Goal: Task Accomplishment & Management: Manage account settings

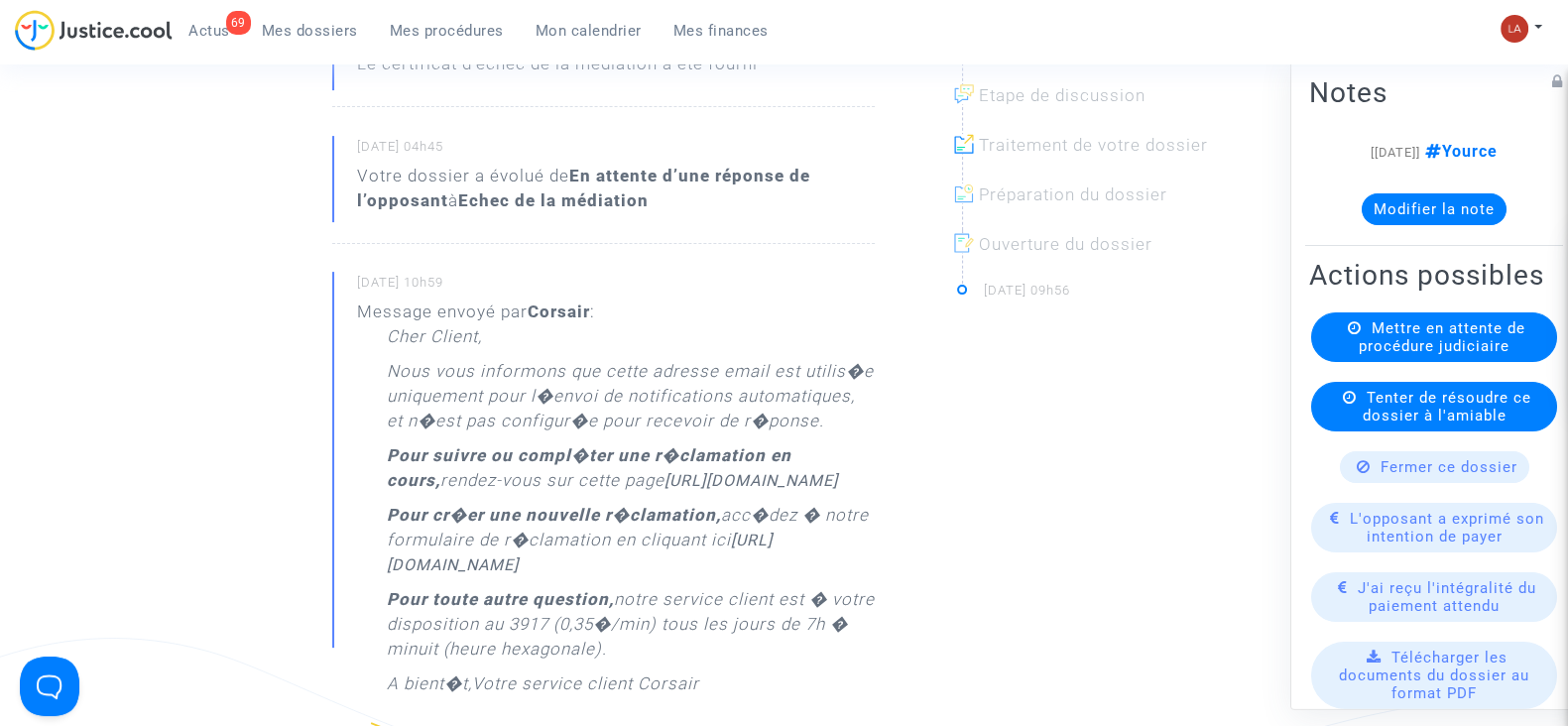
scroll to position [247, 0]
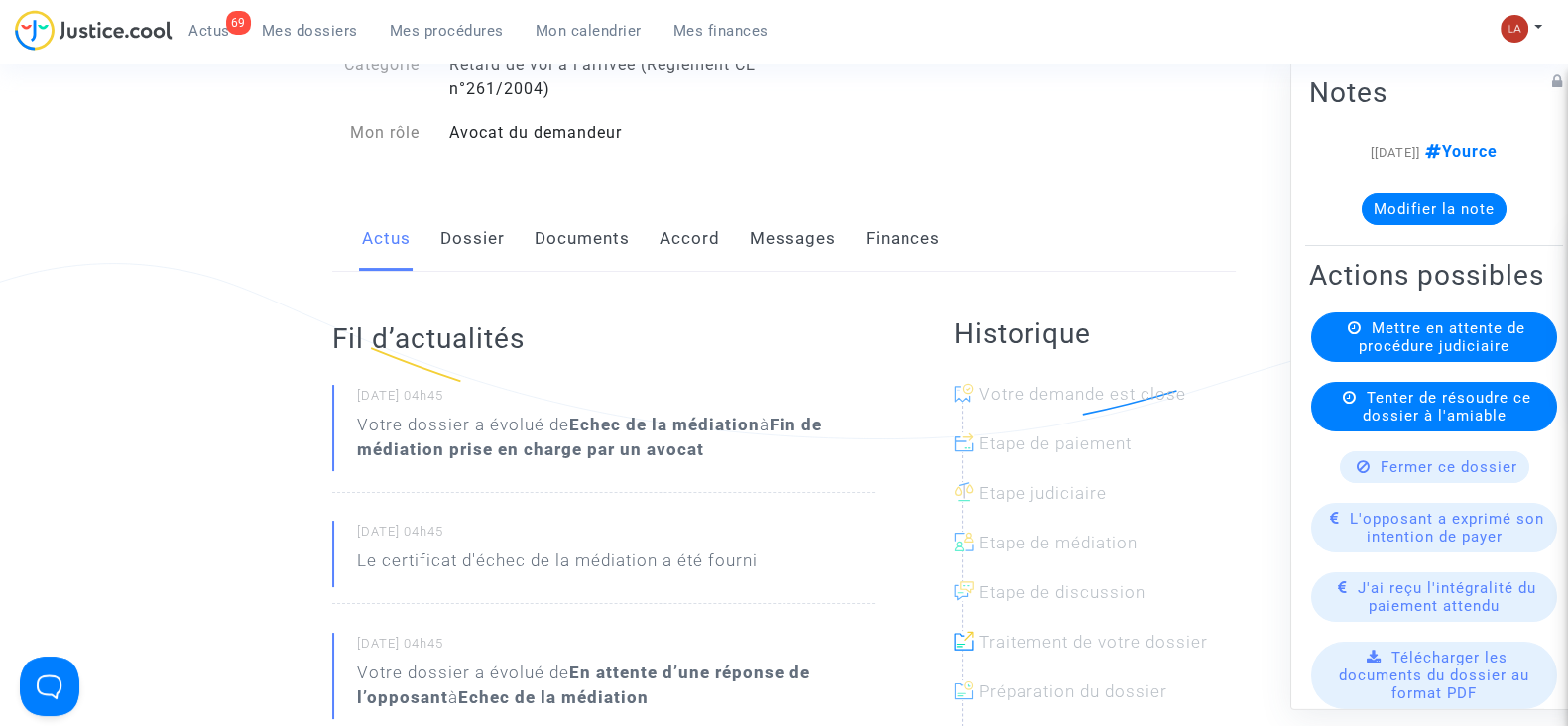
click at [456, 213] on link "Dossier" at bounding box center [472, 239] width 65 height 66
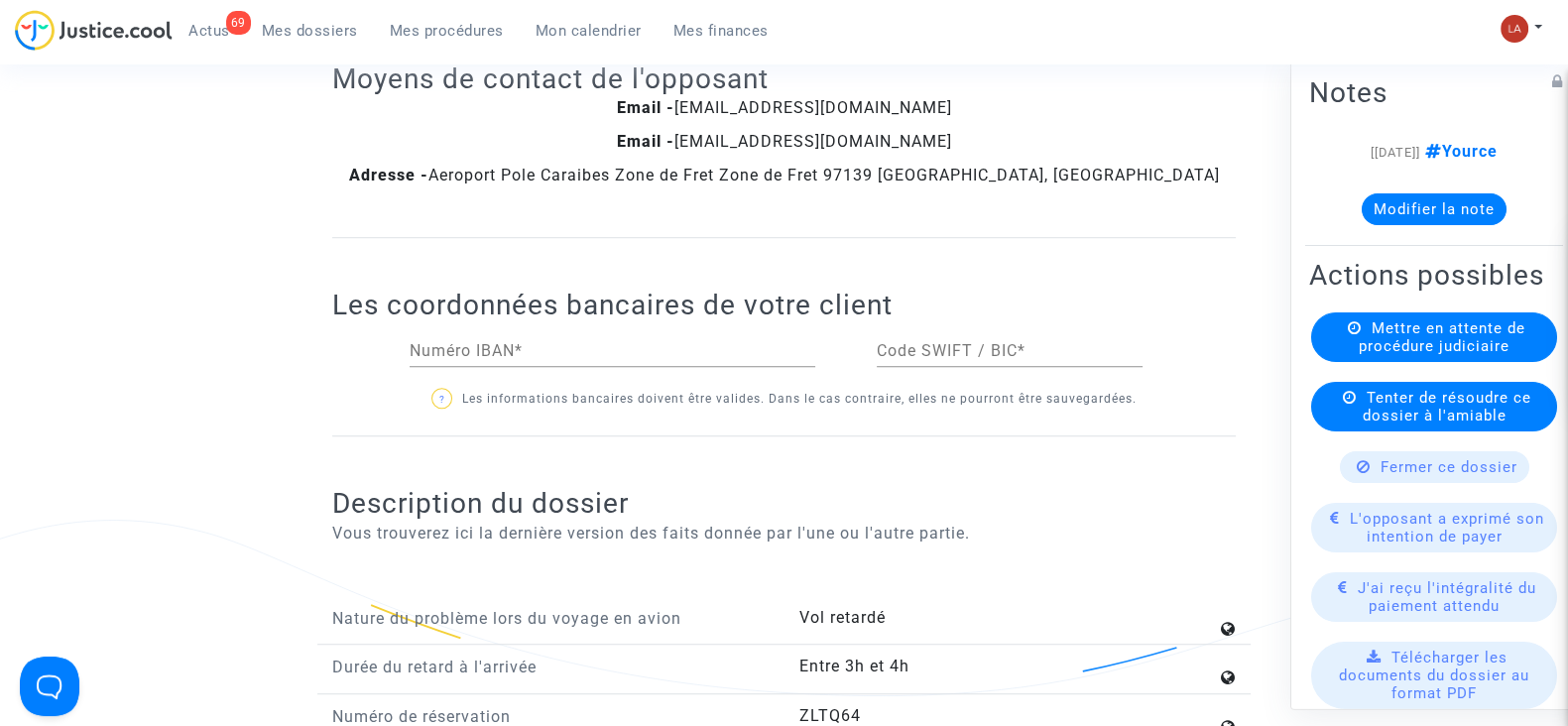
scroll to position [371, 0]
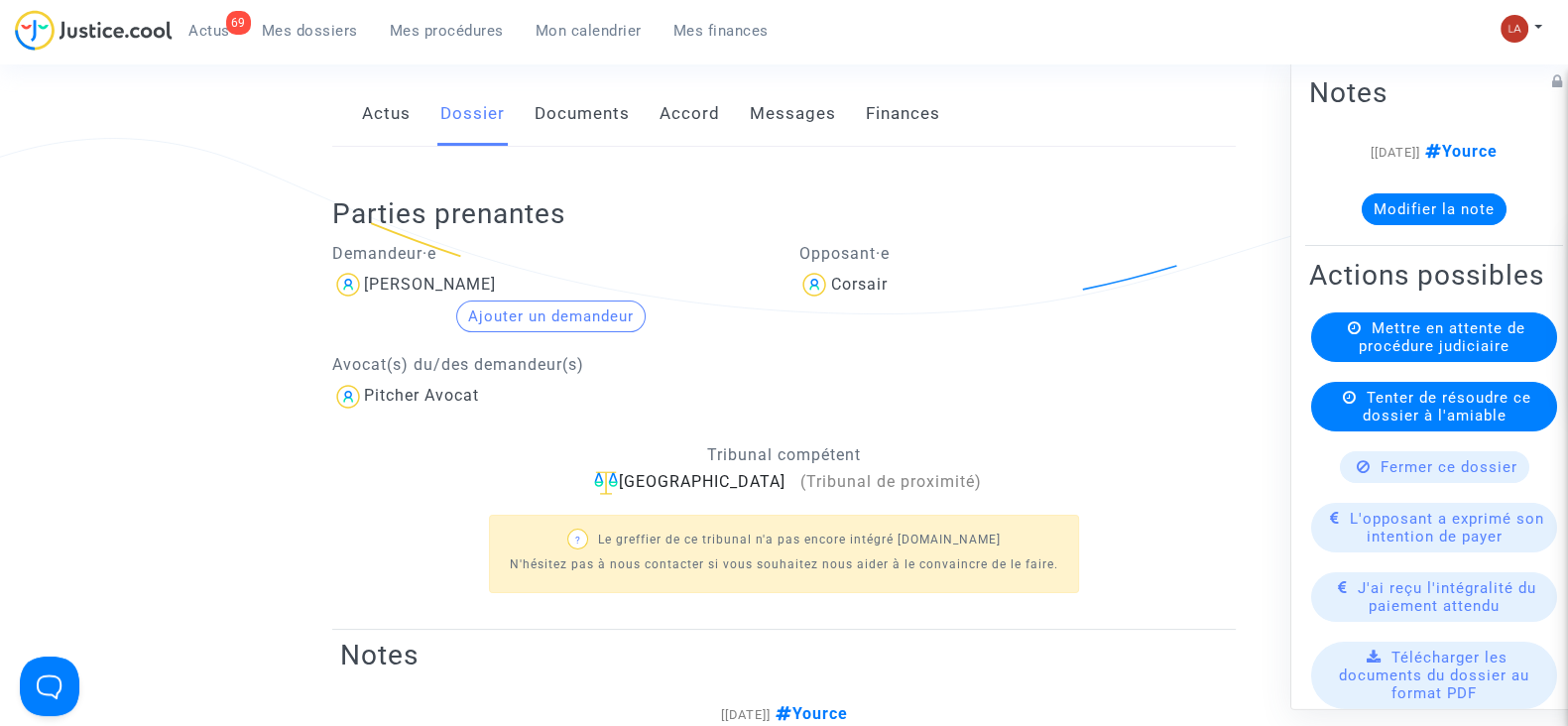
click at [784, 106] on link "Messages" at bounding box center [793, 114] width 86 height 66
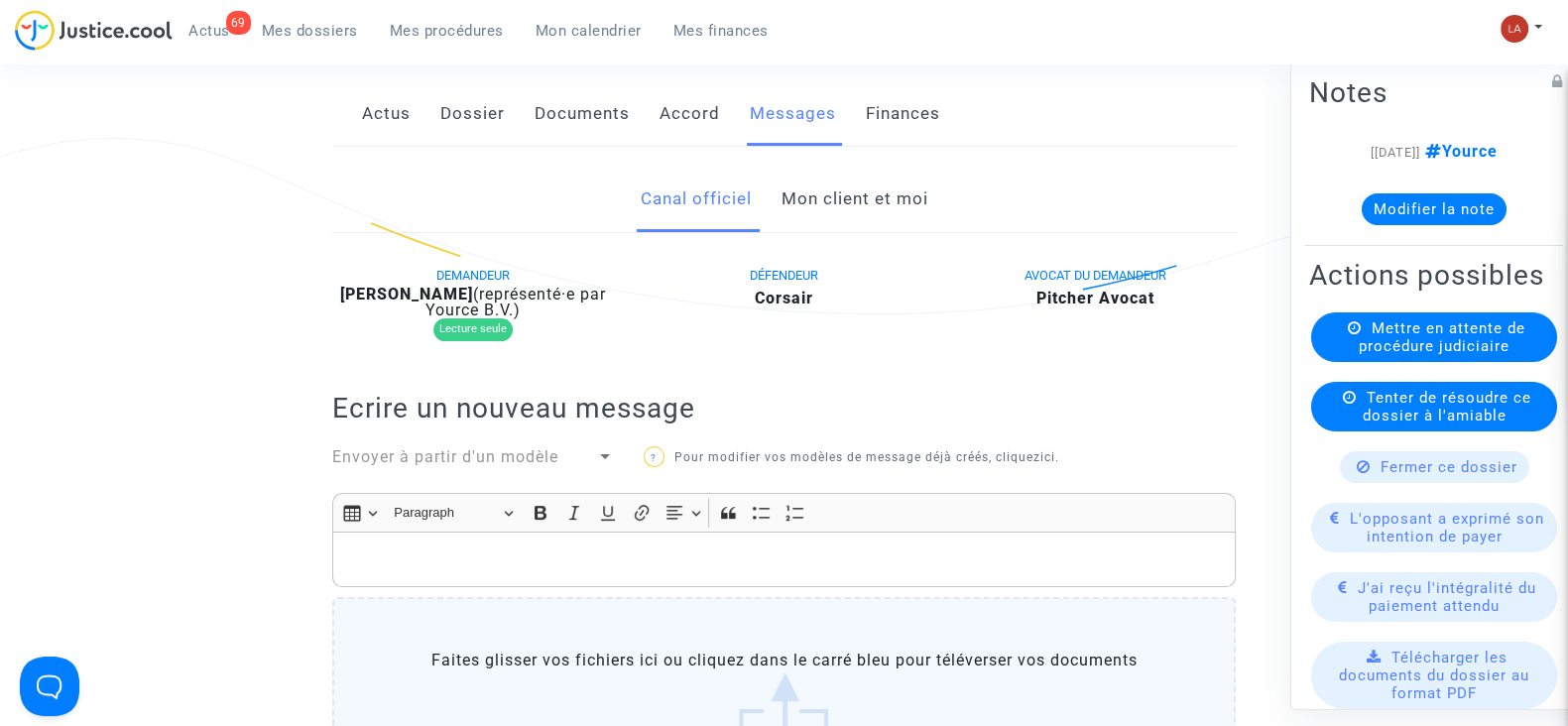
scroll to position [990, 0]
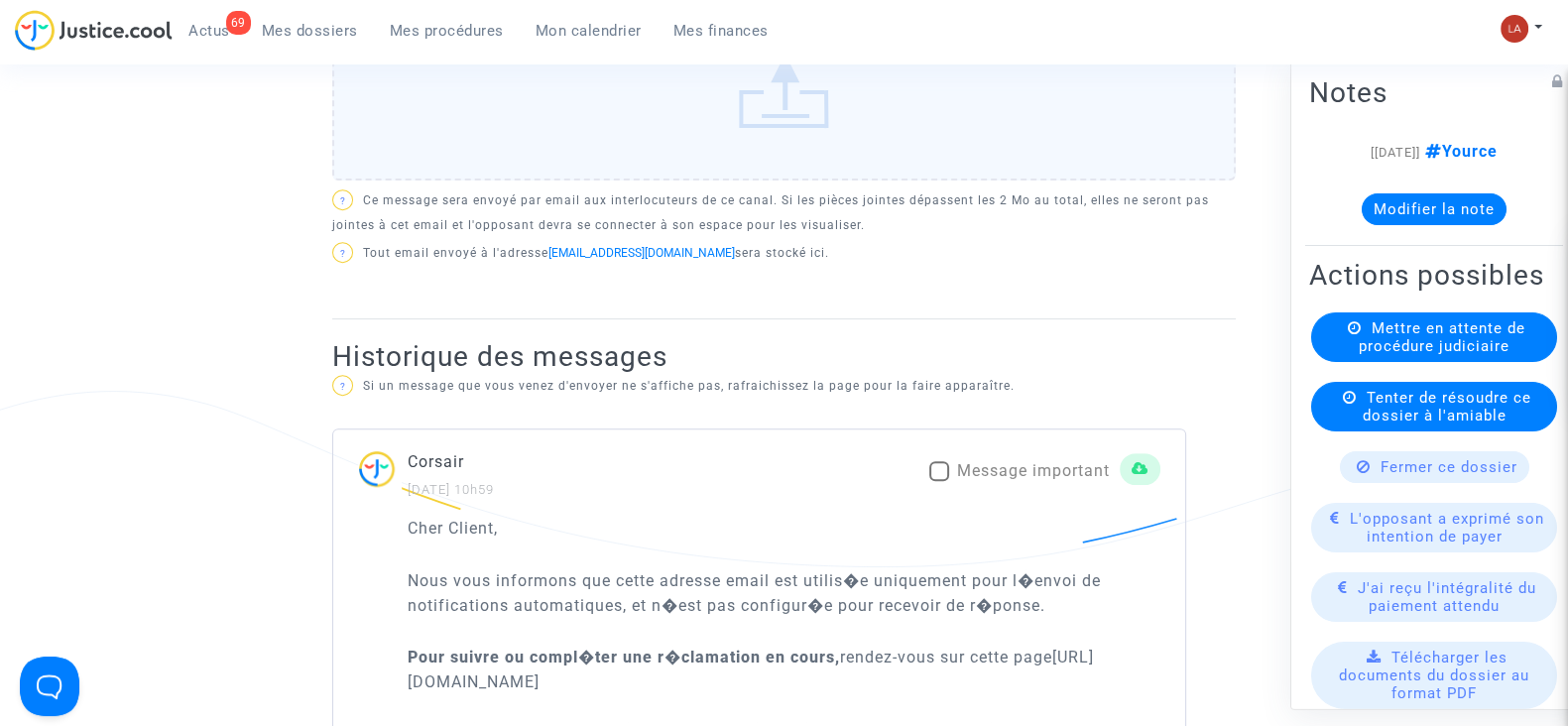
click at [1031, 483] on mat-checkbox "Message important" at bounding box center [1019, 475] width 181 height 32
drag, startPoint x: 1018, startPoint y: 463, endPoint x: 985, endPoint y: 445, distance: 37.6
click at [1018, 462] on span "Message important" at bounding box center [1033, 470] width 153 height 19
click at [939, 481] on input "Message important" at bounding box center [938, 481] width 1 height 1
checkbox input "true"
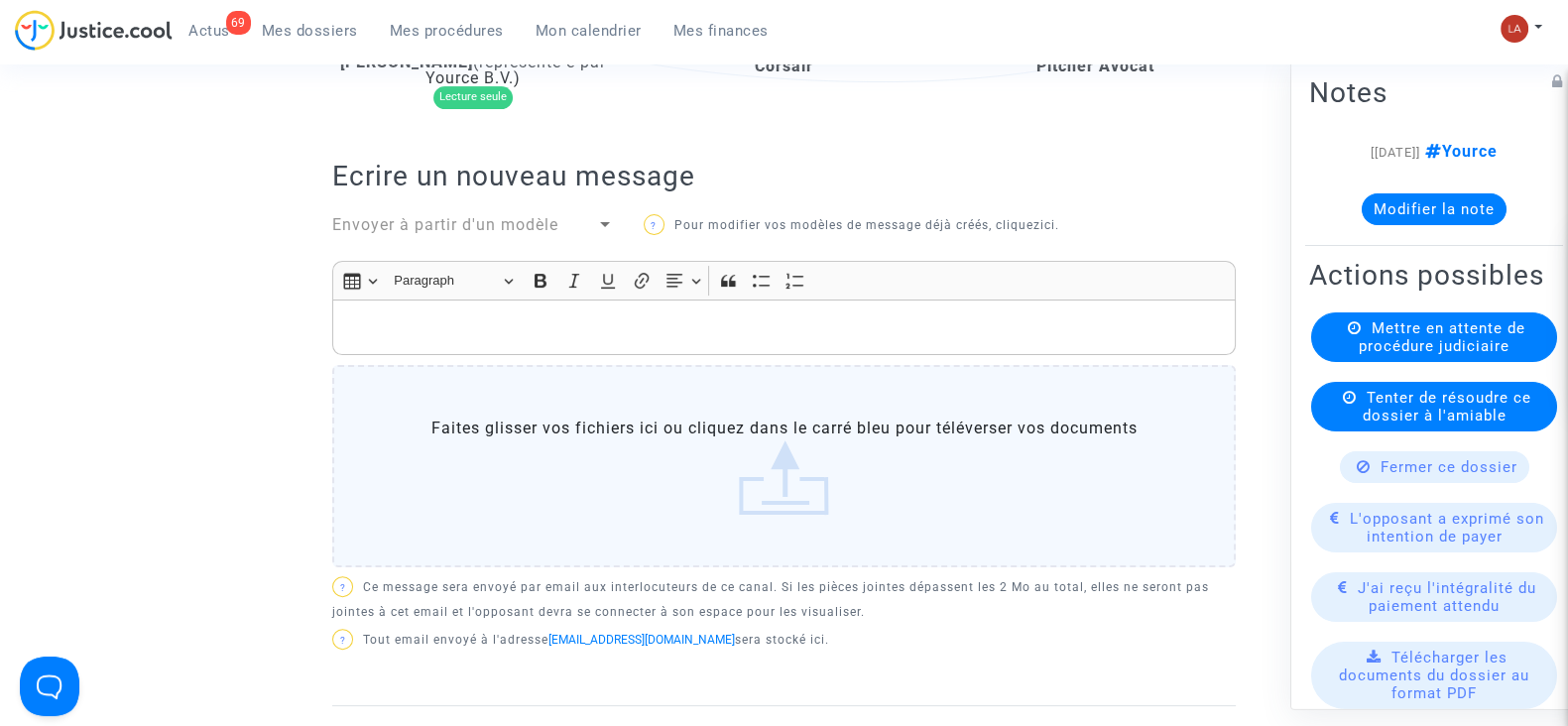
scroll to position [371, 0]
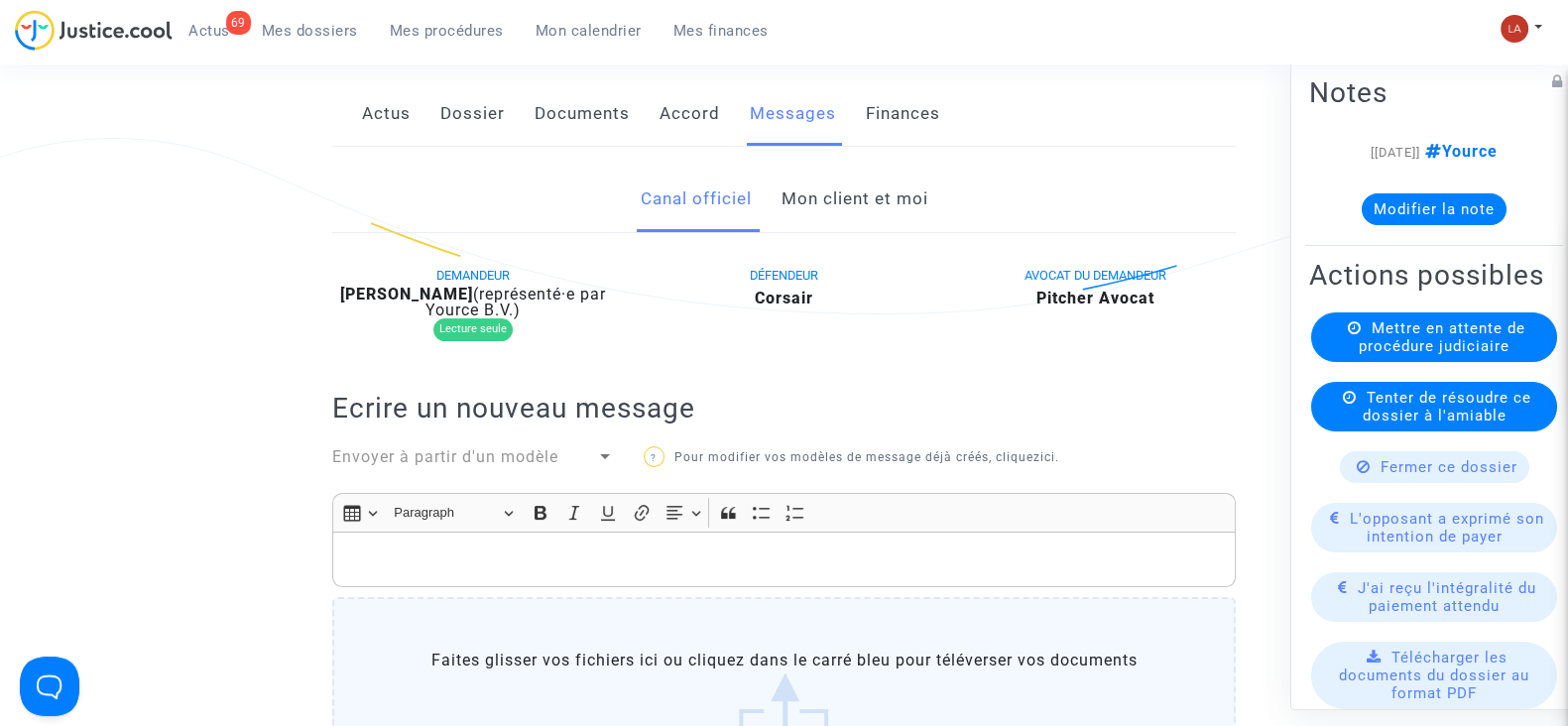
click at [441, 293] on b "Jerome Trichard" at bounding box center [406, 293] width 133 height 19
copy div "Trichard"
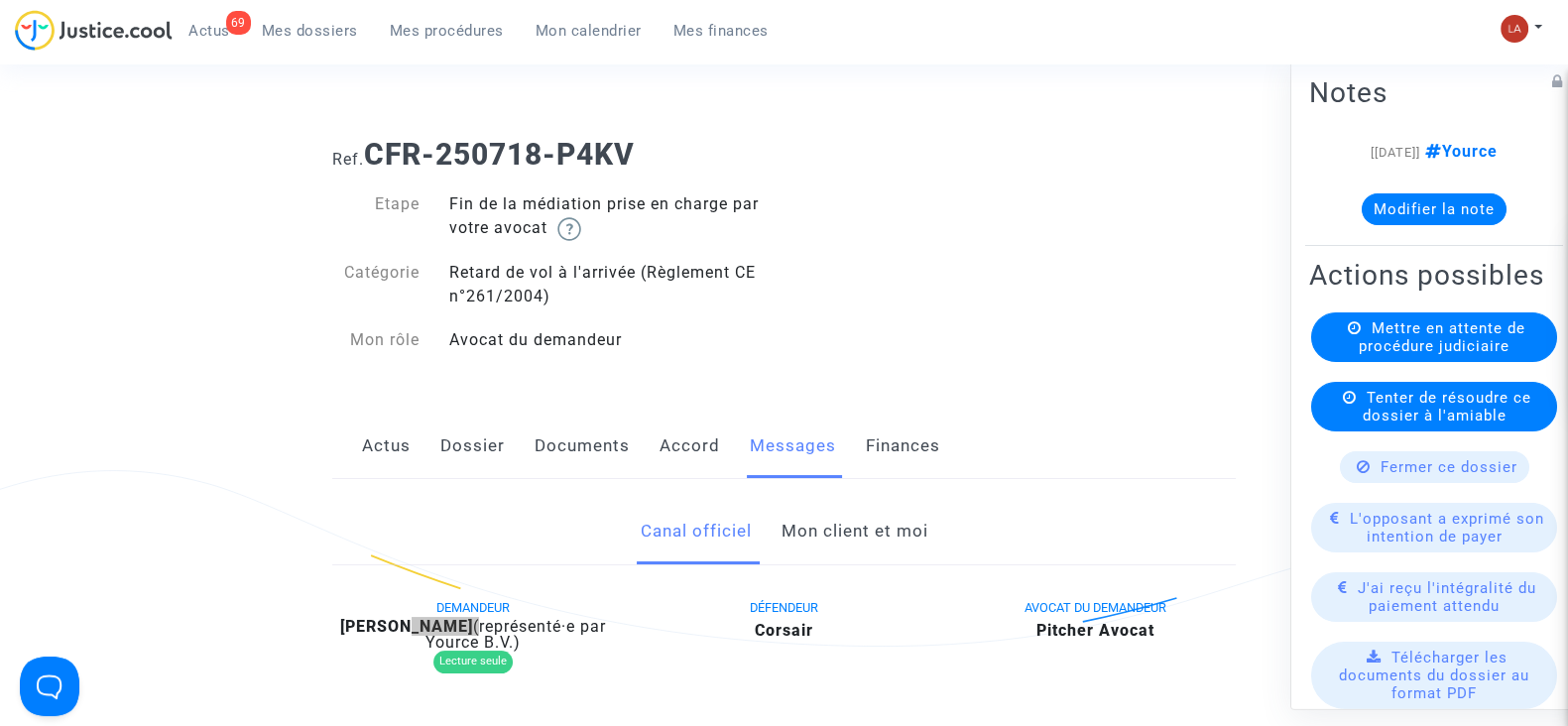
scroll to position [0, 0]
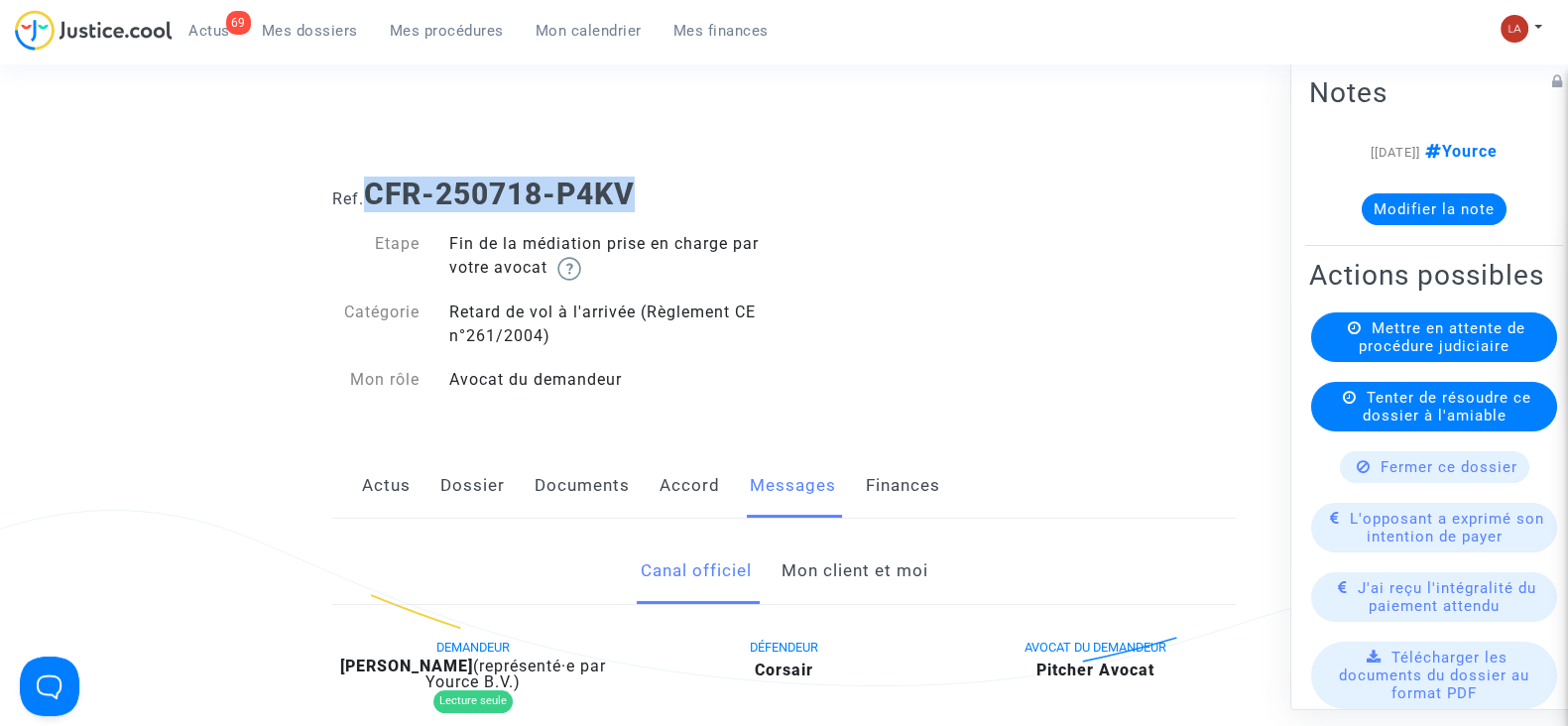
drag, startPoint x: 656, startPoint y: 186, endPoint x: 378, endPoint y: 205, distance: 278.6
click at [378, 205] on h1 "Ref. CFR-250718-P4KV" at bounding box center [783, 195] width 903 height 36
copy b "CFR-250718-P4KV"
click at [1386, 208] on button "Modifier la note" at bounding box center [1435, 210] width 145 height 32
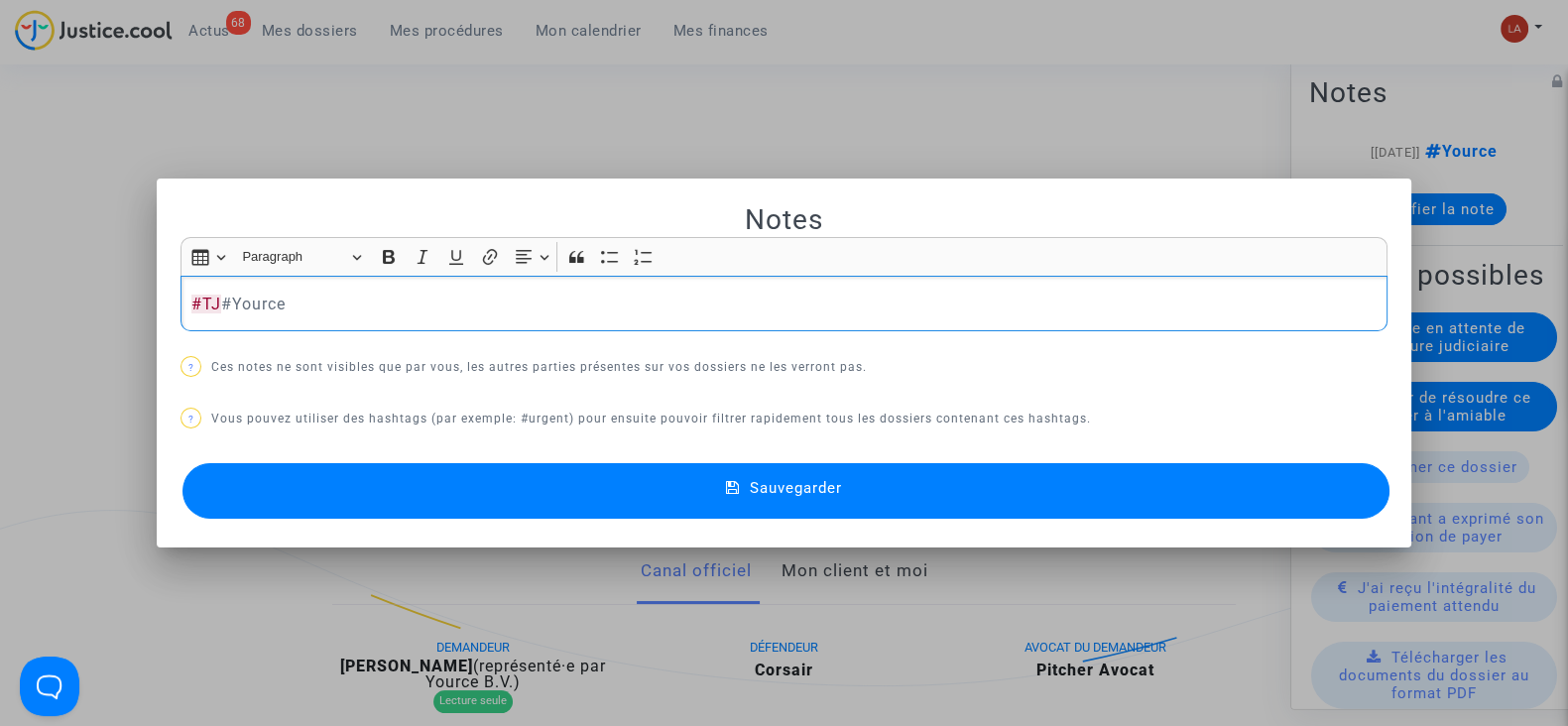
click at [1276, 488] on button "Sauvegarder" at bounding box center [786, 491] width 1207 height 56
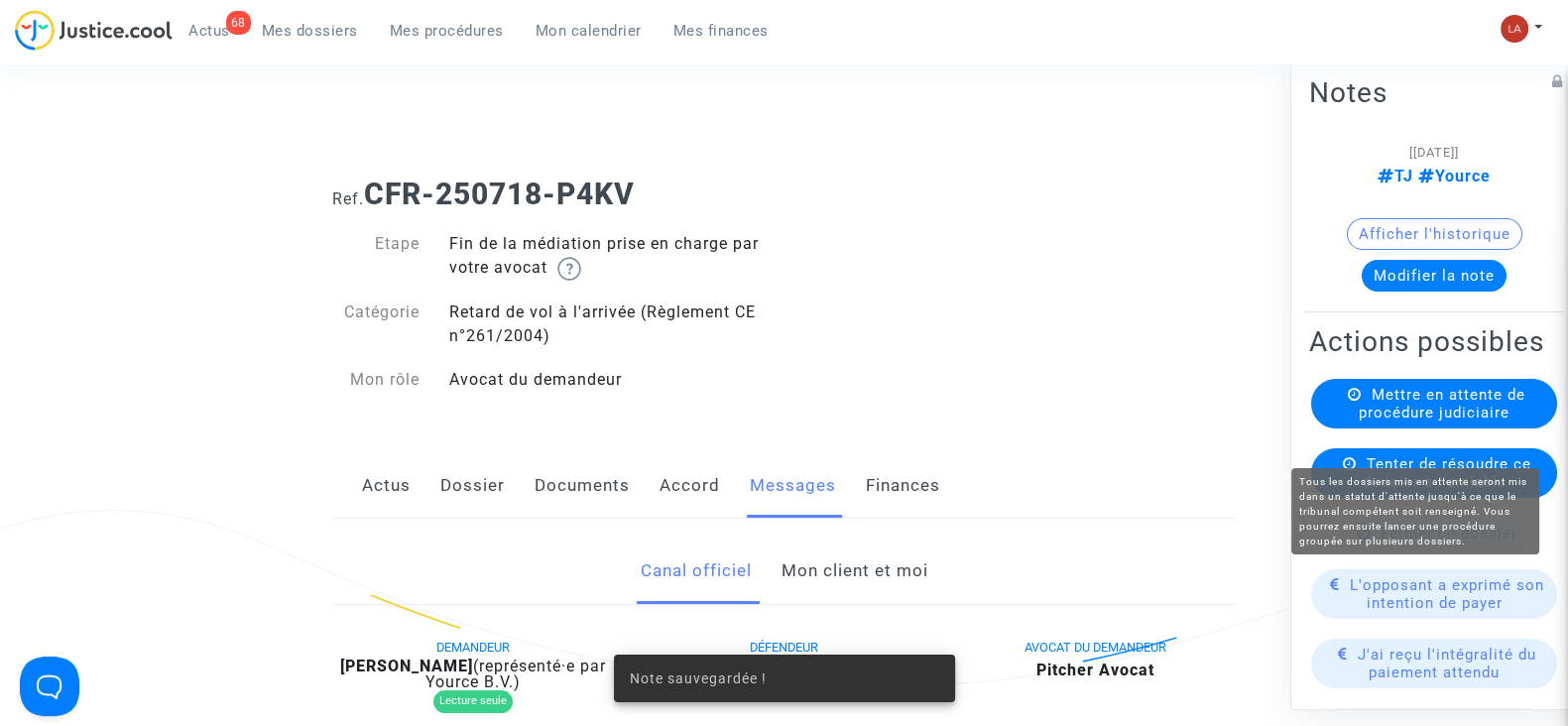
click at [1412, 421] on span "Mettre en attente de procédure judiciaire" at bounding box center [1443, 403] width 167 height 36
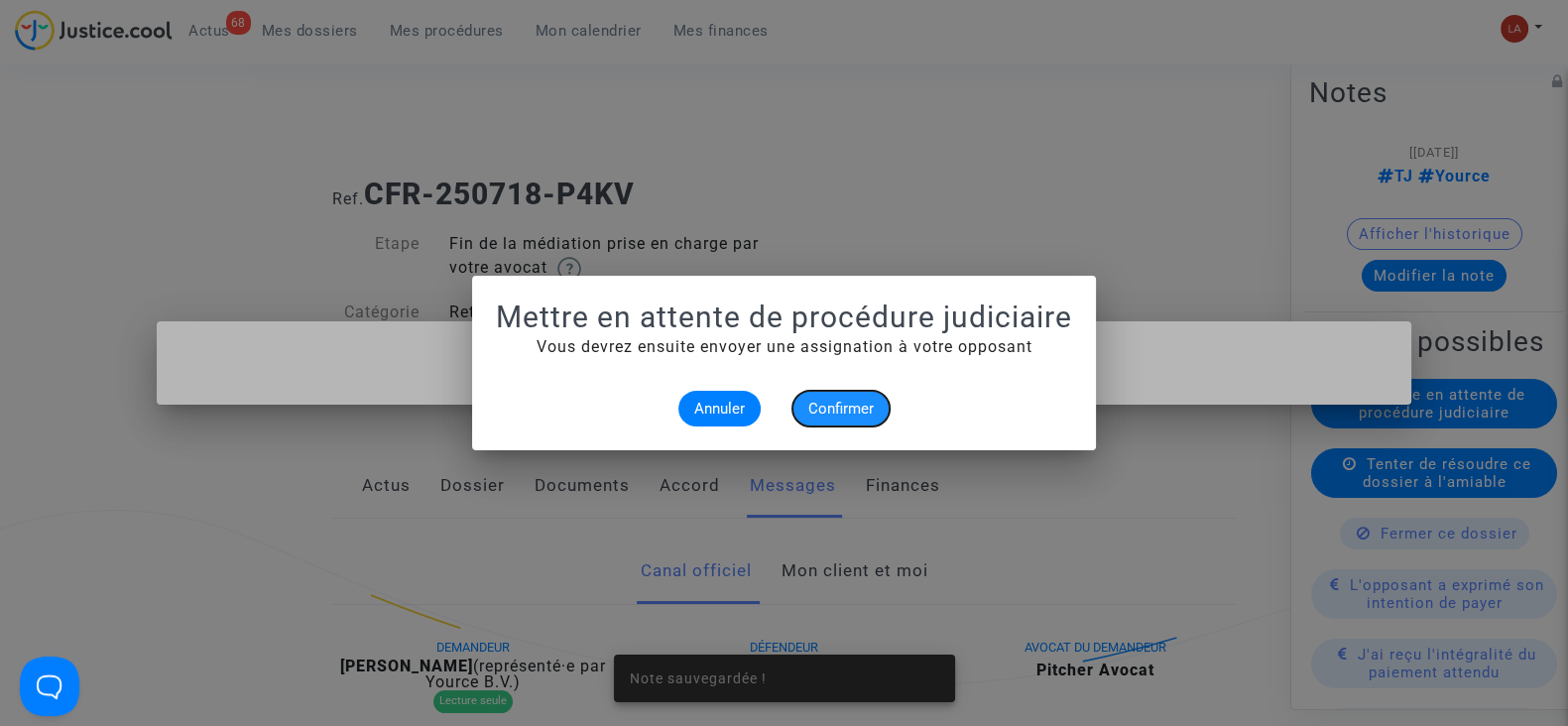
click at [862, 407] on span "Confirmer" at bounding box center [842, 408] width 66 height 18
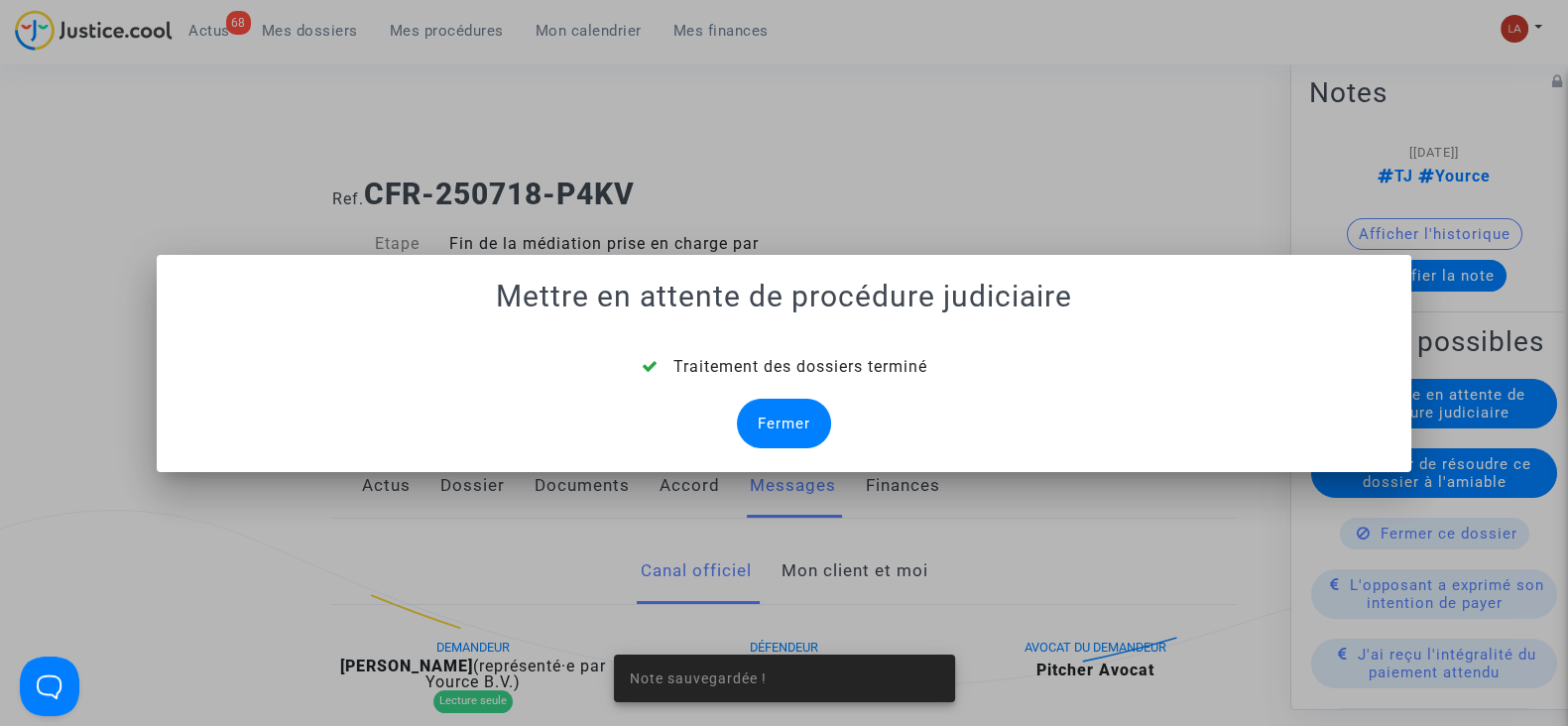
click at [763, 413] on div "Fermer" at bounding box center [784, 423] width 94 height 50
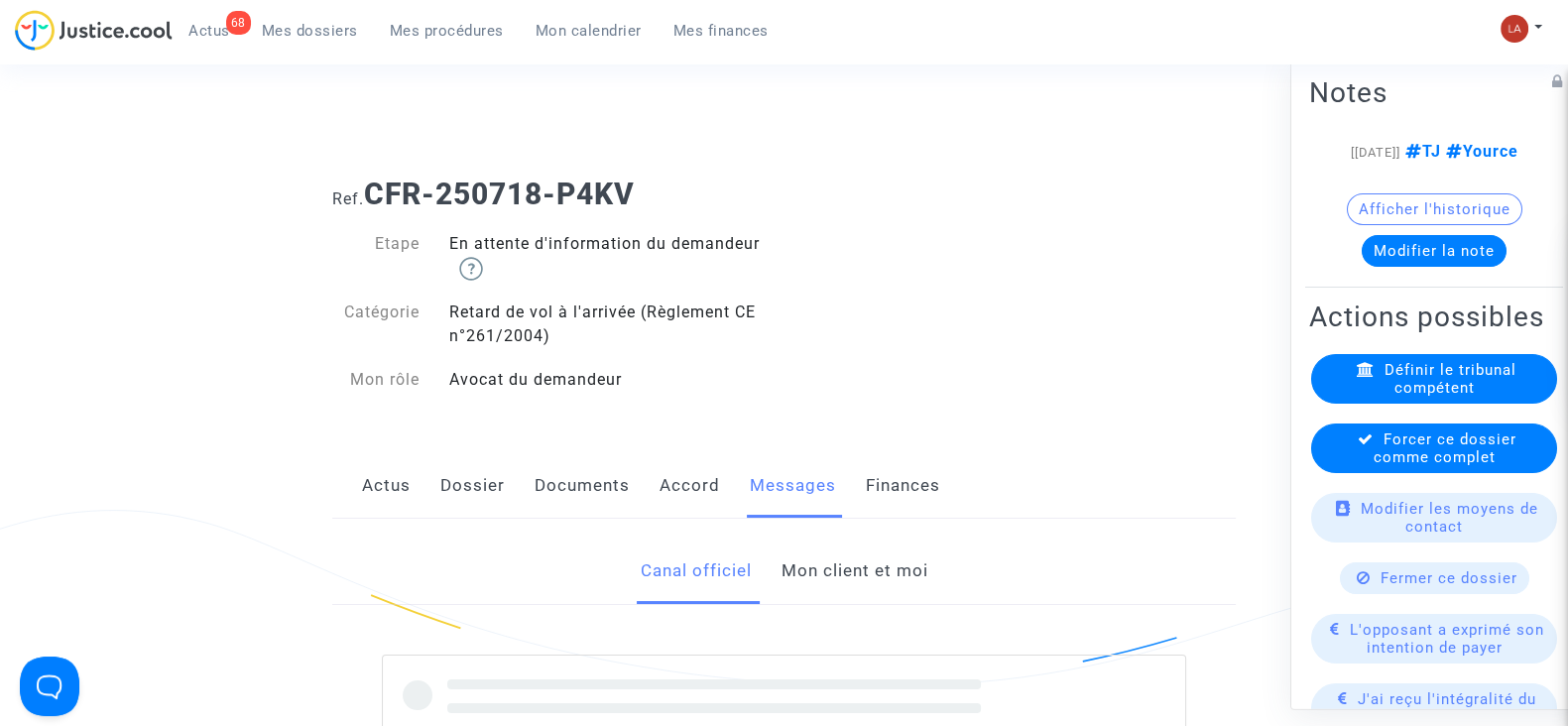
click at [1418, 466] on span "Forcer ce dossier comme complet" at bounding box center [1446, 448] width 143 height 36
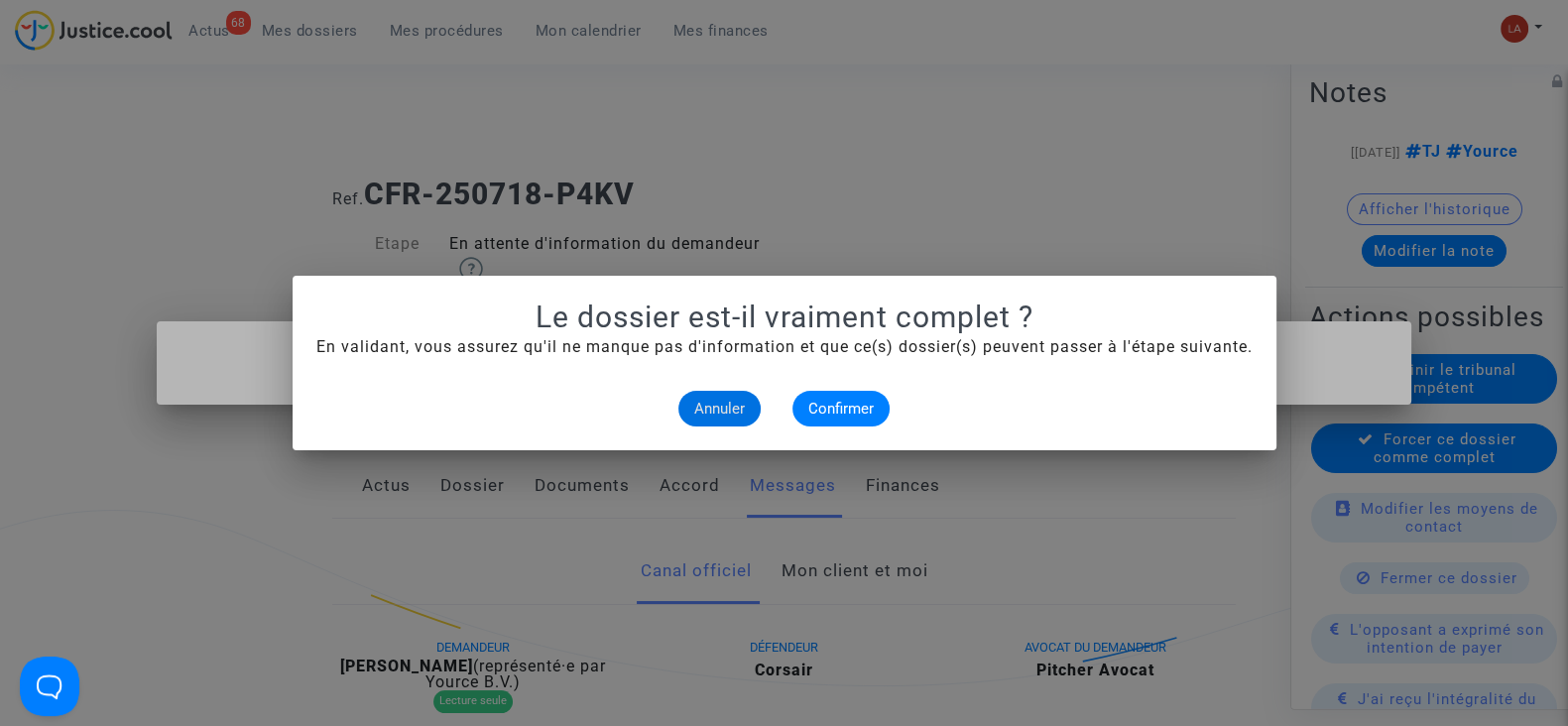
click at [862, 388] on alert-dialogs "Le dossier est-il vraiment complet ? En validant, vous assurez qu'il ne manque …" at bounding box center [784, 363] width 936 height 127
click at [825, 394] on button "Confirmer" at bounding box center [842, 408] width 97 height 36
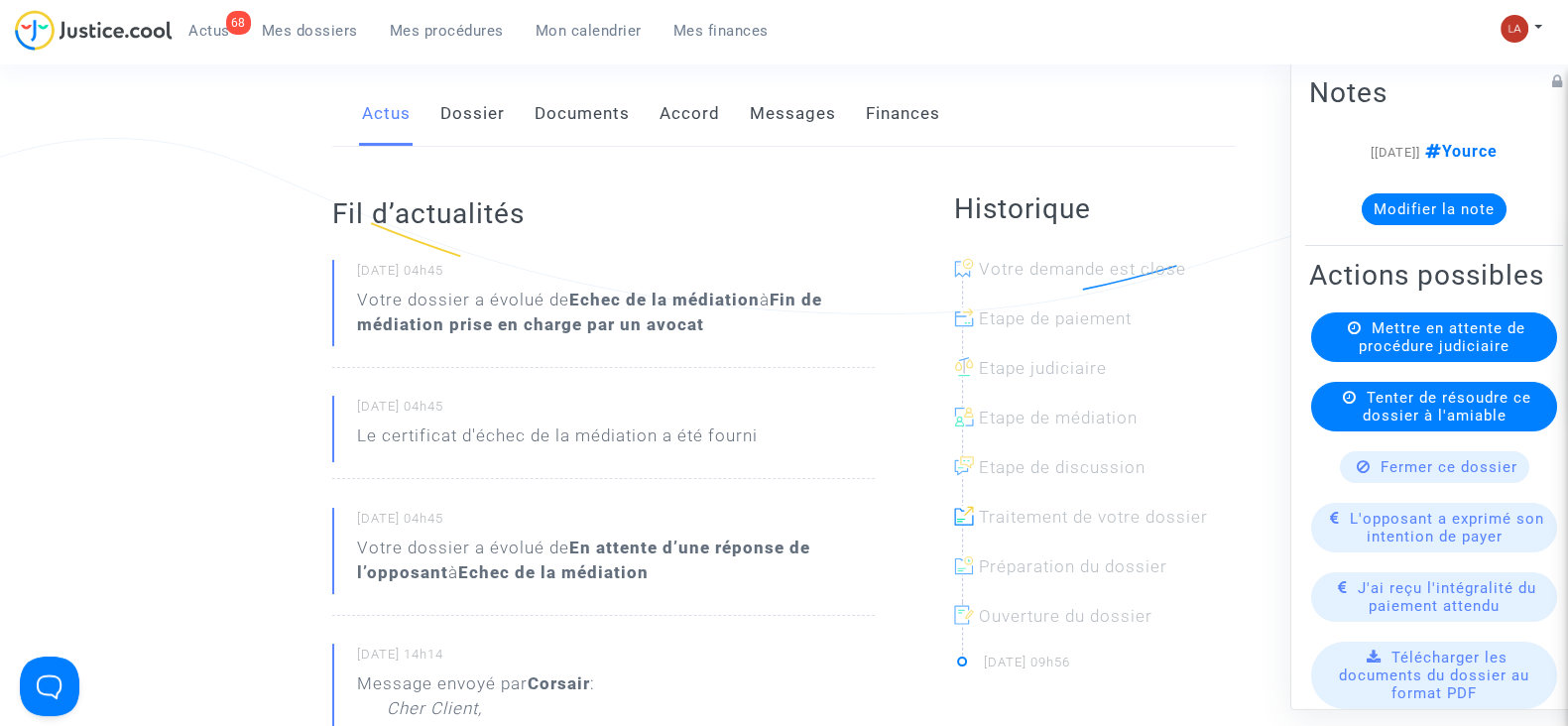
click at [478, 85] on link "Dossier" at bounding box center [472, 114] width 65 height 66
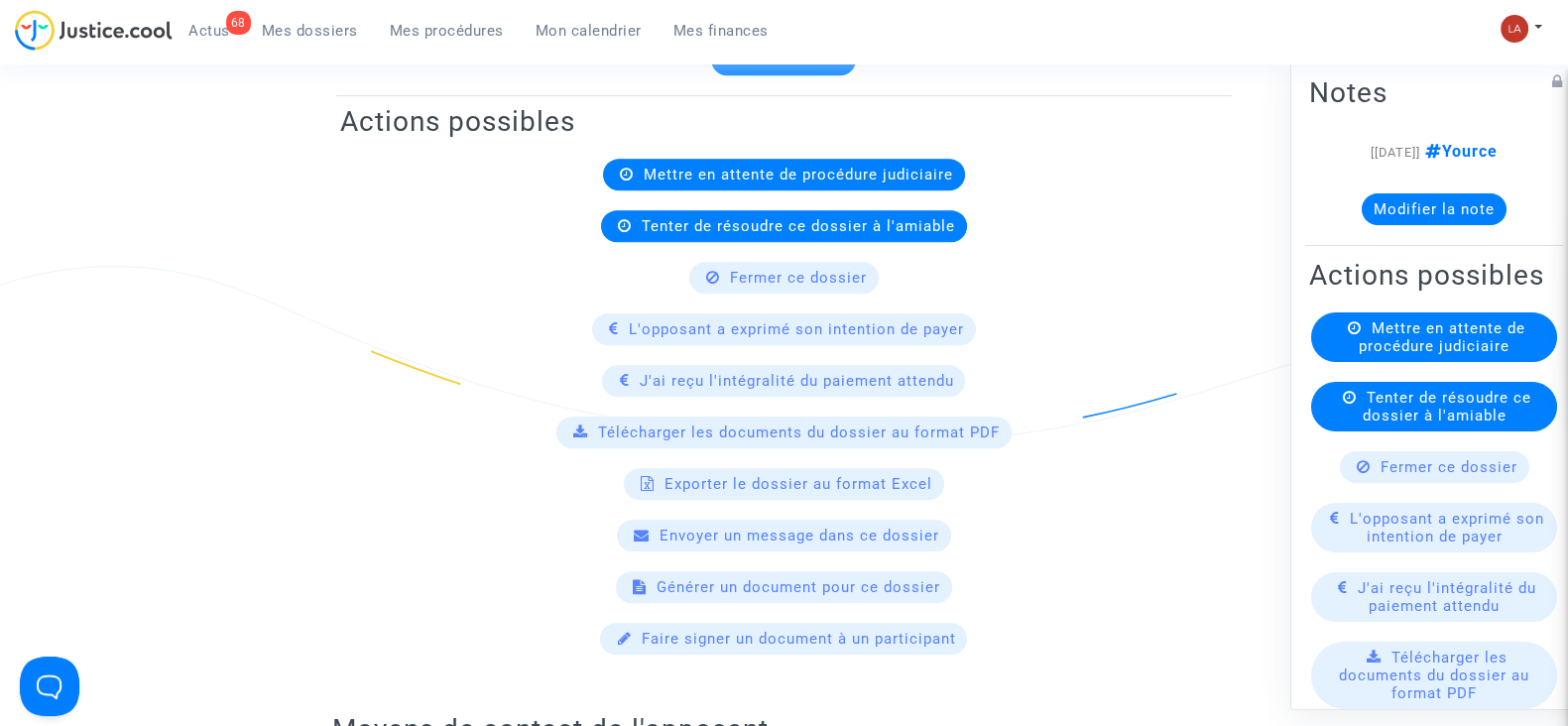
scroll to position [371, 0]
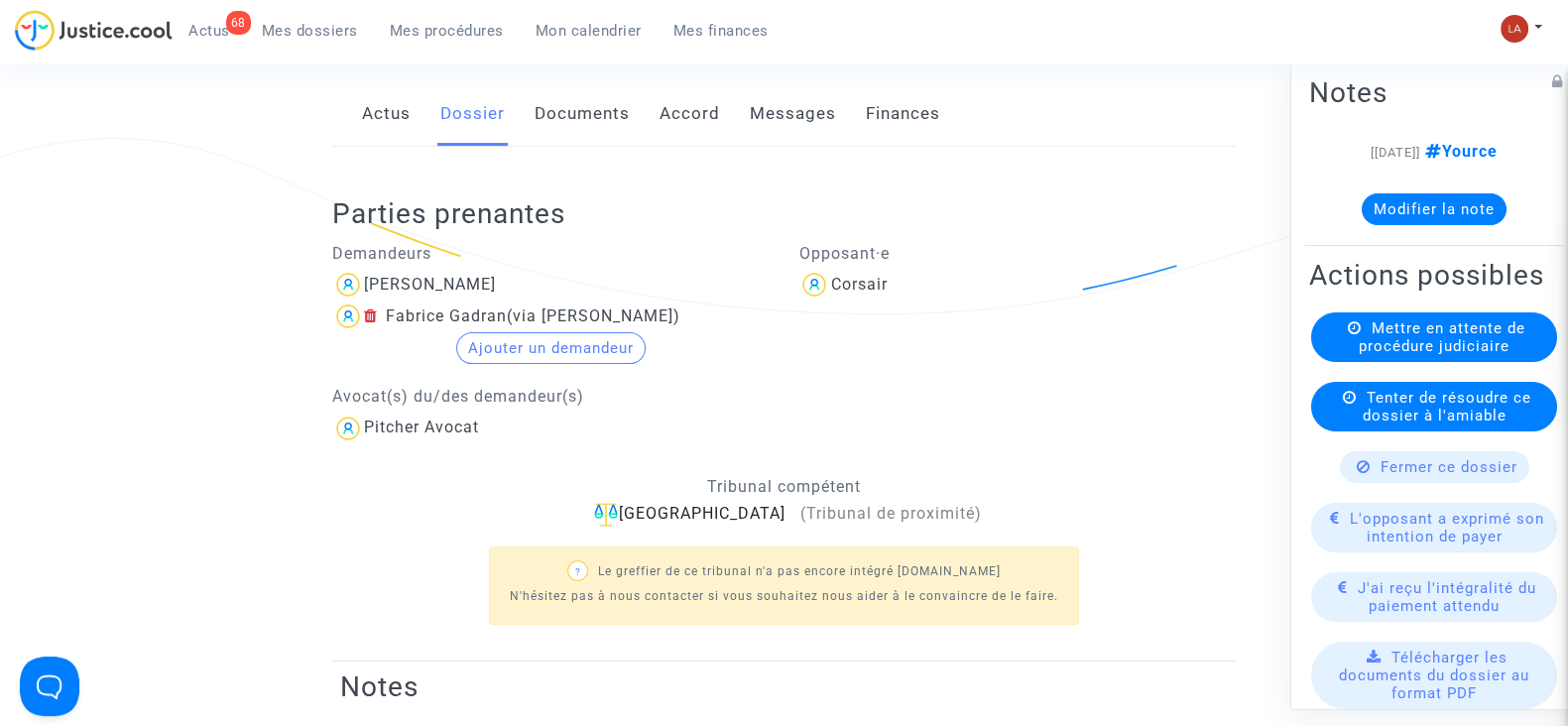
click at [814, 120] on link "Messages" at bounding box center [793, 114] width 86 height 66
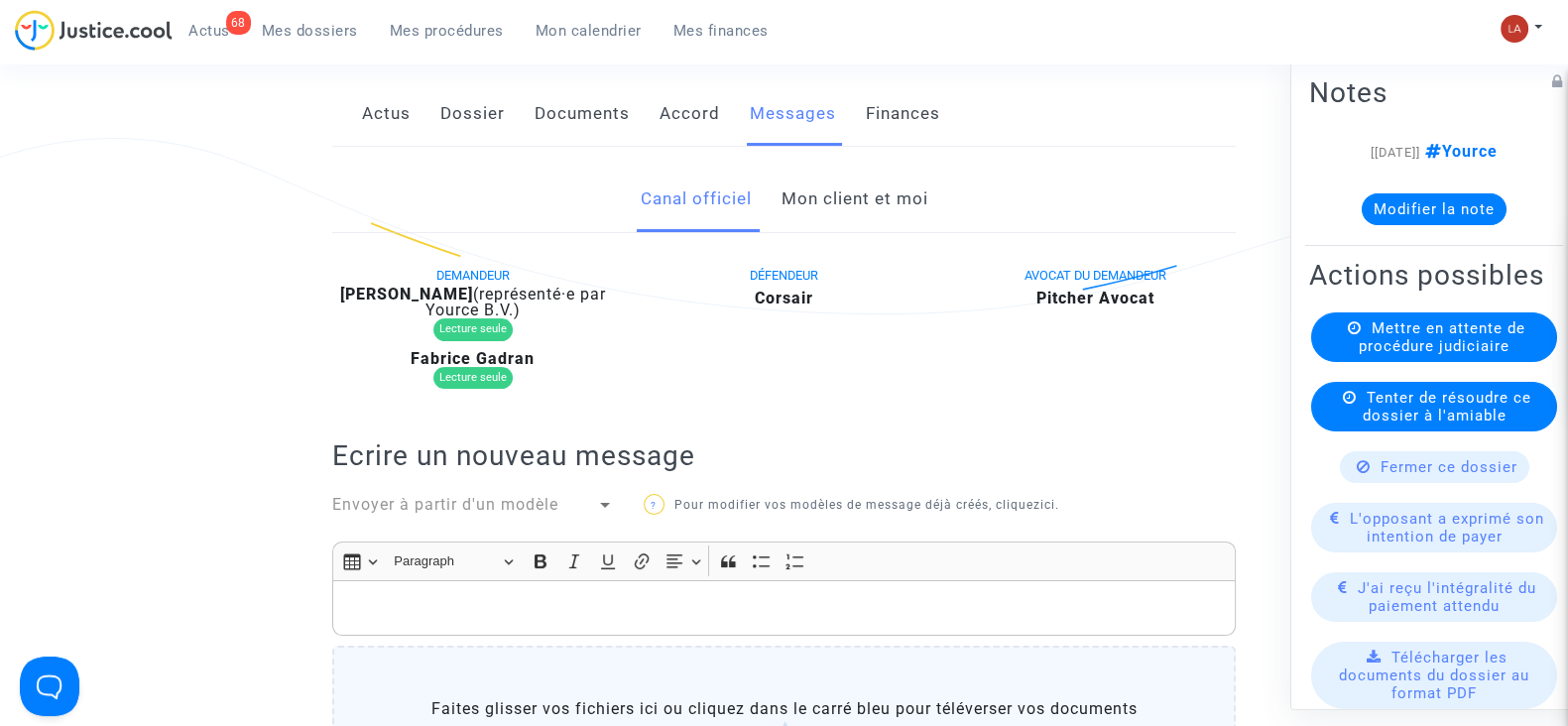
click at [418, 295] on b "Marie Gadran" at bounding box center [406, 293] width 133 height 19
copy div "Gadran"
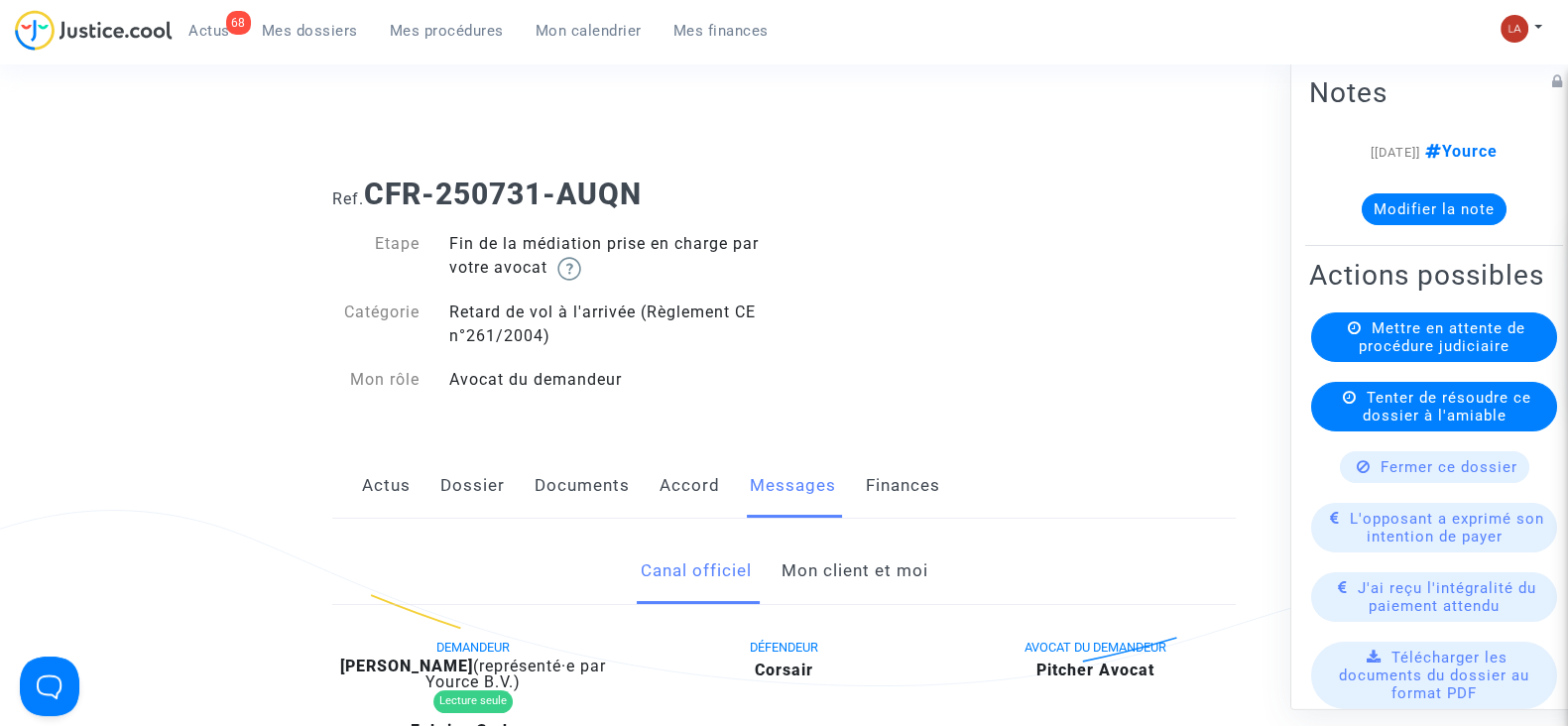
drag, startPoint x: 691, startPoint y: 175, endPoint x: 370, endPoint y: 194, distance: 321.6
click at [370, 194] on div "Ref. CFR-250731-AUQN" at bounding box center [783, 187] width 933 height 51
copy b "CFR-250731-AUQN"
click at [1447, 213] on button "Modifier la note" at bounding box center [1435, 210] width 145 height 32
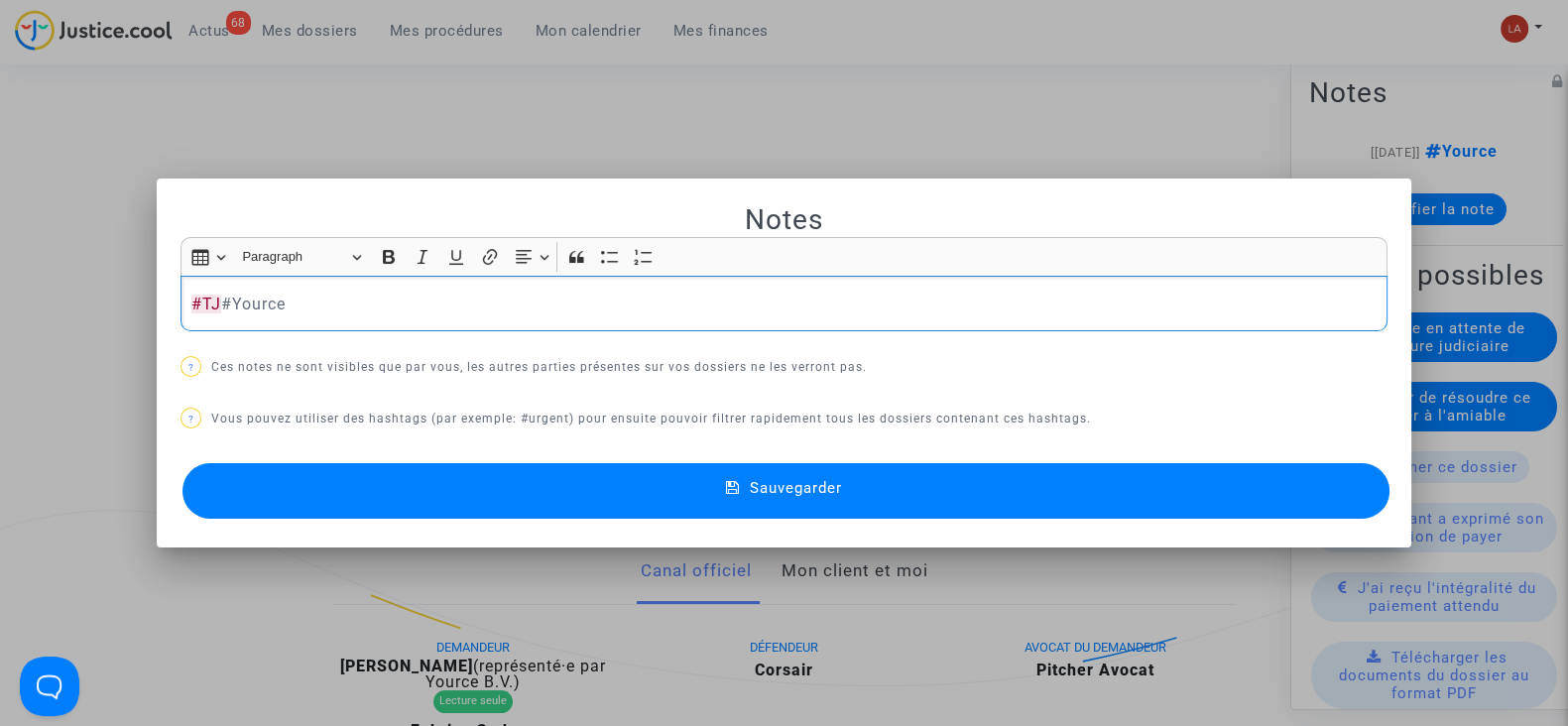
click at [1270, 484] on button "Sauvegarder" at bounding box center [786, 491] width 1207 height 56
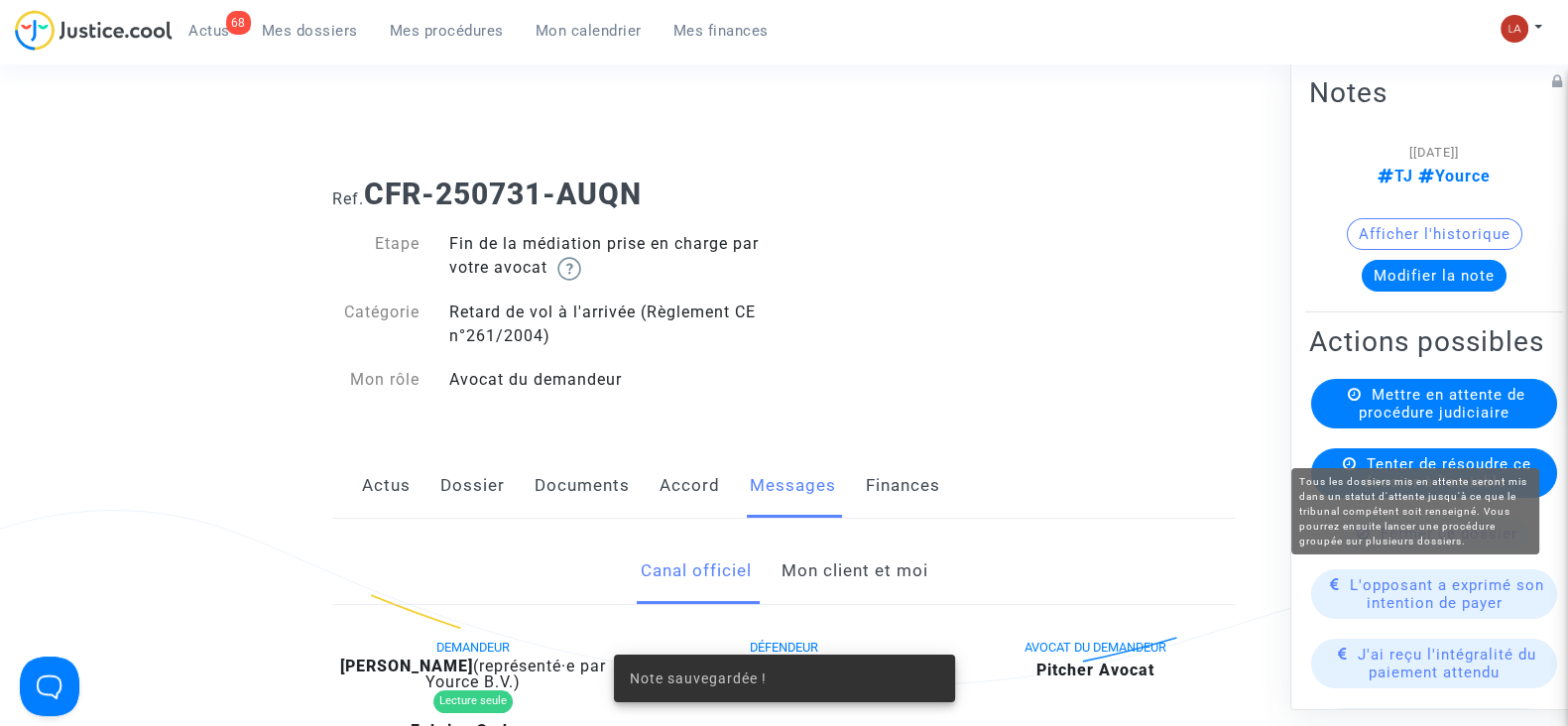
drag, startPoint x: 1474, startPoint y: 423, endPoint x: 1454, endPoint y: 427, distance: 20.4
click at [1471, 421] on span "Mettre en attente de procédure judiciaire" at bounding box center [1443, 403] width 167 height 36
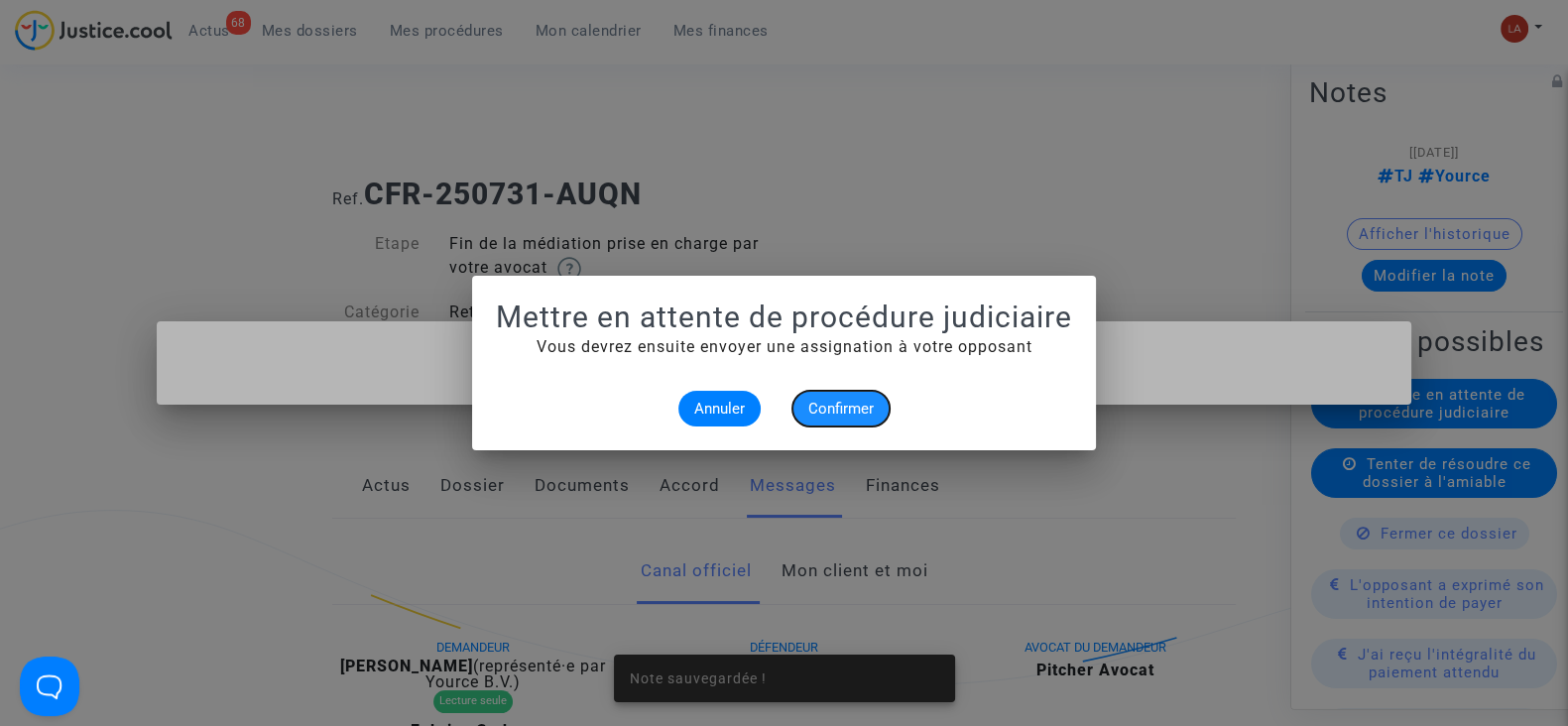
click at [829, 395] on button "Confirmer" at bounding box center [842, 408] width 97 height 36
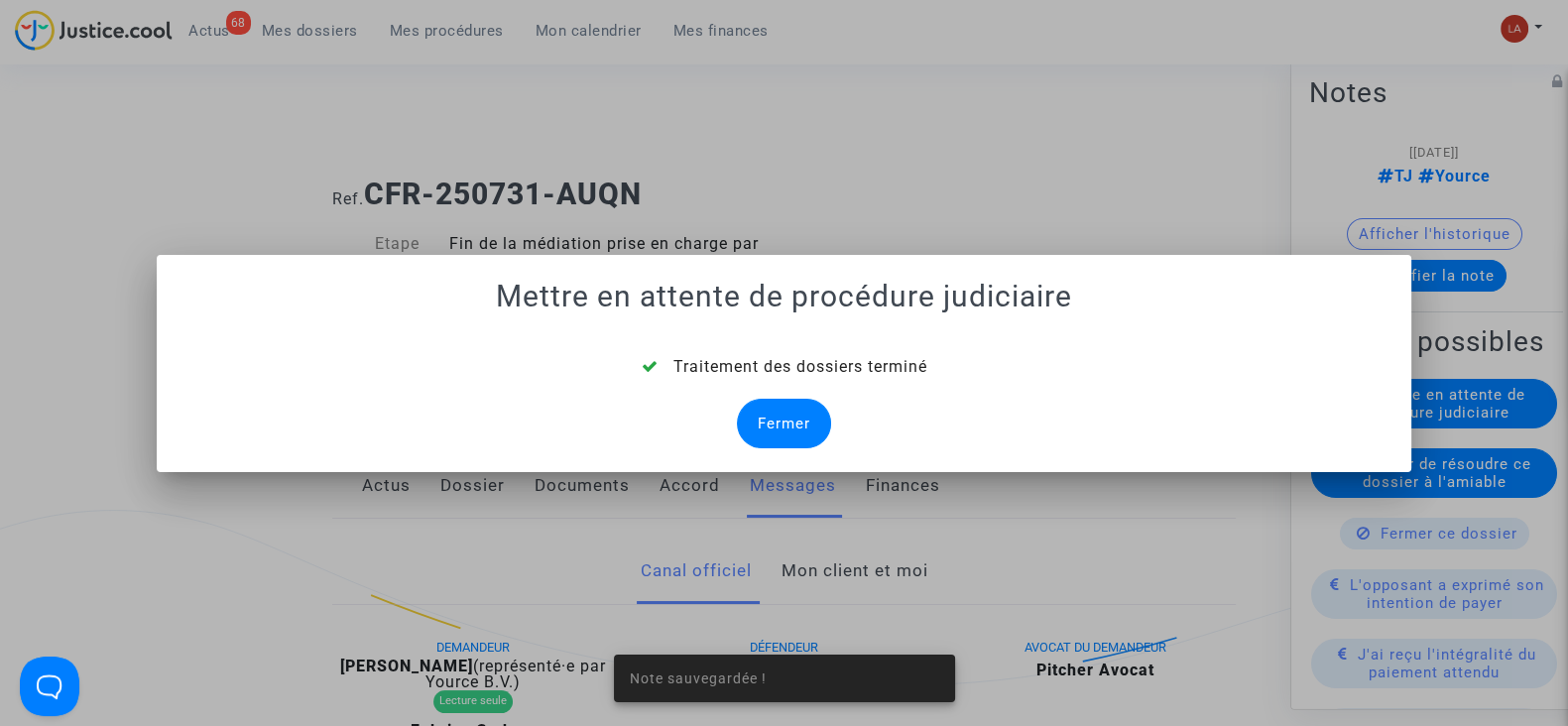
click at [757, 416] on div "Fermer" at bounding box center [784, 423] width 94 height 50
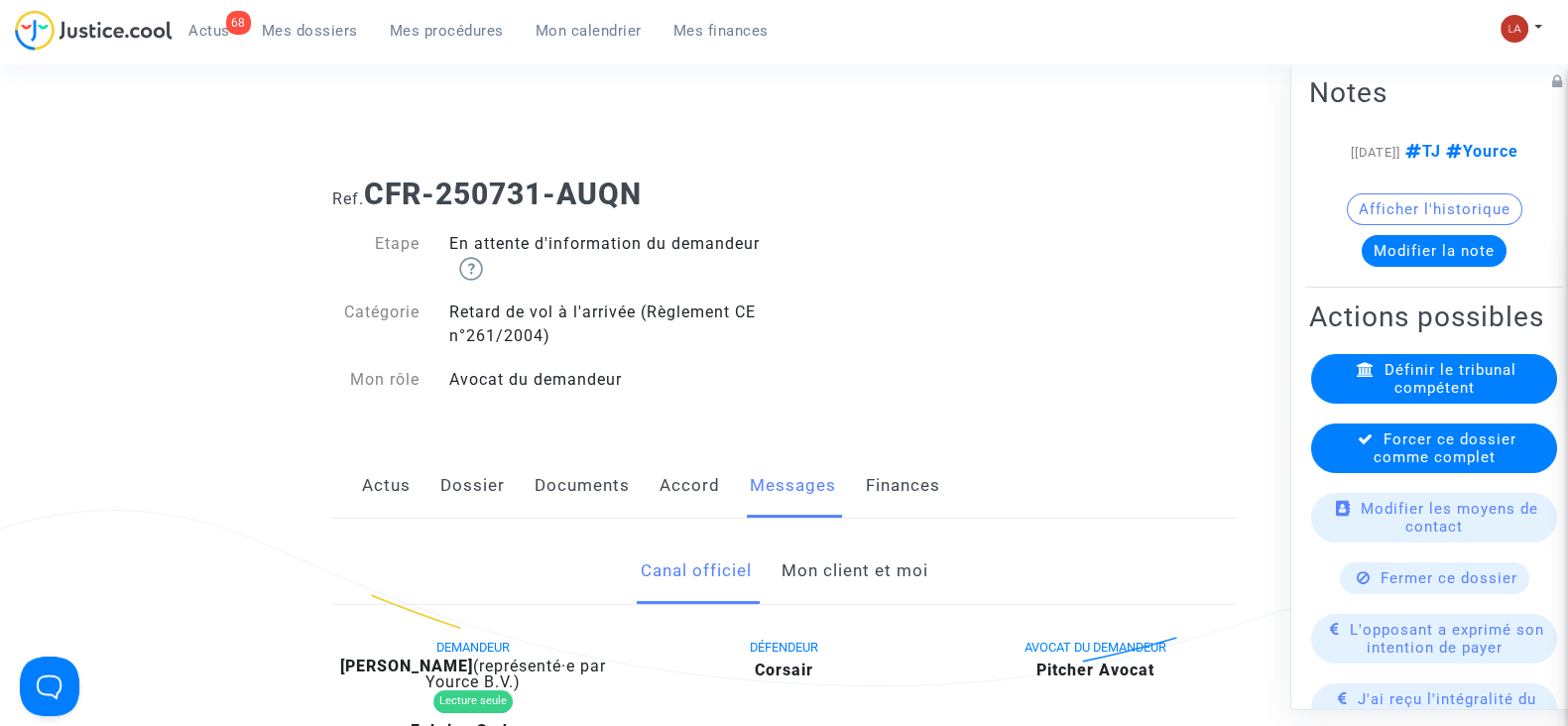
drag, startPoint x: 1429, startPoint y: 485, endPoint x: 1449, endPoint y: 512, distance: 33.6
click at [1469, 466] on span "Forcer ce dossier comme complet" at bounding box center [1446, 448] width 143 height 36
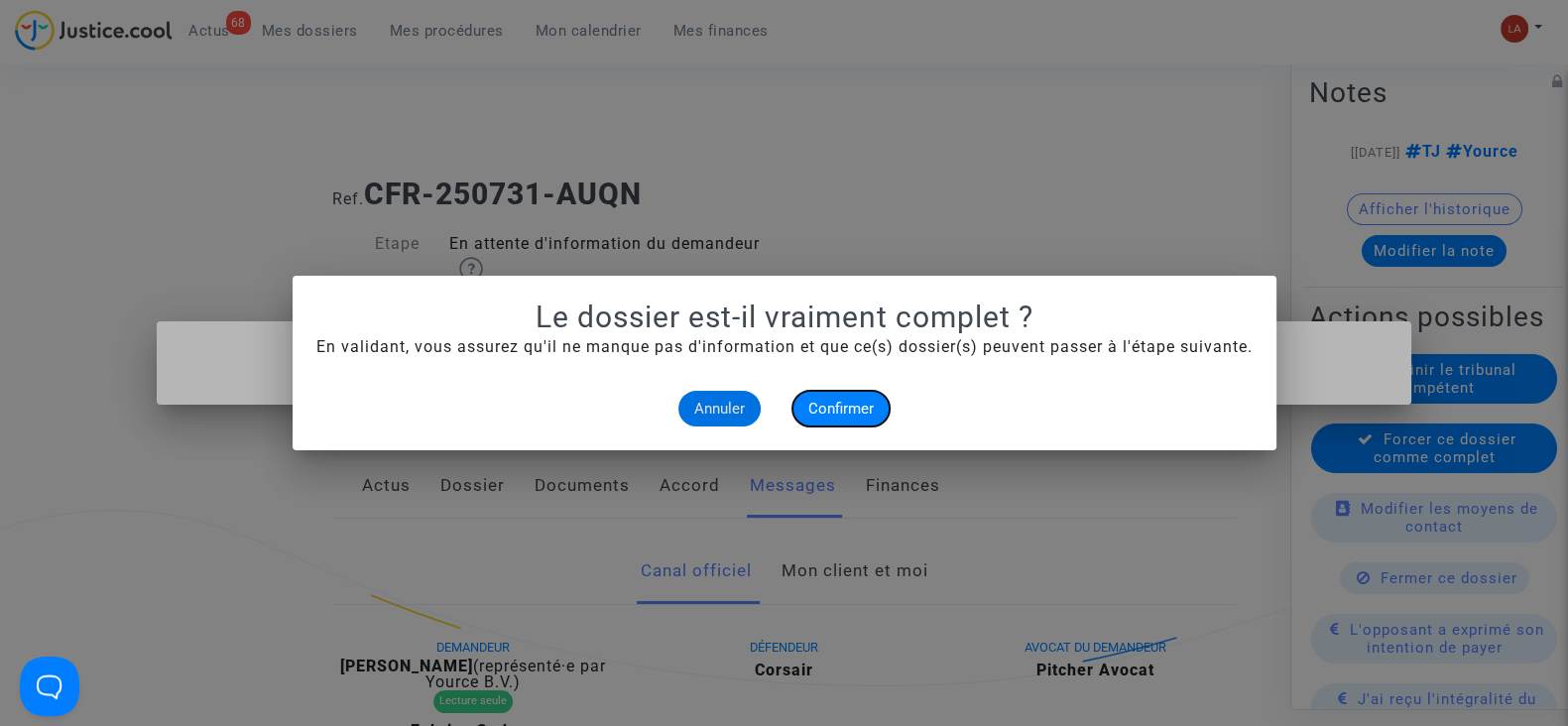
click at [857, 412] on span "Confirmer" at bounding box center [842, 408] width 66 height 18
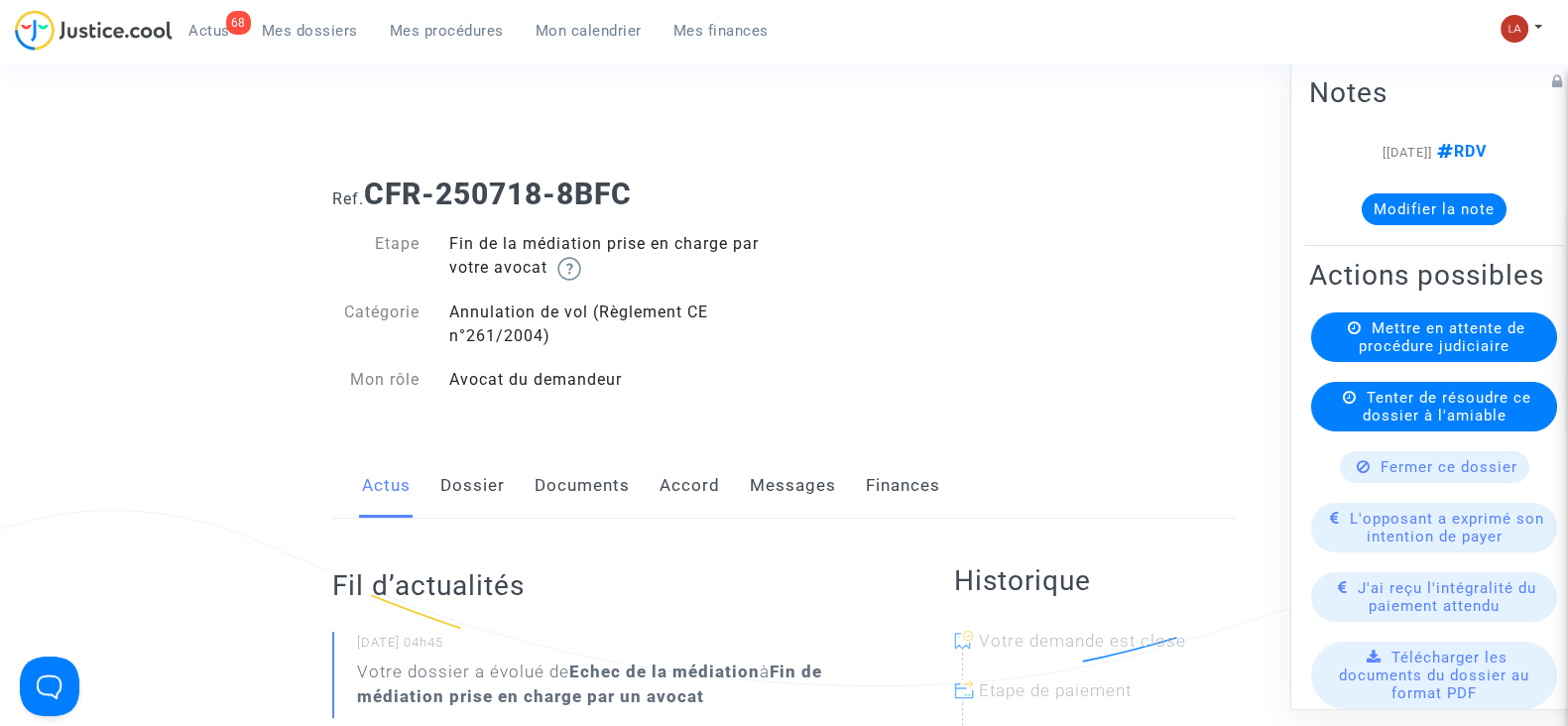
click at [804, 490] on link "Messages" at bounding box center [793, 486] width 86 height 66
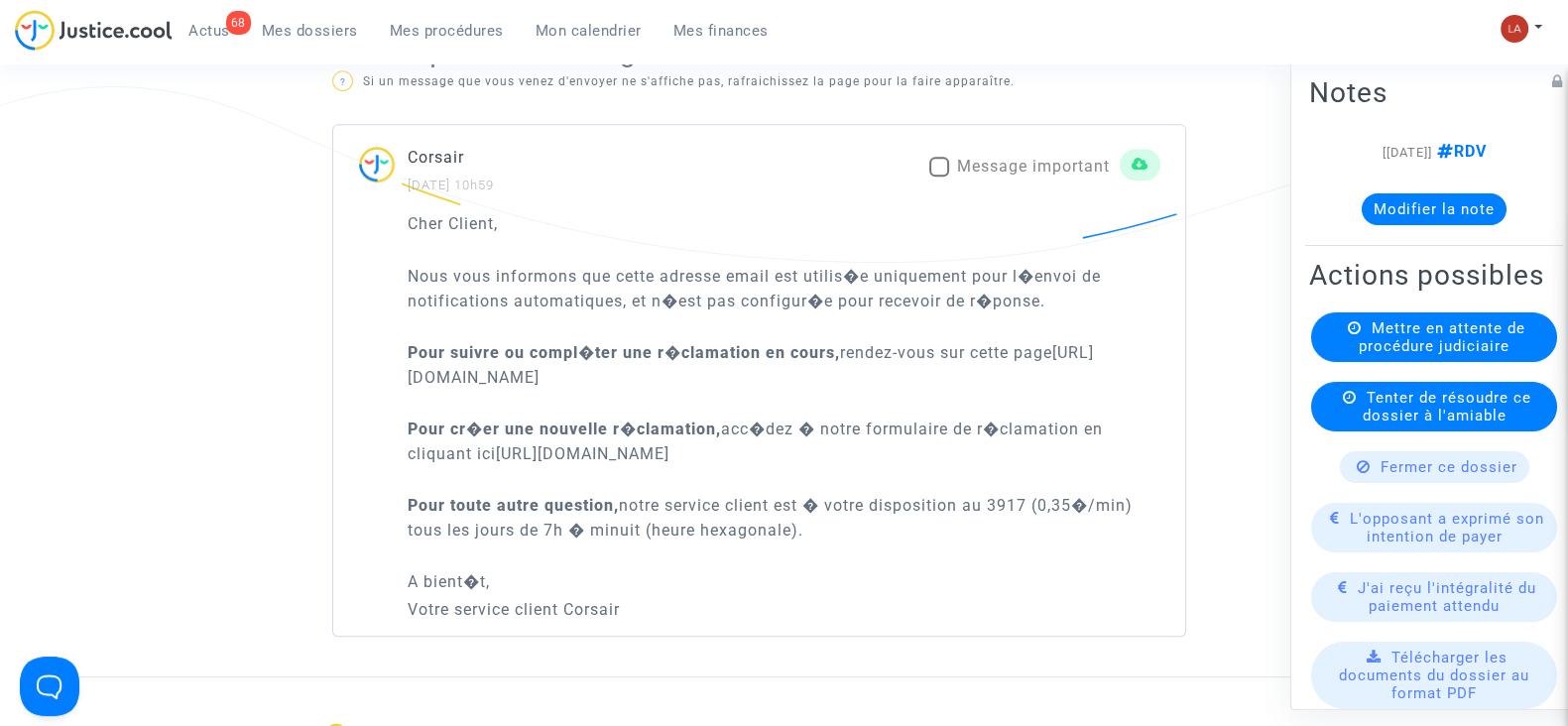
scroll to position [1233, 0]
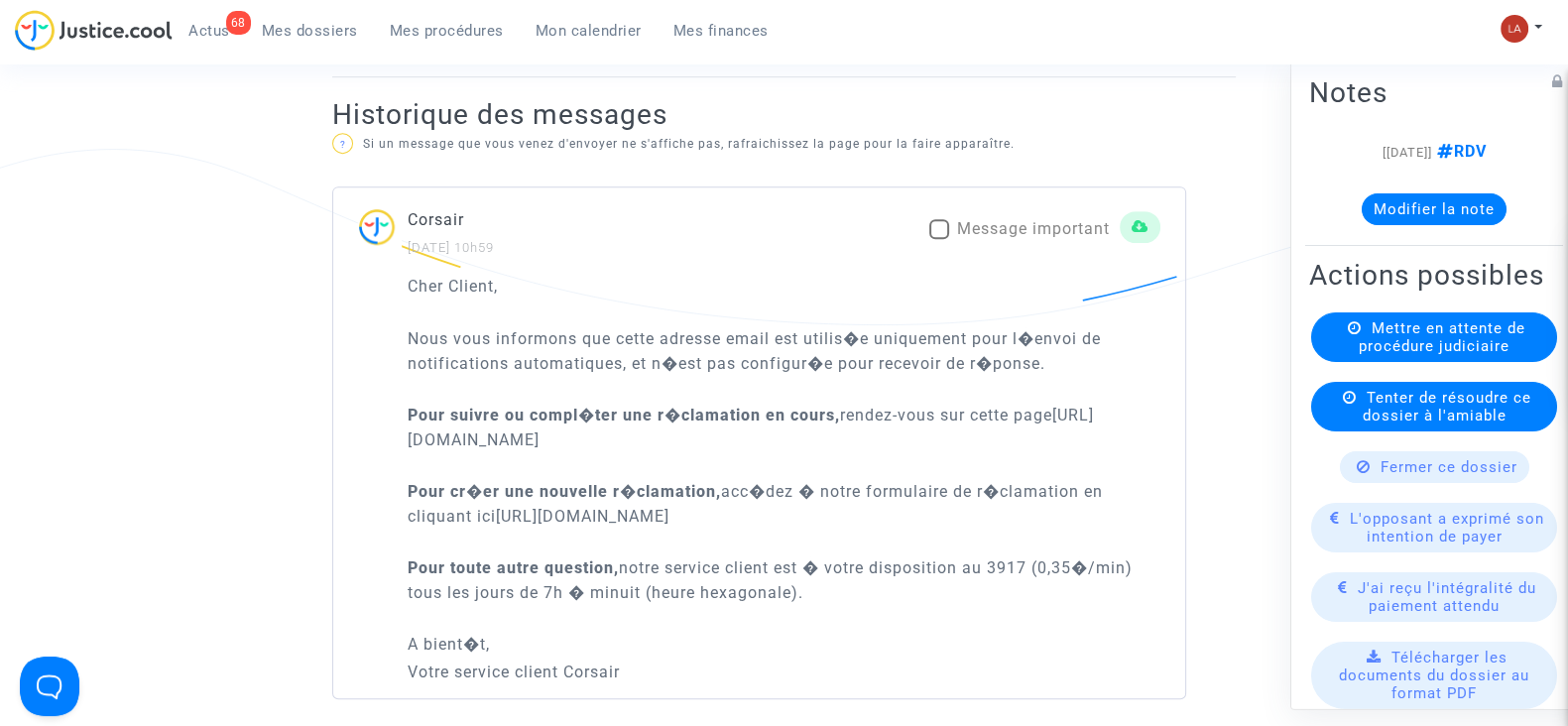
click at [987, 222] on span "Message important" at bounding box center [1033, 228] width 153 height 19
click at [939, 239] on input "Message important" at bounding box center [938, 239] width 1 height 1
checkbox input "true"
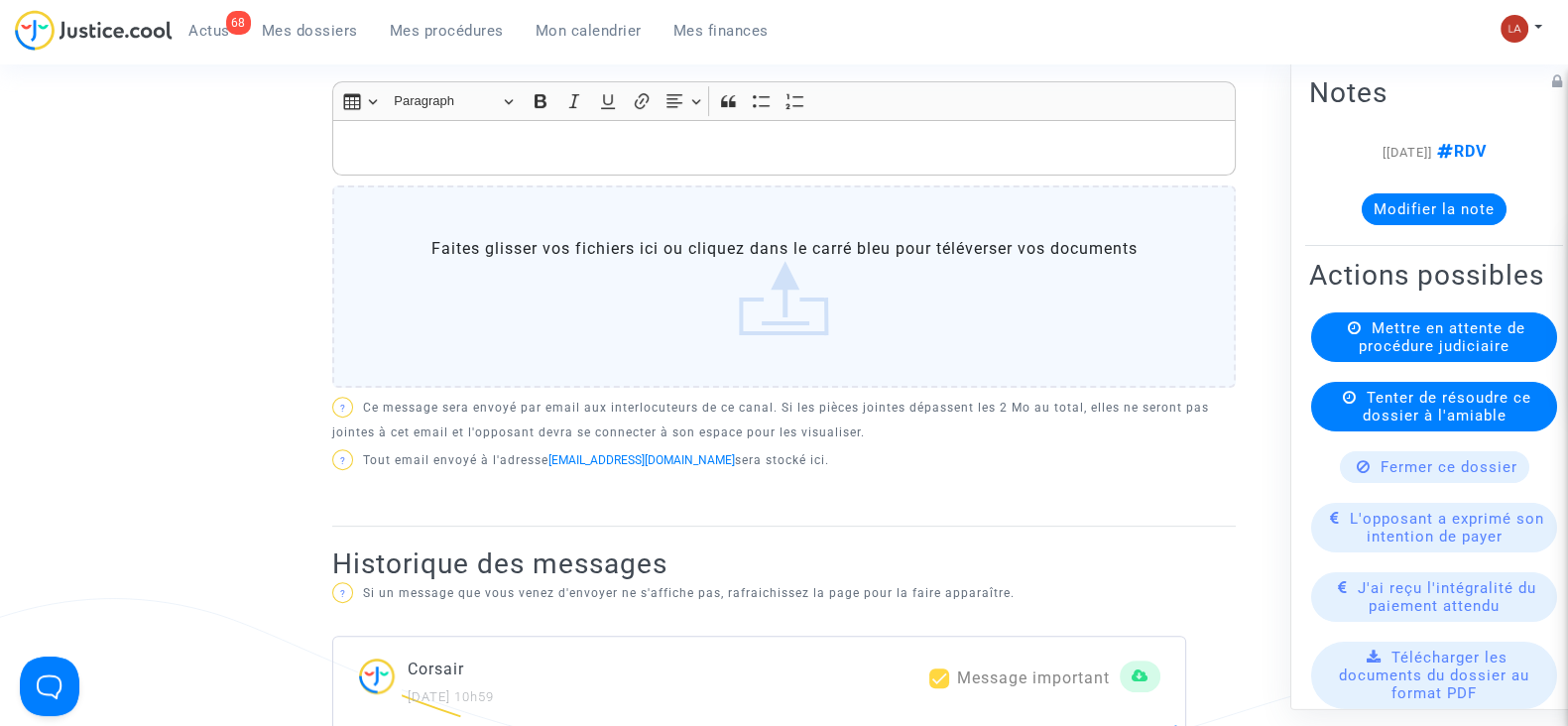
scroll to position [364, 0]
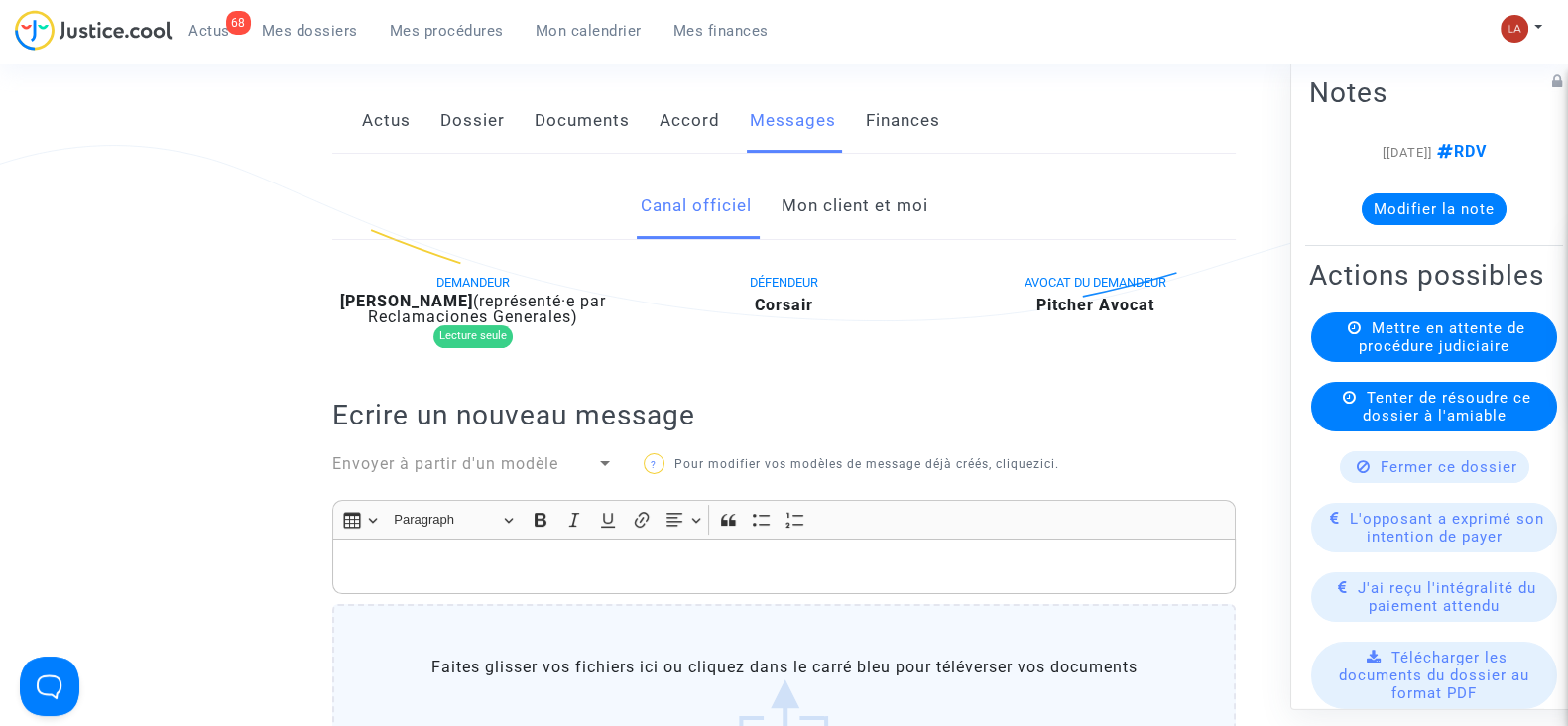
click at [868, 201] on link "Mon client et moi" at bounding box center [855, 207] width 147 height 66
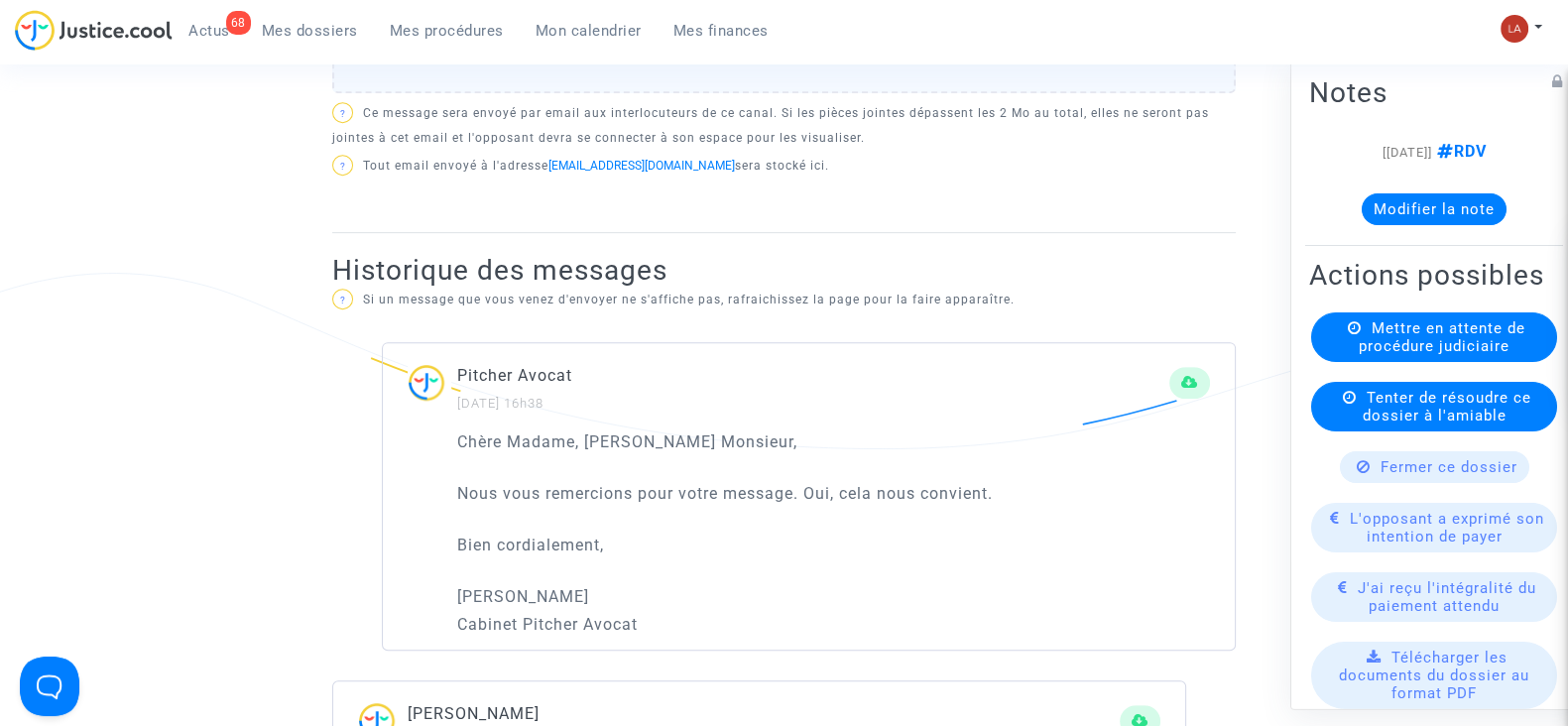
scroll to position [117, 0]
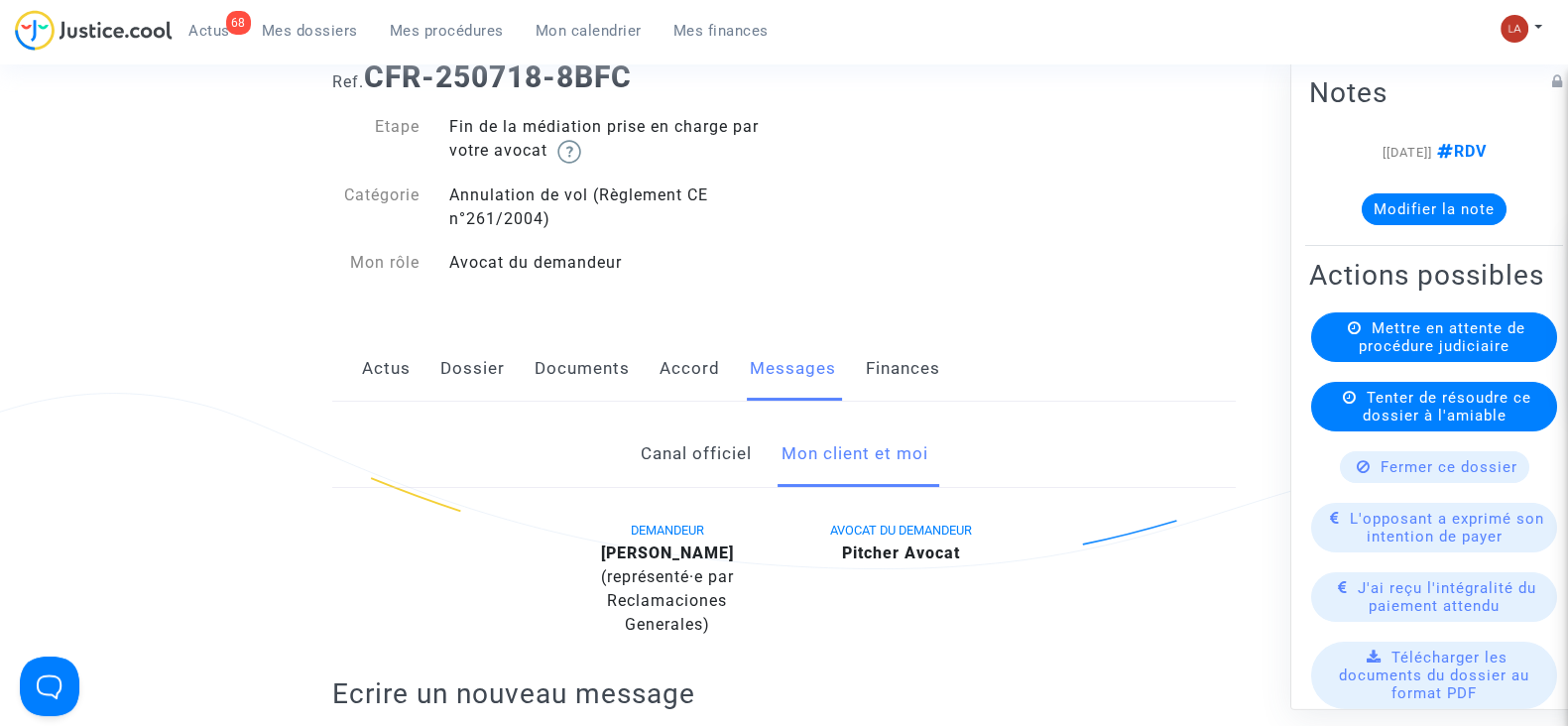
click at [704, 545] on b "Leandre Vanie" at bounding box center [668, 552] width 133 height 19
copy div "Vanie"
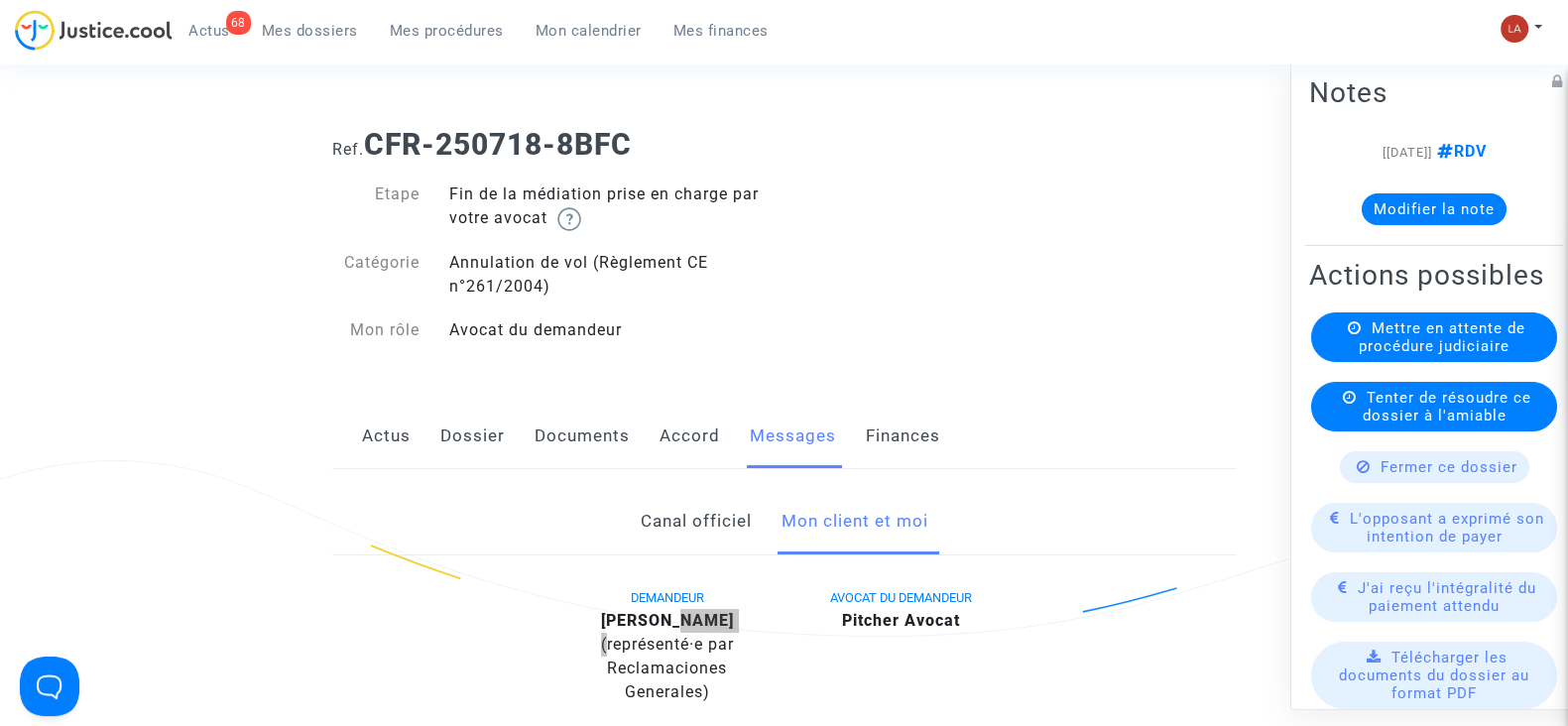
scroll to position [0, 0]
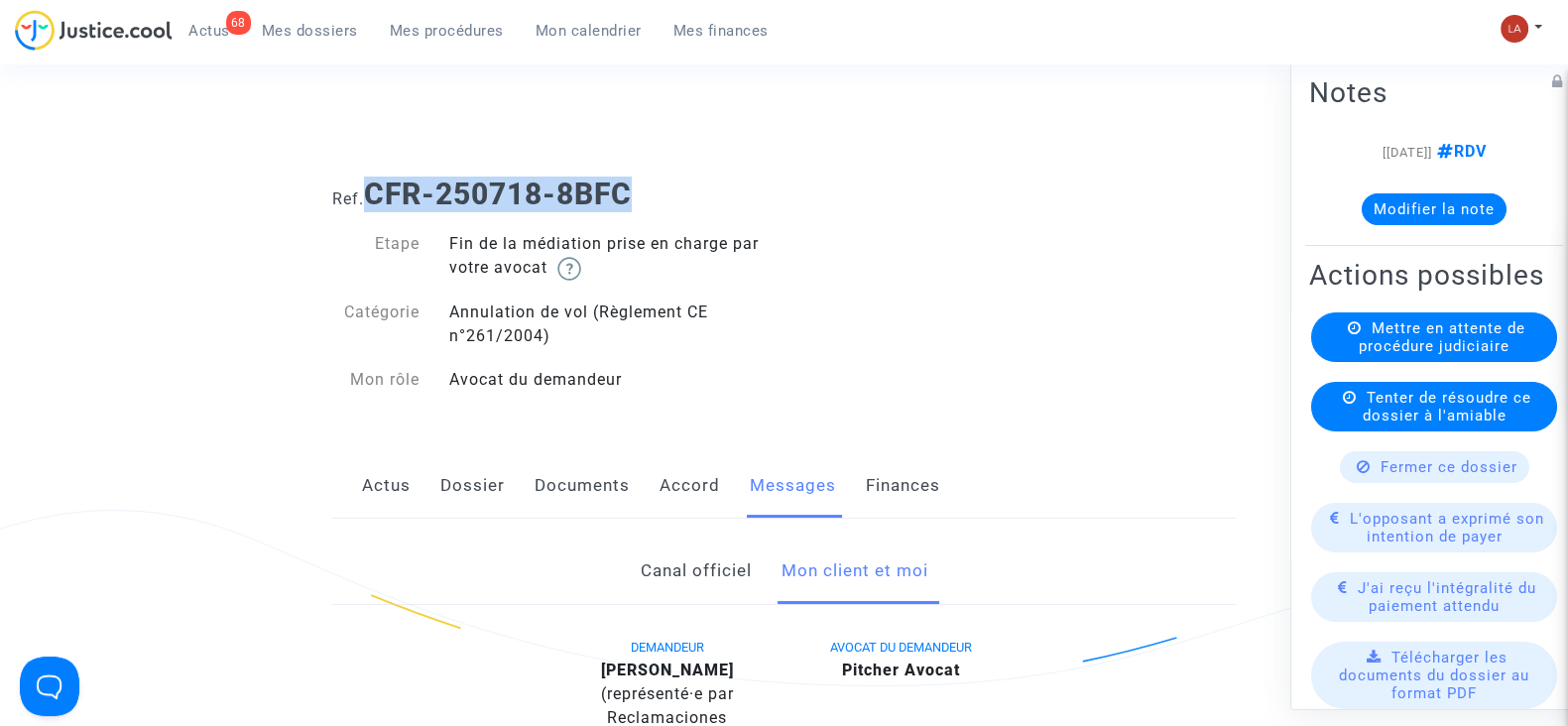
drag, startPoint x: 506, startPoint y: 177, endPoint x: 370, endPoint y: 195, distance: 137.2
click at [370, 195] on h1 "Ref. CFR-250718-8BFC" at bounding box center [783, 195] width 903 height 36
copy b "CFR-250718-8BFC"
click at [1461, 207] on button "Modifier la note" at bounding box center [1435, 210] width 145 height 32
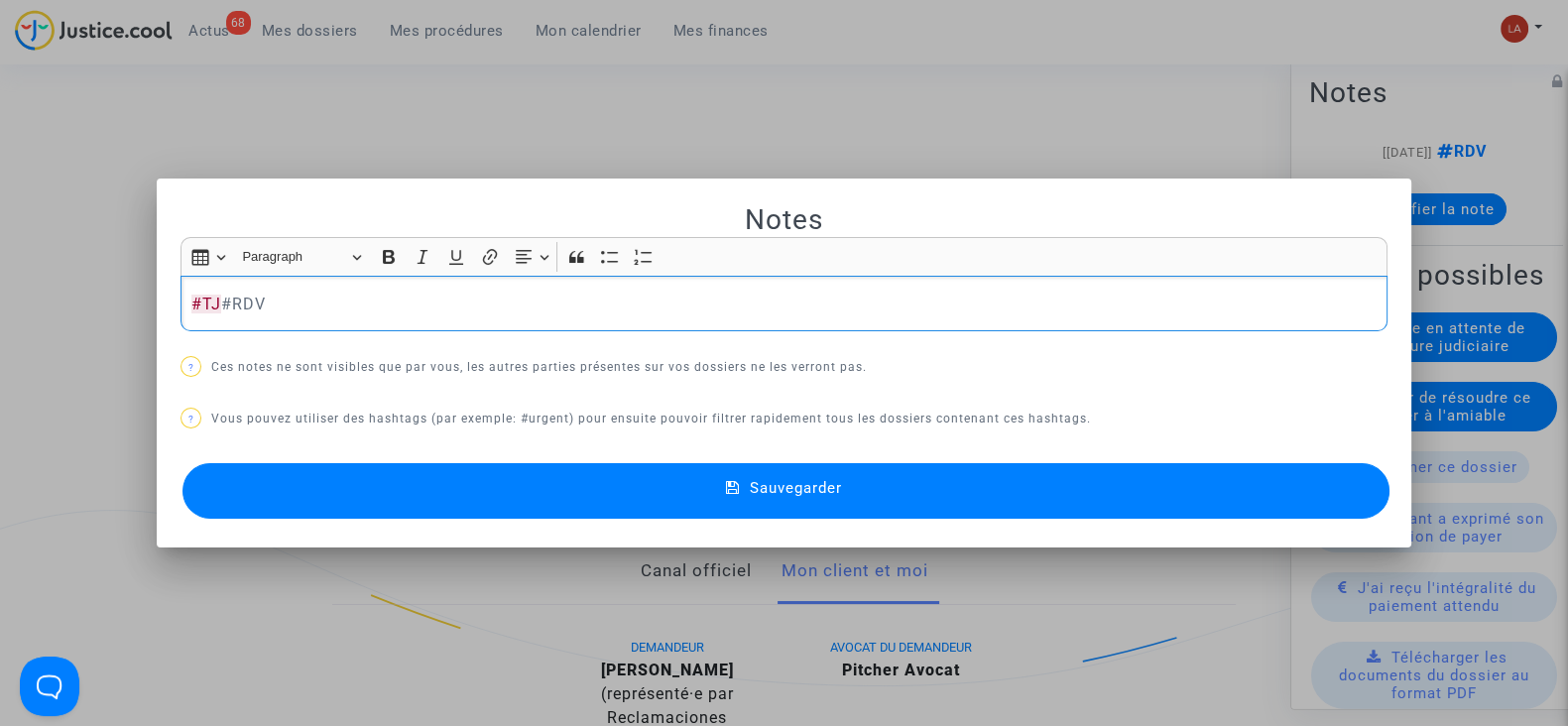
click at [1351, 474] on button "Sauvegarder" at bounding box center [786, 491] width 1207 height 56
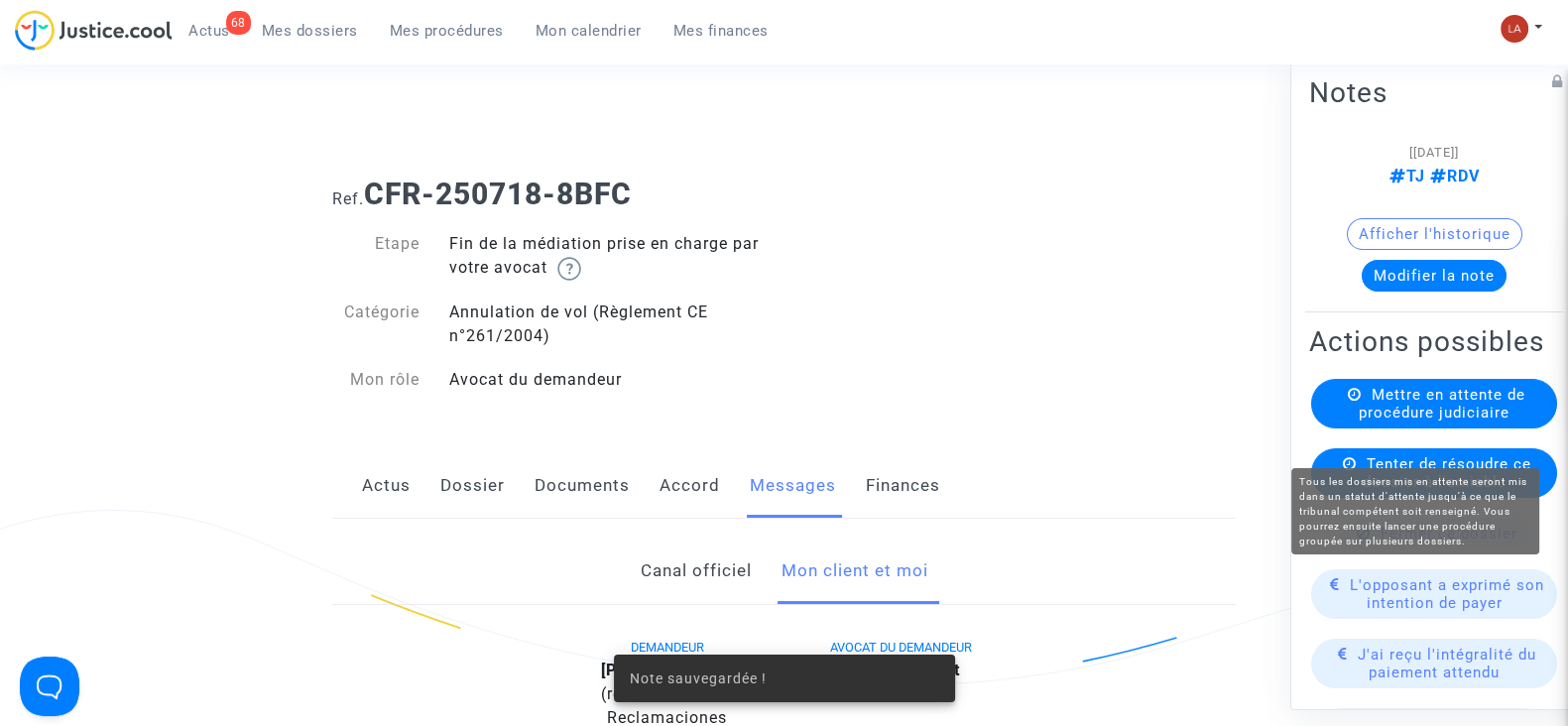
click at [1386, 421] on span "Mettre en attente de procédure judiciaire" at bounding box center [1443, 403] width 167 height 36
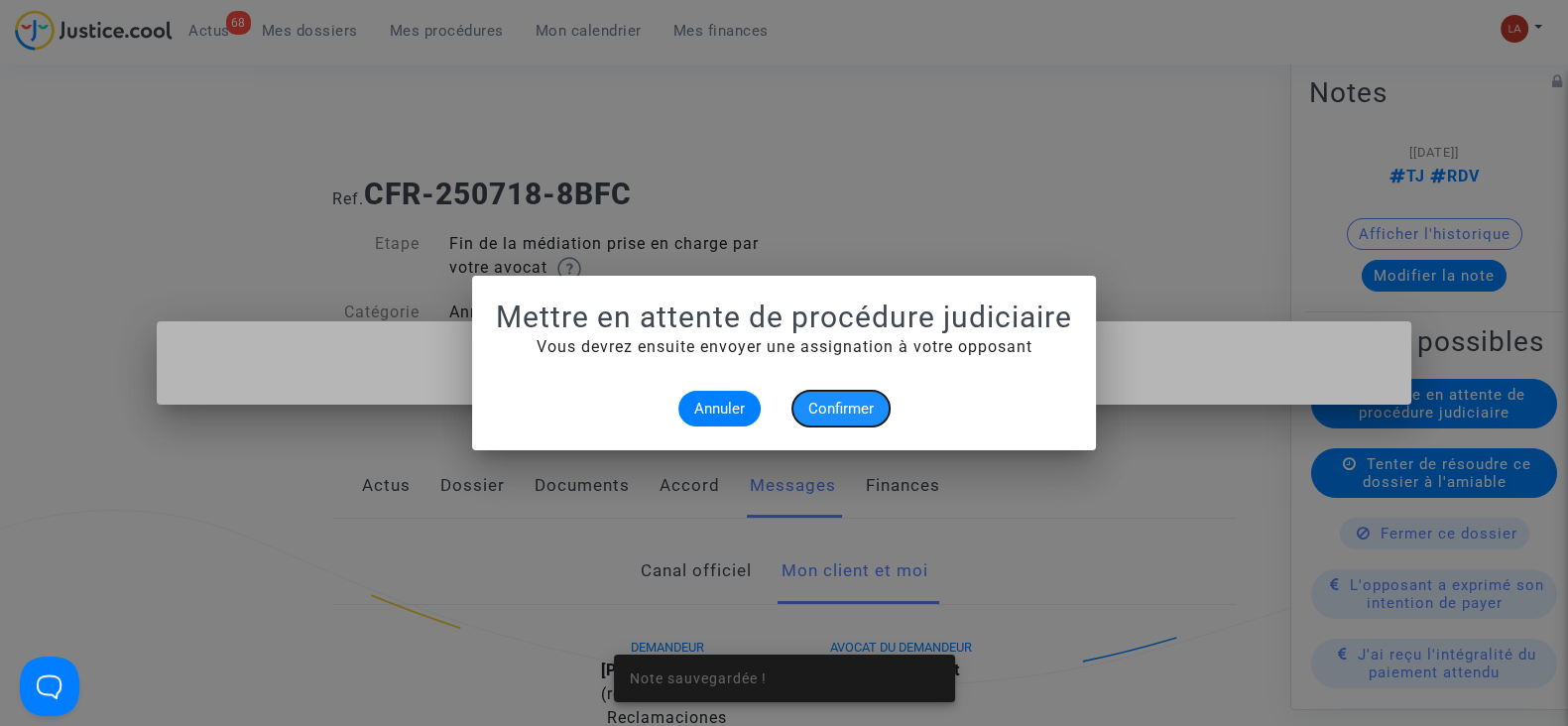
drag, startPoint x: 843, startPoint y: 403, endPoint x: 871, endPoint y: 386, distance: 32.8
click at [842, 402] on span "Confirmer" at bounding box center [842, 408] width 66 height 18
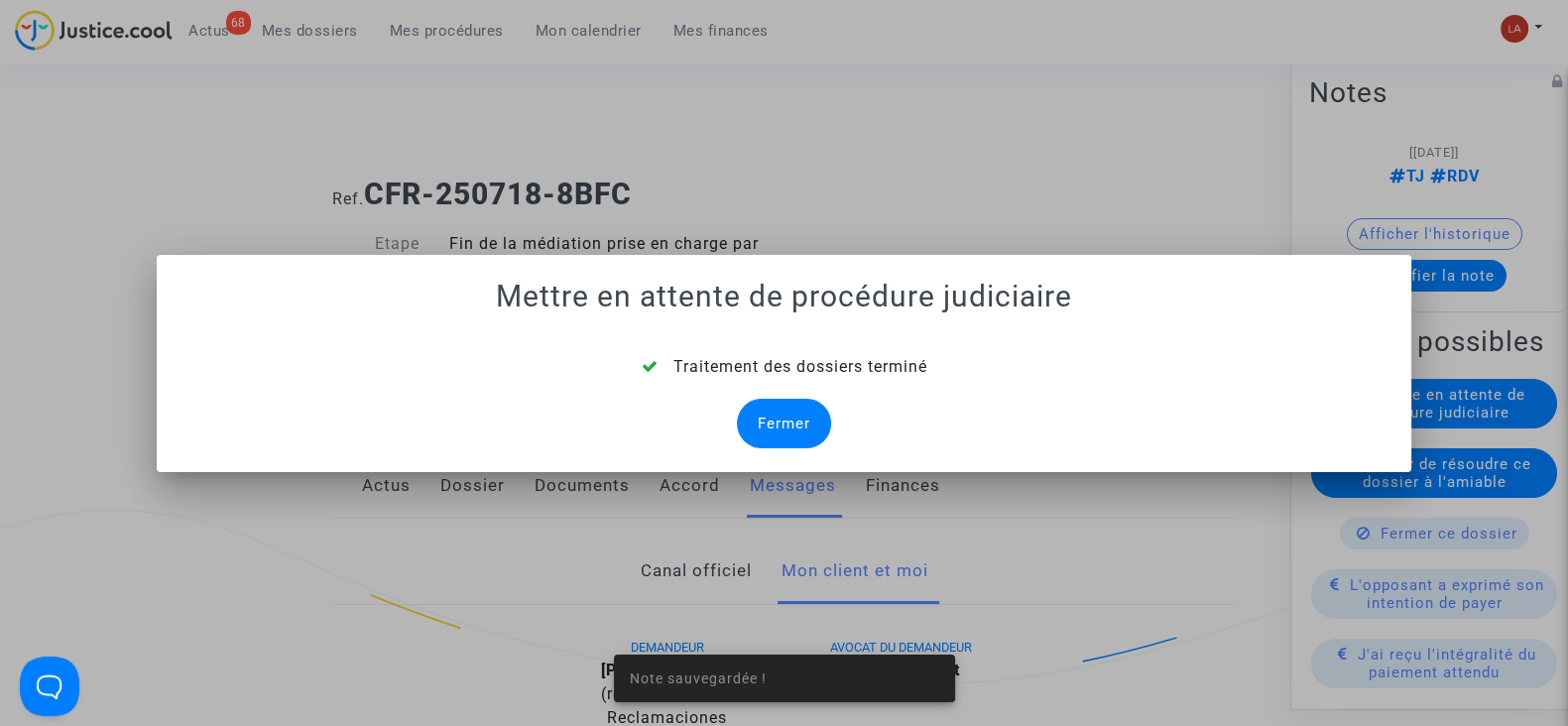
click at [768, 418] on div "Fermer" at bounding box center [784, 423] width 94 height 50
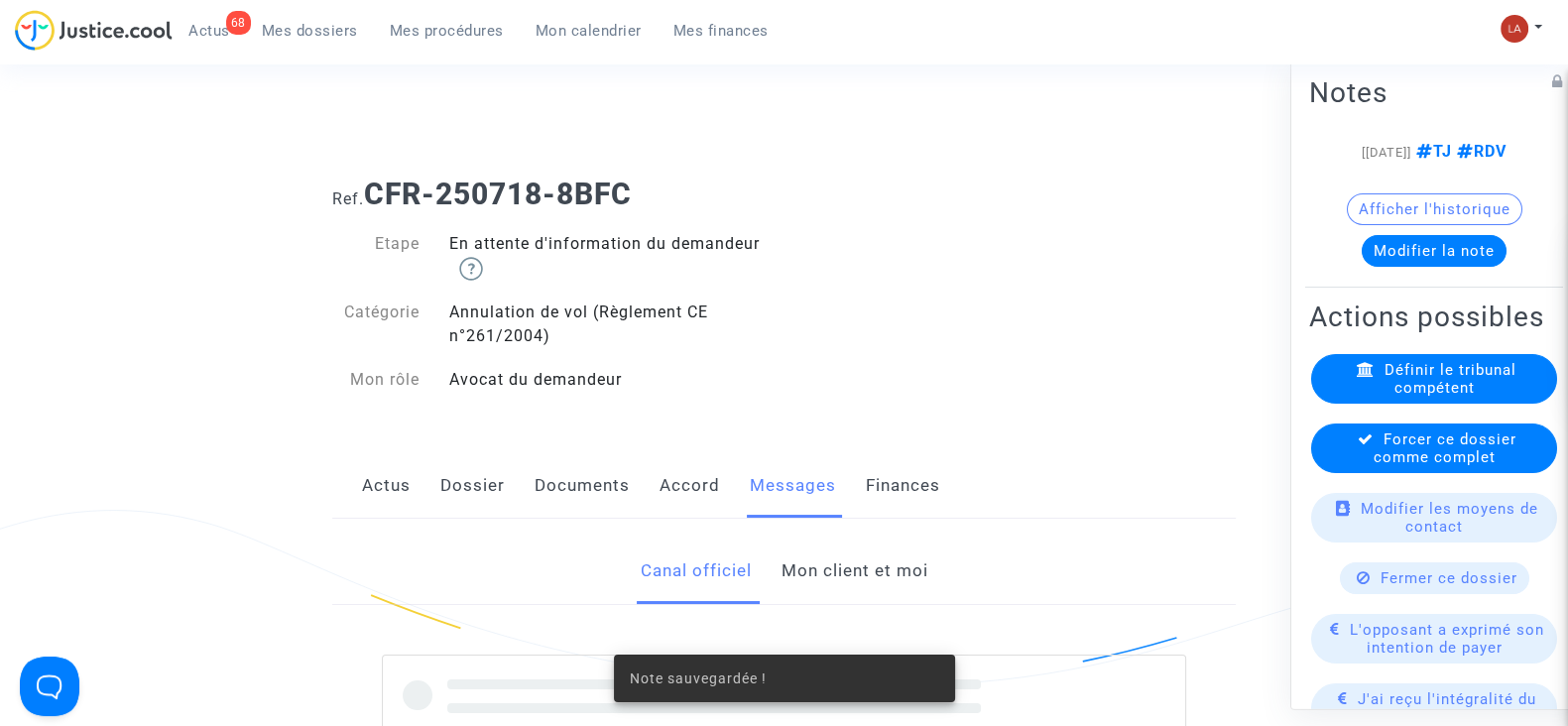
drag, startPoint x: 1510, startPoint y: 518, endPoint x: 1490, endPoint y: 517, distance: 20.0
click at [1510, 473] on div "Forcer ce dossier comme complet" at bounding box center [1435, 448] width 246 height 50
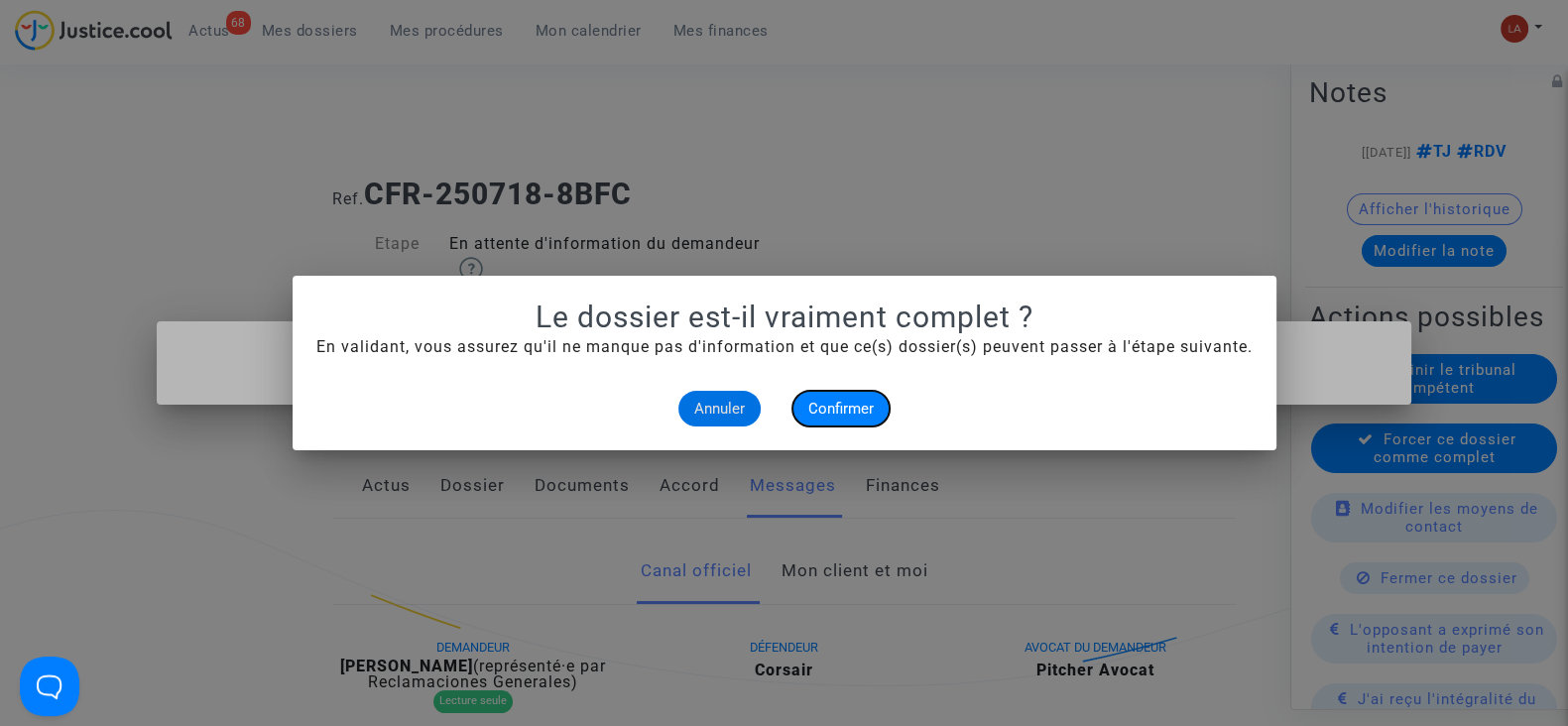
drag, startPoint x: 870, startPoint y: 418, endPoint x: 725, endPoint y: 57, distance: 389.0
click at [864, 413] on button "Confirmer" at bounding box center [842, 408] width 97 height 36
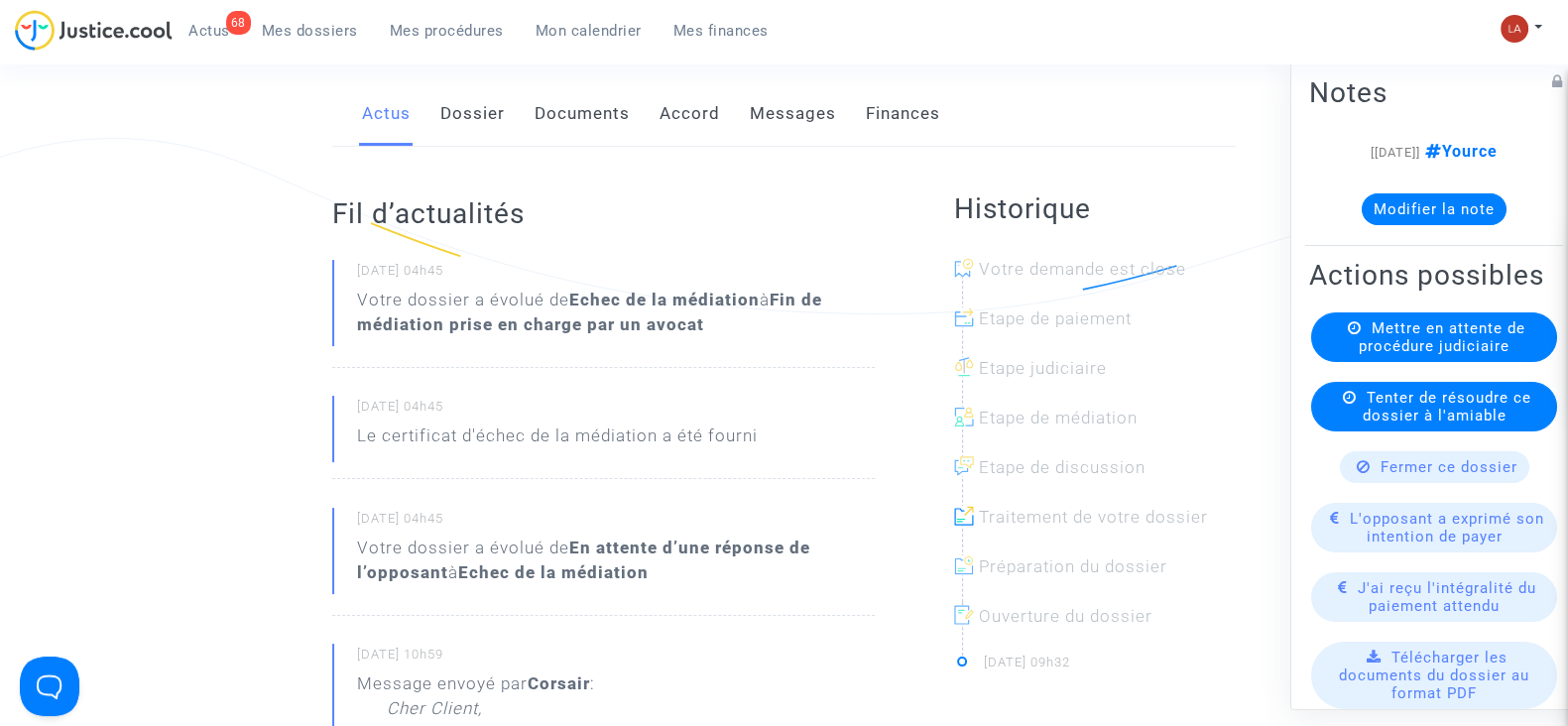
click at [484, 101] on link "Dossier" at bounding box center [472, 114] width 65 height 66
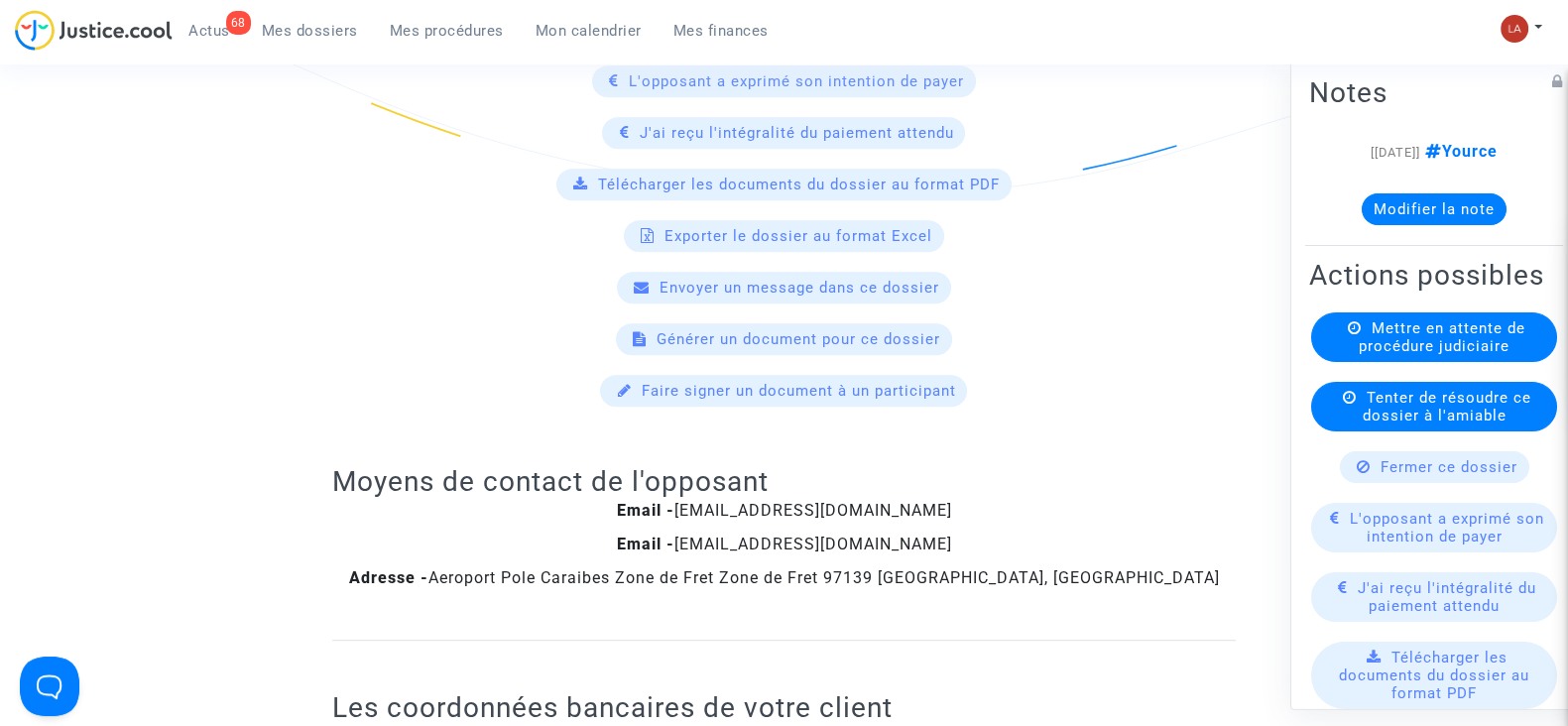
scroll to position [371, 0]
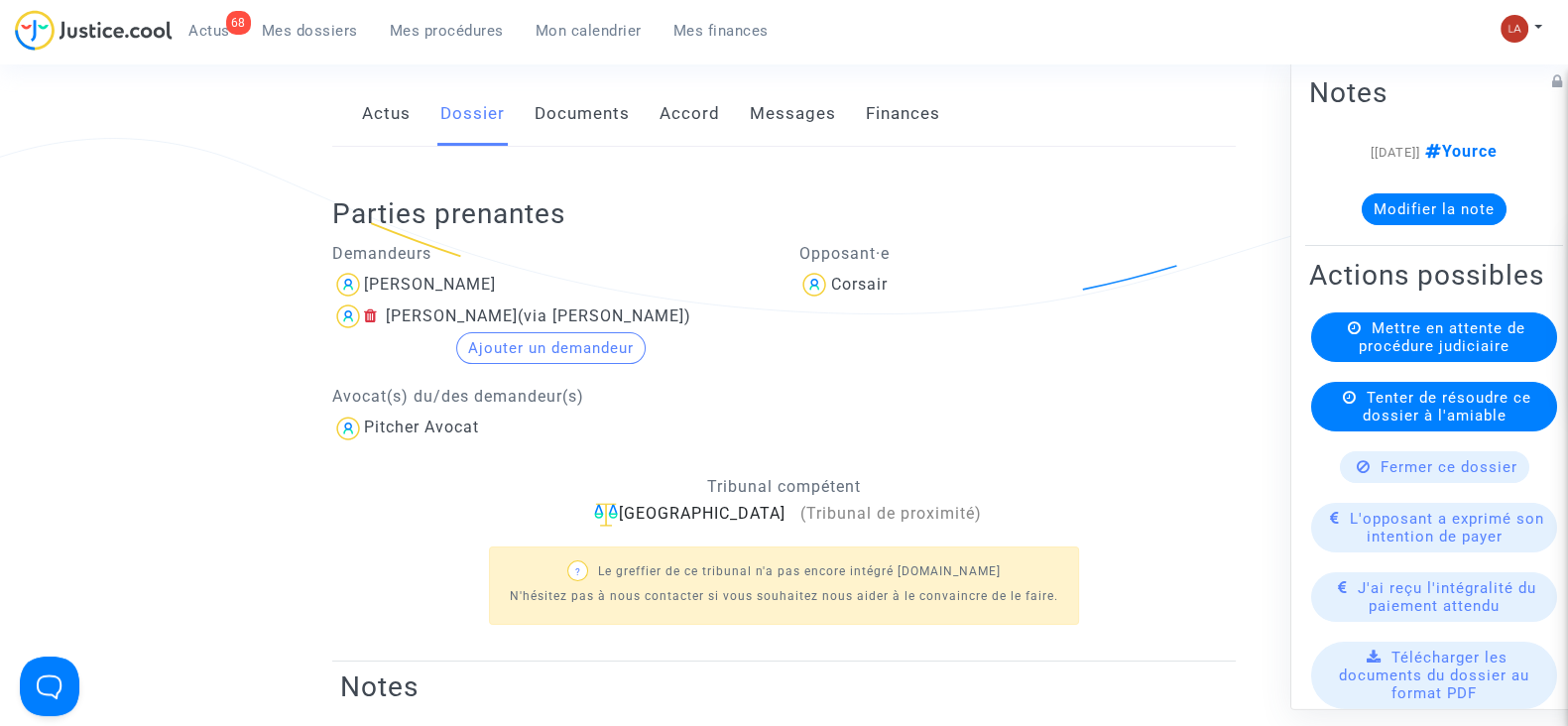
click at [804, 106] on link "Messages" at bounding box center [793, 114] width 86 height 66
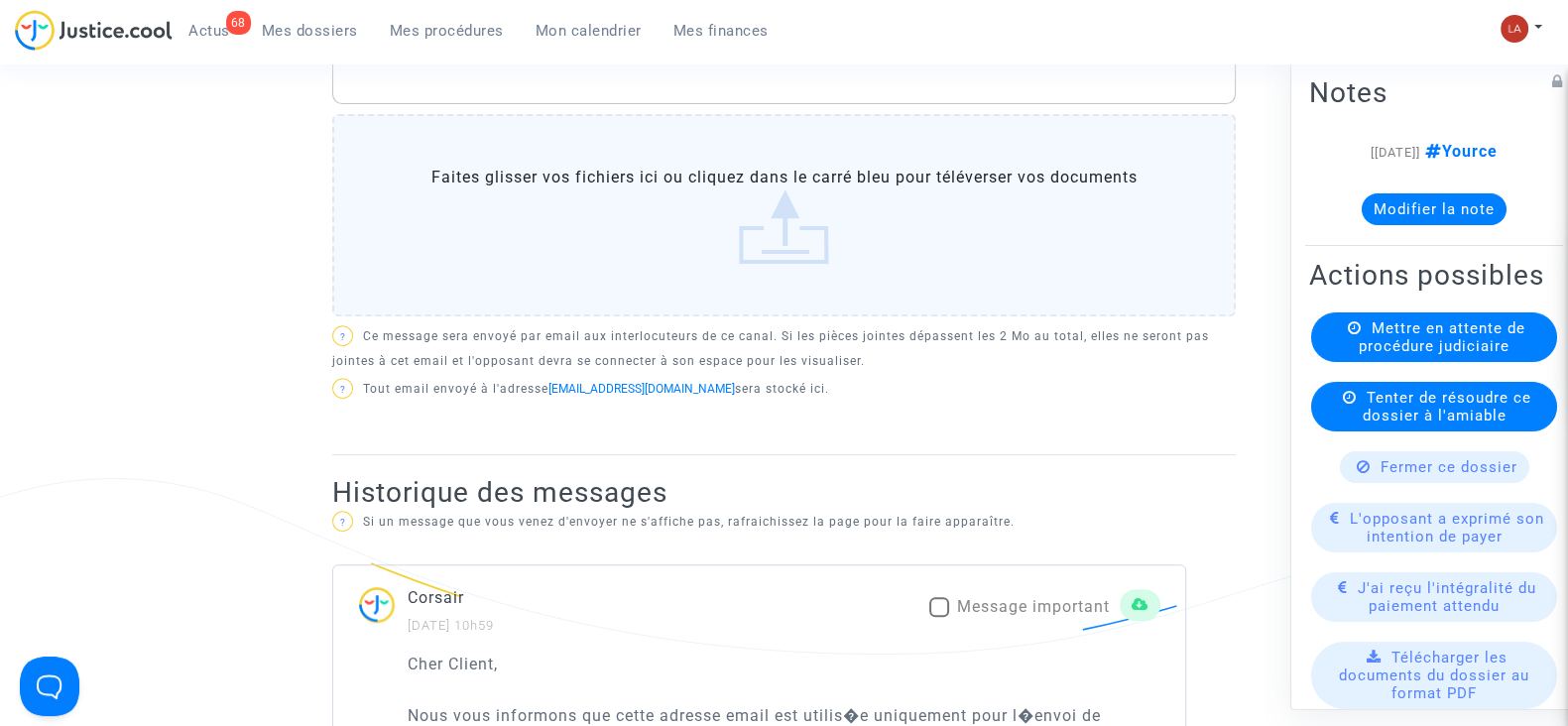
scroll to position [990, 0]
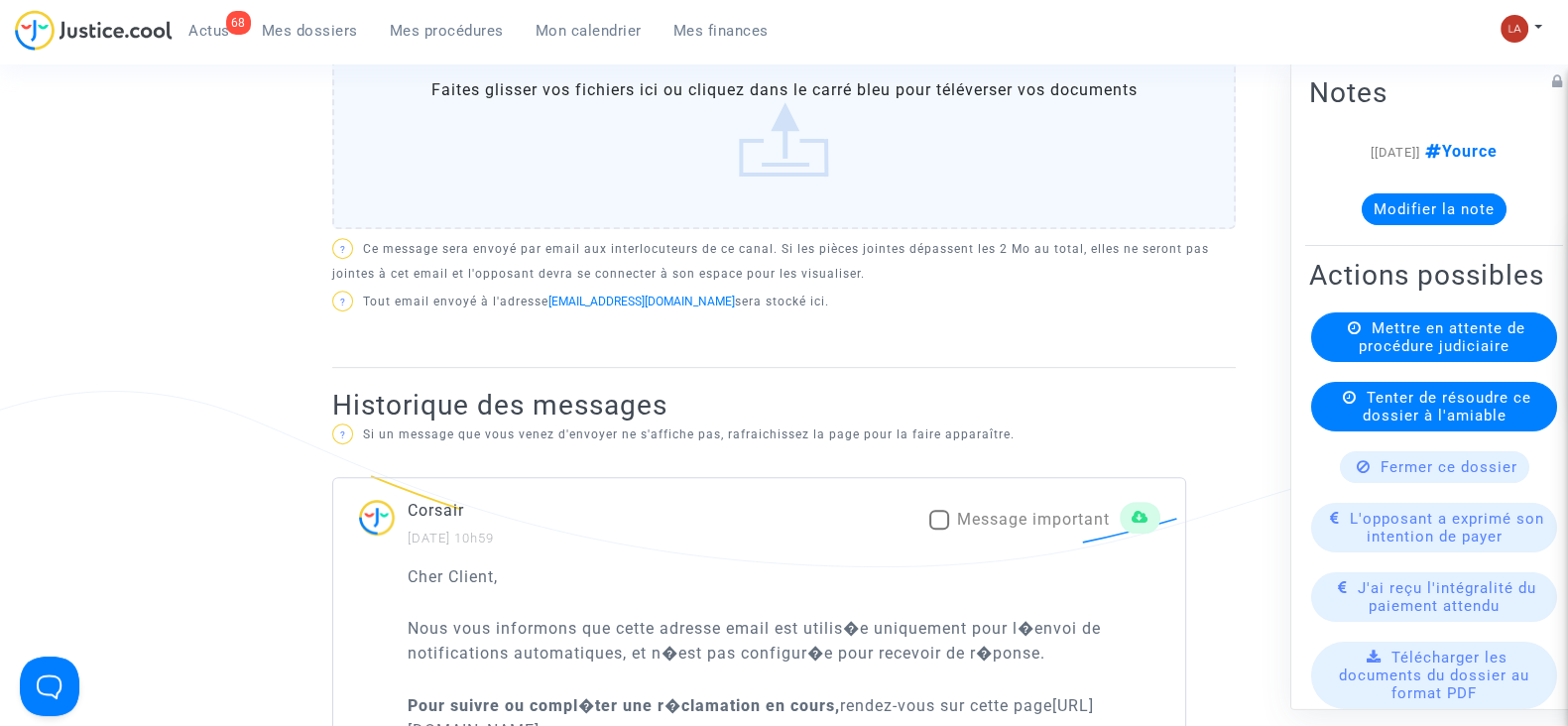
drag, startPoint x: 1020, startPoint y: 510, endPoint x: 850, endPoint y: 468, distance: 175.1
click at [1019, 509] on span "Message important" at bounding box center [1033, 518] width 153 height 19
click at [939, 529] on input "Message important" at bounding box center [938, 529] width 1 height 1
checkbox input "true"
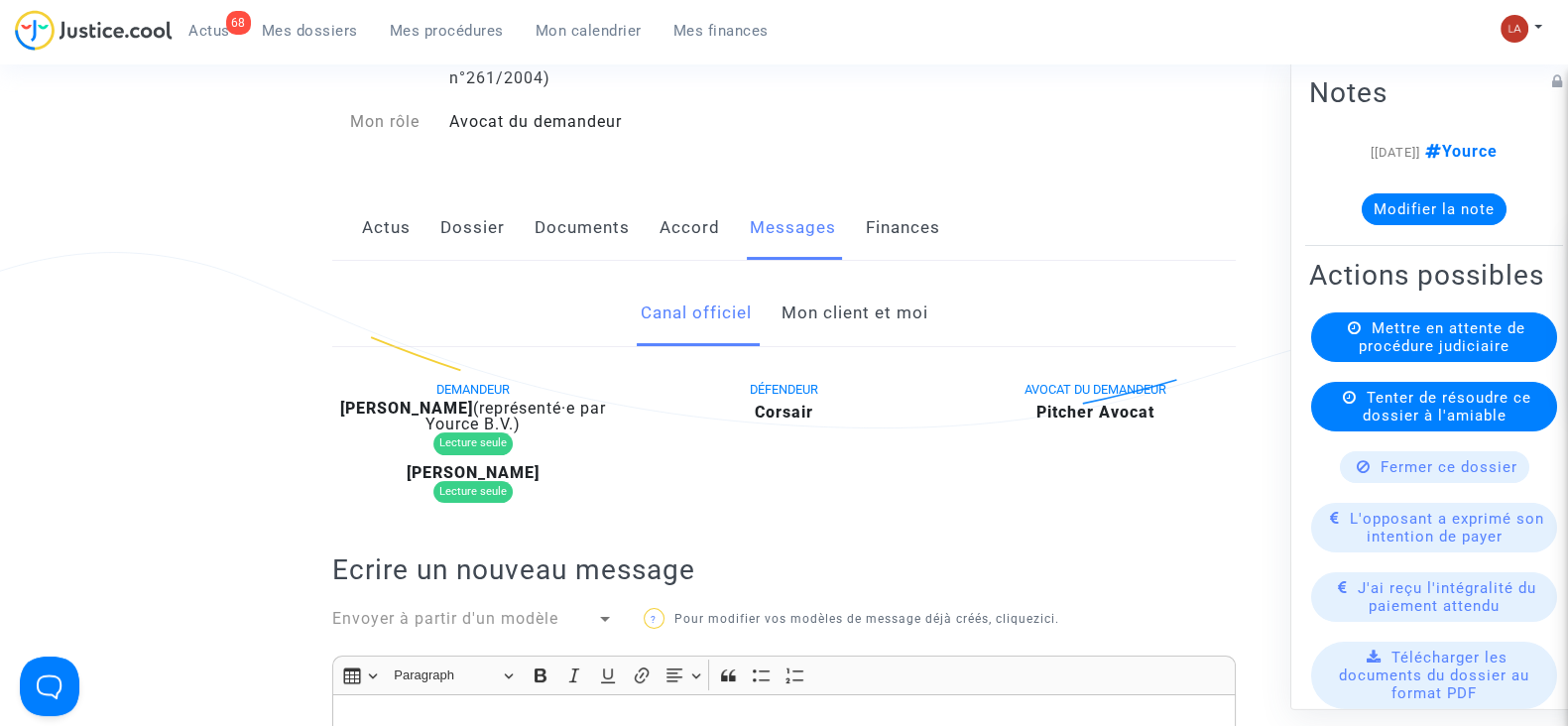
scroll to position [247, 0]
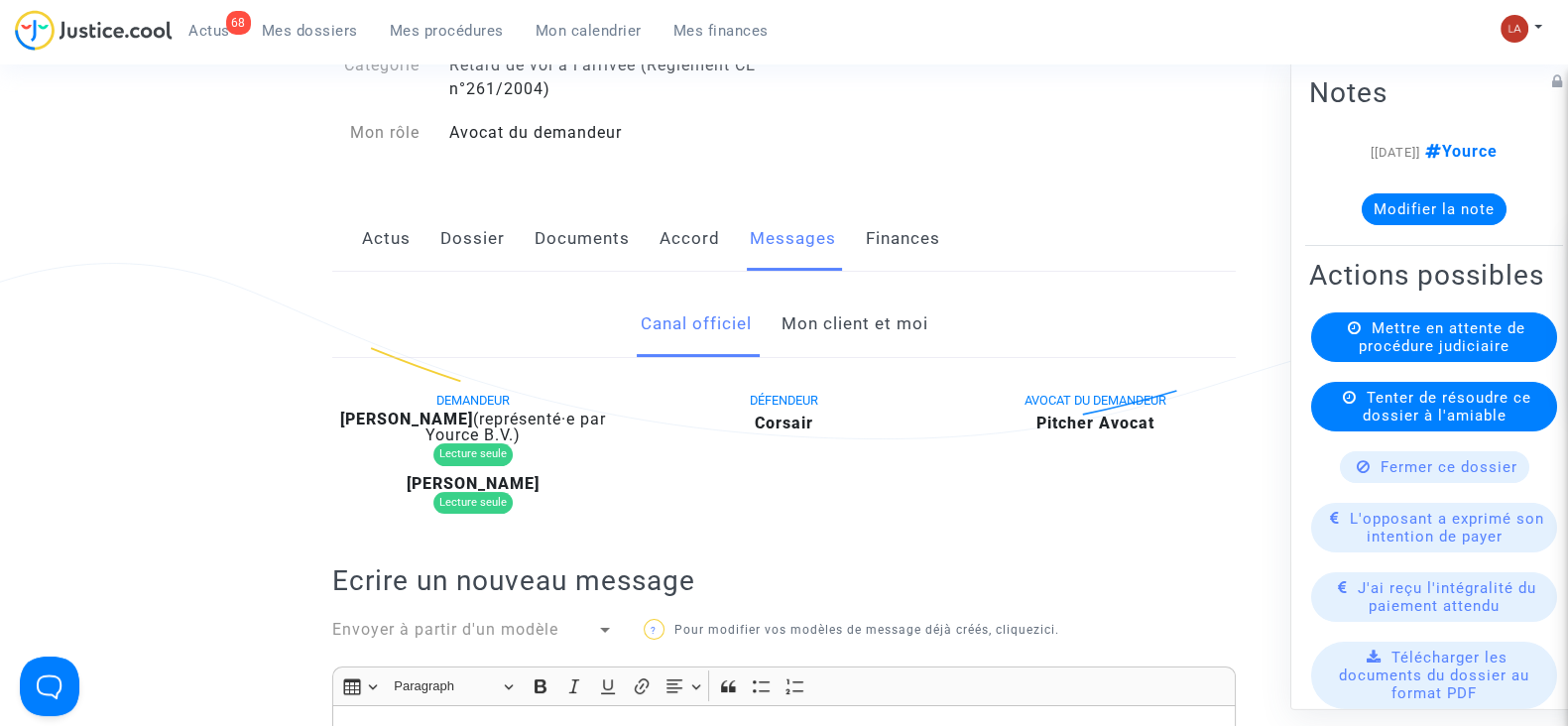
click at [442, 409] on b "Fabienne Trichard" at bounding box center [406, 418] width 133 height 19
copy div "Trichard"
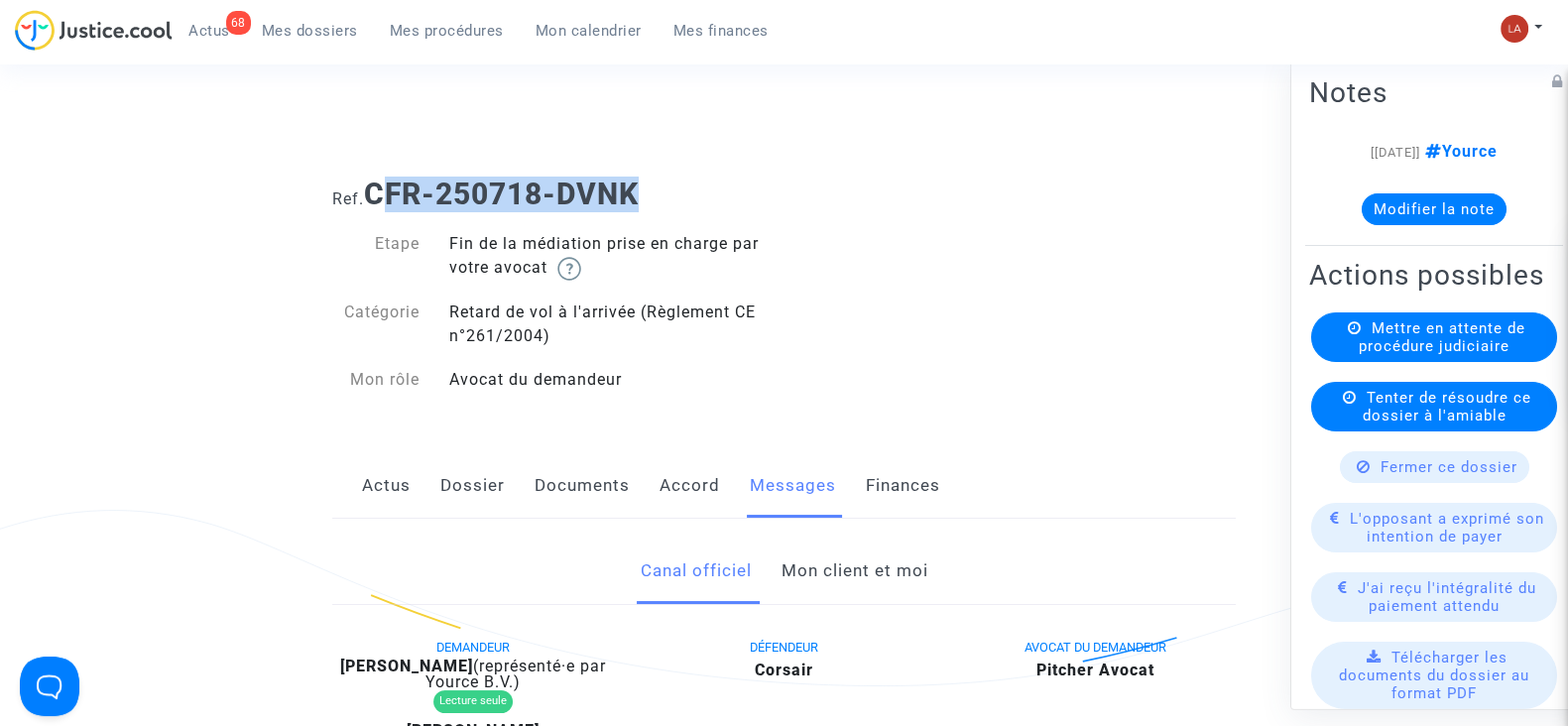
drag, startPoint x: 500, startPoint y: 190, endPoint x: 379, endPoint y: 193, distance: 121.0
click at [379, 193] on h1 "Ref. CFR-250718-DVNK" at bounding box center [783, 195] width 903 height 36
drag, startPoint x: 377, startPoint y: 190, endPoint x: 724, endPoint y: 178, distance: 347.2
click at [724, 178] on h1 "Ref. CFR-250718-DVNK" at bounding box center [783, 195] width 903 height 36
copy b "CFR-250718-DVNK"
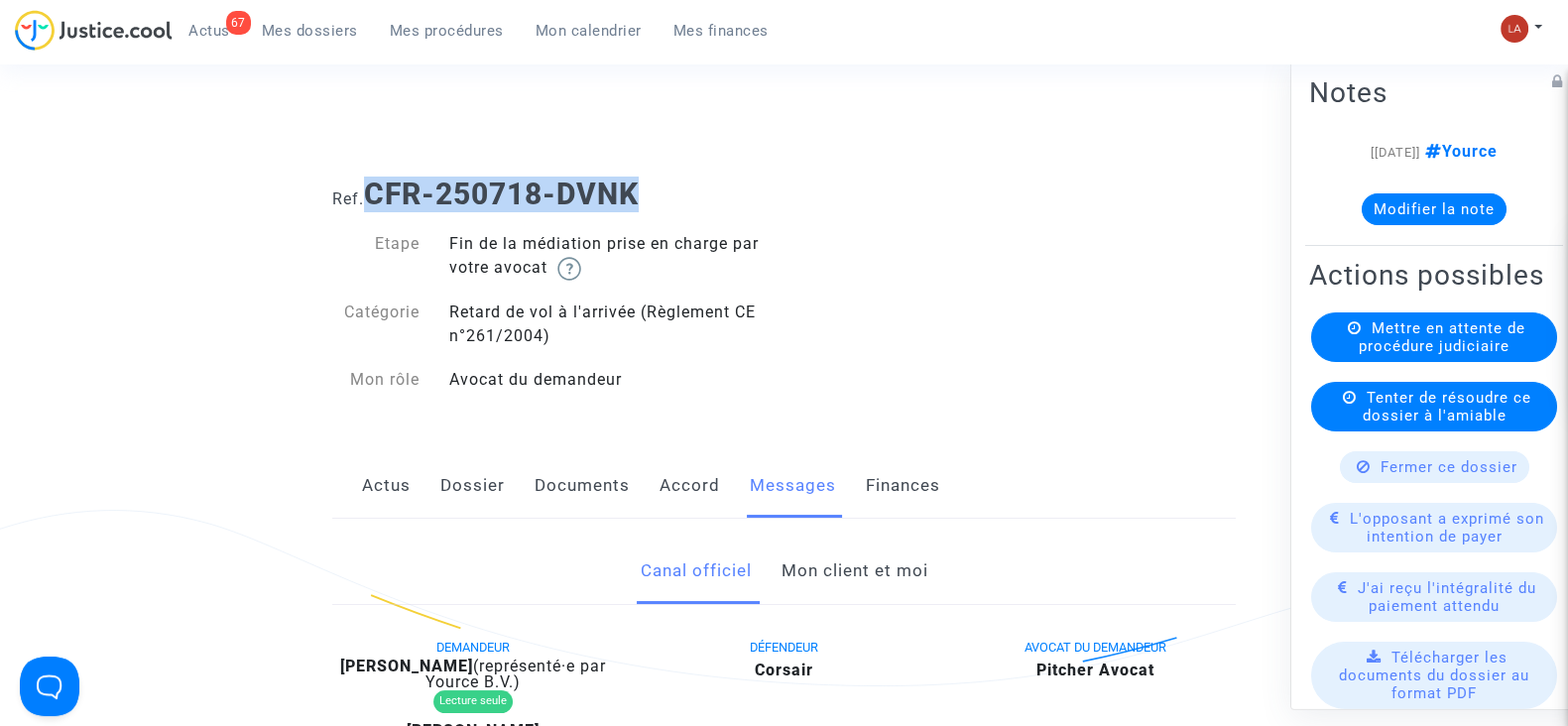
click at [1418, 204] on button "Modifier la note" at bounding box center [1435, 210] width 145 height 32
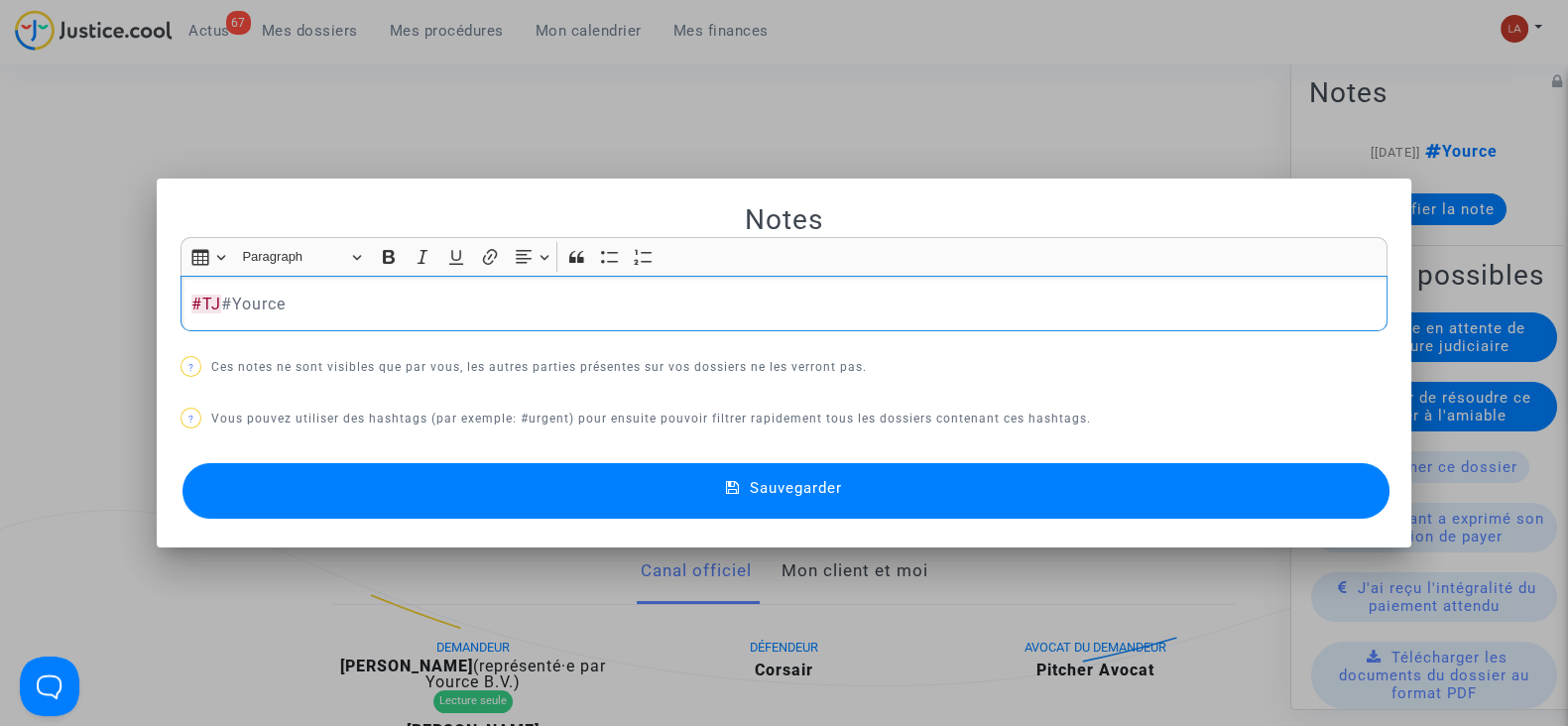
click at [1207, 508] on button "Sauvegarder" at bounding box center [786, 491] width 1207 height 56
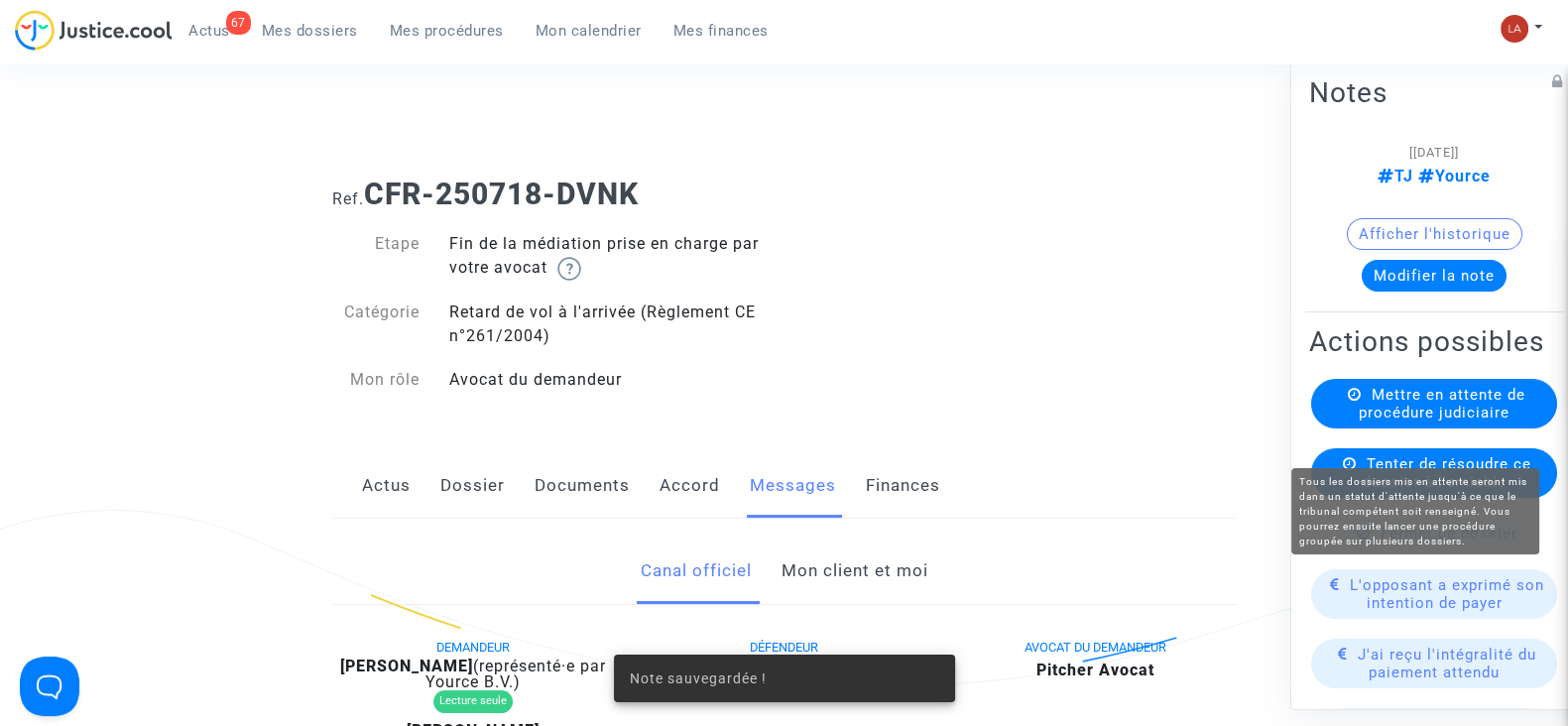
click at [1369, 421] on span "Mettre en attente de procédure judiciaire" at bounding box center [1443, 403] width 167 height 36
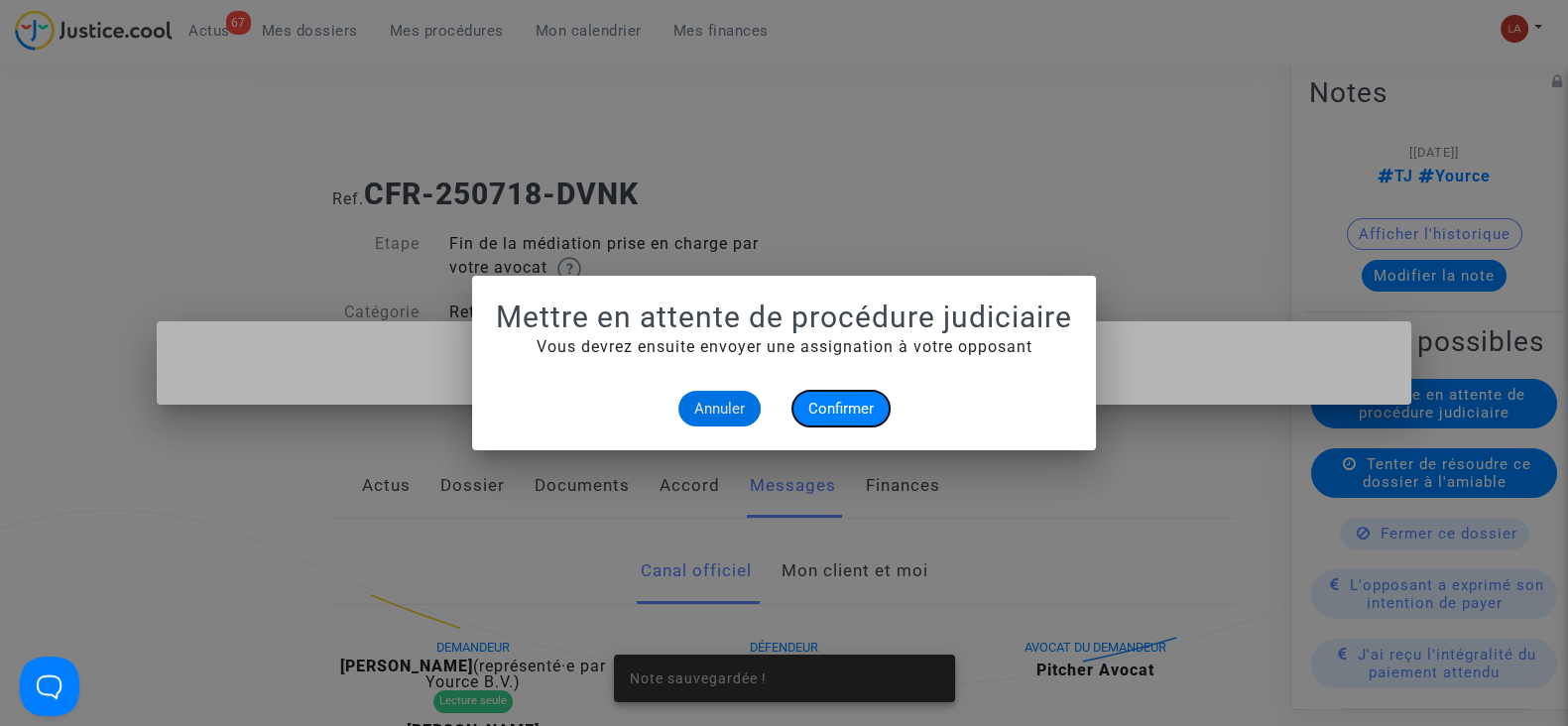
click at [858, 405] on span "Confirmer" at bounding box center [842, 408] width 66 height 18
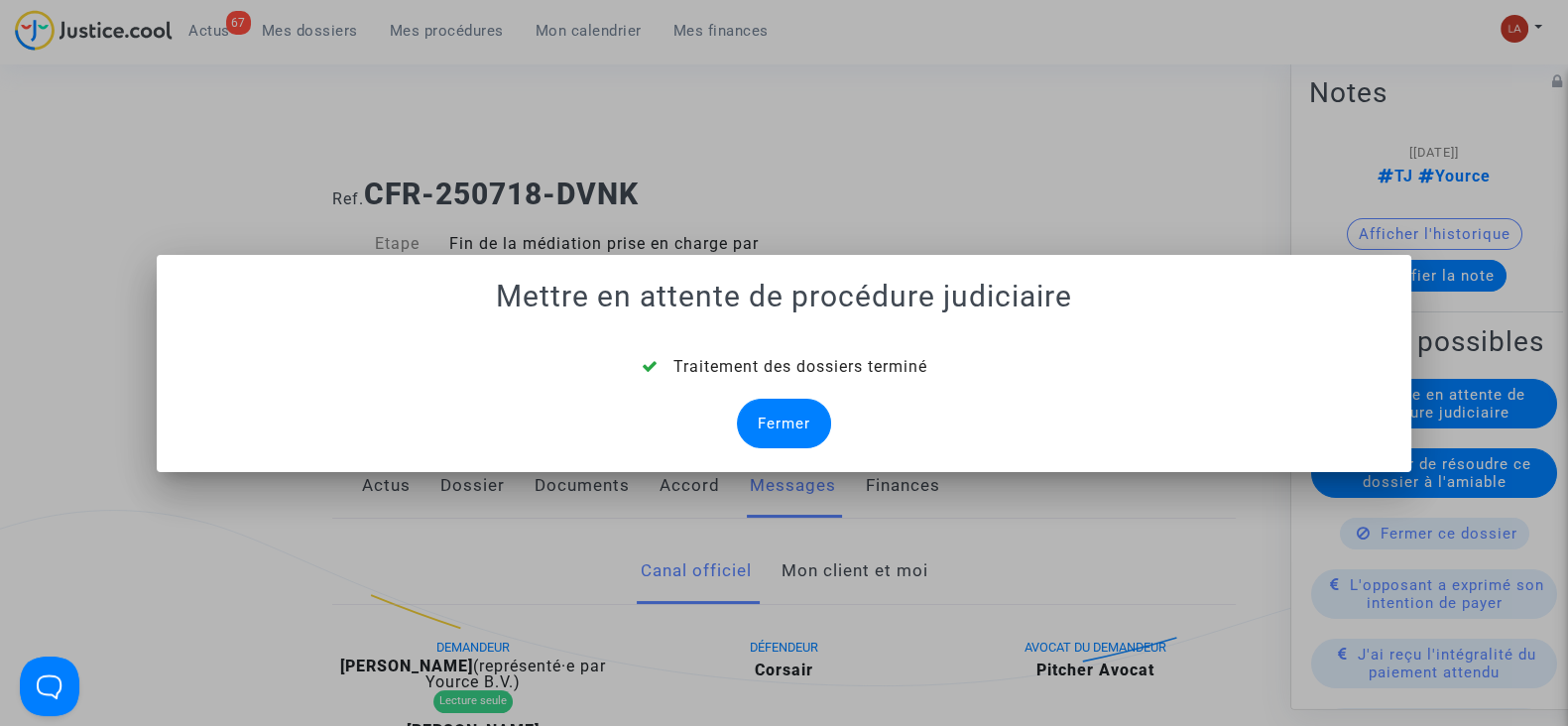
click at [789, 415] on div "Fermer" at bounding box center [784, 423] width 94 height 50
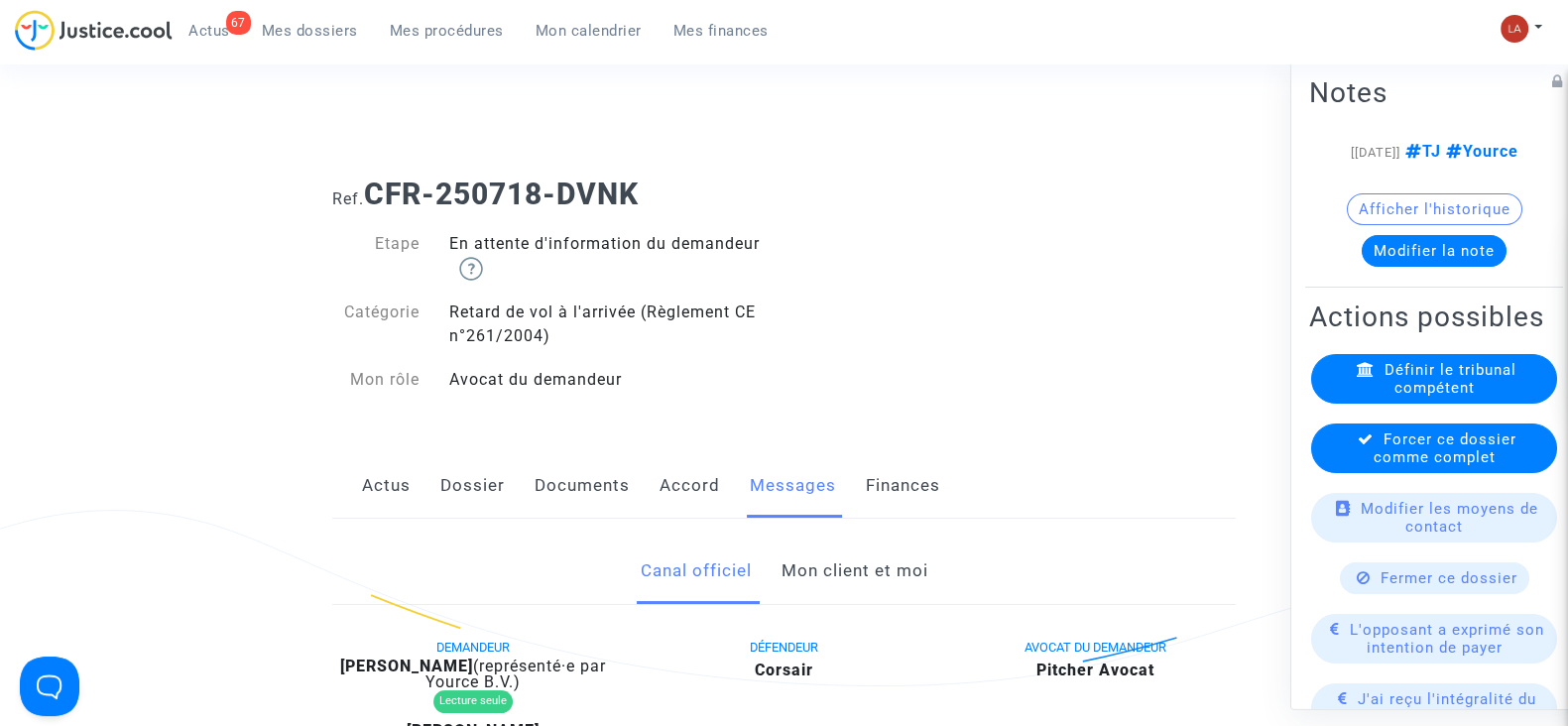
click at [1472, 473] on div "Forcer ce dossier comme complet" at bounding box center [1435, 448] width 246 height 50
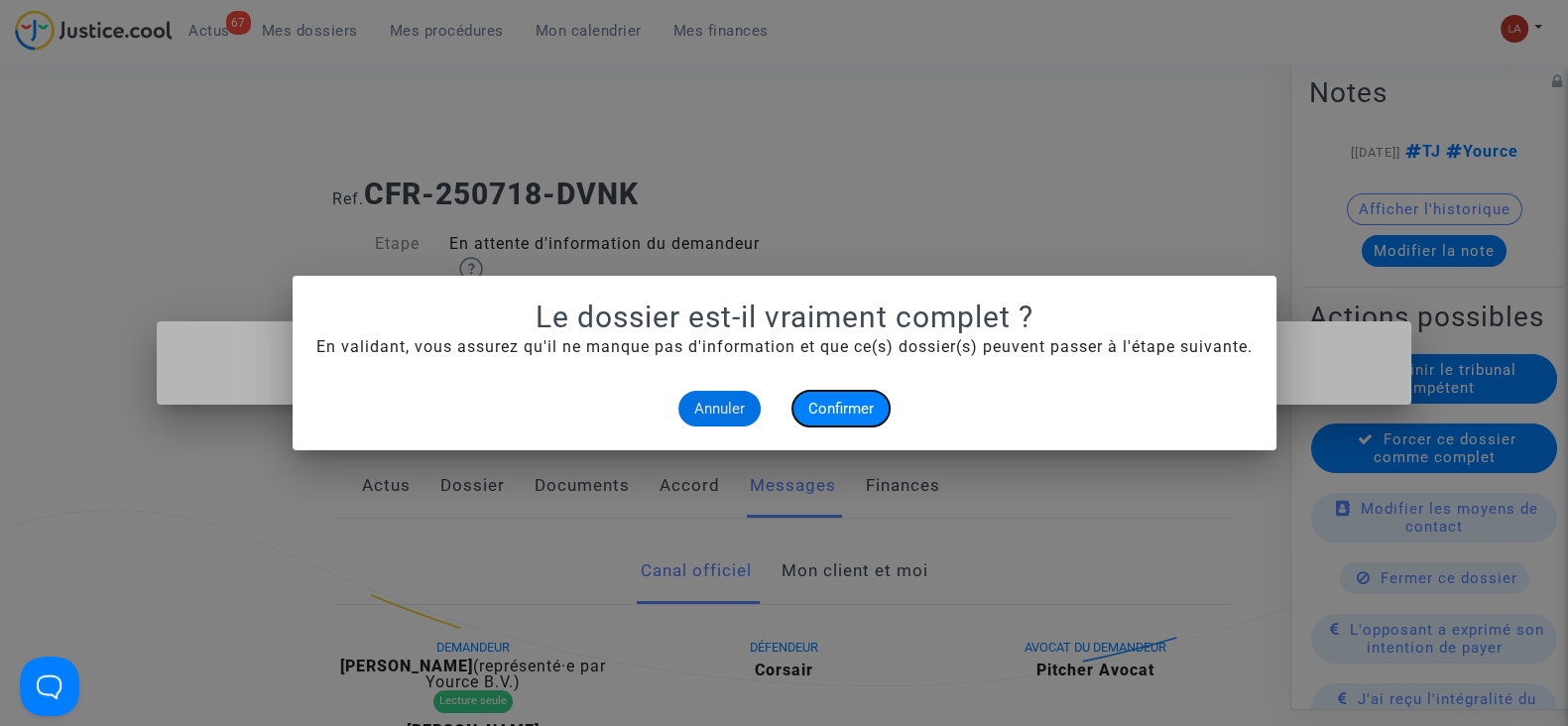
click at [860, 417] on button "Confirmer" at bounding box center [842, 408] width 97 height 36
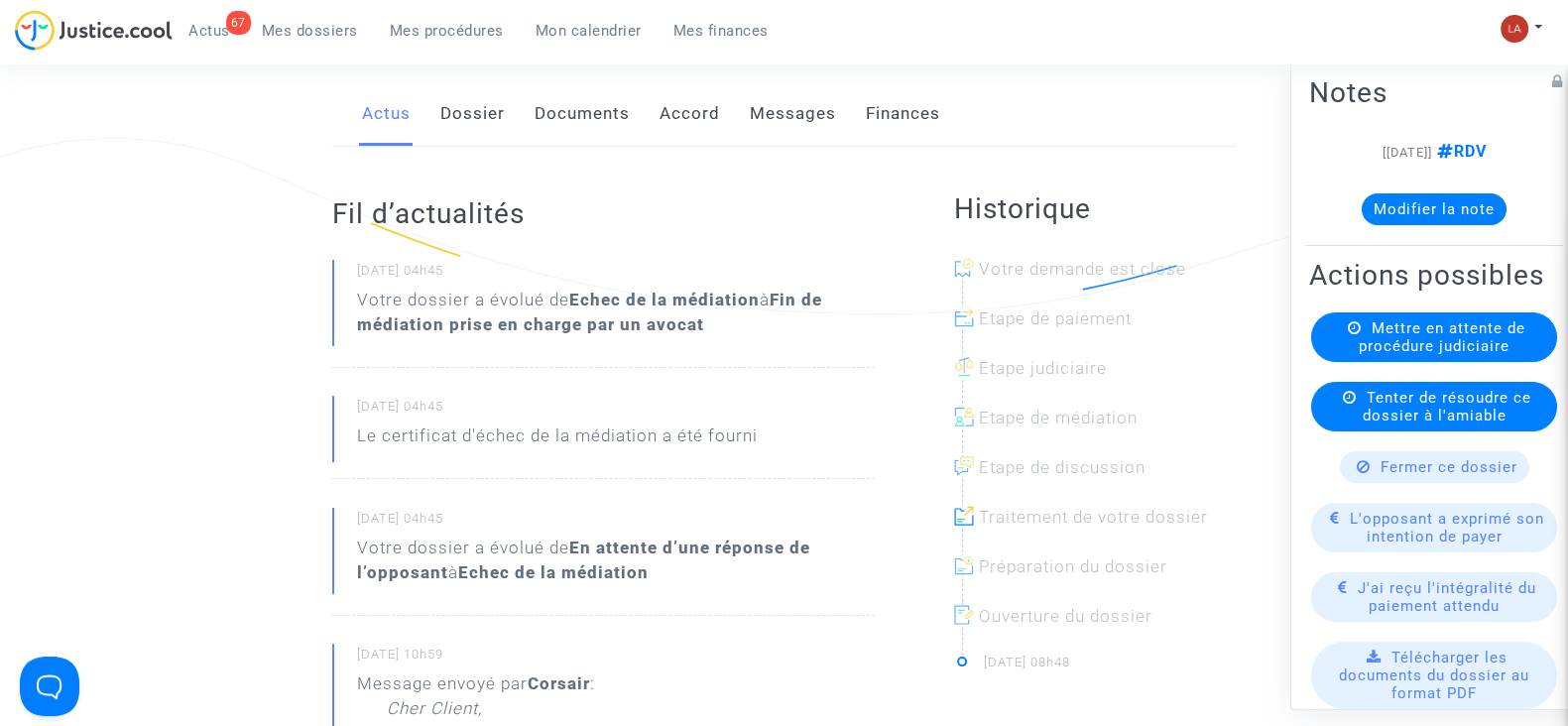
drag, startPoint x: 475, startPoint y: 96, endPoint x: 489, endPoint y: 100, distance: 14.6
click at [475, 96] on link "Dossier" at bounding box center [472, 114] width 65 height 66
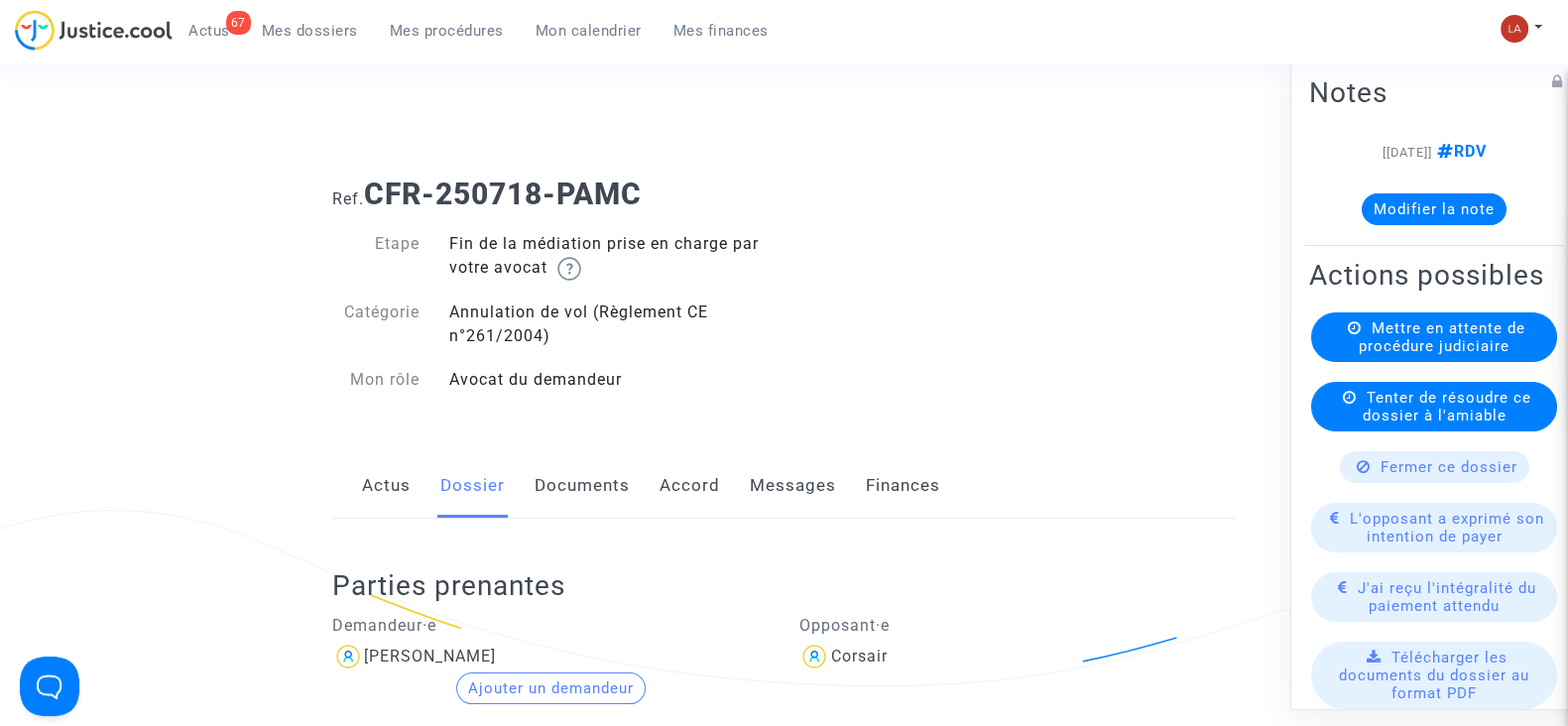
click at [812, 471] on link "Messages" at bounding box center [793, 486] width 86 height 66
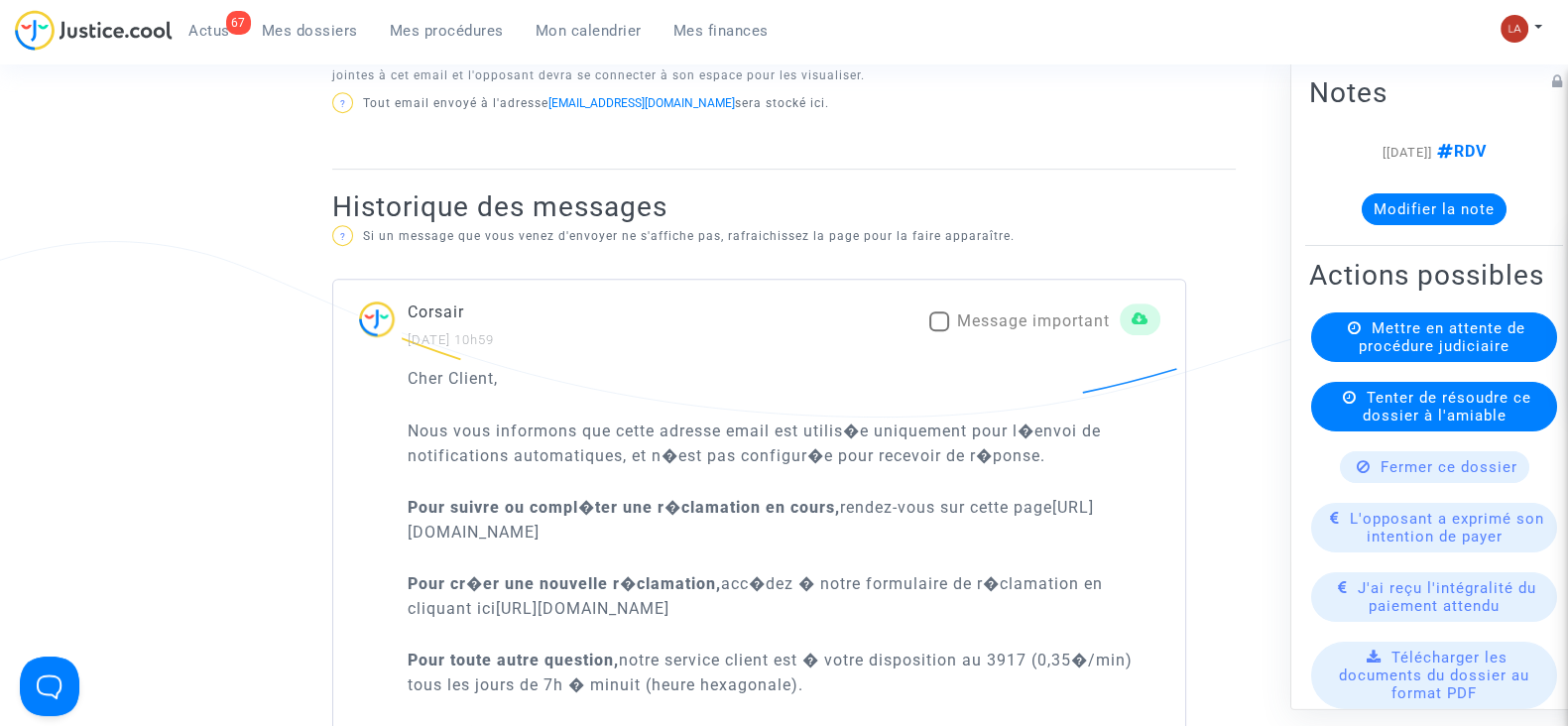
scroll to position [1239, 0]
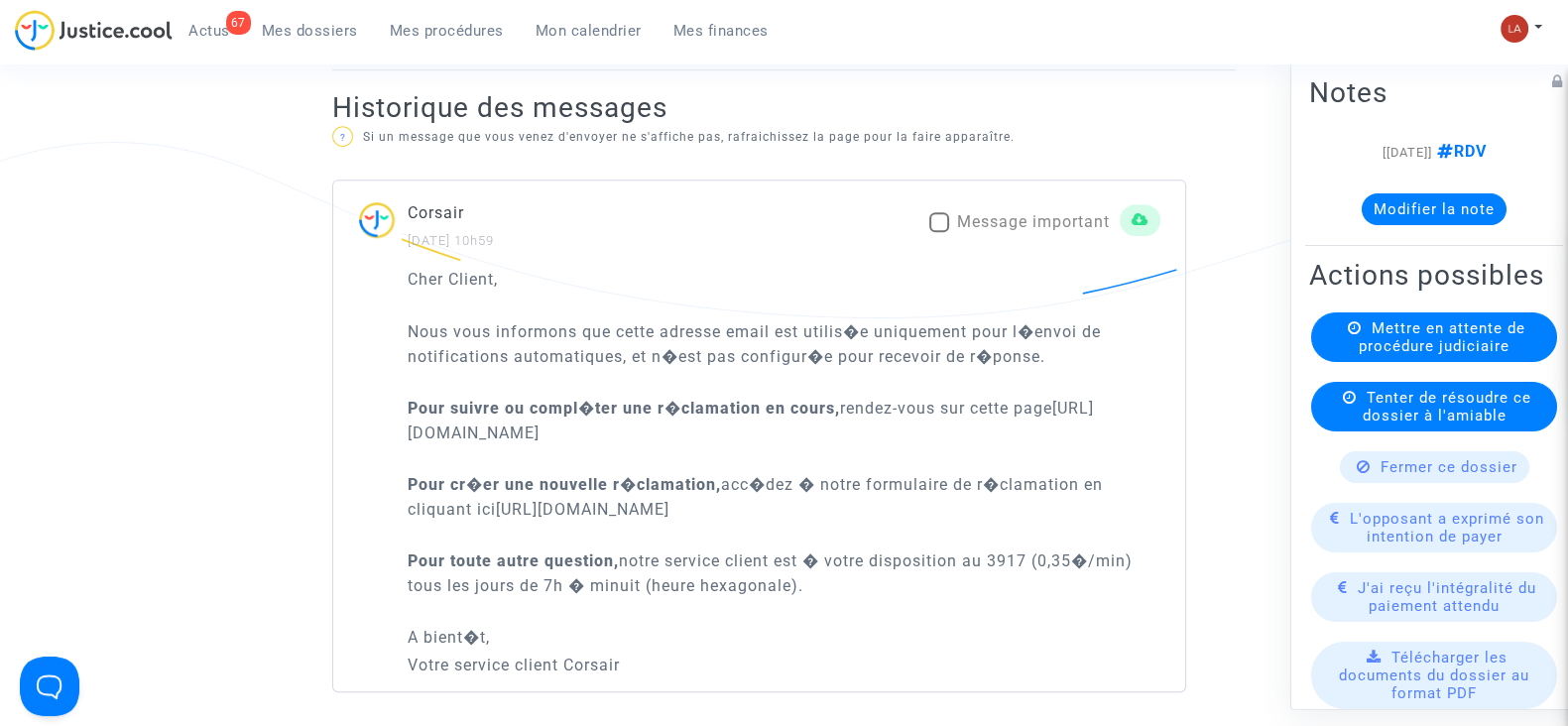
click at [981, 201] on div "Corsair [DATE] 10h59 Message important" at bounding box center [758, 226] width 852 height 52
click at [981, 225] on span "Message important" at bounding box center [1033, 221] width 153 height 19
click at [939, 232] on input "Message important" at bounding box center [938, 232] width 1 height 1
checkbox input "true"
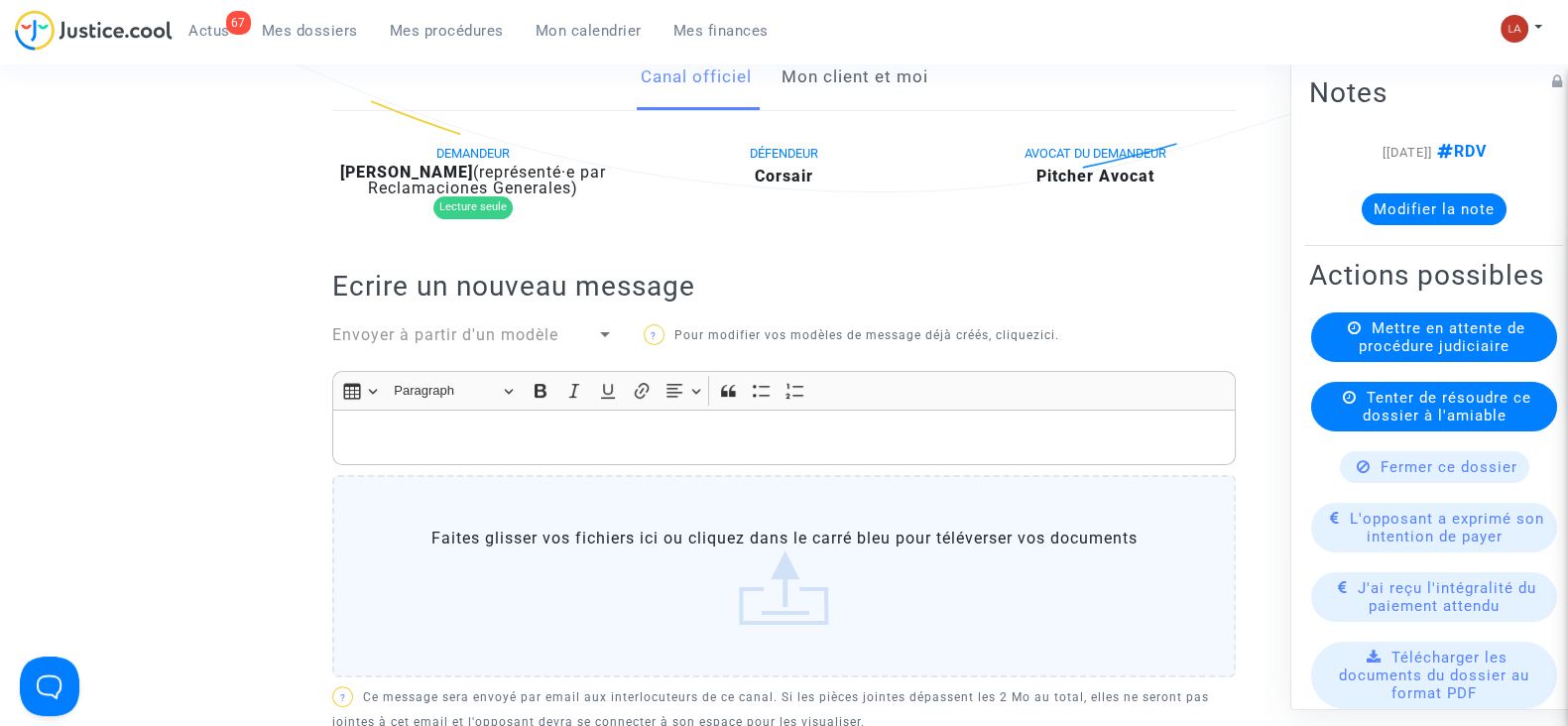
scroll to position [242, 0]
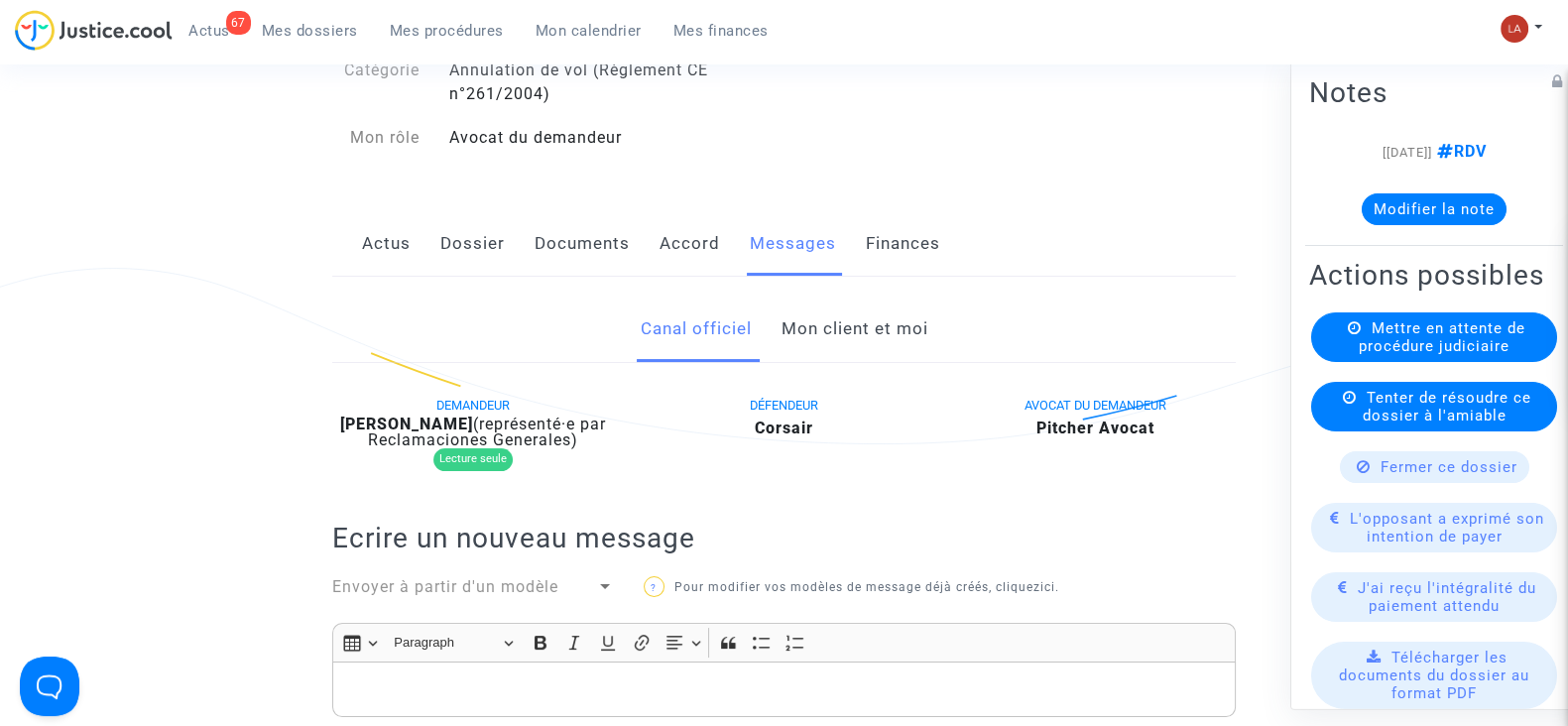
click at [427, 422] on b "[PERSON_NAME]" at bounding box center [406, 423] width 133 height 19
copy div "Soehnlen"
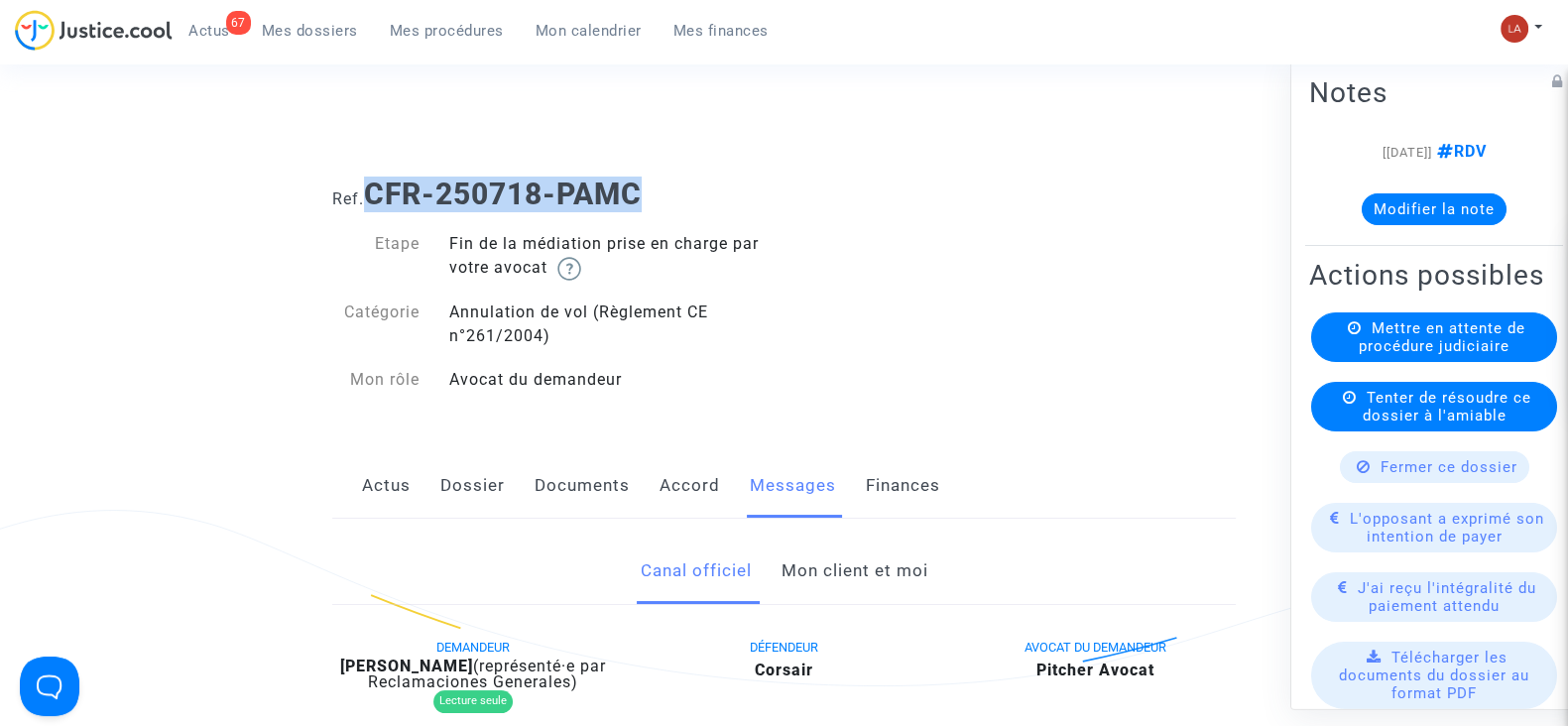
drag, startPoint x: 679, startPoint y: 186, endPoint x: 367, endPoint y: 200, distance: 312.3
click at [367, 200] on h1 "Ref. CFR-250718-PAMC" at bounding box center [783, 195] width 903 height 36
copy b "CFR-250718-PAMC"
click at [1460, 218] on button "Modifier la note" at bounding box center [1435, 210] width 145 height 32
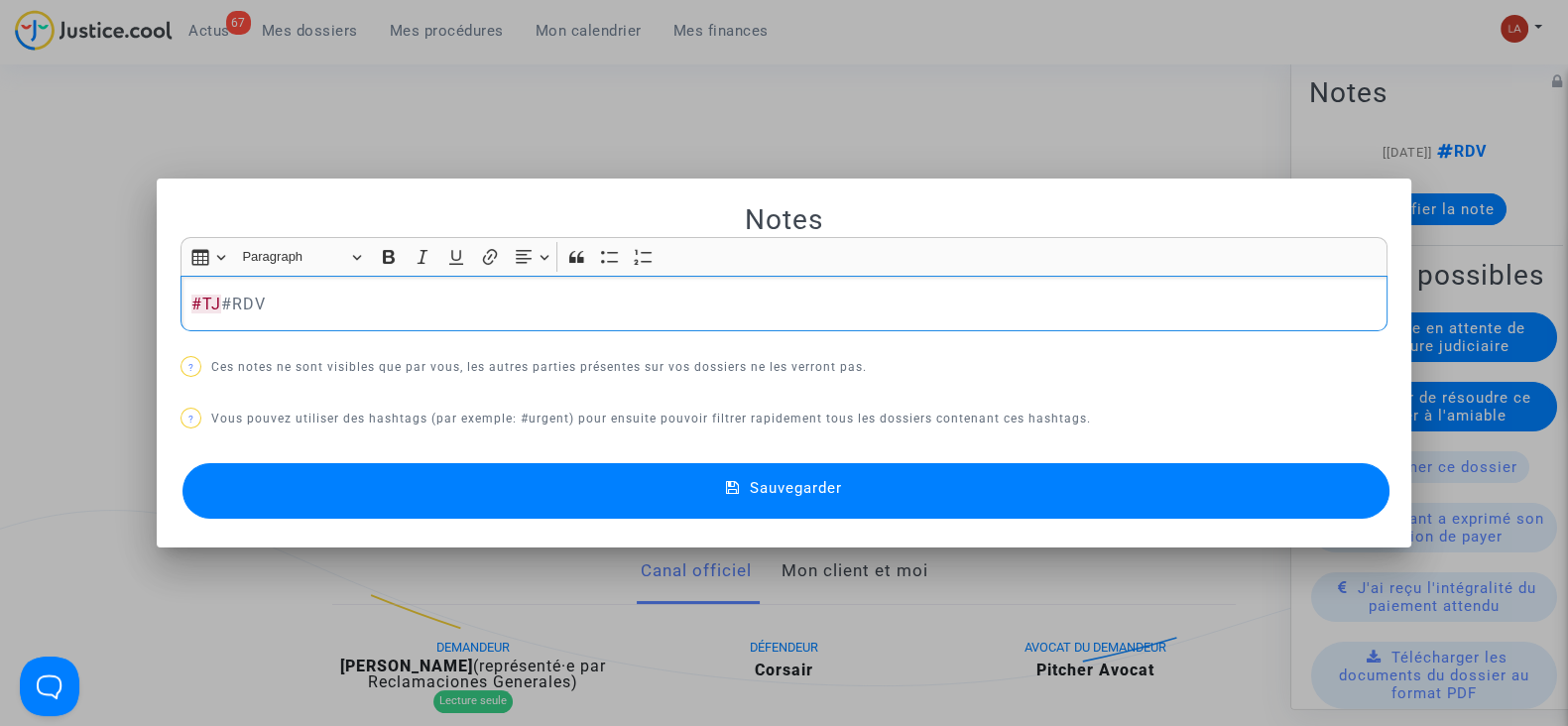
click at [1110, 488] on button "Sauvegarder" at bounding box center [786, 491] width 1207 height 56
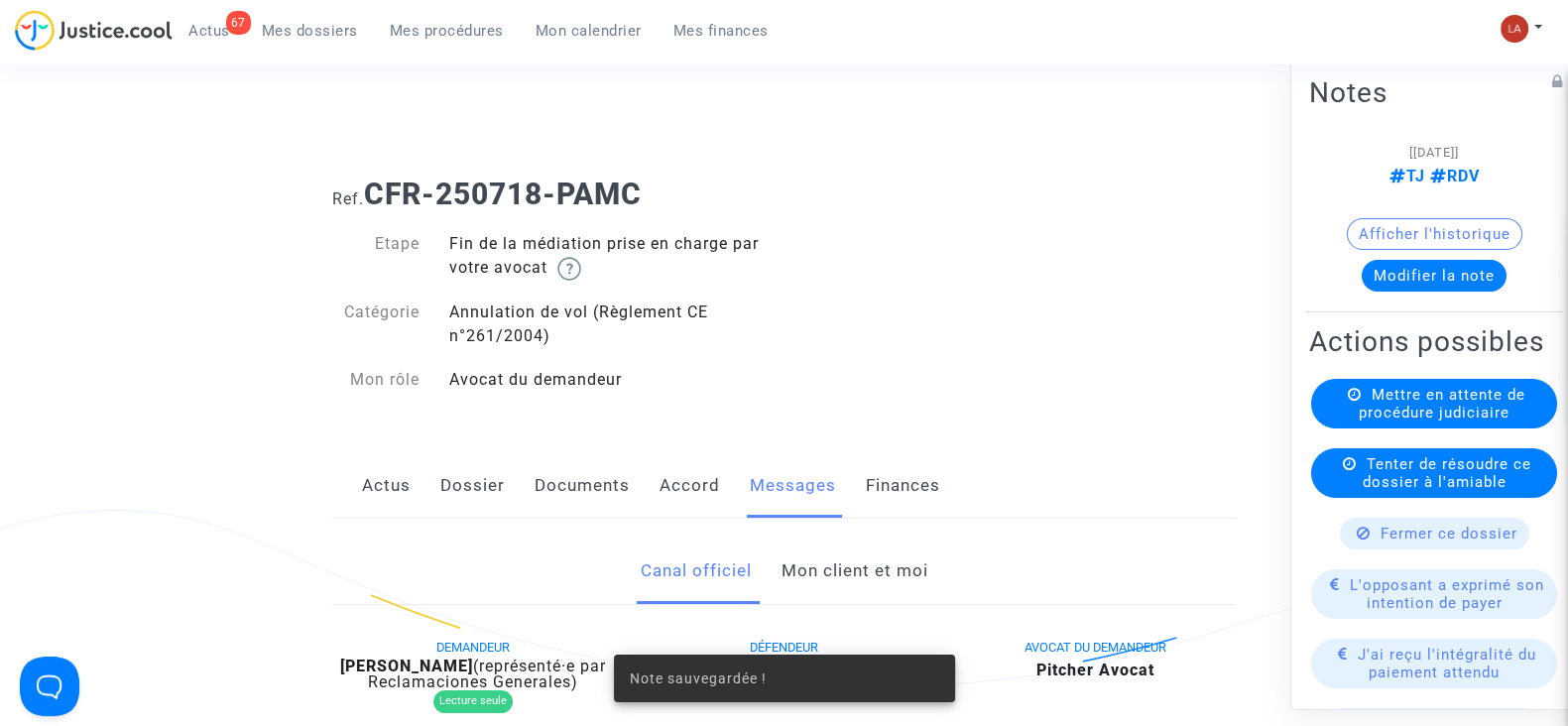
click at [1435, 415] on div "Mettre en attente de procédure judiciaire" at bounding box center [1435, 403] width 246 height 50
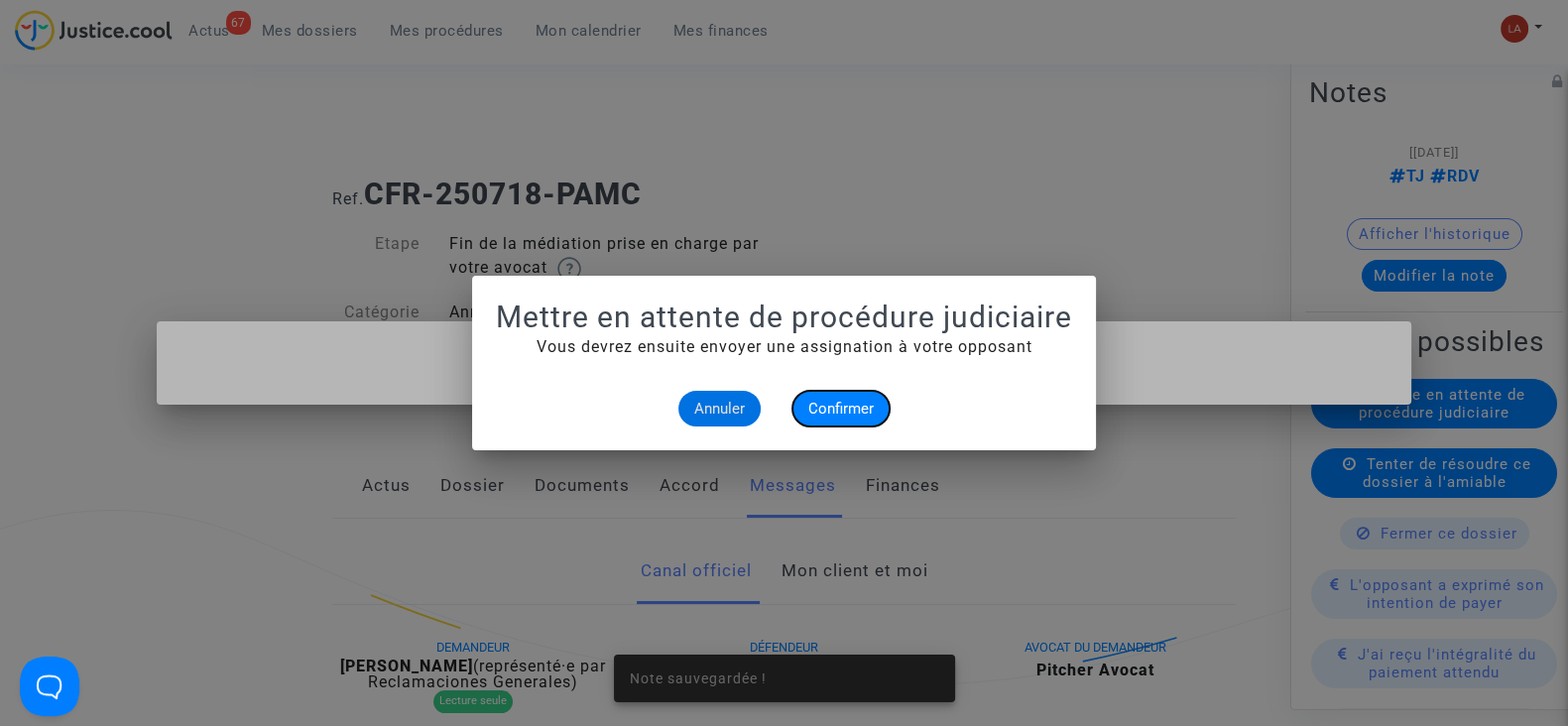
click at [862, 405] on span "Confirmer" at bounding box center [842, 408] width 66 height 18
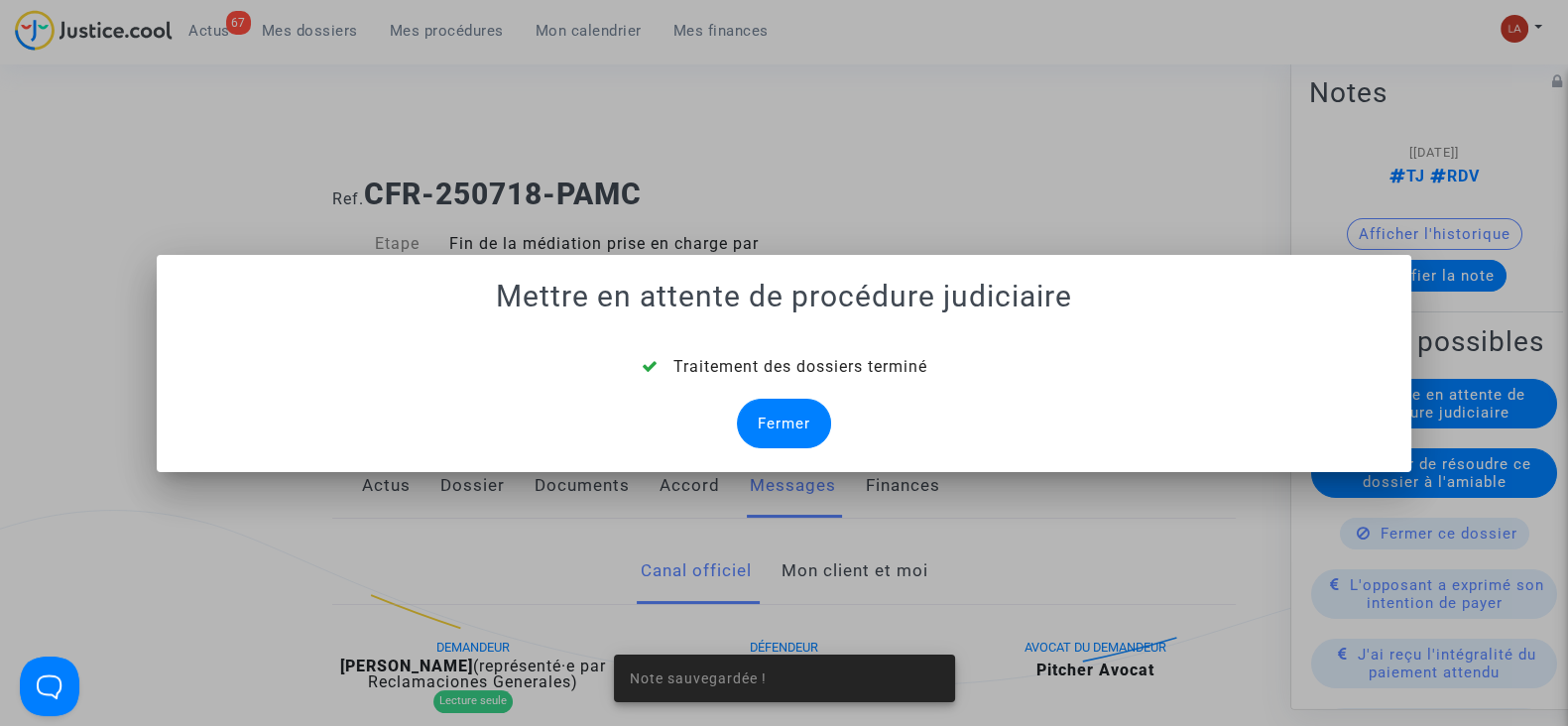
click at [793, 414] on div "Fermer" at bounding box center [784, 423] width 94 height 50
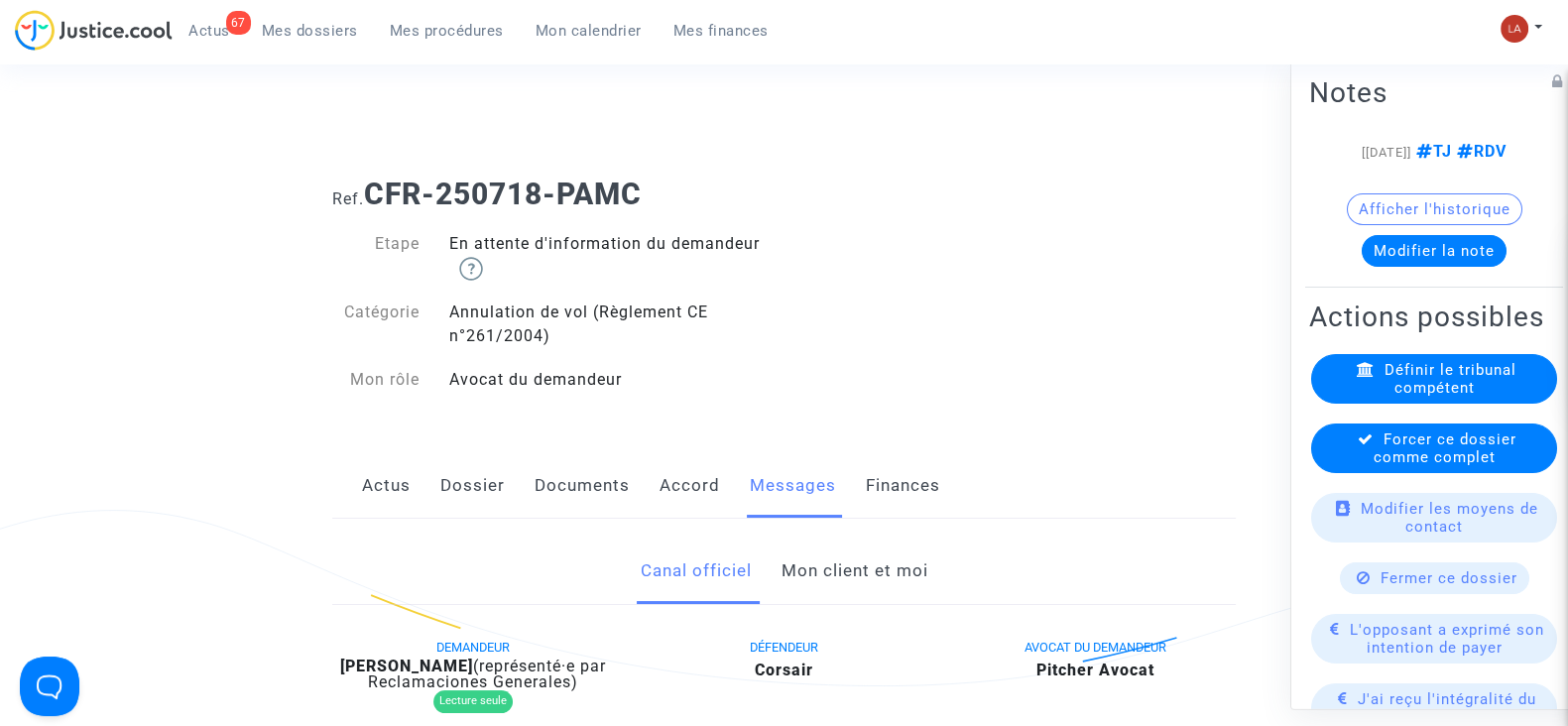
click at [1378, 466] on span "Forcer ce dossier comme complet" at bounding box center [1446, 448] width 143 height 36
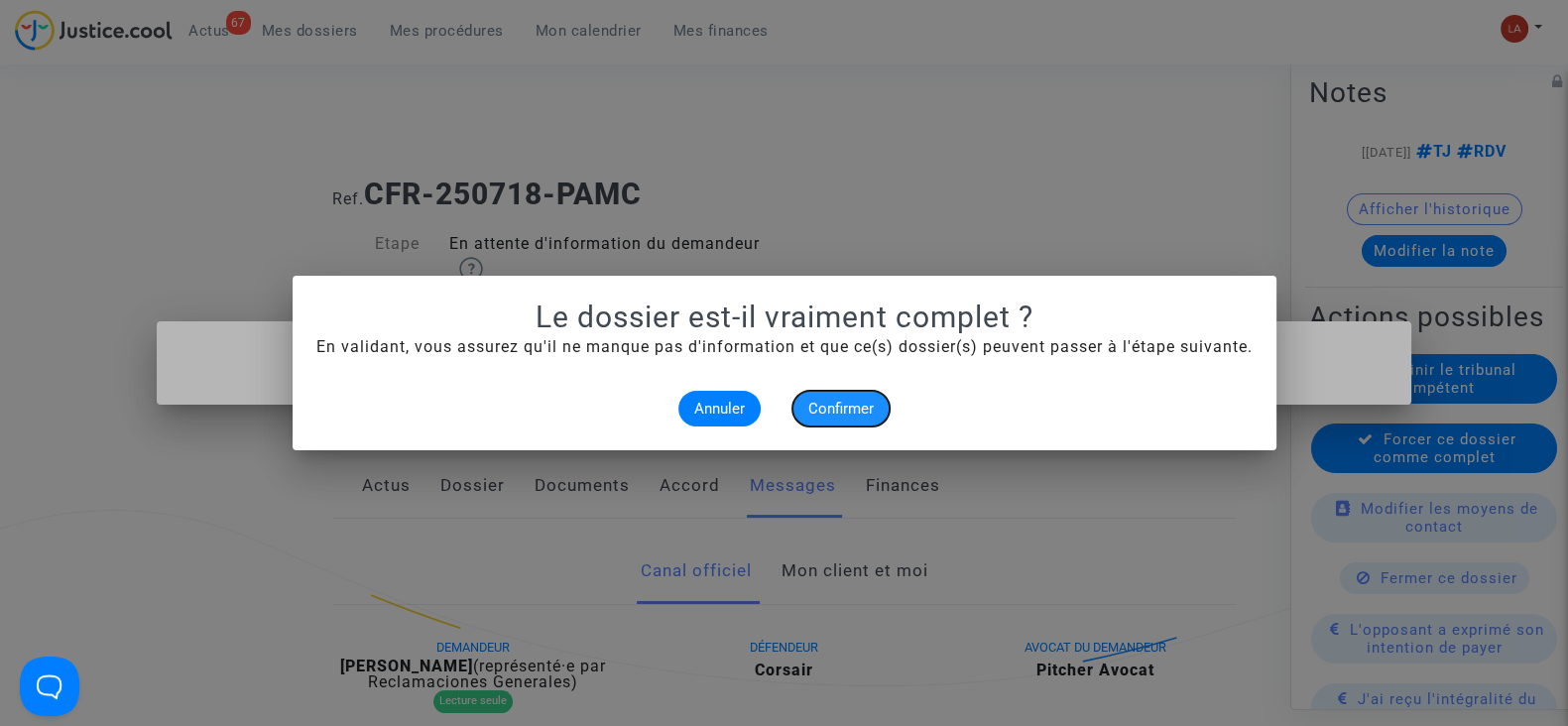
click at [823, 417] on button "Confirmer" at bounding box center [842, 408] width 97 height 36
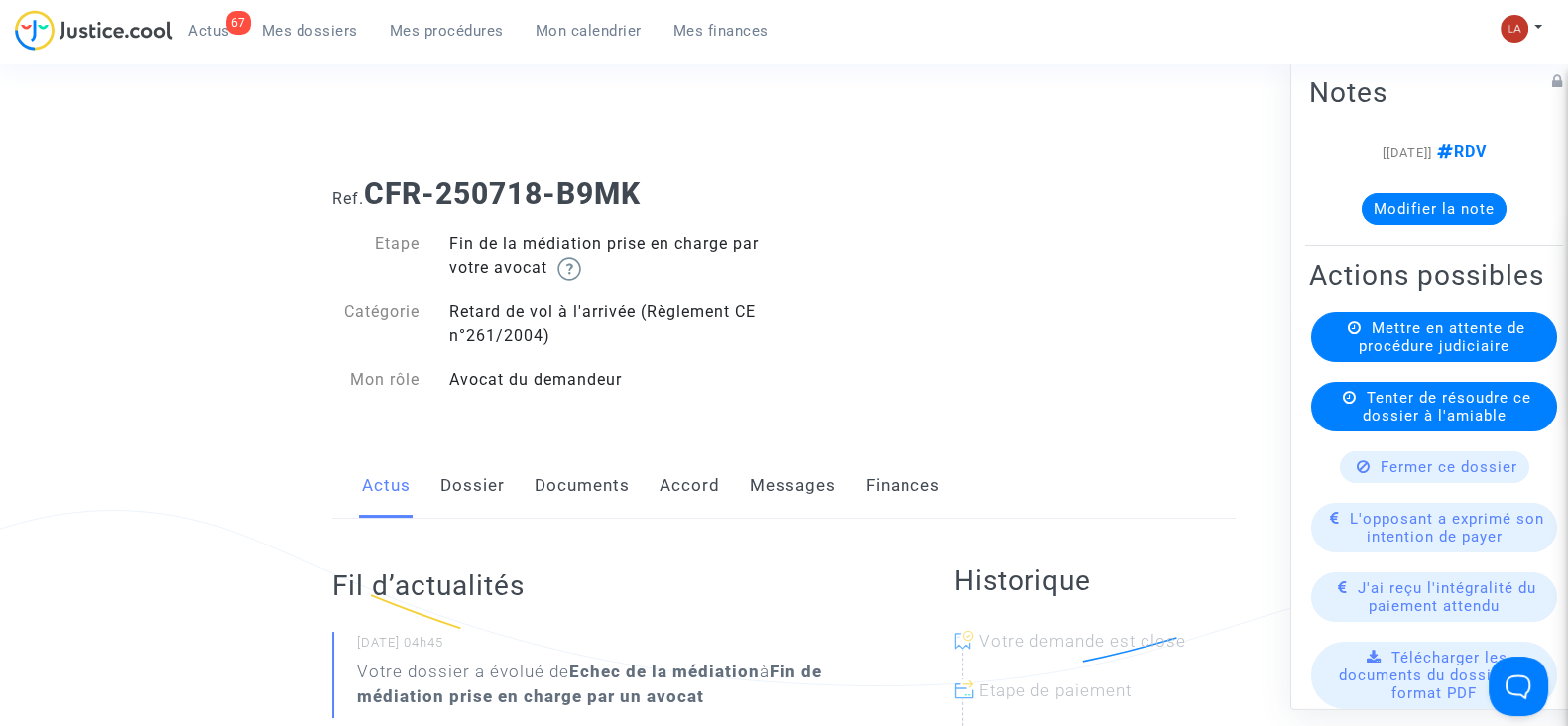
drag, startPoint x: 432, startPoint y: 475, endPoint x: 443, endPoint y: 476, distance: 11.0
click at [432, 475] on div "Actus Dossier Documents Accord Messages Finances" at bounding box center [783, 486] width 903 height 67
click at [448, 468] on link "Dossier" at bounding box center [472, 486] width 65 height 66
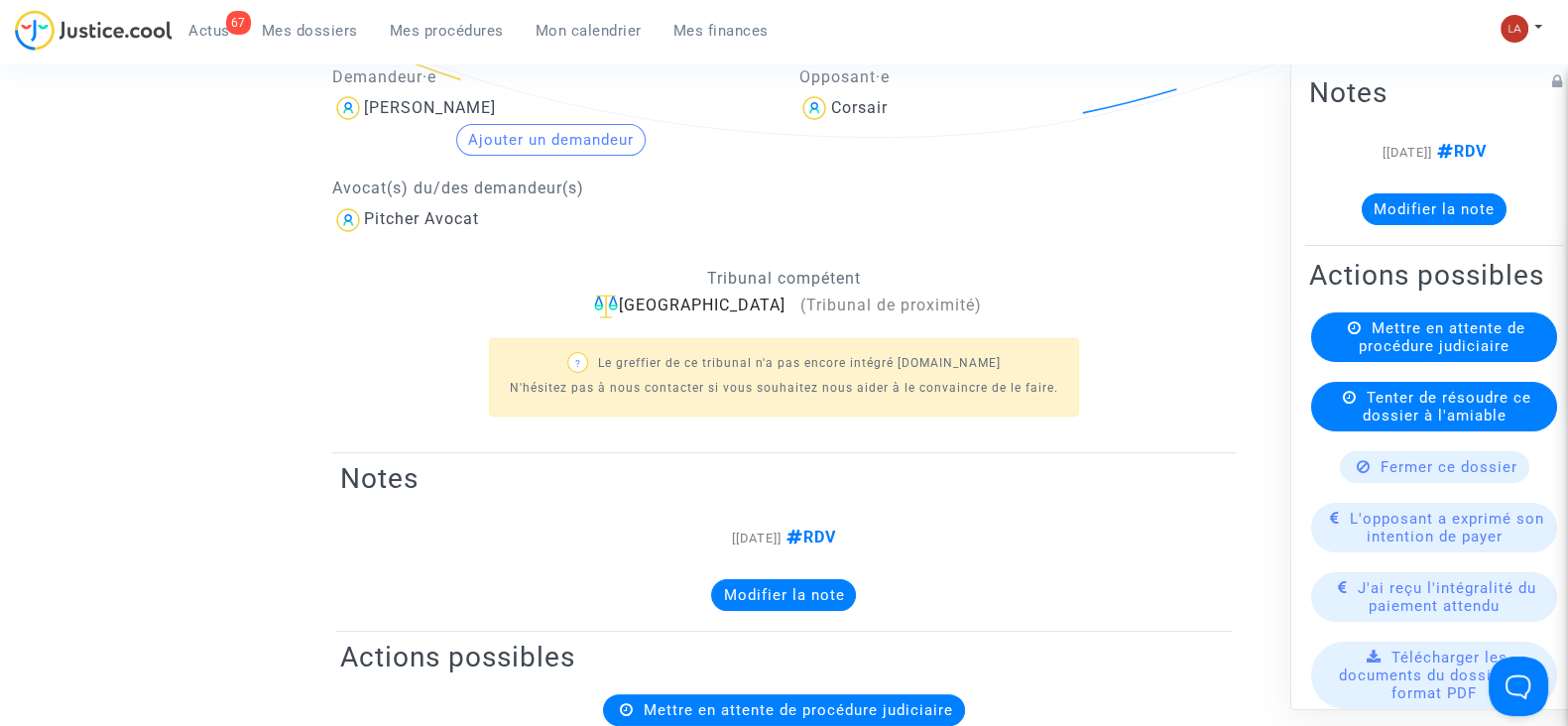
scroll to position [371, 0]
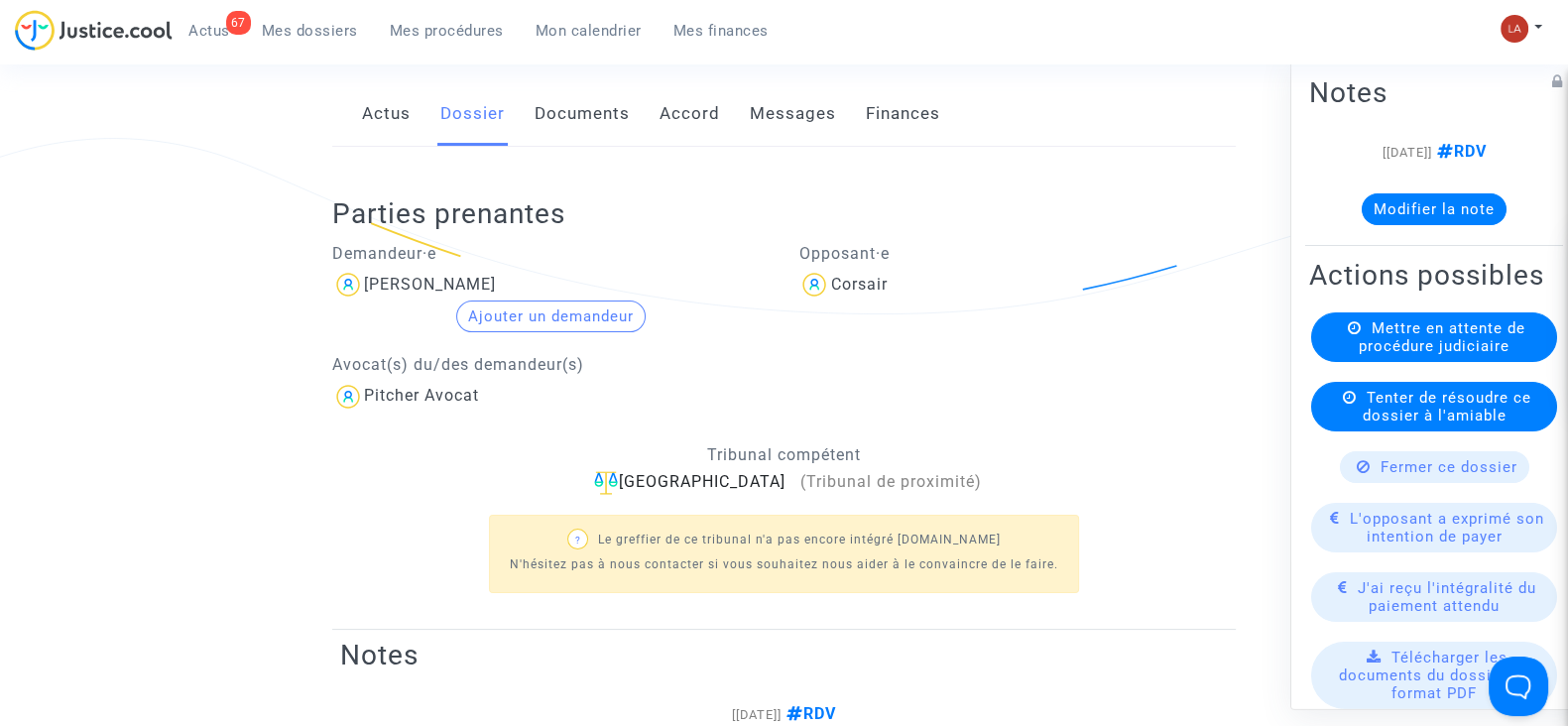
click at [775, 99] on link "Messages" at bounding box center [793, 114] width 86 height 66
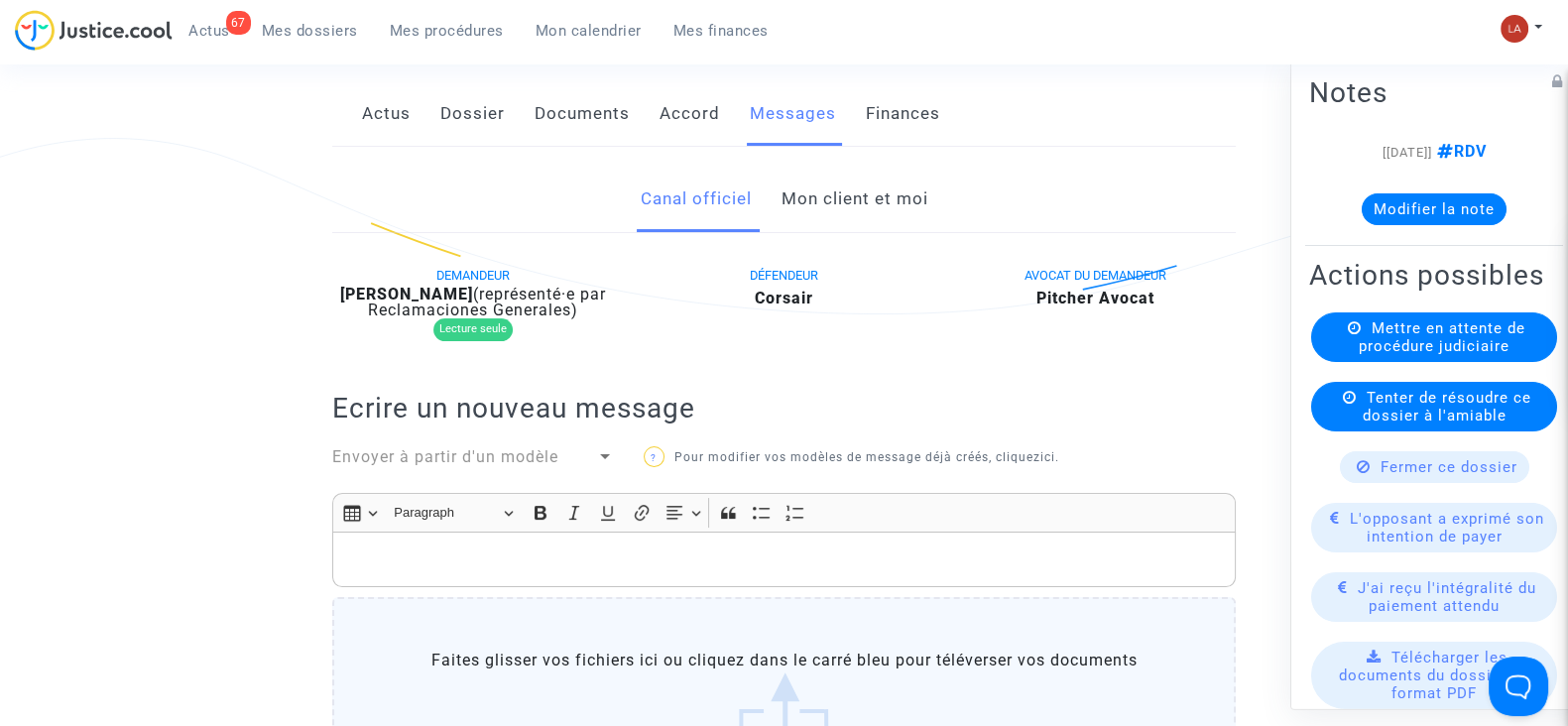
scroll to position [1115, 0]
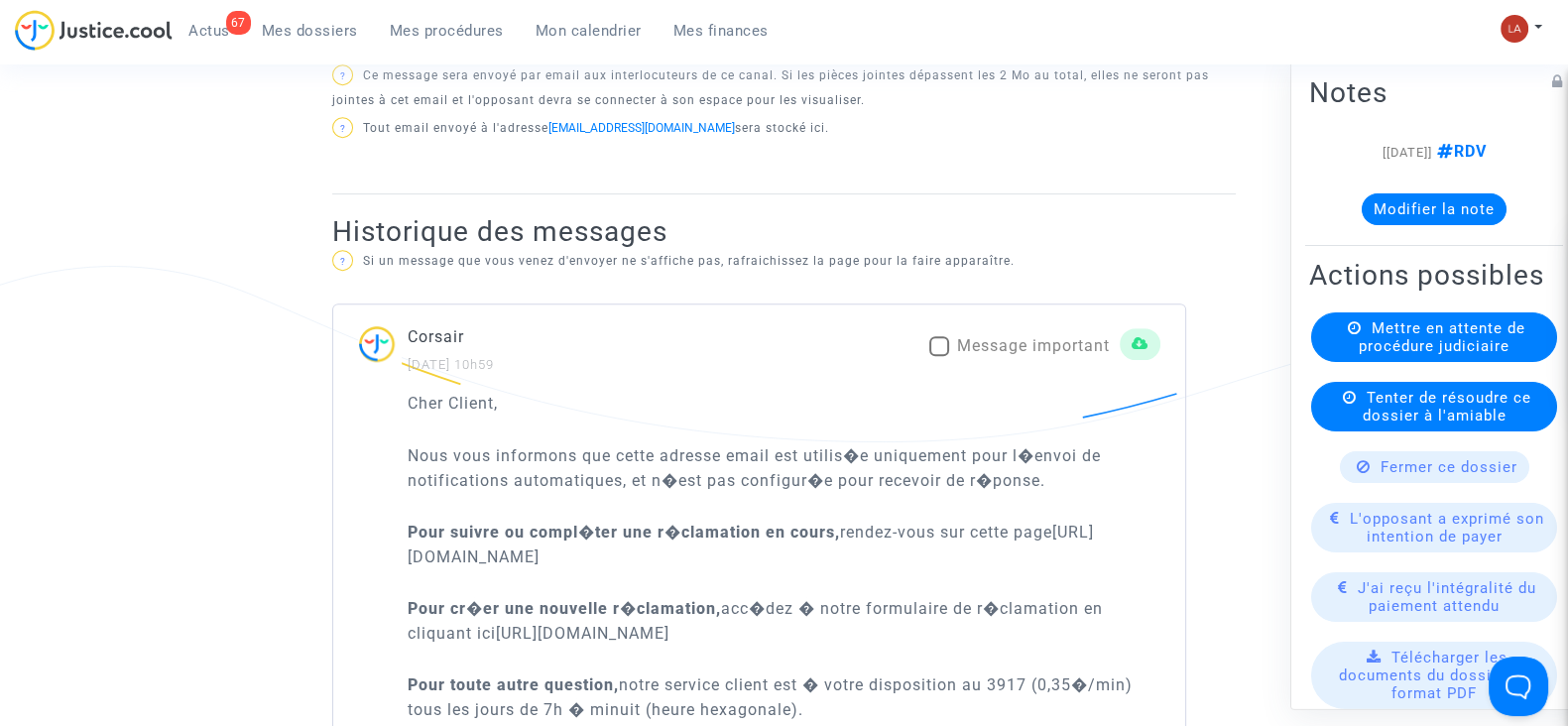
click at [1021, 355] on mat-checkbox "Message important" at bounding box center [1019, 350] width 181 height 32
click at [1021, 349] on span "Message important" at bounding box center [1033, 345] width 153 height 19
click at [939, 356] on input "Message important" at bounding box center [938, 356] width 1 height 1
checkbox input "true"
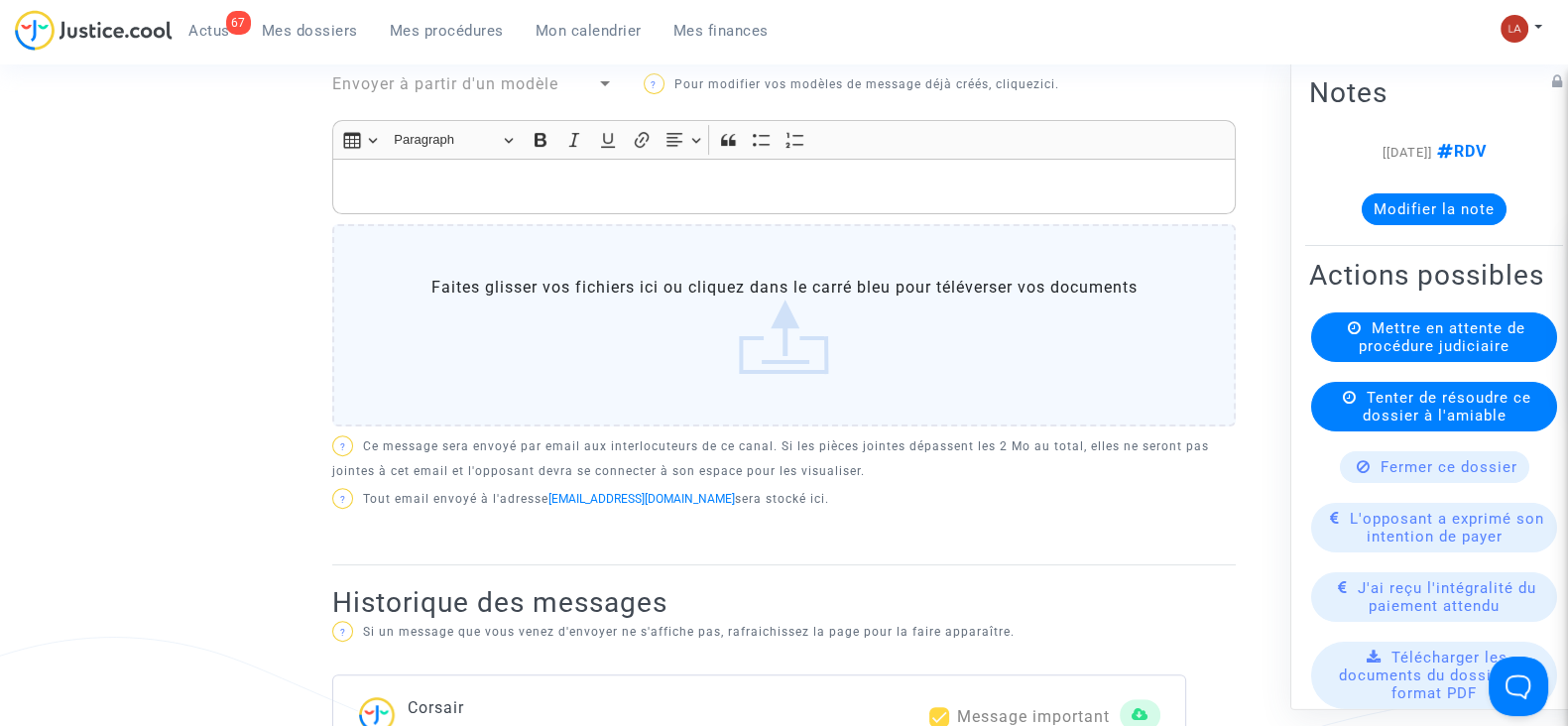
scroll to position [495, 0]
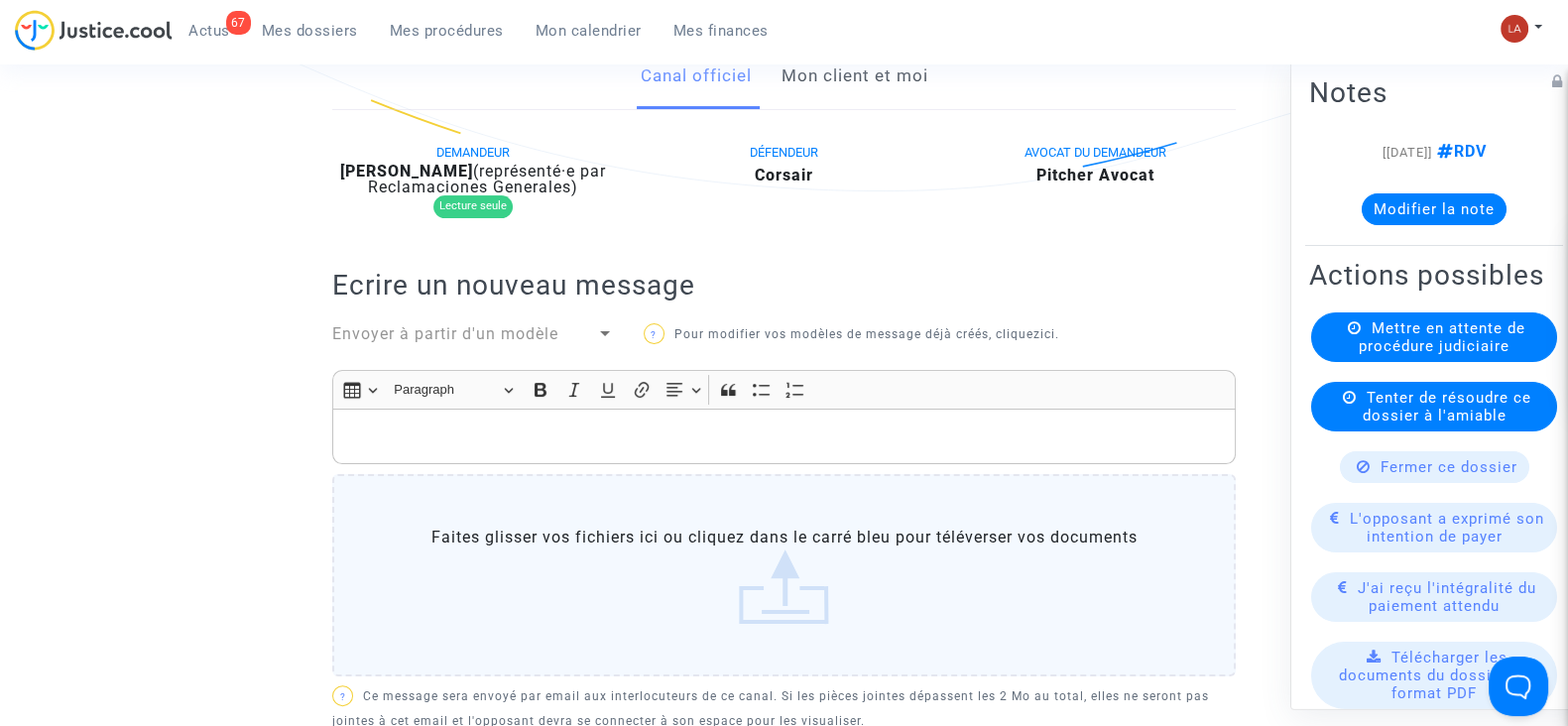
click at [445, 168] on b "Abdoulaye Dabo" at bounding box center [406, 171] width 133 height 19
copy div "Dabo"
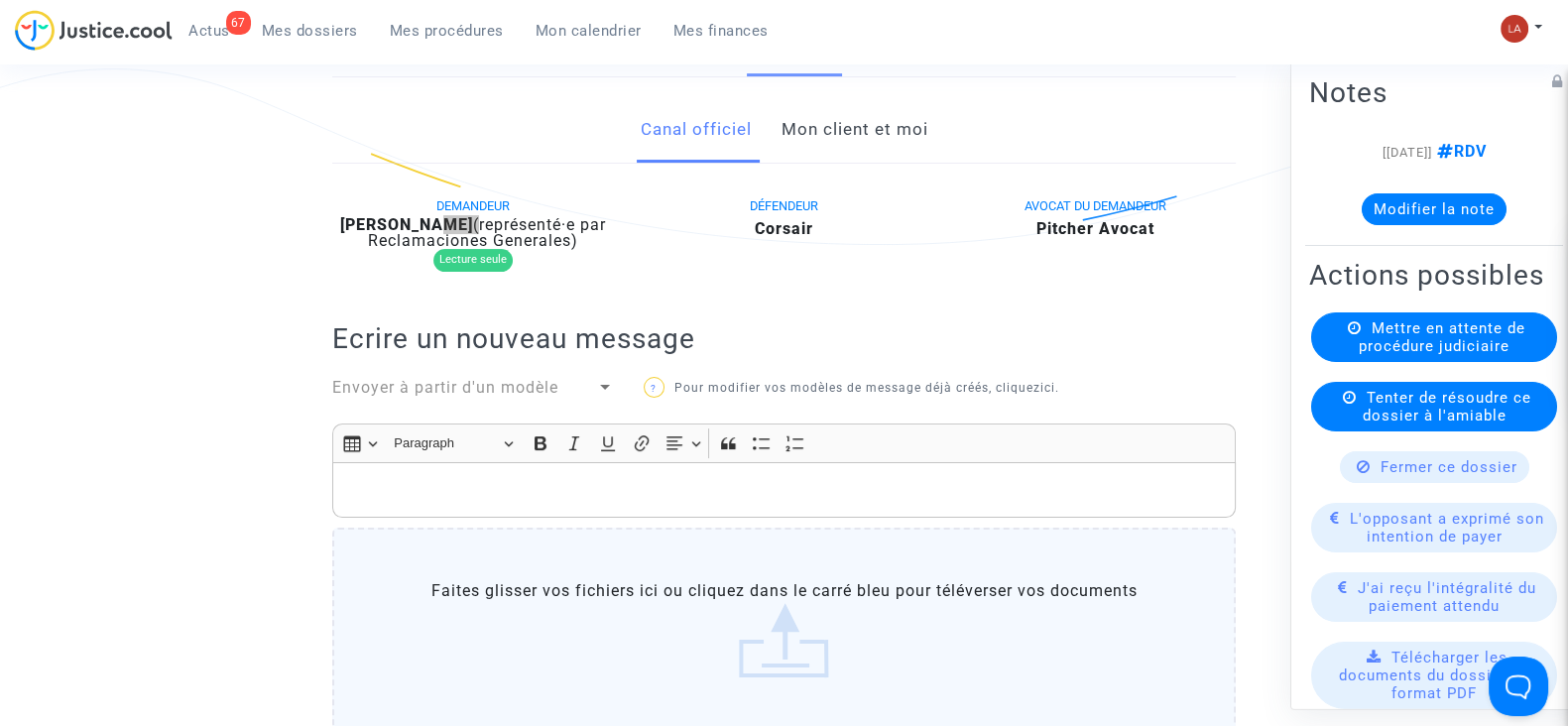
scroll to position [0, 0]
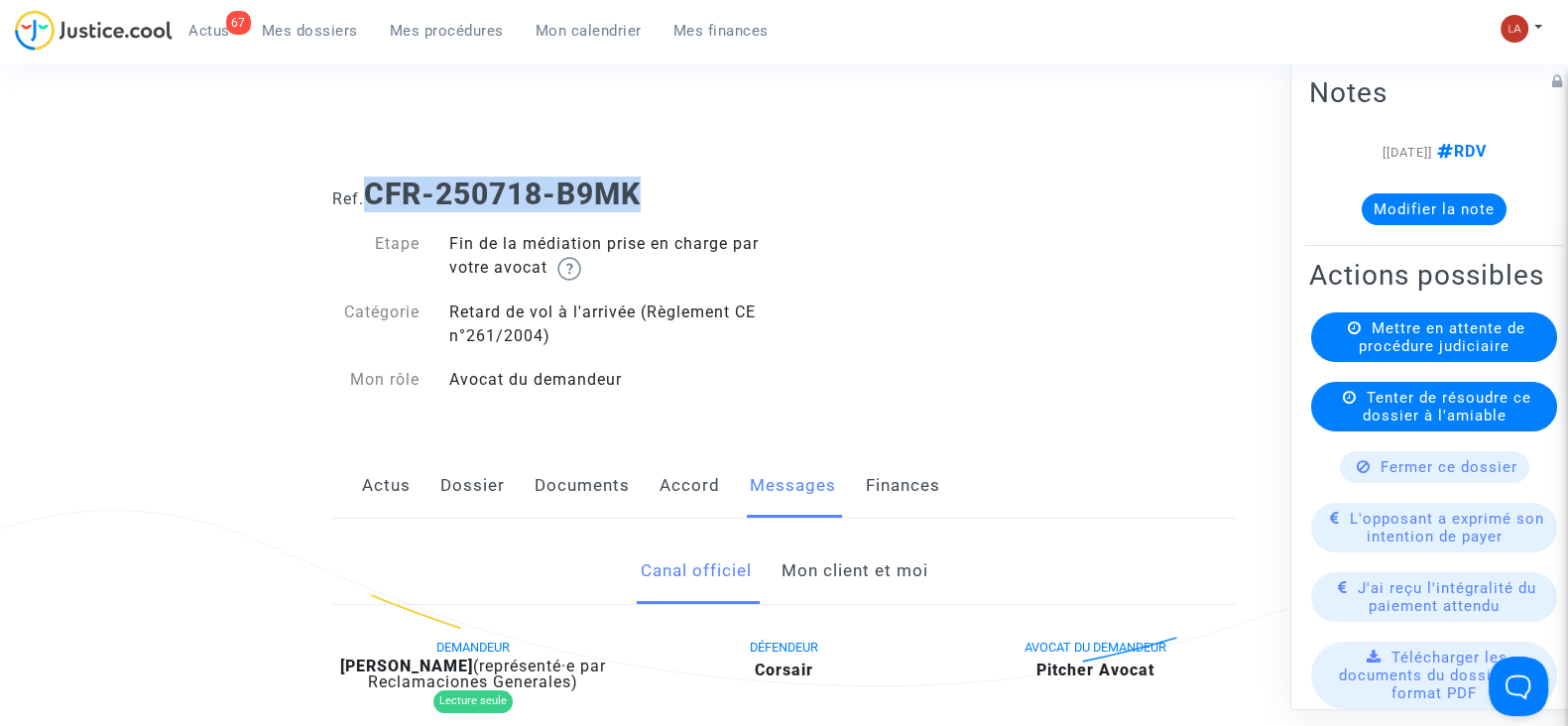
drag, startPoint x: 708, startPoint y: 174, endPoint x: 372, endPoint y: 208, distance: 337.7
click at [372, 208] on div "Ref. CFR-250718-B9MK" at bounding box center [783, 187] width 933 height 51
copy b "CFR-250718-B9MK"
click at [1436, 203] on button "Modifier la note" at bounding box center [1435, 210] width 145 height 32
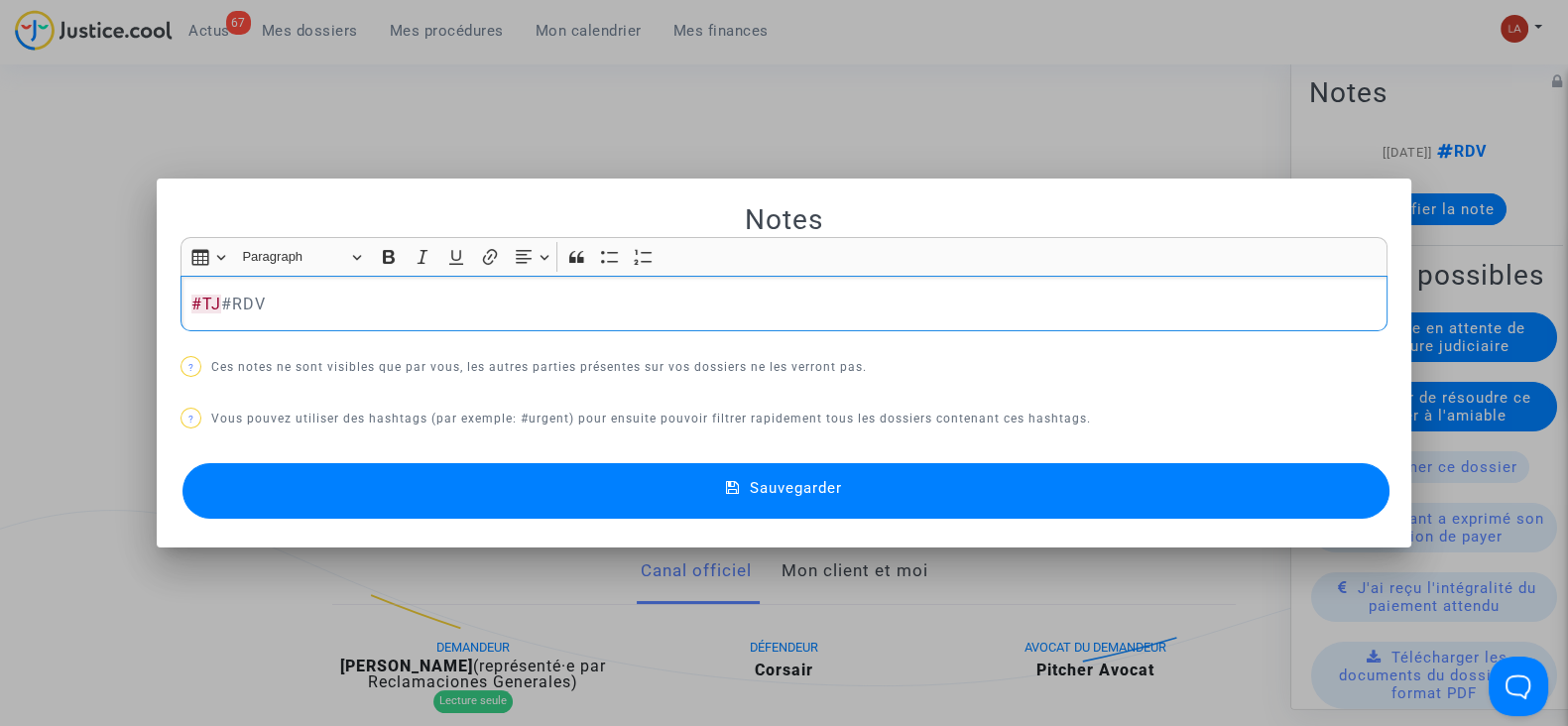
drag, startPoint x: 1255, startPoint y: 475, endPoint x: 1413, endPoint y: 436, distance: 162.7
click at [1258, 475] on button "Sauvegarder" at bounding box center [786, 491] width 1207 height 56
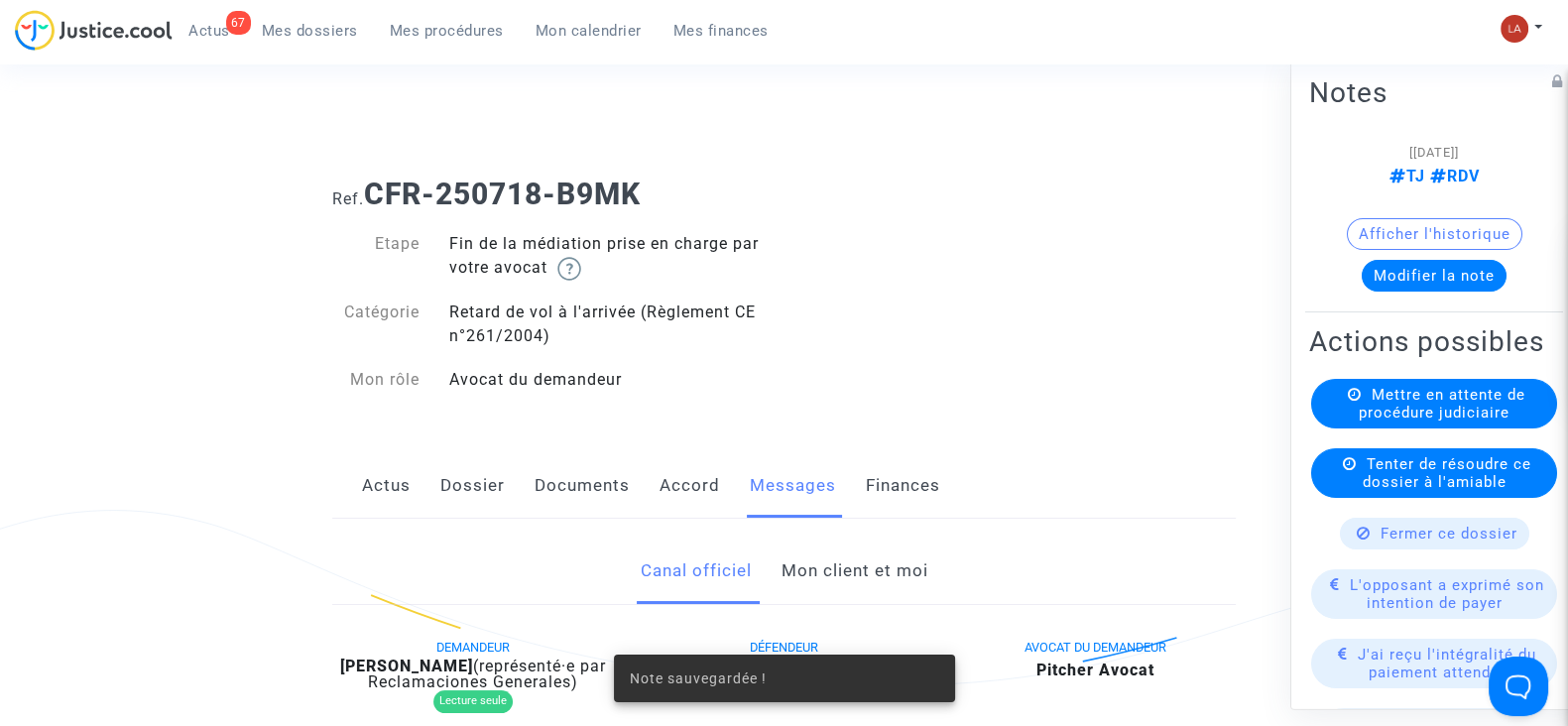
click at [1458, 416] on div "Mettre en attente de procédure judiciaire" at bounding box center [1435, 403] width 246 height 50
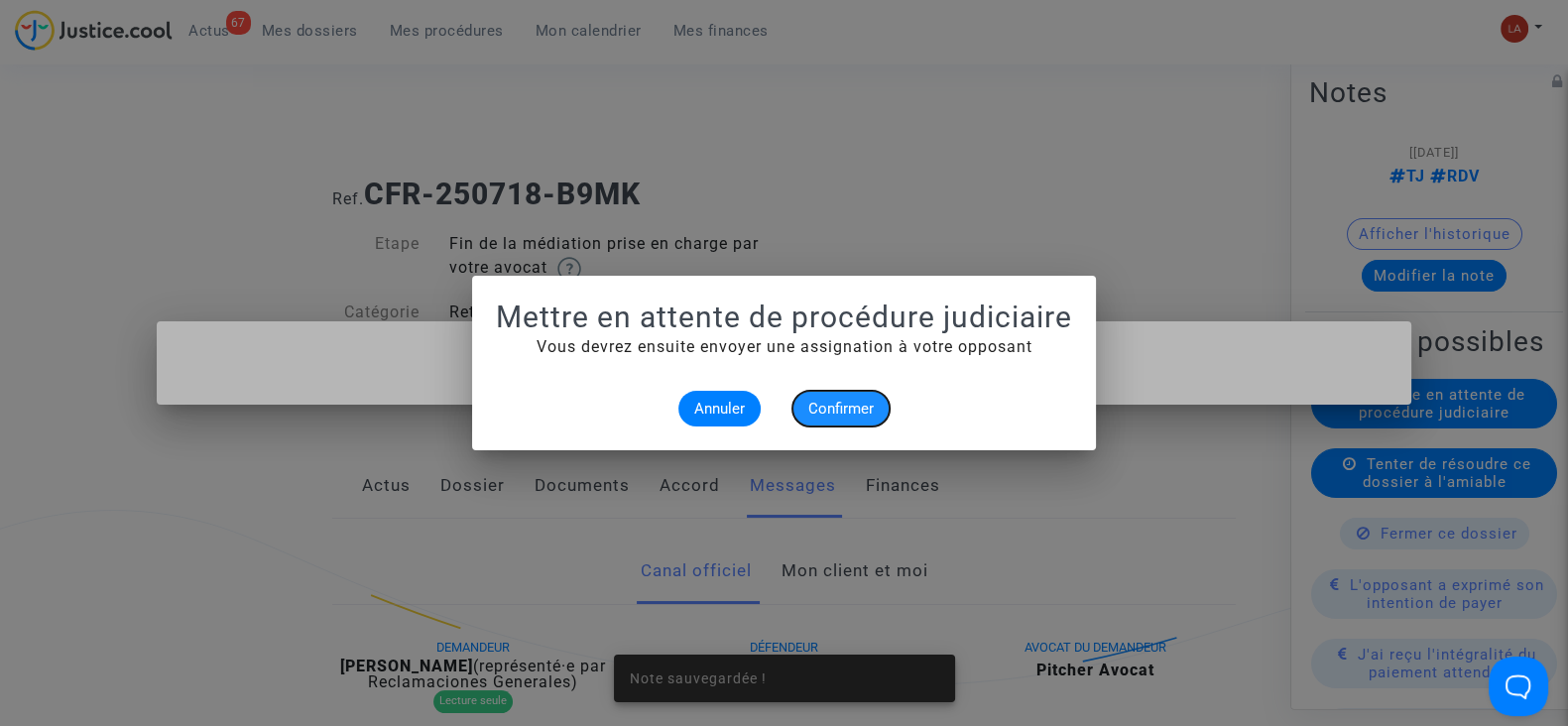
click at [817, 409] on span "Confirmer" at bounding box center [842, 408] width 66 height 18
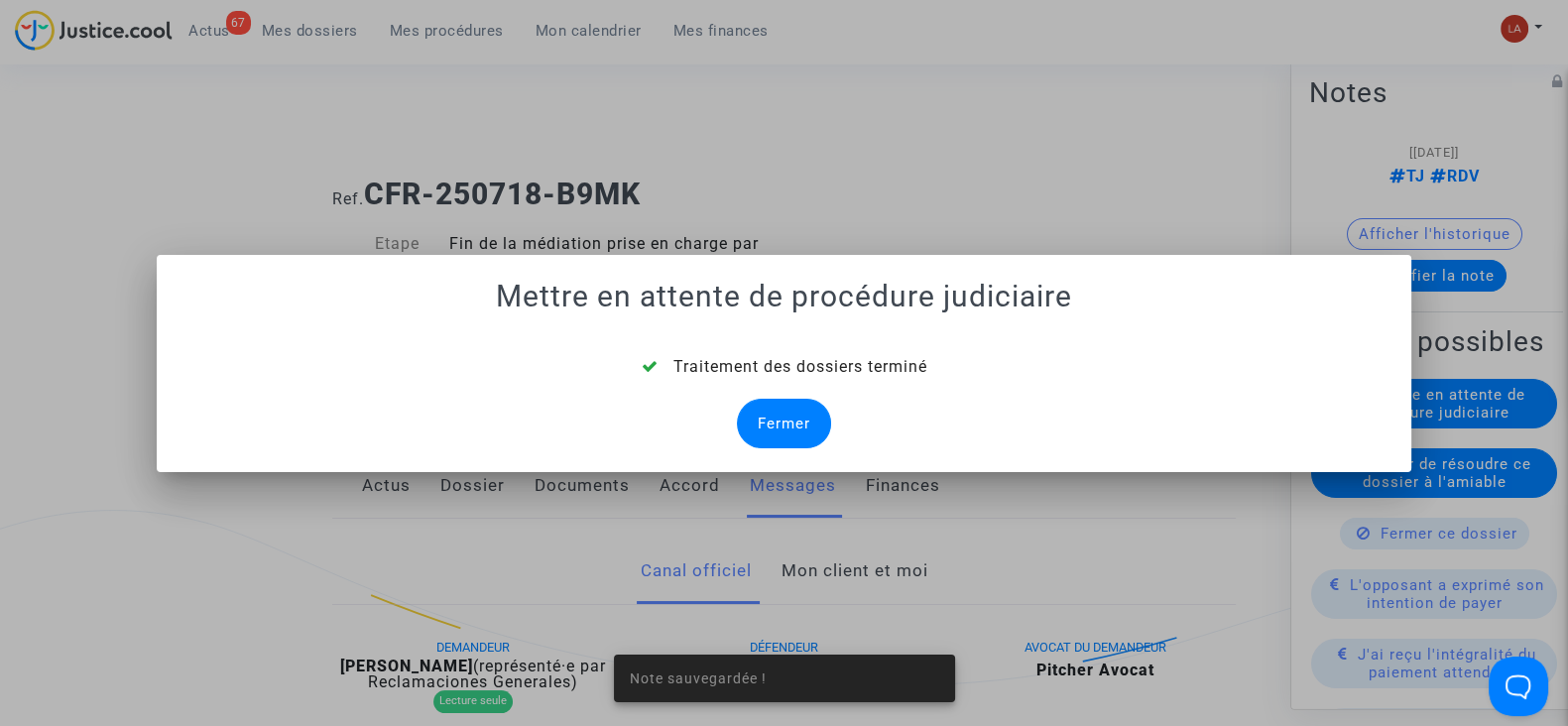
click at [784, 407] on div "Fermer" at bounding box center [784, 423] width 94 height 50
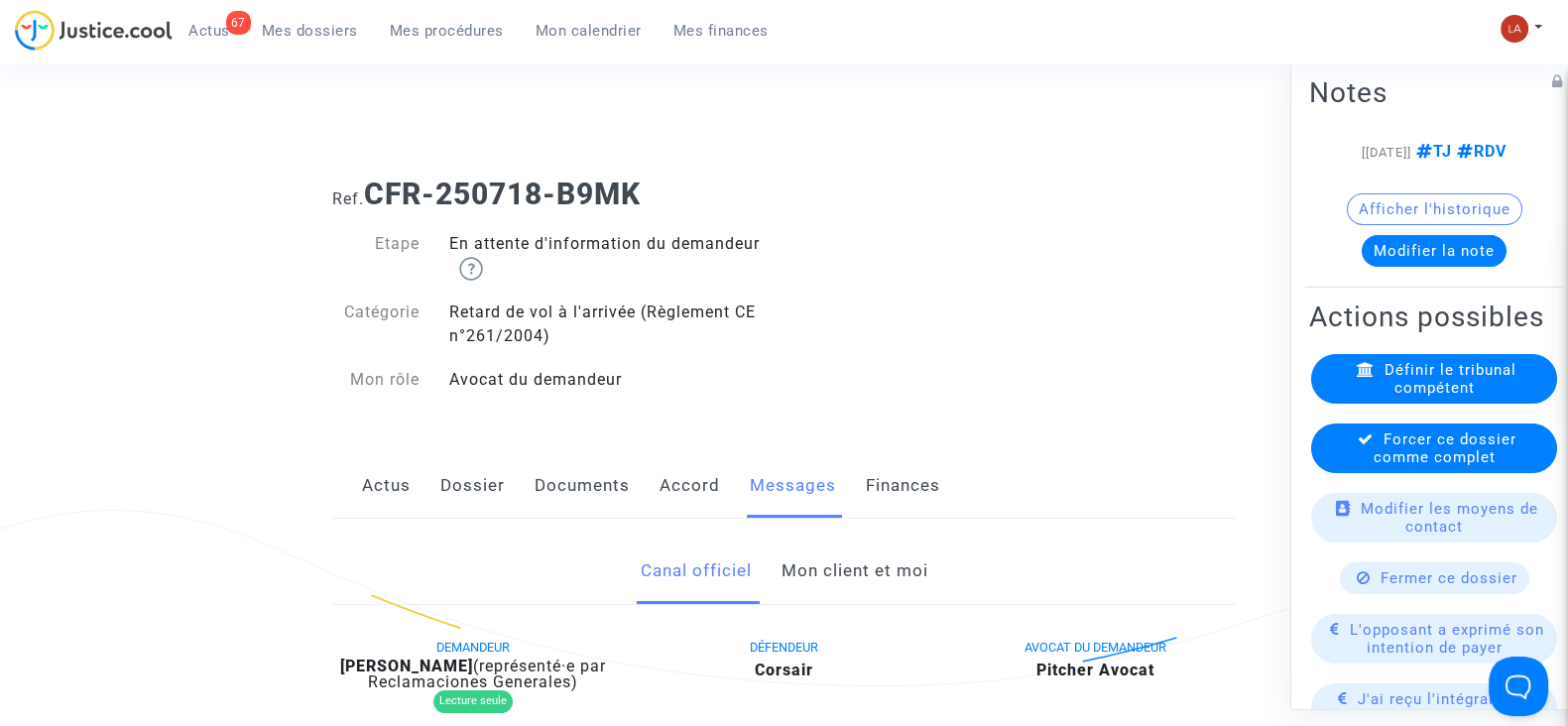
click at [1362, 473] on div "Forcer ce dossier comme complet" at bounding box center [1435, 448] width 246 height 50
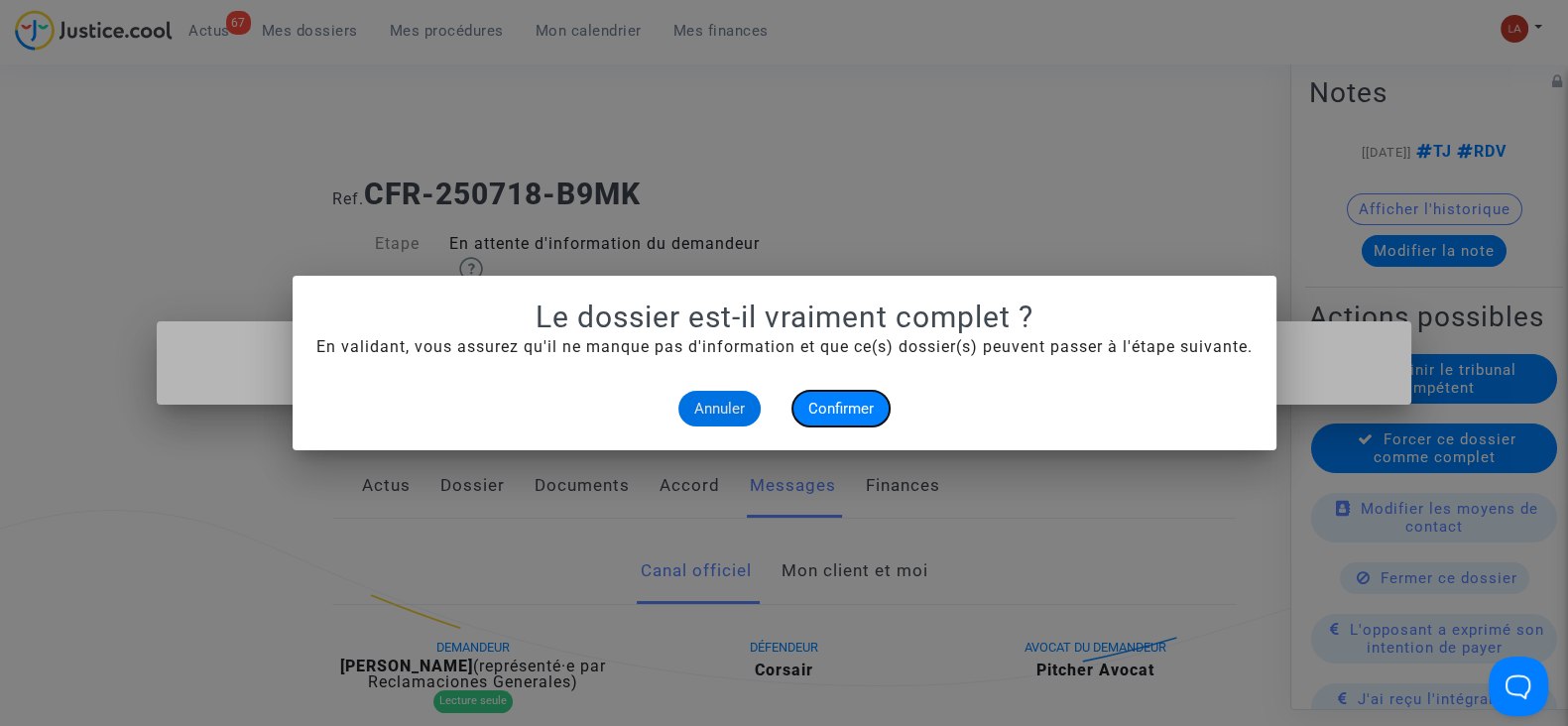
drag, startPoint x: 863, startPoint y: 397, endPoint x: 815, endPoint y: 12, distance: 388.0
click at [862, 398] on button "Confirmer" at bounding box center [842, 408] width 97 height 36
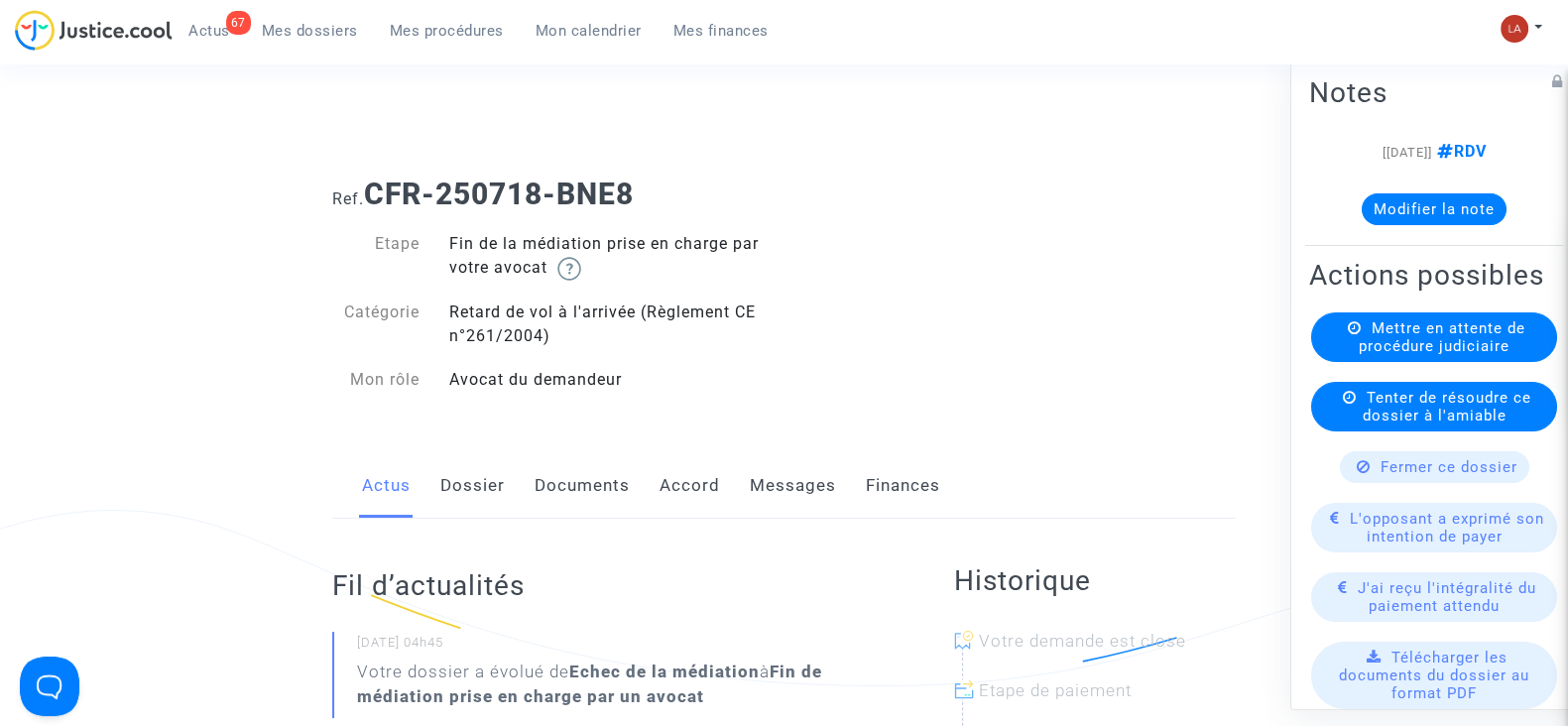
click at [447, 501] on link "Dossier" at bounding box center [472, 486] width 65 height 66
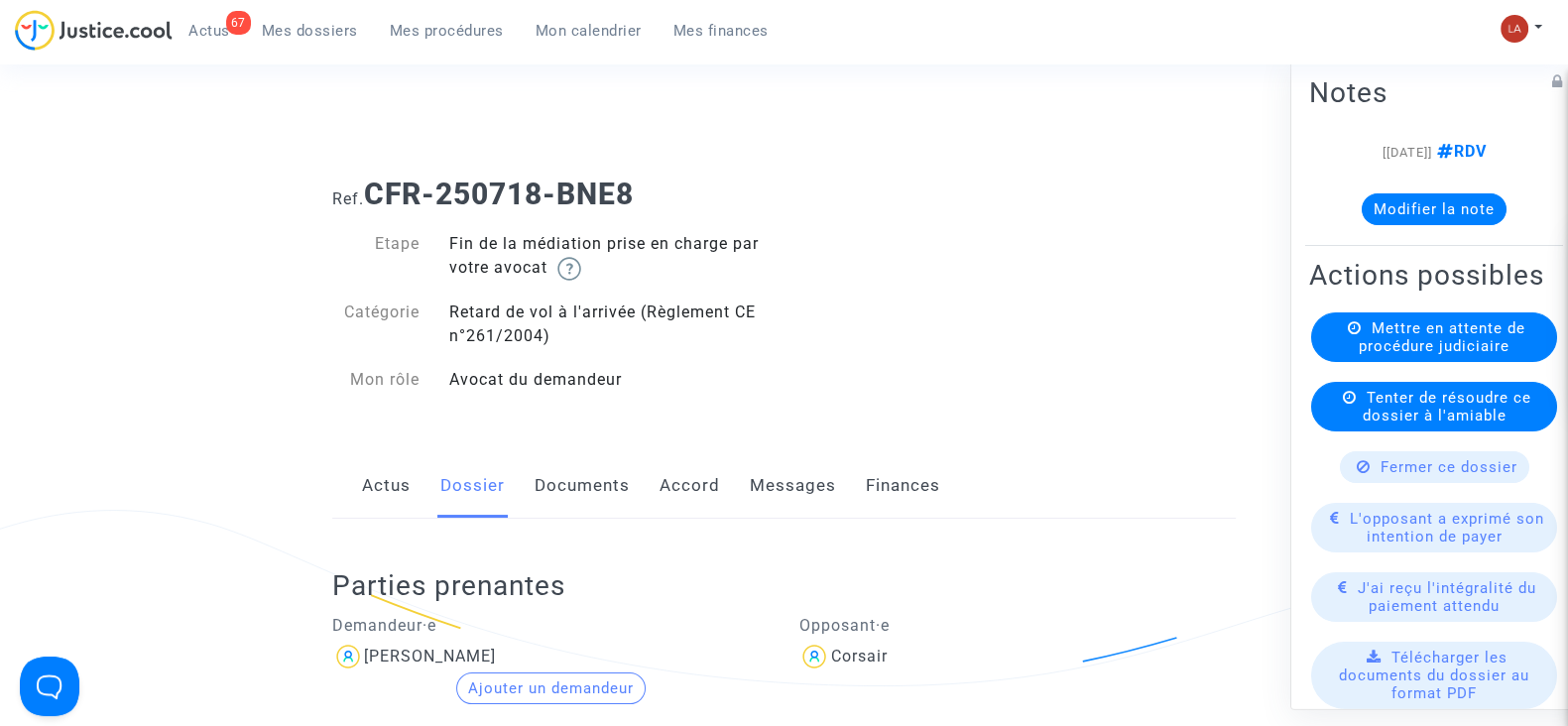
click at [768, 475] on link "Messages" at bounding box center [793, 486] width 86 height 66
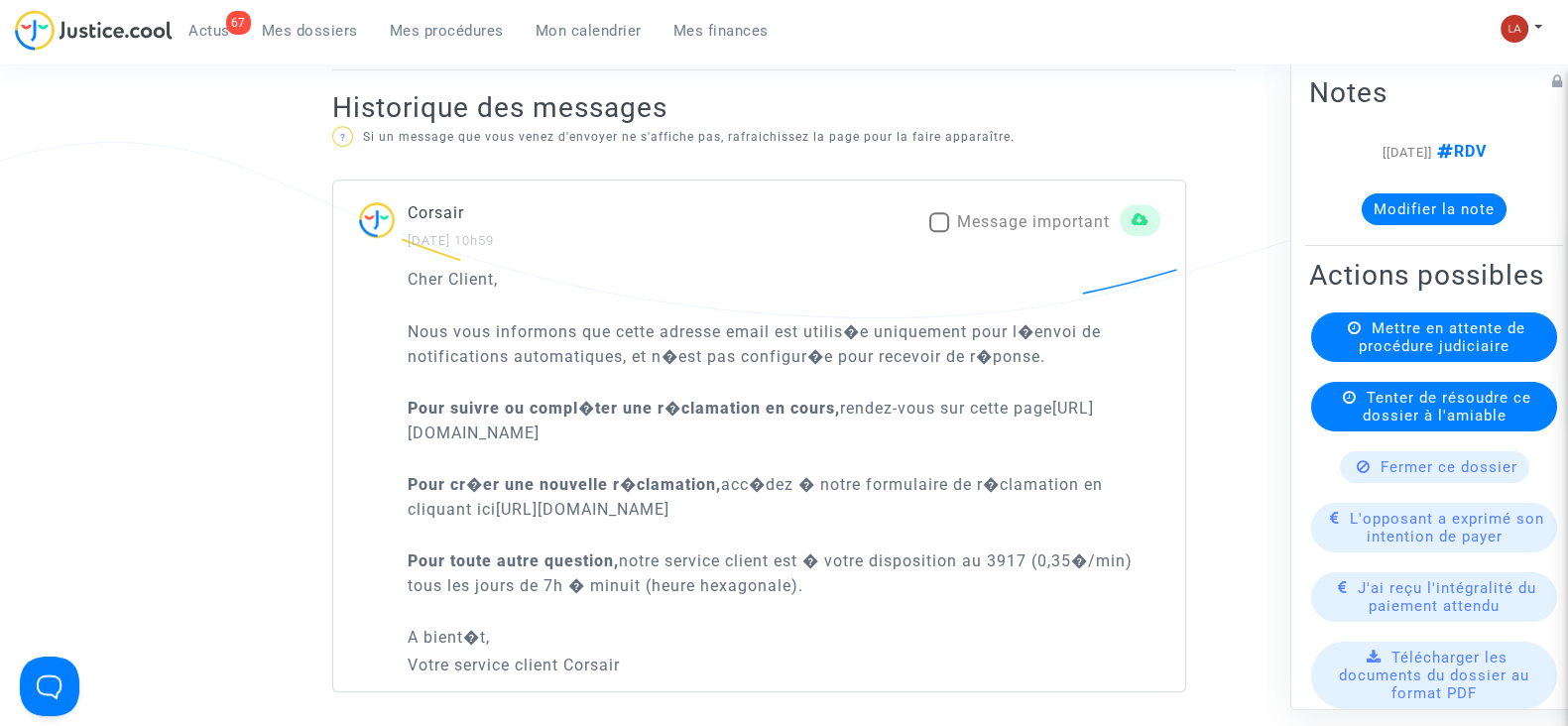
click at [962, 218] on span "Message important" at bounding box center [1033, 221] width 153 height 19
click at [939, 232] on input "Message important" at bounding box center [938, 232] width 1 height 1
checkbox input "true"
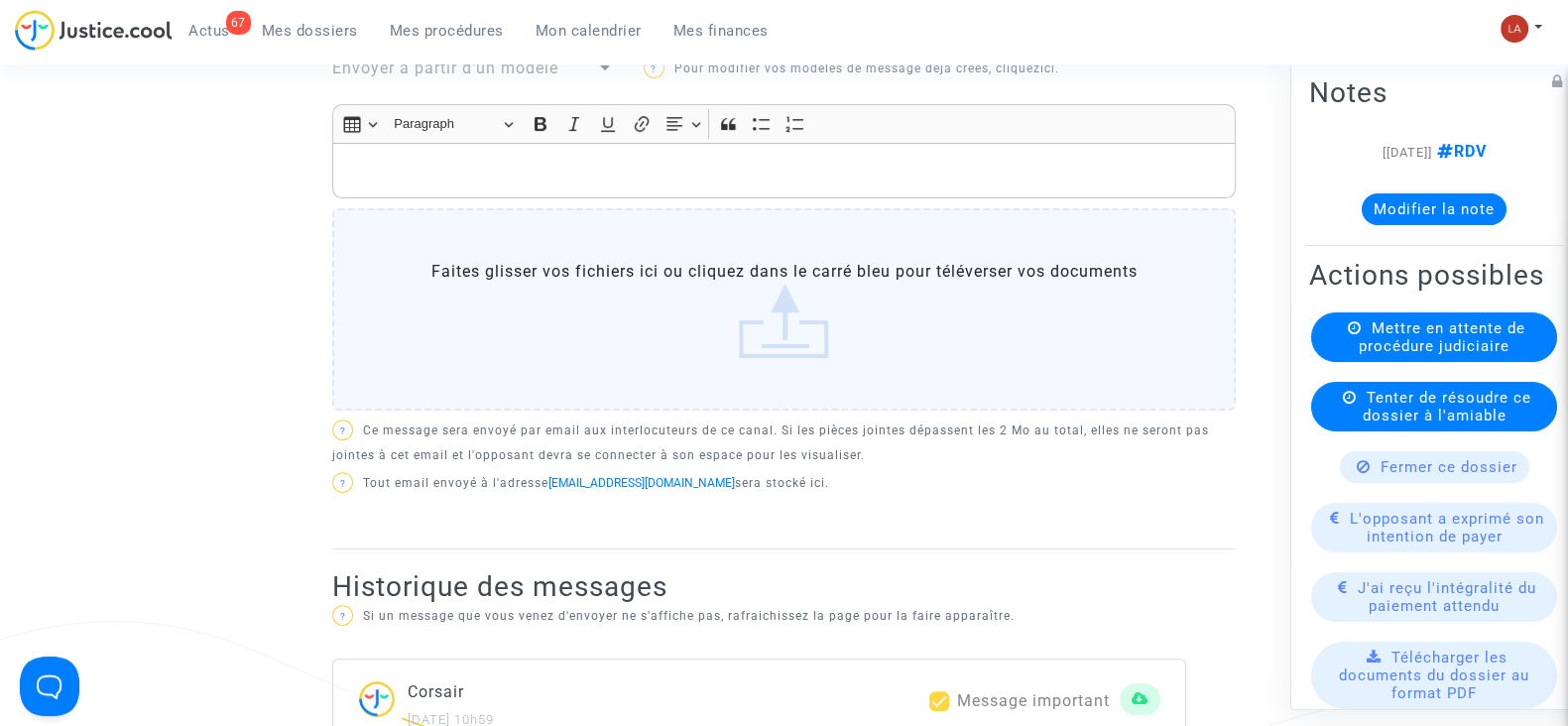
scroll to position [495, 0]
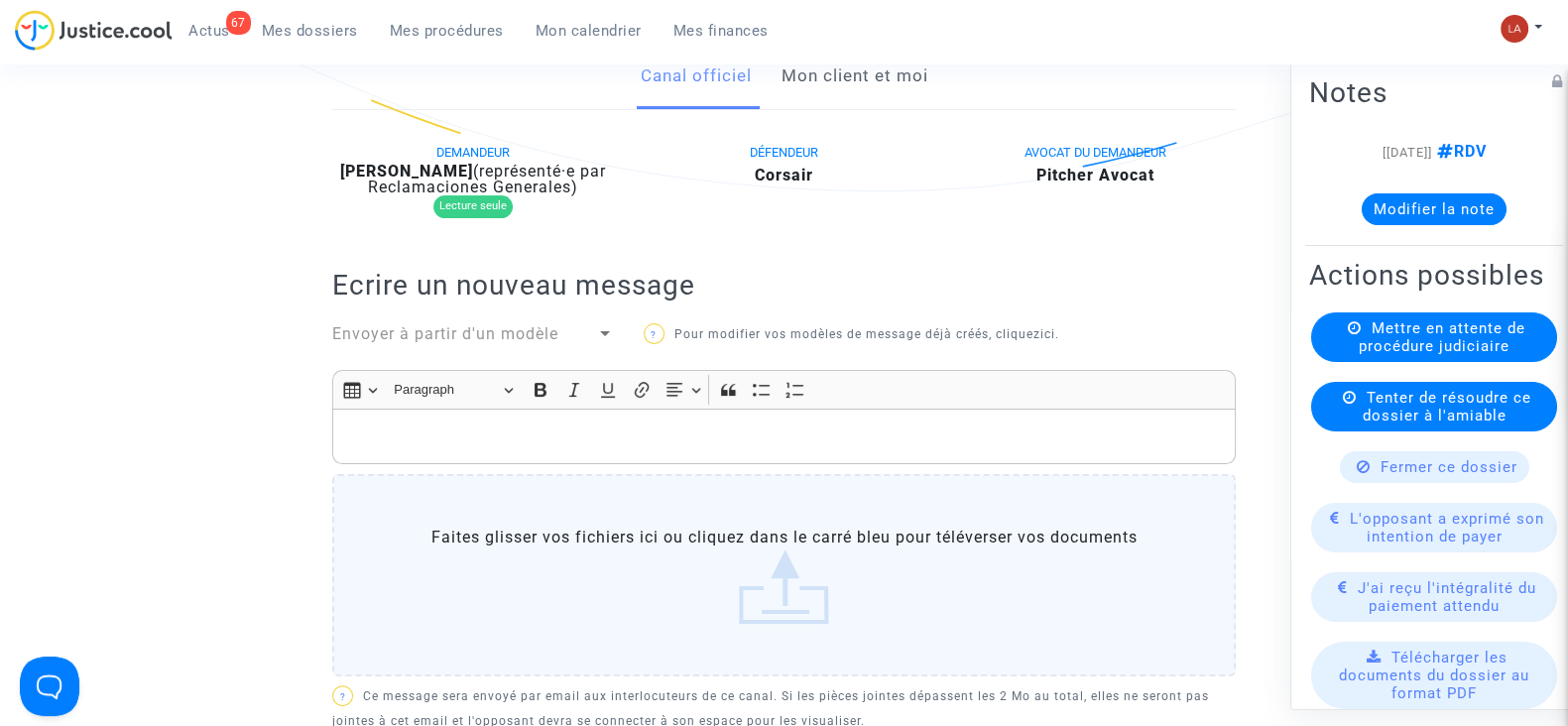
click at [426, 166] on b "Hamed Camara" at bounding box center [406, 171] width 133 height 19
copy div "Camara"
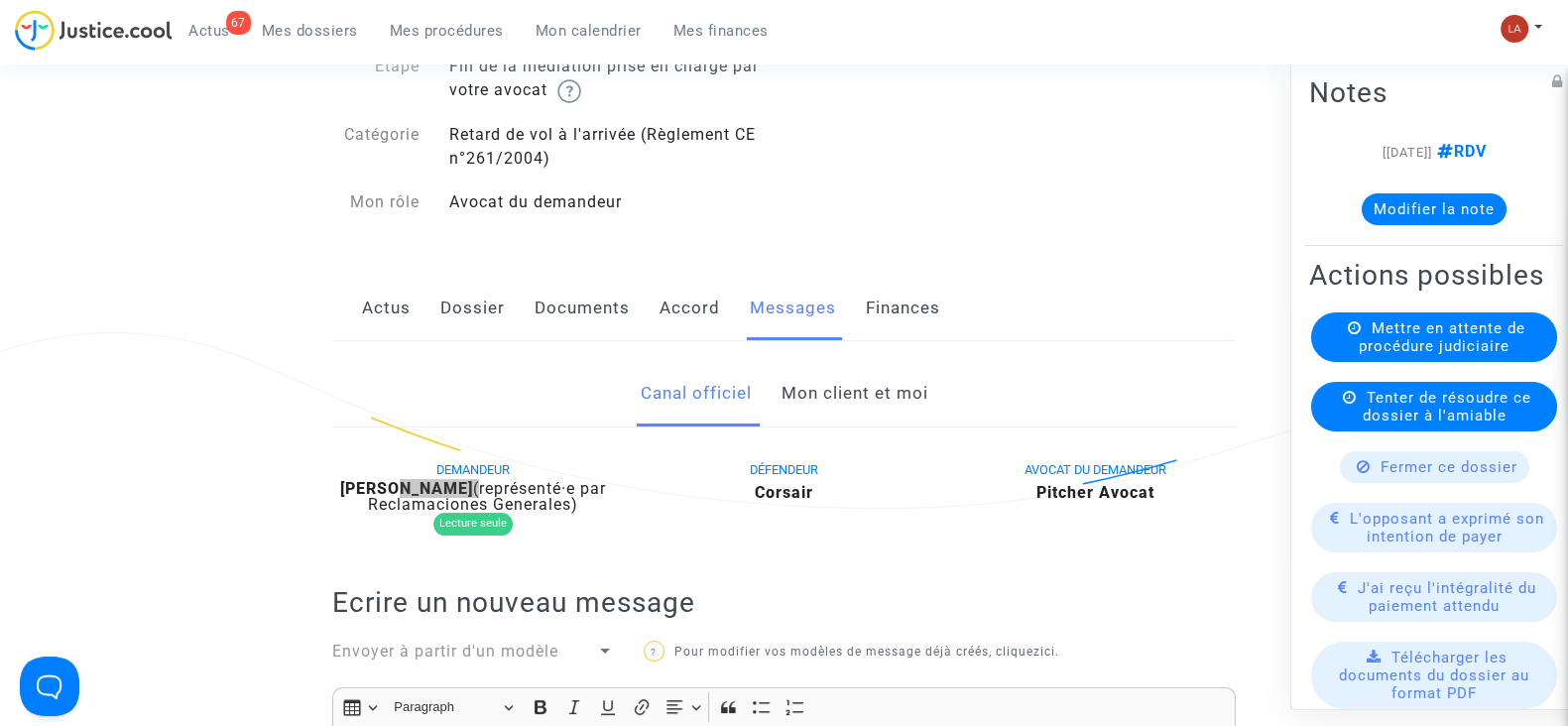
scroll to position [0, 0]
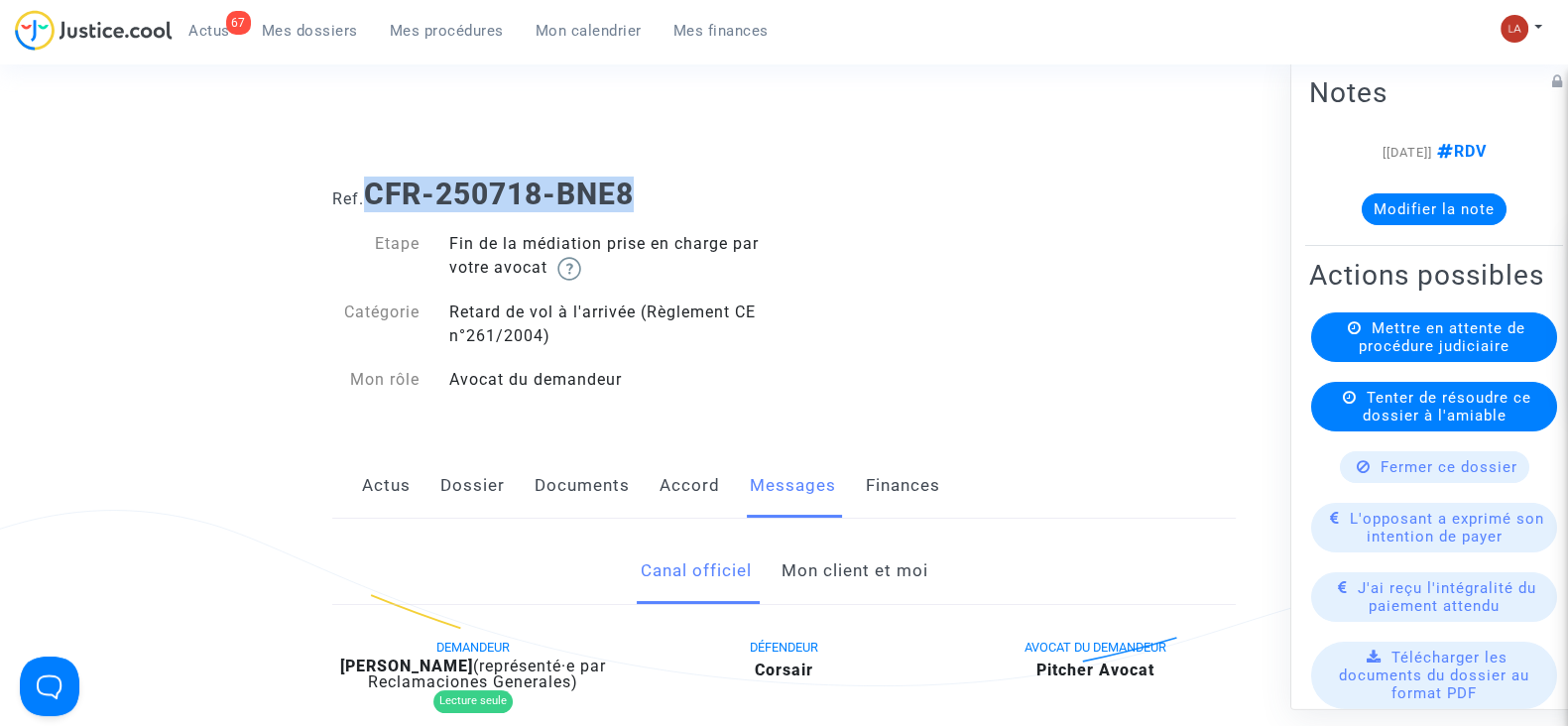
drag, startPoint x: 670, startPoint y: 200, endPoint x: 374, endPoint y: 197, distance: 296.0
click at [374, 197] on h1 "Ref. CFR-250718-BNE8" at bounding box center [783, 195] width 903 height 36
copy b "CFR-250718-BNE8"
click at [1439, 206] on button "Modifier la note" at bounding box center [1435, 210] width 145 height 32
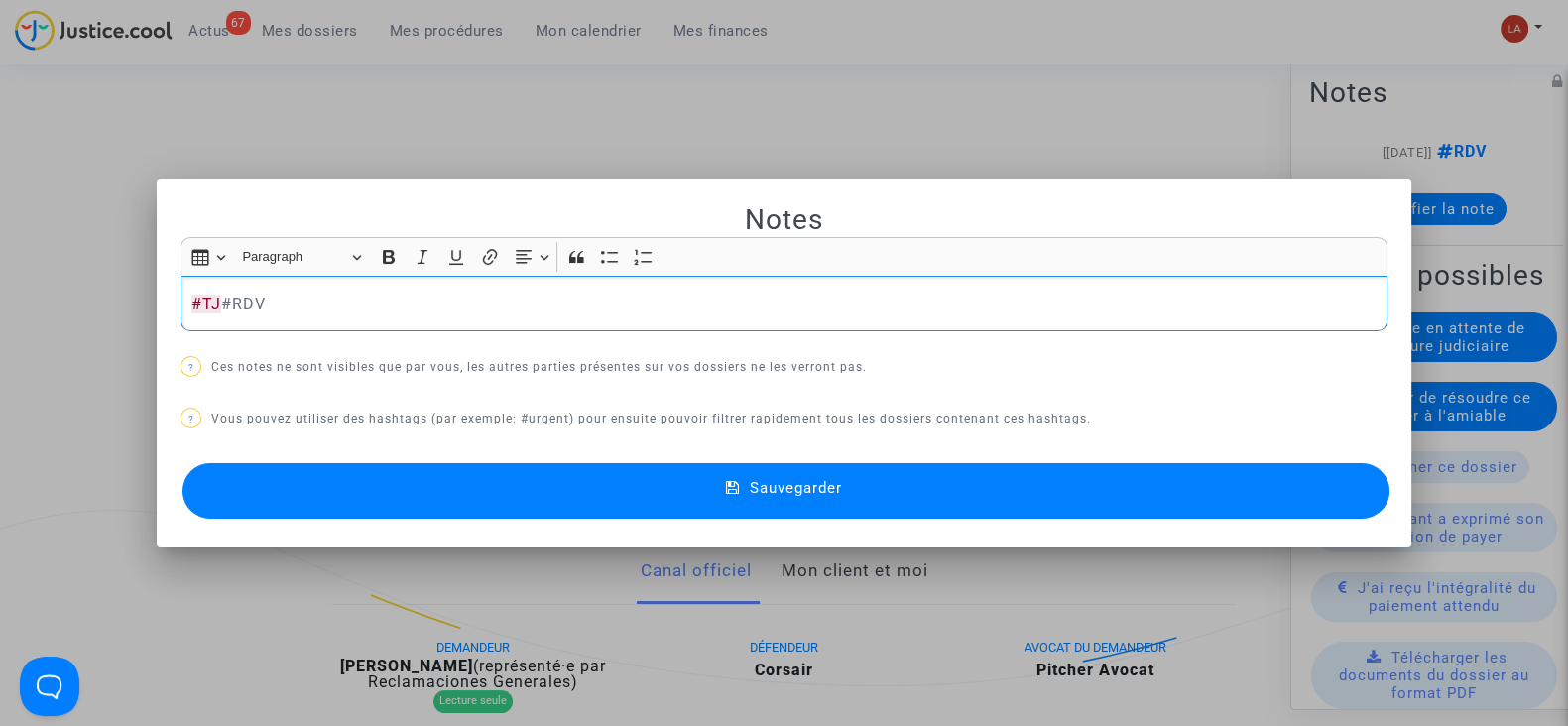
click at [1232, 523] on mat-dialog-container "Notes Rich Text Editor Insert table Insert table Heading Paragraph Paragraph He…" at bounding box center [784, 363] width 1255 height 369
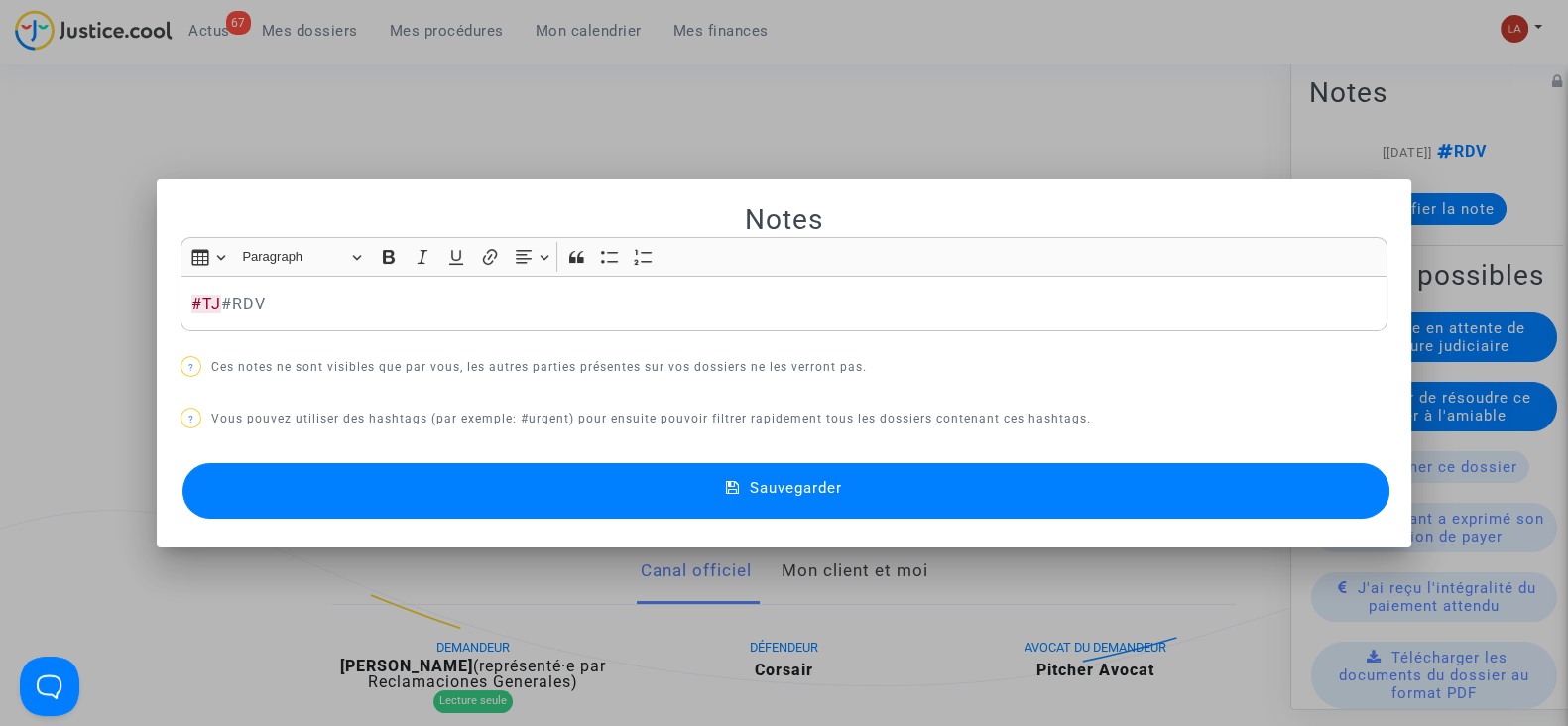
click at [1250, 488] on button "Sauvegarder" at bounding box center [786, 491] width 1207 height 56
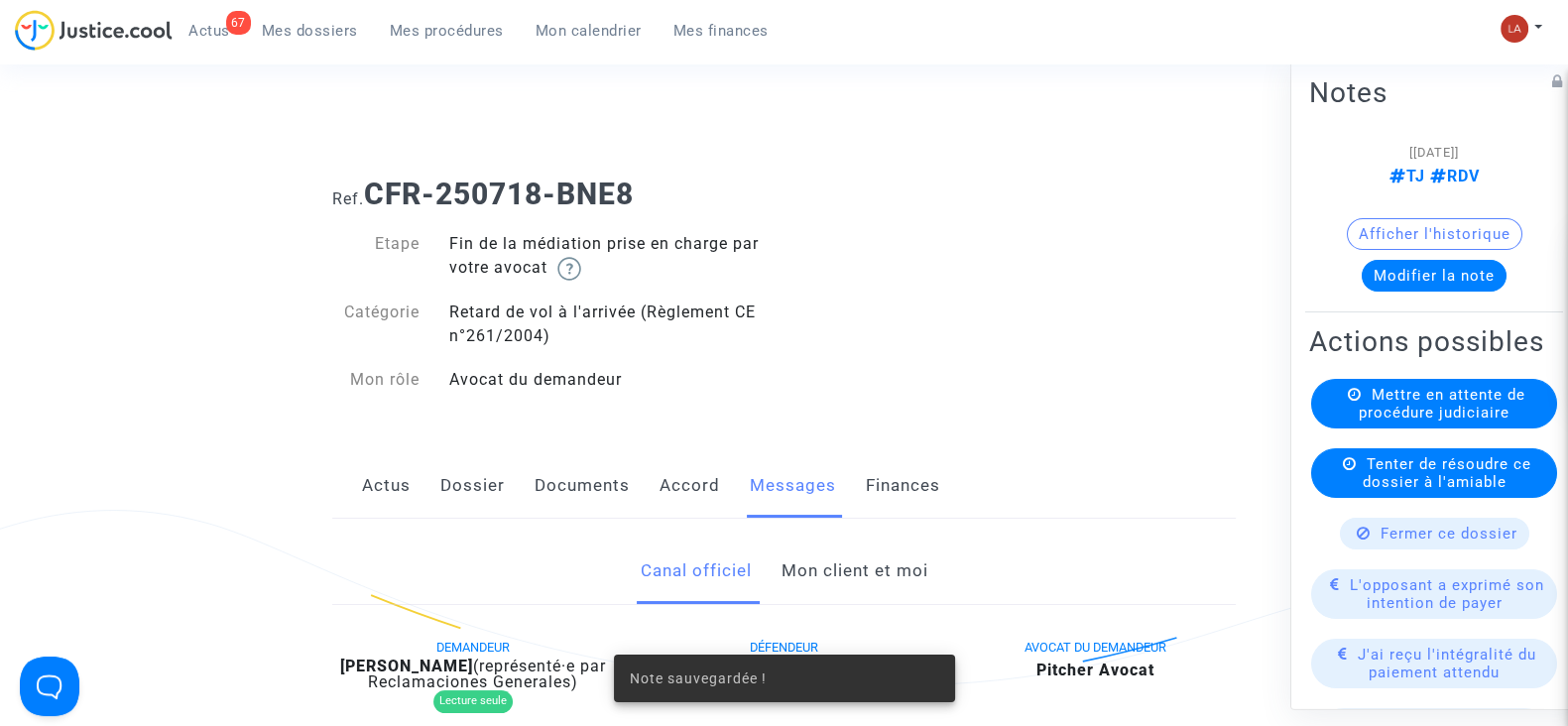
click at [1365, 421] on span "Mettre en attente de procédure judiciaire" at bounding box center [1443, 403] width 167 height 36
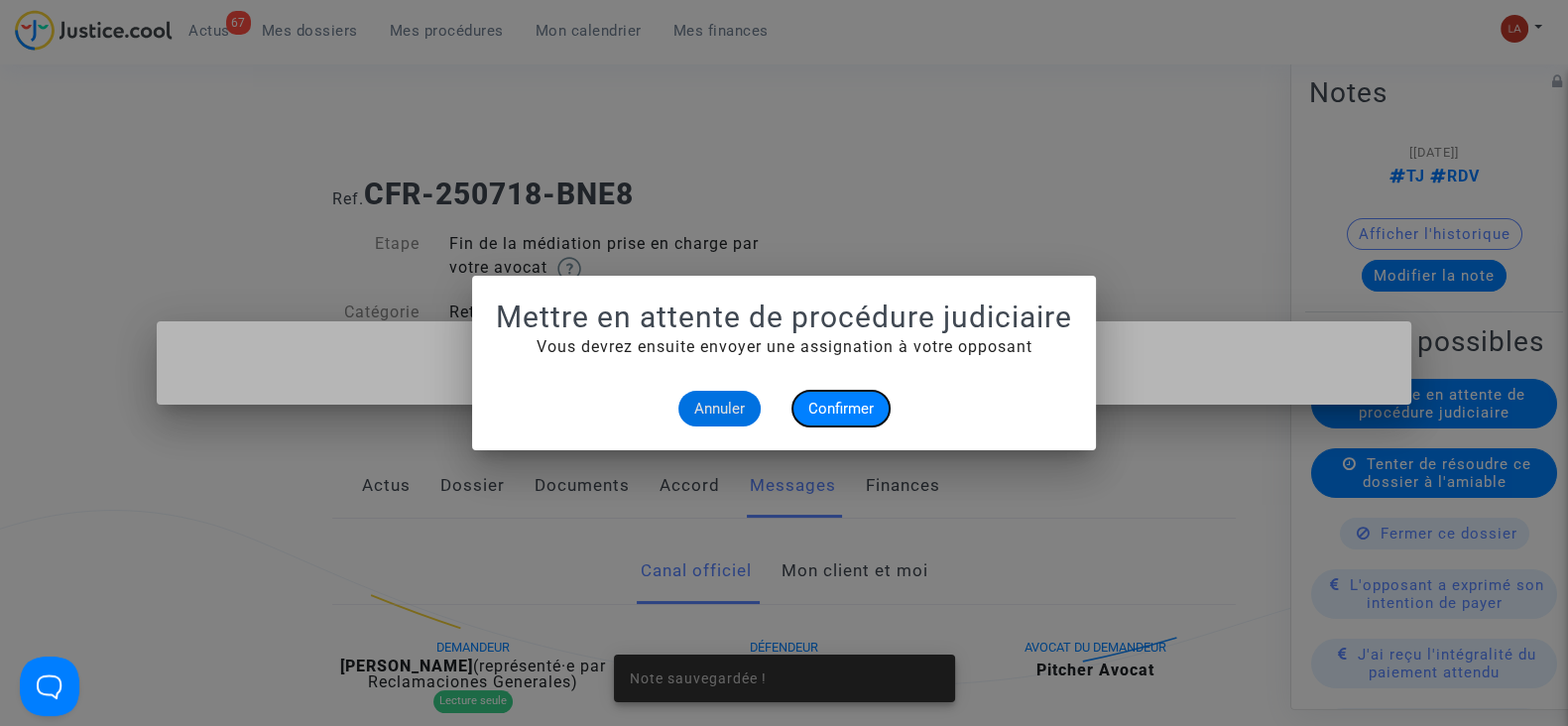
click at [837, 399] on span "Confirmer" at bounding box center [842, 408] width 66 height 18
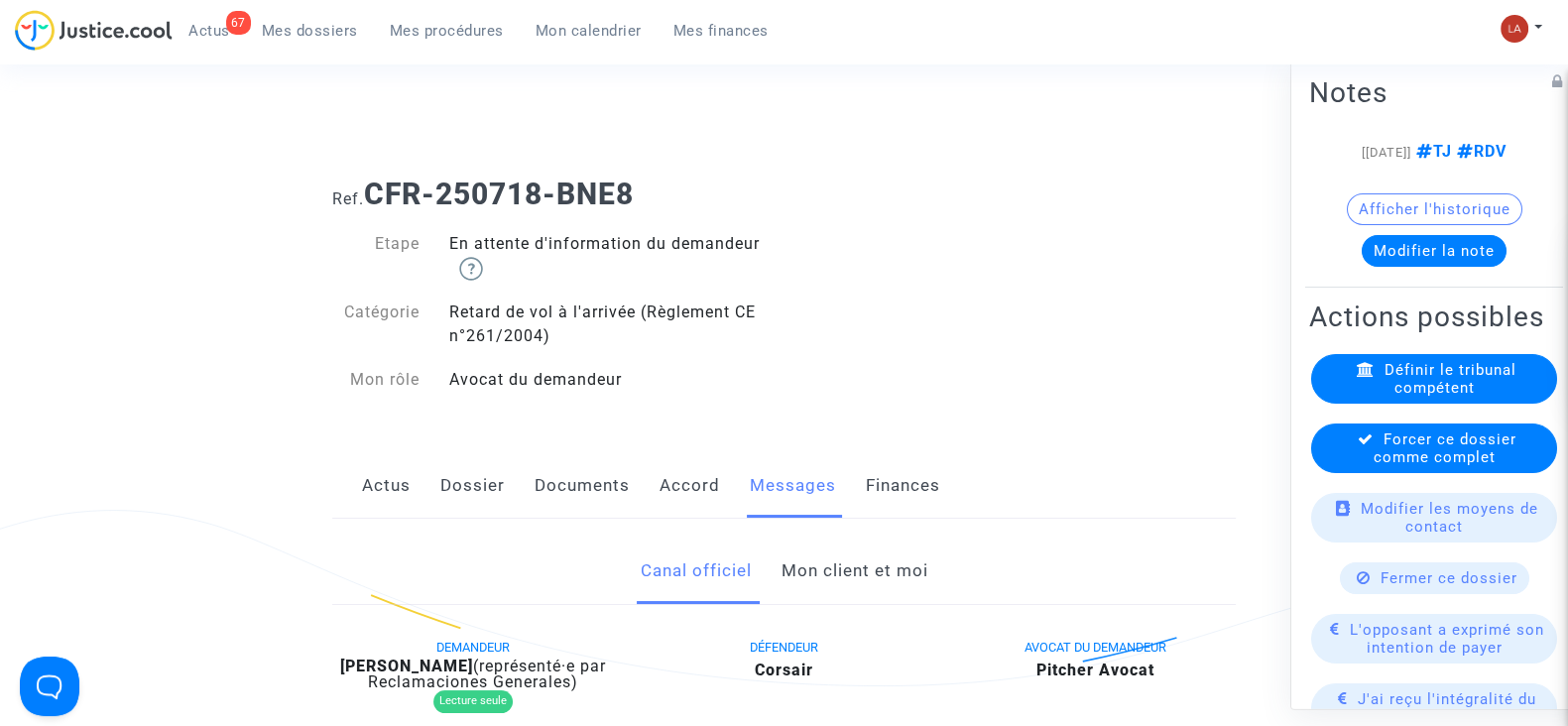
drag, startPoint x: 1364, startPoint y: 486, endPoint x: 1330, endPoint y: 479, distance: 34.7
click at [1353, 473] on div "Forcer ce dossier comme complet" at bounding box center [1435, 448] width 246 height 50
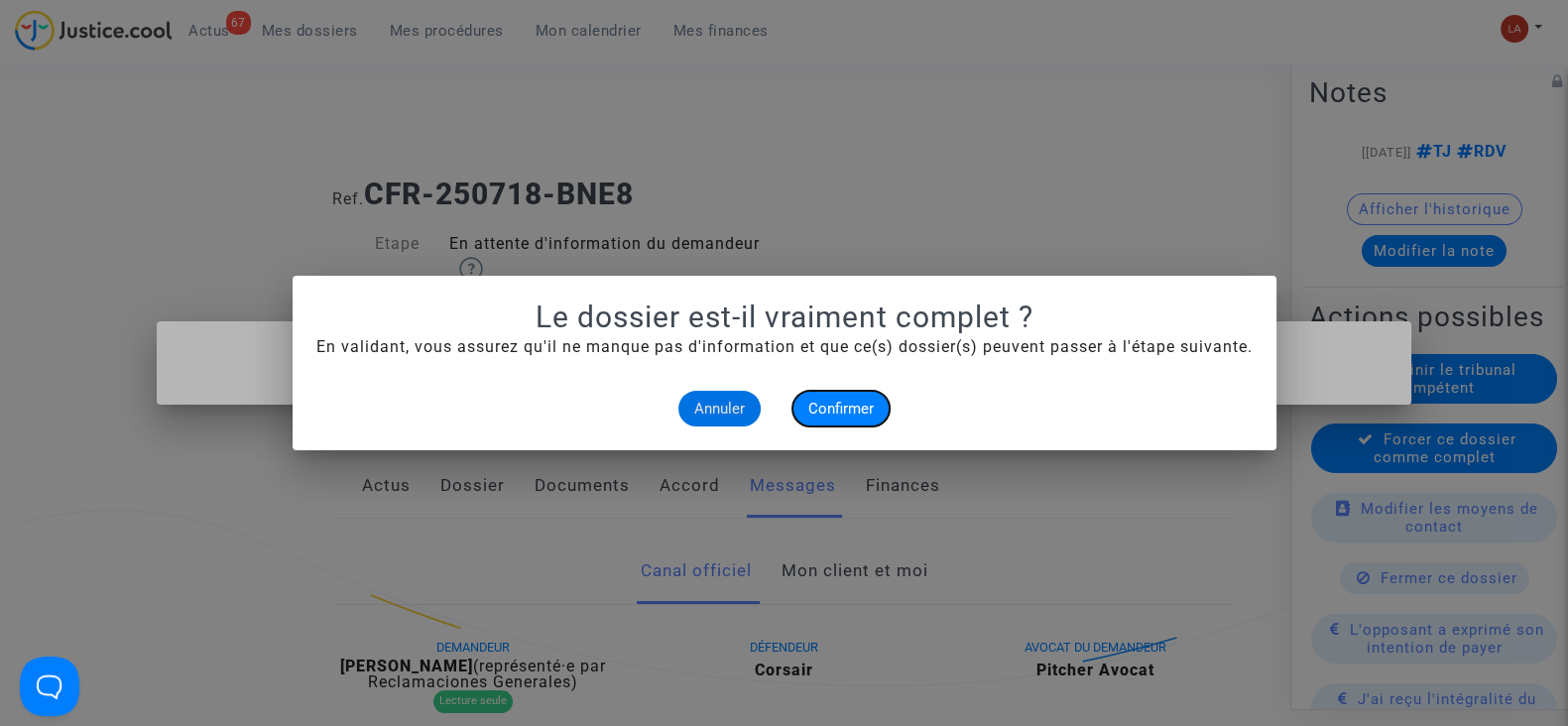
drag, startPoint x: 839, startPoint y: 401, endPoint x: 757, endPoint y: 345, distance: 99.3
click at [839, 399] on span "Confirmer" at bounding box center [842, 408] width 66 height 18
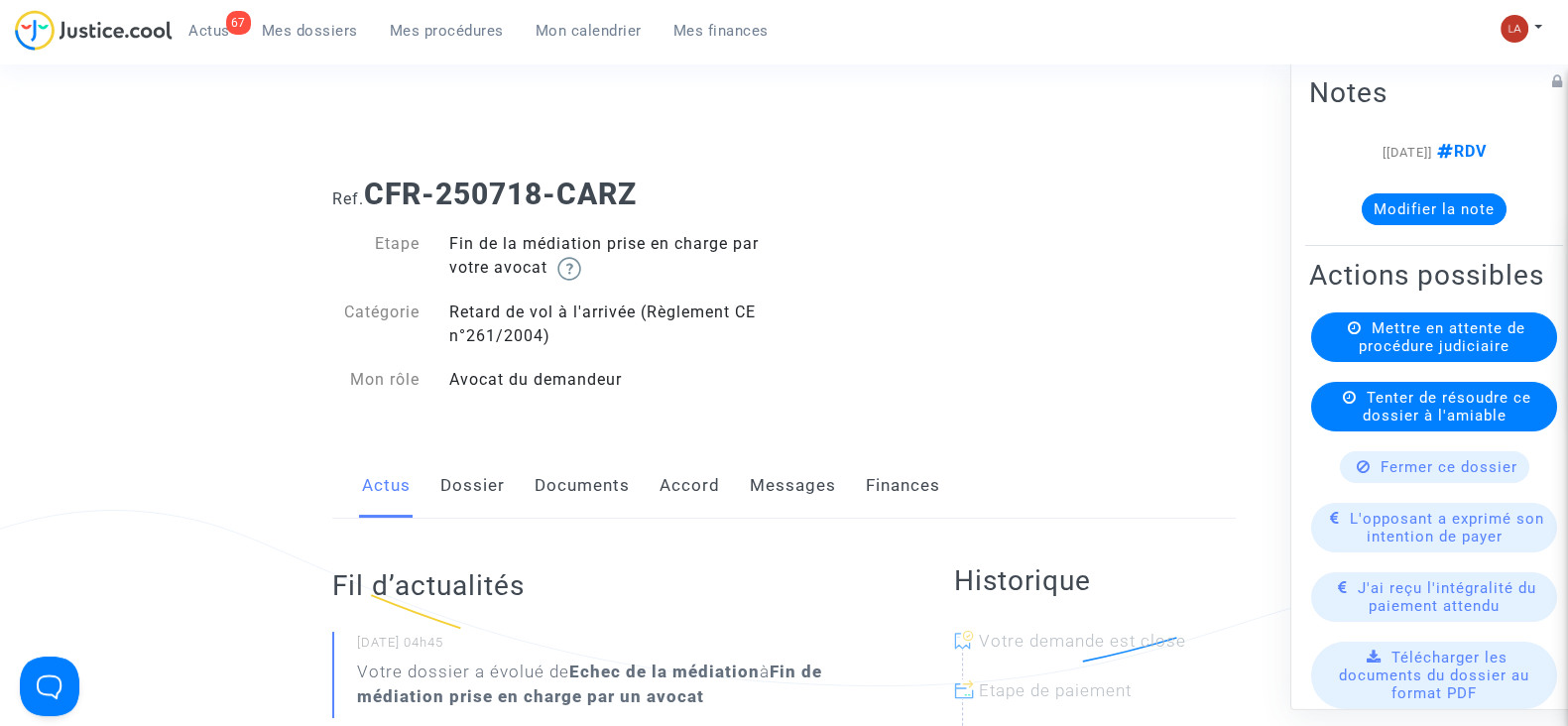
drag, startPoint x: 755, startPoint y: 471, endPoint x: 765, endPoint y: 469, distance: 10.2
click at [755, 471] on link "Messages" at bounding box center [793, 486] width 86 height 66
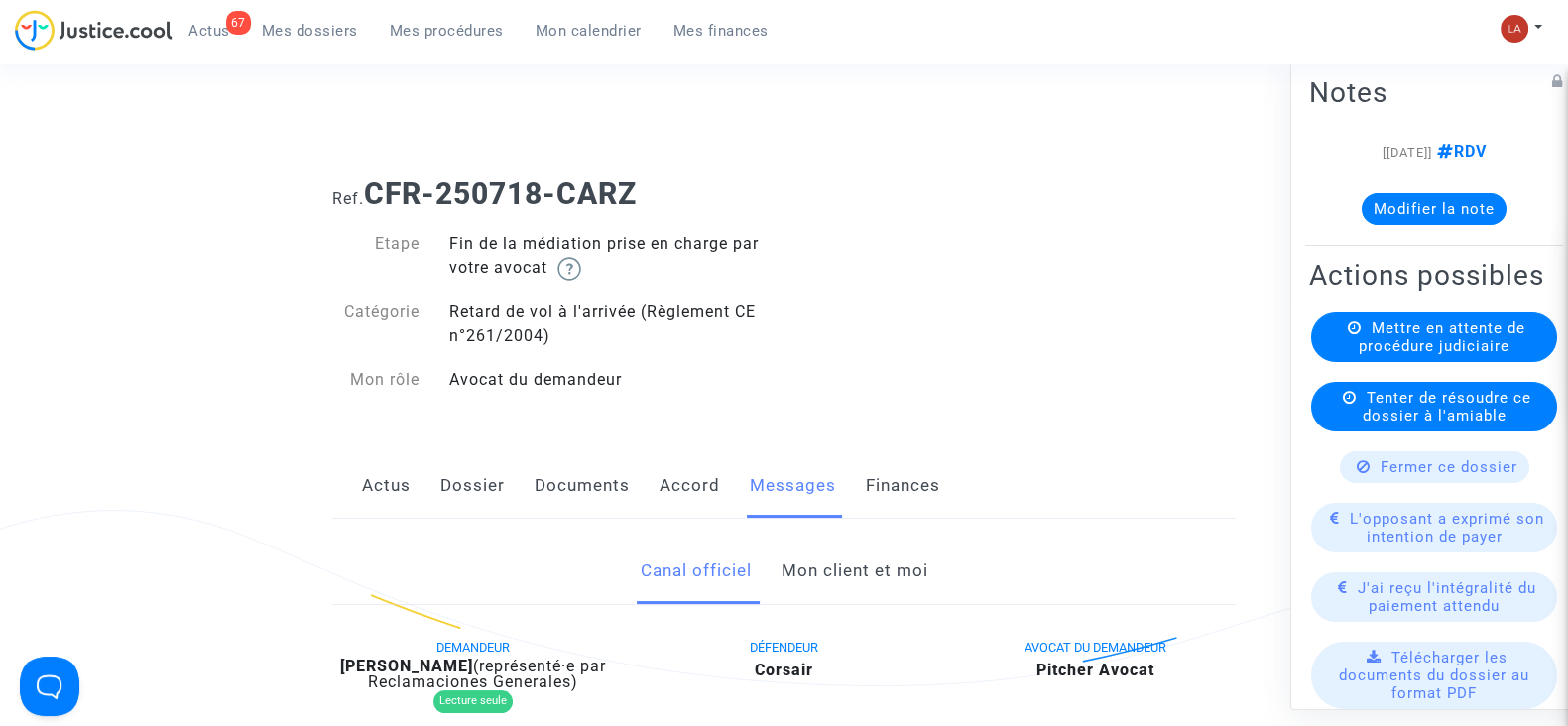
click at [831, 568] on link "Mon client et moi" at bounding box center [855, 571] width 147 height 66
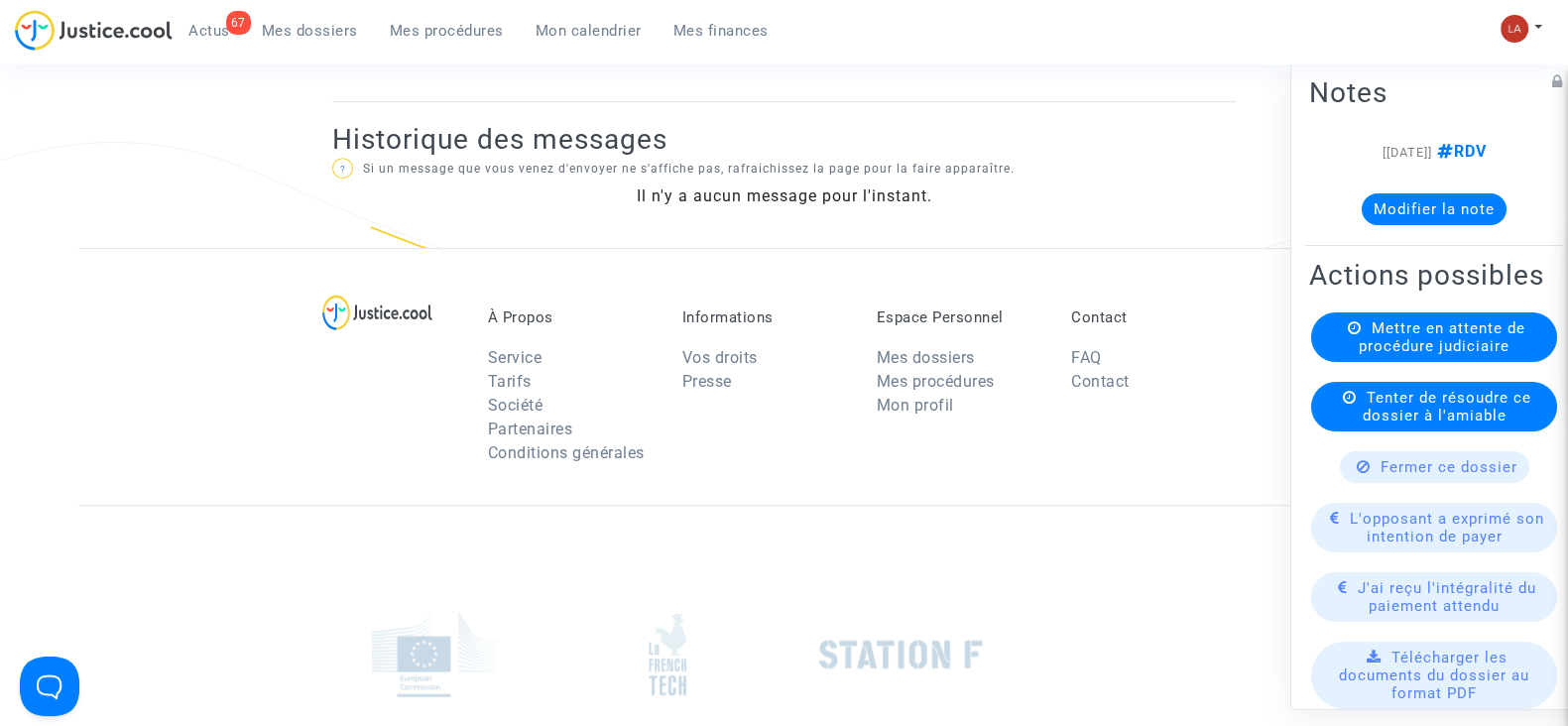
scroll to position [495, 0]
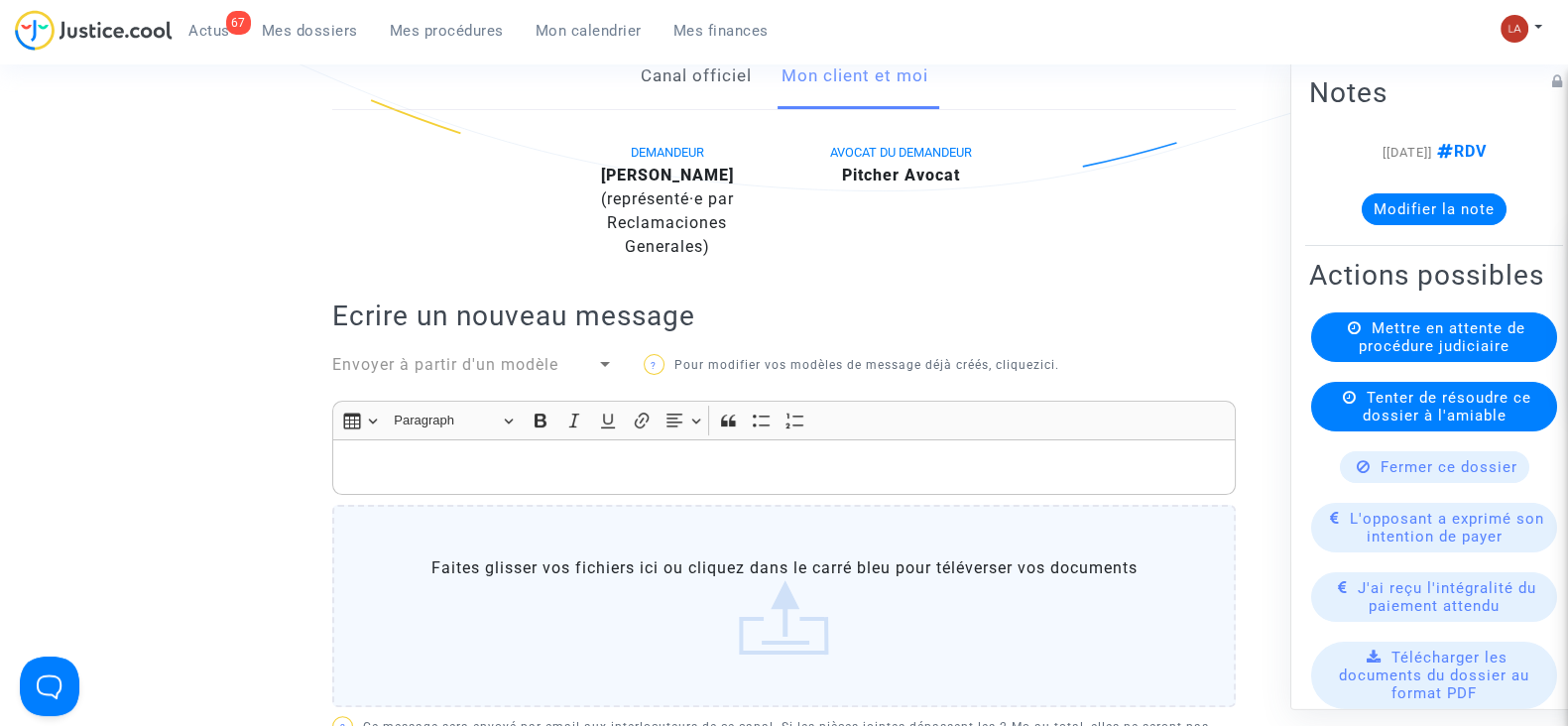
click at [694, 179] on b "[PERSON_NAME]" at bounding box center [668, 175] width 133 height 19
click at [694, 179] on b "Karim Sidibe" at bounding box center [668, 175] width 133 height 19
copy div "Sidibe"
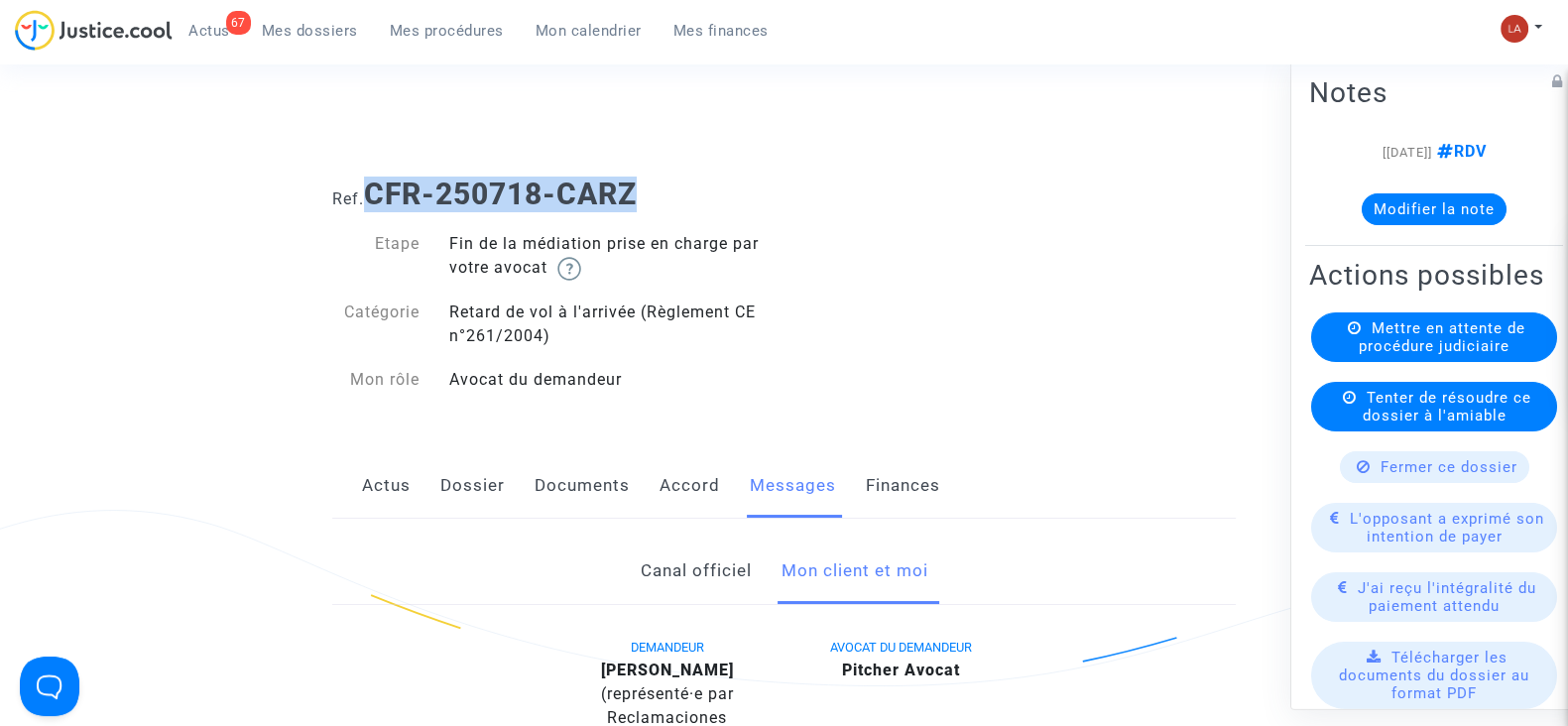
drag, startPoint x: 559, startPoint y: 193, endPoint x: 374, endPoint y: 193, distance: 185.0
click at [374, 193] on h1 "Ref. CFR-250718-CARZ" at bounding box center [783, 195] width 903 height 36
copy b "CFR-250718-CARZ"
click at [1465, 205] on button "Modifier la note" at bounding box center [1435, 210] width 145 height 32
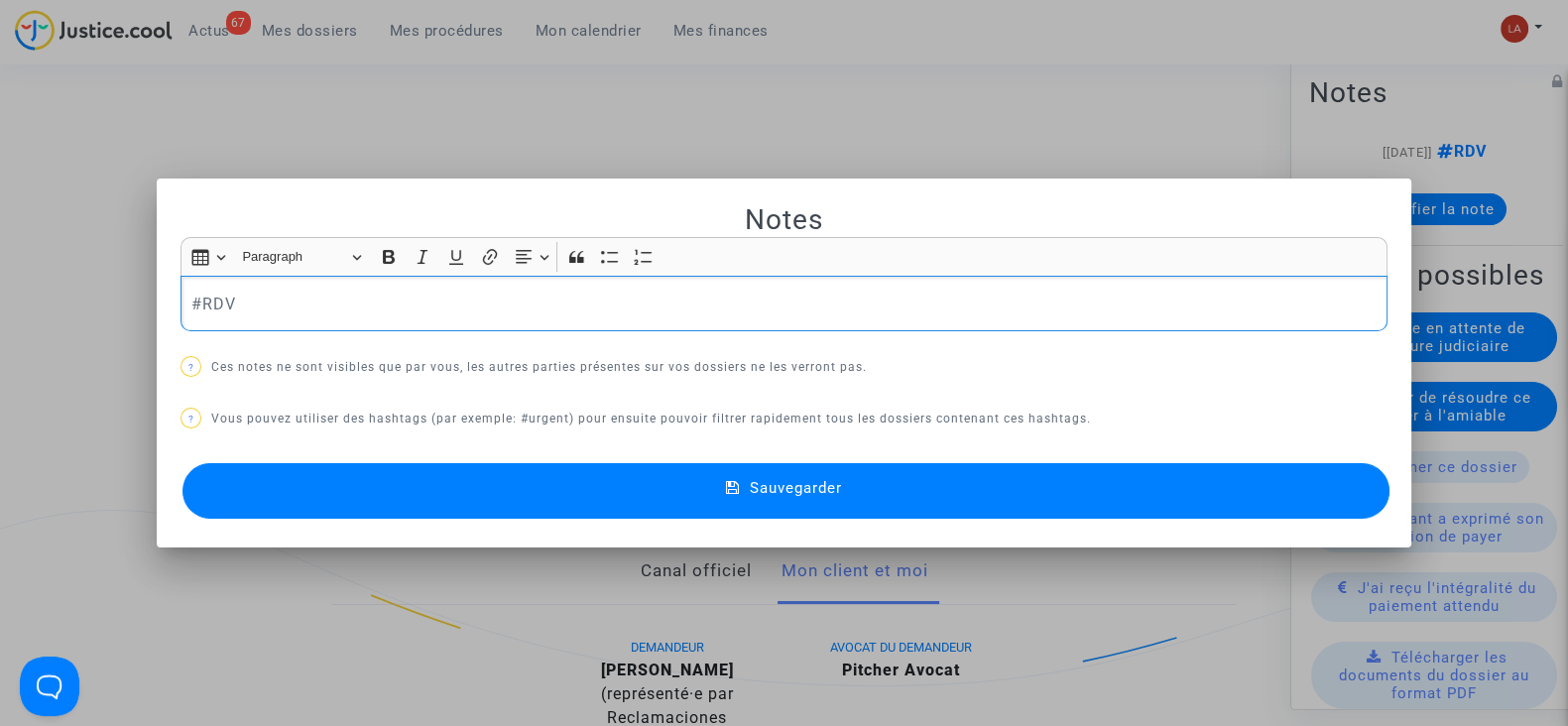
click at [181, 297] on div "#RDV" at bounding box center [784, 304] width 1207 height 56
click at [350, 491] on button "Sauvegarder" at bounding box center [786, 491] width 1207 height 56
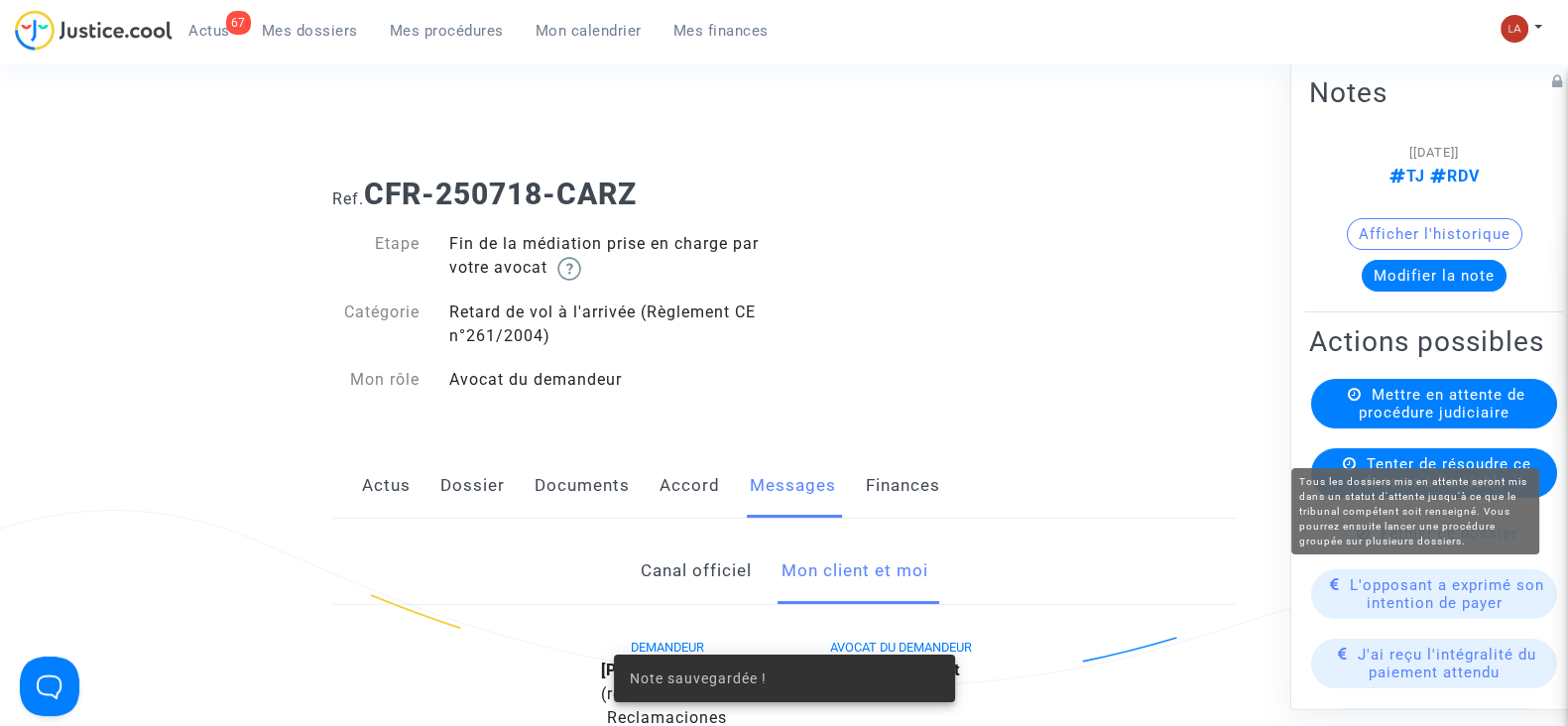
click at [1373, 421] on span "Mettre en attente de procédure judiciaire" at bounding box center [1443, 403] width 167 height 36
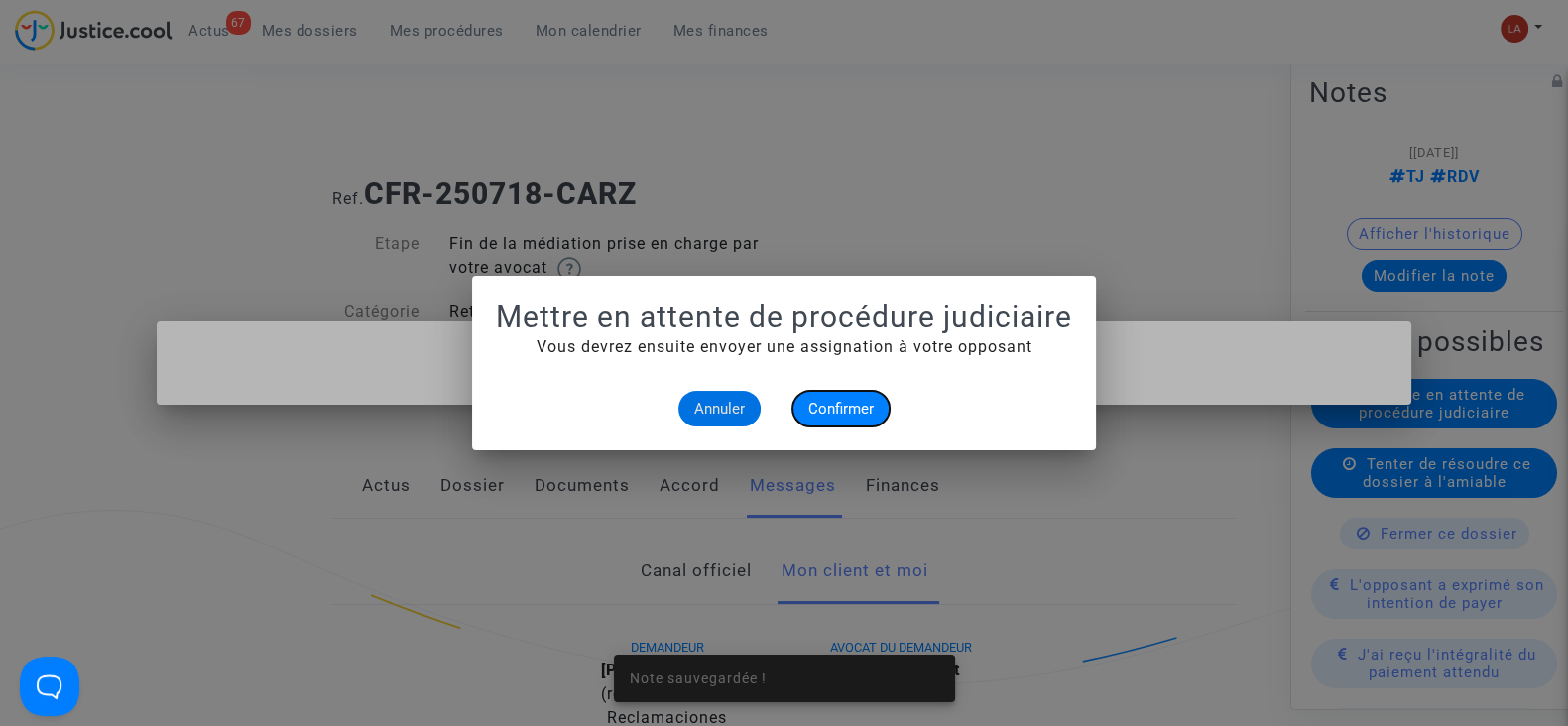
drag, startPoint x: 816, startPoint y: 403, endPoint x: 828, endPoint y: 384, distance: 22.5
click at [819, 403] on span "Confirmer" at bounding box center [842, 408] width 66 height 18
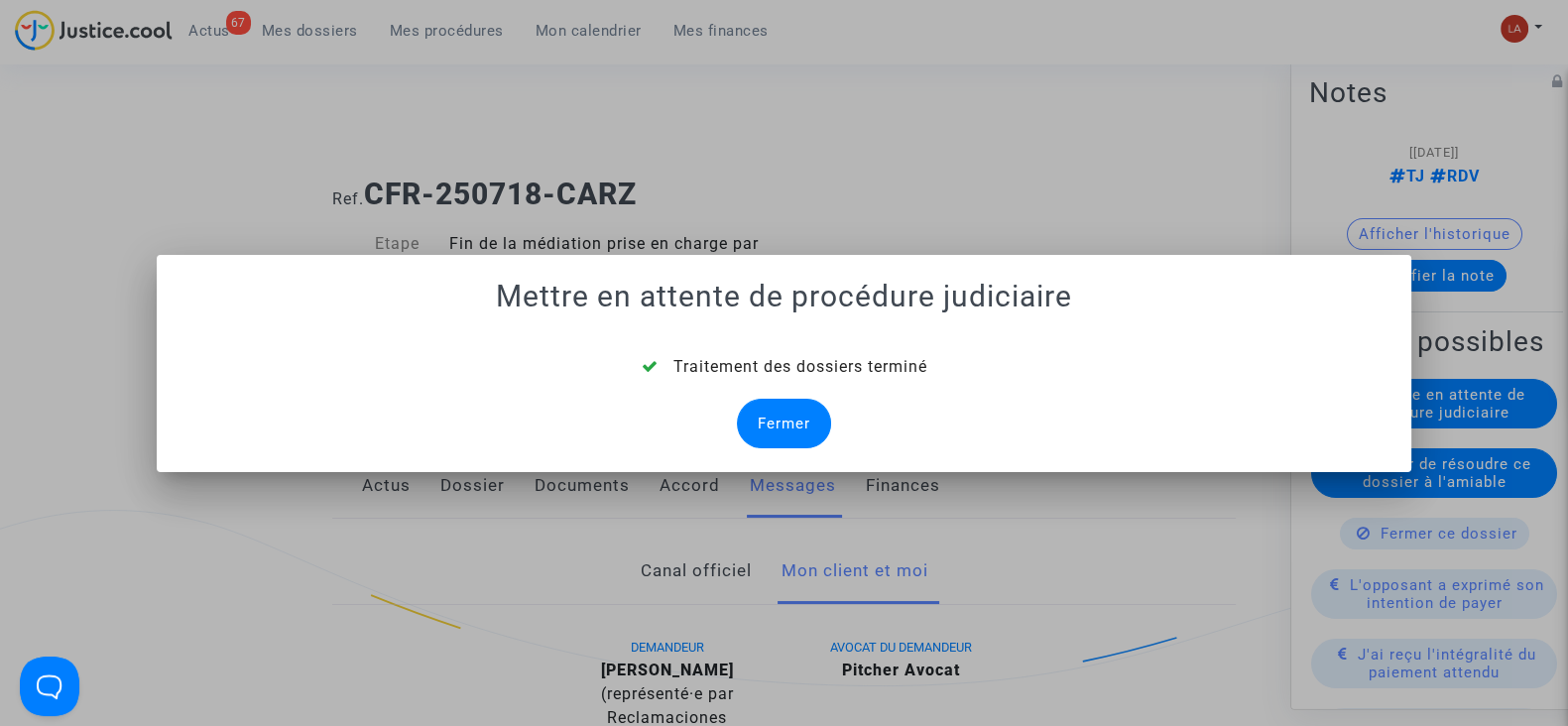
click at [778, 422] on div "Fermer" at bounding box center [784, 423] width 94 height 50
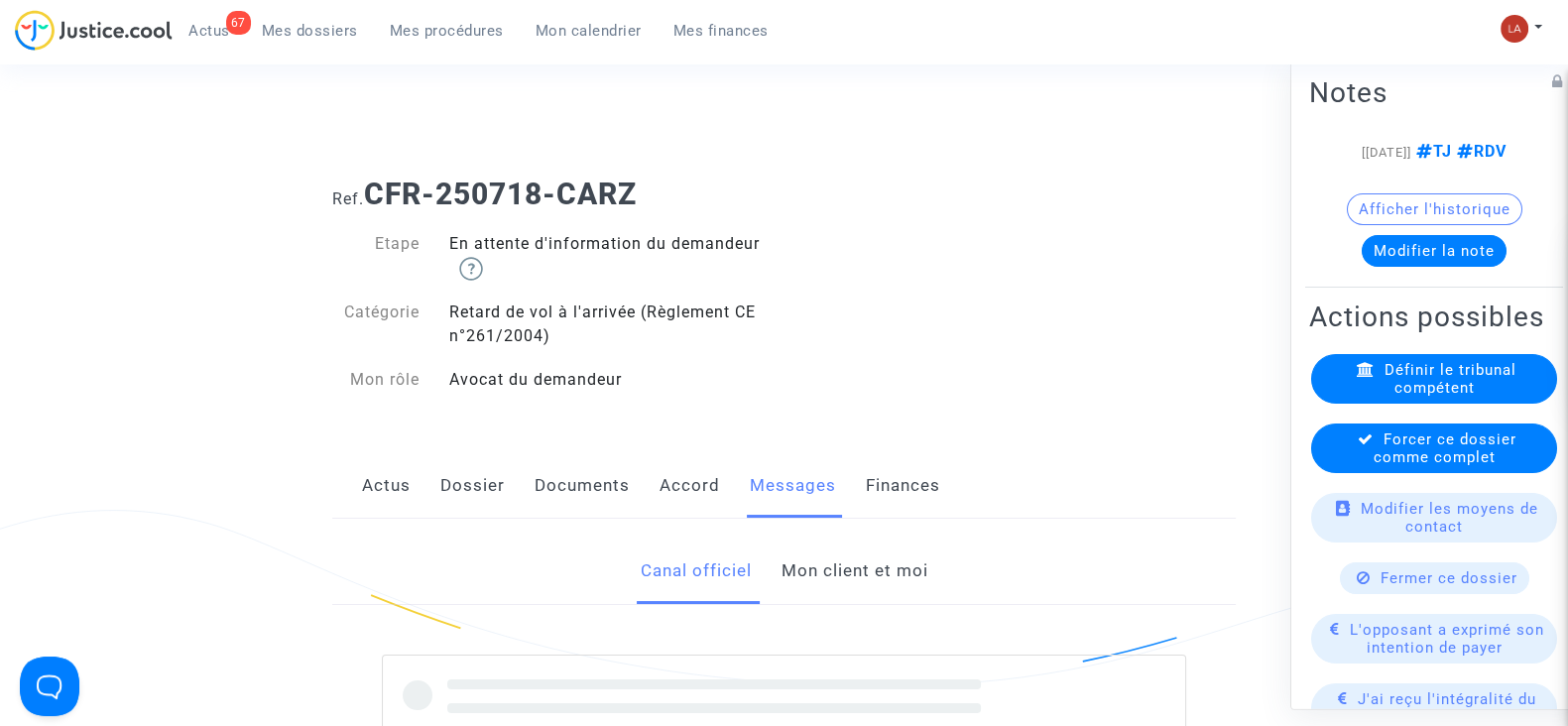
click at [1443, 466] on span "Forcer ce dossier comme complet" at bounding box center [1446, 448] width 143 height 36
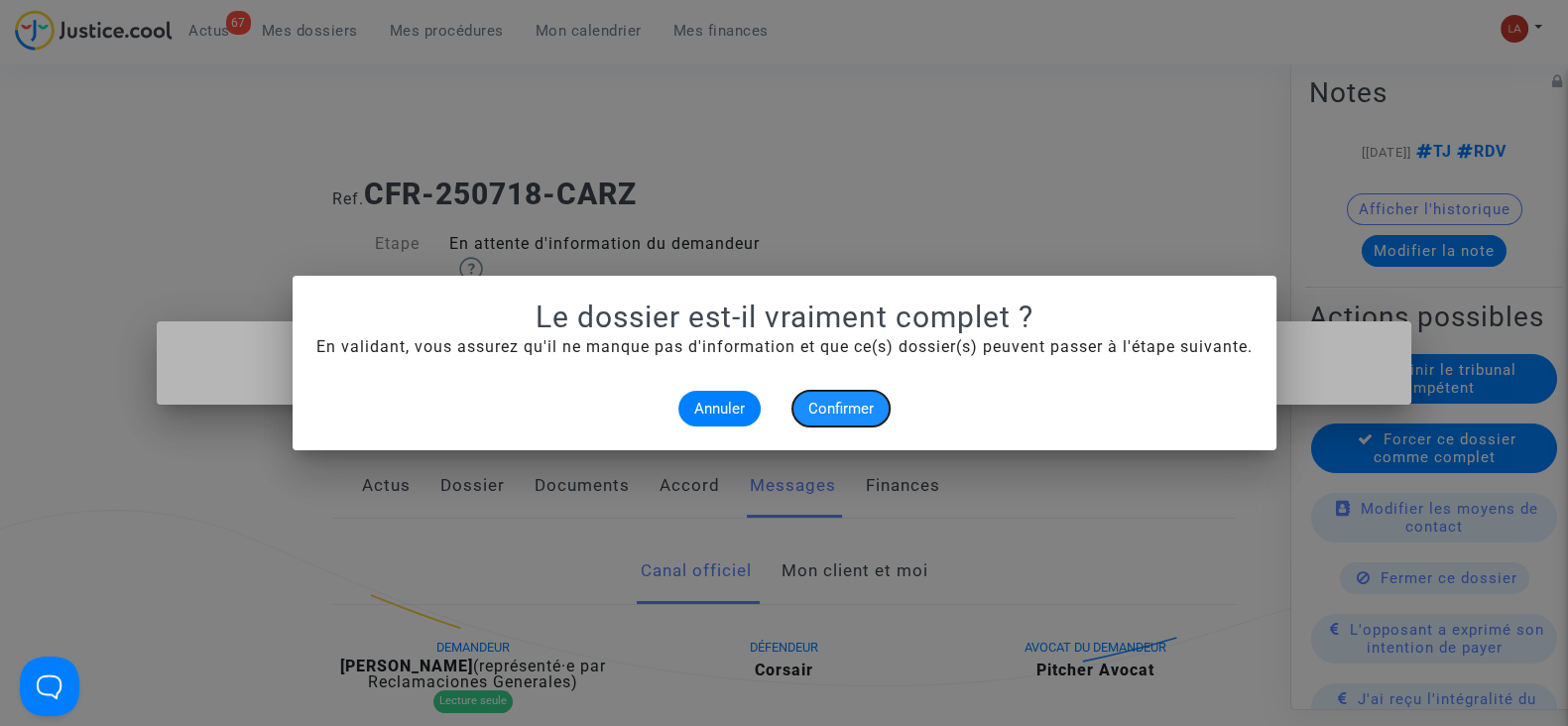
drag, startPoint x: 848, startPoint y: 405, endPoint x: 862, endPoint y: 404, distance: 14.0
click at [847, 405] on span "Confirmer" at bounding box center [842, 408] width 66 height 18
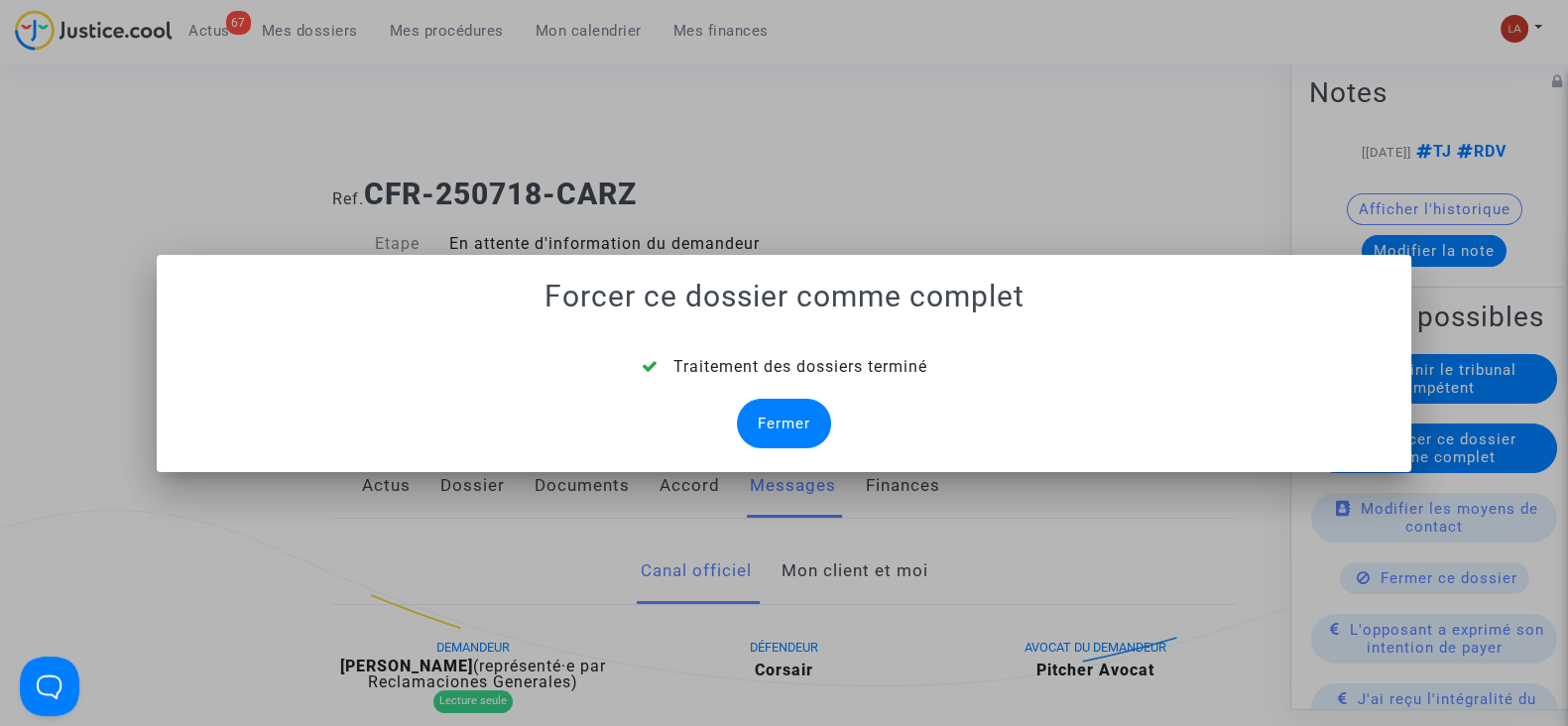
click at [819, 431] on div "Fermer" at bounding box center [784, 423] width 94 height 50
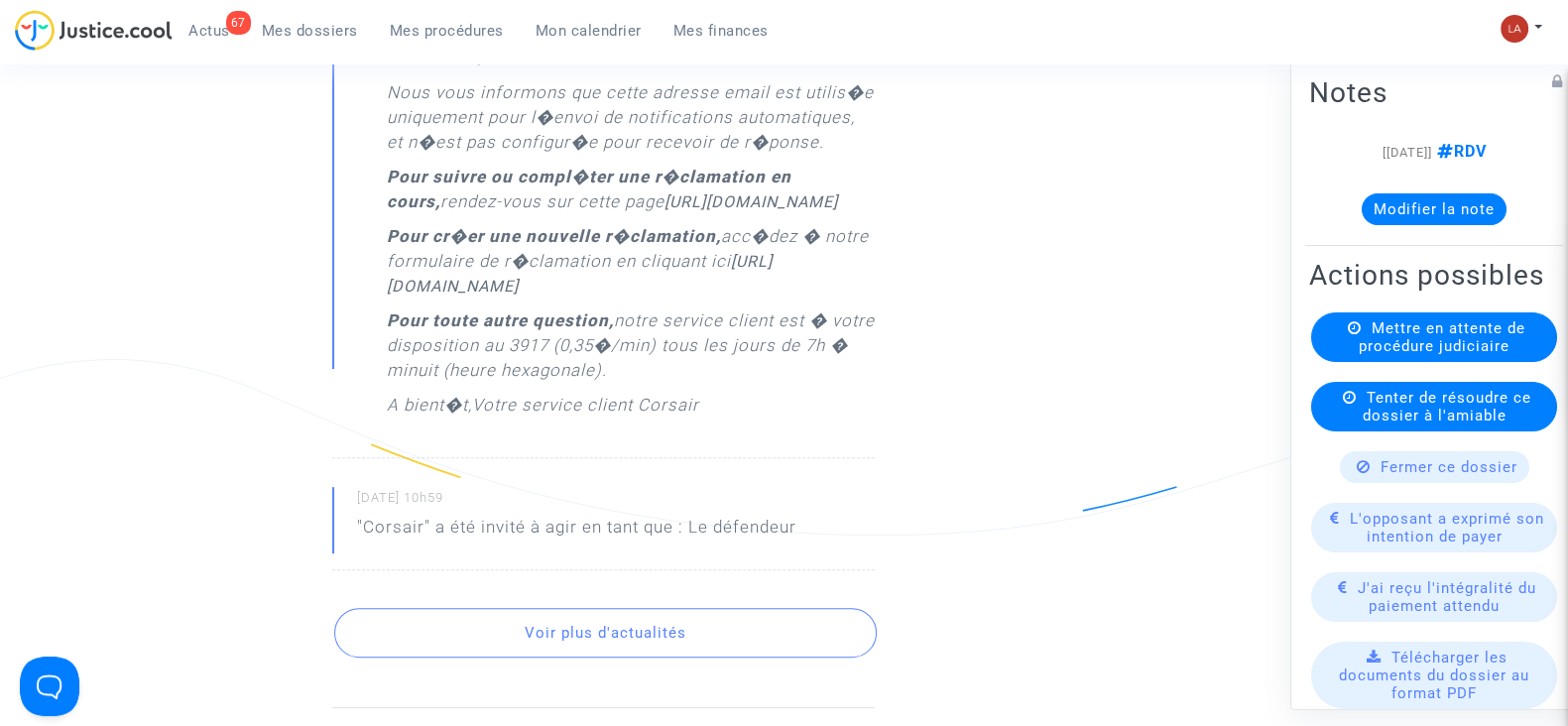
scroll to position [1115, 0]
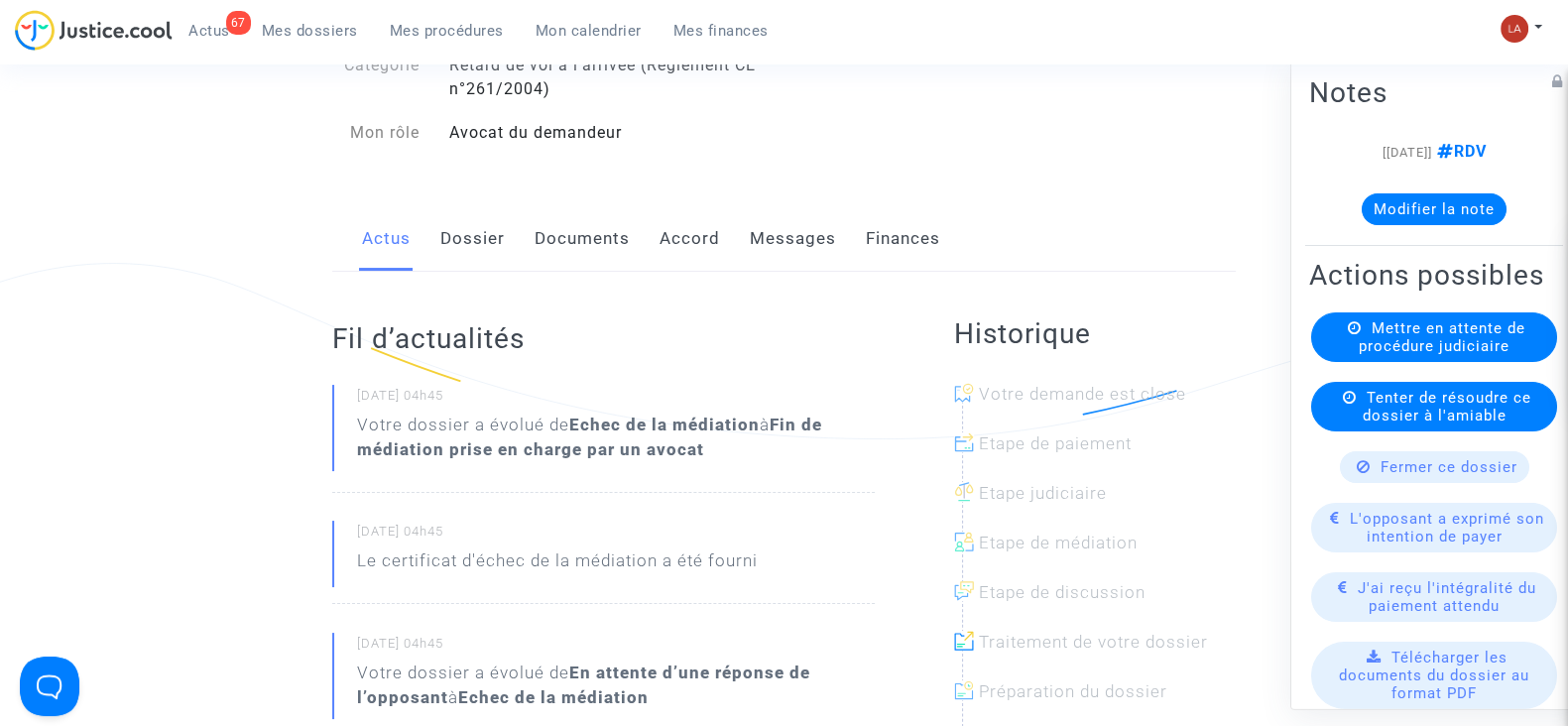
click at [791, 249] on link "Messages" at bounding box center [793, 239] width 86 height 66
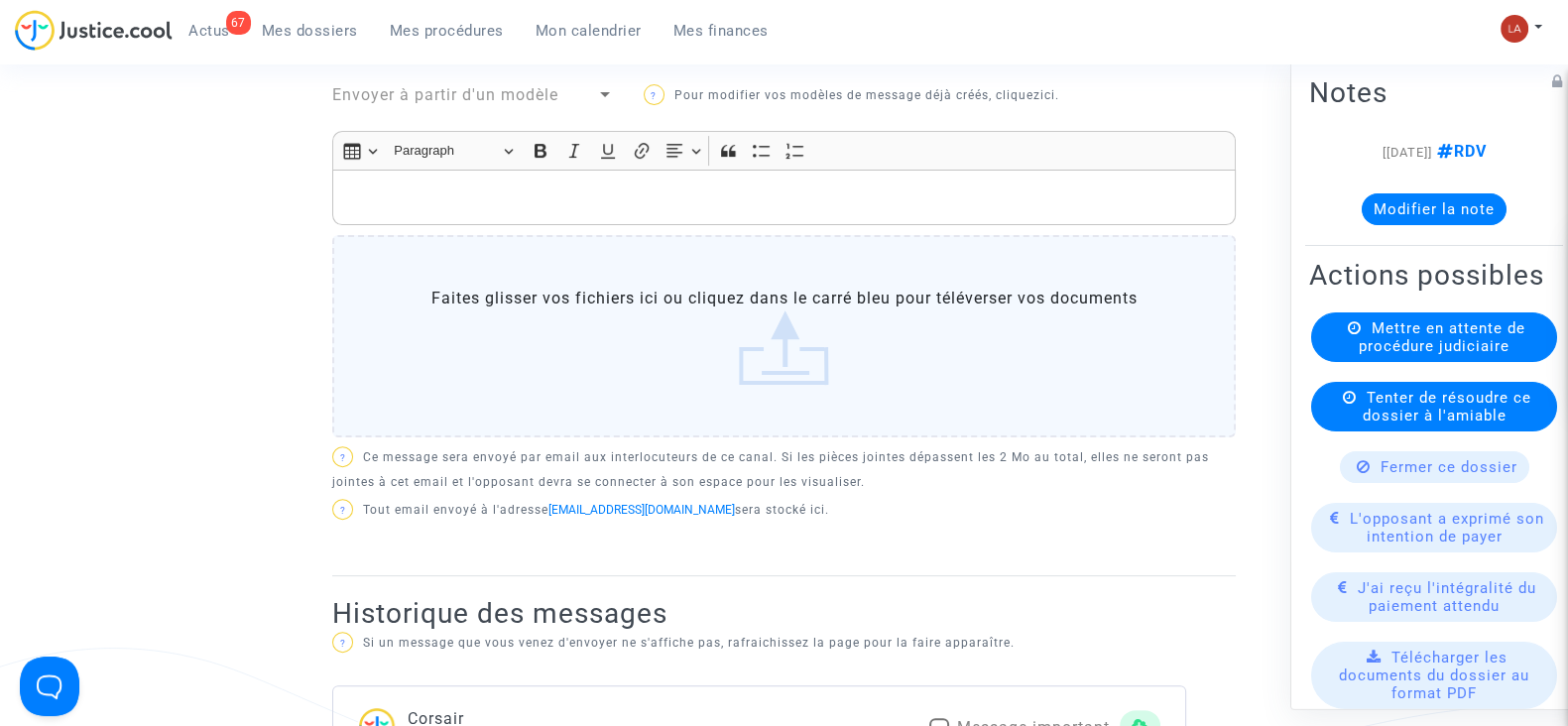
scroll to position [990, 0]
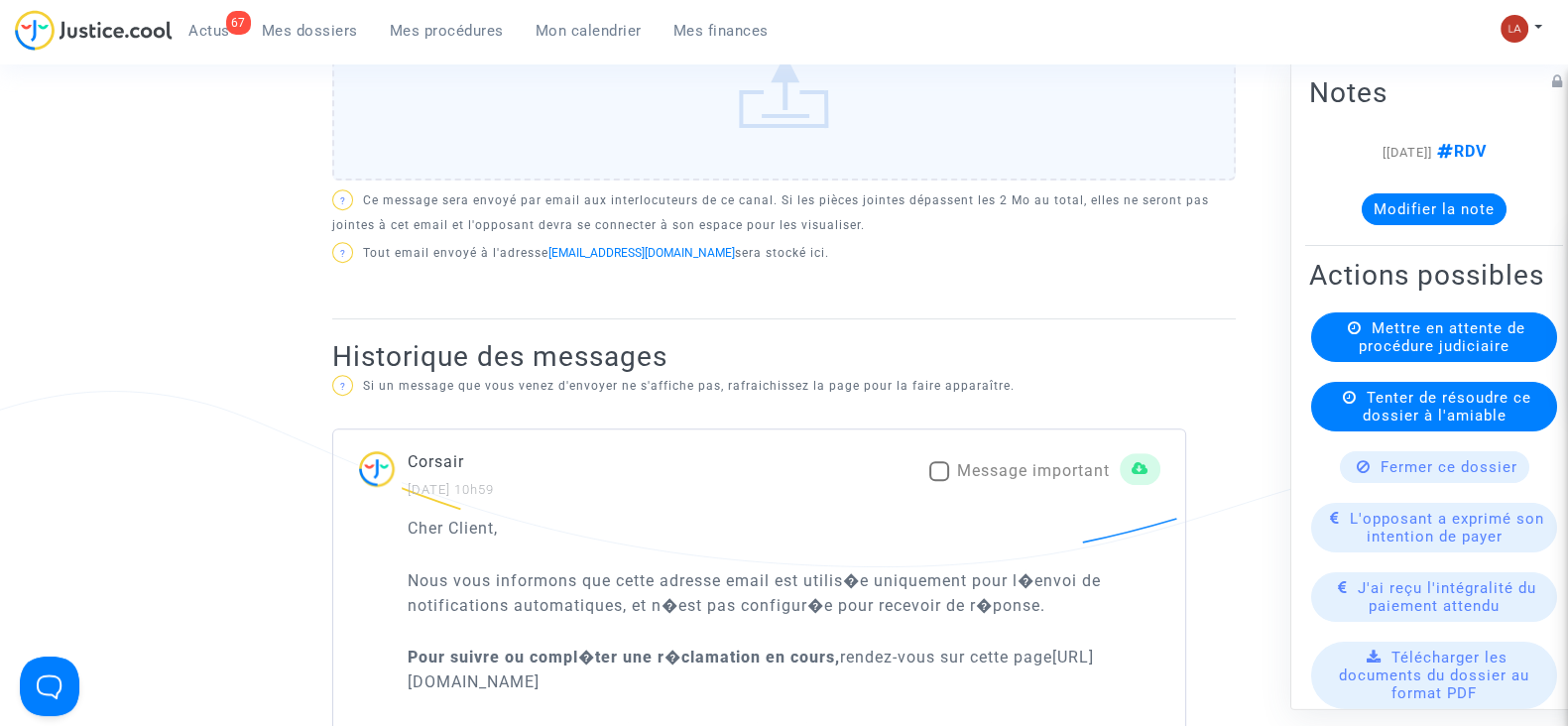
click at [1006, 461] on span "Message important" at bounding box center [1033, 470] width 153 height 19
click at [939, 481] on input "Message important" at bounding box center [938, 481] width 1 height 1
checkbox input "true"
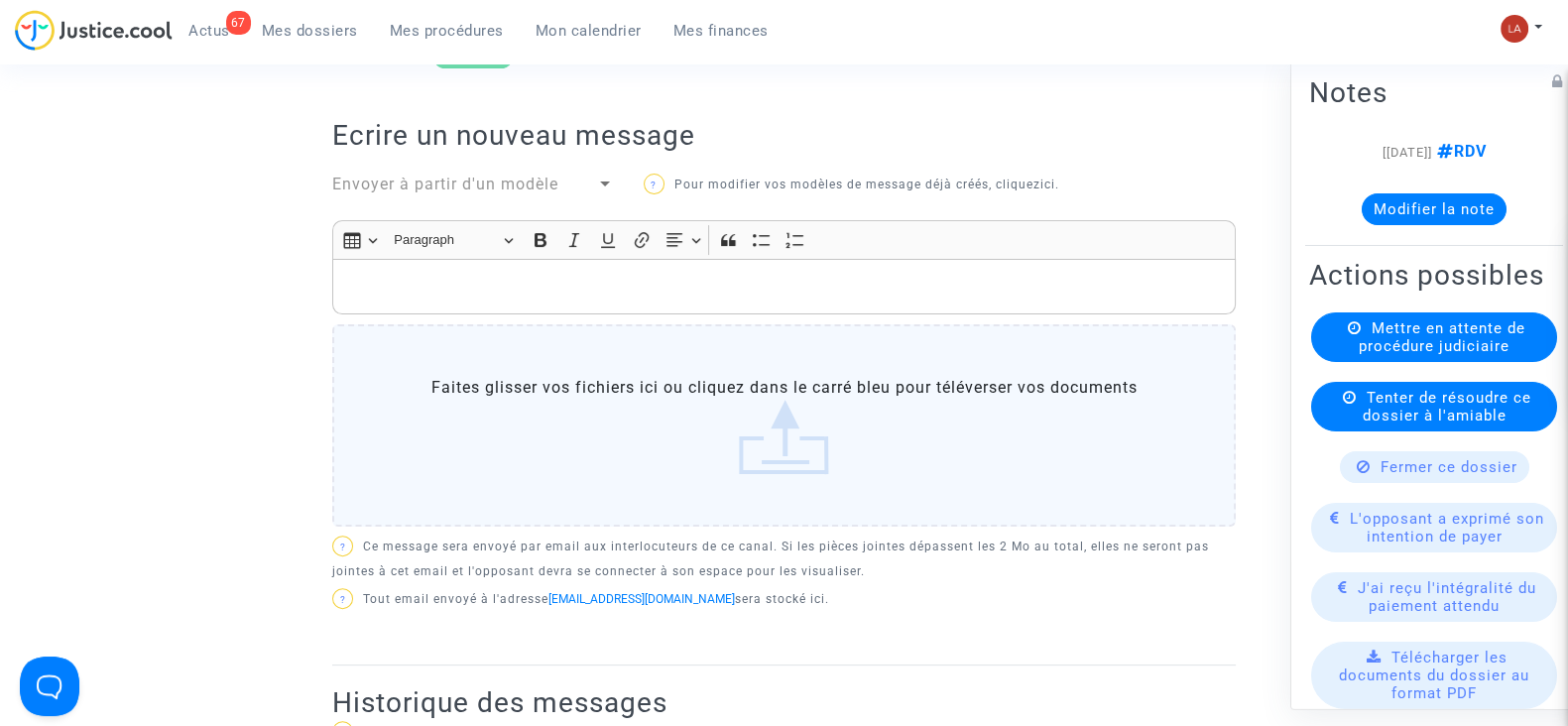
scroll to position [495, 0]
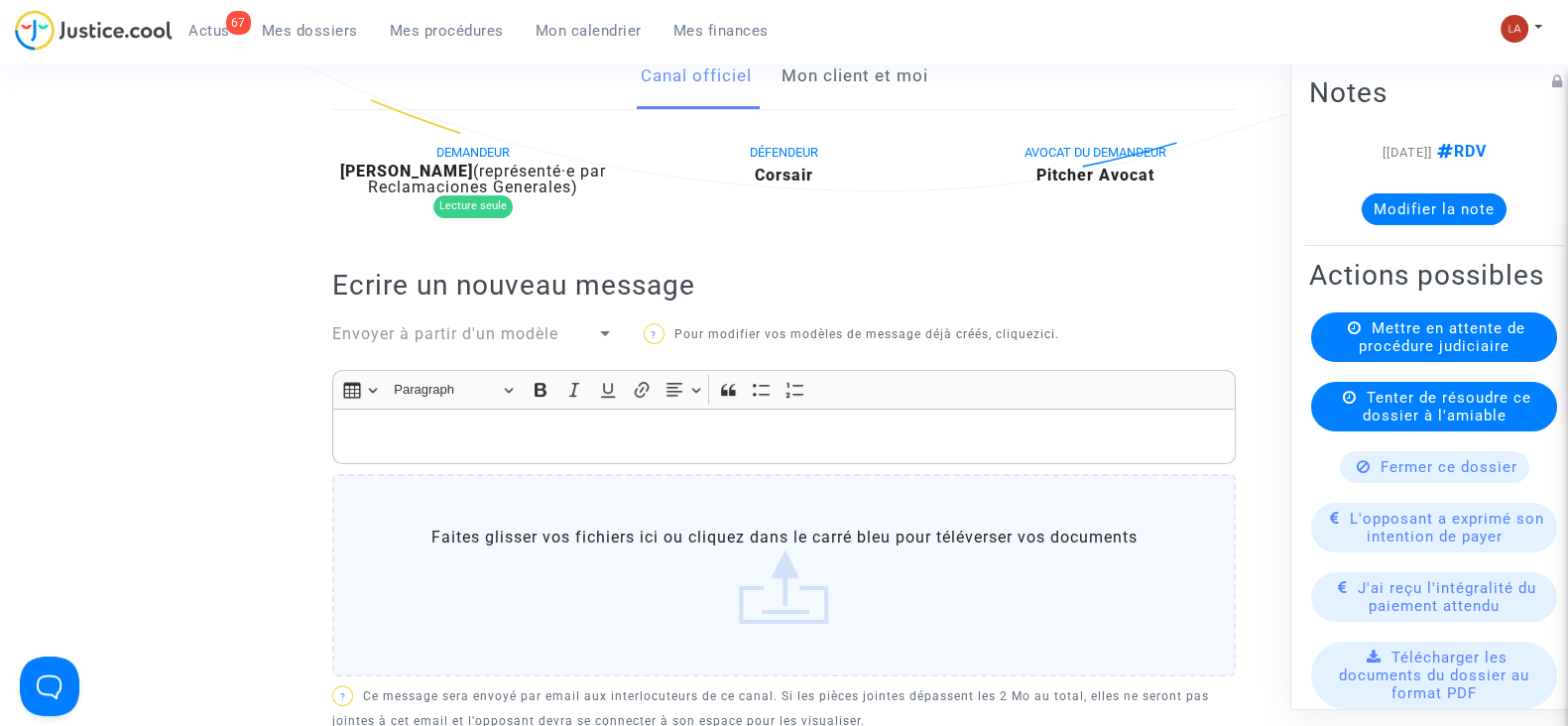
click at [427, 171] on b "Kassi Yao" at bounding box center [406, 171] width 133 height 19
copy div "Yao"
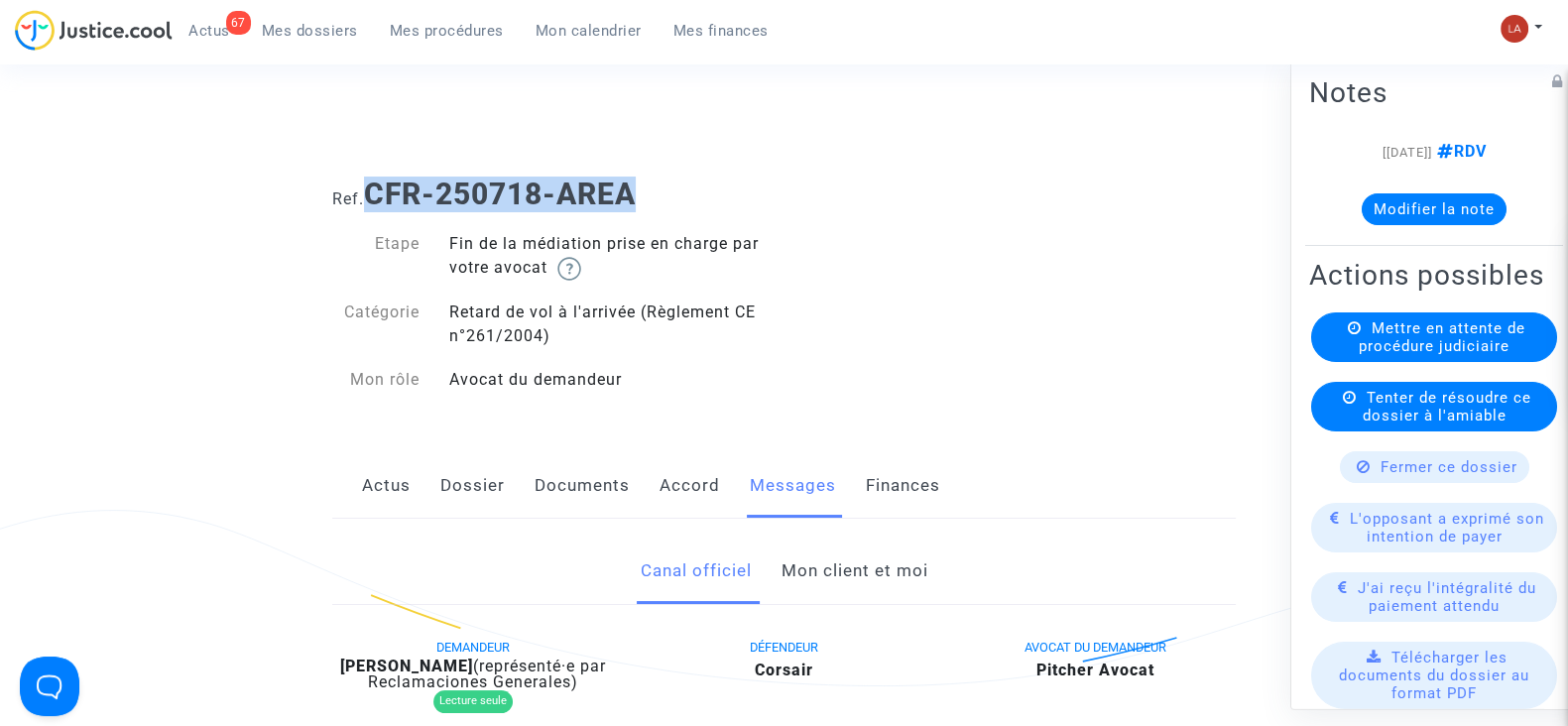
drag, startPoint x: 669, startPoint y: 193, endPoint x: 372, endPoint y: 188, distance: 297.0
click at [372, 188] on h1 "Ref. CFR-250718-AREA" at bounding box center [783, 195] width 903 height 36
copy b "CFR-250718-AREA"
click at [1457, 220] on button "Modifier la note" at bounding box center [1435, 210] width 145 height 32
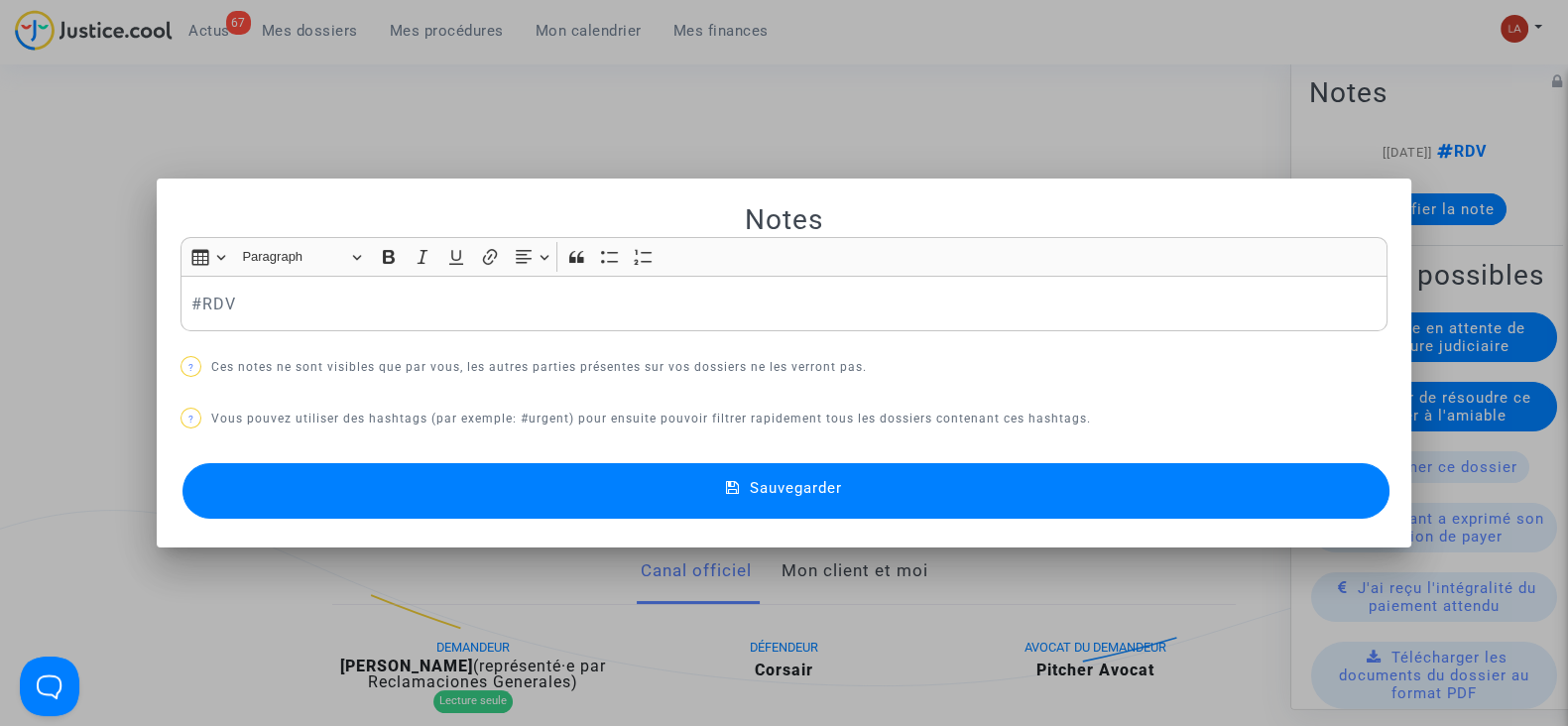
click at [169, 296] on mat-dialog-container "Notes Rich Text Editor Insert table Insert table Heading Paragraph Paragraph He…" at bounding box center [784, 363] width 1255 height 369
click at [181, 296] on div "#RDV" at bounding box center [784, 304] width 1207 height 56
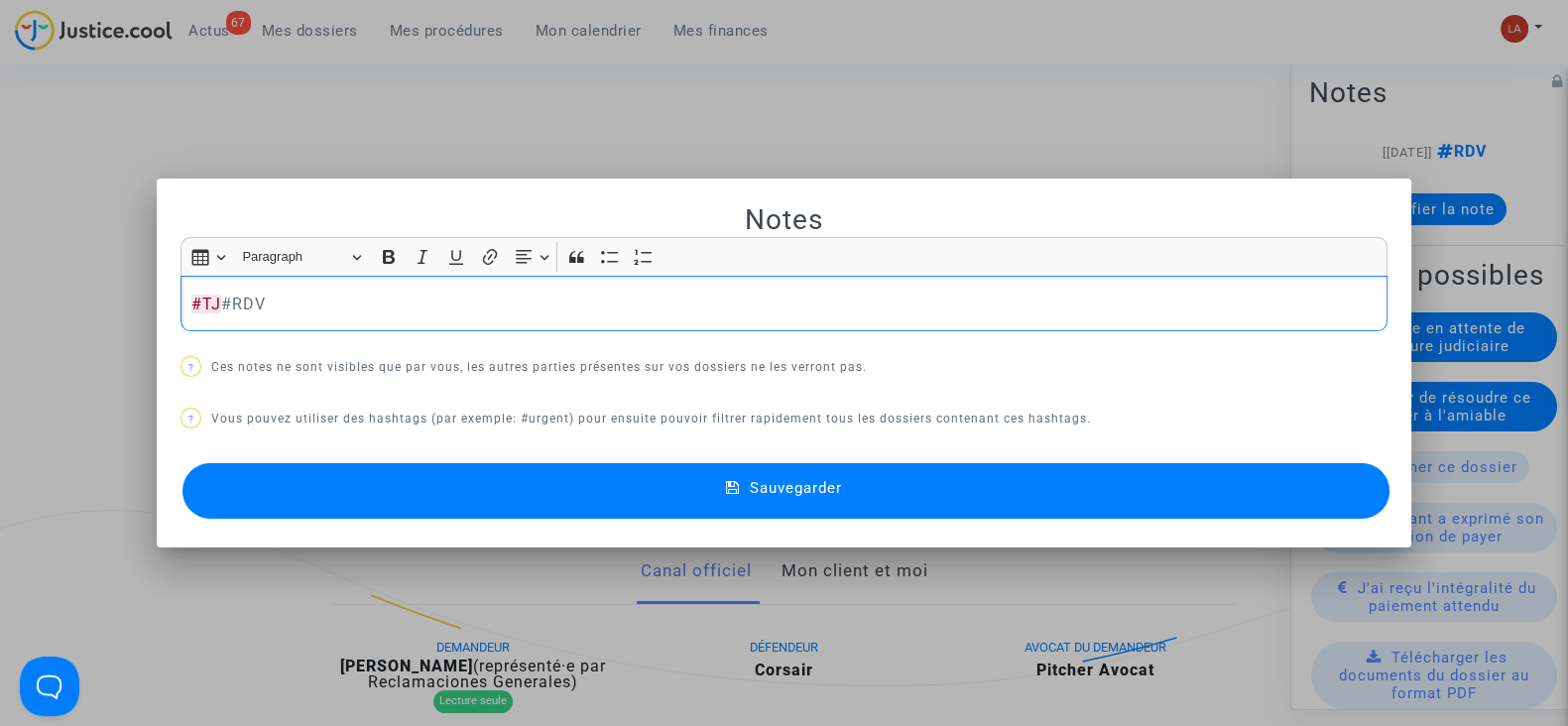
click at [263, 496] on button "Sauvegarder" at bounding box center [786, 491] width 1207 height 56
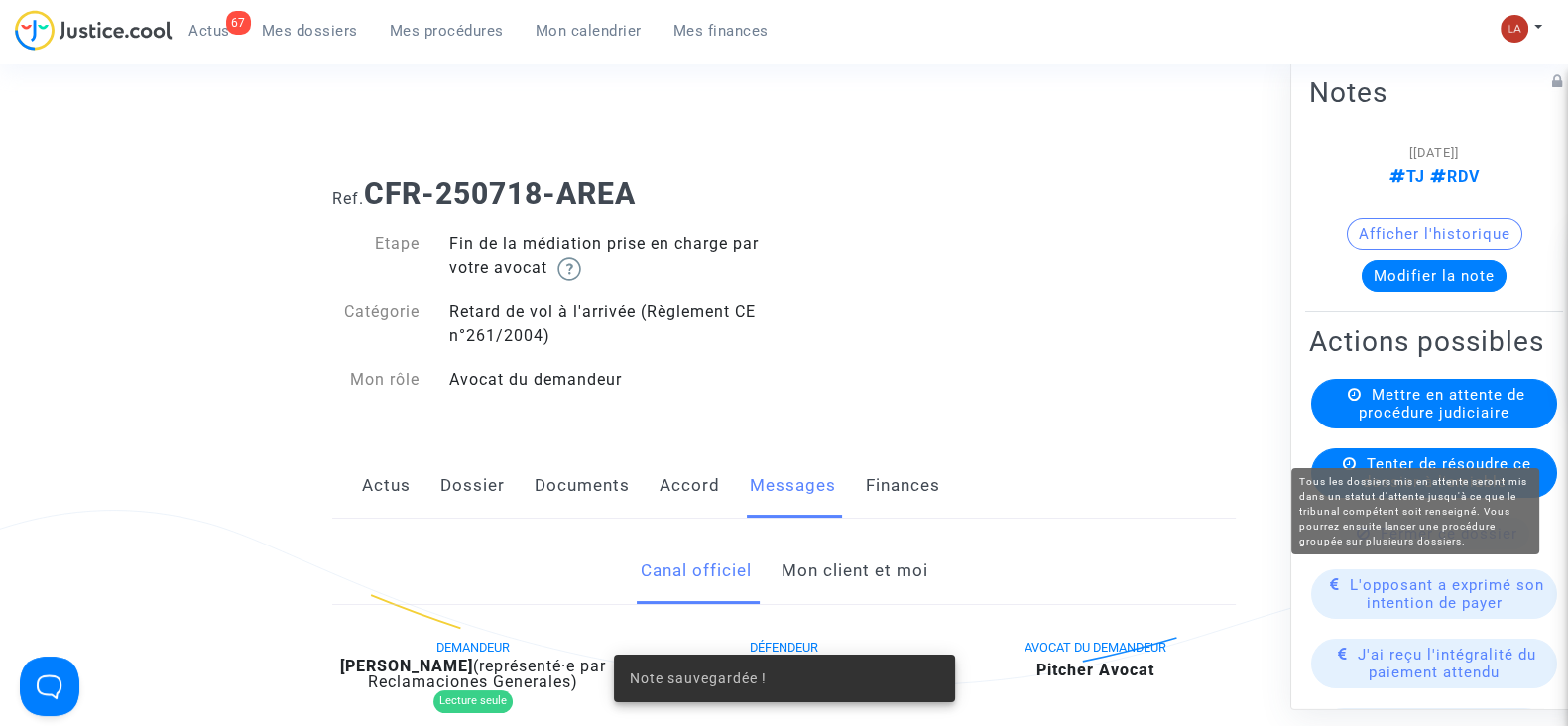
click at [1386, 417] on span "Mettre en attente de procédure judiciaire" at bounding box center [1443, 403] width 167 height 36
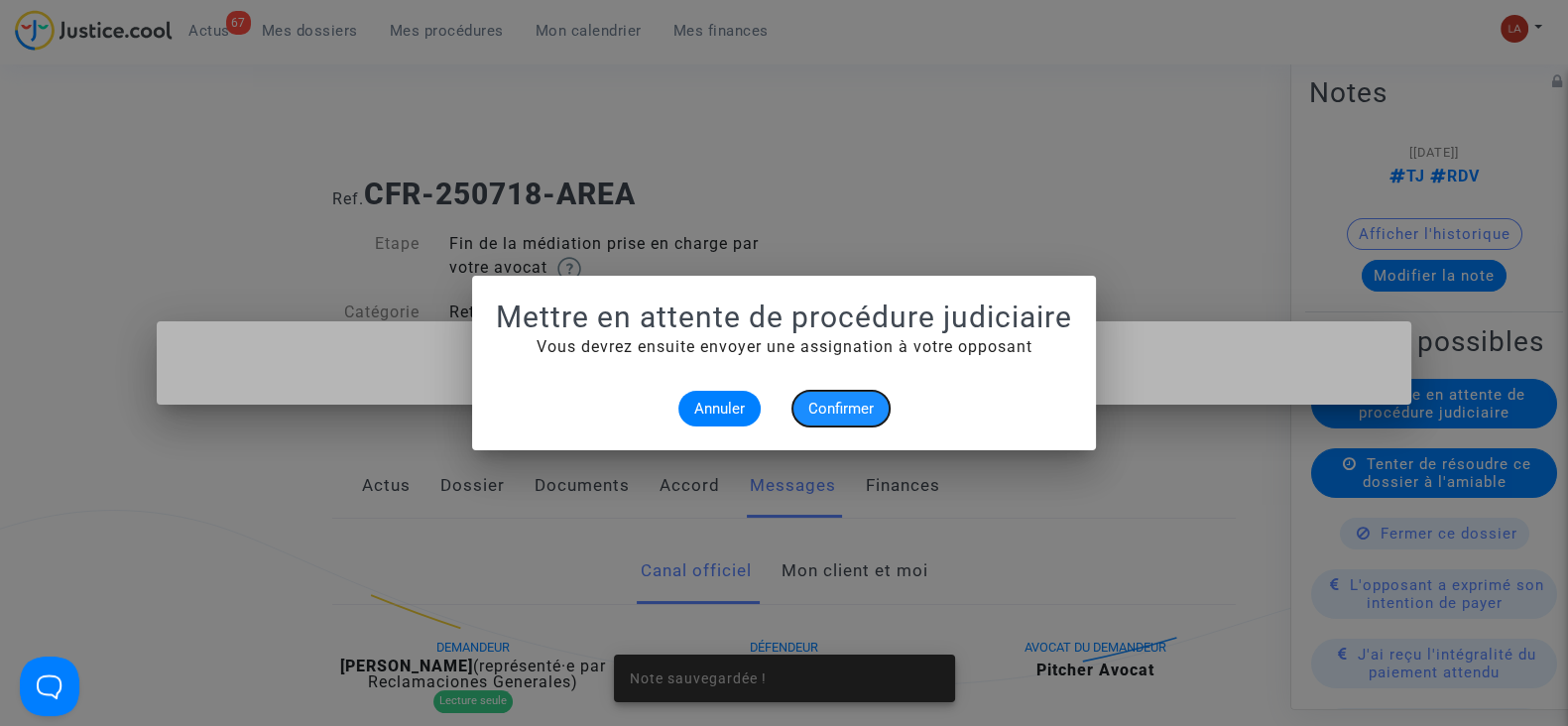
click at [848, 412] on span "Confirmer" at bounding box center [842, 408] width 66 height 18
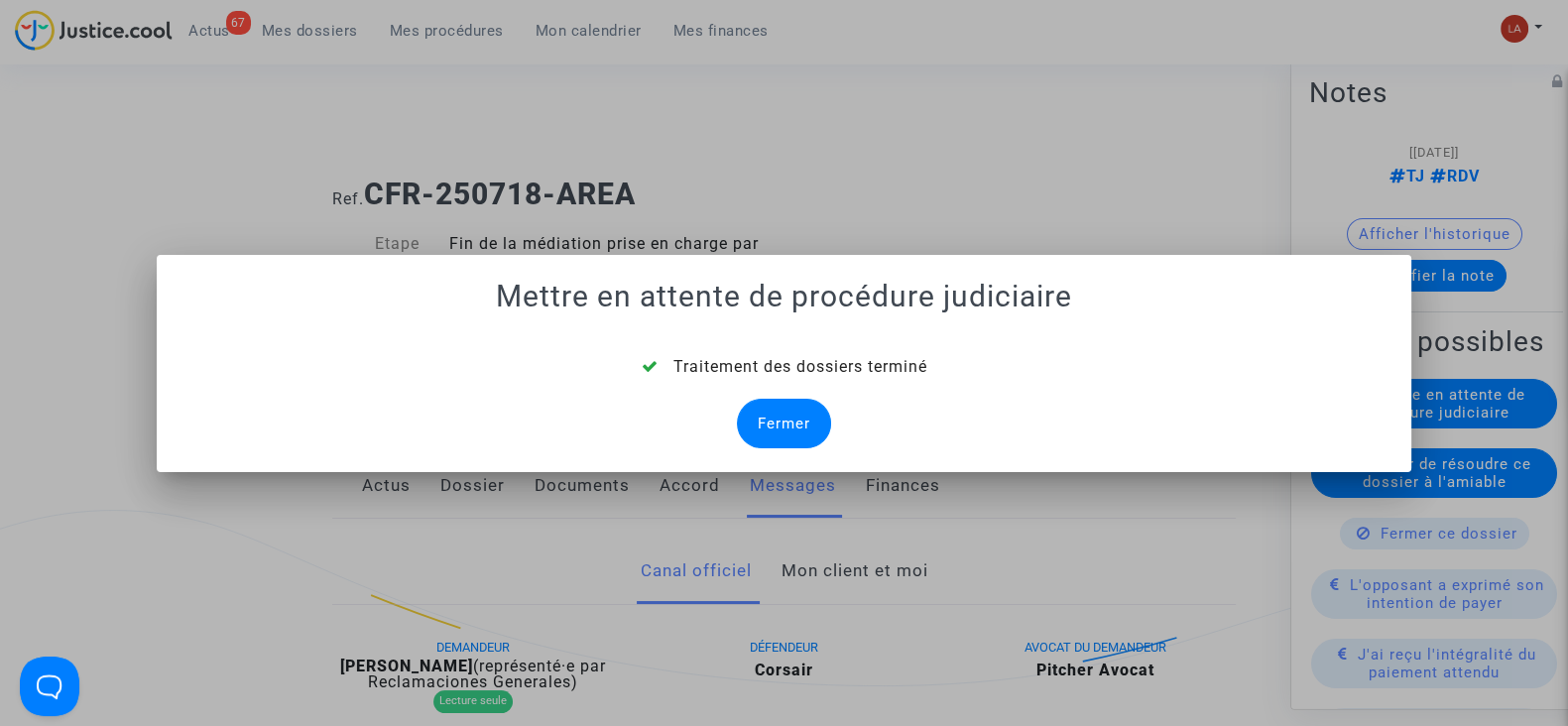
click at [819, 427] on div "Fermer" at bounding box center [784, 423] width 94 height 50
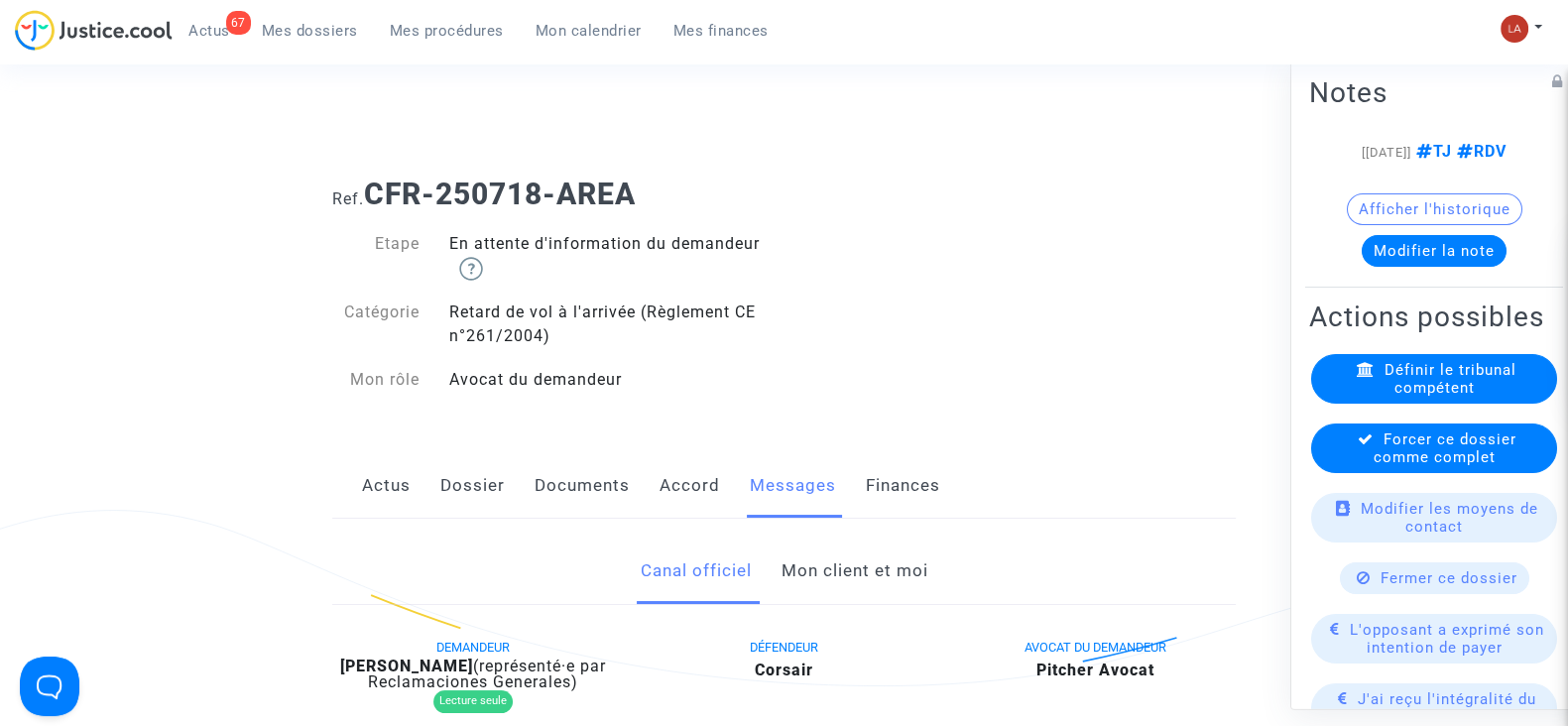
click at [1415, 466] on span "Forcer ce dossier comme complet" at bounding box center [1446, 448] width 143 height 36
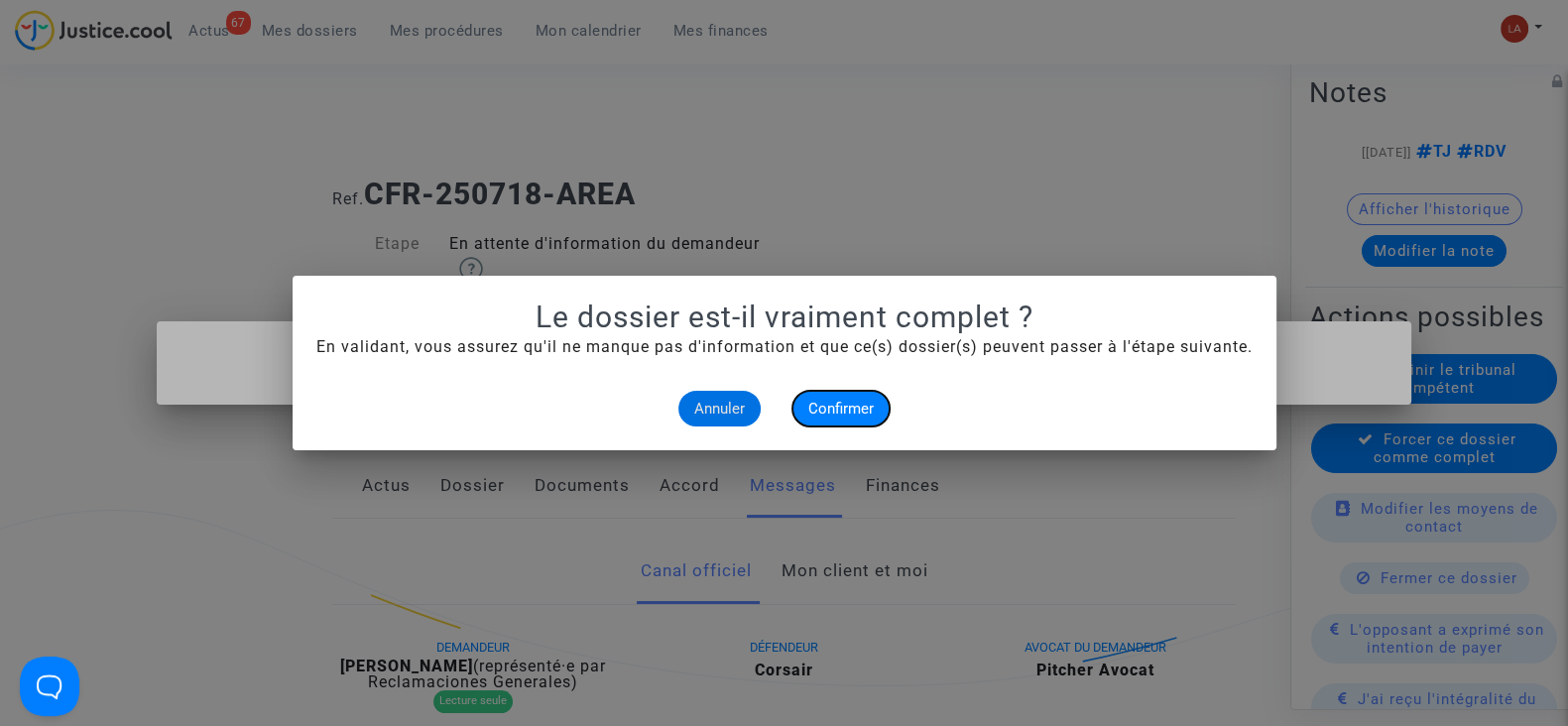
click at [833, 412] on span "Confirmer" at bounding box center [842, 408] width 66 height 18
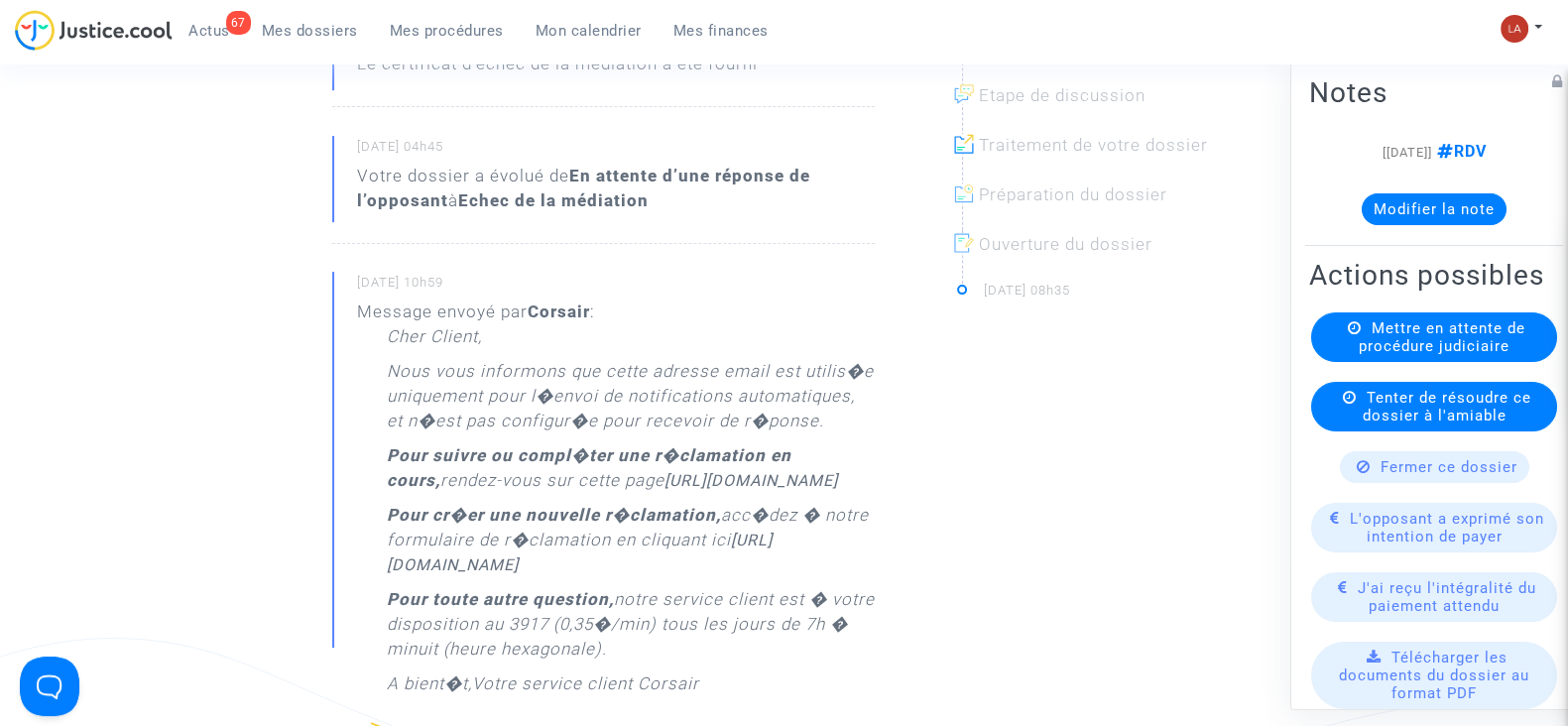
scroll to position [123, 0]
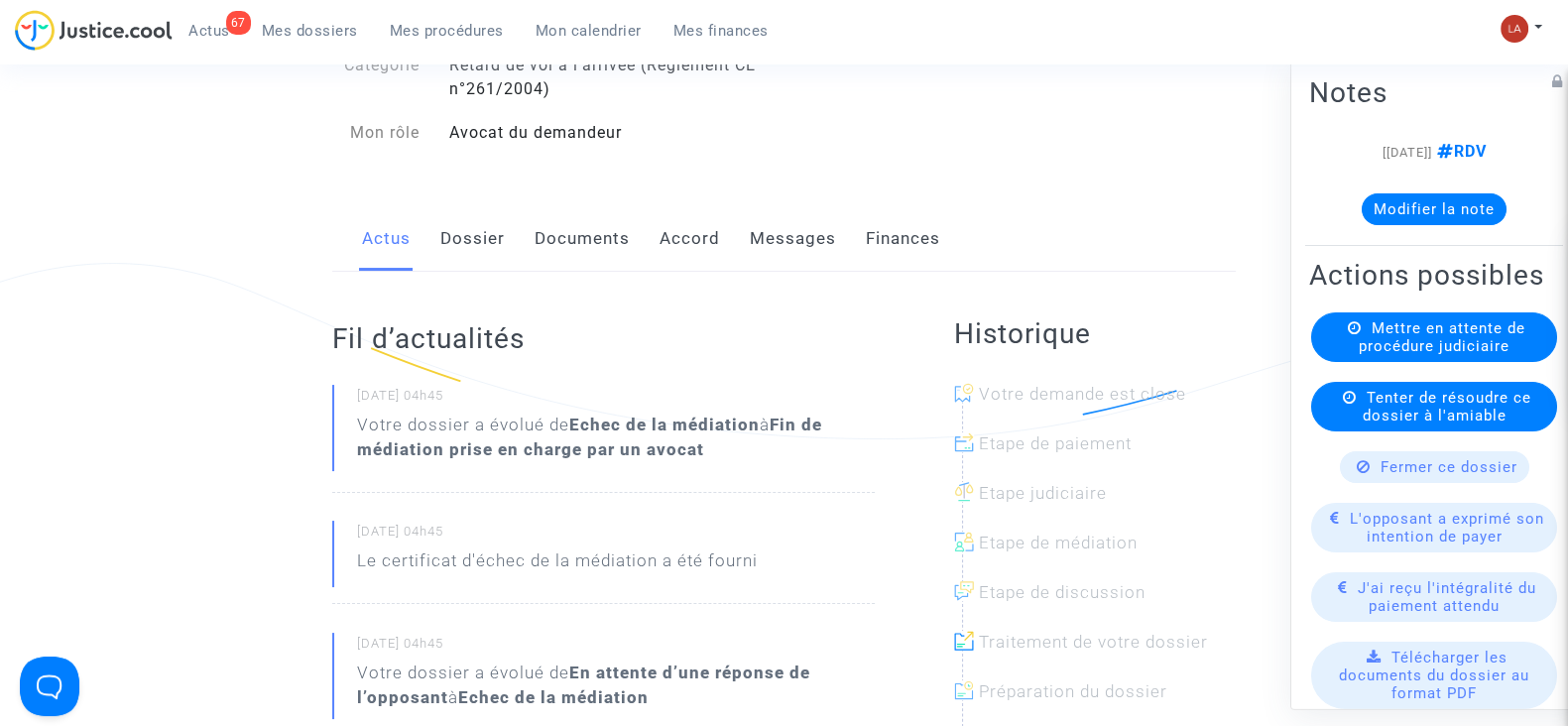
click at [474, 223] on link "Dossier" at bounding box center [472, 239] width 65 height 66
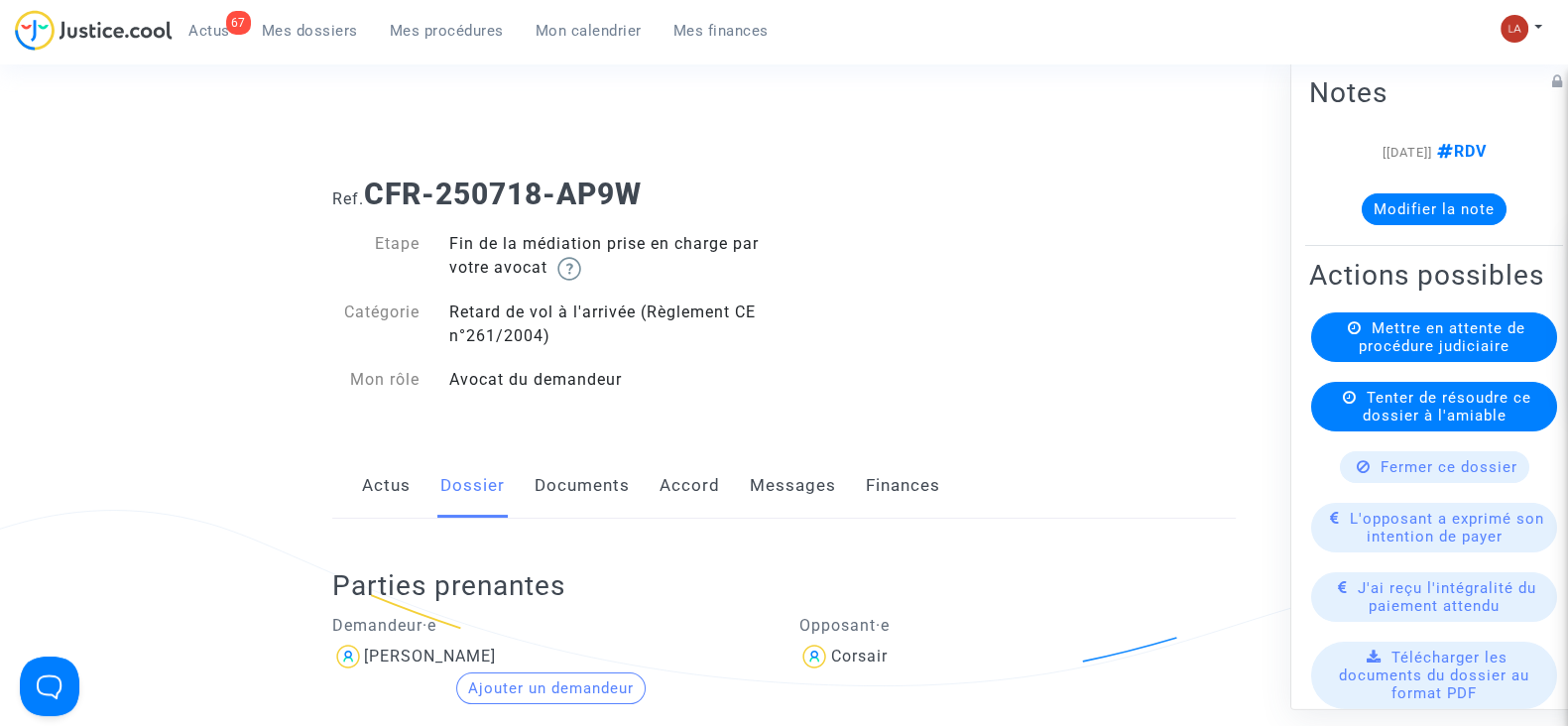
click at [777, 491] on link "Messages" at bounding box center [793, 486] width 86 height 66
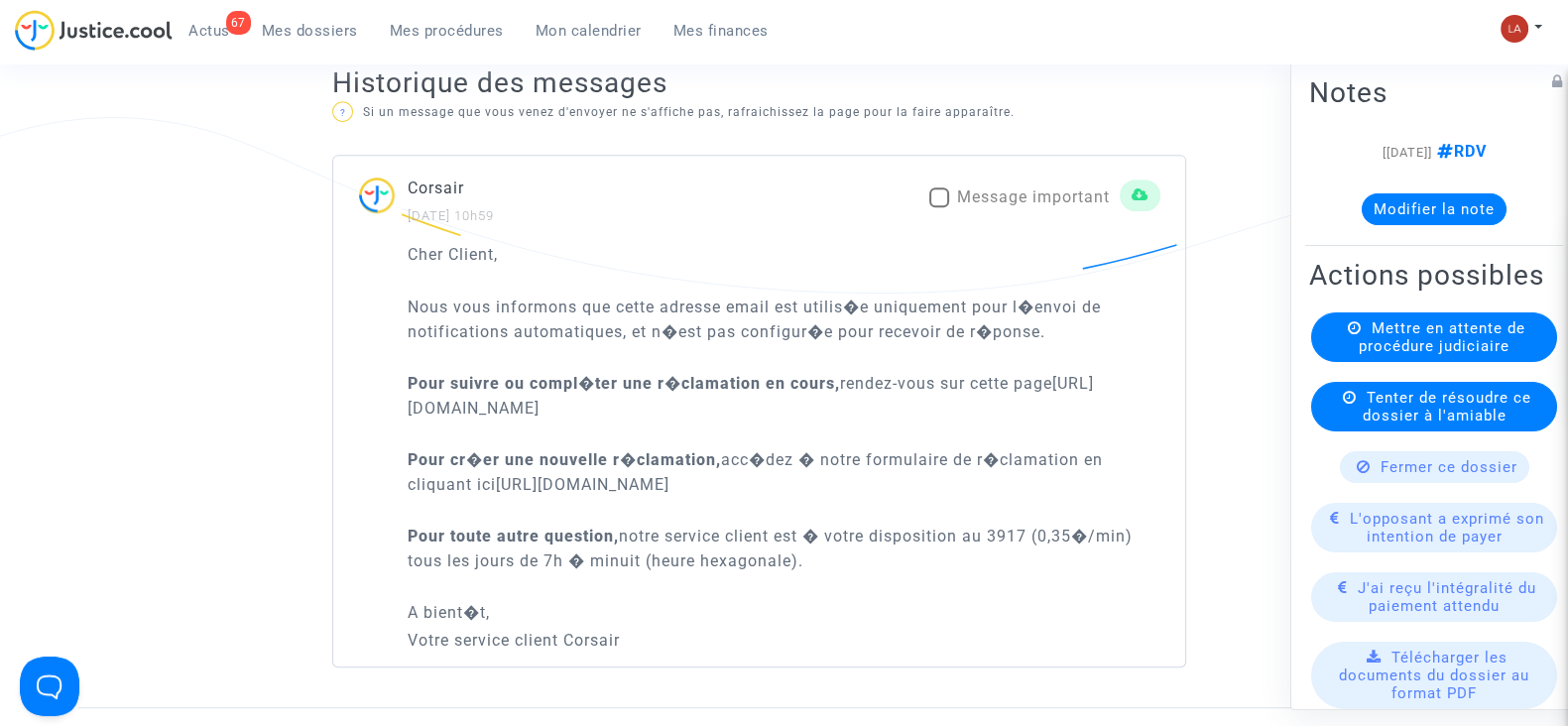
scroll to position [1364, 0]
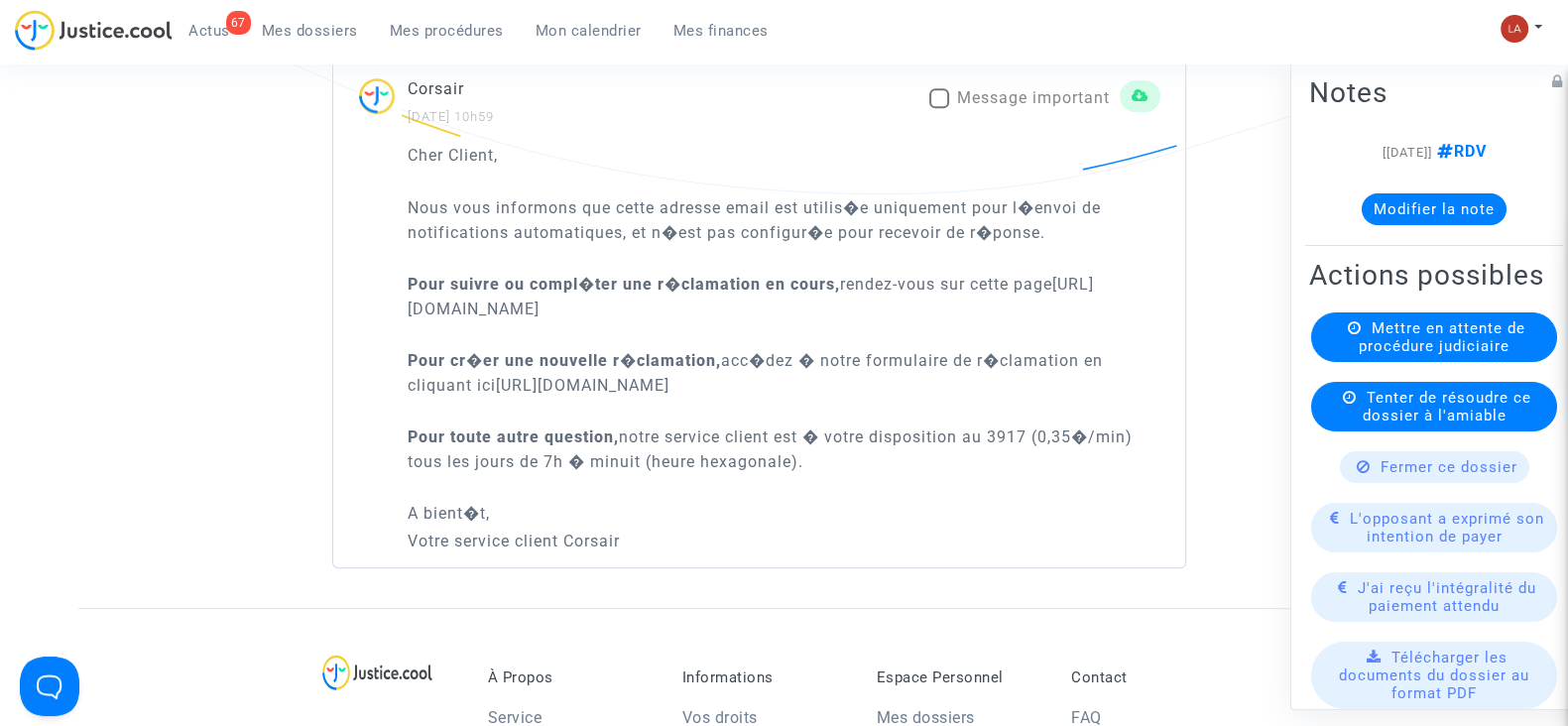
click at [939, 88] on span at bounding box center [939, 98] width 20 height 20
click at [939, 108] on input "Message important" at bounding box center [938, 108] width 1 height 1
checkbox input "true"
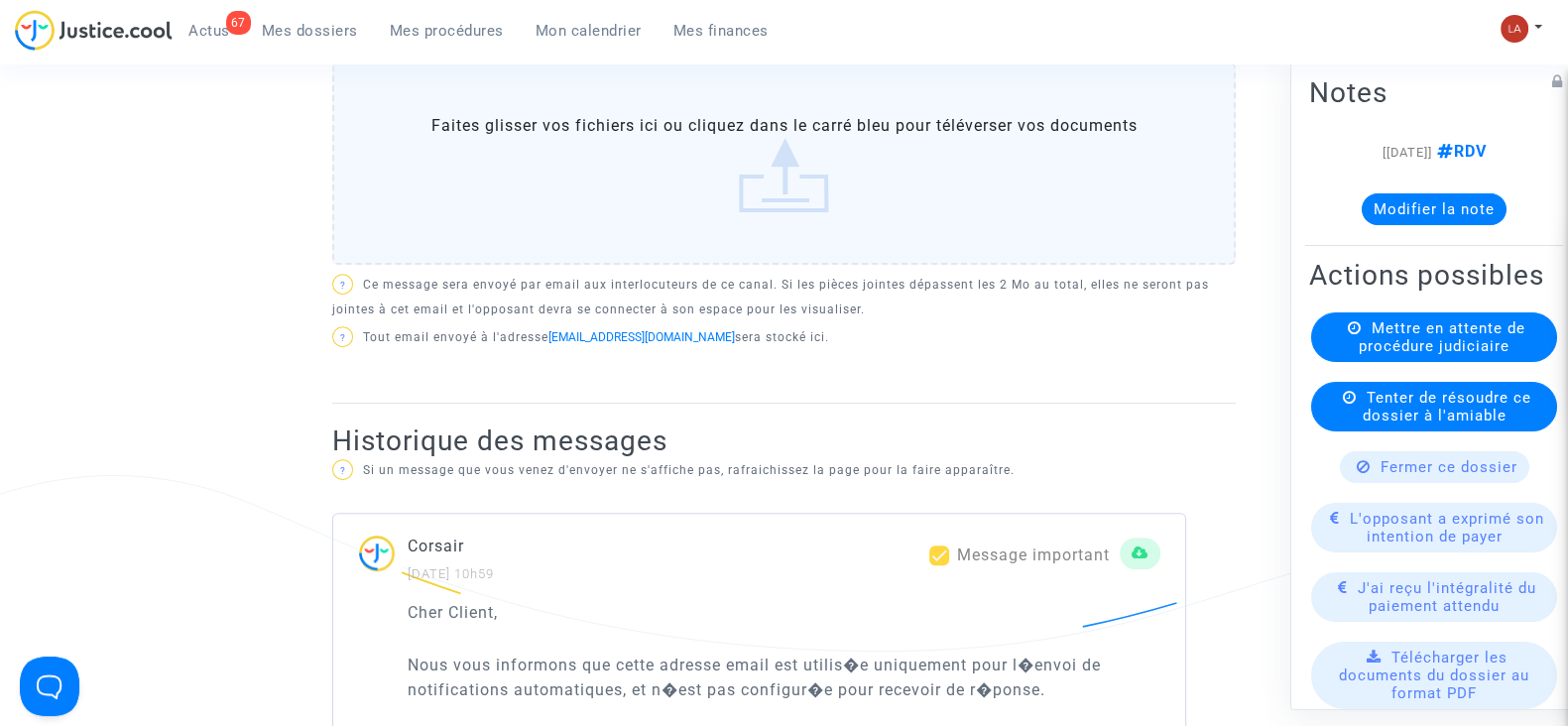
scroll to position [495, 0]
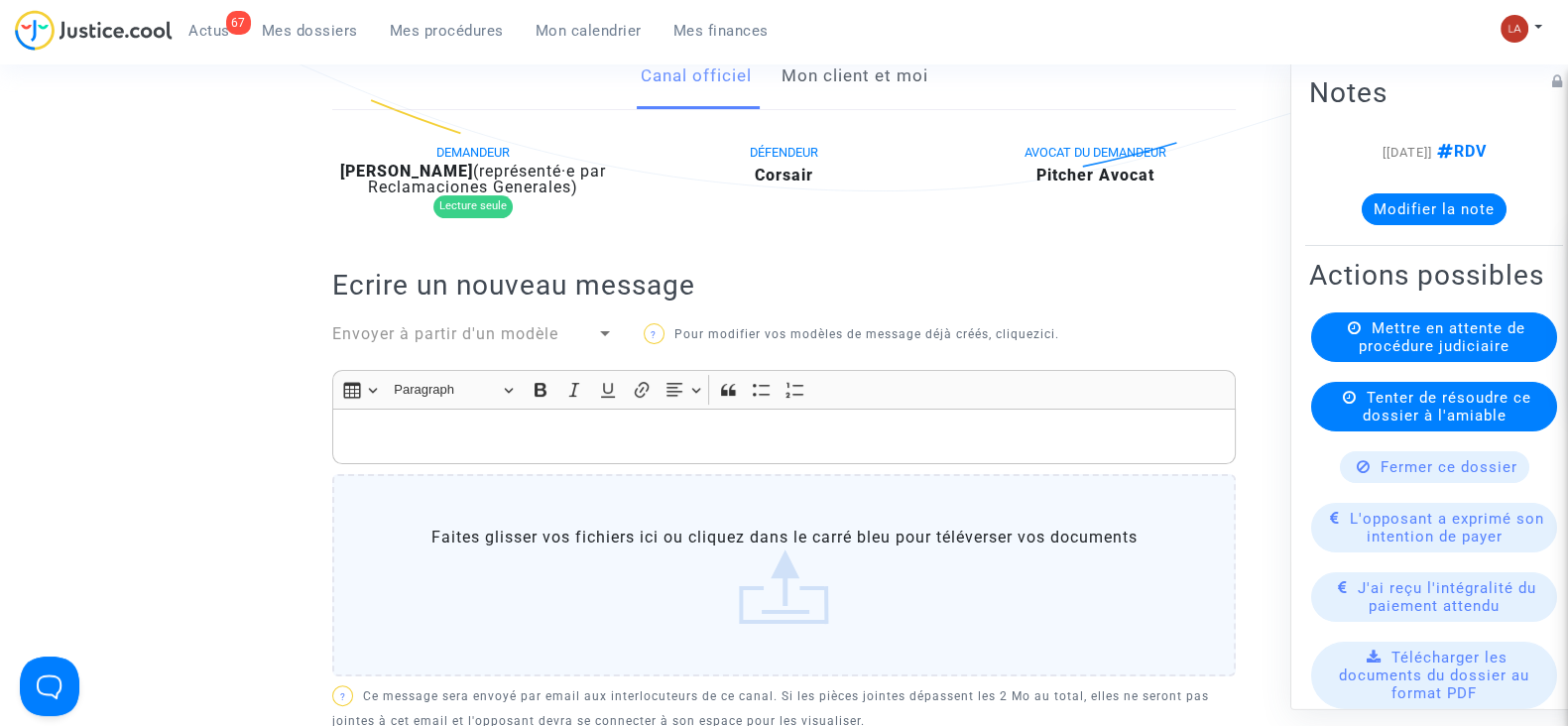
click at [466, 162] on b "[PERSON_NAME]" at bounding box center [406, 171] width 133 height 19
copy div "Koita"
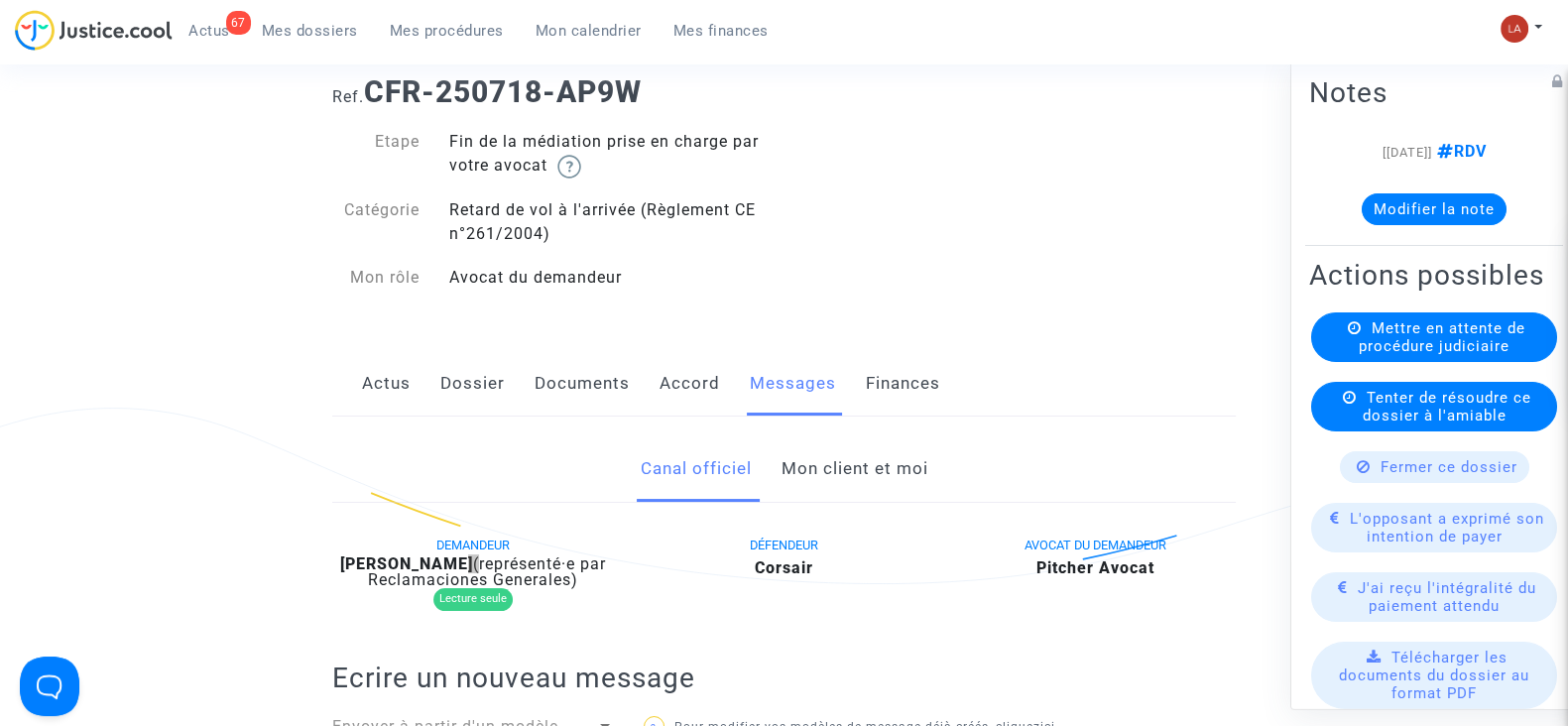
scroll to position [0, 0]
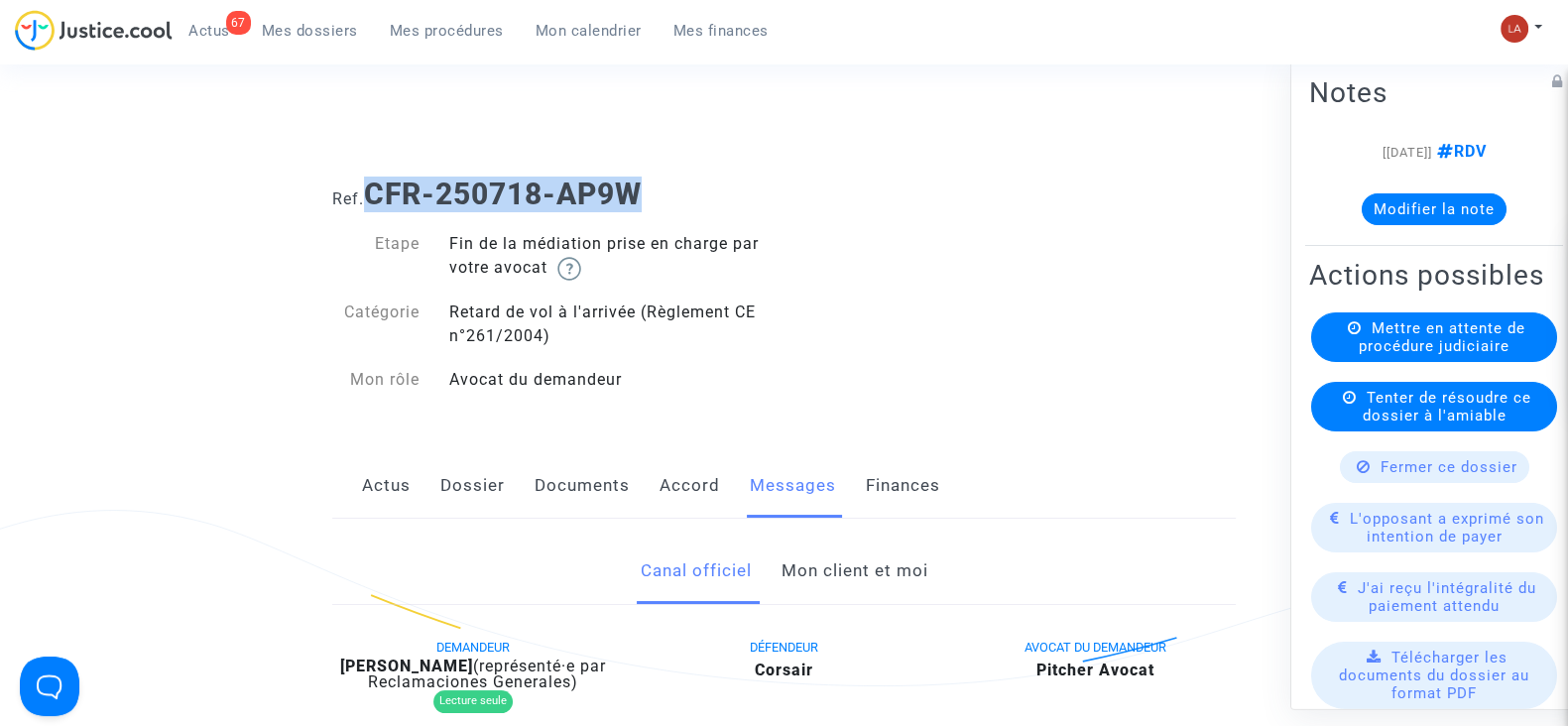
drag, startPoint x: 674, startPoint y: 187, endPoint x: 370, endPoint y: 191, distance: 304.0
click at [370, 191] on h1 "Ref. CFR-250718-AP9W" at bounding box center [783, 195] width 903 height 36
copy b "CFR-250718-AP9W"
click at [1409, 209] on button "Modifier la note" at bounding box center [1435, 210] width 145 height 32
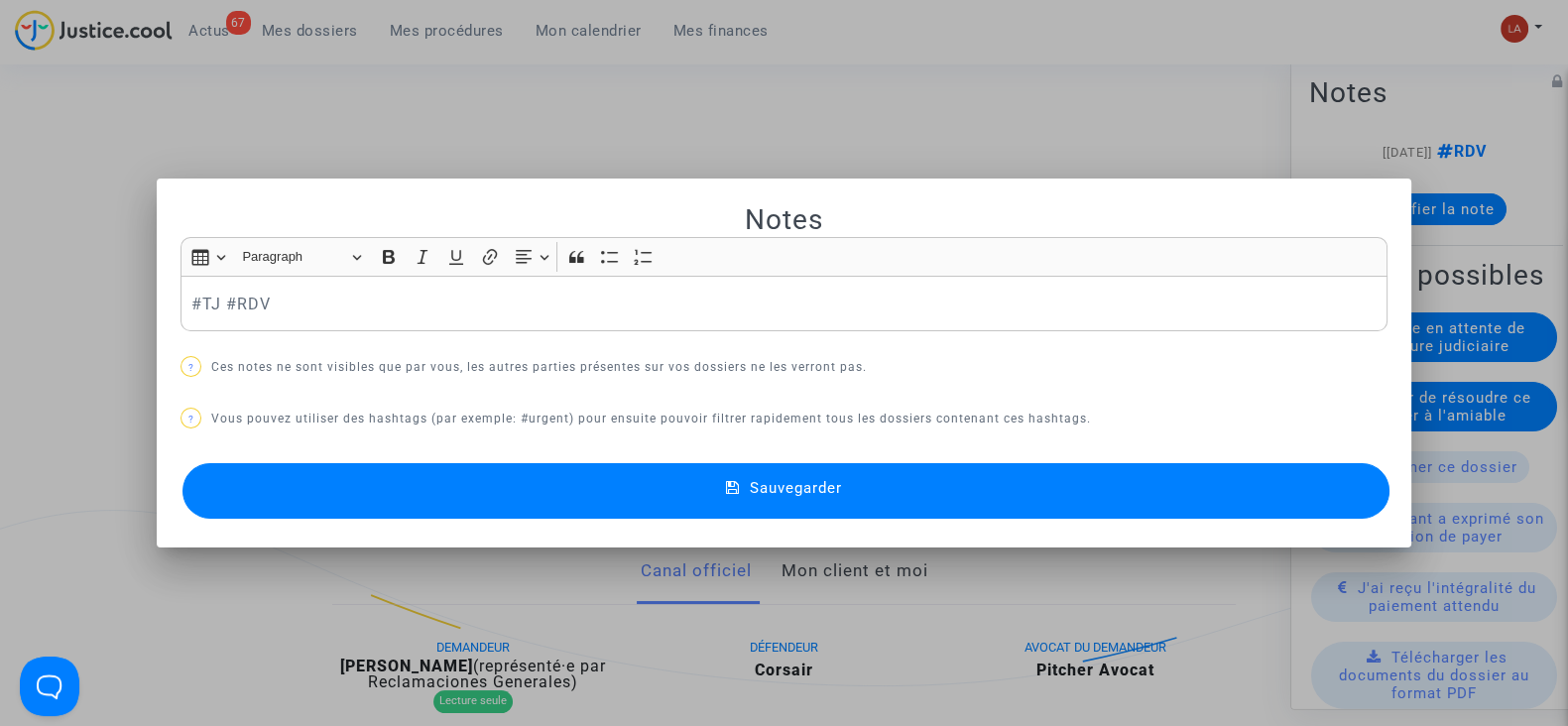
click at [1251, 478] on button "Sauvegarder" at bounding box center [786, 491] width 1207 height 56
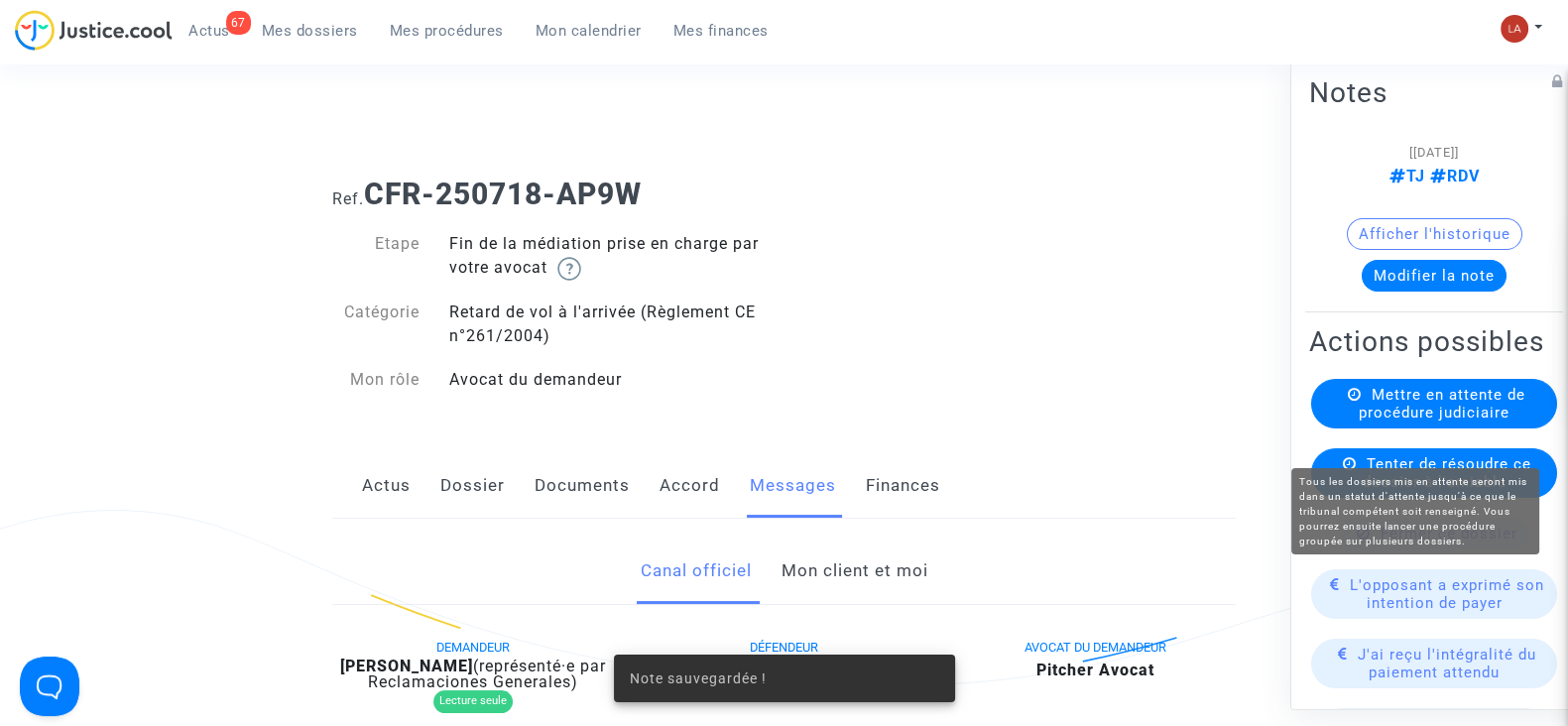
drag, startPoint x: 1384, startPoint y: 430, endPoint x: 1330, endPoint y: 430, distance: 54.0
click at [1379, 421] on span "Mettre en attente de procédure judiciaire" at bounding box center [1443, 403] width 167 height 36
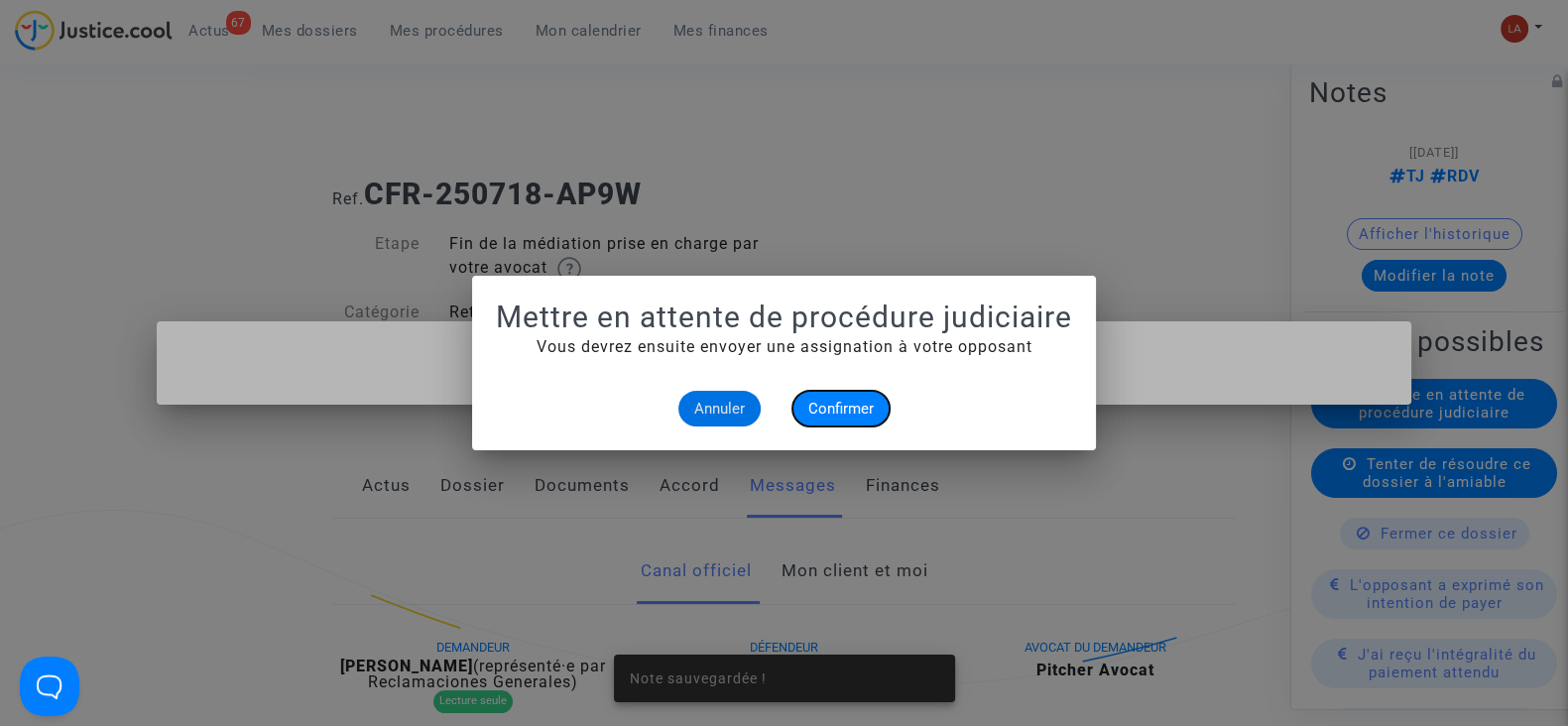
click at [867, 396] on button "Confirmer" at bounding box center [842, 408] width 97 height 36
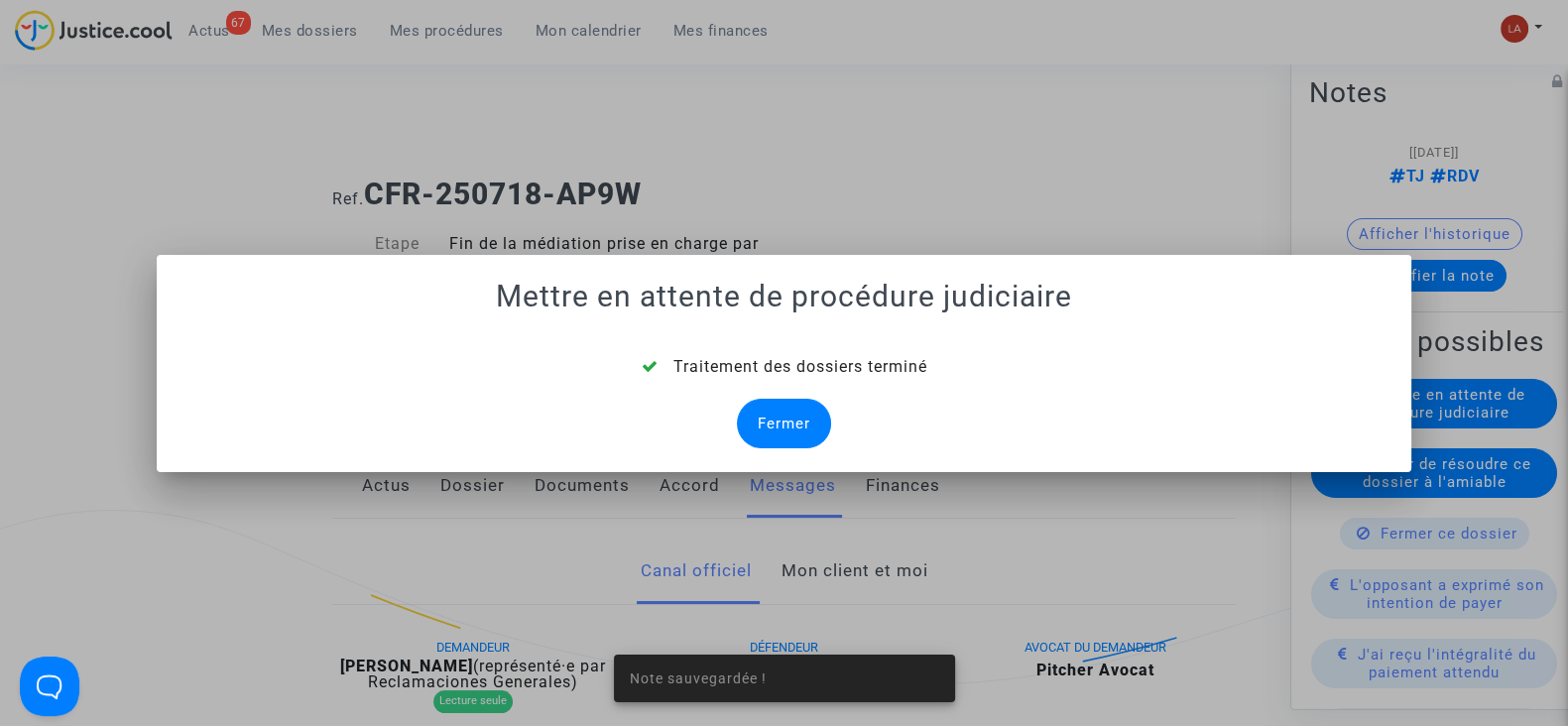
click at [798, 415] on div "Fermer" at bounding box center [784, 423] width 94 height 50
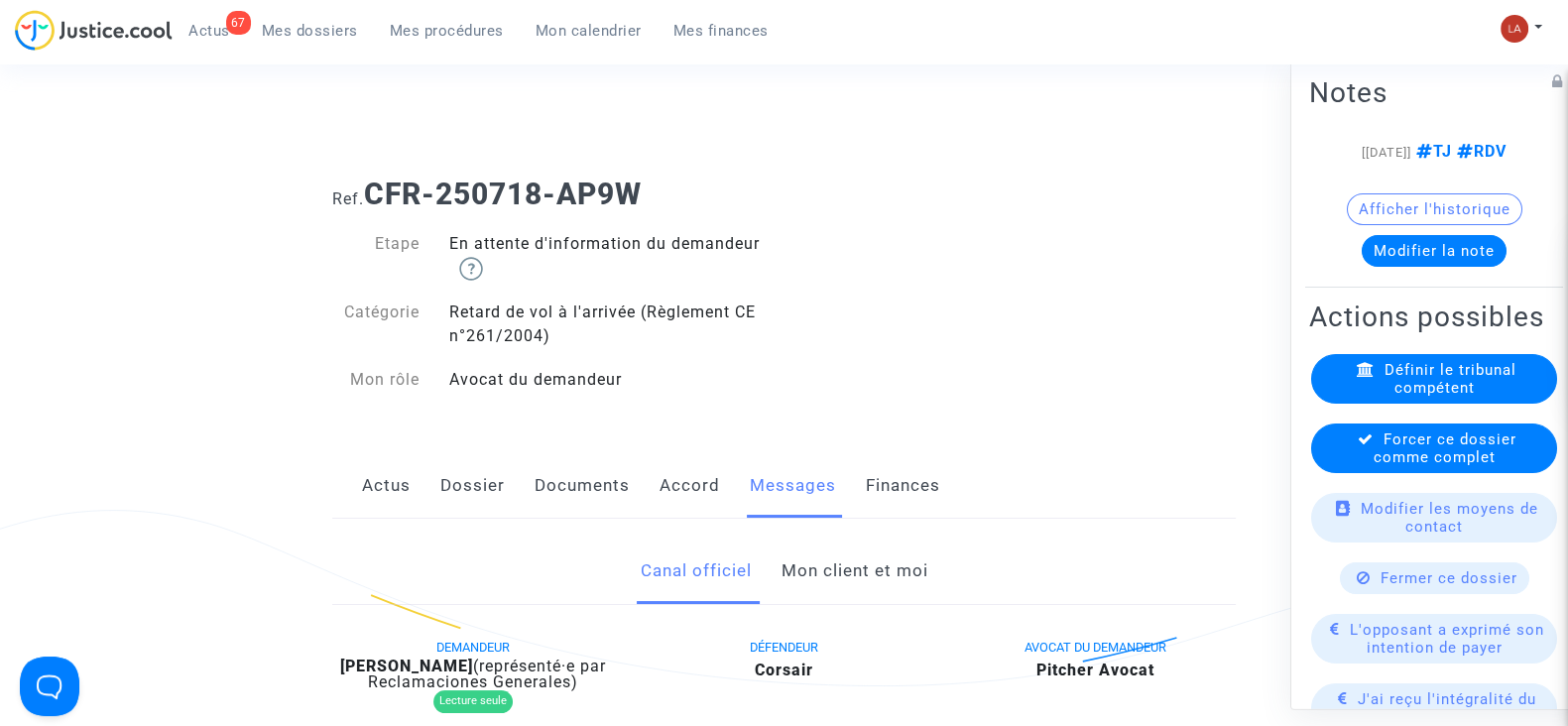
drag, startPoint x: 1468, startPoint y: 473, endPoint x: 1387, endPoint y: 511, distance: 89.5
click at [1396, 466] on span "Forcer ce dossier comme complet" at bounding box center [1446, 448] width 143 height 36
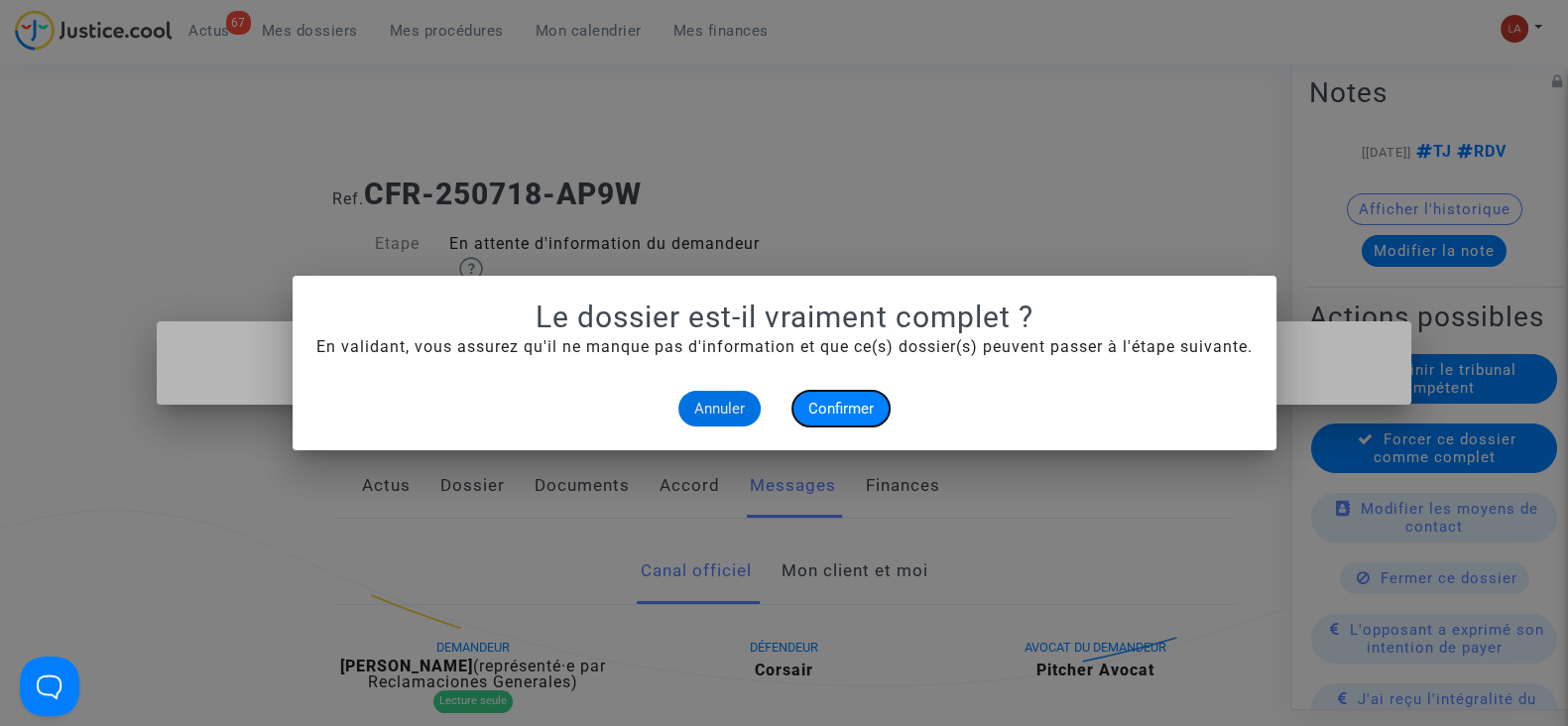
click at [829, 411] on span "Confirmer" at bounding box center [842, 408] width 66 height 18
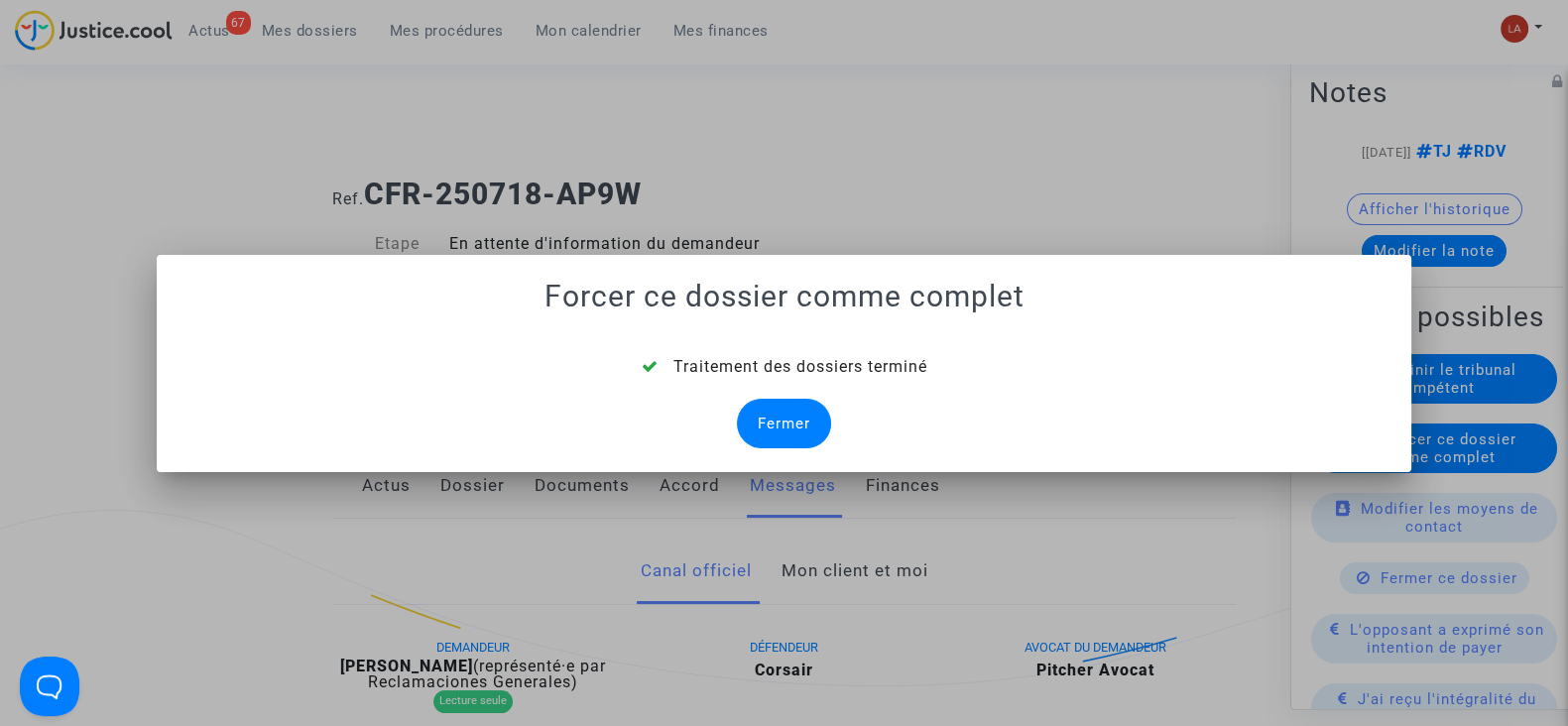
click at [800, 423] on div "Fermer" at bounding box center [784, 423] width 94 height 50
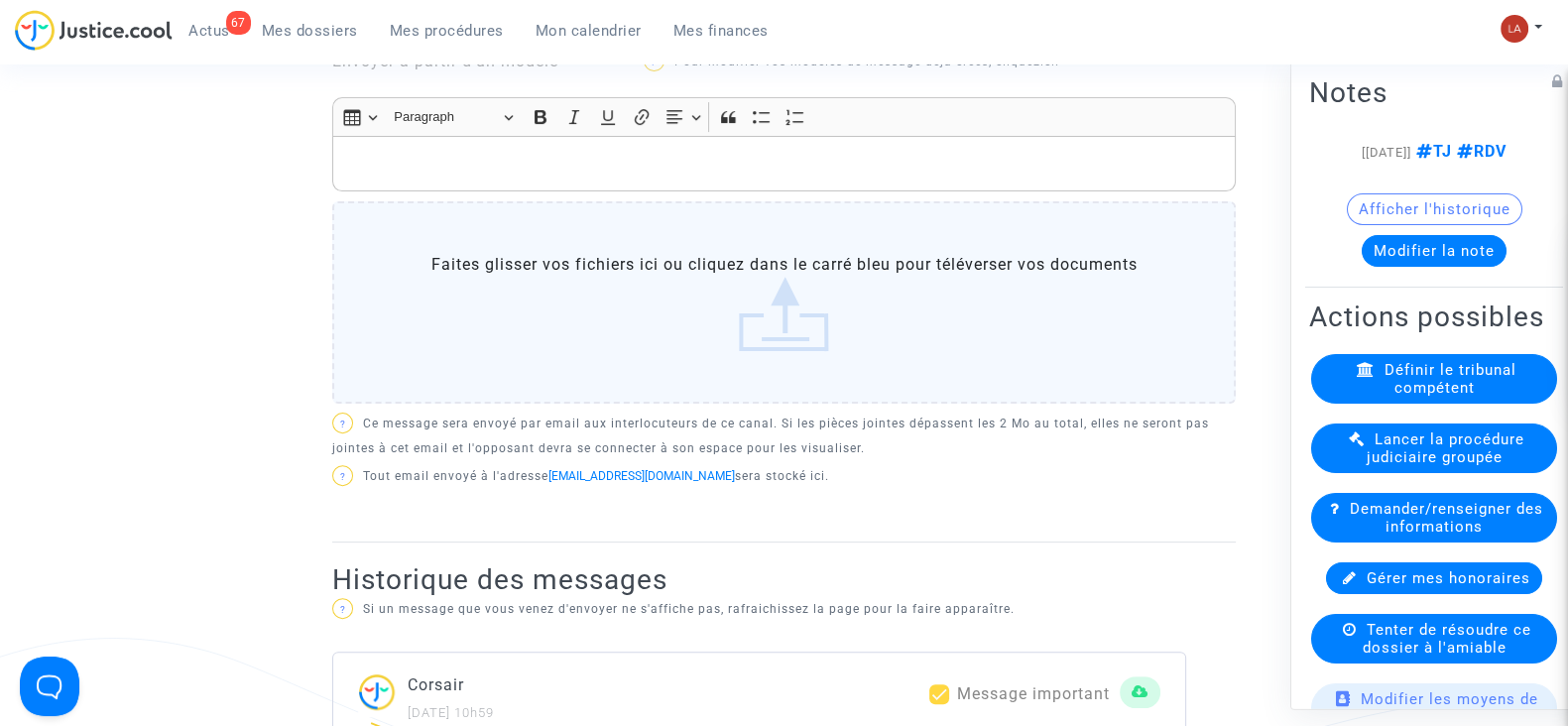
scroll to position [1364, 0]
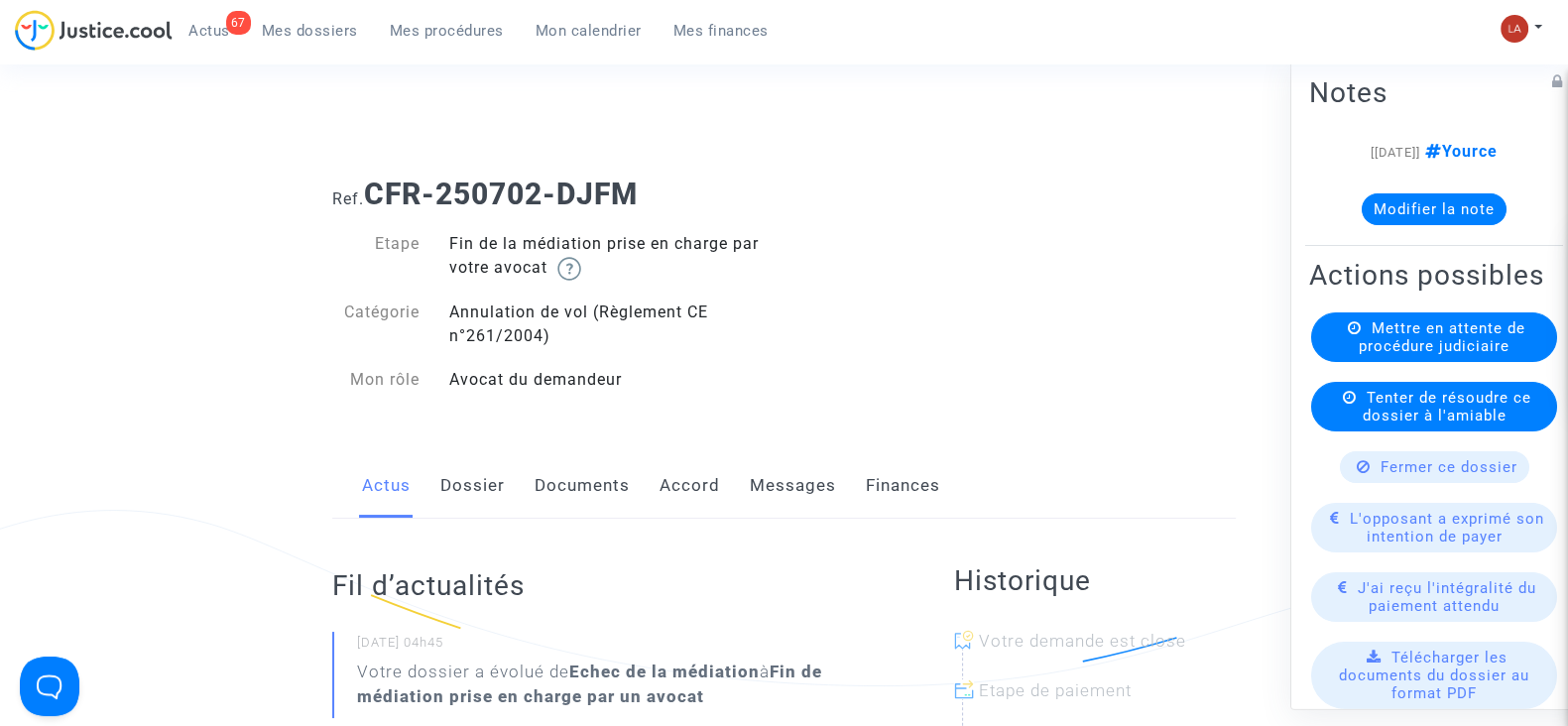
drag, startPoint x: 474, startPoint y: 478, endPoint x: 517, endPoint y: 464, distance: 45.2
click at [474, 478] on link "Dossier" at bounding box center [472, 486] width 65 height 66
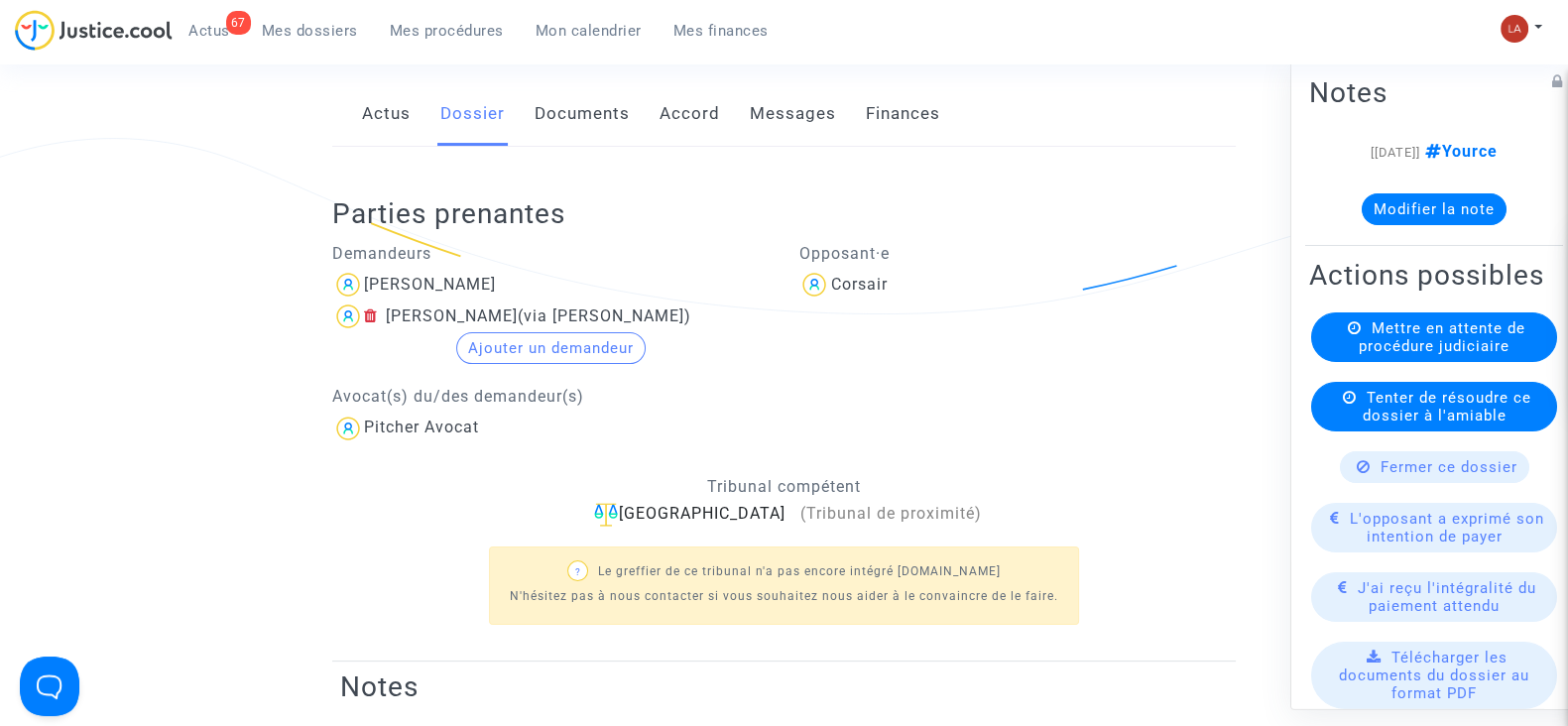
click at [780, 104] on link "Messages" at bounding box center [793, 114] width 86 height 66
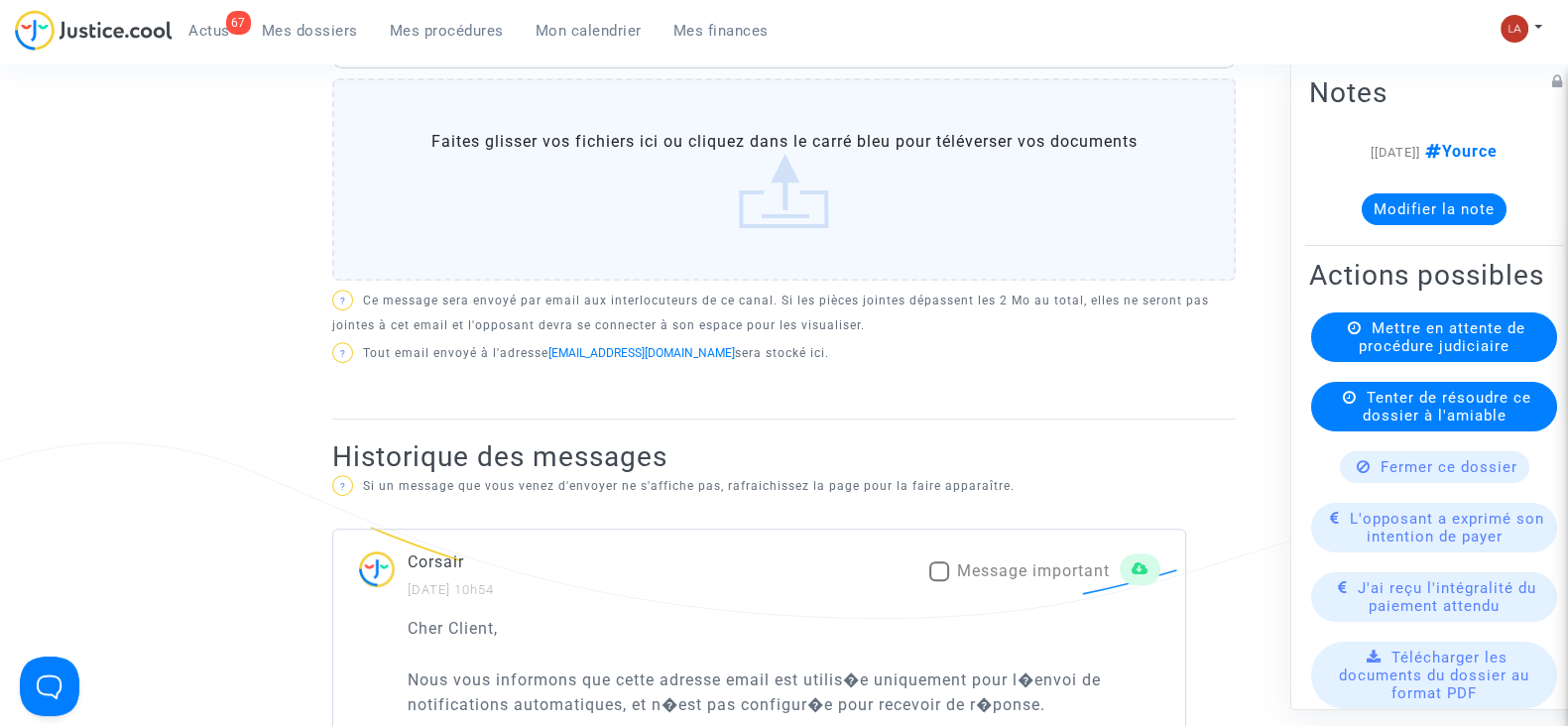
scroll to position [990, 0]
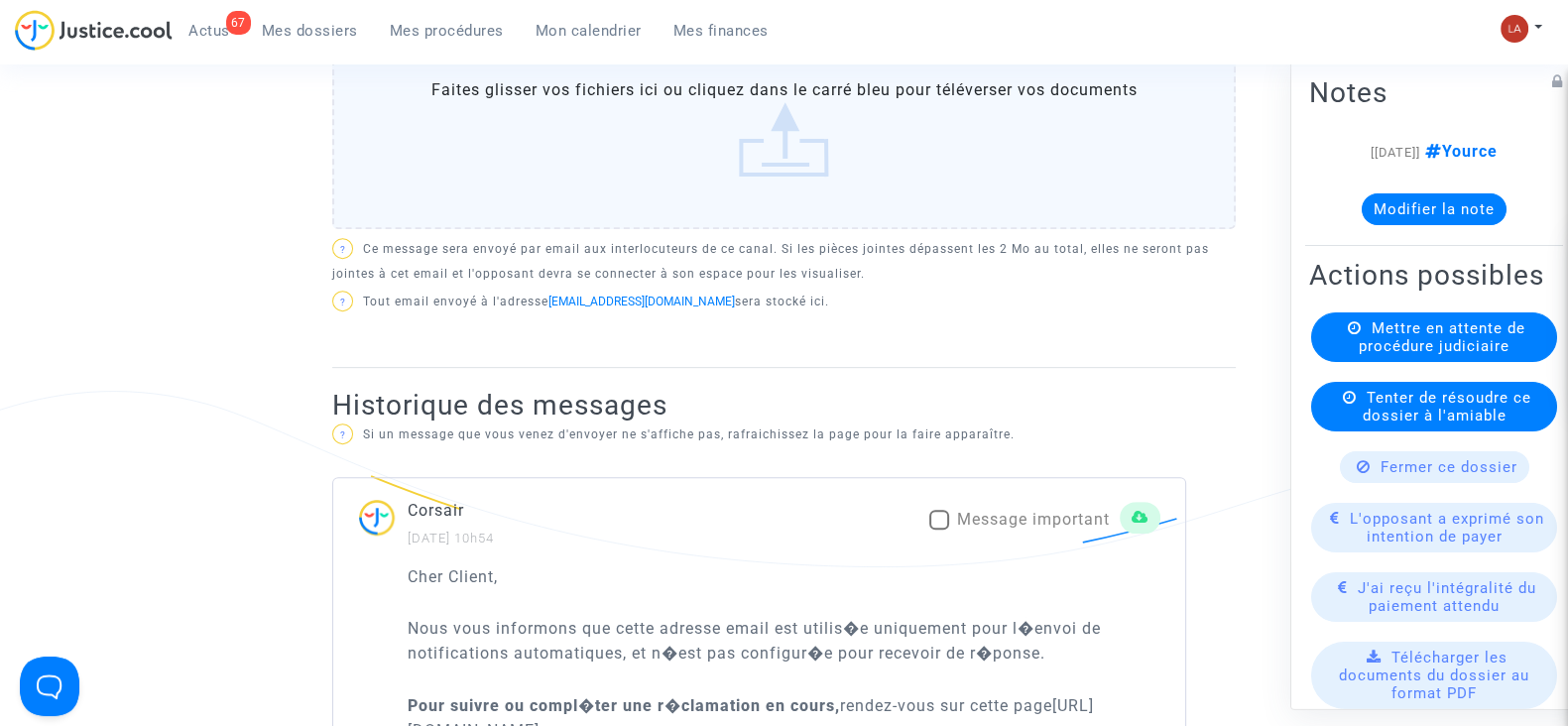
click at [993, 510] on span "Message important" at bounding box center [1033, 518] width 153 height 19
click at [939, 529] on input "Message important" at bounding box center [938, 529] width 1 height 1
checkbox input "true"
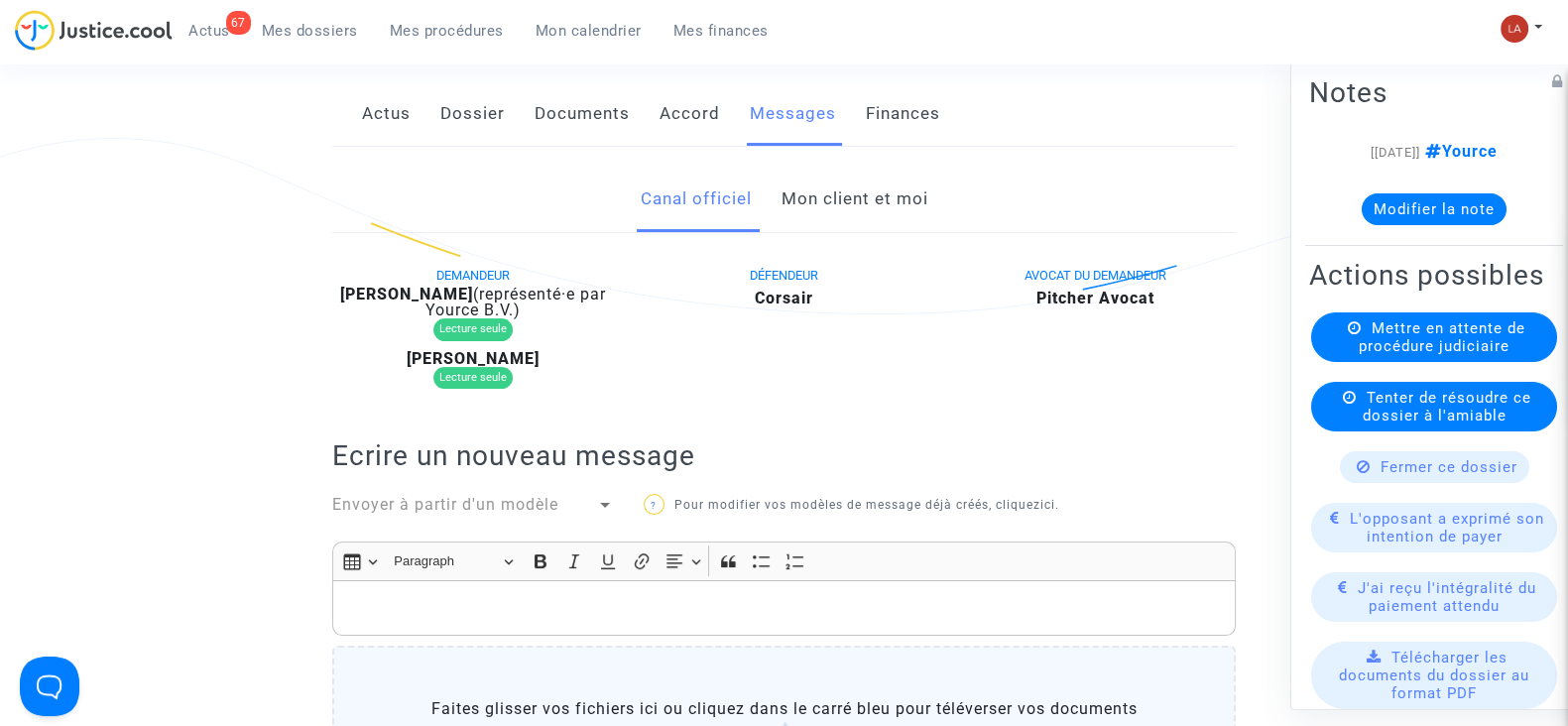
click at [452, 289] on b "Evelyne Guillemaud" at bounding box center [406, 293] width 133 height 19
copy div "Guillemaud"
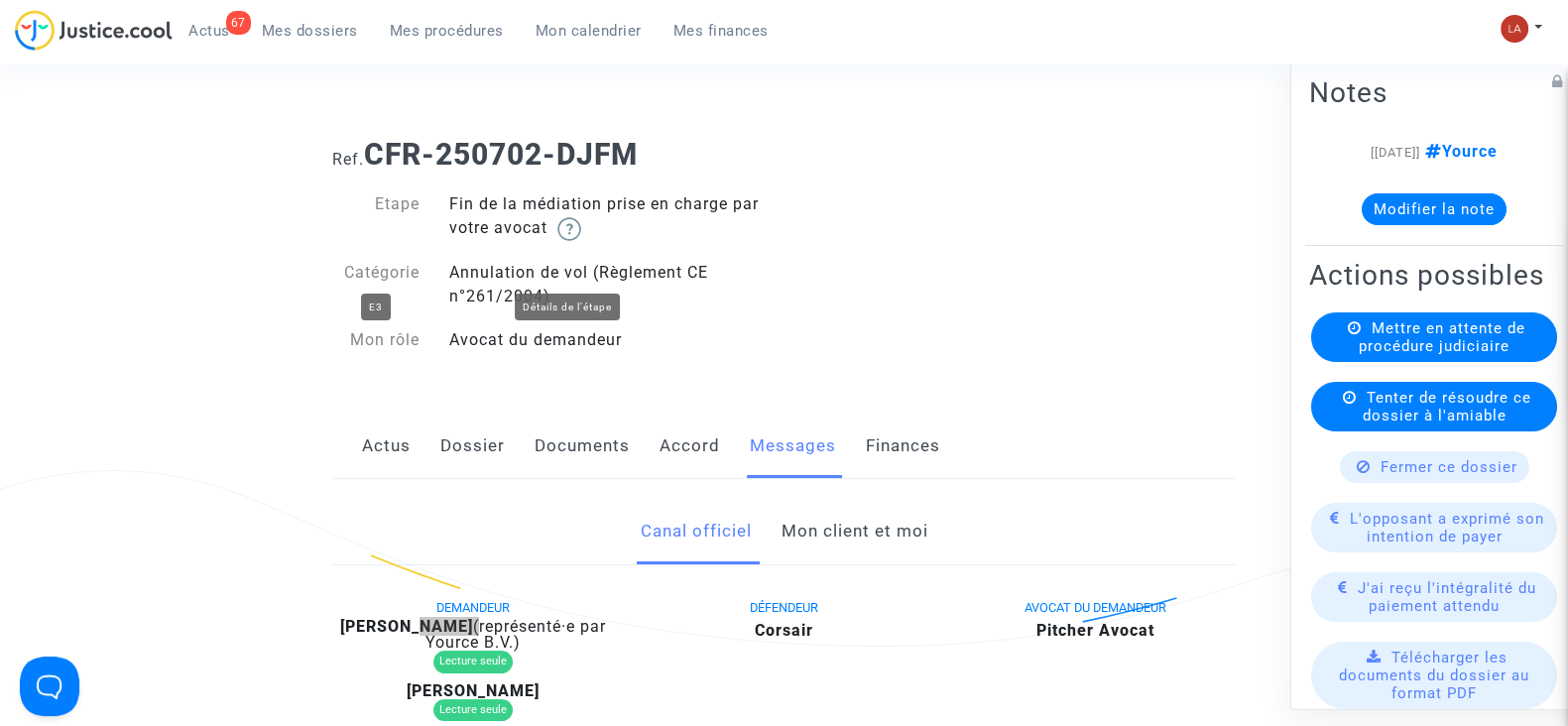
scroll to position [0, 0]
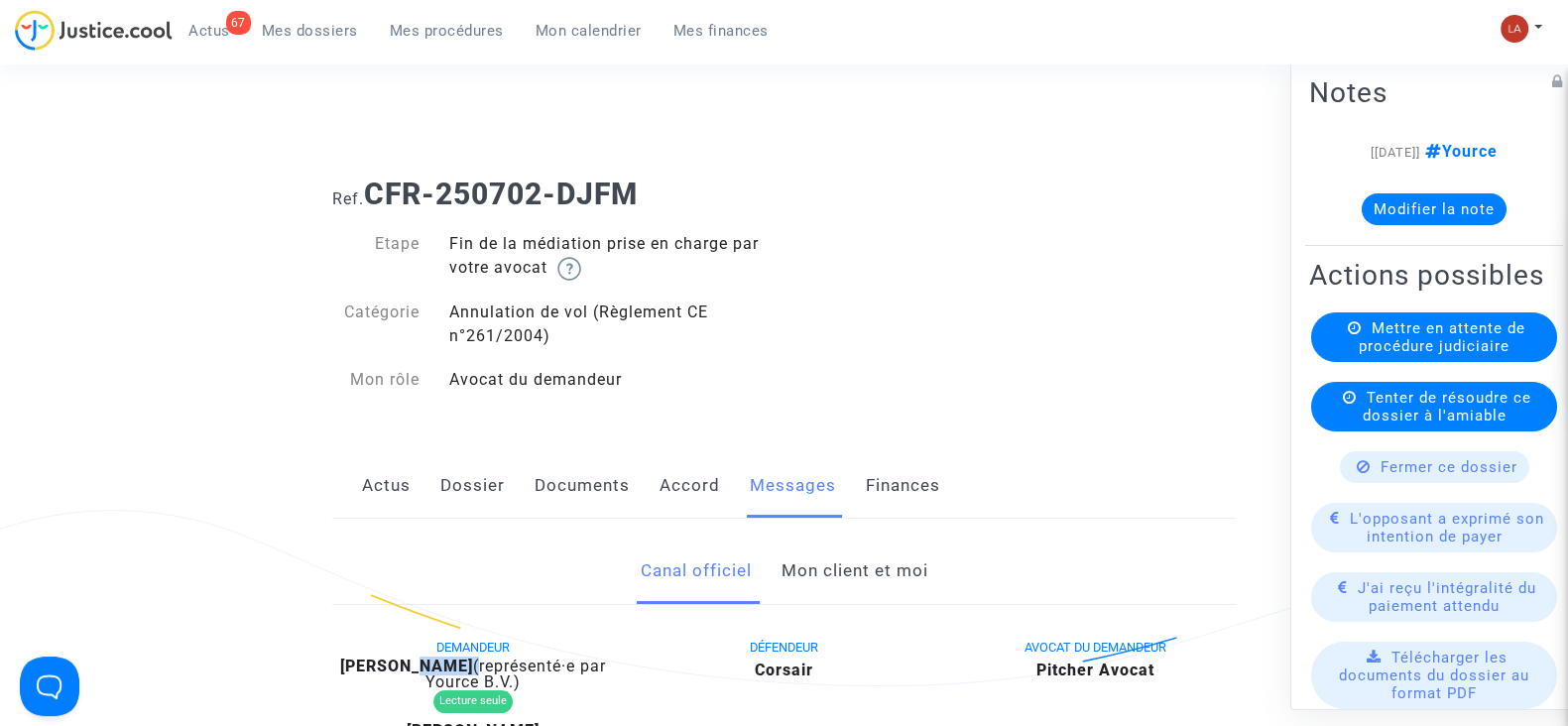
drag, startPoint x: 664, startPoint y: 200, endPoint x: 373, endPoint y: 194, distance: 291.1
click at [373, 194] on h1 "Ref. CFR-250702-DJFM" at bounding box center [783, 195] width 903 height 36
copy b "CFR-250702-DJFM"
click at [1383, 189] on note-viewer "[02/07/2025] Yource Modifier la note" at bounding box center [1435, 183] width 250 height 85
click at [1412, 206] on button "Modifier la note" at bounding box center [1435, 210] width 145 height 32
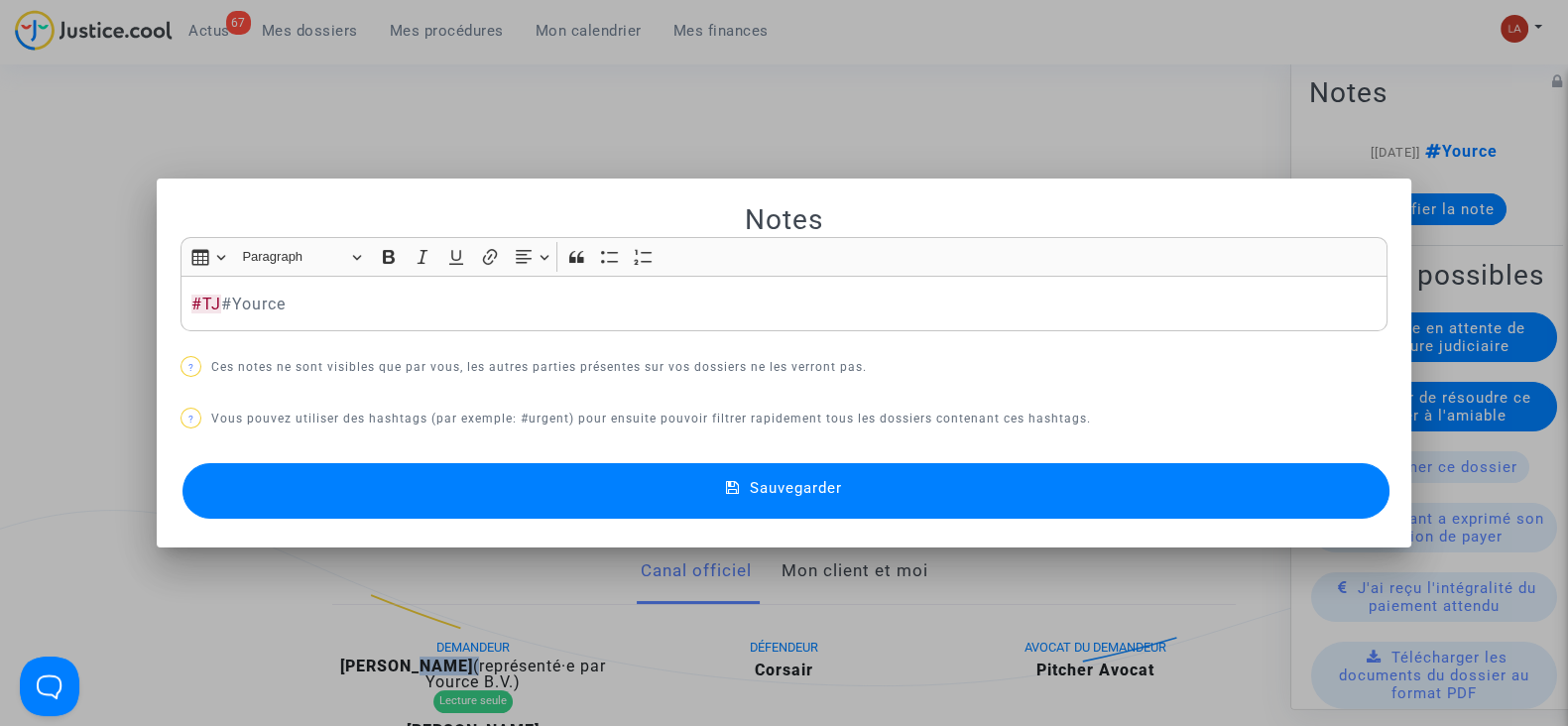
click at [1185, 493] on button "Sauvegarder" at bounding box center [786, 491] width 1207 height 56
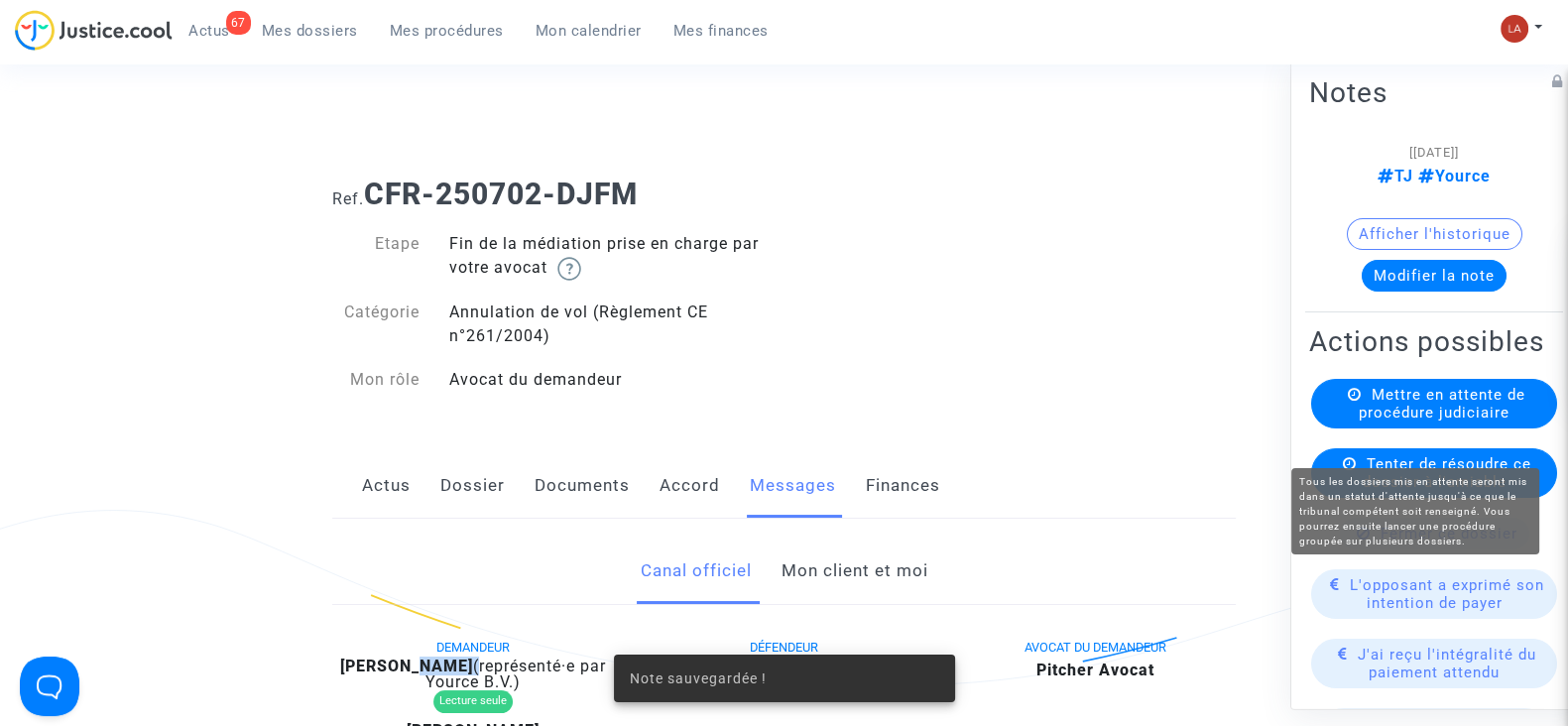
drag, startPoint x: 1428, startPoint y: 445, endPoint x: 1383, endPoint y: 445, distance: 45.0
click at [1426, 421] on span "Mettre en attente de procédure judiciaire" at bounding box center [1443, 403] width 167 height 36
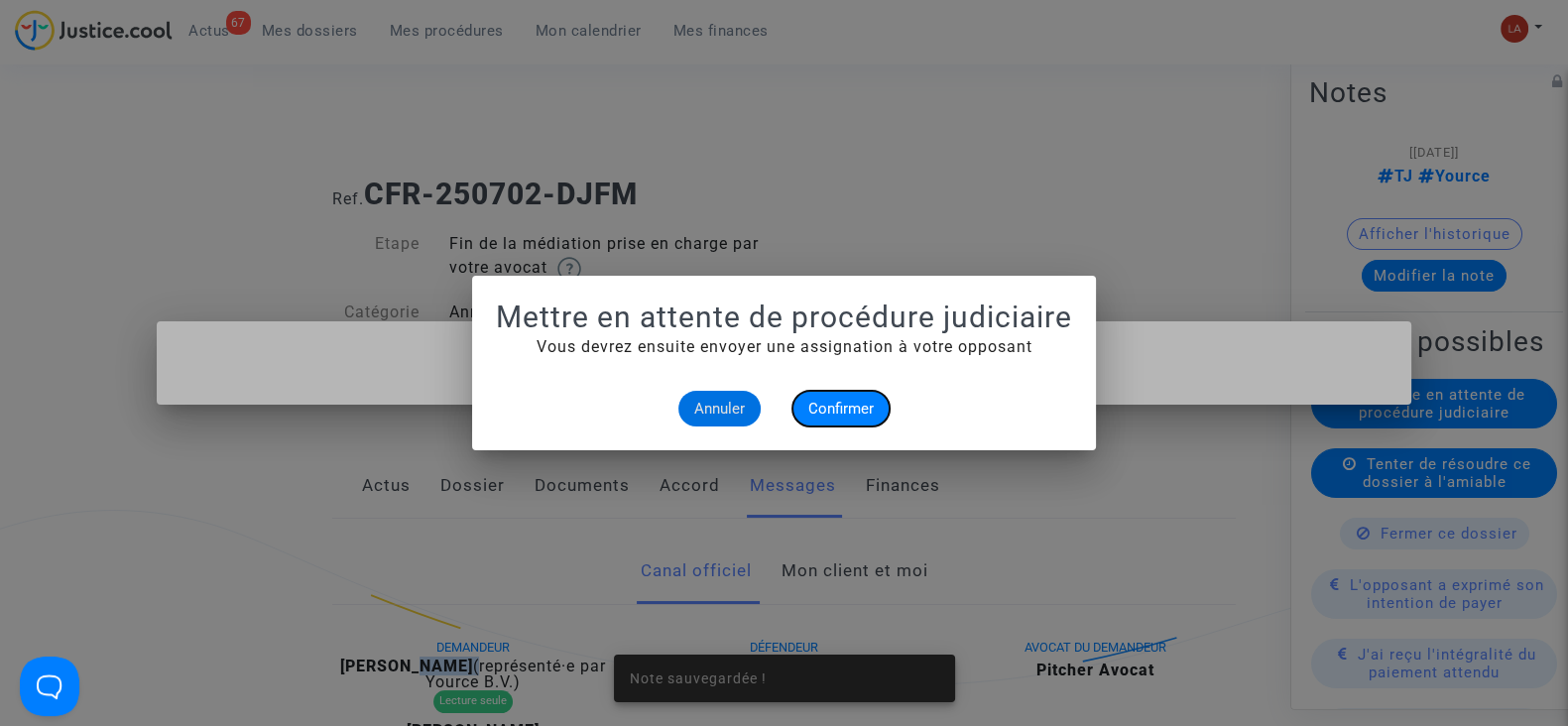
click at [839, 404] on span "Confirmer" at bounding box center [842, 408] width 66 height 18
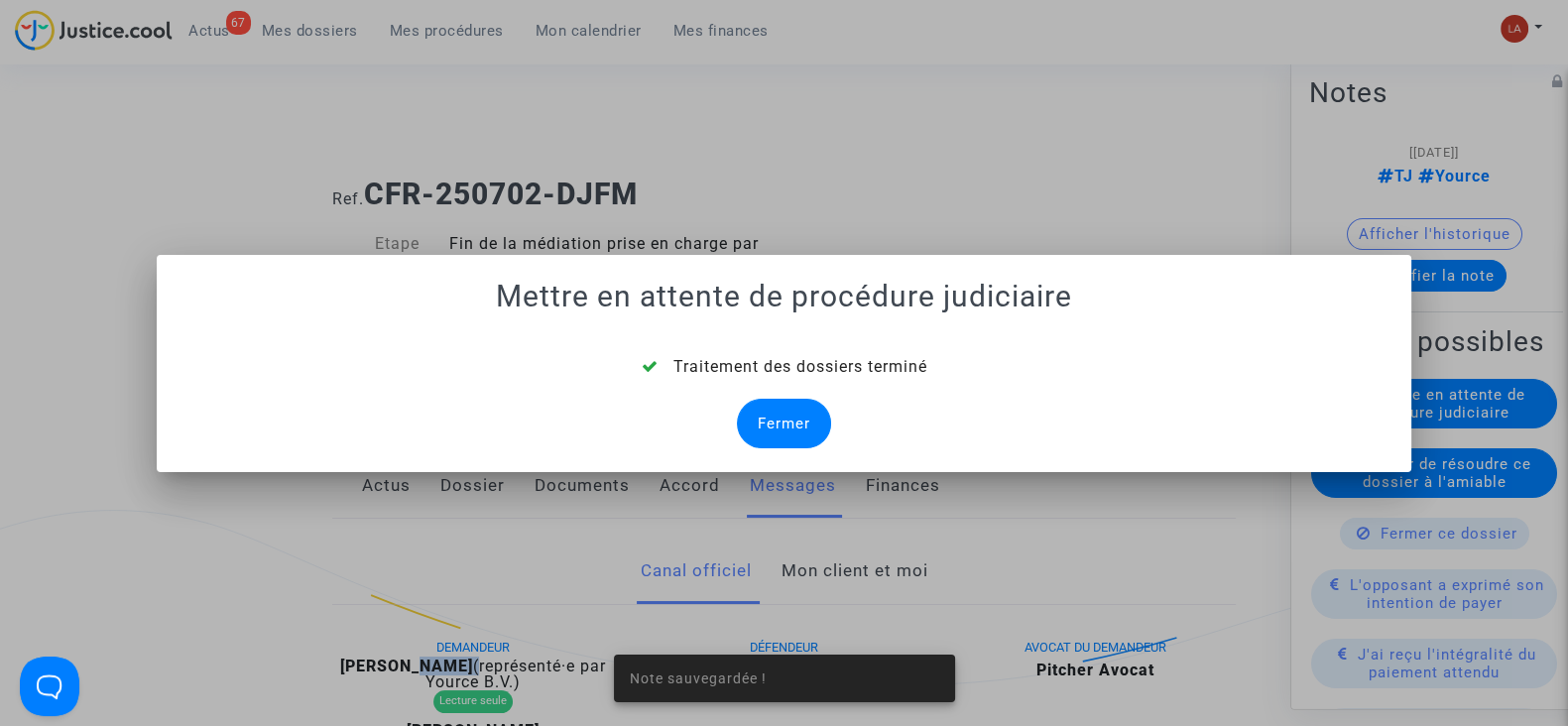
drag, startPoint x: 747, startPoint y: 420, endPoint x: 943, endPoint y: 420, distance: 196.0
click at [749, 420] on div "Fermer" at bounding box center [784, 423] width 94 height 50
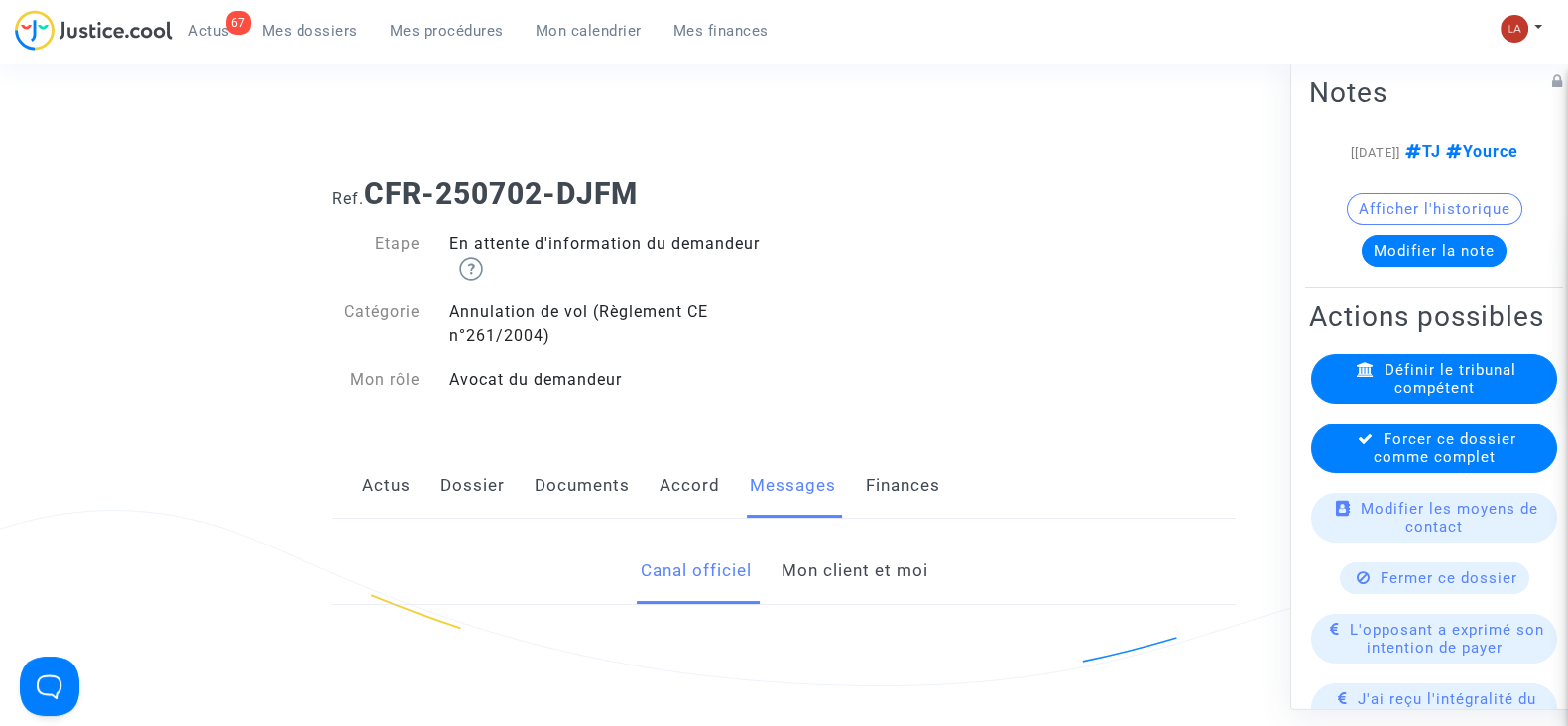
click at [1358, 446] on icon at bounding box center [1366, 438] width 16 height 15
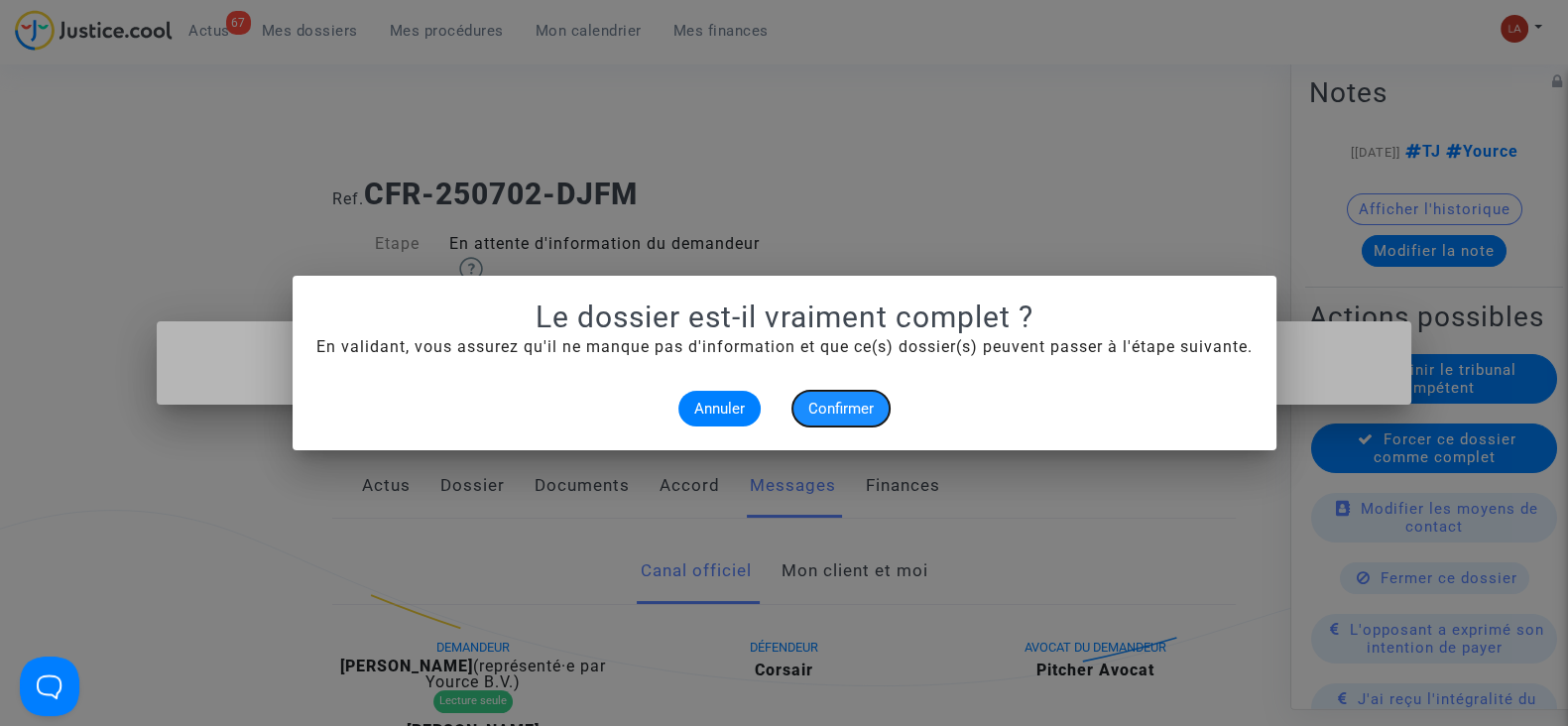
click at [817, 414] on span "Confirmer" at bounding box center [842, 408] width 66 height 18
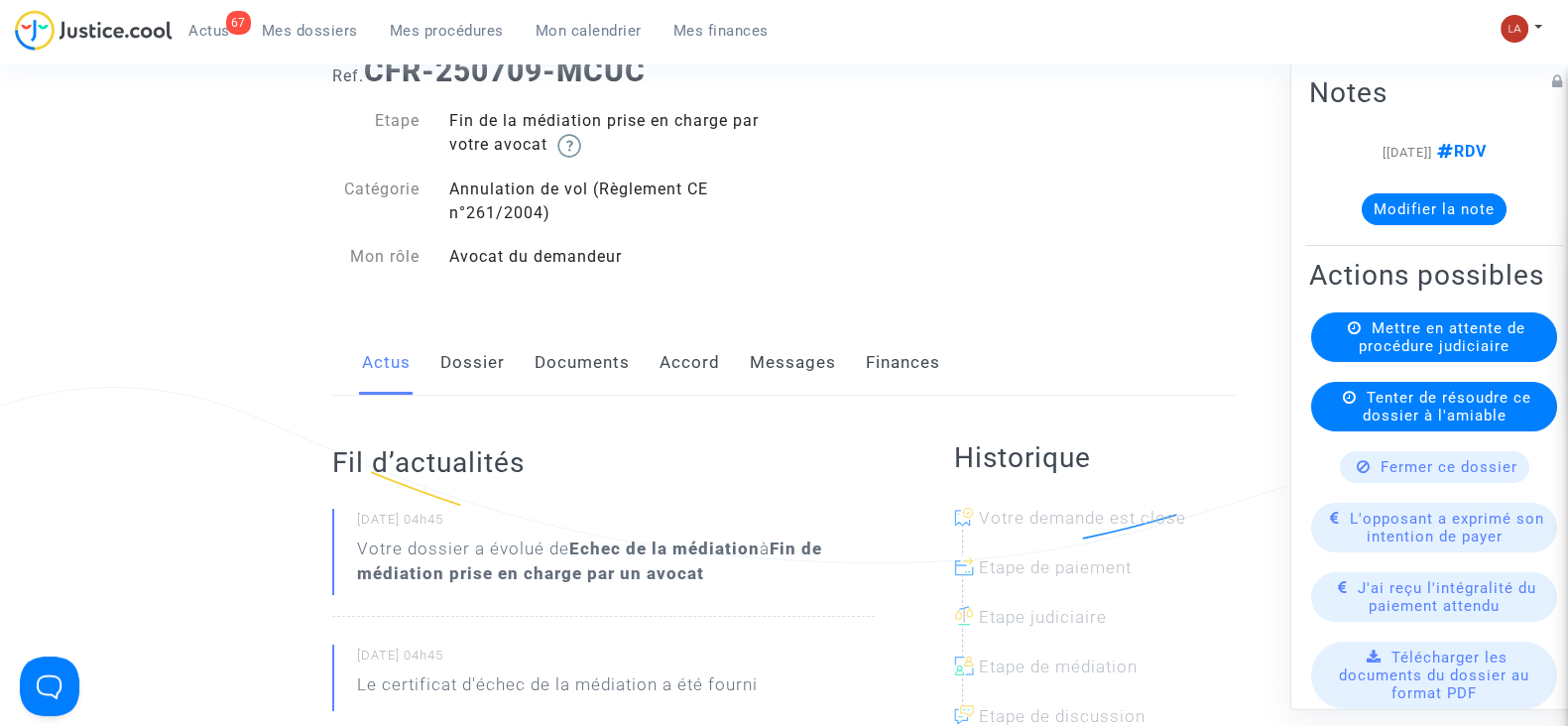
click at [449, 349] on link "Dossier" at bounding box center [472, 363] width 65 height 66
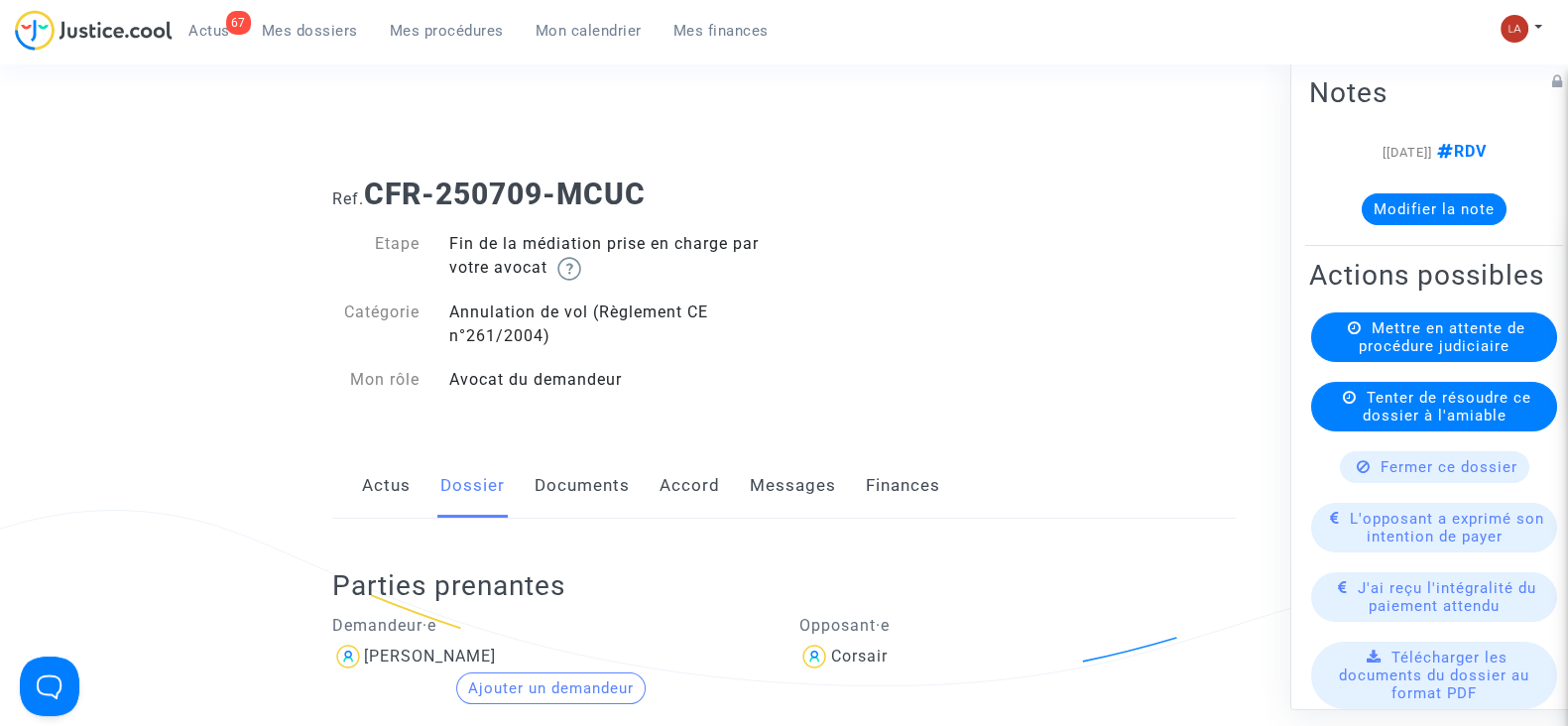
click at [803, 468] on link "Messages" at bounding box center [793, 486] width 86 height 66
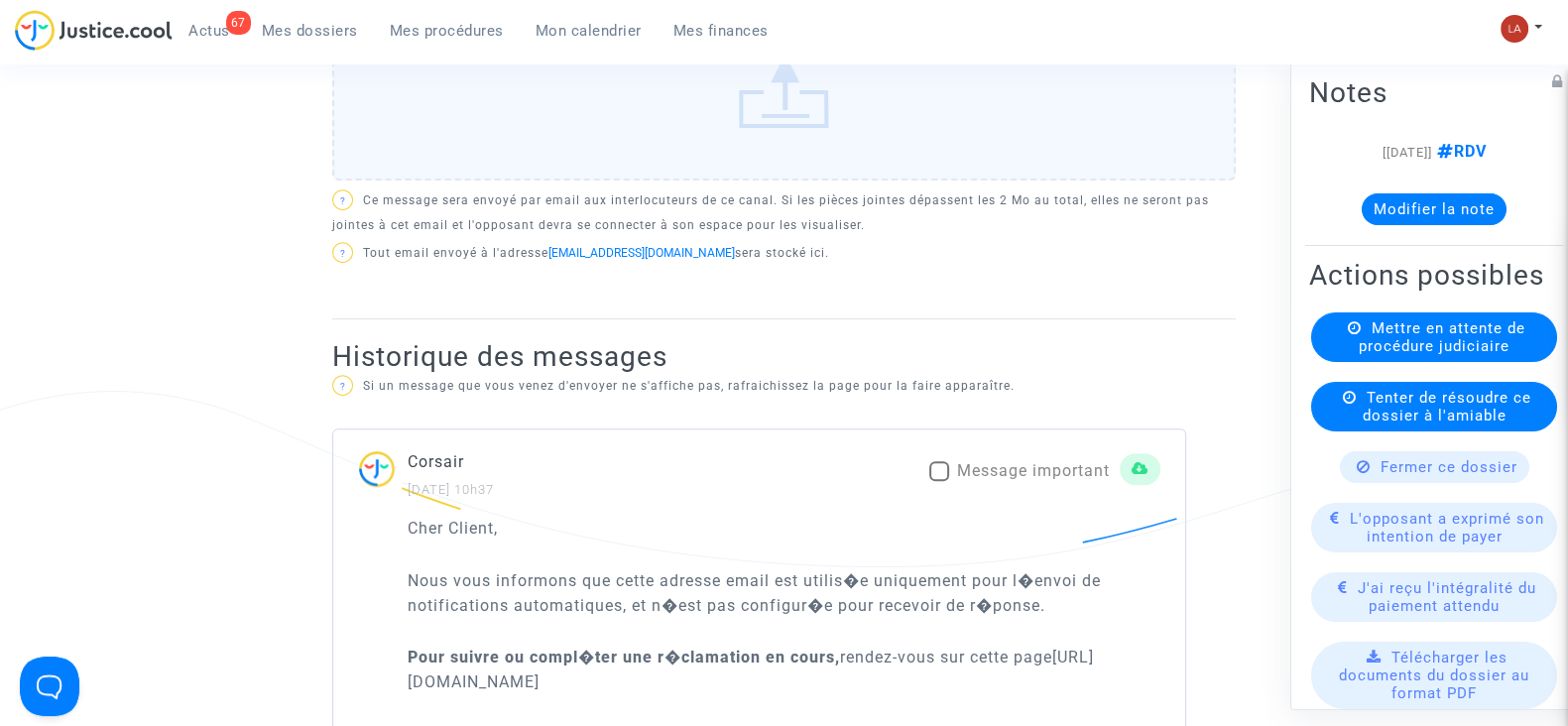
drag, startPoint x: 1014, startPoint y: 459, endPoint x: 787, endPoint y: 310, distance: 271.5
click at [1016, 461] on span "Message important" at bounding box center [1033, 470] width 153 height 19
click at [939, 481] on input "Message important" at bounding box center [938, 481] width 1 height 1
checkbox input "true"
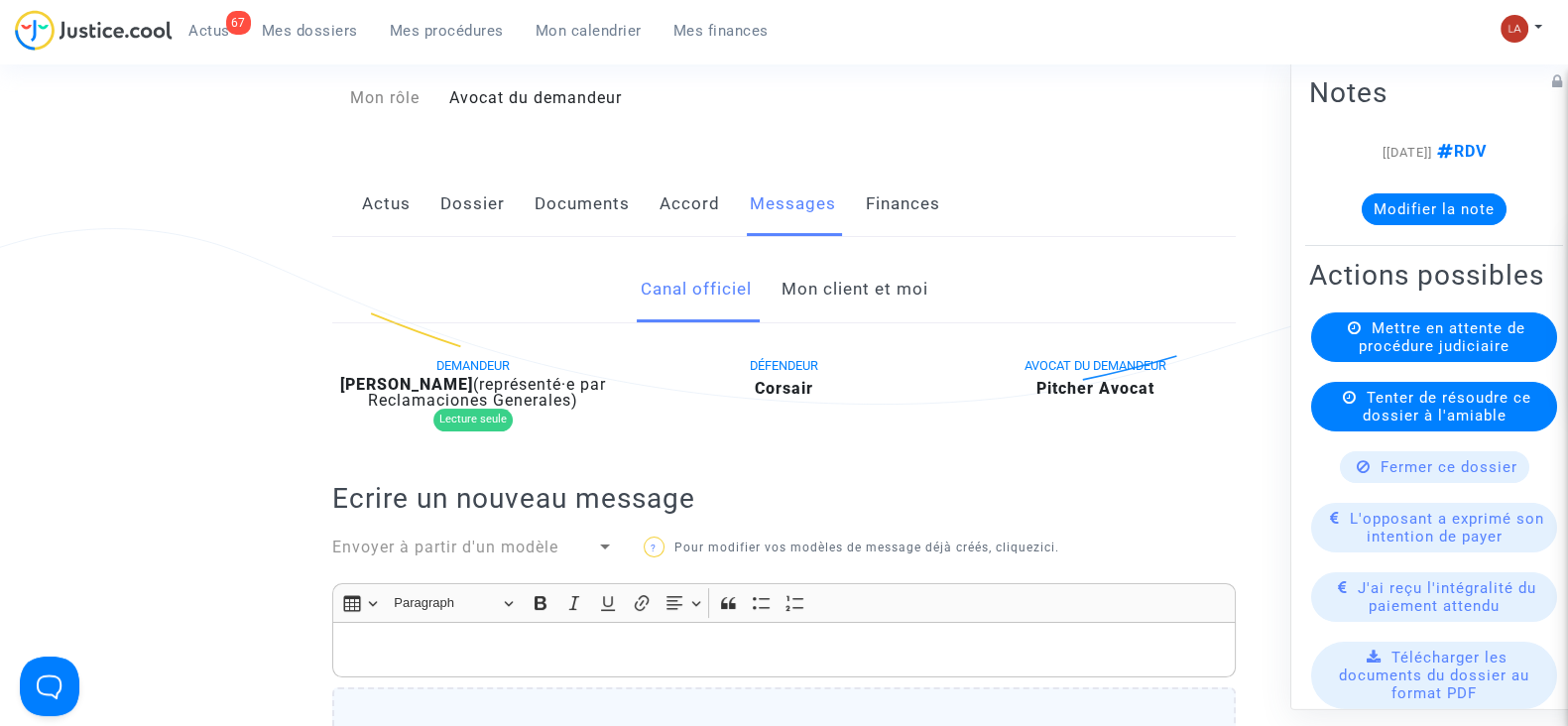
scroll to position [247, 0]
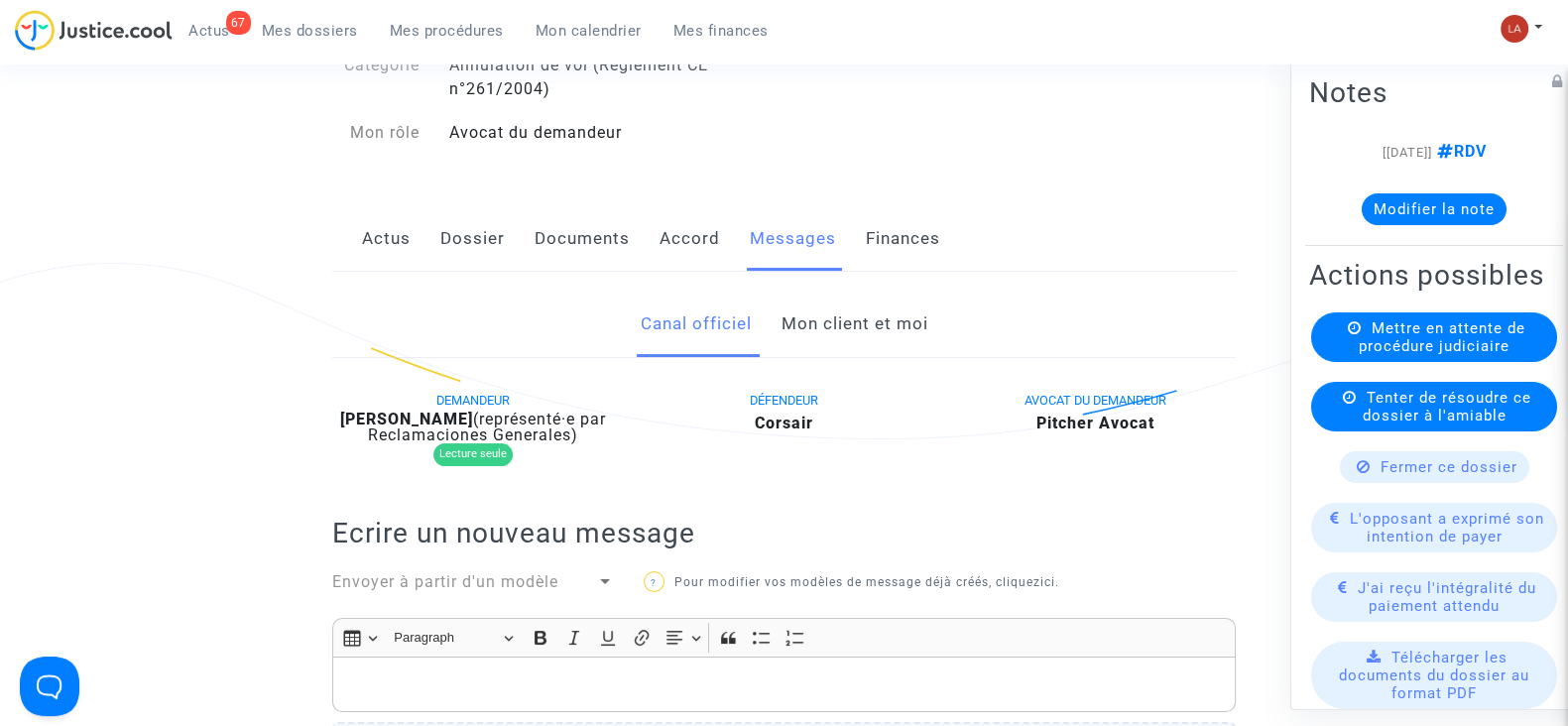
click at [418, 403] on div "DEMANDEUR Adam Lecourt (représenté·e par Reclamaciones Generales) Lecture seule" at bounding box center [472, 431] width 311 height 88
click at [416, 405] on div "DEMANDEUR Adam Lecourt (représenté·e par Reclamaciones Generales) Lecture seule" at bounding box center [472, 431] width 311 height 88
click at [414, 417] on b "Adam Lecourt" at bounding box center [406, 418] width 133 height 19
copy div "Lecourt"
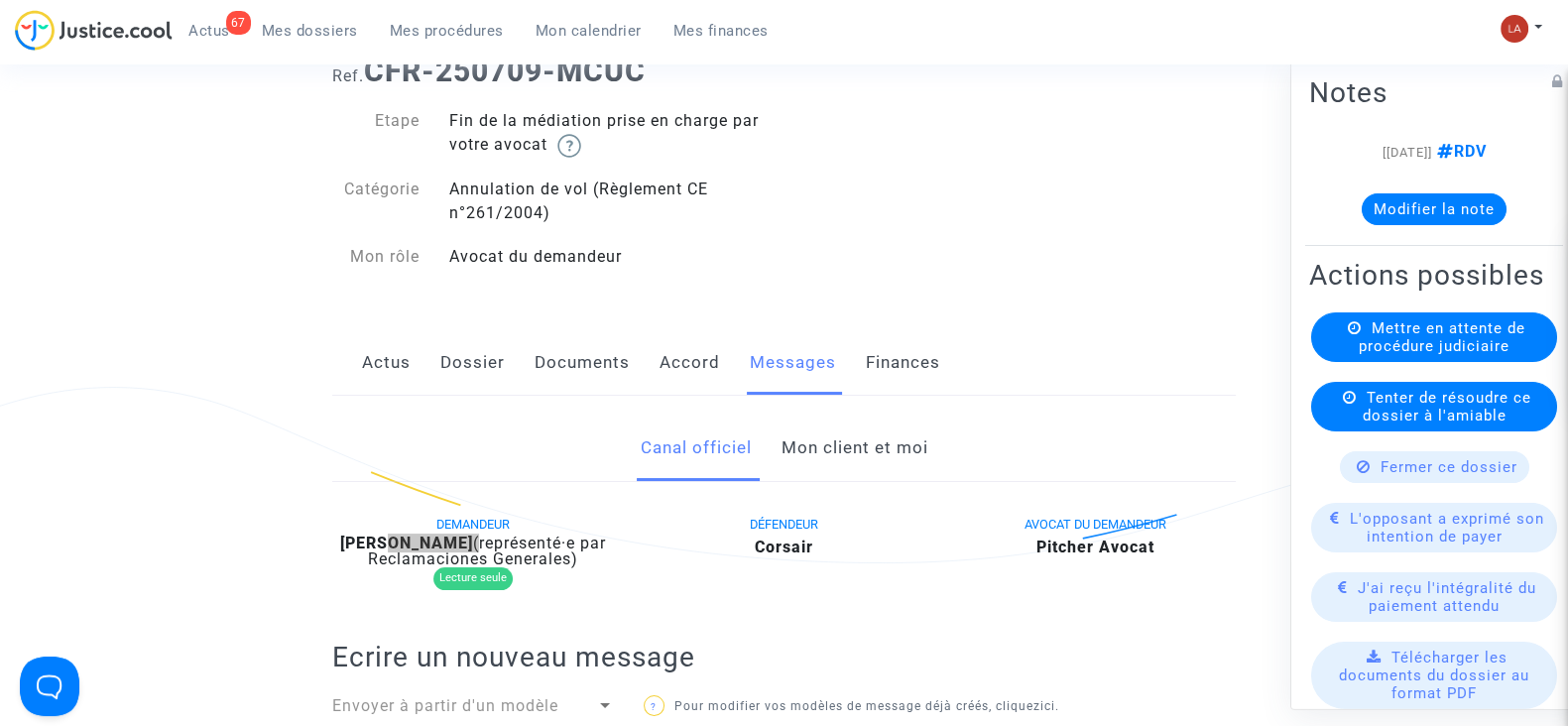
scroll to position [0, 0]
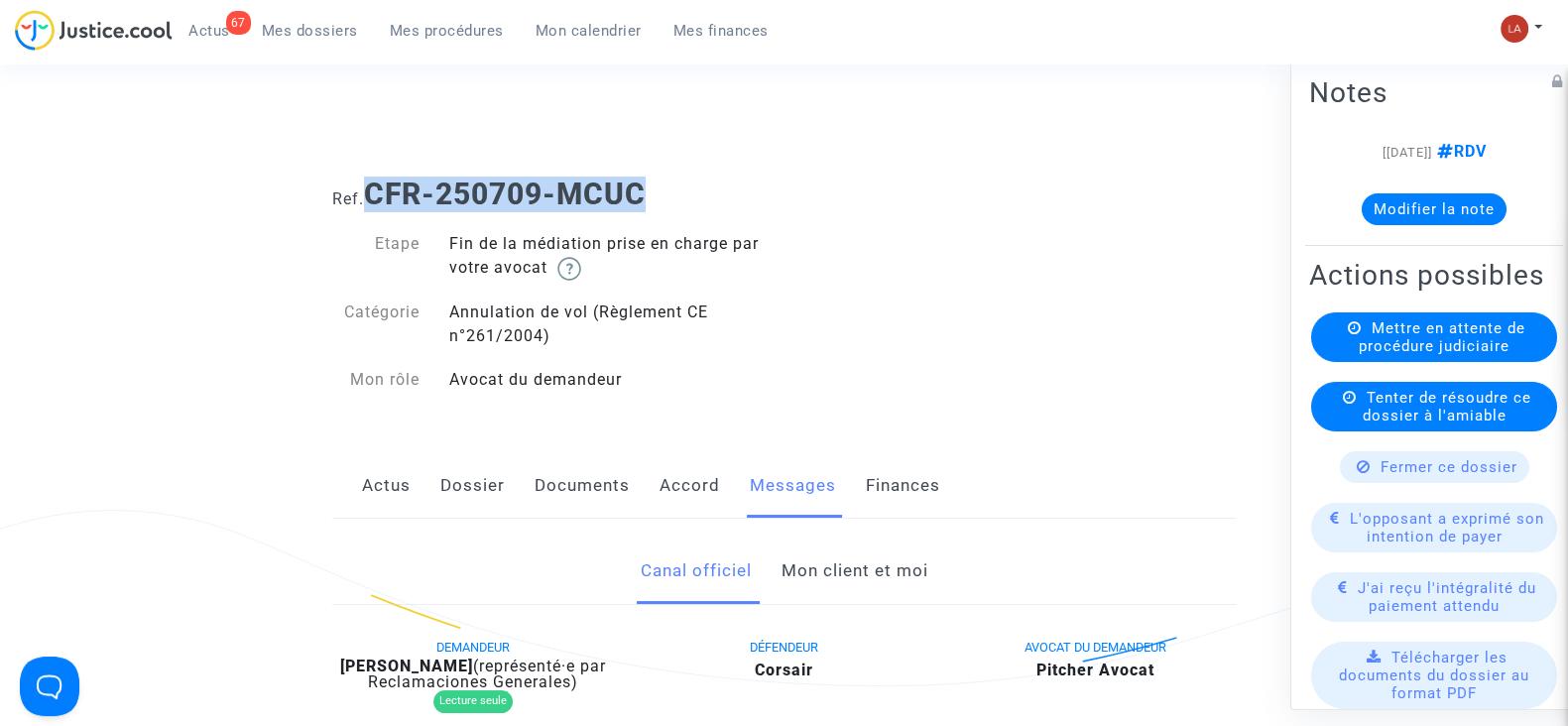
drag, startPoint x: 688, startPoint y: 189, endPoint x: 377, endPoint y: 184, distance: 311.0
click at [377, 184] on h1 "Ref. CFR-250709-MCUC" at bounding box center [783, 195] width 903 height 36
copy b "CFR-250709-MCUC"
click at [1378, 207] on button "Modifier la note" at bounding box center [1435, 210] width 145 height 32
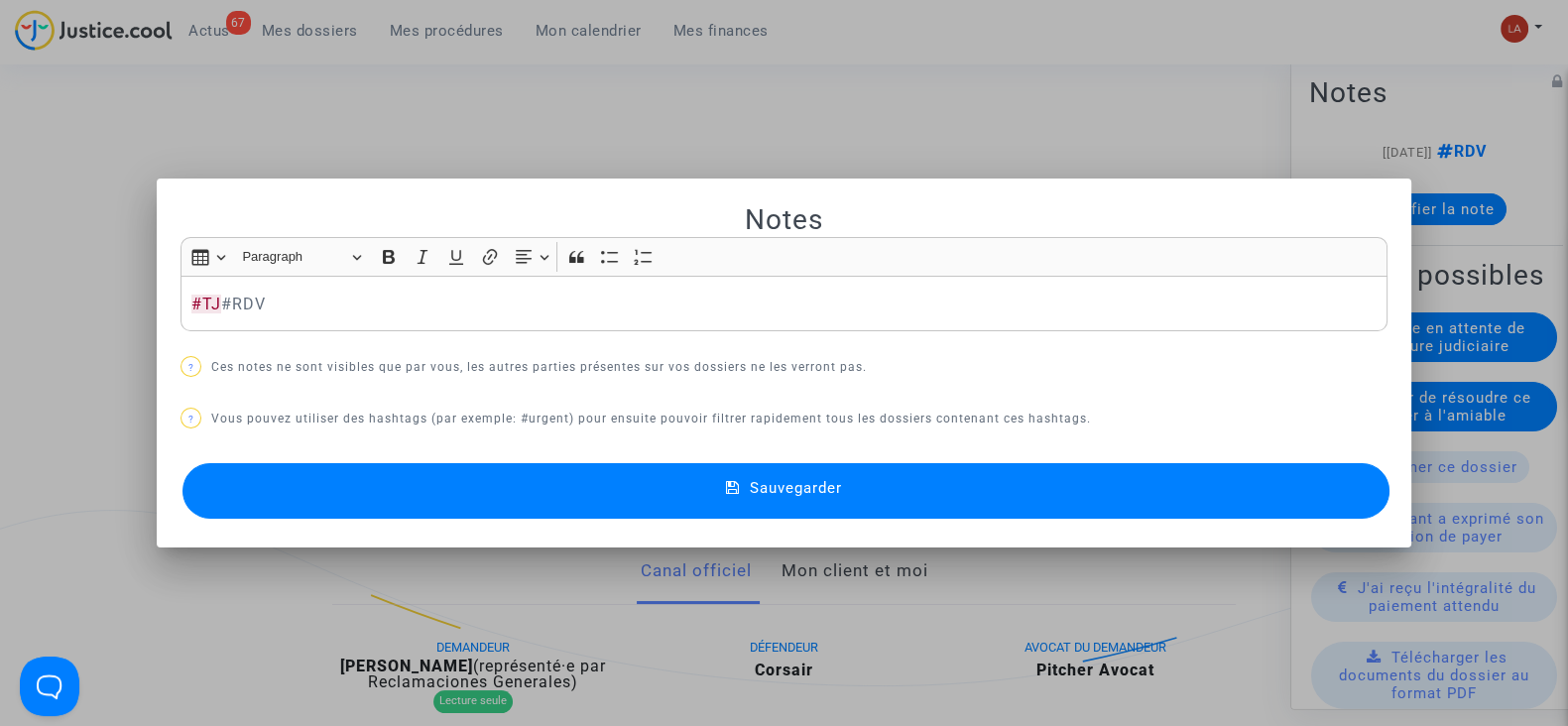
drag, startPoint x: 1112, startPoint y: 487, endPoint x: 1111, endPoint y: 473, distance: 14.0
click at [1111, 487] on button "Sauvegarder" at bounding box center [786, 491] width 1207 height 56
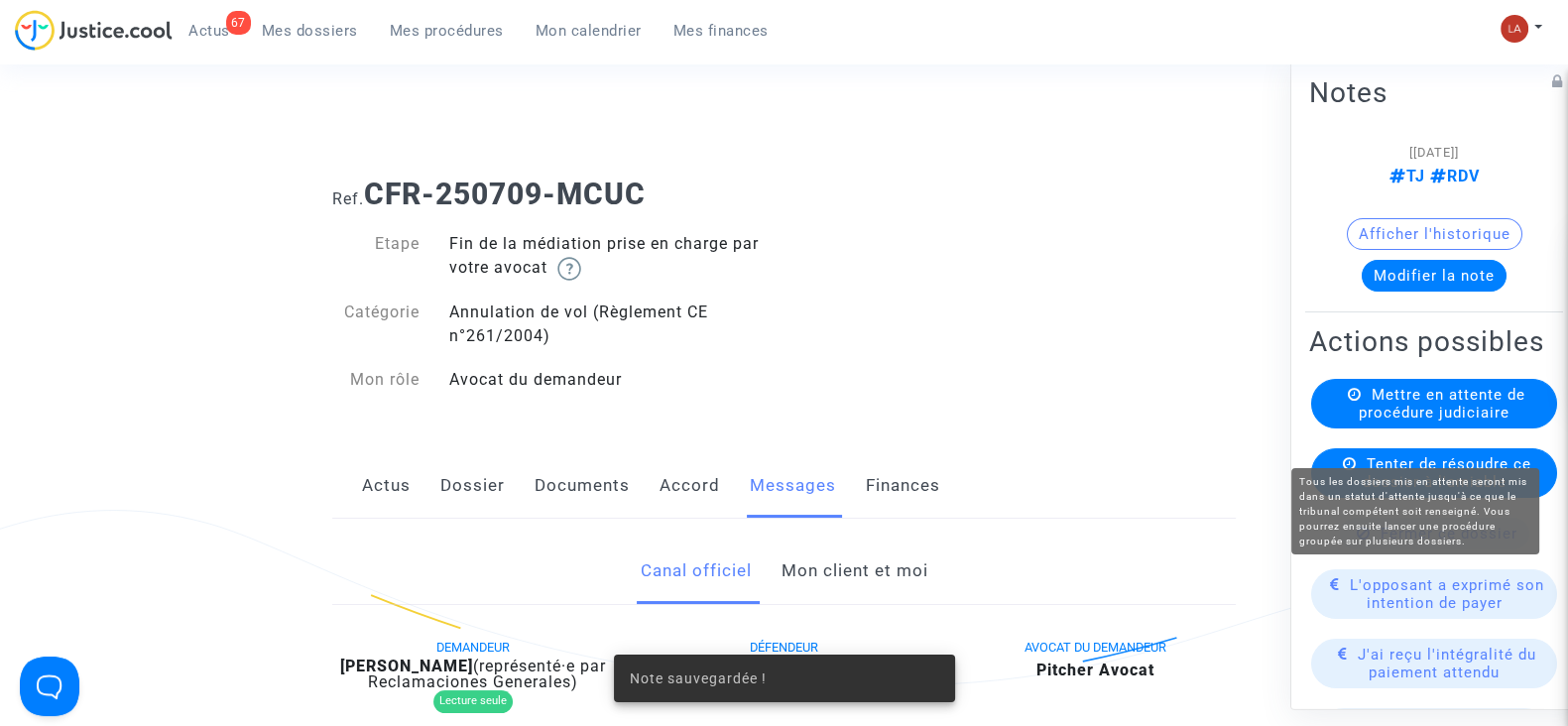
click at [1404, 421] on span "Mettre en attente de procédure judiciaire" at bounding box center [1443, 403] width 167 height 36
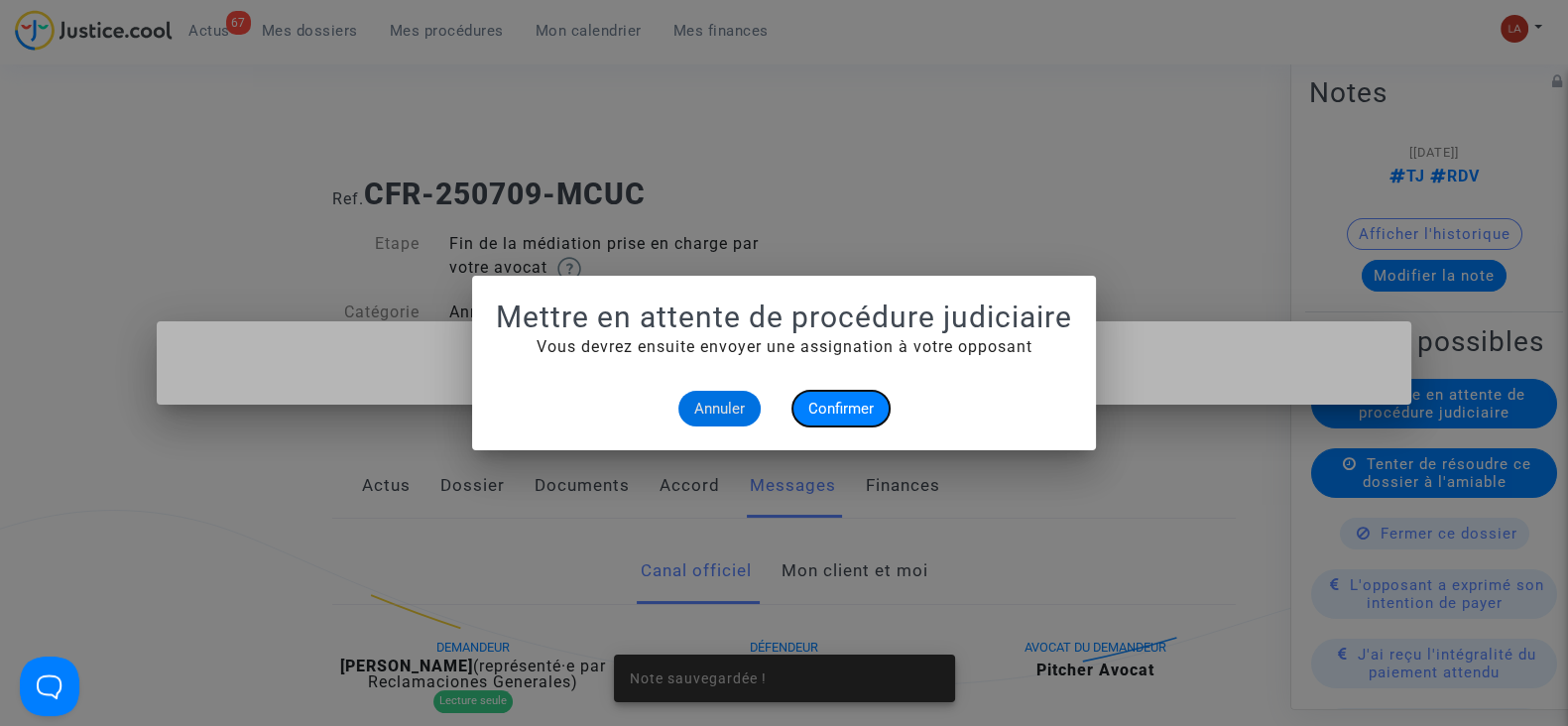
click at [852, 405] on span "Confirmer" at bounding box center [842, 408] width 66 height 18
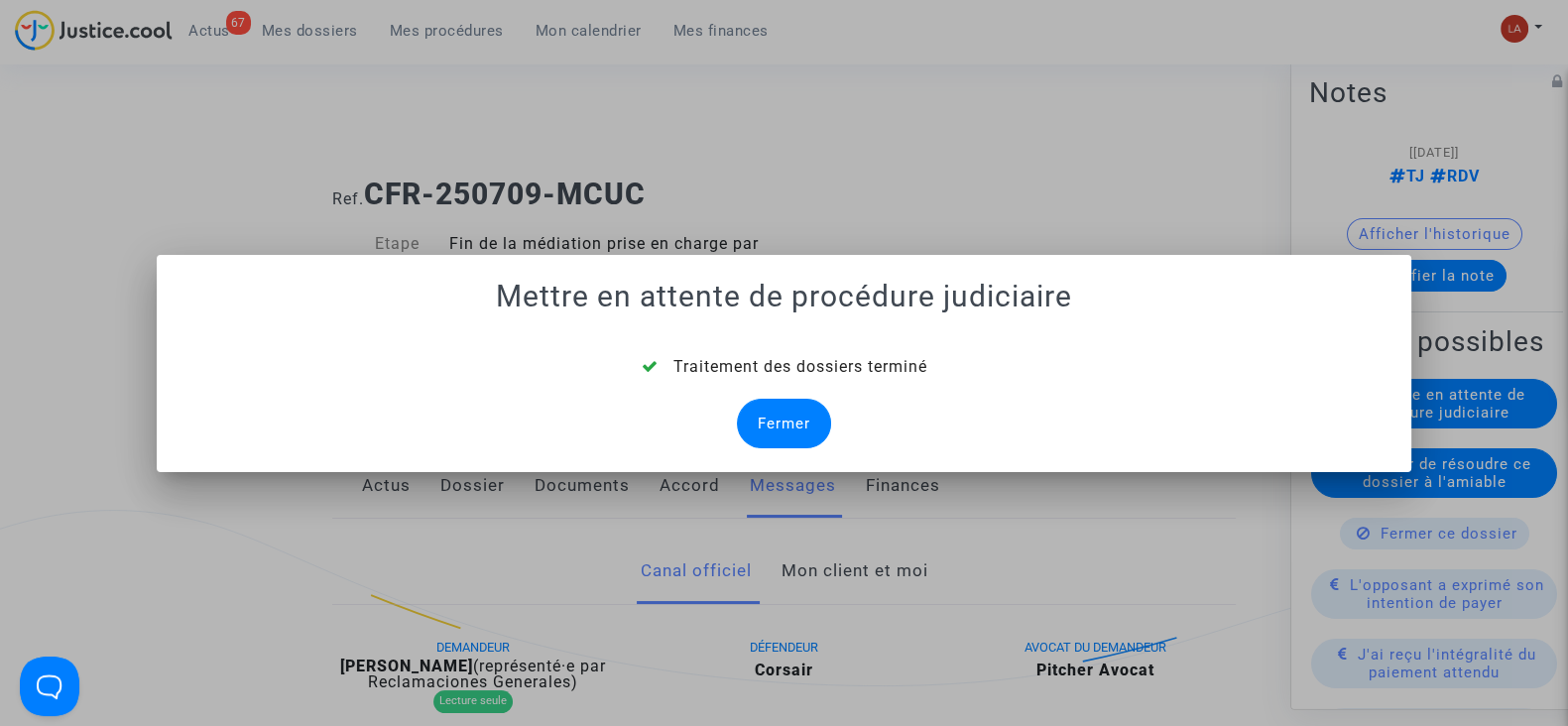
click at [767, 416] on div "Fermer" at bounding box center [784, 423] width 94 height 50
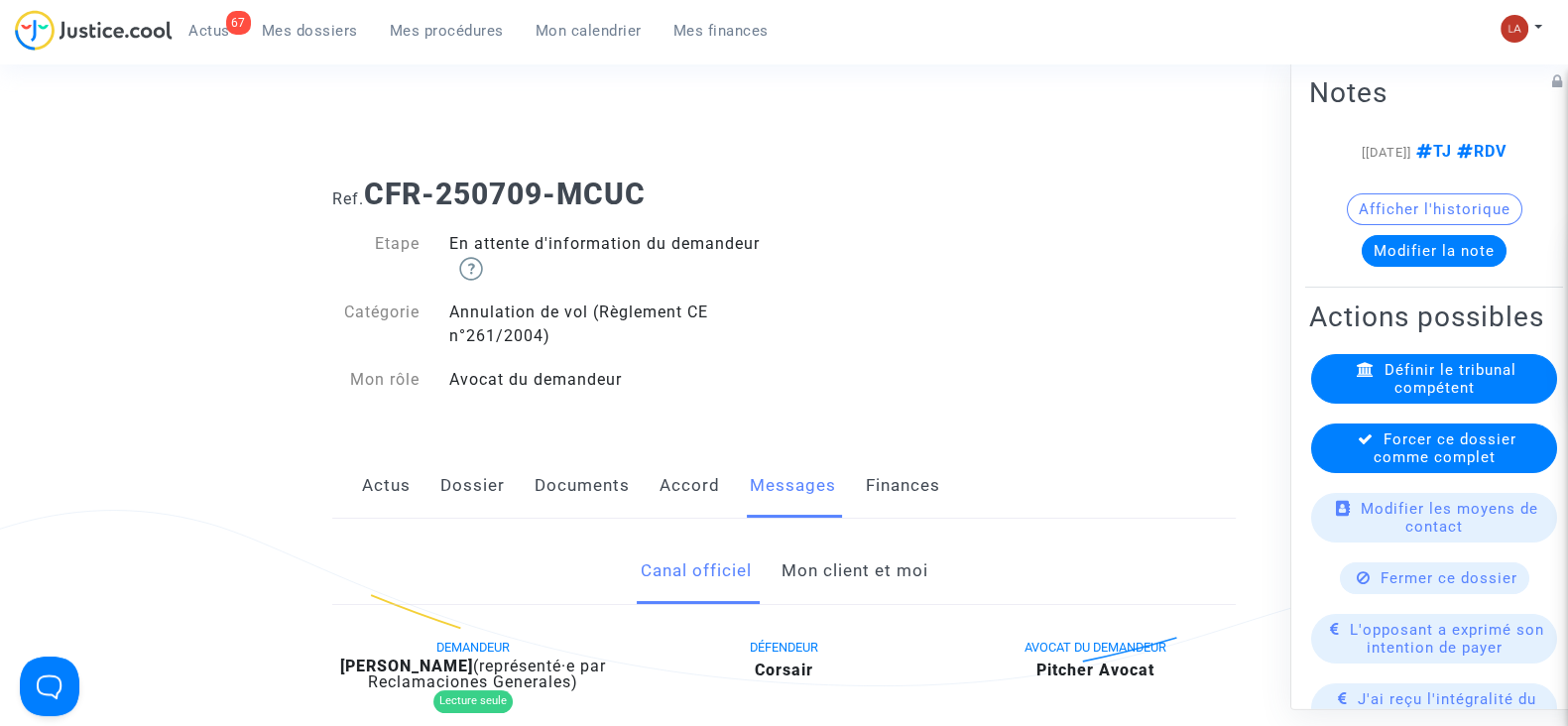
click at [1418, 466] on span "Forcer ce dossier comme complet" at bounding box center [1446, 448] width 143 height 36
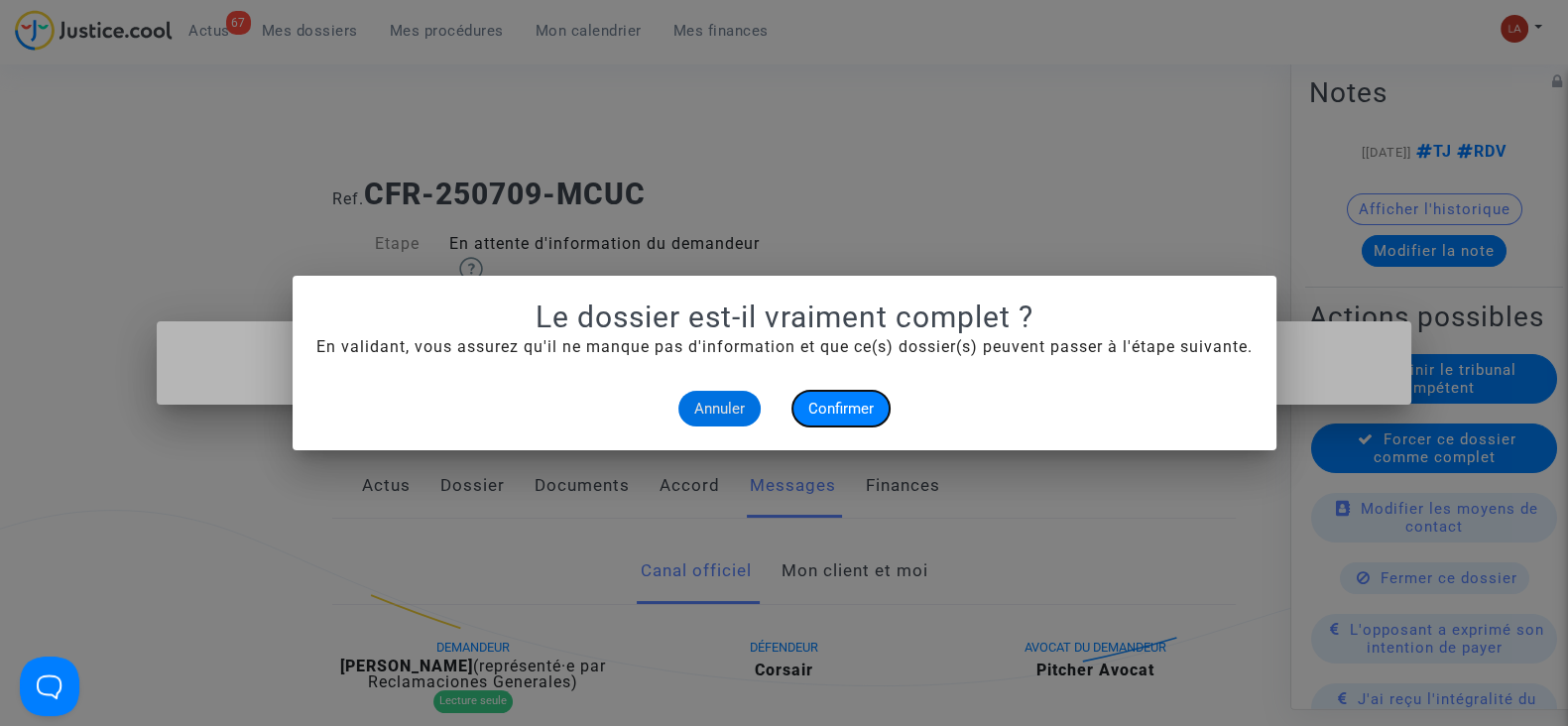
click at [846, 423] on button "Confirmer" at bounding box center [842, 408] width 97 height 36
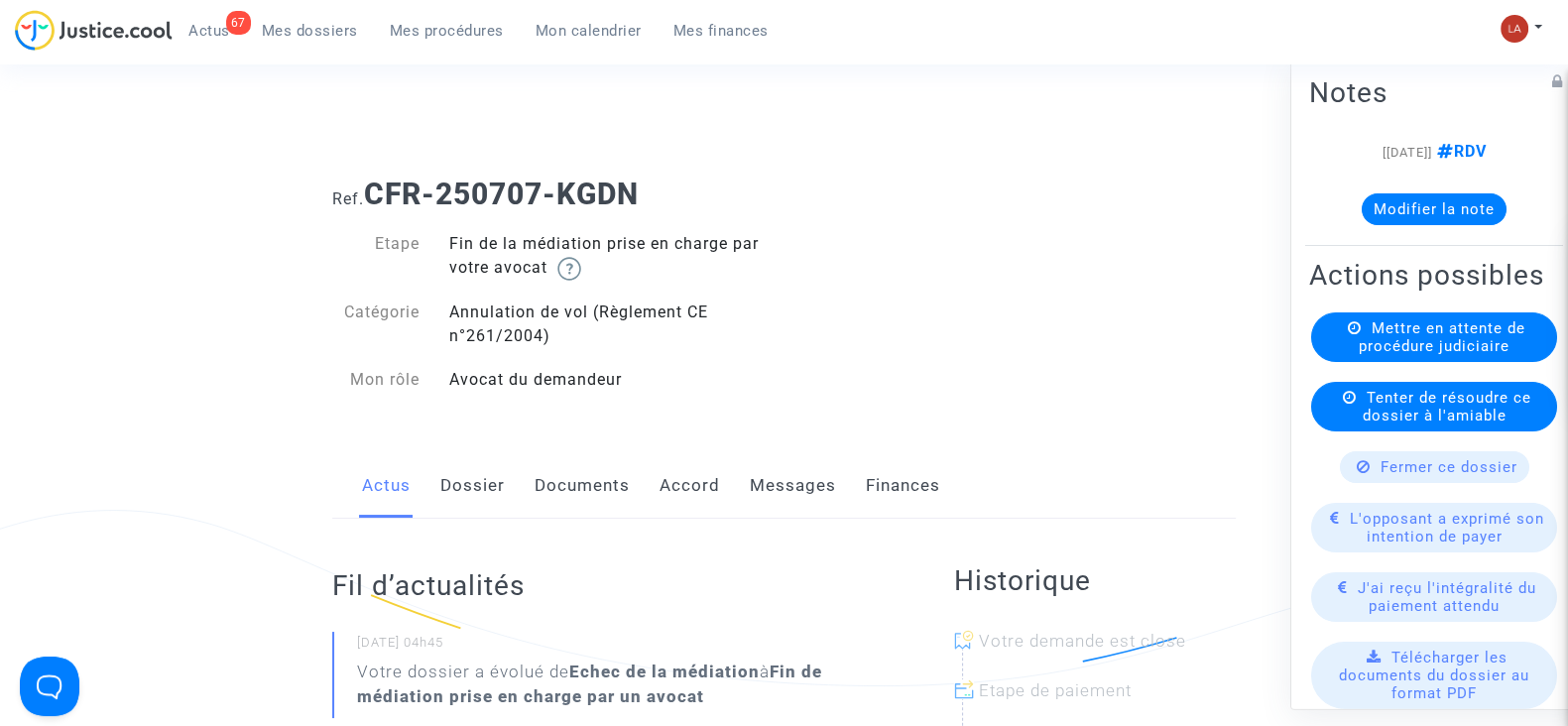
click at [461, 473] on link "Dossier" at bounding box center [472, 486] width 65 height 66
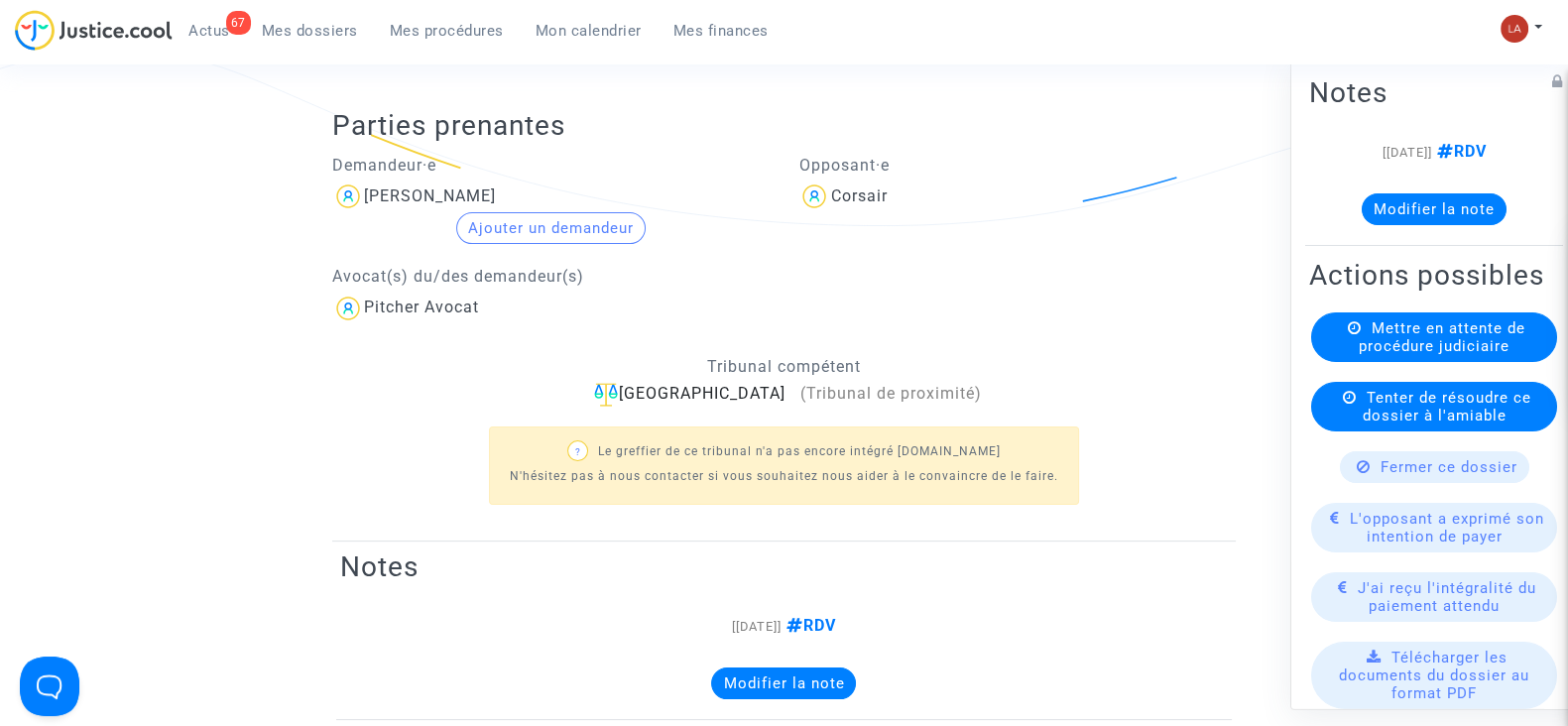
scroll to position [123, 0]
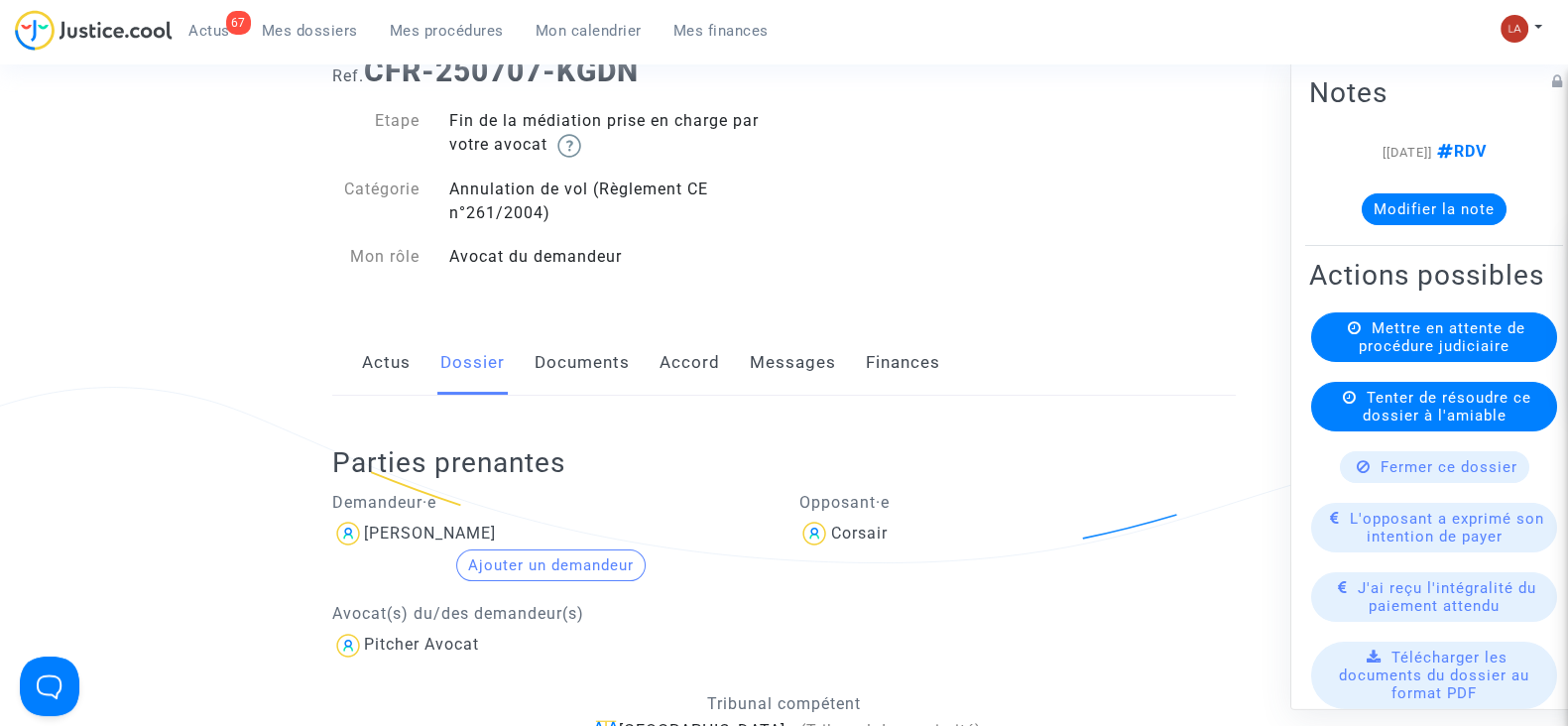
click at [787, 395] on div "Parties prenantes Demandeur·e [PERSON_NAME] Ajouter un demandeur Avocat(s) du/d…" at bounding box center [783, 637] width 903 height 483
click at [782, 360] on link "Messages" at bounding box center [793, 363] width 86 height 66
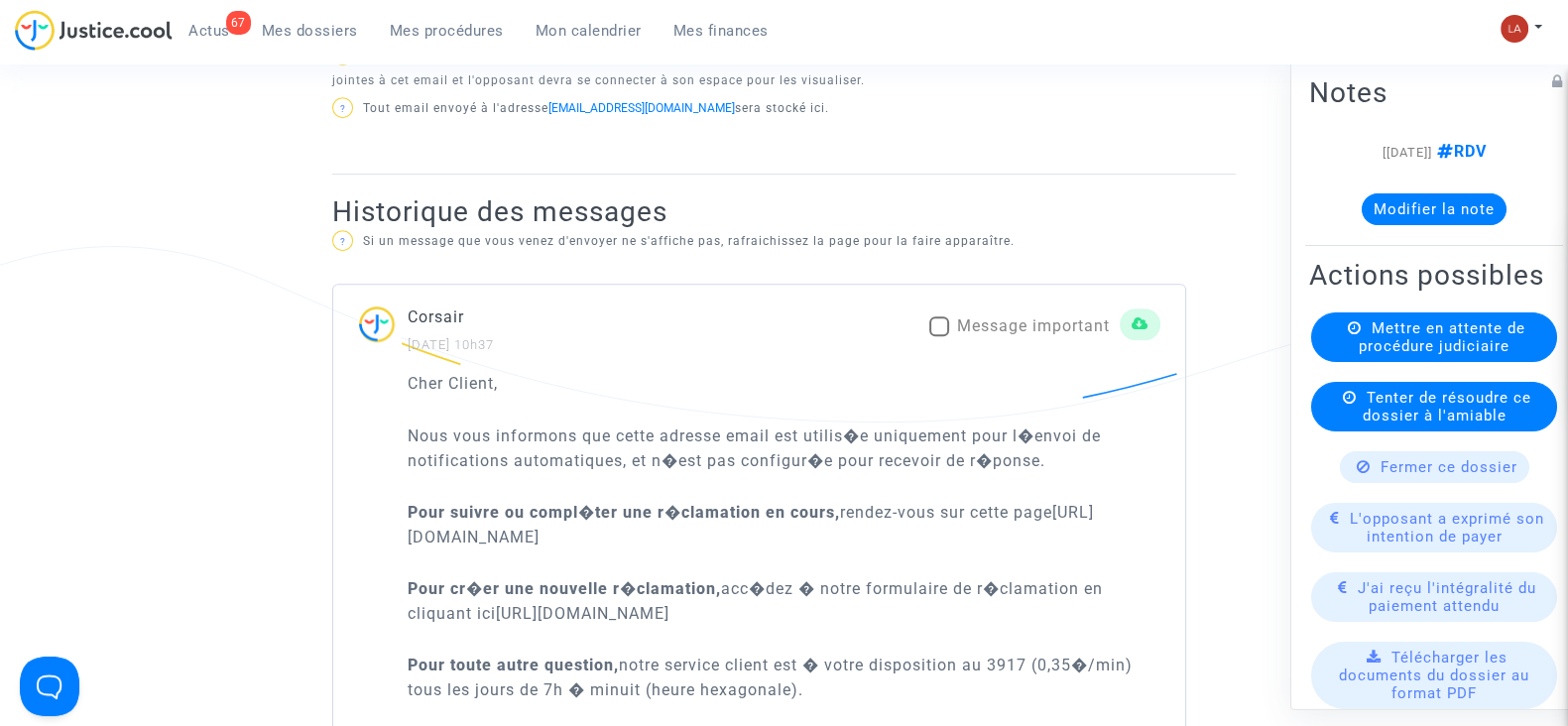
scroll to position [1239, 0]
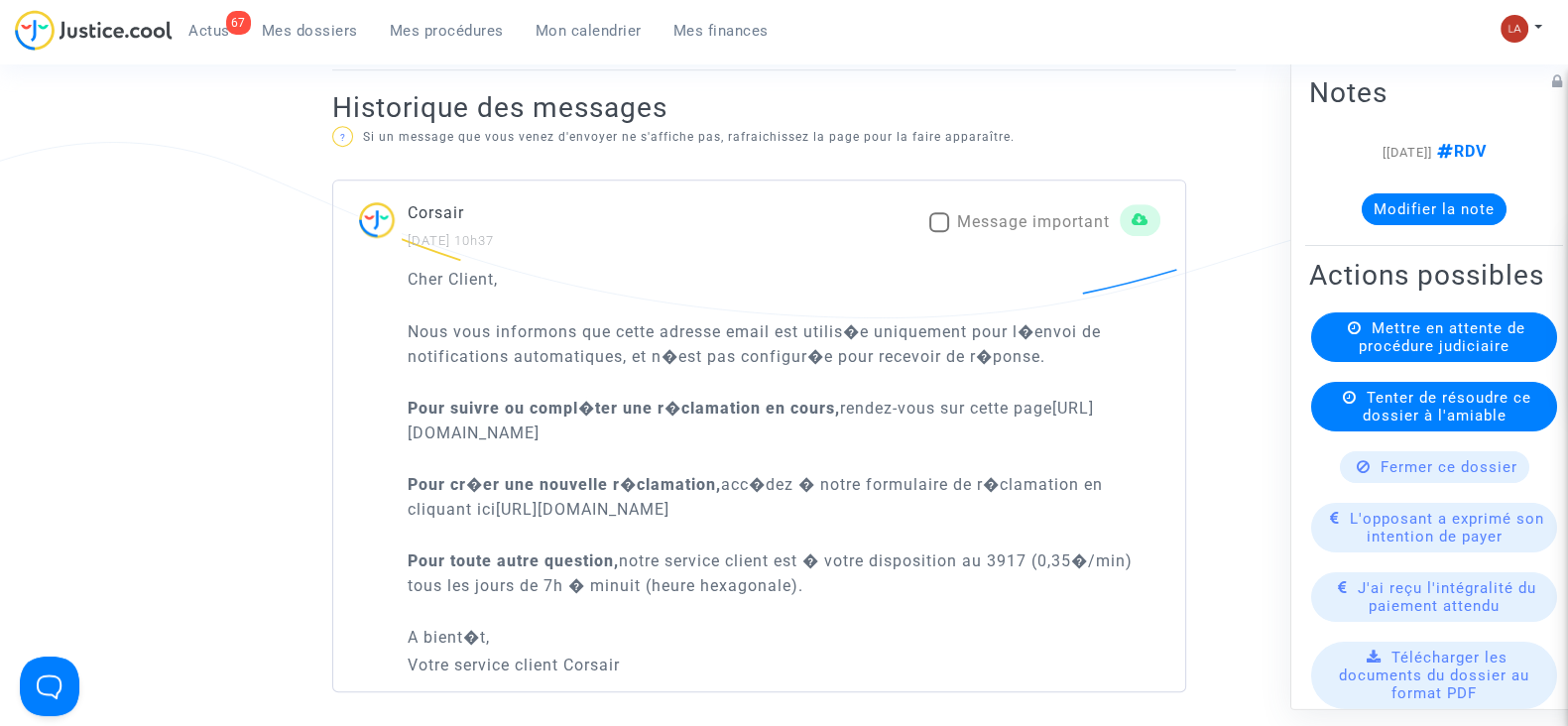
click at [1034, 201] on div "Corsair [DATE] 10h37 Message important" at bounding box center [758, 226] width 852 height 52
click at [1031, 216] on span "Message important" at bounding box center [1033, 221] width 153 height 19
click at [939, 232] on input "Message important" at bounding box center [938, 232] width 1 height 1
checkbox input "true"
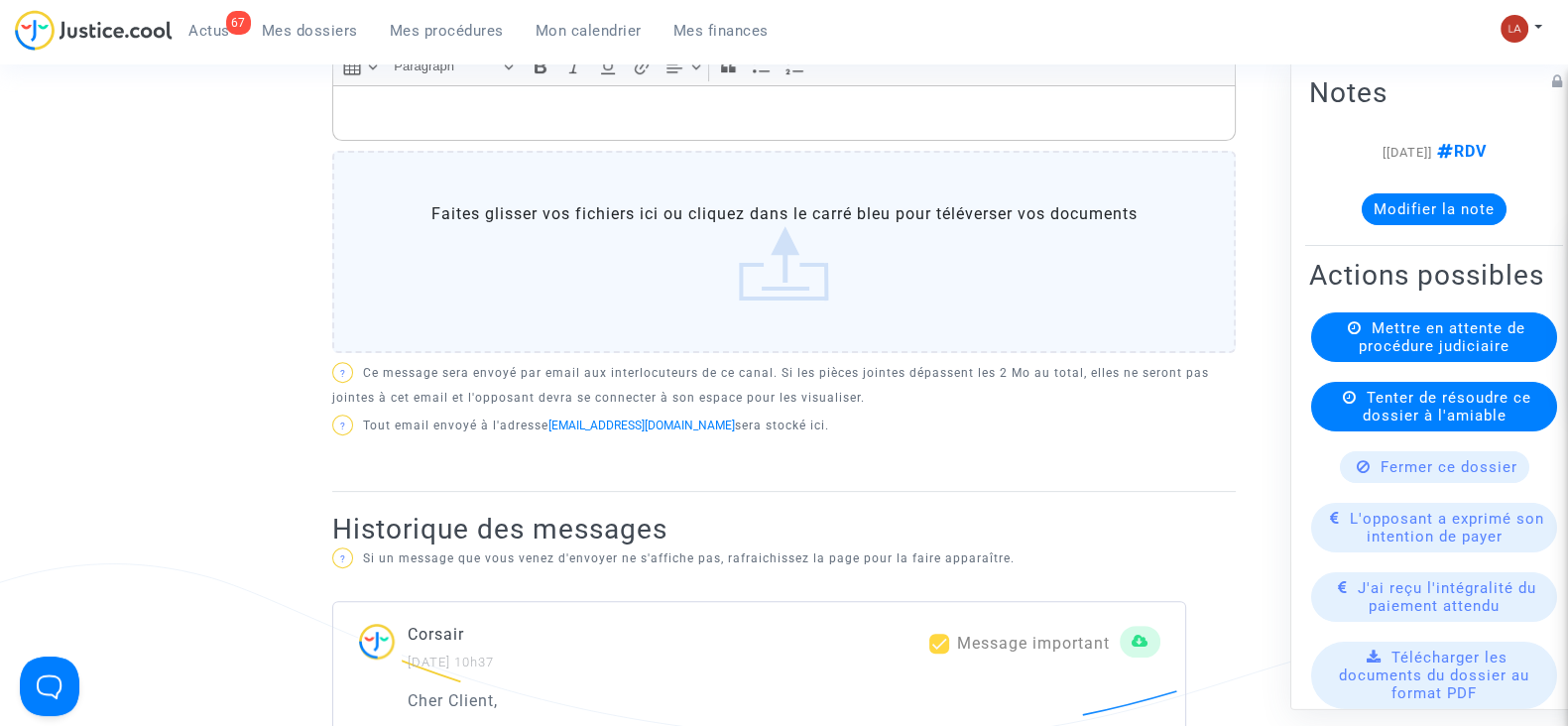
scroll to position [495, 0]
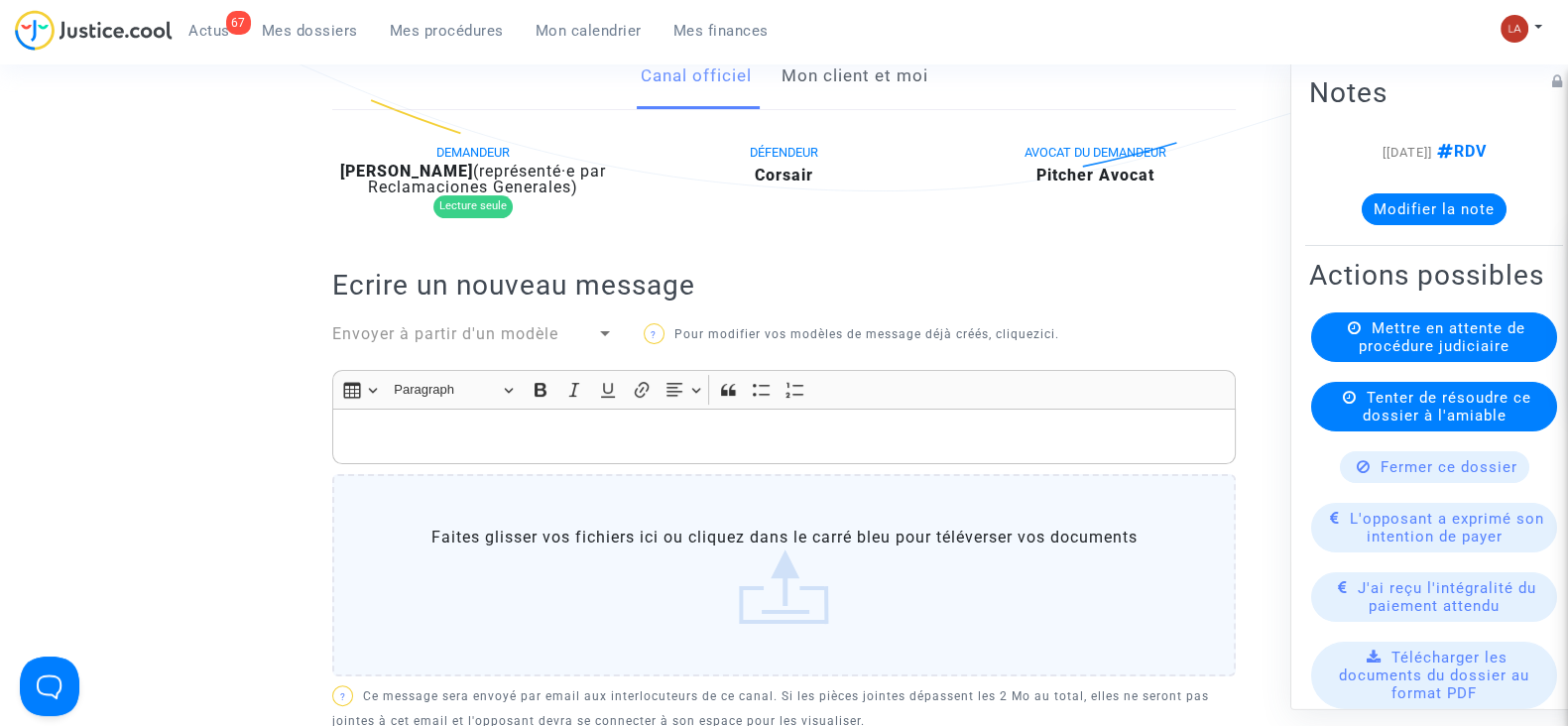
click at [425, 170] on b "[PERSON_NAME]" at bounding box center [406, 171] width 133 height 19
copy div "Konate"
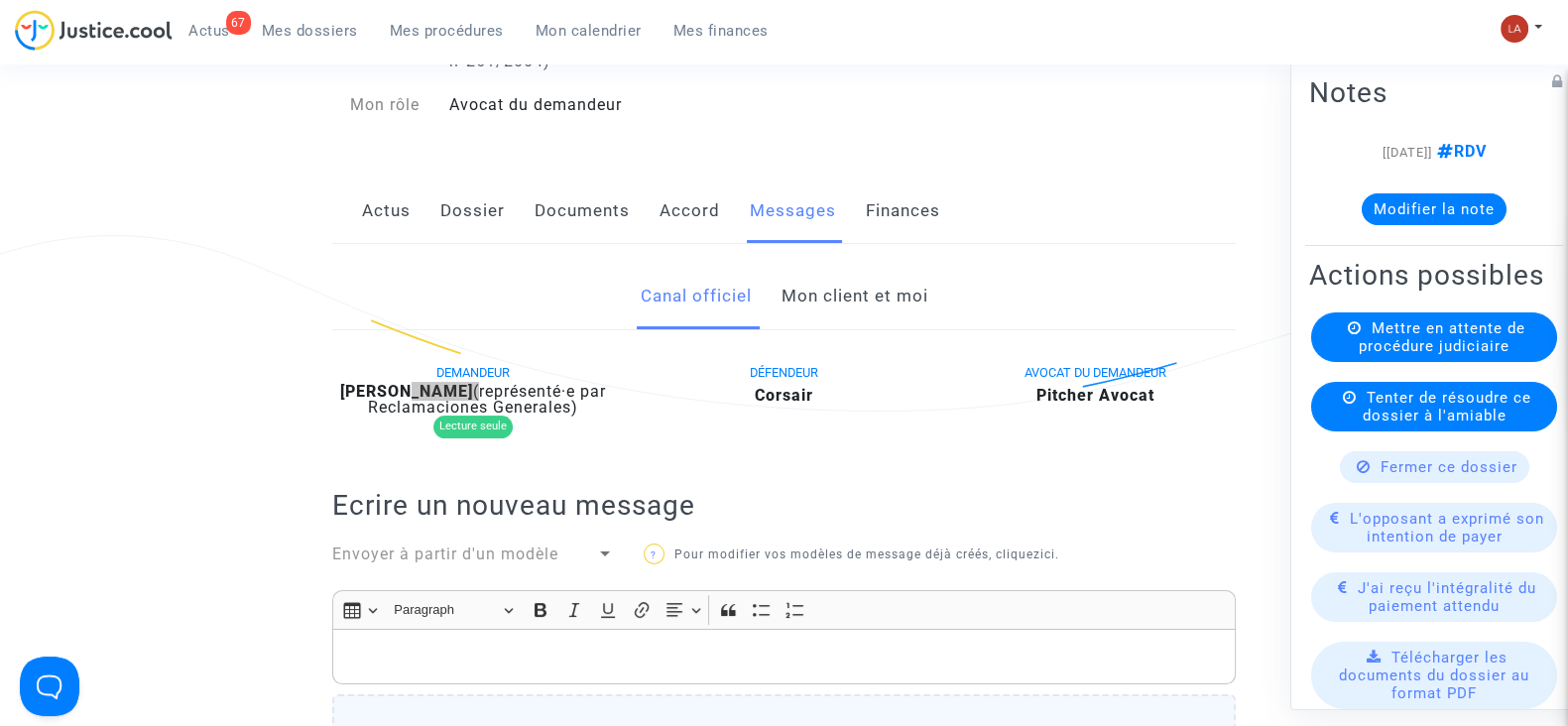
scroll to position [123, 0]
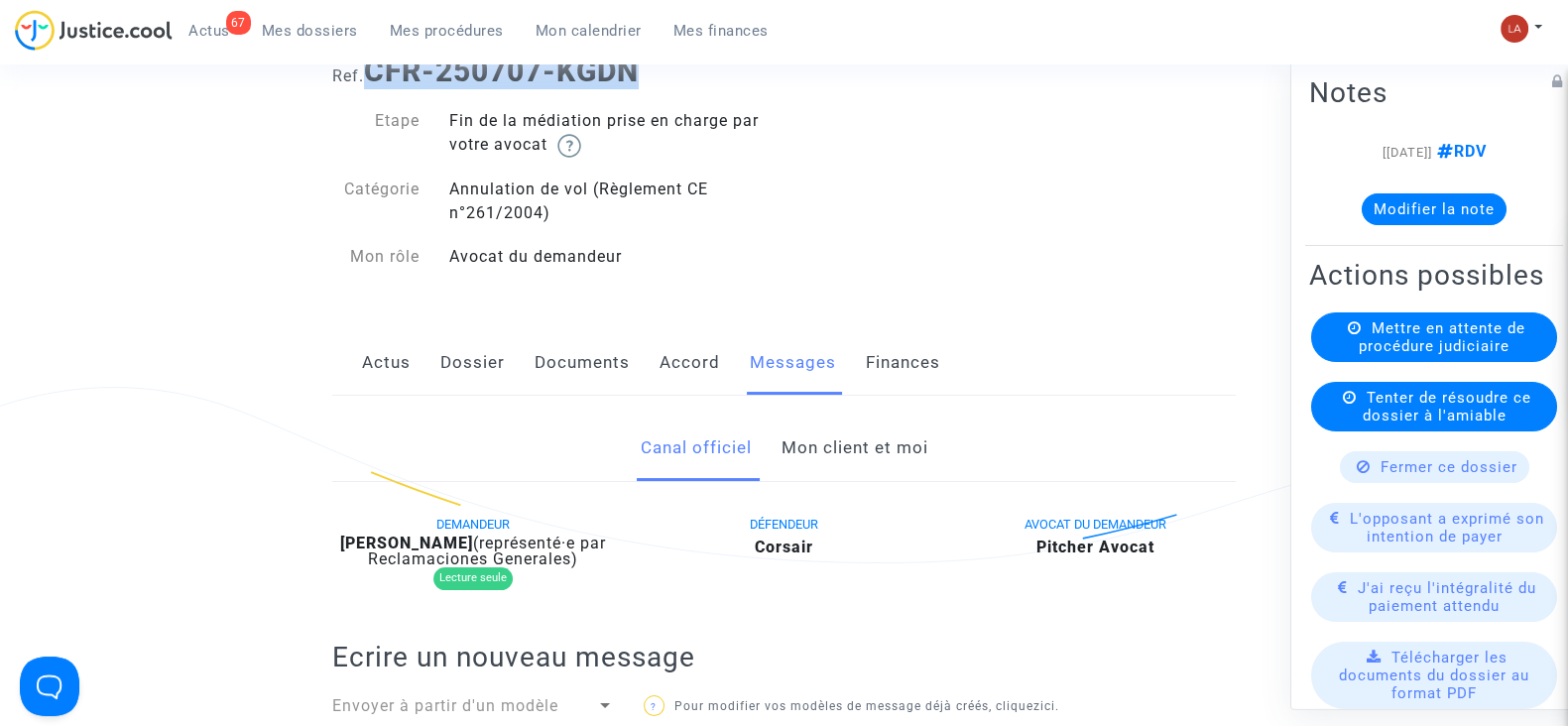
drag, startPoint x: 521, startPoint y: 75, endPoint x: 373, endPoint y: 73, distance: 148.0
click at [373, 73] on h1 "Ref. CFR-250707-KGDN" at bounding box center [783, 72] width 903 height 36
copy b "CFR-250707-KGDN"
click at [1437, 197] on button "Modifier la note" at bounding box center [1435, 210] width 145 height 32
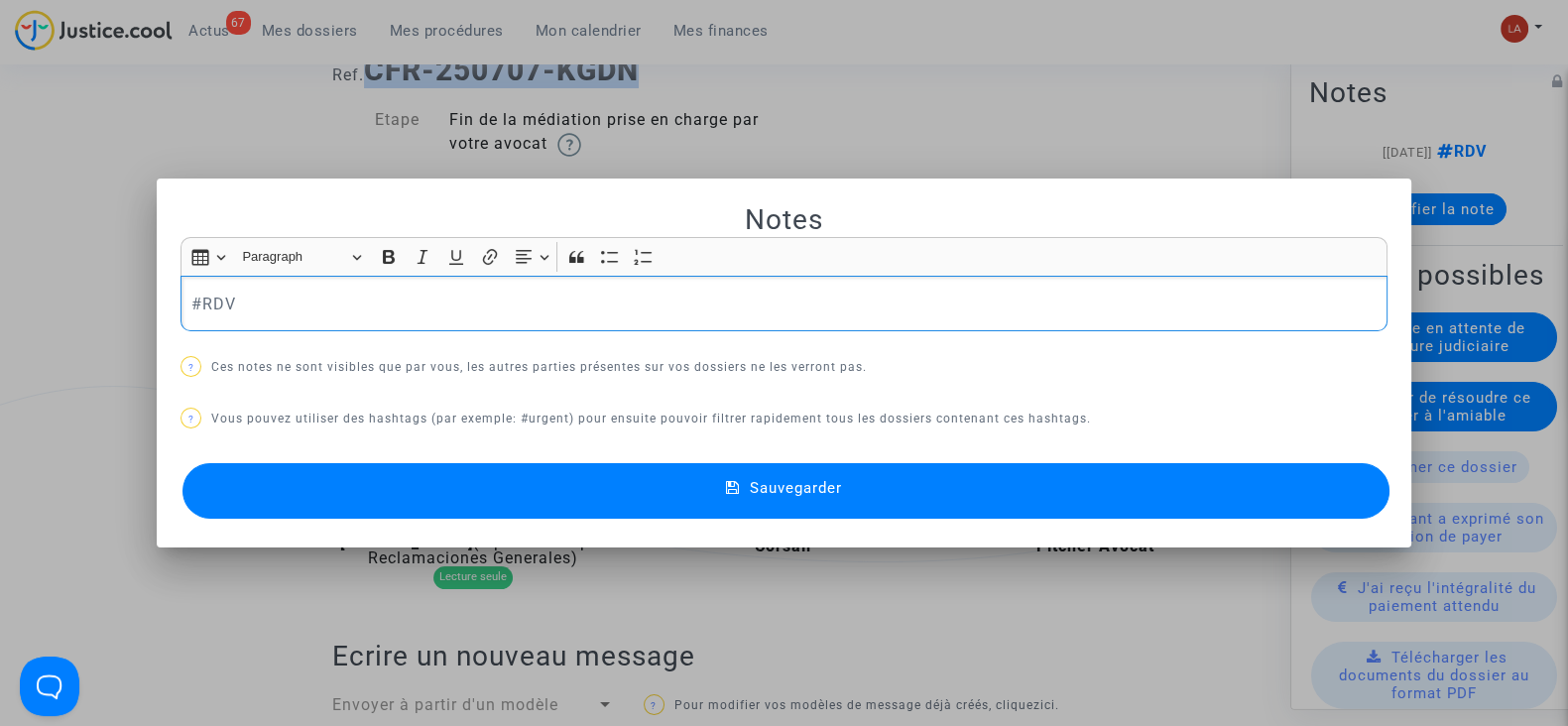
scroll to position [0, 0]
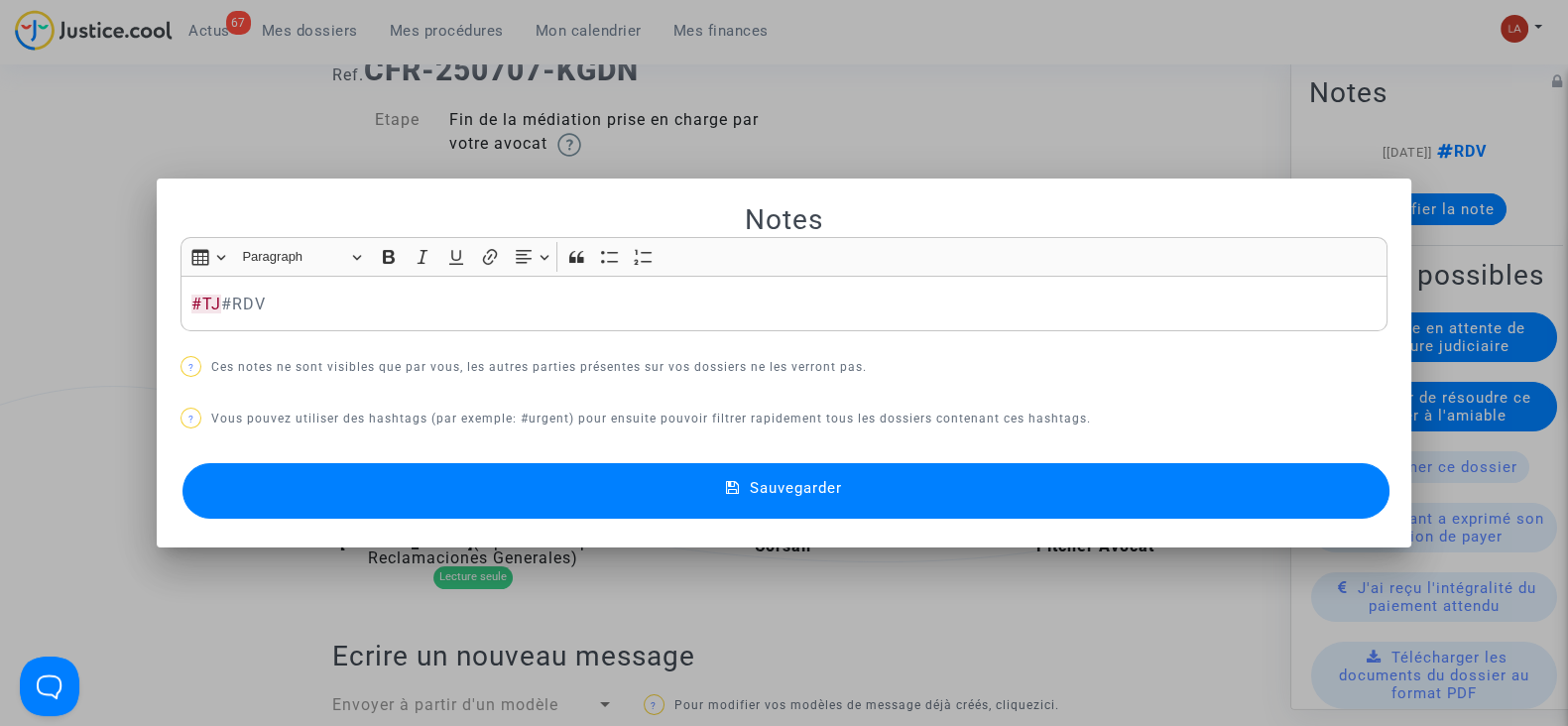
click at [1243, 510] on button "Sauvegarder" at bounding box center [786, 491] width 1207 height 56
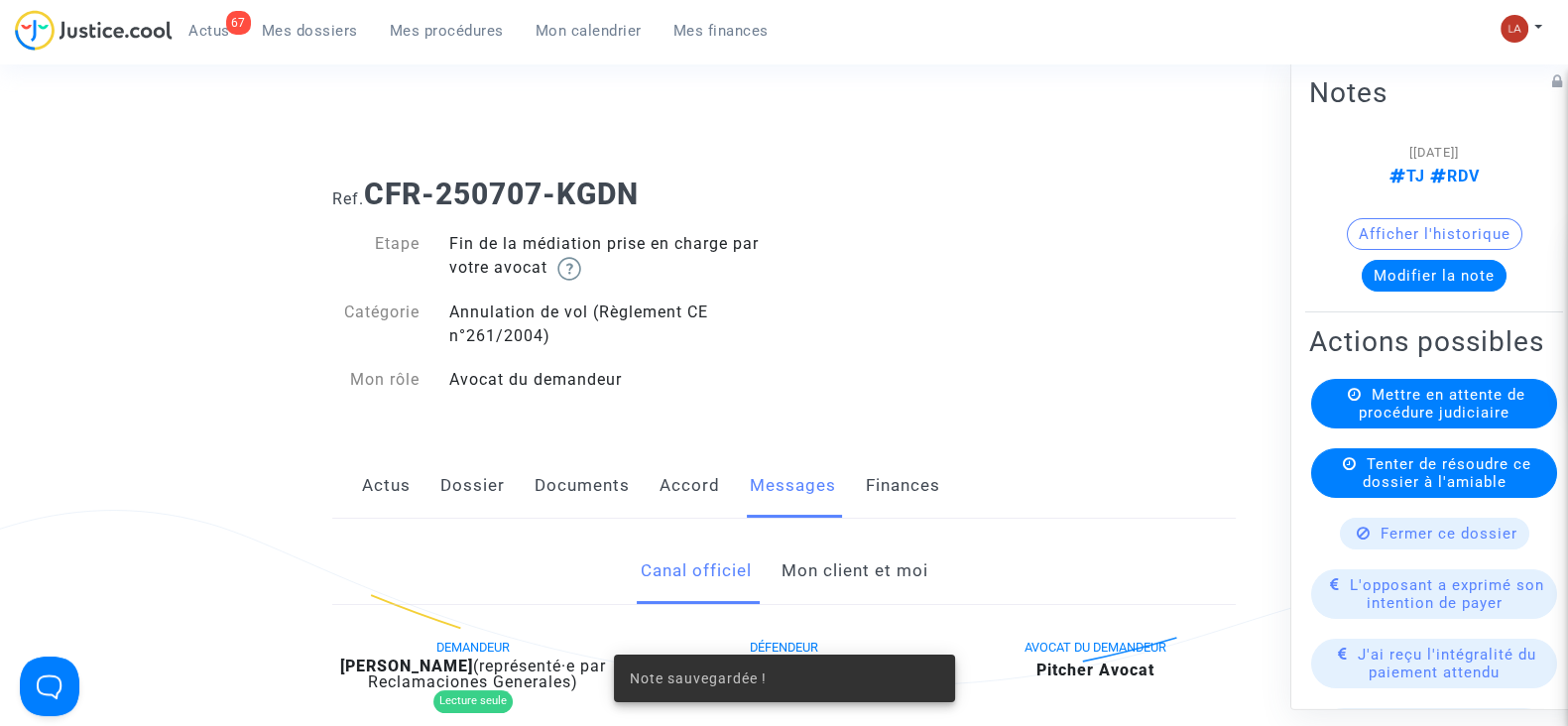
scroll to position [123, 0]
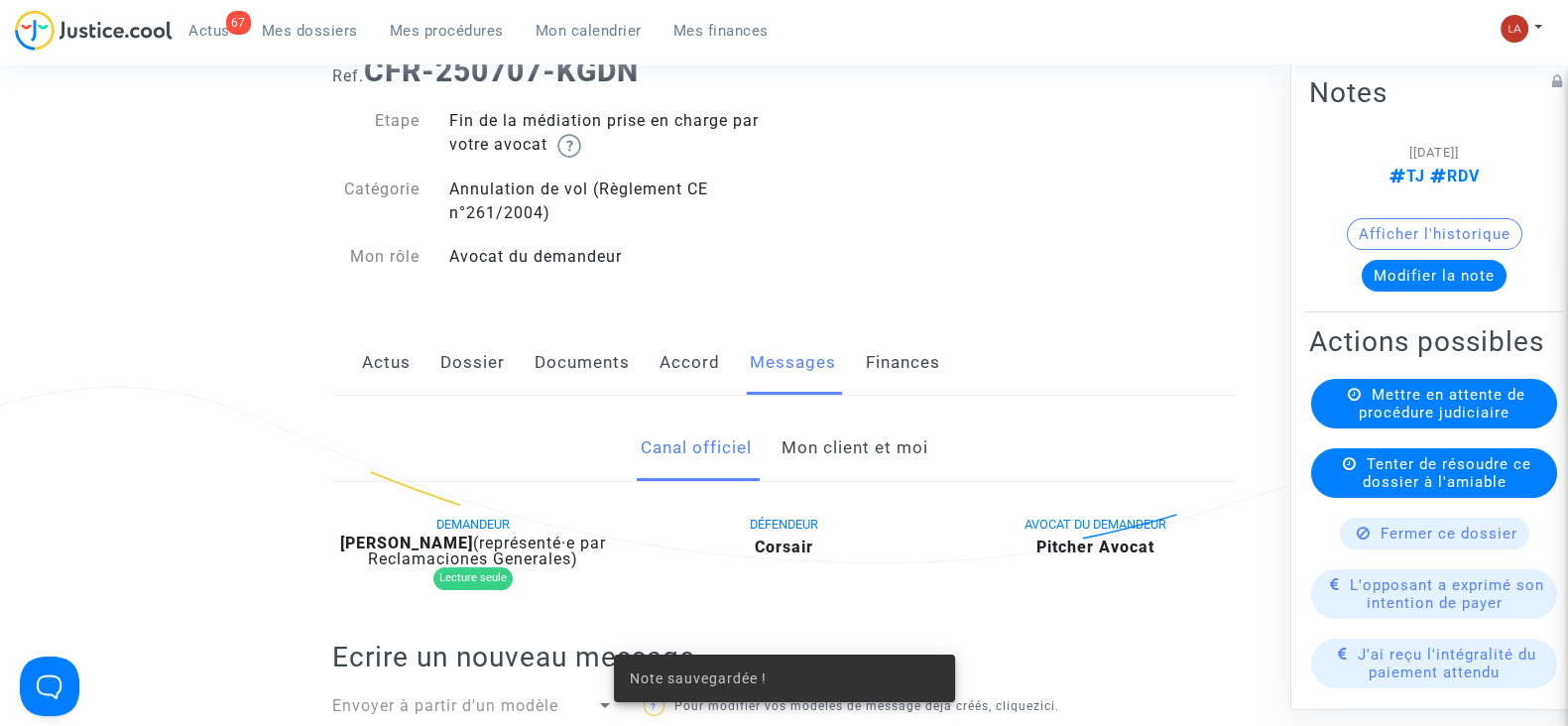
click at [1330, 428] on div "Mettre en attente de procédure judiciaire" at bounding box center [1435, 403] width 246 height 50
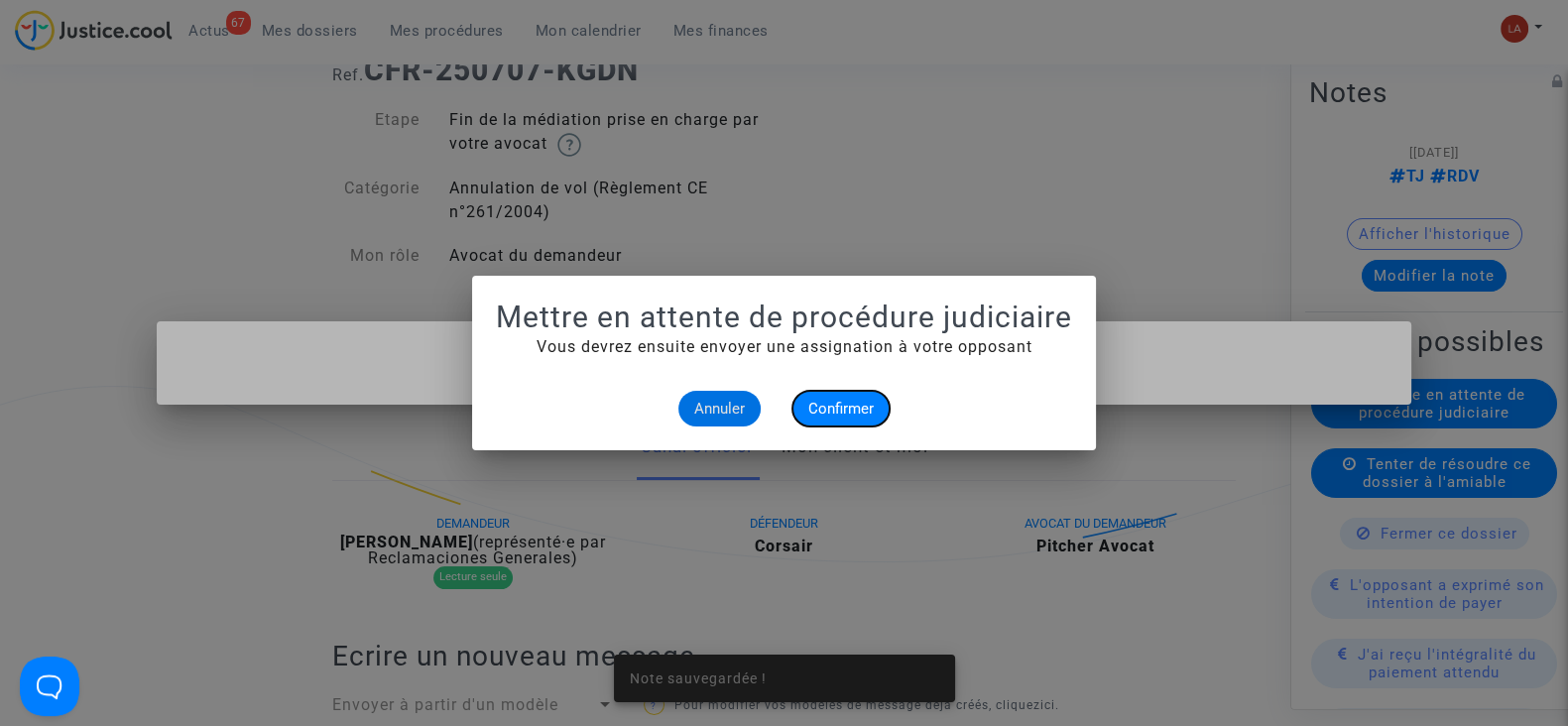
click at [829, 403] on span "Confirmer" at bounding box center [842, 408] width 66 height 18
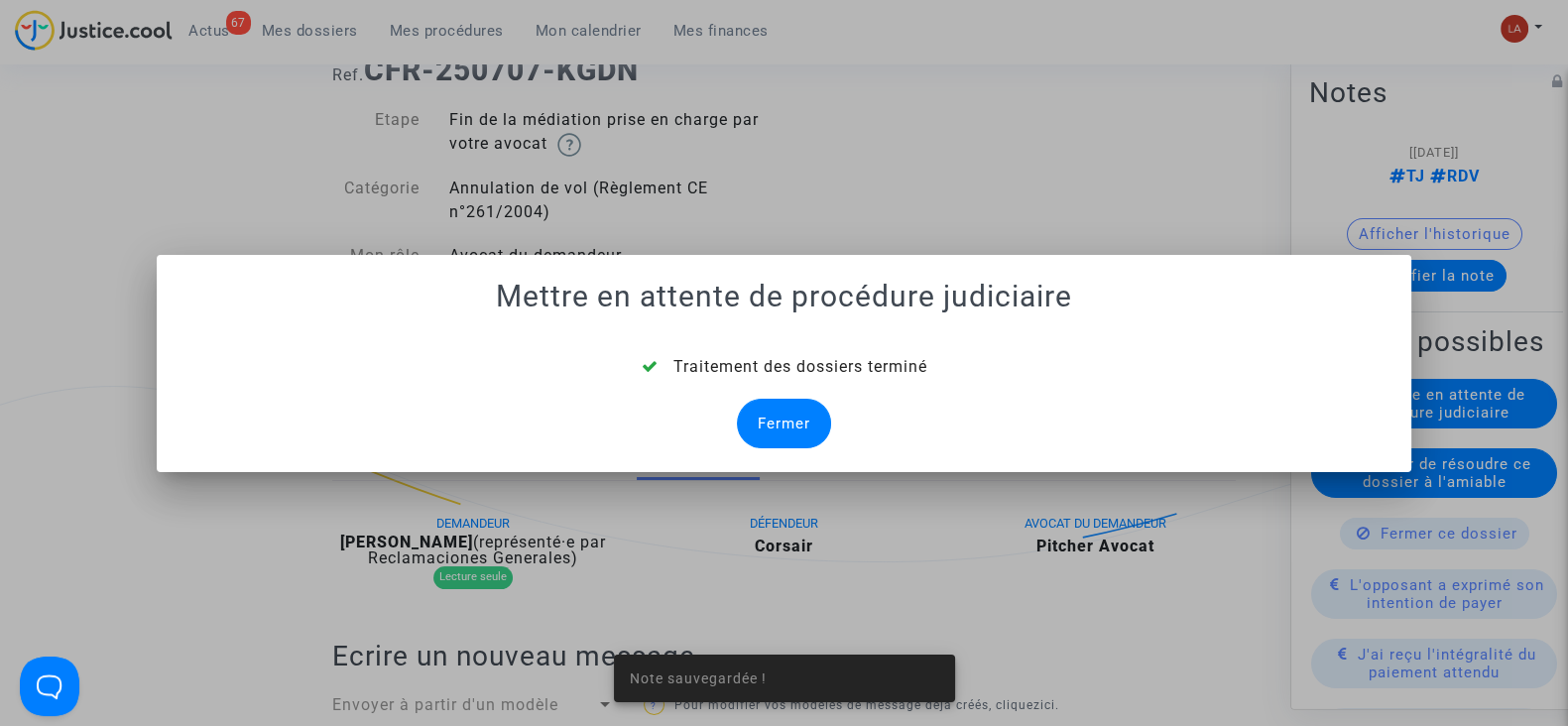
click at [785, 419] on div "Fermer" at bounding box center [784, 423] width 94 height 50
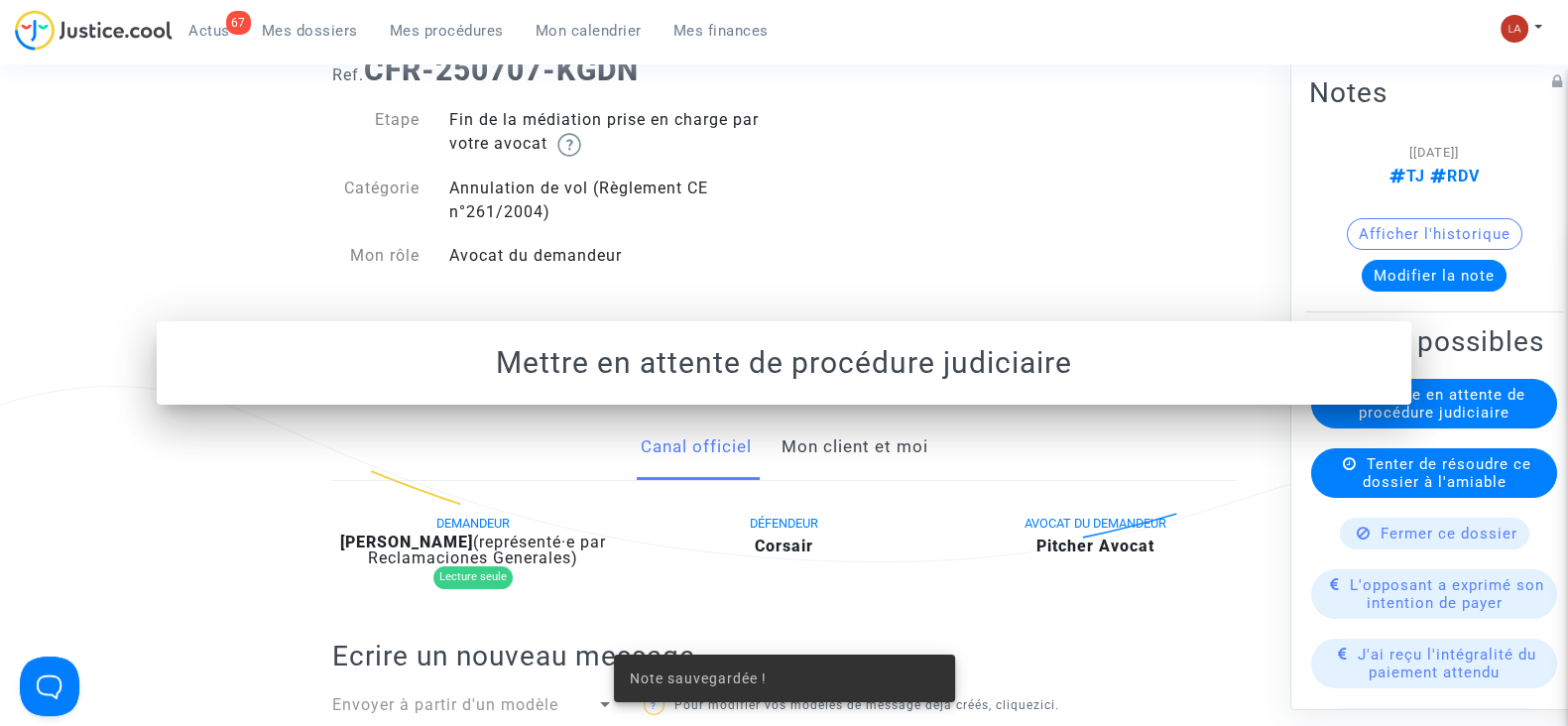
scroll to position [123, 0]
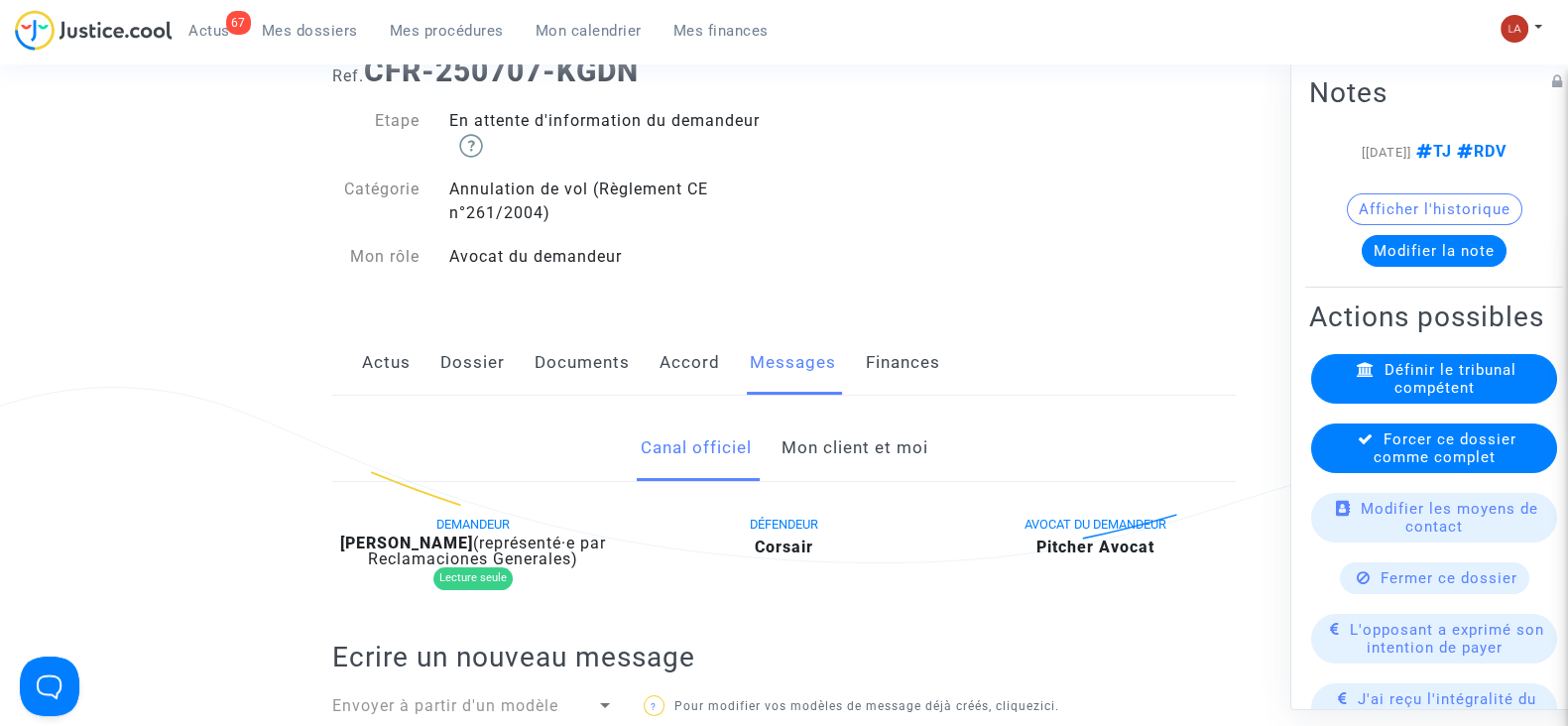
click at [1408, 466] on span "Forcer ce dossier comme complet" at bounding box center [1446, 448] width 143 height 36
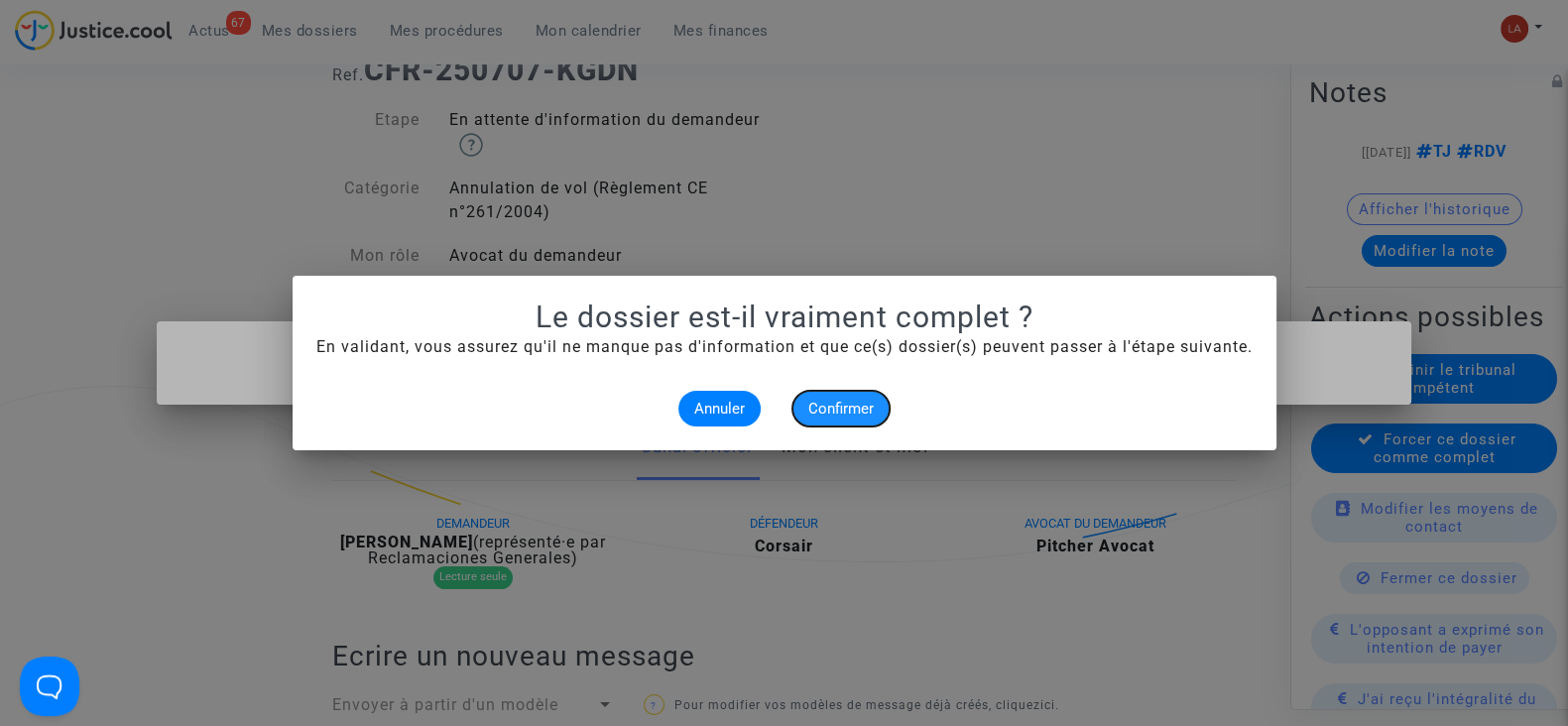
click at [858, 401] on span "Confirmer" at bounding box center [842, 408] width 66 height 18
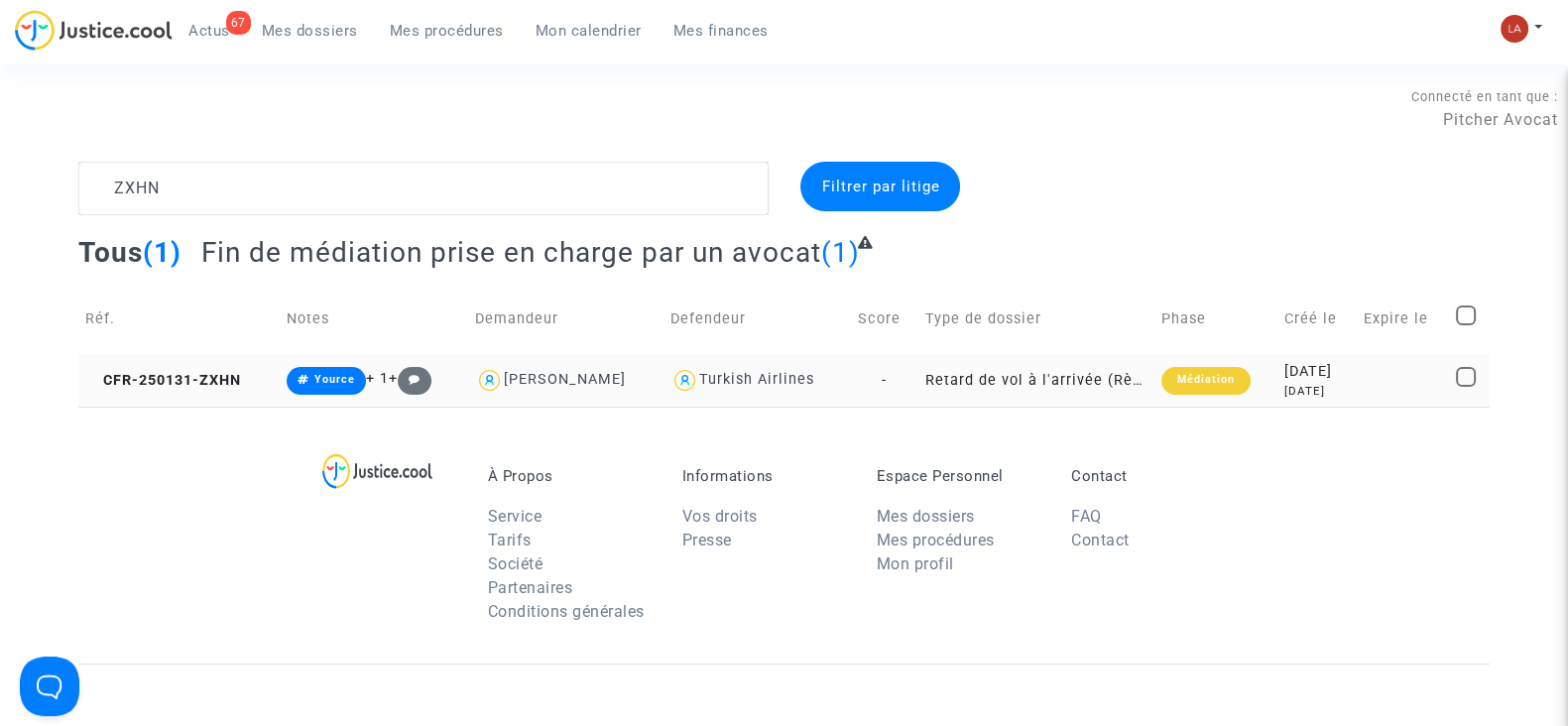
type textarea "ZXHN"
click at [214, 388] on td "CFR-250131-ZXHN" at bounding box center [179, 379] width 202 height 53
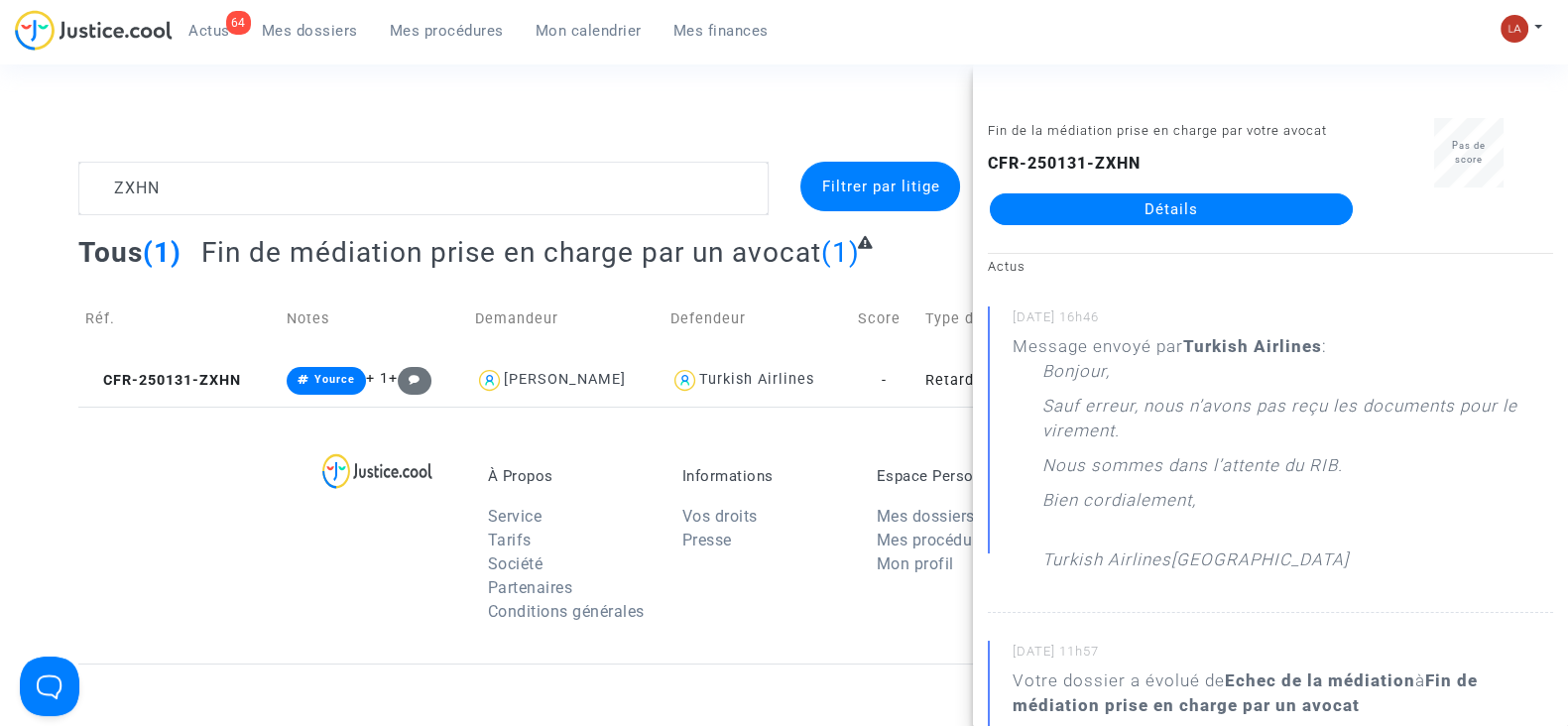
click at [206, 51] on div "64 Actus Mes dossiers Mes procédures Mon calendrier Mes finances" at bounding box center [399, 37] width 770 height 55
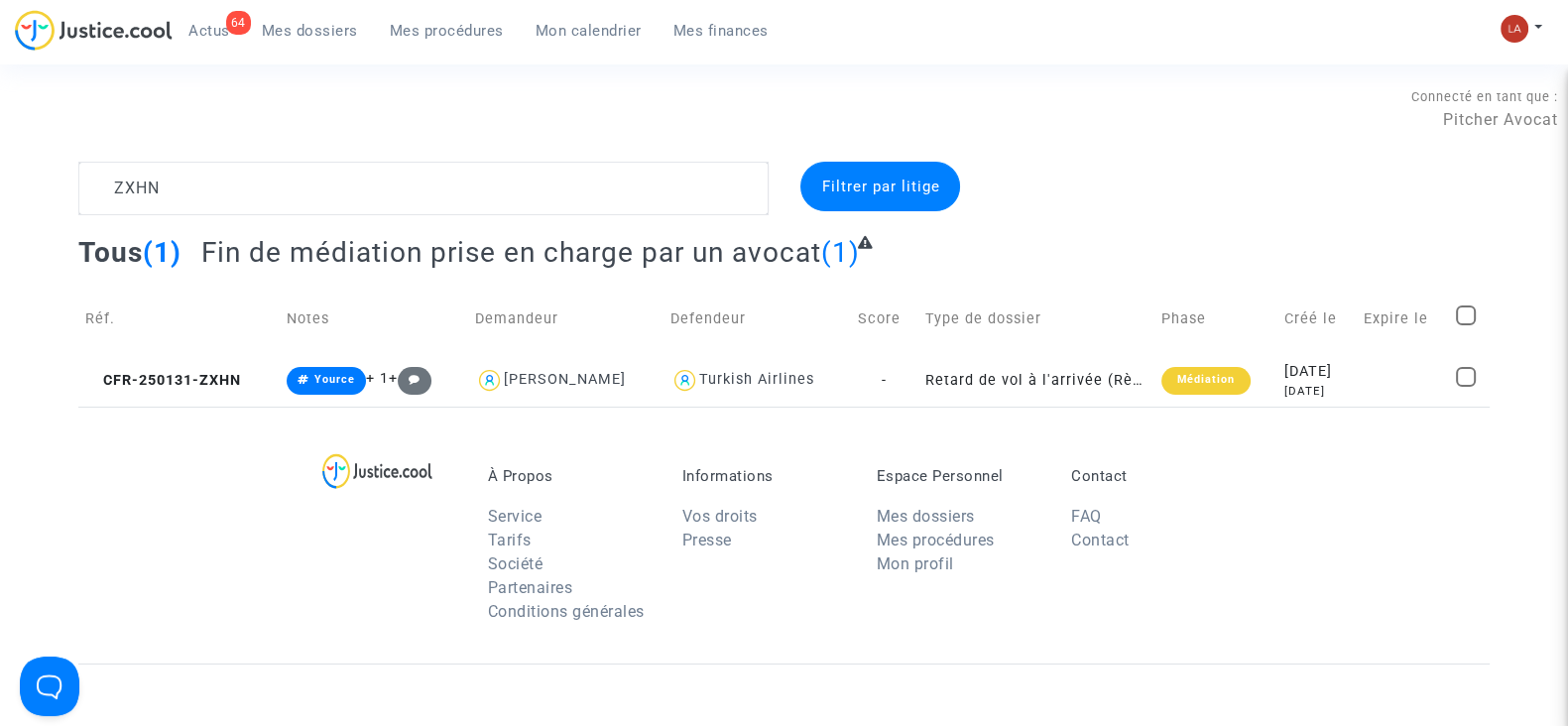
click at [199, 25] on span "Actus" at bounding box center [210, 31] width 42 height 18
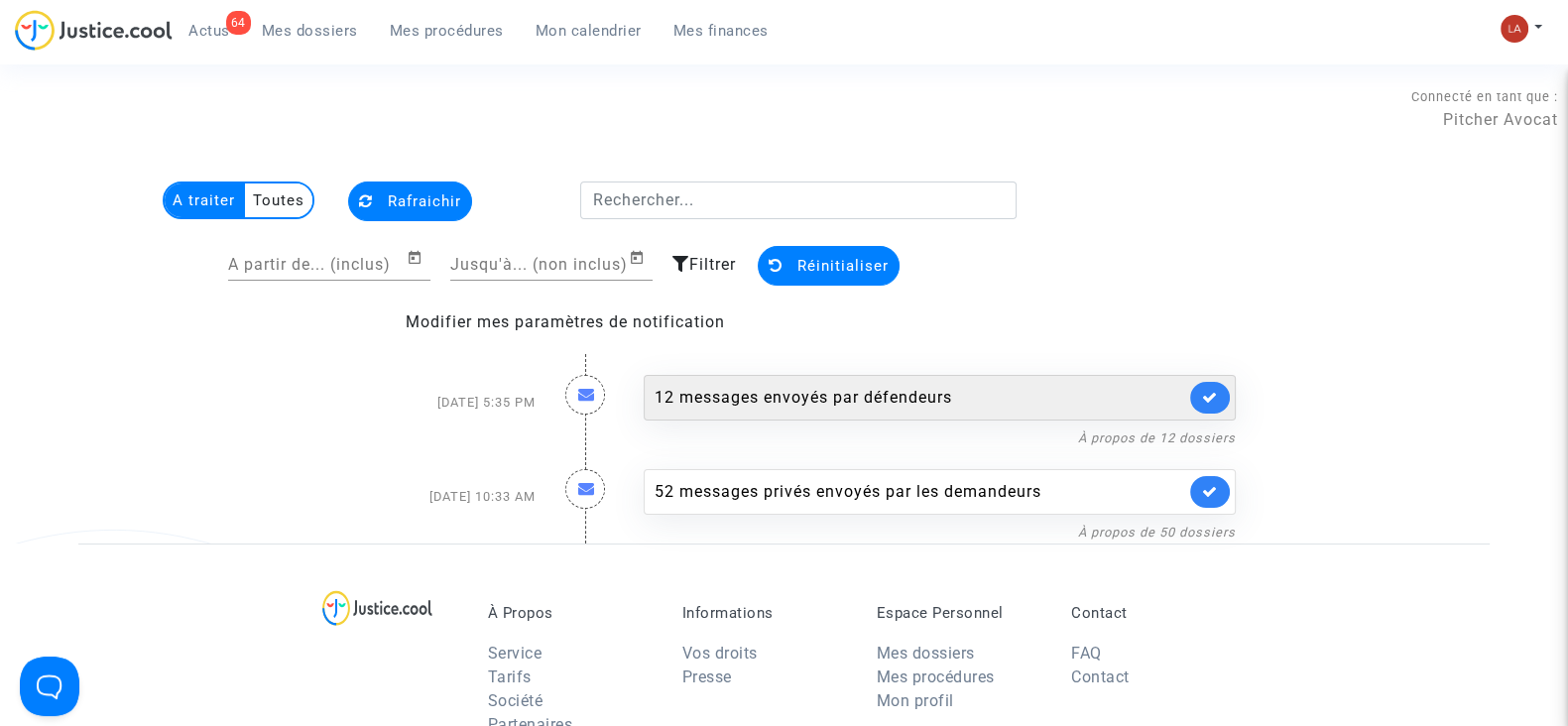
click at [915, 416] on div "12 messages envoyés par défendeurs" at bounding box center [940, 397] width 592 height 46
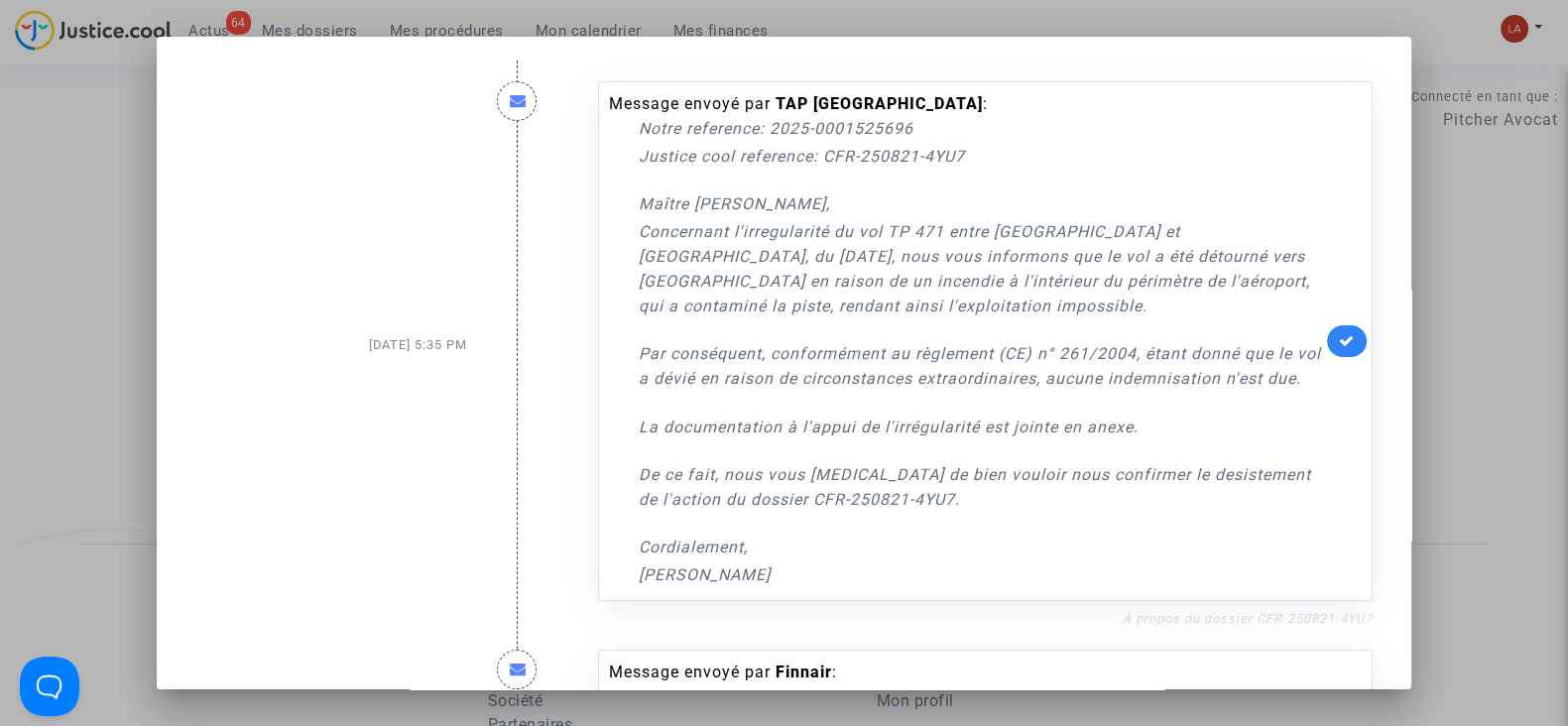
click at [1286, 626] on link "À propos du dossier CFR-250821-4YU7" at bounding box center [1248, 618] width 250 height 15
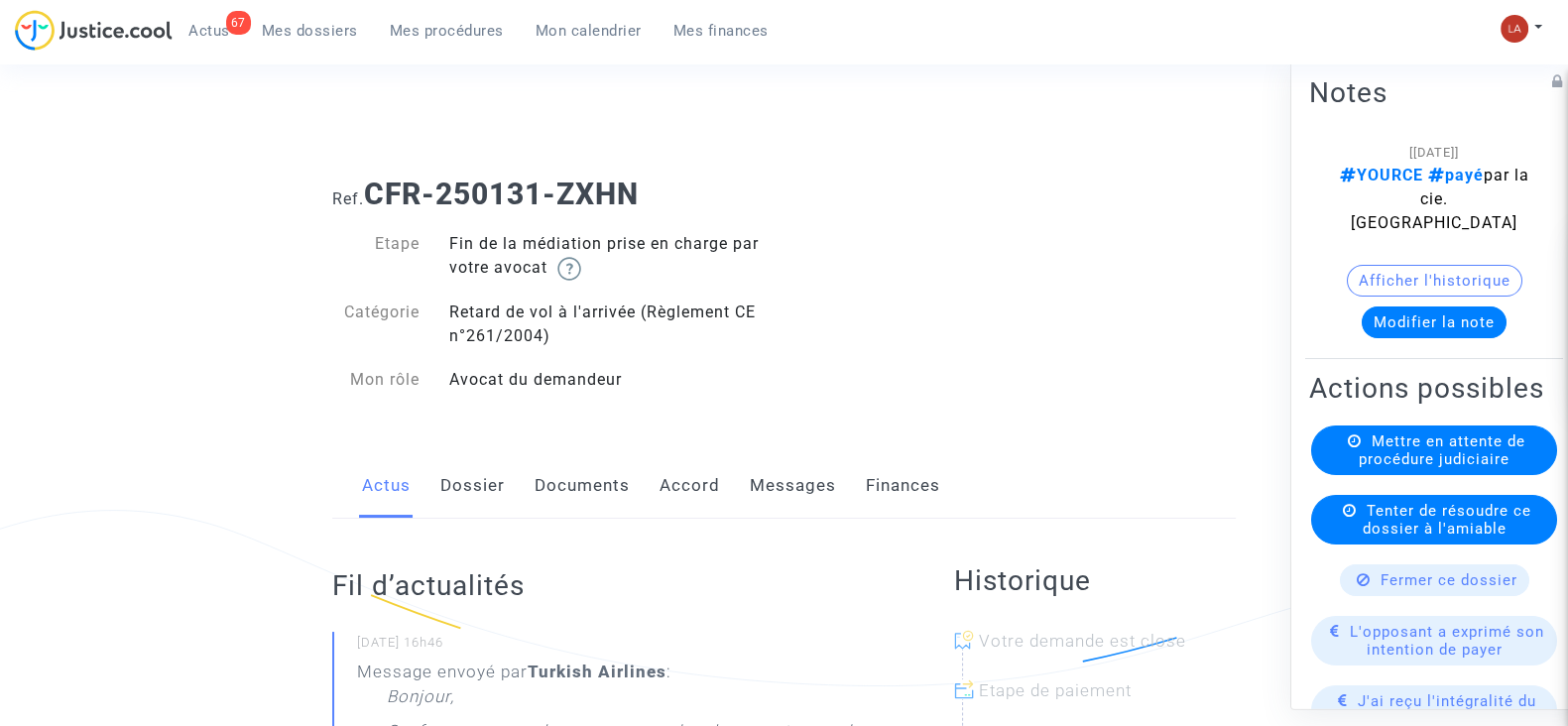
click at [750, 467] on link "Messages" at bounding box center [793, 486] width 86 height 66
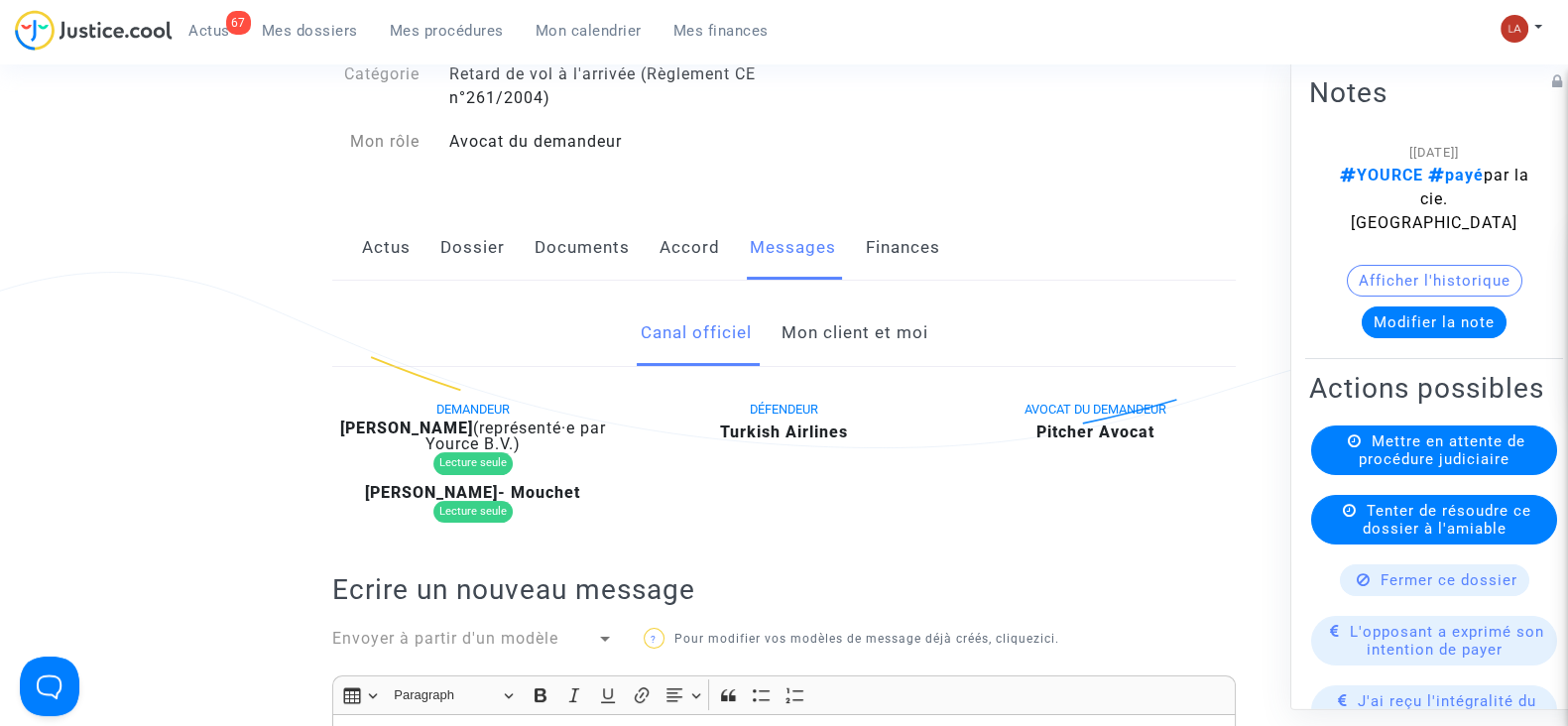
scroll to position [247, 0]
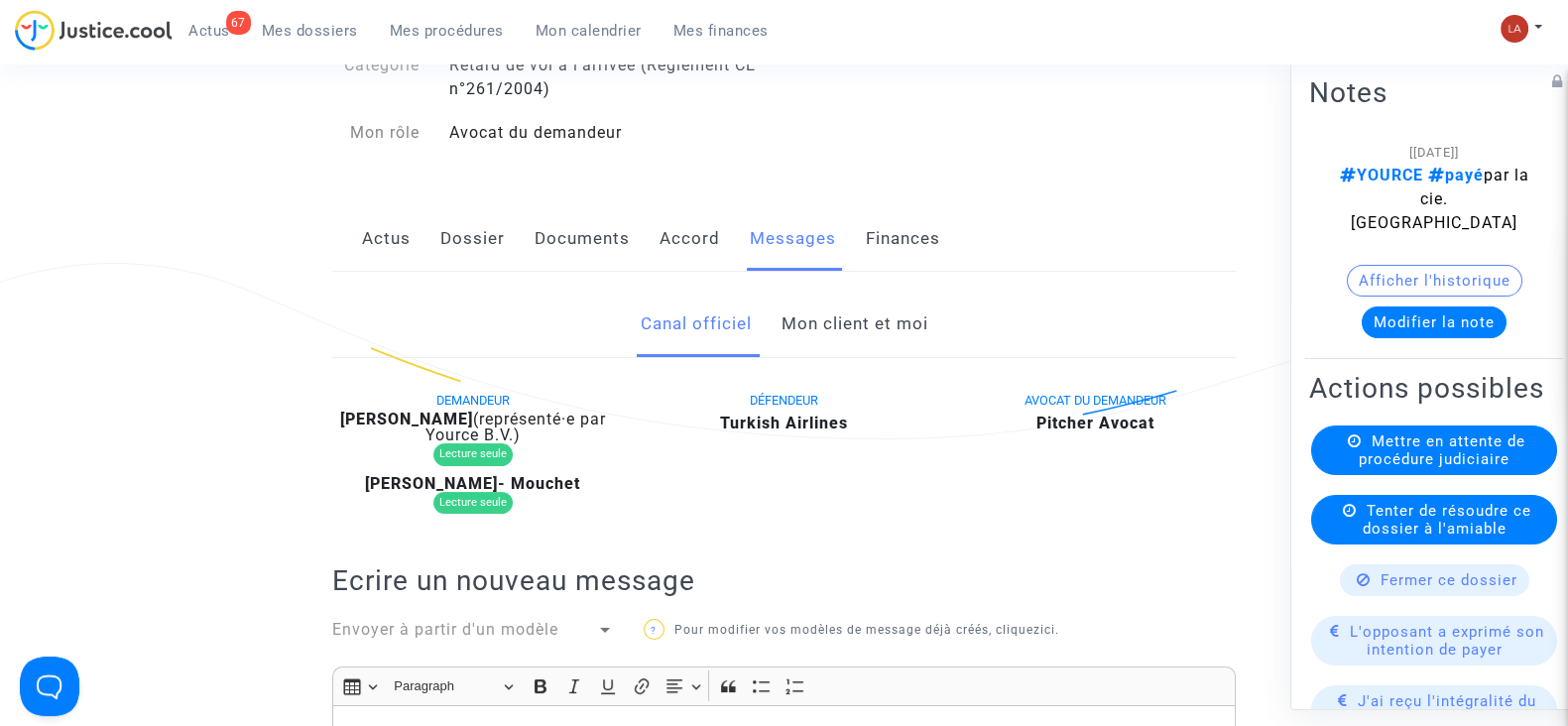
click at [452, 412] on b "Jacques Montheil" at bounding box center [406, 418] width 133 height 19
drag, startPoint x: 452, startPoint y: 412, endPoint x: 560, endPoint y: 390, distance: 110.2
click at [452, 411] on b "Jacques Montheil" at bounding box center [406, 418] width 133 height 19
copy b "Montheil"
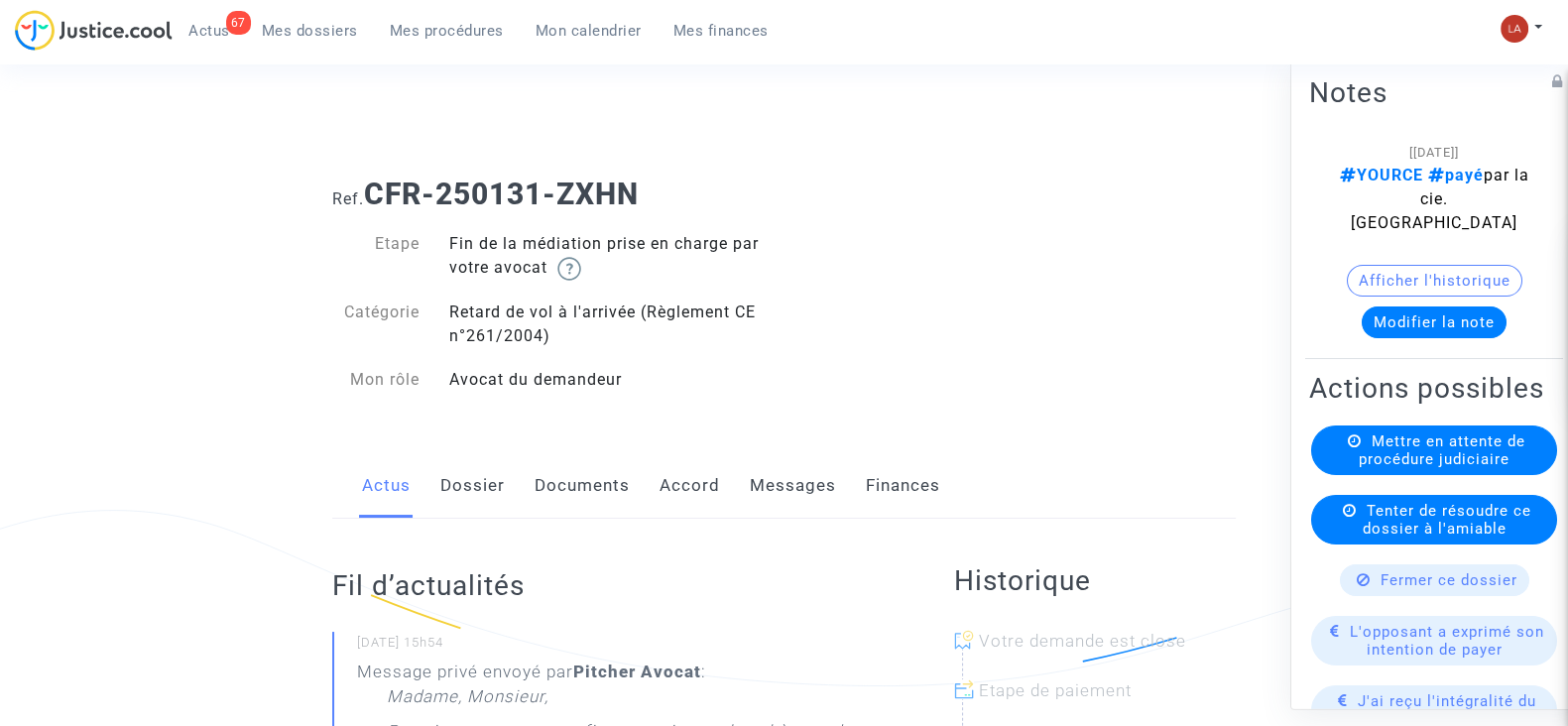
click at [789, 505] on link "Messages" at bounding box center [793, 486] width 86 height 66
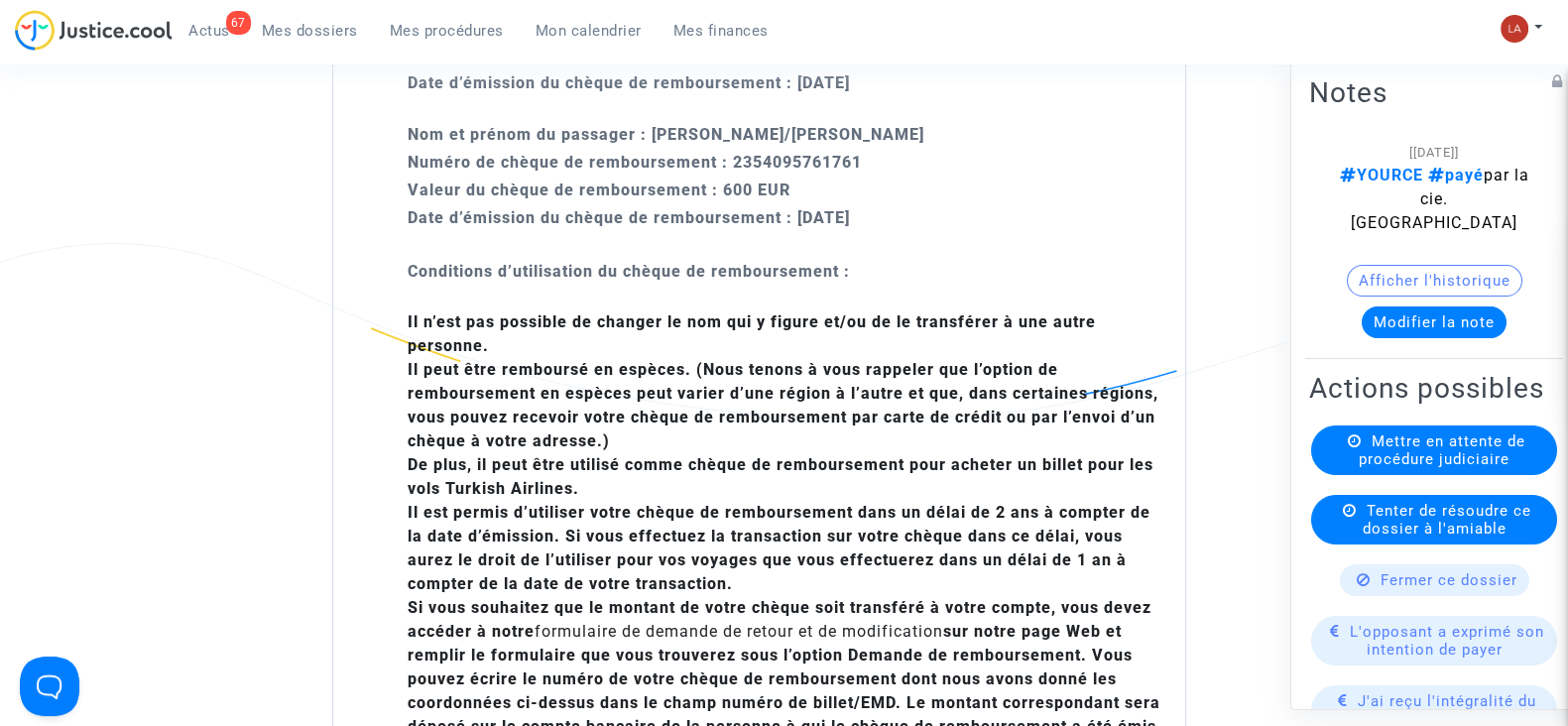
scroll to position [2726, 0]
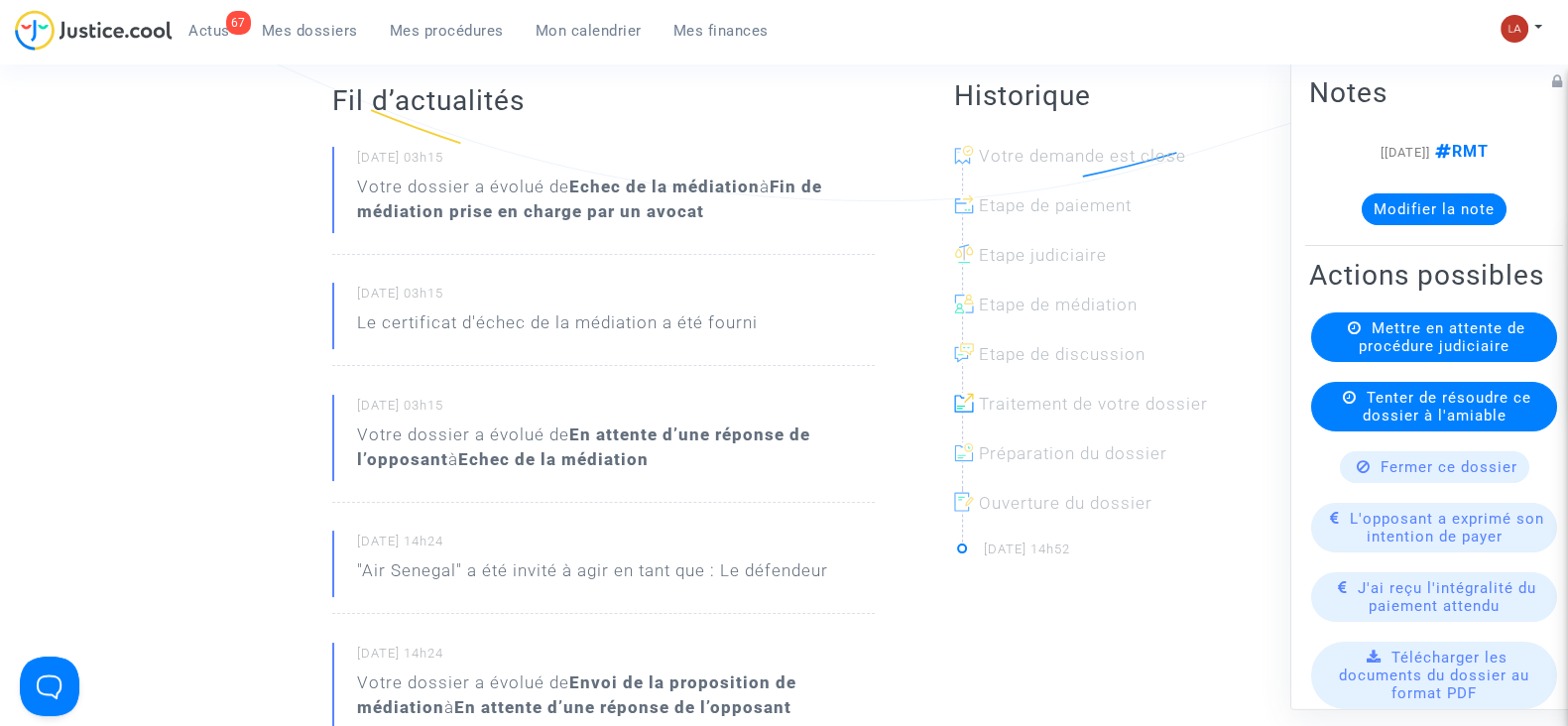
scroll to position [123, 0]
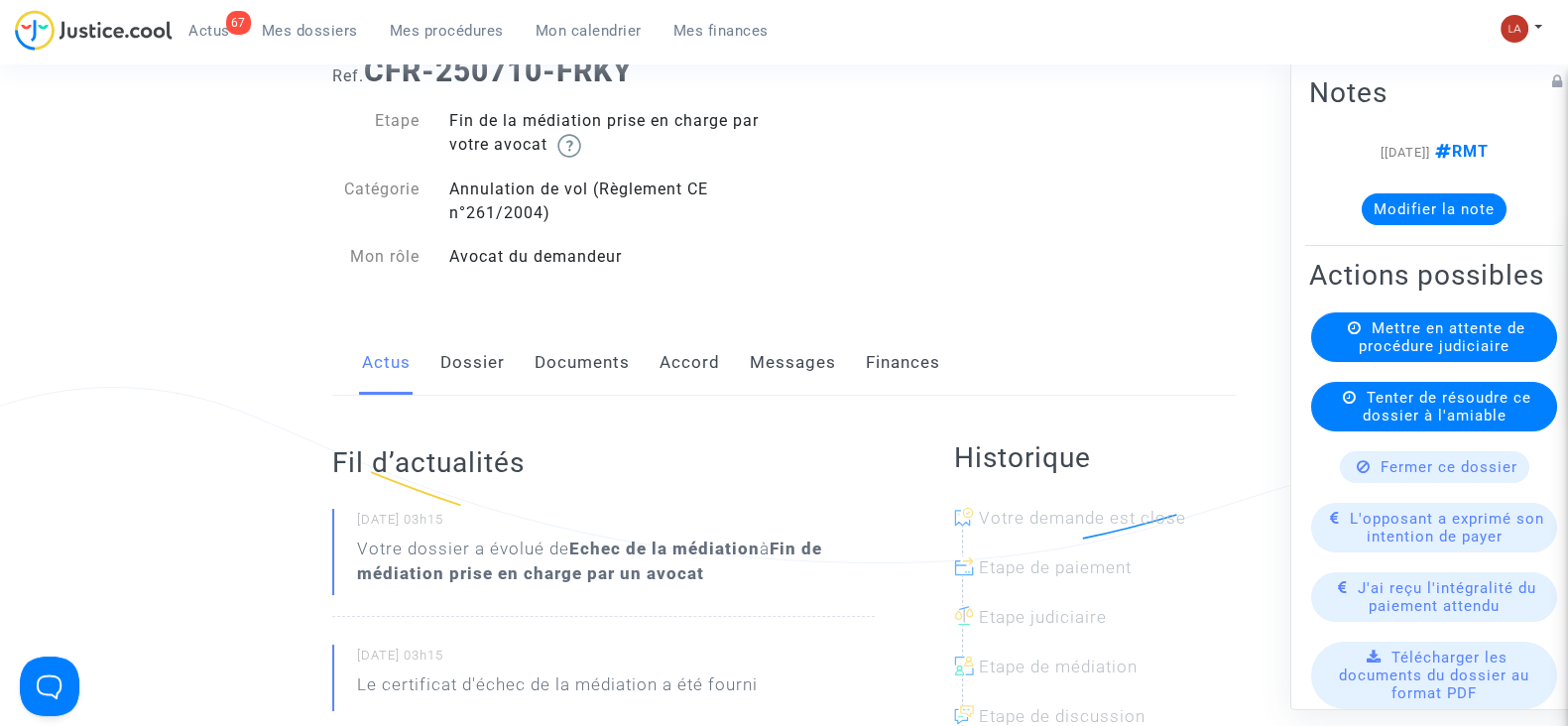
click at [813, 375] on link "Messages" at bounding box center [793, 363] width 86 height 66
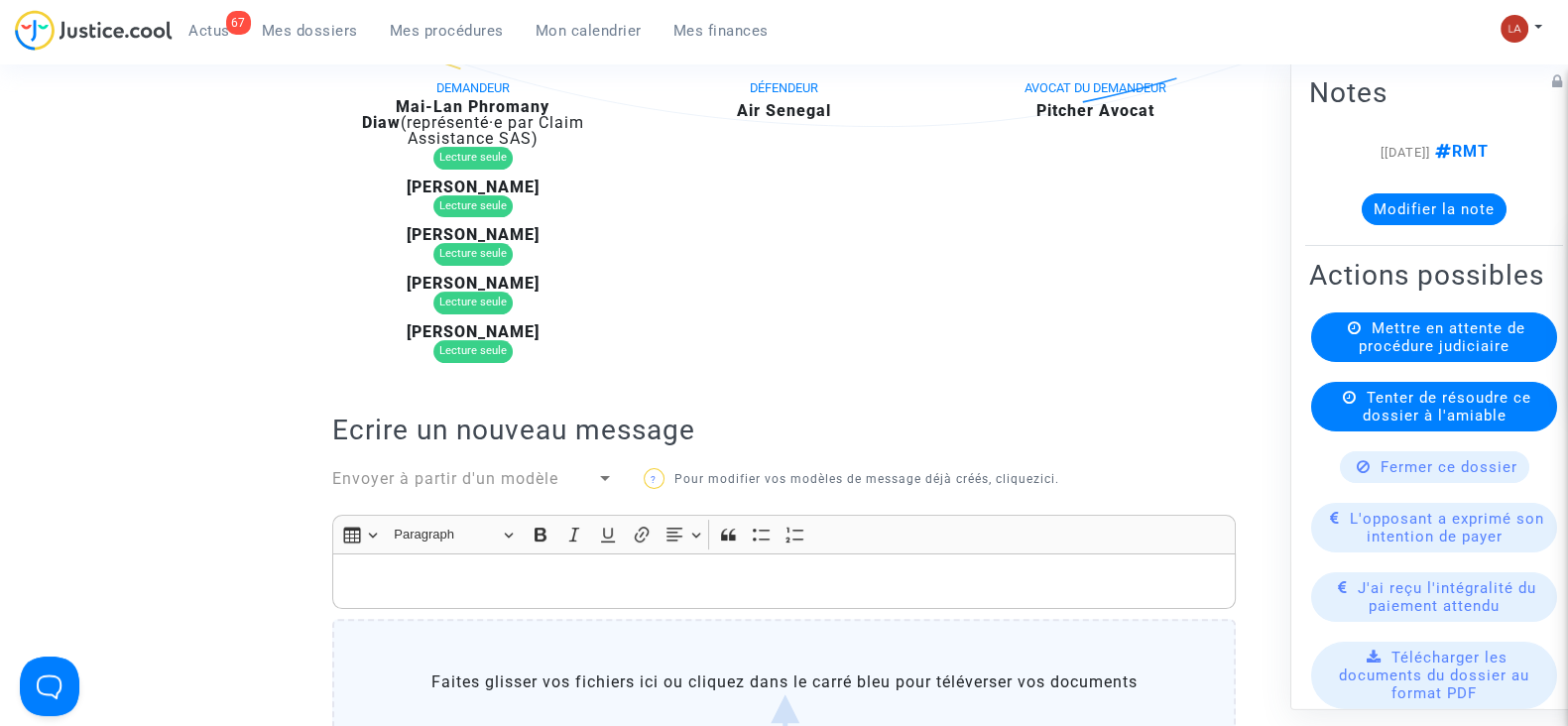
scroll to position [247, 0]
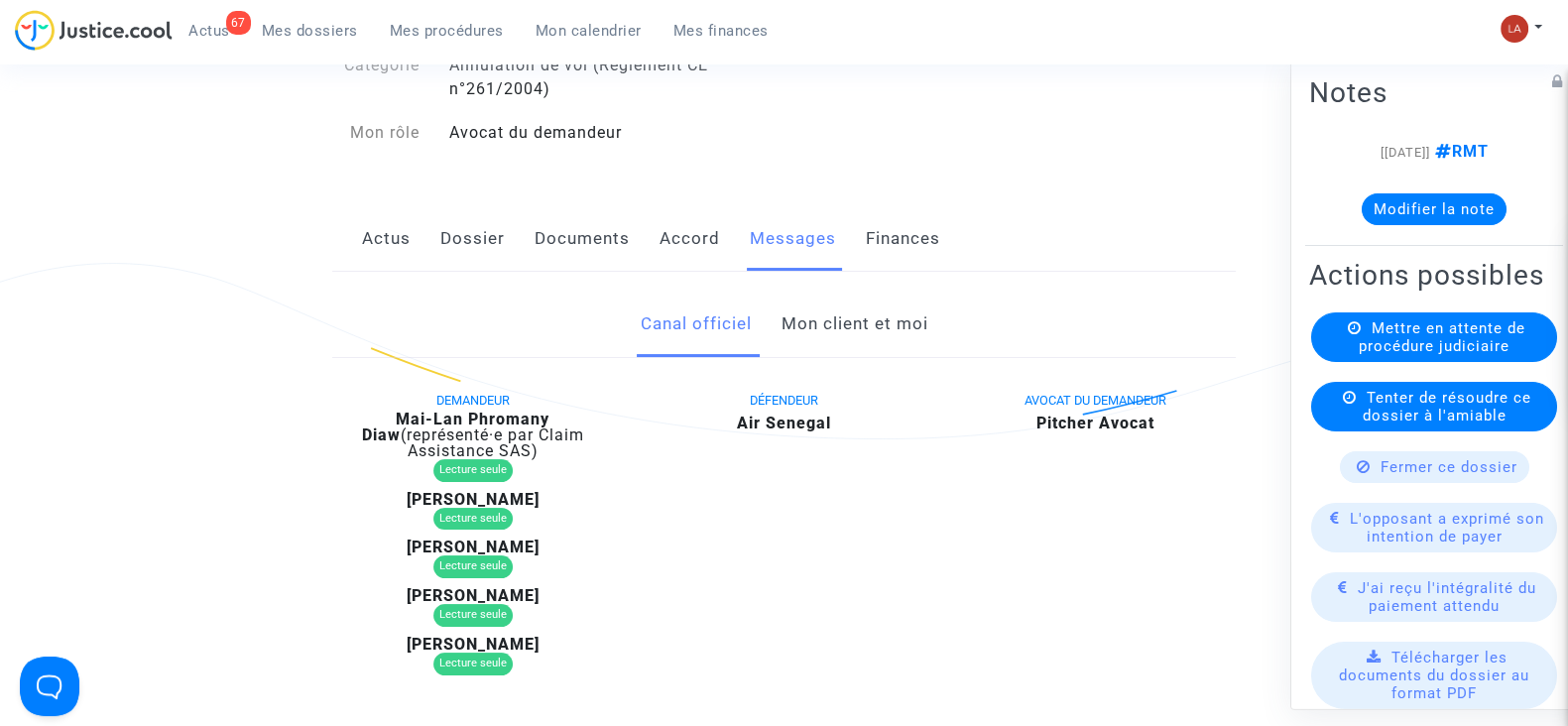
click at [449, 230] on link "Dossier" at bounding box center [472, 239] width 65 height 66
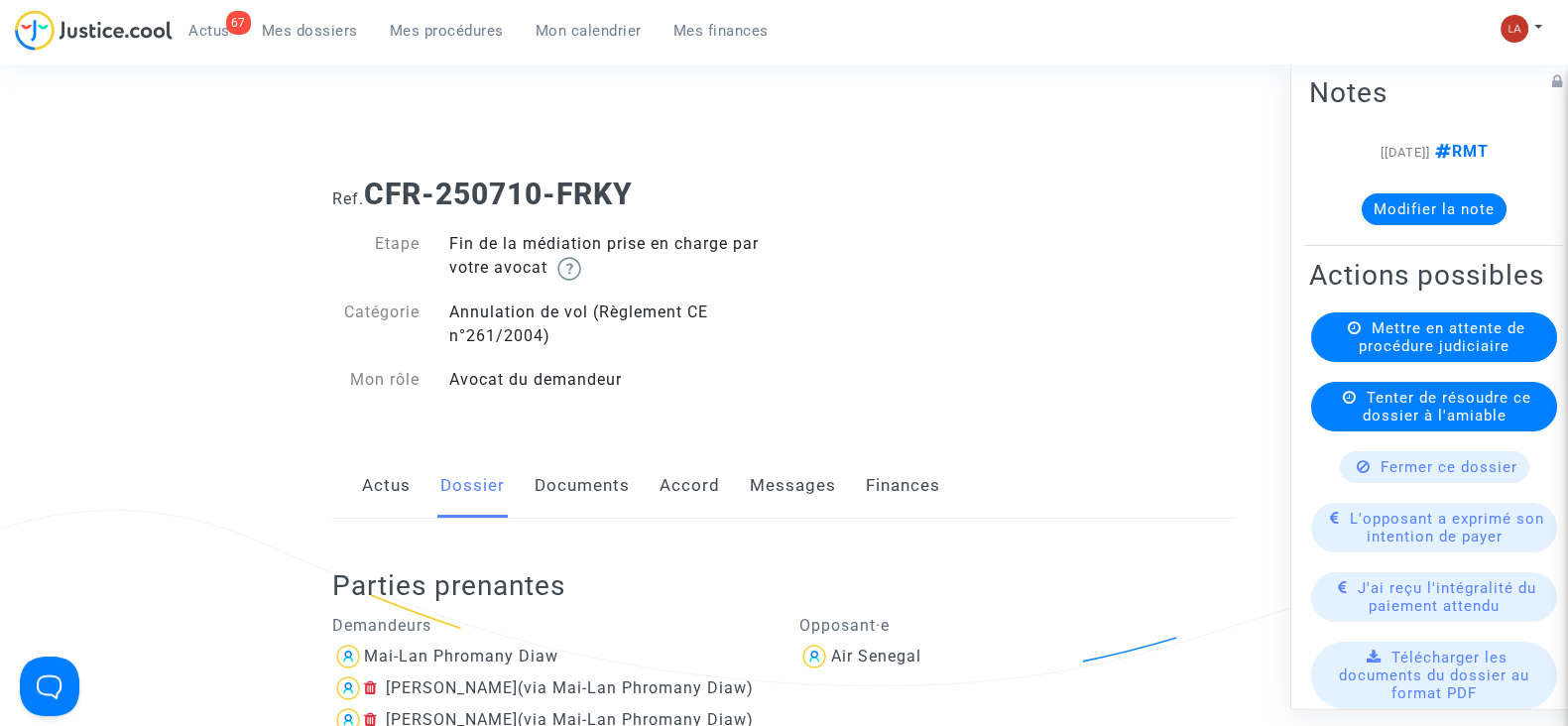
drag, startPoint x: 718, startPoint y: 453, endPoint x: 762, endPoint y: 493, distance: 59.5
click at [719, 454] on div "Actus Dossier Documents Accord Messages Finances" at bounding box center [783, 486] width 903 height 67
drag, startPoint x: 776, startPoint y: 508, endPoint x: 793, endPoint y: 478, distance: 34.5
click at [776, 508] on link "Messages" at bounding box center [793, 486] width 86 height 66
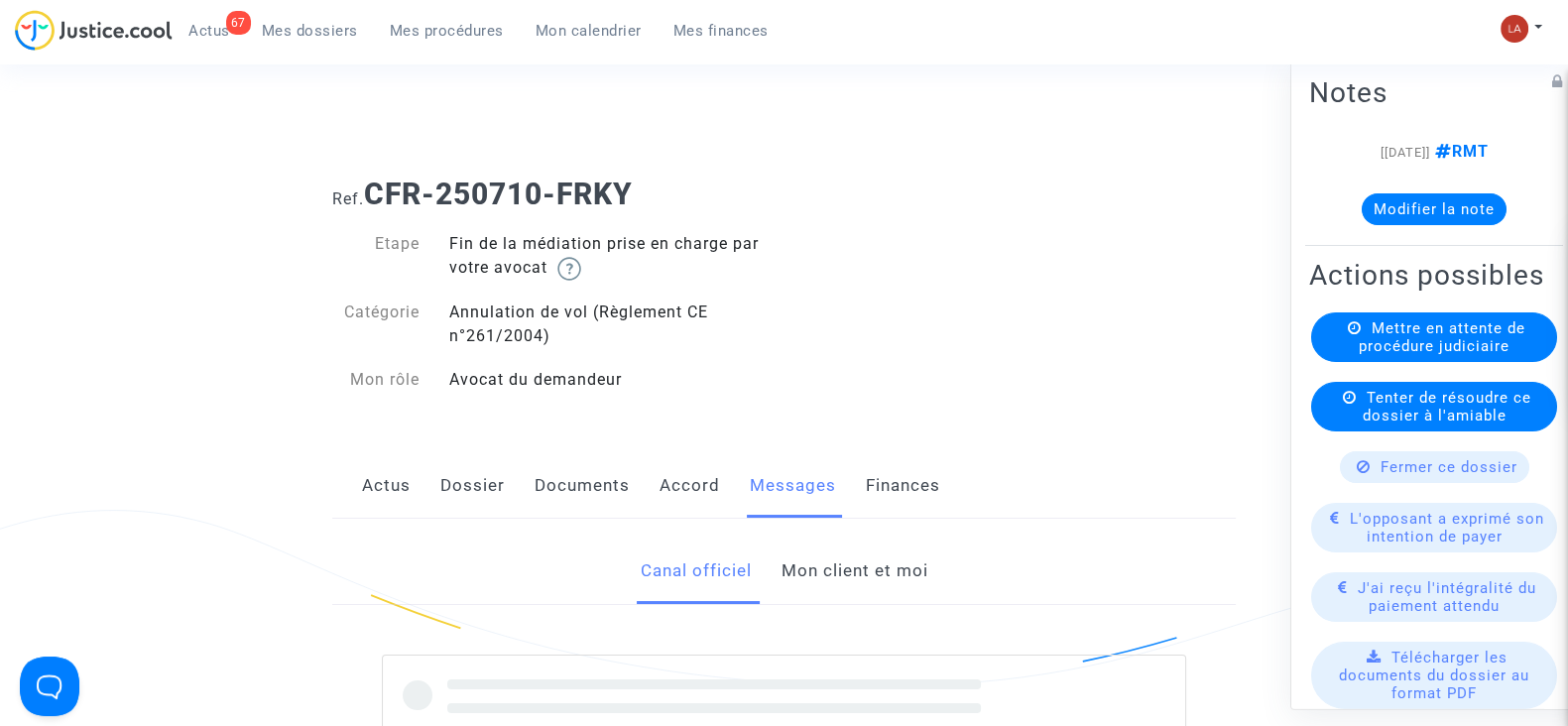
scroll to position [495, 0]
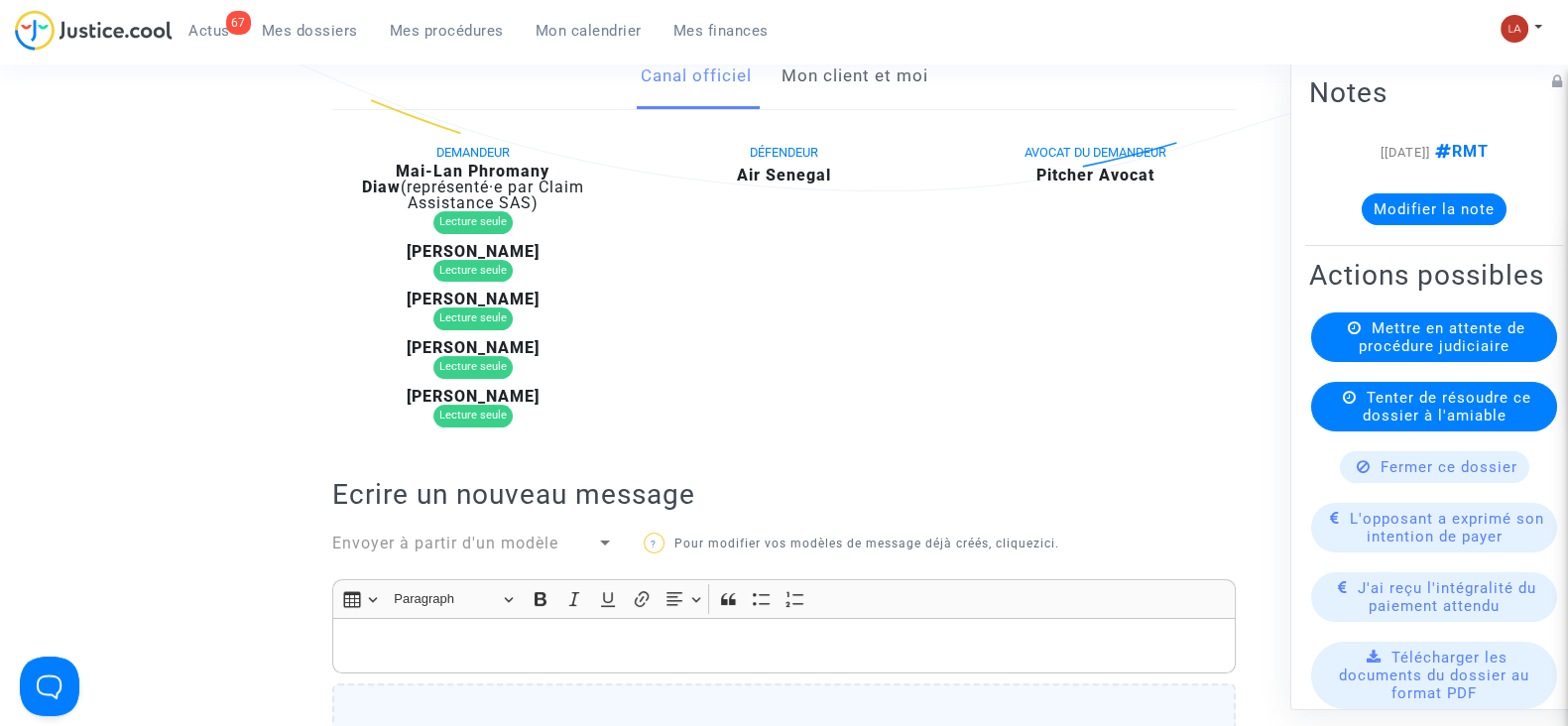
click at [550, 165] on b "Mai-Lan Phromany Diaw" at bounding box center [456, 179] width 189 height 35
copy div "Diaw"
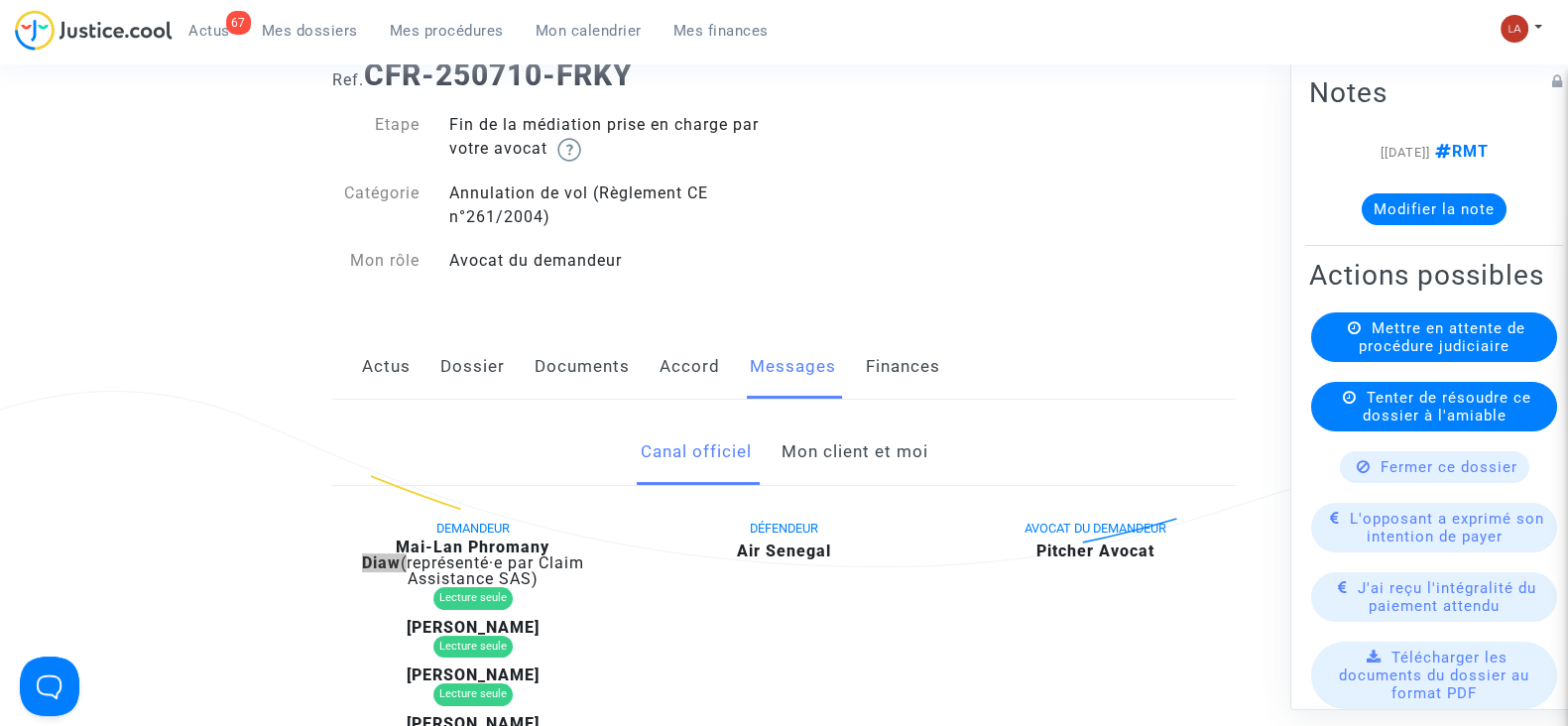
scroll to position [0, 0]
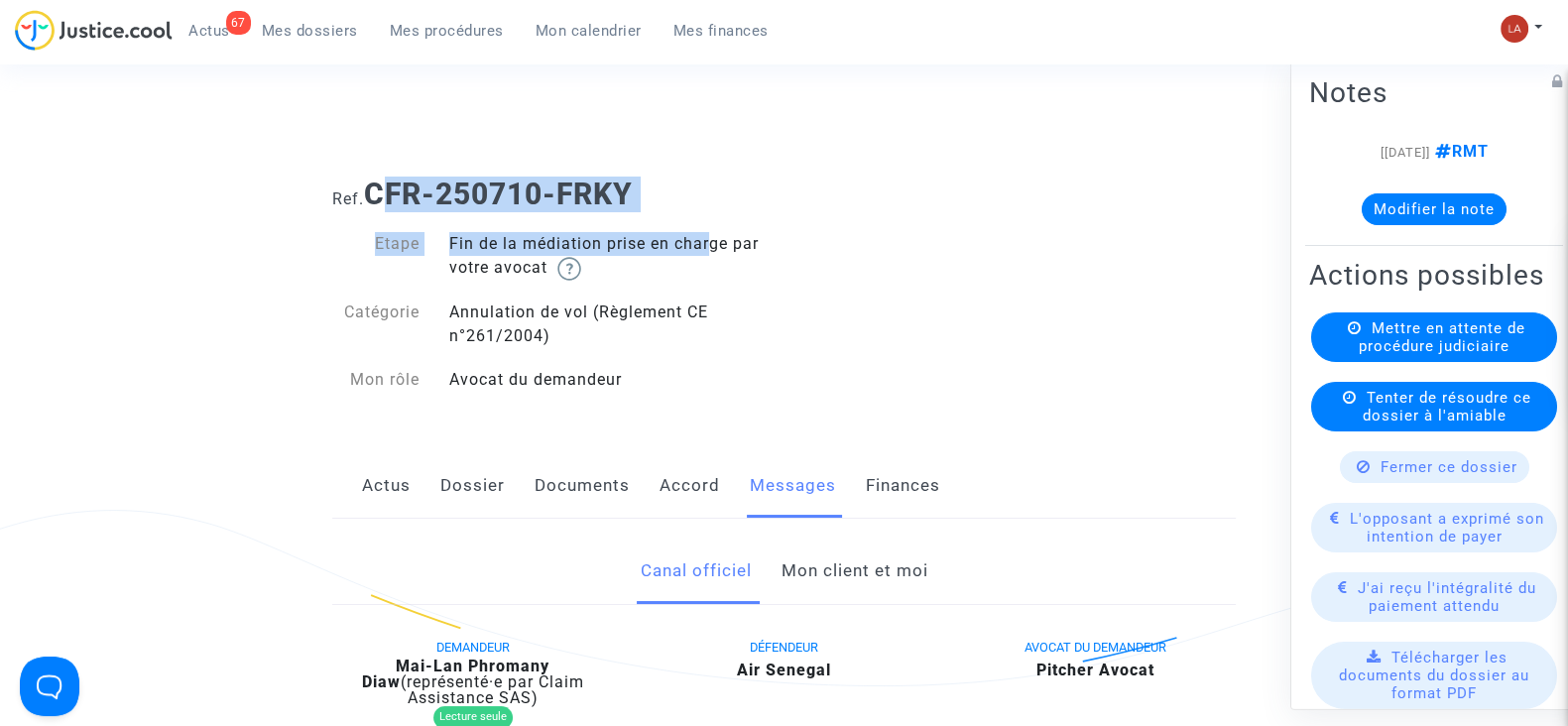
drag, startPoint x: 706, startPoint y: 212, endPoint x: 386, endPoint y: 192, distance: 320.6
click at [386, 192] on div "Ref. CFR-250710-FRKY Etape Fin de la médiation prise en charge par votre avocat…" at bounding box center [783, 287] width 933 height 251
click at [386, 192] on b "CFR-250710-FRKY" at bounding box center [498, 194] width 269 height 35
drag, startPoint x: 376, startPoint y: 190, endPoint x: 854, endPoint y: 174, distance: 478.3
click at [854, 174] on div "Ref. CFR-250710-FRKY" at bounding box center [783, 187] width 933 height 51
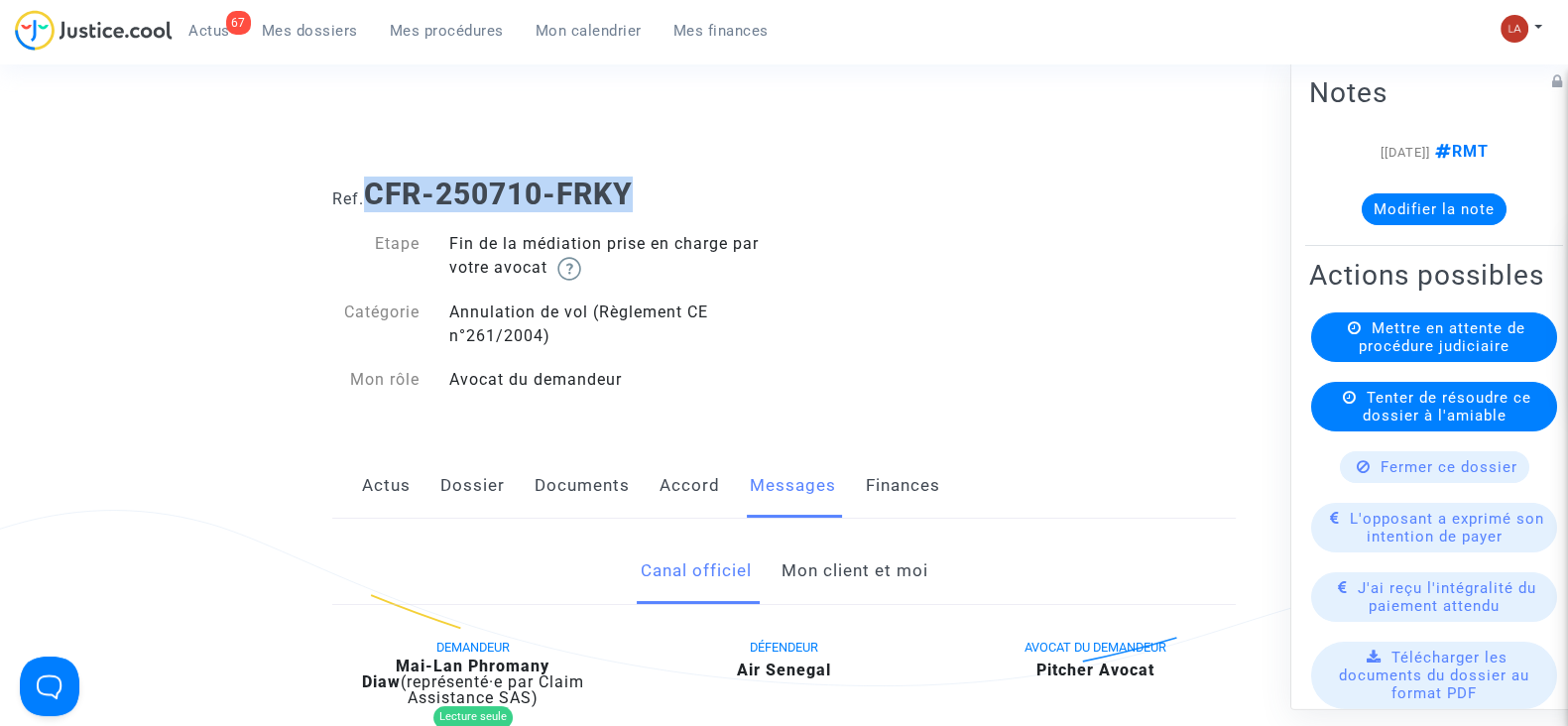
drag, startPoint x: 1458, startPoint y: 231, endPoint x: 1458, endPoint y: 206, distance: 25.0
click at [1458, 232] on div "[10/07/2025] RMT Modifier la note" at bounding box center [1435, 191] width 250 height 101
click at [1458, 206] on button "Modifier la note" at bounding box center [1435, 210] width 145 height 32
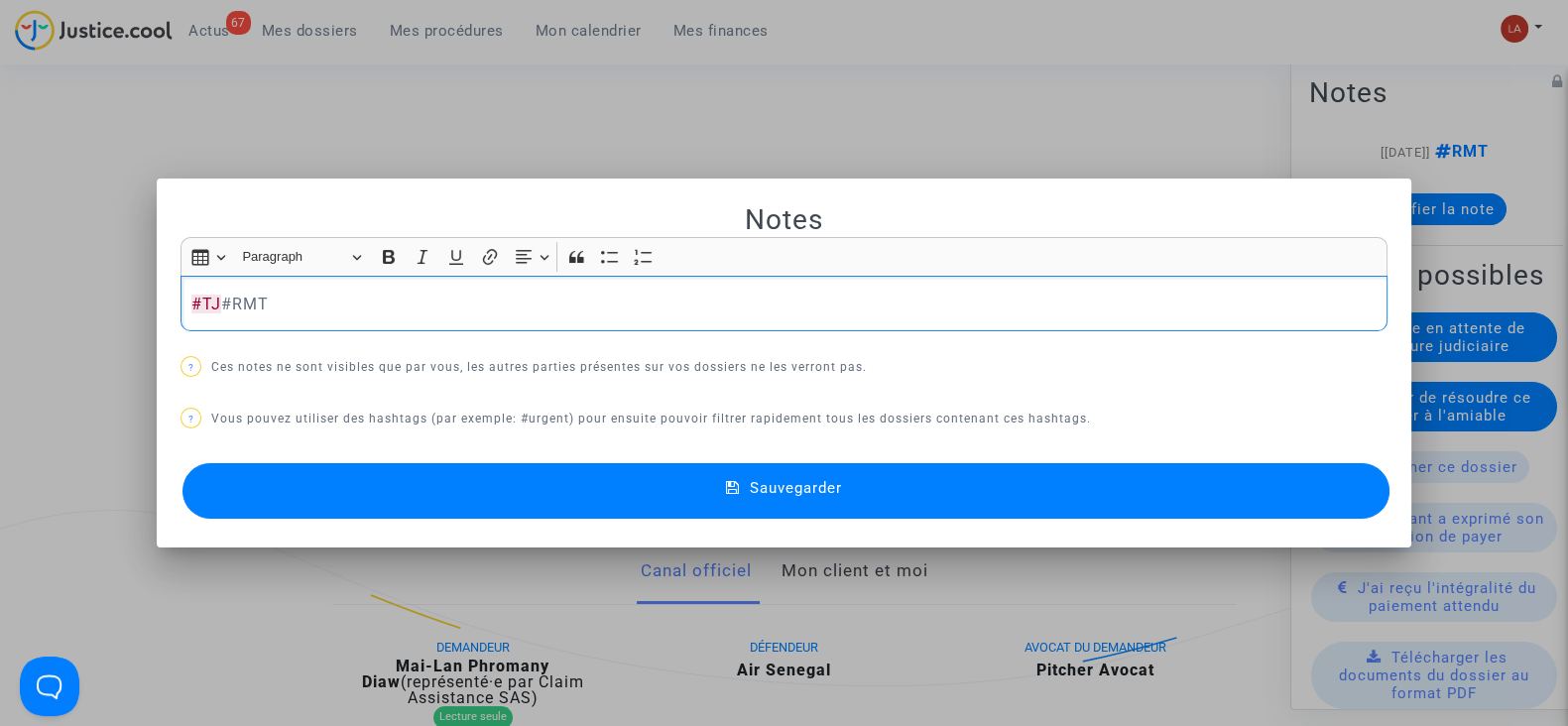
click at [1196, 470] on button "Sauvegarder" at bounding box center [786, 491] width 1207 height 56
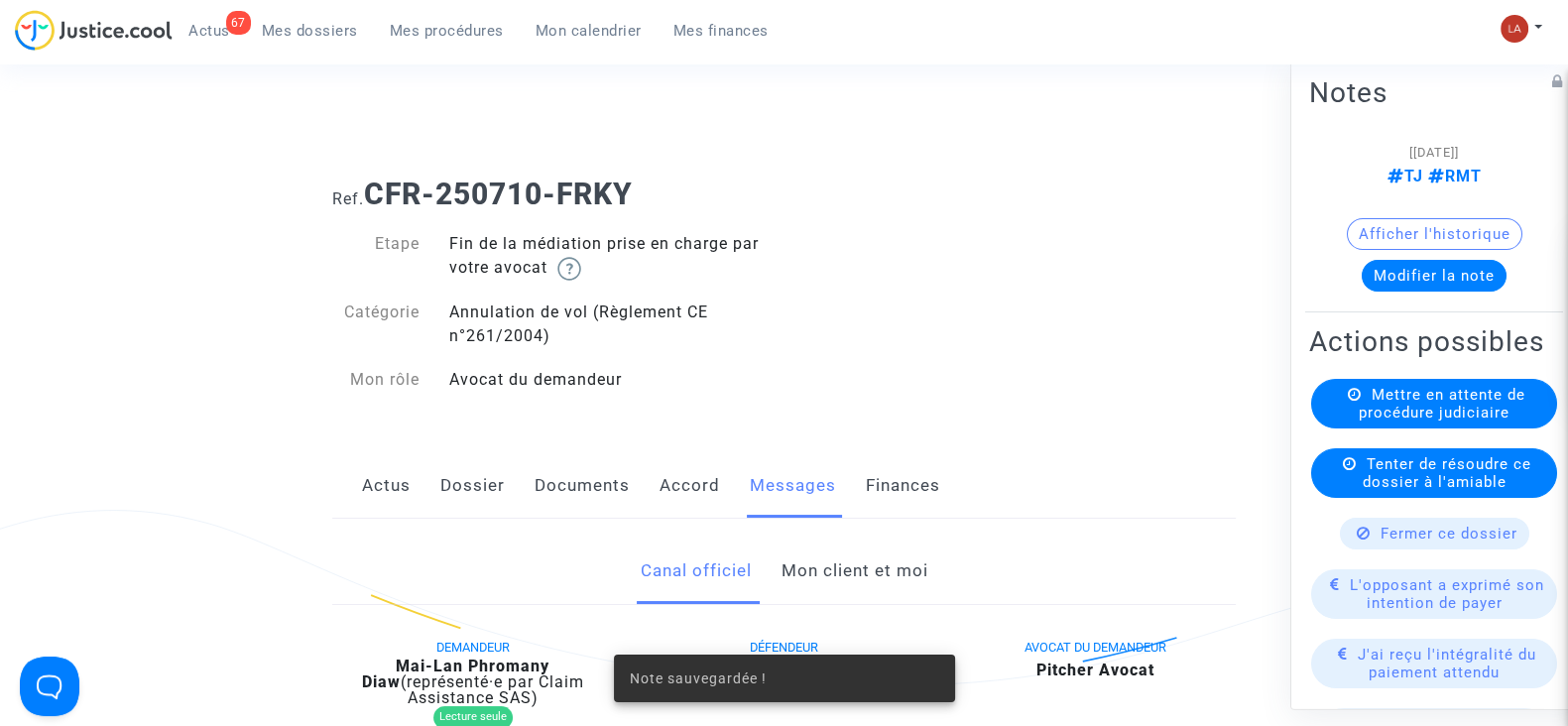
click at [1497, 428] on div "Mettre en attente de procédure judiciaire" at bounding box center [1435, 403] width 246 height 50
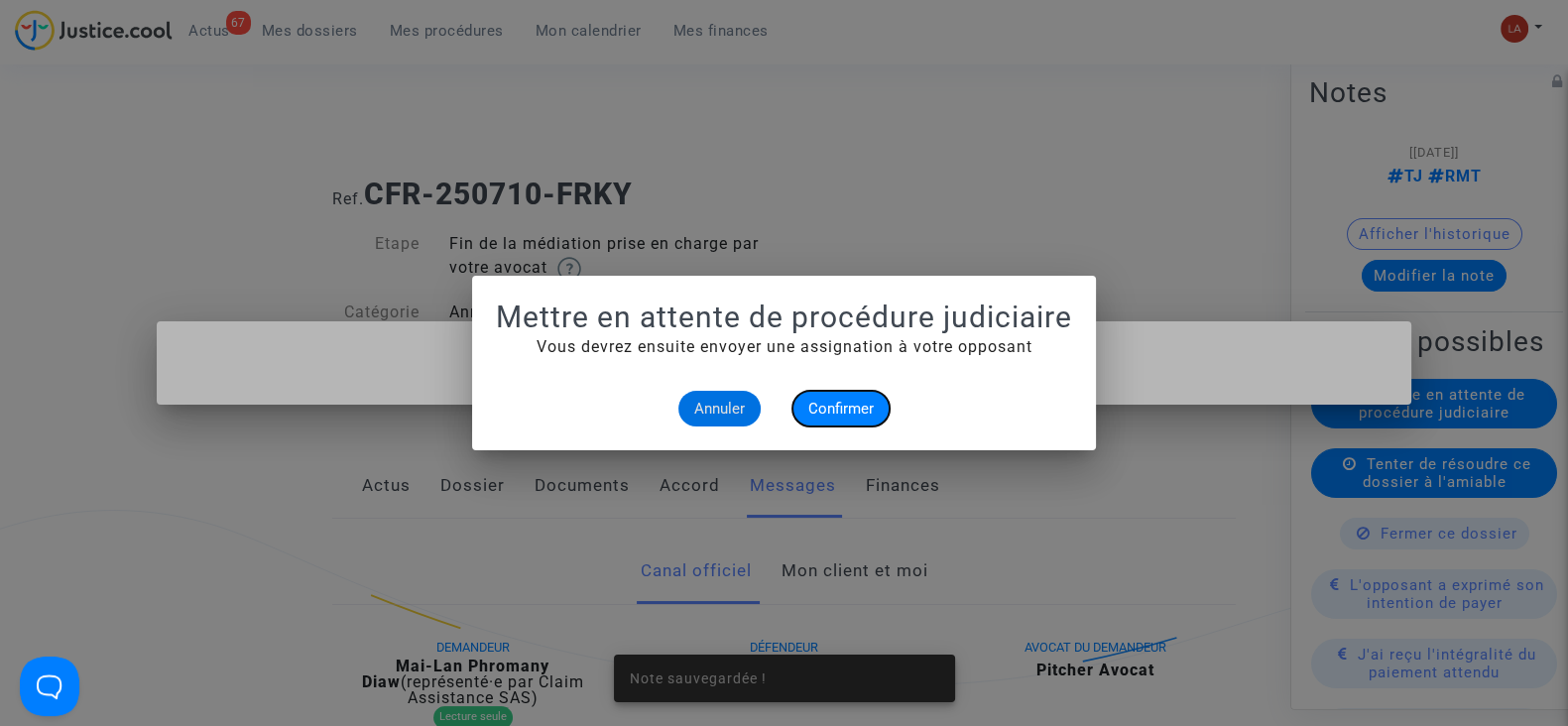
click at [837, 393] on button "Confirmer" at bounding box center [842, 408] width 97 height 36
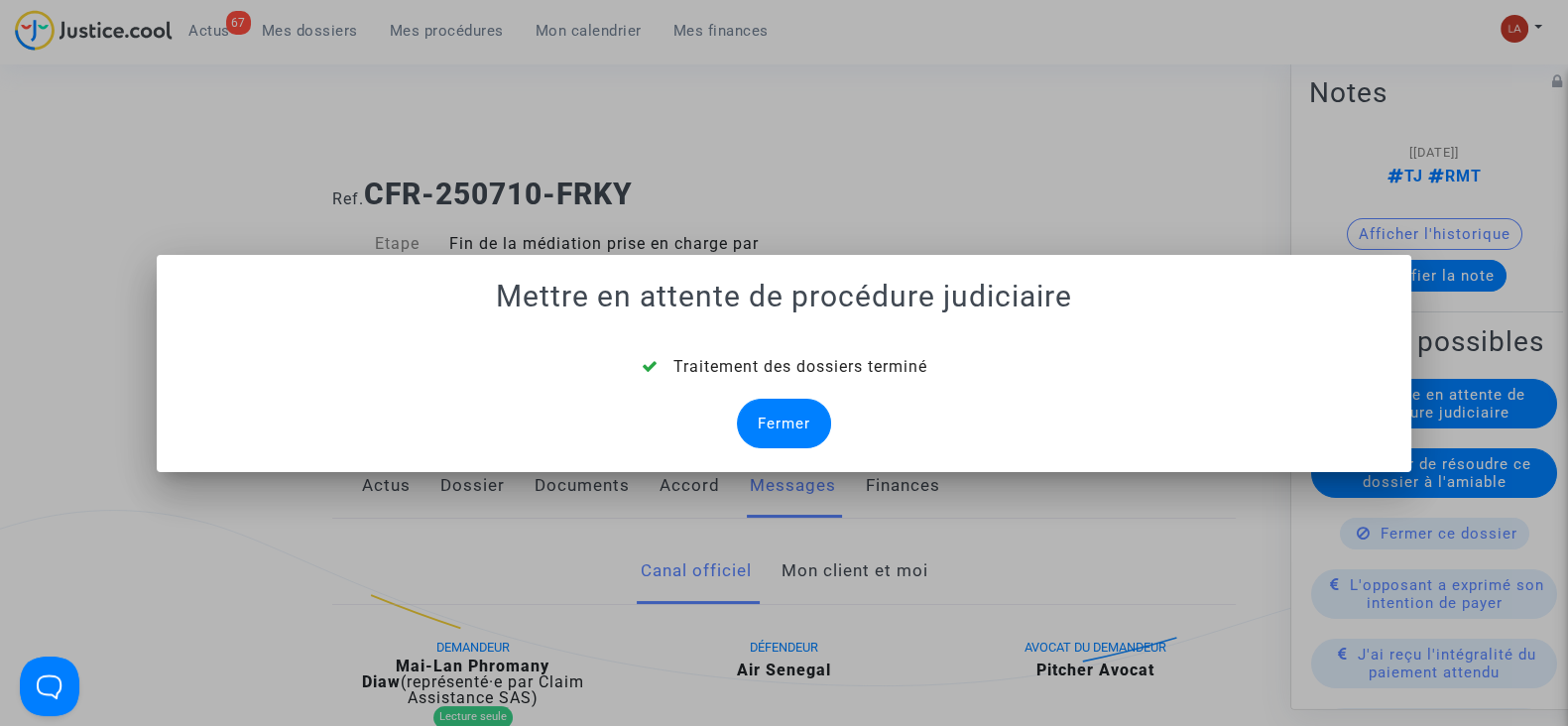
click at [809, 418] on div "Fermer" at bounding box center [784, 423] width 94 height 50
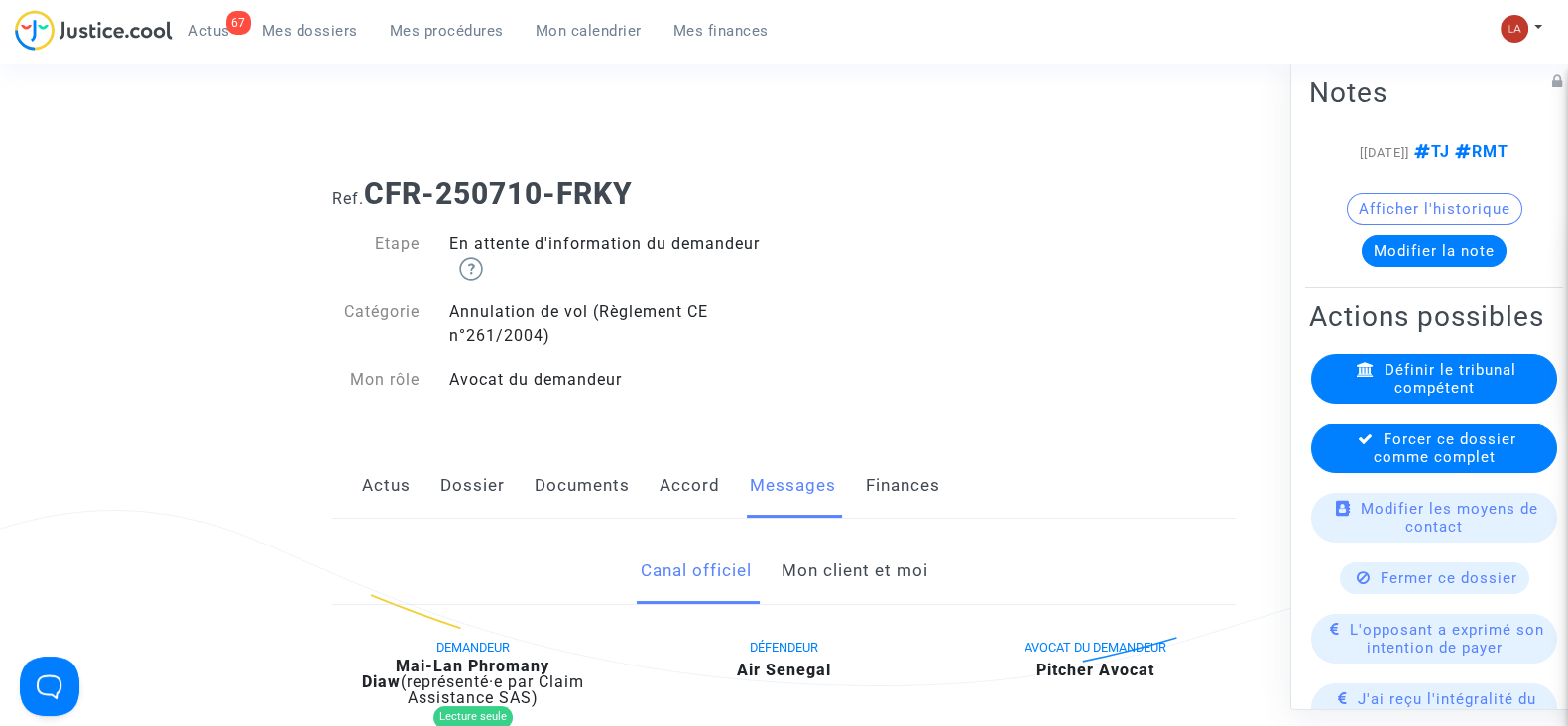
drag, startPoint x: 1417, startPoint y: 504, endPoint x: 1330, endPoint y: 517, distance: 88.0
click at [1399, 466] on span "Forcer ce dossier comme complet" at bounding box center [1446, 448] width 143 height 36
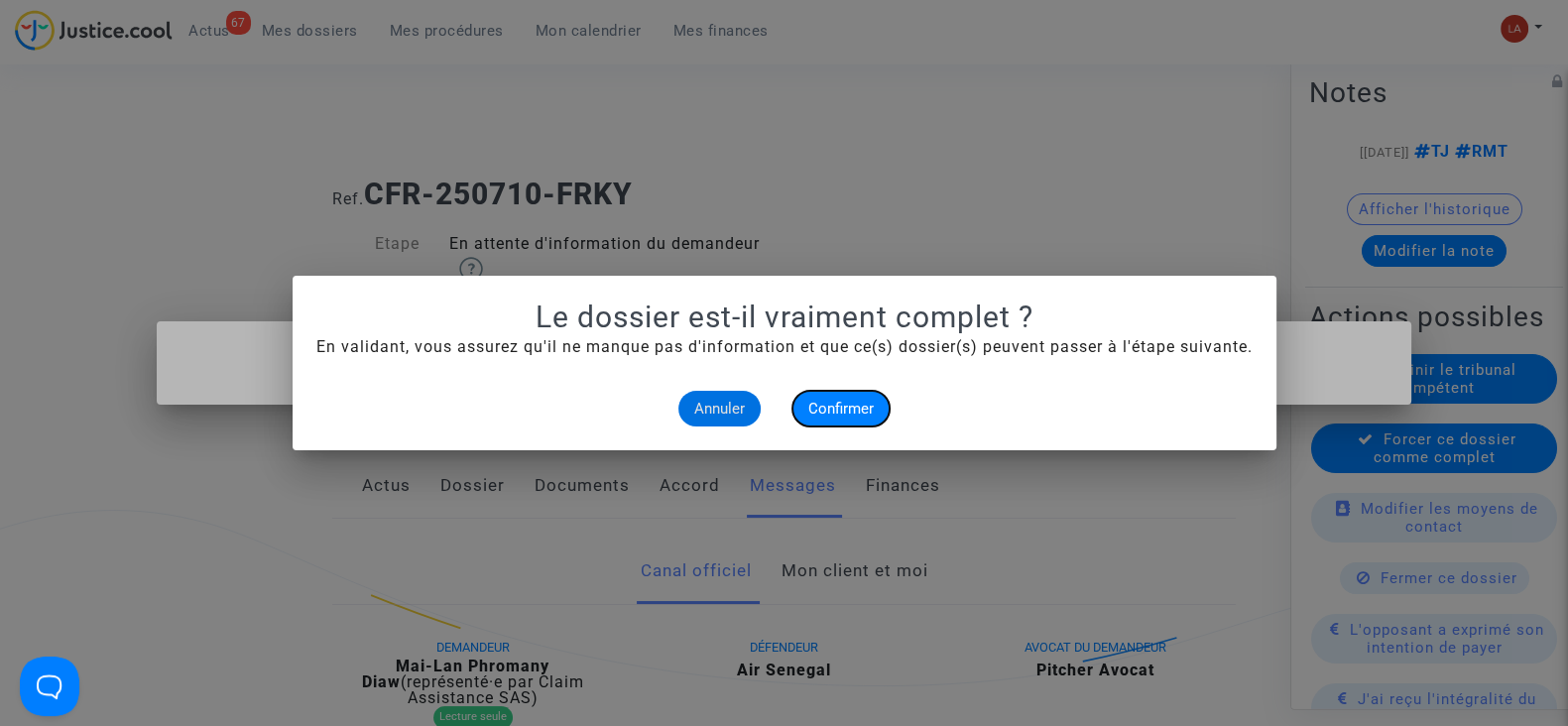
click at [855, 419] on button "Confirmer" at bounding box center [842, 408] width 97 height 36
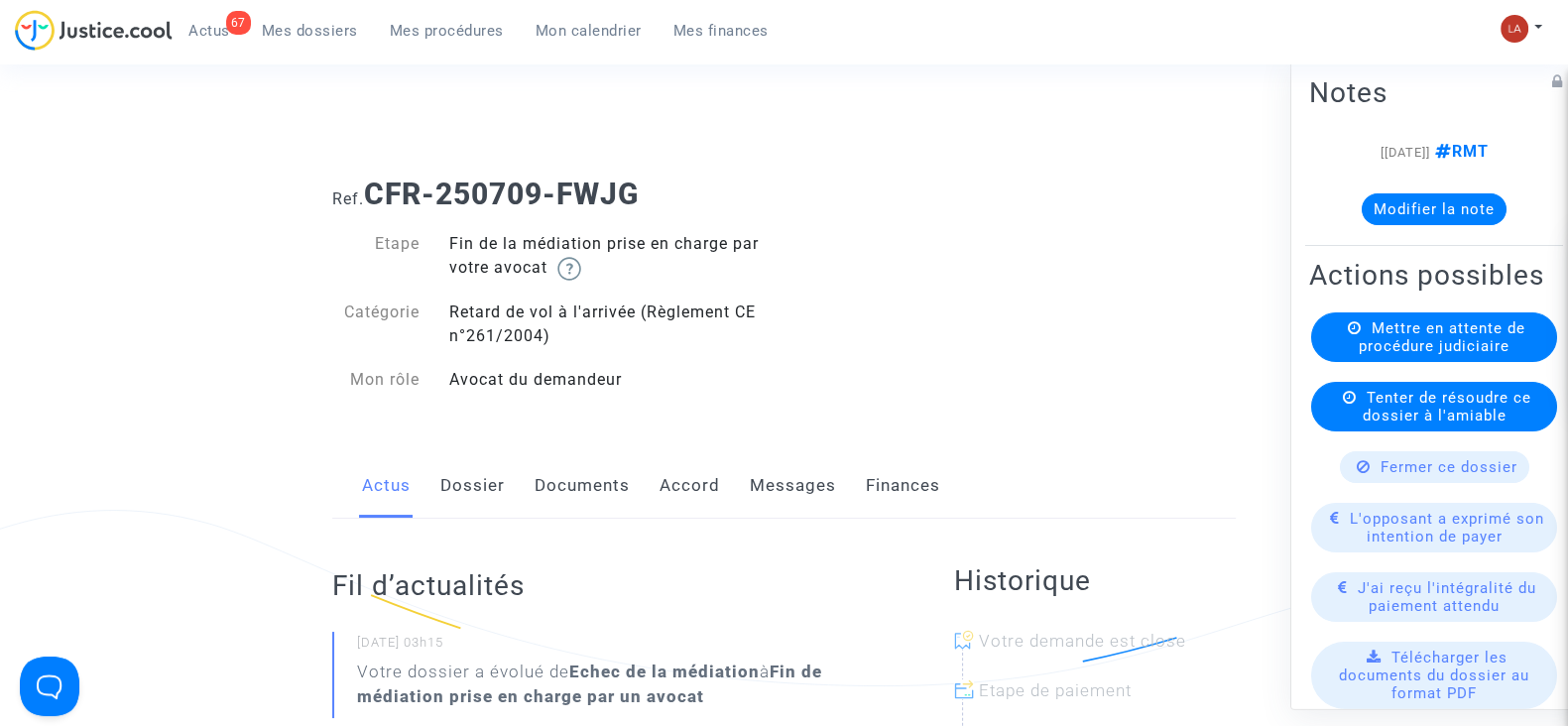
drag, startPoint x: 450, startPoint y: 472, endPoint x: 489, endPoint y: 463, distance: 40.0
click at [450, 473] on link "Dossier" at bounding box center [472, 486] width 65 height 66
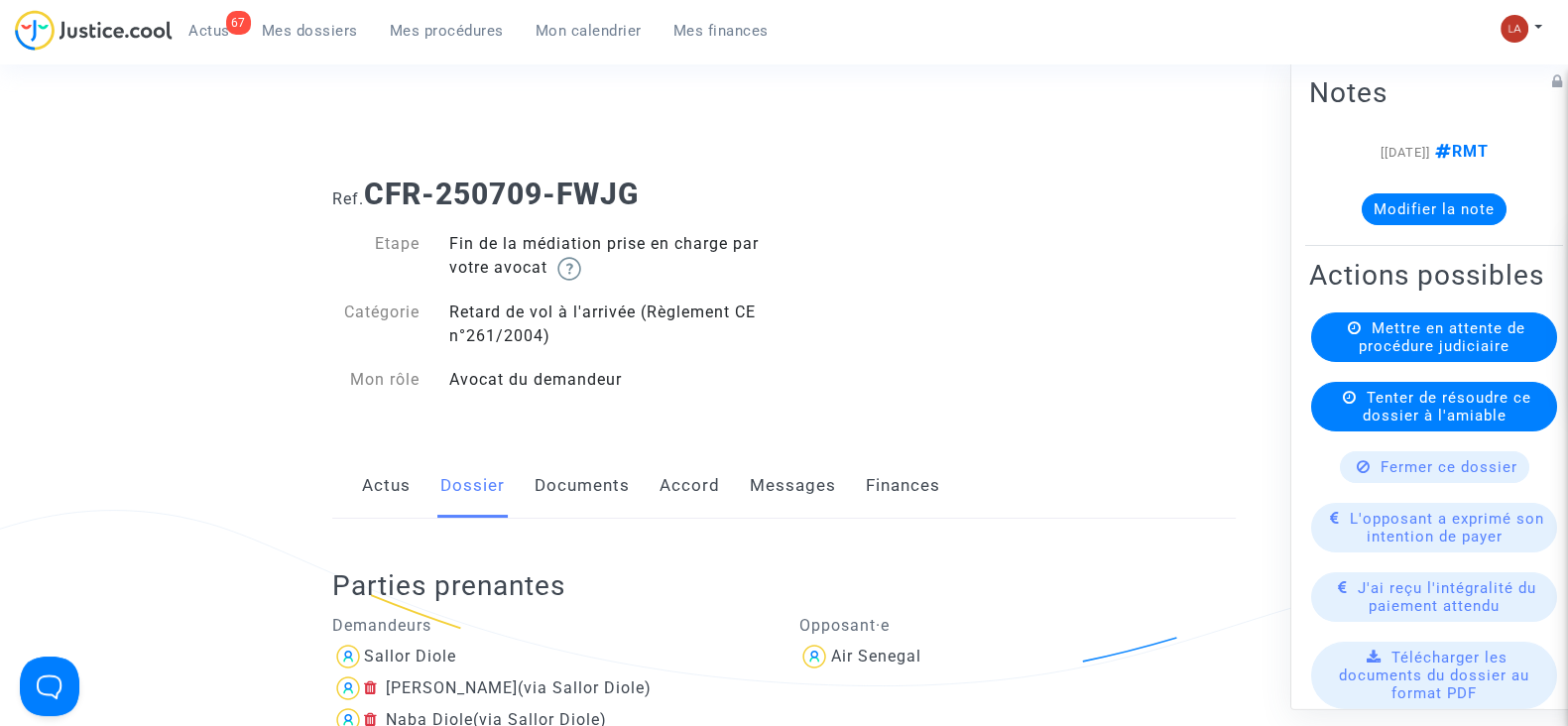
click at [802, 490] on link "Messages" at bounding box center [793, 486] width 86 height 66
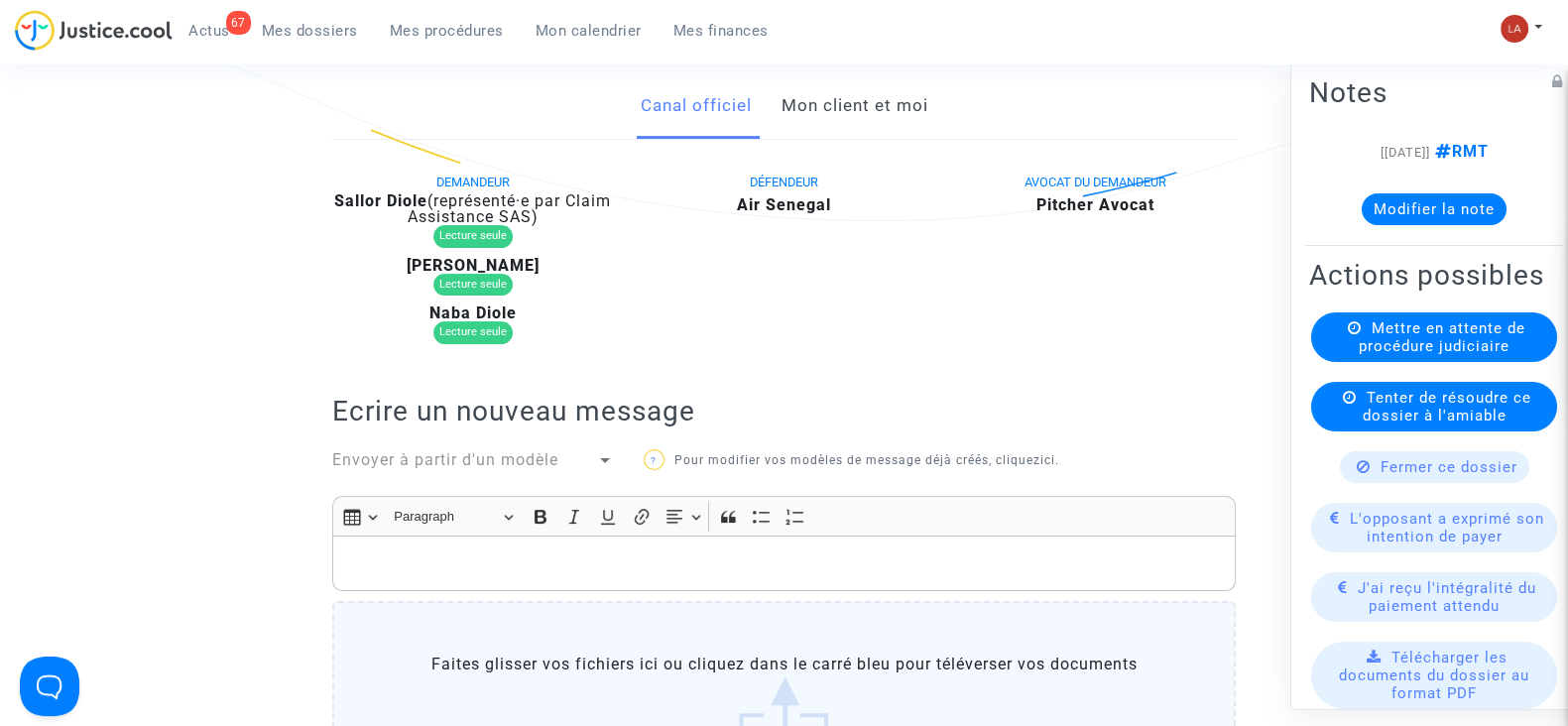
scroll to position [247, 0]
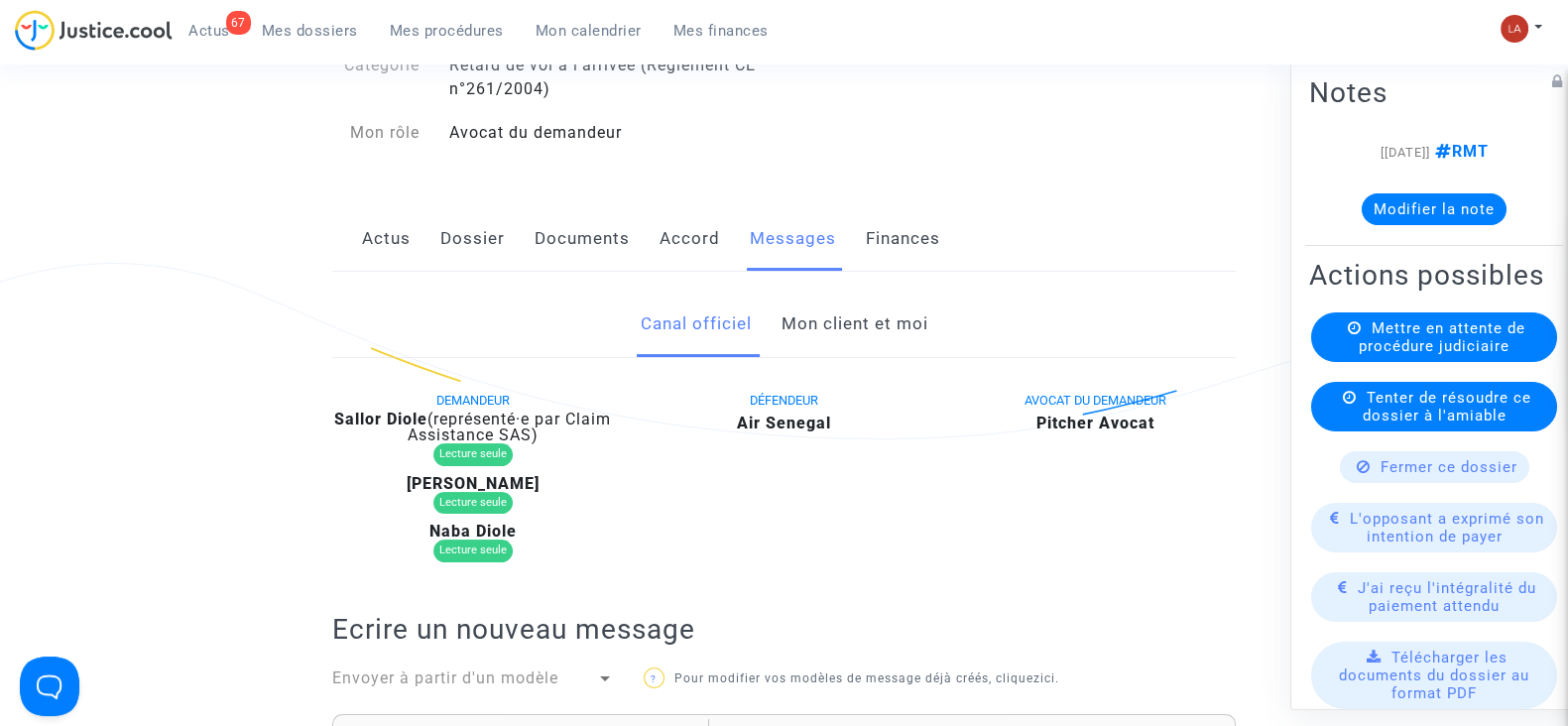
click at [418, 411] on b "Sallor Diole" at bounding box center [381, 418] width 93 height 19
copy div "Diole"
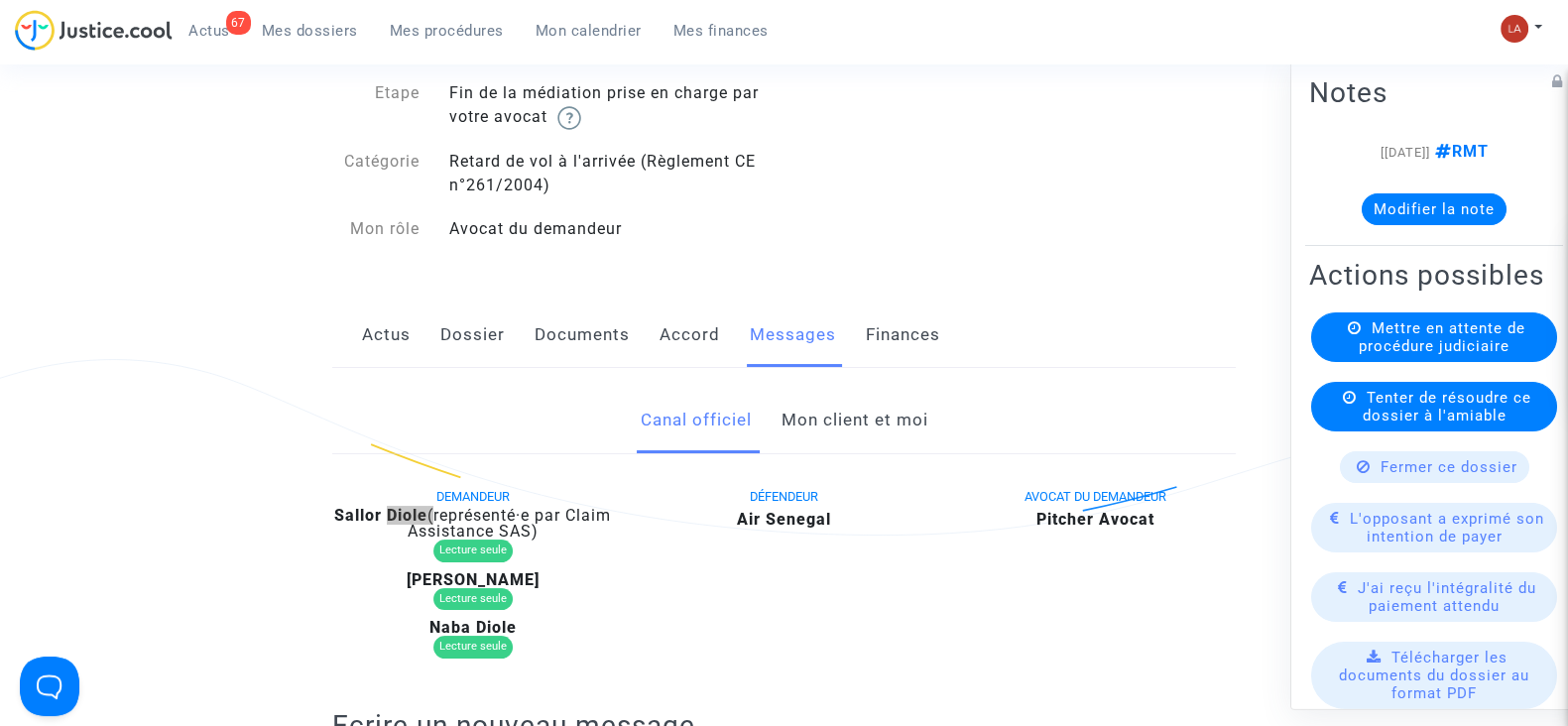
scroll to position [0, 0]
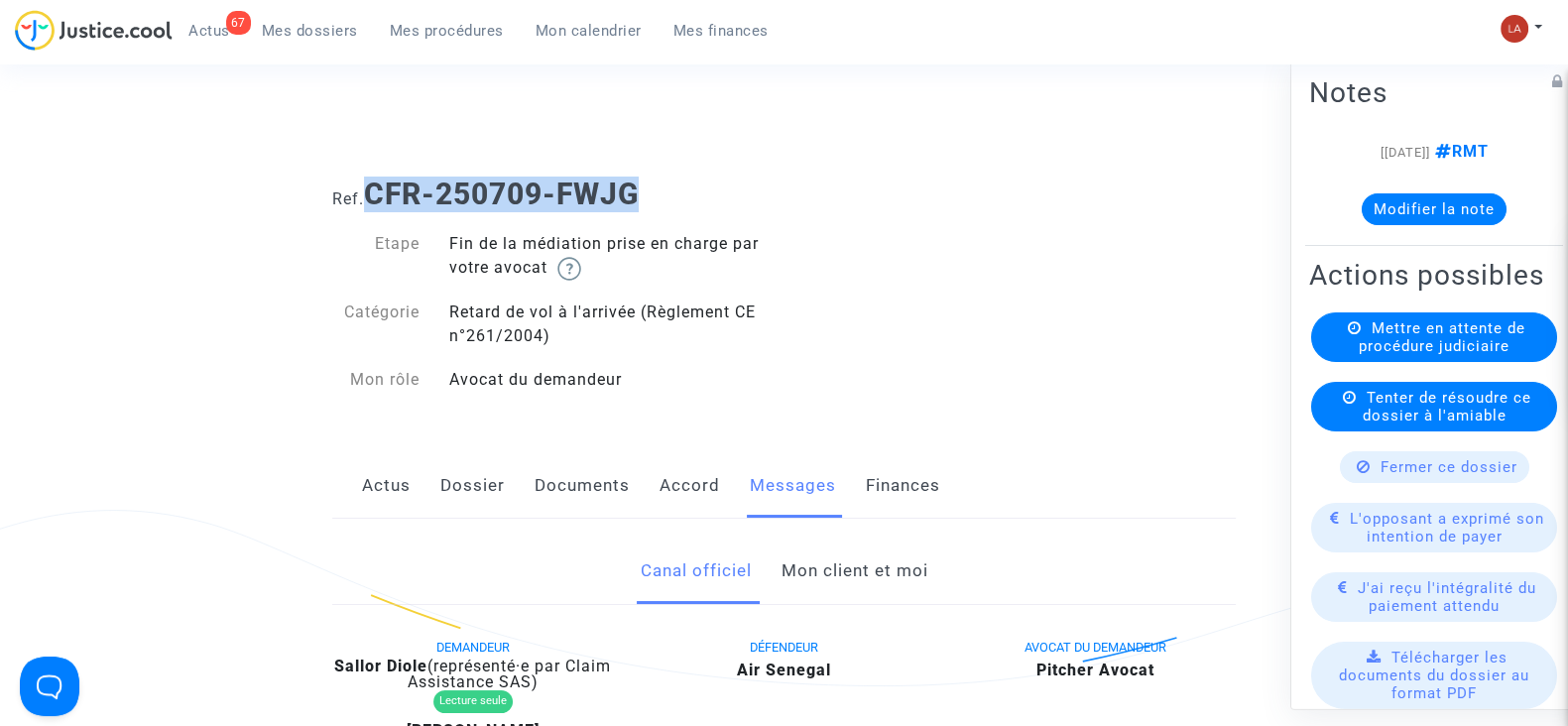
drag, startPoint x: 461, startPoint y: 185, endPoint x: 375, endPoint y: 194, distance: 86.5
click at [375, 194] on h1 "Ref. CFR-250709-FWJG" at bounding box center [783, 195] width 903 height 36
copy b "CFR-250709-FWJG"
click at [1423, 191] on note-viewer "[[DATE]] RMT Modifier la note" at bounding box center [1435, 183] width 250 height 85
click at [1425, 201] on button "Modifier la note" at bounding box center [1435, 210] width 145 height 32
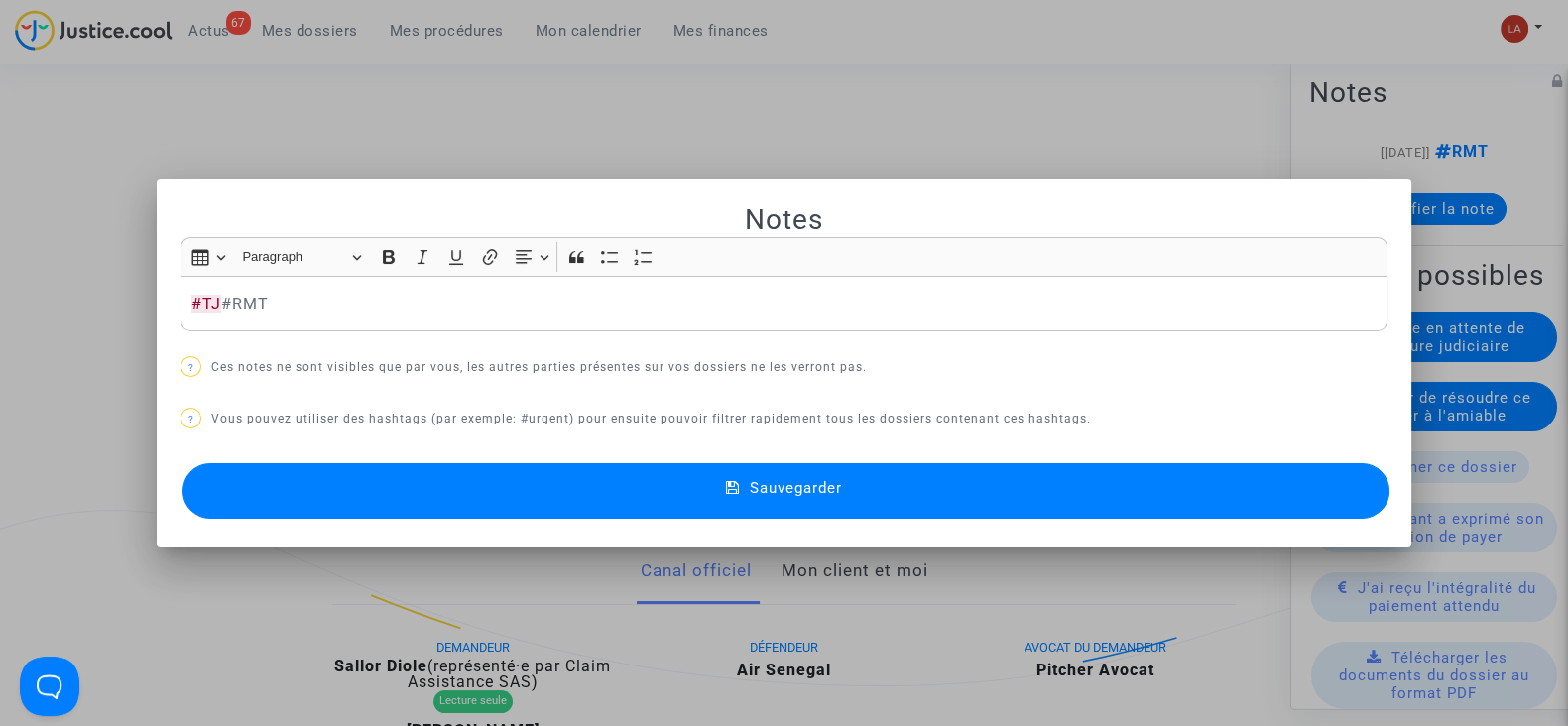
click at [1325, 473] on button "Sauvegarder" at bounding box center [786, 491] width 1207 height 56
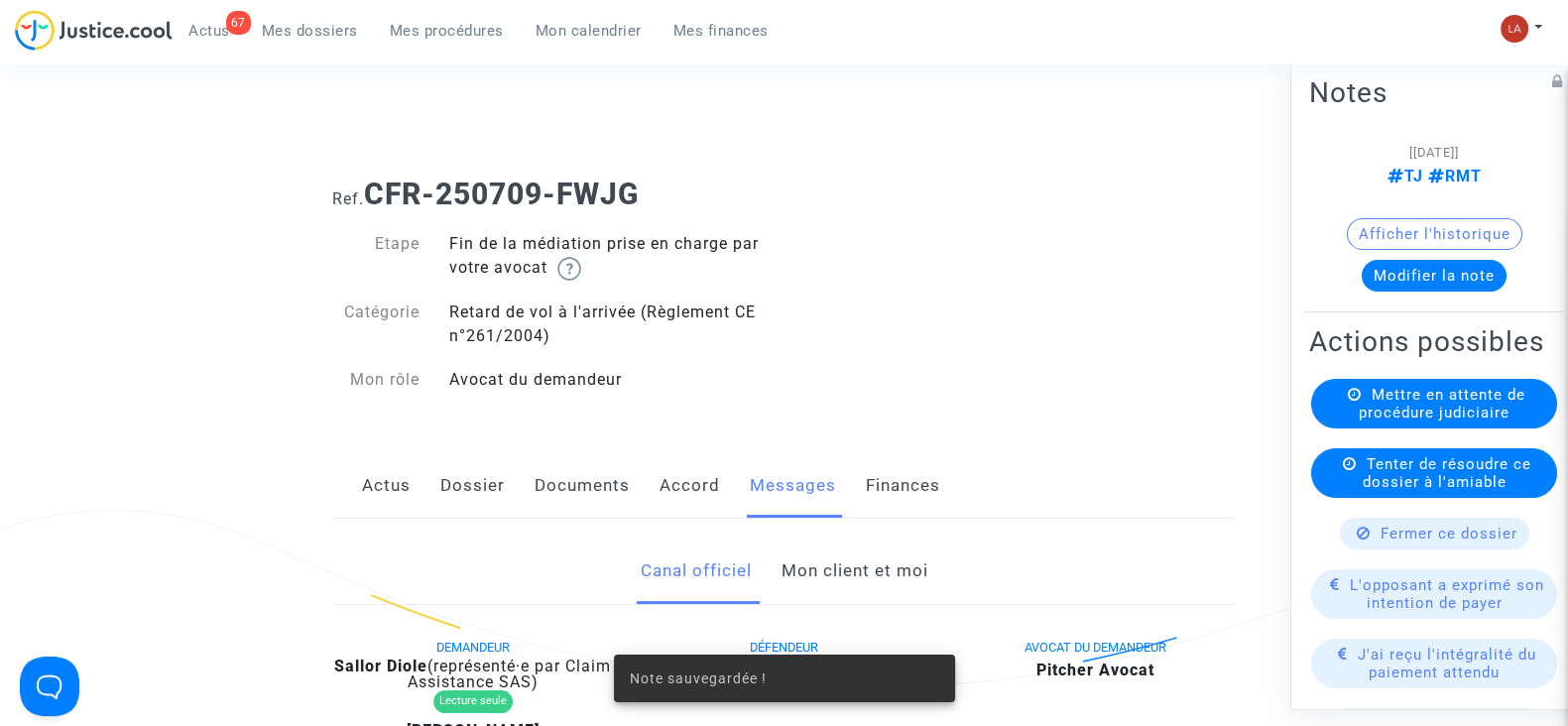
click at [1334, 428] on div "Mettre en attente de procédure judiciaire" at bounding box center [1435, 403] width 246 height 50
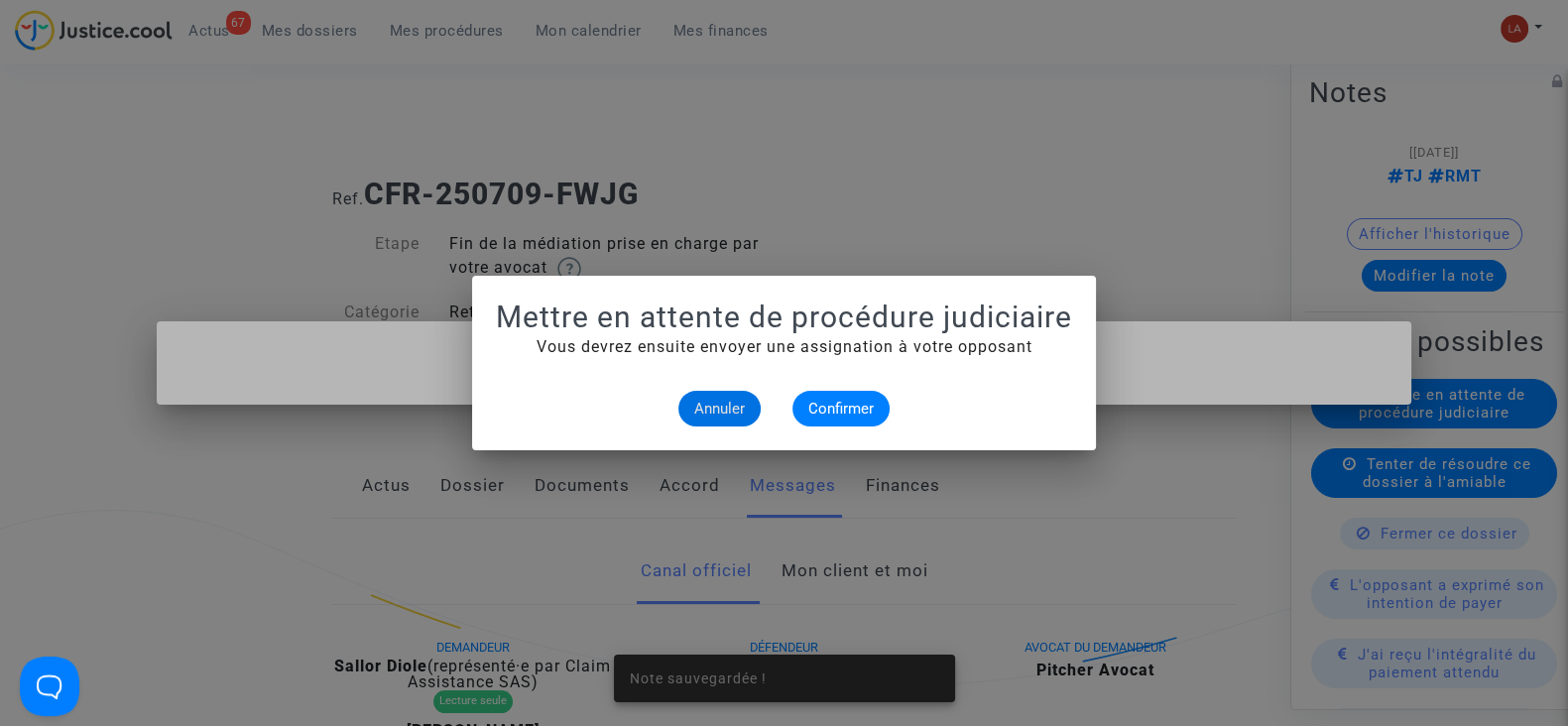
click at [832, 388] on alert-dialogs "Mettre en attente de procédure judiciaire Vous devrez ensuite envoyer une assig…" at bounding box center [784, 363] width 576 height 127
click at [835, 408] on span "Confirmer" at bounding box center [842, 408] width 66 height 18
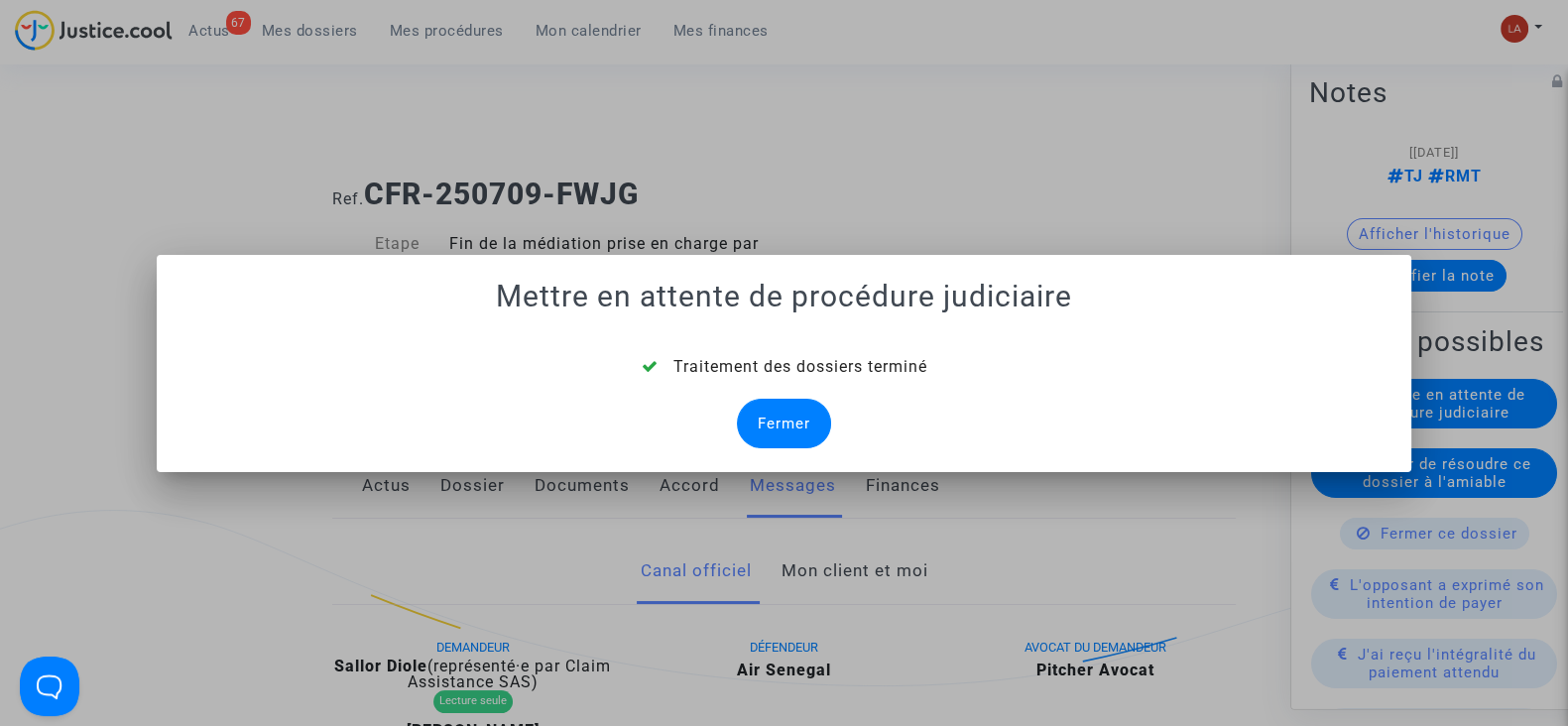
click at [774, 424] on div "Fermer" at bounding box center [784, 423] width 94 height 50
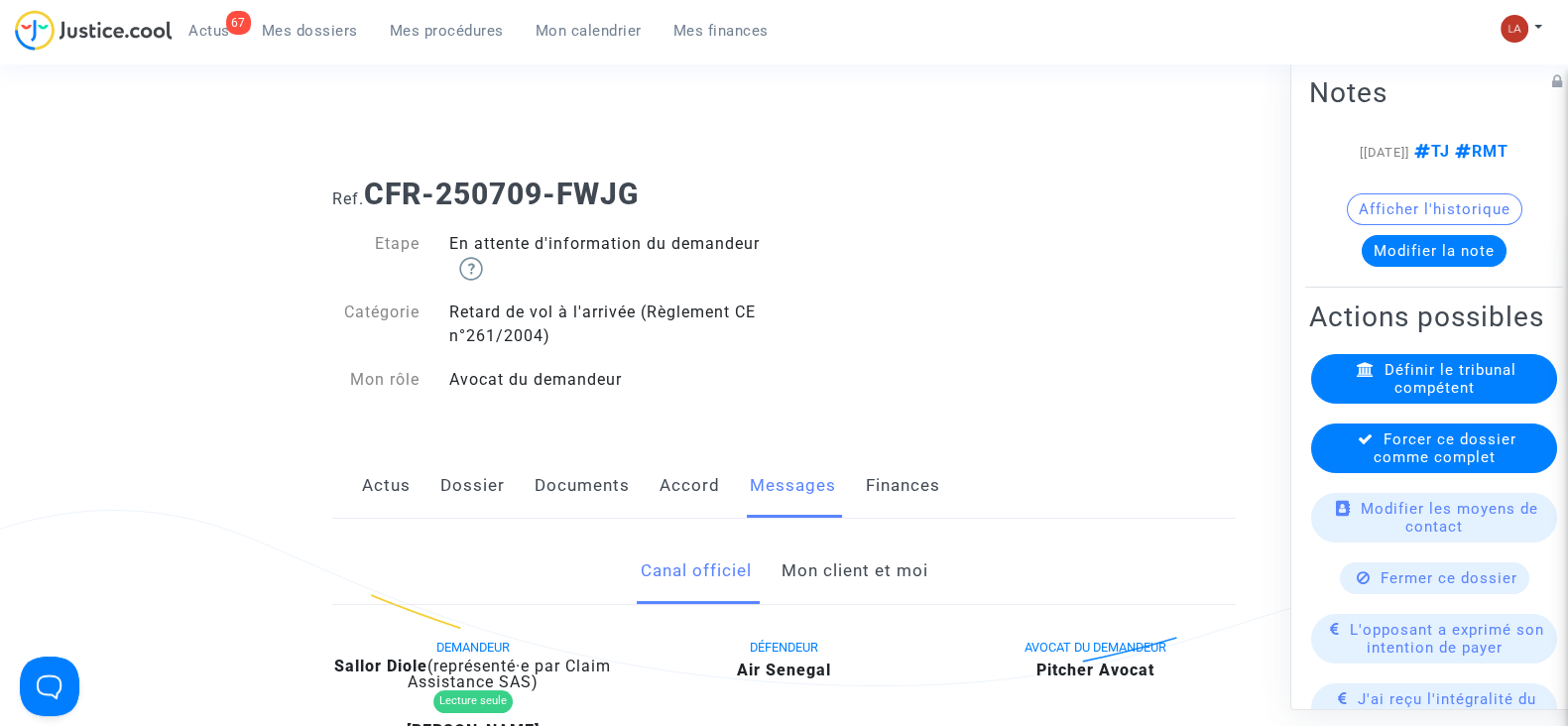
drag, startPoint x: 1429, startPoint y: 511, endPoint x: 1395, endPoint y: 503, distance: 34.9
click at [1427, 466] on span "Forcer ce dossier comme complet" at bounding box center [1446, 448] width 143 height 36
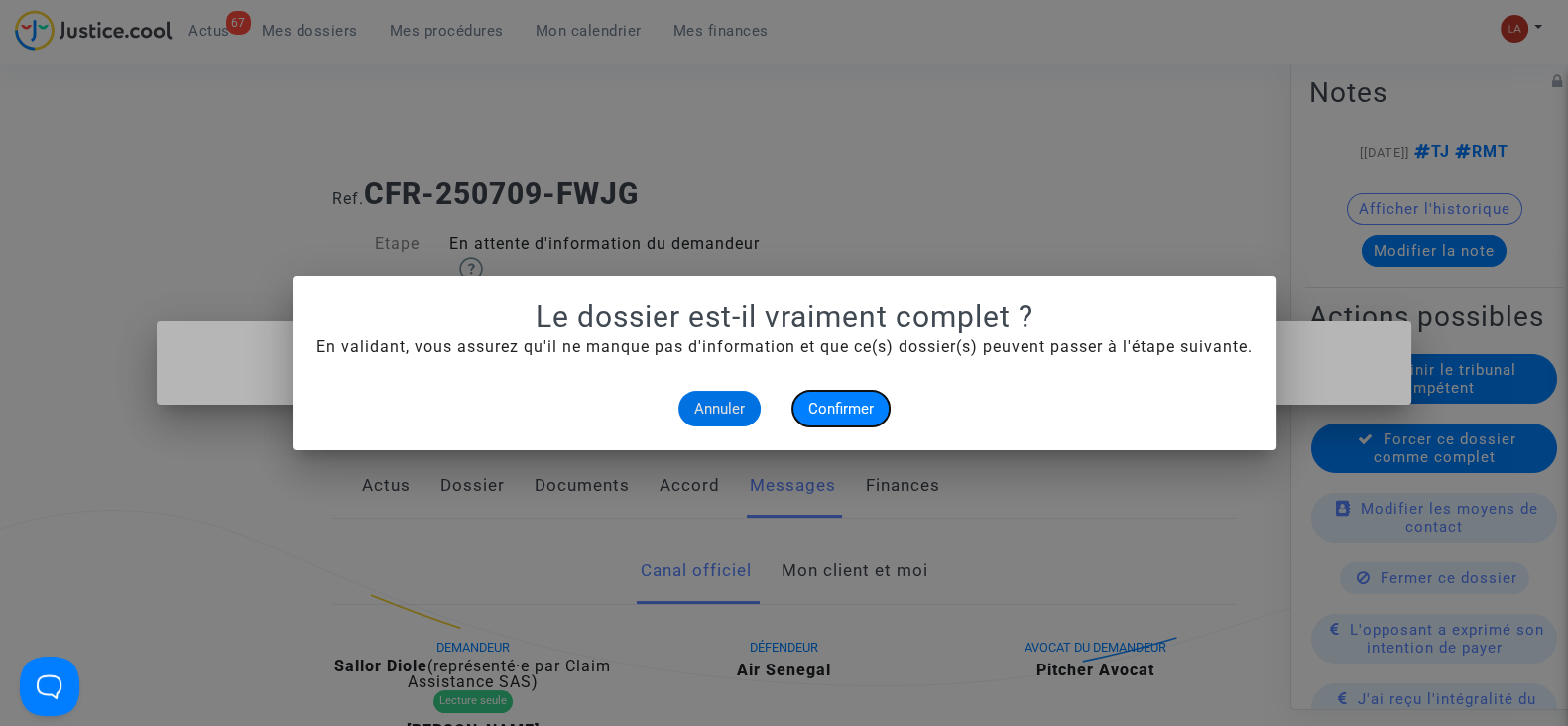
click at [843, 412] on span "Confirmer" at bounding box center [842, 408] width 66 height 18
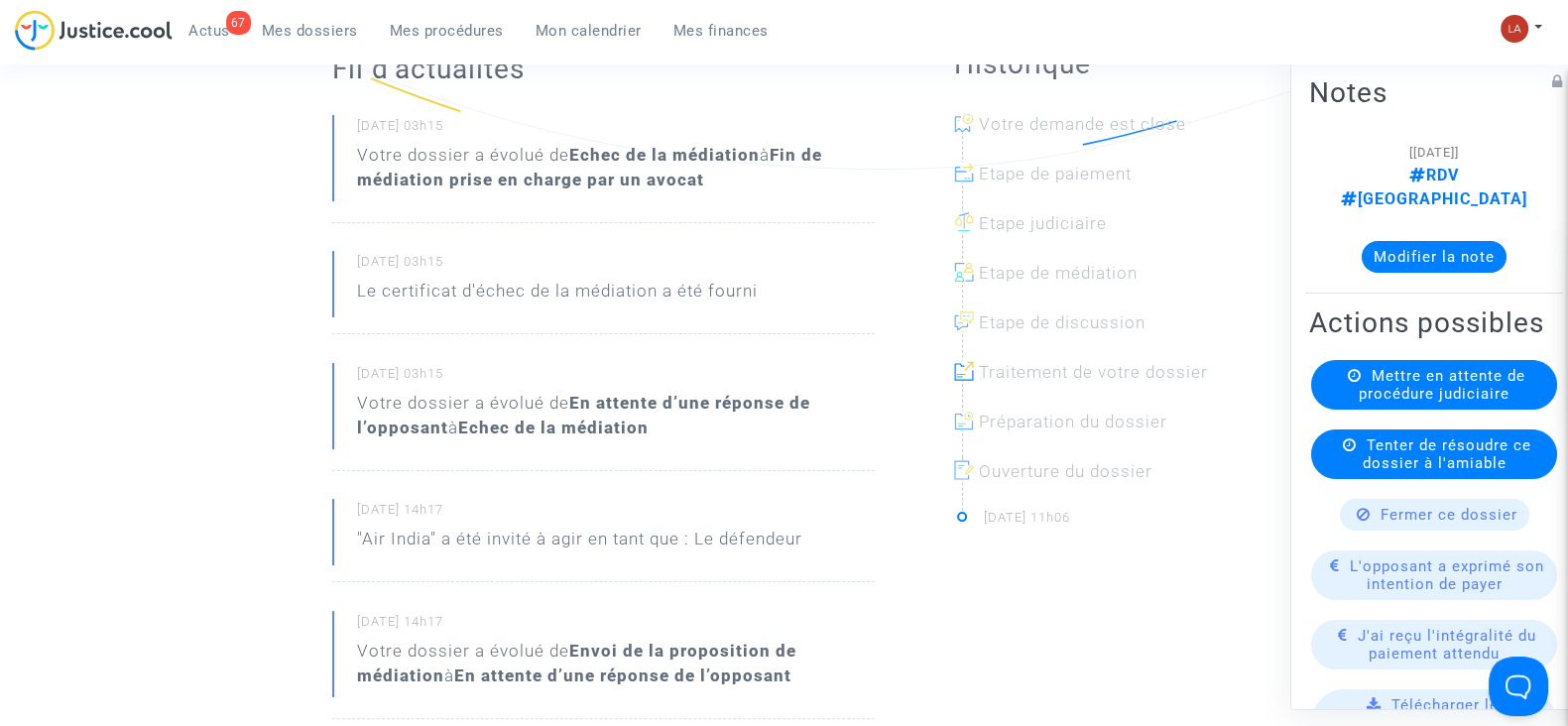
scroll to position [247, 0]
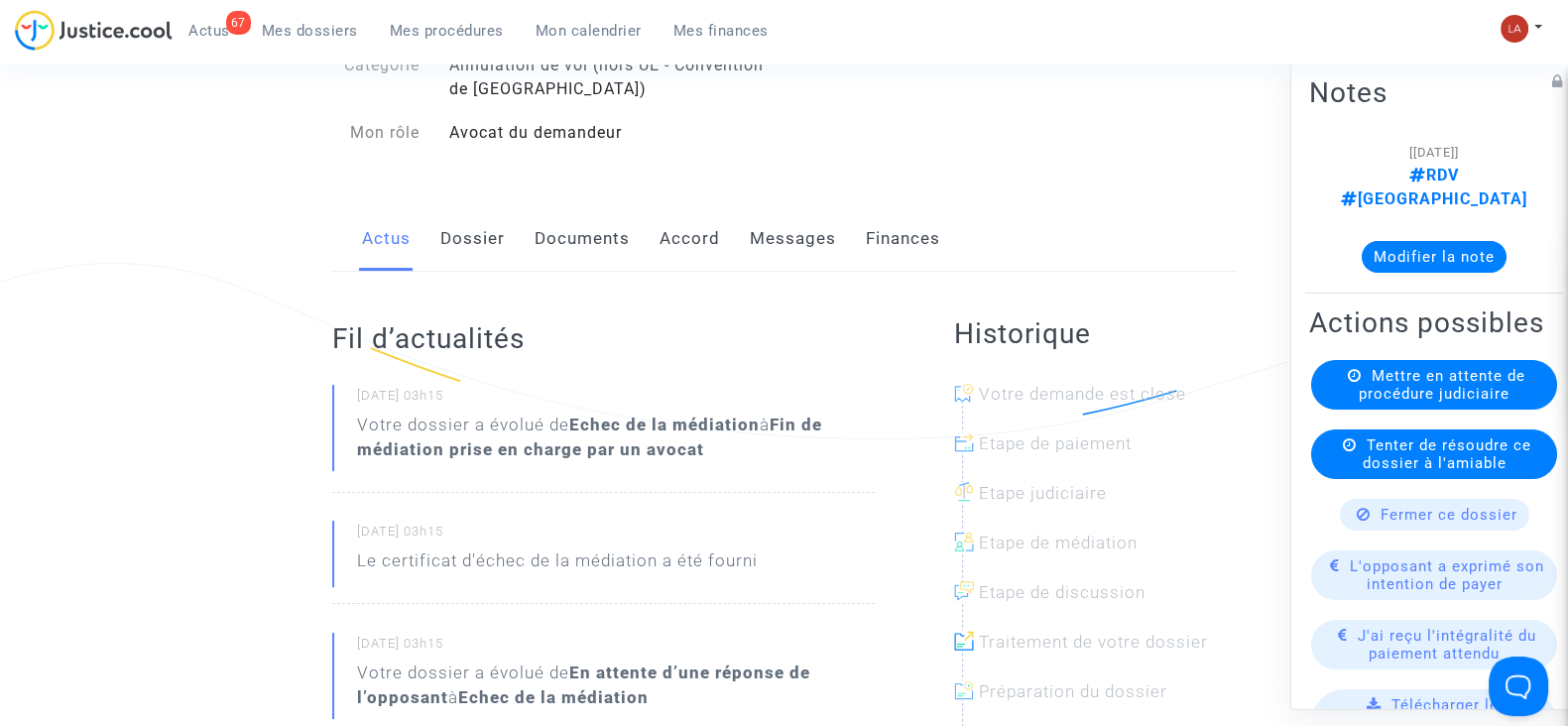
drag, startPoint x: 466, startPoint y: 226, endPoint x: 496, endPoint y: 211, distance: 33.5
click at [466, 226] on link "Dossier" at bounding box center [472, 239] width 65 height 66
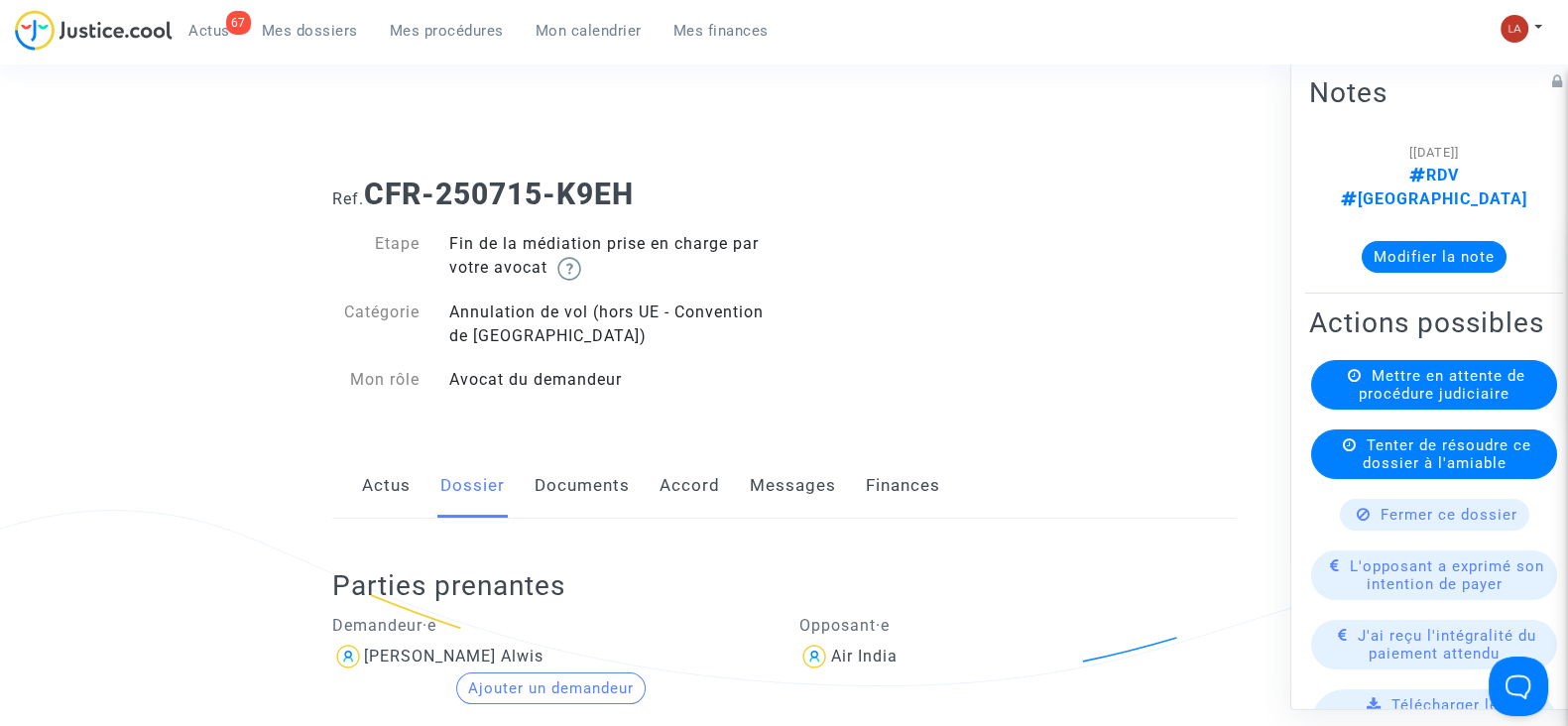
click at [771, 482] on link "Messages" at bounding box center [793, 486] width 86 height 66
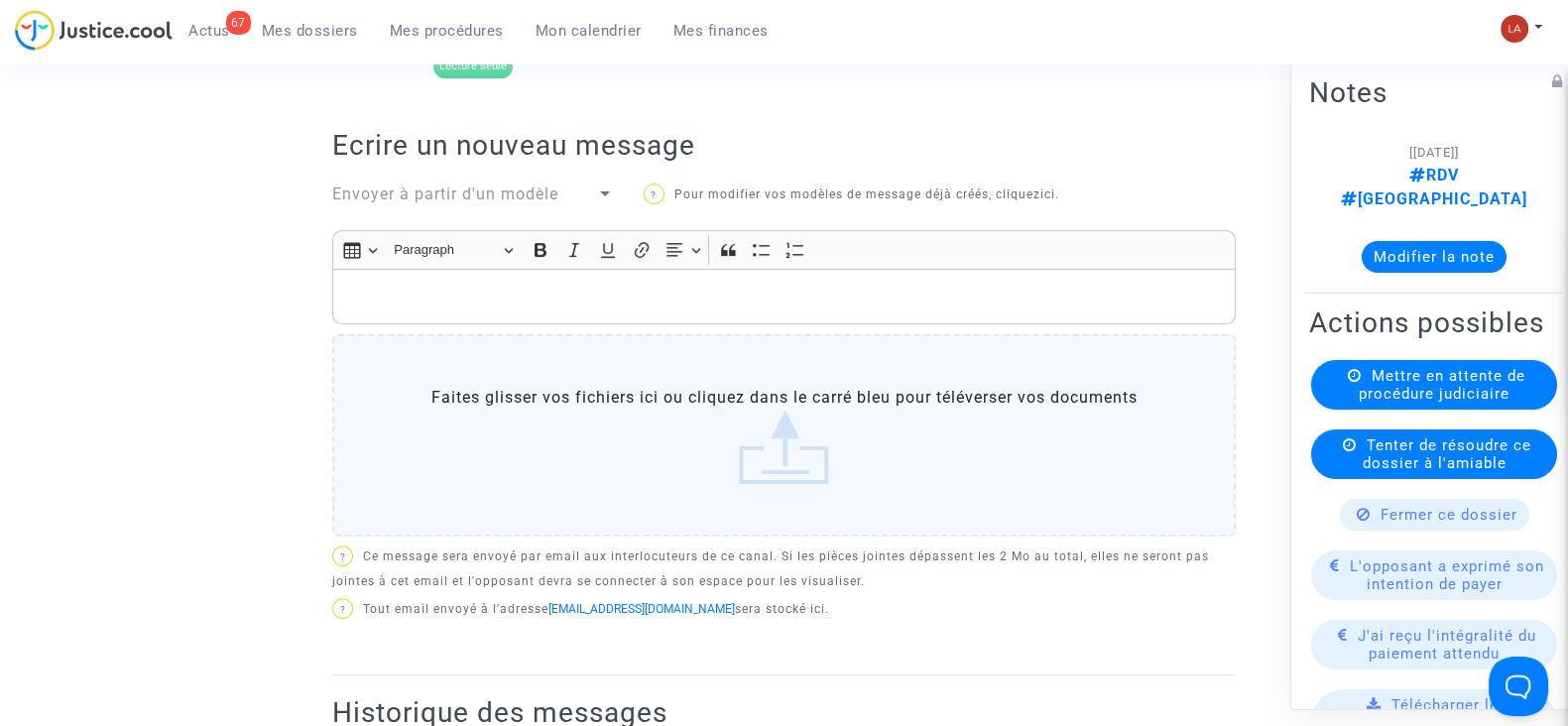
scroll to position [371, 0]
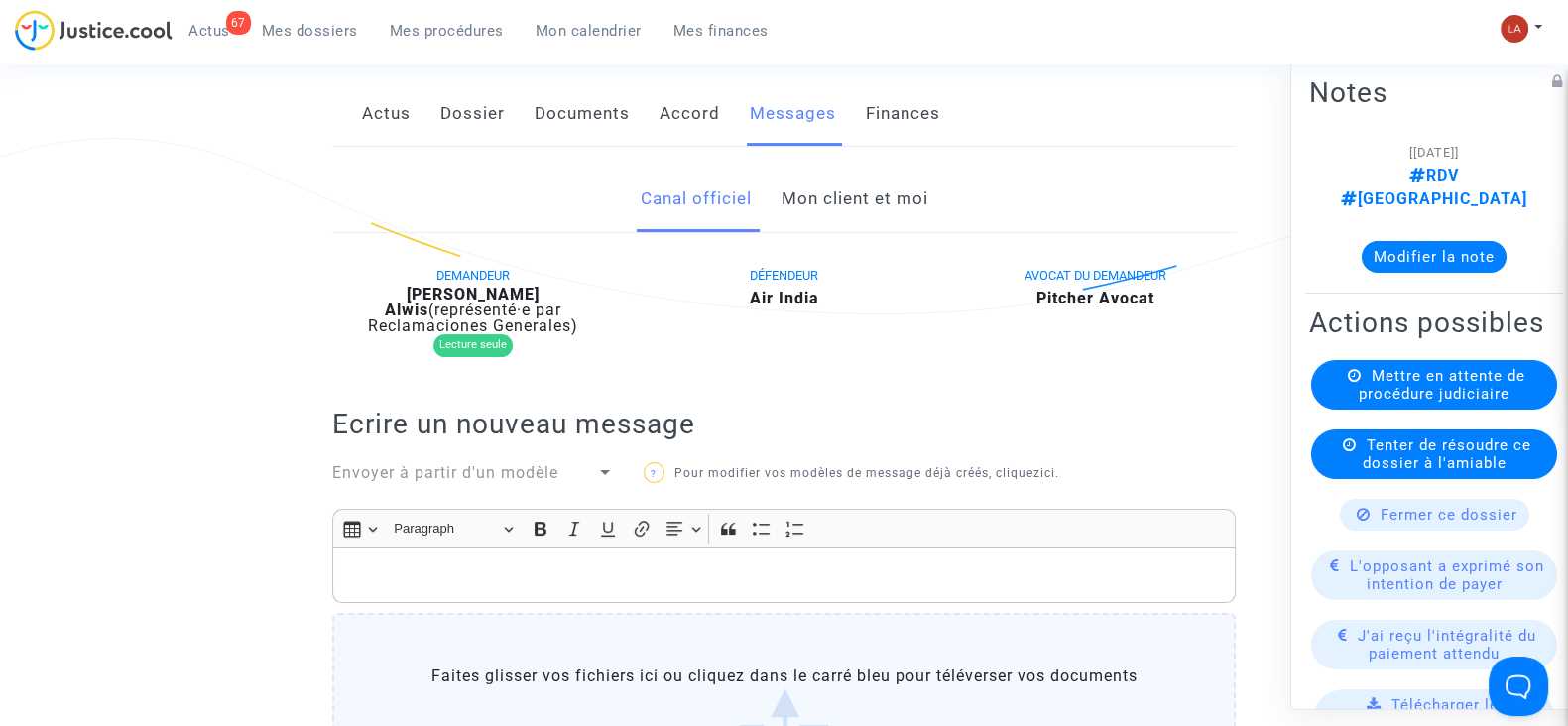
click at [458, 288] on b "Dave Findly Alwis" at bounding box center [462, 301] width 155 height 35
copy div "Alwis"
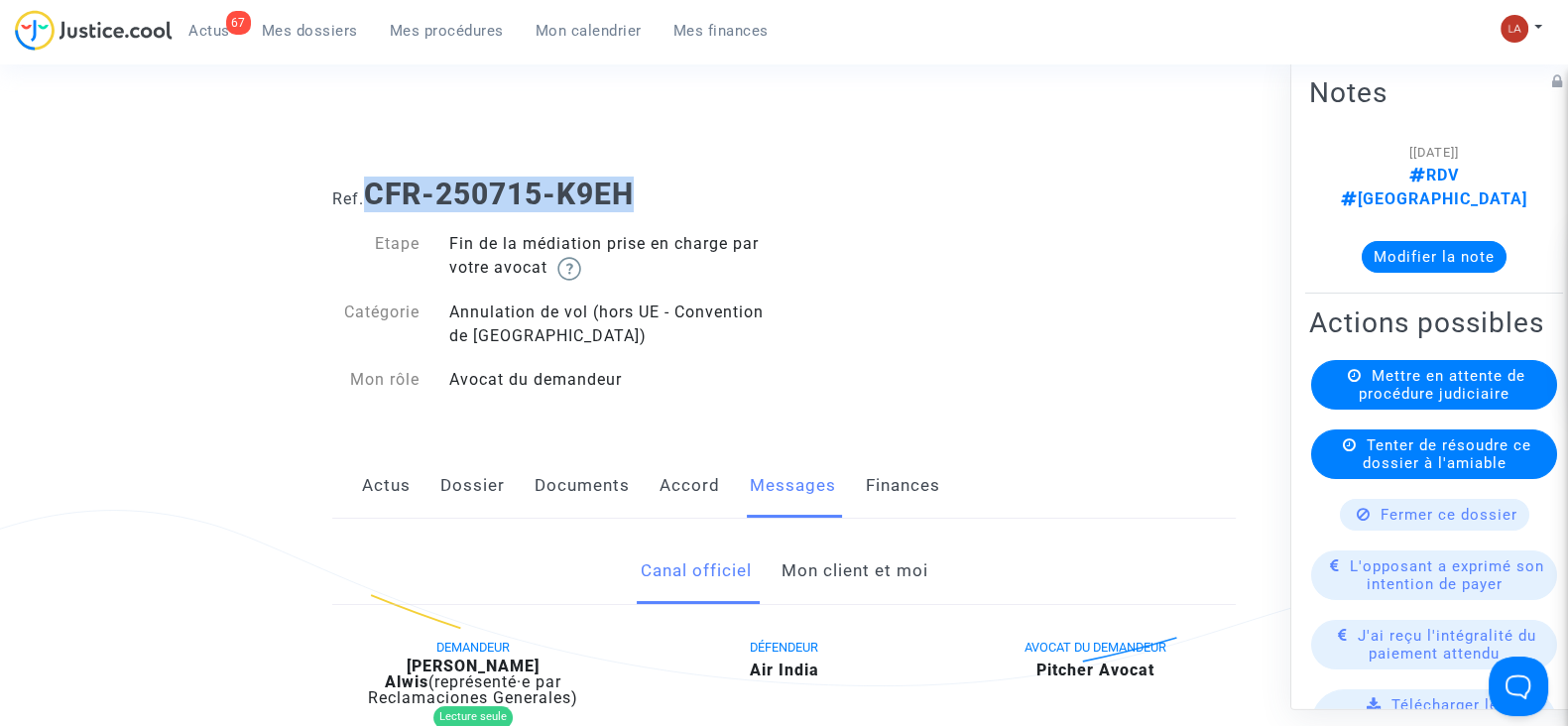
drag, startPoint x: 692, startPoint y: 208, endPoint x: 372, endPoint y: 176, distance: 321.6
click at [372, 177] on h1 "Ref. CFR-250715-K9EH" at bounding box center [783, 195] width 903 height 36
copy b "CFR-250715-K9EH"
click at [1478, 241] on button "Modifier la note" at bounding box center [1435, 257] width 145 height 32
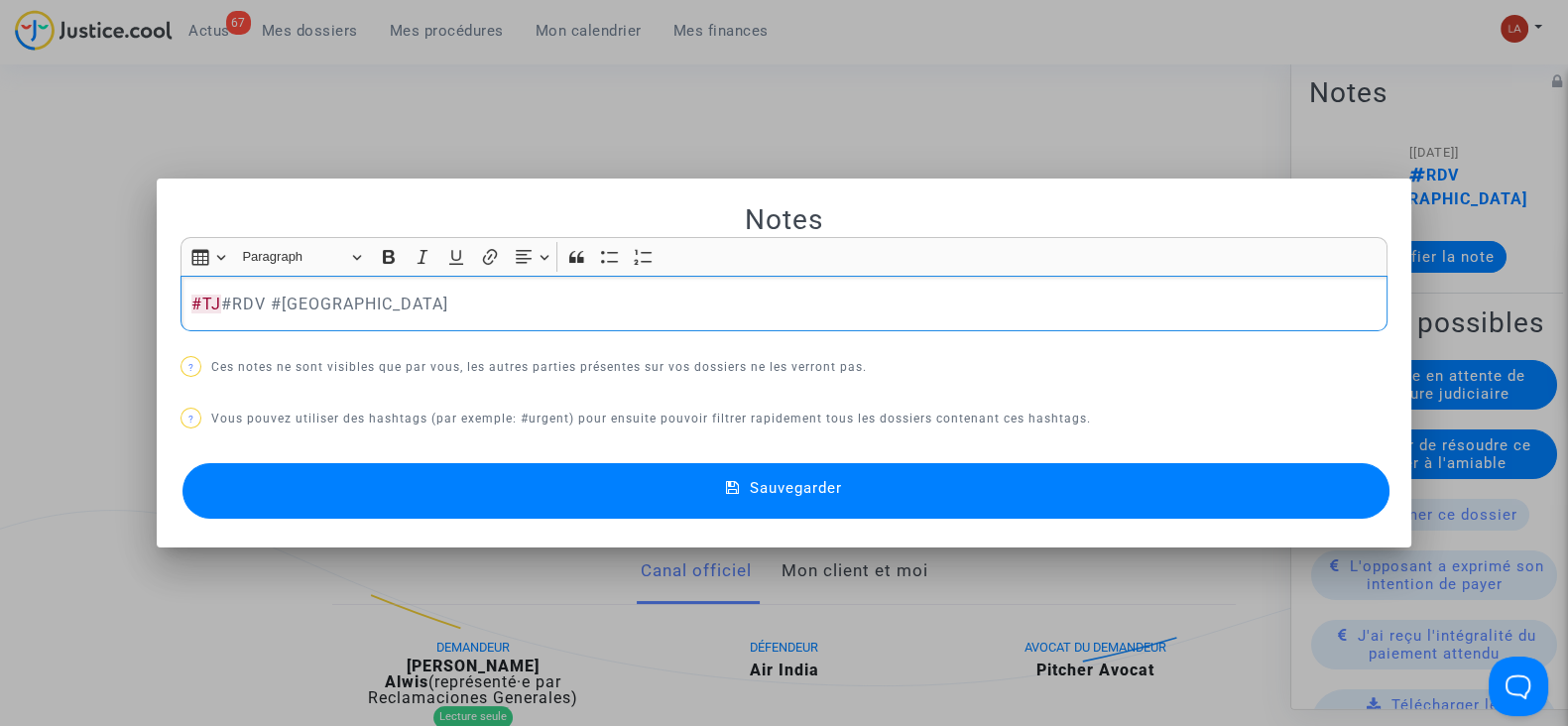
click at [1355, 470] on button "Sauvegarder" at bounding box center [786, 491] width 1207 height 56
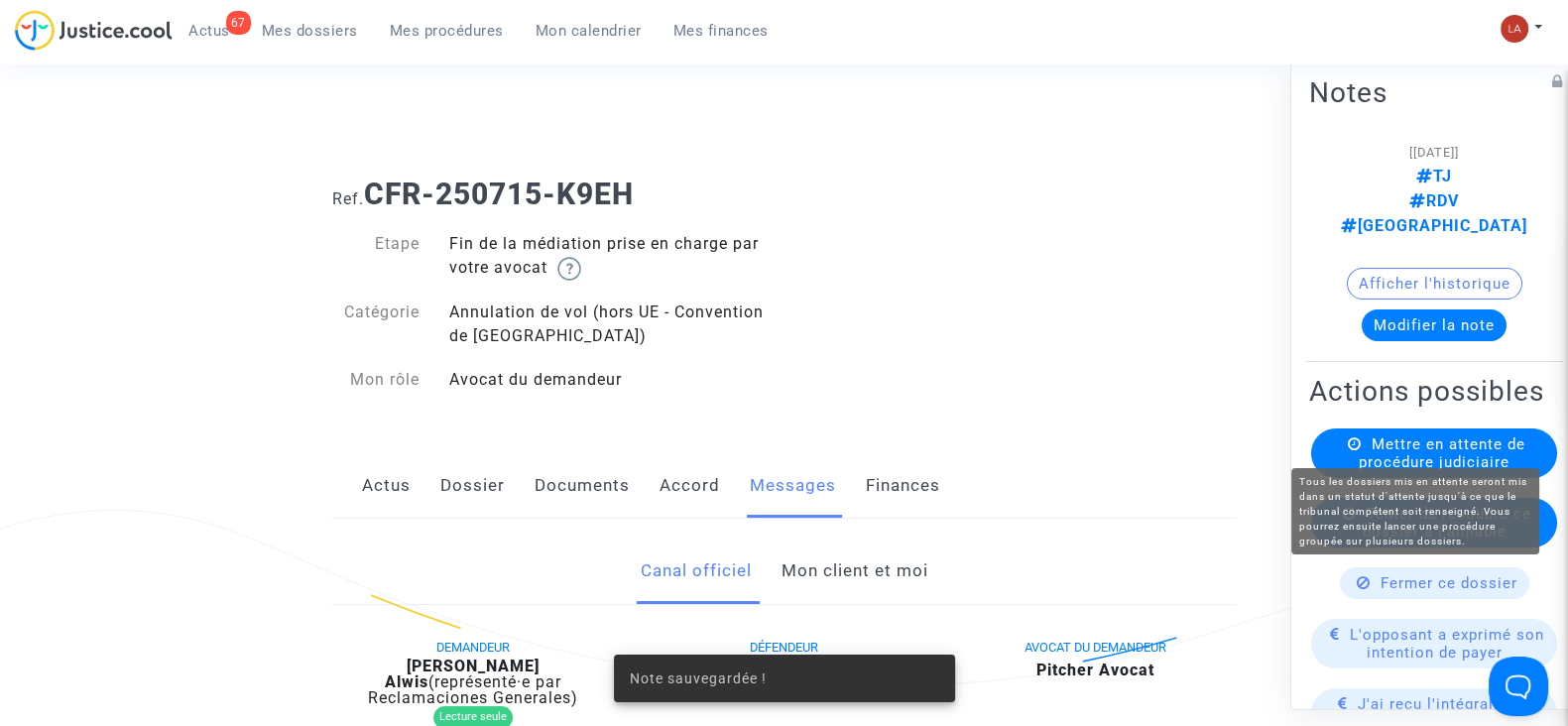
click at [1403, 435] on span "Mettre en attente de procédure judiciaire" at bounding box center [1443, 453] width 167 height 36
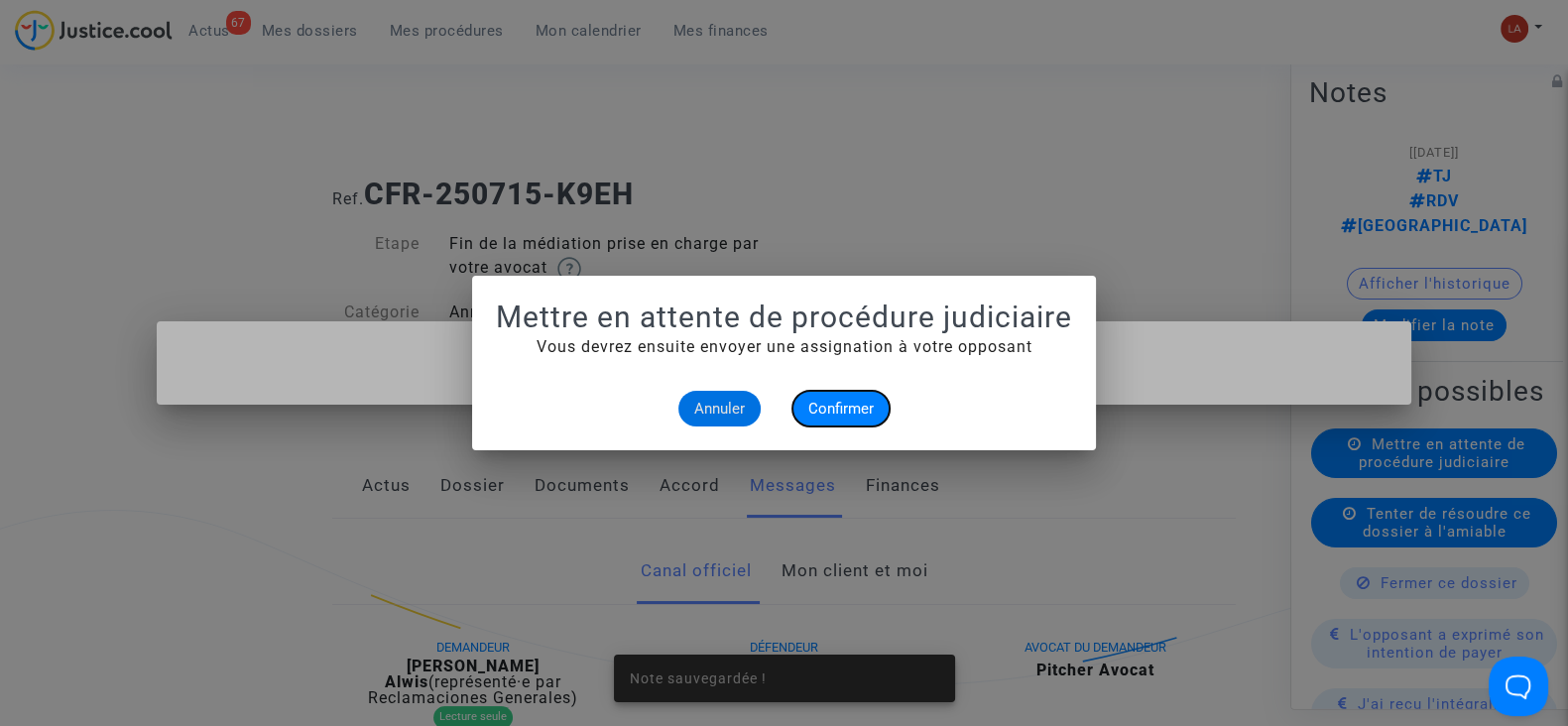
click at [846, 391] on button "Confirmer" at bounding box center [842, 408] width 97 height 36
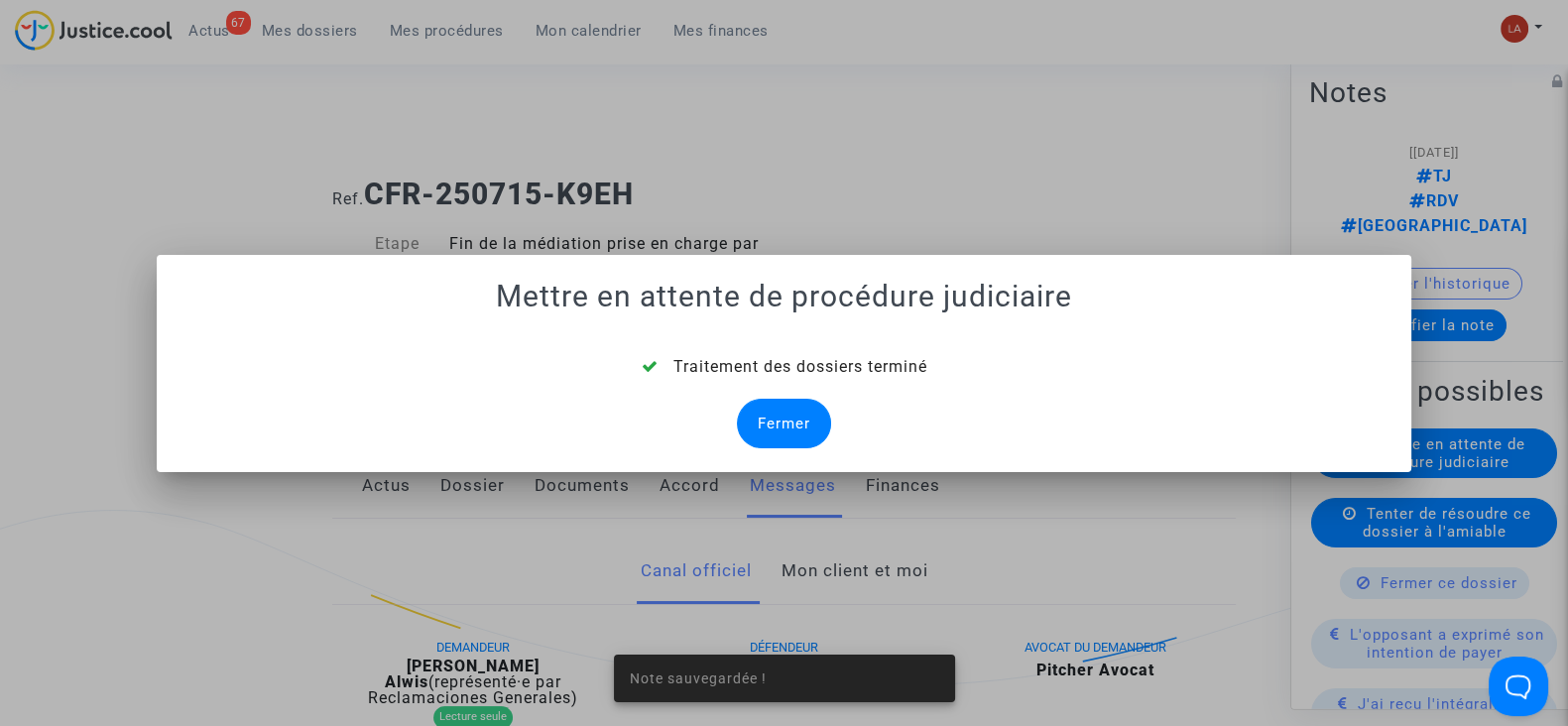
click at [768, 426] on div "Fermer" at bounding box center [784, 423] width 94 height 50
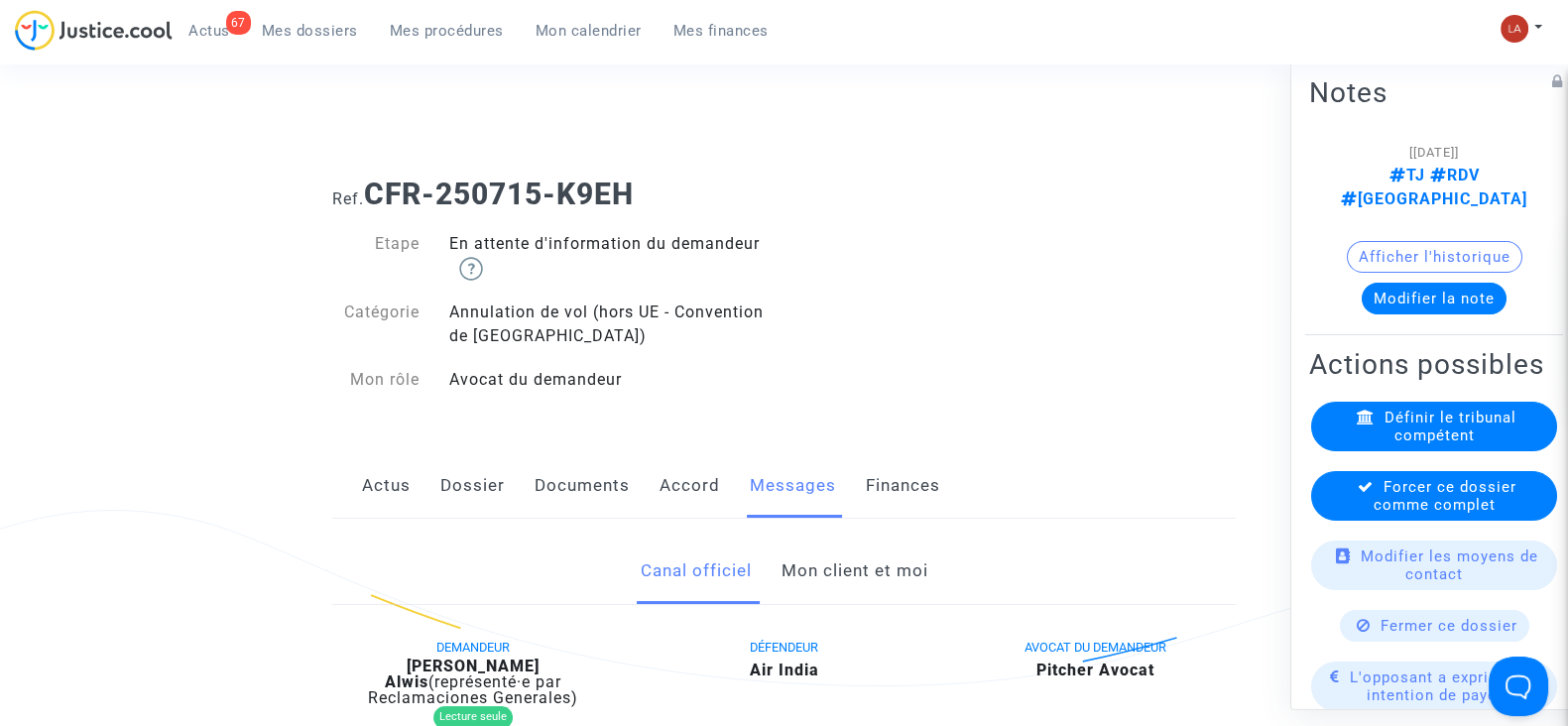
drag, startPoint x: 1451, startPoint y: 511, endPoint x: 1383, endPoint y: 504, distance: 68.4
click at [1449, 511] on span "Forcer ce dossier comme complet" at bounding box center [1446, 496] width 143 height 36
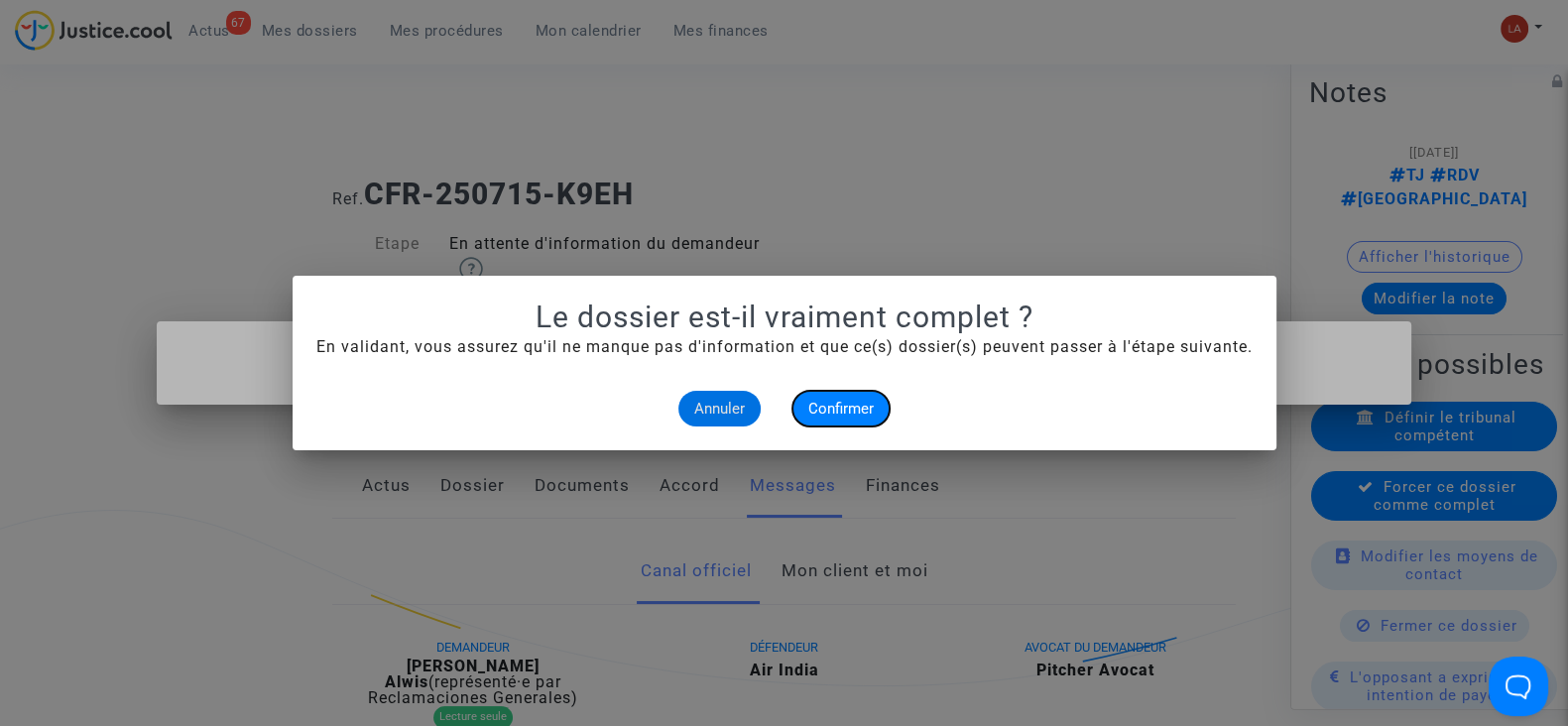
click at [847, 410] on span "Confirmer" at bounding box center [842, 408] width 66 height 18
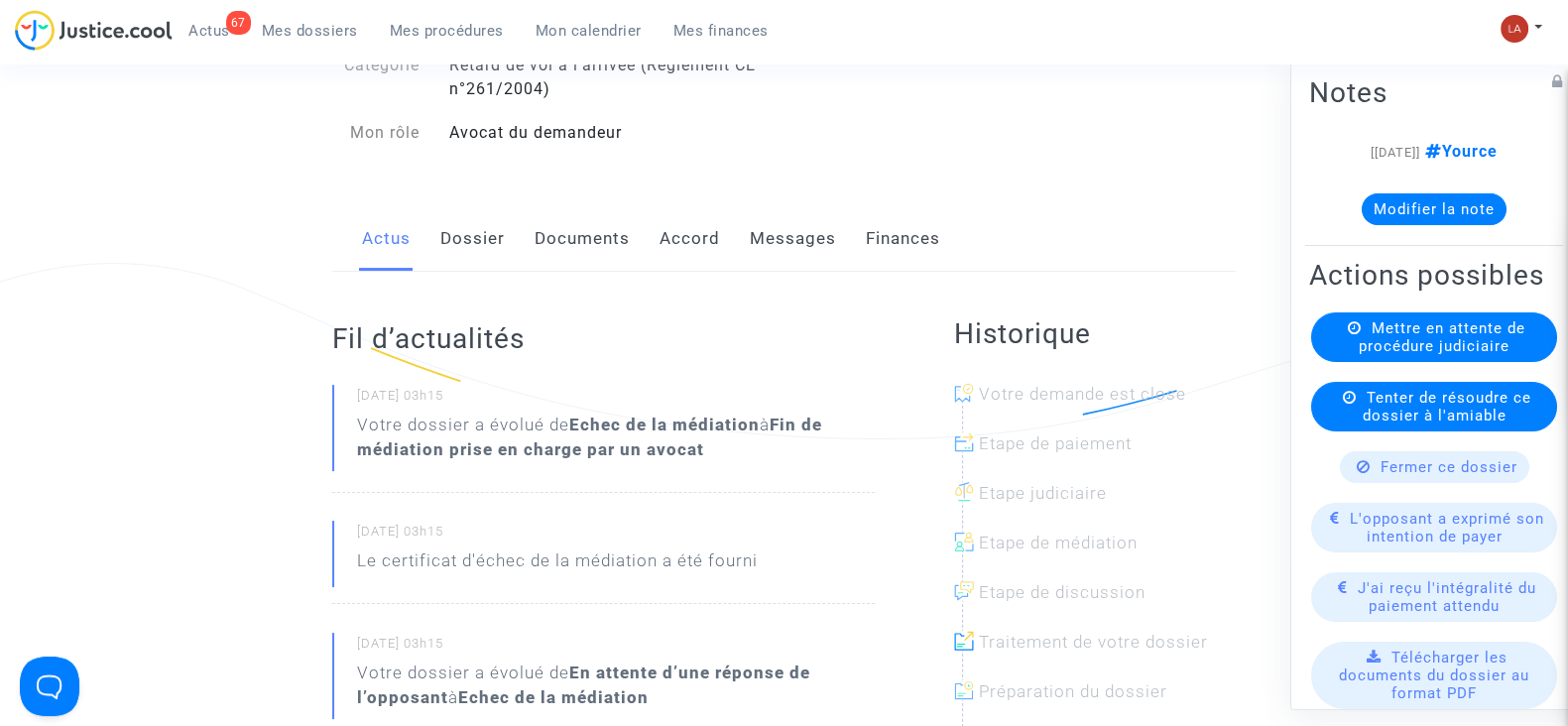
click at [458, 249] on link "Dossier" at bounding box center [472, 239] width 65 height 66
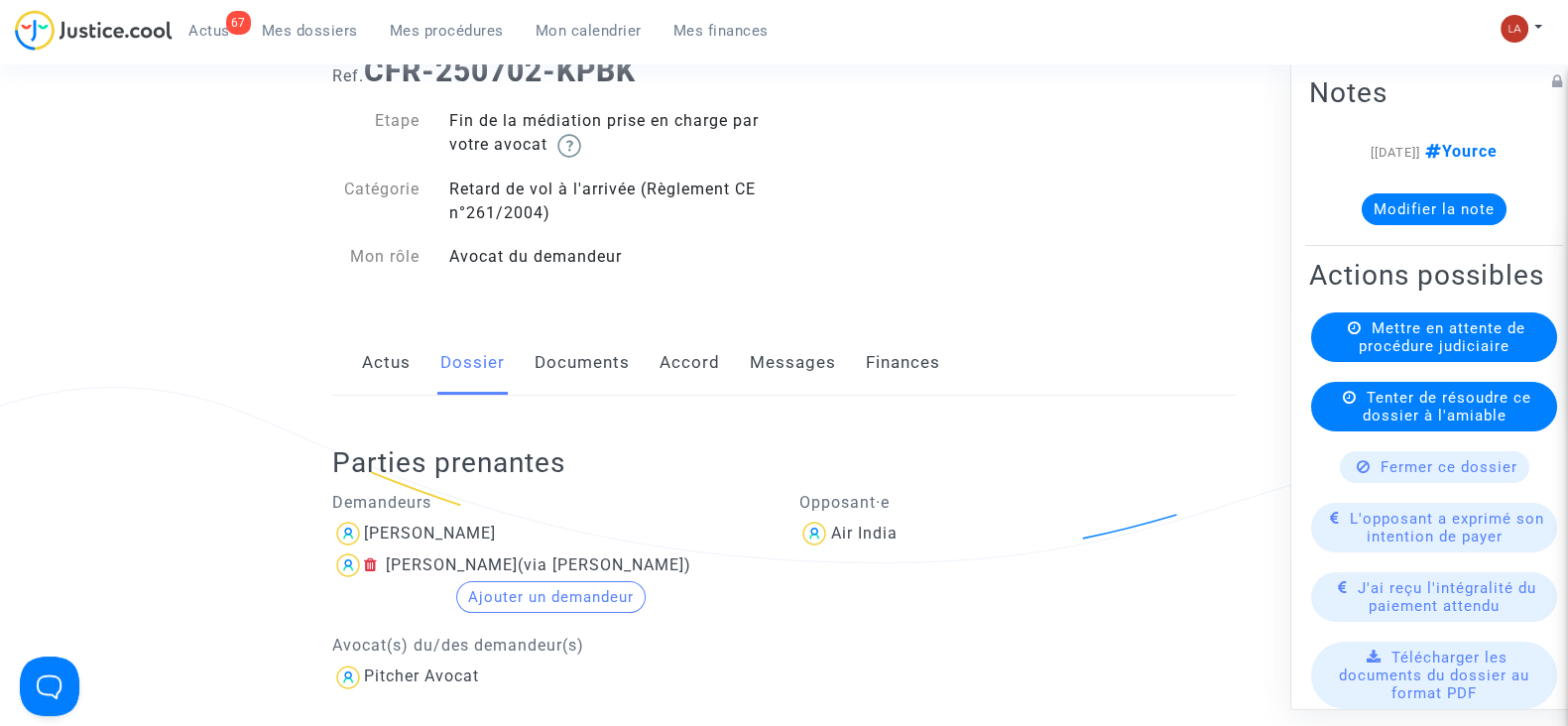
click at [794, 380] on link "Messages" at bounding box center [793, 363] width 86 height 66
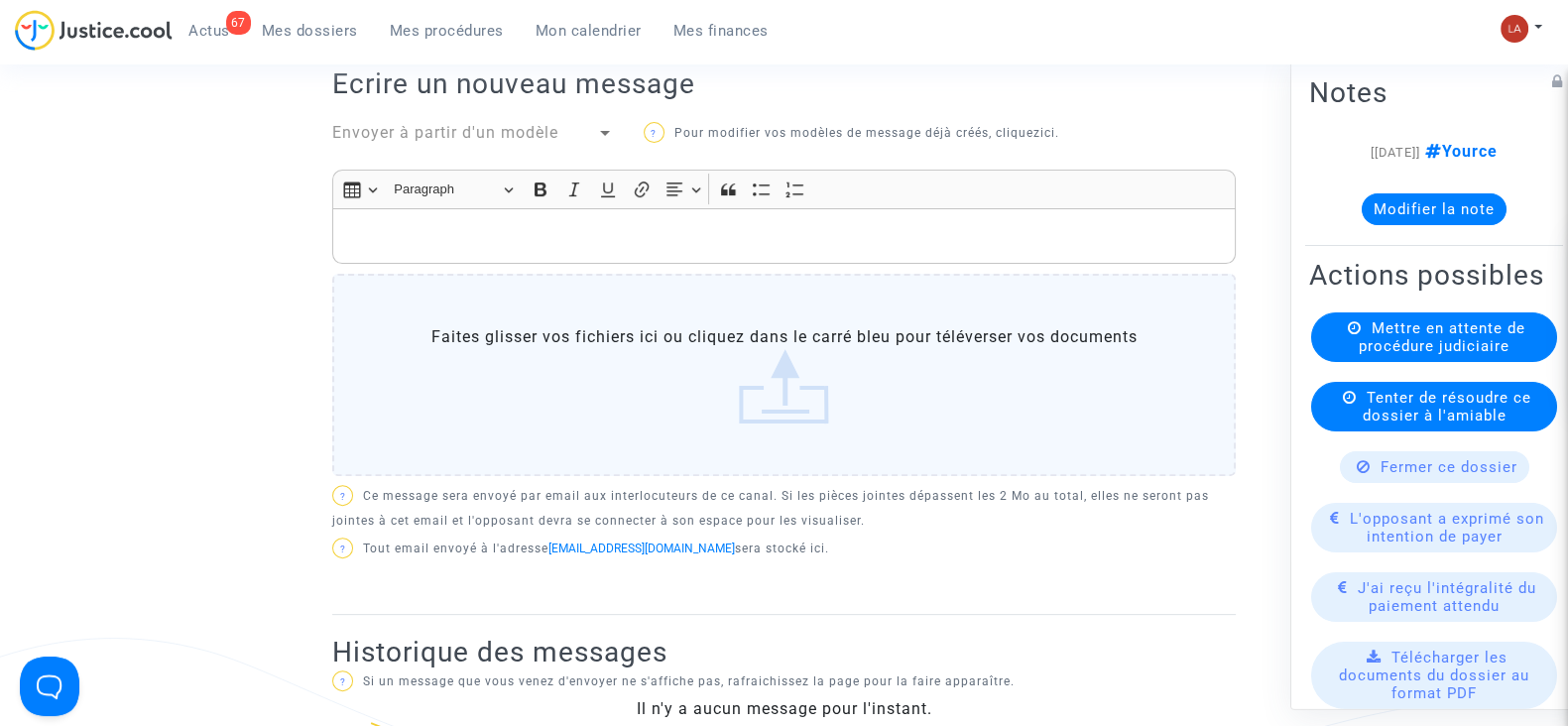
scroll to position [495, 0]
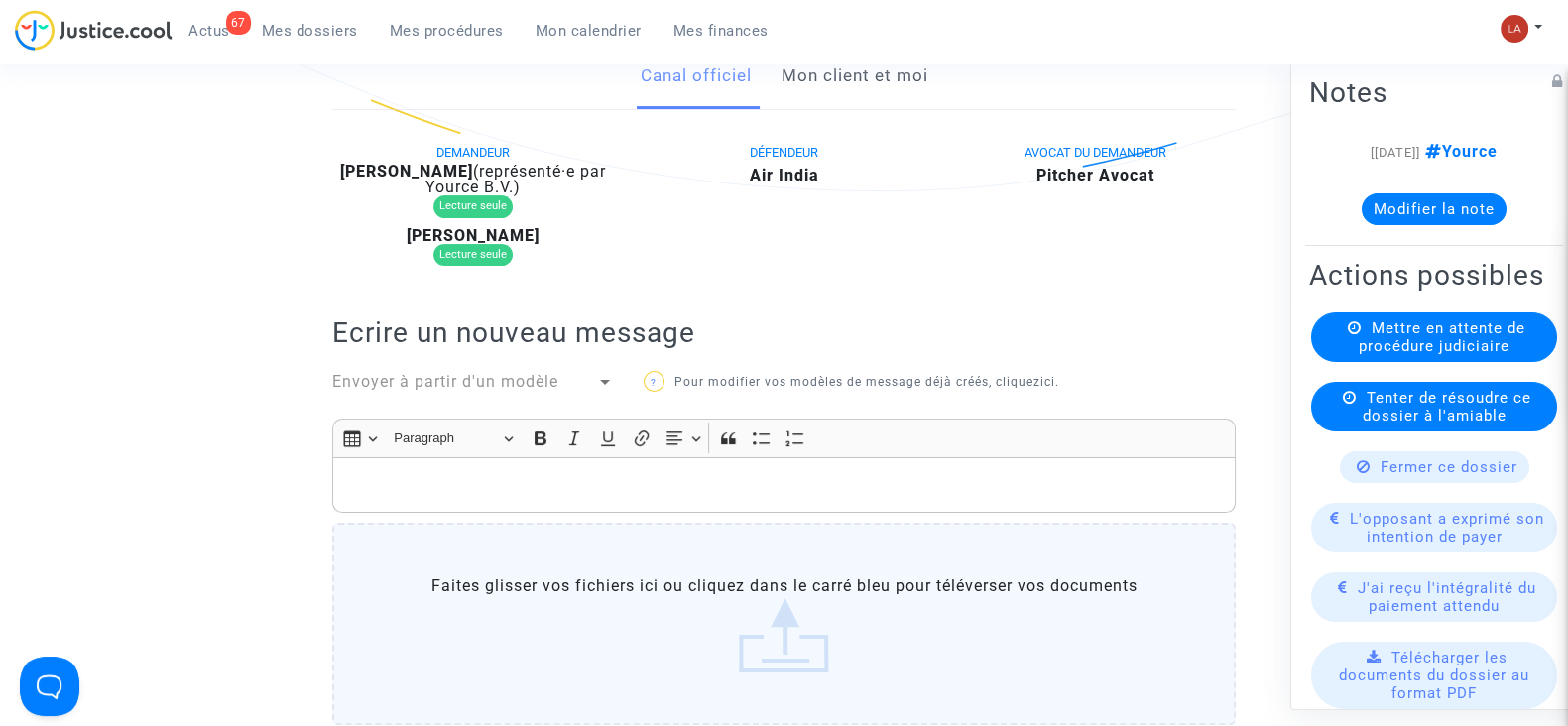
click at [457, 170] on b "Pierre-Yves Masson" at bounding box center [406, 171] width 133 height 19
copy div "Masson"
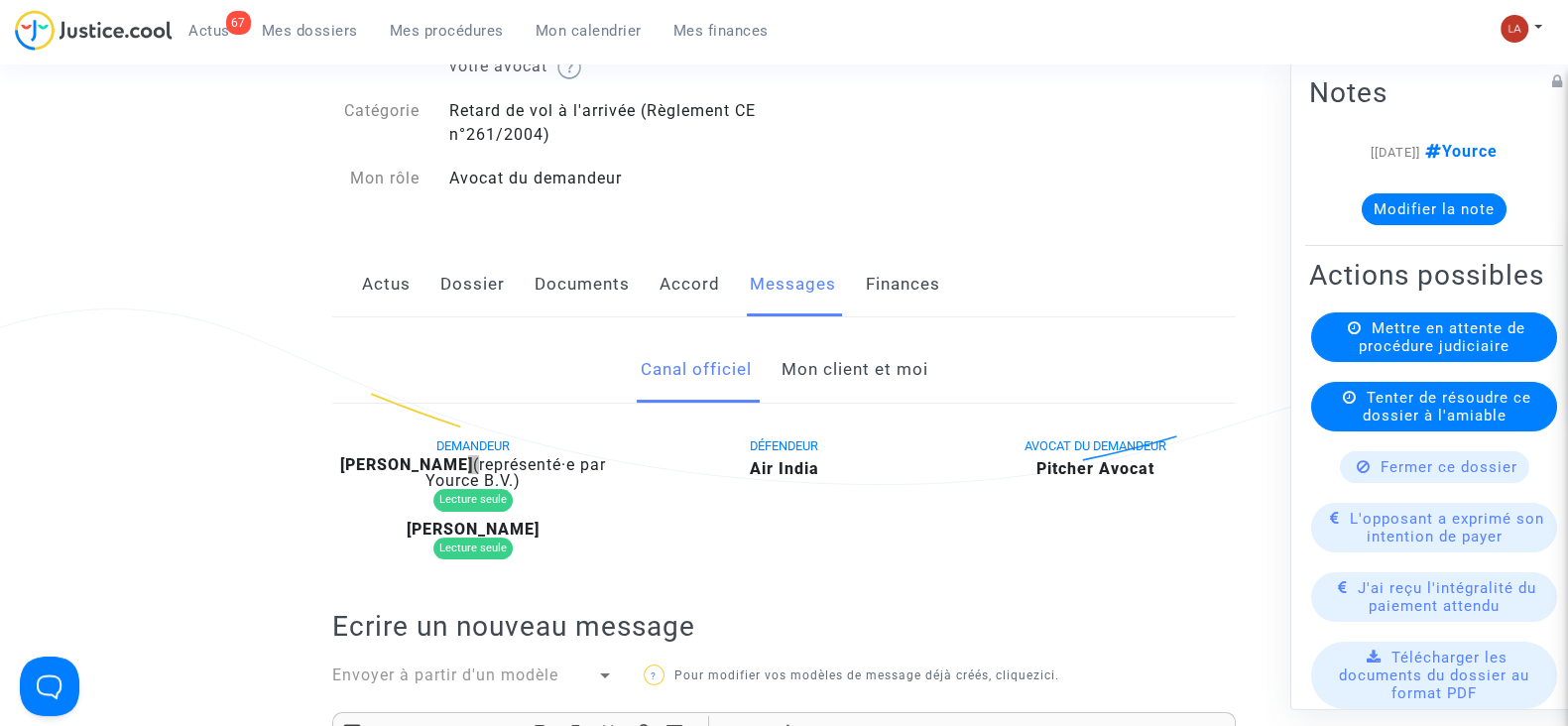
scroll to position [123, 0]
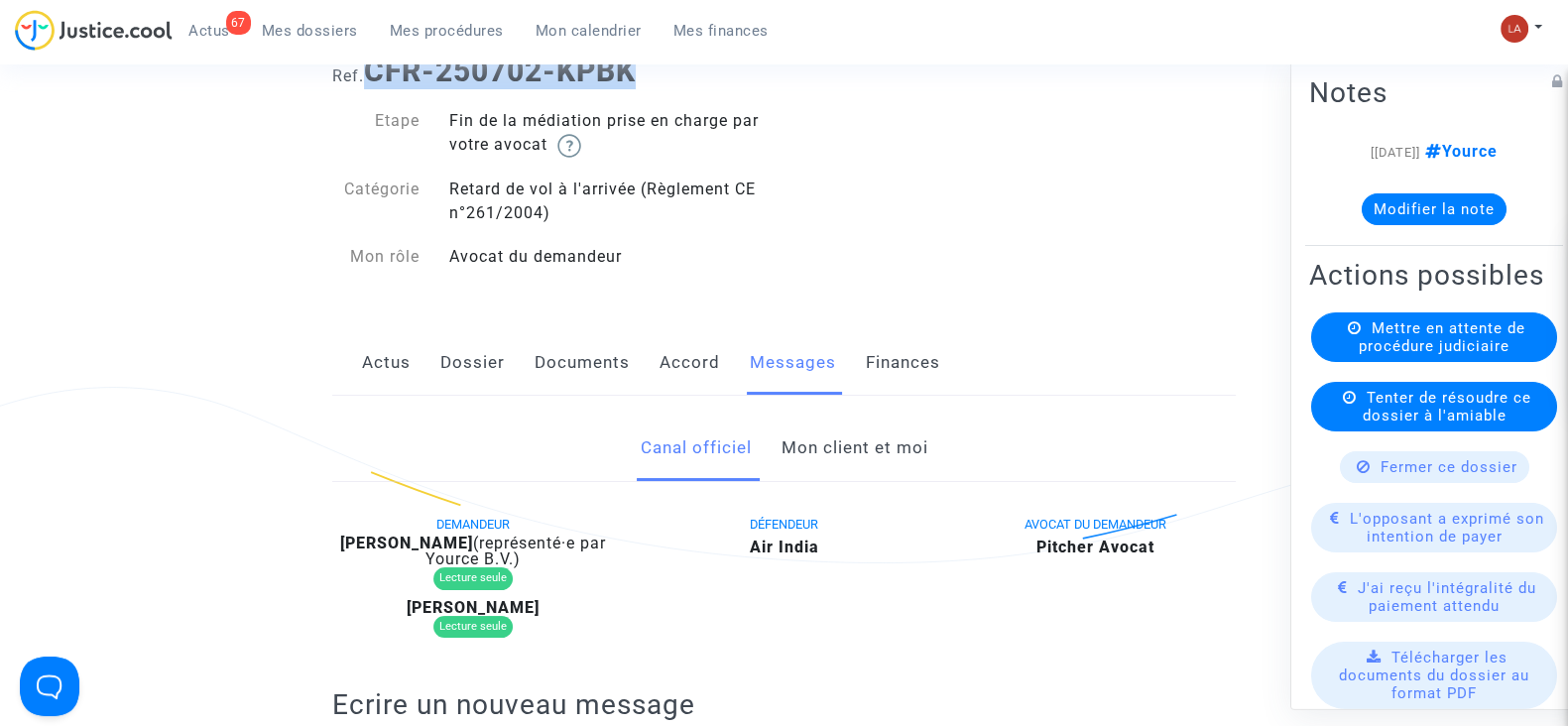
drag, startPoint x: 643, startPoint y: 73, endPoint x: 371, endPoint y: 67, distance: 272.1
click at [371, 67] on b "CFR-250702-KPBK" at bounding box center [500, 71] width 272 height 35
copy b "CFR-250702-KPBK"
click at [1428, 217] on button "Modifier la note" at bounding box center [1435, 210] width 145 height 32
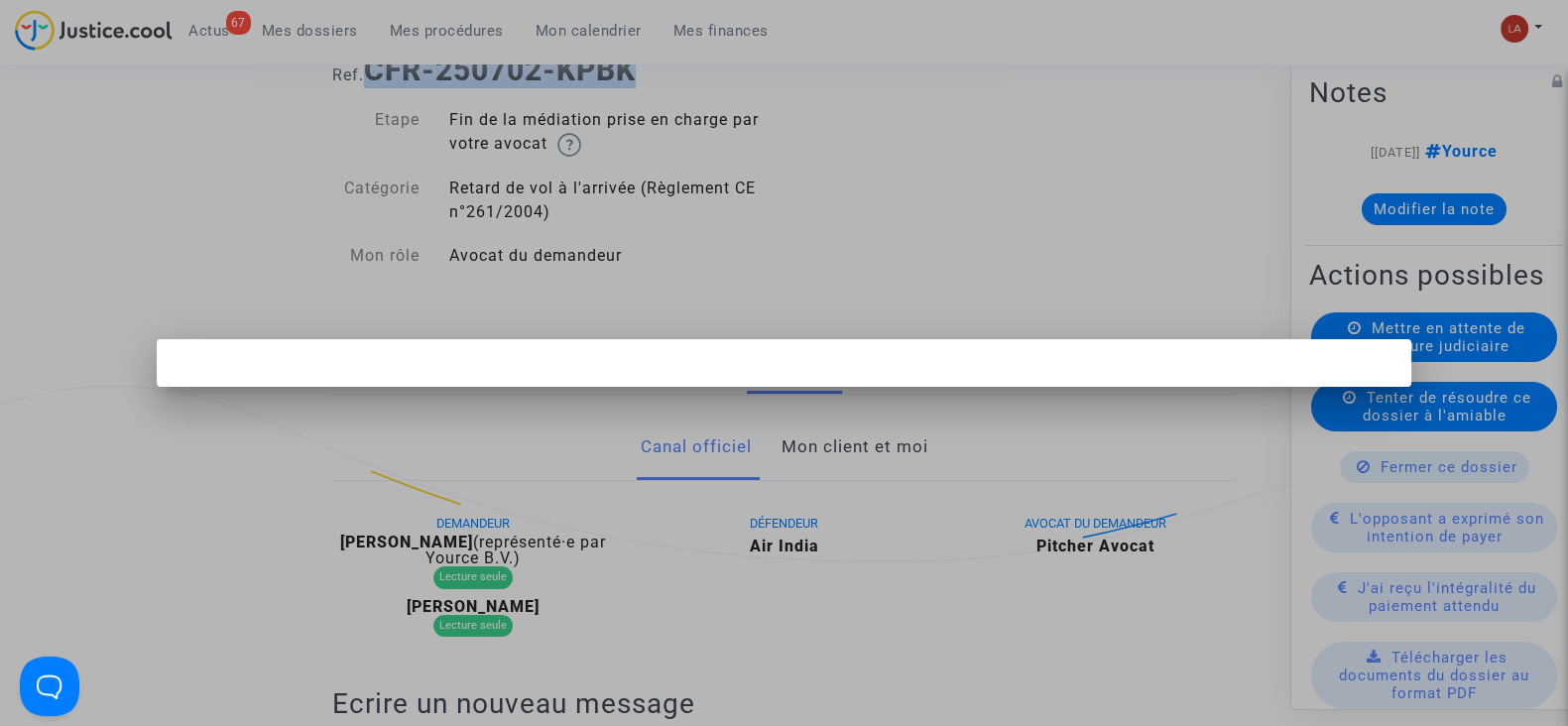
scroll to position [0, 0]
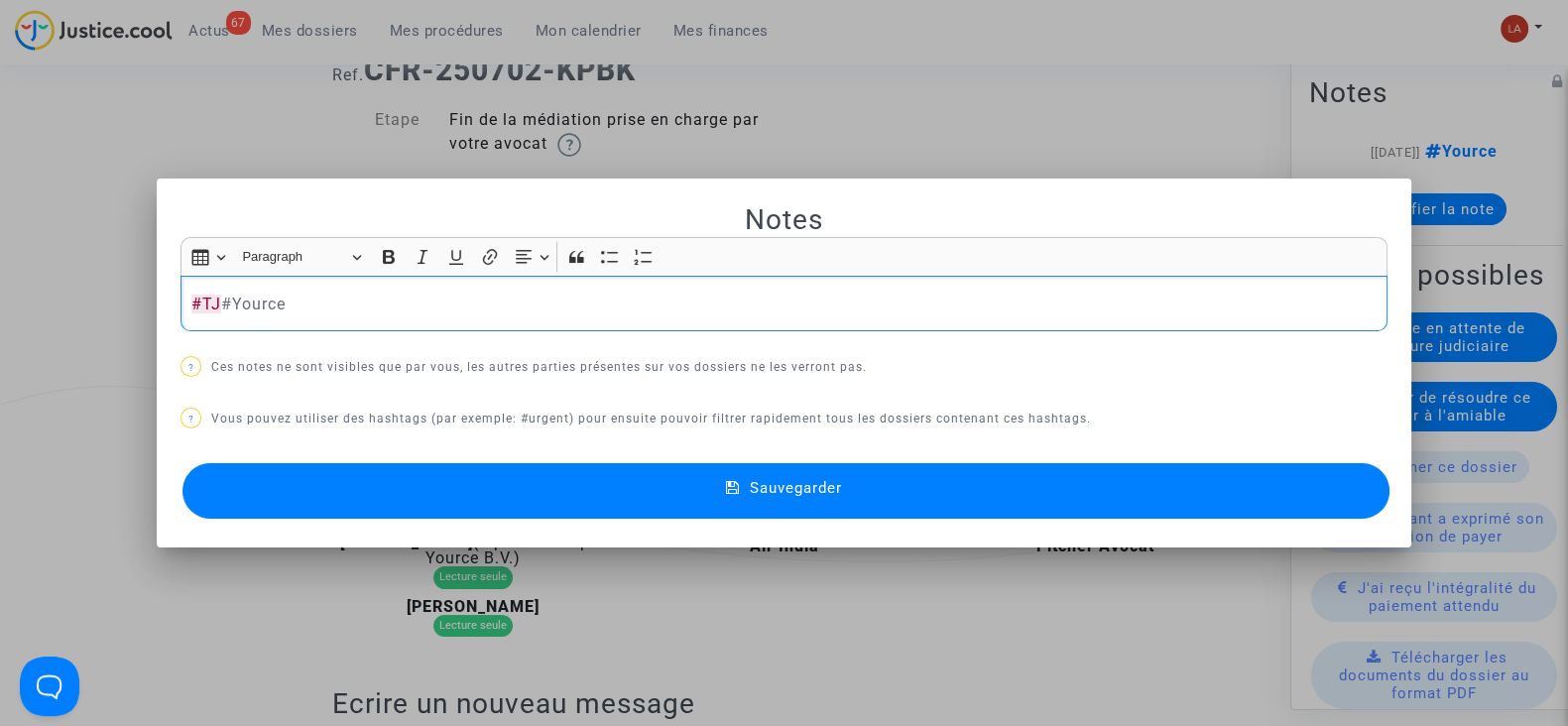
click at [1275, 519] on div "Sauvegarder" at bounding box center [784, 491] width 1207 height 66
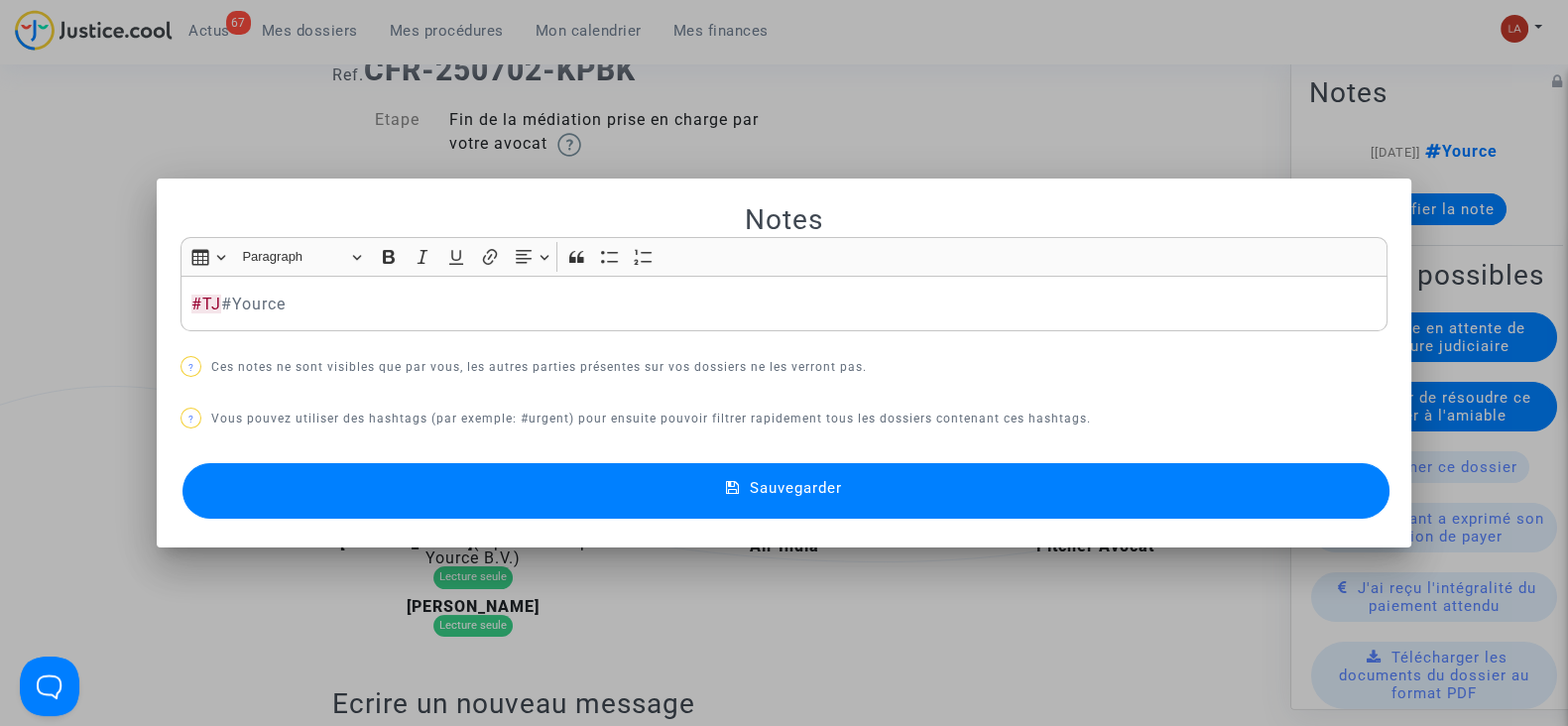
click at [1297, 490] on button "Sauvegarder" at bounding box center [786, 491] width 1207 height 56
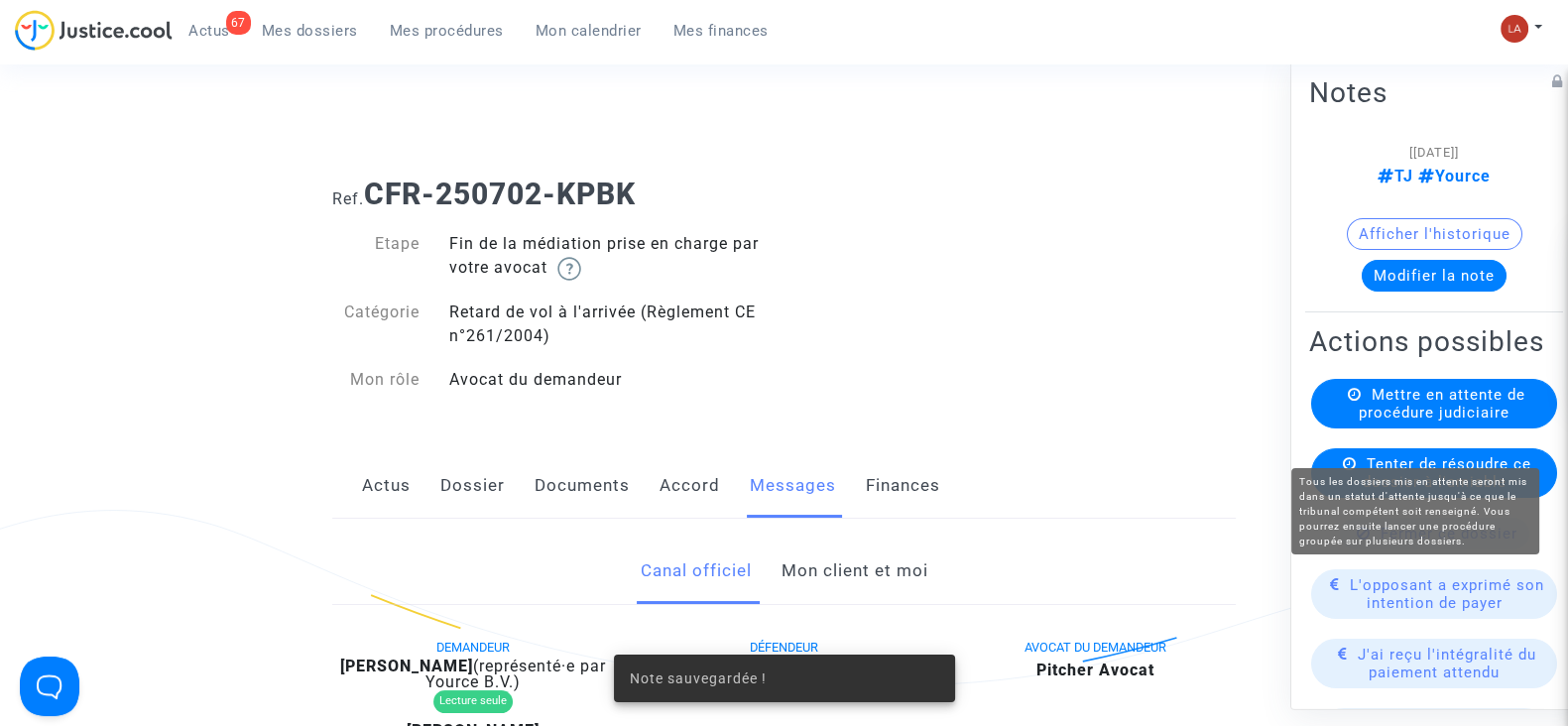
scroll to position [123, 0]
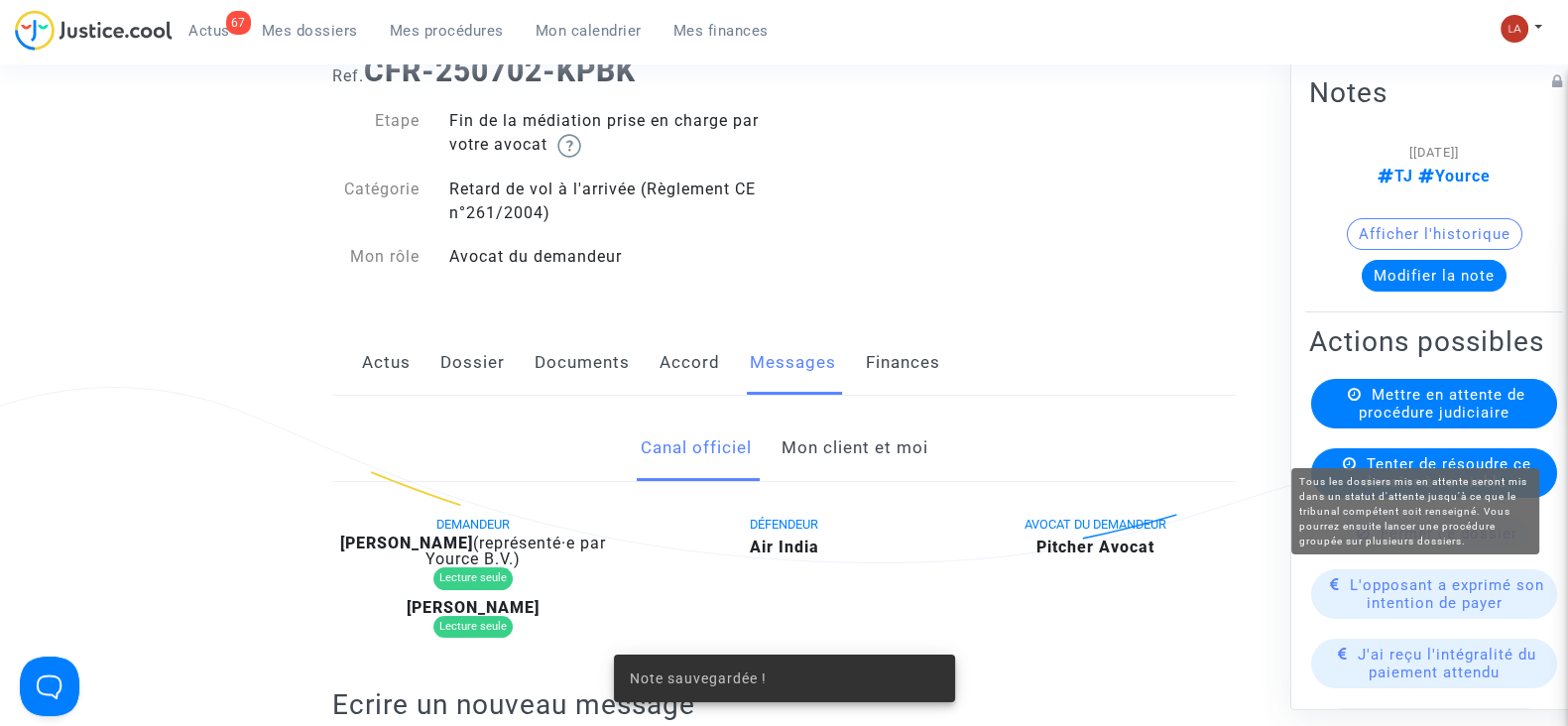
click at [1375, 421] on span "Mettre en attente de procédure judiciaire" at bounding box center [1443, 403] width 167 height 36
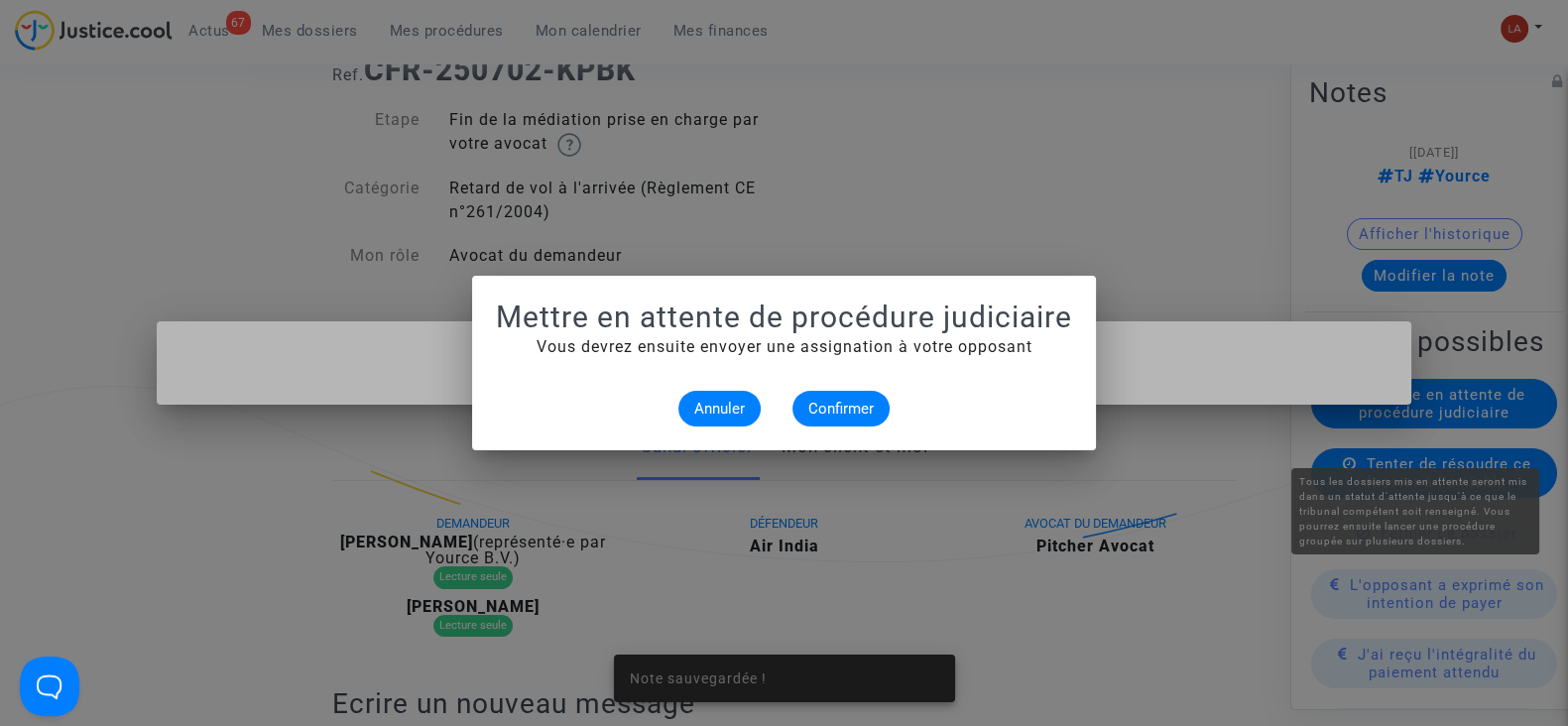
scroll to position [0, 0]
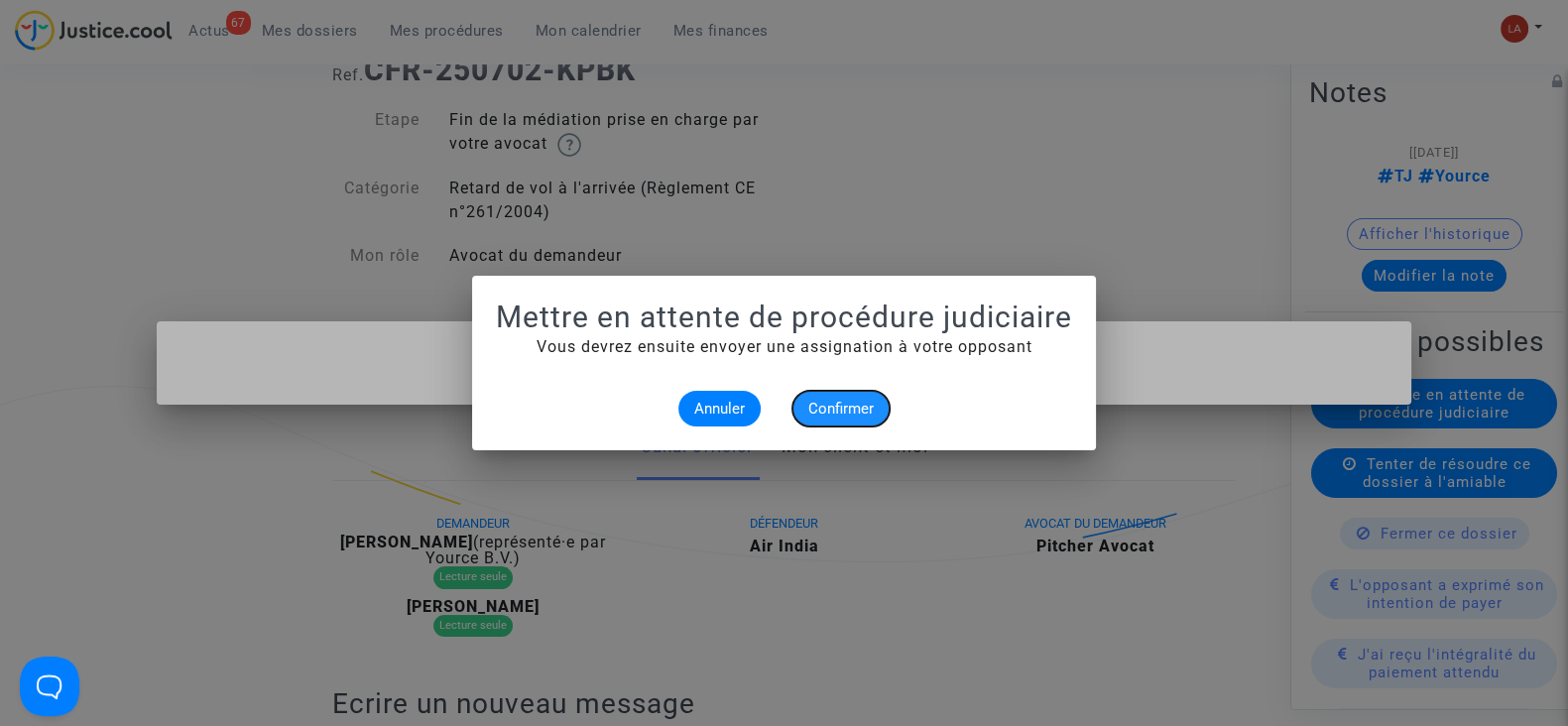
click at [849, 417] on button "Confirmer" at bounding box center [842, 408] width 97 height 36
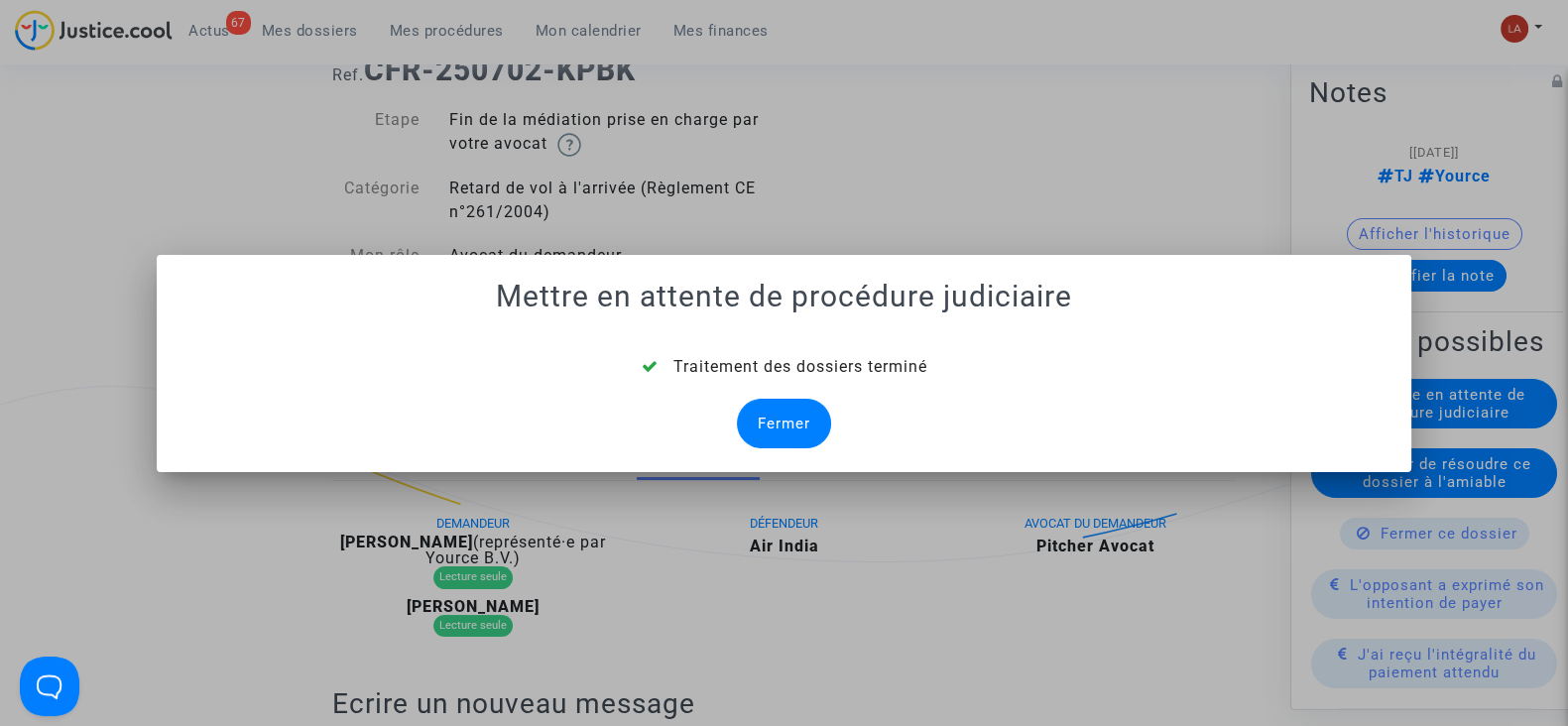
click at [810, 431] on div "Fermer" at bounding box center [784, 423] width 94 height 50
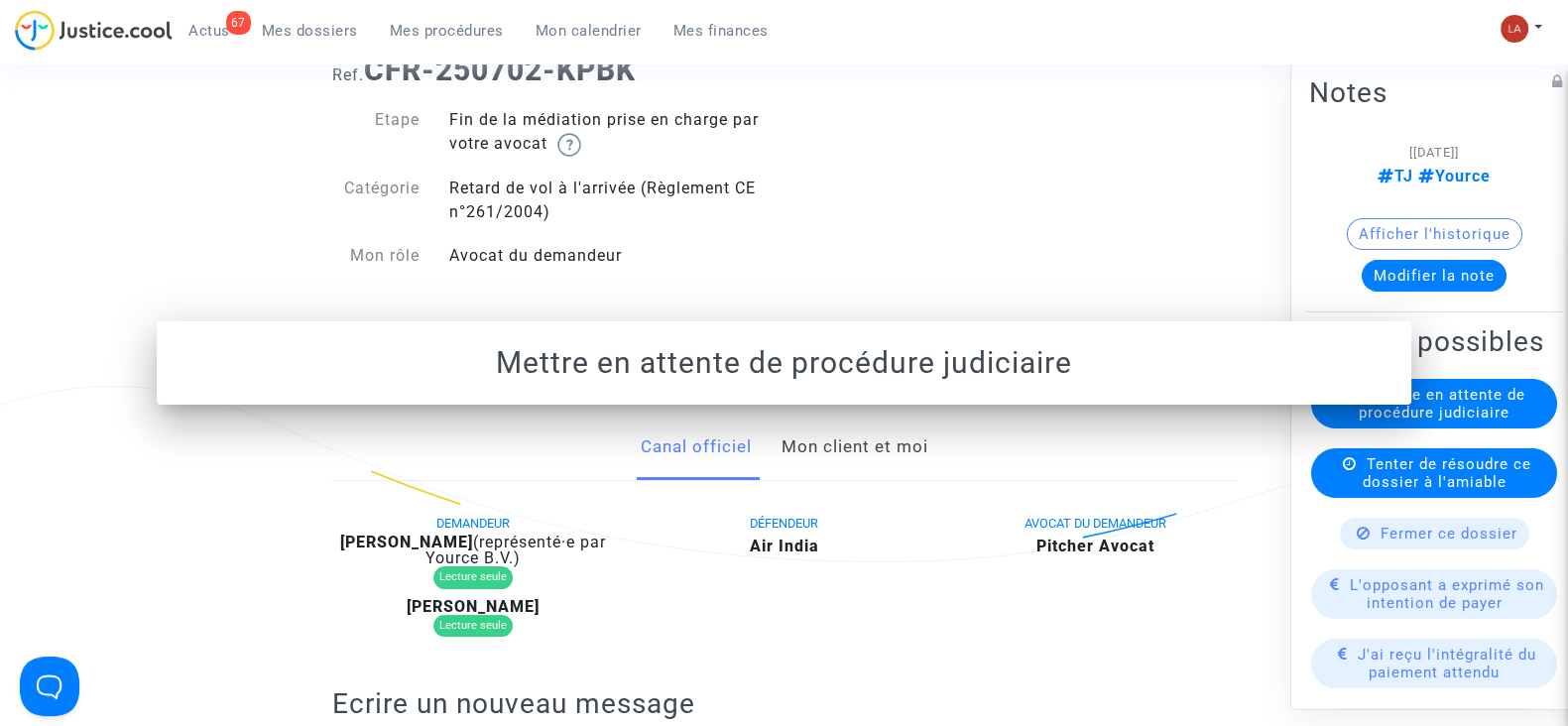
scroll to position [123, 0]
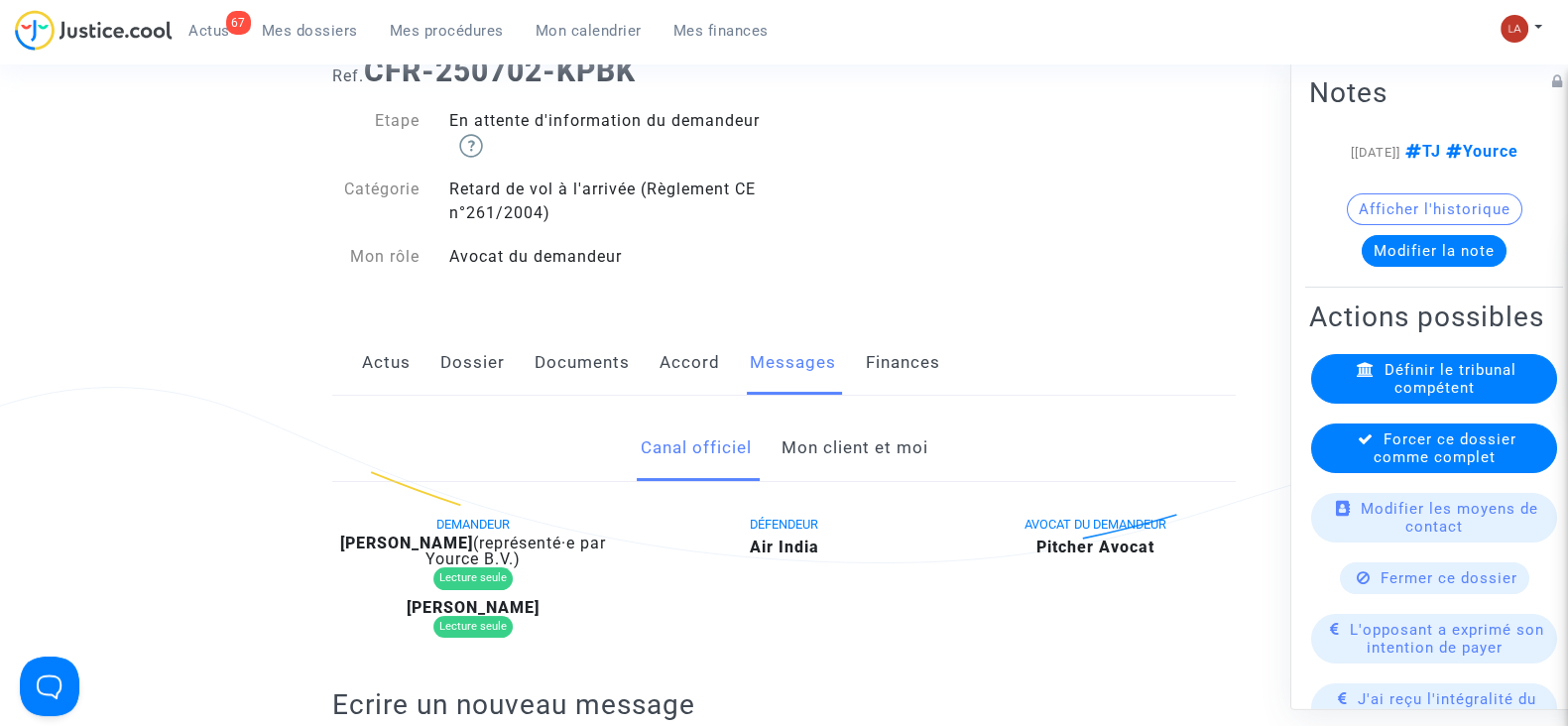
click at [1387, 466] on span "Forcer ce dossier comme complet" at bounding box center [1446, 448] width 143 height 36
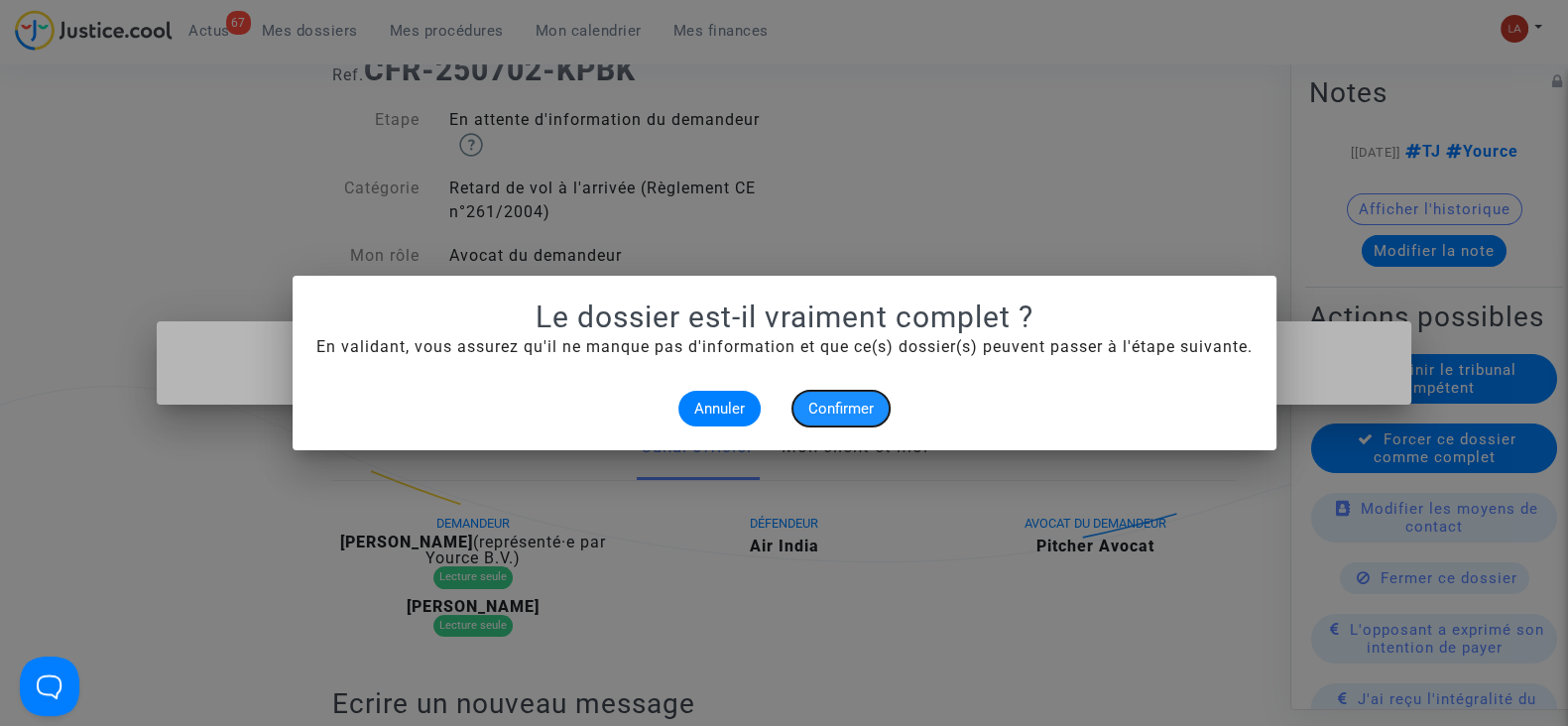
click at [798, 413] on button "Confirmer" at bounding box center [842, 408] width 97 height 36
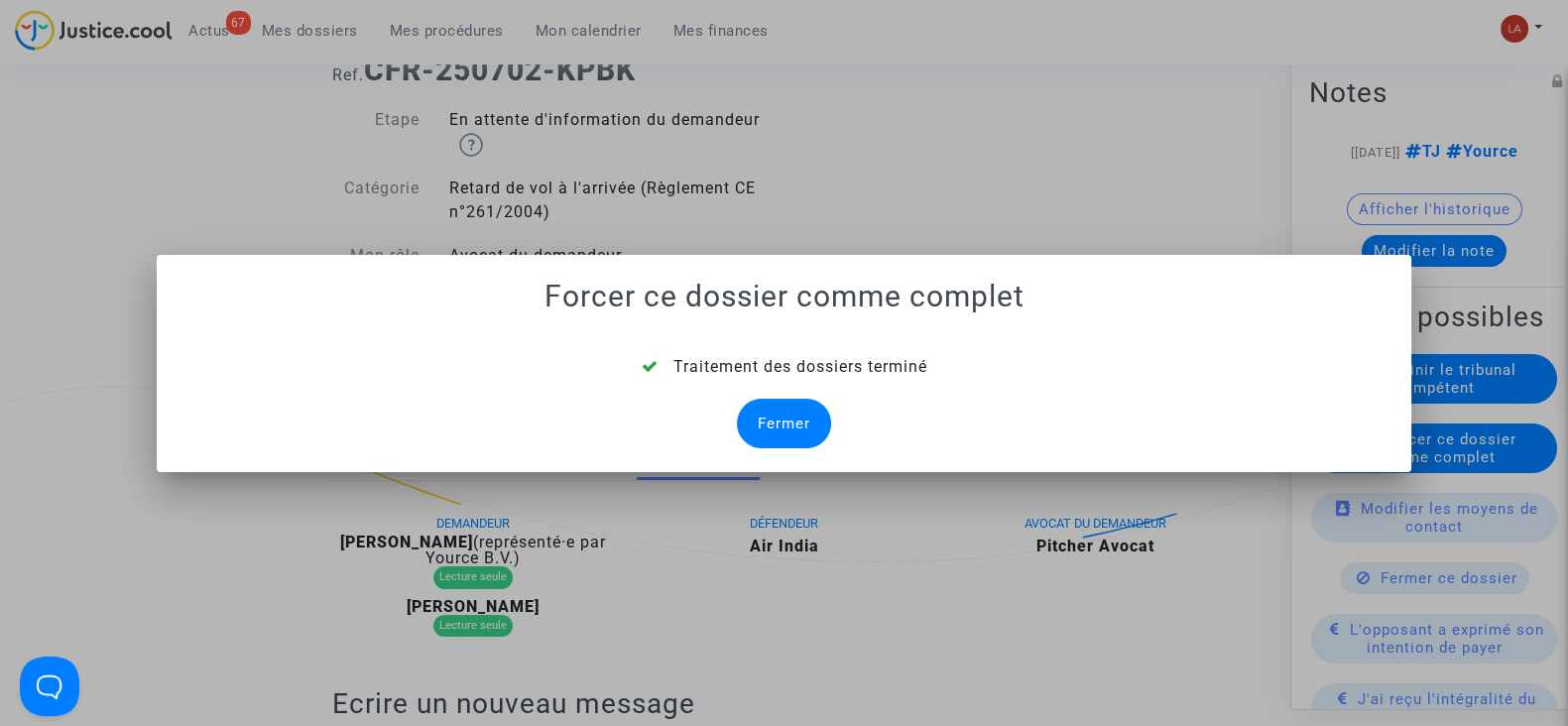
click at [768, 418] on div "Fermer" at bounding box center [784, 423] width 94 height 50
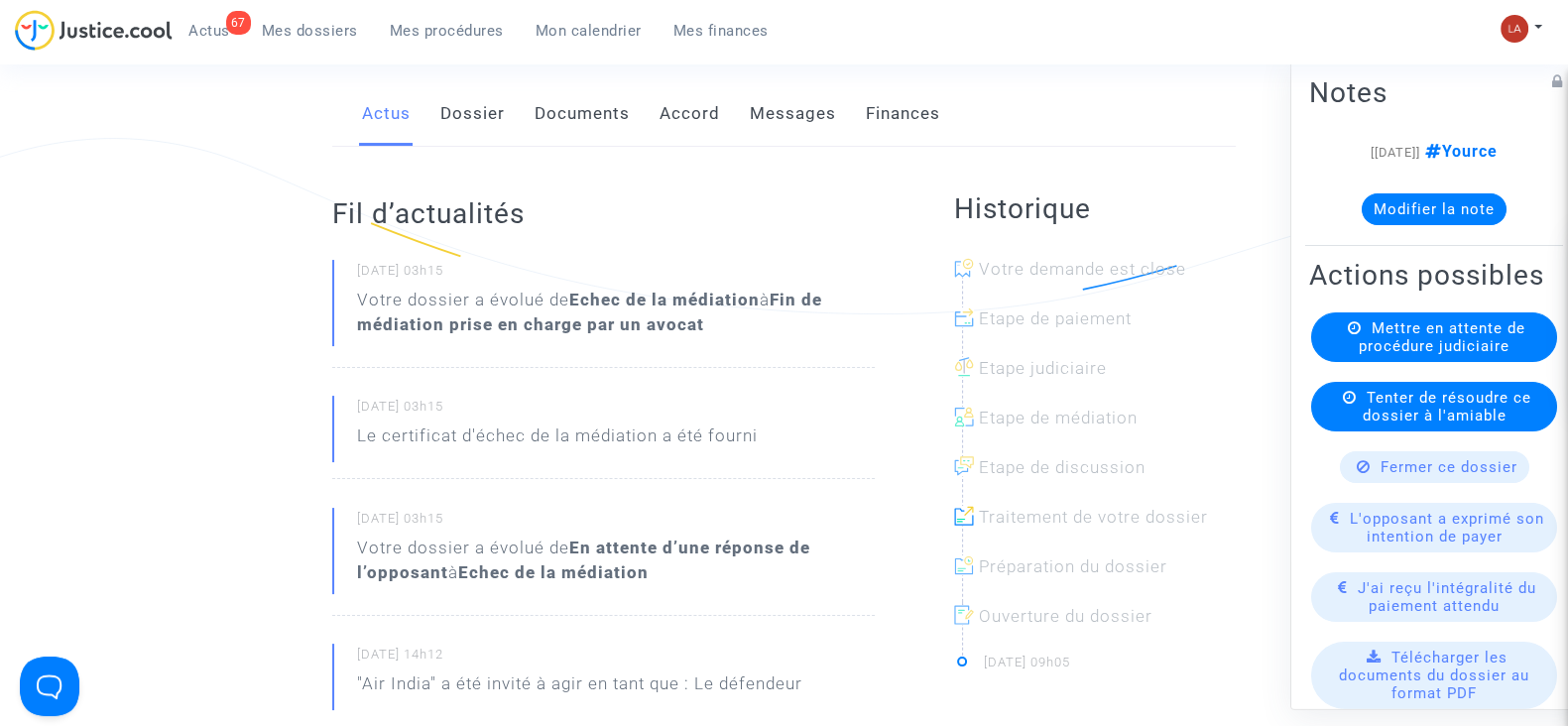
drag, startPoint x: 475, startPoint y: 98, endPoint x: 504, endPoint y: 122, distance: 37.6
click at [475, 98] on link "Dossier" at bounding box center [472, 114] width 65 height 66
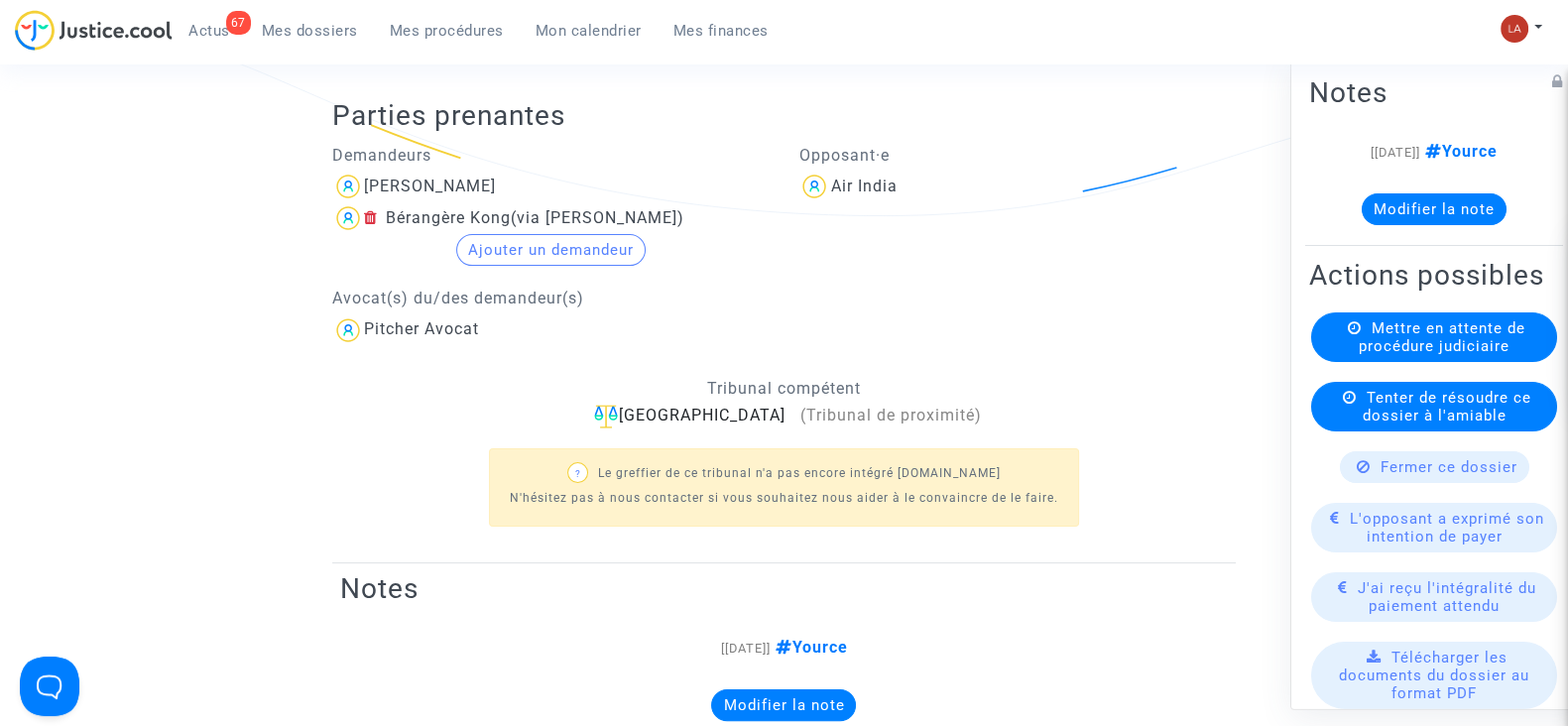
scroll to position [247, 0]
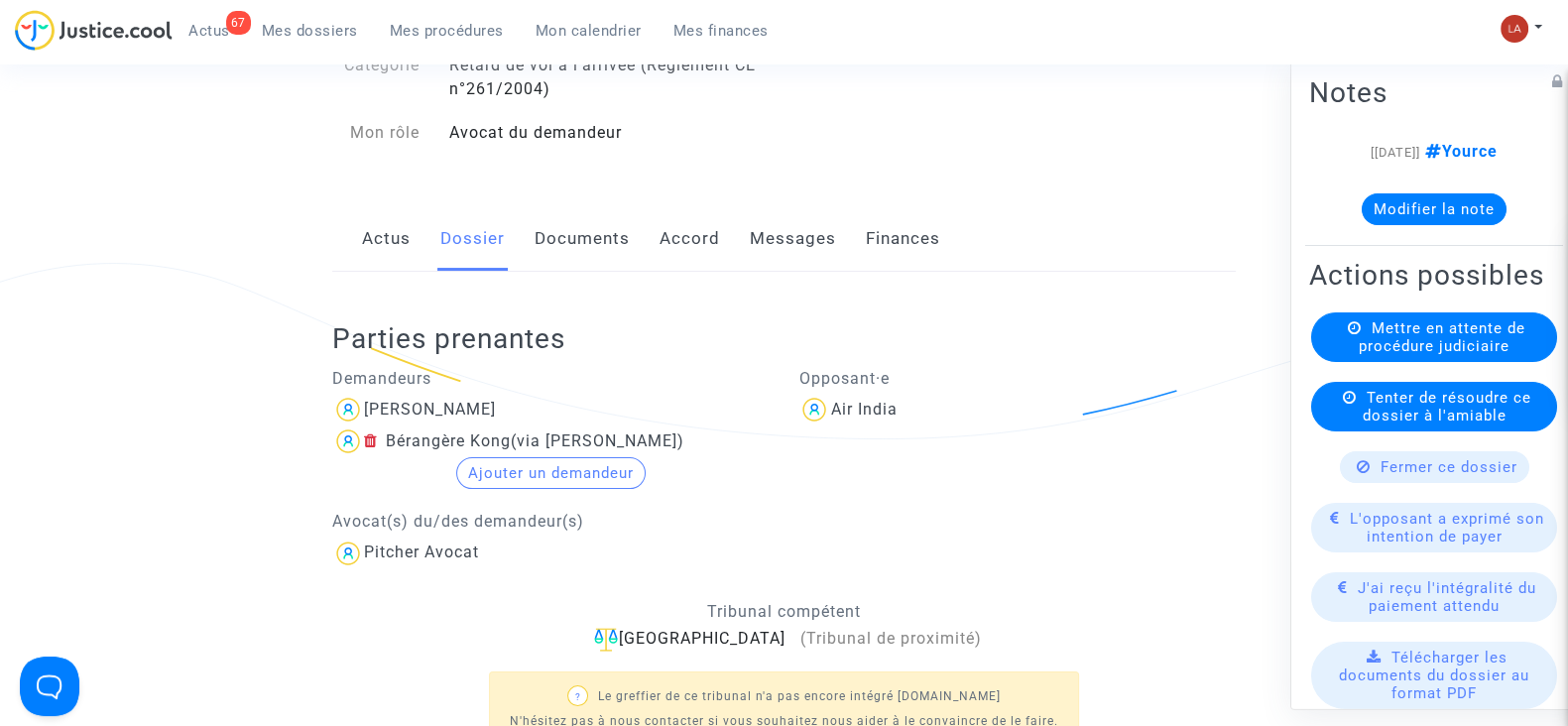
click at [780, 236] on link "Messages" at bounding box center [793, 239] width 86 height 66
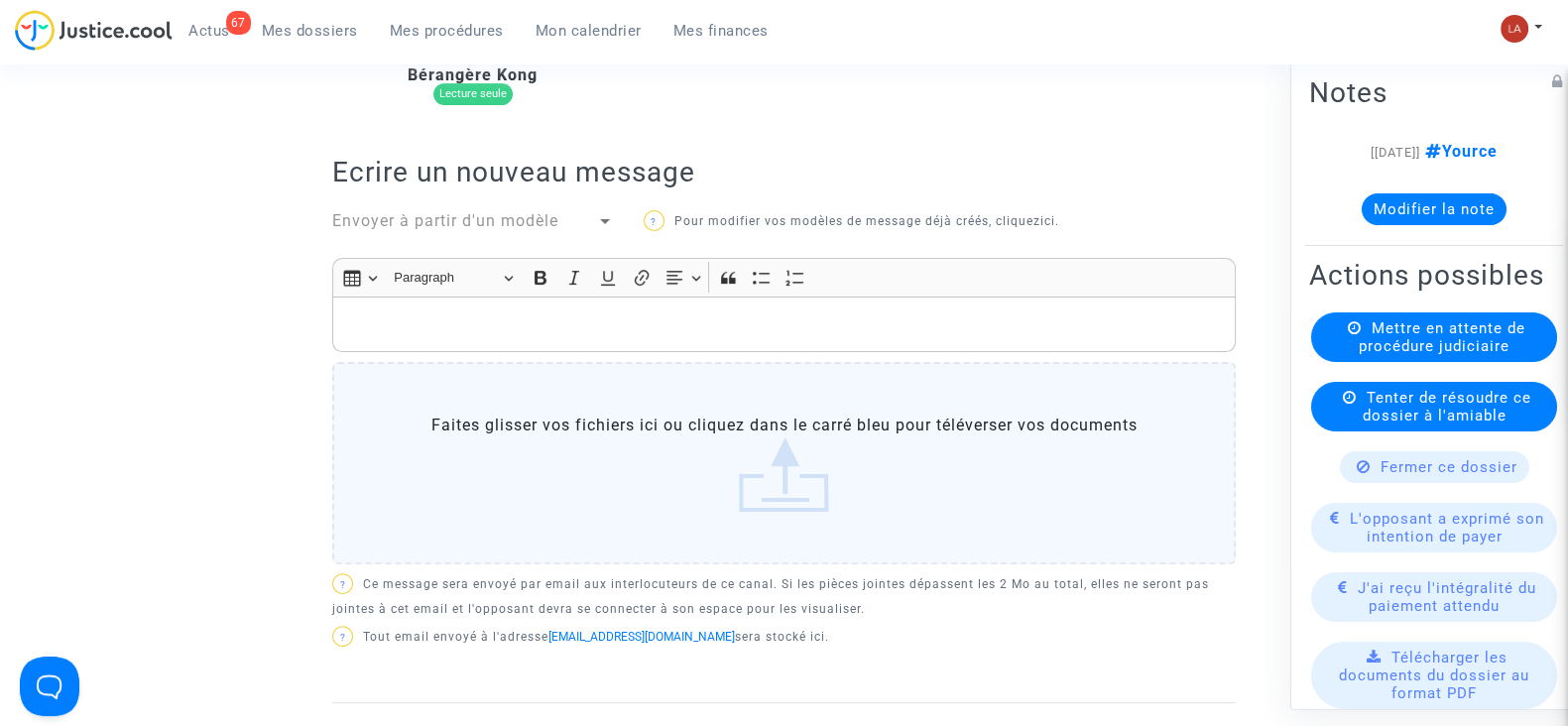
scroll to position [247, 0]
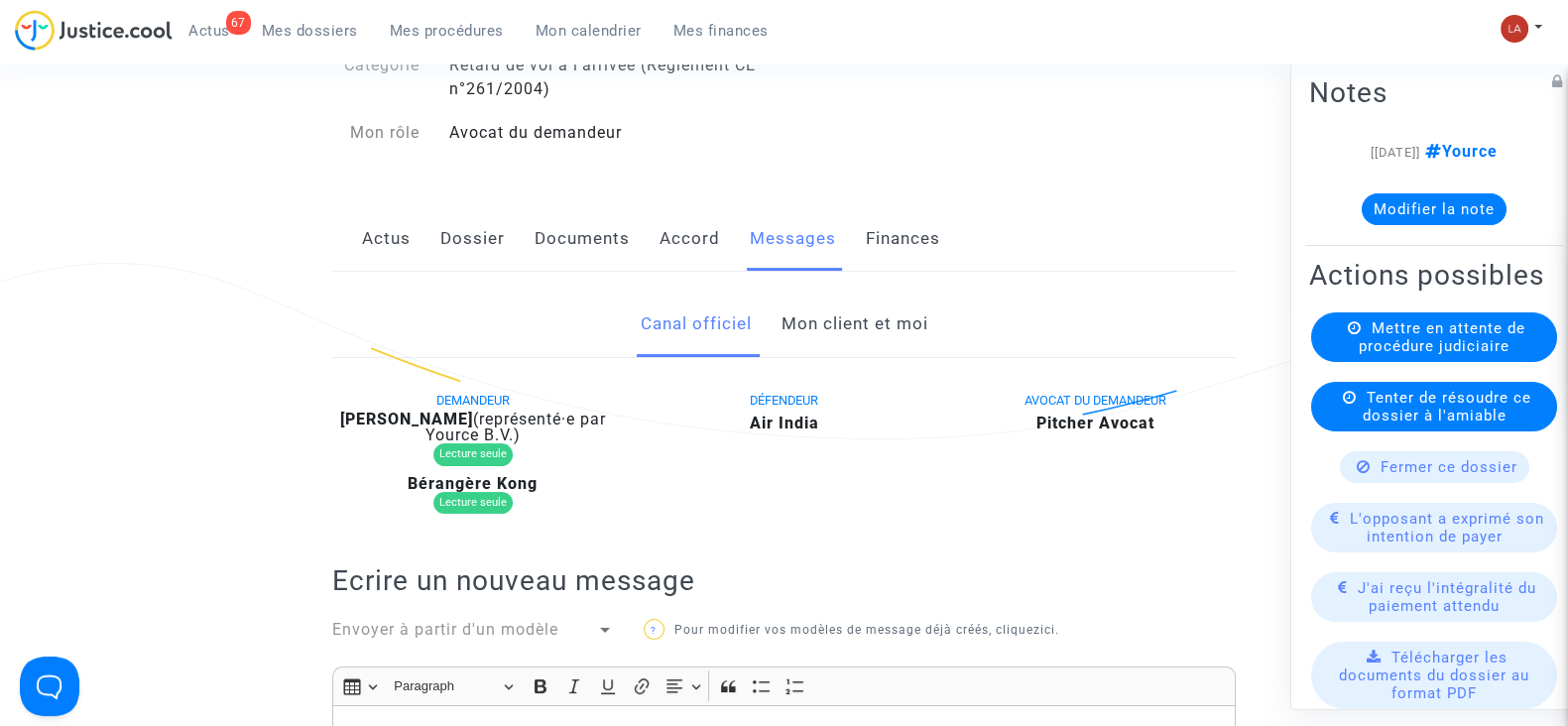
click at [441, 409] on b "[PERSON_NAME]" at bounding box center [406, 418] width 133 height 19
copy div "Godey"
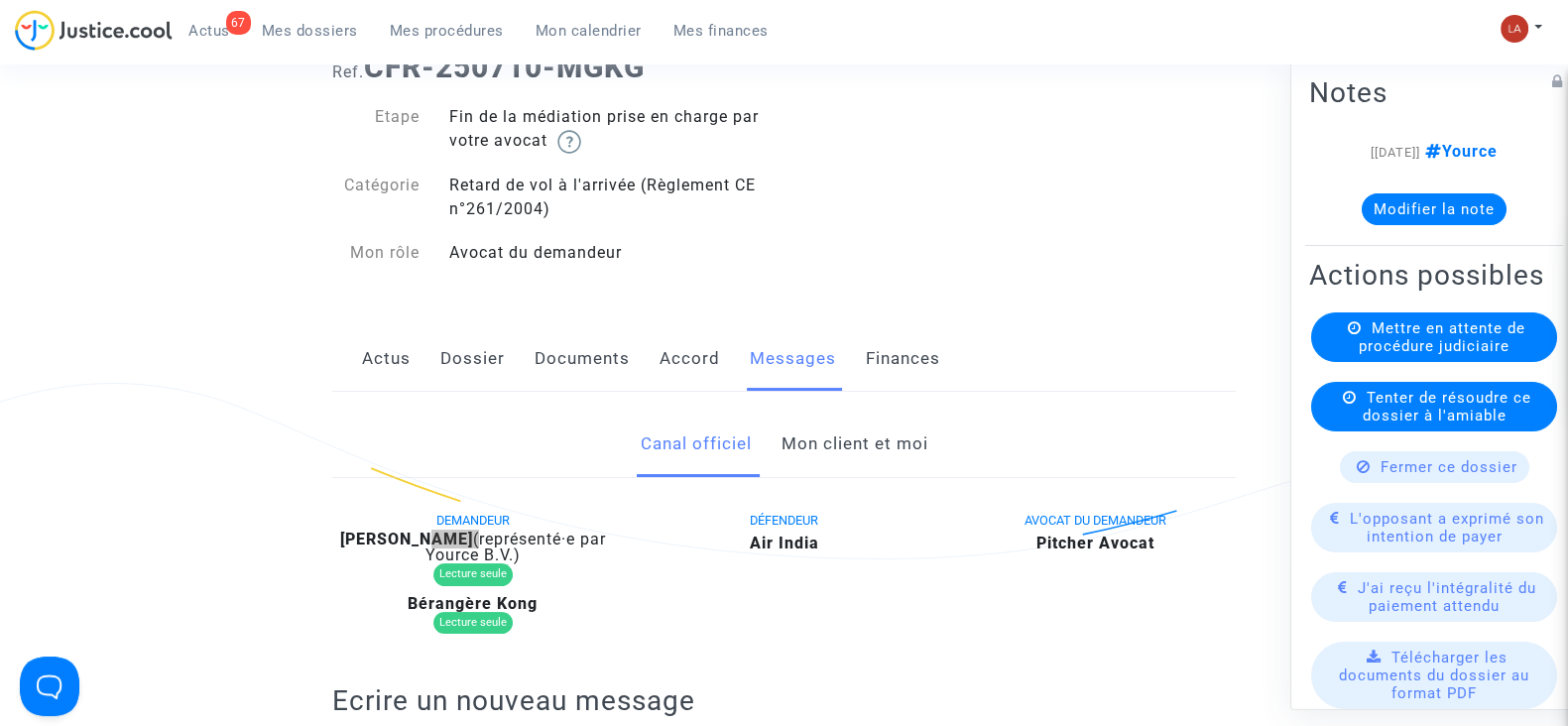
scroll to position [0, 0]
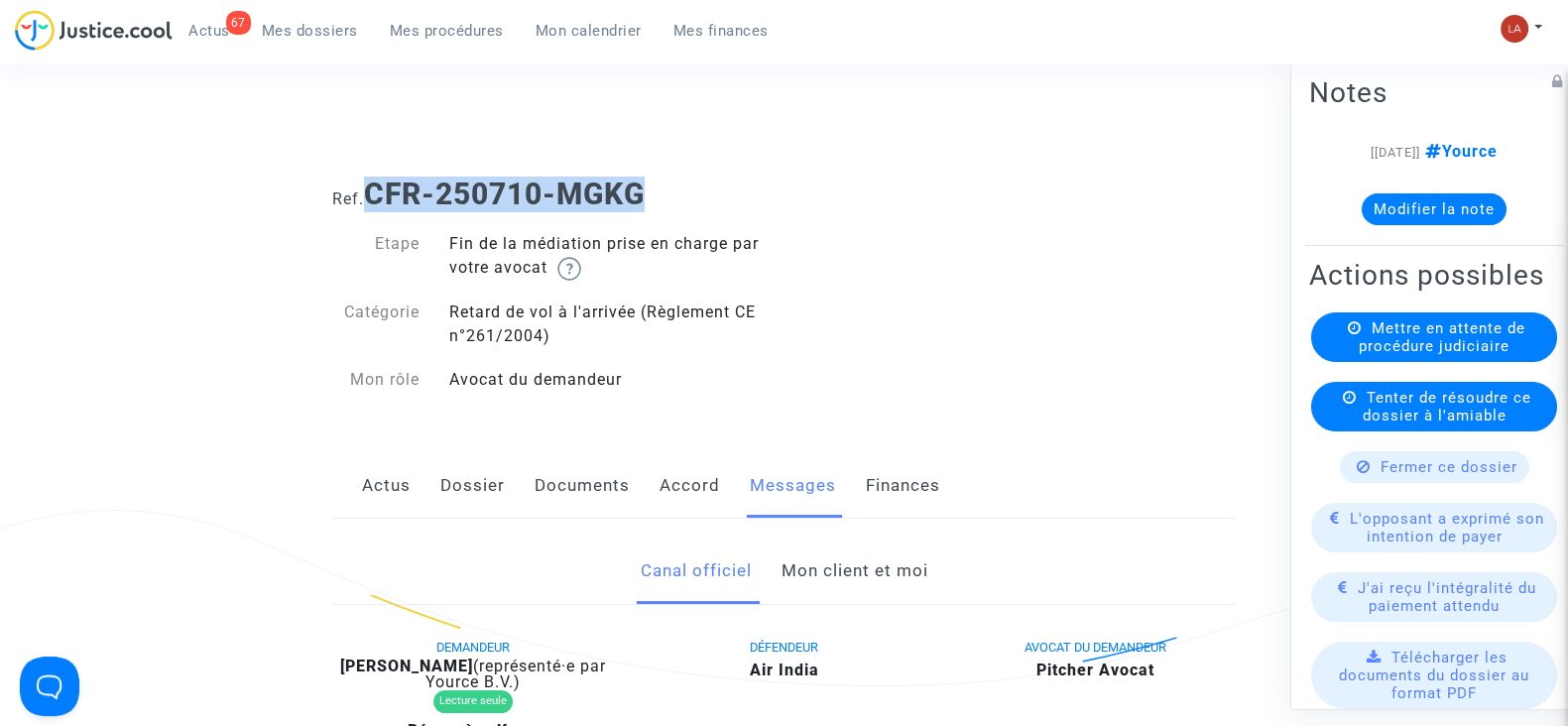
drag, startPoint x: 691, startPoint y: 181, endPoint x: 372, endPoint y: 189, distance: 319.1
click at [372, 189] on h1 "Ref. CFR-250710-MGKG" at bounding box center [783, 195] width 903 height 36
copy b "CFR-250710-MGKG"
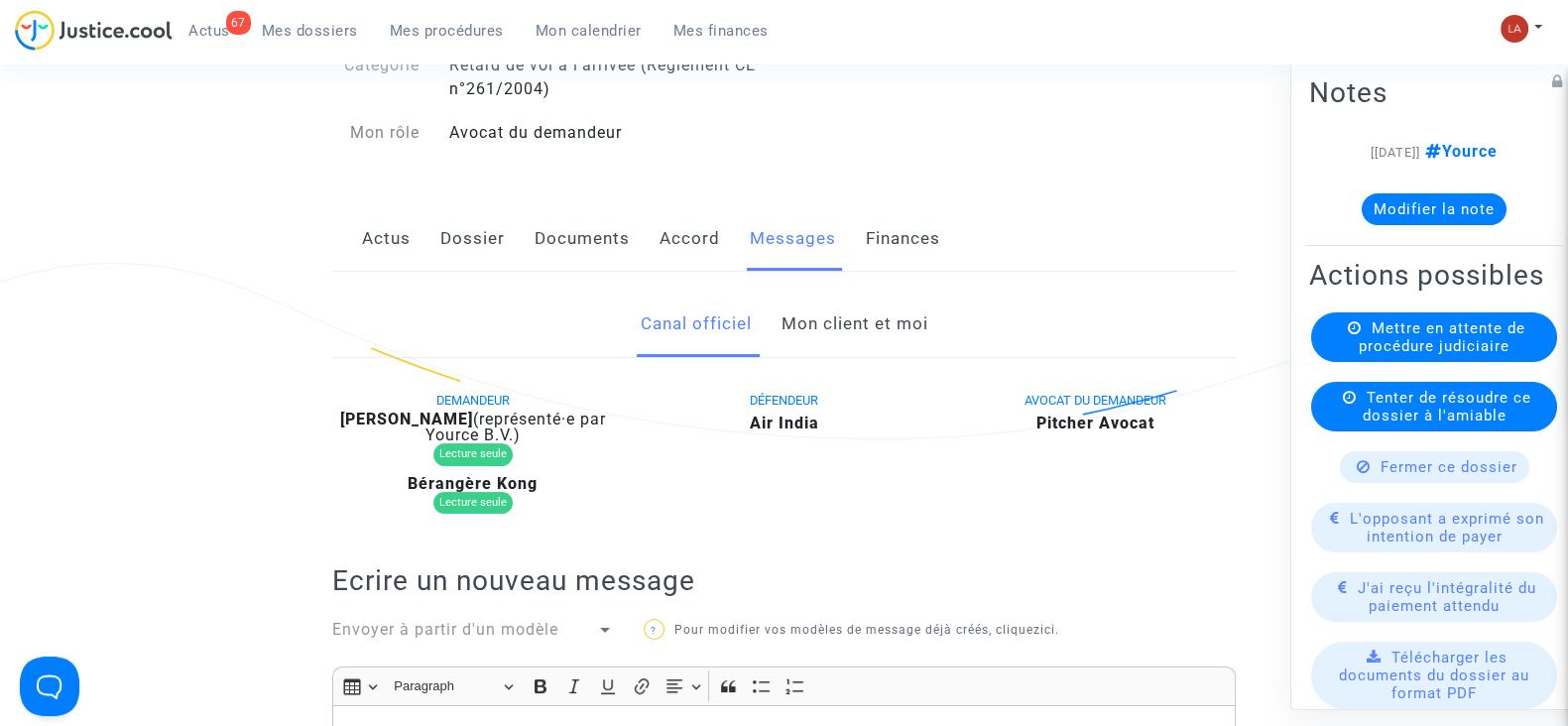
click at [809, 321] on link "Mon client et moi" at bounding box center [855, 324] width 147 height 66
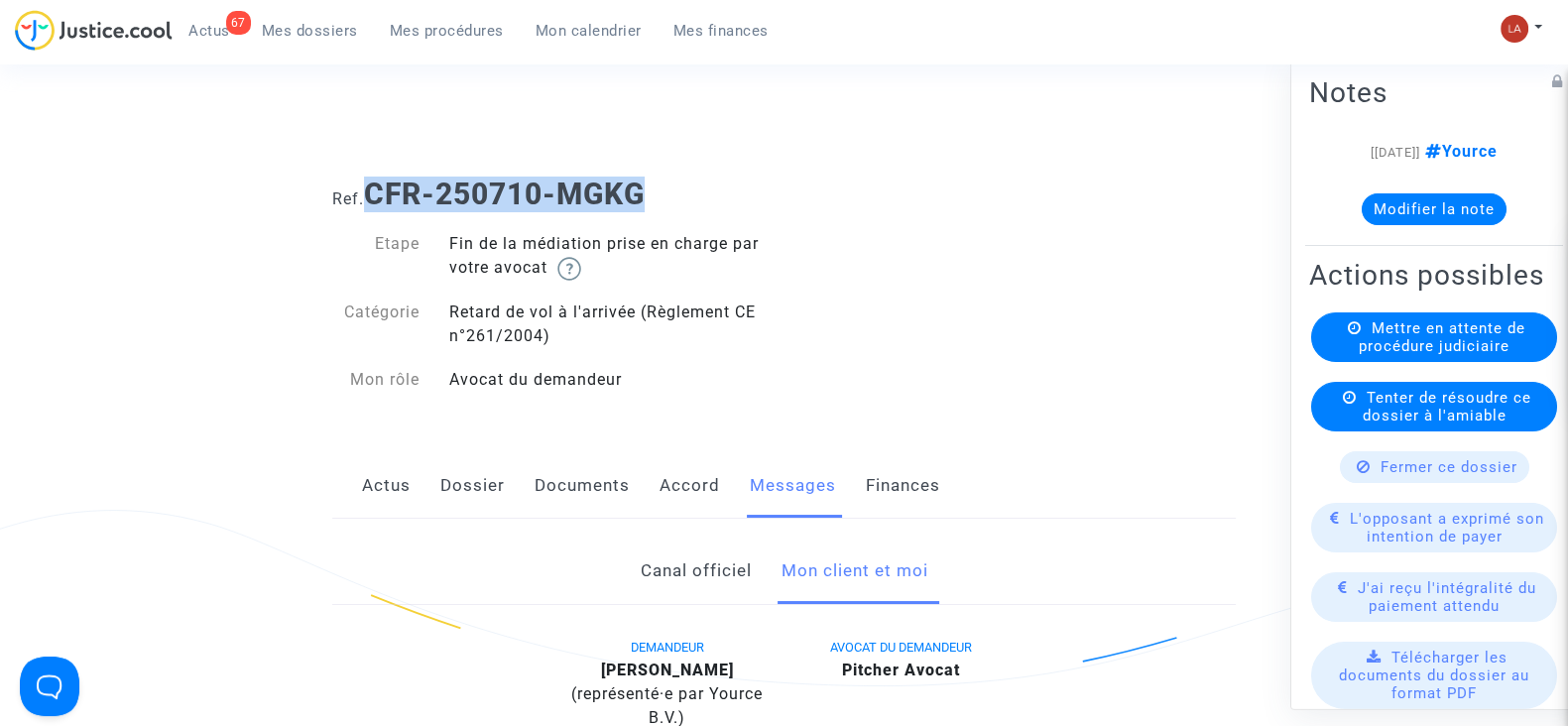
click at [682, 465] on link "Accord" at bounding box center [690, 486] width 61 height 66
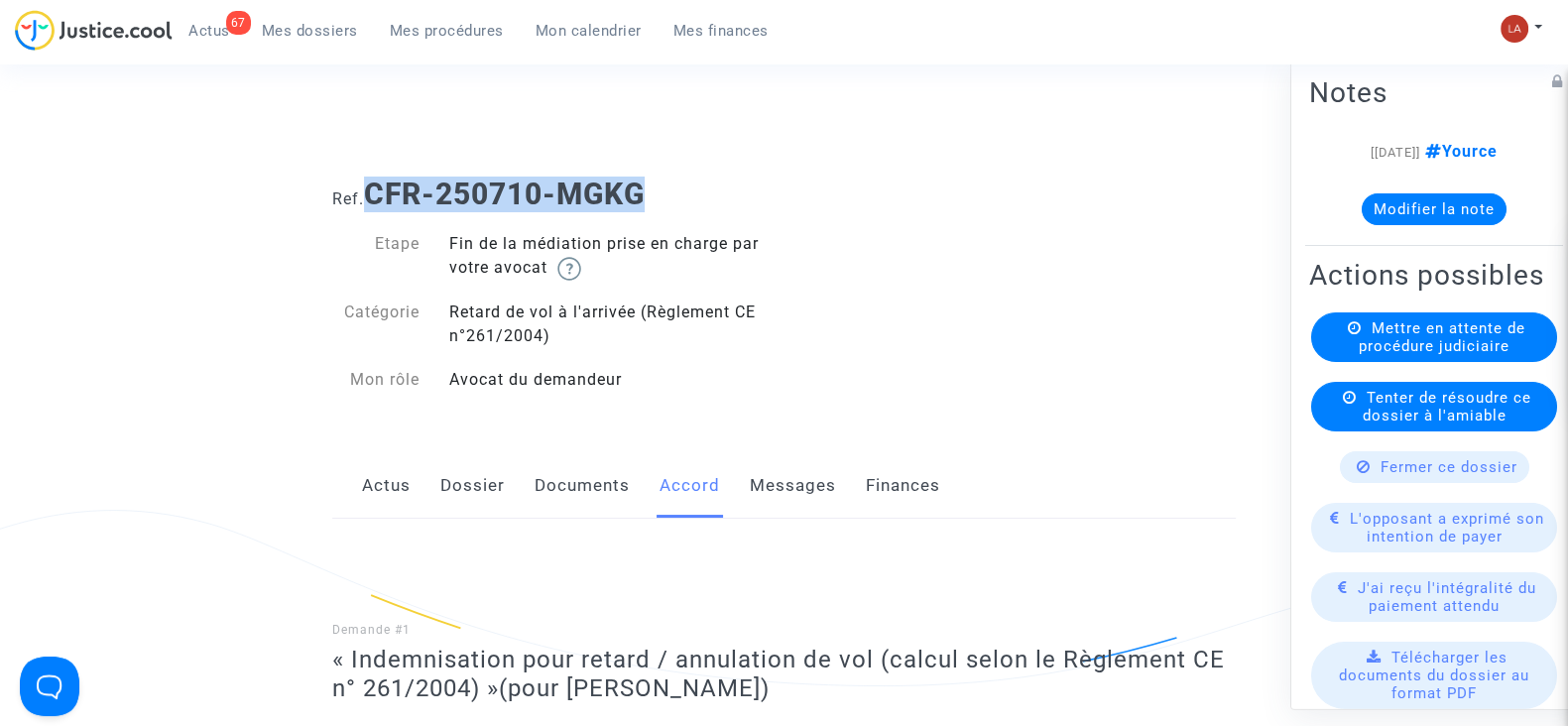
click at [807, 490] on link "Messages" at bounding box center [793, 486] width 86 height 66
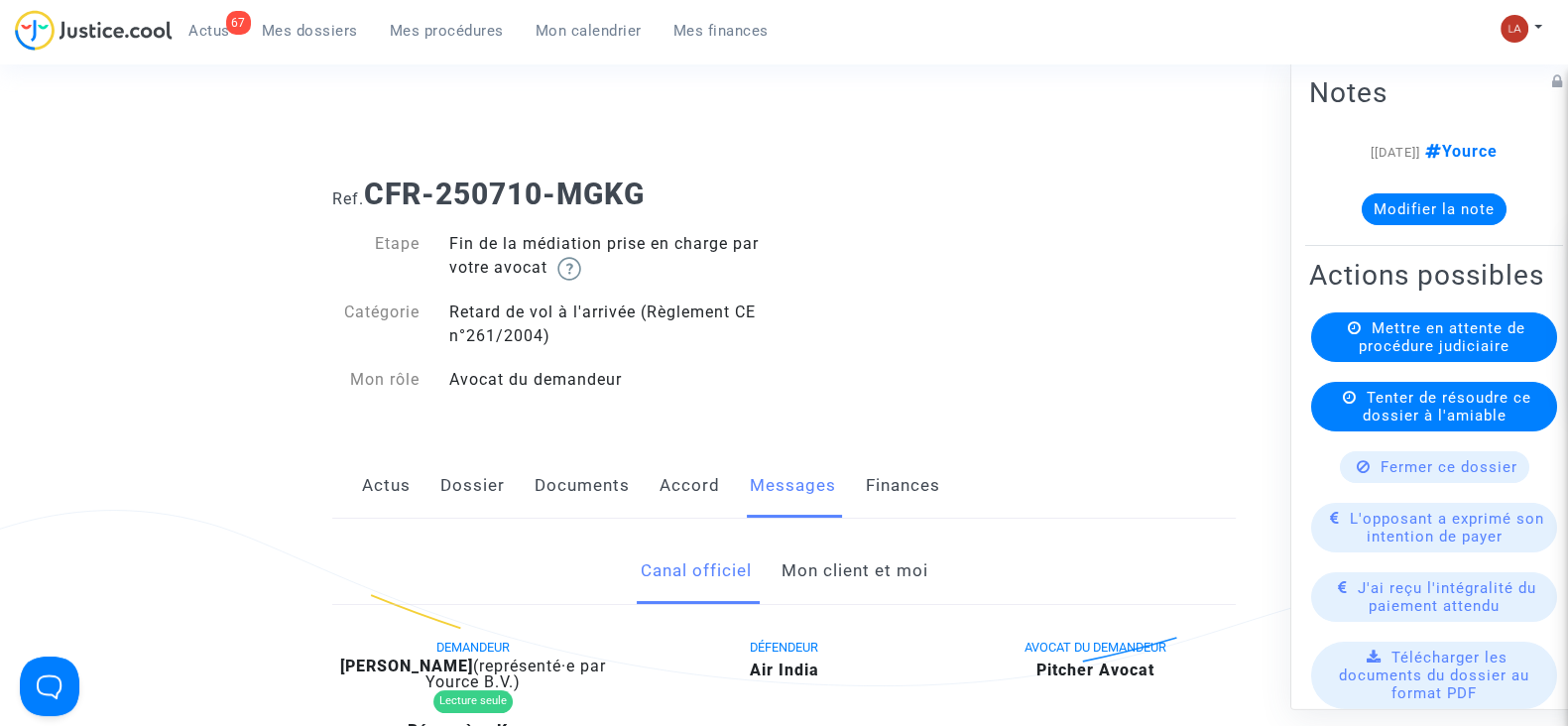
click at [435, 656] on b "[PERSON_NAME]" at bounding box center [406, 665] width 133 height 19
copy div "Godey"
drag, startPoint x: 693, startPoint y: 181, endPoint x: 376, endPoint y: 193, distance: 317.2
click at [376, 193] on h1 "Ref. CFR-250710-MGKG" at bounding box center [783, 195] width 903 height 36
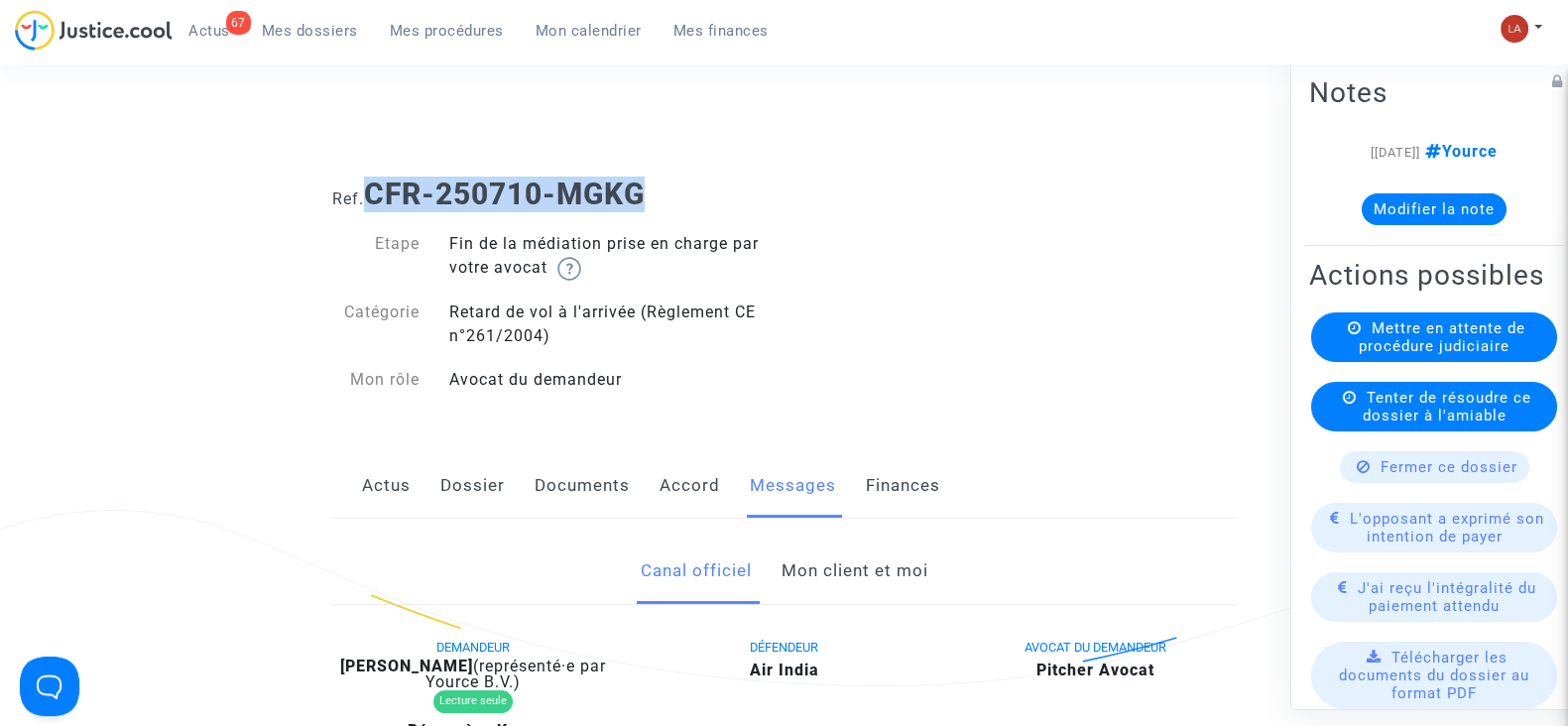
copy b "CFR-250710-MGKG"
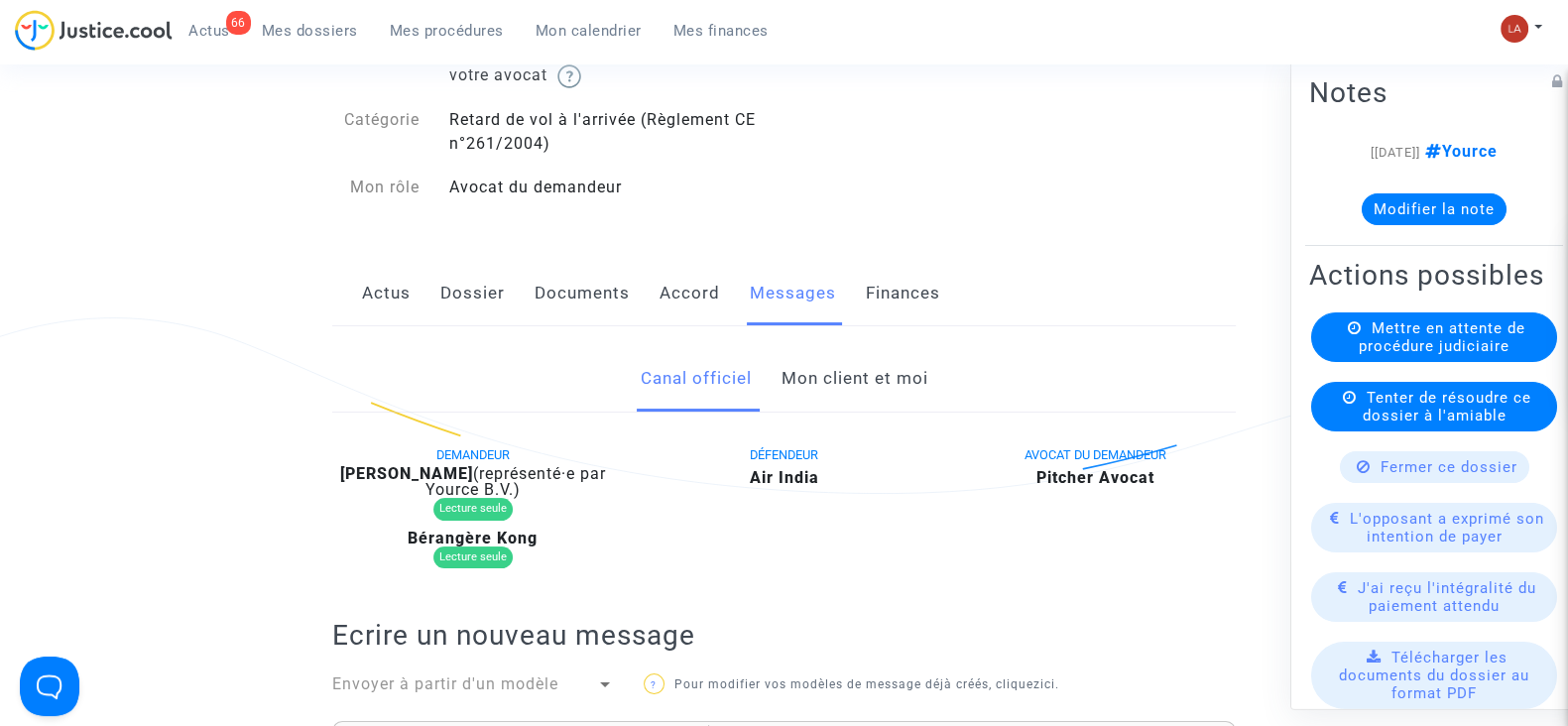
scroll to position [371, 0]
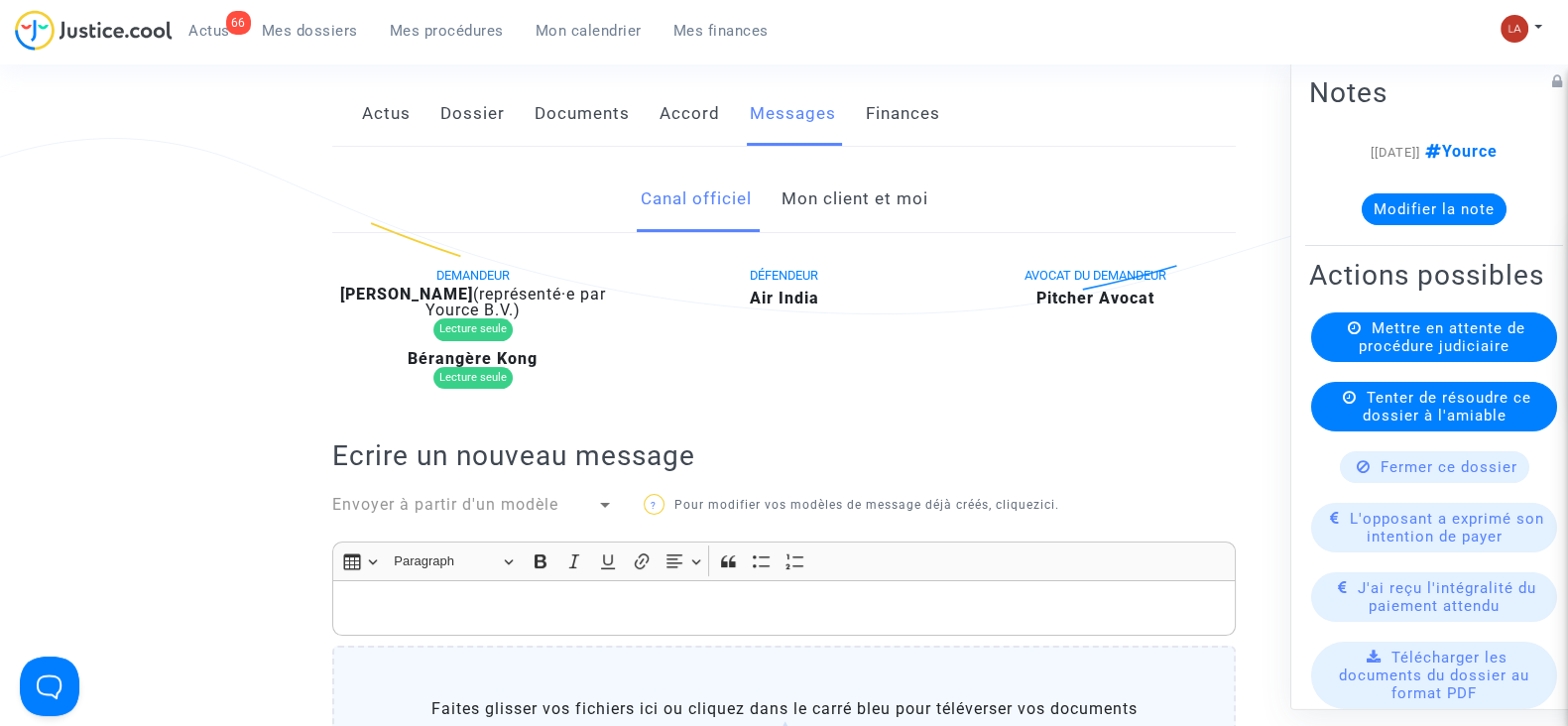
click at [697, 102] on link "Accord" at bounding box center [690, 114] width 61 height 66
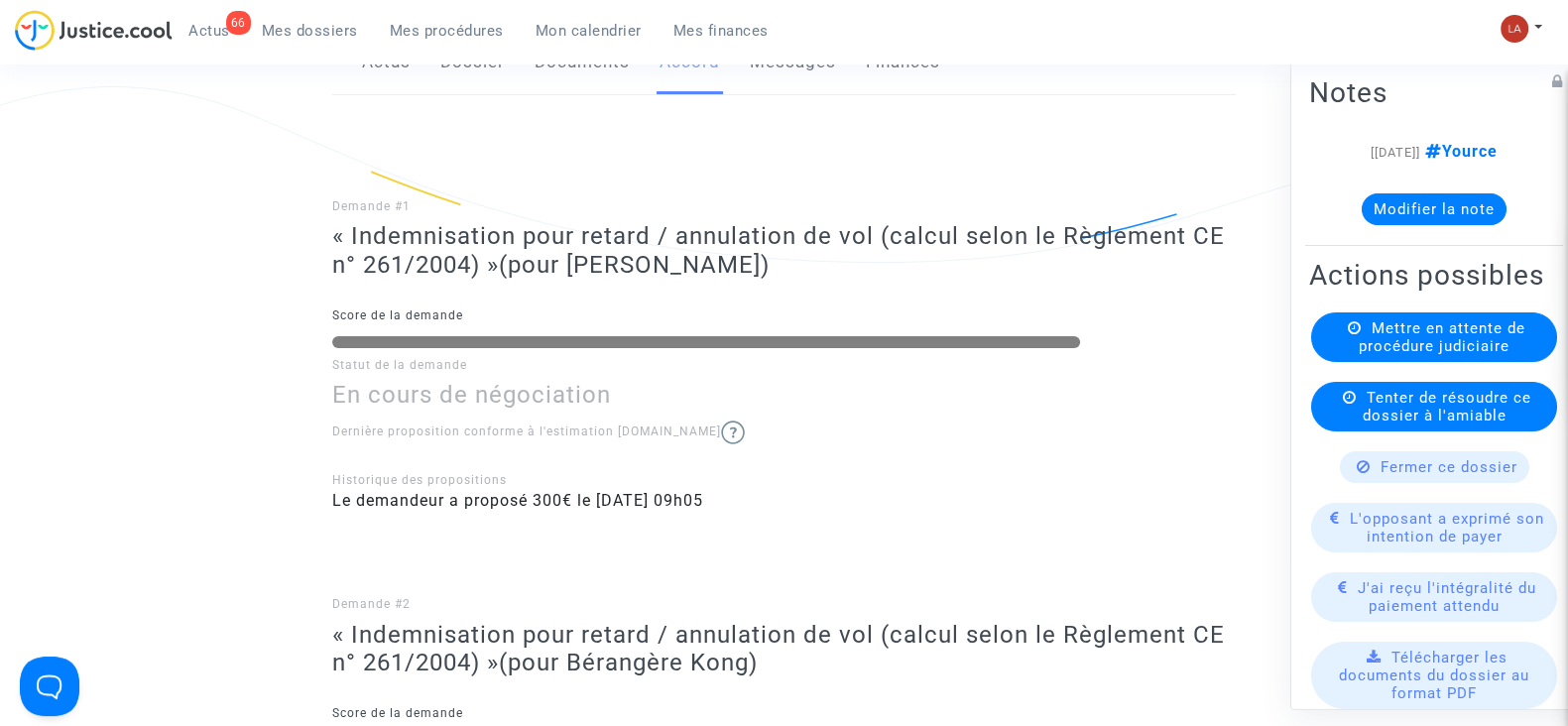
scroll to position [374, 0]
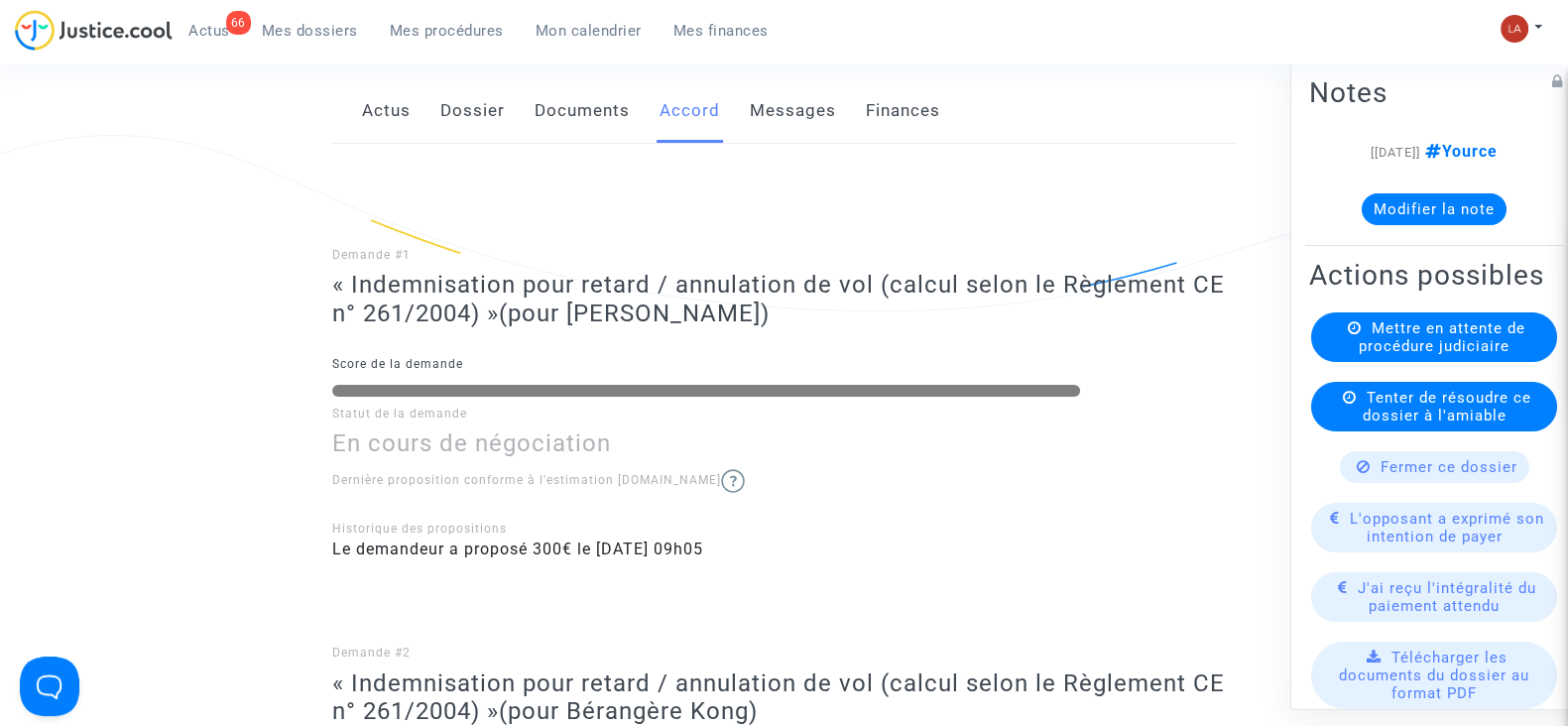
click at [578, 106] on link "Documents" at bounding box center [582, 111] width 95 height 66
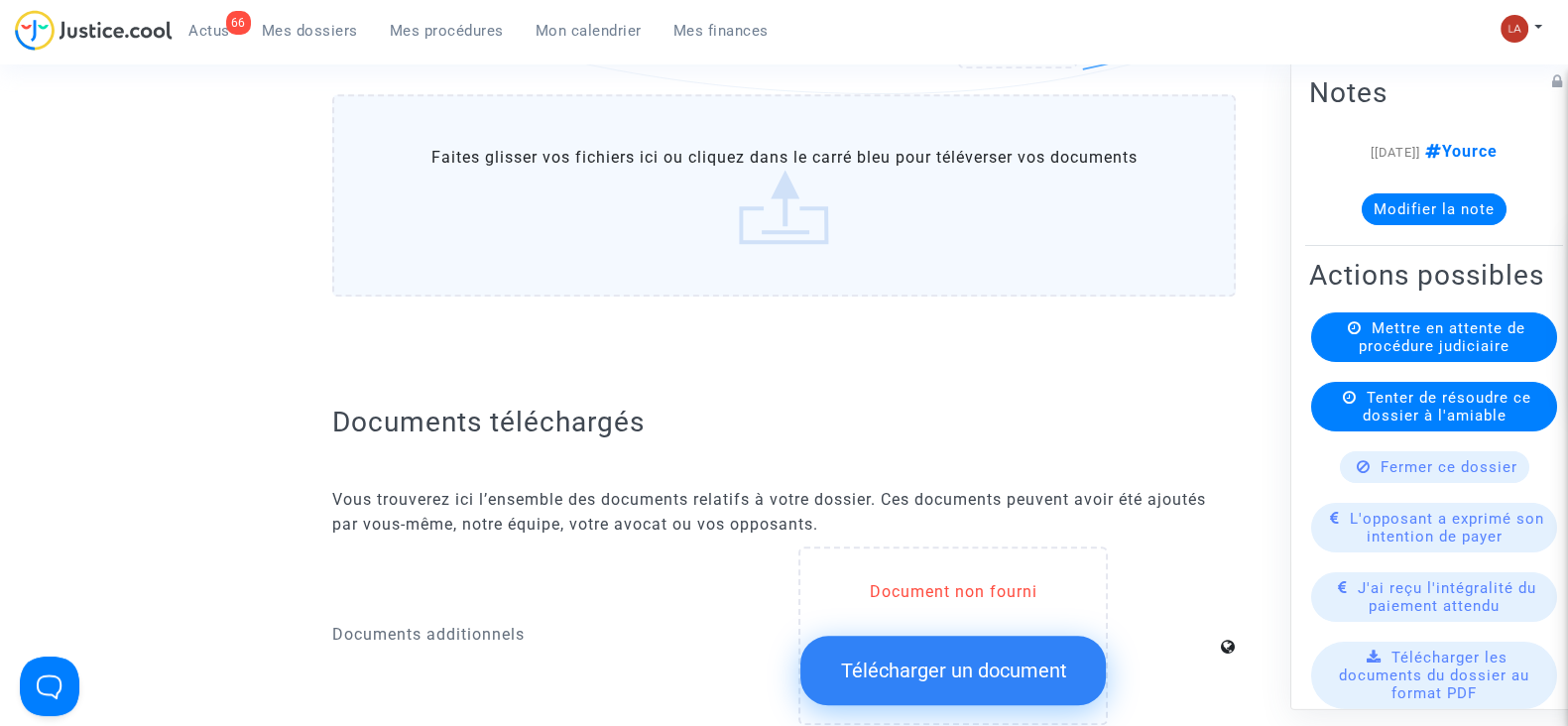
scroll to position [2109, 0]
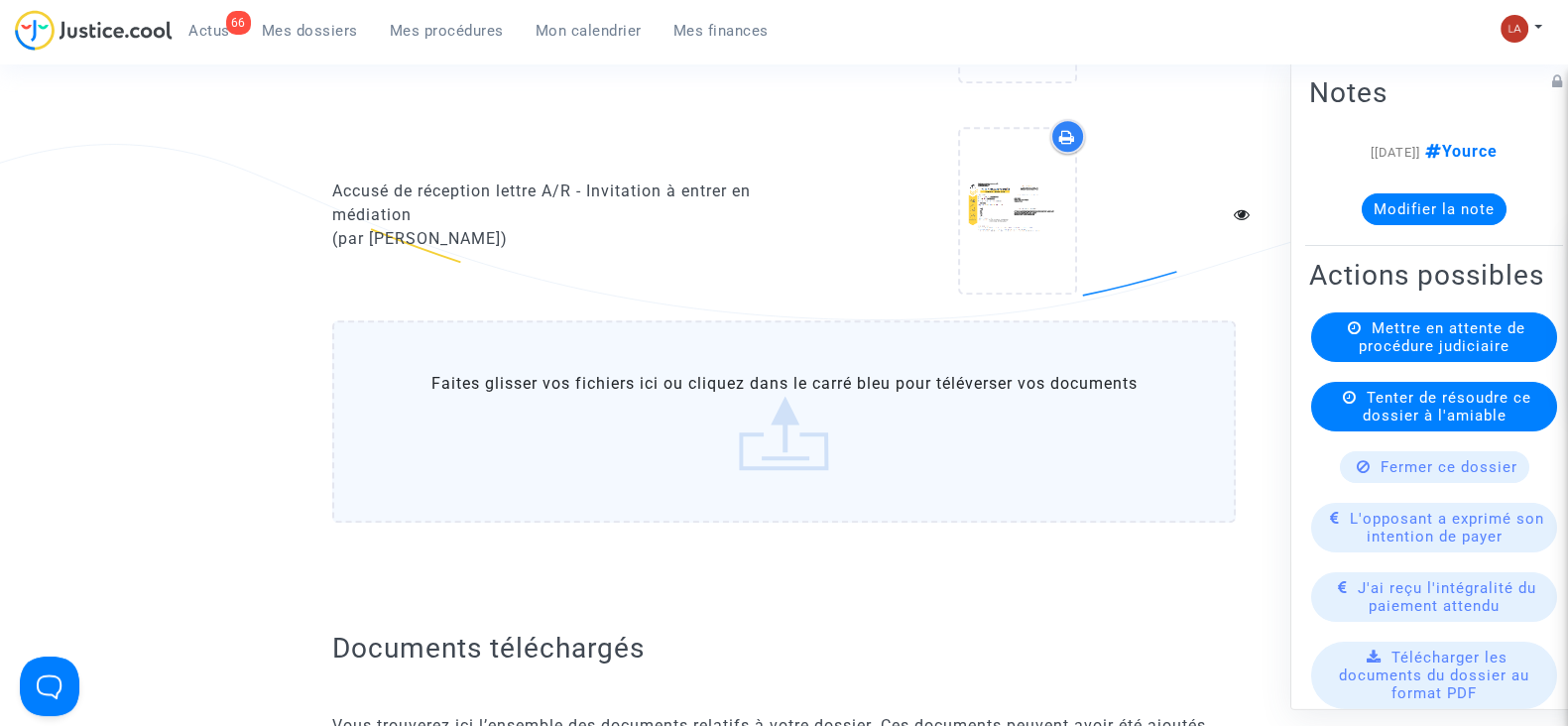
click at [705, 405] on label "Faites glisser vos fichiers ici ou cliquez dans le carré bleu pour téléverser v…" at bounding box center [783, 421] width 903 height 203
click at [0, 0] on input "Faites glisser vos fichiers ici ou cliquez dans le carré bleu pour téléverser v…" at bounding box center [0, 0] width 0 height 0
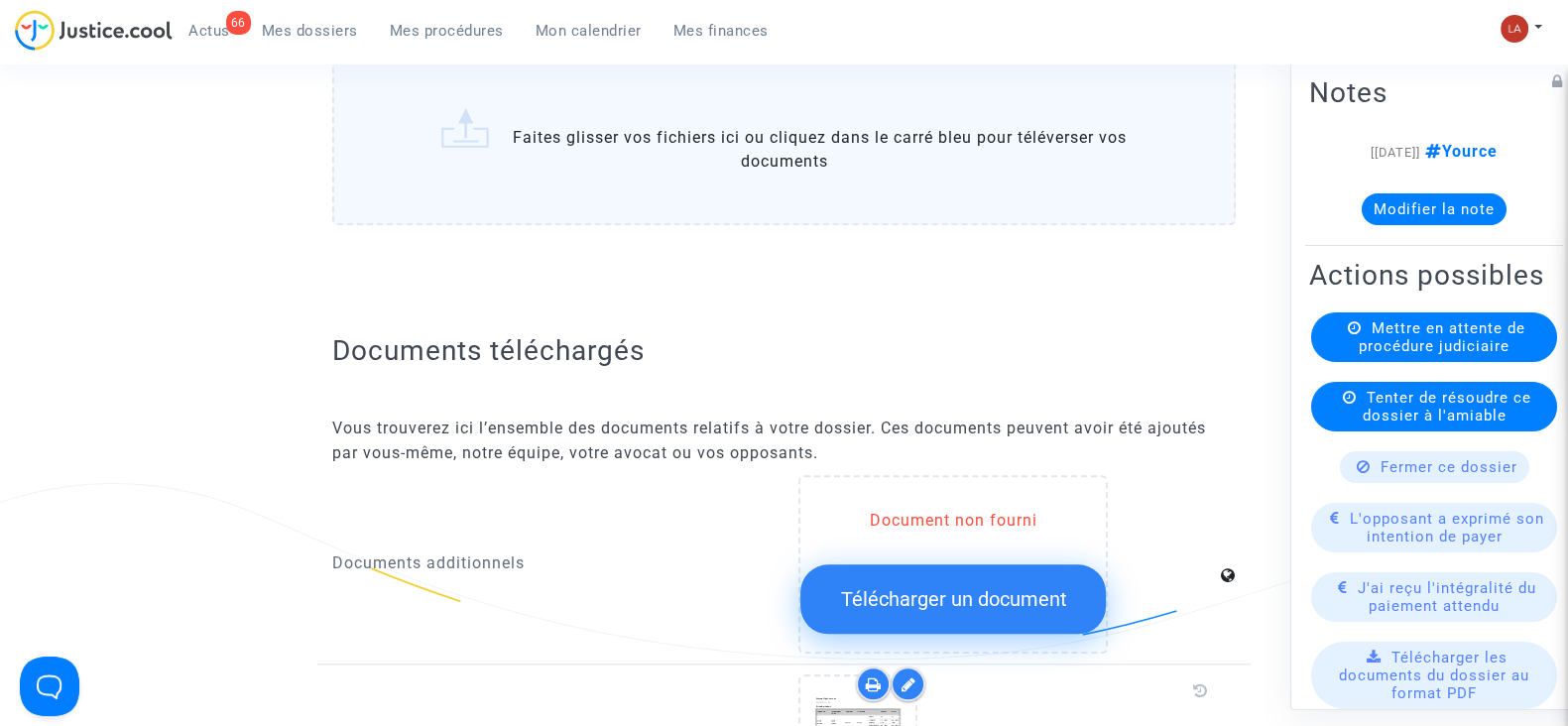
scroll to position [2605, 0]
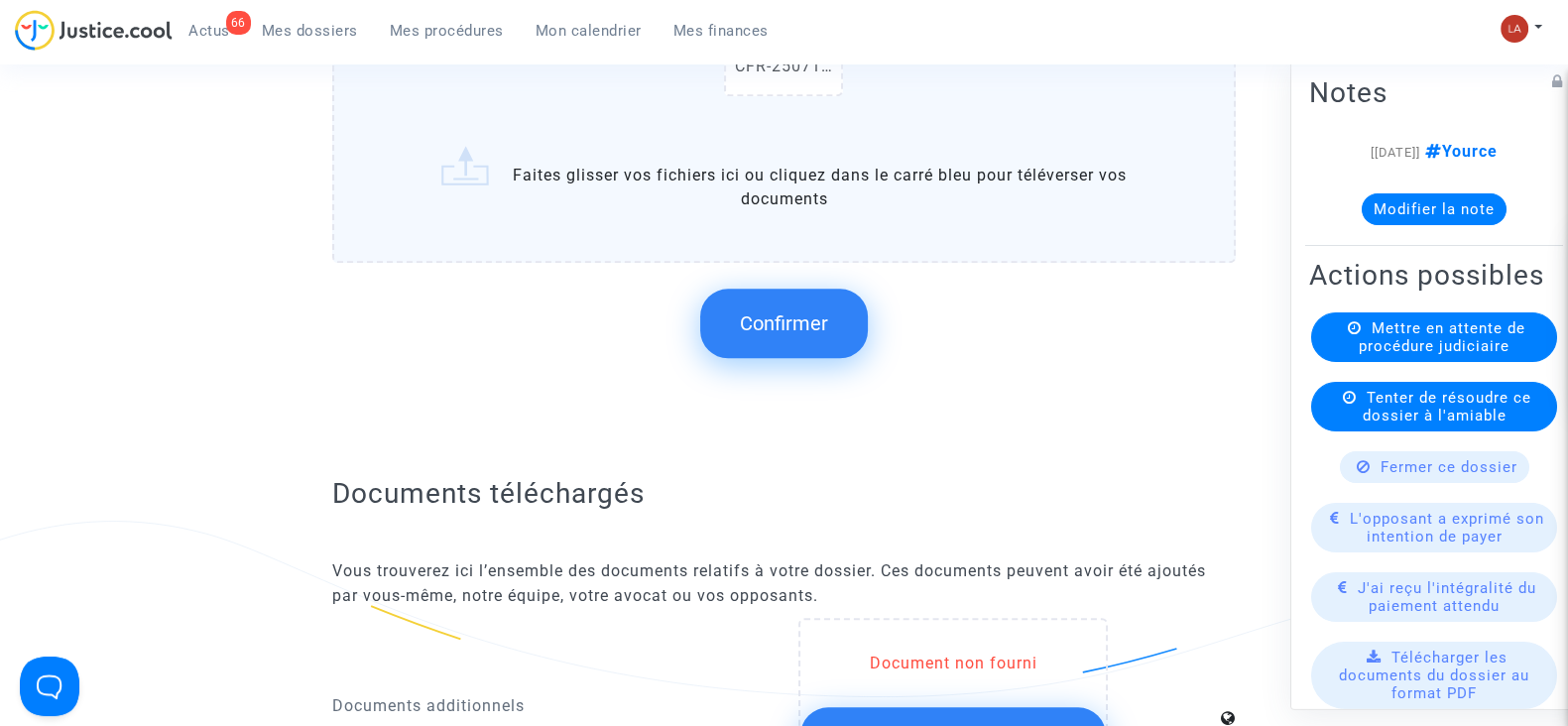
click at [808, 317] on span "Confirmer" at bounding box center [784, 323] width 88 height 24
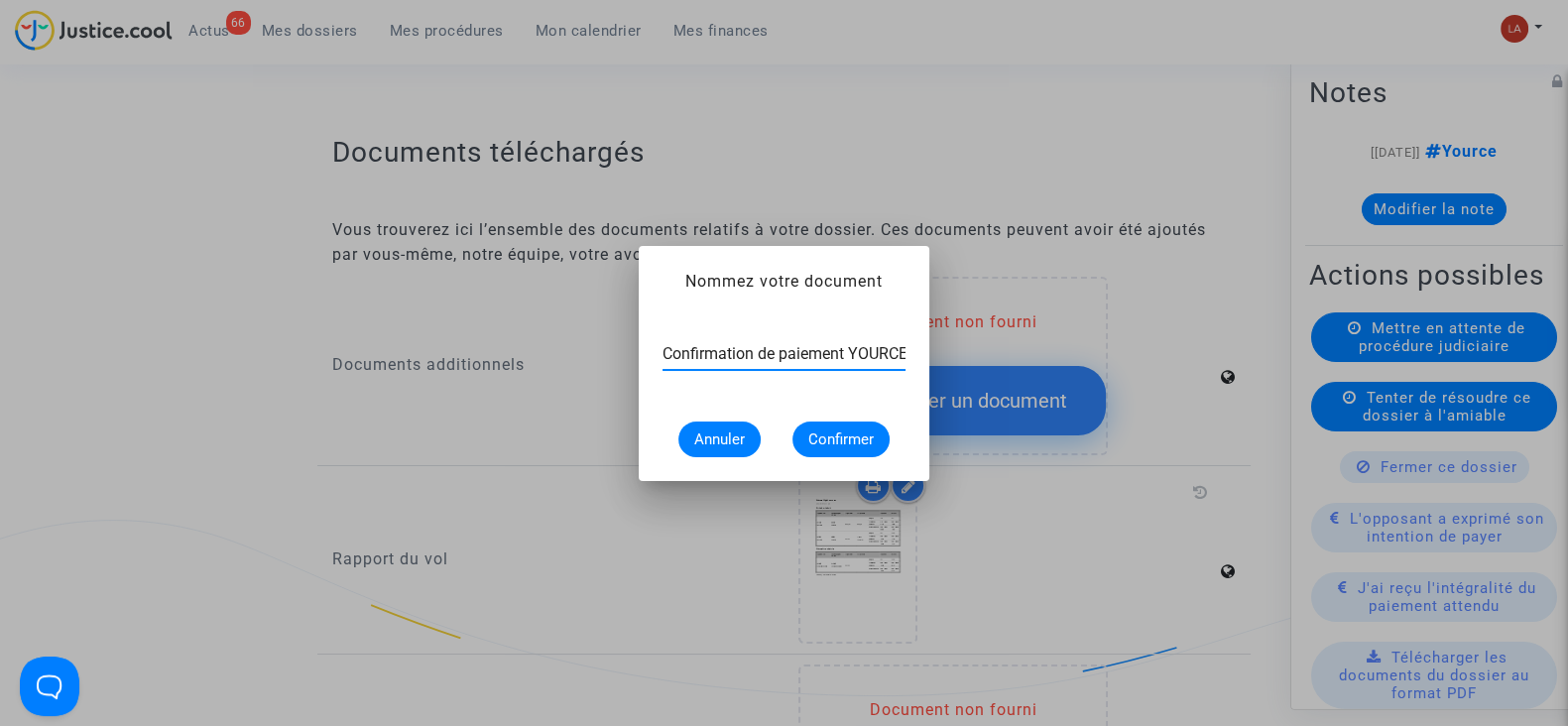
scroll to position [0, 2]
type input "Confirmation de paiement YOURCE"
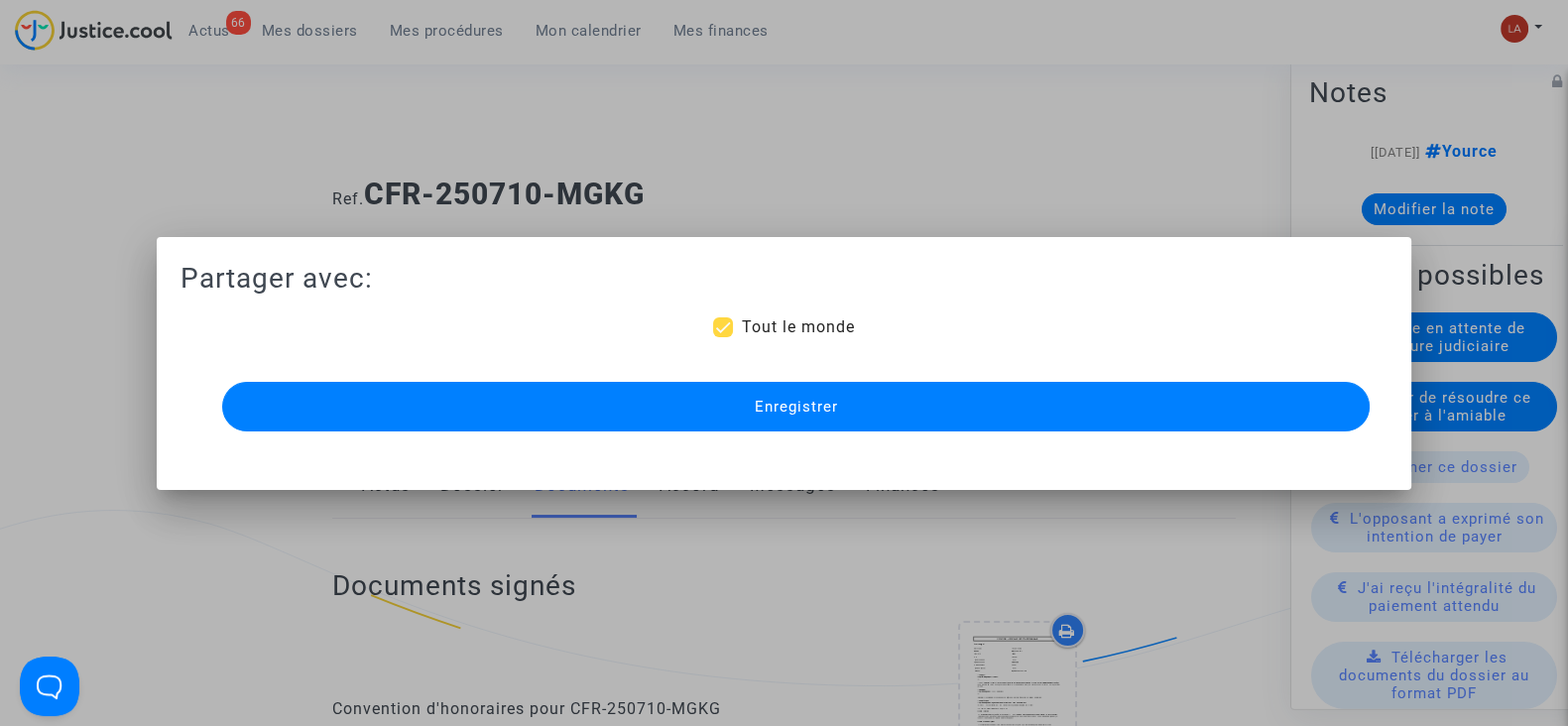
scroll to position [2605, 0]
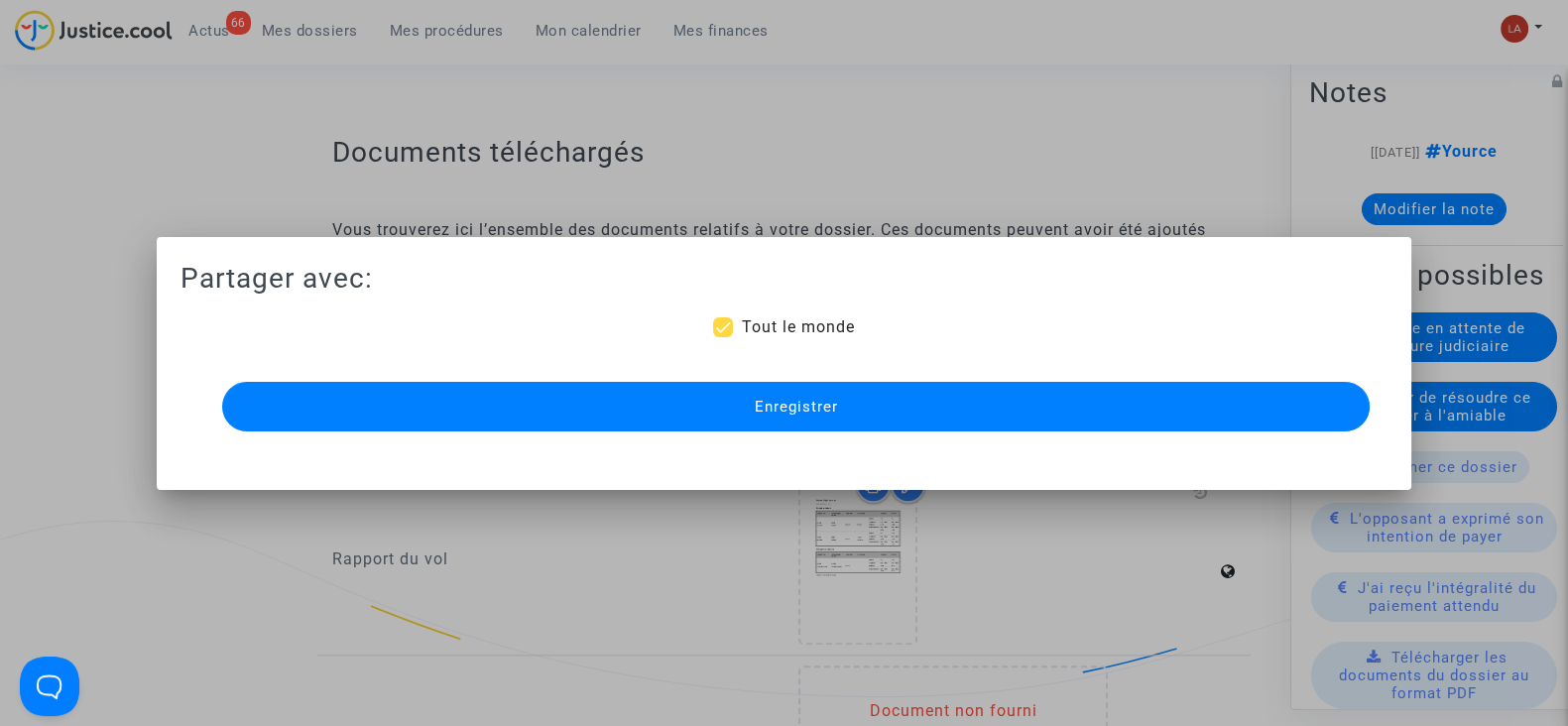
click at [793, 391] on button "Enregistrer" at bounding box center [796, 406] width 1148 height 50
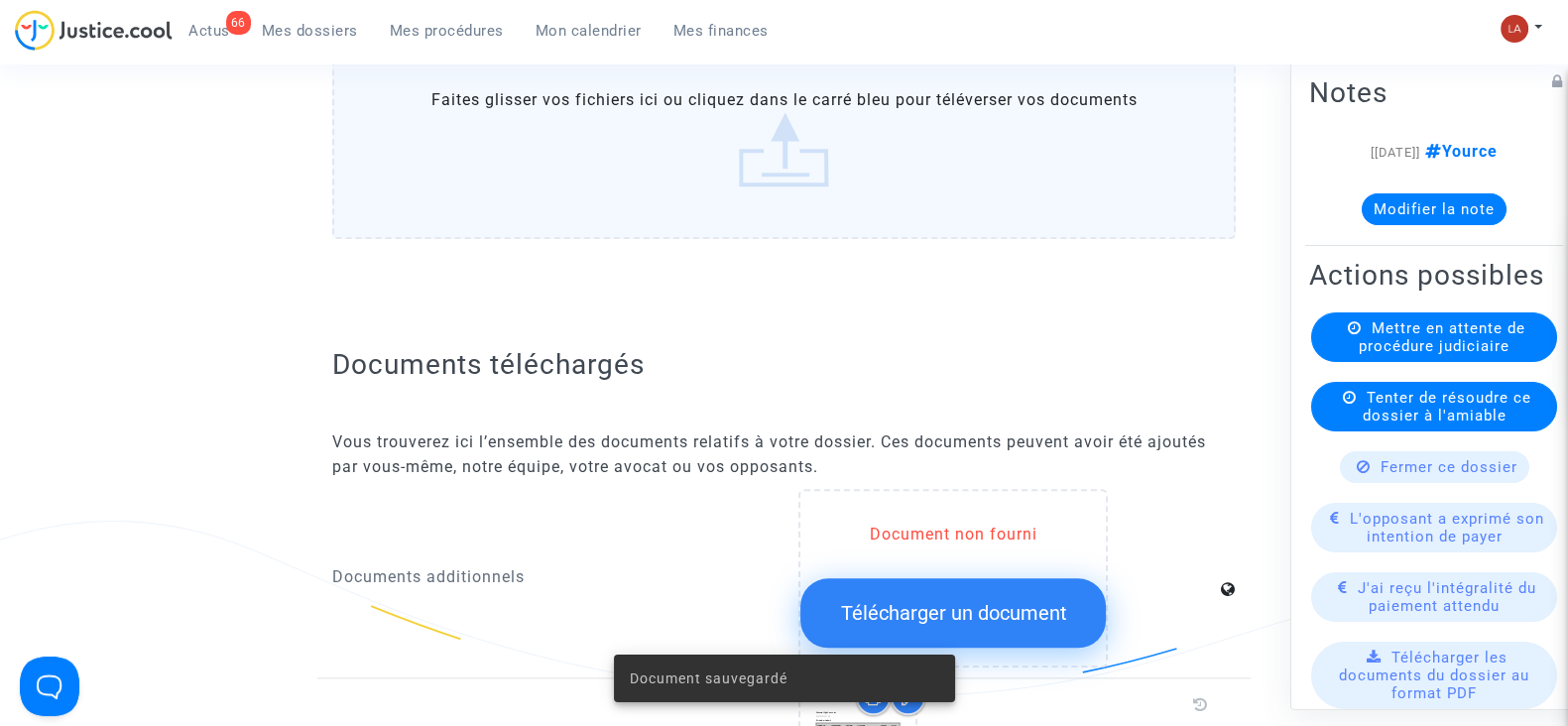
click at [1394, 483] on div "Fermer ce dossier" at bounding box center [1435, 467] width 190 height 32
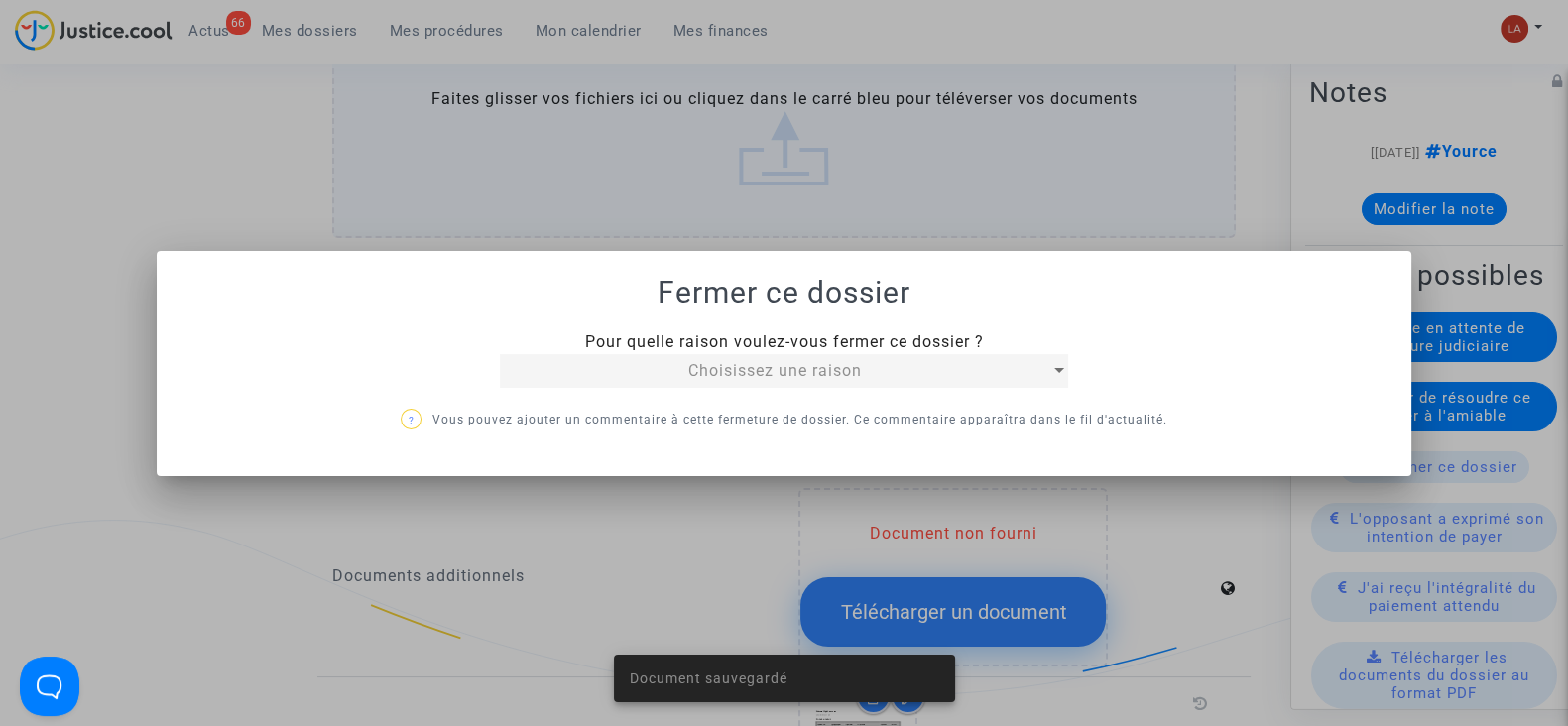
scroll to position [0, 0]
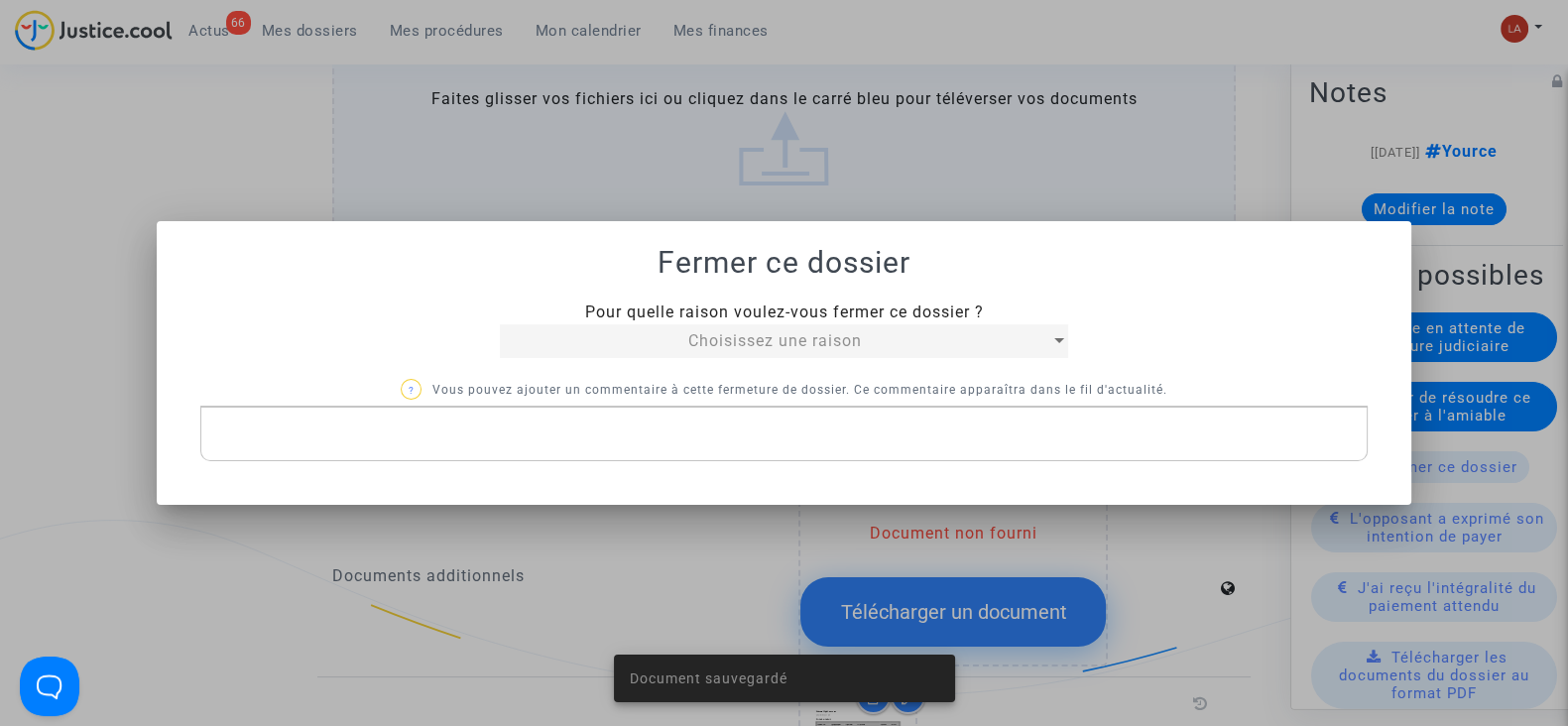
click at [750, 339] on span "Choisissez une raison" at bounding box center [775, 340] width 174 height 19
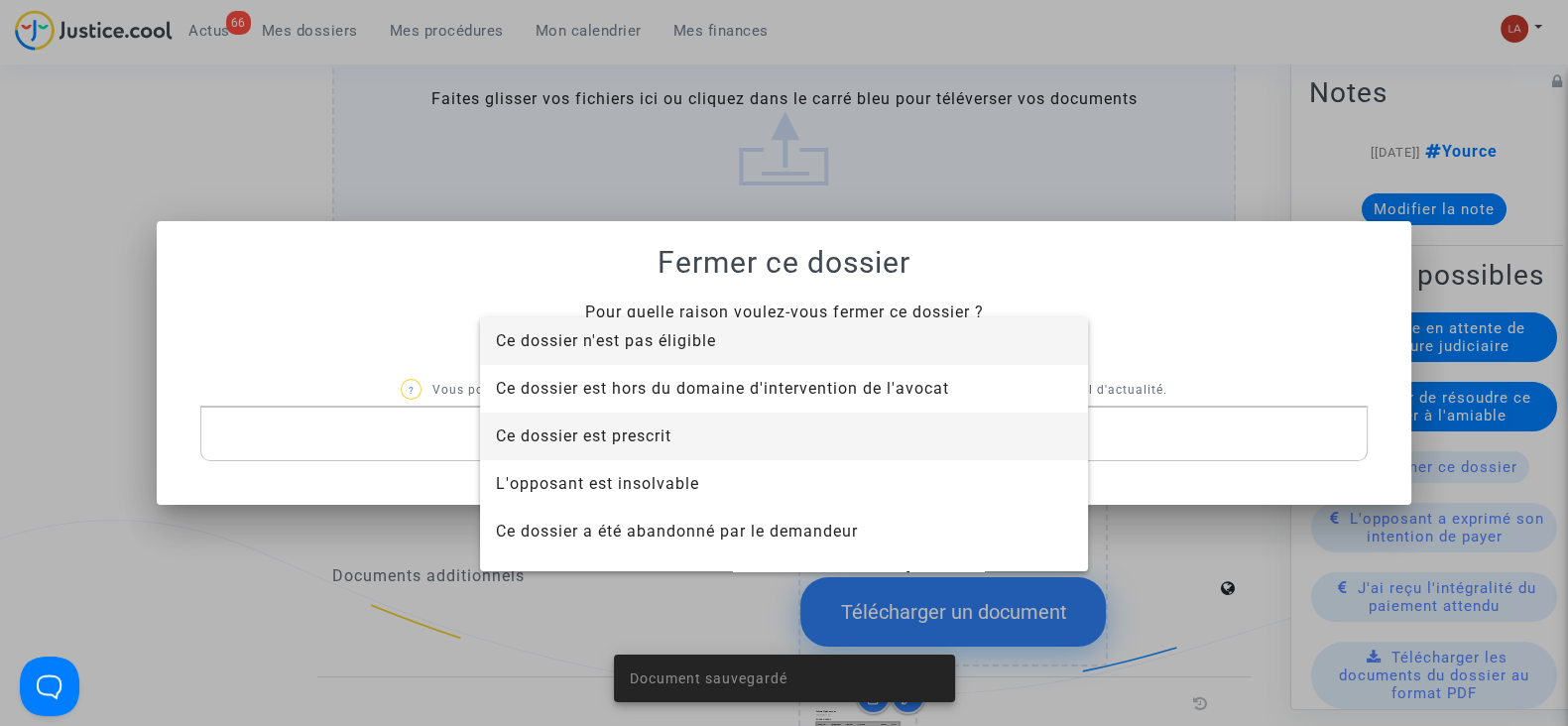
scroll to position [127, 0]
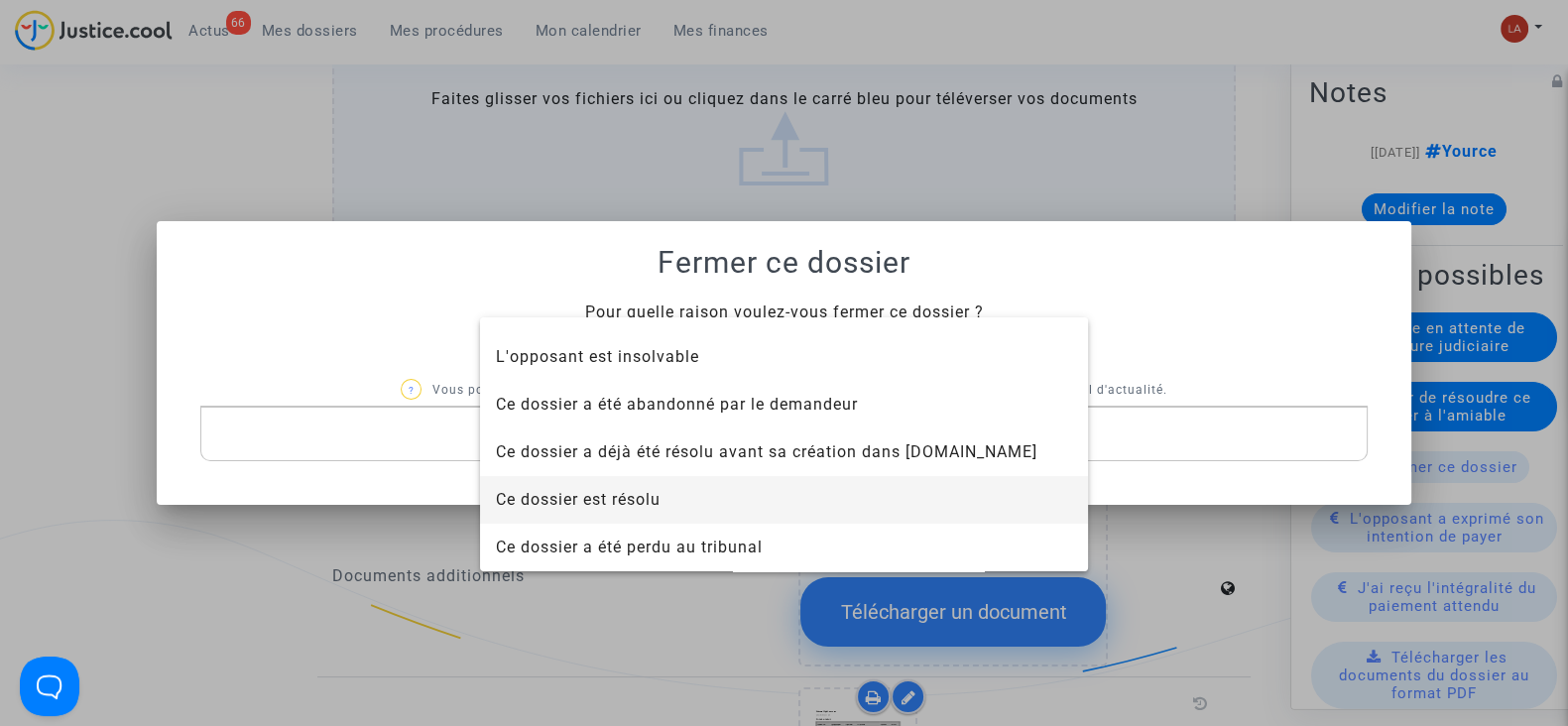
click at [617, 508] on span "Ce dossier est résolu" at bounding box center [578, 499] width 165 height 19
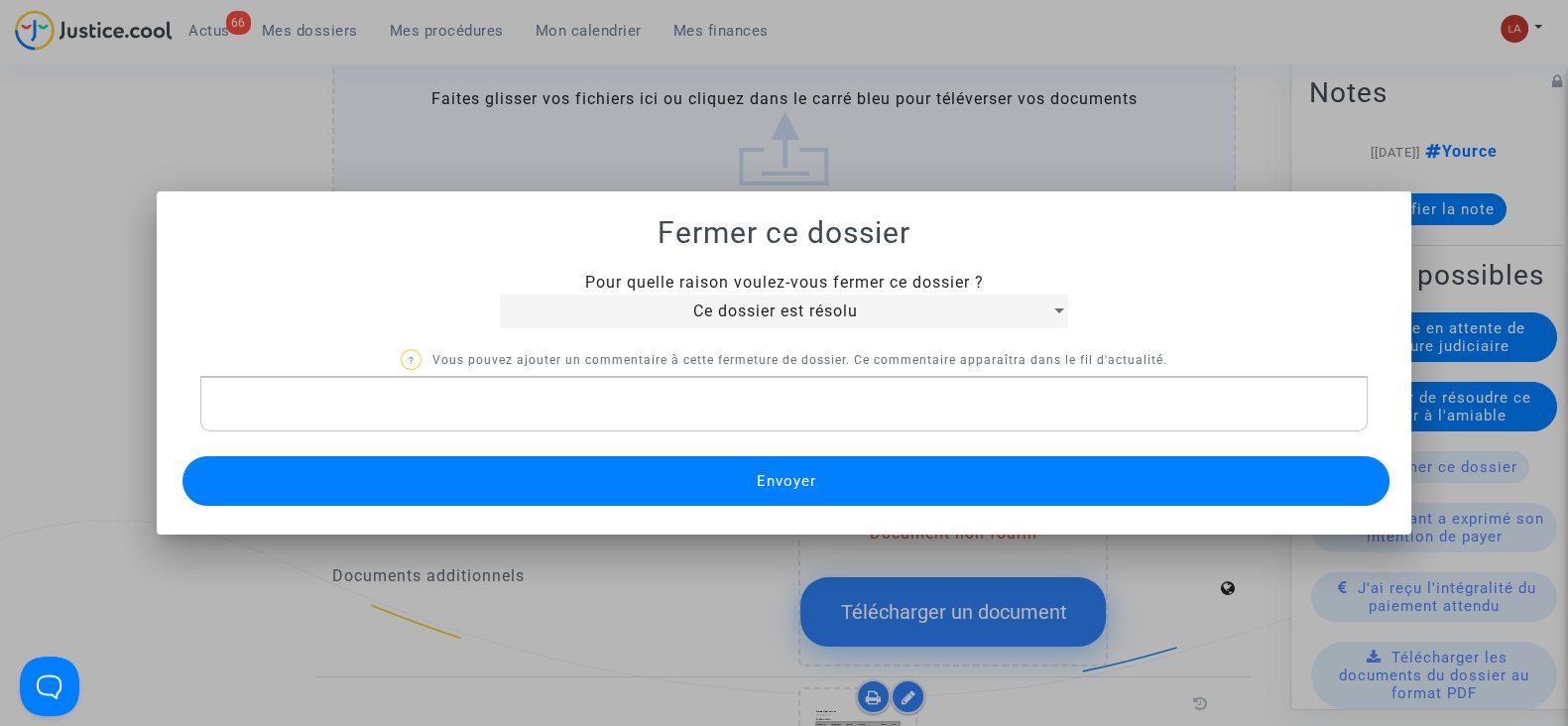
click at [593, 492] on button "Envoyer" at bounding box center [786, 481] width 1207 height 50
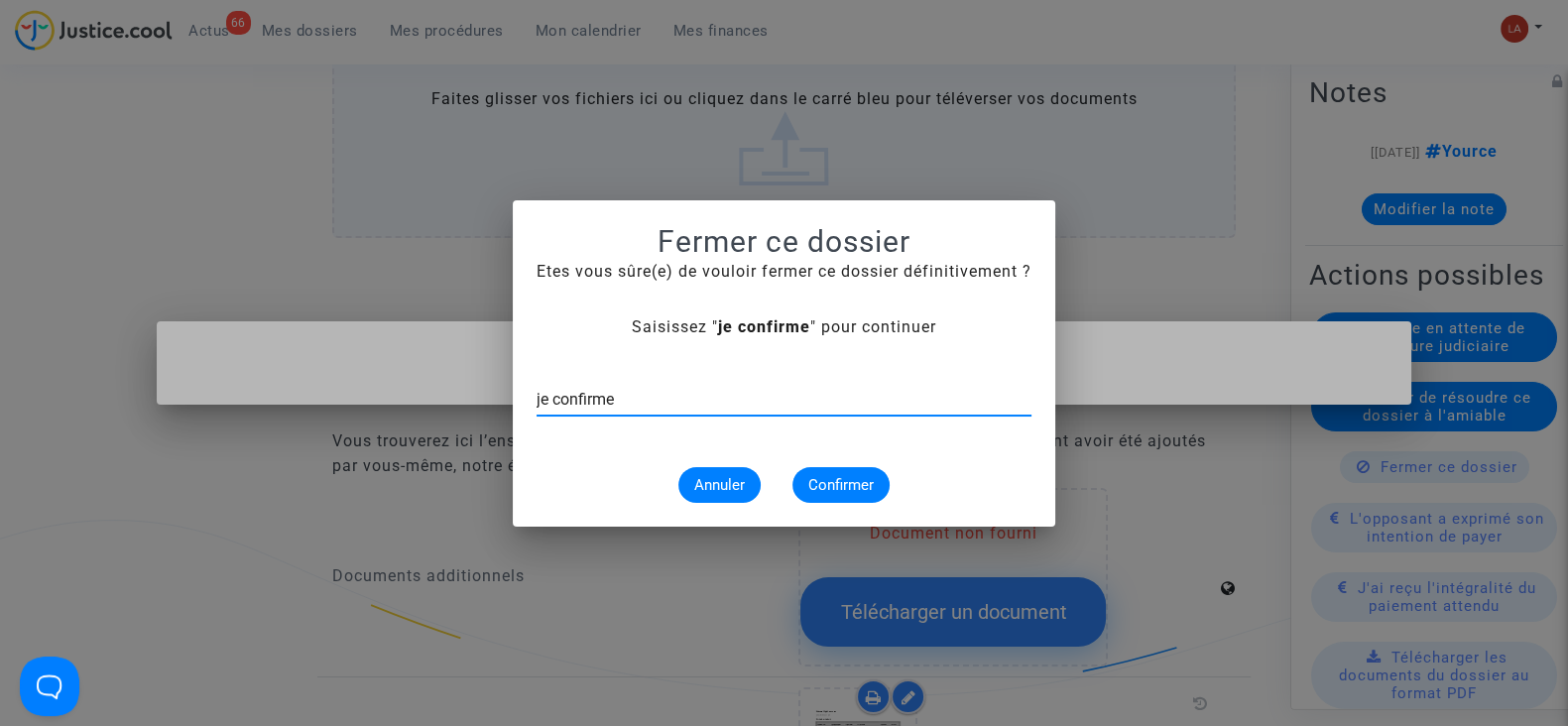
type input "je confirme"
click at [815, 485] on span "Confirmer" at bounding box center [842, 485] width 66 height 18
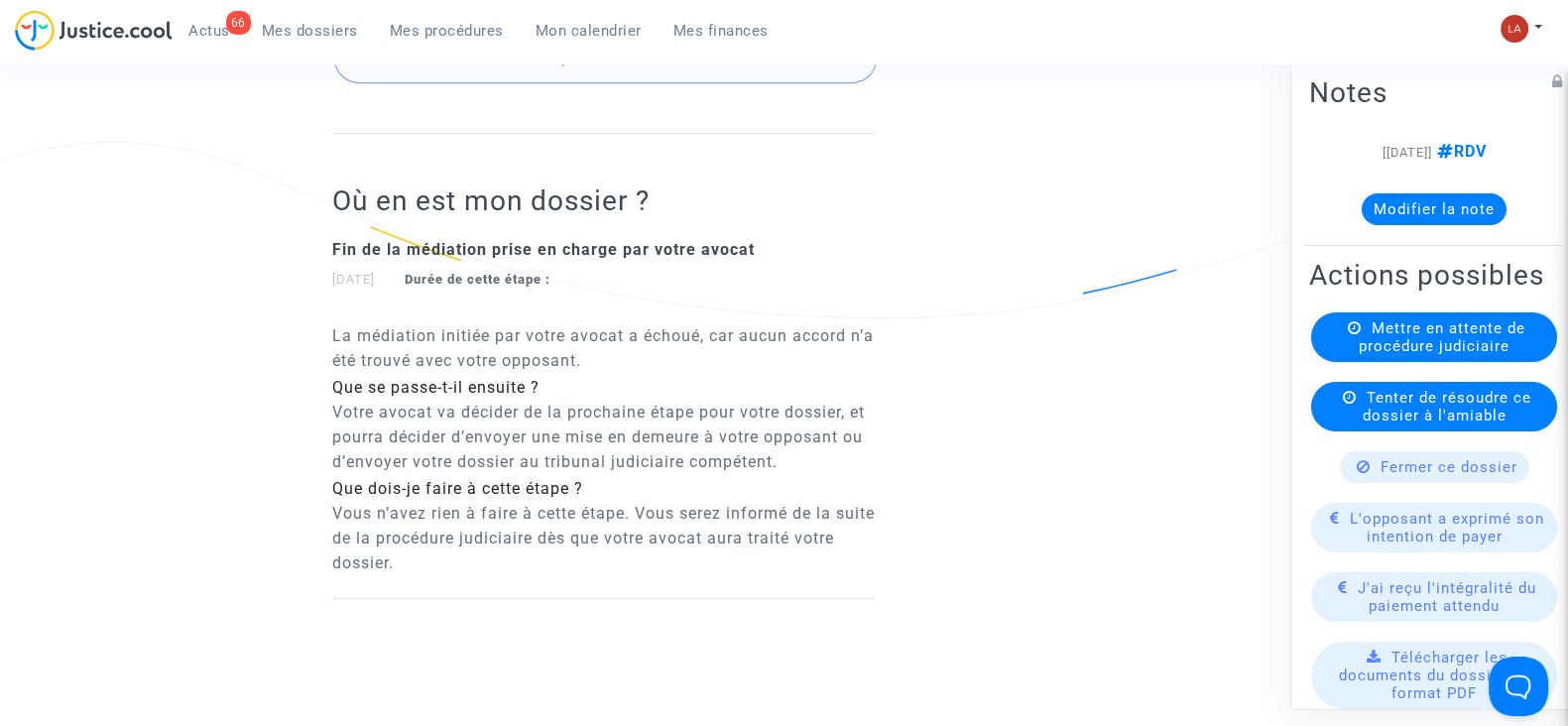
scroll to position [371, 0]
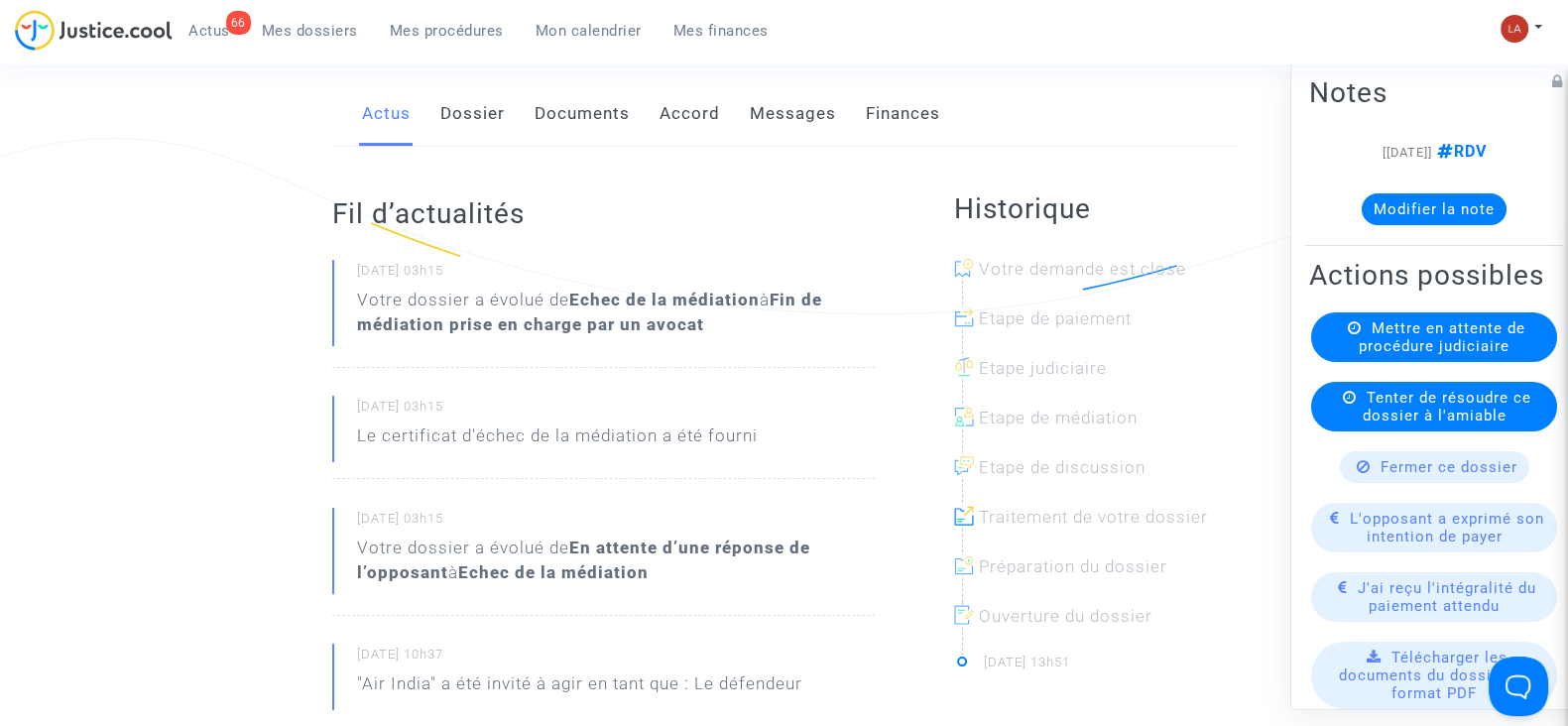
drag, startPoint x: 441, startPoint y: 121, endPoint x: 465, endPoint y: 120, distance: 24.0
click at [441, 121] on link "Dossier" at bounding box center [472, 114] width 65 height 66
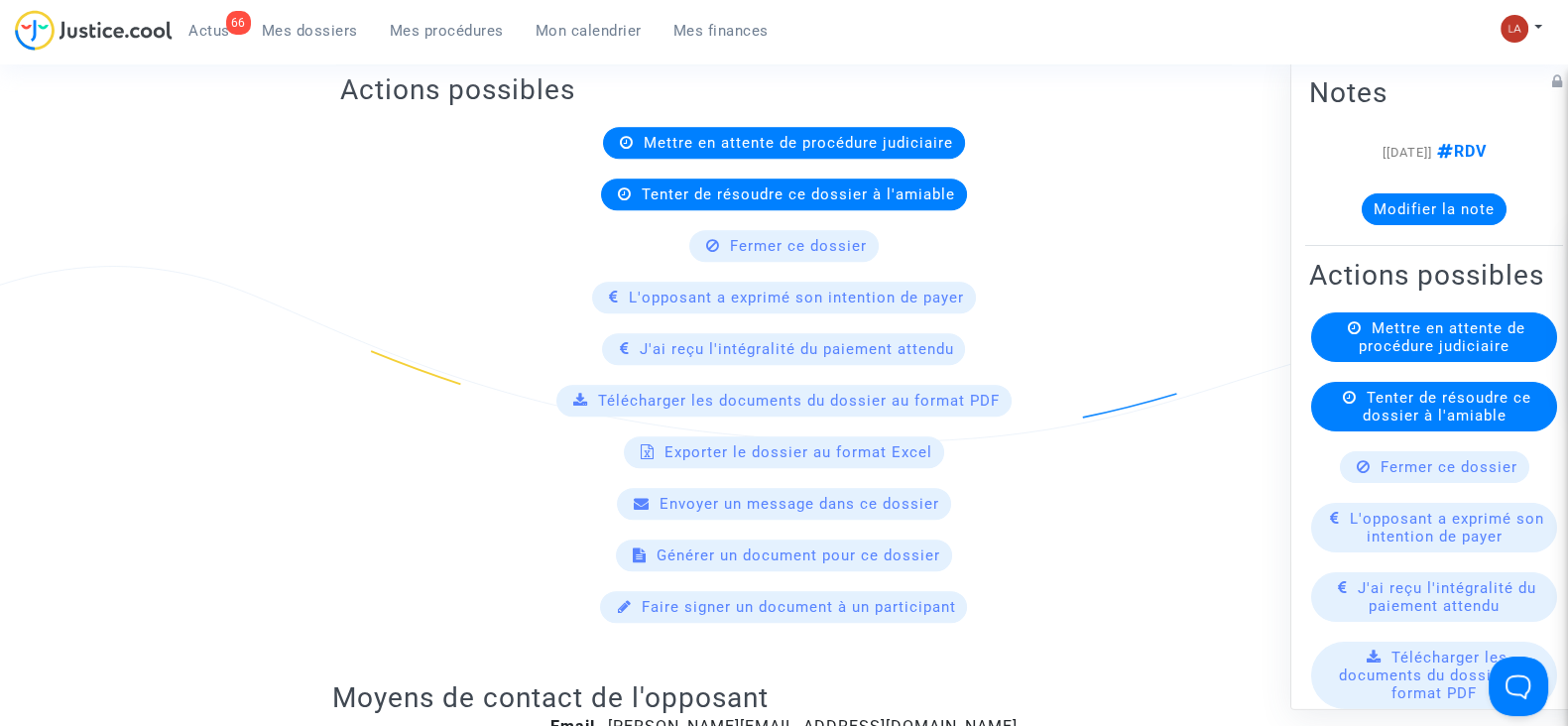
scroll to position [247, 0]
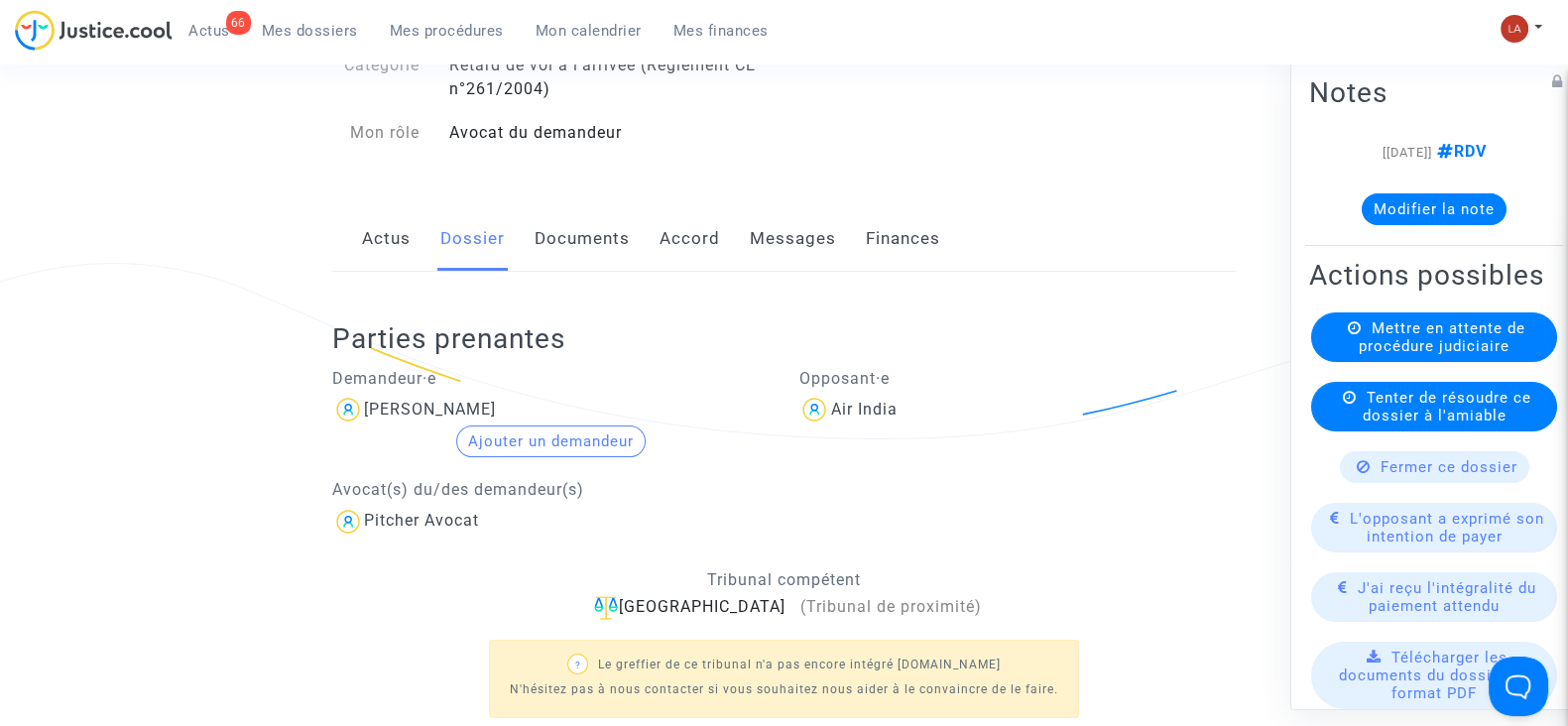
click at [792, 260] on link "Messages" at bounding box center [793, 239] width 86 height 66
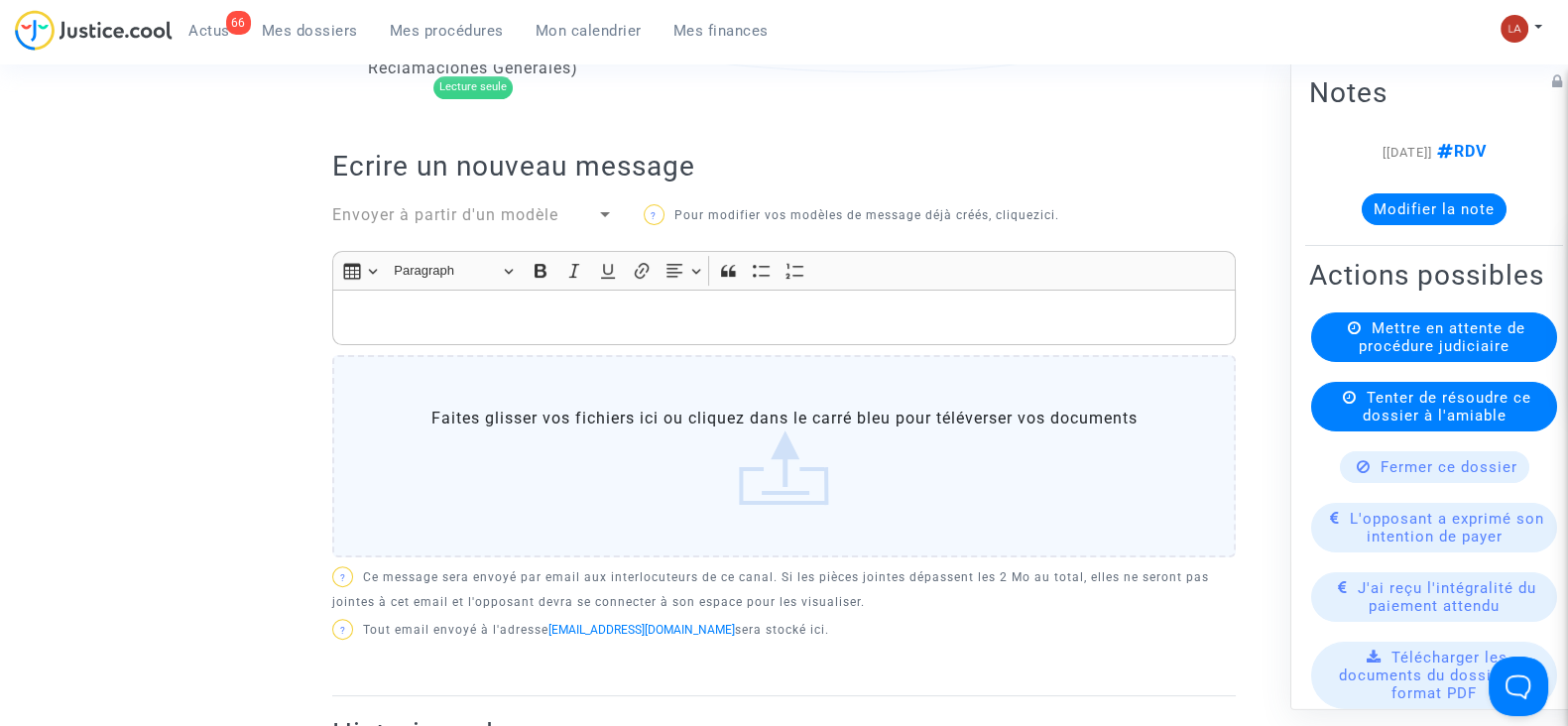
scroll to position [371, 0]
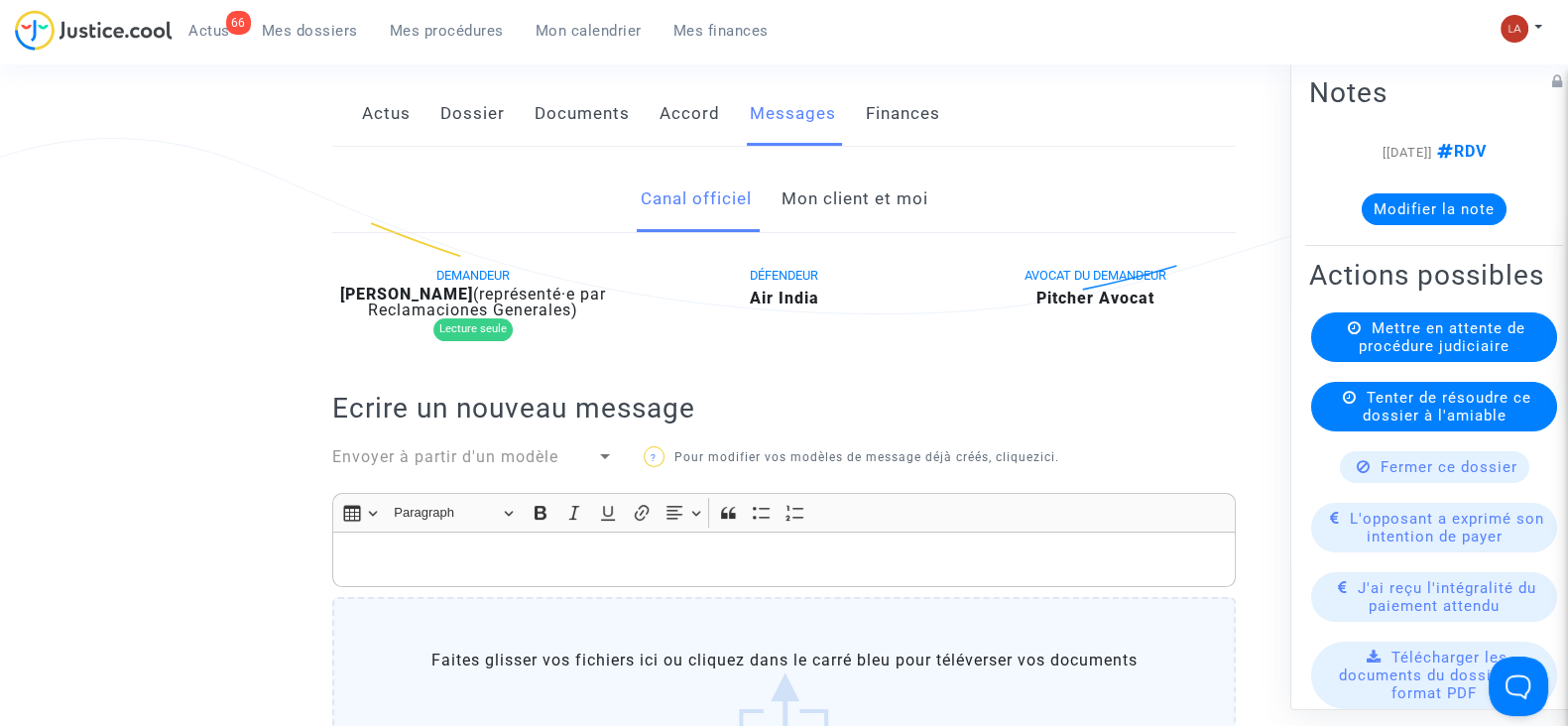
click at [466, 297] on b "Dominique Deligny" at bounding box center [406, 293] width 133 height 19
click at [464, 297] on b "Dominique Deligny" at bounding box center [406, 293] width 133 height 19
click at [437, 297] on b "Dominique Deligny" at bounding box center [406, 293] width 133 height 19
copy div "Deligny"
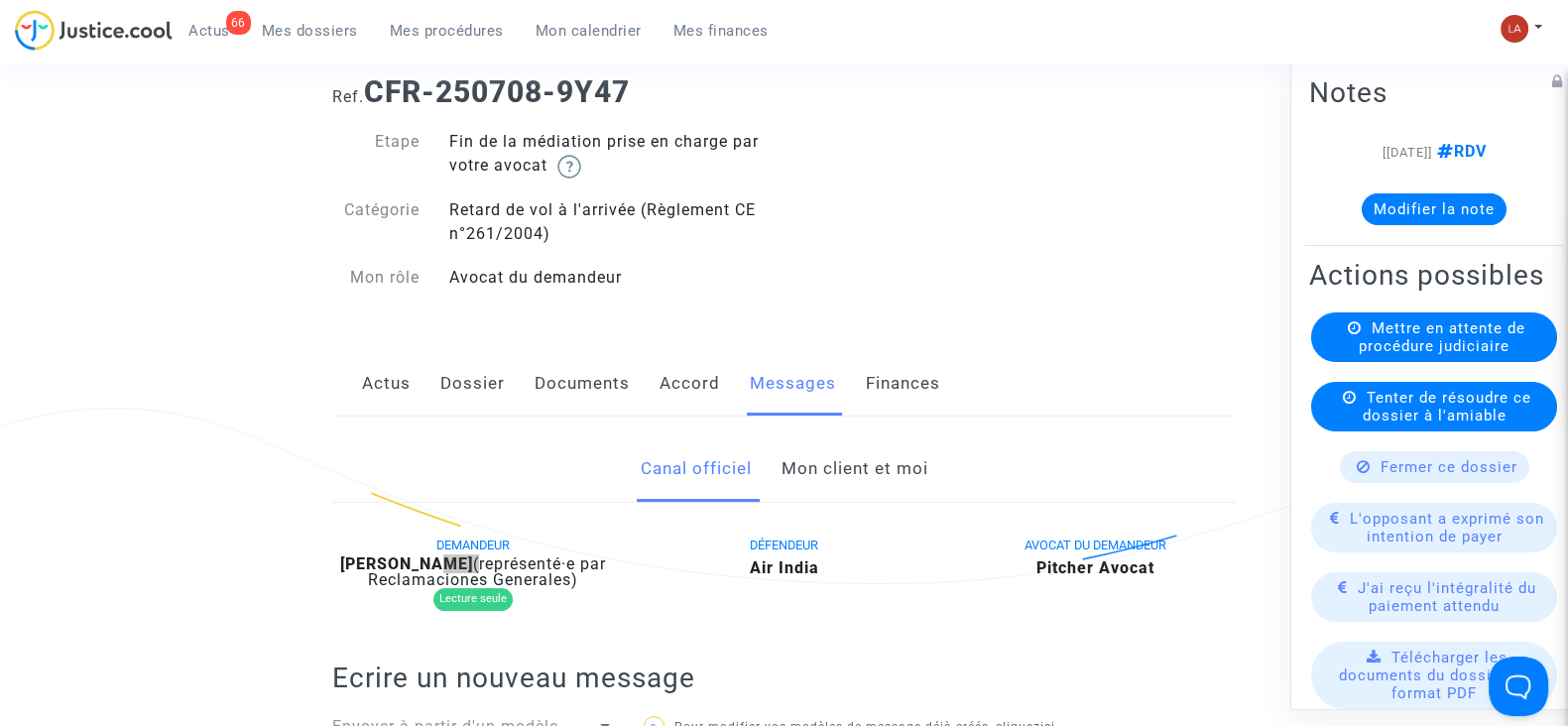
scroll to position [0, 0]
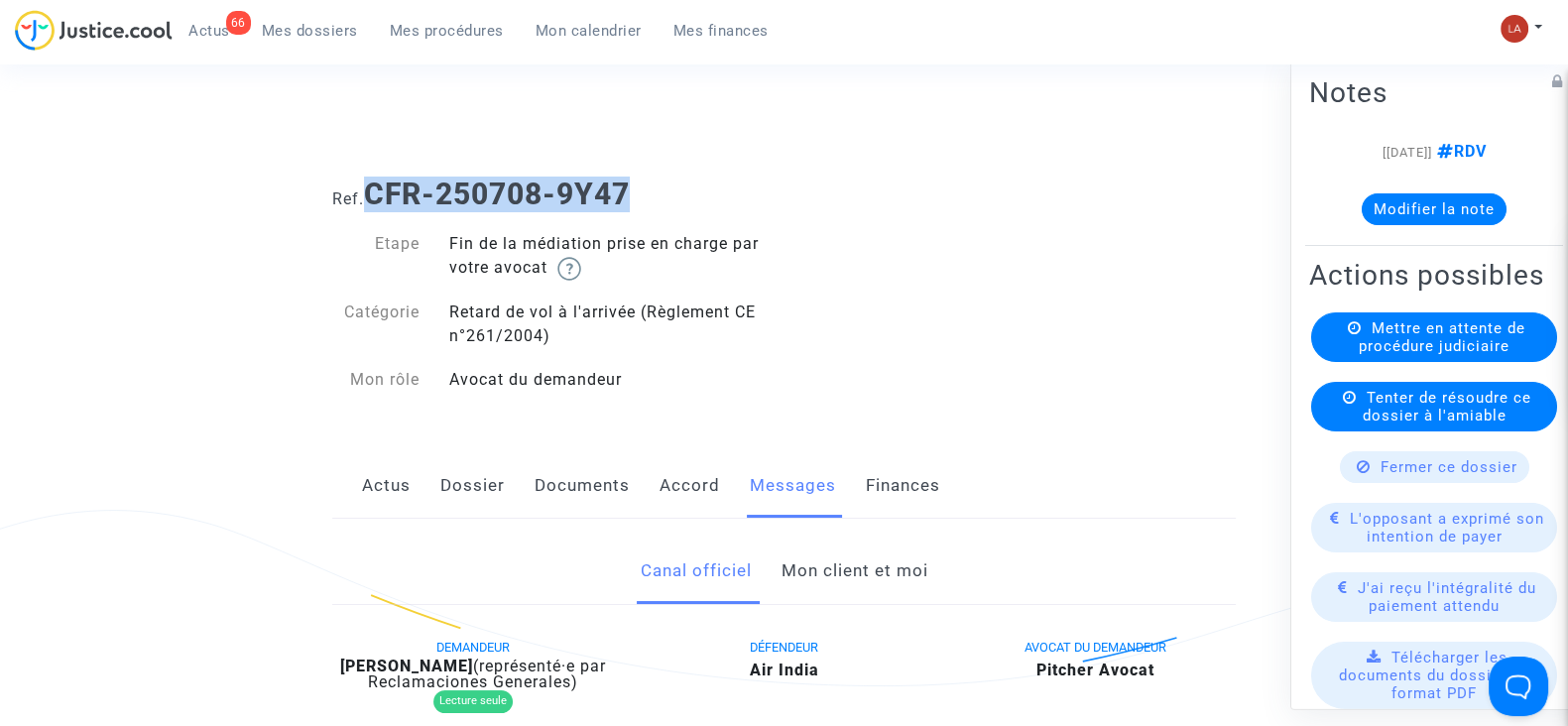
drag, startPoint x: 624, startPoint y: 185, endPoint x: 368, endPoint y: 189, distance: 256.0
click at [368, 189] on h1 "Ref. CFR-250708-9Y47" at bounding box center [783, 195] width 903 height 36
copy b "CFR-250708-9Y47"
click at [1420, 207] on button "Modifier la note" at bounding box center [1435, 210] width 145 height 32
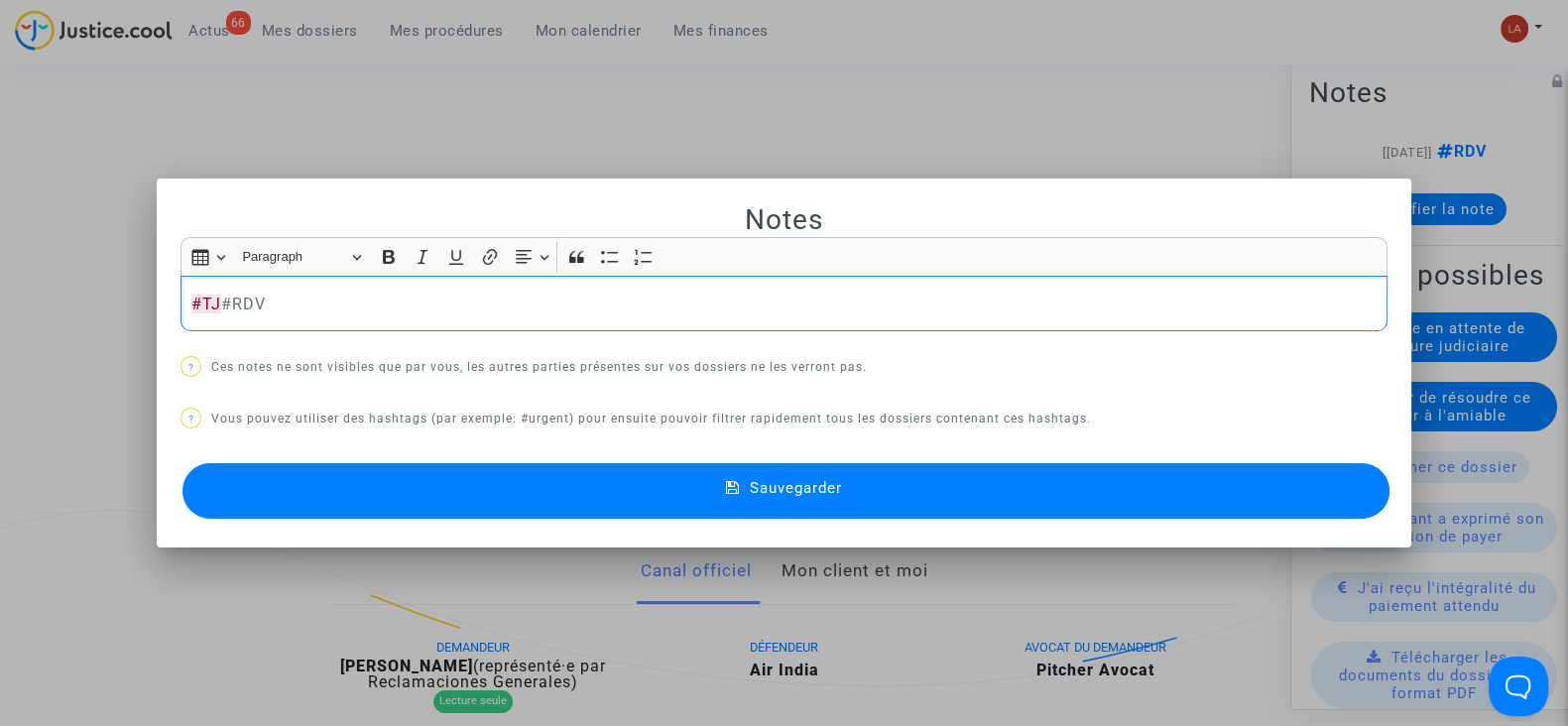
click at [1285, 492] on button "Sauvegarder" at bounding box center [786, 491] width 1207 height 56
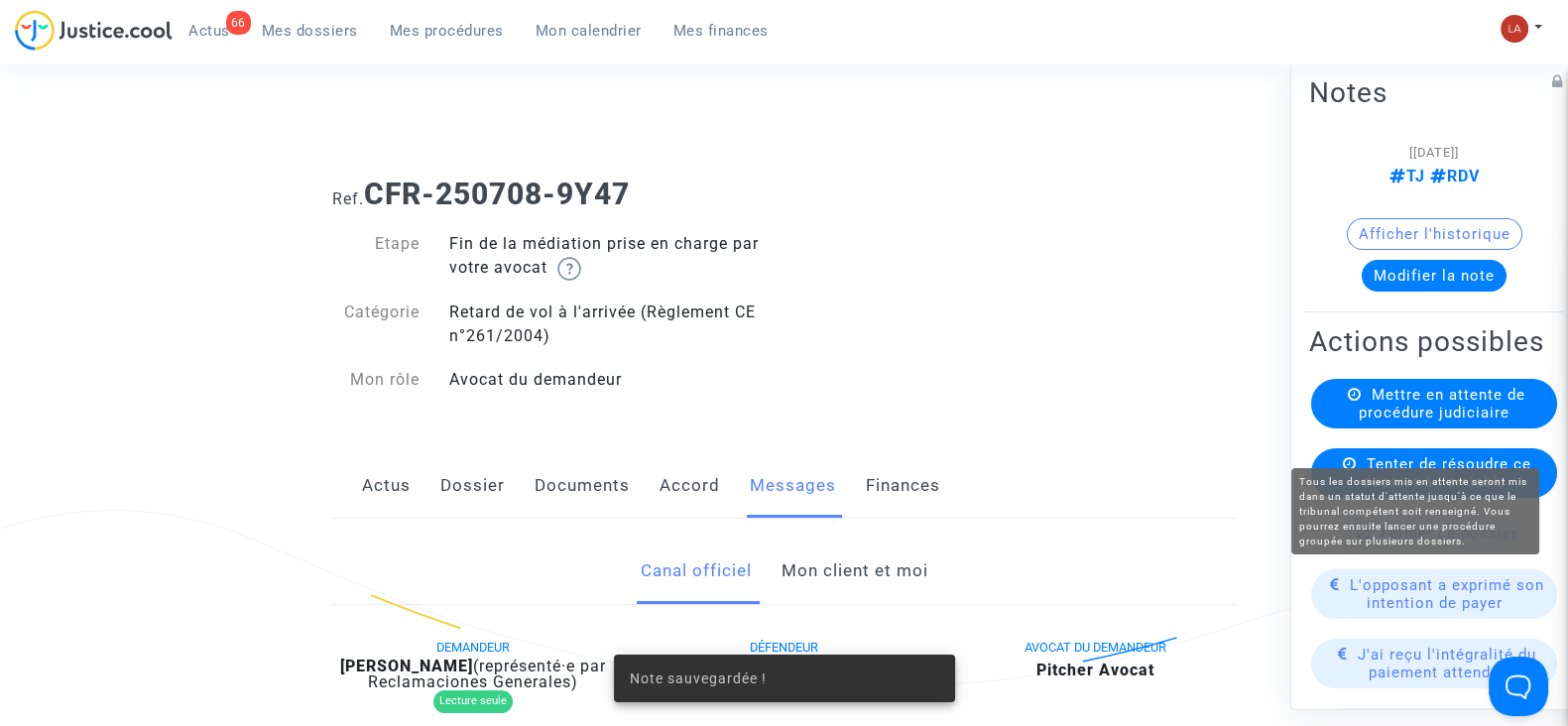
click at [1376, 421] on span "Mettre en attente de procédure judiciaire" at bounding box center [1443, 403] width 167 height 36
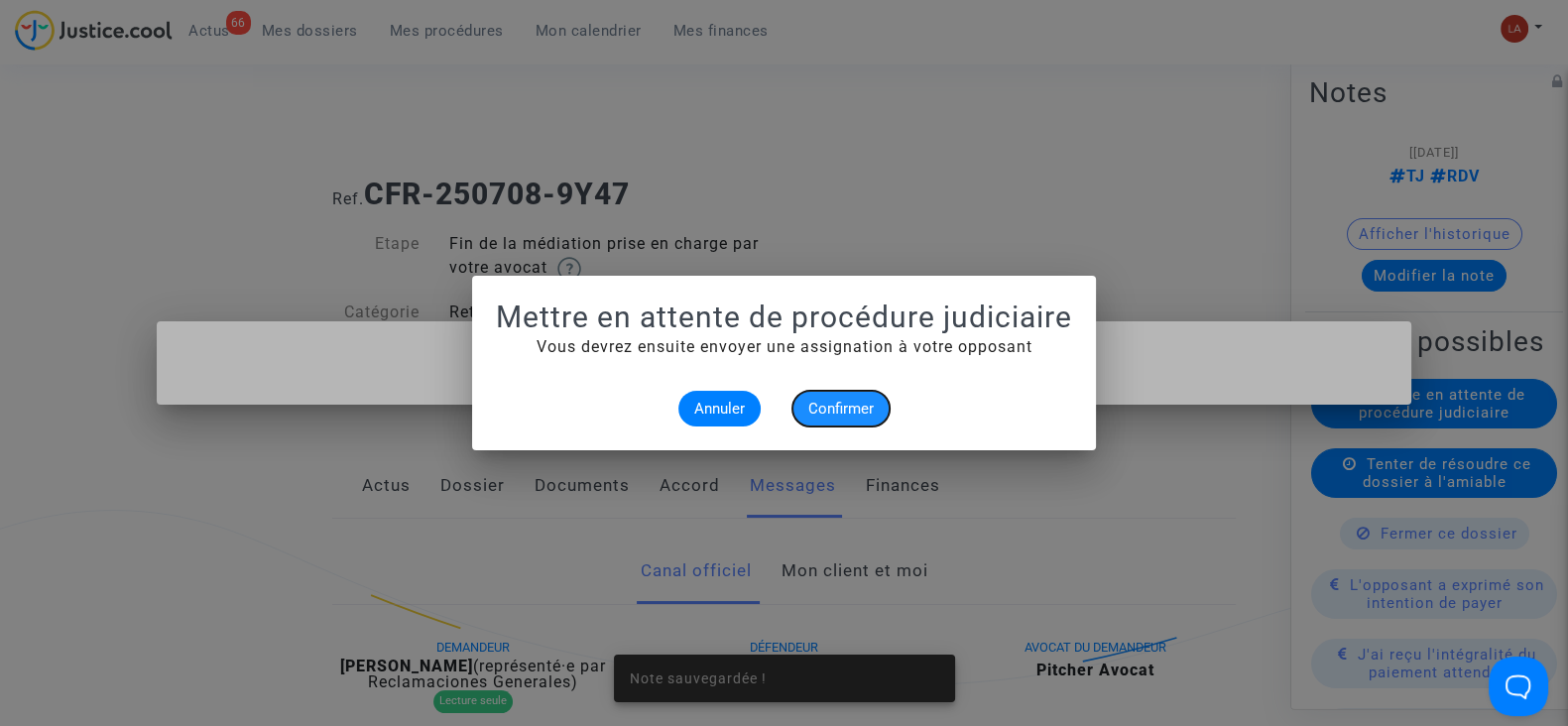
click at [811, 391] on button "Confirmer" at bounding box center [842, 408] width 97 height 36
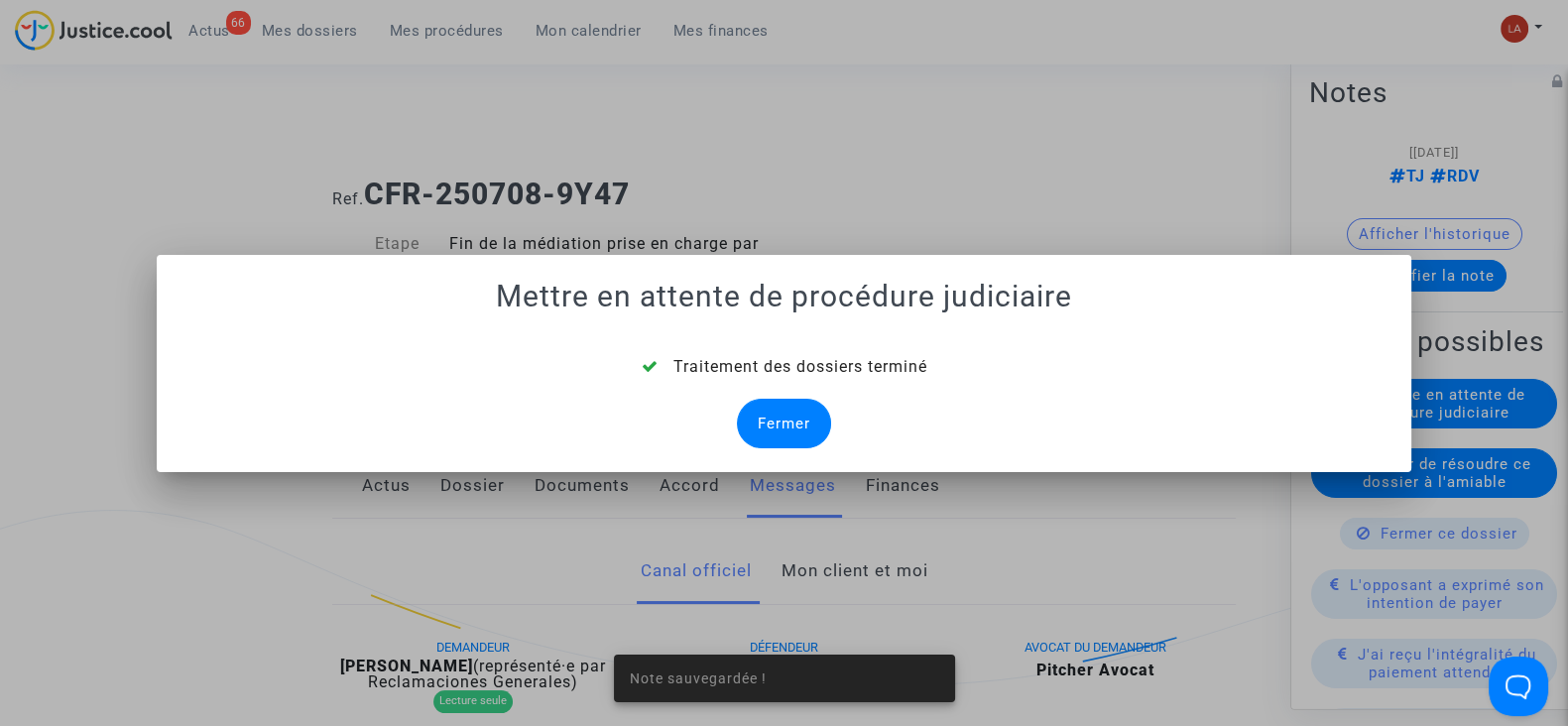
click at [781, 412] on div "Fermer" at bounding box center [784, 423] width 94 height 50
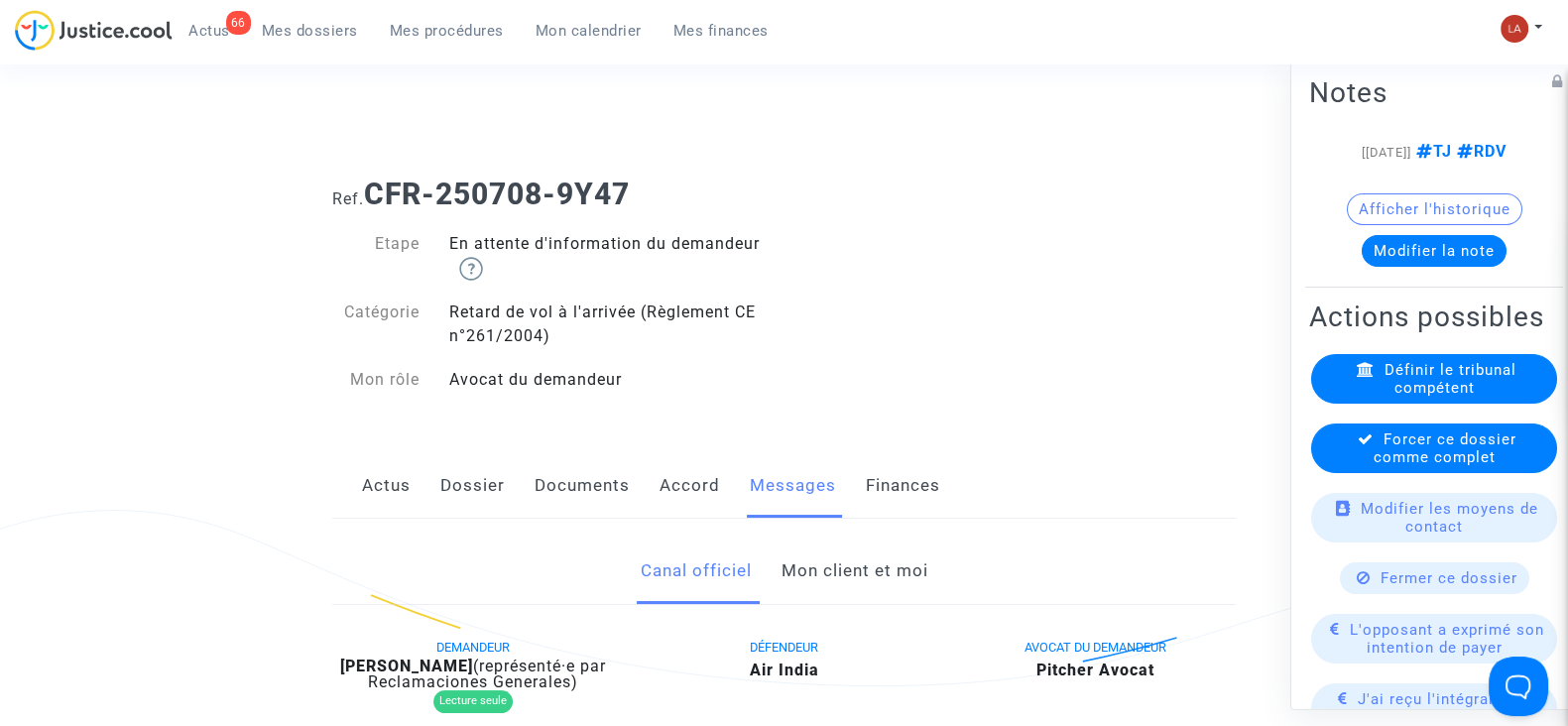
click at [1414, 466] on span "Forcer ce dossier comme complet" at bounding box center [1446, 448] width 143 height 36
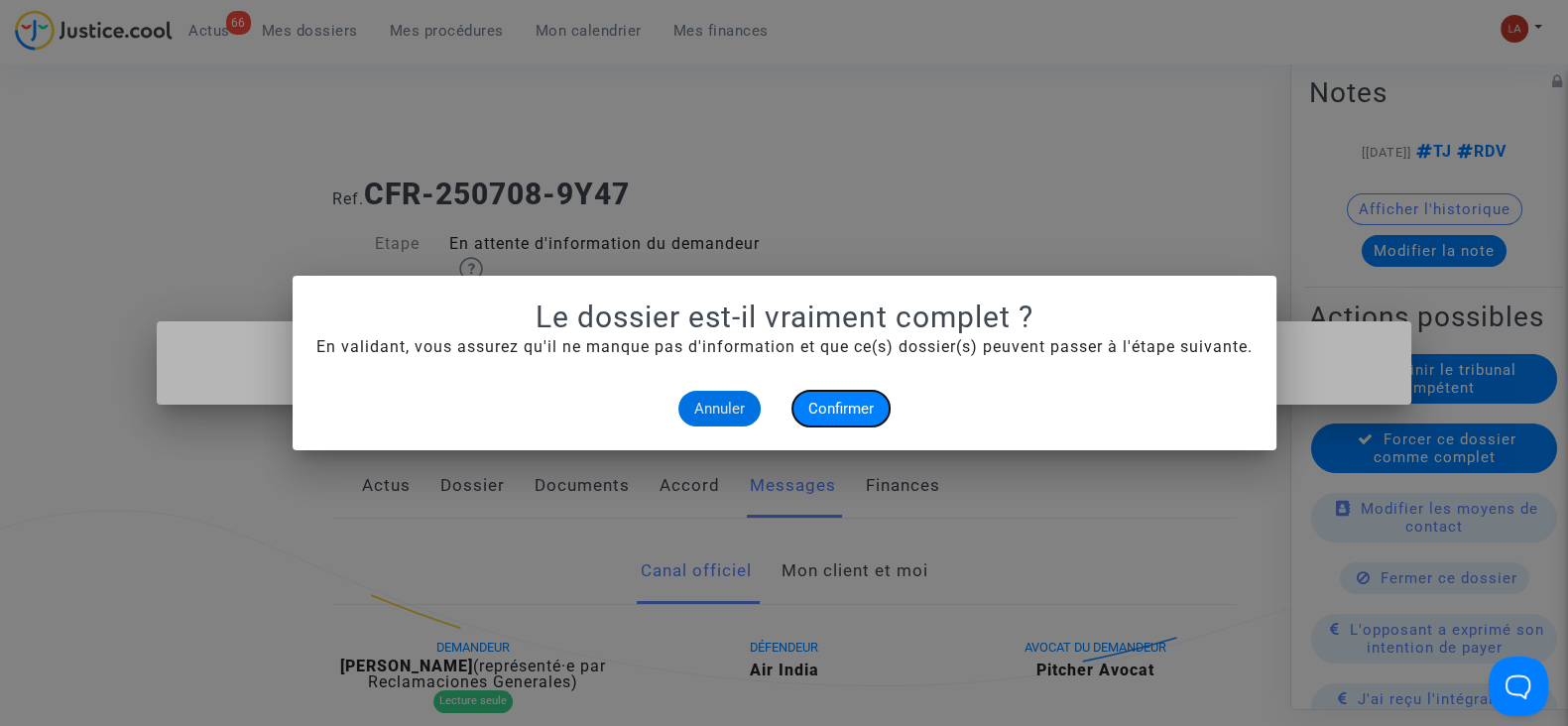
click at [821, 393] on button "Confirmer" at bounding box center [842, 408] width 97 height 36
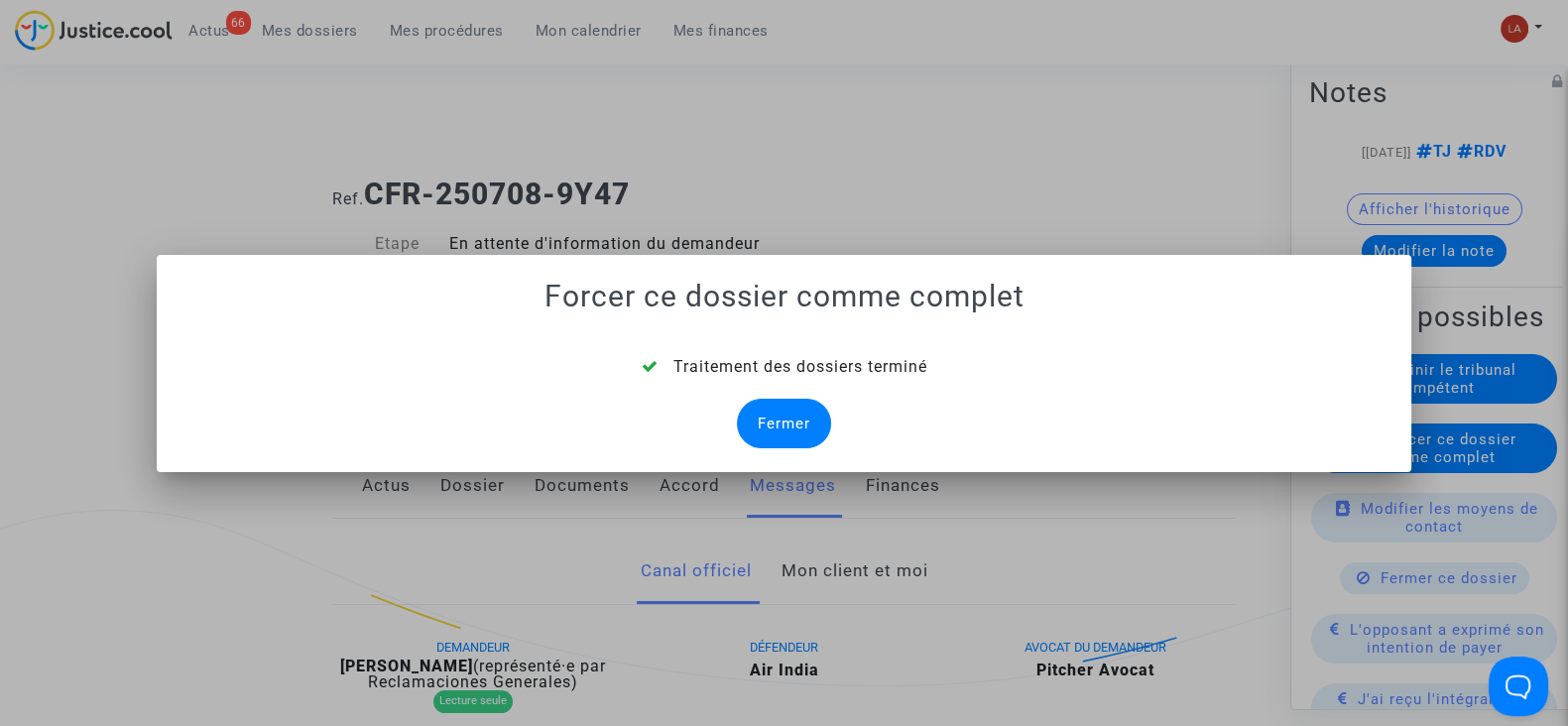
click at [763, 409] on div "Fermer" at bounding box center [784, 423] width 94 height 50
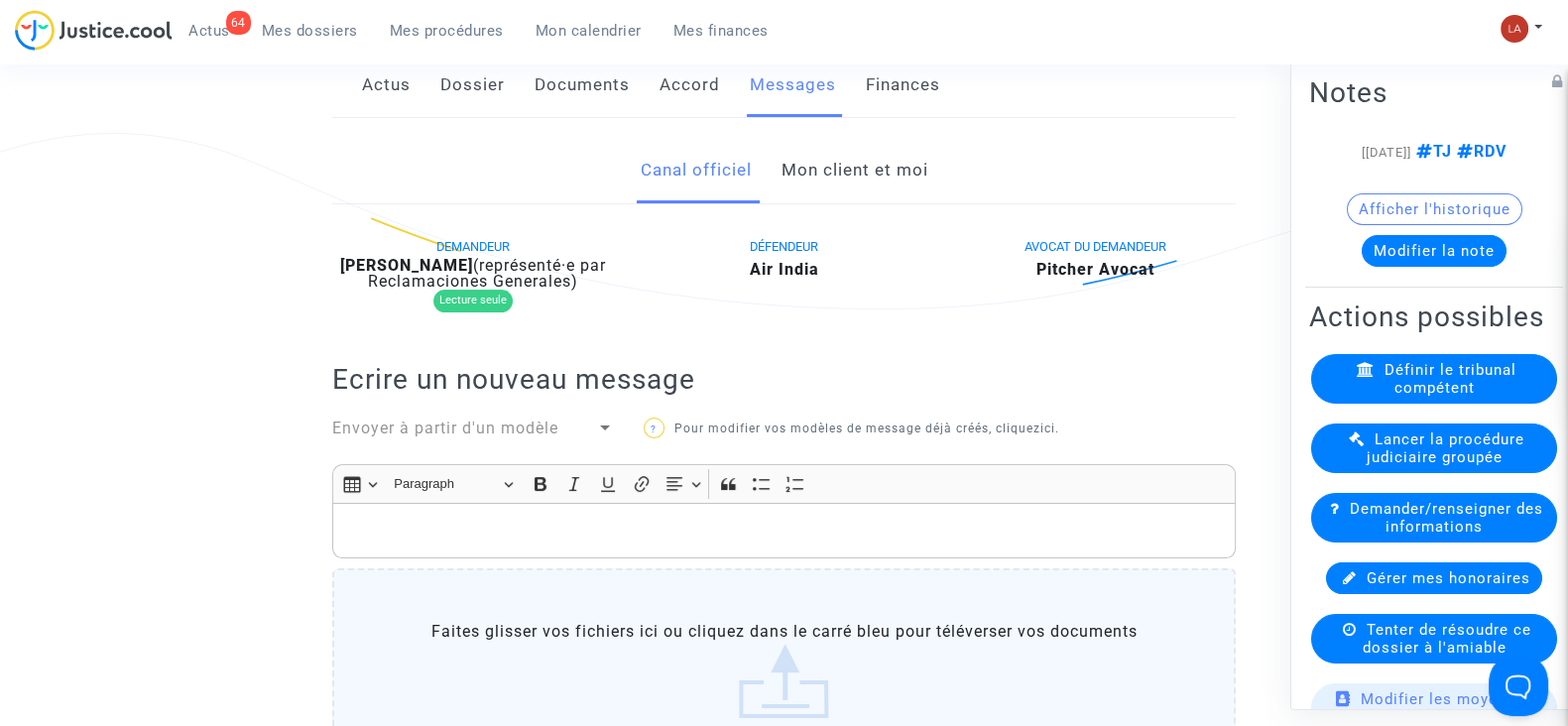
scroll to position [744, 0]
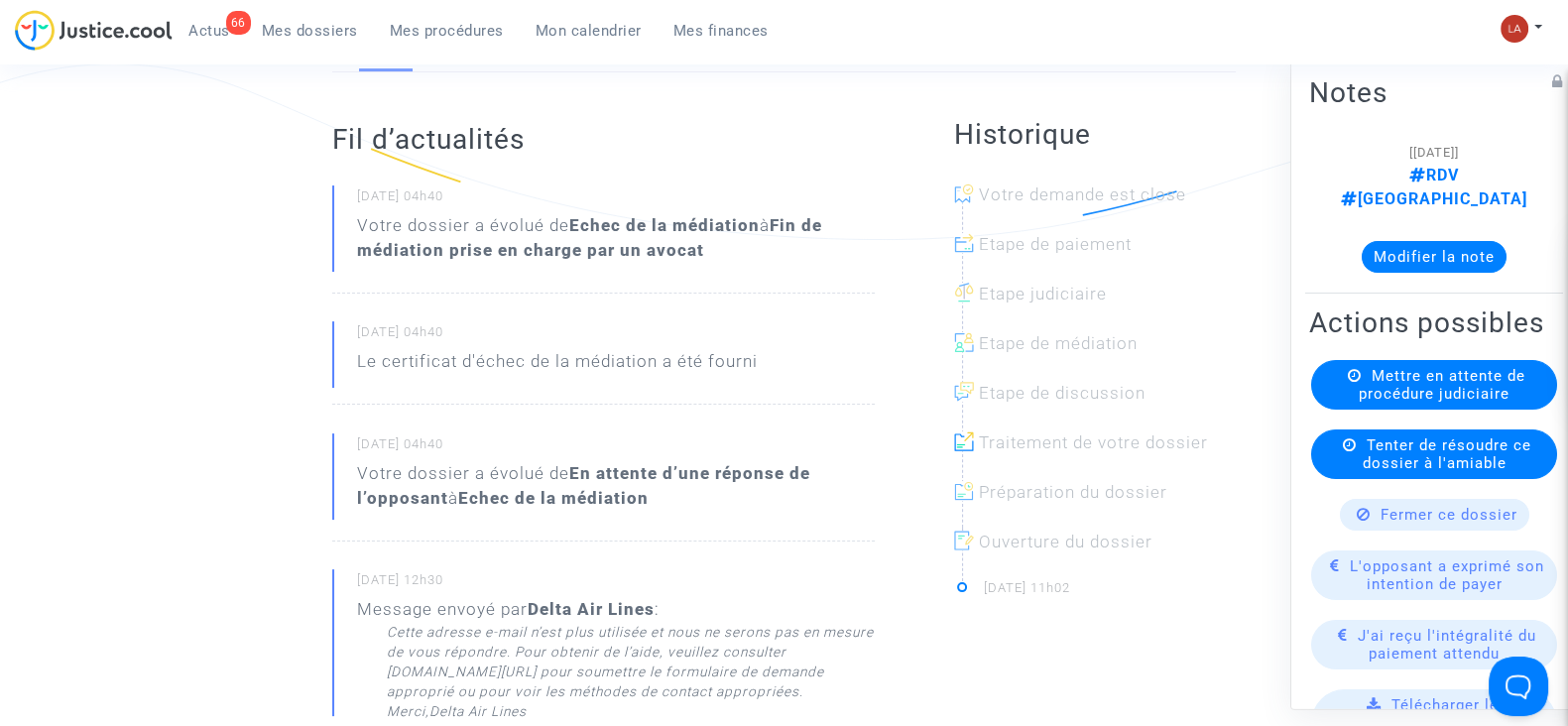
scroll to position [744, 0]
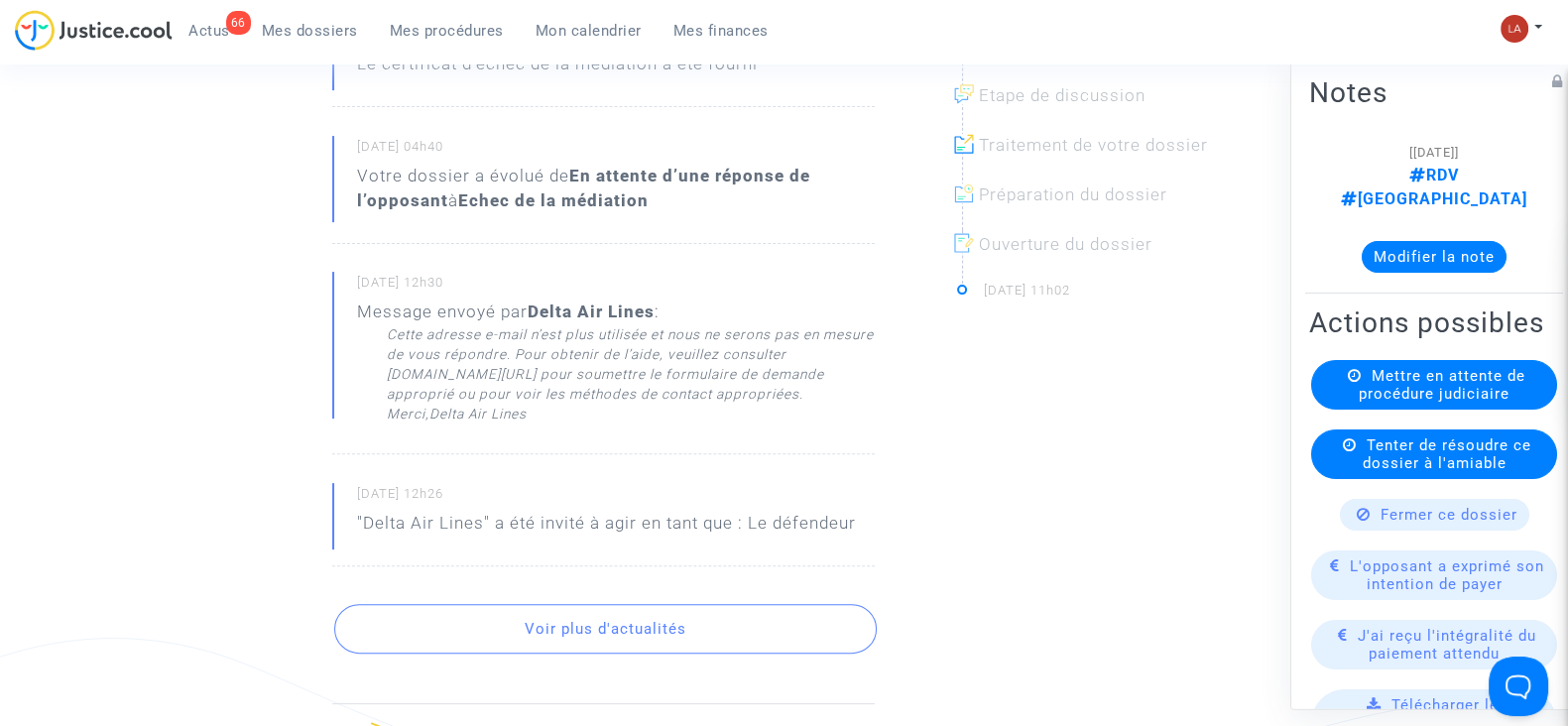
click at [745, 604] on button "Voir plus d'actualités" at bounding box center [605, 629] width 543 height 50
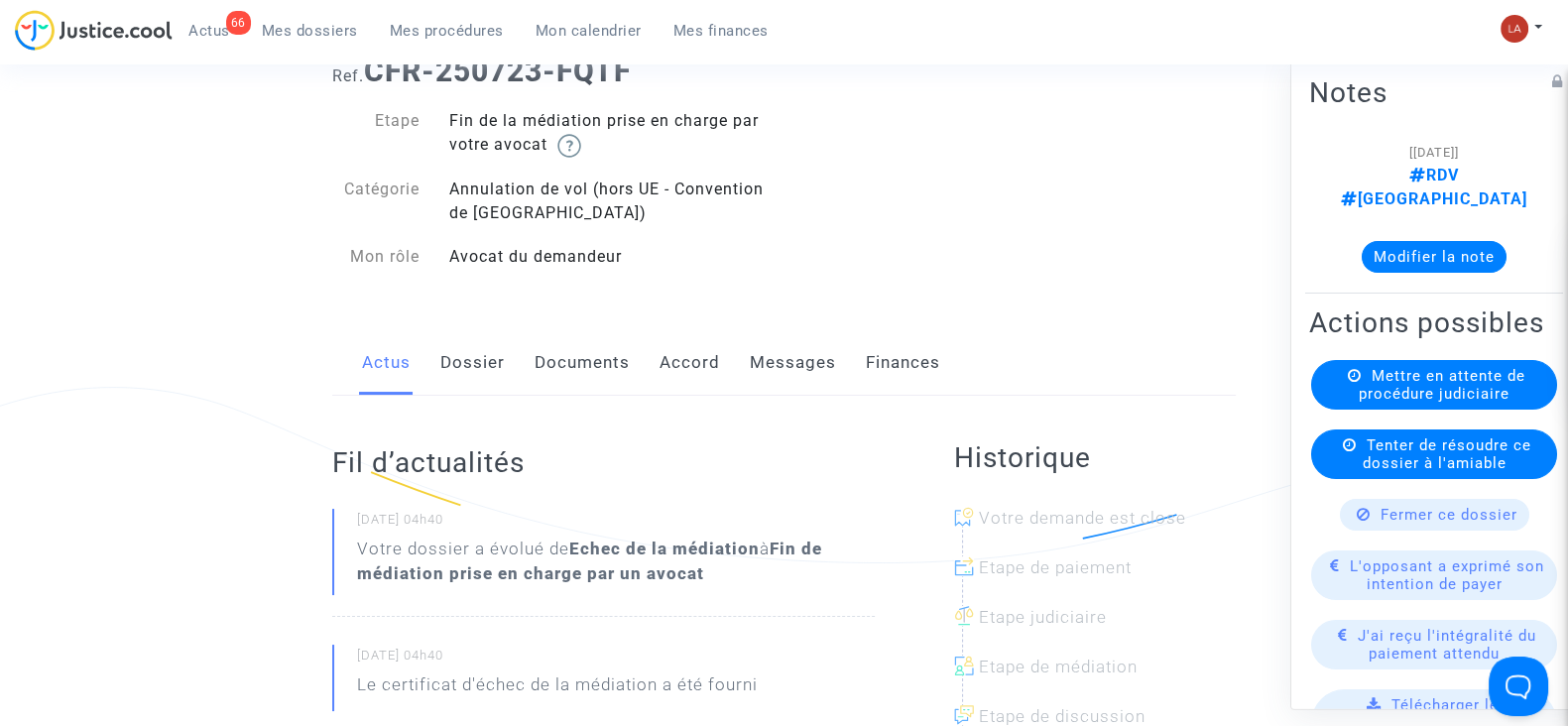
scroll to position [620, 0]
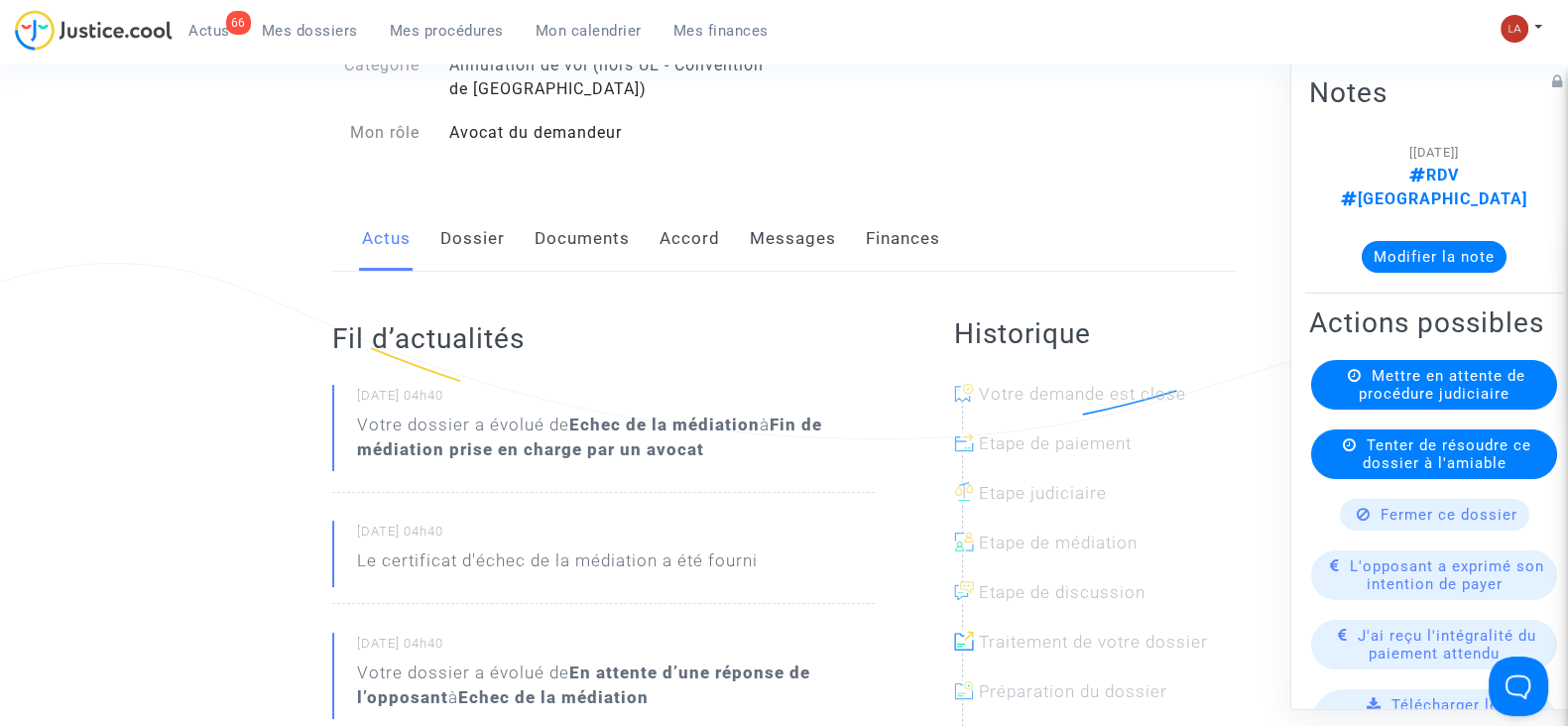
click at [452, 230] on link "Dossier" at bounding box center [472, 239] width 65 height 66
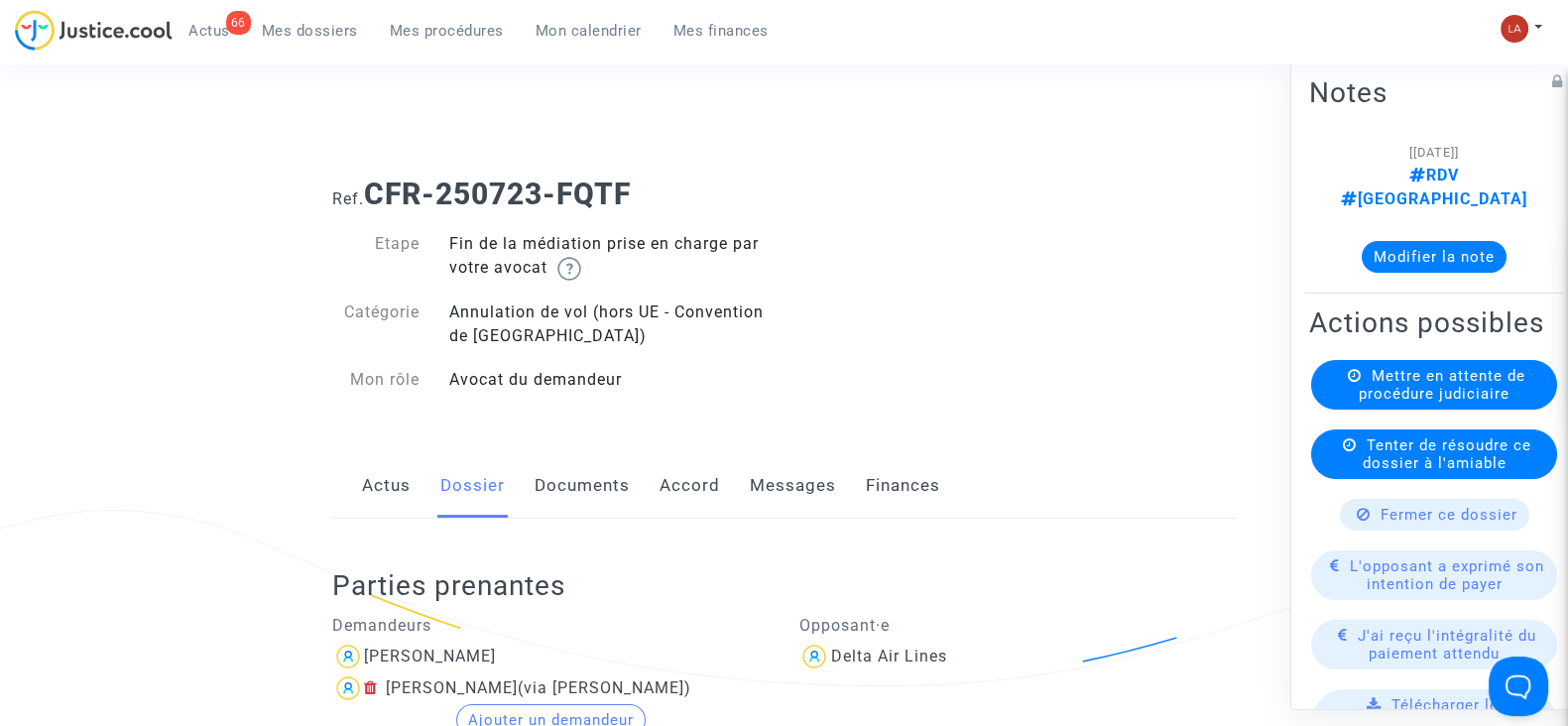
click at [788, 492] on link "Messages" at bounding box center [793, 486] width 86 height 66
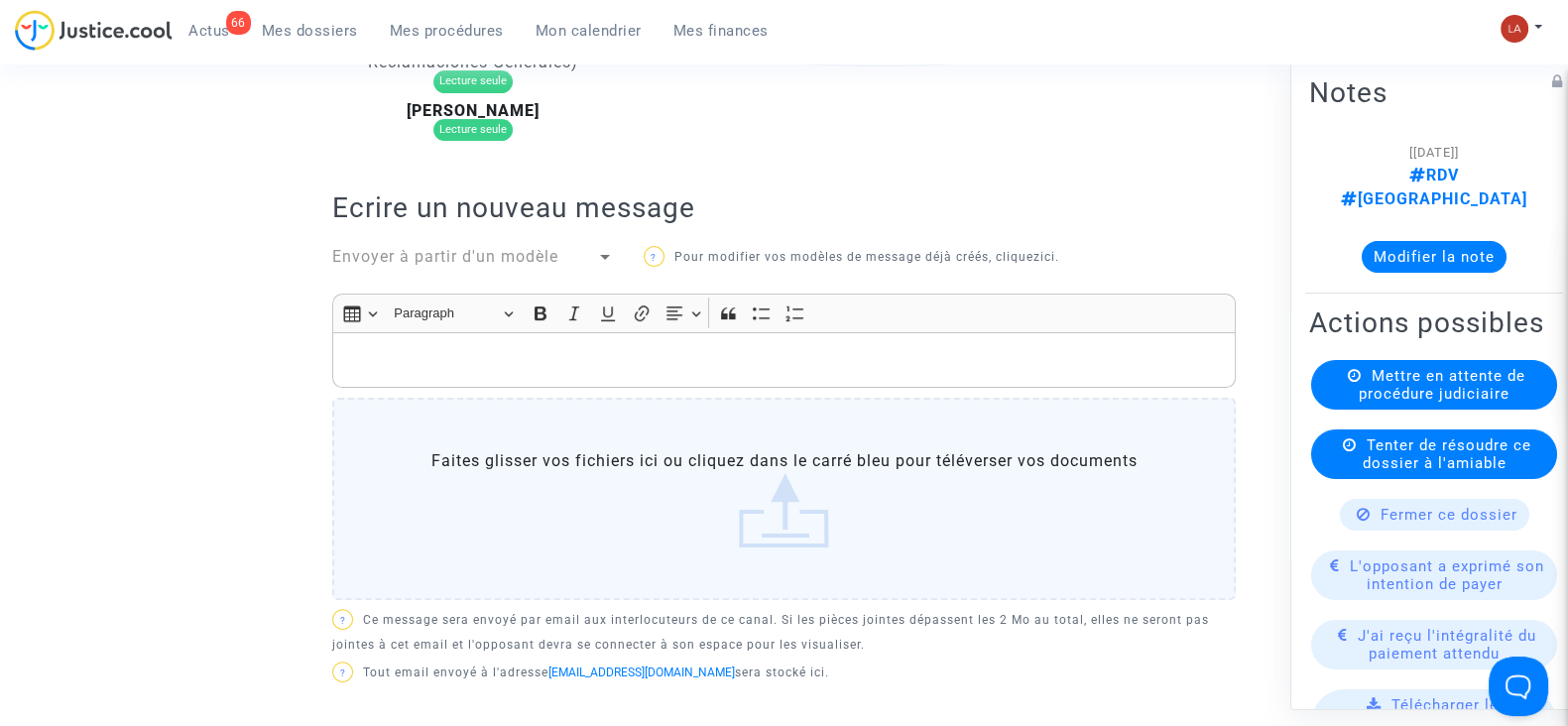
scroll to position [371, 0]
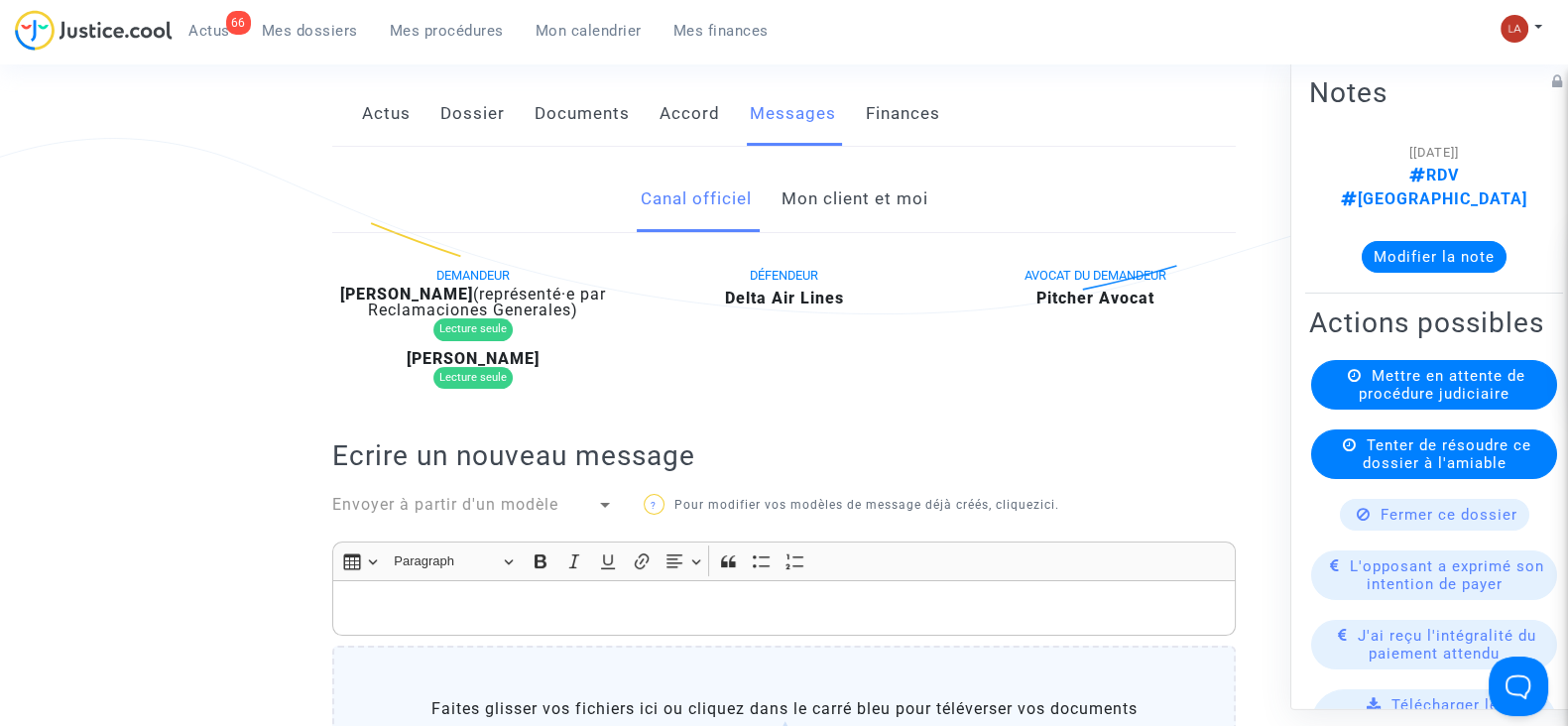
click at [441, 287] on b "[PERSON_NAME]" at bounding box center [406, 293] width 133 height 19
copy div "Dorestant"
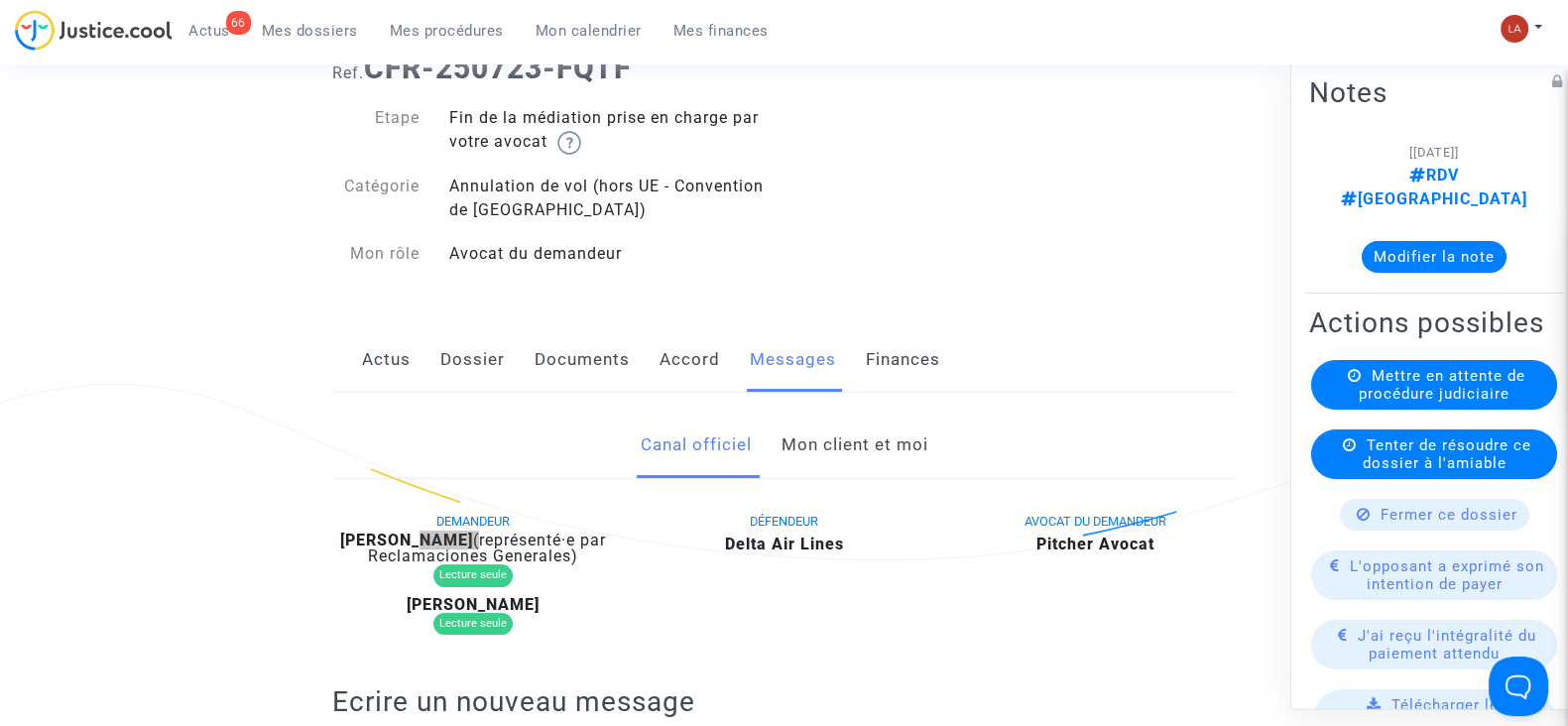
scroll to position [0, 0]
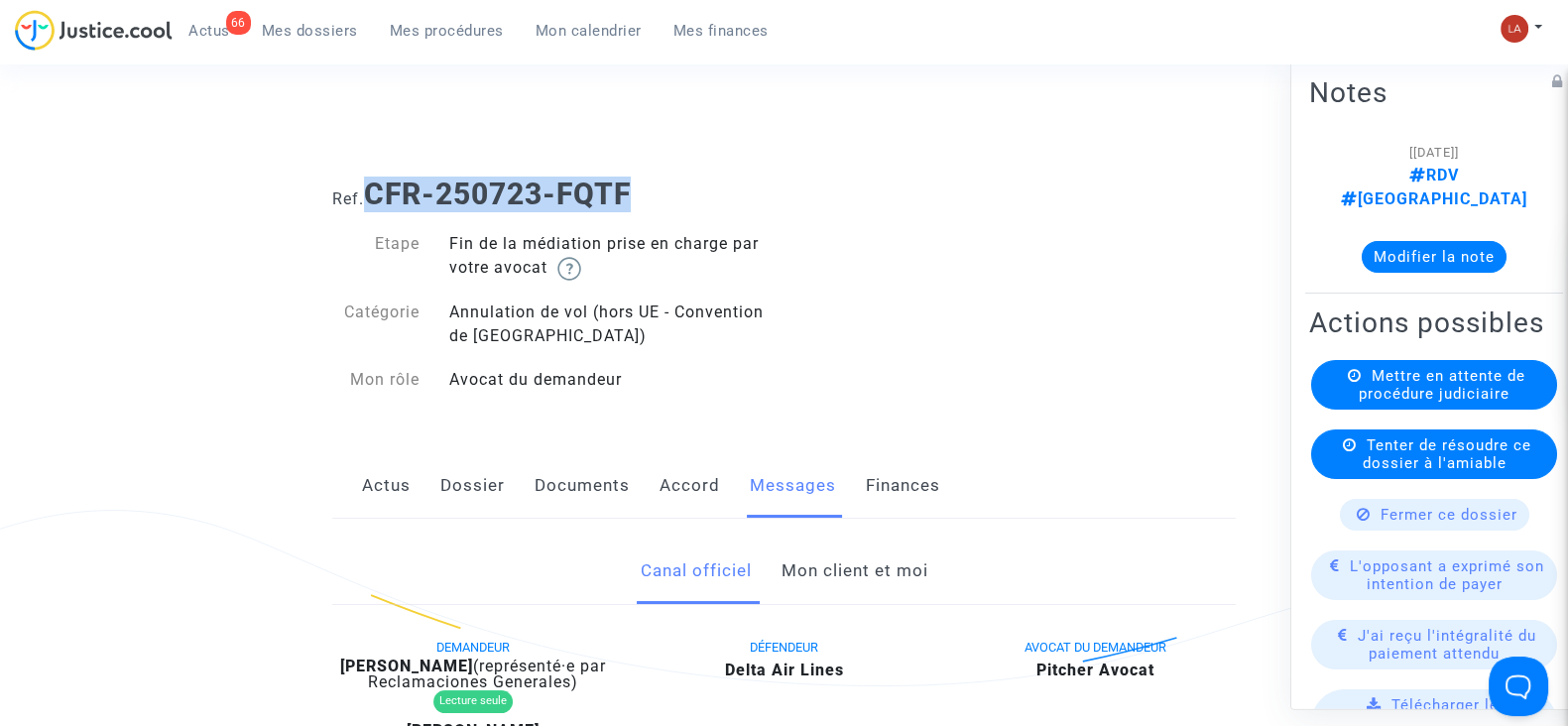
drag, startPoint x: 644, startPoint y: 187, endPoint x: 372, endPoint y: 191, distance: 272.0
click at [372, 191] on h1 "Ref. CFR-250723-FQTF" at bounding box center [783, 195] width 903 height 36
copy b "CFR-250723-FQTF"
click at [1458, 241] on button "Modifier la note" at bounding box center [1435, 257] width 145 height 32
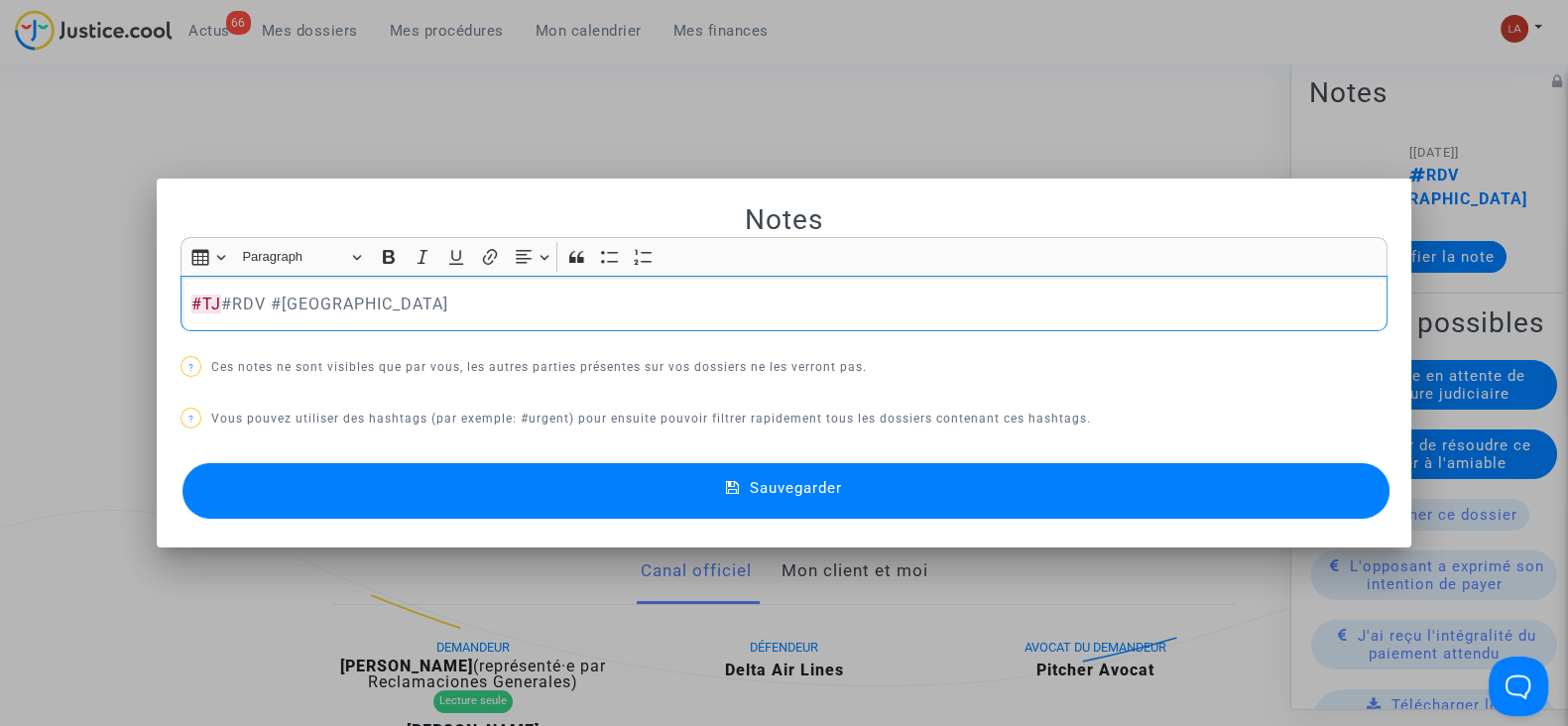
drag, startPoint x: 1275, startPoint y: 468, endPoint x: 1433, endPoint y: 430, distance: 162.5
click at [1276, 468] on button "Sauvegarder" at bounding box center [786, 491] width 1207 height 56
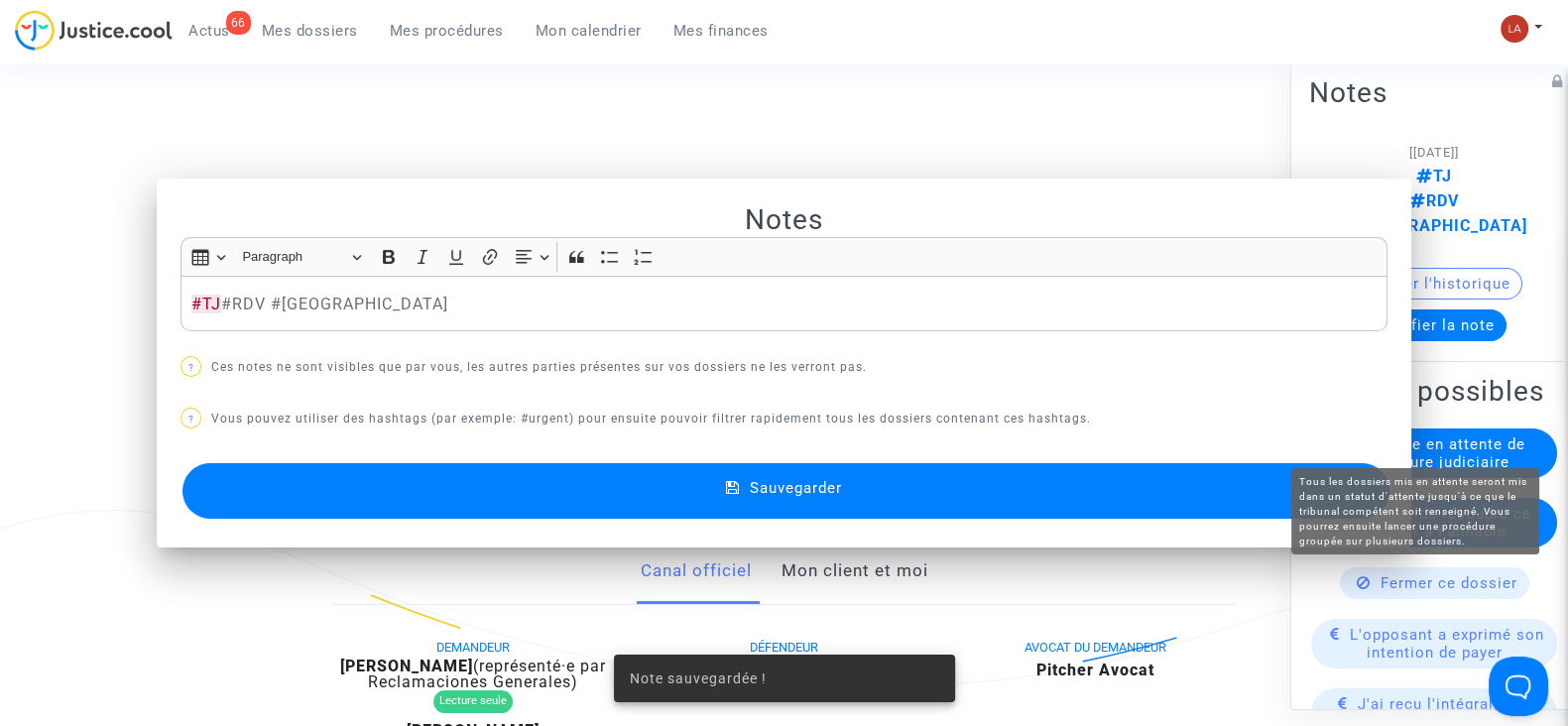
drag, startPoint x: 1434, startPoint y: 430, endPoint x: 1410, endPoint y: 442, distance: 26.8
click at [1430, 435] on span "Mettre en attente de procédure judiciaire" at bounding box center [1443, 453] width 167 height 36
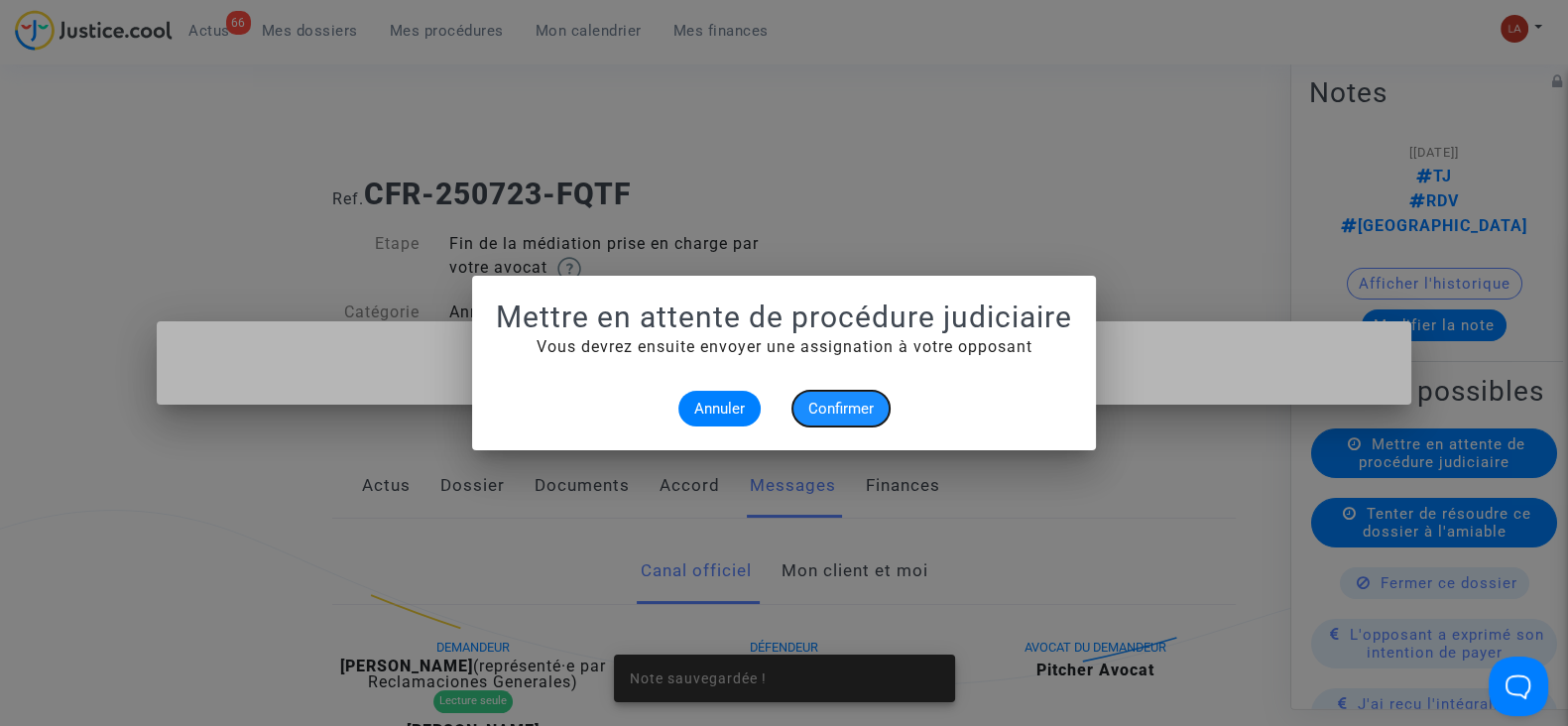
click at [847, 418] on button "Confirmer" at bounding box center [842, 408] width 97 height 36
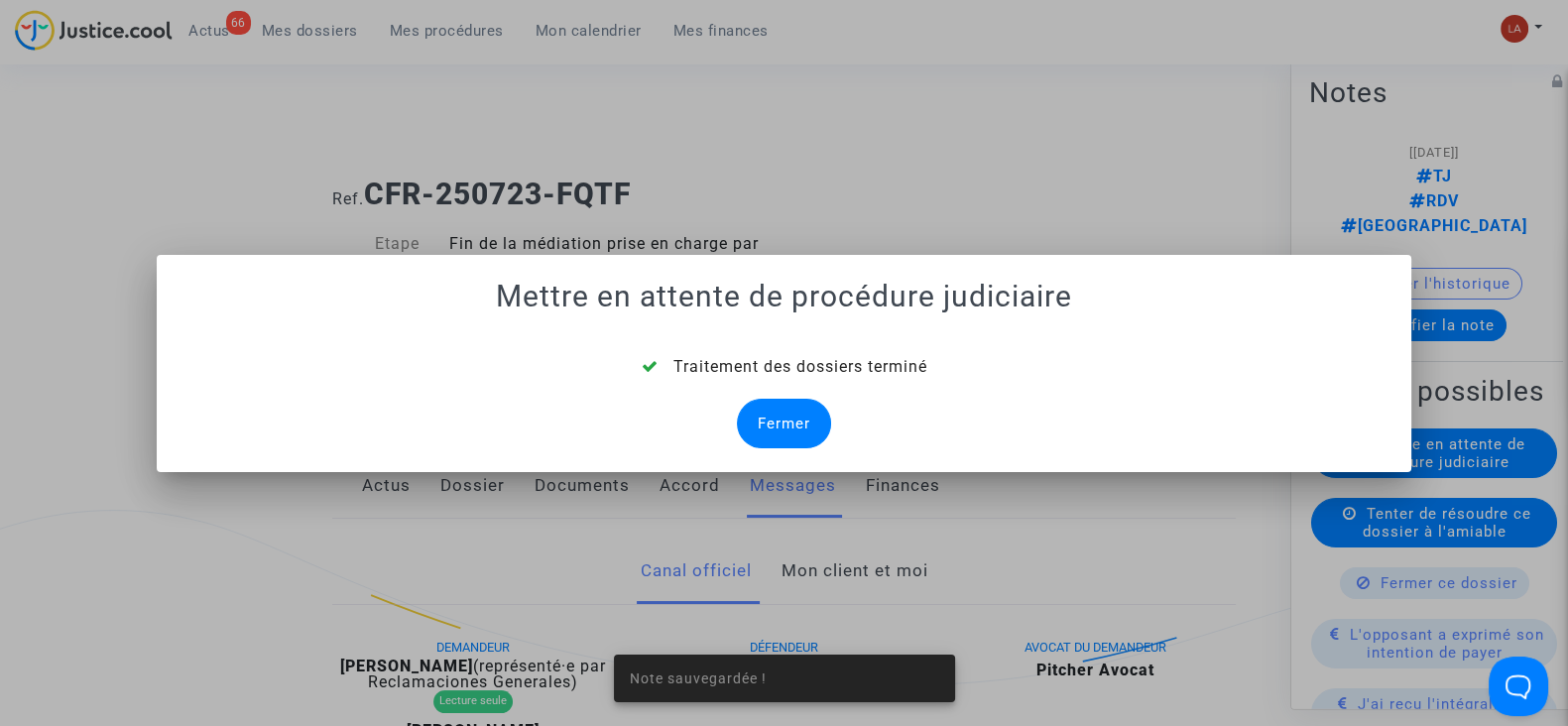
drag, startPoint x: 768, startPoint y: 414, endPoint x: 778, endPoint y: 415, distance: 10.0
click at [770, 415] on div "Fermer" at bounding box center [784, 423] width 94 height 50
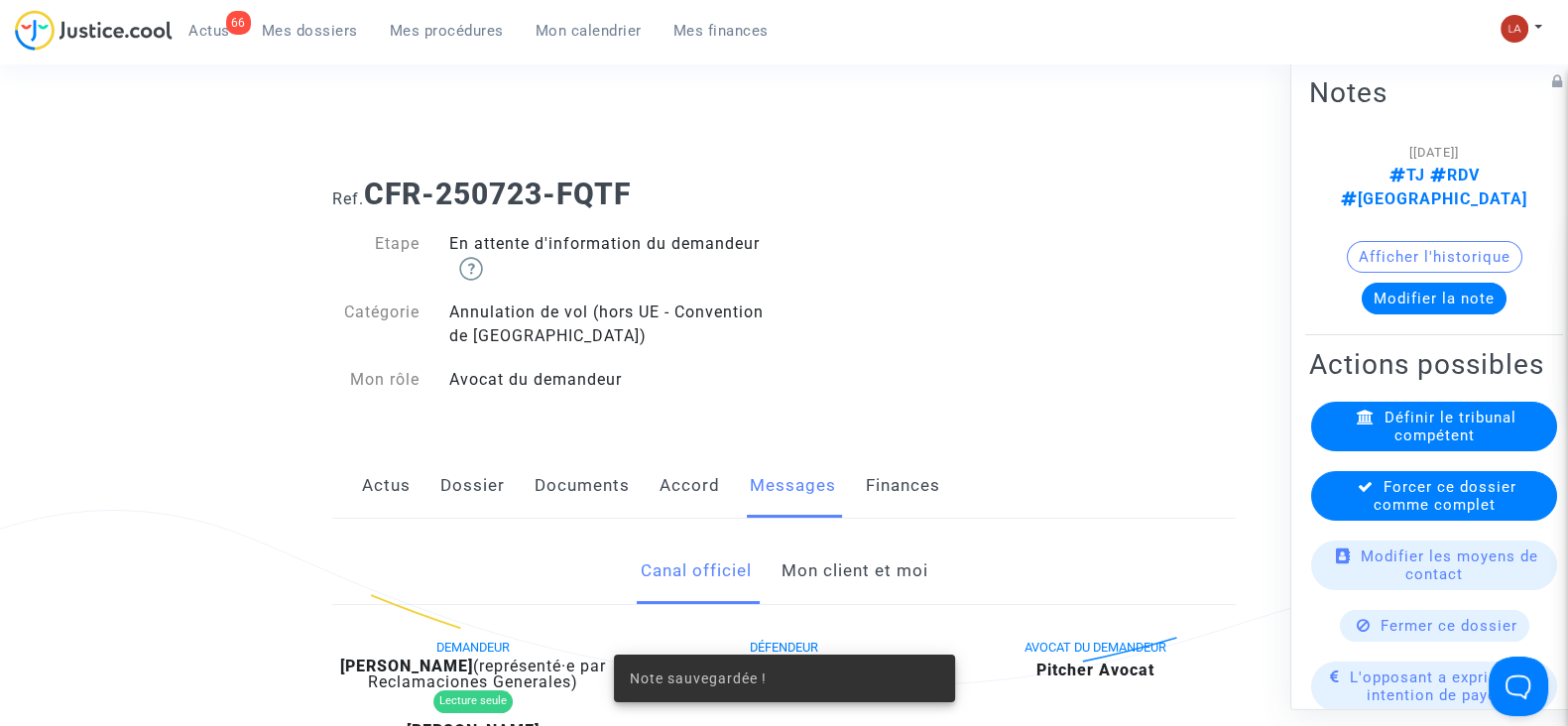
click at [1448, 495] on span "Forcer ce dossier comme complet" at bounding box center [1446, 496] width 143 height 36
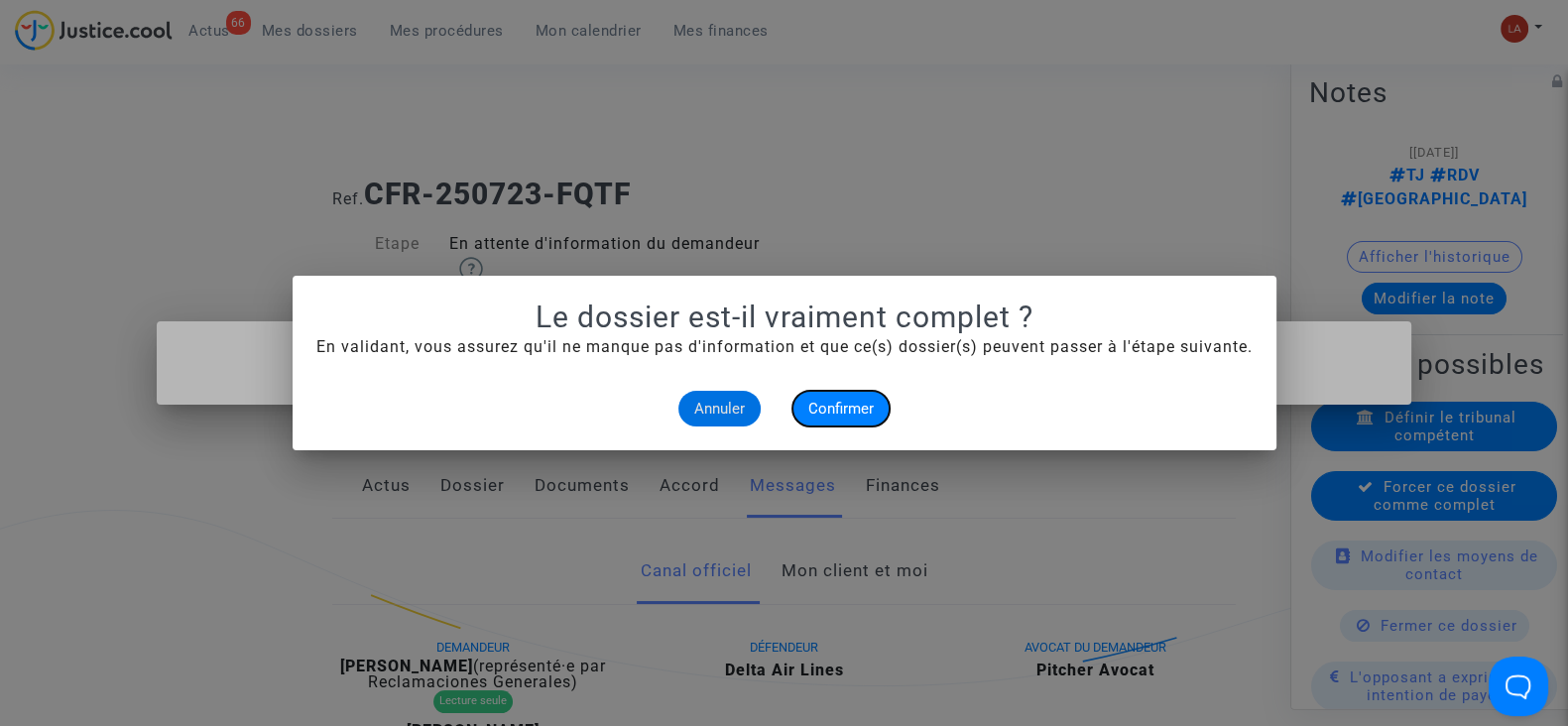
click at [827, 419] on button "Confirmer" at bounding box center [842, 408] width 97 height 36
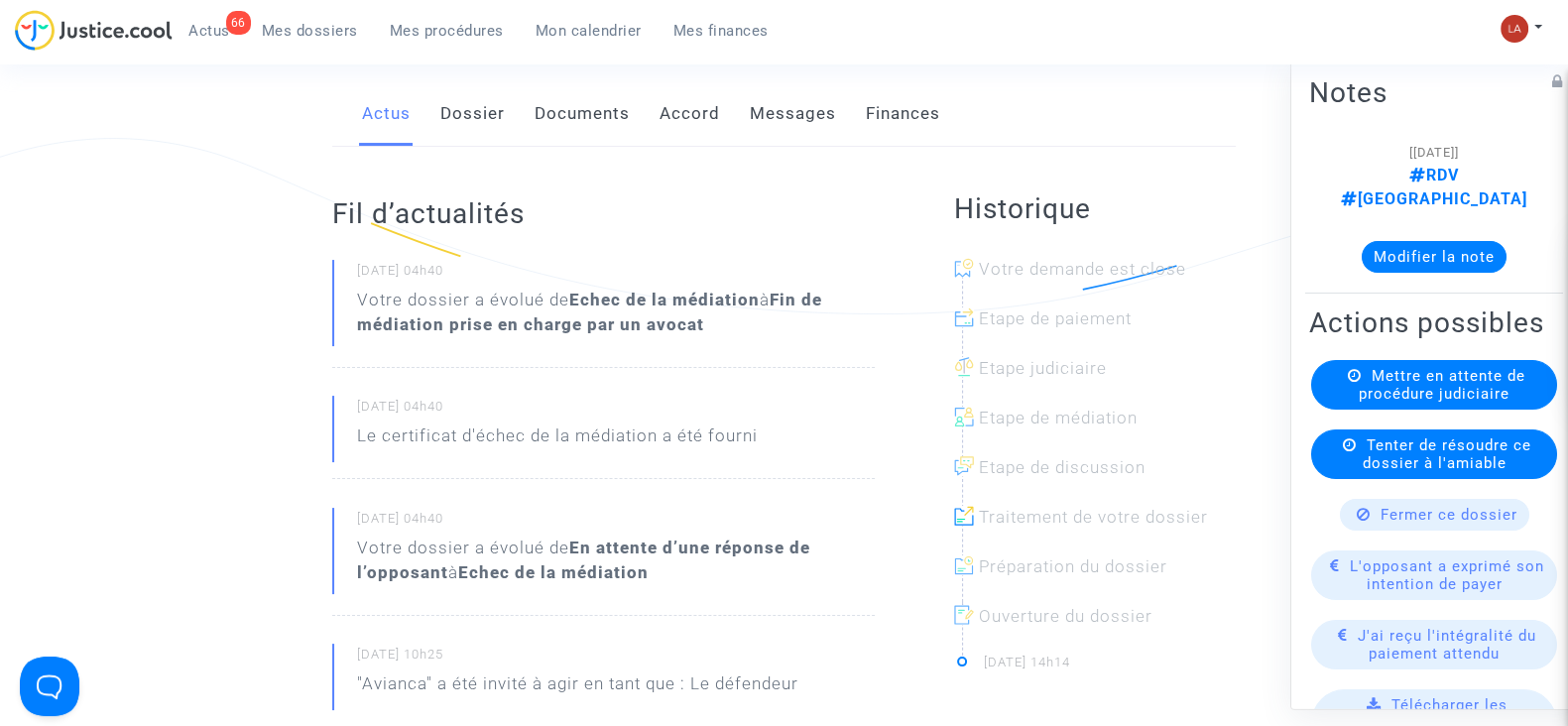
click at [470, 138] on link "Dossier" at bounding box center [472, 114] width 65 height 66
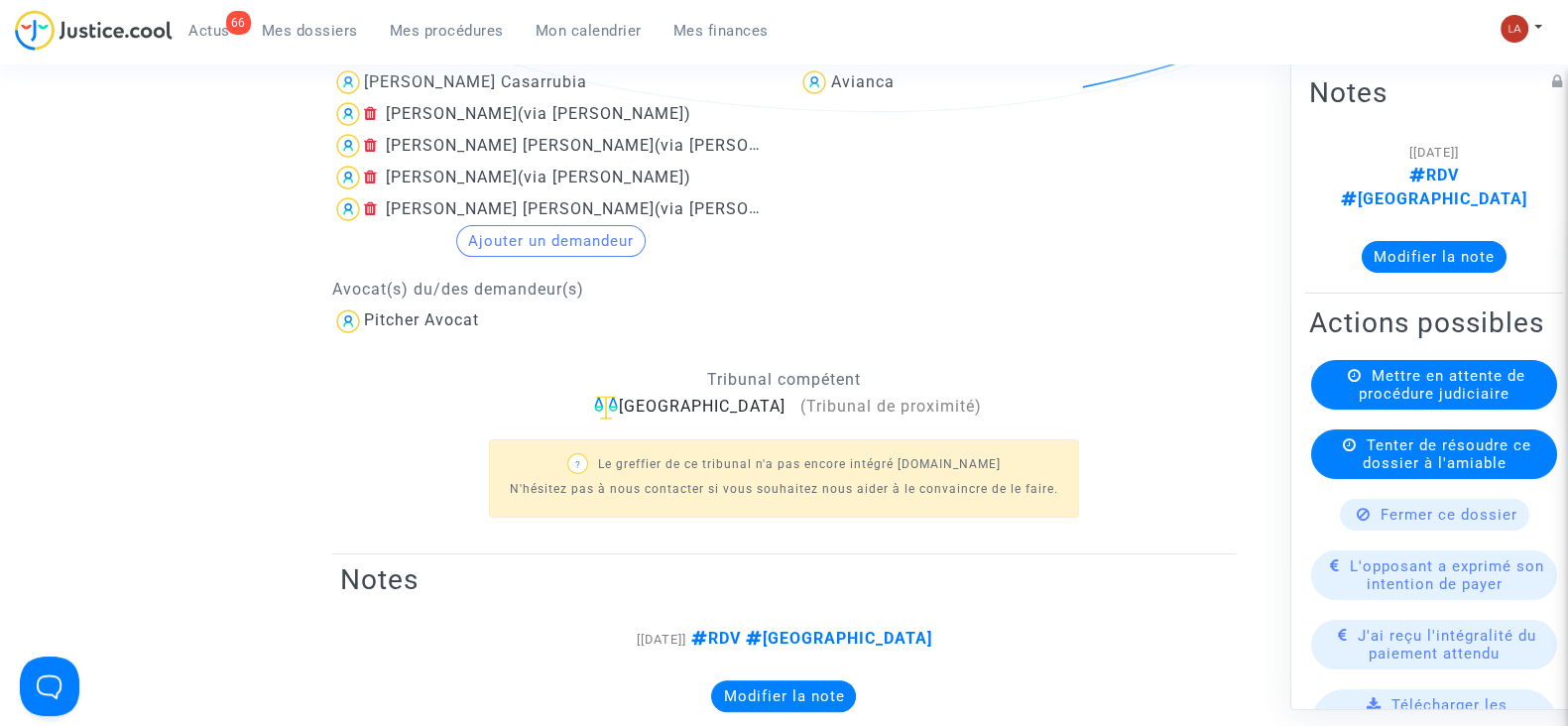
scroll to position [371, 0]
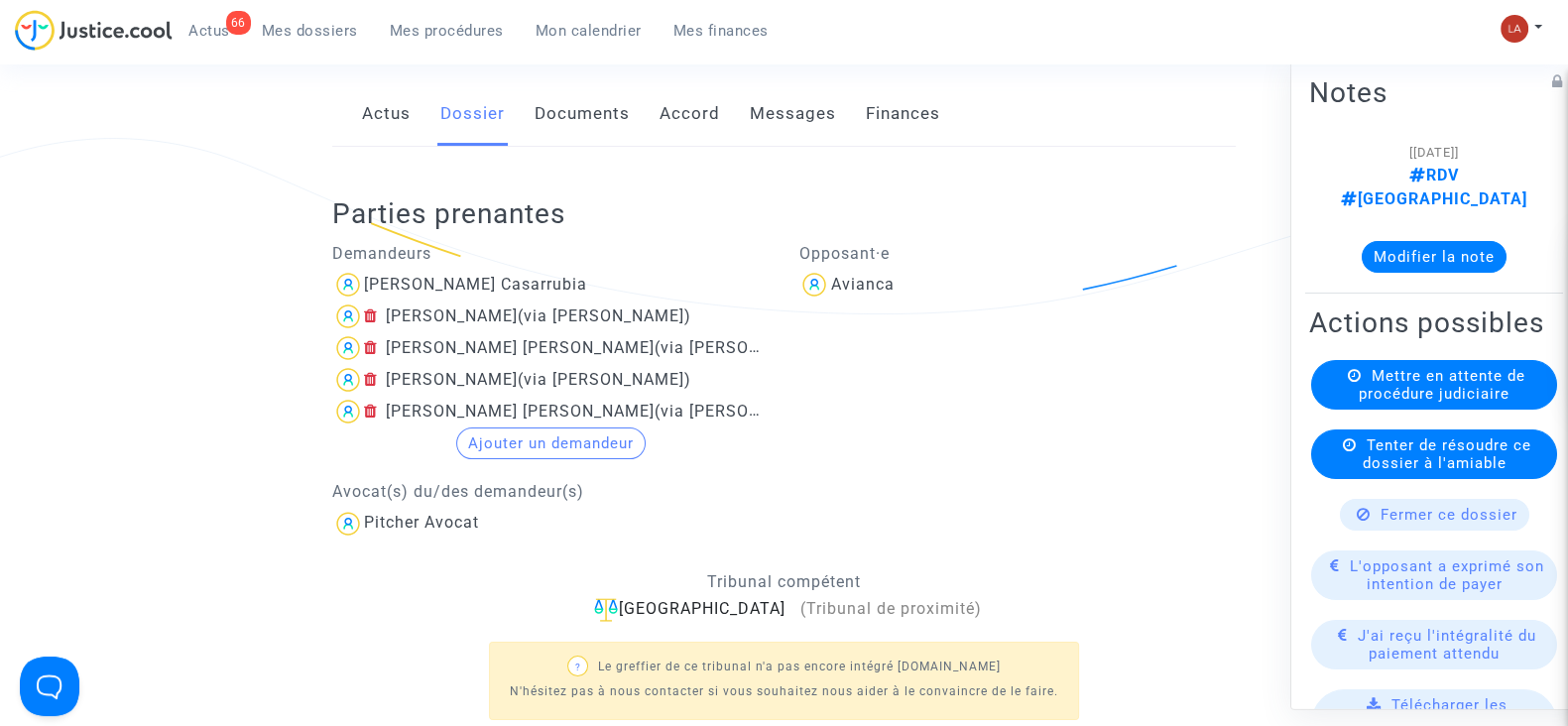
click at [804, 121] on link "Messages" at bounding box center [793, 114] width 86 height 66
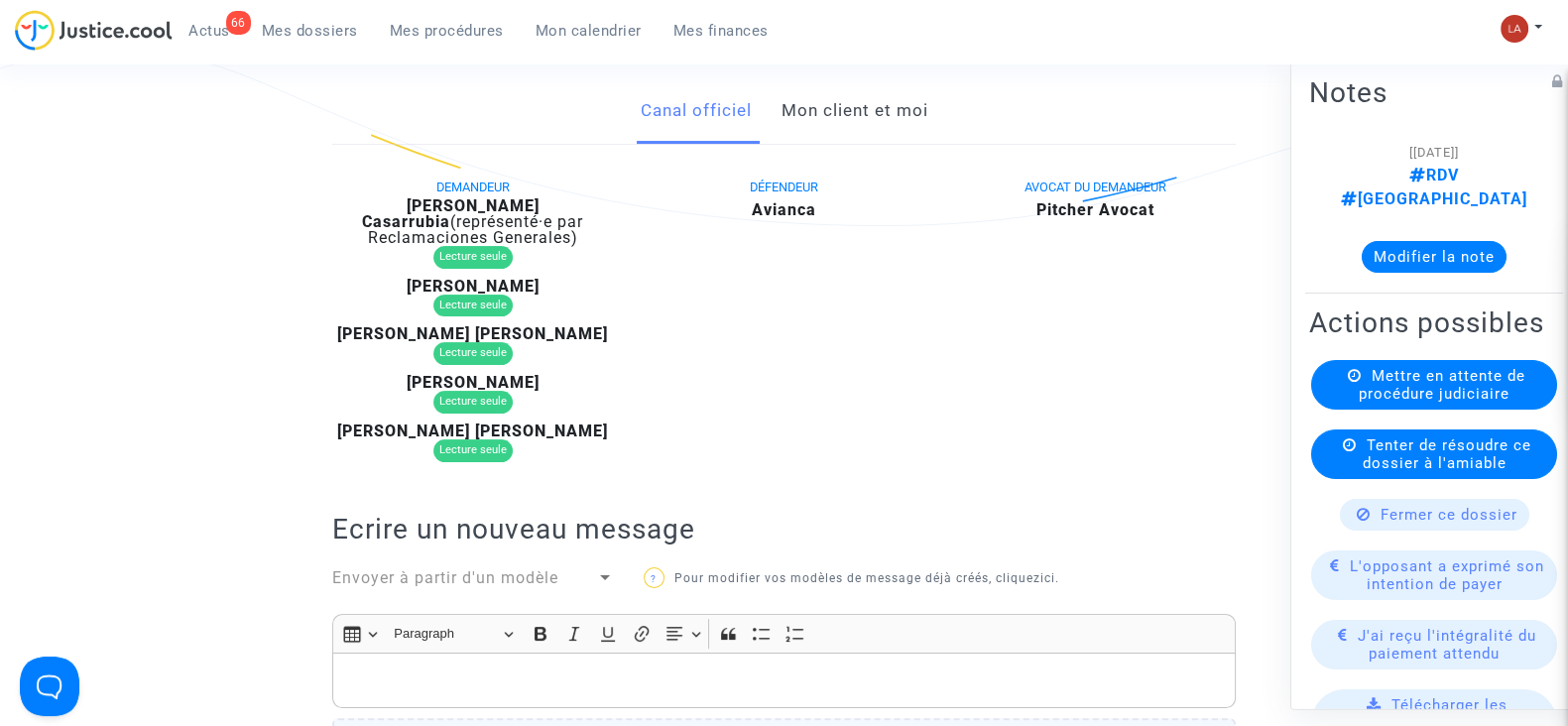
scroll to position [371, 0]
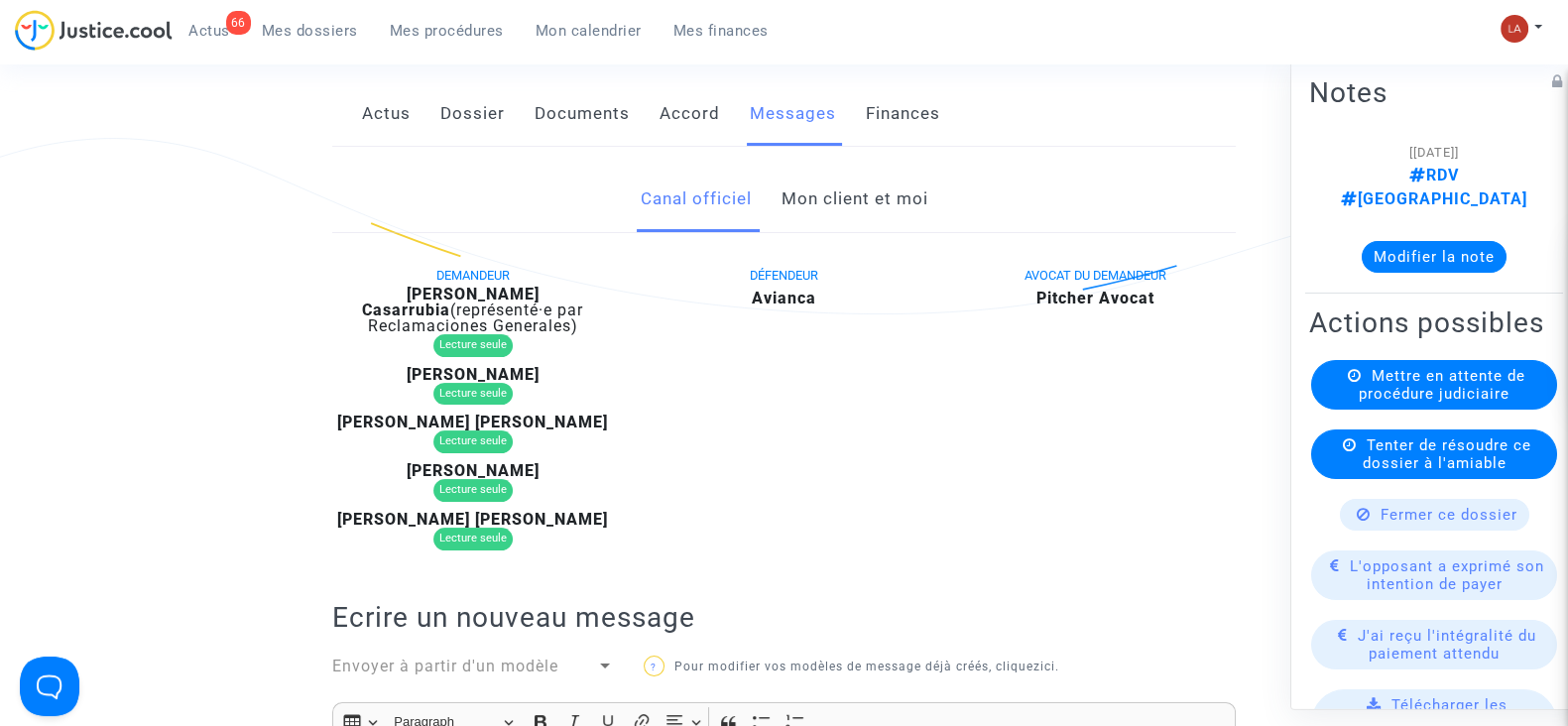
click at [538, 288] on b "Derly Katerine Londoño Casarrubia" at bounding box center [450, 301] width 178 height 35
click at [539, 288] on b "Derly Katerine Londoño Casarrubia" at bounding box center [450, 301] width 178 height 35
copy b "Londoño"
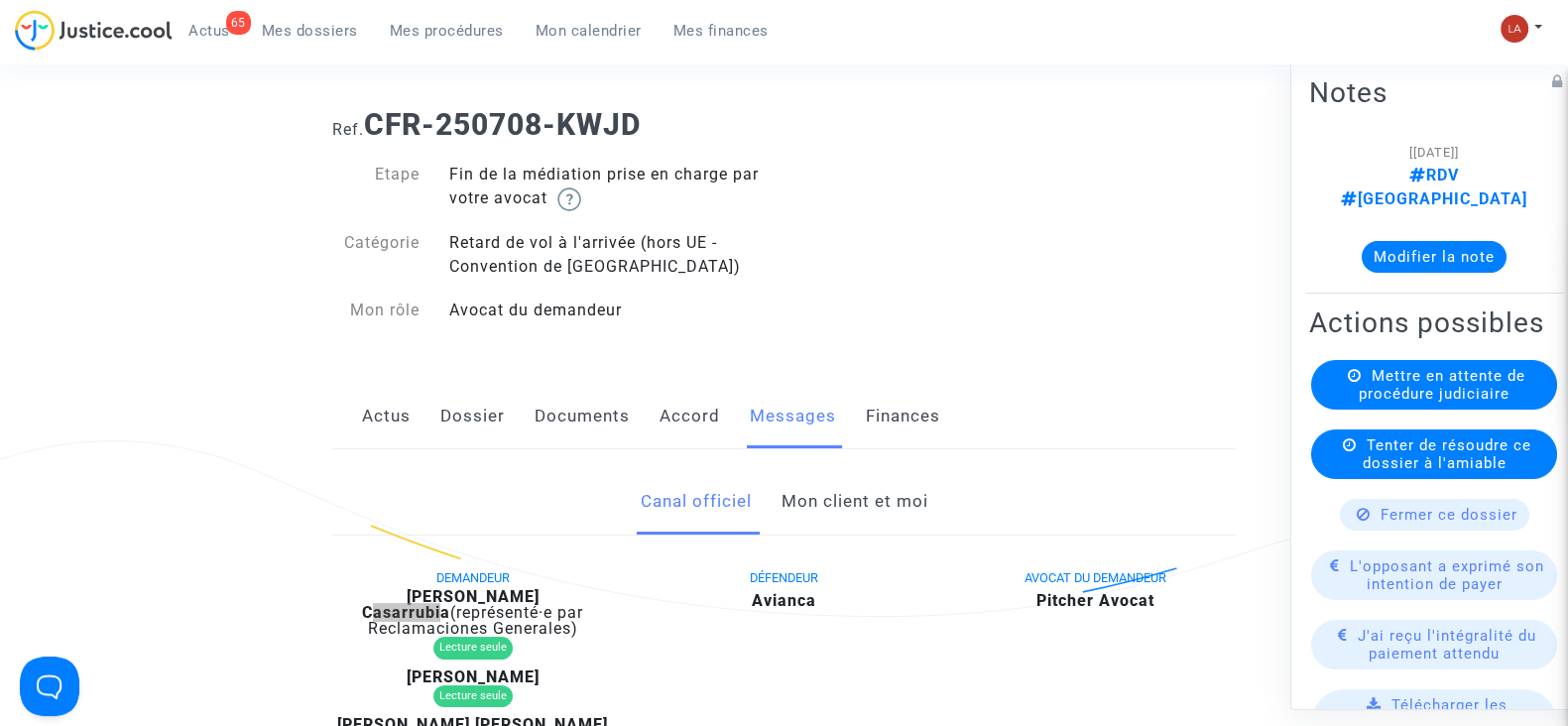
scroll to position [0, 0]
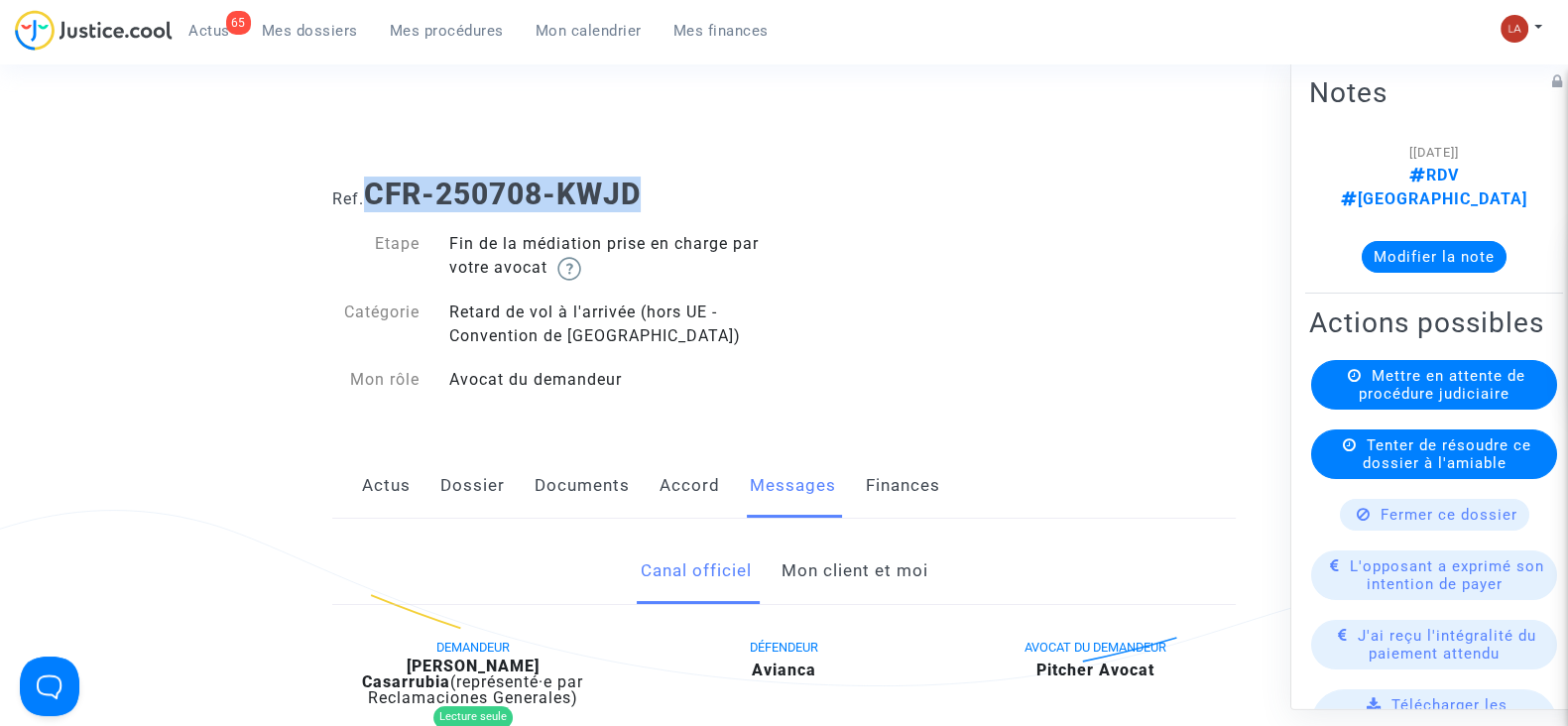
drag, startPoint x: 653, startPoint y: 167, endPoint x: 372, endPoint y: 192, distance: 282.1
click at [372, 192] on div "Ref. CFR-250708-KWJD" at bounding box center [783, 187] width 933 height 51
copy b "CFR-250708-KWJD"
click at [1411, 241] on button "Modifier la note" at bounding box center [1435, 257] width 145 height 32
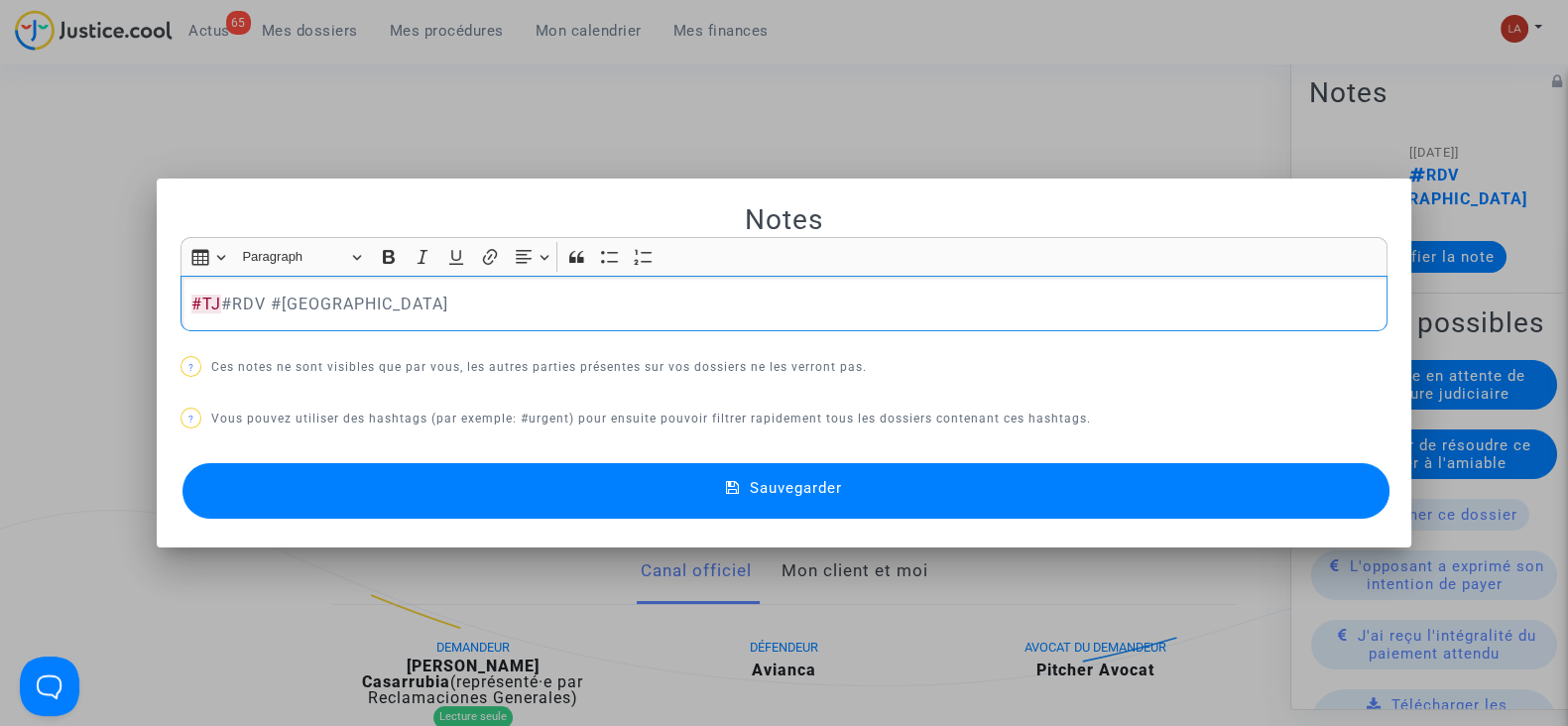
click at [1318, 489] on button "Sauvegarder" at bounding box center [786, 491] width 1207 height 56
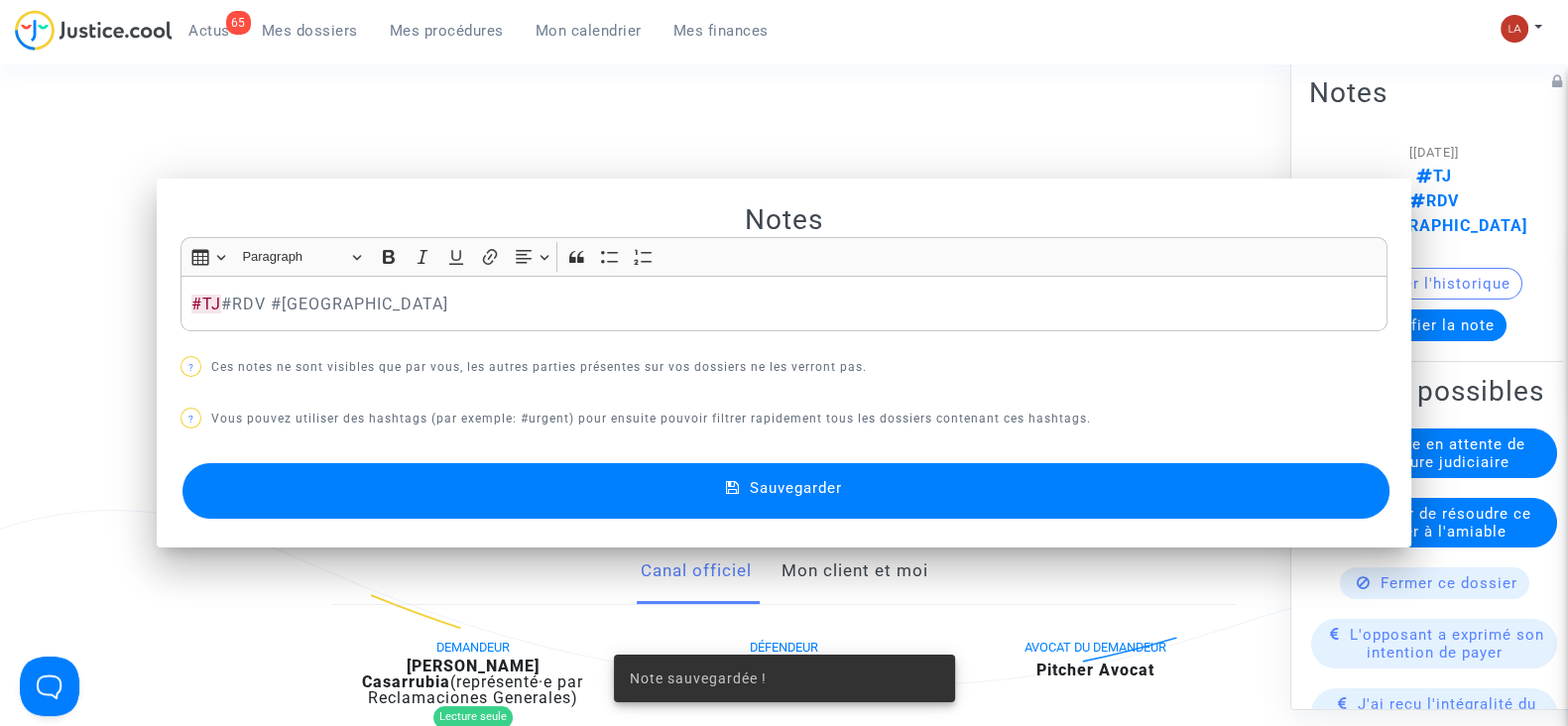
drag, startPoint x: 1445, startPoint y: 408, endPoint x: 1348, endPoint y: 444, distance: 103.5
click at [1441, 411] on div "Actions possibles Mettre en attente de procédure judiciaire Tenter de résoudre …" at bounding box center [1435, 738] width 258 height 737
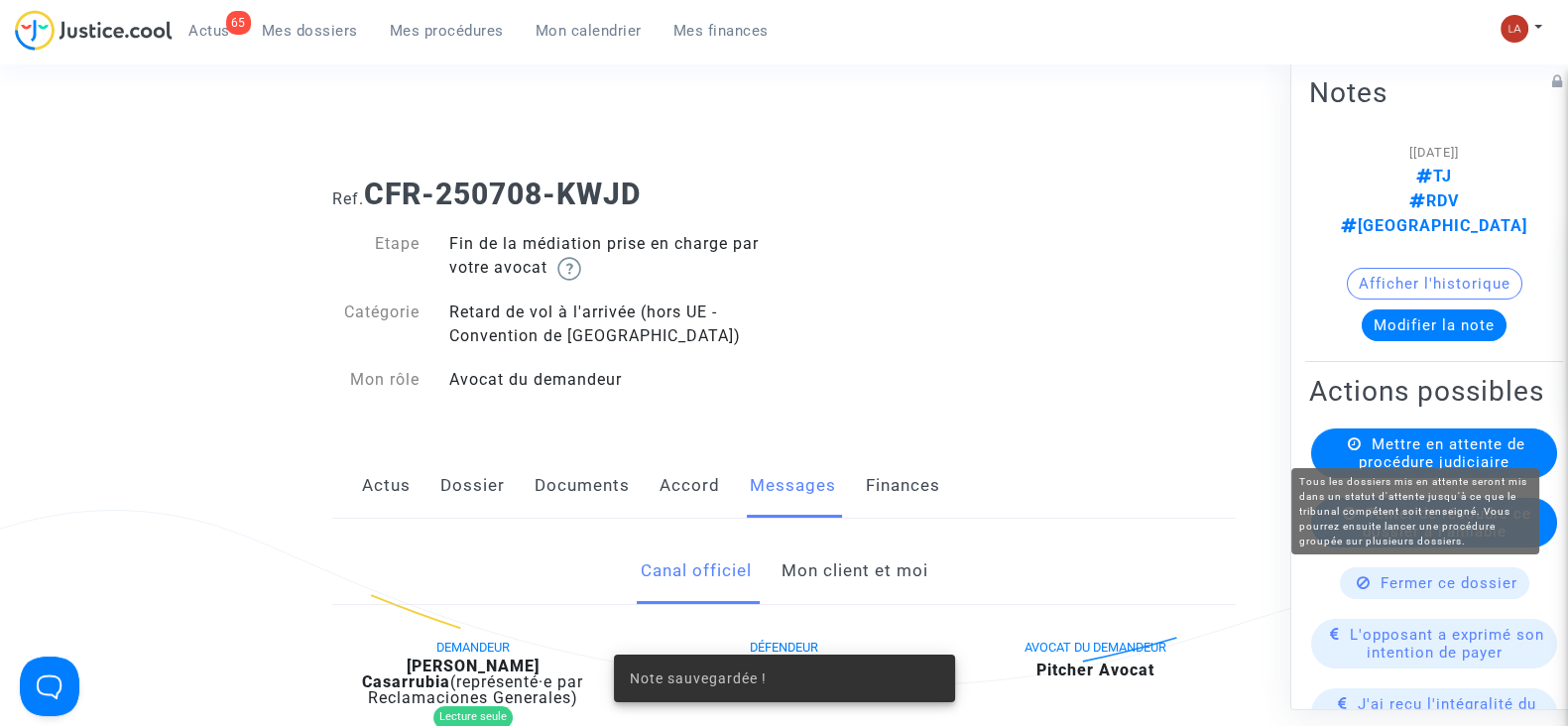
click at [1447, 450] on span "Mettre en attente de procédure judiciaire" at bounding box center [1443, 453] width 167 height 36
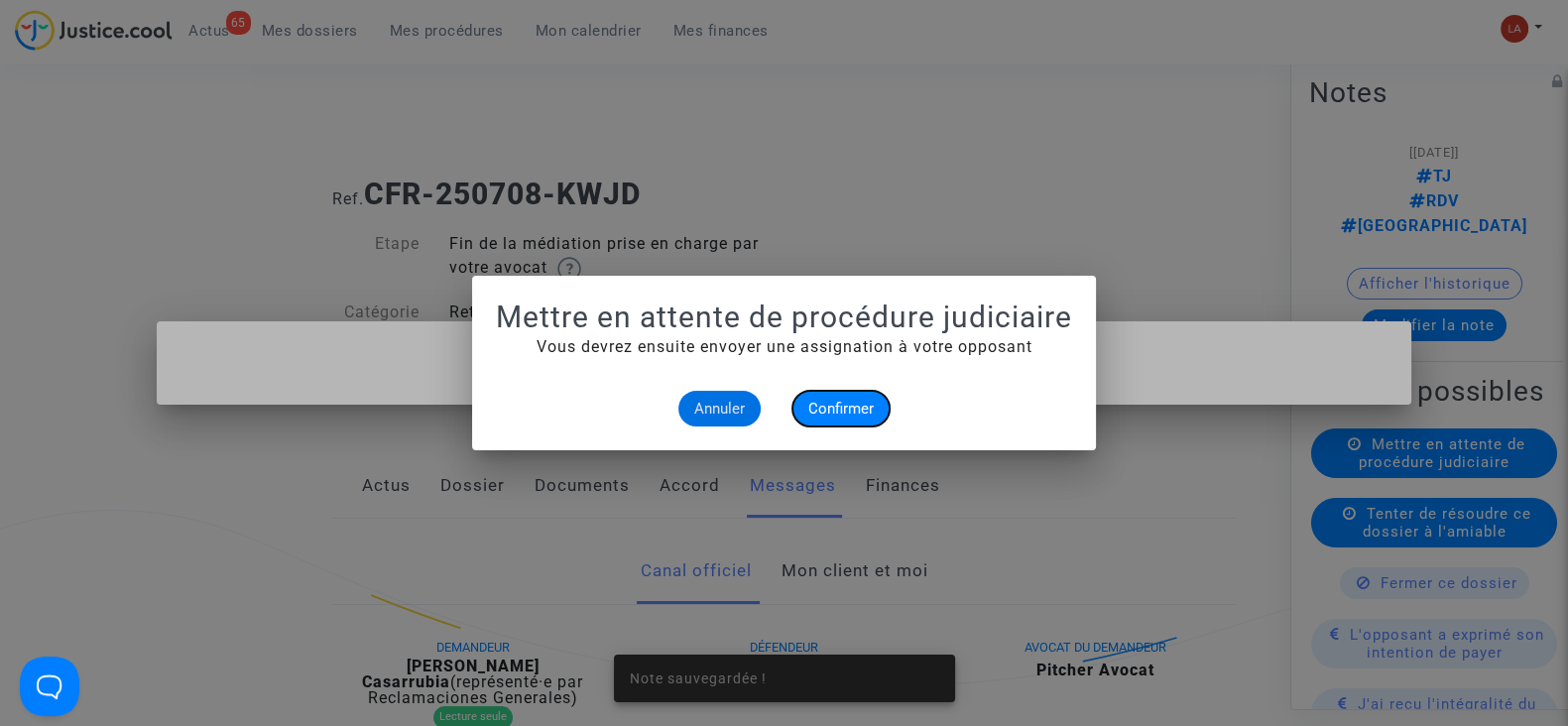
click at [868, 392] on button "Confirmer" at bounding box center [842, 408] width 97 height 36
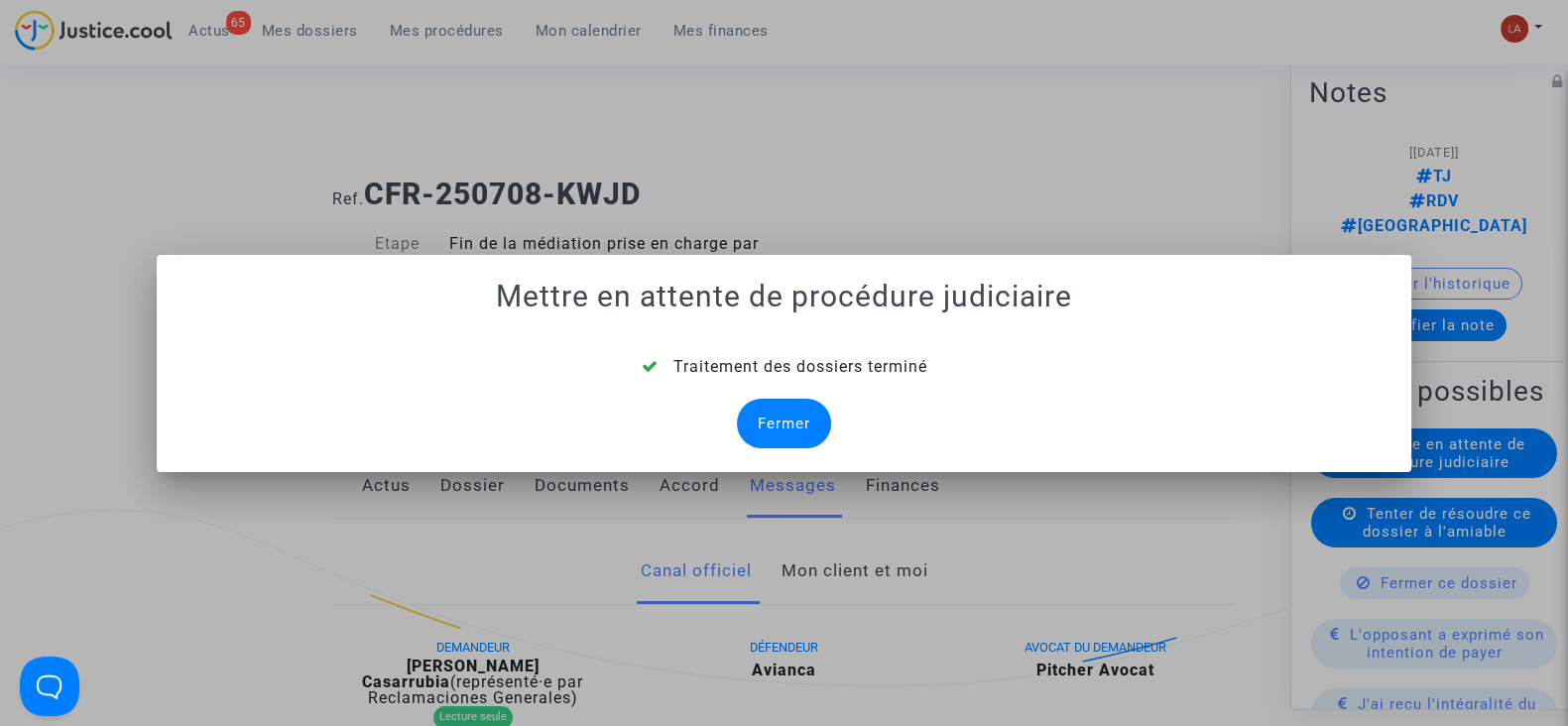
click at [744, 428] on div "Fermer" at bounding box center [784, 423] width 94 height 50
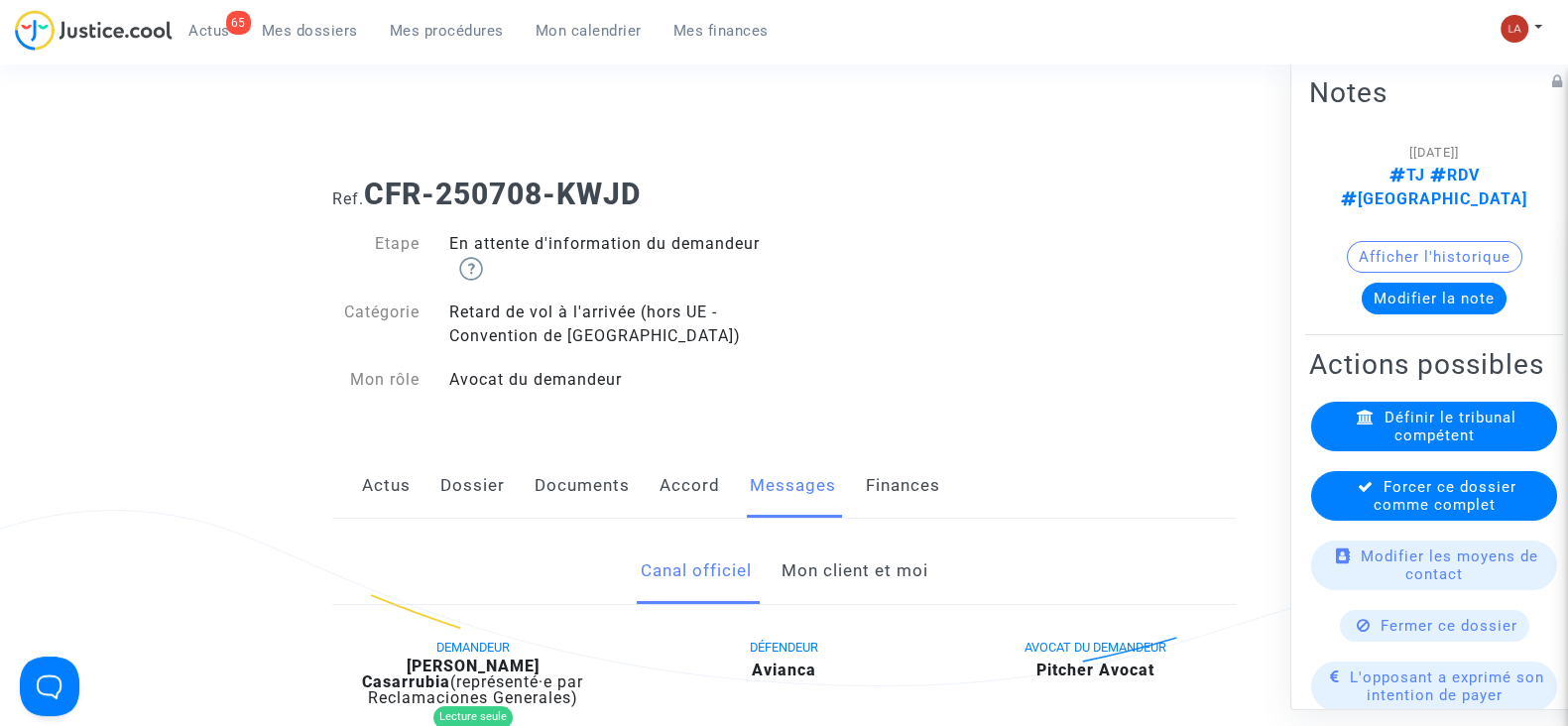
click at [1473, 501] on span "Forcer ce dossier comme complet" at bounding box center [1446, 496] width 143 height 36
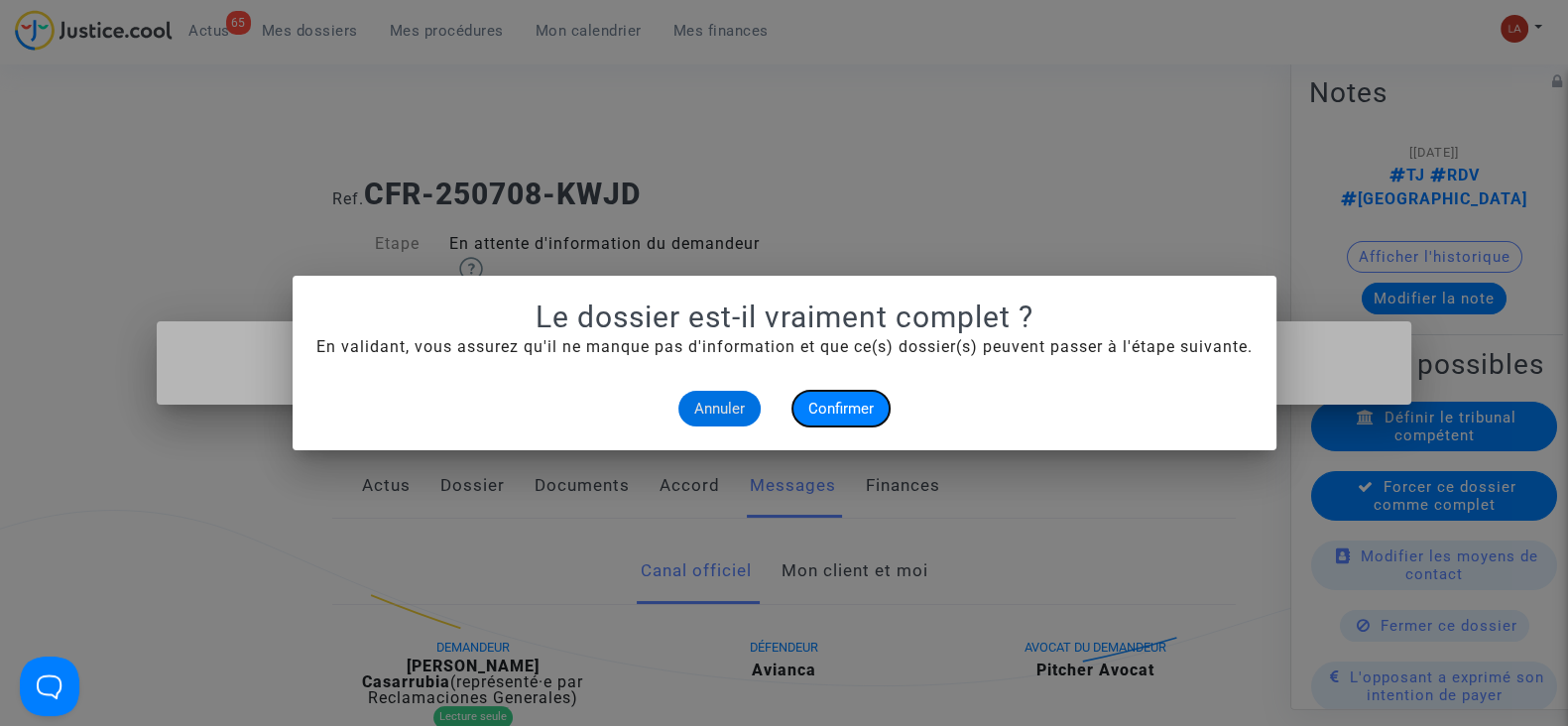
click at [878, 403] on button "Confirmer" at bounding box center [842, 408] width 97 height 36
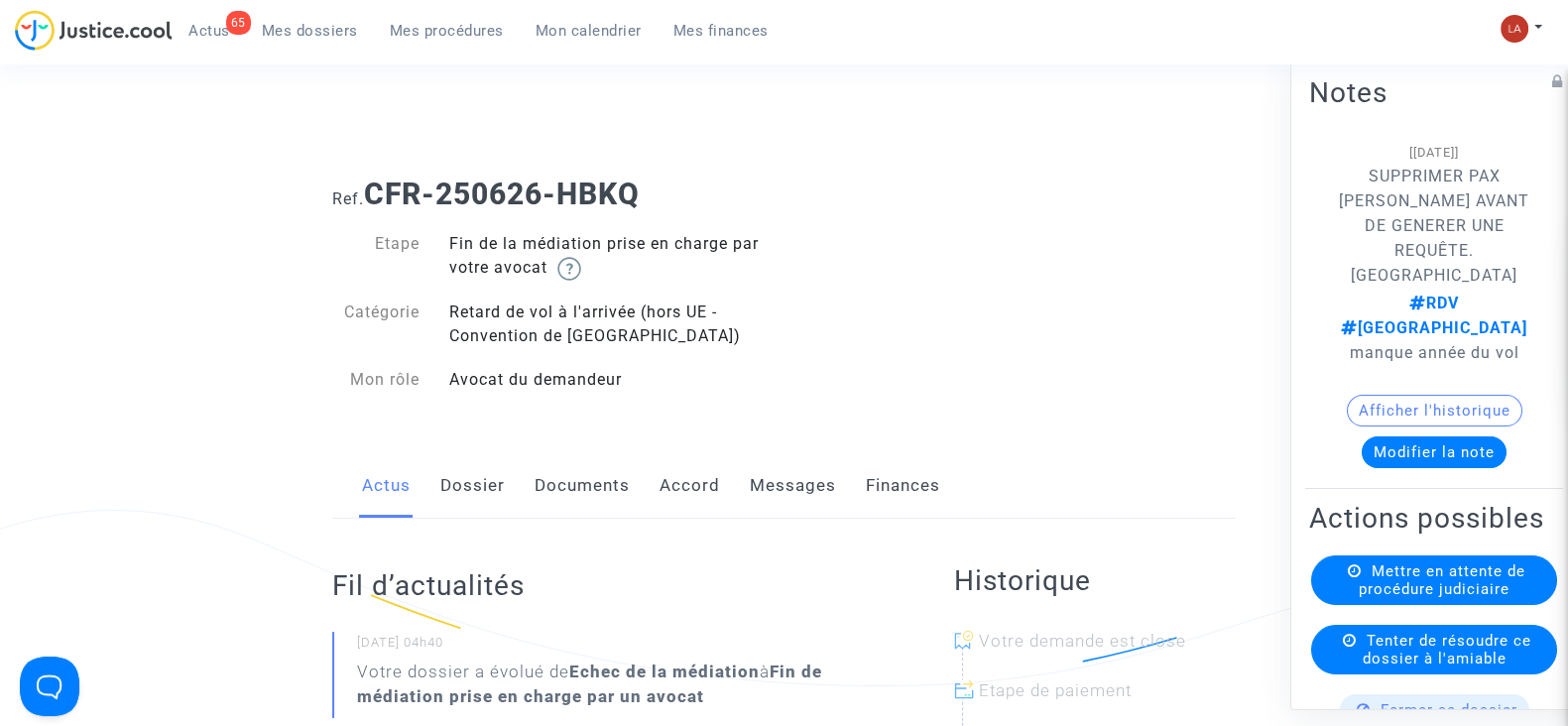
click at [464, 479] on link "Dossier" at bounding box center [472, 486] width 65 height 66
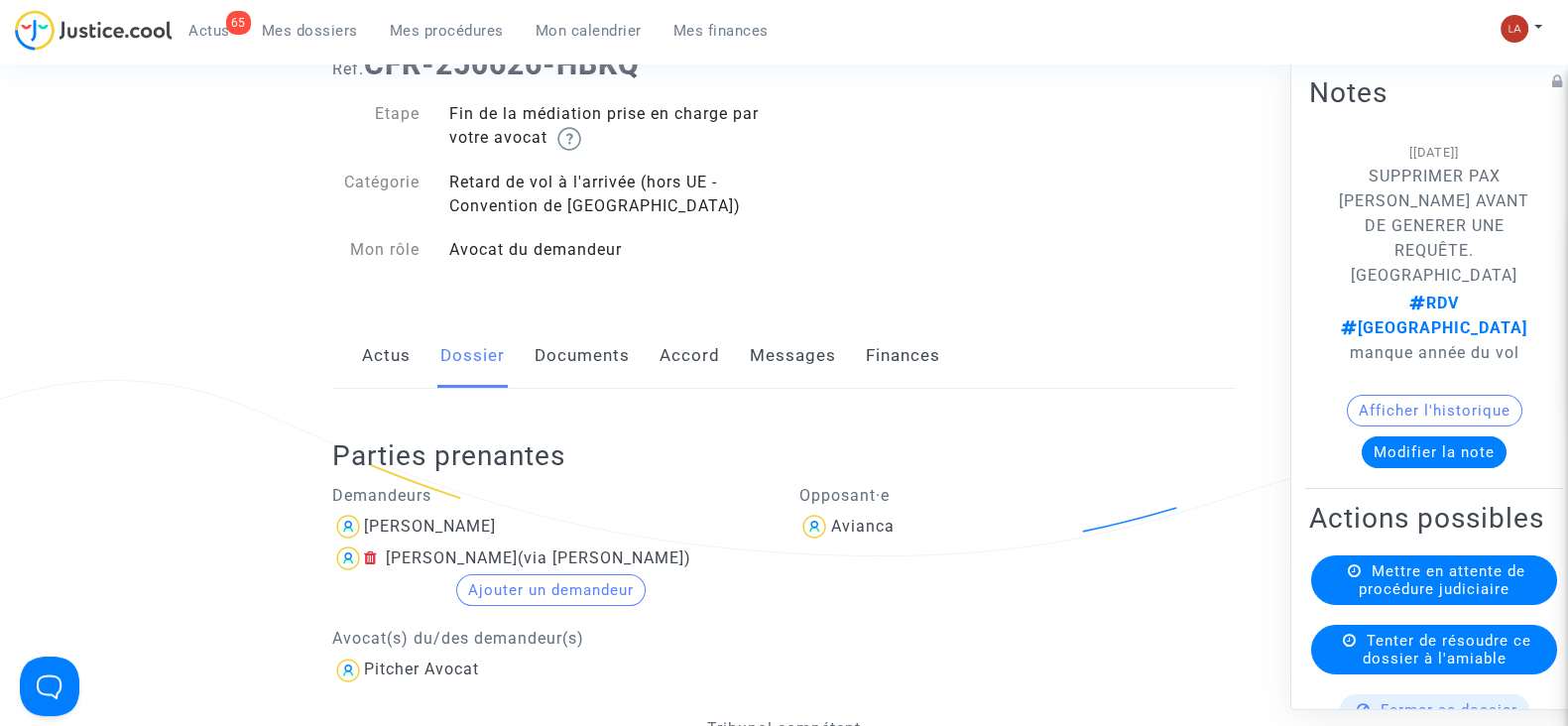
scroll to position [371, 0]
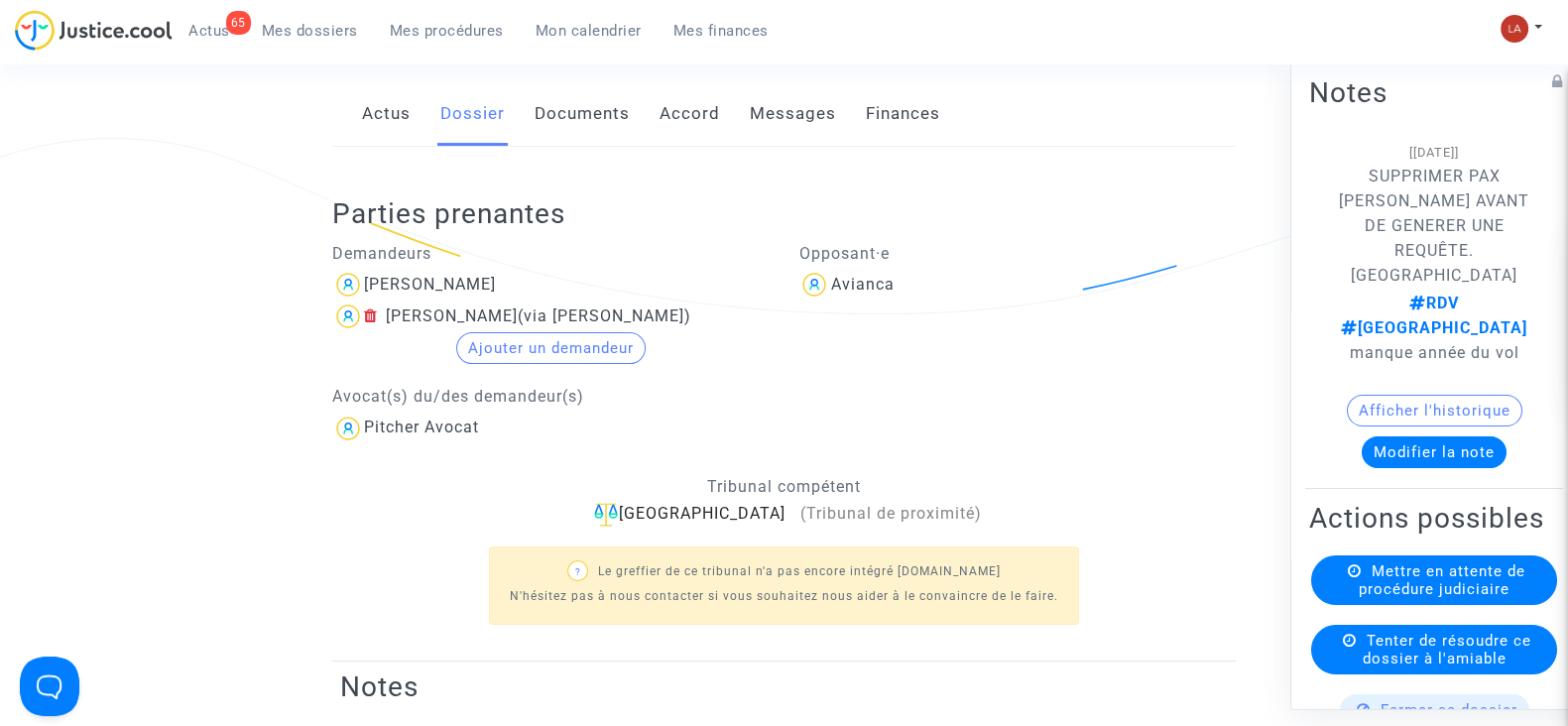
click at [375, 314] on icon at bounding box center [371, 315] width 14 height 16
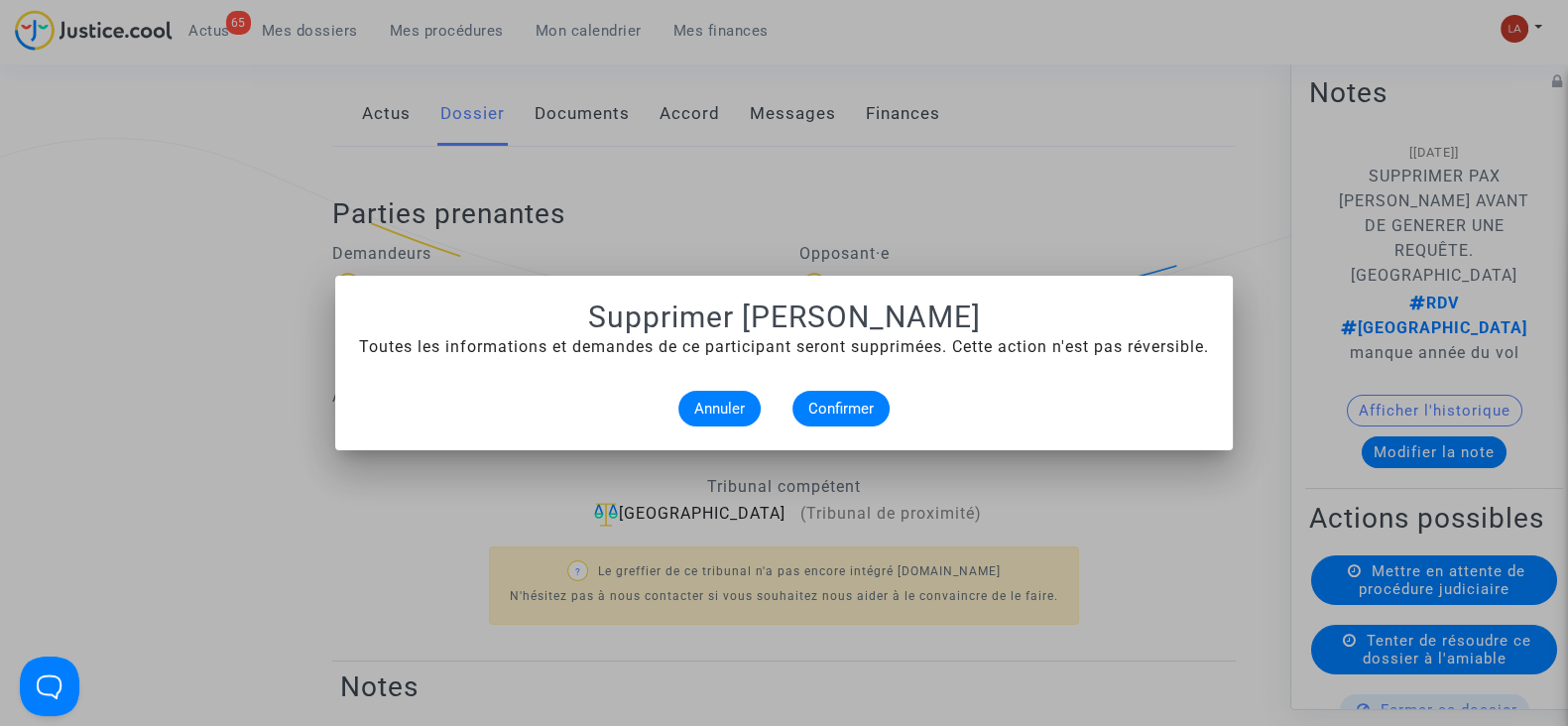
scroll to position [0, 0]
click at [819, 403] on span "Confirmer" at bounding box center [842, 408] width 66 height 18
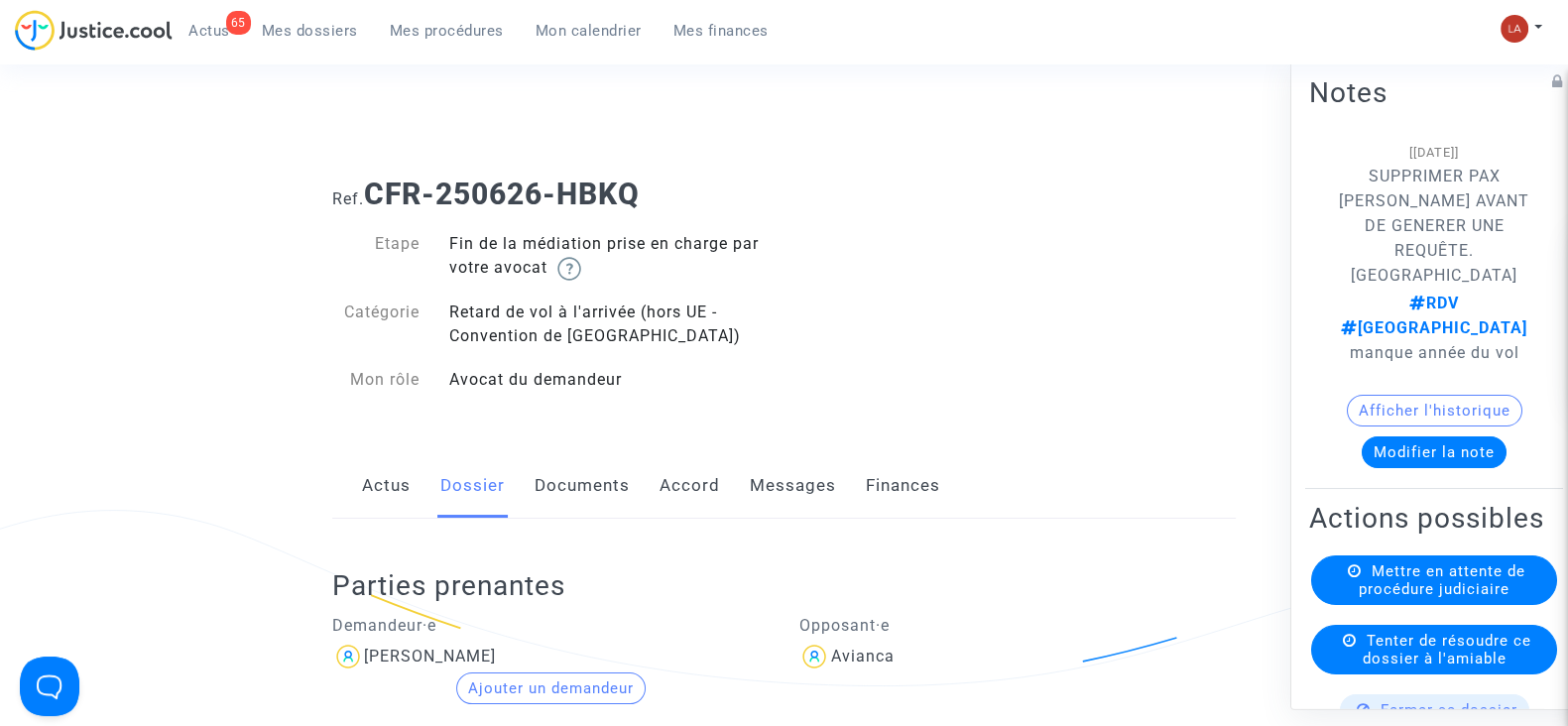
scroll to position [371, 0]
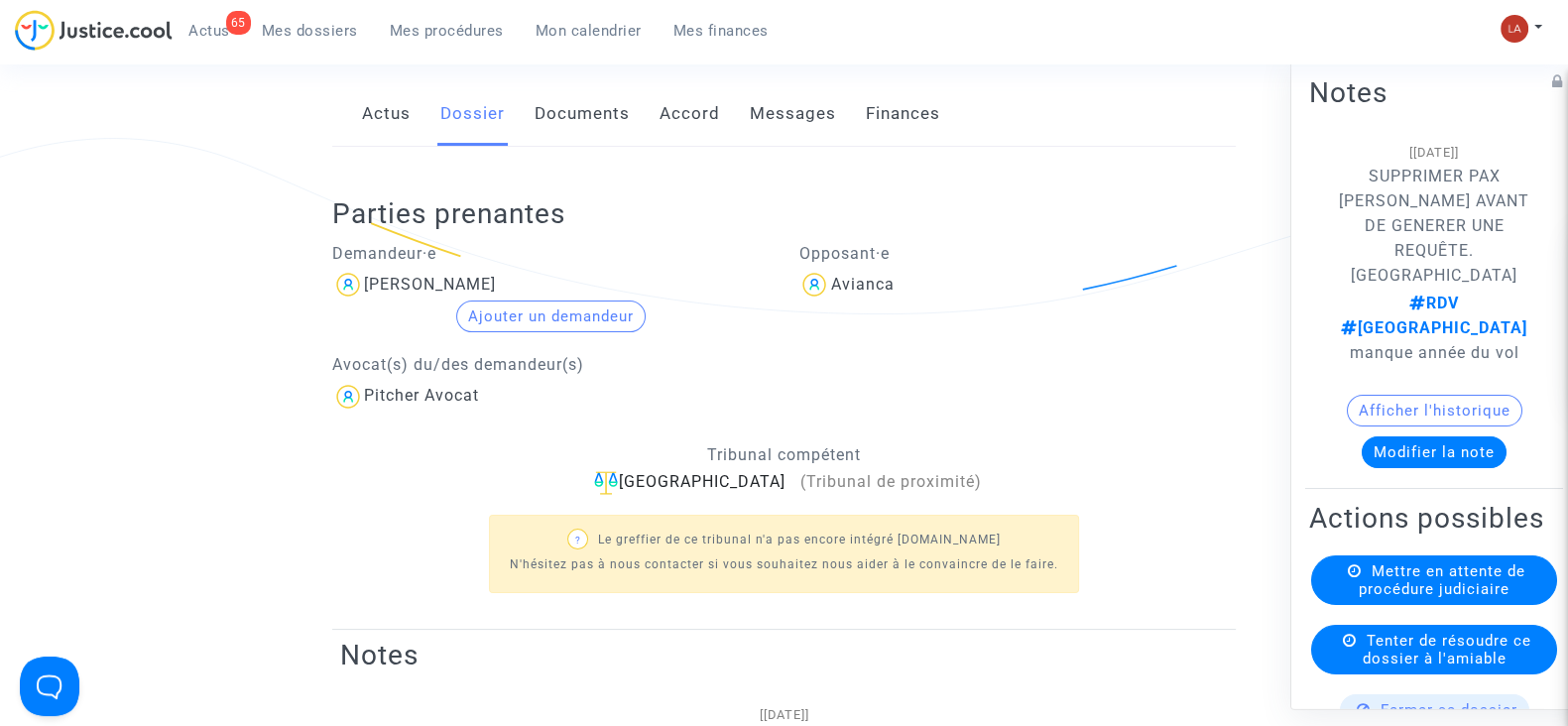
click at [781, 92] on link "Messages" at bounding box center [793, 114] width 86 height 66
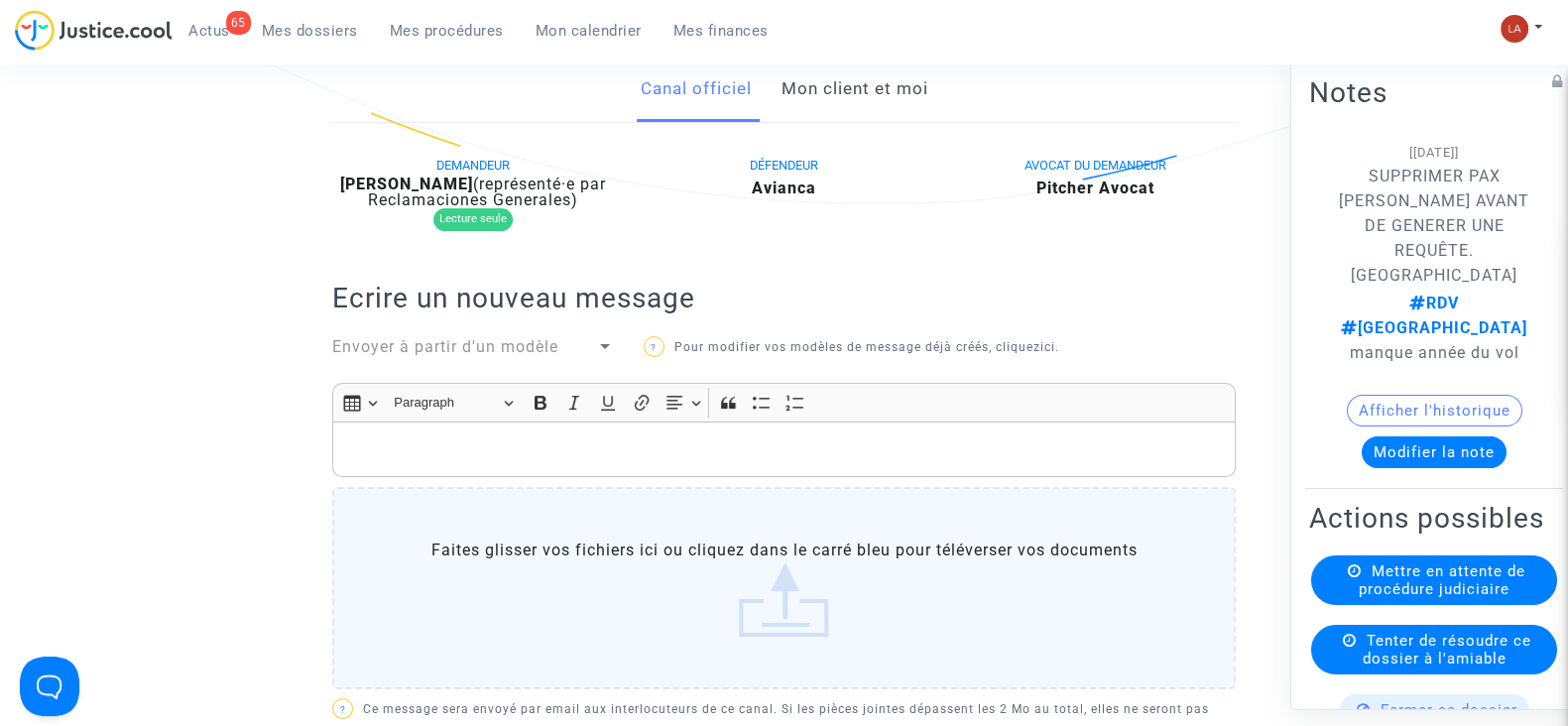
scroll to position [371, 0]
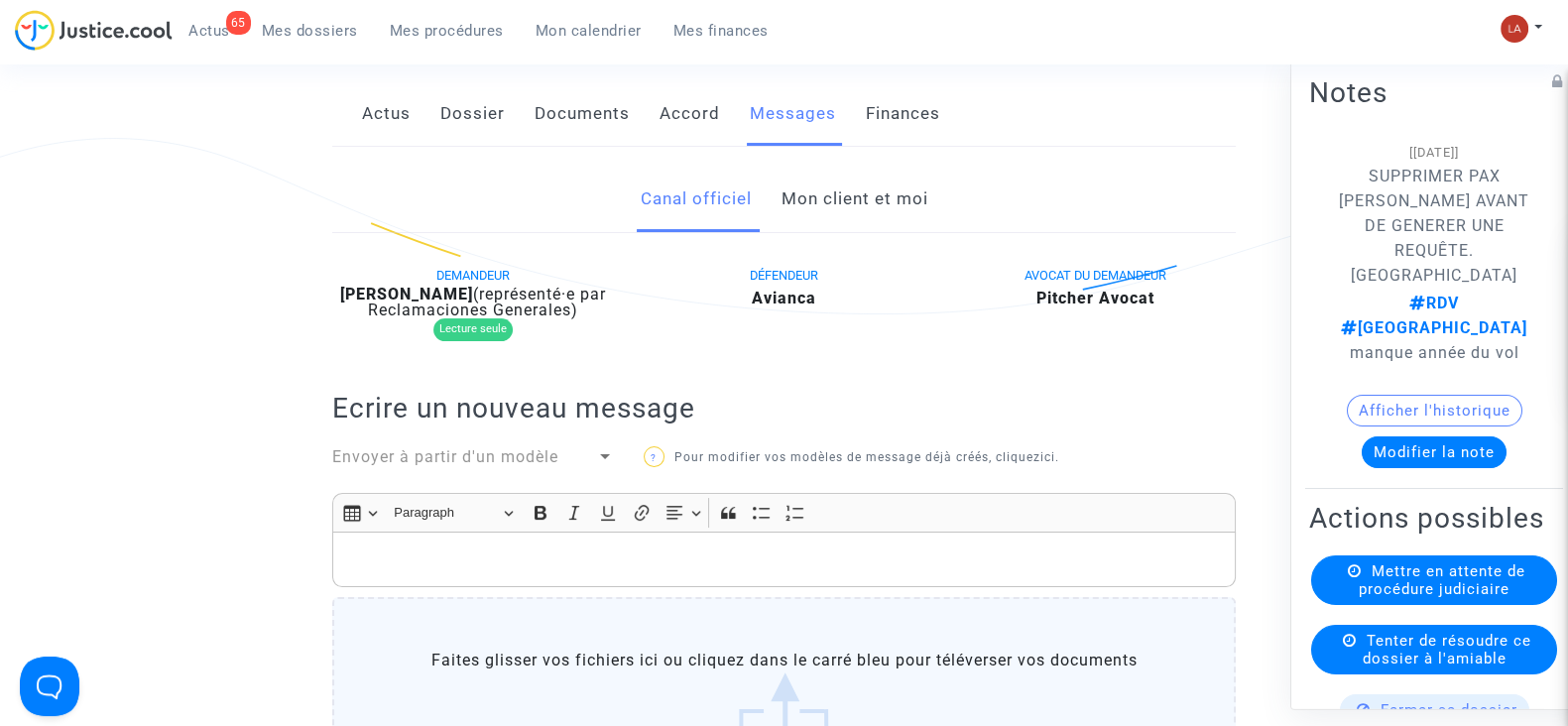
click at [435, 289] on b "Fabrice Prat" at bounding box center [406, 293] width 133 height 19
copy div "Prat"
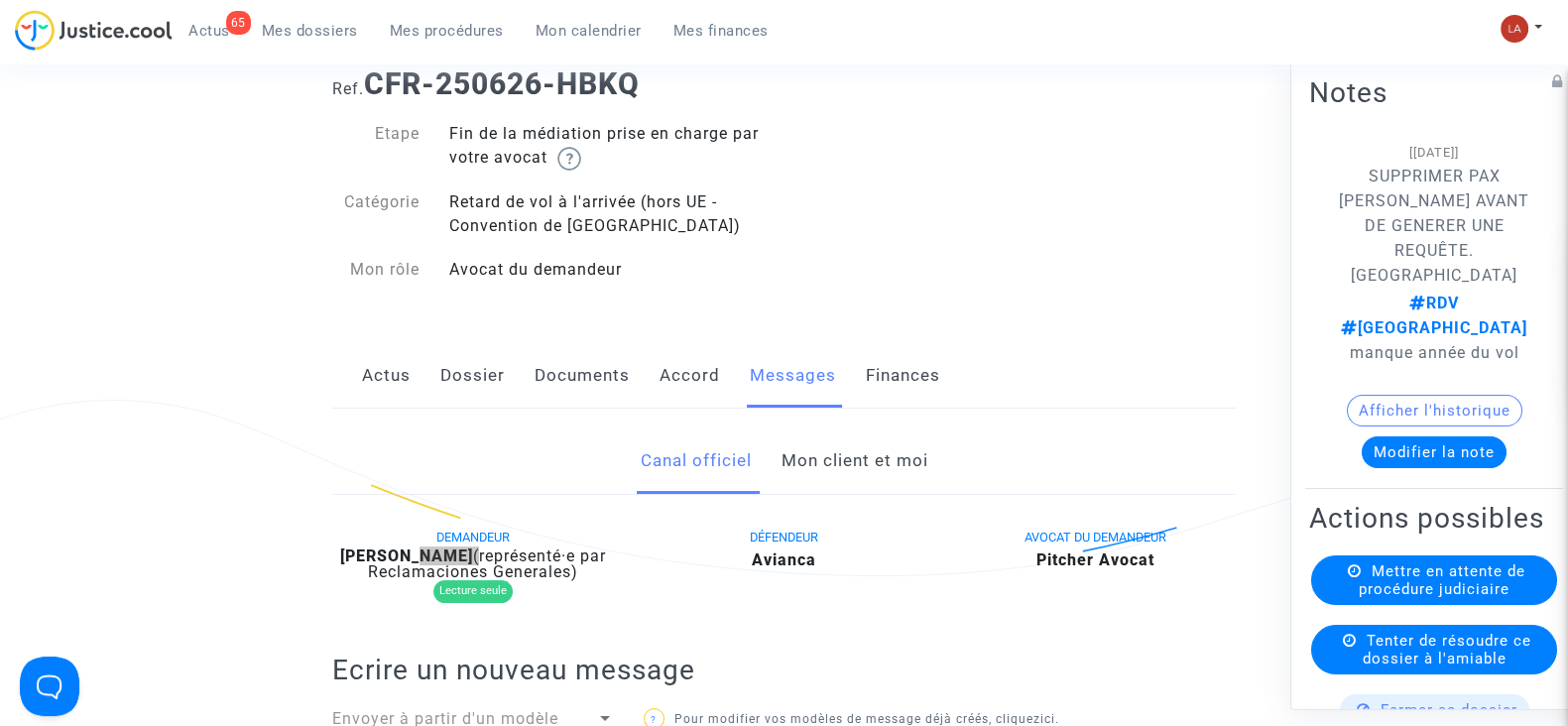
scroll to position [0, 0]
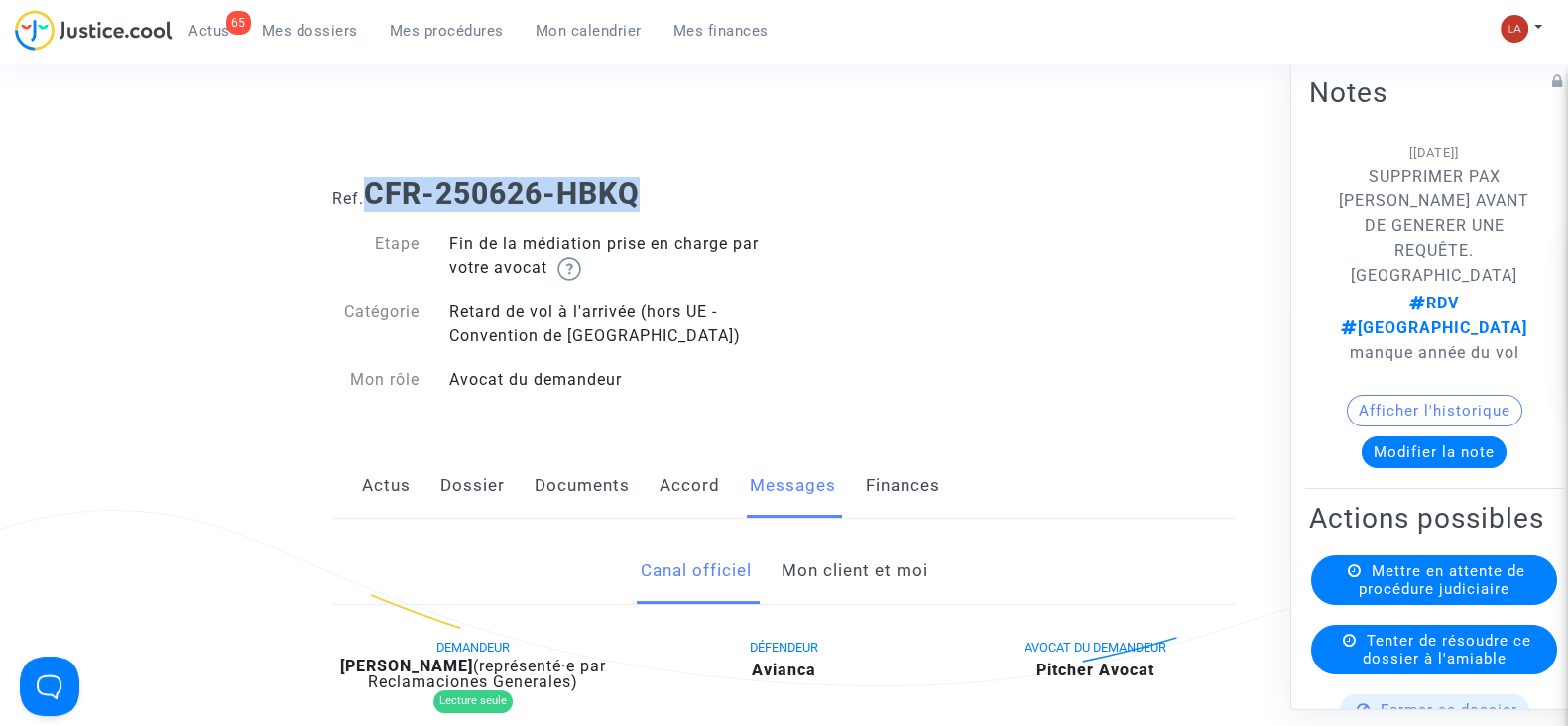
drag, startPoint x: 502, startPoint y: 200, endPoint x: 375, endPoint y: 187, distance: 127.7
click at [375, 187] on h1 "Ref. CFR-250626-HBKQ" at bounding box center [783, 195] width 903 height 36
copy b "CFR-250626-HBKQ"
click at [1464, 436] on button "Modifier la note" at bounding box center [1435, 452] width 145 height 32
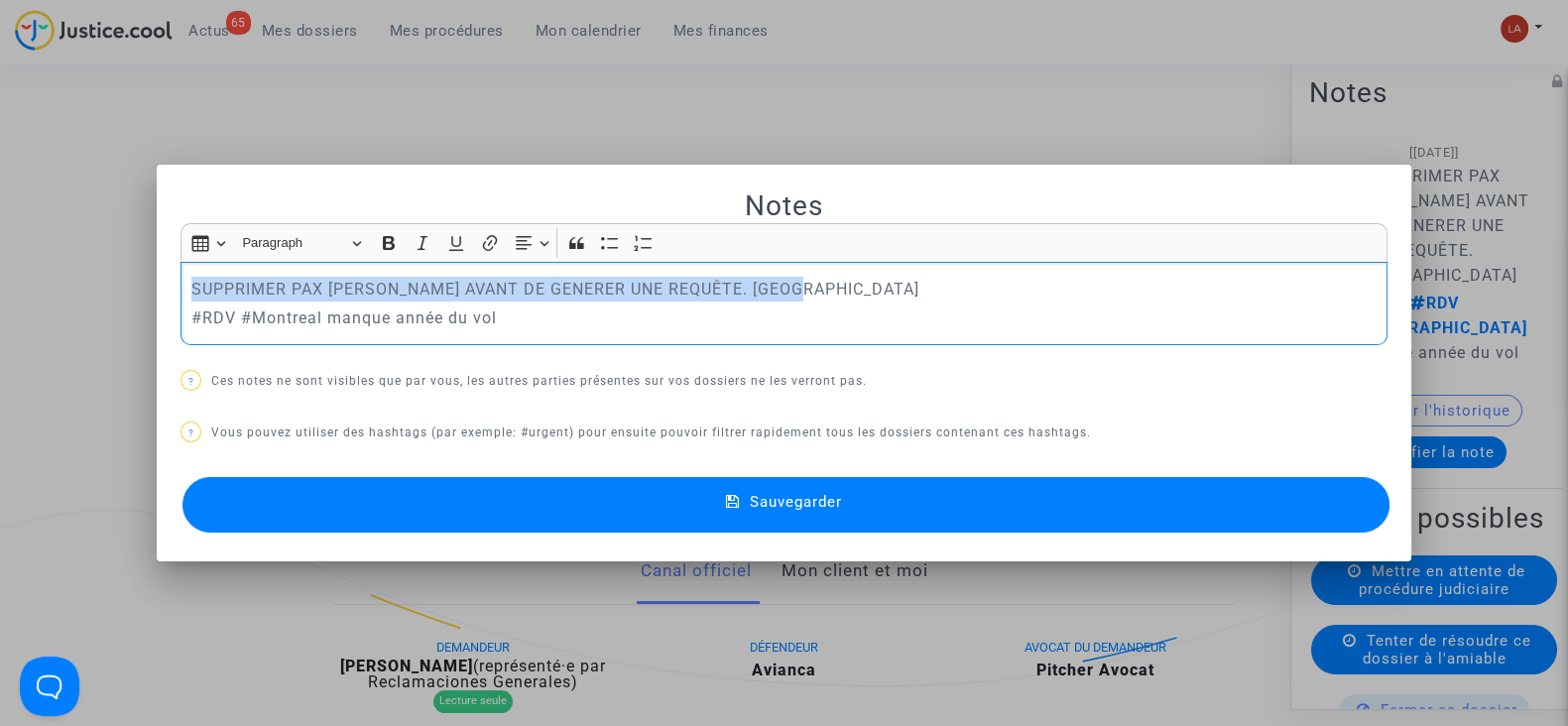
drag, startPoint x: 818, startPoint y: 286, endPoint x: -31, endPoint y: 265, distance: 849.3
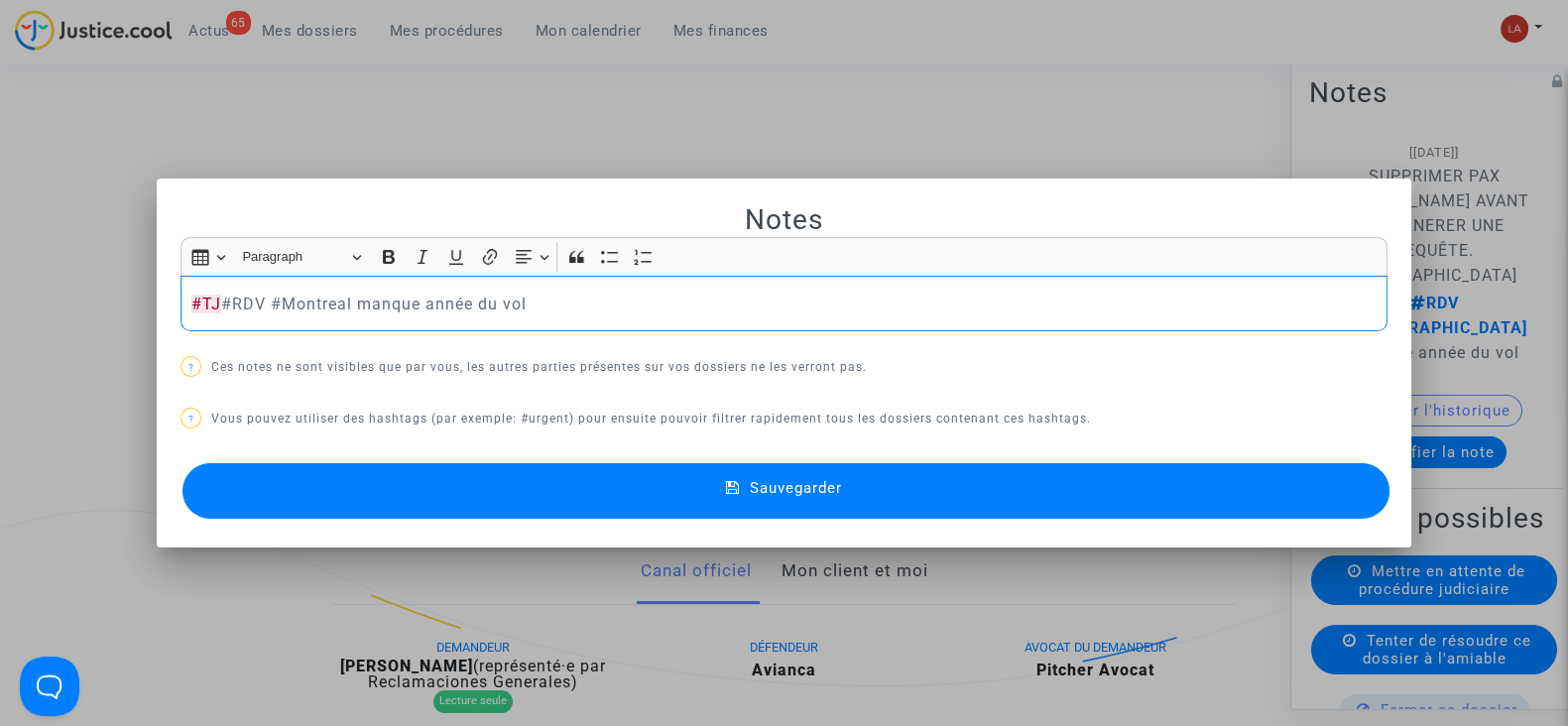
click at [433, 473] on button "Sauvegarder" at bounding box center [786, 491] width 1207 height 56
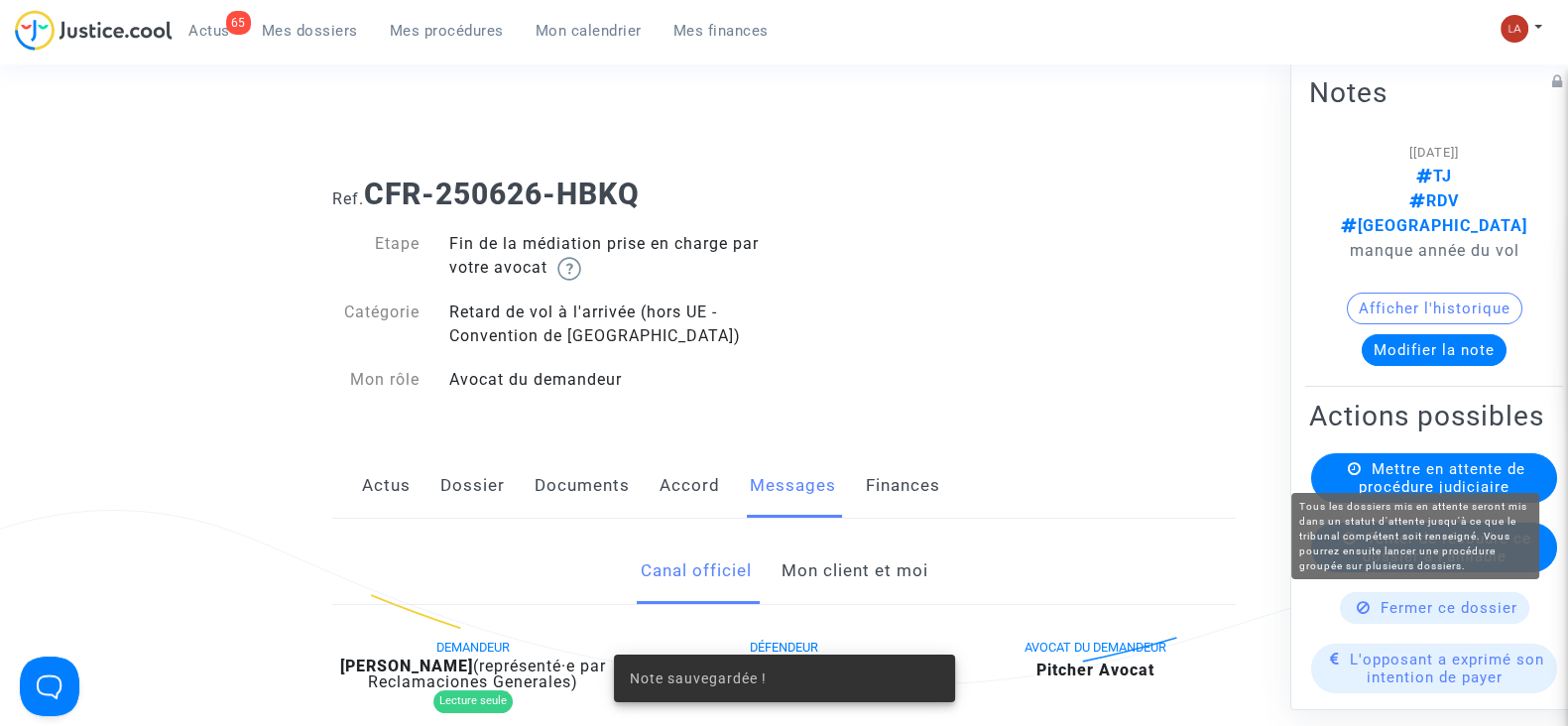
click at [1361, 453] on div "Mettre en attente de procédure judiciaire" at bounding box center [1435, 478] width 246 height 50
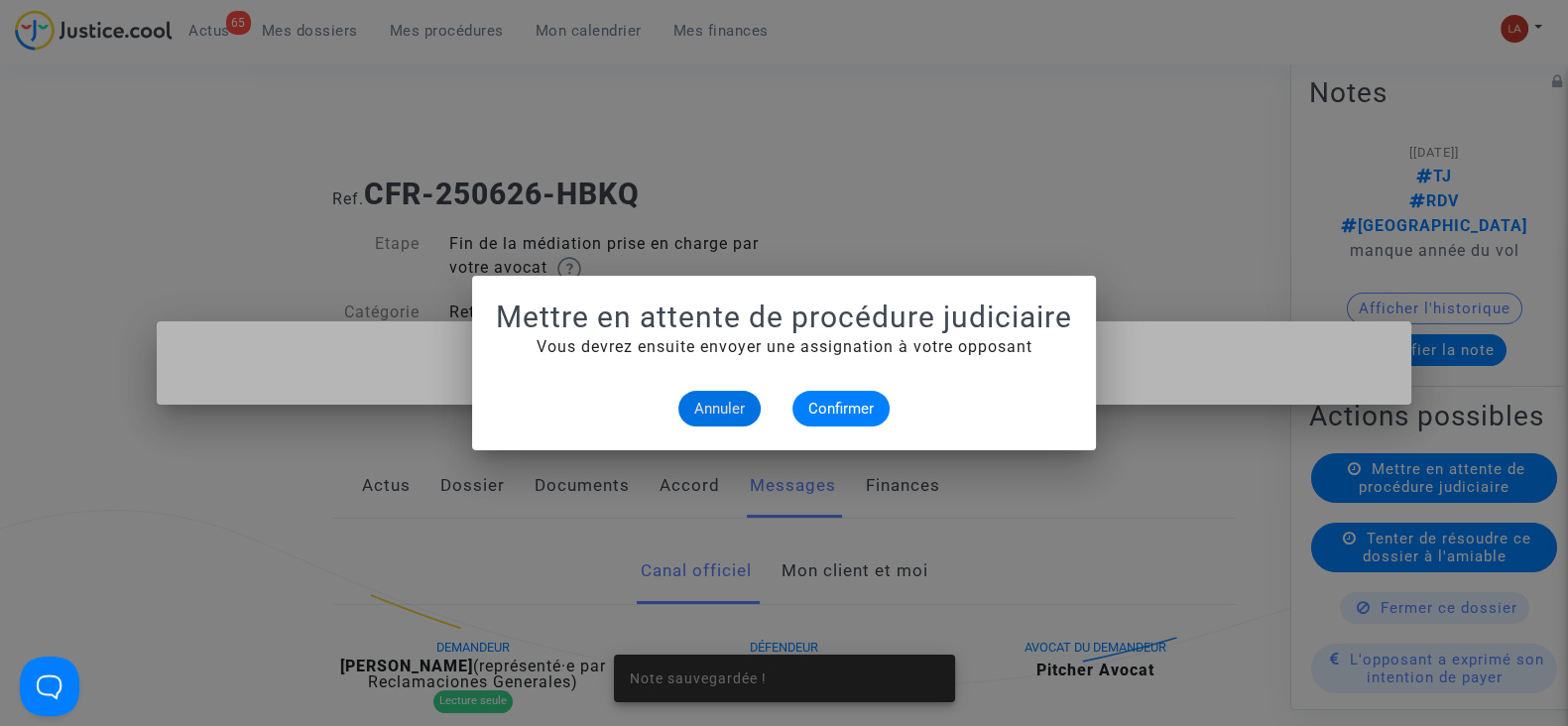
click at [865, 426] on mat-dialog-container "Mettre en attente de procédure judiciaire Vous devrez ensuite envoyer une assig…" at bounding box center [784, 363] width 624 height 175
click at [862, 412] on span "Confirmer" at bounding box center [842, 408] width 66 height 18
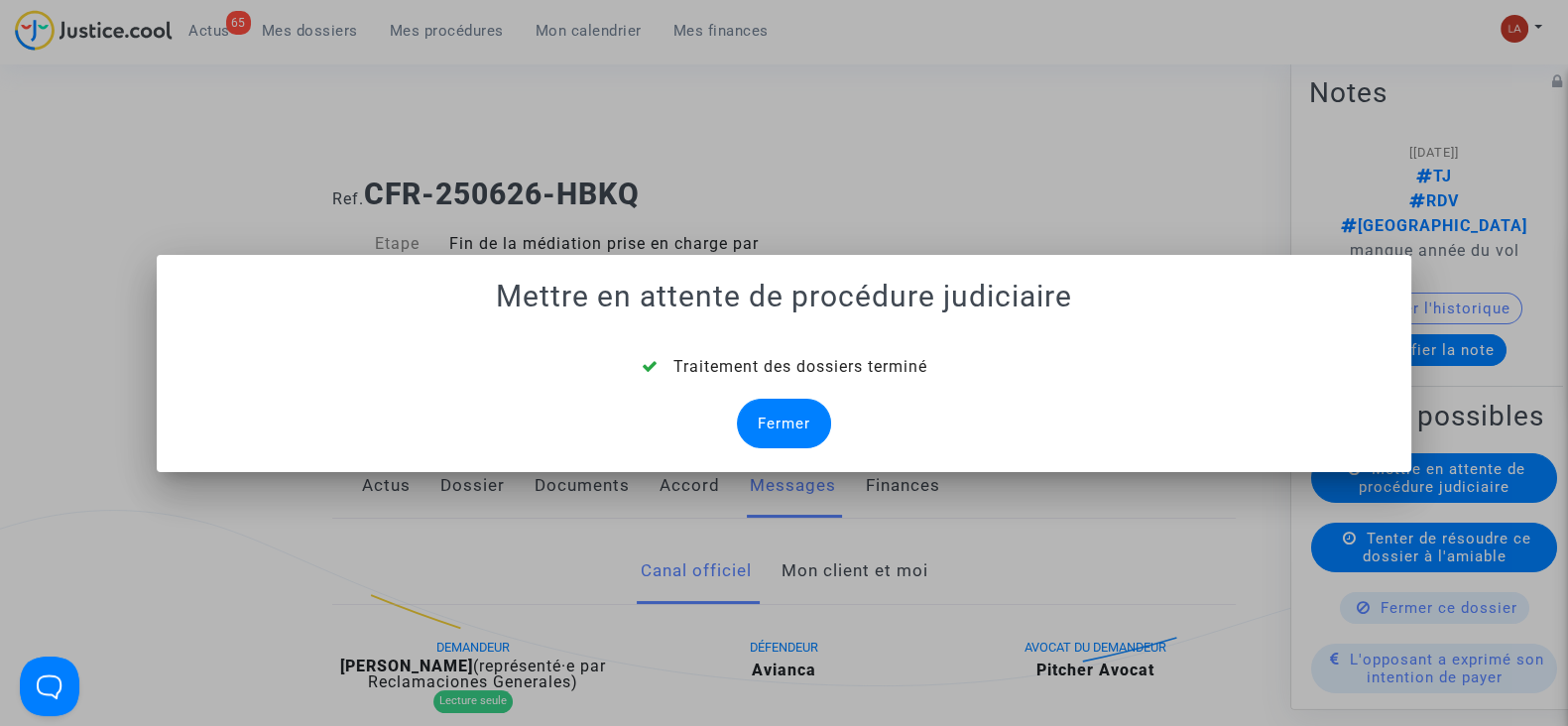
click at [802, 421] on div "Fermer" at bounding box center [784, 423] width 94 height 50
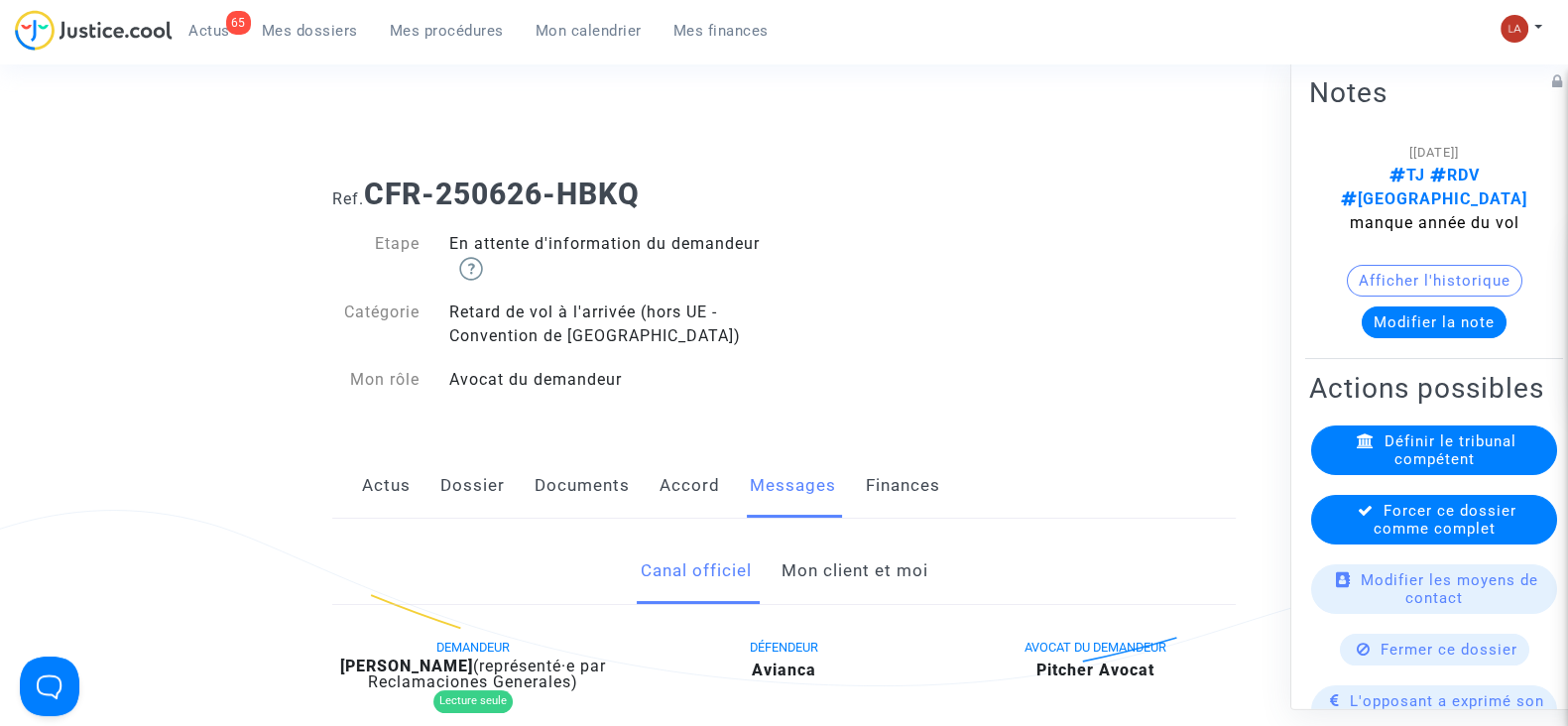
click at [1430, 524] on span "Forcer ce dossier comme complet" at bounding box center [1446, 519] width 143 height 36
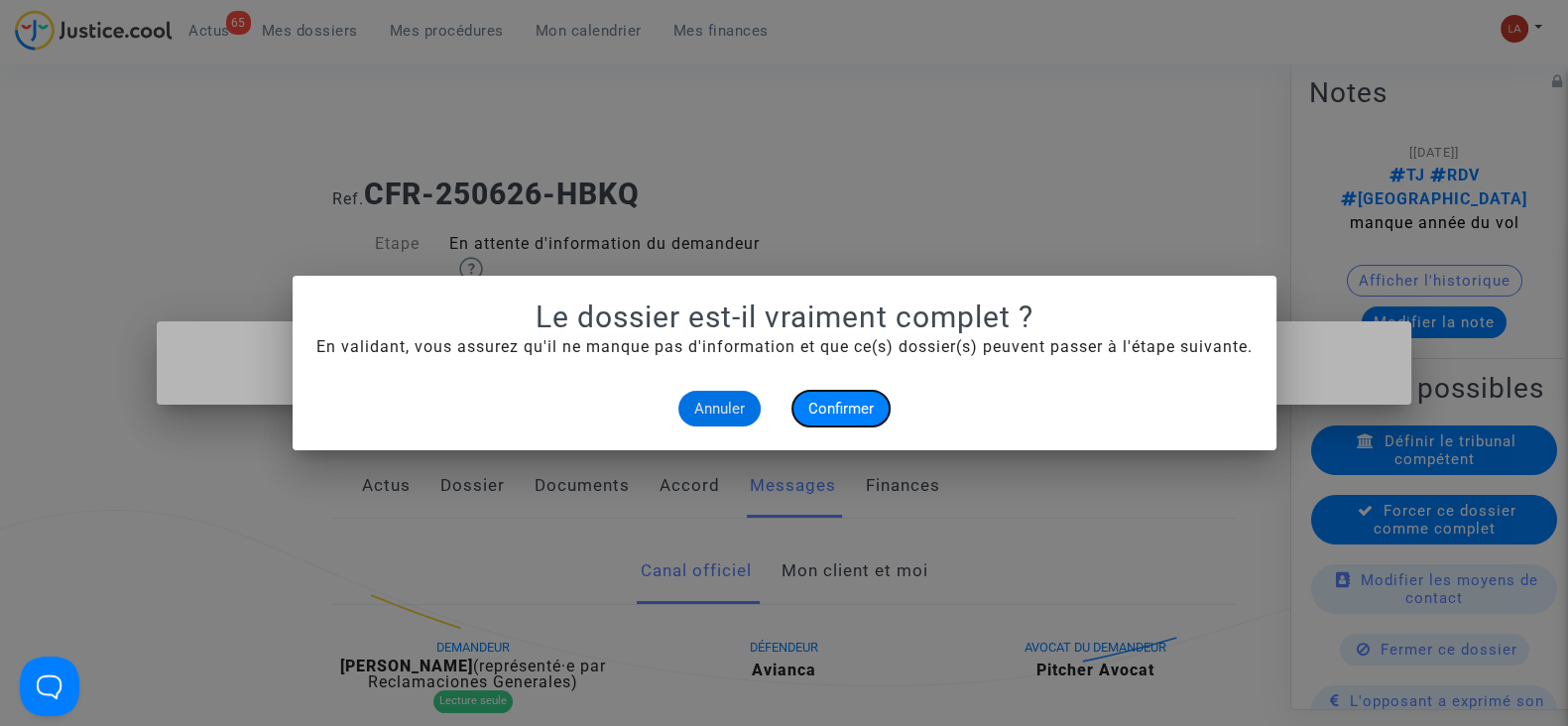
click at [818, 394] on button "Confirmer" at bounding box center [842, 408] width 97 height 36
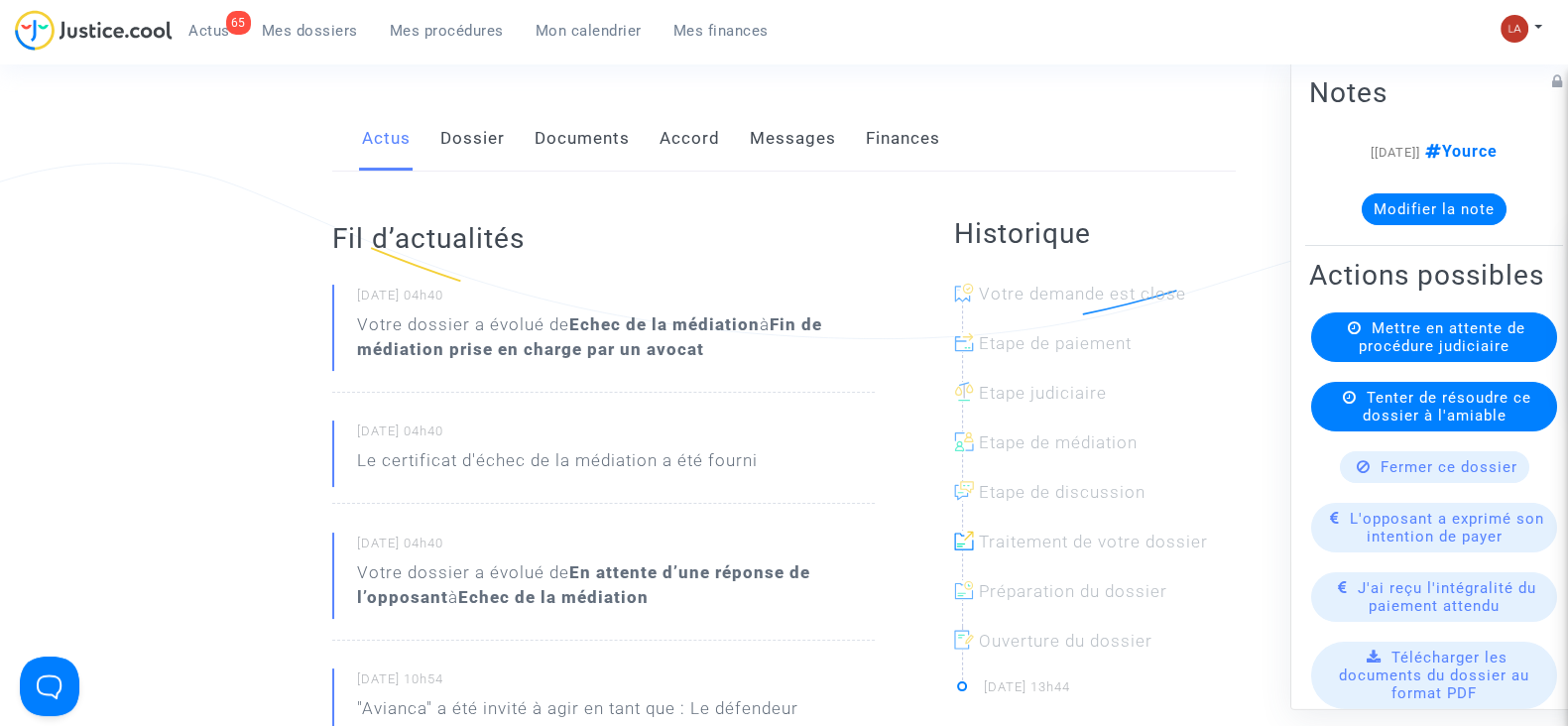
scroll to position [123, 0]
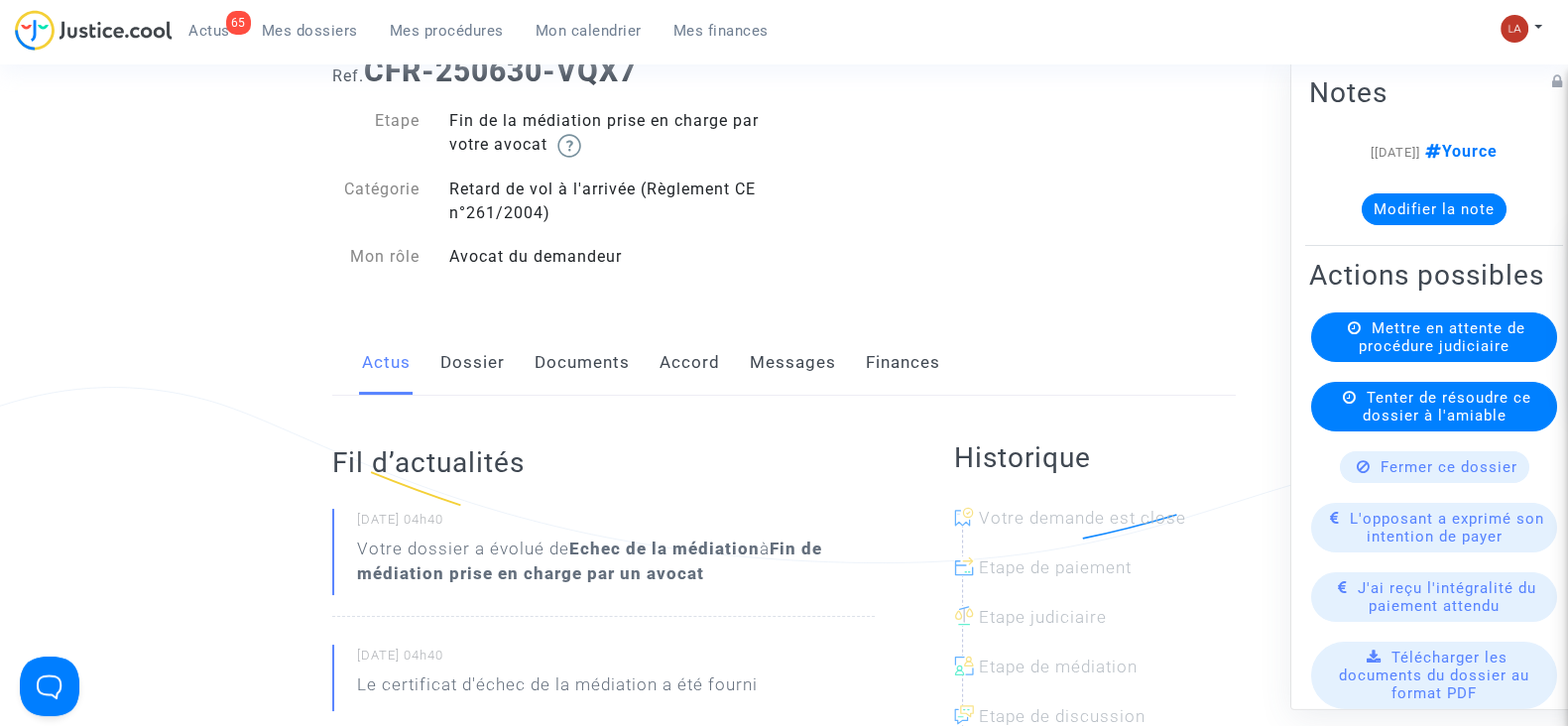
click at [481, 372] on link "Dossier" at bounding box center [472, 363] width 65 height 66
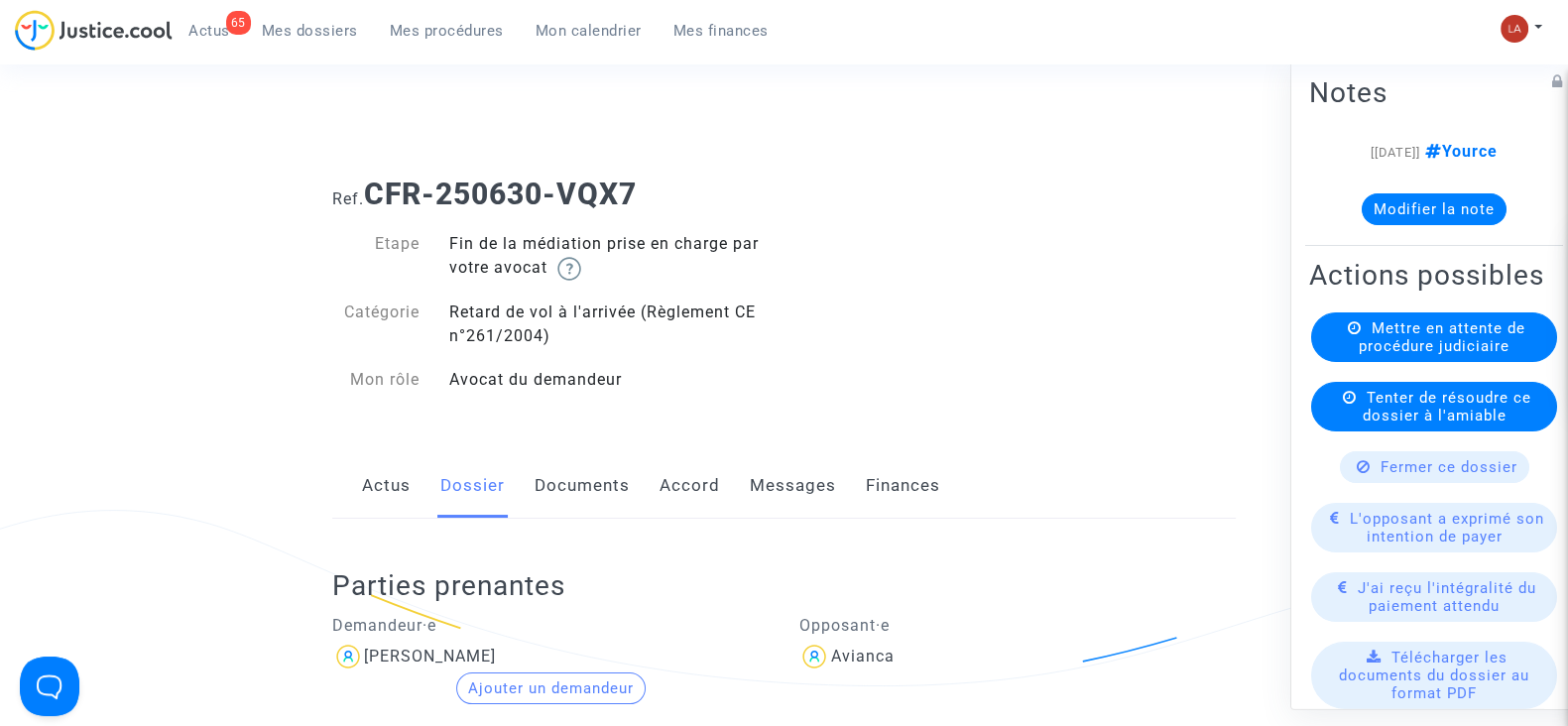
click at [756, 485] on link "Messages" at bounding box center [793, 486] width 86 height 66
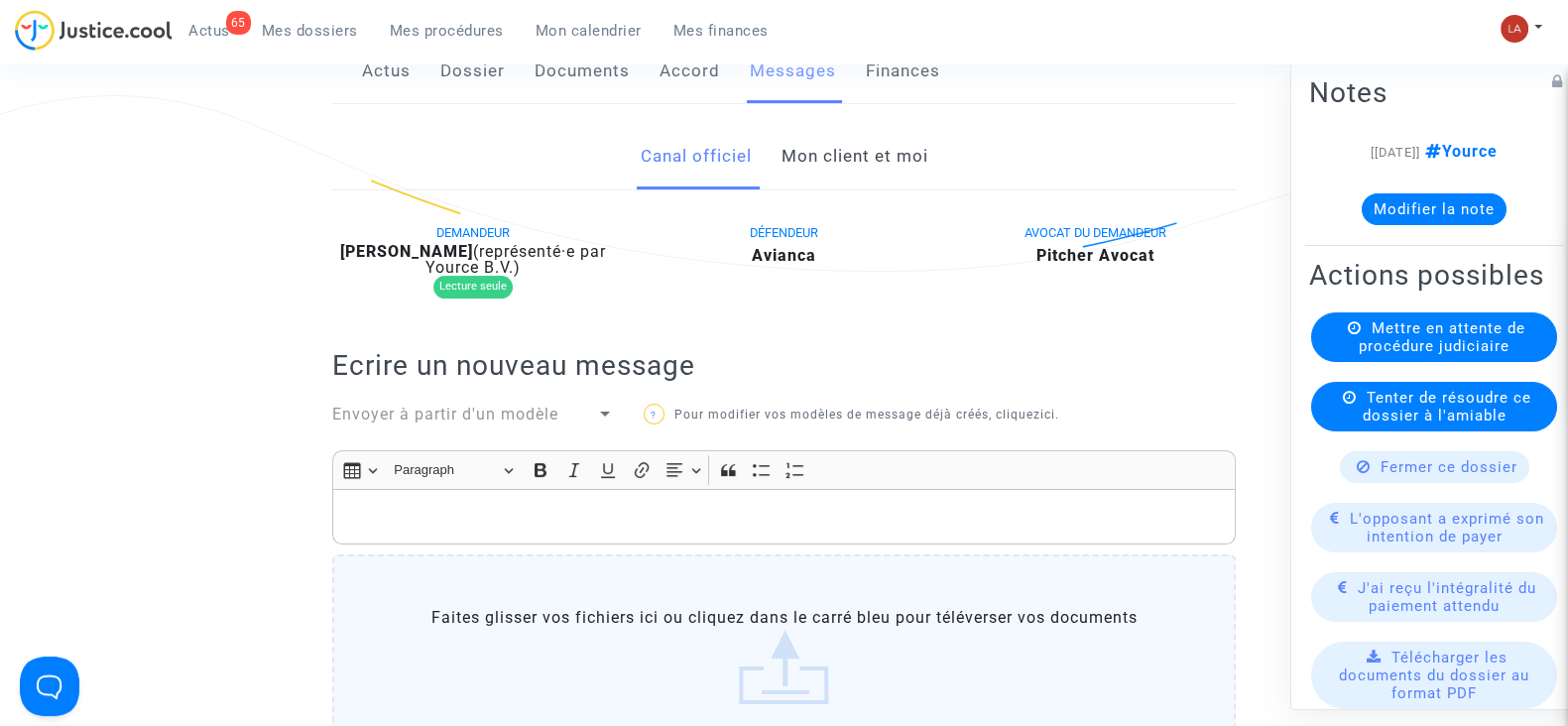
scroll to position [247, 0]
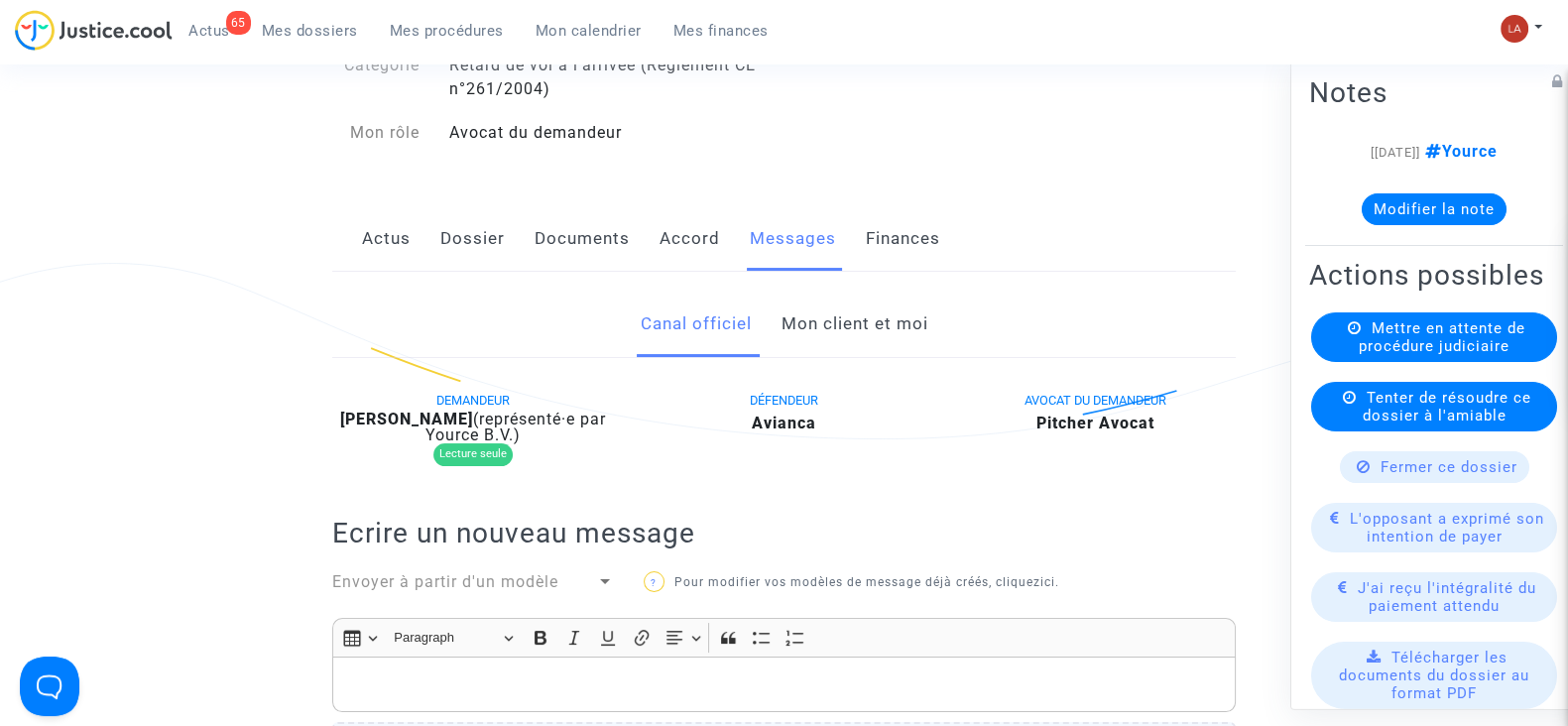
click at [473, 414] on b "[PERSON_NAME]" at bounding box center [406, 418] width 133 height 19
copy div "[PERSON_NAME]"
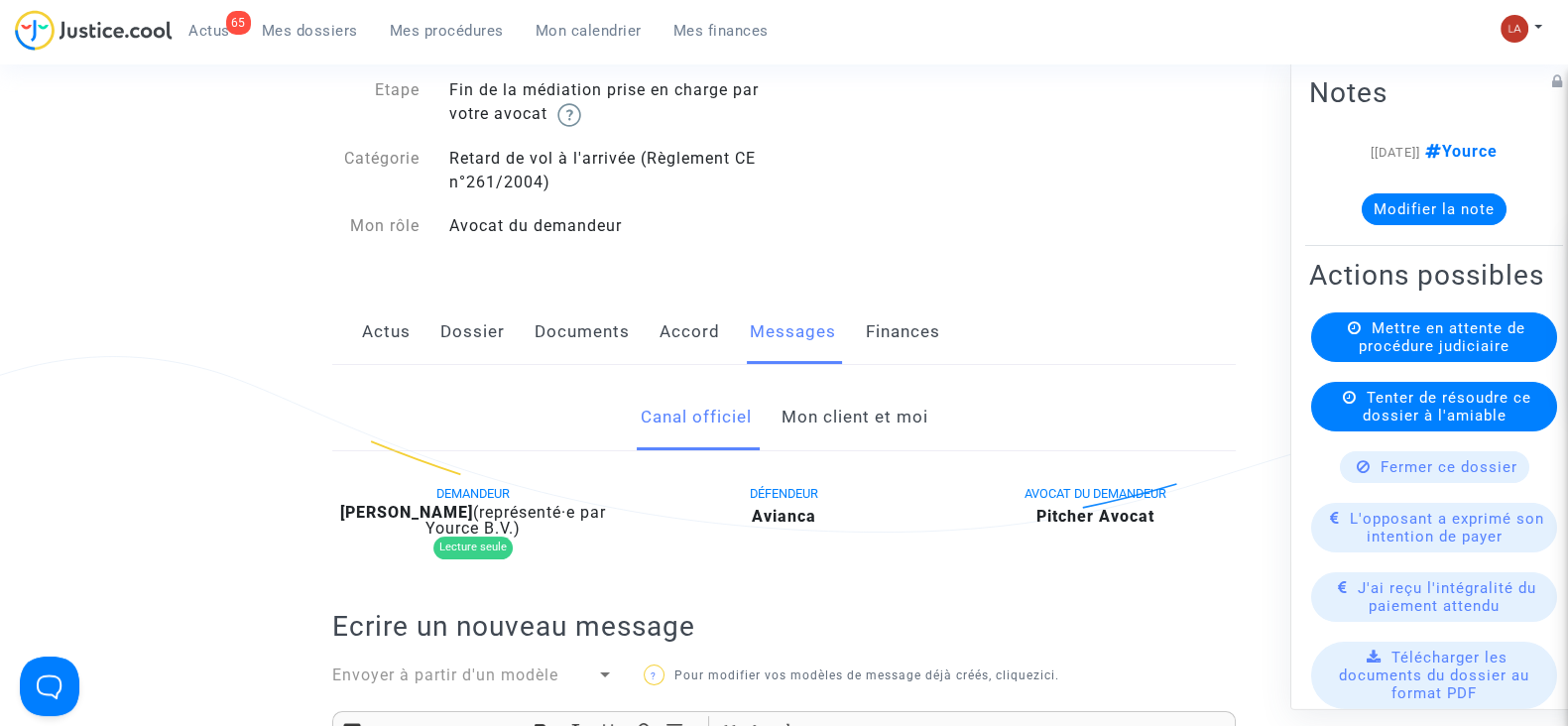
scroll to position [0, 0]
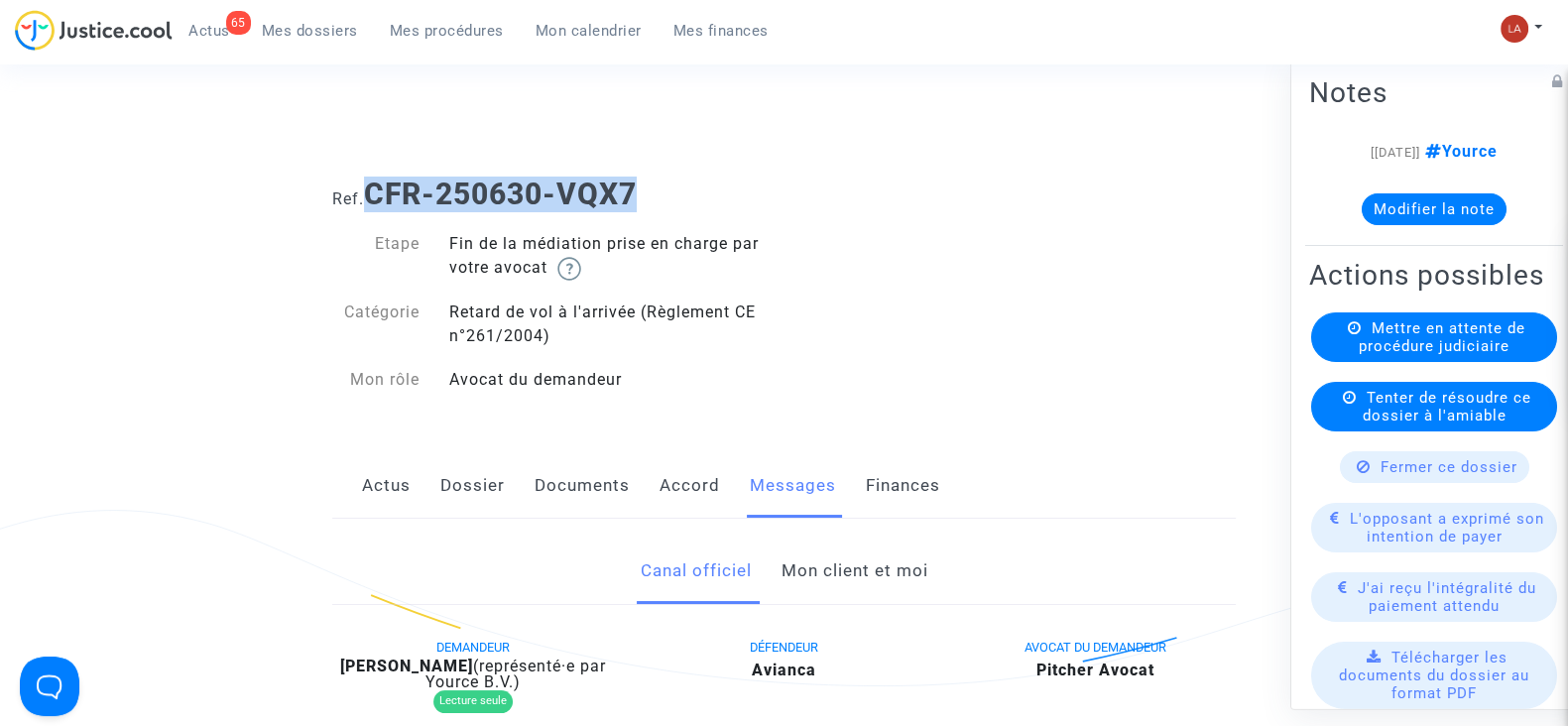
drag, startPoint x: 588, startPoint y: 196, endPoint x: 377, endPoint y: 178, distance: 211.8
click at [377, 178] on h1 "Ref. CFR-250630-VQX7" at bounding box center [783, 195] width 903 height 36
copy b "CFR-250630-VQX7"
click at [1386, 209] on button "Modifier la note" at bounding box center [1435, 210] width 145 height 32
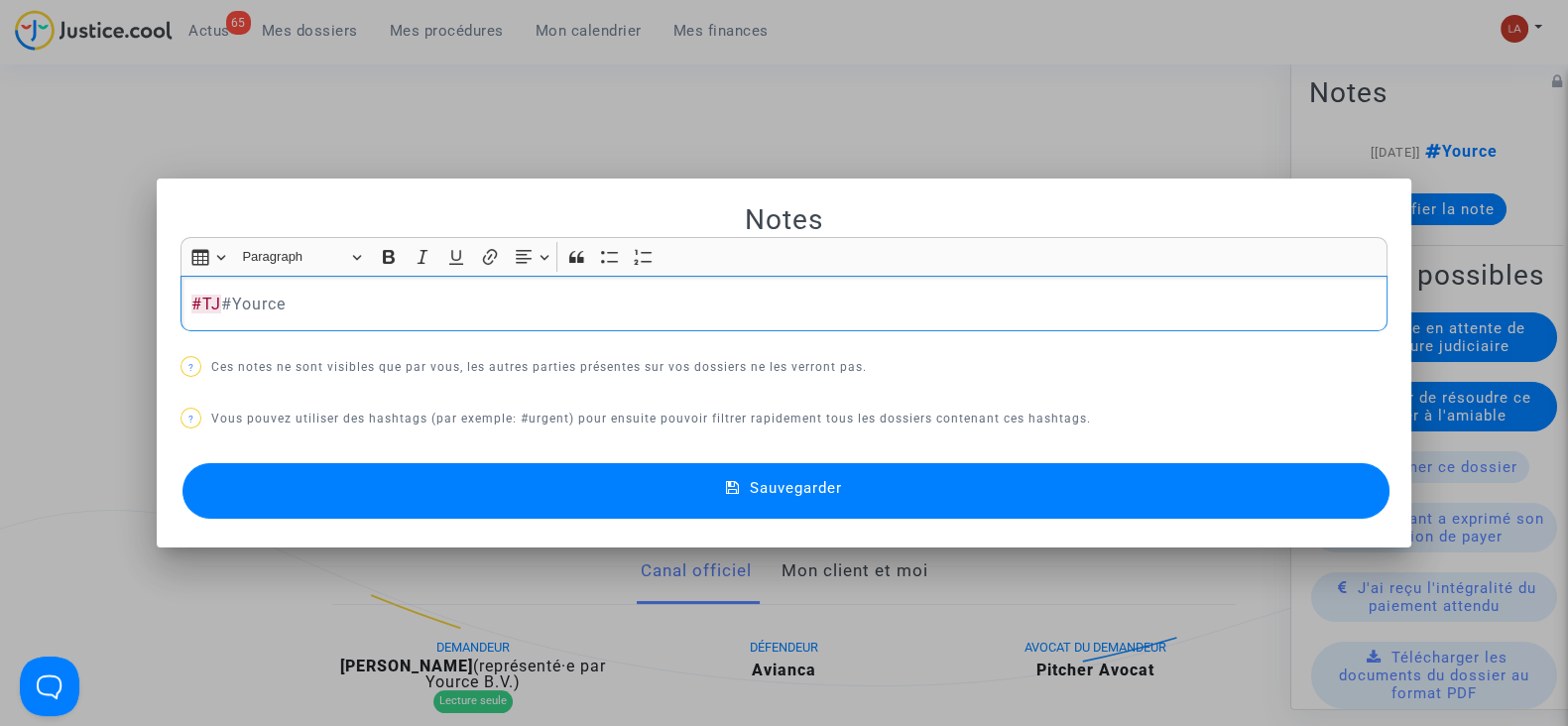
drag, startPoint x: 1271, startPoint y: 497, endPoint x: 1300, endPoint y: 473, distance: 37.6
click at [1270, 498] on button "Sauvegarder" at bounding box center [786, 491] width 1207 height 56
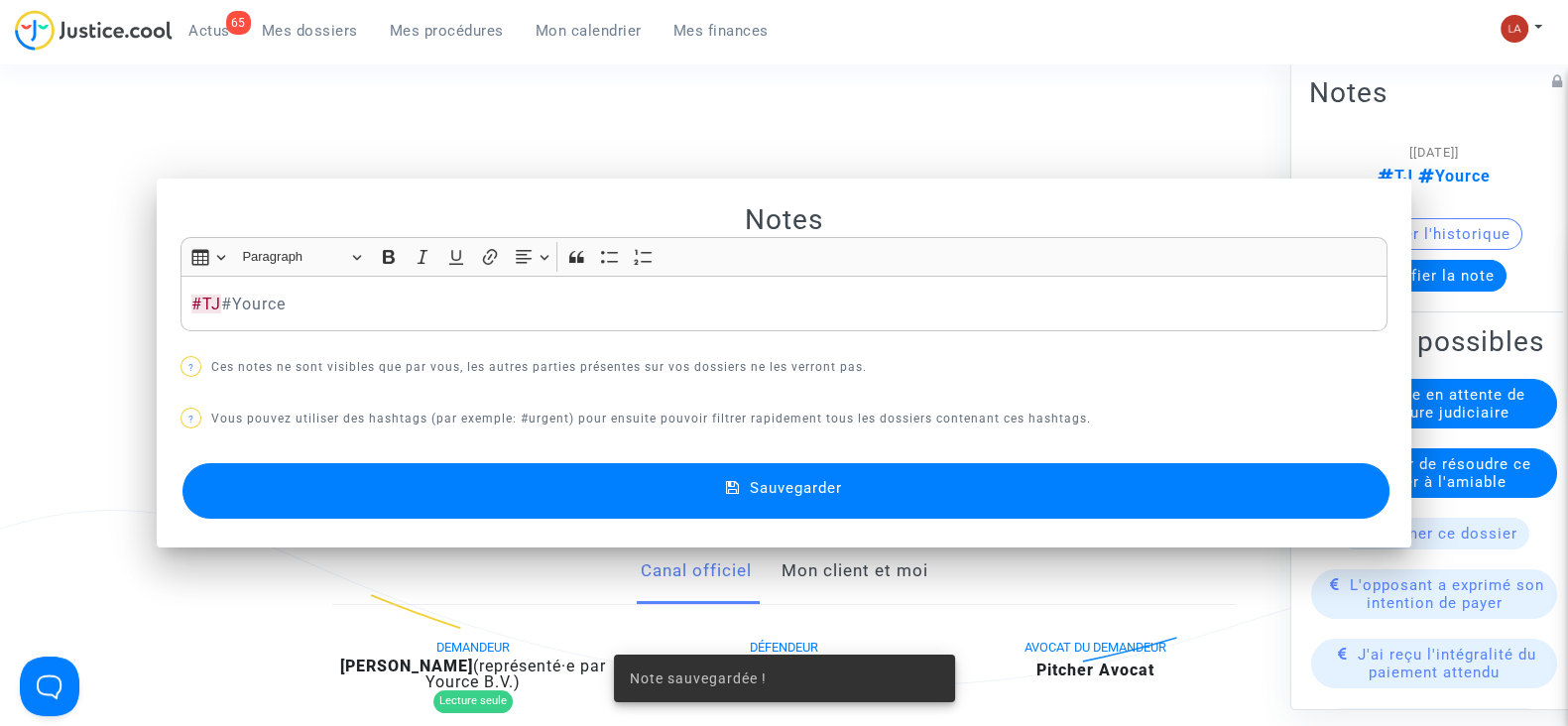
click at [1399, 421] on span "Mettre en attente de procédure judiciaire" at bounding box center [1443, 403] width 167 height 36
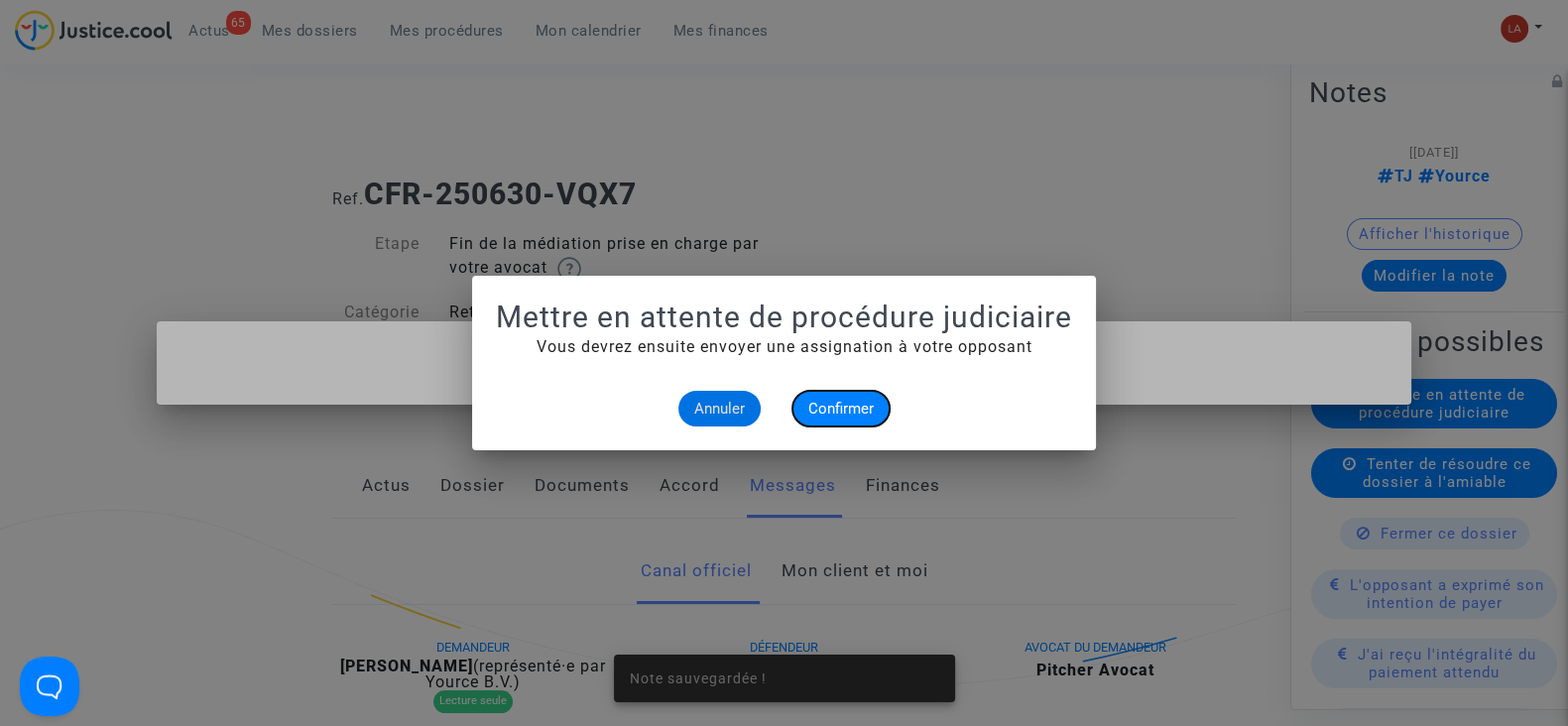
click at [824, 419] on button "Confirmer" at bounding box center [842, 408] width 97 height 36
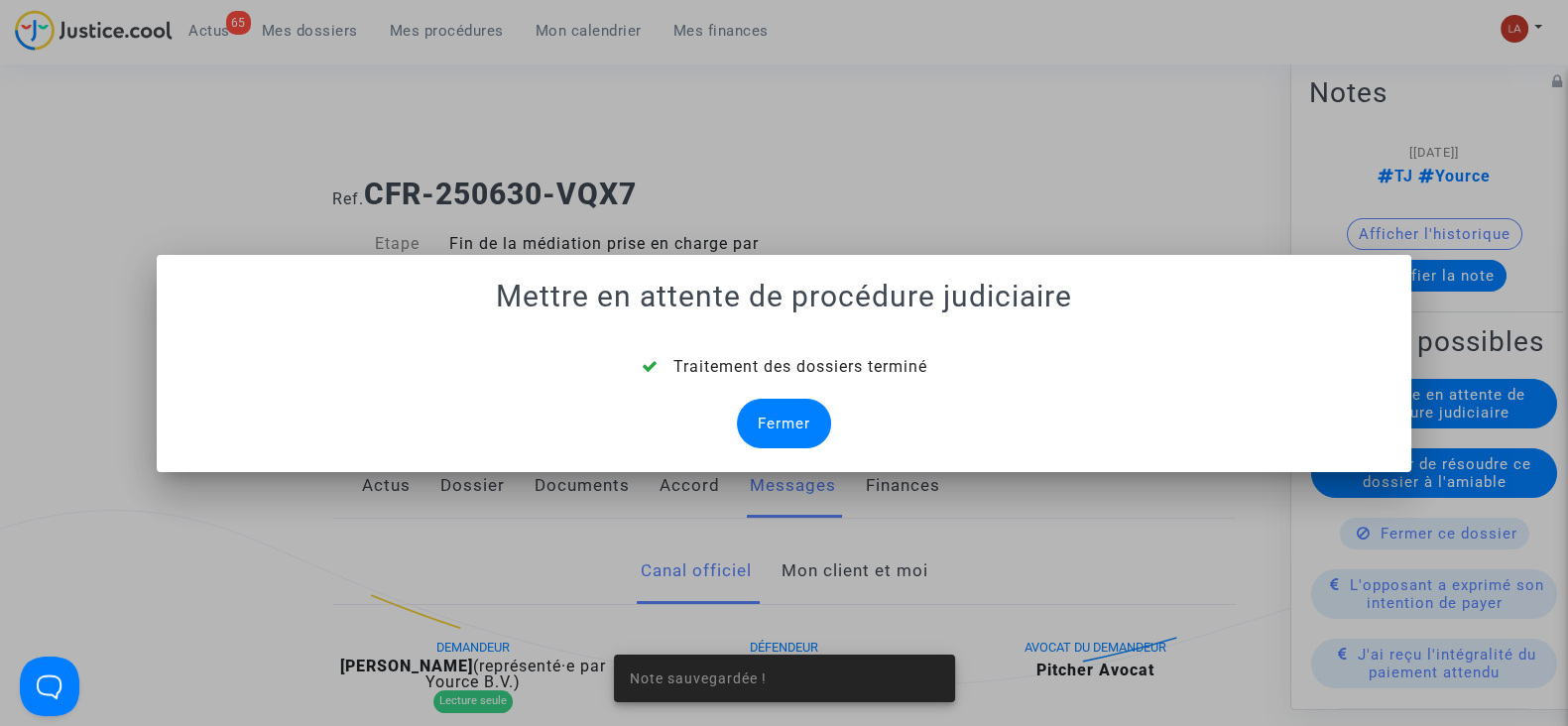
click at [789, 419] on div "Fermer" at bounding box center [784, 423] width 94 height 50
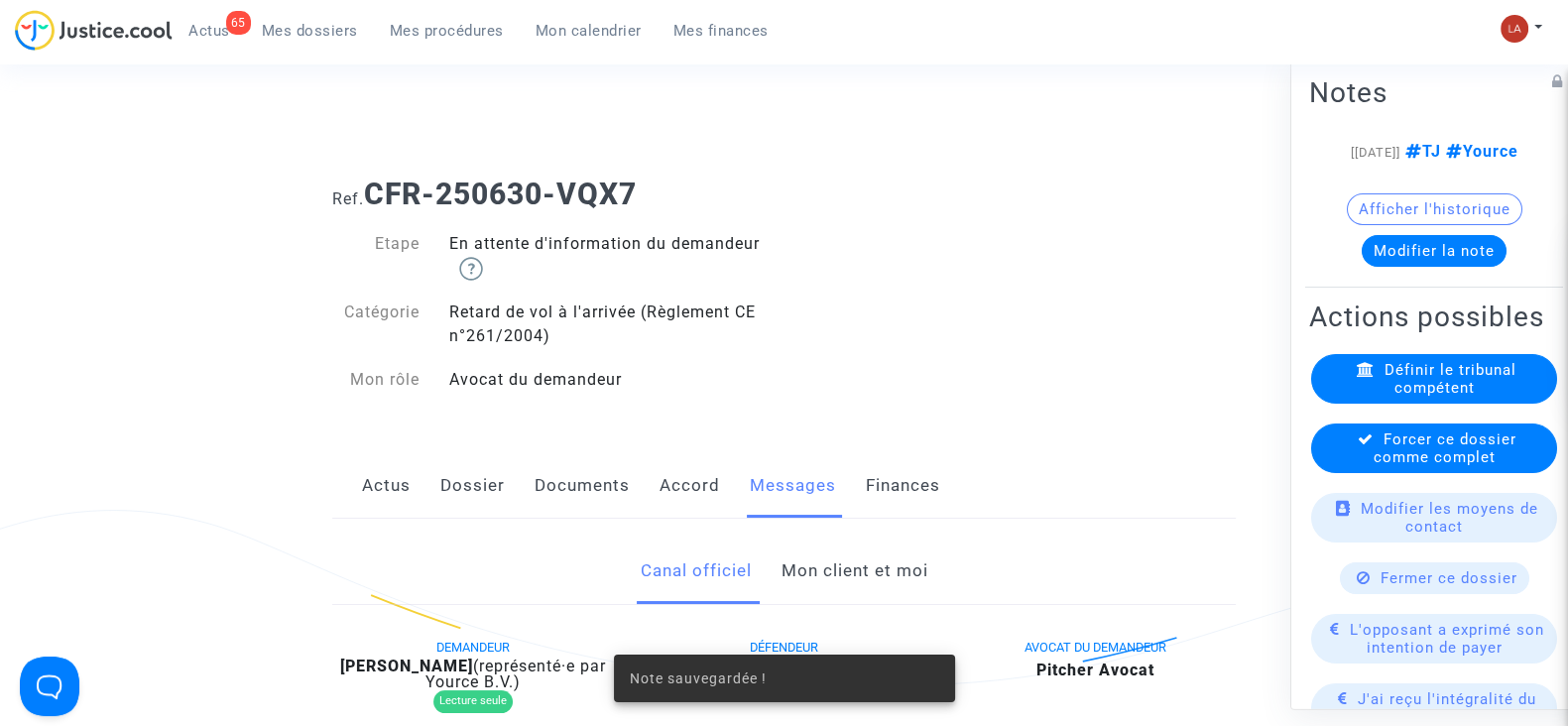
drag, startPoint x: 1434, startPoint y: 481, endPoint x: 1422, endPoint y: 489, distance: 14.4
click at [1429, 473] on div "Forcer ce dossier comme complet" at bounding box center [1435, 448] width 246 height 50
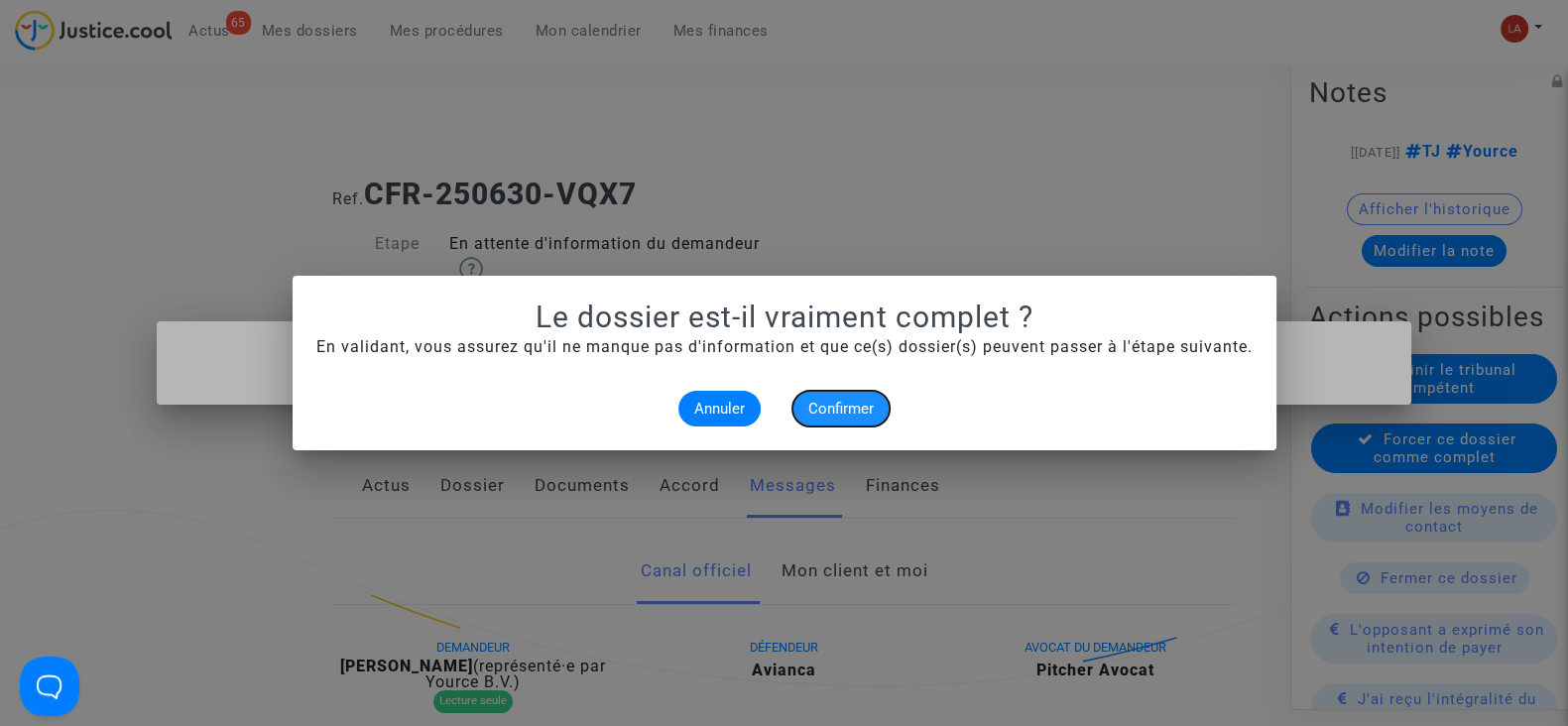
click at [836, 408] on span "Confirmer" at bounding box center [842, 408] width 66 height 18
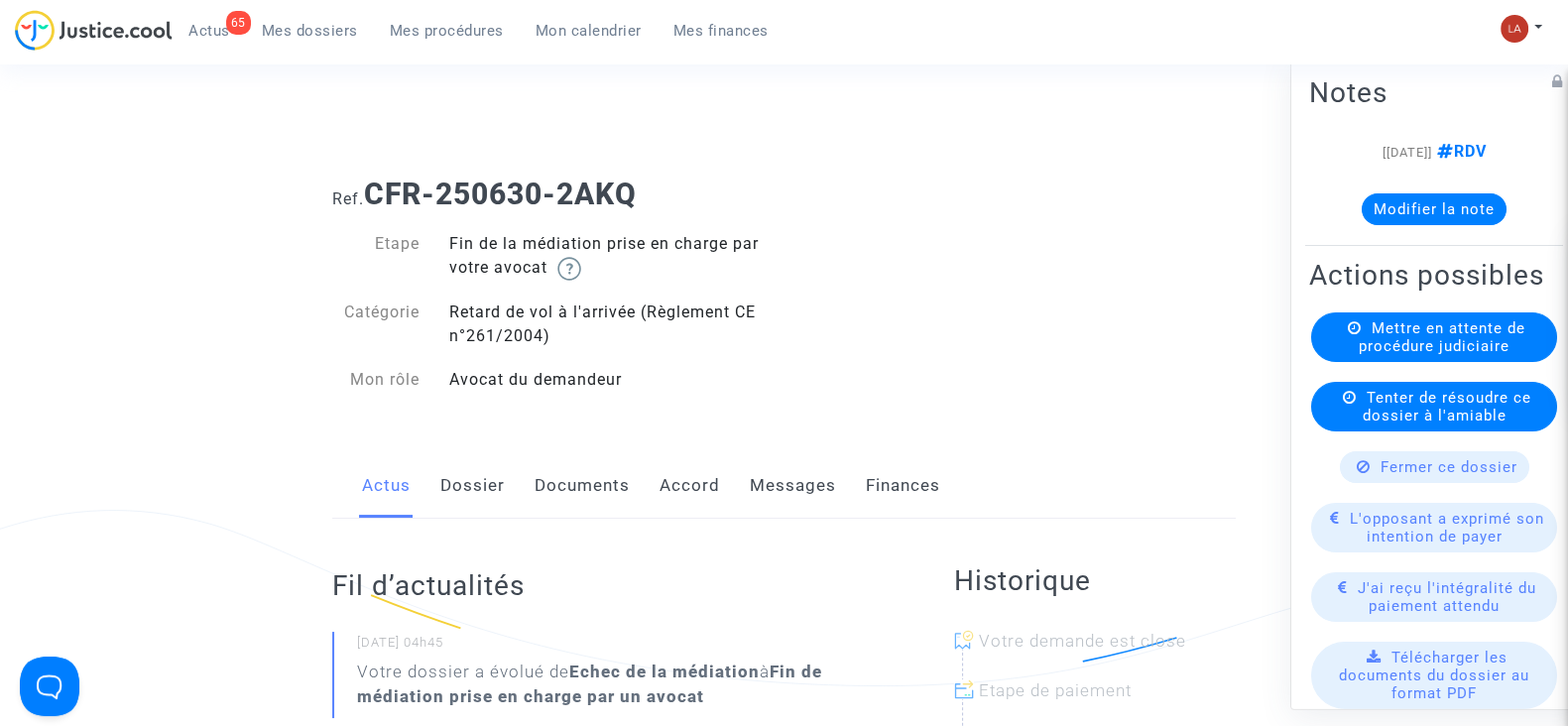
click at [499, 488] on link "Dossier" at bounding box center [472, 486] width 65 height 66
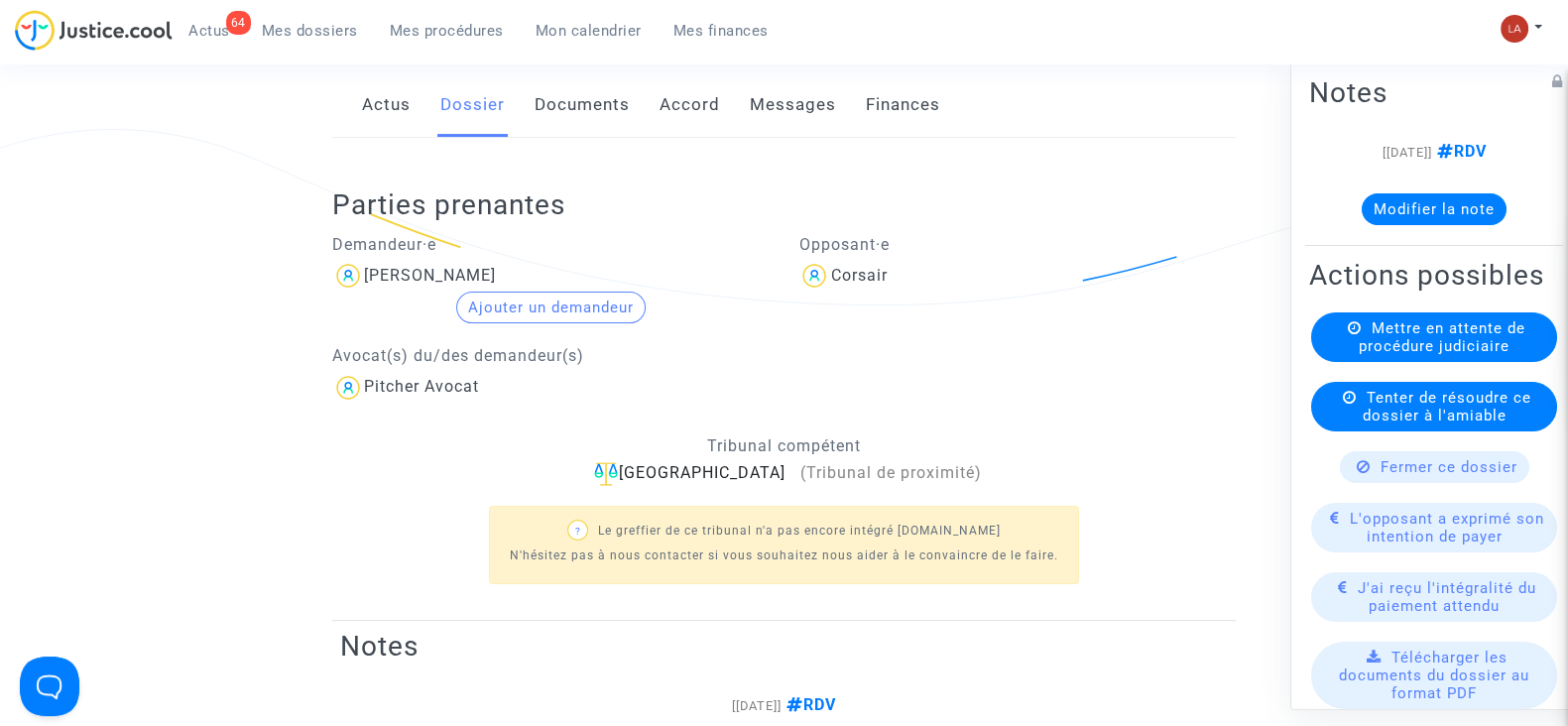
scroll to position [123, 0]
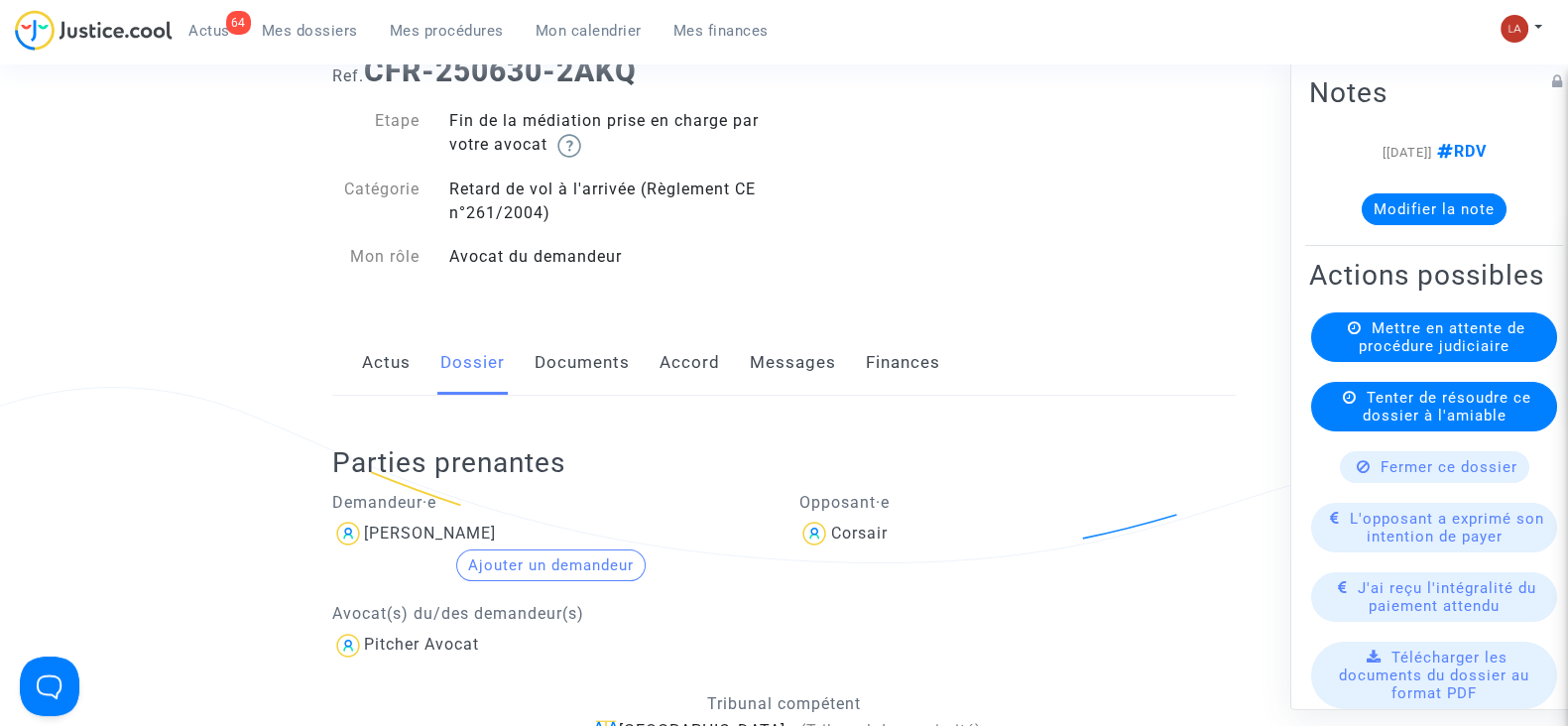
click at [796, 359] on link "Messages" at bounding box center [793, 363] width 86 height 66
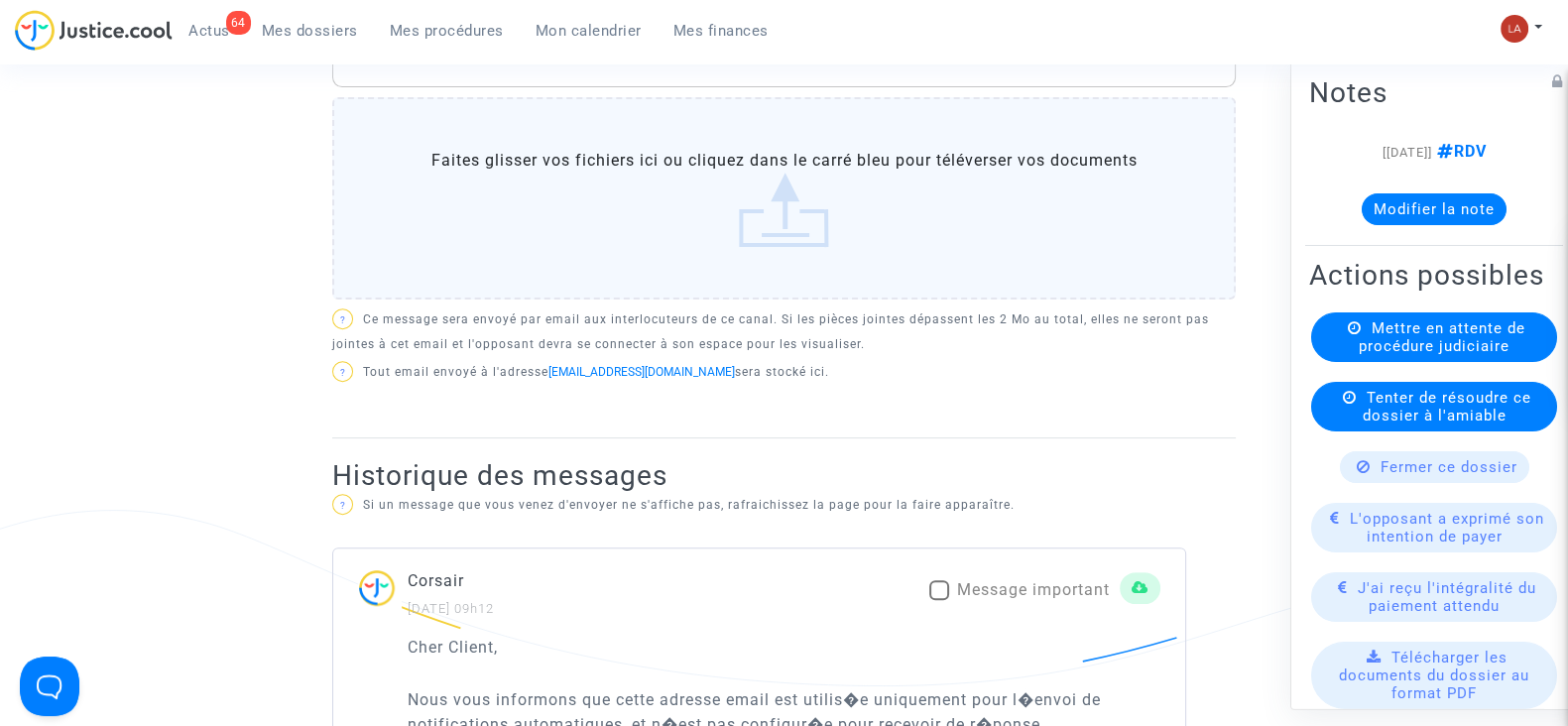
scroll to position [990, 0]
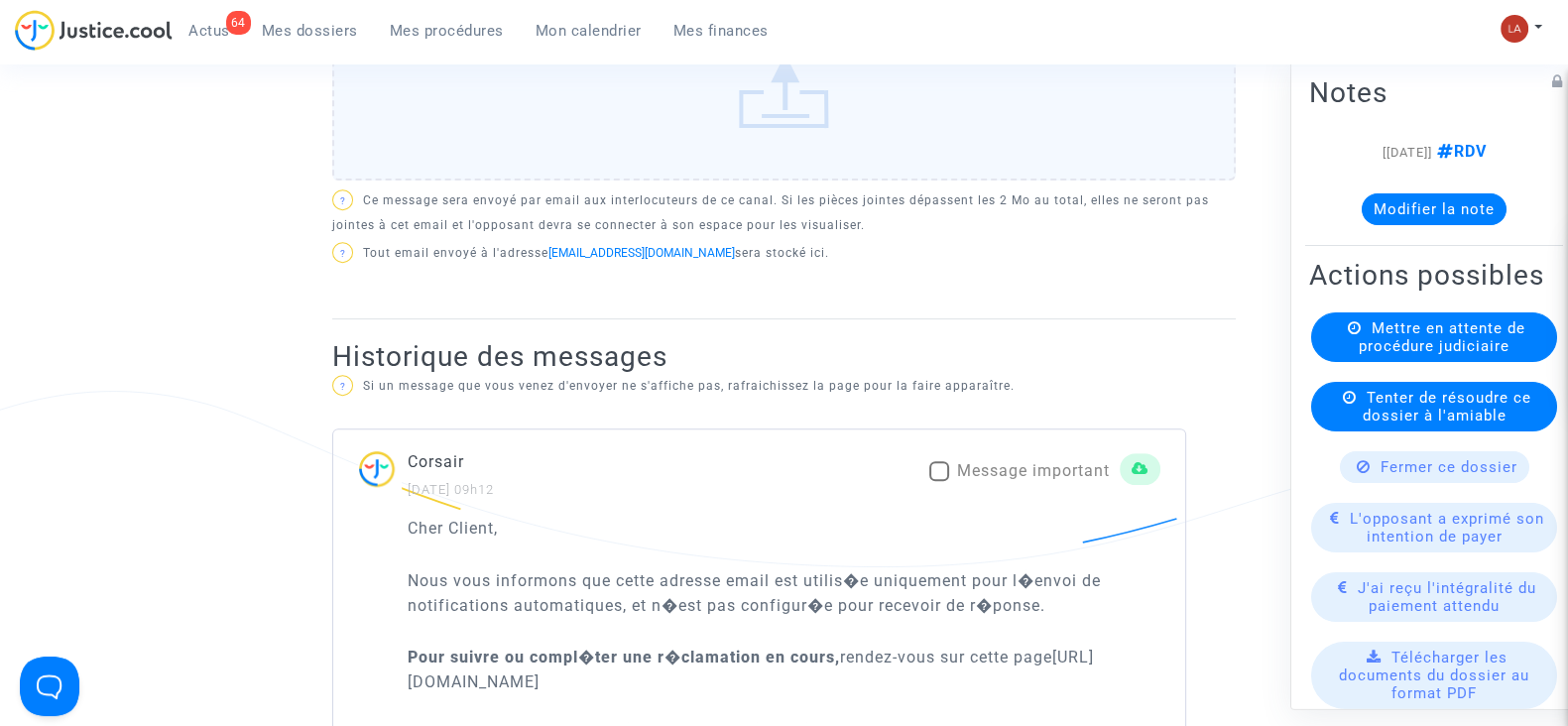
click at [1009, 469] on span "Message important" at bounding box center [1033, 470] width 153 height 19
click at [939, 481] on input "Message important" at bounding box center [938, 481] width 1 height 1
checkbox input "true"
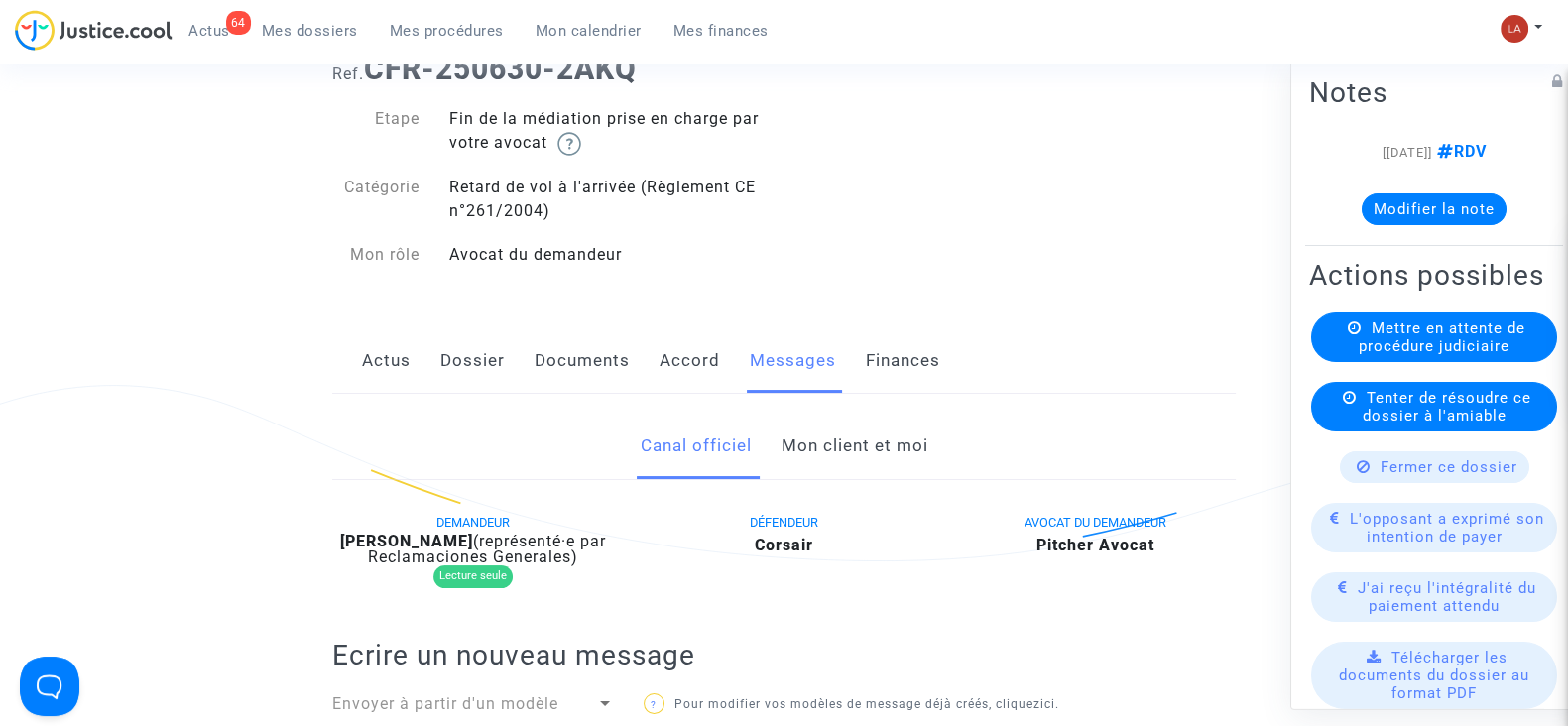
scroll to position [123, 0]
click at [444, 548] on span "(représenté·e par Reclamaciones Generales)" at bounding box center [487, 550] width 238 height 35
click at [413, 537] on b "Kalilou Diaby" at bounding box center [406, 542] width 133 height 19
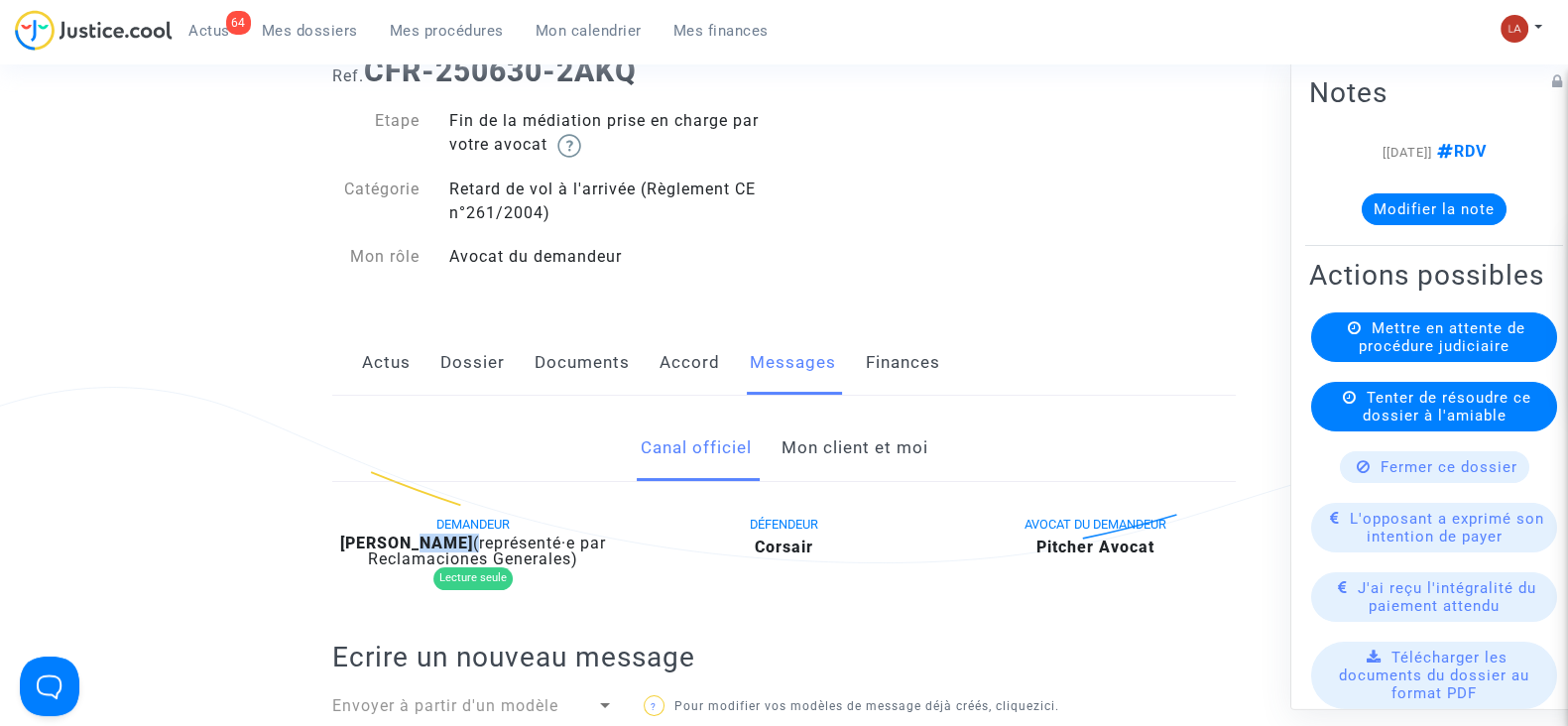
copy div "Diaby"
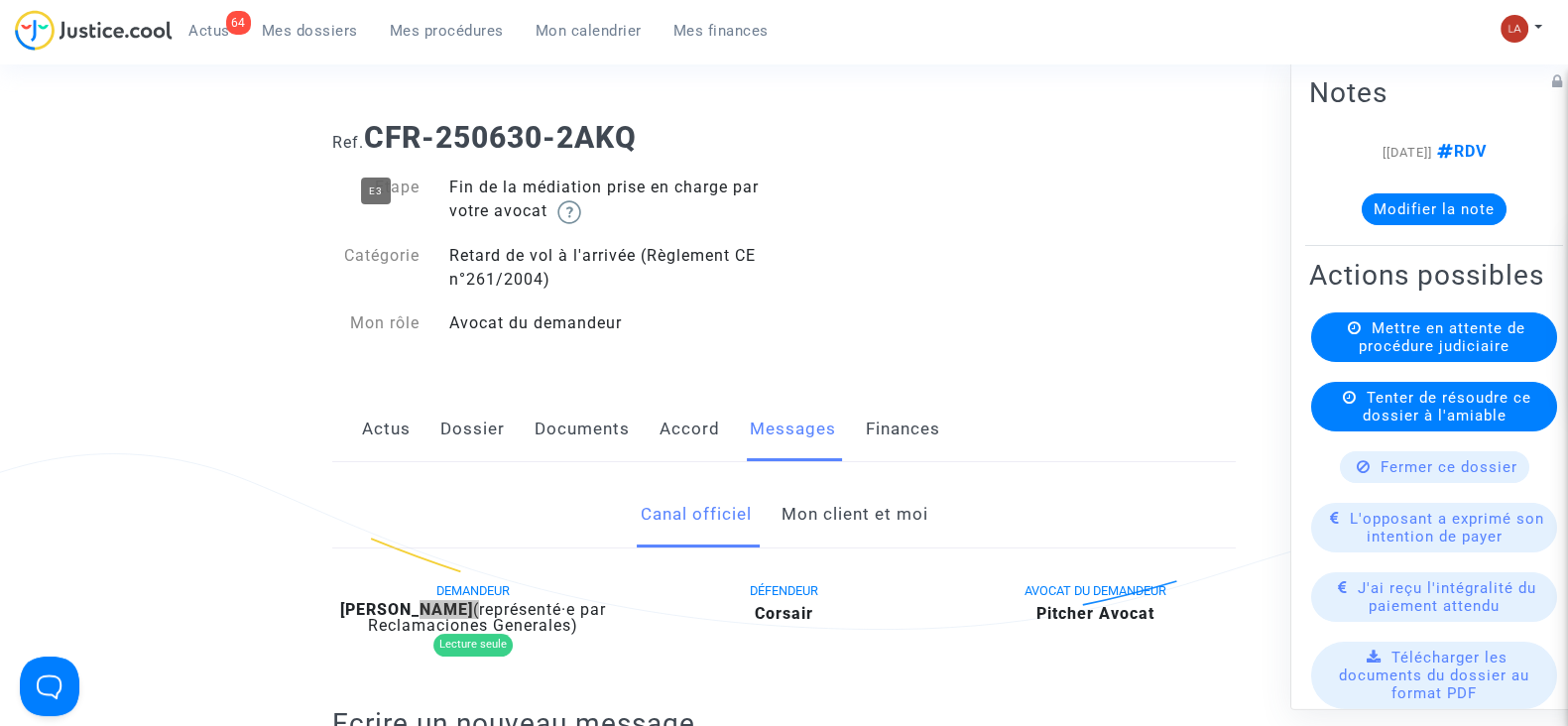
scroll to position [0, 0]
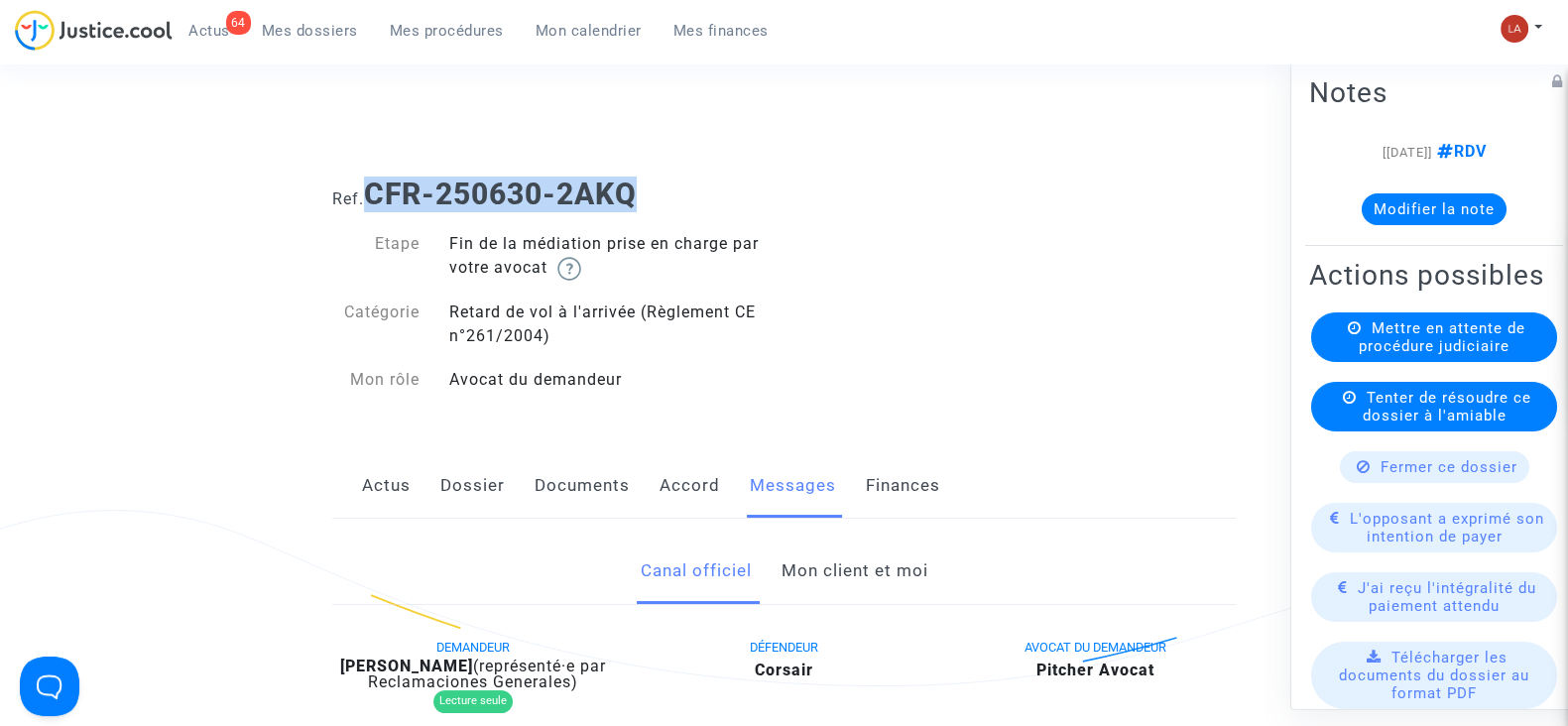
drag, startPoint x: 670, startPoint y: 189, endPoint x: 376, endPoint y: 190, distance: 294.0
click at [376, 190] on h1 "Ref. CFR-250630-2AKQ" at bounding box center [783, 195] width 903 height 36
copy b "CFR-250630-2AKQ"
click at [1386, 230] on div "[[DATE]] RDV Modifier la note" at bounding box center [1435, 191] width 250 height 101
click at [1387, 218] on button "Modifier la note" at bounding box center [1435, 210] width 145 height 32
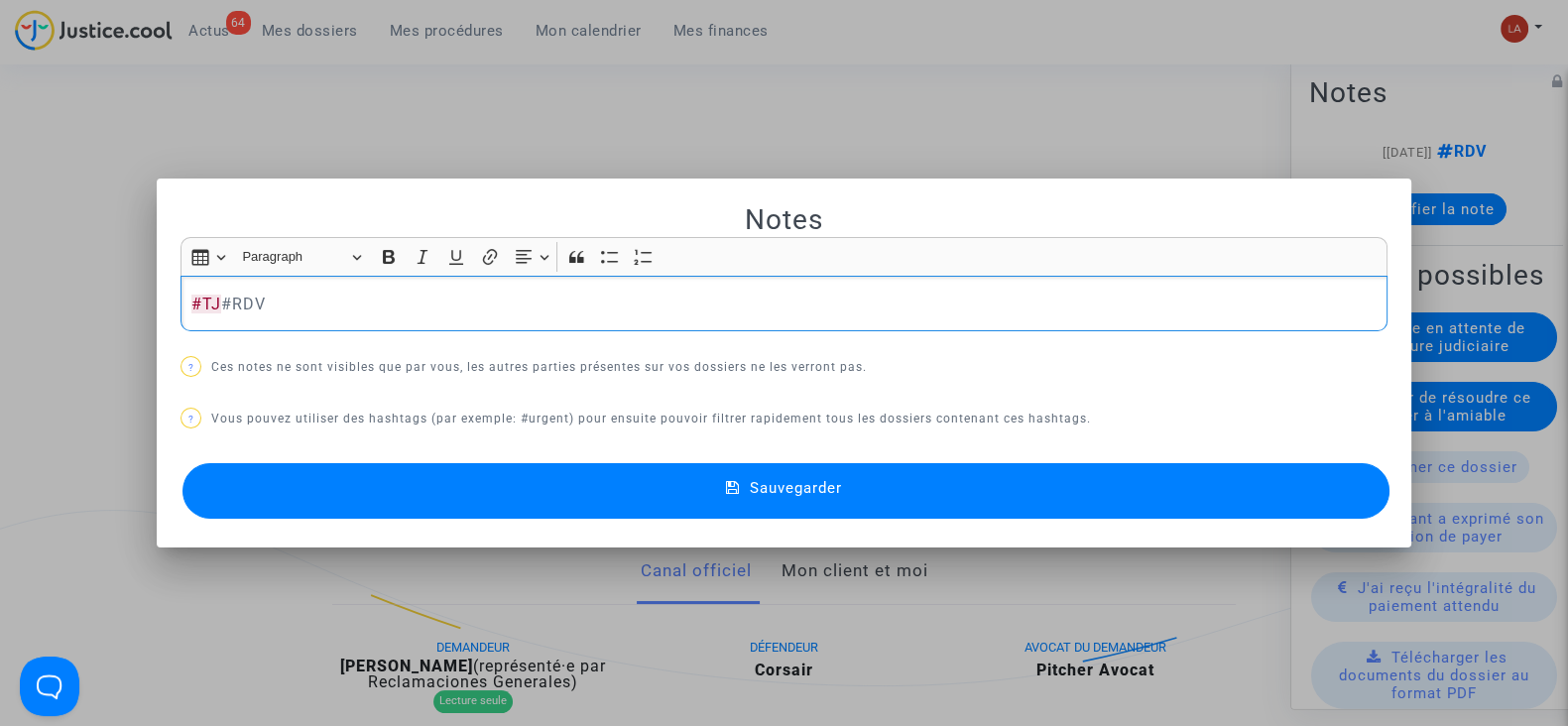
click at [1287, 488] on button "Sauvegarder" at bounding box center [786, 491] width 1207 height 56
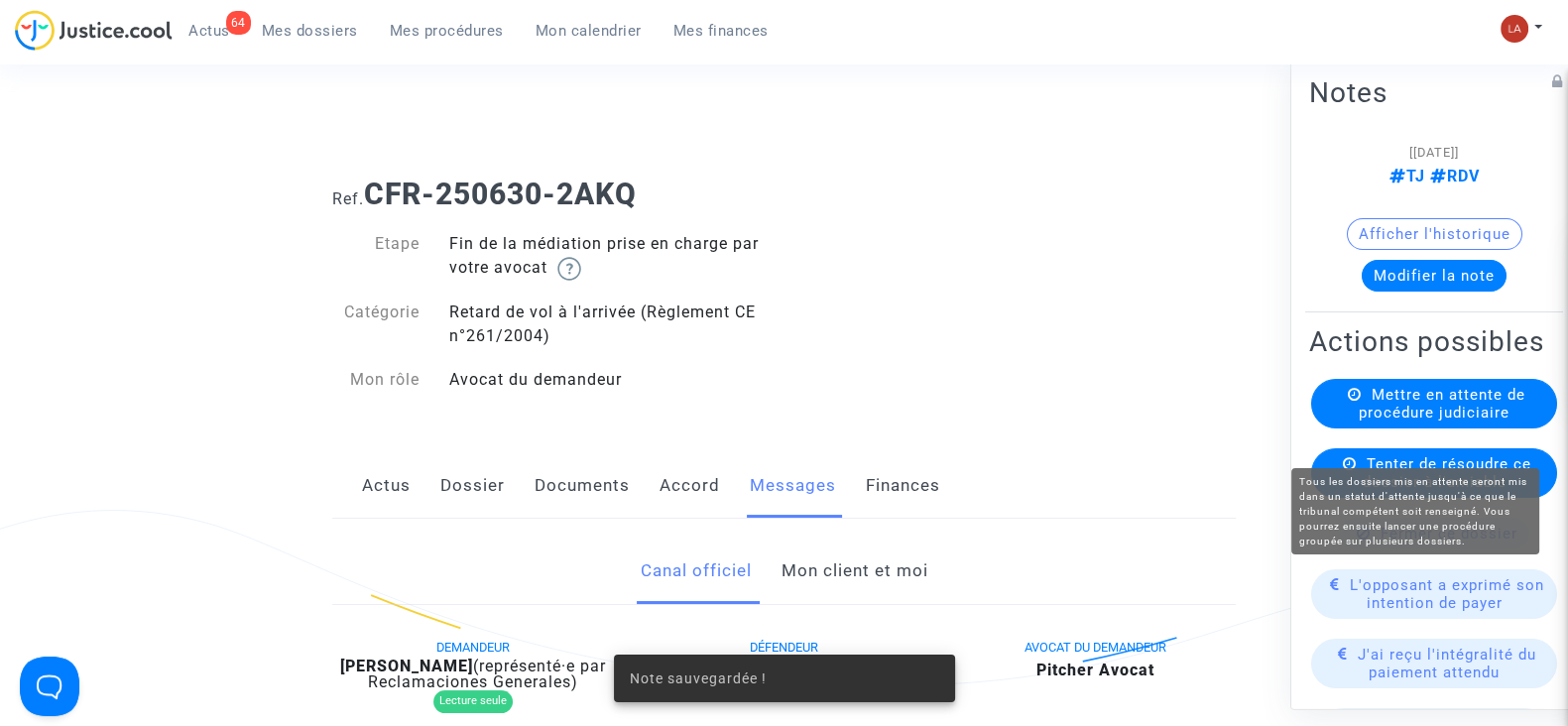
click at [1482, 421] on span "Mettre en attente de procédure judiciaire" at bounding box center [1443, 403] width 167 height 36
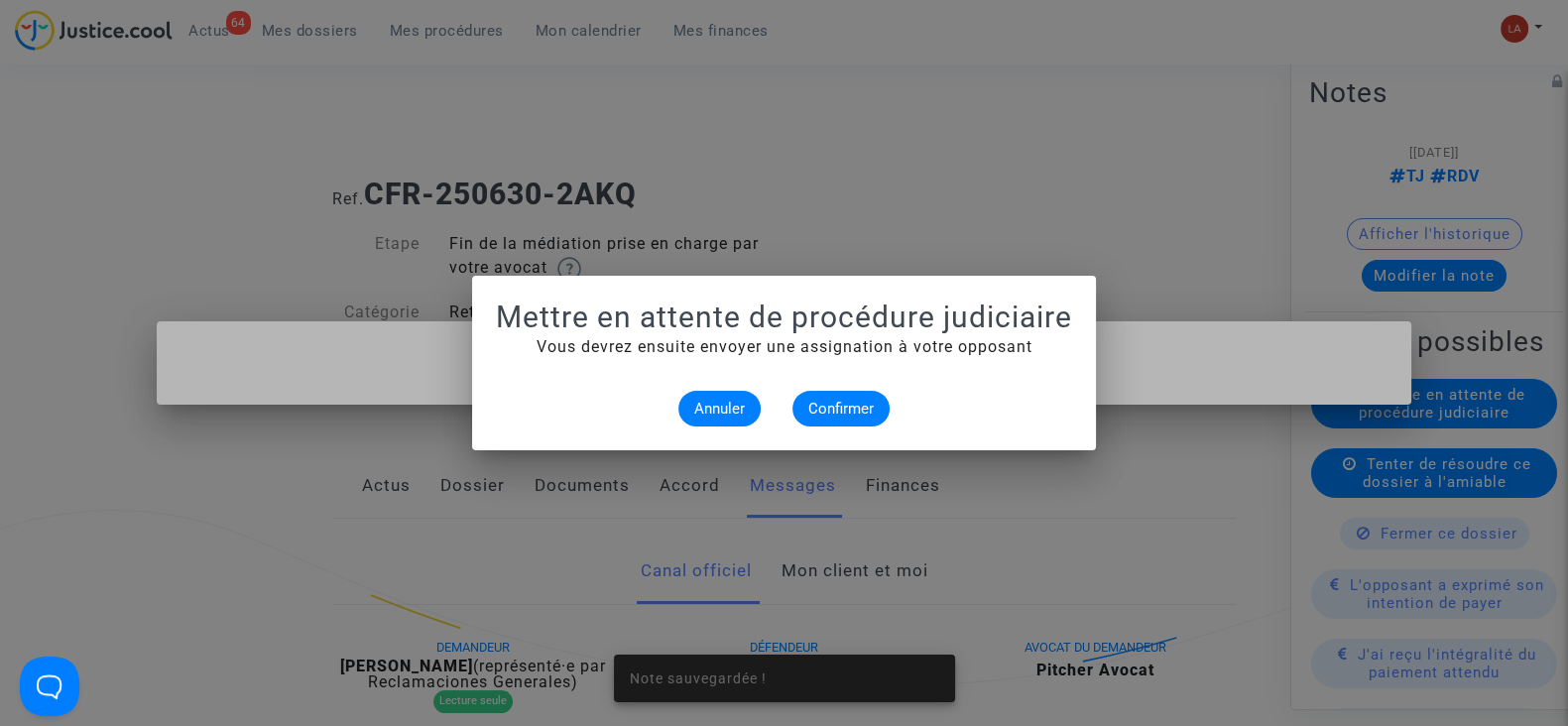
click at [810, 388] on alert-dialogs "Mettre en attente de procédure judiciaire Vous devrez ensuite envoyer une assig…" at bounding box center [784, 363] width 576 height 127
click at [823, 403] on span "Confirmer" at bounding box center [842, 408] width 66 height 18
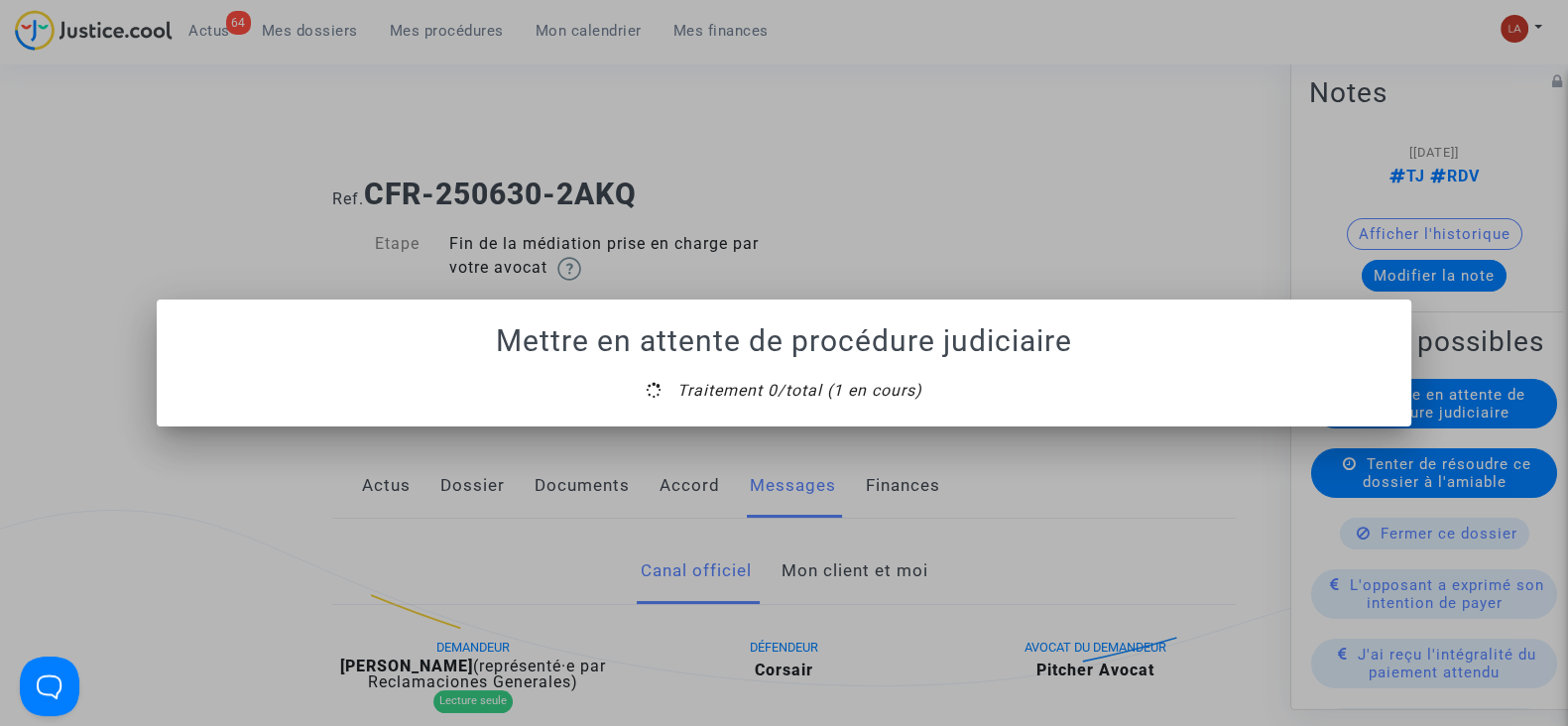
click at [778, 415] on mat-dialog-container "Mettre en attente de procédure judiciaire Traitement 0/total (1 en cours)" at bounding box center [784, 363] width 1255 height 127
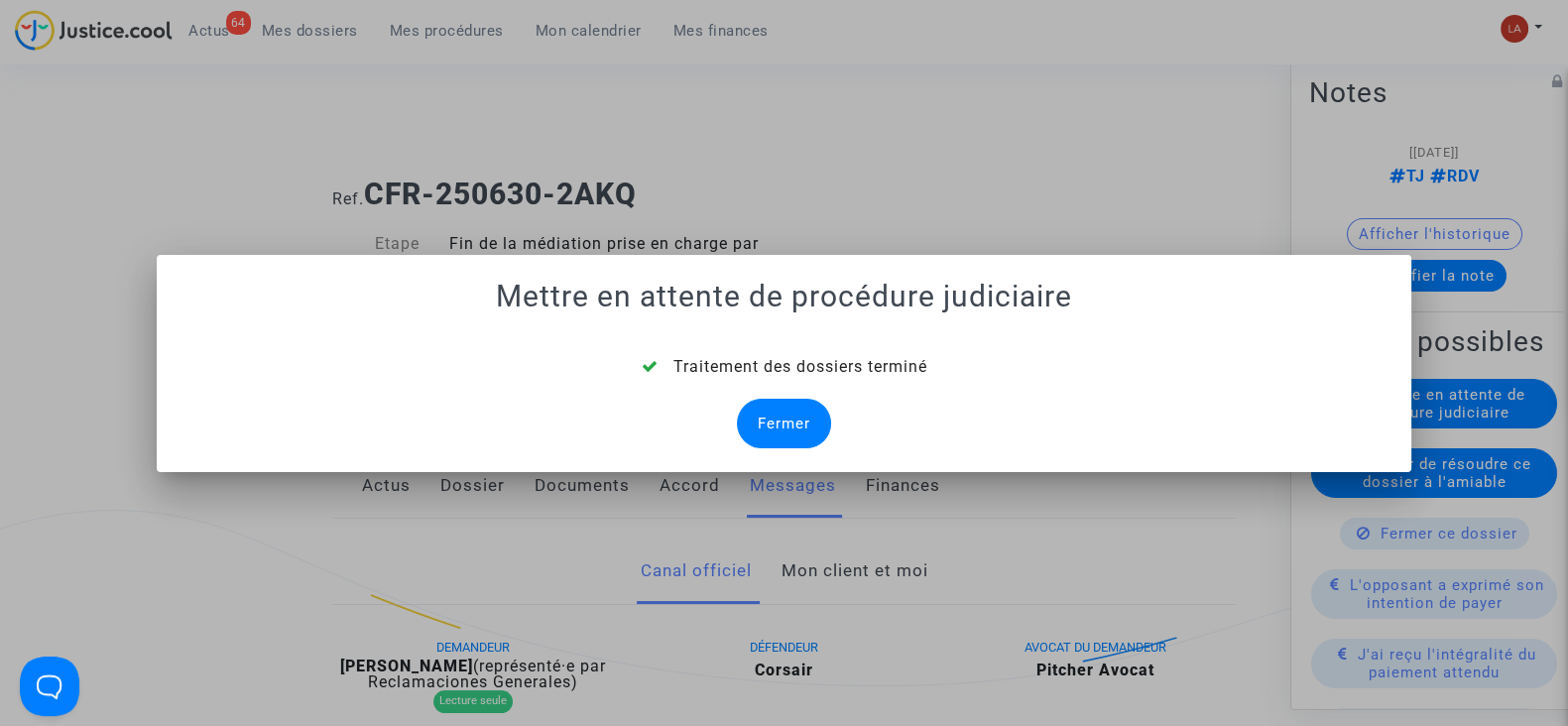
click at [778, 415] on div "Fermer" at bounding box center [784, 423] width 94 height 50
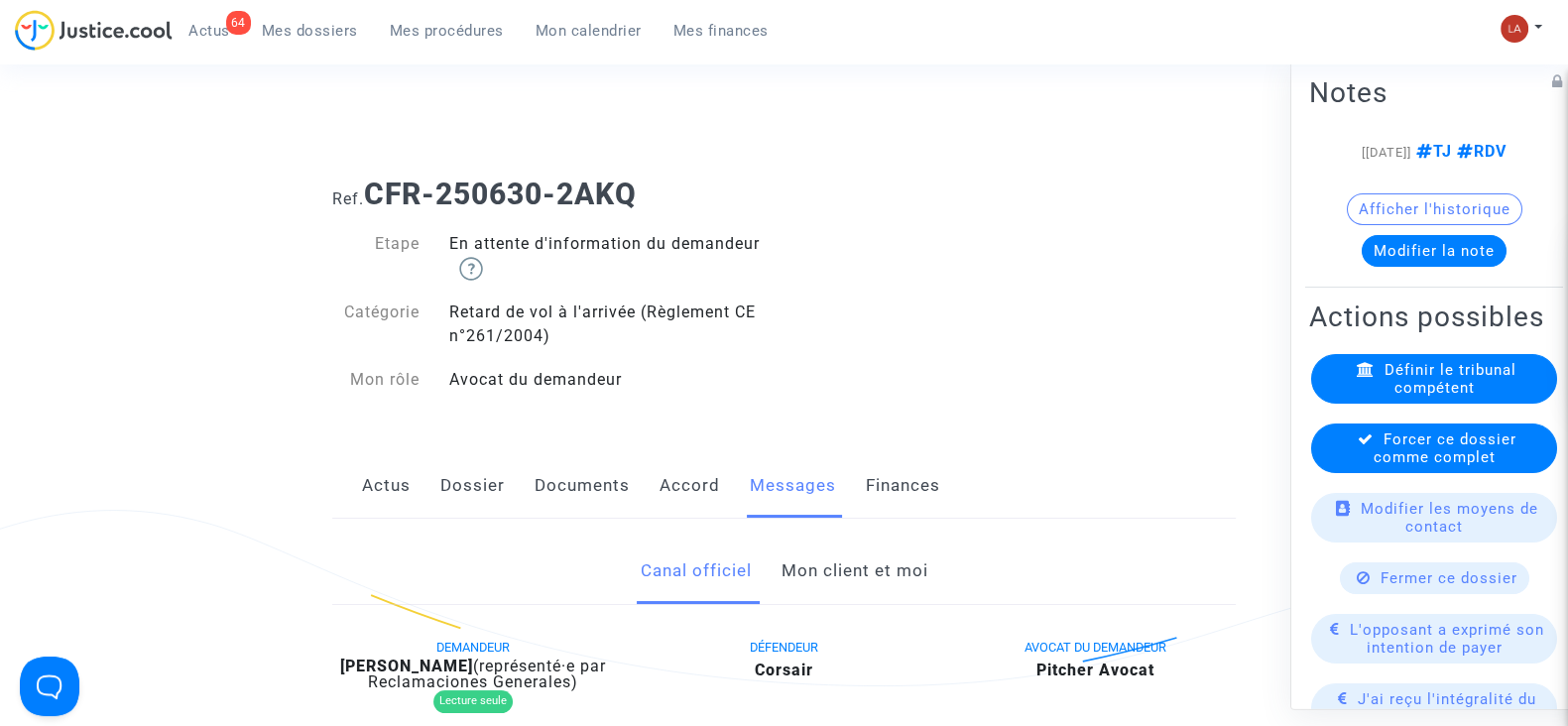
click at [1422, 466] on span "Forcer ce dossier comme complet" at bounding box center [1446, 448] width 143 height 36
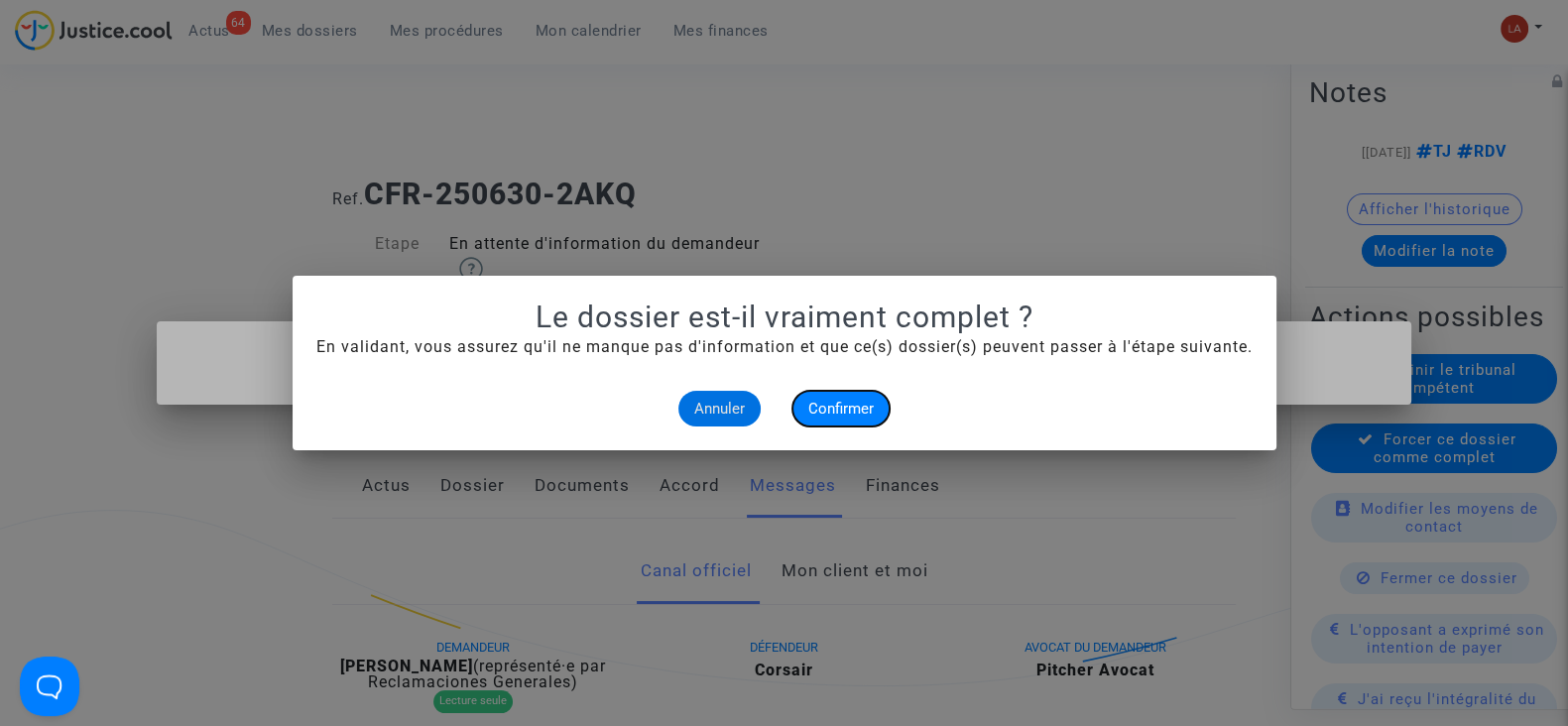
click at [814, 417] on button "Confirmer" at bounding box center [842, 408] width 97 height 36
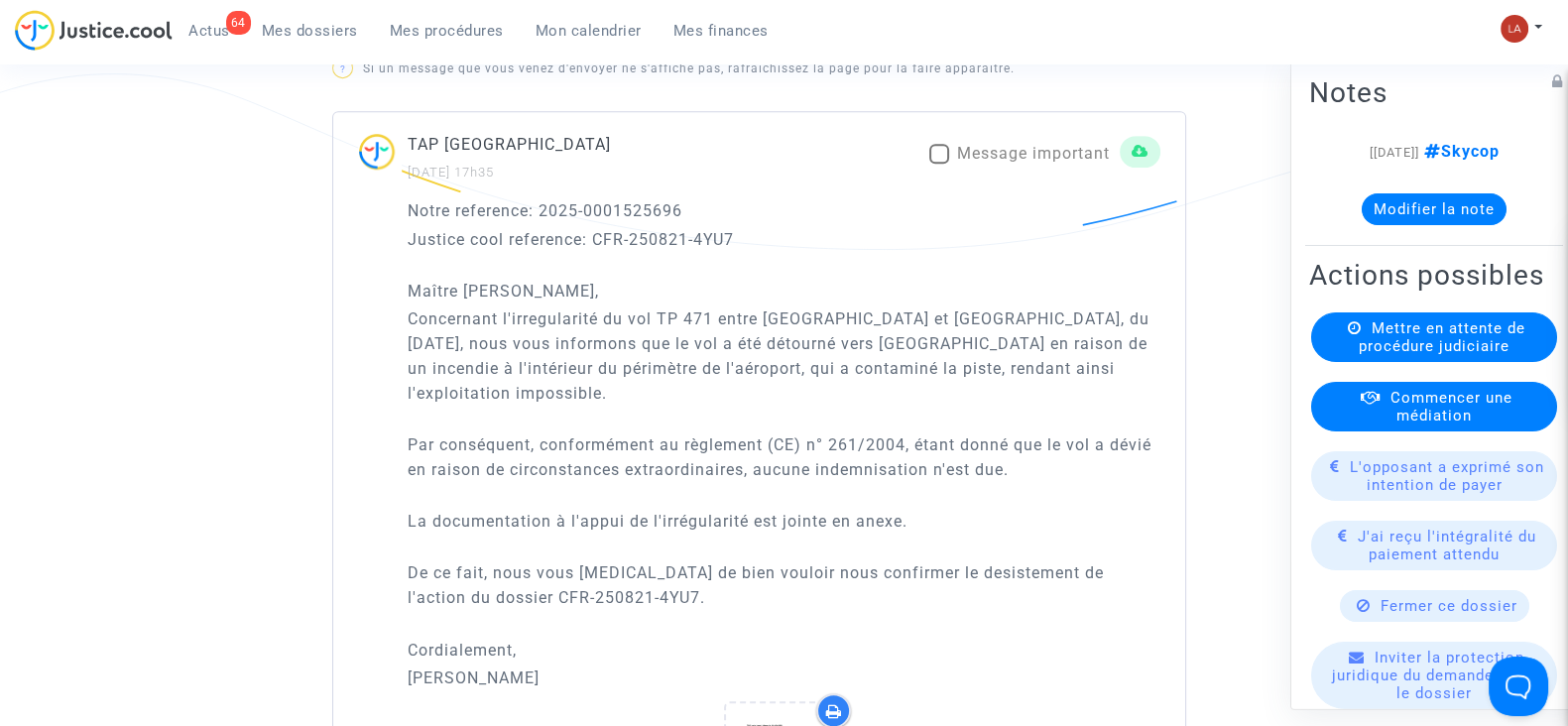
scroll to position [1239, 0]
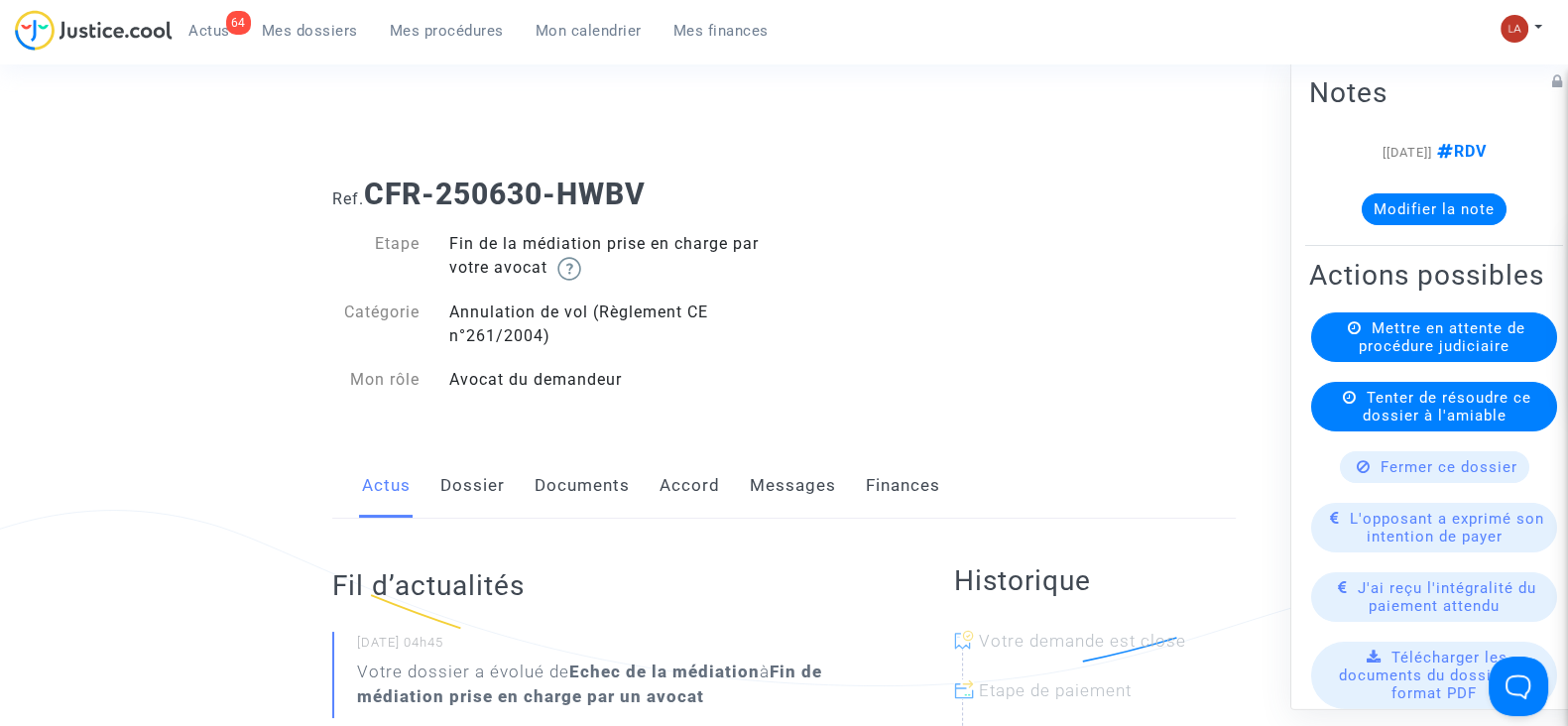
click at [450, 511] on link "Dossier" at bounding box center [472, 486] width 65 height 66
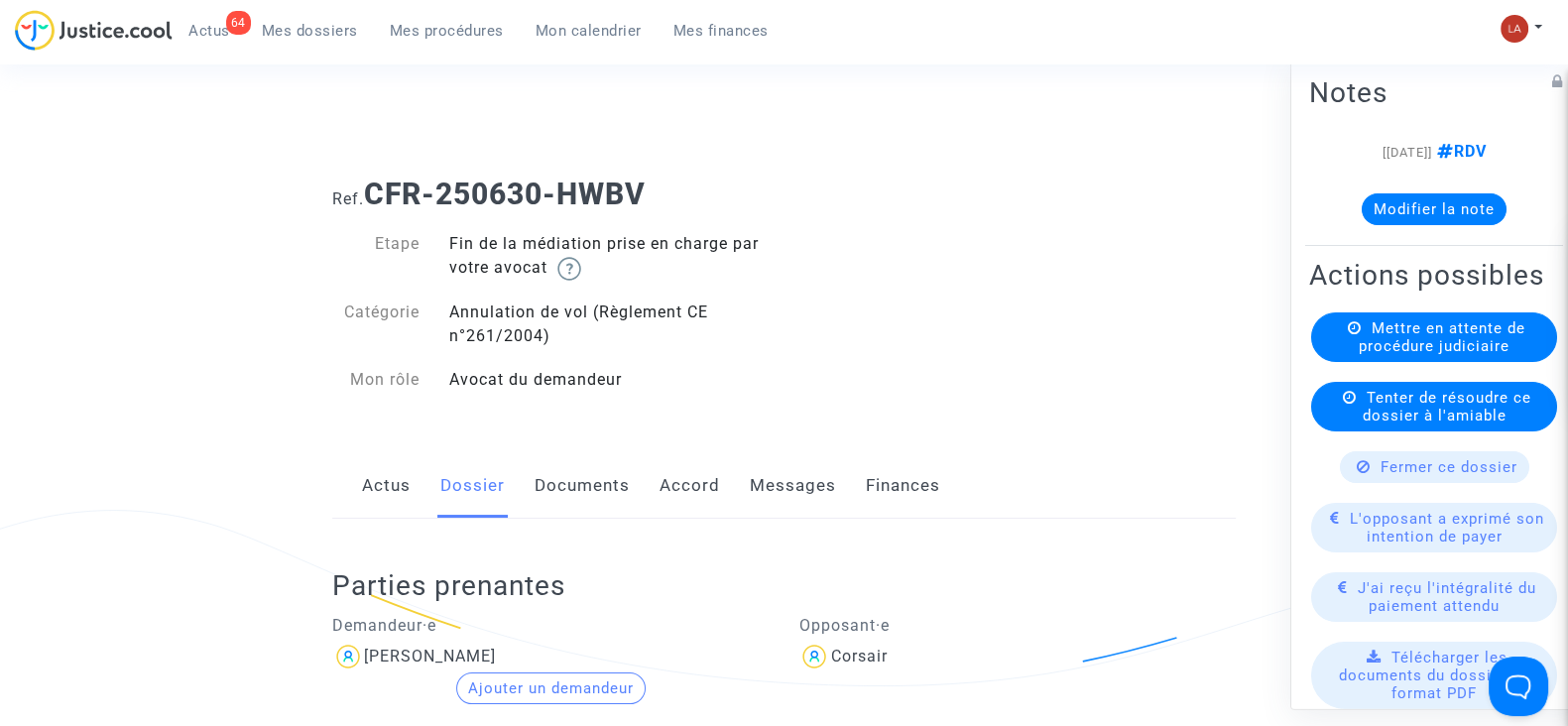
click at [814, 465] on link "Messages" at bounding box center [793, 486] width 86 height 66
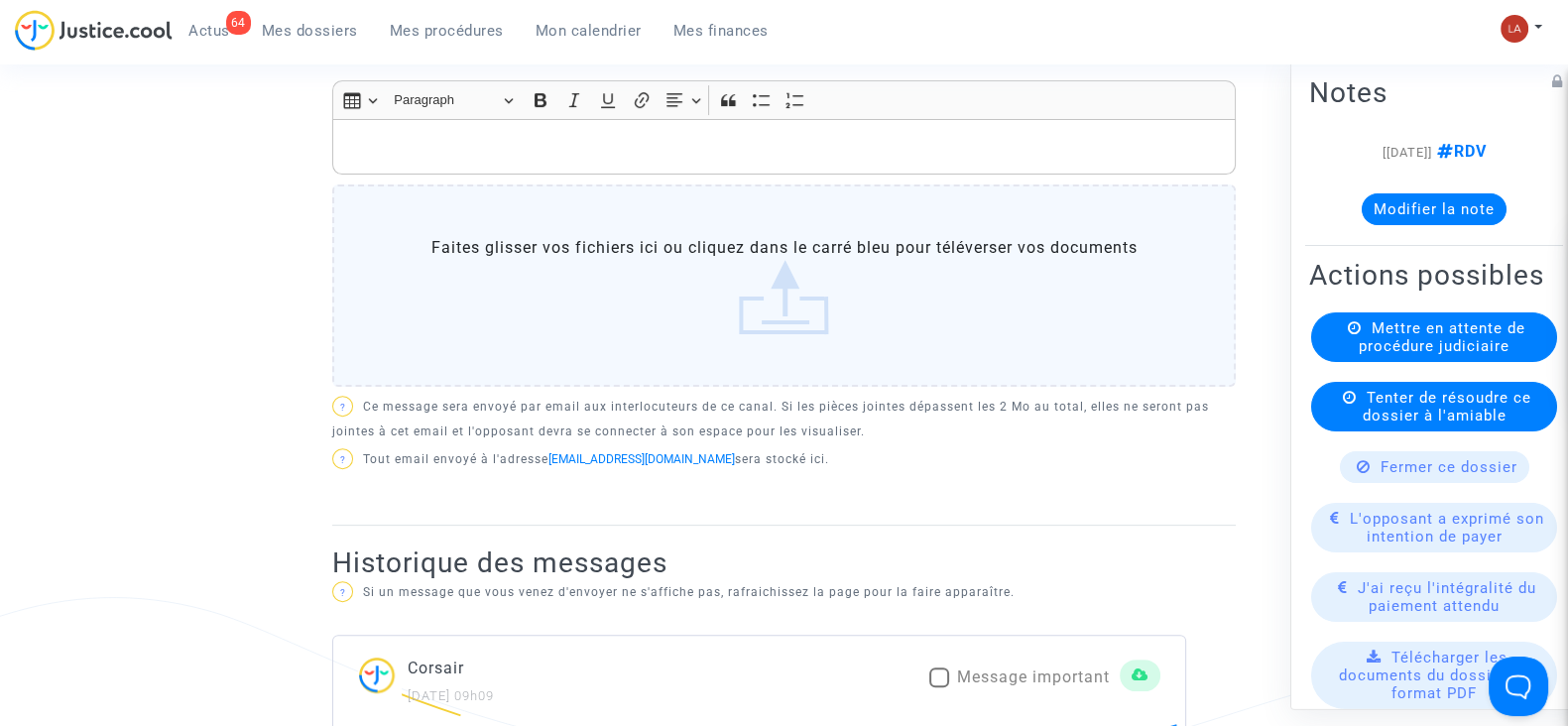
scroll to position [866, 0]
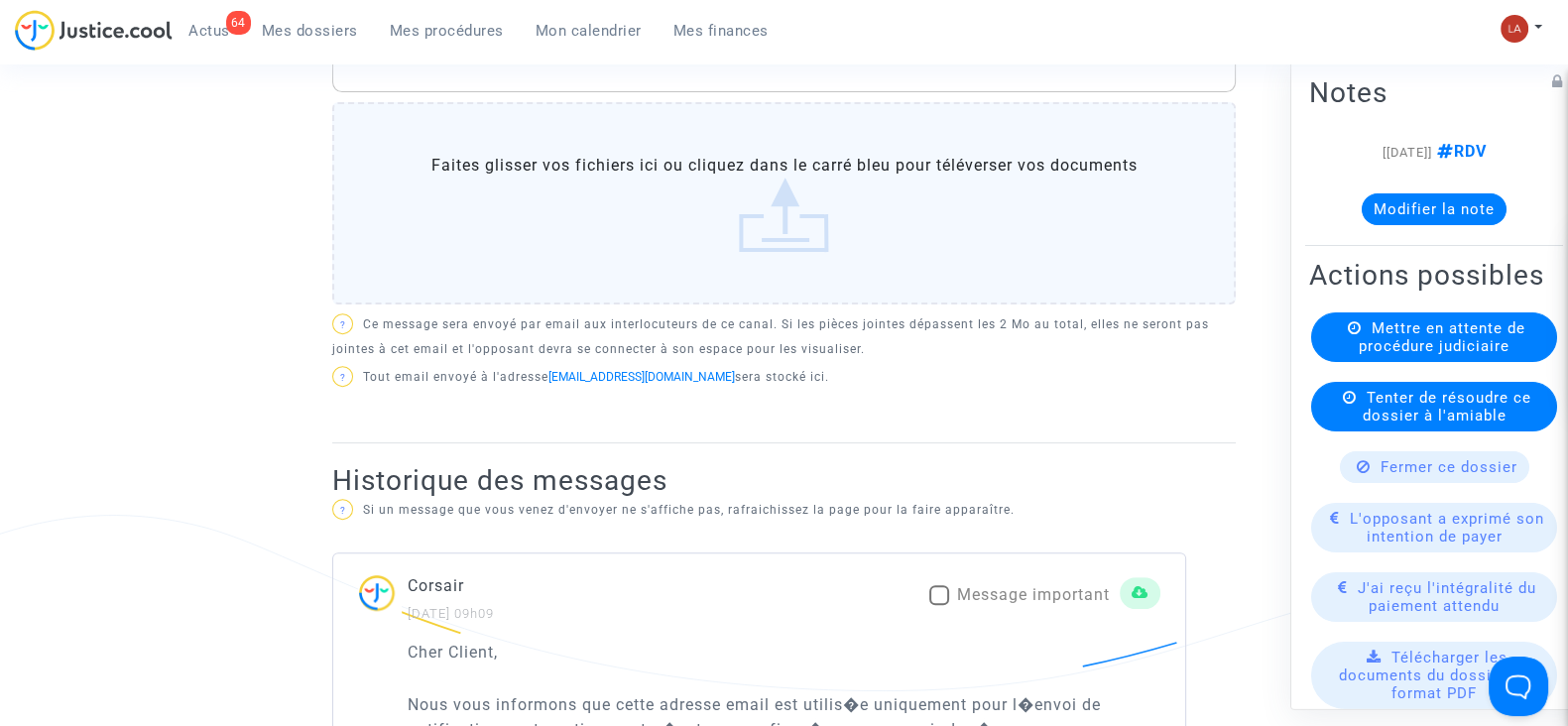
click at [944, 597] on span at bounding box center [939, 595] width 20 height 20
click at [939, 605] on input "Message important" at bounding box center [938, 605] width 1 height 1
checkbox input "true"
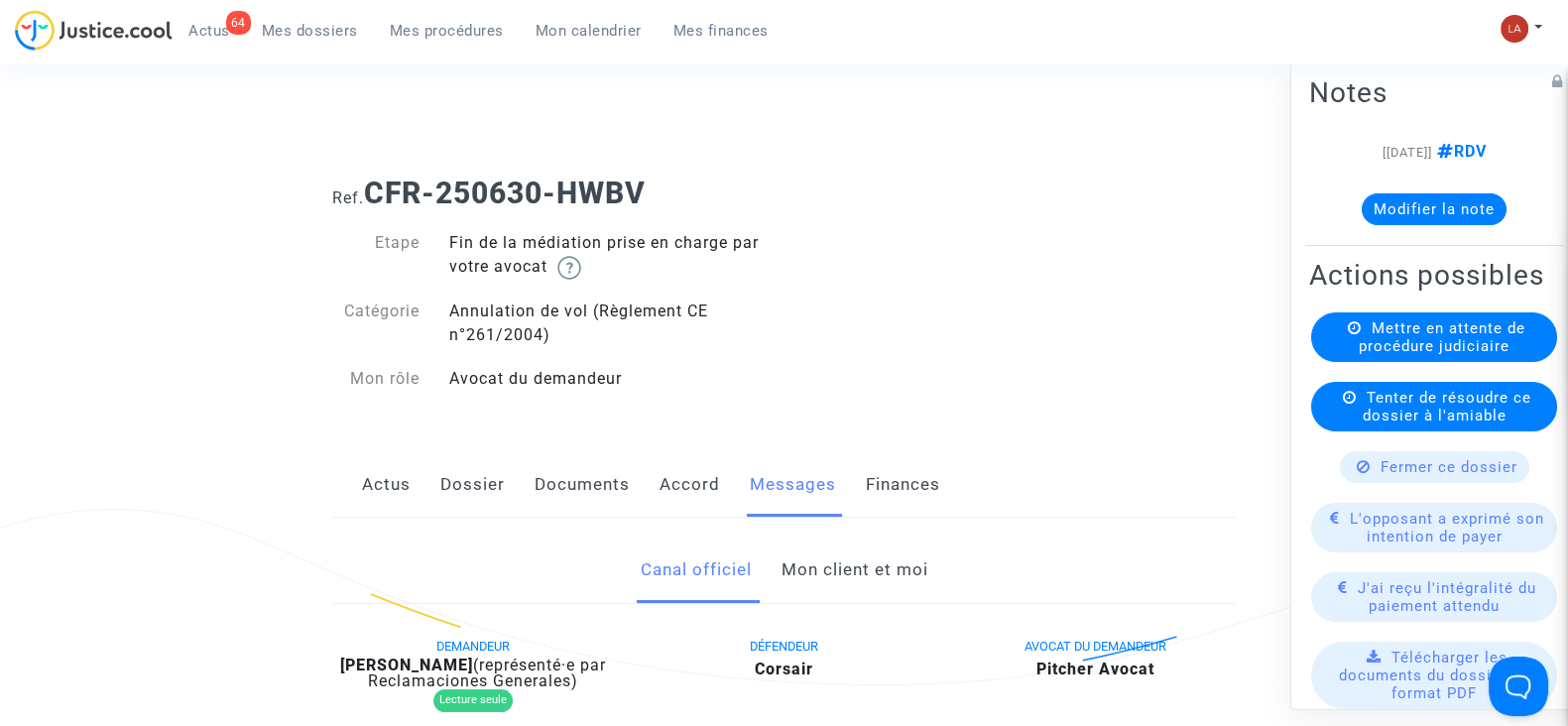
scroll to position [0, 0]
click at [447, 669] on b "[PERSON_NAME]" at bounding box center [406, 665] width 133 height 19
copy div "Tounkara"
click at [474, 483] on link "Dossier" at bounding box center [472, 486] width 65 height 66
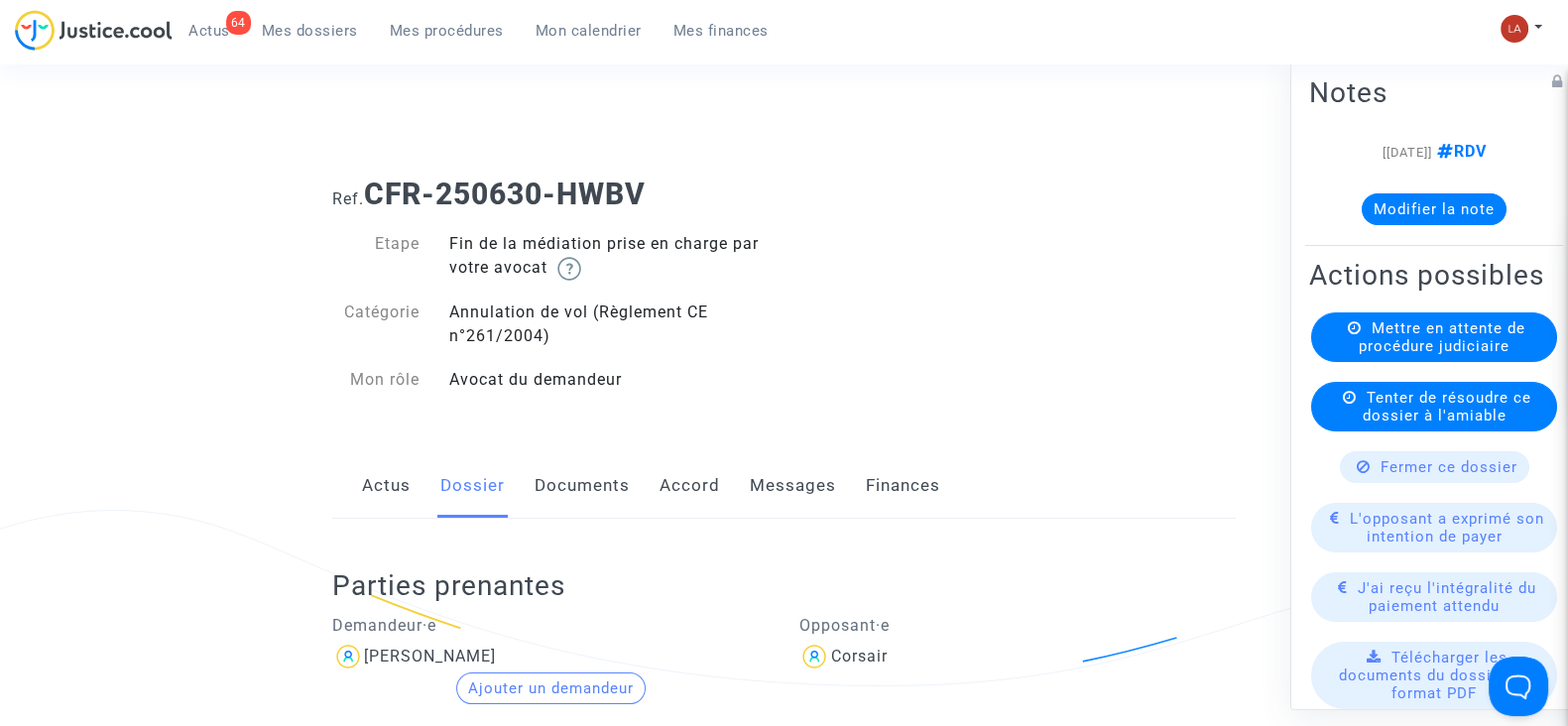
click at [794, 478] on link "Messages" at bounding box center [793, 486] width 86 height 66
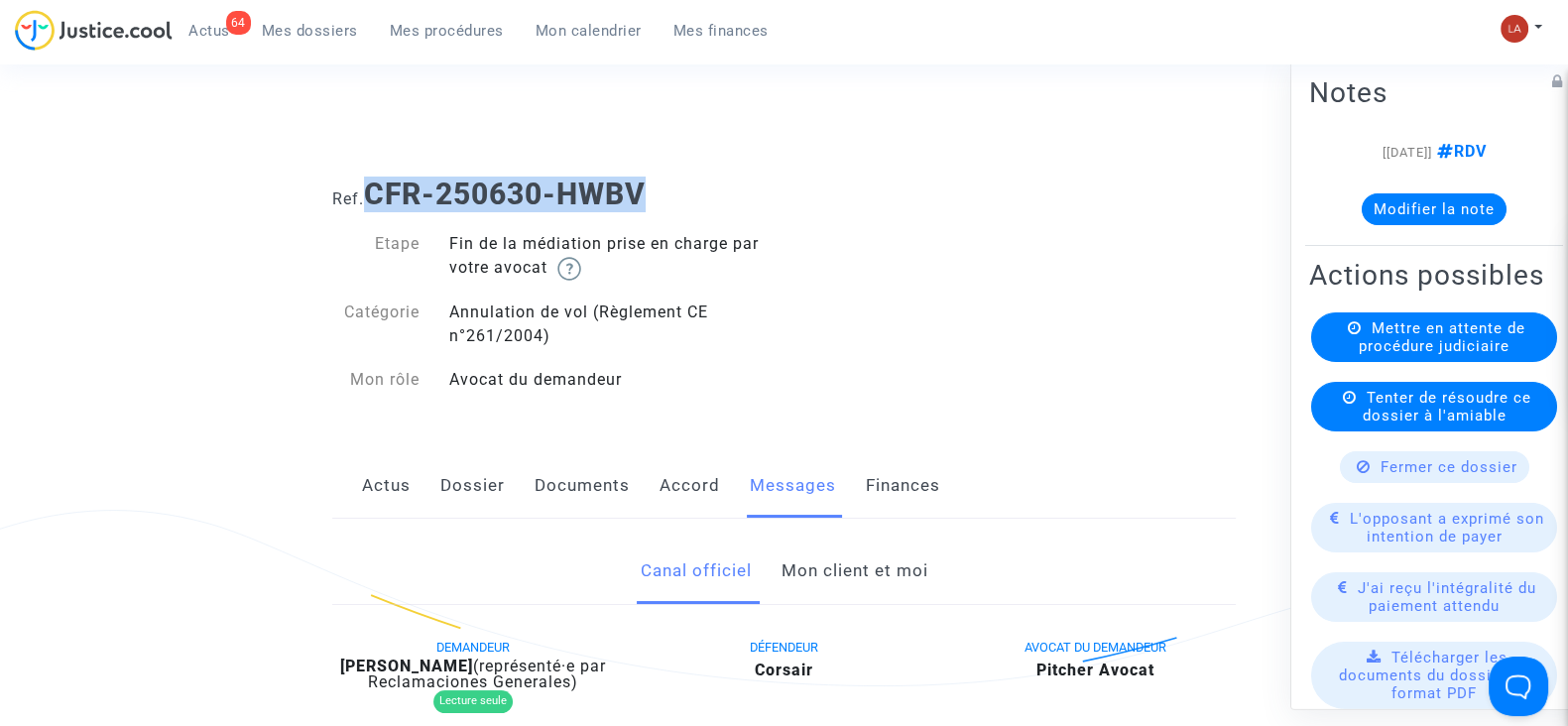
drag, startPoint x: 754, startPoint y: 189, endPoint x: 367, endPoint y: 185, distance: 387.0
click at [367, 185] on h1 "Ref. CFR-250630-HWBV" at bounding box center [783, 195] width 903 height 36
copy b "CFR-250630-HWBV"
click at [1463, 190] on note-viewer "[30/06/2025] RDV Modifier la note" at bounding box center [1435, 183] width 250 height 85
drag, startPoint x: 1463, startPoint y: 202, endPoint x: 1471, endPoint y: 227, distance: 26.2
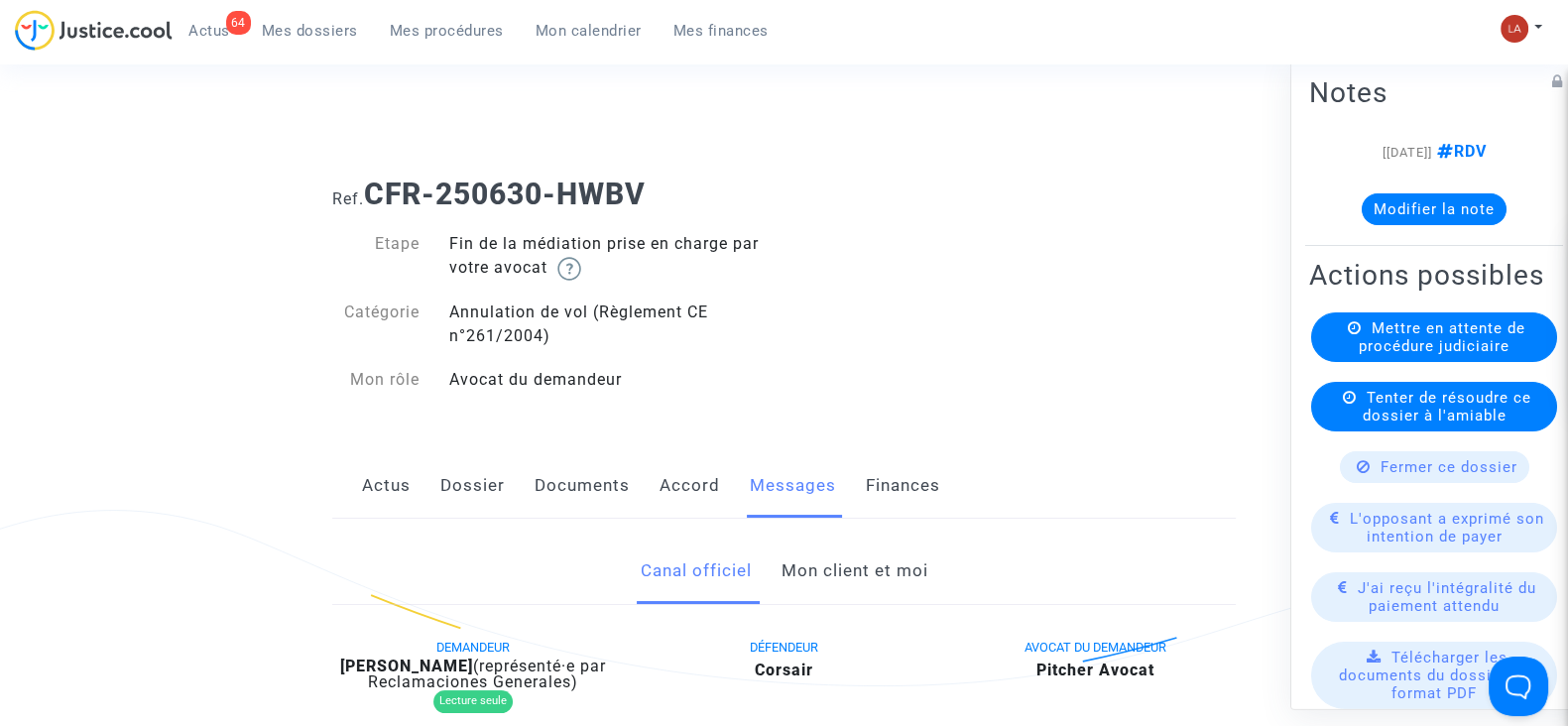
click at [1464, 204] on button "Modifier la note" at bounding box center [1435, 210] width 145 height 32
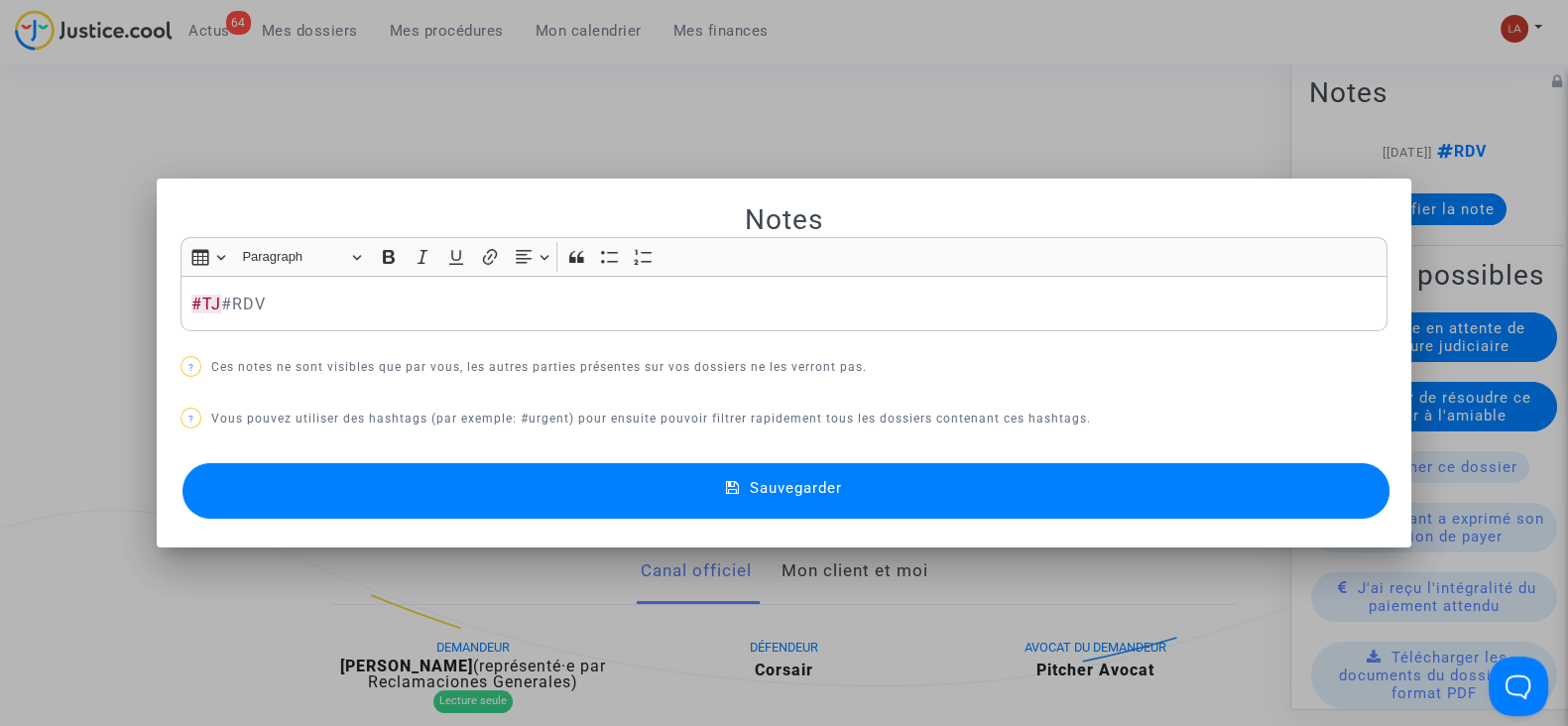
click at [1240, 522] on mat-dialog-container "Notes Rich Text Editor Insert table Insert table Heading Paragraph Paragraph He…" at bounding box center [784, 363] width 1255 height 369
click at [1242, 500] on button "Sauvegarder" at bounding box center [786, 491] width 1207 height 56
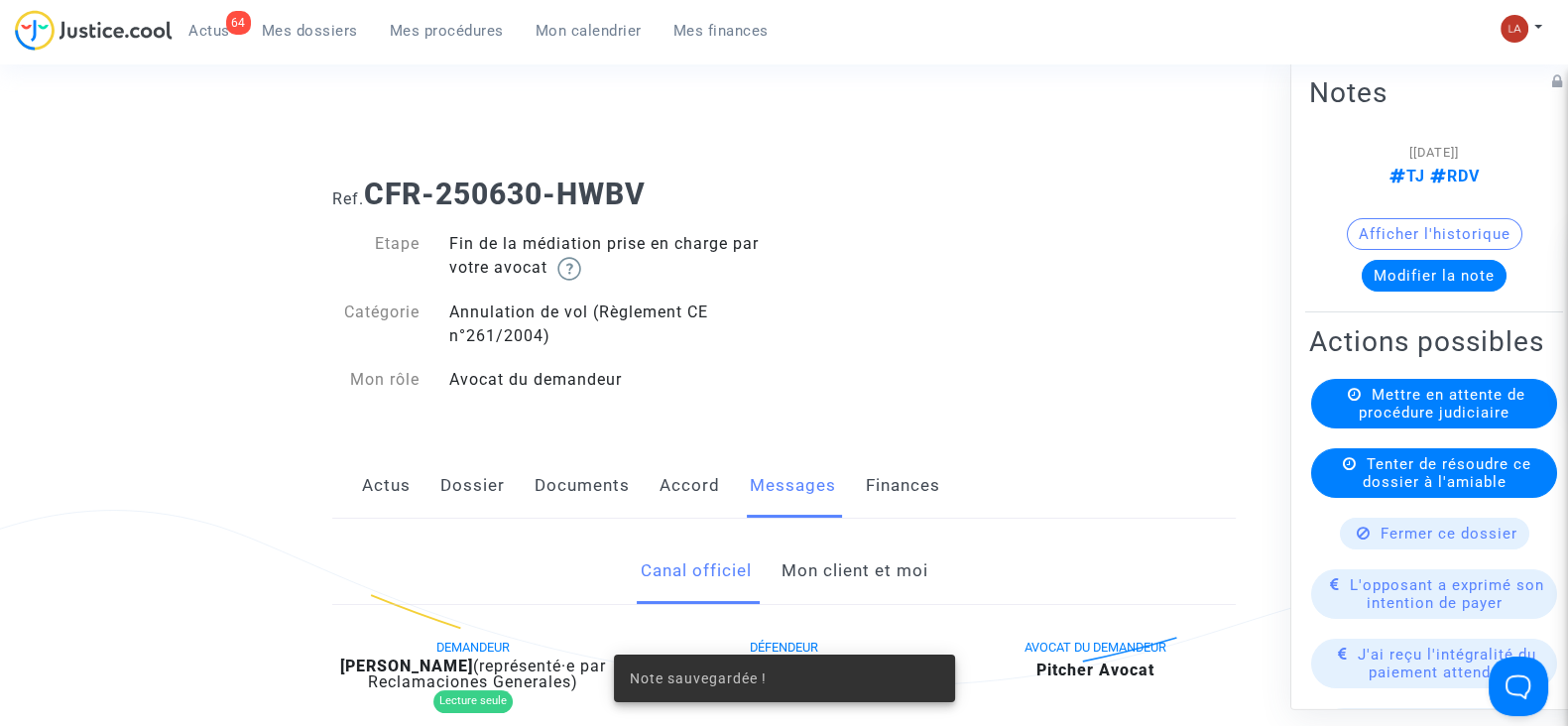
click at [1419, 421] on span "Mettre en attente de procédure judiciaire" at bounding box center [1443, 403] width 167 height 36
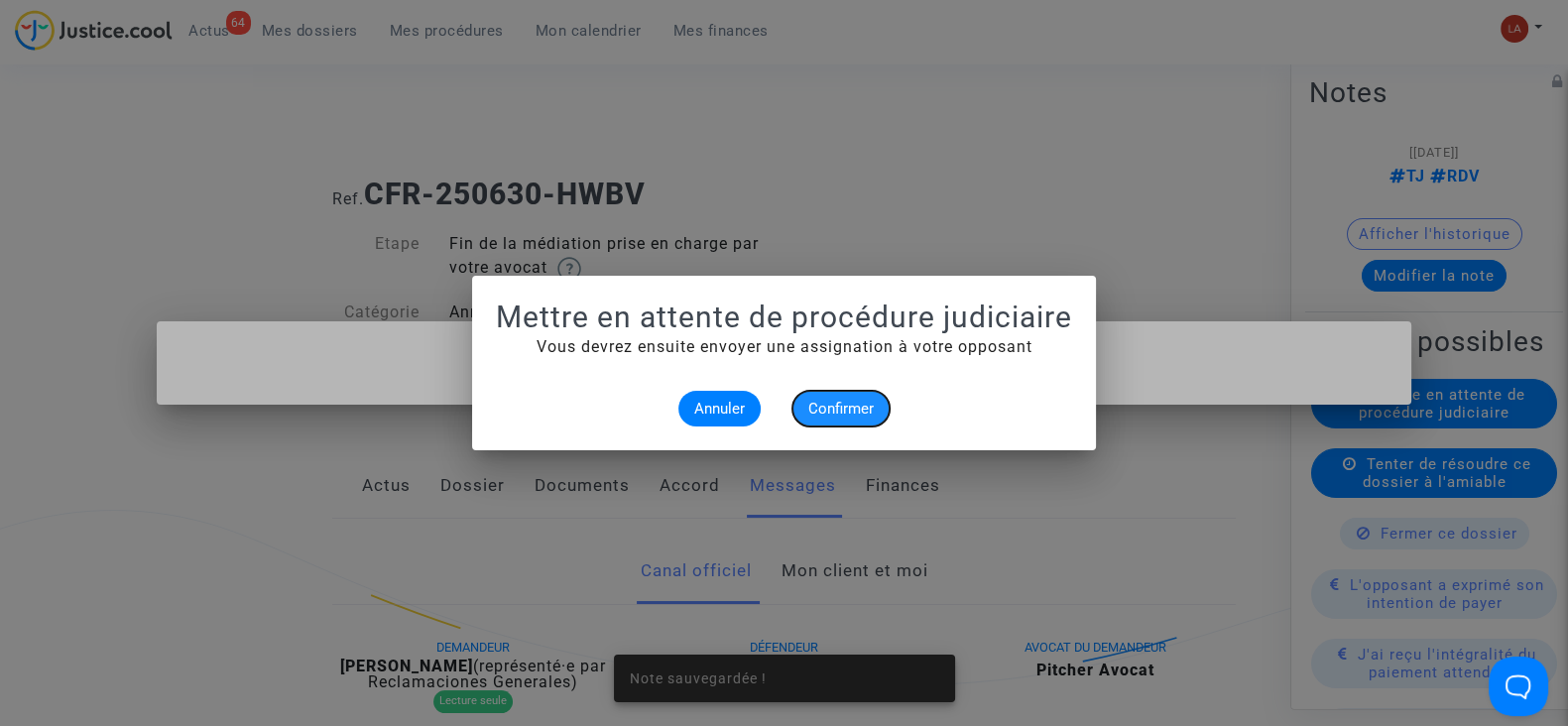
click at [877, 417] on button "Confirmer" at bounding box center [842, 408] width 97 height 36
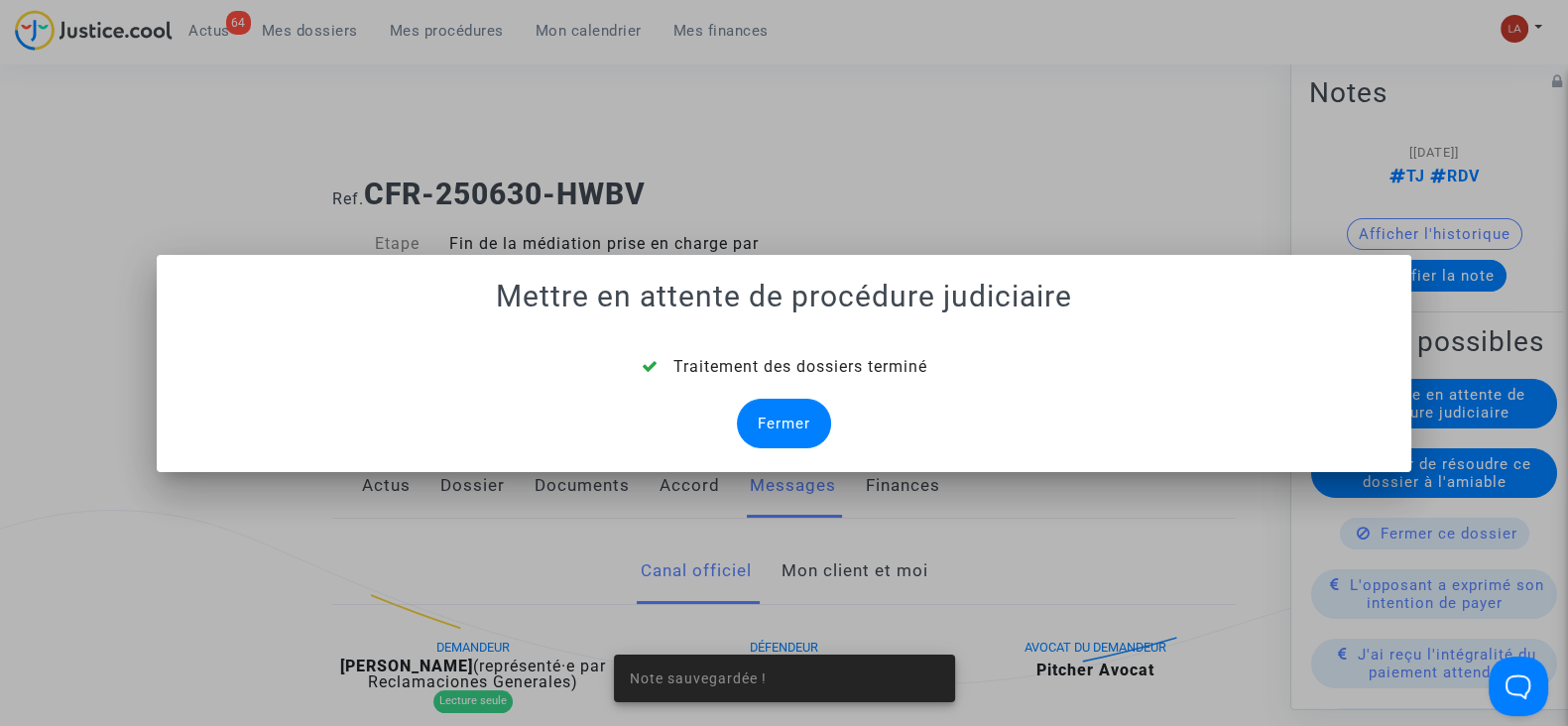
click at [720, 412] on div "Traitement des dossiers terminé Fermer" at bounding box center [784, 401] width 1207 height 93
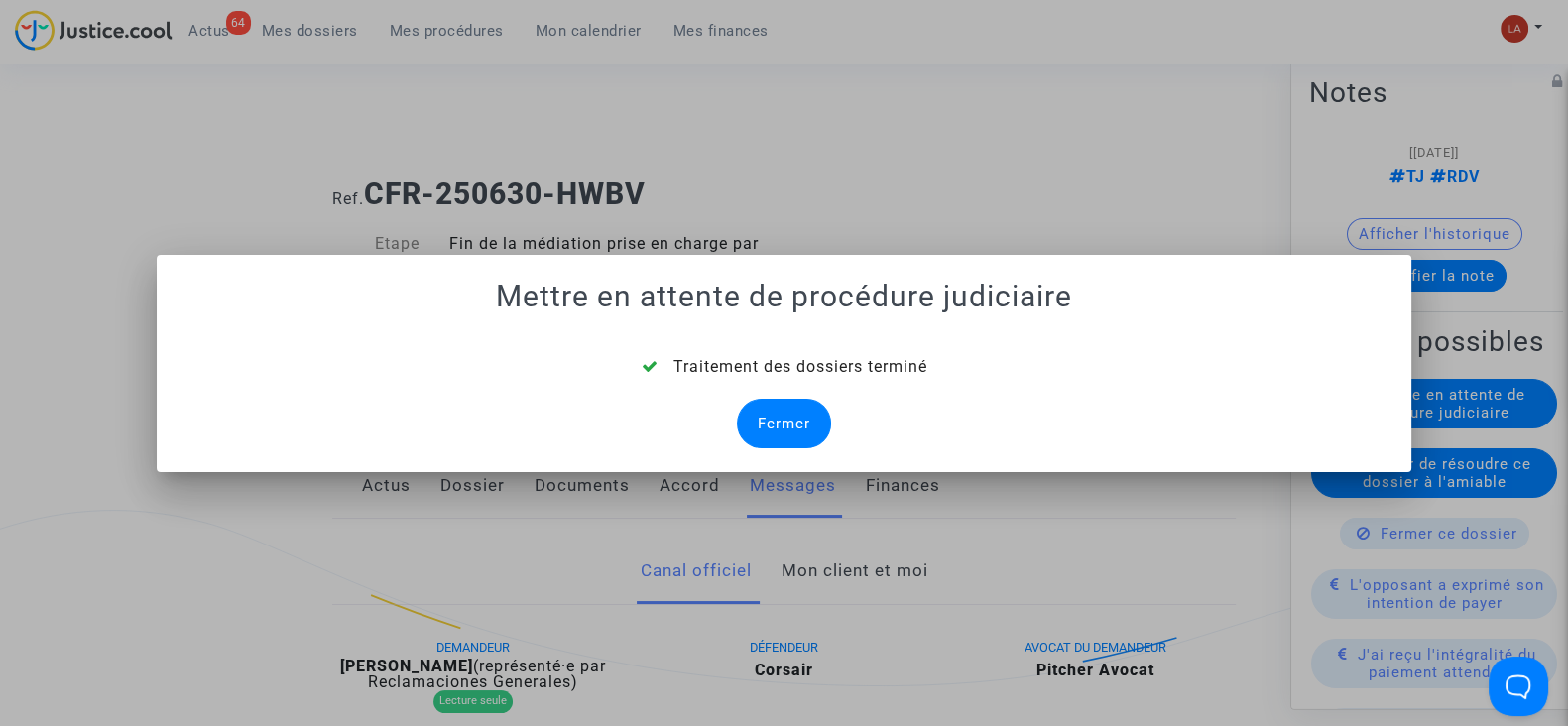
click at [770, 411] on div "Fermer" at bounding box center [784, 423] width 94 height 50
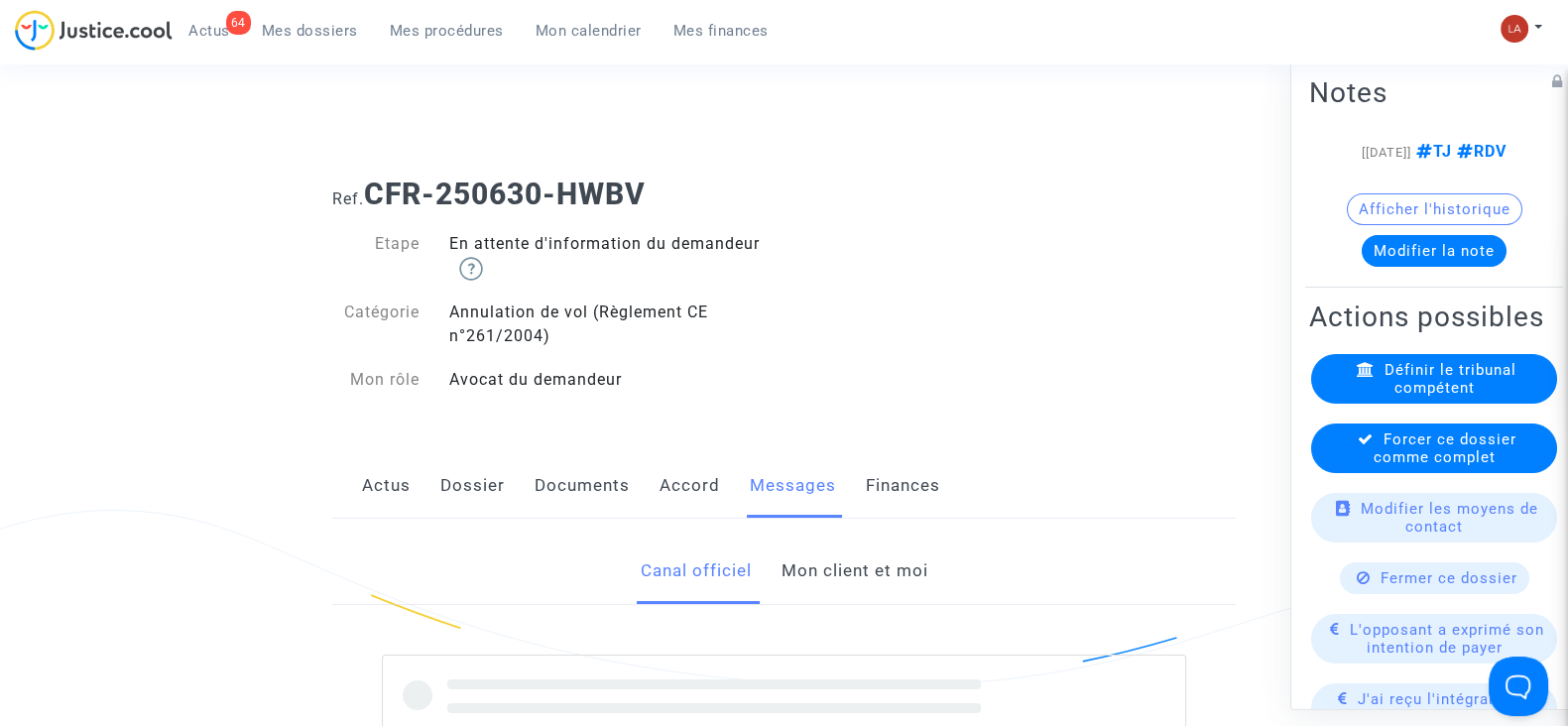
click at [1394, 466] on span "Forcer ce dossier comme complet" at bounding box center [1446, 448] width 143 height 36
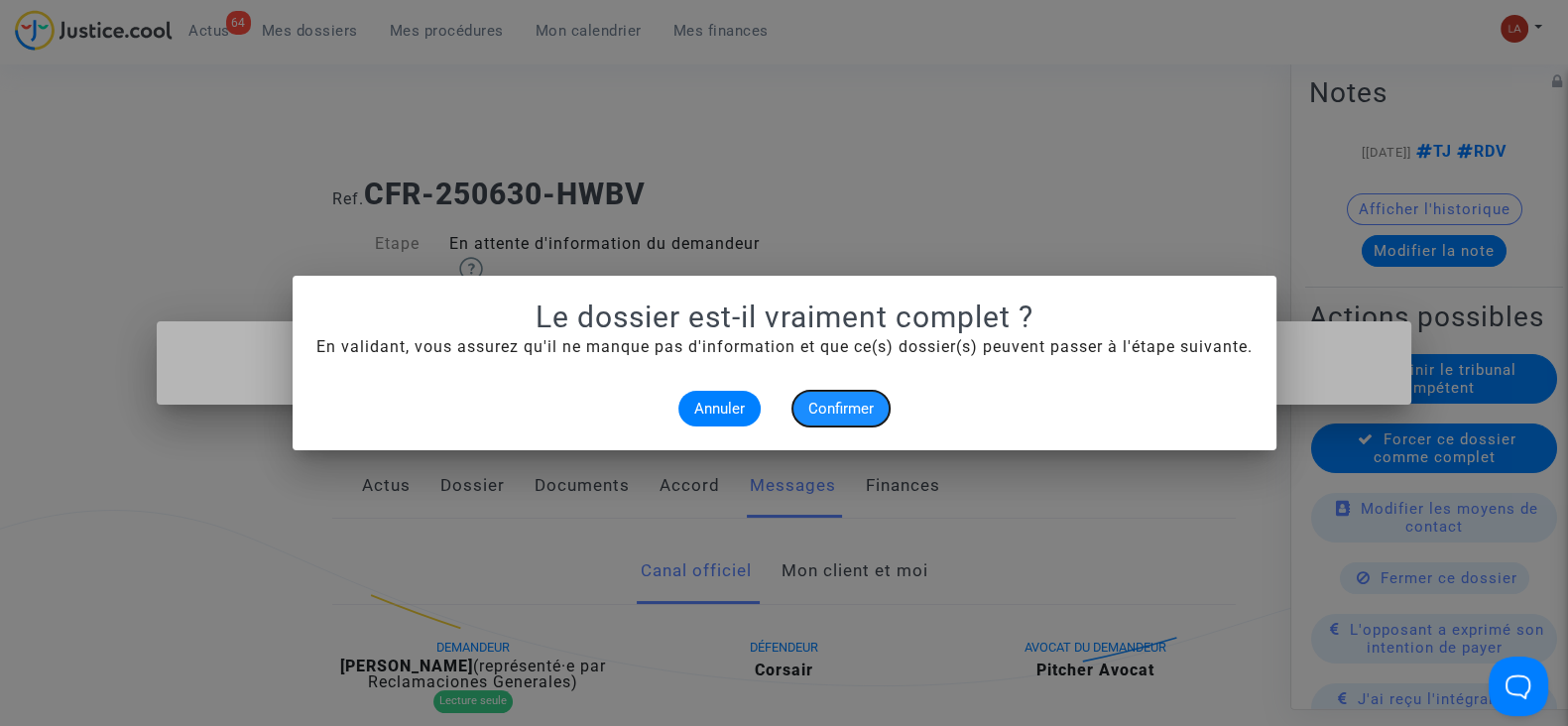
click at [855, 399] on span "Confirmer" at bounding box center [842, 408] width 66 height 18
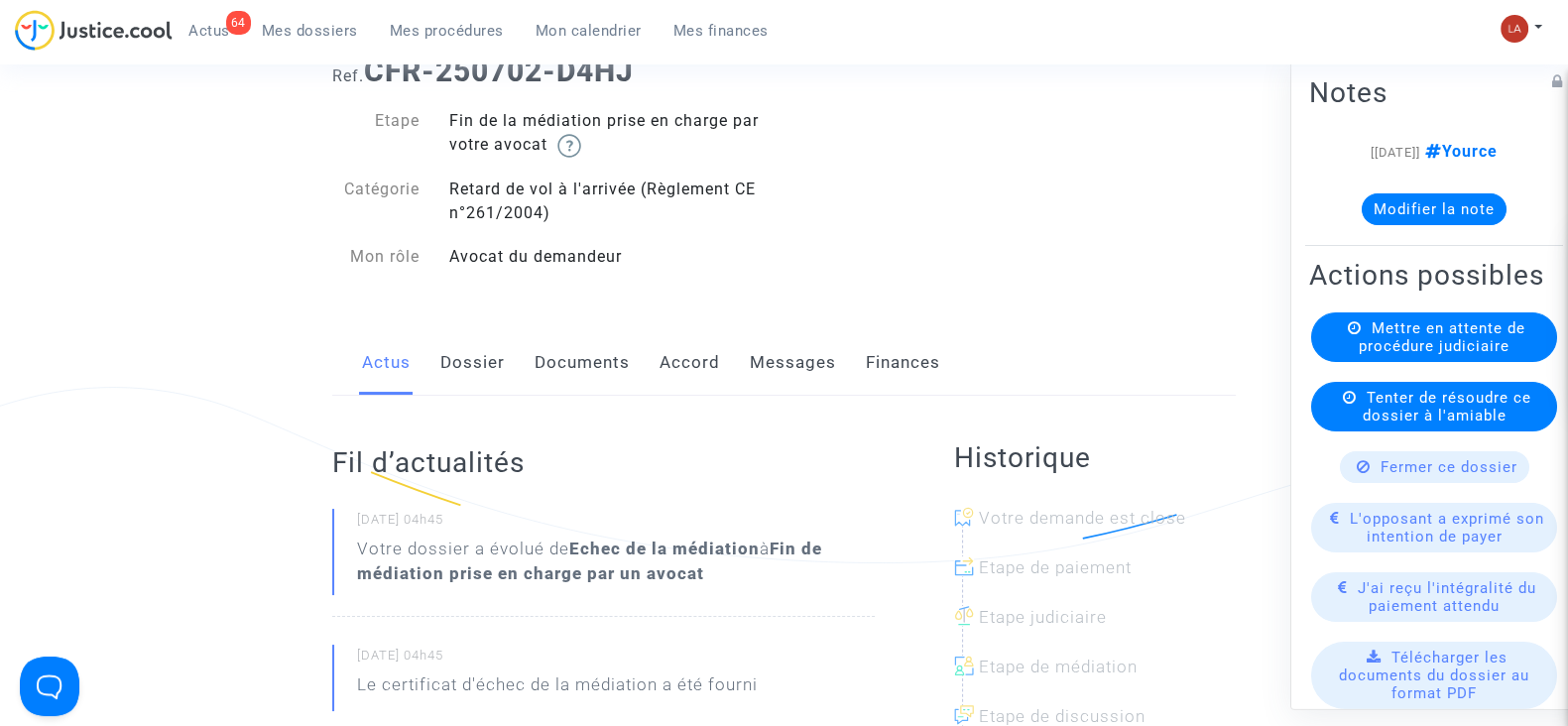
click at [453, 350] on link "Dossier" at bounding box center [472, 363] width 65 height 66
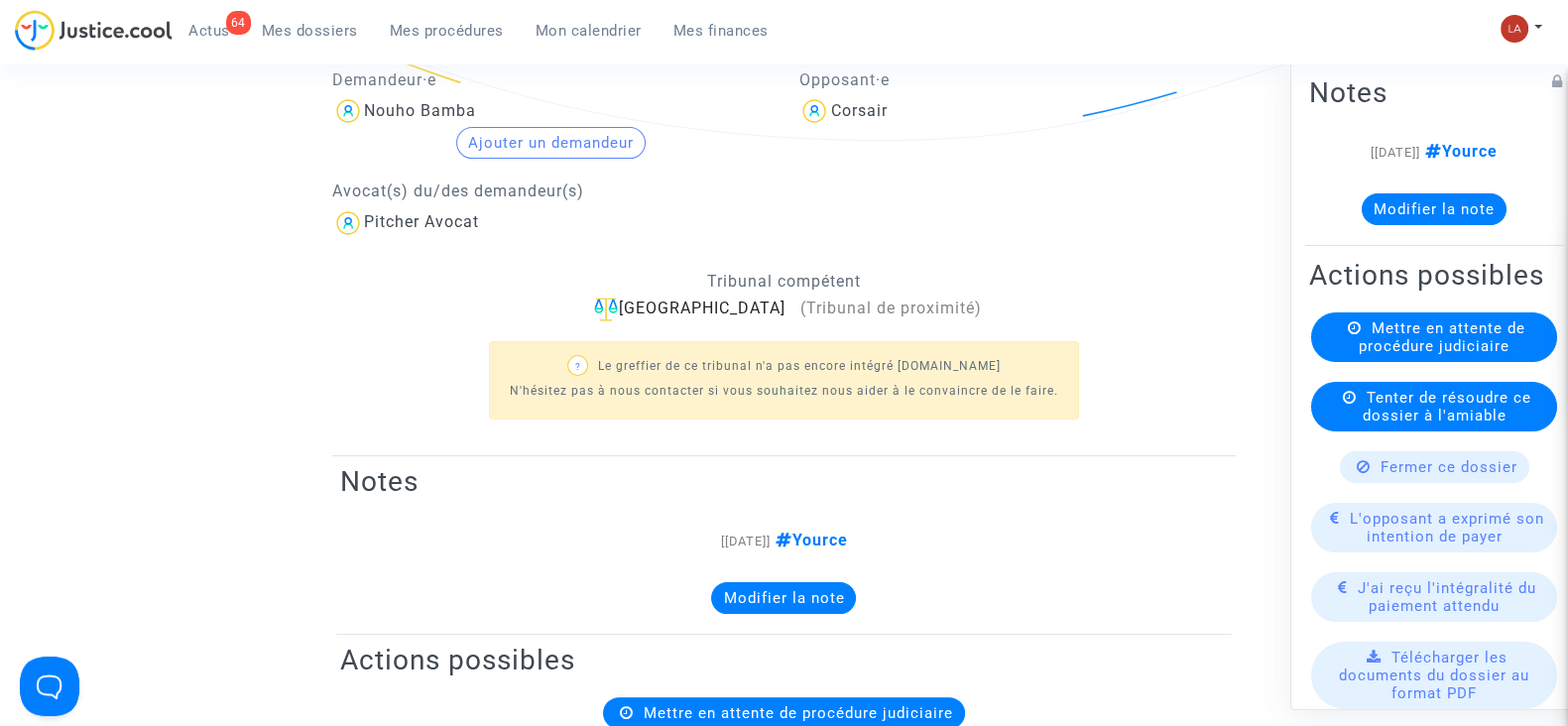
scroll to position [247, 0]
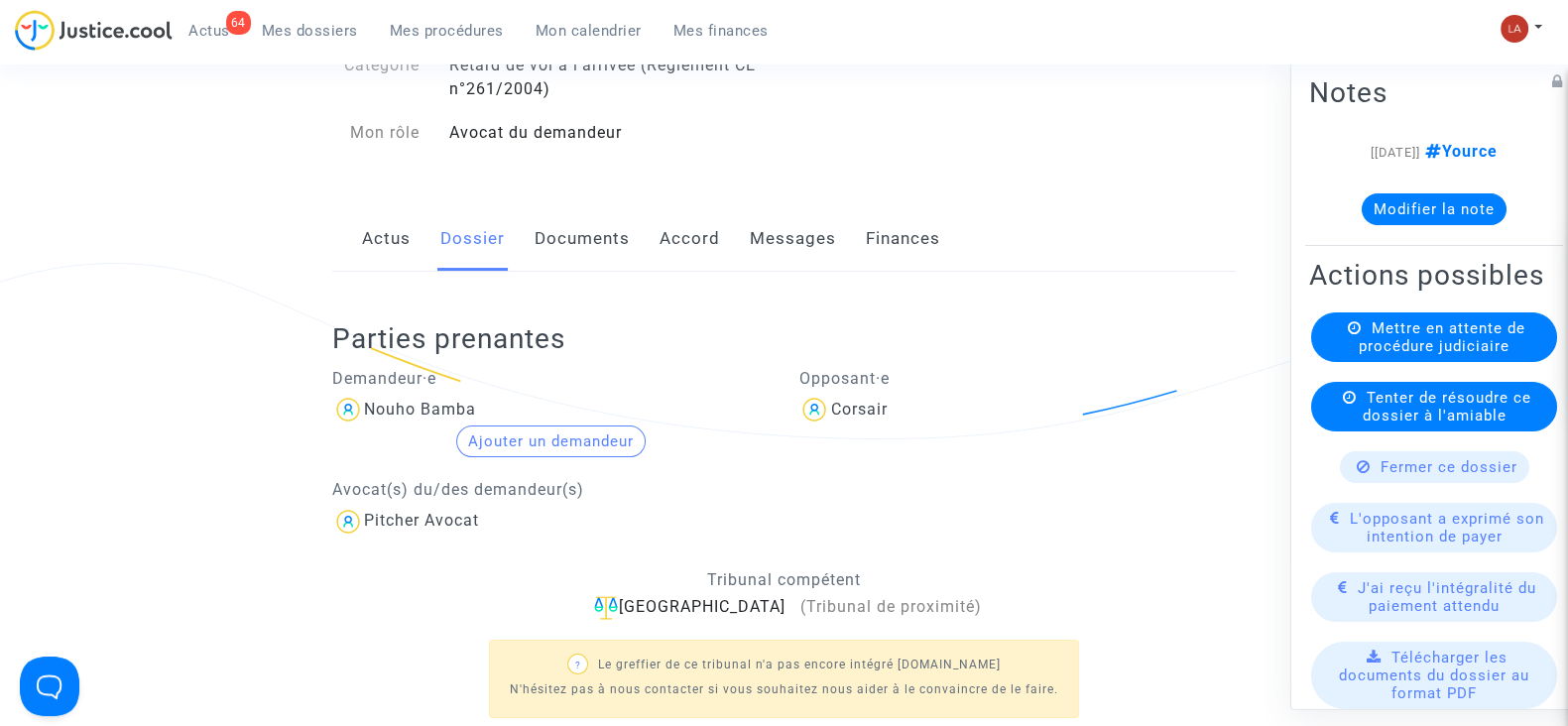
click at [797, 239] on link "Messages" at bounding box center [793, 239] width 86 height 66
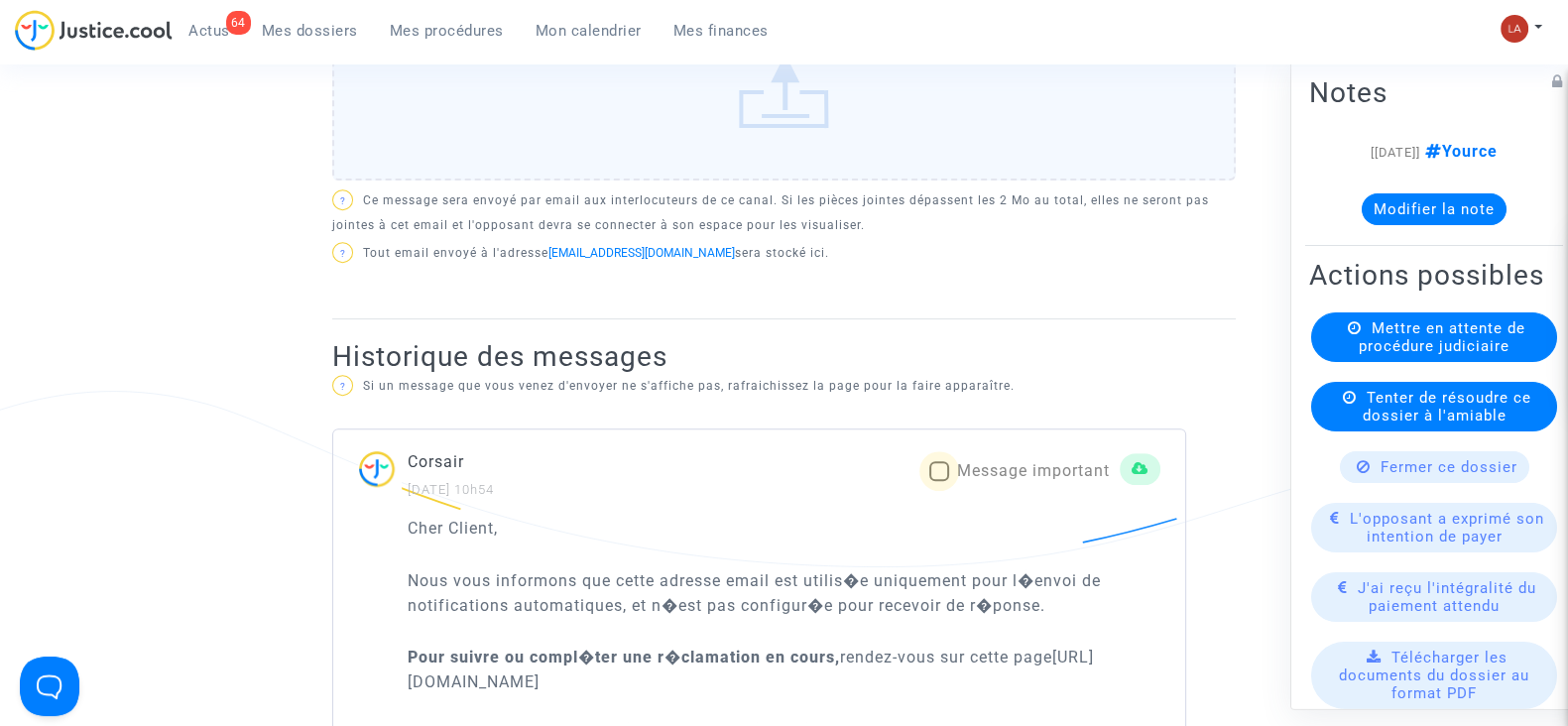
click at [990, 468] on span "Message important" at bounding box center [1033, 470] width 153 height 19
click at [939, 481] on input "Message important" at bounding box center [938, 481] width 1 height 1
checkbox input "true"
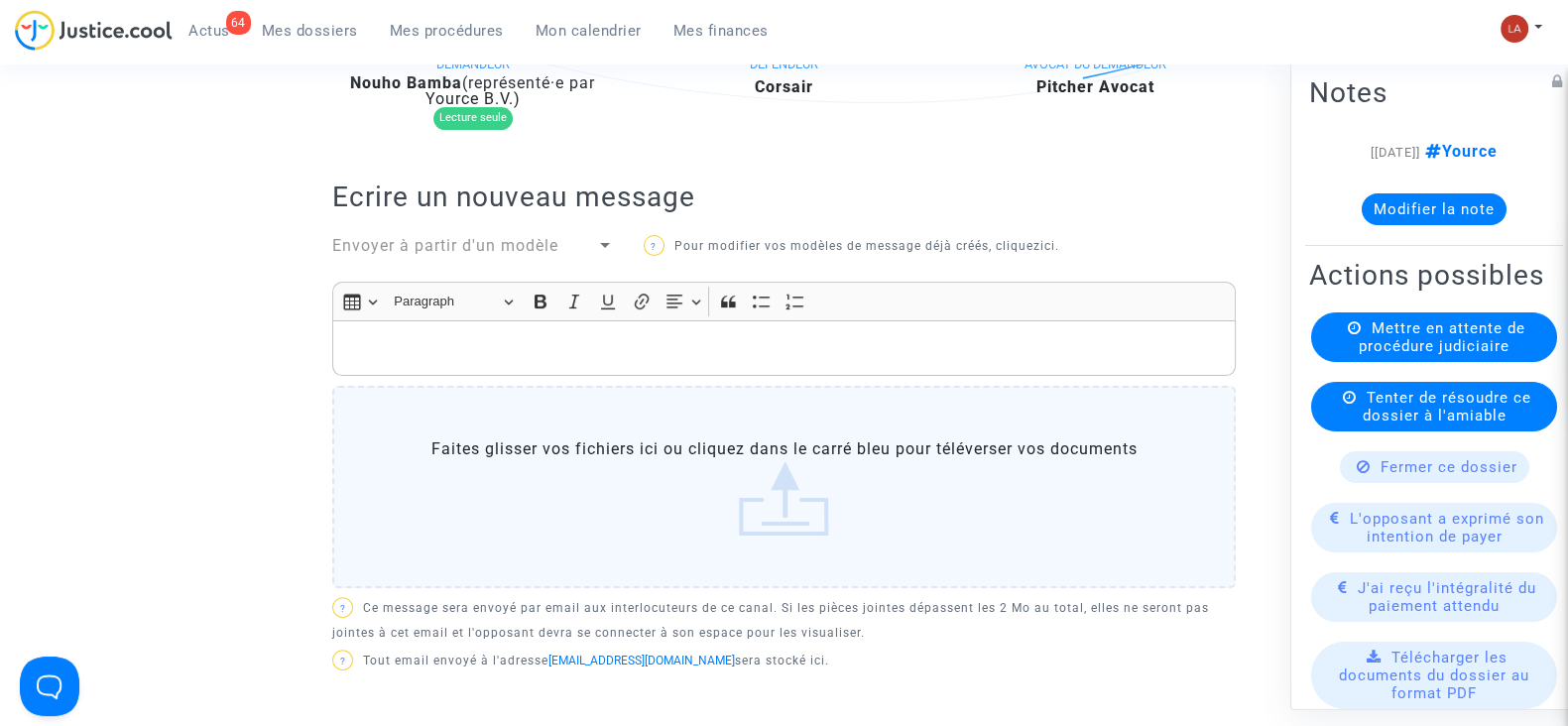
scroll to position [247, 0]
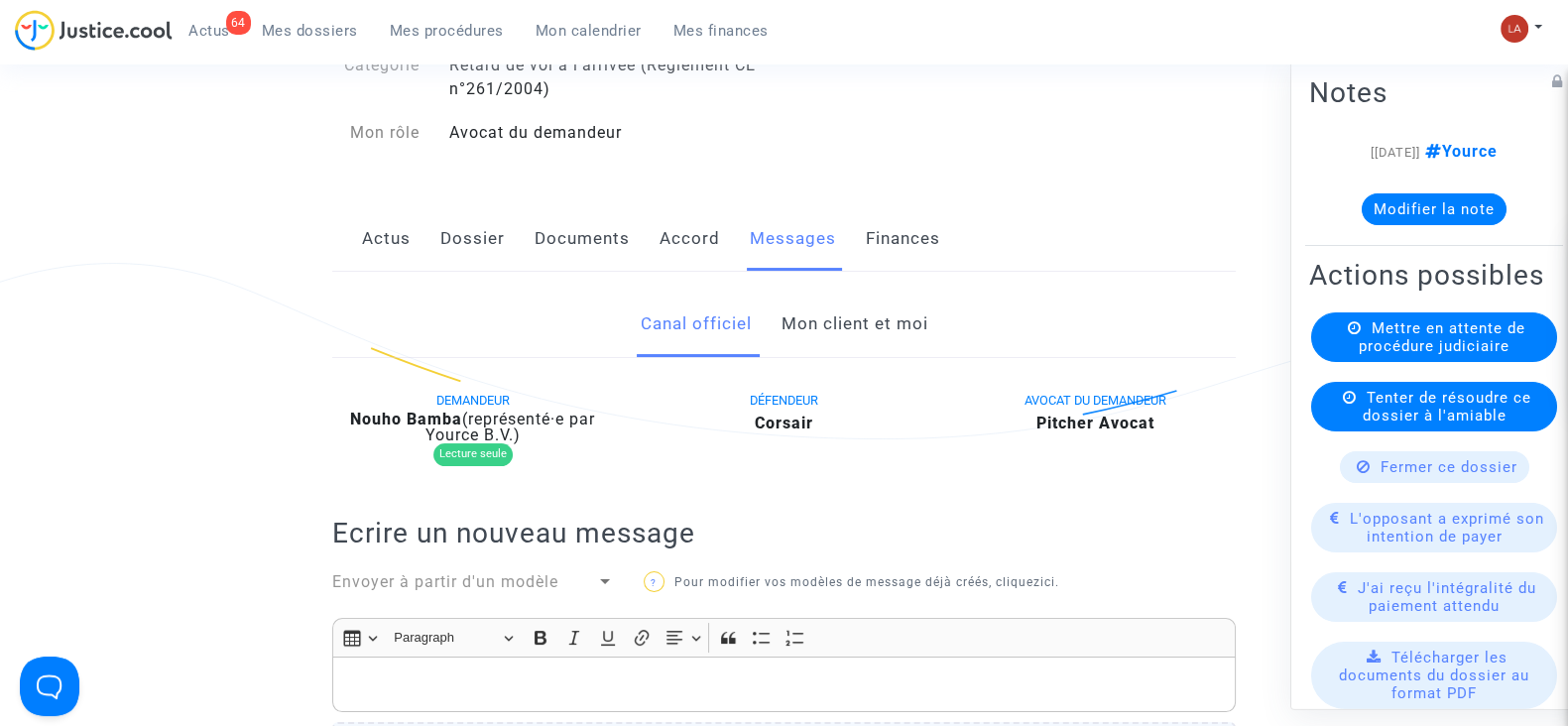
click at [422, 423] on b "Nouho Bamba" at bounding box center [405, 418] width 112 height 19
copy div "Bamba"
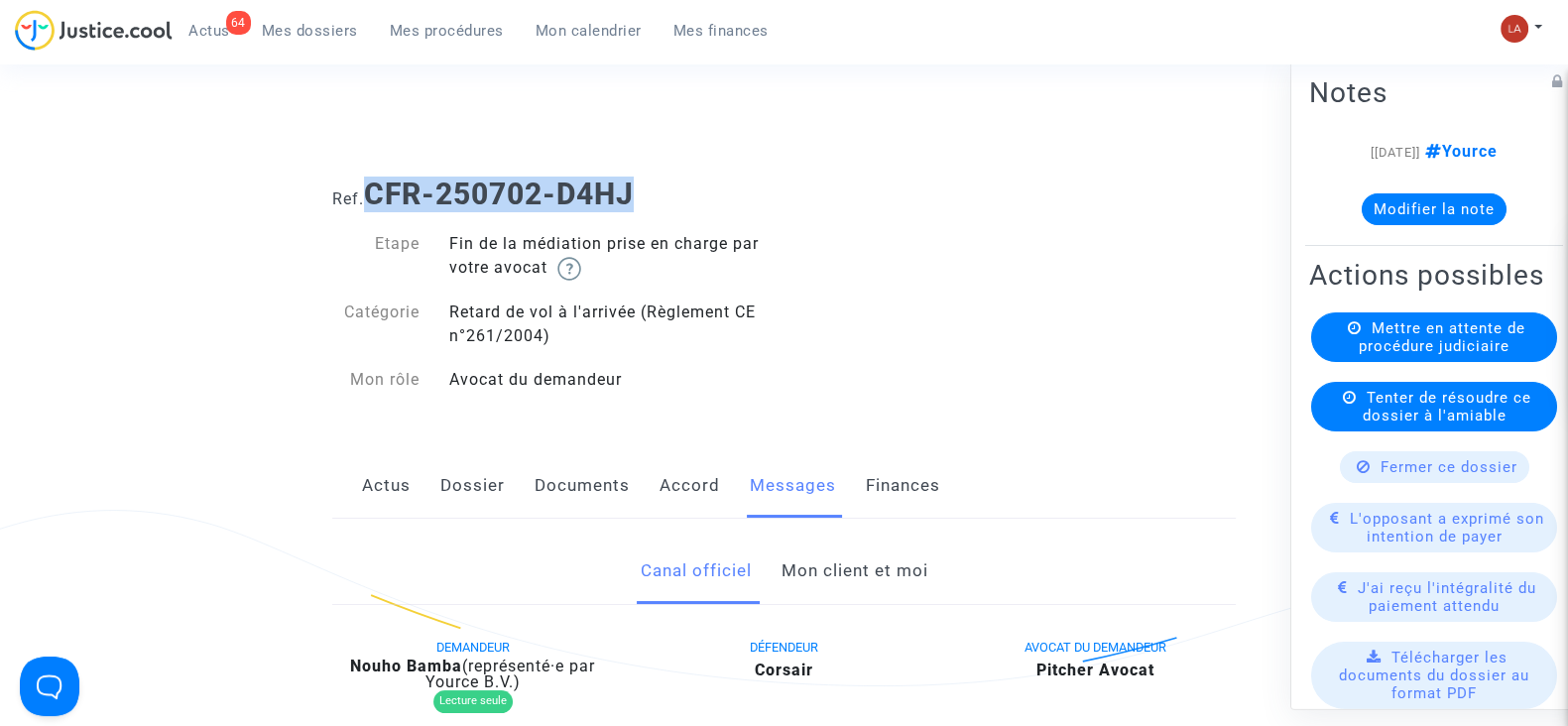
drag, startPoint x: 664, startPoint y: 185, endPoint x: 377, endPoint y: 190, distance: 287.0
click at [377, 190] on h1 "Ref. CFR-250702-D4HJ" at bounding box center [783, 195] width 903 height 36
copy b "CFR-250702-D4HJ"
click at [1492, 207] on button "Modifier la note" at bounding box center [1435, 210] width 145 height 32
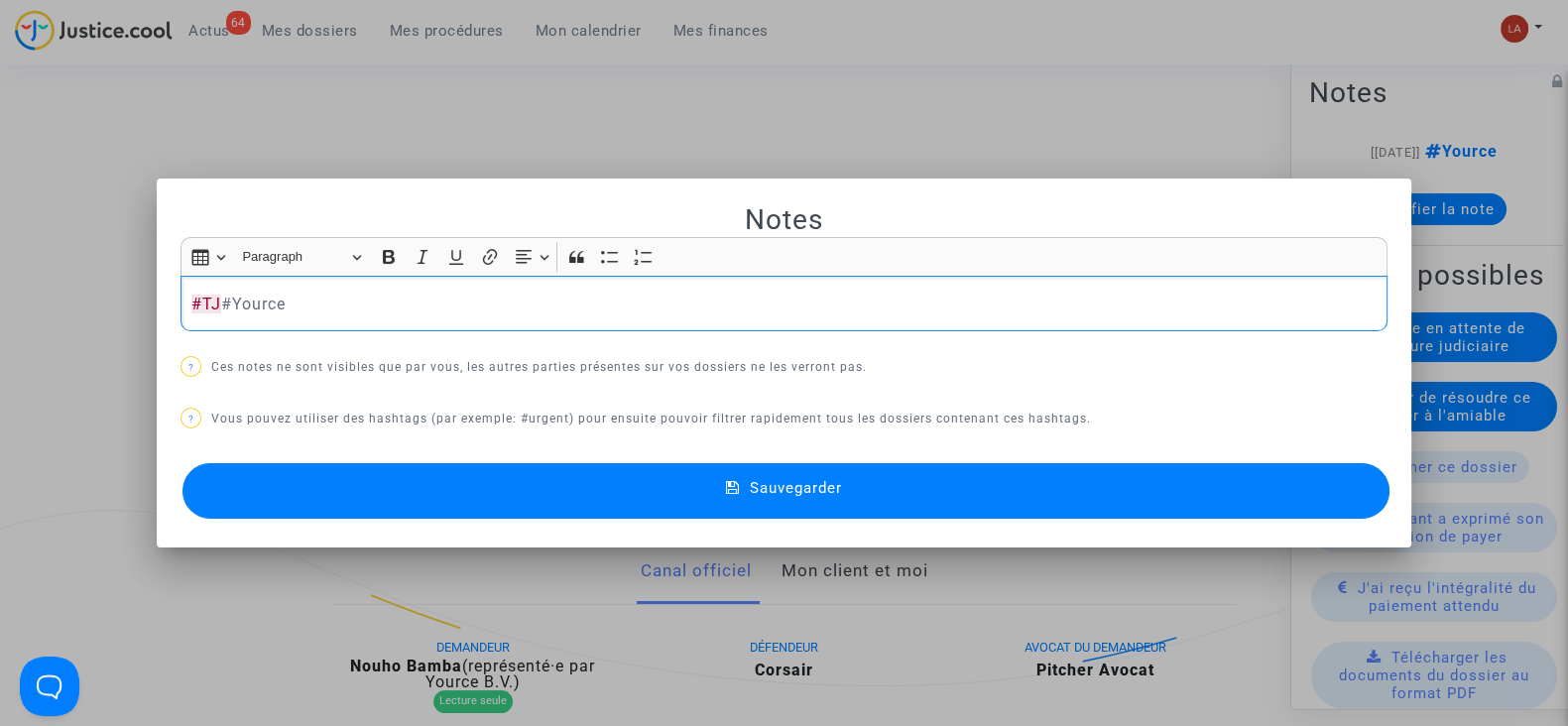
click at [1305, 512] on button "Sauvegarder" at bounding box center [786, 491] width 1207 height 56
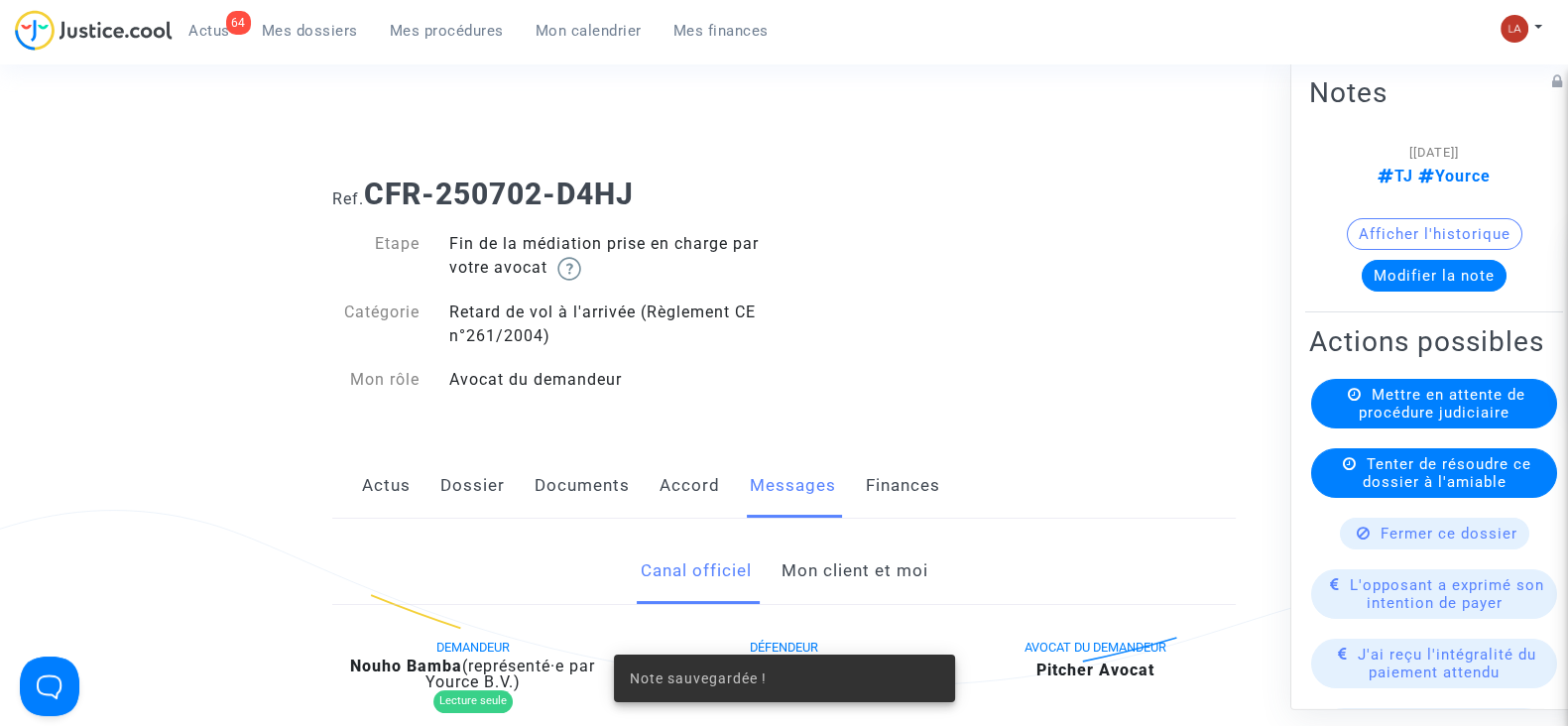
click at [1352, 461] on available-action-list "Mettre en attente de procédure judiciaire Tenter de résoudre ce dossier à l'ami…" at bounding box center [1435, 715] width 250 height 674
drag, startPoint x: 1487, startPoint y: 394, endPoint x: 1476, endPoint y: 420, distance: 28.2
click at [1487, 396] on div "Actions possibles Mettre en attente de procédure judiciaire Tenter de résoudre …" at bounding box center [1435, 688] width 258 height 737
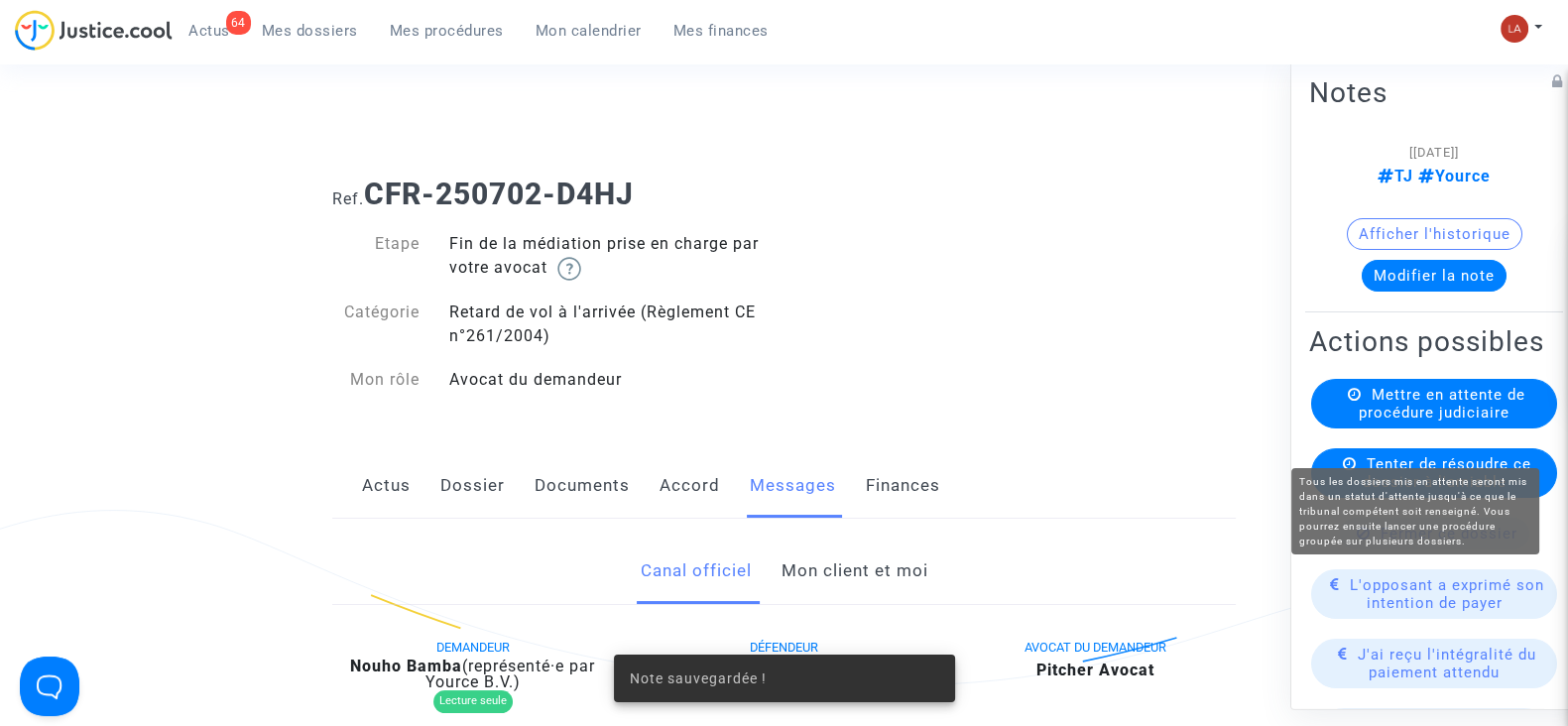
click at [1474, 421] on span "Mettre en attente de procédure judiciaire" at bounding box center [1443, 403] width 167 height 36
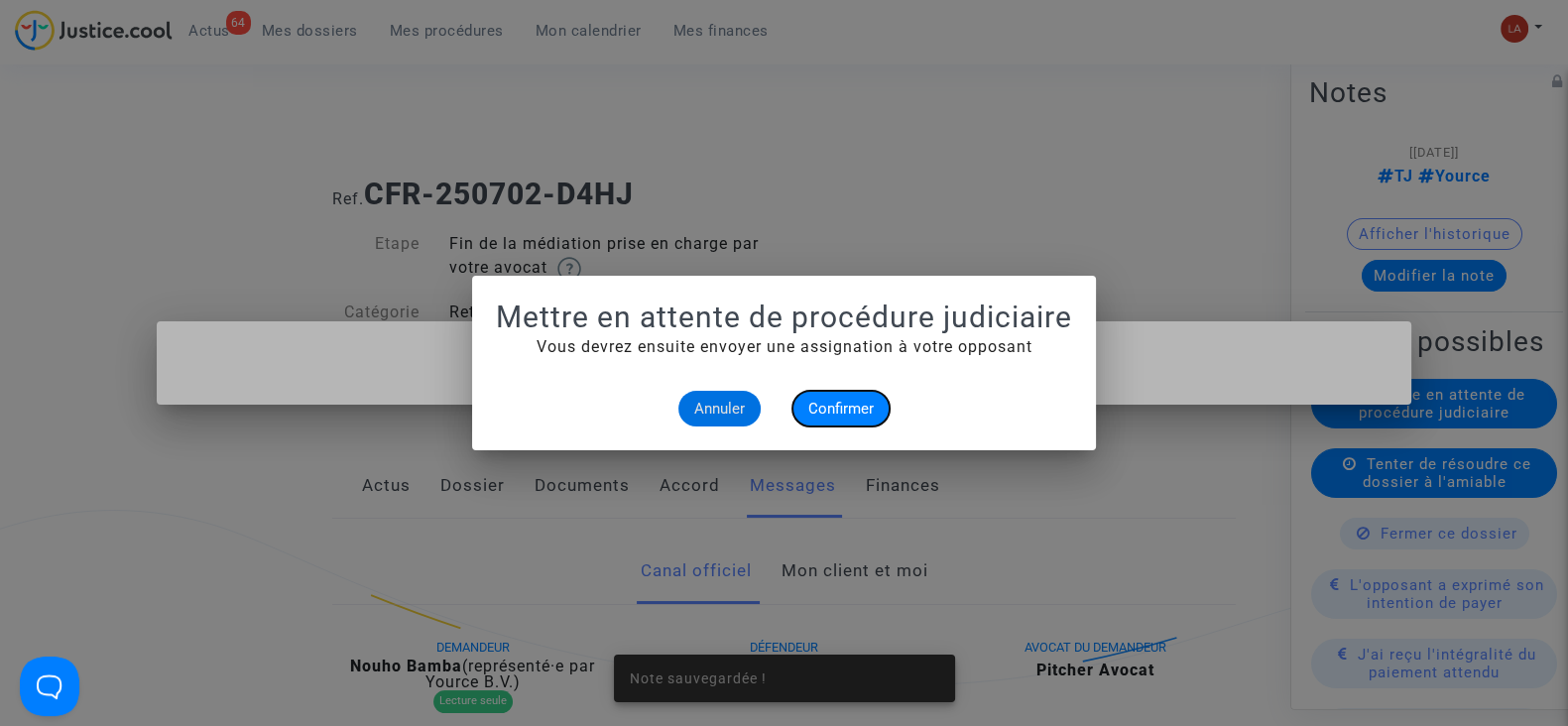
click at [876, 410] on button "Confirmer" at bounding box center [842, 408] width 97 height 36
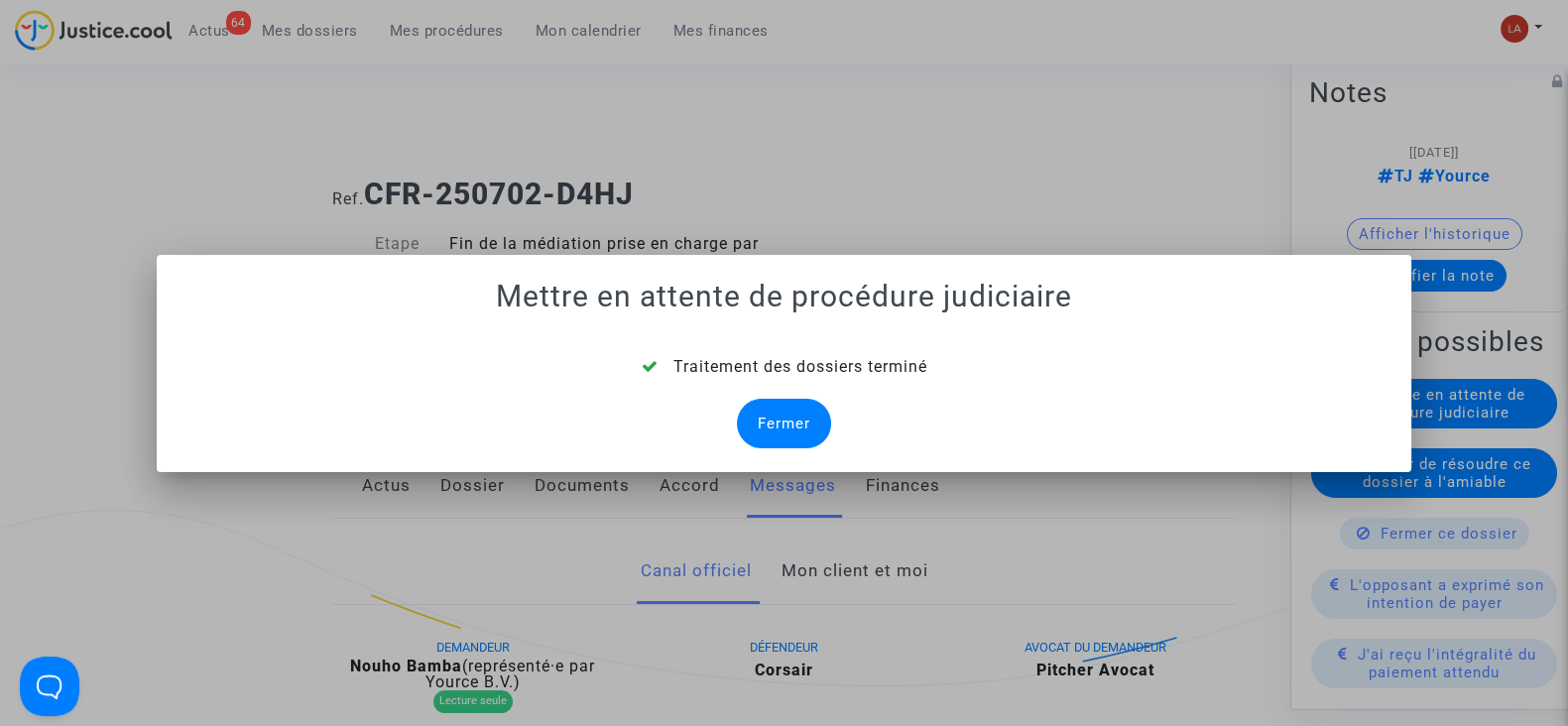
click at [775, 408] on div "Fermer" at bounding box center [784, 423] width 94 height 50
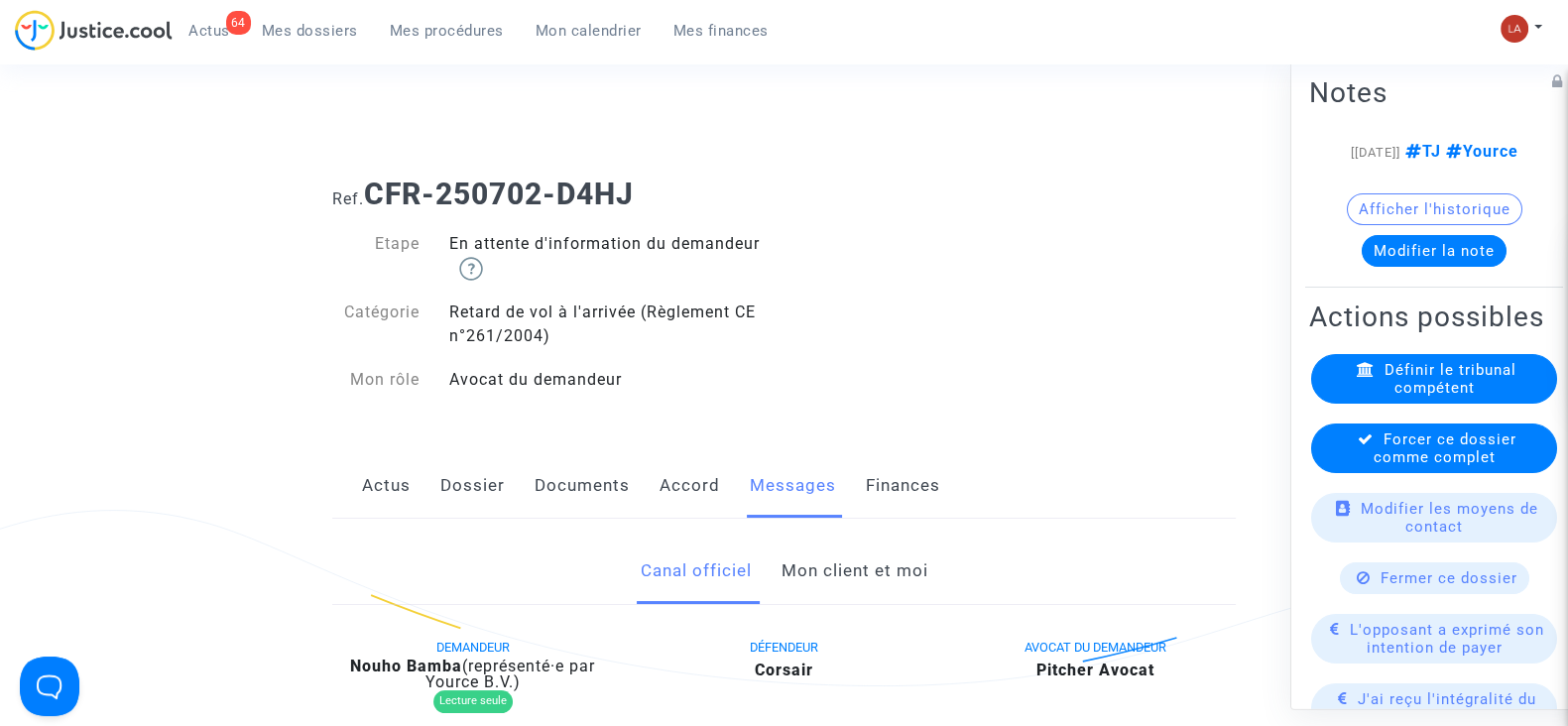
click at [1377, 466] on span "Forcer ce dossier comme complet" at bounding box center [1446, 448] width 143 height 36
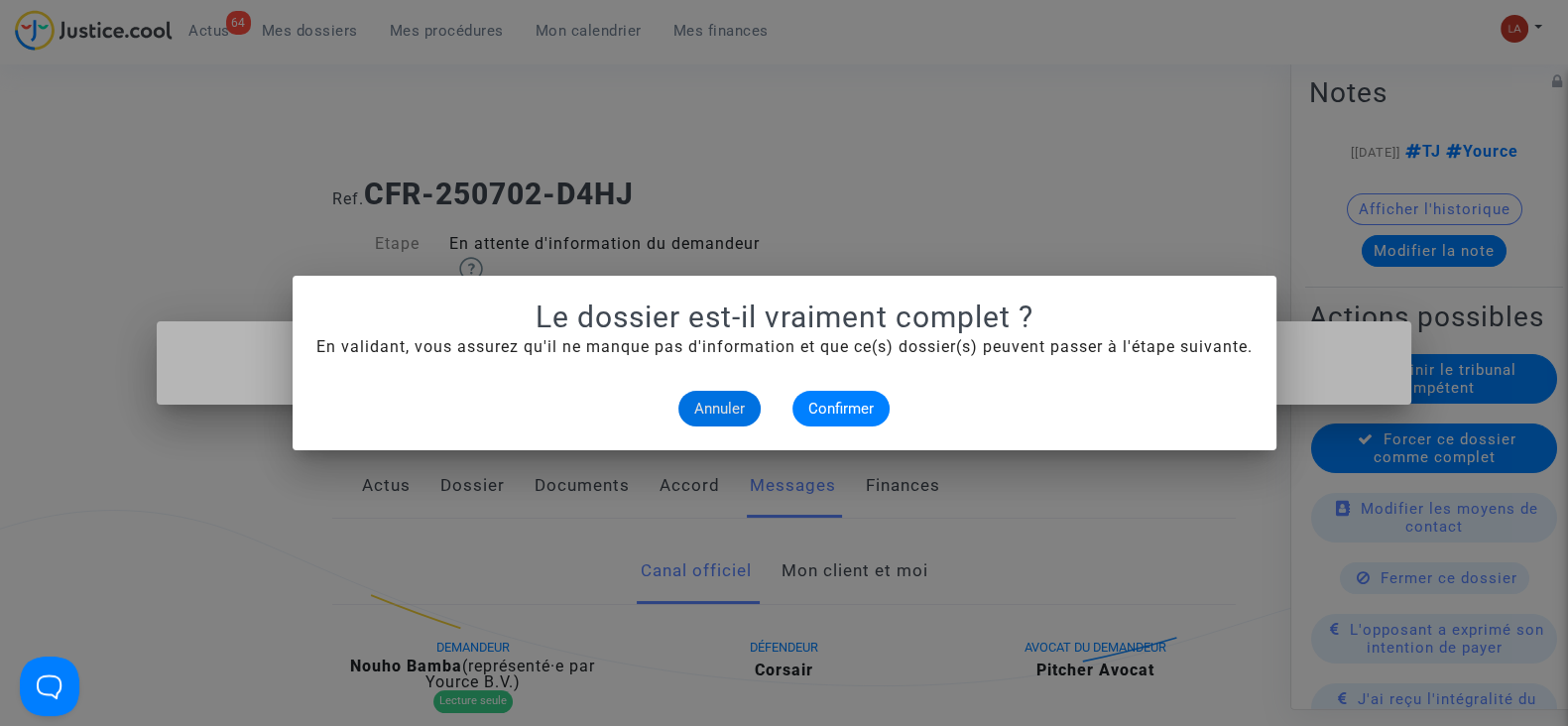
click at [858, 388] on alert-dialogs "Le dossier est-il vraiment complet ? En validant, vous assurez qu'il ne manque …" at bounding box center [784, 363] width 936 height 127
click at [851, 399] on span "Confirmer" at bounding box center [842, 408] width 66 height 18
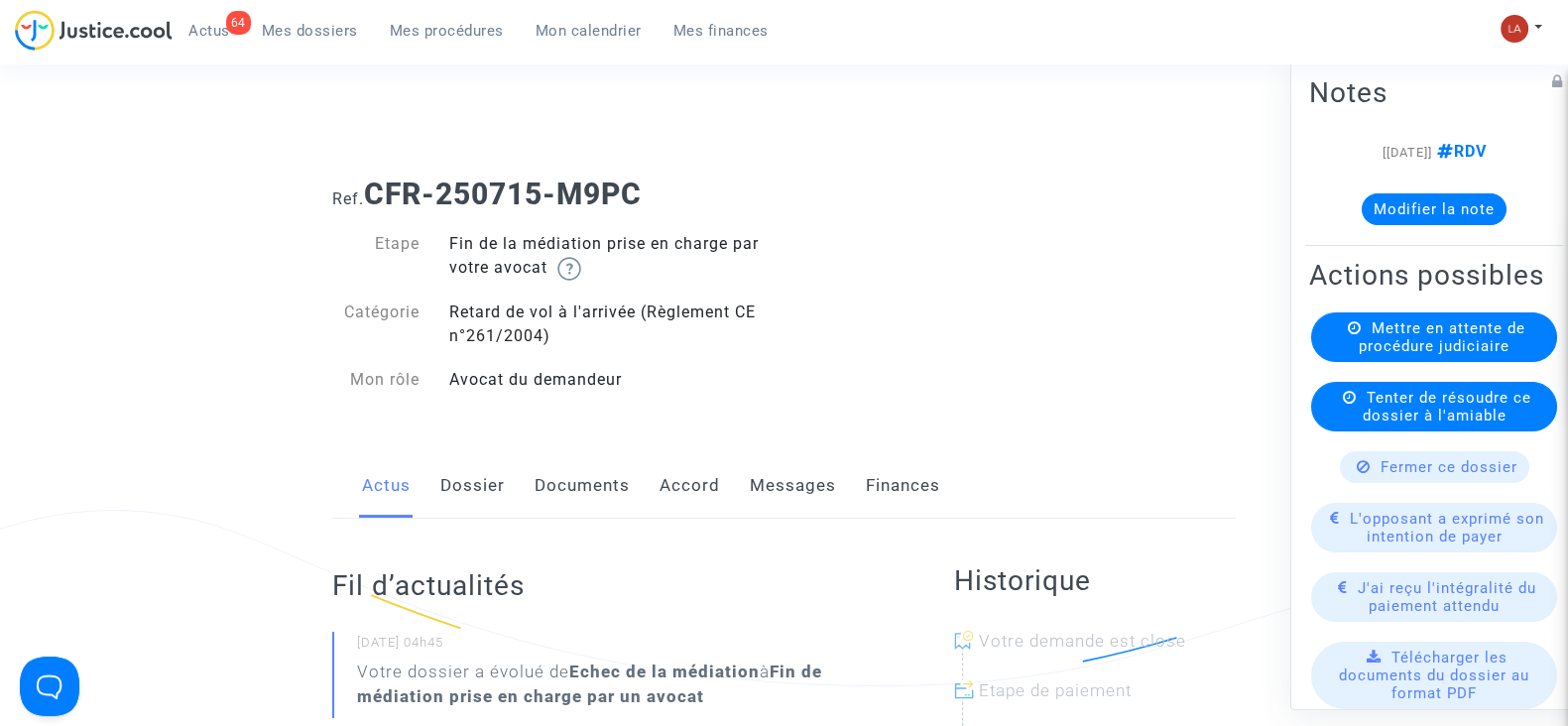
click at [437, 493] on div "Actus Dossier Documents Accord Messages Finances" at bounding box center [783, 486] width 903 height 67
click at [500, 473] on link "Dossier" at bounding box center [472, 486] width 65 height 66
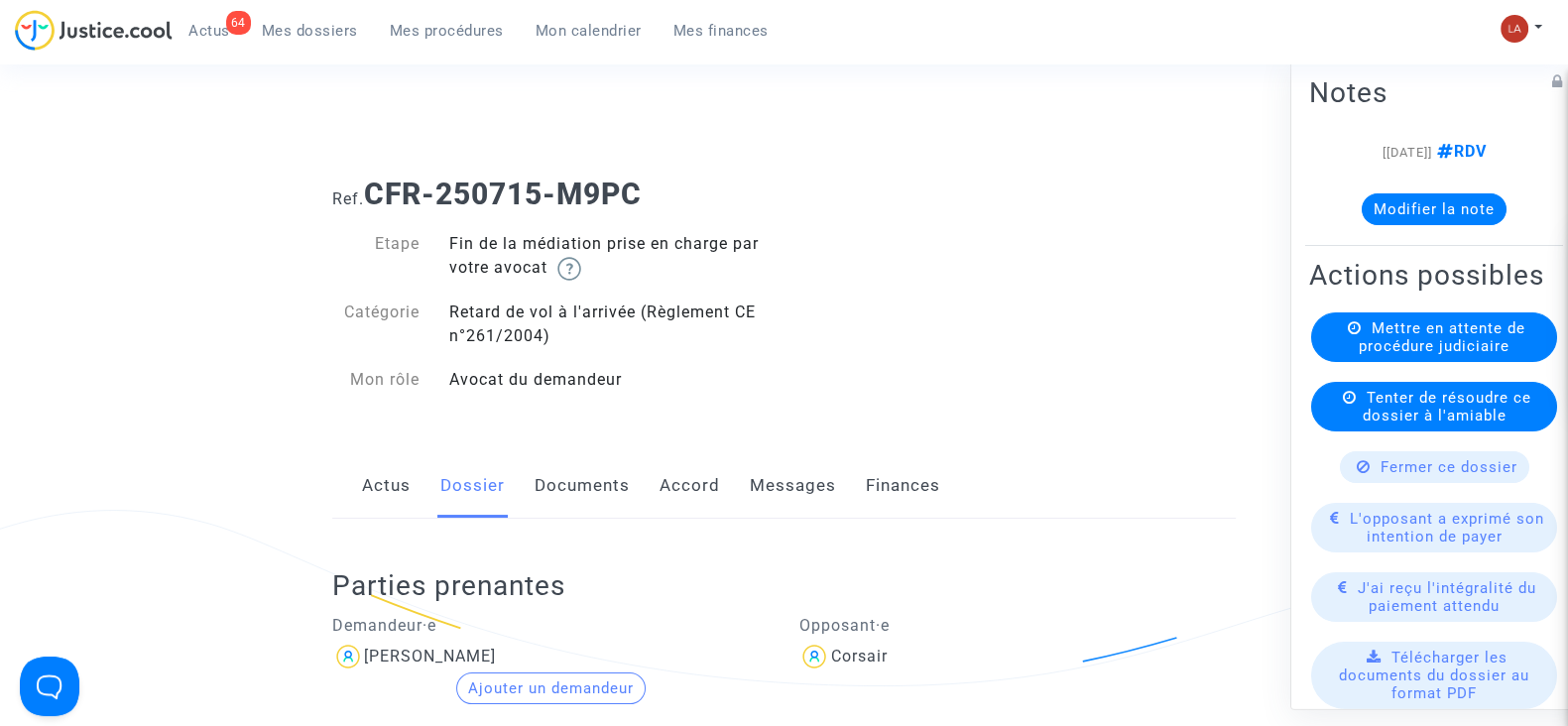
click at [770, 468] on link "Messages" at bounding box center [793, 486] width 86 height 66
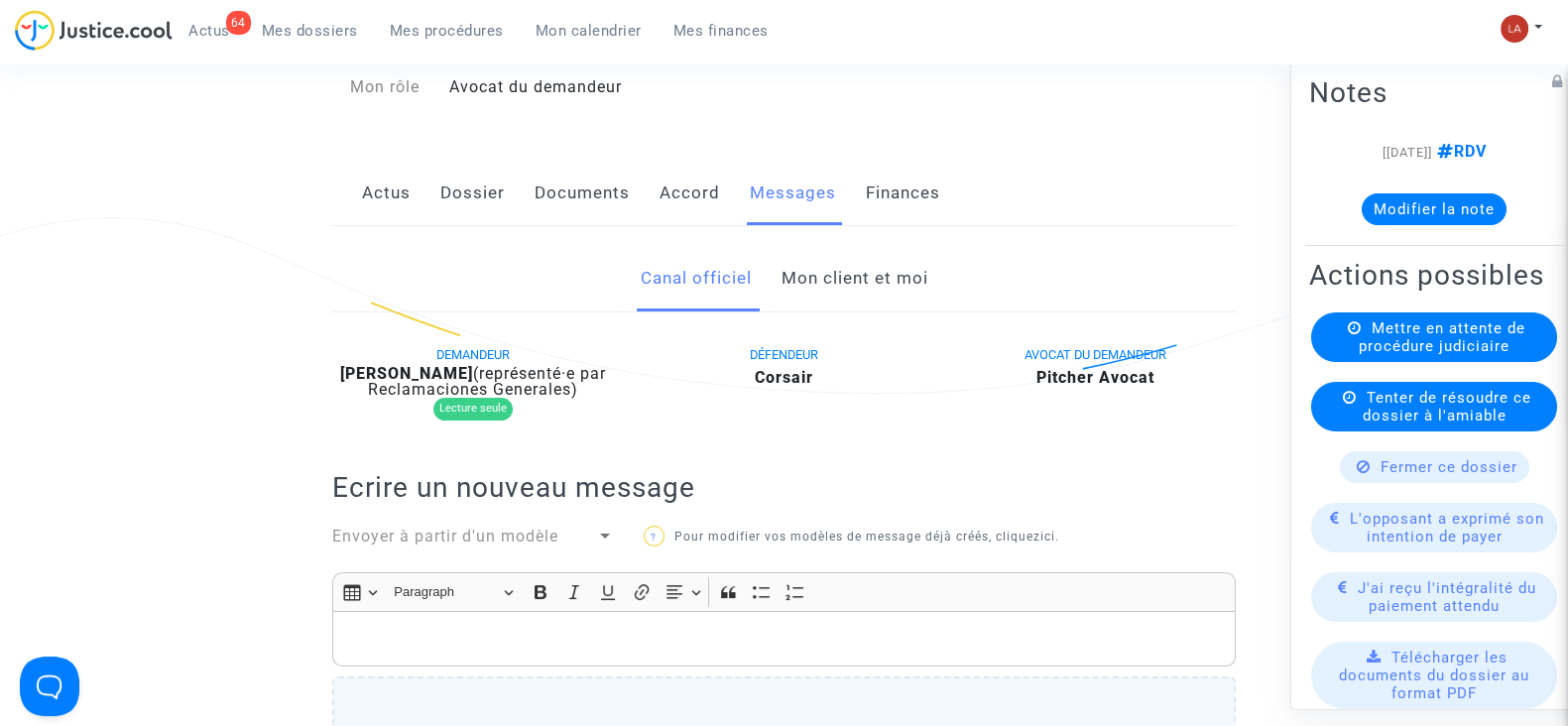
scroll to position [247, 0]
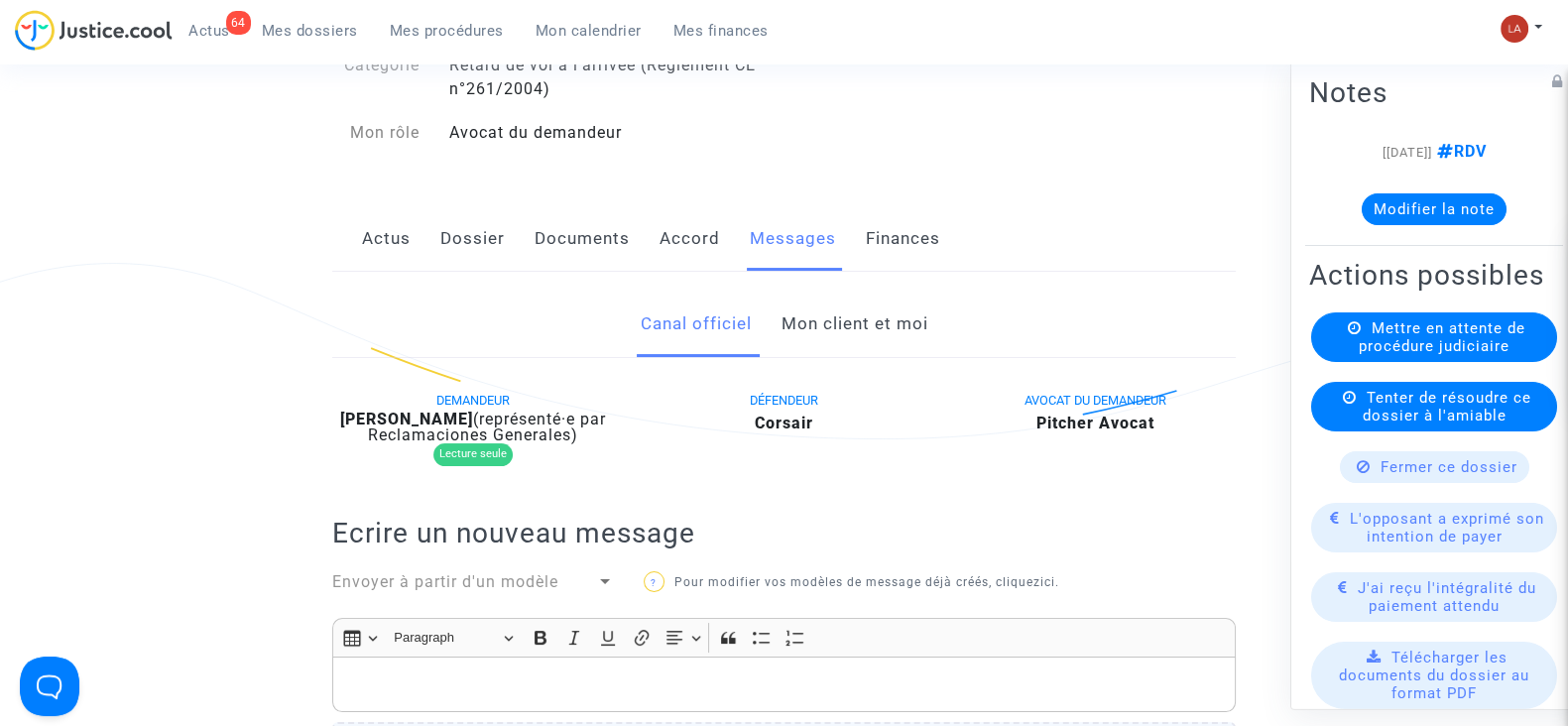
click at [473, 417] on b "[PERSON_NAME]" at bounding box center [406, 418] width 133 height 19
click at [473, 417] on b "Soumaila Bakayoko" at bounding box center [406, 418] width 133 height 19
copy div "Bakayoko"
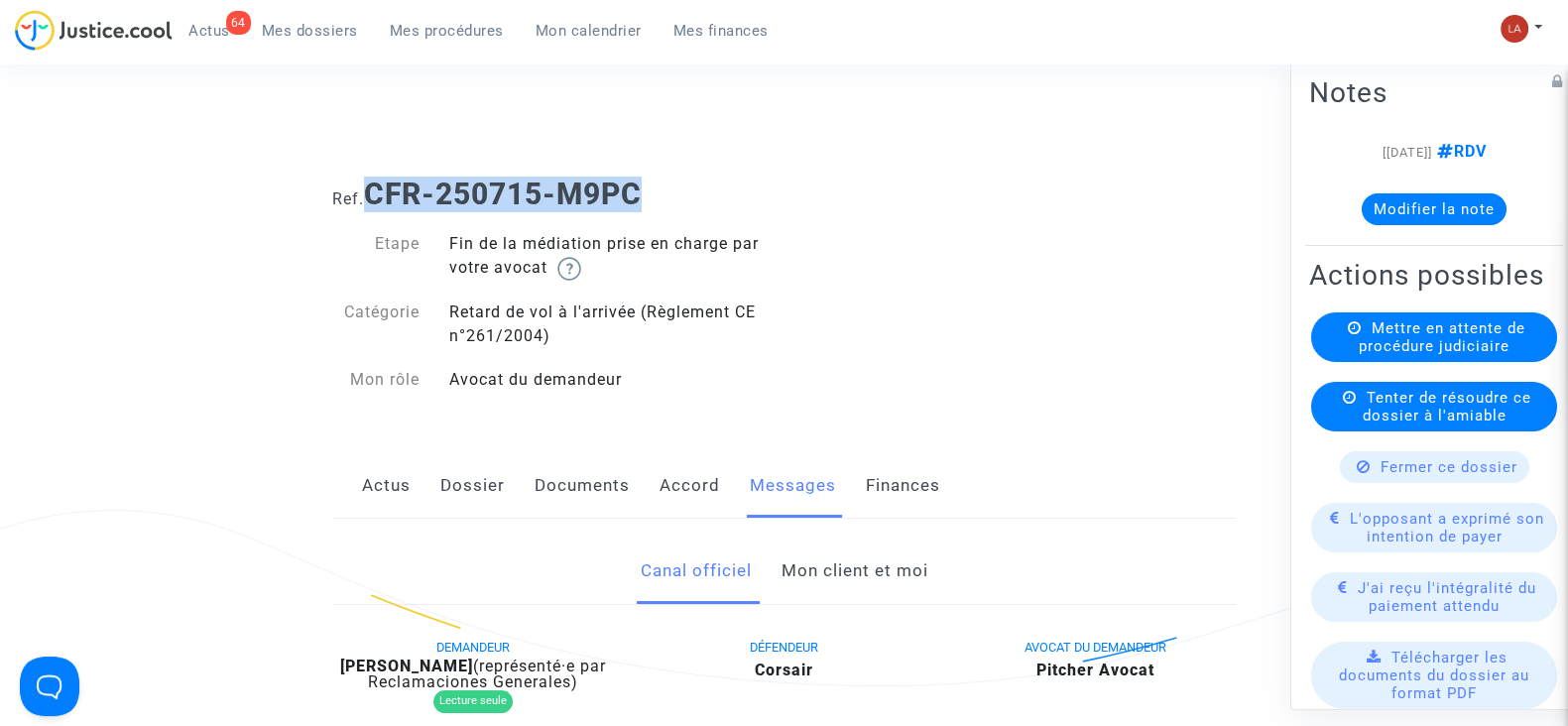
drag, startPoint x: 646, startPoint y: 176, endPoint x: 377, endPoint y: 201, distance: 270.2
click at [377, 201] on b "CFR-250715-M9PC" at bounding box center [503, 194] width 278 height 35
copy b "CFR-250715-M9PC"
click at [1362, 212] on button "Modifier la note" at bounding box center [1435, 210] width 145 height 32
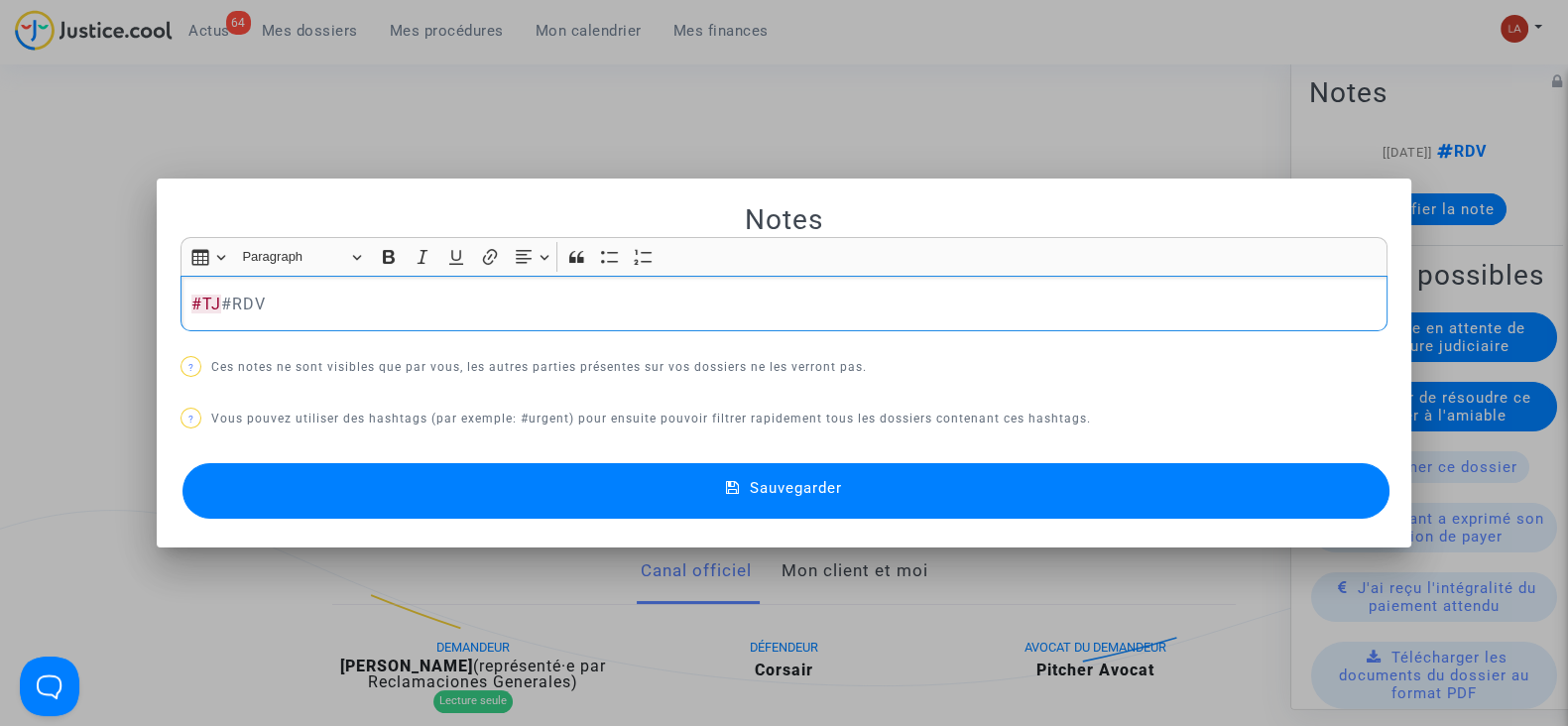
click at [1152, 473] on button "Sauvegarder" at bounding box center [786, 491] width 1207 height 56
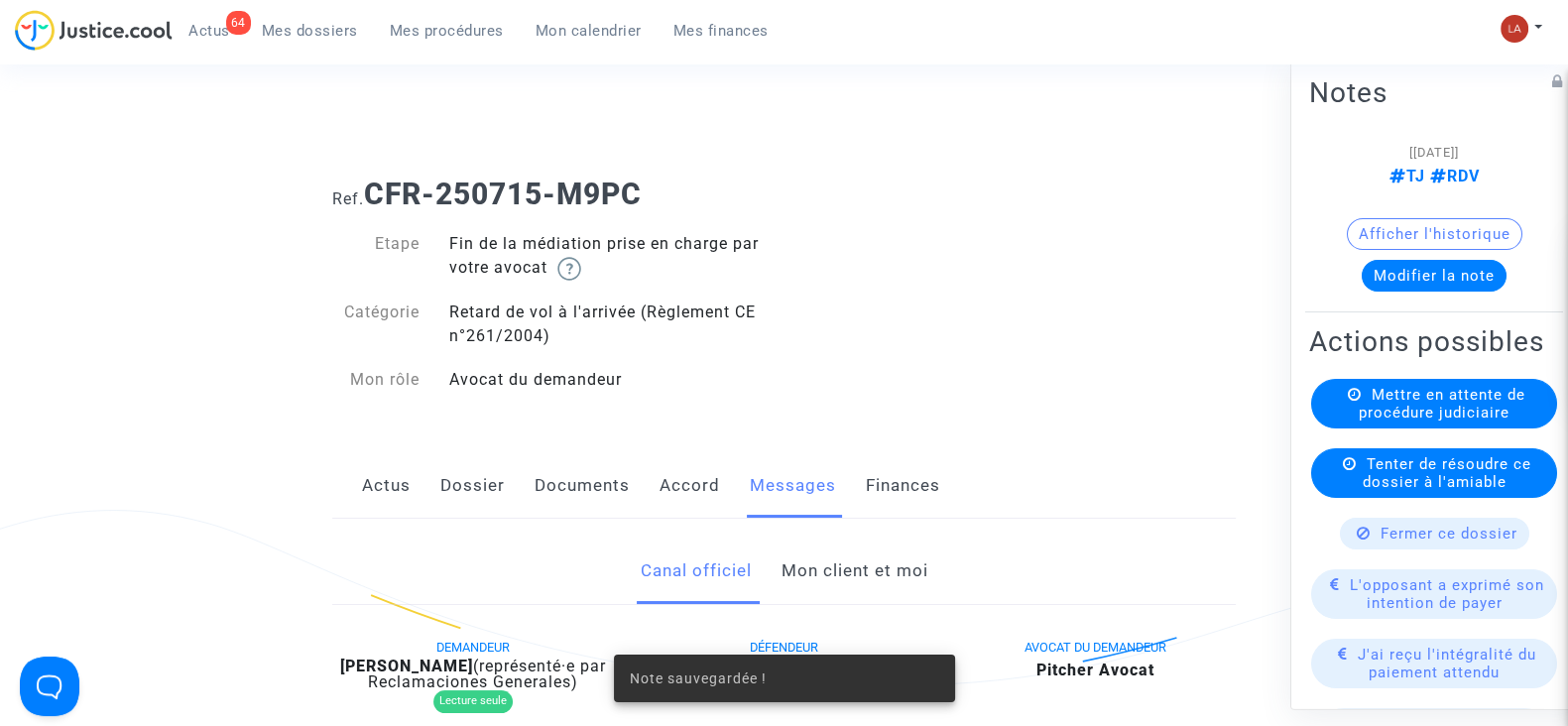
click at [1344, 428] on div "Mettre en attente de procédure judiciaire" at bounding box center [1435, 403] width 246 height 50
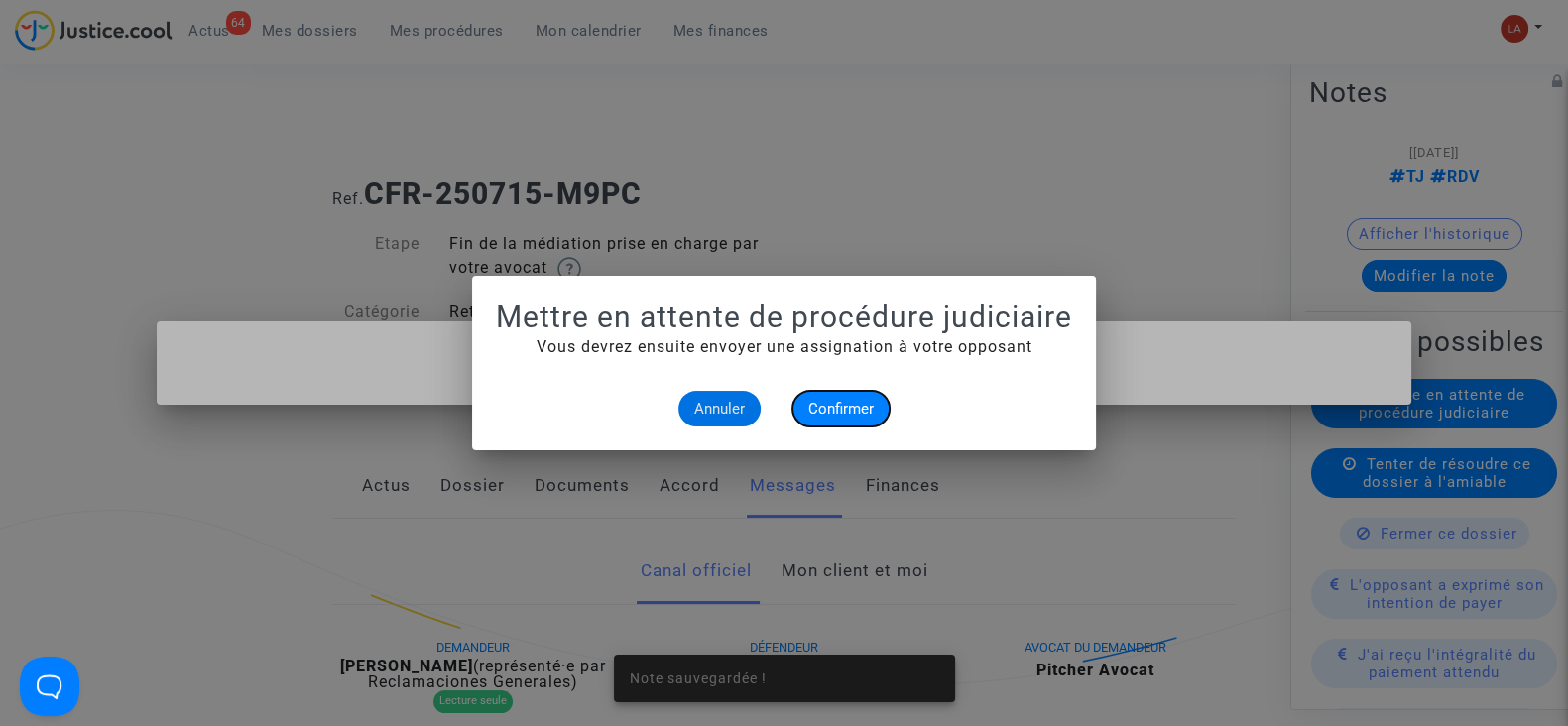
click at [838, 404] on span "Confirmer" at bounding box center [842, 408] width 66 height 18
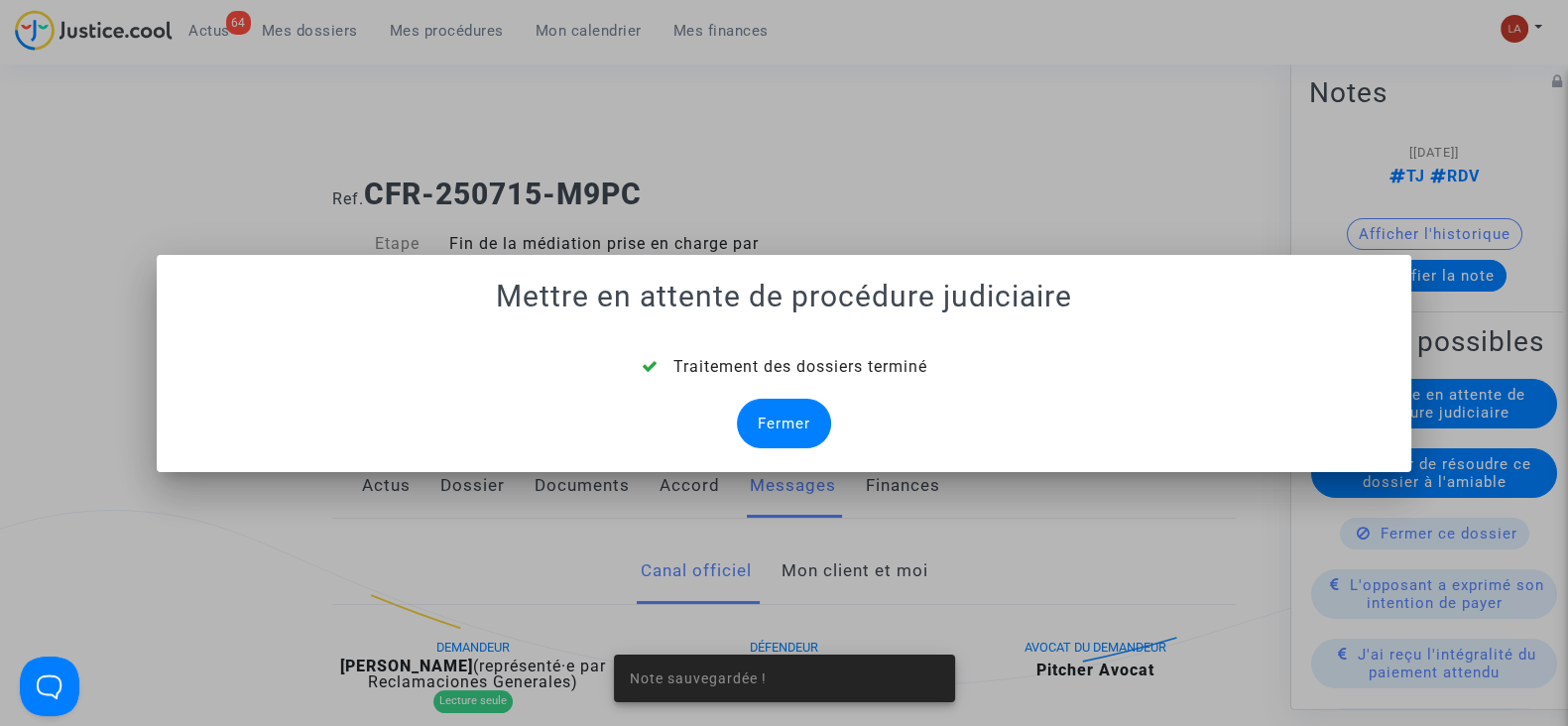
click at [760, 422] on div "Fermer" at bounding box center [784, 423] width 94 height 50
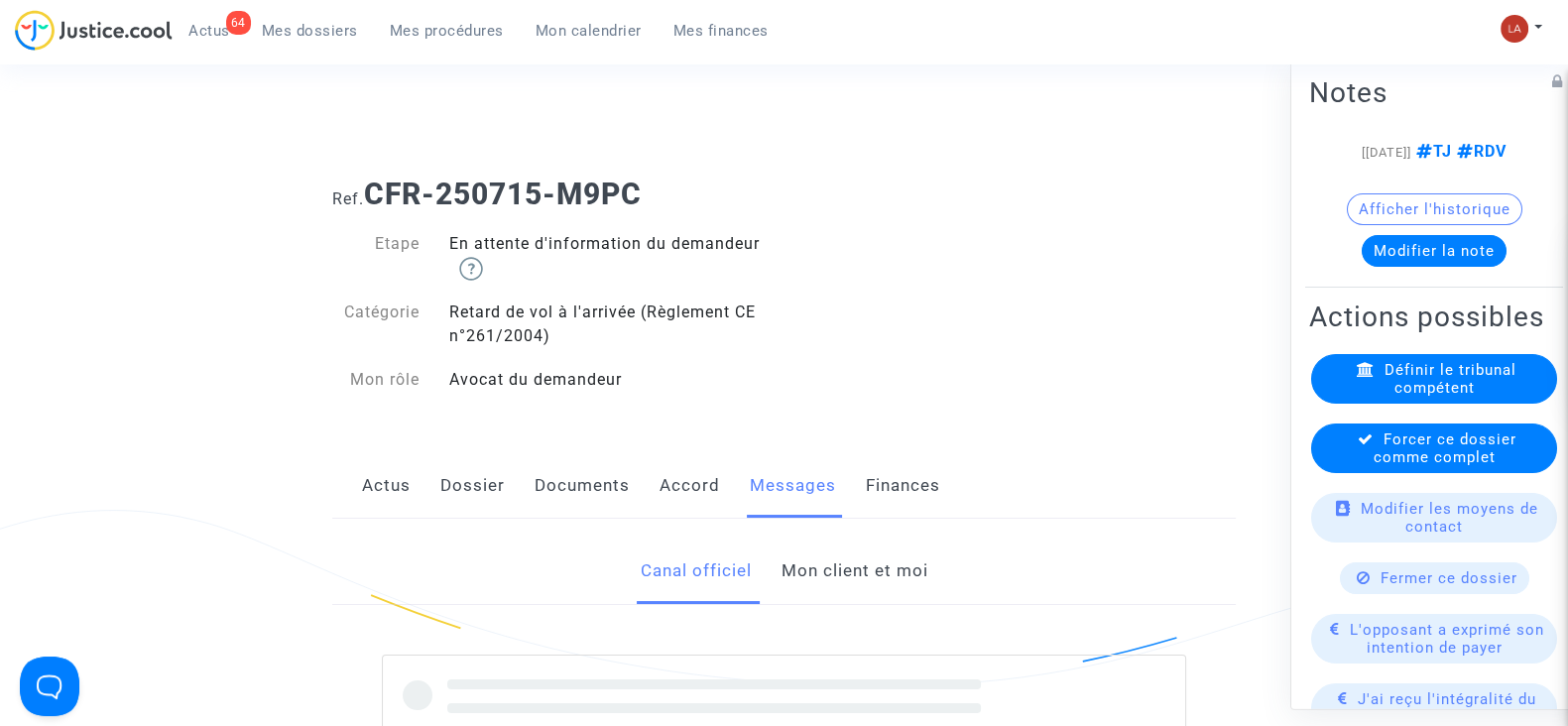
click at [1383, 466] on span "Forcer ce dossier comme complet" at bounding box center [1446, 448] width 143 height 36
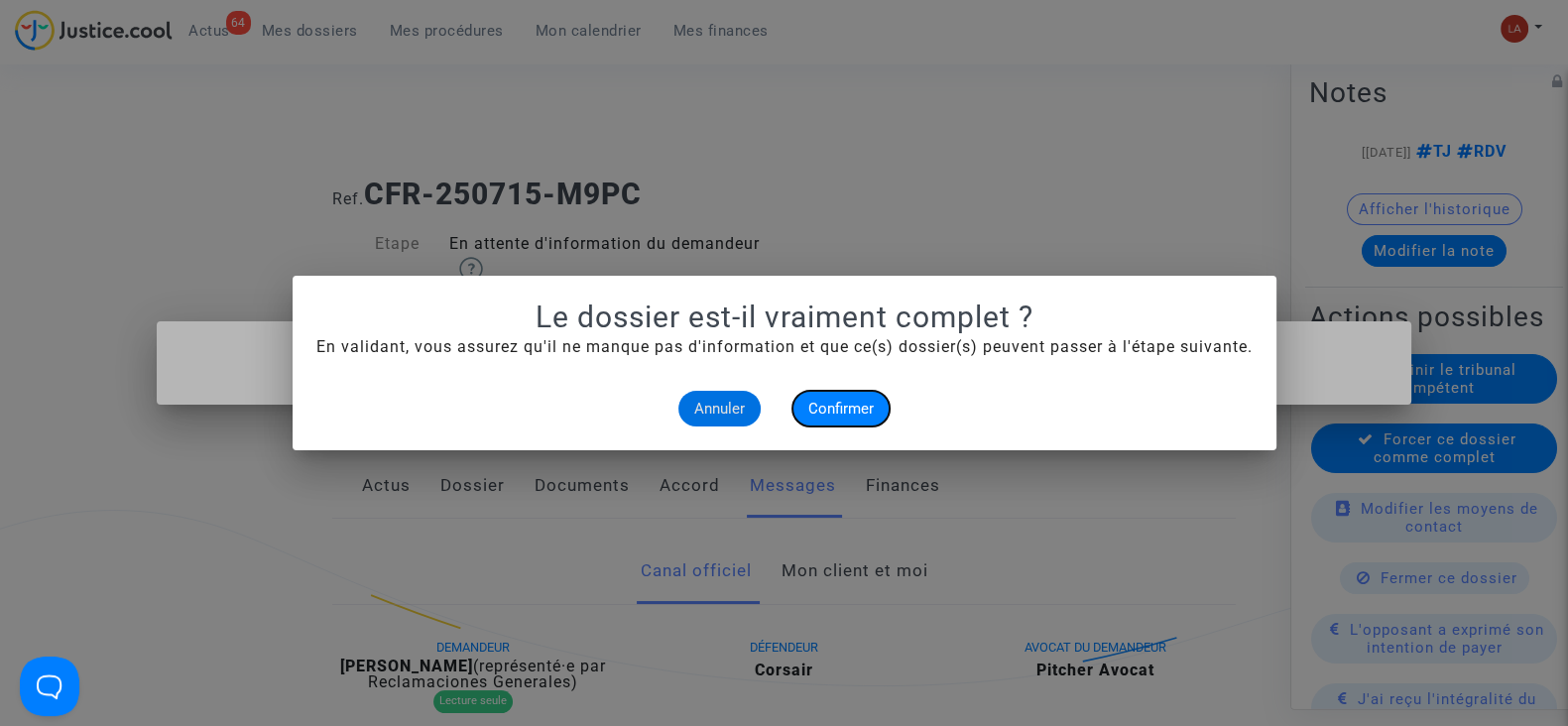
click at [858, 403] on span "Confirmer" at bounding box center [842, 408] width 66 height 18
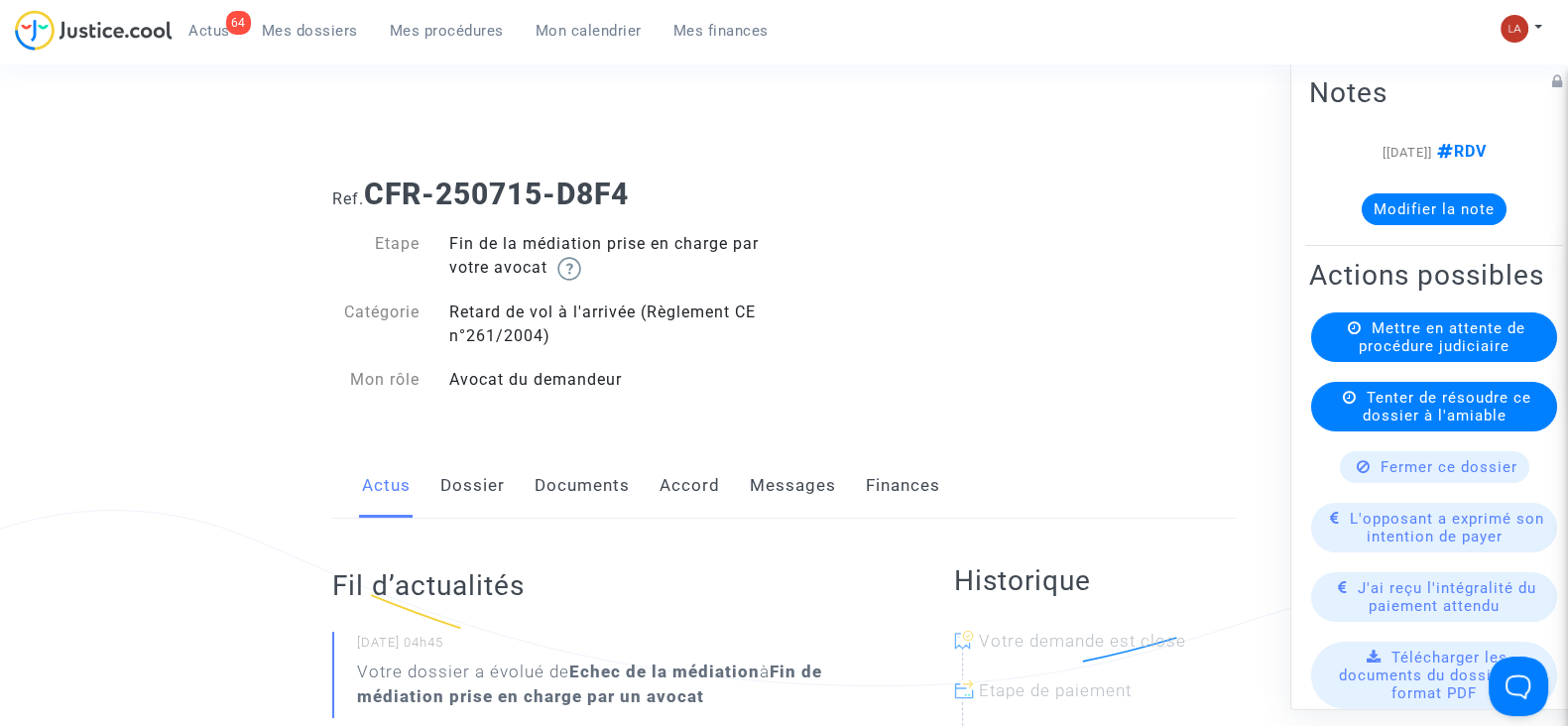
drag, startPoint x: 456, startPoint y: 473, endPoint x: 624, endPoint y: 434, distance: 172.5
click at [457, 474] on link "Dossier" at bounding box center [472, 486] width 65 height 66
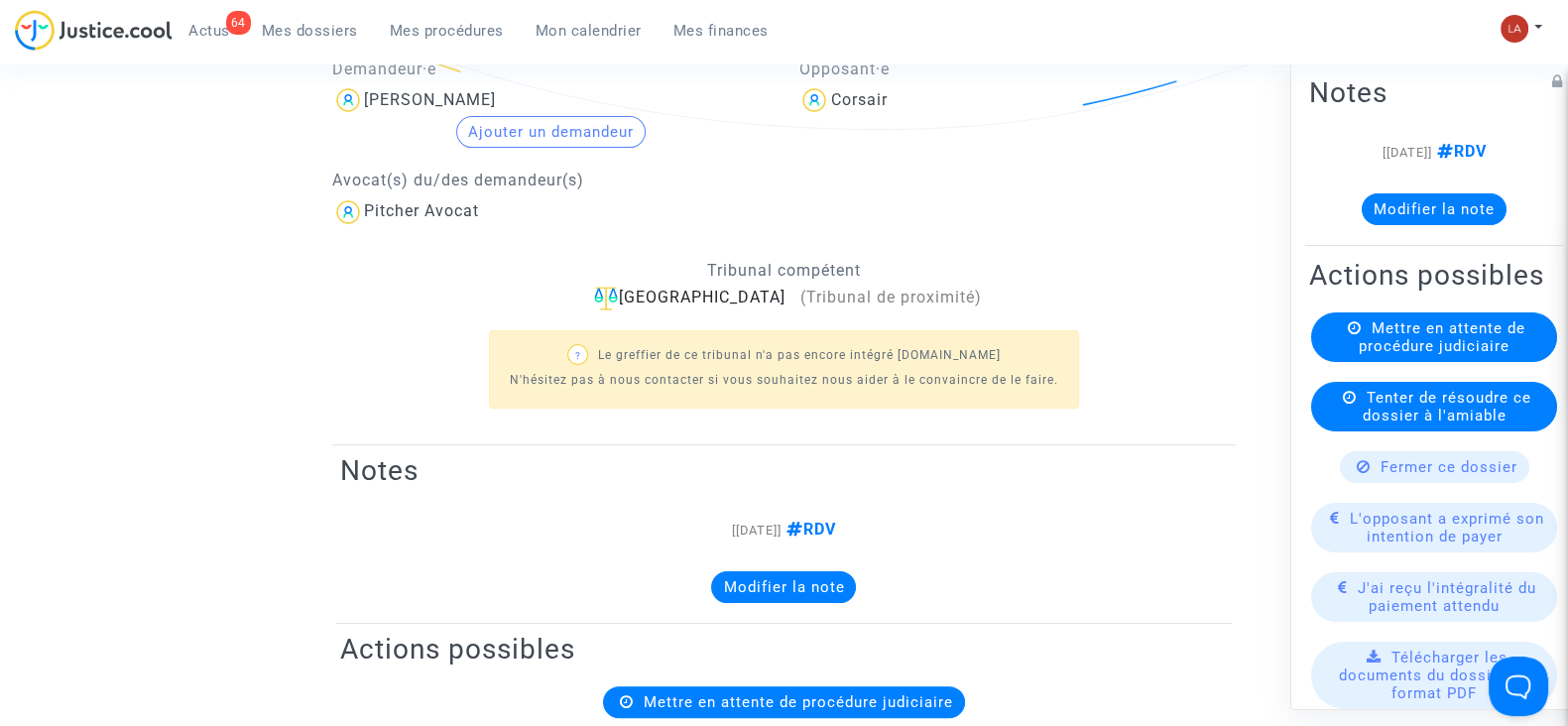
scroll to position [247, 0]
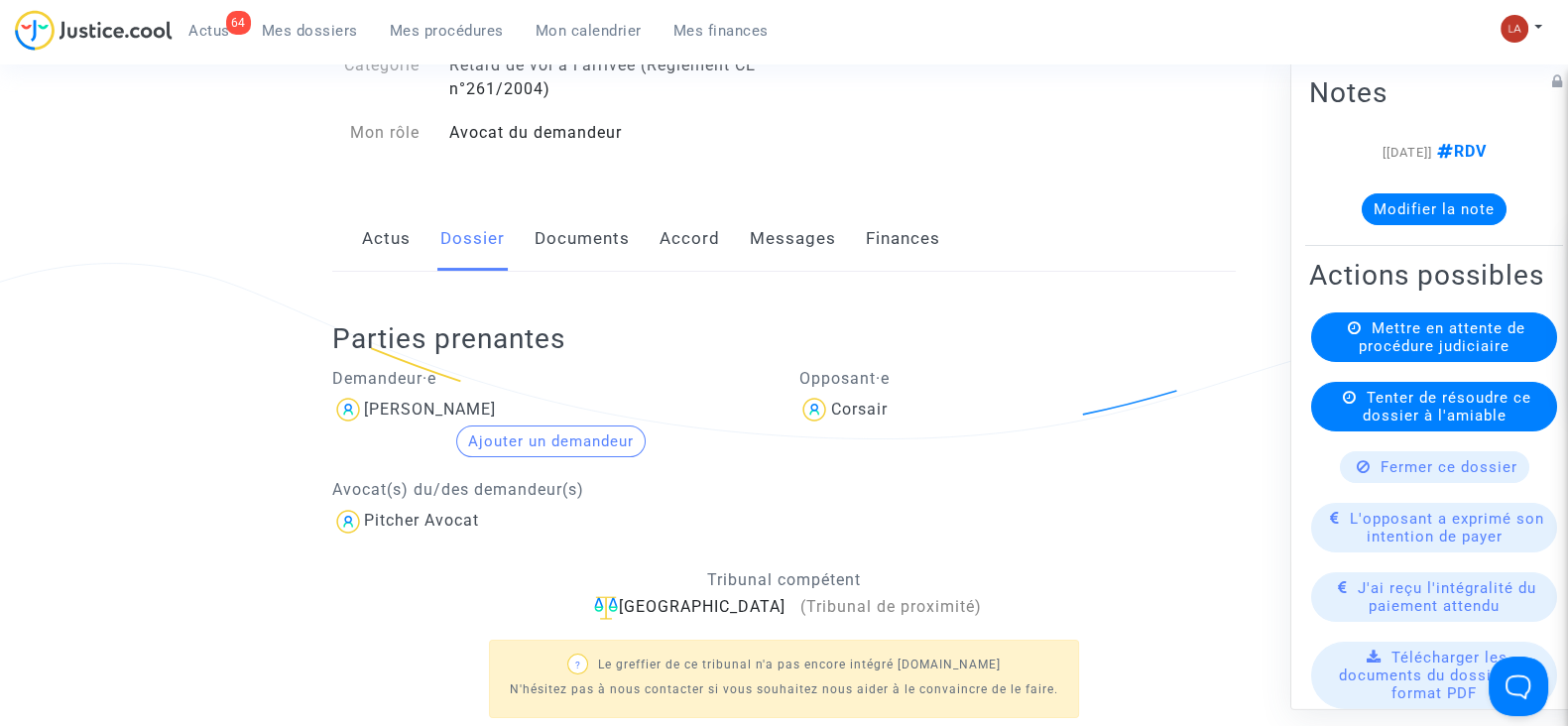
click at [769, 251] on link "Messages" at bounding box center [793, 239] width 86 height 66
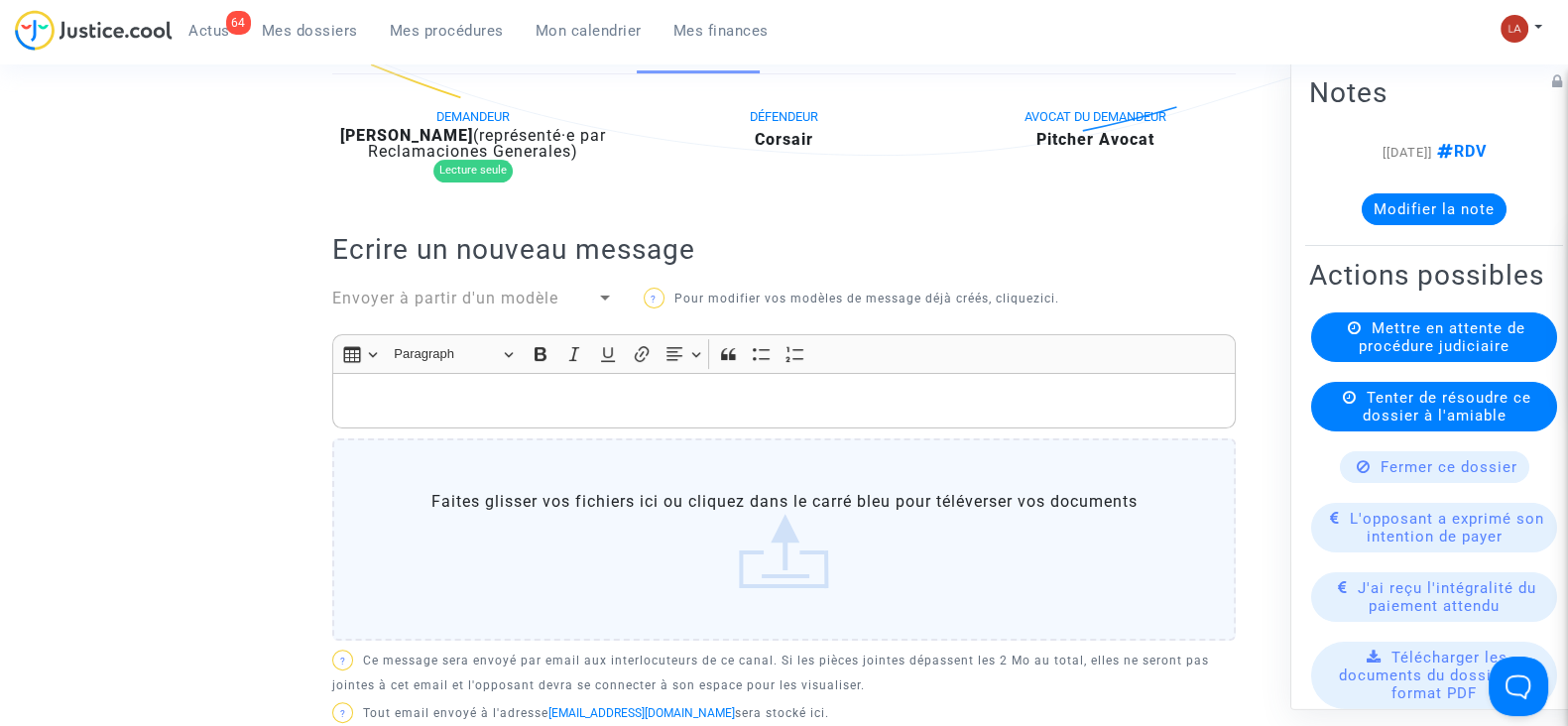
scroll to position [247, 0]
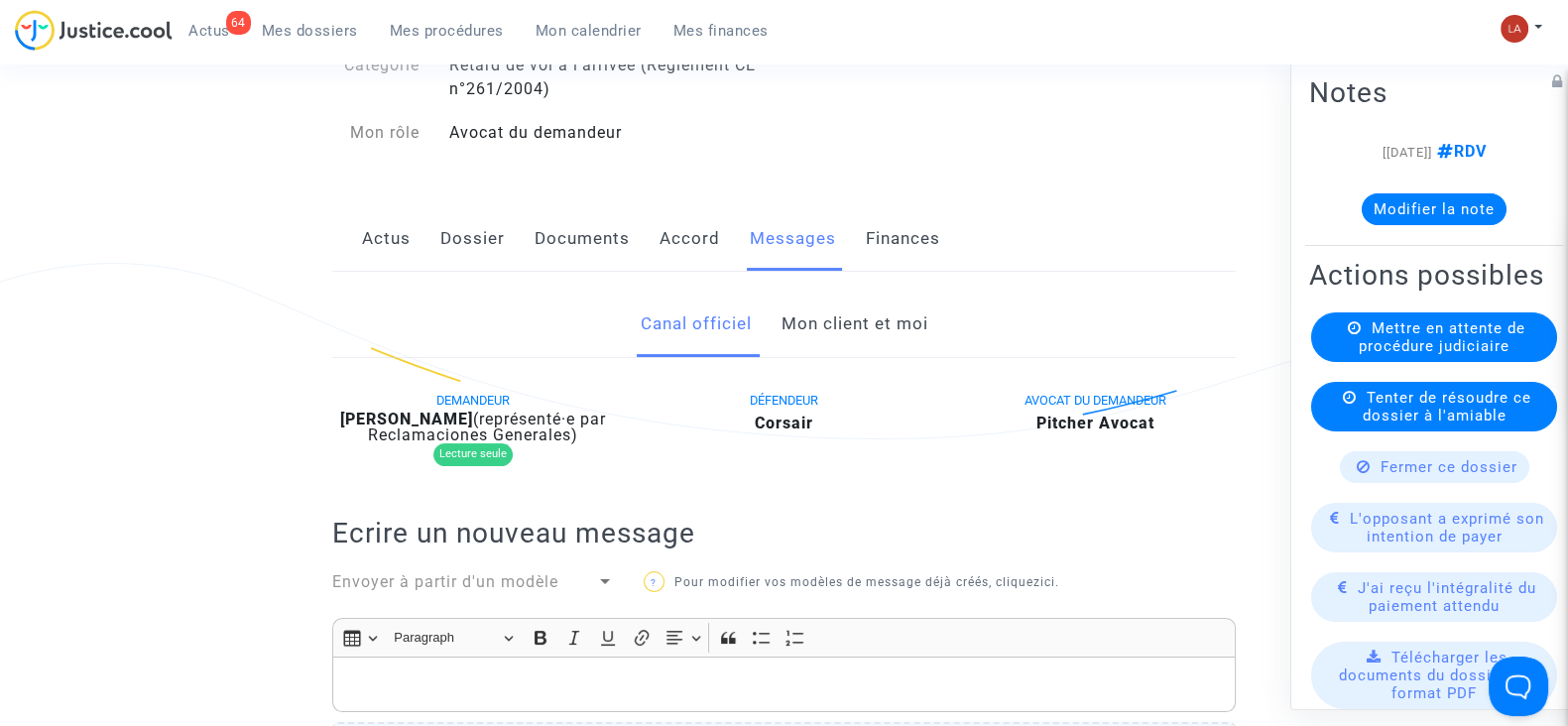
click at [427, 418] on b "[PERSON_NAME]" at bounding box center [406, 418] width 133 height 19
copy div "[PERSON_NAME]"
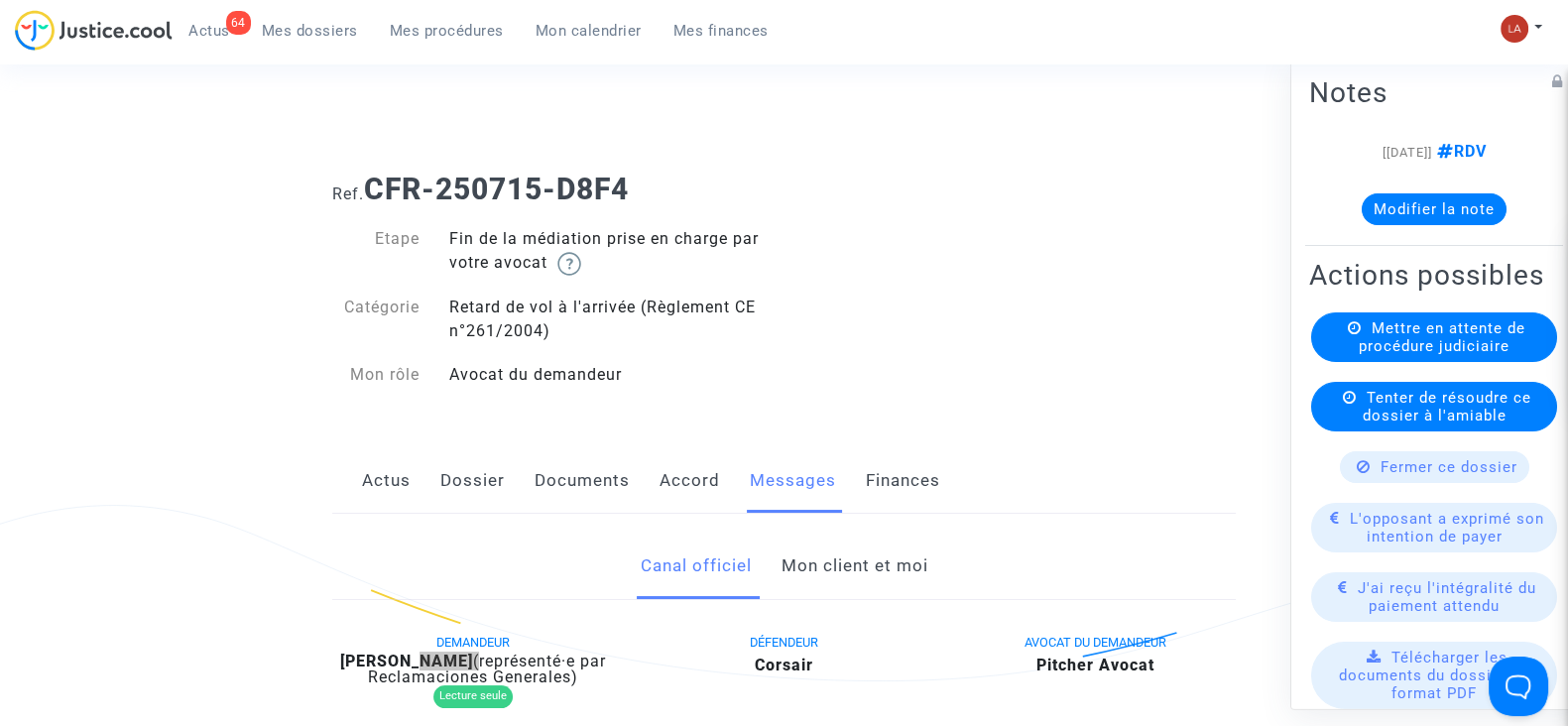
scroll to position [0, 0]
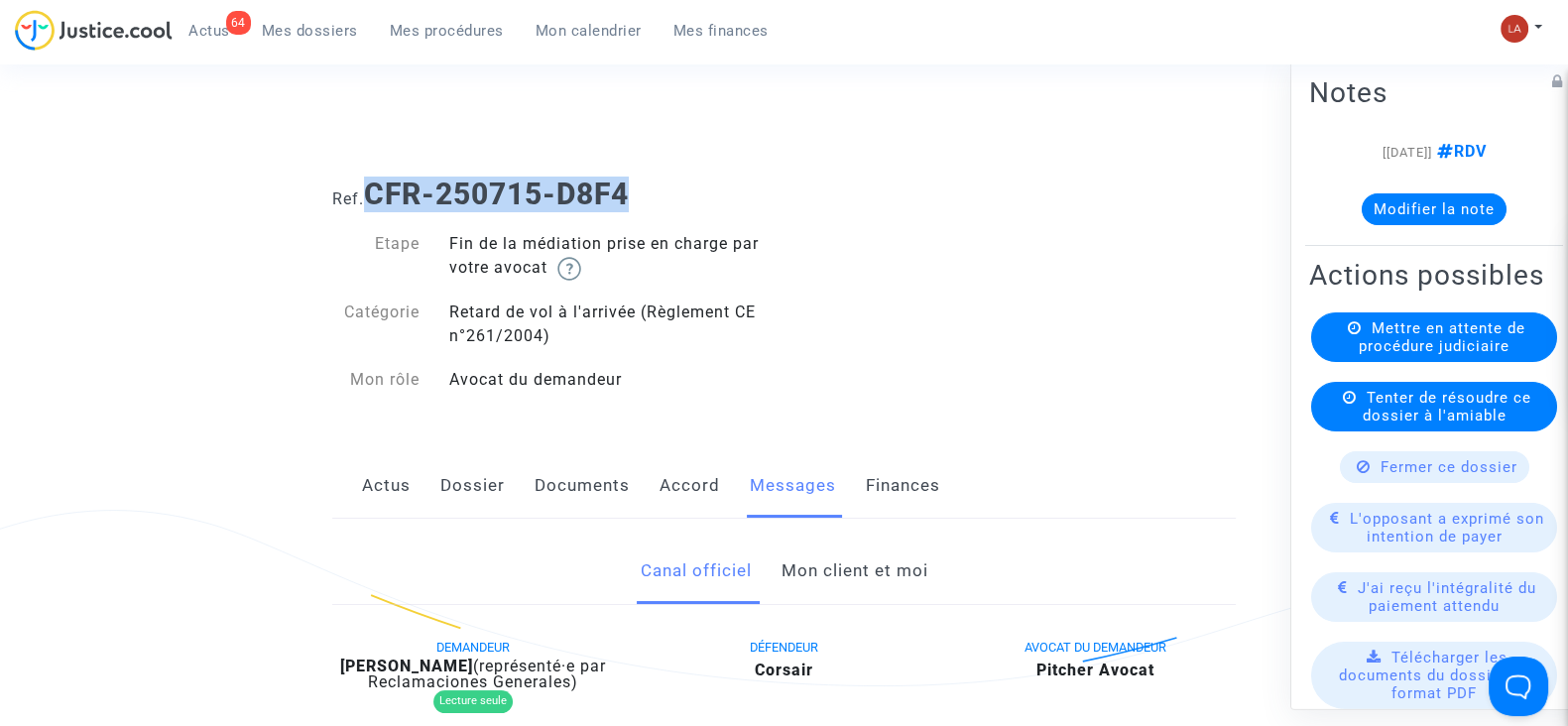
drag, startPoint x: 688, startPoint y: 198, endPoint x: 375, endPoint y: 199, distance: 313.0
click at [375, 199] on h1 "Ref. CFR-250715-D8F4" at bounding box center [783, 195] width 903 height 36
copy b "CFR-250715-D8F4"
click at [1417, 213] on button "Modifier la note" at bounding box center [1435, 210] width 145 height 32
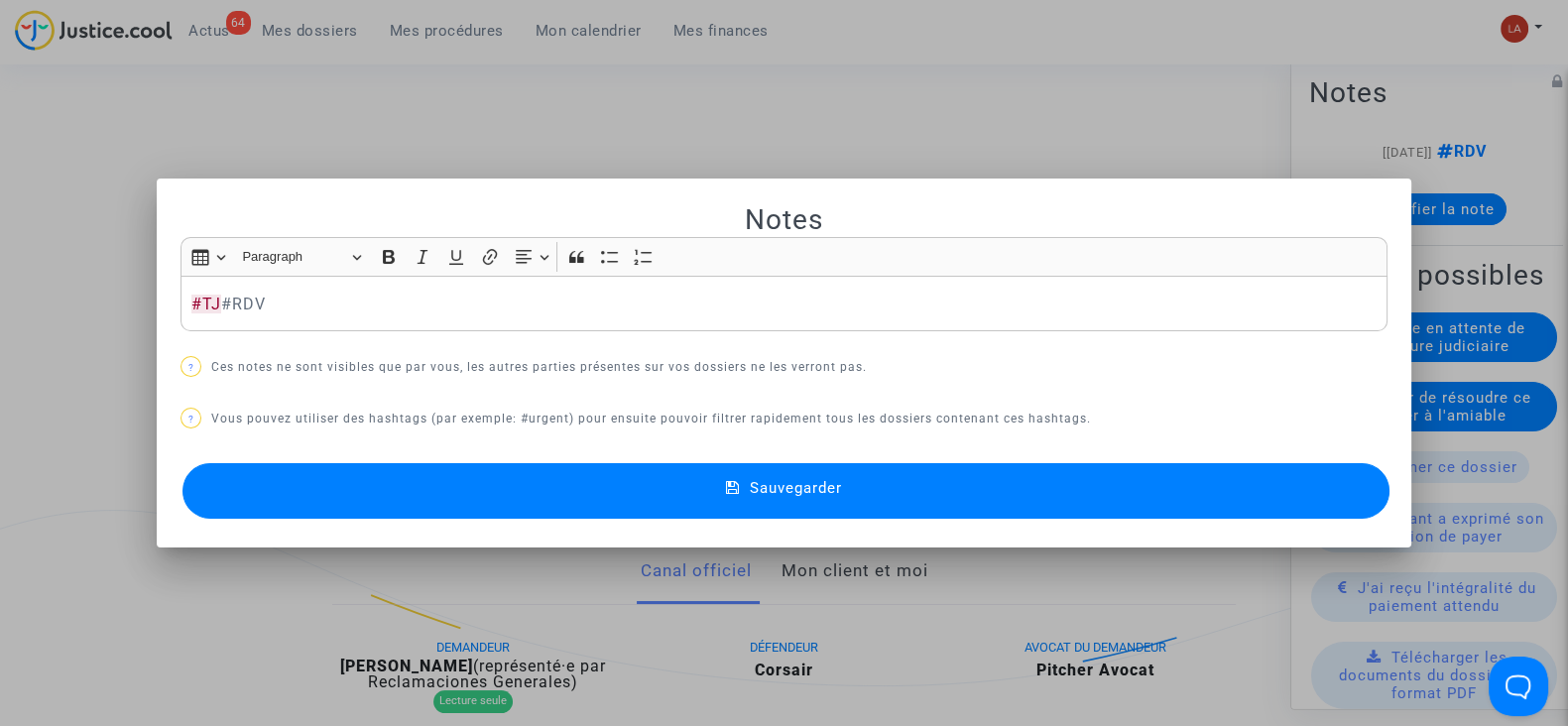
click at [1136, 479] on button "Sauvegarder" at bounding box center [786, 491] width 1207 height 56
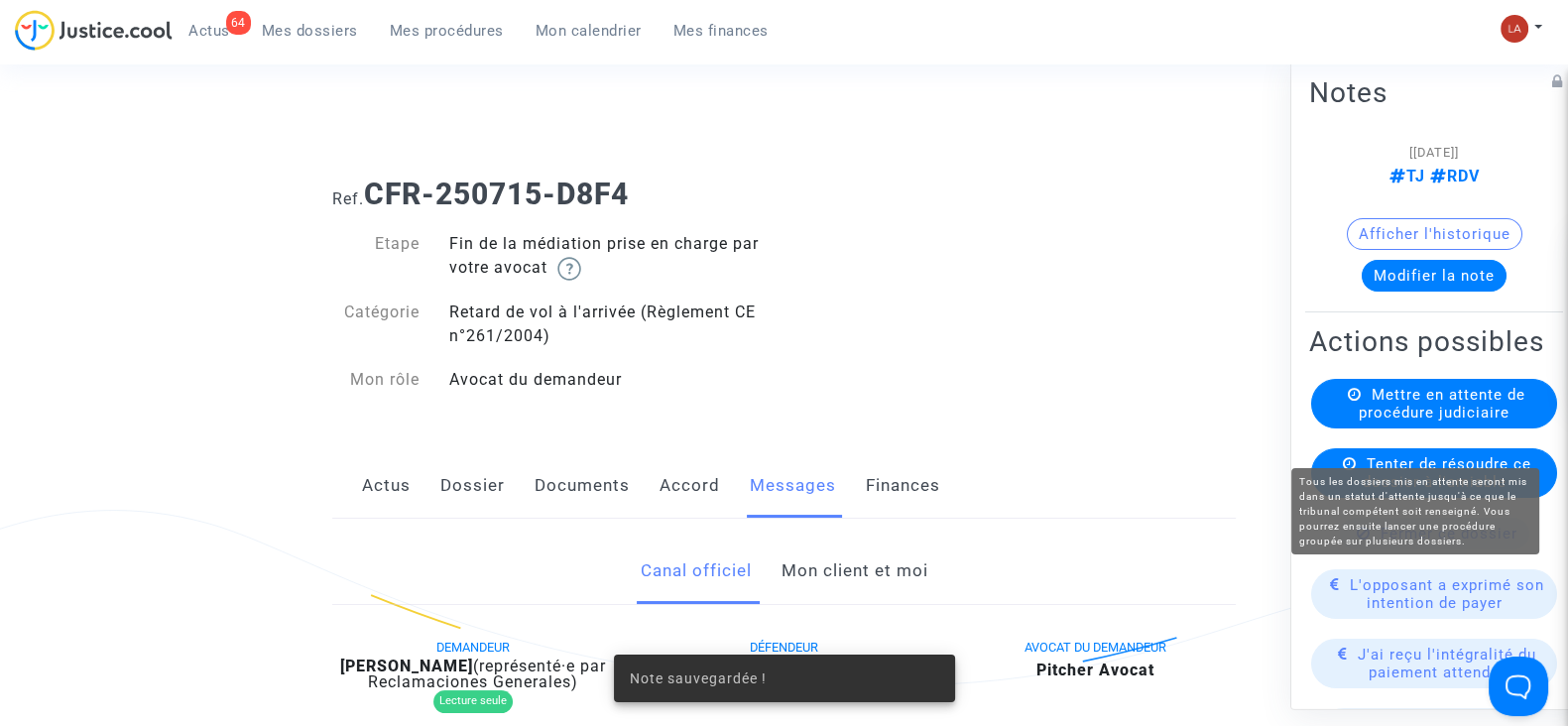
click at [1388, 421] on span "Mettre en attente de procédure judiciaire" at bounding box center [1443, 403] width 167 height 36
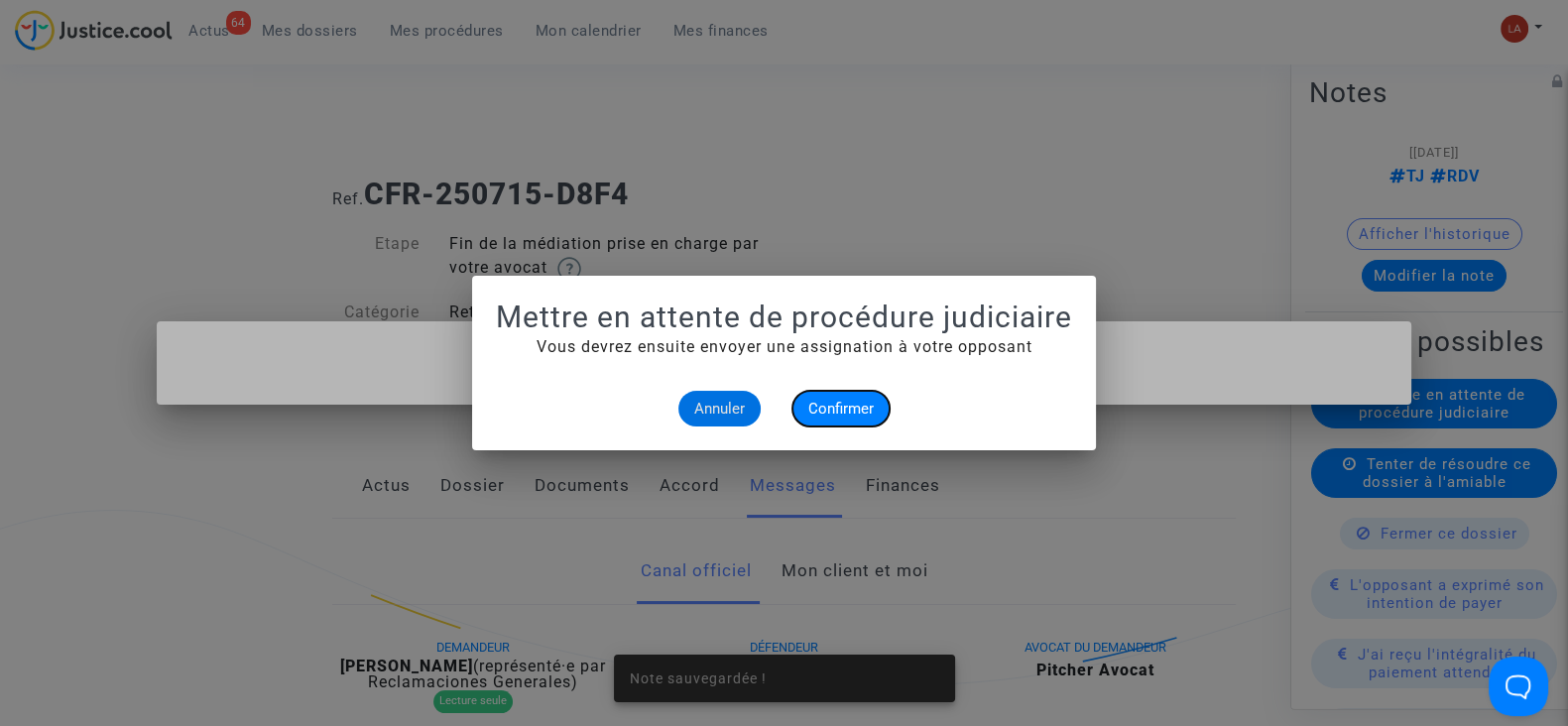
drag, startPoint x: 834, startPoint y: 418, endPoint x: 834, endPoint y: 407, distance: 11.0
click at [834, 416] on button "Confirmer" at bounding box center [842, 408] width 97 height 36
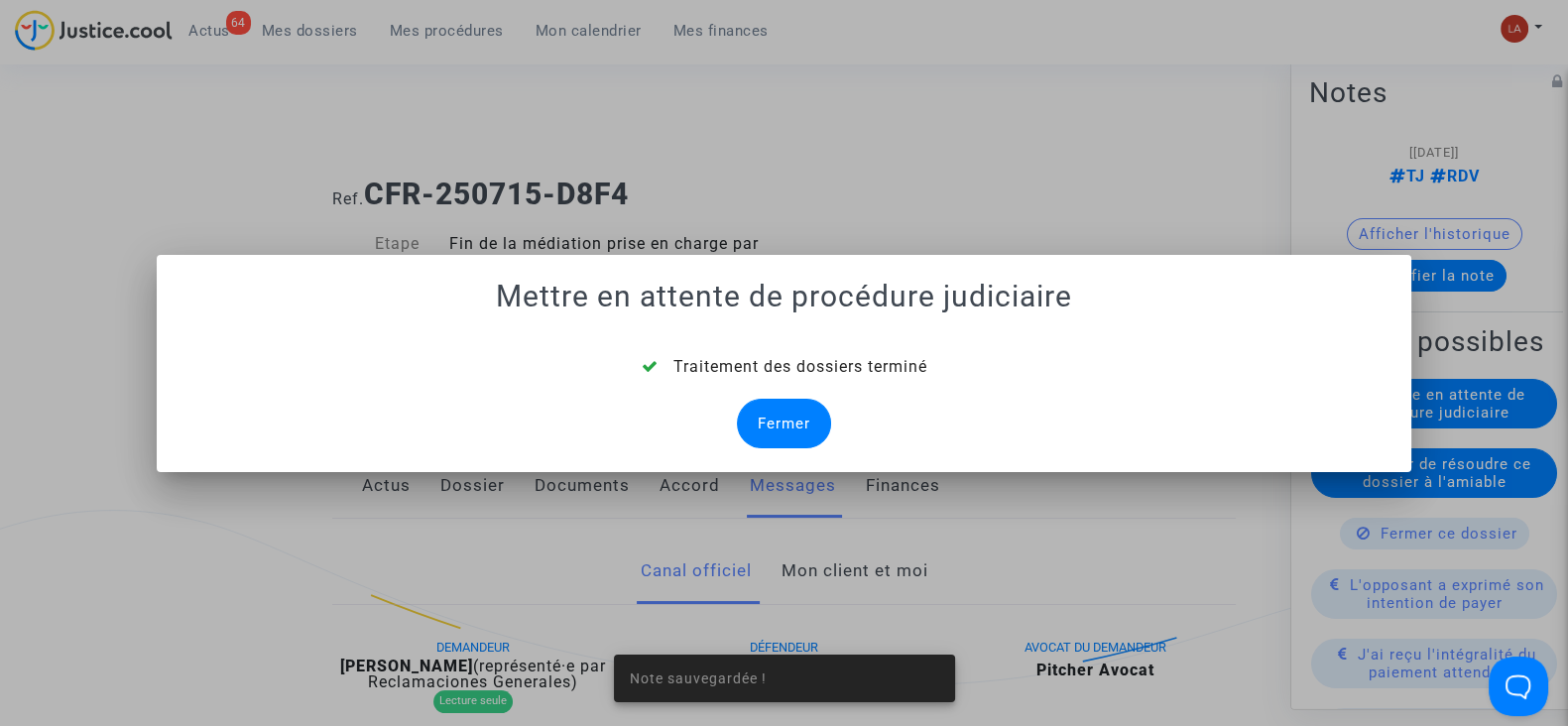
click at [766, 414] on div "Fermer" at bounding box center [784, 423] width 94 height 50
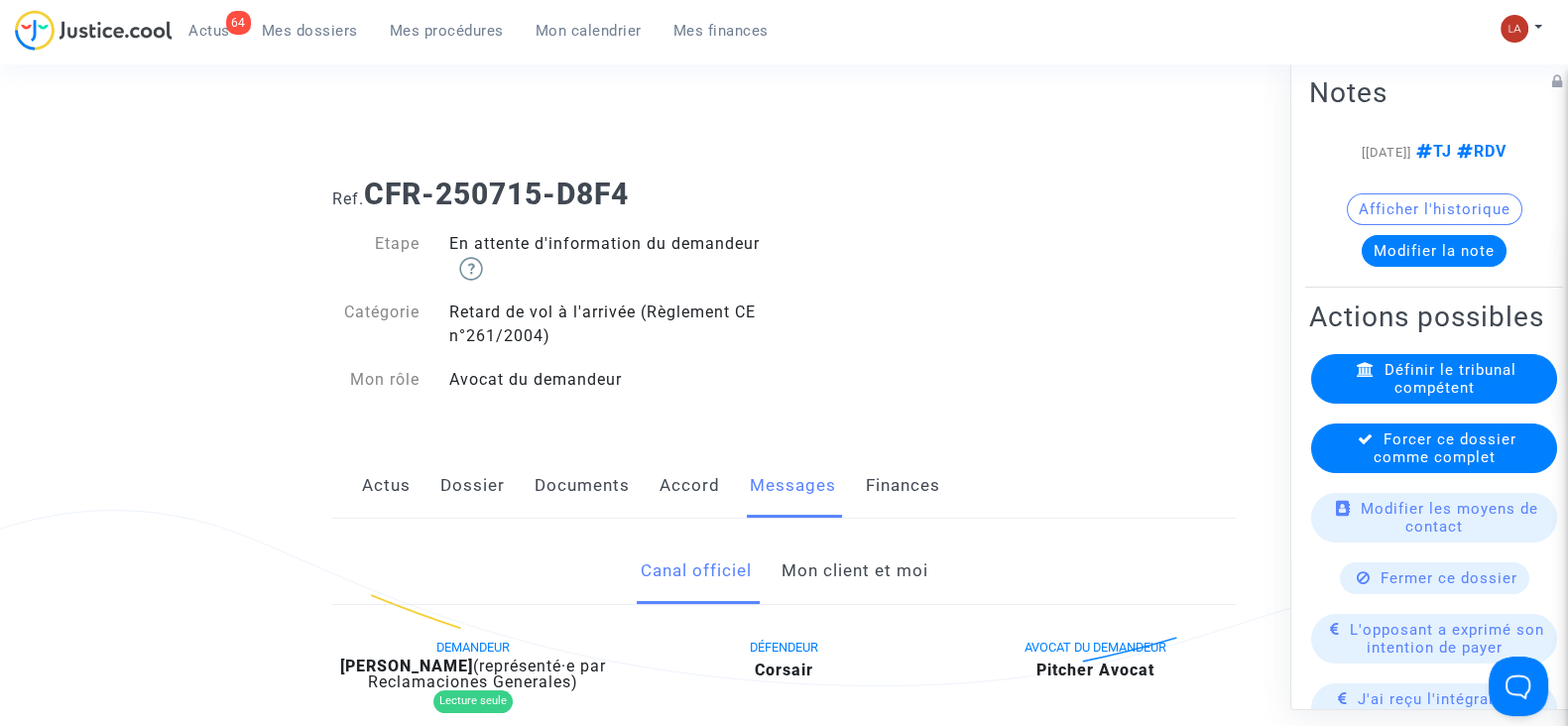
click at [1404, 466] on span "Forcer ce dossier comme complet" at bounding box center [1446, 448] width 143 height 36
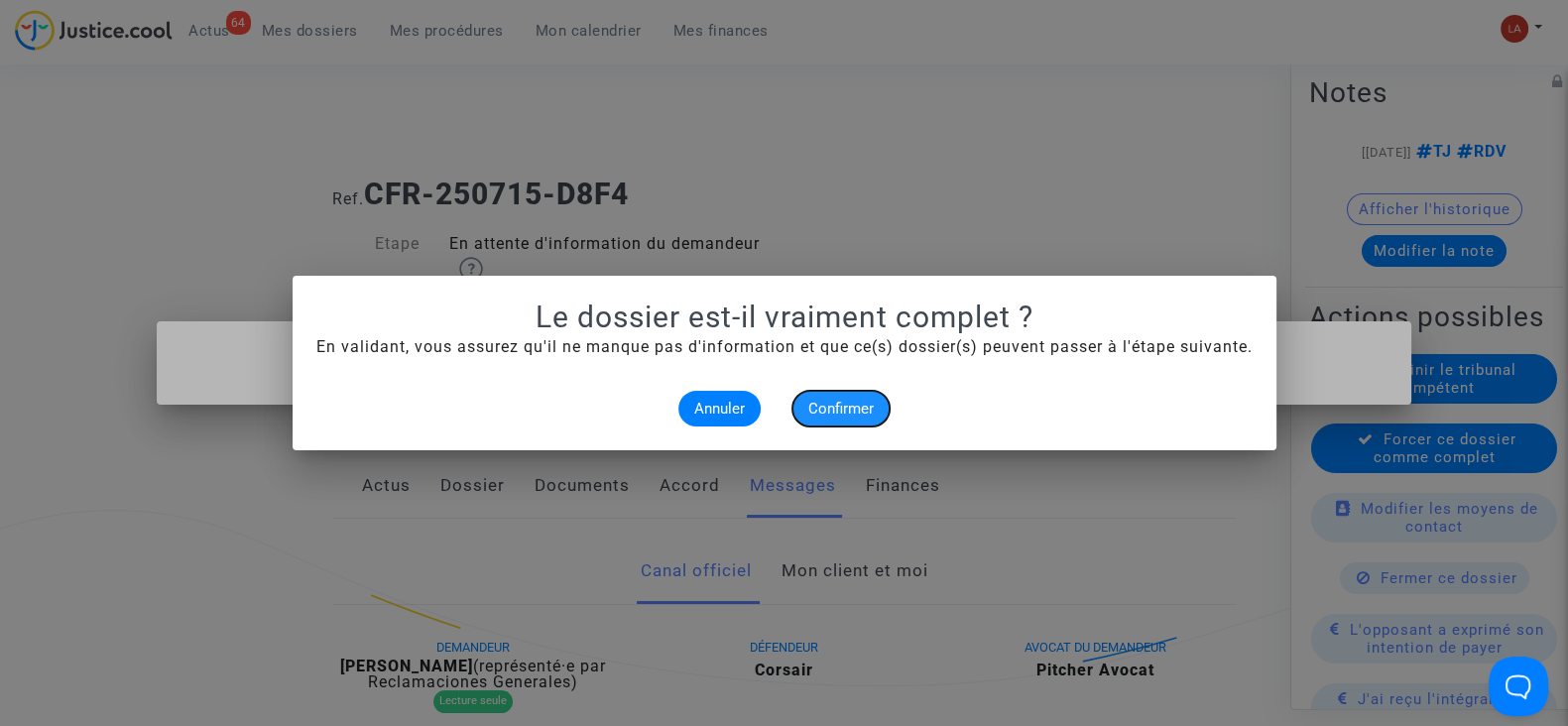
click at [862, 419] on button "Confirmer" at bounding box center [842, 408] width 97 height 36
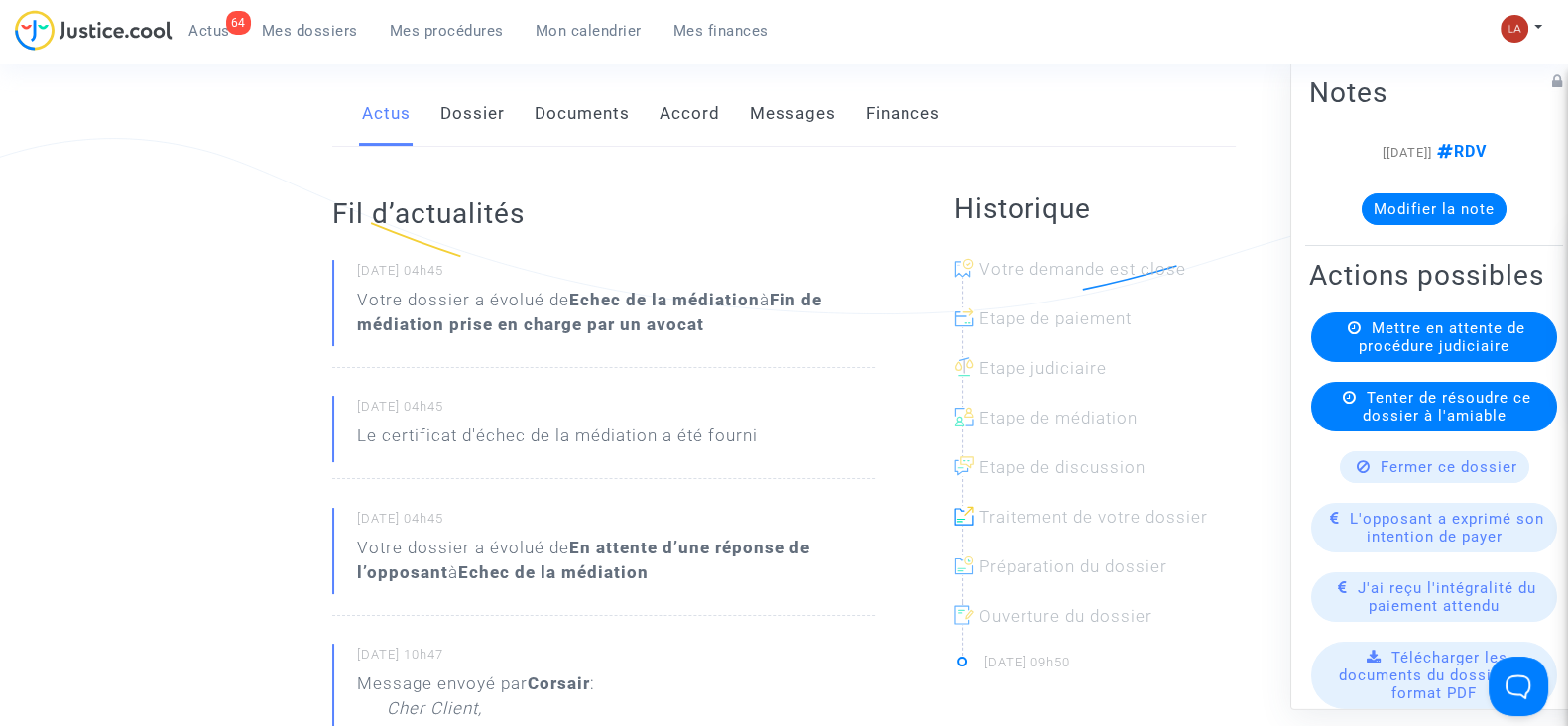
drag, startPoint x: 477, startPoint y: 86, endPoint x: 490, endPoint y: 86, distance: 13.0
click at [477, 86] on link "Dossier" at bounding box center [472, 114] width 65 height 66
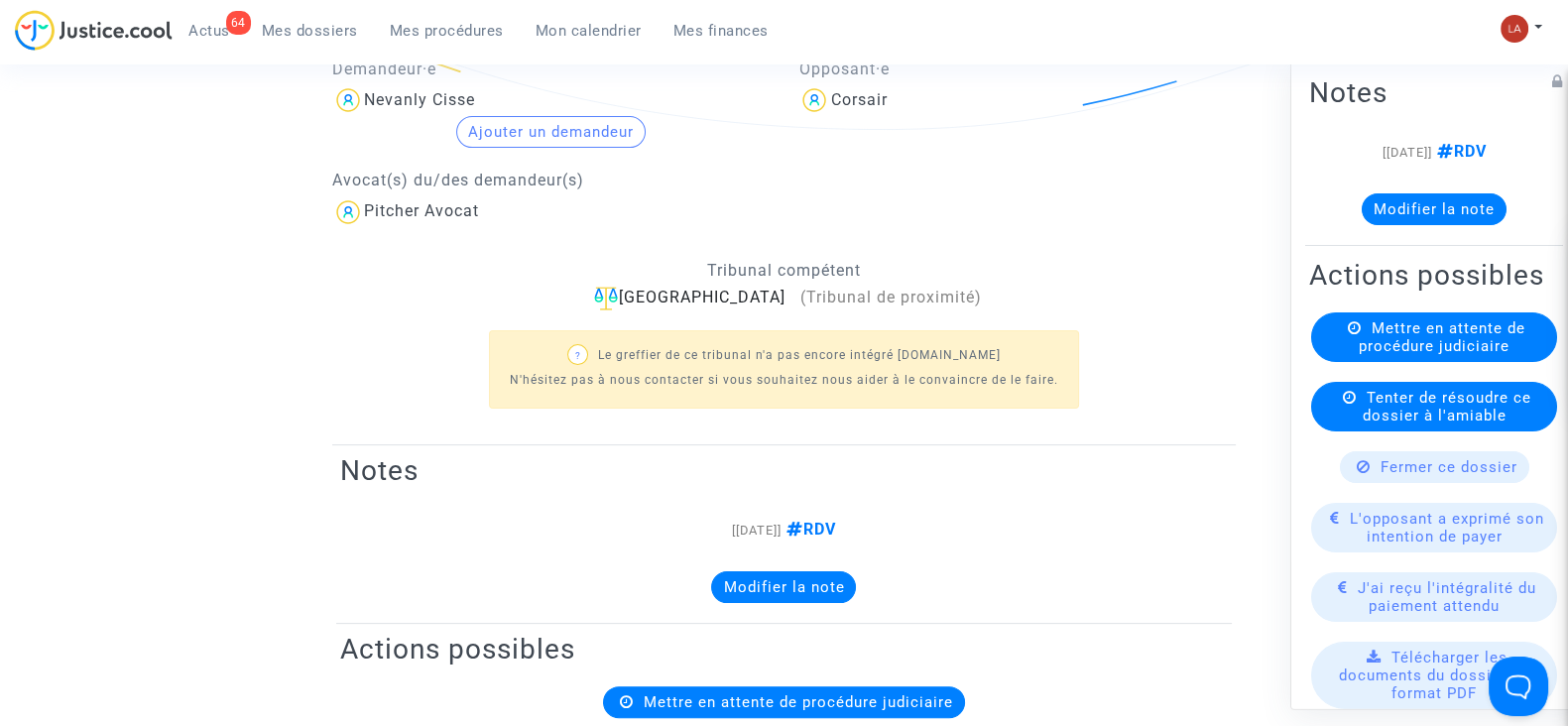
scroll to position [247, 0]
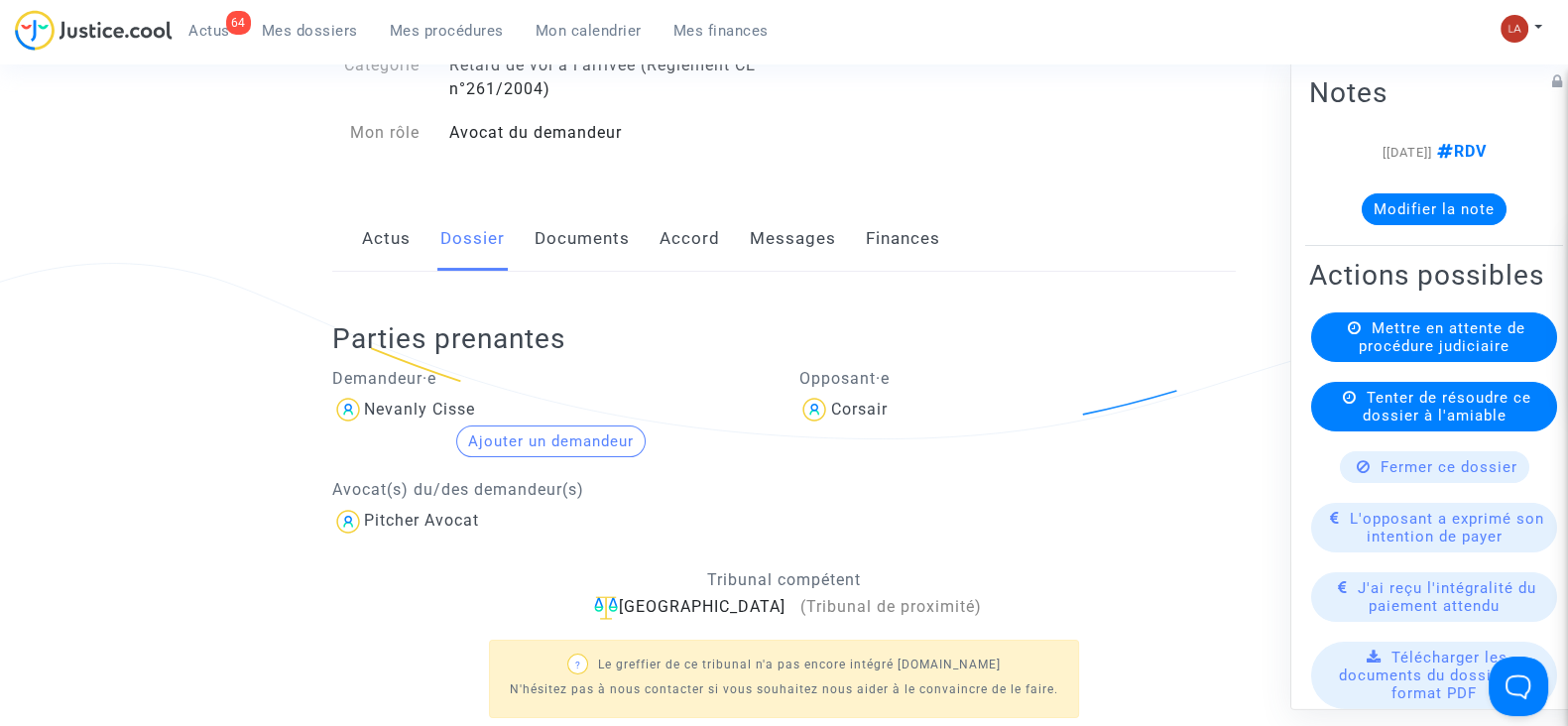
click at [783, 212] on link "Messages" at bounding box center [793, 239] width 86 height 66
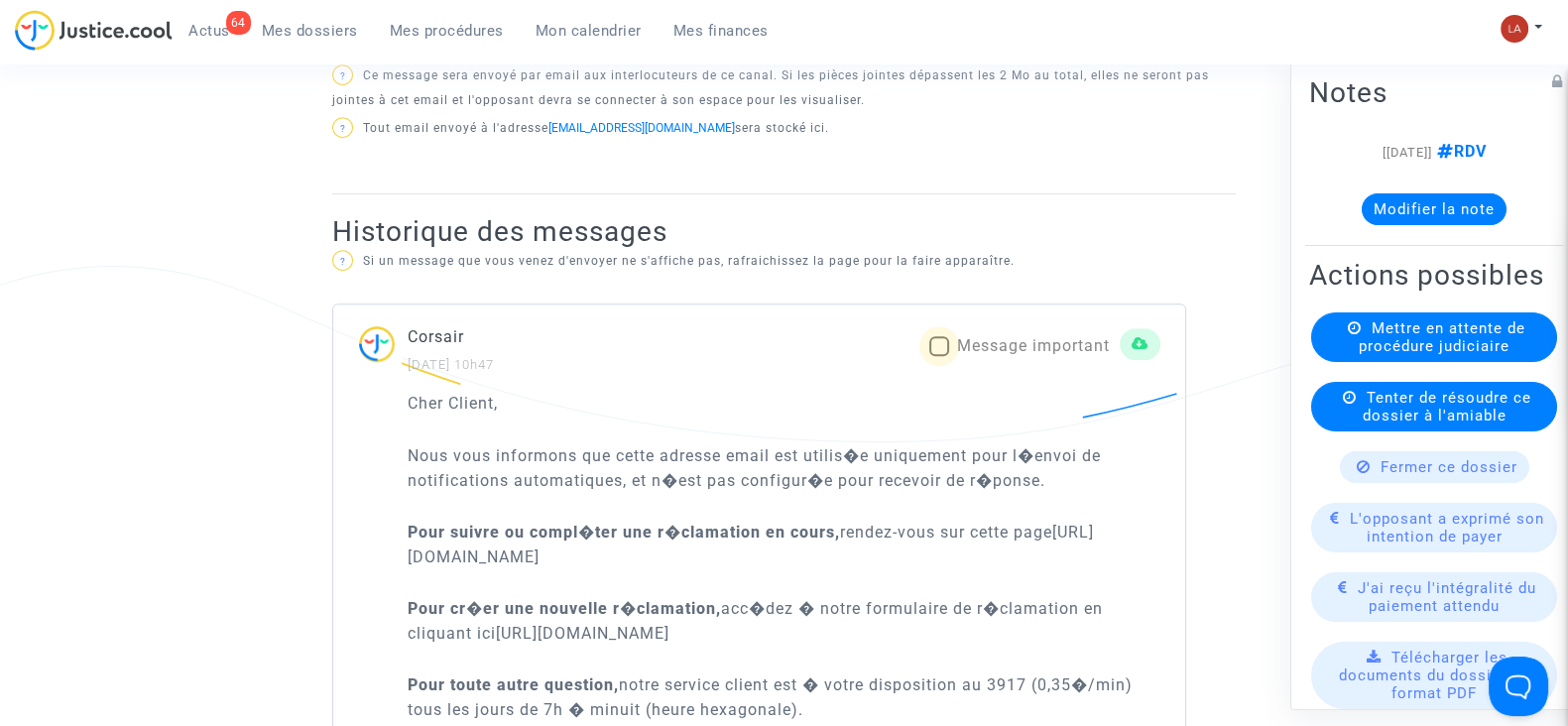
click at [947, 344] on span at bounding box center [939, 346] width 20 height 20
click at [939, 356] on input "Message important" at bounding box center [938, 356] width 1 height 1
checkbox input "true"
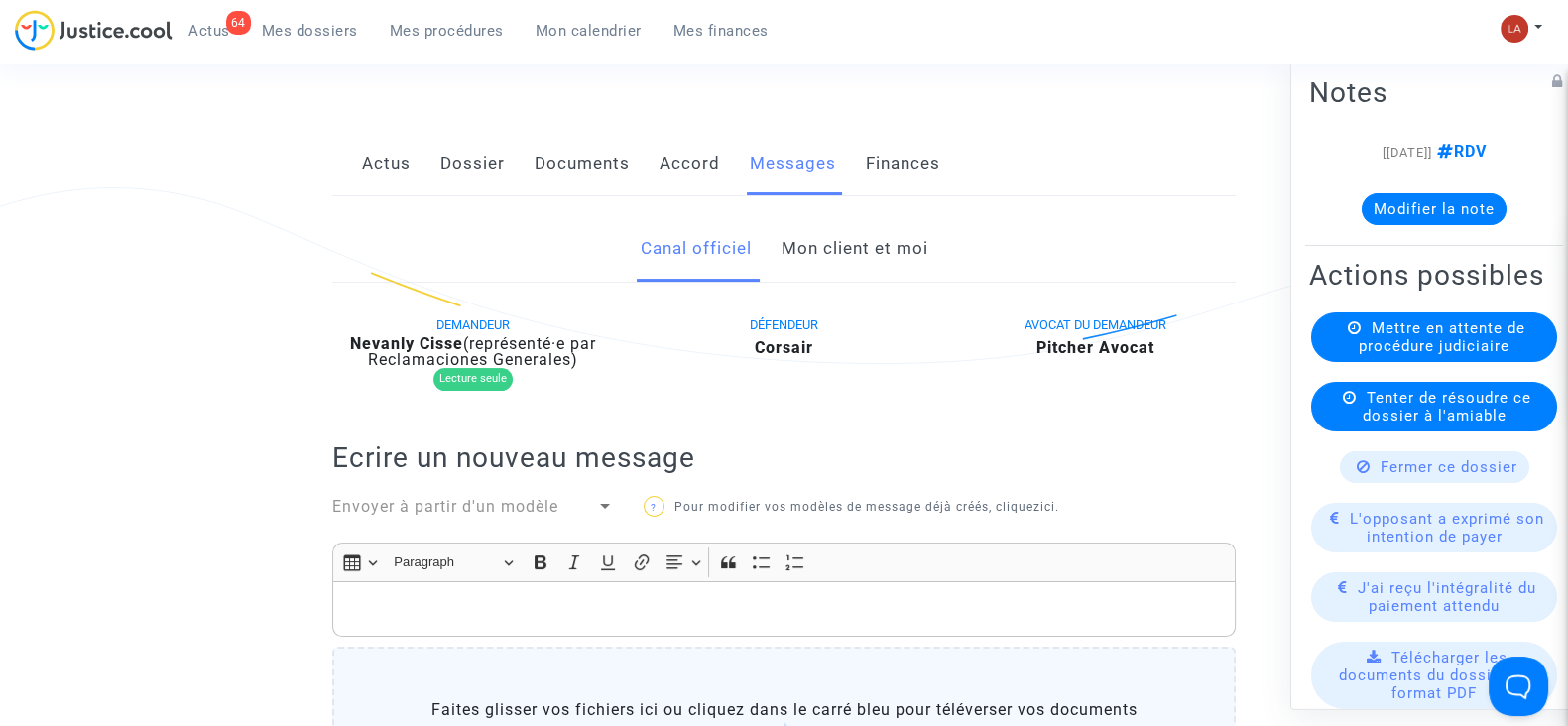
scroll to position [247, 0]
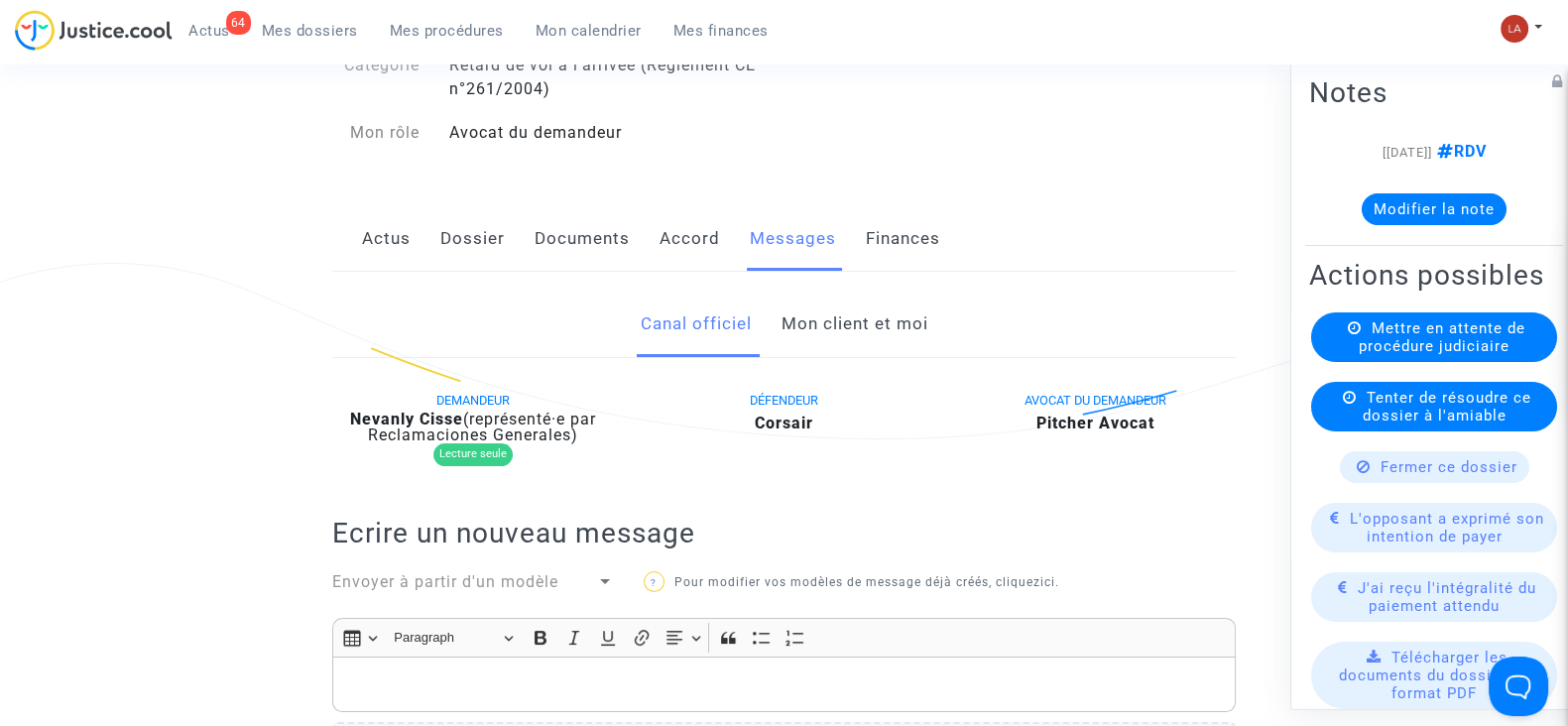
click at [434, 413] on b "Nevanly Cisse" at bounding box center [406, 418] width 113 height 19
copy div "Cisse"
drag, startPoint x: 471, startPoint y: 248, endPoint x: 496, endPoint y: 220, distance: 37.5
click at [471, 248] on link "Dossier" at bounding box center [472, 239] width 65 height 66
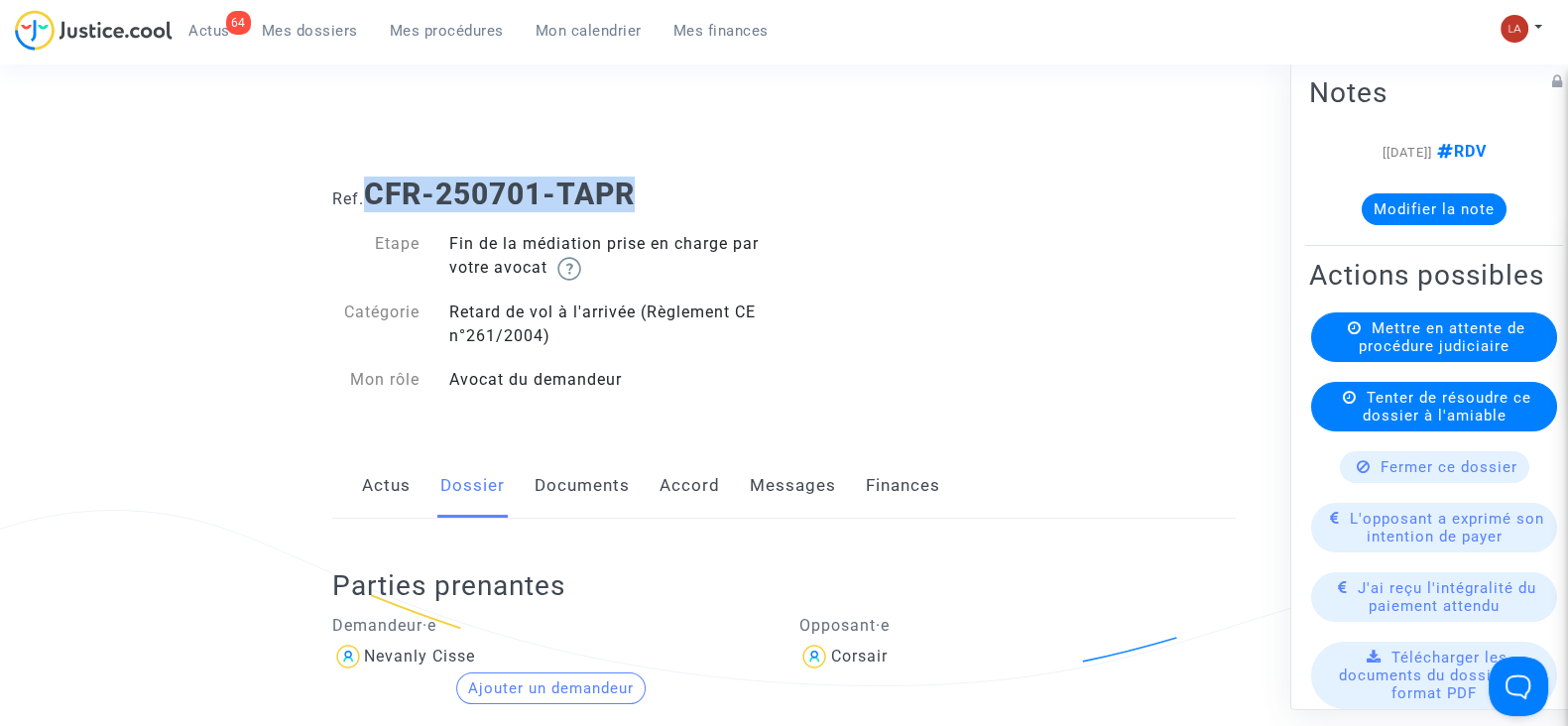
drag, startPoint x: 670, startPoint y: 186, endPoint x: 367, endPoint y: 190, distance: 303.0
click at [367, 190] on h1 "Ref. CFR-250701-TAPR" at bounding box center [783, 195] width 903 height 36
click at [1400, 196] on button "Modifier la note" at bounding box center [1435, 210] width 145 height 32
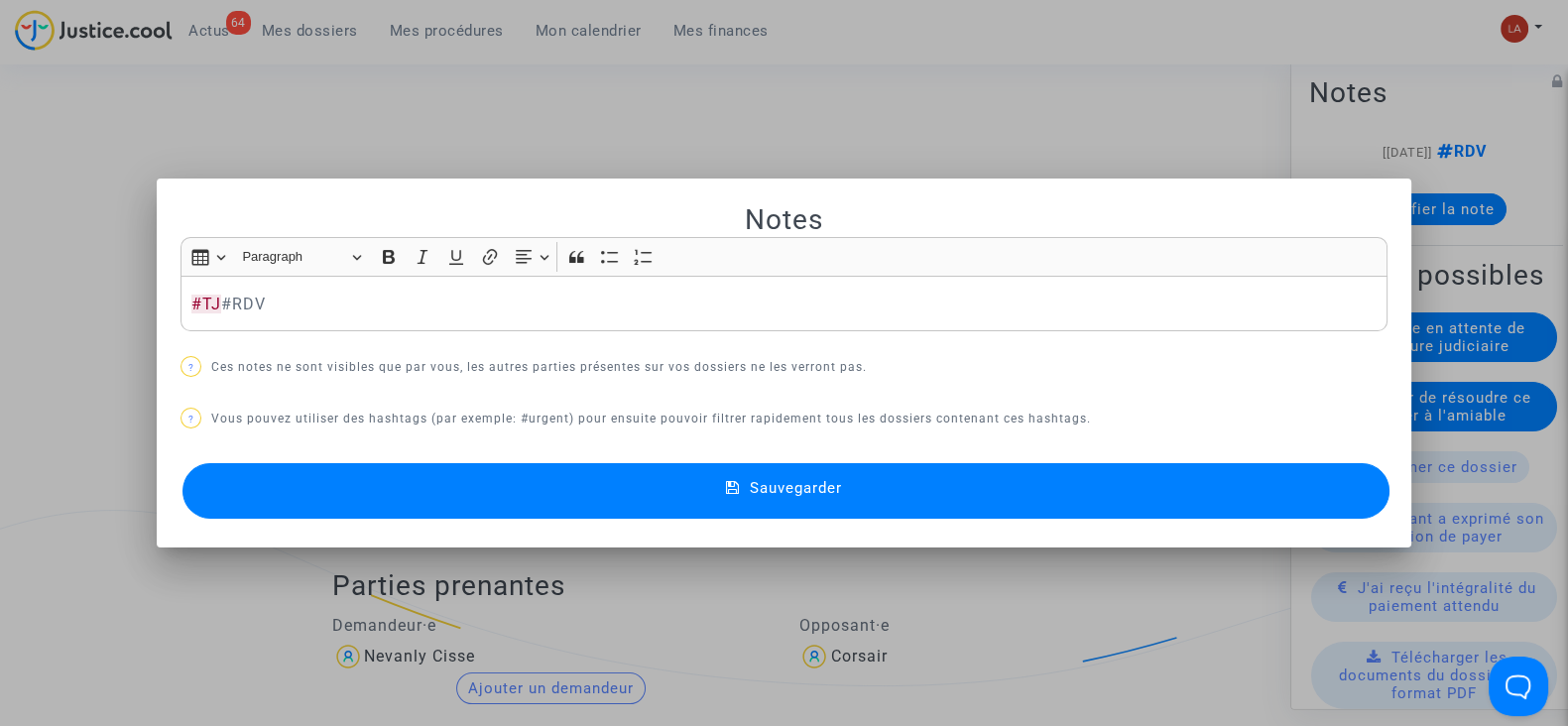
drag, startPoint x: 1247, startPoint y: 484, endPoint x: 1211, endPoint y: 425, distance: 69.1
click at [1245, 483] on button "Sauvegarder" at bounding box center [786, 491] width 1207 height 56
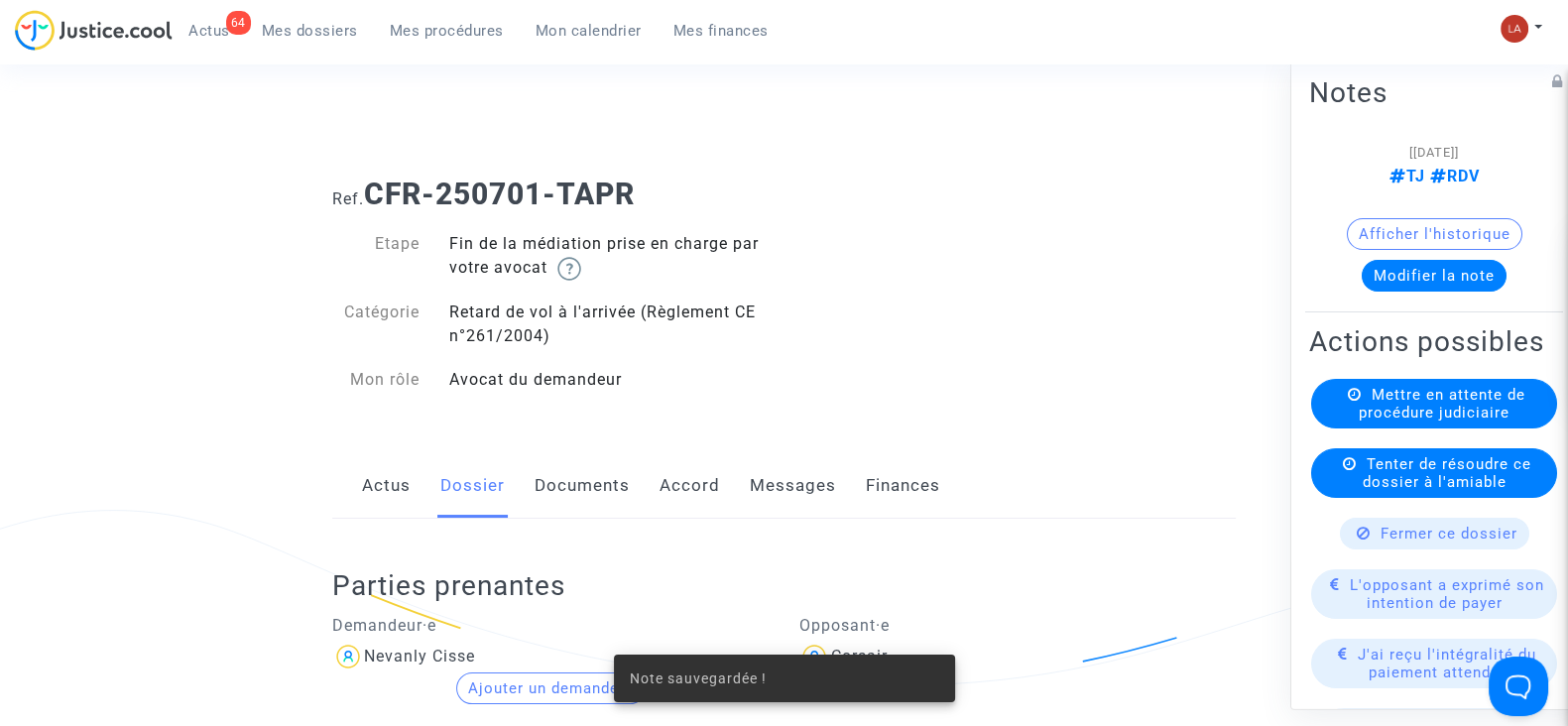
click at [1425, 359] on h2 "Actions possibles" at bounding box center [1435, 341] width 250 height 35
click at [1423, 421] on span "Mettre en attente de procédure judiciaire" at bounding box center [1443, 403] width 167 height 36
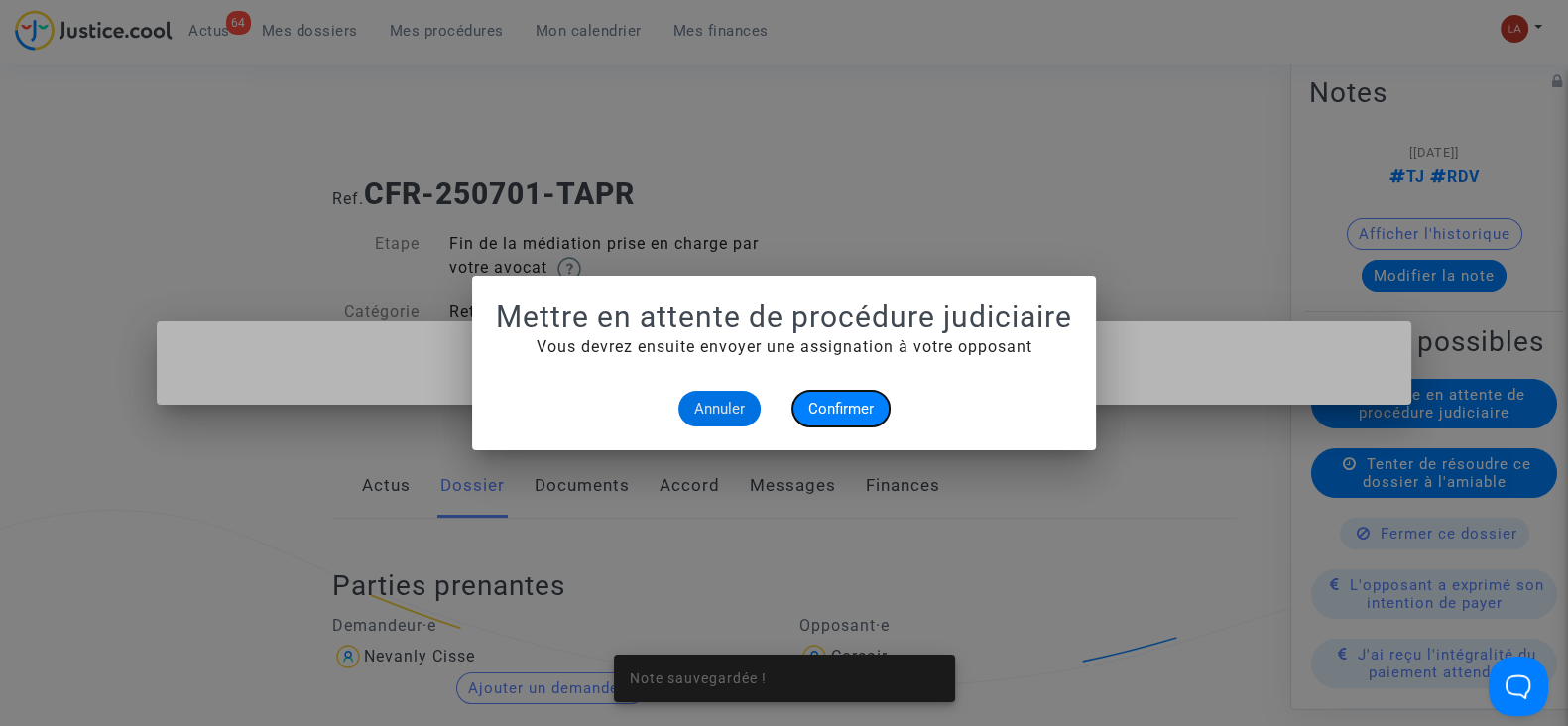
click at [809, 394] on button "Confirmer" at bounding box center [842, 408] width 97 height 36
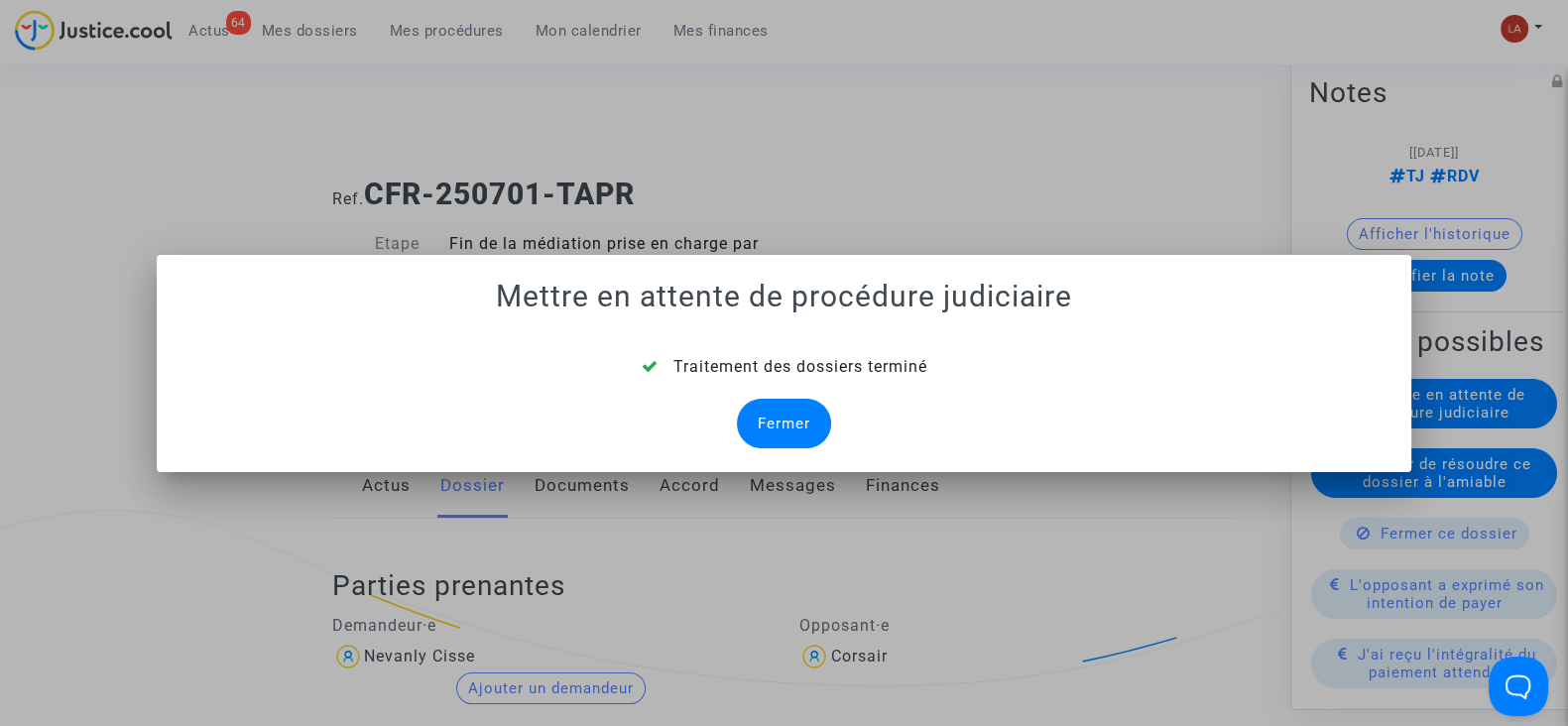
click at [779, 428] on div "Fermer" at bounding box center [784, 423] width 94 height 50
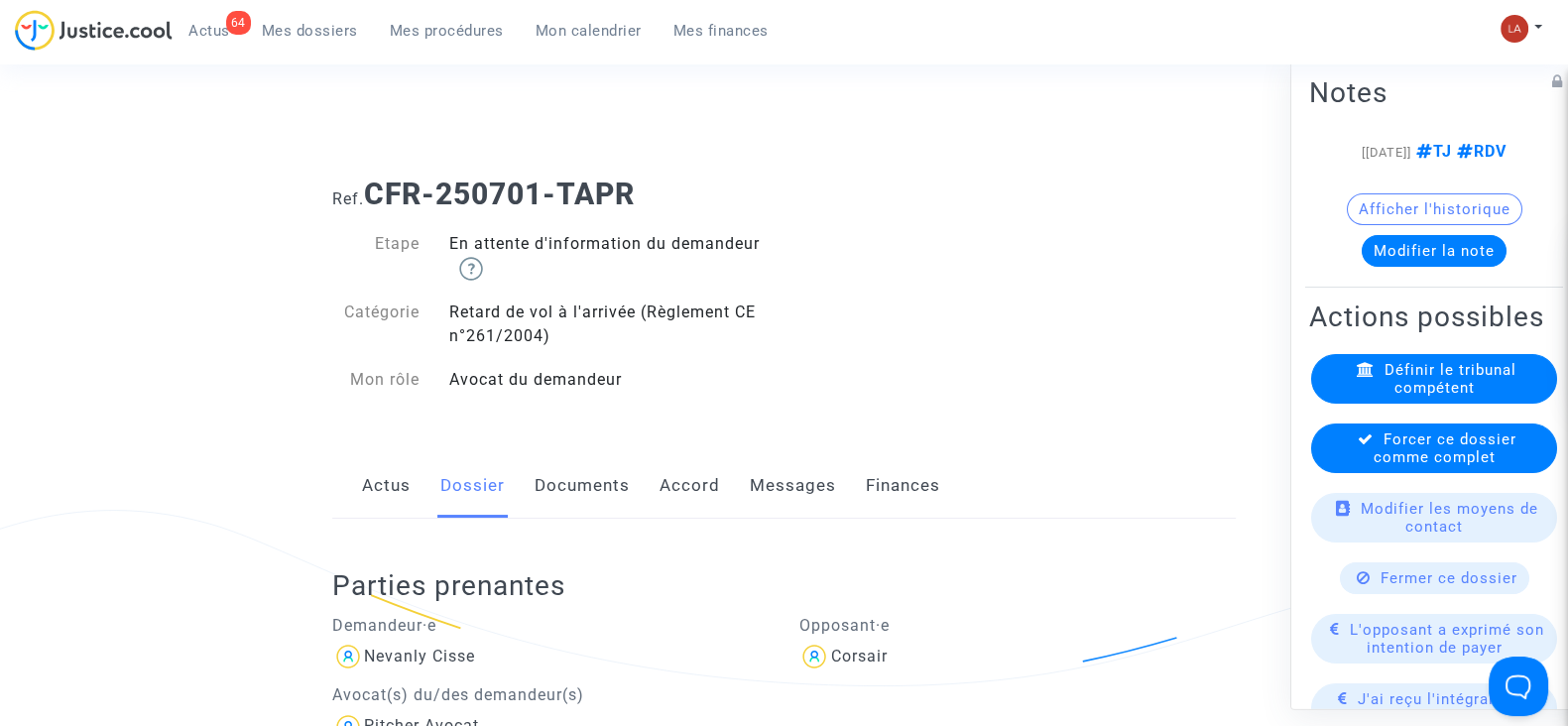
drag, startPoint x: 1423, startPoint y: 508, endPoint x: 1386, endPoint y: 505, distance: 37.1
click at [1420, 466] on span "Forcer ce dossier comme complet" at bounding box center [1446, 448] width 143 height 36
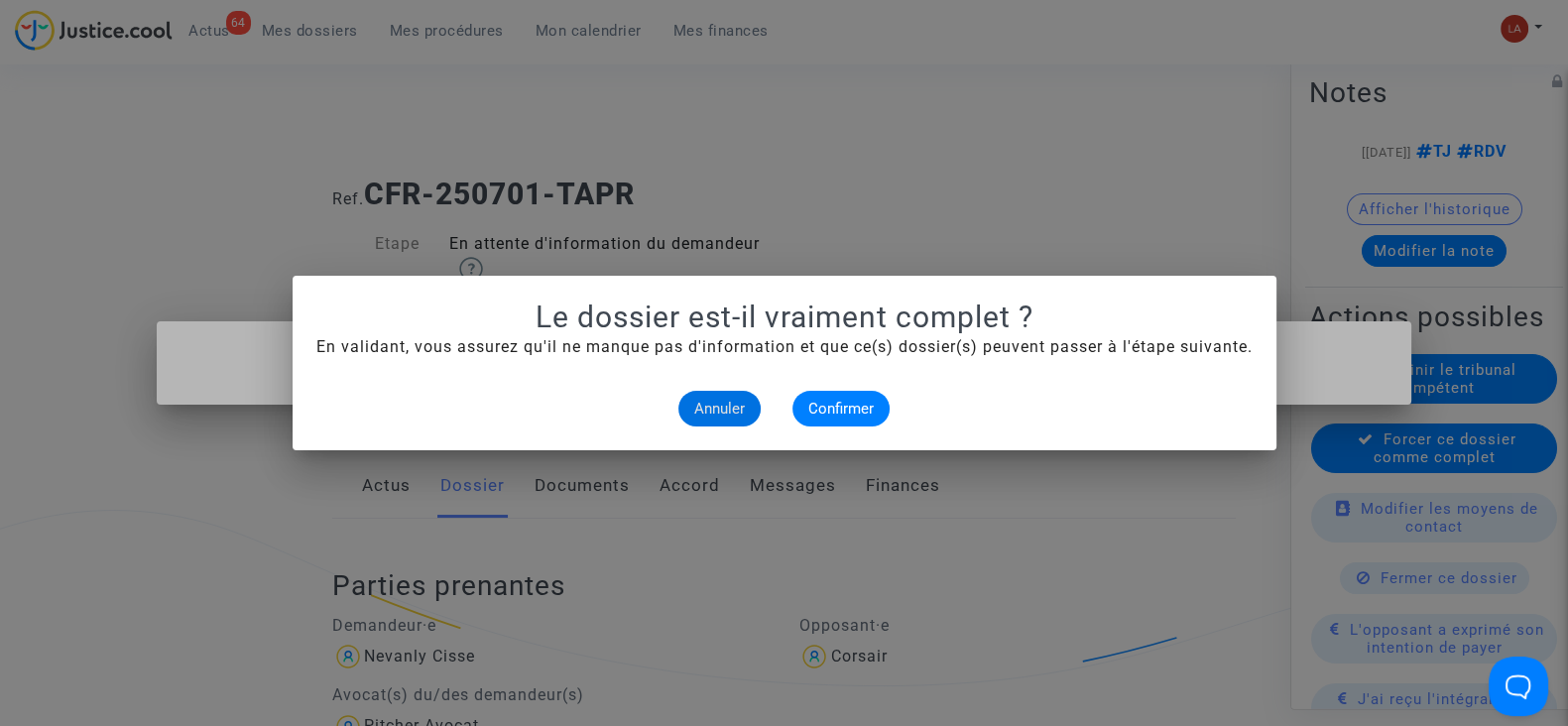
drag, startPoint x: 869, startPoint y: 384, endPoint x: 858, endPoint y: 398, distance: 17.8
click at [863, 388] on alert-dialogs "Le dossier est-il vraiment complet ? En validant, vous assurez qu'il ne manque …" at bounding box center [784, 363] width 936 height 127
click at [849, 414] on span "Confirmer" at bounding box center [842, 408] width 66 height 18
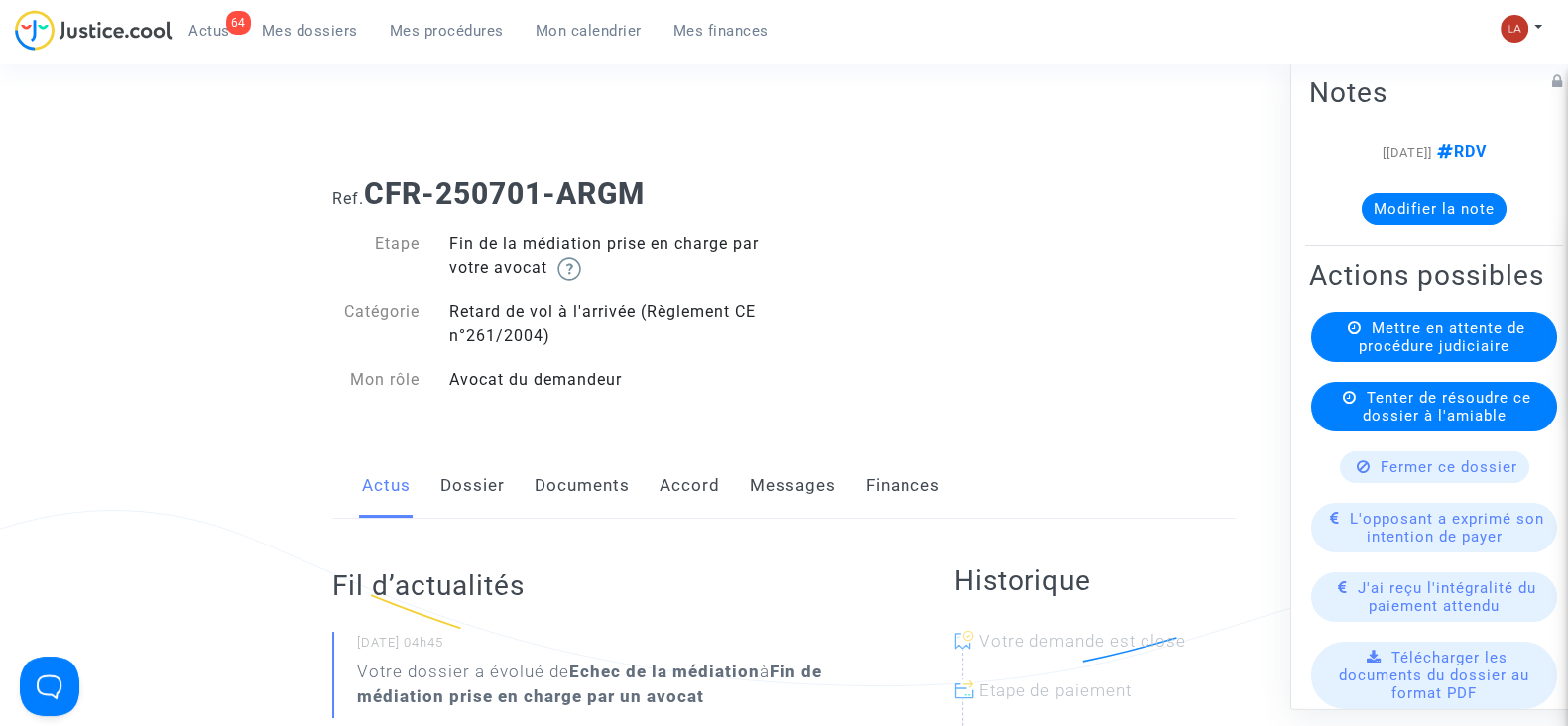
click at [469, 467] on link "Dossier" at bounding box center [472, 486] width 65 height 66
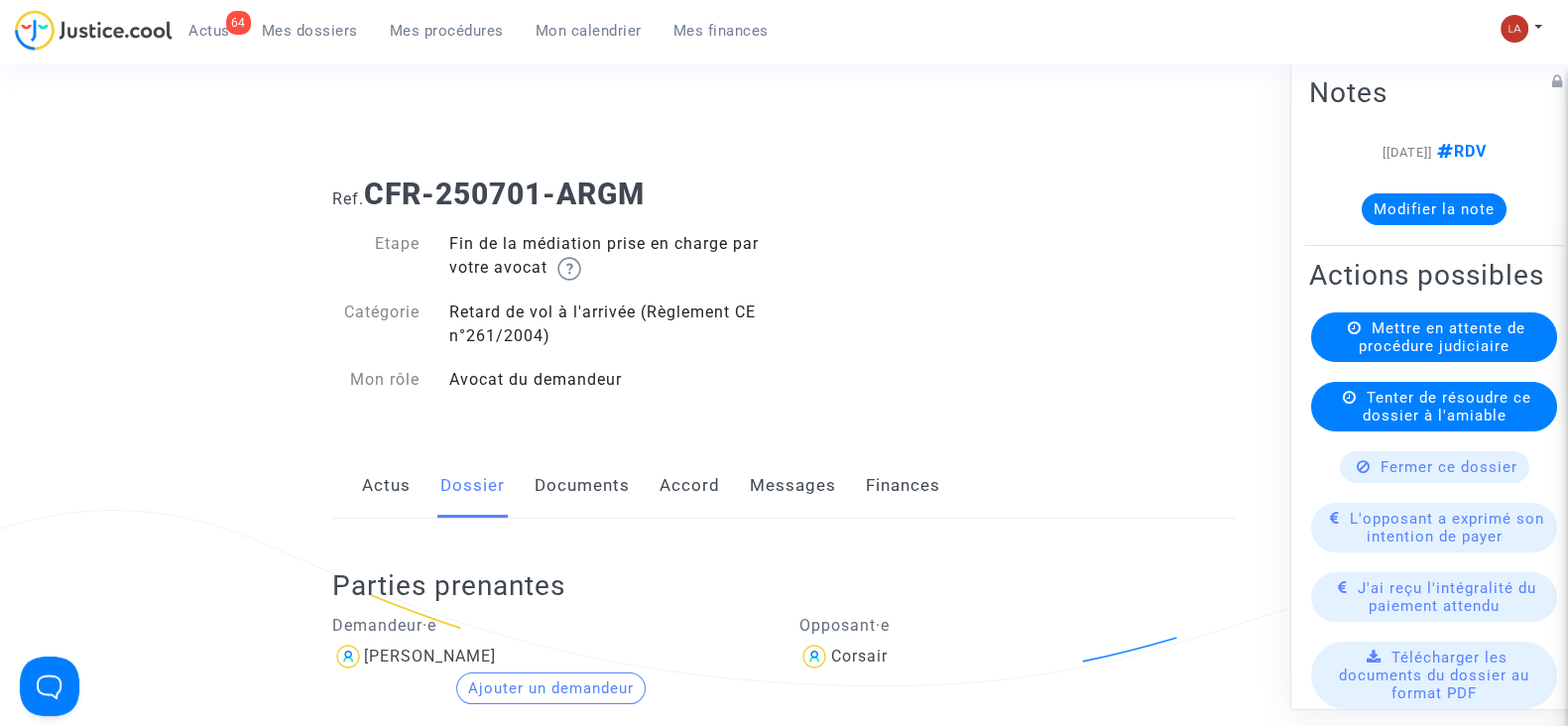
click at [819, 484] on link "Messages" at bounding box center [793, 486] width 86 height 66
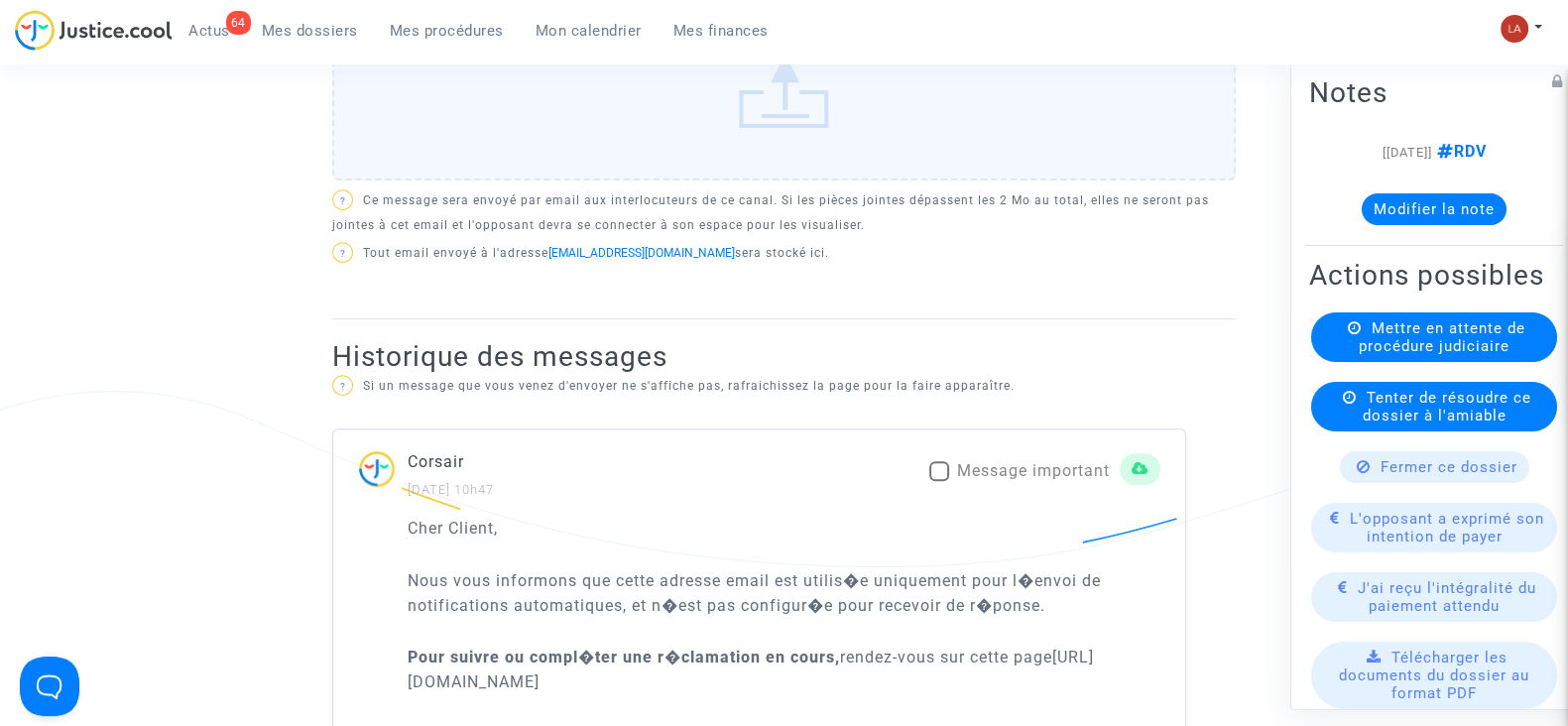
click at [987, 464] on span "Message important" at bounding box center [1033, 470] width 153 height 19
click at [939, 481] on input "Message important" at bounding box center [938, 481] width 1 height 1
checkbox input "true"
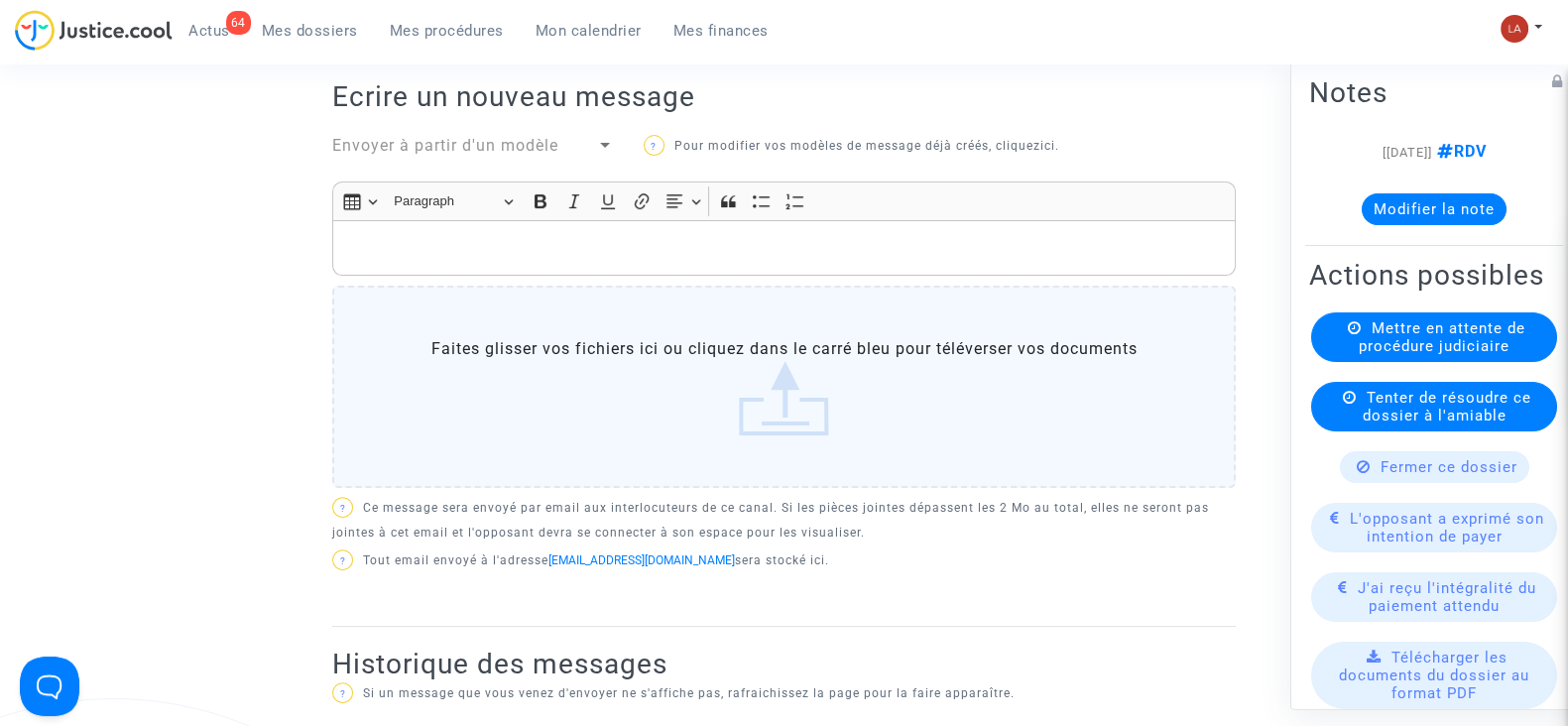
scroll to position [371, 0]
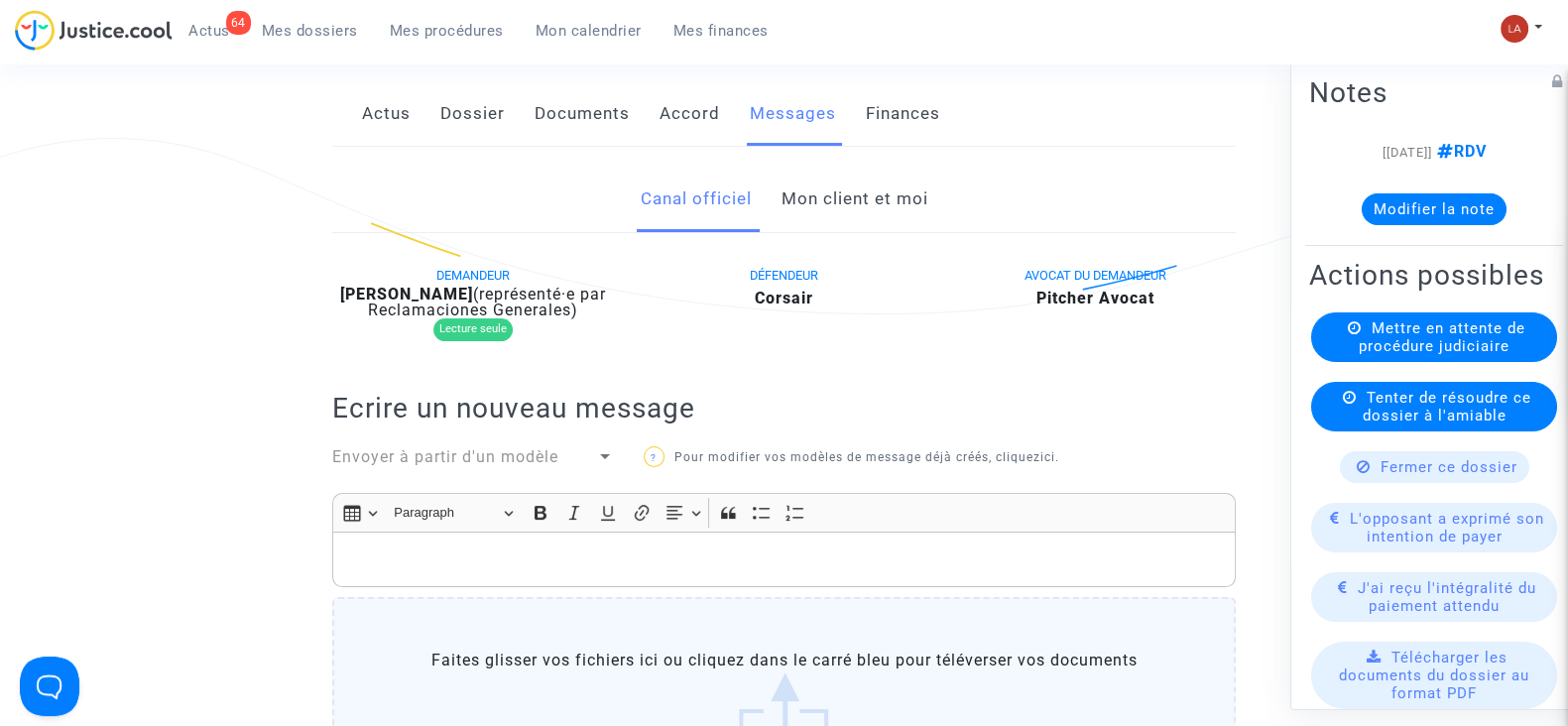
click at [457, 294] on b "Ben Malick Fofana" at bounding box center [406, 293] width 133 height 19
copy div "Fofana"
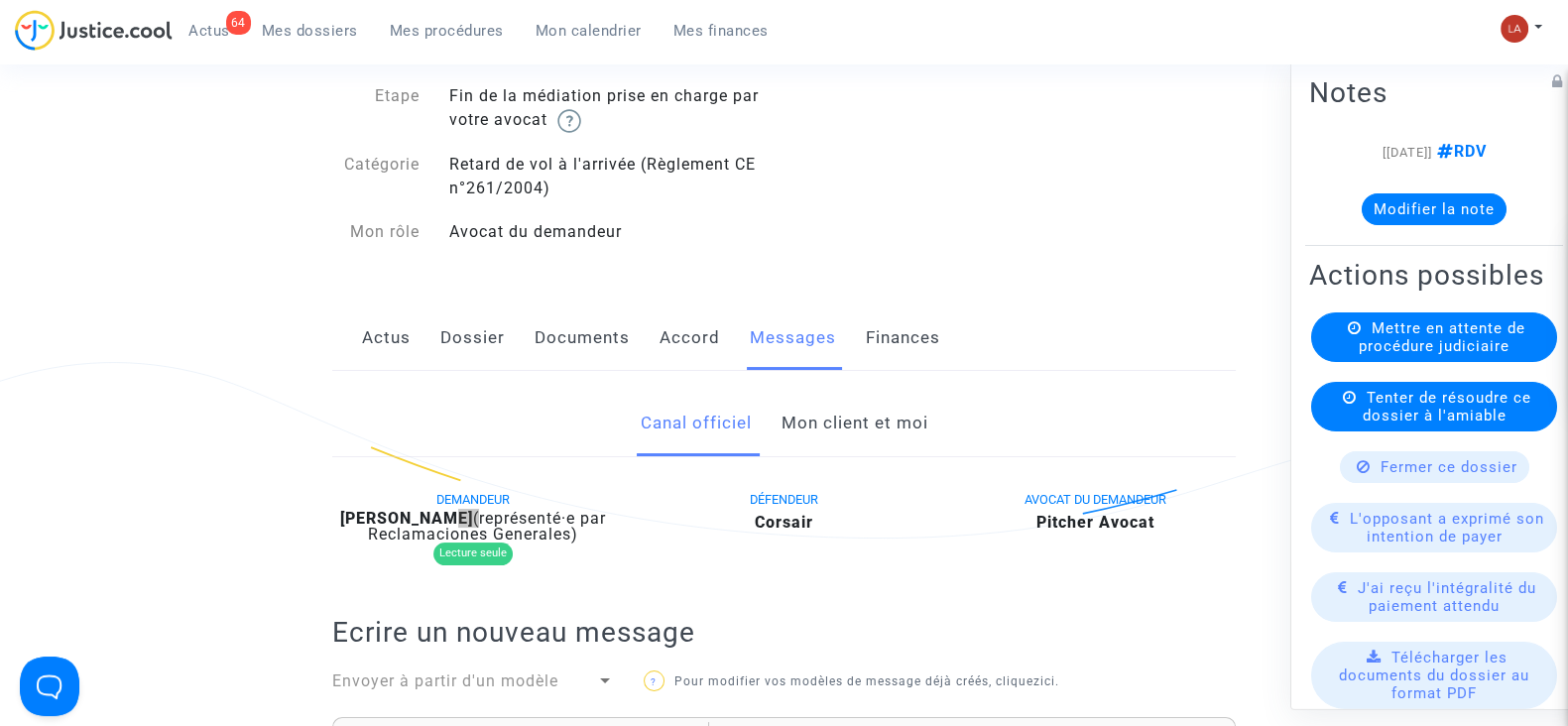
scroll to position [0, 0]
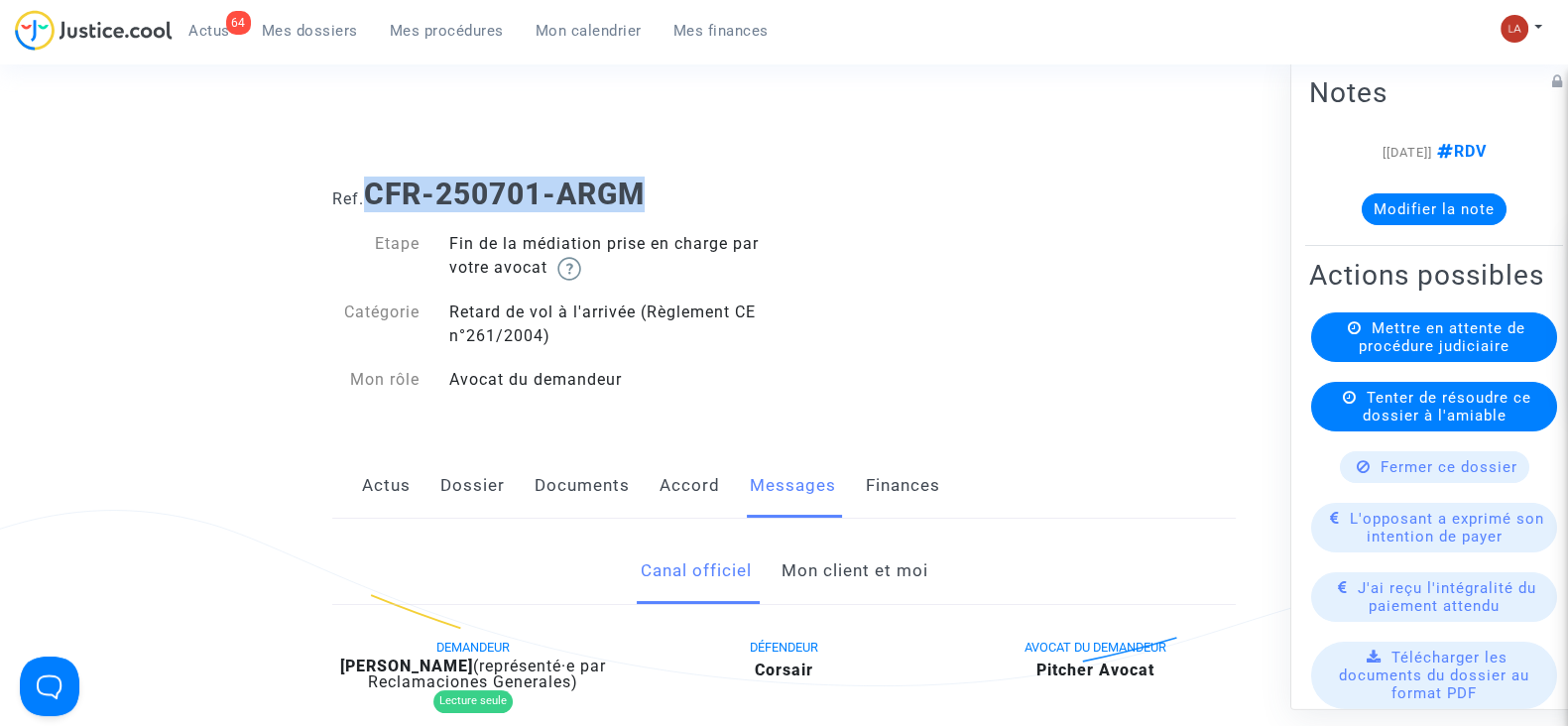
drag, startPoint x: 690, startPoint y: 186, endPoint x: 372, endPoint y: 171, distance: 318.4
click at [372, 171] on div "Ref. CFR-250701-ARGM" at bounding box center [783, 187] width 933 height 51
copy b "CFR-250701-ARGM"
click at [1401, 214] on button "Modifier la note" at bounding box center [1435, 210] width 145 height 32
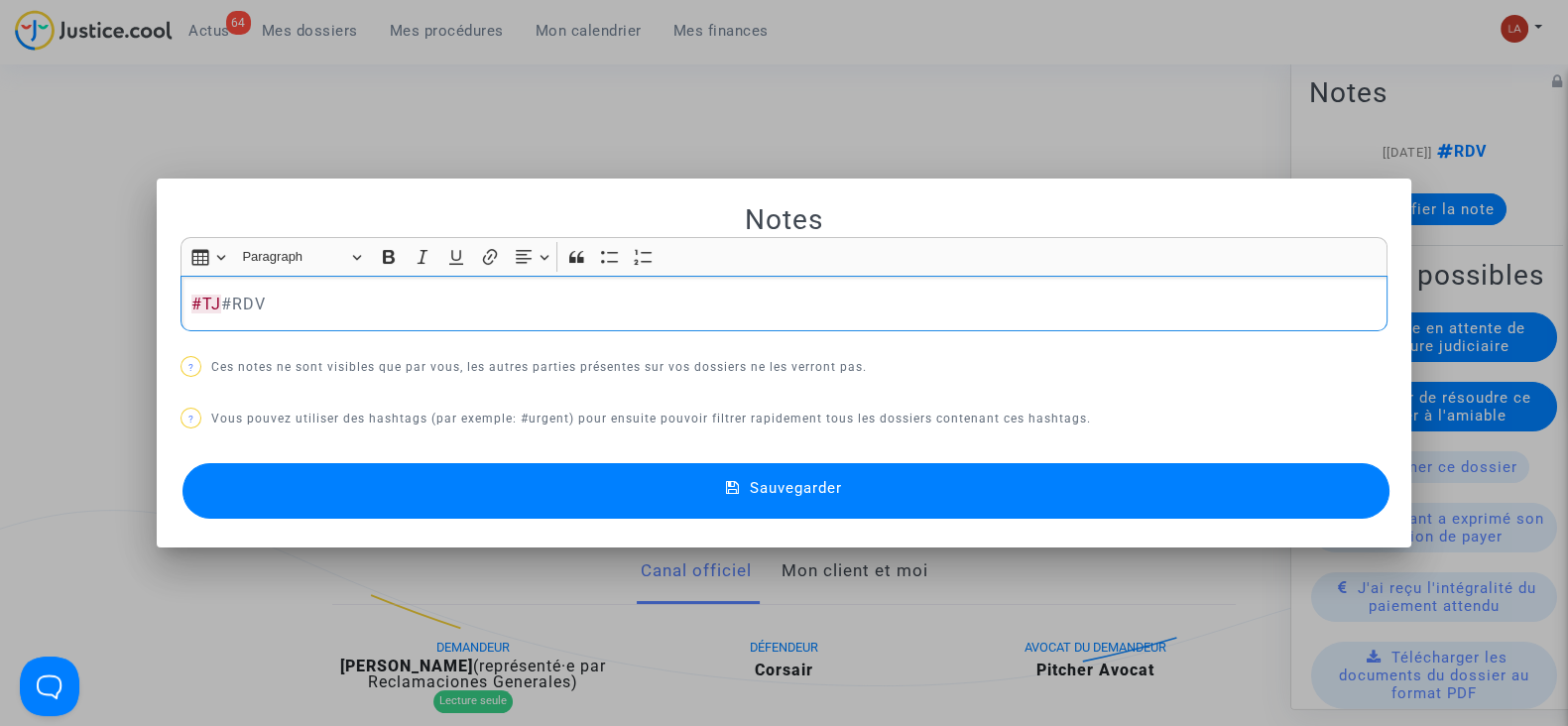
click at [1171, 475] on button "Sauvegarder" at bounding box center [786, 491] width 1207 height 56
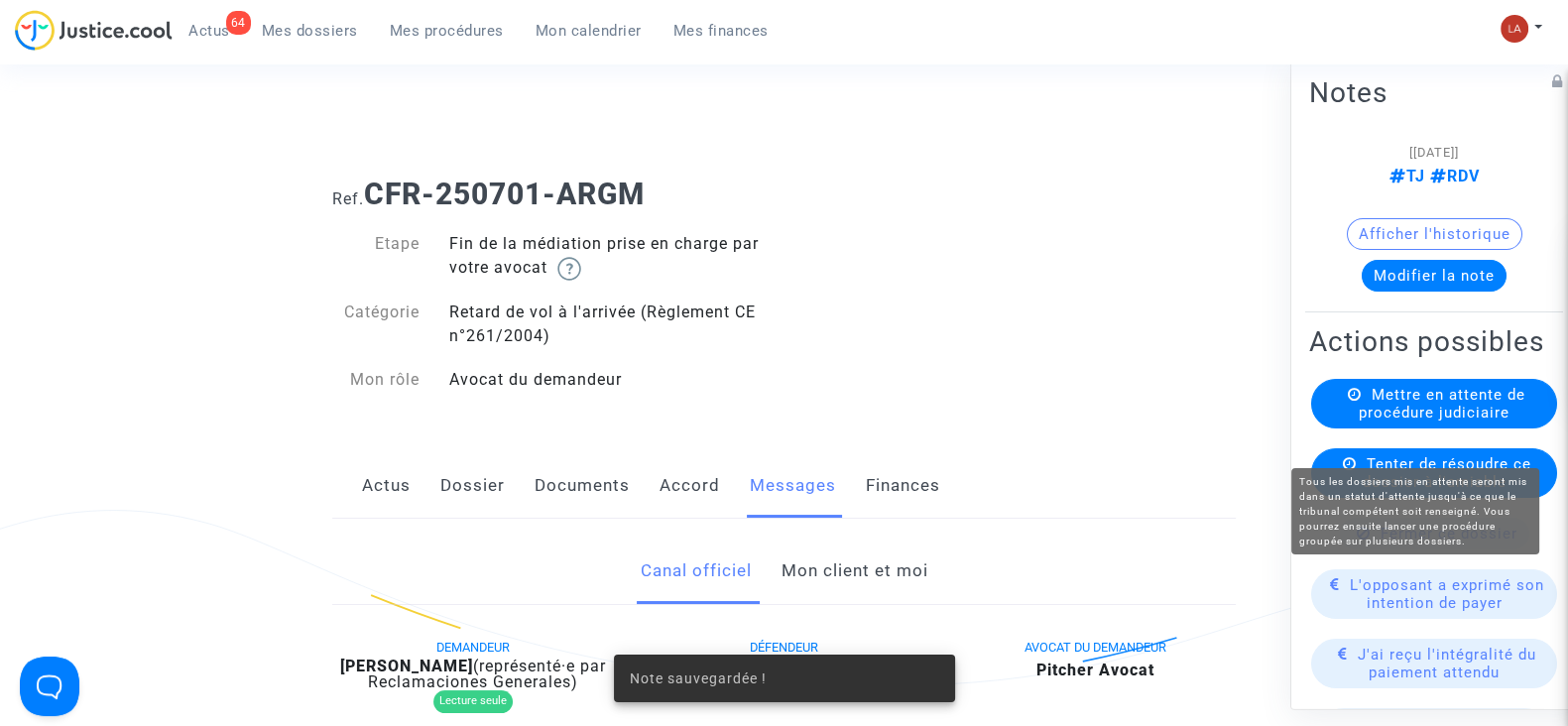
click at [1414, 421] on span "Mettre en attente de procédure judiciaire" at bounding box center [1443, 403] width 167 height 36
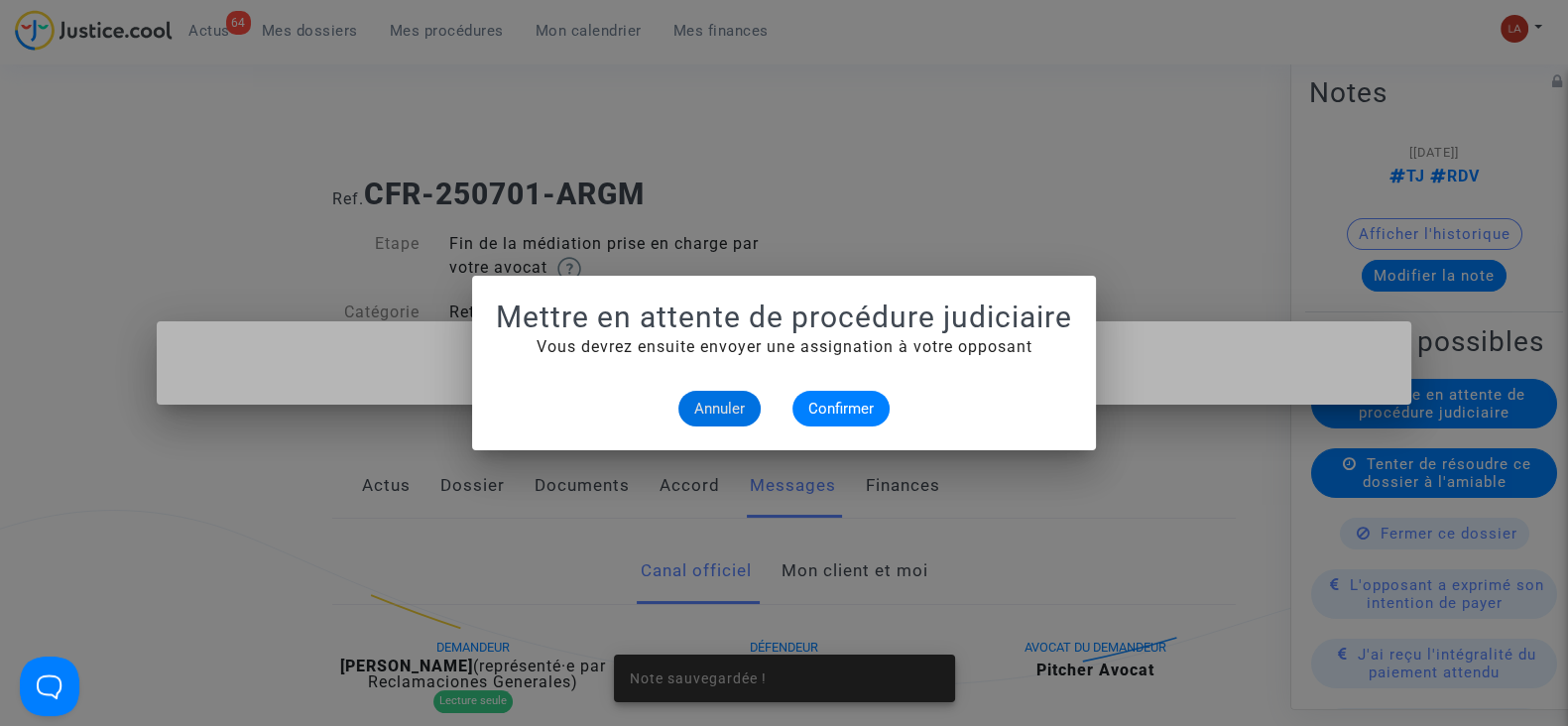
click at [833, 426] on mat-dialog-container "Mettre en attente de procédure judiciaire Vous devrez ensuite envoyer une assig…" at bounding box center [784, 363] width 624 height 175
click at [846, 417] on button "Confirmer" at bounding box center [842, 408] width 97 height 36
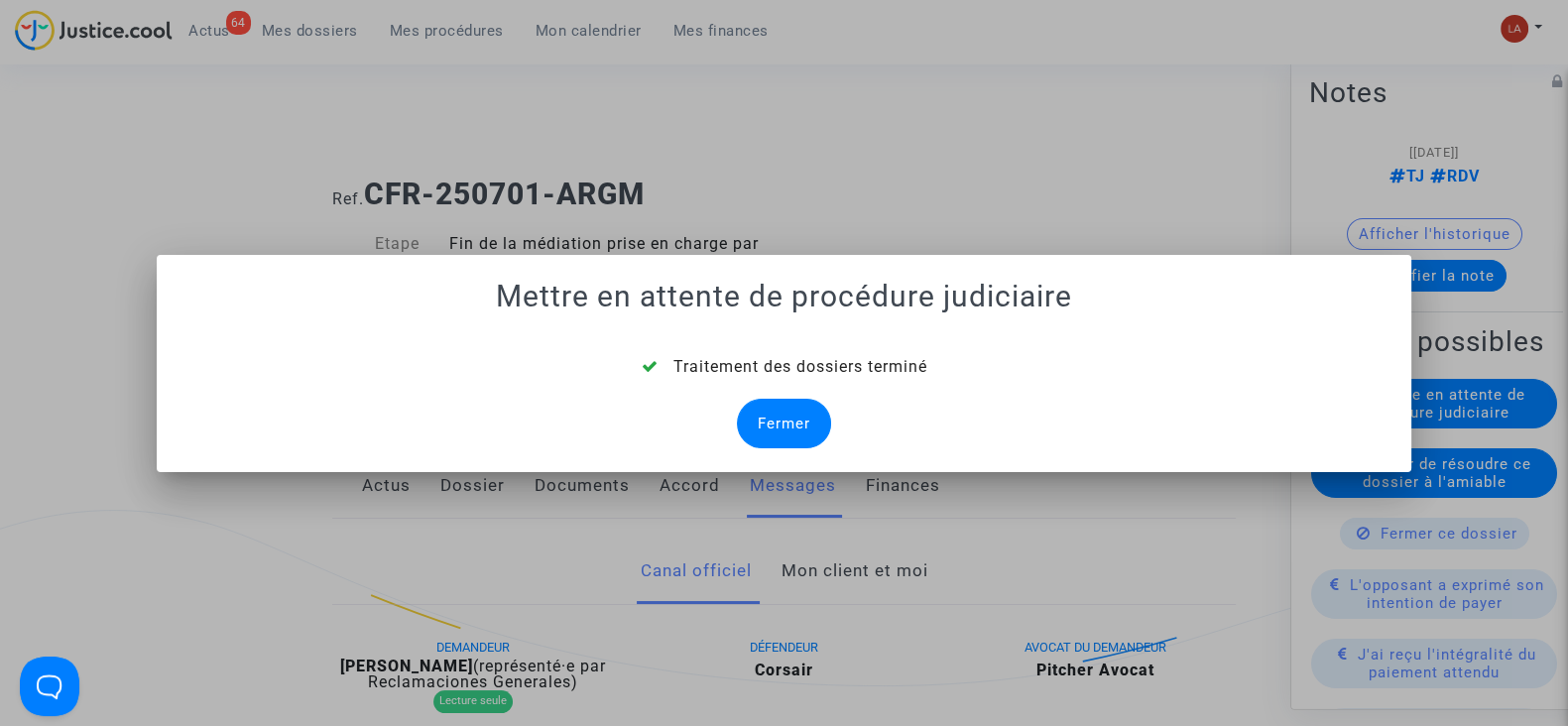
click at [774, 431] on div "Fermer" at bounding box center [784, 423] width 94 height 50
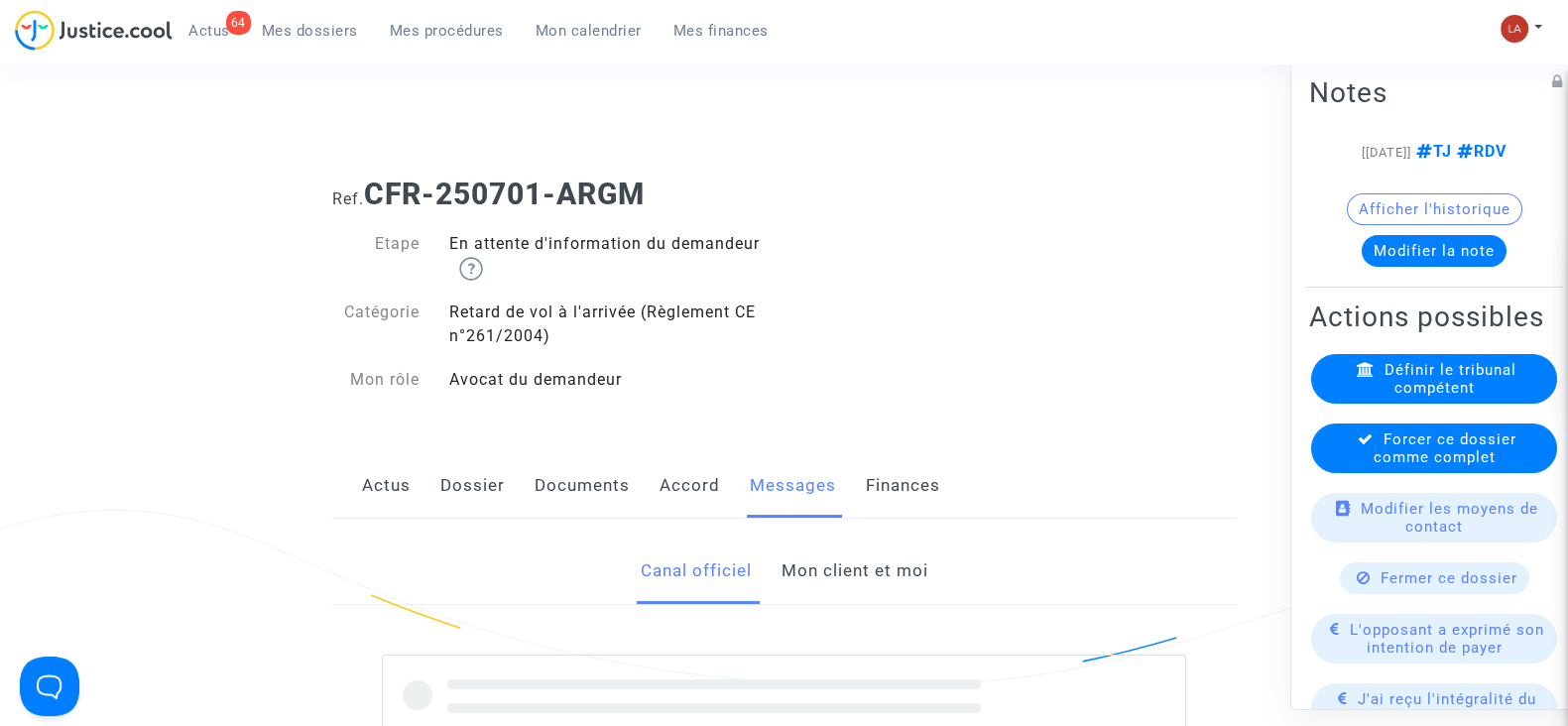
click at [1404, 466] on span "Forcer ce dossier comme complet" at bounding box center [1446, 448] width 143 height 36
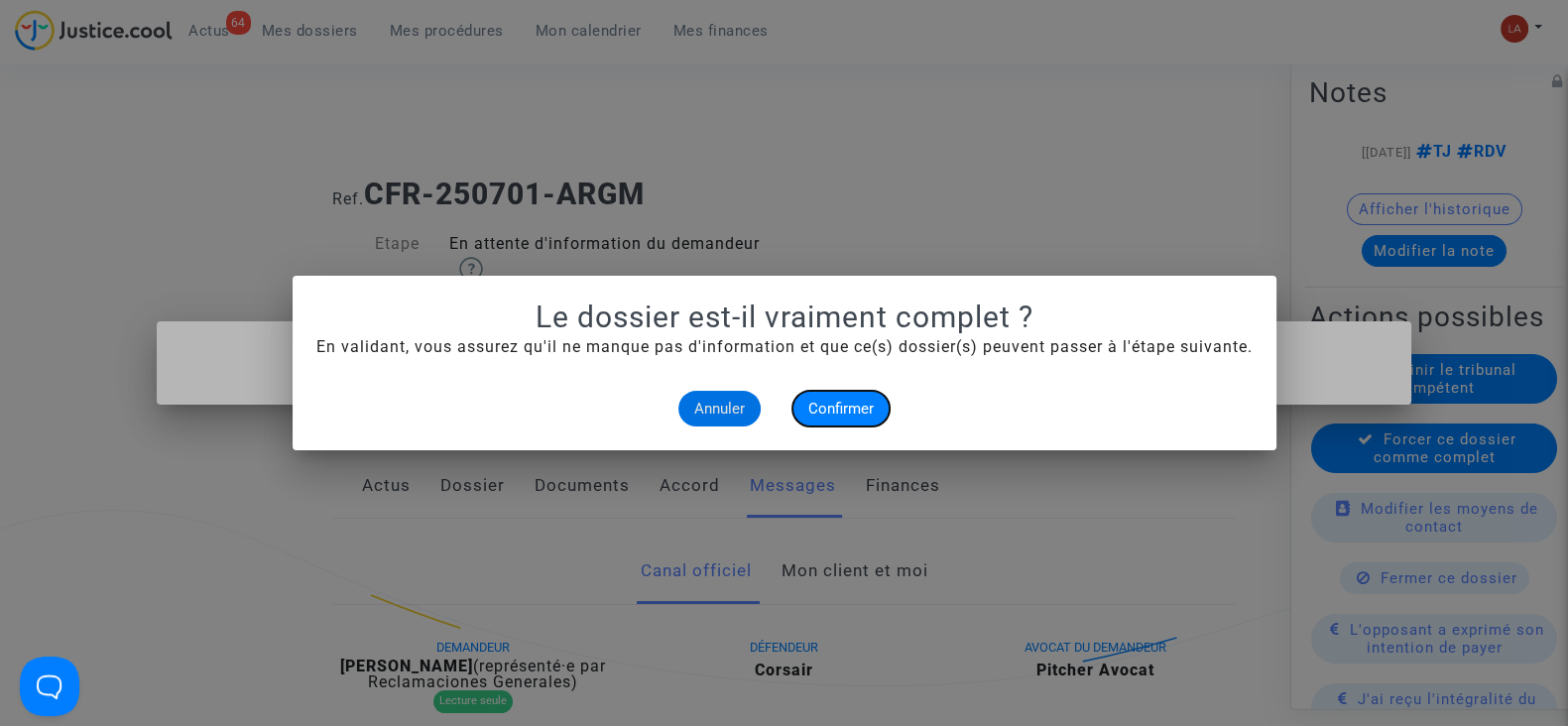
click at [825, 402] on span "Confirmer" at bounding box center [842, 408] width 66 height 18
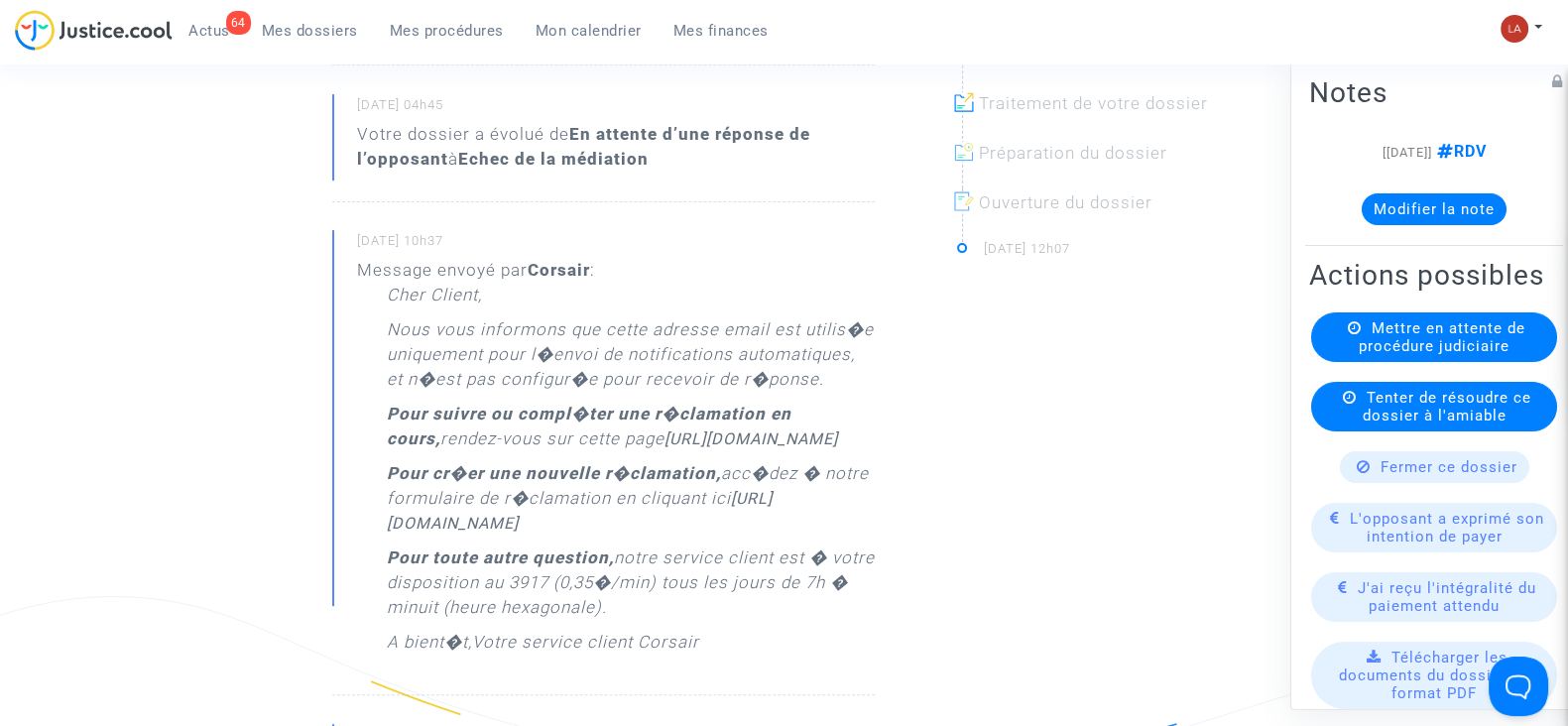
scroll to position [371, 0]
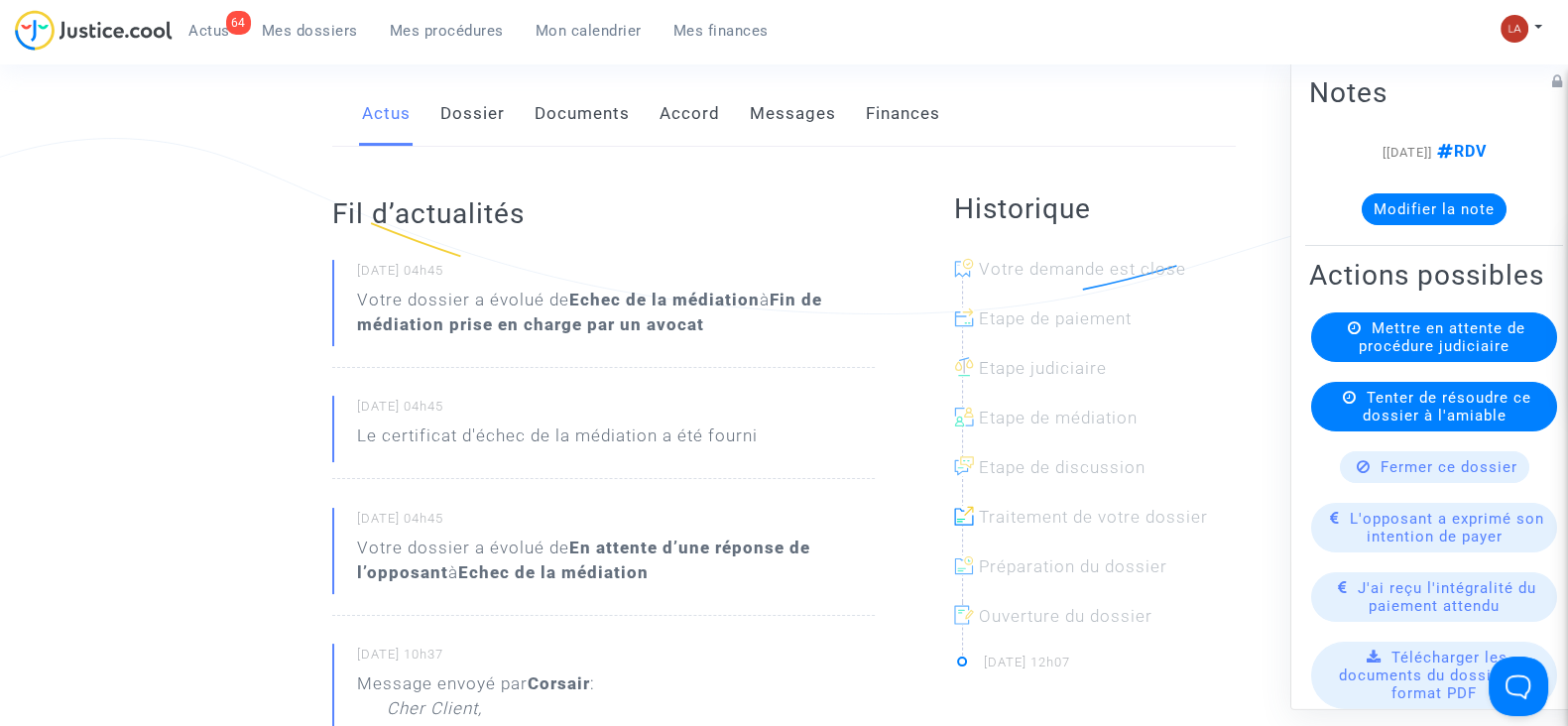
click at [470, 119] on link "Dossier" at bounding box center [472, 114] width 65 height 66
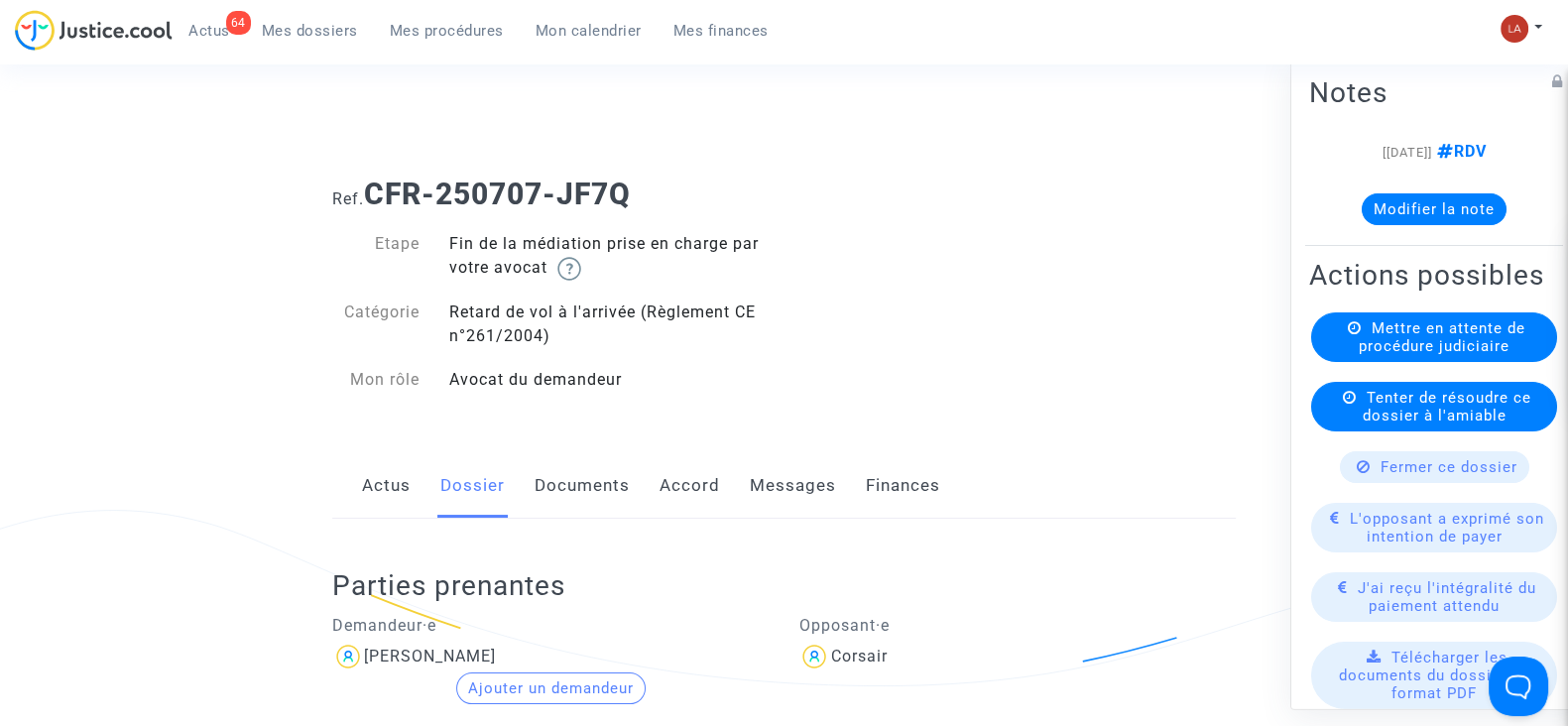
click at [793, 487] on link "Messages" at bounding box center [793, 486] width 86 height 66
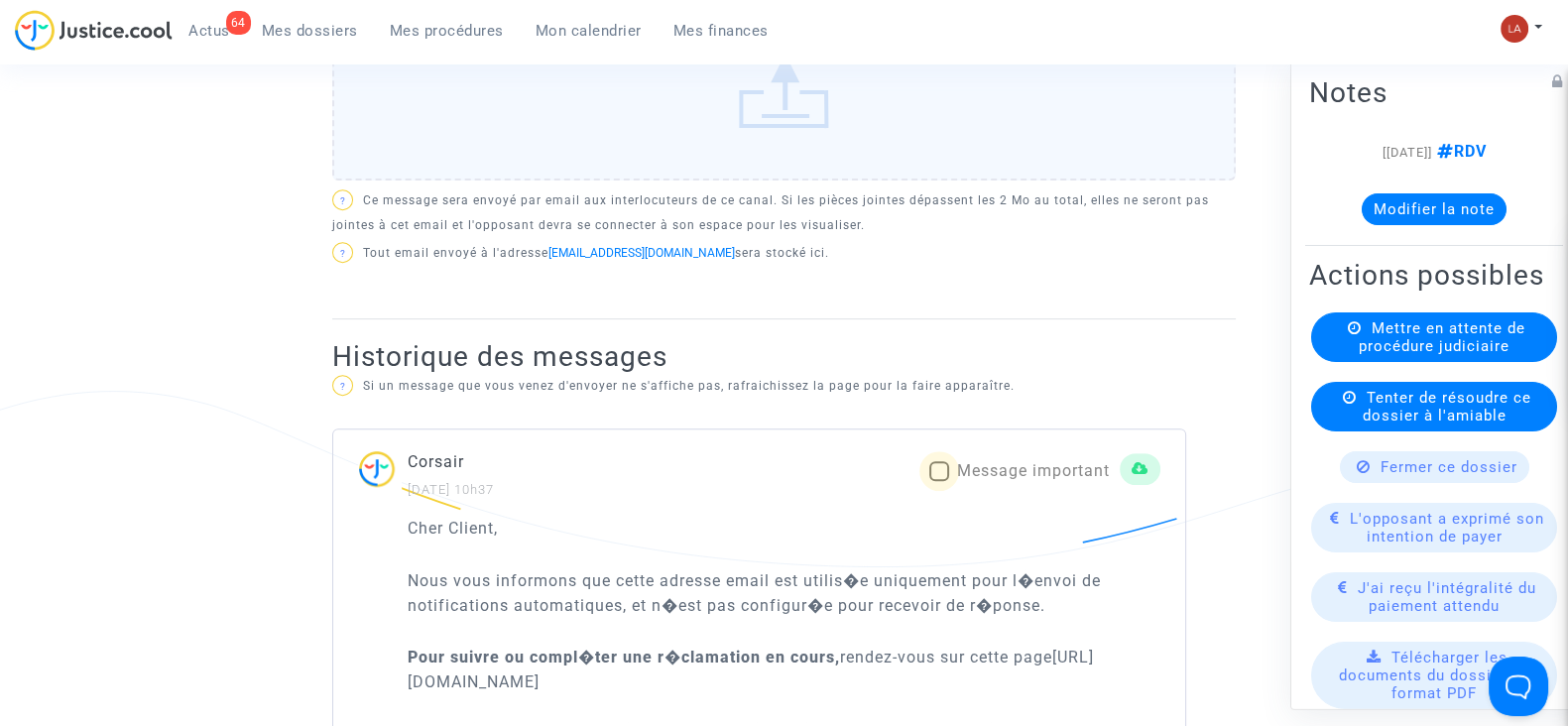
click at [970, 462] on span "Message important" at bounding box center [1033, 470] width 153 height 19
click at [939, 481] on input "Message important" at bounding box center [938, 481] width 1 height 1
checkbox input "true"
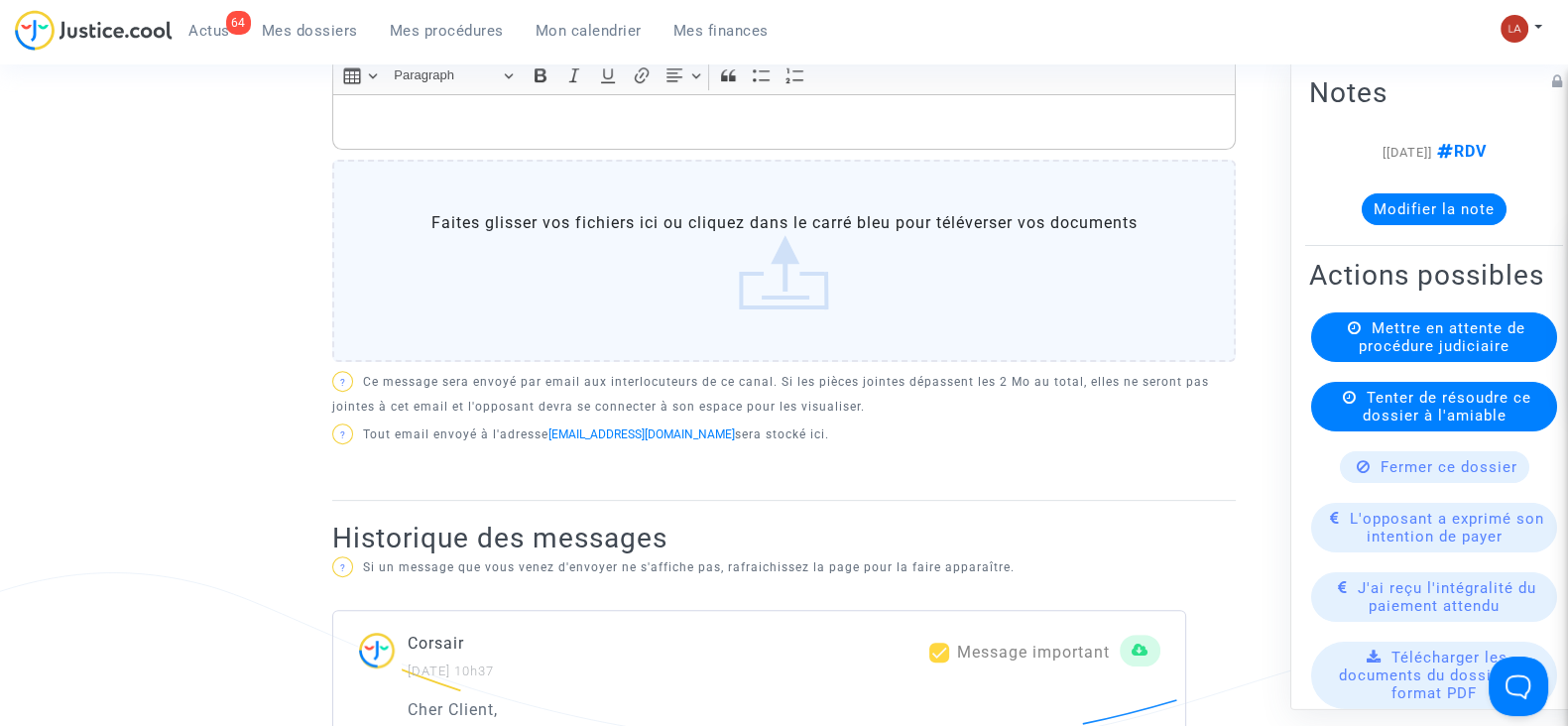
scroll to position [371, 0]
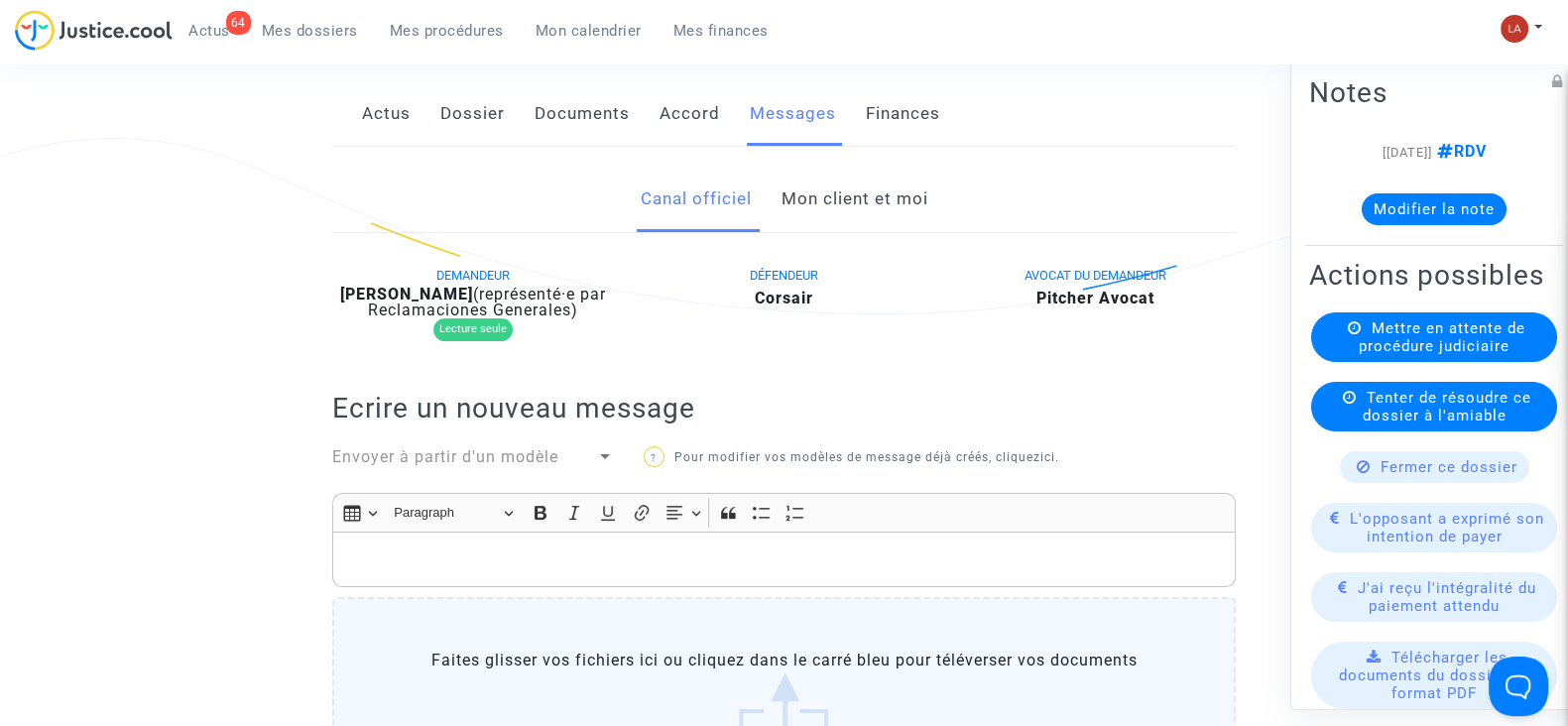
click at [444, 289] on b "Zoumana Diarra" at bounding box center [406, 293] width 133 height 19
copy div "Diarra"
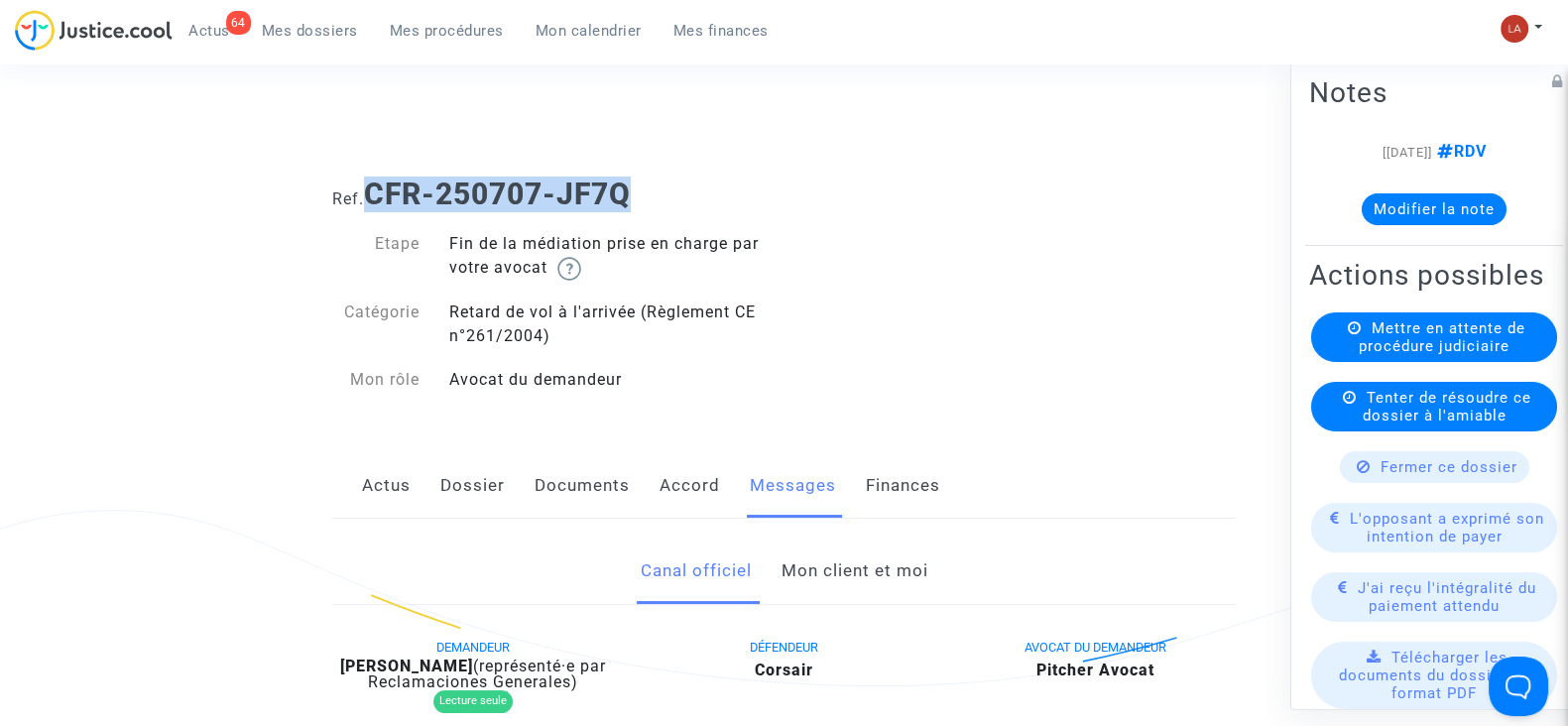
drag, startPoint x: 660, startPoint y: 196, endPoint x: 372, endPoint y: 176, distance: 288.7
click at [372, 176] on div "Ref. CFR-250707-JF7Q" at bounding box center [783, 187] width 933 height 51
copy b "CFR-250707-JF7Q"
click at [1430, 205] on button "Modifier la note" at bounding box center [1435, 210] width 145 height 32
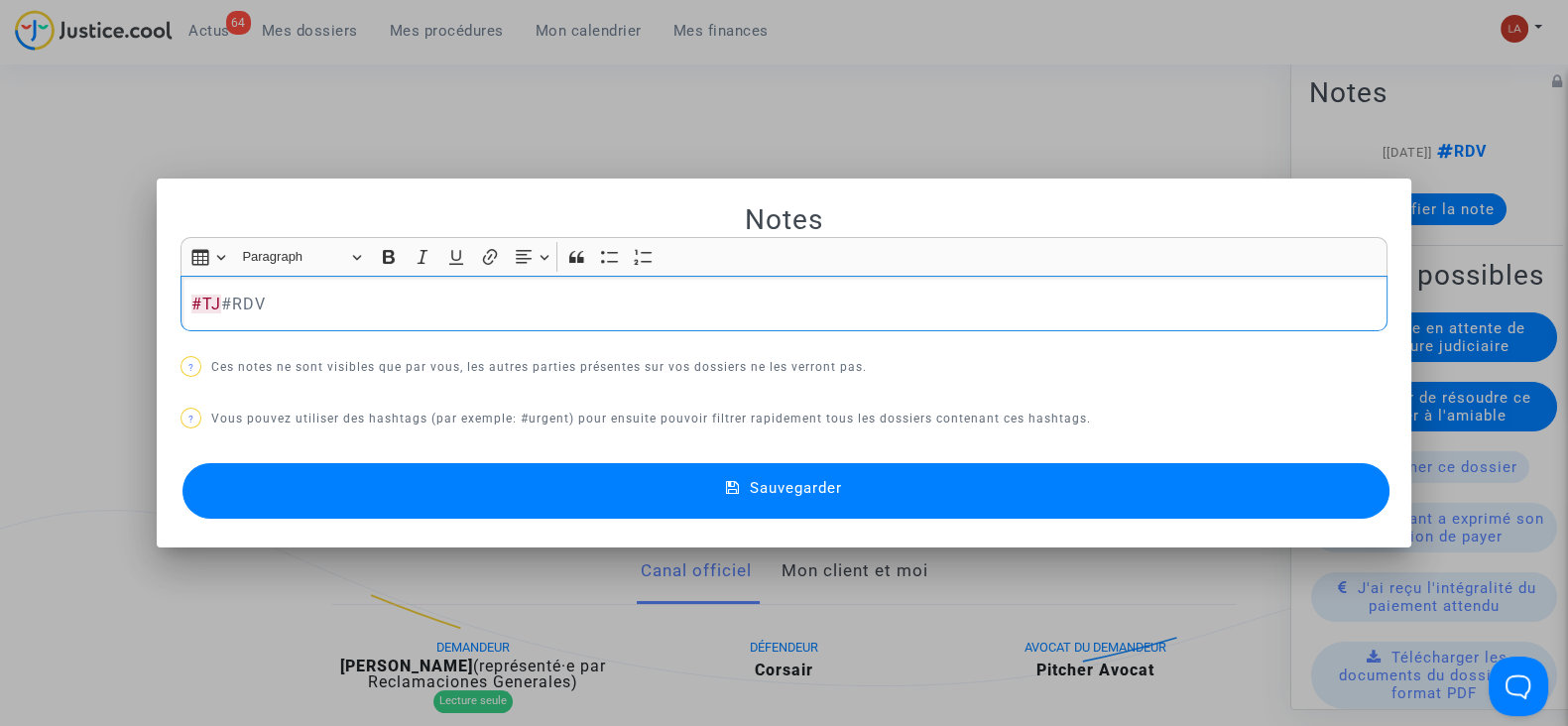
click at [1270, 480] on button "Sauvegarder" at bounding box center [786, 491] width 1207 height 56
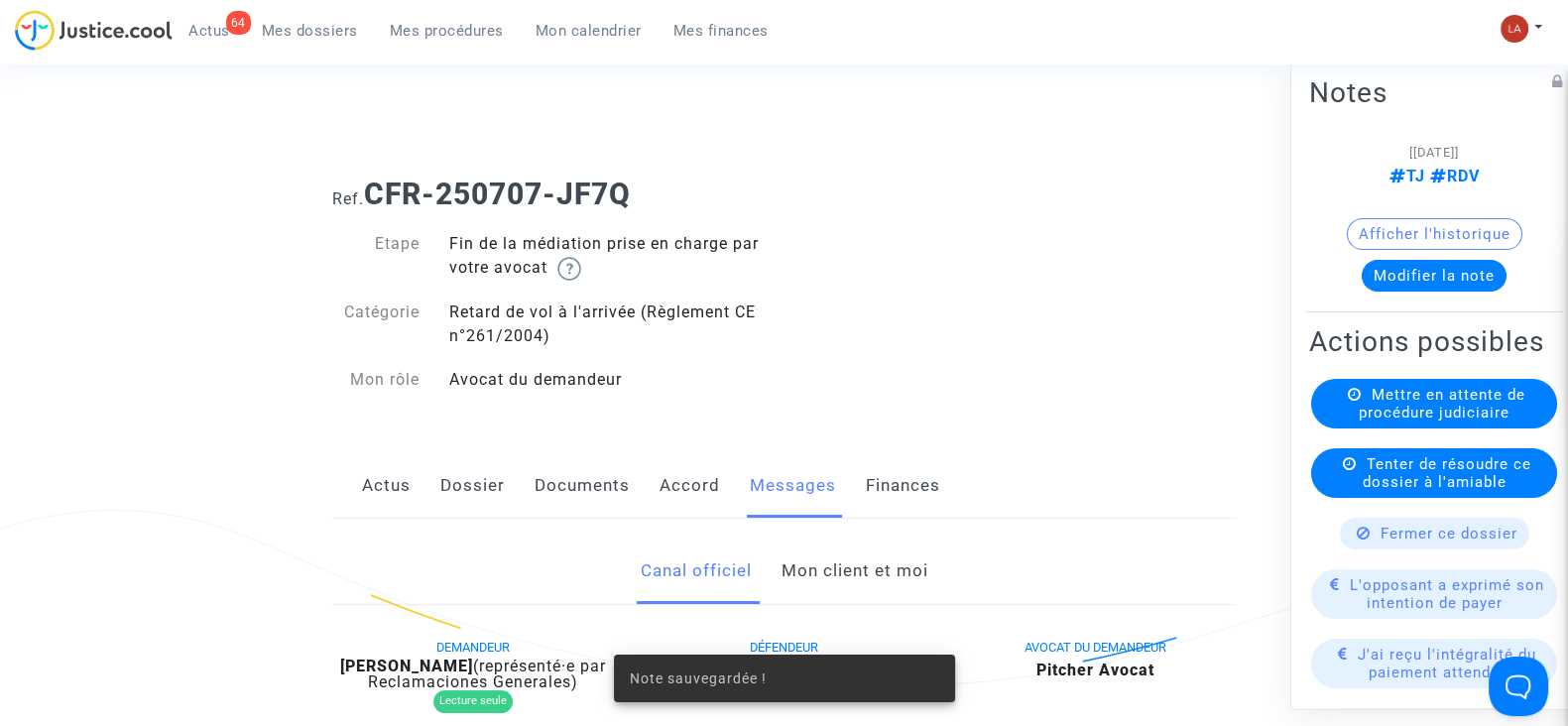
click at [1405, 403] on div "Actions possibles Mettre en attente de procédure judiciaire Tenter de résoudre …" at bounding box center [1435, 688] width 258 height 737
click at [1357, 428] on div "Mettre en attente de procédure judiciaire" at bounding box center [1435, 403] width 246 height 50
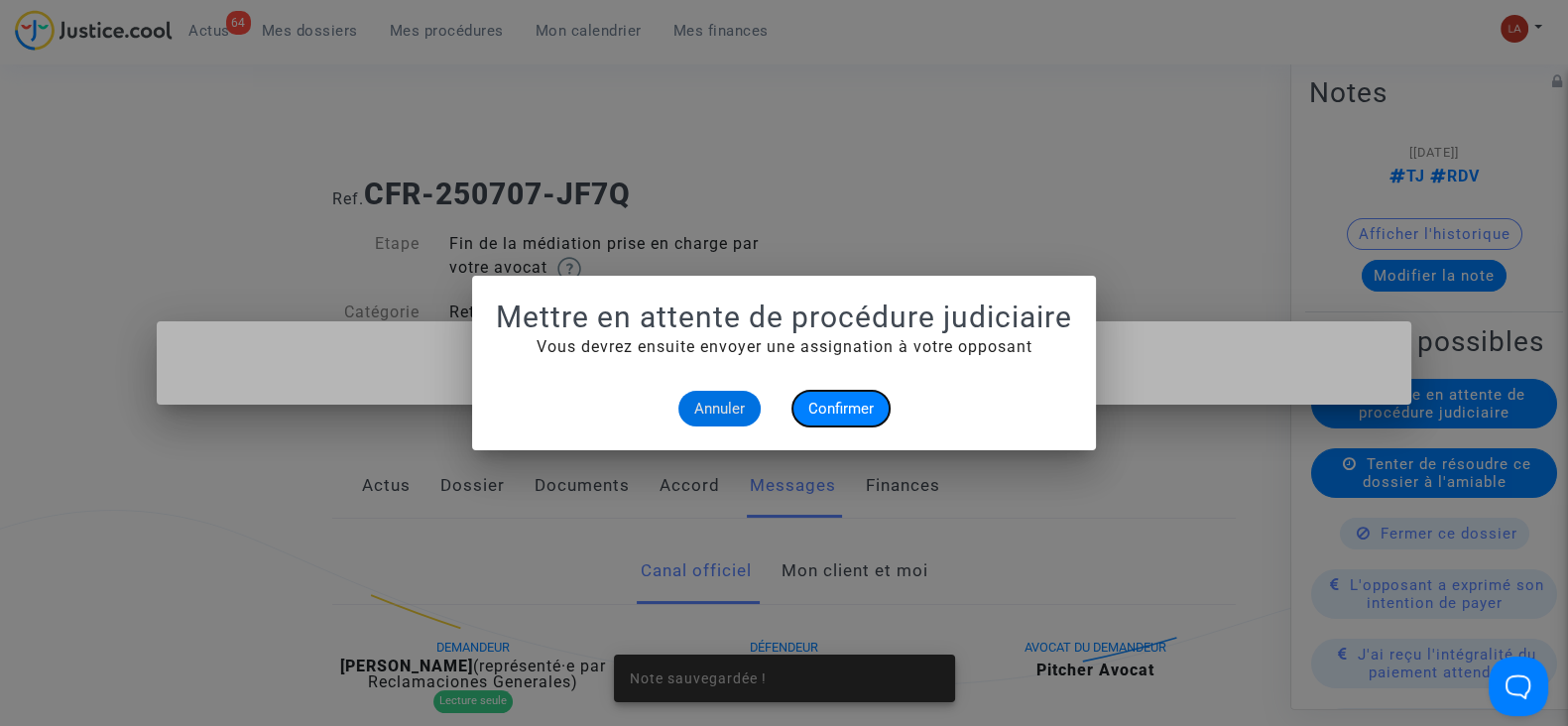
click at [852, 397] on button "Confirmer" at bounding box center [842, 408] width 97 height 36
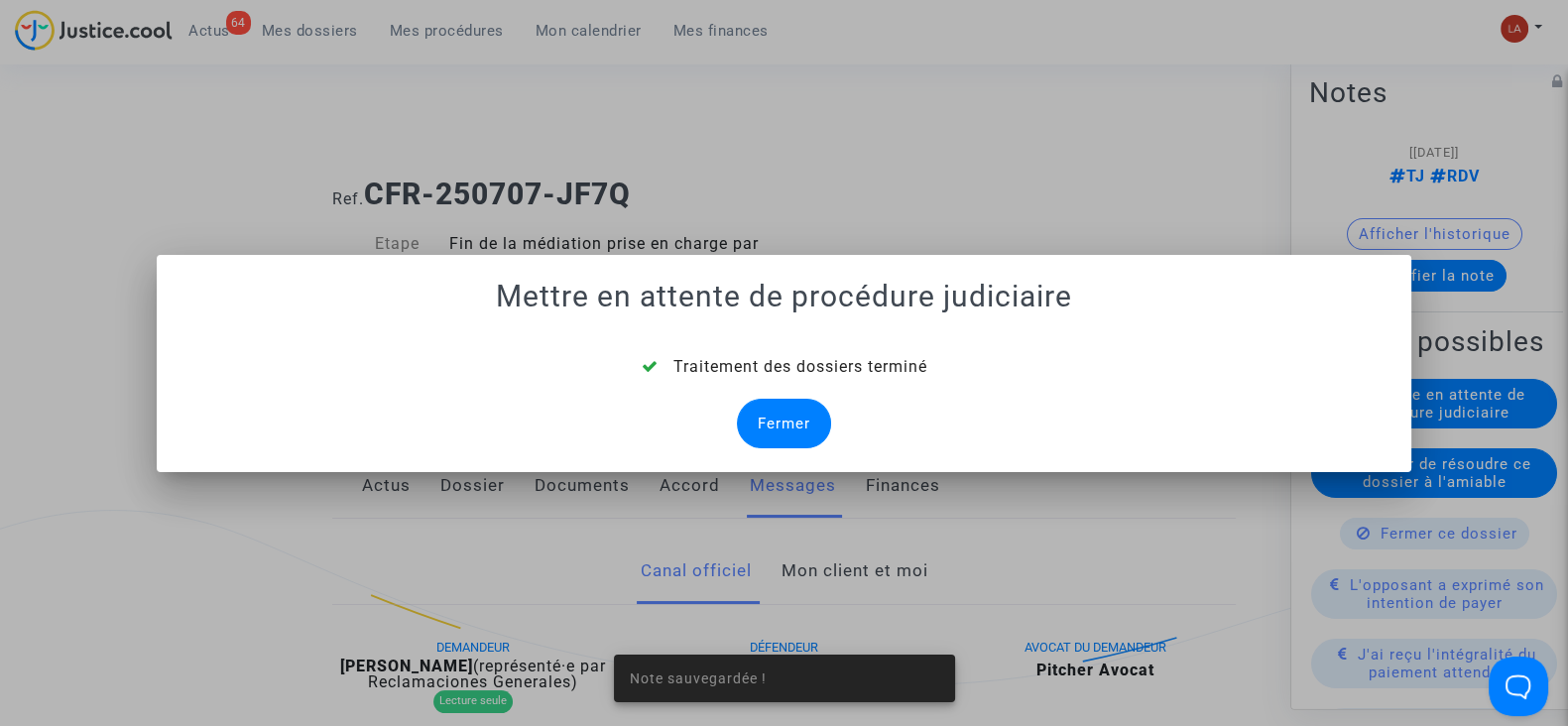
click at [757, 412] on div "Fermer" at bounding box center [784, 423] width 94 height 50
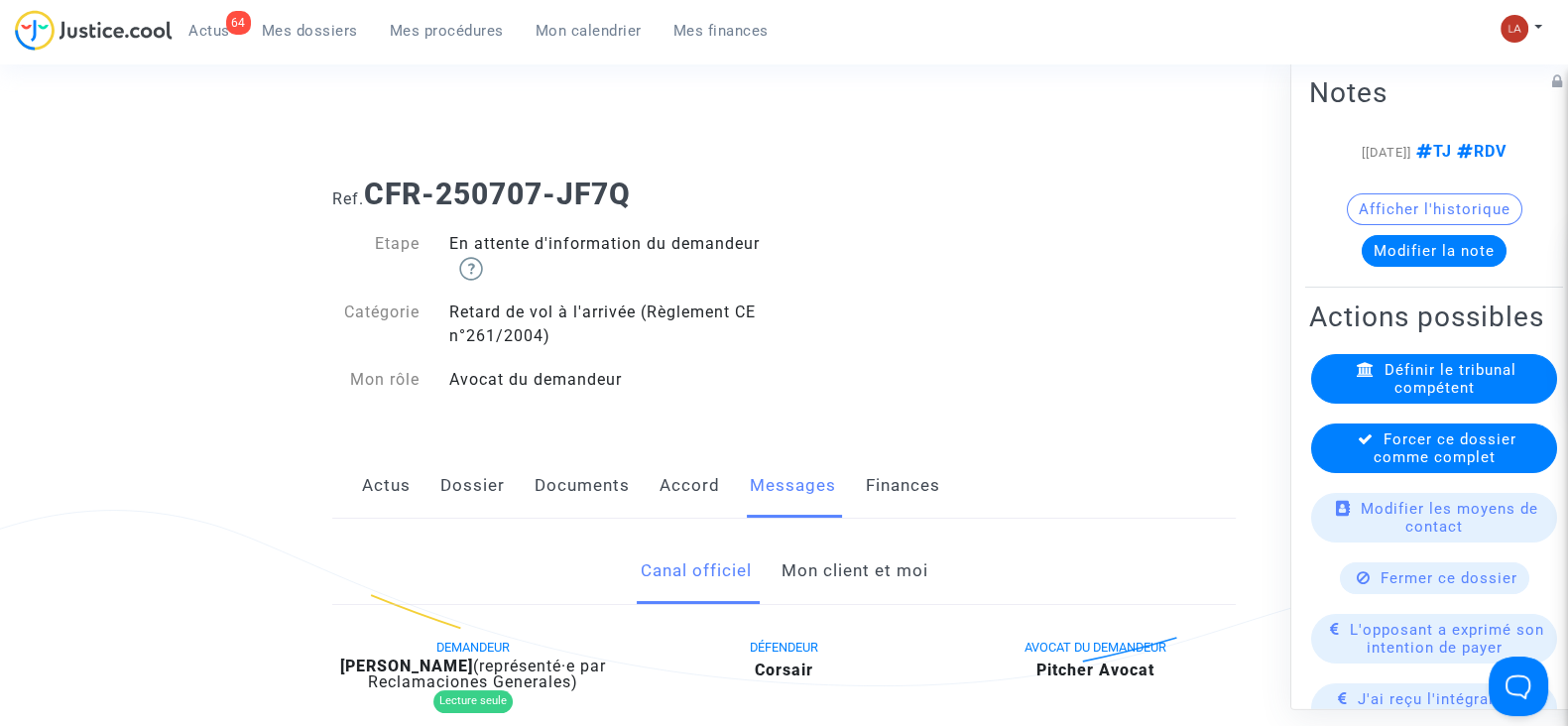
click at [1391, 466] on span "Forcer ce dossier comme complet" at bounding box center [1446, 448] width 143 height 36
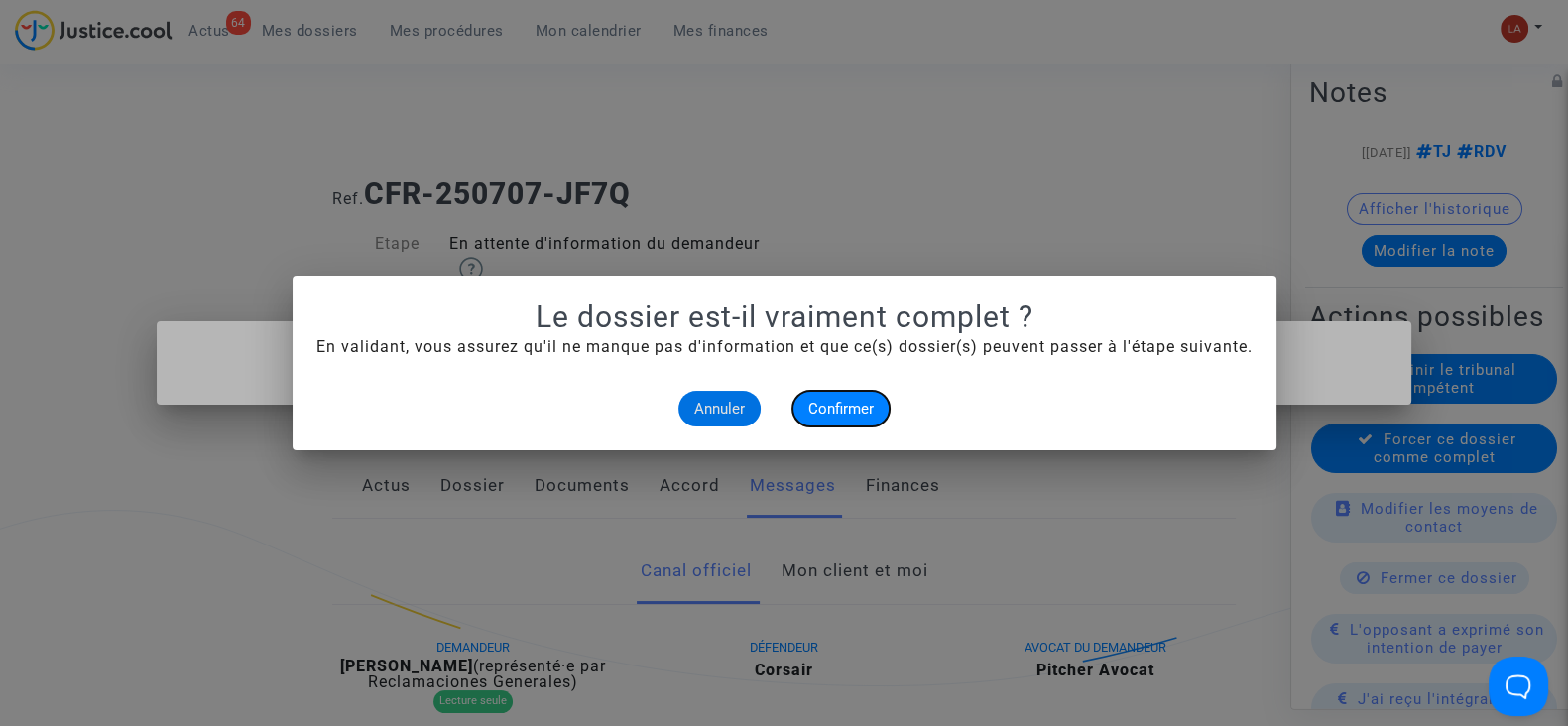
click at [849, 408] on span "Confirmer" at bounding box center [842, 408] width 66 height 18
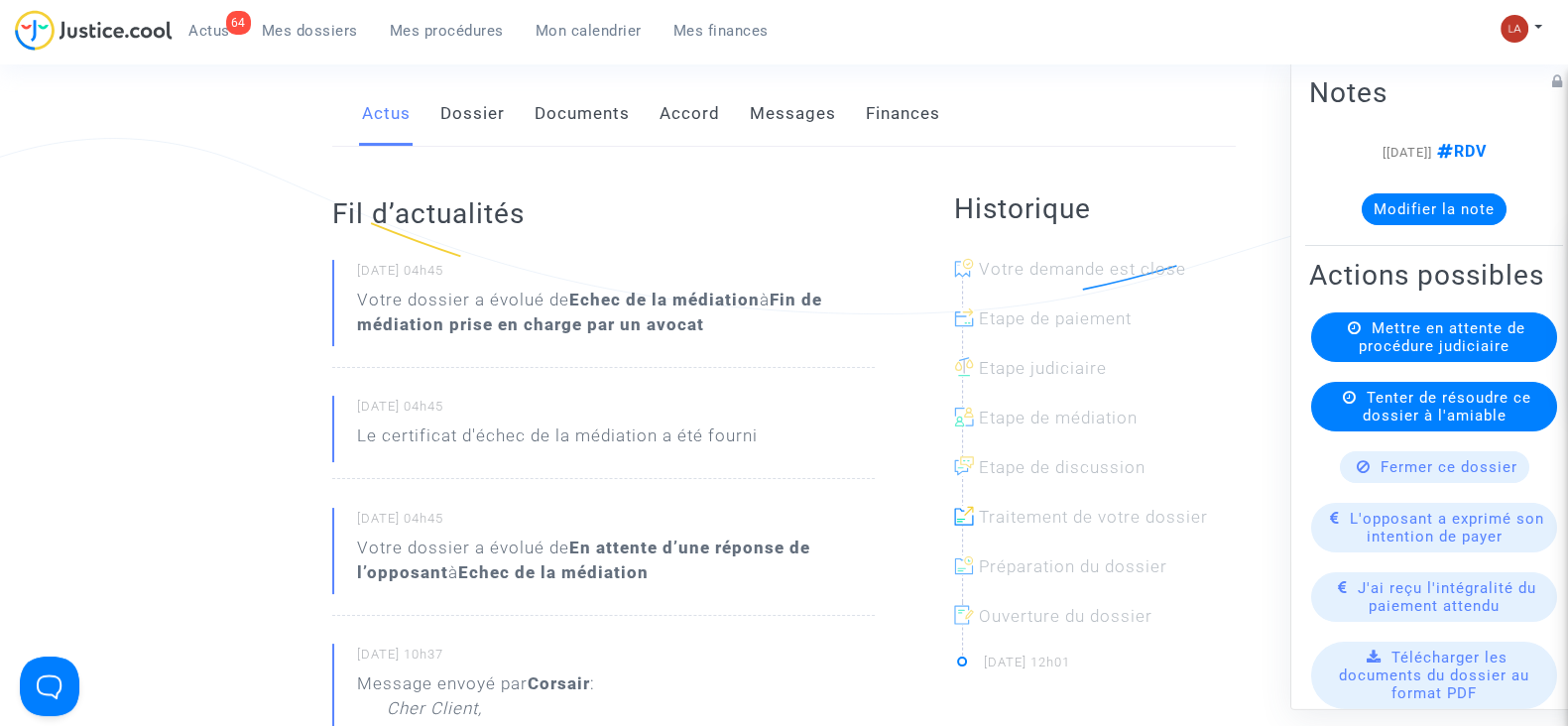
drag, startPoint x: 462, startPoint y: 112, endPoint x: 481, endPoint y: 121, distance: 21.0
click at [462, 112] on link "Dossier" at bounding box center [472, 114] width 65 height 66
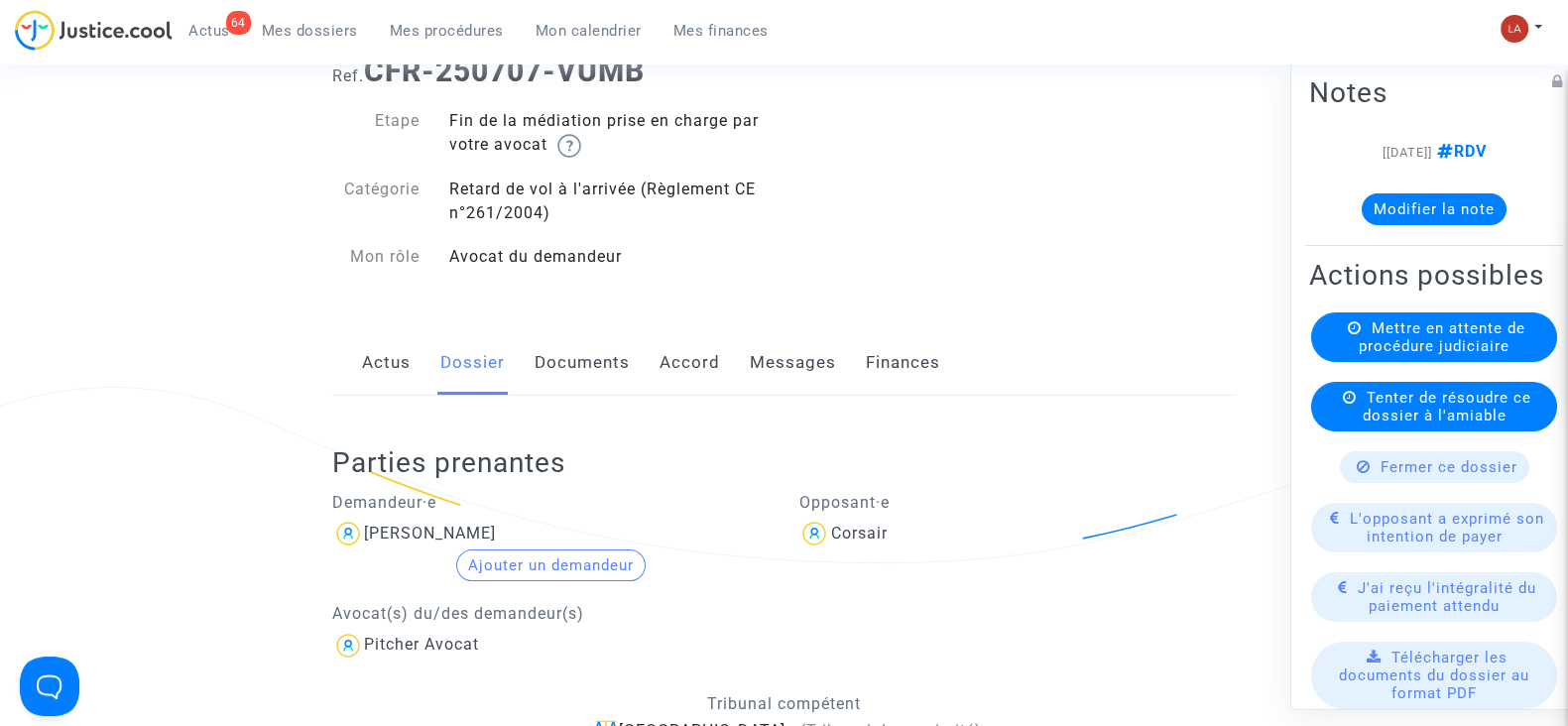
click at [816, 354] on link "Messages" at bounding box center [793, 363] width 86 height 66
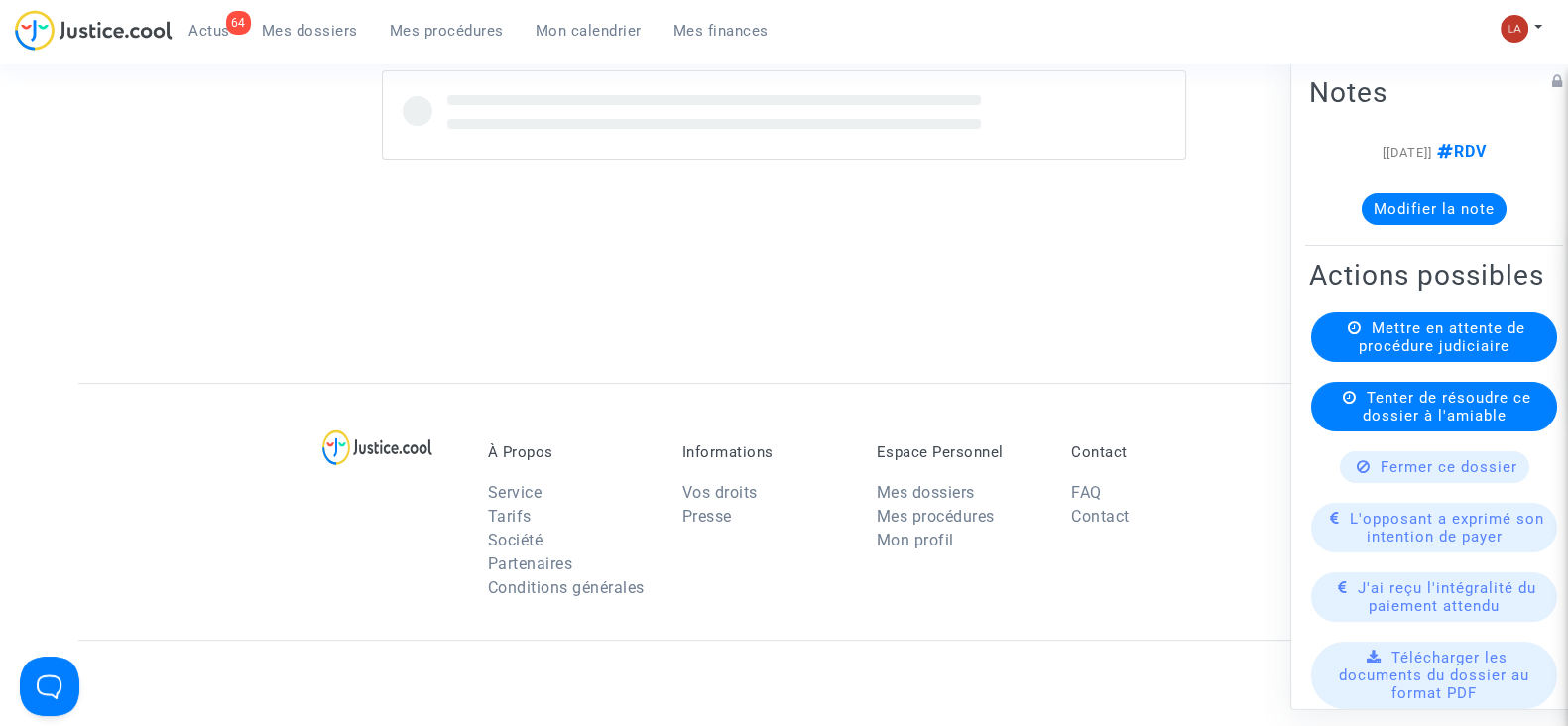
scroll to position [866, 0]
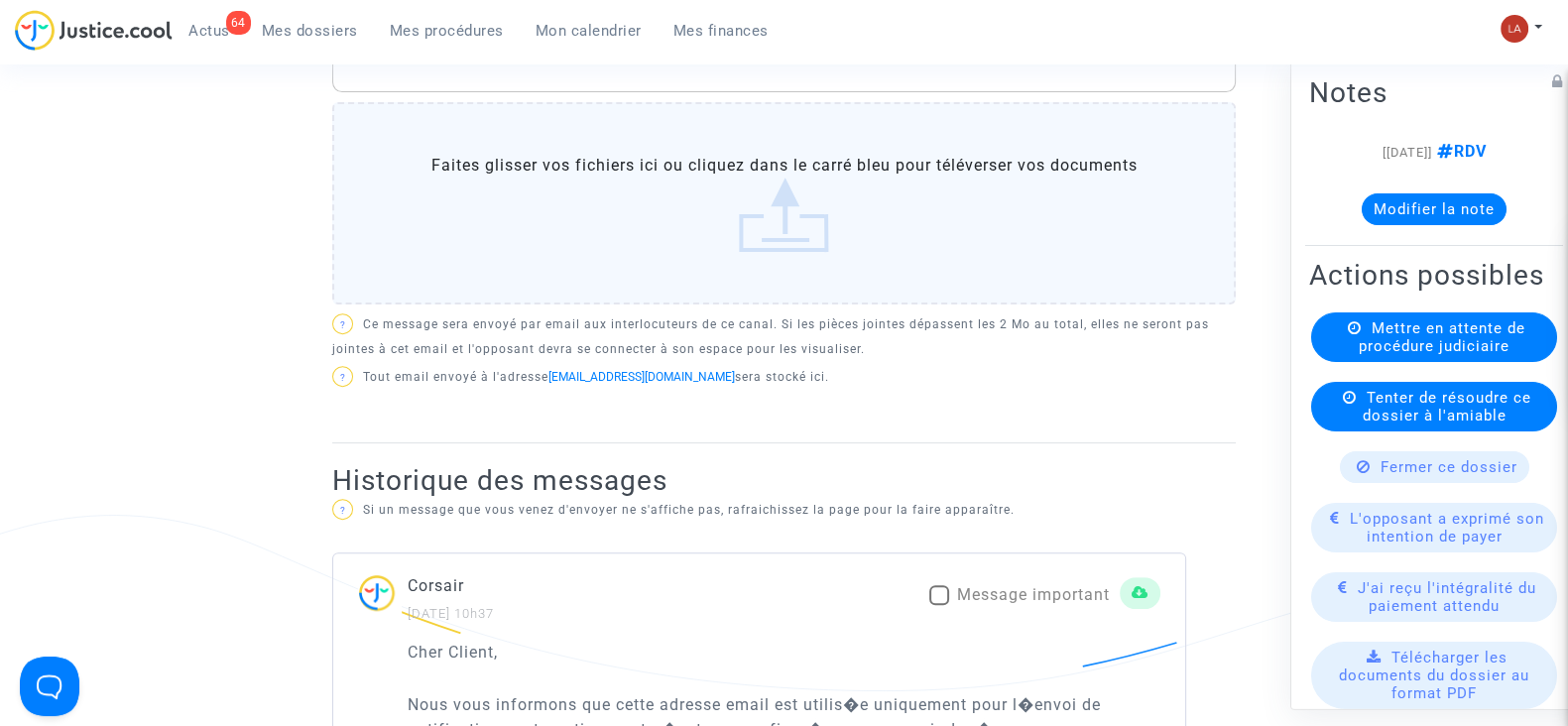
click at [960, 604] on span "Message important" at bounding box center [1033, 594] width 153 height 19
click at [939, 606] on input "Message important" at bounding box center [938, 605] width 1 height 1
checkbox input "true"
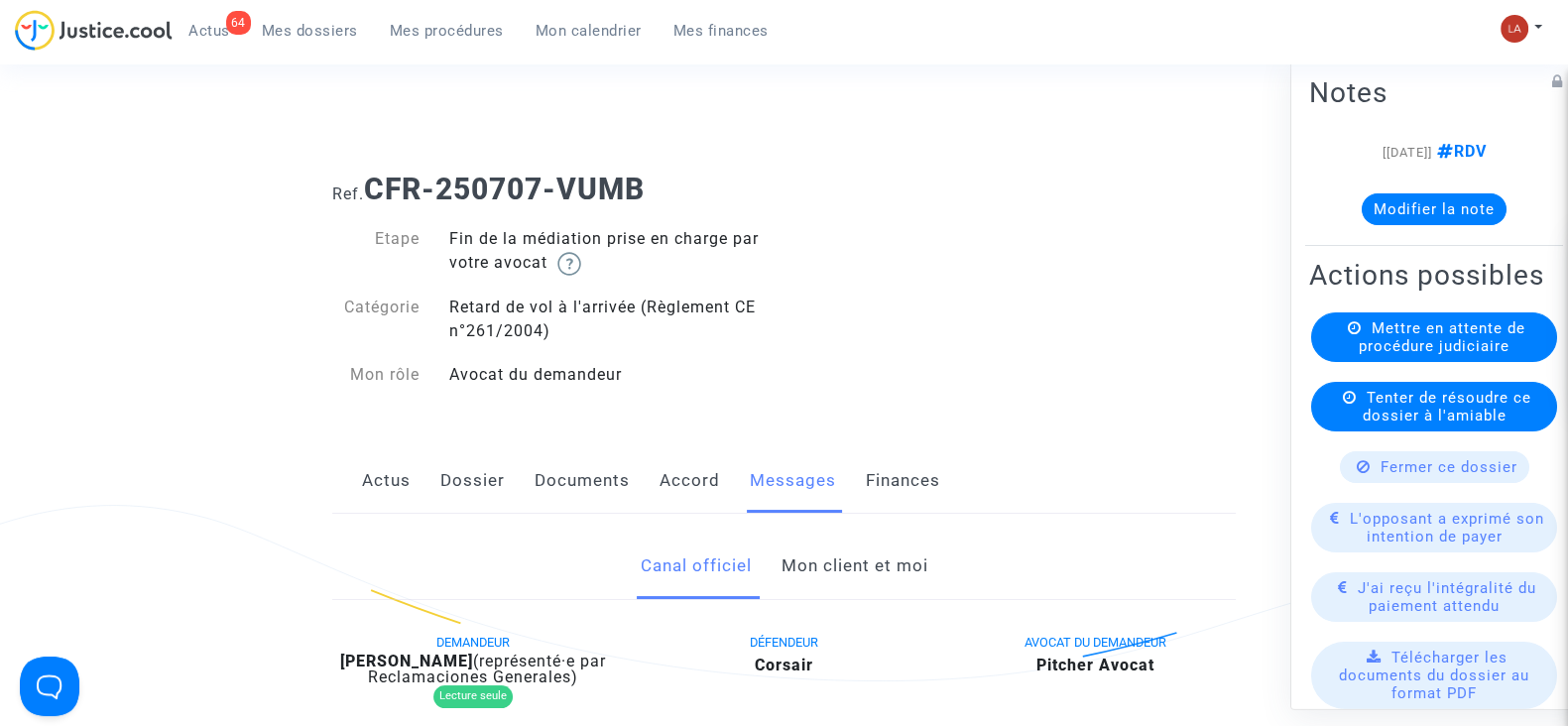
scroll to position [0, 0]
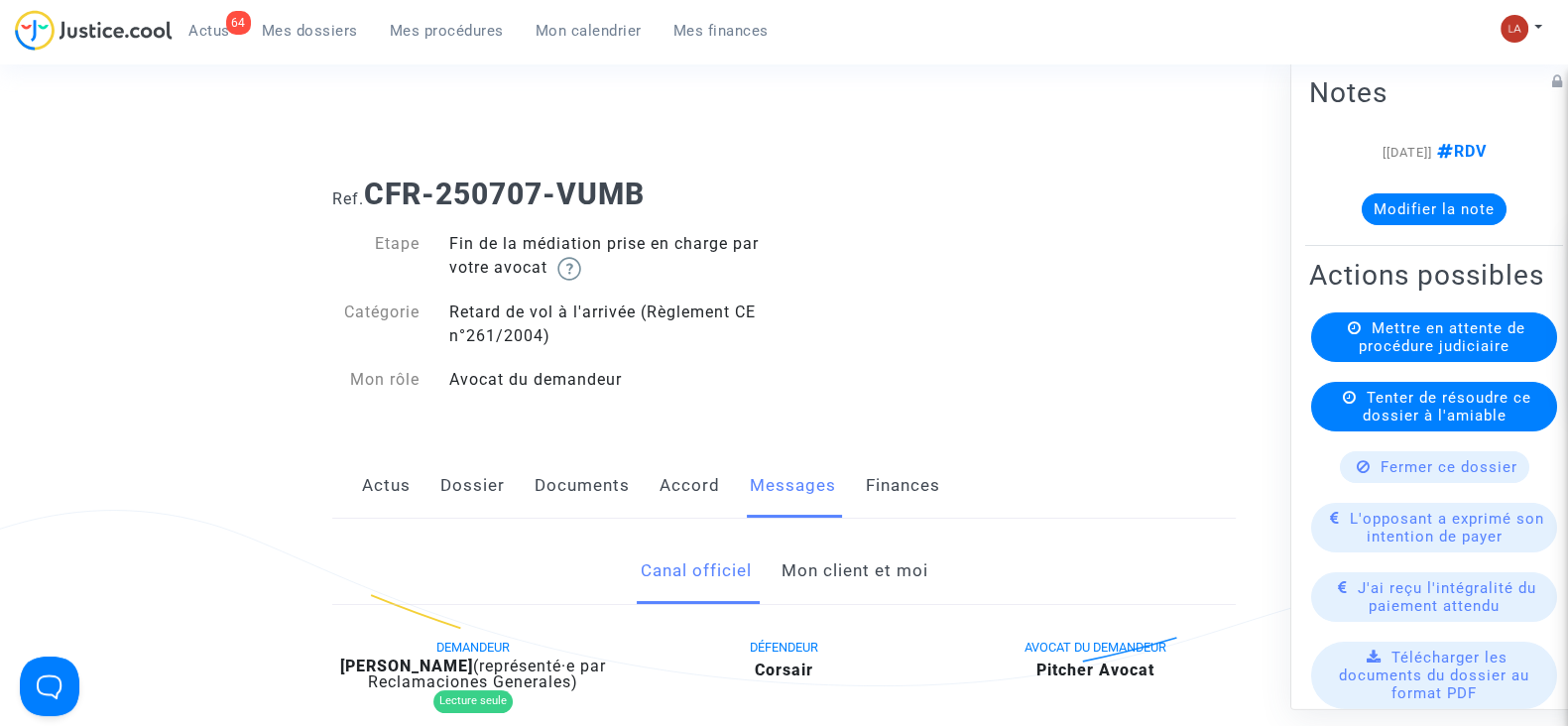
click at [473, 666] on b "Amenan Yolande Alla" at bounding box center [406, 665] width 133 height 19
copy div "Alla"
drag, startPoint x: 689, startPoint y: 211, endPoint x: 374, endPoint y: 195, distance: 315.4
click at [374, 195] on h1 "Ref. CFR-250707-VUMB" at bounding box center [783, 195] width 903 height 36
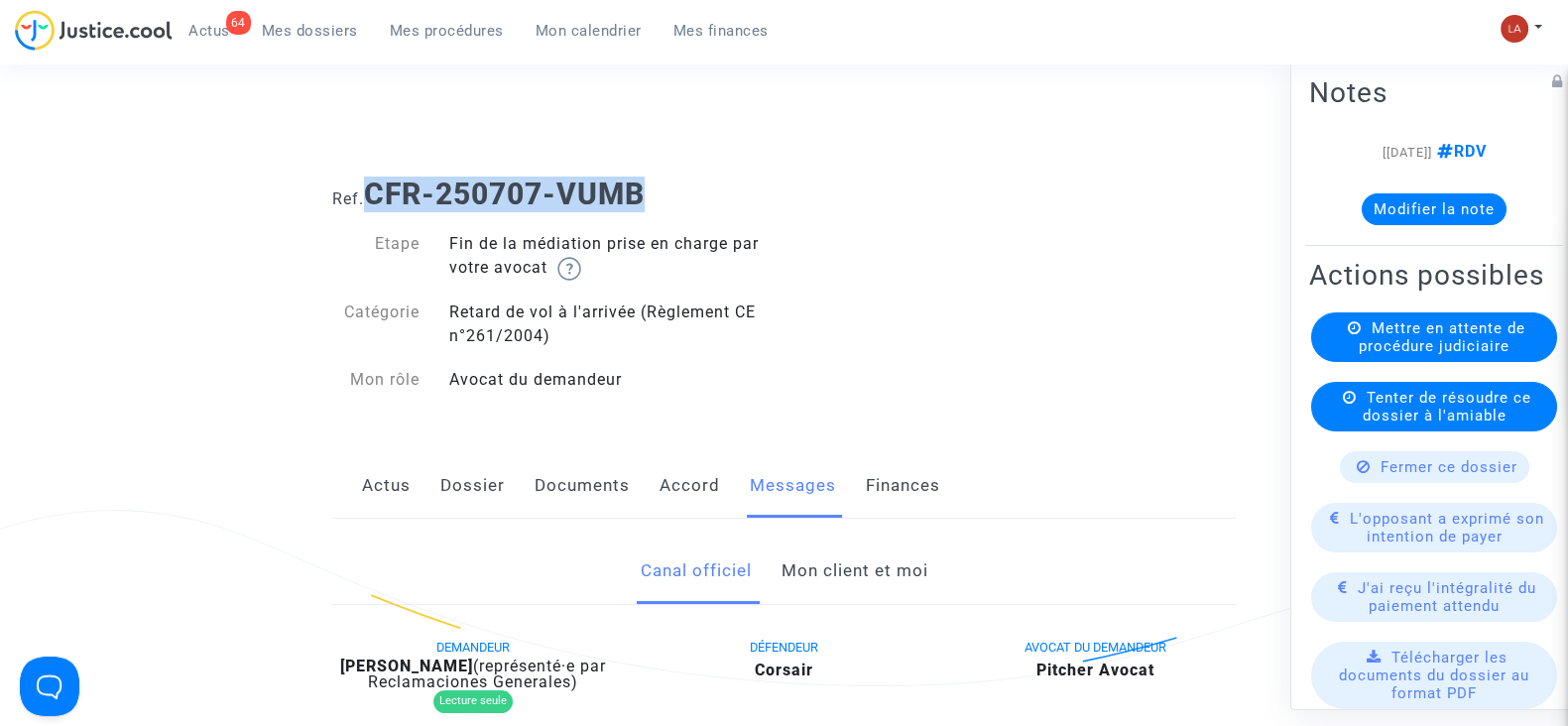
copy b "CFR-250707-VUMB"
click at [1417, 220] on button "Modifier la note" at bounding box center [1435, 210] width 145 height 32
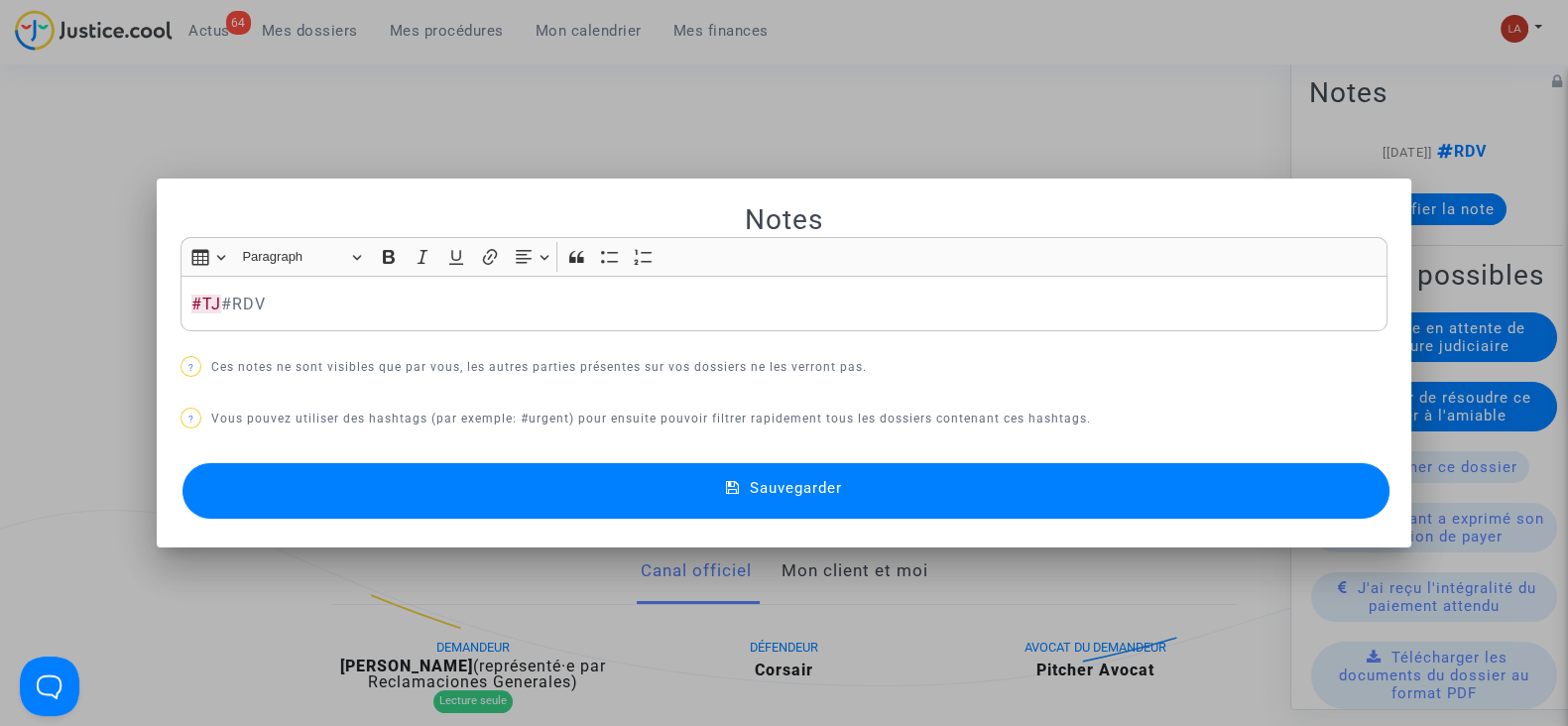
click at [1251, 468] on button "Sauvegarder" at bounding box center [786, 491] width 1207 height 56
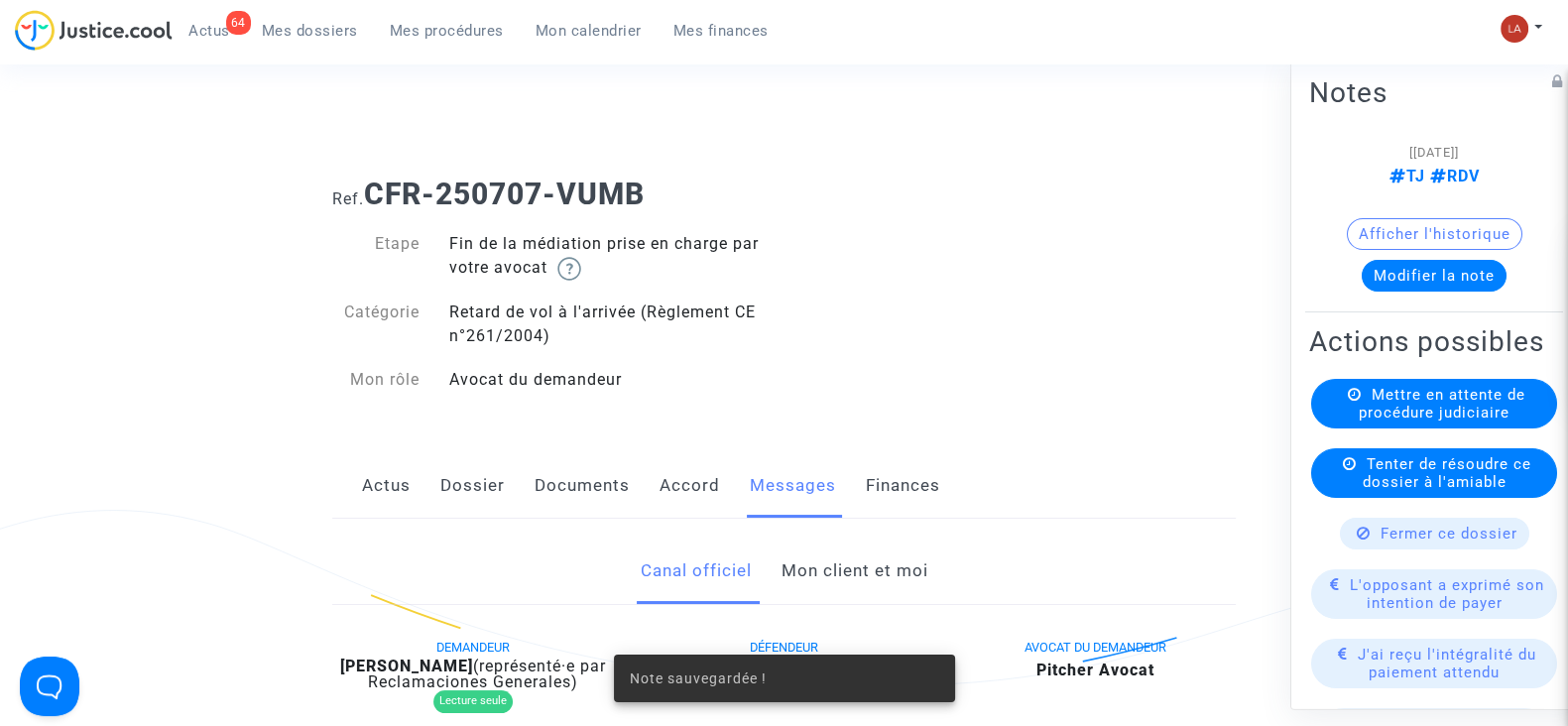
click at [1429, 428] on div "Mettre en attente de procédure judiciaire" at bounding box center [1435, 403] width 246 height 50
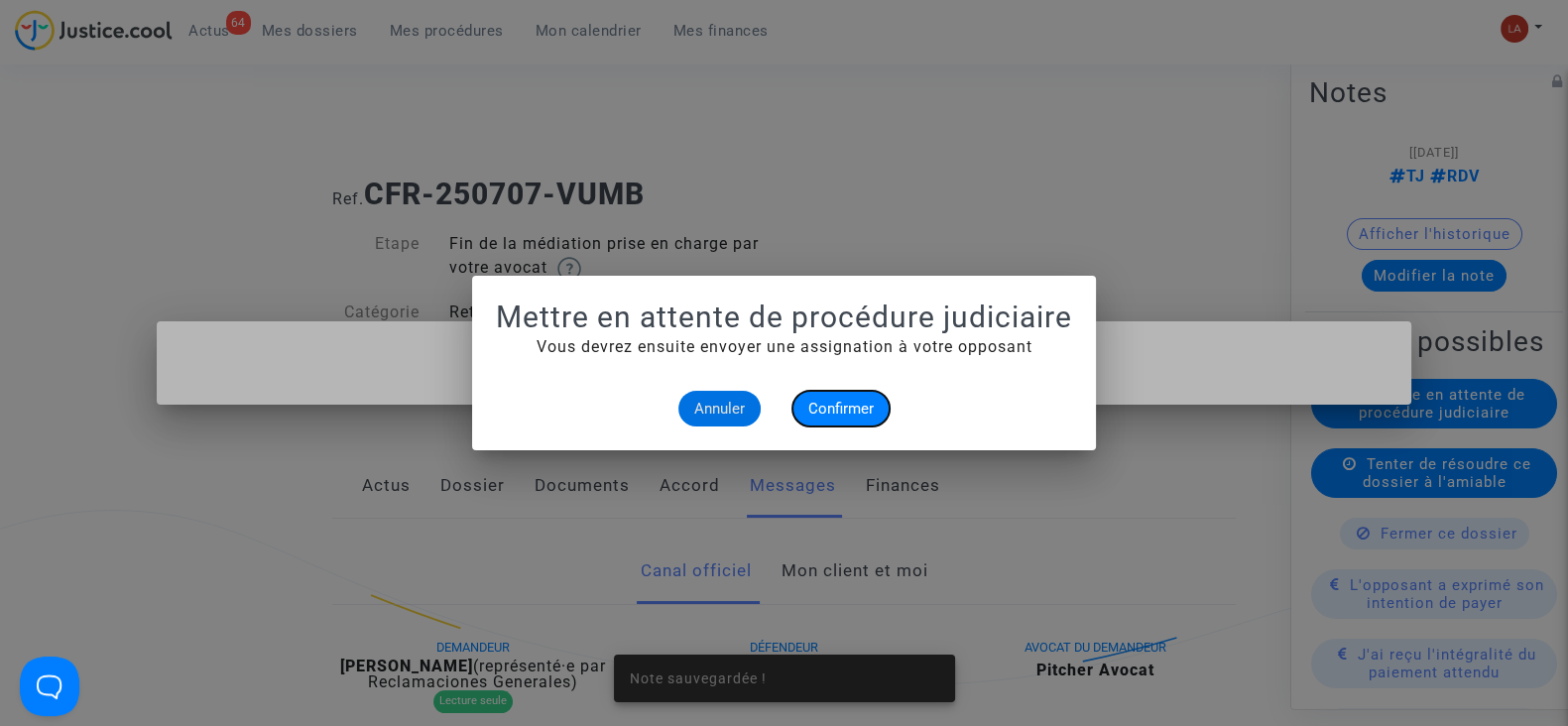
click at [861, 396] on button "Confirmer" at bounding box center [842, 408] width 97 height 36
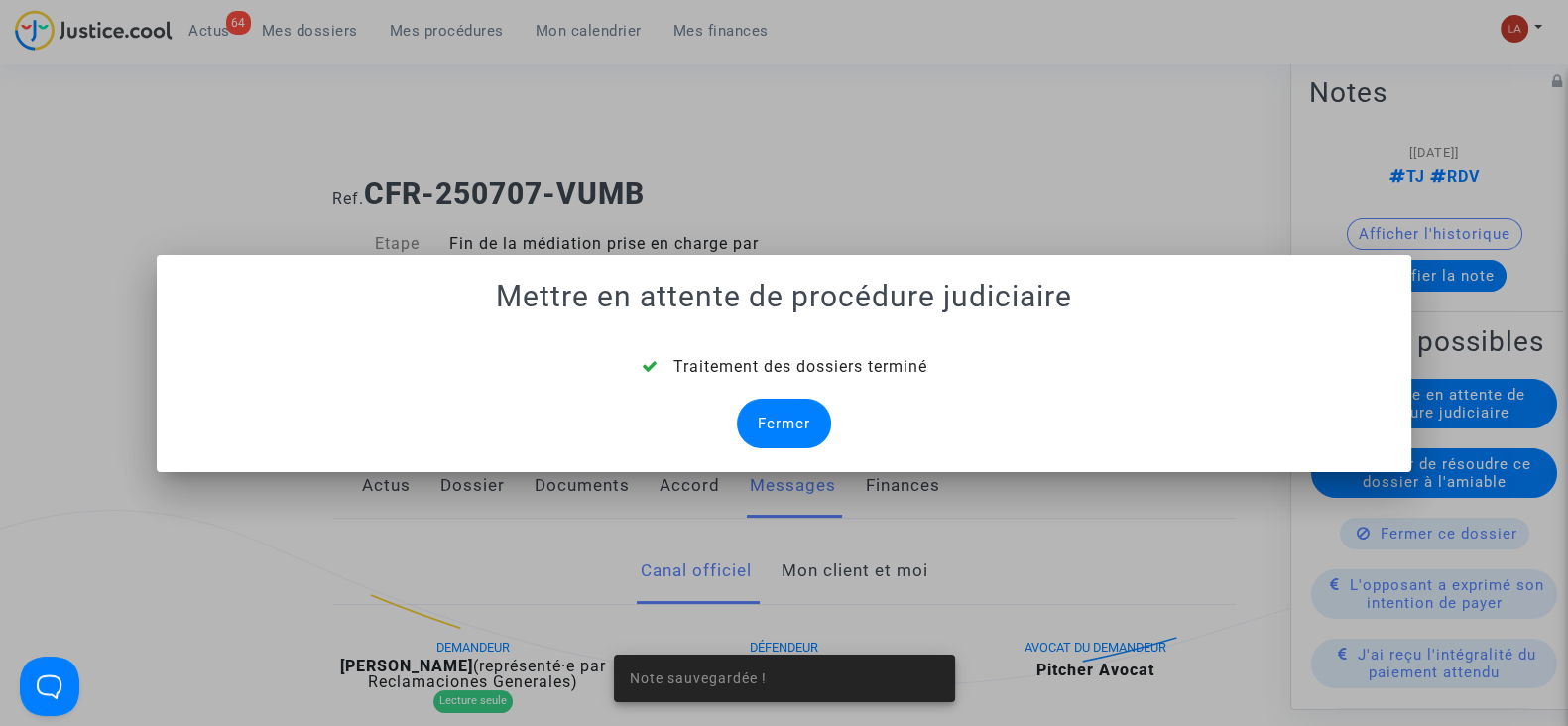
click at [777, 411] on div "Fermer" at bounding box center [784, 423] width 94 height 50
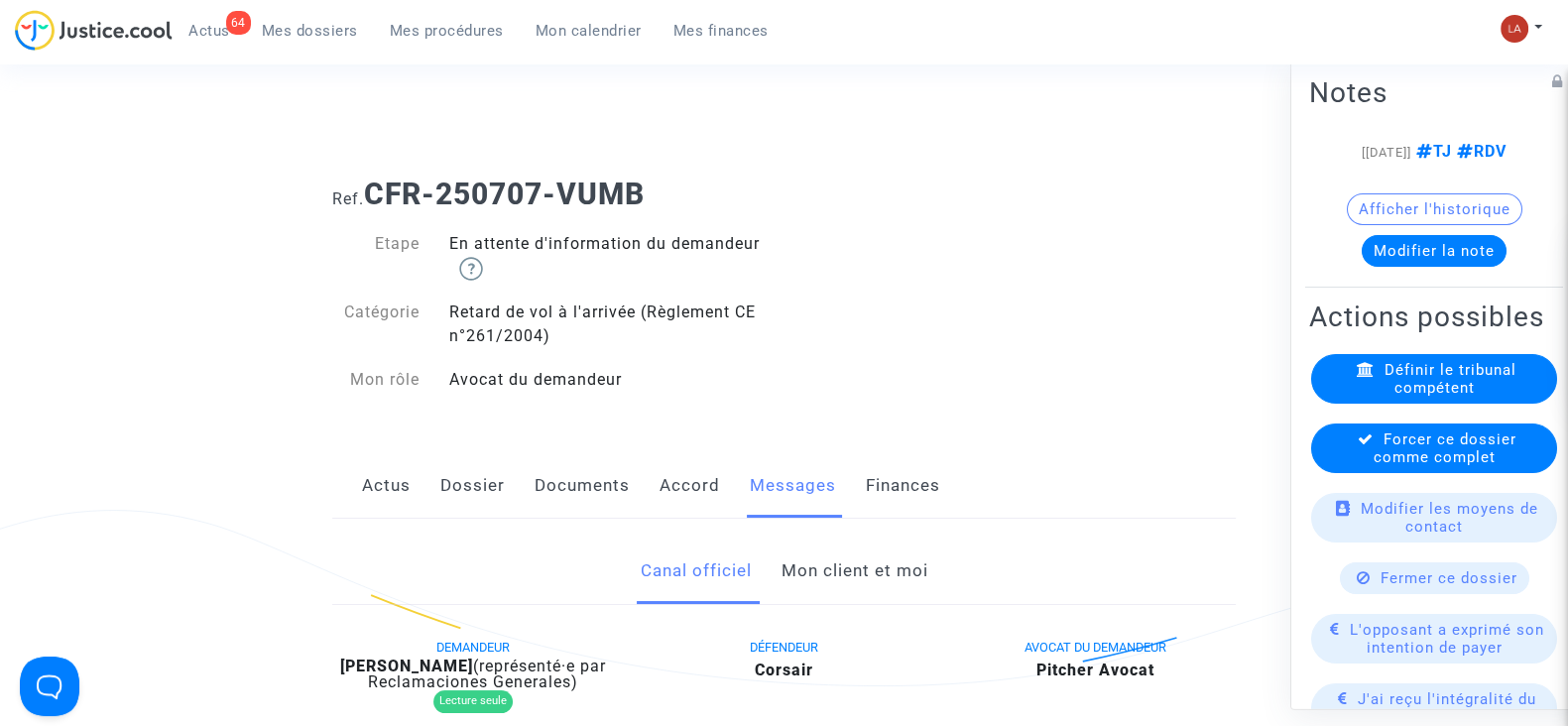
click at [1400, 466] on span "Forcer ce dossier comme complet" at bounding box center [1446, 448] width 143 height 36
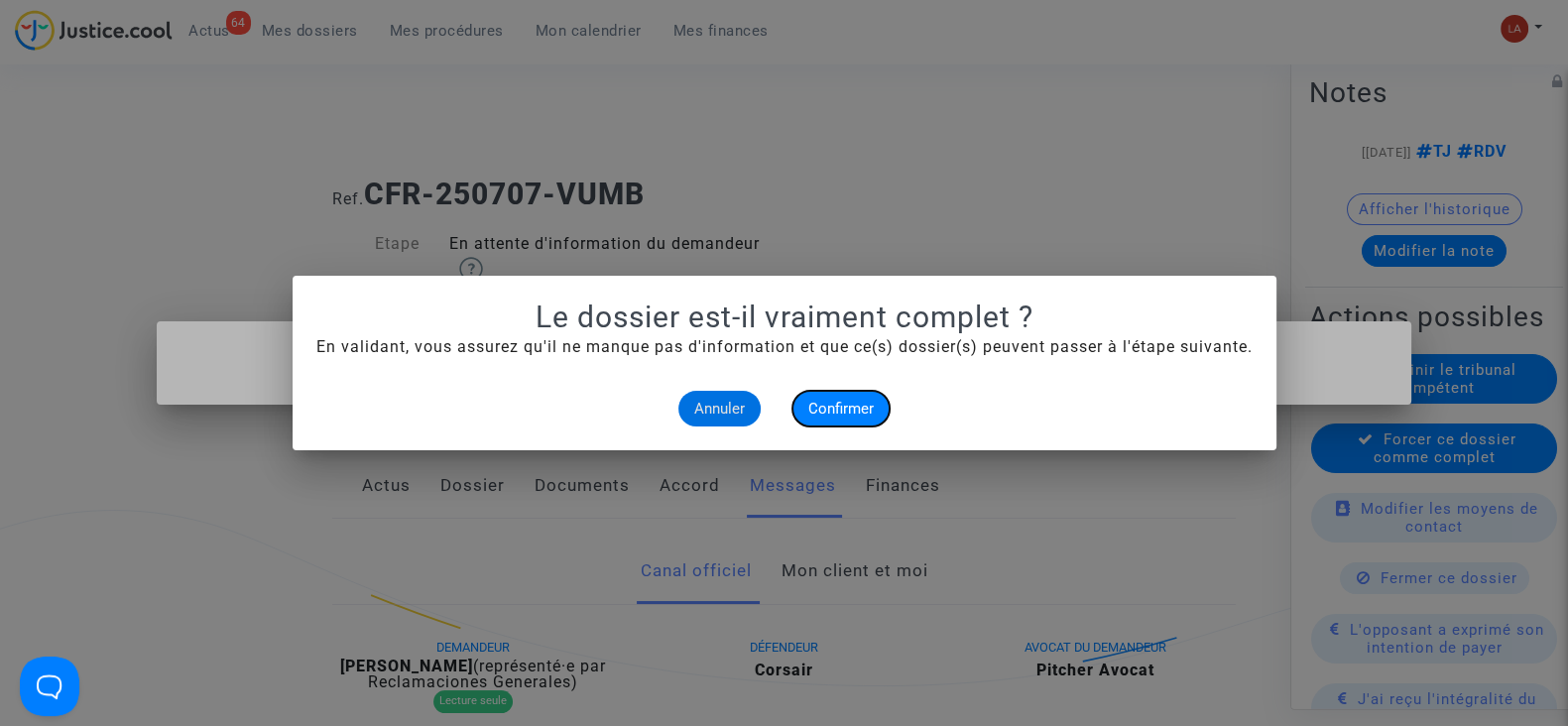
click at [844, 399] on span "Confirmer" at bounding box center [842, 408] width 66 height 18
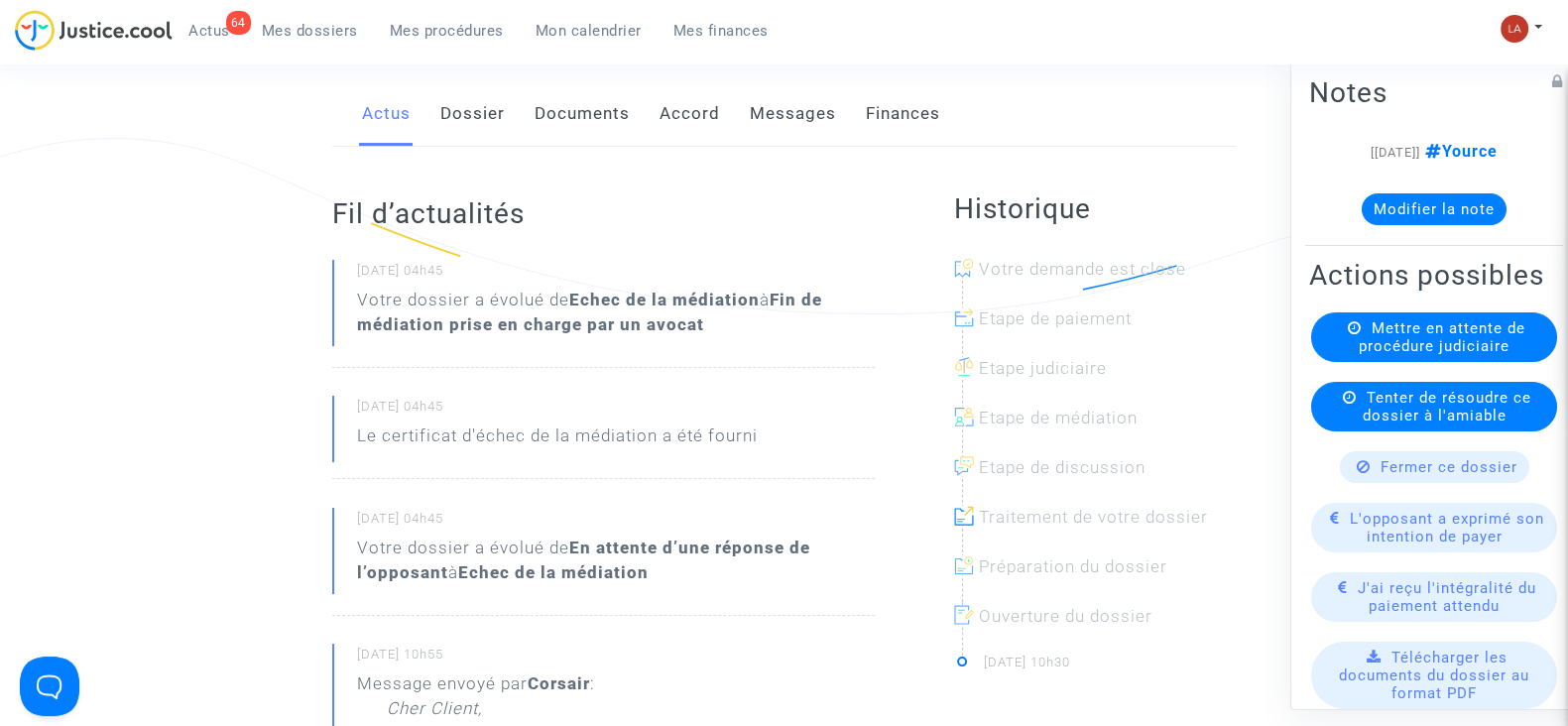
click at [482, 105] on link "Dossier" at bounding box center [472, 114] width 65 height 66
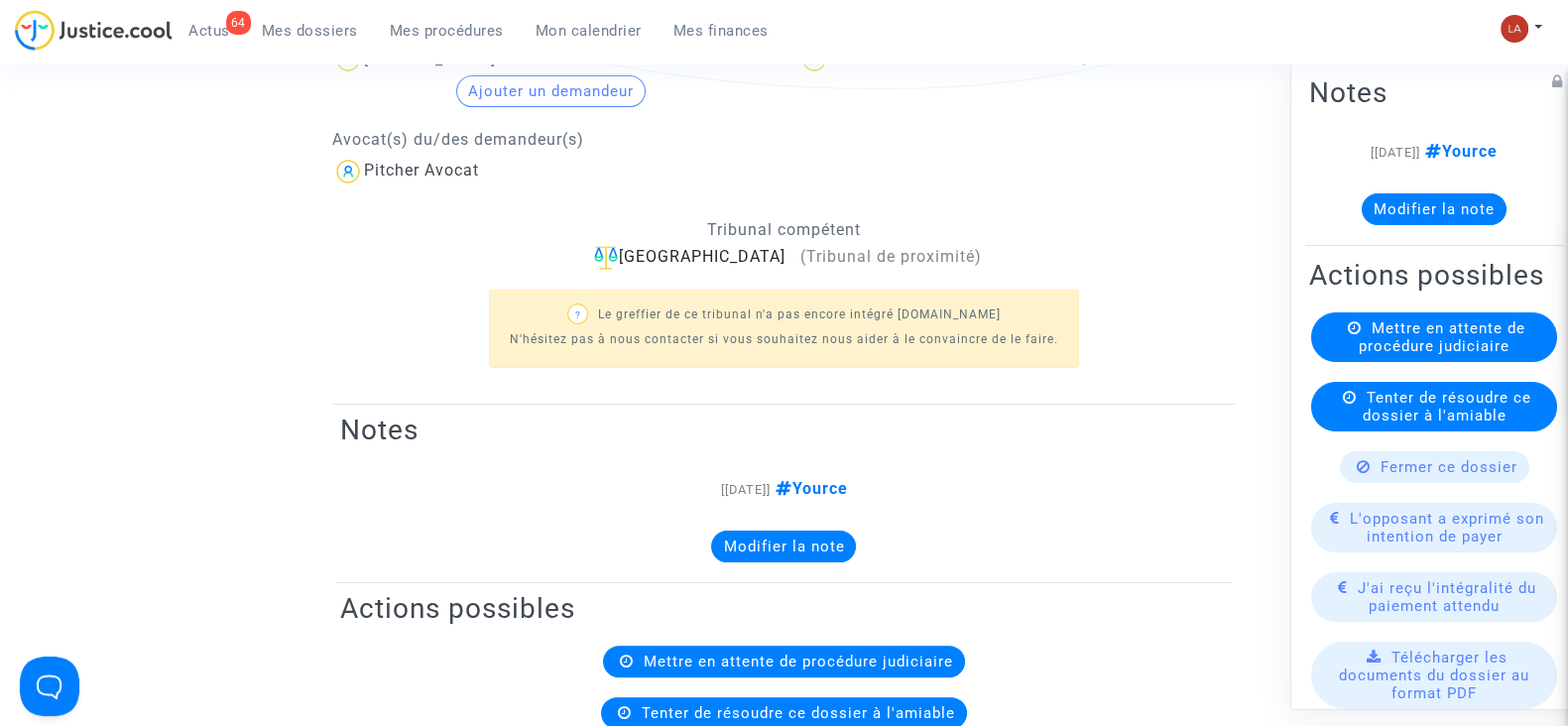
scroll to position [247, 0]
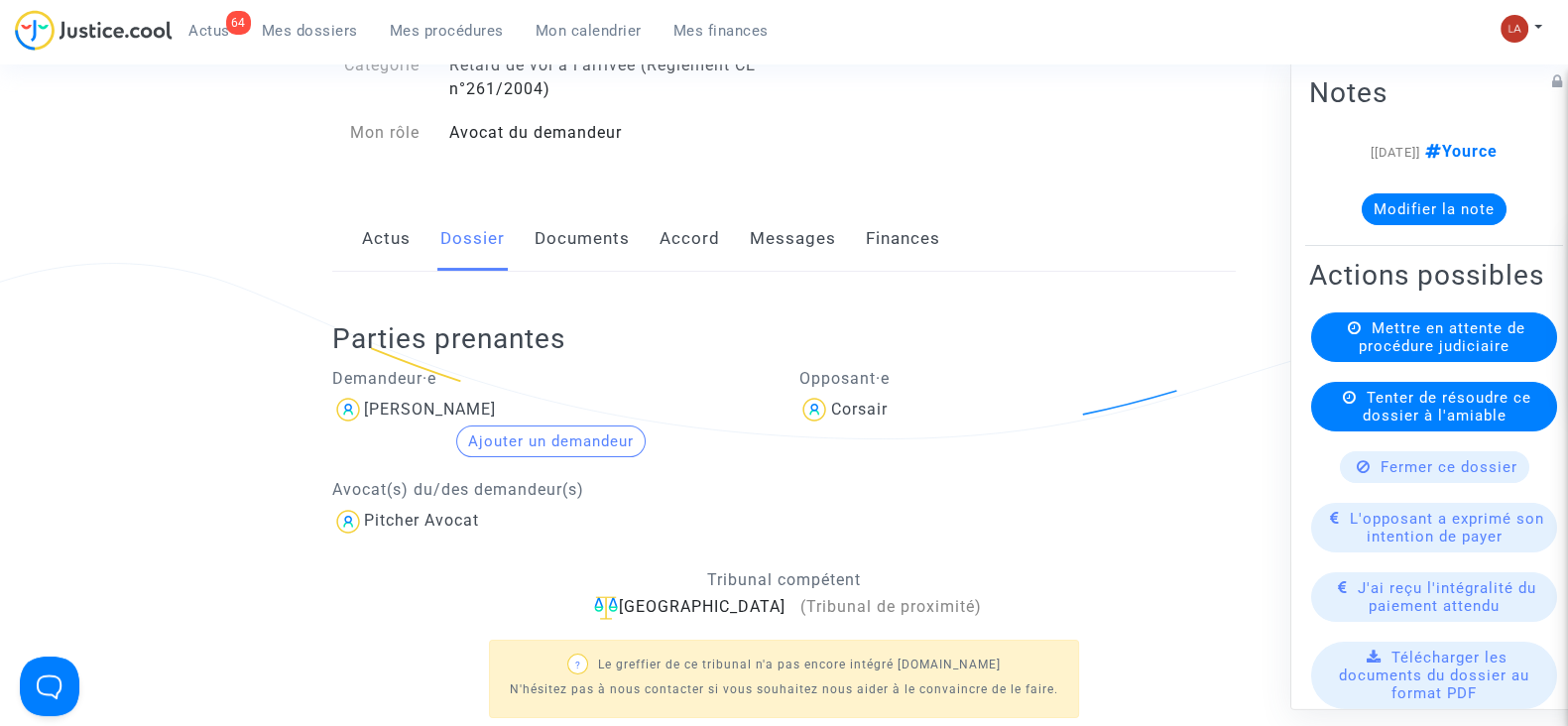
click at [789, 235] on link "Messages" at bounding box center [793, 239] width 86 height 66
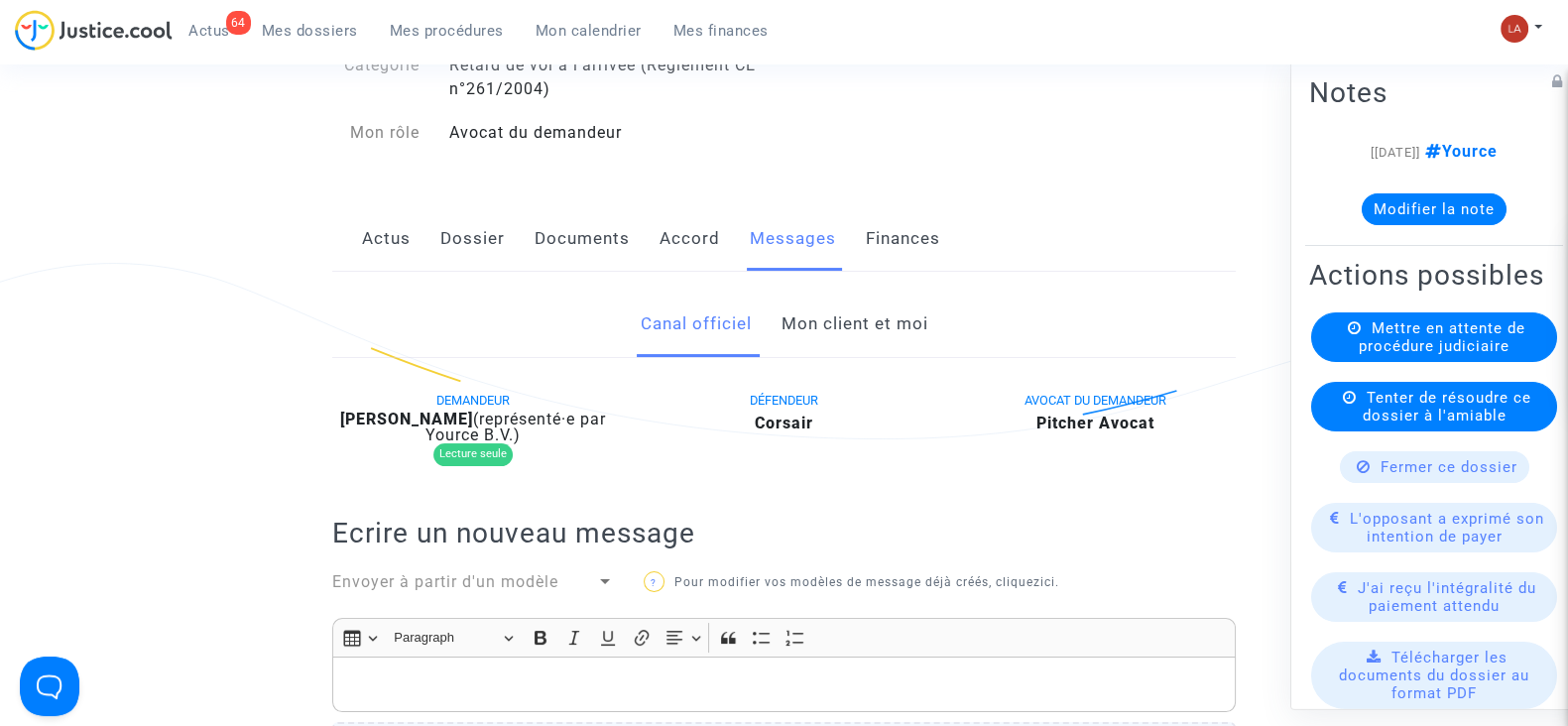
scroll to position [866, 0]
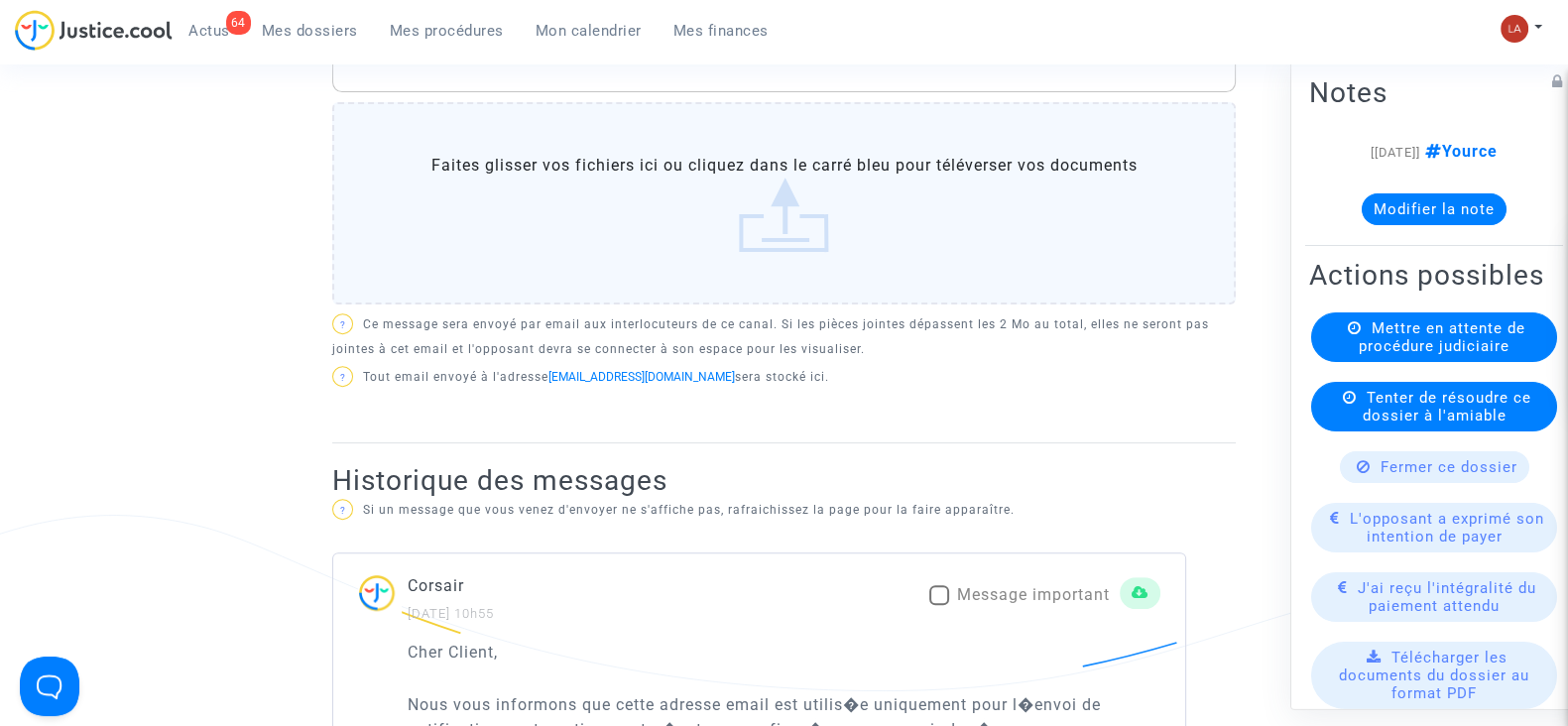
click at [942, 601] on span at bounding box center [939, 595] width 20 height 20
click at [939, 605] on input "Message important" at bounding box center [938, 605] width 1 height 1
checkbox input "true"
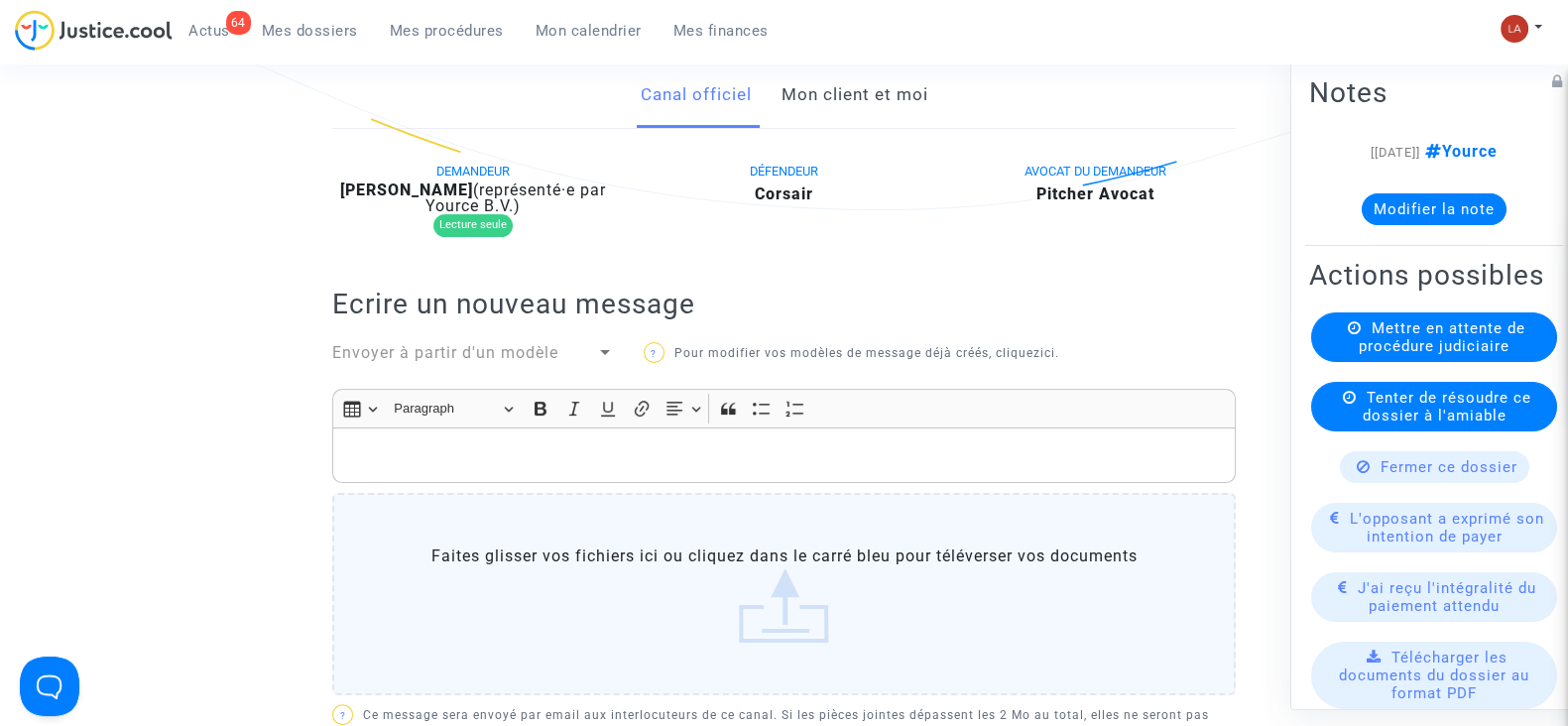
scroll to position [123, 0]
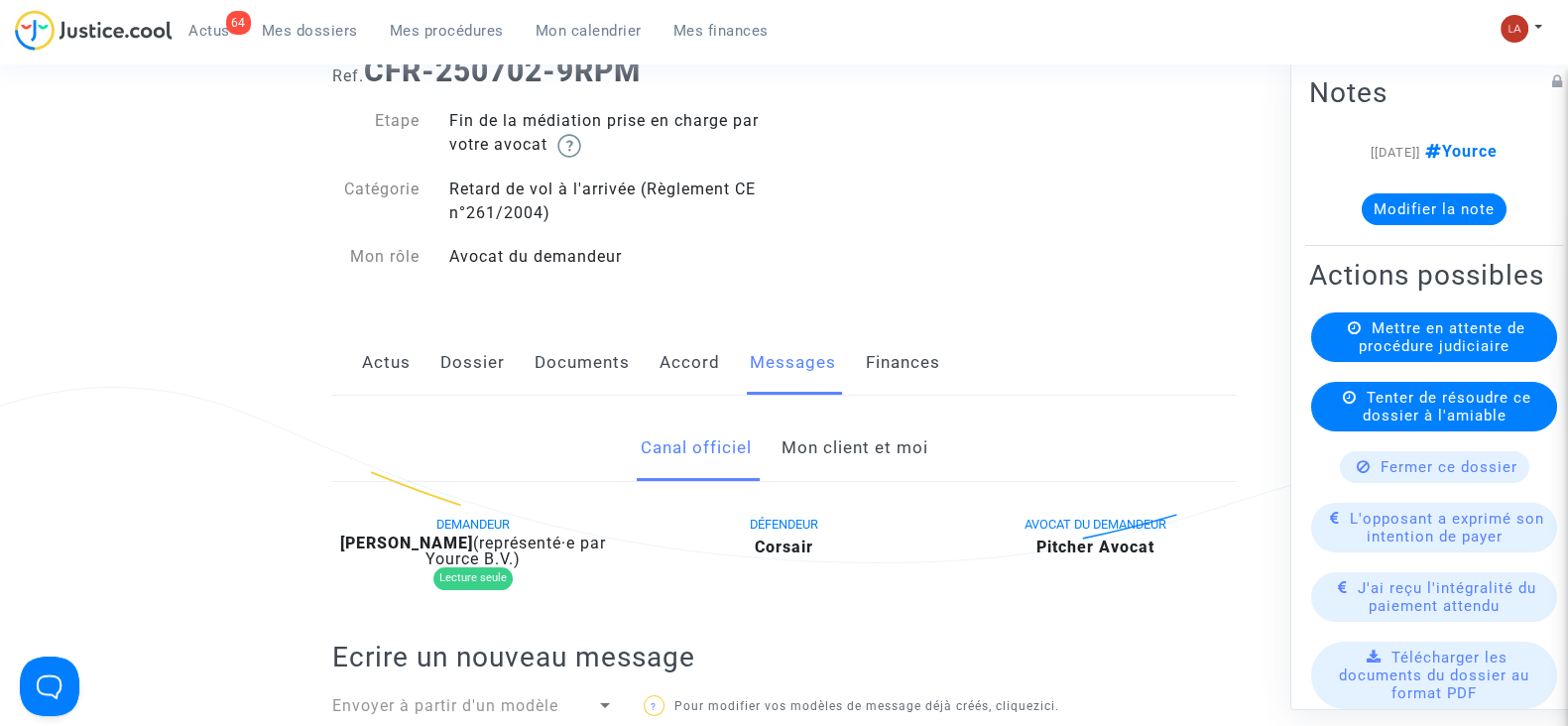
click at [425, 539] on b "Mireille Guinet" at bounding box center [406, 542] width 133 height 19
copy div "Guinet"
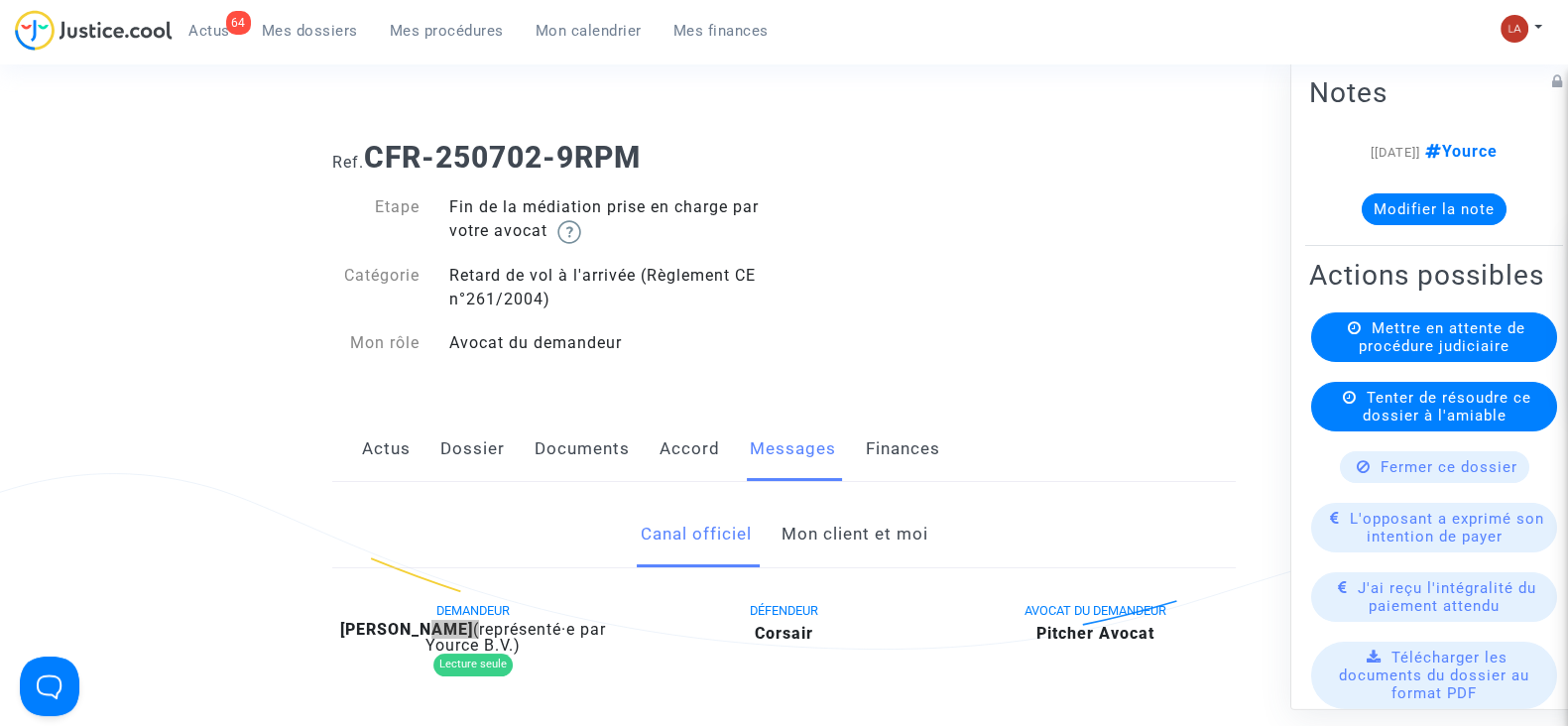
scroll to position [0, 0]
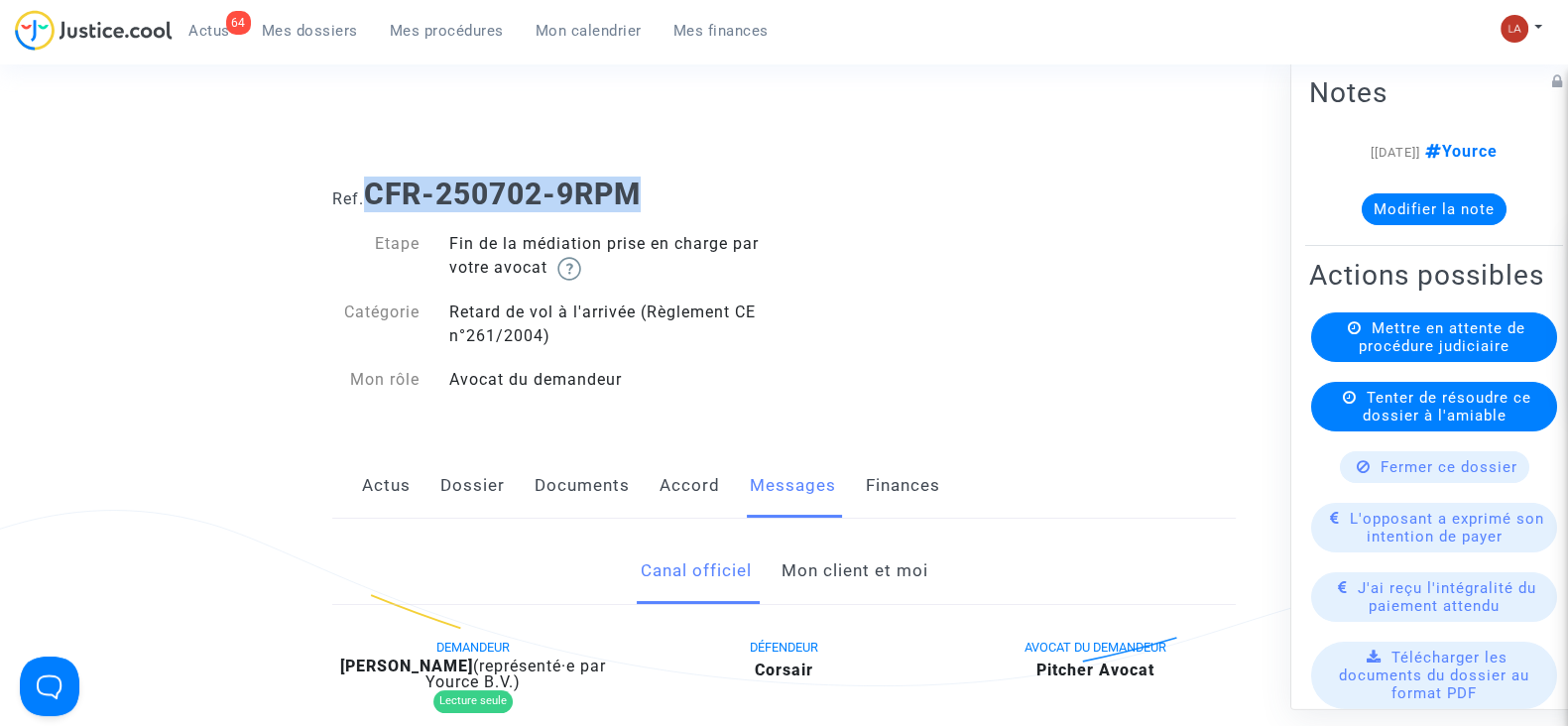
drag, startPoint x: 688, startPoint y: 187, endPoint x: 377, endPoint y: 198, distance: 311.2
click at [377, 198] on h1 "Ref. CFR-250702-9RPM" at bounding box center [783, 195] width 903 height 36
copy b "CFR-250702-9RPM"
click at [1447, 194] on button "Modifier la note" at bounding box center [1435, 210] width 145 height 32
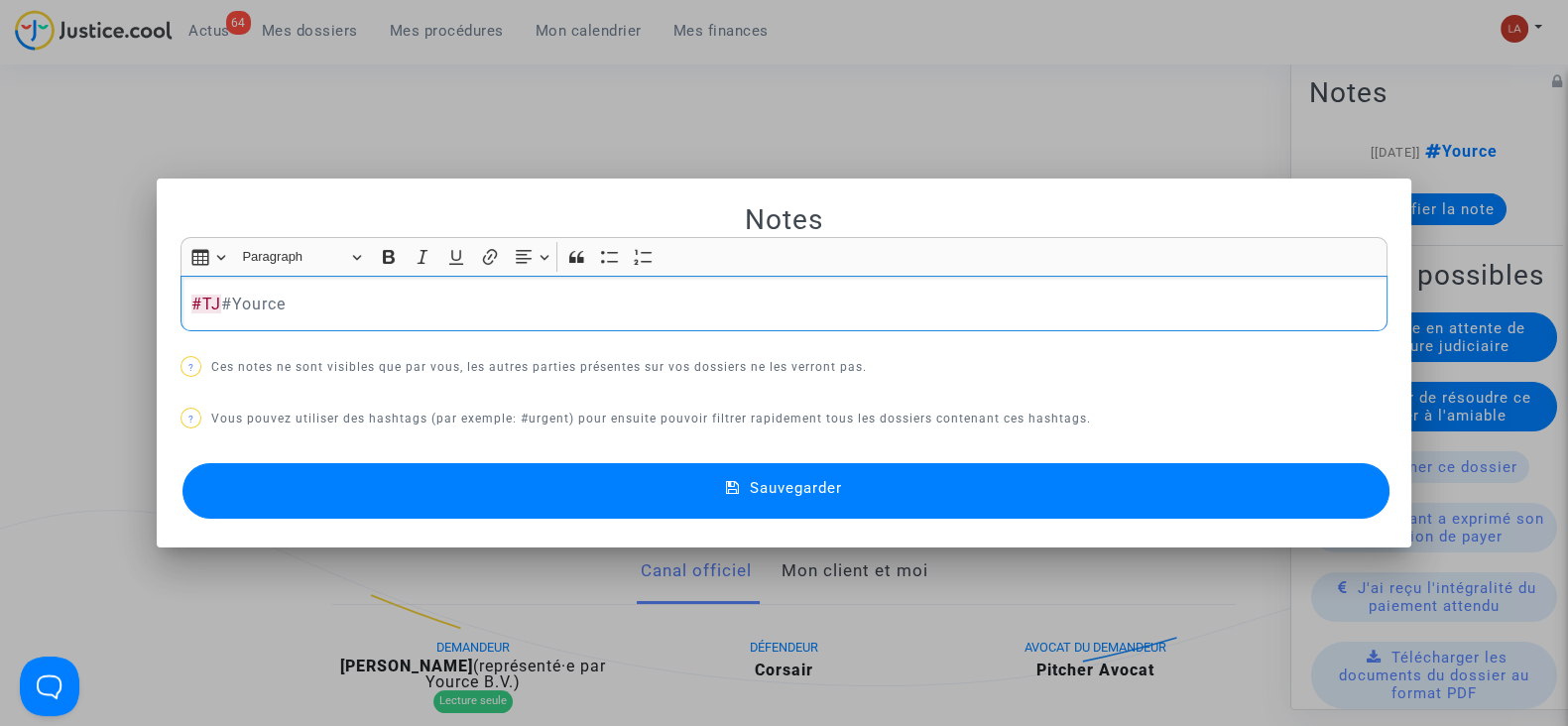
click at [1289, 465] on button "Sauvegarder" at bounding box center [786, 491] width 1207 height 56
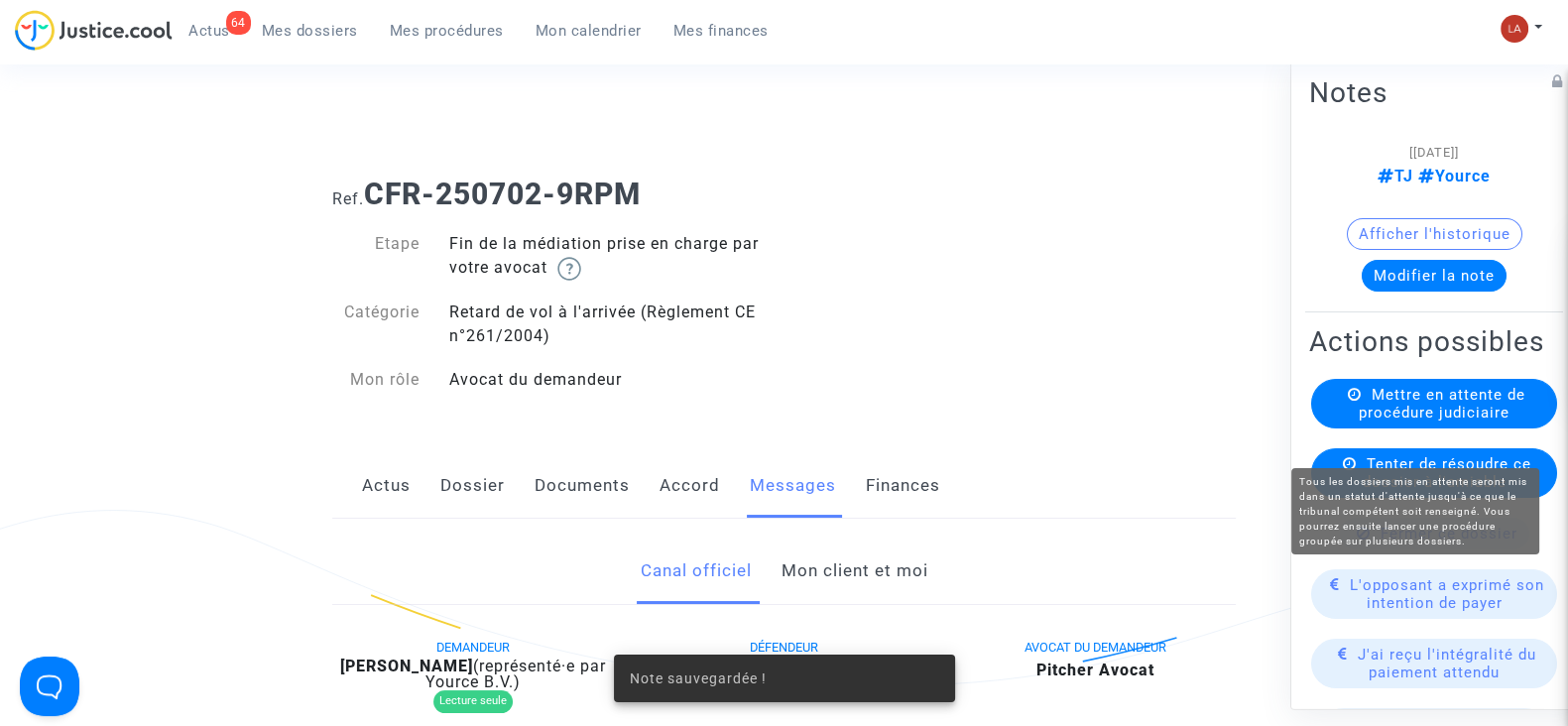
drag, startPoint x: 1443, startPoint y: 443, endPoint x: 1406, endPoint y: 440, distance: 37.1
click at [1423, 421] on span "Mettre en attente de procédure judiciaire" at bounding box center [1443, 403] width 167 height 36
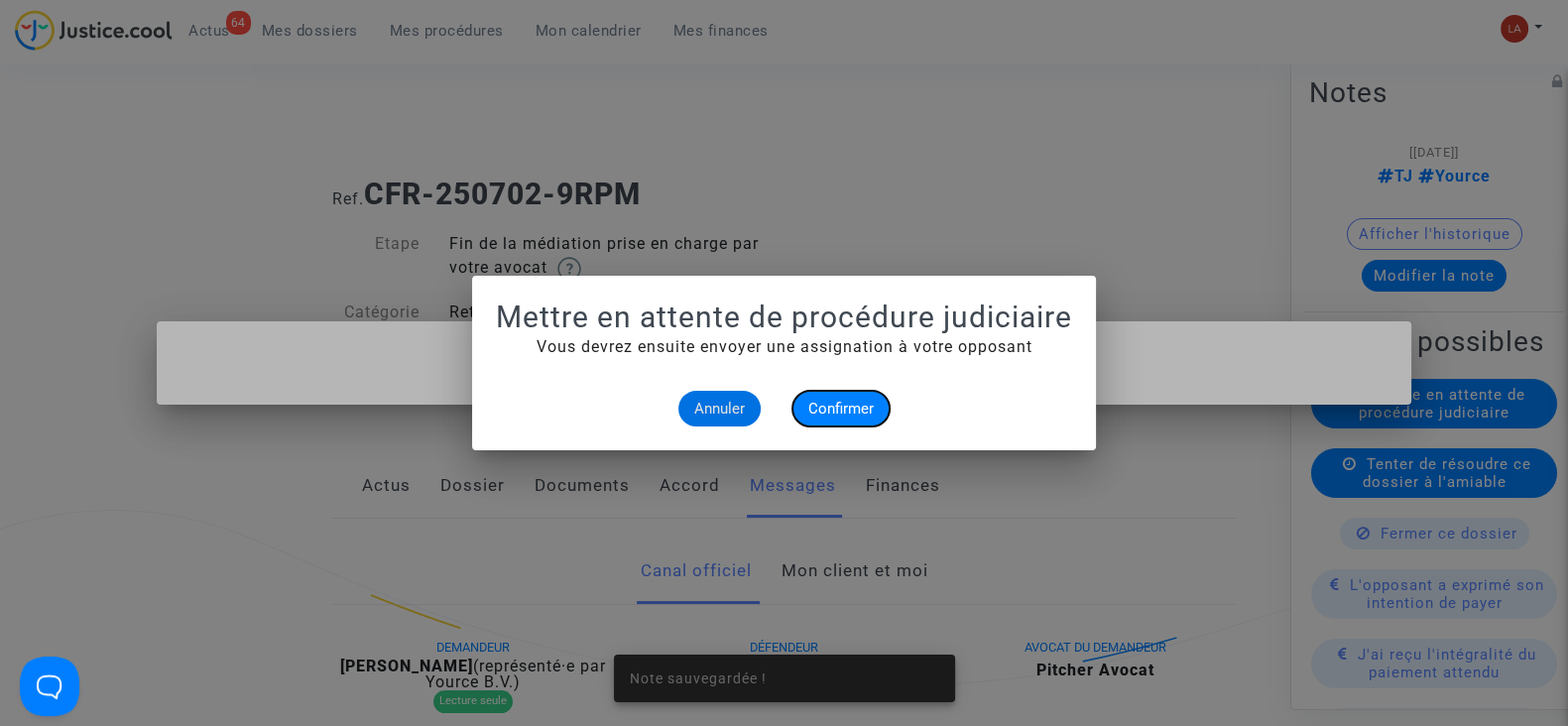
click at [875, 418] on button "Confirmer" at bounding box center [842, 408] width 97 height 36
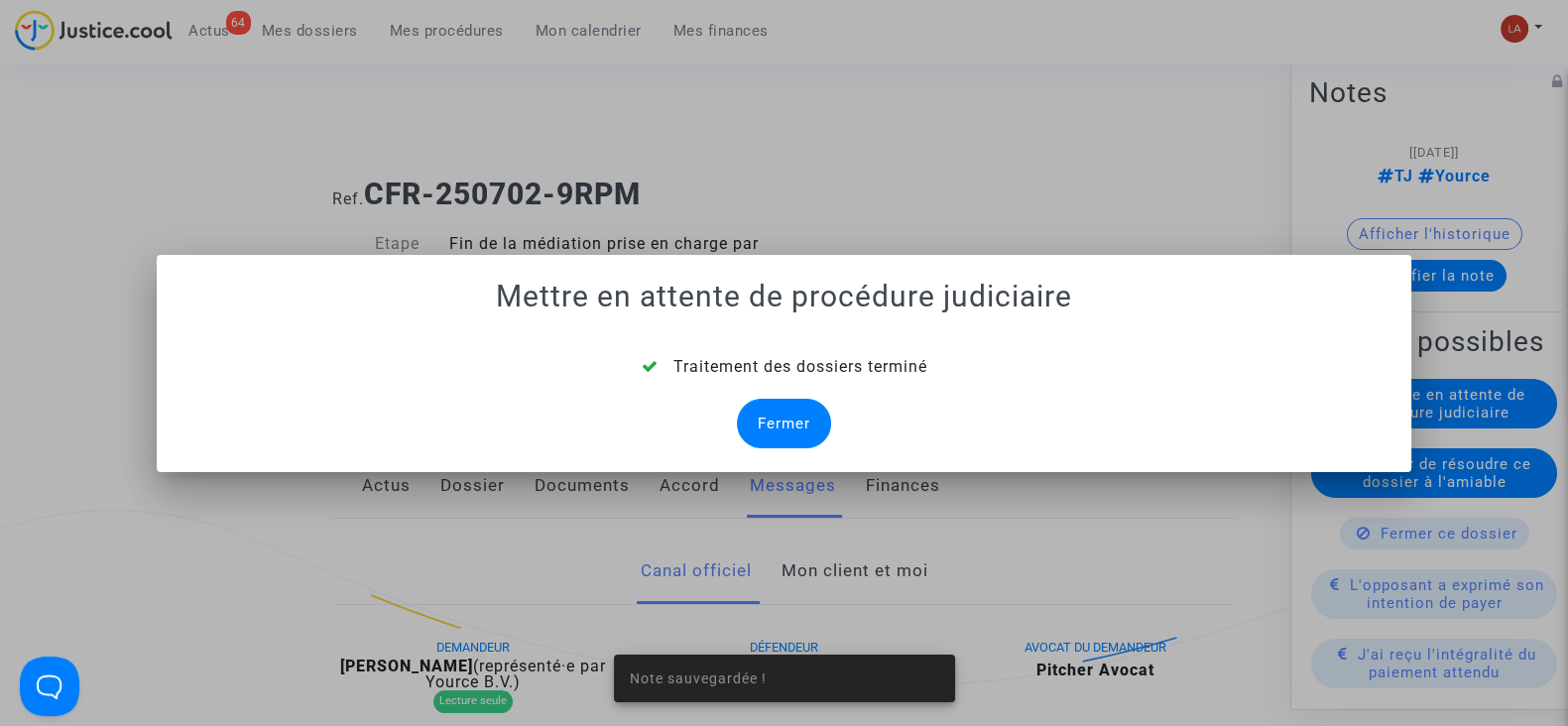
click at [804, 414] on div "Fermer" at bounding box center [784, 423] width 94 height 50
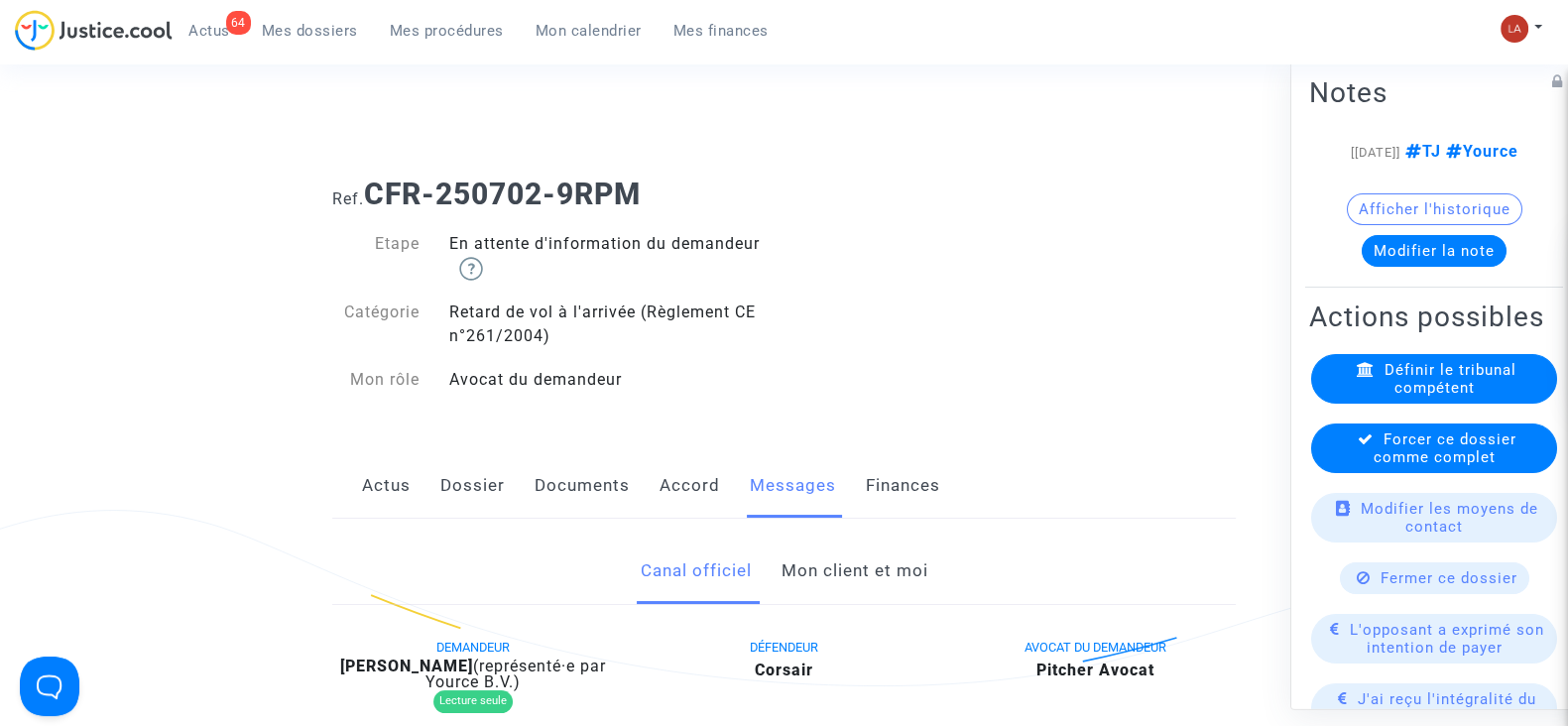
click at [1408, 466] on span "Forcer ce dossier comme complet" at bounding box center [1446, 448] width 143 height 36
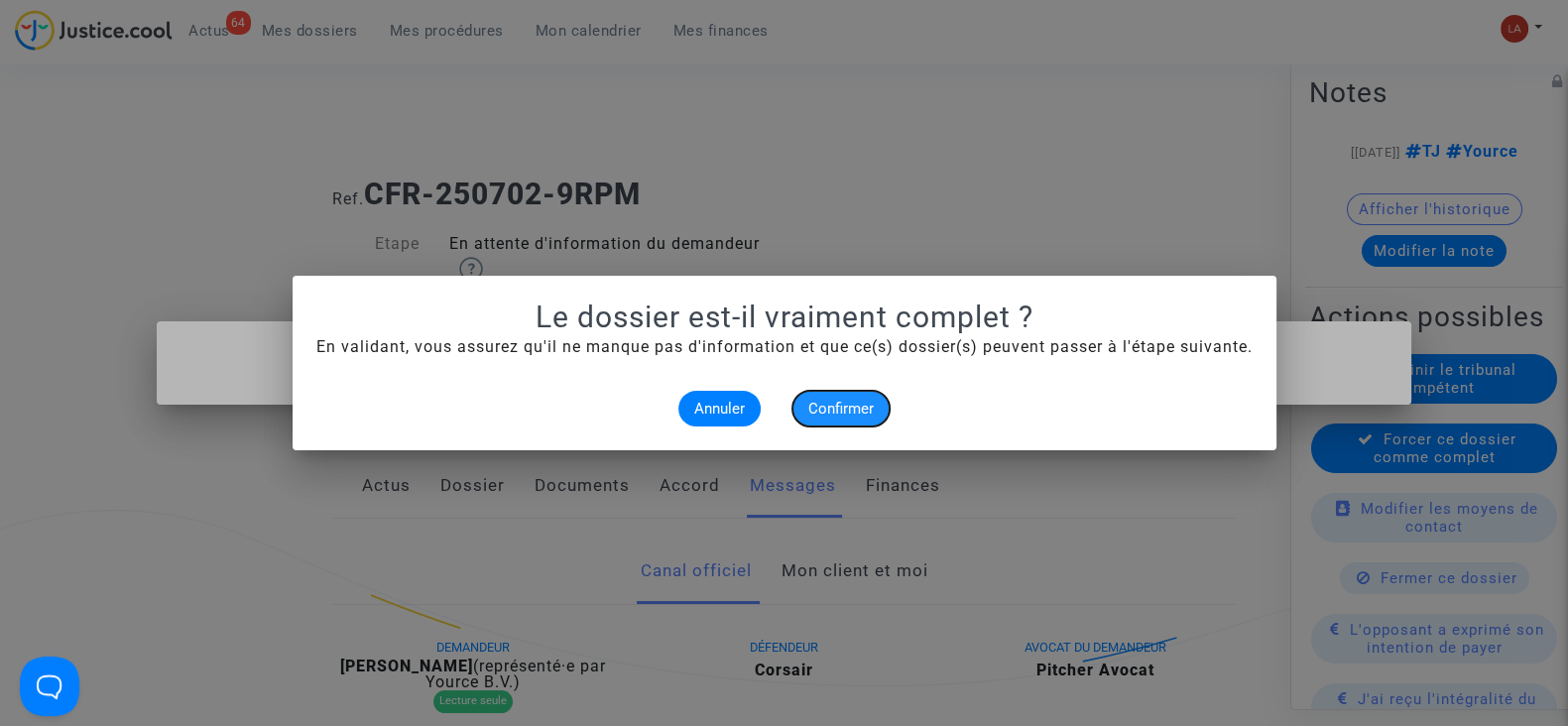
click at [831, 413] on span "Confirmer" at bounding box center [842, 408] width 66 height 18
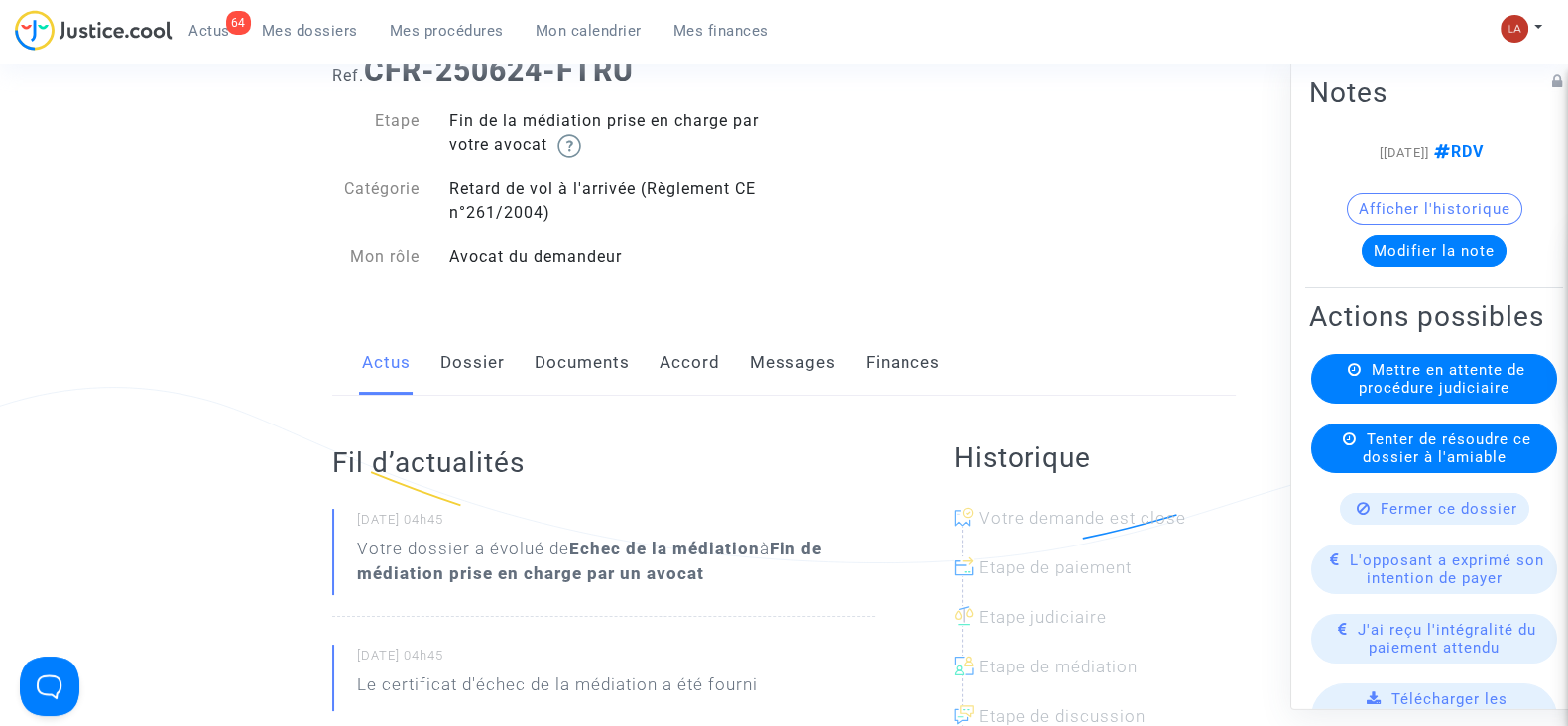
drag, startPoint x: 445, startPoint y: 368, endPoint x: 524, endPoint y: 327, distance: 89.0
click at [445, 367] on link "Dossier" at bounding box center [472, 363] width 65 height 66
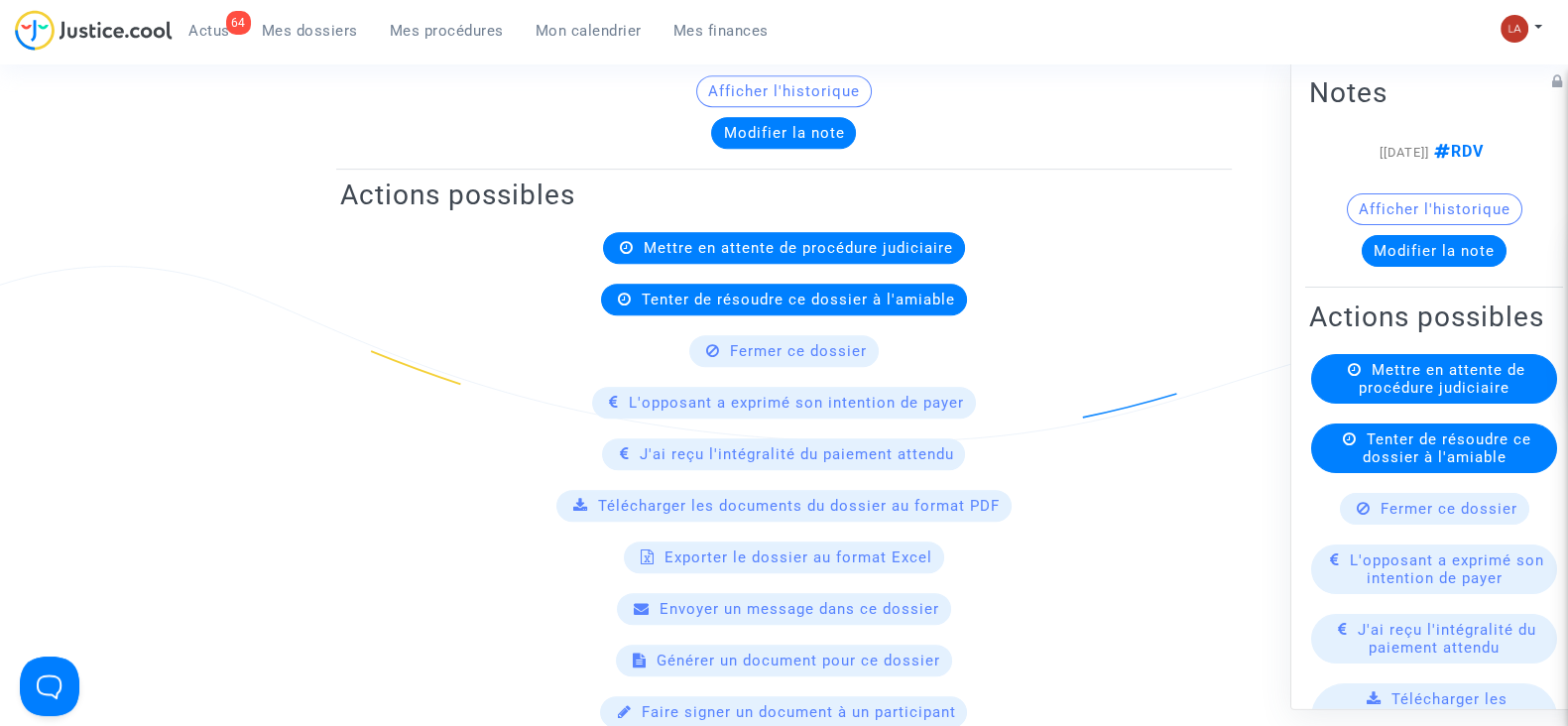
scroll to position [123, 0]
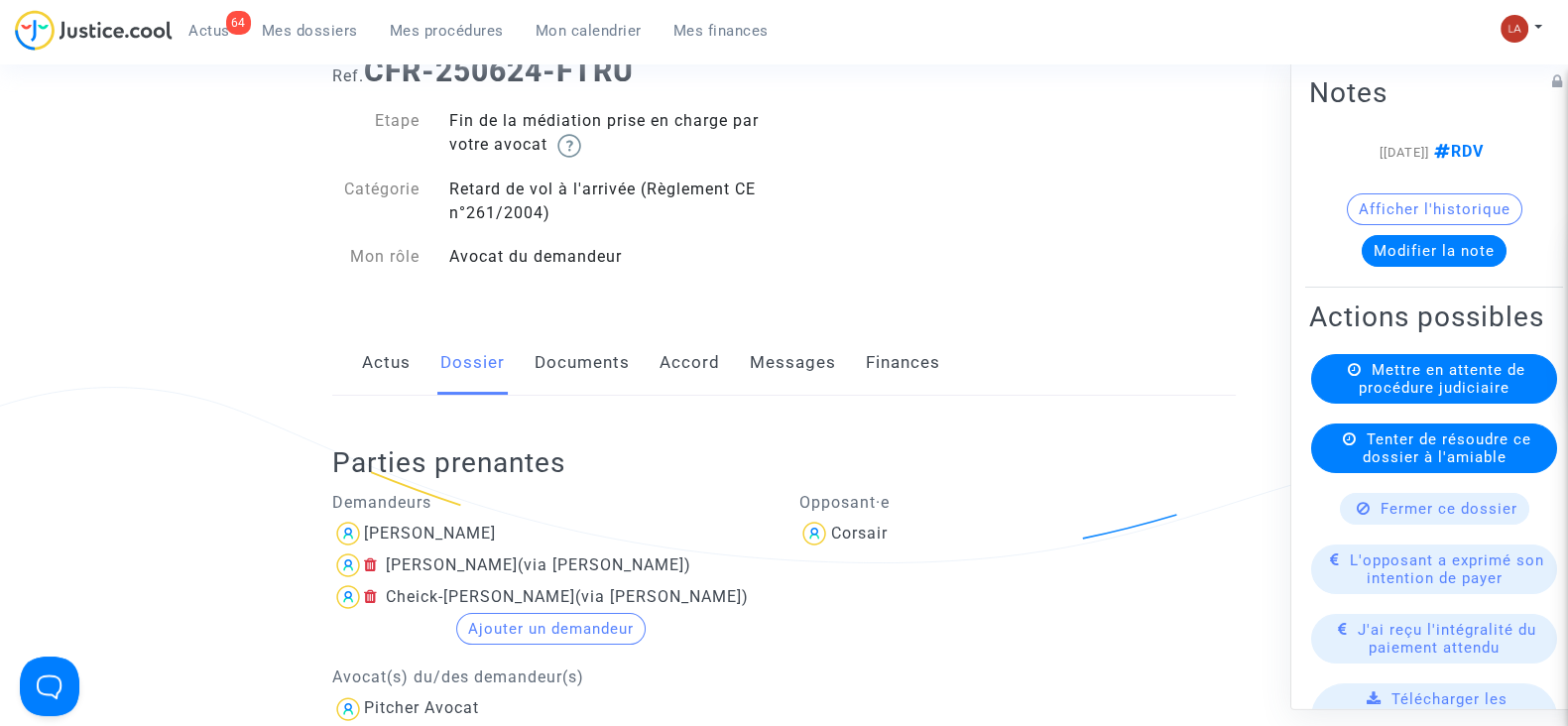
click at [827, 369] on link "Messages" at bounding box center [793, 363] width 86 height 66
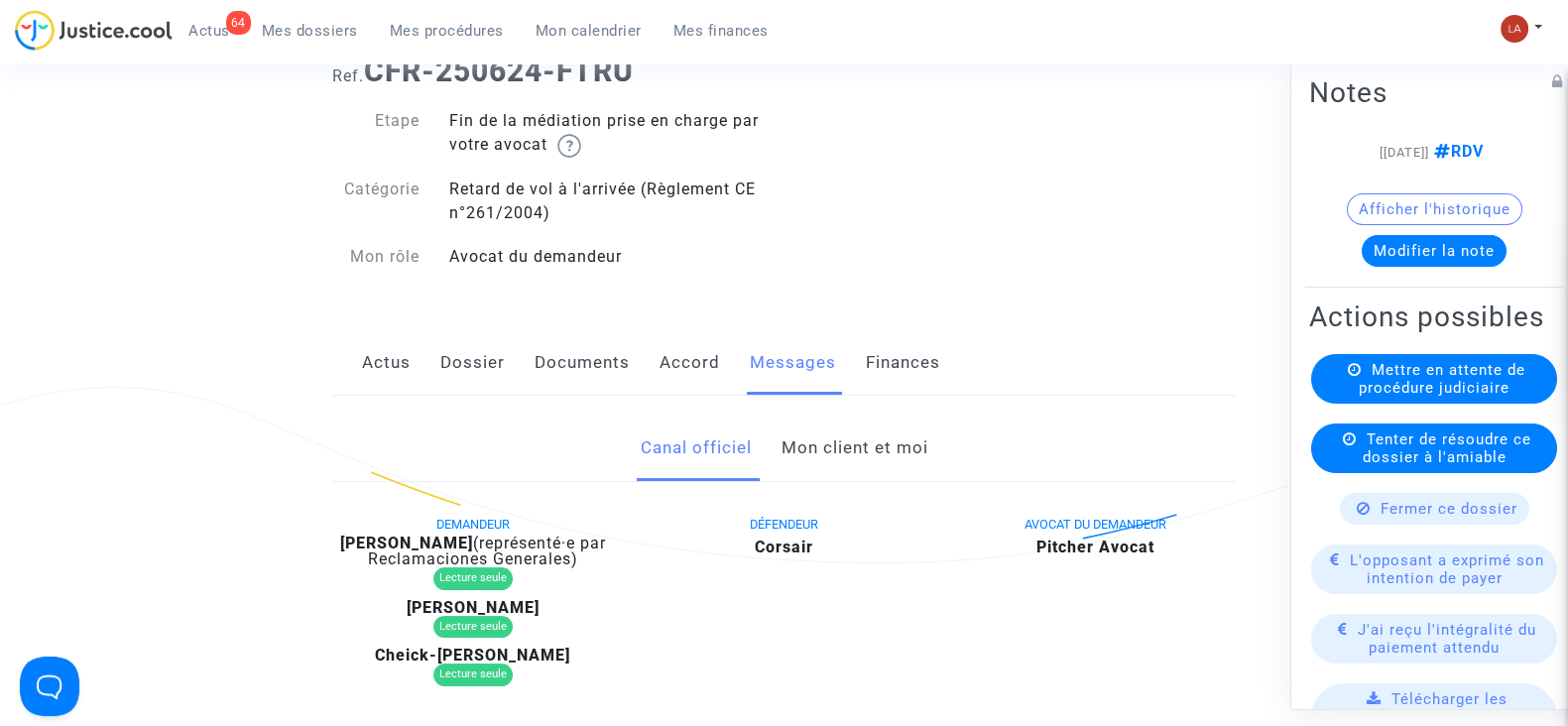
scroll to position [866, 0]
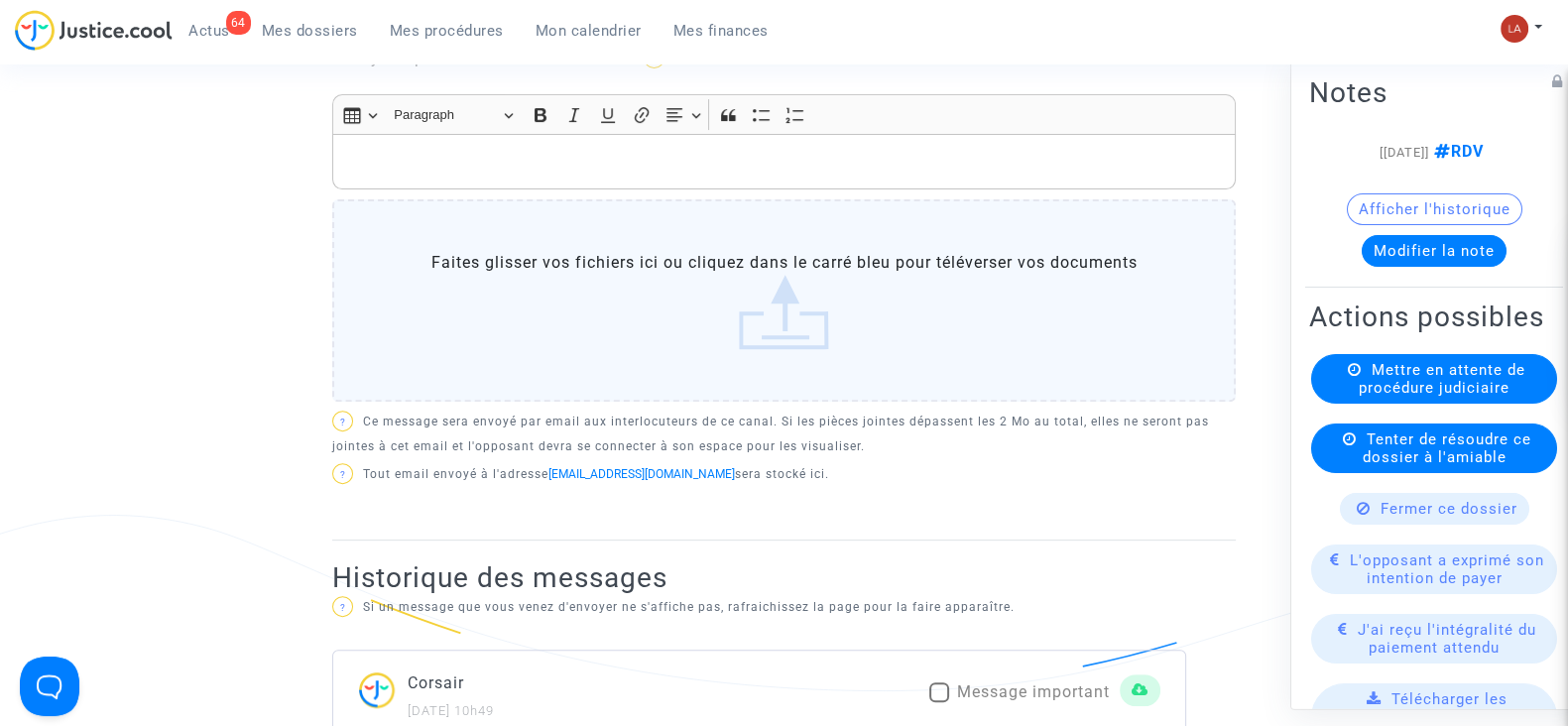
click at [935, 688] on span at bounding box center [939, 692] width 20 height 20
click at [938, 702] on input "Message important" at bounding box center [938, 702] width 1 height 1
checkbox input "true"
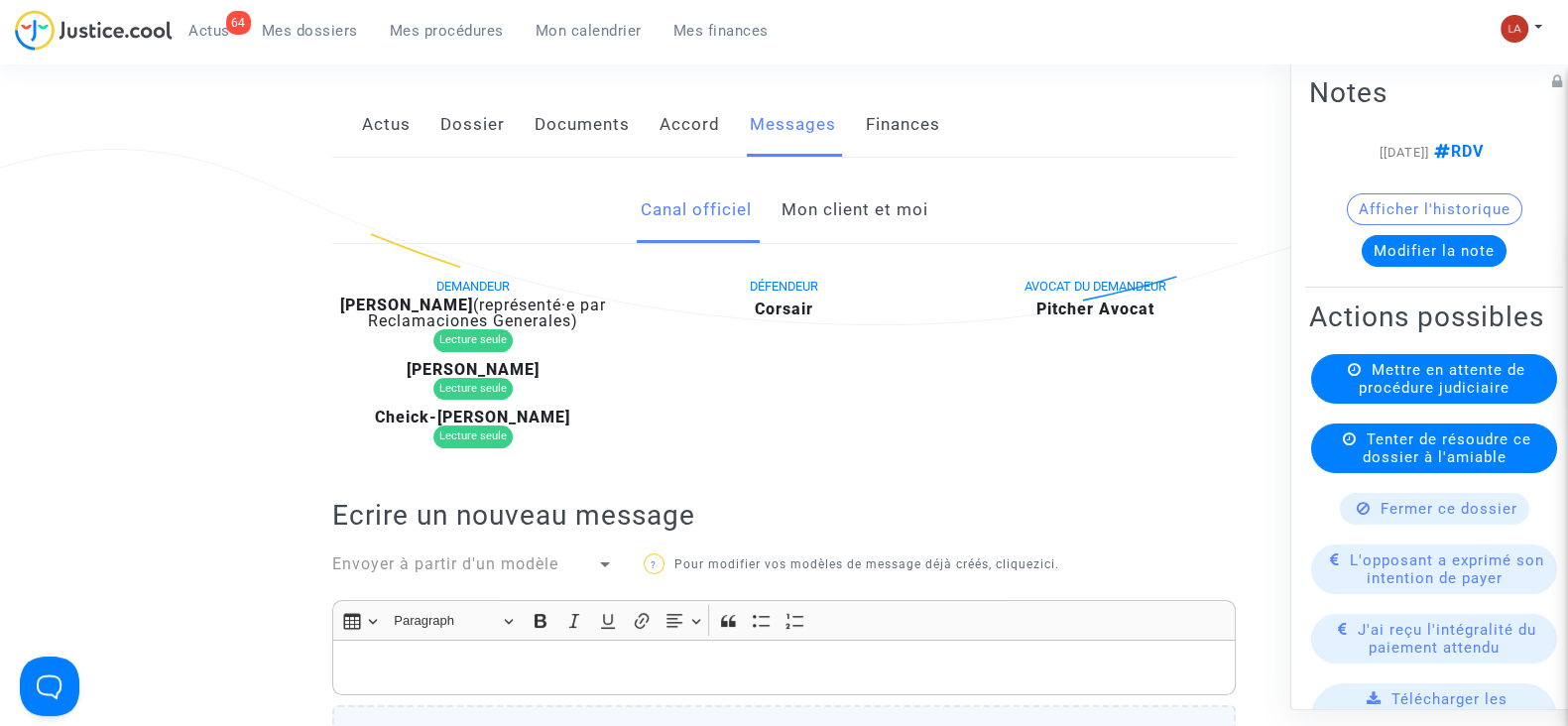
scroll to position [123, 0]
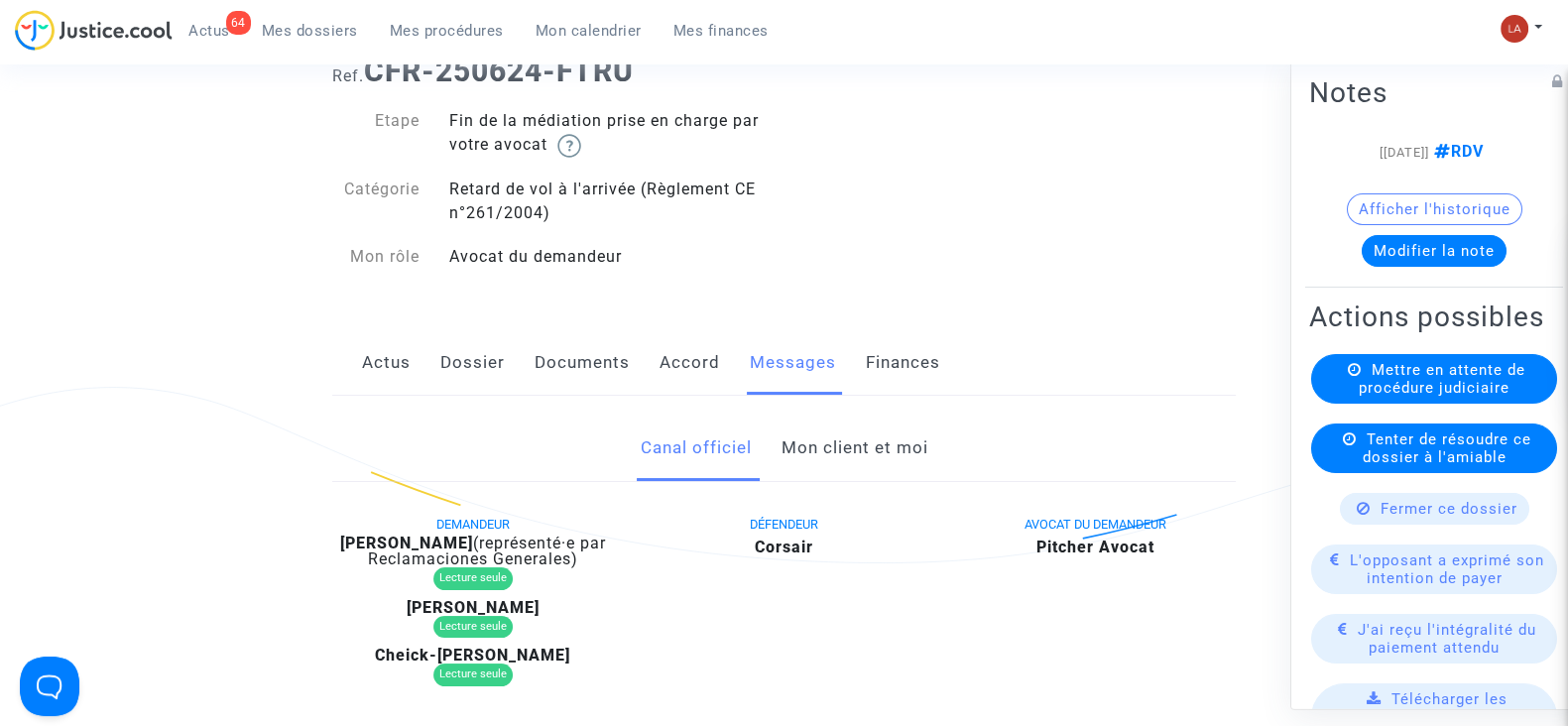
click at [438, 541] on b "[PERSON_NAME]" at bounding box center [406, 542] width 133 height 19
drag, startPoint x: 456, startPoint y: 61, endPoint x: 377, endPoint y: 71, distance: 79.6
click at [377, 71] on h1 "Ref. CFR-250624-FTRU" at bounding box center [783, 72] width 903 height 36
click at [377, 71] on b "CFR-250624-FTRU" at bounding box center [499, 71] width 270 height 35
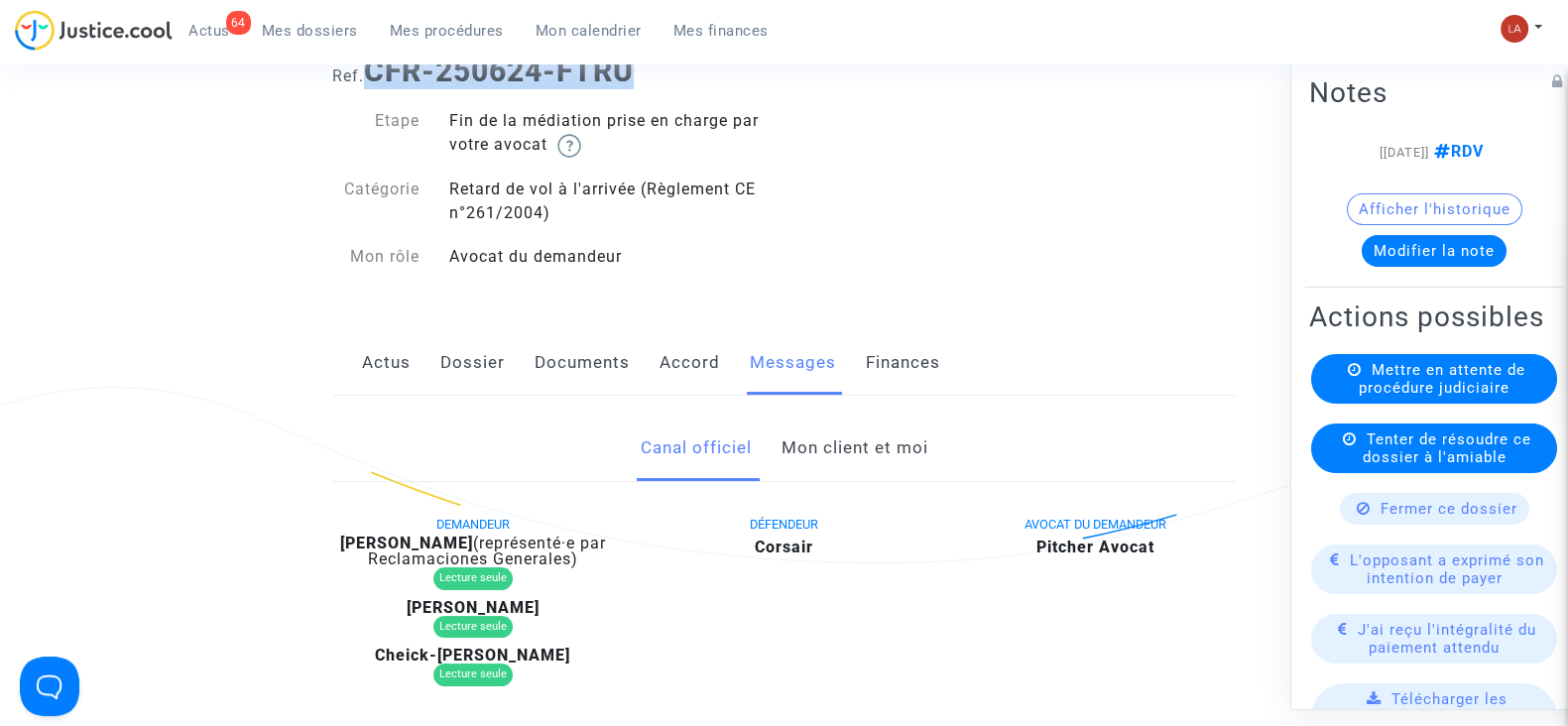
drag, startPoint x: 377, startPoint y: 71, endPoint x: 670, endPoint y: 76, distance: 293.0
click at [670, 76] on h1 "Ref. CFR-250624-FTRU" at bounding box center [783, 72] width 903 height 36
copy b "CFR-250624-FTRU"
click at [1403, 250] on button "Modifier la note" at bounding box center [1435, 251] width 145 height 32
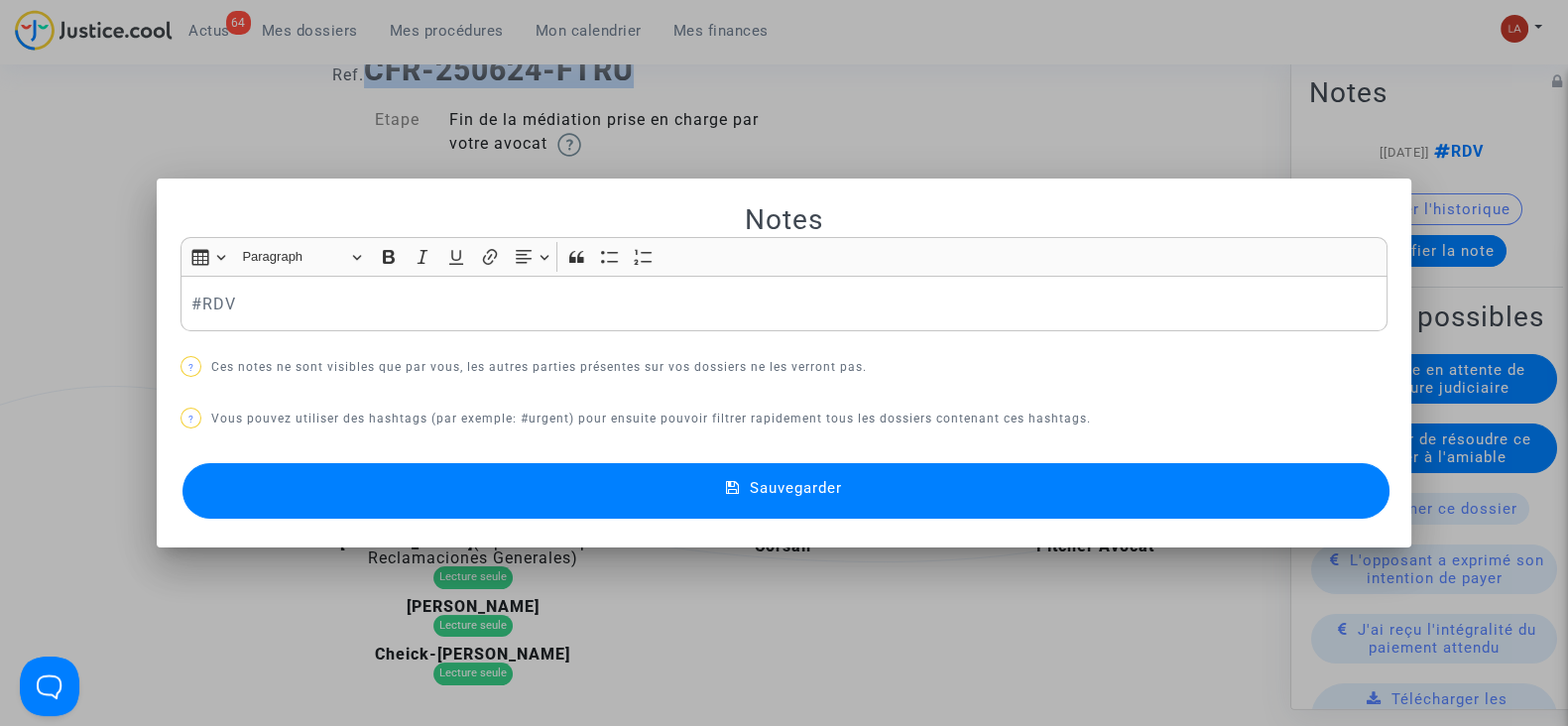
scroll to position [0, 0]
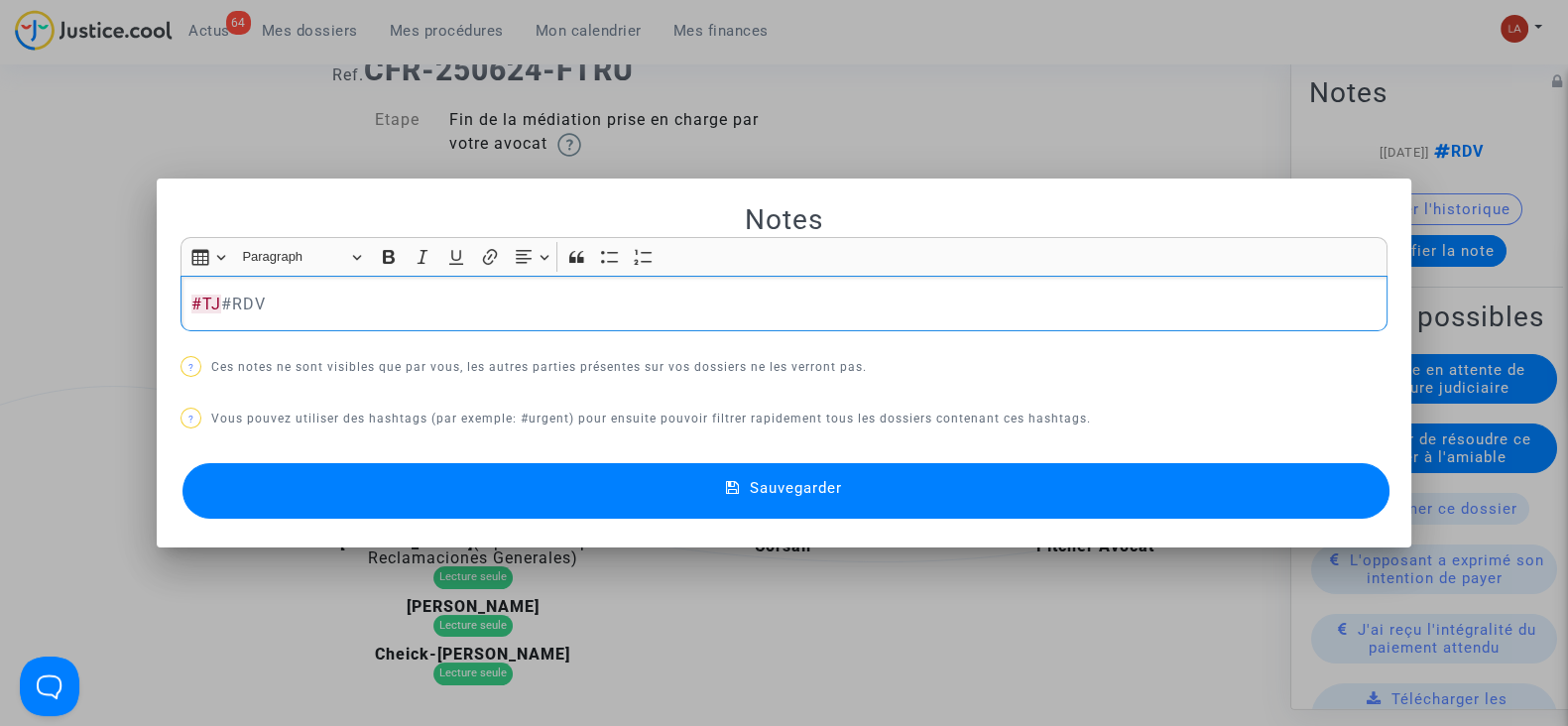
click at [1209, 533] on mat-dialog-container "Notes Rich Text Editor Insert table Insert table Heading Paragraph Paragraph He…" at bounding box center [784, 363] width 1255 height 369
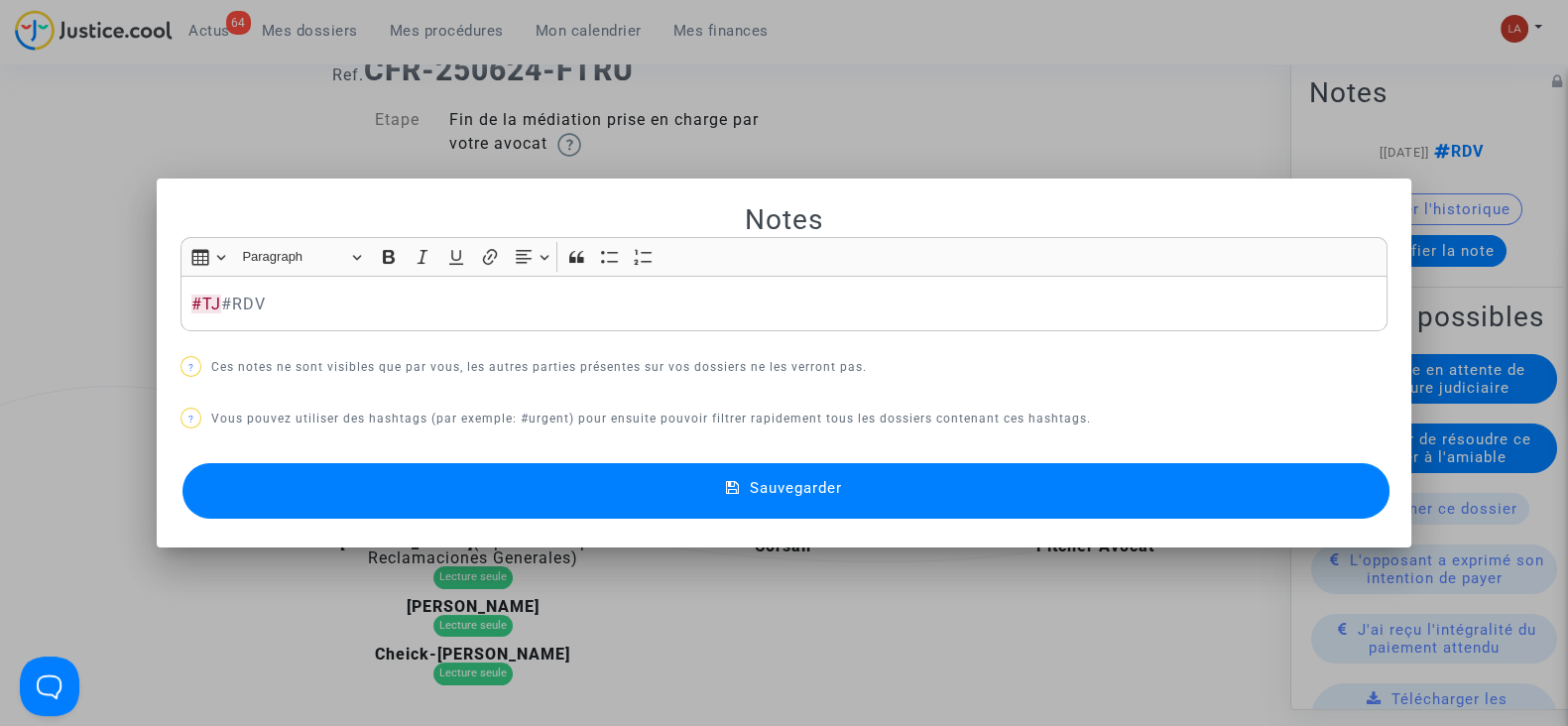
drag, startPoint x: 1223, startPoint y: 498, endPoint x: 1256, endPoint y: 494, distance: 33.2
click at [1224, 498] on button "Sauvegarder" at bounding box center [786, 491] width 1207 height 56
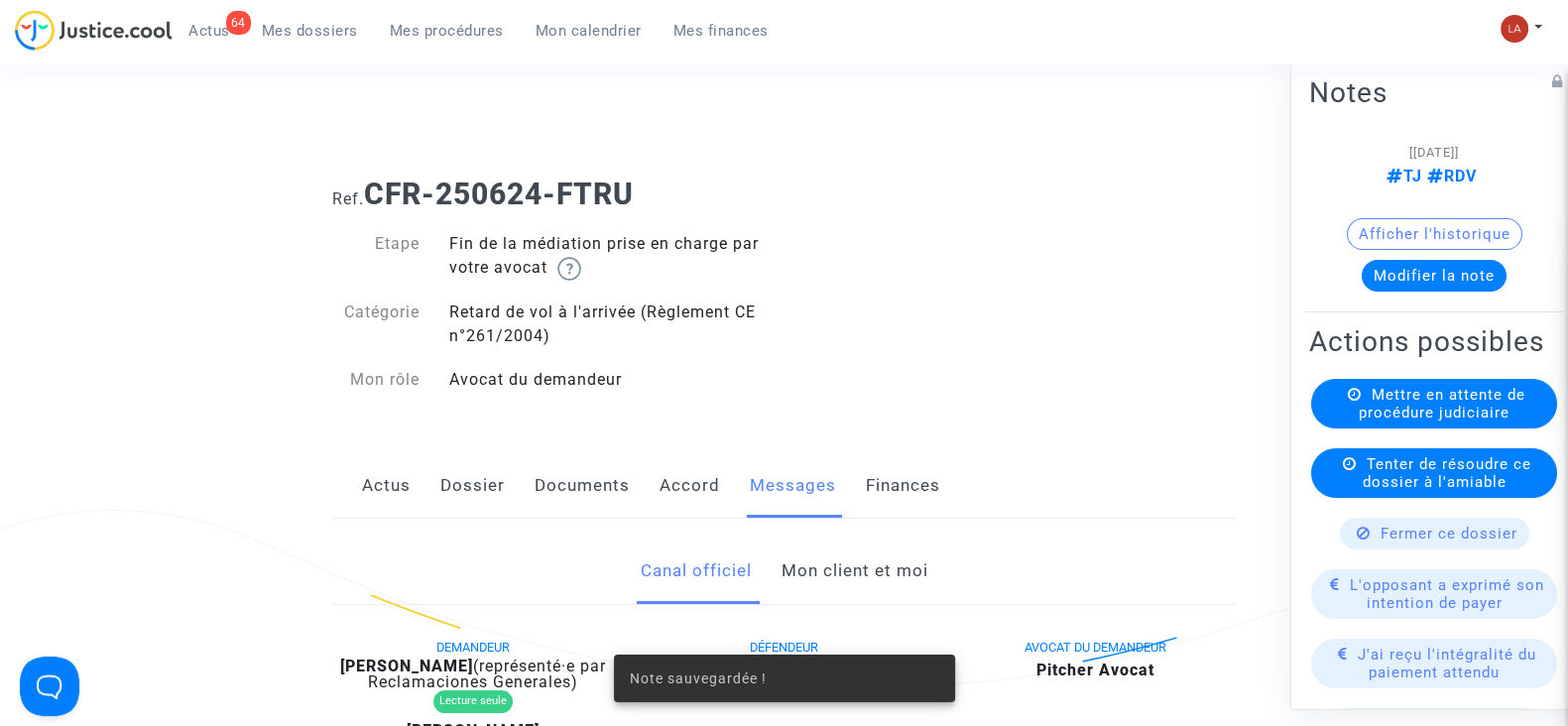
scroll to position [123, 0]
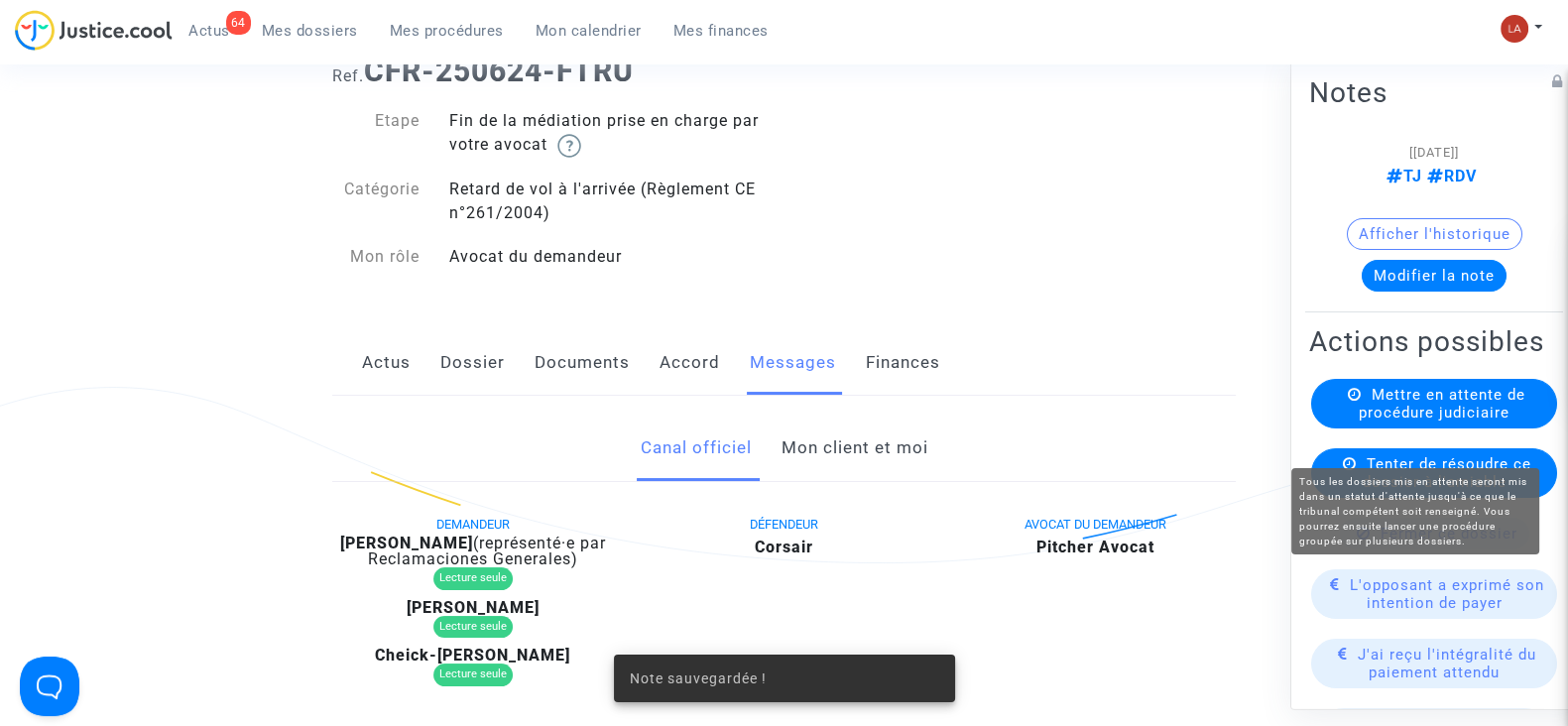
drag, startPoint x: 1495, startPoint y: 446, endPoint x: 1444, endPoint y: 441, distance: 51.2
click at [1483, 421] on span "Mettre en attente de procédure judiciaire" at bounding box center [1443, 403] width 167 height 36
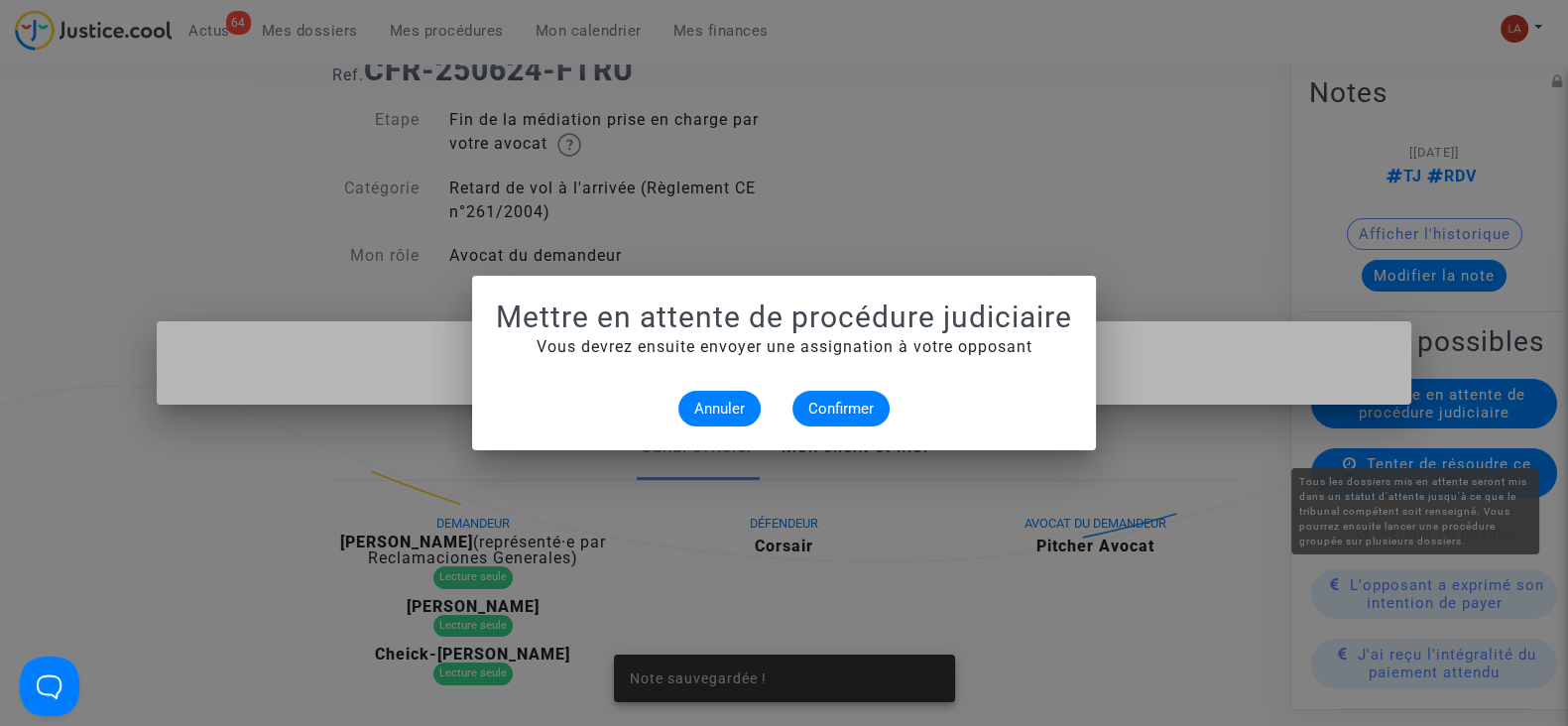
scroll to position [0, 0]
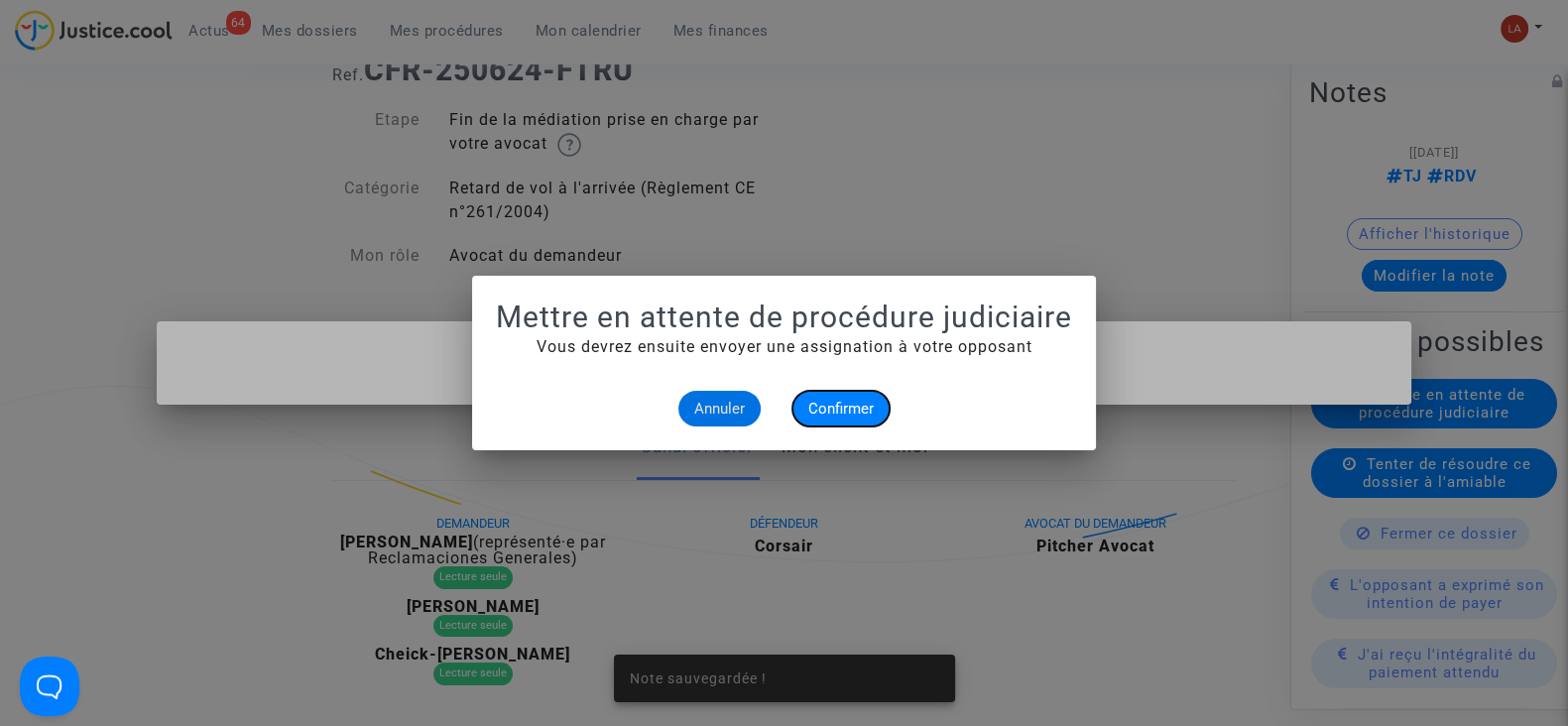
click at [849, 412] on span "Confirmer" at bounding box center [842, 408] width 66 height 18
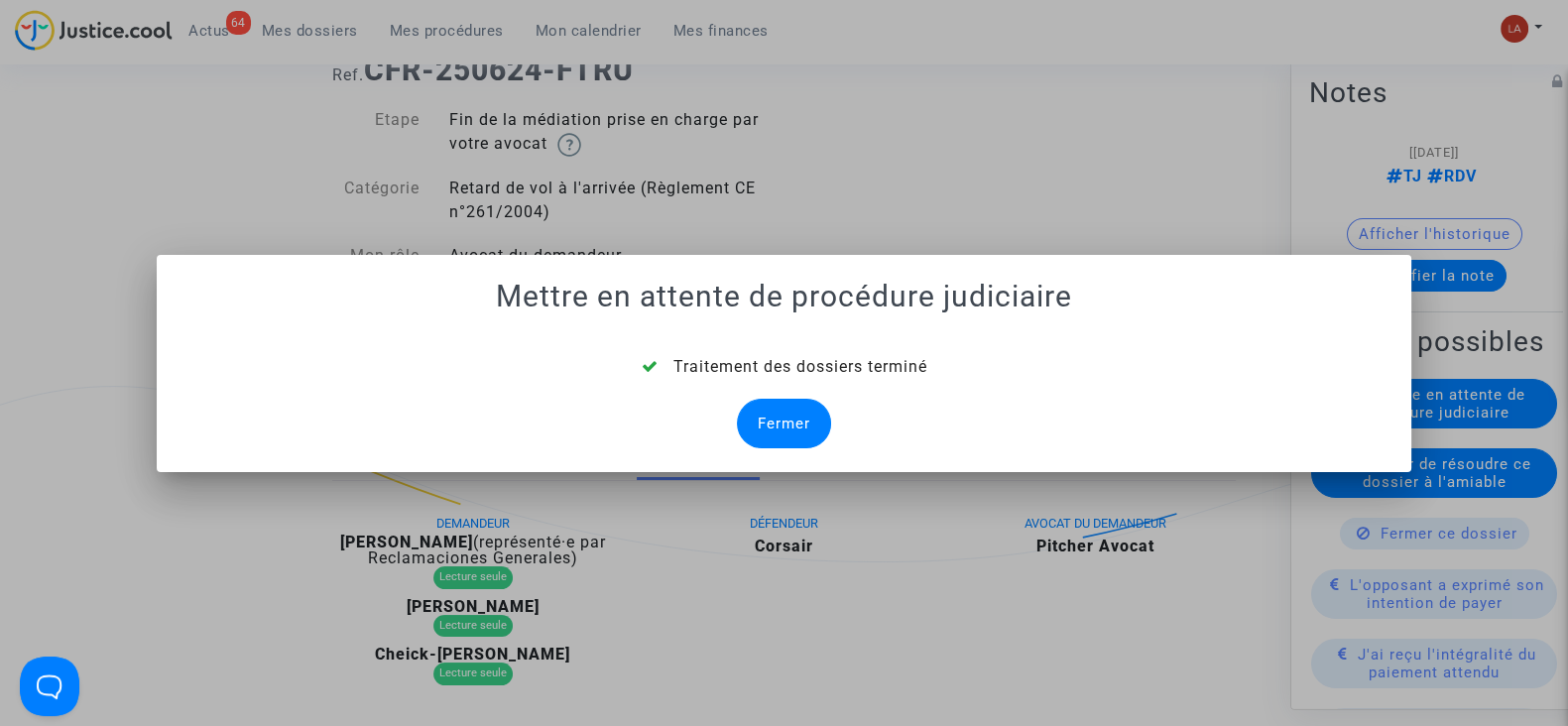
click at [804, 431] on div "Fermer" at bounding box center [784, 423] width 94 height 50
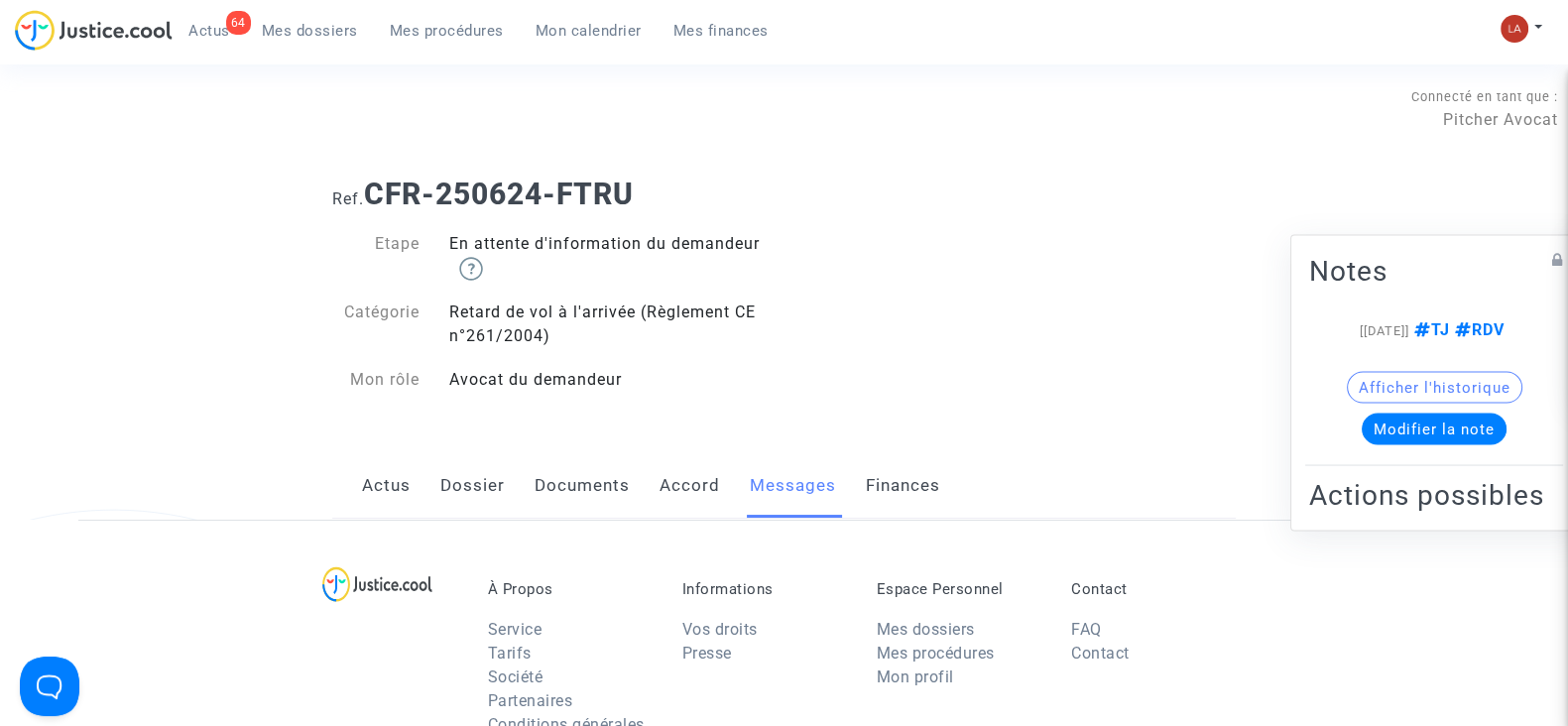
scroll to position [123, 0]
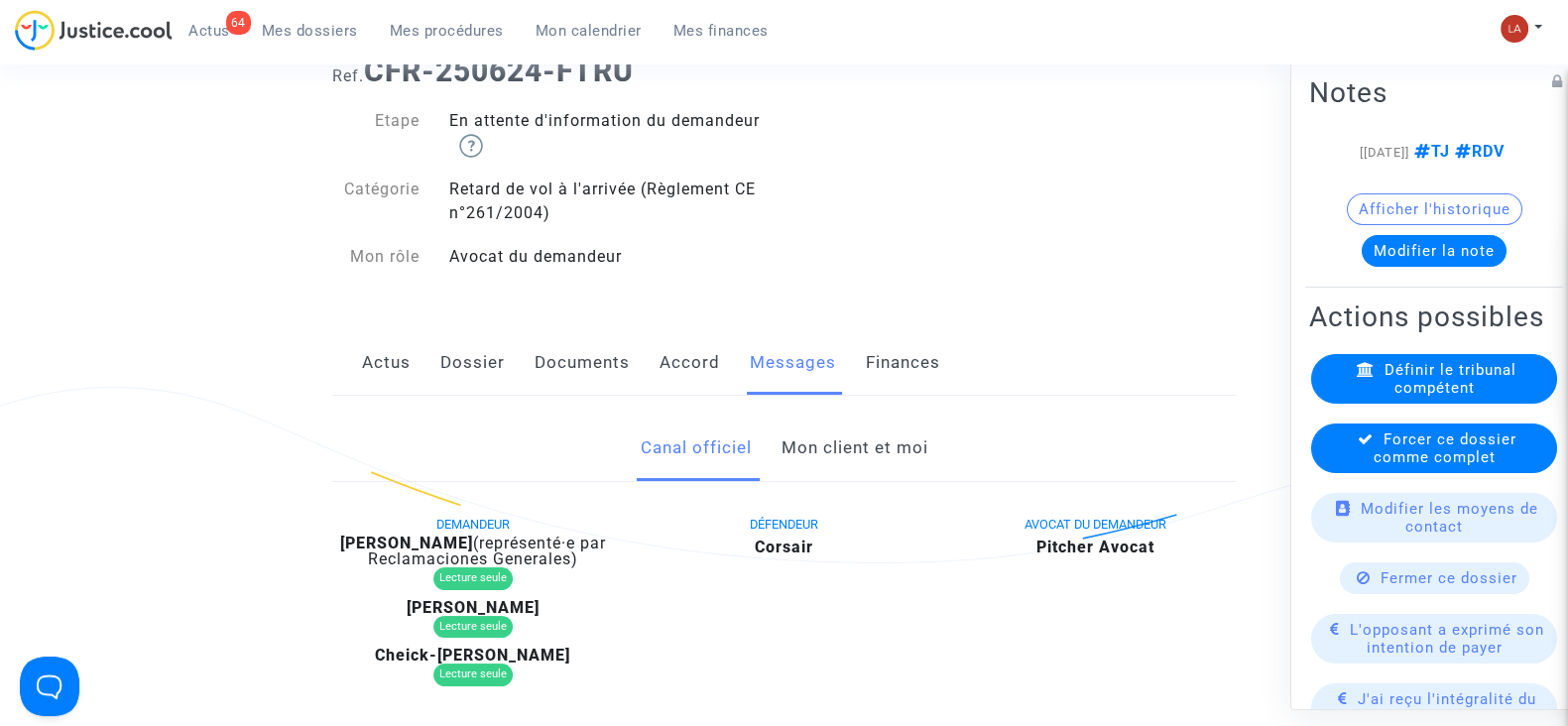
click at [1349, 473] on div "Forcer ce dossier comme complet" at bounding box center [1435, 448] width 246 height 50
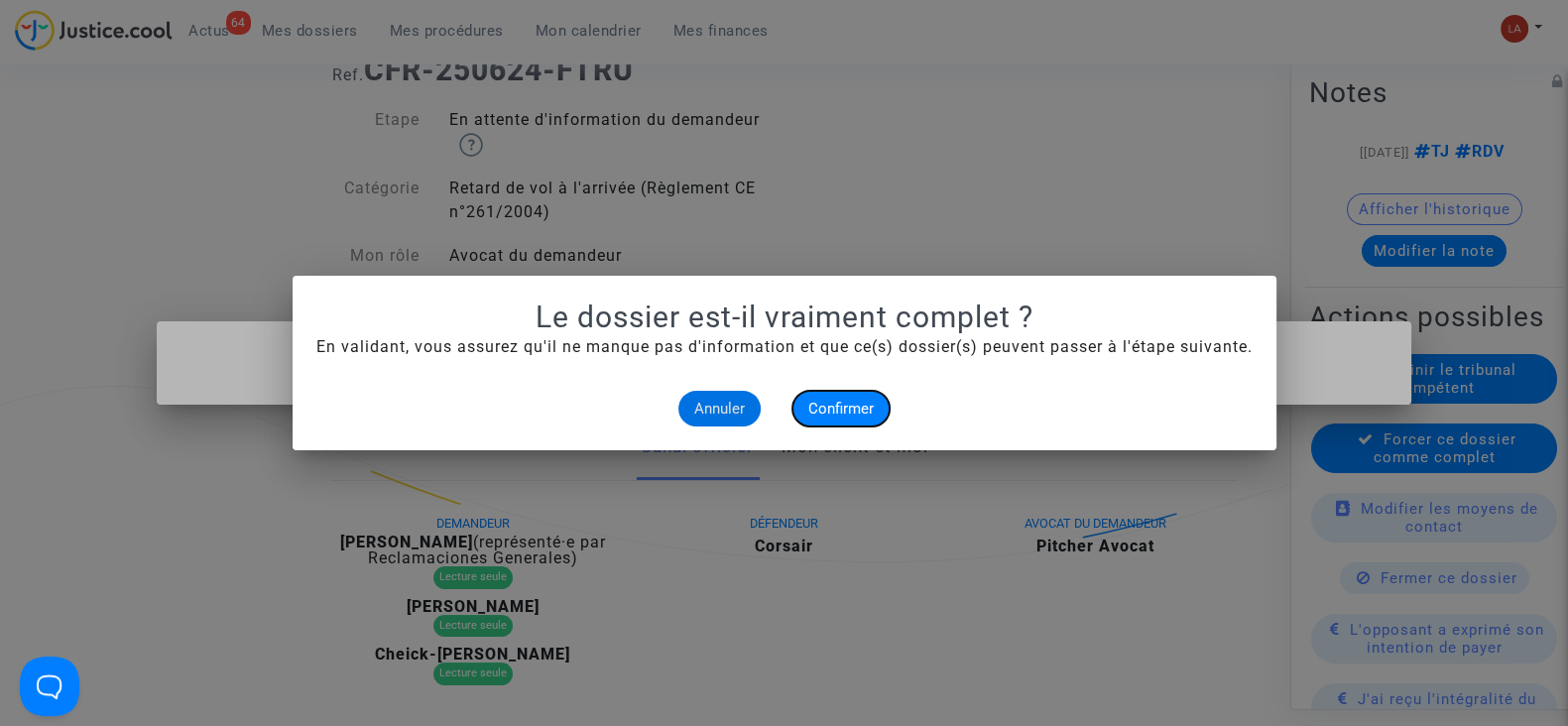
click at [862, 395] on button "Confirmer" at bounding box center [842, 408] width 97 height 36
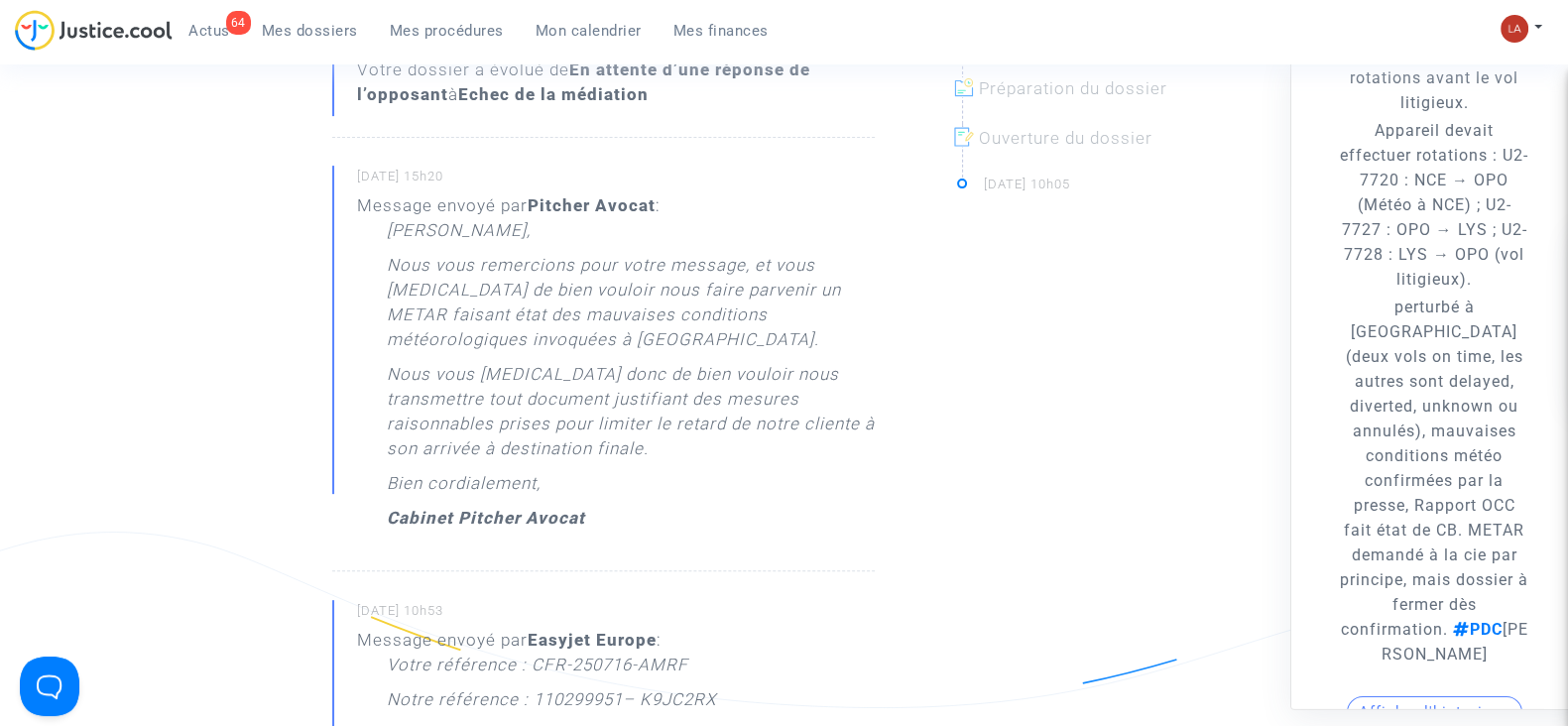
scroll to position [247, 0]
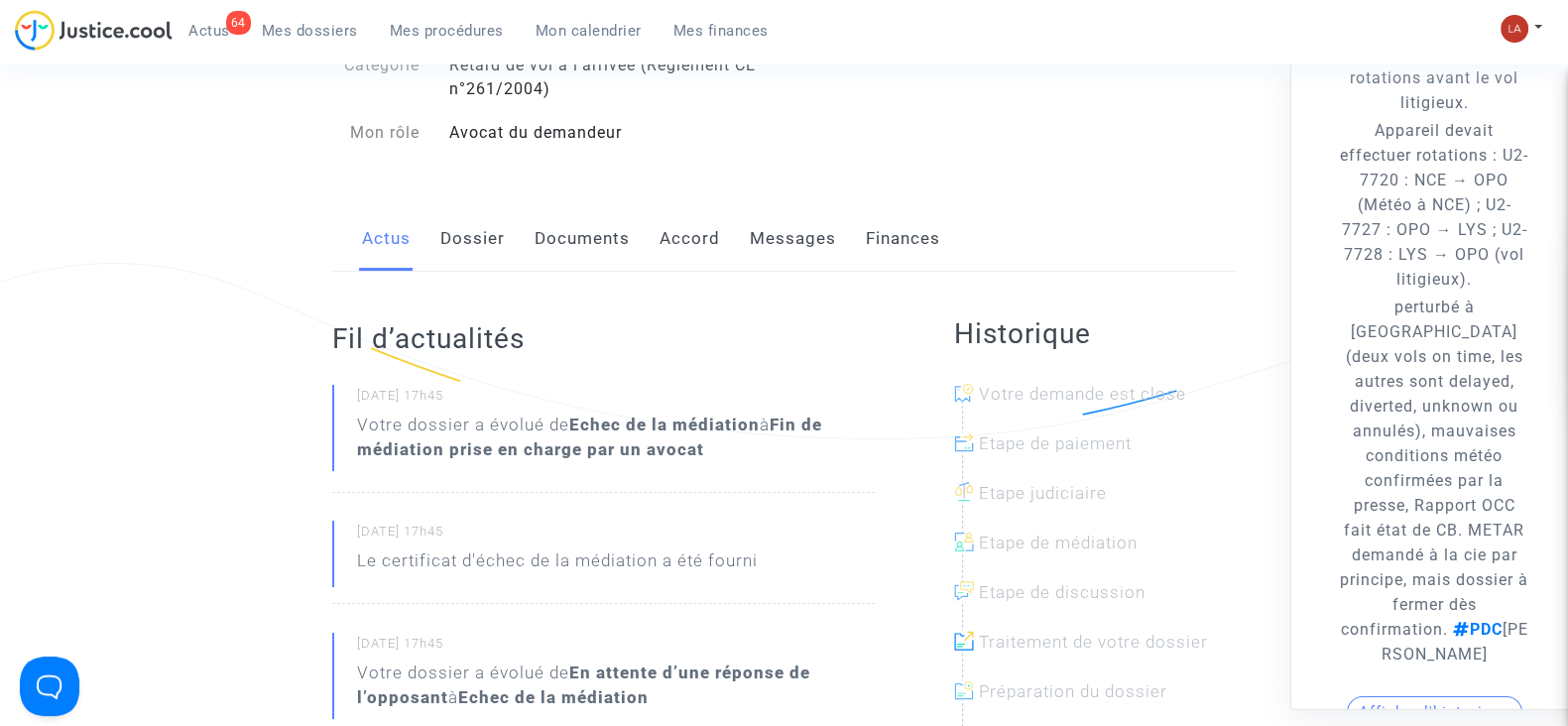
click at [545, 221] on link "Documents" at bounding box center [582, 239] width 95 height 66
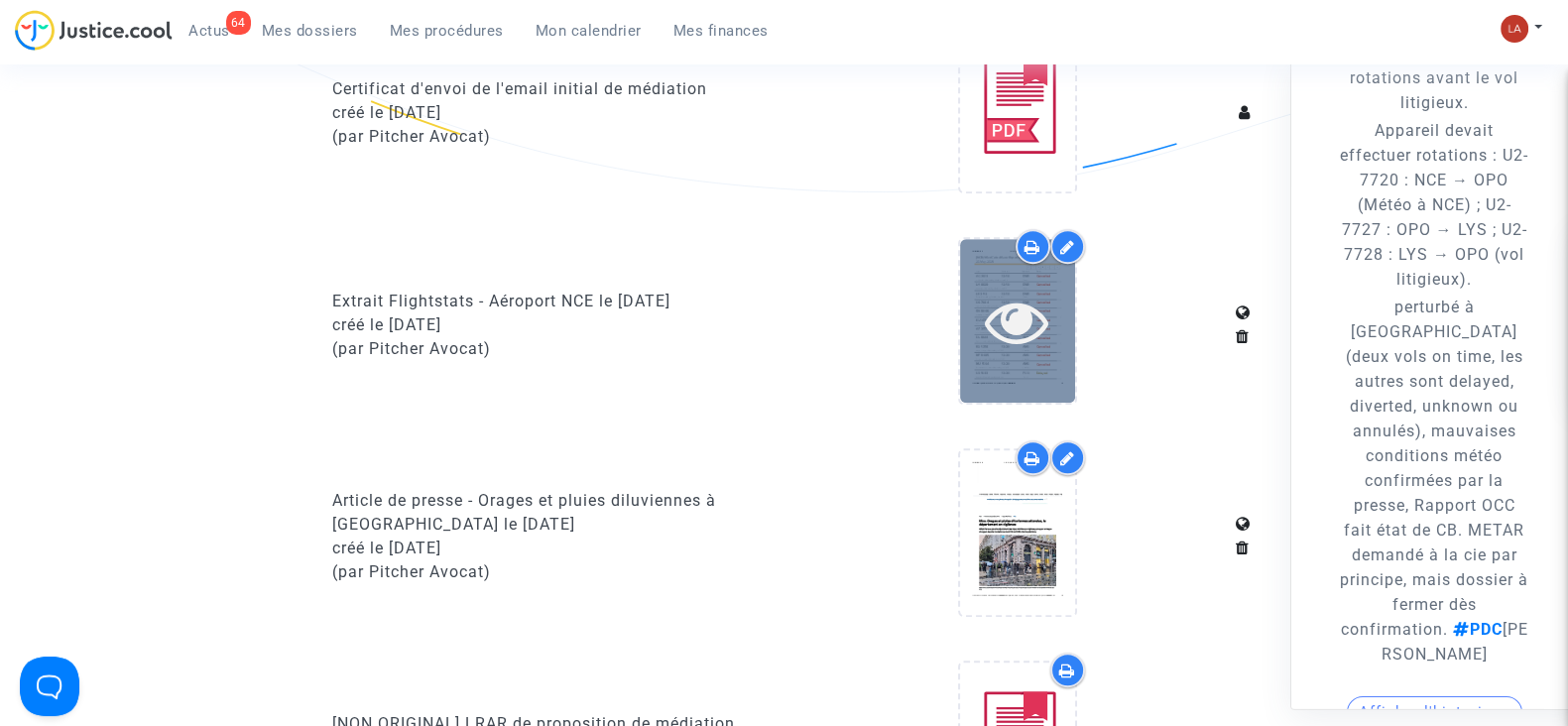
scroll to position [1364, 0]
click at [1013, 329] on icon at bounding box center [1017, 323] width 65 height 64
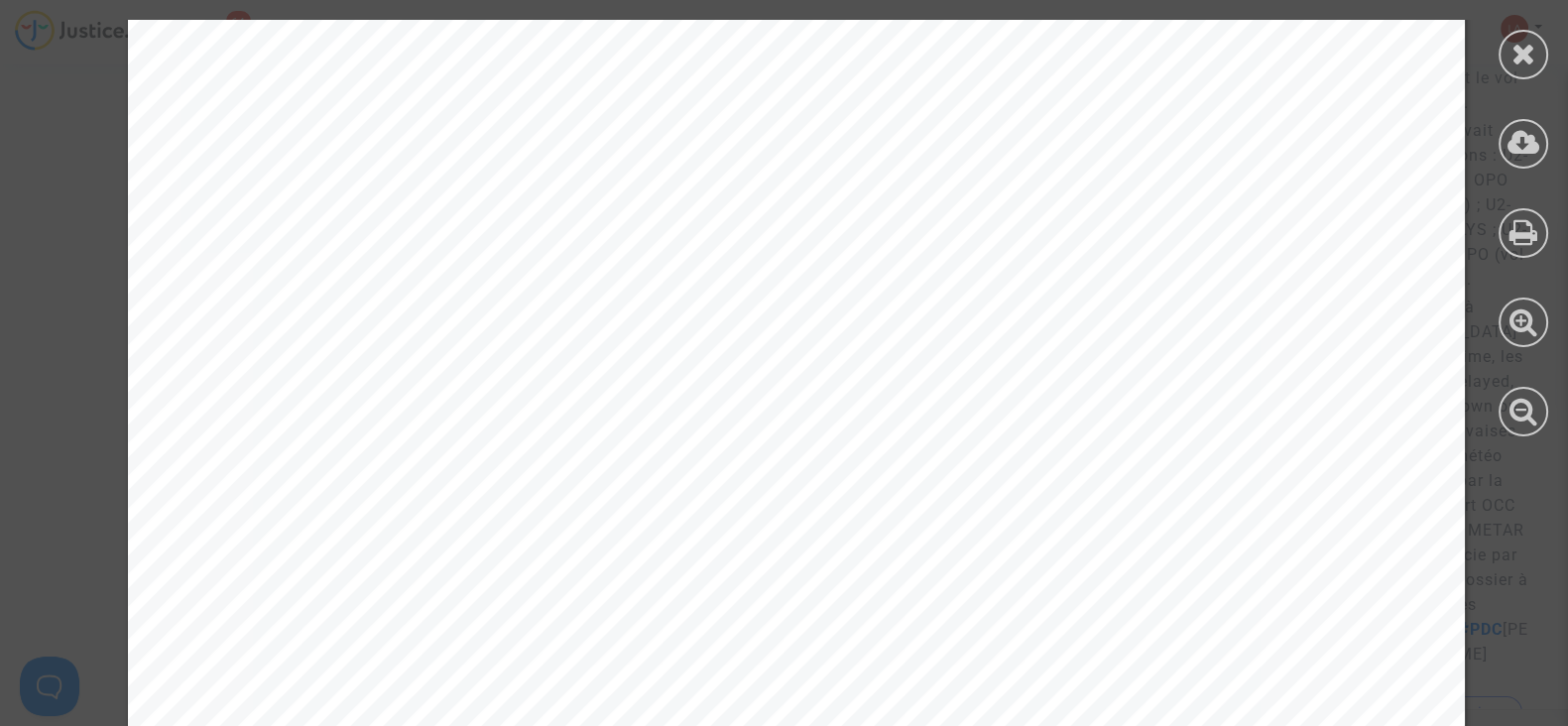
scroll to position [12268, 0]
click at [1502, 45] on div at bounding box center [1523, 55] width 50 height 50
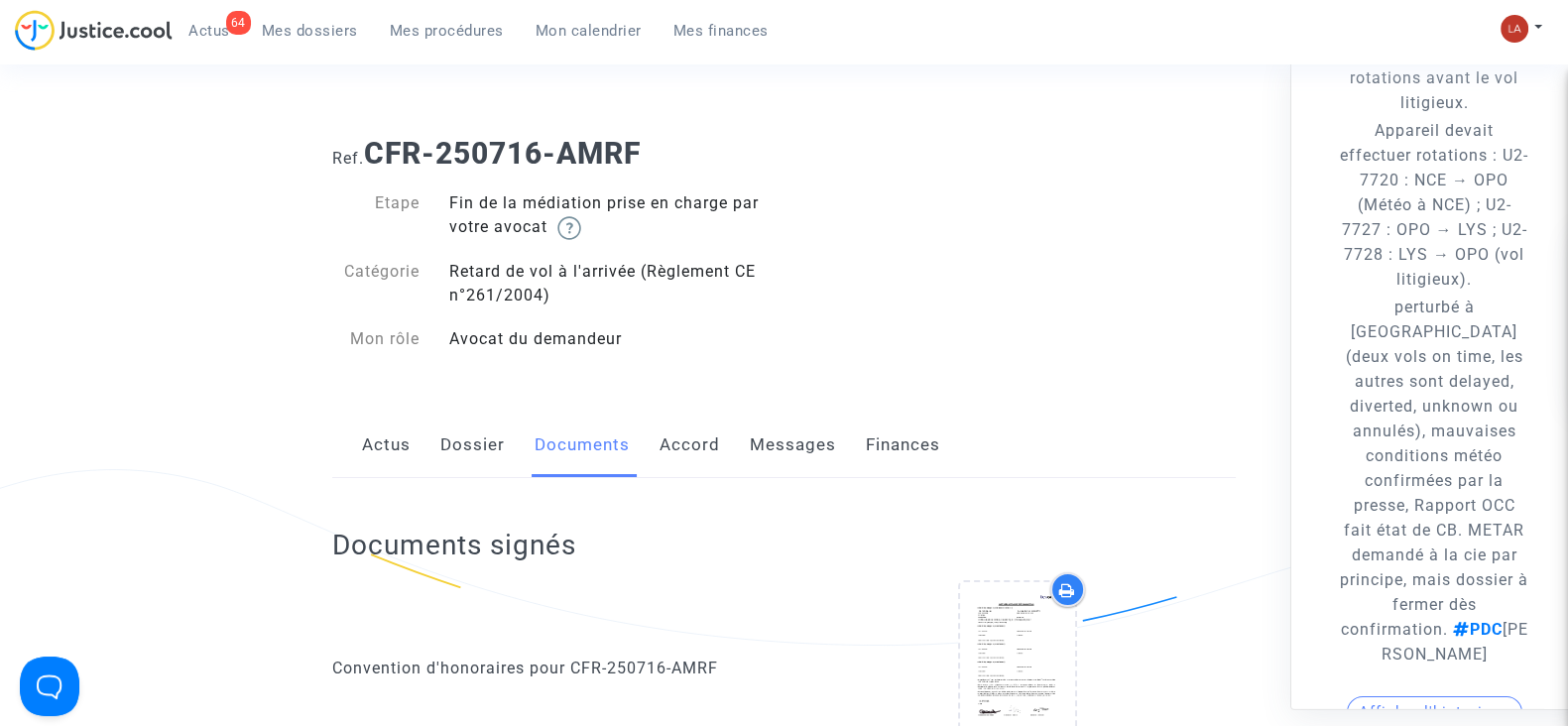
scroll to position [0, 0]
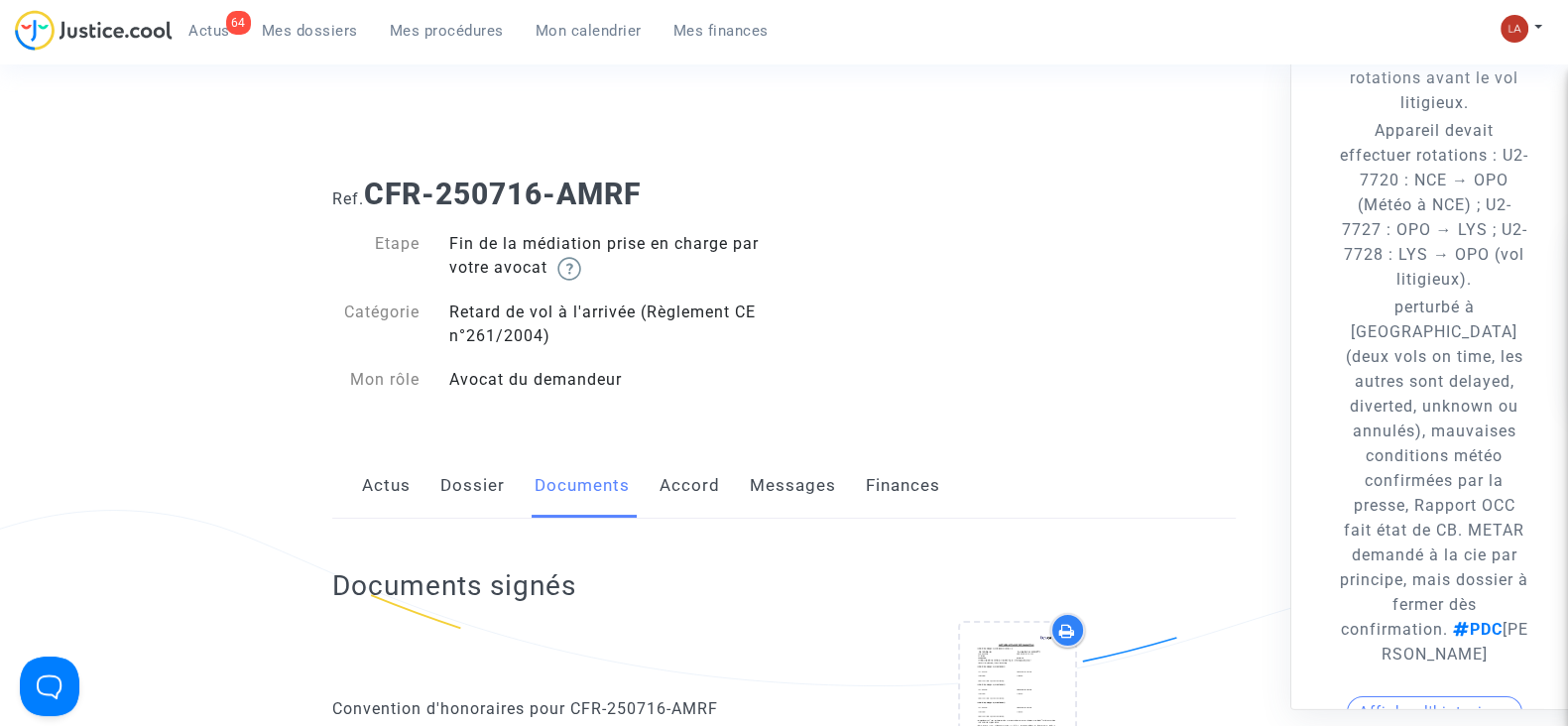
click at [803, 516] on link "Messages" at bounding box center [793, 486] width 86 height 66
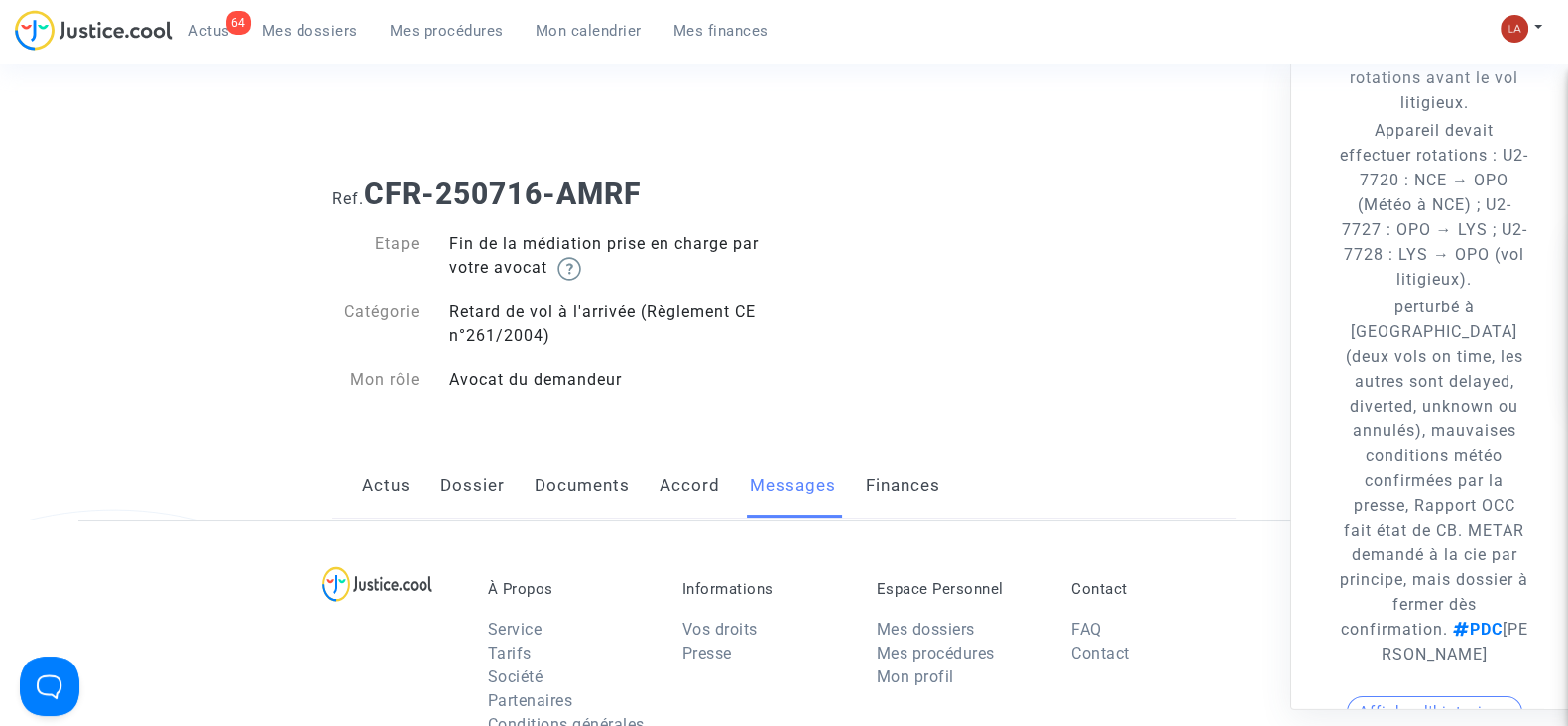
click at [805, 509] on link "Messages" at bounding box center [793, 486] width 86 height 66
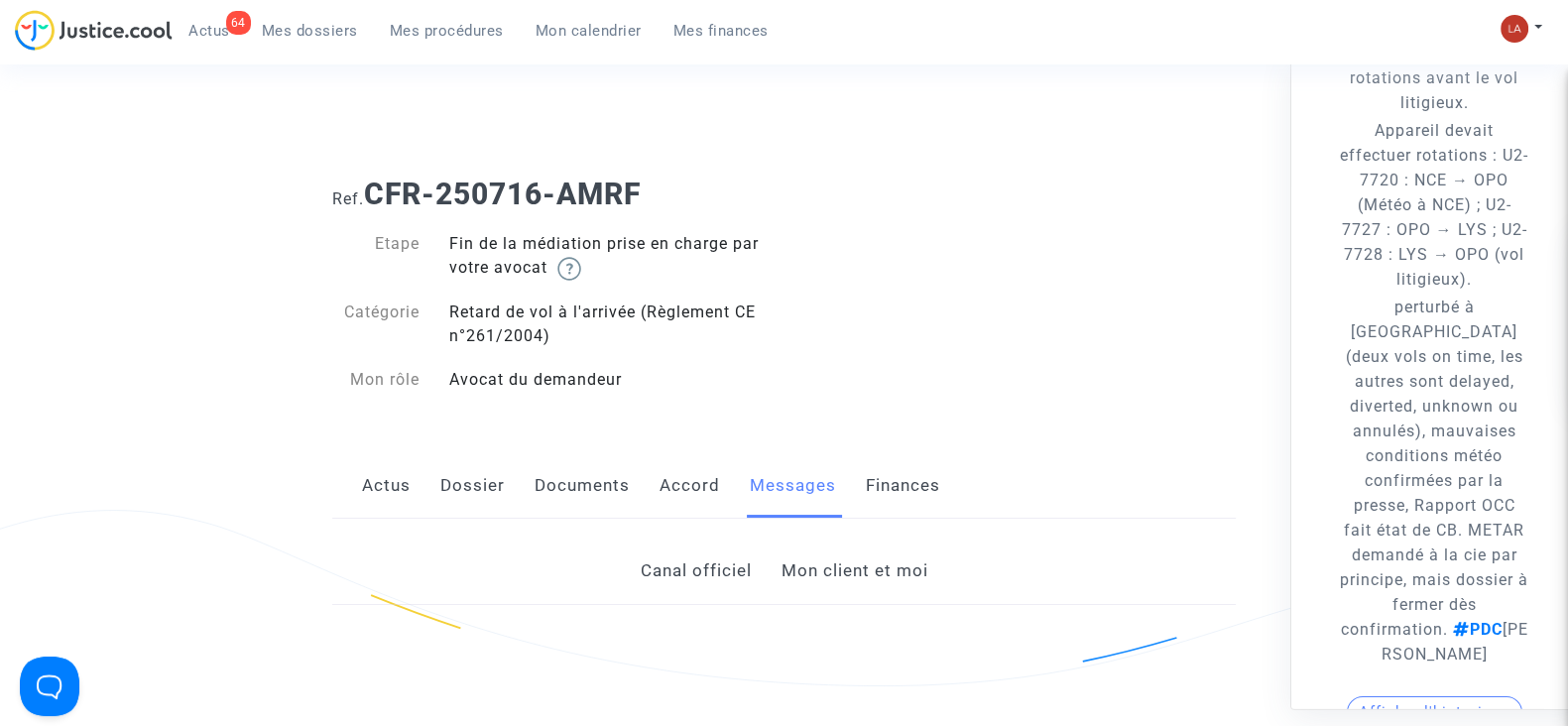
click at [869, 577] on link "Mon client et moi" at bounding box center [855, 571] width 147 height 66
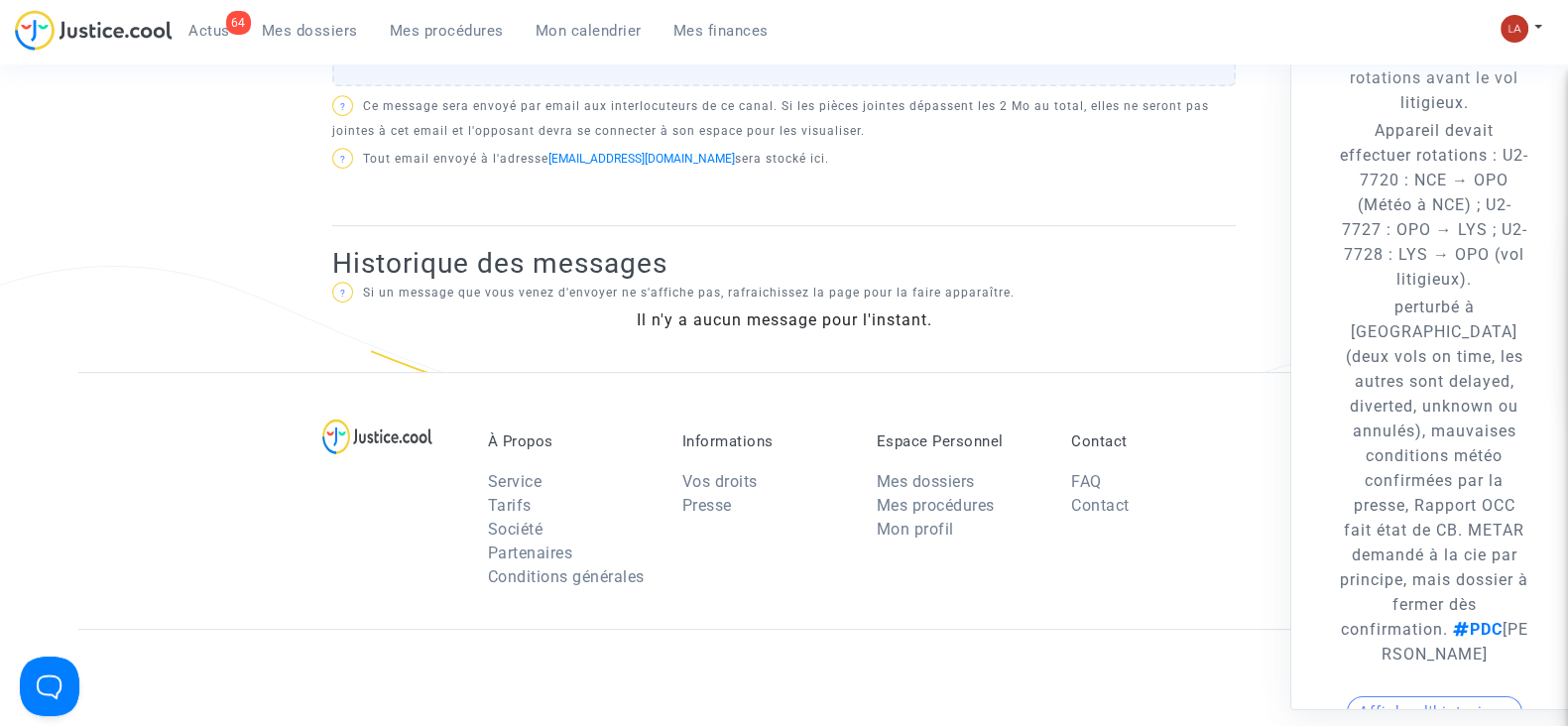
scroll to position [495, 0]
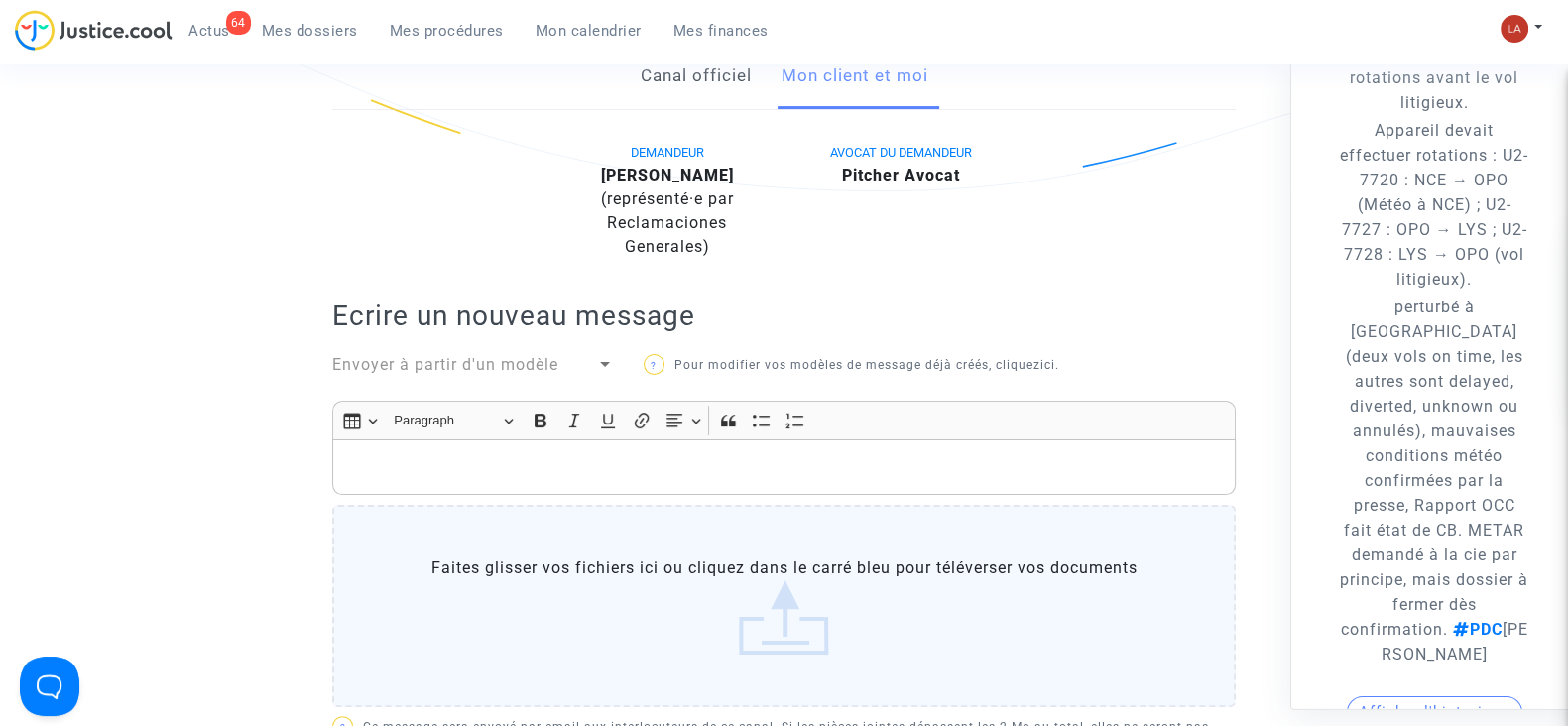
click at [727, 469] on p "Rich Text Editor, main" at bounding box center [784, 467] width 882 height 25
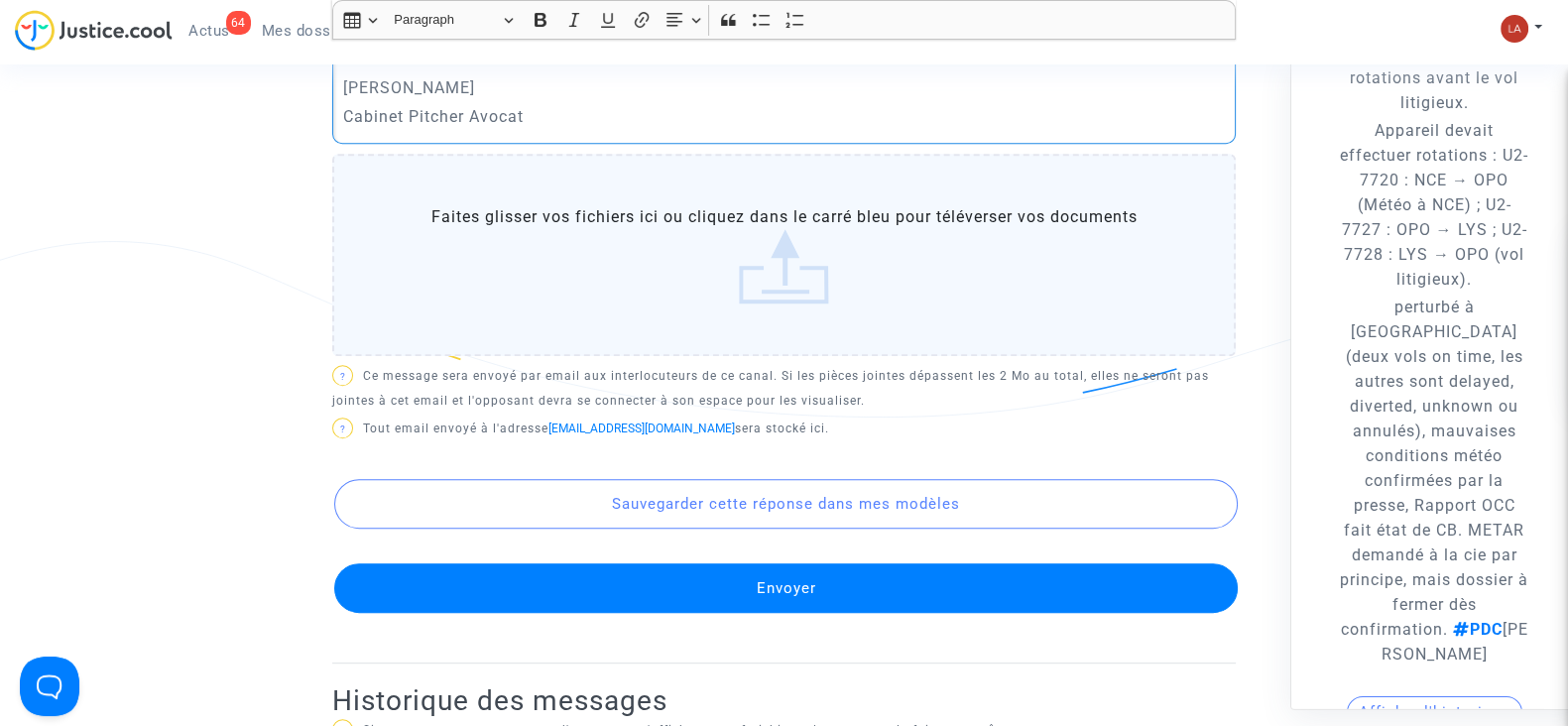
scroll to position [1141, 0]
click at [671, 582] on button "Envoyer" at bounding box center [785, 587] width 903 height 50
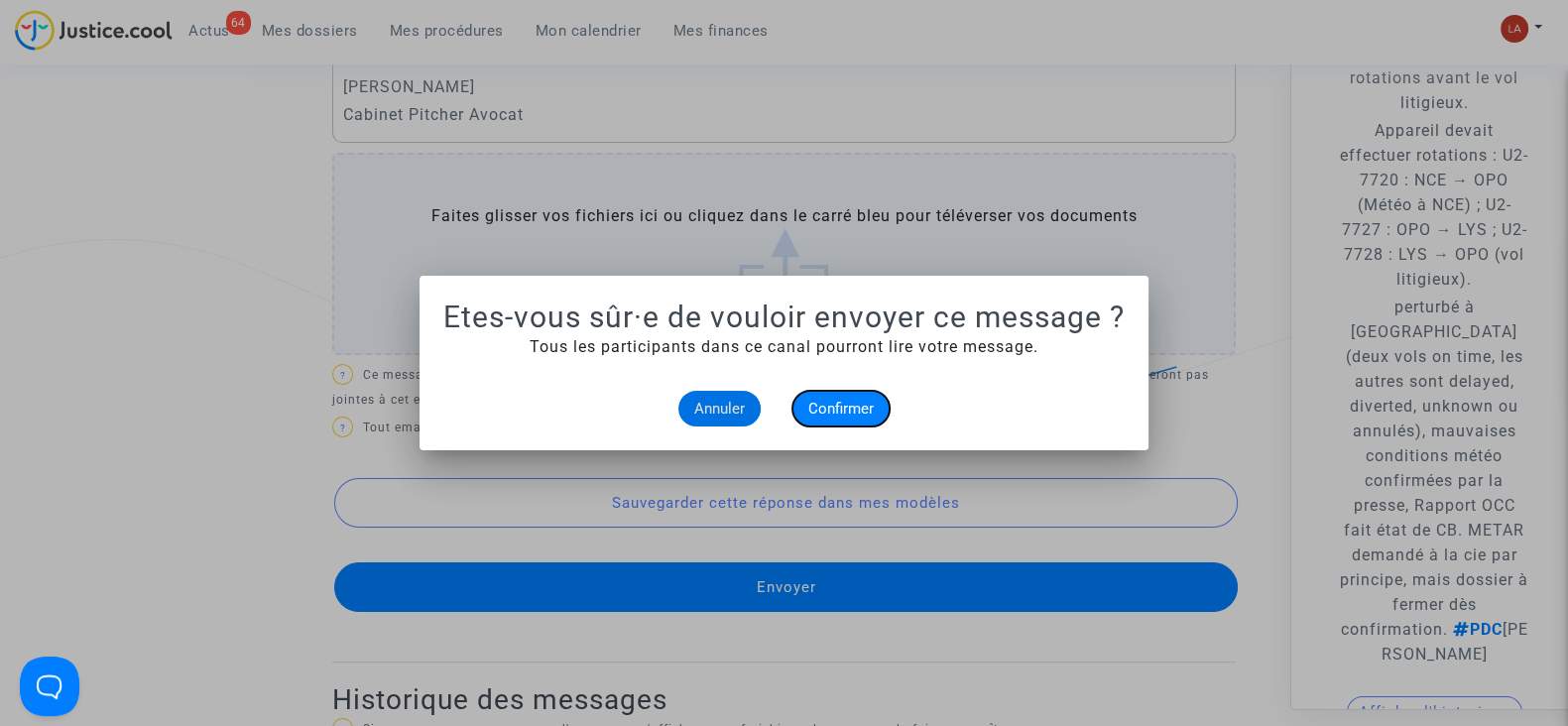
click at [880, 391] on button "Confirmer" at bounding box center [842, 408] width 97 height 36
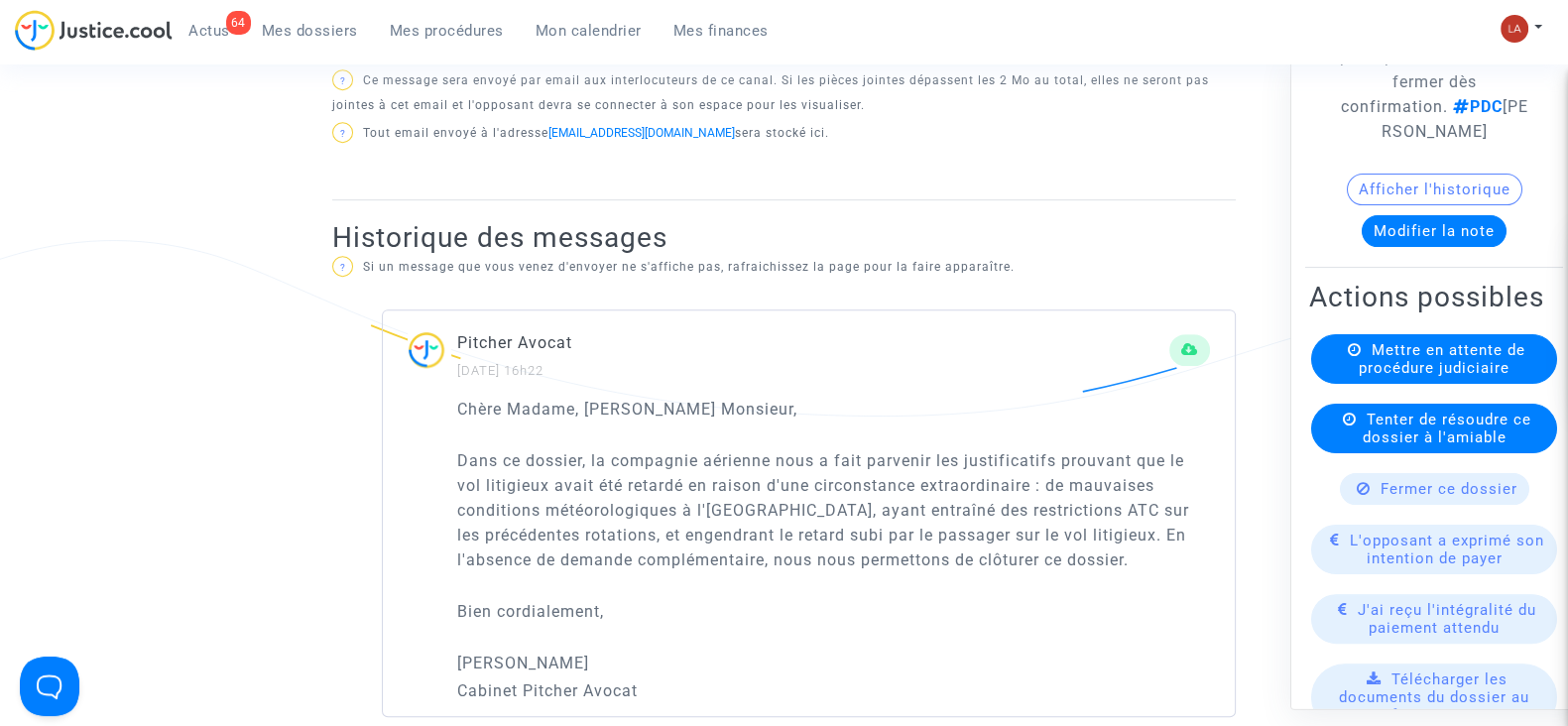
scroll to position [651, 0]
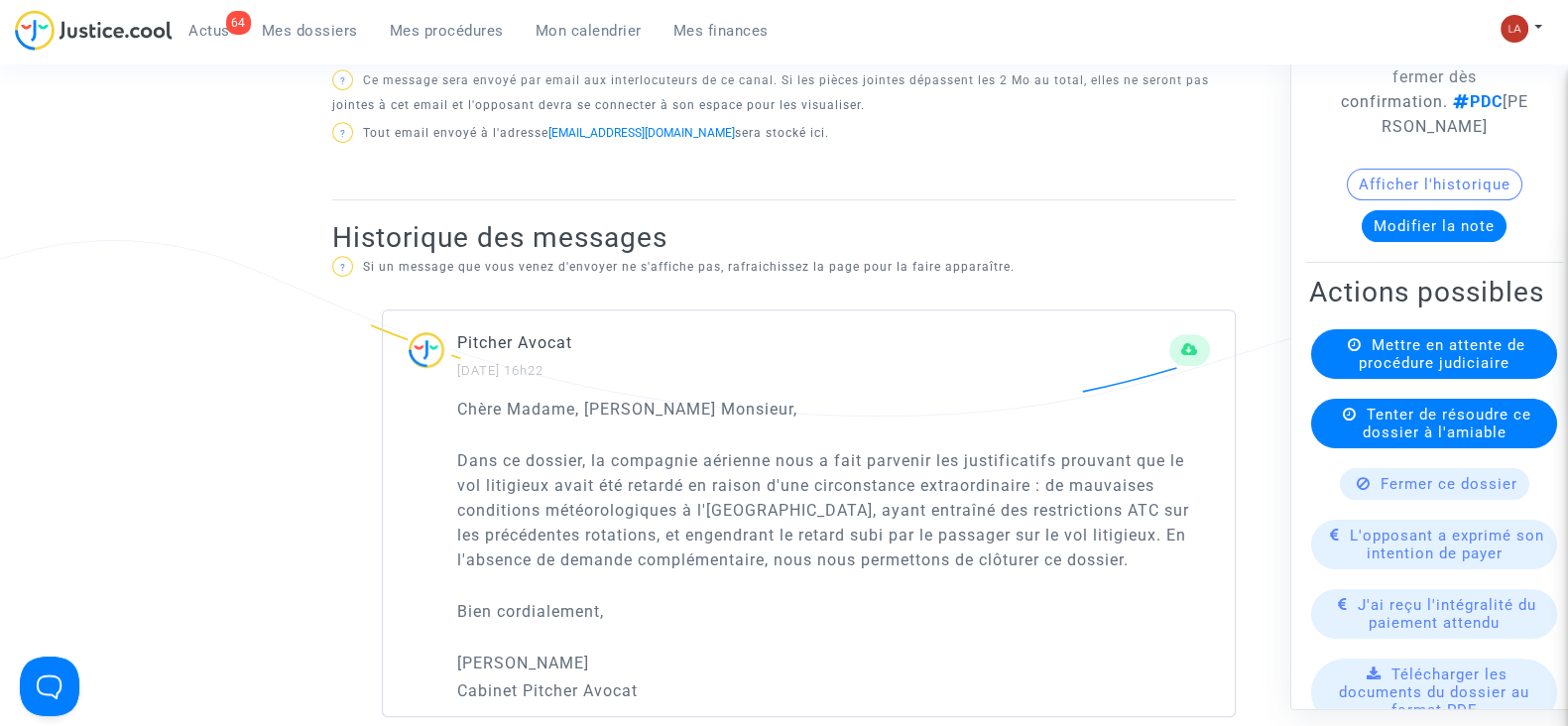
click at [1381, 493] on span "Fermer ce dossier" at bounding box center [1450, 484] width 137 height 18
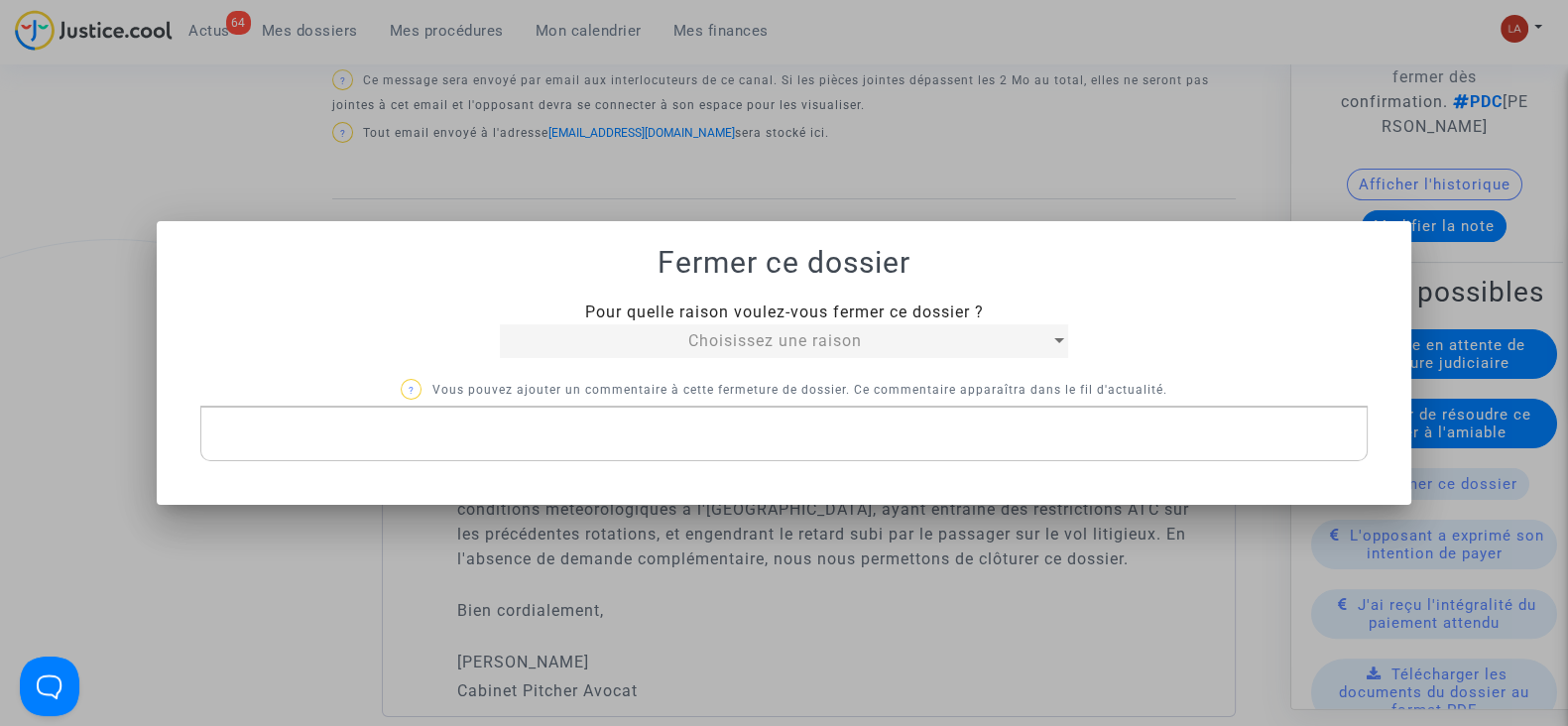
scroll to position [0, 0]
click at [551, 330] on div "Choisissez une raison" at bounding box center [775, 341] width 550 height 24
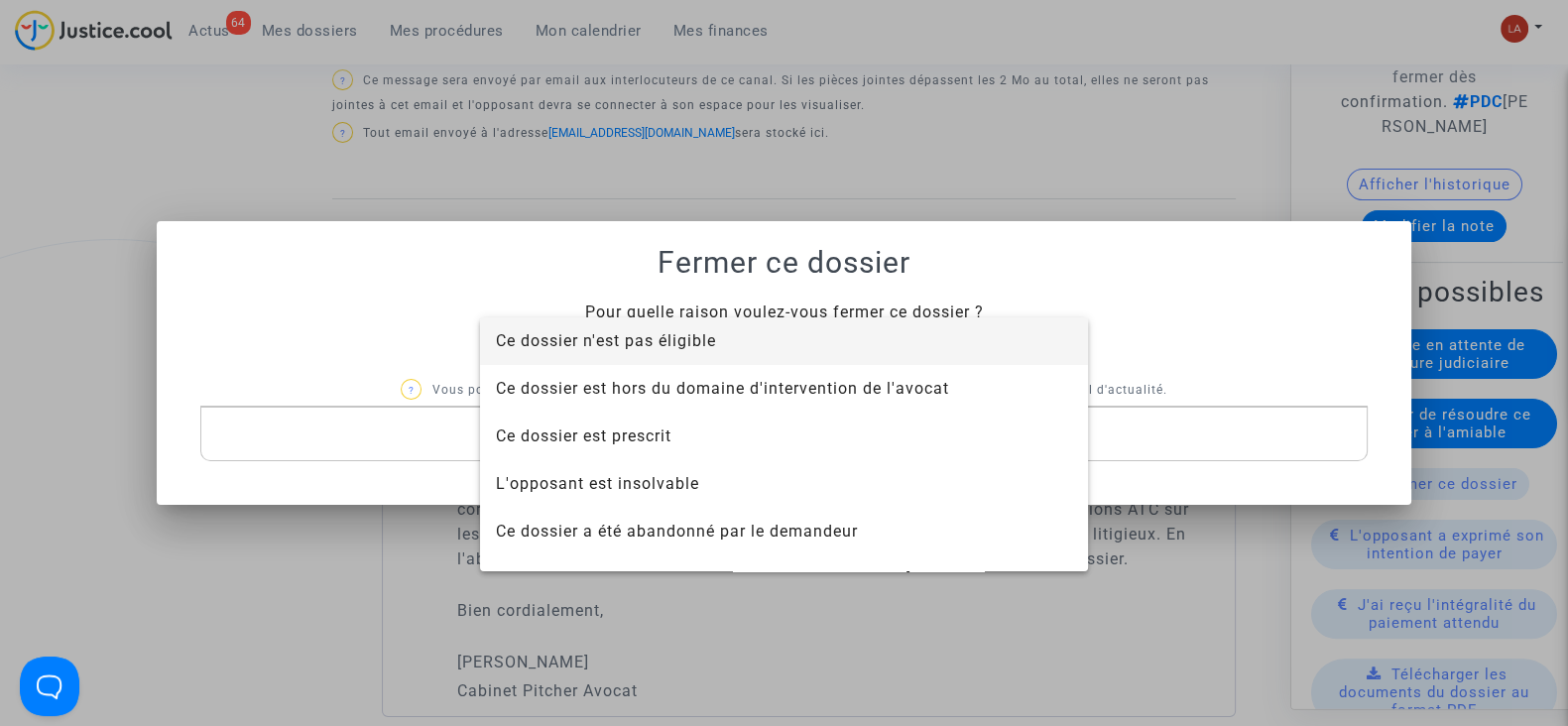
click at [553, 341] on span "Ce dossier n'est pas éligible" at bounding box center [606, 340] width 221 height 19
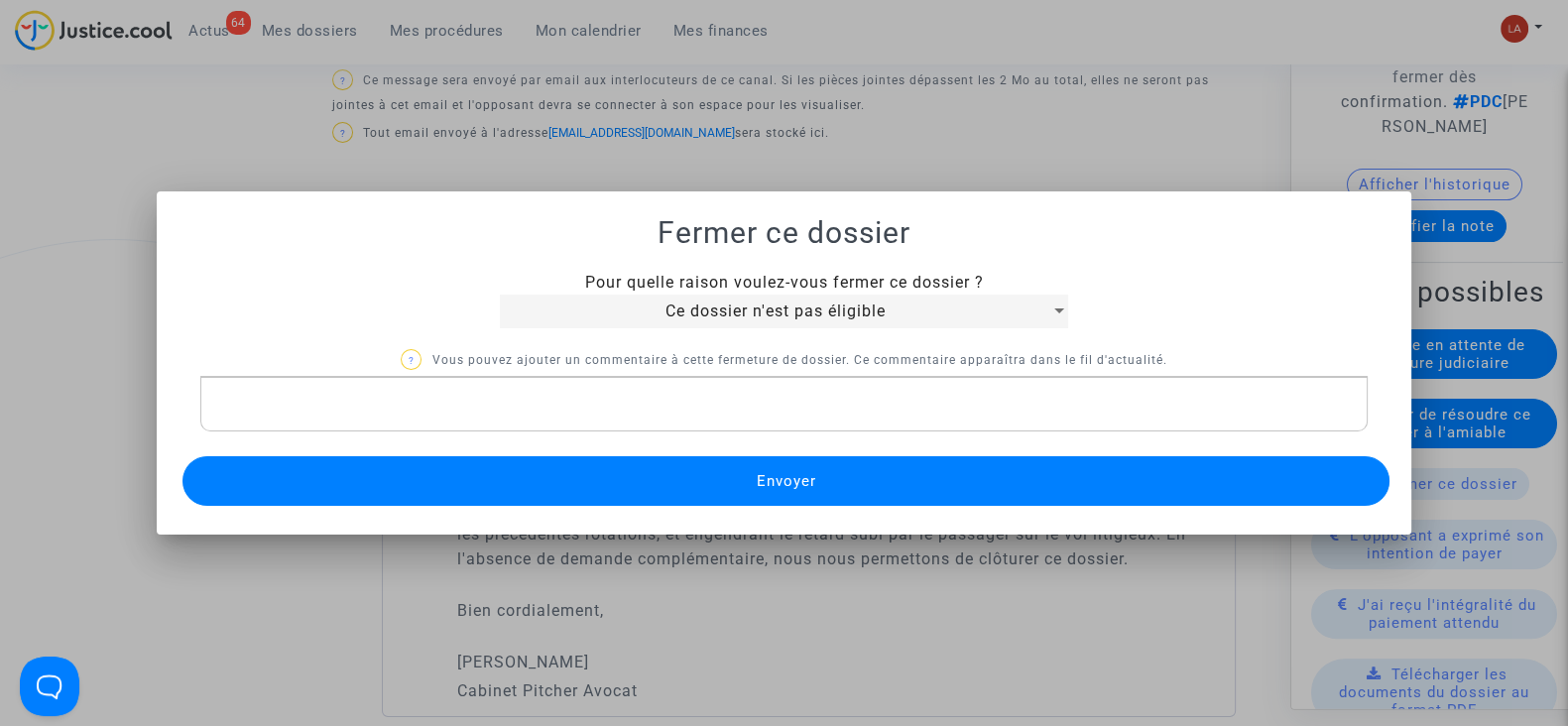
click at [517, 413] on p "Rich Text Editor, main" at bounding box center [785, 403] width 1147 height 25
click at [460, 498] on button "Envoyer" at bounding box center [786, 481] width 1207 height 50
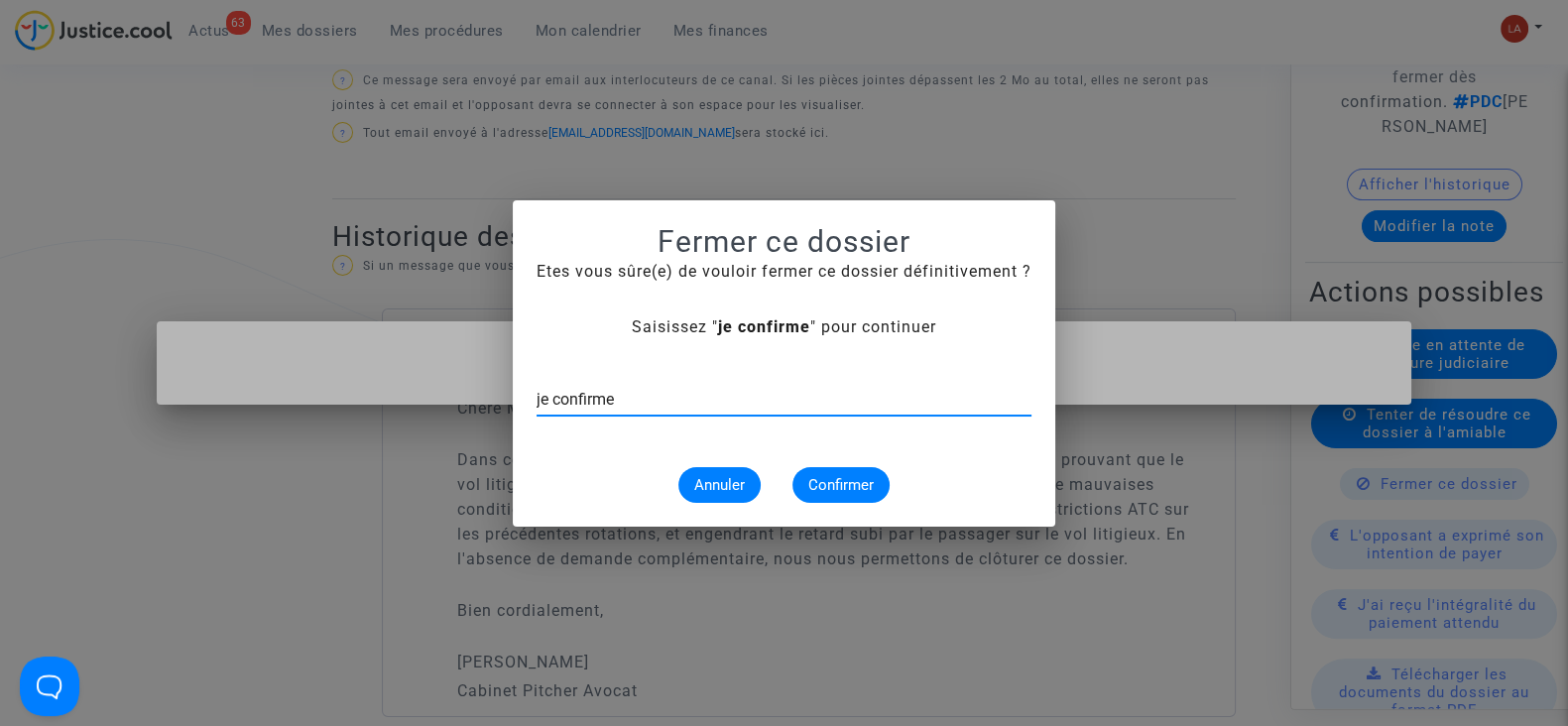
type input "je confirme"
click at [842, 476] on span "Confirmer" at bounding box center [842, 485] width 66 height 18
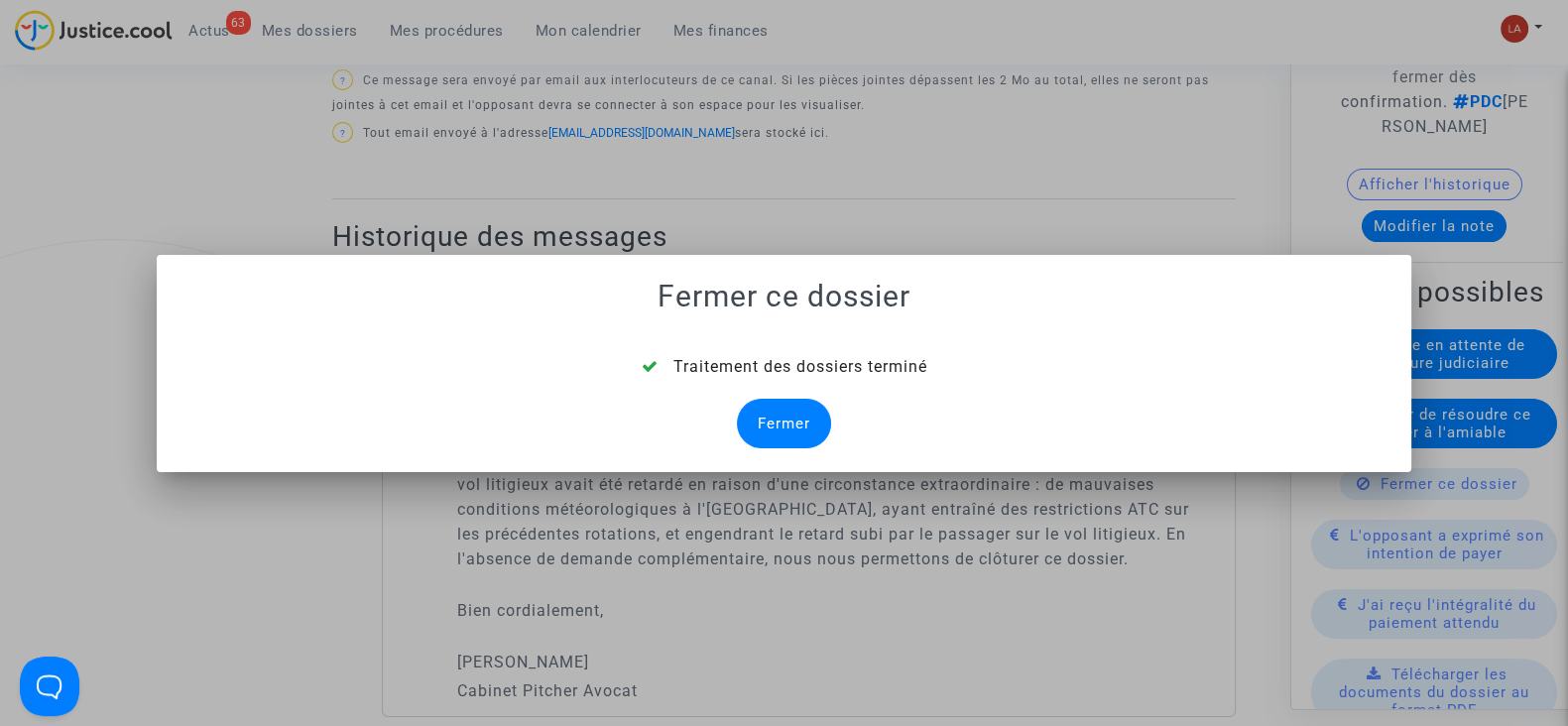
click at [757, 399] on div "Fermer" at bounding box center [784, 423] width 94 height 50
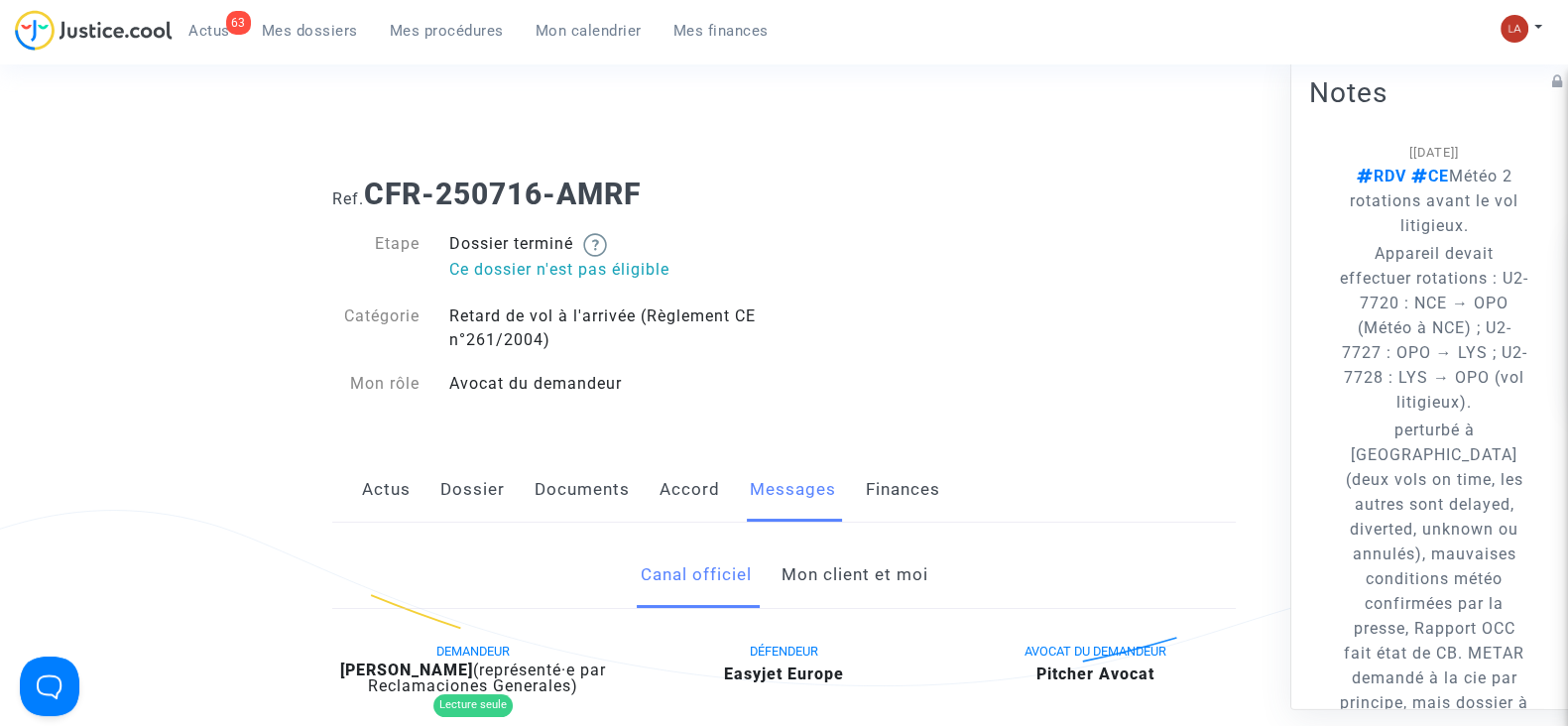
click at [472, 512] on link "Dossier" at bounding box center [472, 490] width 65 height 66
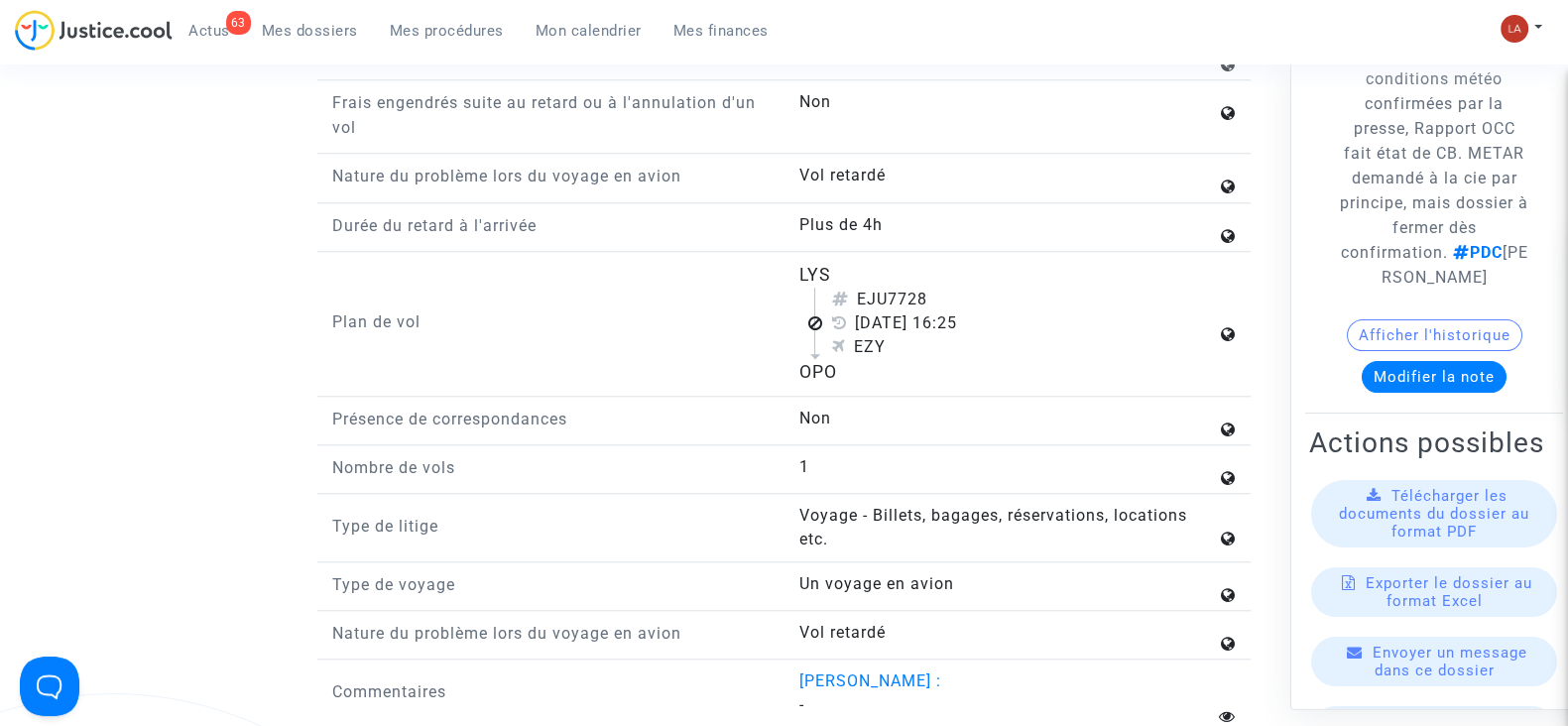
scroll to position [620, 0]
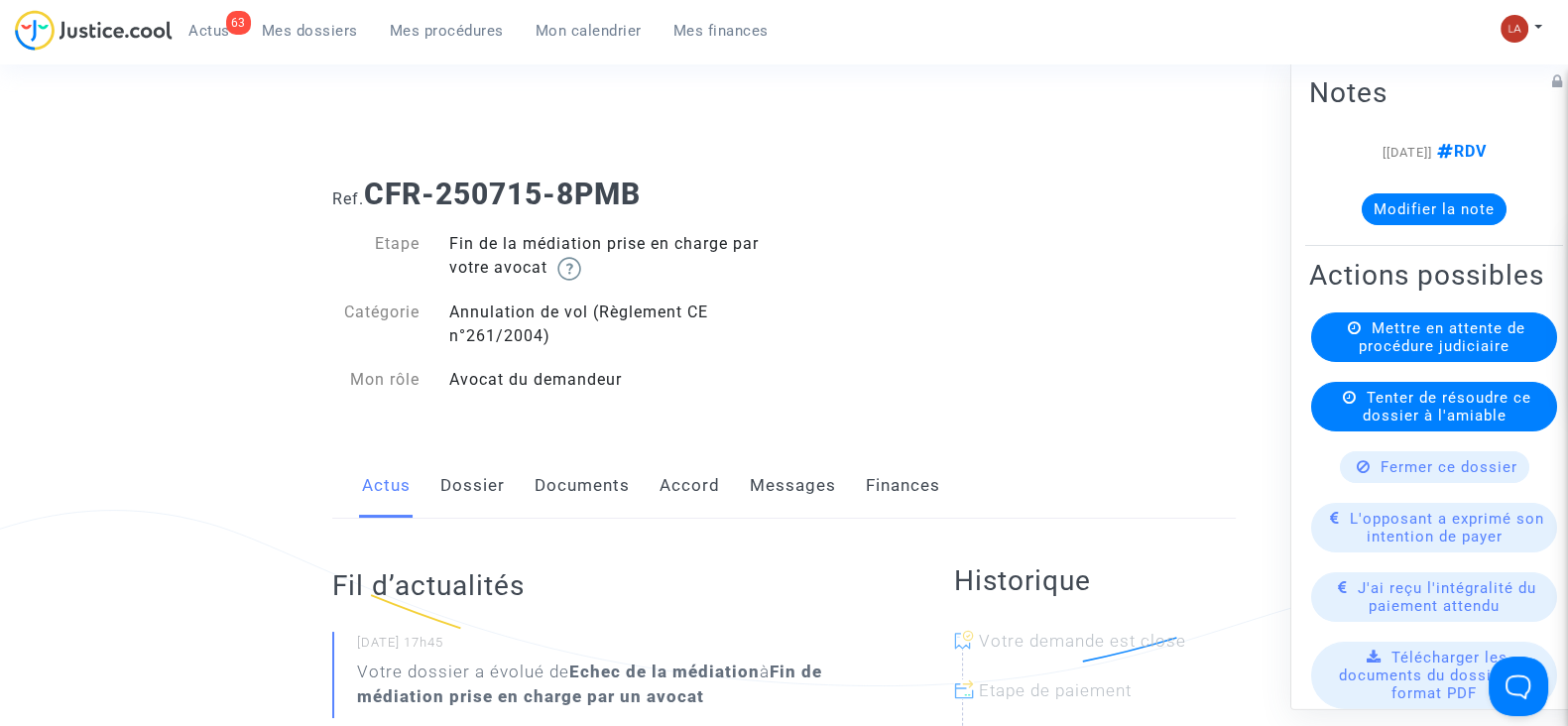
click at [762, 463] on link "Messages" at bounding box center [793, 486] width 86 height 66
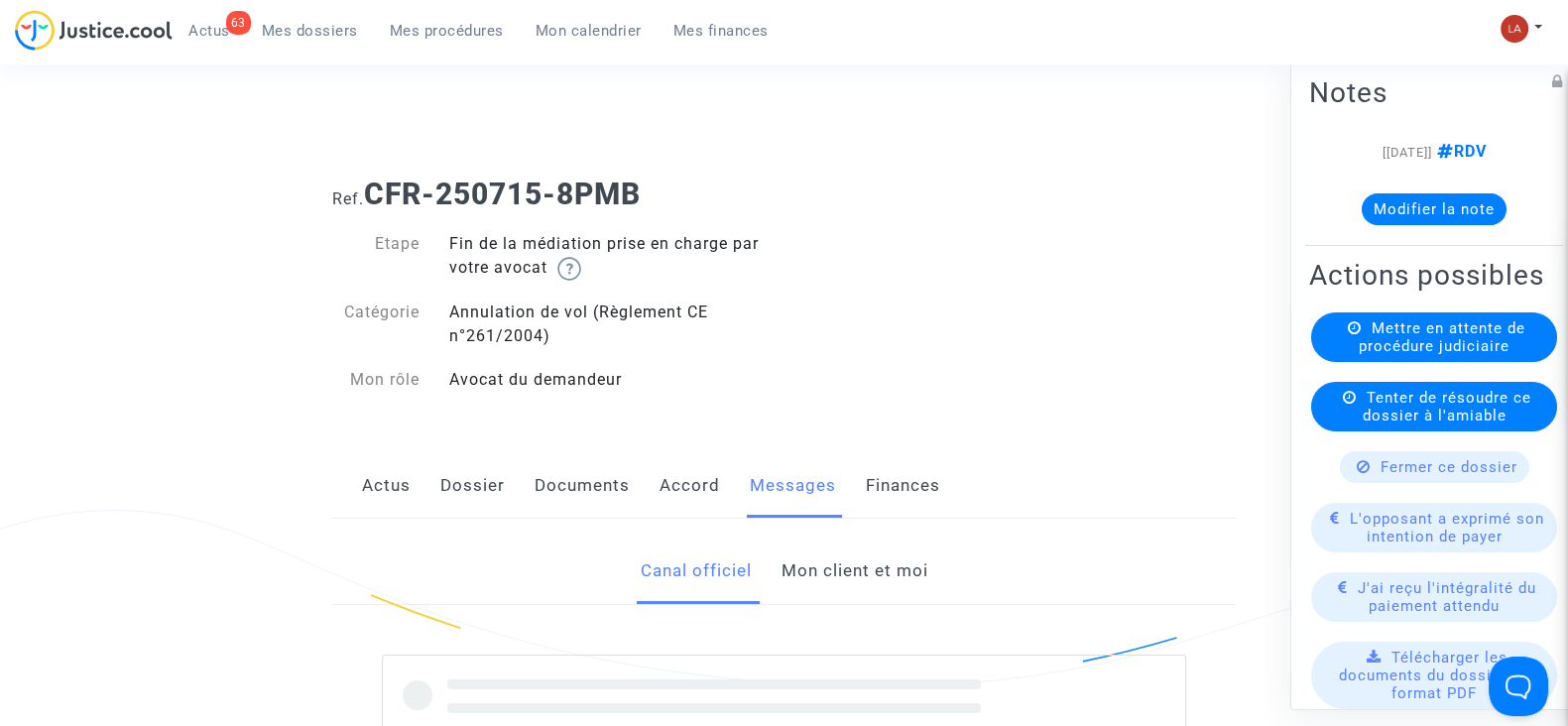
click at [597, 482] on link "Documents" at bounding box center [582, 486] width 95 height 66
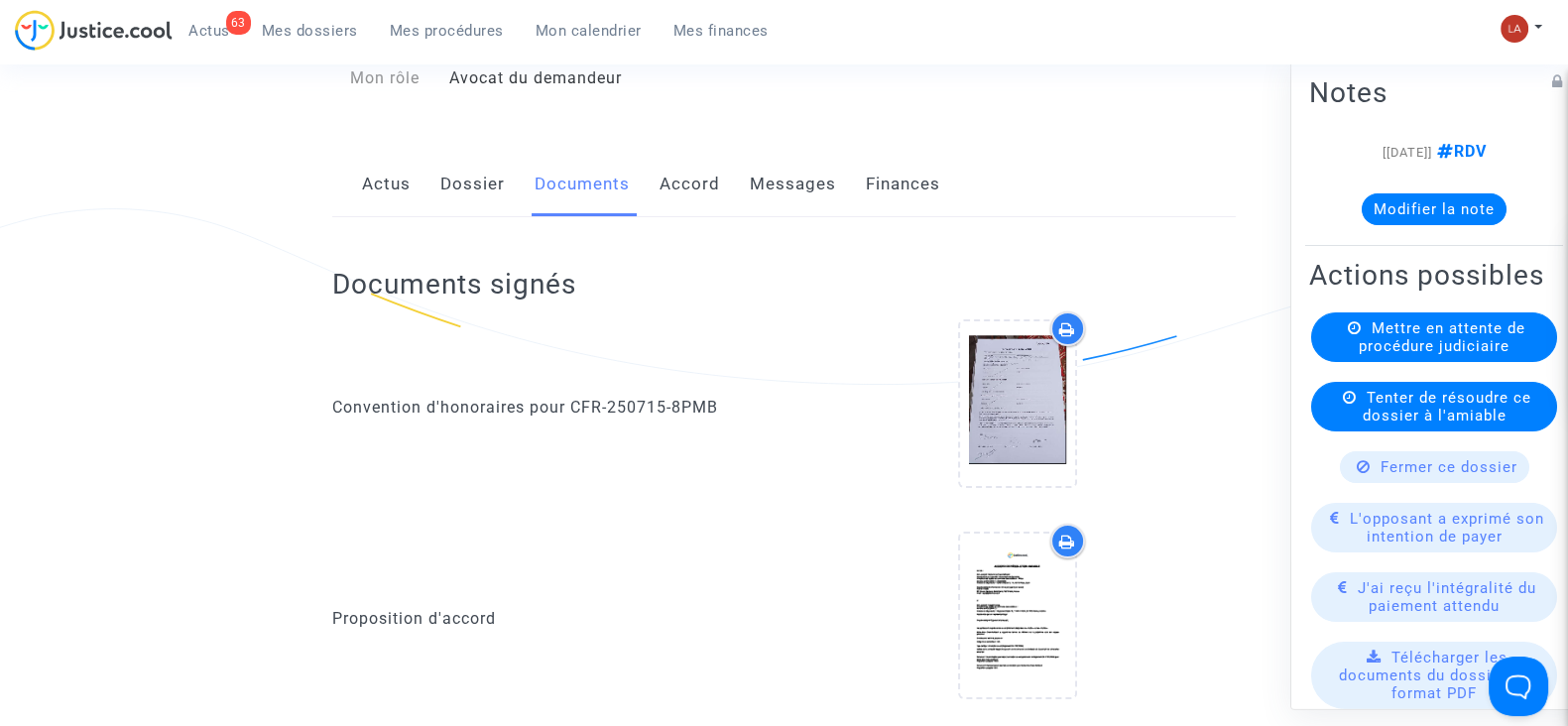
scroll to position [254, 0]
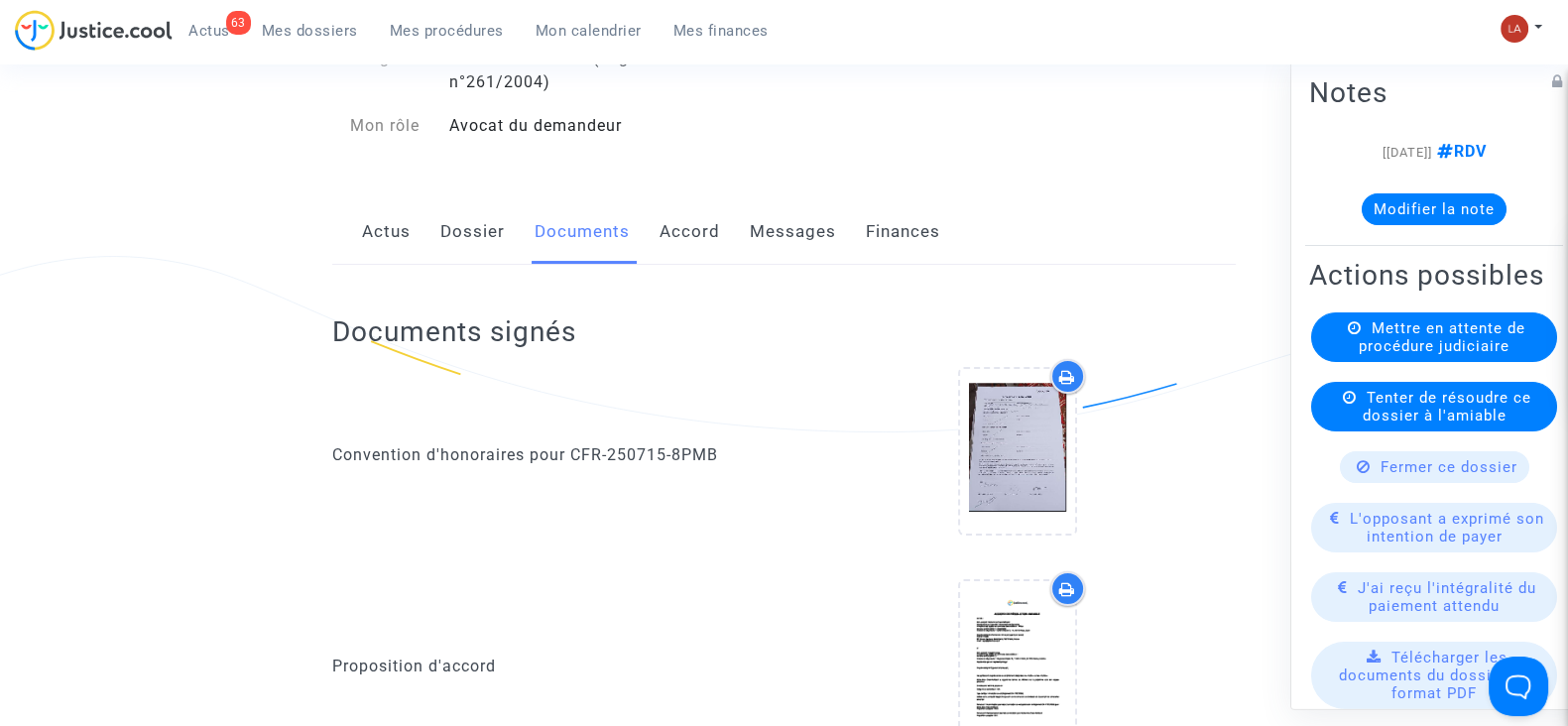
click at [810, 231] on link "Messages" at bounding box center [793, 232] width 86 height 66
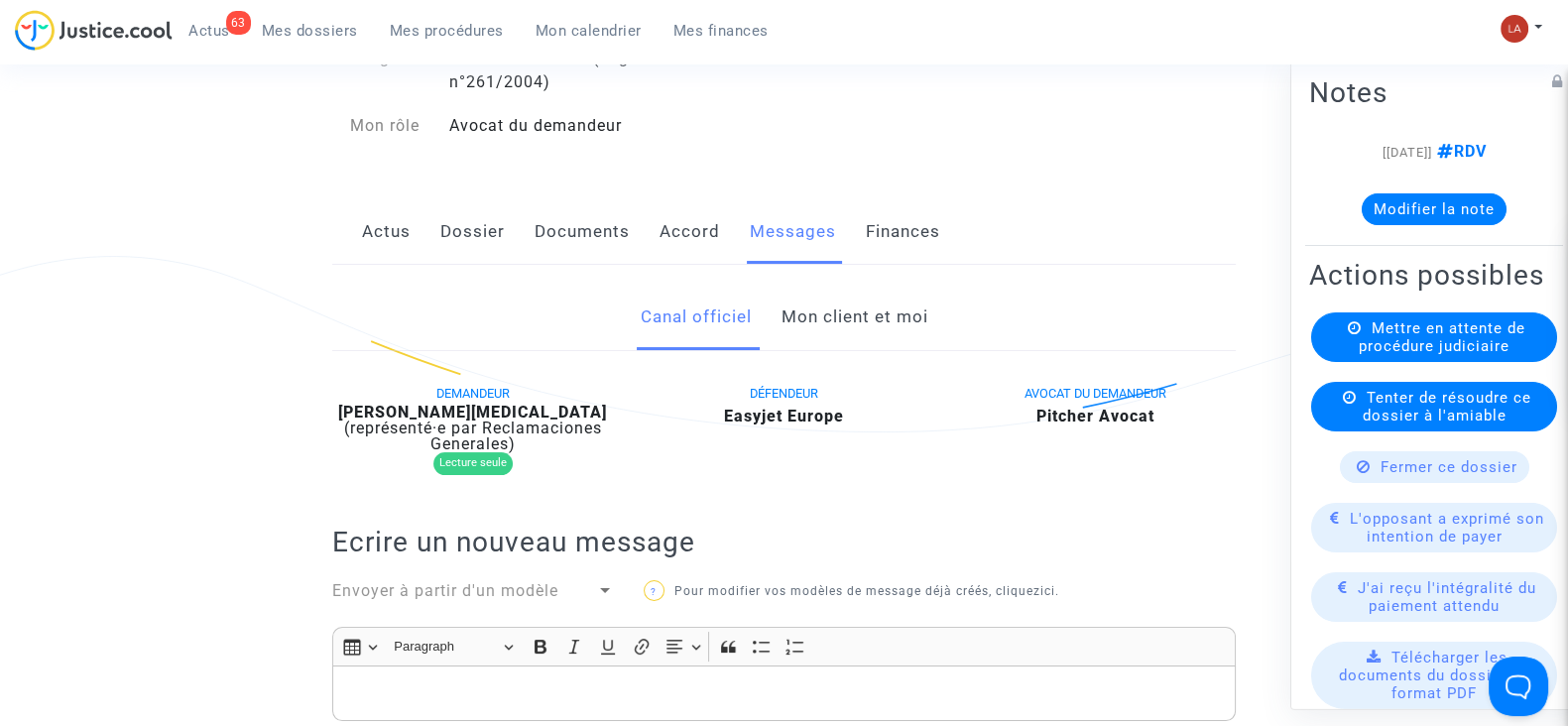
click at [487, 239] on link "Dossier" at bounding box center [472, 232] width 65 height 66
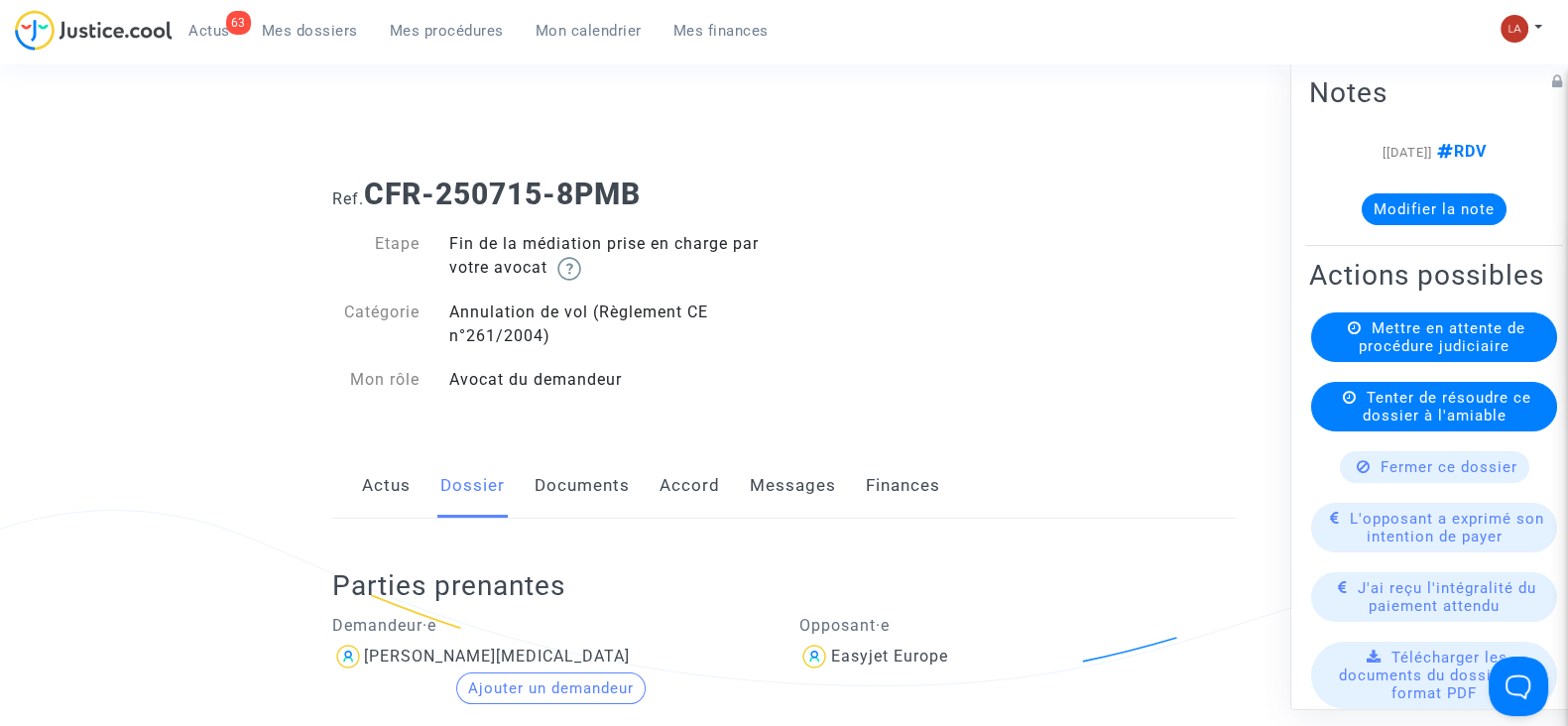
click at [799, 490] on link "Messages" at bounding box center [793, 486] width 86 height 66
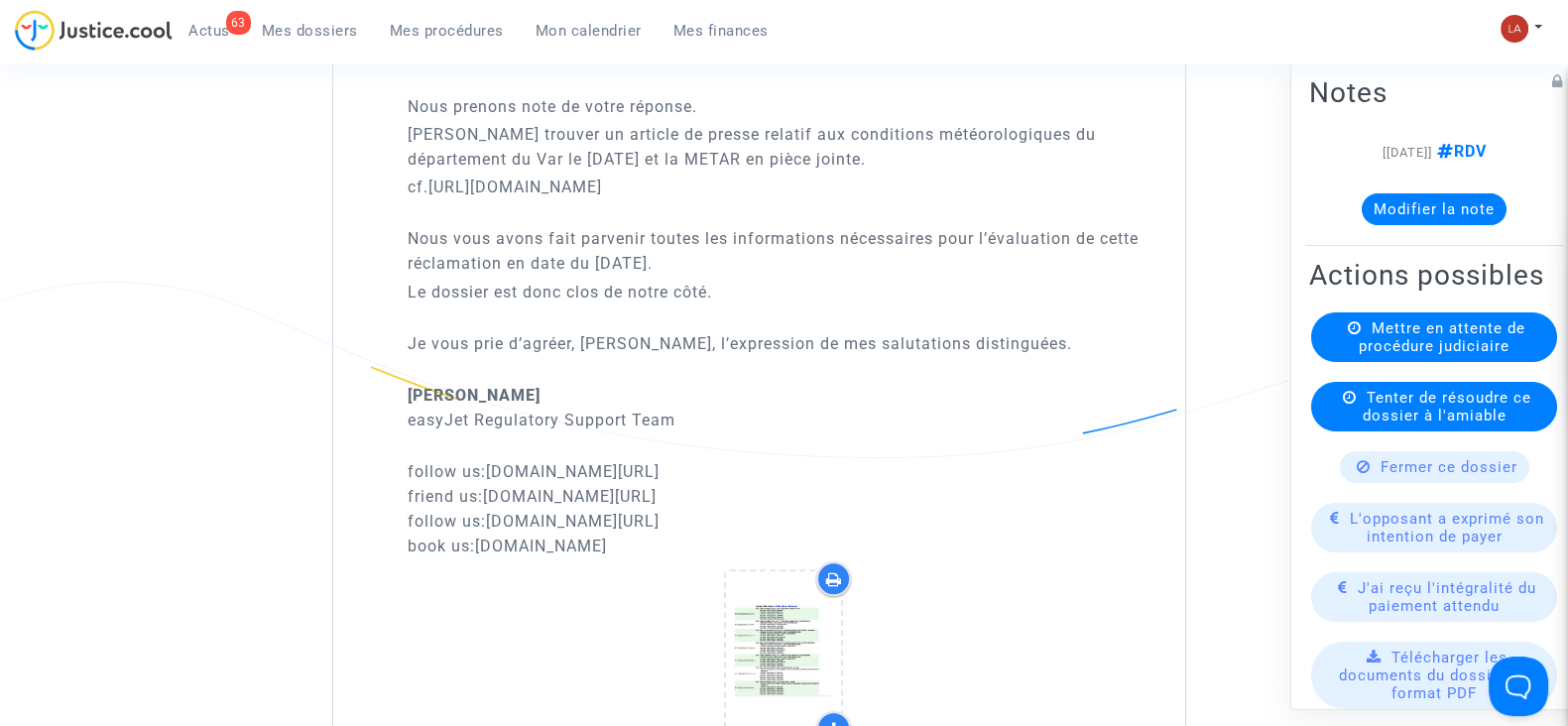
scroll to position [2105, 0]
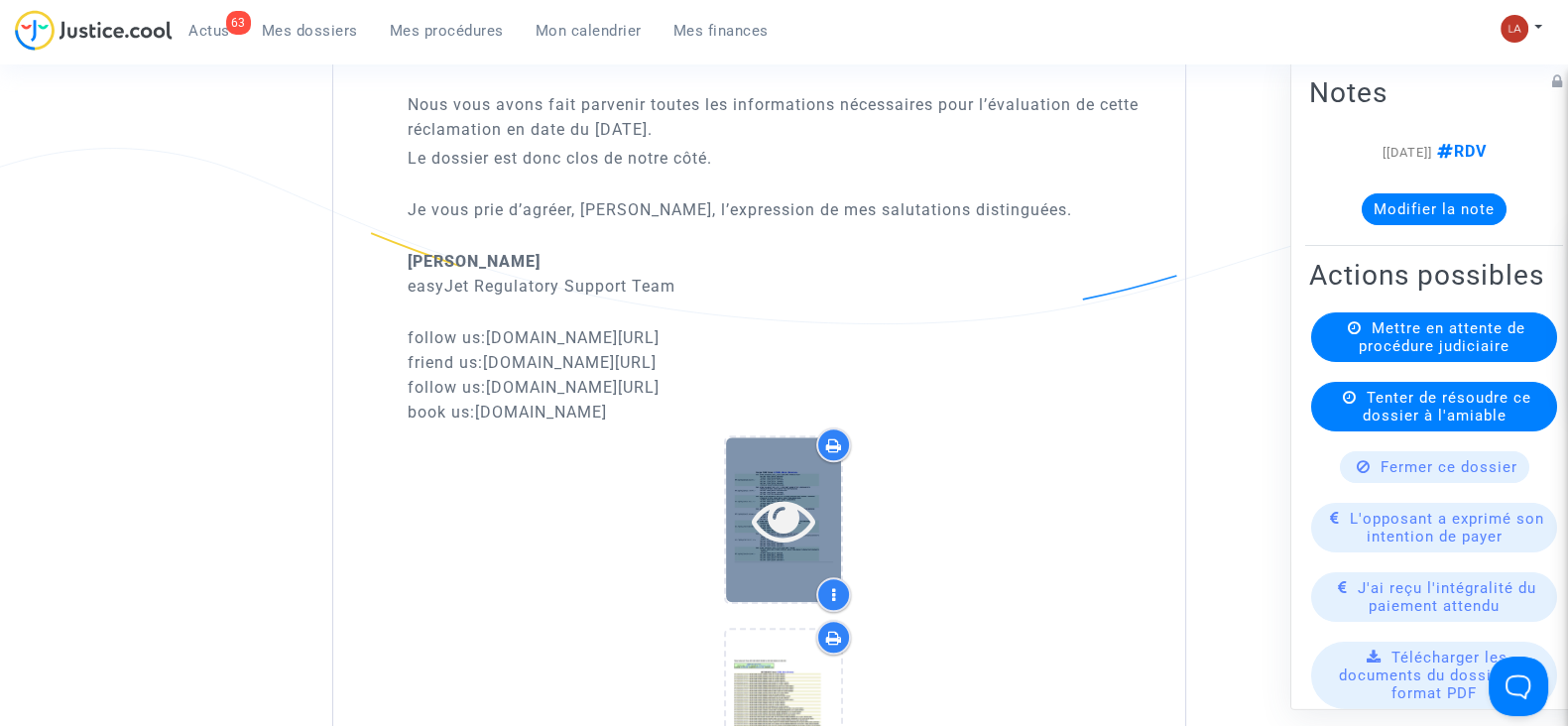
click at [759, 530] on icon at bounding box center [784, 519] width 65 height 64
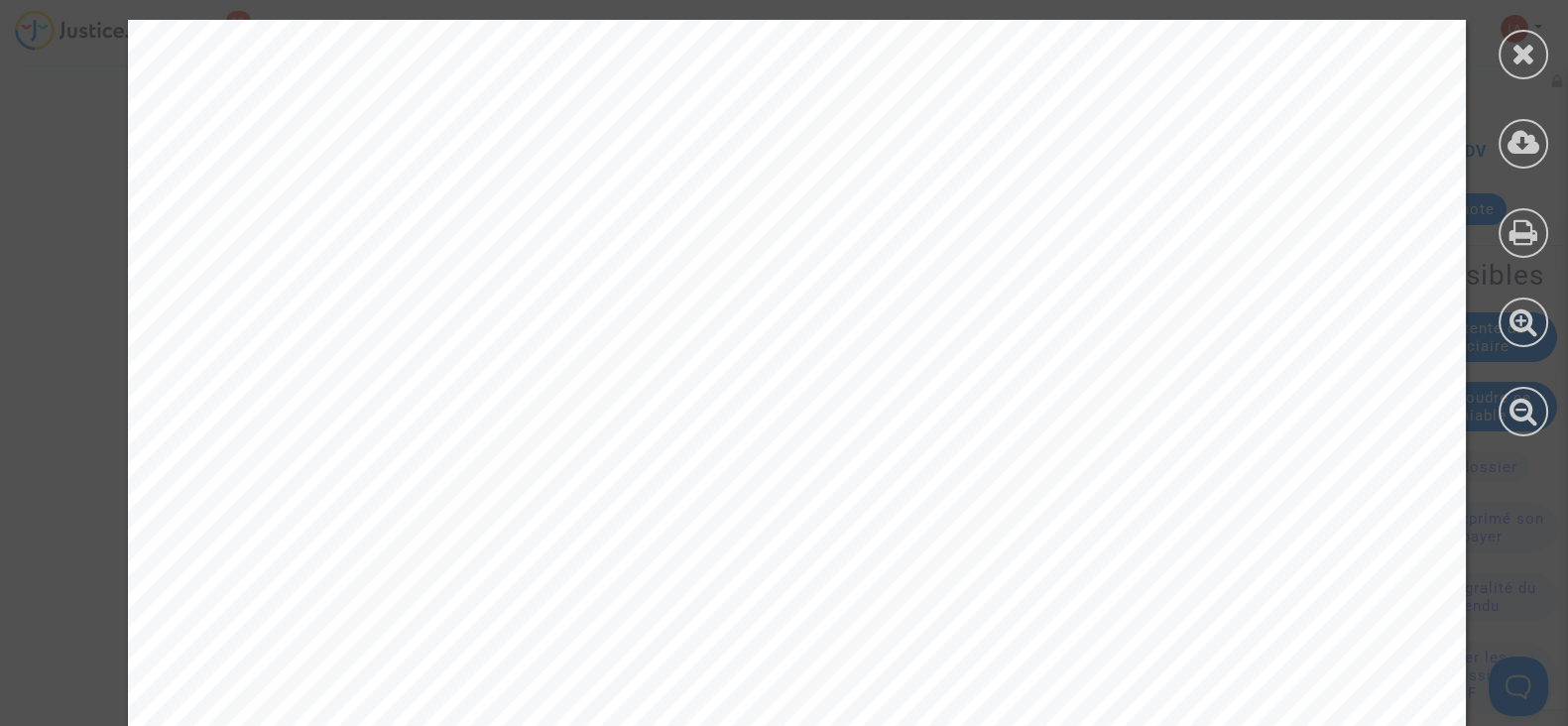
scroll to position [324, 0]
click at [1511, 65] on icon at bounding box center [1523, 54] width 25 height 30
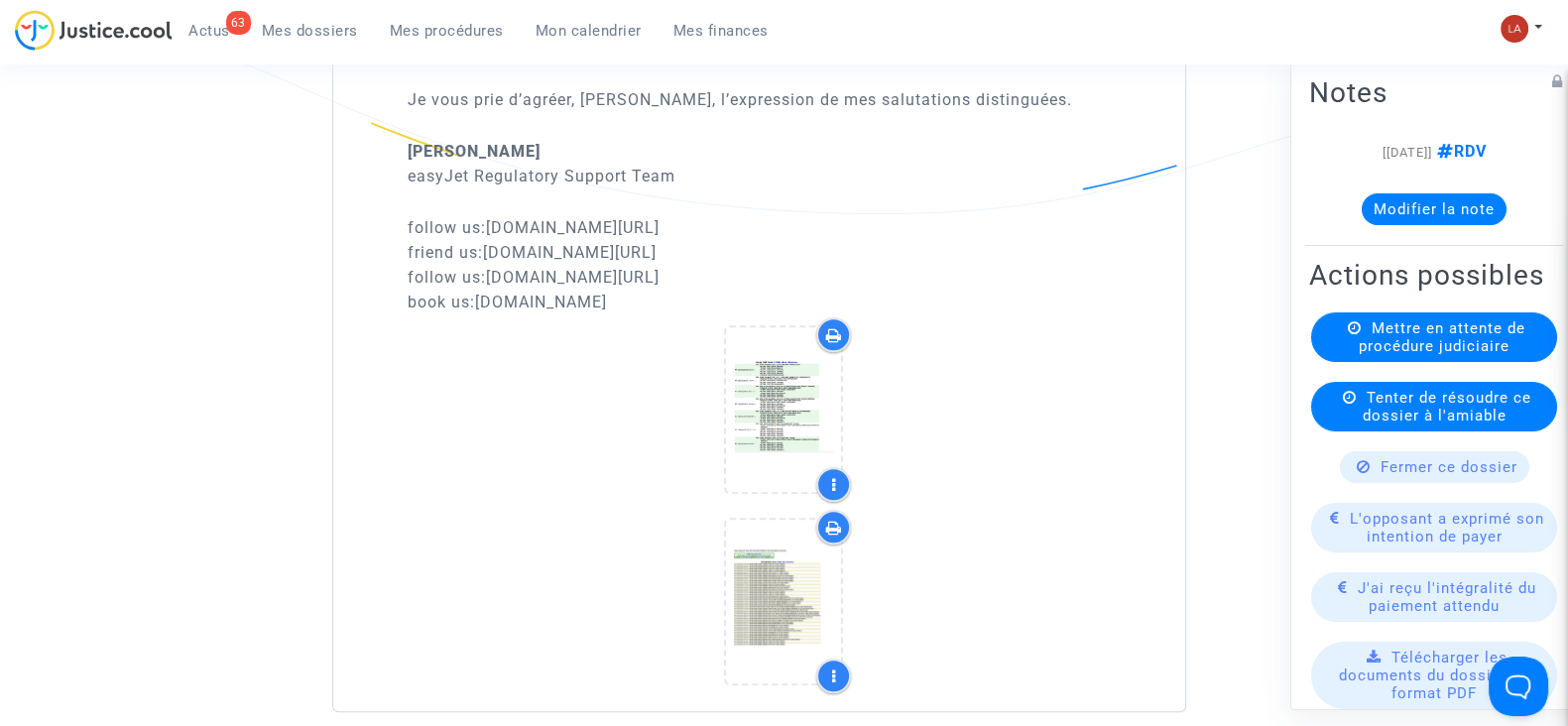
scroll to position [1873, 0]
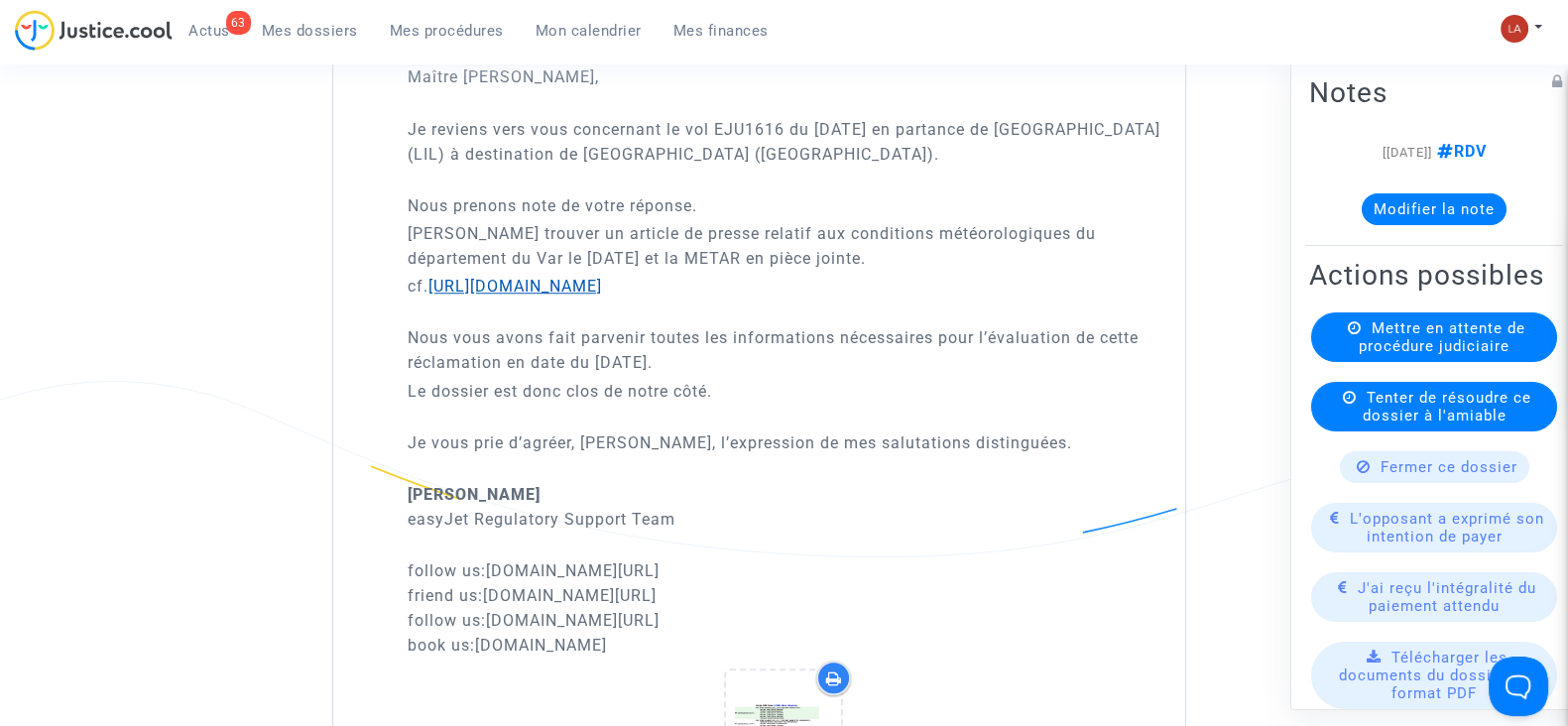
click at [602, 295] on link "[URL][DOMAIN_NAME]" at bounding box center [515, 286] width 174 height 19
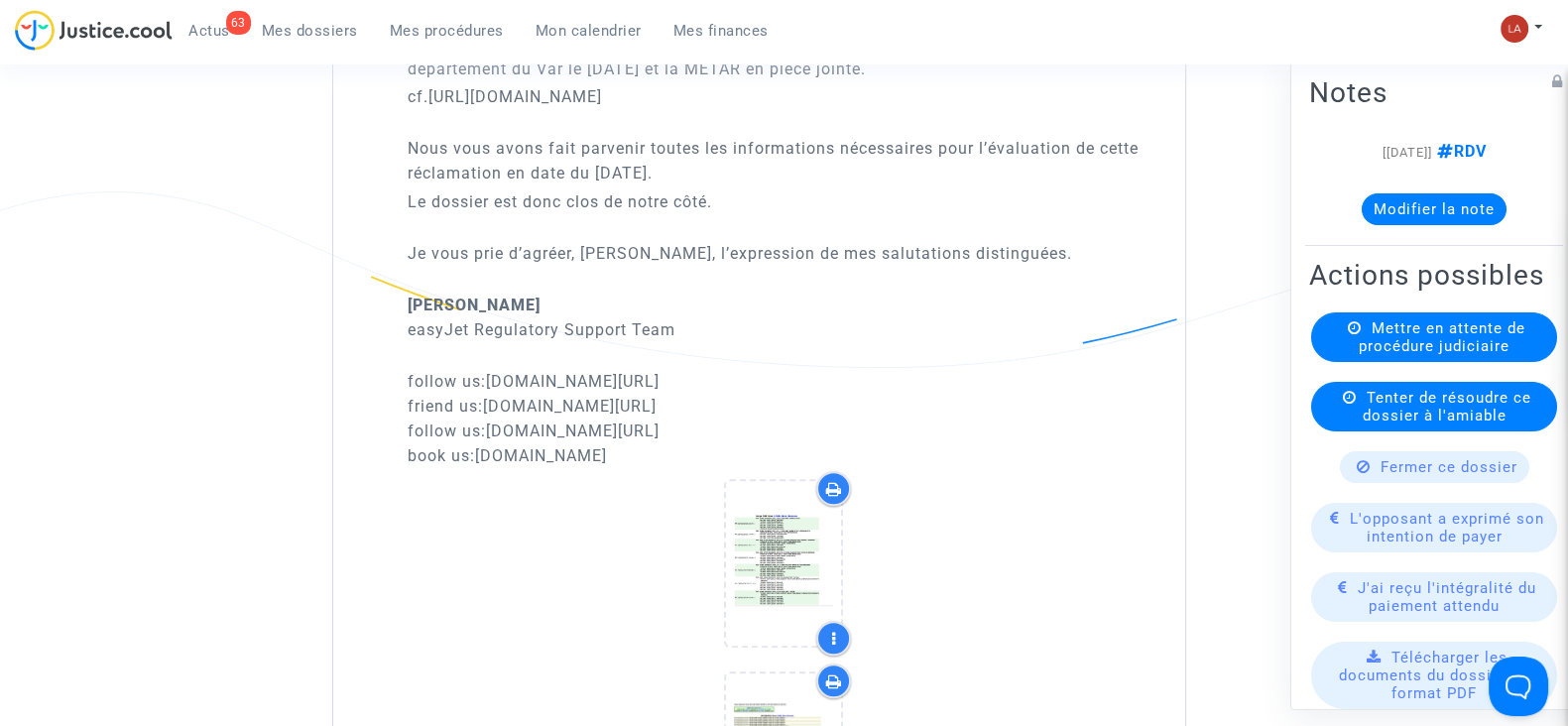
scroll to position [2088, 0]
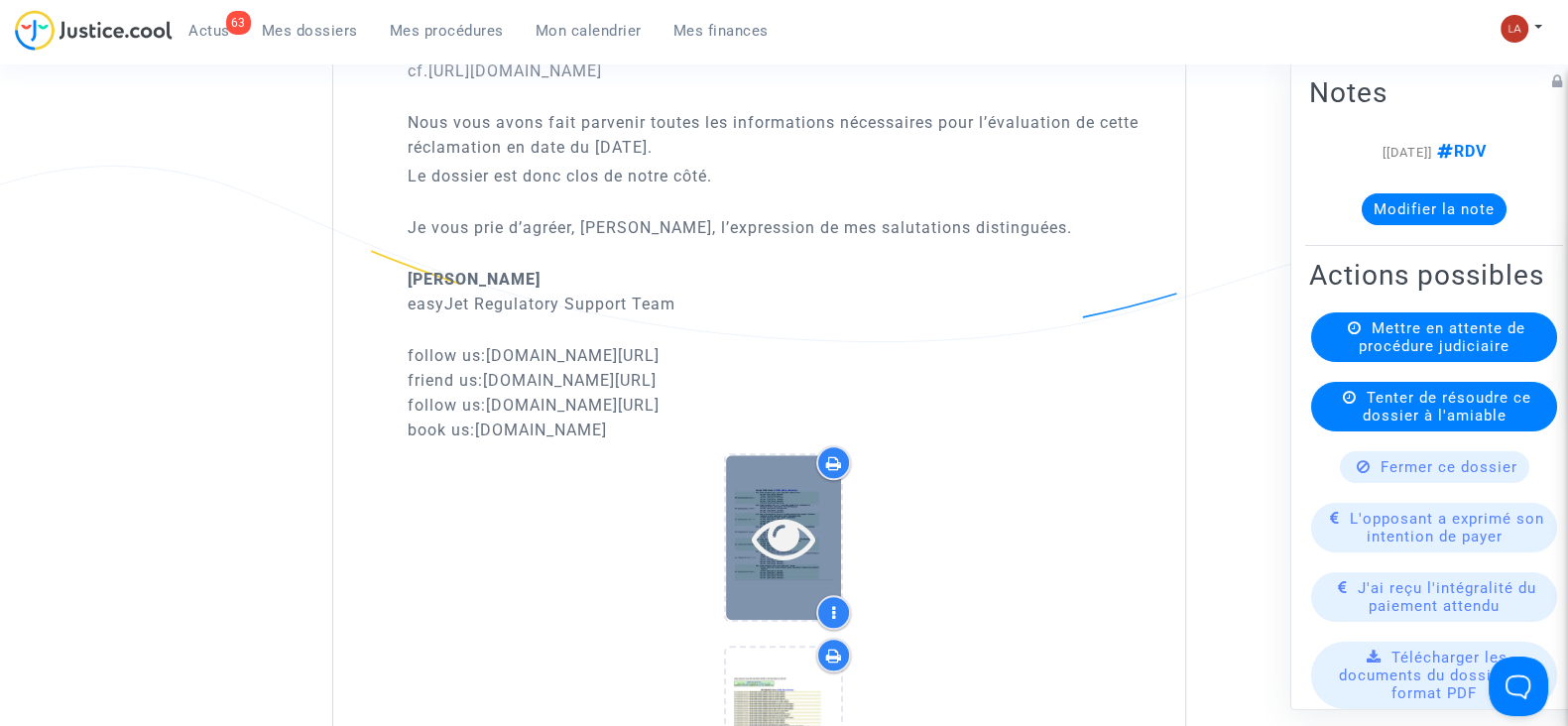
click at [735, 550] on div at bounding box center [784, 537] width 115 height 64
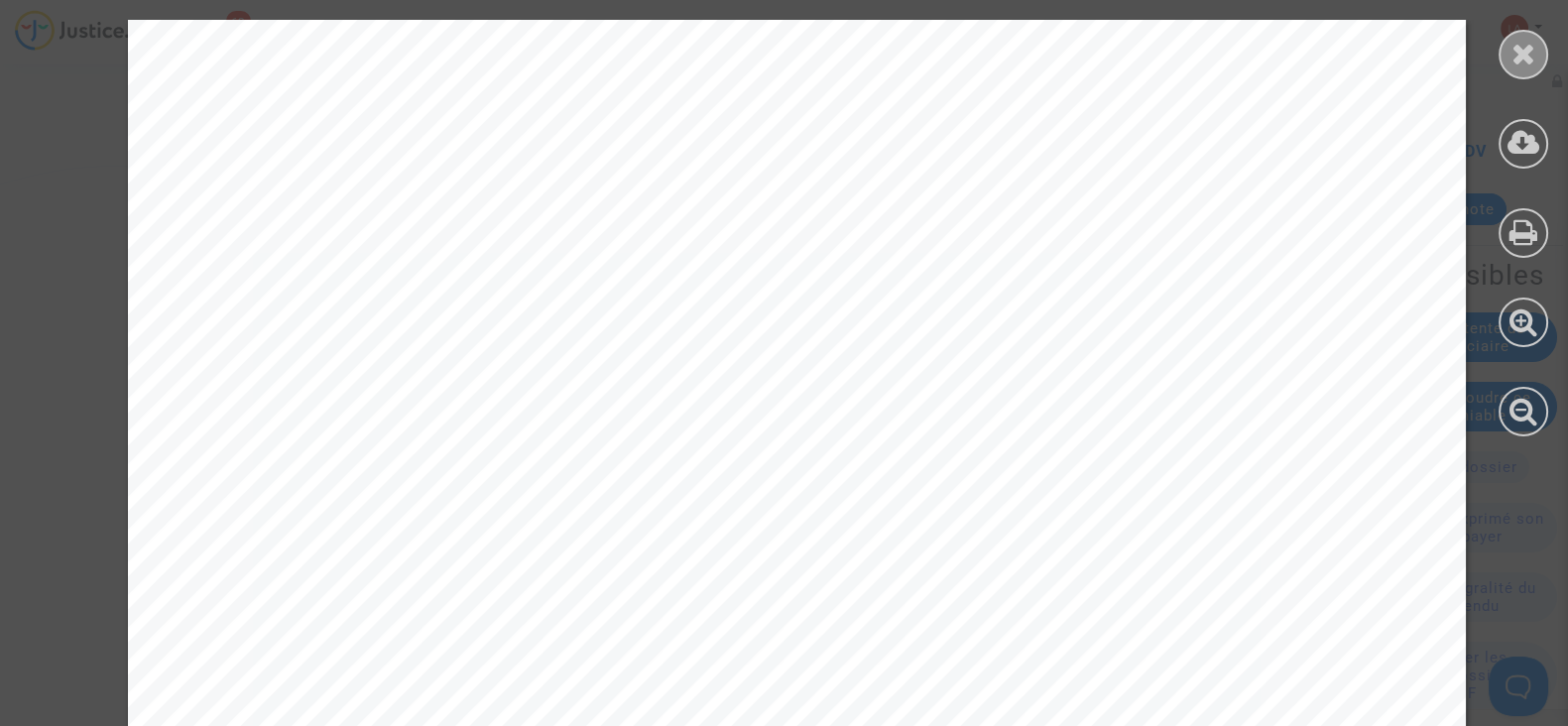
click at [1532, 59] on icon at bounding box center [1523, 54] width 25 height 30
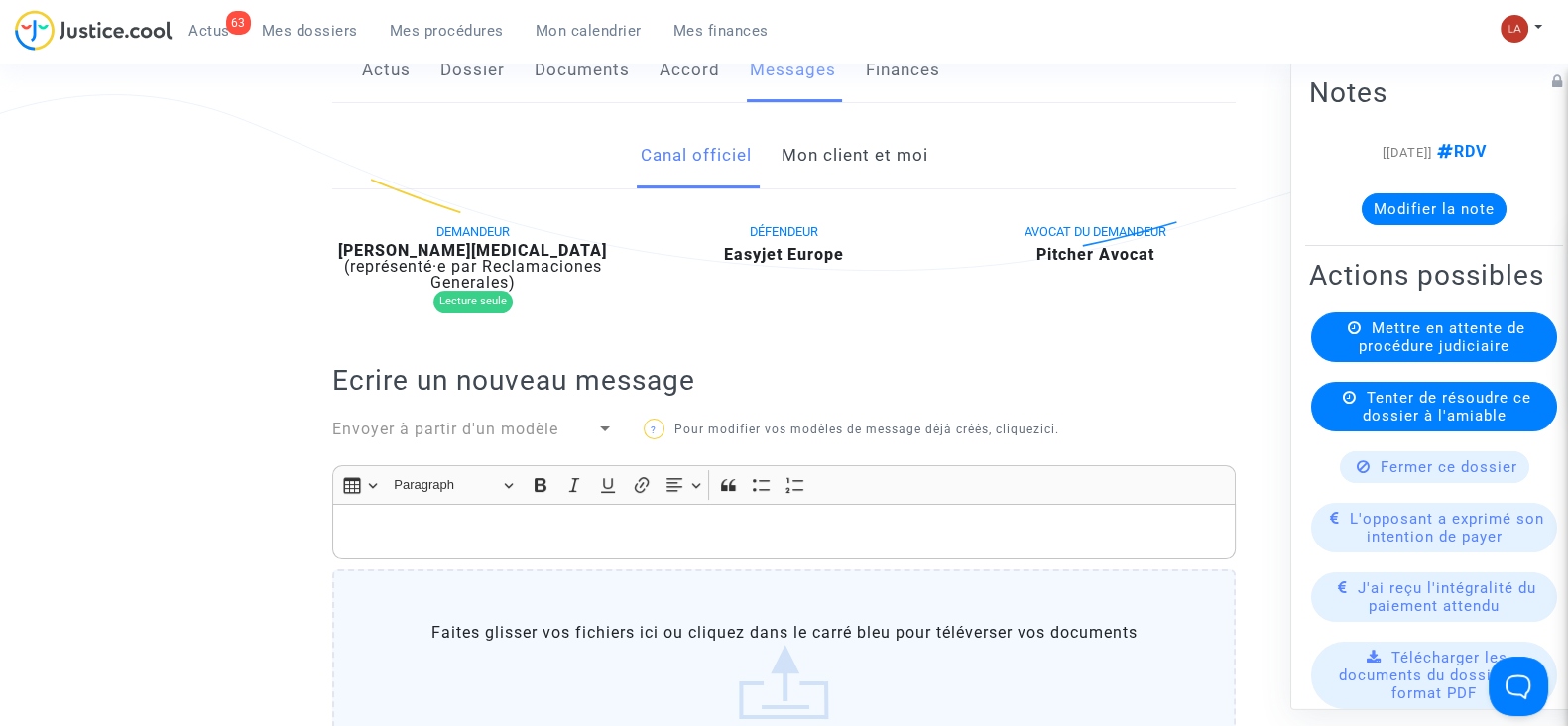
scroll to position [0, 0]
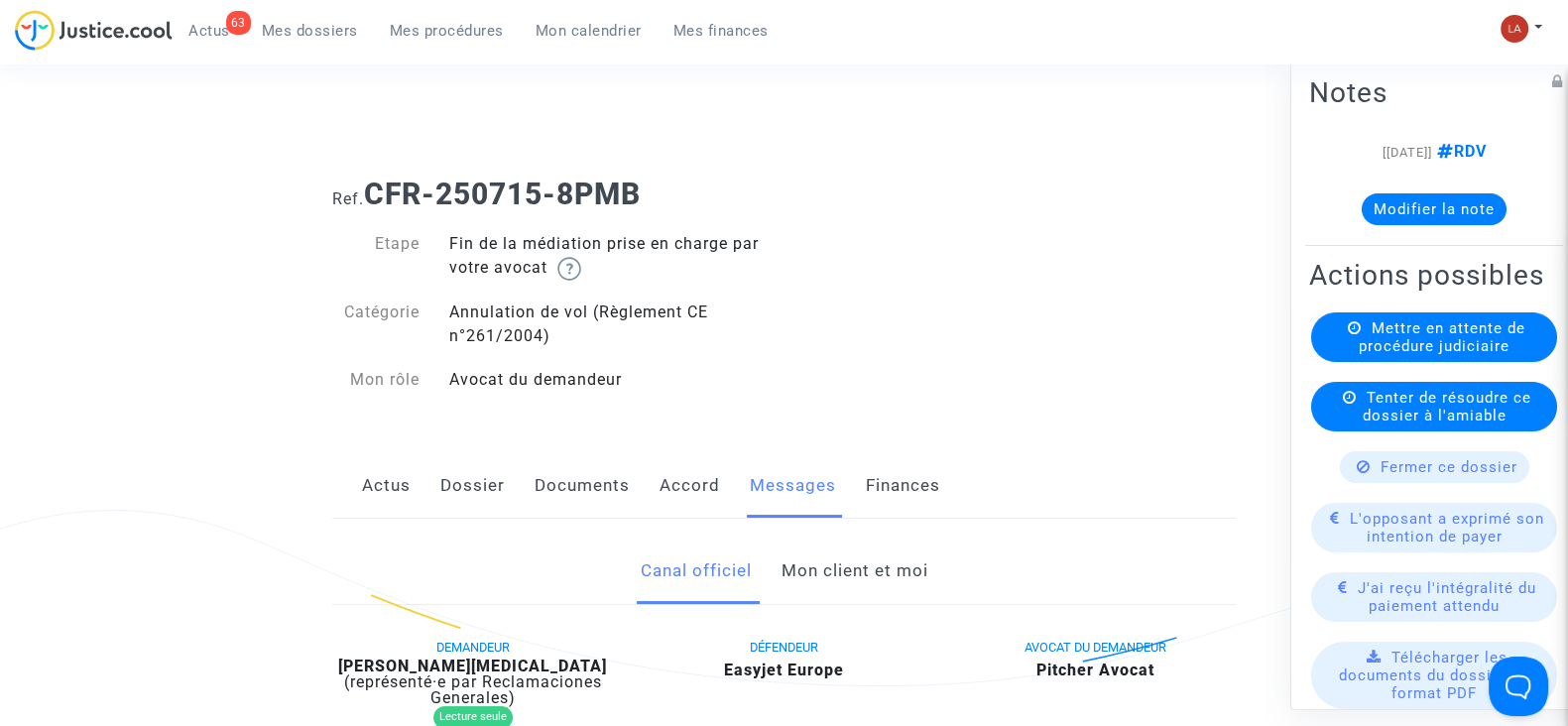
click at [592, 503] on link "Documents" at bounding box center [582, 486] width 95 height 66
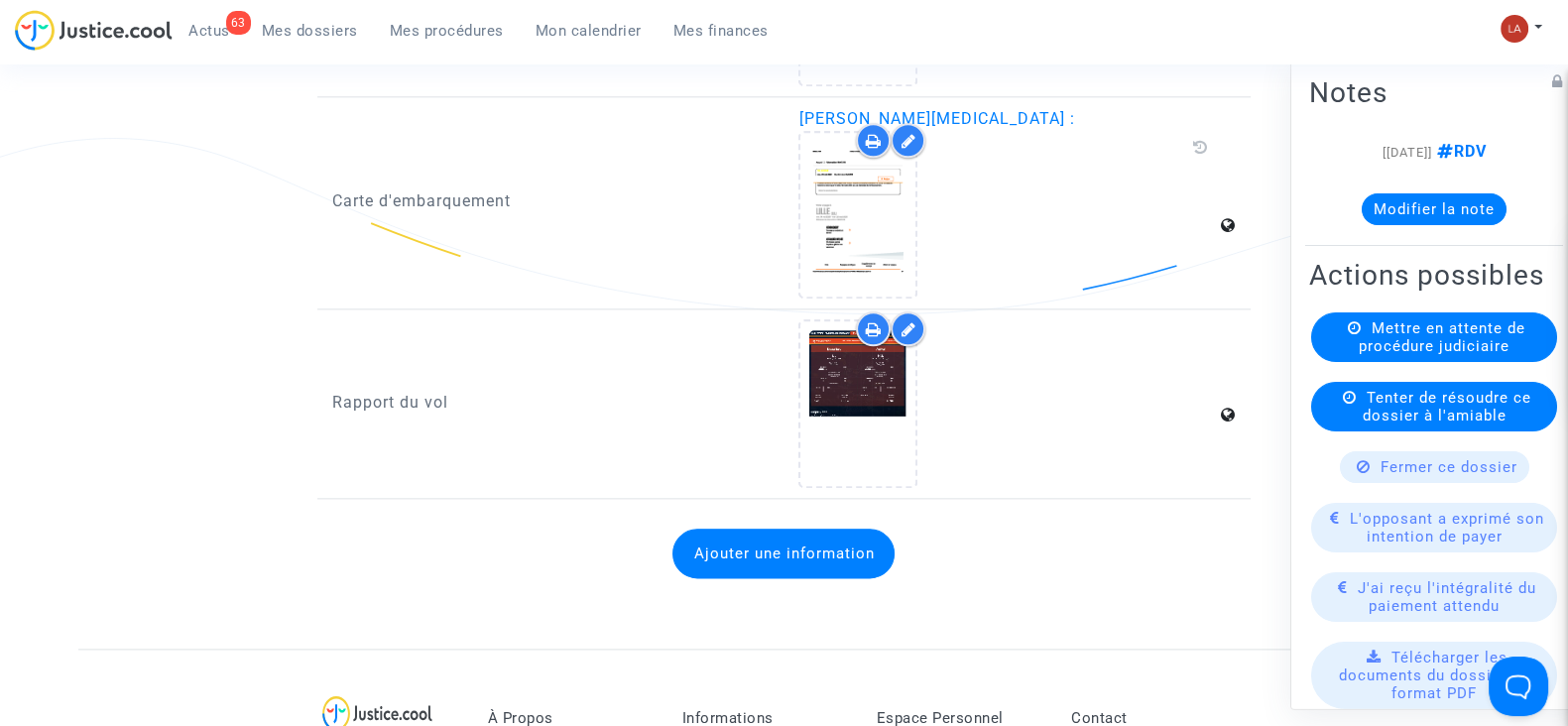
scroll to position [2986, 0]
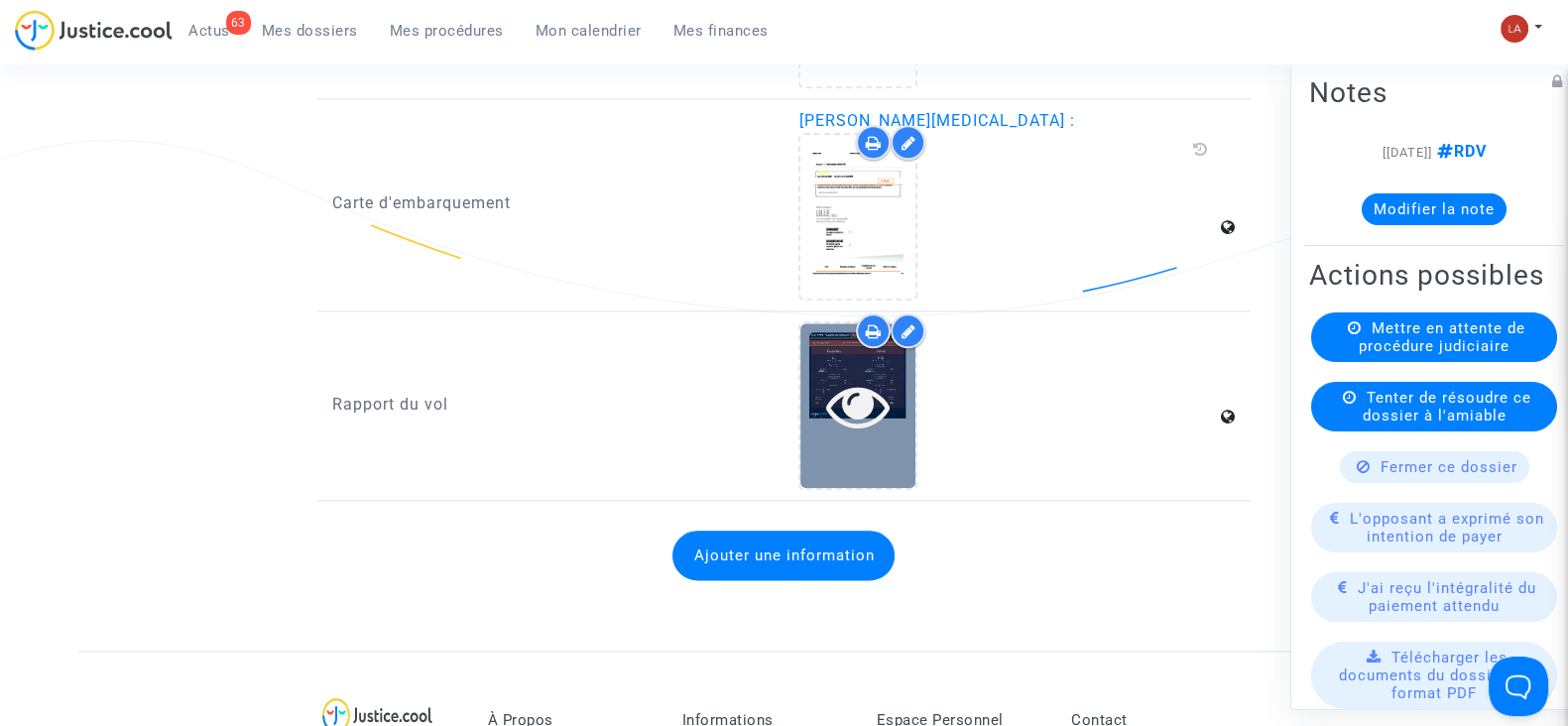
click at [894, 427] on div at bounding box center [859, 404] width 115 height 164
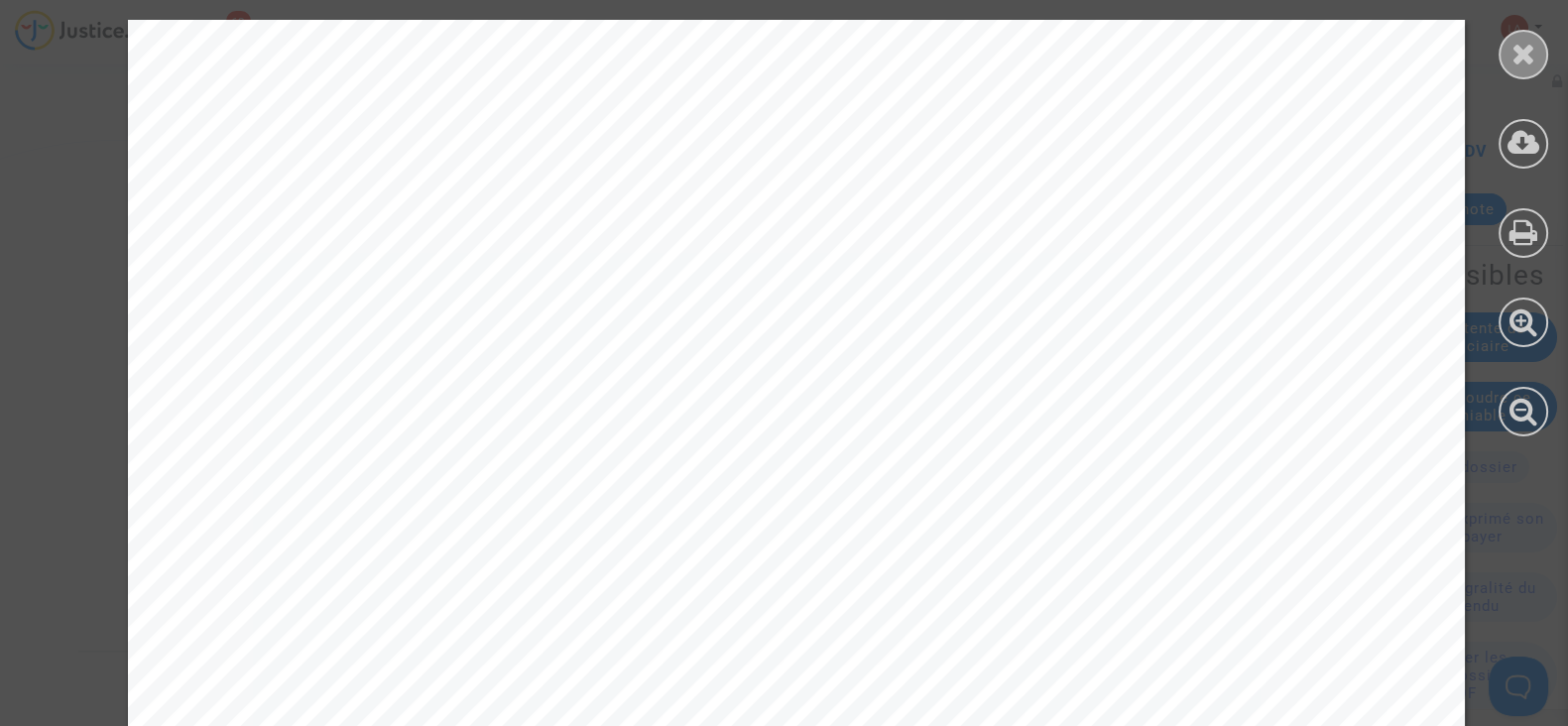
click at [1532, 33] on div at bounding box center [1523, 55] width 50 height 50
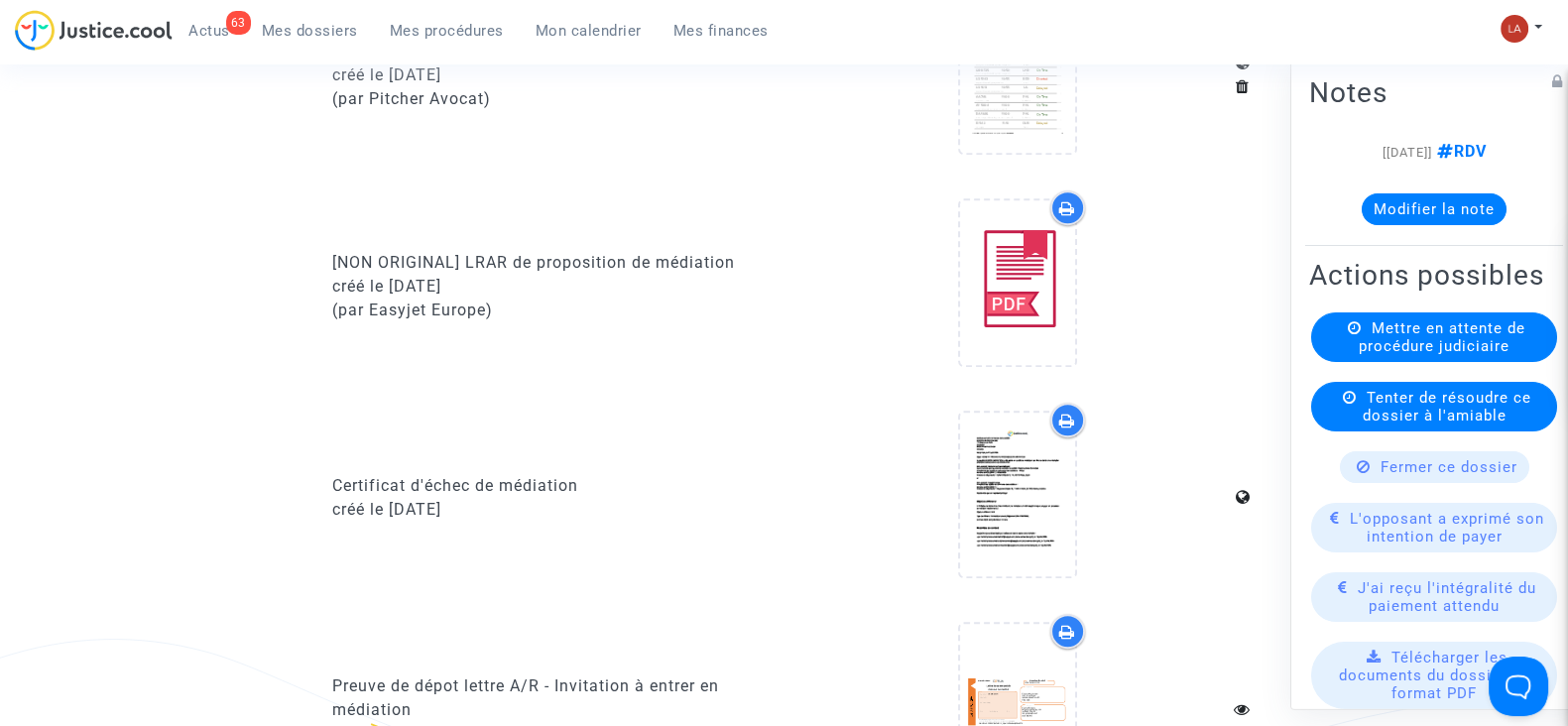
scroll to position [1570, 0]
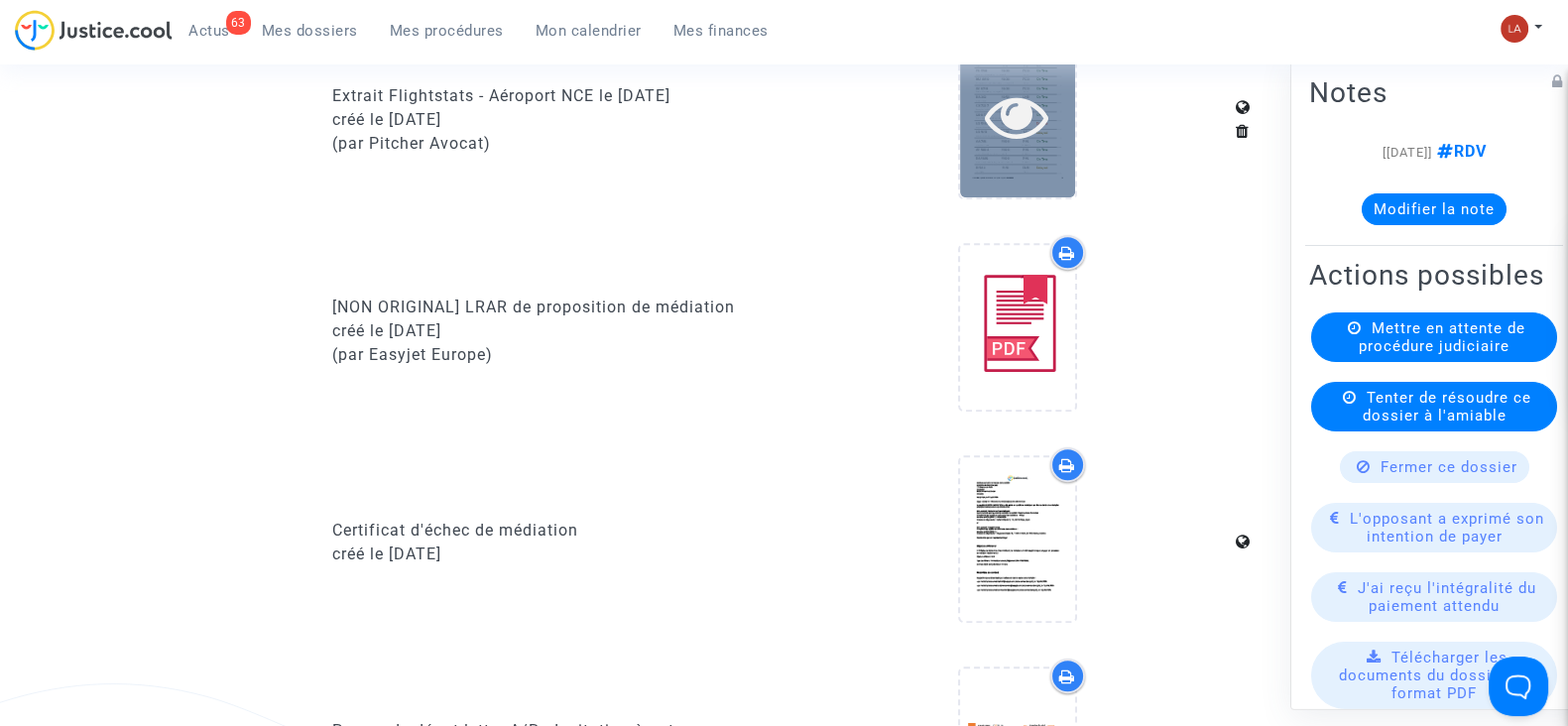
click at [1016, 152] on div at bounding box center [1018, 115] width 115 height 164
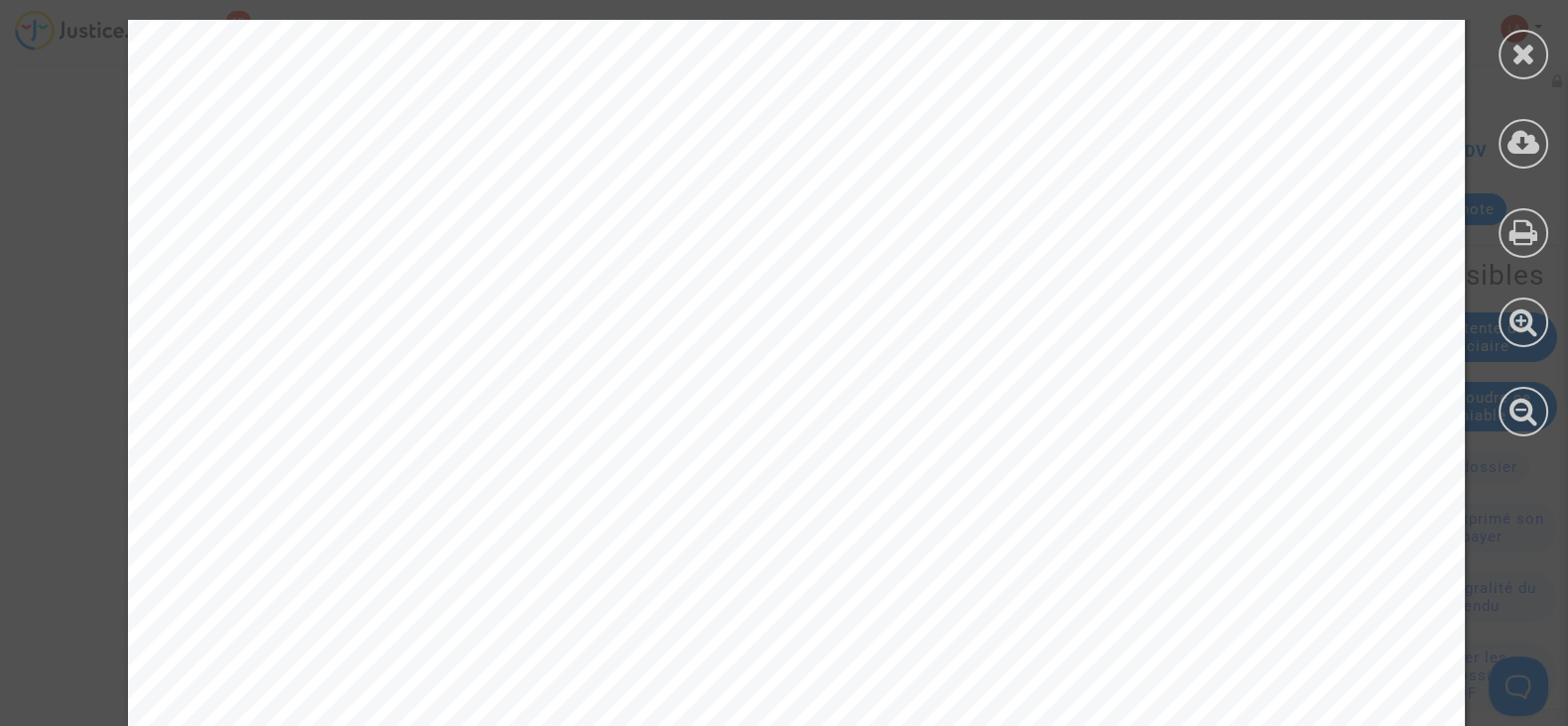
scroll to position [38827, 0]
click at [1503, 49] on div at bounding box center [1523, 55] width 50 height 50
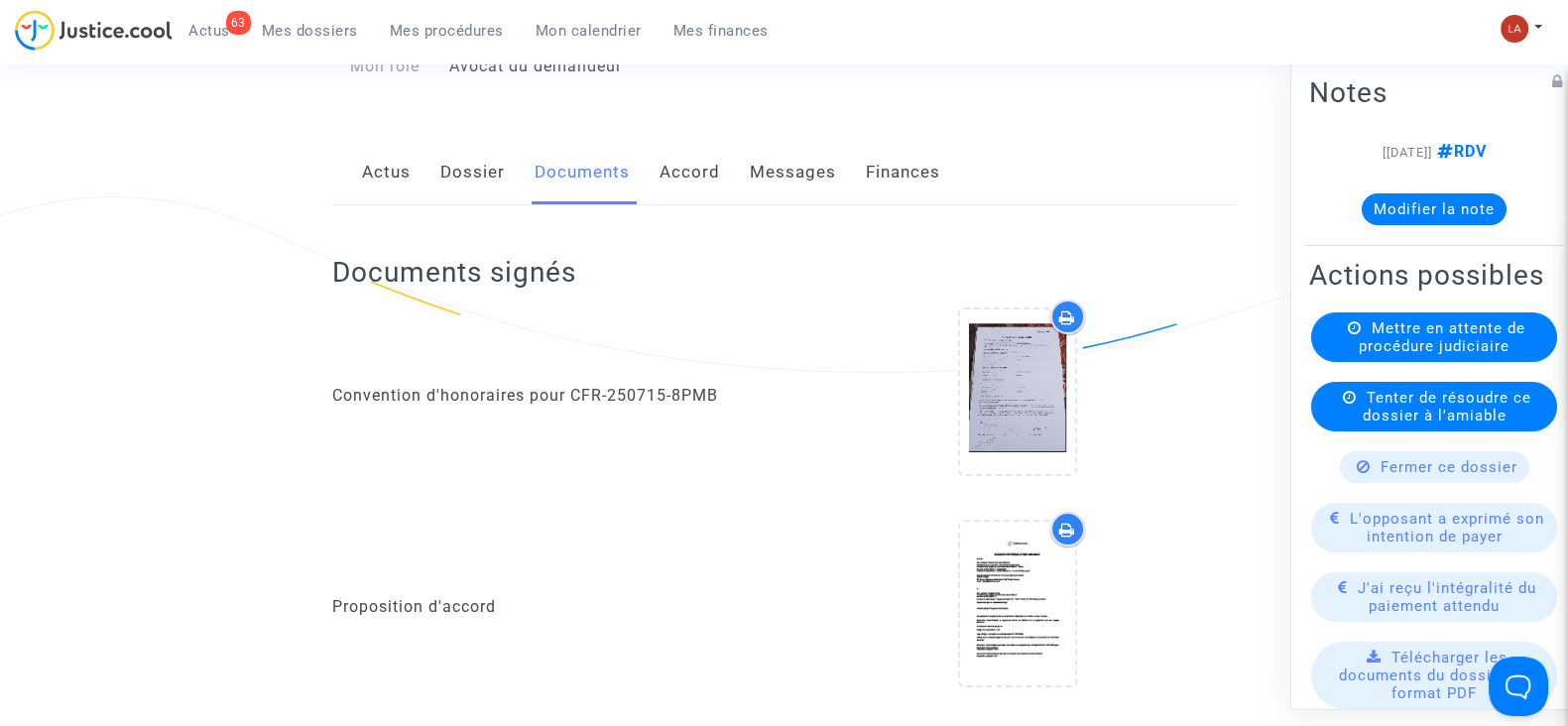
scroll to position [0, 0]
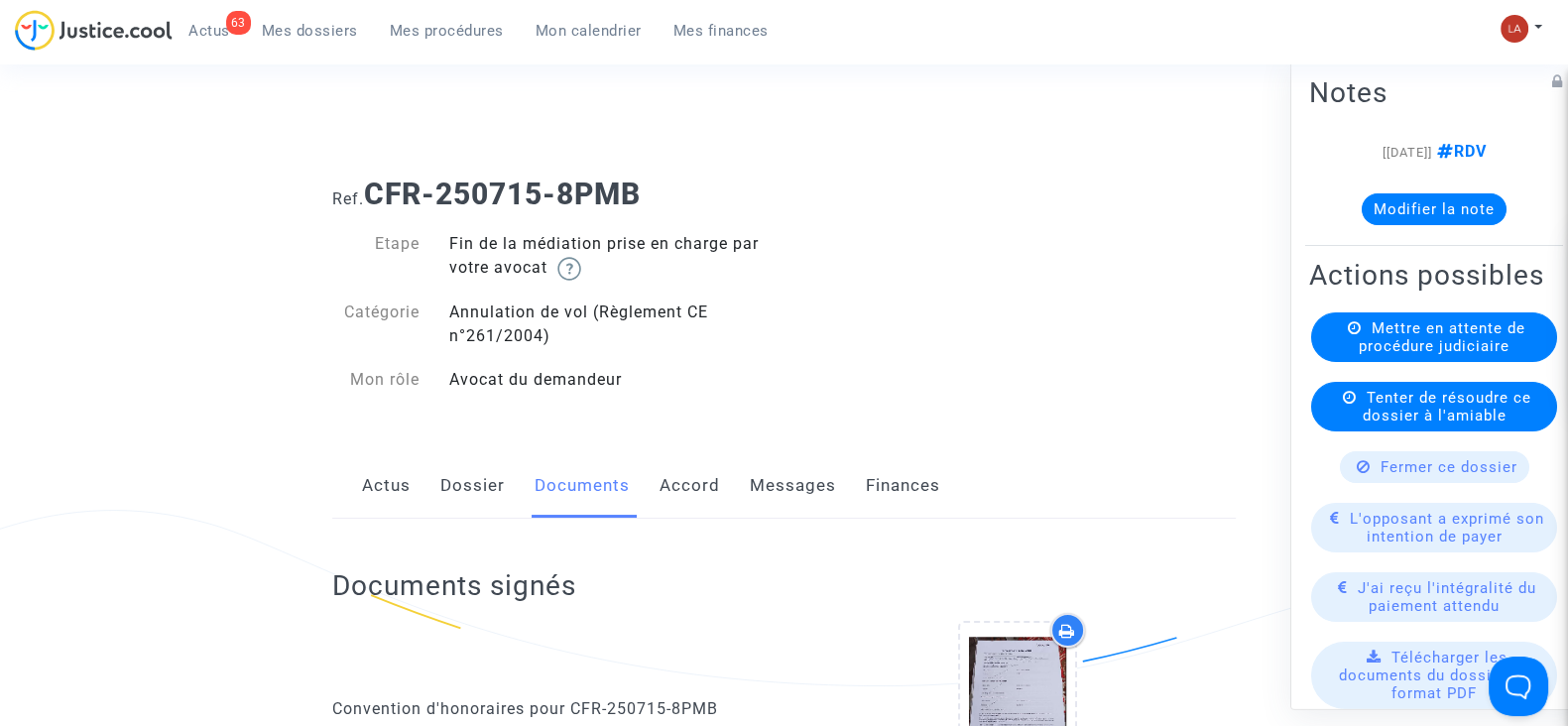
click at [763, 460] on link "Messages" at bounding box center [793, 486] width 86 height 66
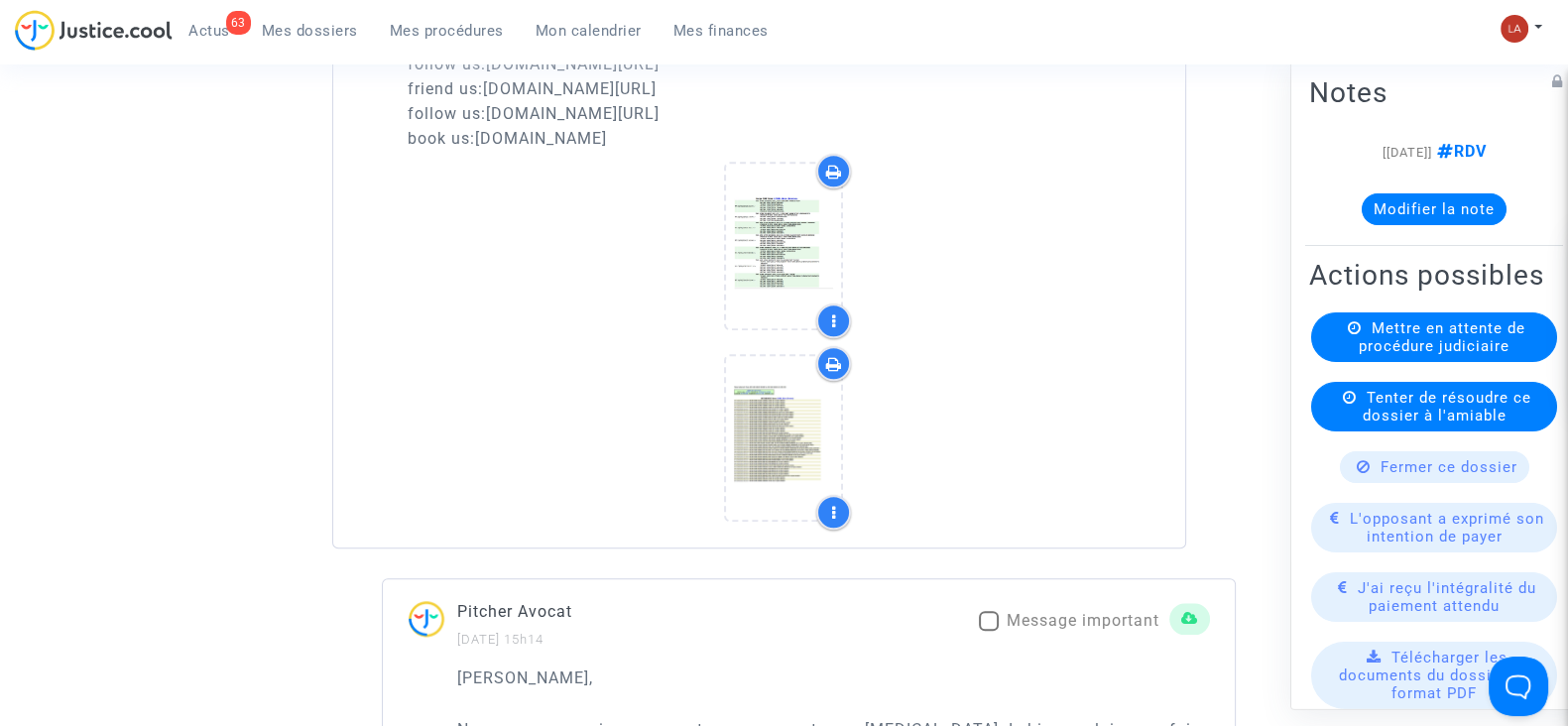
scroll to position [2379, 0]
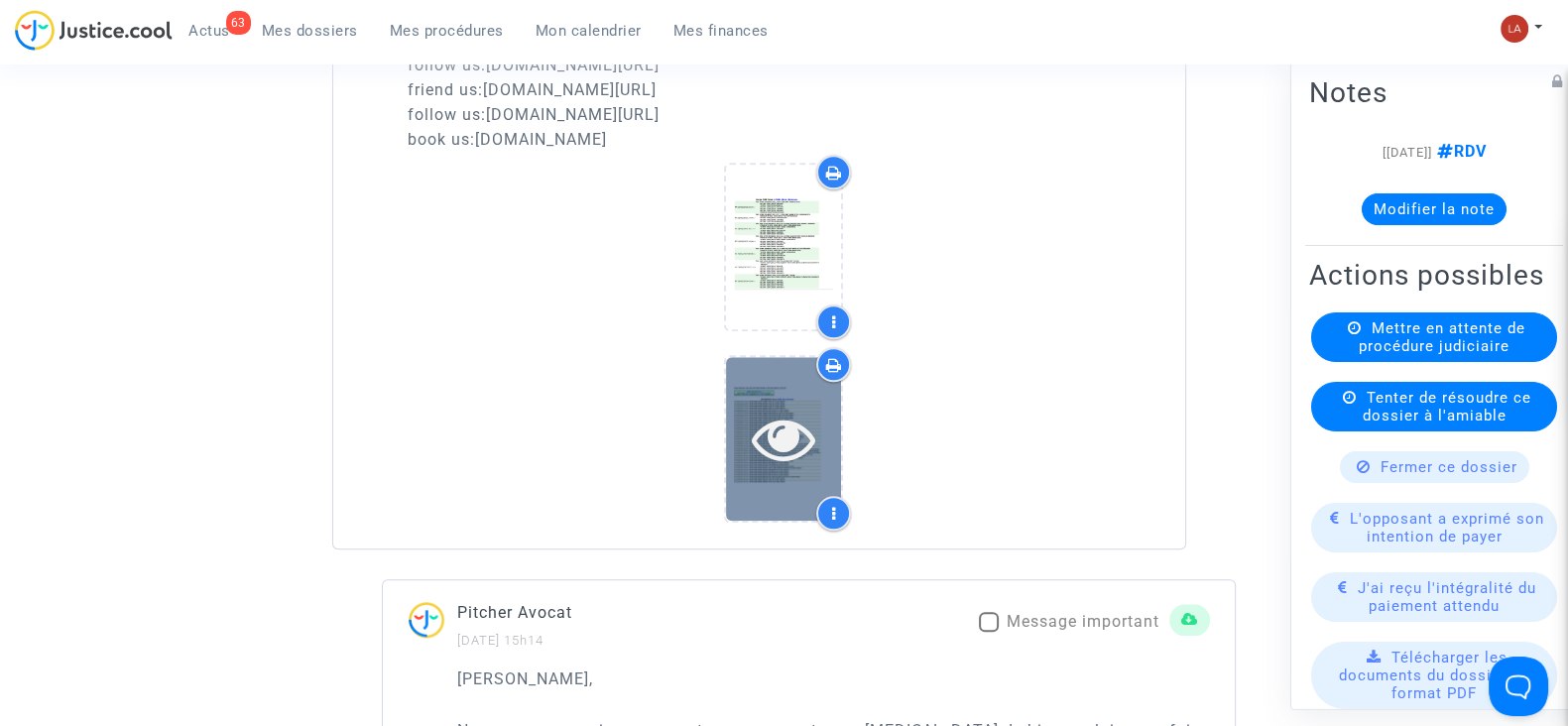
click at [790, 469] on icon at bounding box center [784, 438] width 65 height 64
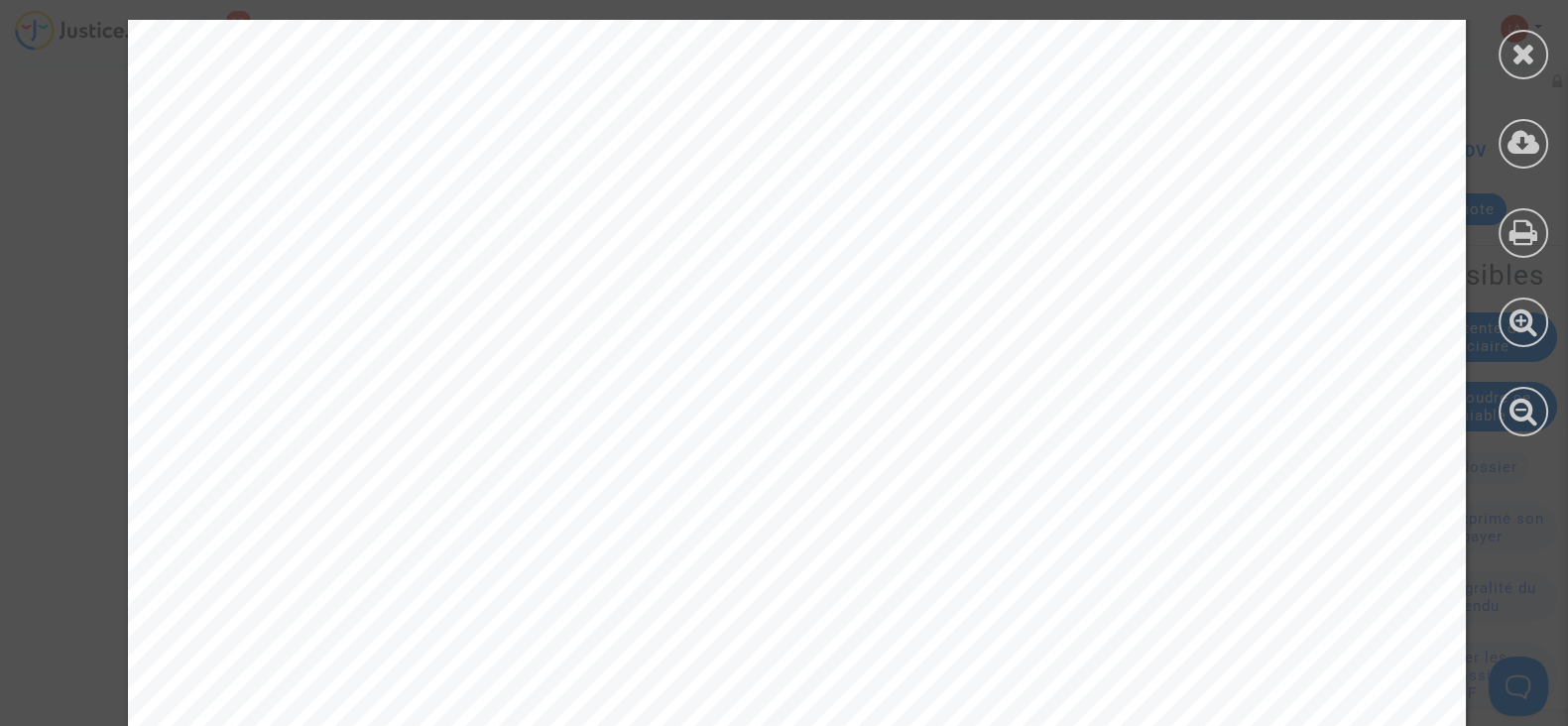
scroll to position [198, 0]
click at [1503, 59] on div at bounding box center [1523, 55] width 50 height 50
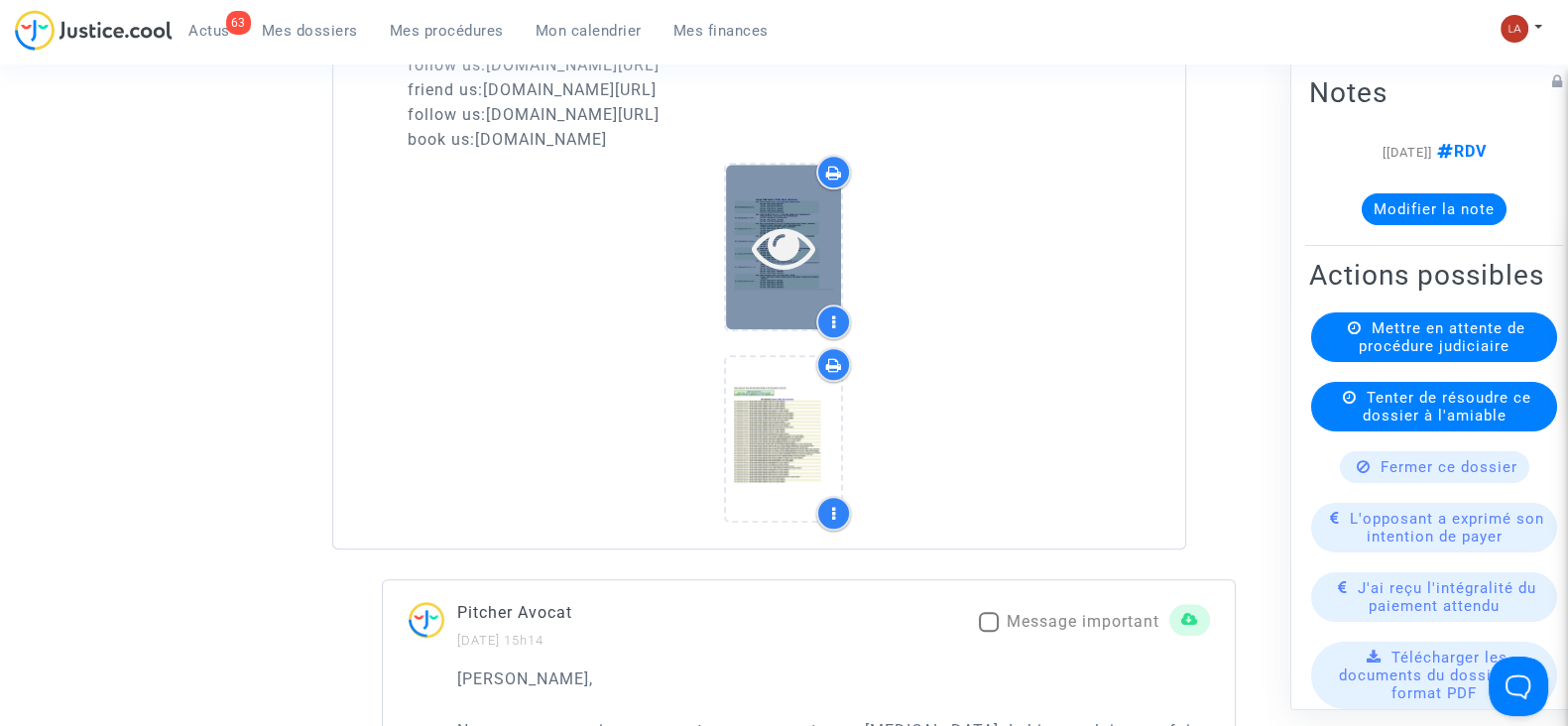
click at [784, 264] on icon at bounding box center [784, 247] width 65 height 64
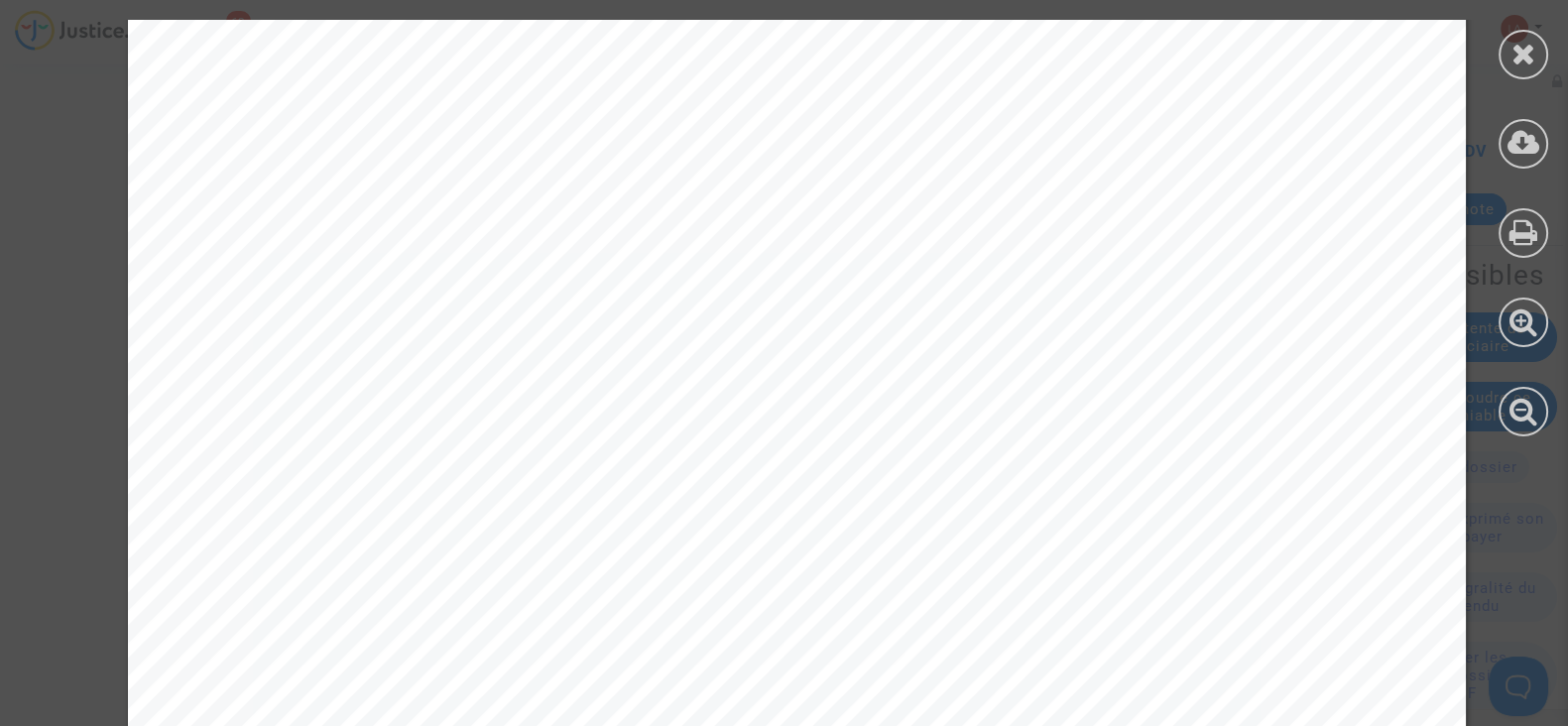
scroll to position [0, 0]
click at [1501, 57] on div at bounding box center [1523, 55] width 50 height 50
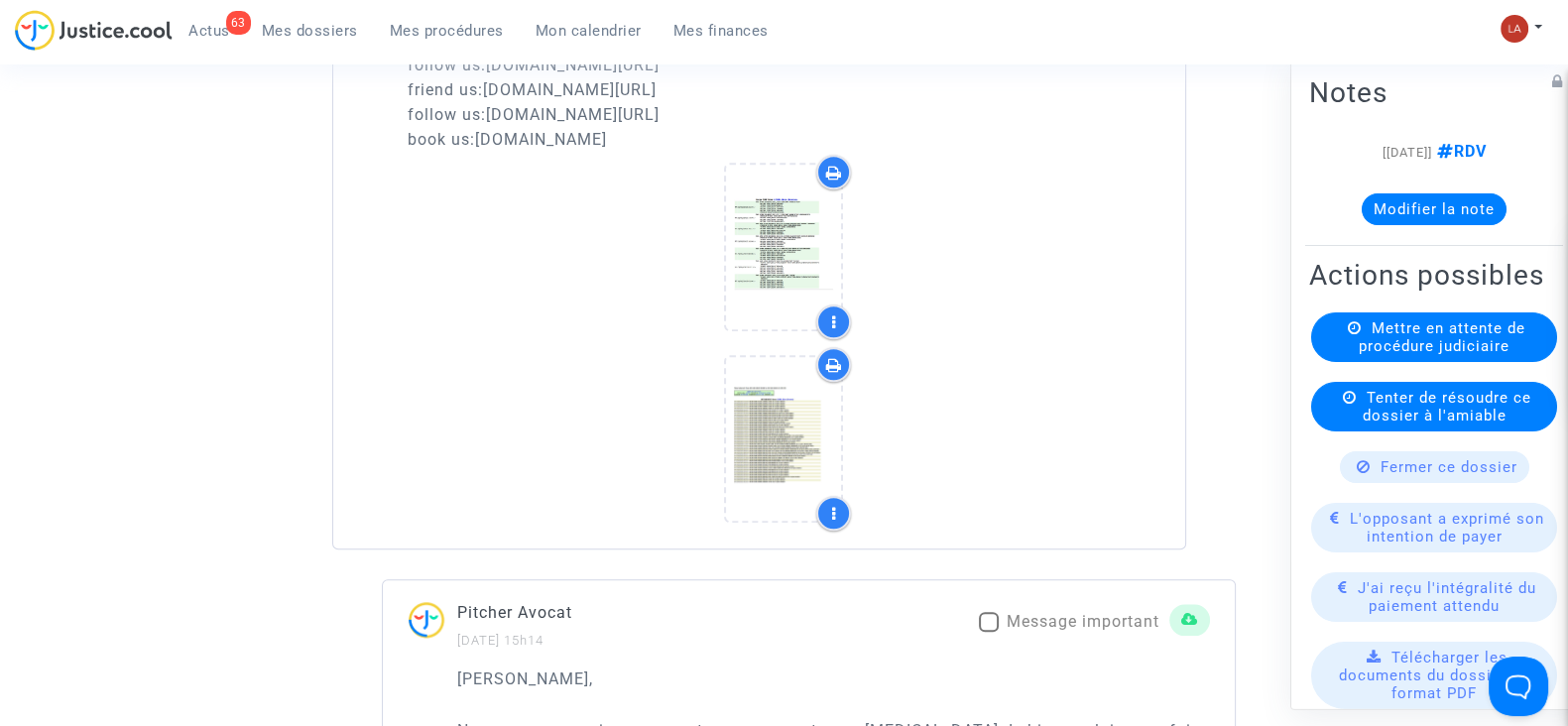
click at [1360, 226] on div "[15/07/2025] RDV Modifier la note" at bounding box center [1435, 191] width 250 height 101
click at [1363, 220] on button "Modifier la note" at bounding box center [1435, 210] width 145 height 32
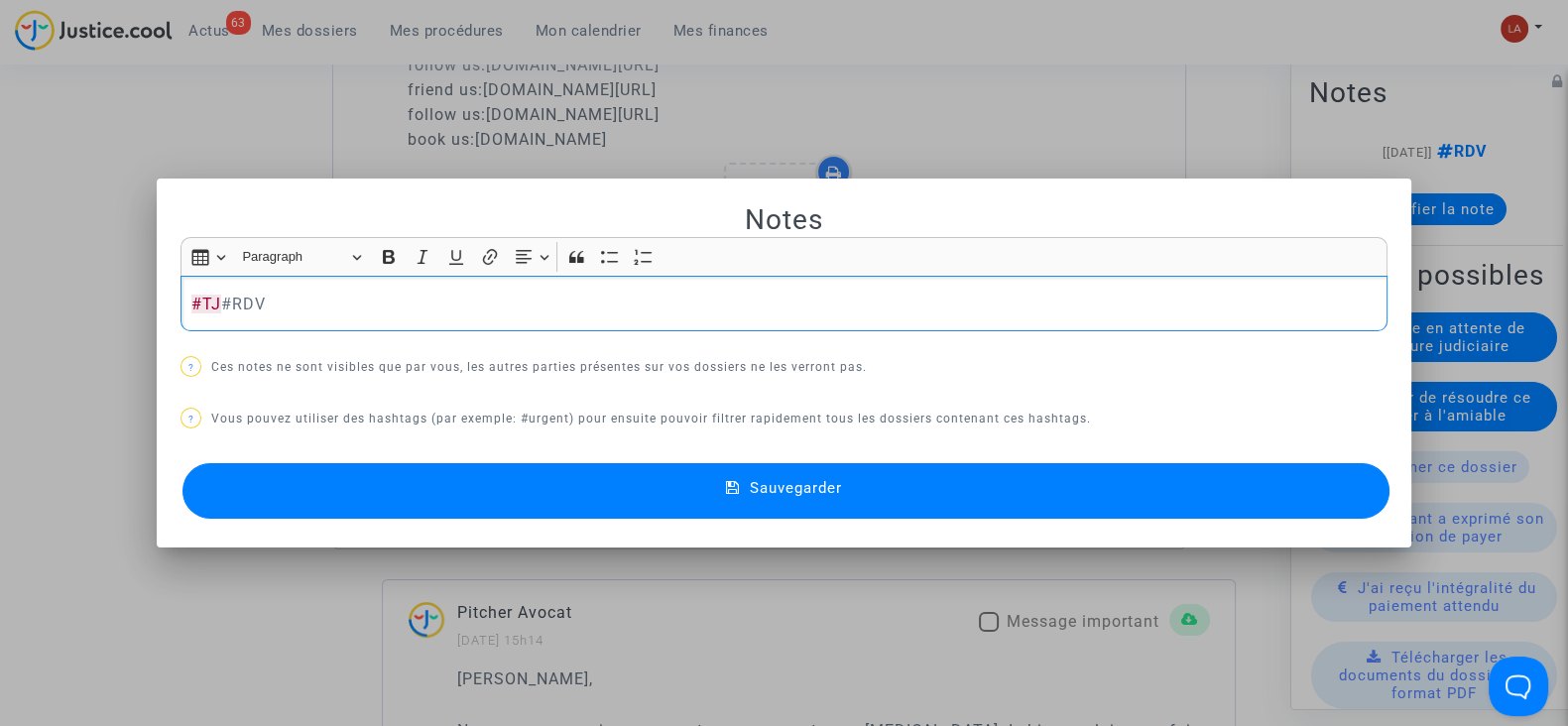
click at [471, 304] on p "#TJ #RDV" at bounding box center [785, 303] width 1186 height 25
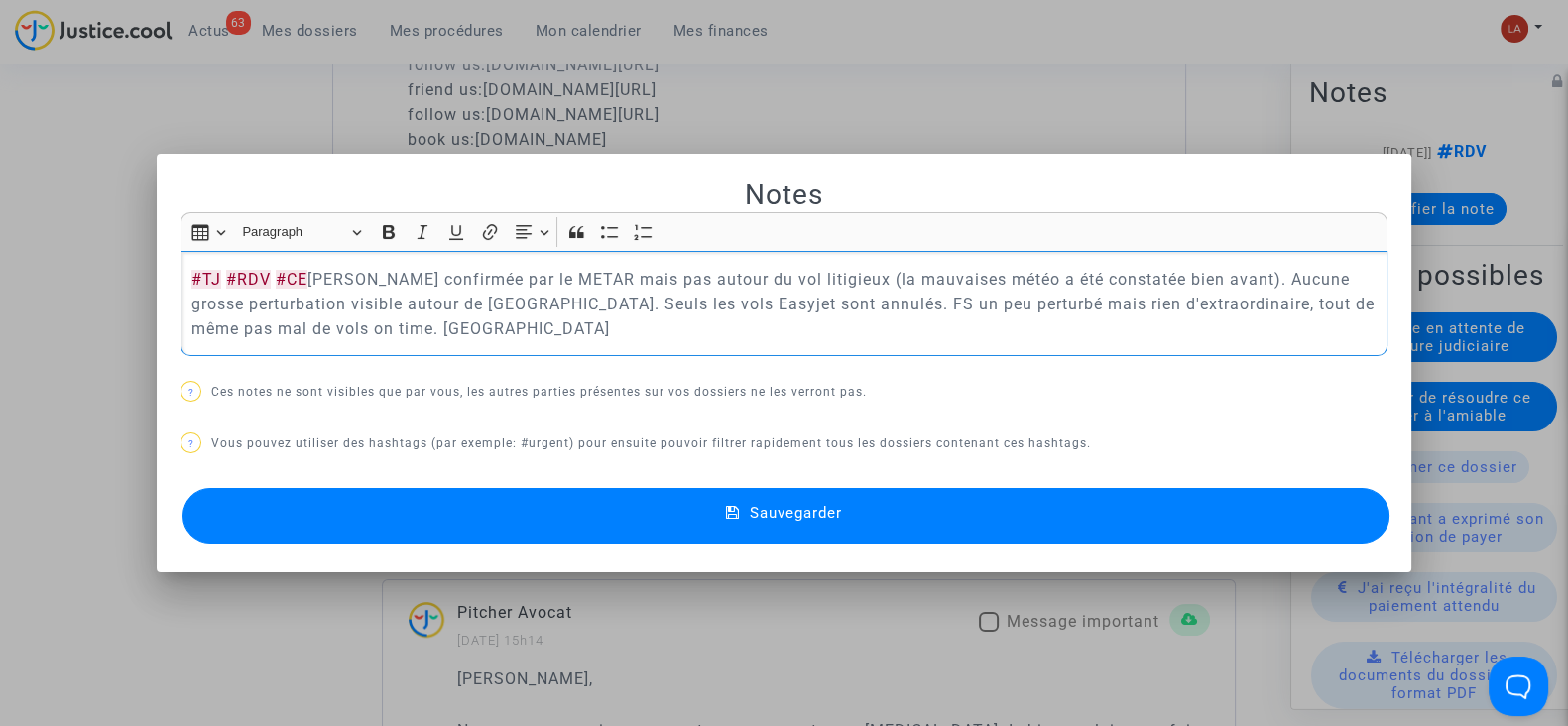
click at [657, 522] on button "Sauvegarder" at bounding box center [786, 515] width 1207 height 56
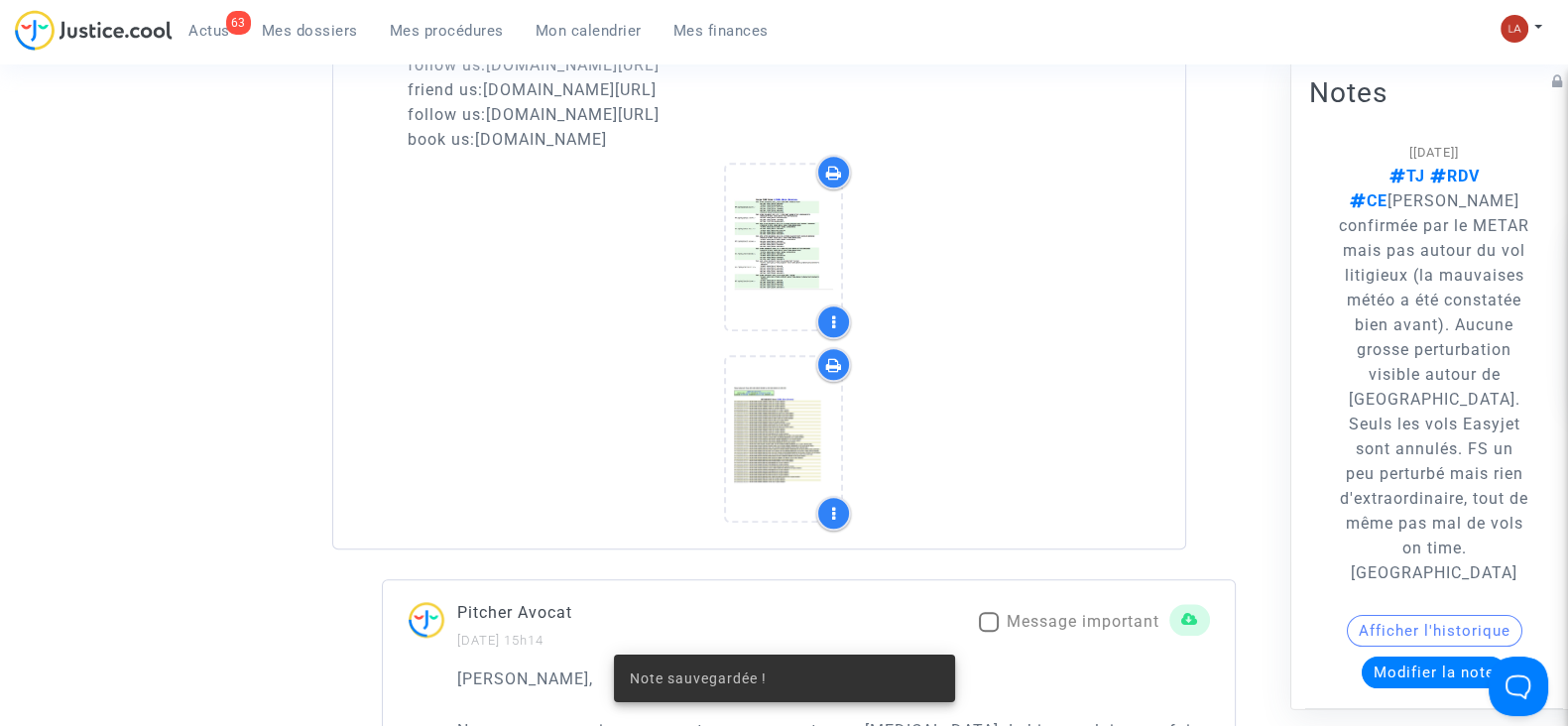
click at [1041, 631] on span "Message important" at bounding box center [1083, 621] width 153 height 19
click at [989, 633] on input "Message important" at bounding box center [988, 632] width 1 height 1
checkbox input "true"
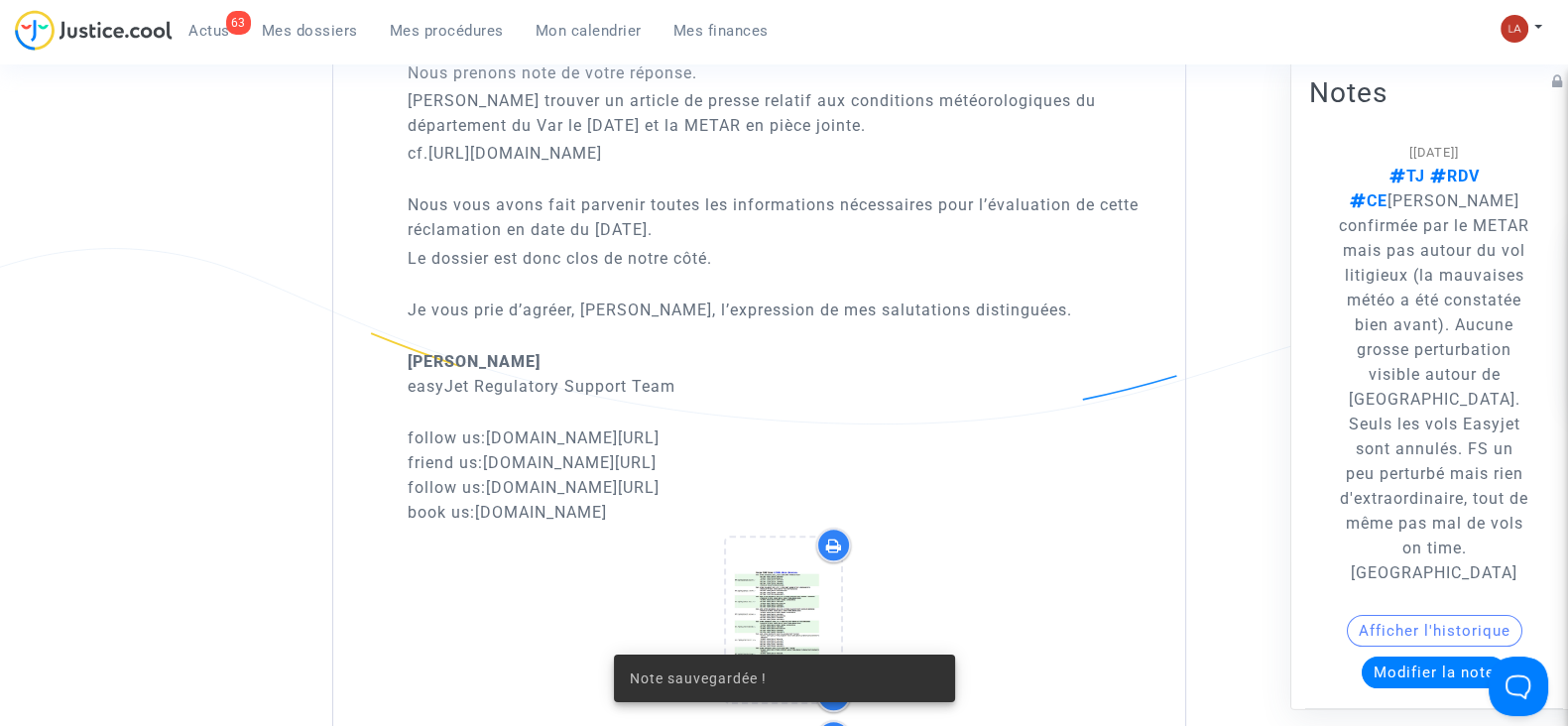
scroll to position [1635, 0]
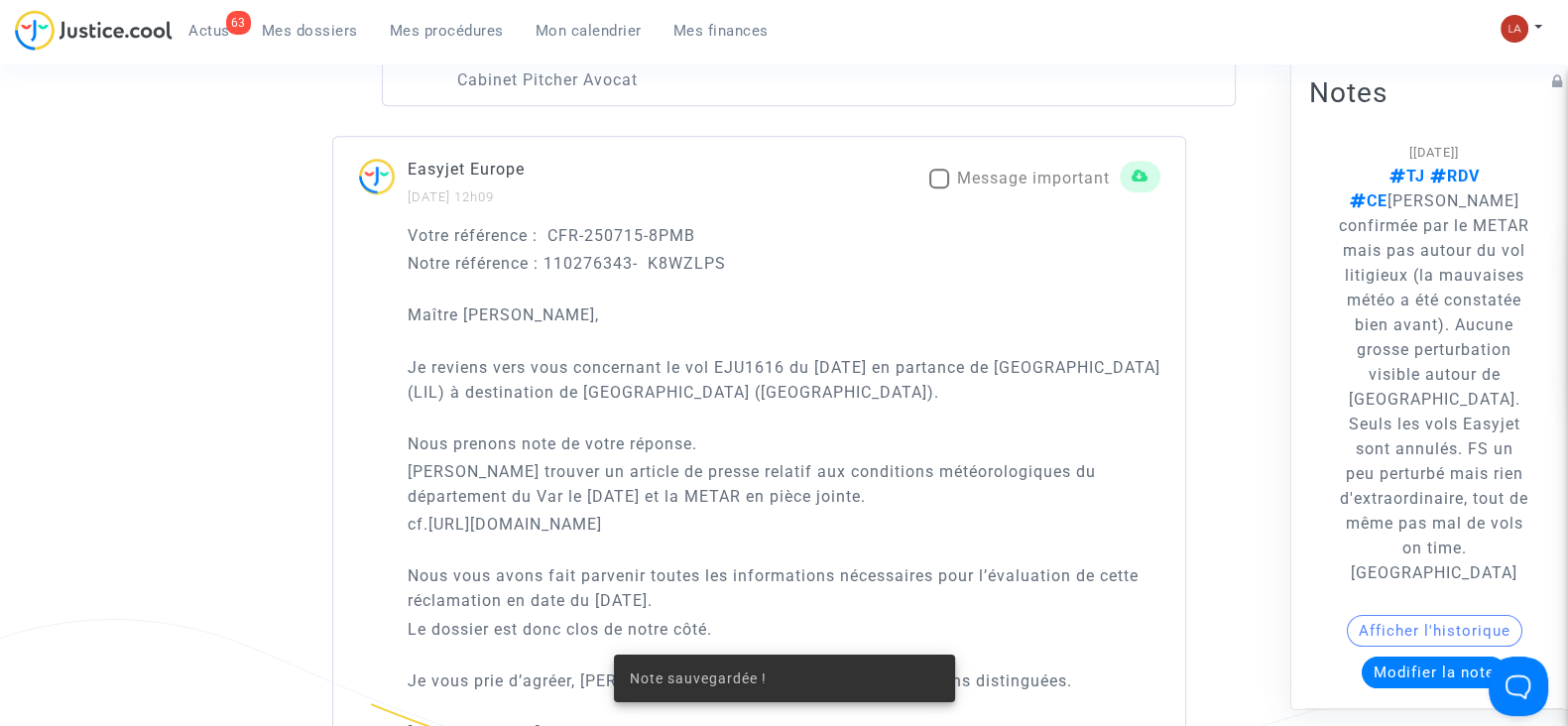
click at [957, 185] on span "Message important" at bounding box center [1033, 179] width 153 height 24
click at [939, 189] on input "Message important" at bounding box center [938, 189] width 1 height 1
checkbox input "true"
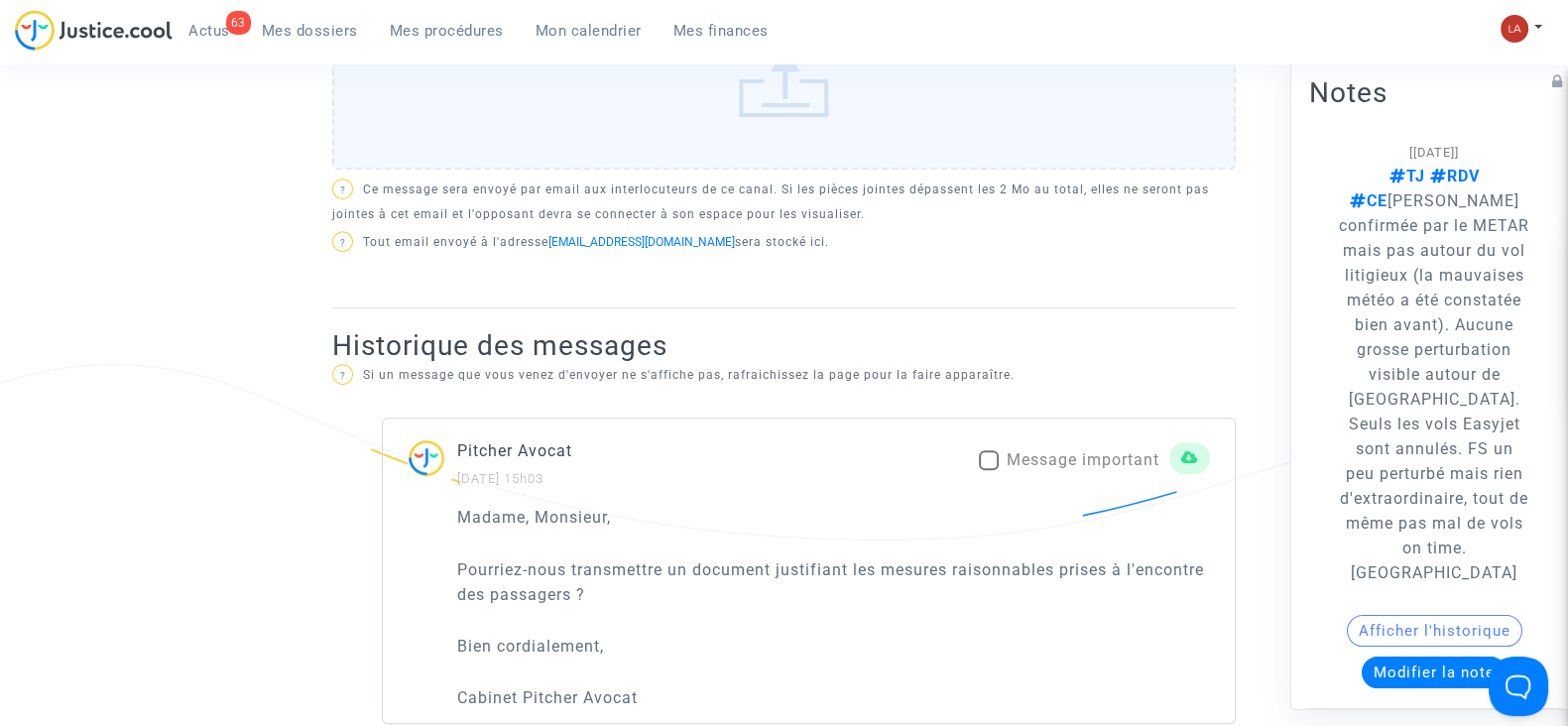
scroll to position [1015, 0]
click at [1025, 458] on span "Message important" at bounding box center [1083, 461] width 153 height 19
click at [989, 472] on input "Message important" at bounding box center [988, 472] width 1 height 1
checkbox input "true"
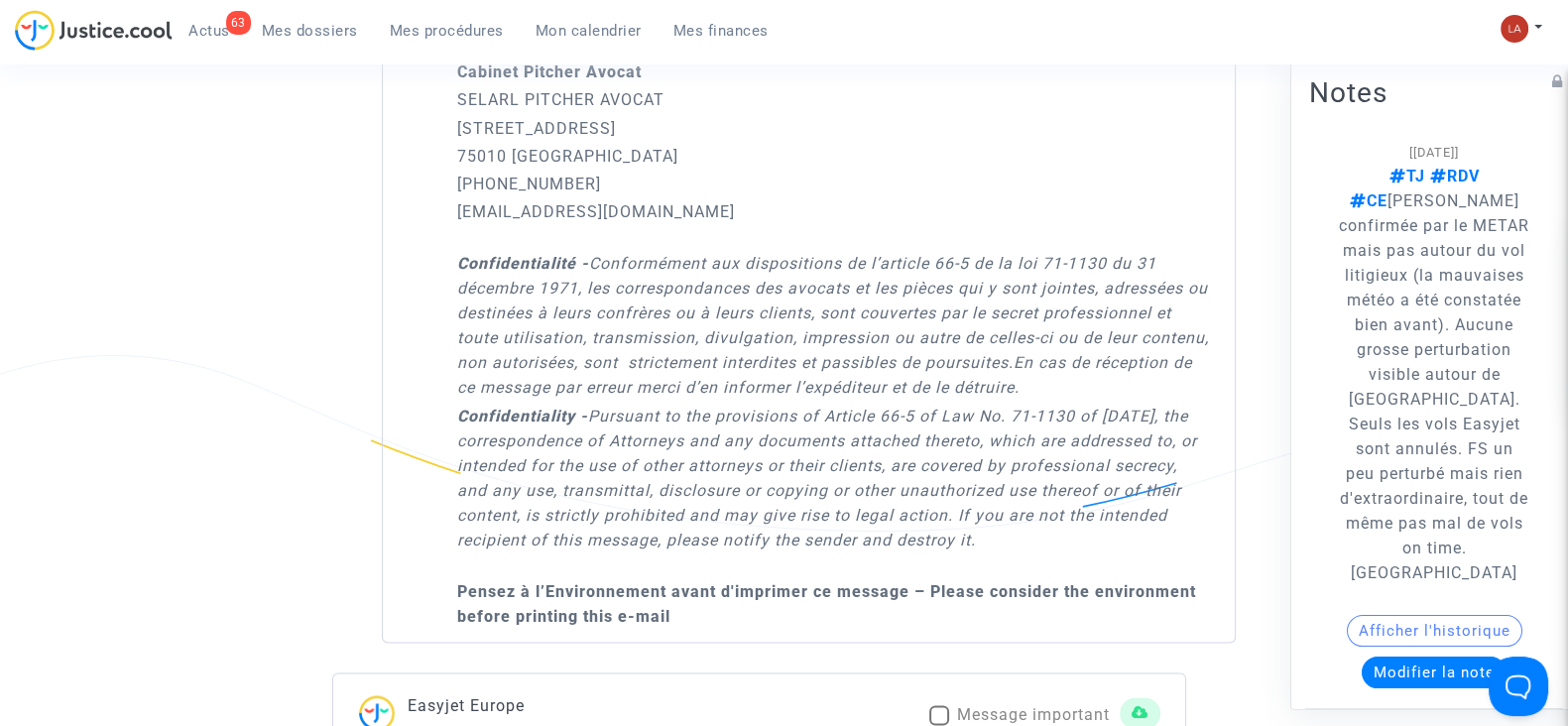
scroll to position [4114, 0]
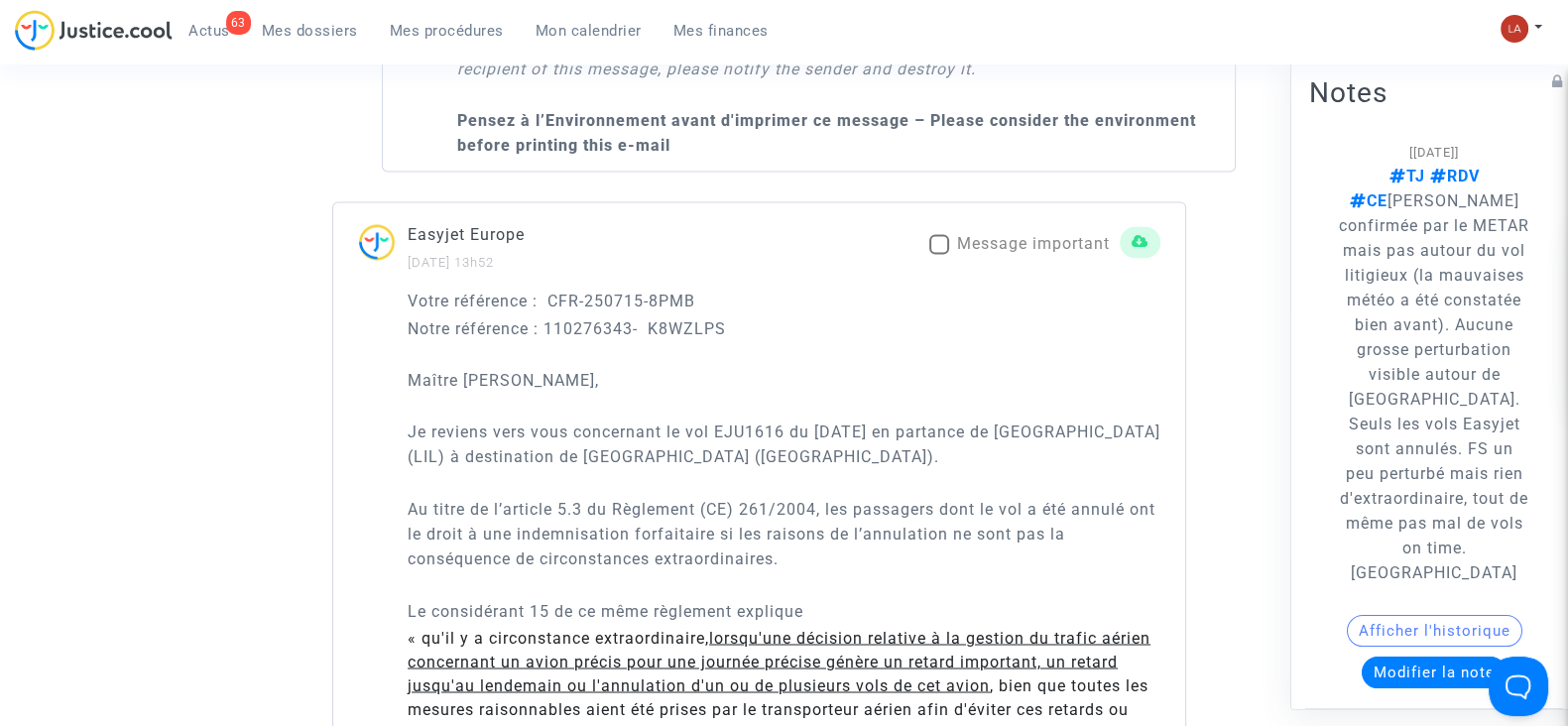
click at [1023, 234] on span "Message important" at bounding box center [1033, 243] width 153 height 19
click at [939, 254] on input "Message important" at bounding box center [938, 254] width 1 height 1
checkbox input "true"
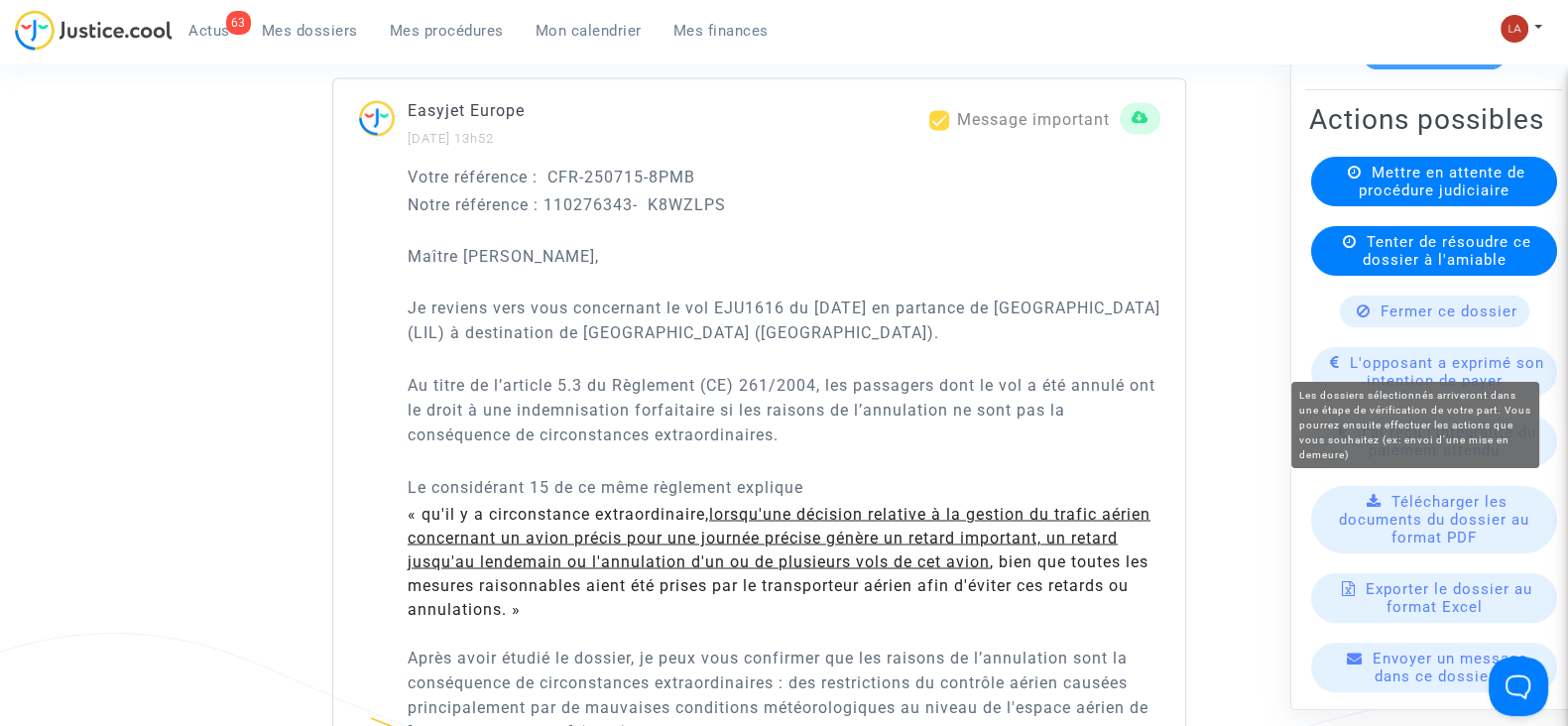
scroll to position [620, 0]
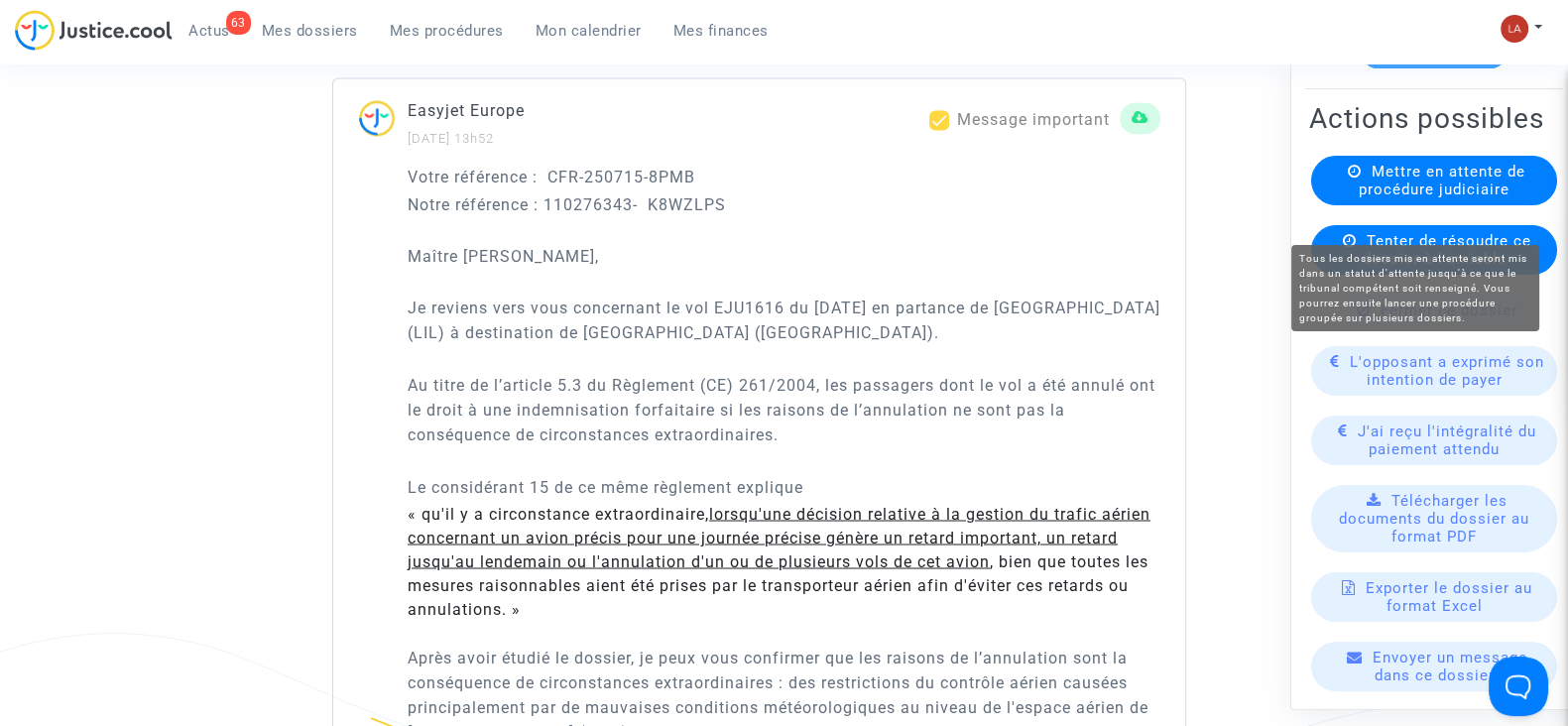
drag, startPoint x: 1452, startPoint y: 208, endPoint x: 1428, endPoint y: 221, distance: 27.3
click at [1448, 199] on span "Mettre en attente de procédure judiciaire" at bounding box center [1443, 181] width 167 height 36
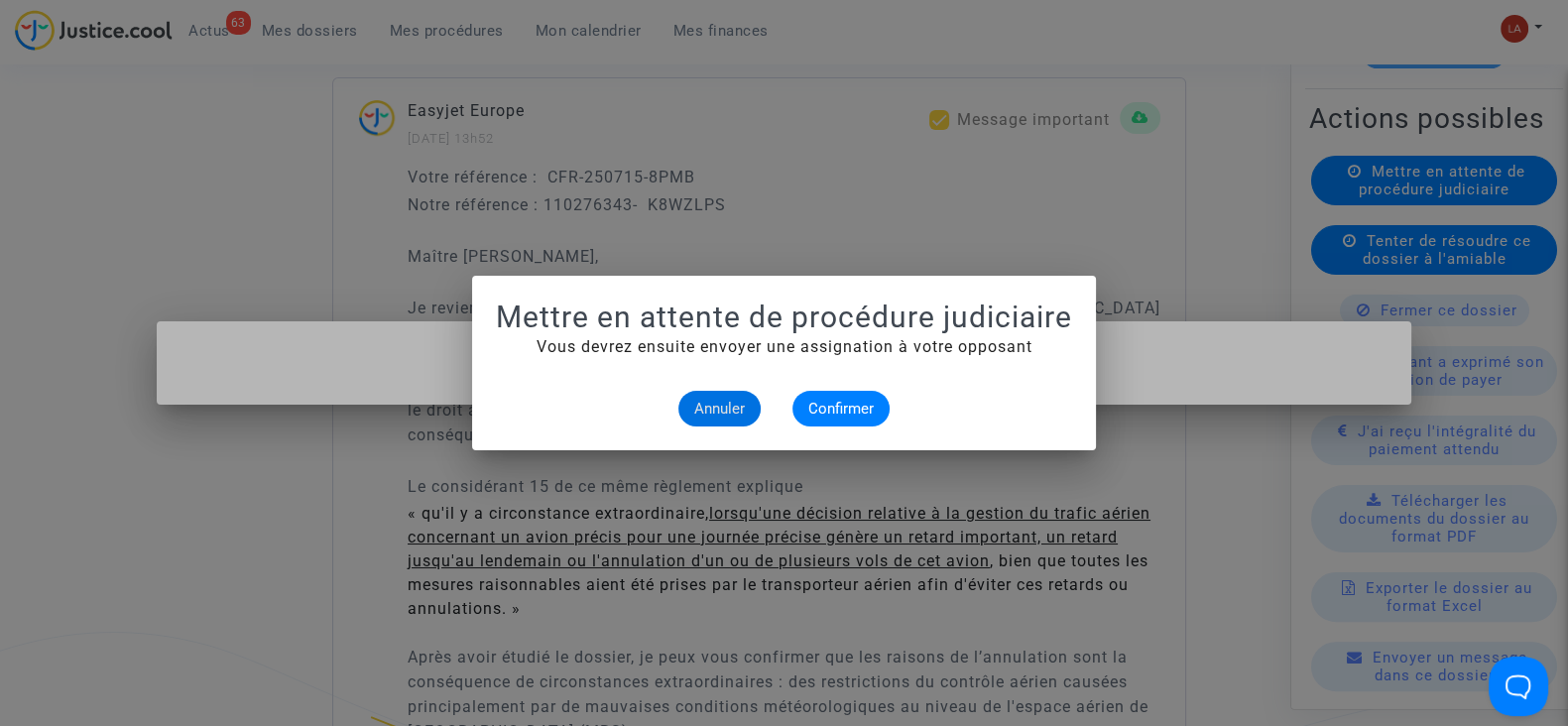
click at [869, 388] on alert-dialogs "Mettre en attente de procédure judiciaire Vous devrez ensuite envoyer une assig…" at bounding box center [784, 363] width 576 height 127
click at [851, 409] on span "Confirmer" at bounding box center [842, 408] width 66 height 18
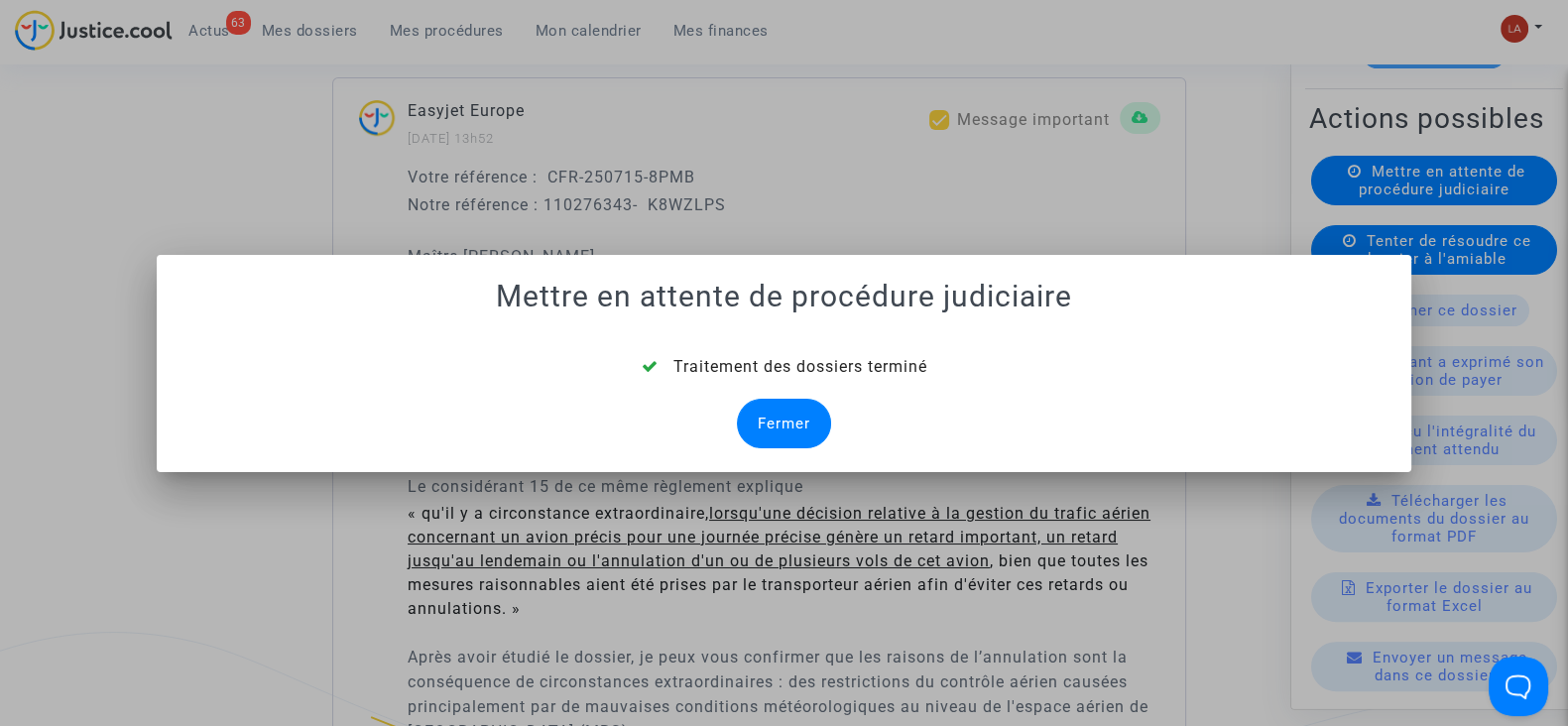
click at [808, 422] on div "Fermer" at bounding box center [784, 423] width 94 height 50
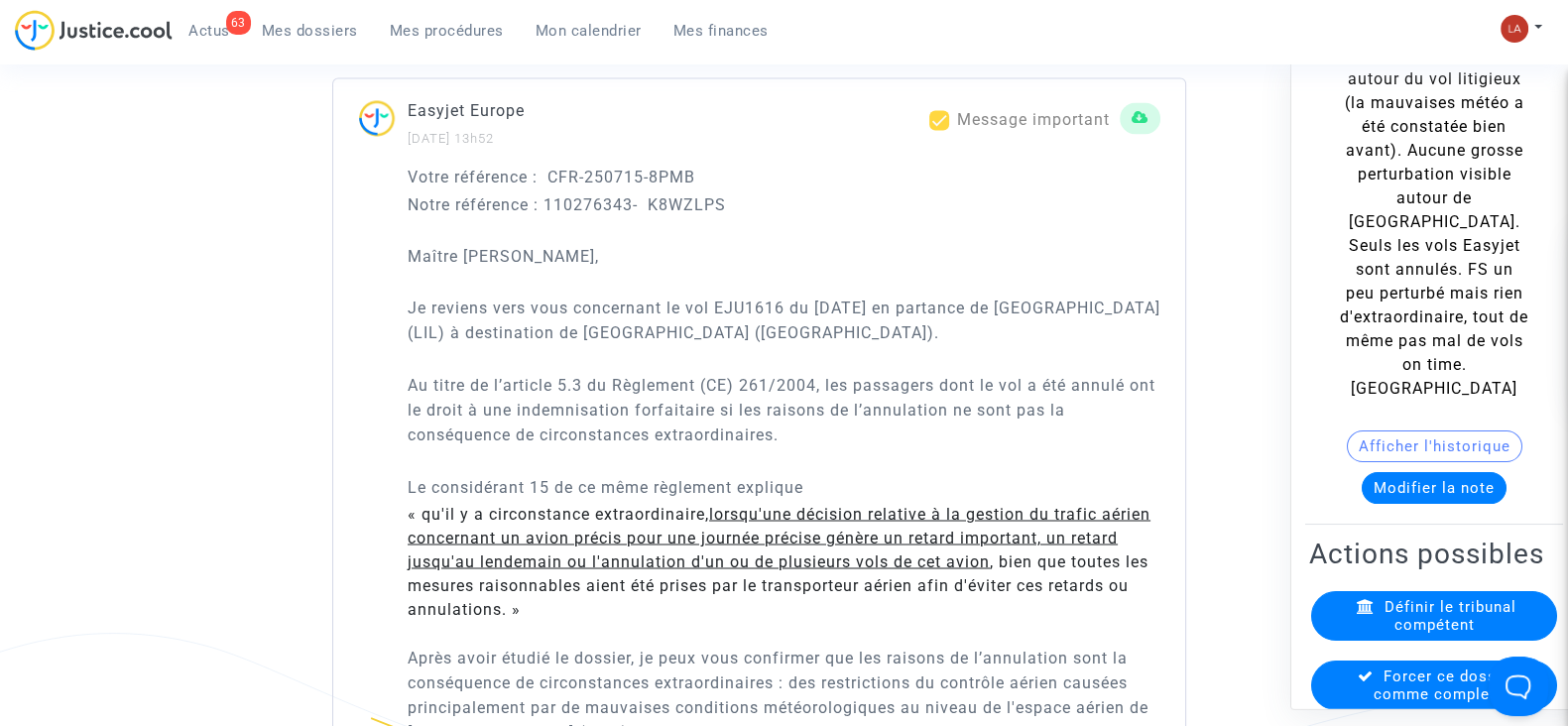
scroll to position [247, 0]
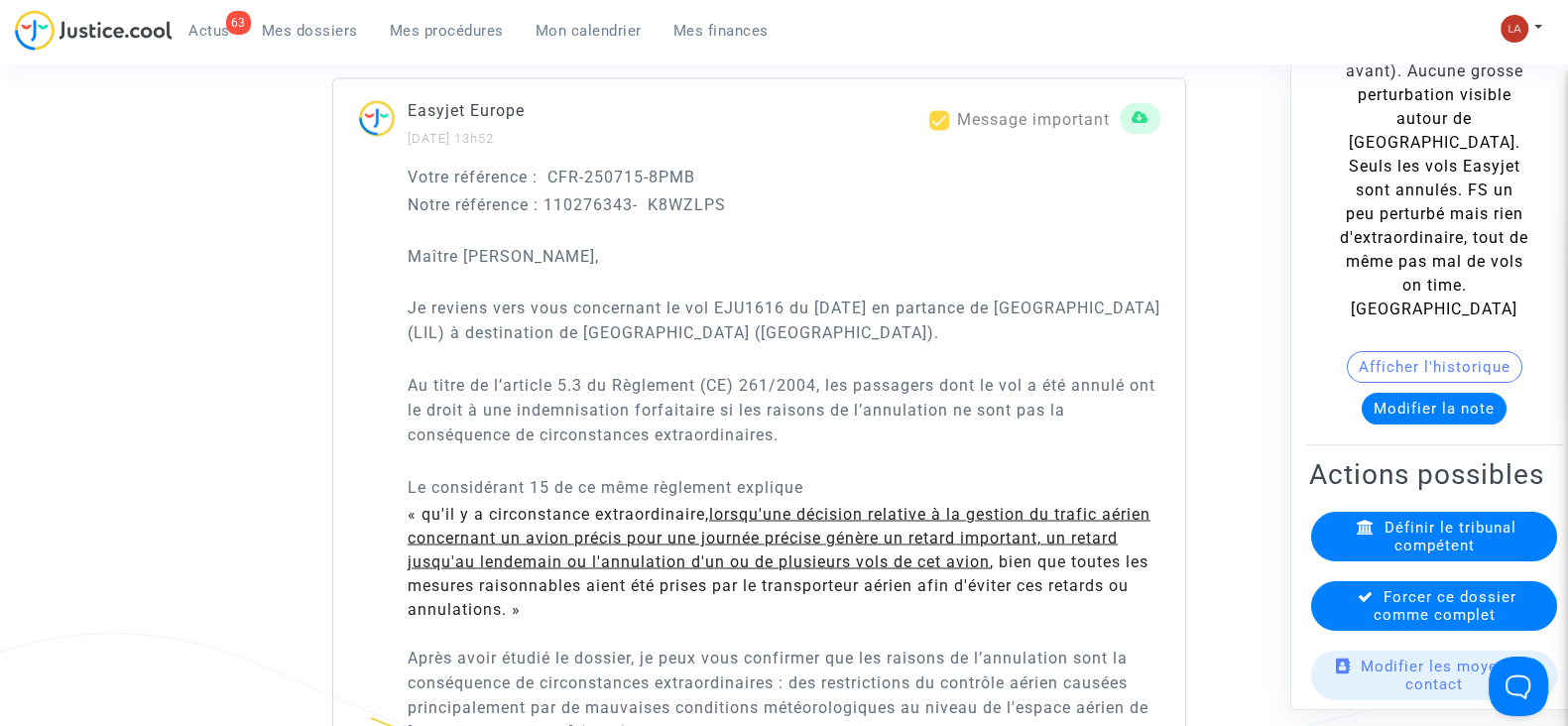
drag, startPoint x: 1423, startPoint y: 664, endPoint x: 1405, endPoint y: 638, distance: 31.6
click at [1404, 624] on span "Forcer ce dossier comme complet" at bounding box center [1446, 606] width 143 height 36
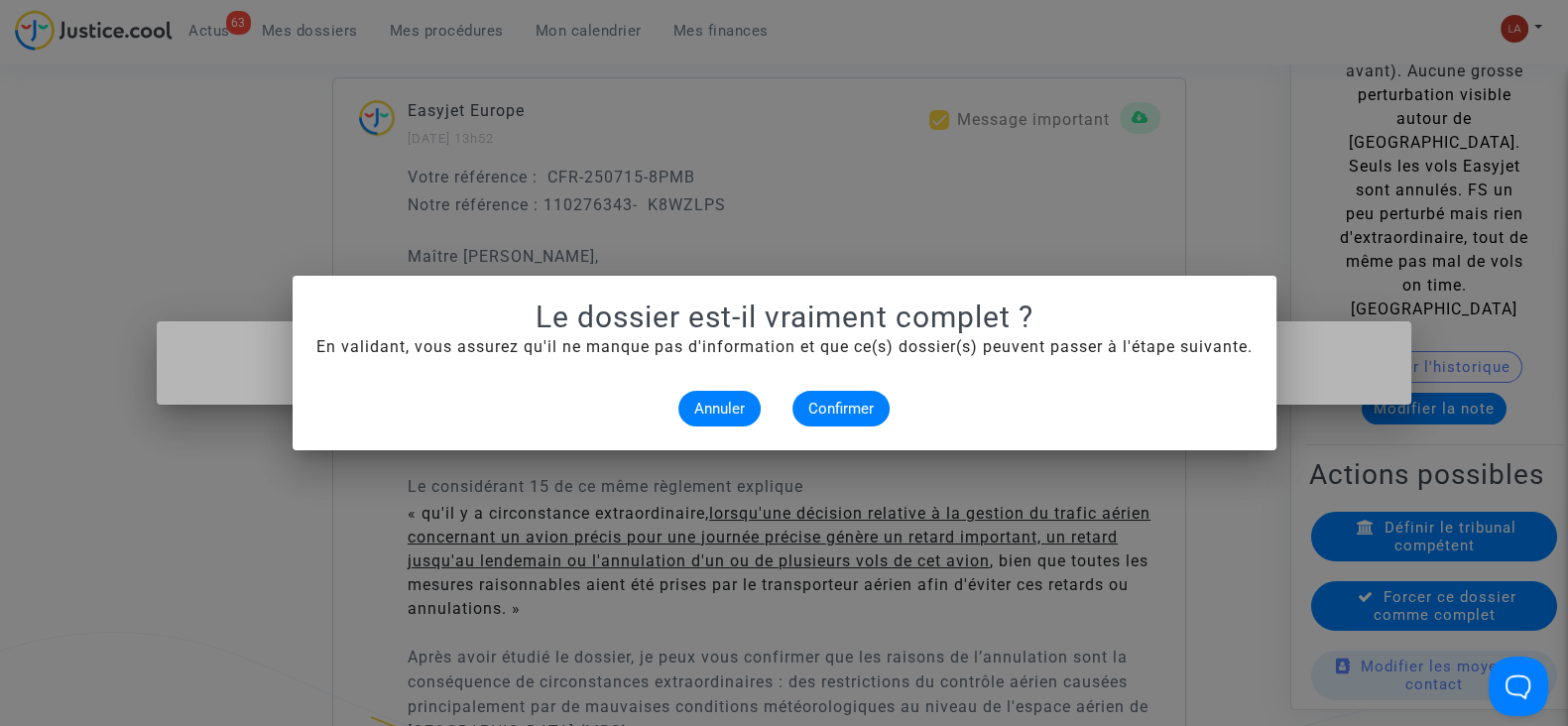
scroll to position [0, 0]
click at [862, 399] on span "Confirmer" at bounding box center [842, 408] width 66 height 18
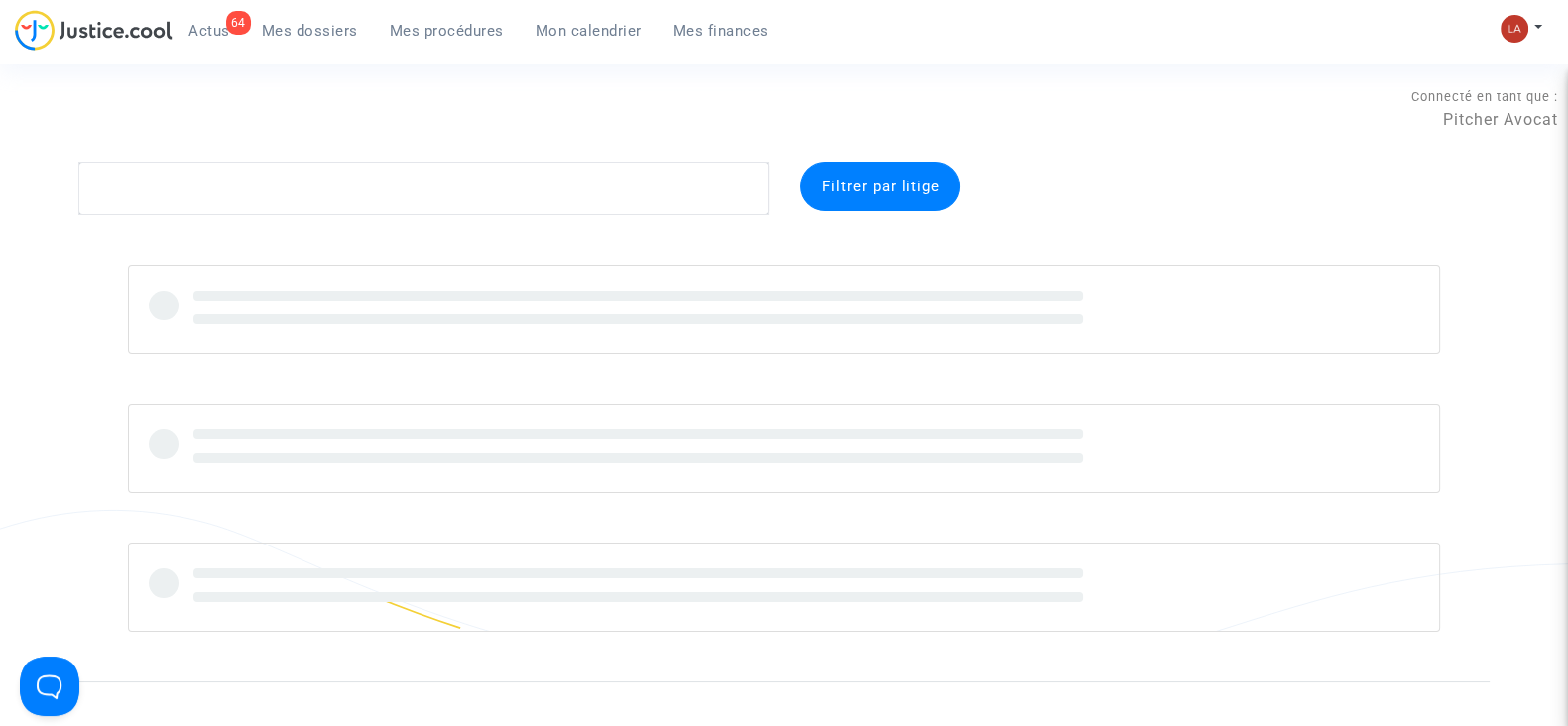
click at [229, 16] on div "64" at bounding box center [238, 23] width 25 height 24
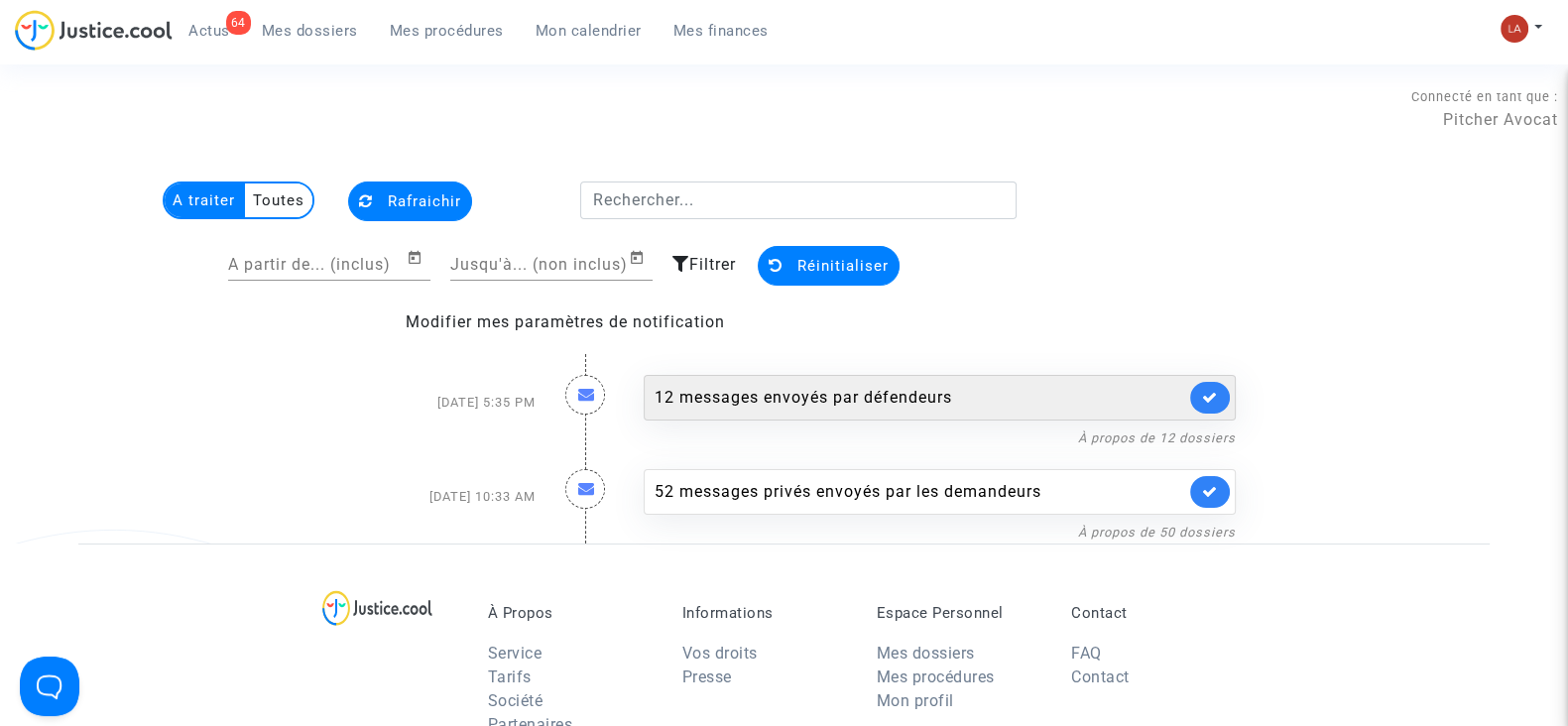
click at [1058, 409] on div "12 messages envoyés par défendeurs" at bounding box center [940, 397] width 592 height 46
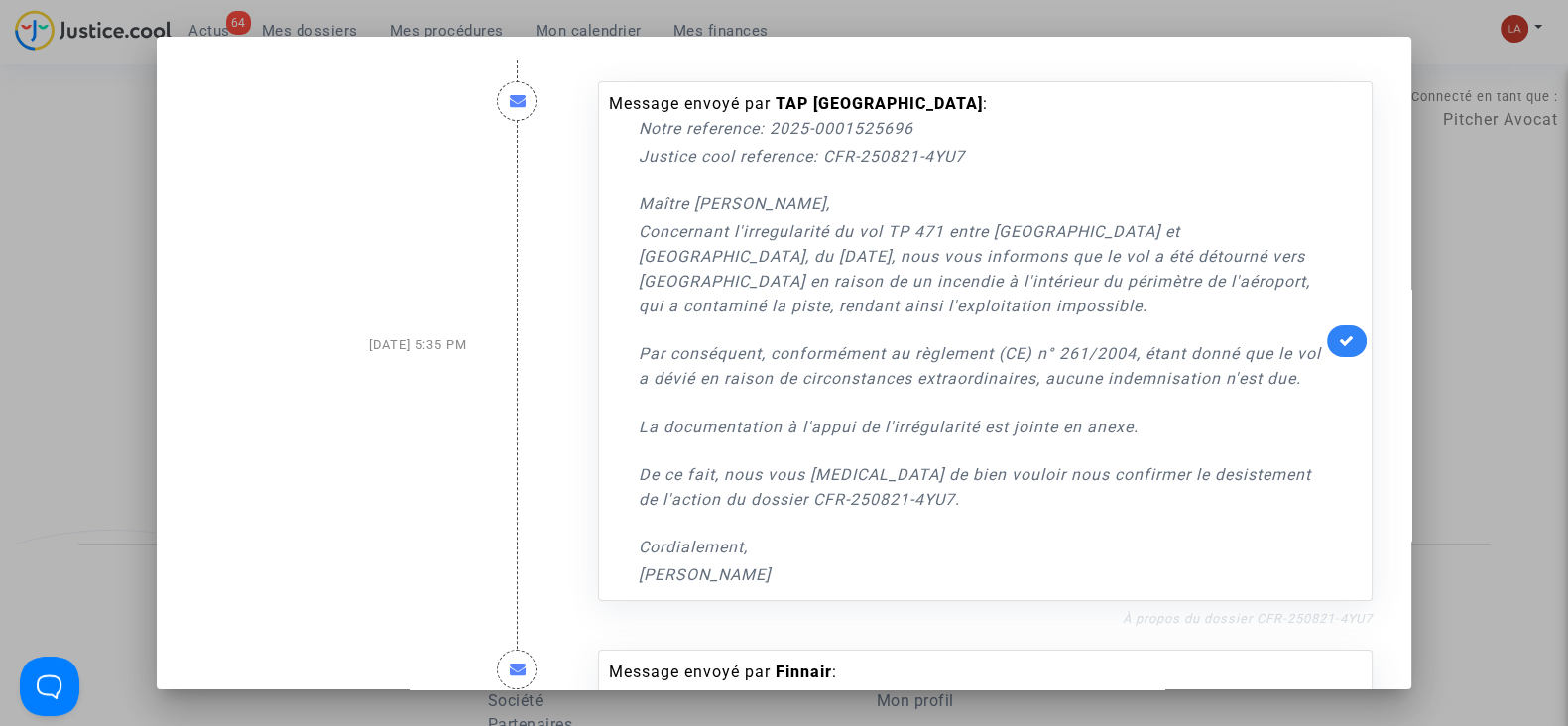
click at [1200, 626] on link "À propos du dossier CFR-250821-4YU7" at bounding box center [1248, 618] width 250 height 15
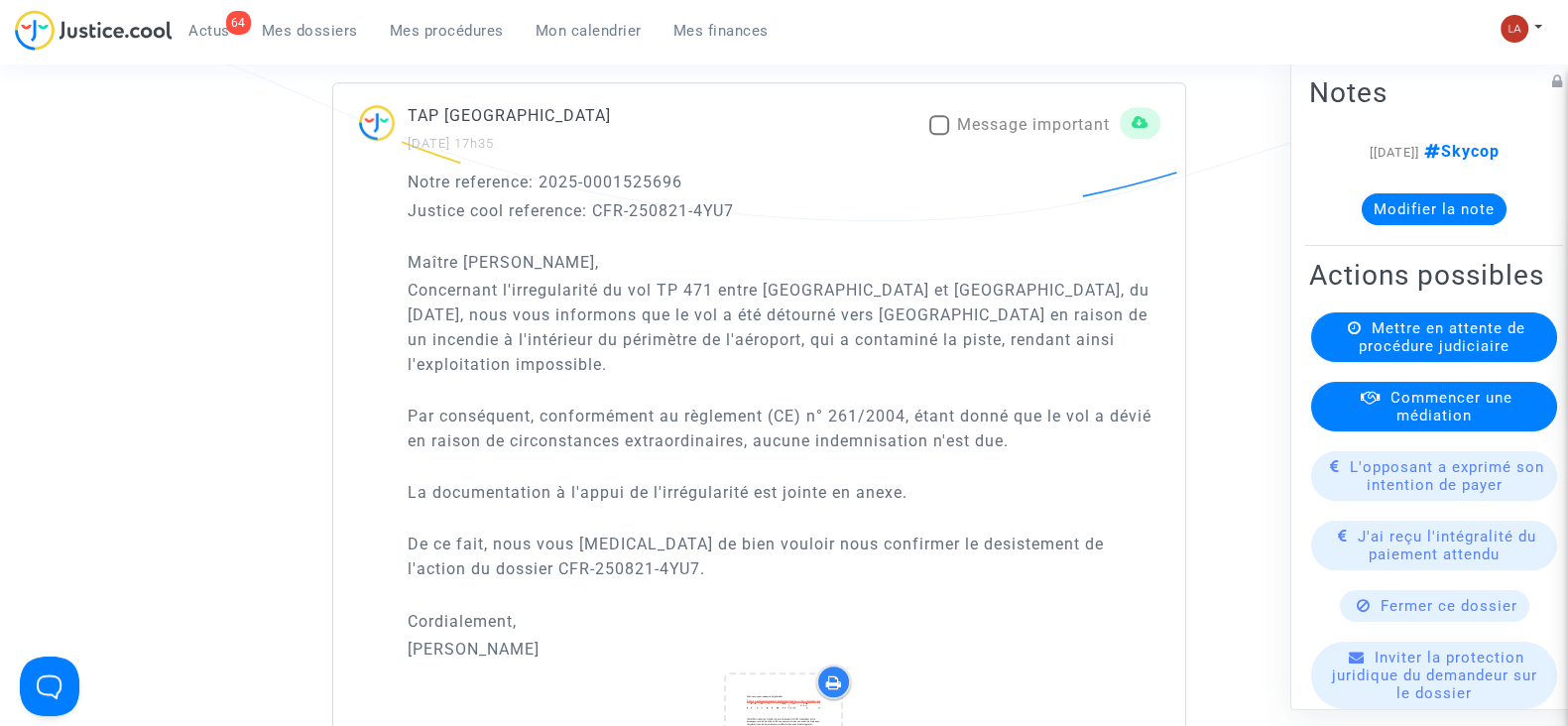
scroll to position [1610, 0]
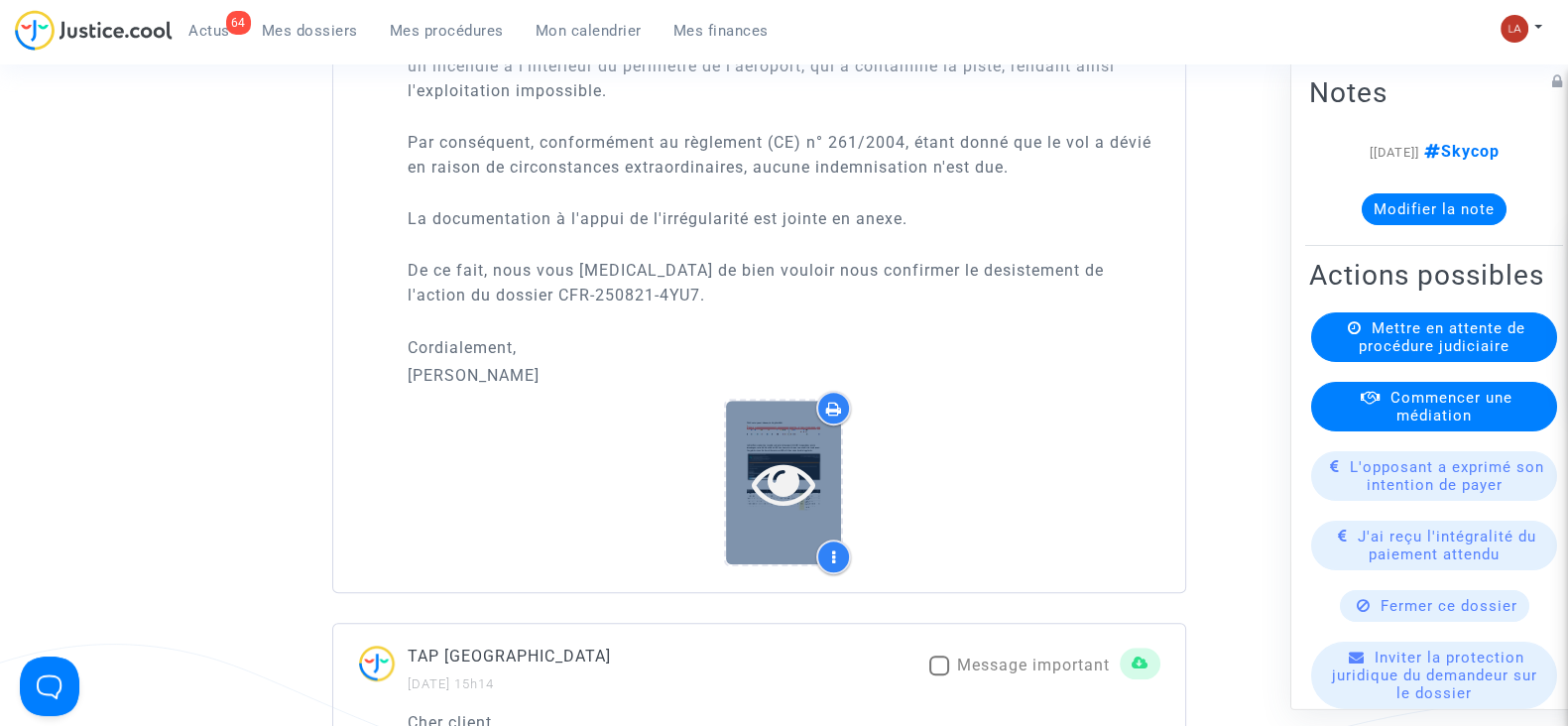
click at [807, 451] on icon at bounding box center [784, 483] width 65 height 64
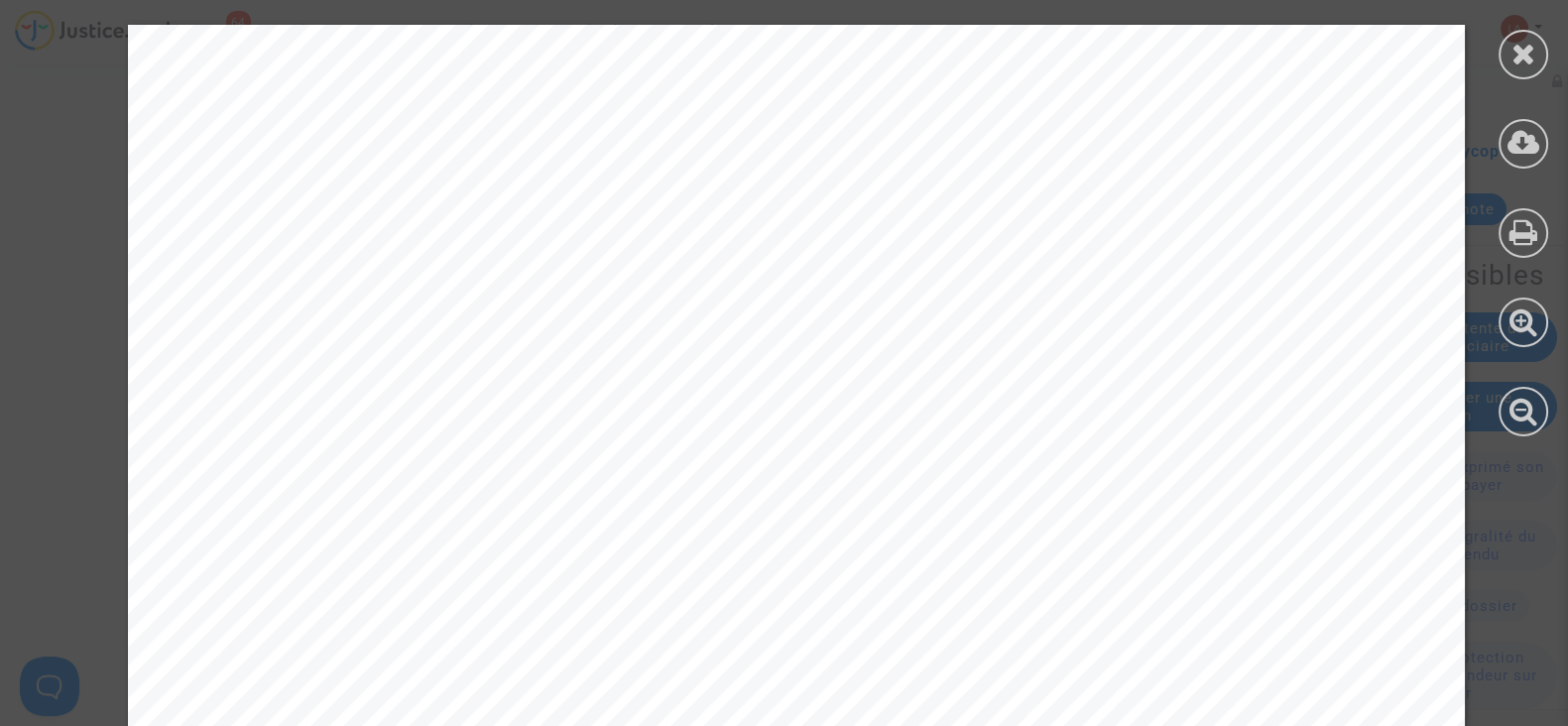
scroll to position [1629, 0]
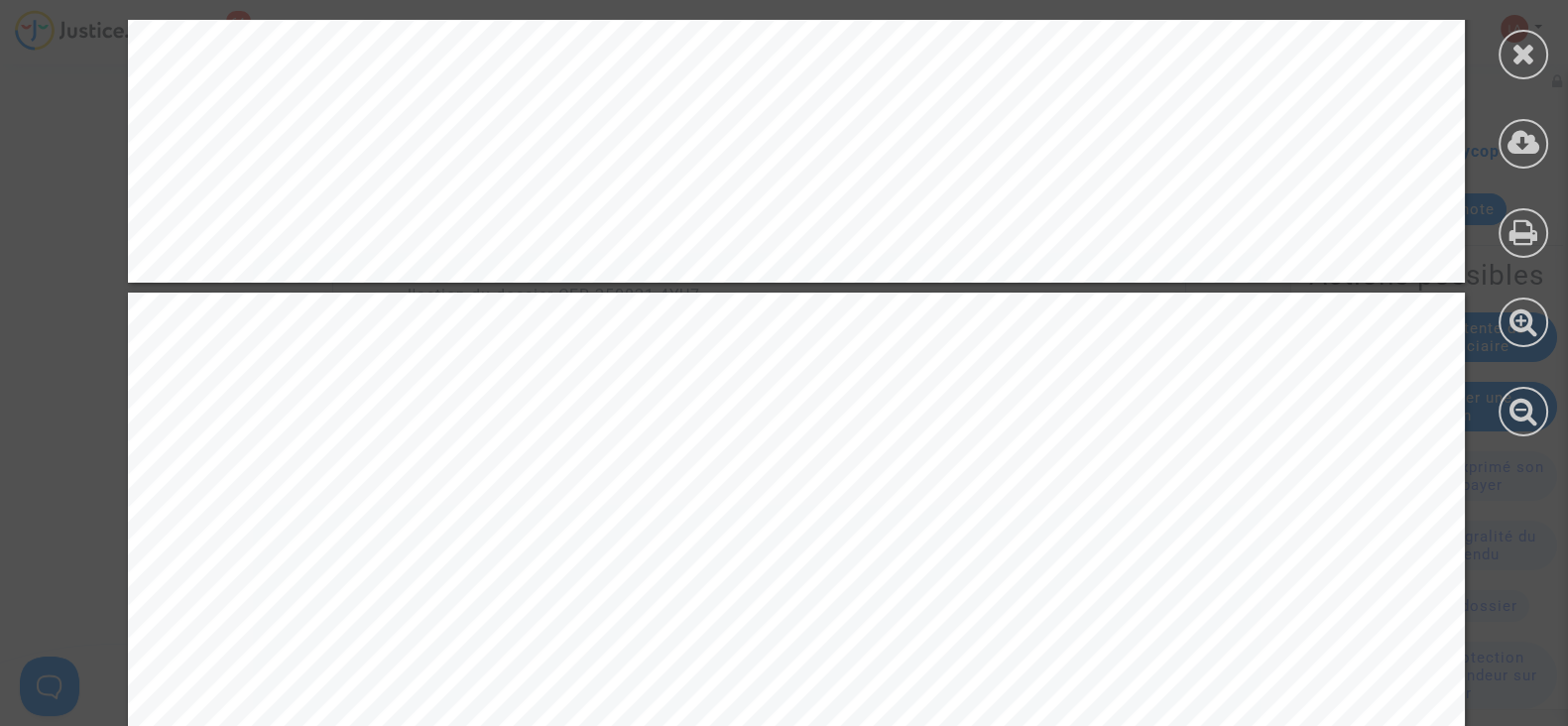
click at [1497, 59] on div at bounding box center [1523, 227] width 89 height 456
click at [1514, 56] on icon at bounding box center [1523, 54] width 25 height 30
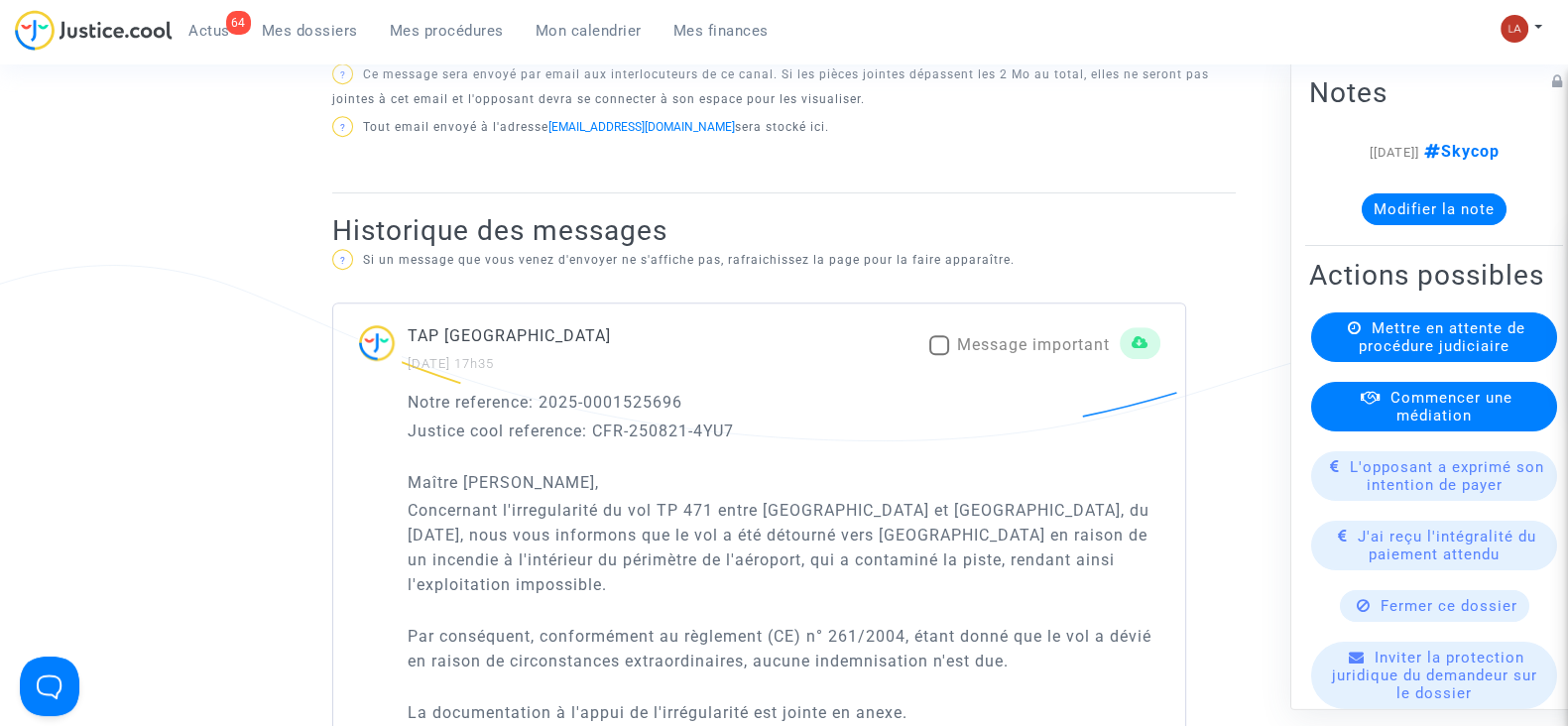
scroll to position [1115, 0]
drag, startPoint x: 938, startPoint y: 500, endPoint x: 975, endPoint y: 502, distance: 37.1
click at [975, 502] on p "Concernant l'irregularité du vol TP 471 entre [GEOGRAPHIC_DATA] et [GEOGRAPHIC_…" at bounding box center [784, 548] width 753 height 99
drag, startPoint x: 932, startPoint y: 504, endPoint x: 1044, endPoint y: 504, distance: 112.0
click at [1044, 504] on p "Concernant l'irregularité du vol TP 471 entre [GEOGRAPHIC_DATA] et [GEOGRAPHIC_…" at bounding box center [784, 548] width 753 height 99
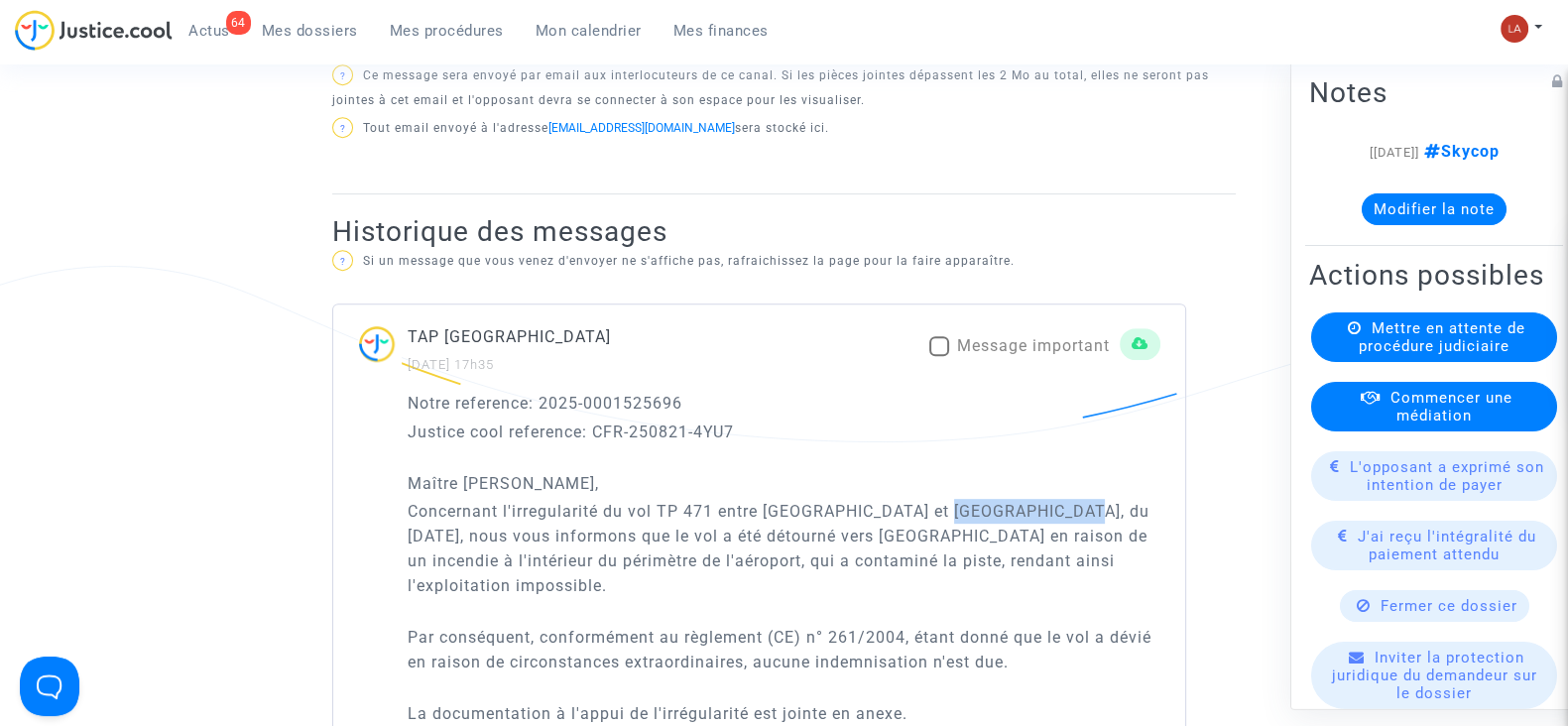
copy p "16 juillet 2025"
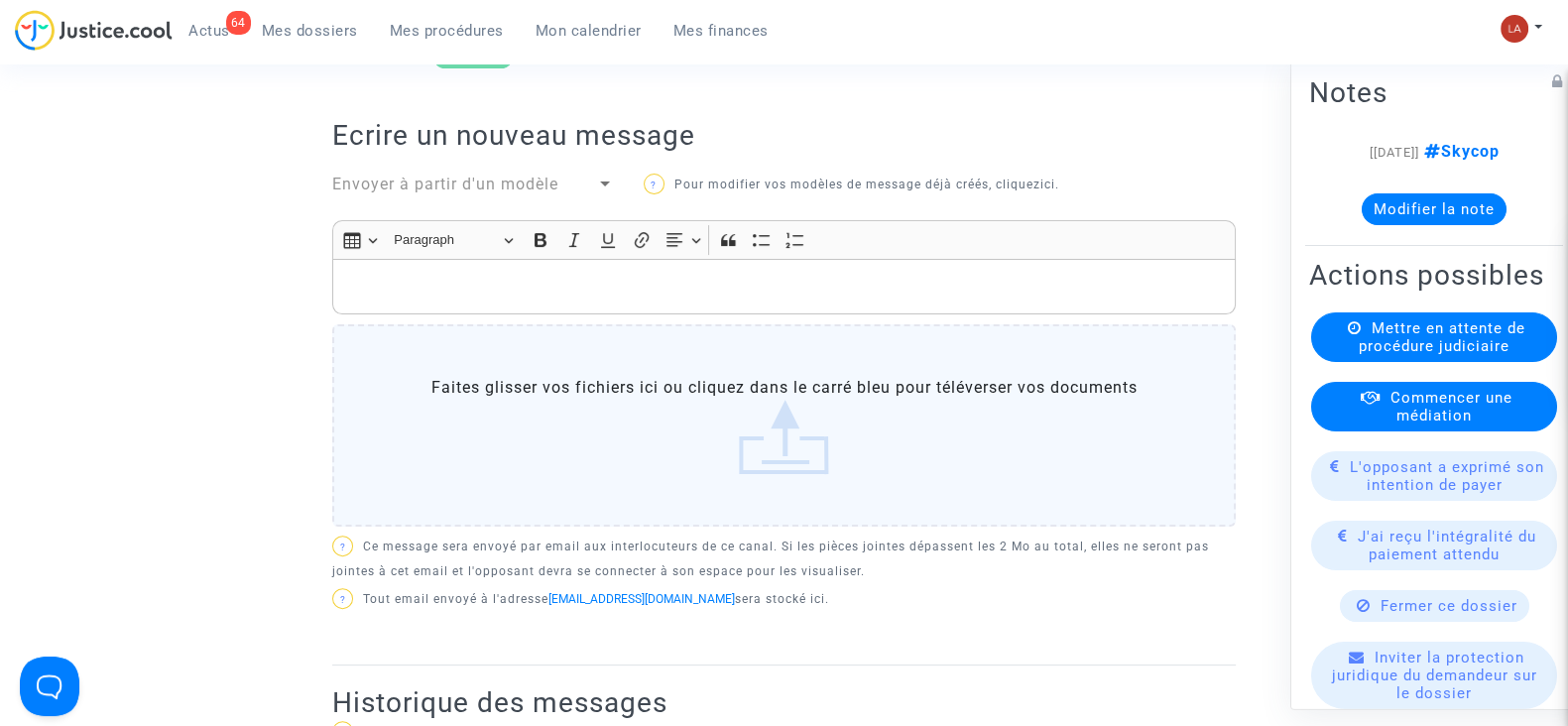
scroll to position [247, 0]
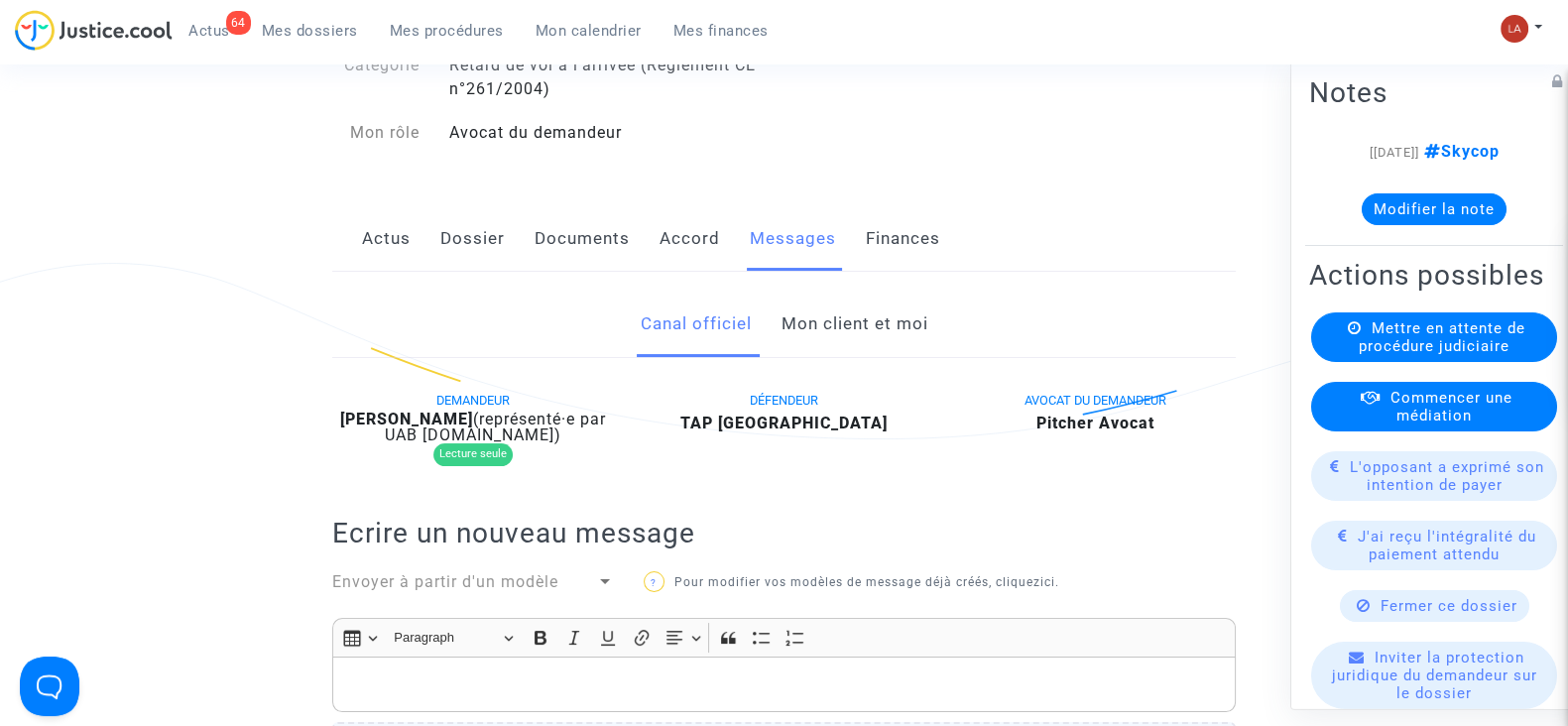
click at [458, 260] on link "Dossier" at bounding box center [472, 239] width 65 height 66
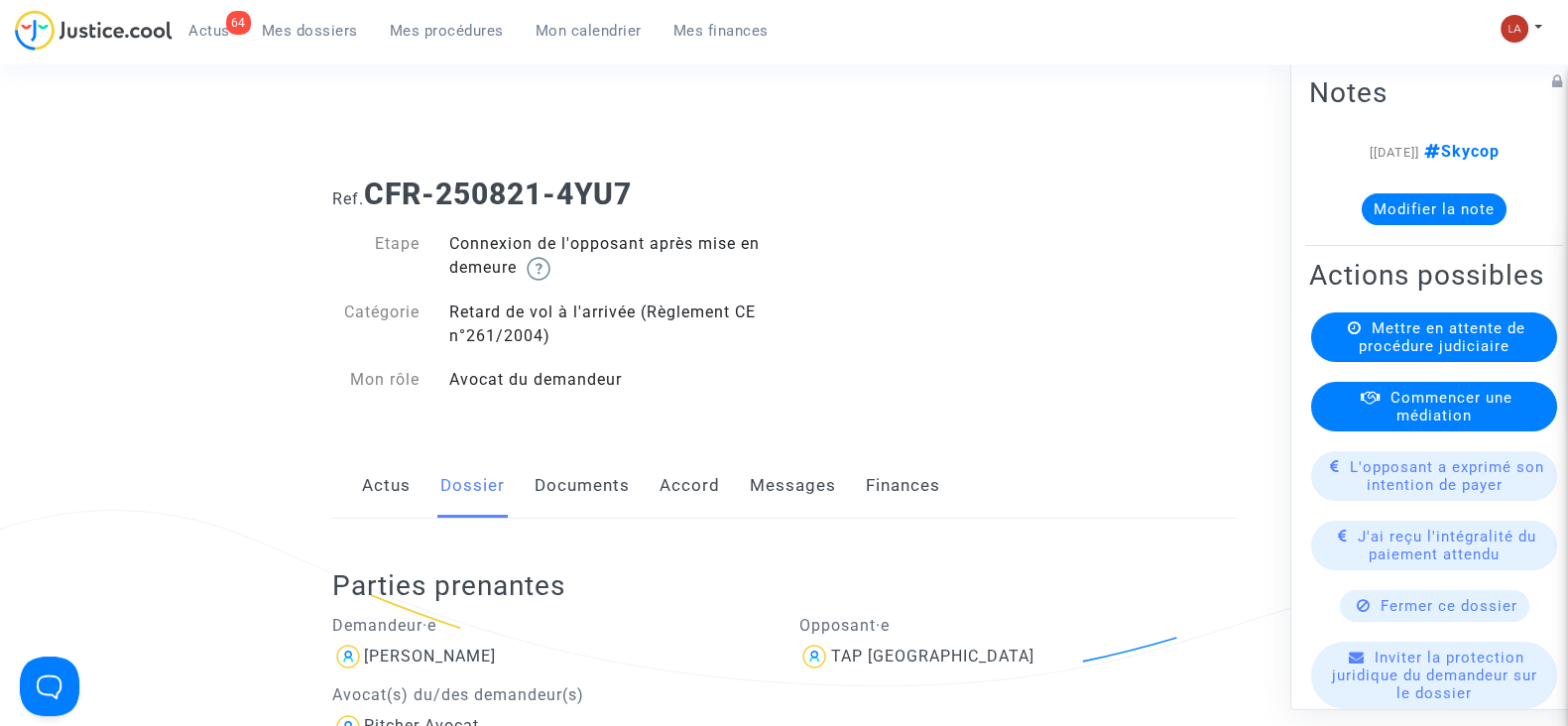
click at [595, 478] on link "Documents" at bounding box center [582, 486] width 95 height 66
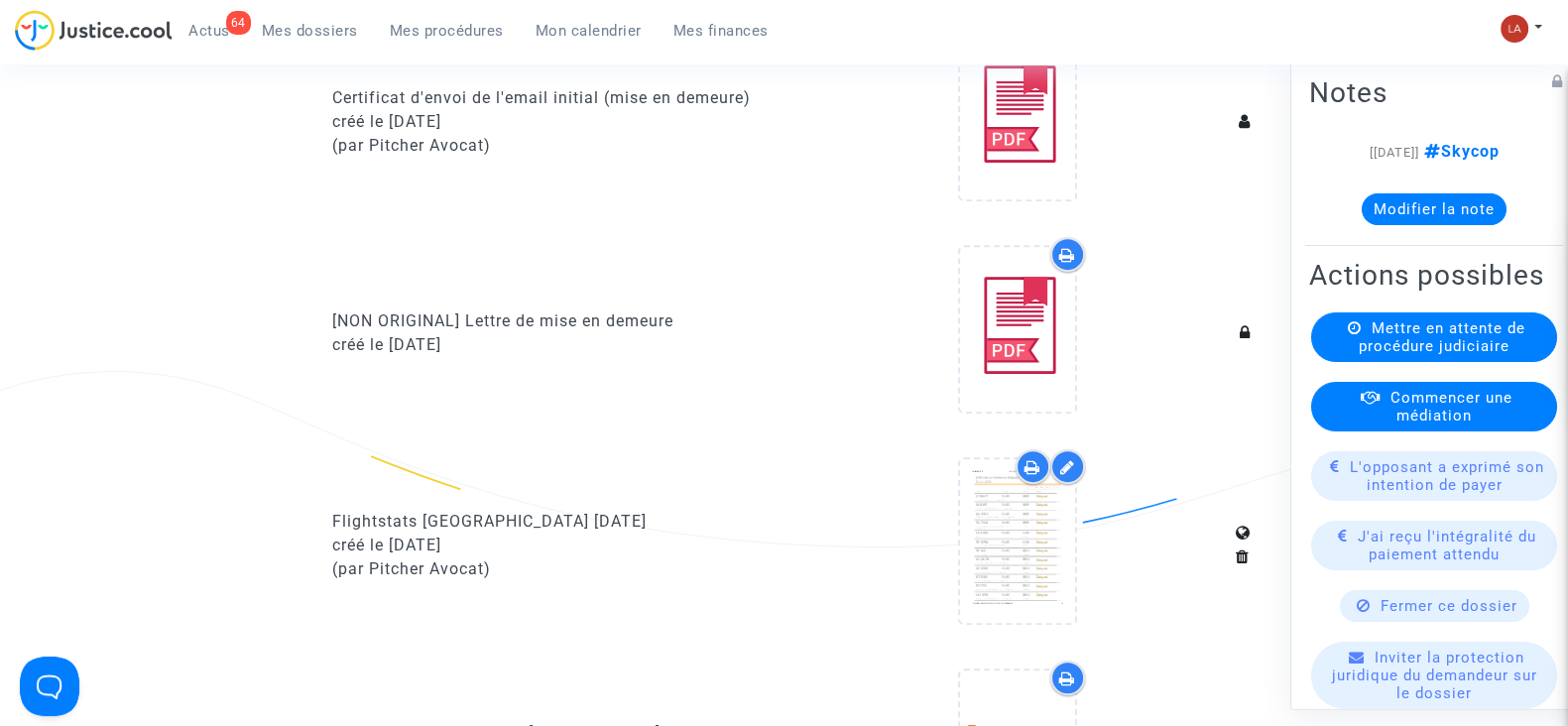
scroll to position [1239, 0]
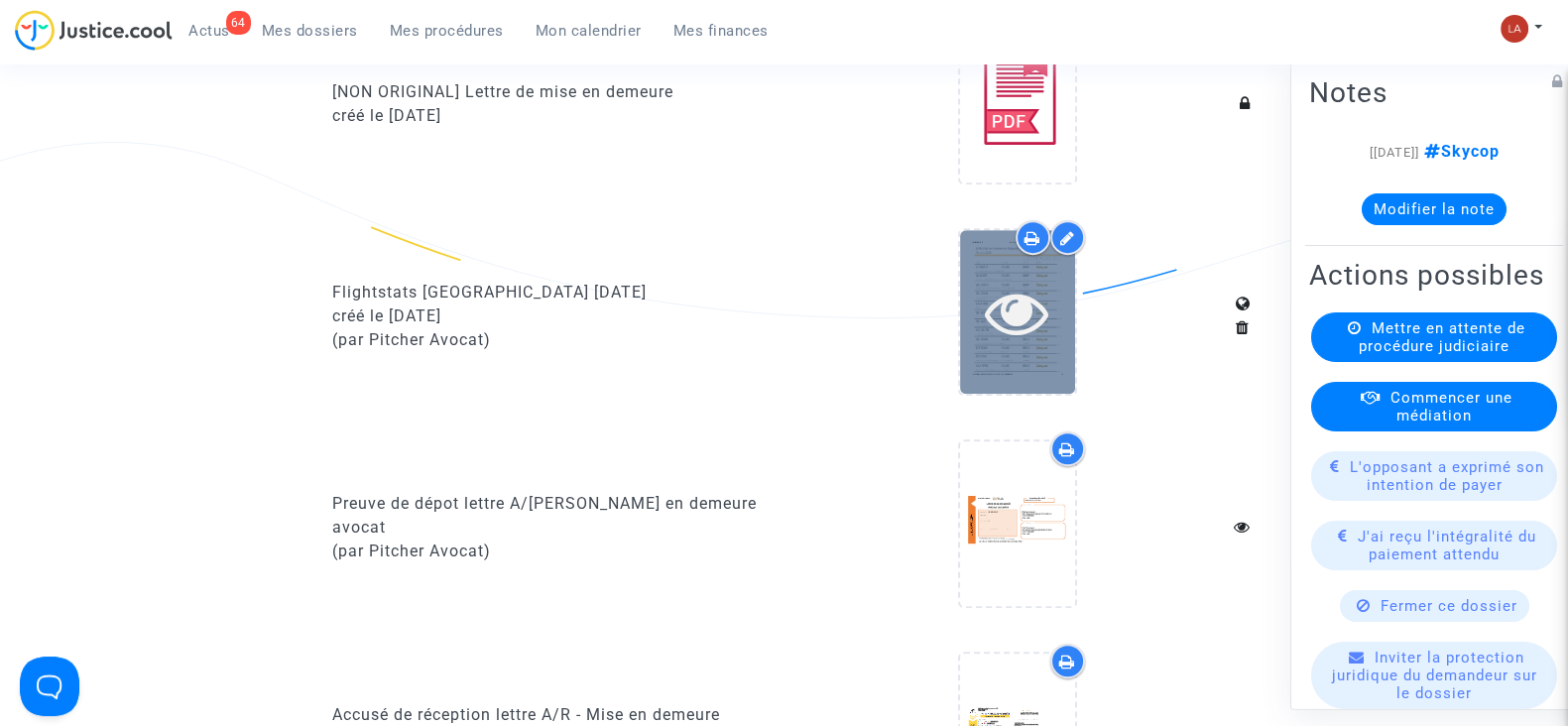
click at [1013, 291] on icon at bounding box center [1017, 313] width 65 height 64
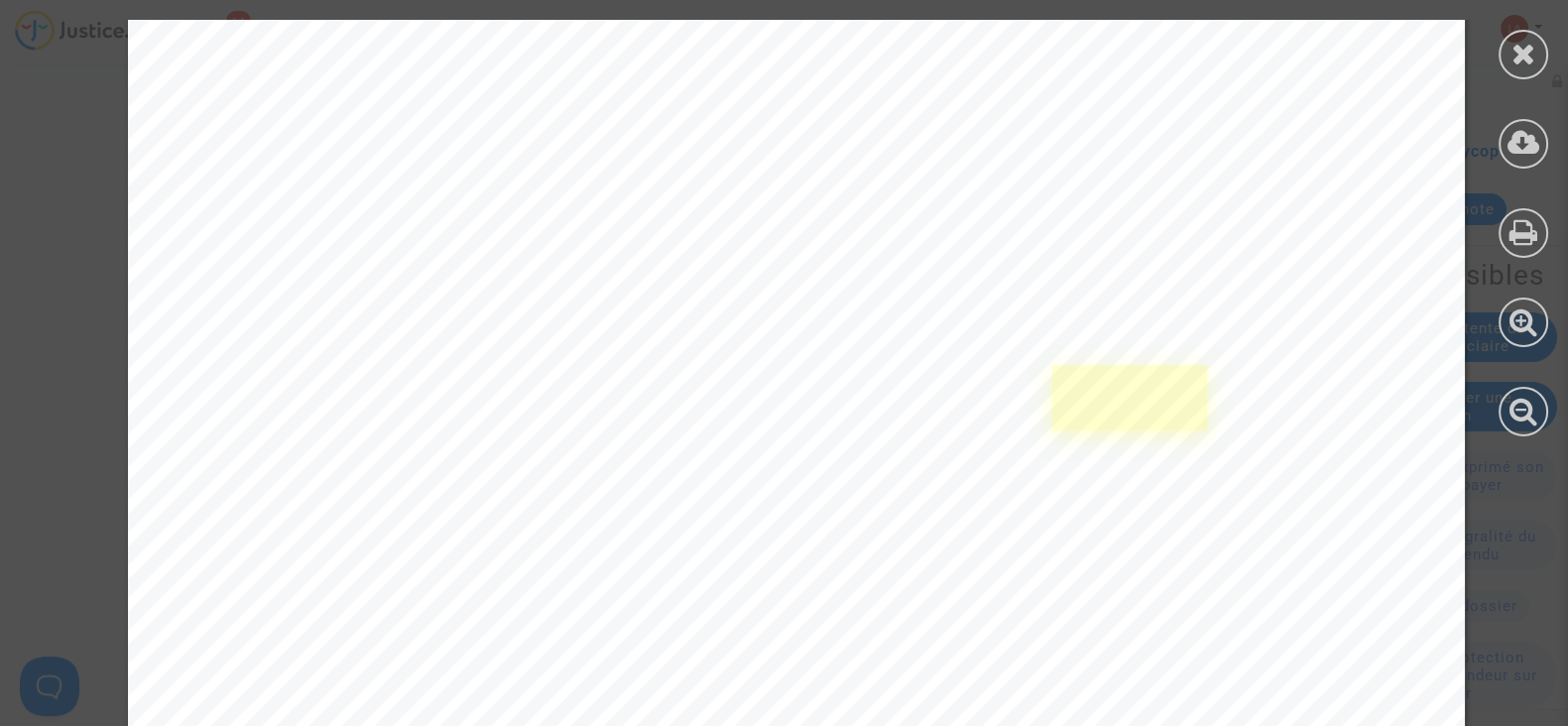
scroll to position [11277, 0]
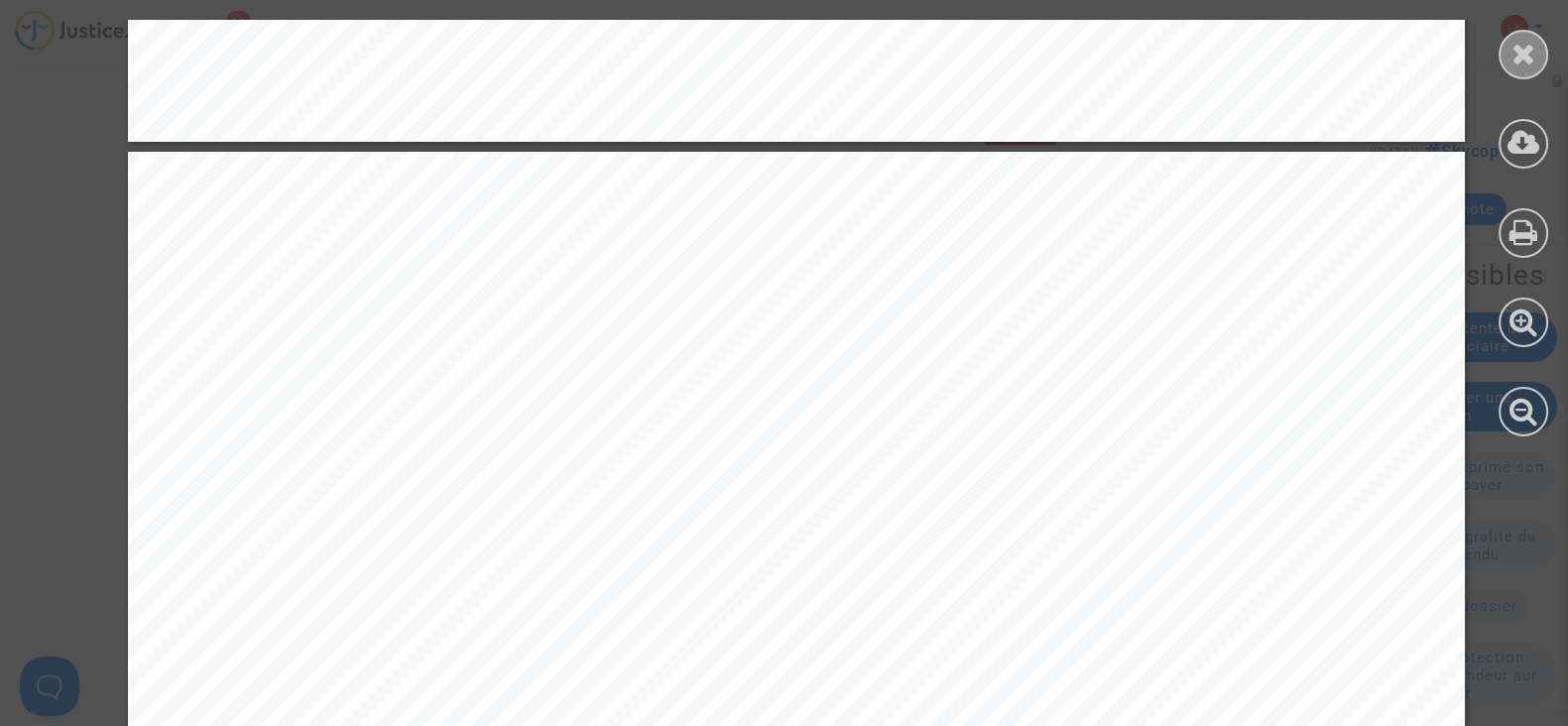
click at [1520, 41] on icon at bounding box center [1523, 54] width 25 height 30
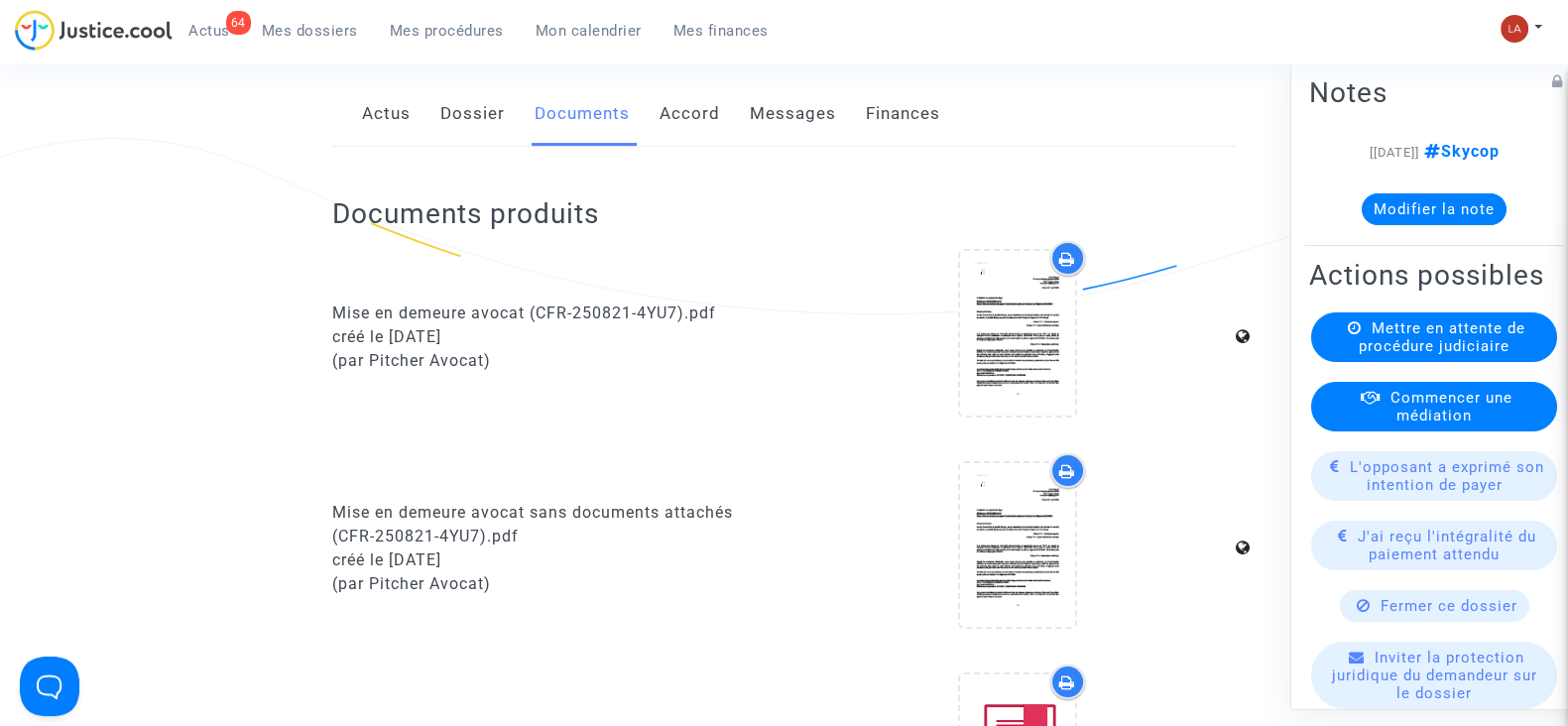
scroll to position [0, 0]
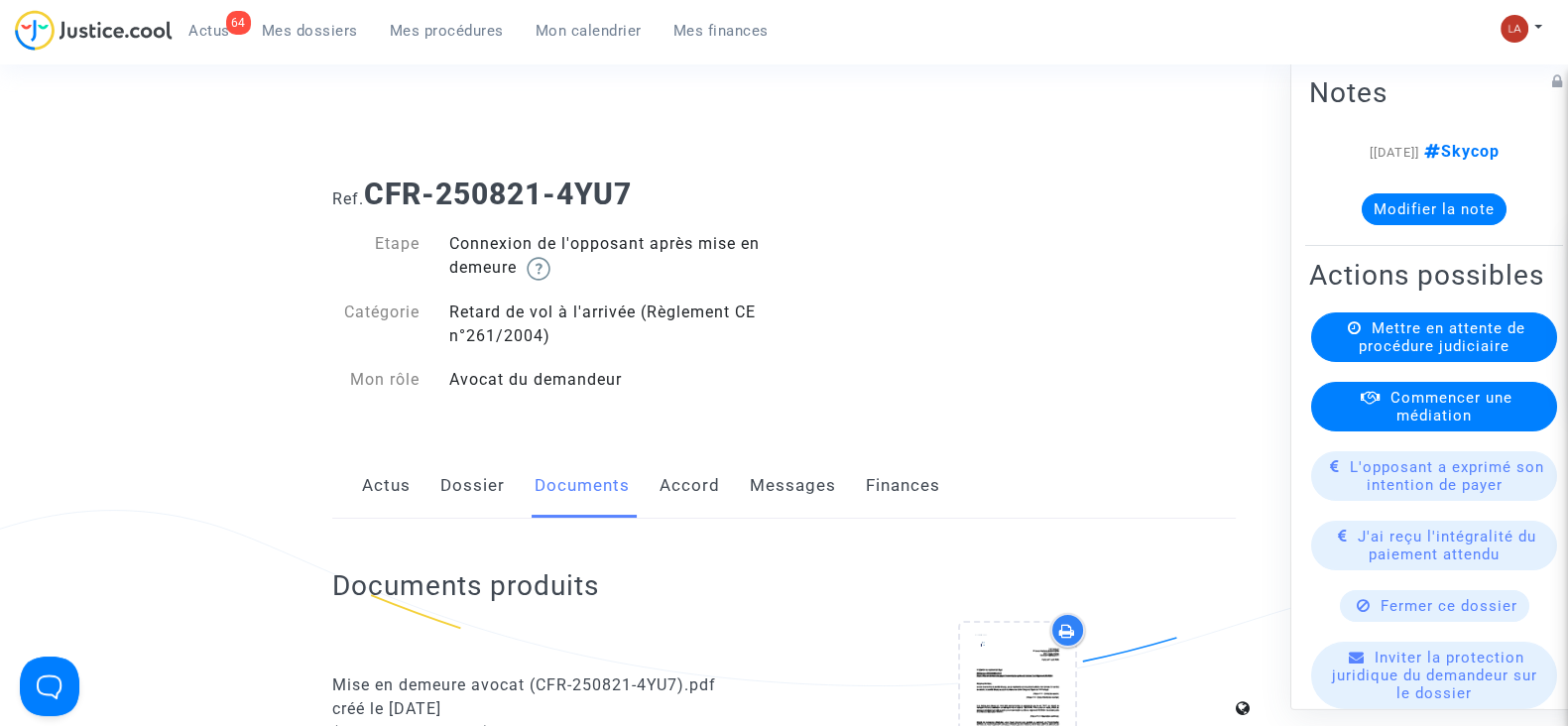
click at [813, 503] on link "Messages" at bounding box center [793, 486] width 86 height 66
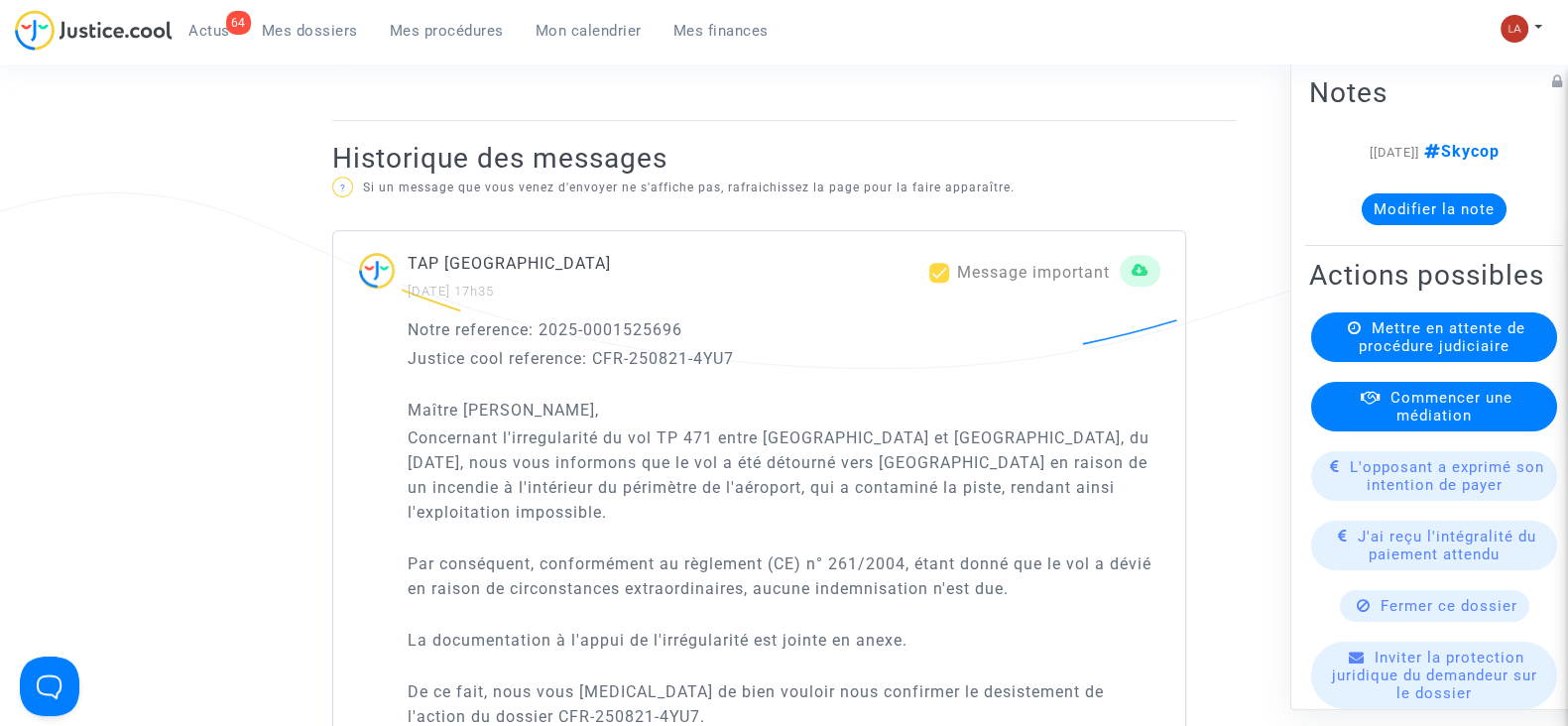
scroll to position [1364, 0]
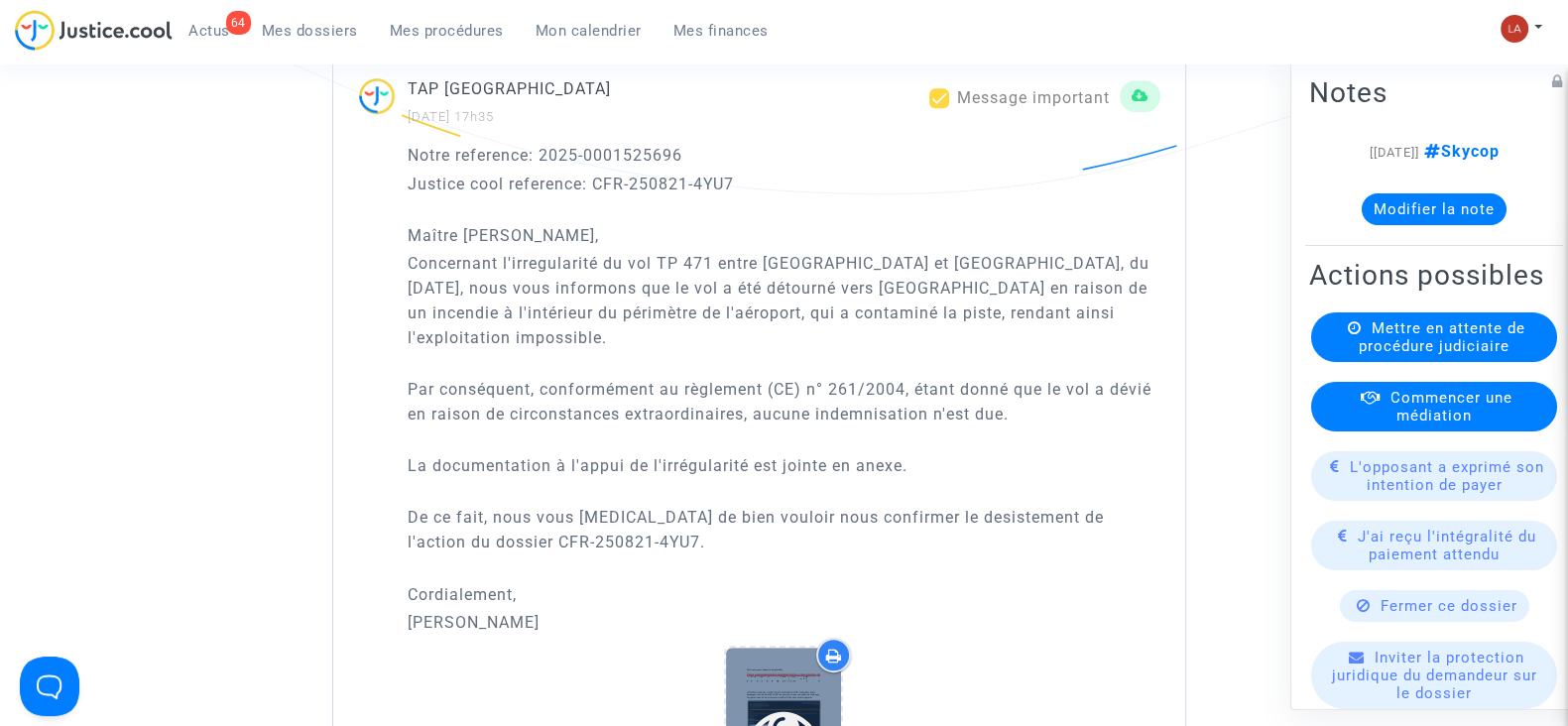
click at [782, 653] on div at bounding box center [784, 729] width 115 height 164
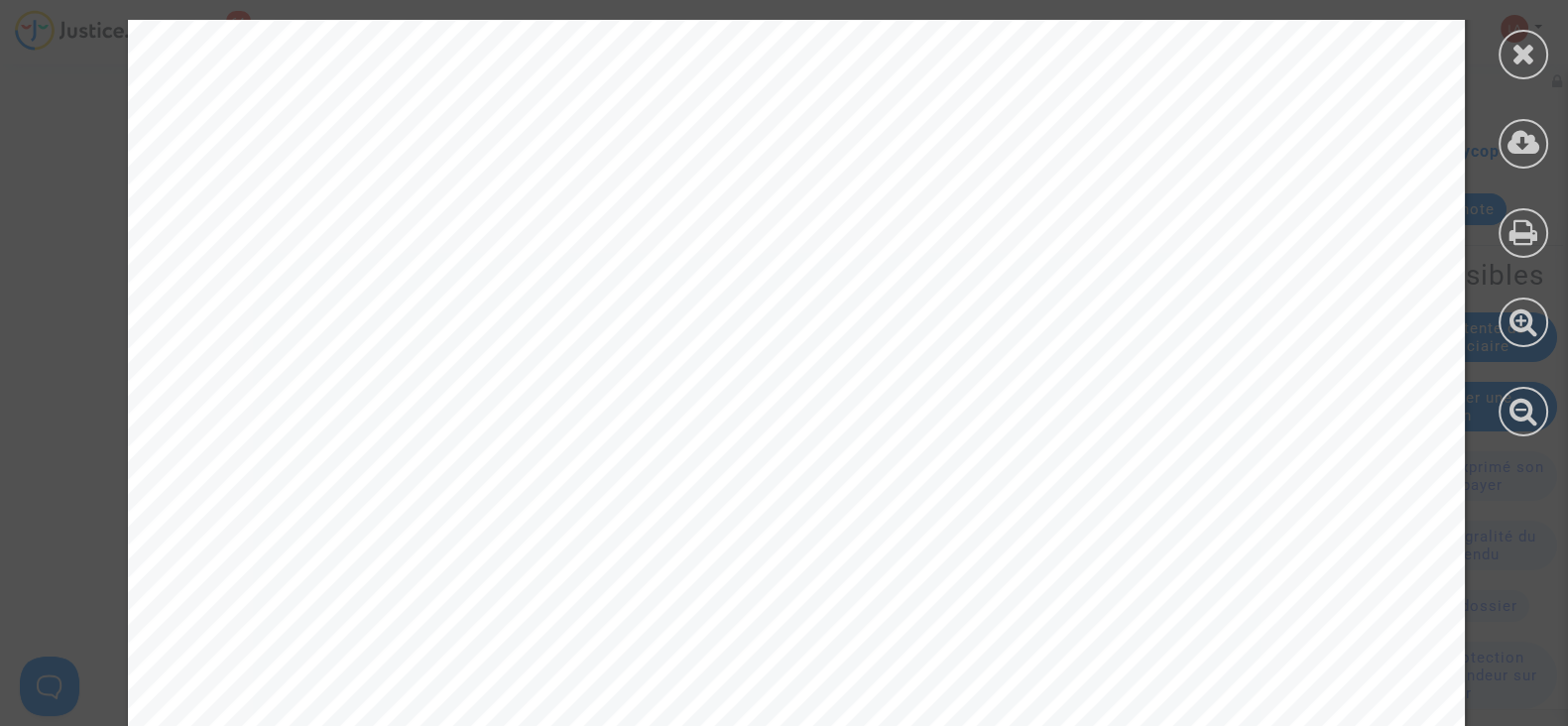
scroll to position [371, 0]
click at [1519, 306] on icon at bounding box center [1523, 321] width 29 height 30
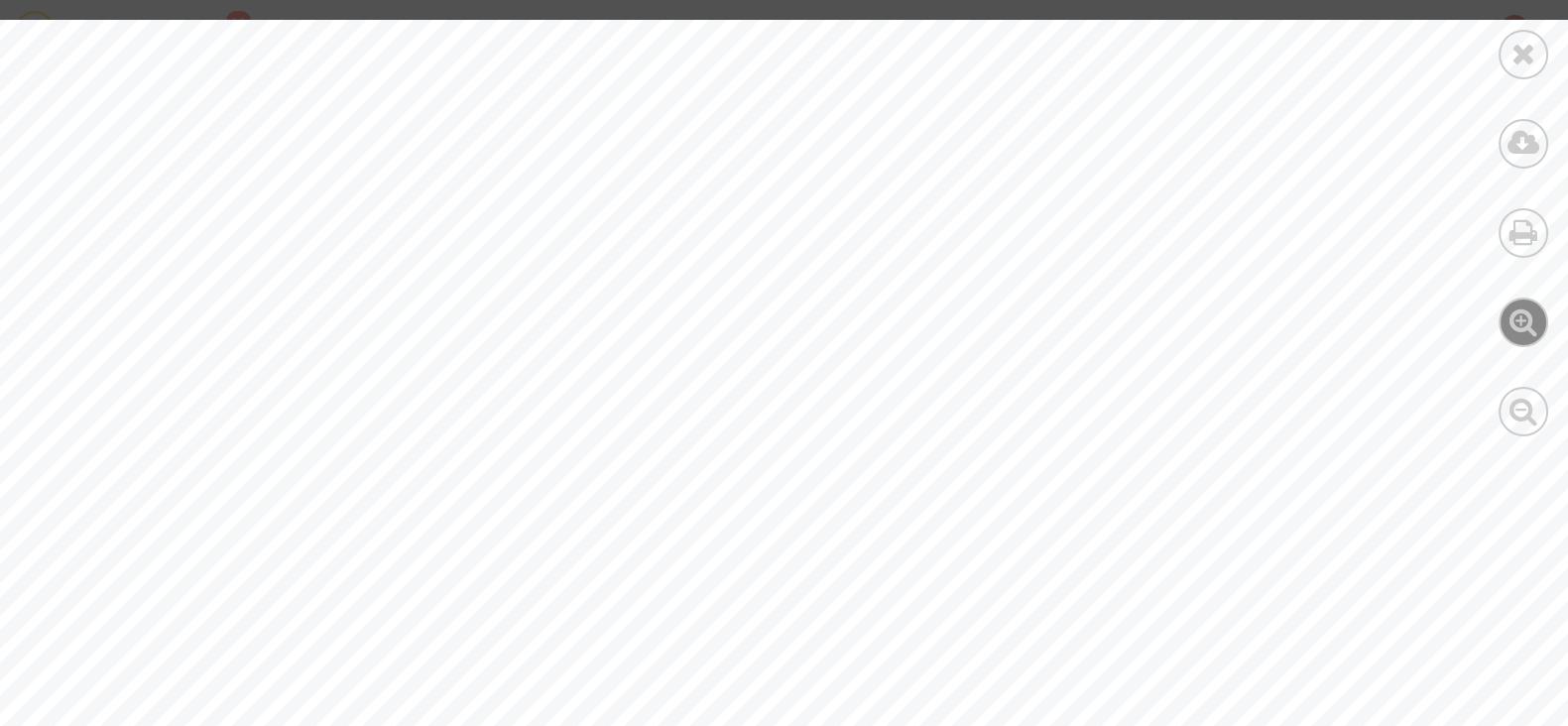
click at [1519, 306] on icon at bounding box center [1523, 321] width 29 height 30
click at [1506, 42] on div at bounding box center [1523, 55] width 50 height 50
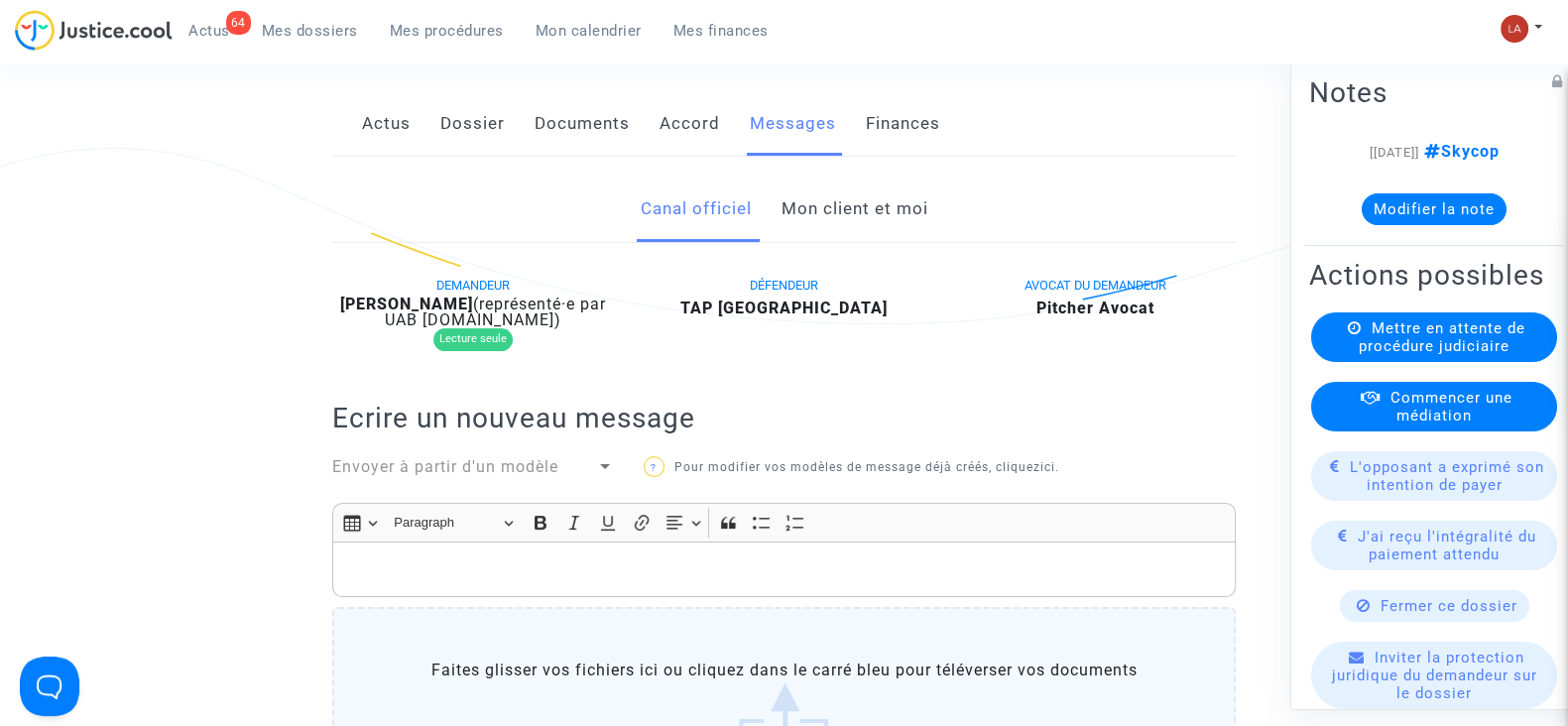
scroll to position [0, 0]
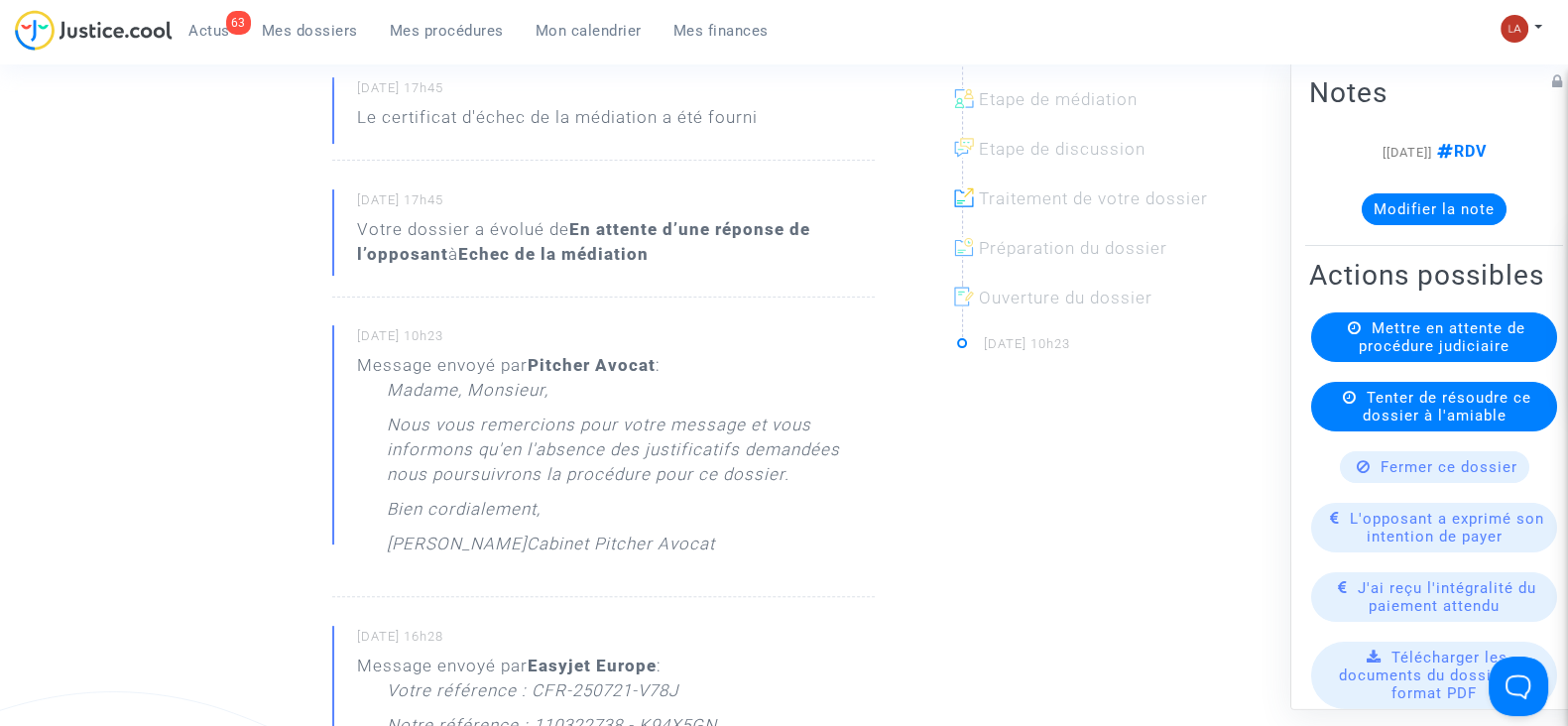
scroll to position [371, 0]
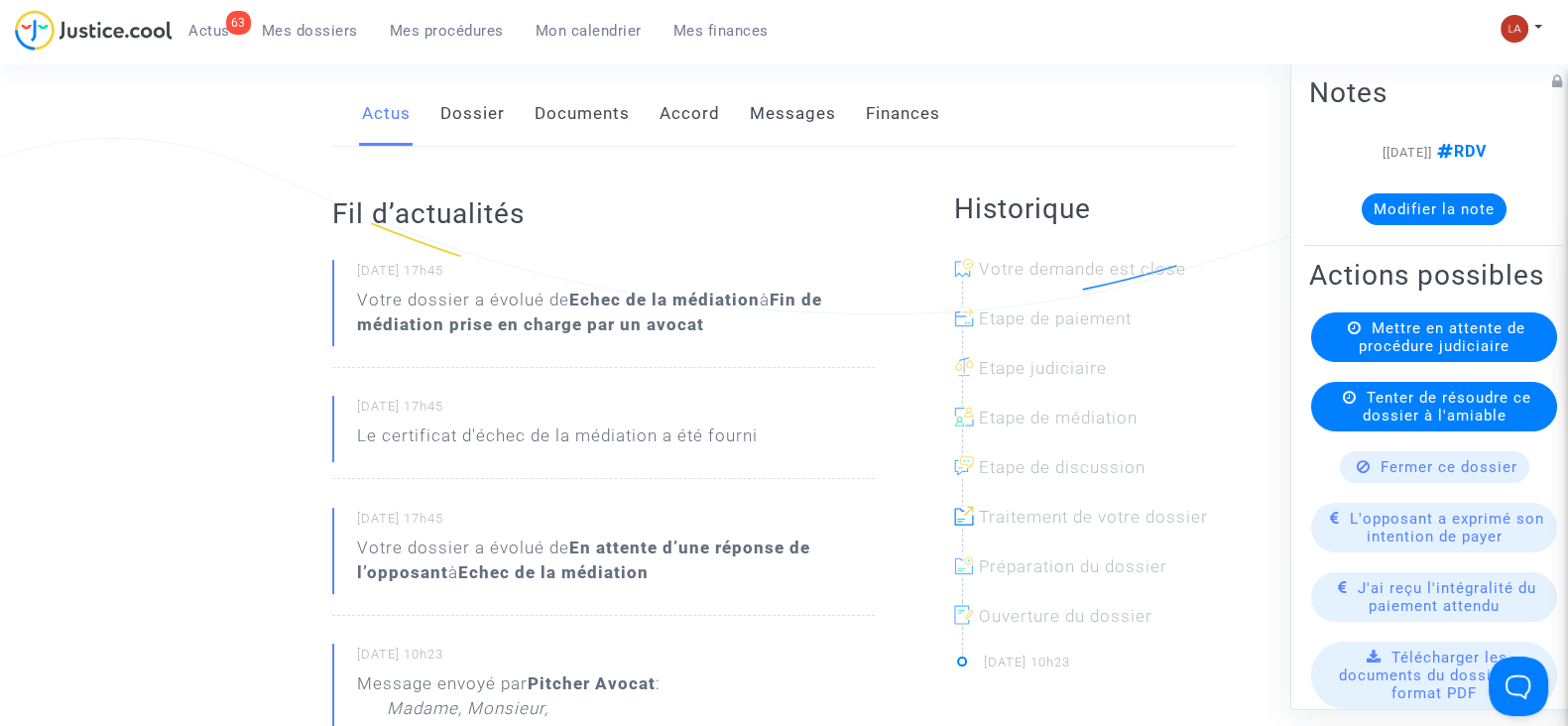
click at [789, 111] on link "Messages" at bounding box center [793, 114] width 86 height 66
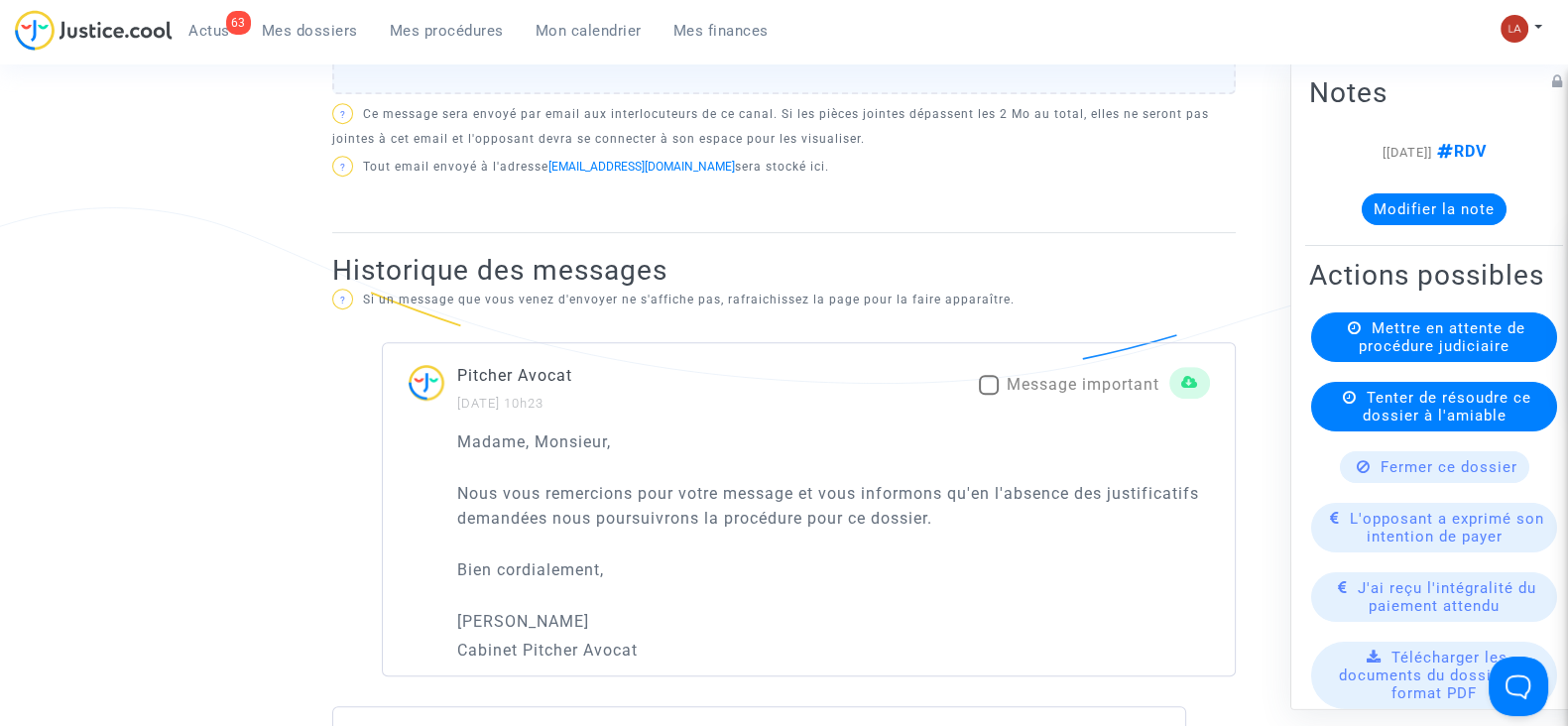
scroll to position [1364, 0]
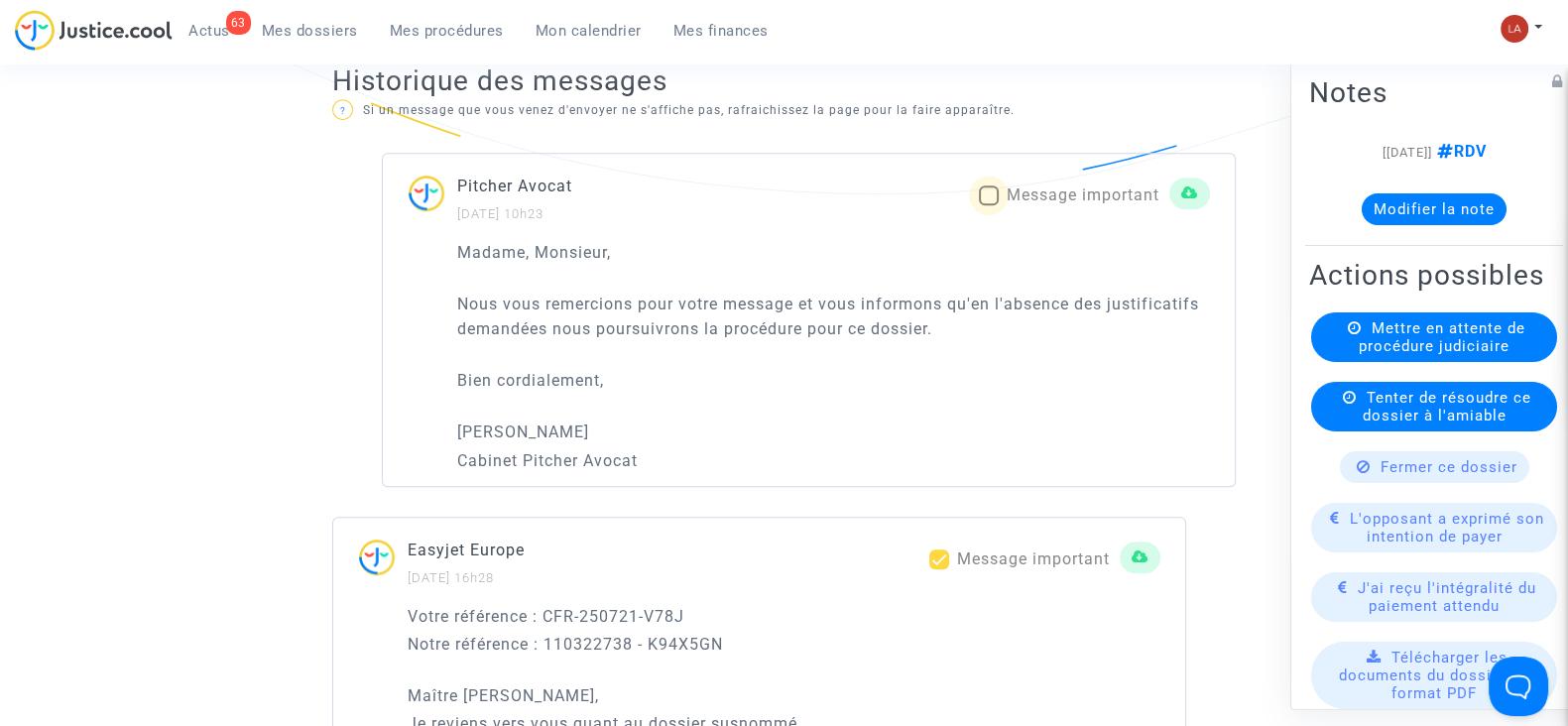
click at [994, 189] on span at bounding box center [989, 196] width 20 height 20
click at [989, 206] on input "Message important" at bounding box center [988, 206] width 1 height 1
checkbox input "true"
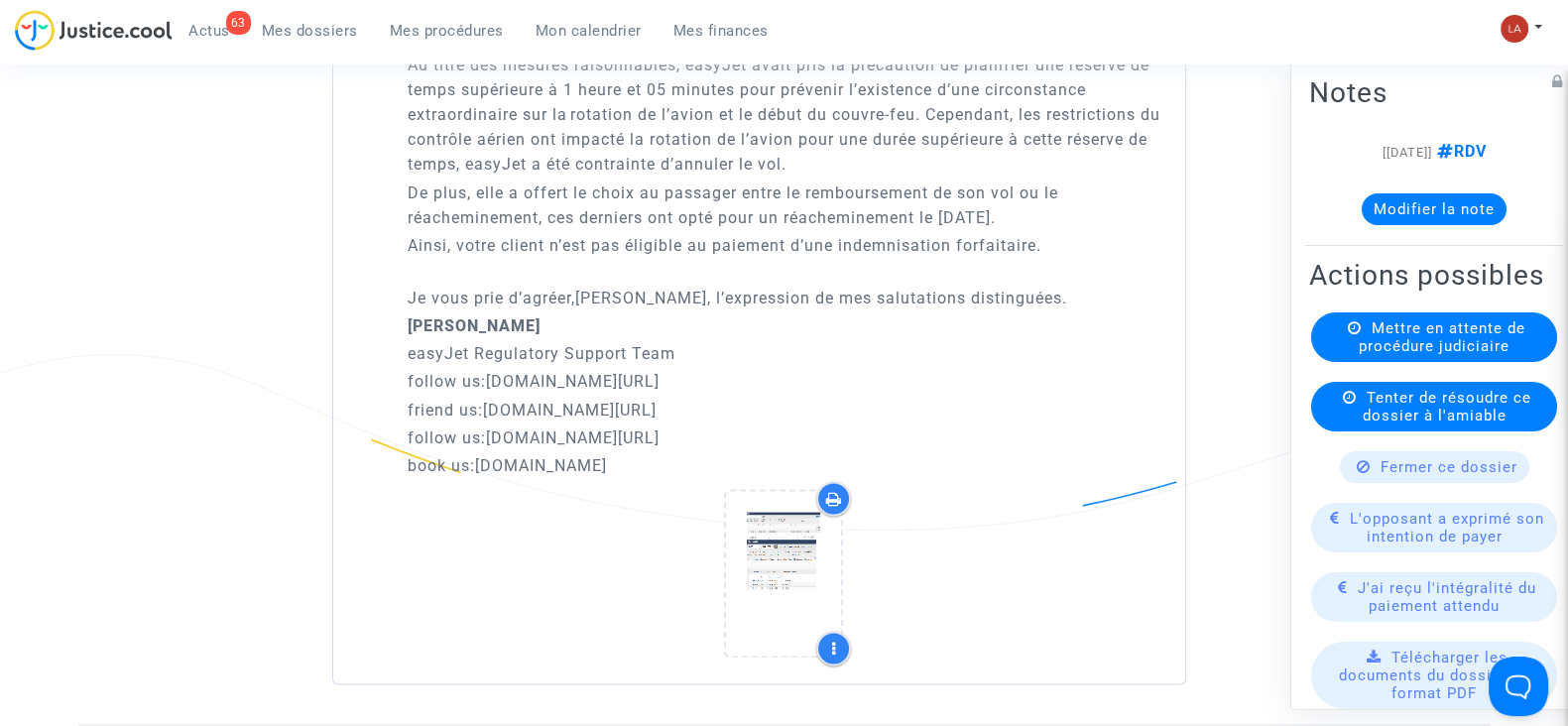
scroll to position [3716, 0]
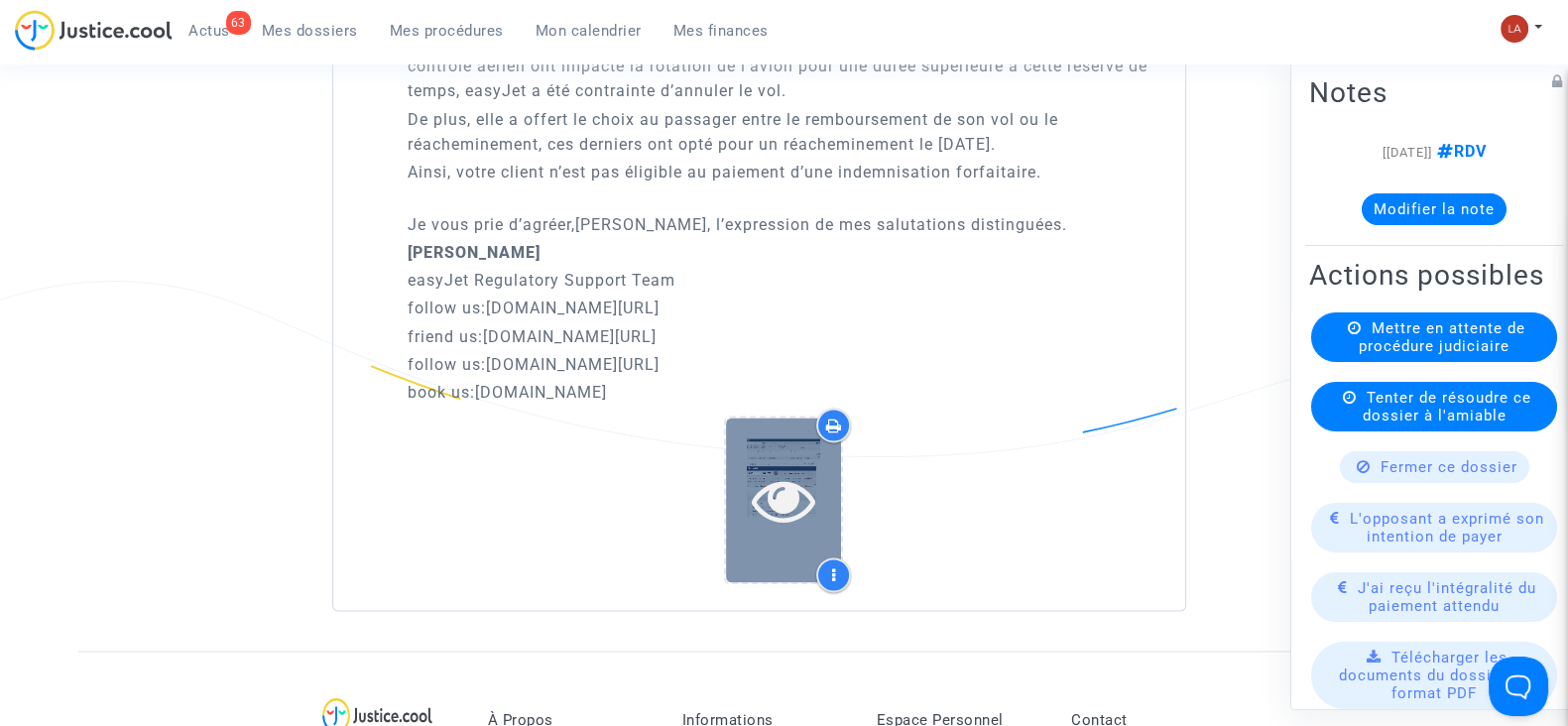
click at [794, 497] on icon at bounding box center [784, 500] width 65 height 64
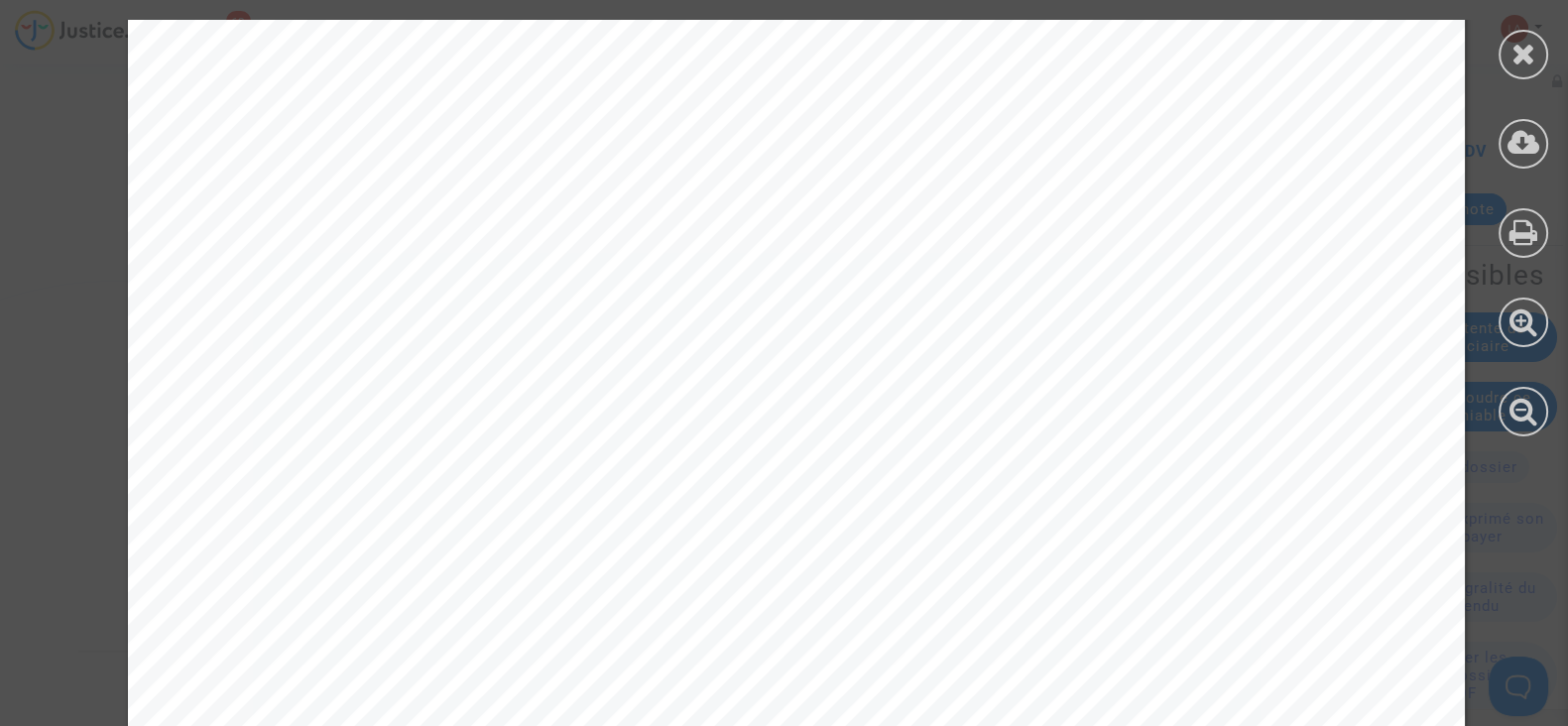
scroll to position [18329, 0]
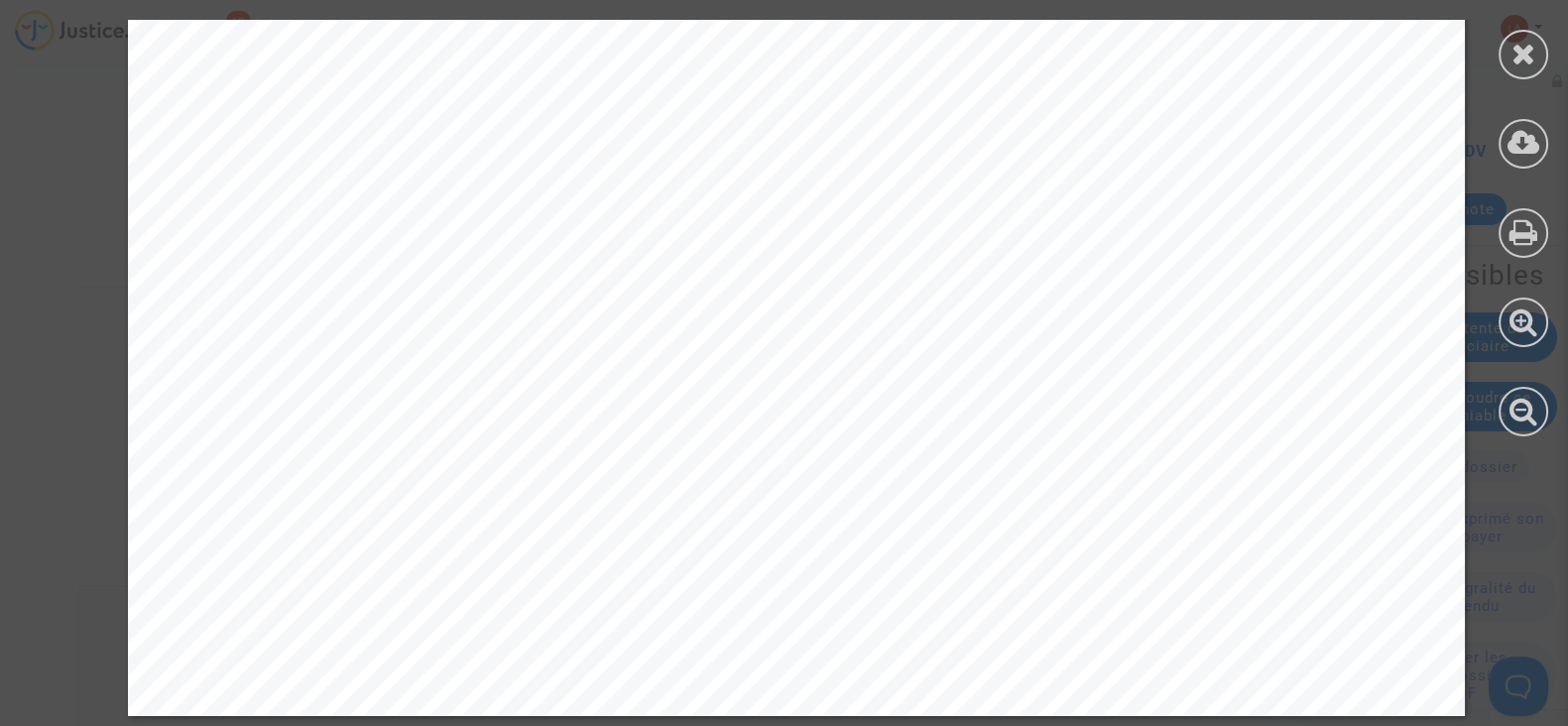
click at [1525, 40] on icon at bounding box center [1523, 54] width 25 height 30
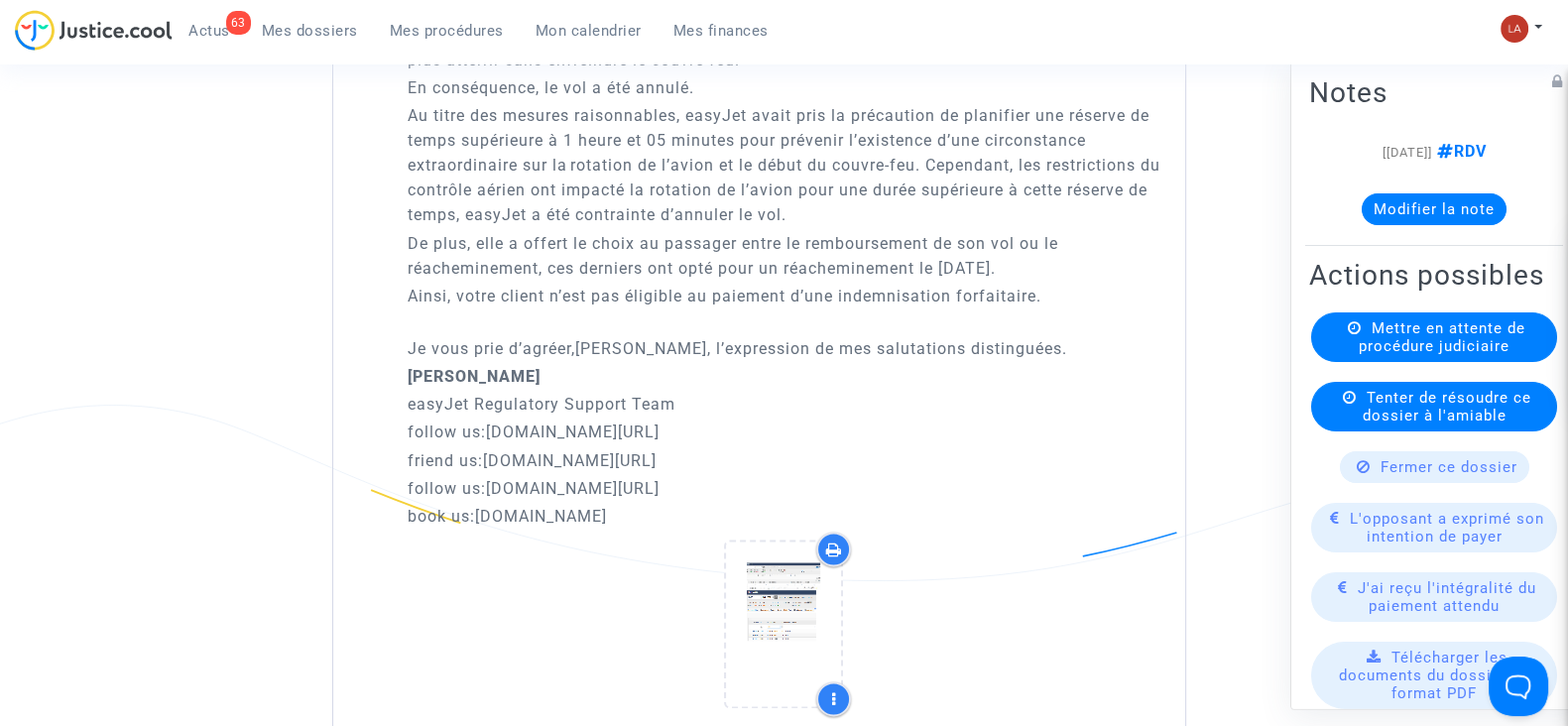
scroll to position [2850, 0]
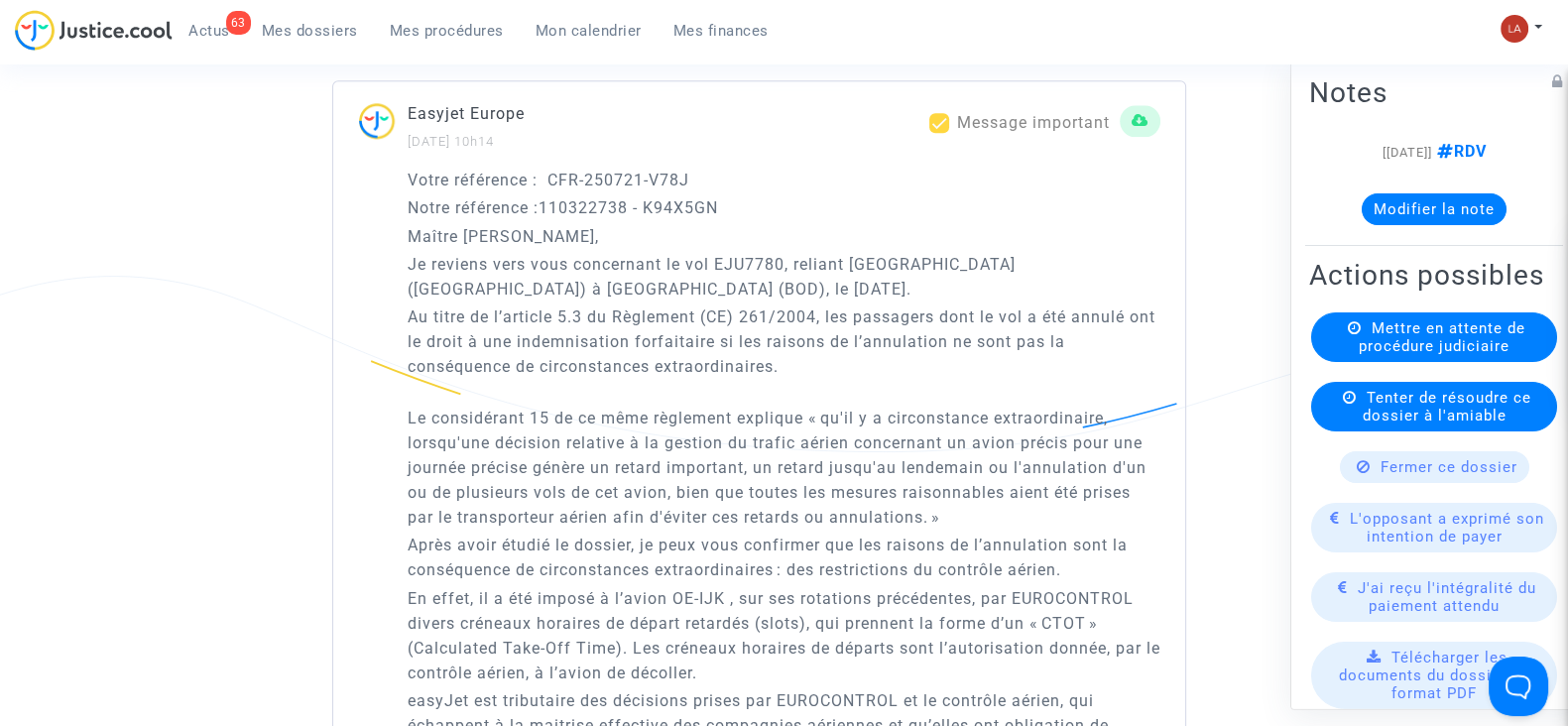
click at [1362, 203] on button "Modifier la note" at bounding box center [1435, 210] width 145 height 32
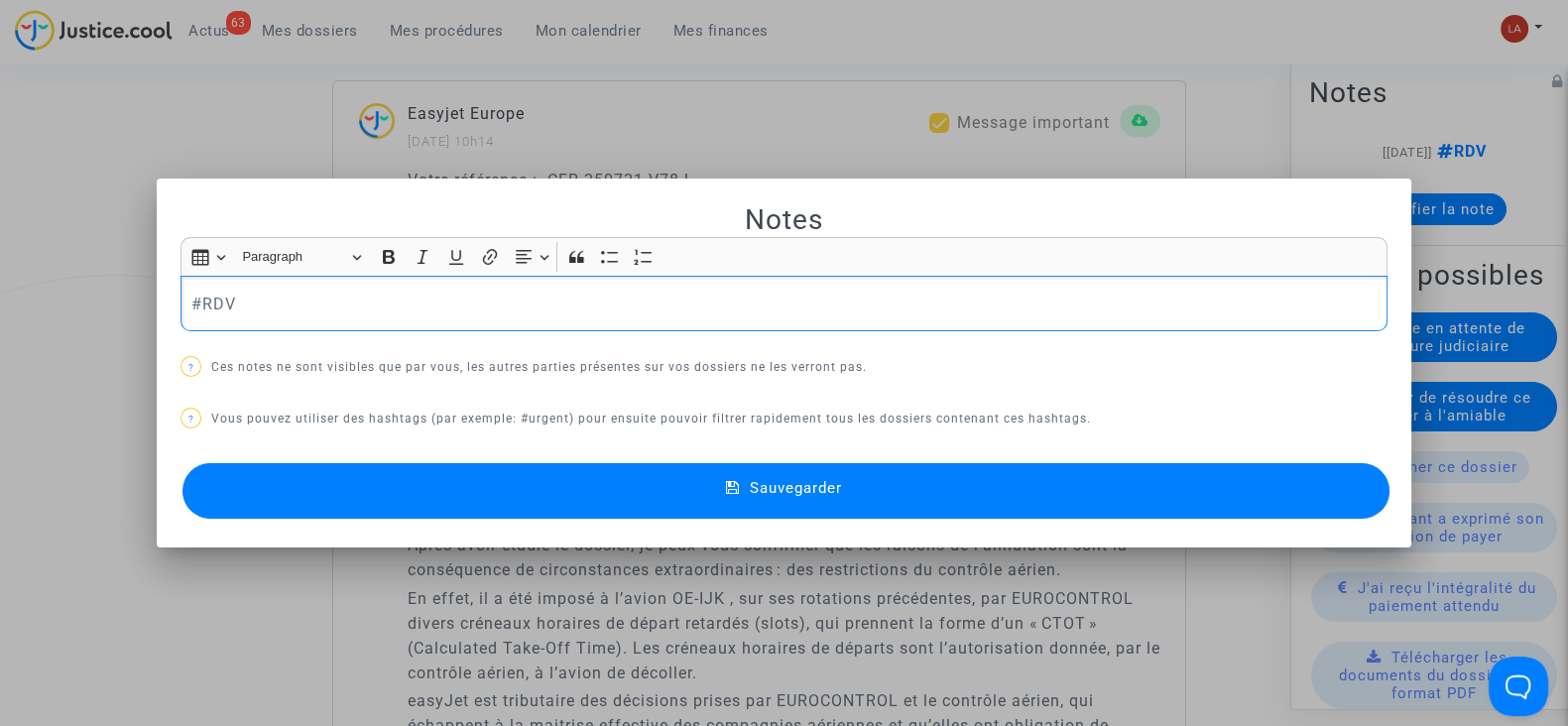
scroll to position [0, 0]
drag, startPoint x: 1101, startPoint y: 481, endPoint x: 1069, endPoint y: 459, distance: 38.8
click at [1101, 480] on button "Sauvegarder" at bounding box center [786, 491] width 1207 height 56
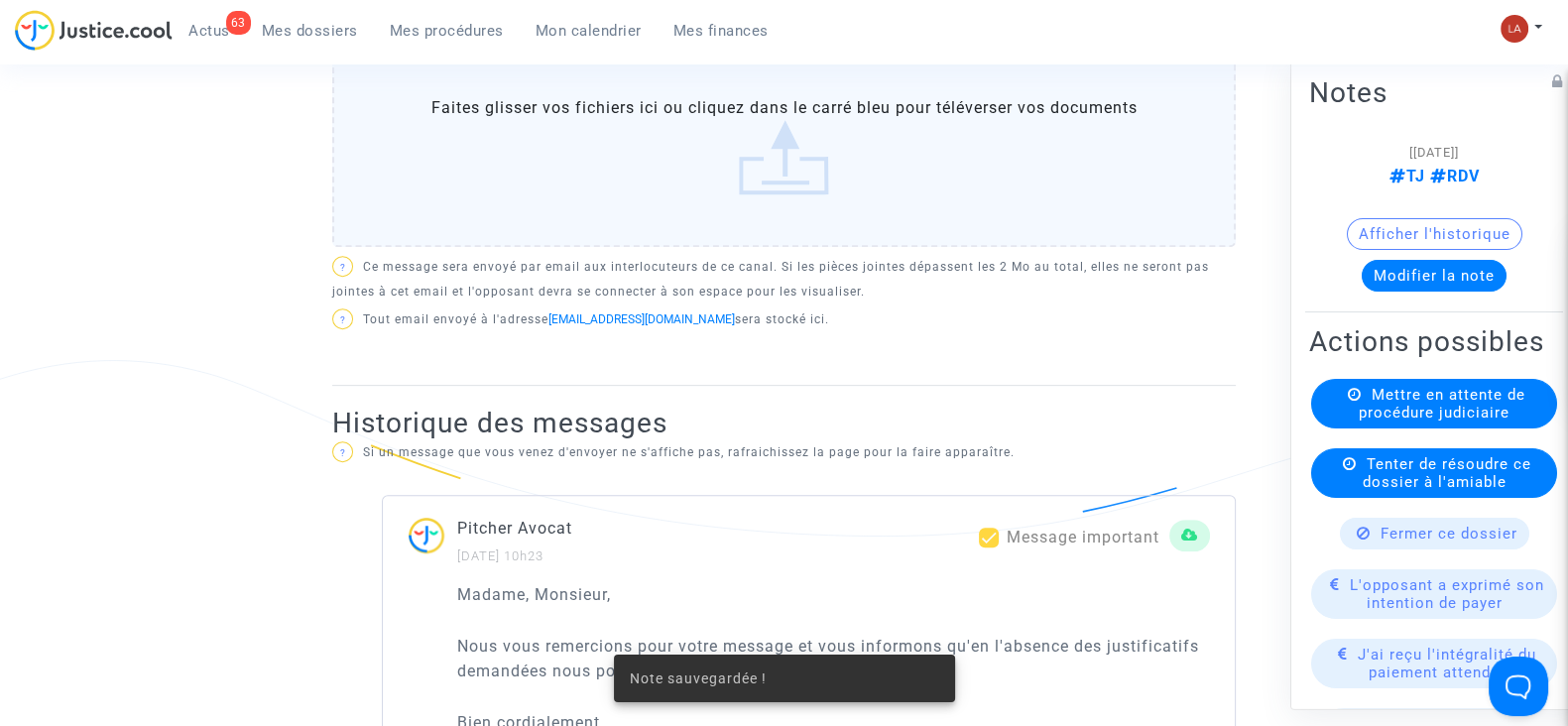
scroll to position [744, 0]
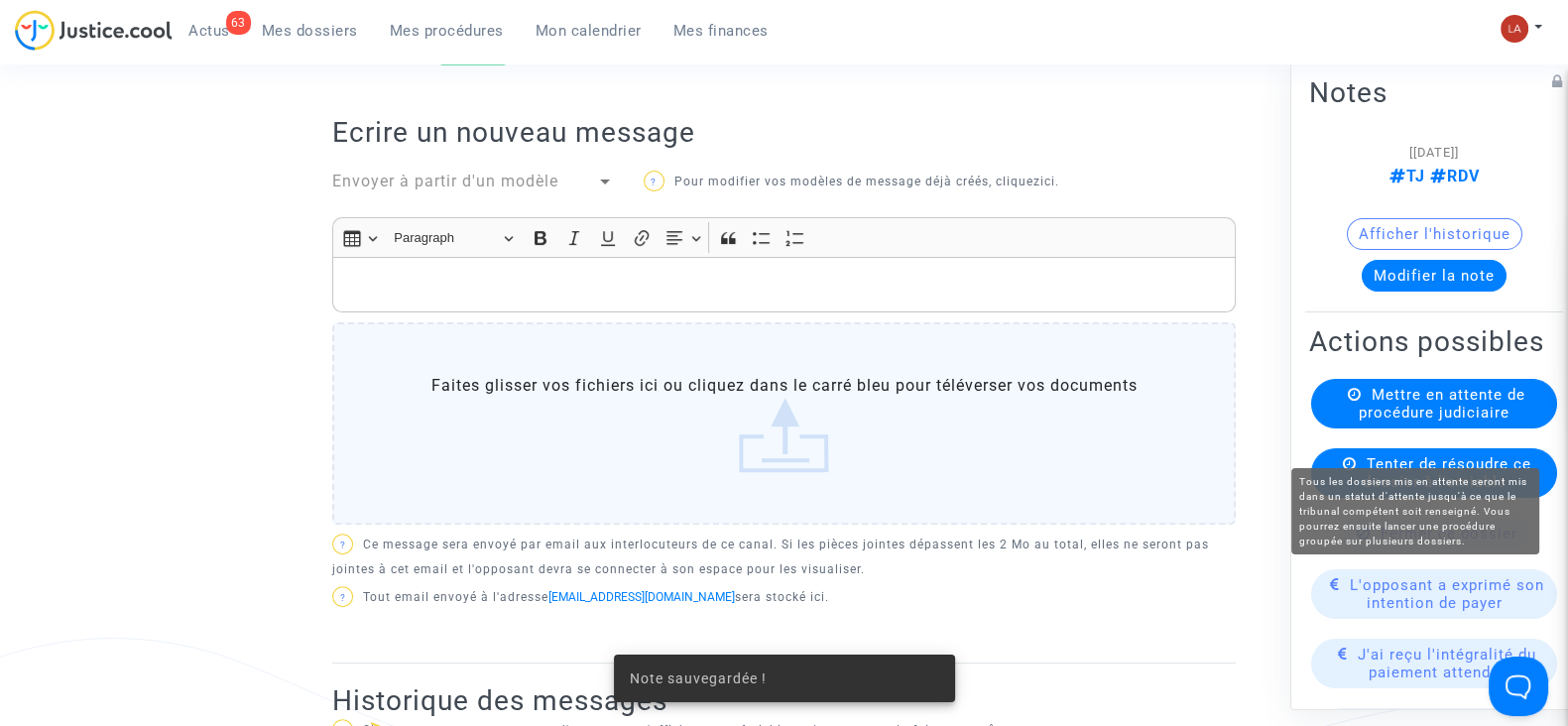
click at [1418, 421] on span "Mettre en attente de procédure judiciaire" at bounding box center [1443, 403] width 167 height 36
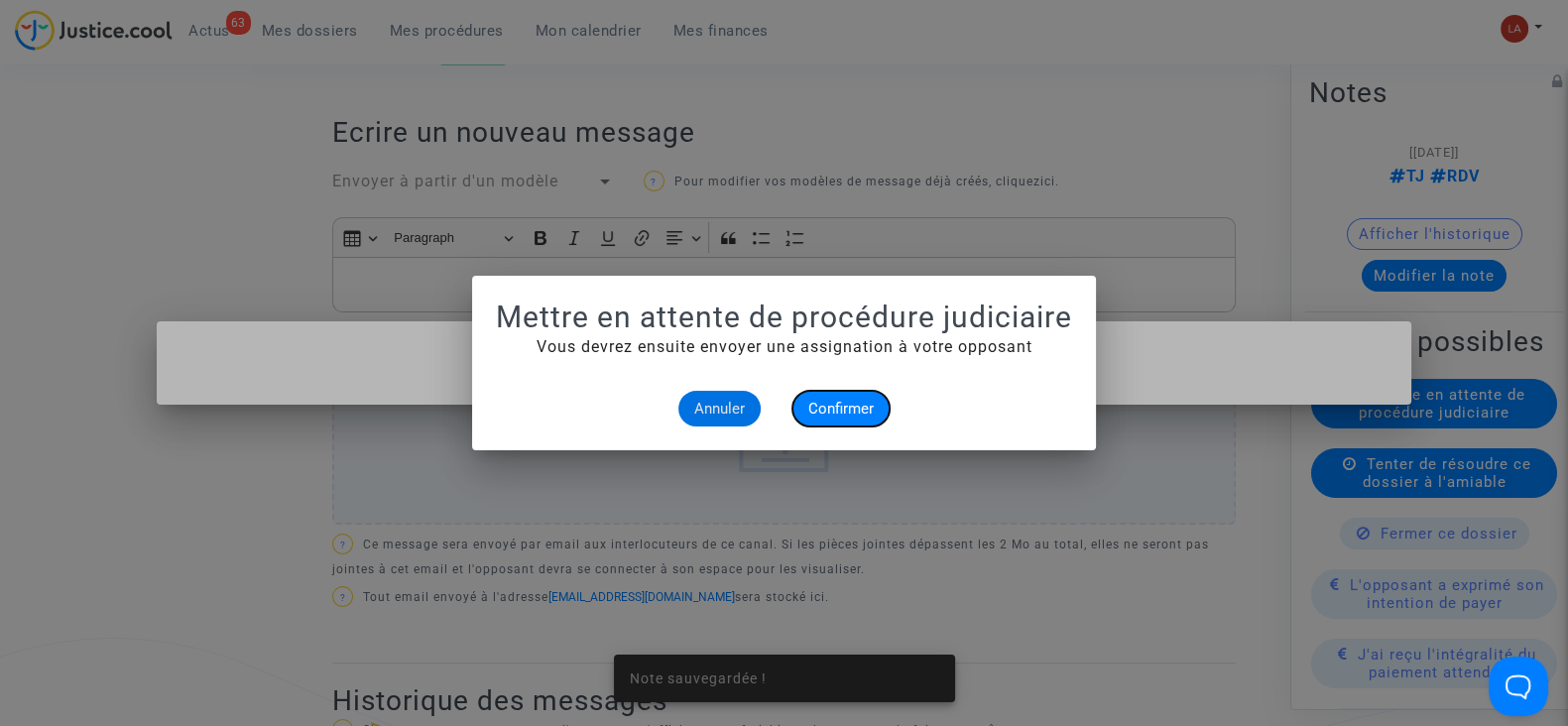
click at [858, 391] on button "Confirmer" at bounding box center [842, 408] width 97 height 36
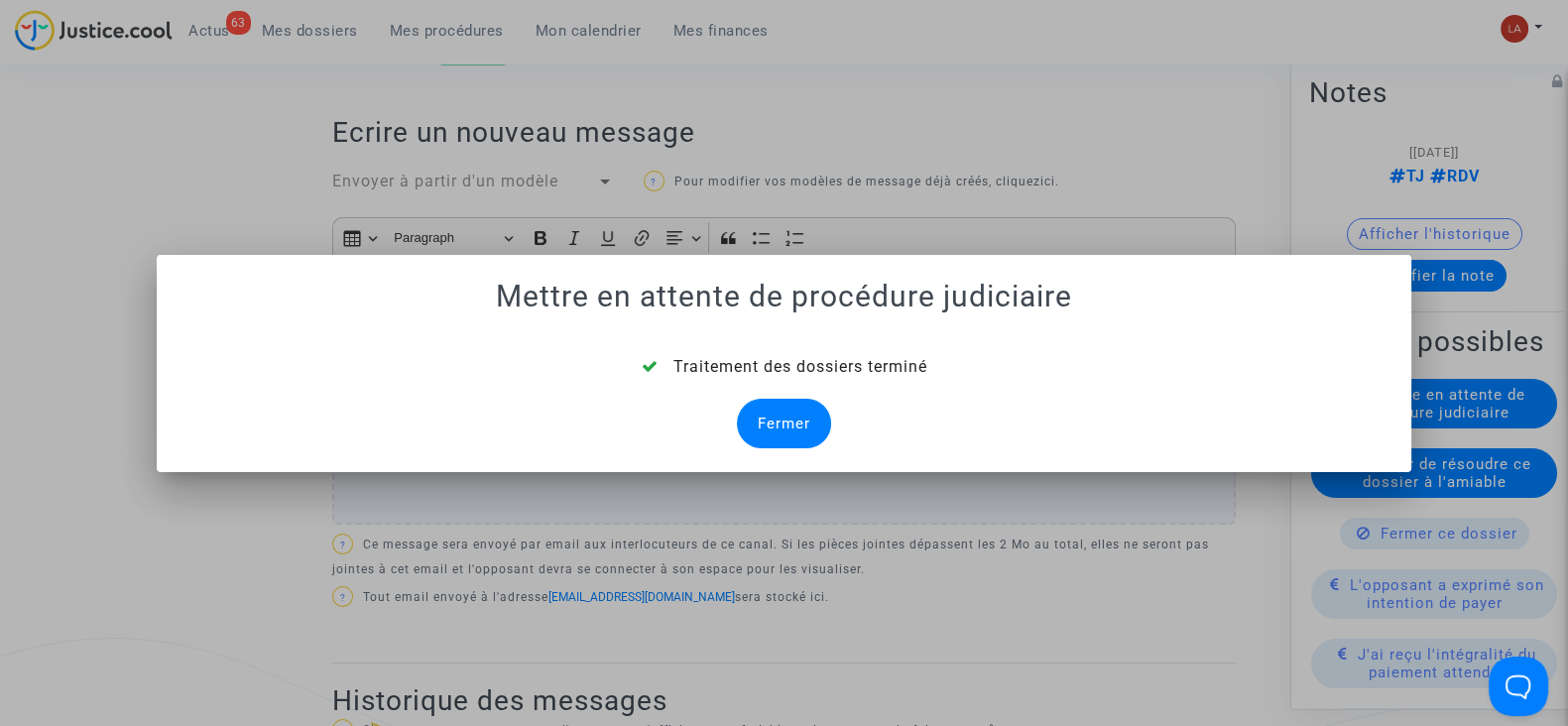
click at [788, 418] on div "Fermer" at bounding box center [784, 423] width 94 height 50
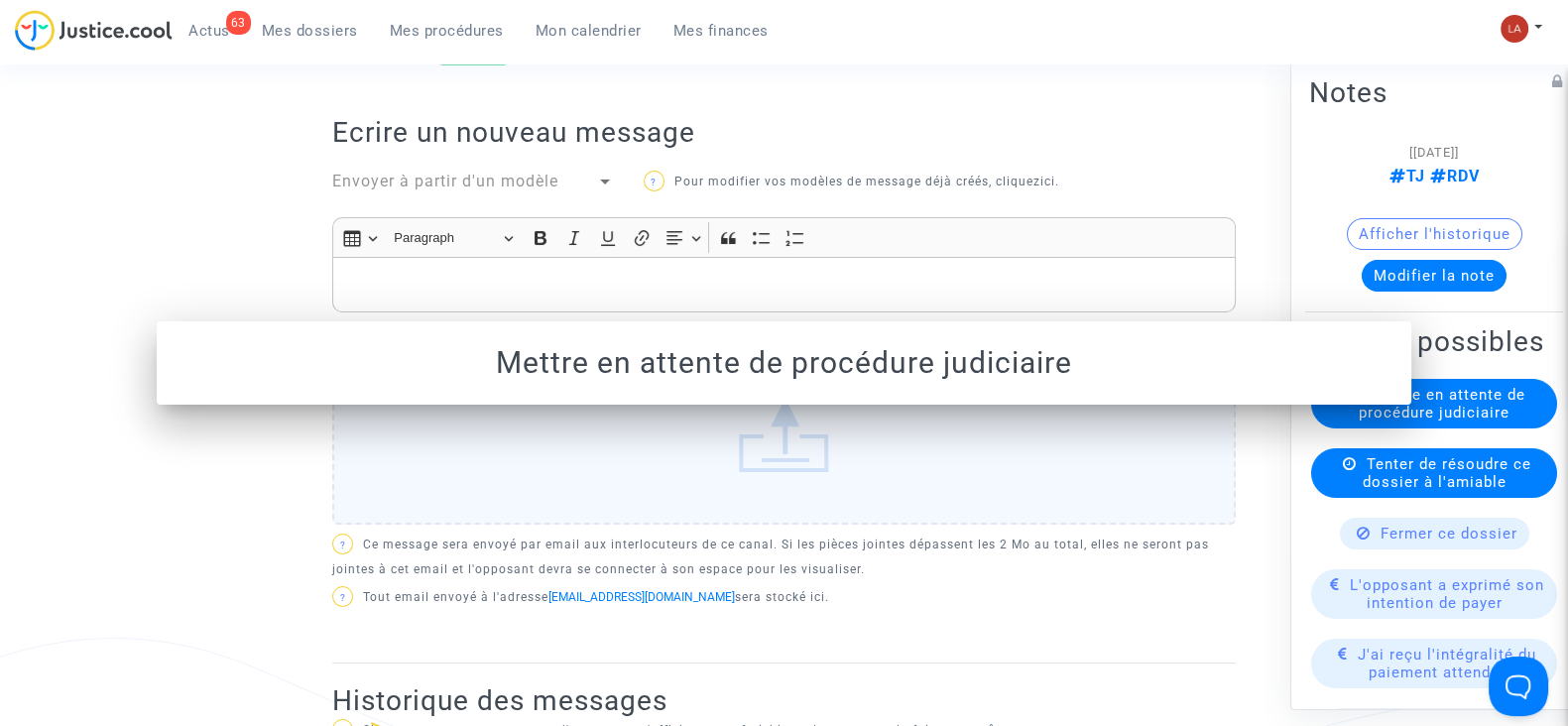
scroll to position [744, 0]
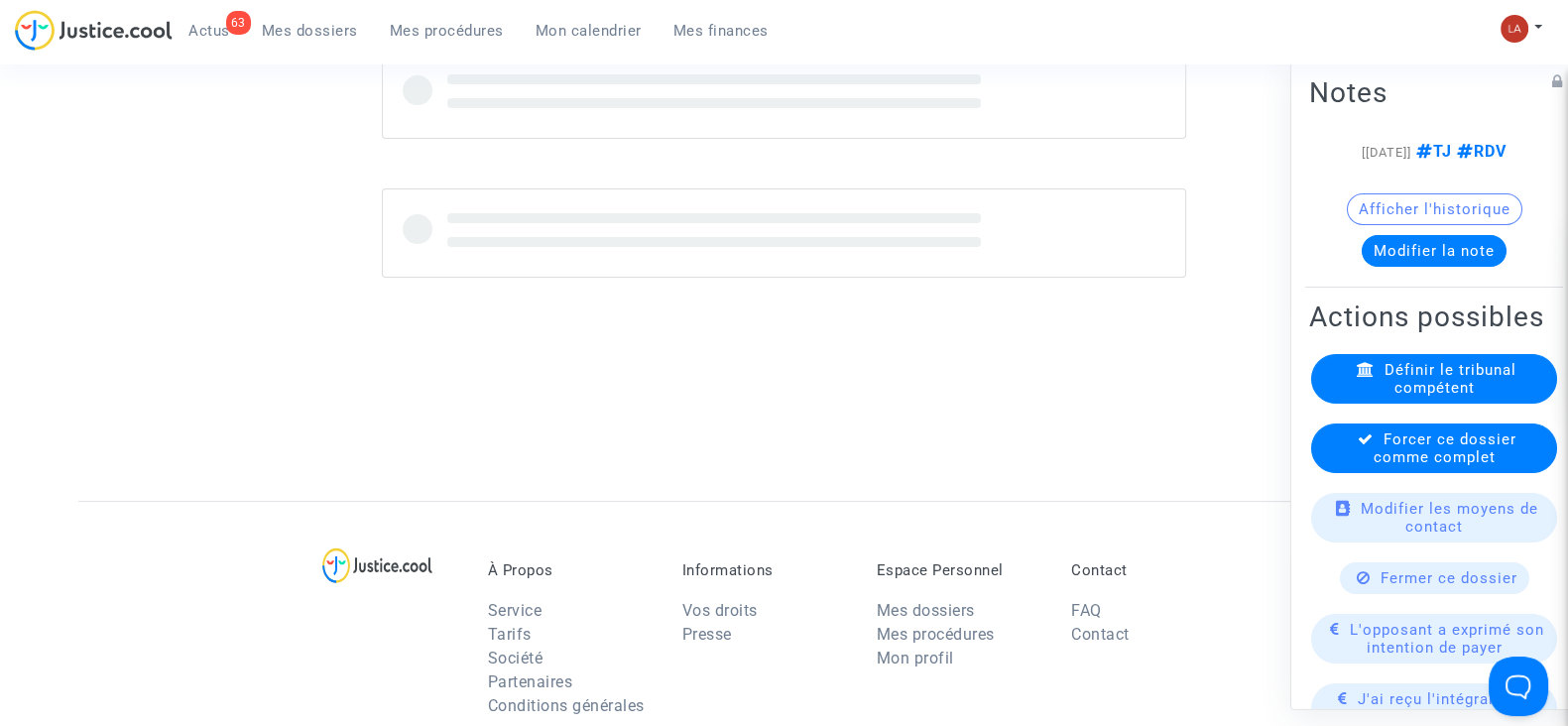
click at [1426, 466] on span "Forcer ce dossier comme complet" at bounding box center [1446, 448] width 143 height 36
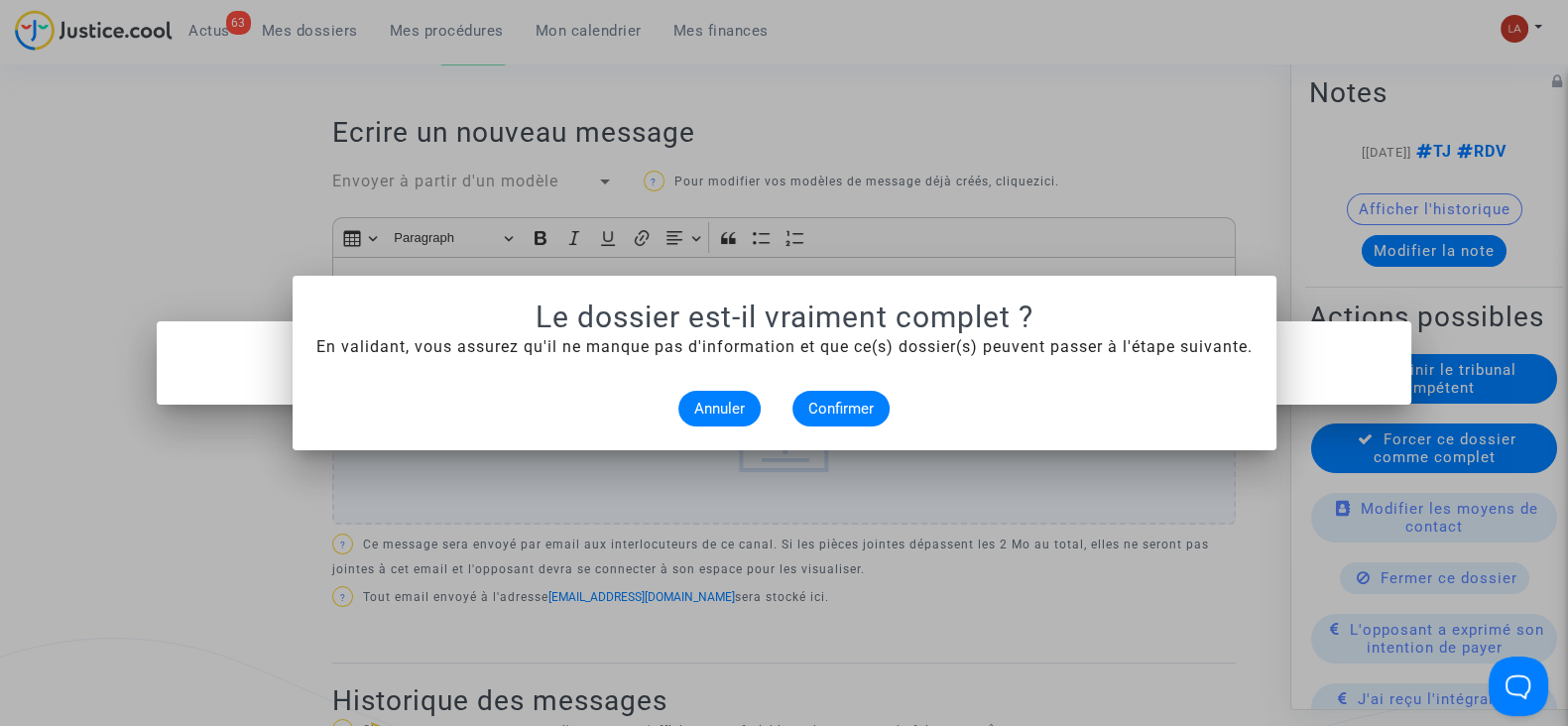
scroll to position [0, 0]
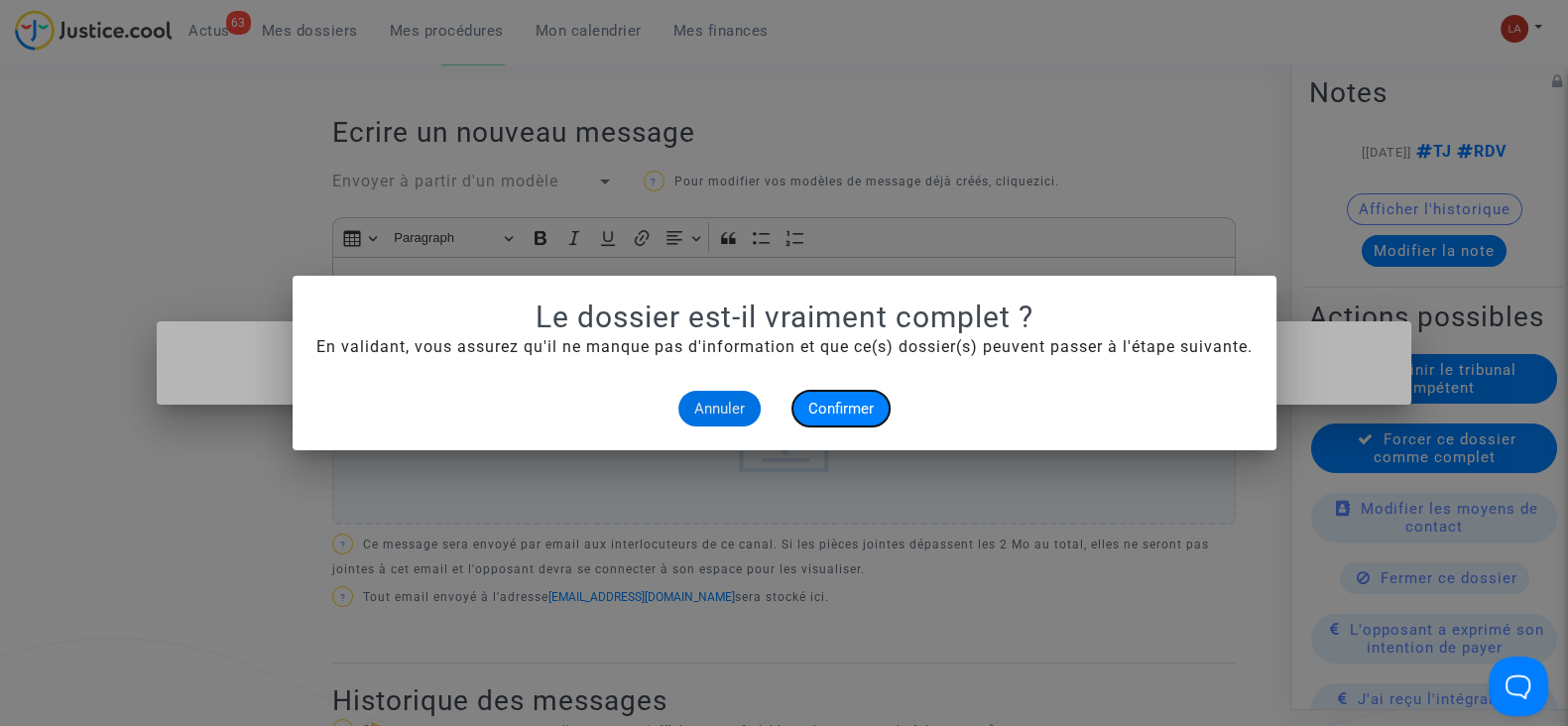
click at [827, 410] on span "Confirmer" at bounding box center [842, 408] width 66 height 18
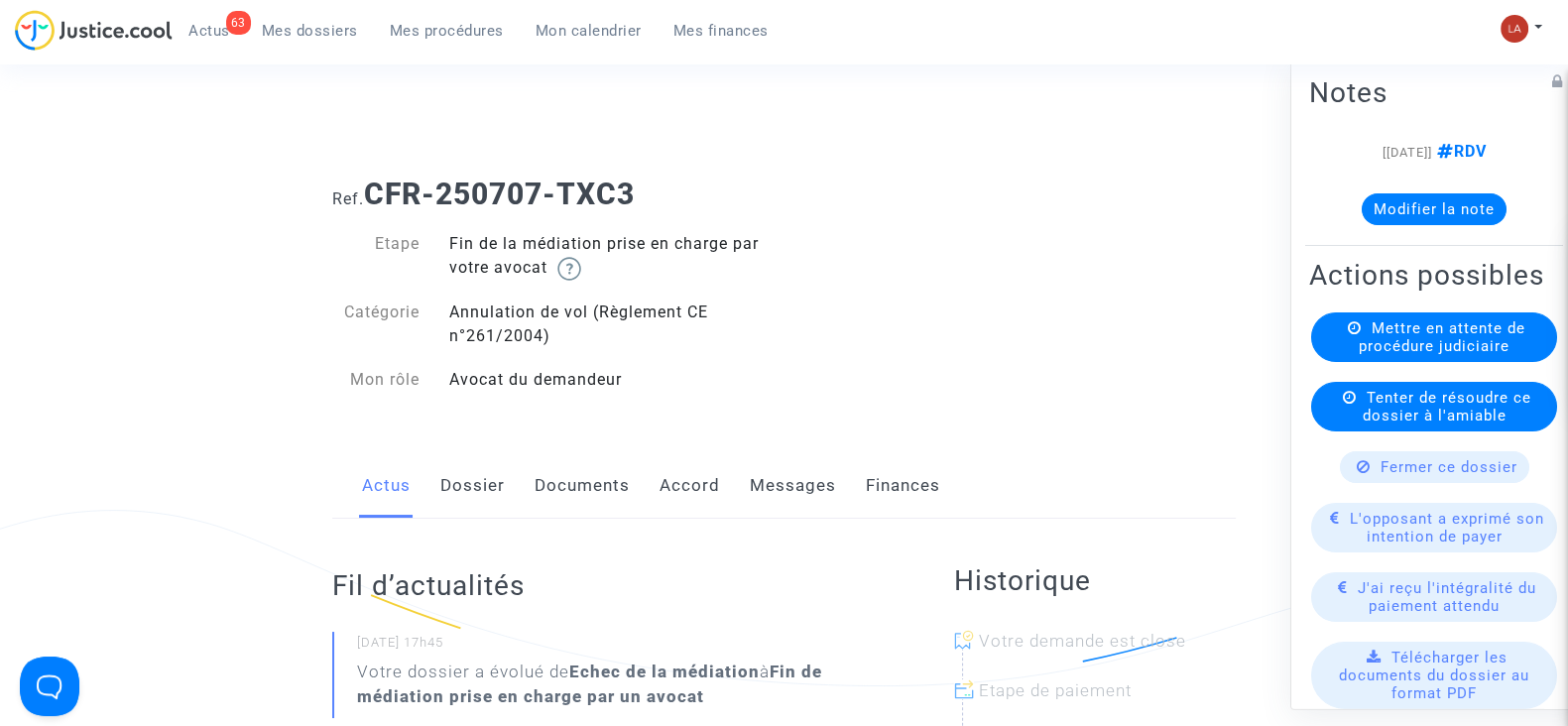
click at [779, 472] on link "Messages" at bounding box center [793, 486] width 86 height 66
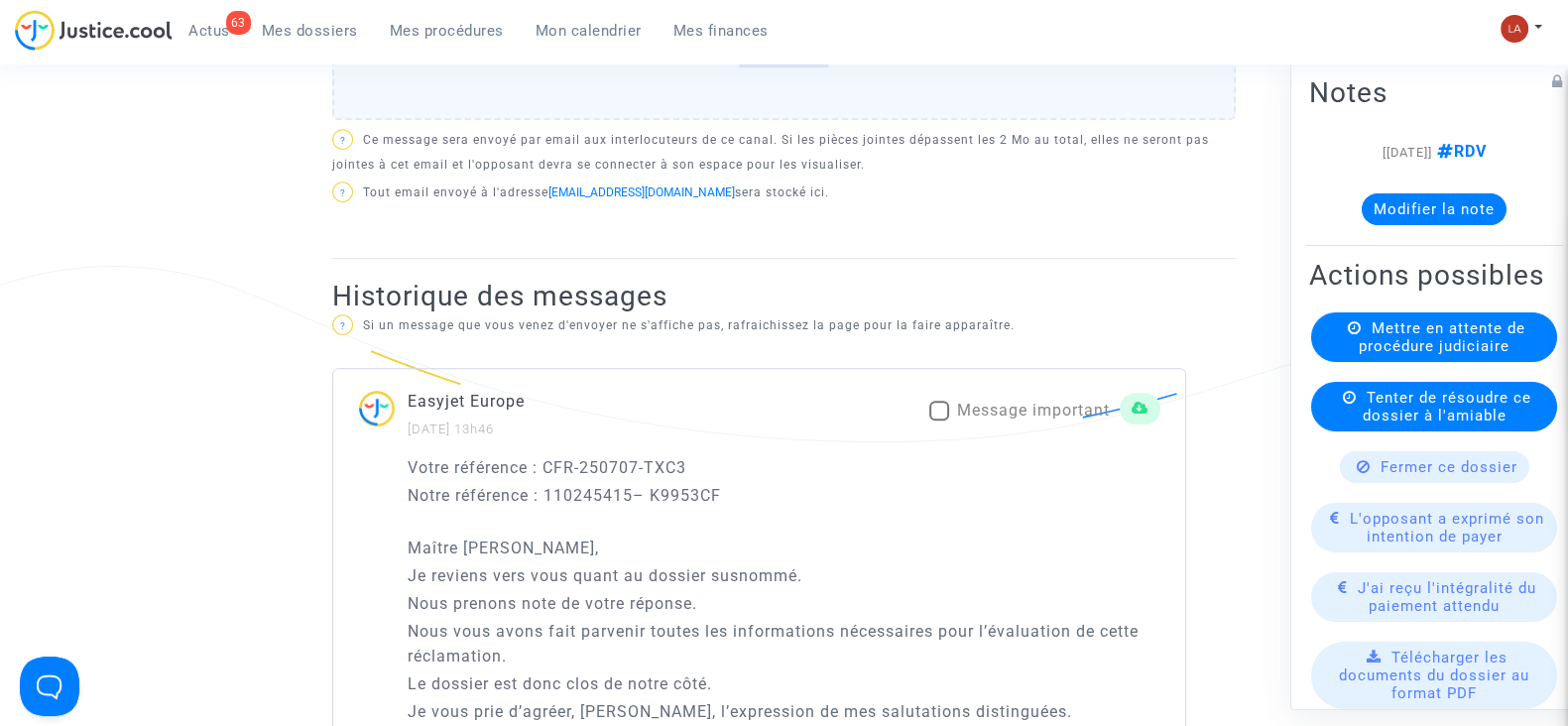
click at [1017, 402] on span "Message important" at bounding box center [1033, 409] width 153 height 19
click at [939, 420] on input "Message important" at bounding box center [938, 420] width 1 height 1
checkbox input "true"
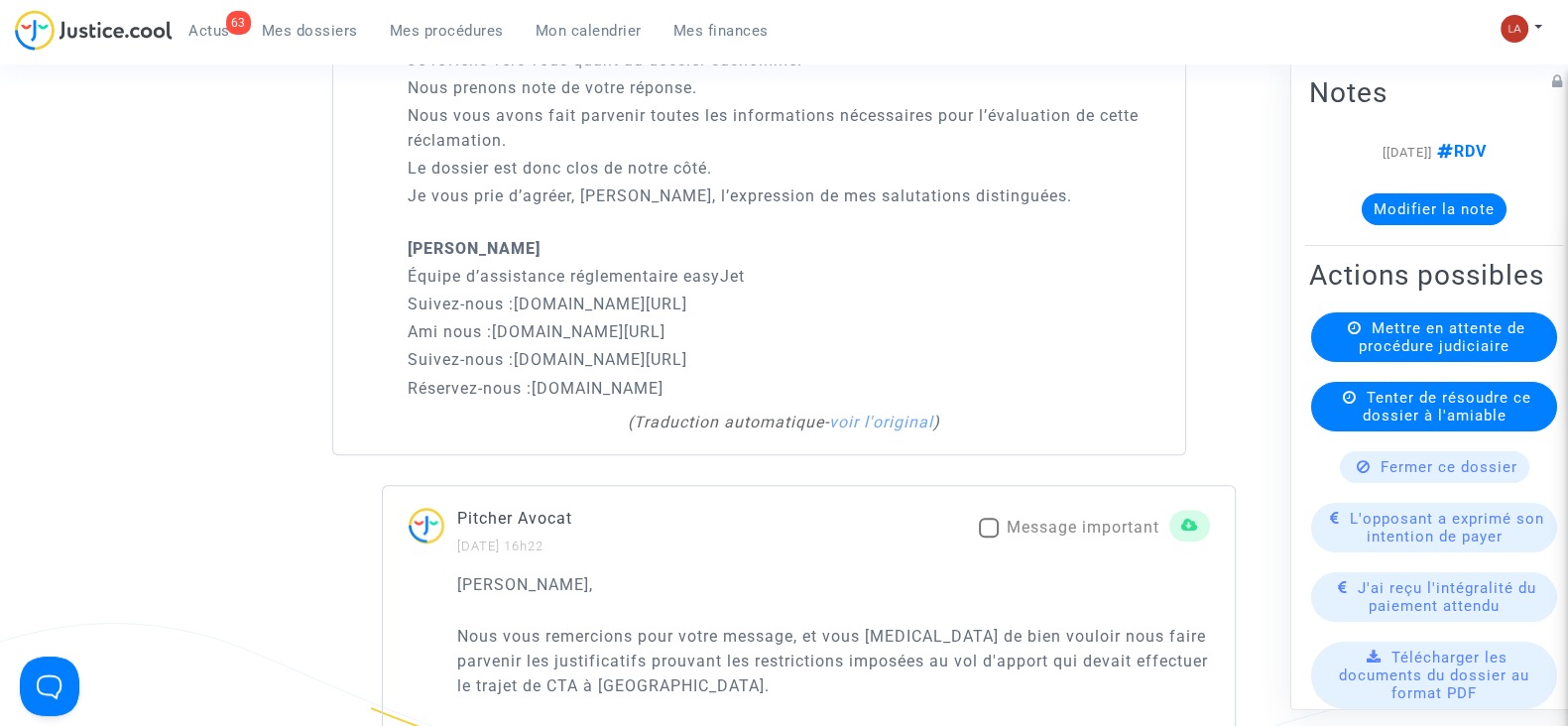
scroll to position [1858, 0]
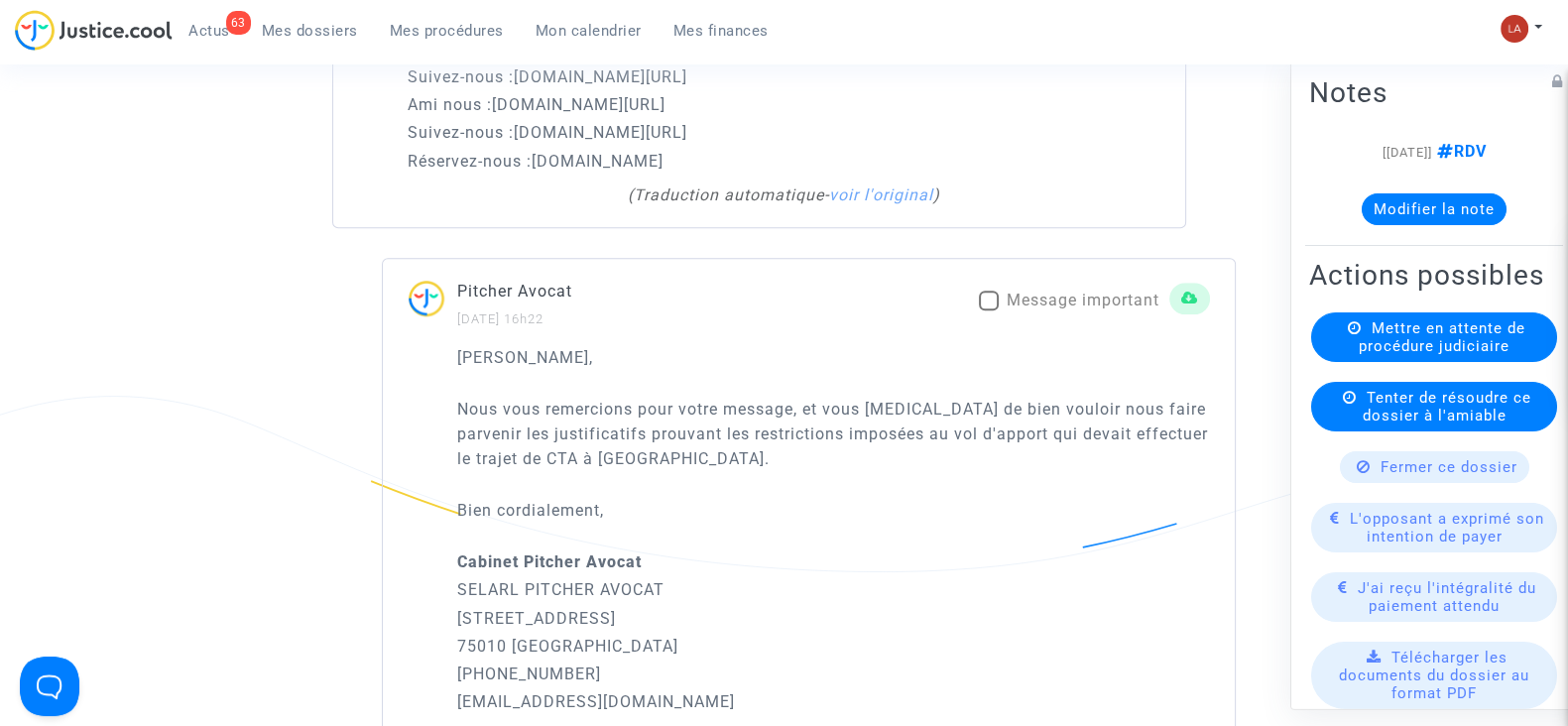
click at [1041, 311] on mat-checkbox "Message important" at bounding box center [1069, 304] width 181 height 32
click at [1041, 299] on span "Message important" at bounding box center [1083, 299] width 153 height 19
click at [989, 310] on input "Message important" at bounding box center [988, 310] width 1 height 1
checkbox input "true"
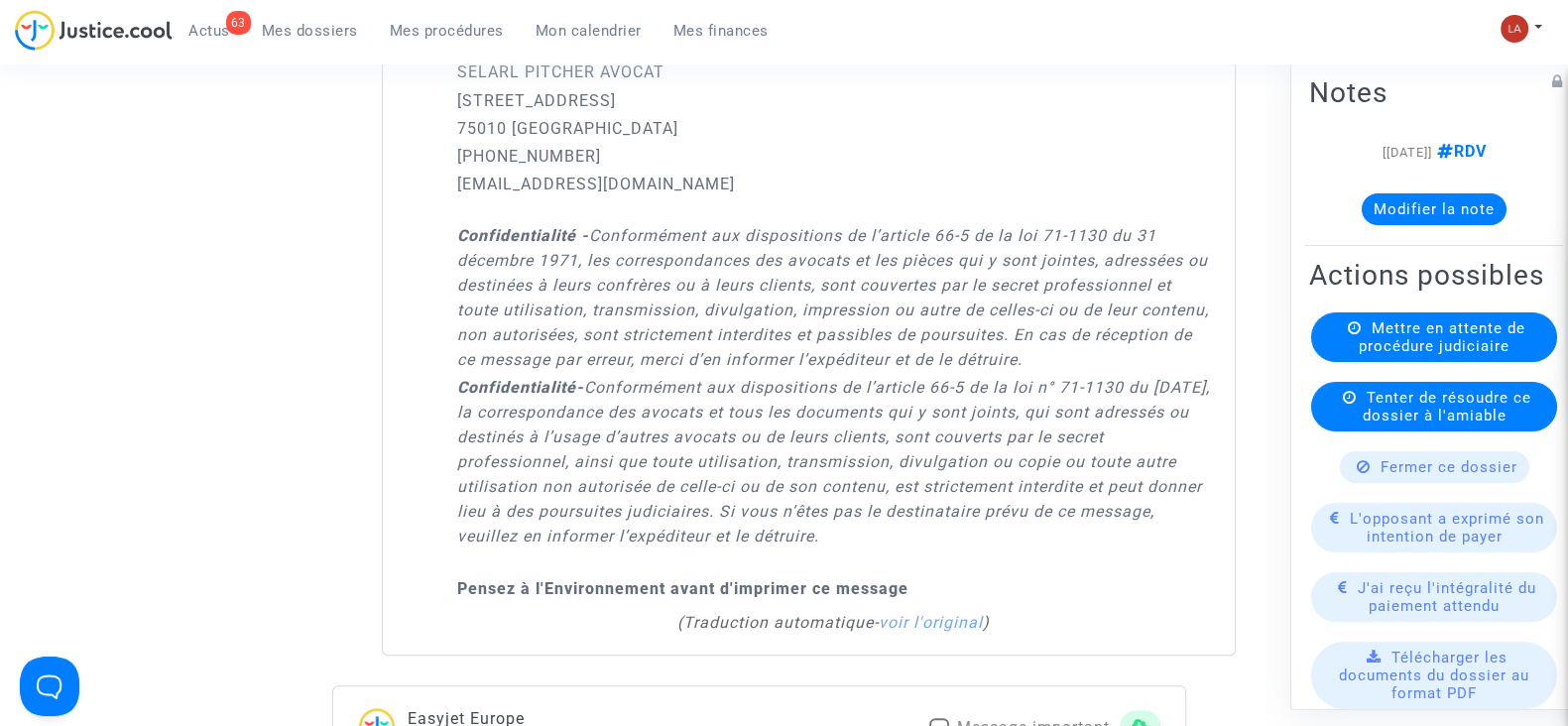
scroll to position [2602, 0]
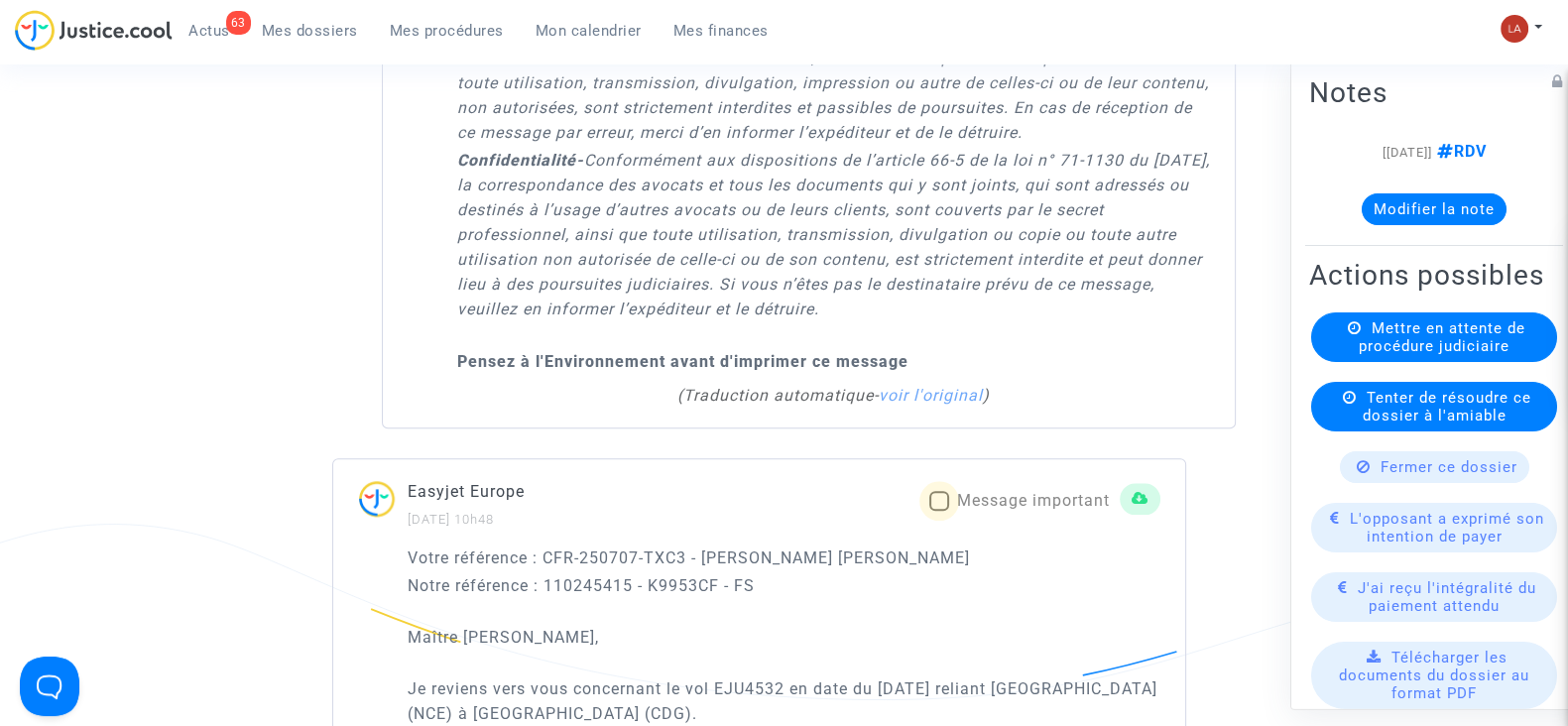
click at [1046, 497] on span "Message important" at bounding box center [1033, 500] width 153 height 19
click at [939, 510] on input "Message important" at bounding box center [938, 510] width 1 height 1
checkbox input "true"
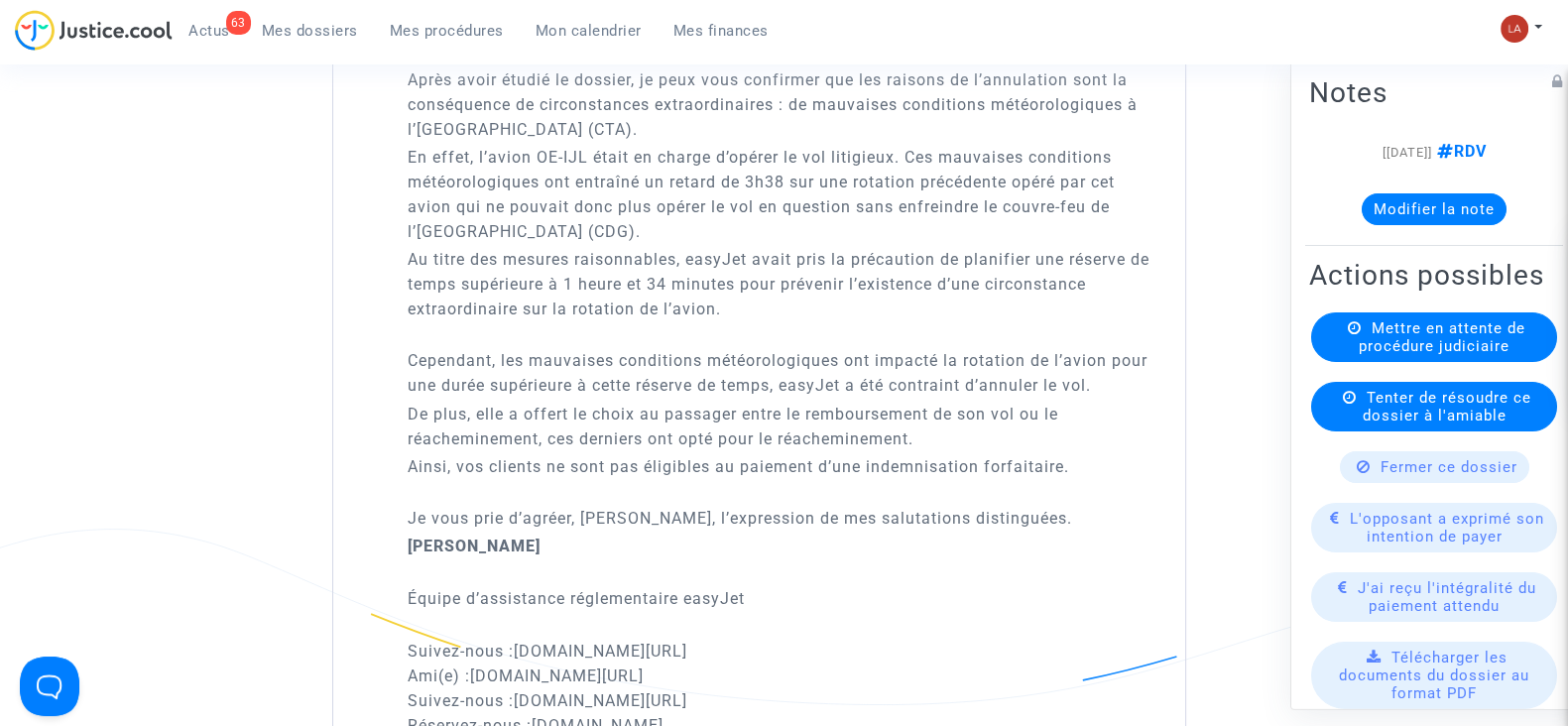
scroll to position [4090, 0]
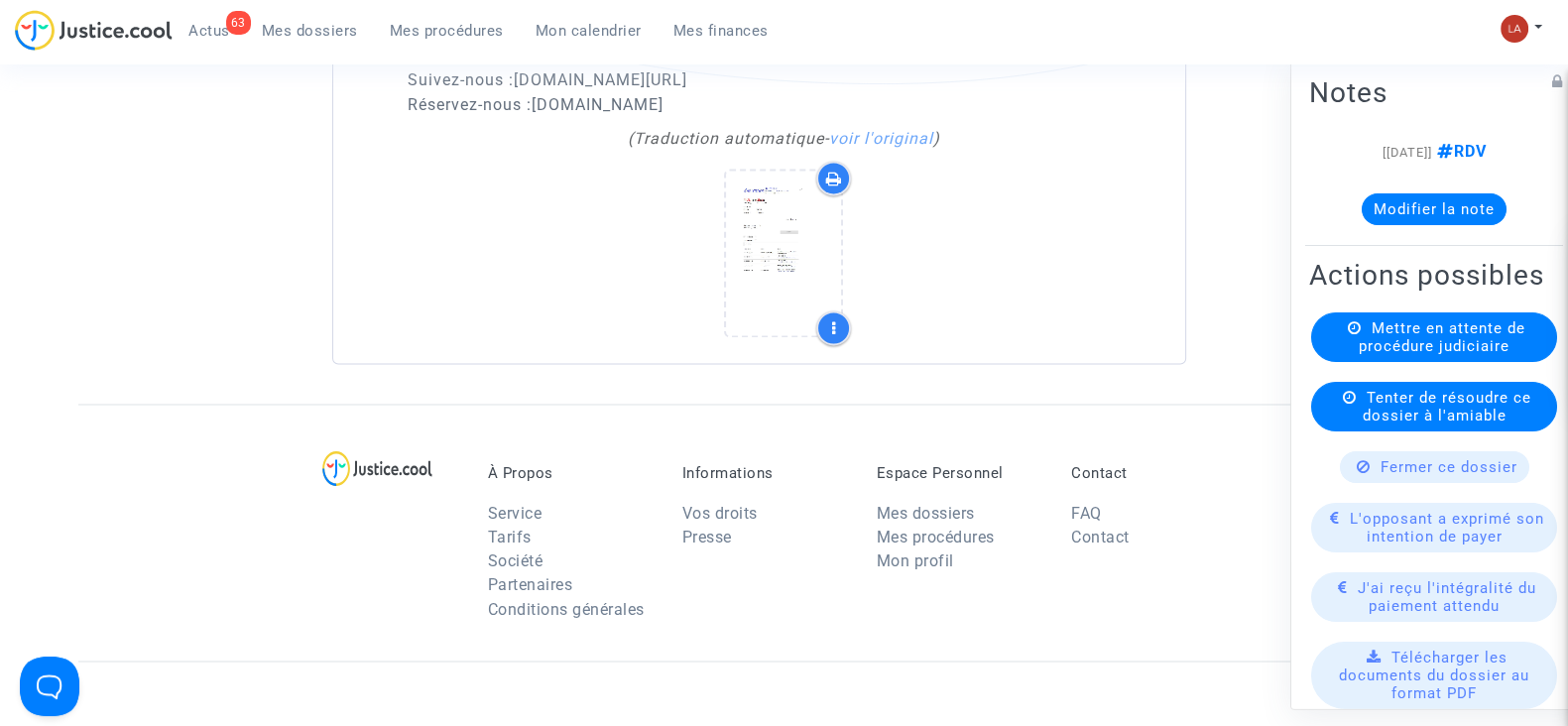
click at [1418, 214] on button "Modifier la note" at bounding box center [1435, 210] width 145 height 32
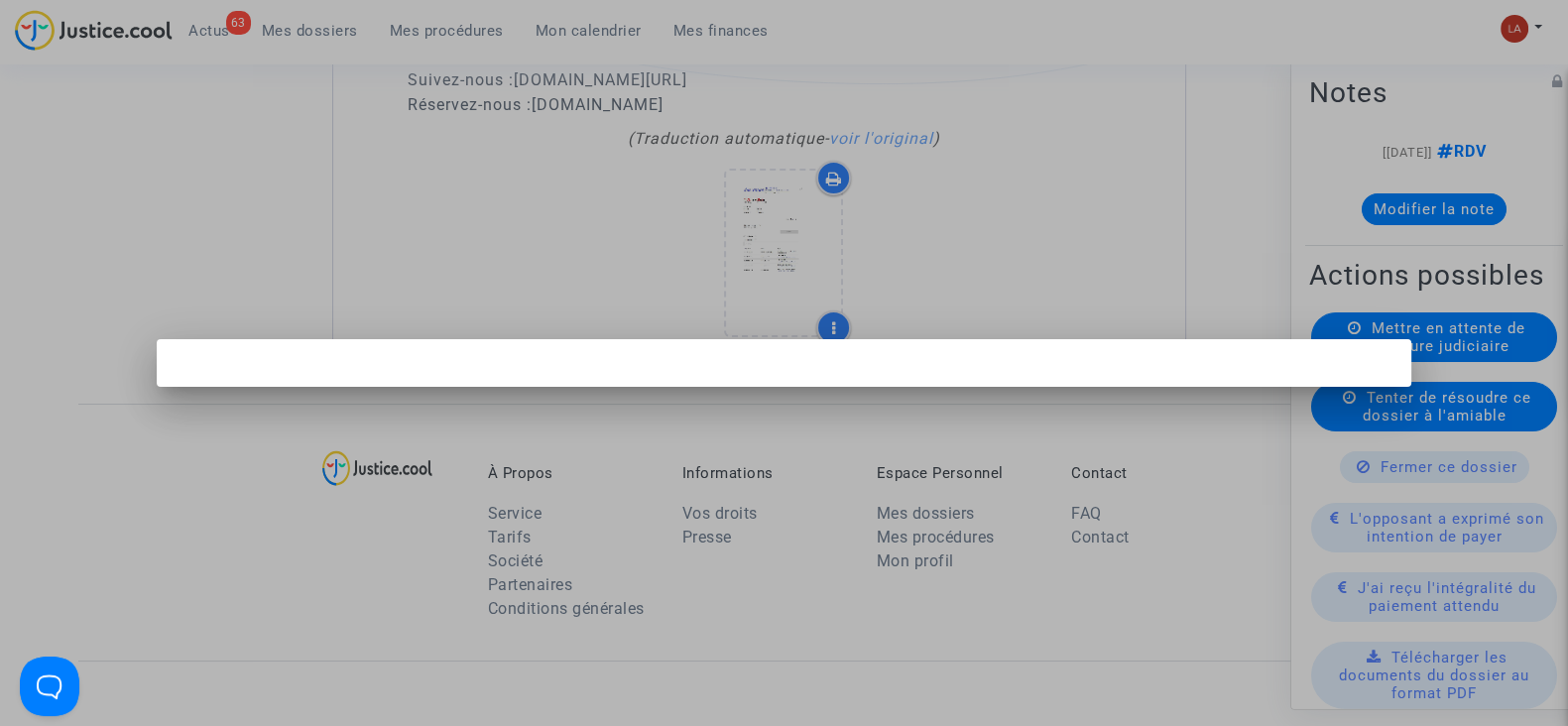
scroll to position [0, 0]
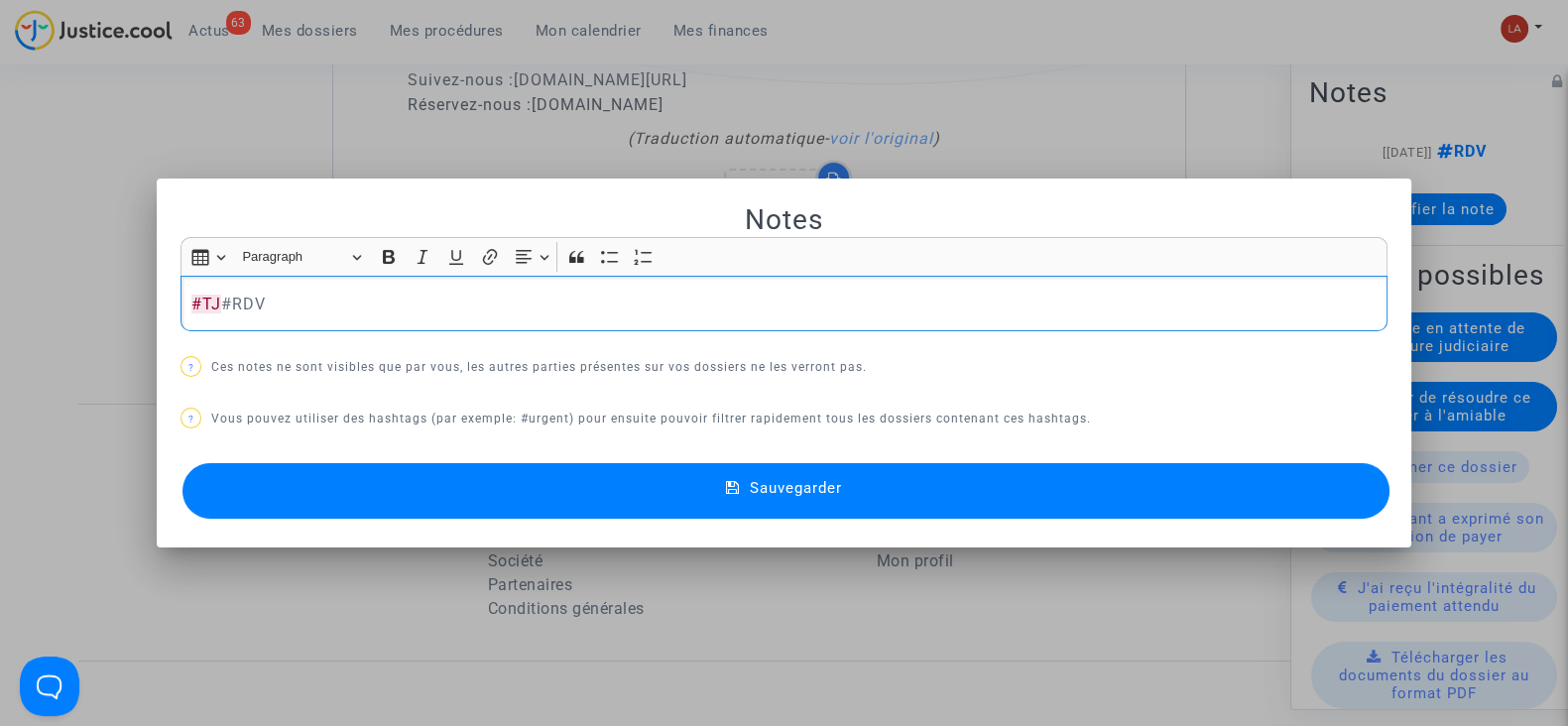
click at [763, 508] on button "Sauvegarder" at bounding box center [786, 491] width 1207 height 56
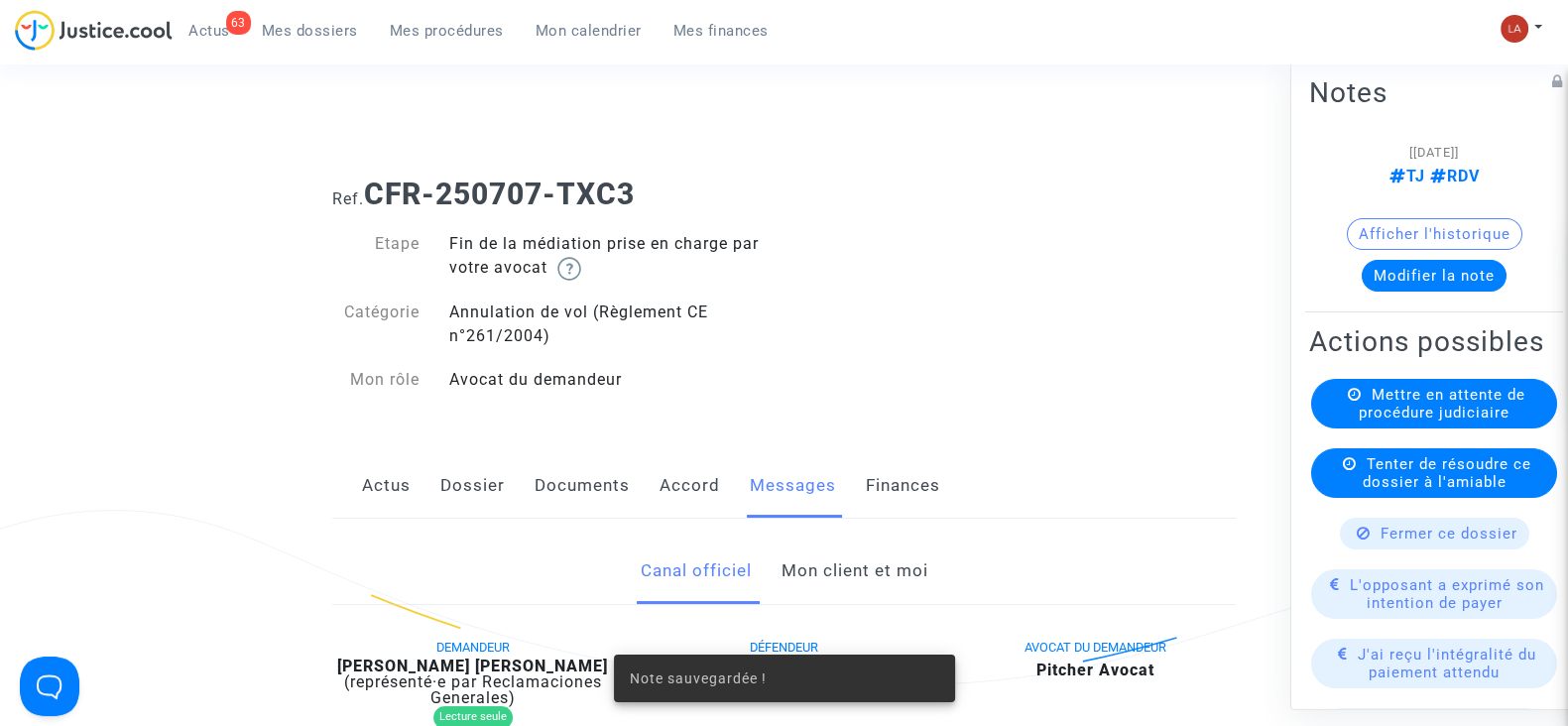
scroll to position [4090, 0]
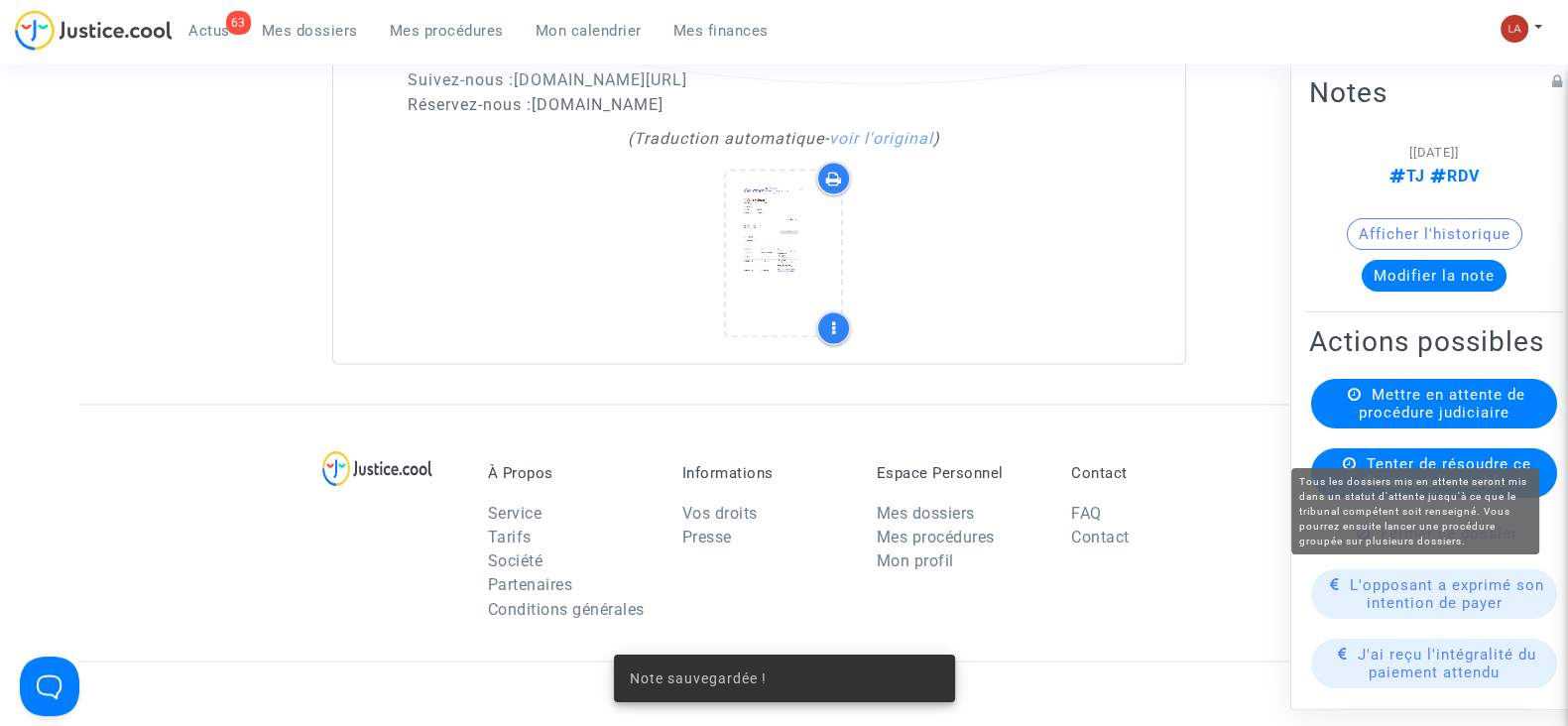
click at [1414, 421] on span "Mettre en attente de procédure judiciaire" at bounding box center [1443, 403] width 167 height 36
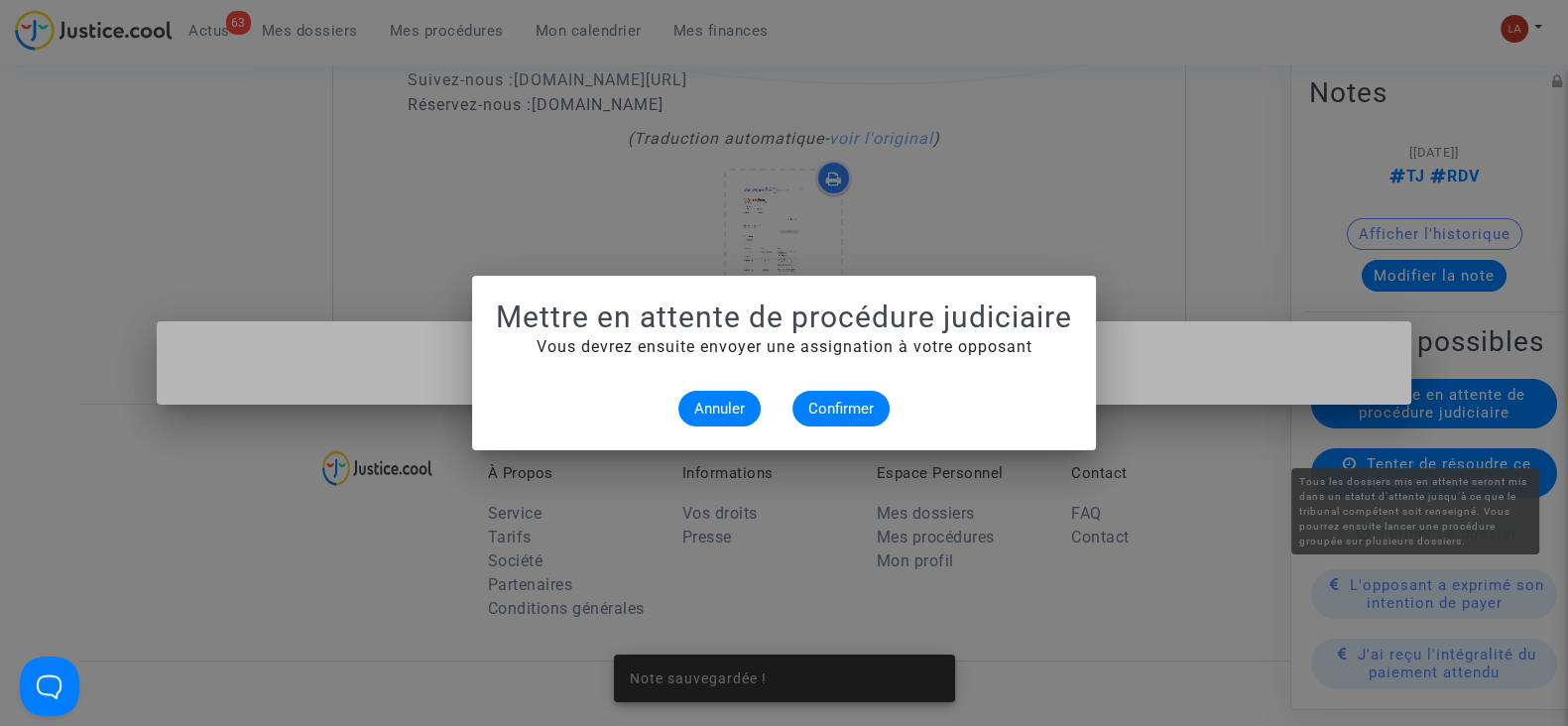
scroll to position [0, 0]
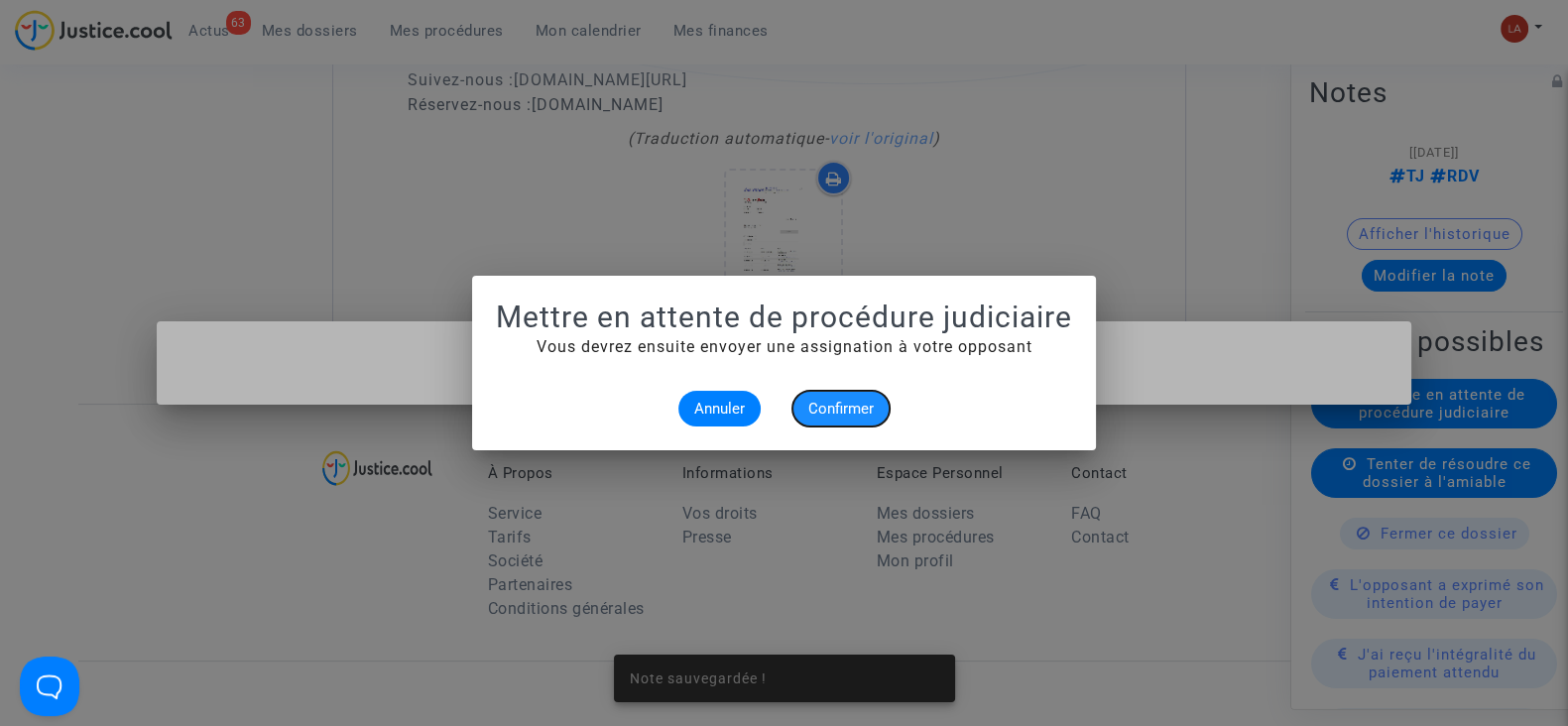
click at [824, 413] on span "Confirmer" at bounding box center [842, 408] width 66 height 18
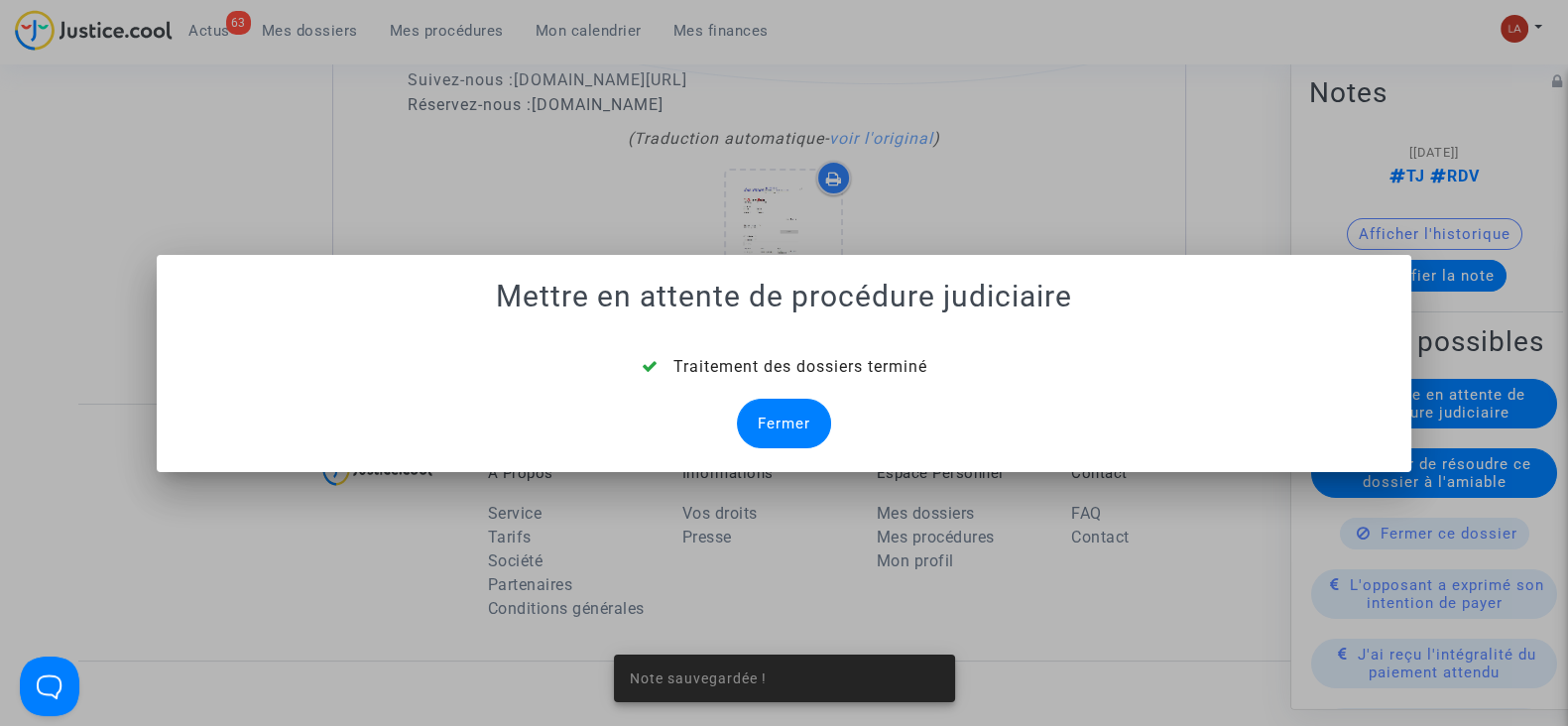
click at [789, 417] on div "Fermer" at bounding box center [784, 423] width 94 height 50
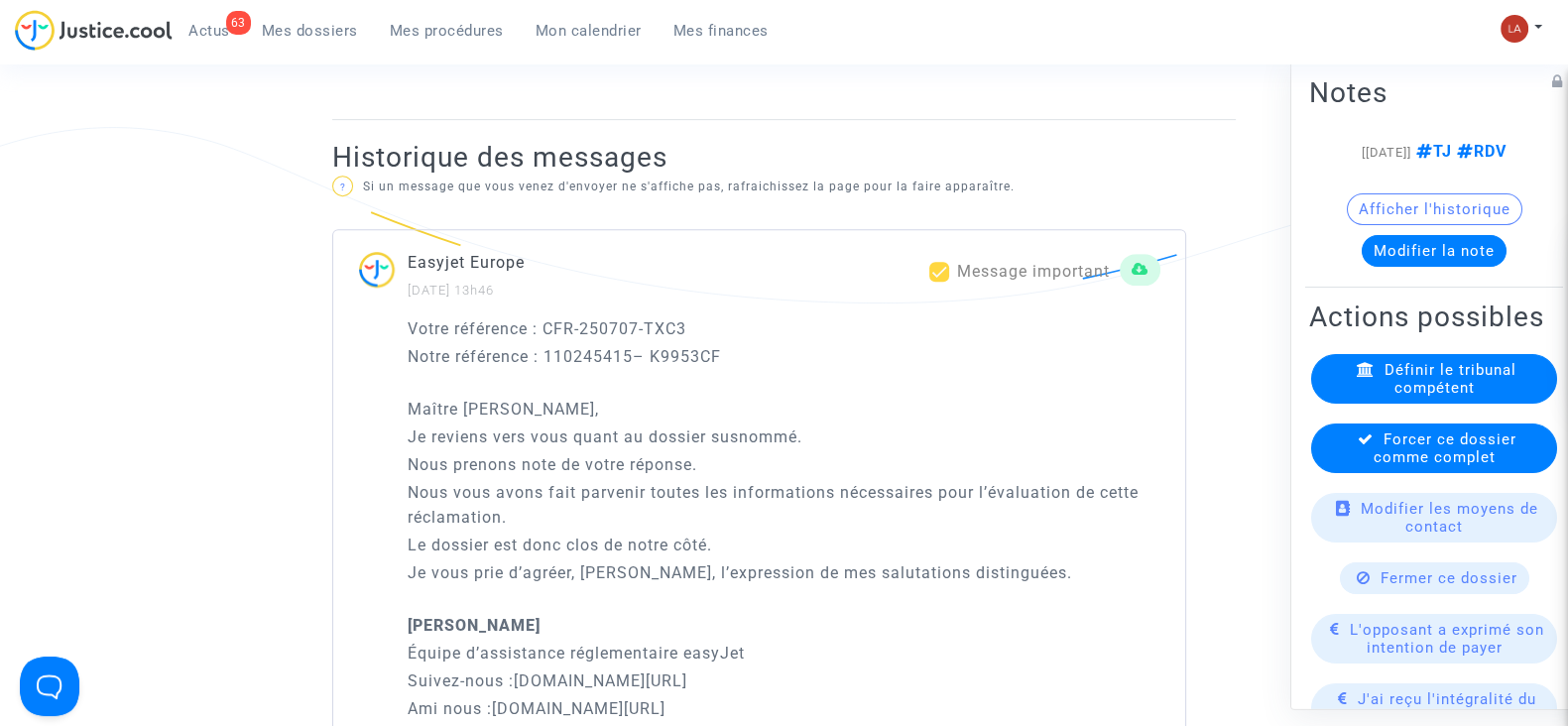
scroll to position [4498, 0]
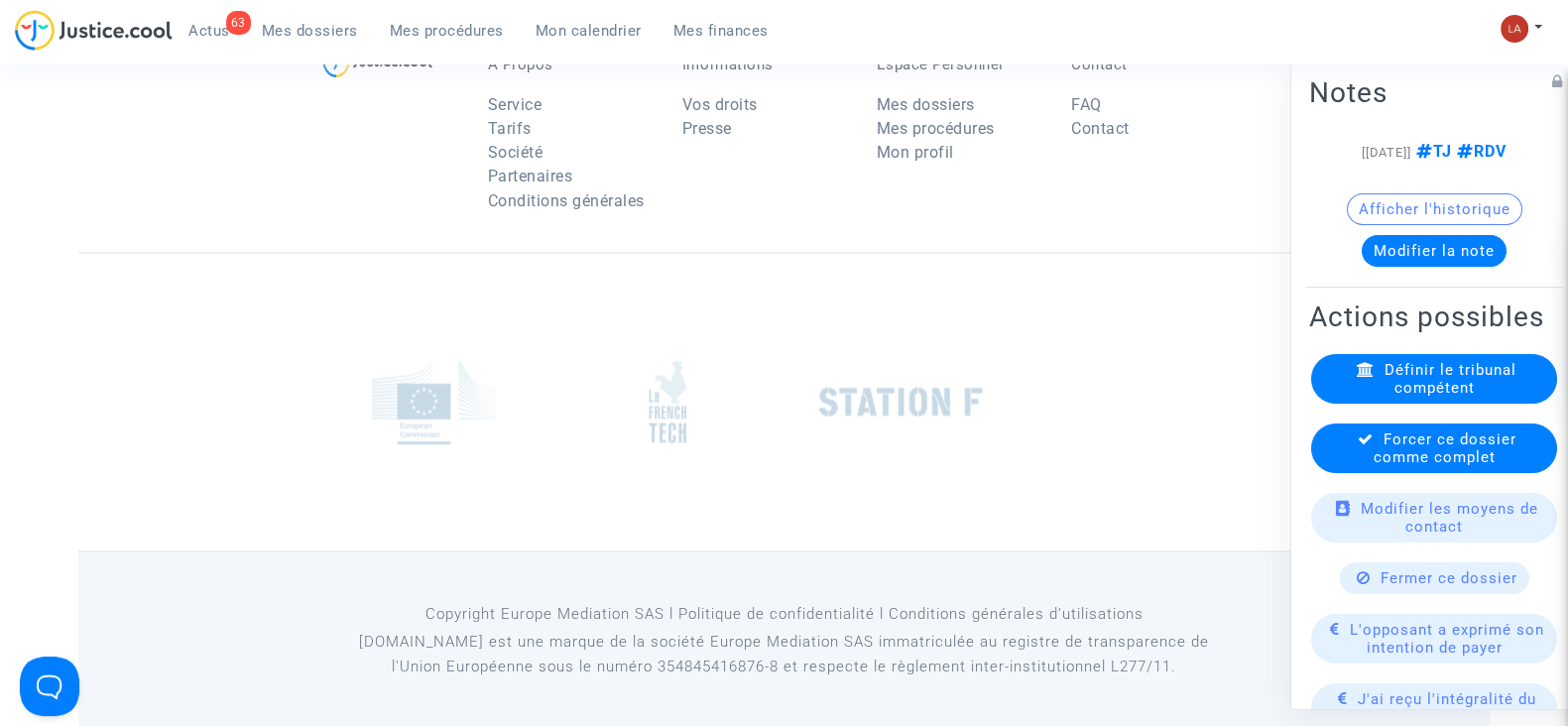
drag, startPoint x: 1449, startPoint y: 510, endPoint x: 1434, endPoint y: 511, distance: 15.0
click at [1444, 466] on span "Forcer ce dossier comme complet" at bounding box center [1446, 448] width 143 height 36
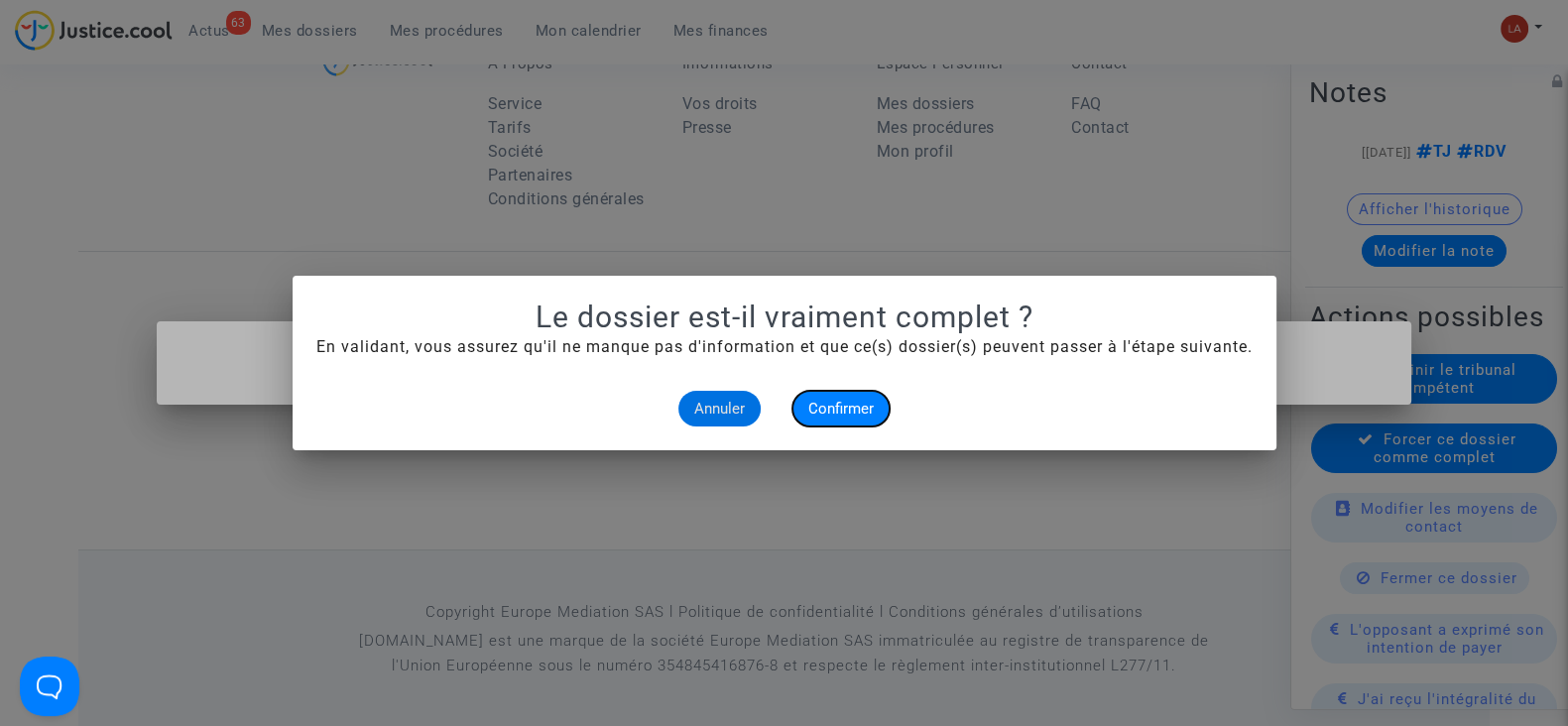
click at [844, 393] on button "Confirmer" at bounding box center [842, 408] width 97 height 36
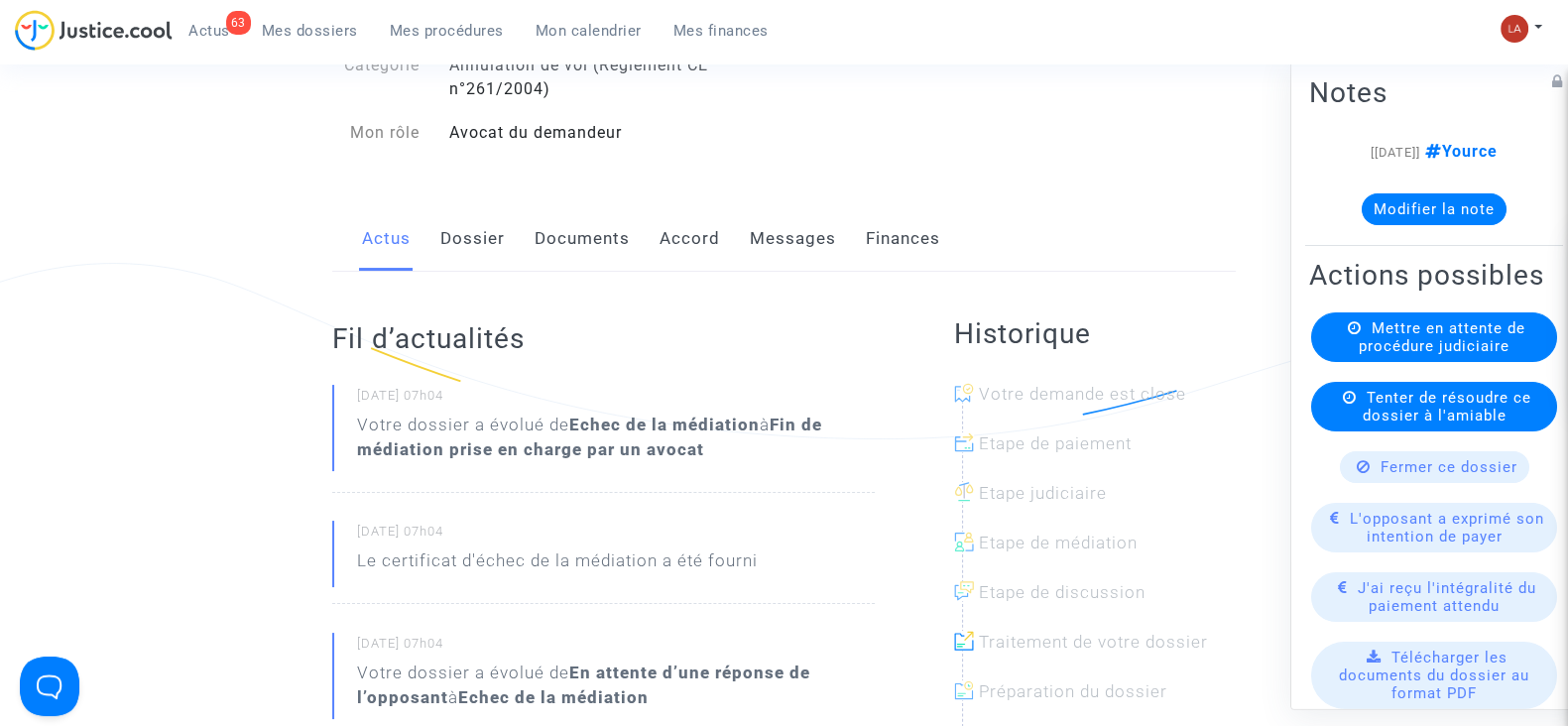
click at [770, 225] on link "Messages" at bounding box center [793, 239] width 86 height 66
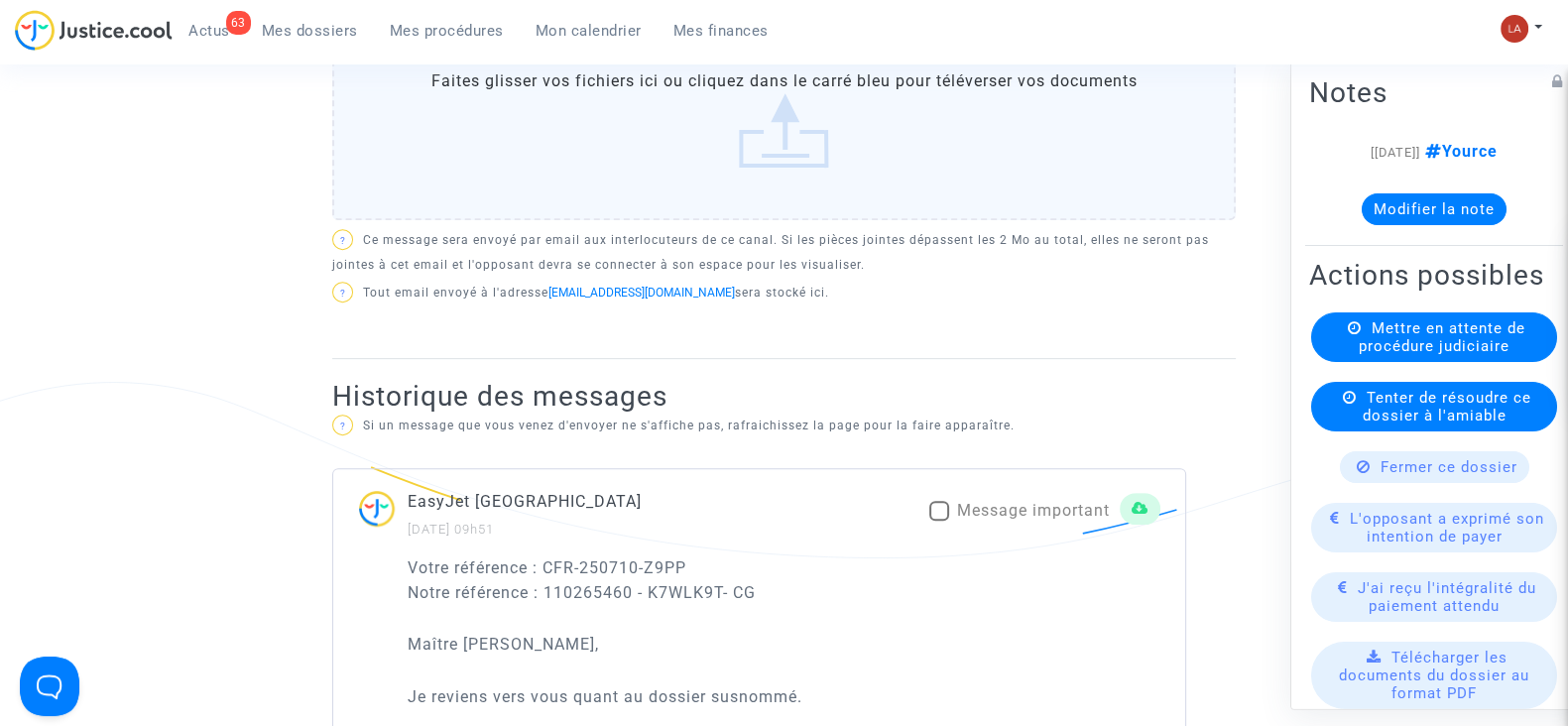
scroll to position [1364, 0]
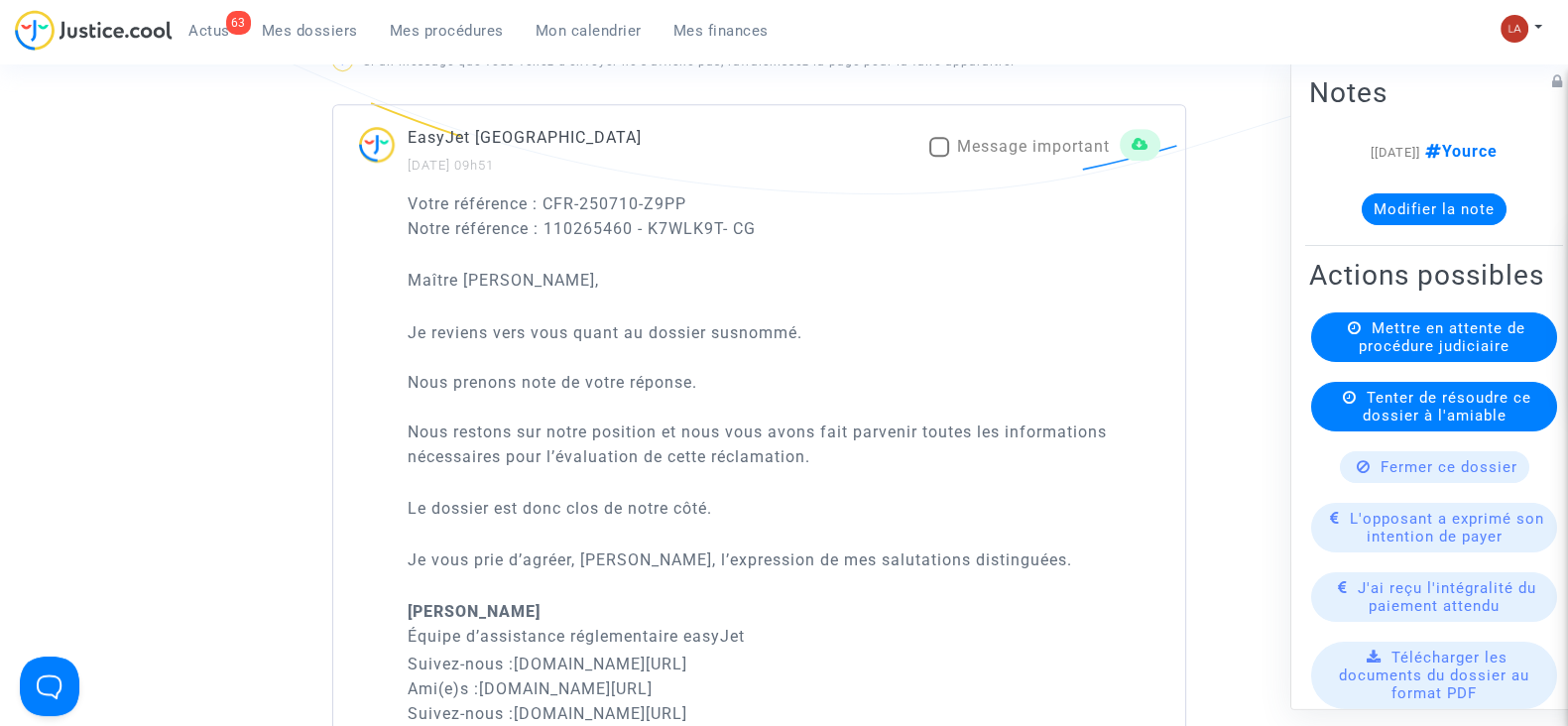
click at [950, 135] on label "Message important" at bounding box center [1019, 147] width 181 height 24
click at [939, 157] on input "Message important" at bounding box center [938, 157] width 1 height 1
checkbox input "true"
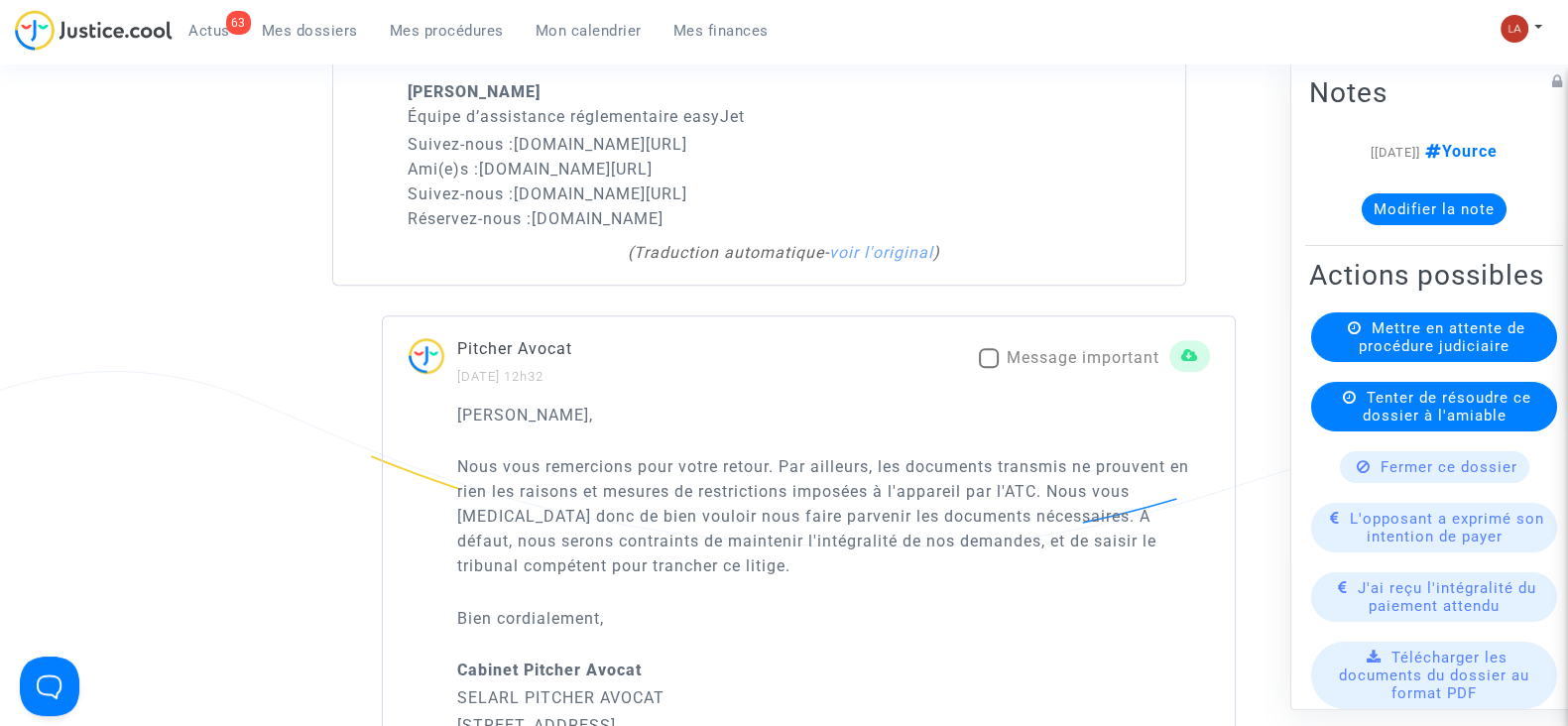
scroll to position [2106, 0]
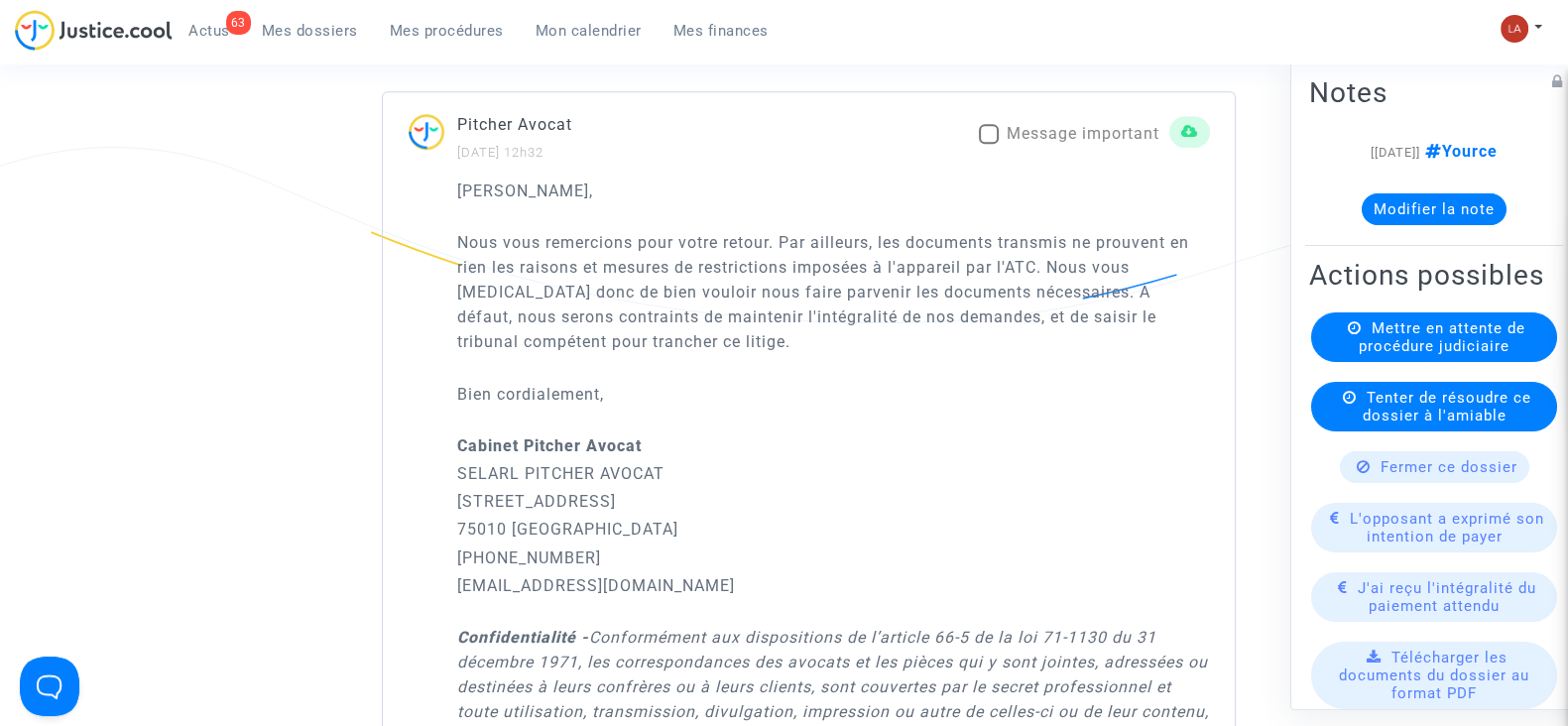
click at [1028, 130] on span "Message important" at bounding box center [1083, 133] width 153 height 19
click at [989, 144] on input "Message important" at bounding box center [988, 144] width 1 height 1
checkbox input "true"
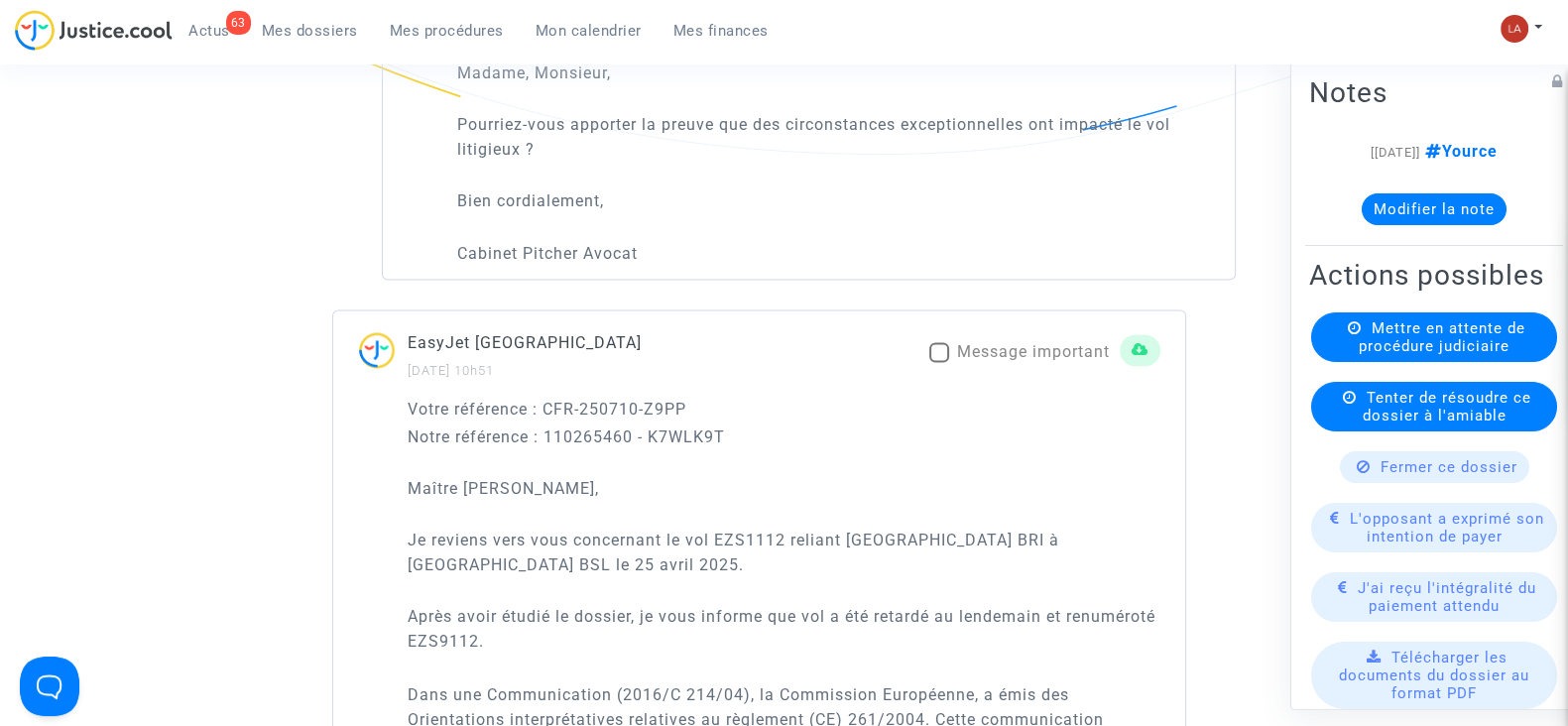
scroll to position [3716, 0]
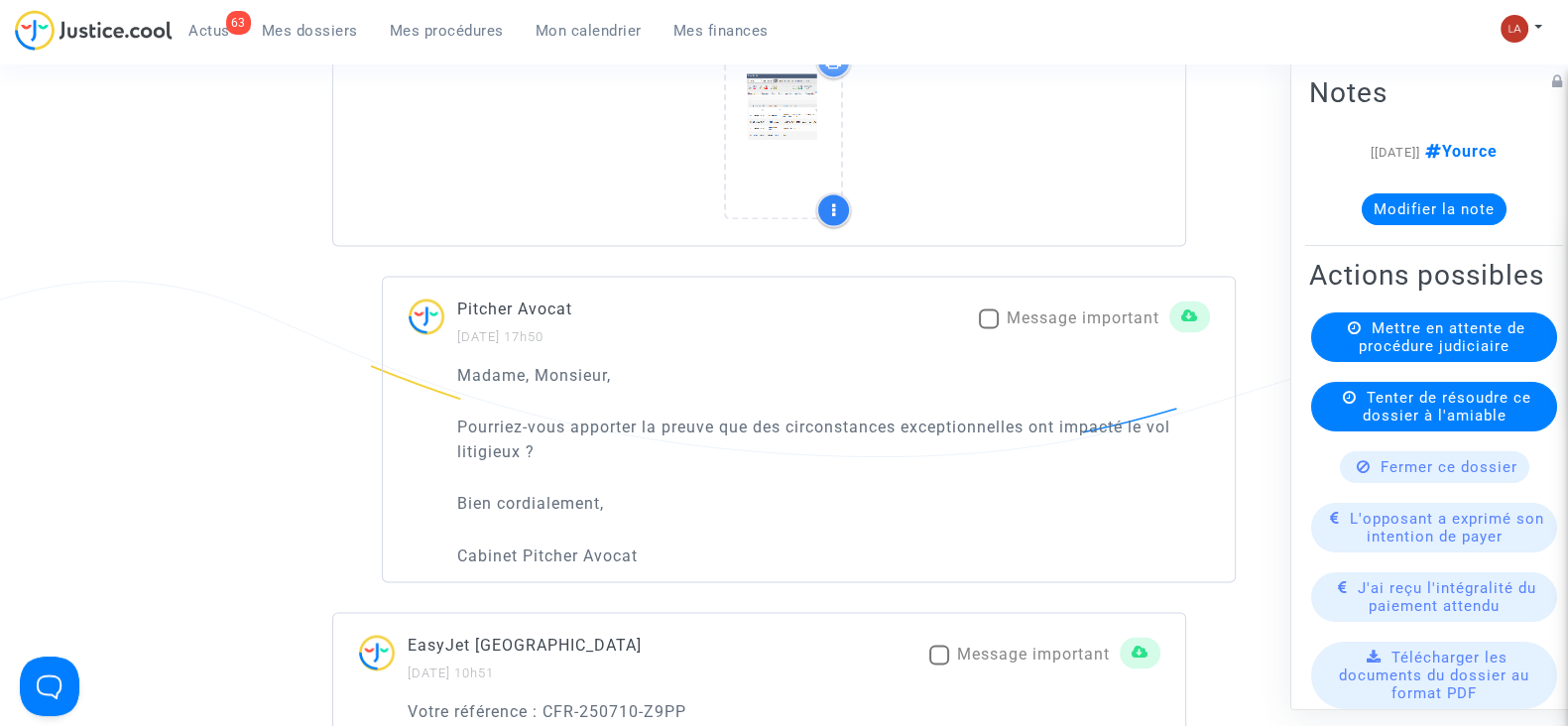
click at [1064, 316] on span "Message important" at bounding box center [1083, 317] width 153 height 19
click at [989, 328] on input "Message important" at bounding box center [988, 328] width 1 height 1
checkbox input "true"
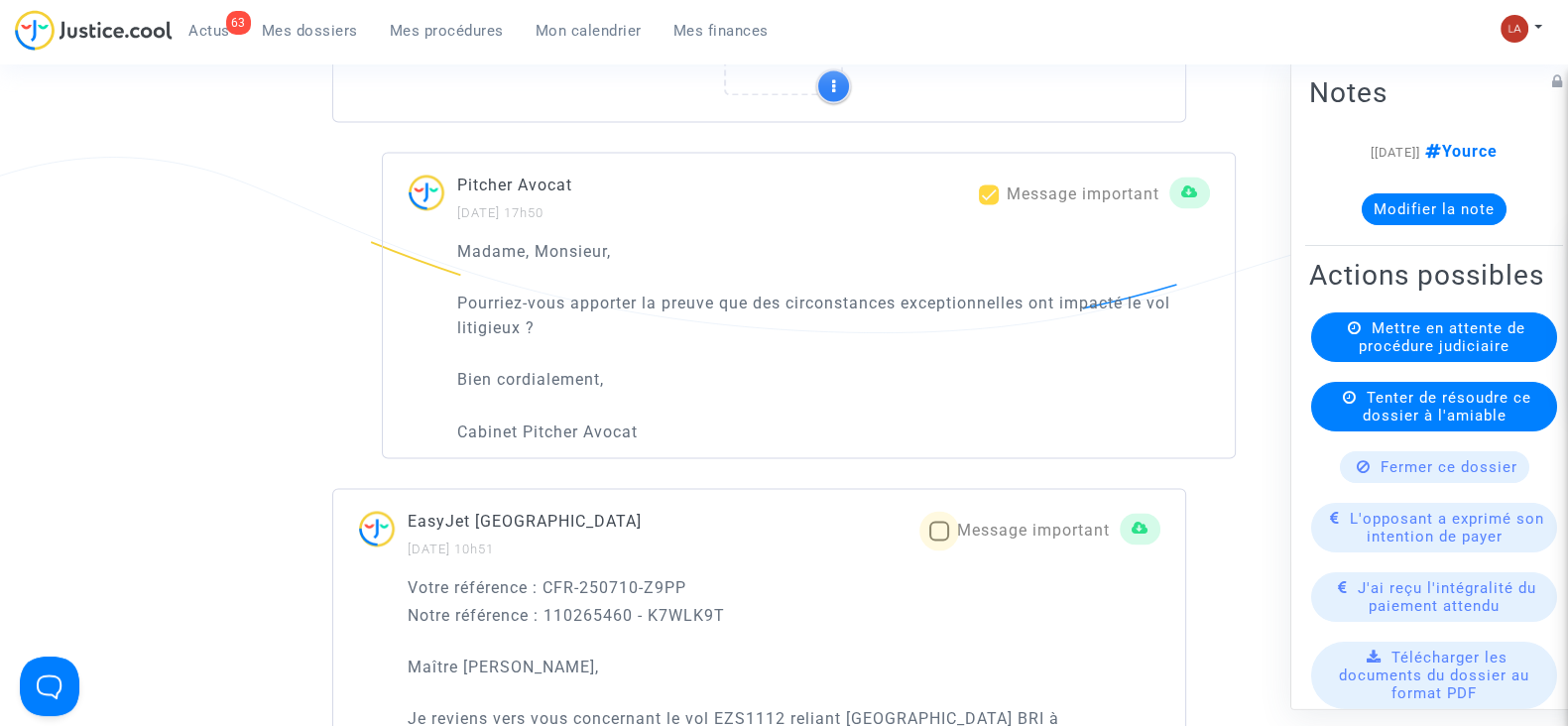
click at [976, 520] on span "Message important" at bounding box center [1033, 529] width 153 height 19
click at [939, 540] on input "Message important" at bounding box center [938, 540] width 1 height 1
checkbox input "true"
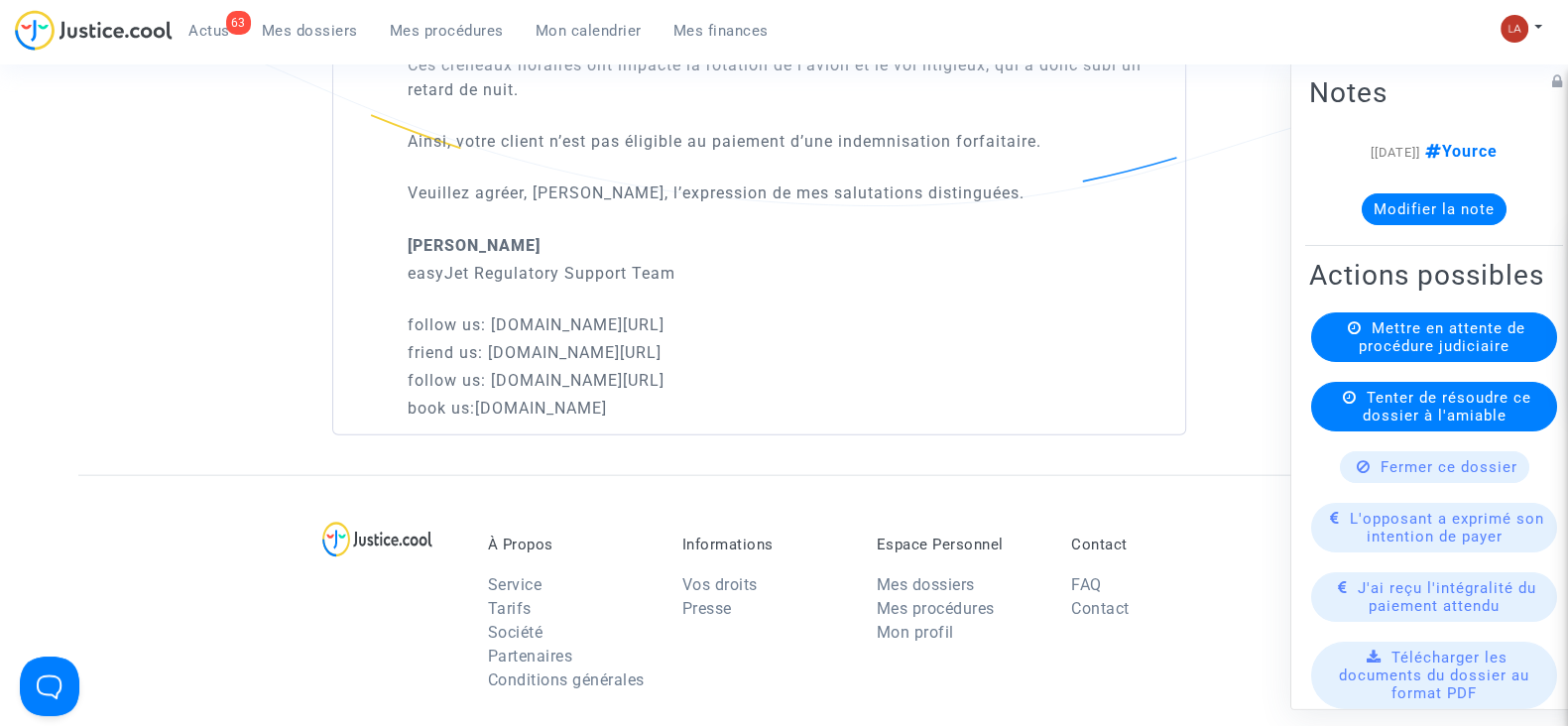
scroll to position [5825, 0]
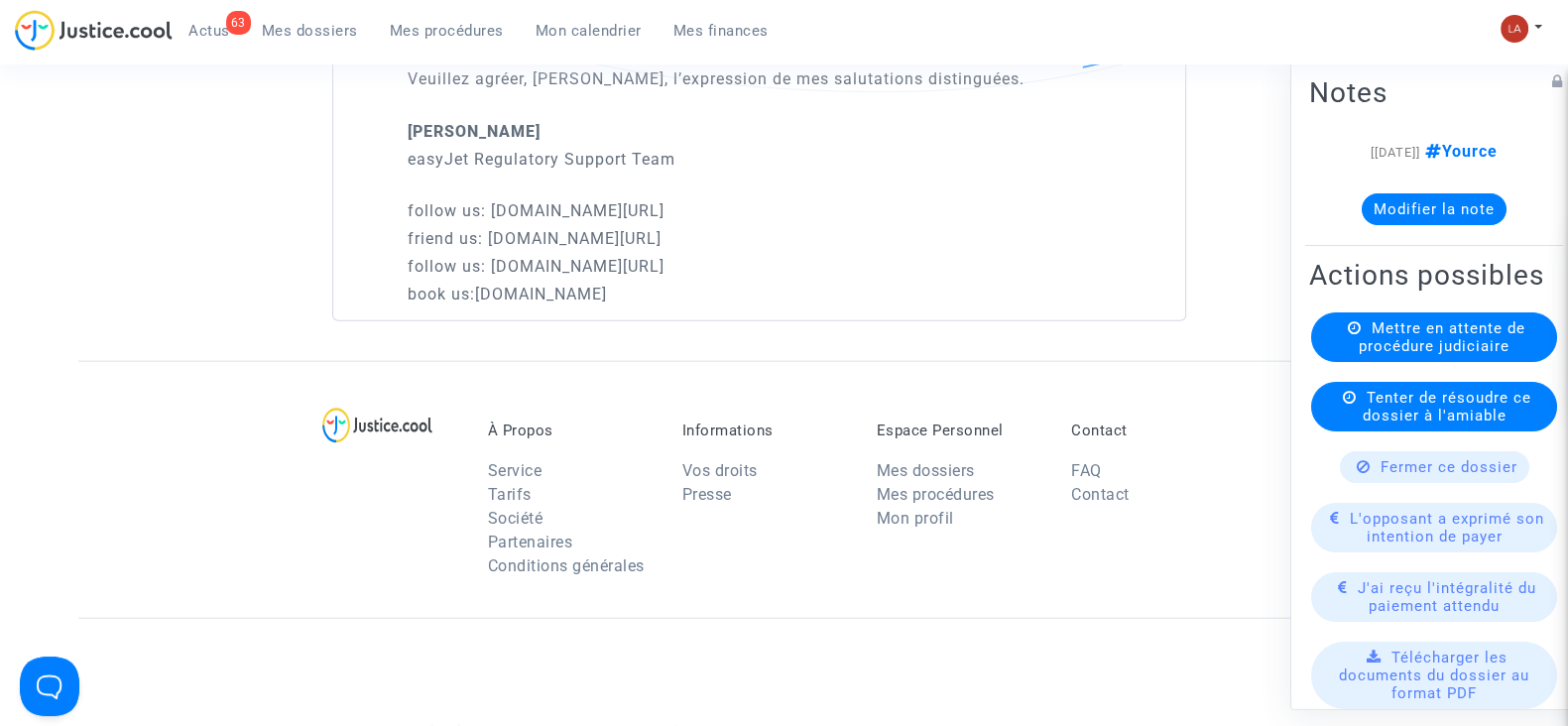
click at [1433, 198] on button "Modifier la note" at bounding box center [1435, 210] width 145 height 32
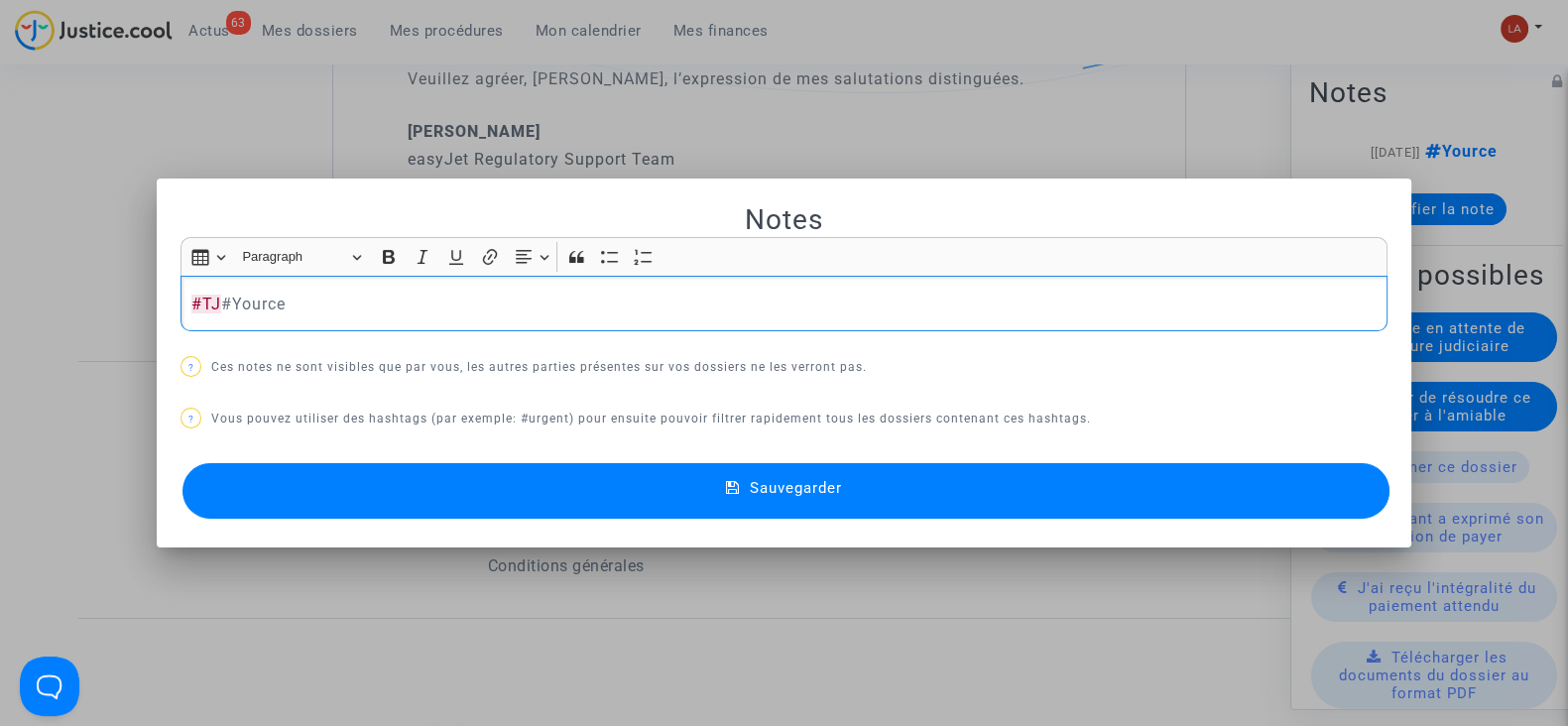
click at [1123, 492] on button "Sauvegarder" at bounding box center [786, 491] width 1207 height 56
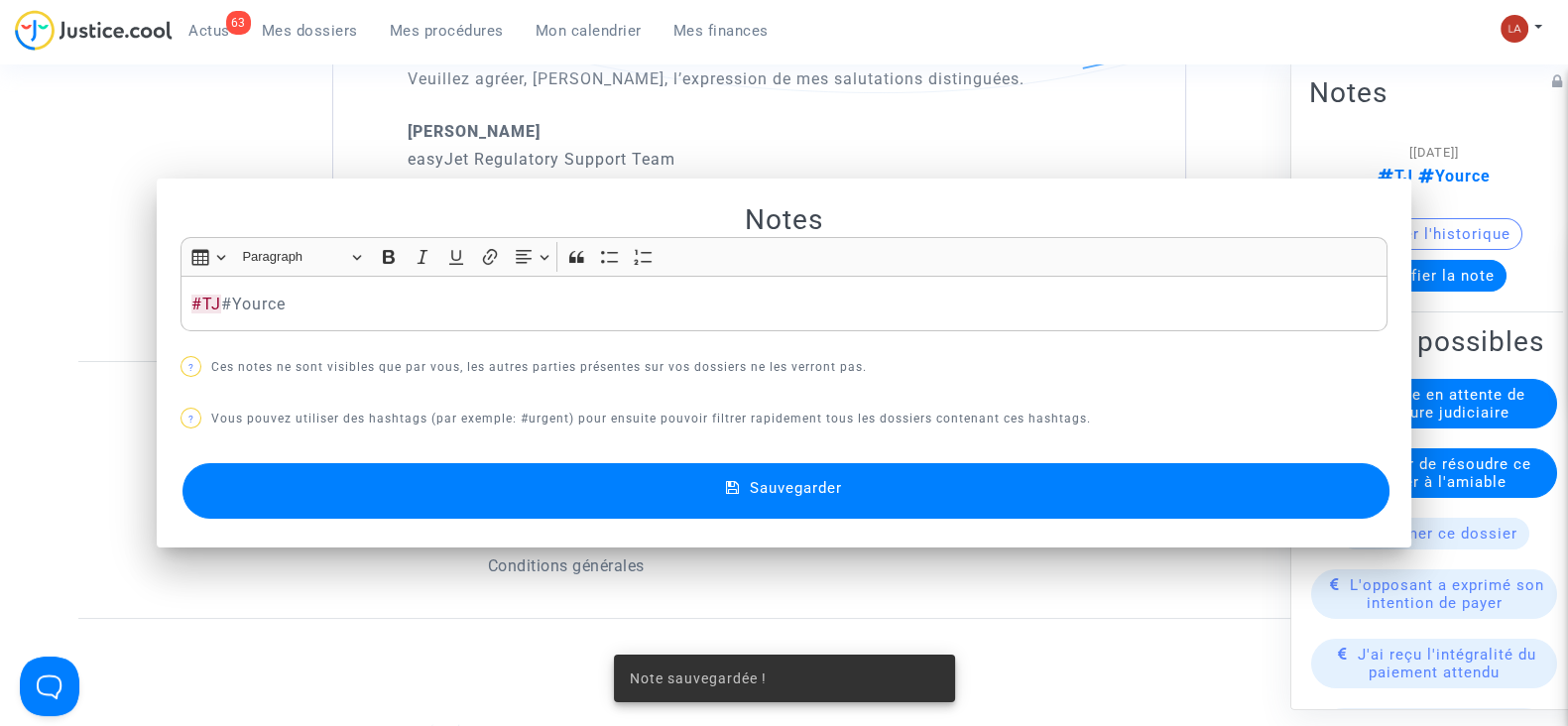
scroll to position [5825, 0]
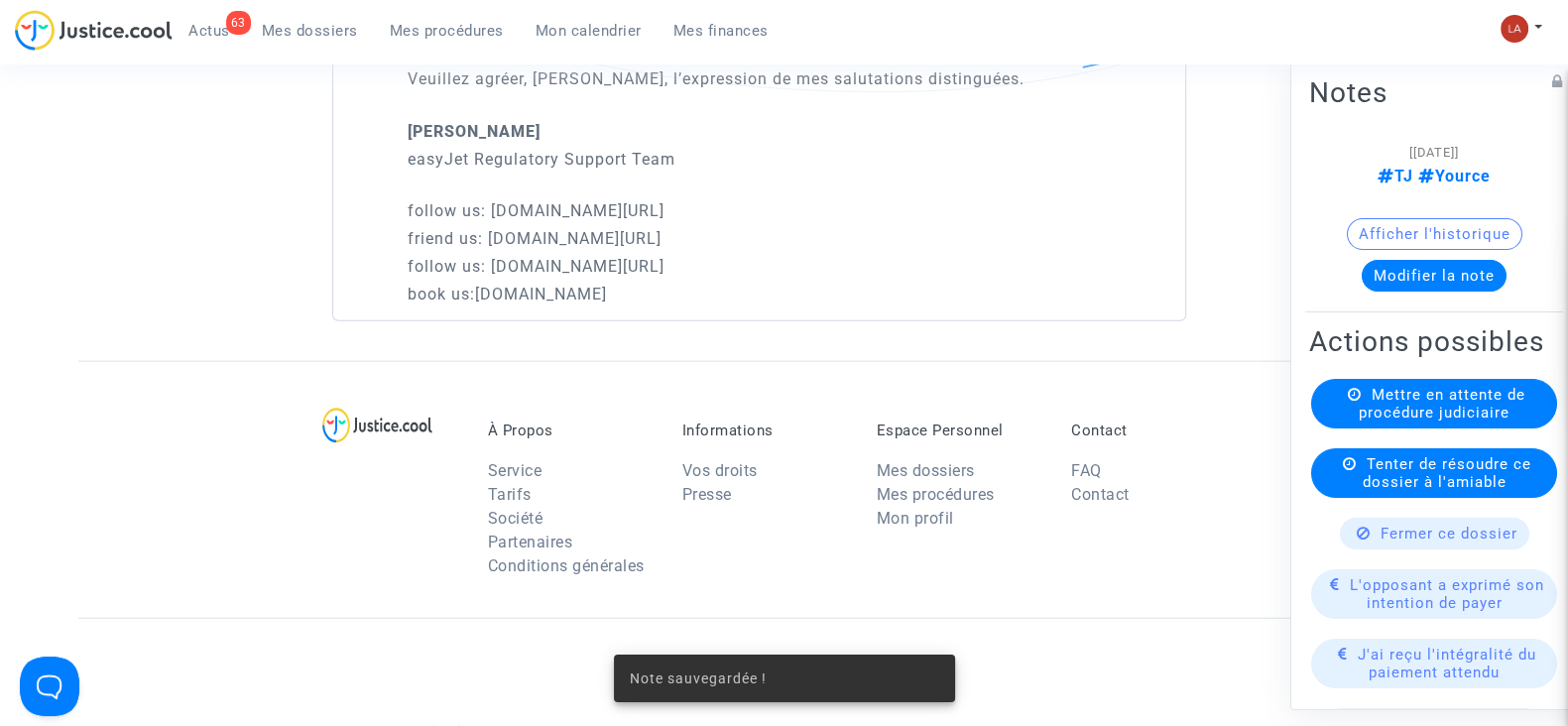
click at [1321, 428] on div "Mettre en attente de procédure judiciaire" at bounding box center [1435, 403] width 246 height 50
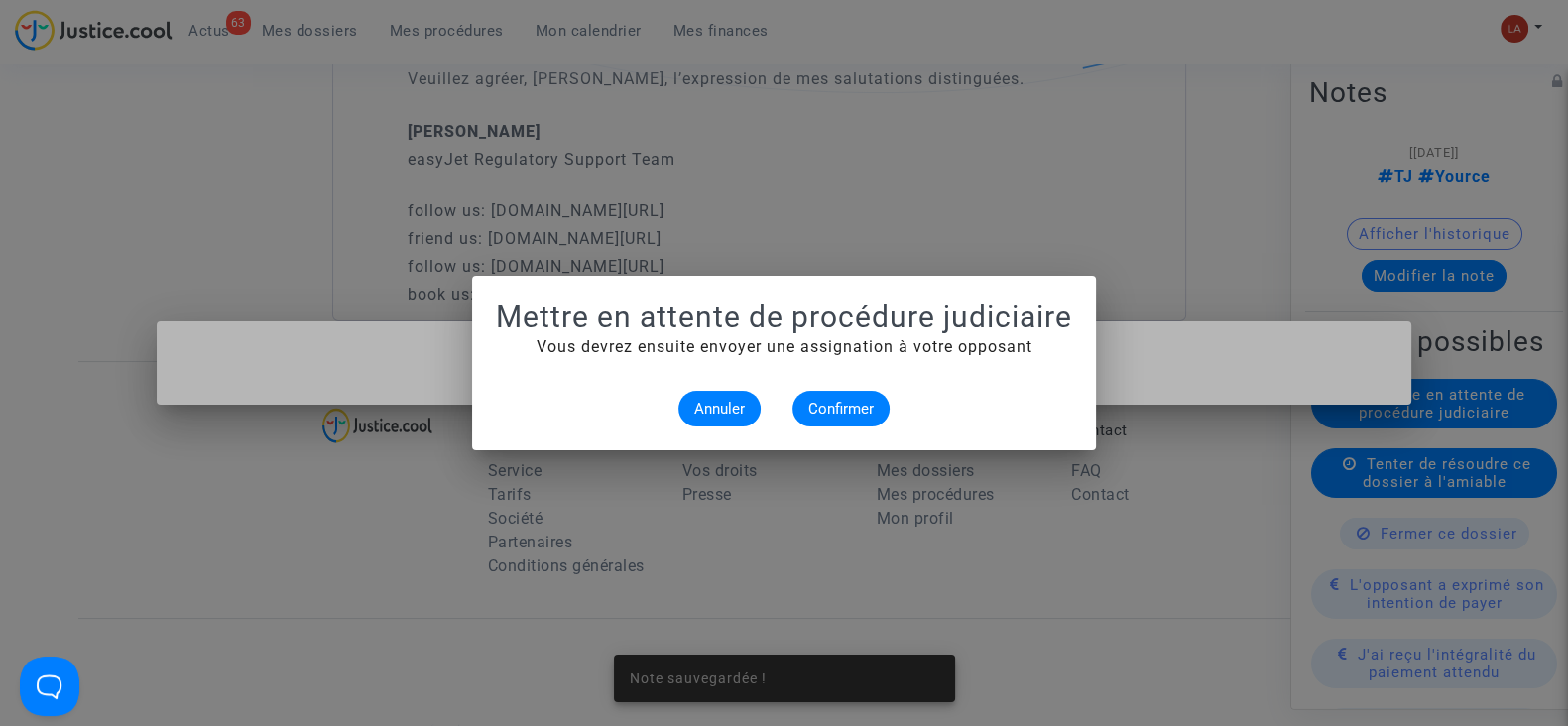
scroll to position [0, 0]
click at [825, 408] on span "Confirmer" at bounding box center [842, 408] width 66 height 18
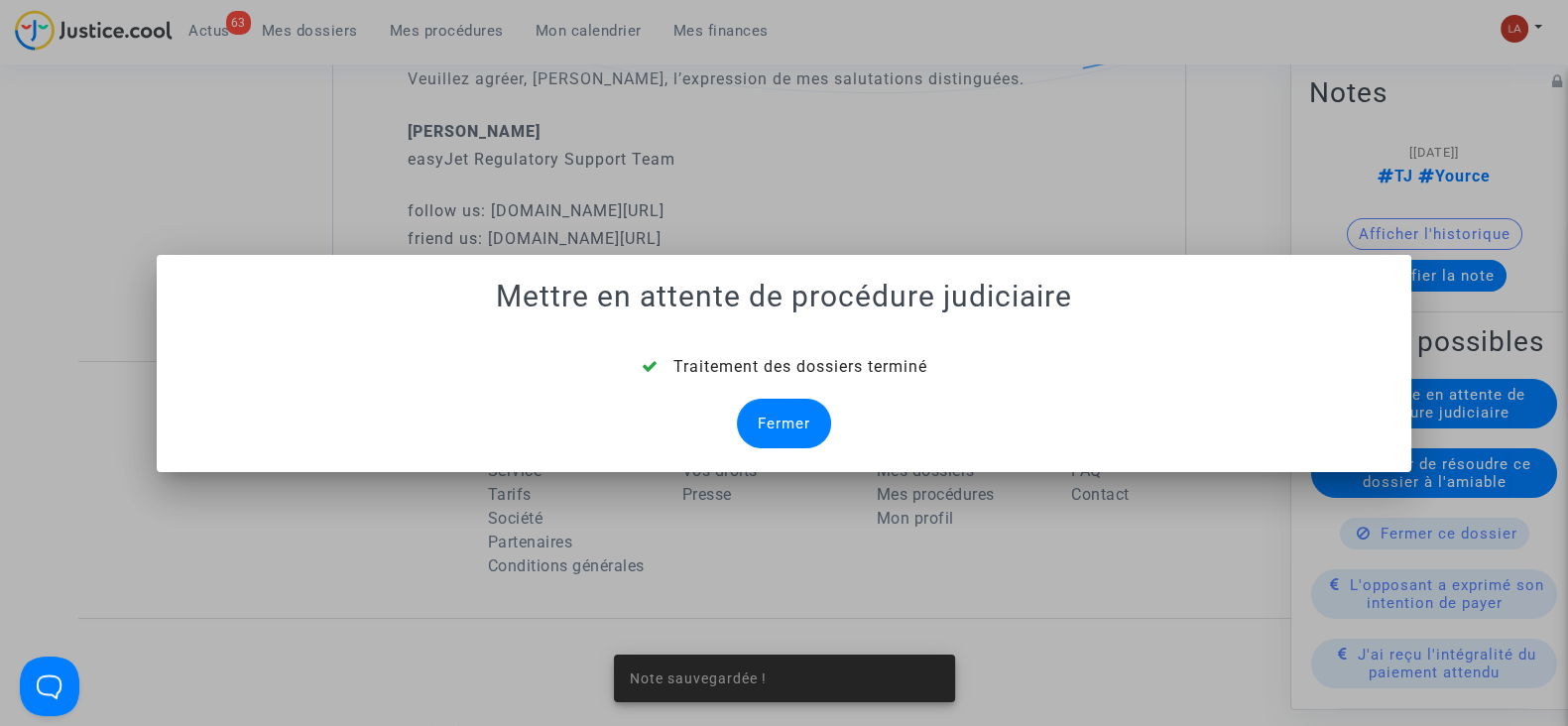
click at [806, 413] on div "Fermer" at bounding box center [784, 423] width 94 height 50
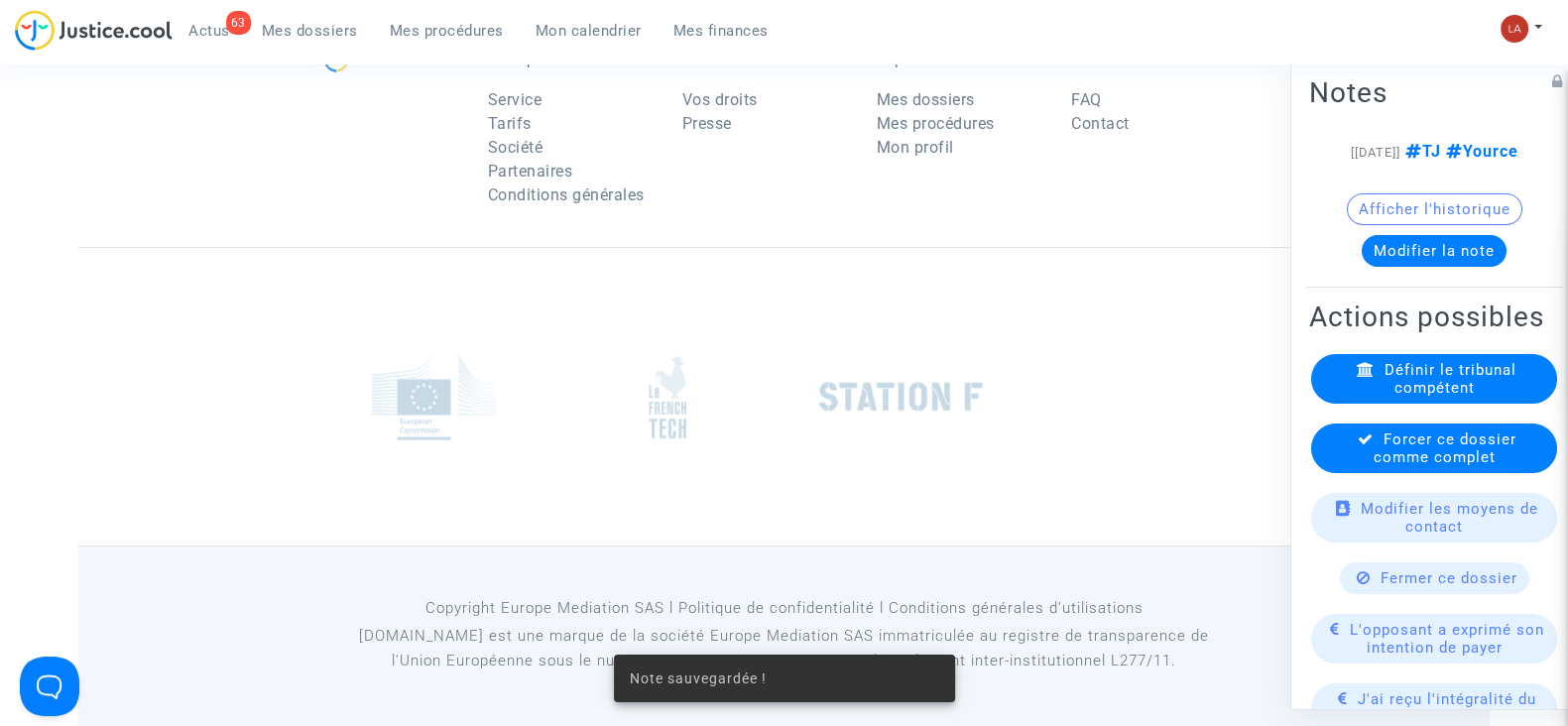
scroll to position [6165, 0]
drag, startPoint x: 1314, startPoint y: 486, endPoint x: 1334, endPoint y: 503, distance: 26.2
click at [1334, 473] on div "Forcer ce dossier comme complet" at bounding box center [1435, 448] width 246 height 50
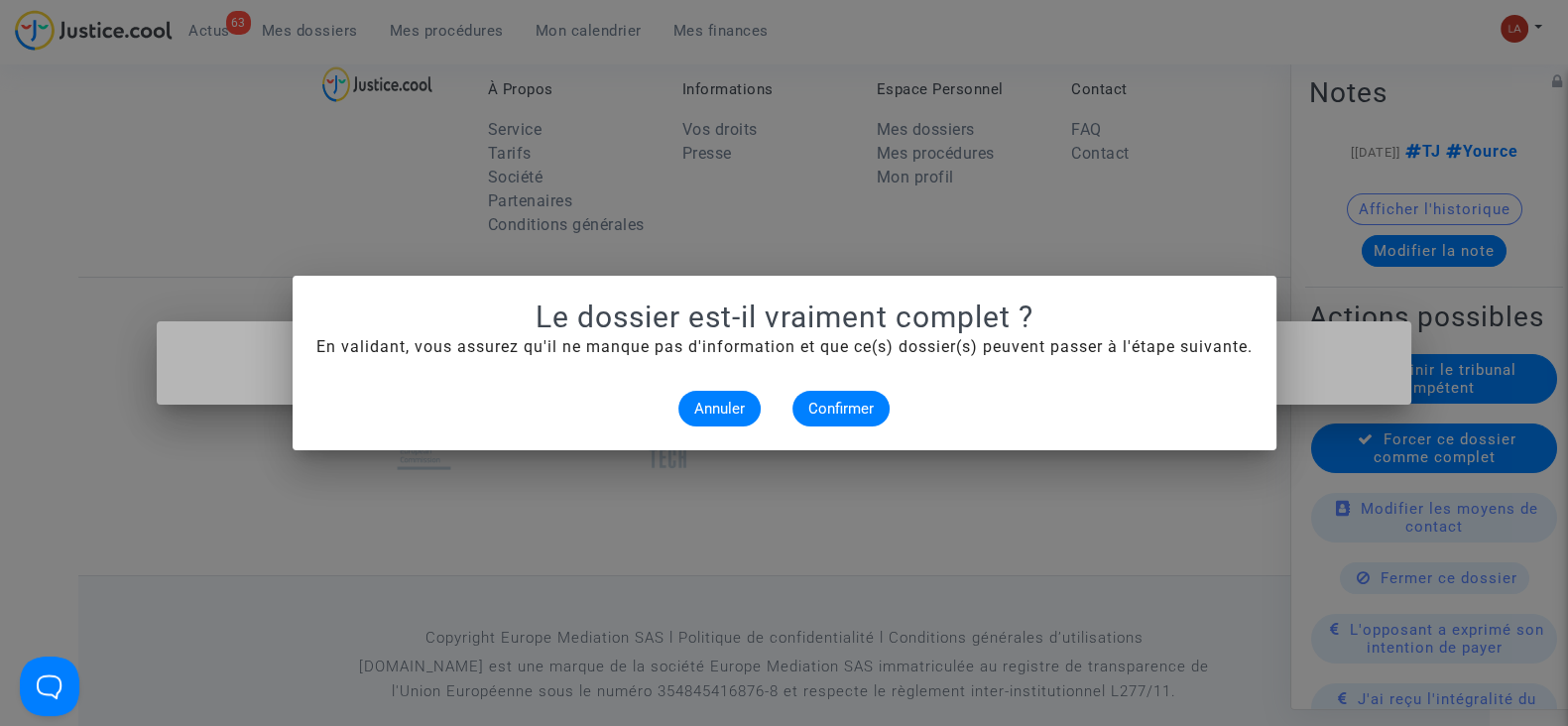
scroll to position [0, 0]
click at [867, 408] on span "Confirmer" at bounding box center [842, 408] width 66 height 18
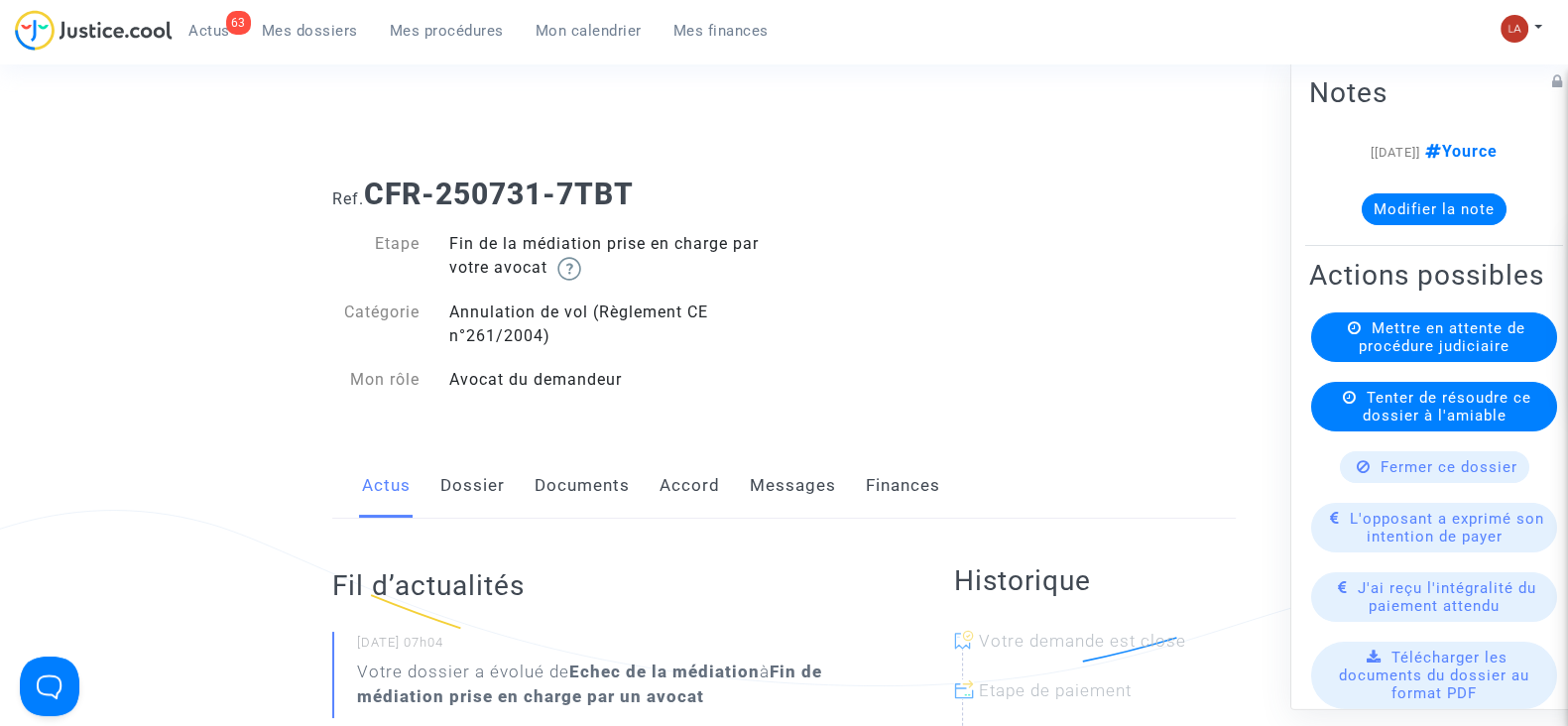
click at [807, 462] on link "Messages" at bounding box center [793, 486] width 86 height 66
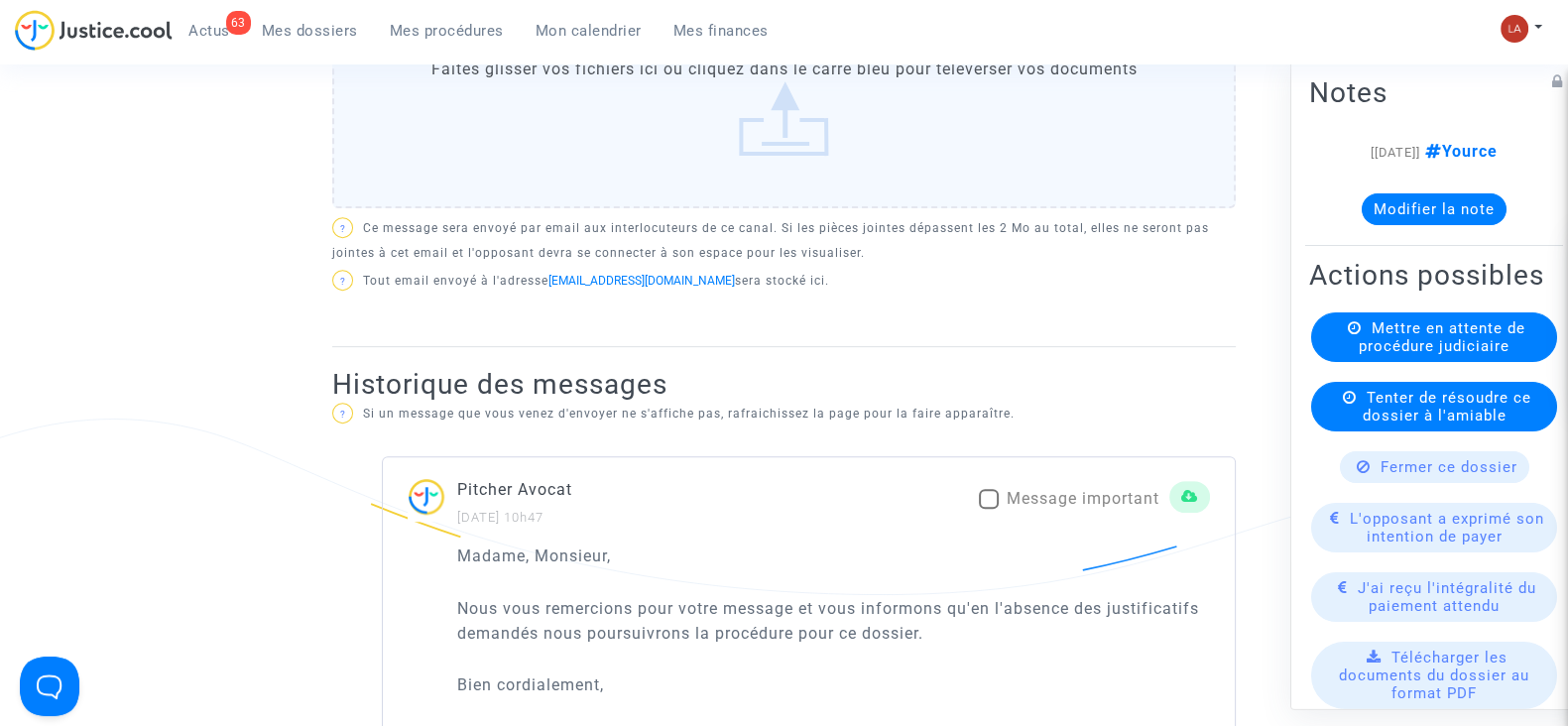
scroll to position [1239, 0]
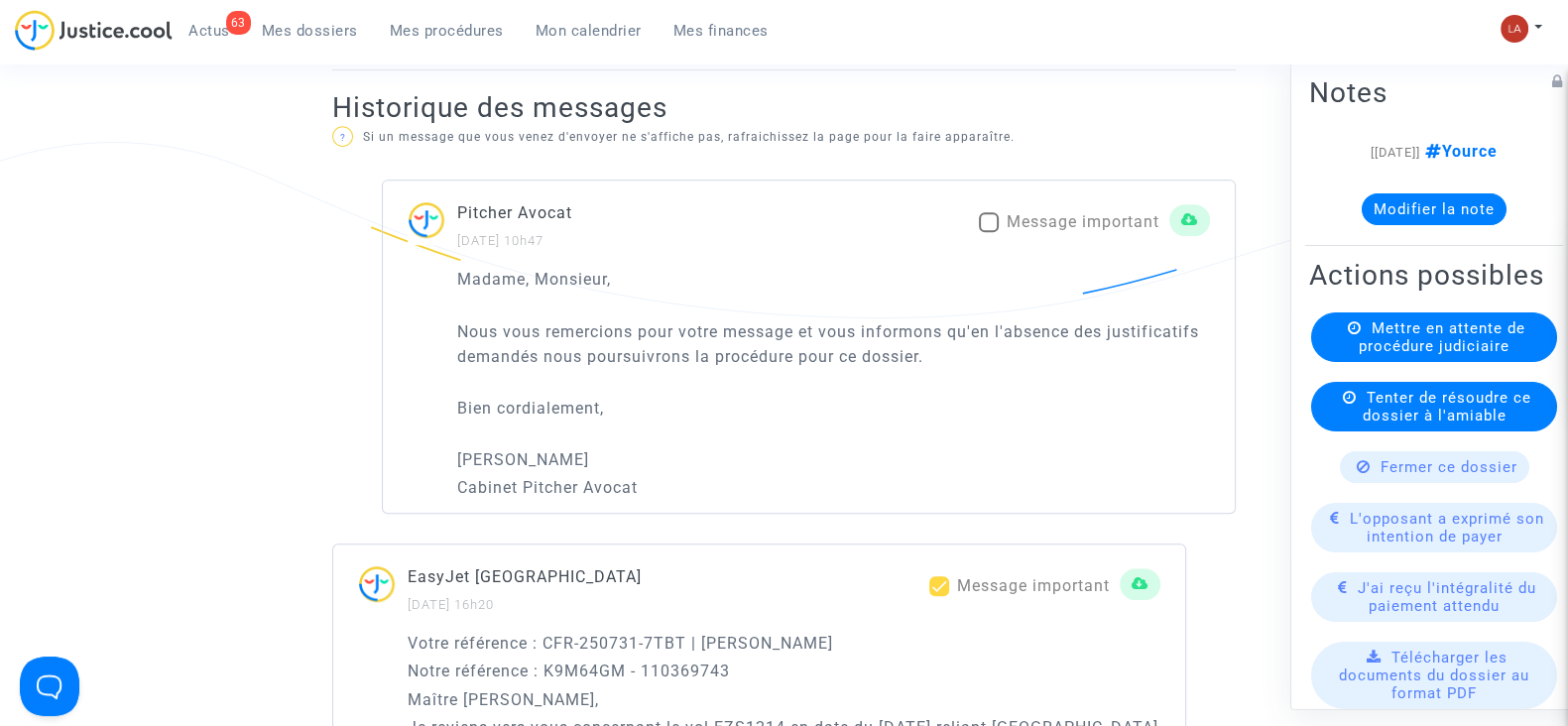
click at [987, 227] on span at bounding box center [989, 222] width 20 height 20
click at [988, 232] on input "Message important" at bounding box center [988, 232] width 1 height 1
checkbox input "true"
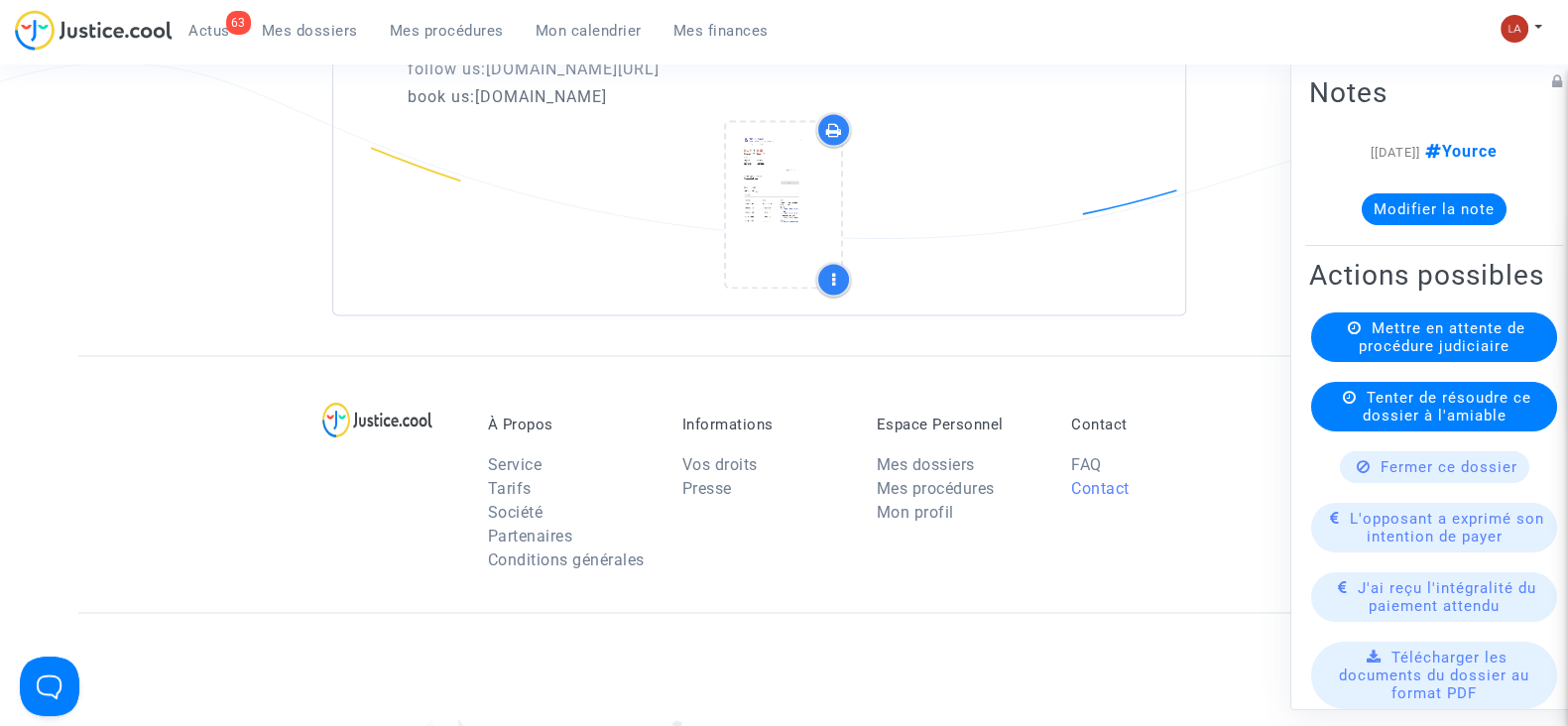
scroll to position [4090, 0]
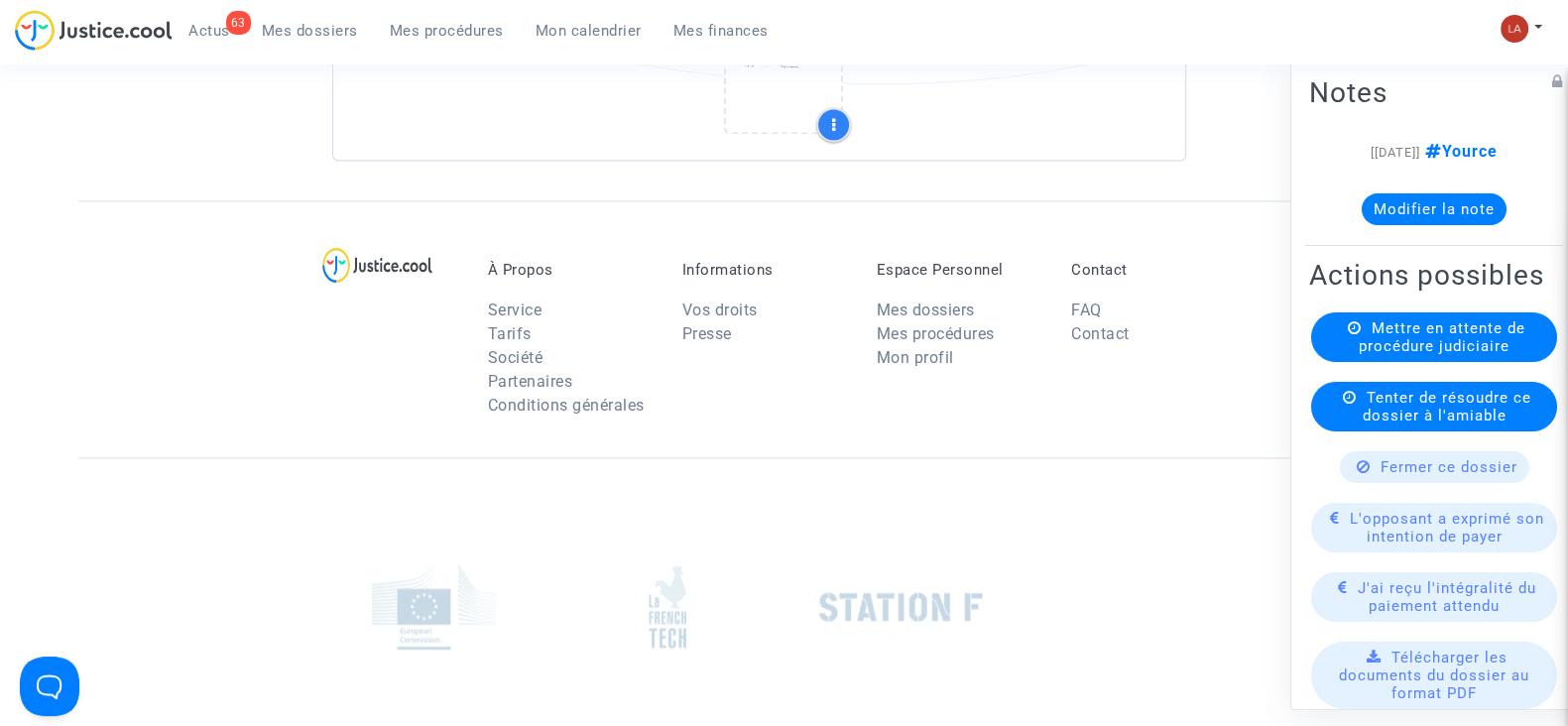
click at [1362, 214] on button "Modifier la note" at bounding box center [1435, 210] width 145 height 32
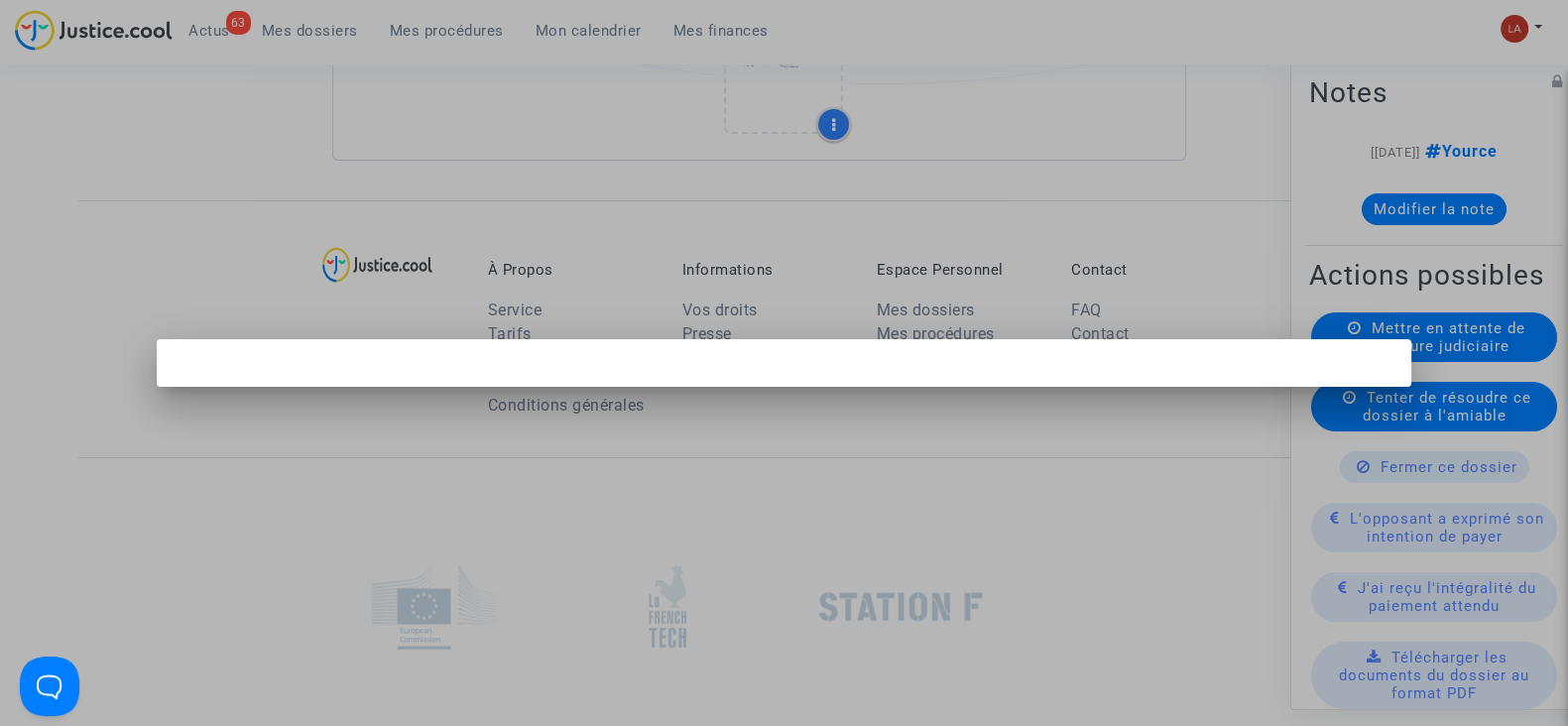
scroll to position [0, 0]
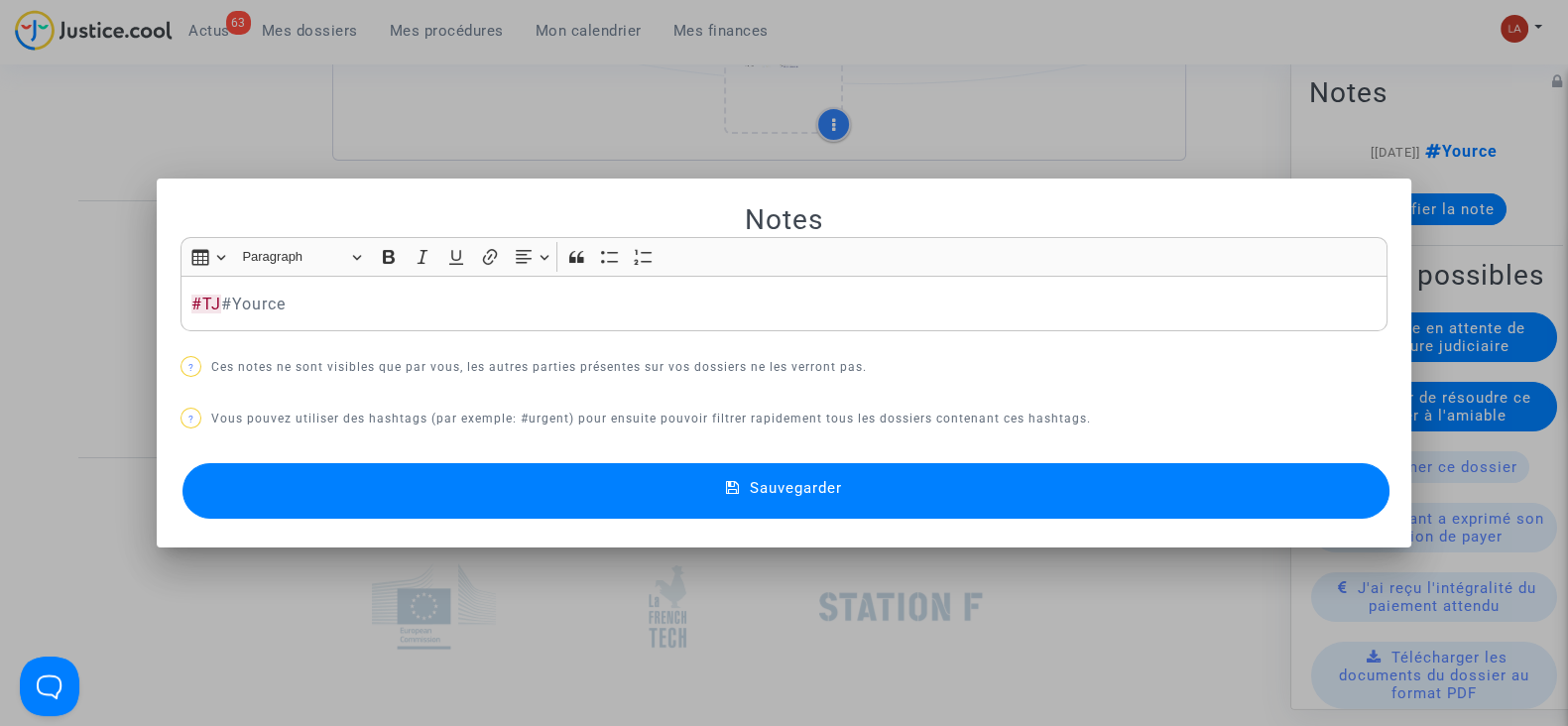
click at [1087, 464] on button "Sauvegarder" at bounding box center [786, 491] width 1207 height 56
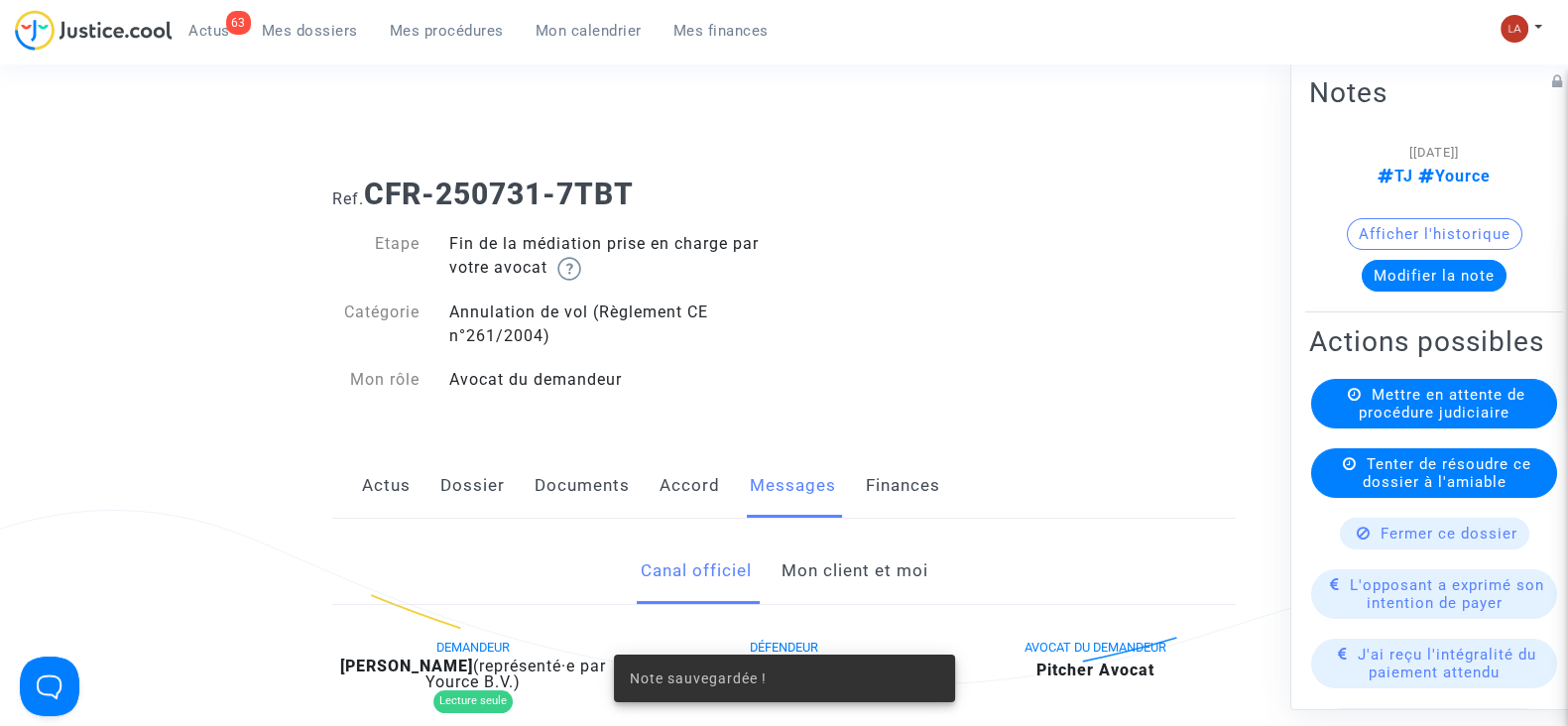
scroll to position [4090, 0]
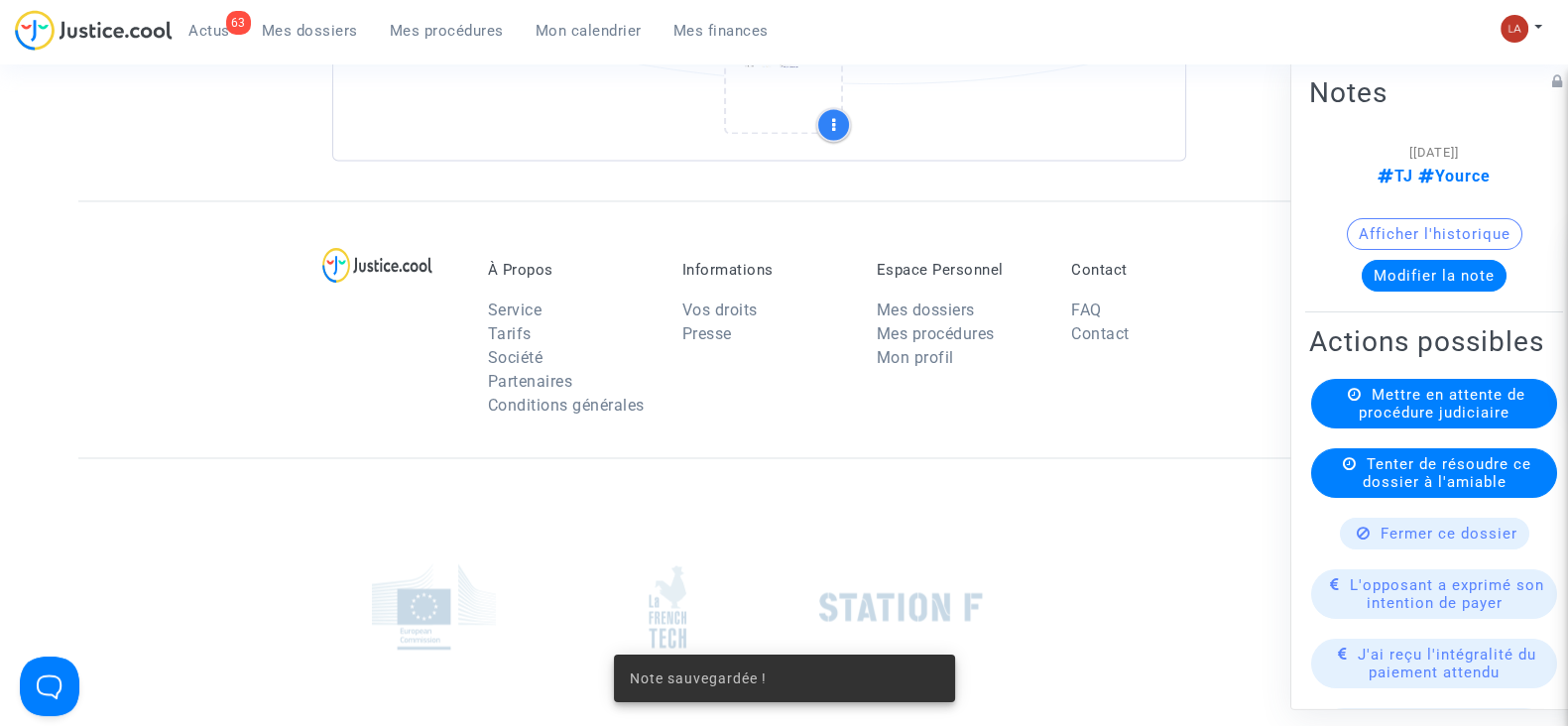
drag, startPoint x: 1384, startPoint y: 443, endPoint x: 1297, endPoint y: 435, distance: 87.4
click at [1359, 421] on span "Mettre en attente de procédure judiciaire" at bounding box center [1443, 403] width 167 height 36
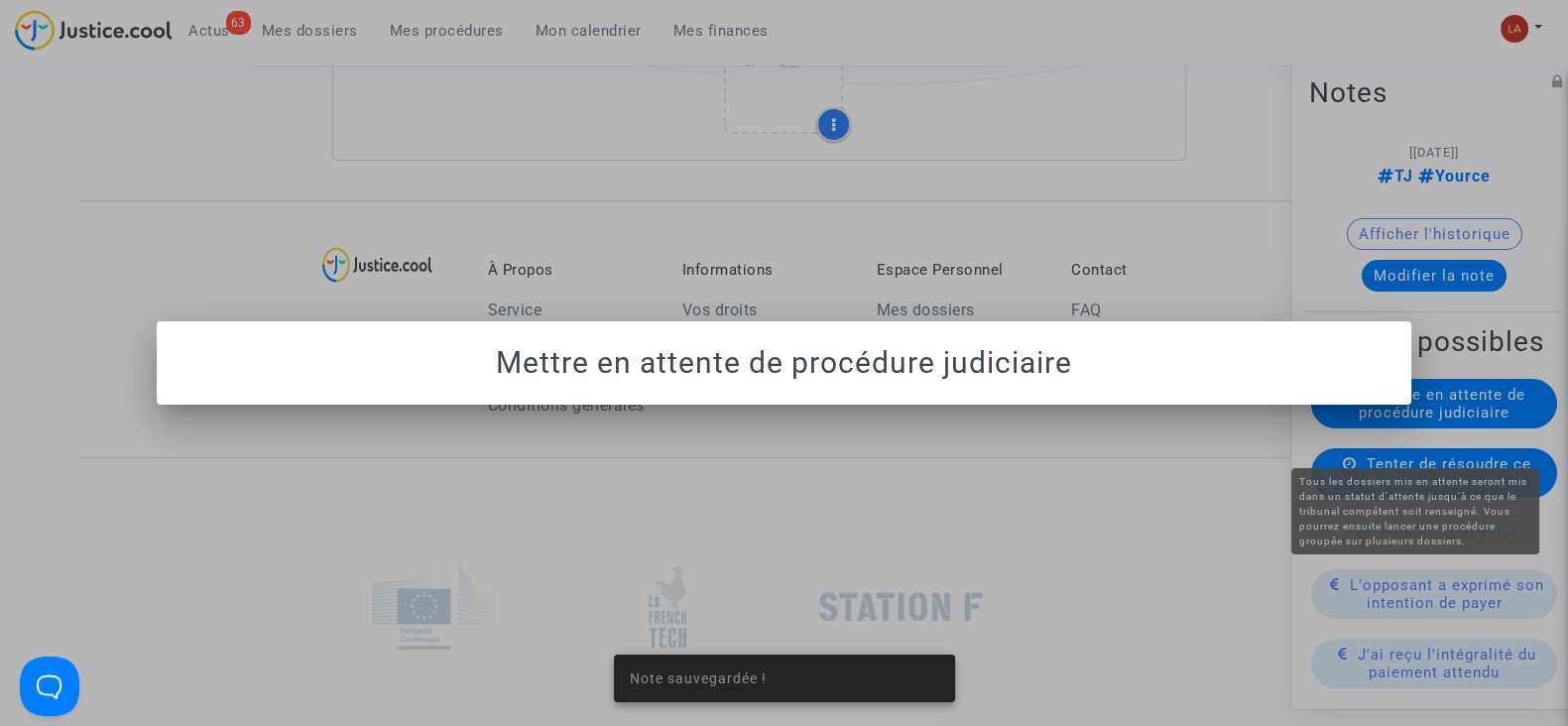
scroll to position [0, 0]
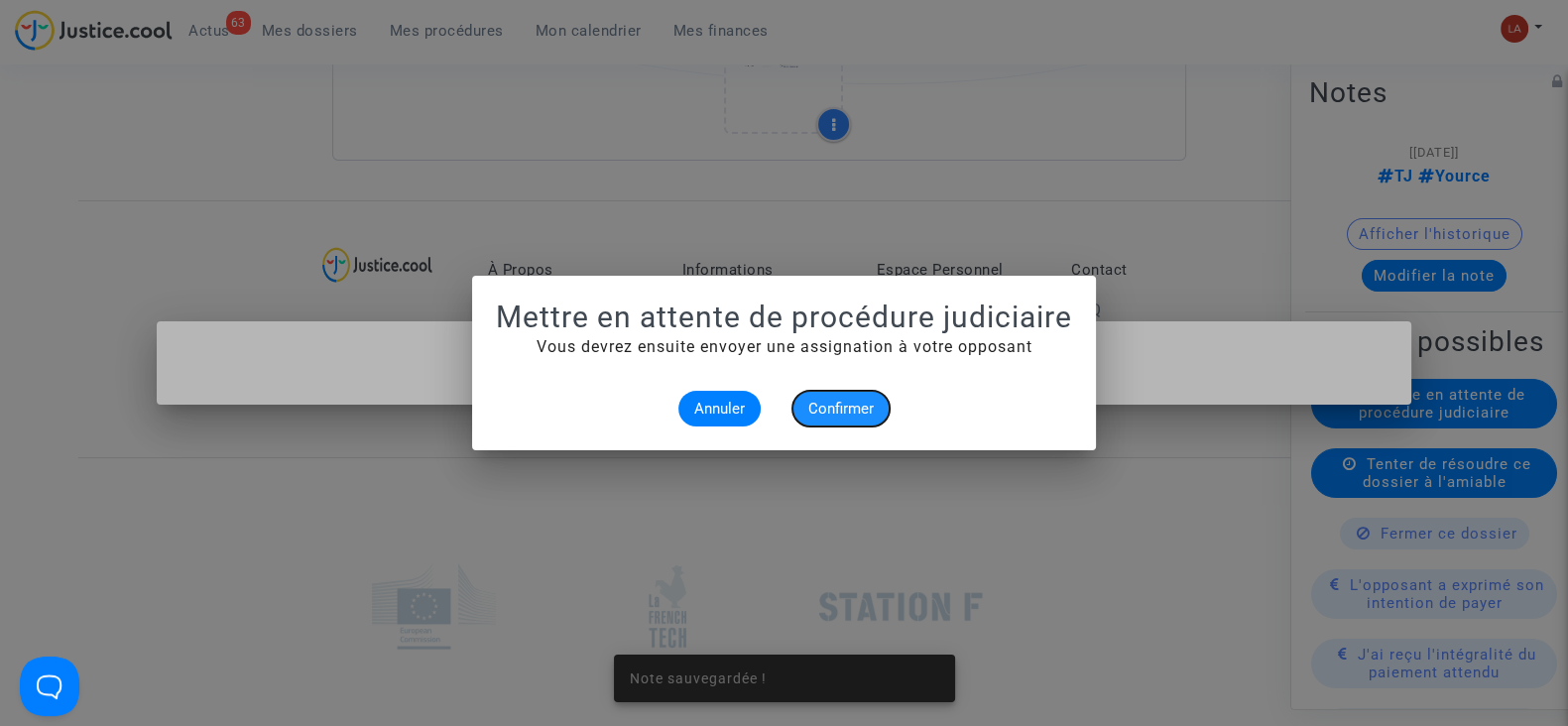
drag, startPoint x: 842, startPoint y: 409, endPoint x: 863, endPoint y: 409, distance: 21.0
click at [839, 409] on span "Confirmer" at bounding box center [842, 408] width 66 height 18
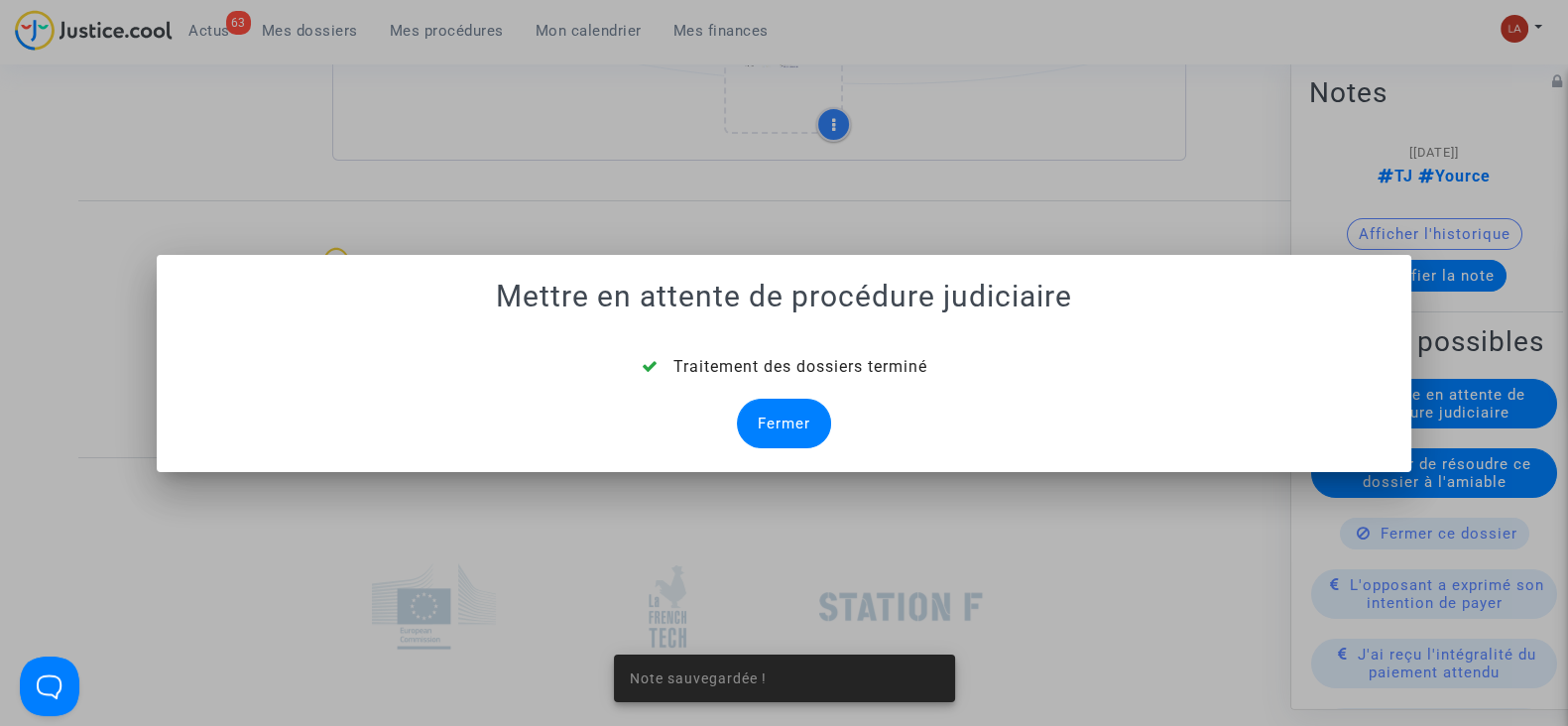
click at [775, 414] on div "Fermer" at bounding box center [784, 423] width 94 height 50
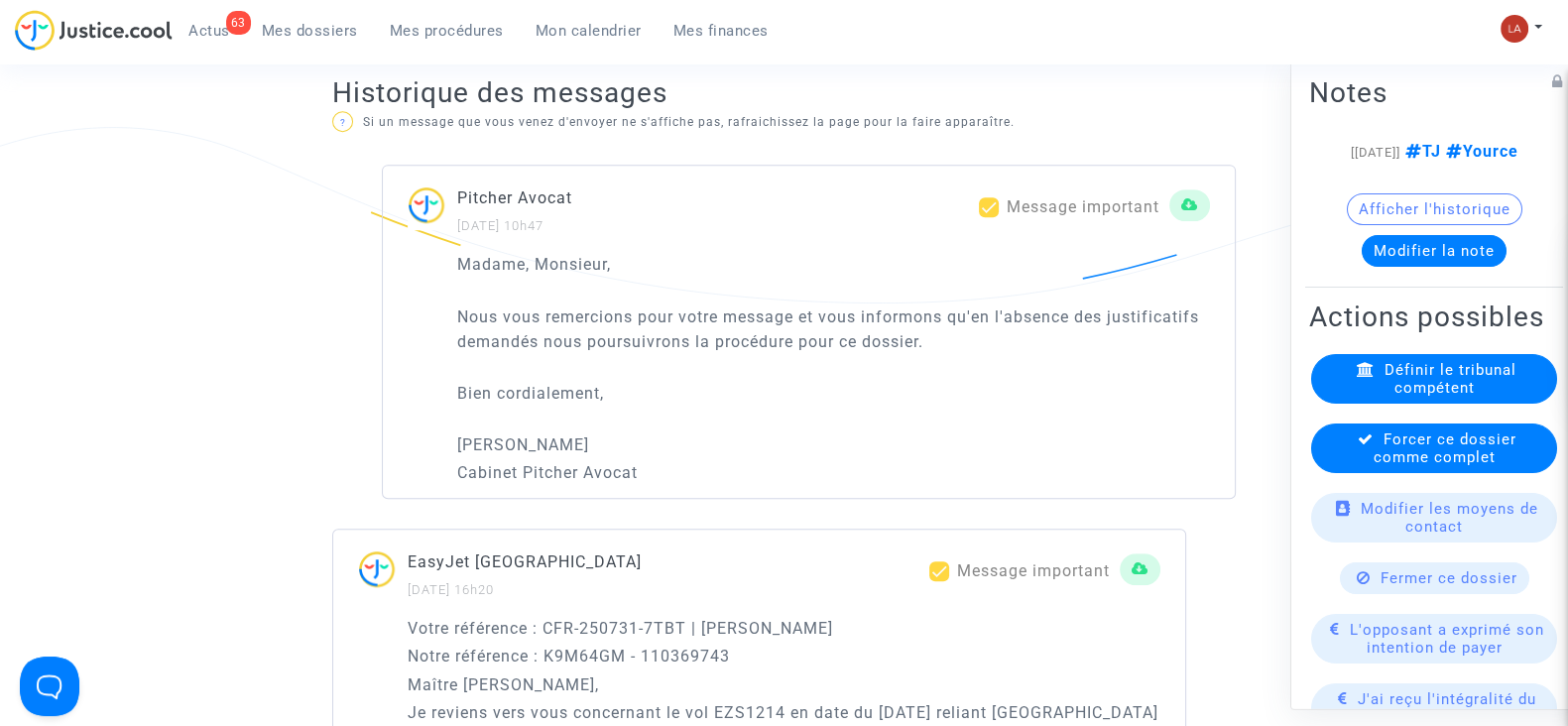
scroll to position [4294, 0]
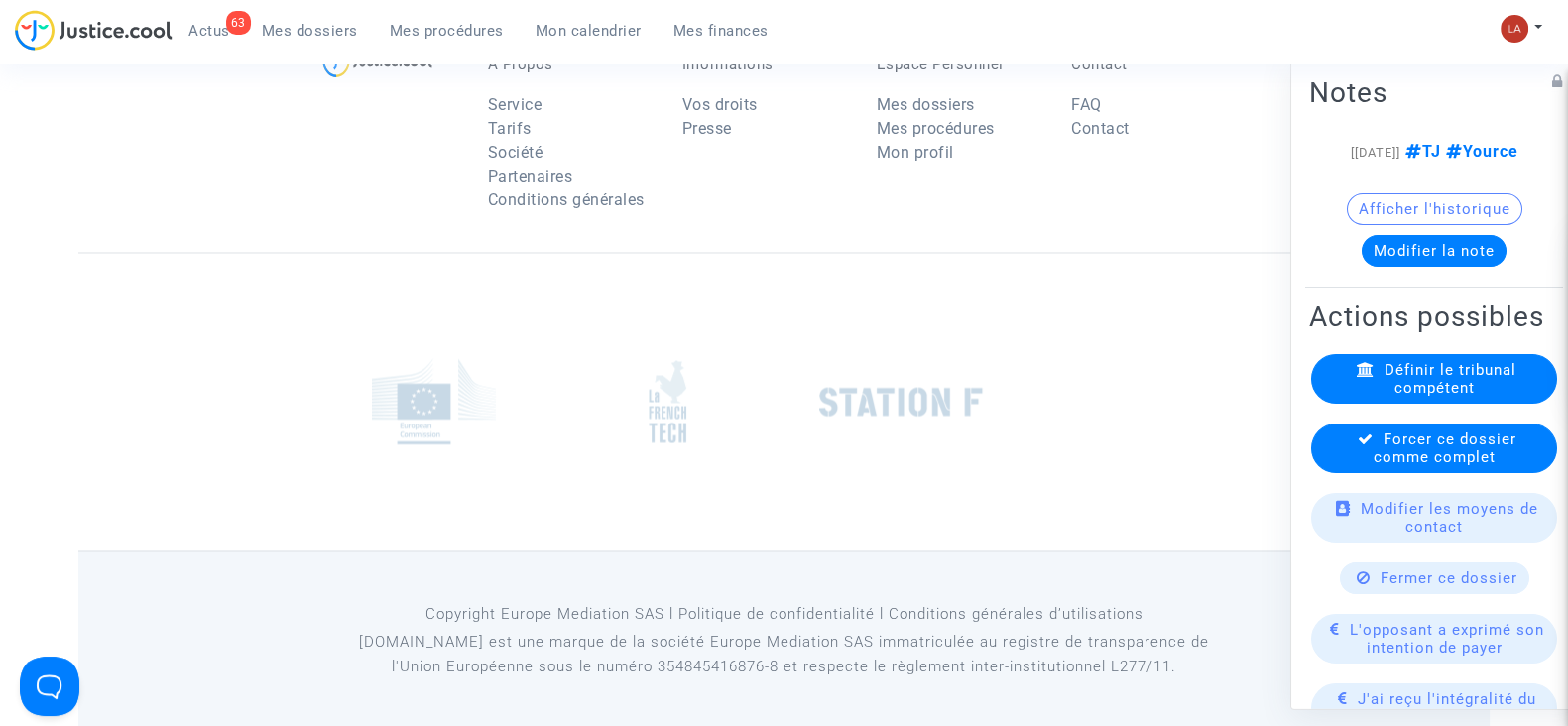
click at [1494, 542] on div "Modifier les moyens de contact" at bounding box center [1435, 517] width 246 height 50
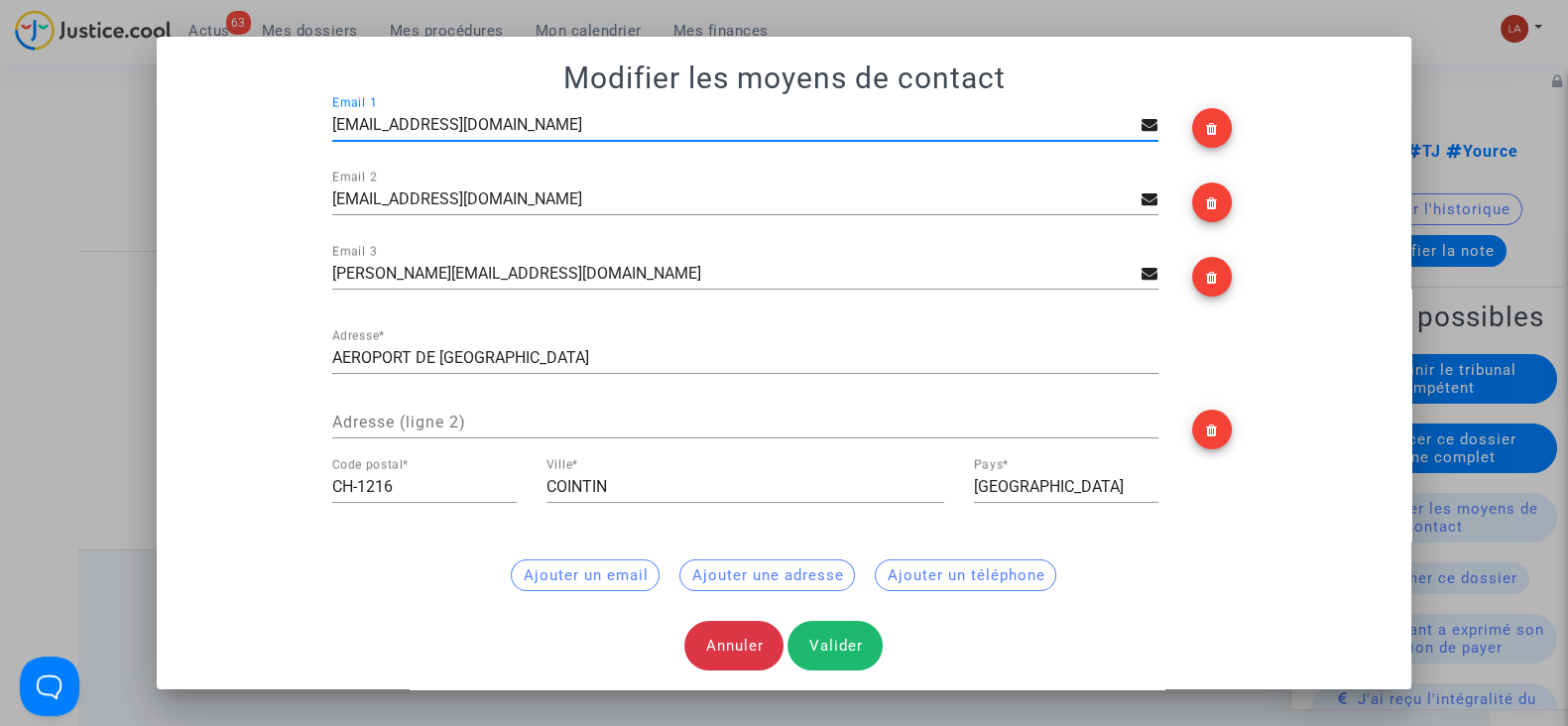
click at [1567, 342] on div at bounding box center [784, 363] width 1568 height 726
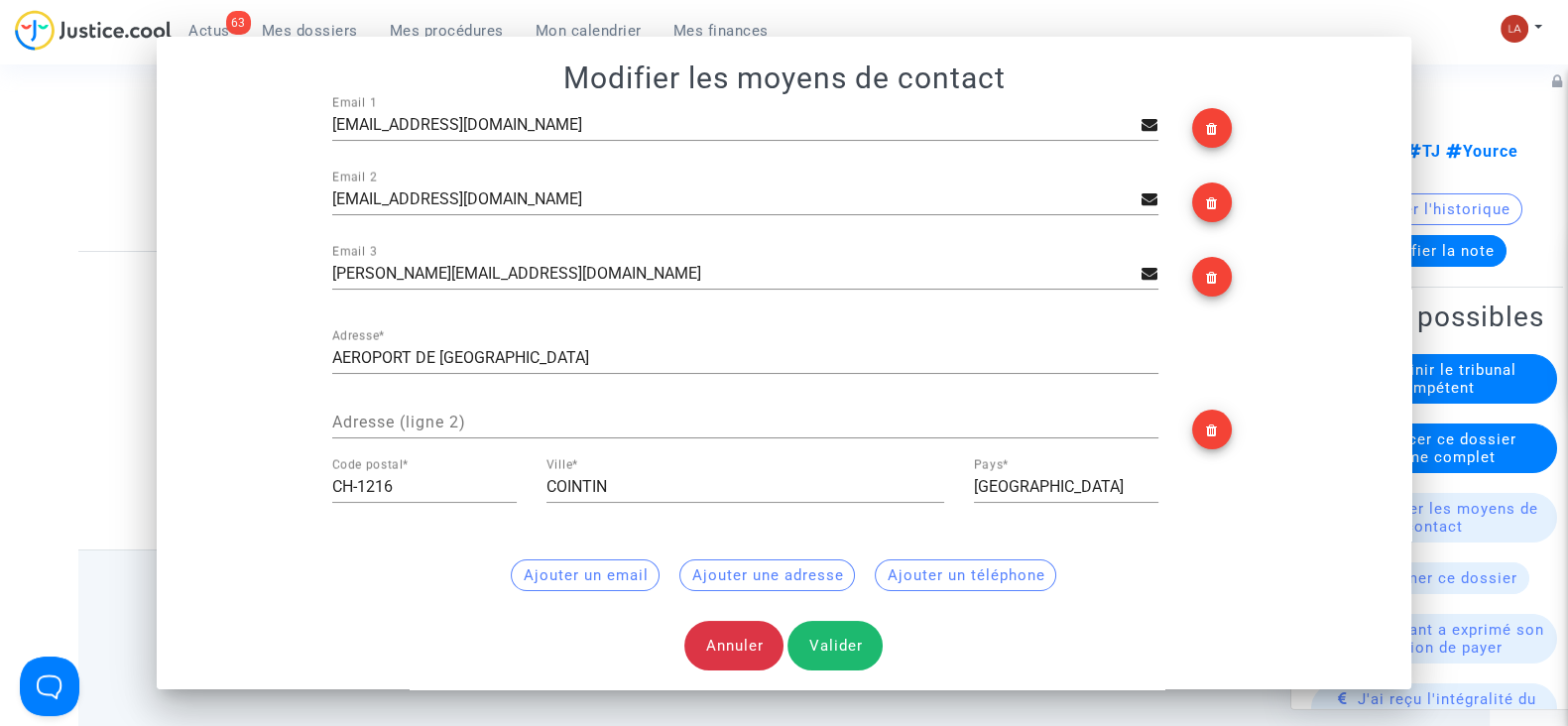
scroll to position [4294, 0]
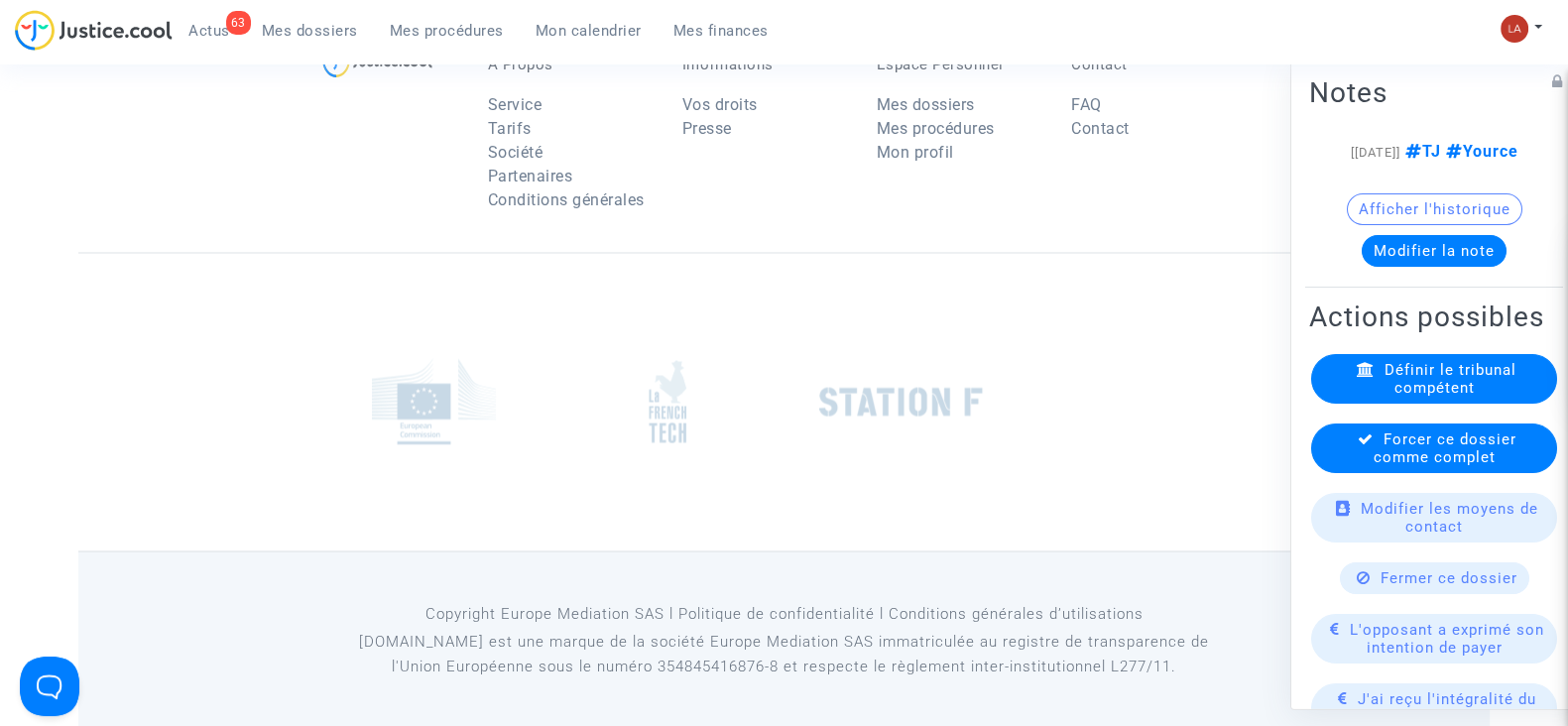
click at [1492, 466] on span "Forcer ce dossier comme complet" at bounding box center [1446, 448] width 143 height 36
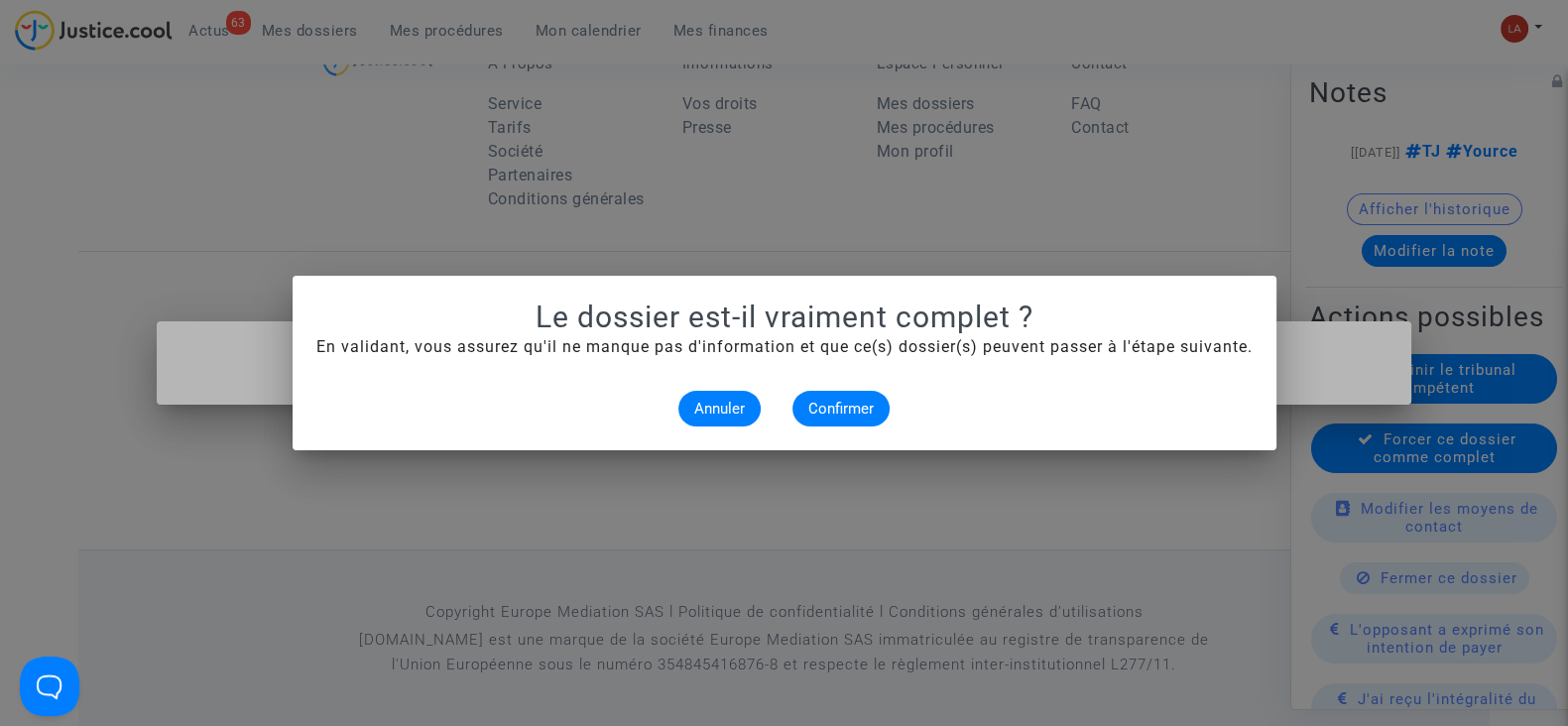
scroll to position [0, 0]
drag, startPoint x: 851, startPoint y: 392, endPoint x: 528, endPoint y: 23, distance: 490.4
click at [850, 393] on button "Confirmer" at bounding box center [842, 408] width 97 height 36
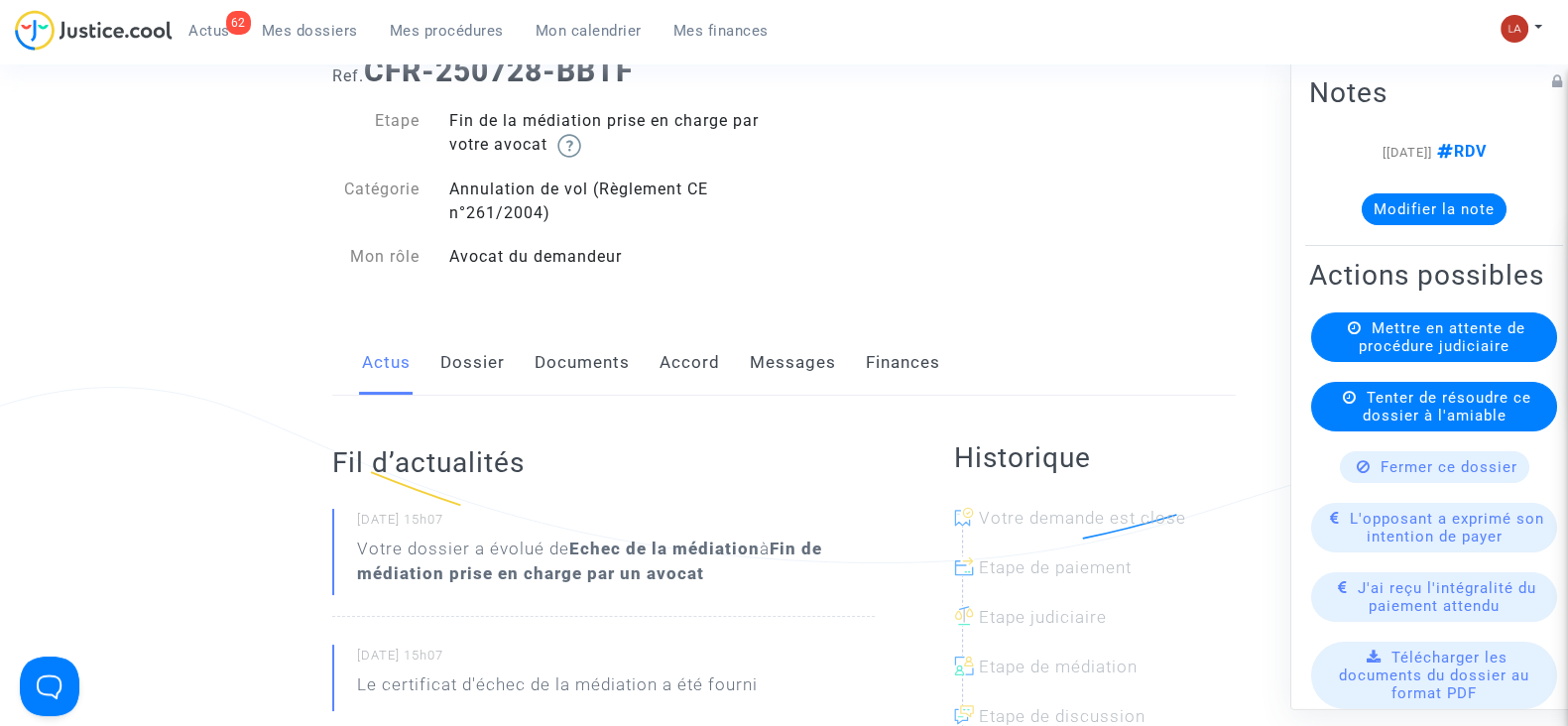
click at [821, 371] on link "Messages" at bounding box center [793, 363] width 86 height 66
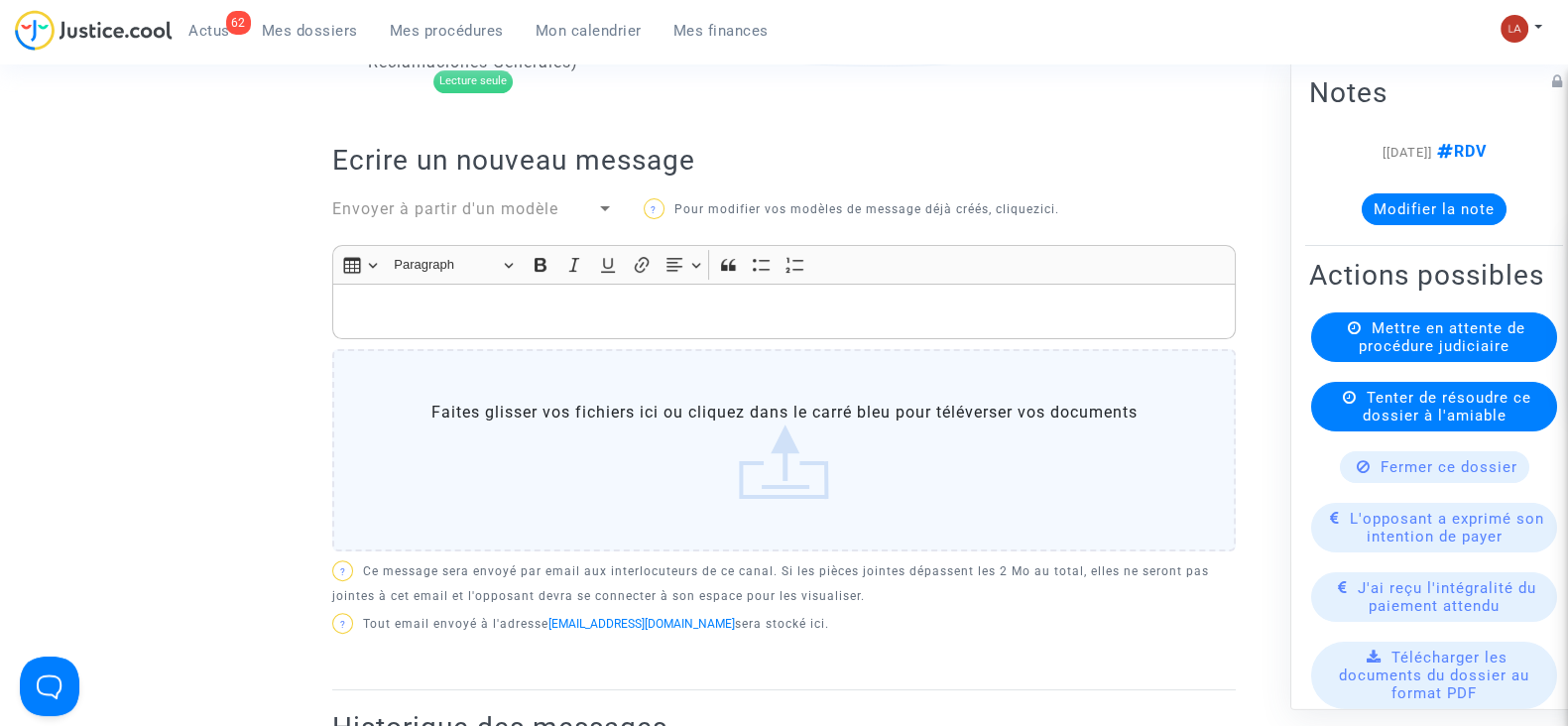
scroll to position [371, 0]
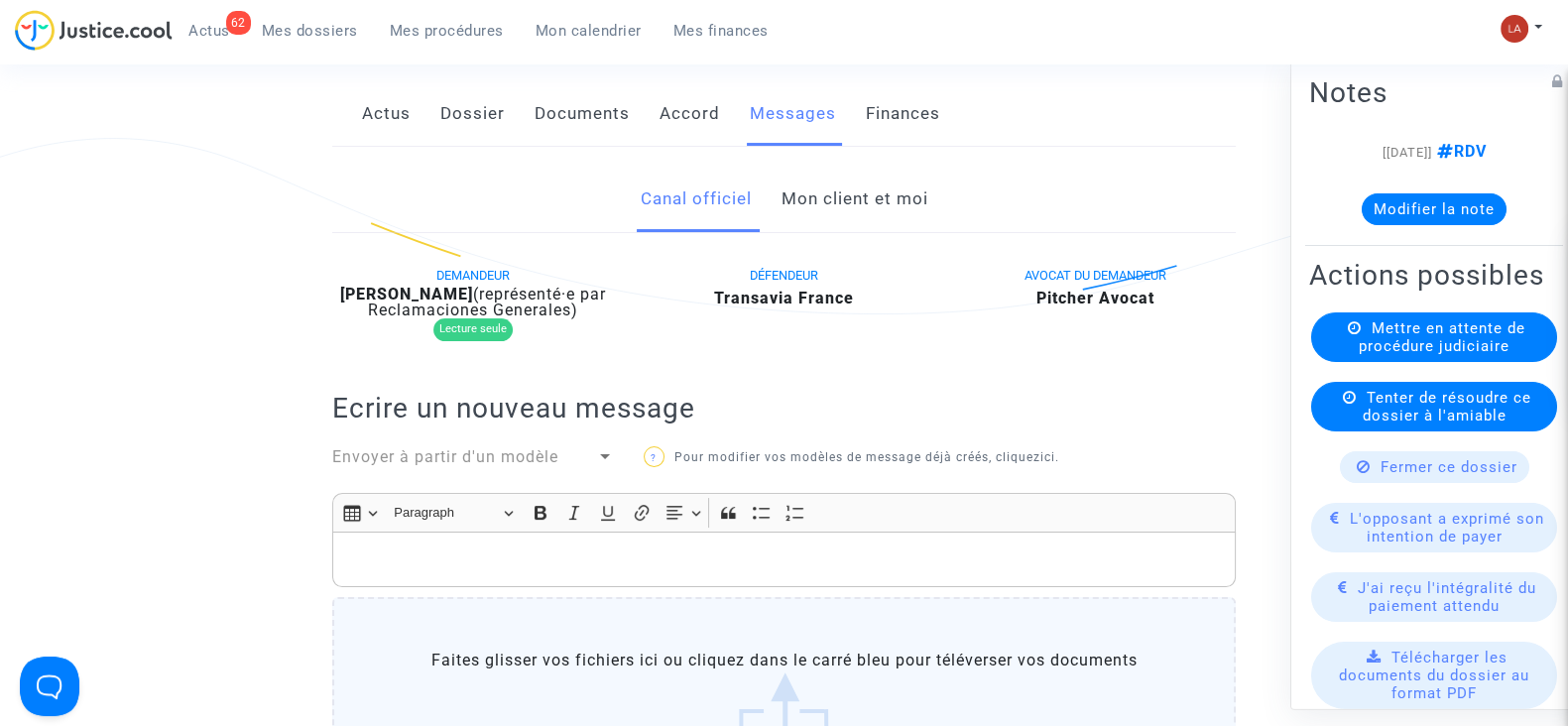
click at [473, 292] on b "[PERSON_NAME]" at bounding box center [406, 293] width 133 height 19
copy b "[PERSON_NAME]"
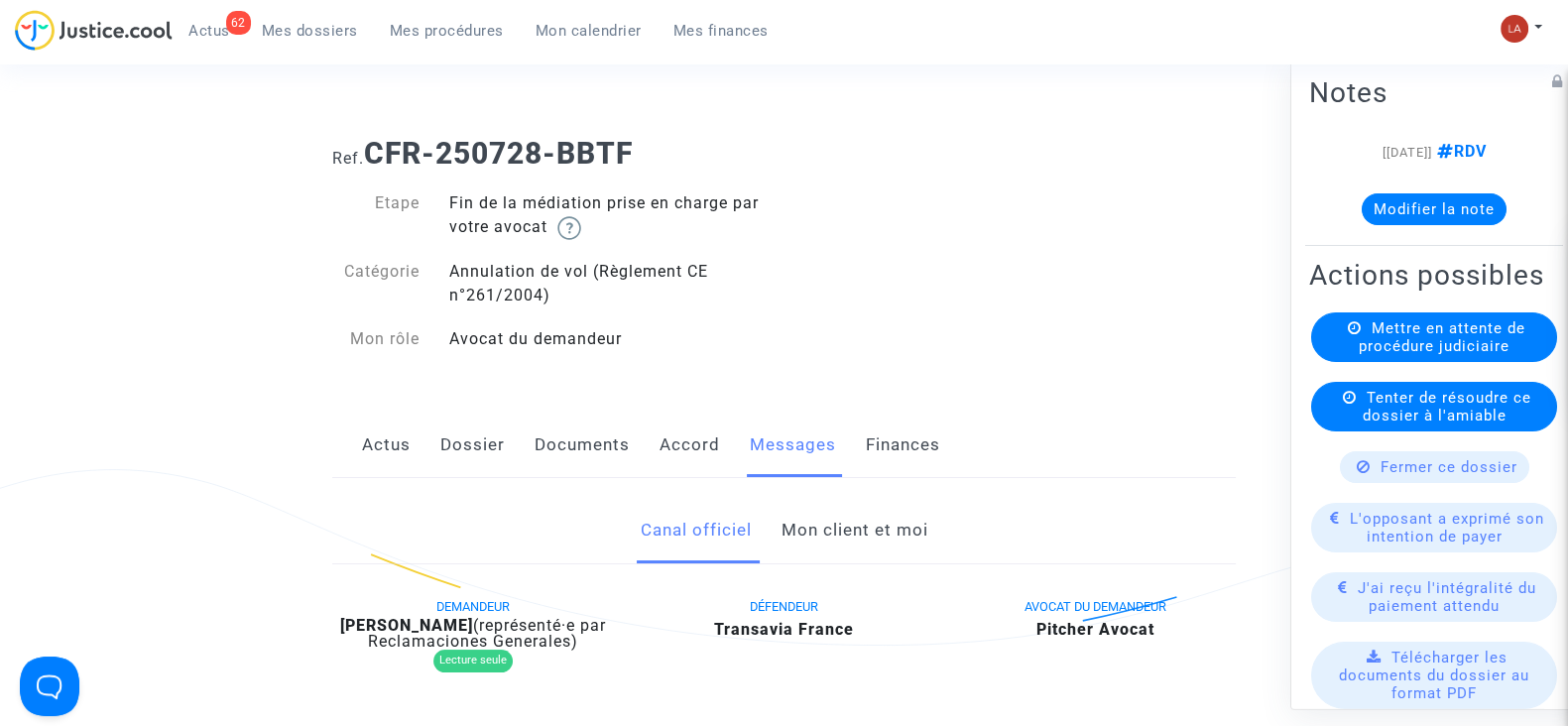
scroll to position [0, 0]
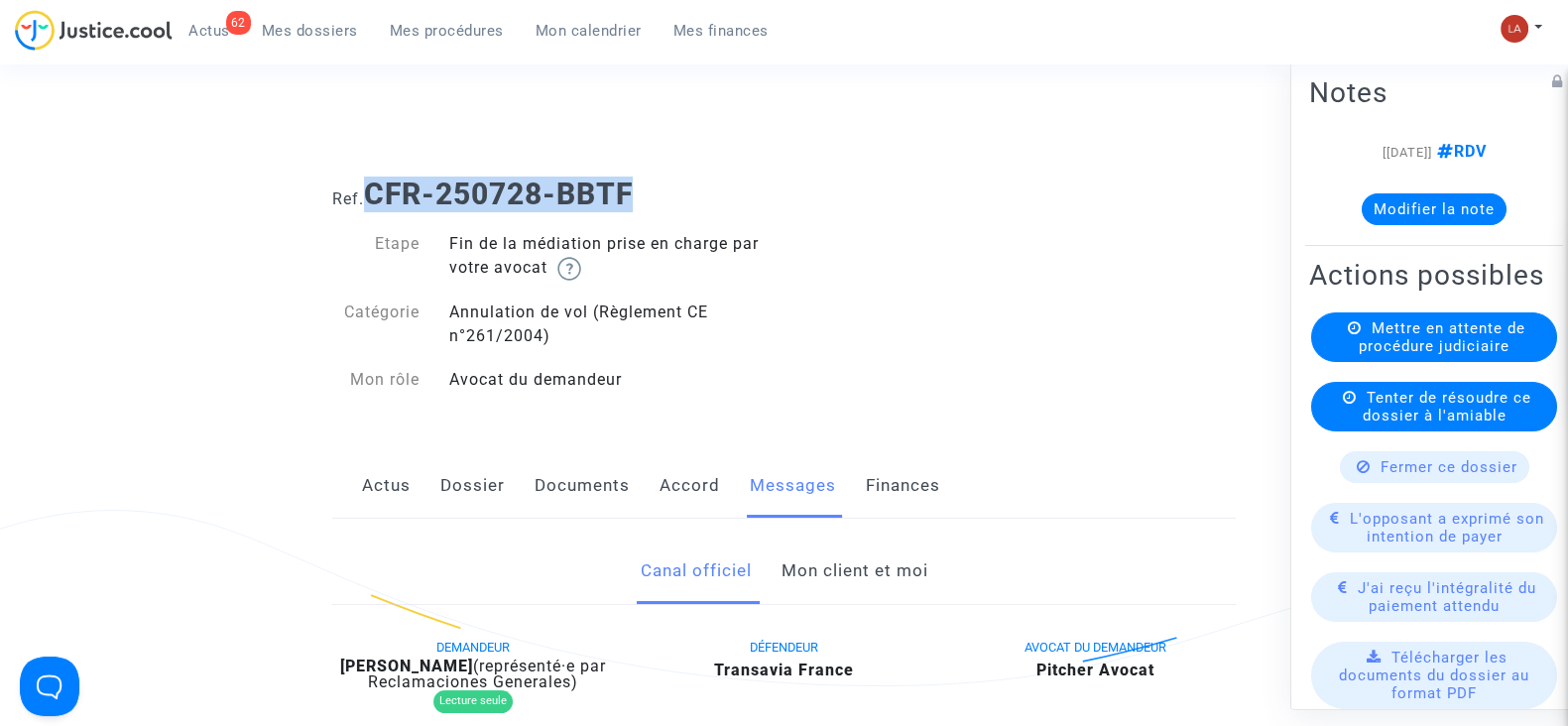
drag, startPoint x: 575, startPoint y: 198, endPoint x: 376, endPoint y: 201, distance: 199.0
click at [376, 201] on h1 "Ref. CFR-250728-BBTF" at bounding box center [783, 195] width 903 height 36
copy b "CFR-250728-BBTF"
click at [1447, 220] on button "Modifier la note" at bounding box center [1435, 210] width 145 height 32
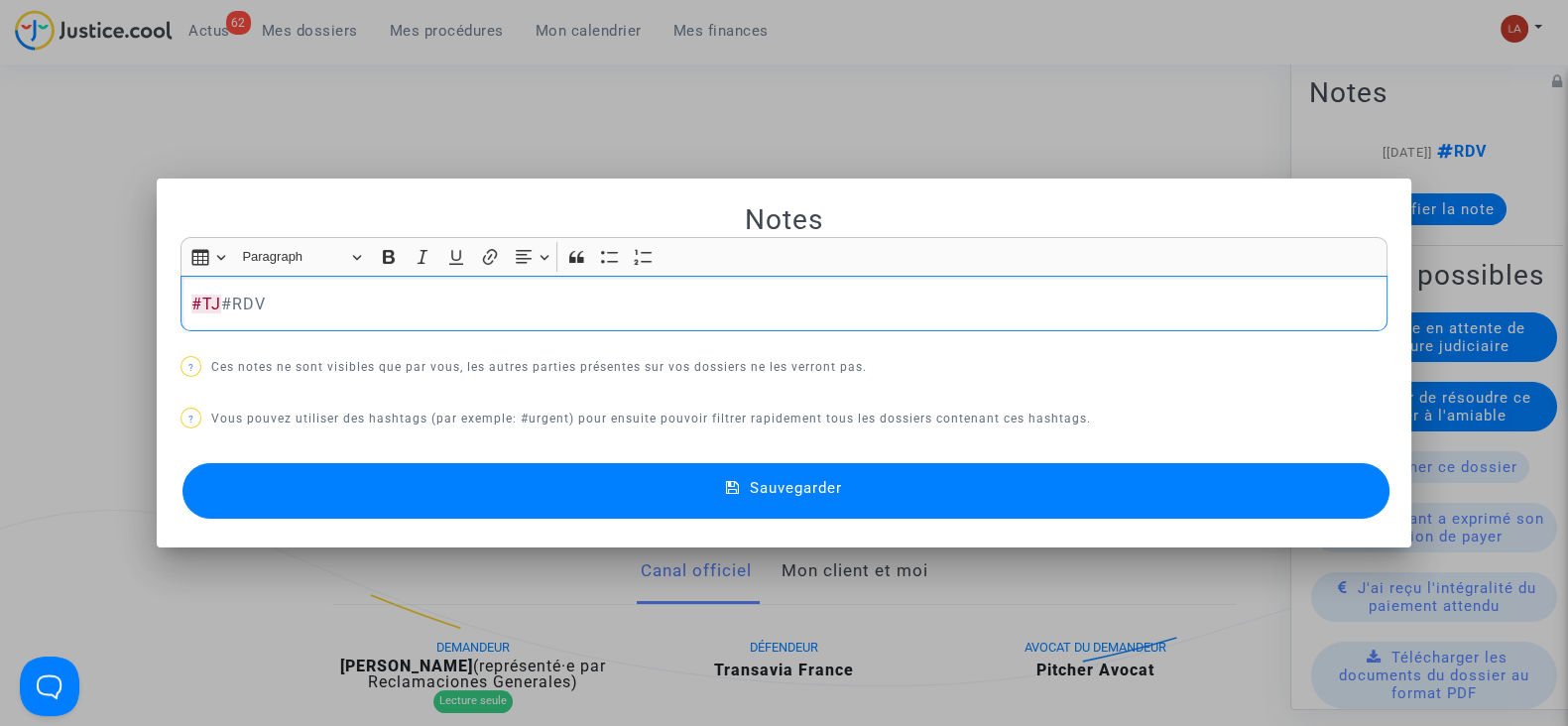
drag, startPoint x: 1246, startPoint y: 474, endPoint x: 1364, endPoint y: 433, distance: 124.9
click at [1245, 475] on button "Sauvegarder" at bounding box center [786, 491] width 1207 height 56
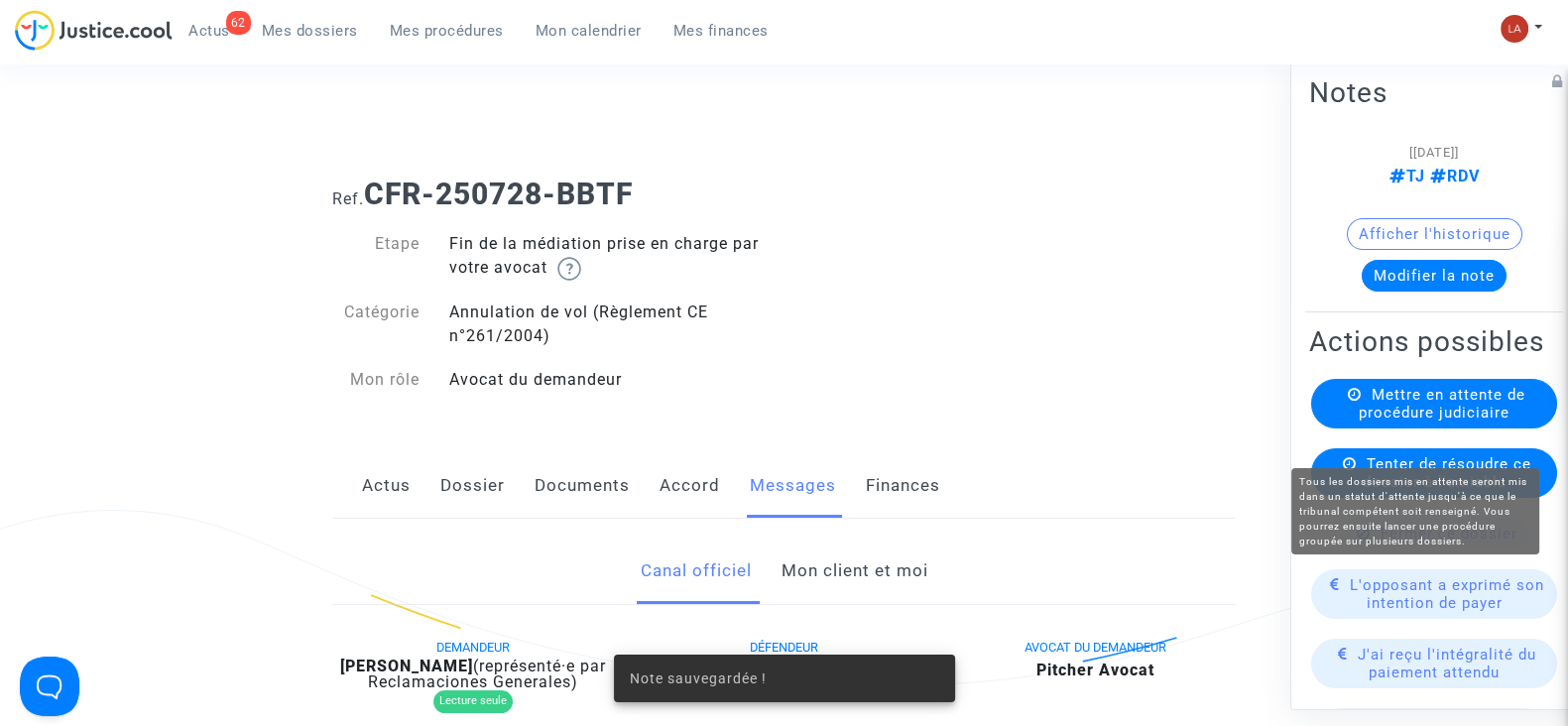
drag, startPoint x: 1375, startPoint y: 427, endPoint x: 1338, endPoint y: 430, distance: 37.1
click at [1374, 421] on span "Mettre en attente de procédure judiciaire" at bounding box center [1443, 403] width 167 height 36
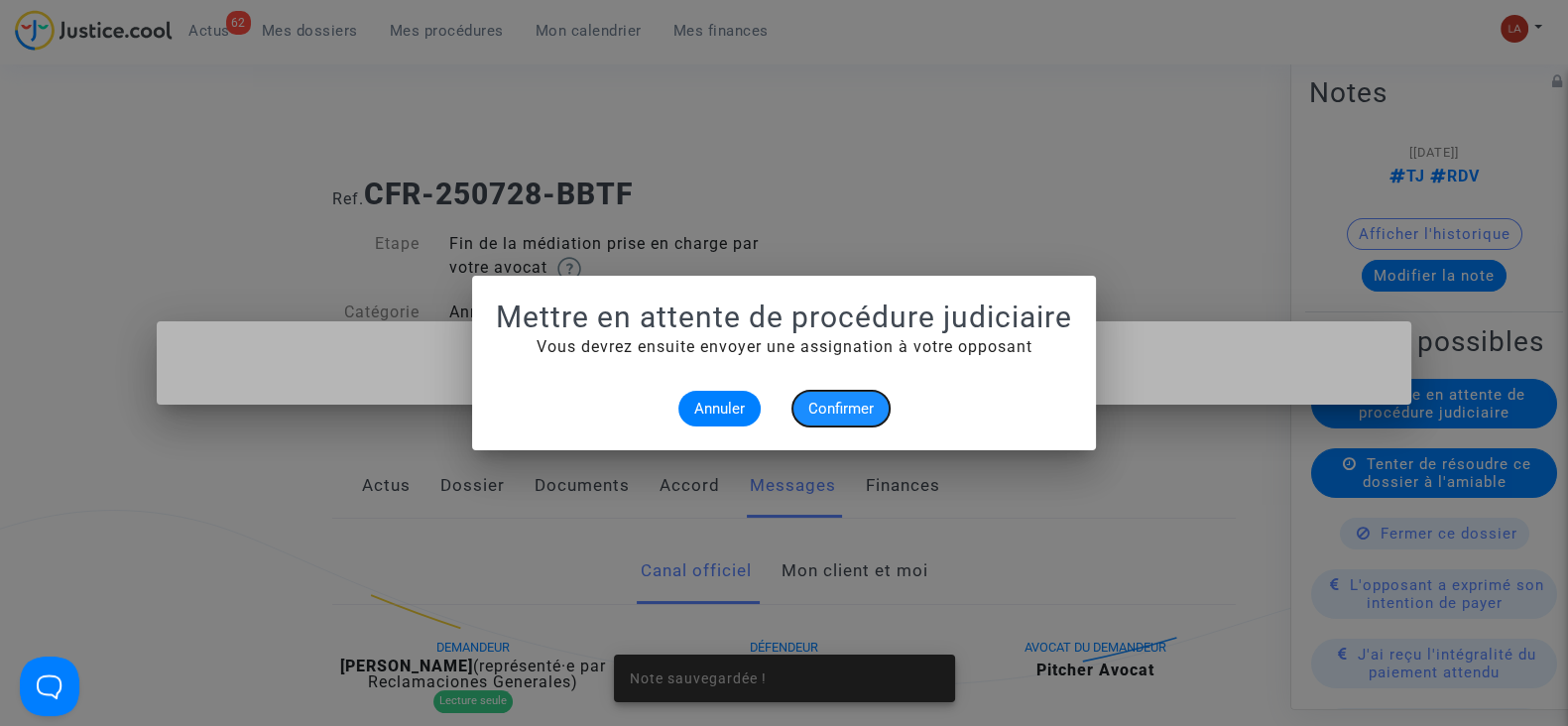
click at [813, 411] on span "Confirmer" at bounding box center [842, 408] width 66 height 18
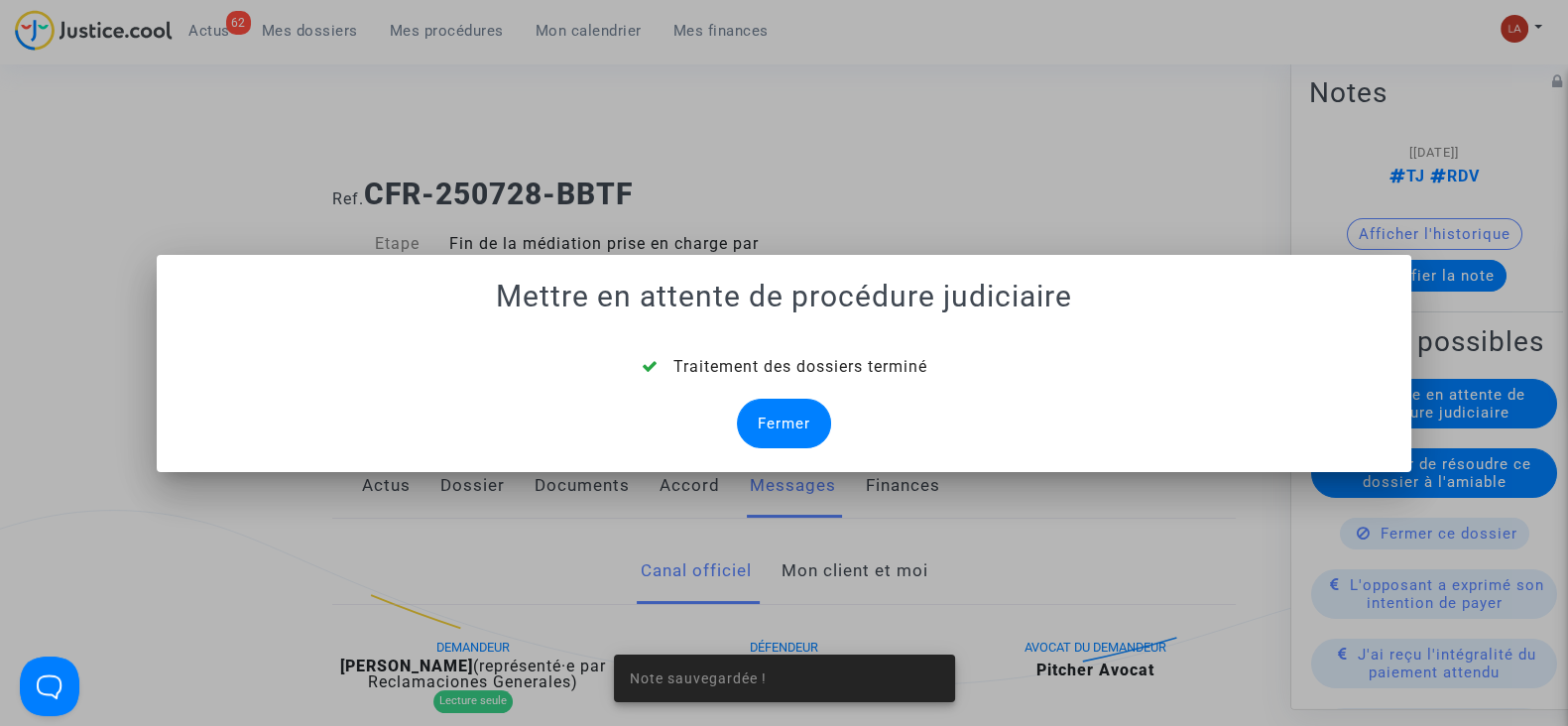
click at [762, 423] on div "Fermer" at bounding box center [784, 423] width 94 height 50
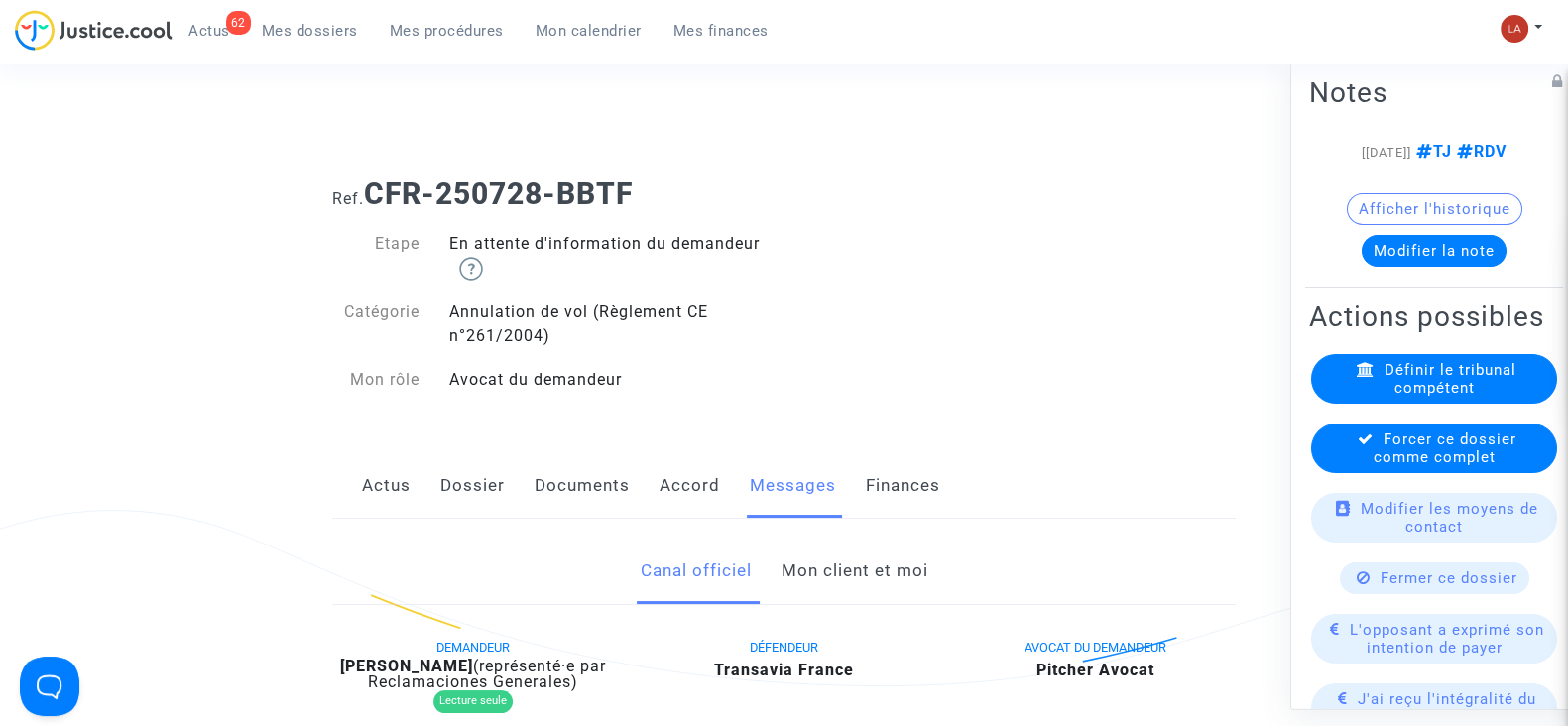
click at [1358, 446] on icon at bounding box center [1366, 438] width 16 height 15
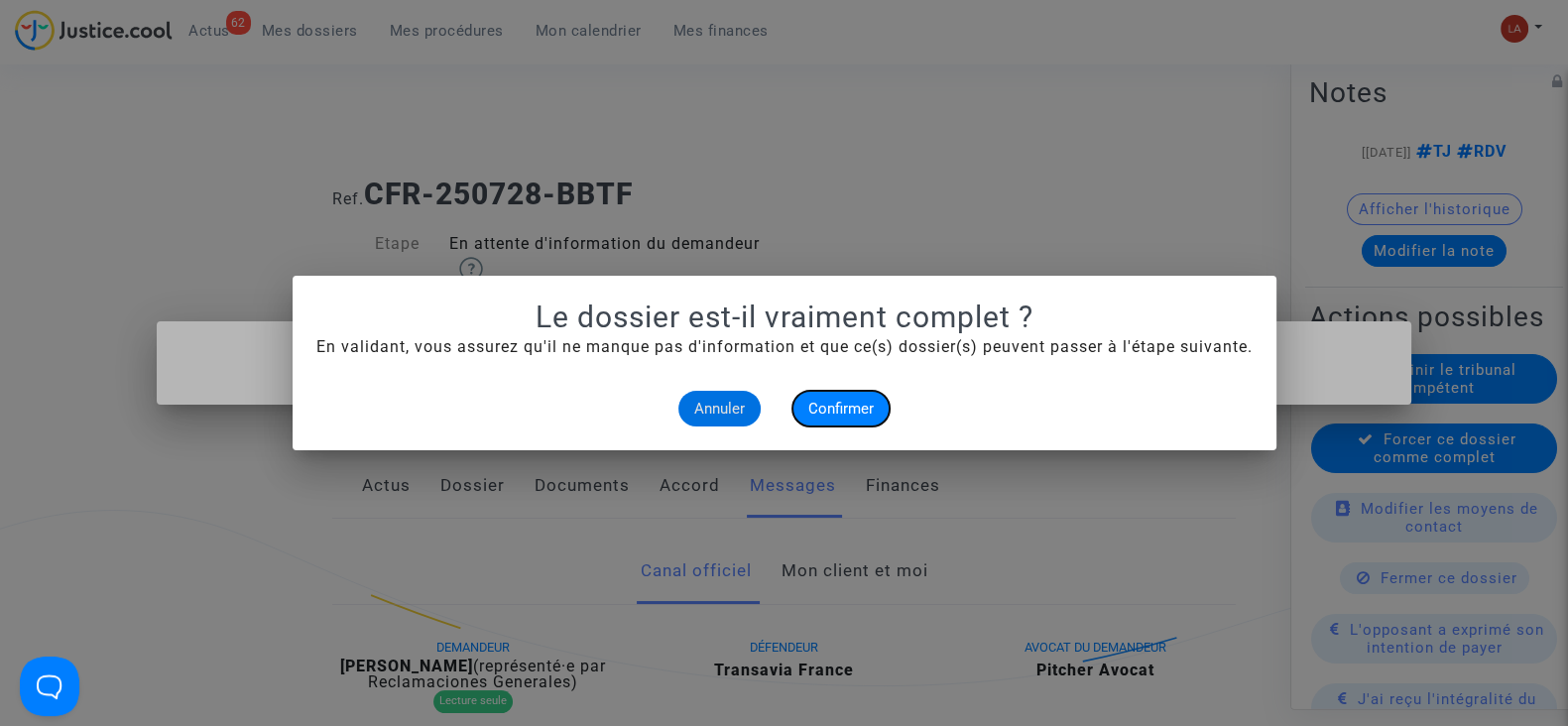
click at [861, 399] on span "Confirmer" at bounding box center [842, 408] width 66 height 18
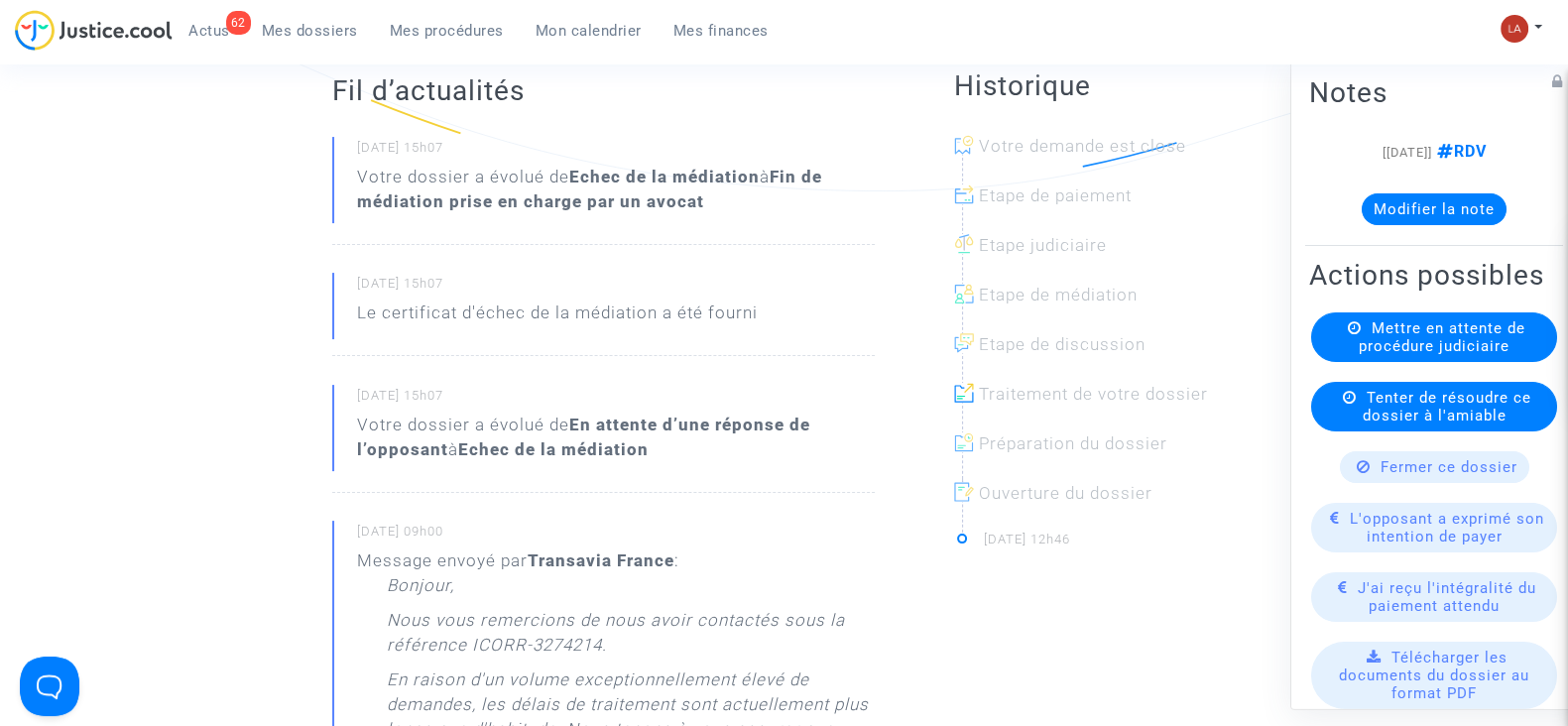
scroll to position [247, 0]
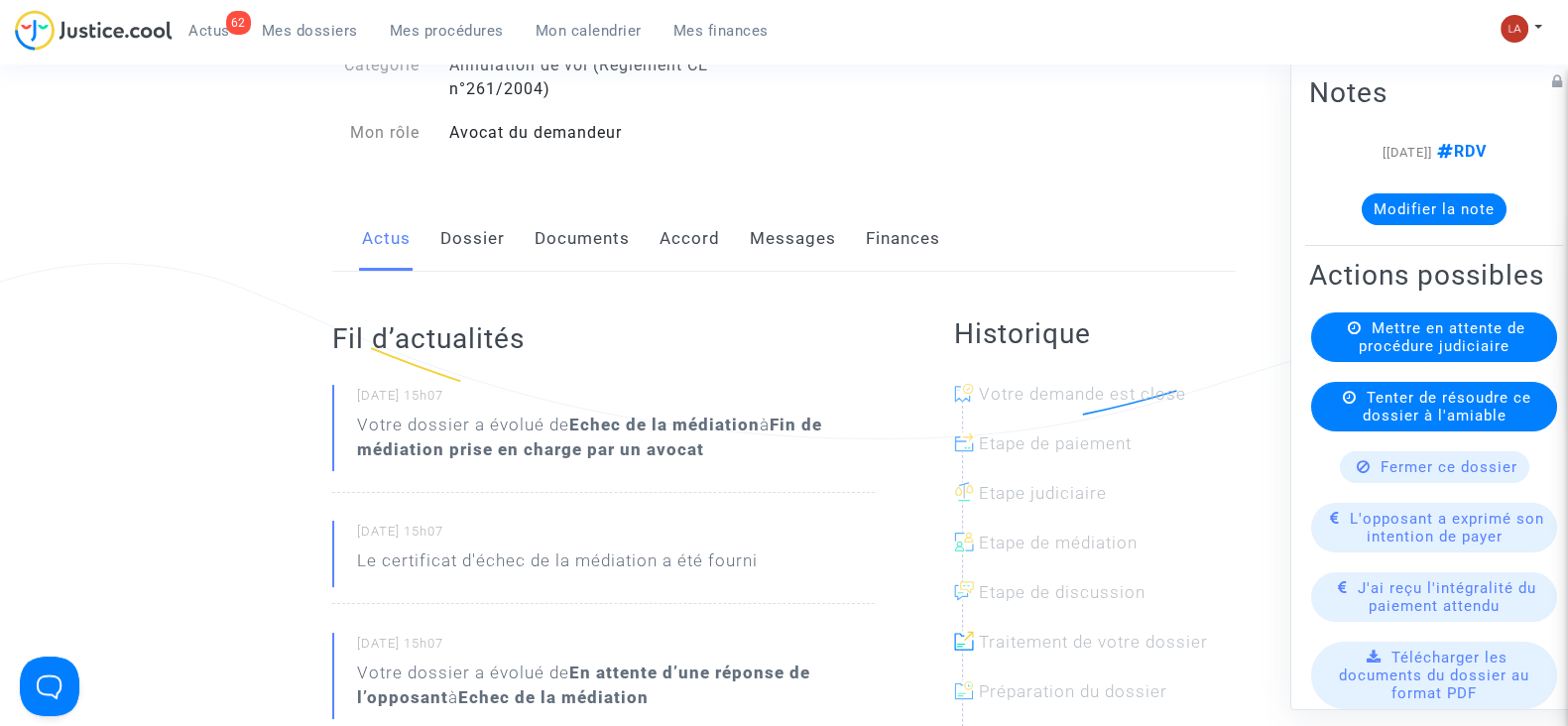
click at [460, 254] on link "Dossier" at bounding box center [472, 239] width 65 height 66
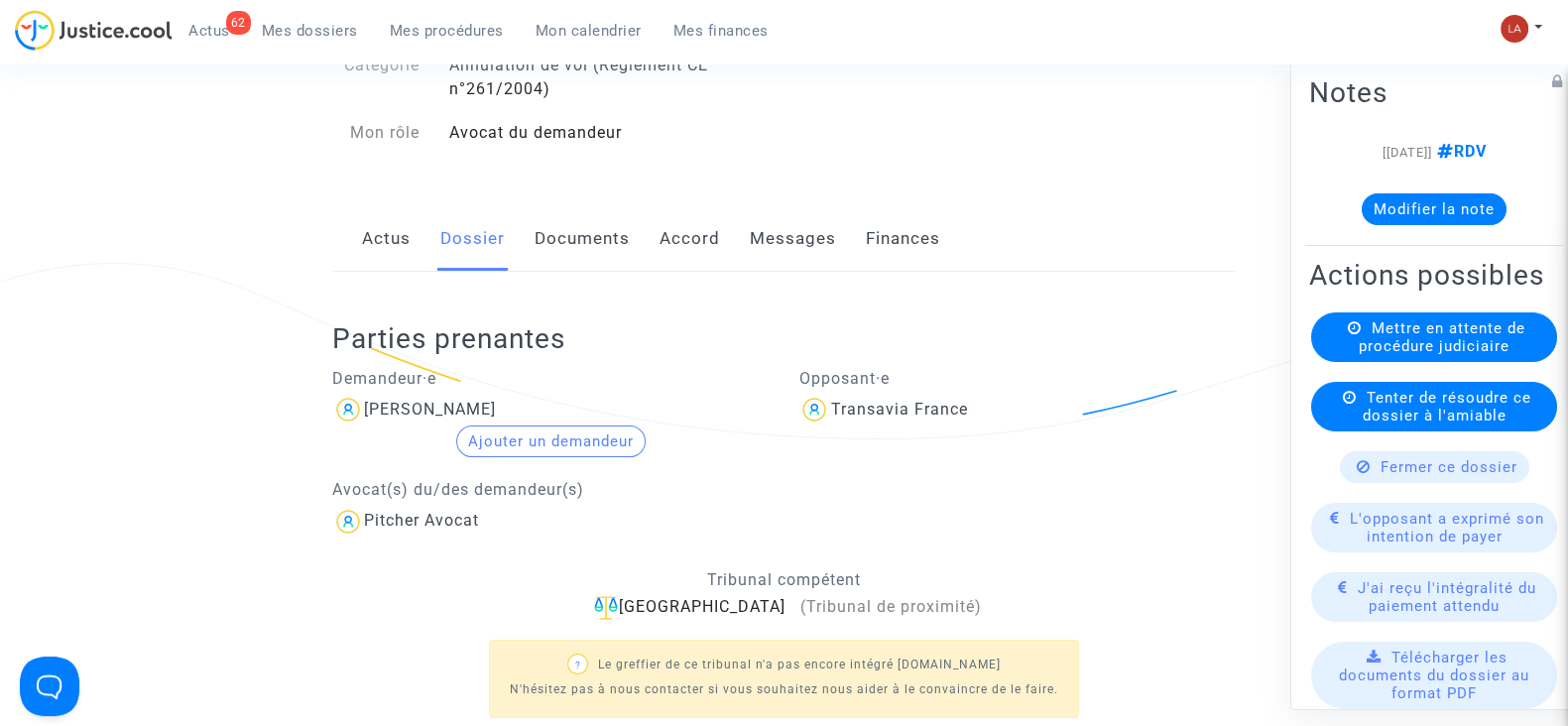
click at [757, 228] on link "Messages" at bounding box center [793, 239] width 86 height 66
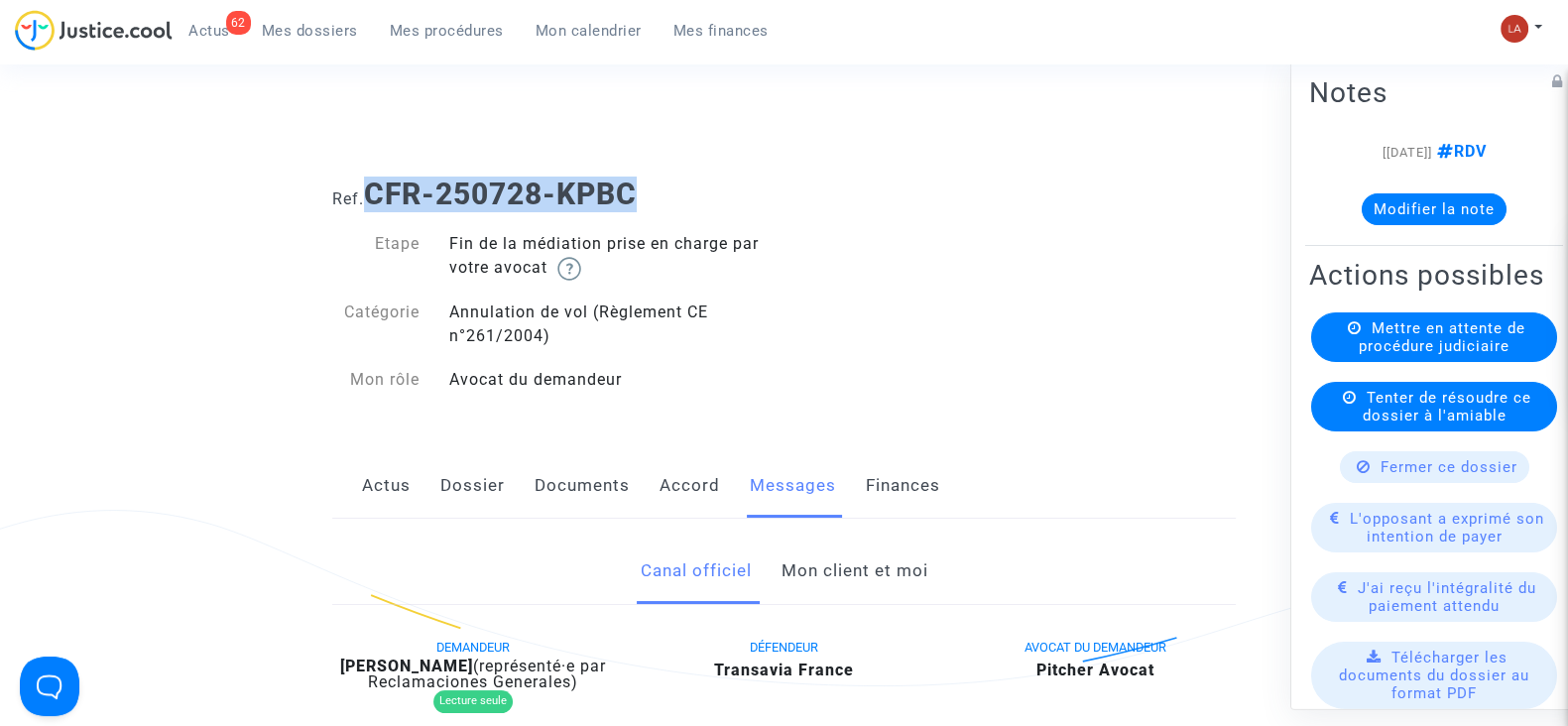
drag, startPoint x: 627, startPoint y: 191, endPoint x: 374, endPoint y: 188, distance: 253.0
click at [374, 188] on h1 "Ref. CFR-250728-KPBC" at bounding box center [783, 195] width 903 height 36
copy b "CFR-250728-KPBC"
click at [1438, 206] on button "Modifier la note" at bounding box center [1435, 210] width 145 height 32
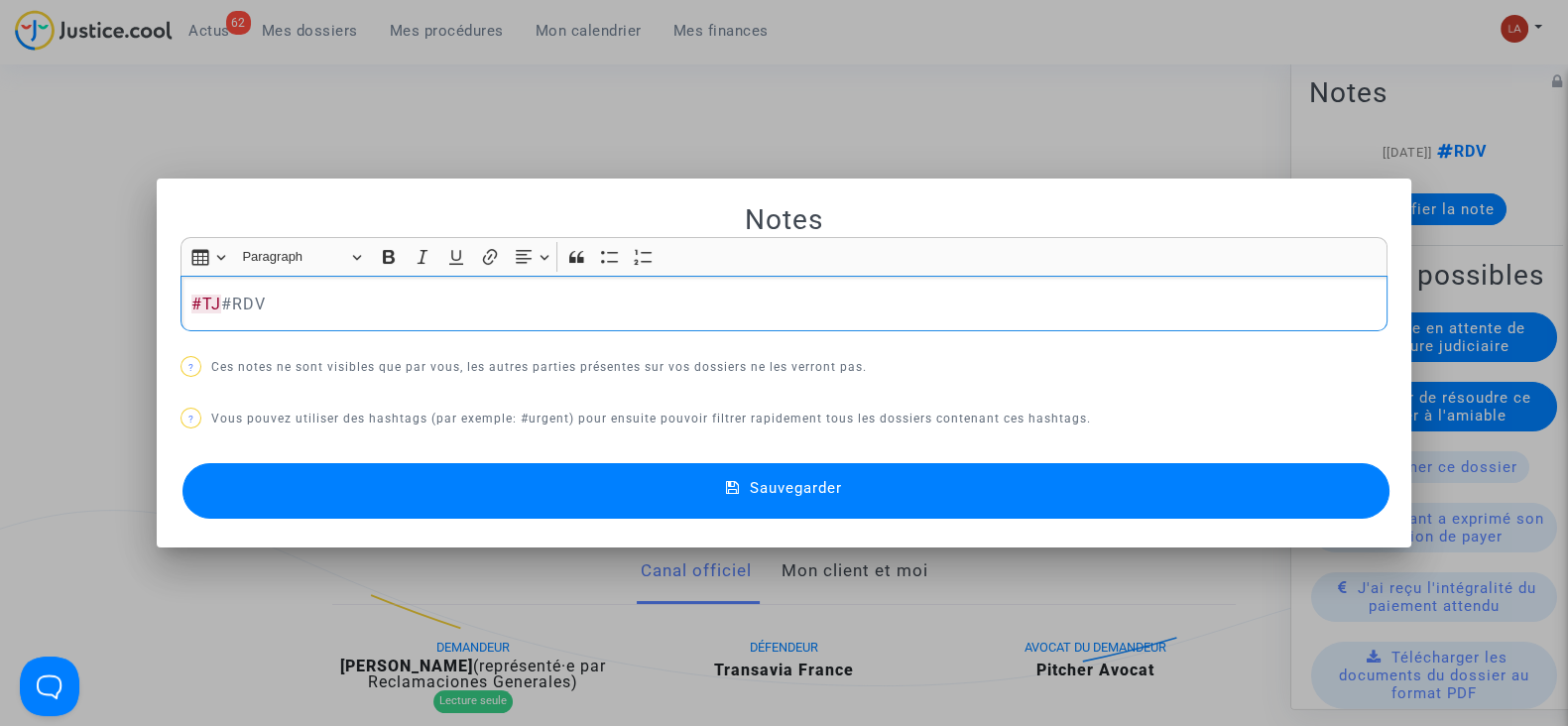
drag, startPoint x: 1199, startPoint y: 475, endPoint x: 1356, endPoint y: 389, distance: 179.0
click at [1197, 476] on button "Sauvegarder" at bounding box center [786, 491] width 1207 height 56
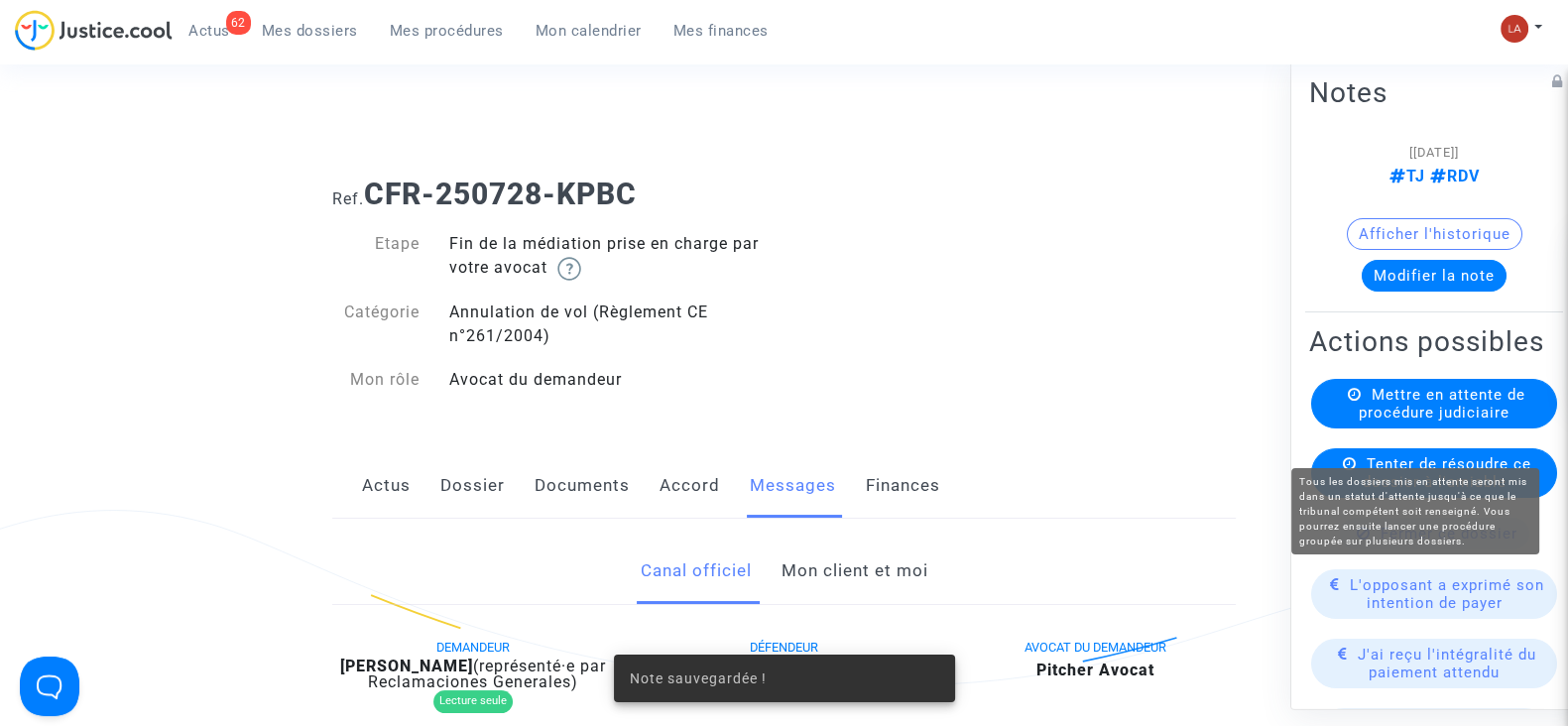
click at [1346, 428] on div "Mettre en attente de procédure judiciaire" at bounding box center [1435, 403] width 246 height 50
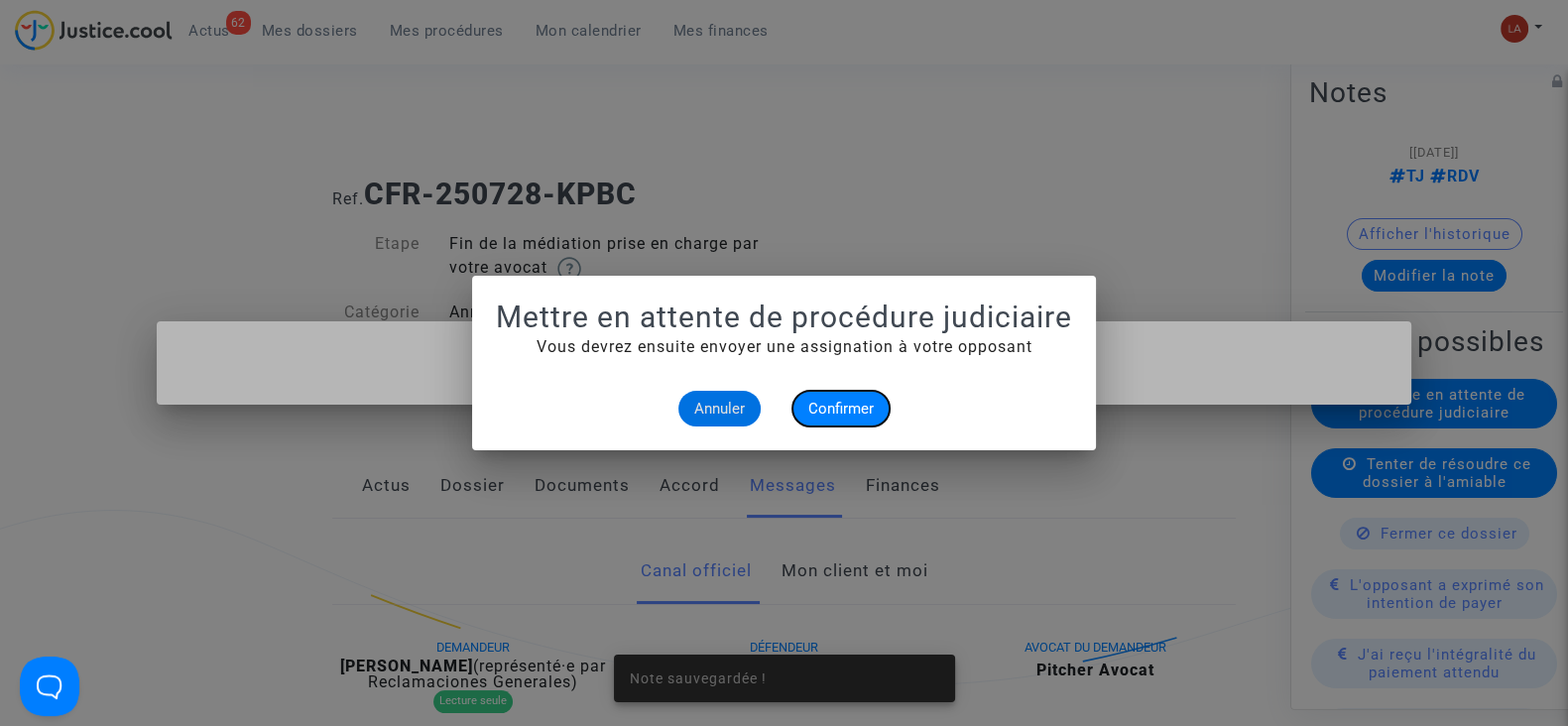
click at [820, 410] on span "Confirmer" at bounding box center [842, 408] width 66 height 18
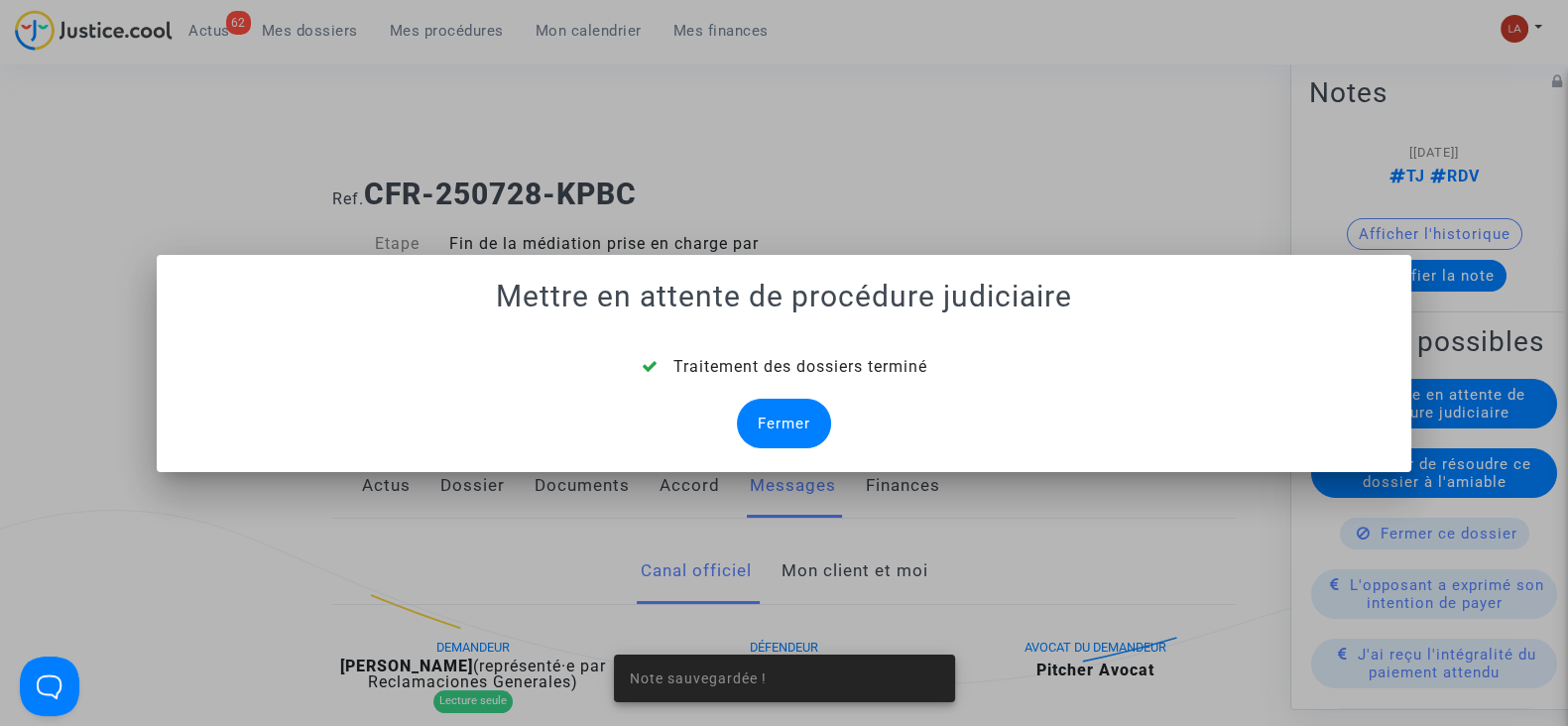
drag, startPoint x: 754, startPoint y: 427, endPoint x: 851, endPoint y: 418, distance: 97.4
click at [779, 414] on div "Fermer" at bounding box center [784, 423] width 94 height 50
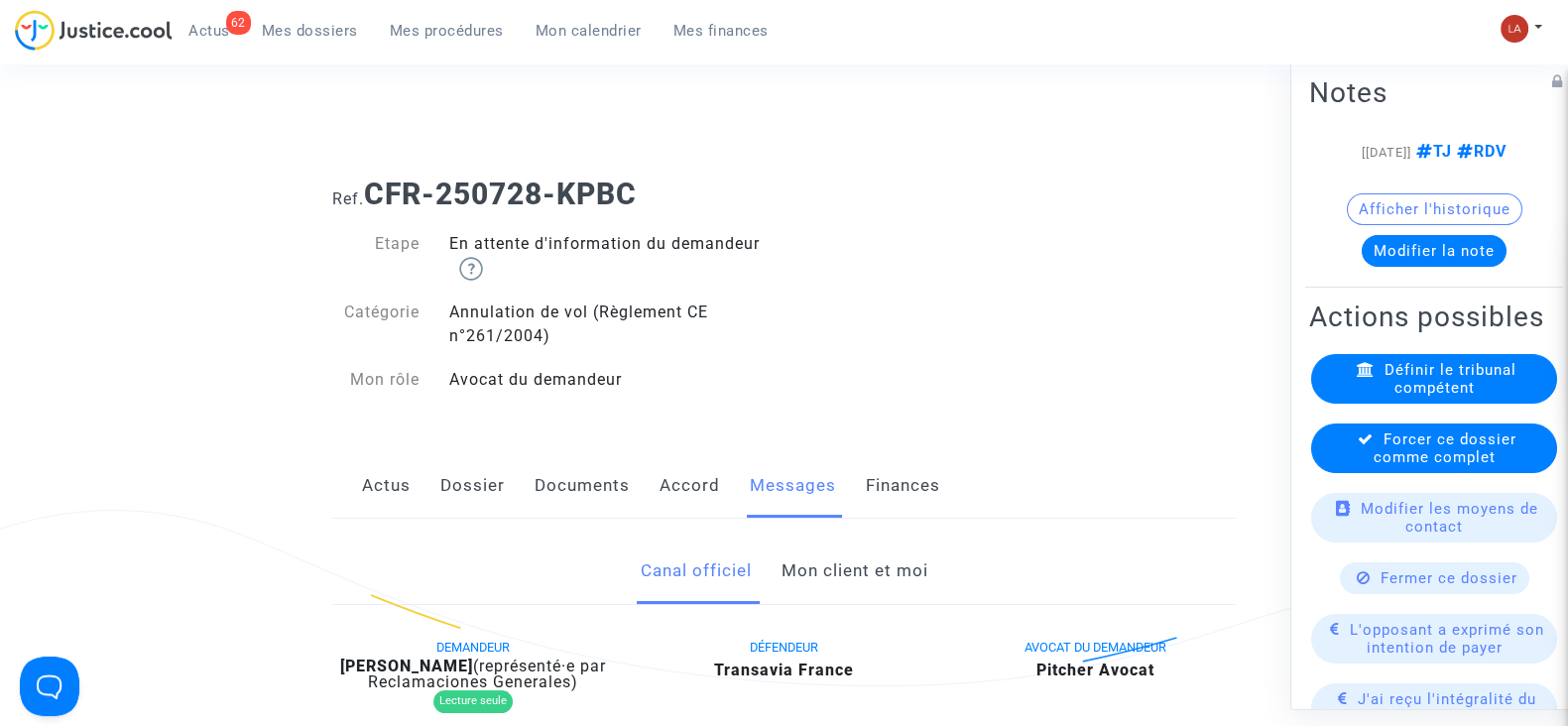
click at [1414, 473] on div "Forcer ce dossier comme complet" at bounding box center [1435, 448] width 246 height 50
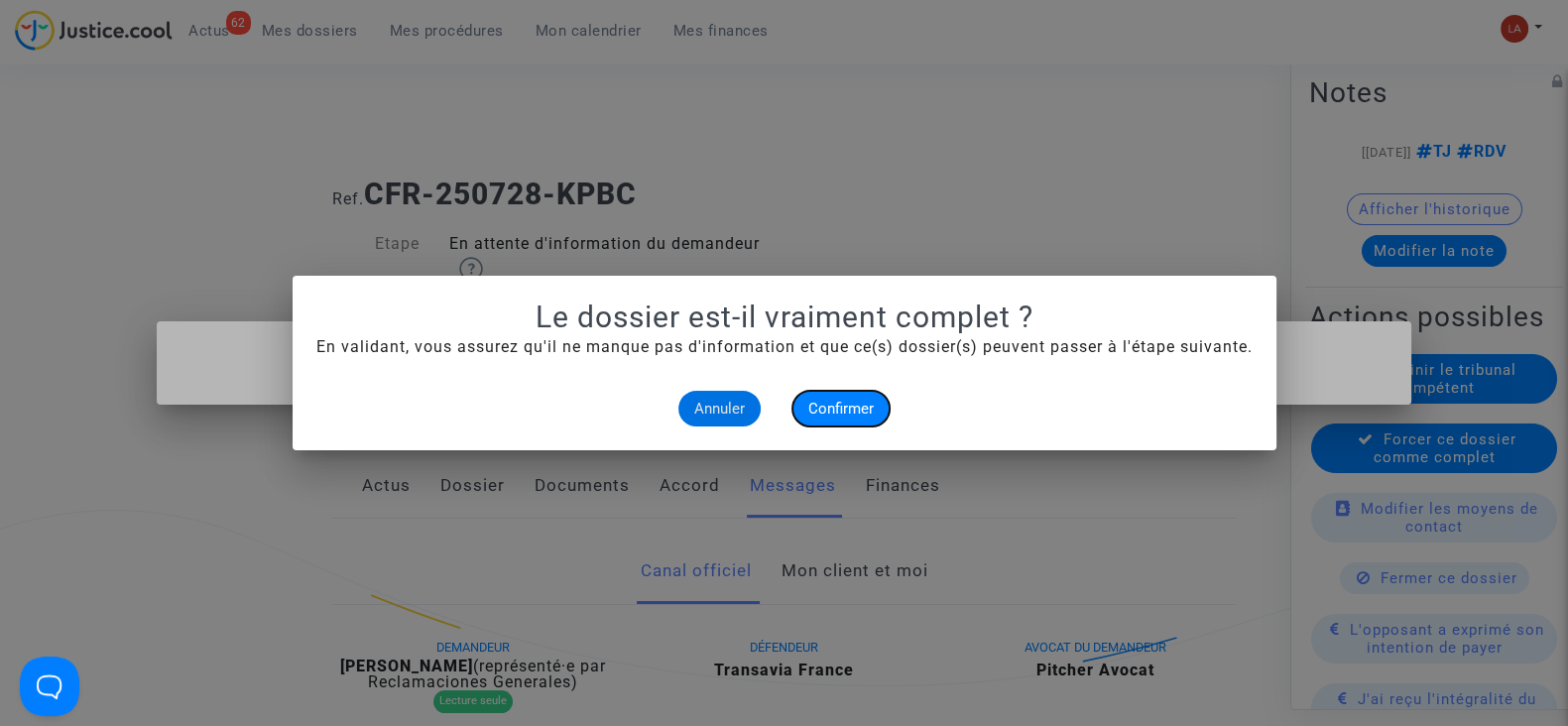
drag, startPoint x: 862, startPoint y: 408, endPoint x: 414, endPoint y: 16, distance: 595.3
click at [858, 408] on span "Confirmer" at bounding box center [842, 408] width 66 height 18
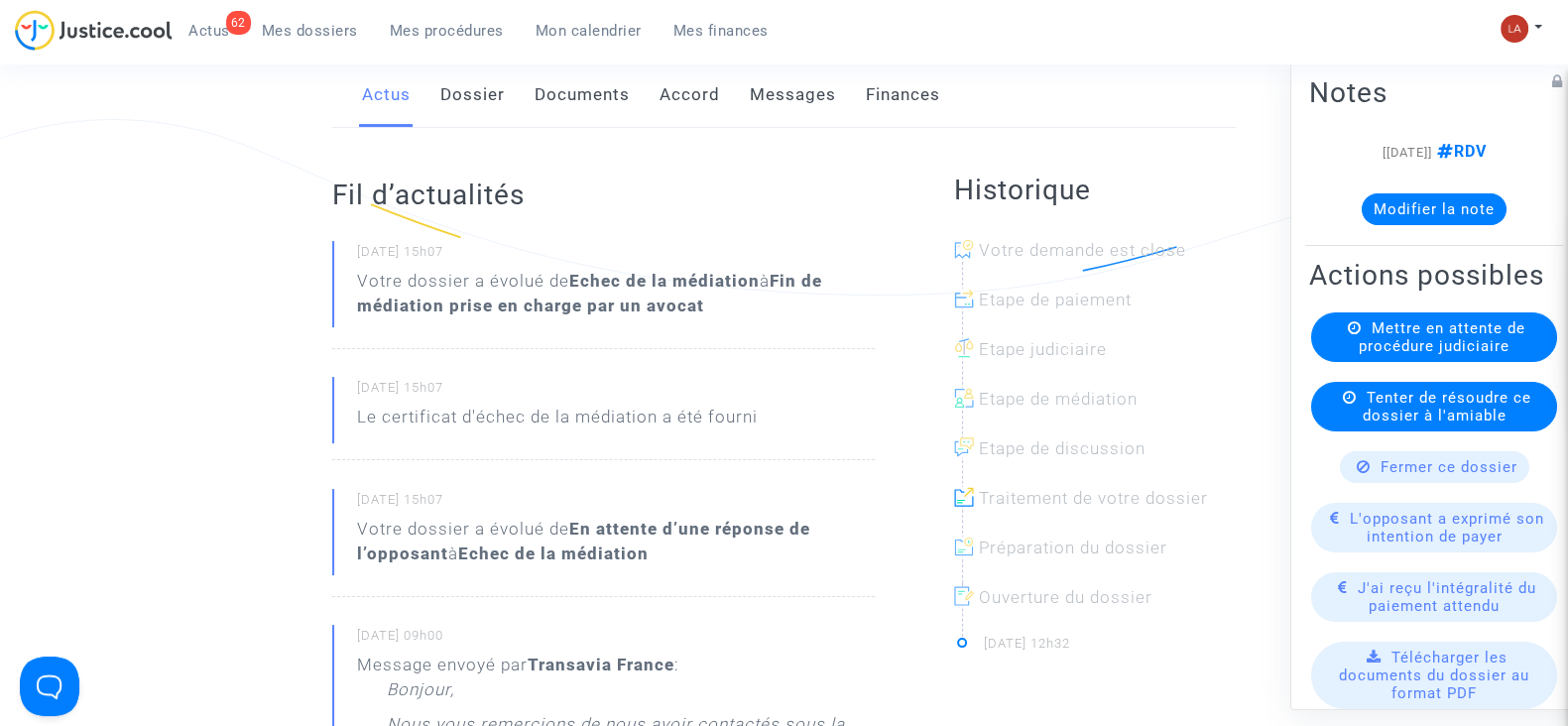
scroll to position [247, 0]
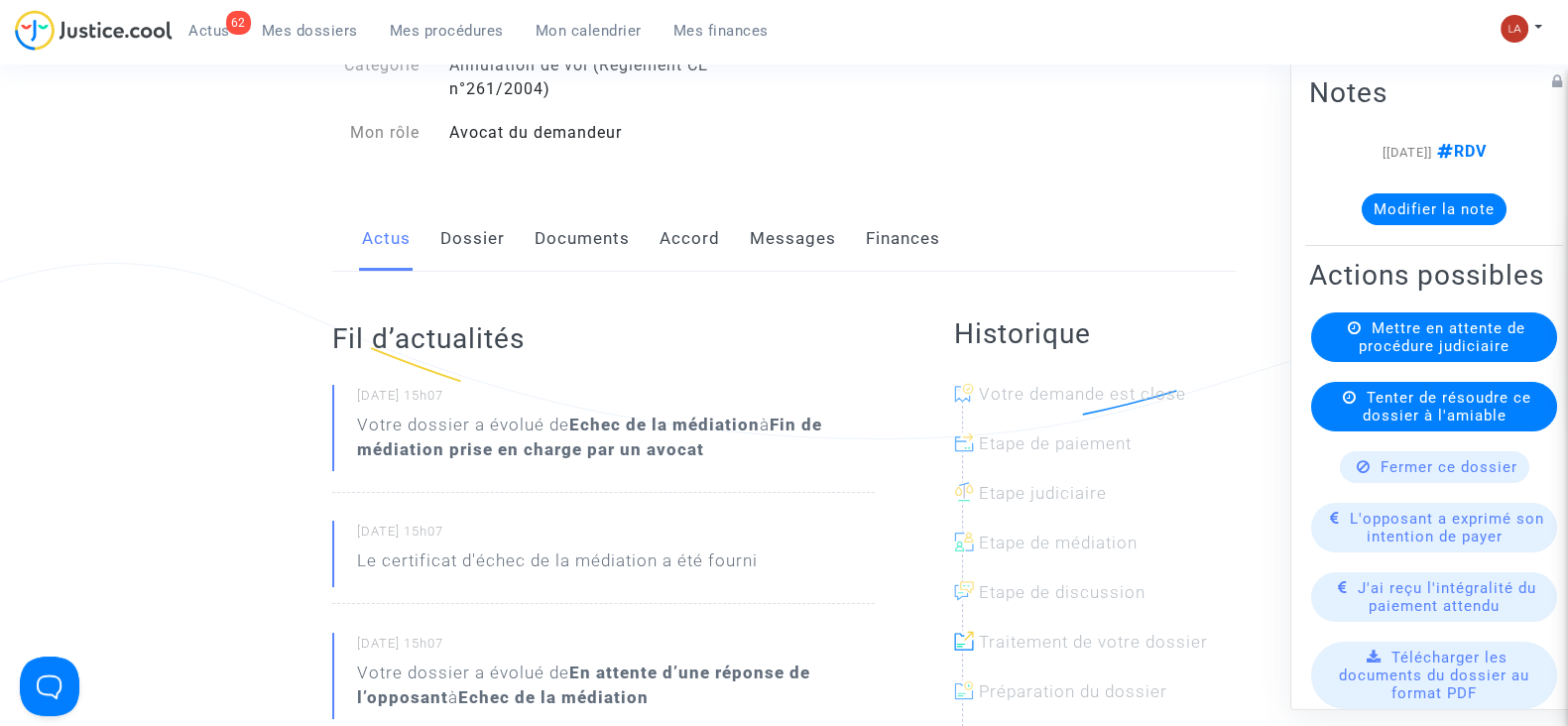
click at [745, 233] on div "Actus Dossier Documents Accord Messages Finances" at bounding box center [783, 239] width 903 height 67
click at [810, 225] on link "Messages" at bounding box center [793, 239] width 86 height 66
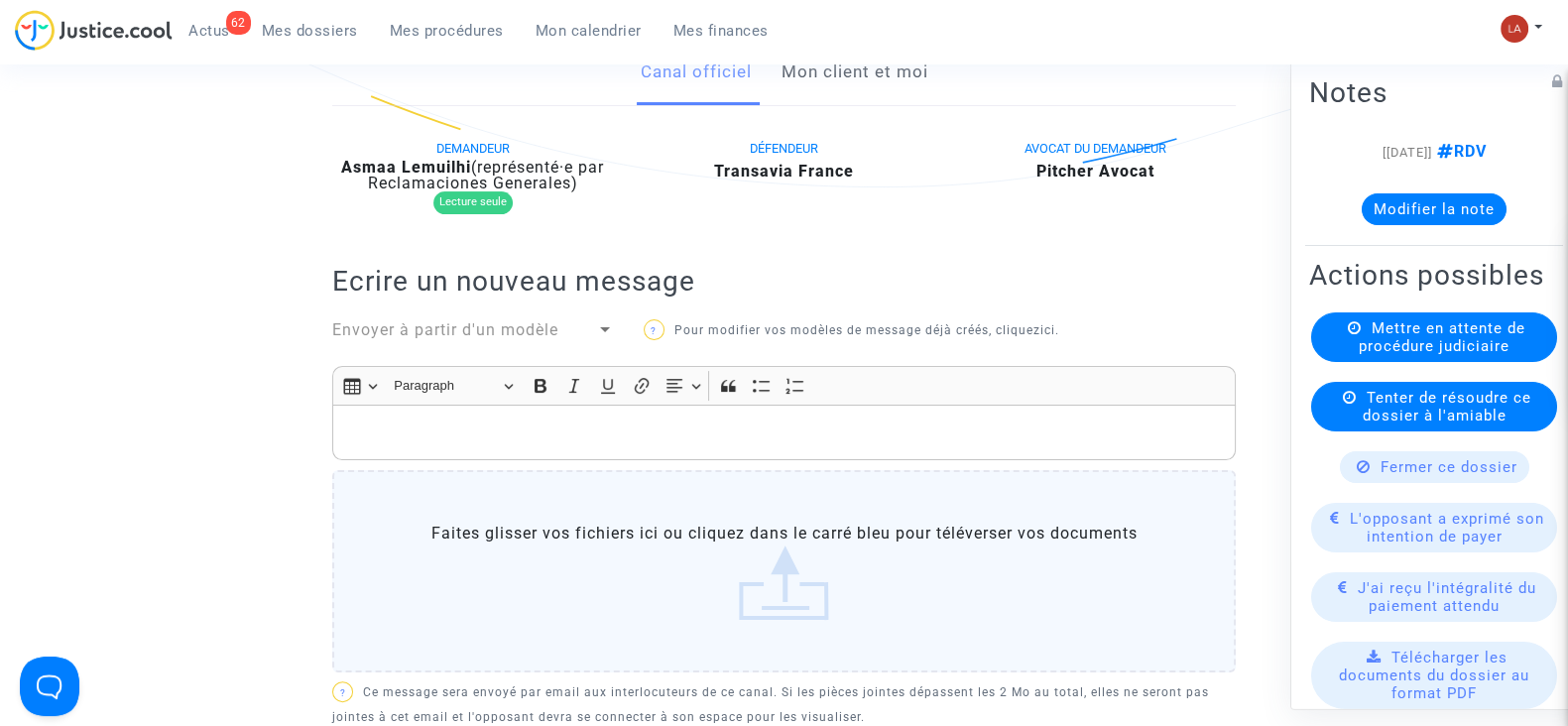
scroll to position [495, 0]
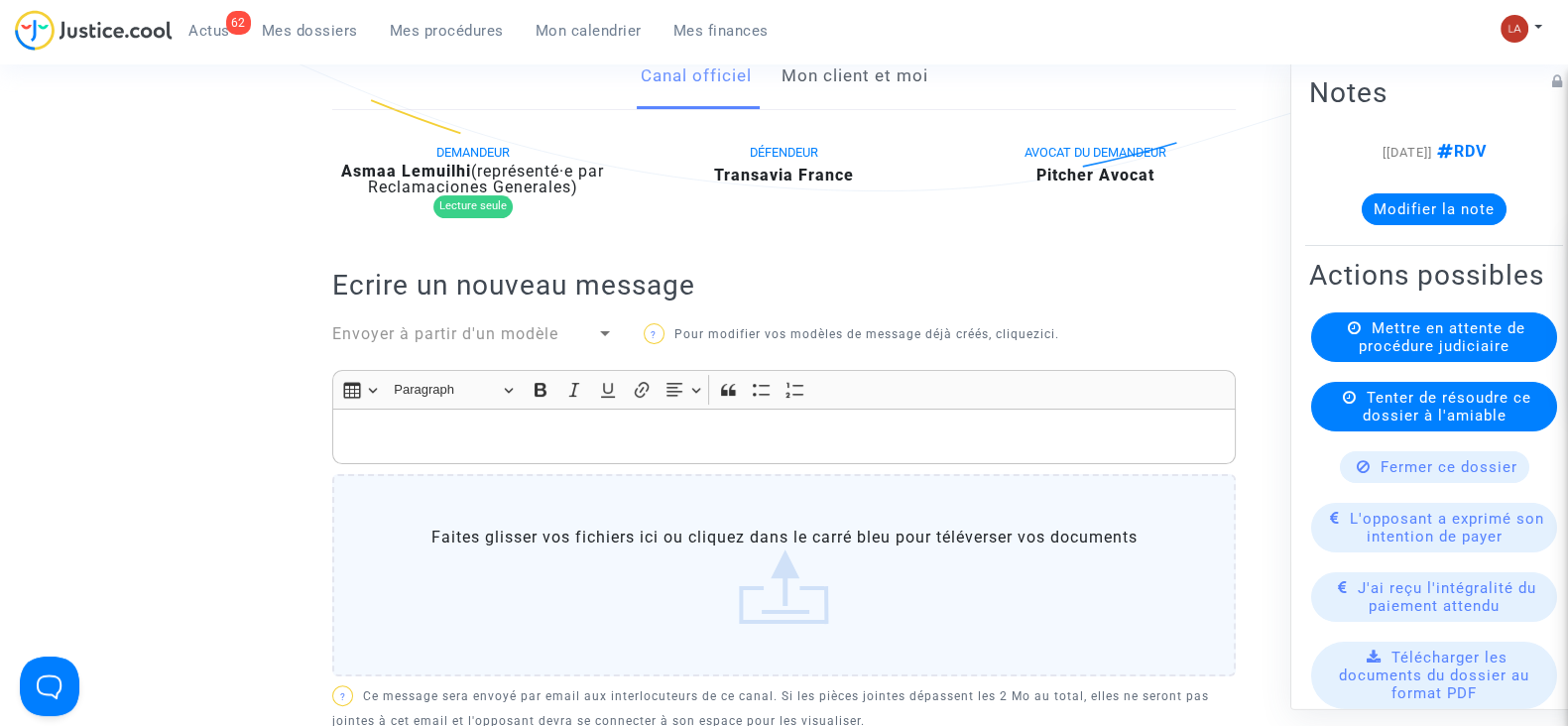
click at [412, 151] on div "DEMANDEUR Asmaa Lemuilhi (représenté·e par Reclamaciones Generales) Lecture seu…" at bounding box center [472, 184] width 311 height 88
click at [404, 170] on b "Asmaa Lemuilhi" at bounding box center [405, 171] width 130 height 19
copy div "Lemuilhi"
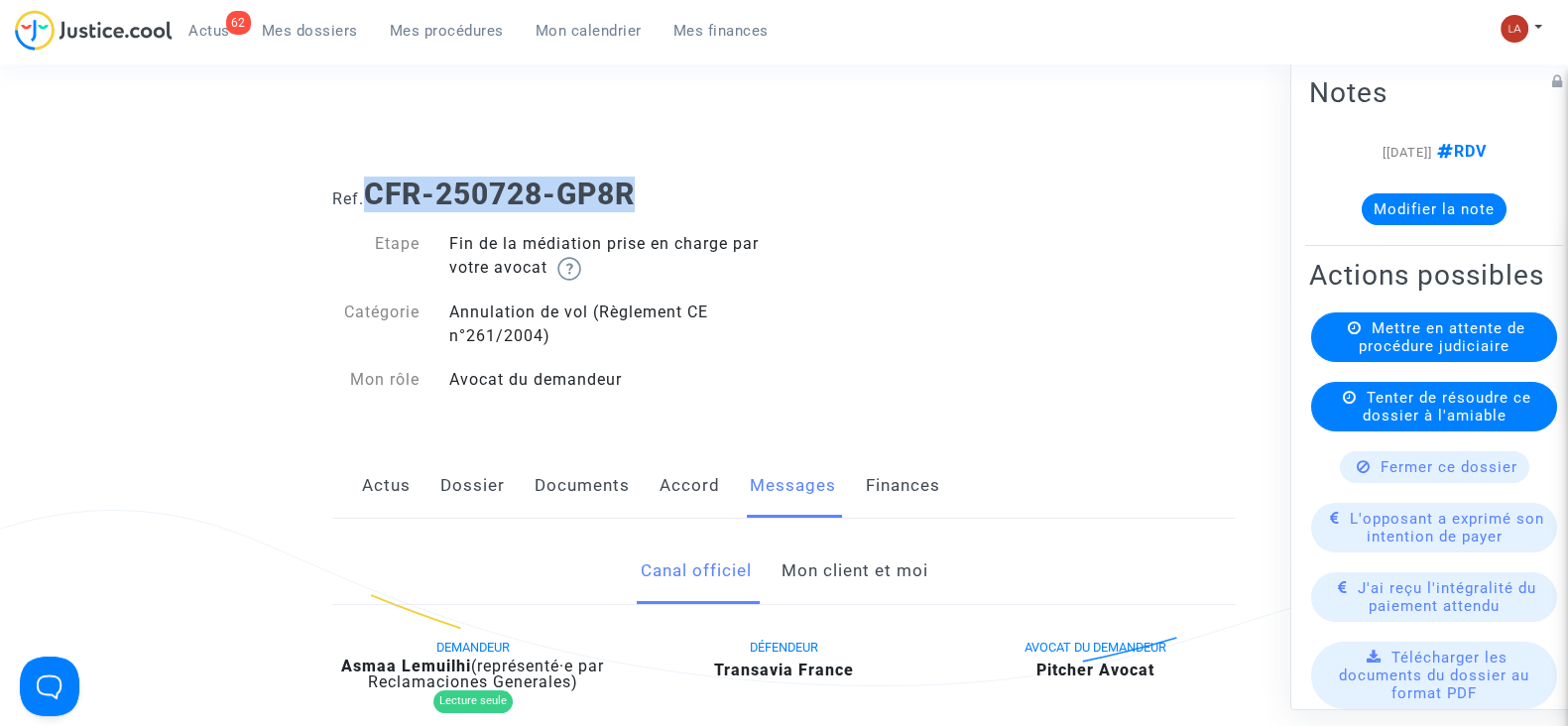
drag, startPoint x: 655, startPoint y: 189, endPoint x: 377, endPoint y: 190, distance: 278.0
click at [377, 190] on h1 "Ref. CFR-250728-GP8R" at bounding box center [783, 195] width 903 height 36
copy b "CFR-250728-GP8R"
click at [1439, 203] on button "Modifier la note" at bounding box center [1435, 210] width 145 height 32
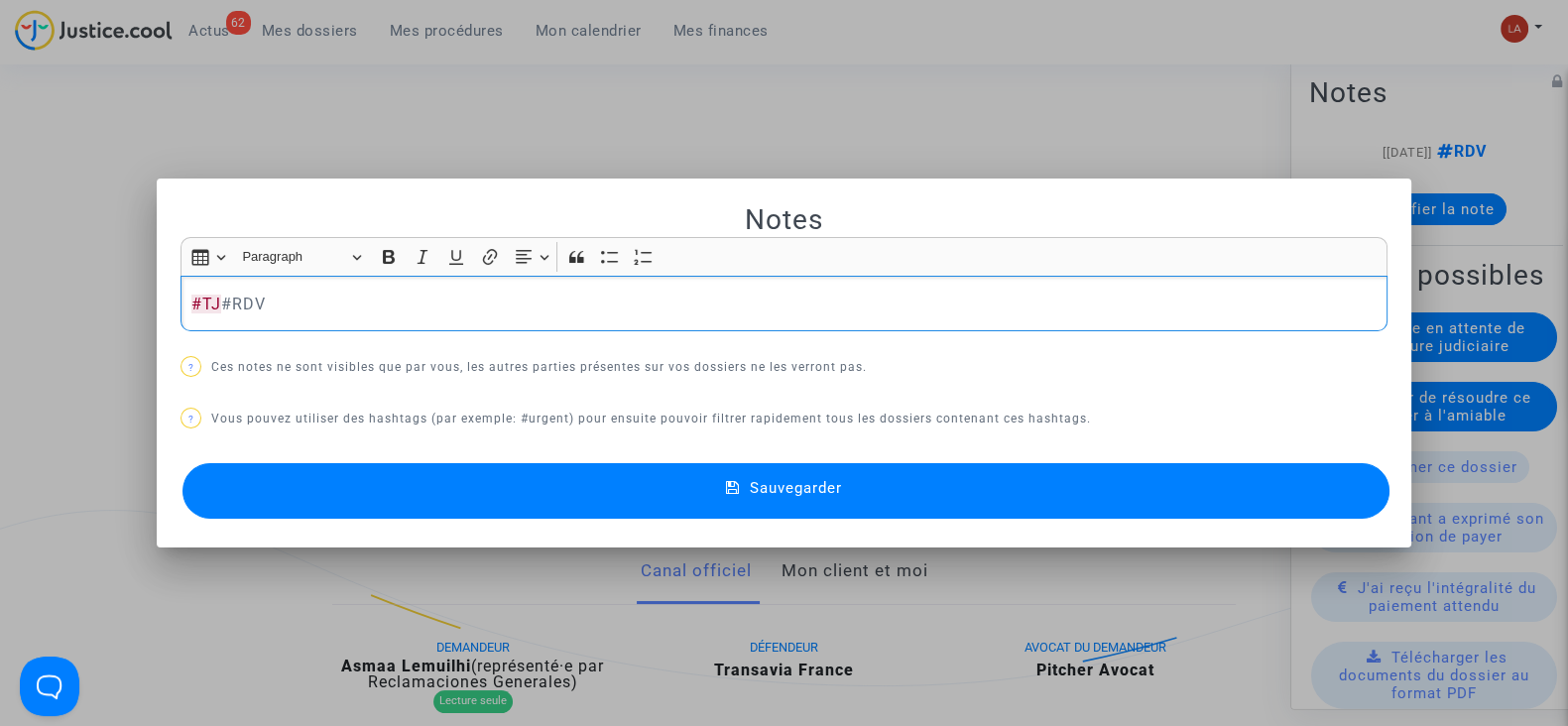
click at [1344, 485] on button "Sauvegarder" at bounding box center [786, 491] width 1207 height 56
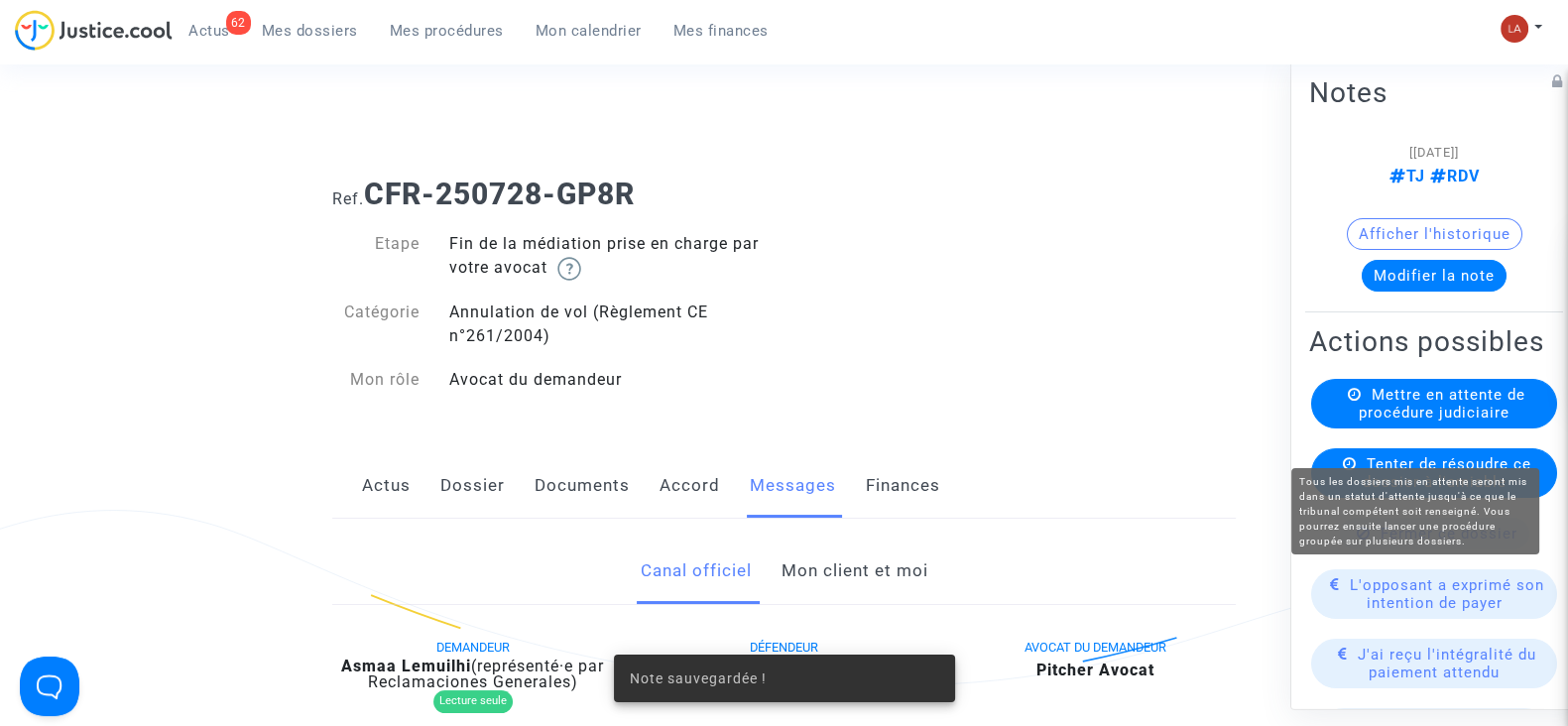
click at [1394, 421] on span "Mettre en attente de procédure judiciaire" at bounding box center [1443, 403] width 167 height 36
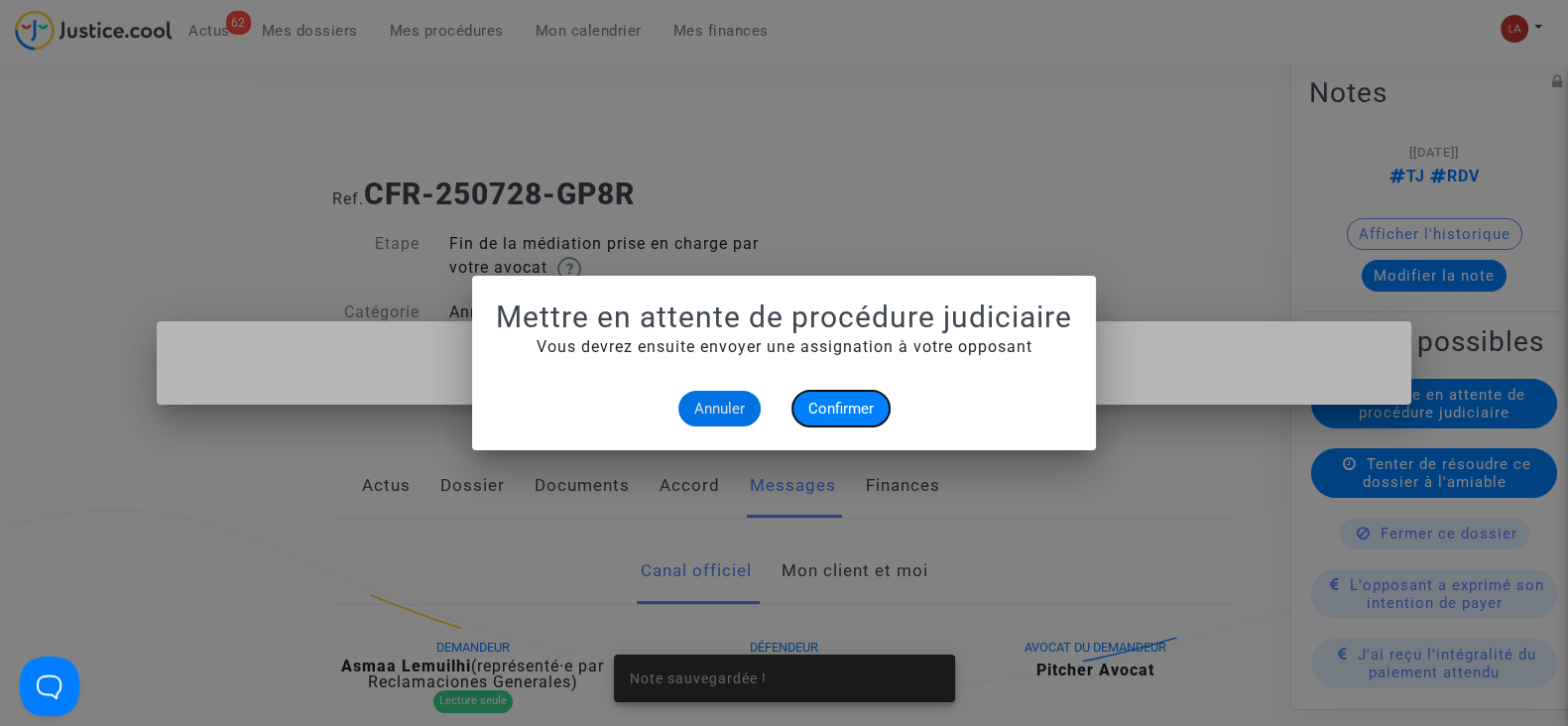
click at [845, 423] on button "Confirmer" at bounding box center [842, 408] width 97 height 36
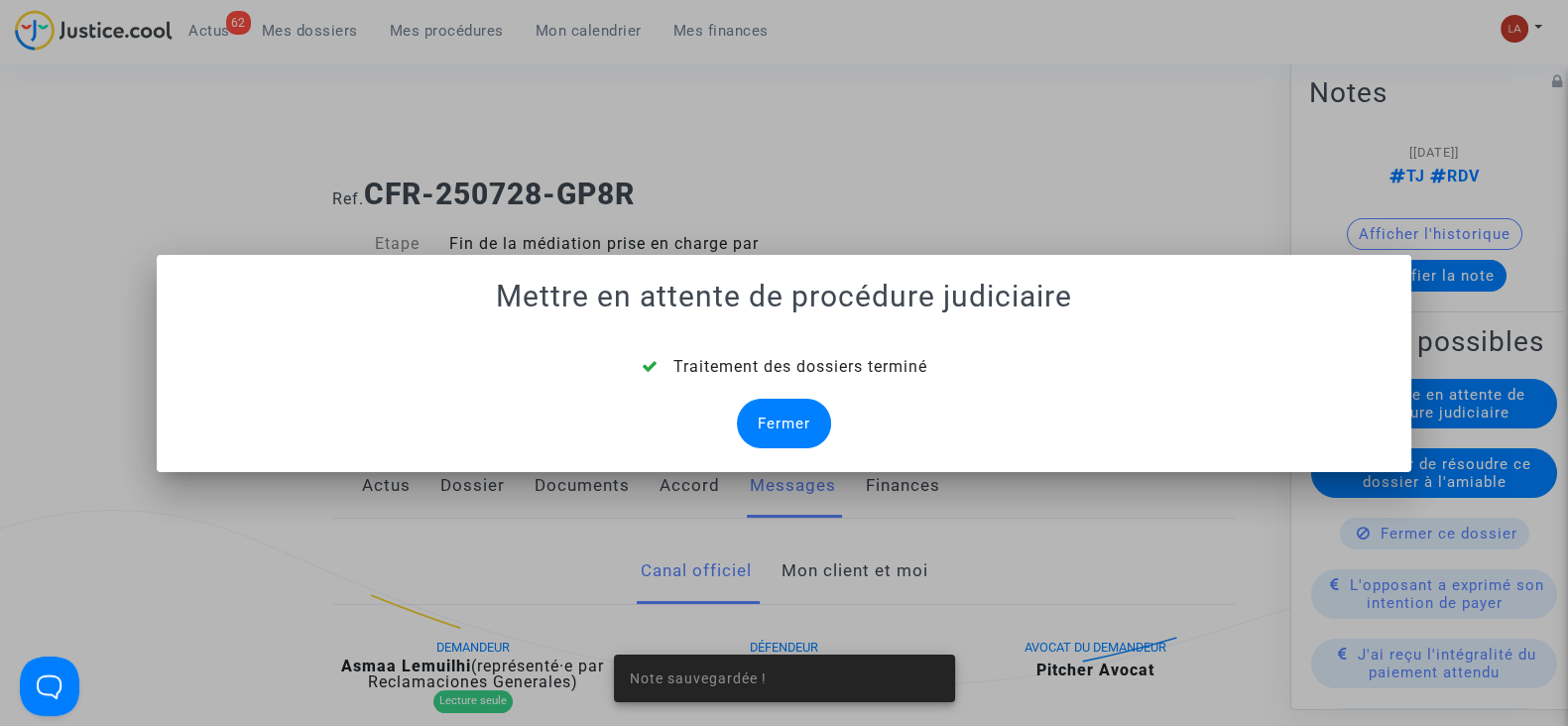
click at [776, 412] on div "Fermer" at bounding box center [784, 423] width 94 height 50
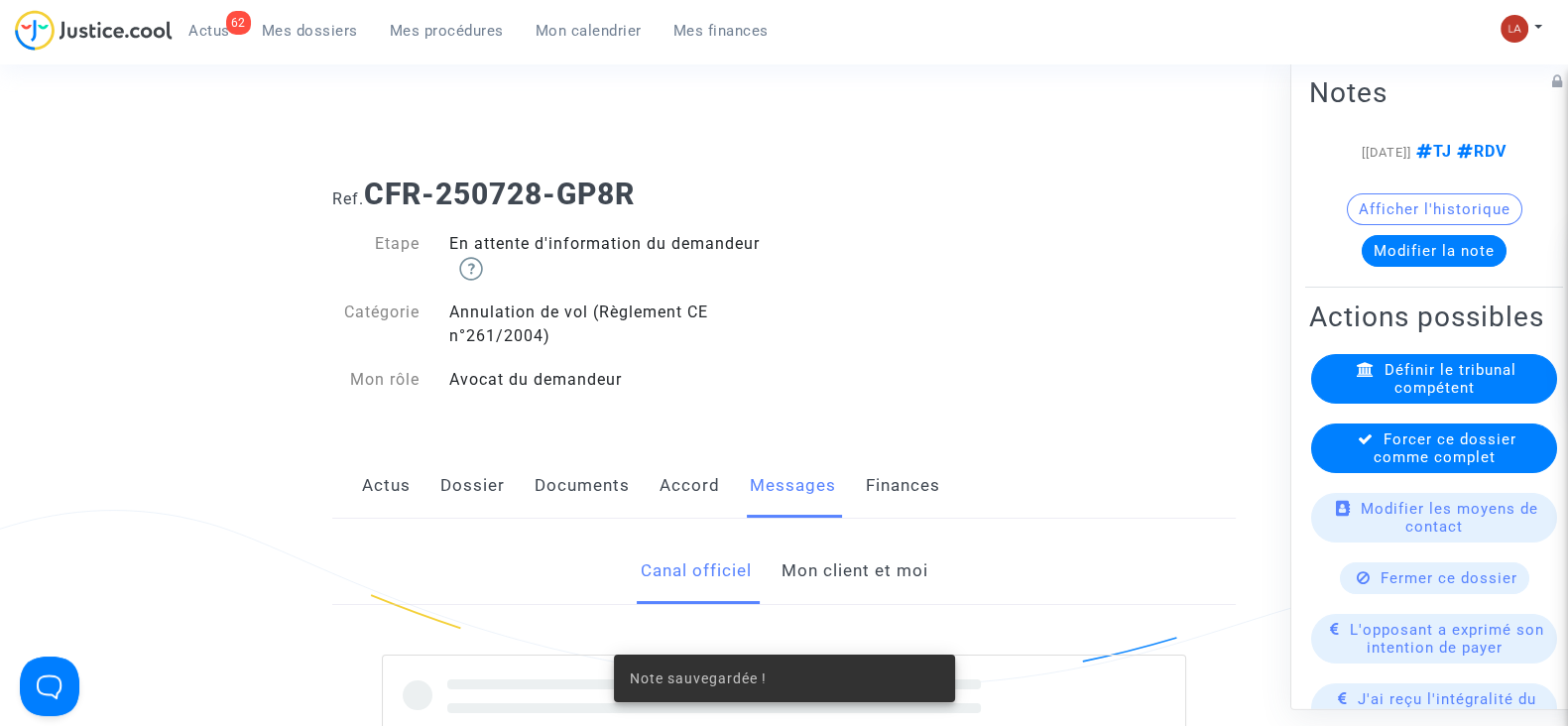
drag, startPoint x: 1433, startPoint y: 503, endPoint x: 1355, endPoint y: 503, distance: 78.0
click at [1423, 466] on span "Forcer ce dossier comme complet" at bounding box center [1446, 448] width 143 height 36
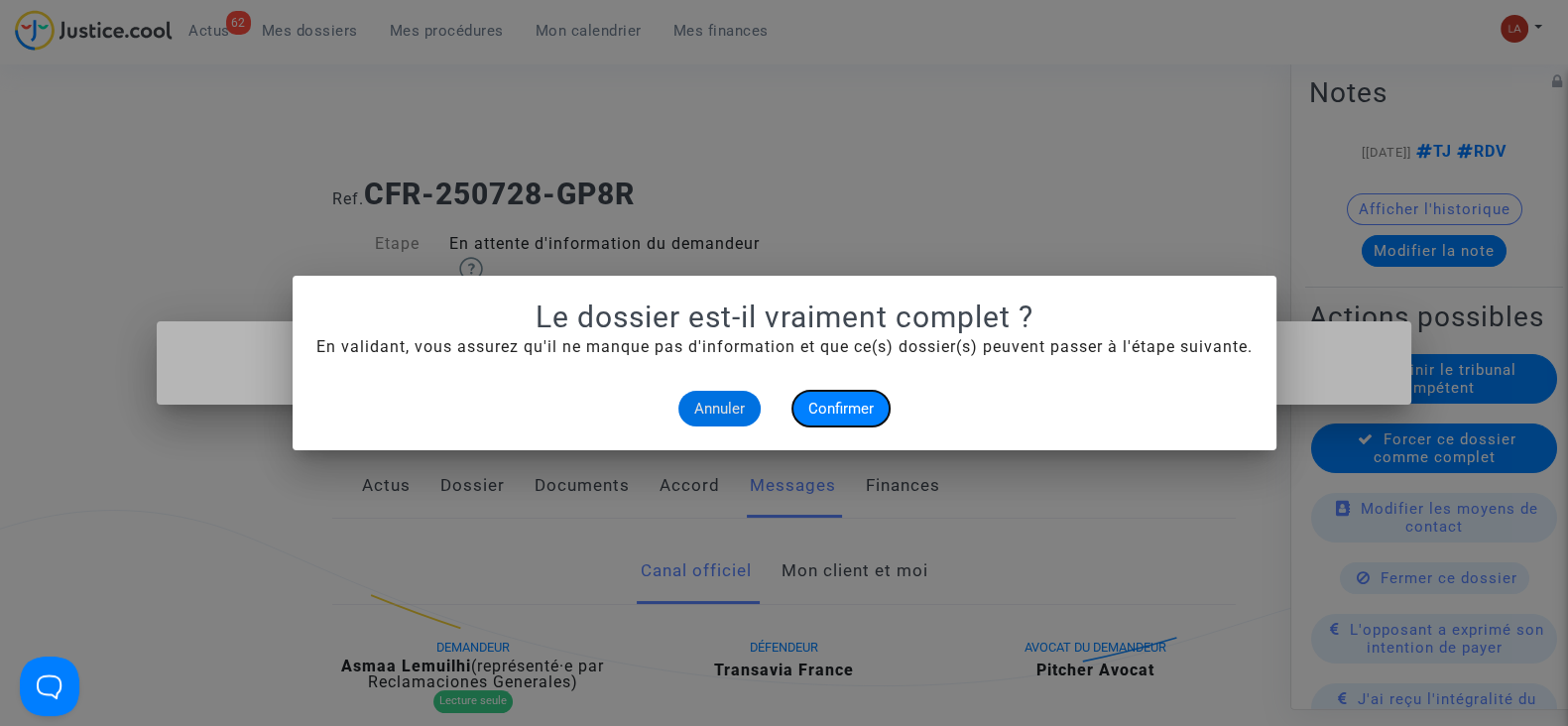
click at [846, 403] on span "Confirmer" at bounding box center [842, 408] width 66 height 18
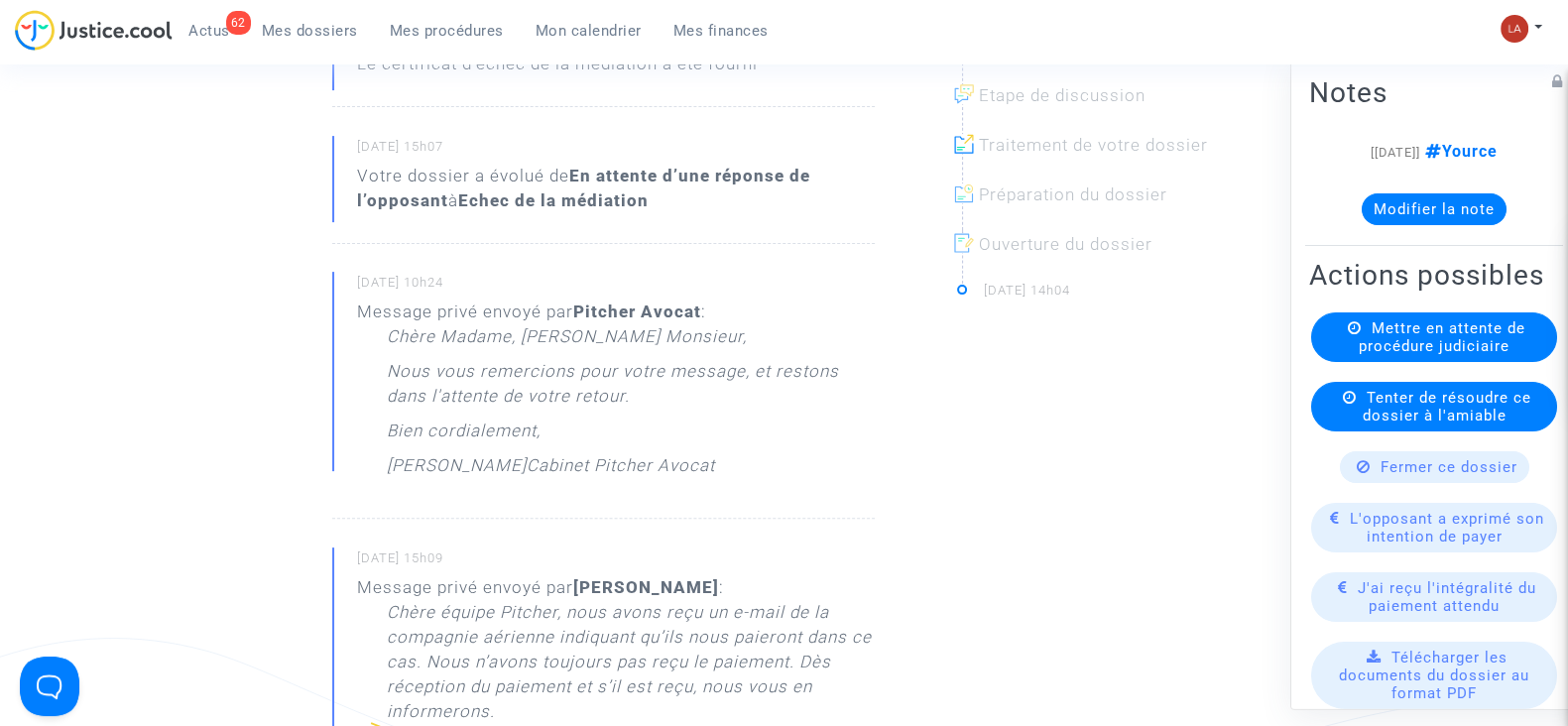
scroll to position [123, 0]
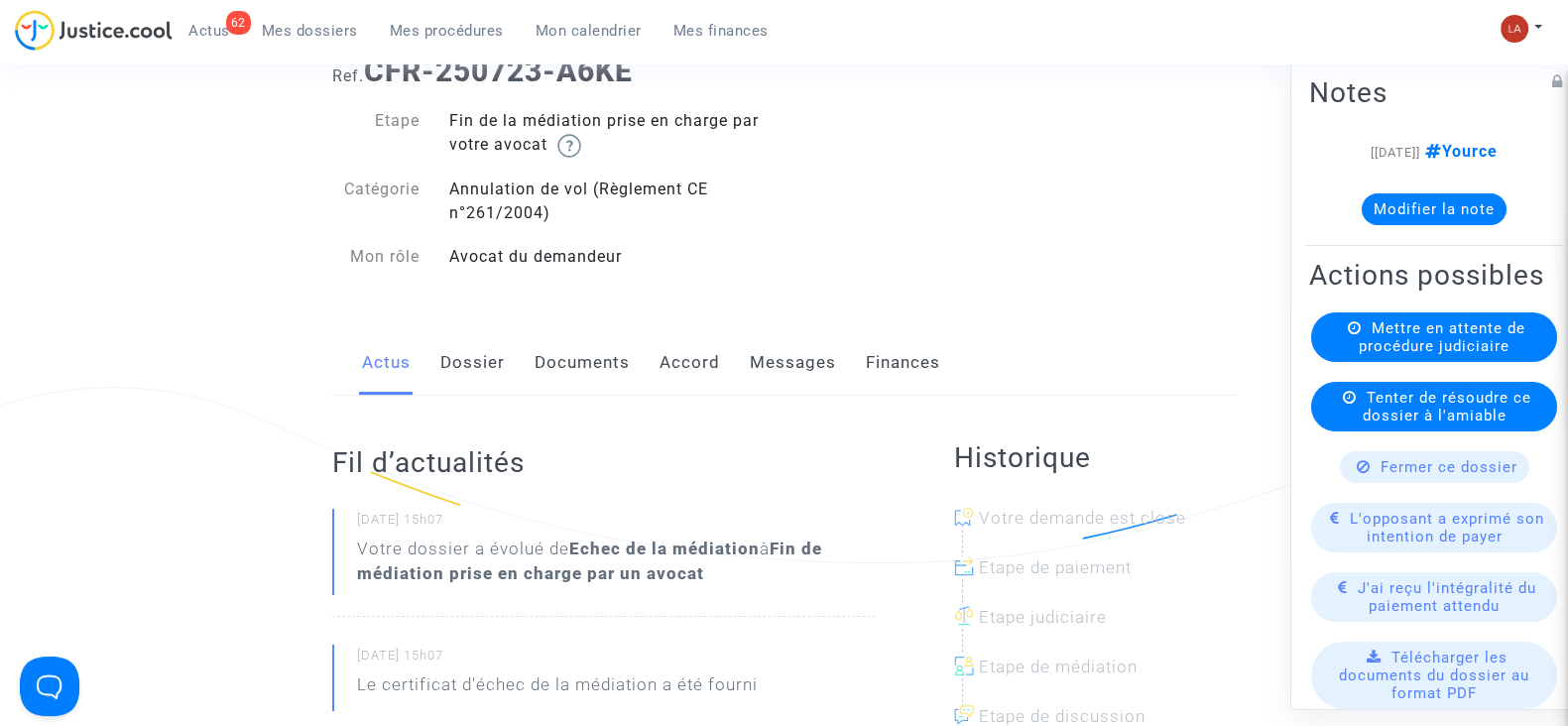
drag, startPoint x: 1443, startPoint y: 205, endPoint x: 1423, endPoint y: 204, distance: 20.0
click at [1439, 206] on button "Modifier la note" at bounding box center [1435, 210] width 145 height 32
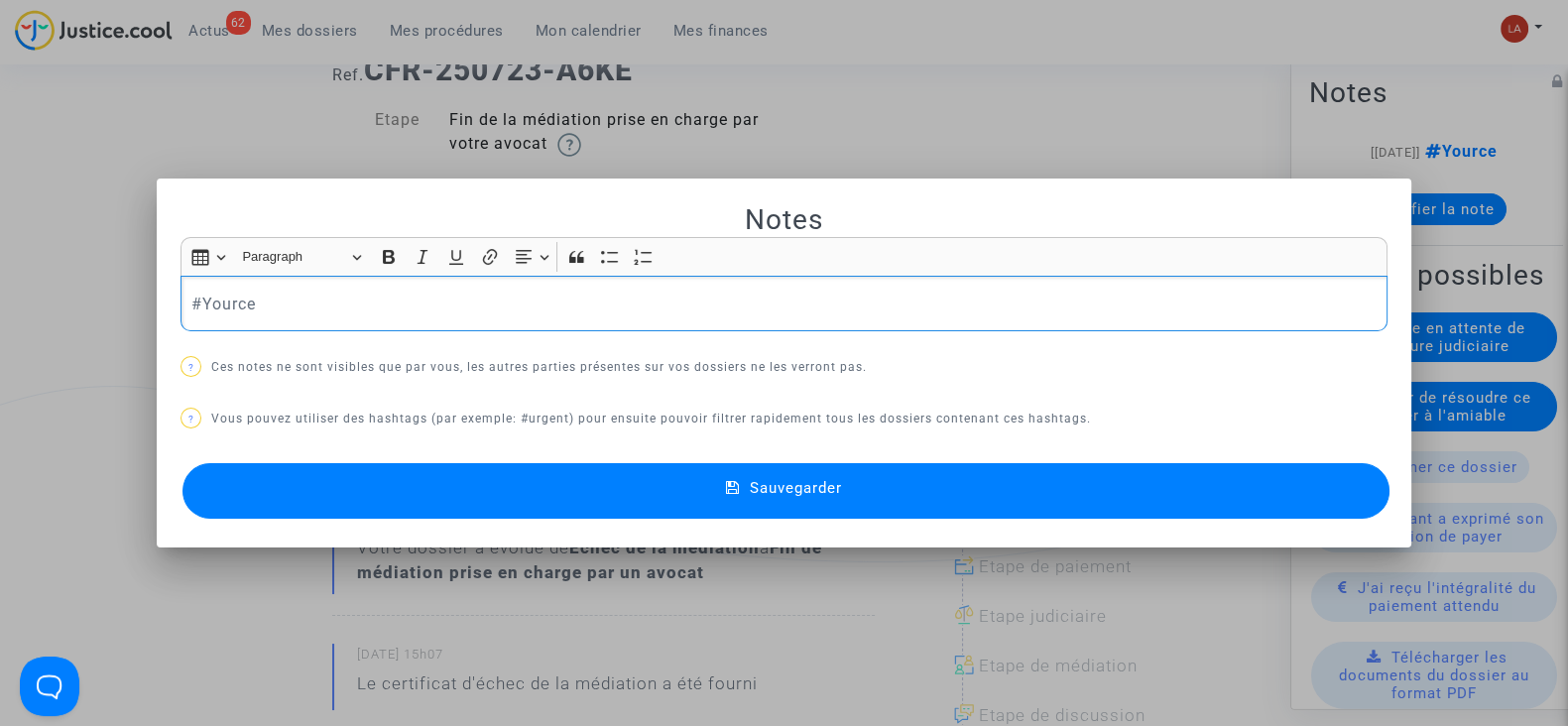
click at [358, 304] on p "#Yource" at bounding box center [785, 303] width 1186 height 25
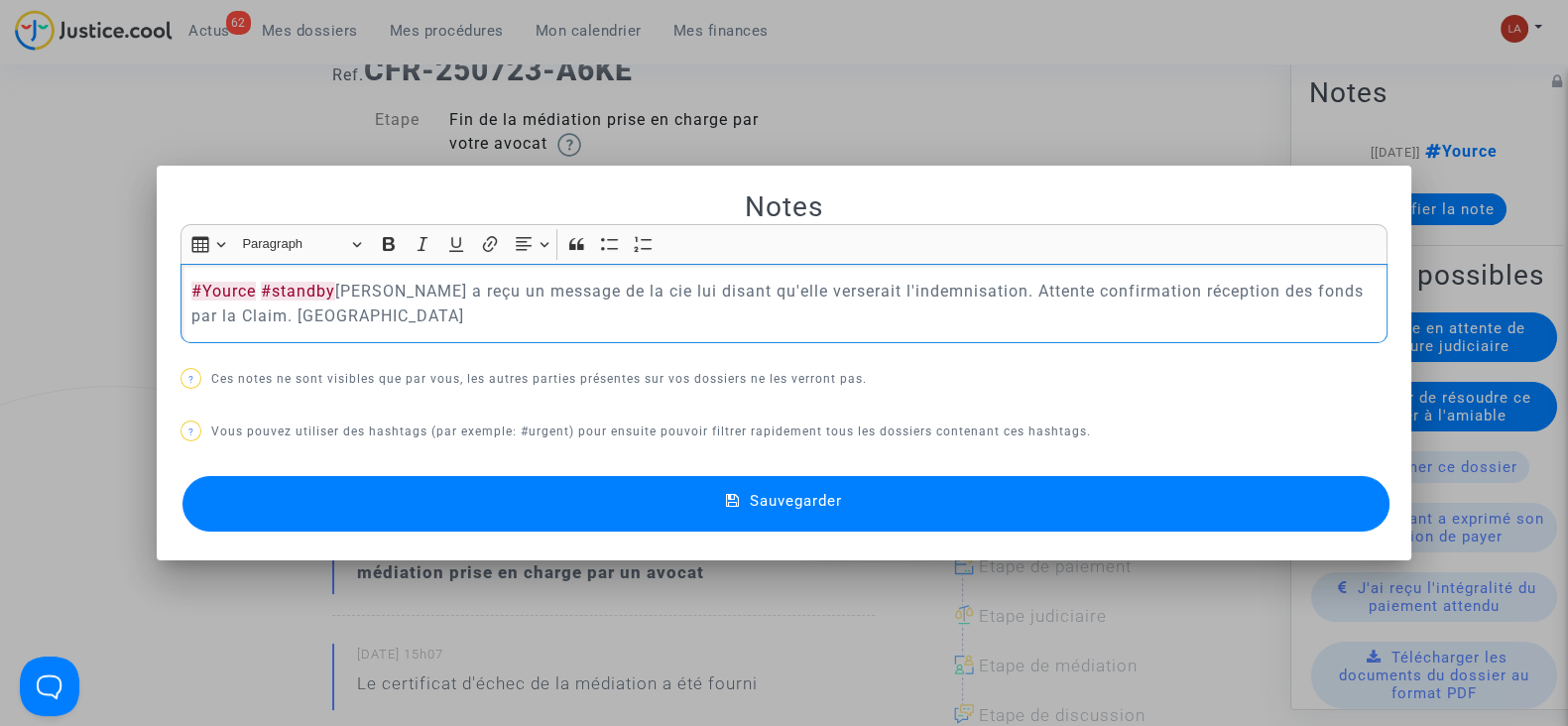
click at [362, 486] on button "Sauvegarder" at bounding box center [786, 504] width 1207 height 56
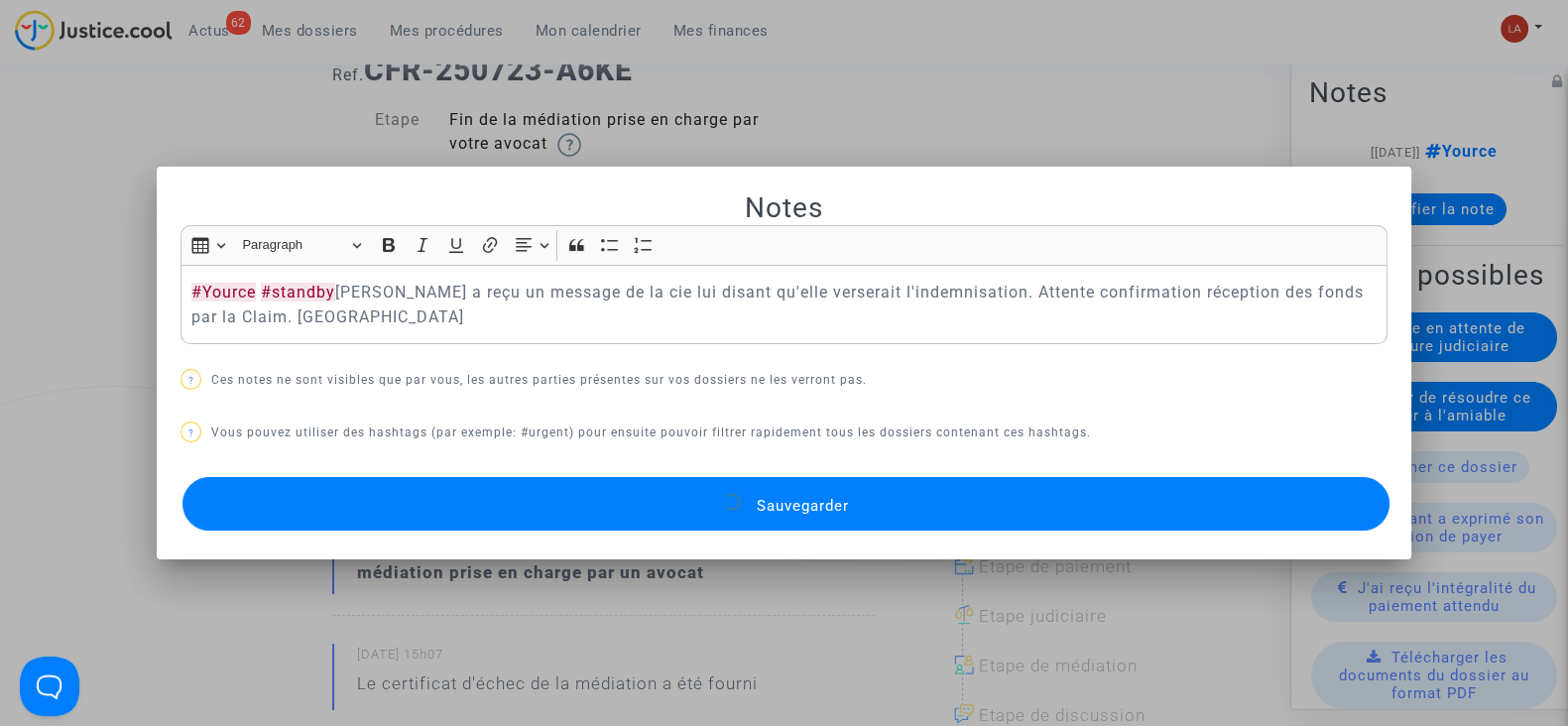
scroll to position [123, 0]
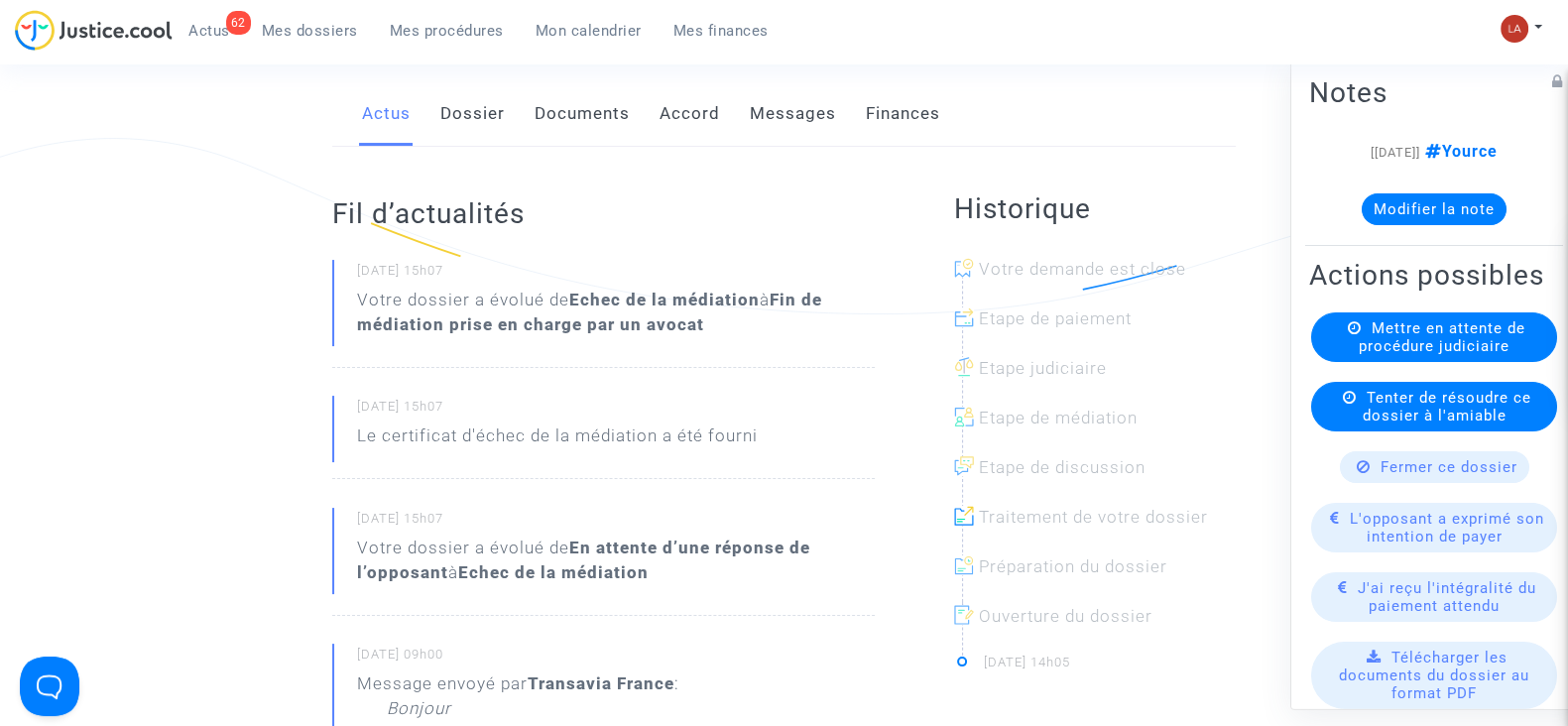
click at [809, 91] on link "Messages" at bounding box center [793, 114] width 86 height 66
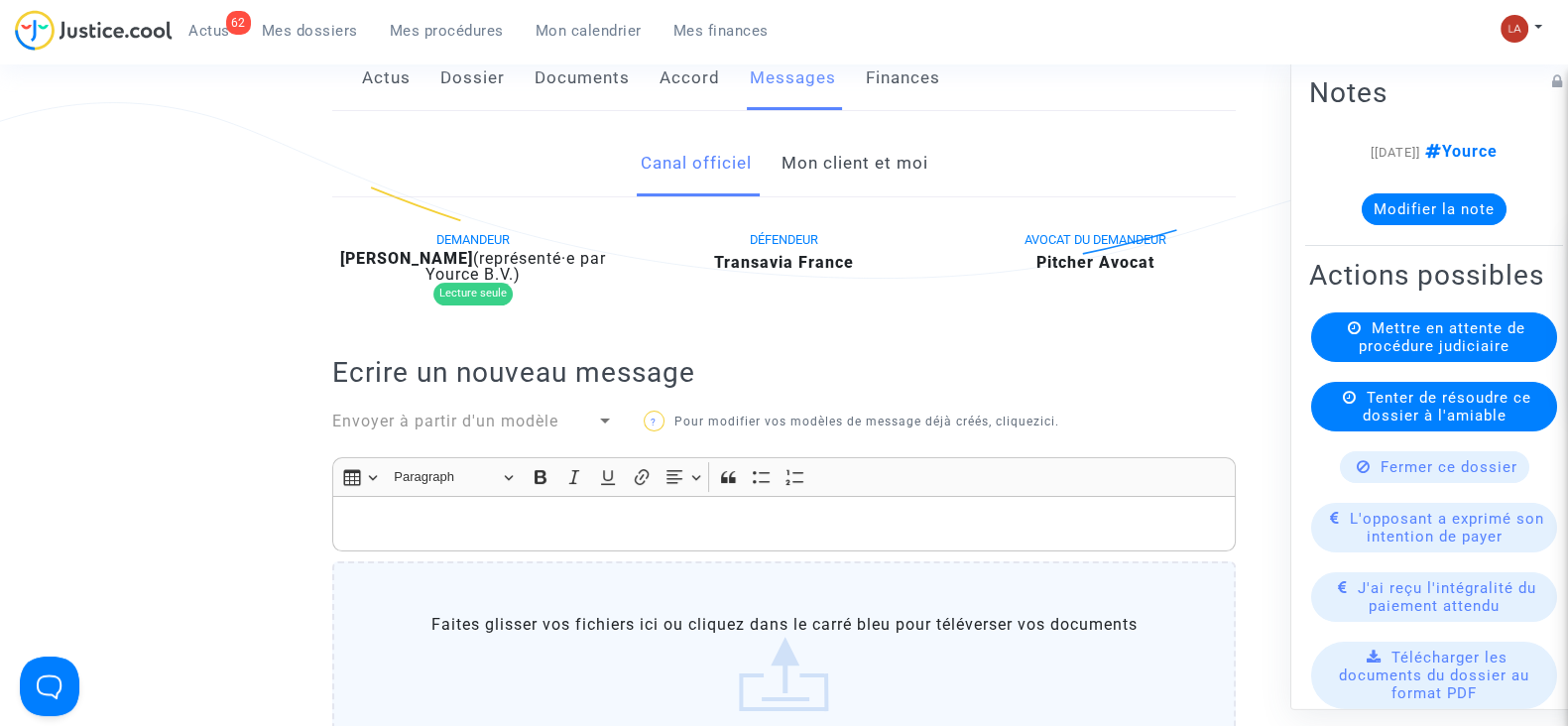
scroll to position [371, 0]
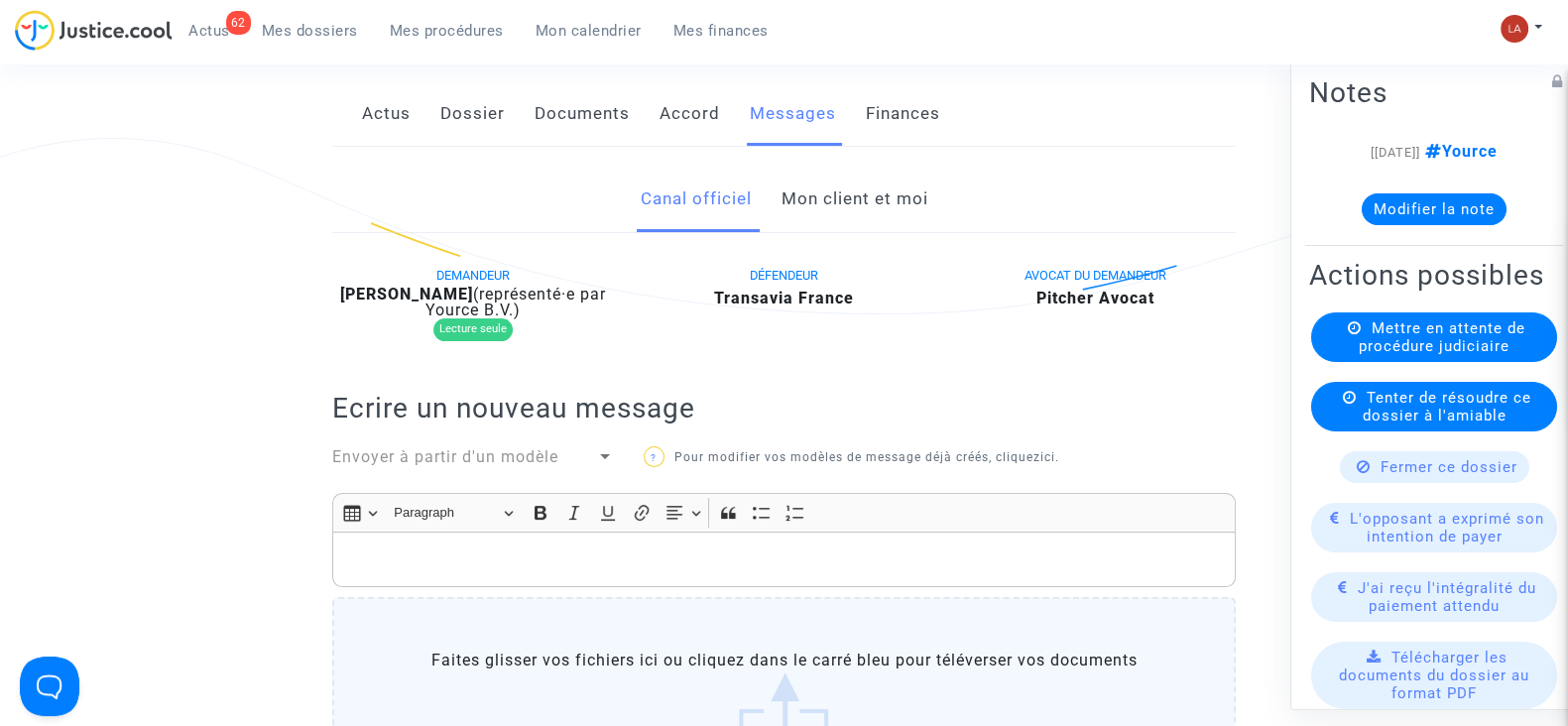
click at [451, 296] on b "Magalie Gavelle" at bounding box center [406, 293] width 133 height 19
copy div "Gavelle"
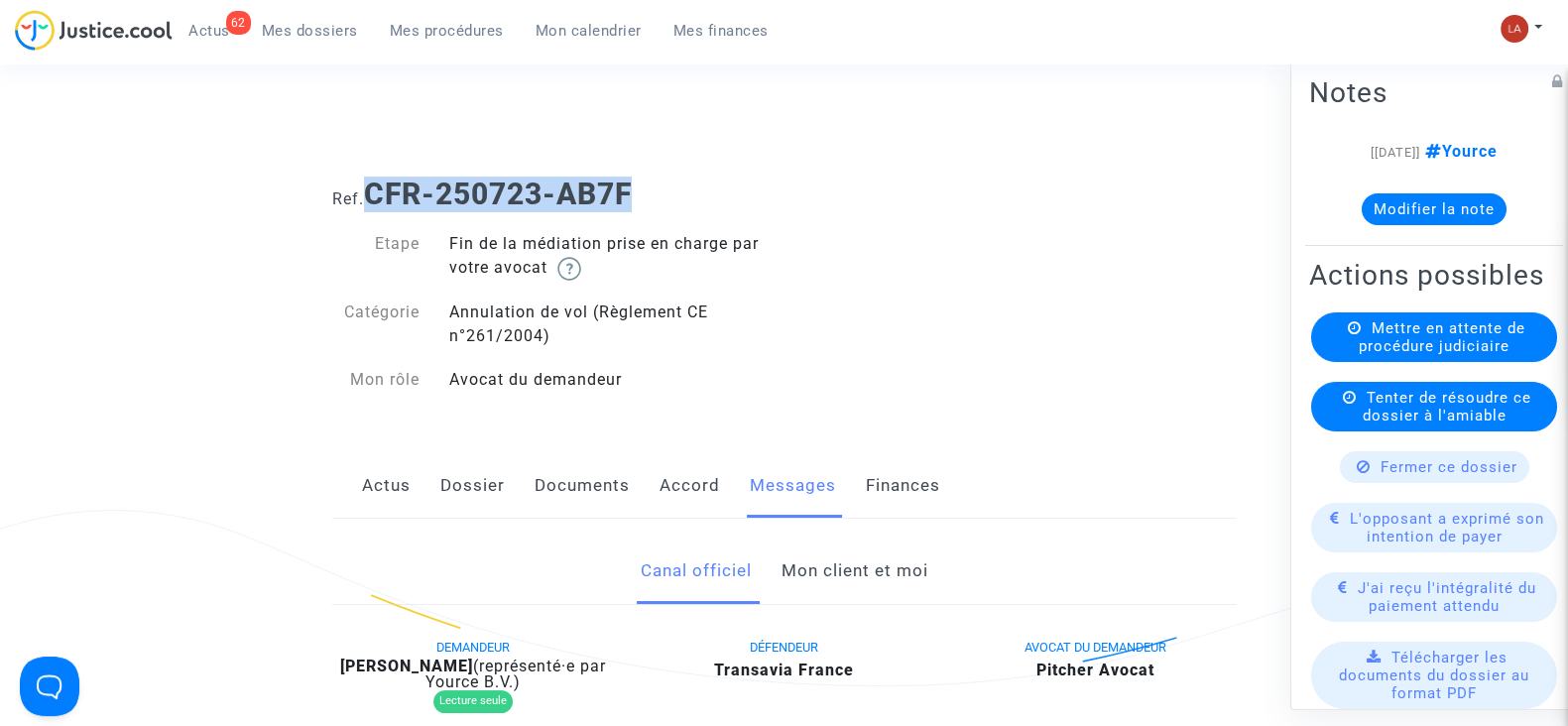
drag, startPoint x: 675, startPoint y: 181, endPoint x: 377, endPoint y: 176, distance: 298.0
click at [377, 177] on h1 "Ref. CFR-250723-AB7F" at bounding box center [783, 195] width 903 height 36
copy b "CFR-250723-AB7F"
click at [1429, 196] on button "Modifier la note" at bounding box center [1435, 210] width 145 height 32
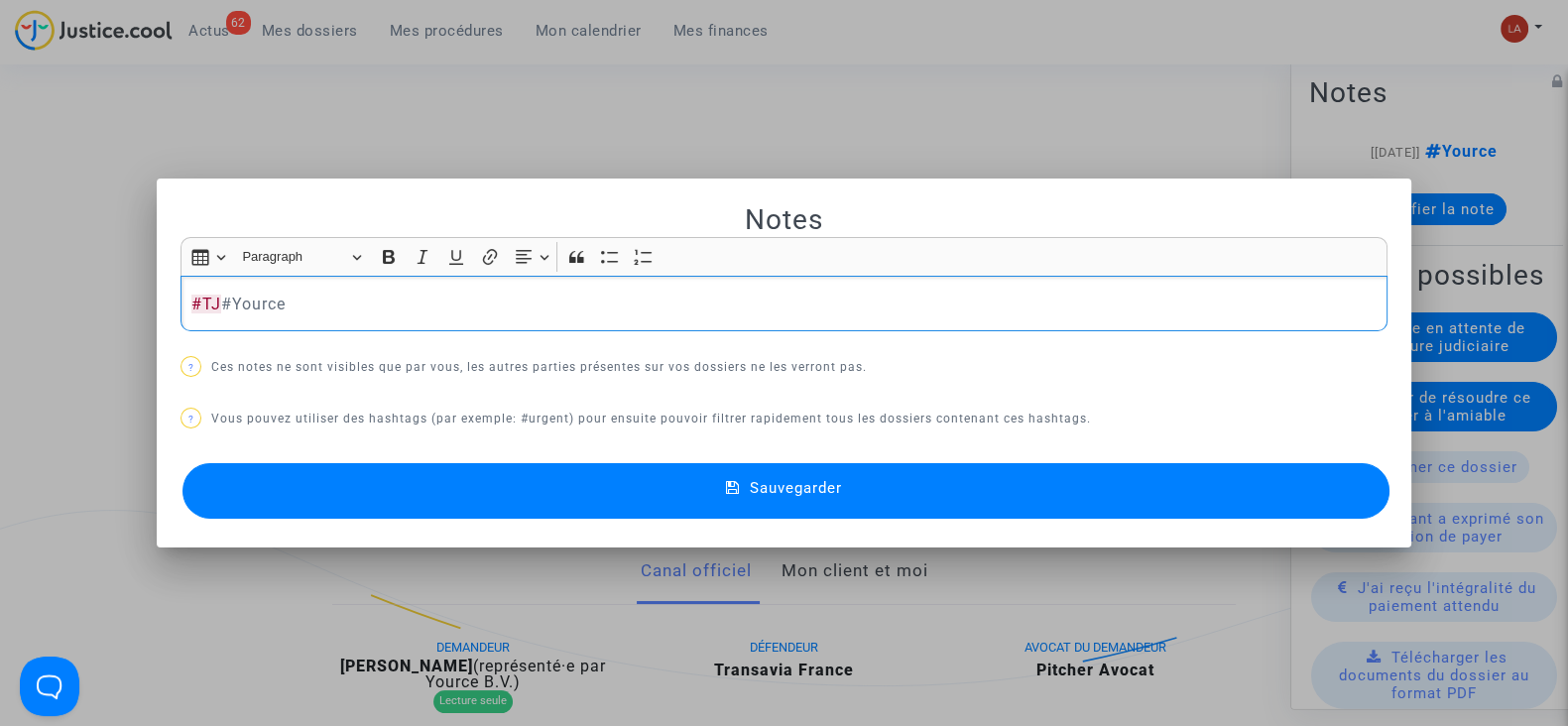
click at [1260, 477] on button "Sauvegarder" at bounding box center [786, 491] width 1207 height 56
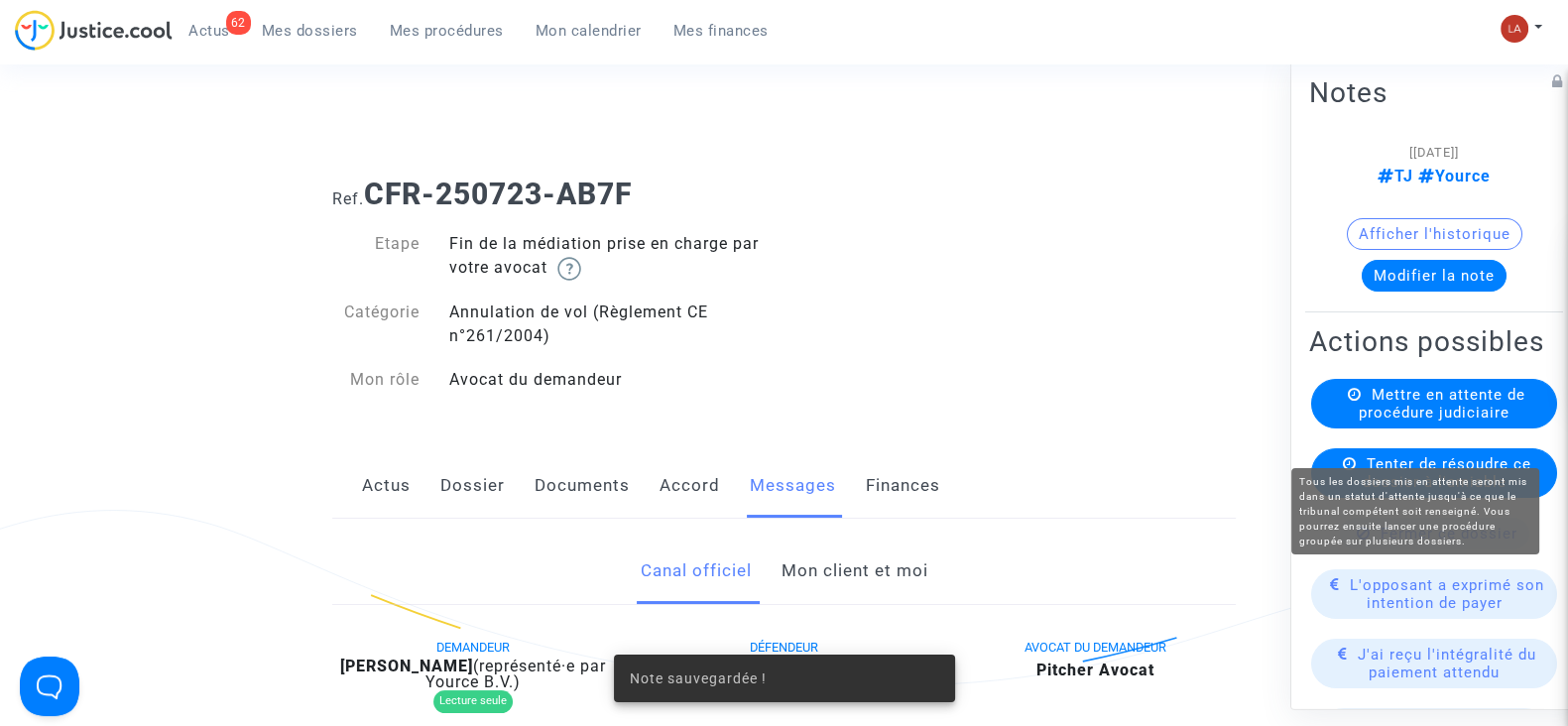
click at [1483, 421] on span "Mettre en attente de procédure judiciaire" at bounding box center [1443, 403] width 167 height 36
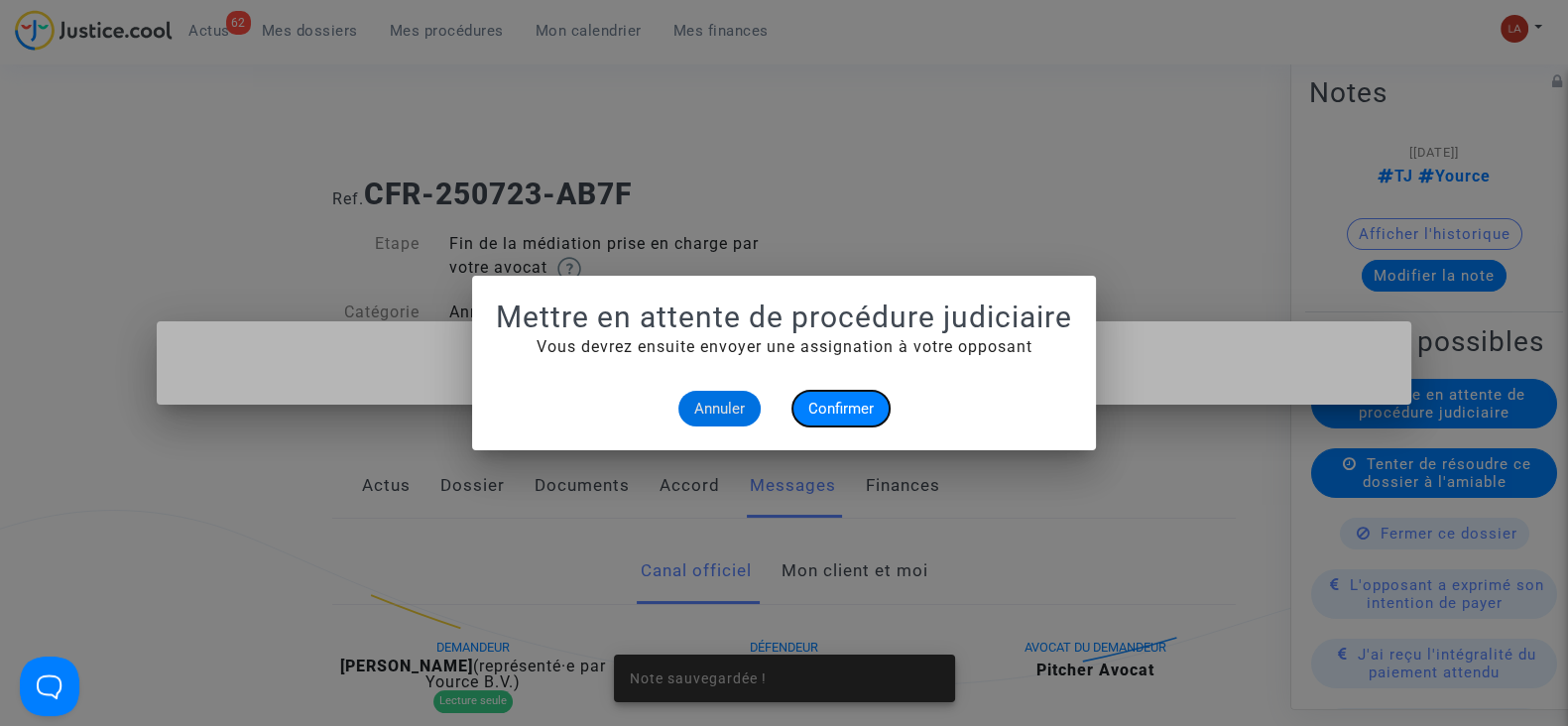
click at [851, 399] on span "Confirmer" at bounding box center [842, 408] width 66 height 18
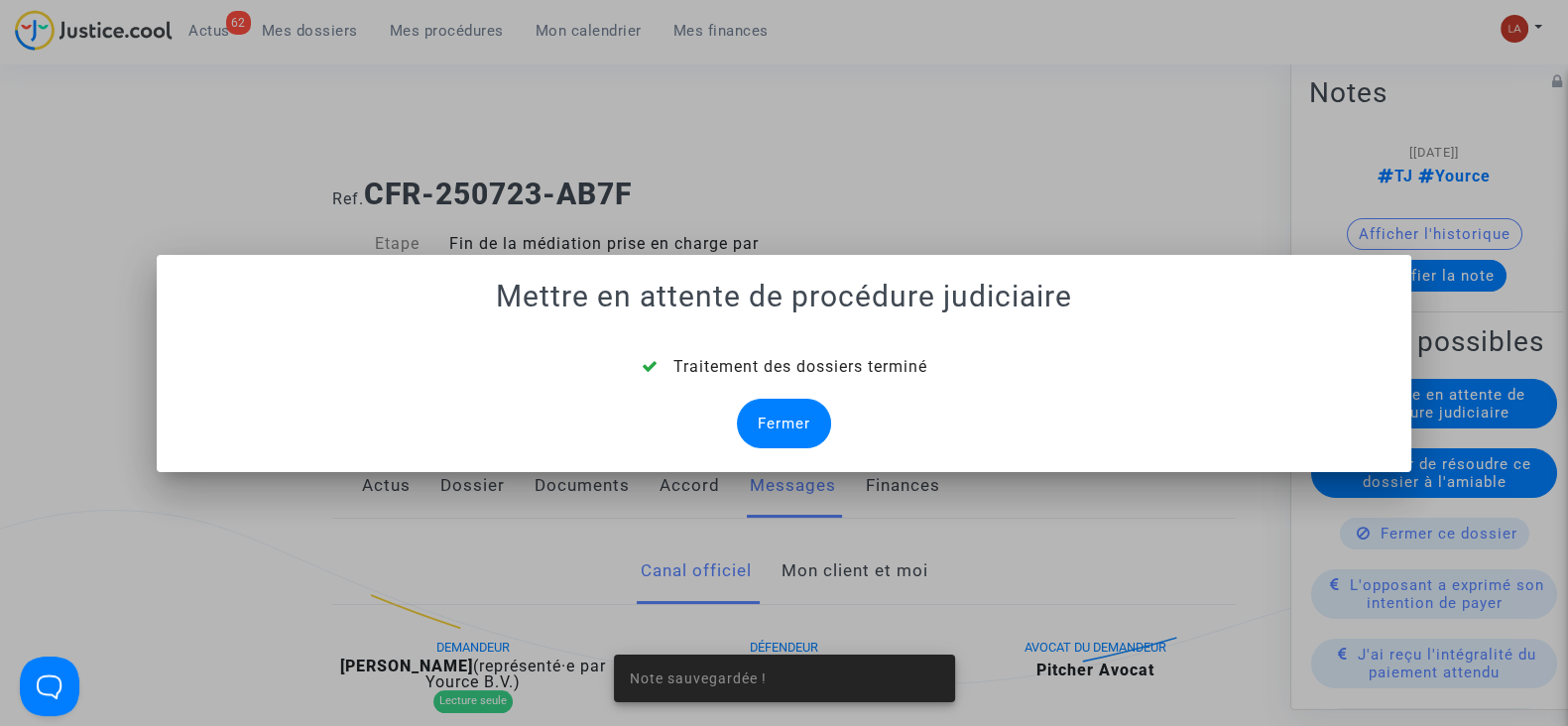
click at [789, 417] on div "Fermer" at bounding box center [784, 423] width 94 height 50
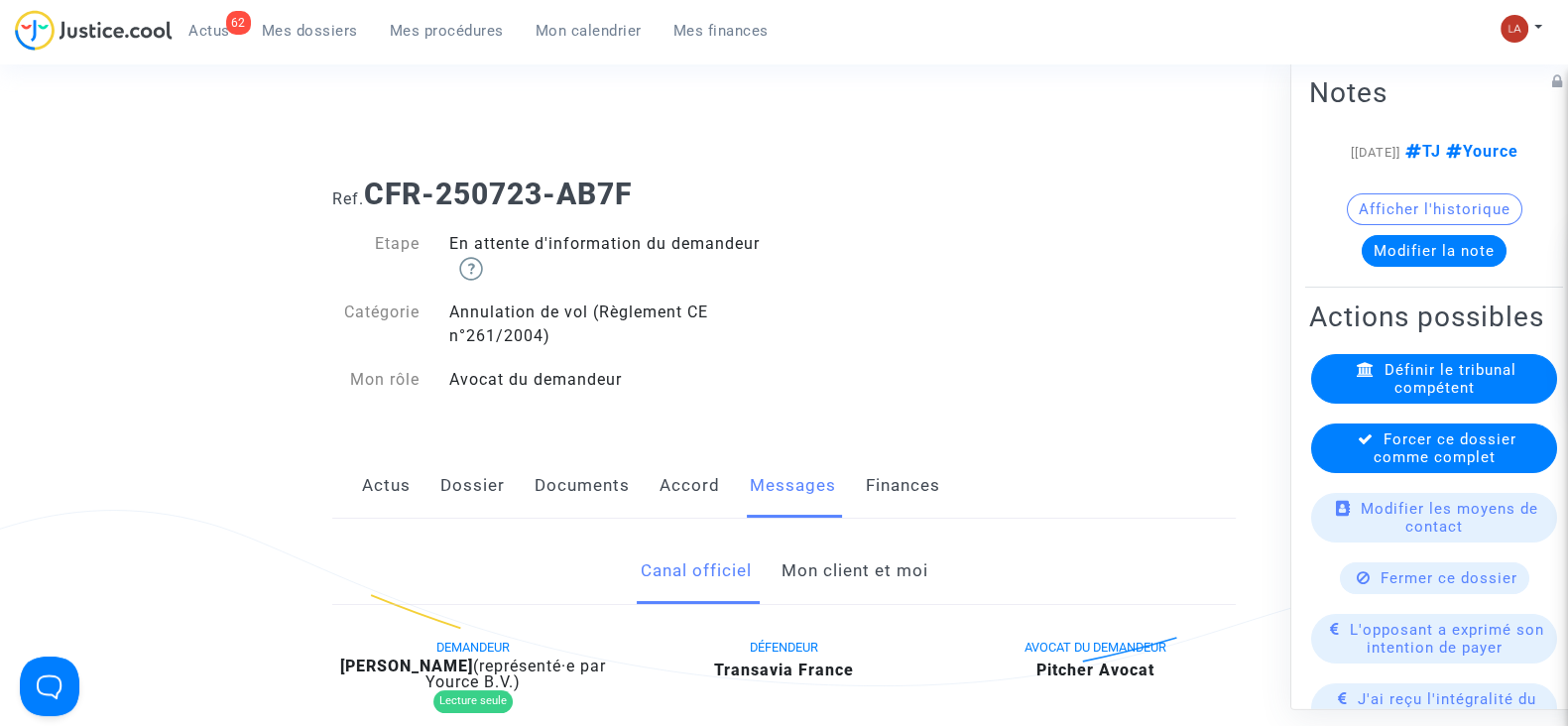
click at [1334, 473] on div "Forcer ce dossier comme complet" at bounding box center [1435, 448] width 246 height 50
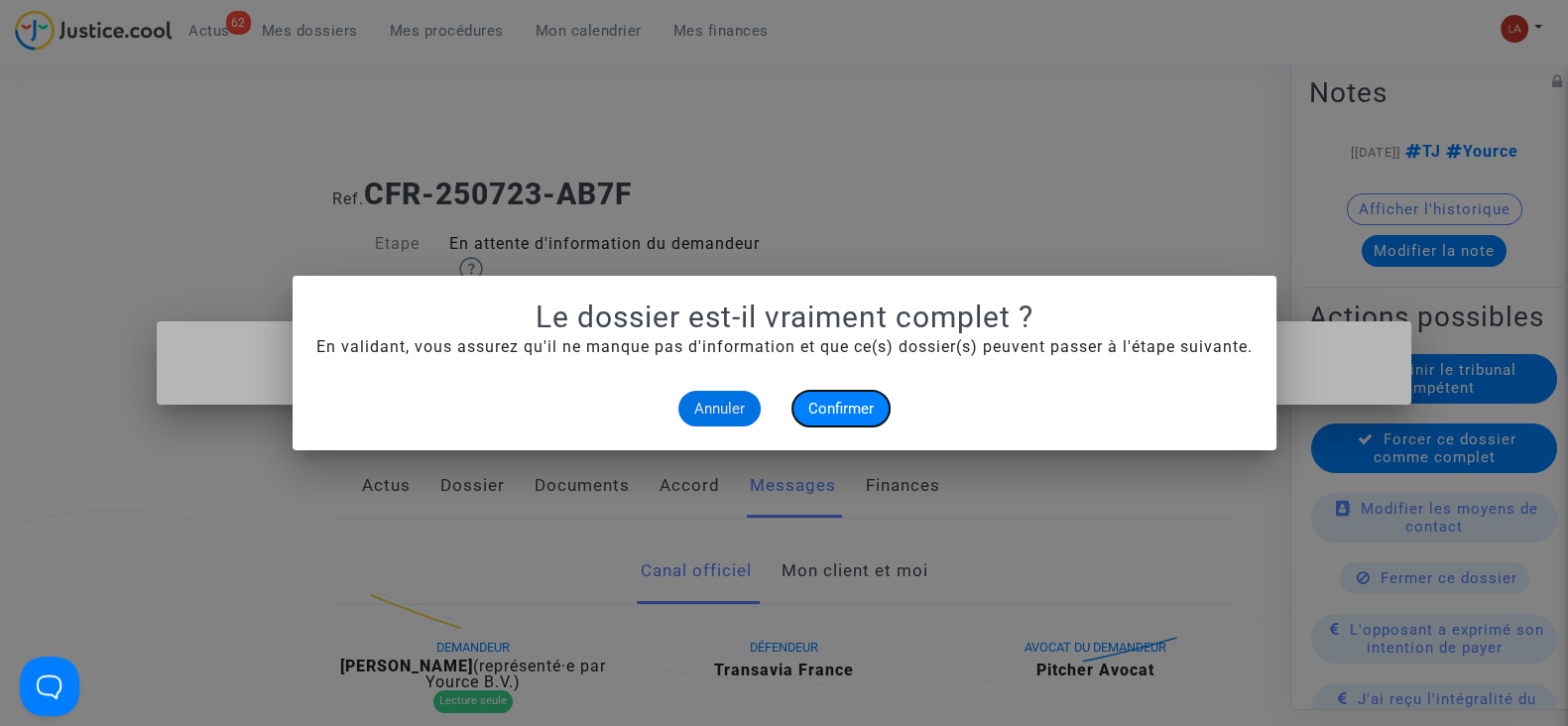
click at [859, 412] on span "Confirmer" at bounding box center [842, 408] width 66 height 18
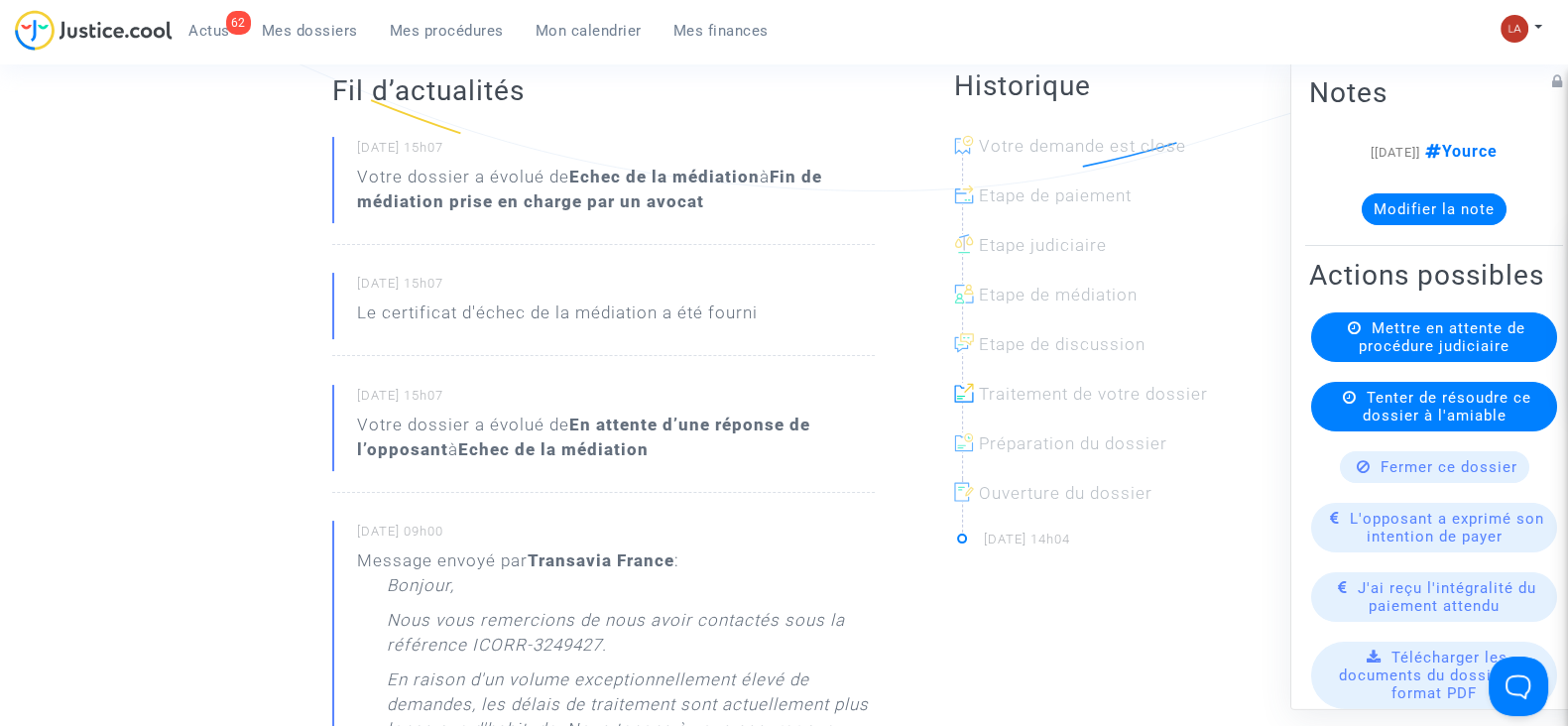
scroll to position [123, 0]
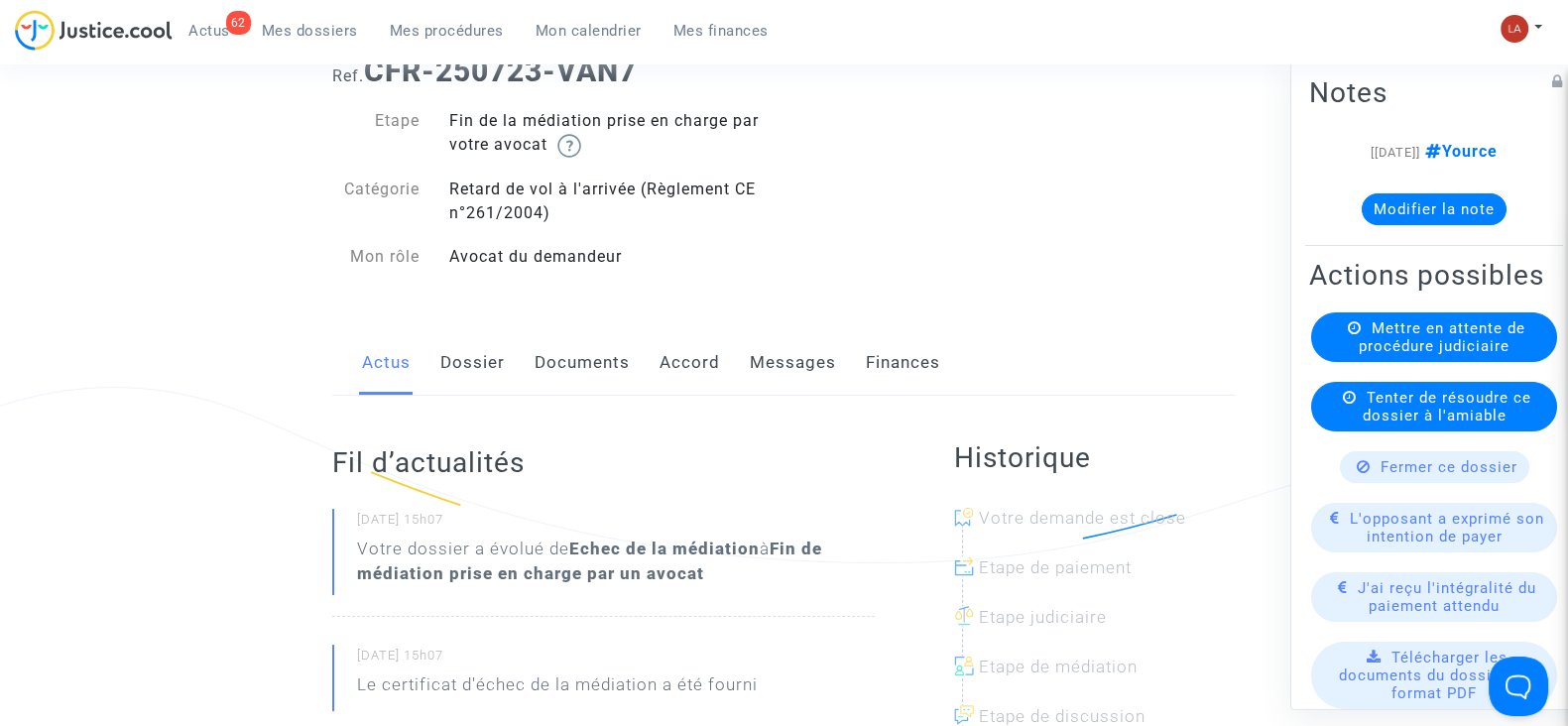
click at [804, 369] on link "Messages" at bounding box center [793, 363] width 86 height 66
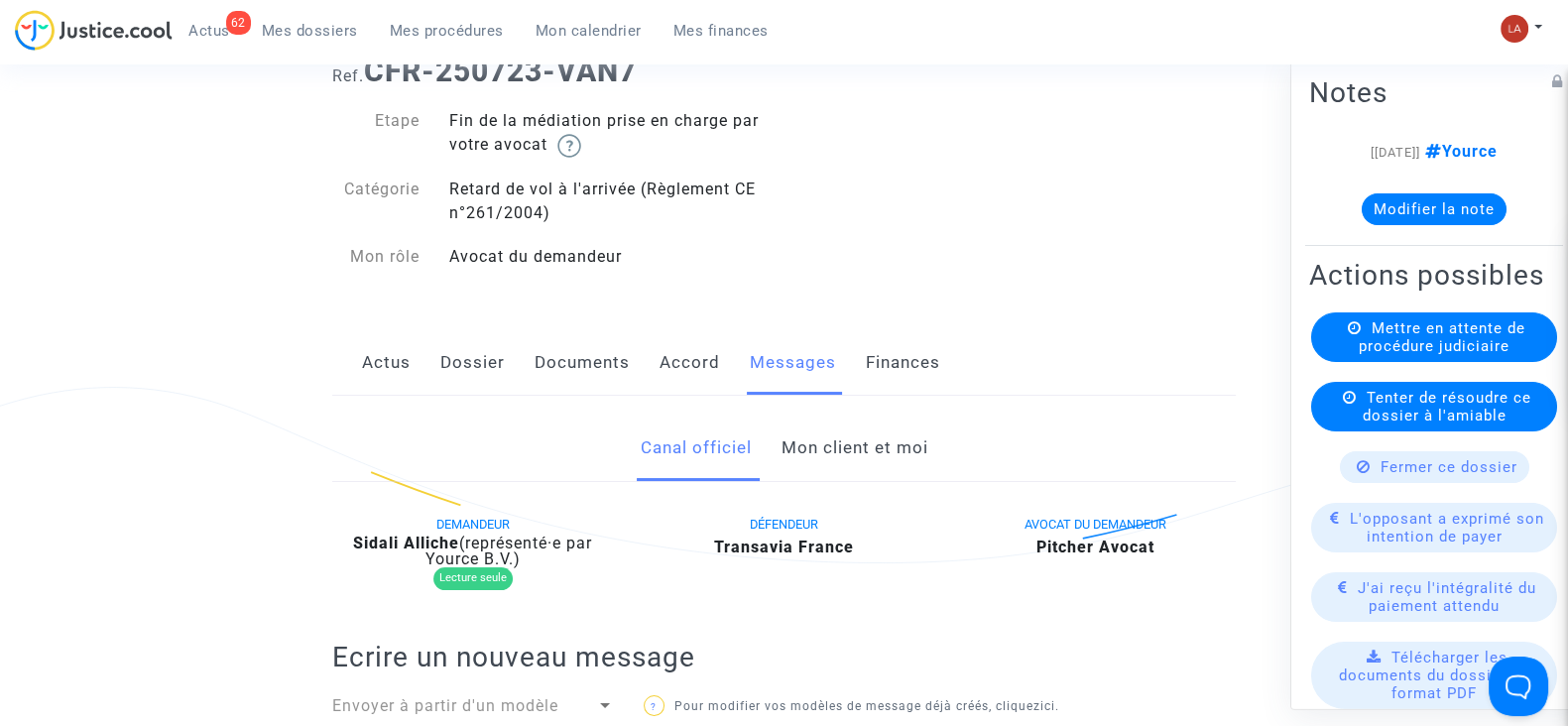
click at [814, 452] on link "Mon client et moi" at bounding box center [855, 448] width 147 height 66
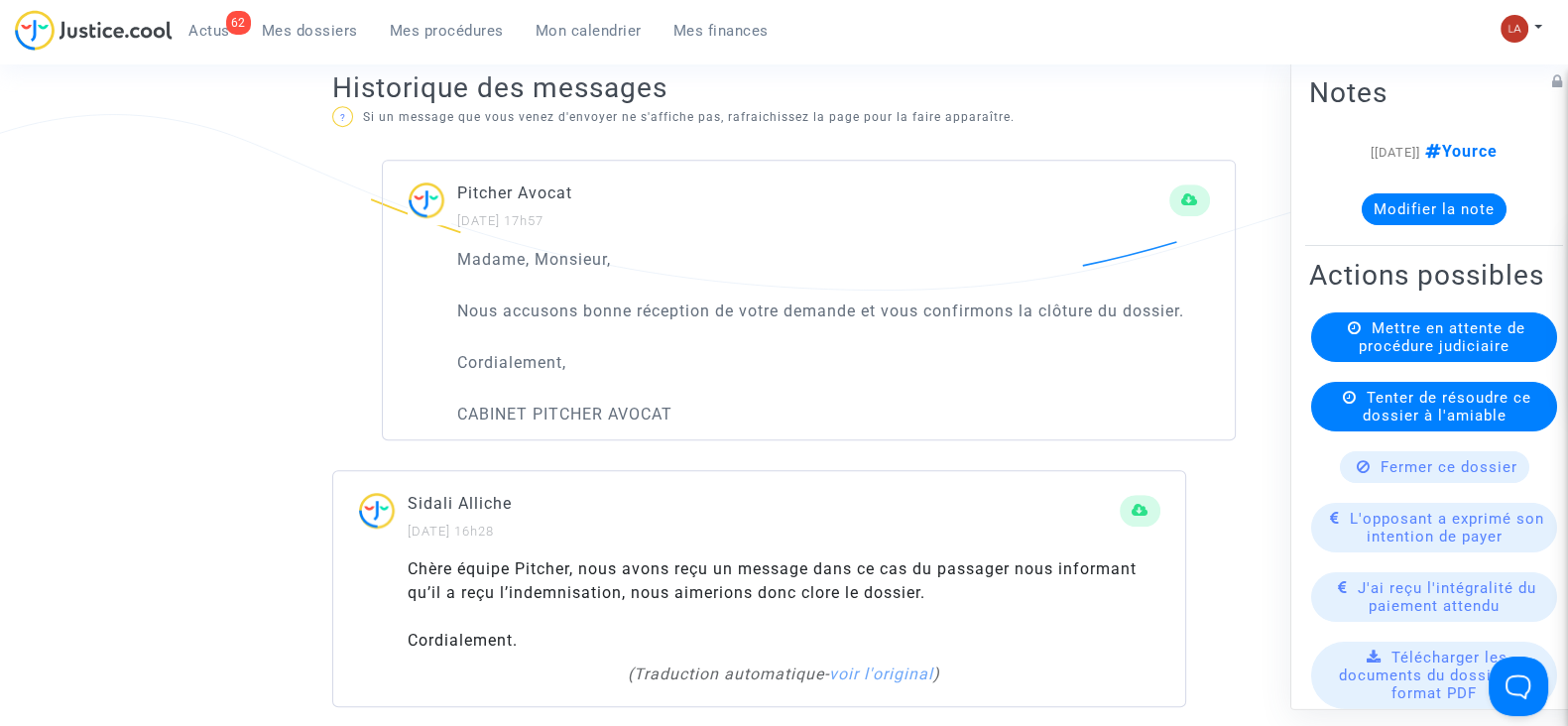
scroll to position [1364, 0]
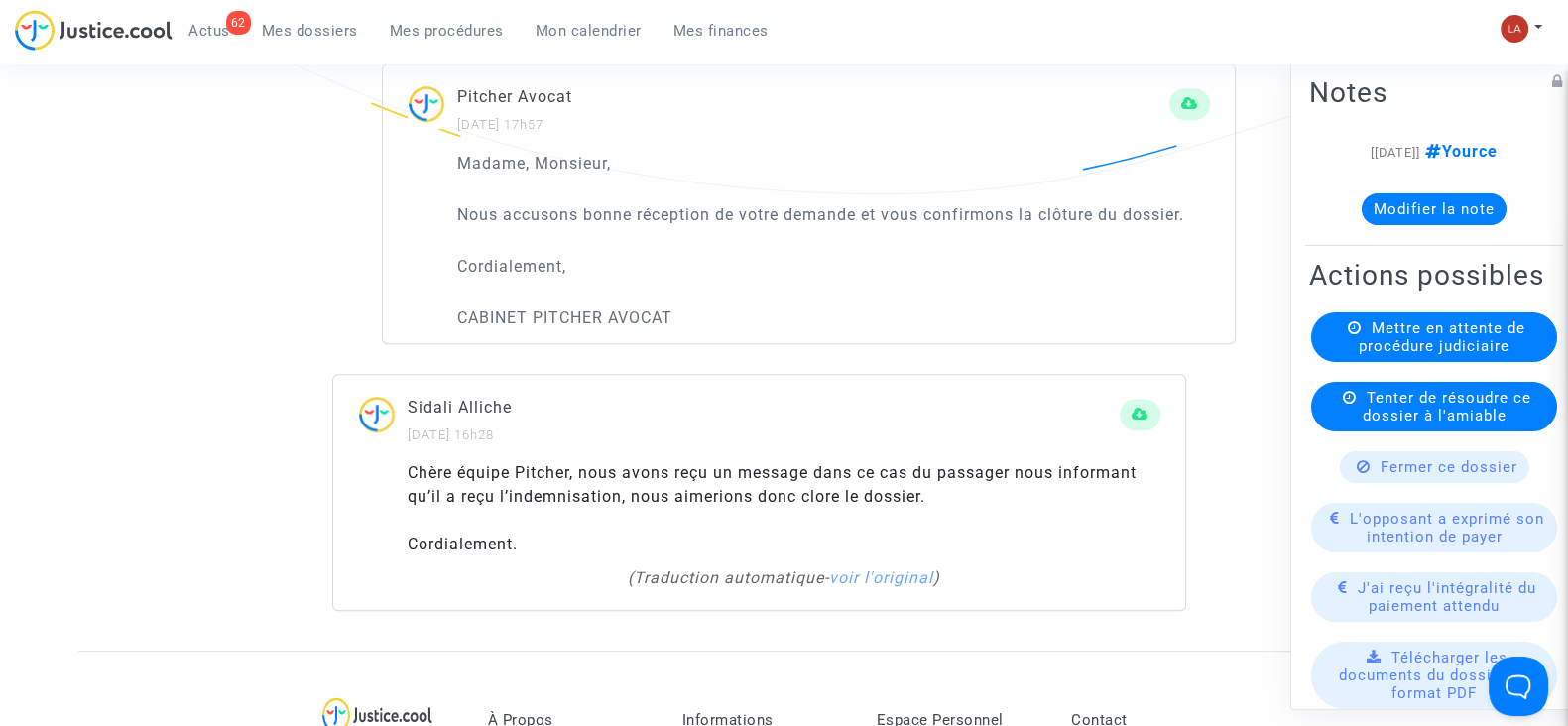
click at [1357, 474] on icon at bounding box center [1364, 466] width 14 height 15
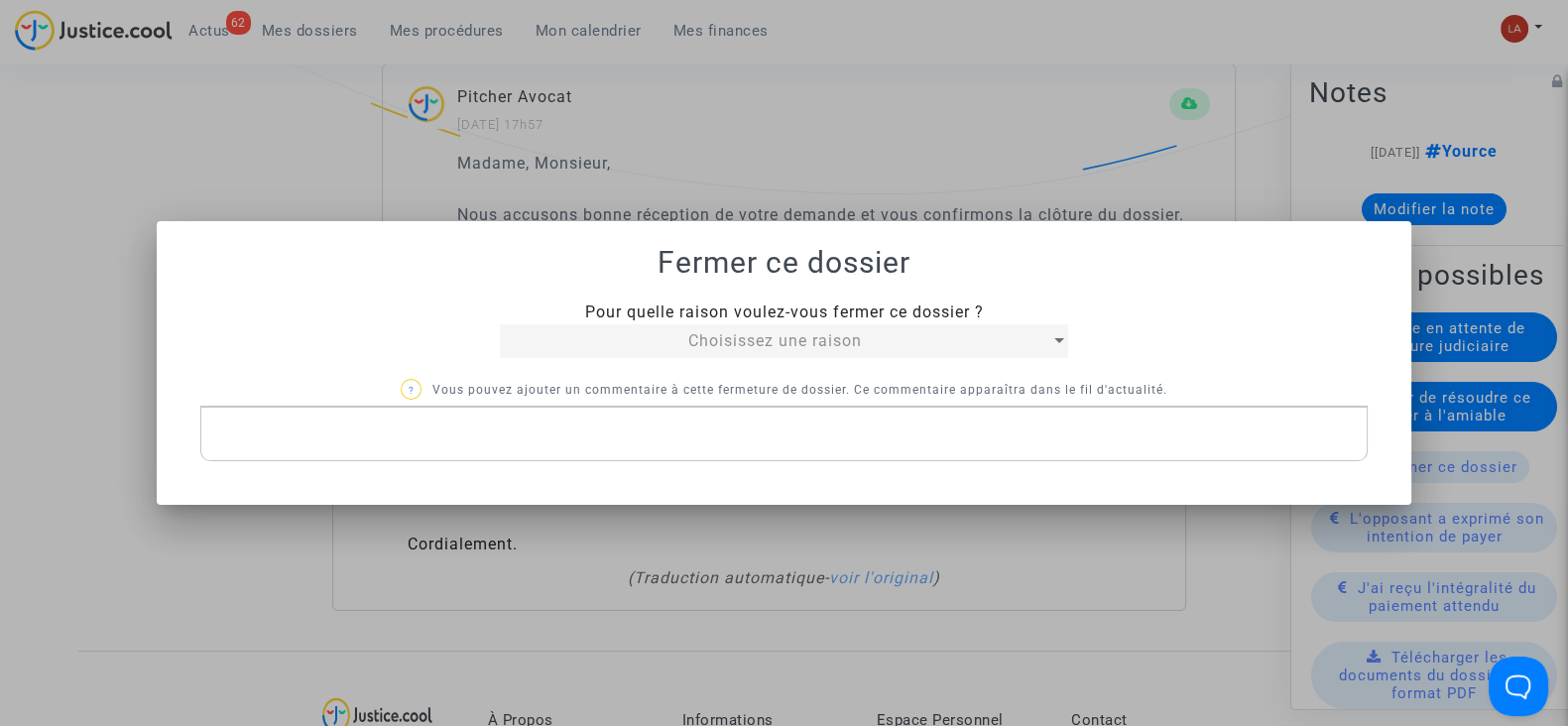
scroll to position [0, 0]
click at [713, 334] on span "Choisissez une raison" at bounding box center [775, 340] width 174 height 19
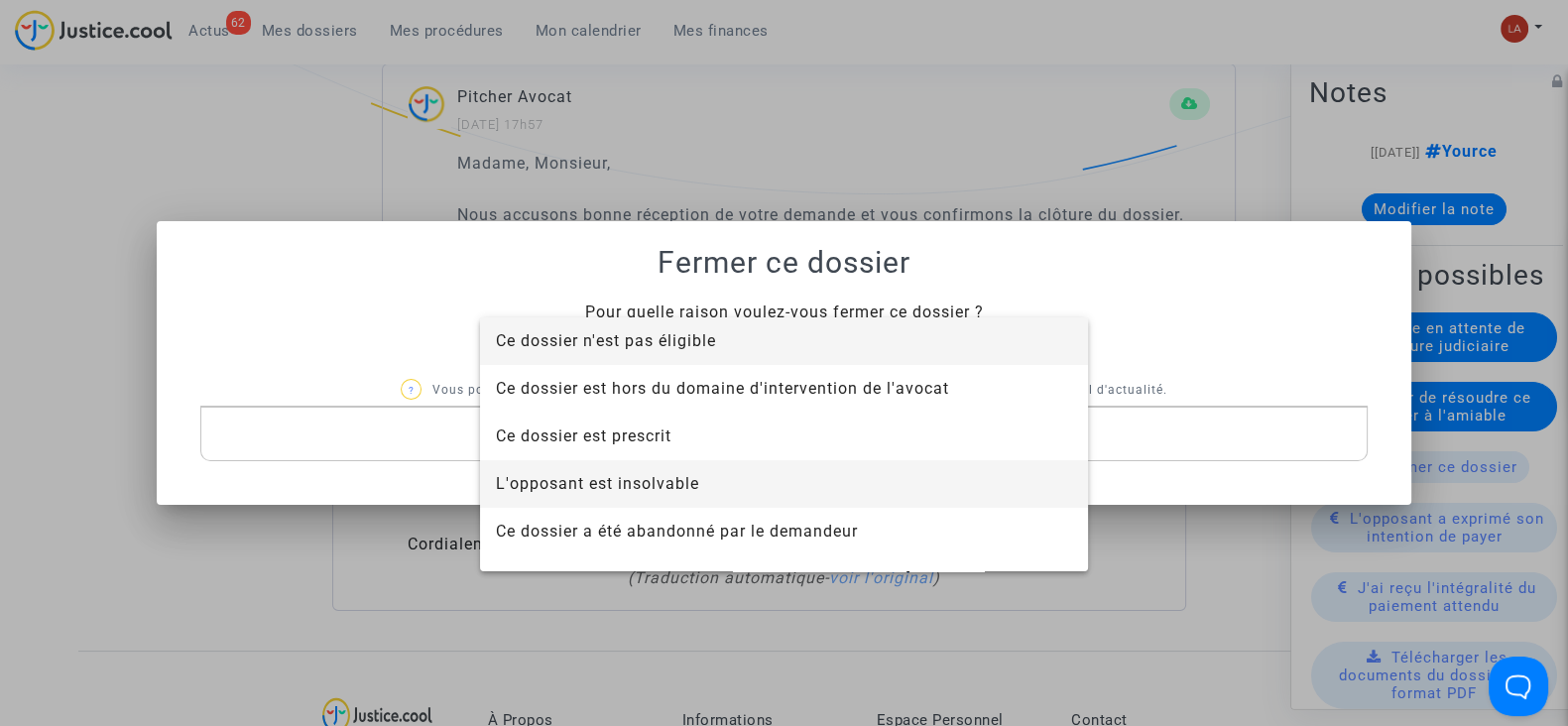
scroll to position [127, 0]
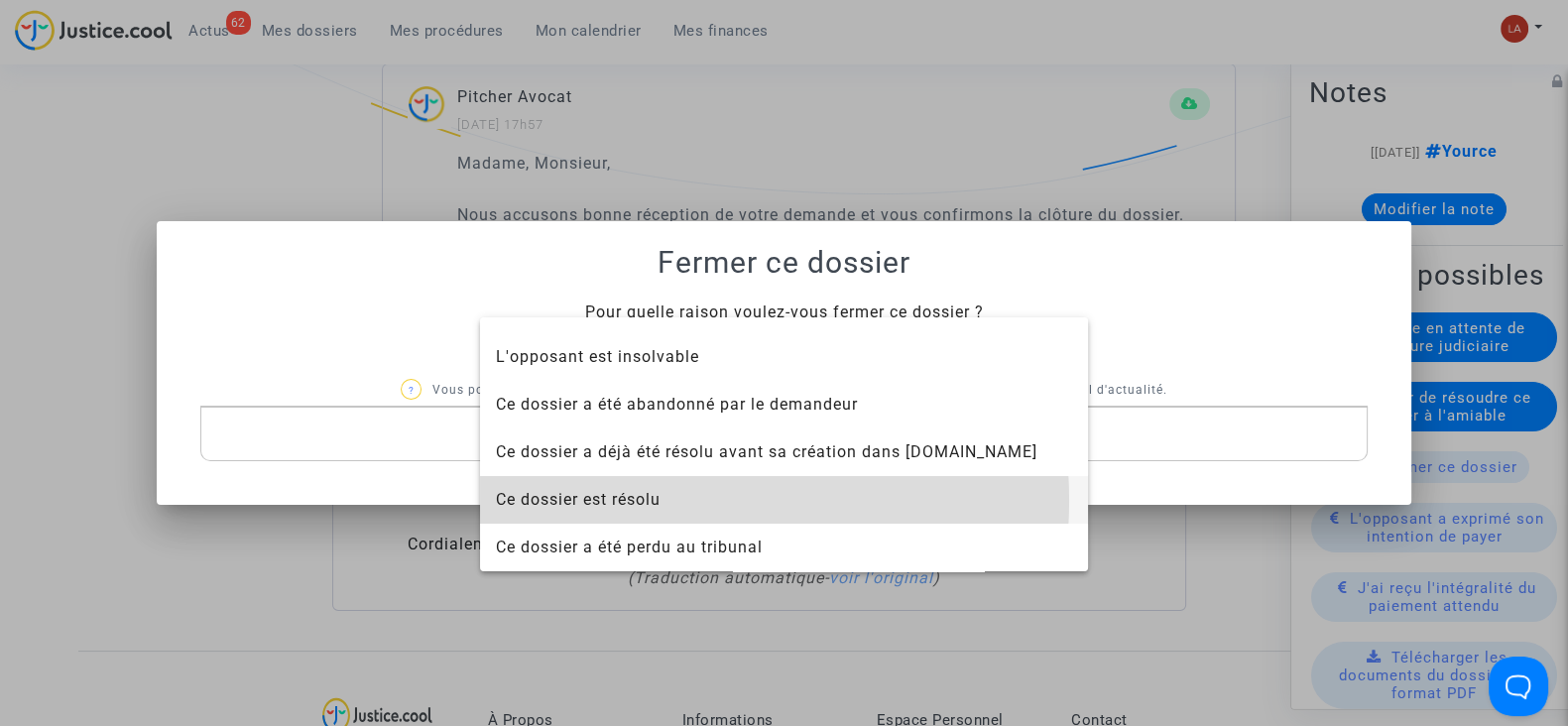
click at [670, 500] on span "Ce dossier est résolu" at bounding box center [784, 500] width 576 height 48
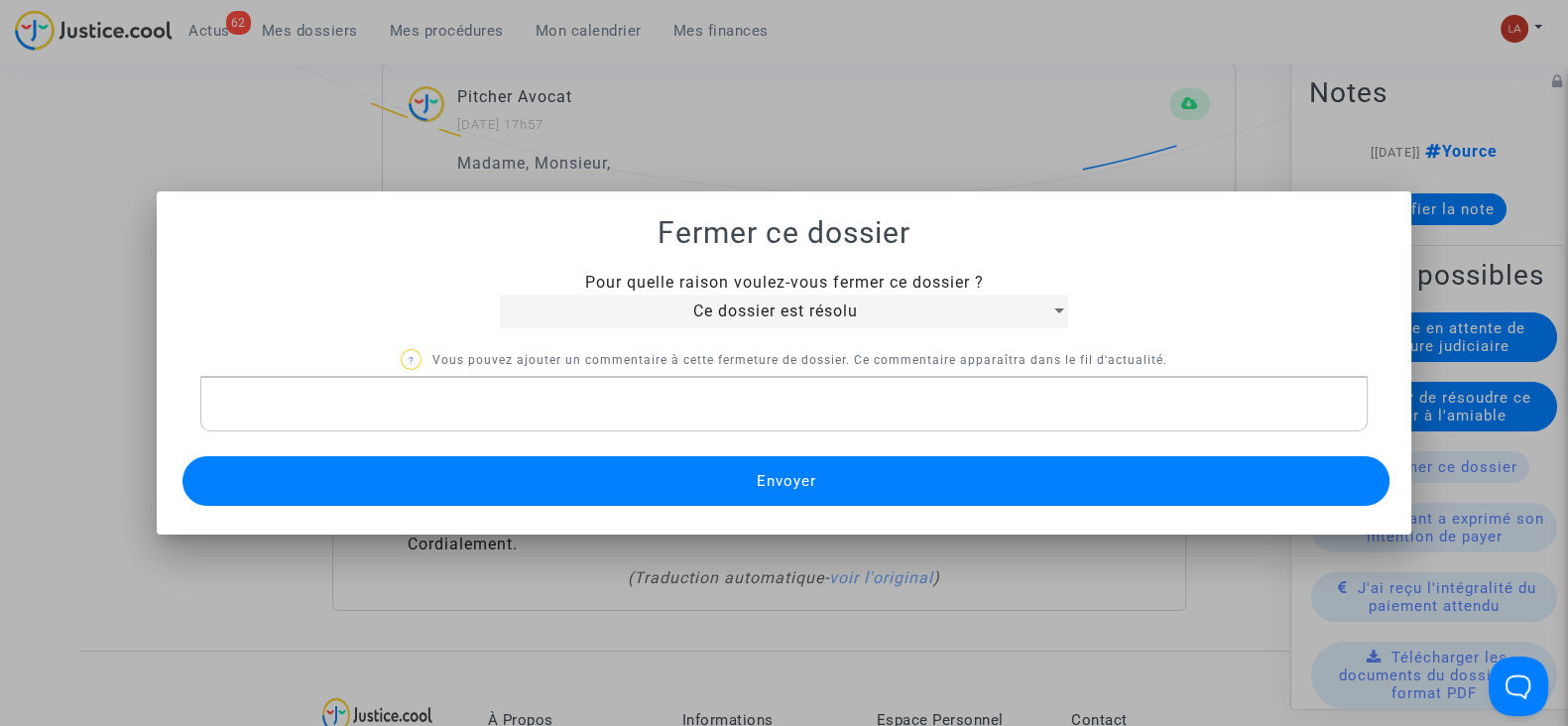
click at [706, 490] on button "Envoyer" at bounding box center [786, 481] width 1207 height 50
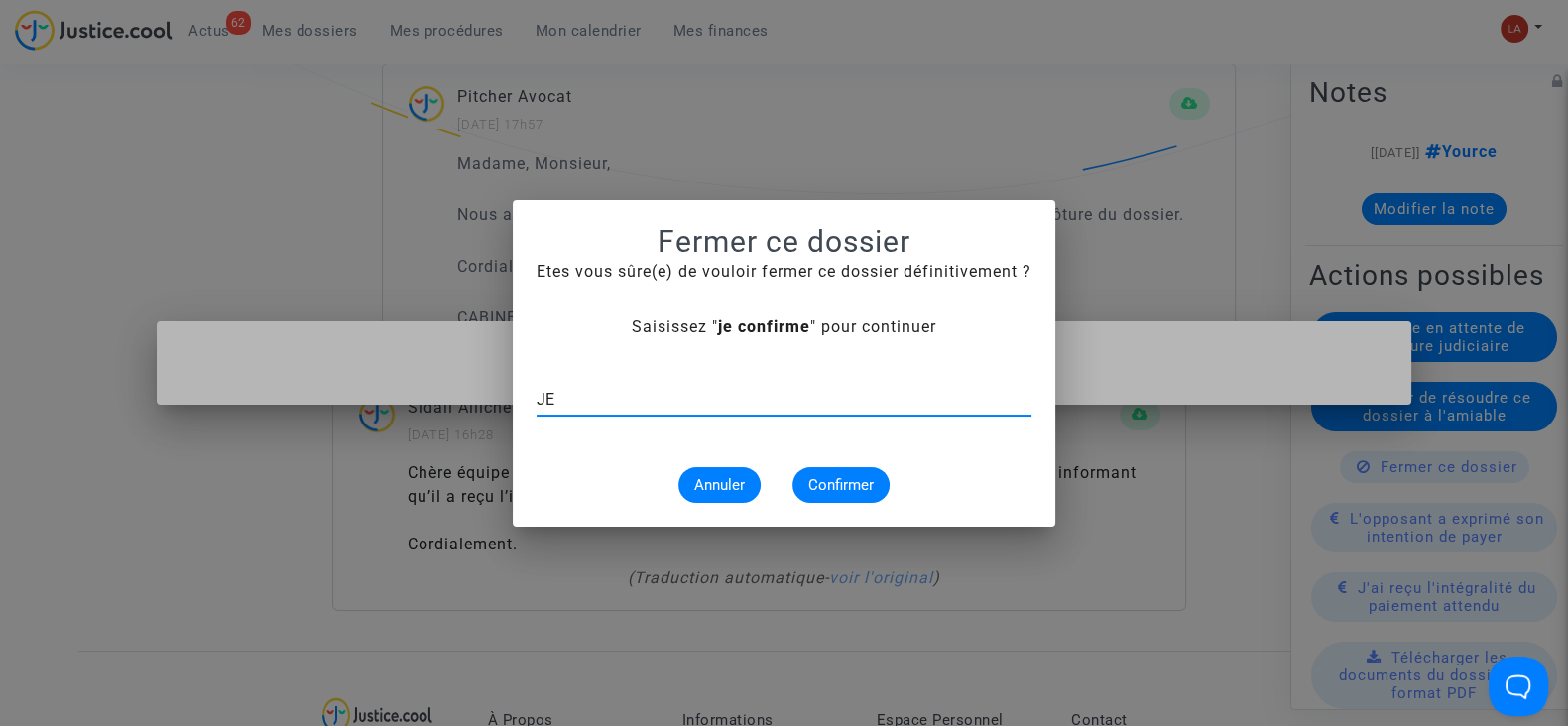
type input "J"
type input "je confirme"
click at [860, 472] on button "Confirmer" at bounding box center [842, 485] width 97 height 36
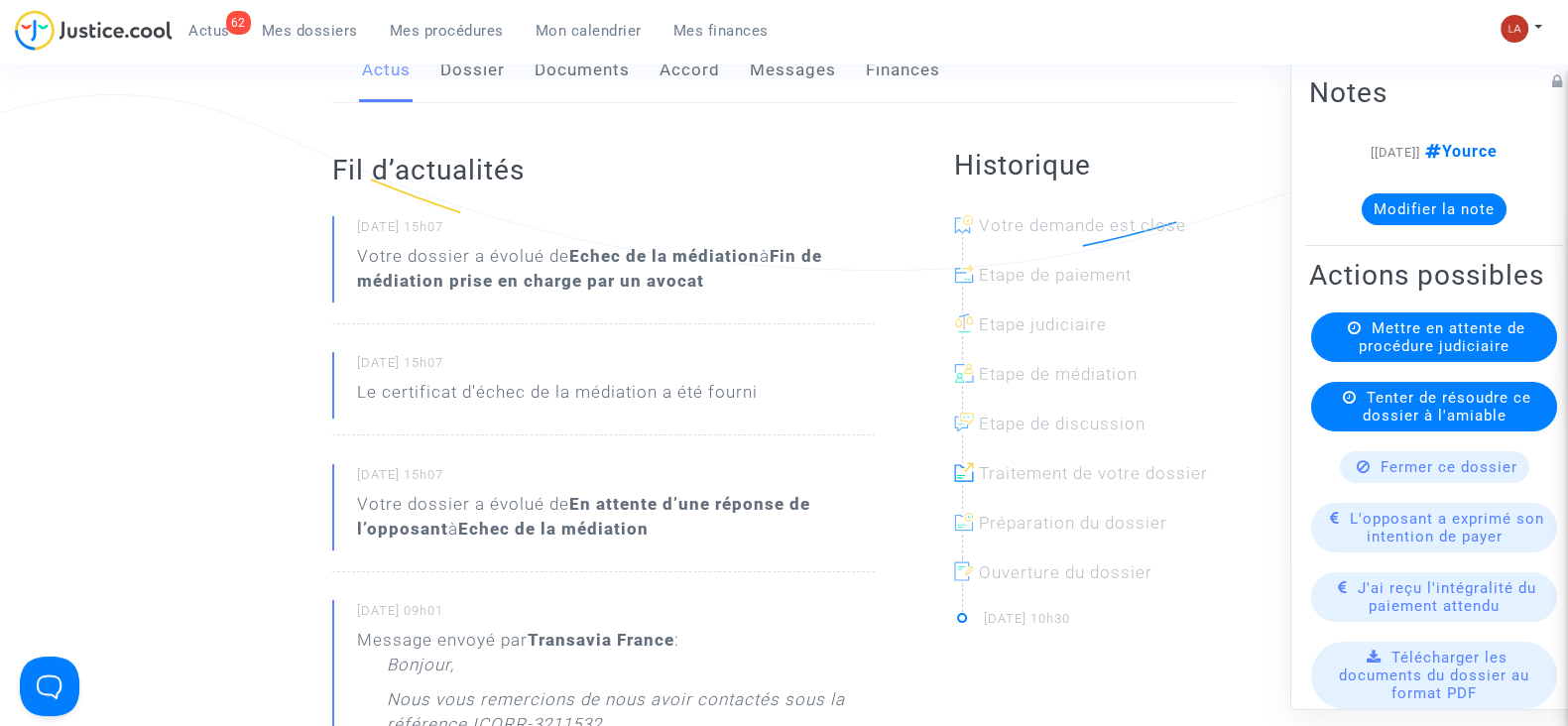
scroll to position [247, 0]
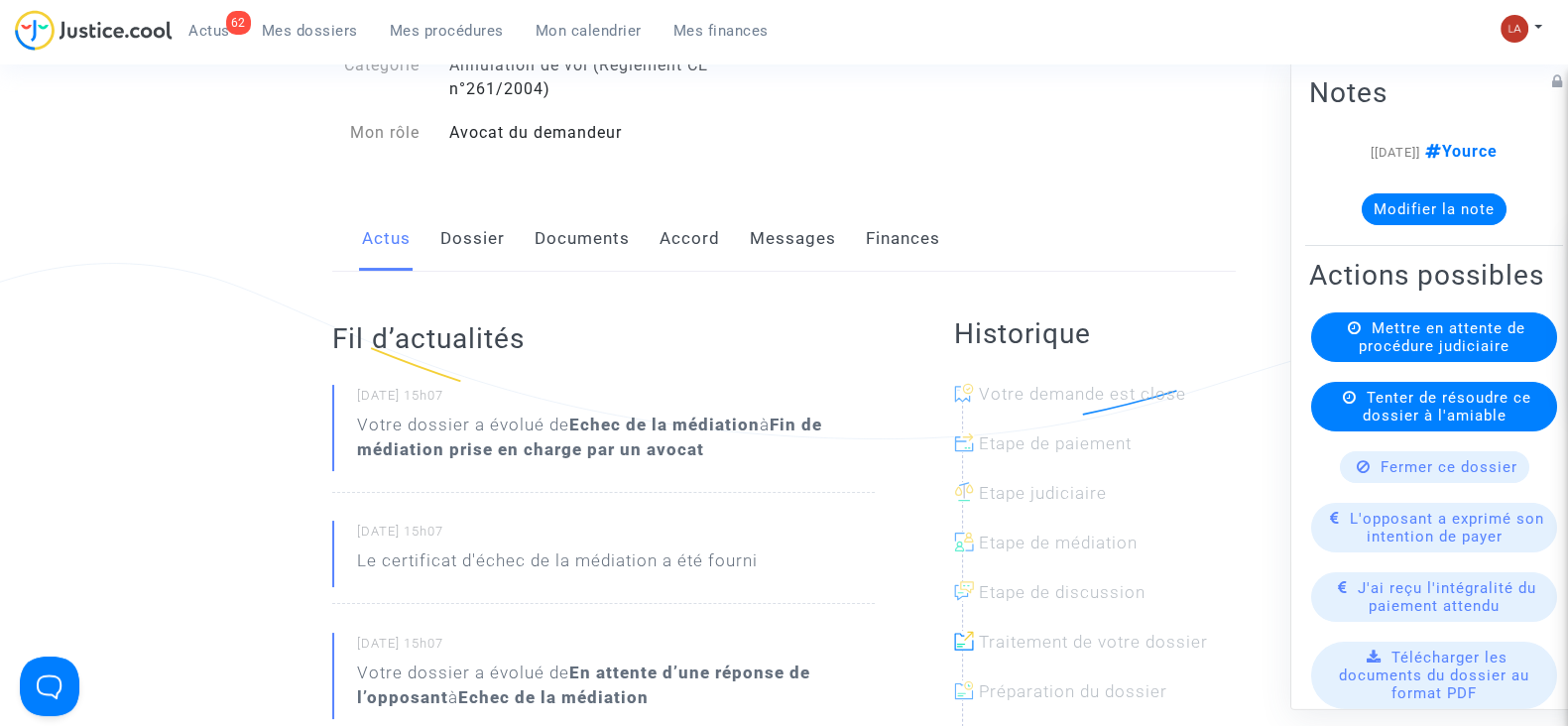
click at [786, 236] on link "Messages" at bounding box center [793, 239] width 86 height 66
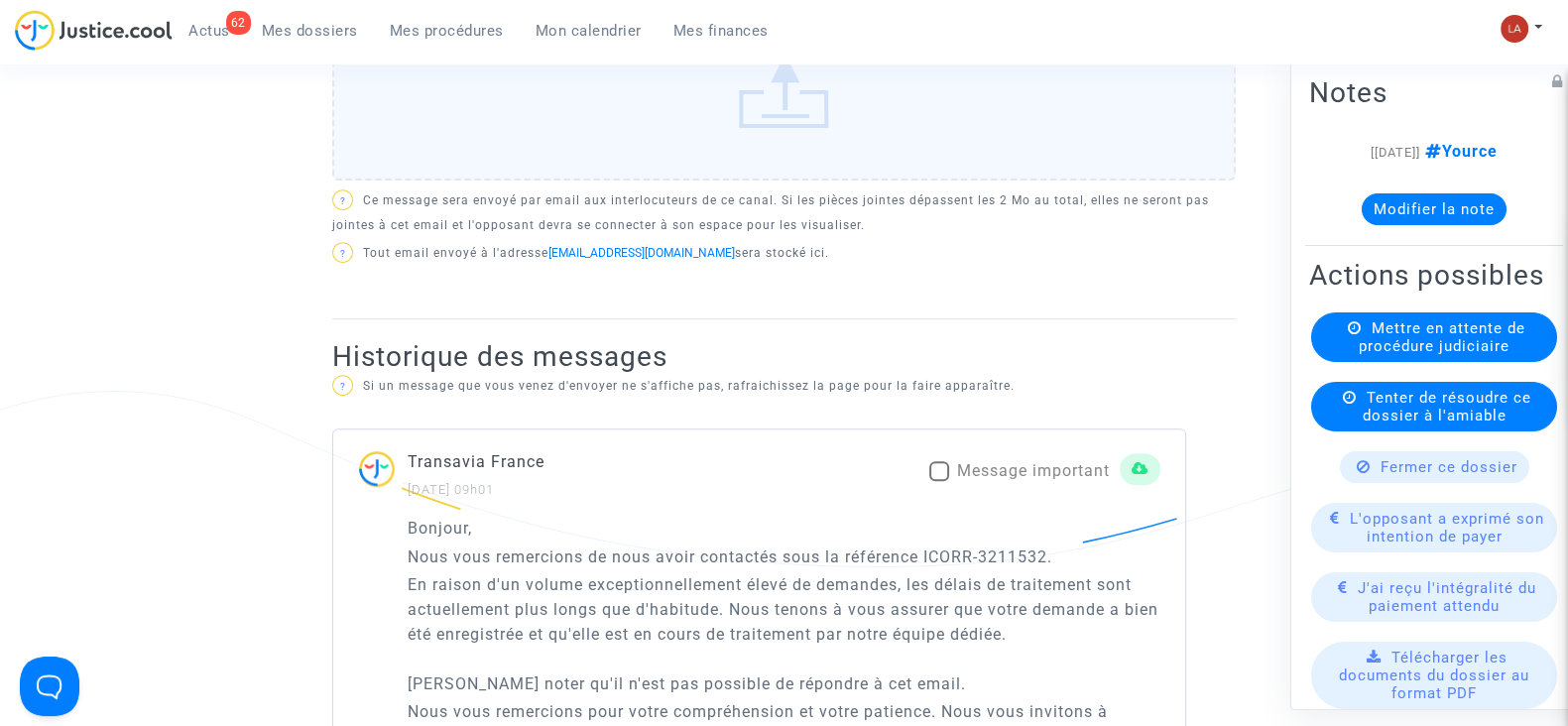
click at [1008, 463] on span "Message important" at bounding box center [1033, 470] width 153 height 19
click at [939, 481] on input "Message important" at bounding box center [938, 481] width 1 height 1
checkbox input "true"
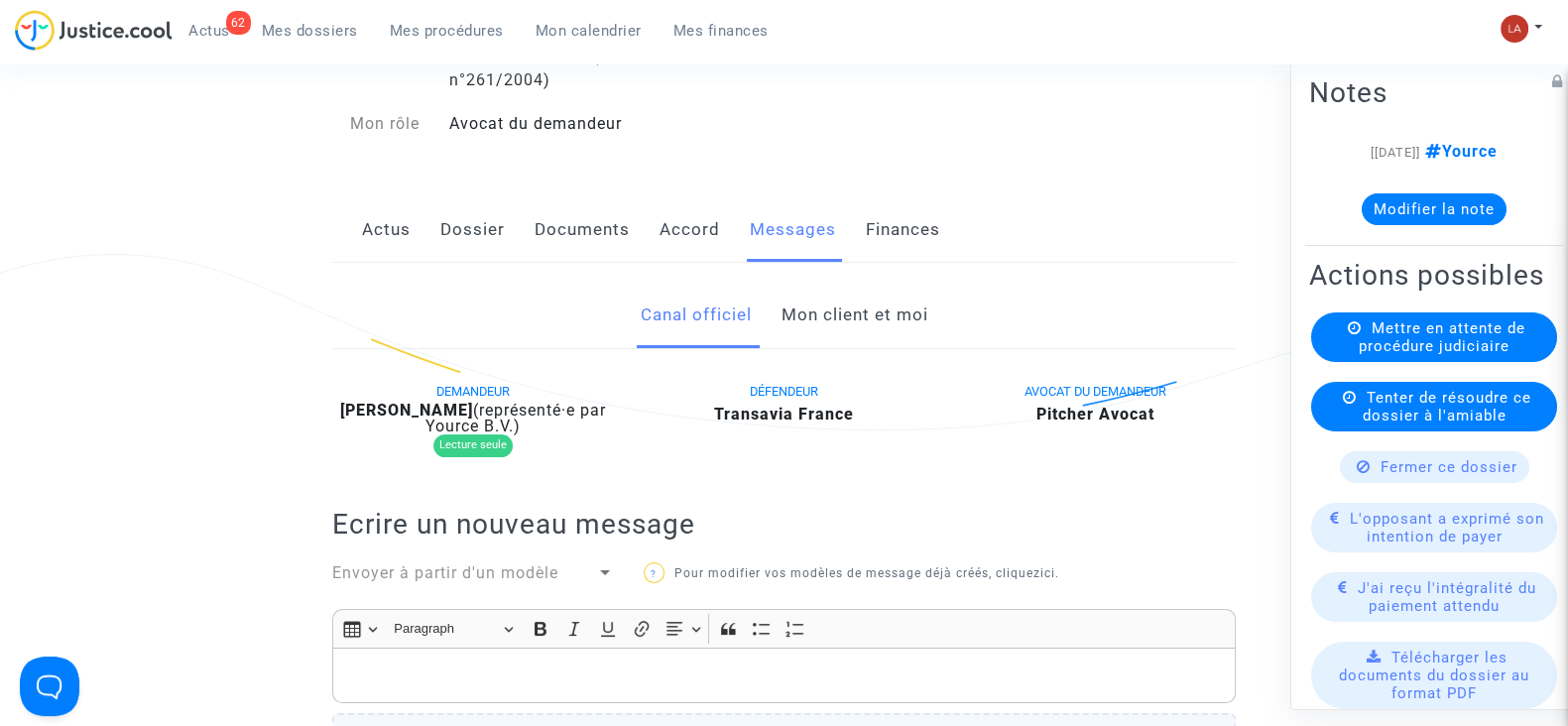
scroll to position [247, 0]
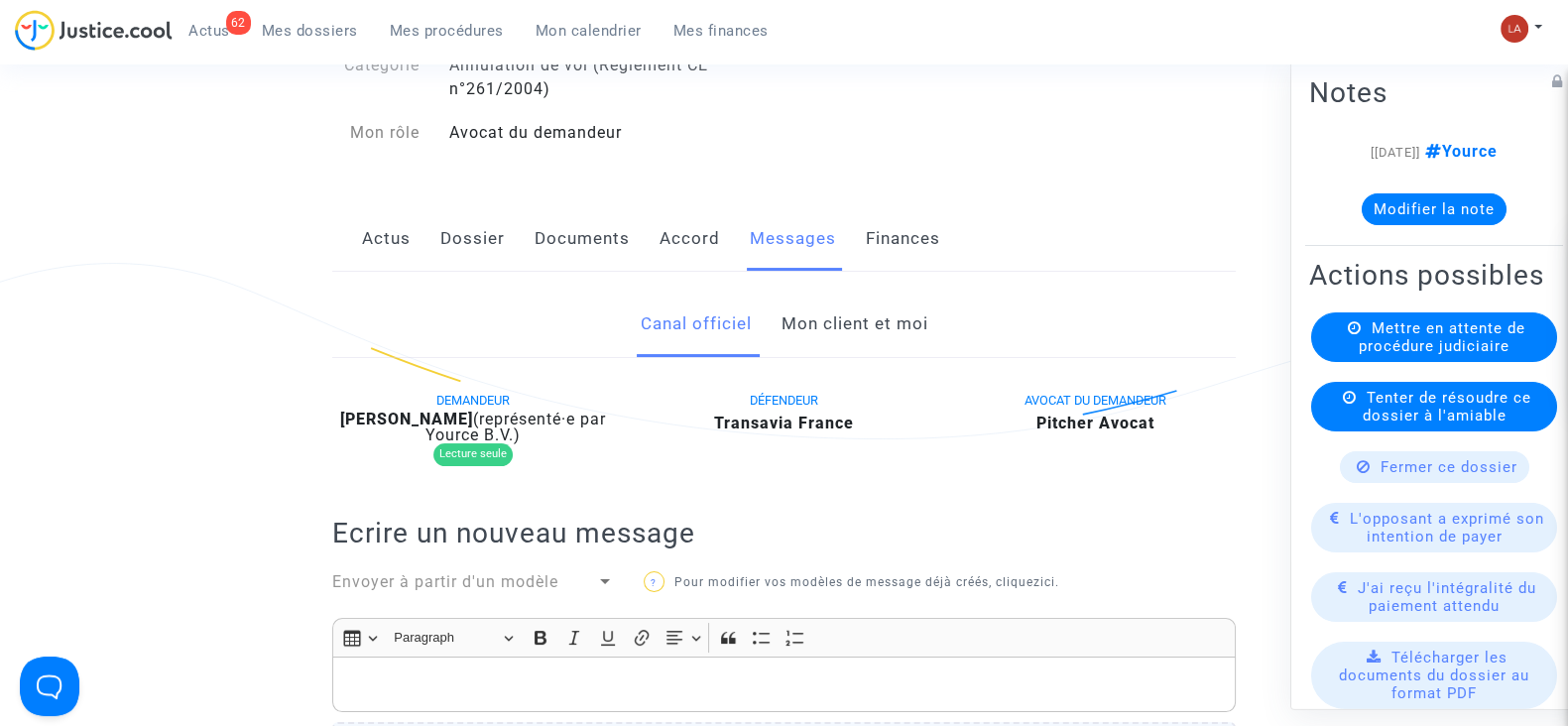
click at [473, 418] on b "[PERSON_NAME]" at bounding box center [406, 418] width 133 height 19
copy div "[PERSON_NAME]"
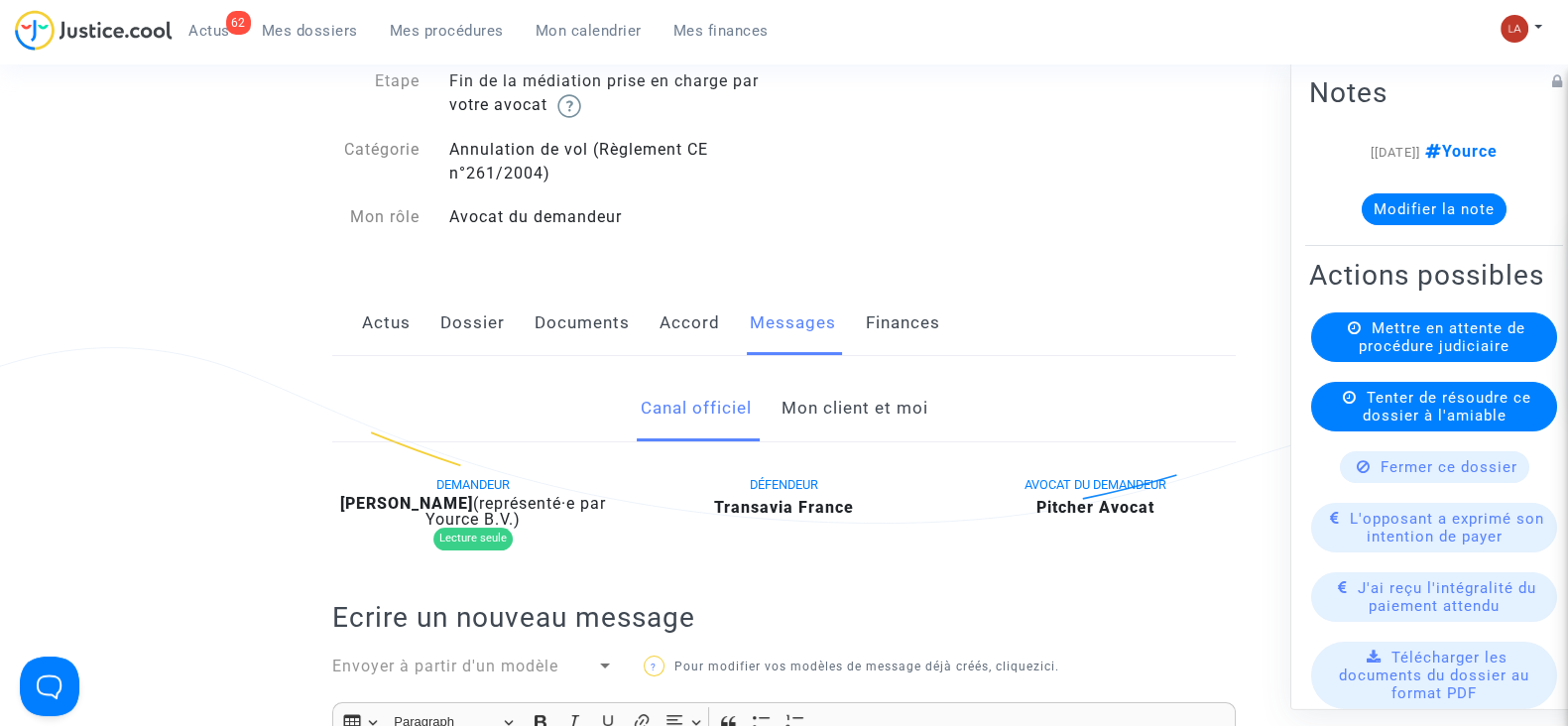
scroll to position [123, 0]
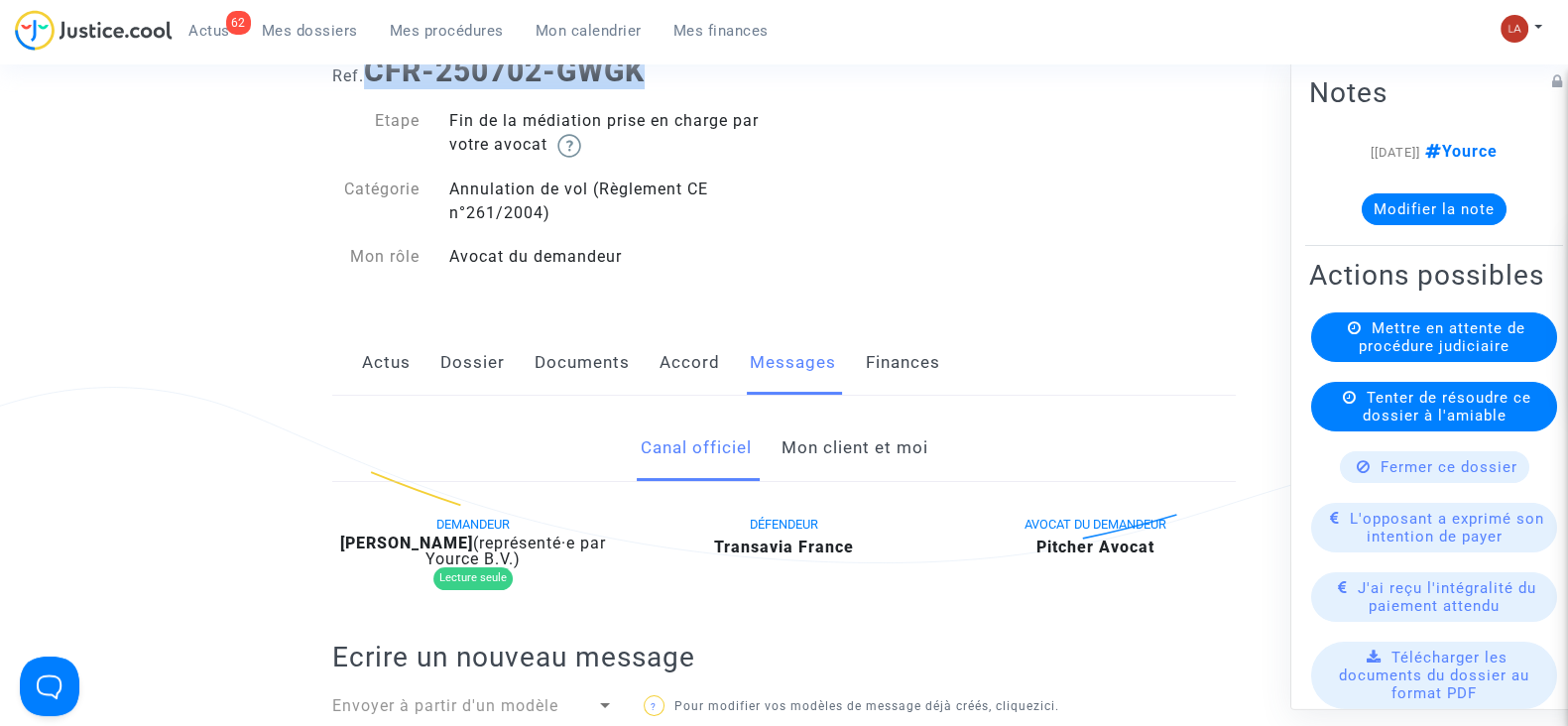
drag, startPoint x: 680, startPoint y: 81, endPoint x: 372, endPoint y: 78, distance: 308.0
click at [372, 78] on h1 "Ref. CFR-250702-GWGK" at bounding box center [783, 72] width 903 height 36
copy b "CFR-250702-GWGK"
click at [1461, 210] on button "Modifier la note" at bounding box center [1435, 210] width 145 height 32
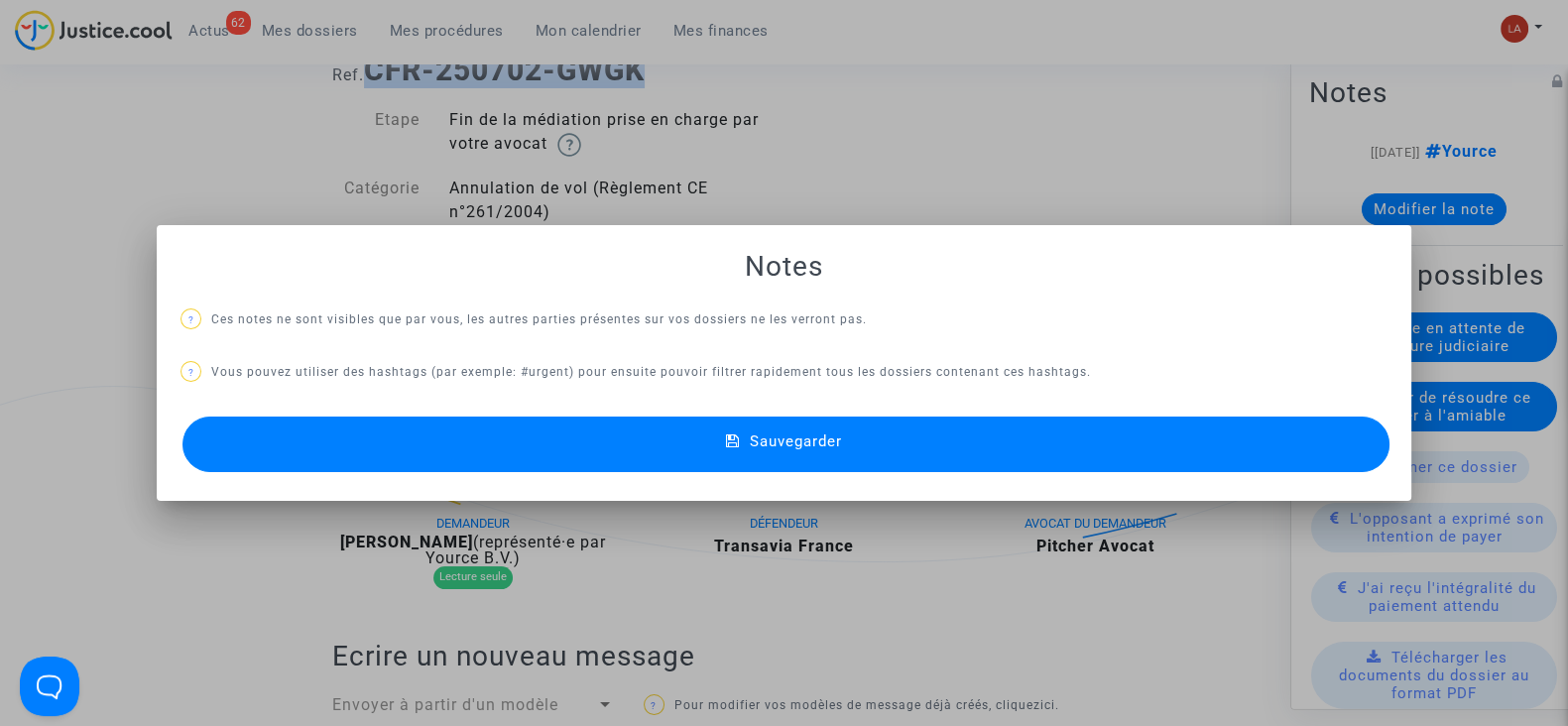
scroll to position [0, 0]
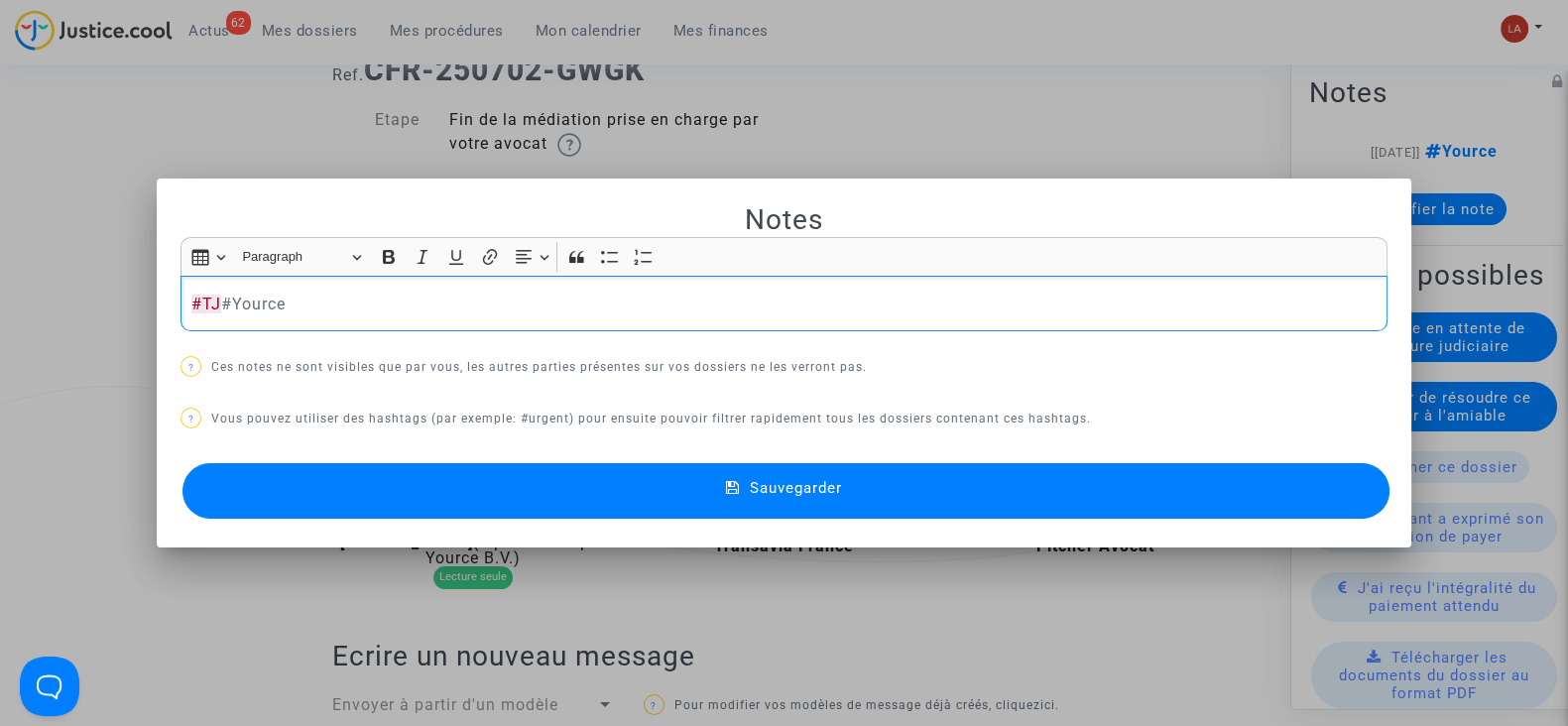
click at [1242, 505] on button "Sauvegarder" at bounding box center [786, 491] width 1207 height 56
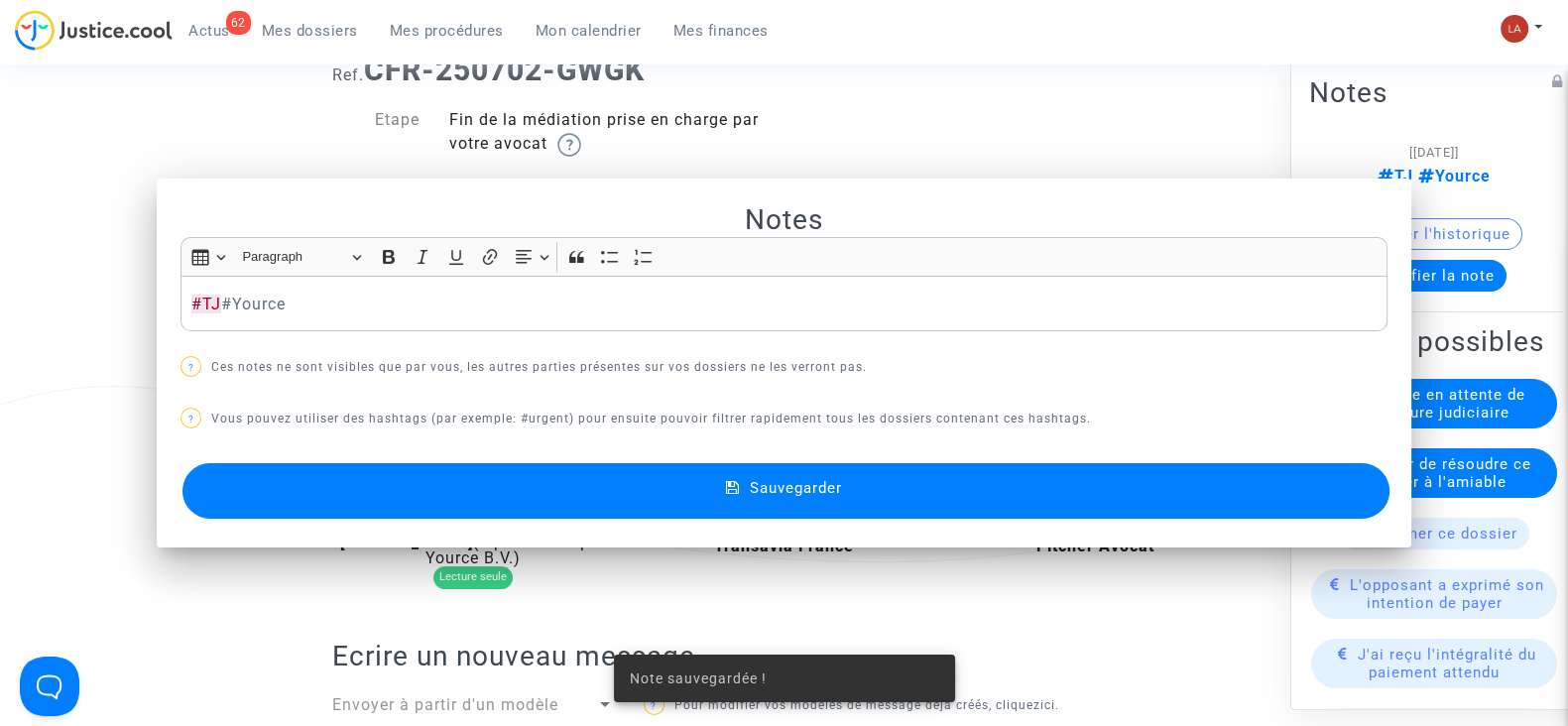
scroll to position [123, 0]
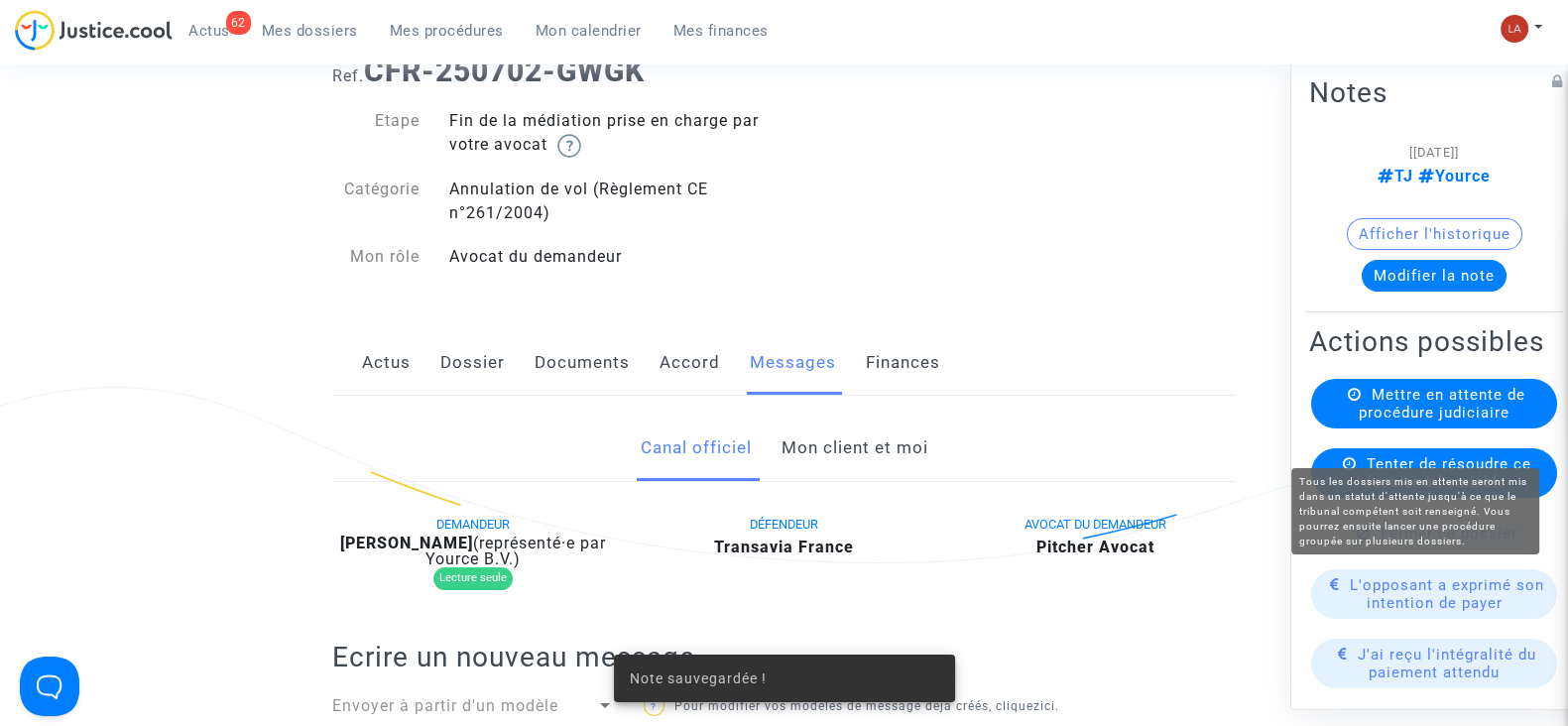
click at [1407, 421] on span "Mettre en attente de procédure judiciaire" at bounding box center [1443, 403] width 167 height 36
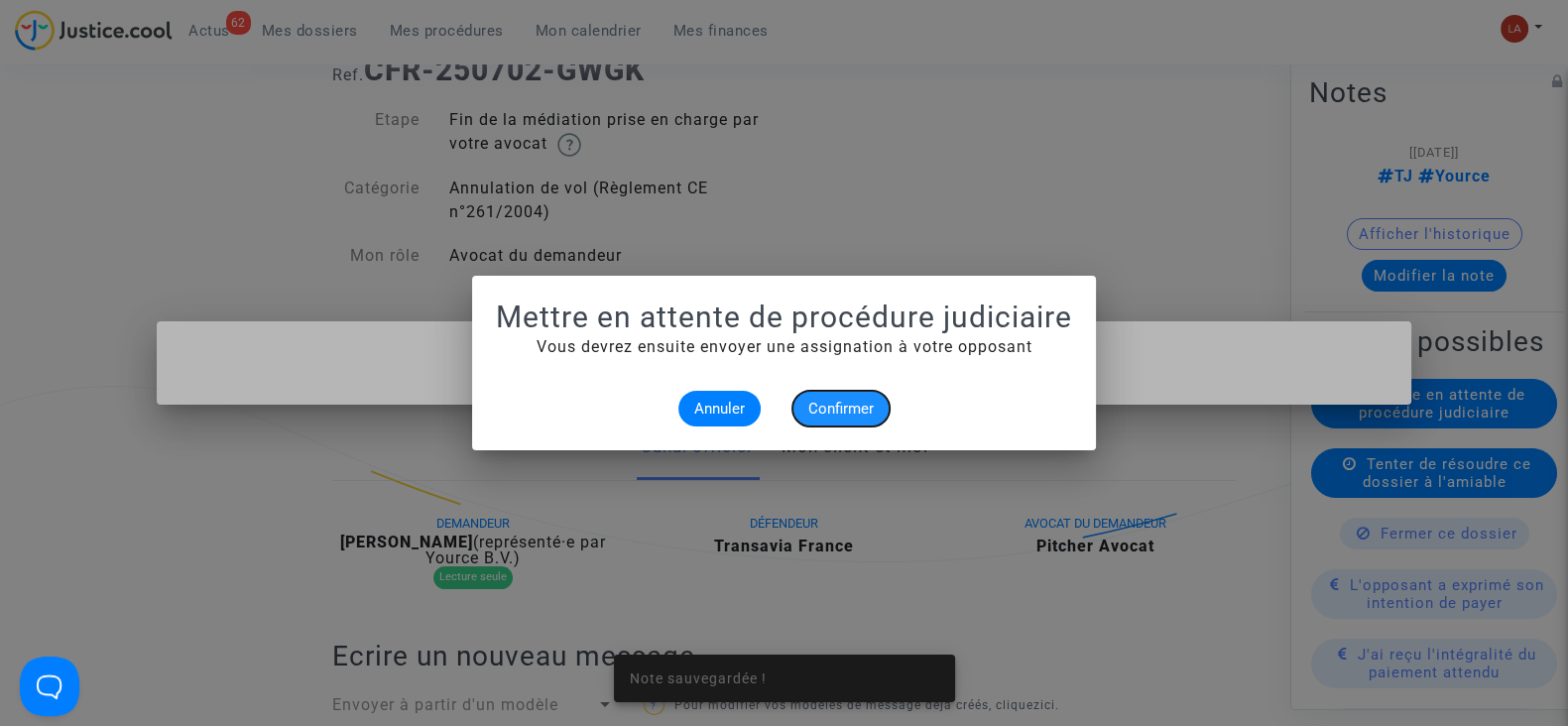
click at [823, 403] on span "Confirmer" at bounding box center [842, 408] width 66 height 18
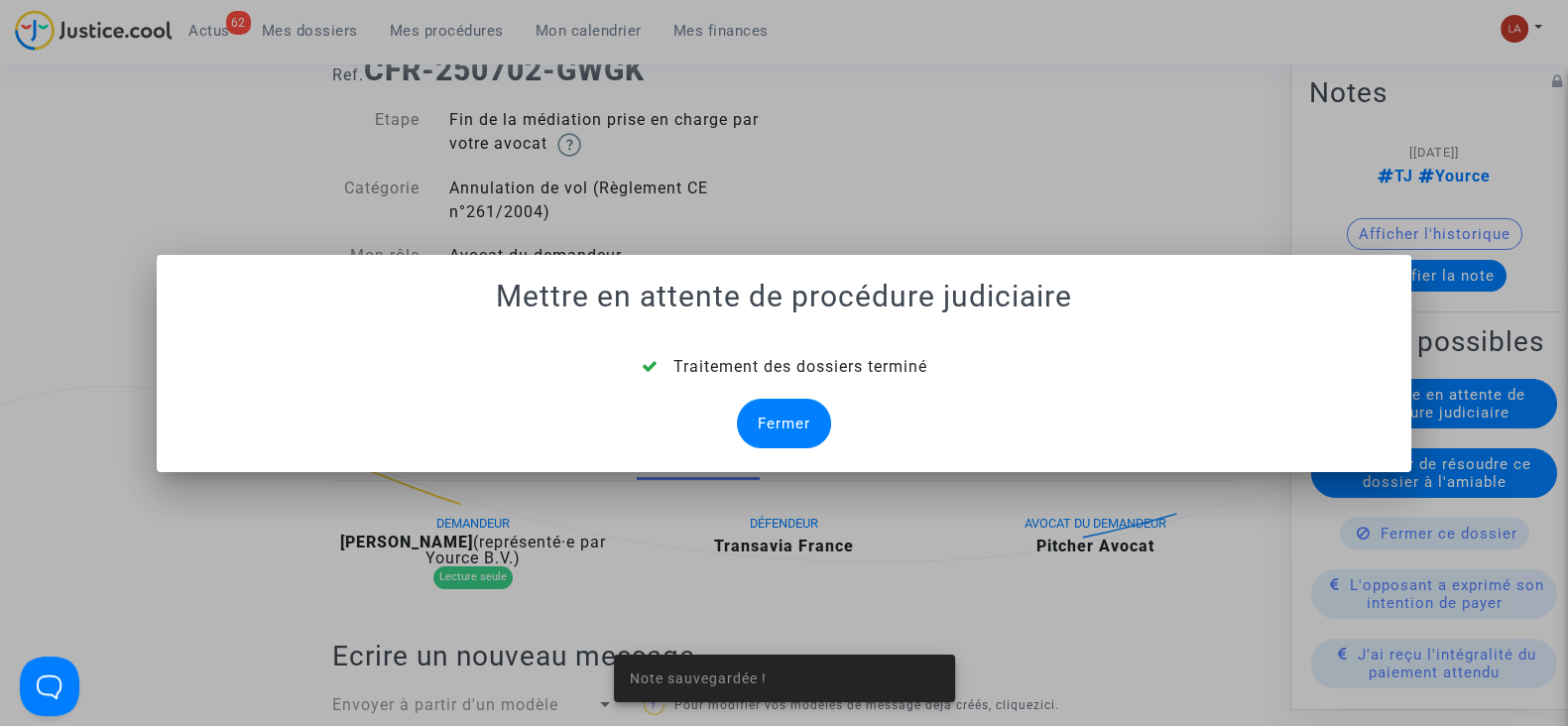
click at [765, 421] on div "Fermer" at bounding box center [784, 423] width 94 height 50
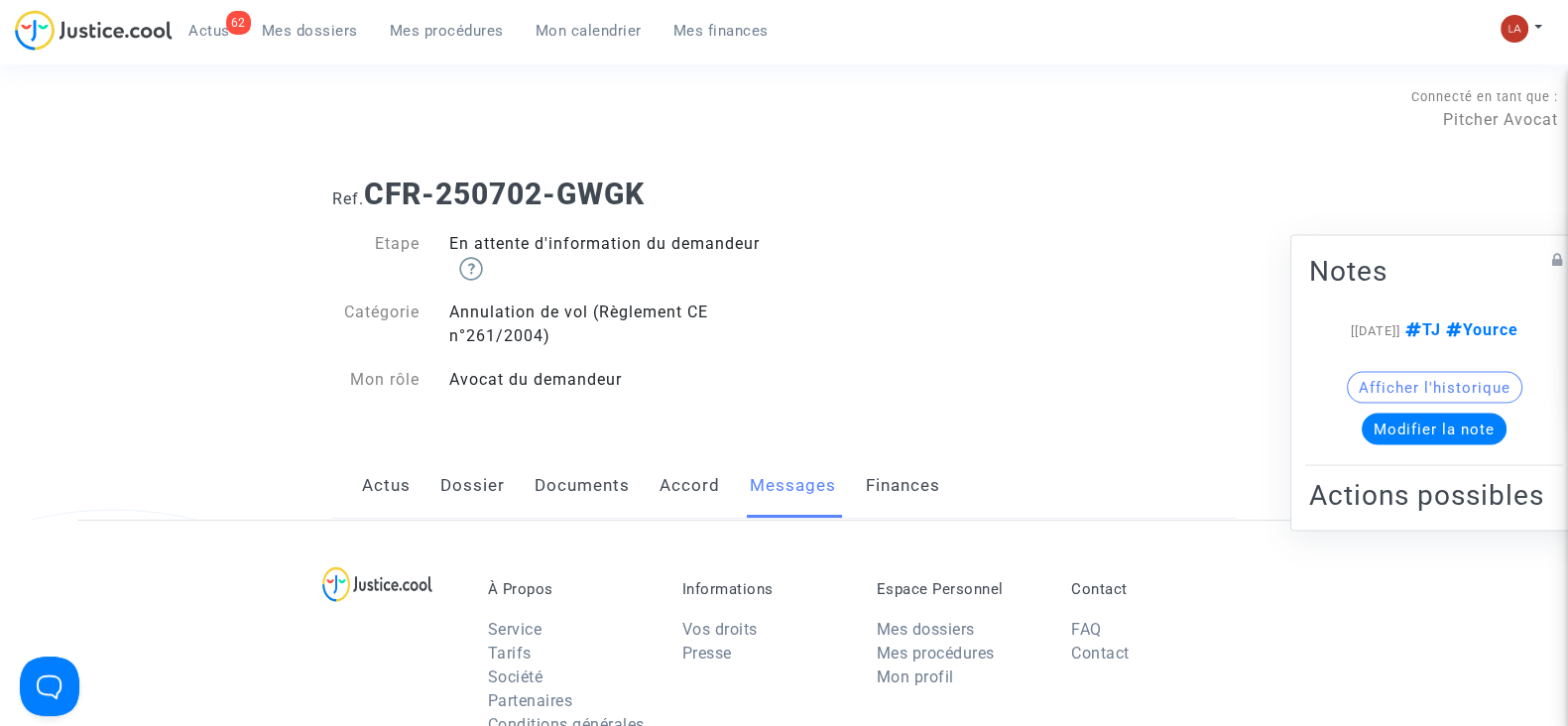
scroll to position [123, 0]
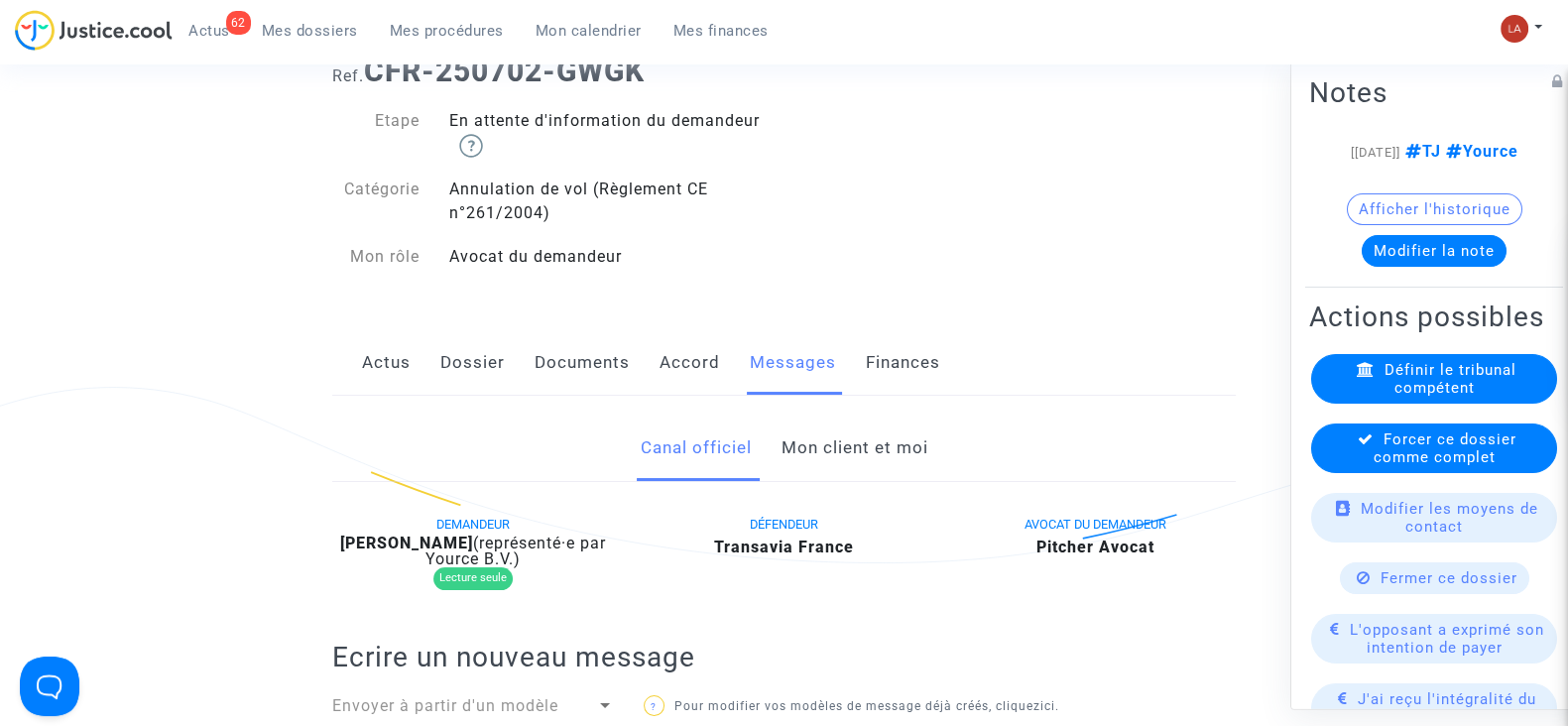
click at [1339, 473] on div "Forcer ce dossier comme complet" at bounding box center [1435, 448] width 246 height 50
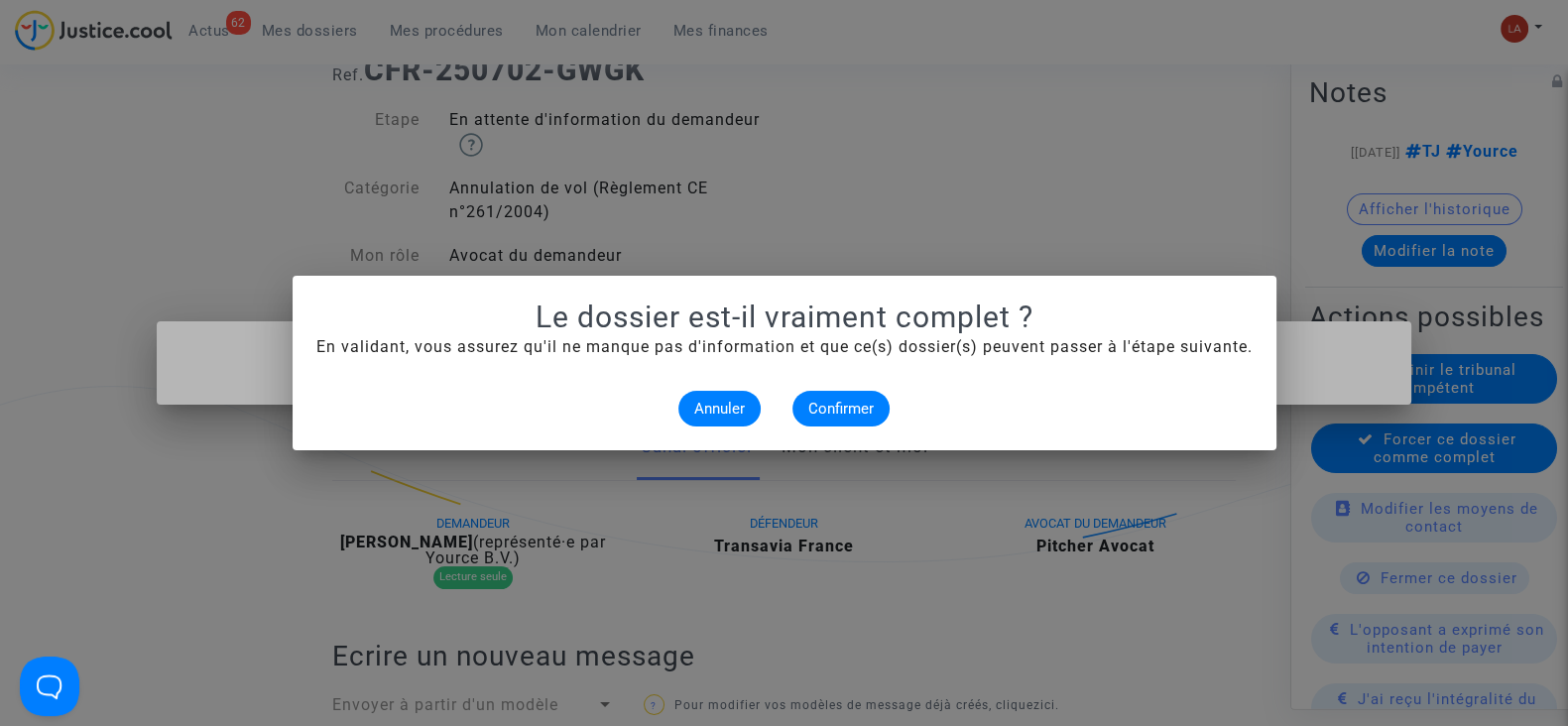
scroll to position [0, 0]
click at [857, 410] on span "Confirmer" at bounding box center [842, 408] width 66 height 18
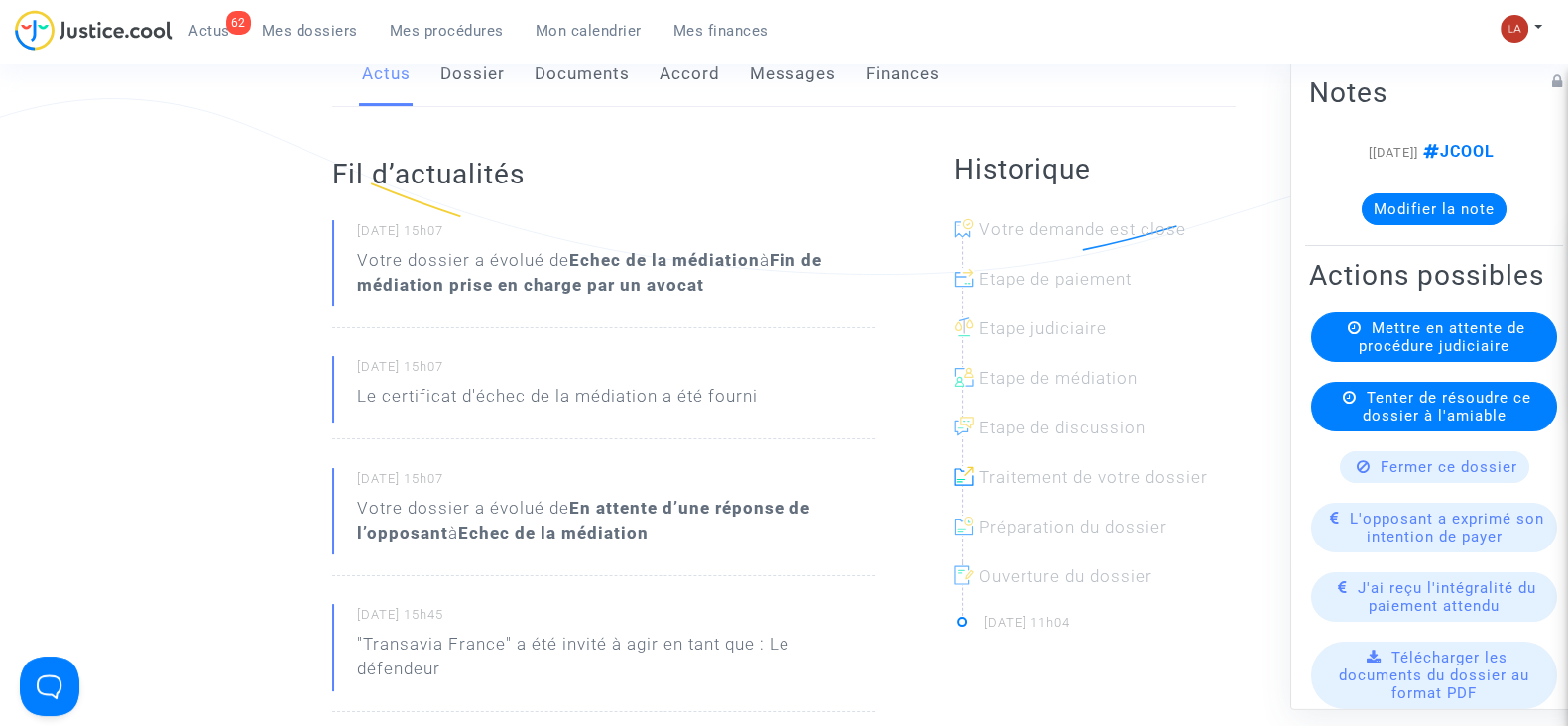
scroll to position [123, 0]
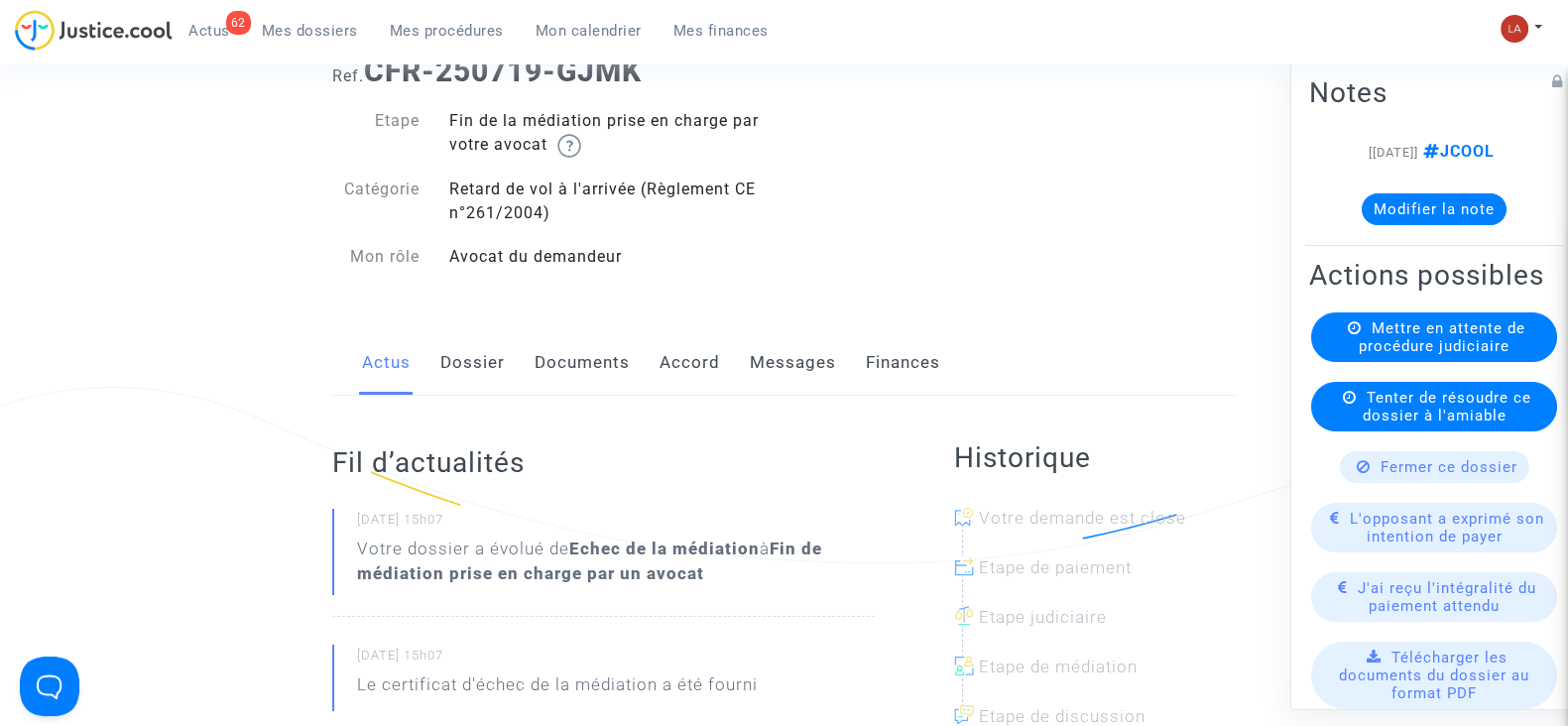
click at [800, 355] on link "Messages" at bounding box center [793, 363] width 86 height 66
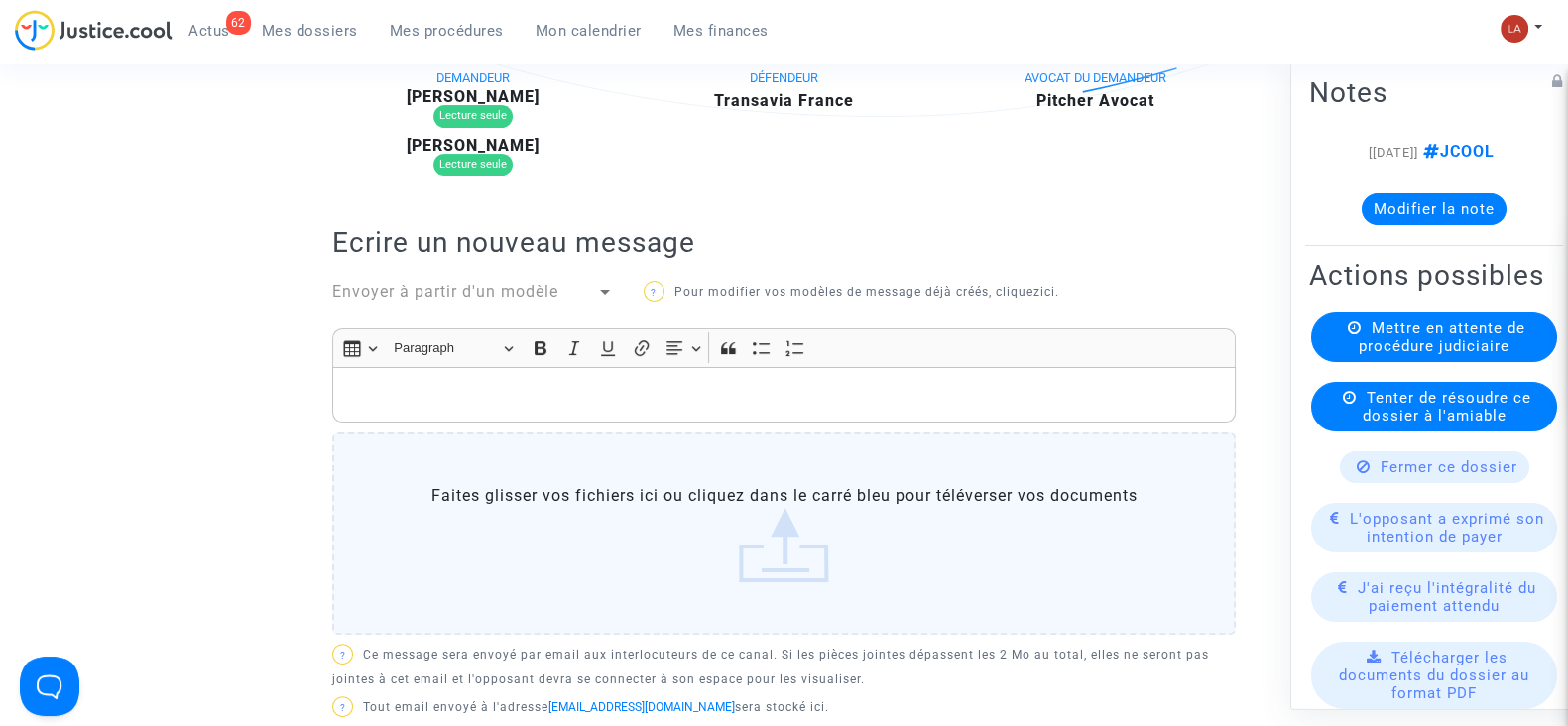
scroll to position [495, 0]
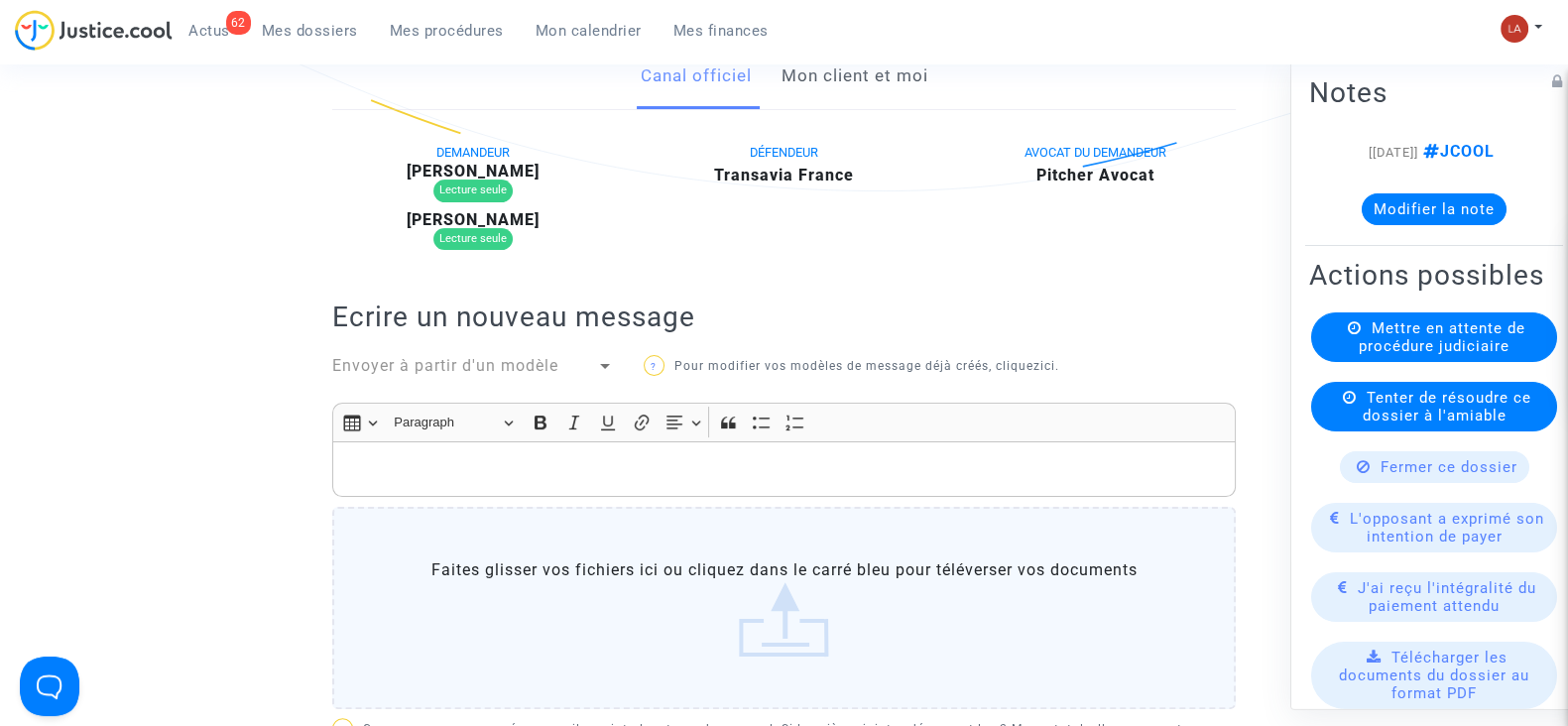
click at [497, 159] on div "DEMANDEUR [PERSON_NAME] Lecture seule [PERSON_NAME] Lecture seule" at bounding box center [472, 201] width 311 height 121
click at [503, 168] on b "[PERSON_NAME]" at bounding box center [473, 171] width 133 height 19
copy b "DUMONT"
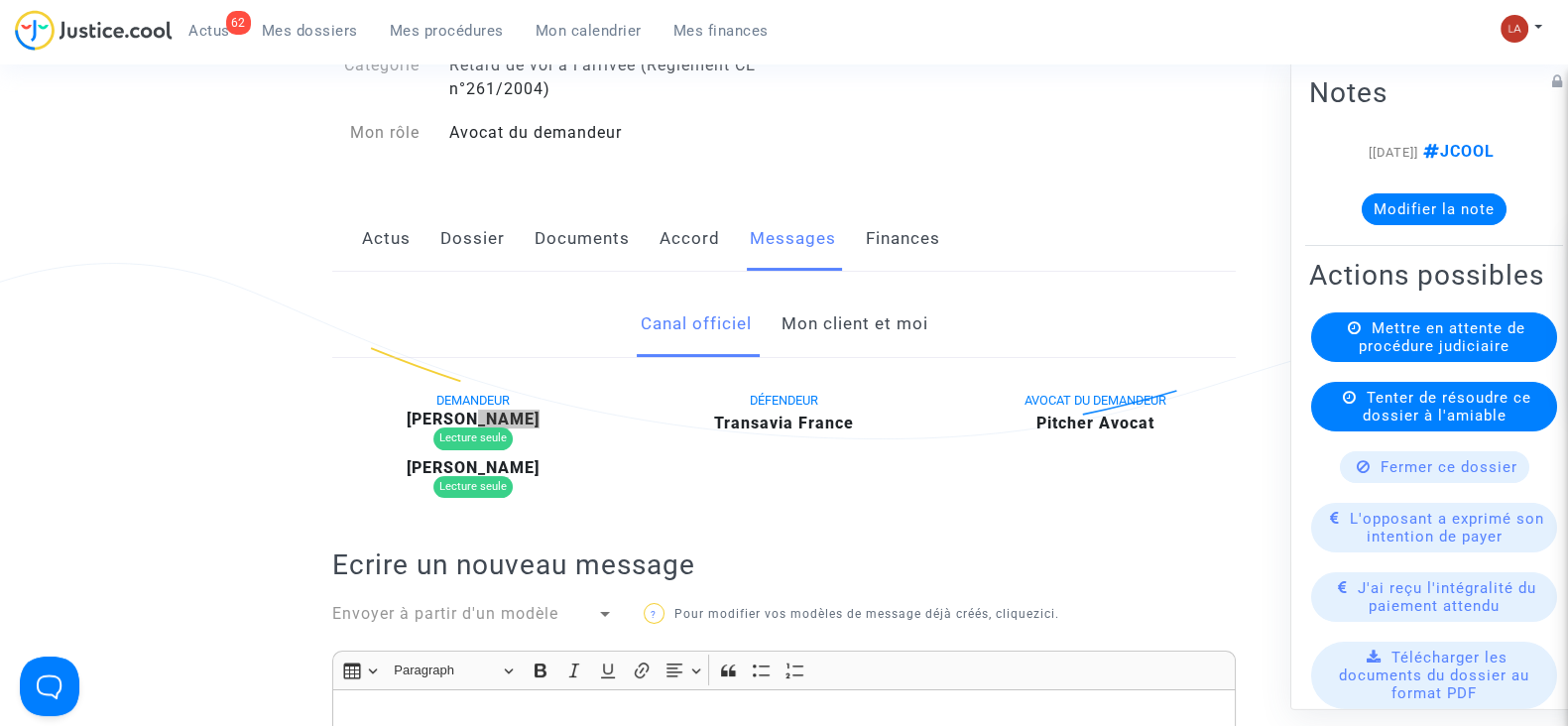
scroll to position [0, 0]
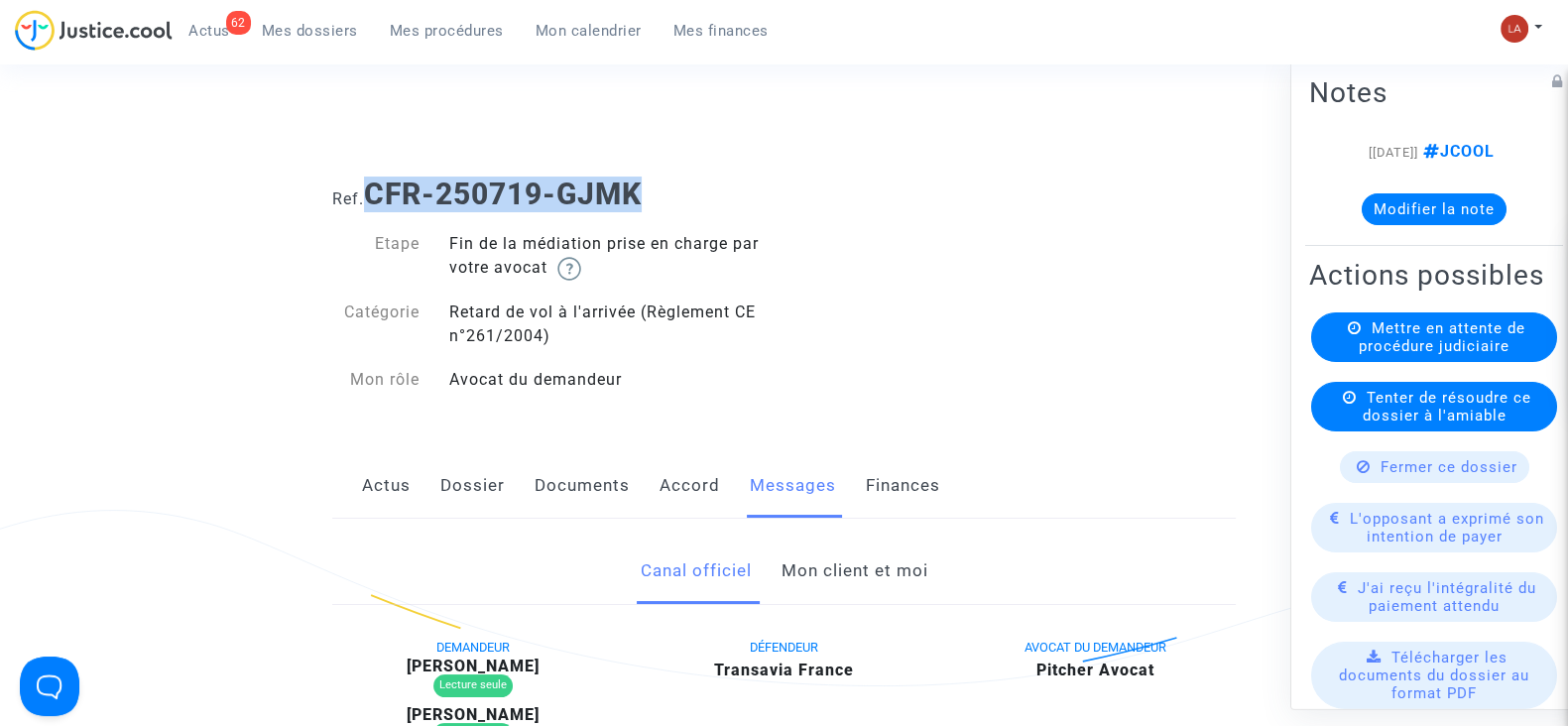
drag, startPoint x: 683, startPoint y: 204, endPoint x: 376, endPoint y: 199, distance: 307.0
click at [376, 199] on h1 "Ref. CFR-250719-GJMK" at bounding box center [783, 195] width 903 height 36
copy b "CFR-250719-GJMK"
click at [1449, 212] on button "Modifier la note" at bounding box center [1435, 210] width 145 height 32
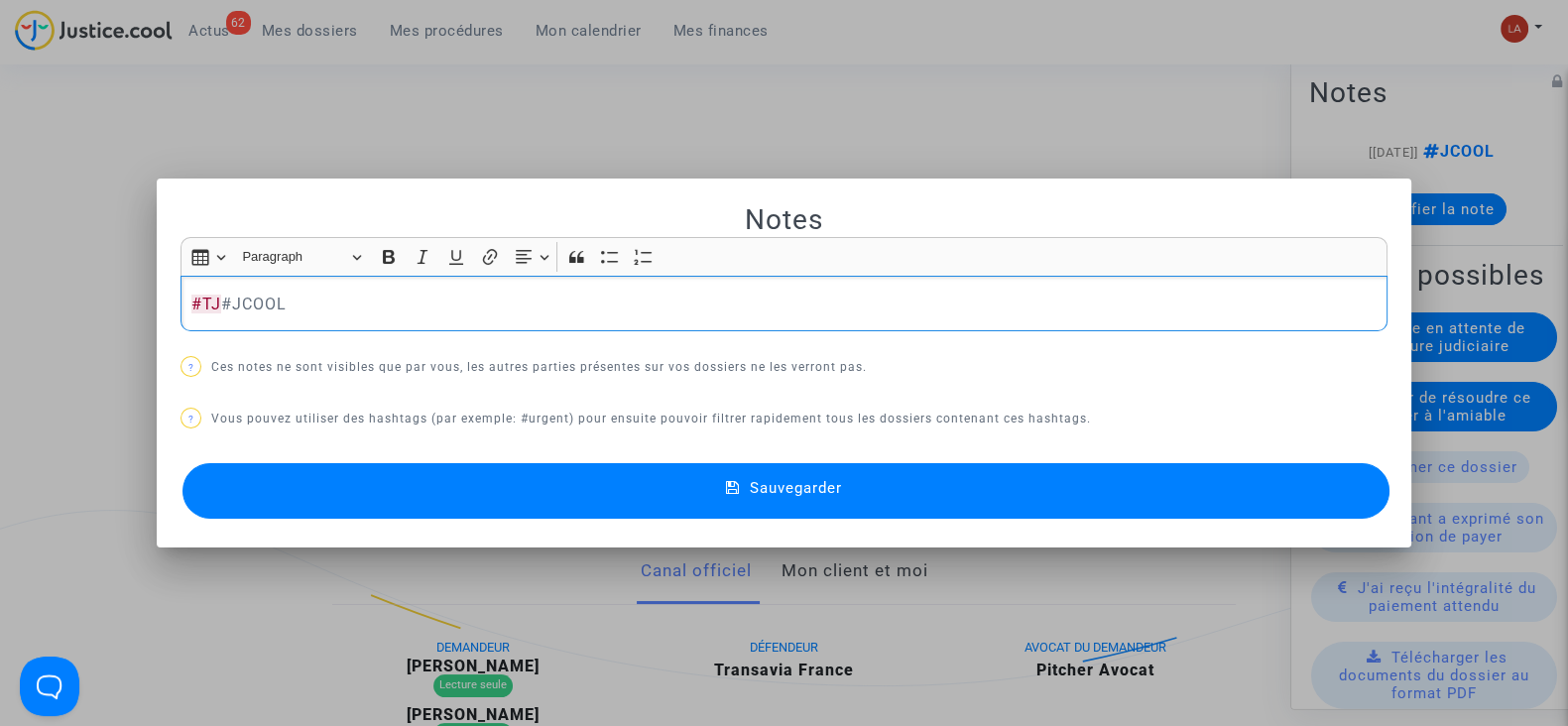
click at [1018, 494] on button "Sauvegarder" at bounding box center [786, 491] width 1207 height 56
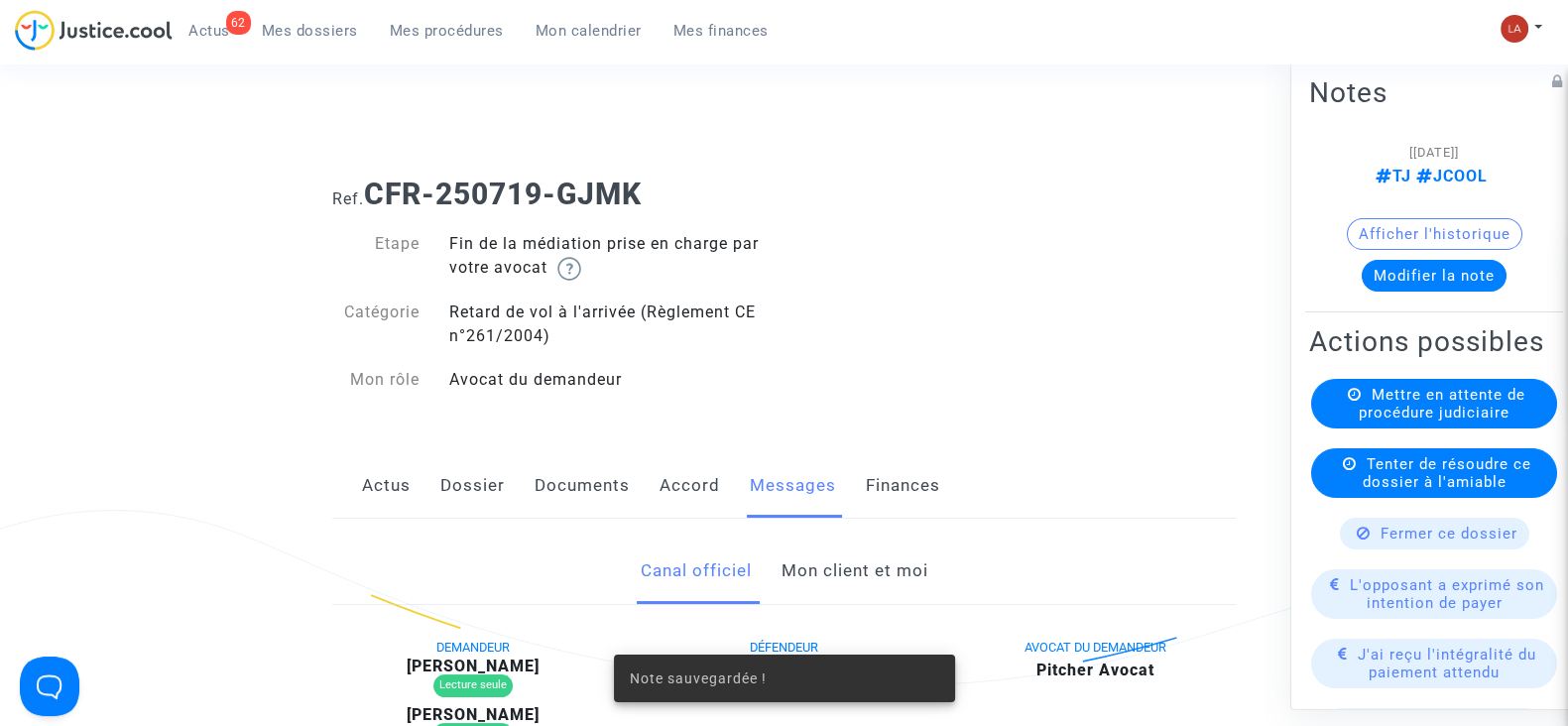
click at [1449, 421] on span "Mettre en attente de procédure judiciaire" at bounding box center [1443, 403] width 167 height 36
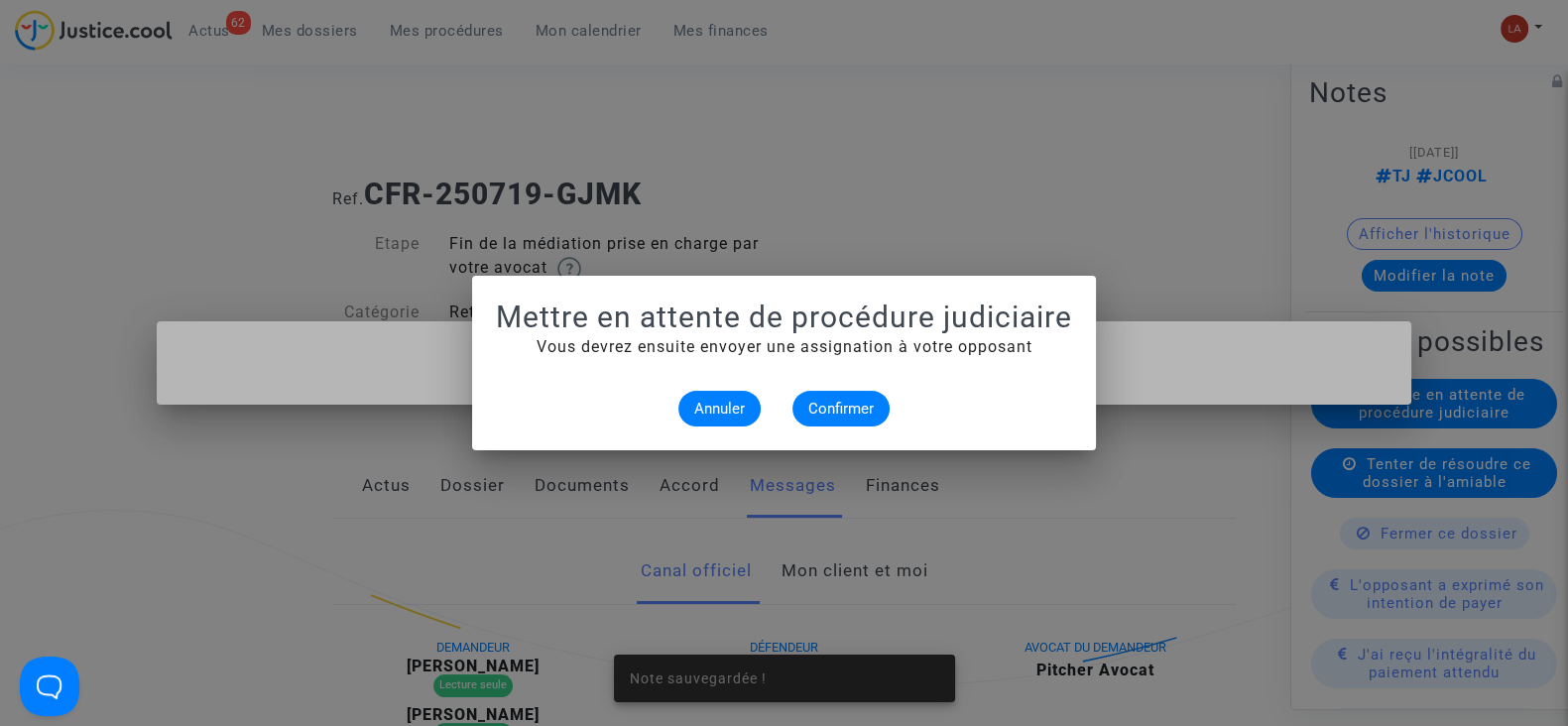
drag, startPoint x: 776, startPoint y: 400, endPoint x: 898, endPoint y: 422, distance: 124.0
click at [788, 400] on div "Annuler Confirmer" at bounding box center [784, 408] width 576 height 36
click at [872, 403] on span "Confirmer" at bounding box center [842, 408] width 66 height 18
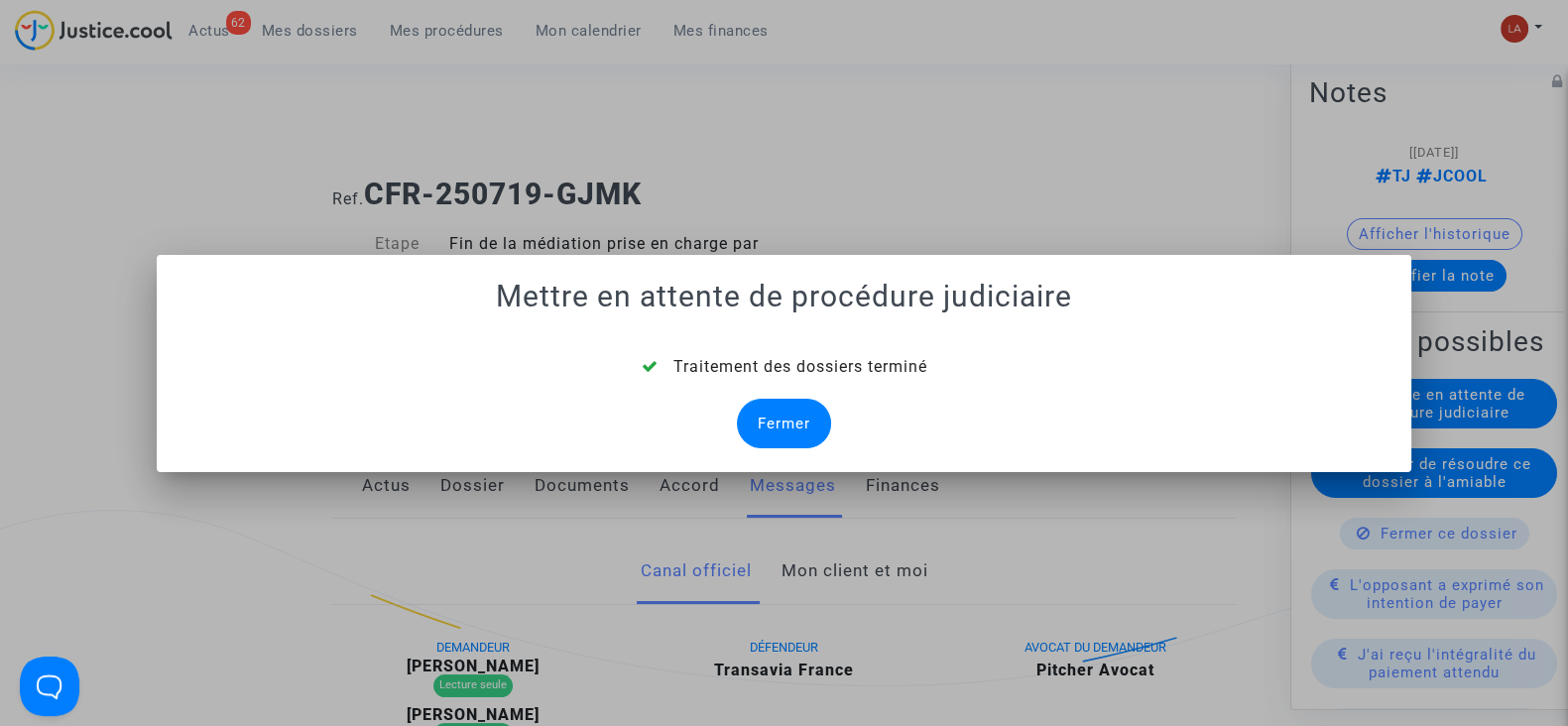
click at [804, 409] on div "Fermer" at bounding box center [784, 423] width 94 height 50
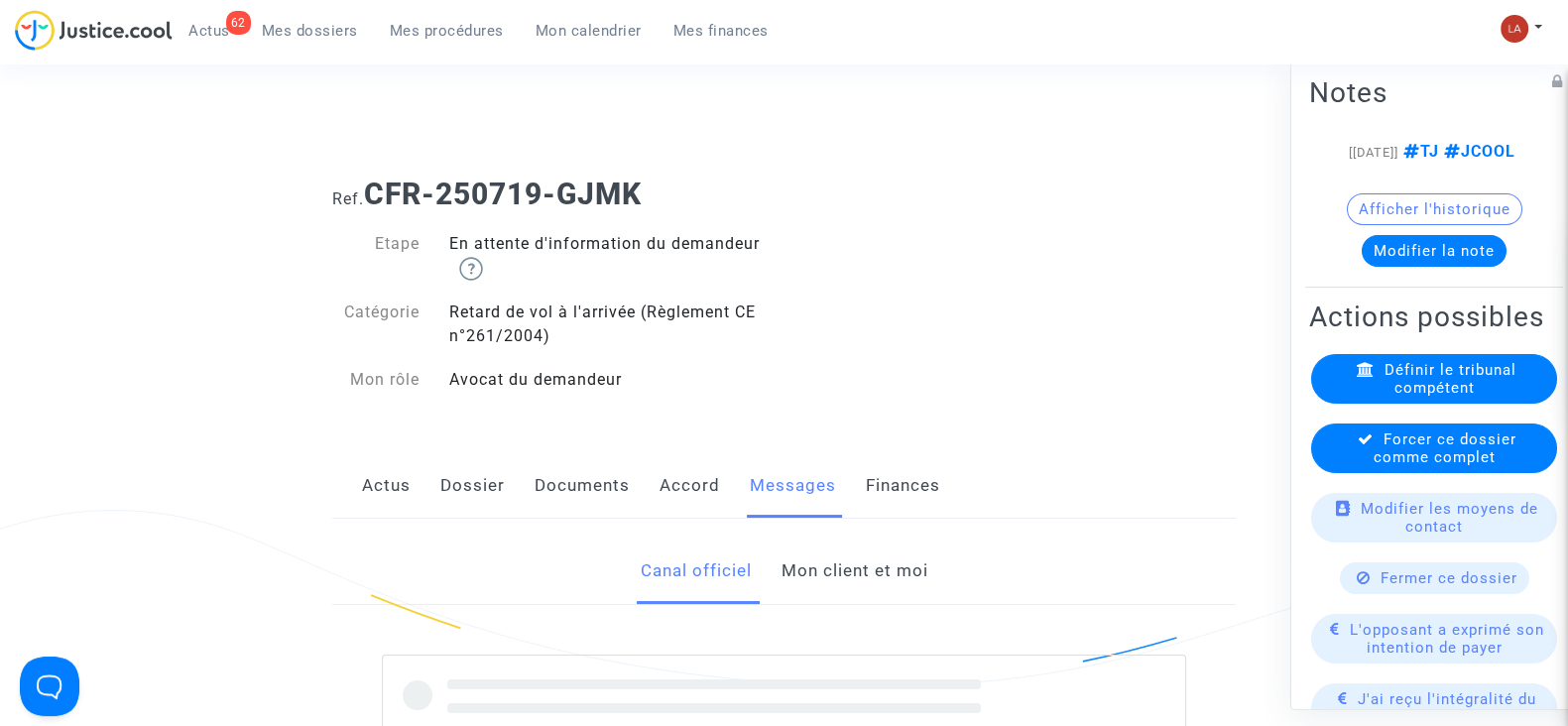
drag, startPoint x: 1423, startPoint y: 510, endPoint x: 1393, endPoint y: 501, distance: 31.3
click at [1421, 466] on span "Forcer ce dossier comme complet" at bounding box center [1446, 448] width 143 height 36
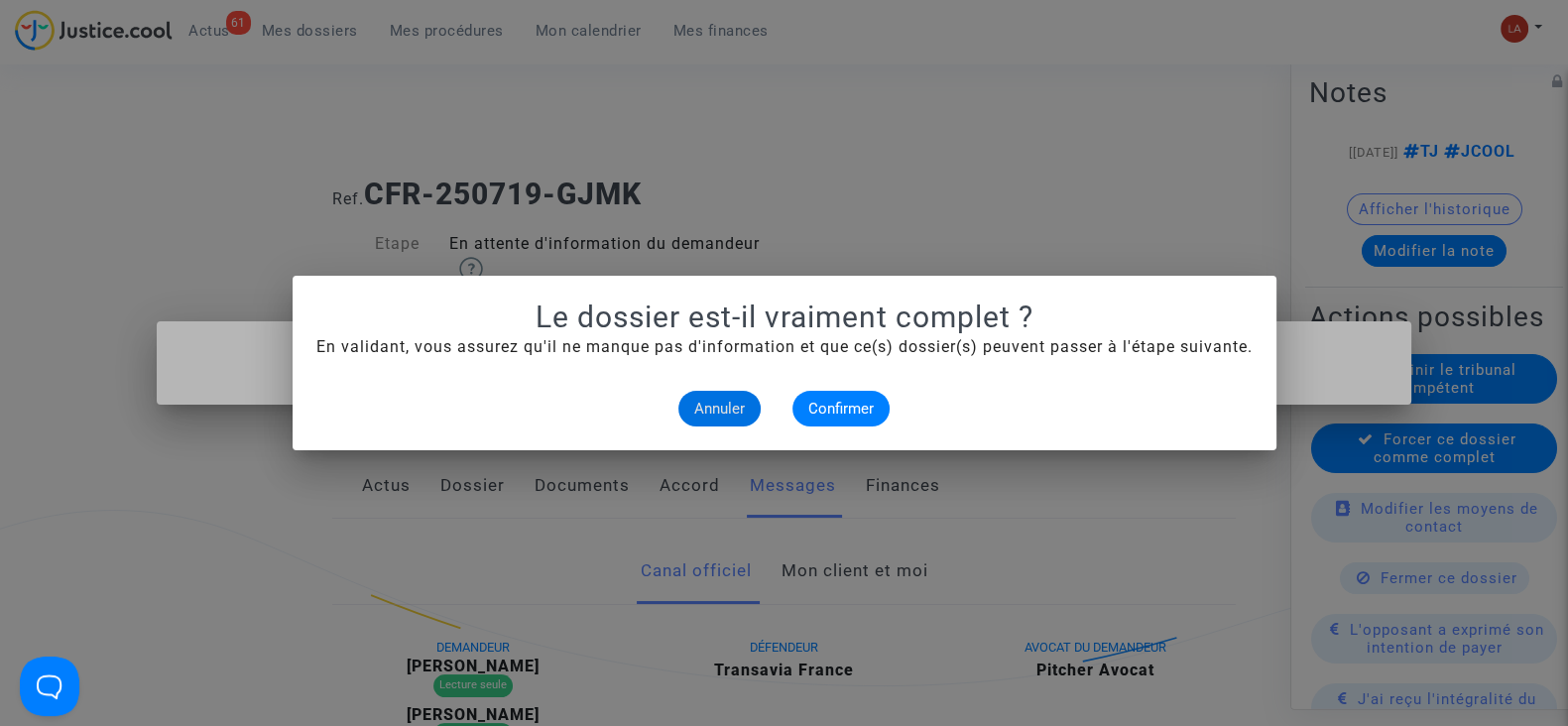
click at [834, 385] on alert-dialogs "Le dossier est-il vraiment complet ? En validant, vous assurez qu'il ne manque …" at bounding box center [784, 363] width 936 height 127
click at [837, 410] on span "Confirmer" at bounding box center [842, 408] width 66 height 18
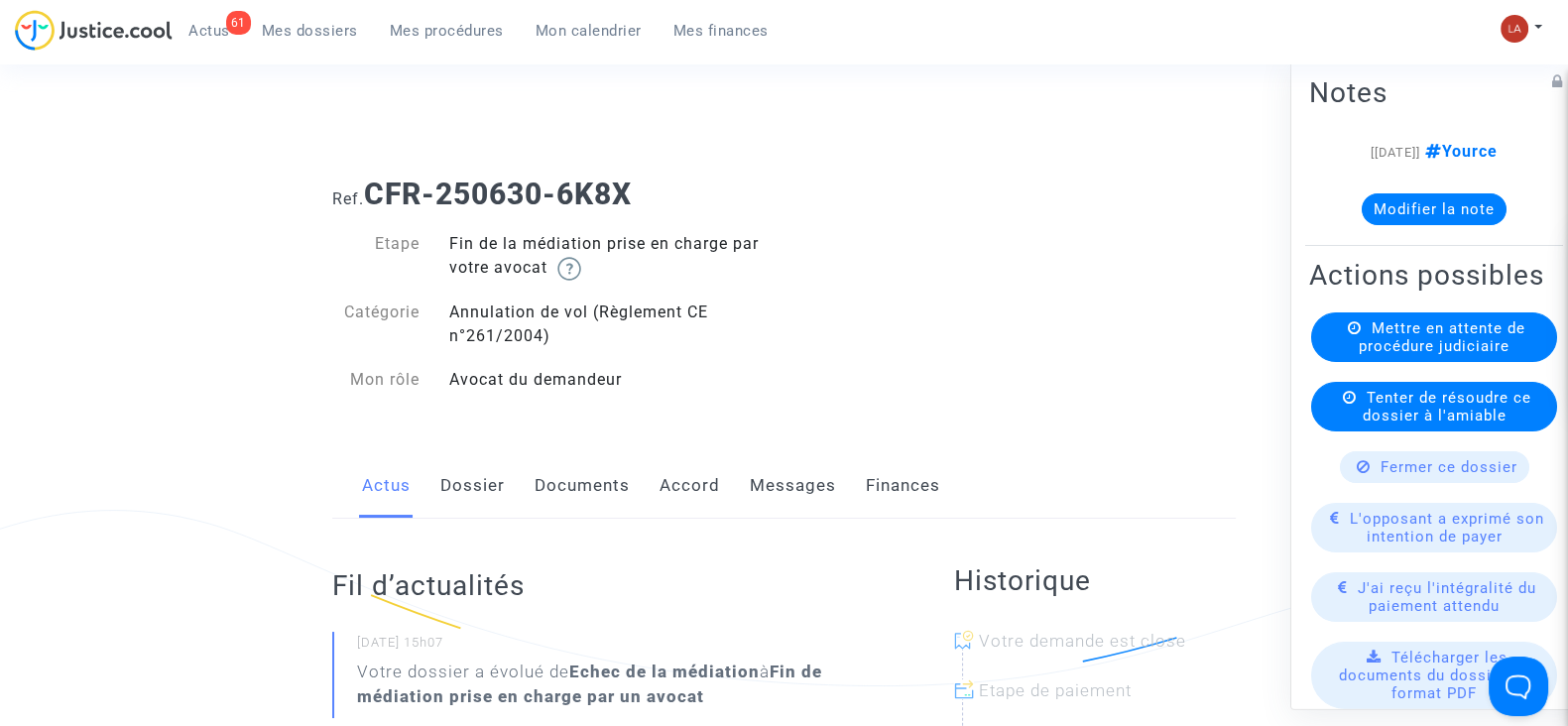
click at [456, 483] on link "Dossier" at bounding box center [472, 486] width 65 height 66
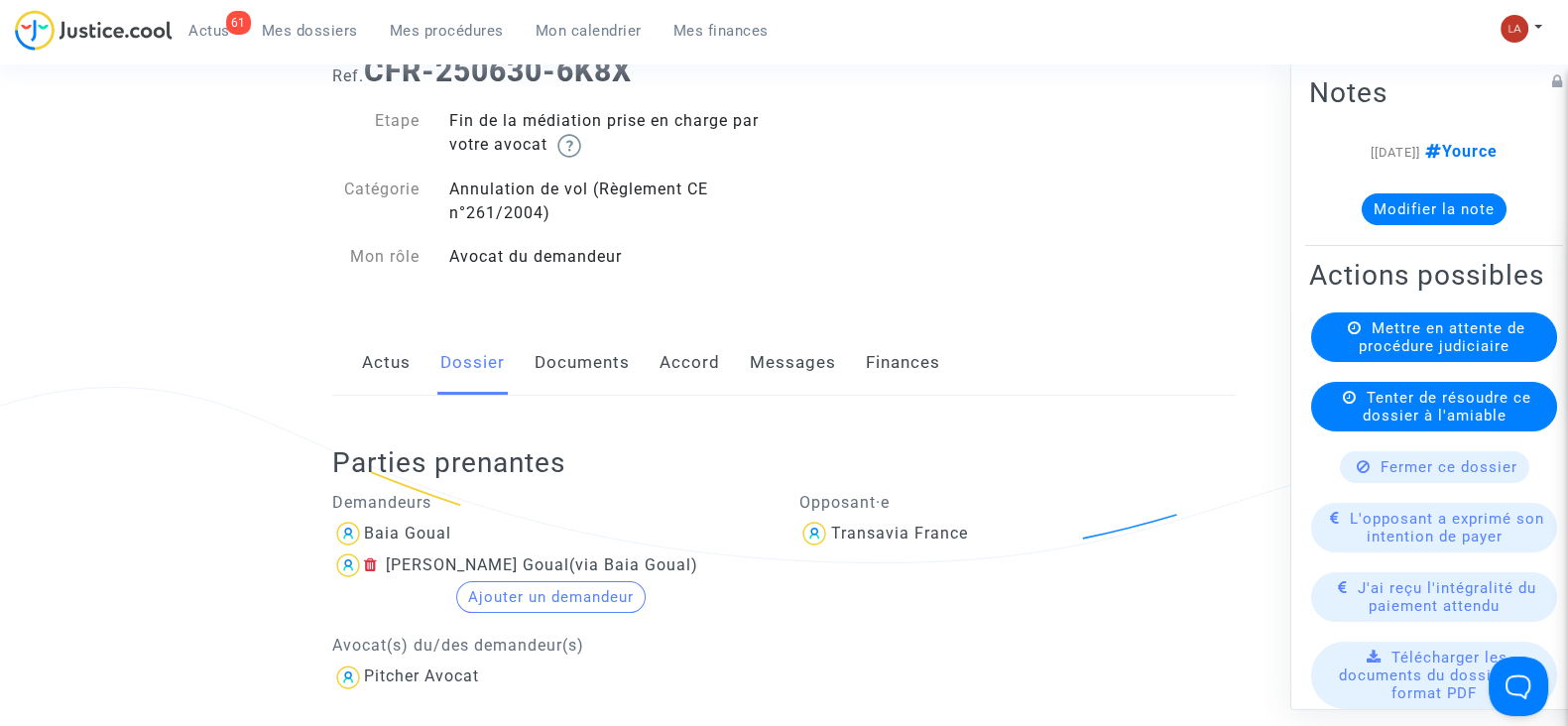
click at [801, 363] on link "Messages" at bounding box center [793, 363] width 86 height 66
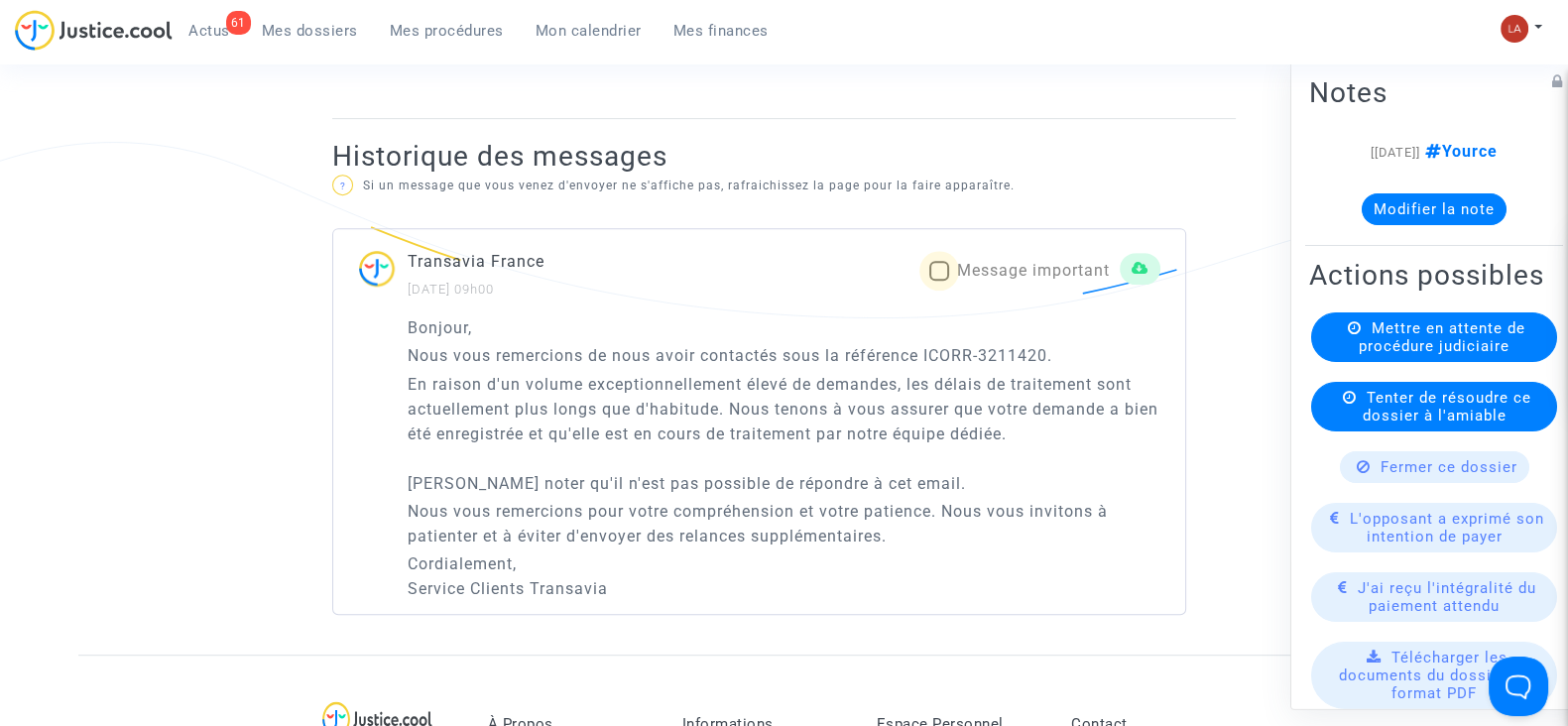
click at [984, 261] on span "Message important" at bounding box center [1033, 270] width 153 height 19
click at [939, 281] on input "Message important" at bounding box center [938, 281] width 1 height 1
checkbox input "true"
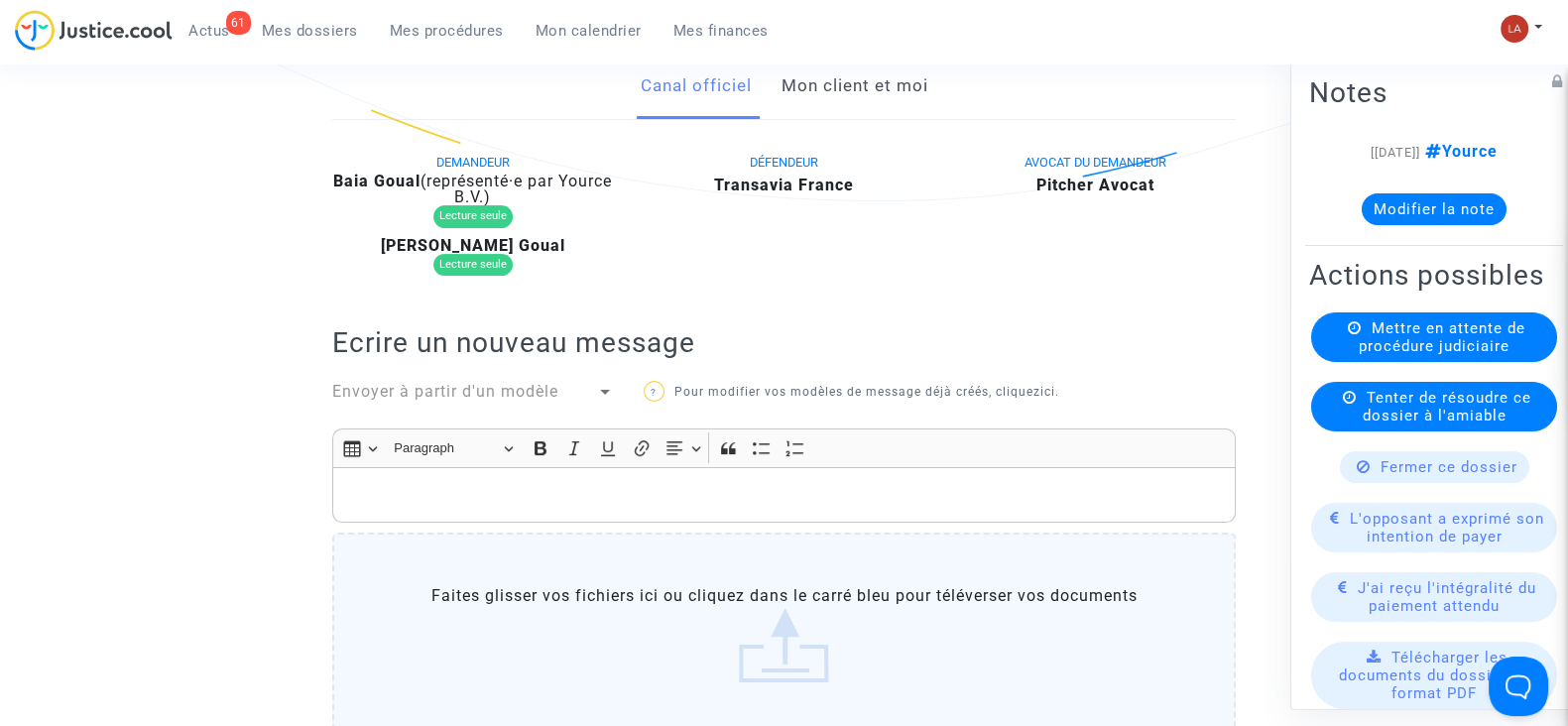
scroll to position [247, 0]
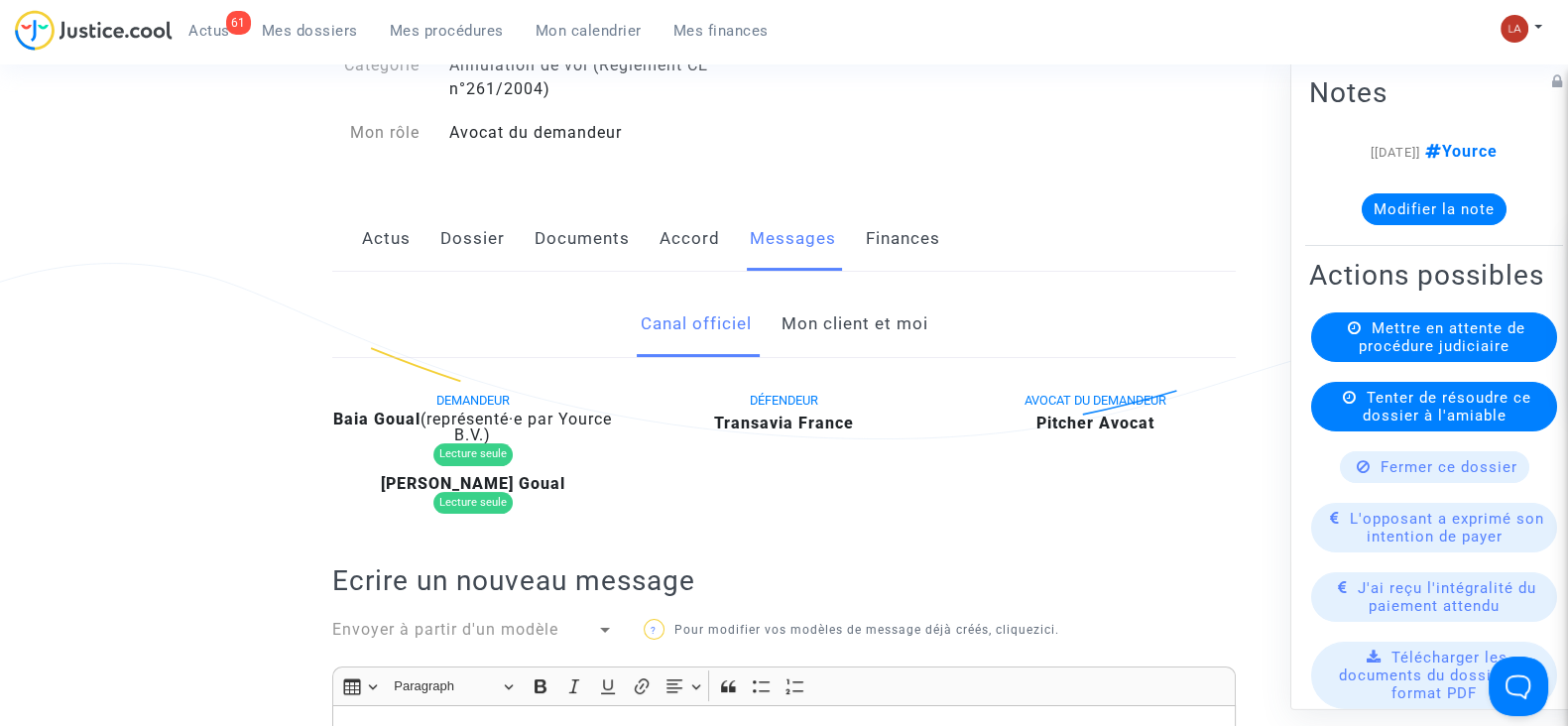
click at [412, 409] on b "Baia Goual" at bounding box center [377, 418] width 87 height 19
copy div "Goual"
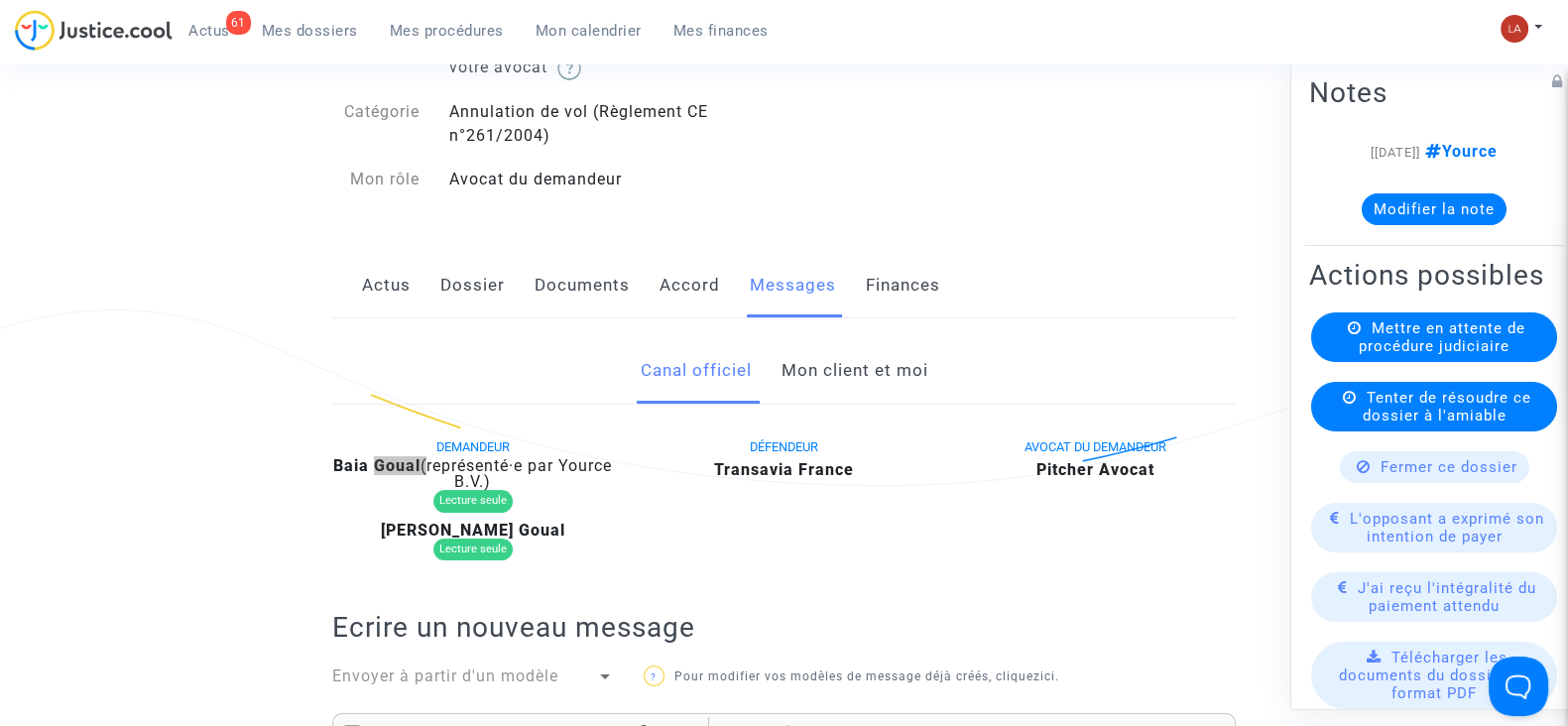
scroll to position [0, 0]
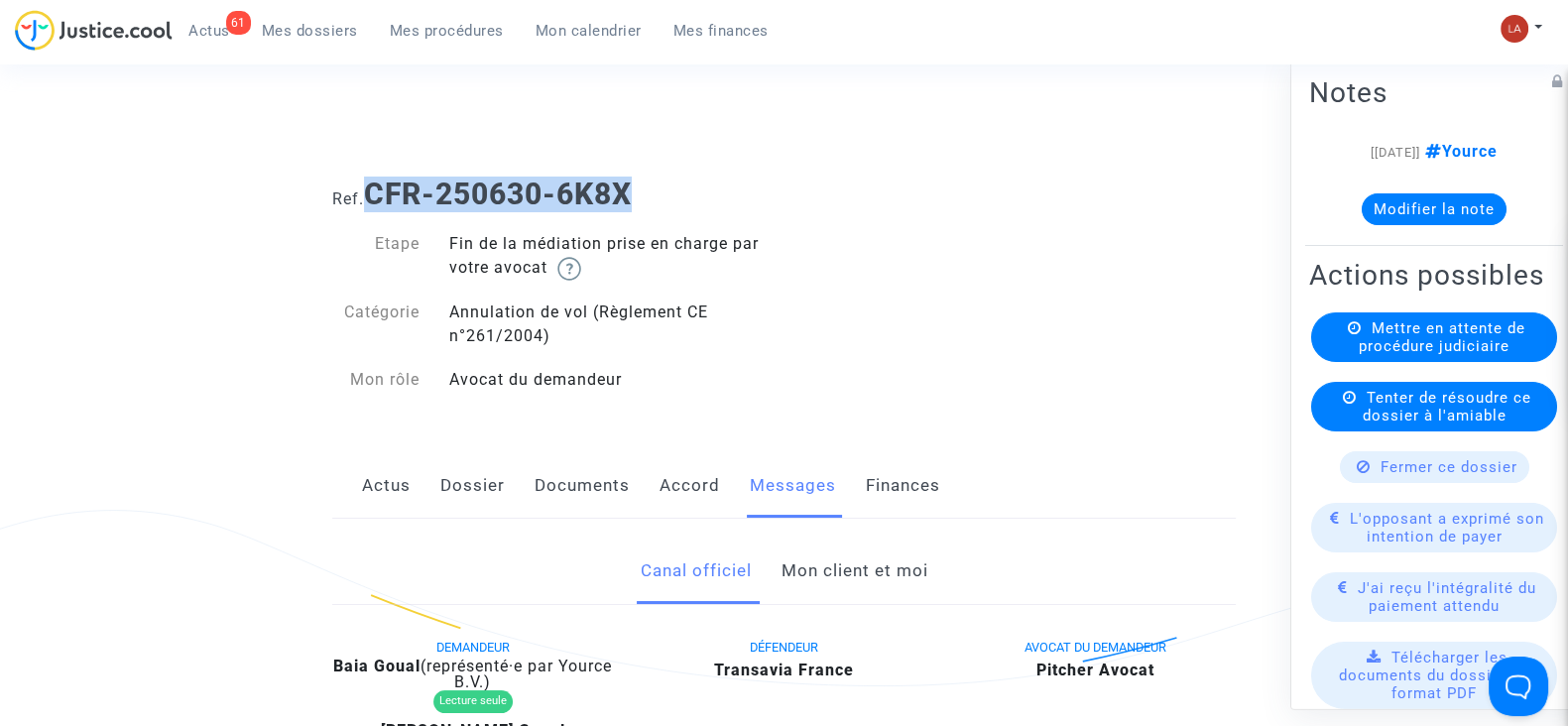
drag, startPoint x: 656, startPoint y: 197, endPoint x: 398, endPoint y: 182, distance: 258.4
click at [377, 206] on h1 "Ref. CFR-250630-6K8X" at bounding box center [783, 195] width 903 height 36
copy b "CFR-250630-6K8X"
click at [1420, 205] on button "Modifier la note" at bounding box center [1435, 210] width 145 height 32
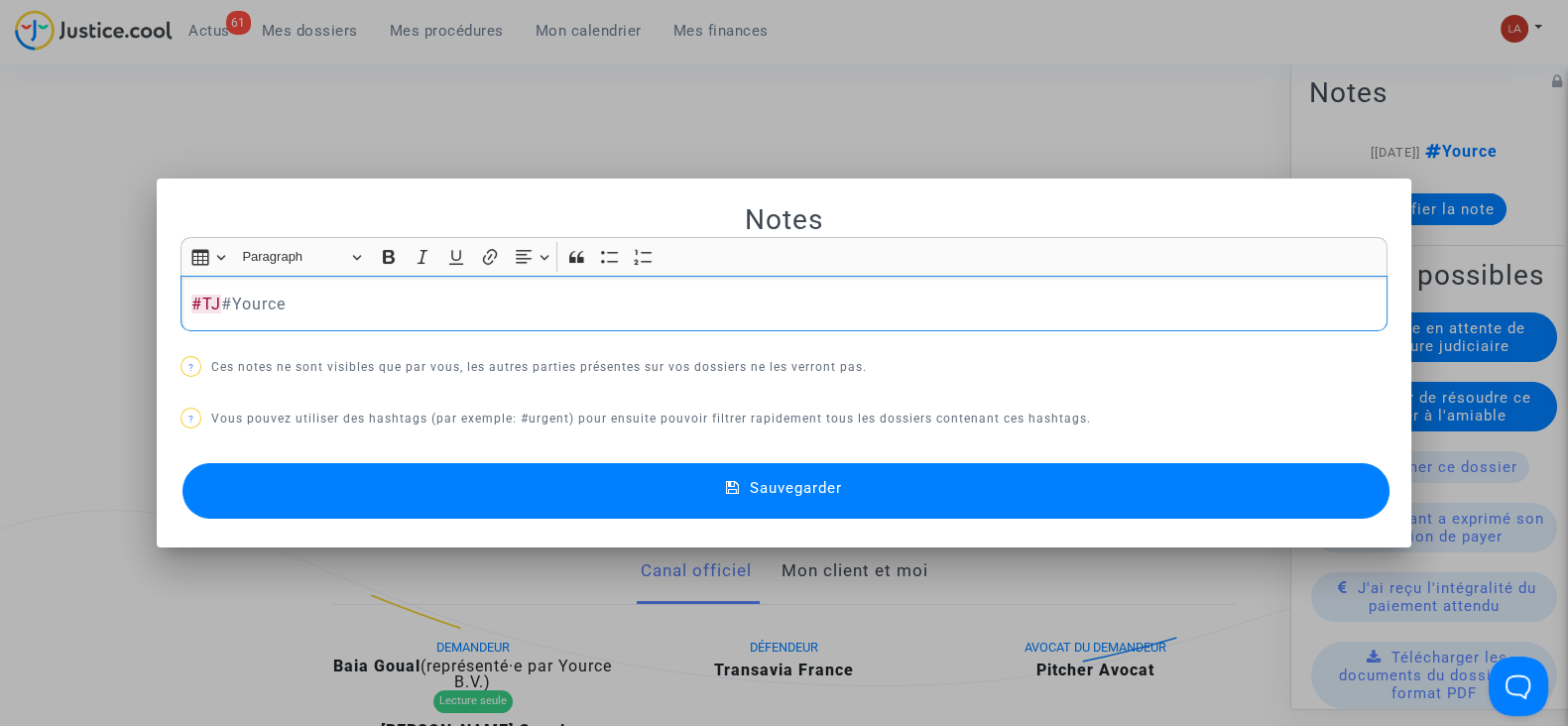
click at [1258, 453] on div "Notes Rich Text Editor Insert table Insert table Heading Paragraph Paragraph He…" at bounding box center [784, 363] width 1207 height 322
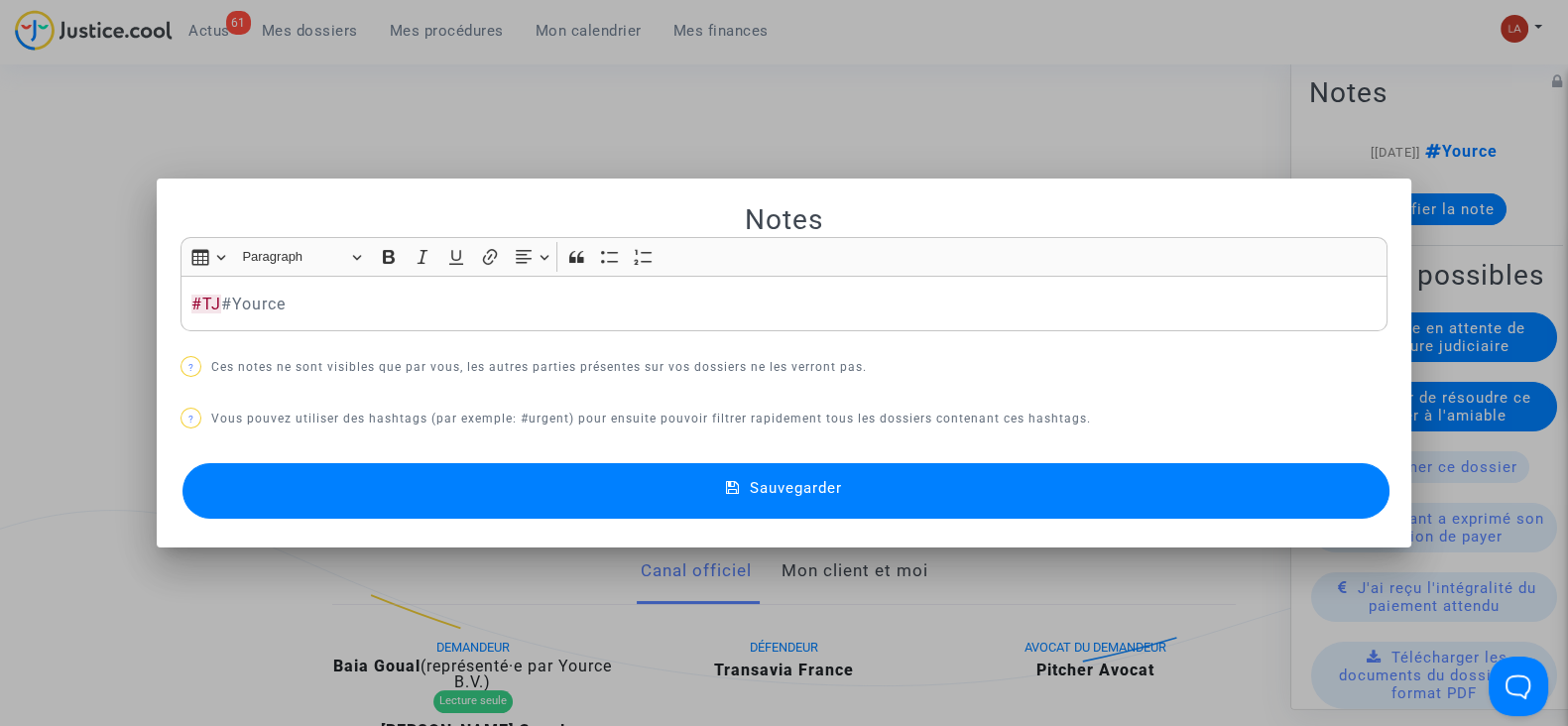
drag, startPoint x: 1256, startPoint y: 484, endPoint x: 1277, endPoint y: 471, distance: 24.7
click at [1256, 483] on button "Sauvegarder" at bounding box center [786, 491] width 1207 height 56
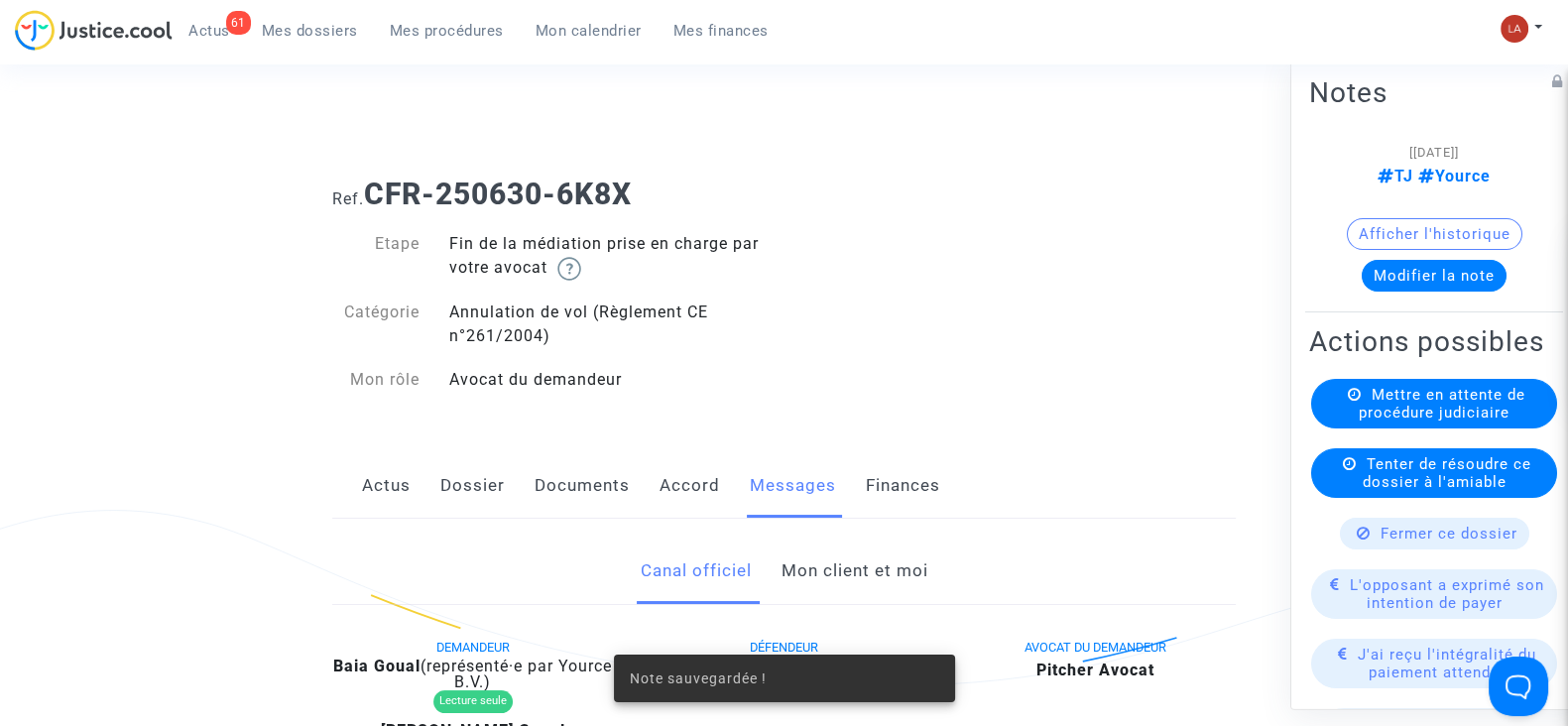
click at [1486, 359] on h2 "Actions possibles" at bounding box center [1435, 341] width 250 height 35
click at [1463, 421] on span "Mettre en attente de procédure judiciaire" at bounding box center [1443, 403] width 167 height 36
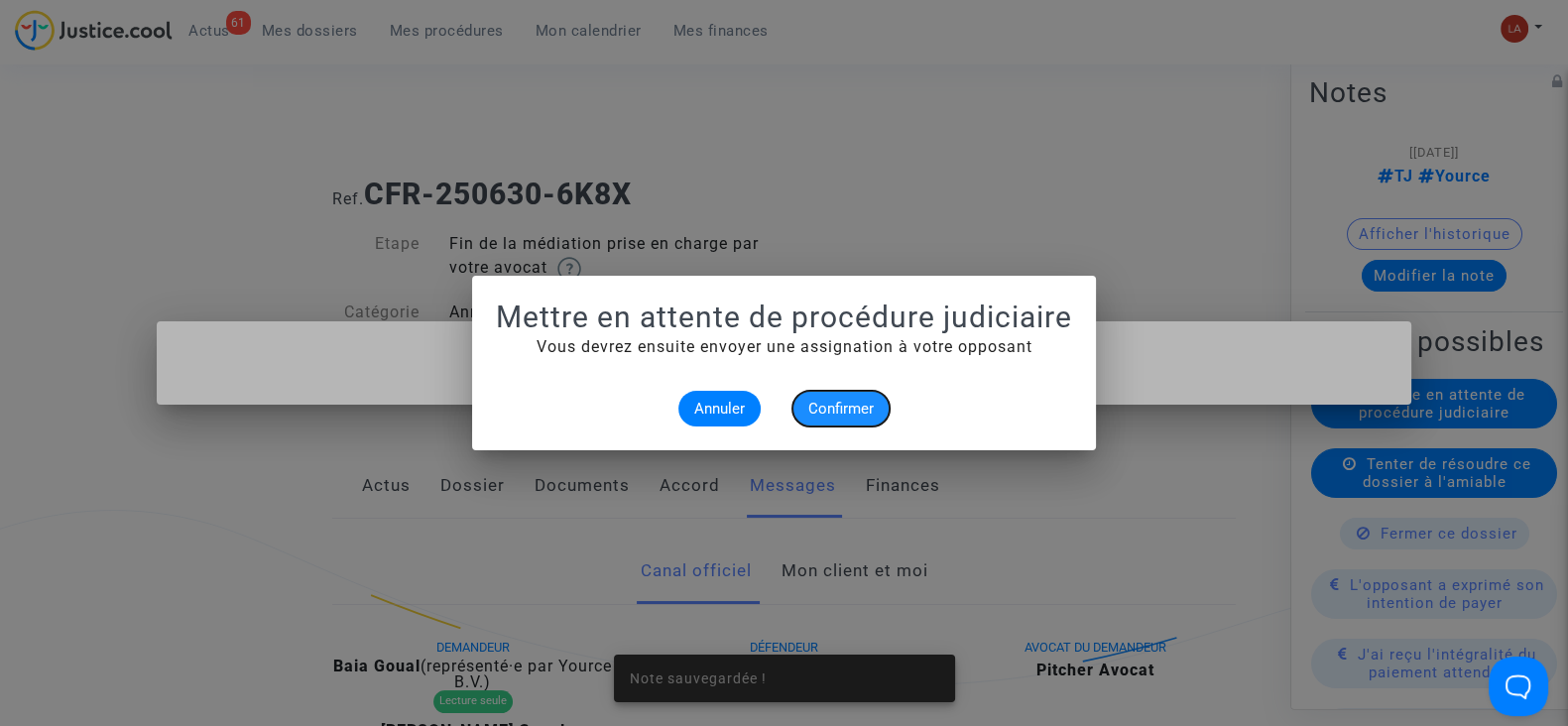
click at [813, 408] on span "Confirmer" at bounding box center [842, 408] width 66 height 18
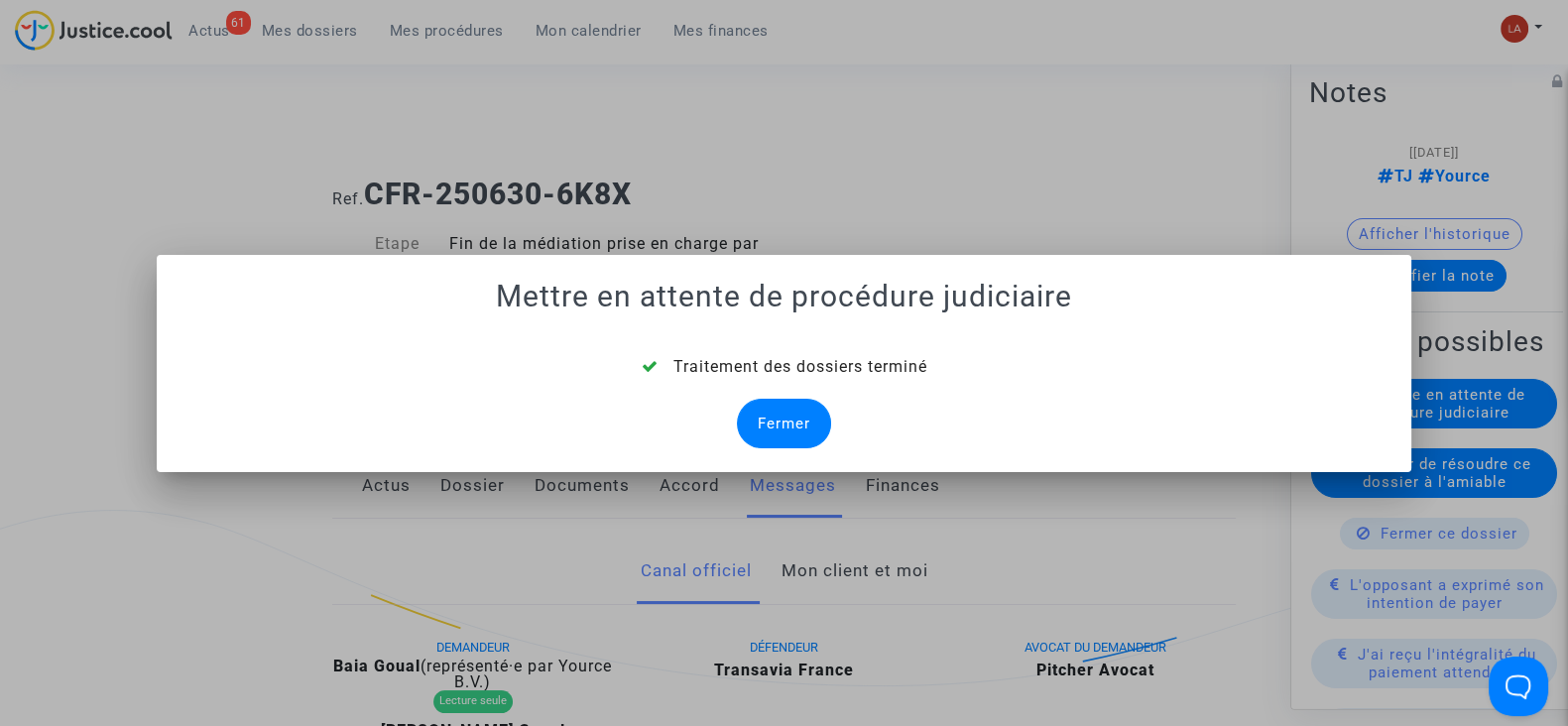
click at [784, 416] on div "Fermer" at bounding box center [784, 423] width 94 height 50
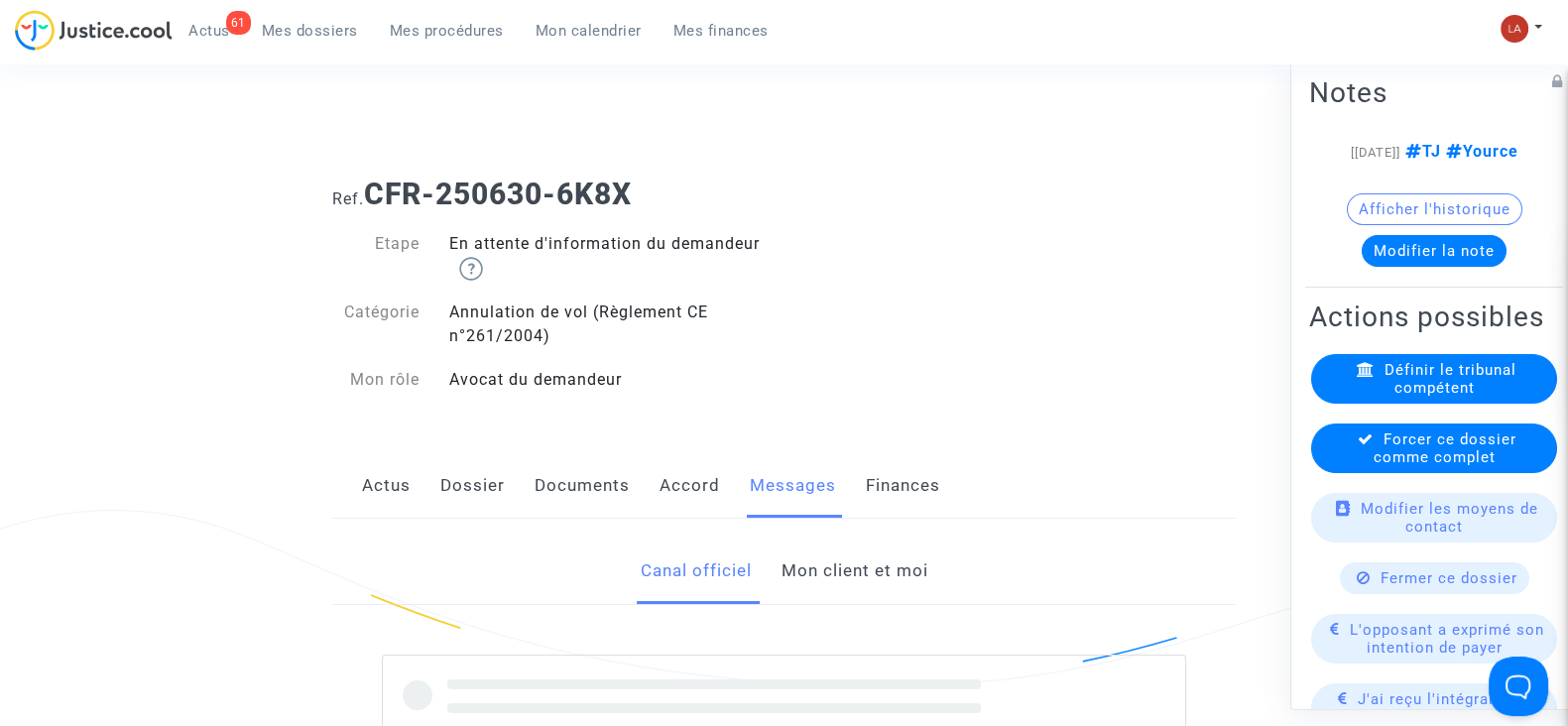
click at [1374, 466] on span "Forcer ce dossier comme complet" at bounding box center [1446, 448] width 143 height 36
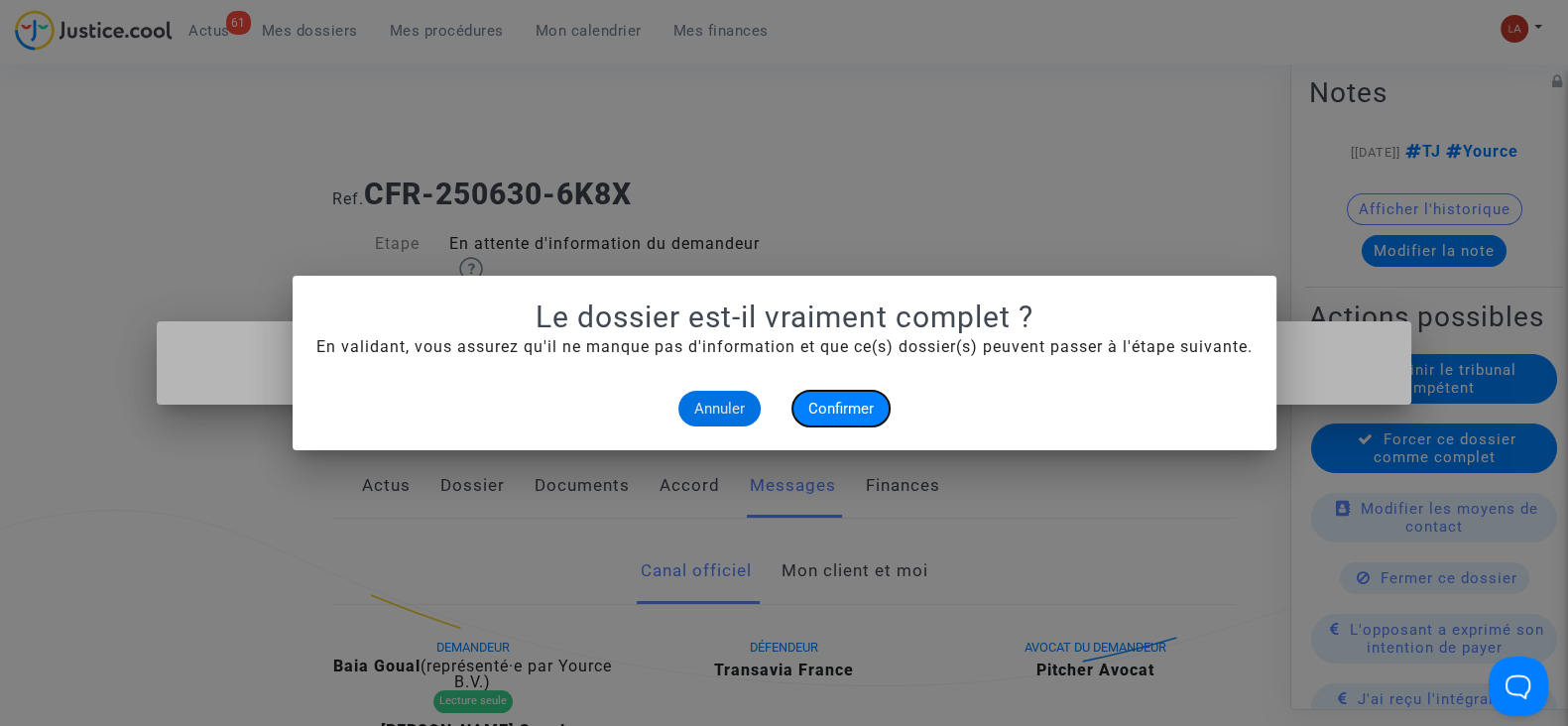
click at [828, 416] on span "Confirmer" at bounding box center [842, 408] width 66 height 18
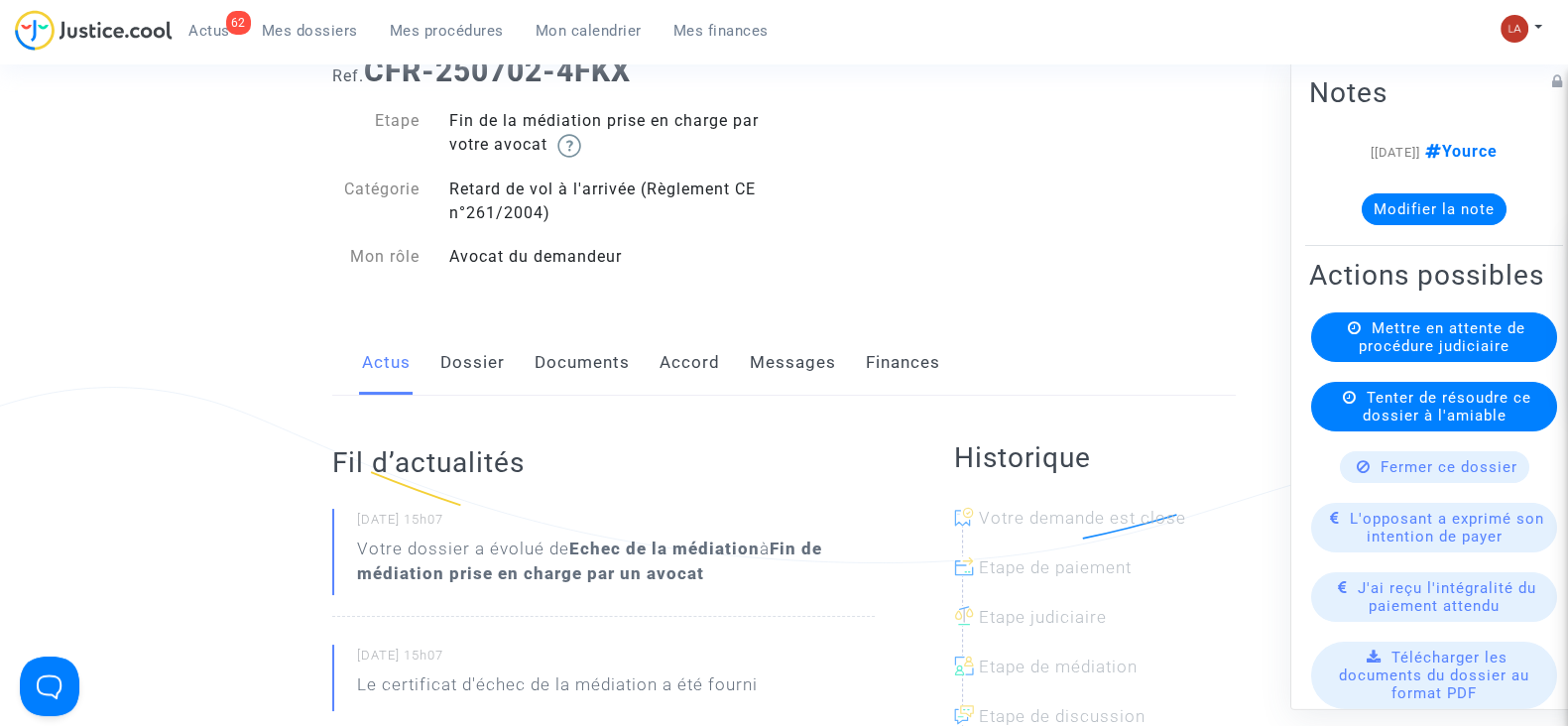
drag, startPoint x: 496, startPoint y: 347, endPoint x: 574, endPoint y: 344, distance: 78.1
click at [496, 347] on link "Dossier" at bounding box center [472, 363] width 65 height 66
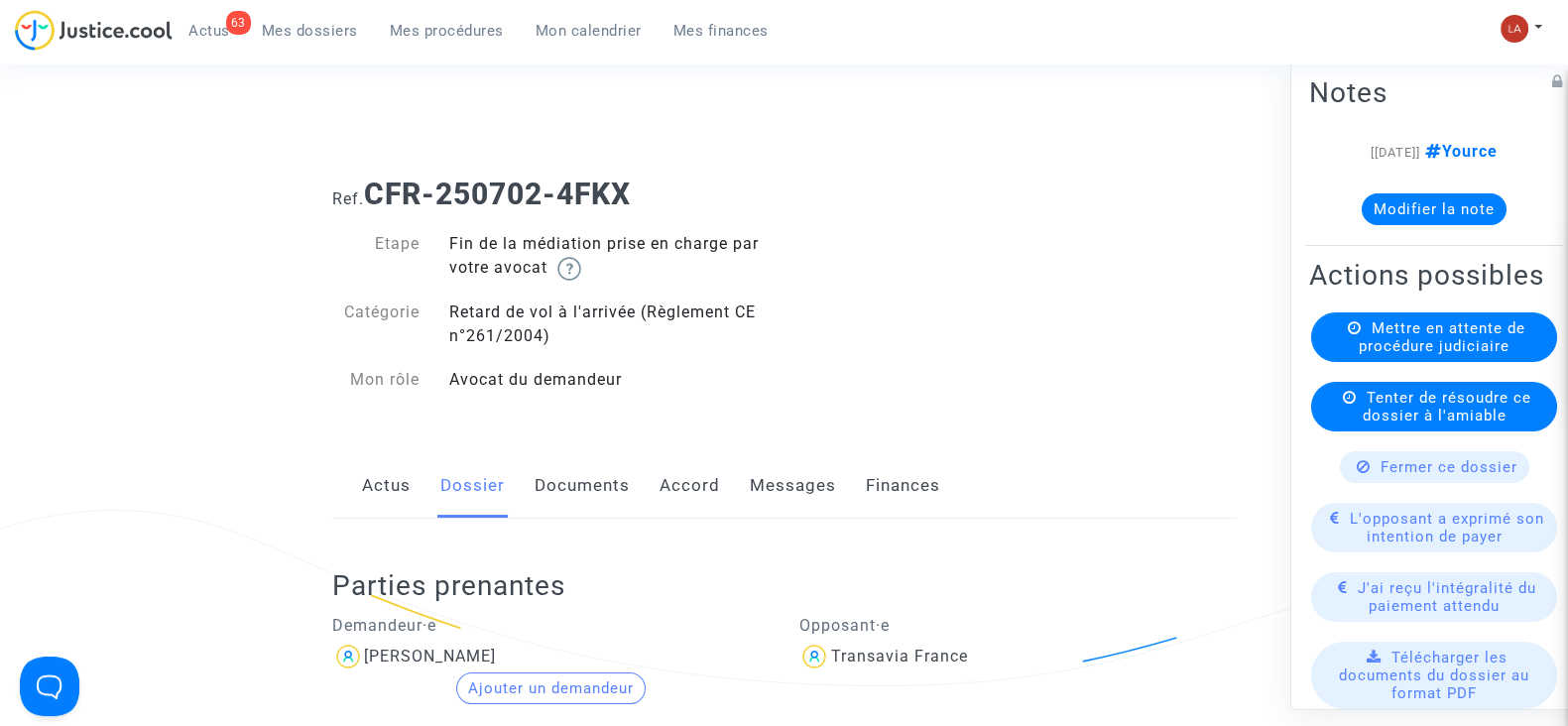
click at [758, 495] on link "Messages" at bounding box center [793, 486] width 86 height 66
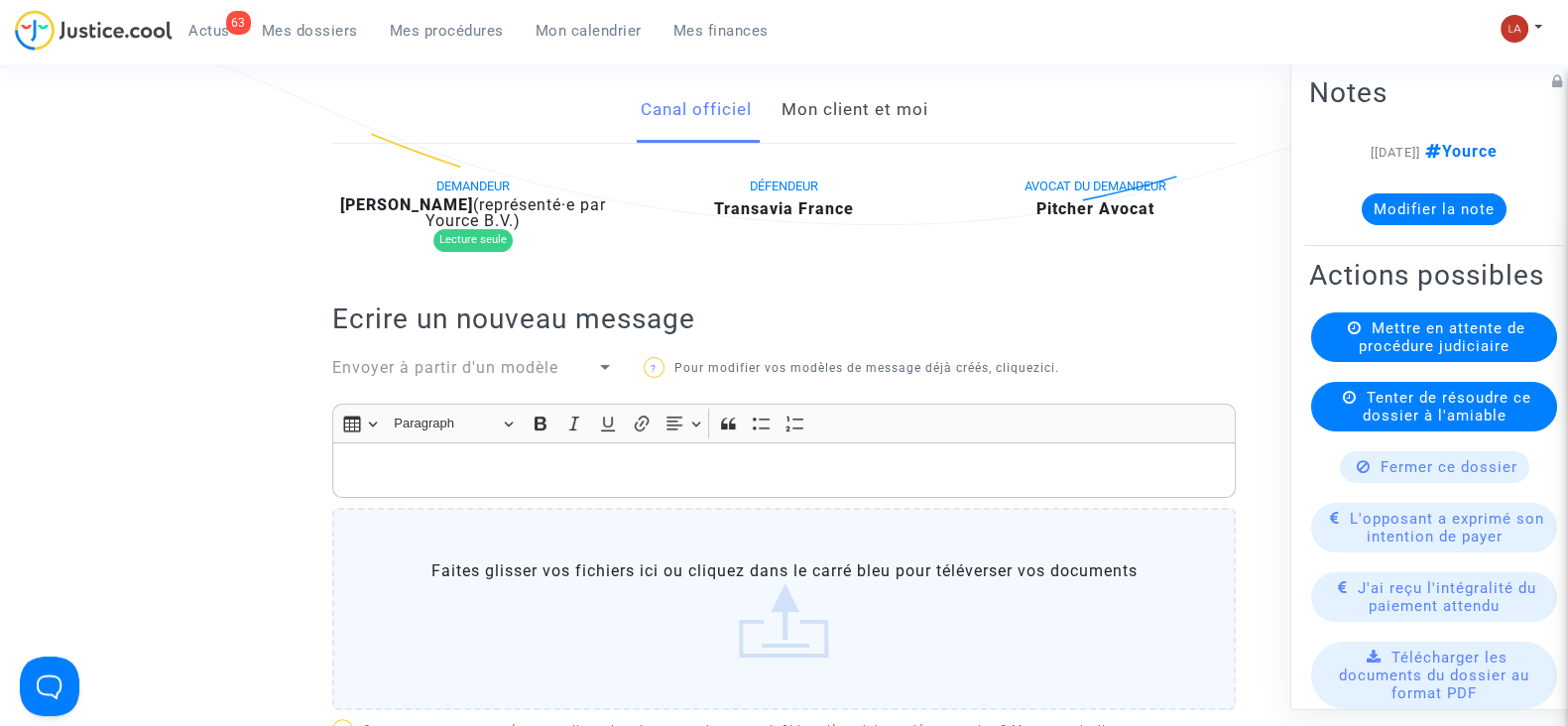
scroll to position [247, 0]
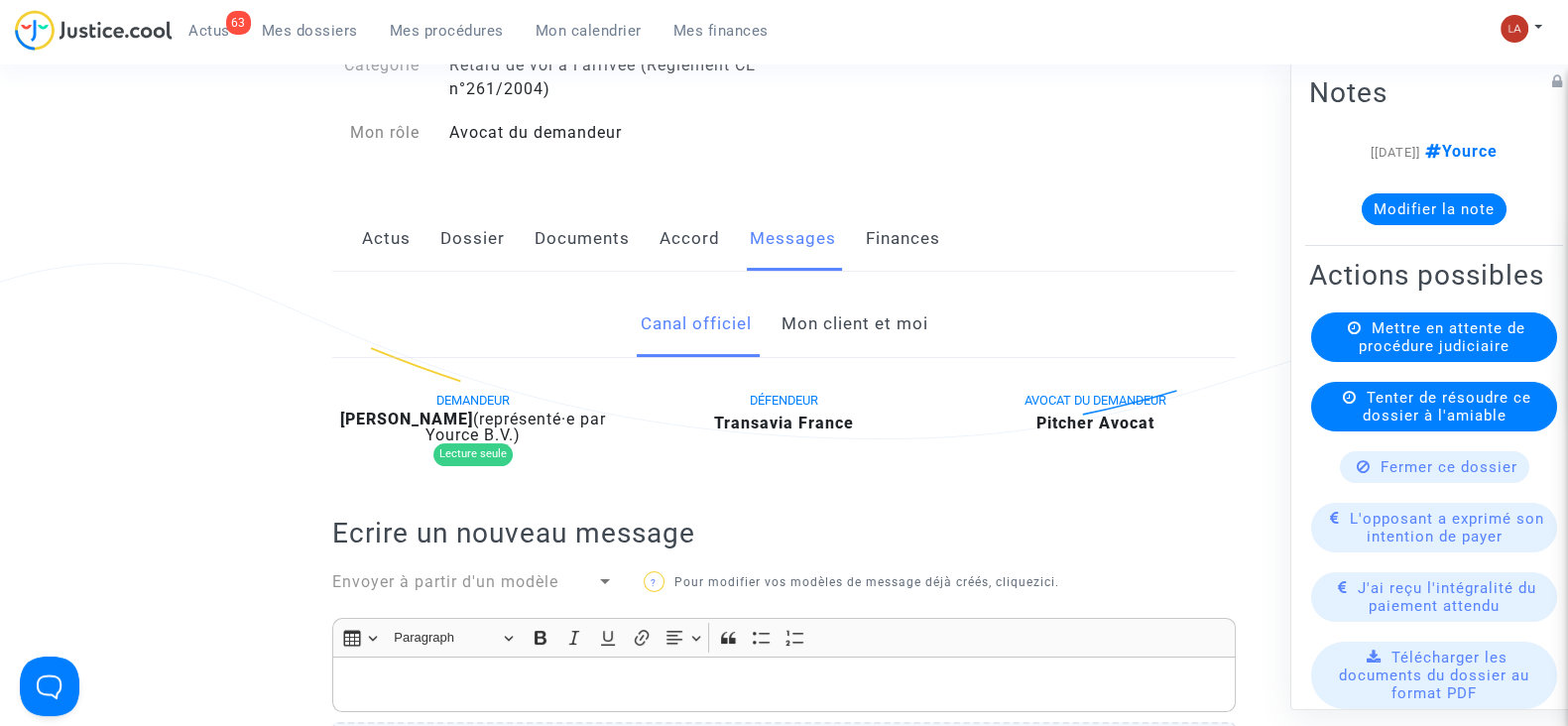
click at [438, 414] on b "[PERSON_NAME]" at bounding box center [406, 418] width 133 height 19
copy div "Fiacchetti"
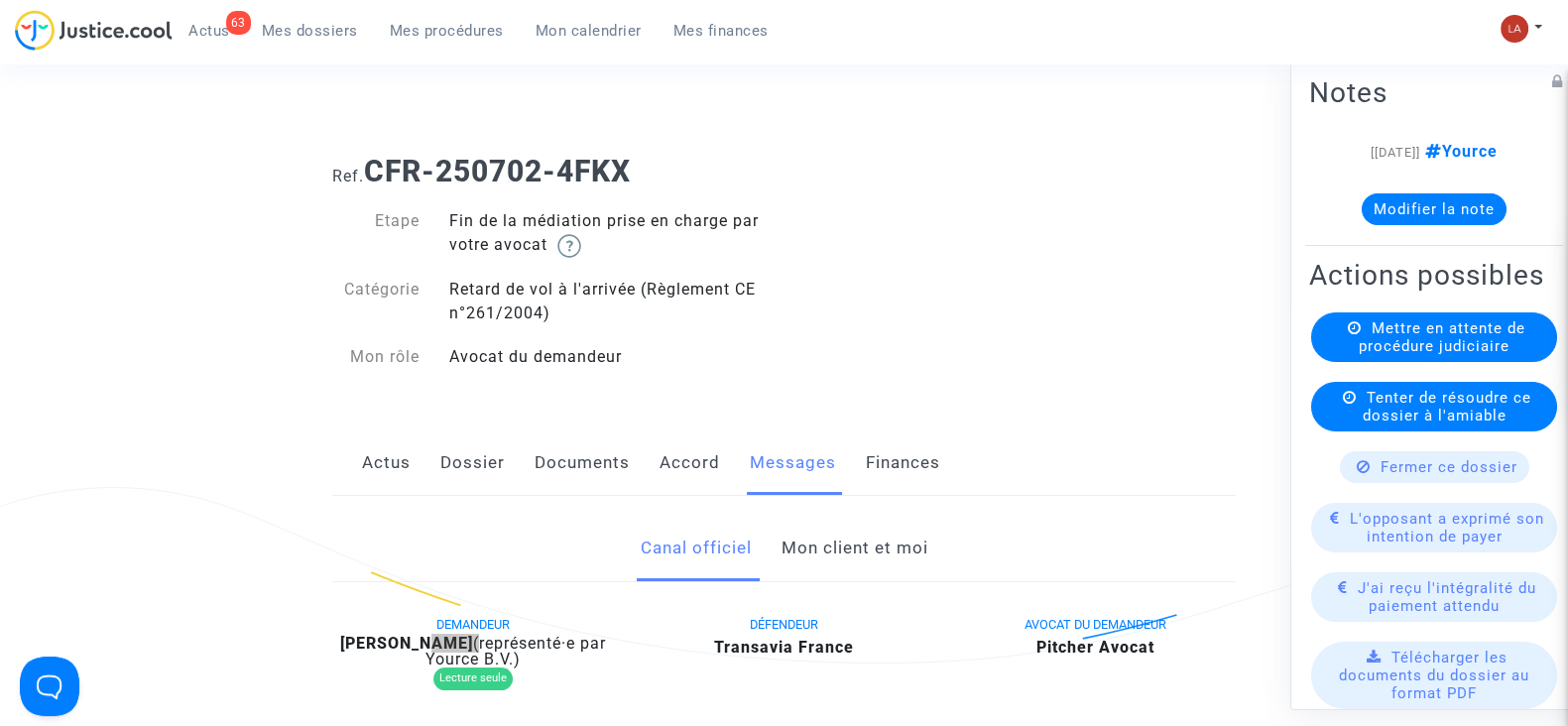
scroll to position [0, 0]
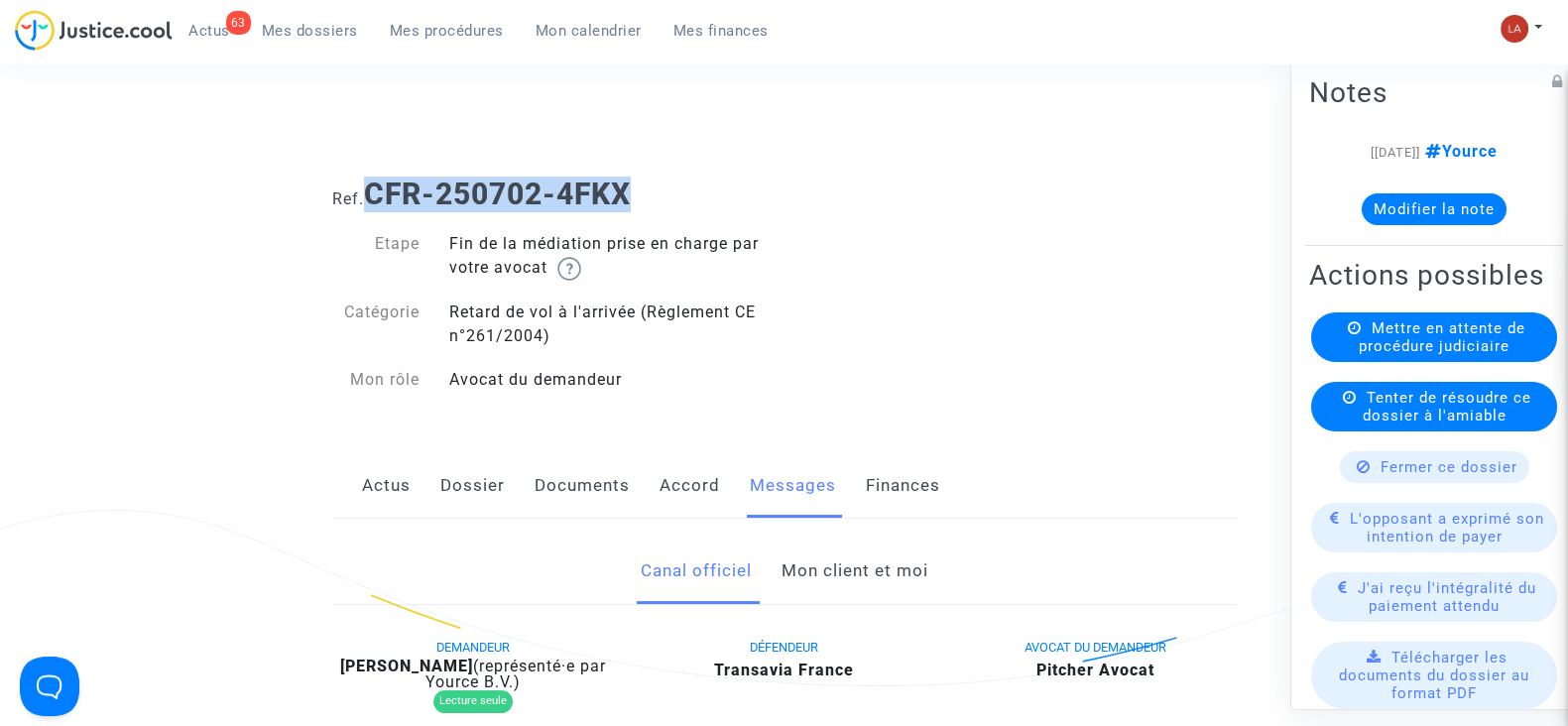
drag, startPoint x: 659, startPoint y: 181, endPoint x: 376, endPoint y: 201, distance: 283.7
click at [376, 201] on h1 "Ref. CFR-250702-4FKX" at bounding box center [783, 195] width 903 height 36
copy b "CFR-250702-4FKX"
click at [1413, 217] on button "Modifier la note" at bounding box center [1435, 210] width 145 height 32
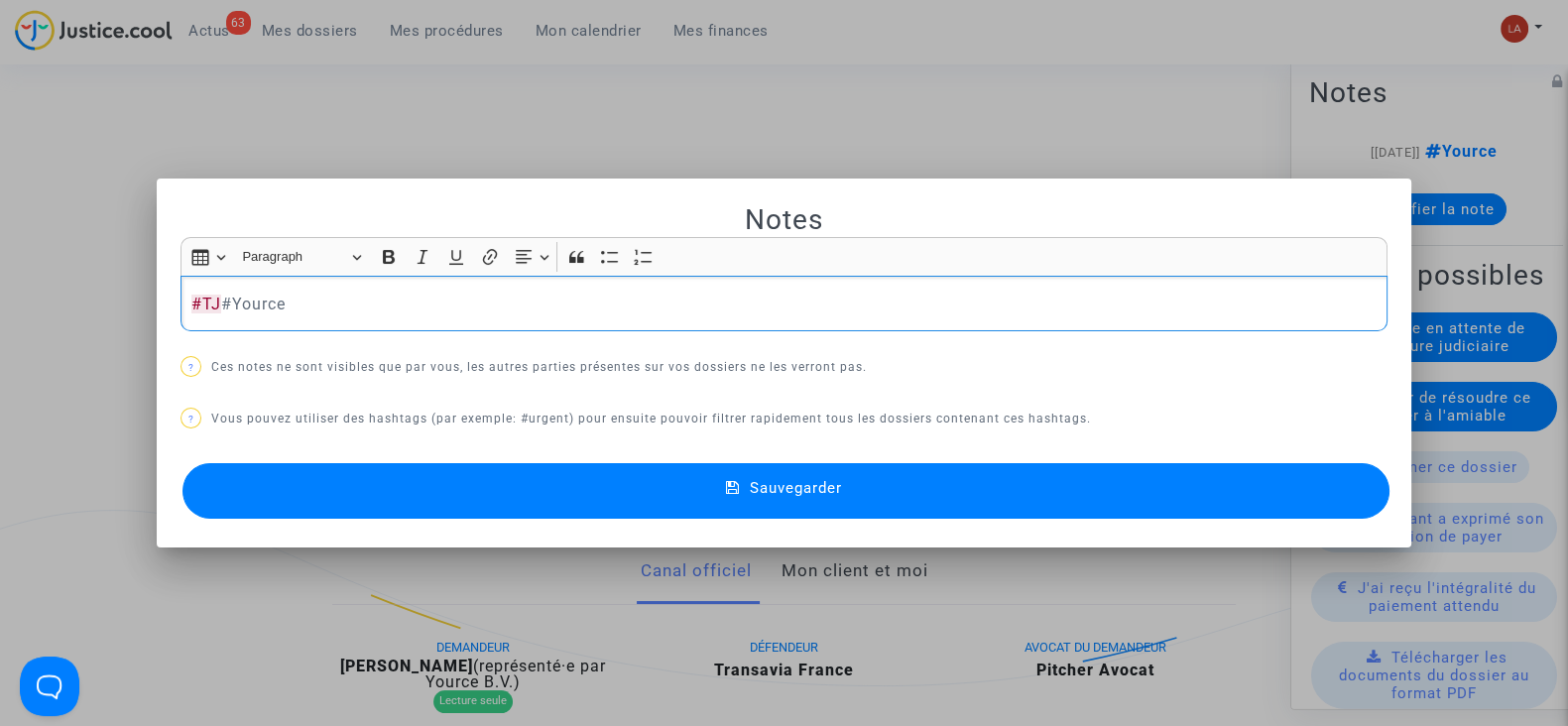
click at [1275, 499] on button "Sauvegarder" at bounding box center [786, 491] width 1207 height 56
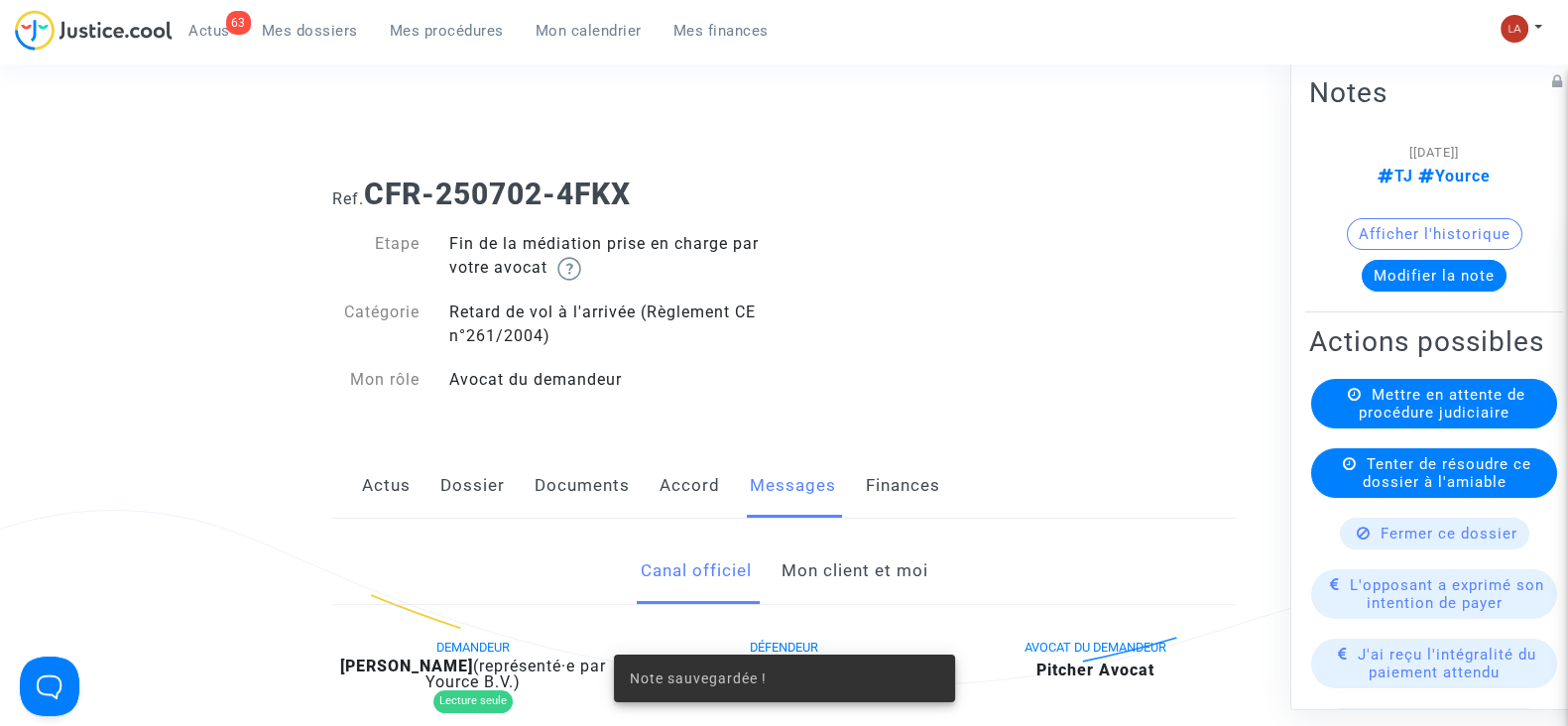
click at [1396, 428] on div "Mettre en attente de procédure judiciaire" at bounding box center [1435, 403] width 246 height 50
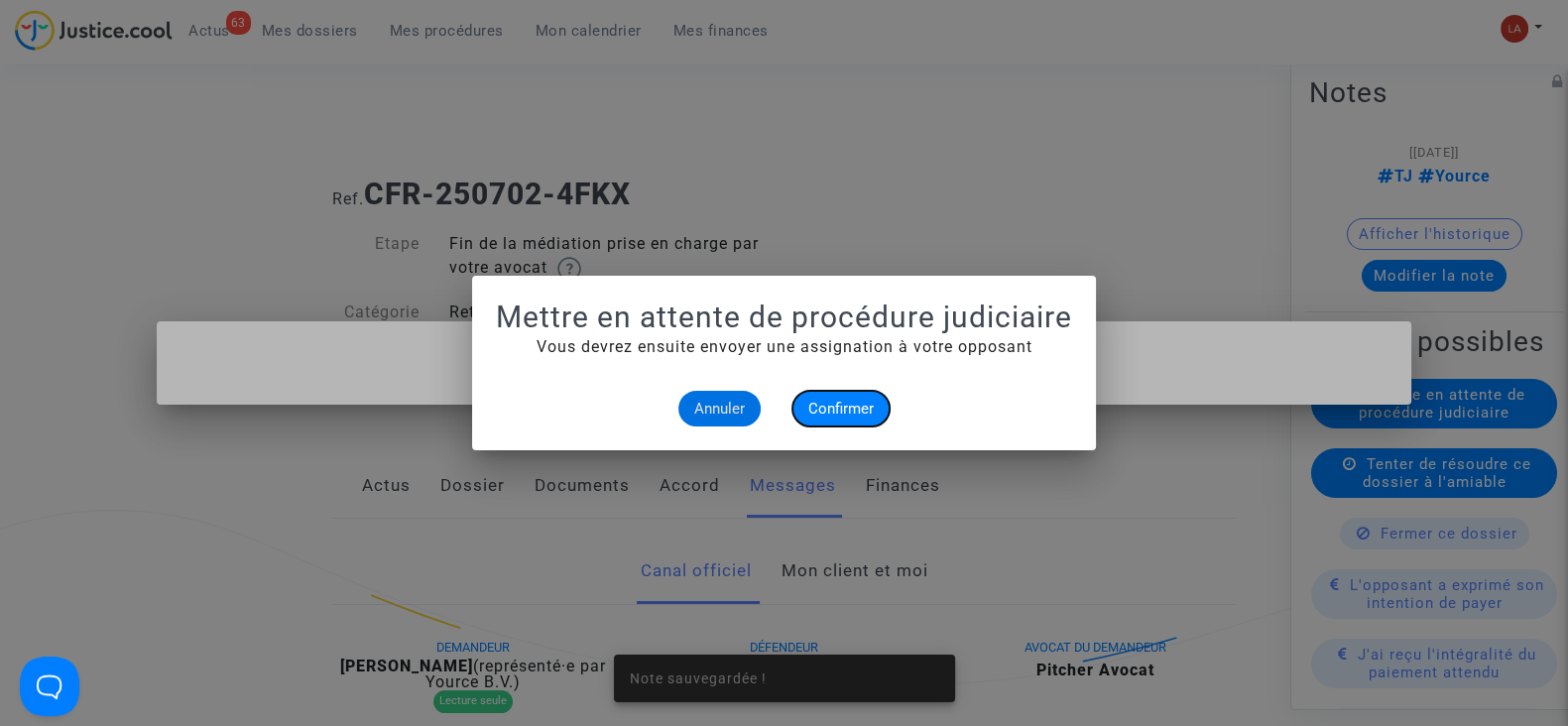
click at [861, 394] on button "Confirmer" at bounding box center [842, 408] width 97 height 36
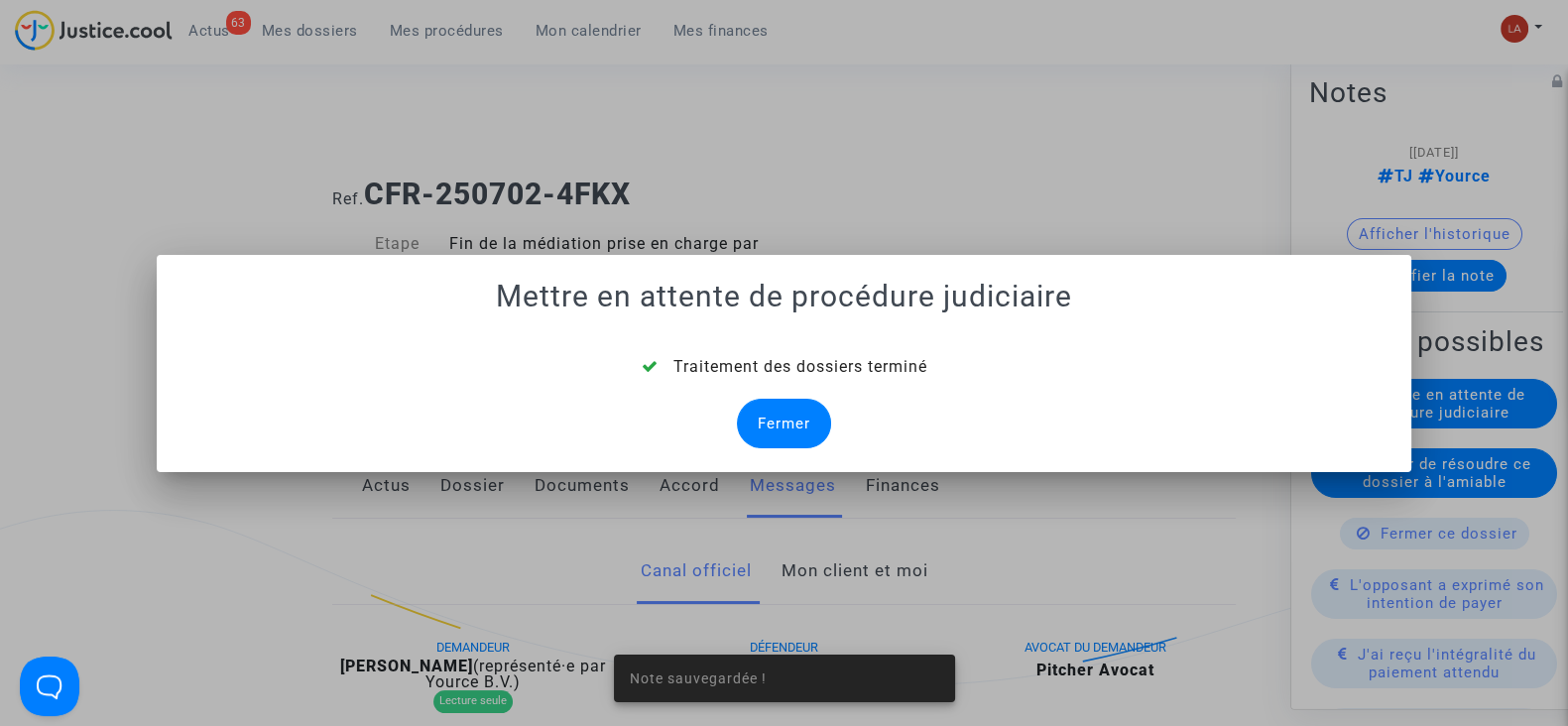
click at [778, 423] on div "Fermer" at bounding box center [784, 423] width 94 height 50
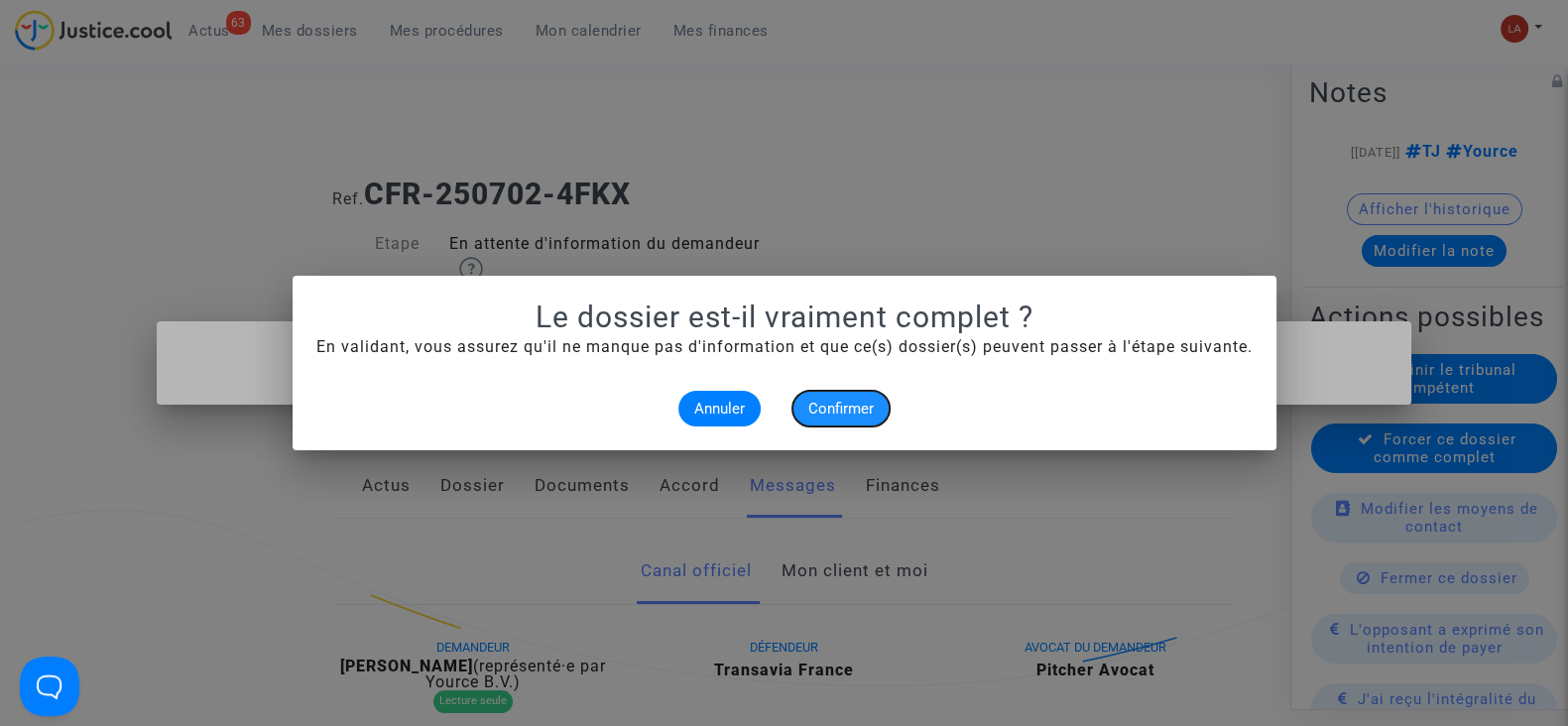
click at [832, 420] on button "Confirmer" at bounding box center [842, 408] width 97 height 36
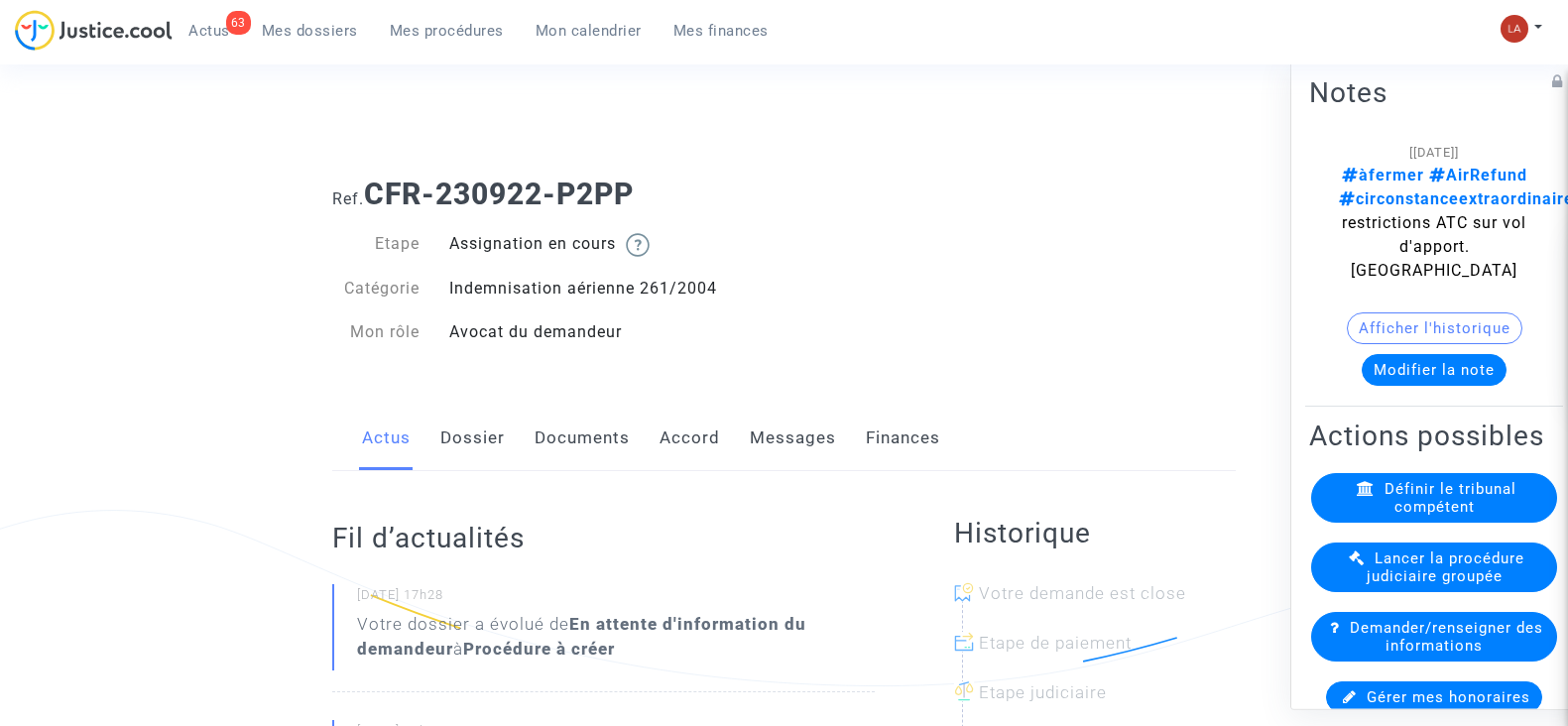
click at [776, 416] on link "Messages" at bounding box center [793, 438] width 86 height 66
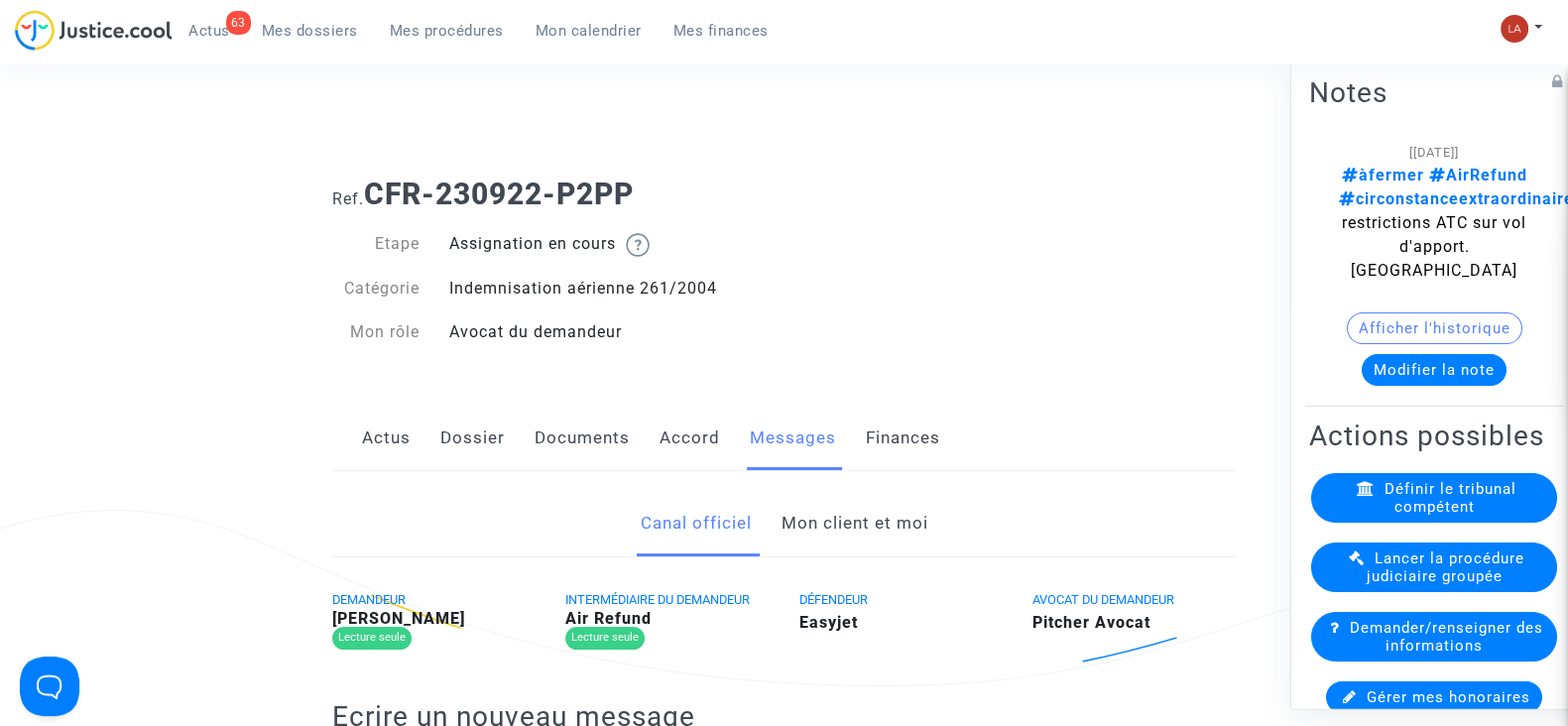
click at [857, 498] on link "Mon client et moi" at bounding box center [855, 523] width 147 height 66
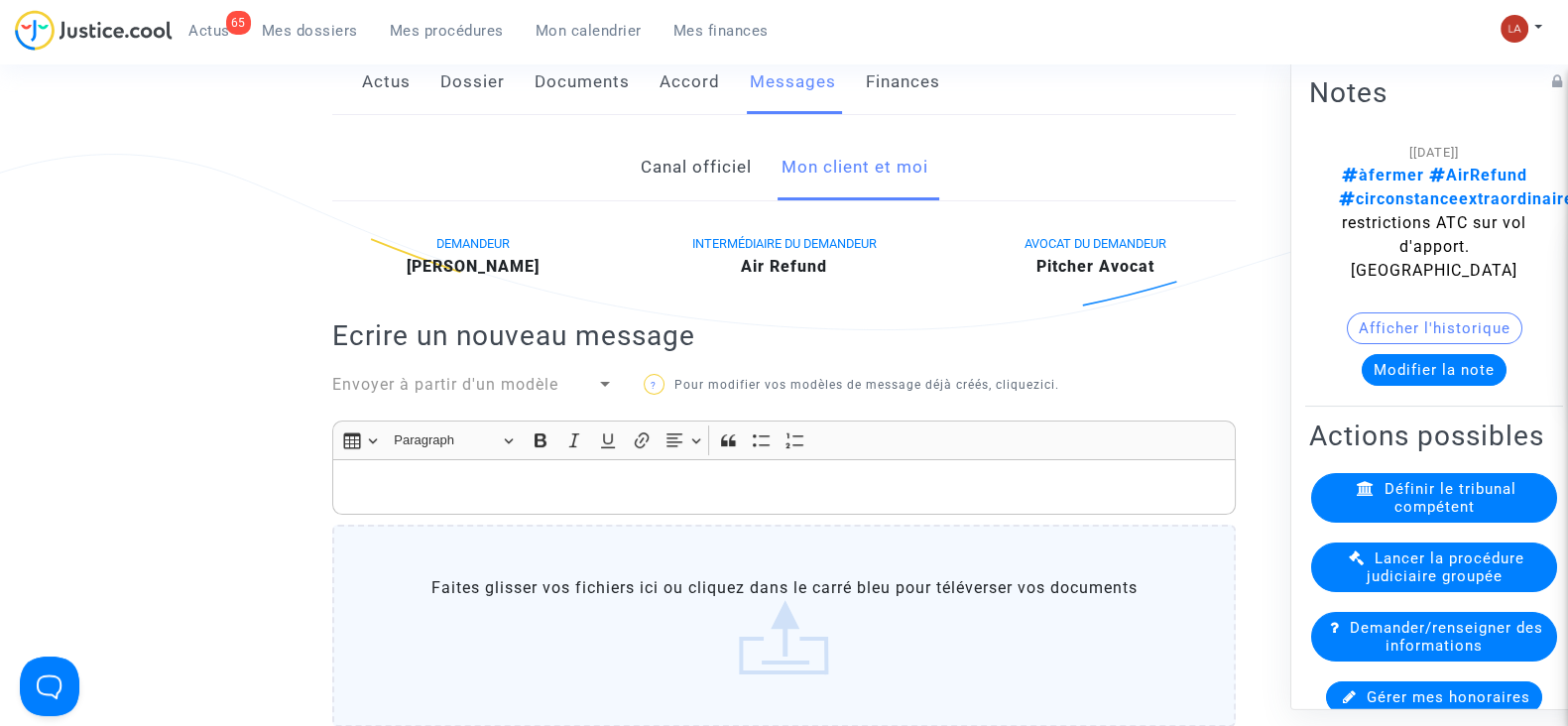
scroll to position [123, 0]
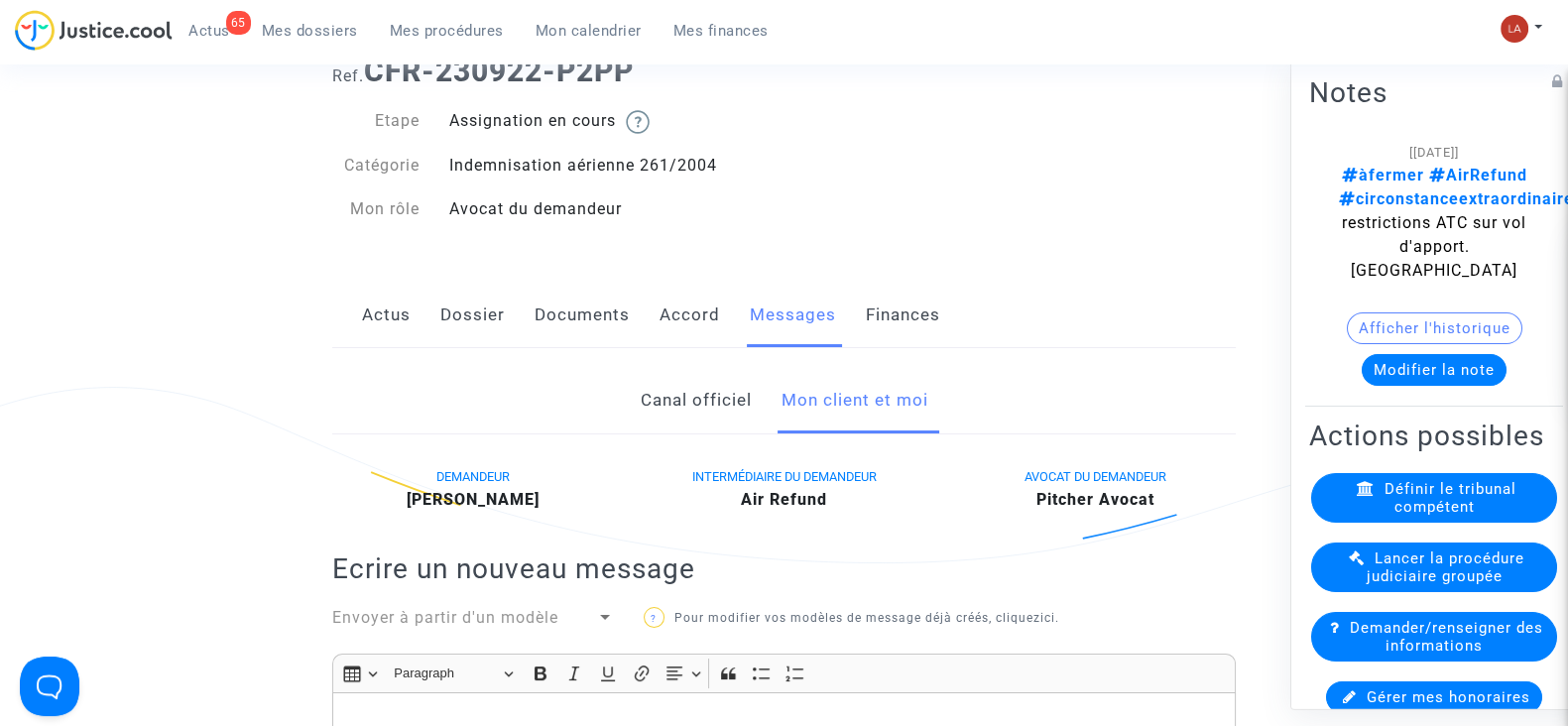
drag, startPoint x: 708, startPoint y: 433, endPoint x: 708, endPoint y: 415, distance: 18.0
click at [708, 414] on link "Canal officiel" at bounding box center [696, 400] width 111 height 66
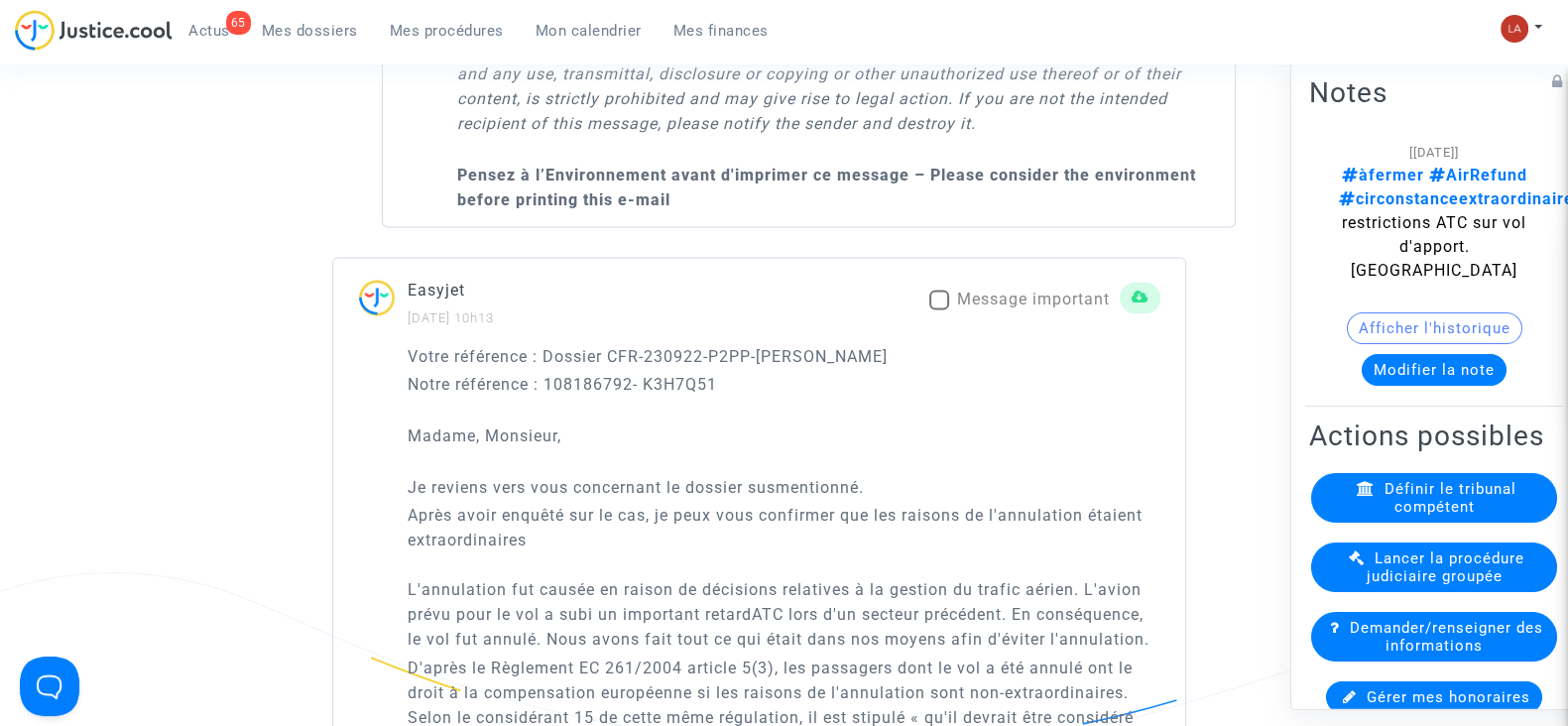
scroll to position [3593, 0]
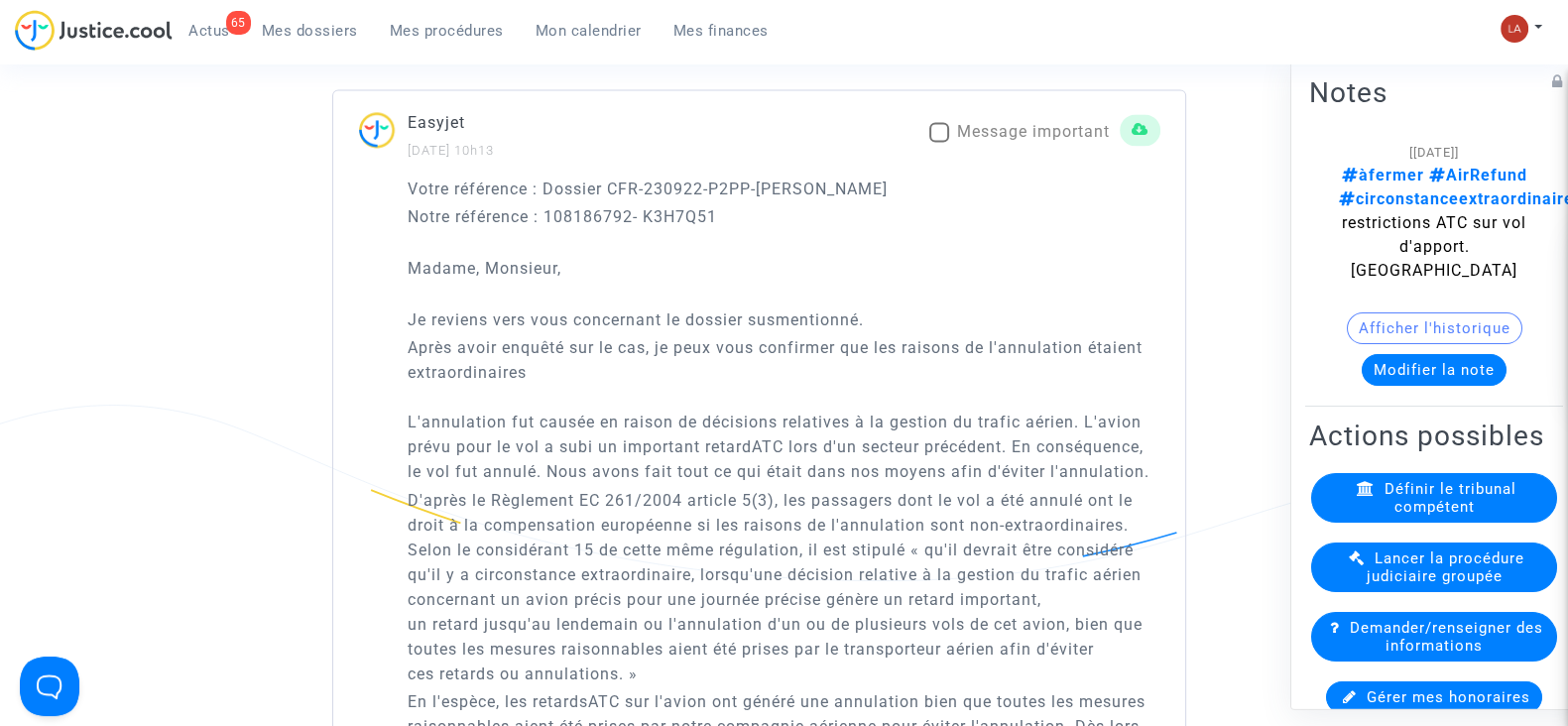
click at [1395, 354] on button "Modifier la note" at bounding box center [1435, 369] width 145 height 32
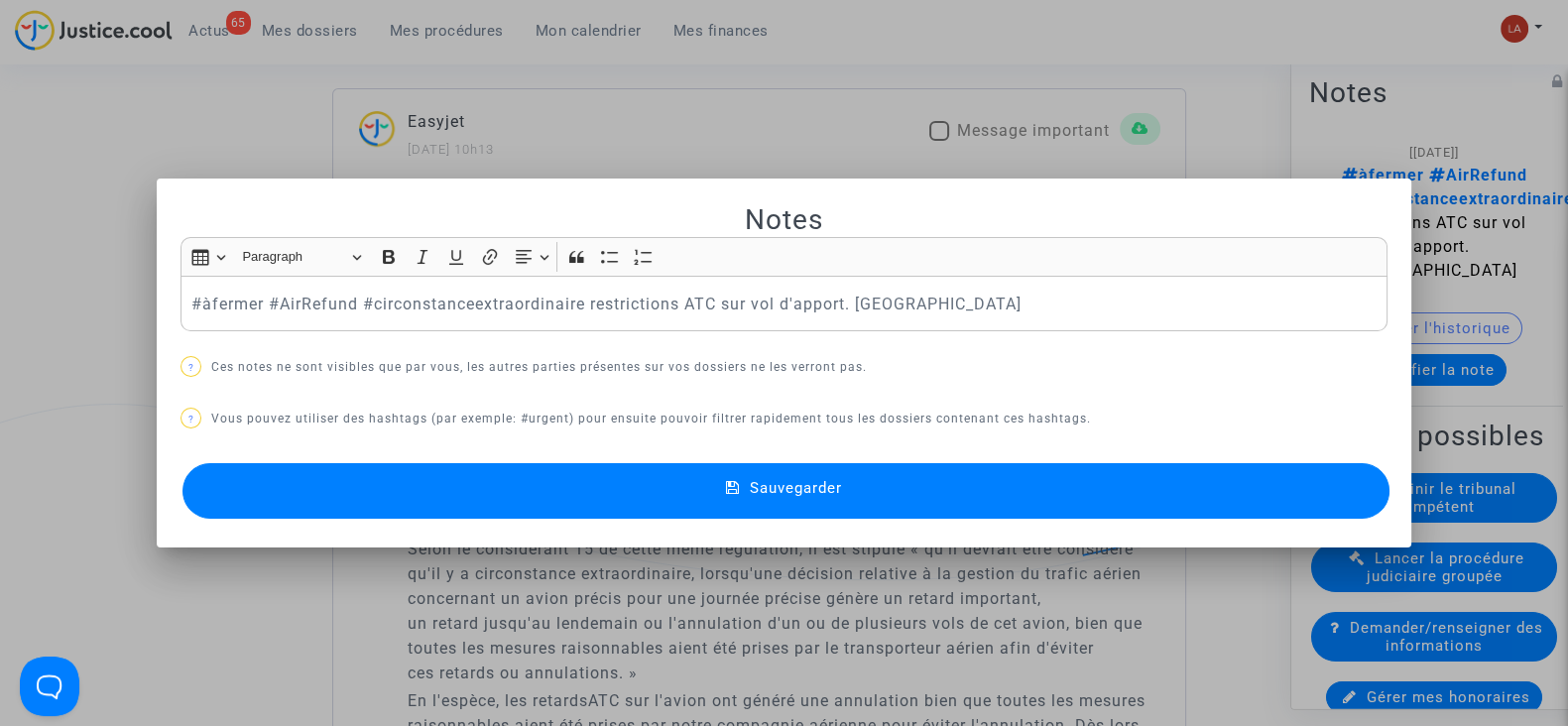
scroll to position [0, 0]
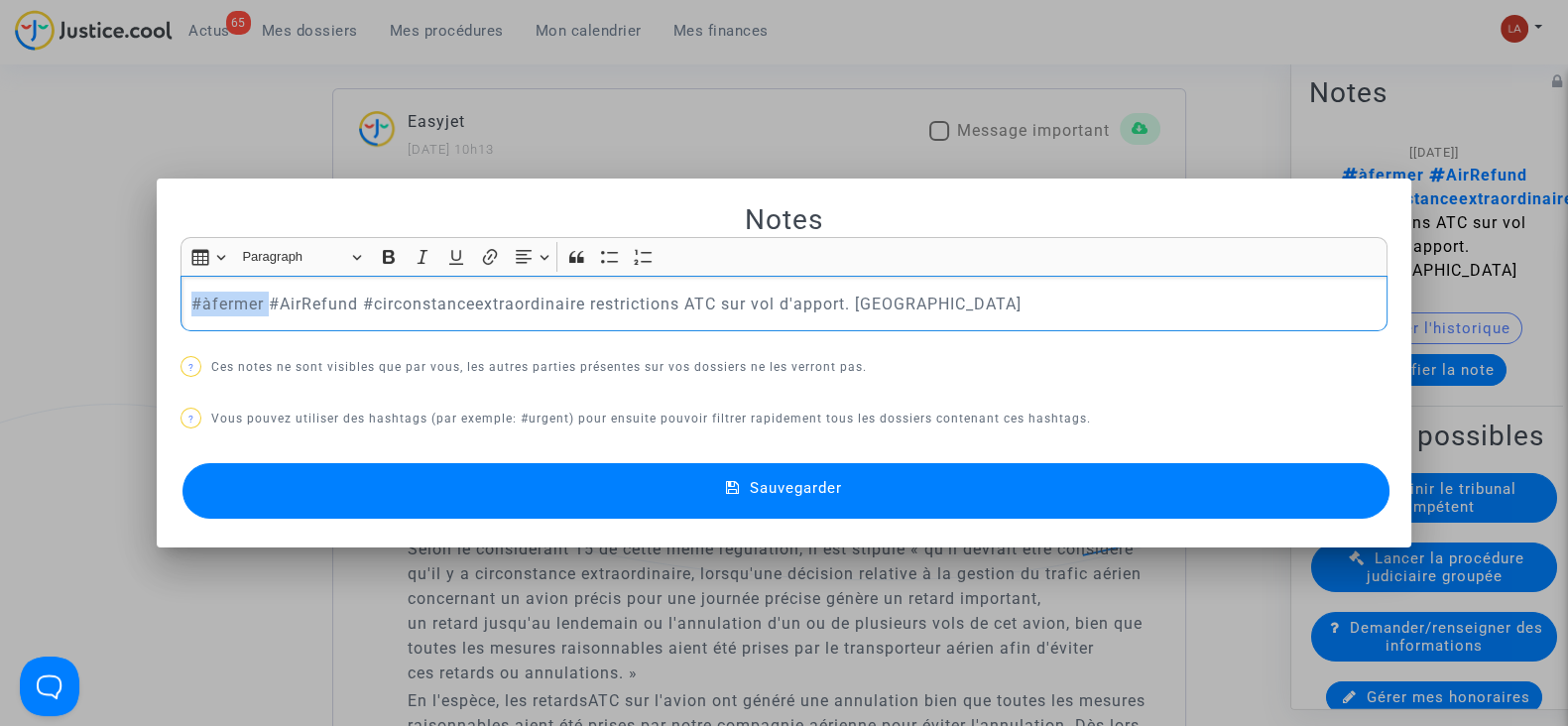
drag, startPoint x: 261, startPoint y: 294, endPoint x: -66, endPoint y: 287, distance: 327.1
click at [1012, 499] on button "Sauvegarder" at bounding box center [786, 491] width 1207 height 56
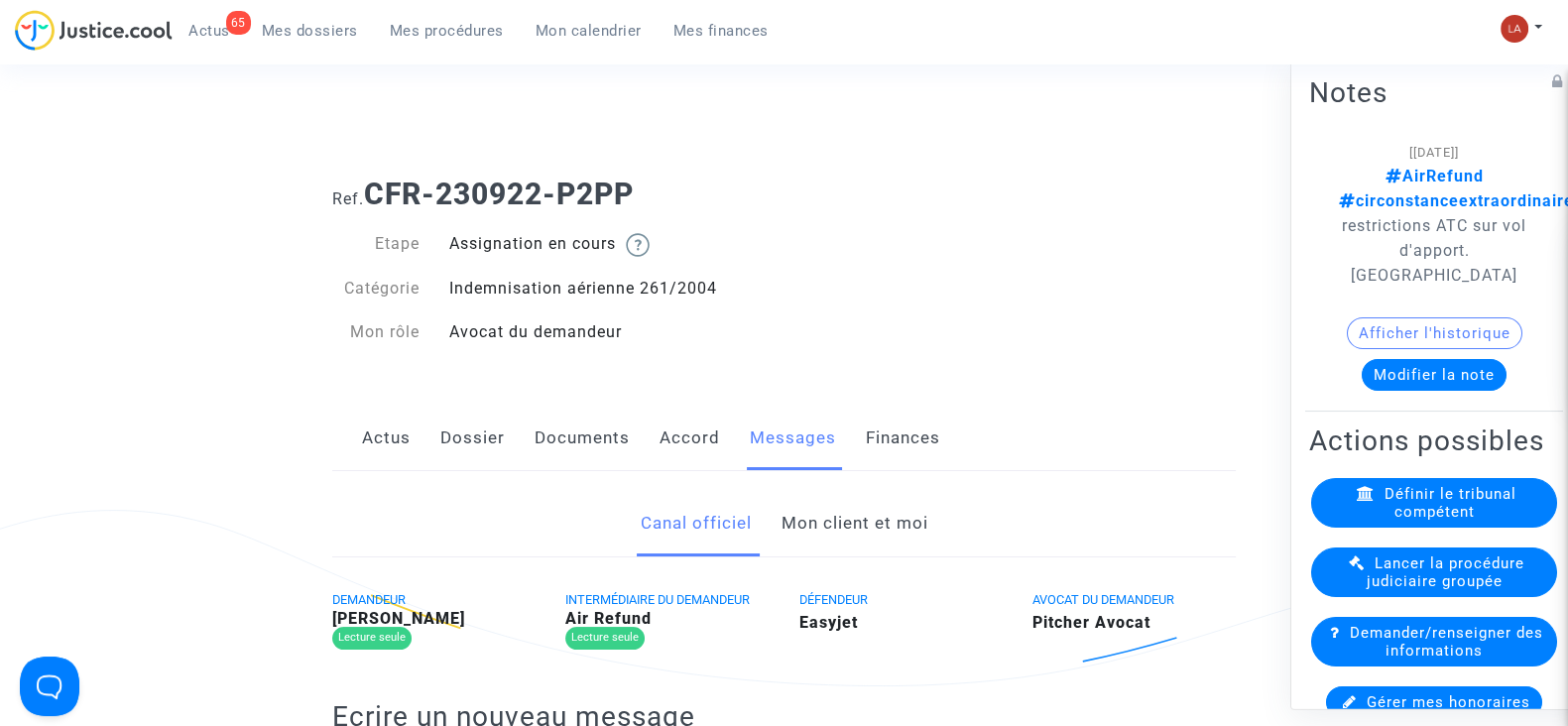
click at [584, 447] on link "Documents" at bounding box center [582, 438] width 95 height 66
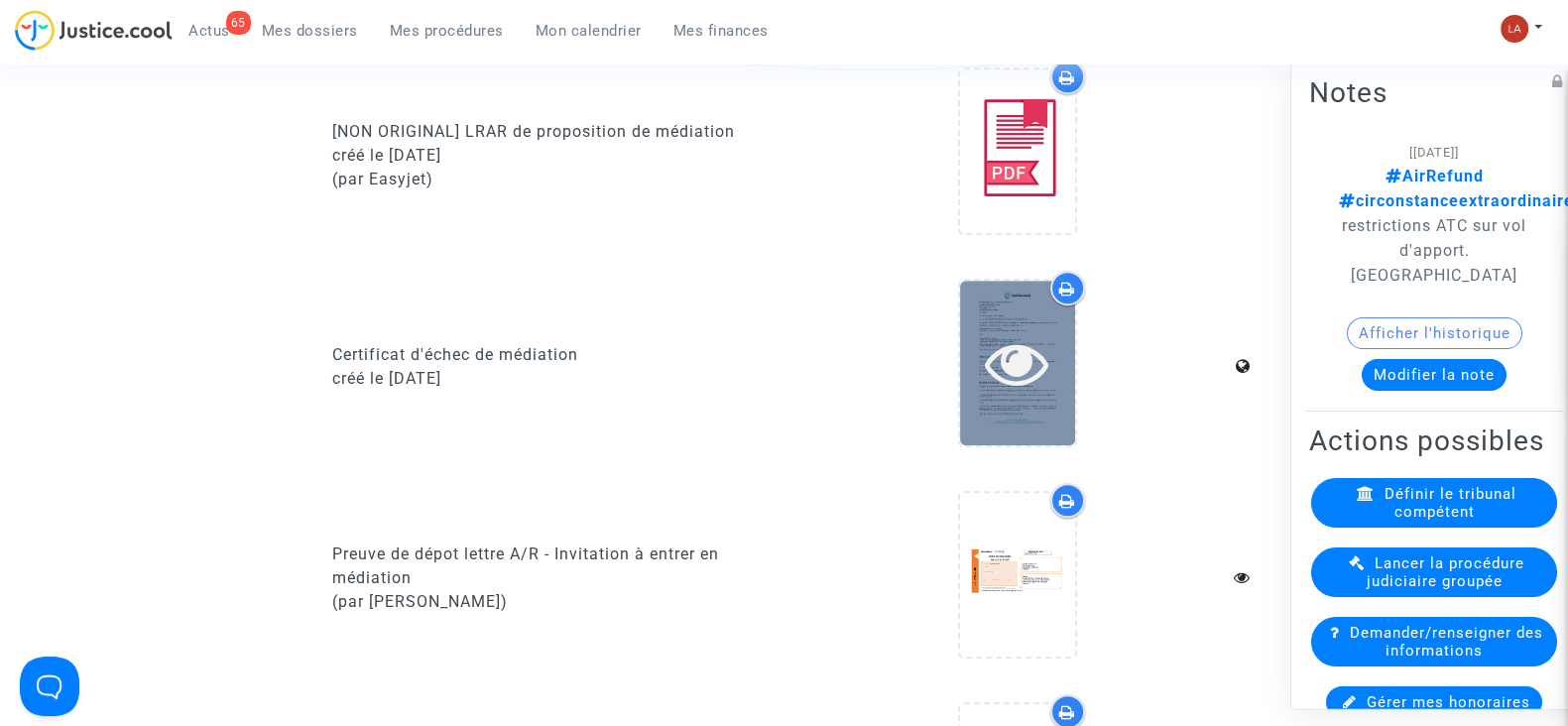
scroll to position [744, 0]
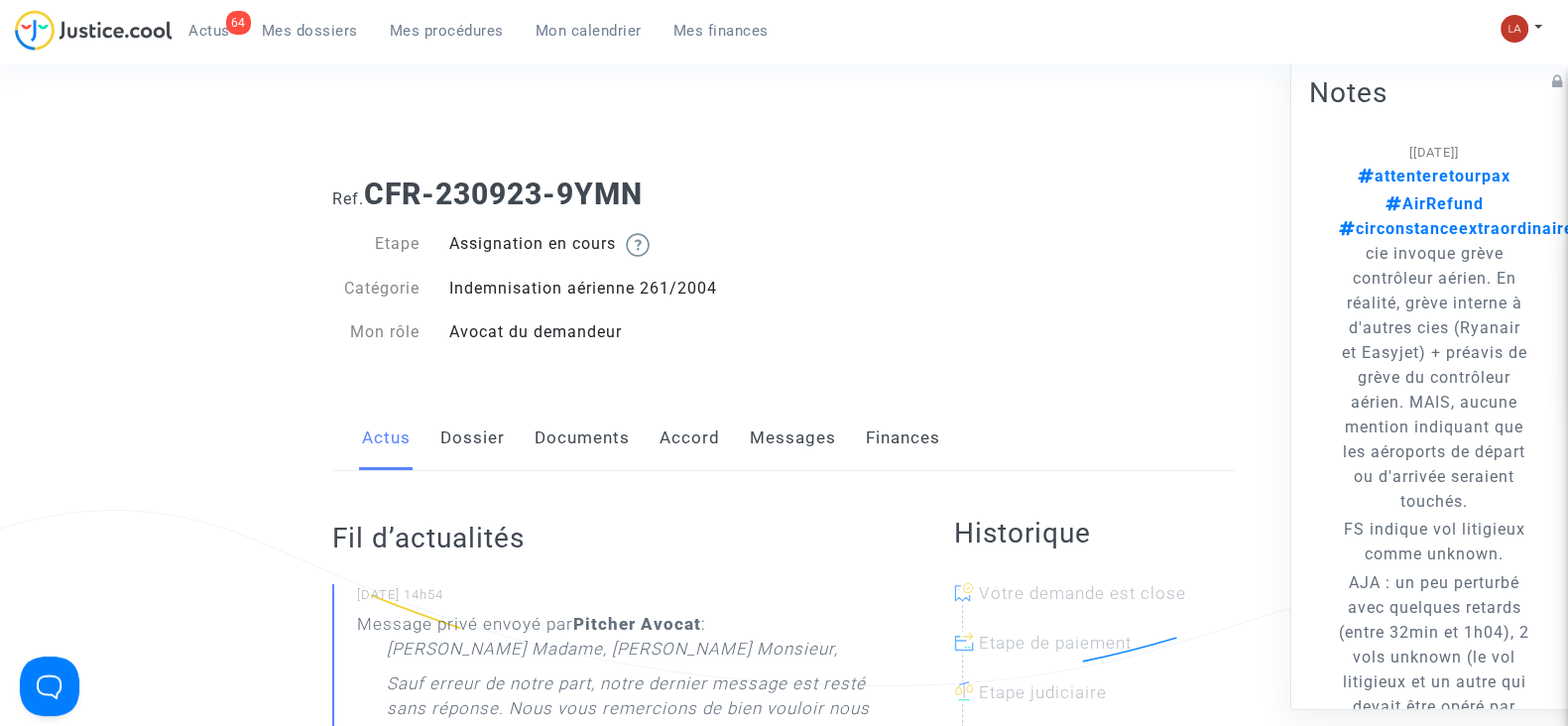
click at [778, 432] on link "Messages" at bounding box center [793, 438] width 86 height 66
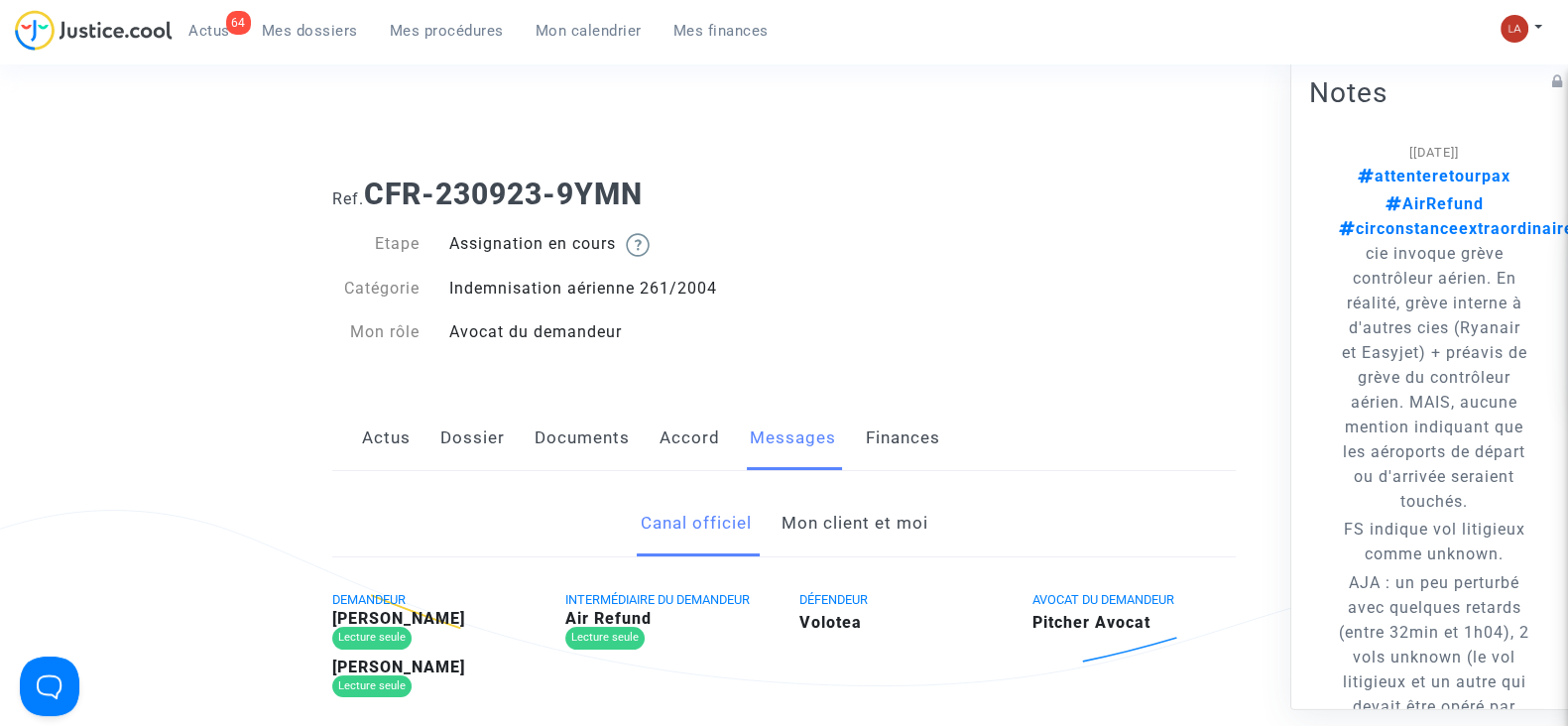
click at [839, 537] on link "Mon client et moi" at bounding box center [855, 523] width 147 height 66
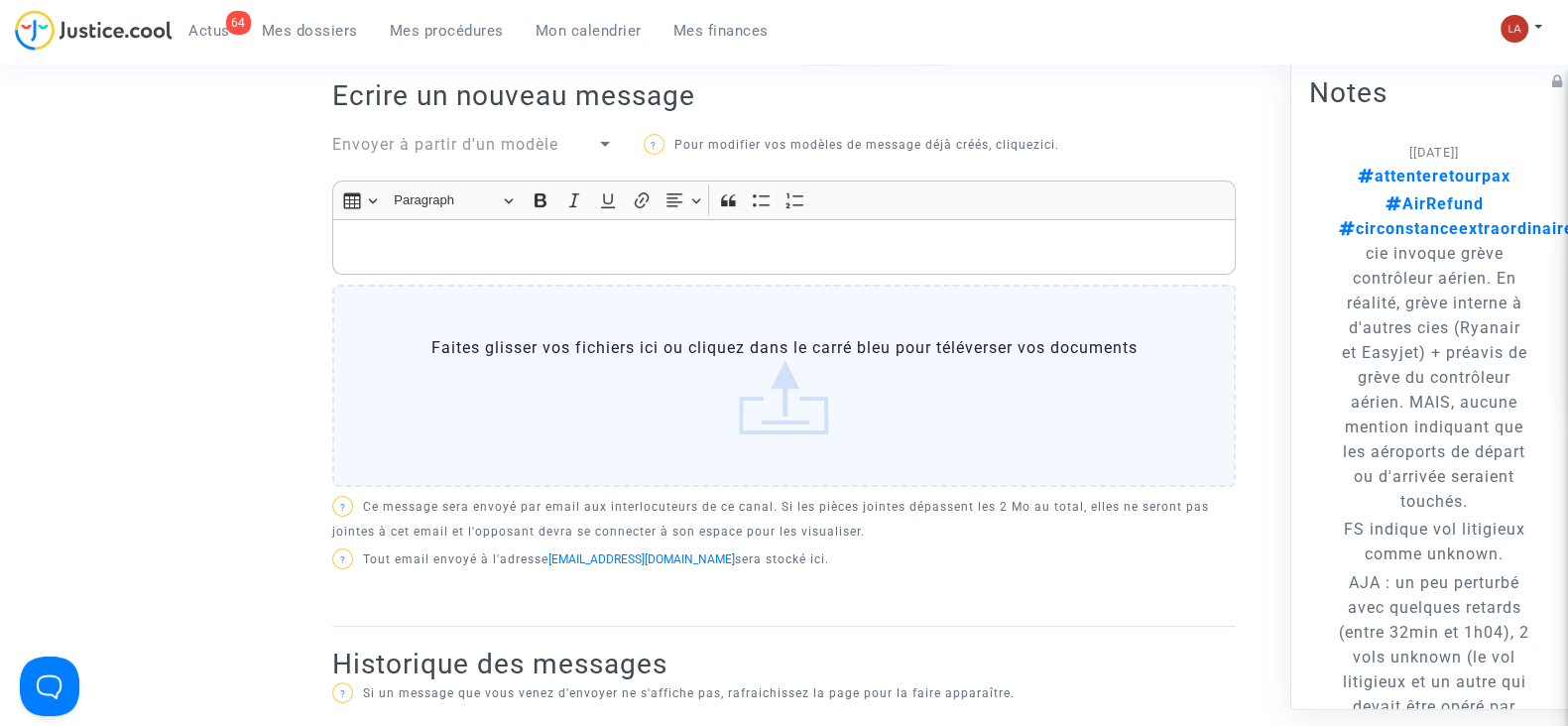
scroll to position [620, 0]
click at [678, 244] on p "Rich Text Editor, main" at bounding box center [784, 247] width 882 height 25
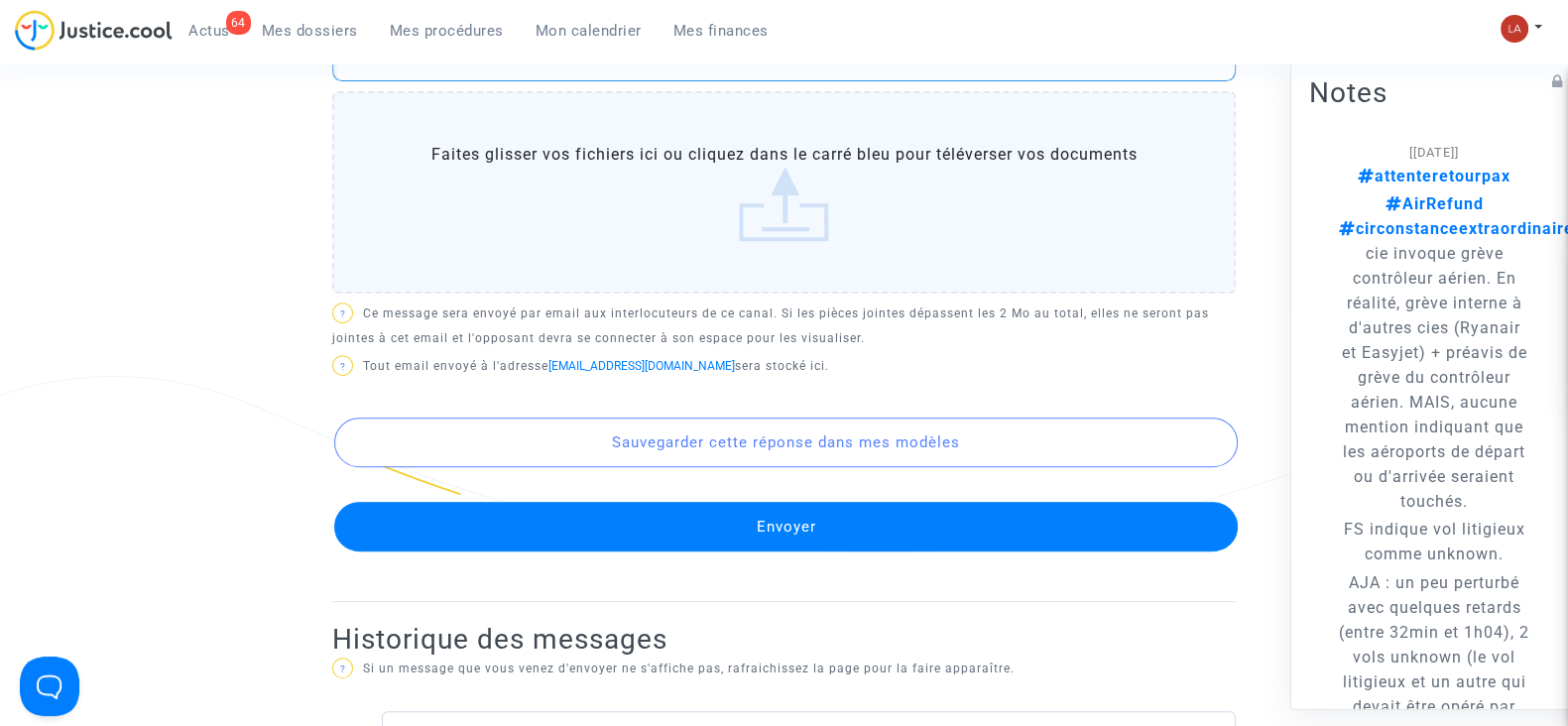
scroll to position [1311, 0]
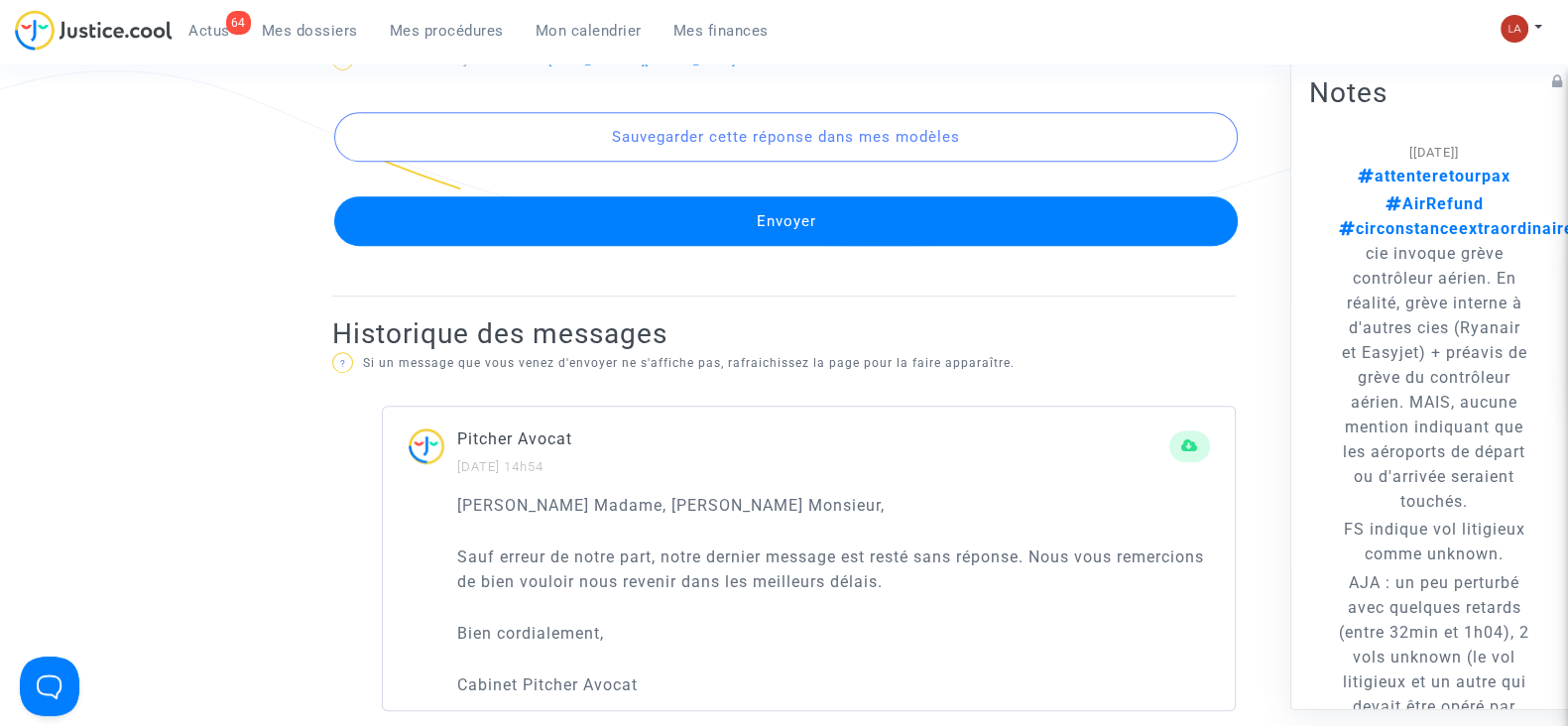
click at [689, 188] on div "Sauvegarder cette réponse dans mes modèles Envoyer" at bounding box center [783, 162] width 903 height 169
click at [689, 217] on button "Envoyer" at bounding box center [785, 221] width 903 height 50
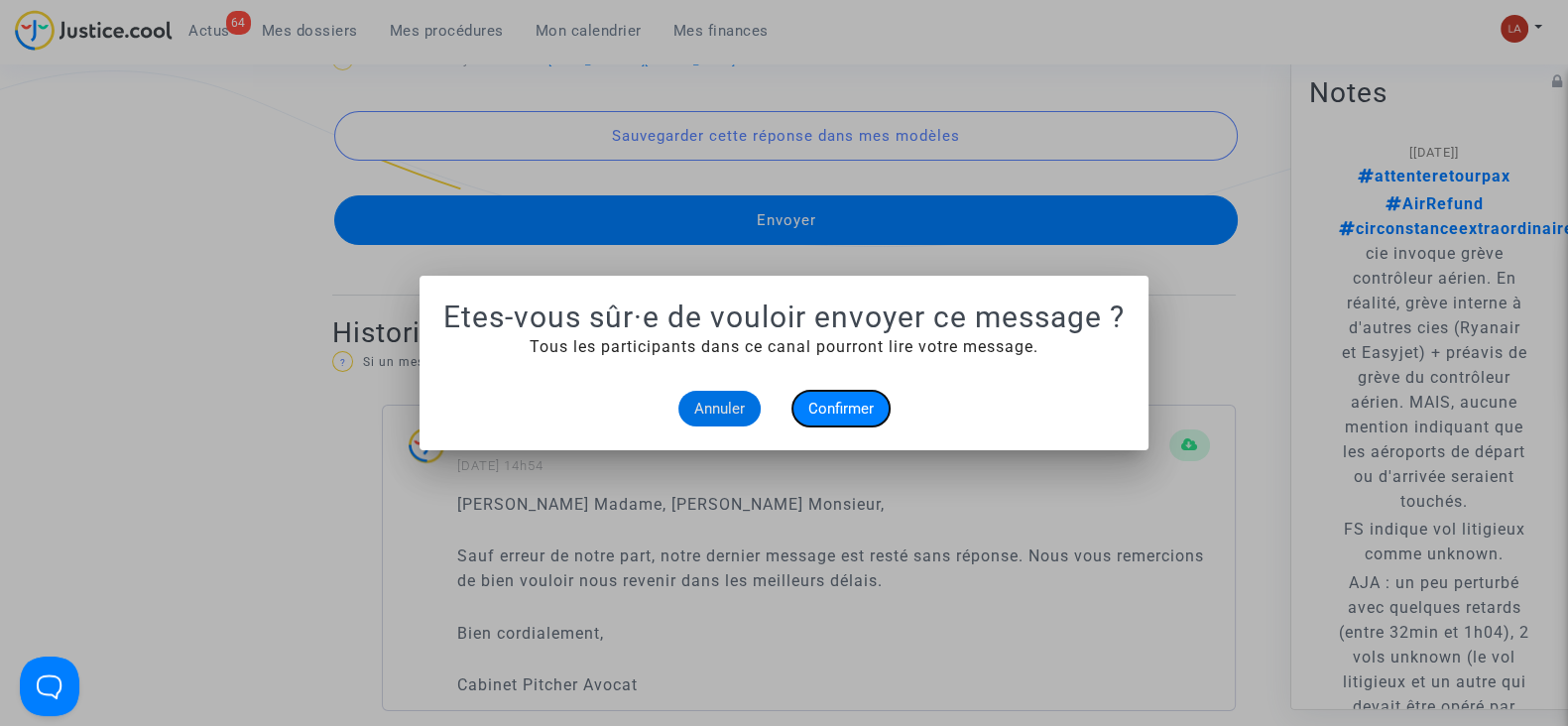
click at [822, 410] on span "Confirmer" at bounding box center [842, 408] width 66 height 18
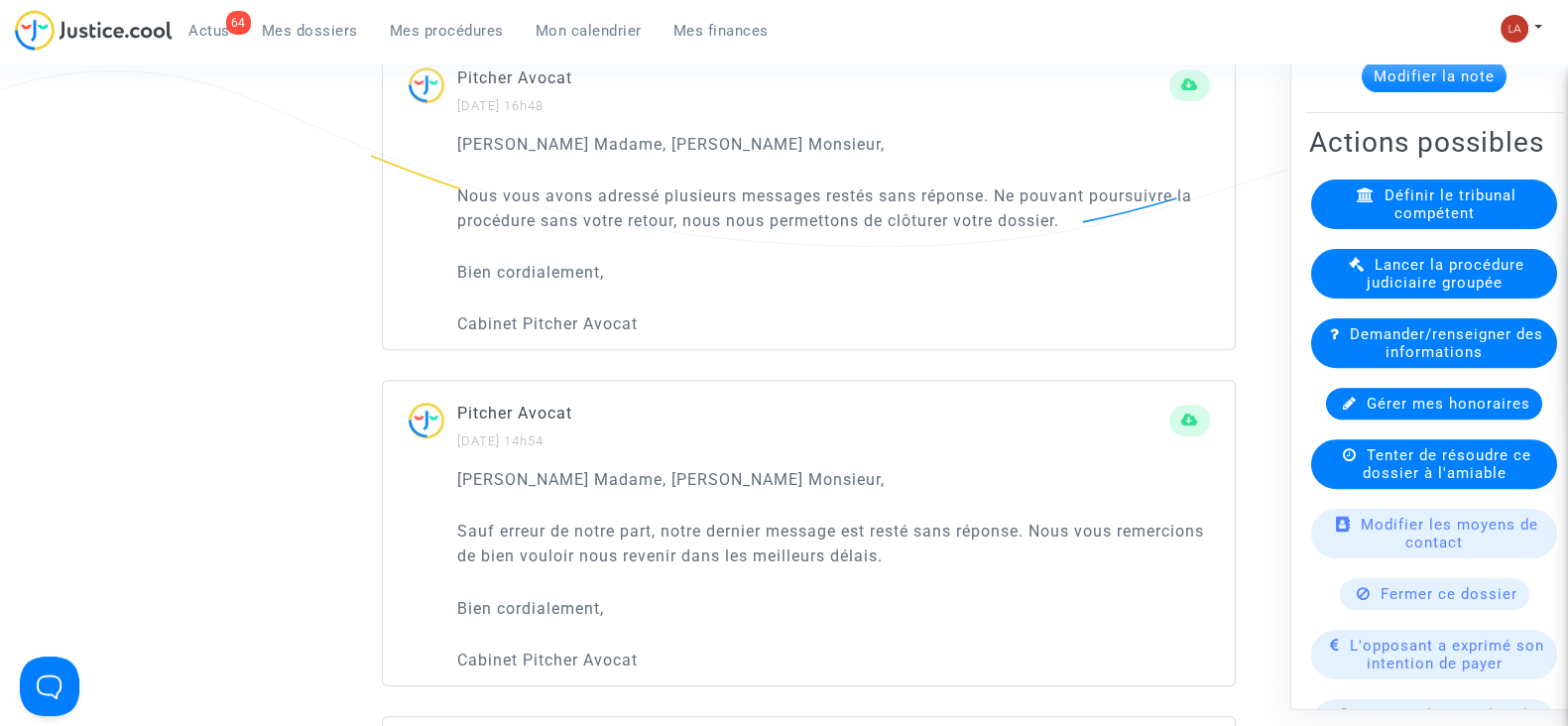
scroll to position [990, 0]
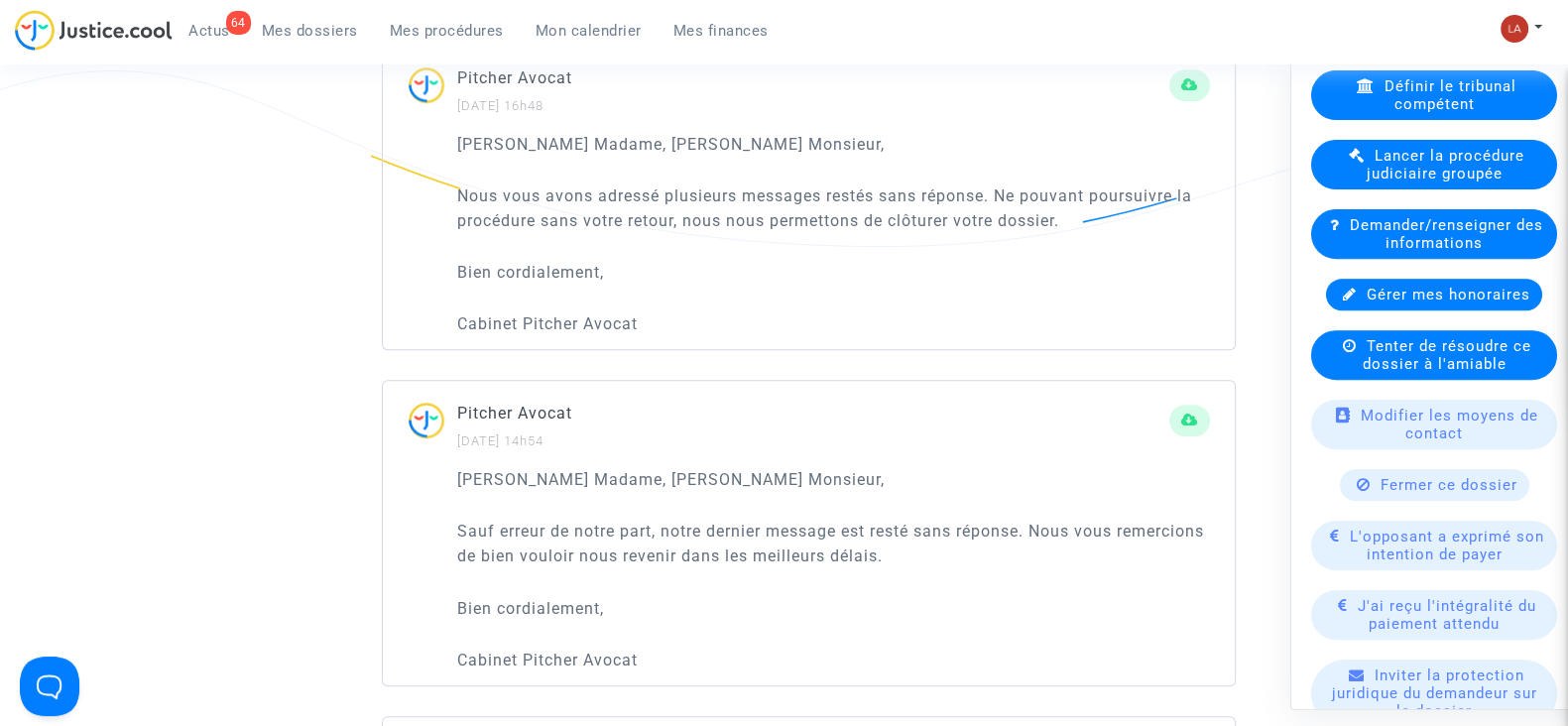
click at [1407, 493] on span "Fermer ce dossier" at bounding box center [1450, 484] width 137 height 18
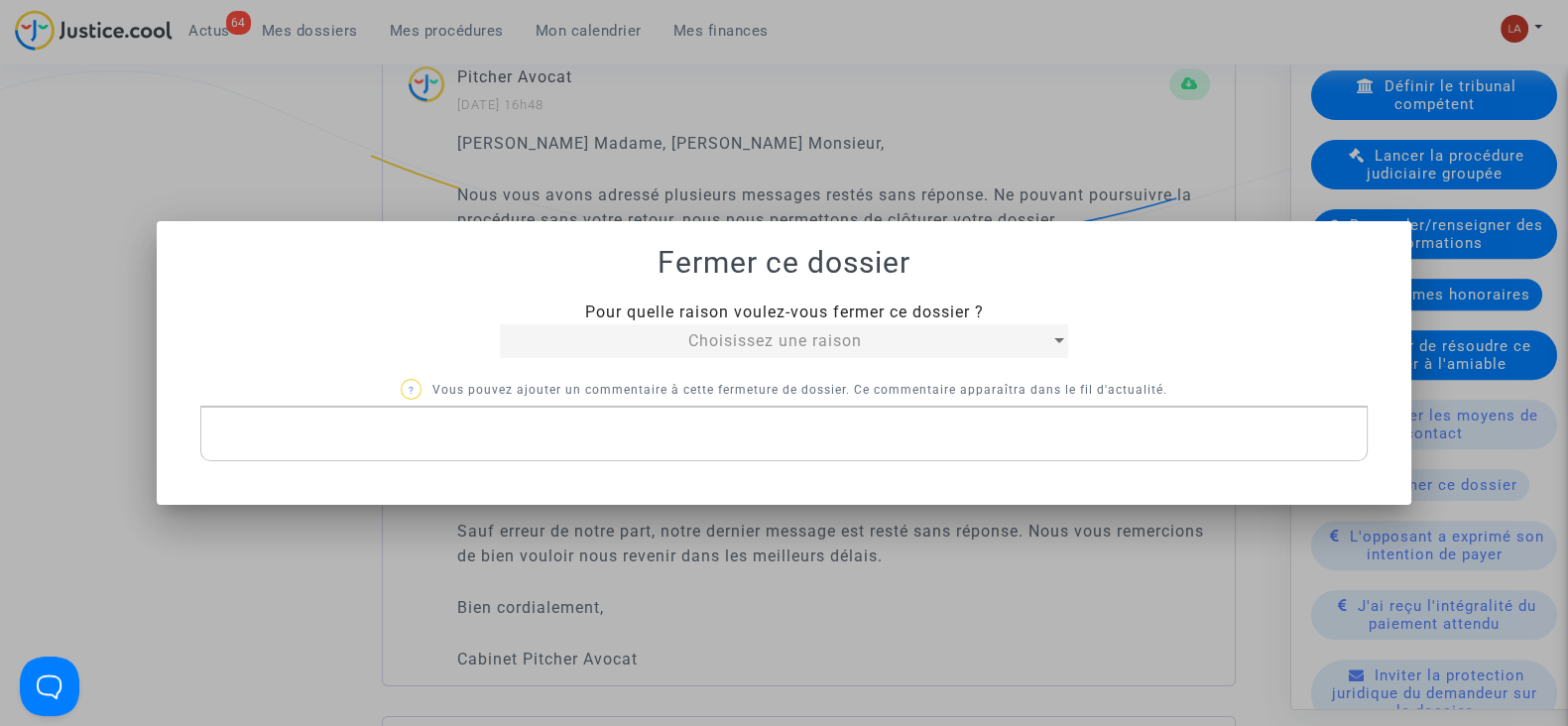
click at [722, 349] on div "Choisissez une raison" at bounding box center [775, 341] width 550 height 24
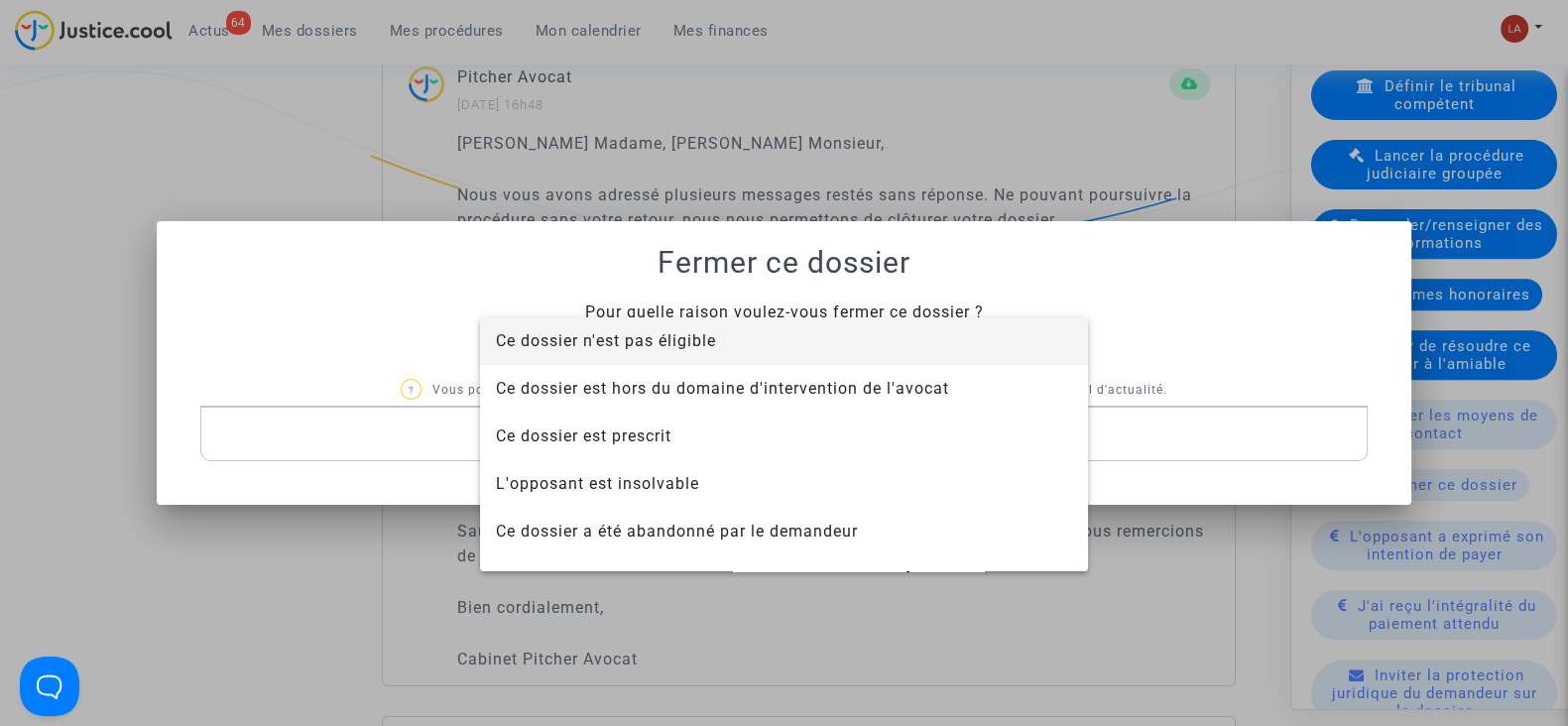
click at [777, 342] on span "Ce dossier n'est pas éligible" at bounding box center [784, 341] width 576 height 48
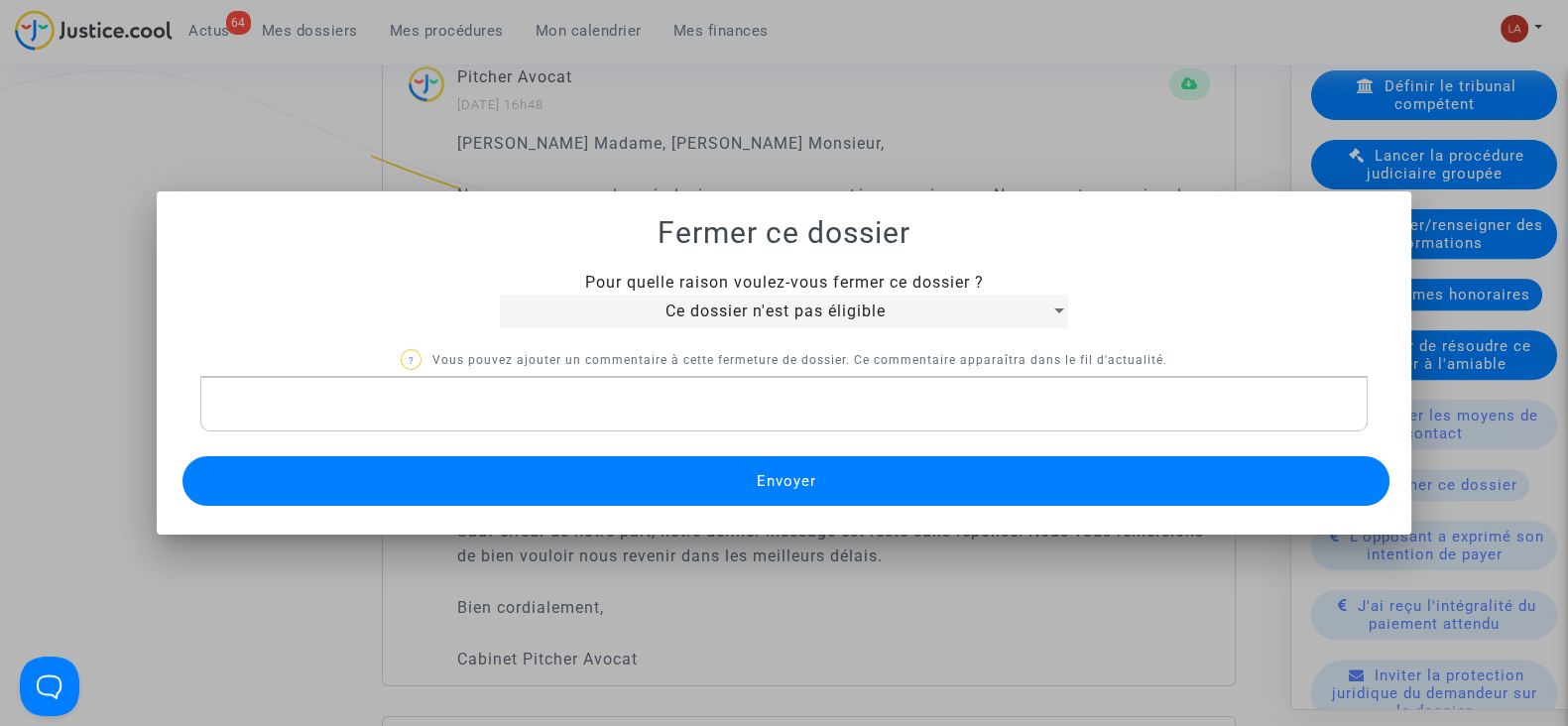
click at [784, 469] on button "Envoyer" at bounding box center [786, 481] width 1207 height 50
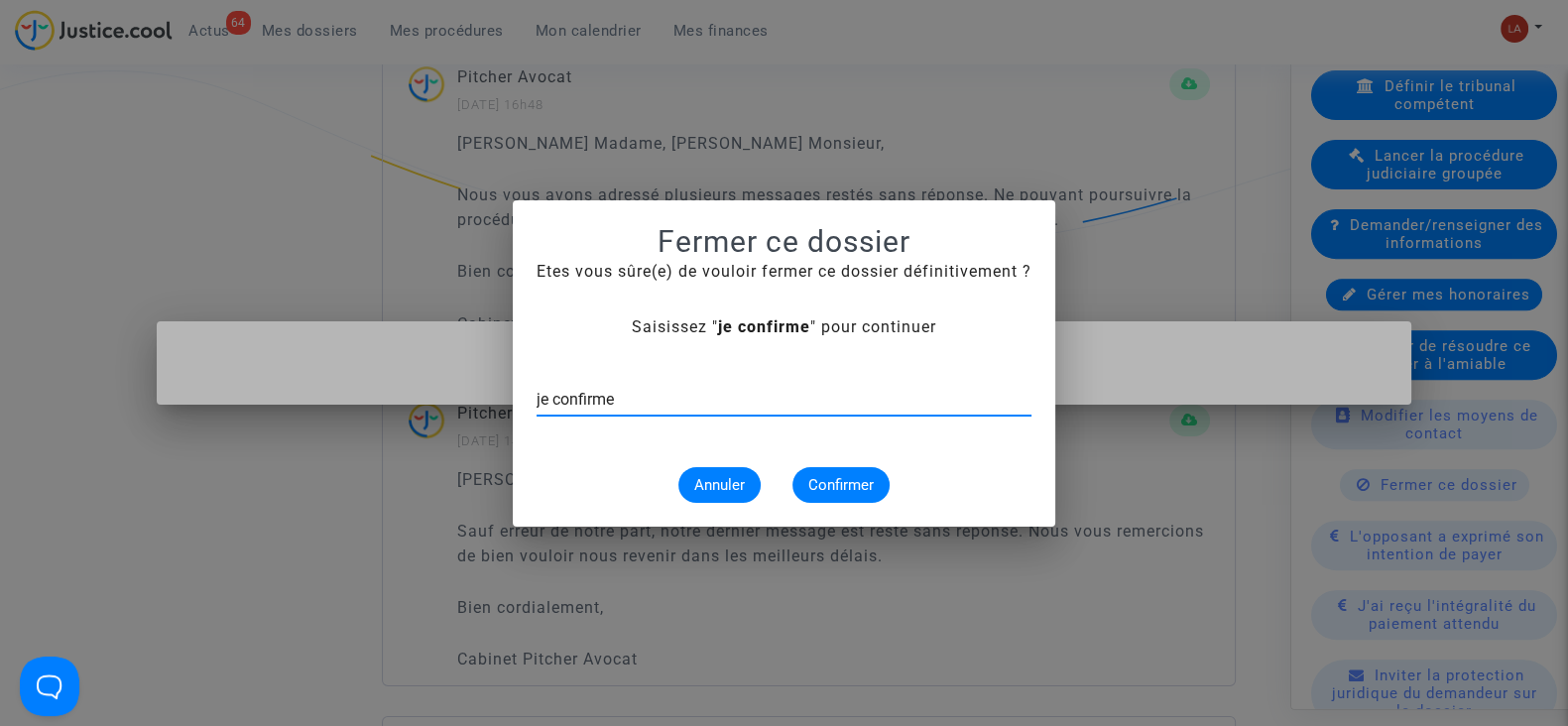
type input "je confirme"
click at [851, 476] on span "Confirmer" at bounding box center [842, 485] width 66 height 18
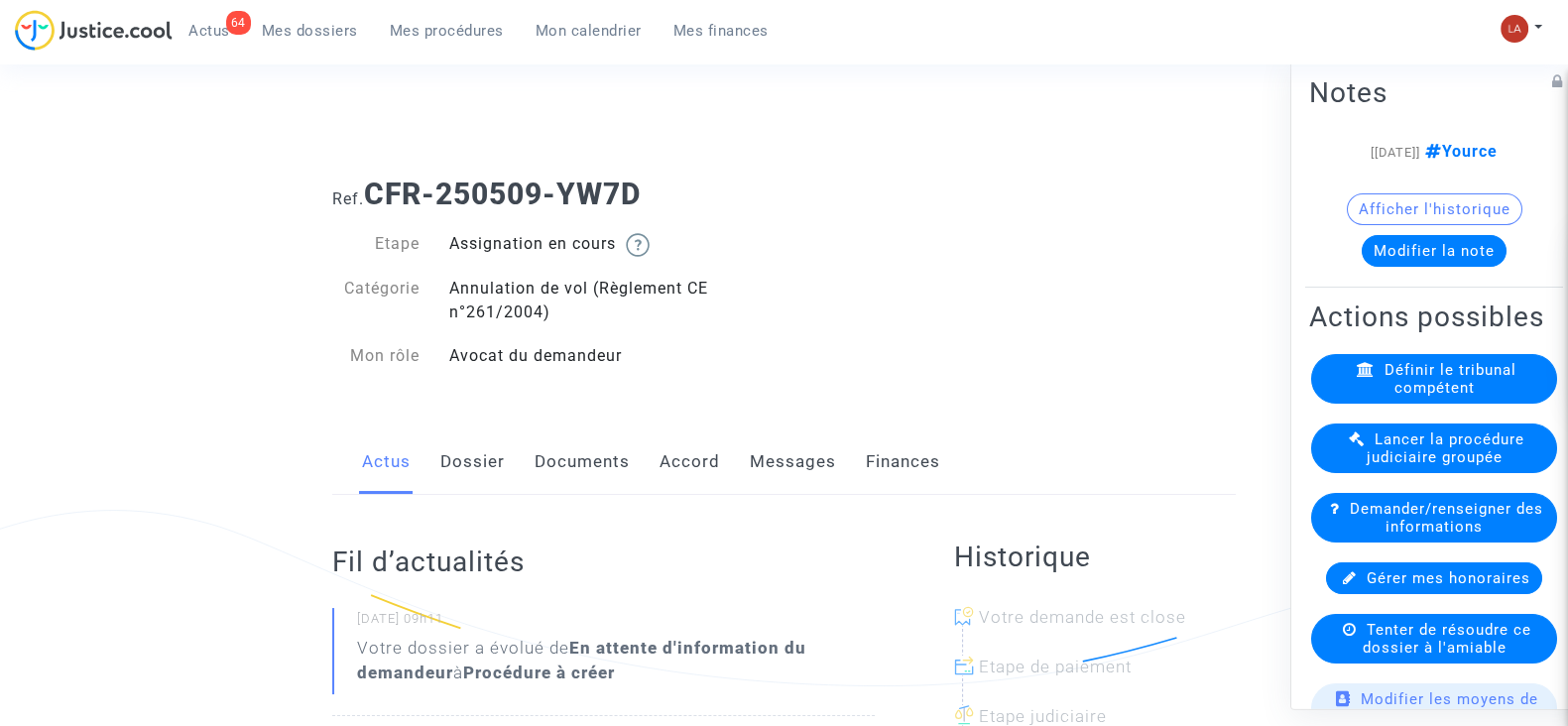
drag, startPoint x: 0, startPoint y: 0, endPoint x: 610, endPoint y: 451, distance: 758.6
click at [610, 451] on link "Documents" at bounding box center [582, 462] width 95 height 66
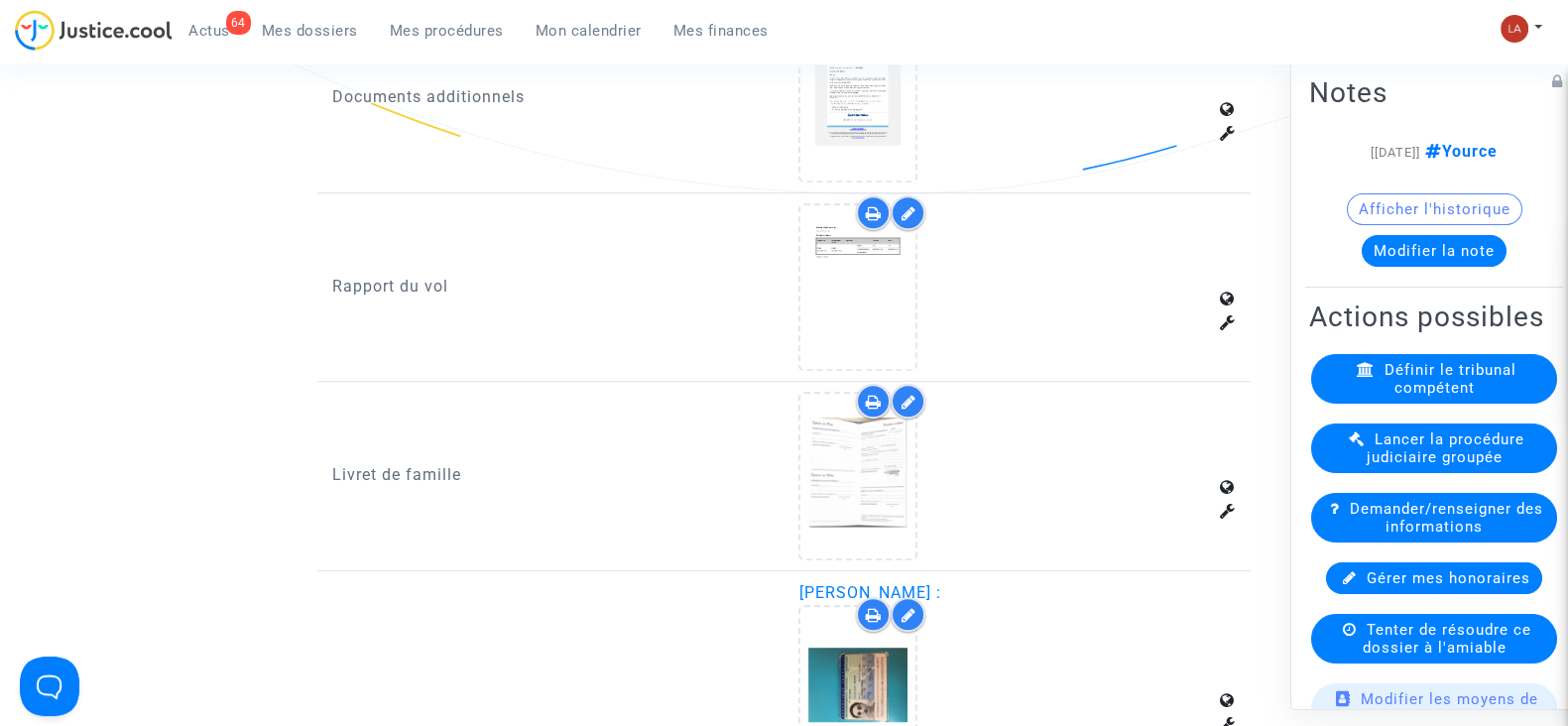
scroll to position [990, 0]
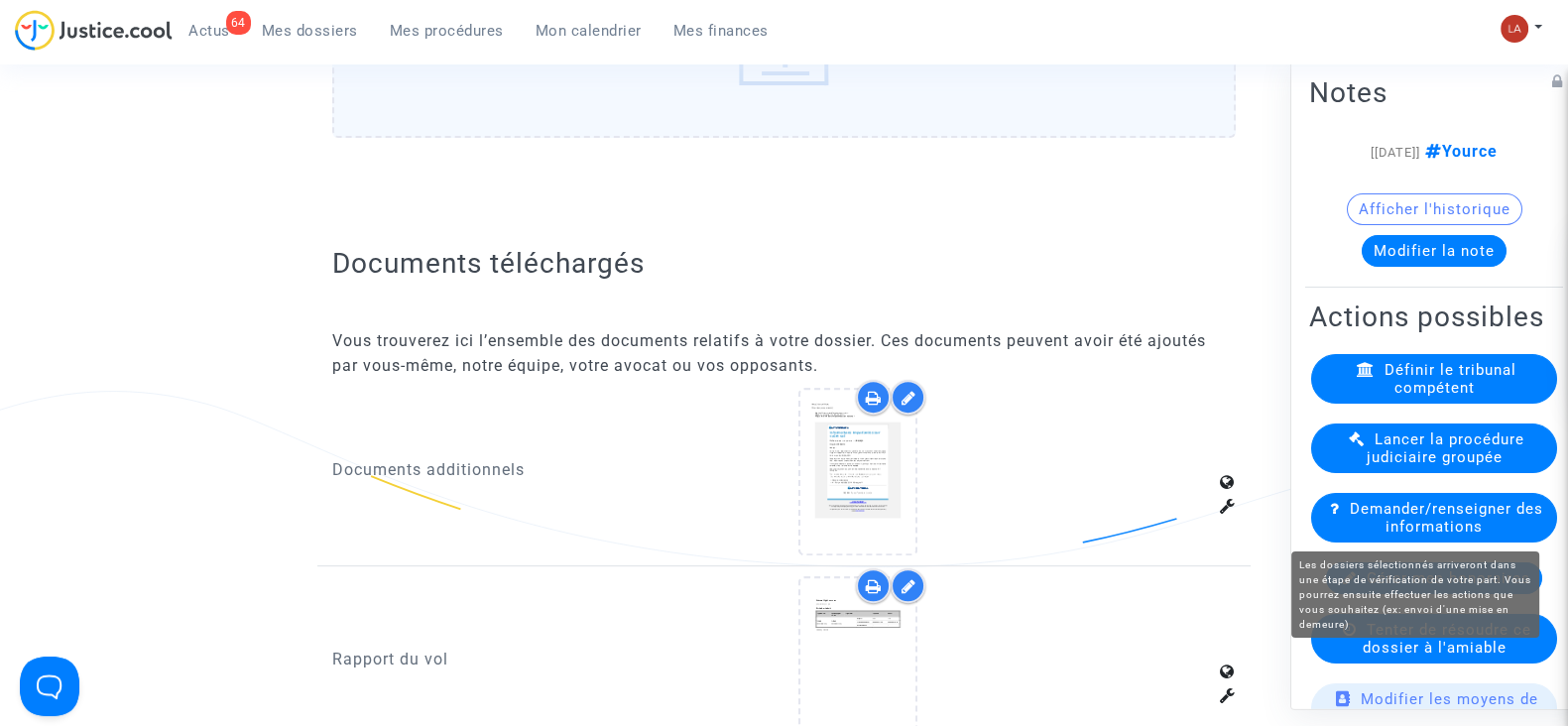
drag, startPoint x: 1445, startPoint y: 660, endPoint x: 1404, endPoint y: 660, distance: 41.0
click at [1433, 656] on span "Tenter de résoudre ce dossier à l'amiable" at bounding box center [1448, 639] width 169 height 36
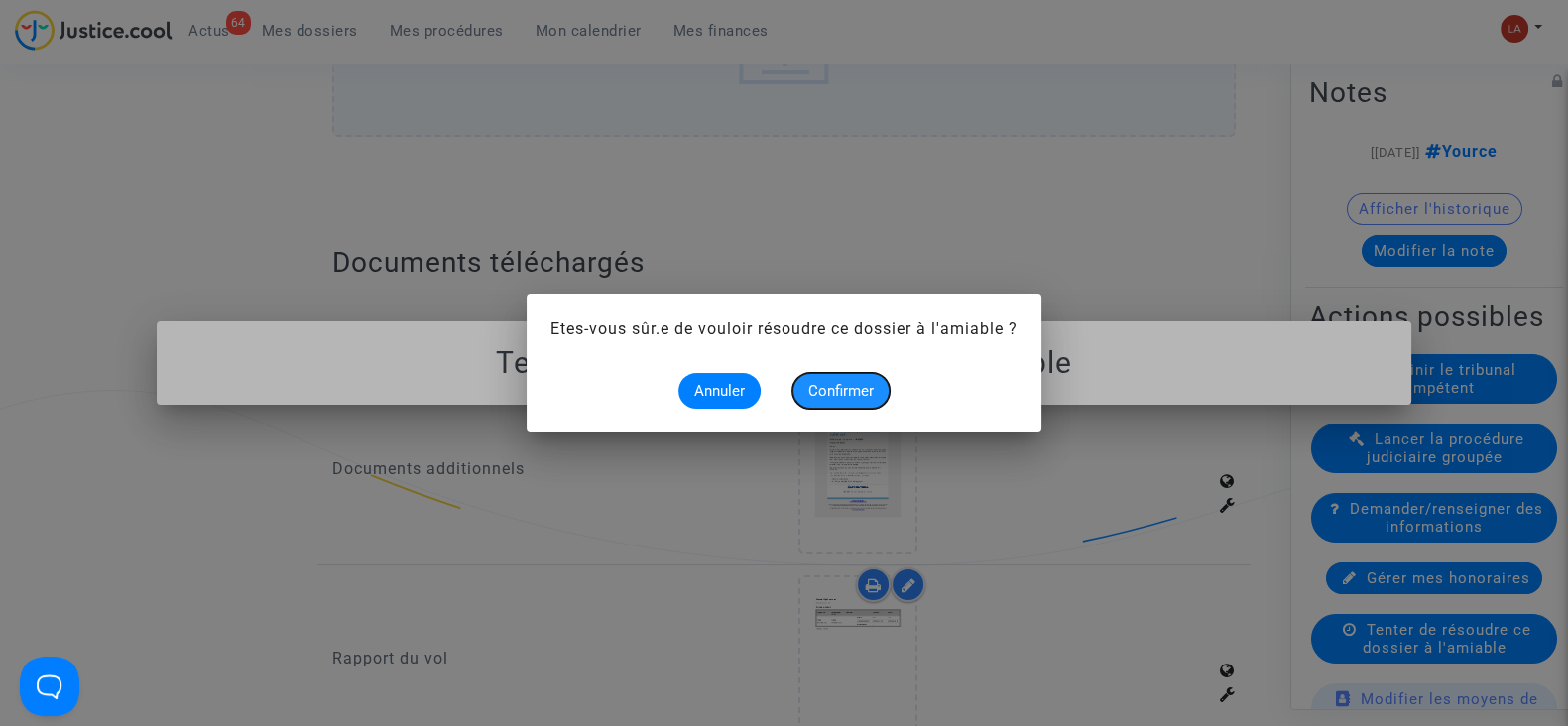
click at [853, 381] on span "Confirmer" at bounding box center [842, 390] width 66 height 18
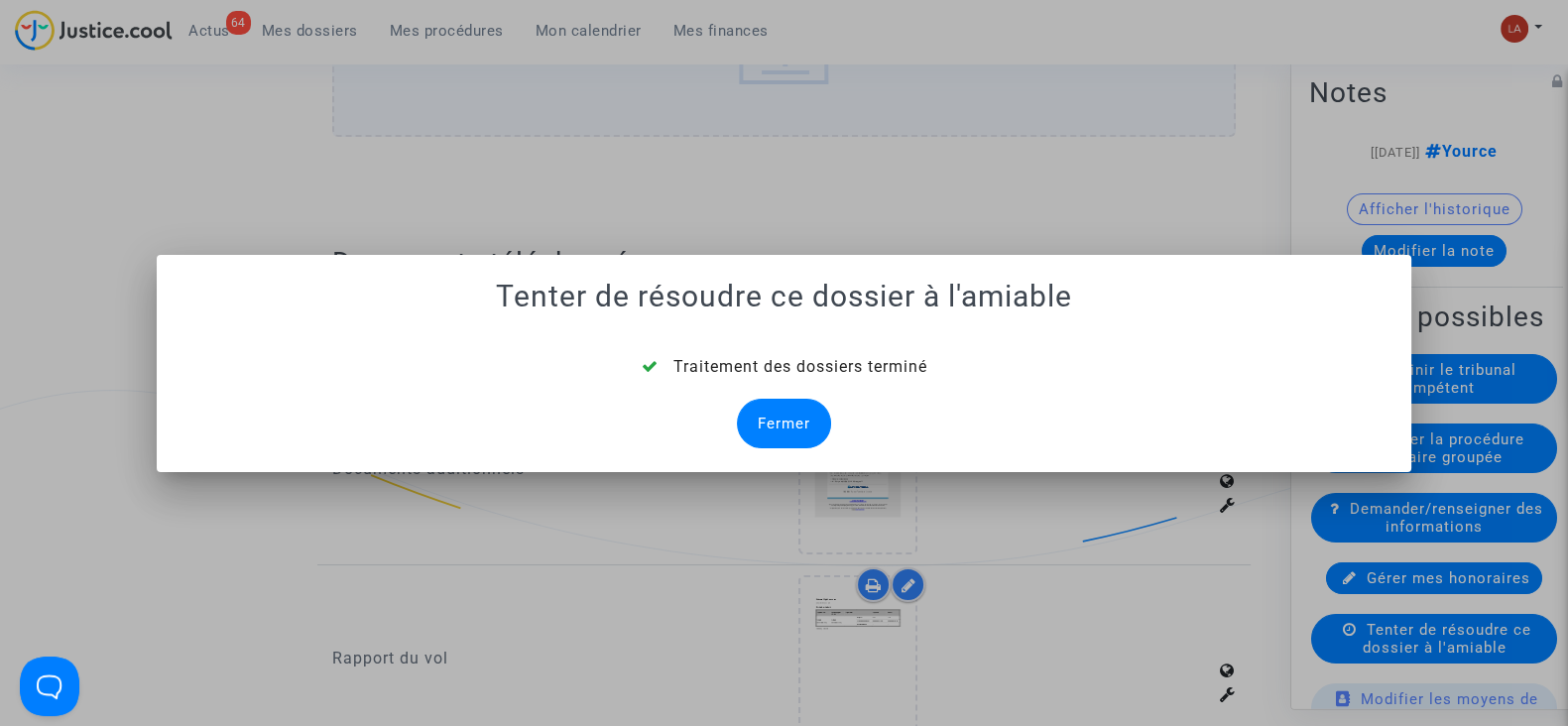
click at [809, 416] on div "Fermer" at bounding box center [784, 423] width 94 height 50
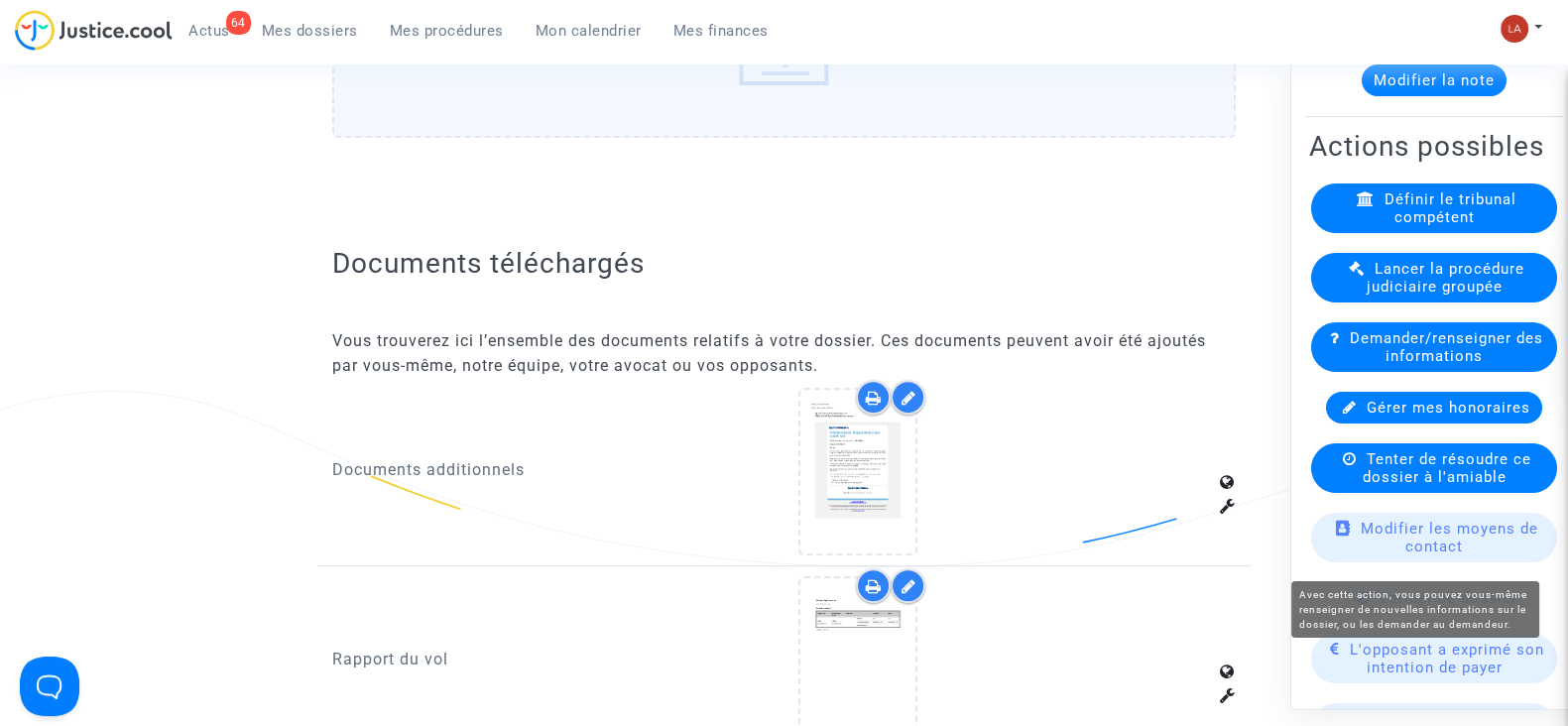
scroll to position [247, 0]
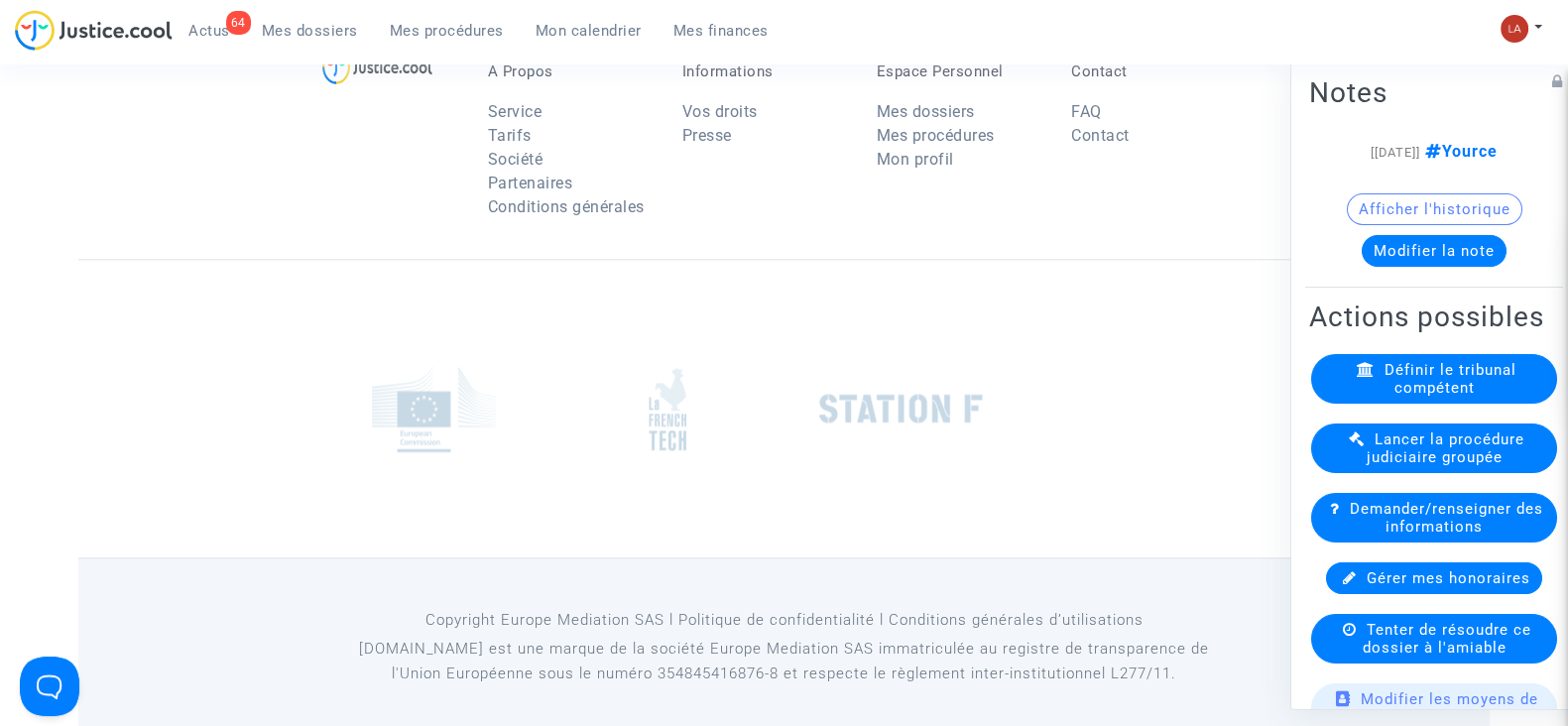
click at [1464, 654] on span "Tenter de résoudre ce dossier à l'amiable" at bounding box center [1448, 639] width 169 height 36
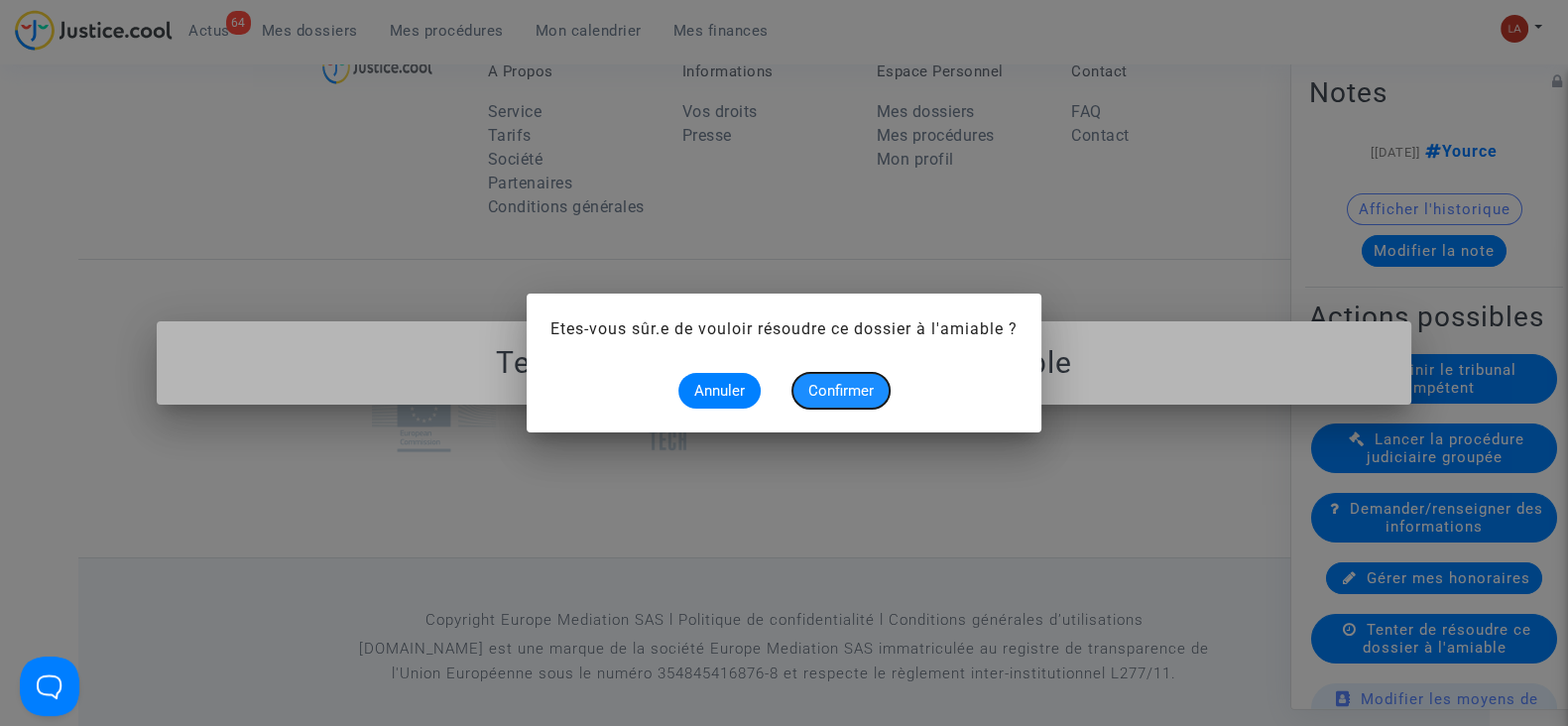
click at [839, 397] on span "Confirmer" at bounding box center [842, 390] width 66 height 18
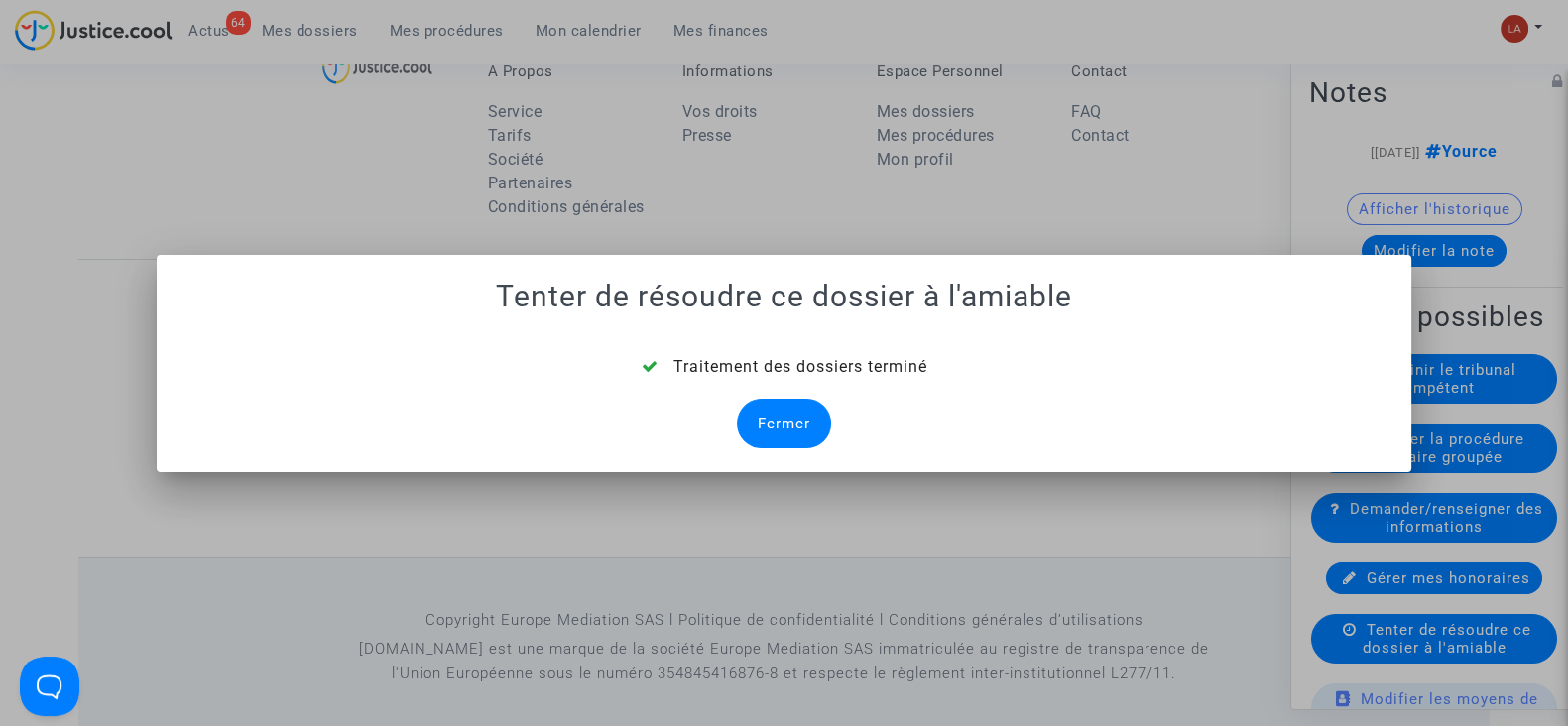
click at [802, 436] on div "Fermer" at bounding box center [784, 423] width 94 height 50
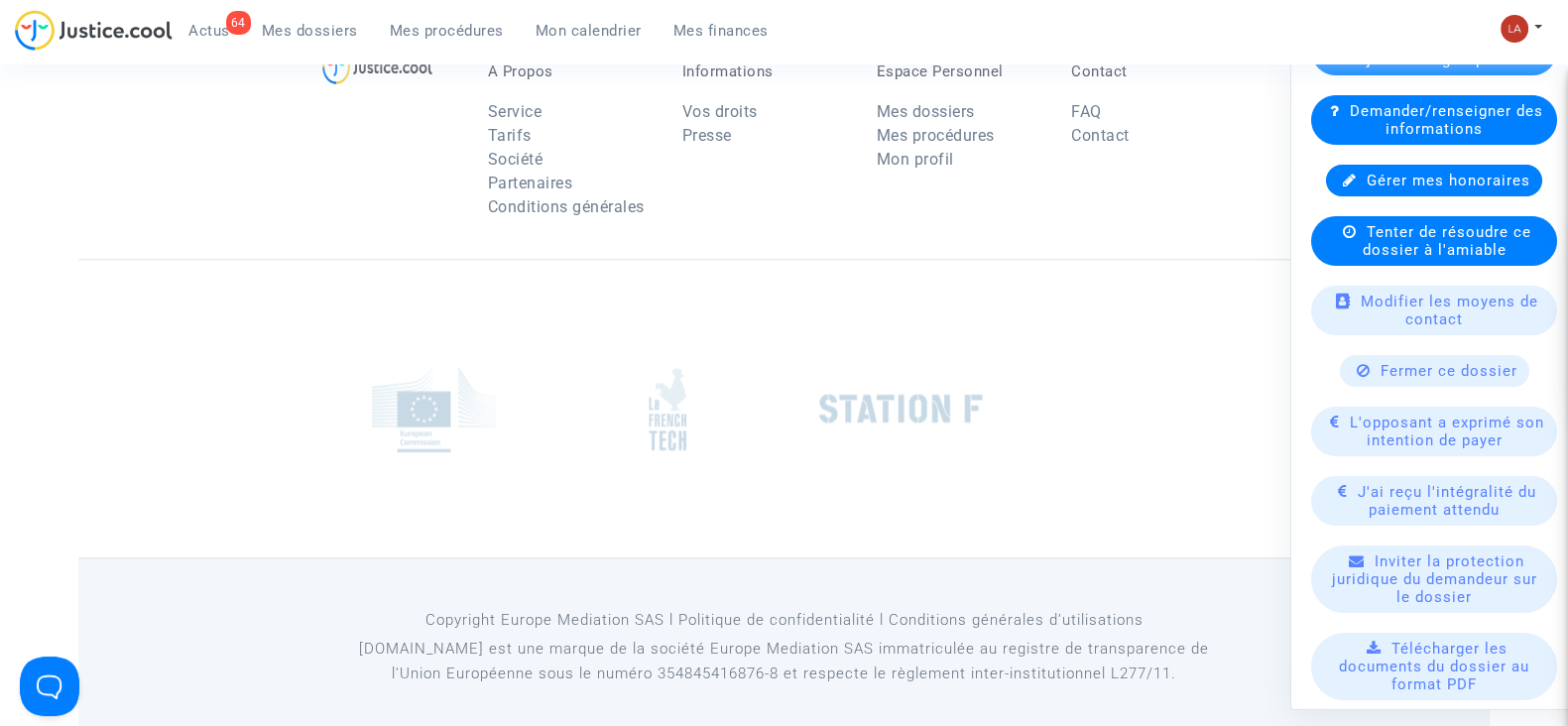
scroll to position [218, 0]
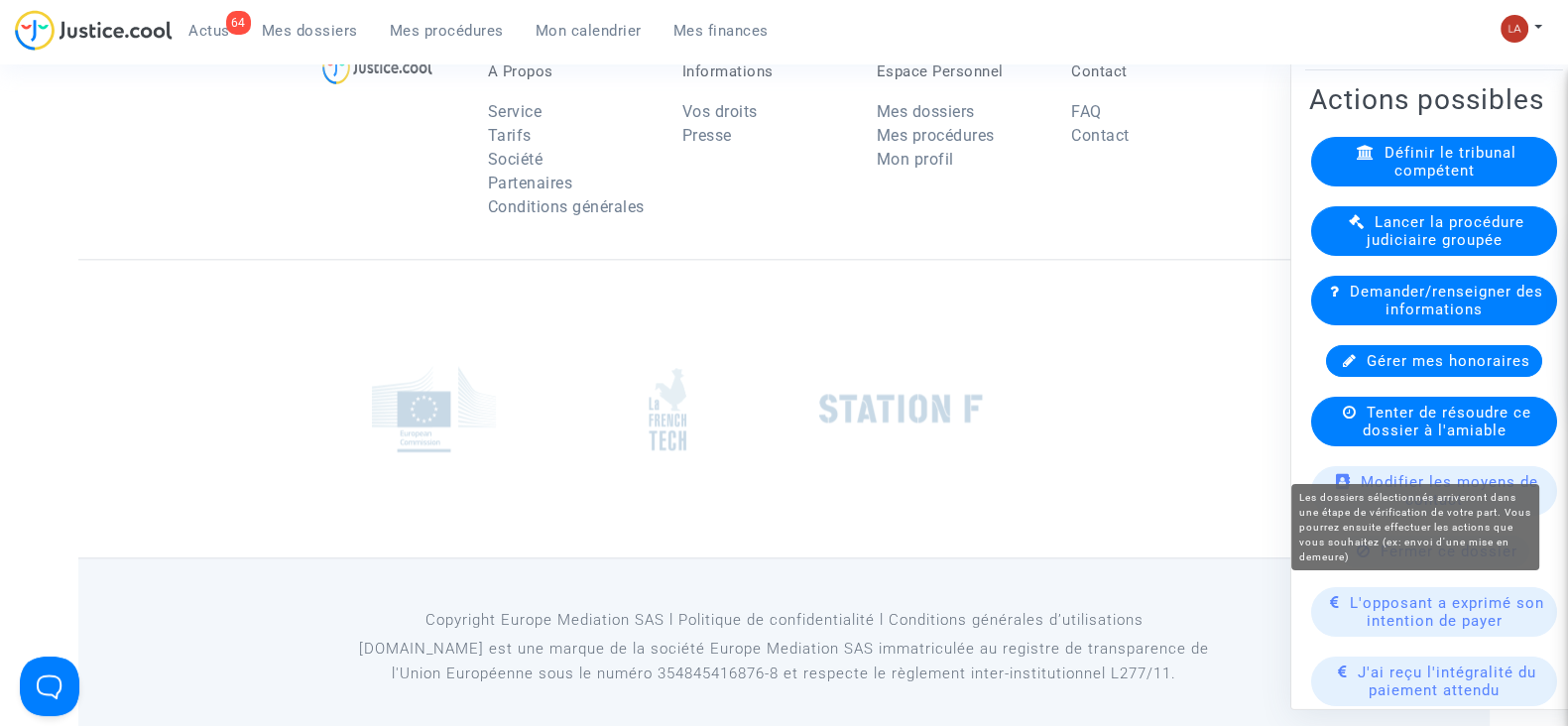
click at [1379, 439] on span "Tenter de résoudre ce dossier à l'amiable" at bounding box center [1448, 421] width 169 height 36
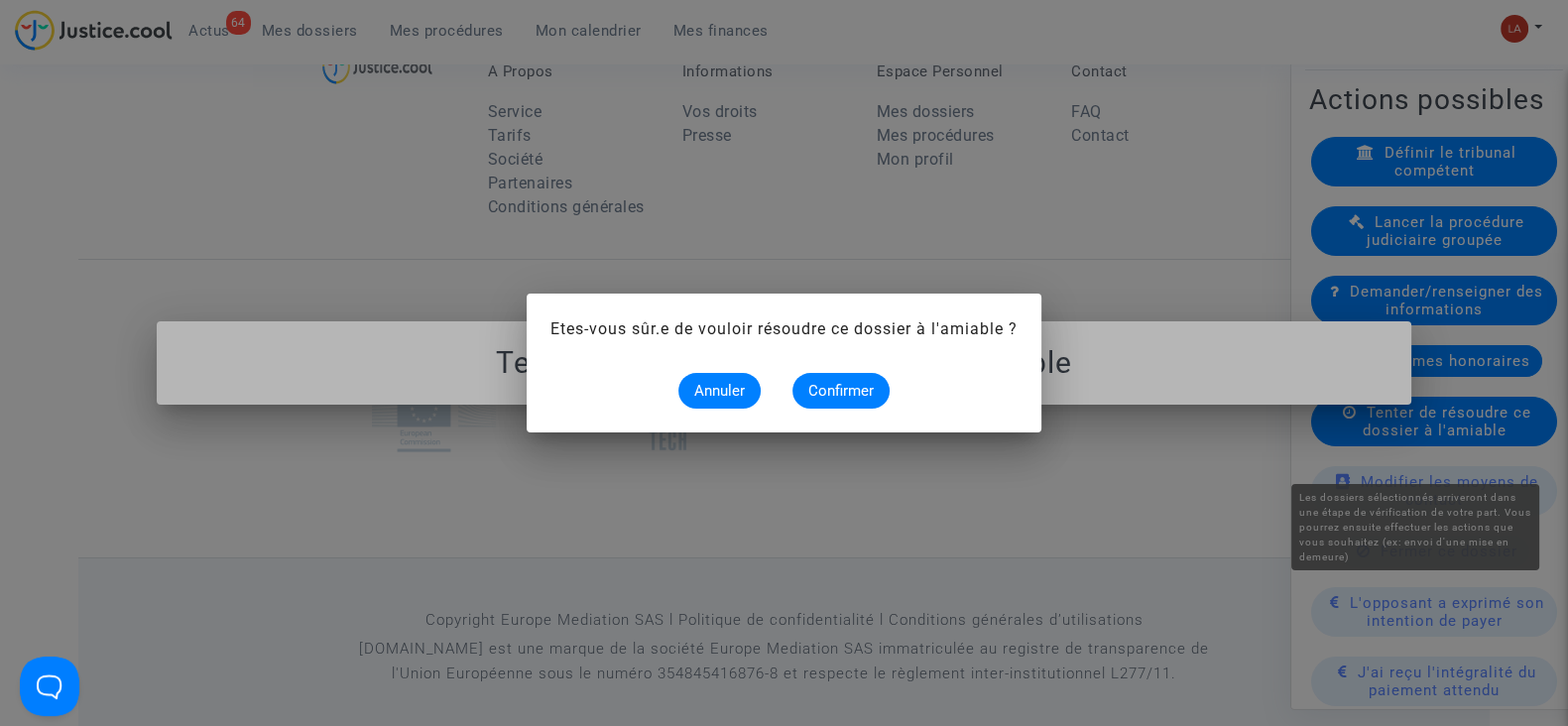
scroll to position [0, 0]
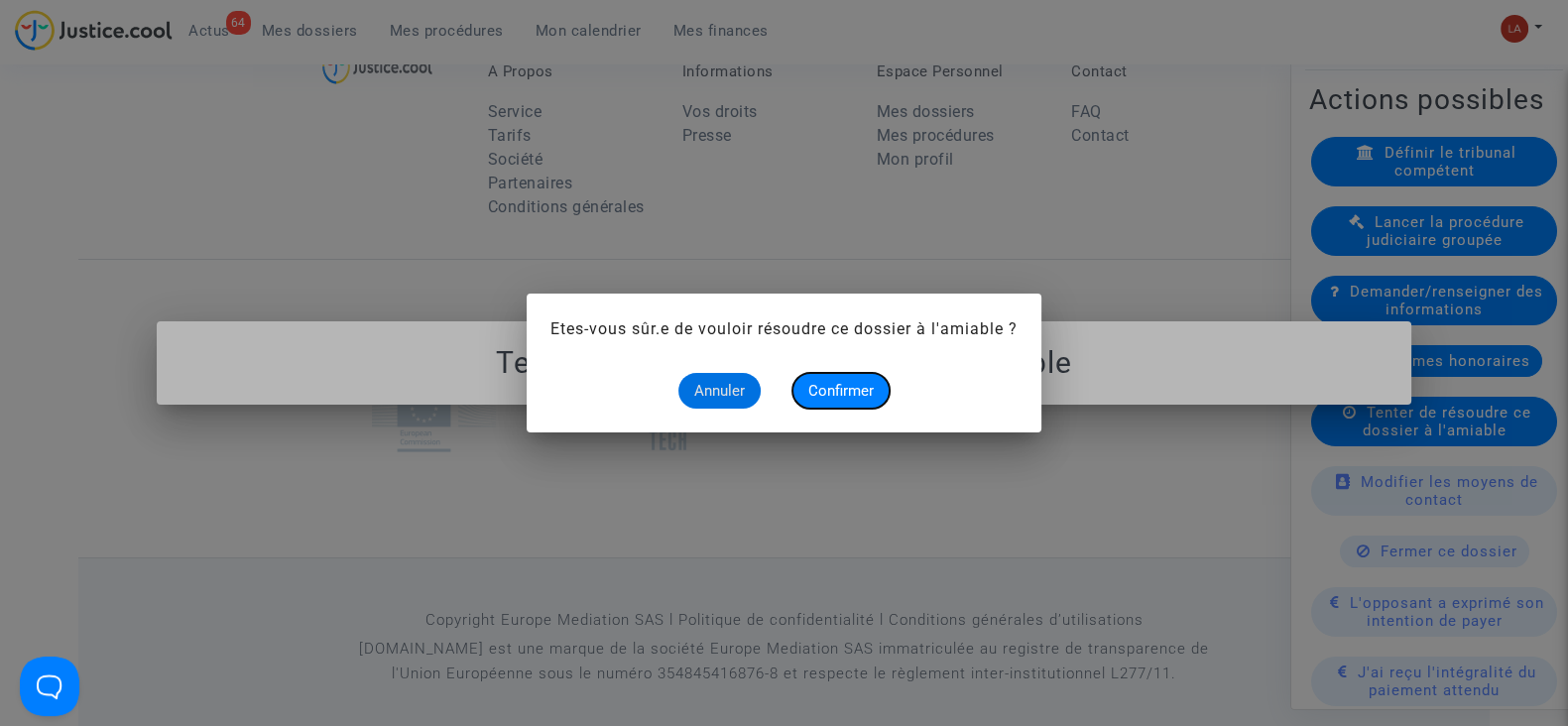
click at [875, 383] on button "Confirmer" at bounding box center [842, 390] width 97 height 36
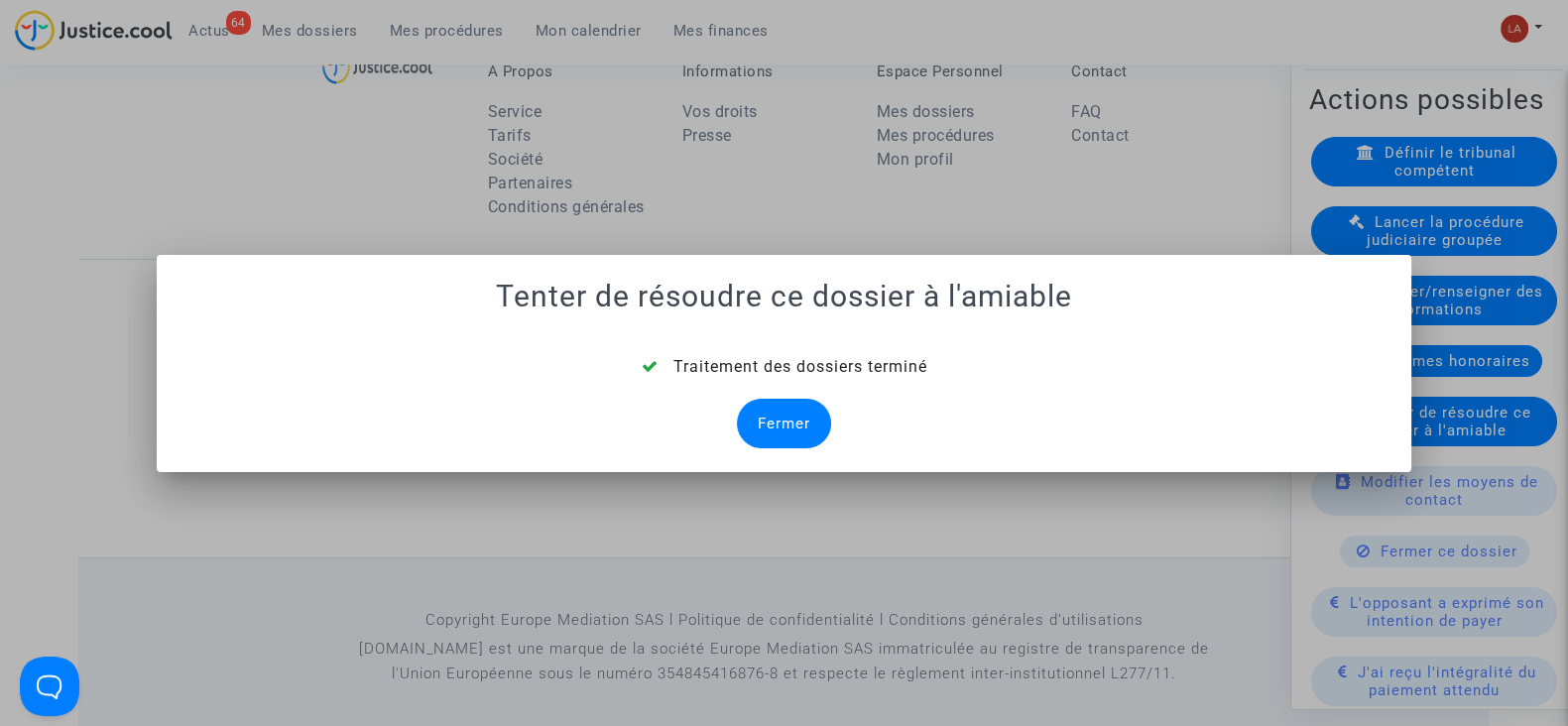
click at [791, 432] on div "Fermer" at bounding box center [784, 423] width 94 height 50
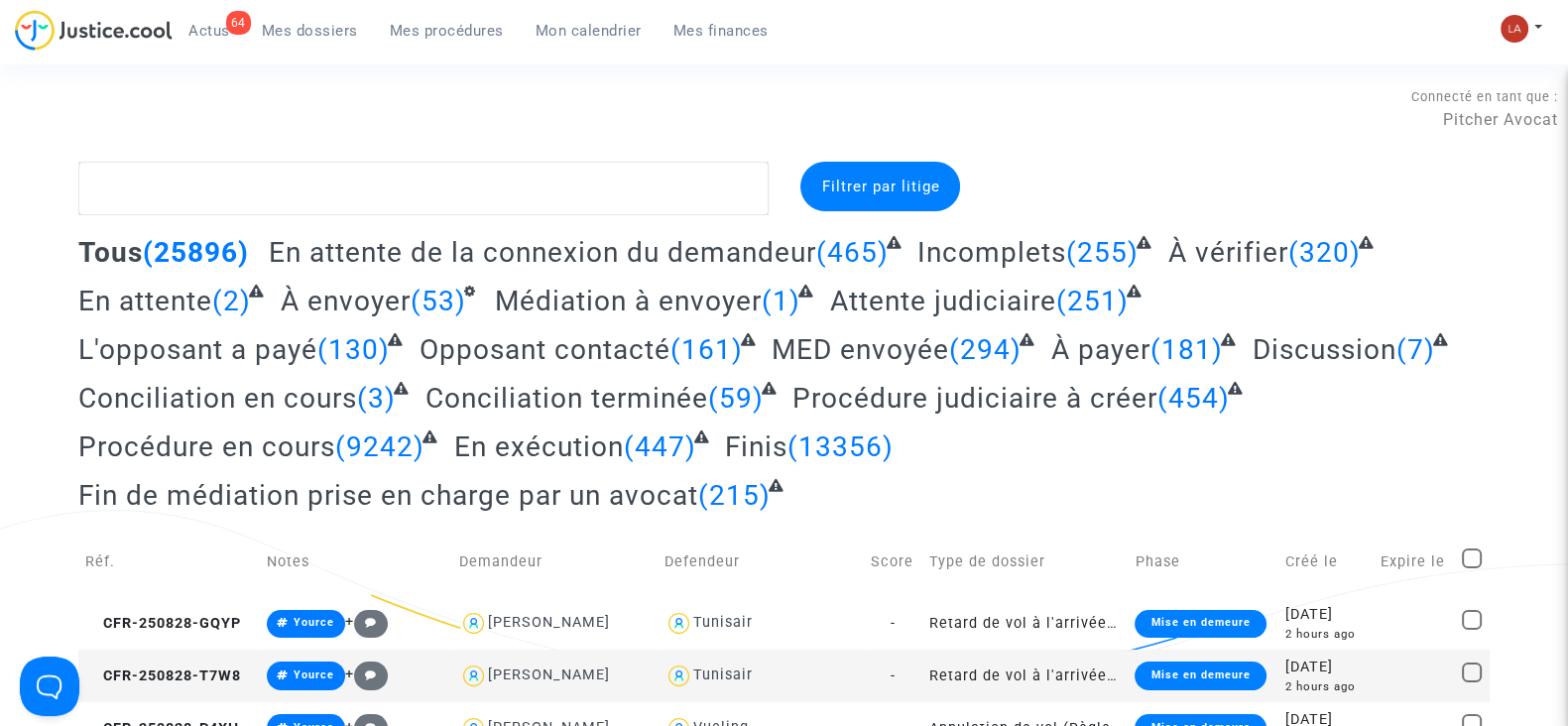
click at [208, 31] on span "Actus" at bounding box center [210, 31] width 42 height 18
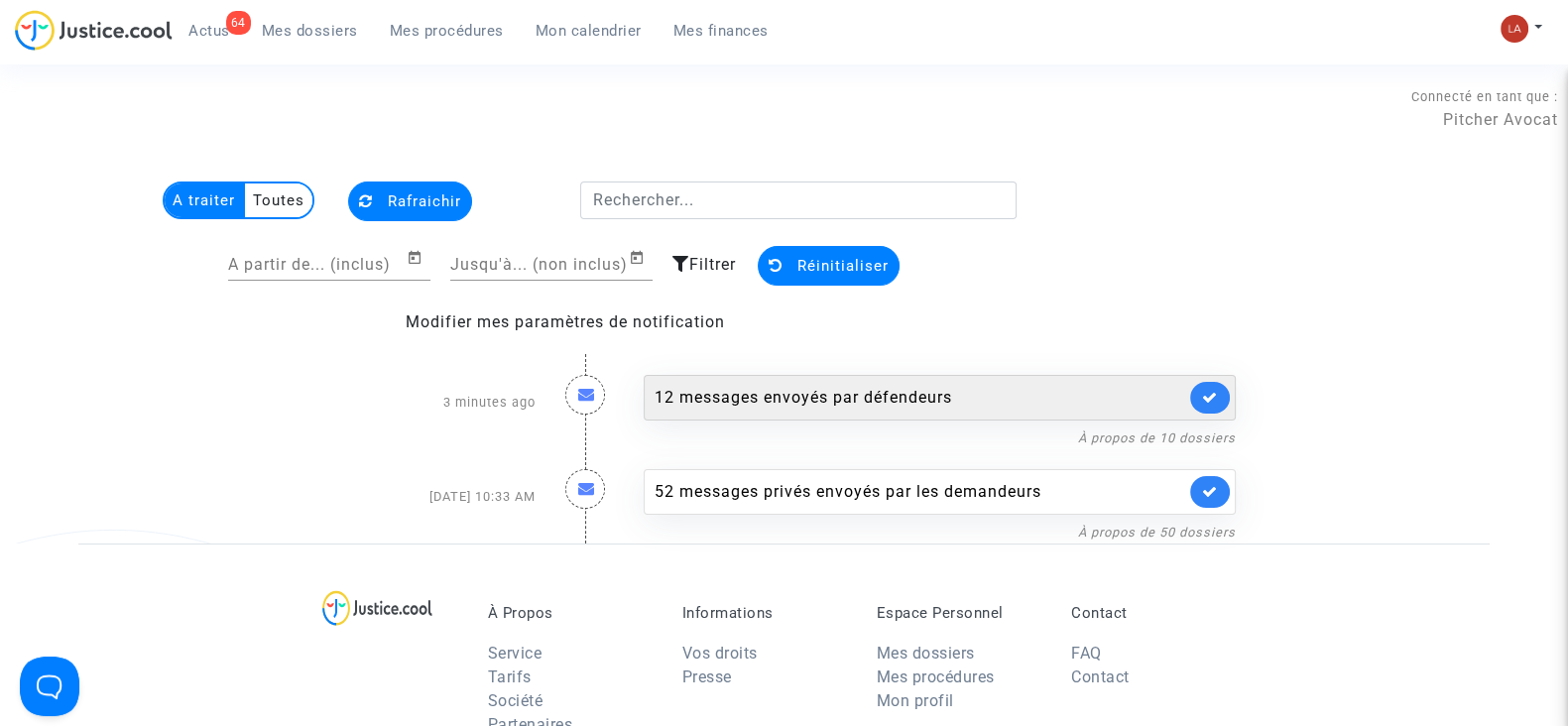
click at [984, 408] on div "12 messages envoyés par défendeurs" at bounding box center [940, 397] width 592 height 46
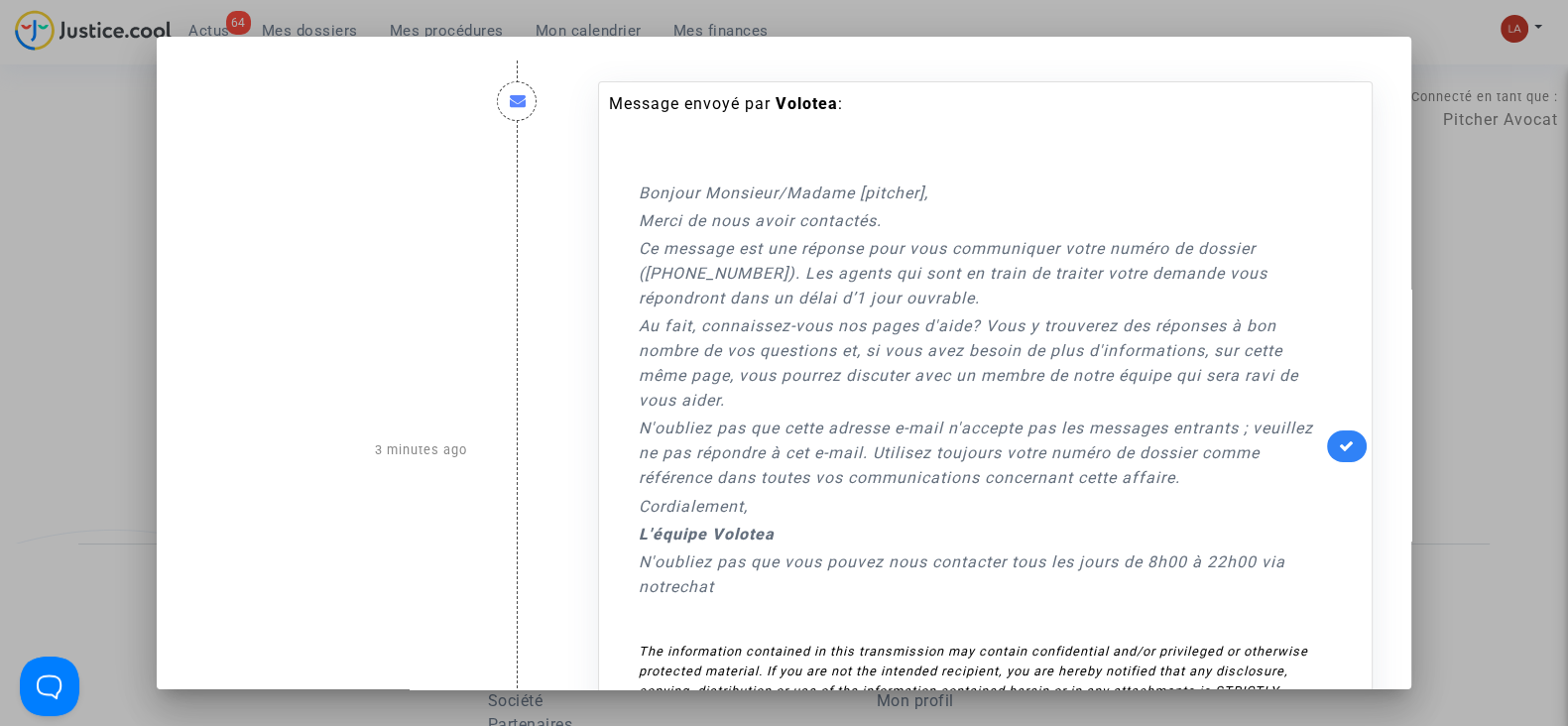
click at [1328, 436] on link at bounding box center [1347, 446] width 40 height 32
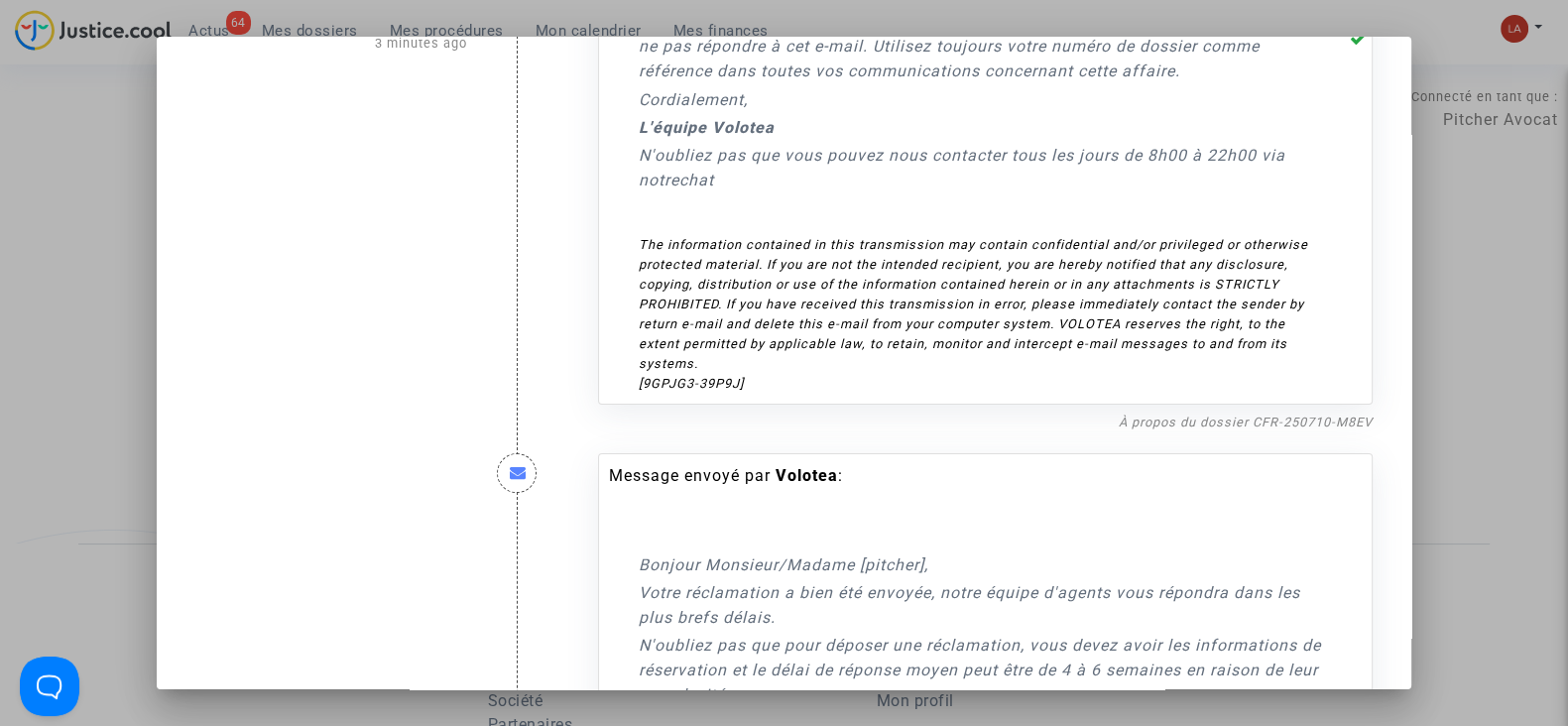
scroll to position [620, 0]
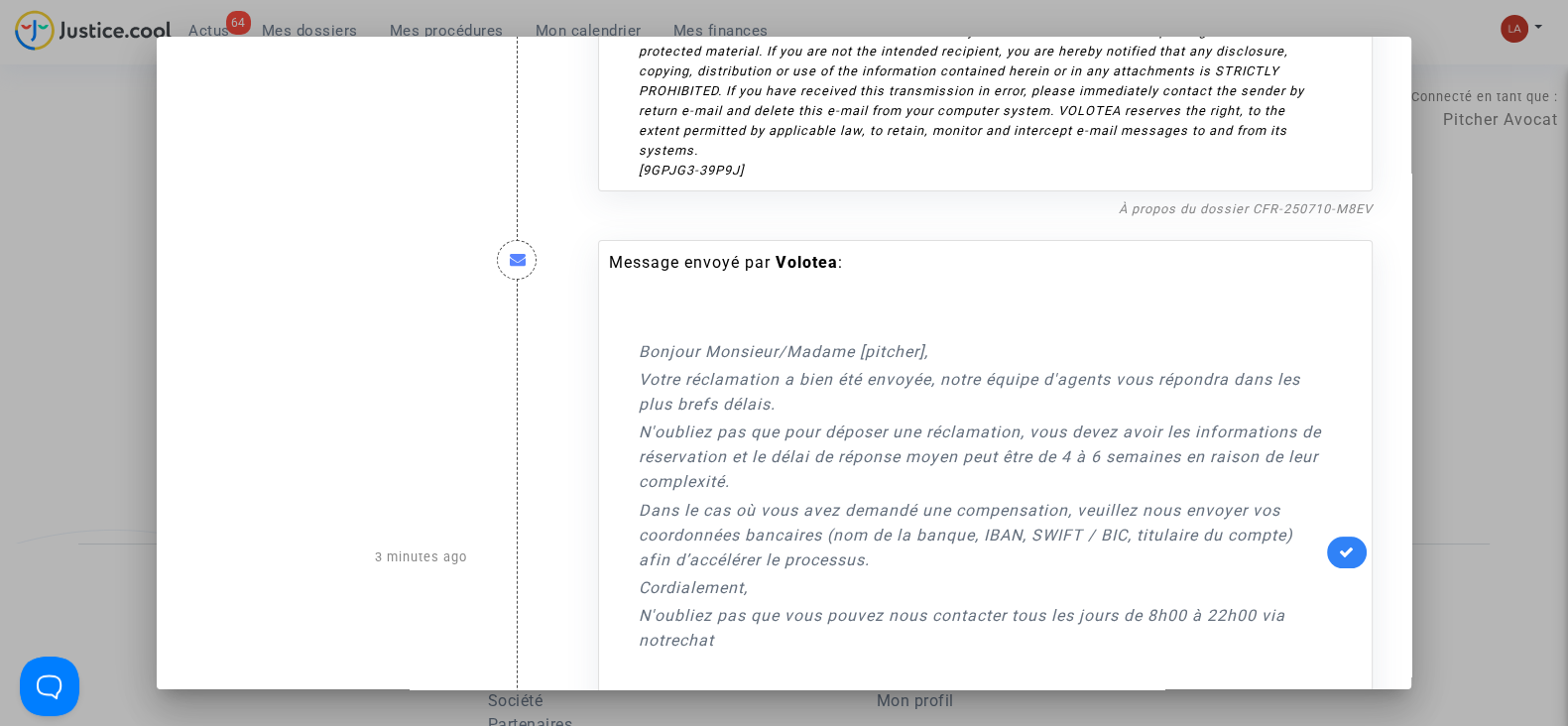
click at [1328, 549] on link at bounding box center [1347, 552] width 40 height 32
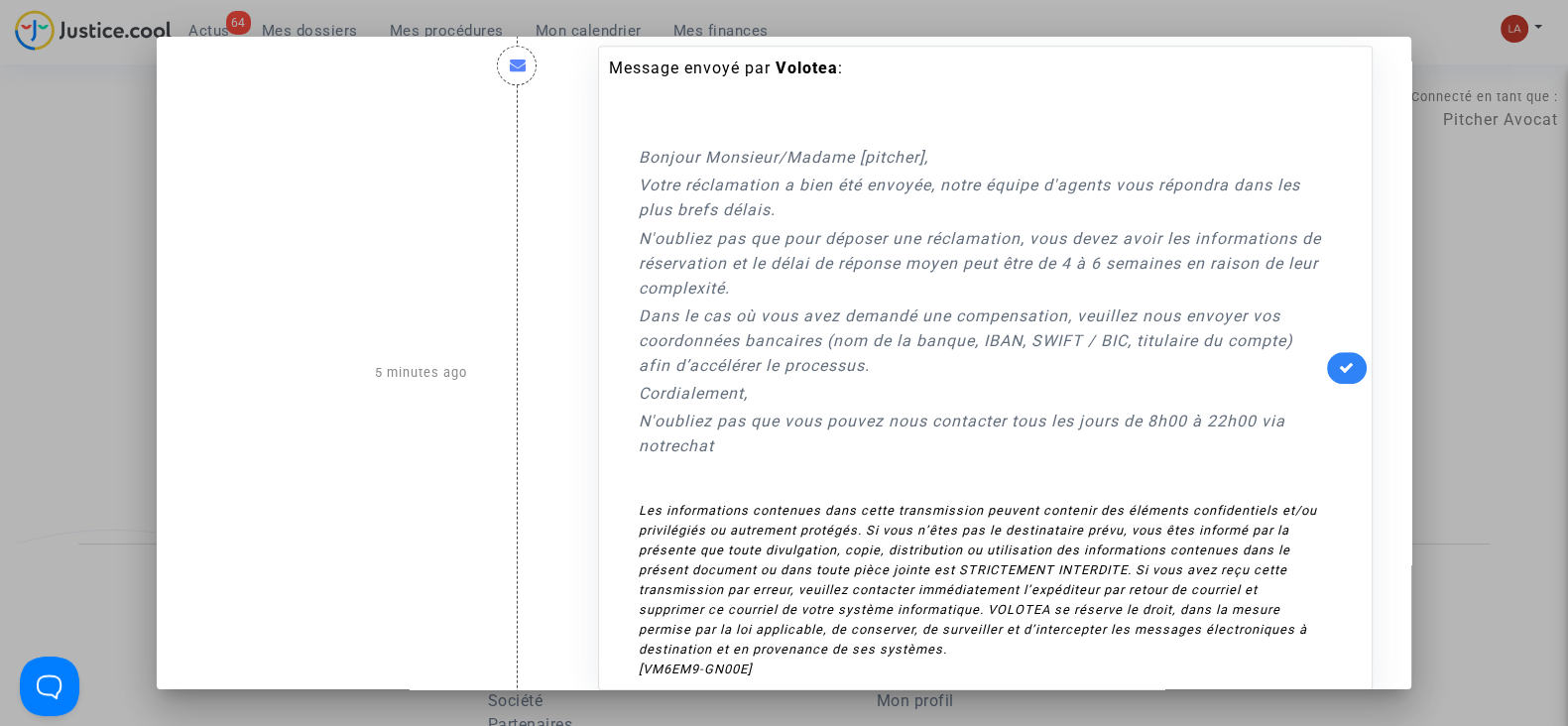
click at [1334, 352] on link at bounding box center [1347, 367] width 40 height 32
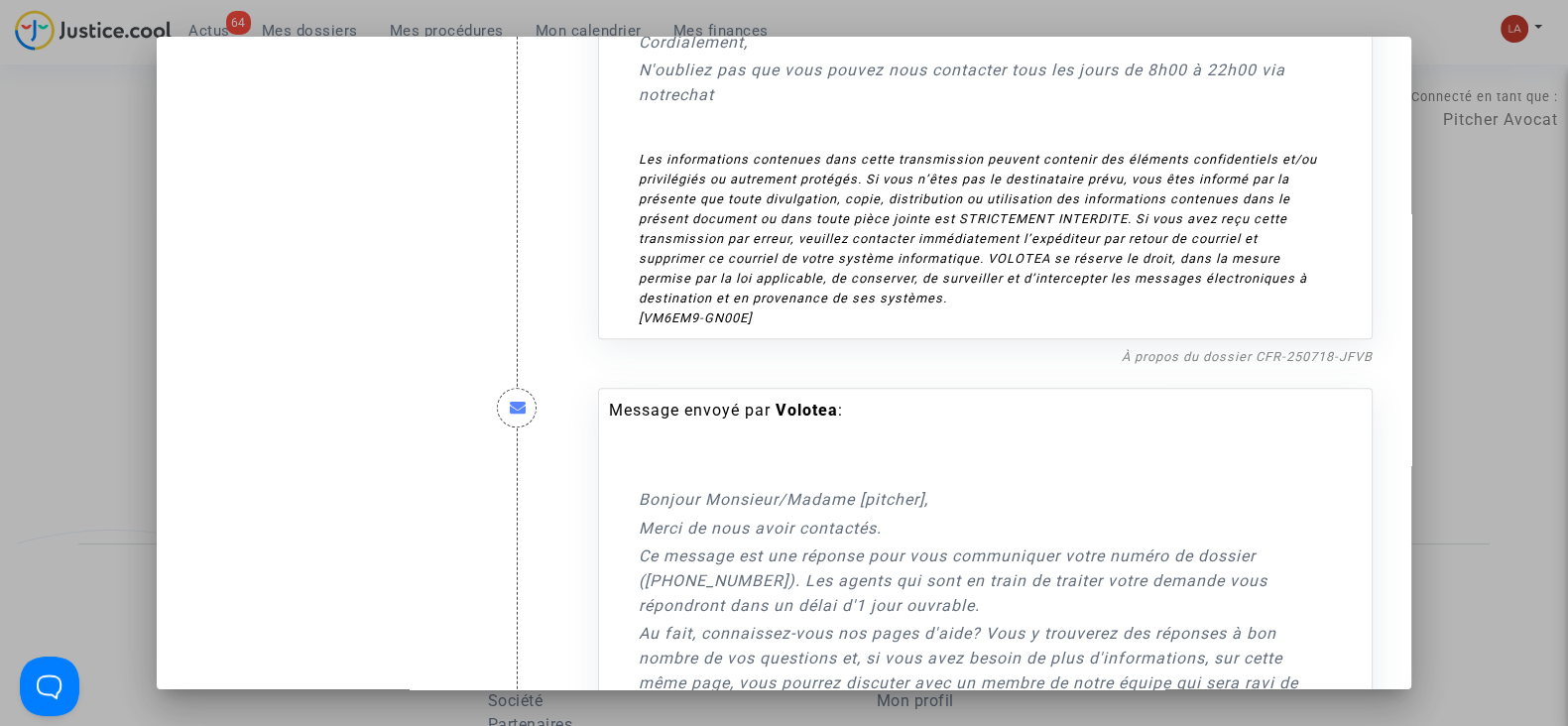
scroll to position [1982, 0]
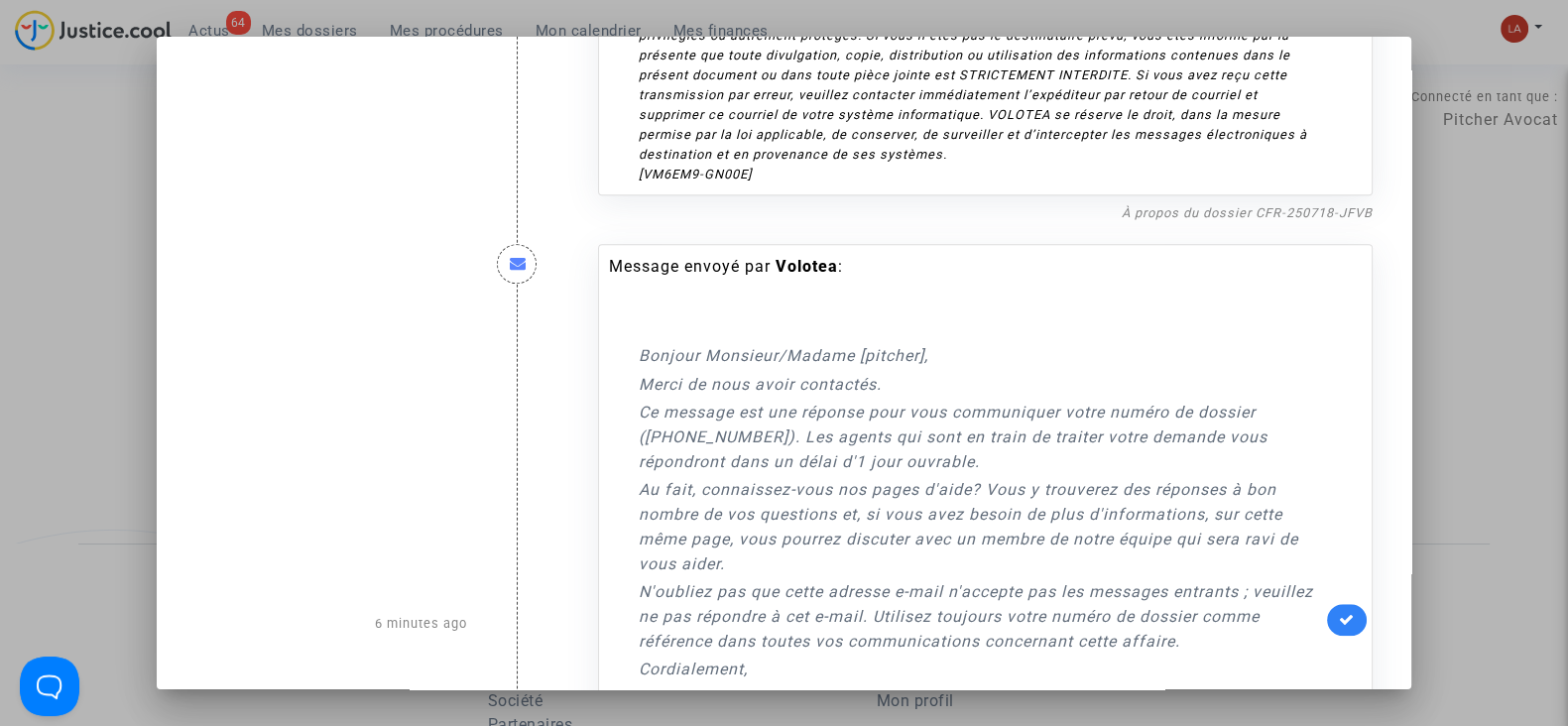
click at [1328, 622] on link at bounding box center [1347, 620] width 40 height 32
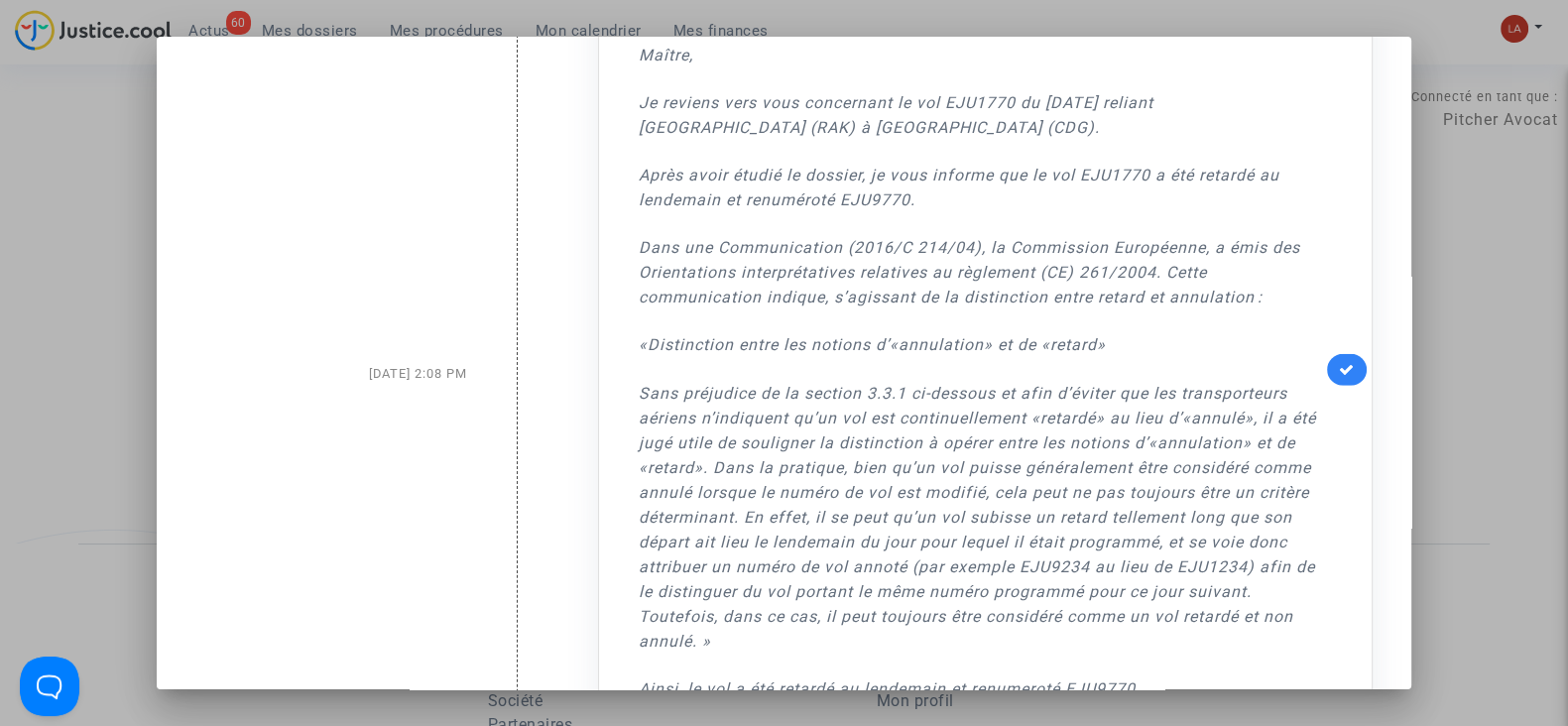
scroll to position [7229, 0]
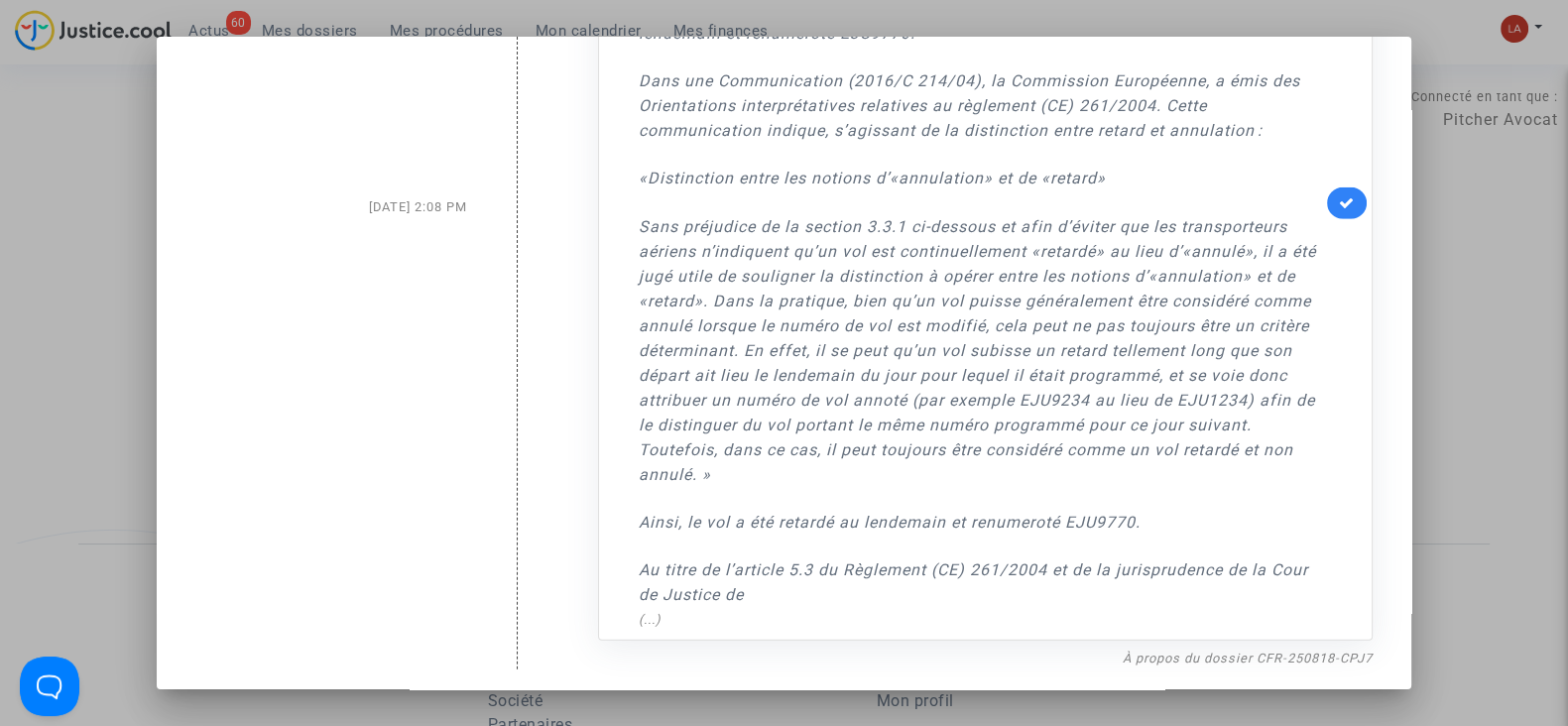
click at [1552, 347] on div at bounding box center [784, 363] width 1568 height 726
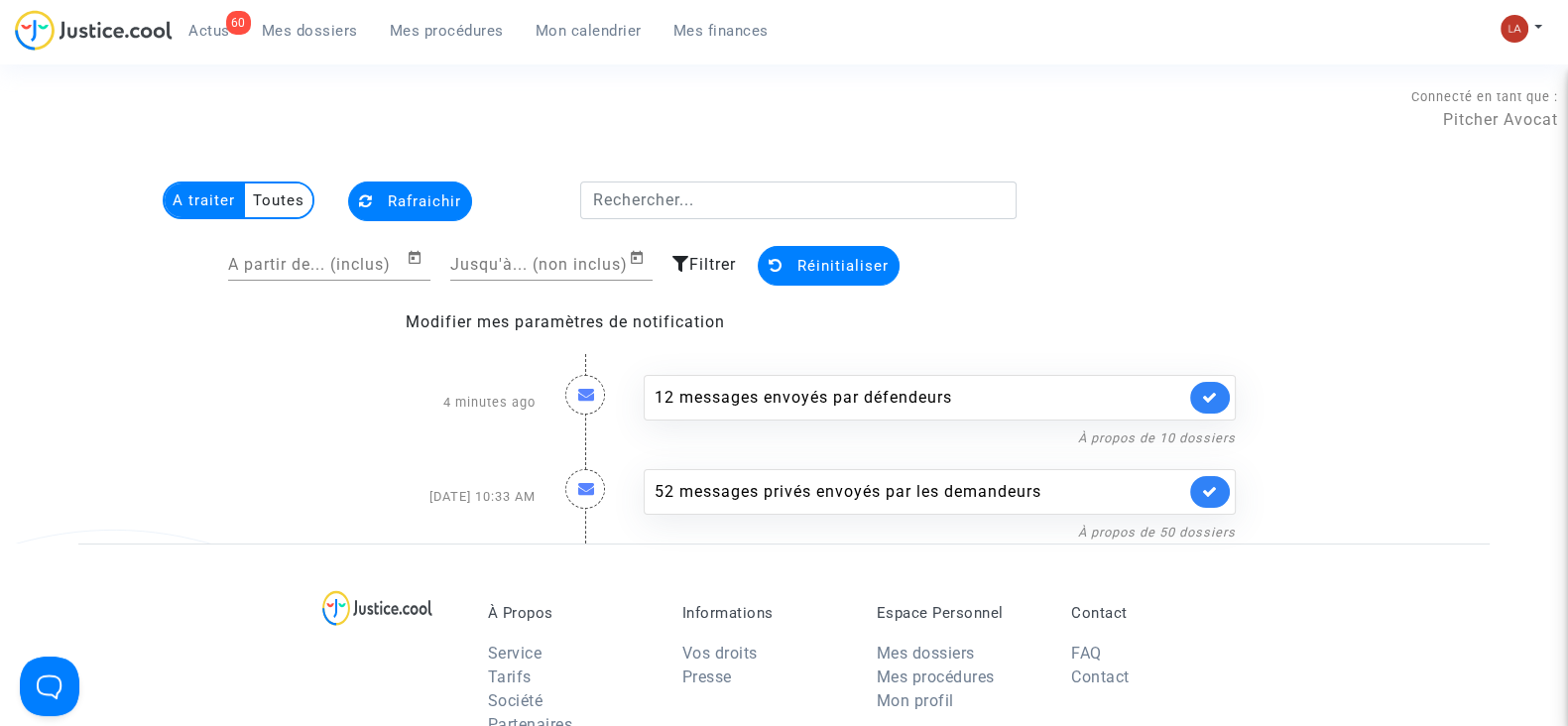
drag, startPoint x: 206, startPoint y: 27, endPoint x: 241, endPoint y: 33, distance: 35.5
click at [206, 27] on span "Actus" at bounding box center [210, 31] width 42 height 18
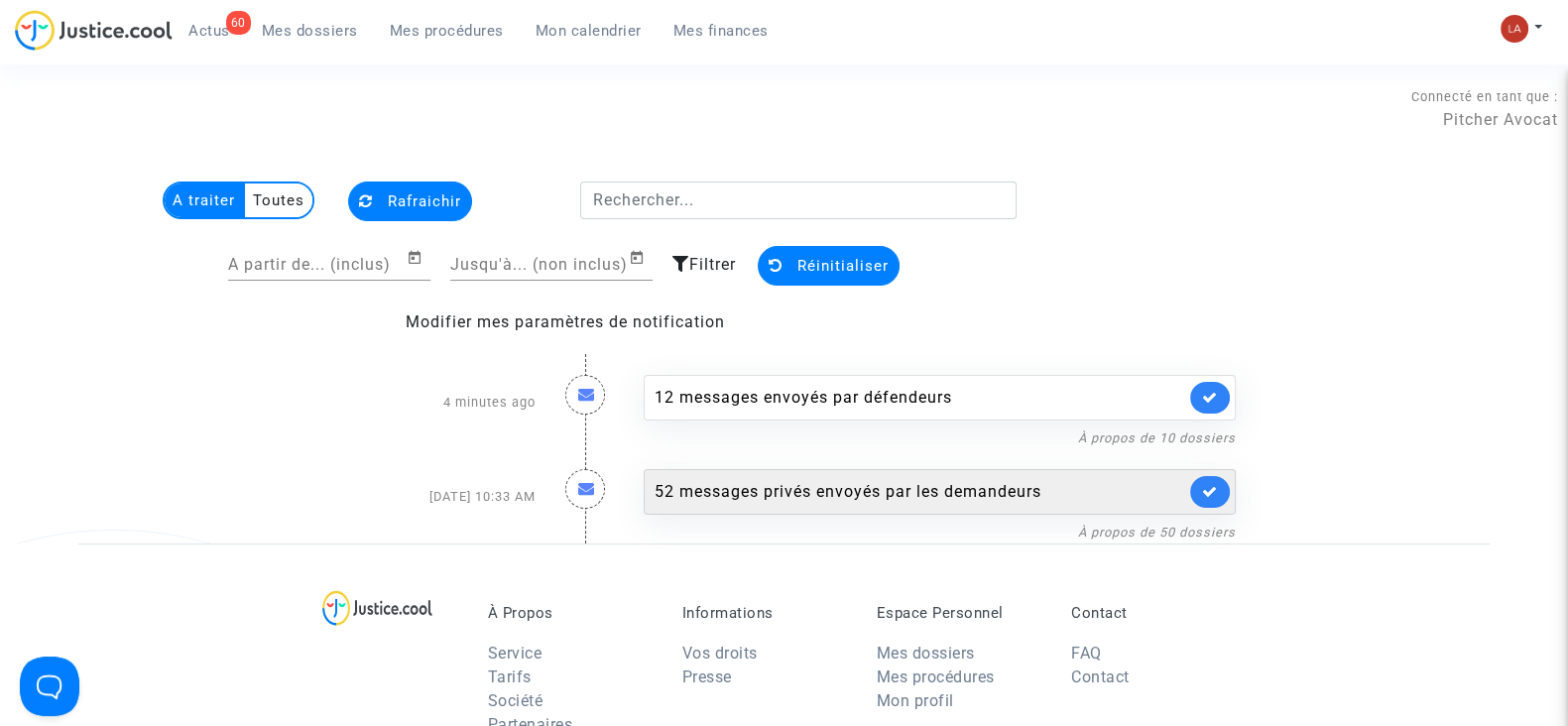
click at [882, 483] on div "52 messages privés envoyés par les demandeurs" at bounding box center [920, 492] width 531 height 24
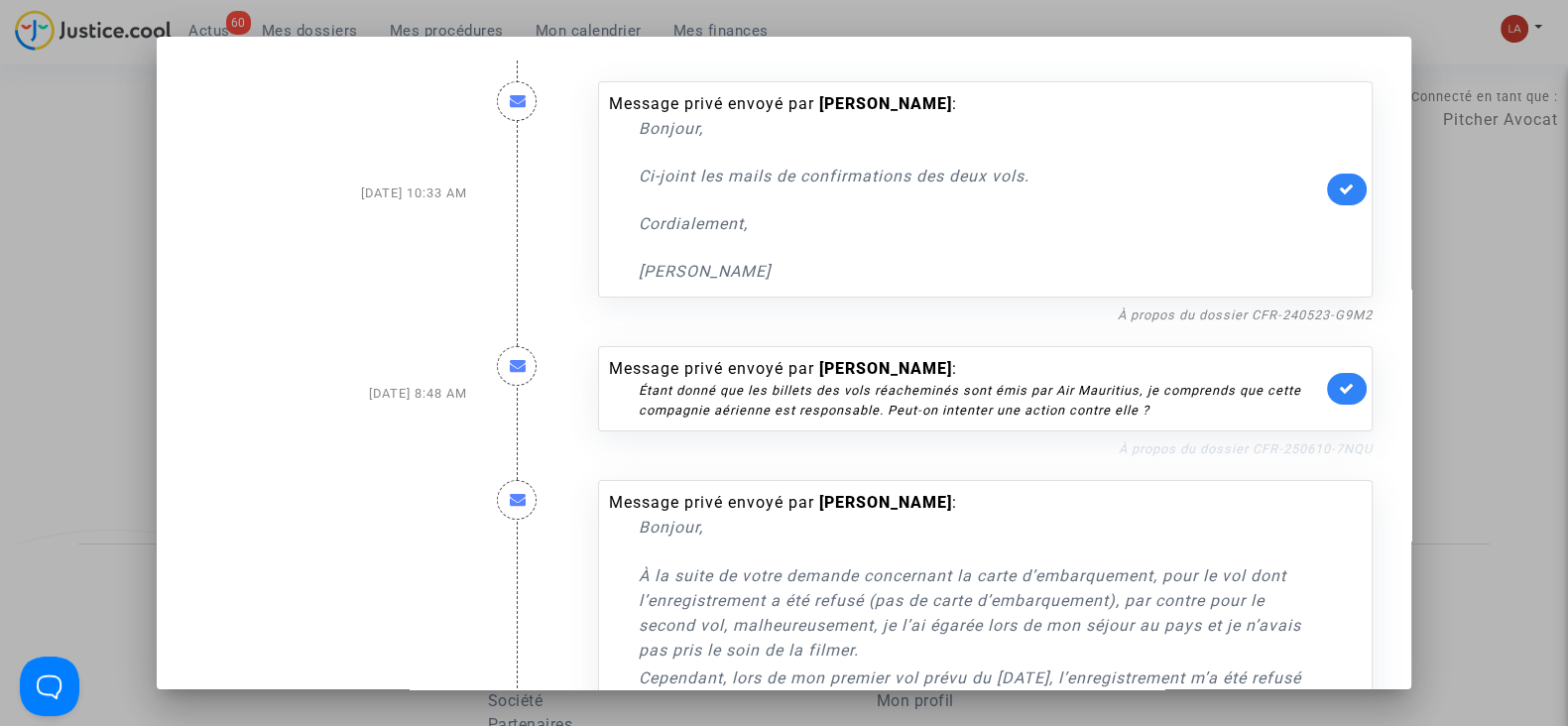
click at [1220, 441] on link "À propos du dossier CFR-250610-7NQU" at bounding box center [1246, 448] width 254 height 15
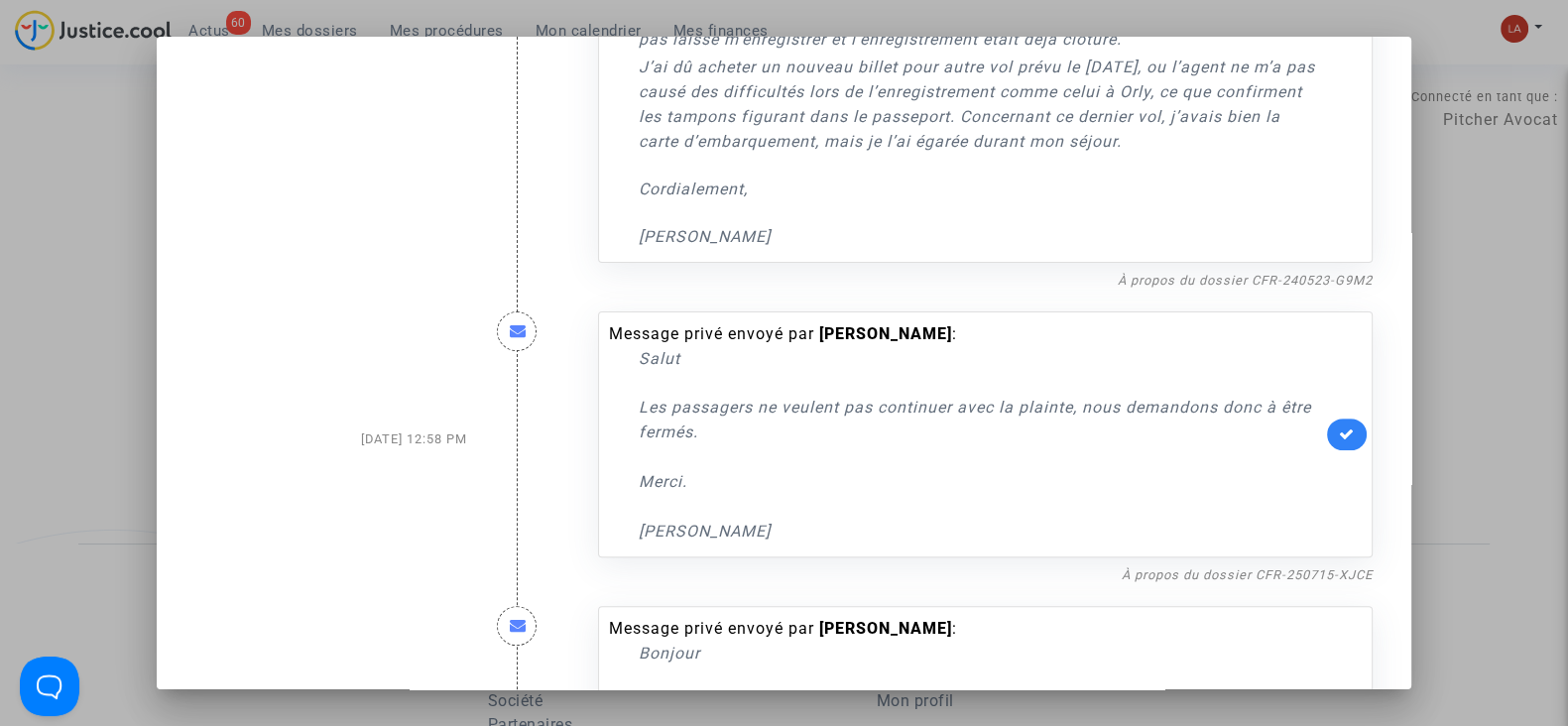
scroll to position [990, 0]
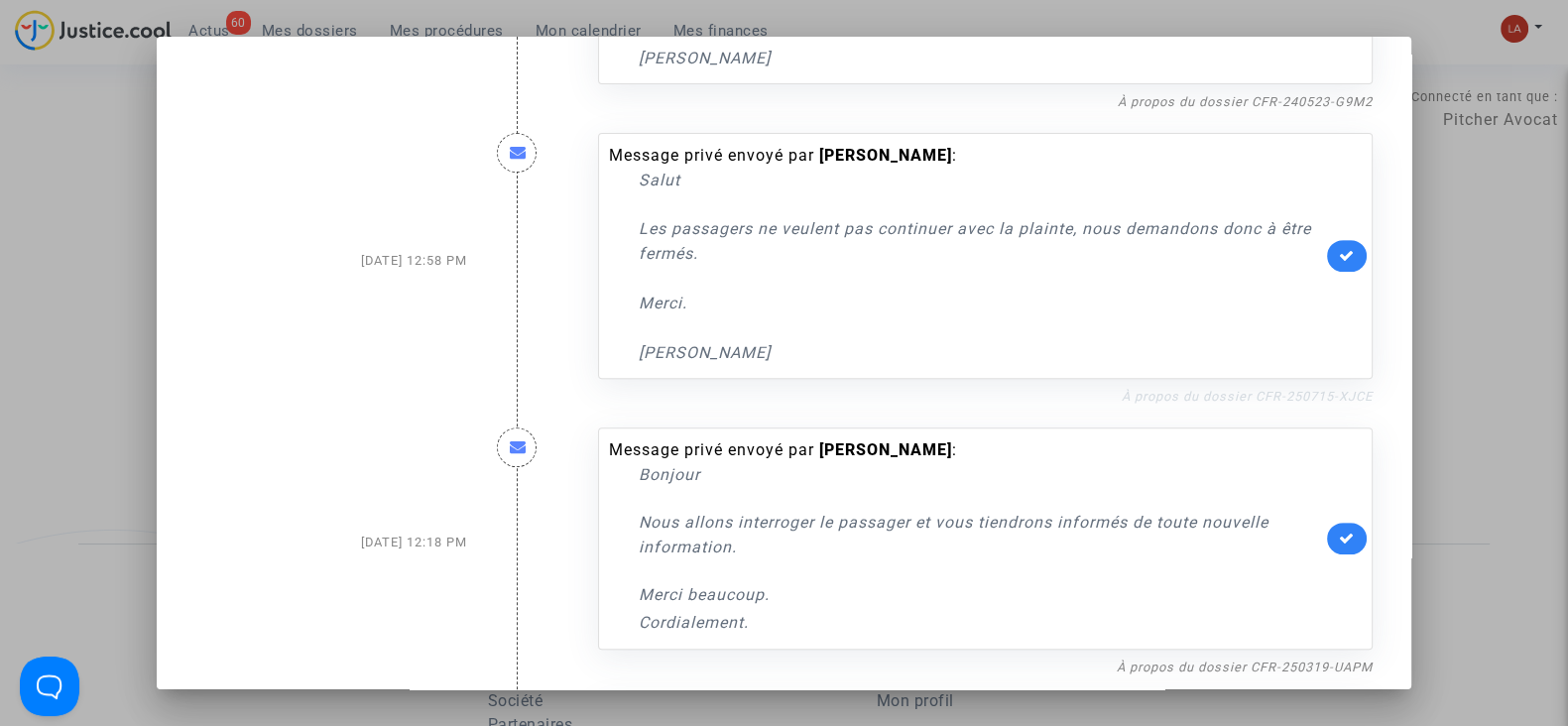
click at [1210, 398] on link "À propos du dossier CFR-250715-XJCE" at bounding box center [1247, 395] width 251 height 15
click at [1345, 258] on link at bounding box center [1347, 256] width 40 height 32
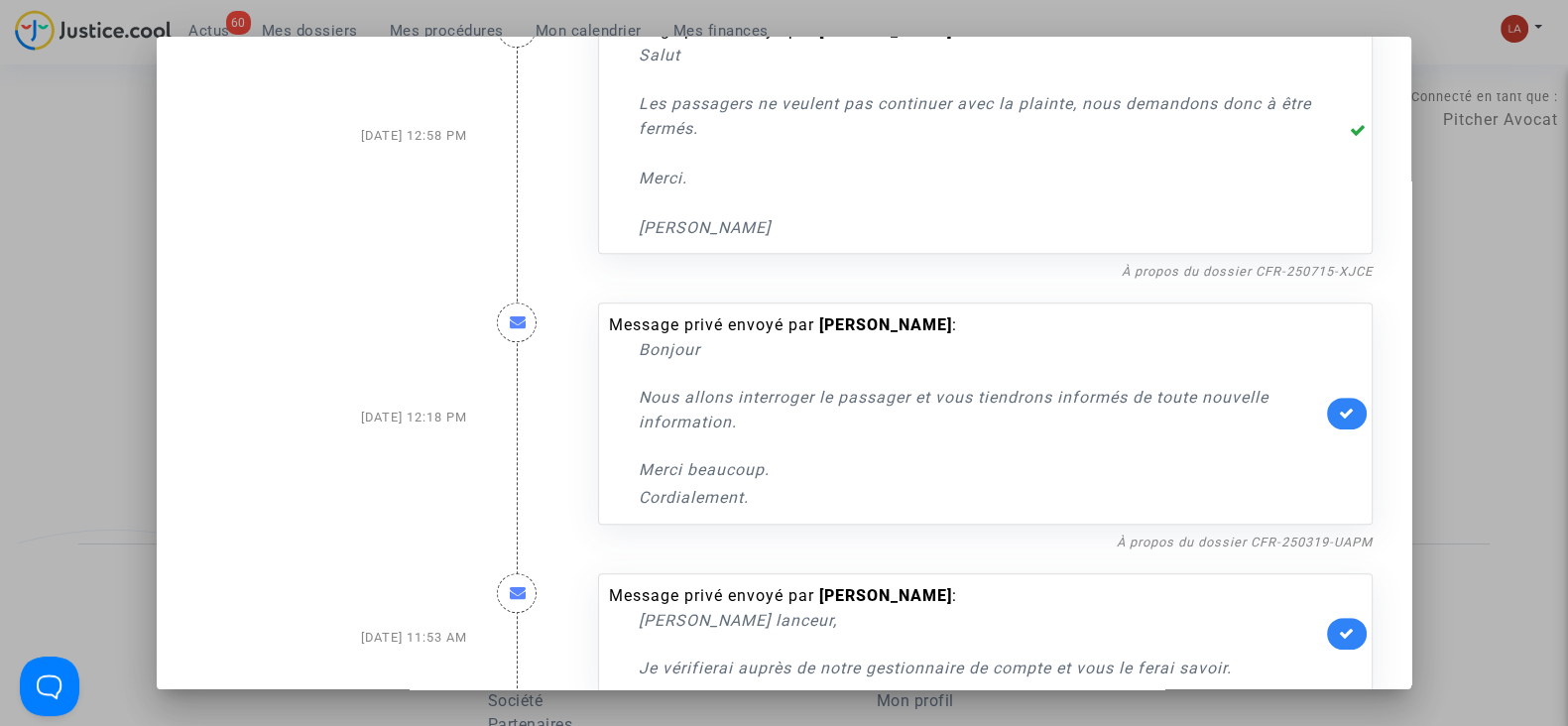
click at [1346, 402] on link at bounding box center [1347, 413] width 40 height 32
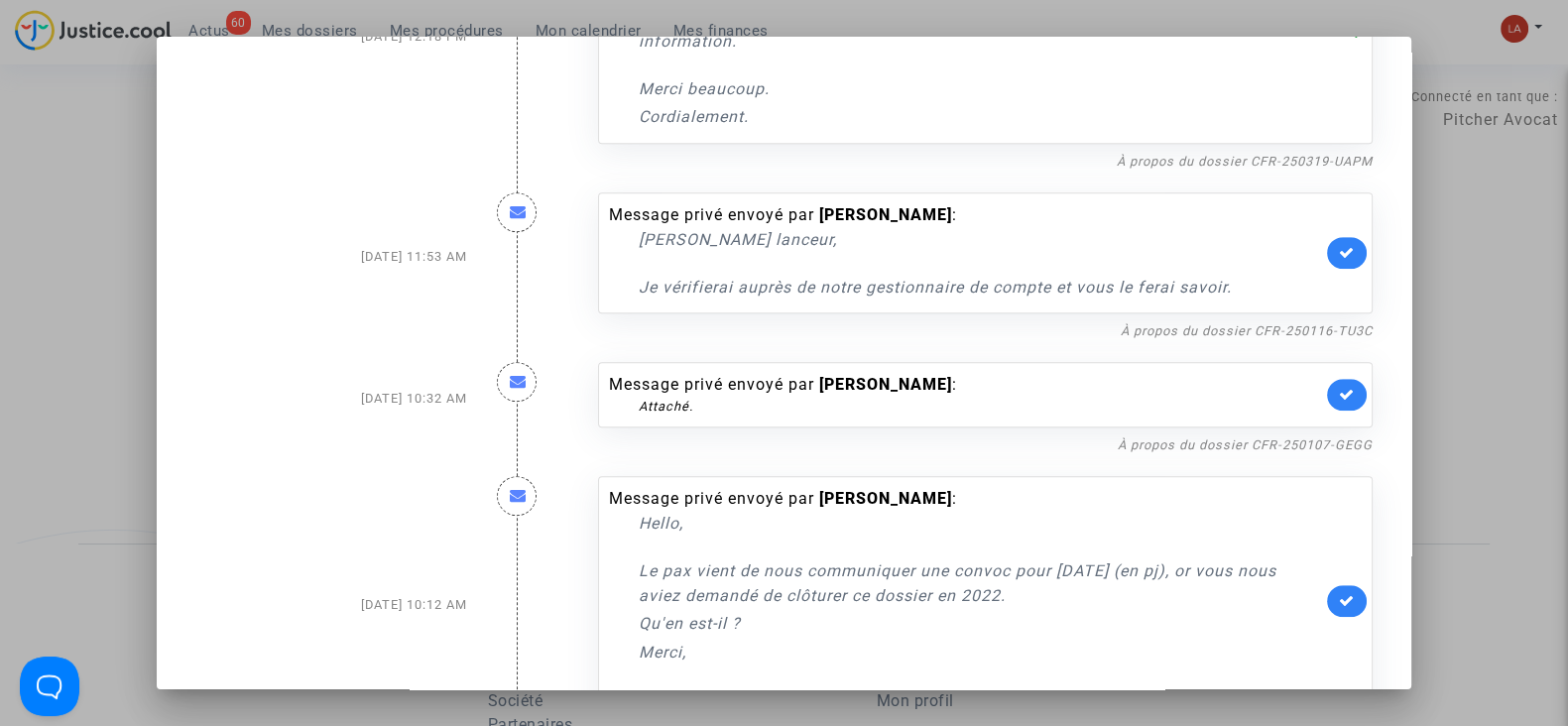
scroll to position [1487, 0]
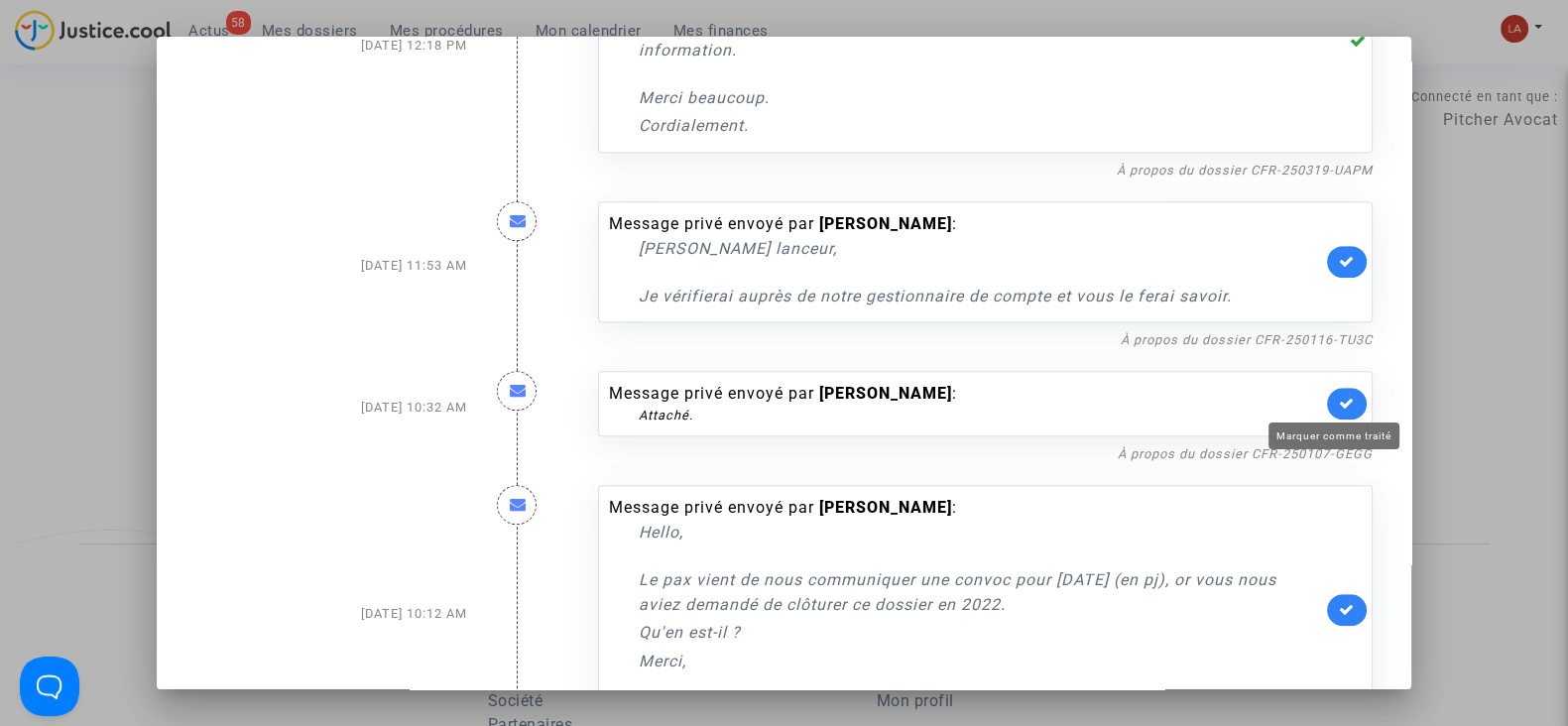
click at [1339, 401] on icon at bounding box center [1347, 402] width 16 height 15
click at [1328, 261] on link at bounding box center [1347, 262] width 40 height 32
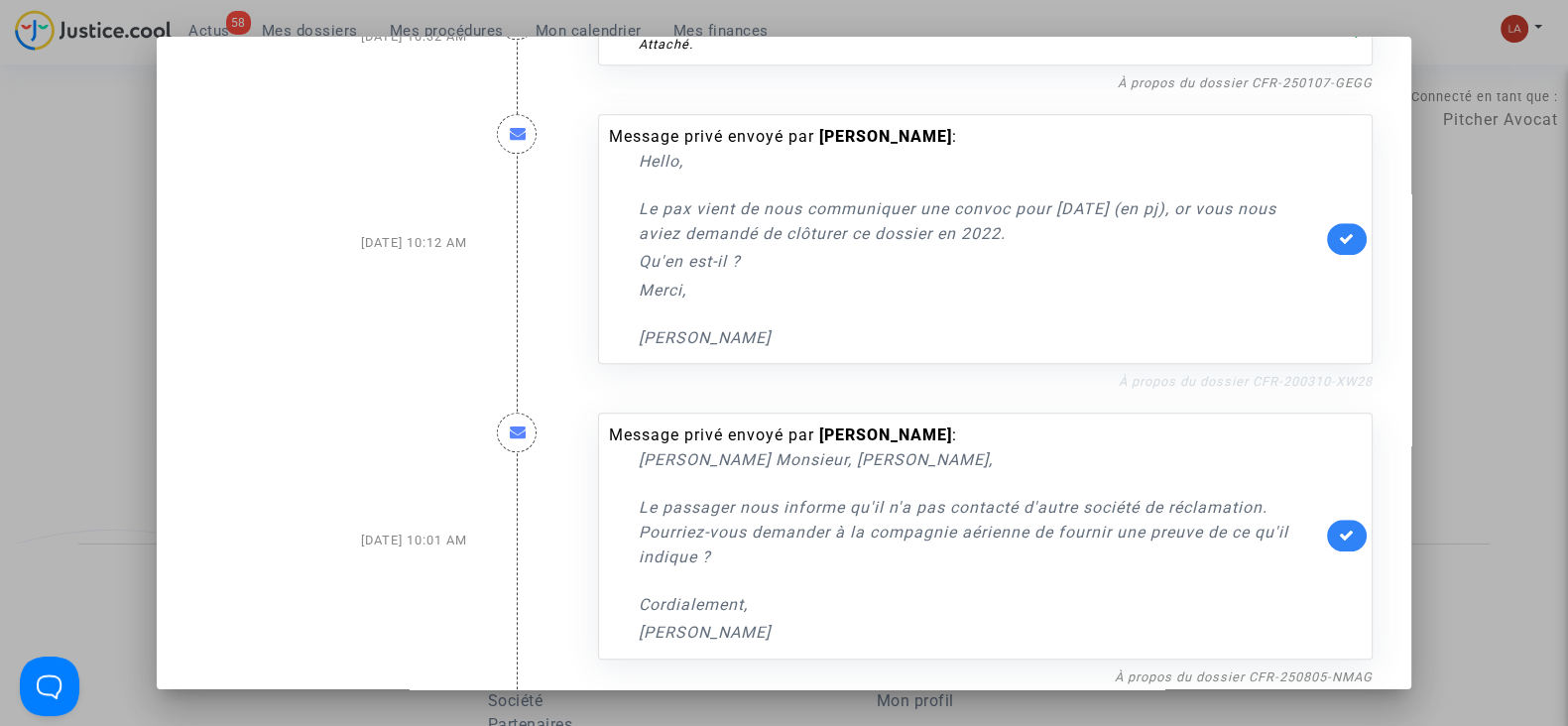
click at [1198, 373] on link "À propos du dossier CFR-200310-XW28" at bounding box center [1246, 380] width 254 height 15
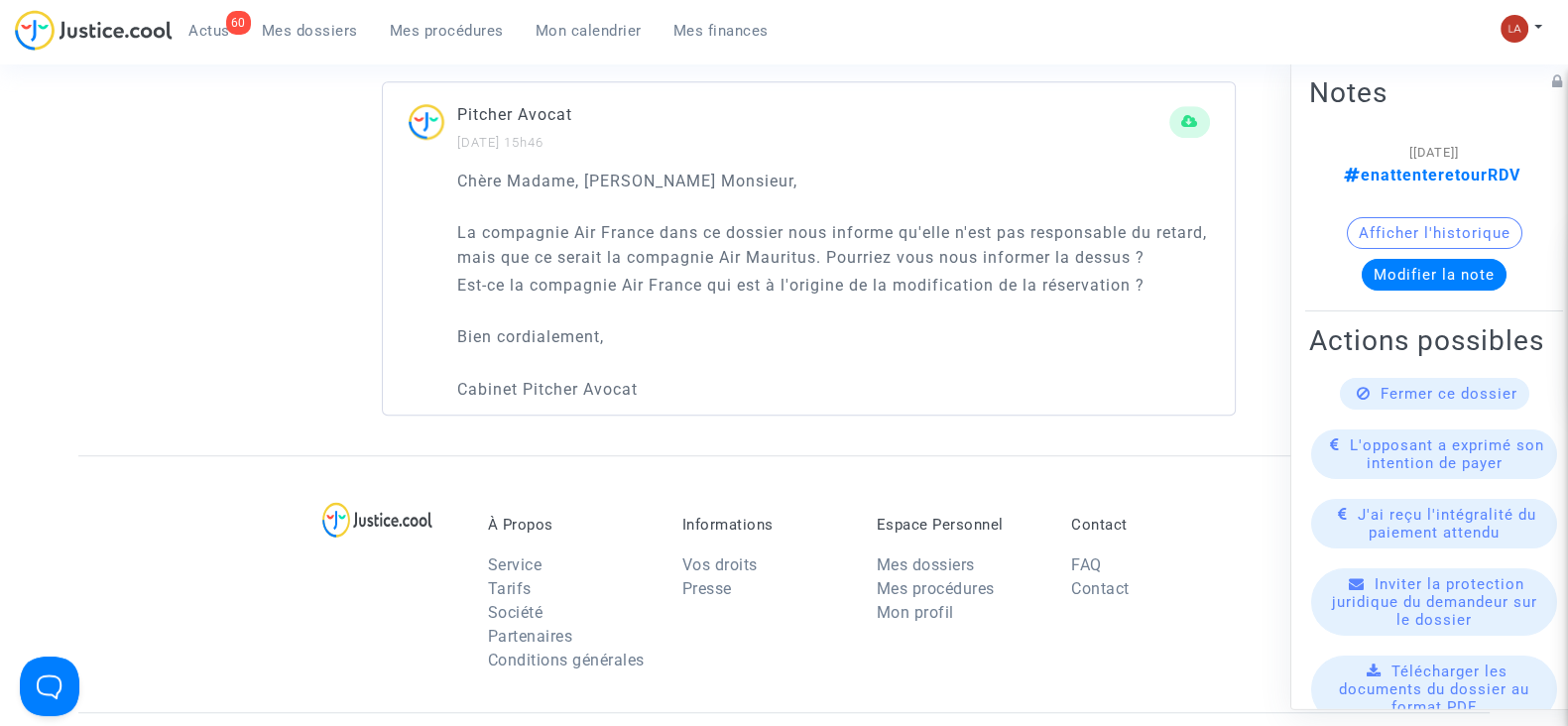
scroll to position [1858, 0]
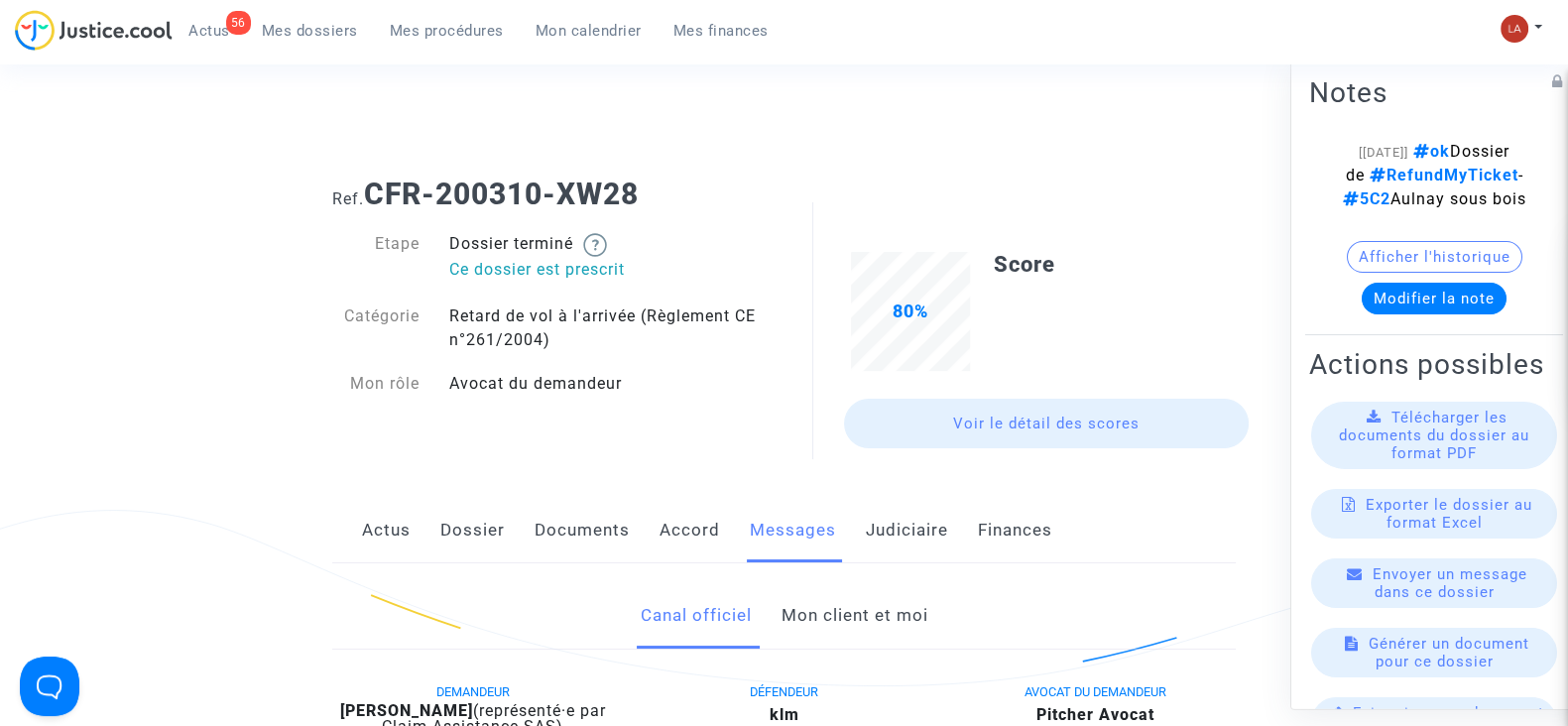
click at [883, 604] on link "Mon client et moi" at bounding box center [855, 616] width 147 height 66
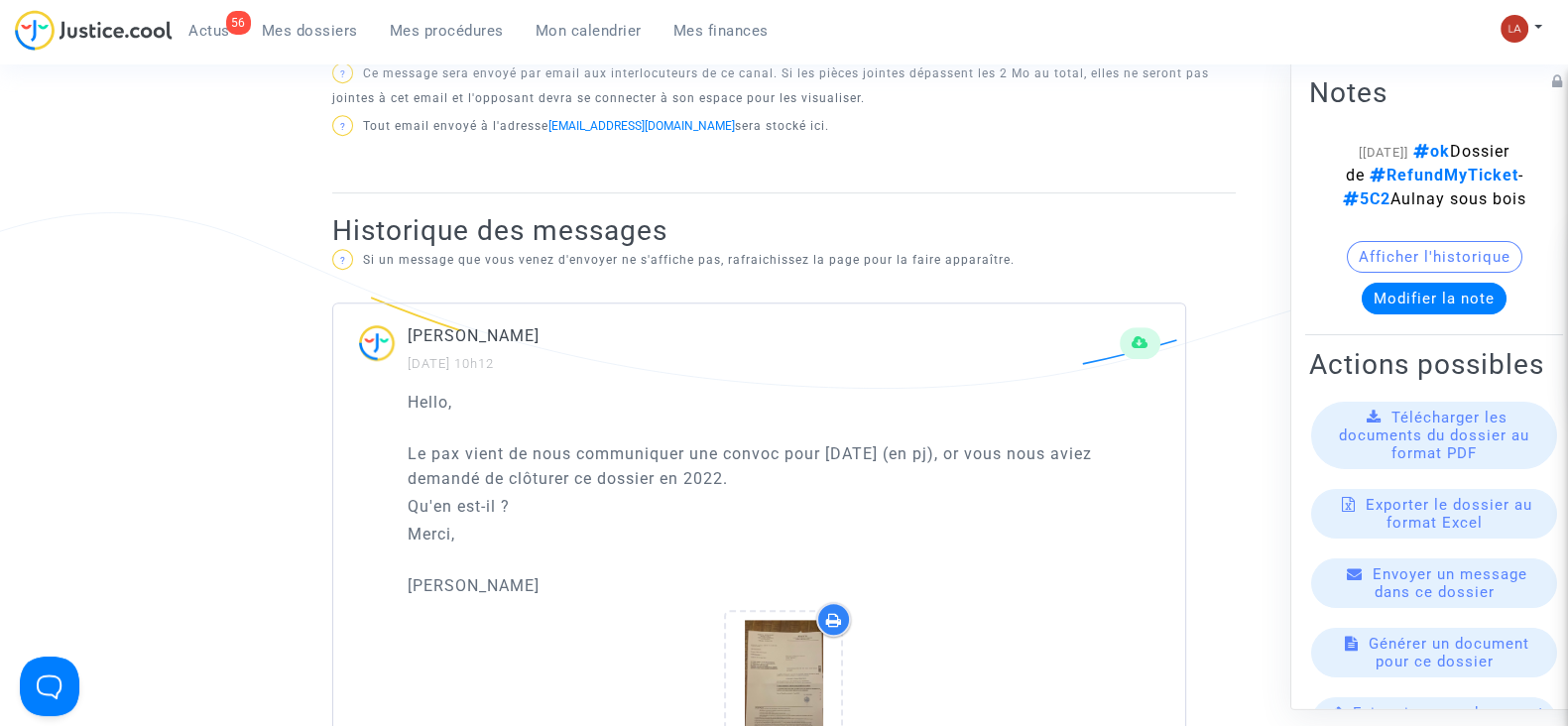
scroll to position [1364, 0]
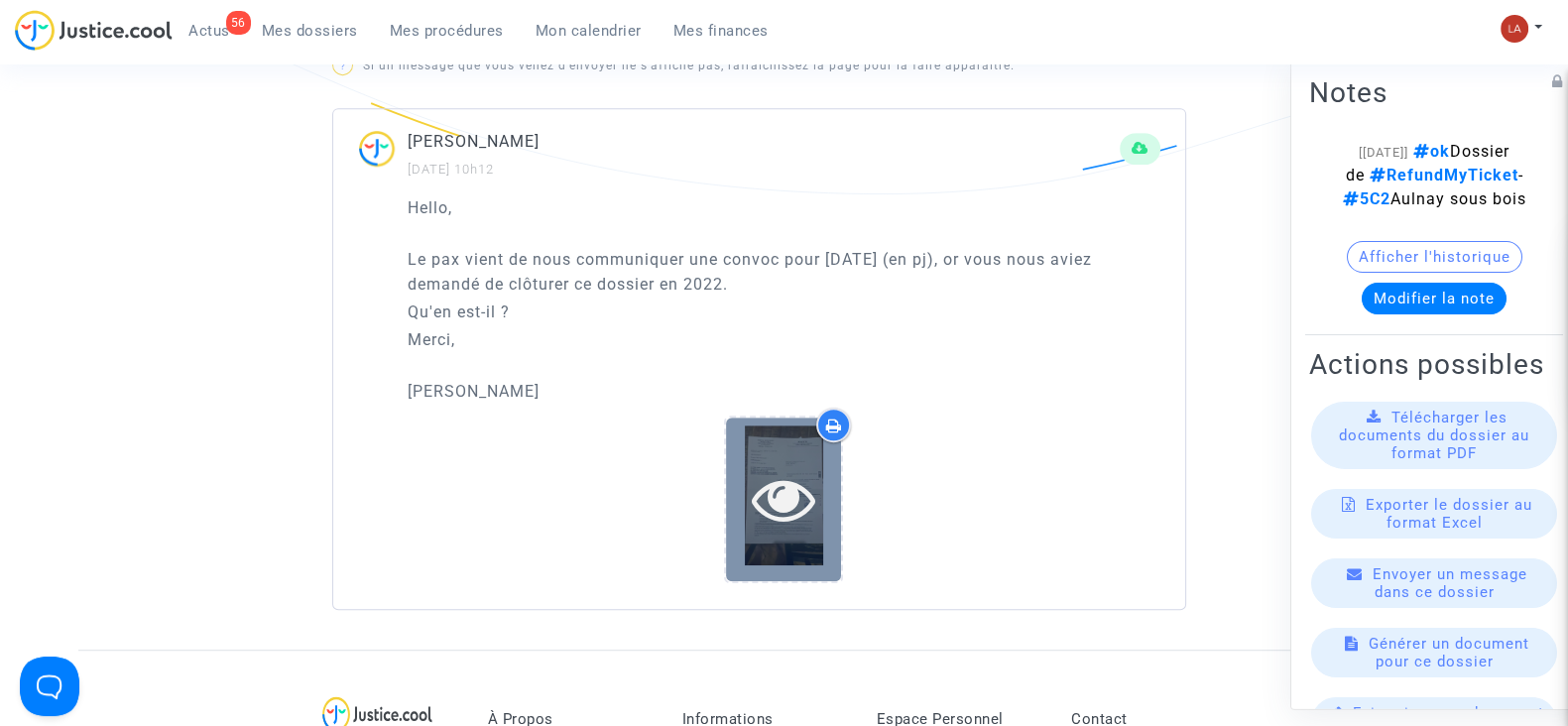
click at [753, 515] on icon at bounding box center [784, 499] width 65 height 64
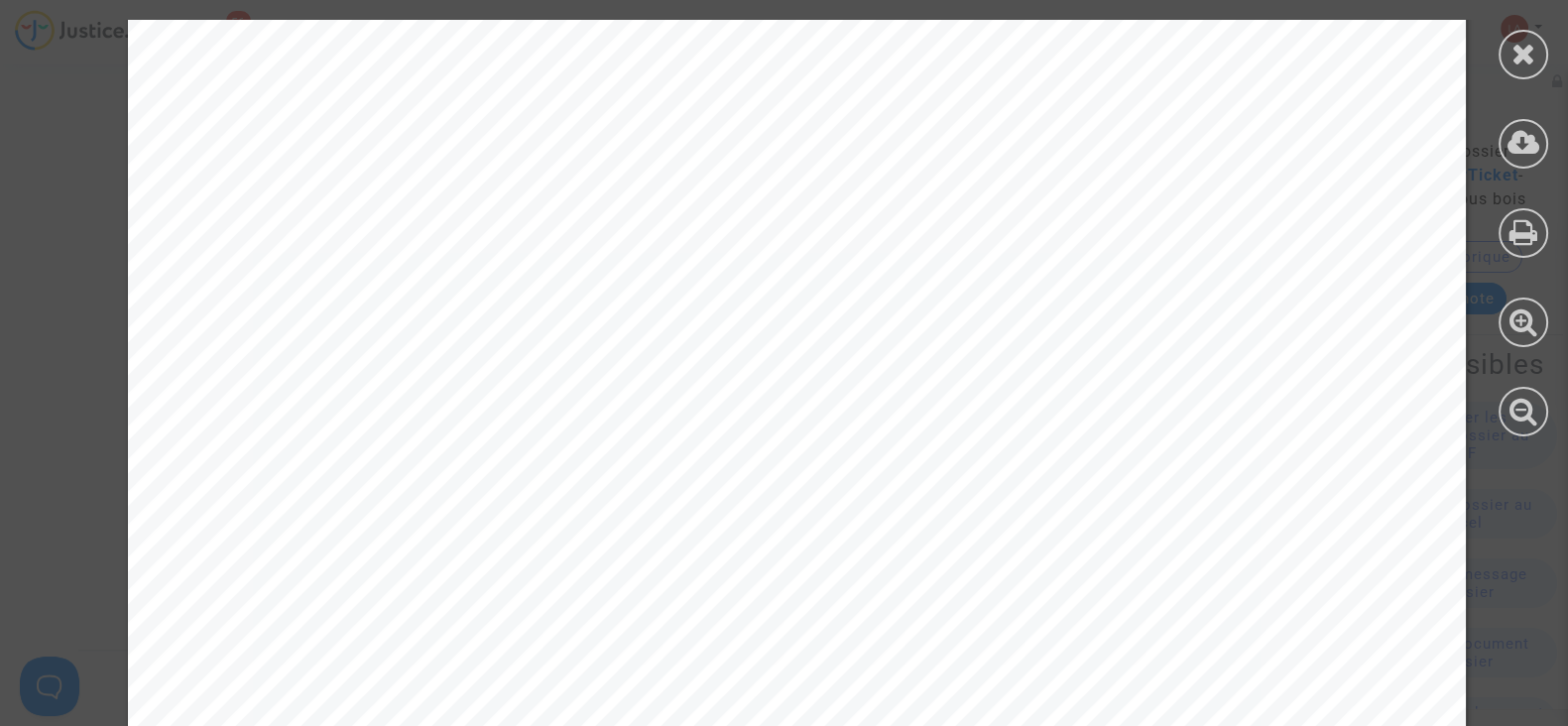
scroll to position [247, 0]
click at [1527, 50] on icon at bounding box center [1523, 54] width 25 height 30
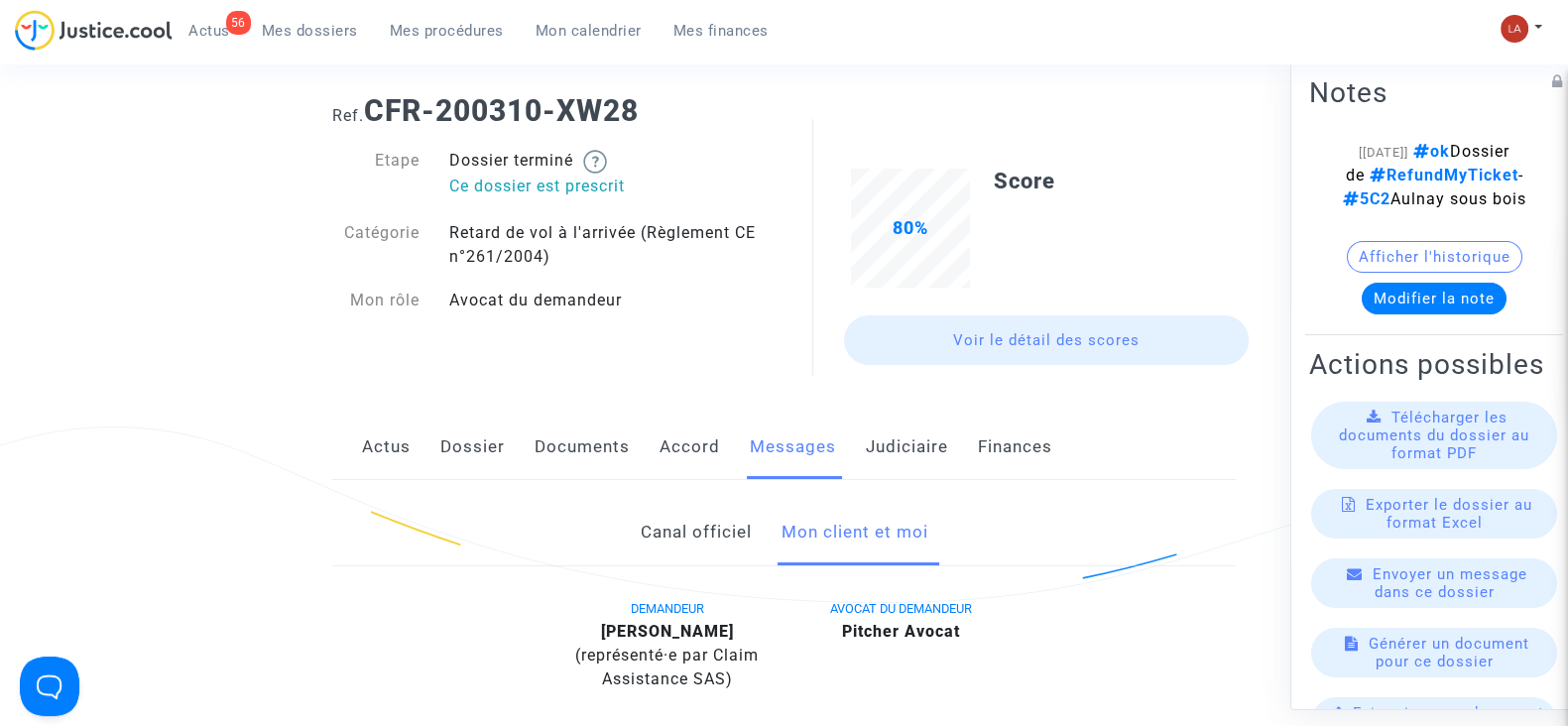
scroll to position [0, 0]
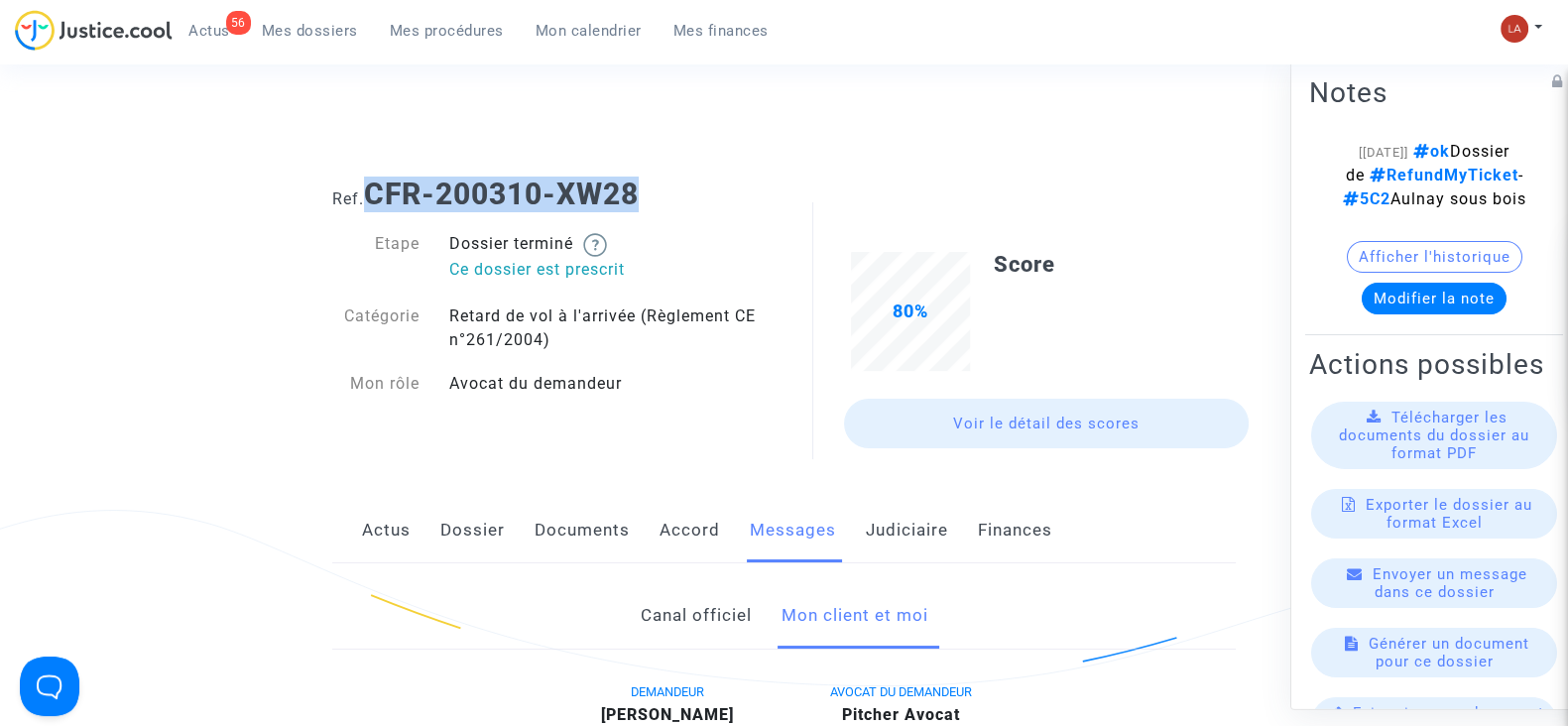
drag, startPoint x: 687, startPoint y: 201, endPoint x: 377, endPoint y: 181, distance: 310.6
click at [377, 181] on h1 "Ref. CFR-200310-XW28" at bounding box center [783, 195] width 903 height 36
copy b "CFR-200310-XW28"
click at [912, 525] on link "Judiciaire" at bounding box center [906, 530] width 82 height 66
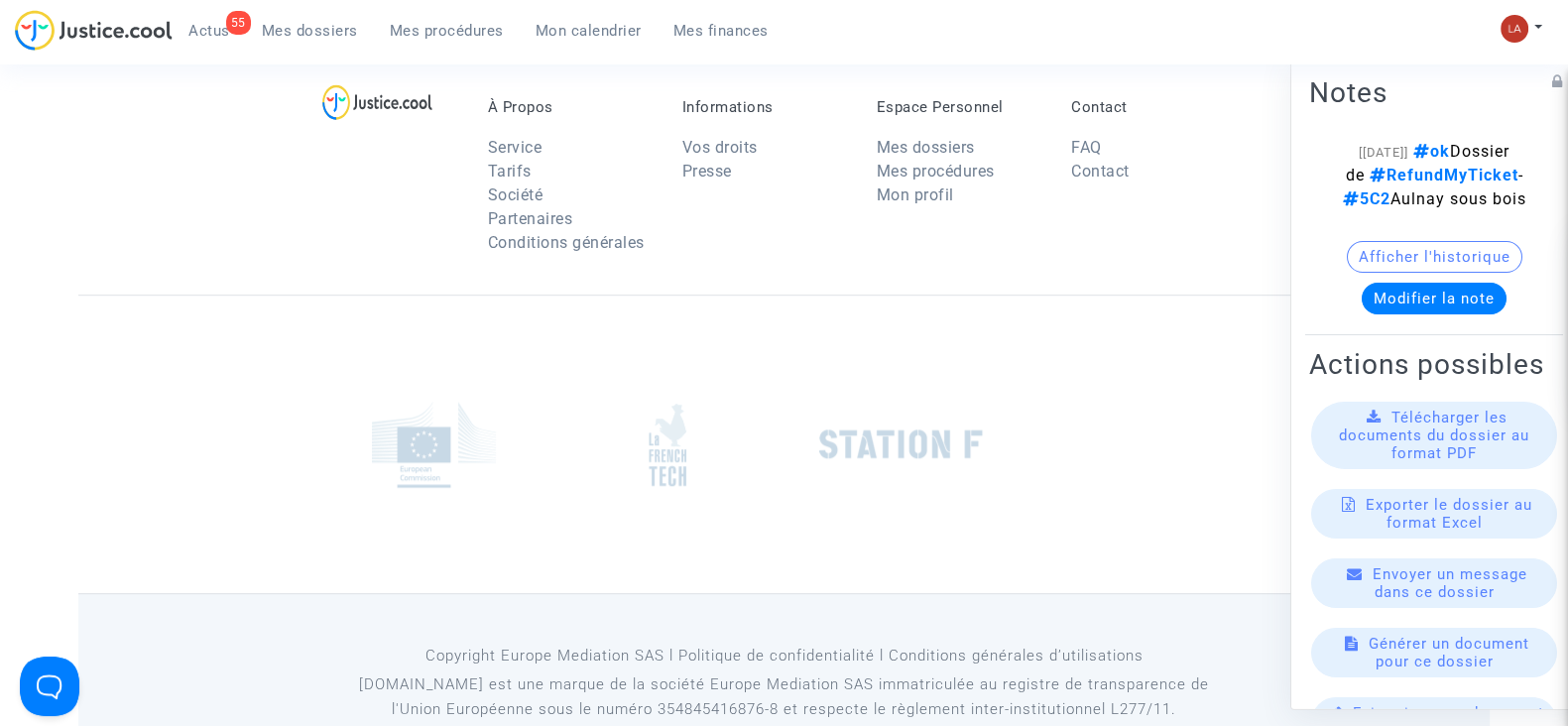
scroll to position [744, 0]
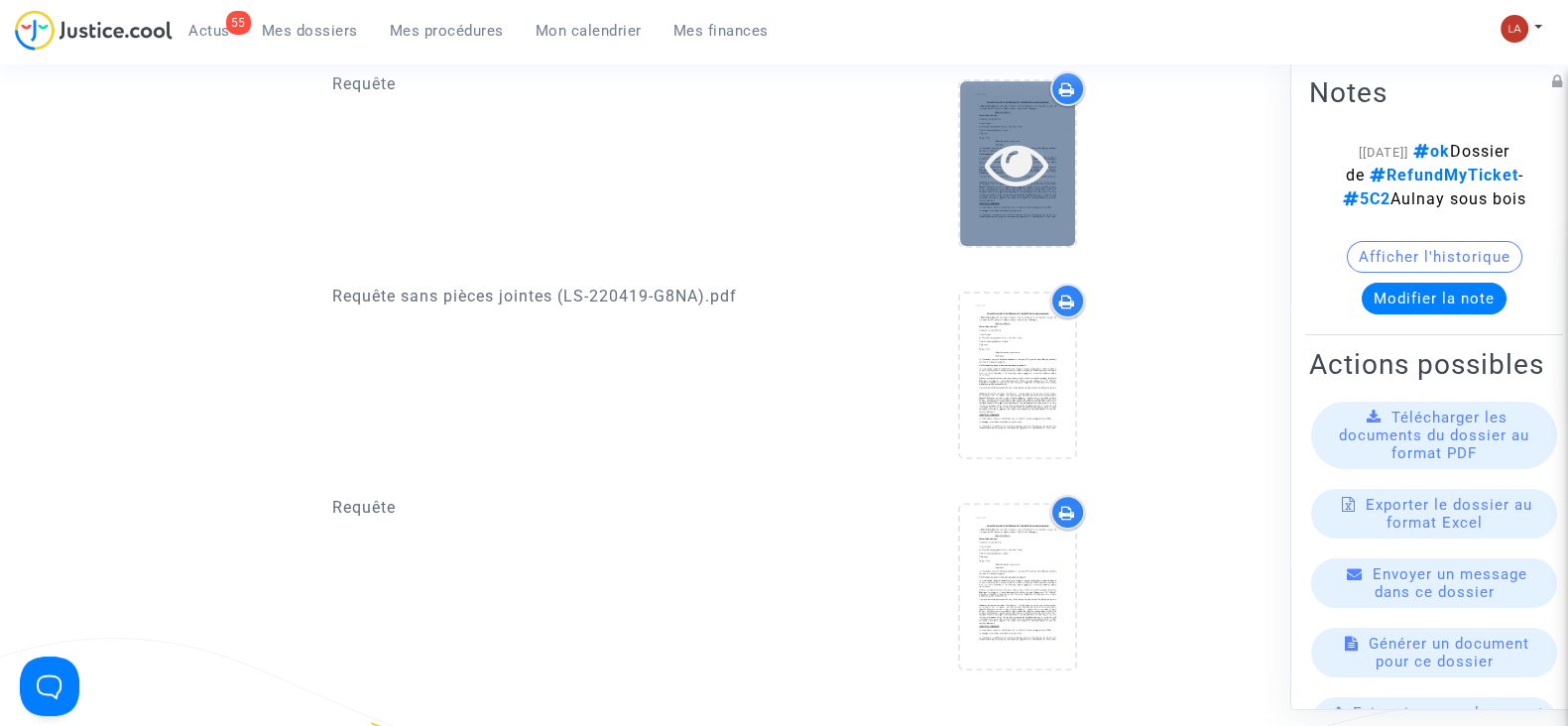
click at [967, 227] on div at bounding box center [1018, 163] width 115 height 164
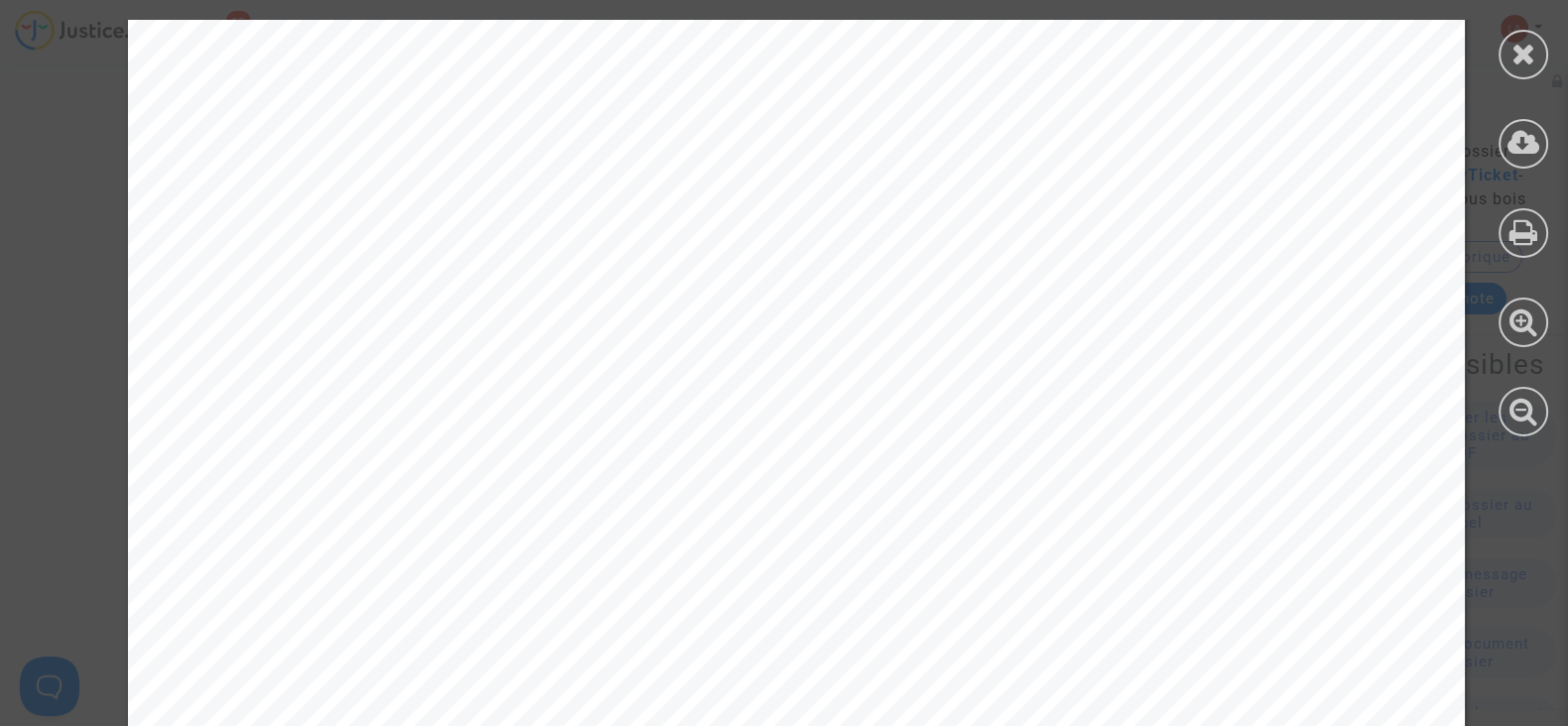
scroll to position [12640, 0]
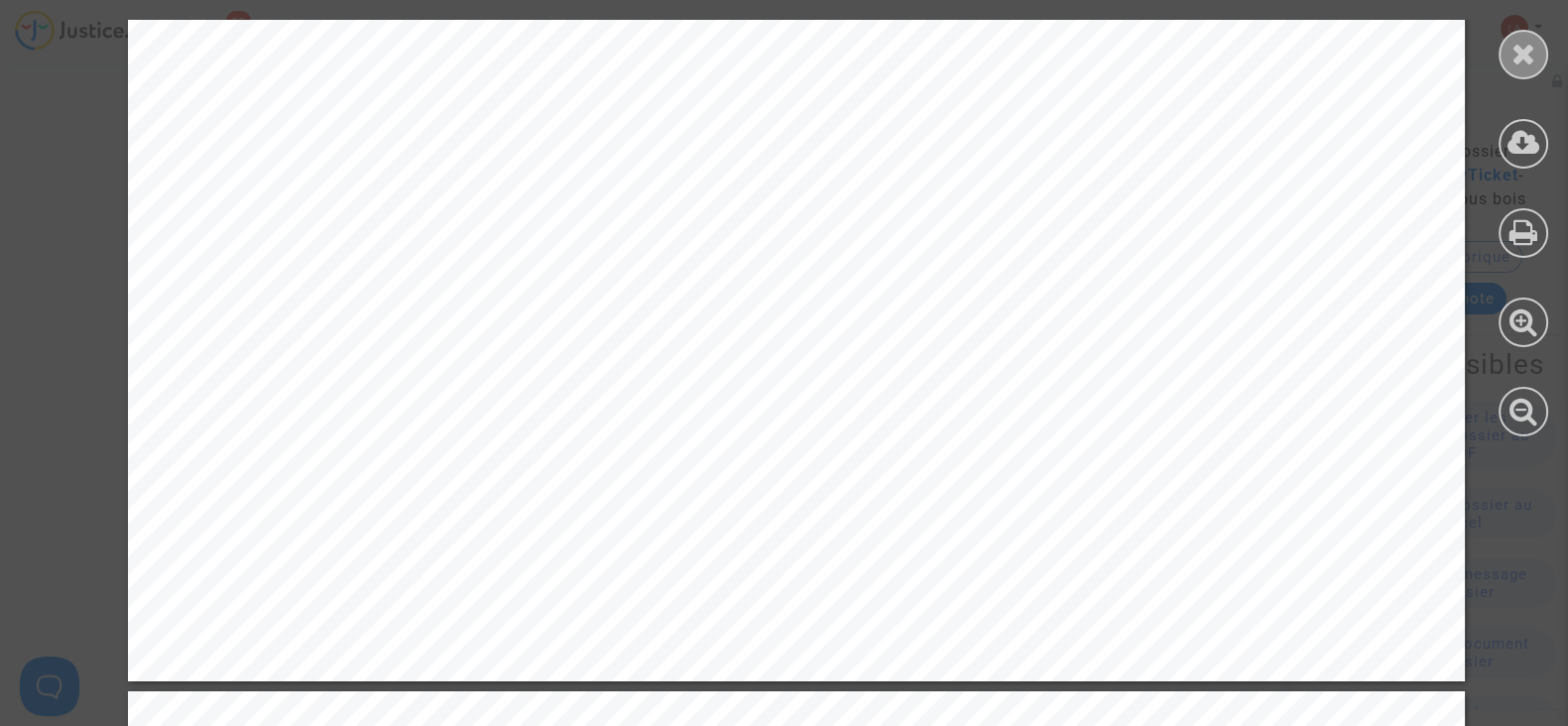
click at [1511, 57] on icon at bounding box center [1523, 54] width 25 height 30
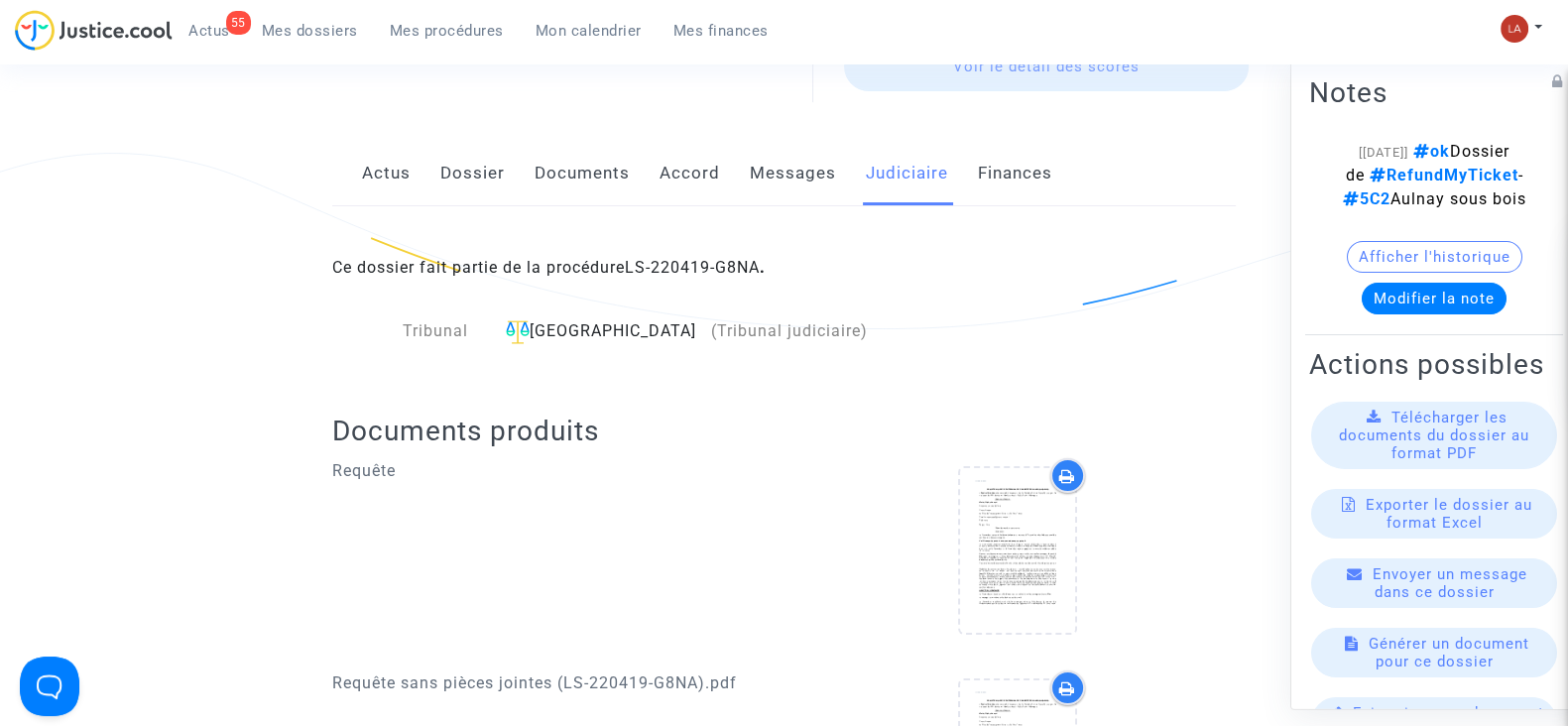
scroll to position [0, 0]
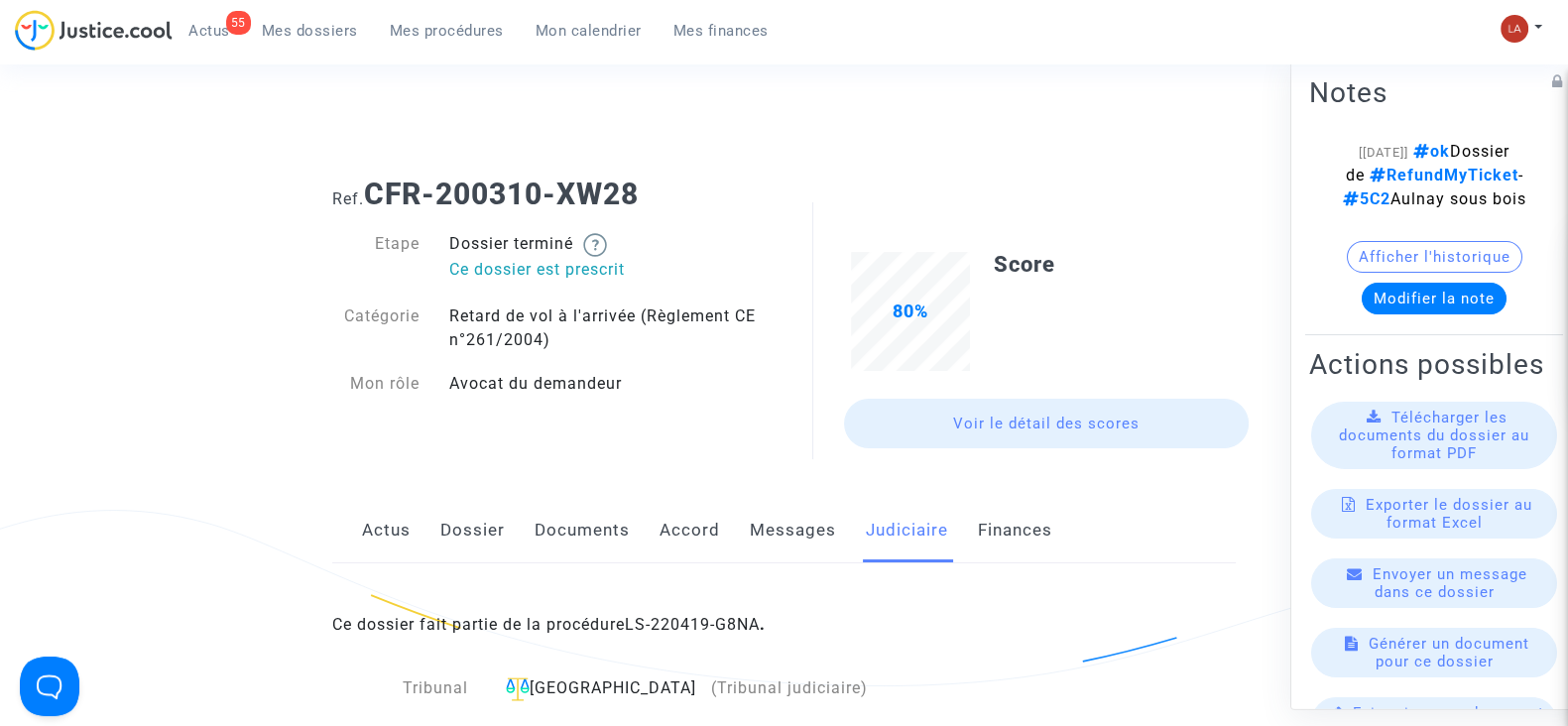
click at [372, 520] on link "Actus" at bounding box center [386, 530] width 49 height 66
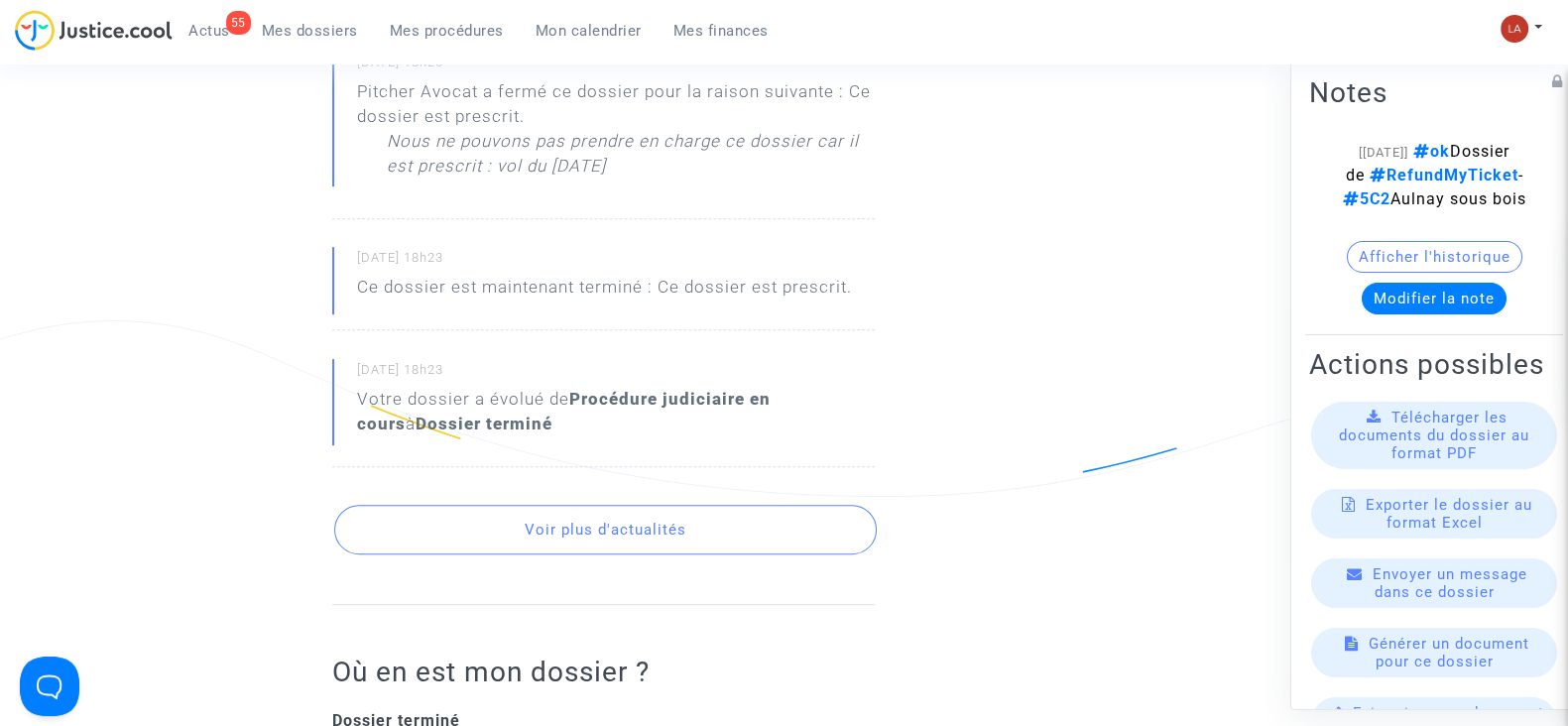
scroll to position [1487, 0]
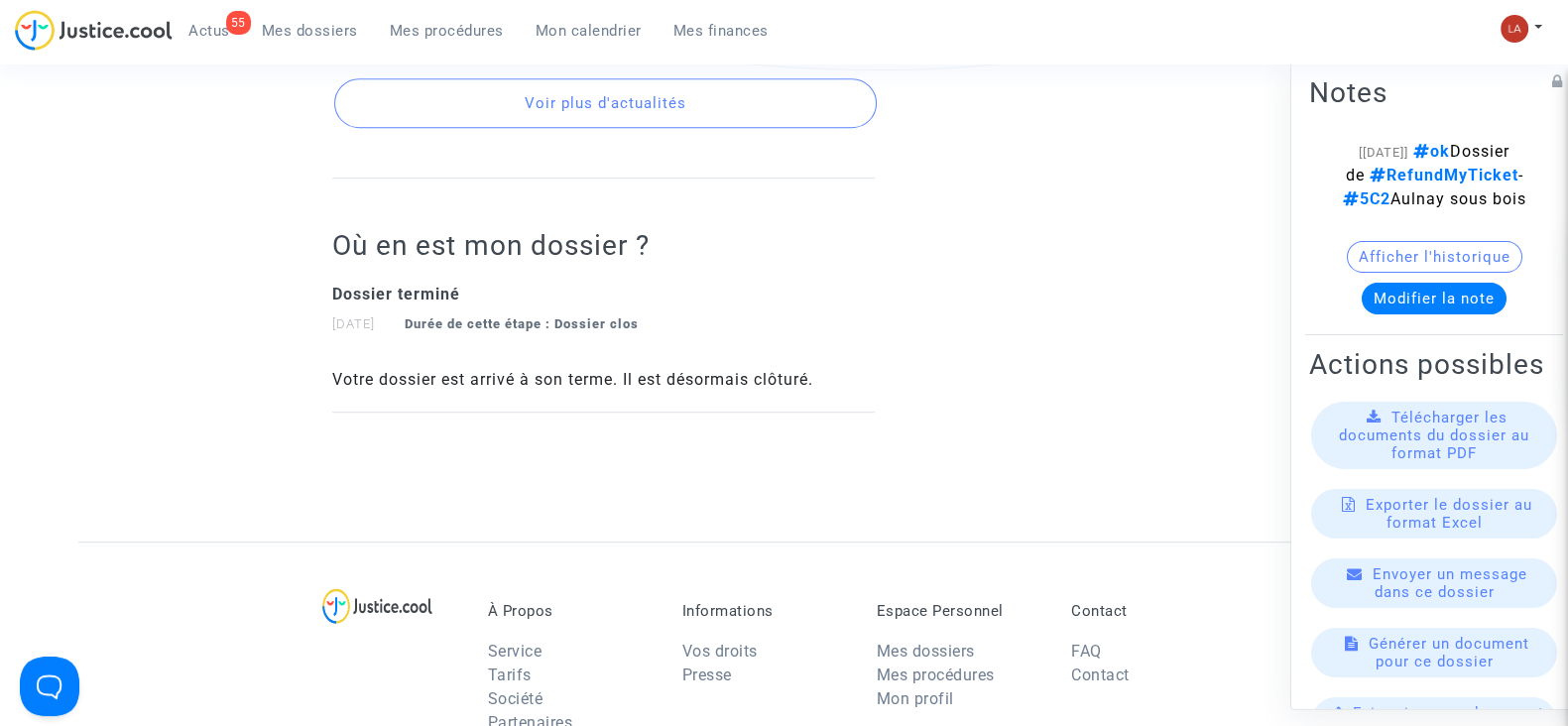
click at [460, 33] on span "Mes procédures" at bounding box center [446, 31] width 114 height 18
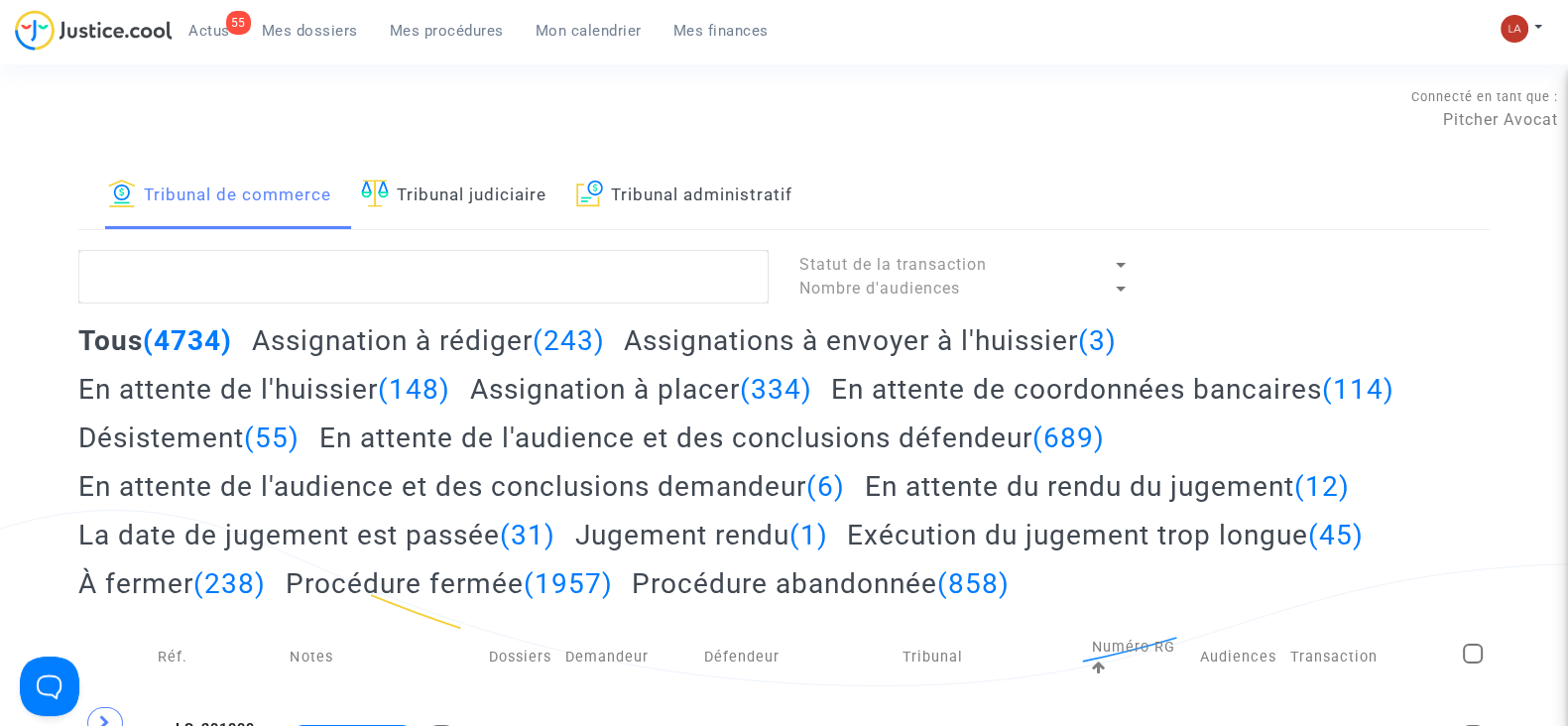
click at [502, 189] on link "Tribunal judiciaire" at bounding box center [453, 196] width 186 height 68
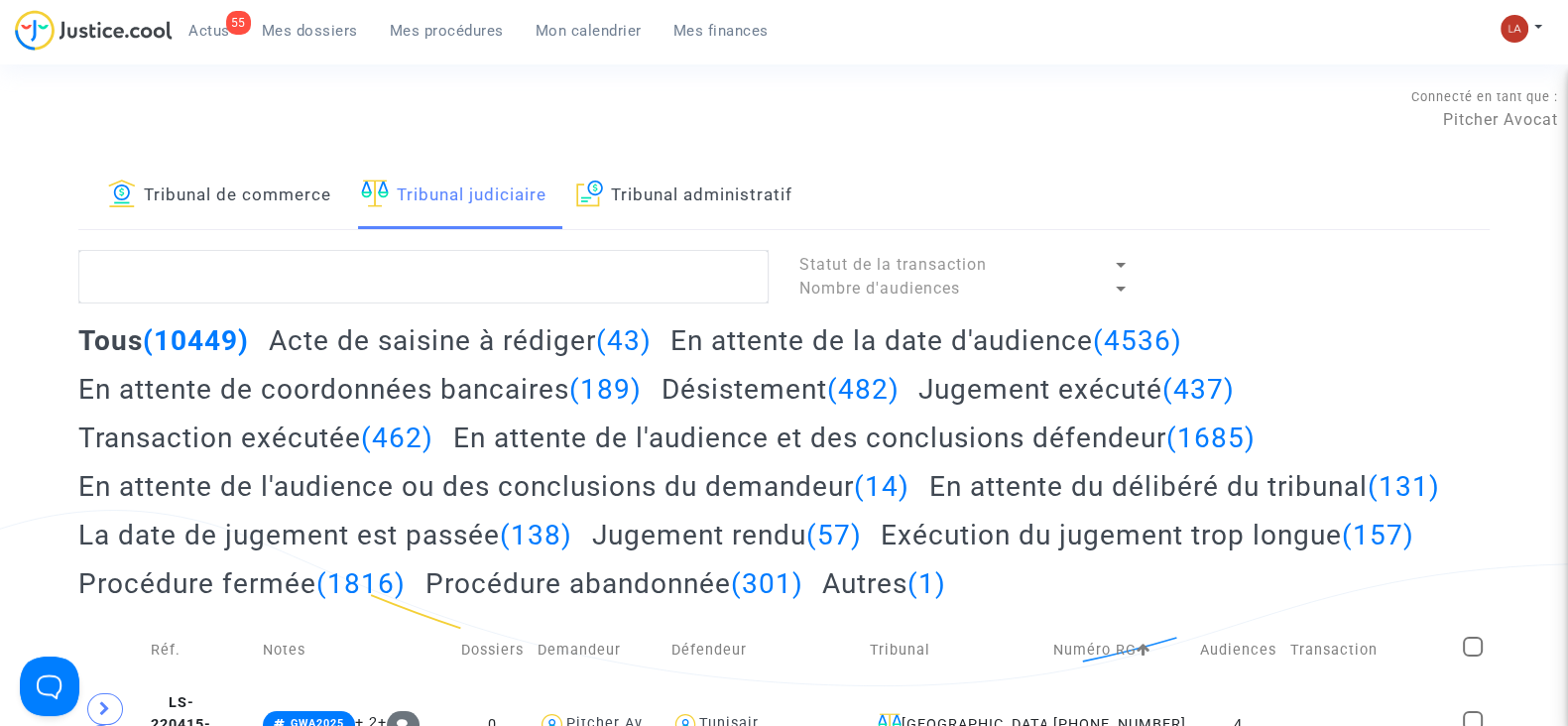
click at [444, 342] on h2 "Acte de saisine à rédiger (43)" at bounding box center [460, 340] width 383 height 35
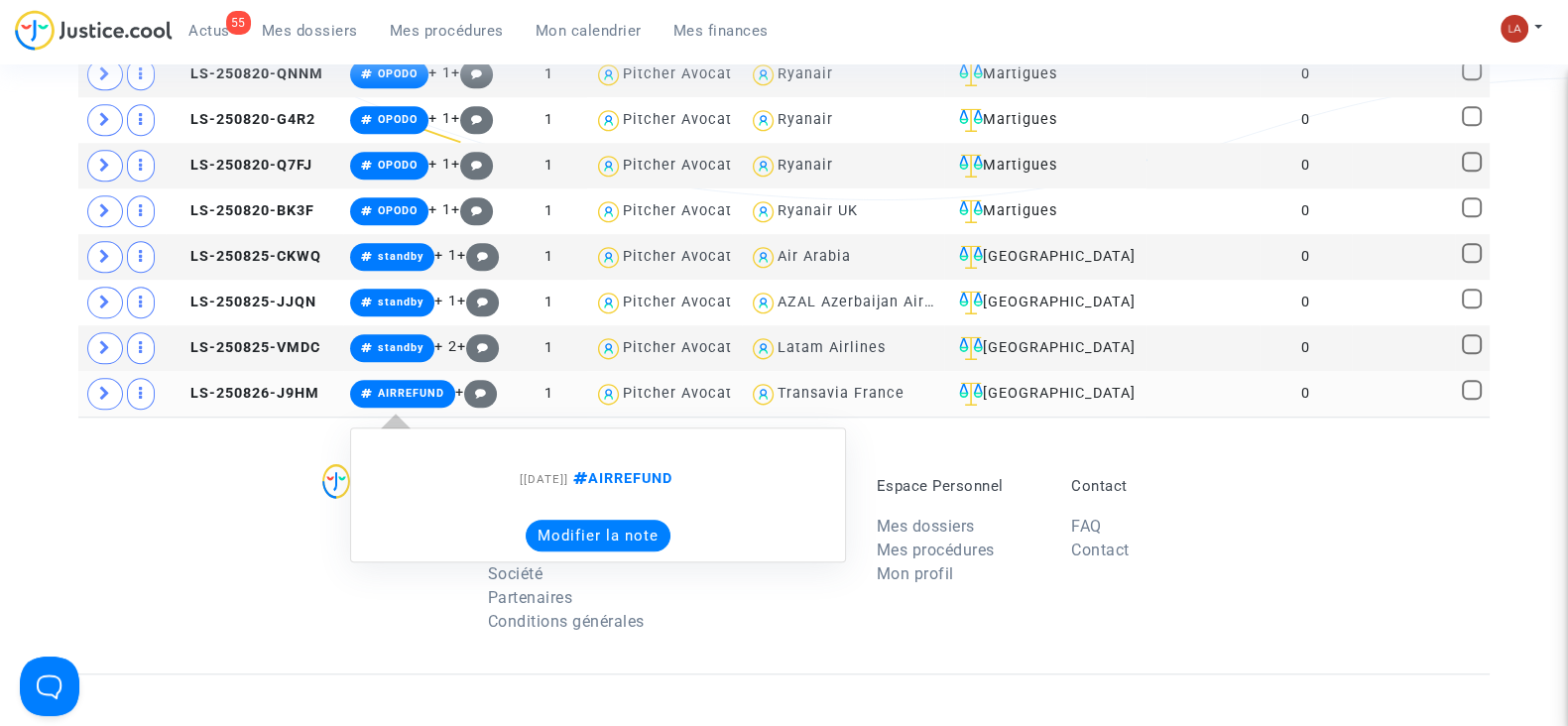
scroll to position [2231, 0]
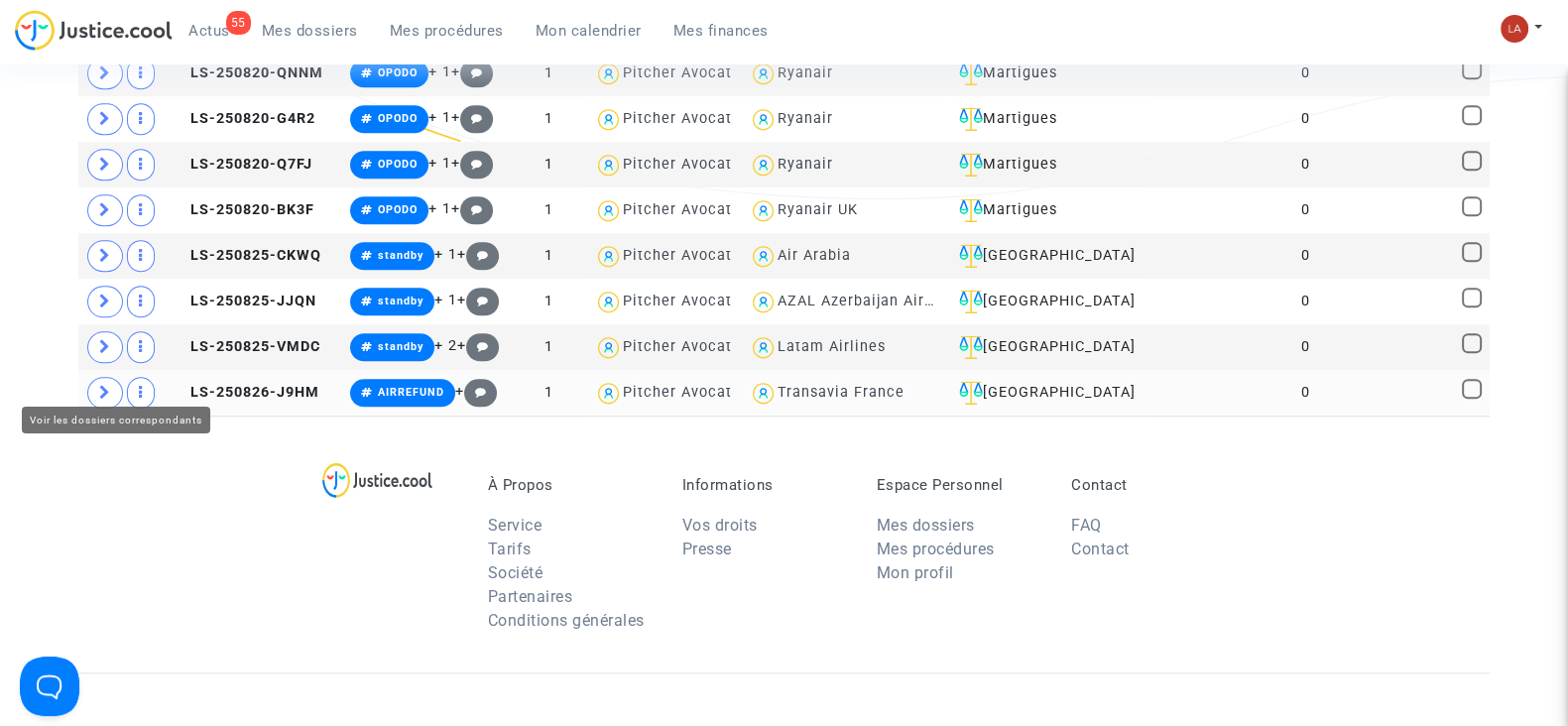
click at [120, 376] on span at bounding box center [105, 392] width 36 height 32
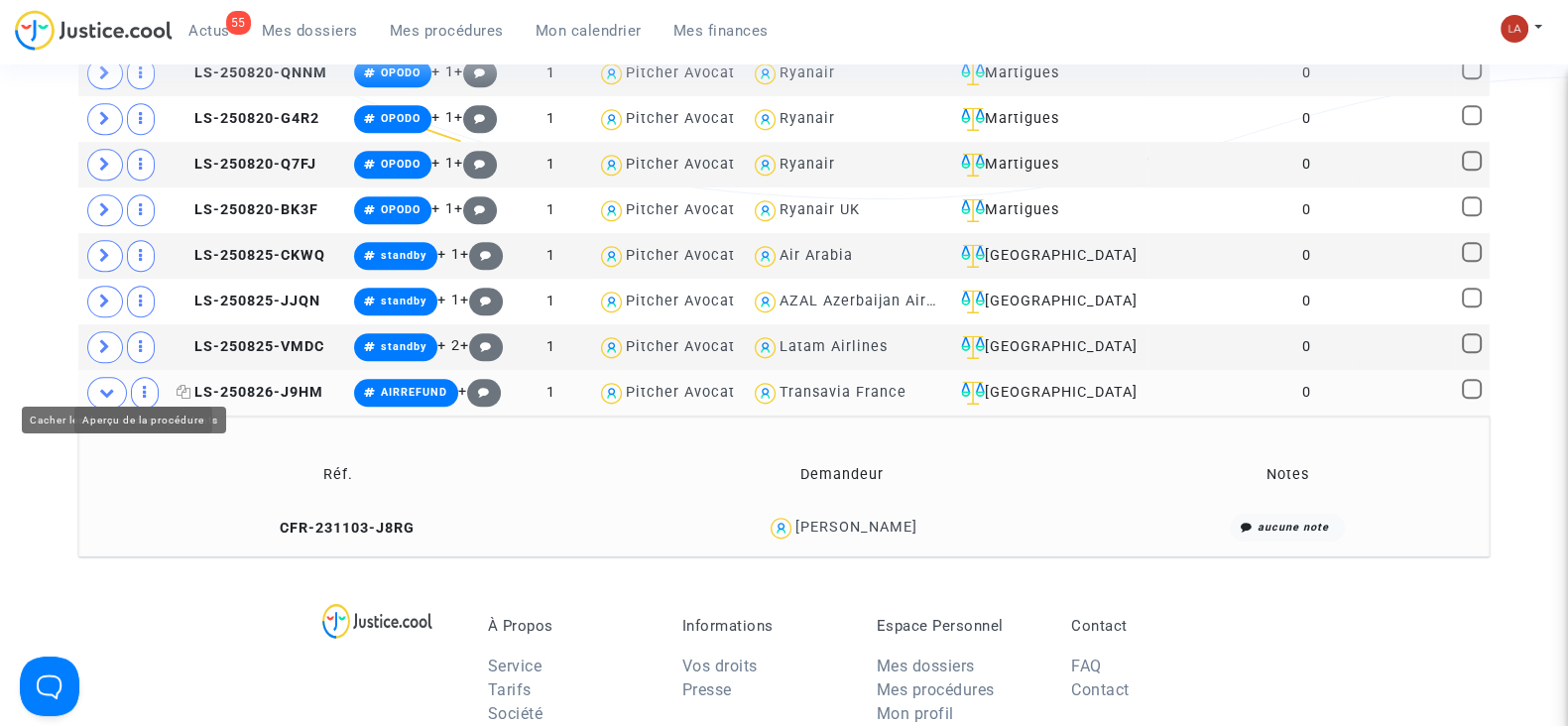
click at [253, 383] on span "LS-250826-J9HM" at bounding box center [250, 391] width 147 height 17
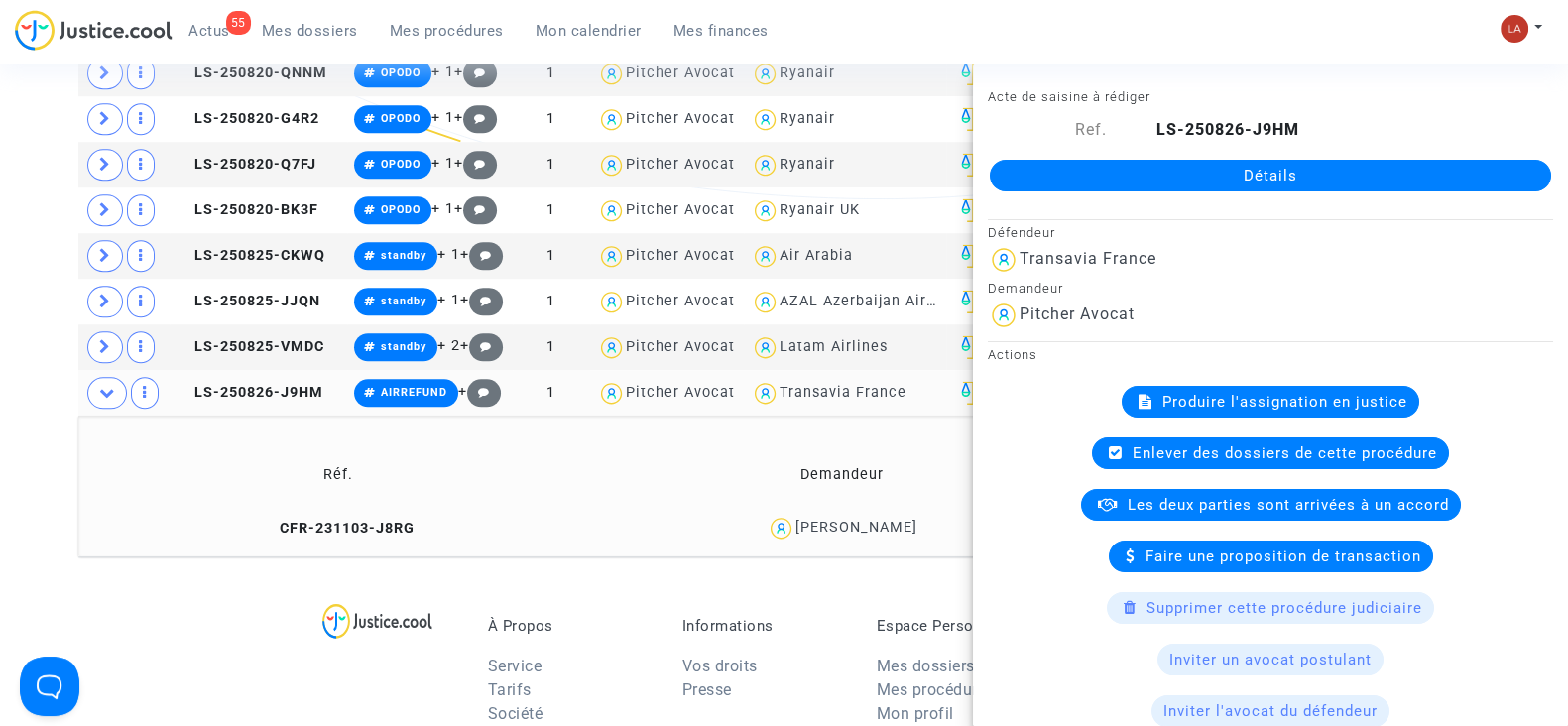
click at [299, 387] on td "LS-250826-J9HM" at bounding box center [258, 392] width 178 height 46
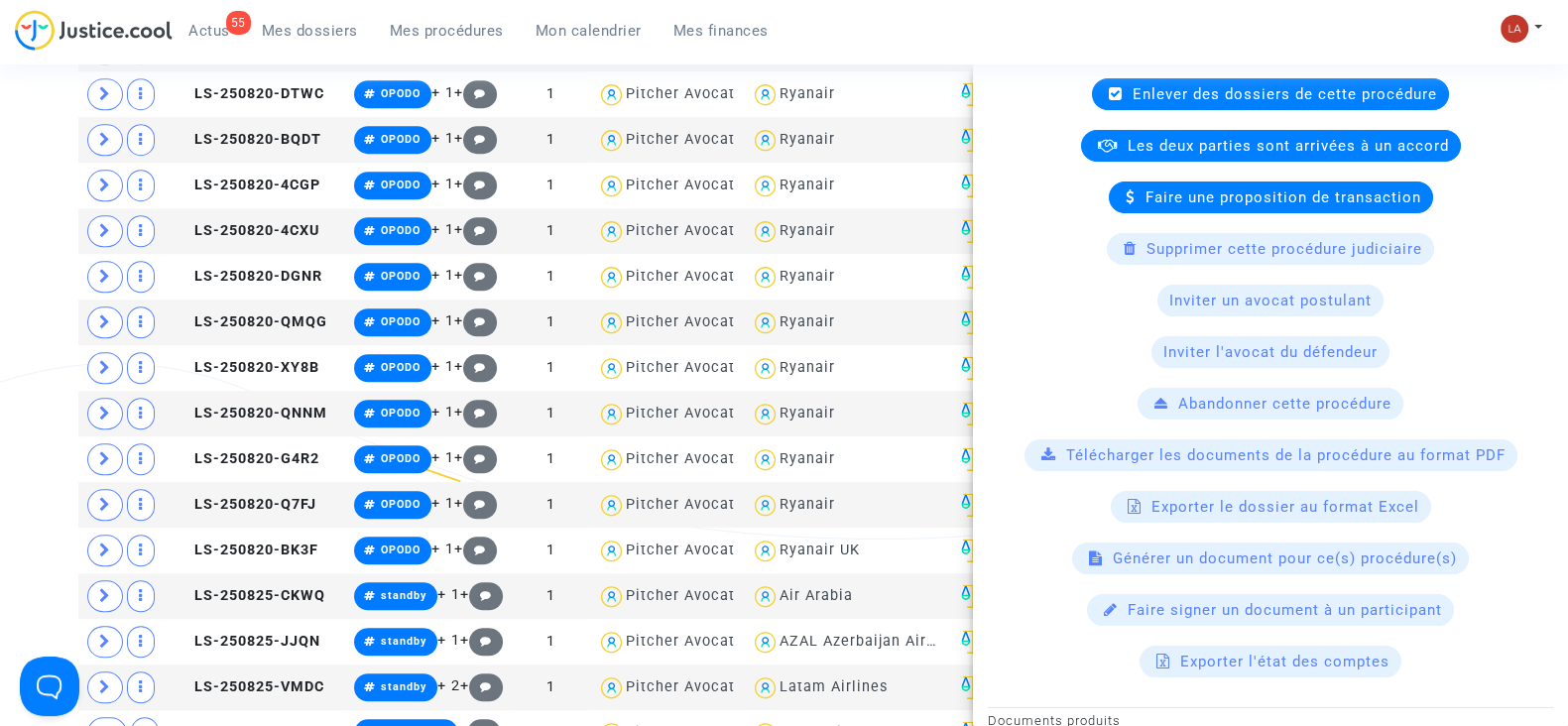
scroll to position [1982, 0]
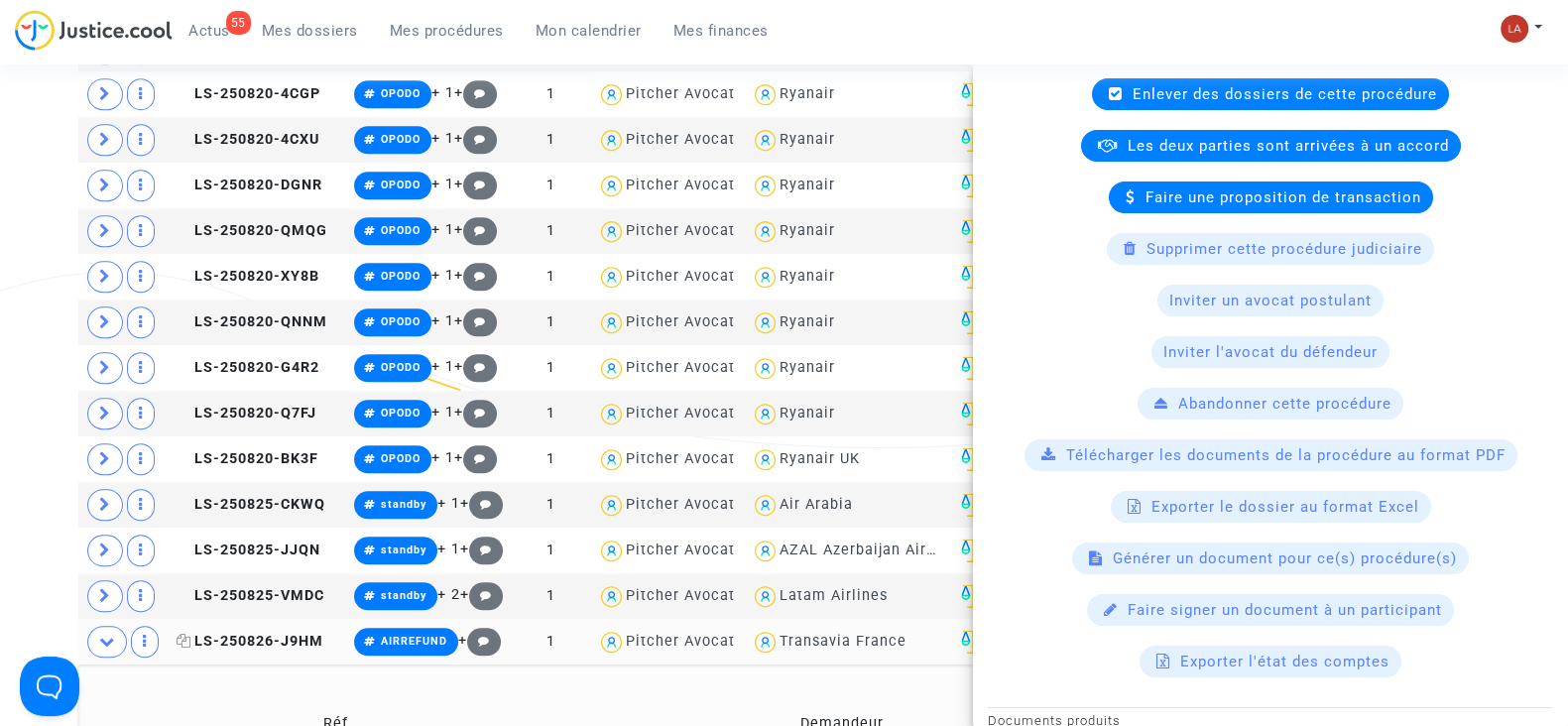
click at [259, 633] on span "LS-250826-J9HM" at bounding box center [250, 641] width 147 height 17
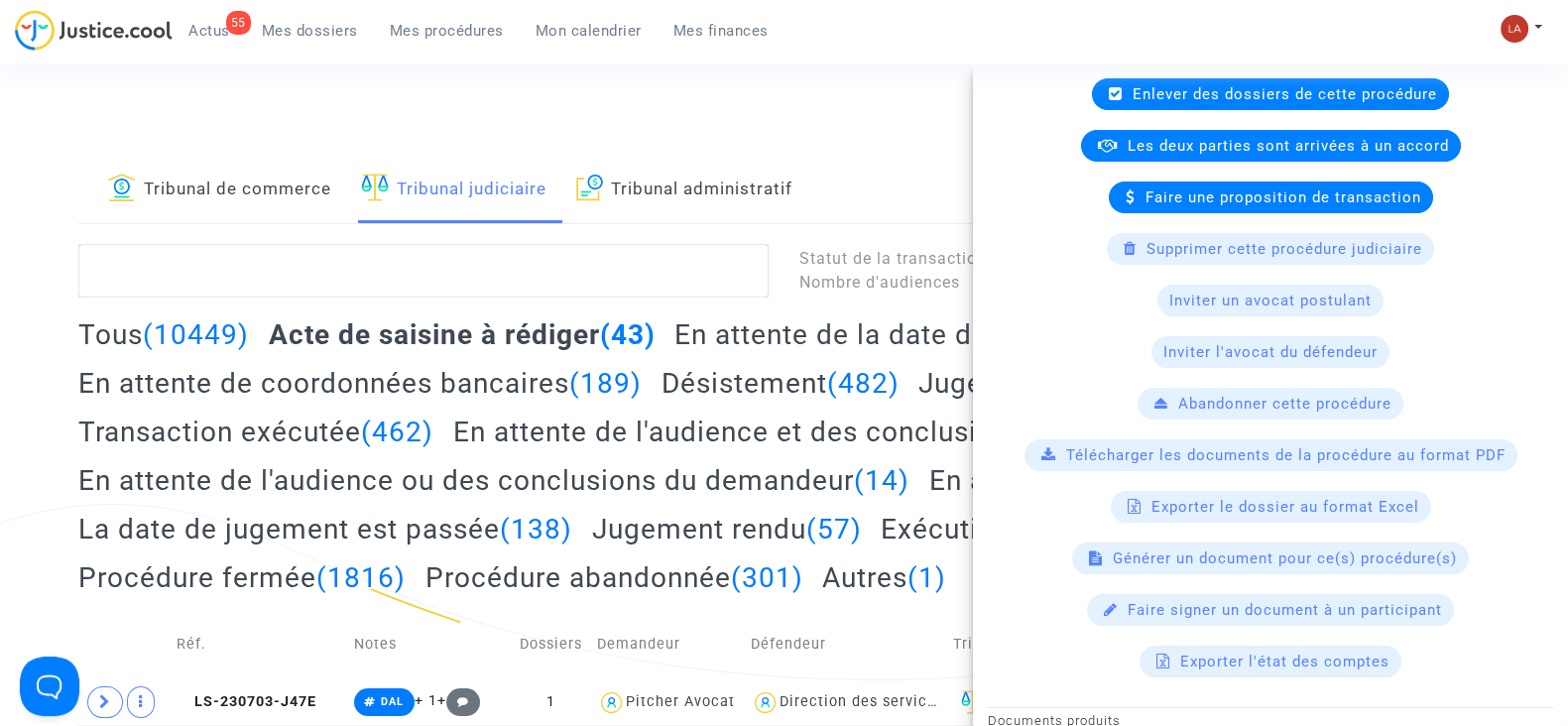
scroll to position [0, 0]
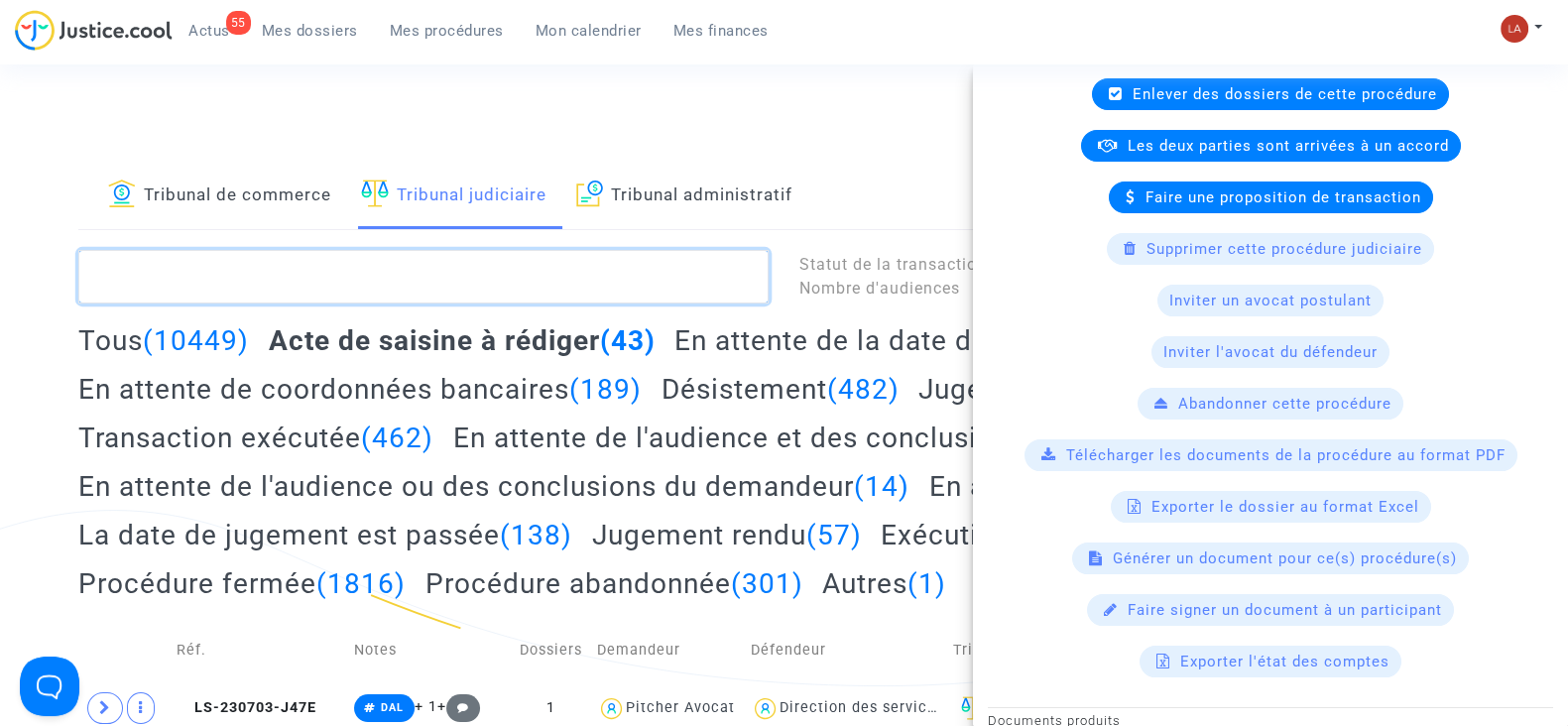
click at [512, 257] on textarea at bounding box center [423, 277] width 691 height 54
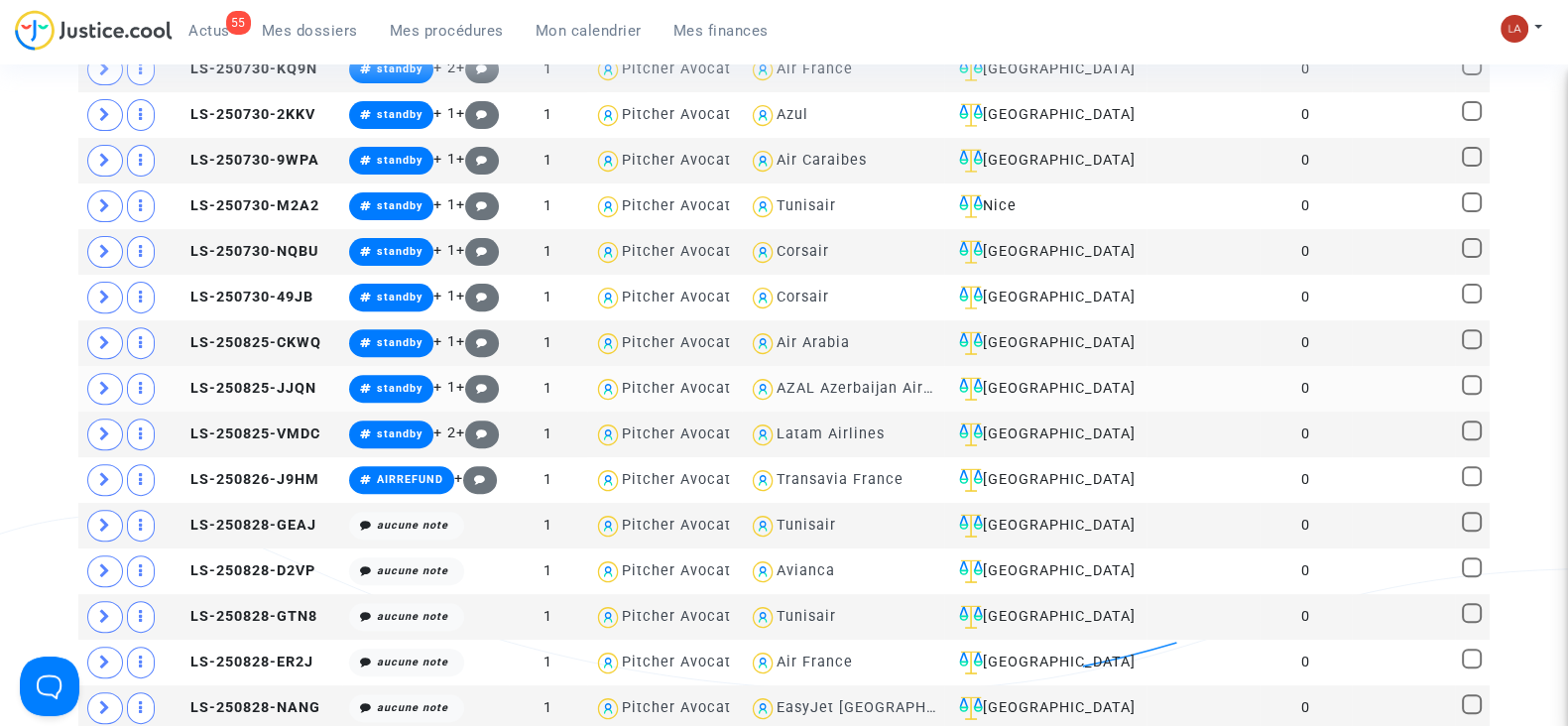
scroll to position [990, 0]
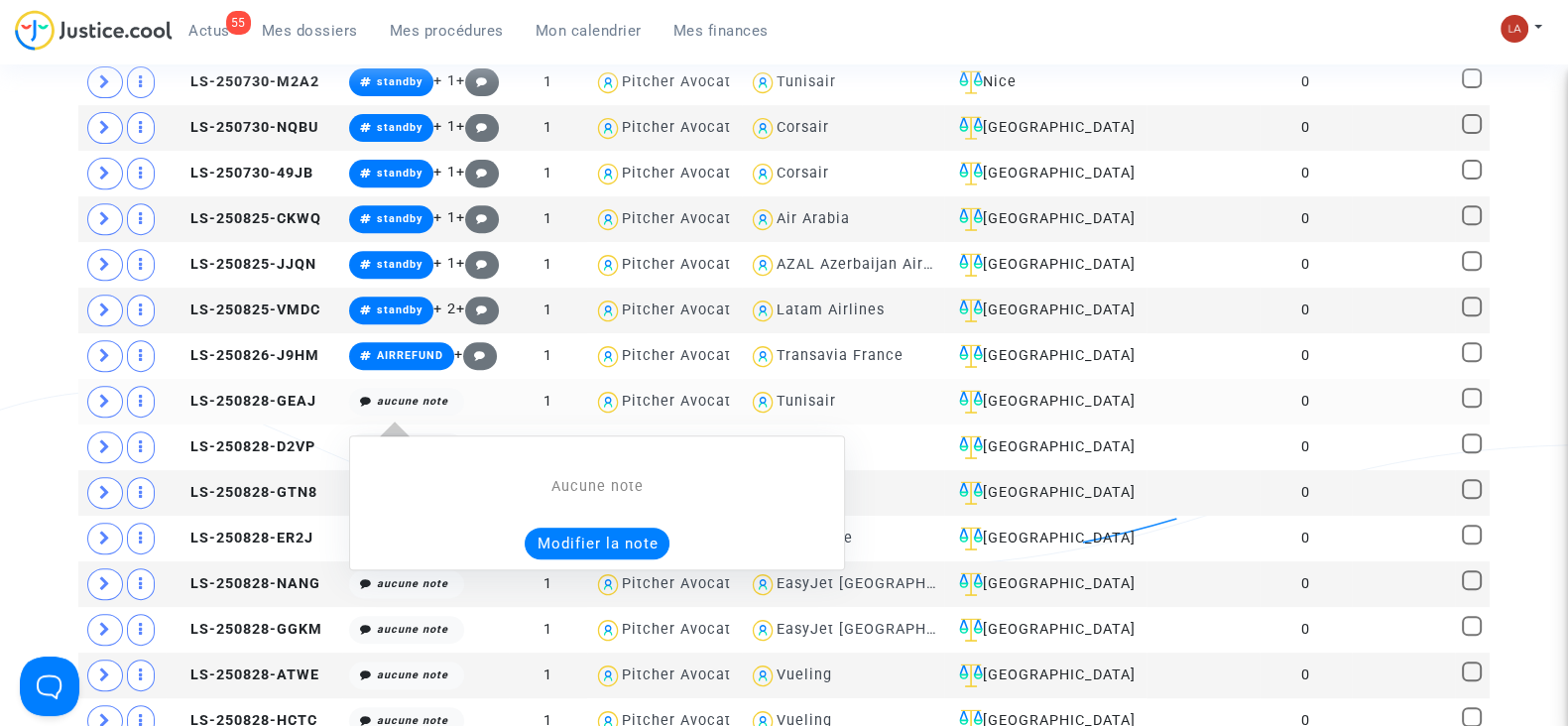
type textarea "!#opodo !#dal"
click at [590, 527] on button "Modifier la note" at bounding box center [597, 543] width 145 height 32
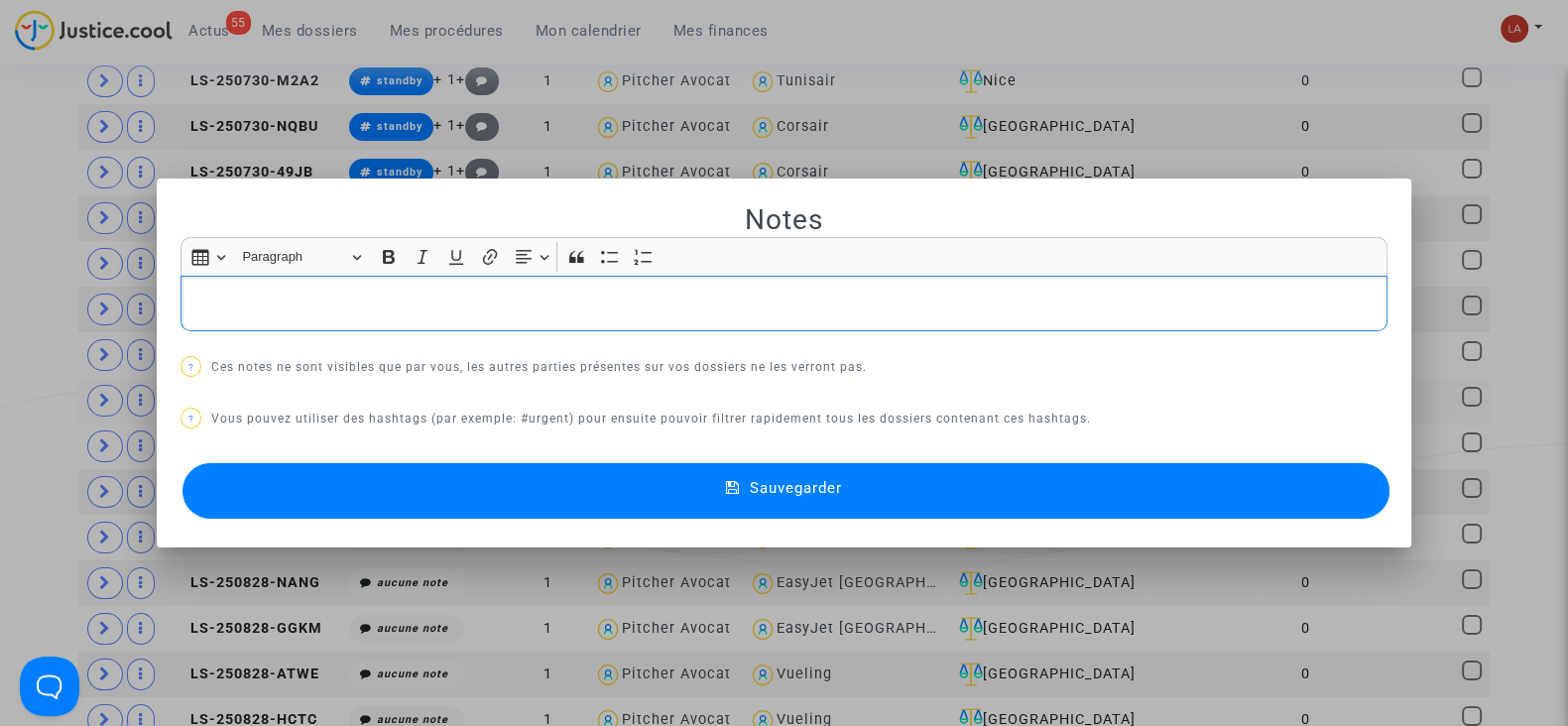
scroll to position [0, 0]
copy p "#YOURCE"
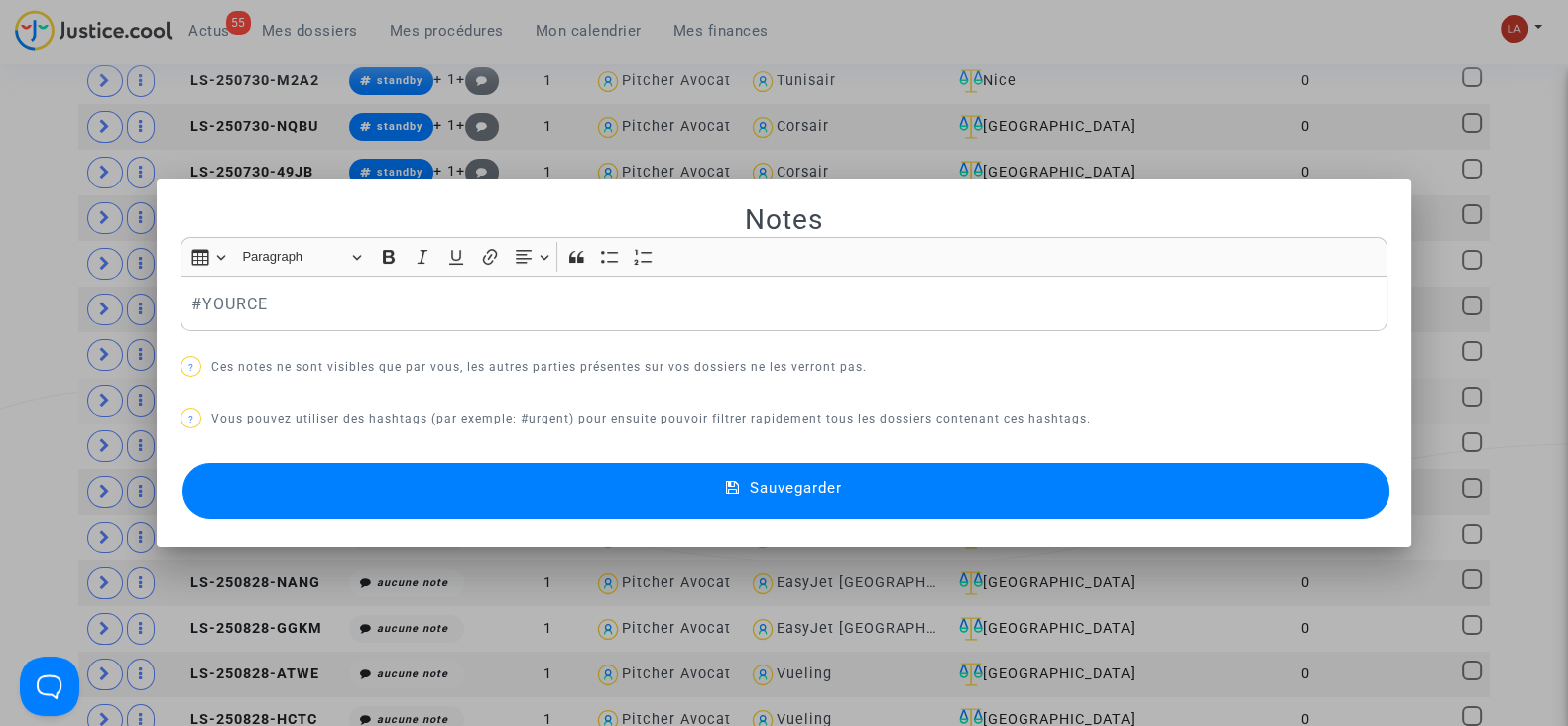
click at [583, 485] on button "Sauvegarder" at bounding box center [786, 491] width 1207 height 56
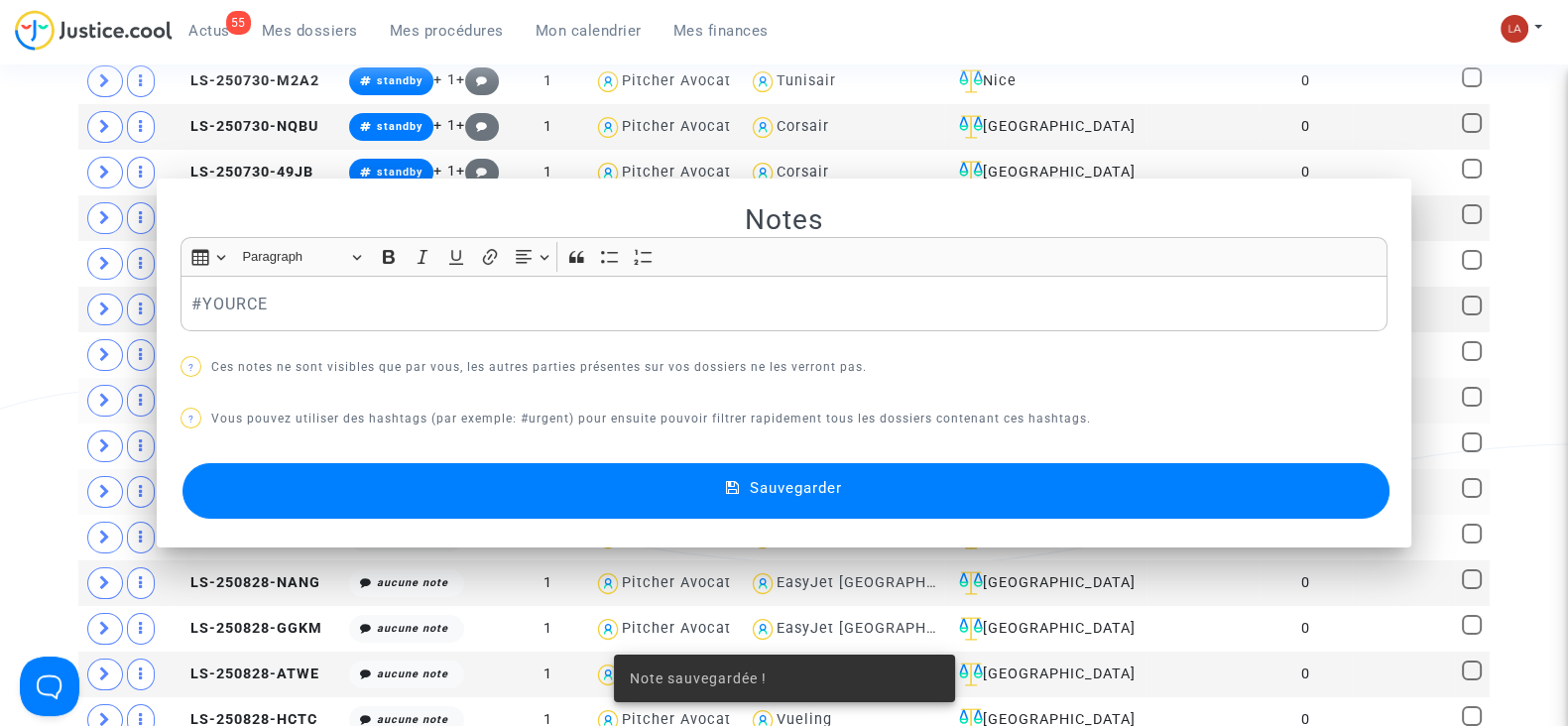
scroll to position [990, 0]
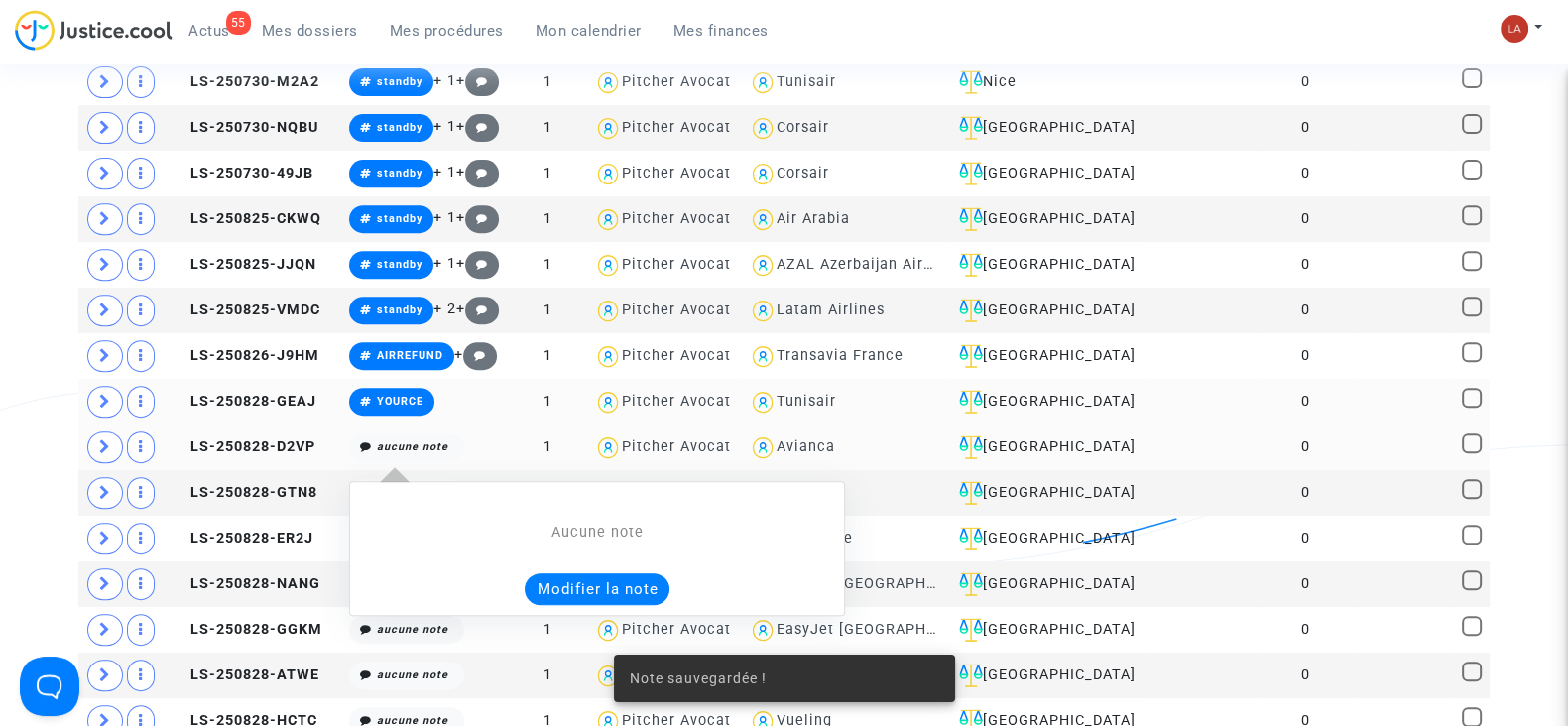
click at [541, 573] on button "Modifier la note" at bounding box center [597, 589] width 145 height 32
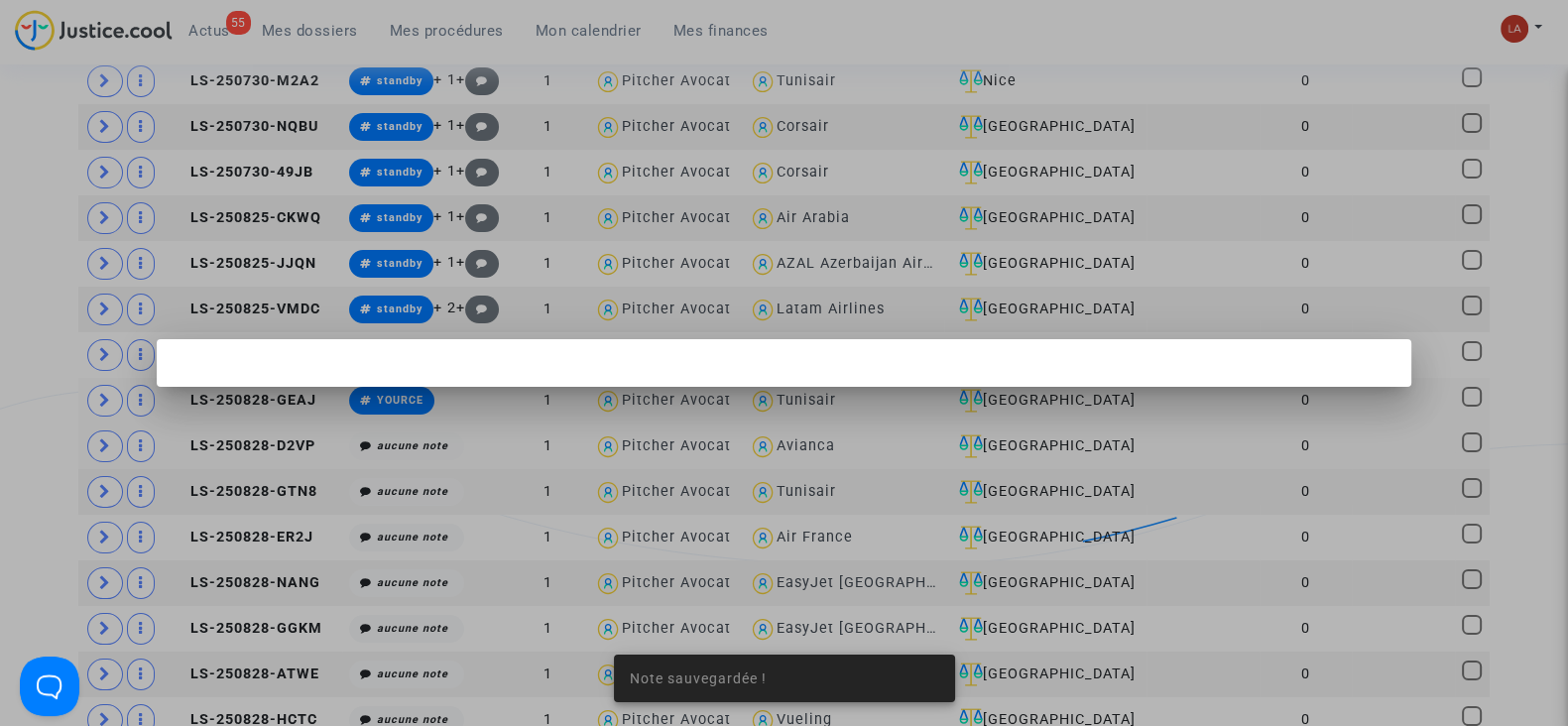
scroll to position [0, 0]
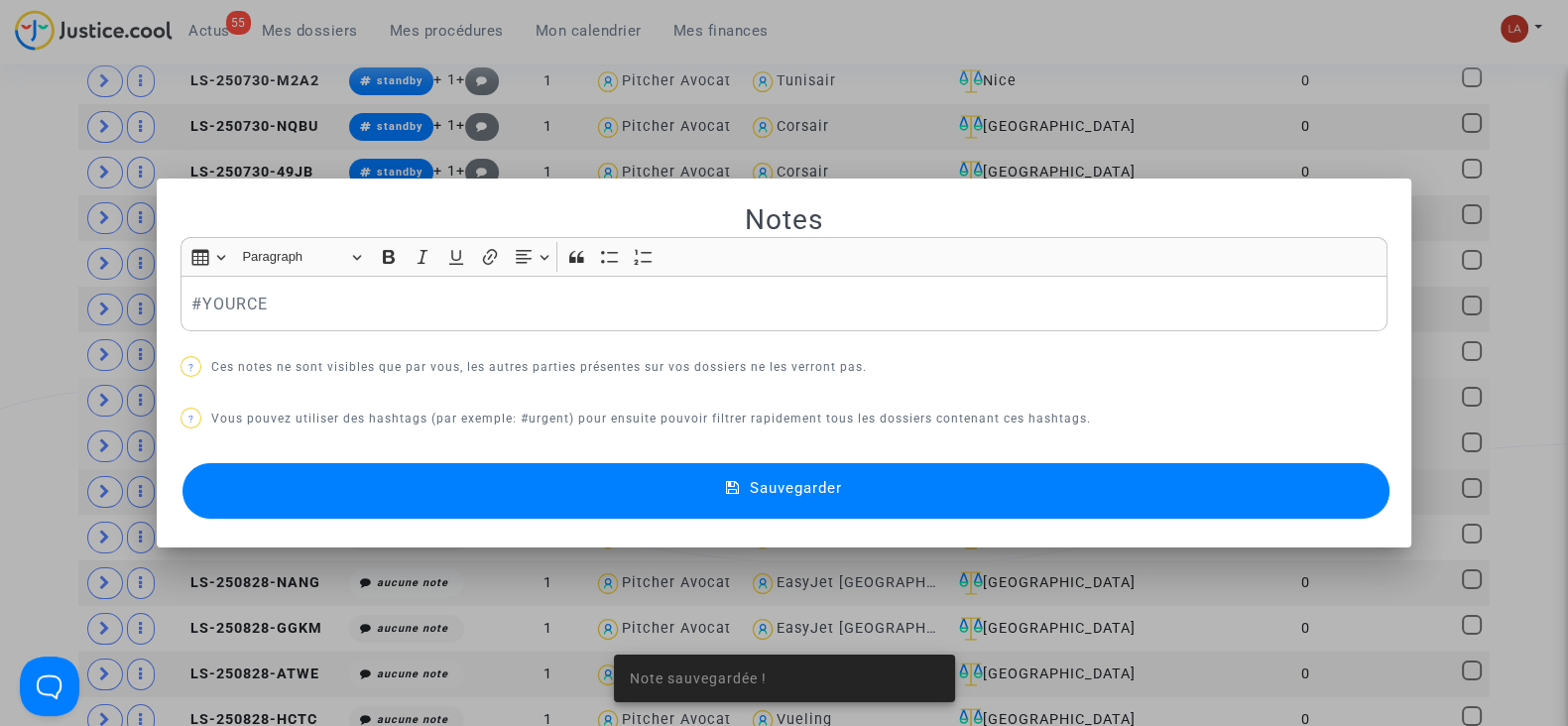
click at [457, 486] on button "Sauvegarder" at bounding box center [786, 491] width 1207 height 56
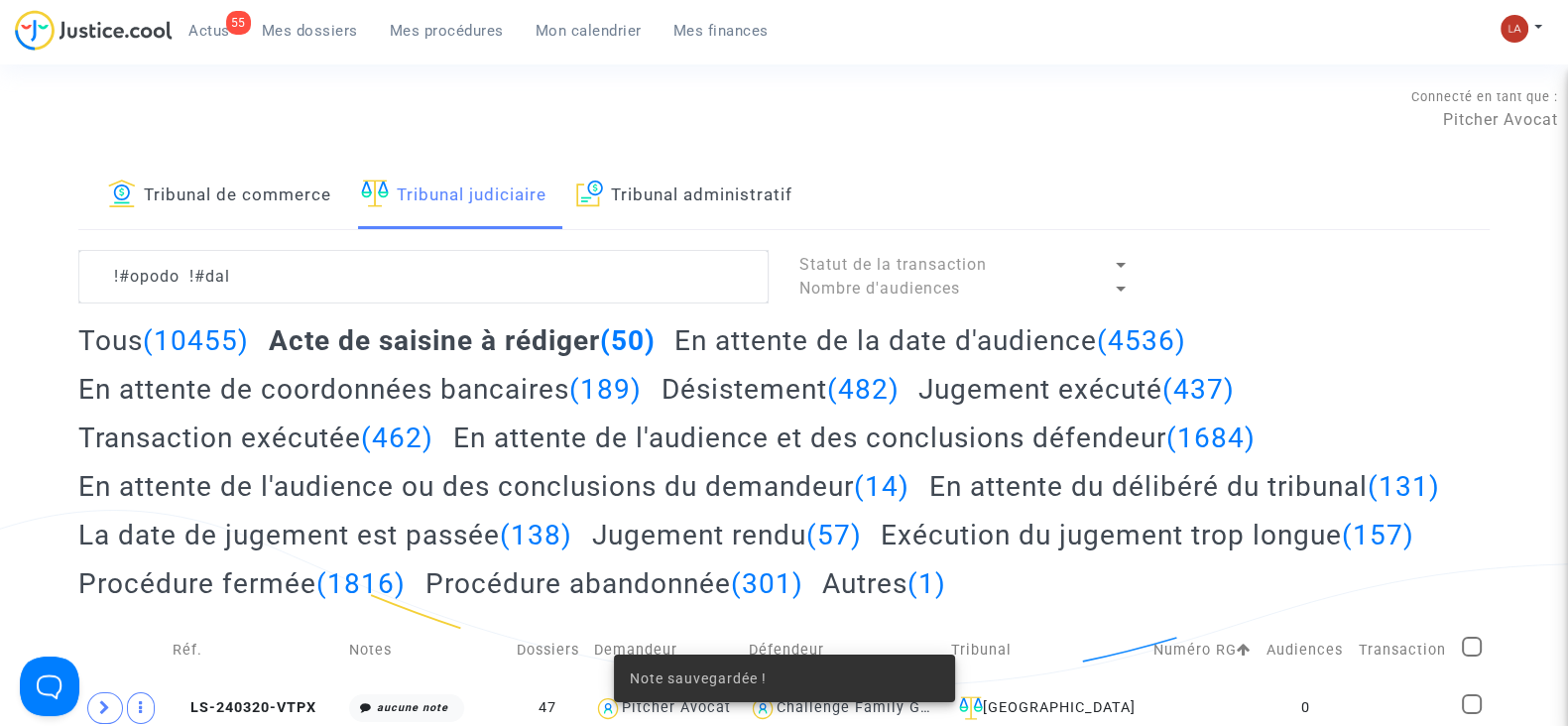
scroll to position [990, 0]
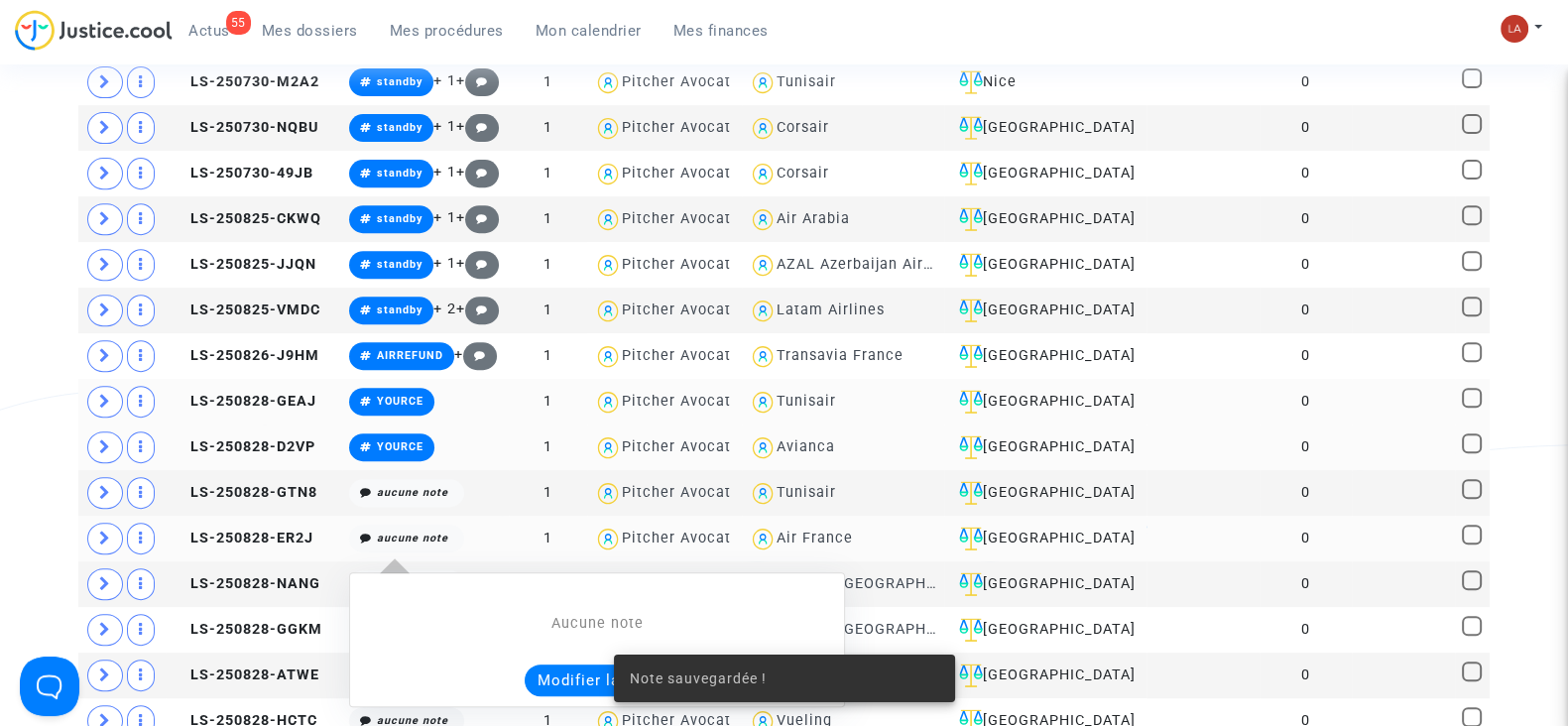
click at [560, 681] on button "Modifier la note" at bounding box center [597, 680] width 145 height 32
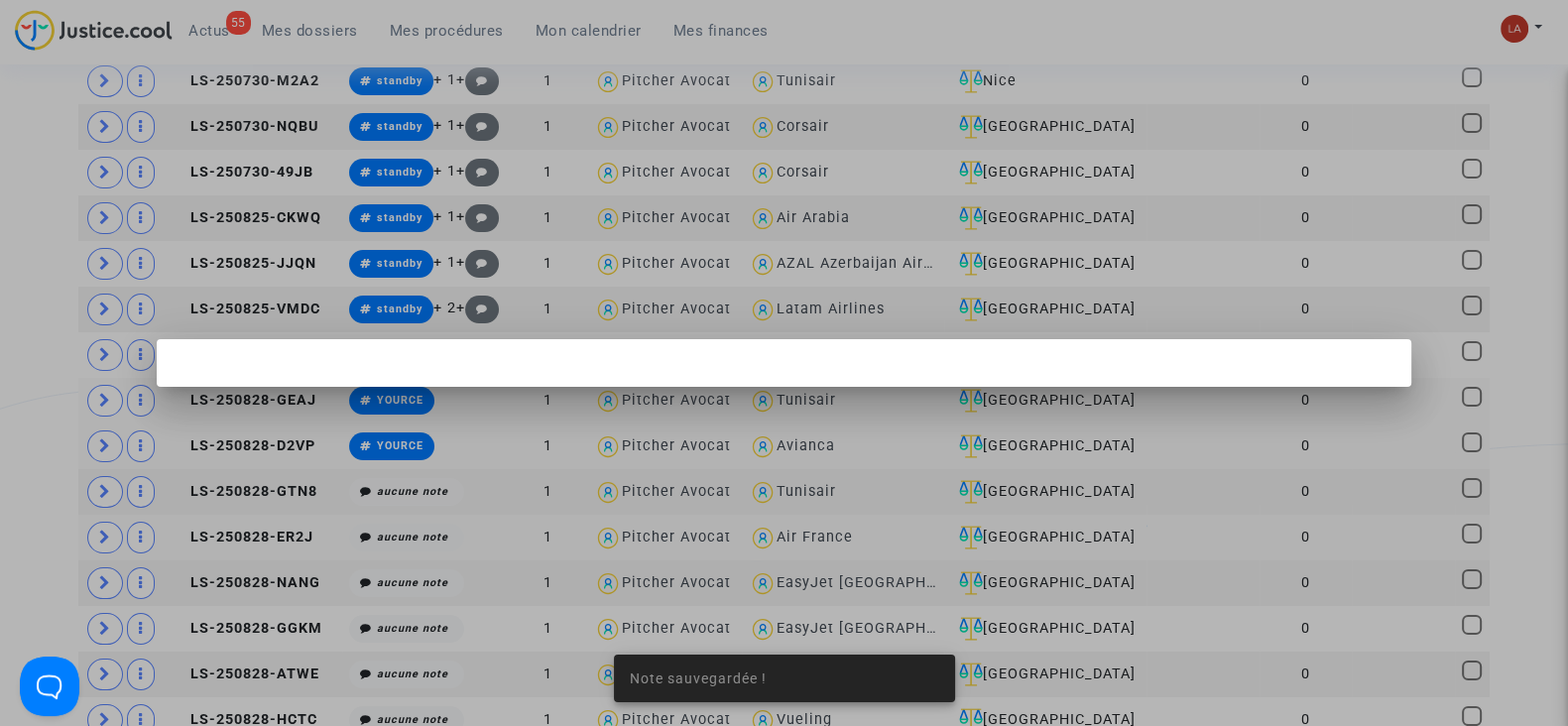
scroll to position [0, 0]
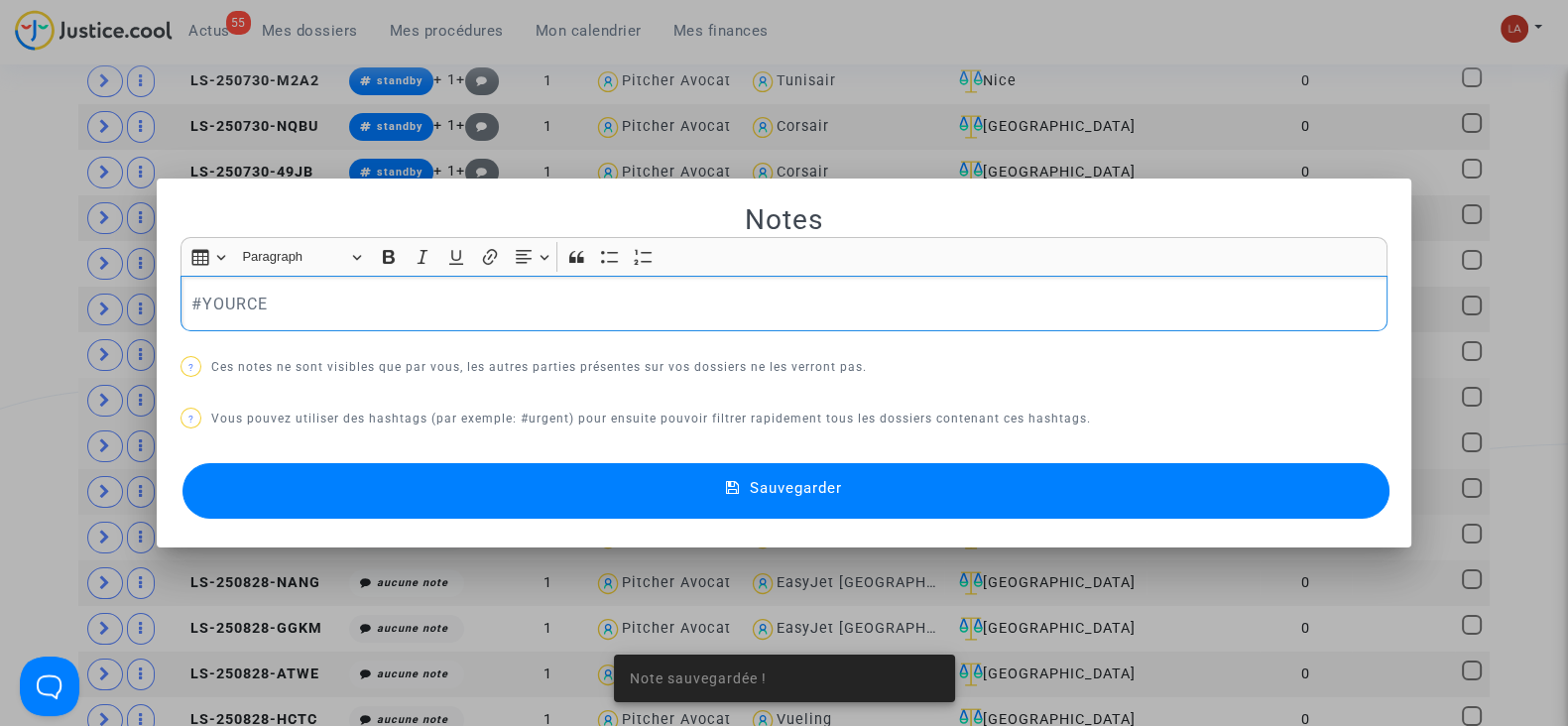
click at [428, 505] on button "Sauvegarder" at bounding box center [786, 491] width 1207 height 56
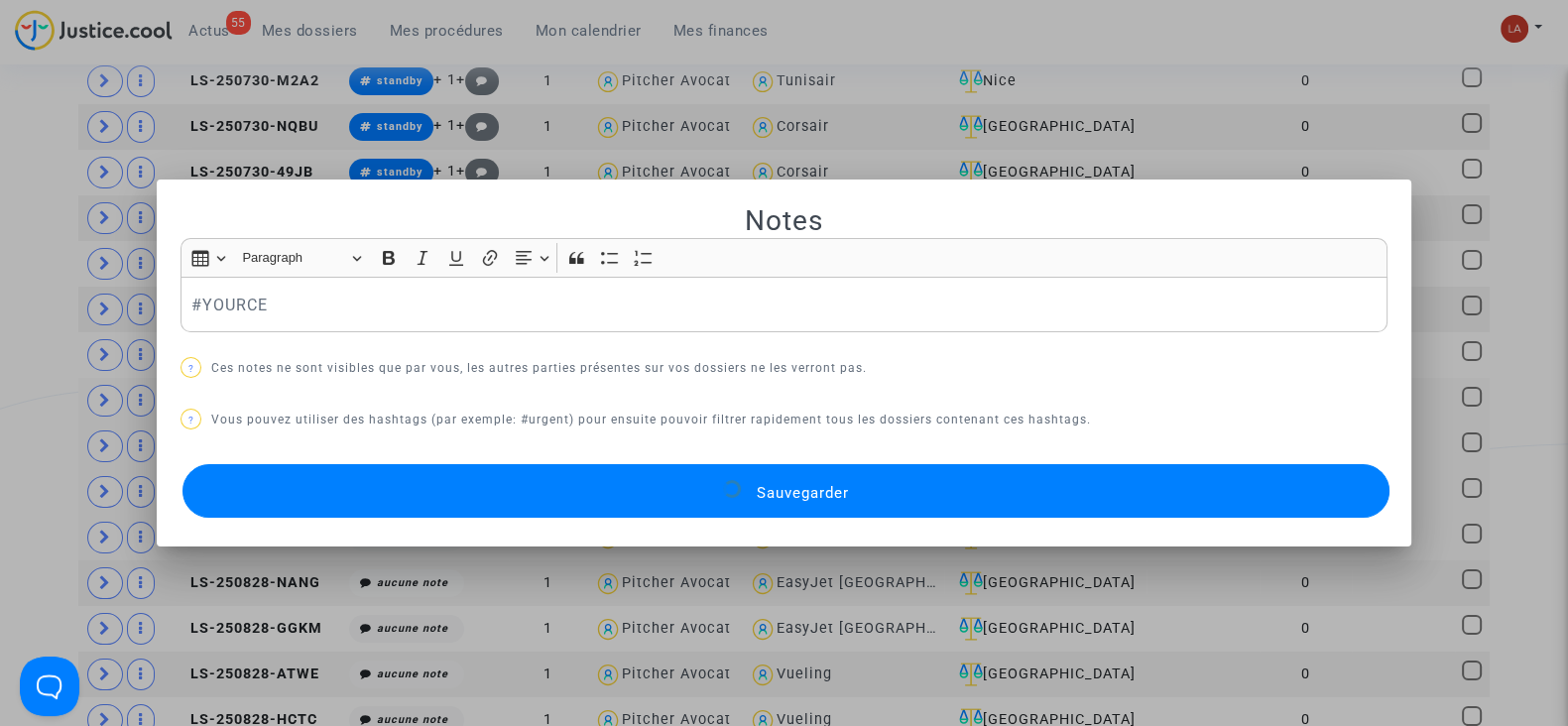
scroll to position [990, 0]
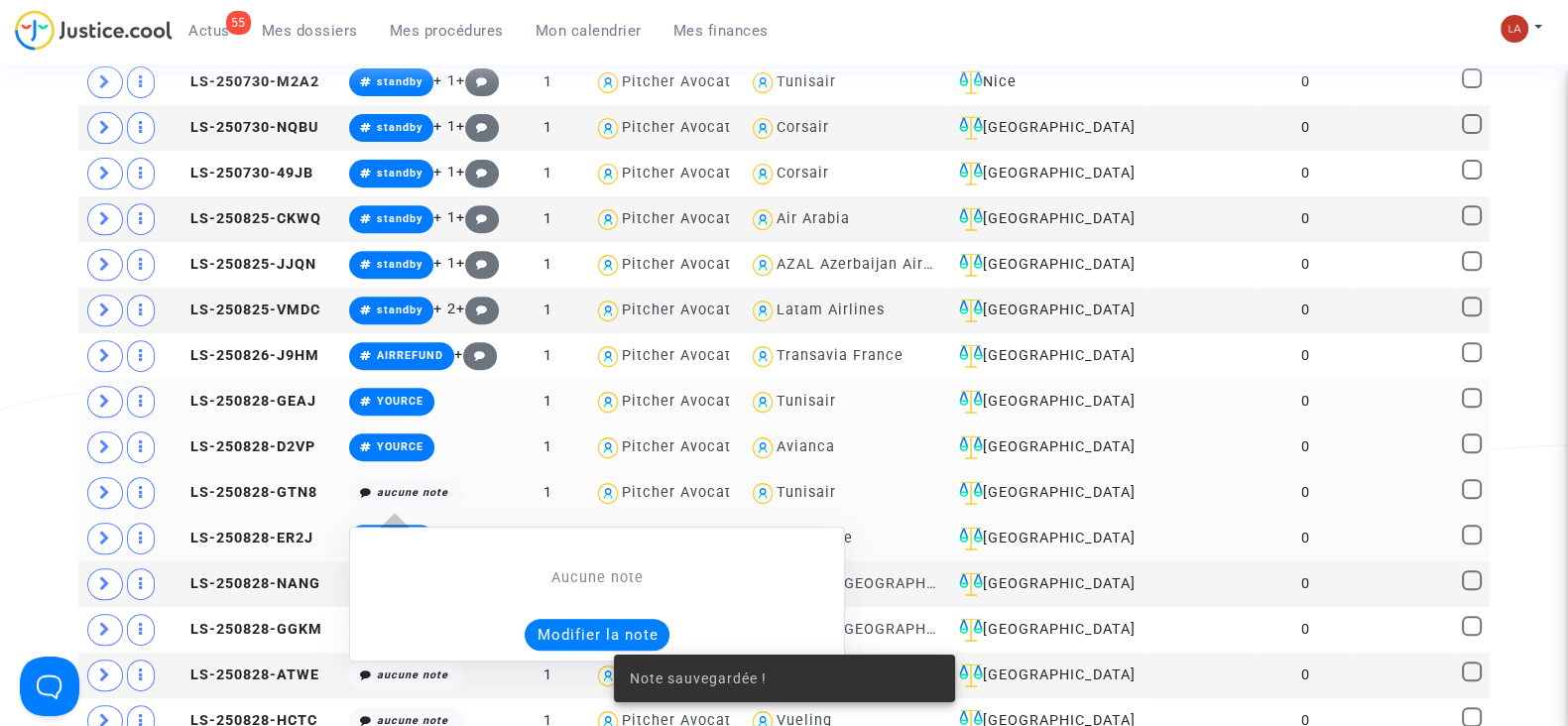
click at [569, 619] on button "Modifier la note" at bounding box center [597, 635] width 145 height 32
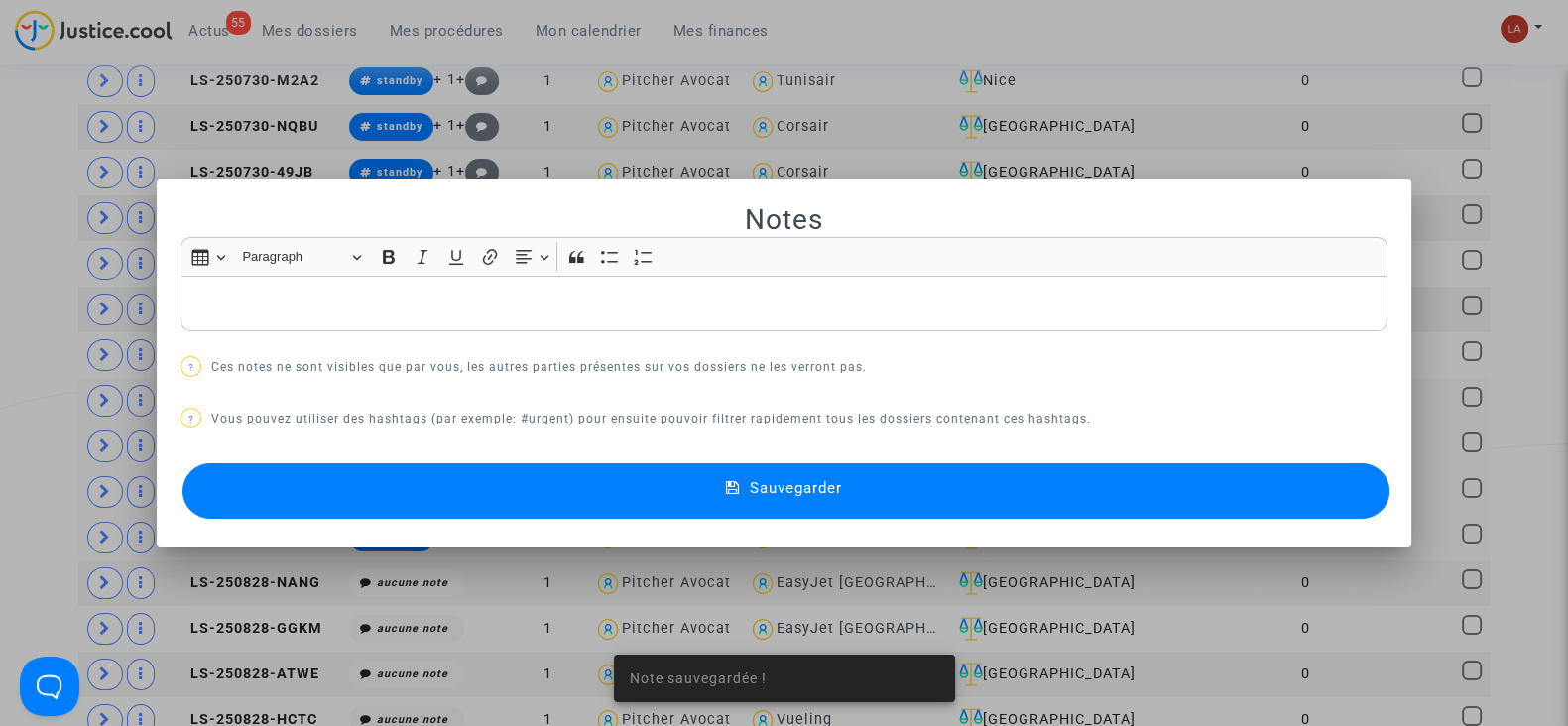
scroll to position [0, 0]
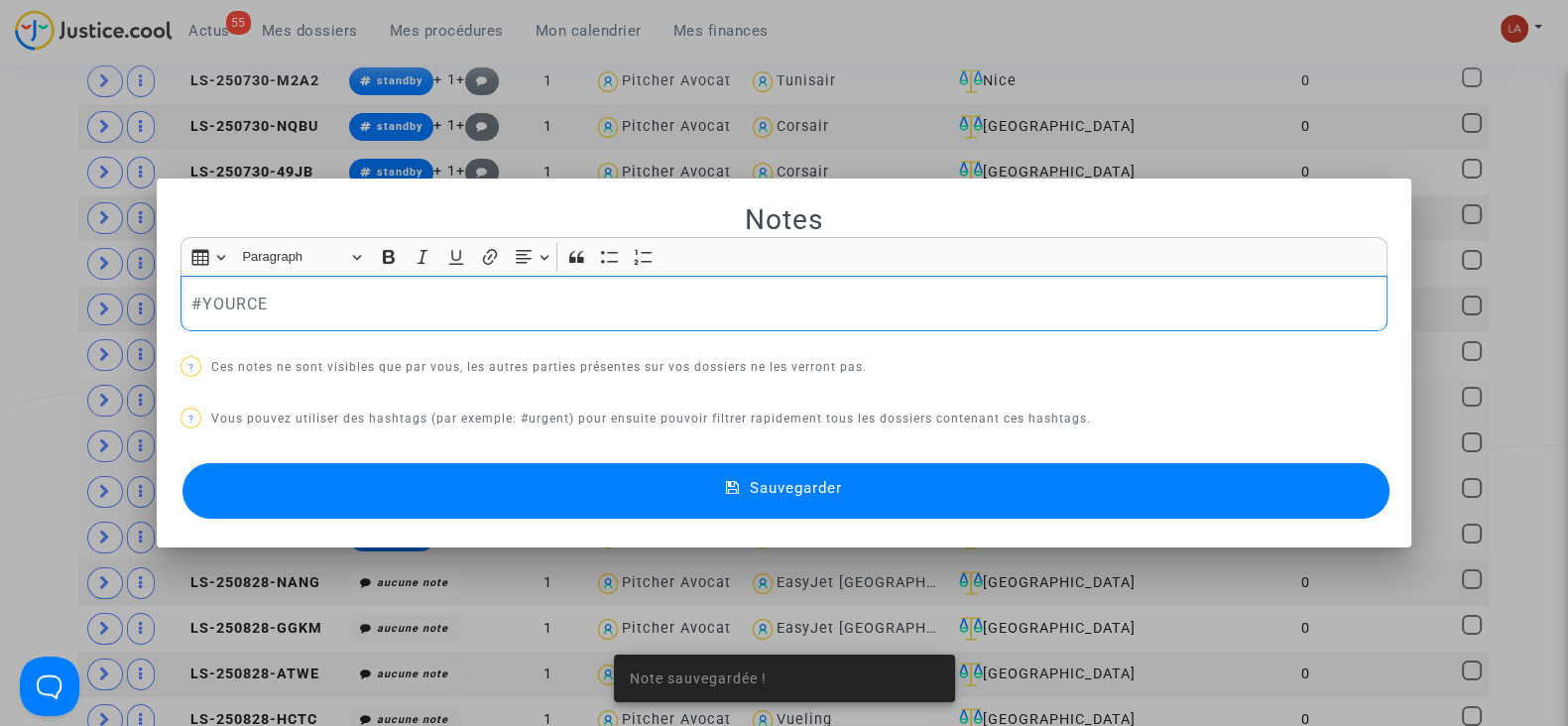
click at [456, 497] on button "Sauvegarder" at bounding box center [786, 491] width 1207 height 56
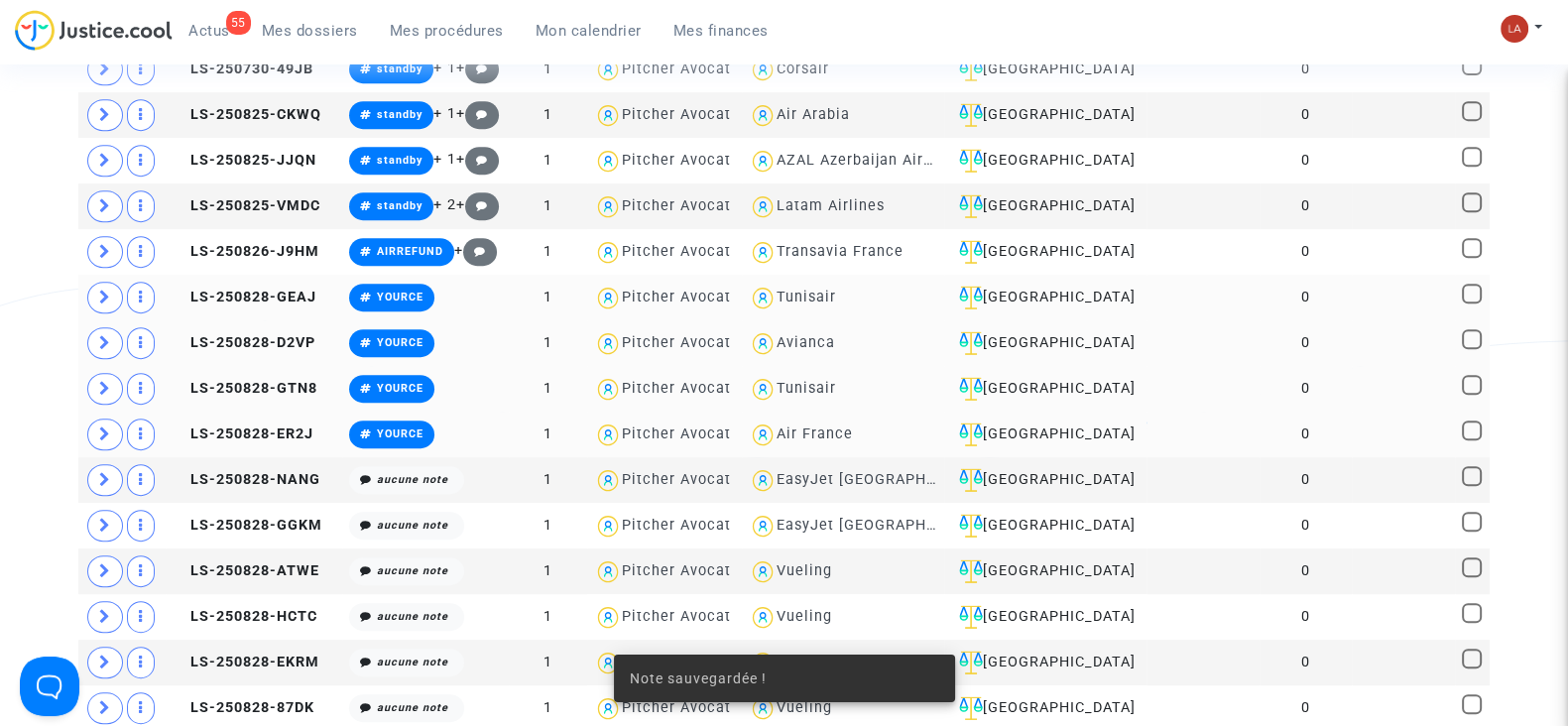
scroll to position [1115, 0]
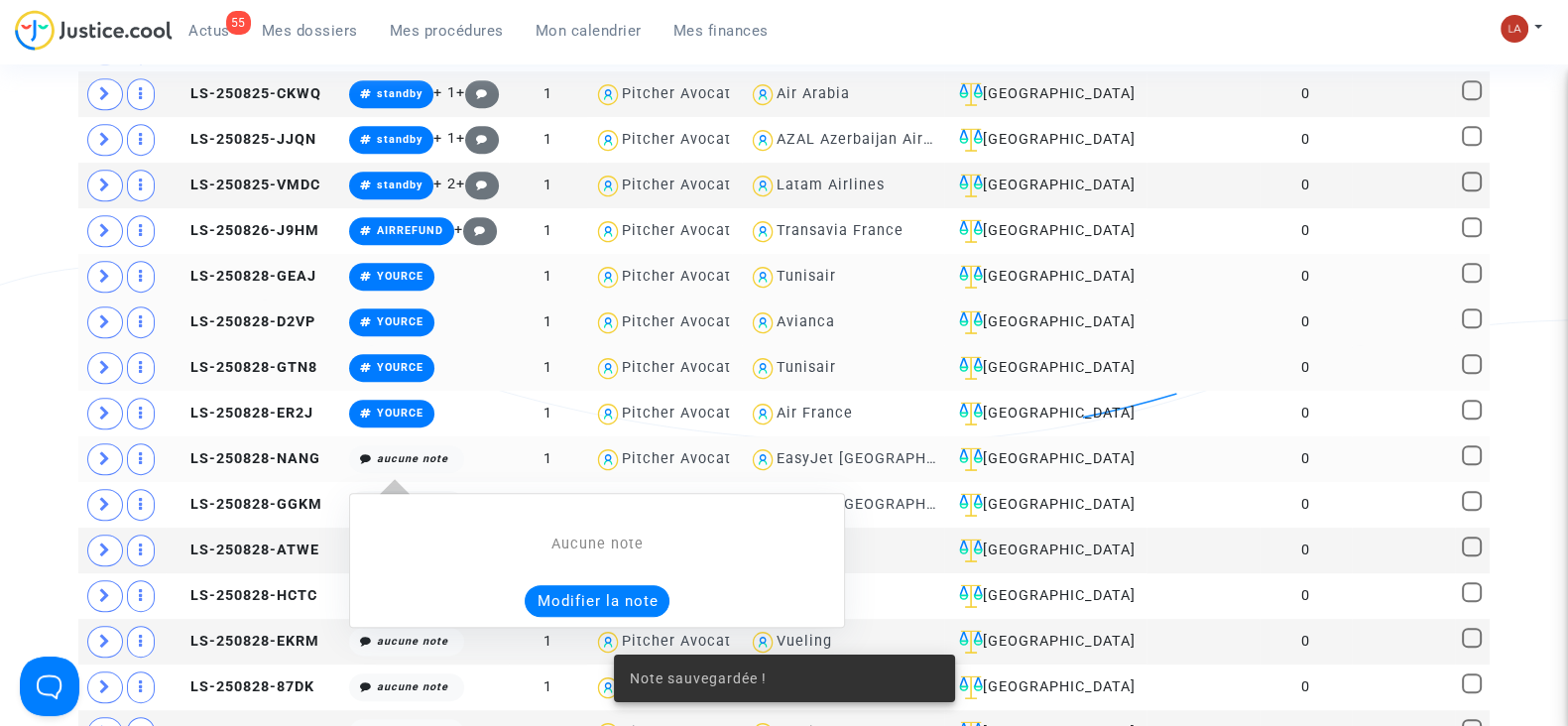
click at [575, 574] on div "Aucune note Modifier la note" at bounding box center [596, 575] width 474 height 83
click at [576, 585] on button "Modifier la note" at bounding box center [597, 601] width 145 height 32
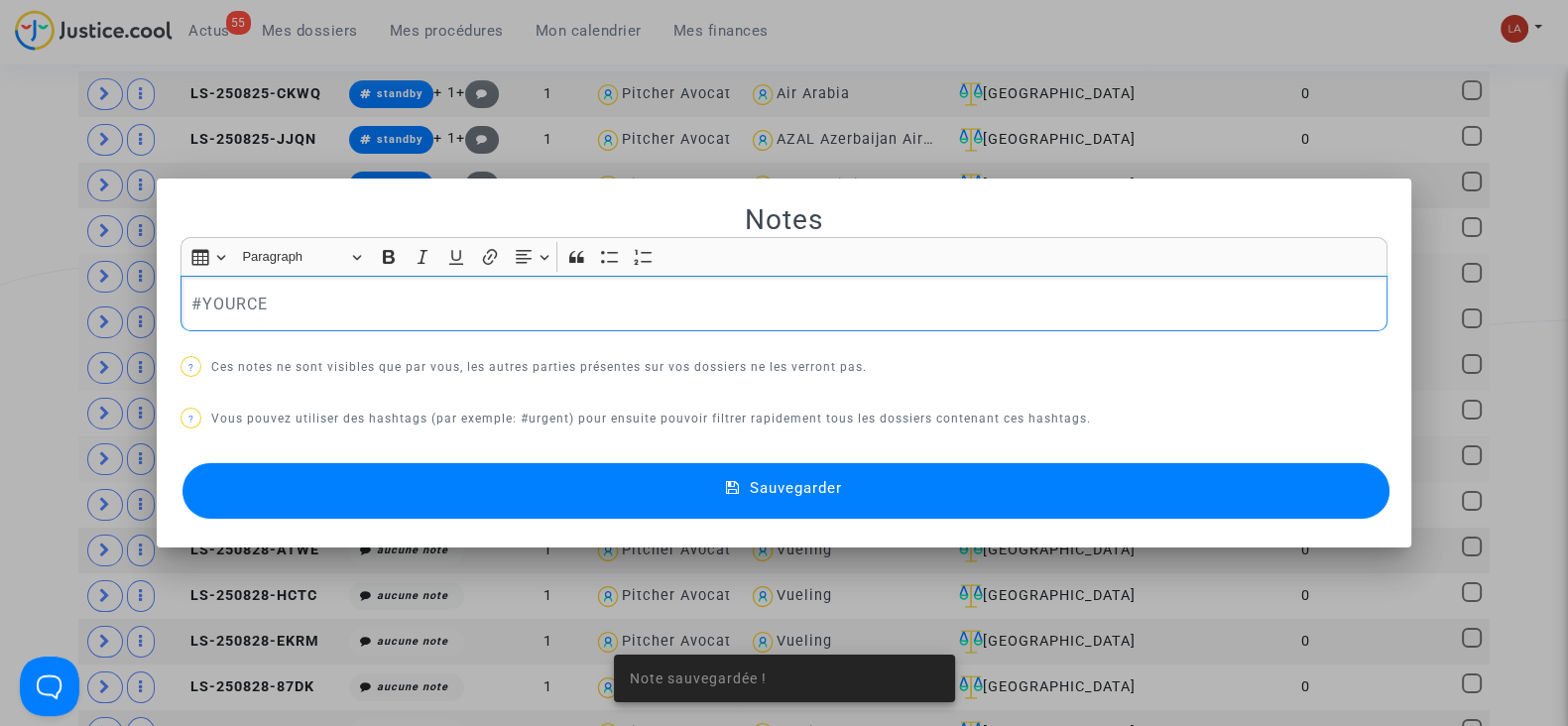
click at [395, 492] on button "Sauvegarder" at bounding box center [786, 491] width 1207 height 56
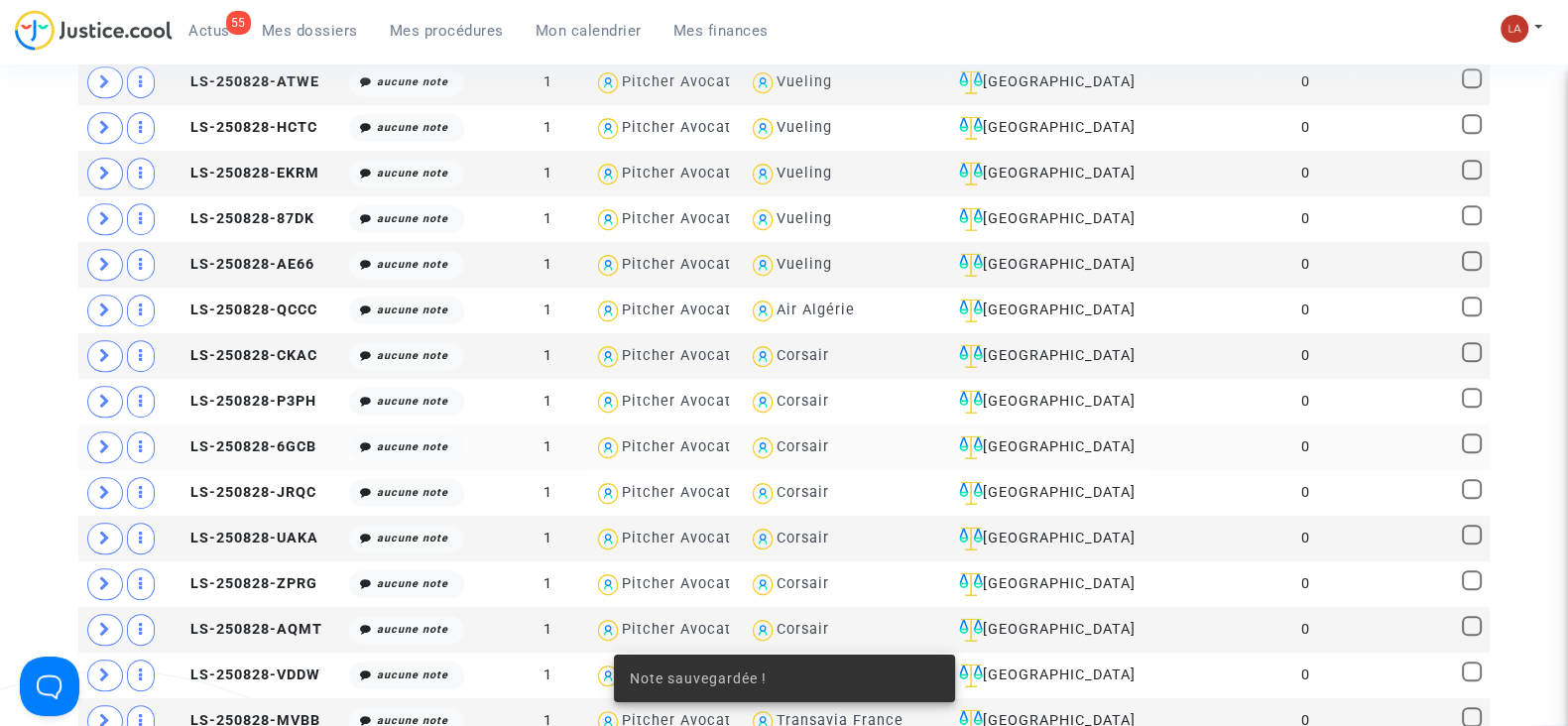
scroll to position [1610, 0]
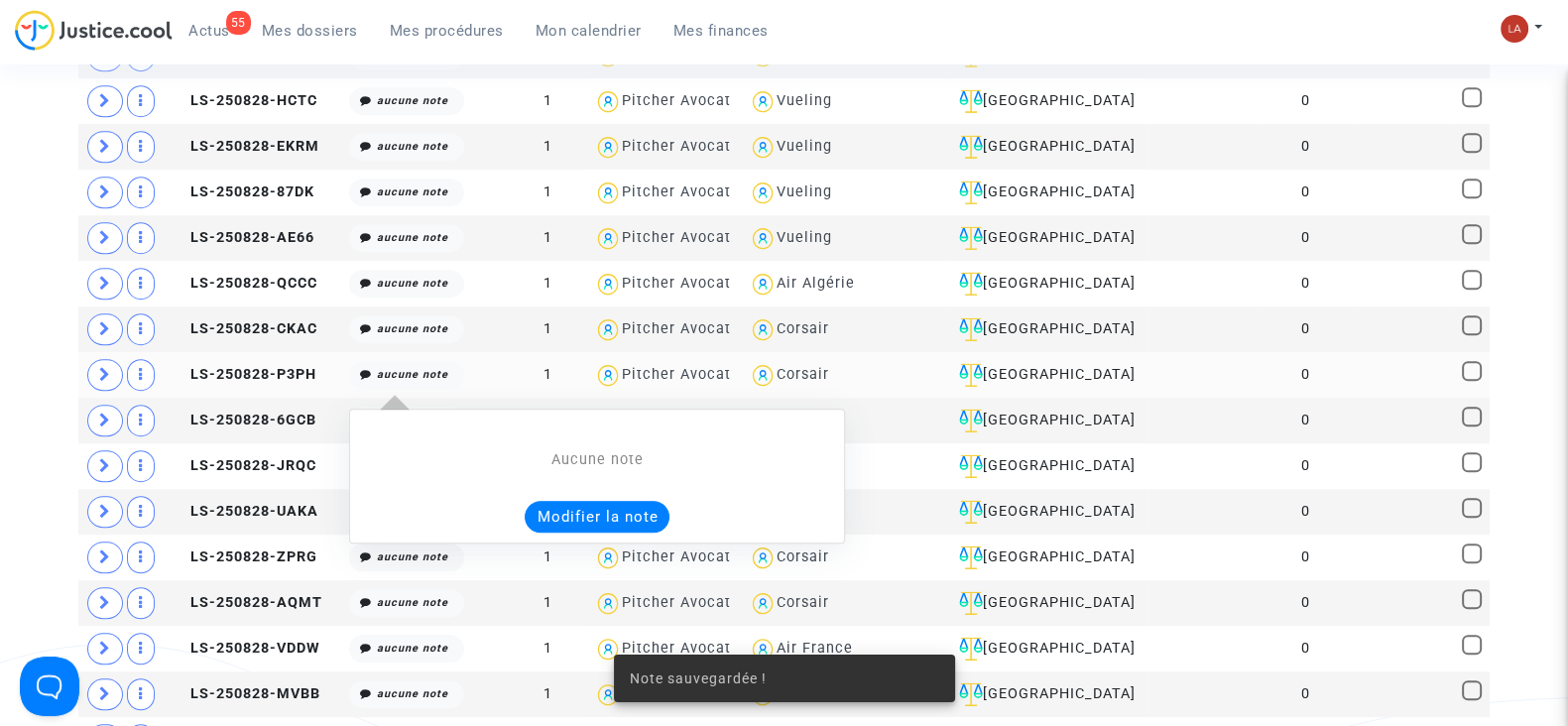
click at [546, 501] on button "Modifier la note" at bounding box center [597, 516] width 145 height 32
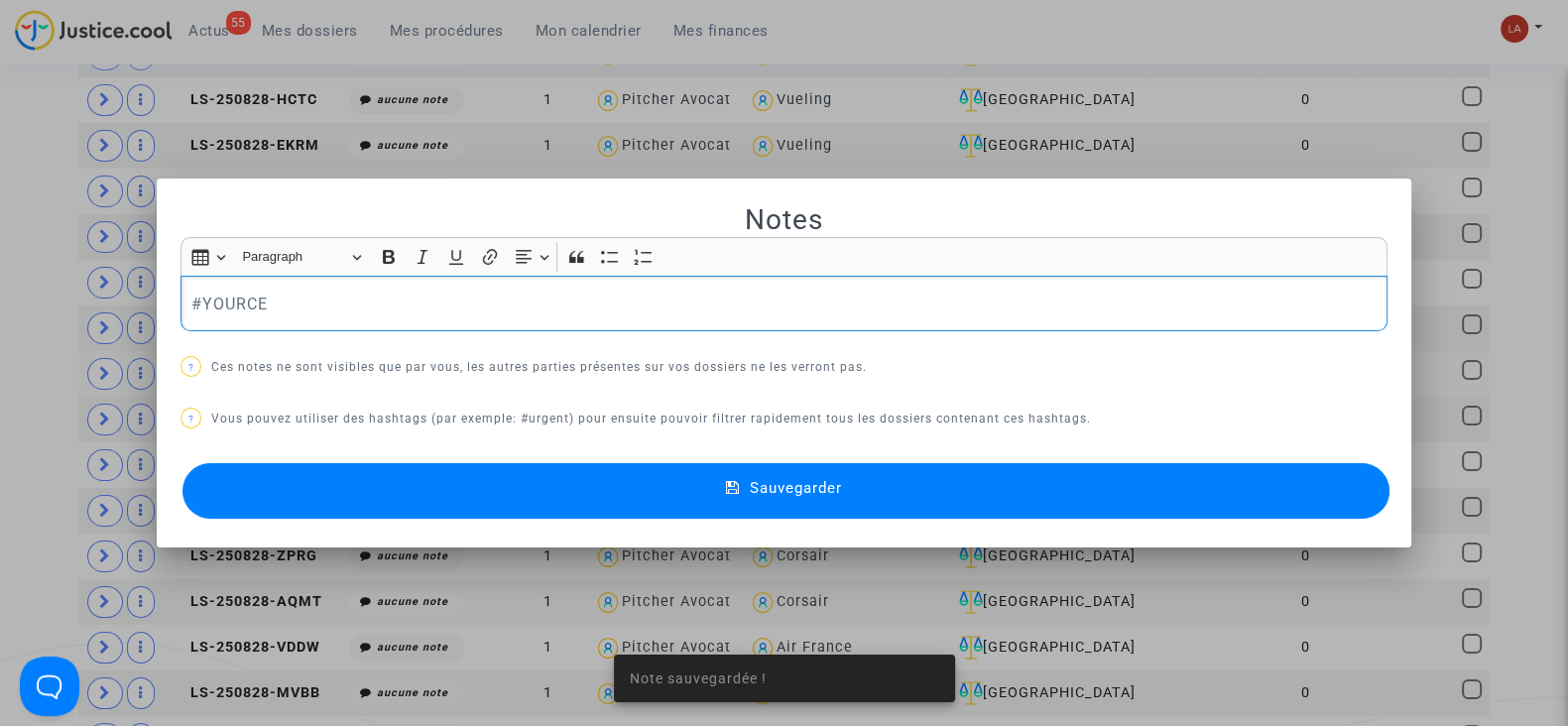
click at [498, 488] on button "Sauvegarder" at bounding box center [786, 491] width 1207 height 56
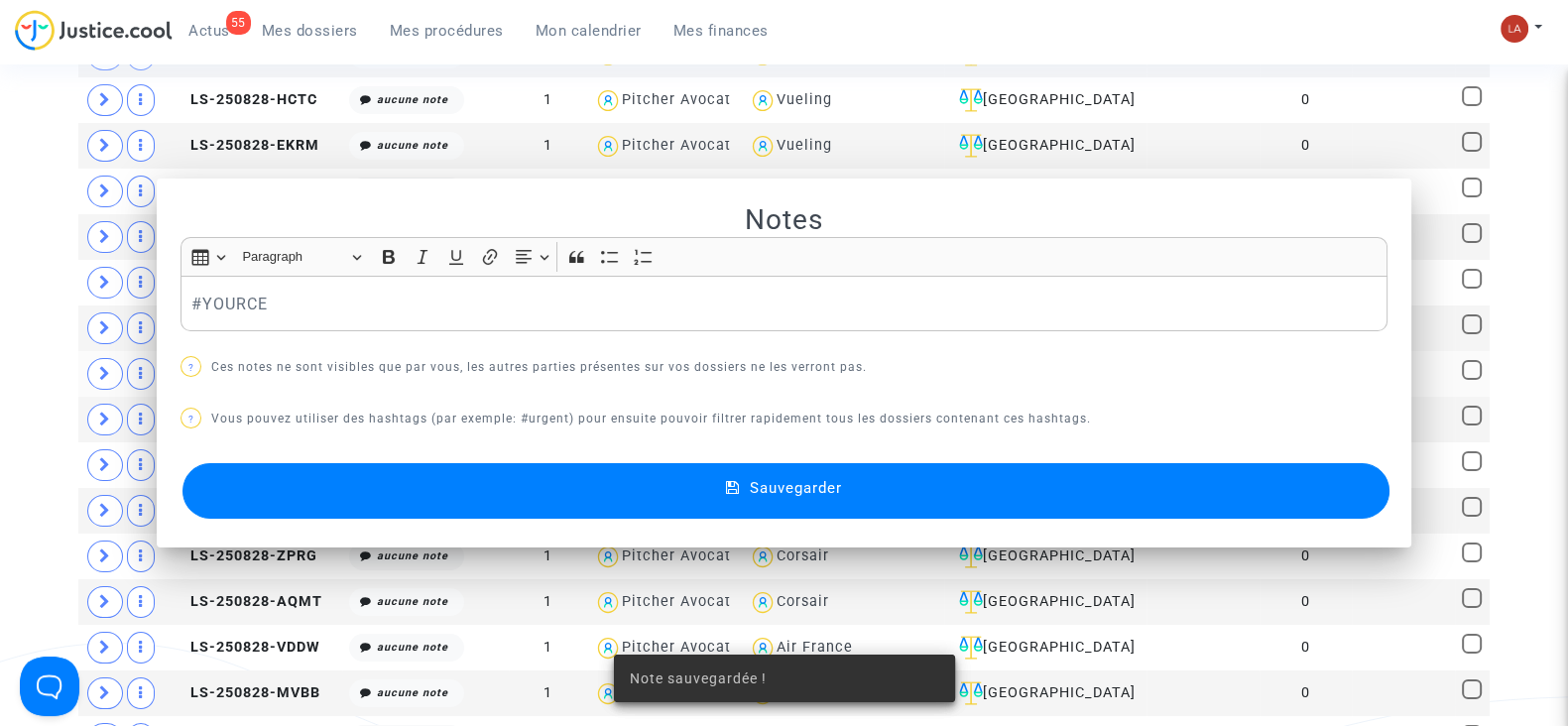
scroll to position [1610, 0]
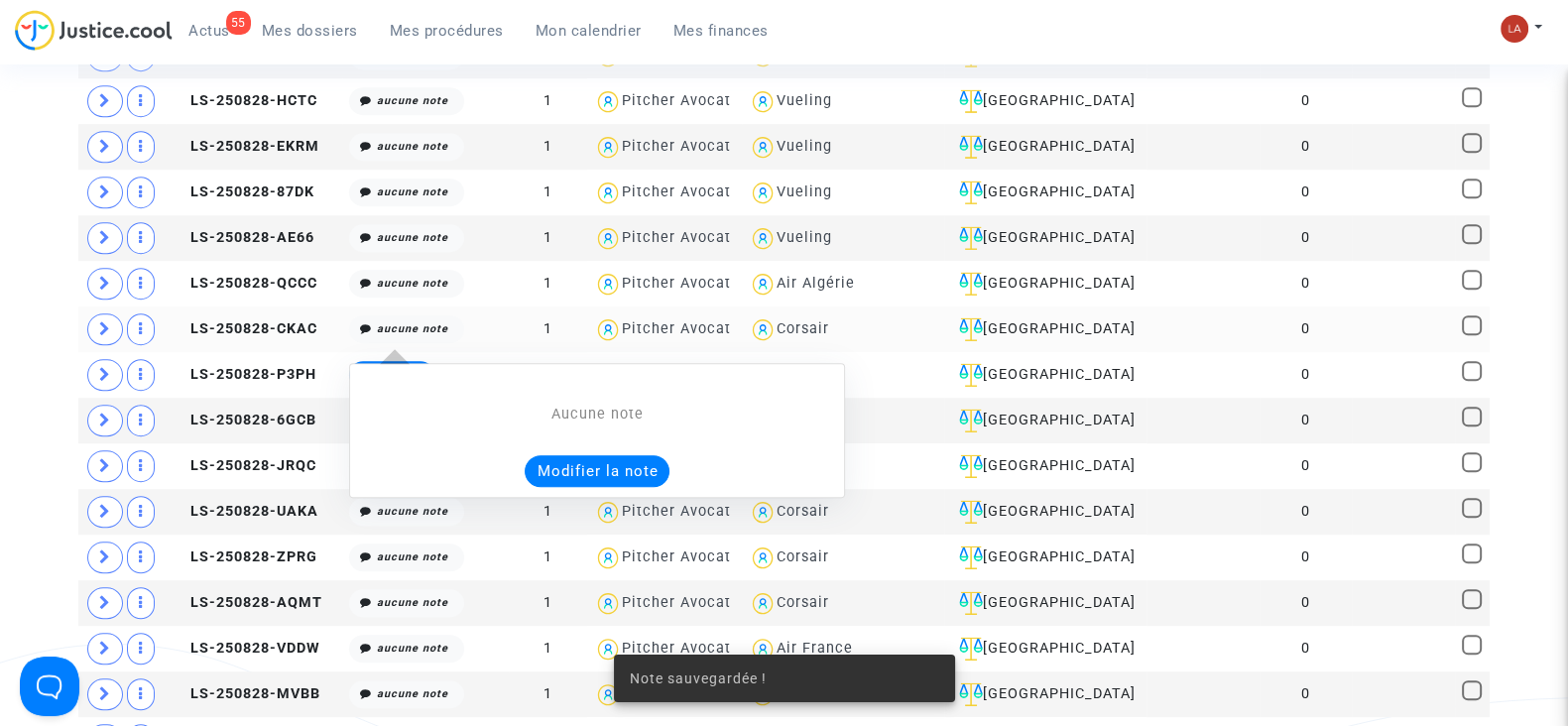
click at [556, 460] on button "Modifier la note" at bounding box center [597, 471] width 145 height 32
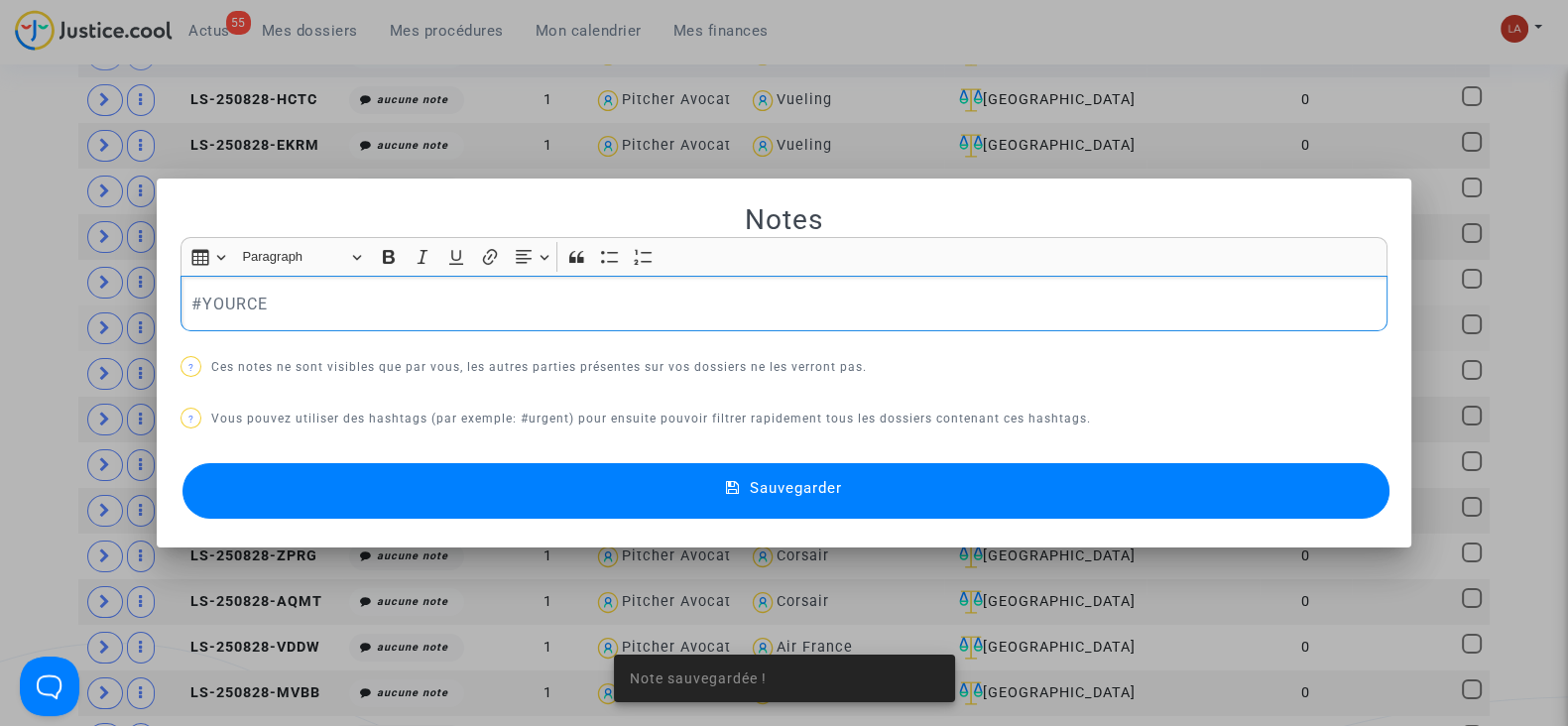
click at [408, 488] on button "Sauvegarder" at bounding box center [786, 491] width 1207 height 56
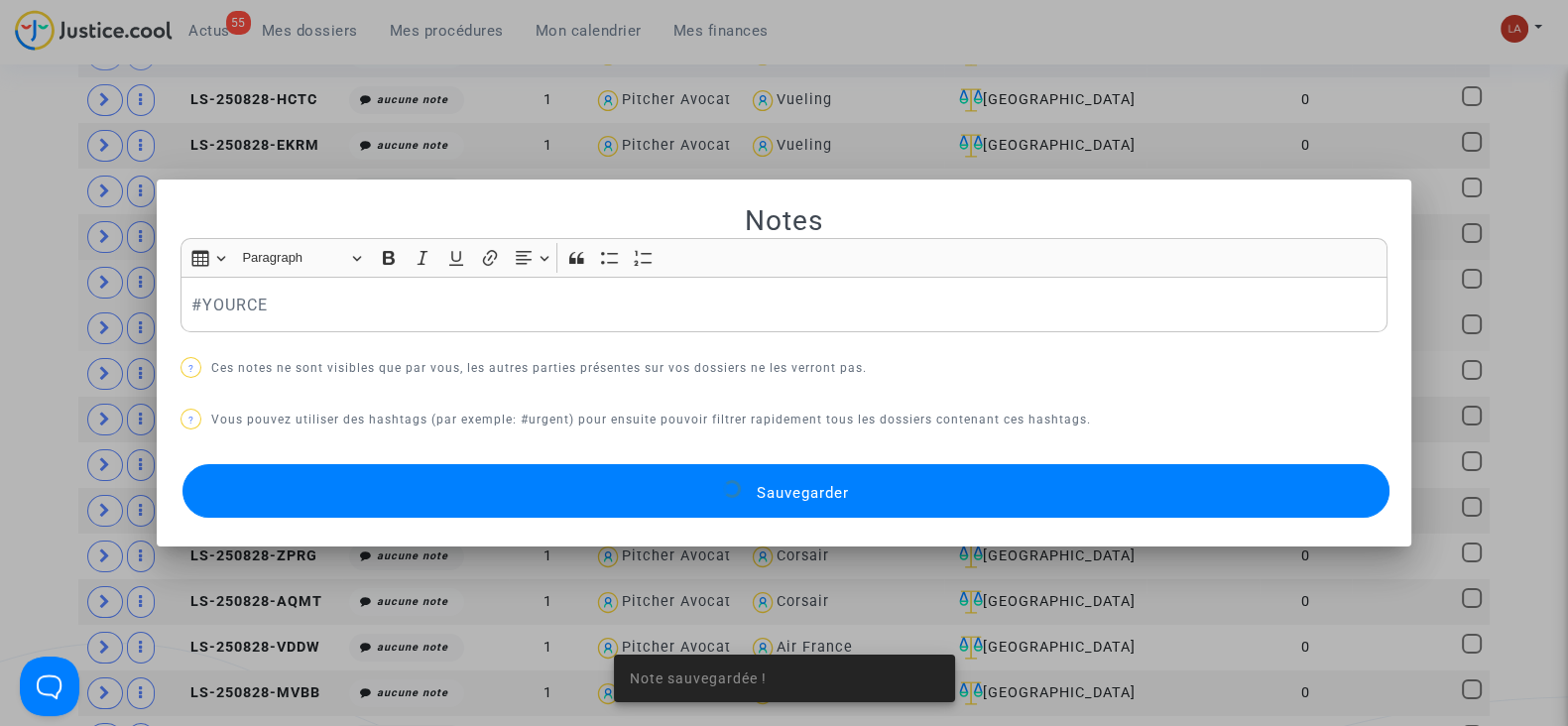
scroll to position [1610, 0]
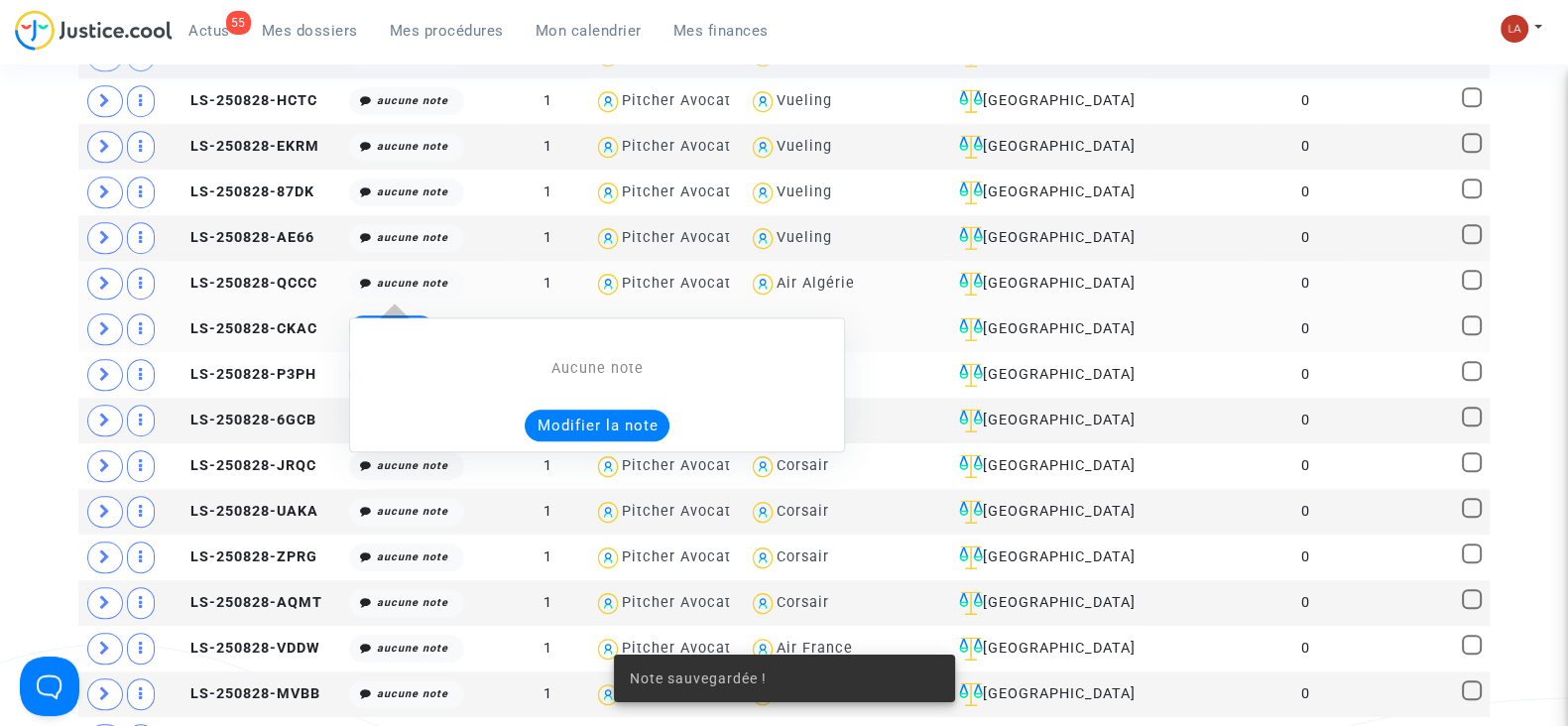
click at [543, 392] on div "Aucune note Modifier la note" at bounding box center [596, 399] width 474 height 83
click at [548, 409] on button "Modifier la note" at bounding box center [597, 425] width 145 height 32
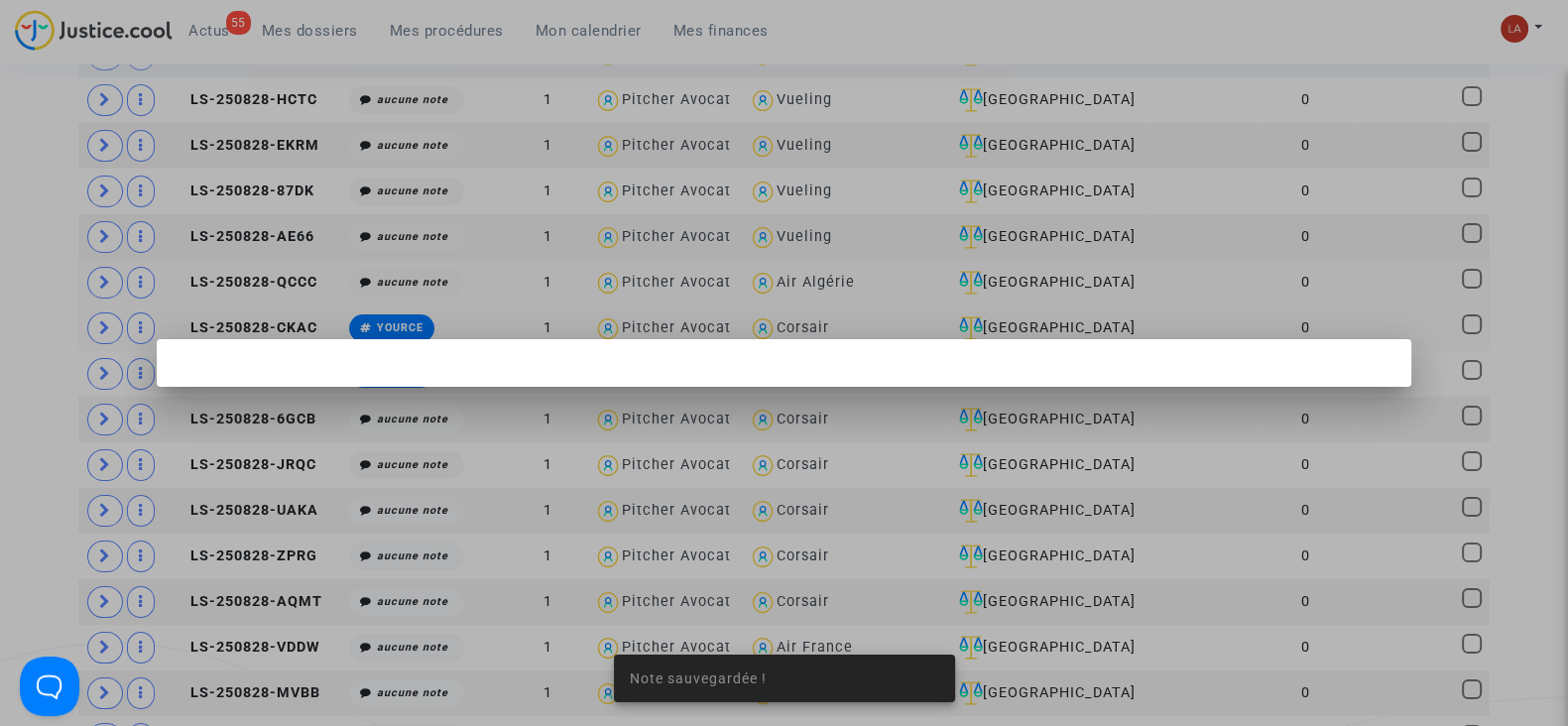
scroll to position [0, 0]
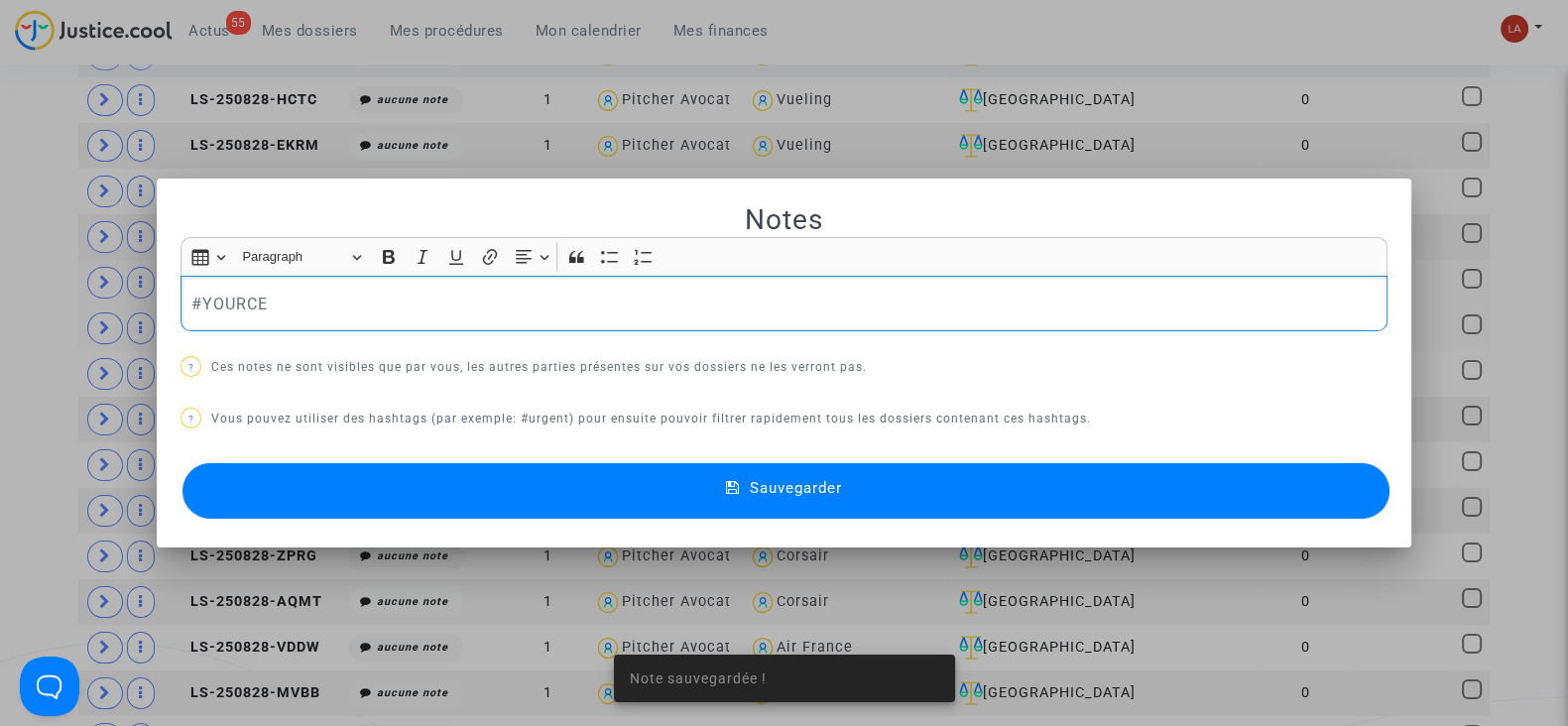
click at [527, 493] on button "Sauvegarder" at bounding box center [786, 491] width 1207 height 56
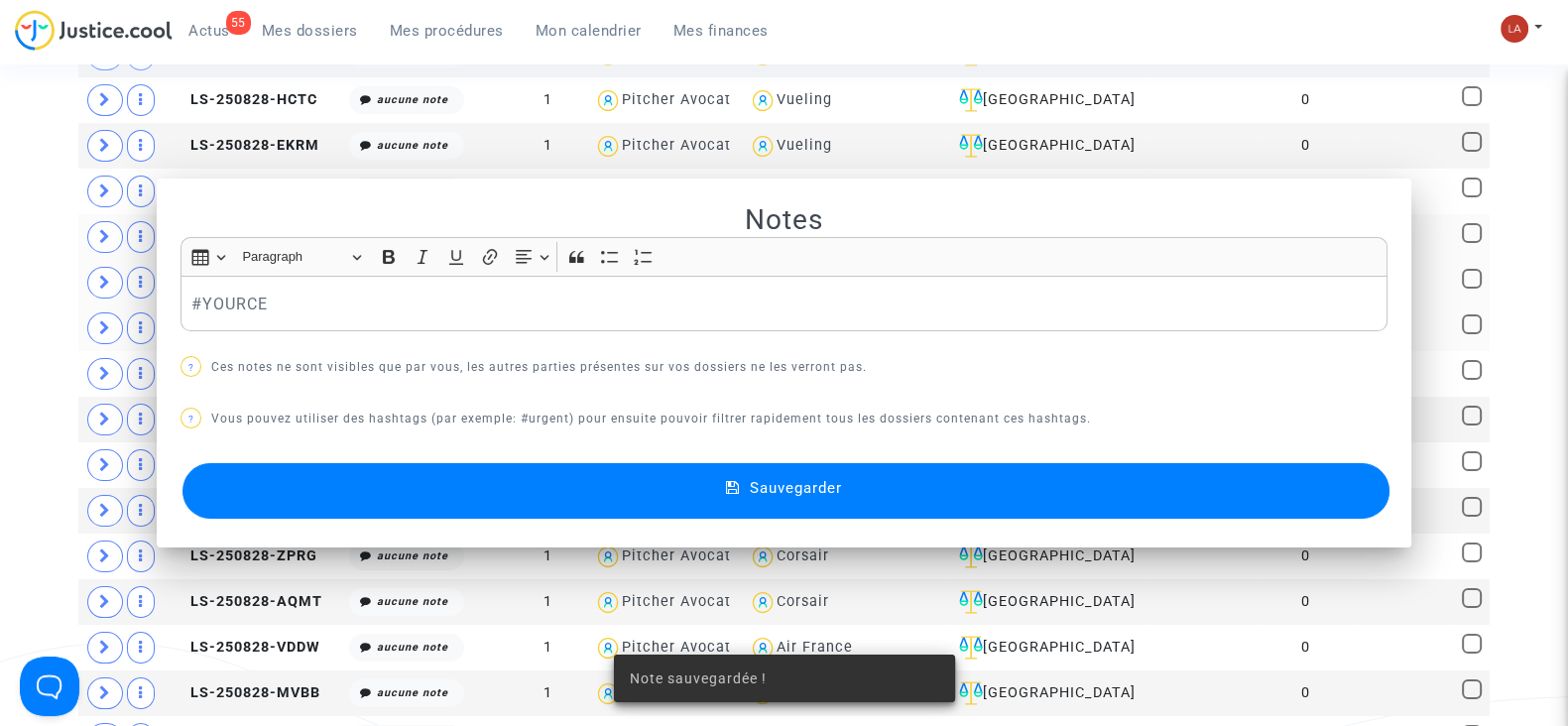
scroll to position [1610, 0]
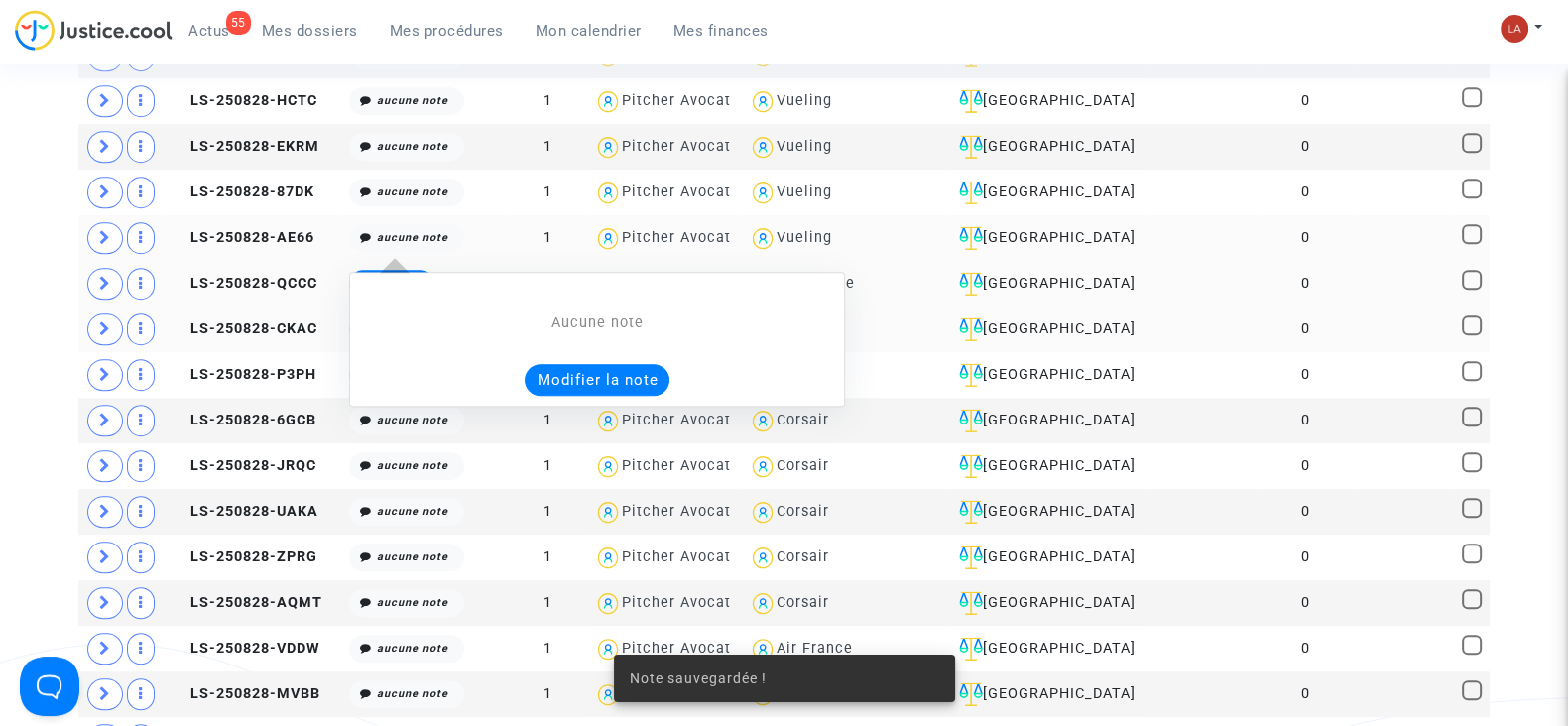
click at [620, 373] on button "Modifier la note" at bounding box center [597, 379] width 145 height 32
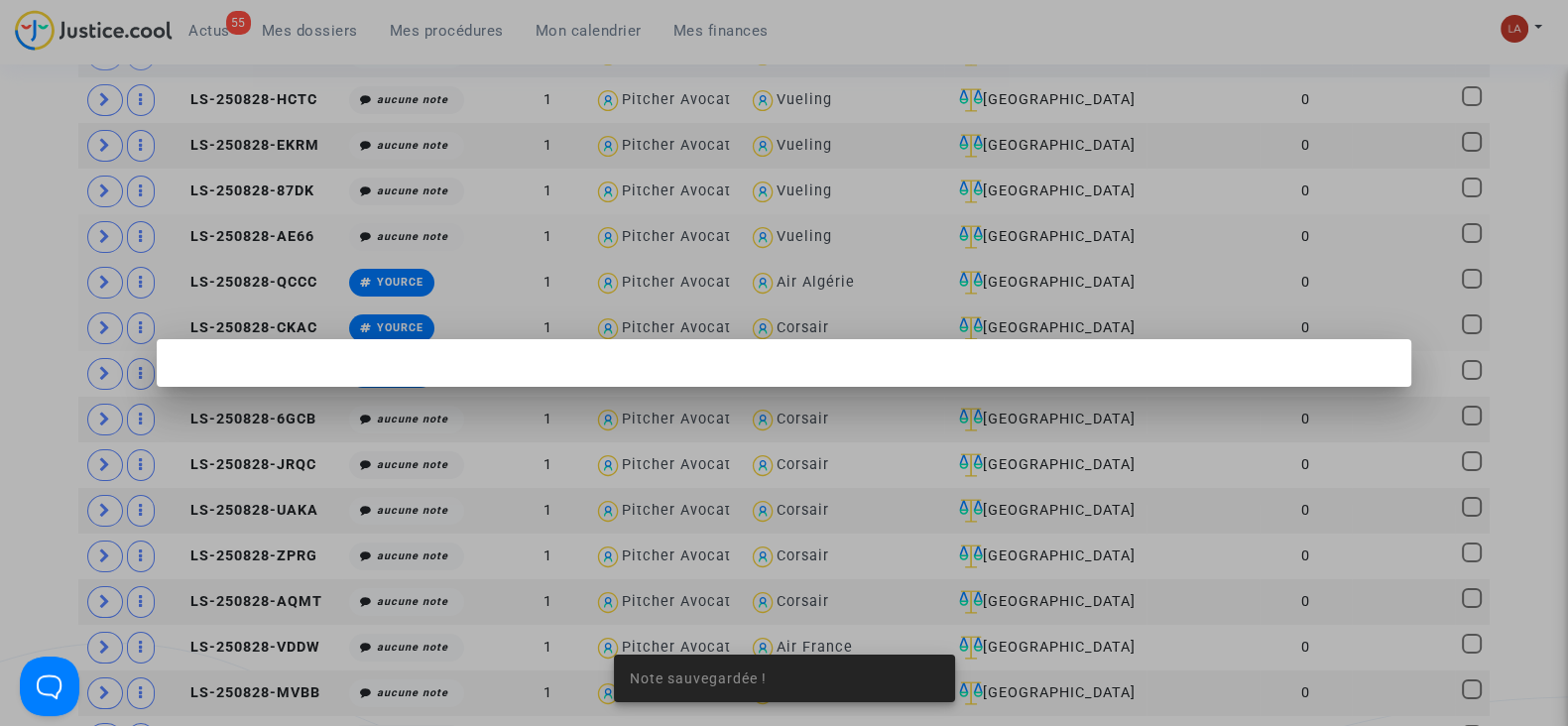
scroll to position [0, 0]
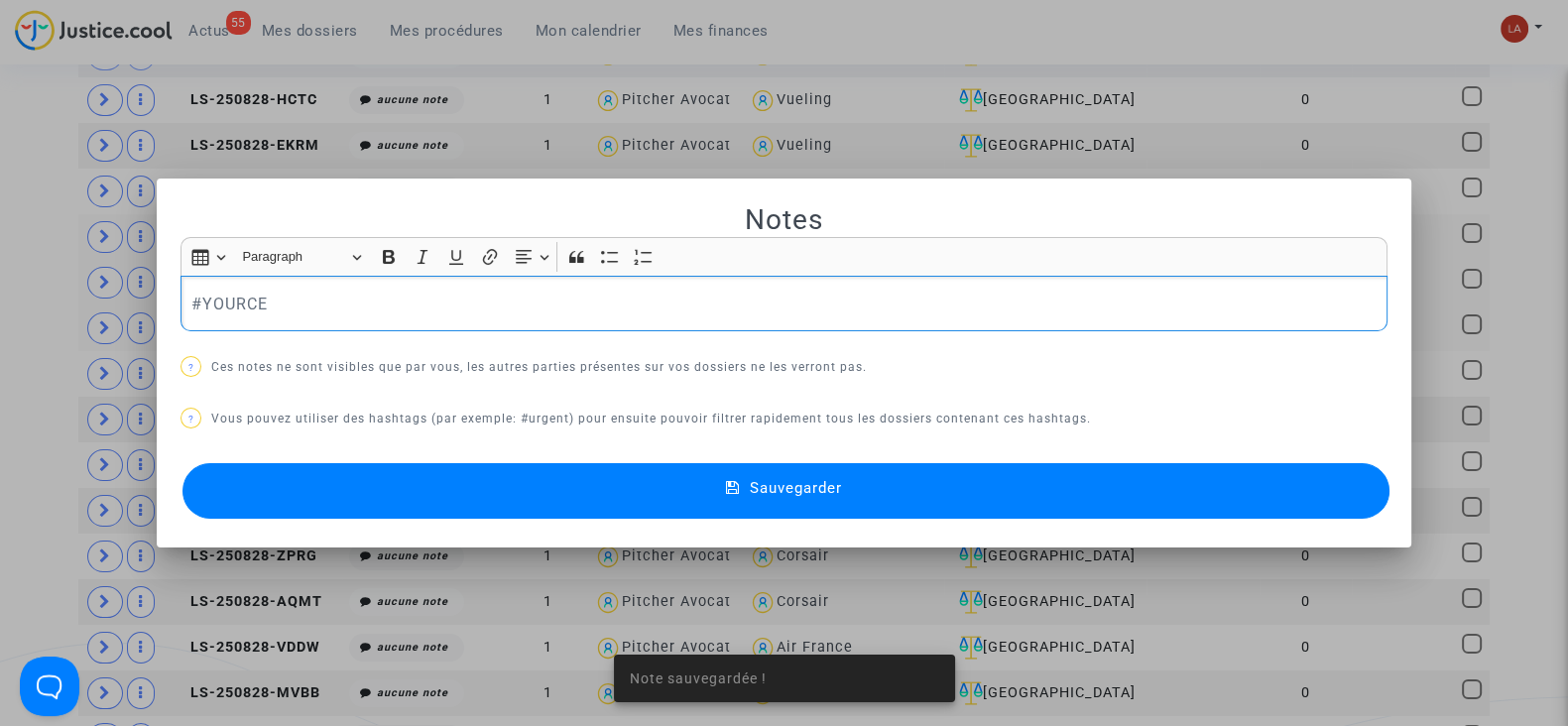
click at [441, 498] on button "Sauvegarder" at bounding box center [786, 491] width 1207 height 56
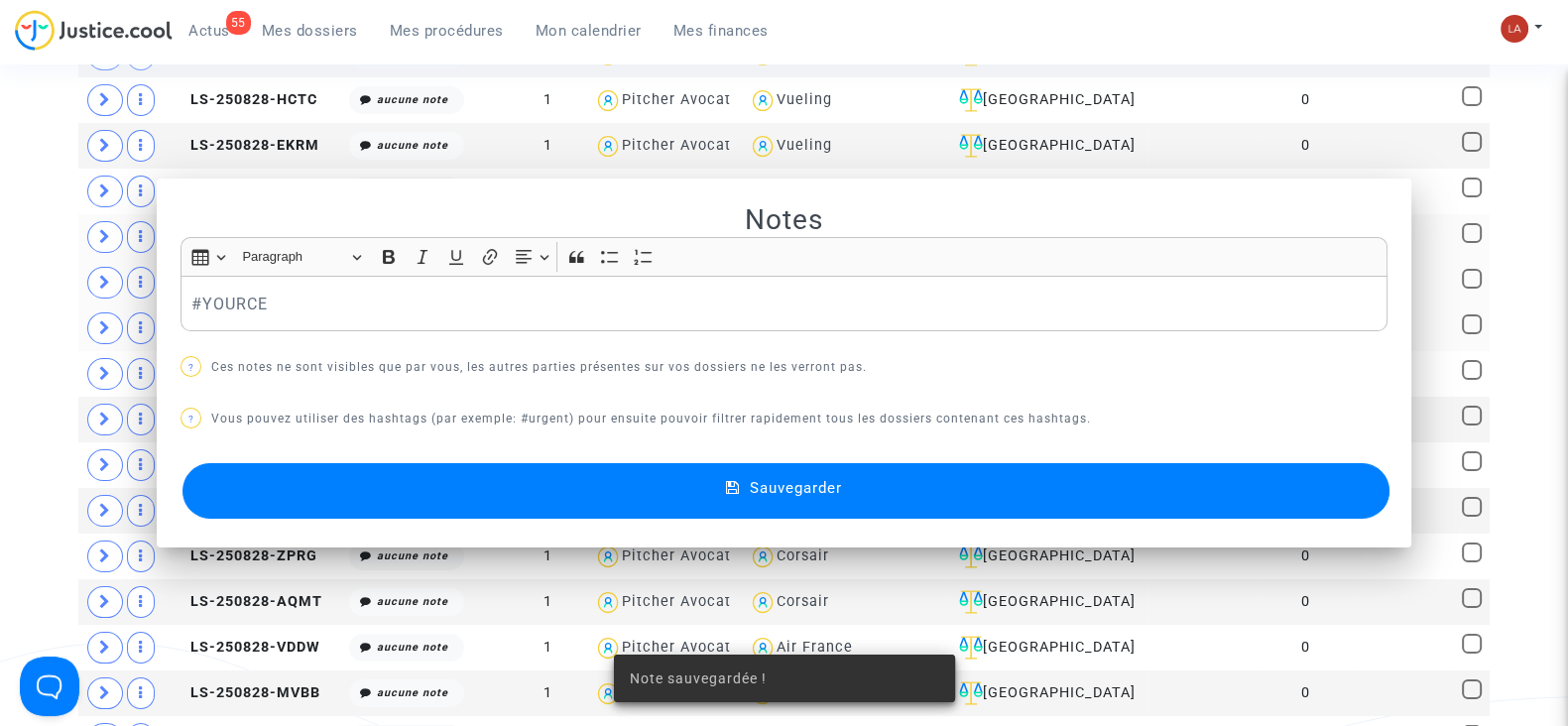
scroll to position [1610, 0]
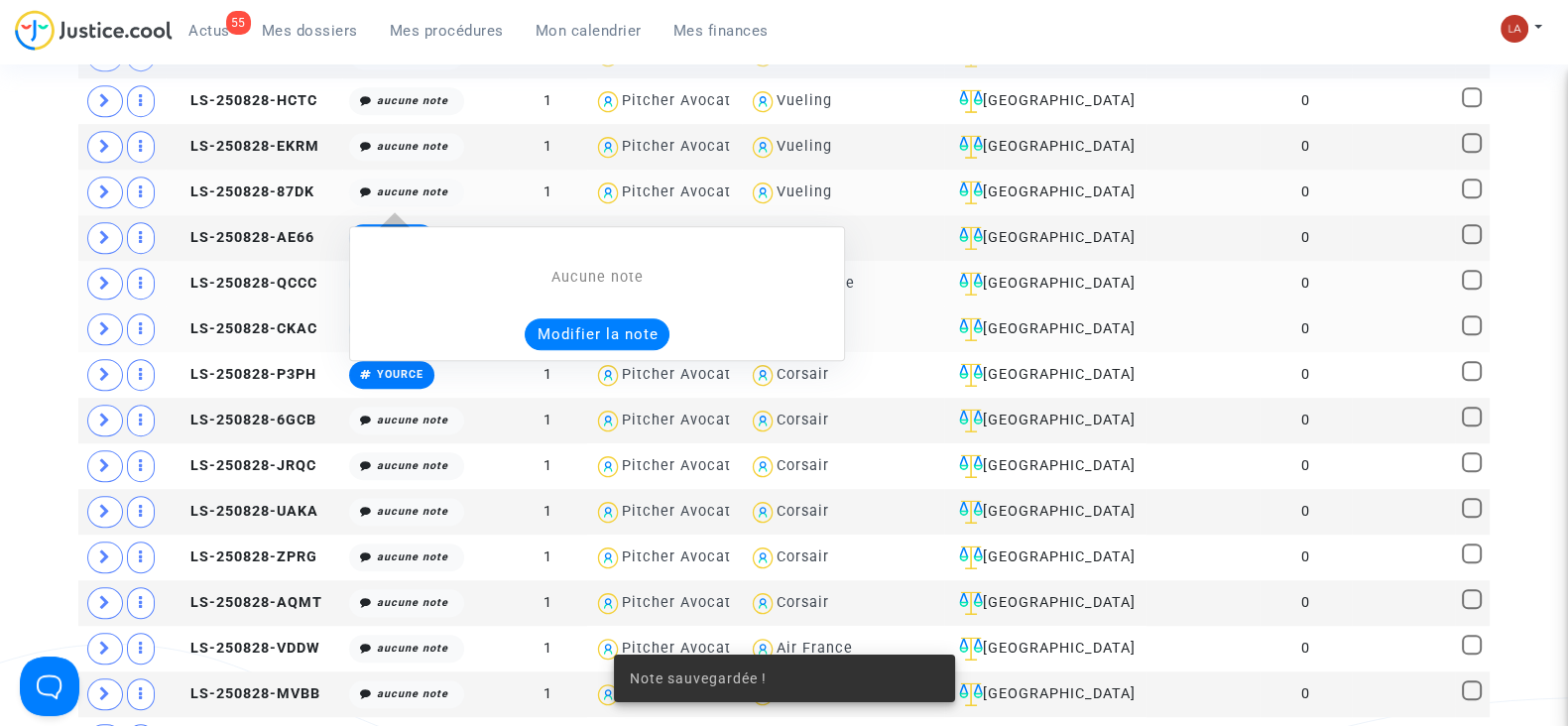
click at [553, 319] on button "Modifier la note" at bounding box center [597, 334] width 145 height 32
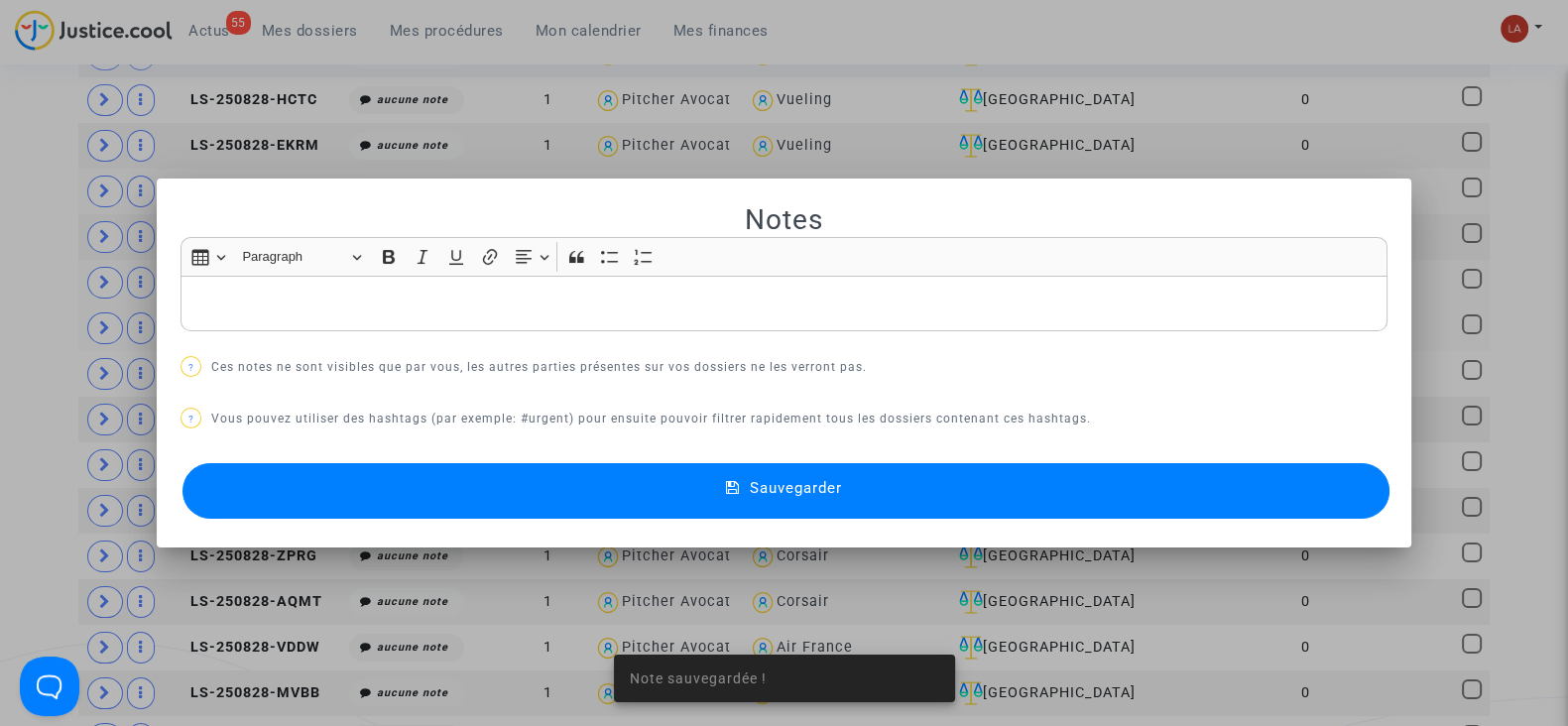
scroll to position [0, 0]
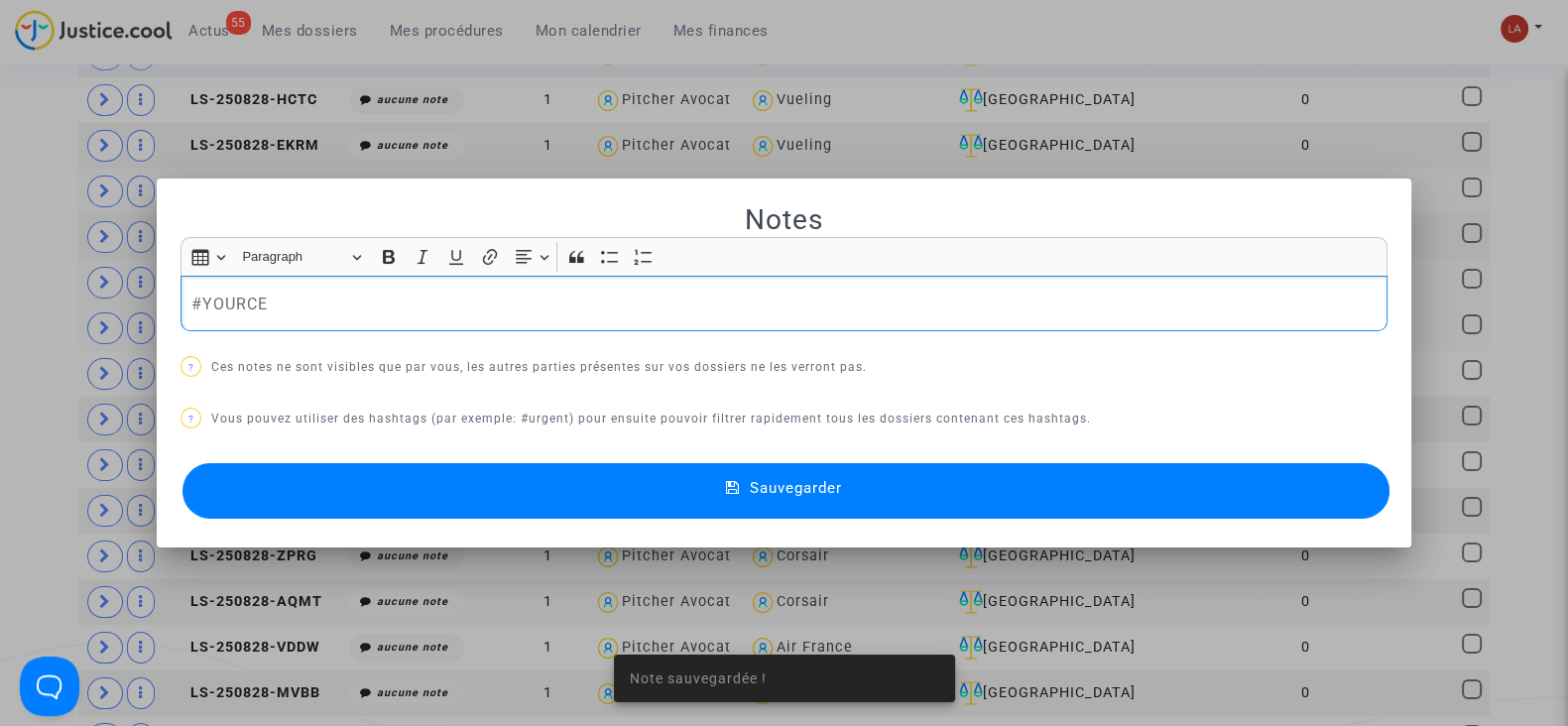
click at [433, 497] on button "Sauvegarder" at bounding box center [786, 491] width 1207 height 56
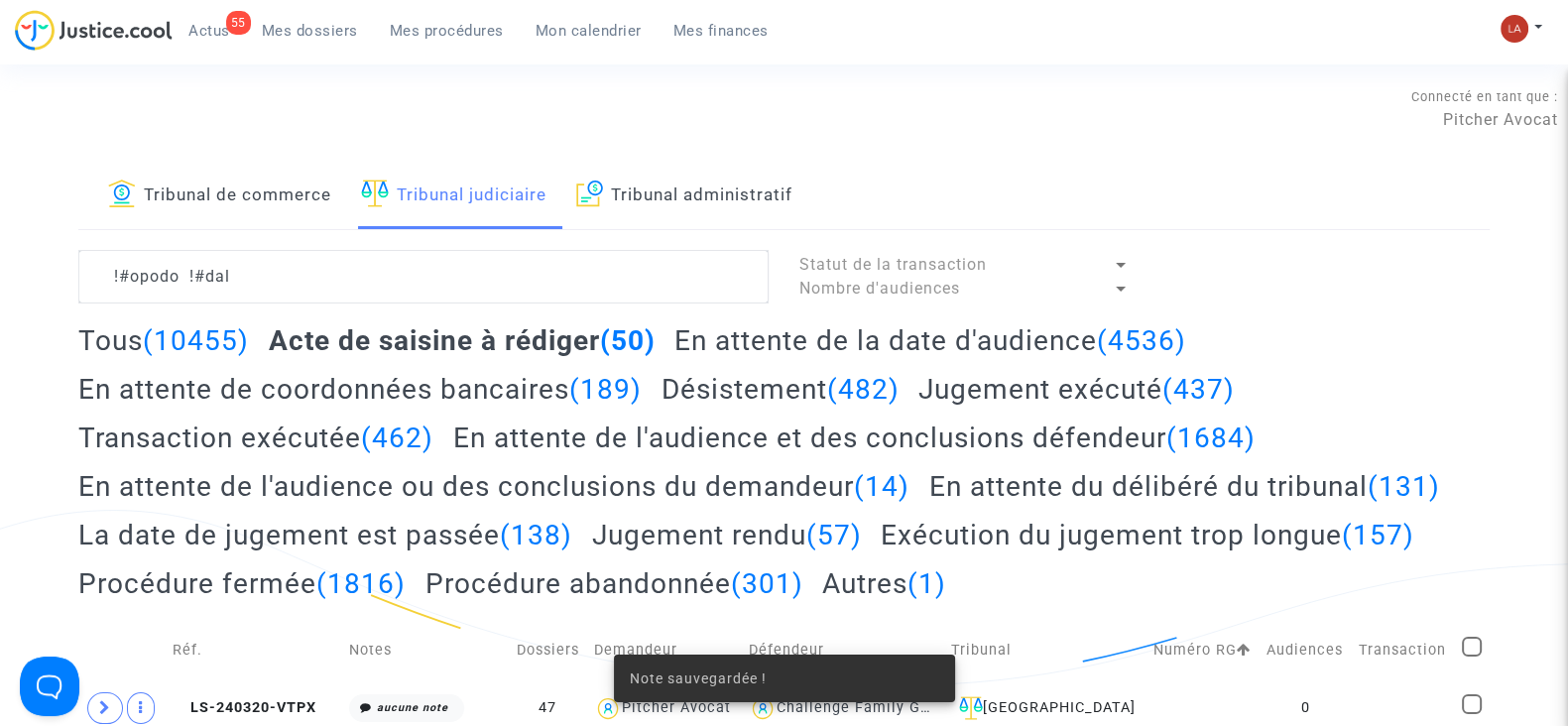
scroll to position [1610, 0]
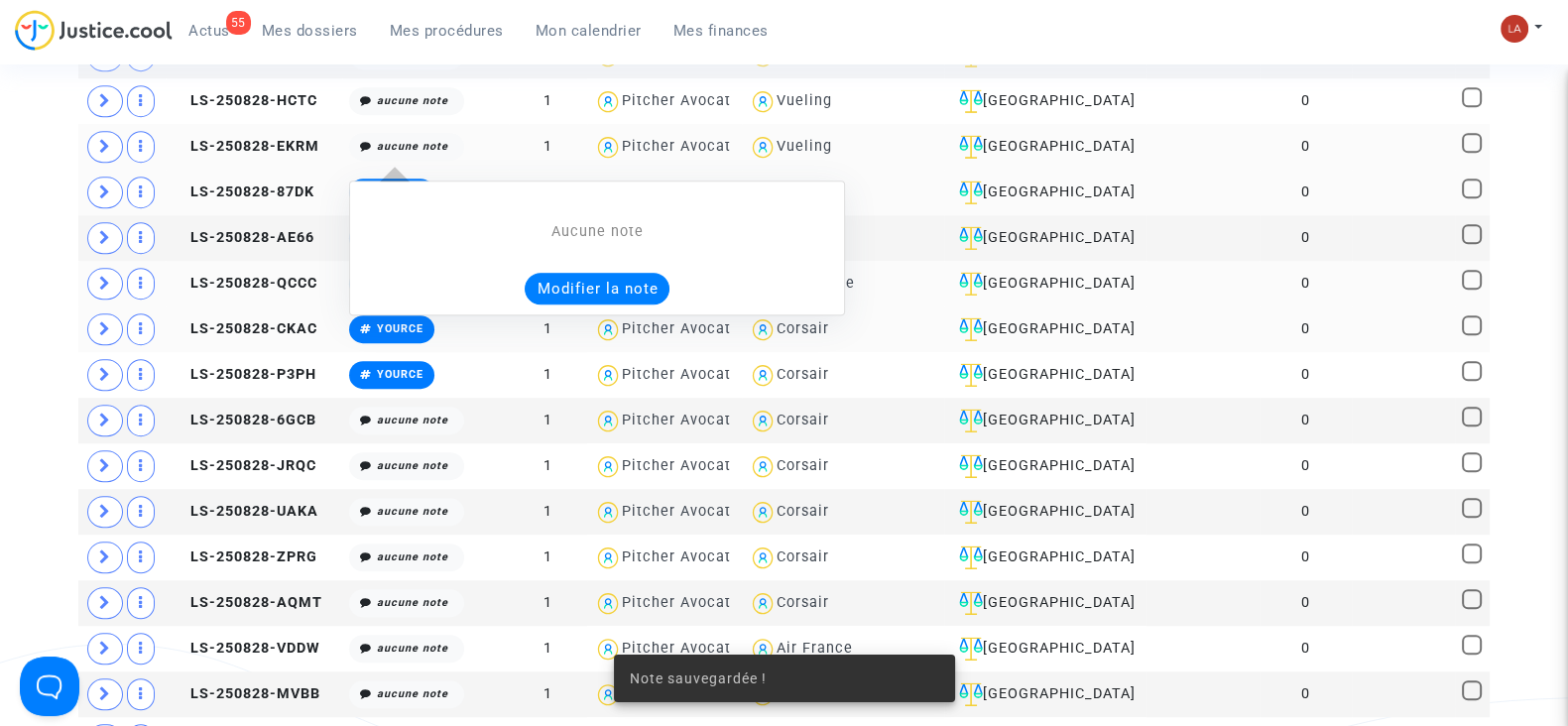
click at [581, 277] on button "Modifier la note" at bounding box center [597, 289] width 145 height 32
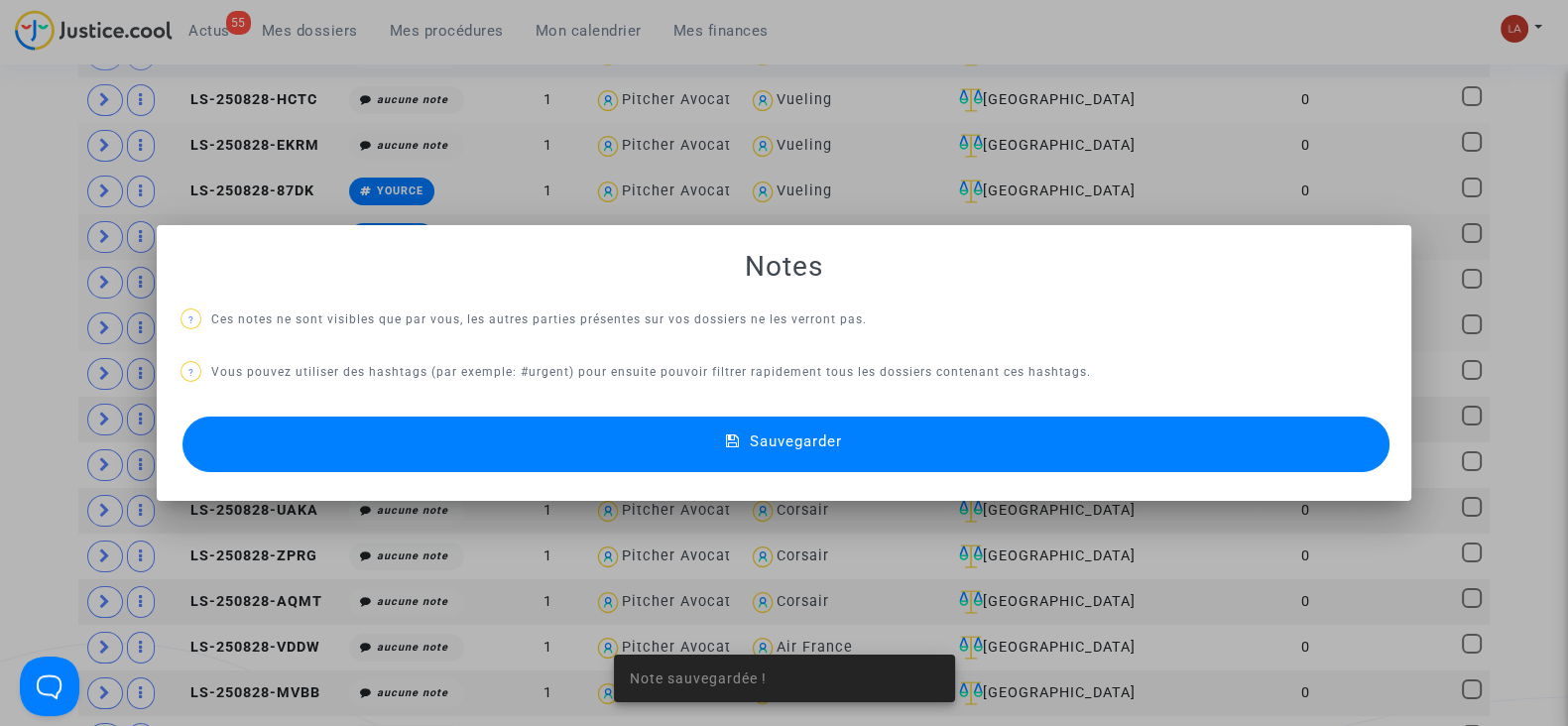
scroll to position [0, 0]
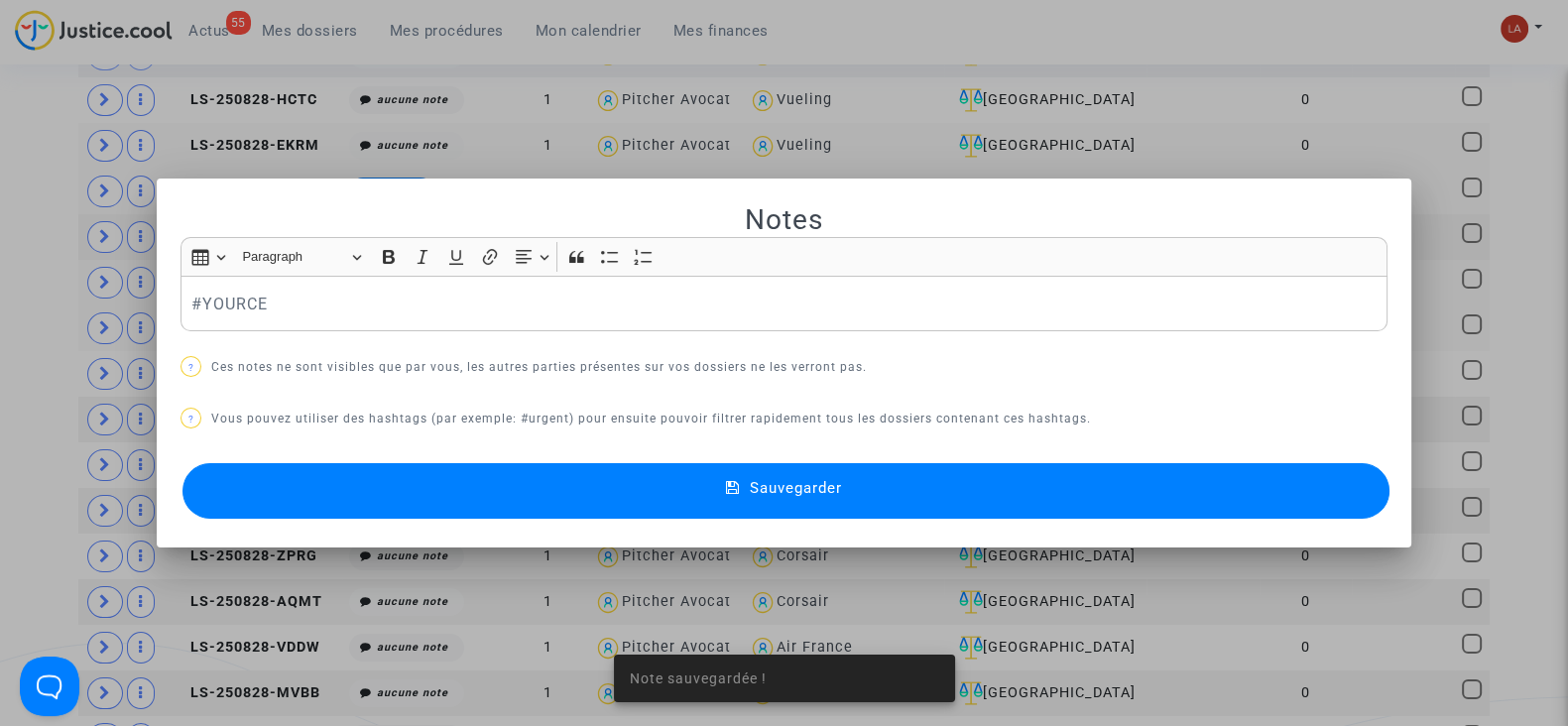
click at [422, 485] on button "Sauvegarder" at bounding box center [786, 491] width 1207 height 56
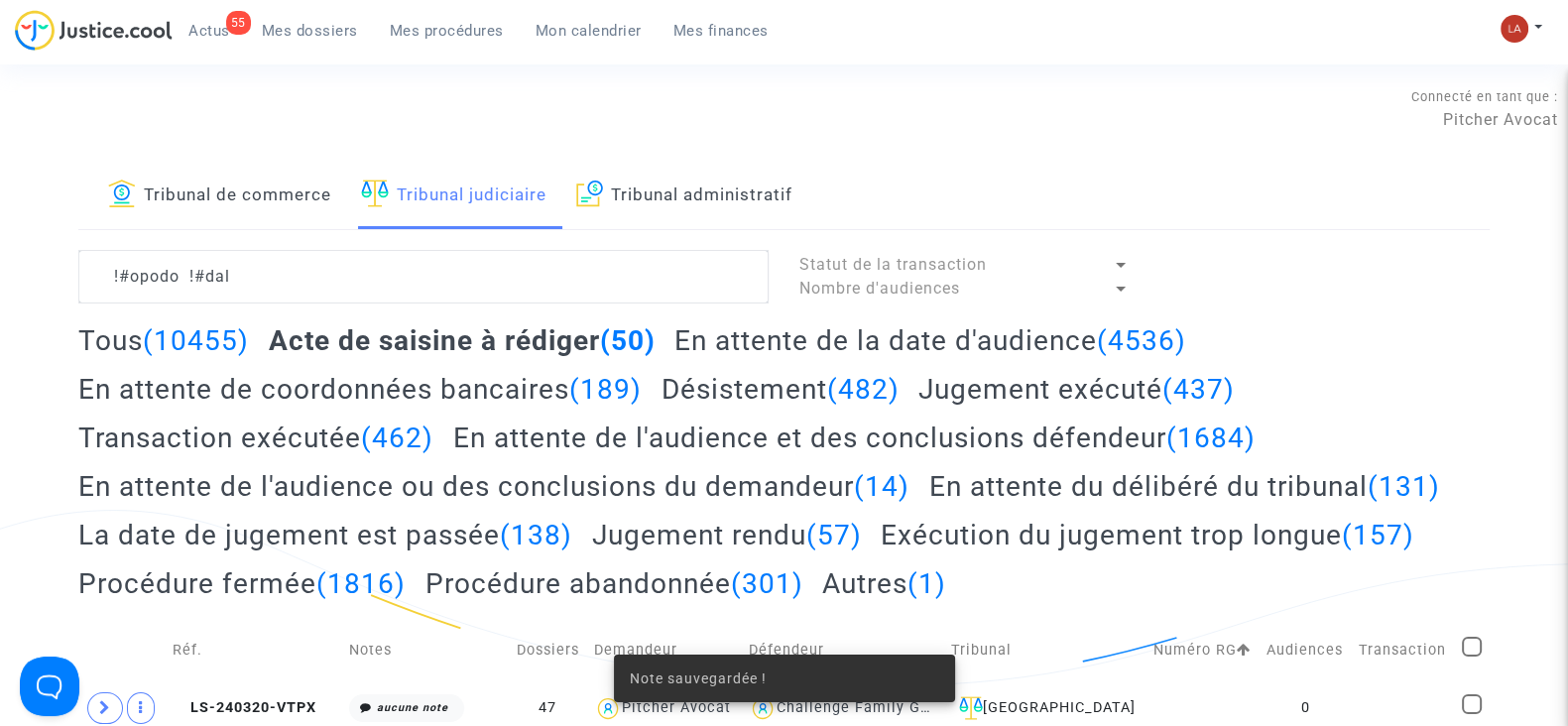
scroll to position [1610, 0]
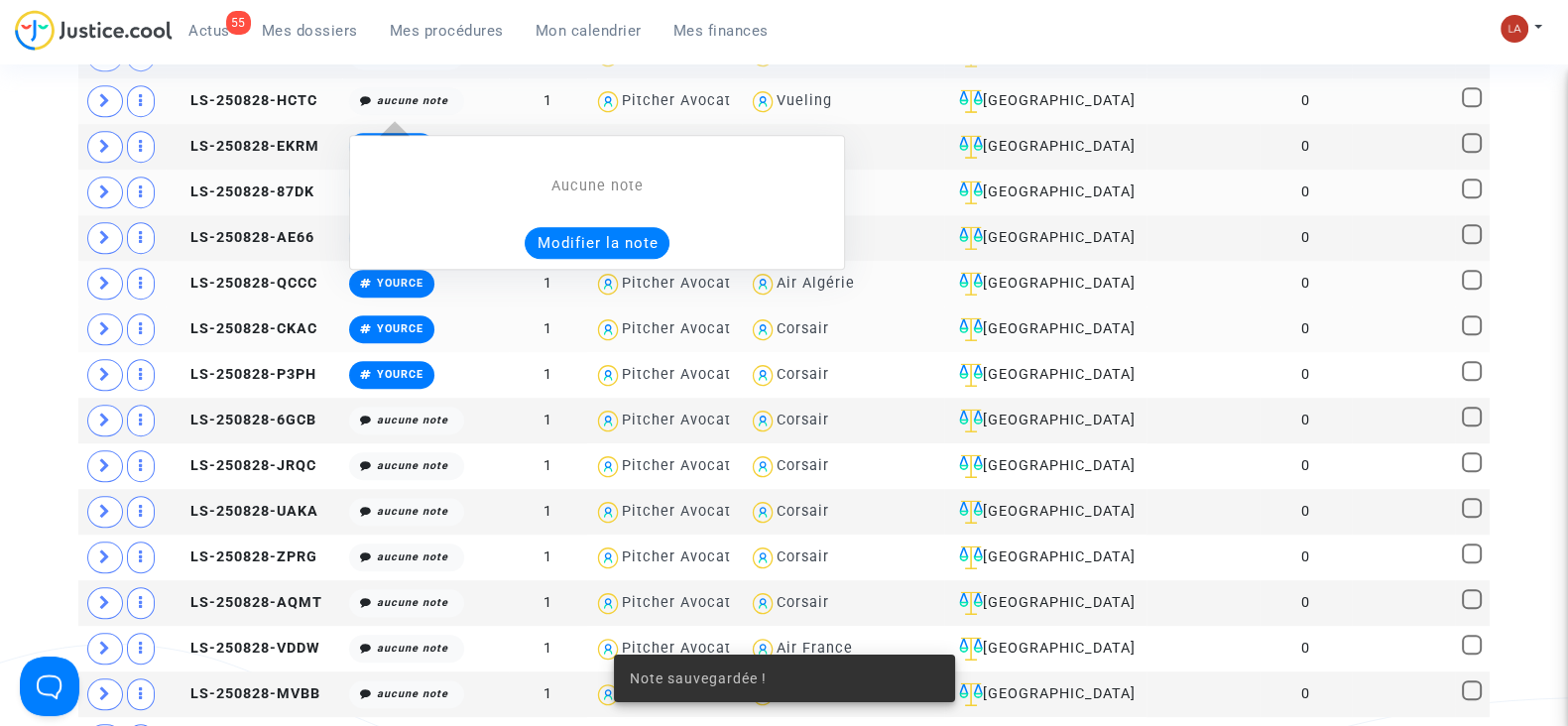
click at [585, 238] on button "Modifier la note" at bounding box center [597, 243] width 145 height 32
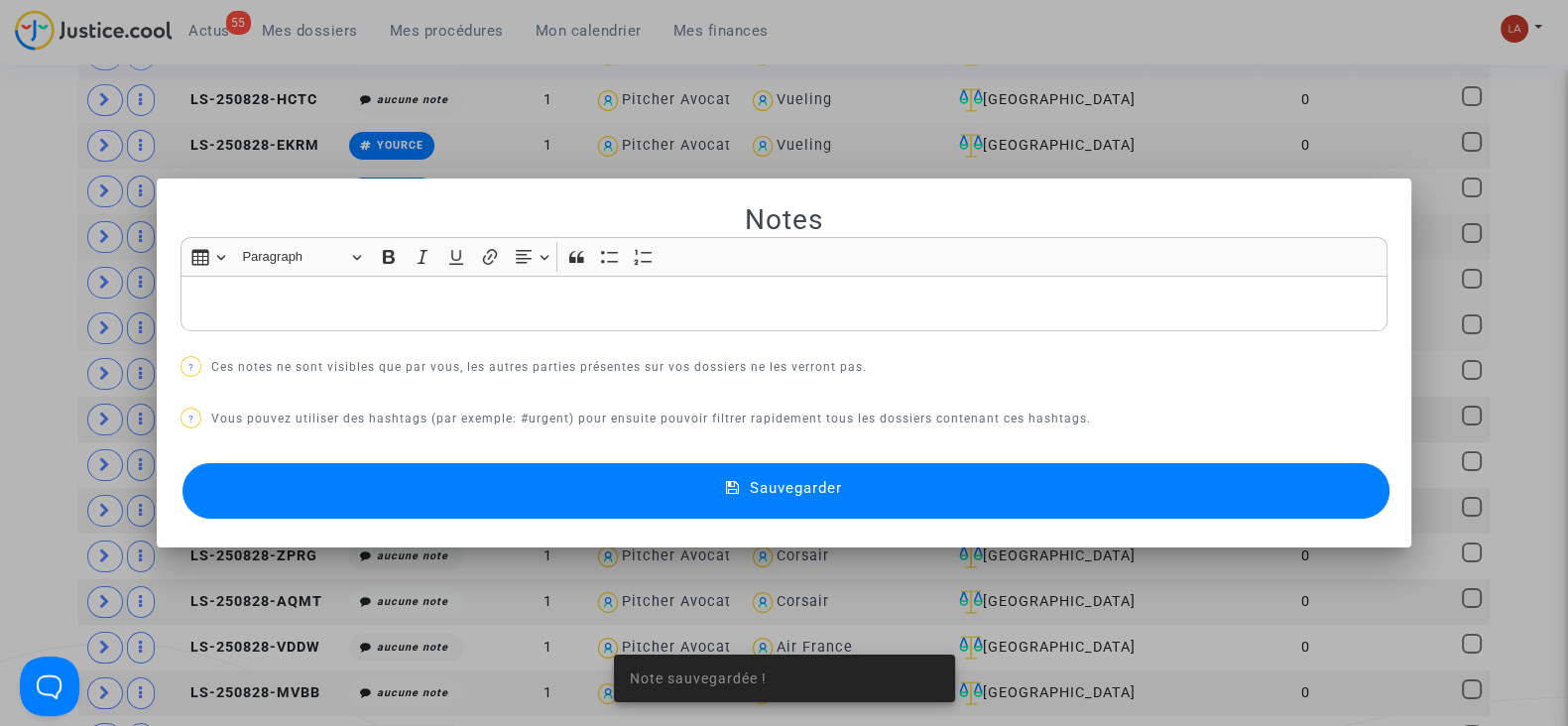
scroll to position [0, 0]
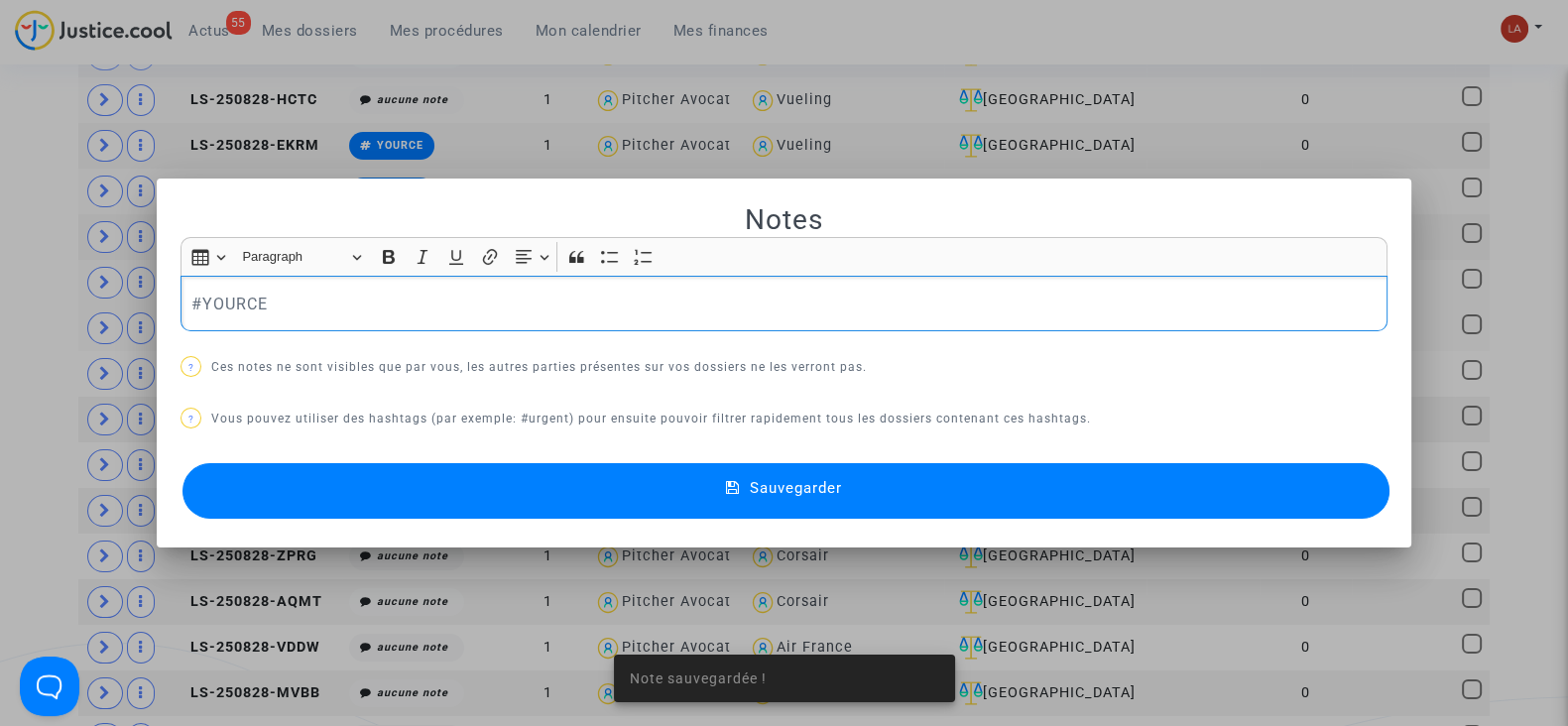
click at [468, 474] on button "Sauvegarder" at bounding box center [786, 491] width 1207 height 56
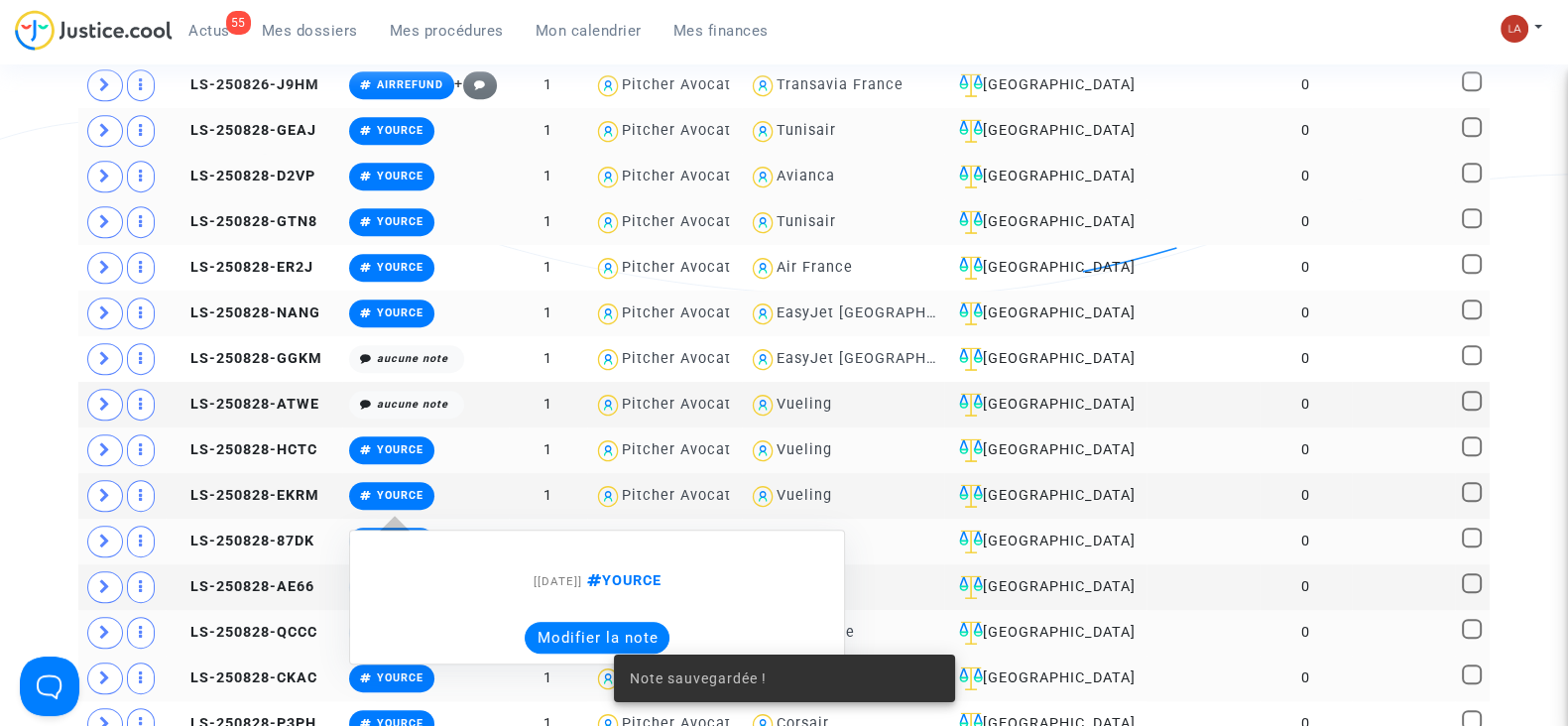
scroll to position [1239, 0]
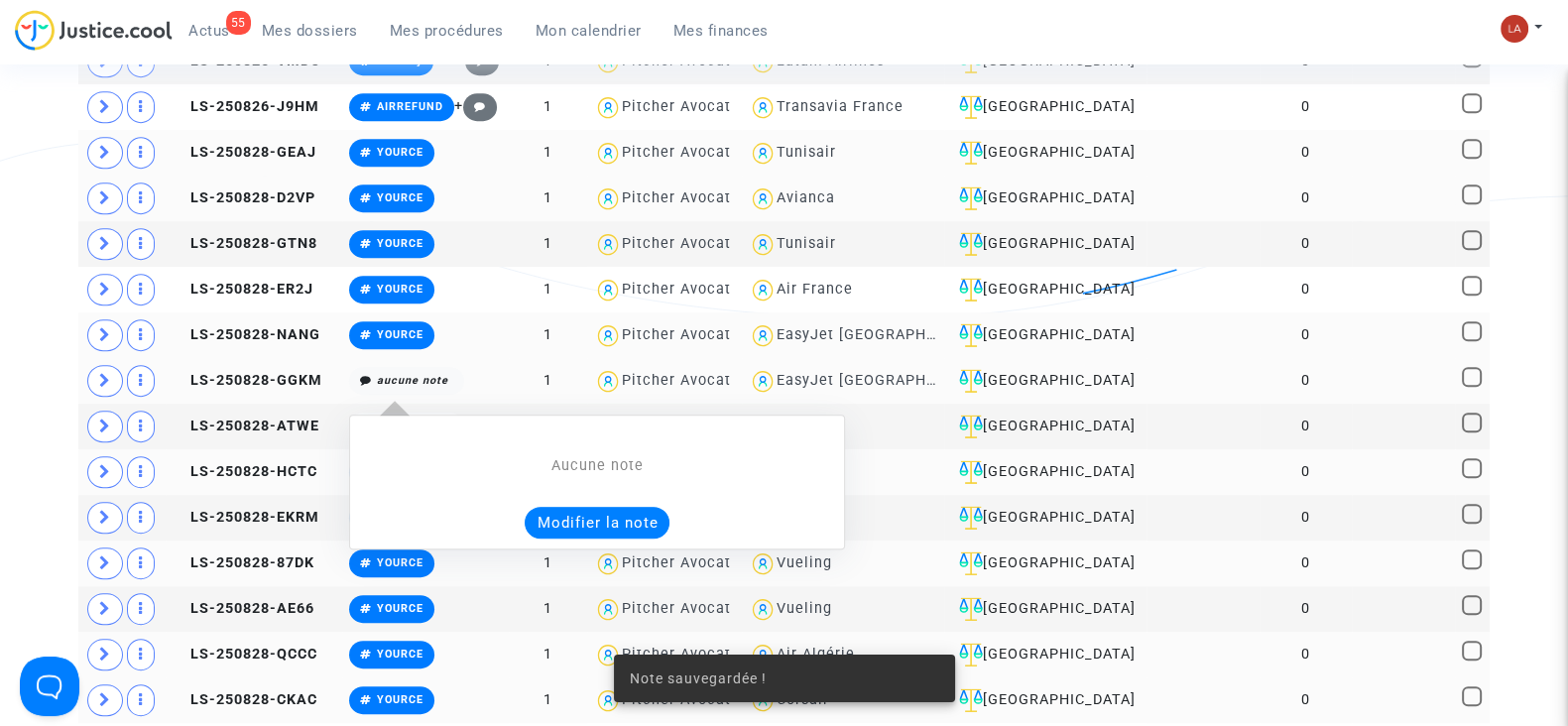
click at [542, 507] on button "Modifier la note" at bounding box center [597, 522] width 145 height 32
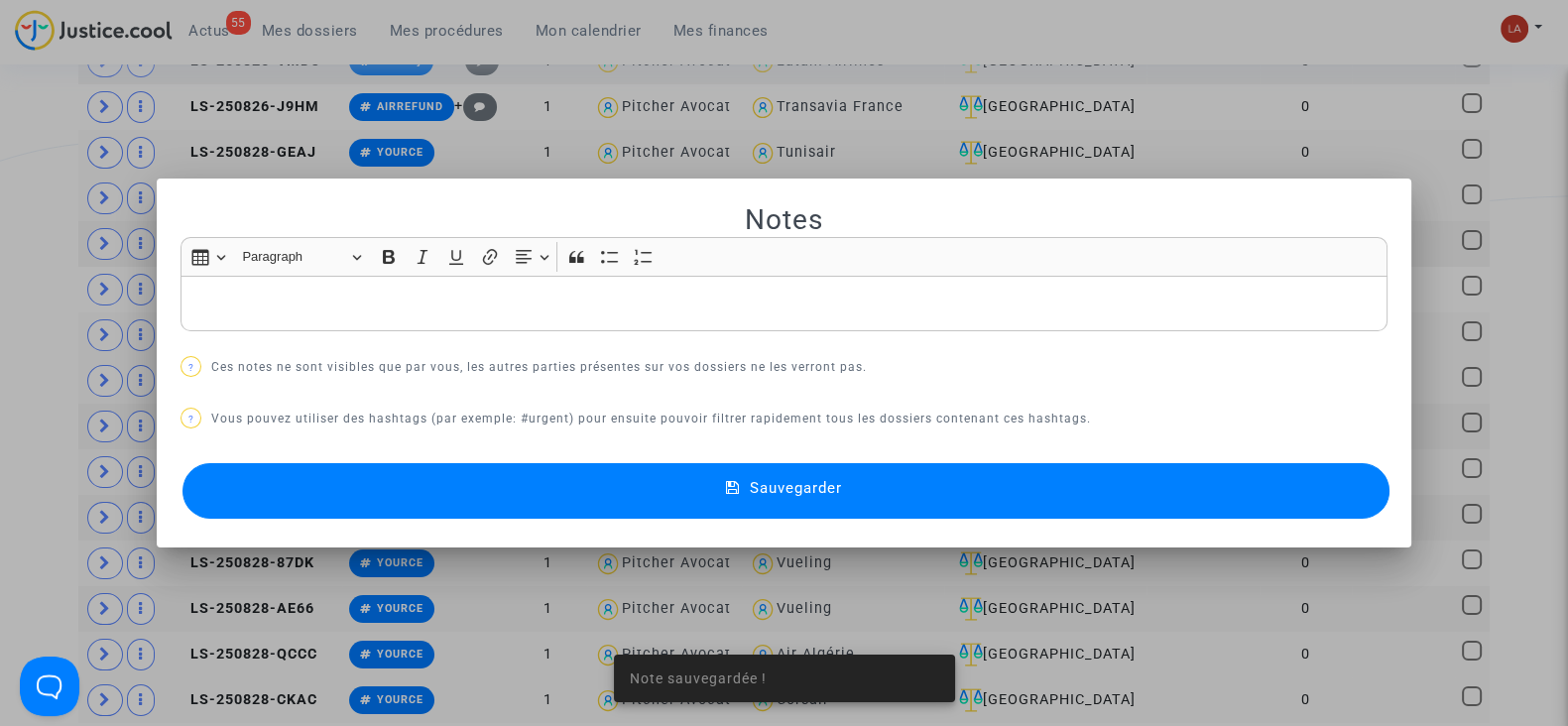
scroll to position [0, 0]
drag, startPoint x: 456, startPoint y: 484, endPoint x: 436, endPoint y: 452, distance: 37.7
click at [454, 487] on button "Sauvegarder" at bounding box center [786, 491] width 1207 height 56
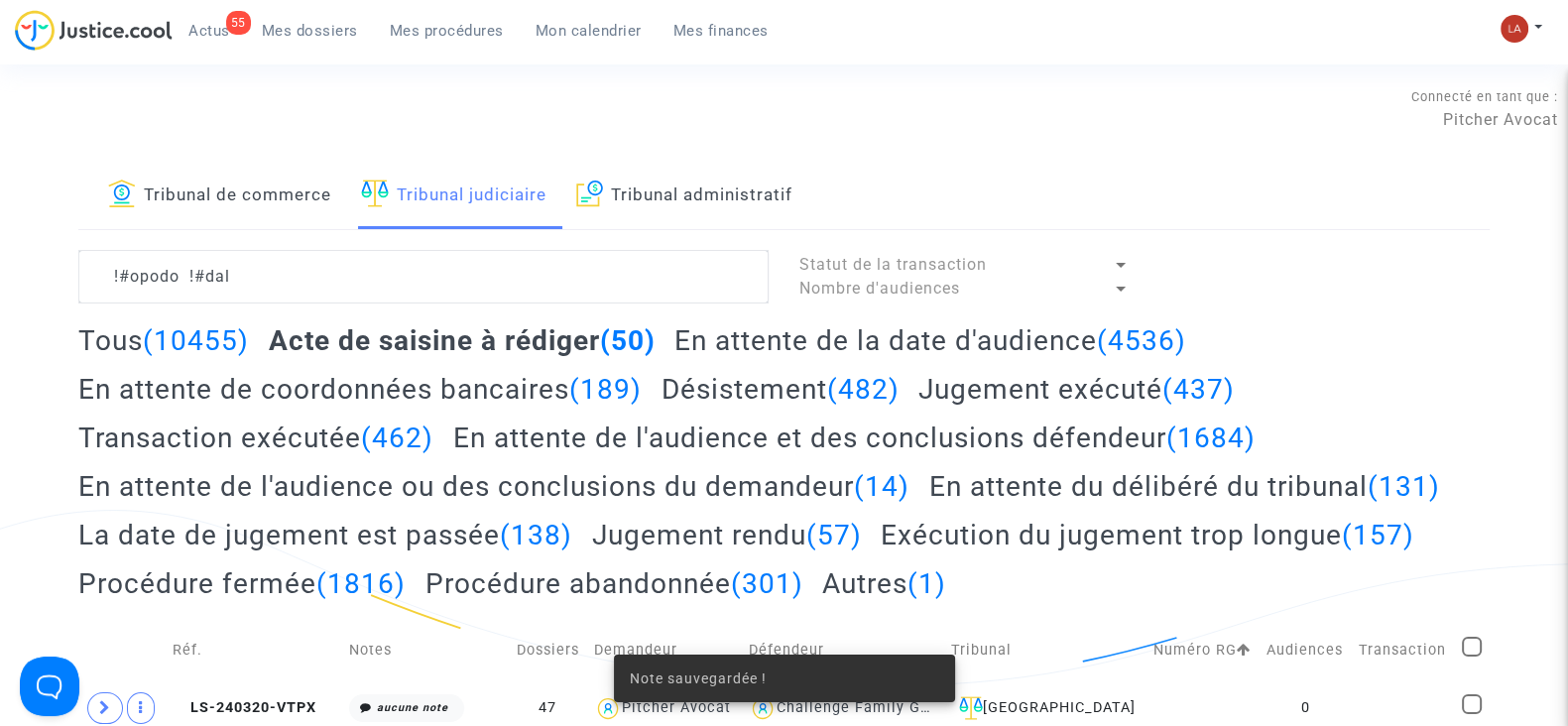
scroll to position [1239, 0]
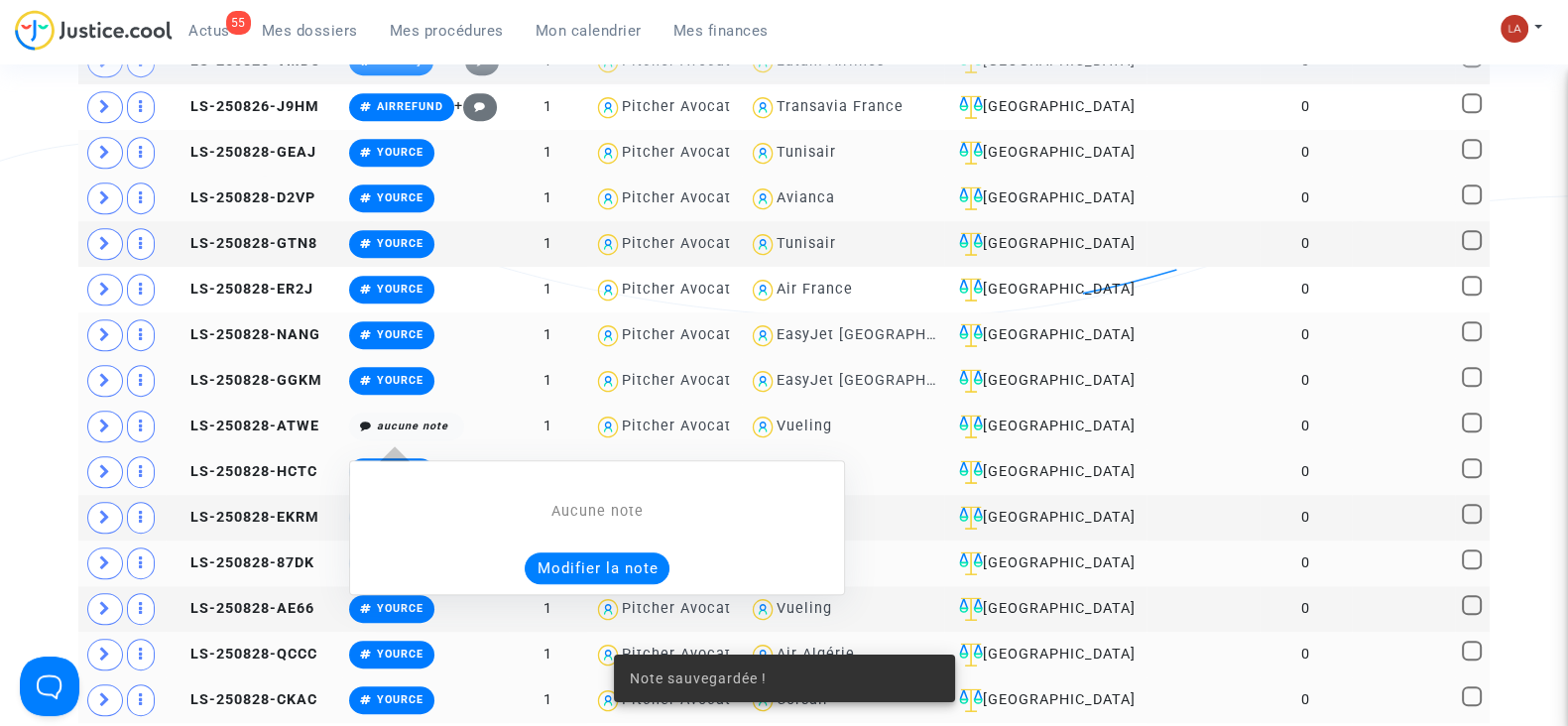
click at [570, 552] on button "Modifier la note" at bounding box center [597, 568] width 145 height 32
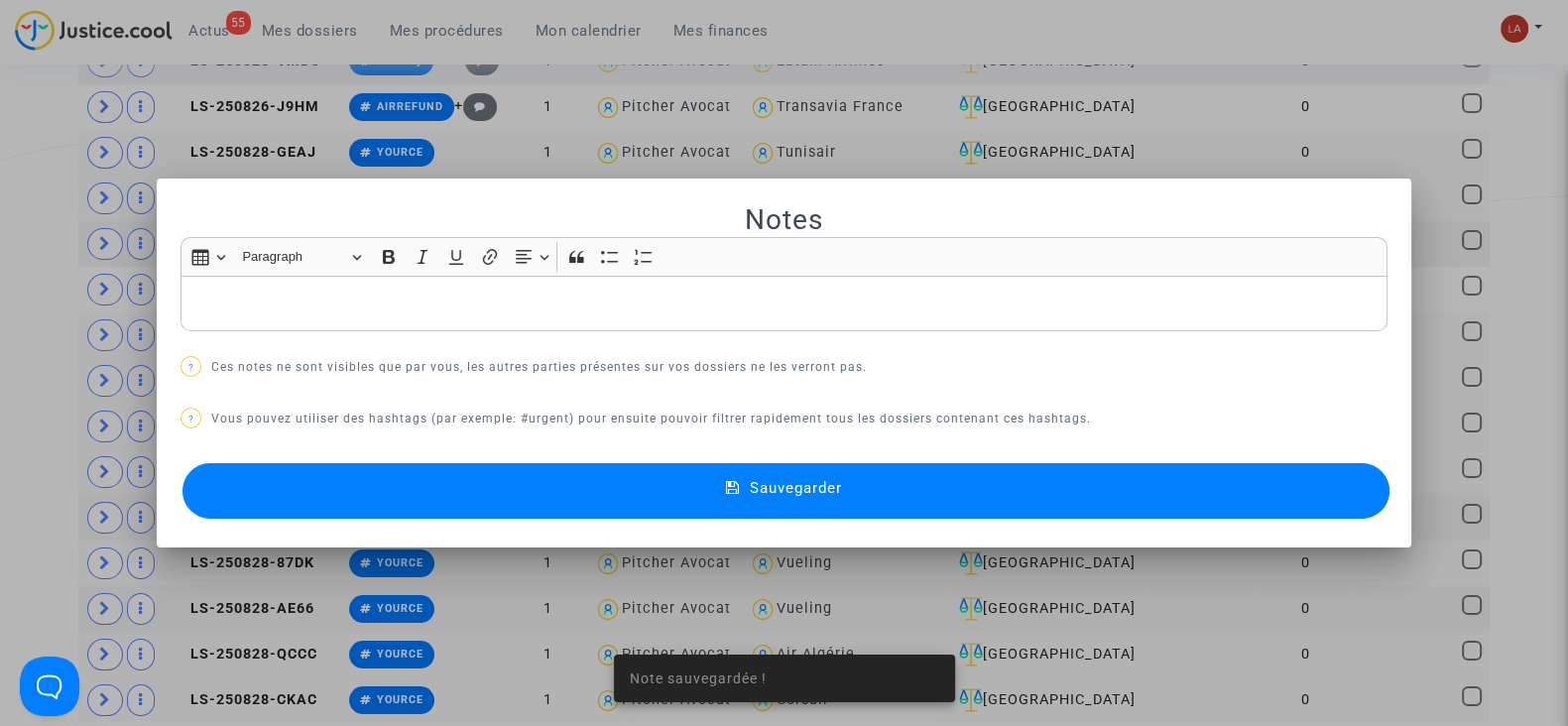
scroll to position [0, 0]
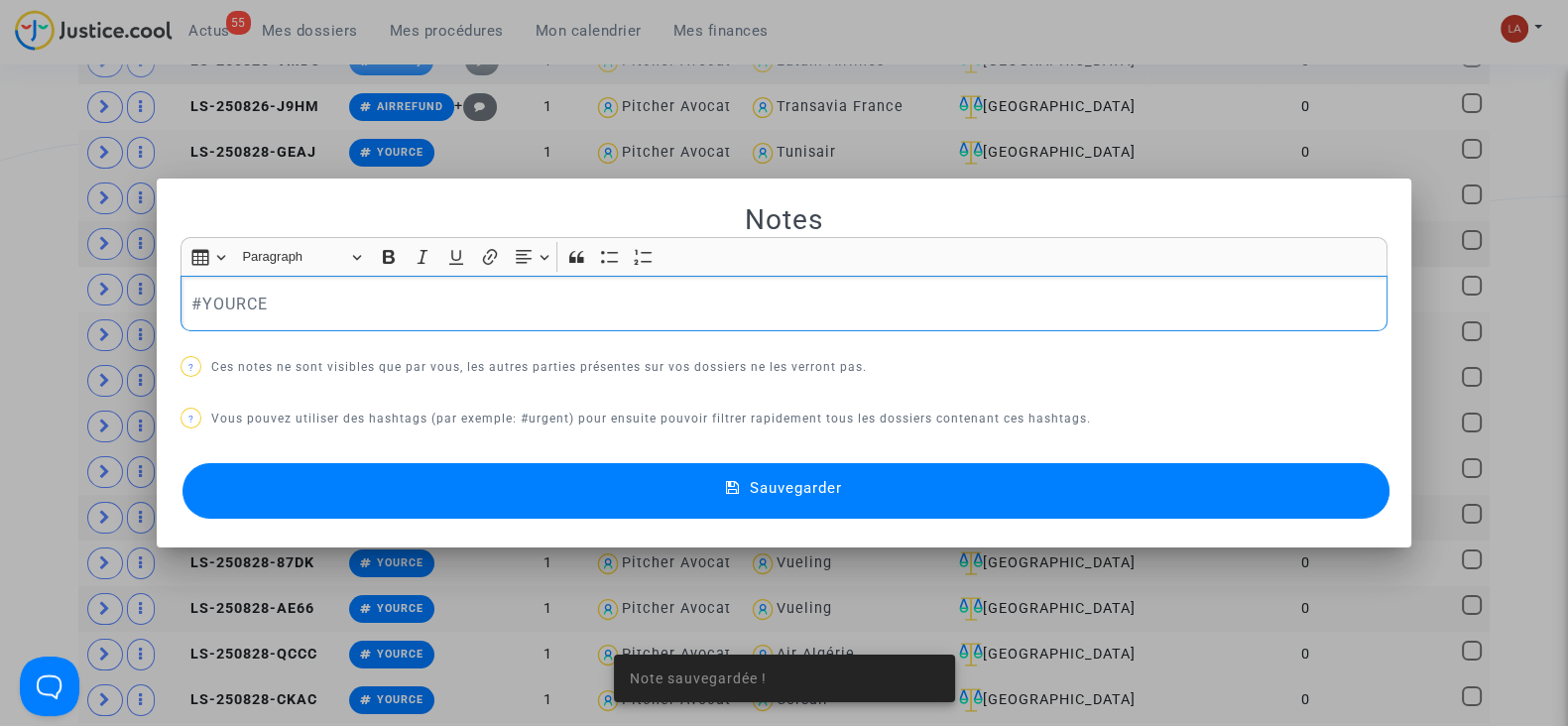
drag, startPoint x: 377, startPoint y: 464, endPoint x: 352, endPoint y: 458, distance: 25.7
click at [355, 465] on button "Sauvegarder" at bounding box center [786, 491] width 1207 height 56
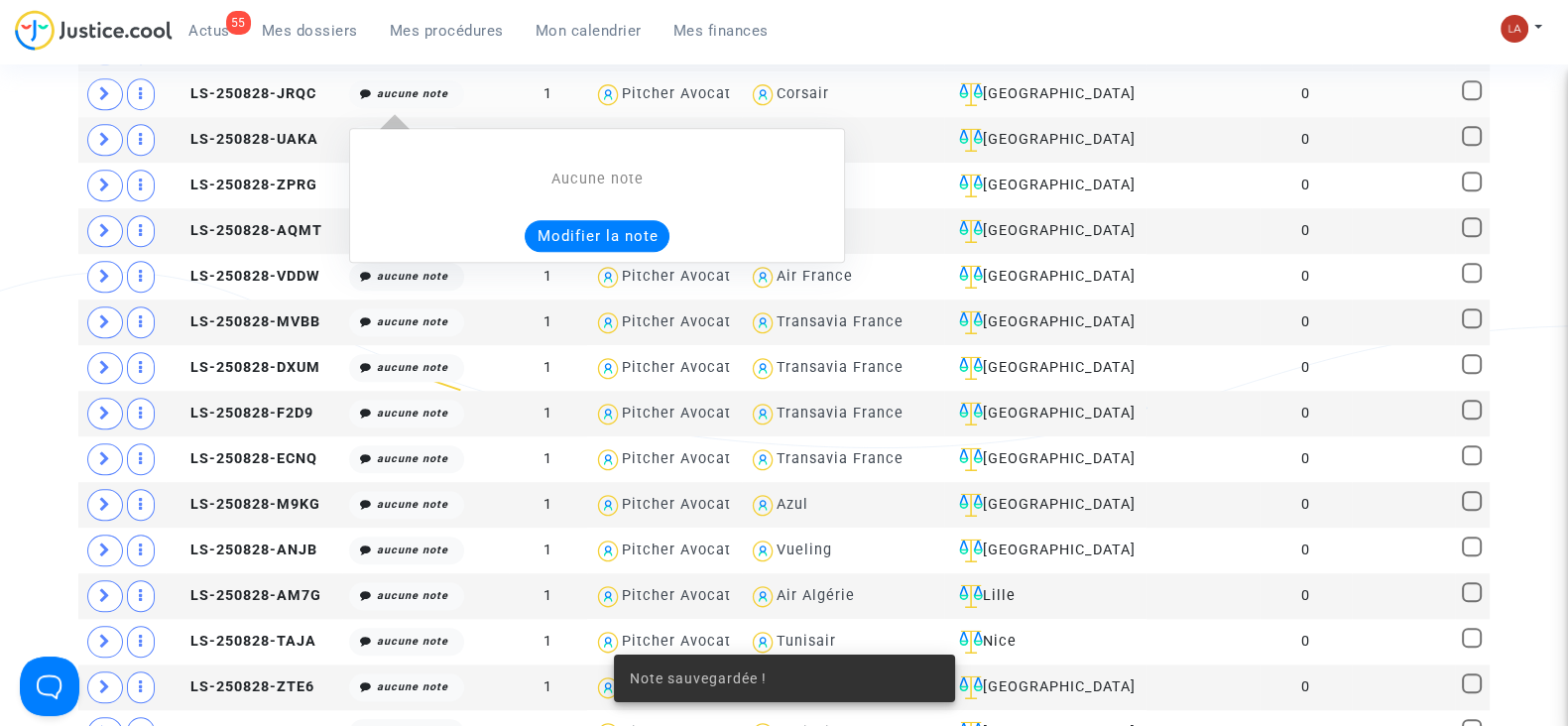
click at [571, 220] on button "Modifier la note" at bounding box center [597, 236] width 145 height 32
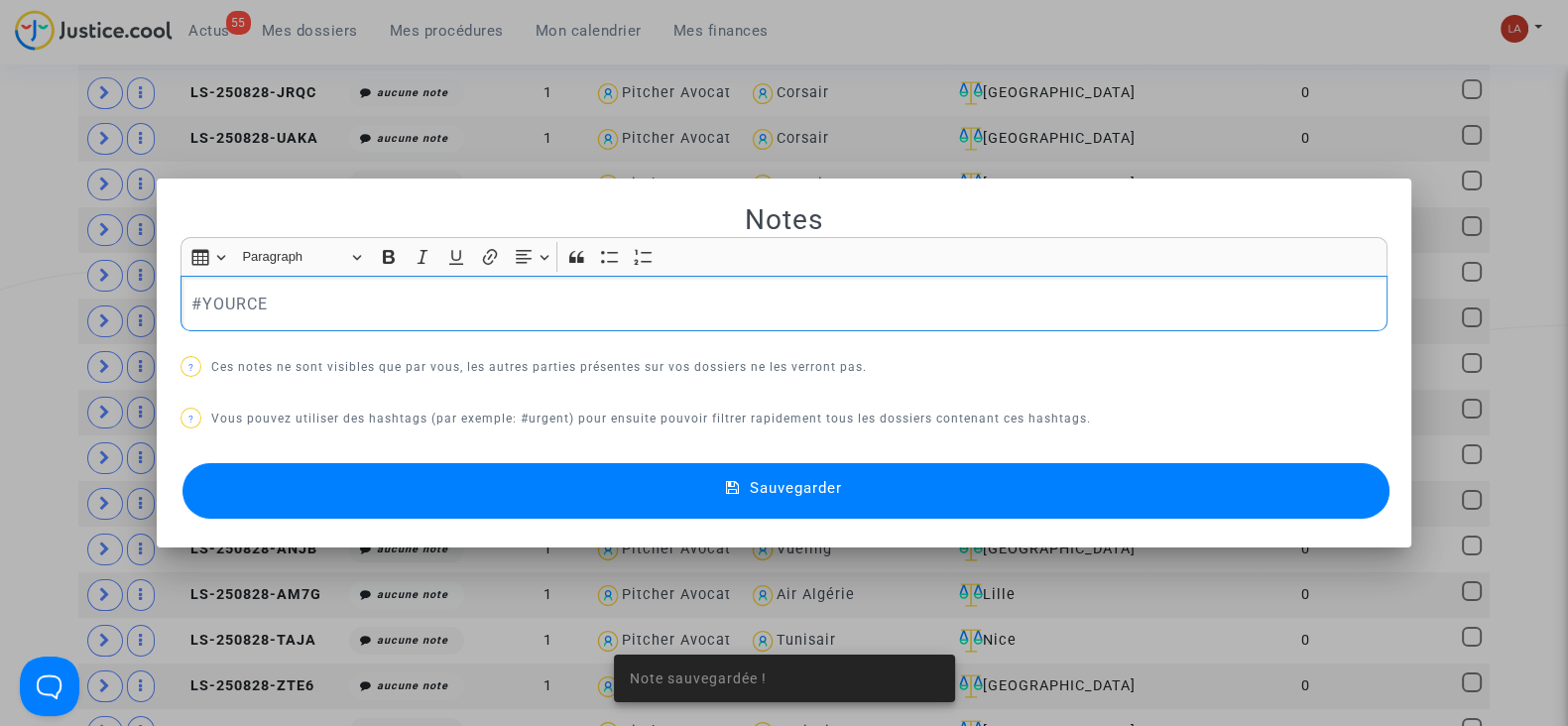
click at [442, 491] on button "Sauvegarder" at bounding box center [786, 491] width 1207 height 56
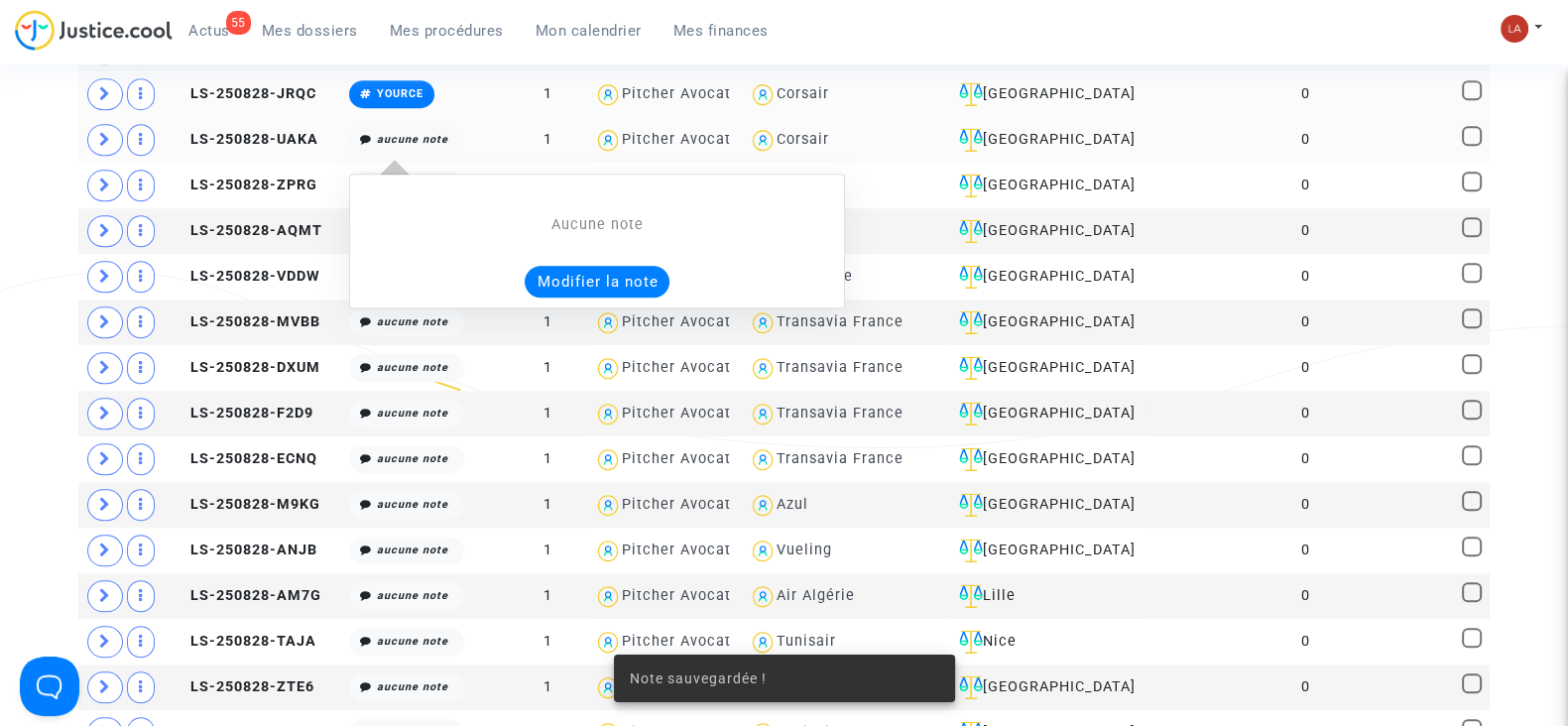
click at [551, 266] on button "Modifier la note" at bounding box center [597, 282] width 145 height 32
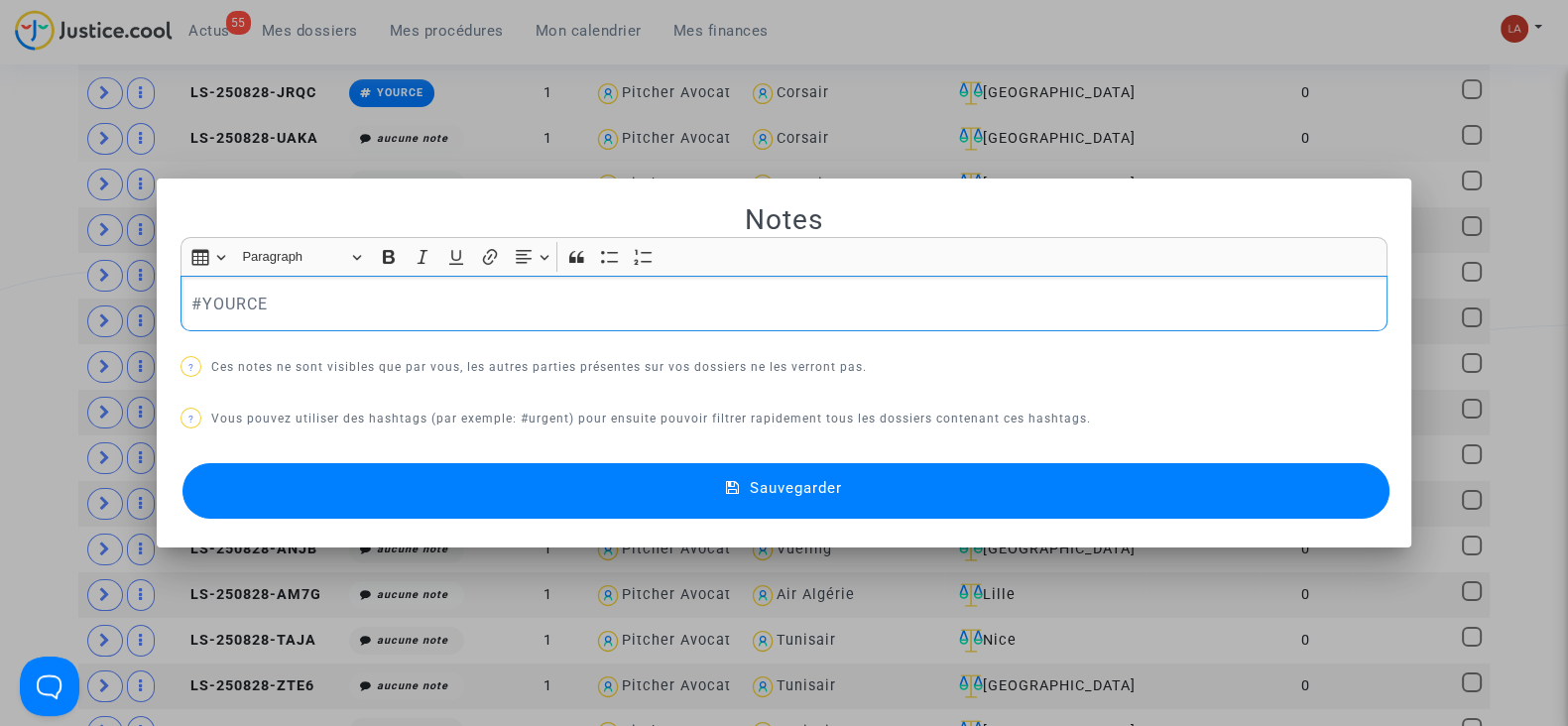
click at [472, 491] on button "Sauvegarder" at bounding box center [786, 491] width 1207 height 56
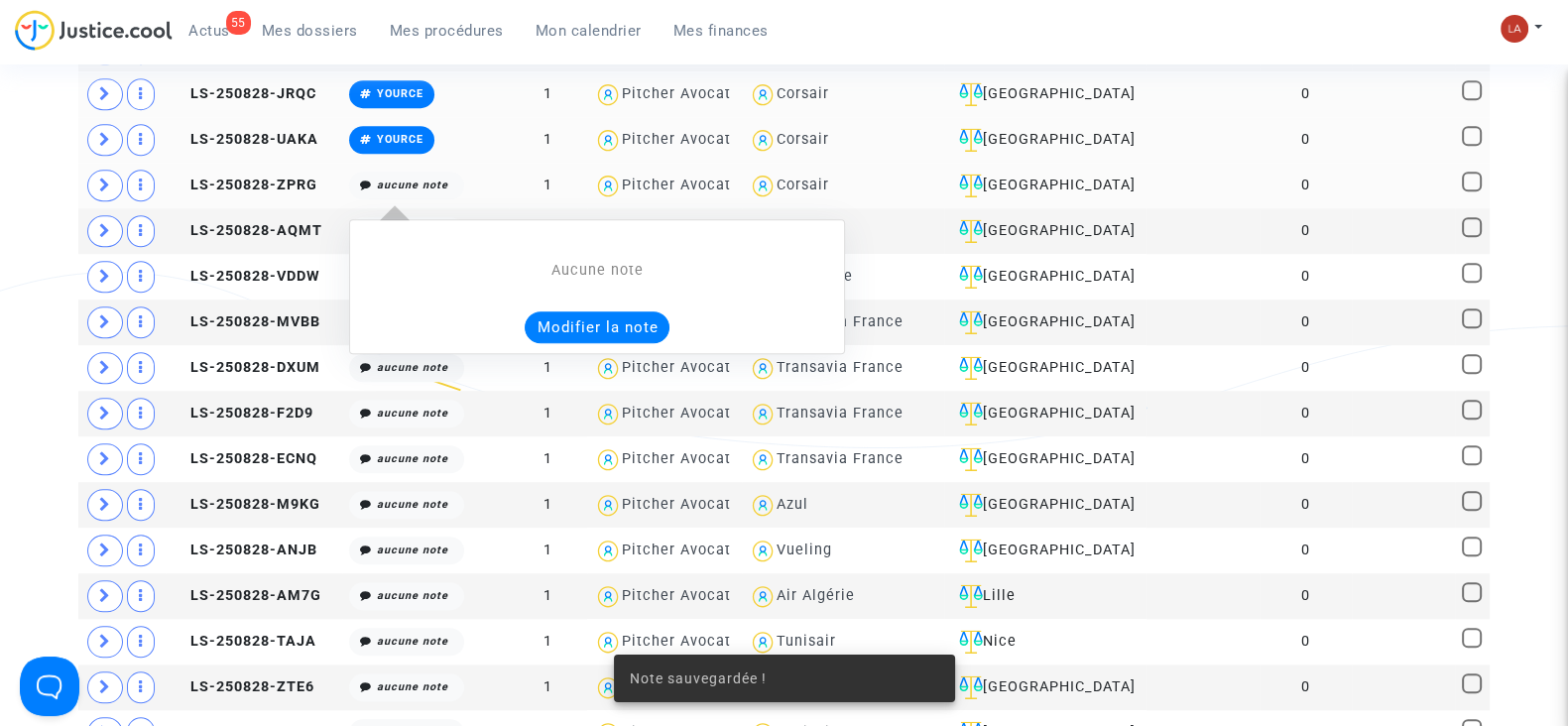
click at [600, 345] on div "Aucune note Modifier la note" at bounding box center [596, 287] width 496 height 175
click at [584, 311] on button "Modifier la note" at bounding box center [597, 327] width 145 height 32
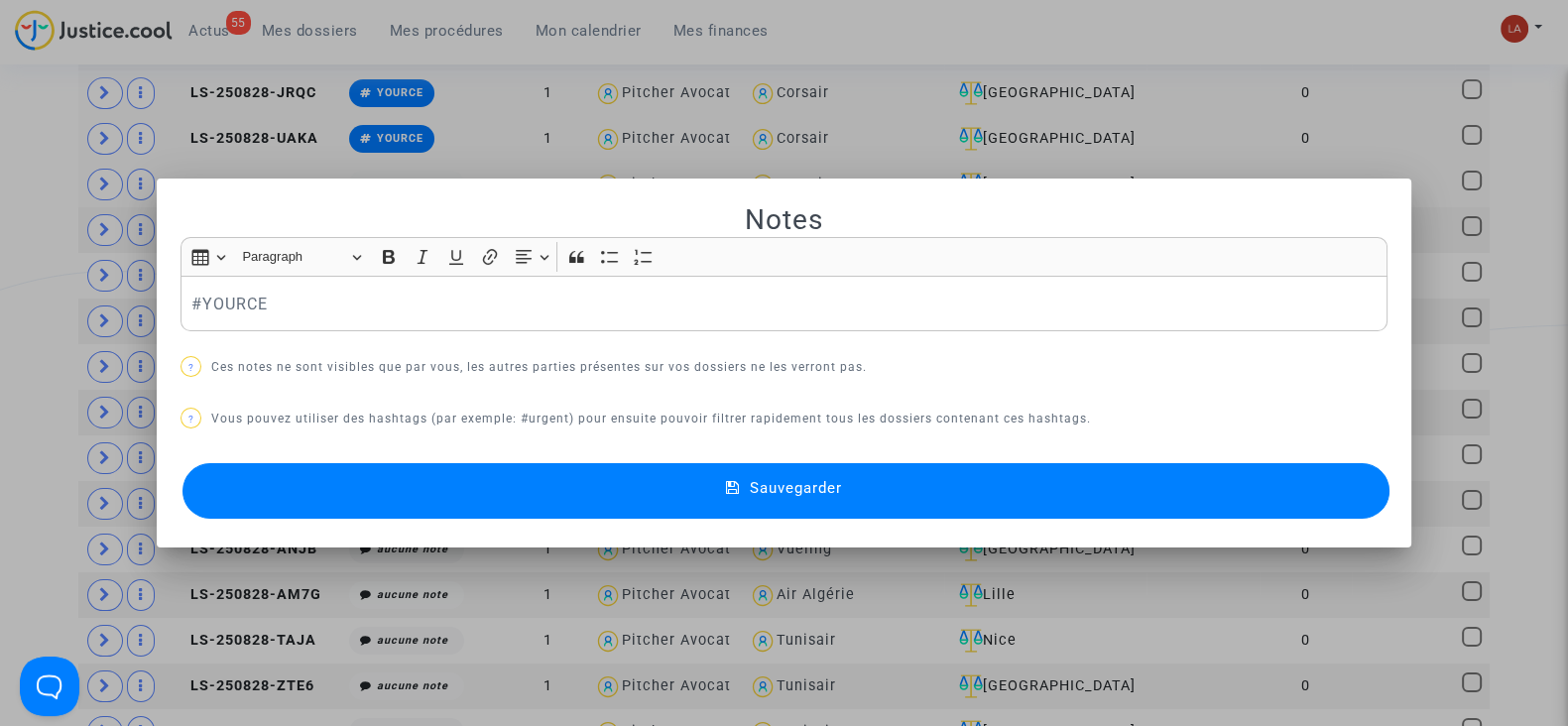
click at [411, 467] on button "Sauvegarder" at bounding box center [786, 491] width 1207 height 56
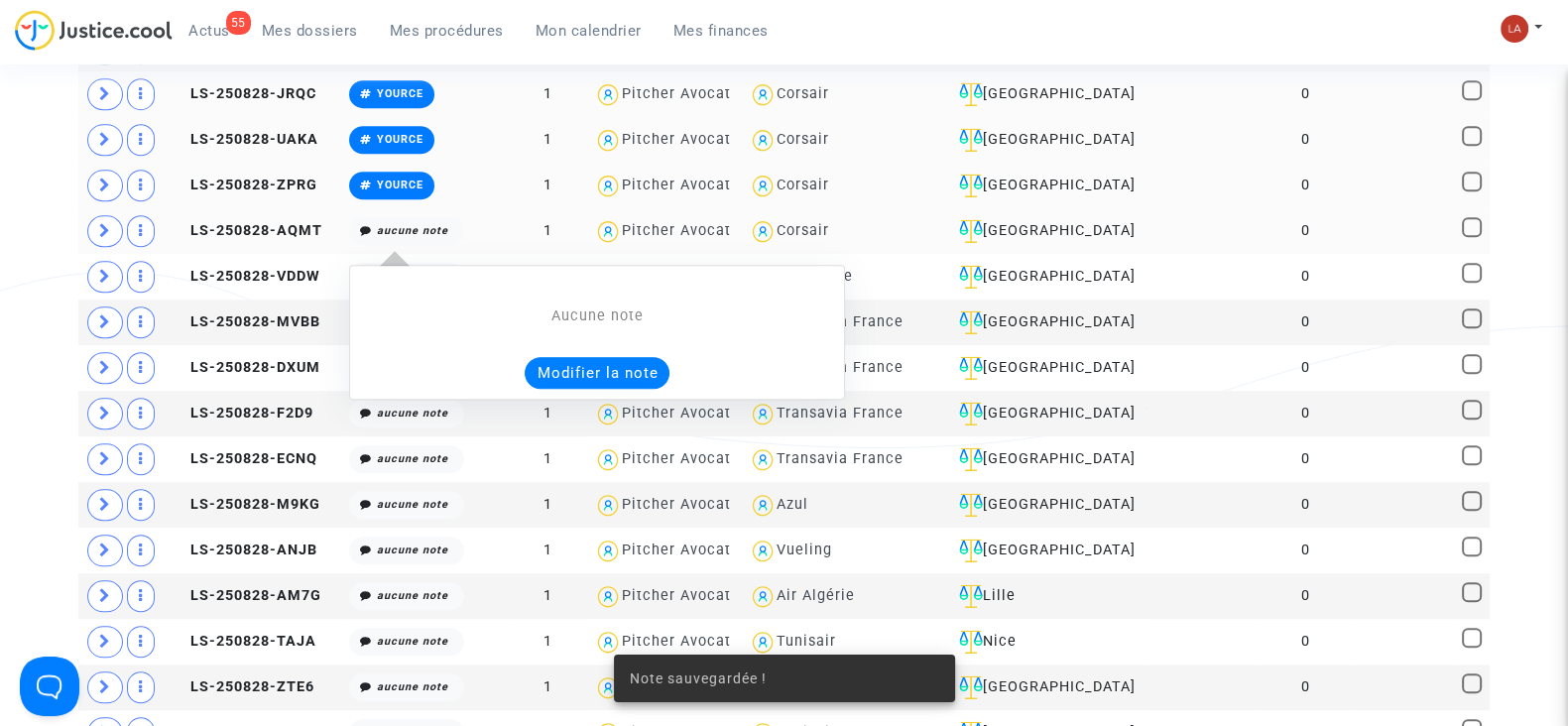
click at [643, 373] on div "Aucune note Modifier la note" at bounding box center [596, 333] width 496 height 135
click at [606, 360] on button "Modifier la note" at bounding box center [597, 372] width 145 height 32
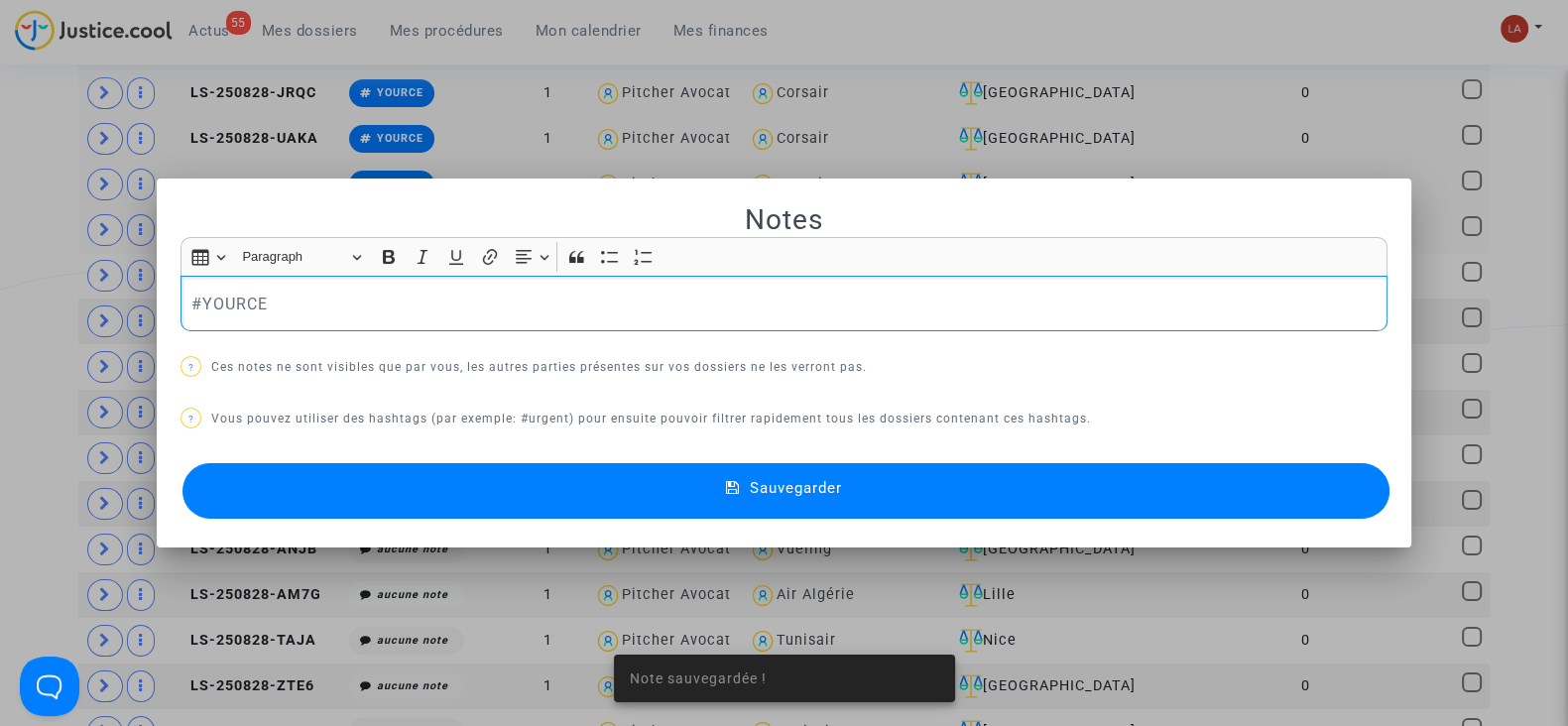
click at [480, 468] on button "Sauvegarder" at bounding box center [786, 491] width 1207 height 56
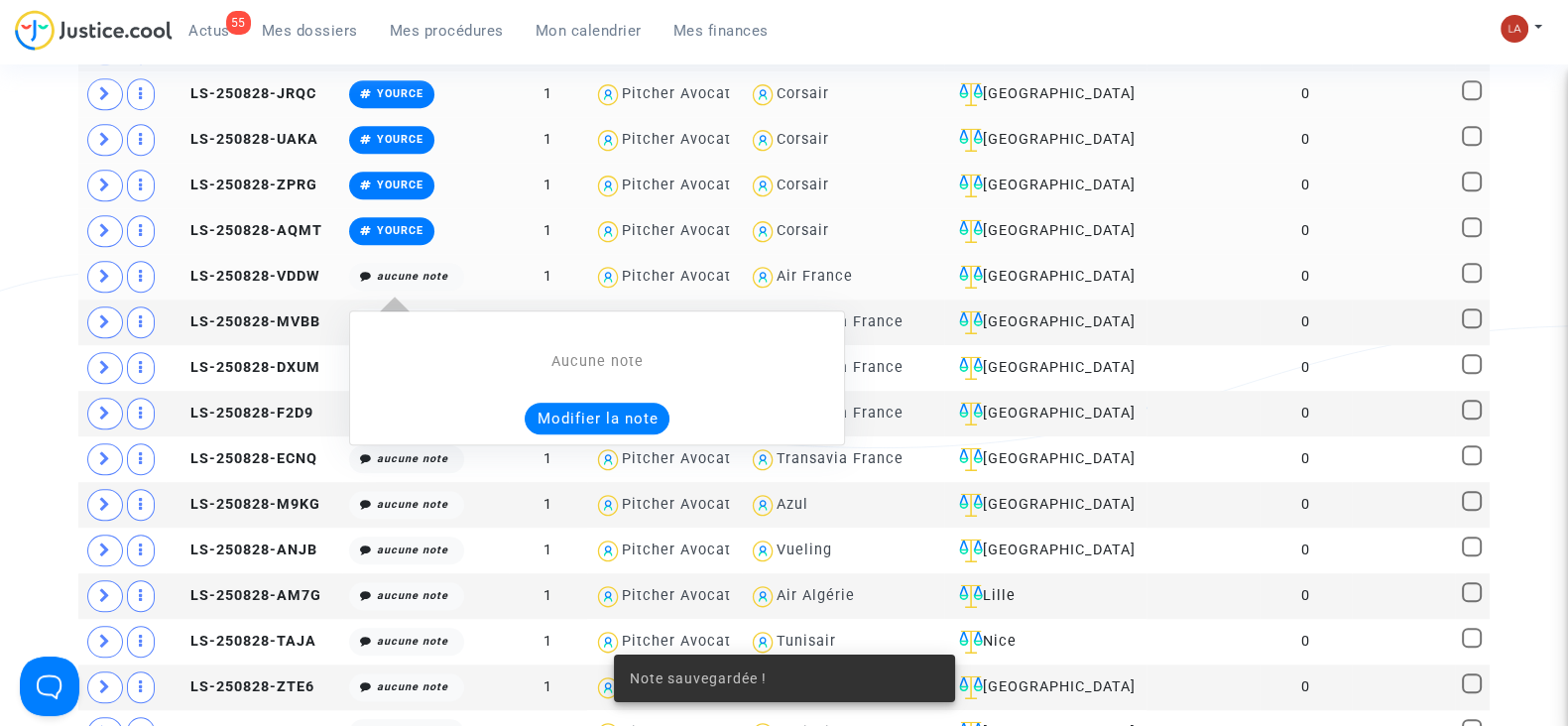
click at [582, 402] on button "Modifier la note" at bounding box center [597, 418] width 145 height 32
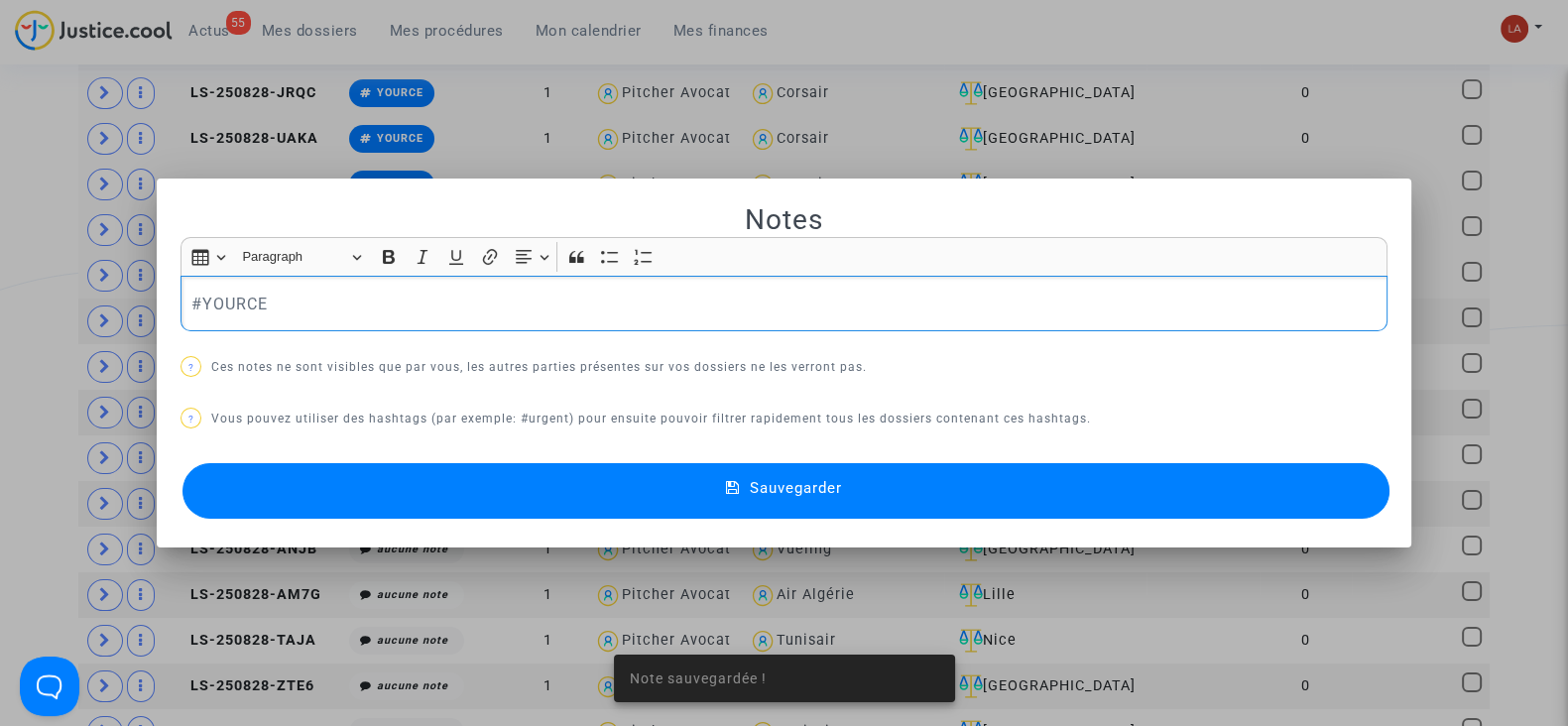
click at [442, 472] on button "Sauvegarder" at bounding box center [786, 491] width 1207 height 56
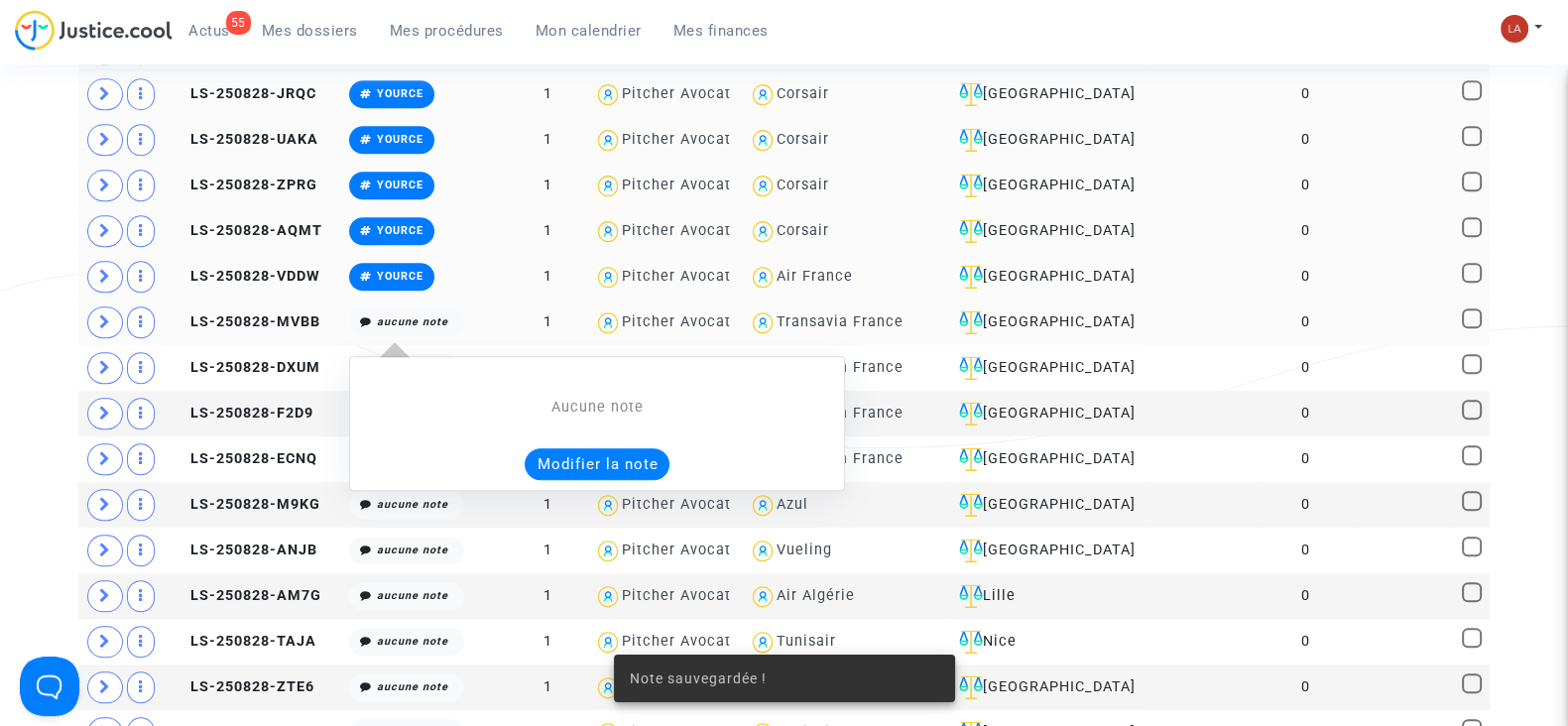
click at [567, 427] on div "Aucune note Modifier la note" at bounding box center [596, 438] width 474 height 83
click at [567, 448] on button "Modifier la note" at bounding box center [597, 464] width 145 height 32
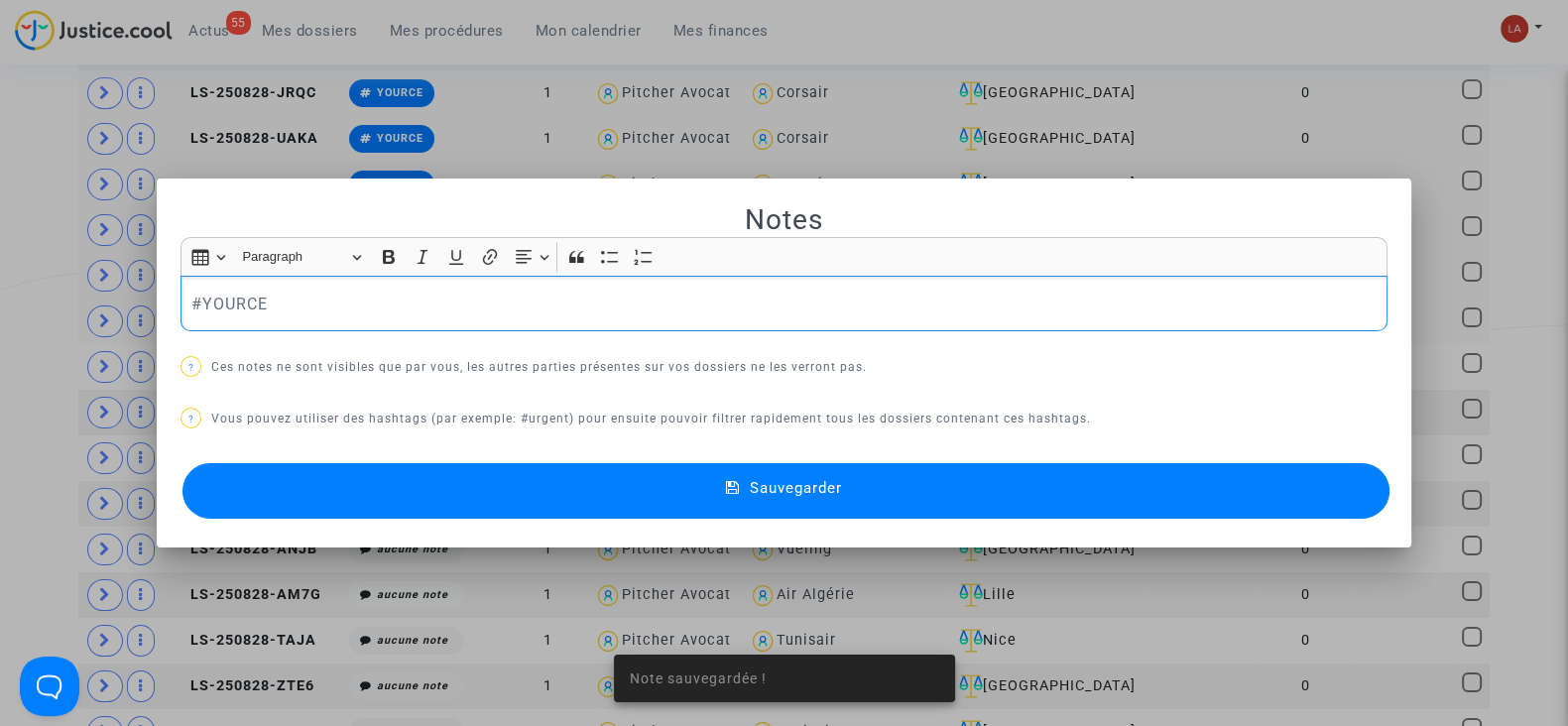
drag, startPoint x: 427, startPoint y: 522, endPoint x: 433, endPoint y: 511, distance: 12.5
click at [427, 523] on mat-dialog-container "Notes Rich Text Editor Insert table Insert table Heading Paragraph Paragraph He…" at bounding box center [784, 363] width 1255 height 369
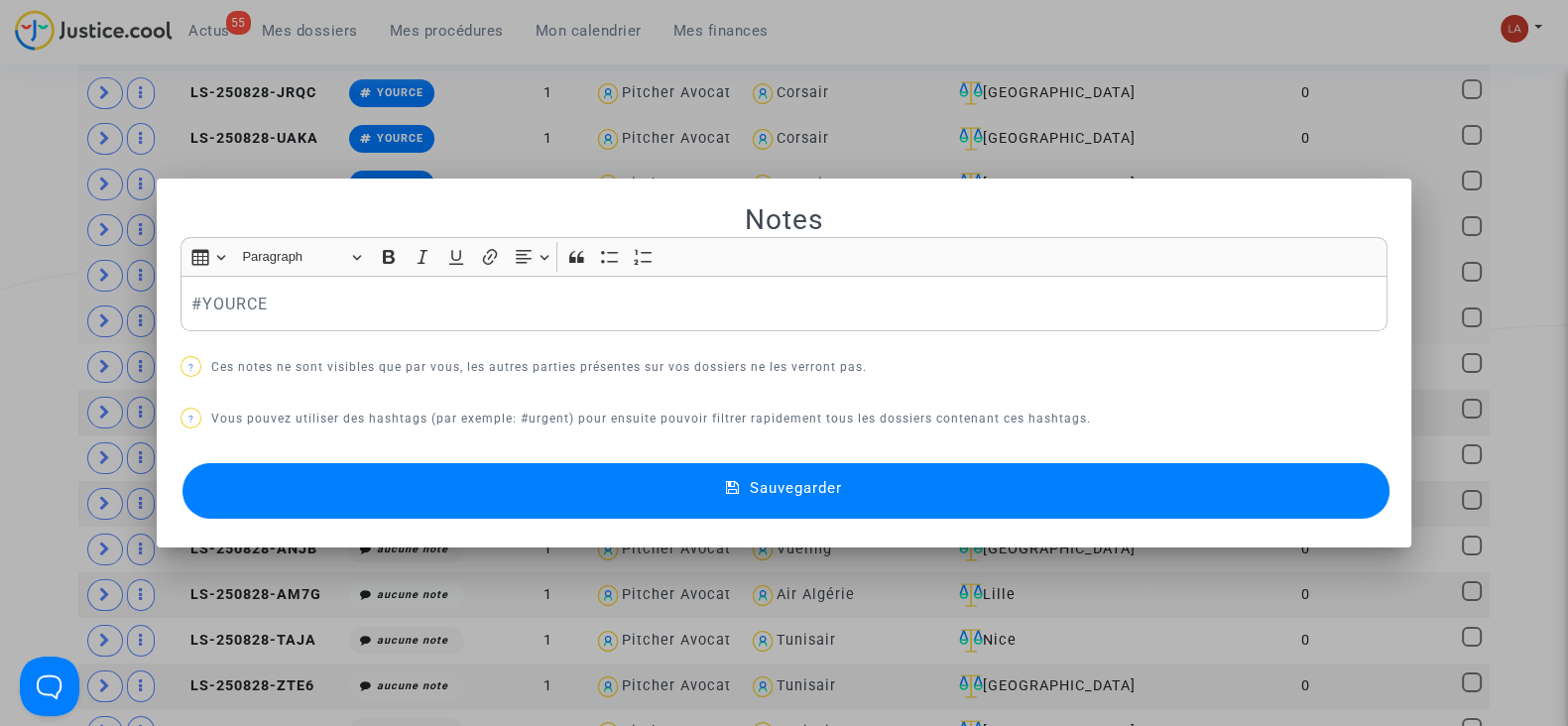
click at [397, 485] on button "Sauvegarder" at bounding box center [786, 491] width 1207 height 56
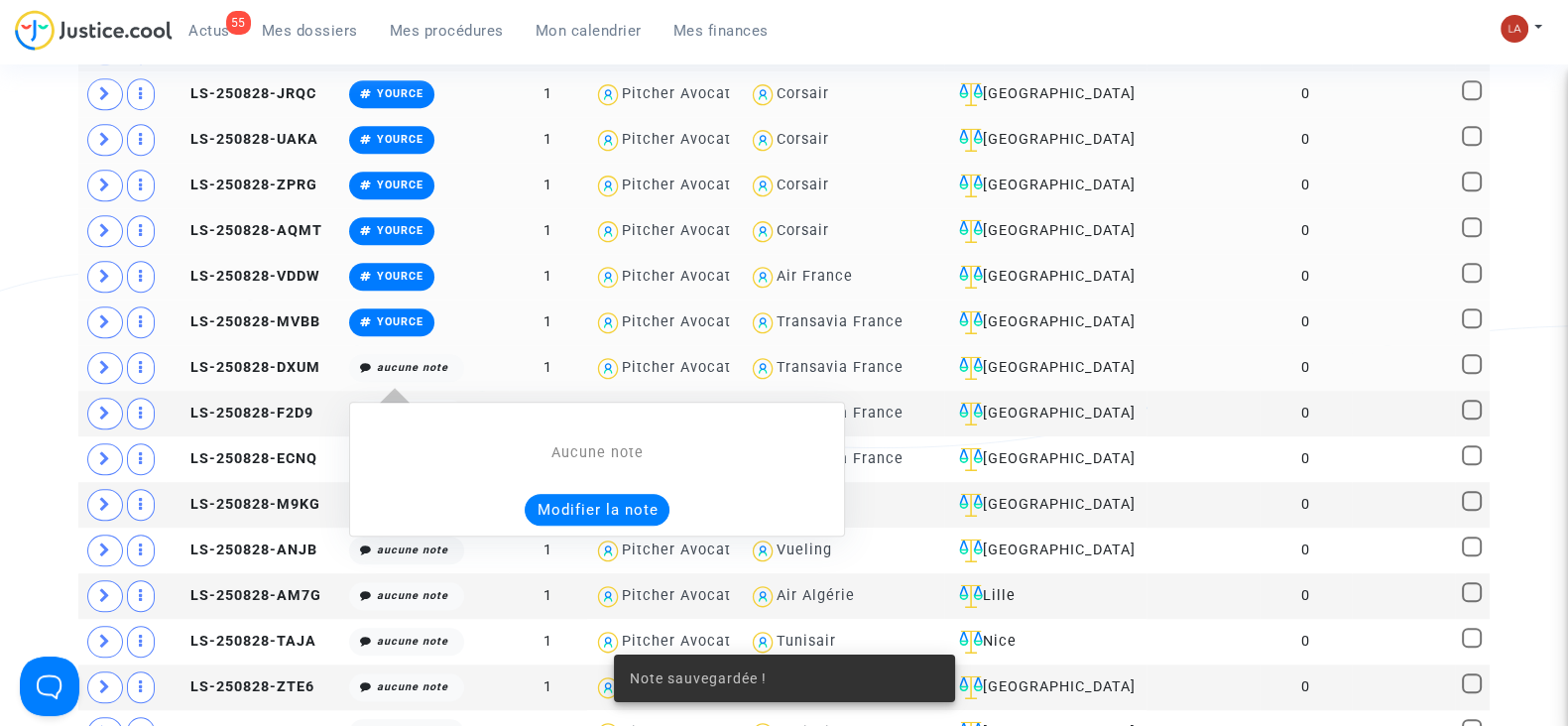
click at [592, 494] on button "Modifier la note" at bounding box center [597, 509] width 145 height 32
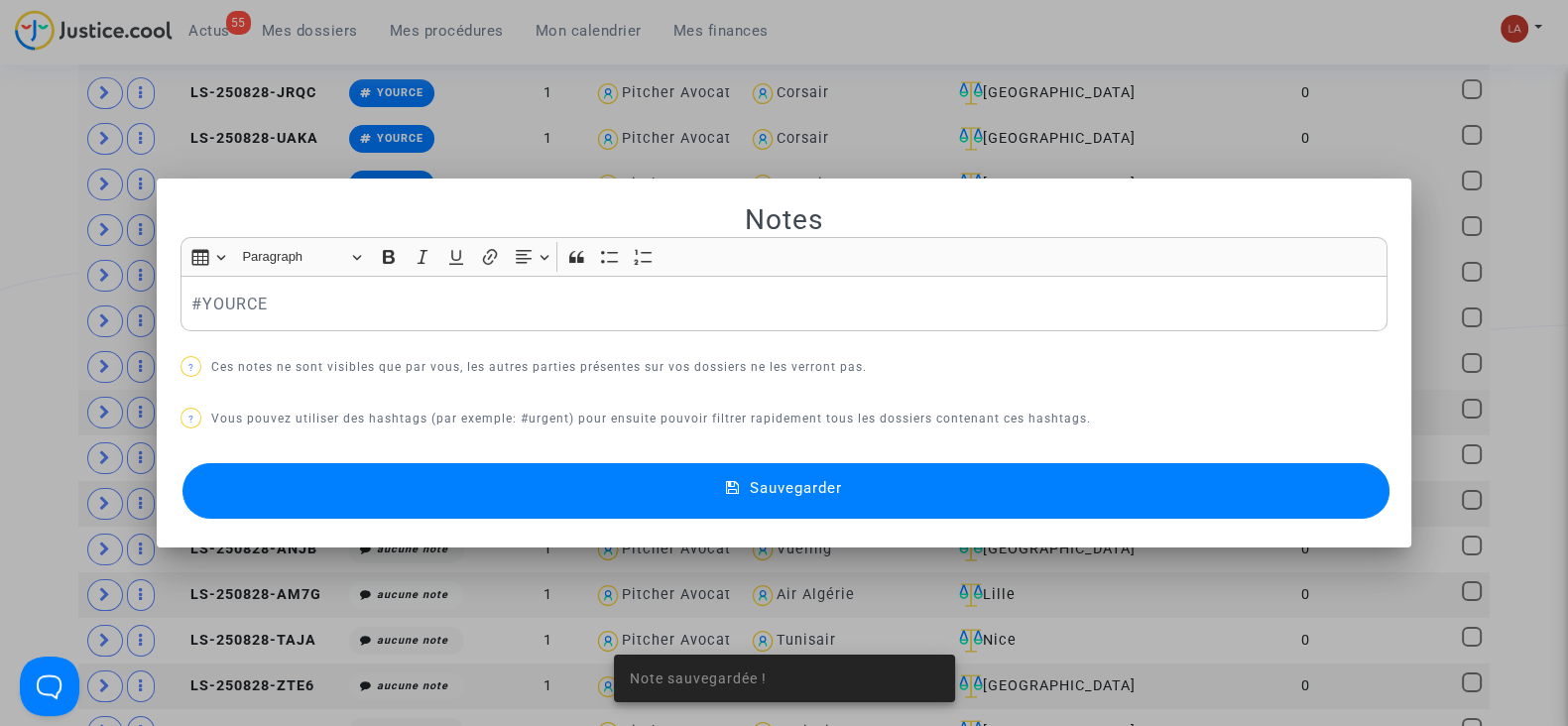
click at [560, 488] on button "Sauvegarder" at bounding box center [786, 491] width 1207 height 56
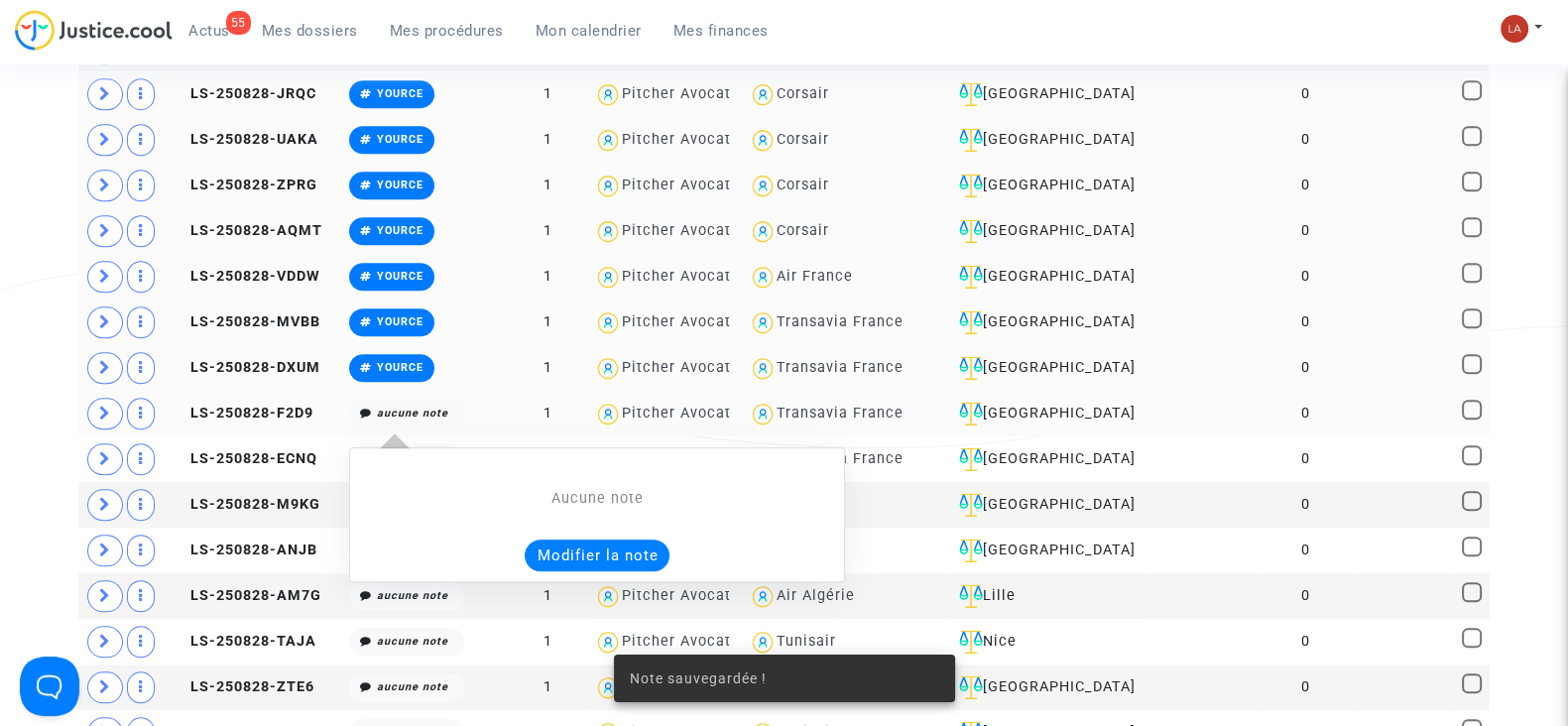
click at [543, 539] on button "Modifier la note" at bounding box center [597, 555] width 145 height 32
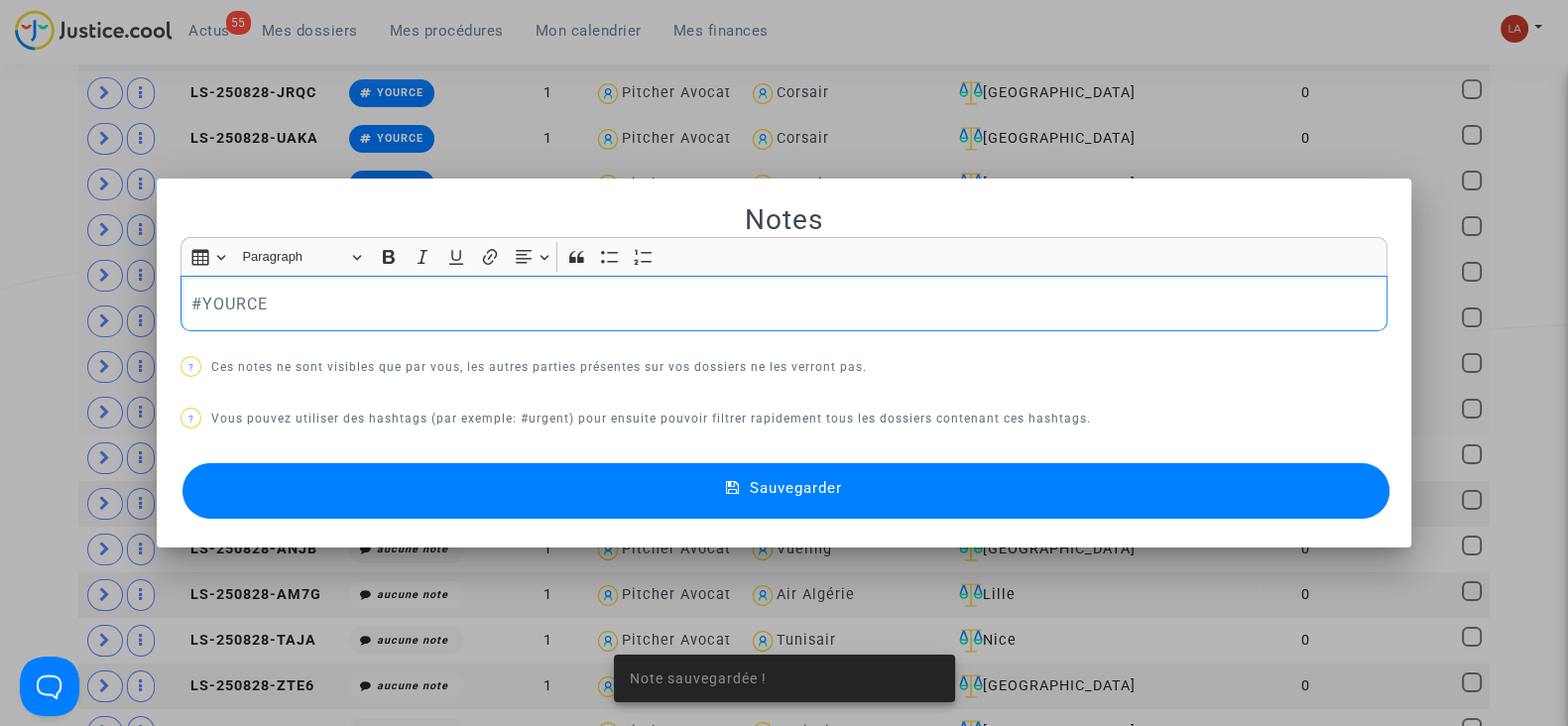
click at [479, 493] on button "Sauvegarder" at bounding box center [786, 491] width 1207 height 56
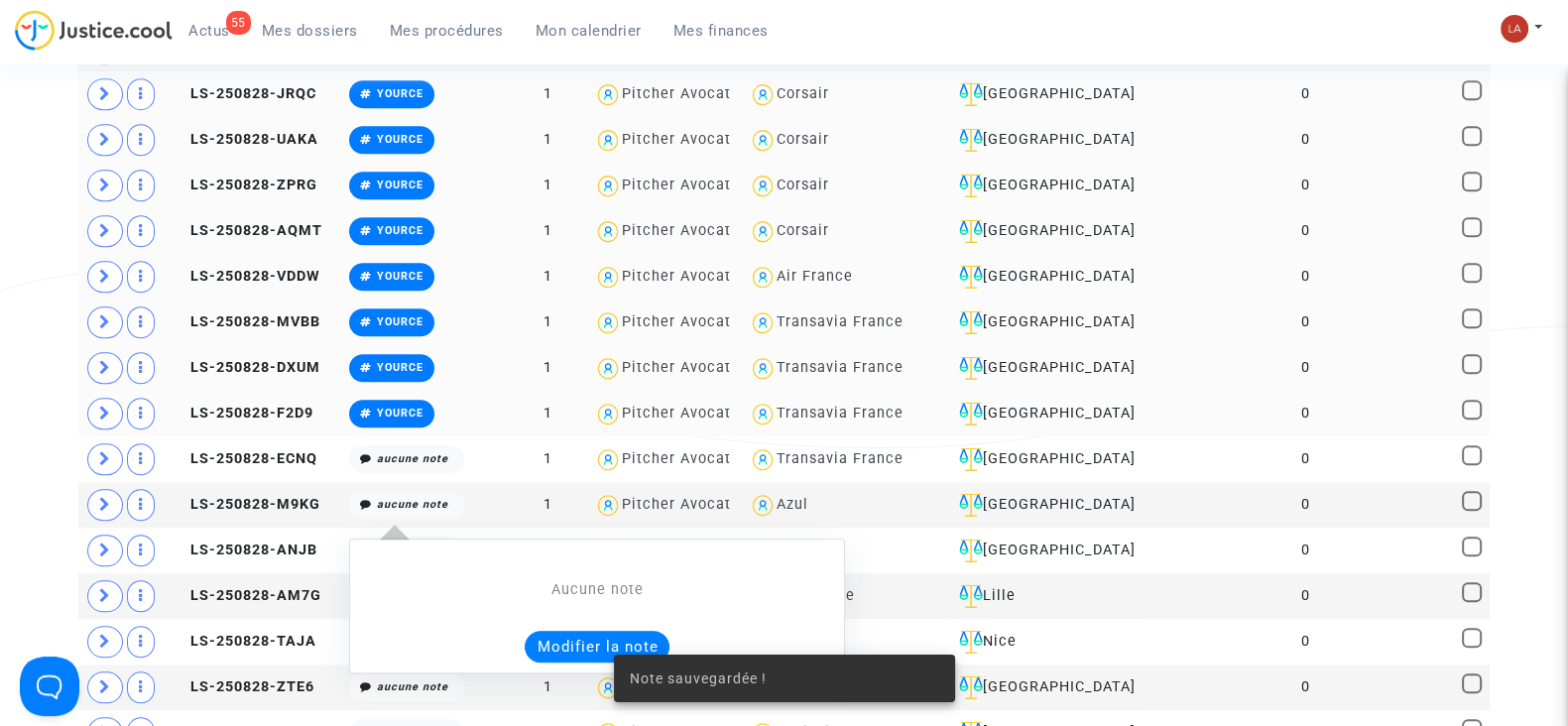
click at [592, 636] on div "Note sauvegardée !" at bounding box center [784, 678] width 389 height 95
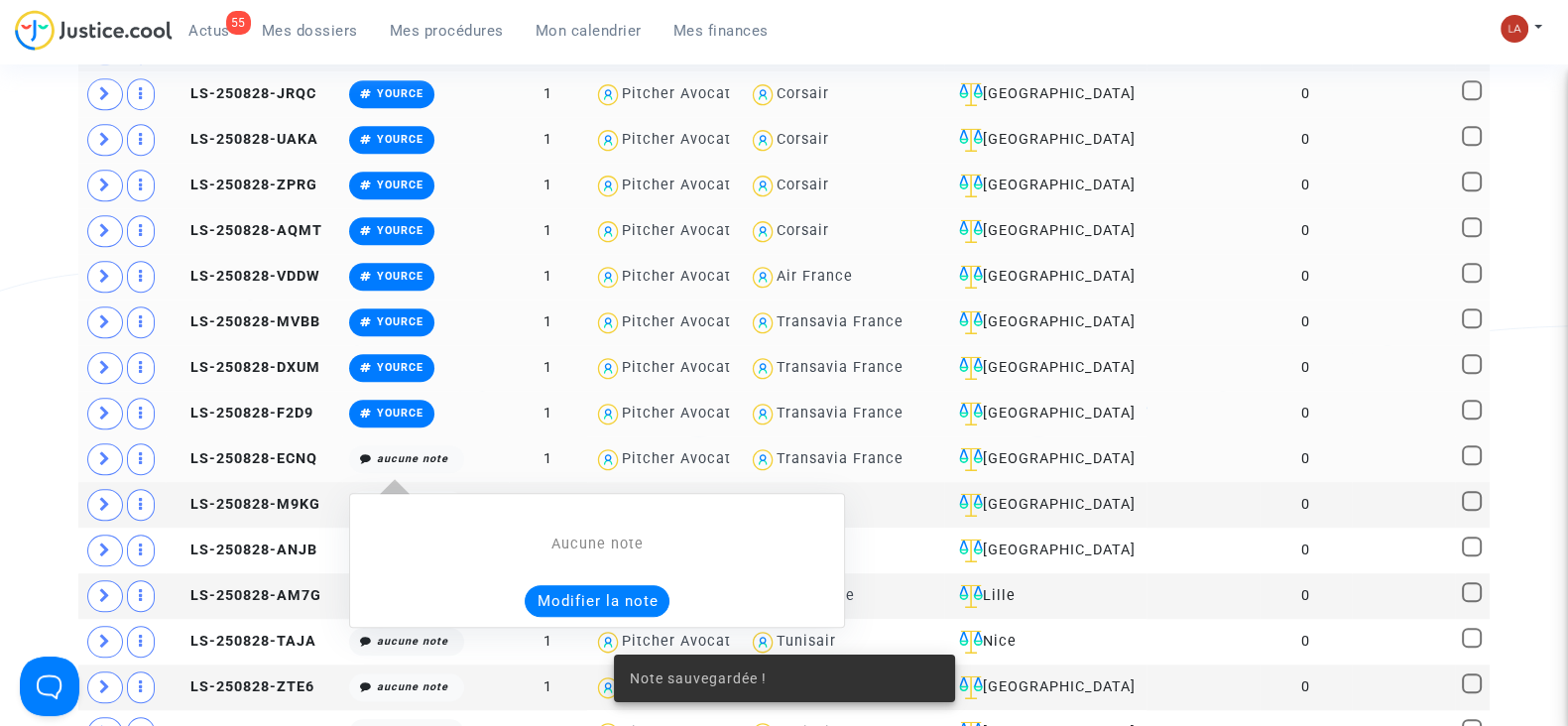
click at [558, 588] on button "Modifier la note" at bounding box center [597, 601] width 145 height 32
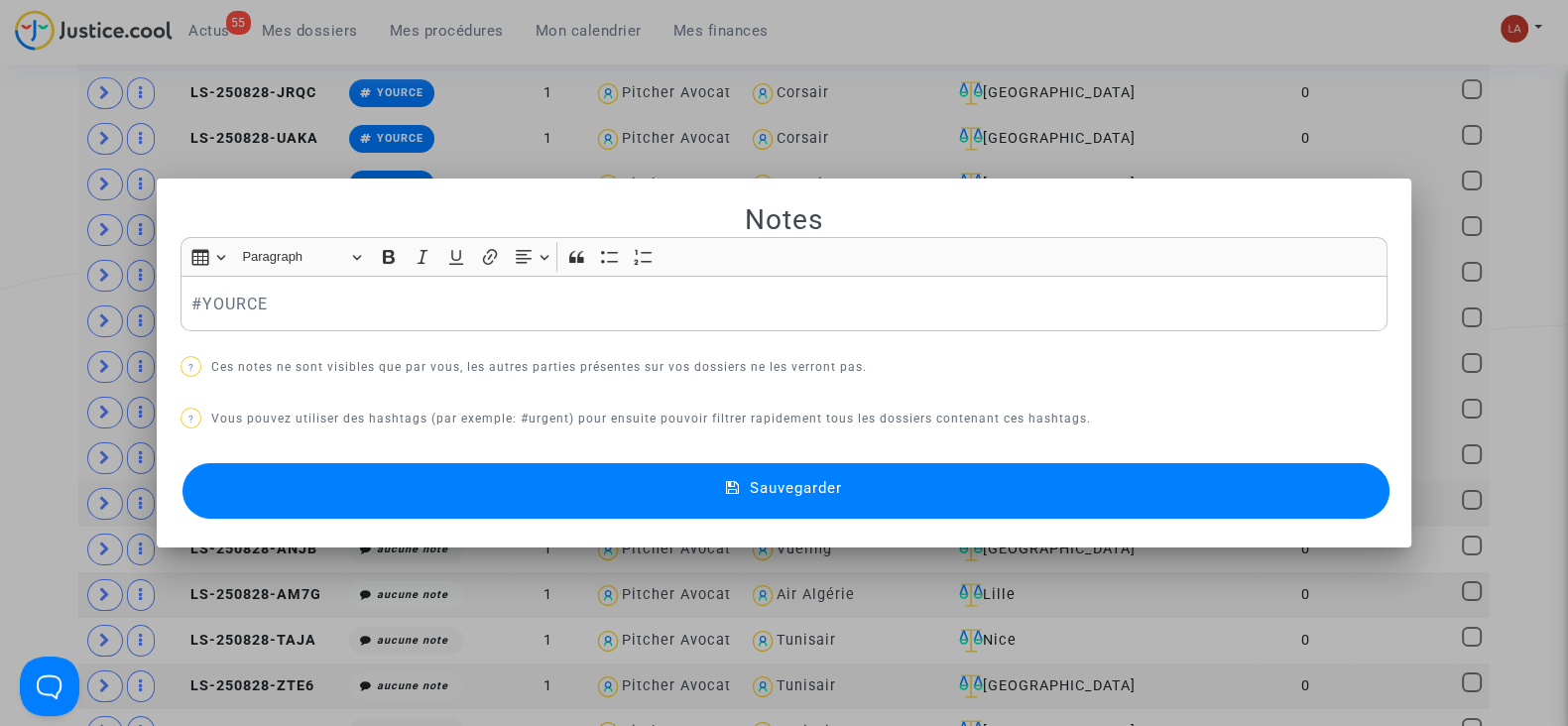
click at [477, 519] on div "Sauvegarder" at bounding box center [784, 491] width 1207 height 66
click at [475, 503] on button "Sauvegarder" at bounding box center [786, 491] width 1207 height 56
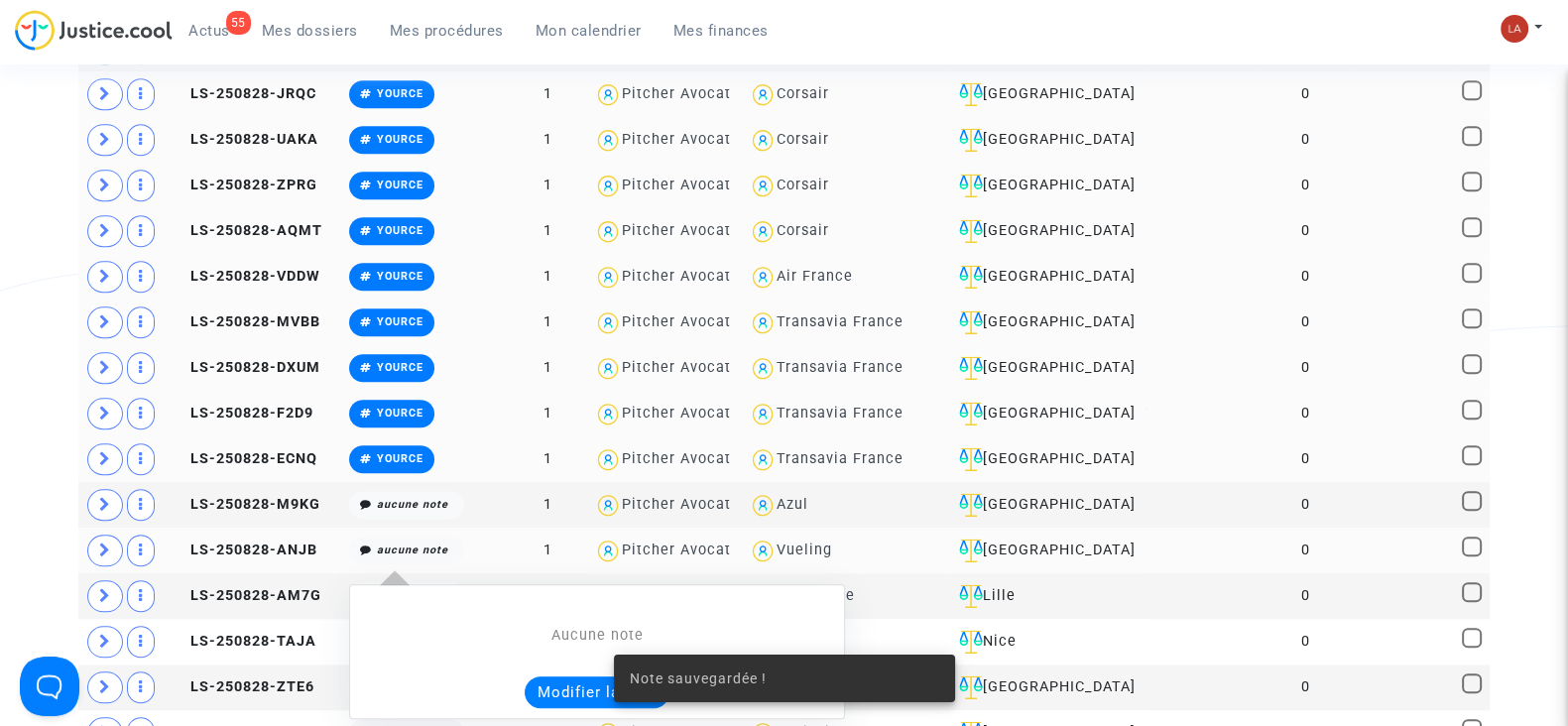
click at [548, 676] on button "Modifier la note" at bounding box center [597, 692] width 145 height 32
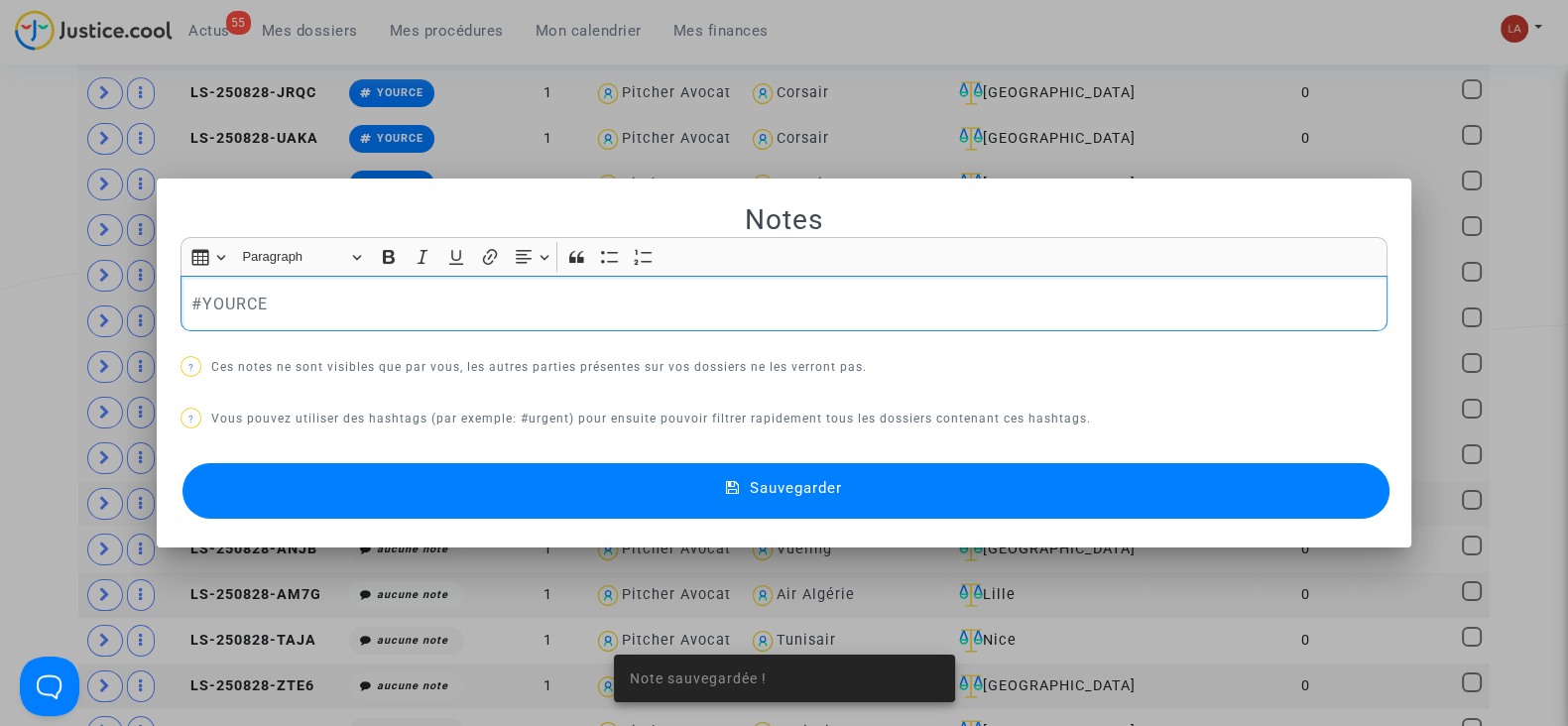
click at [443, 508] on button "Sauvegarder" at bounding box center [786, 491] width 1207 height 56
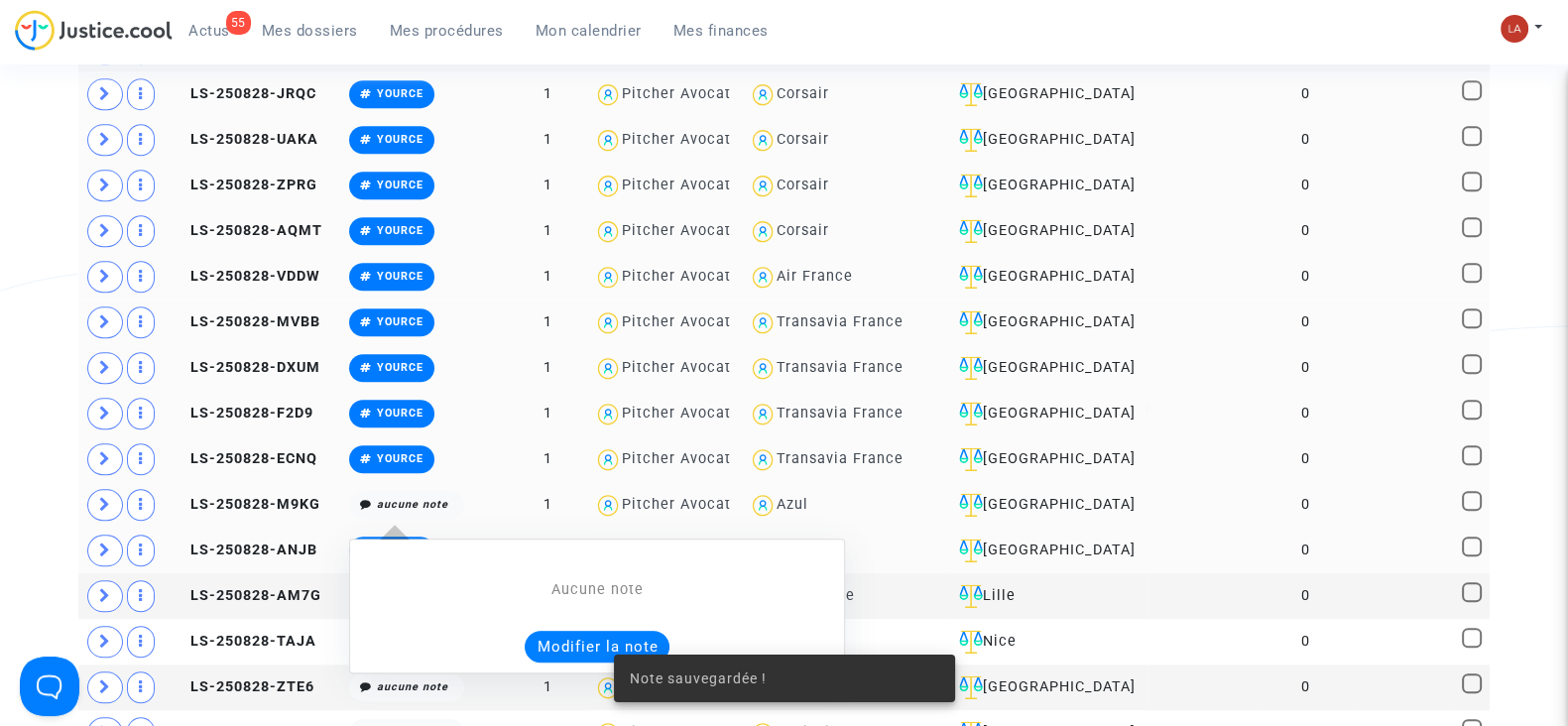
click at [537, 631] on button "Modifier la note" at bounding box center [597, 647] width 145 height 32
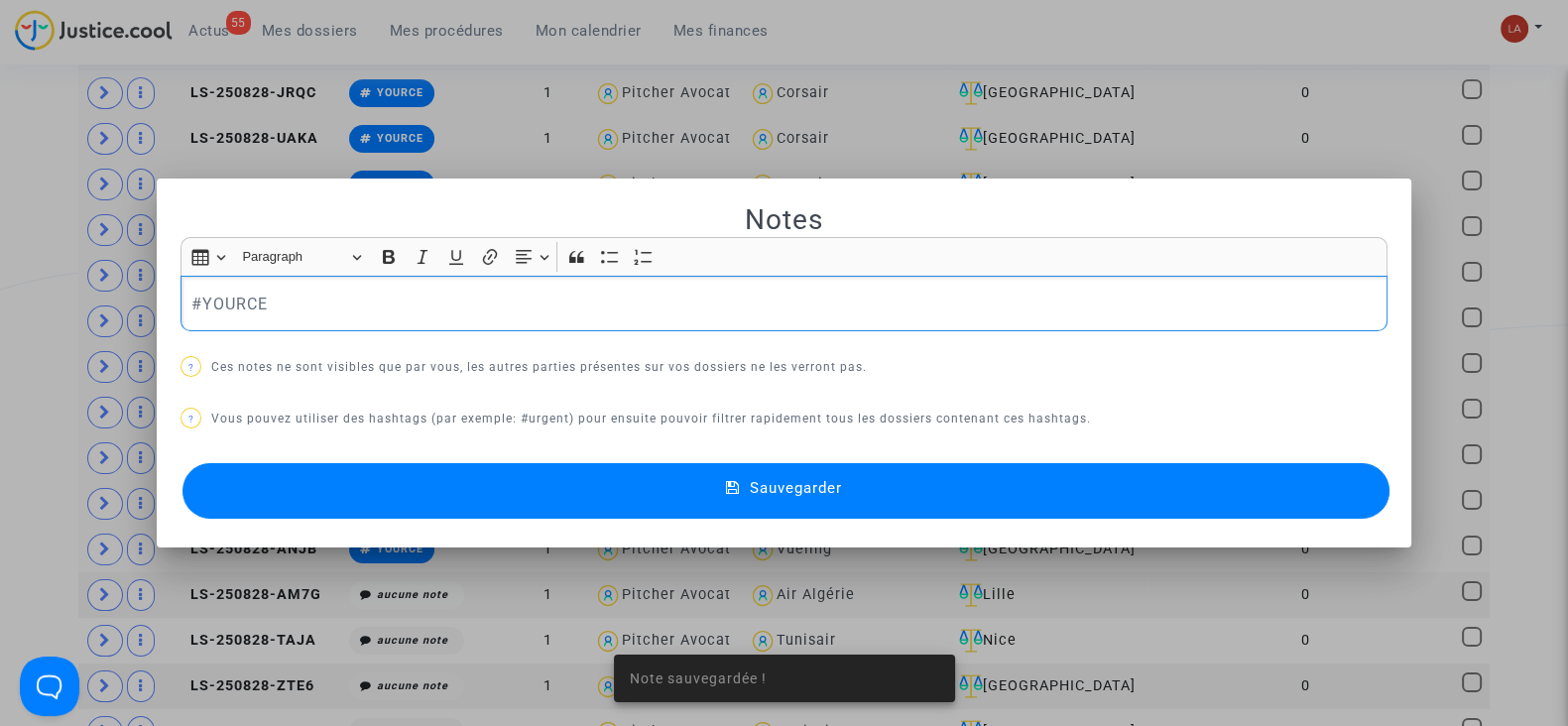
click at [469, 491] on button "Sauvegarder" at bounding box center [786, 491] width 1207 height 56
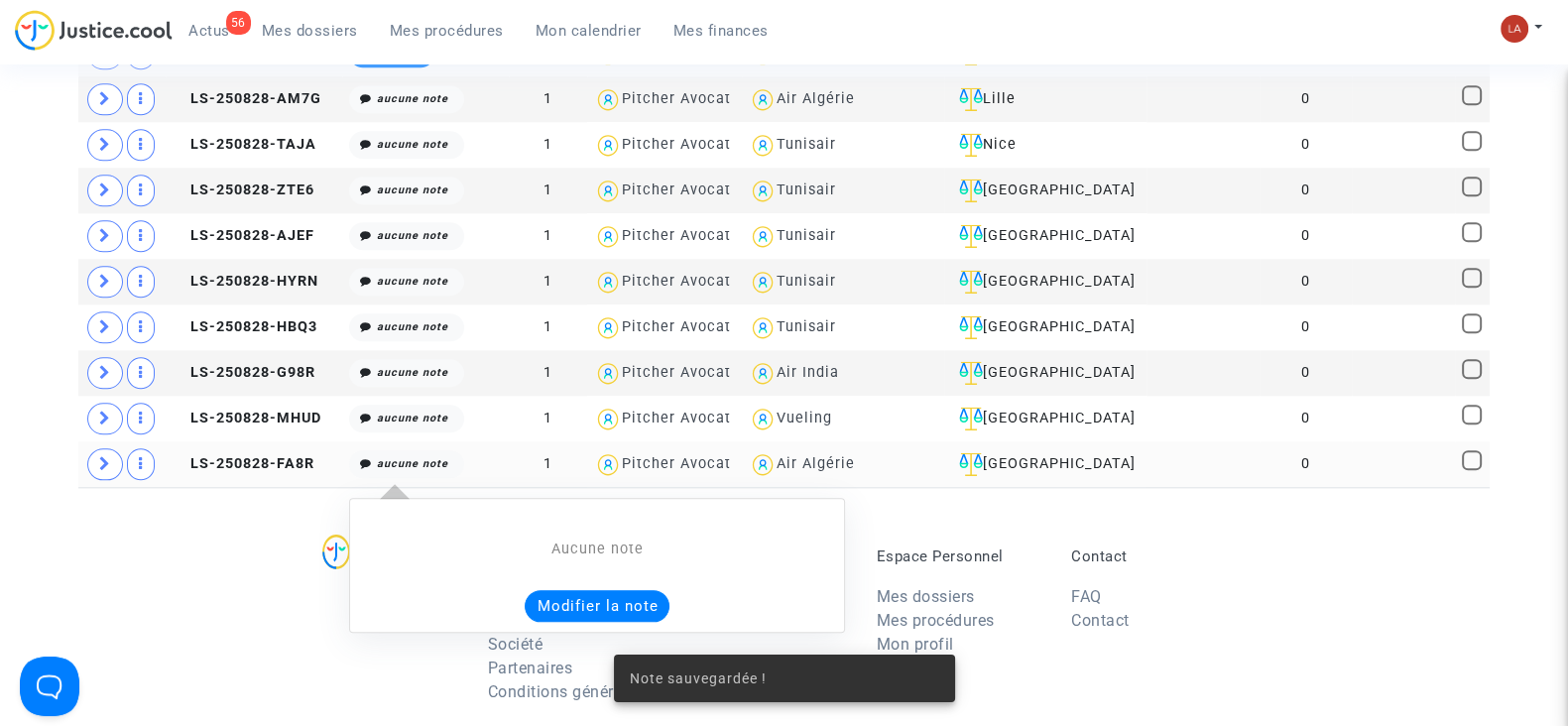
click at [536, 590] on button "Modifier la note" at bounding box center [597, 606] width 145 height 32
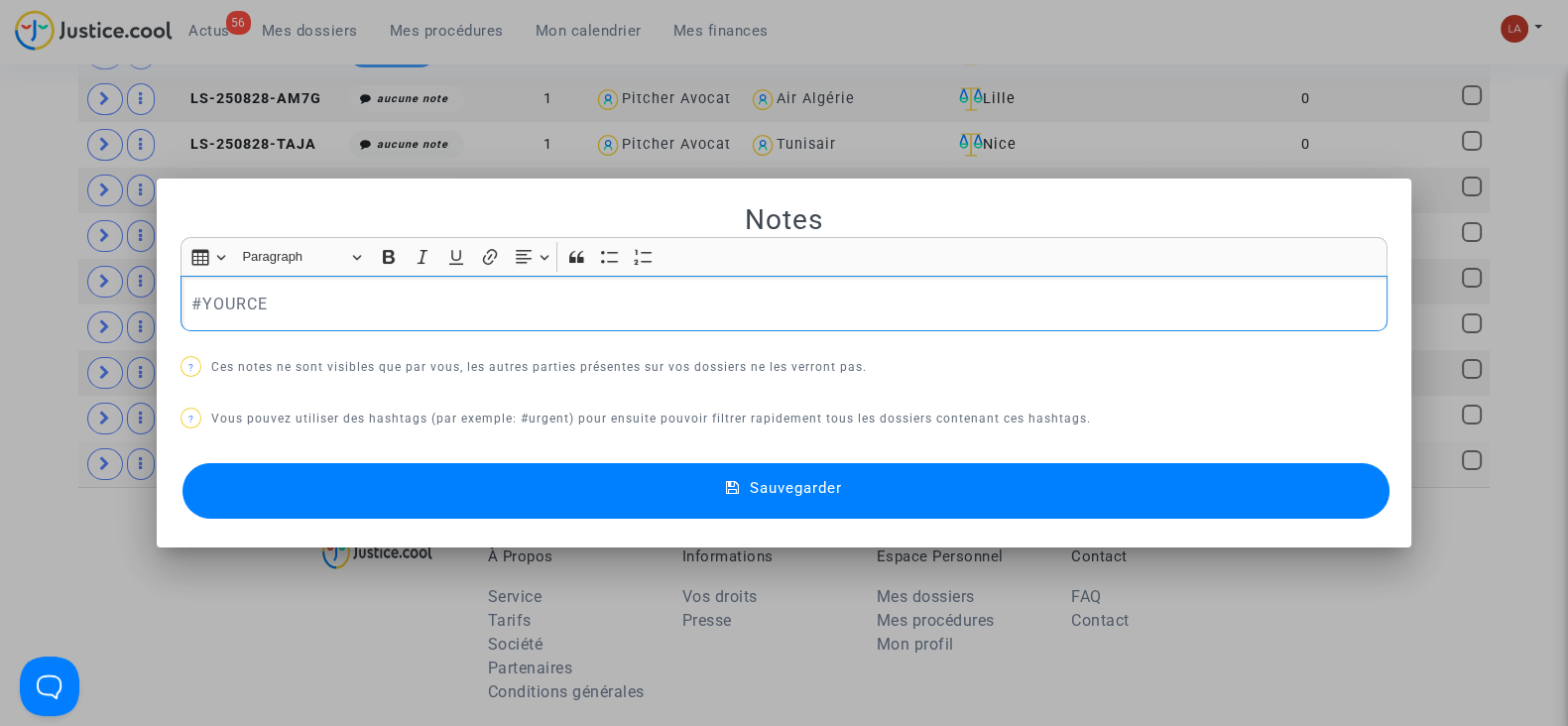
click at [463, 472] on button "Sauvegarder" at bounding box center [786, 491] width 1207 height 56
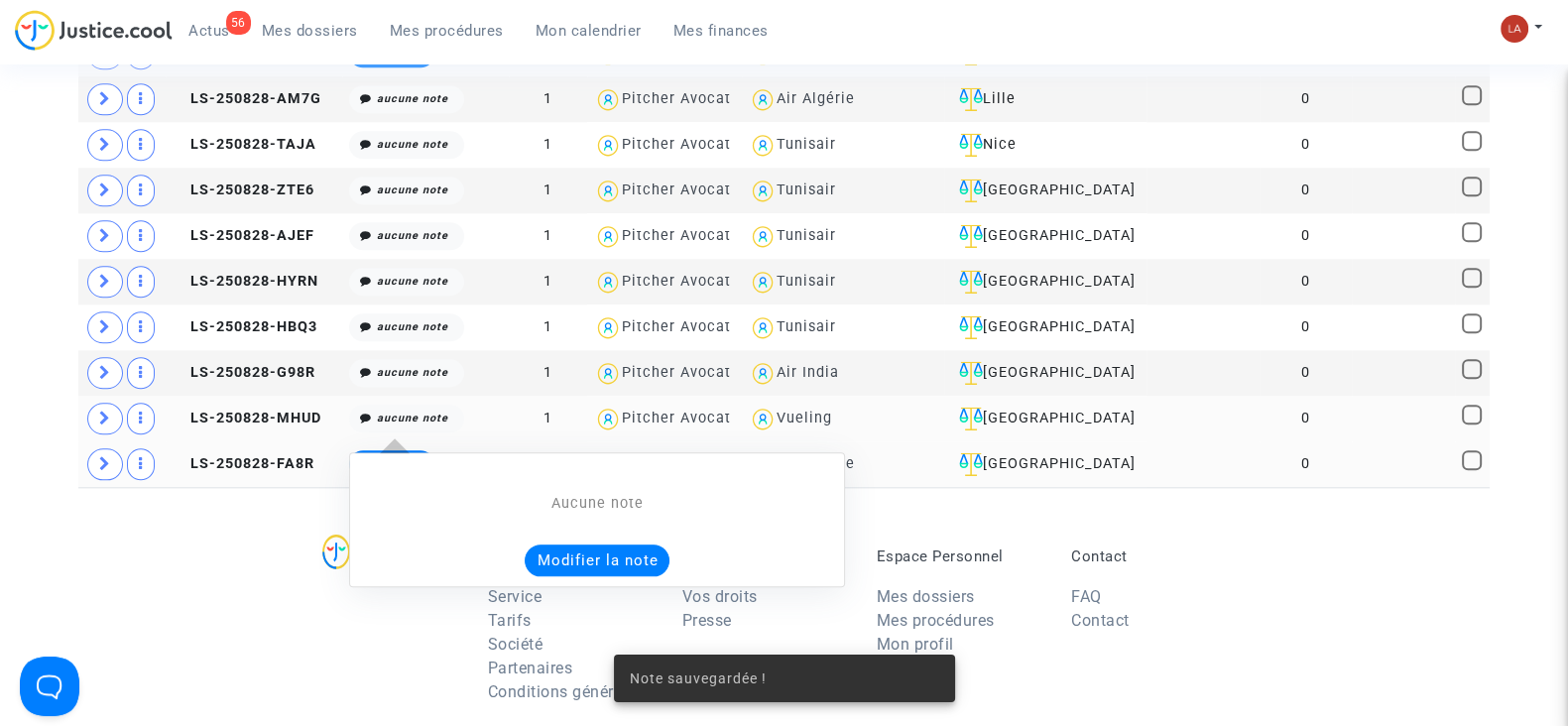
click at [538, 544] on button "Modifier la note" at bounding box center [597, 560] width 145 height 32
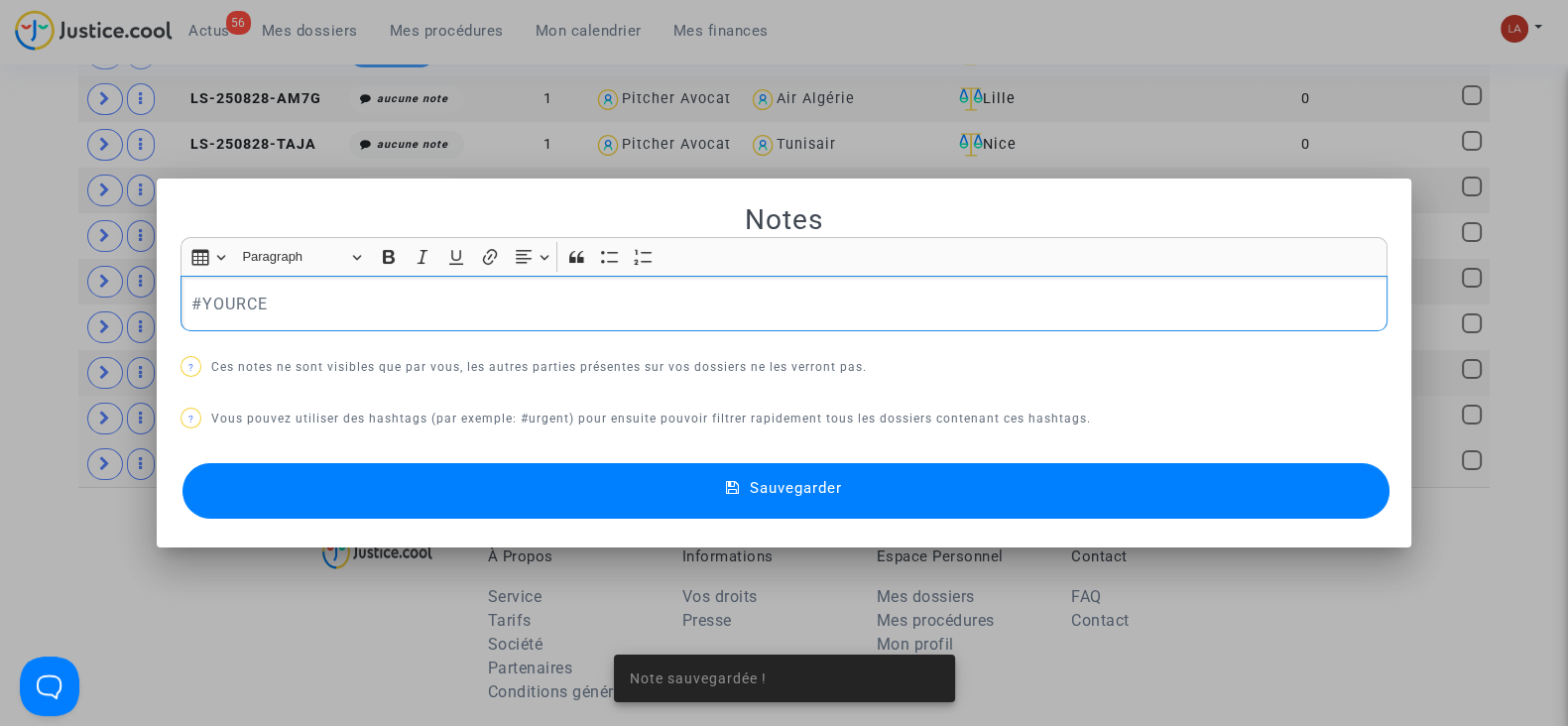
click at [452, 508] on button "Sauvegarder" at bounding box center [786, 491] width 1207 height 56
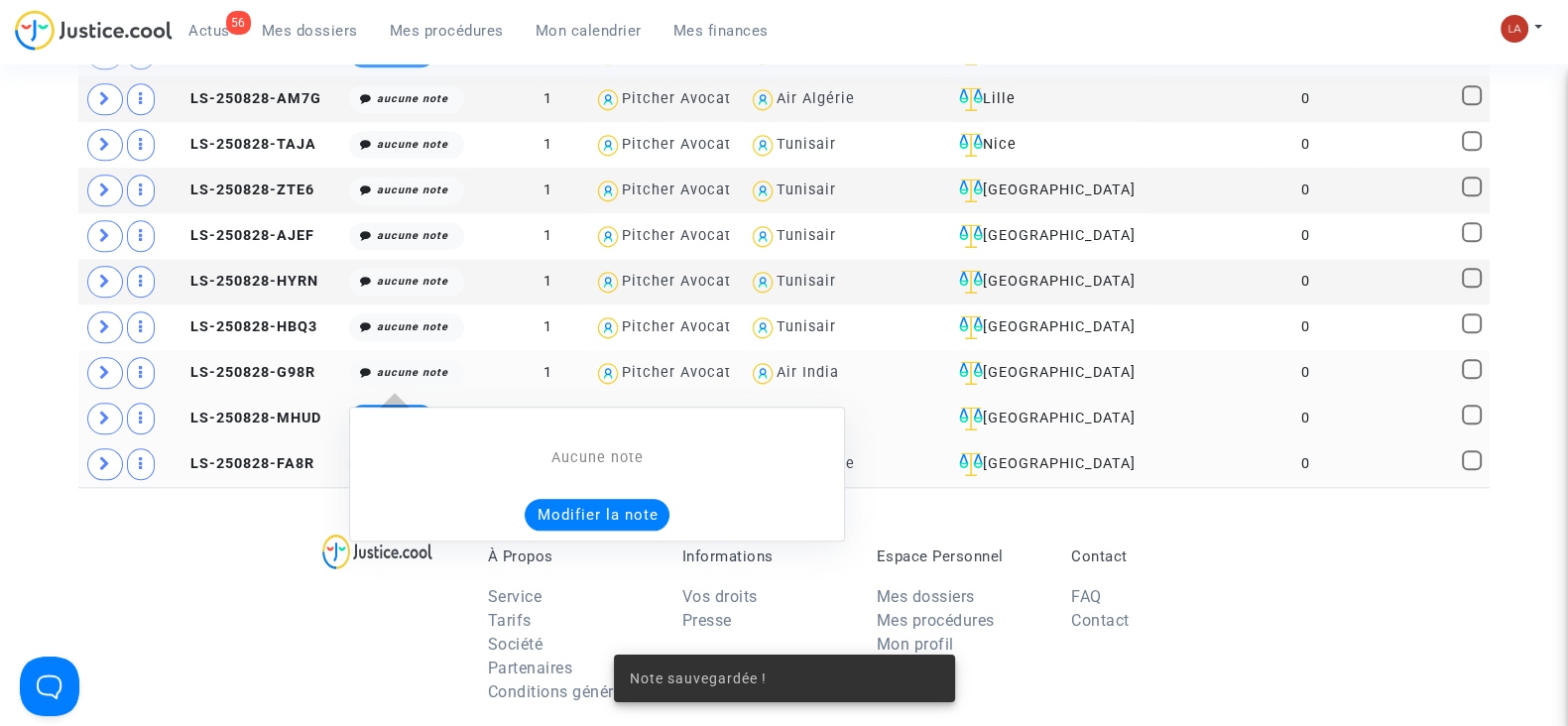
click at [568, 501] on button "Modifier la note" at bounding box center [597, 514] width 145 height 32
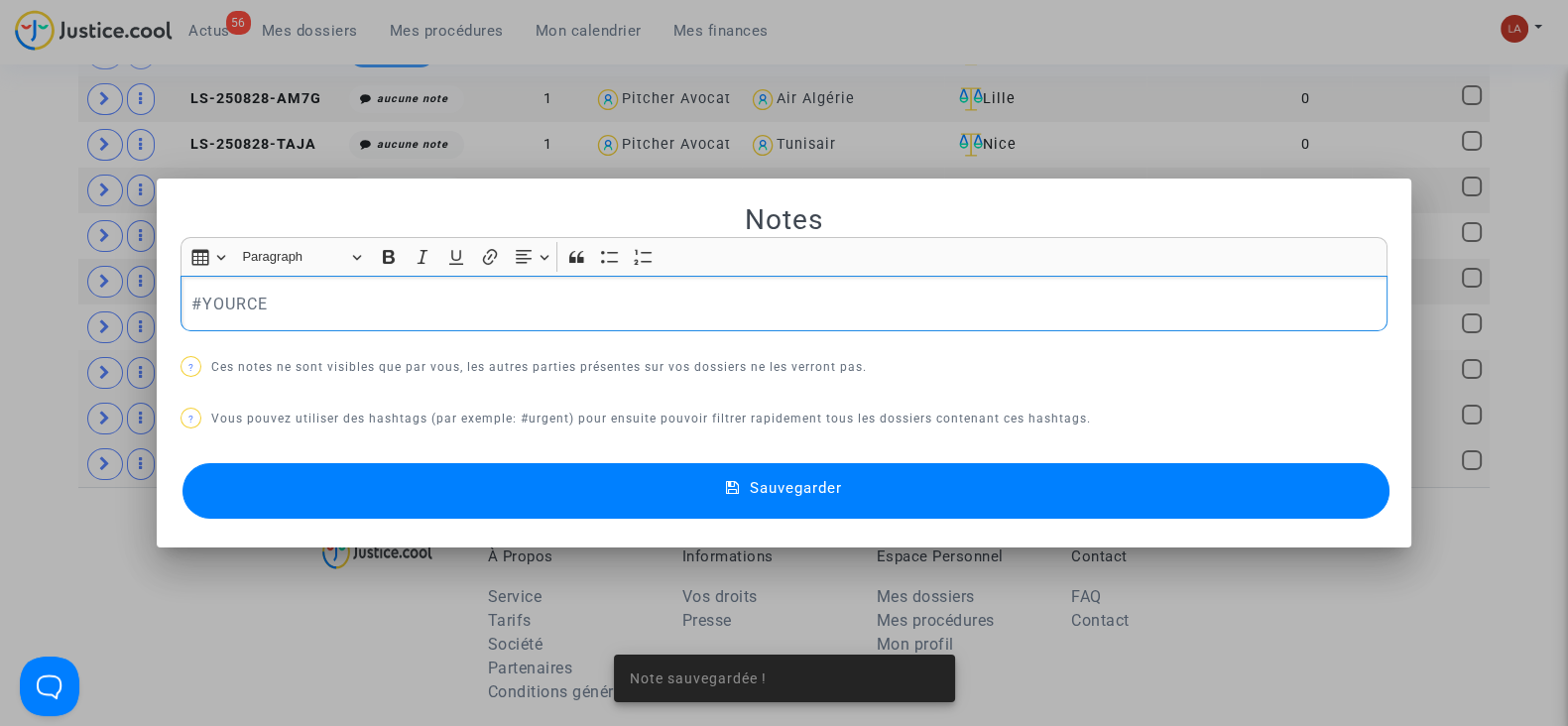
click at [504, 517] on div "Sauvegarder" at bounding box center [784, 491] width 1207 height 66
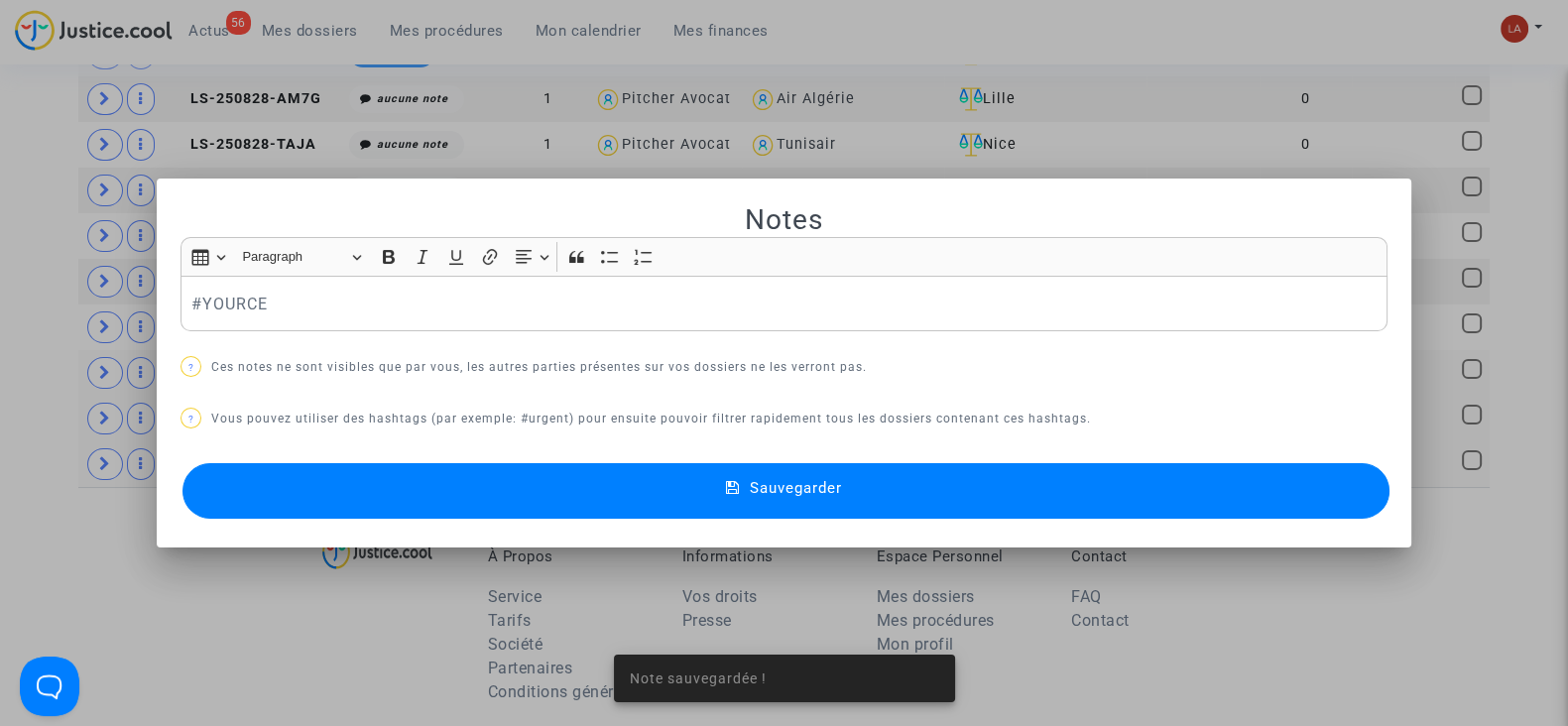
click at [502, 503] on button "Sauvegarder" at bounding box center [786, 491] width 1207 height 56
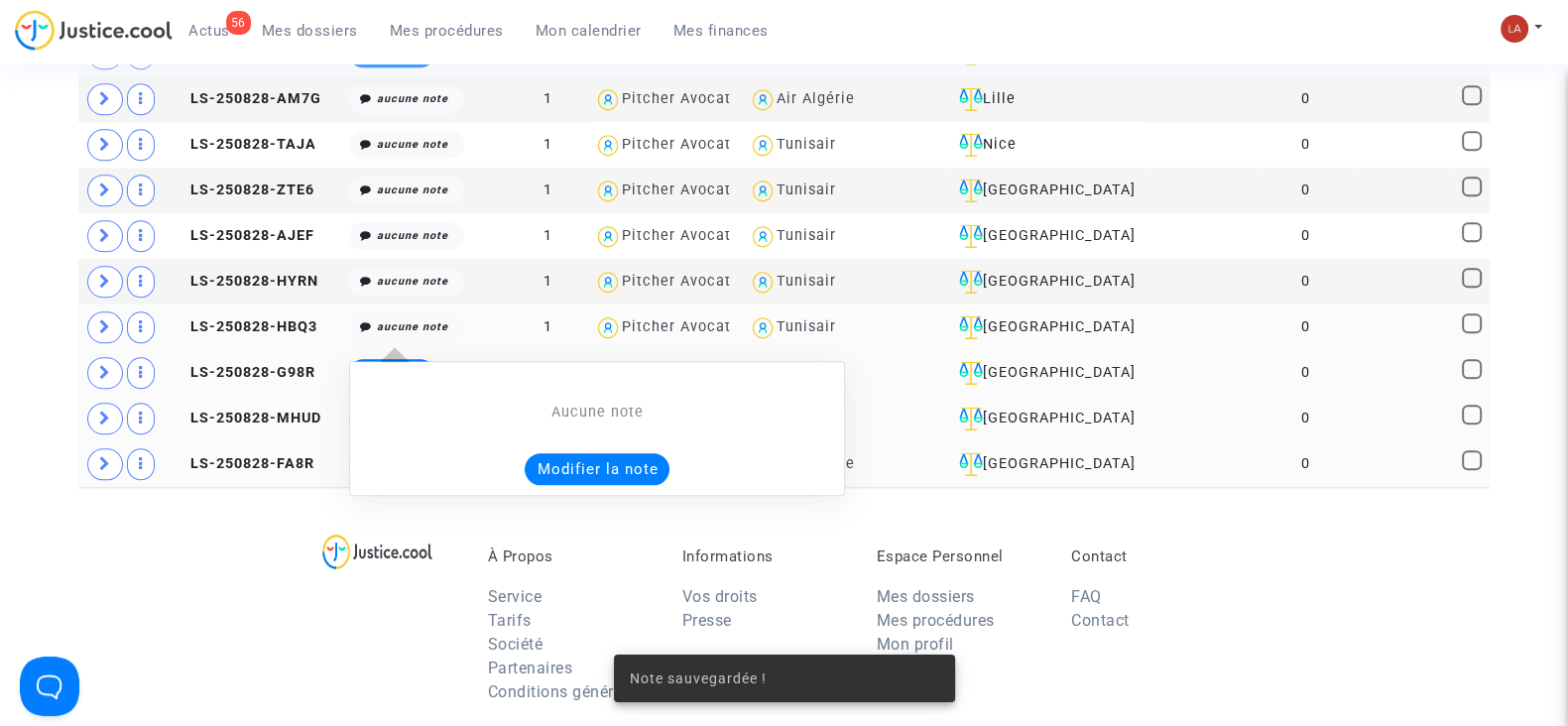
click at [587, 453] on button "Modifier la note" at bounding box center [597, 469] width 145 height 32
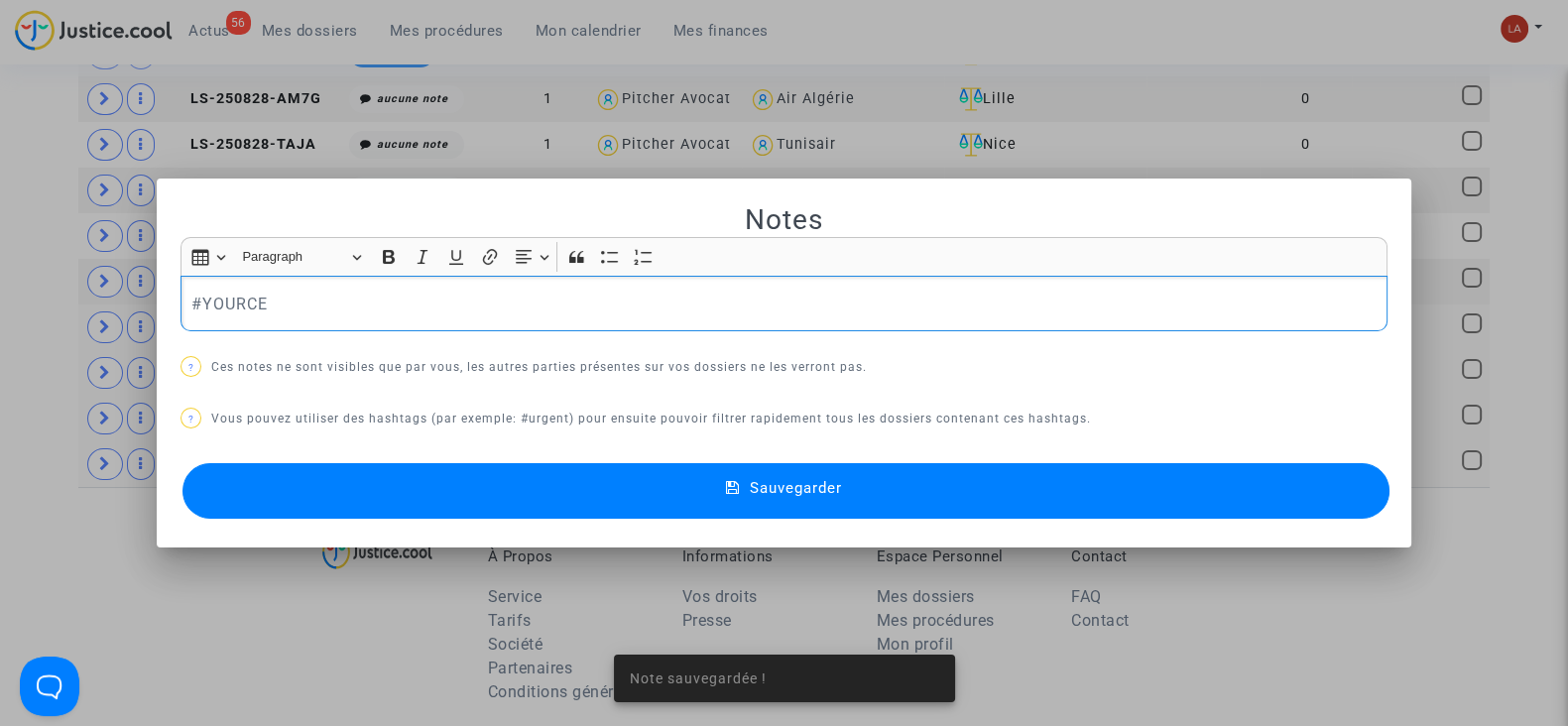
click at [498, 508] on button "Sauvegarder" at bounding box center [786, 491] width 1207 height 56
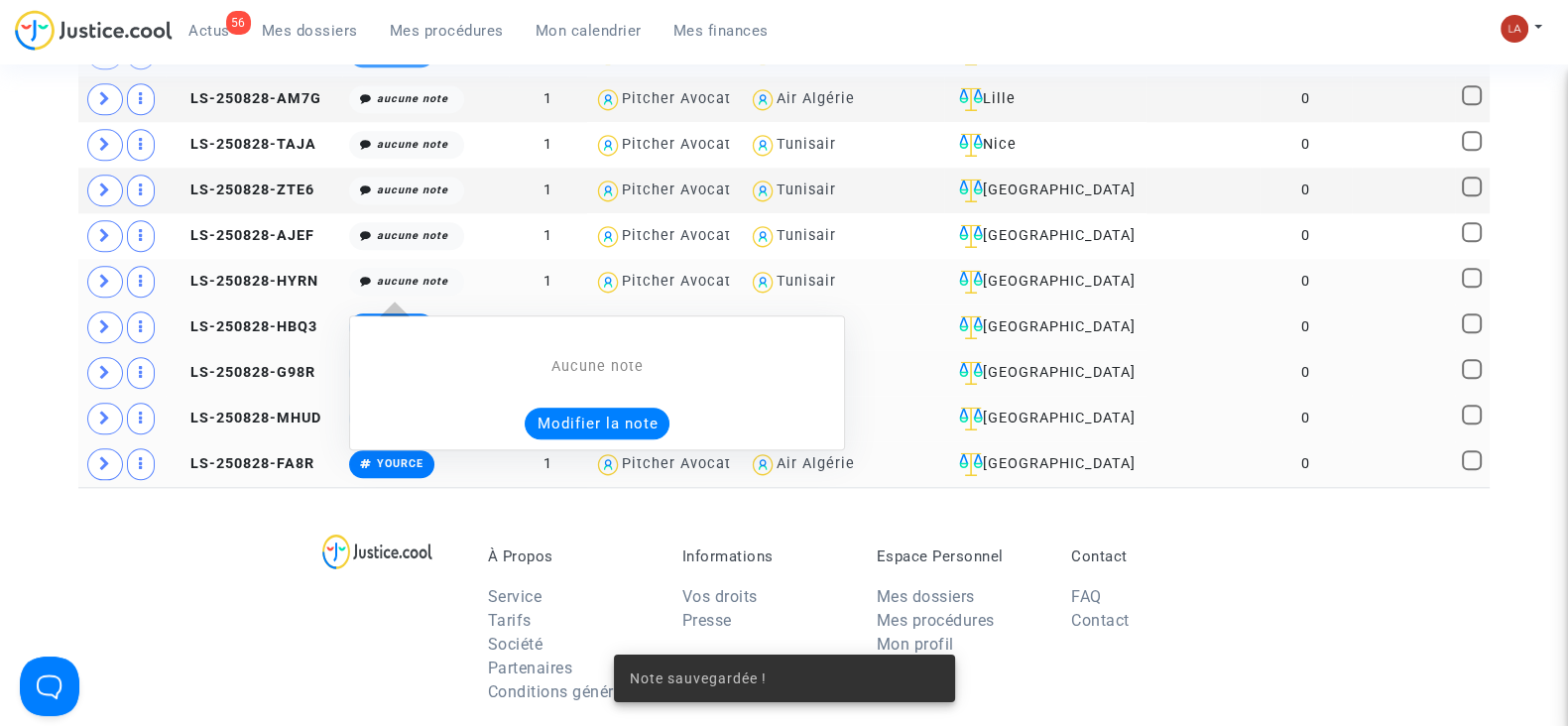
click at [593, 407] on button "Modifier la note" at bounding box center [597, 423] width 145 height 32
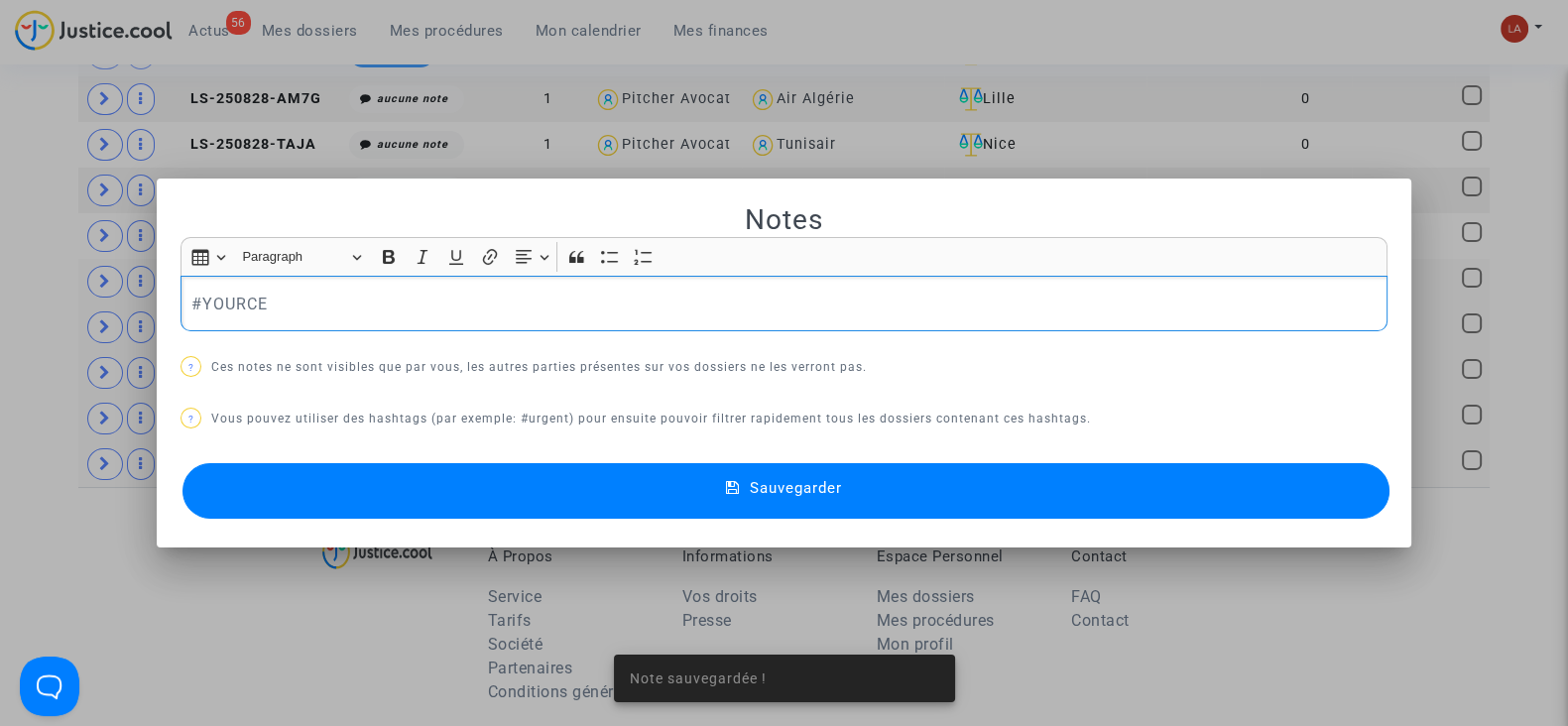
click at [454, 501] on button "Sauvegarder" at bounding box center [786, 491] width 1207 height 56
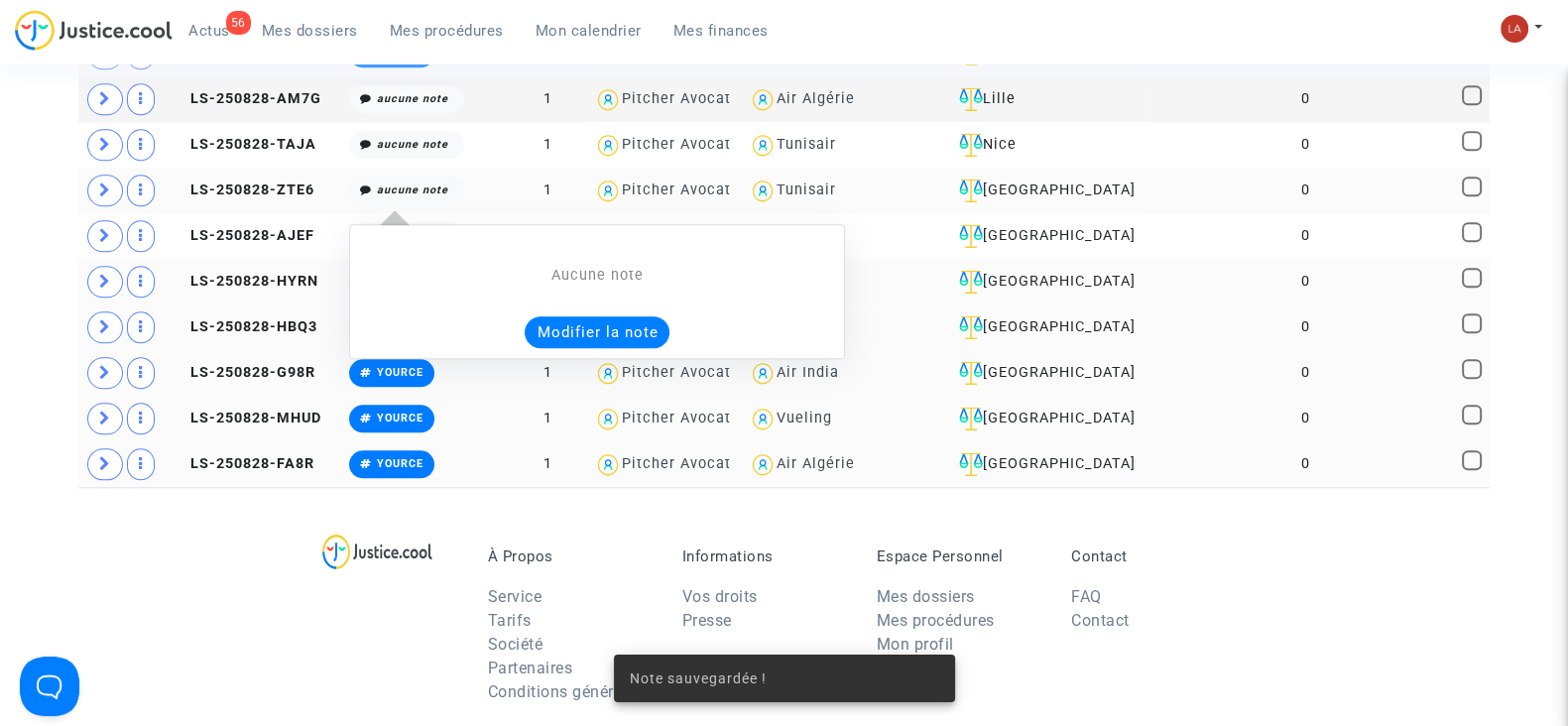
click at [546, 319] on button "Modifier la note" at bounding box center [597, 332] width 145 height 32
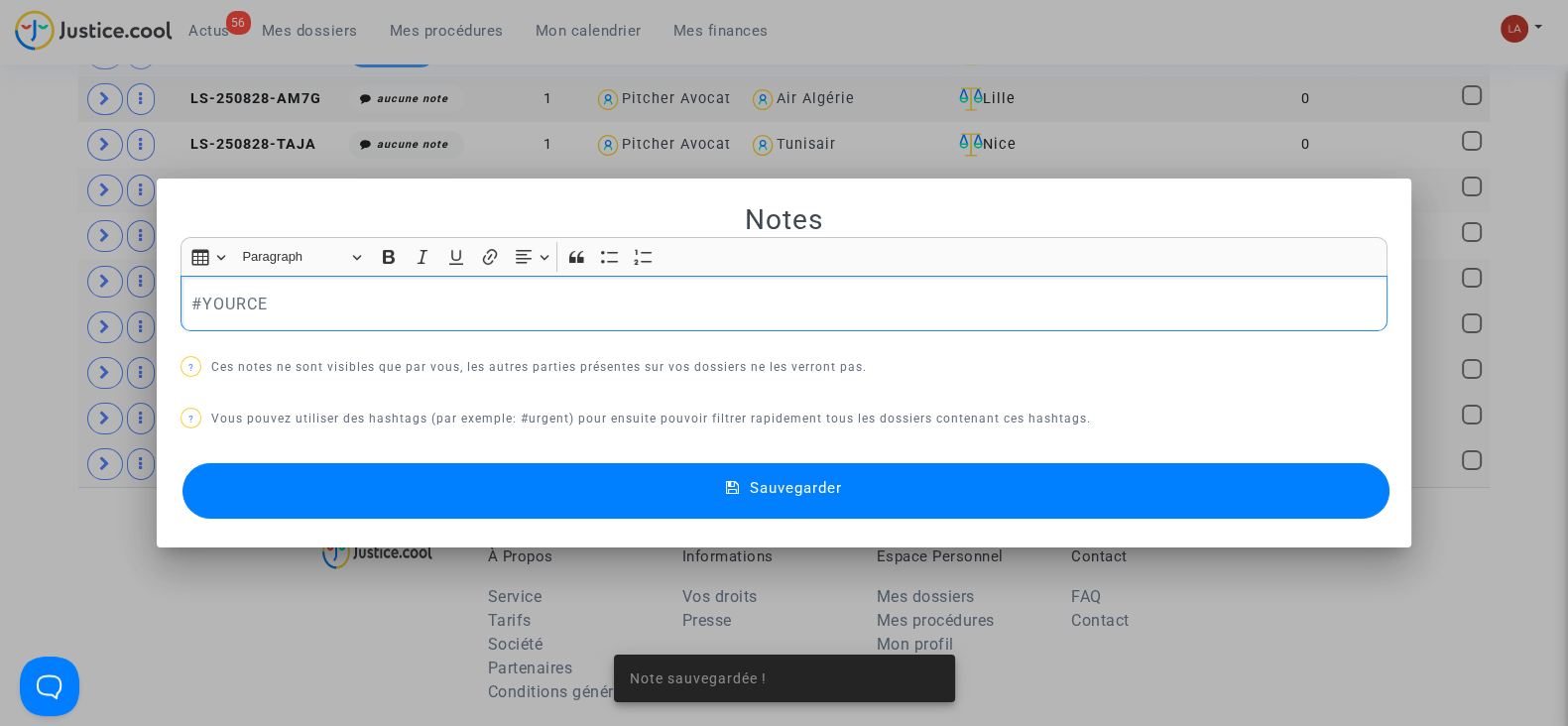
click at [435, 492] on button "Sauvegarder" at bounding box center [786, 491] width 1207 height 56
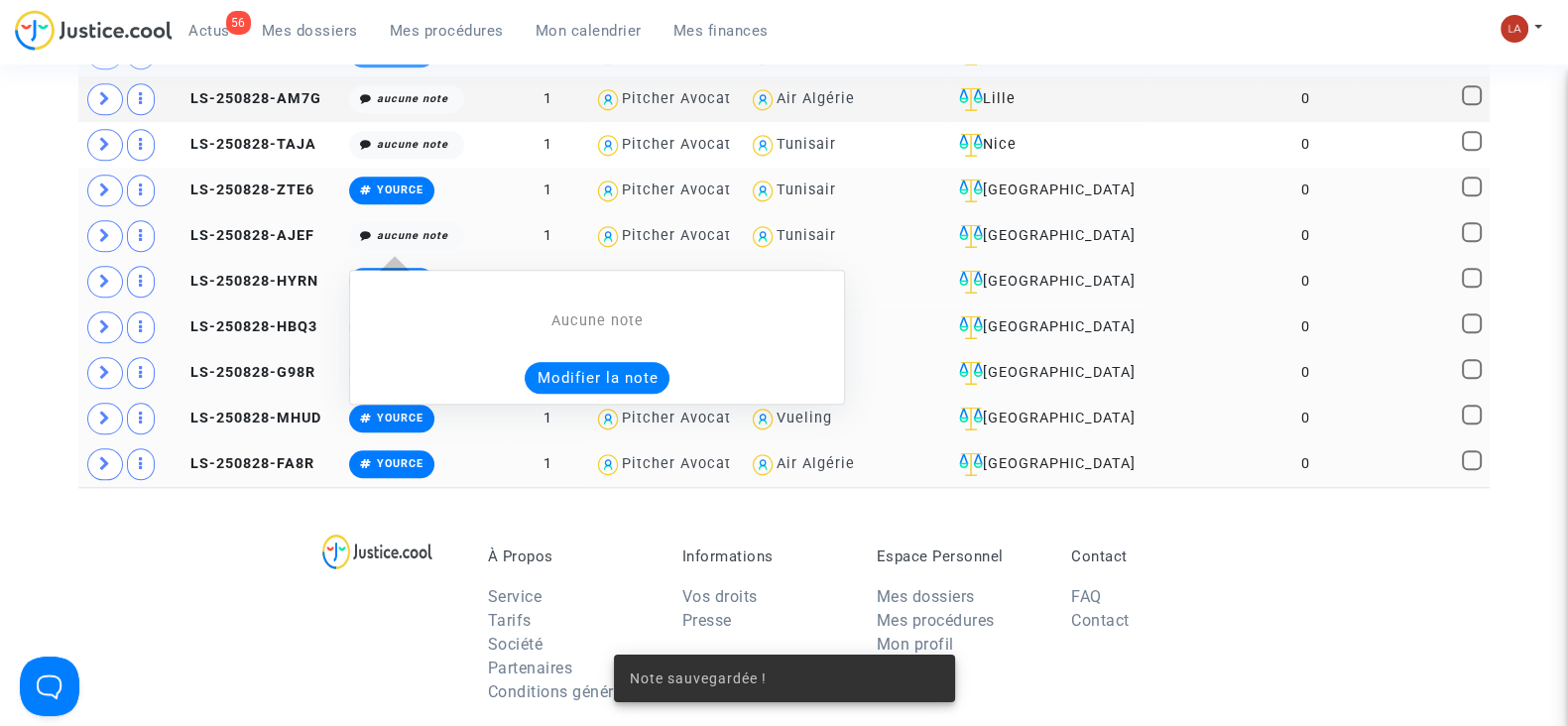
click at [555, 362] on button "Modifier la note" at bounding box center [597, 377] width 145 height 32
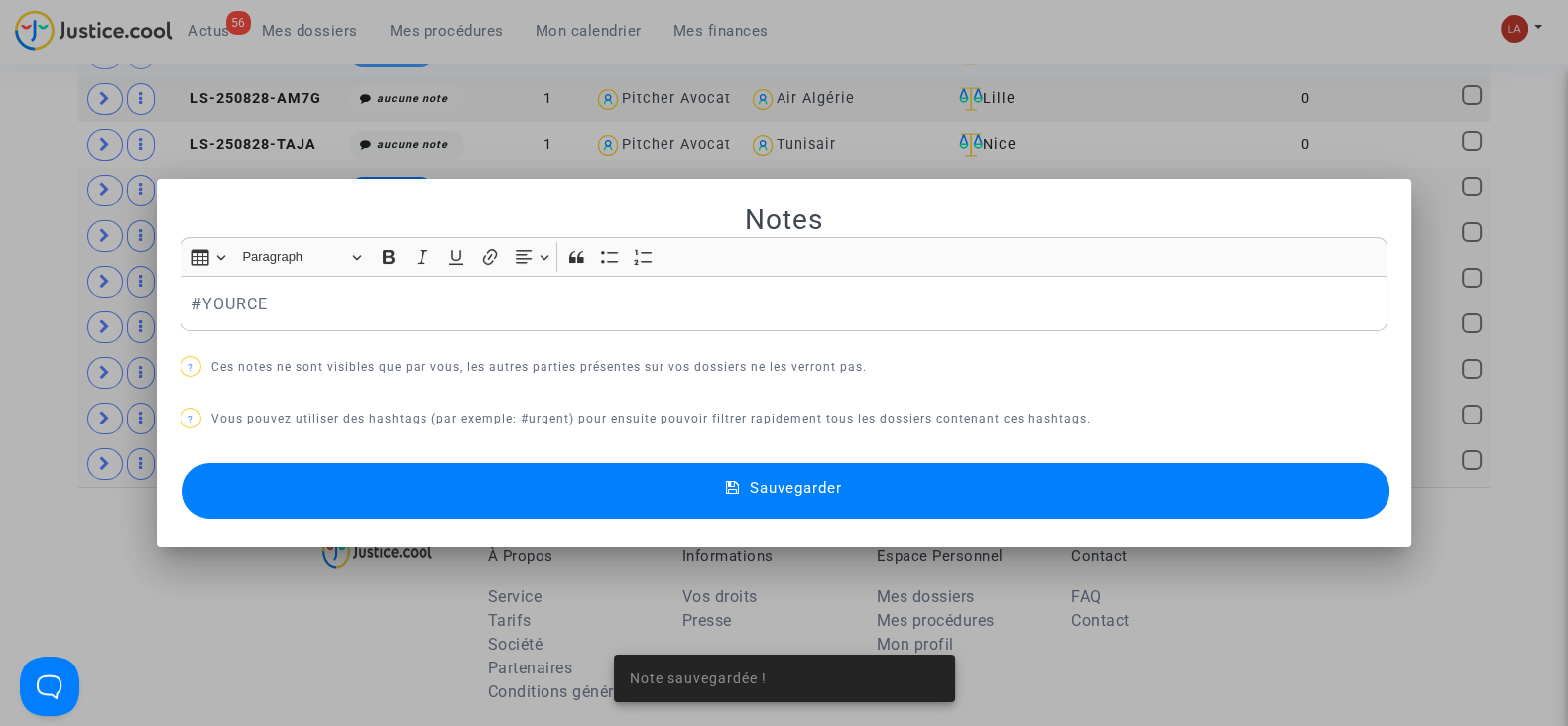
click at [481, 504] on button "Sauvegarder" at bounding box center [786, 491] width 1207 height 56
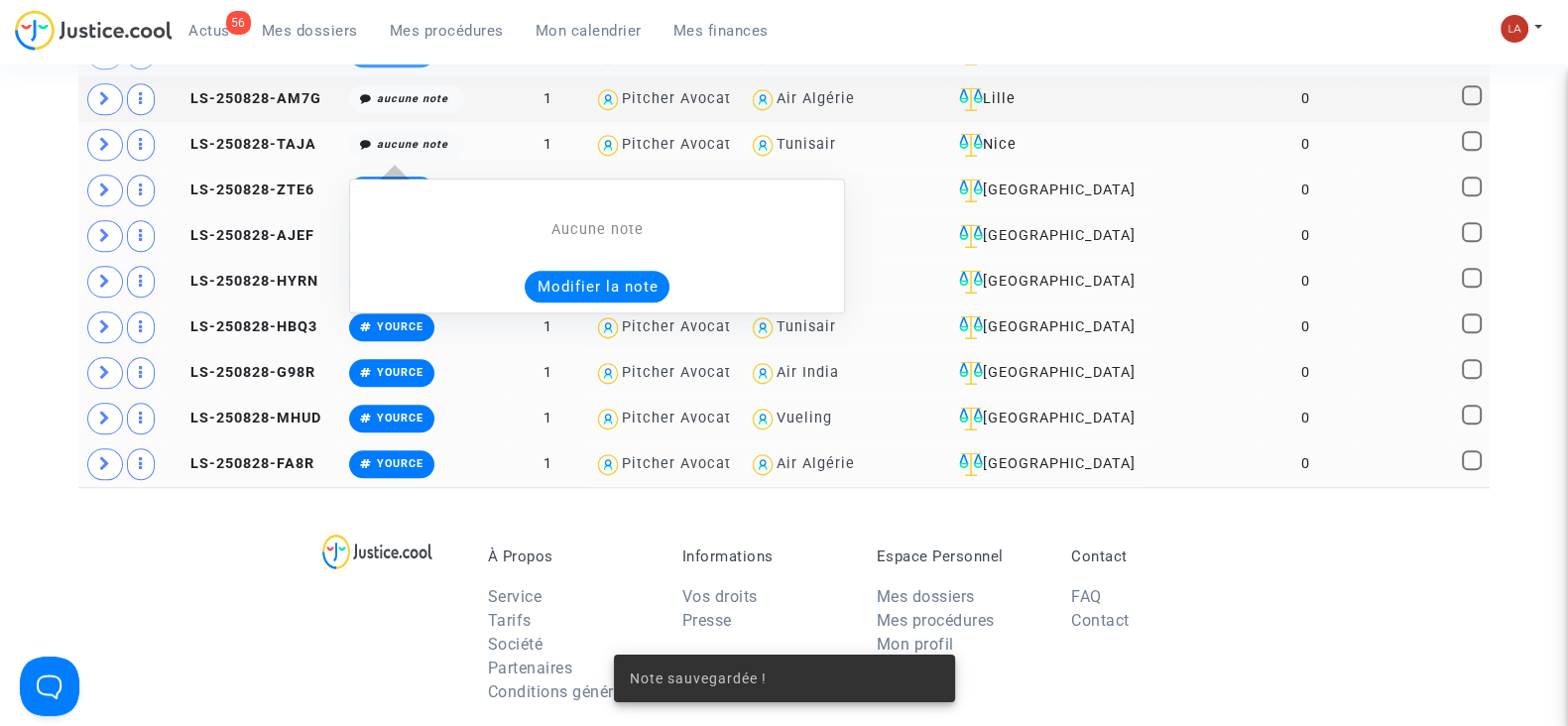
click at [594, 271] on button "Modifier la note" at bounding box center [597, 287] width 145 height 32
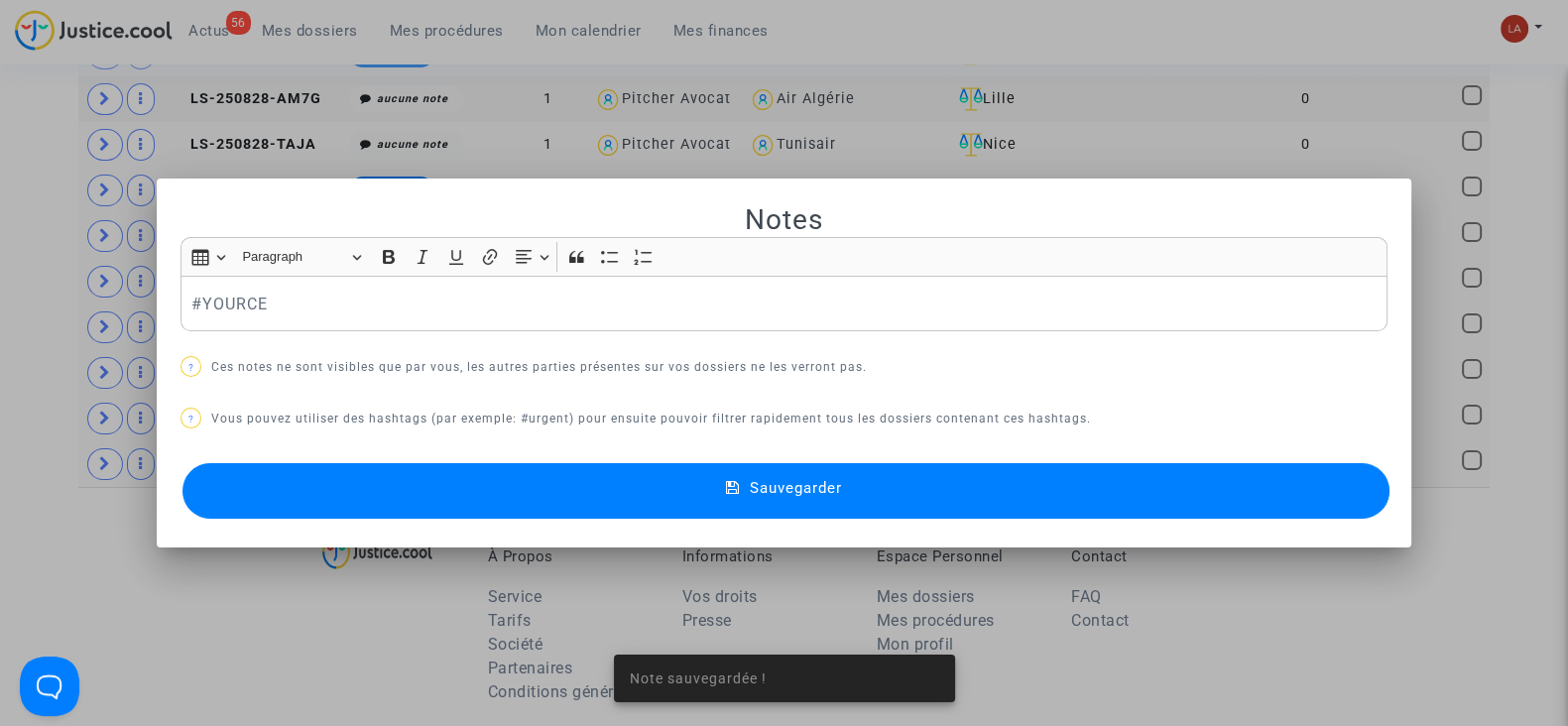
click at [522, 493] on button "Sauvegarder" at bounding box center [786, 491] width 1207 height 56
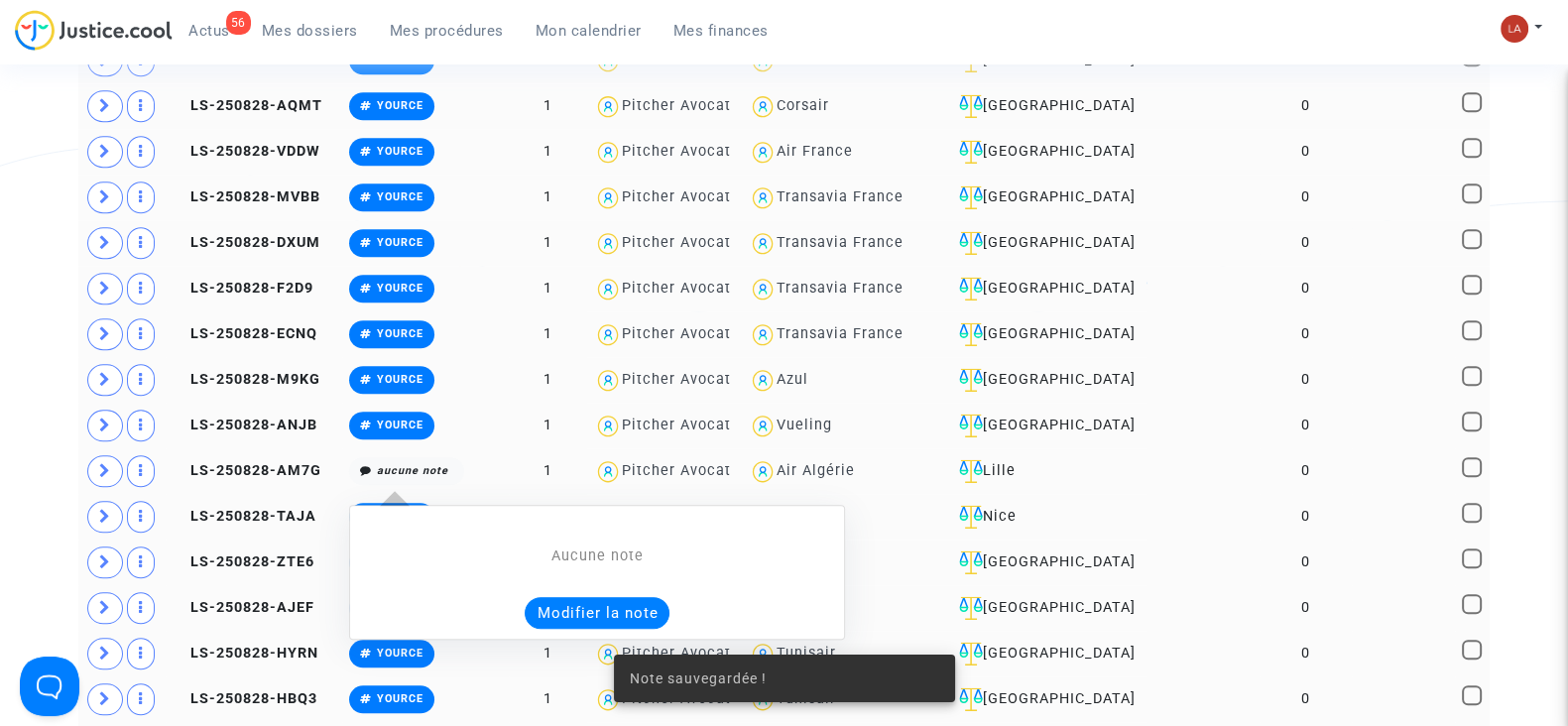
click at [610, 612] on div "Aucune note Modifier la note" at bounding box center [596, 572] width 496 height 135
click at [608, 597] on button "Modifier la note" at bounding box center [597, 613] width 145 height 32
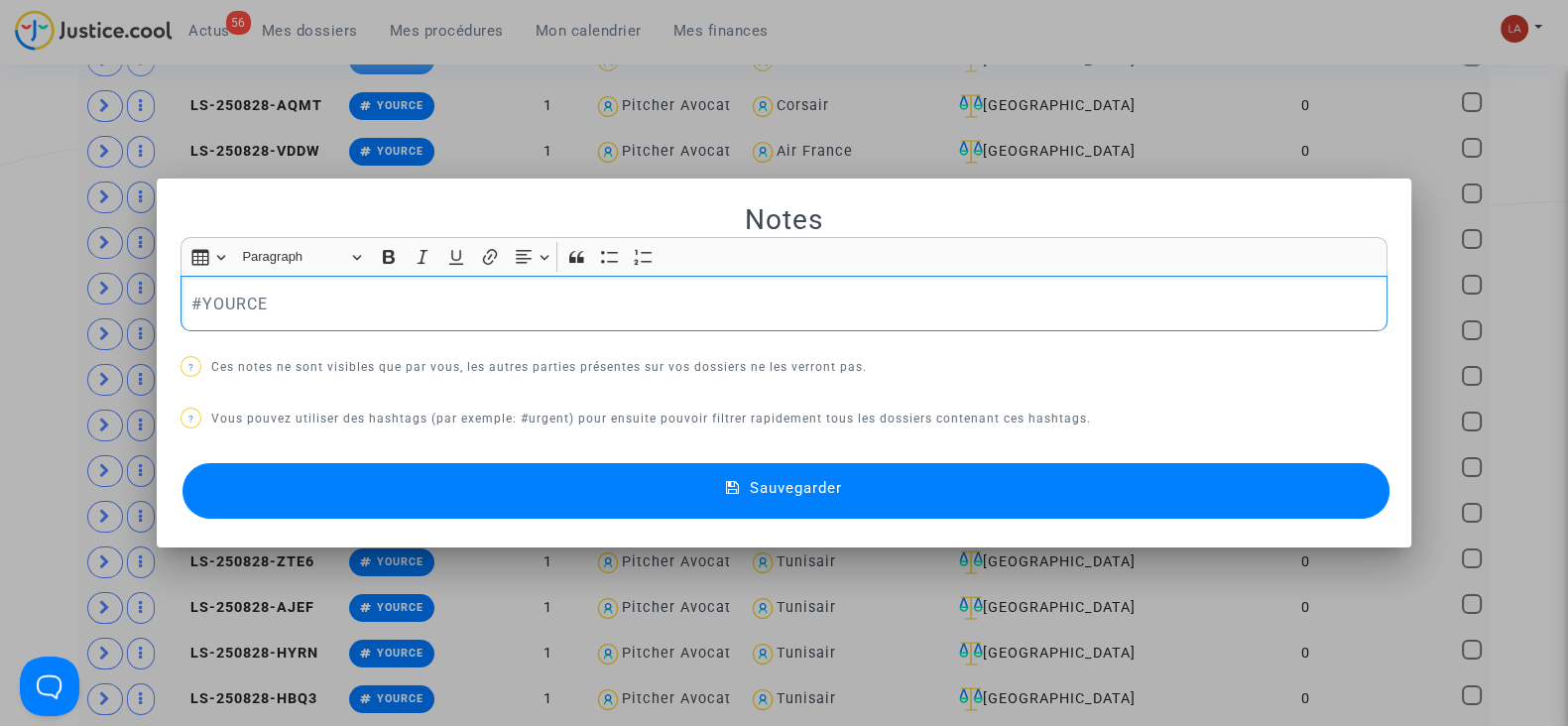
click at [436, 484] on button "Sauvegarder" at bounding box center [786, 491] width 1207 height 56
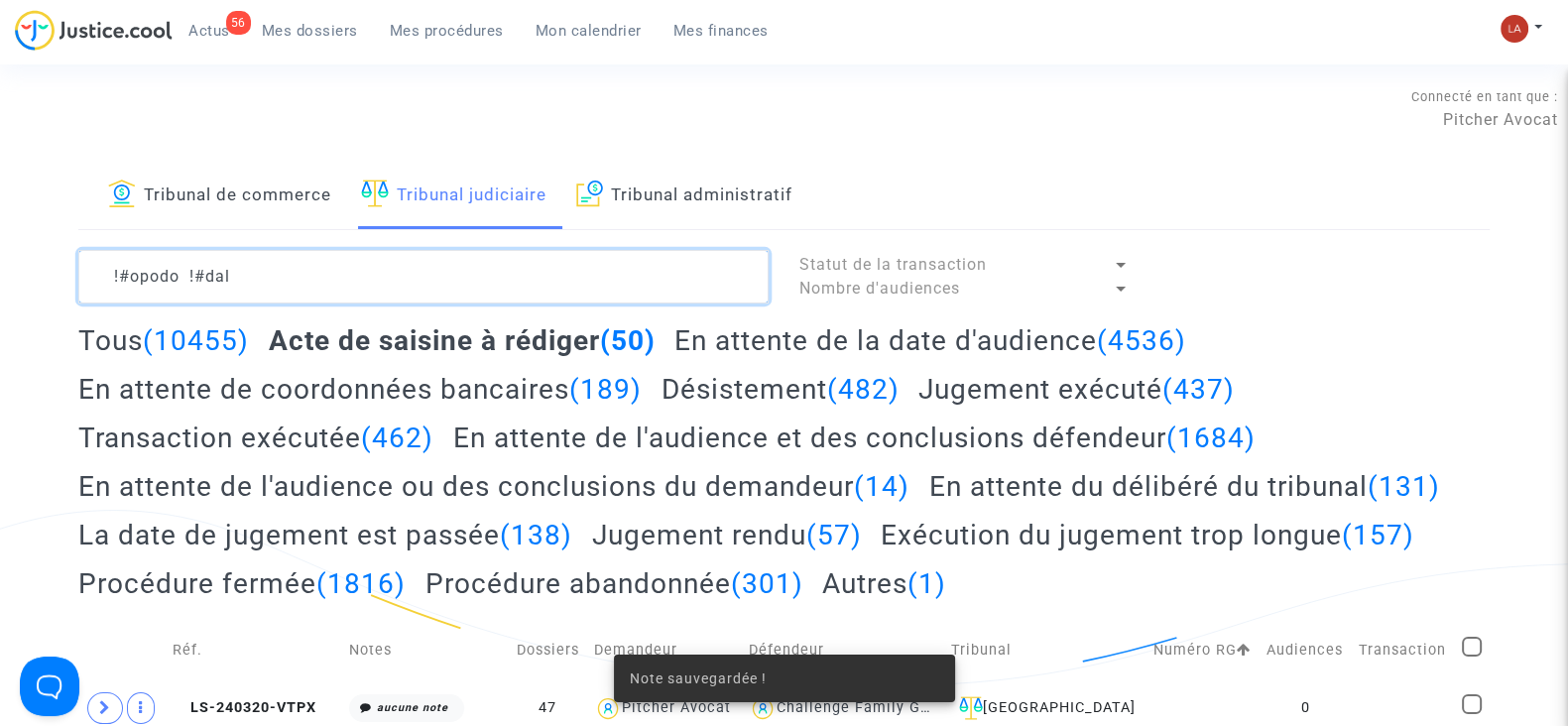
click at [471, 294] on textarea at bounding box center [423, 277] width 691 height 54
paste textarea "#YOURCE"
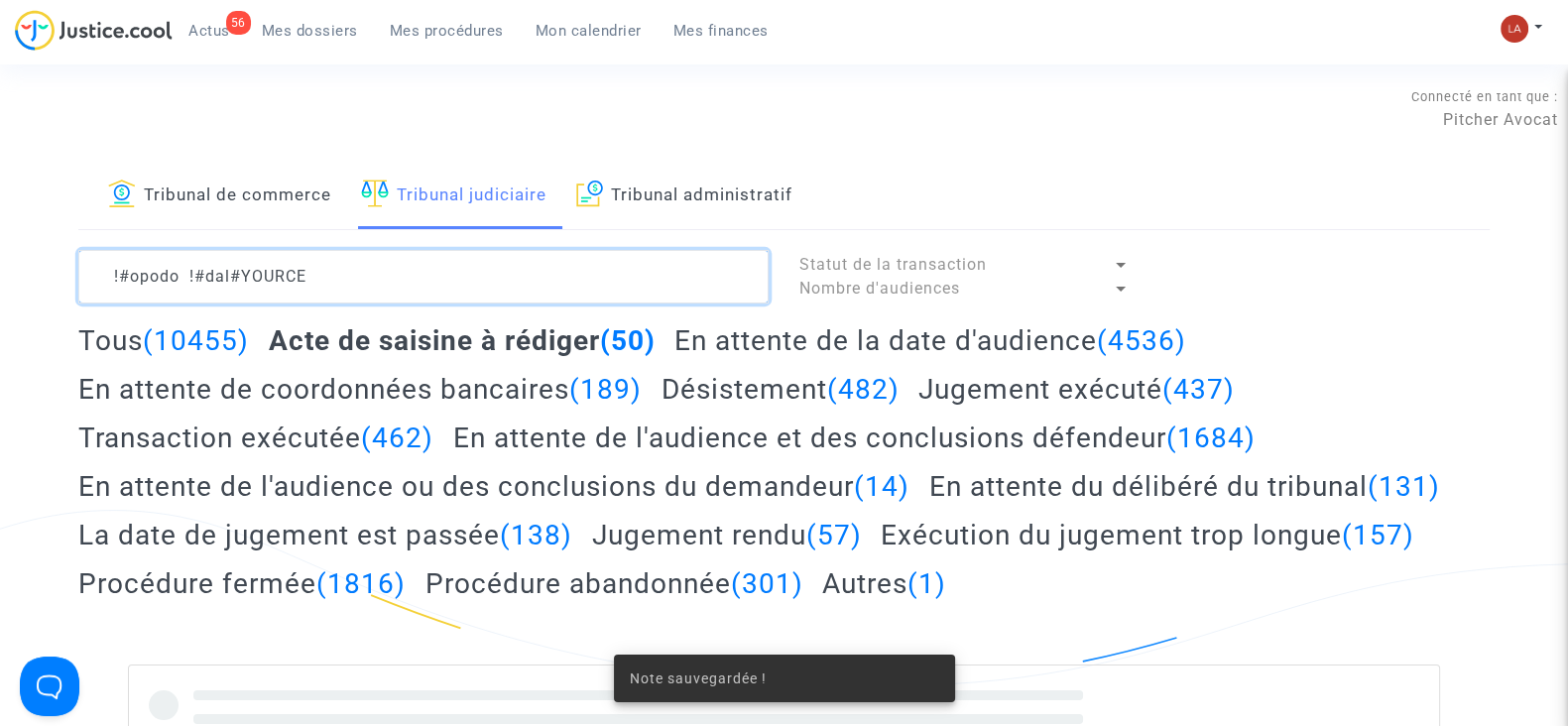
click at [229, 264] on textarea at bounding box center [423, 277] width 691 height 54
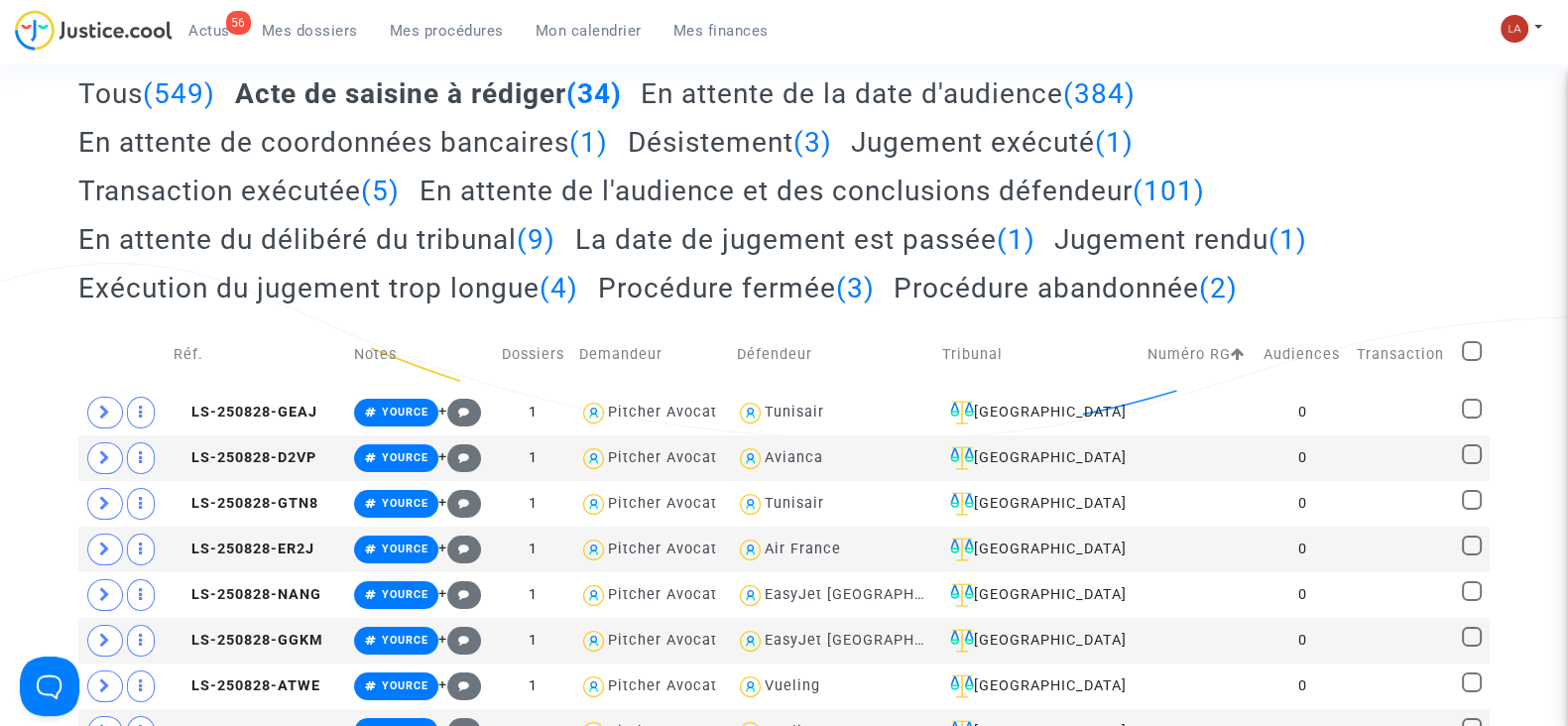
type textarea "!#opodo !#dal #YOURCE"
click at [1480, 350] on span at bounding box center [1472, 351] width 20 height 20
click at [1472, 361] on input "checkbox" at bounding box center [1471, 361] width 1 height 1
checkbox input "true"
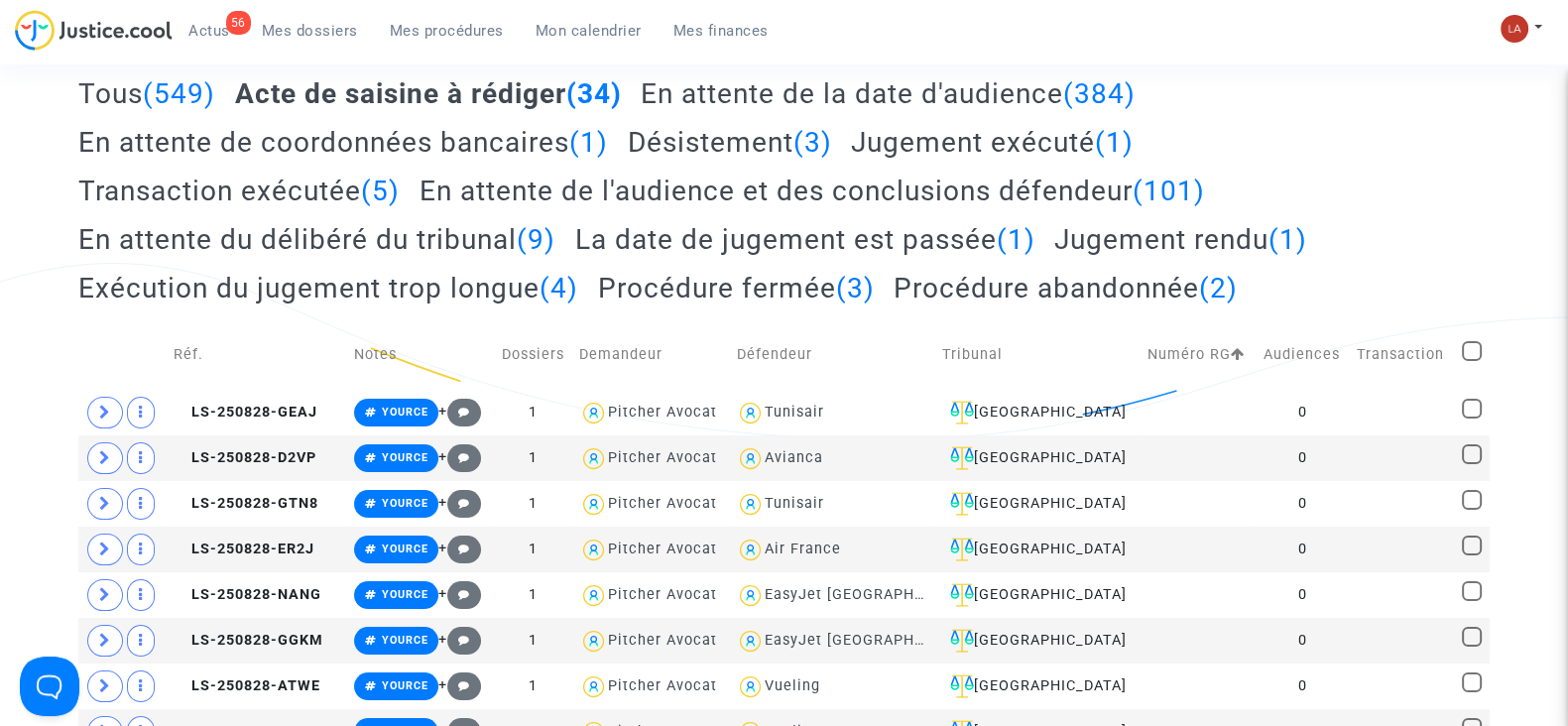
checkbox input "true"
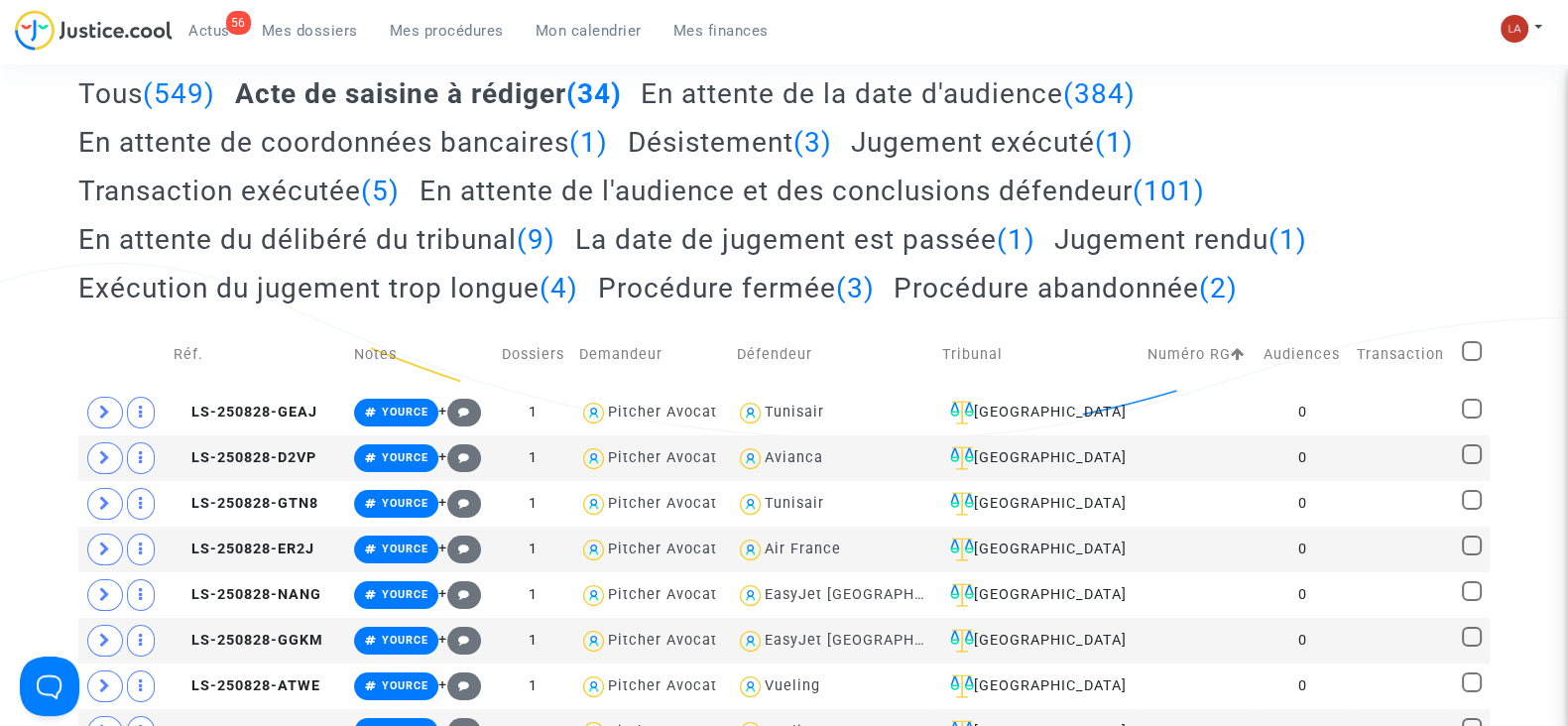
checkbox input "true"
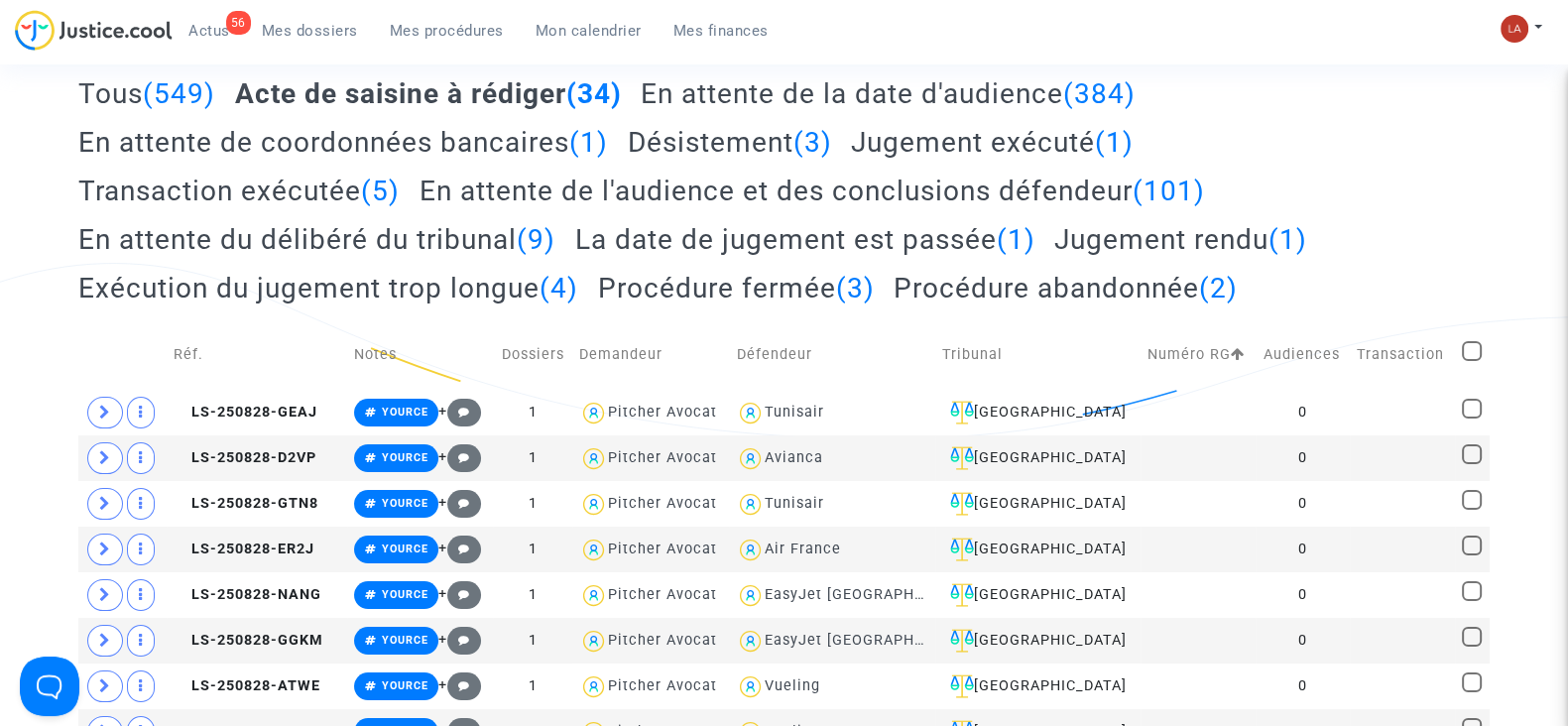
checkbox input "true"
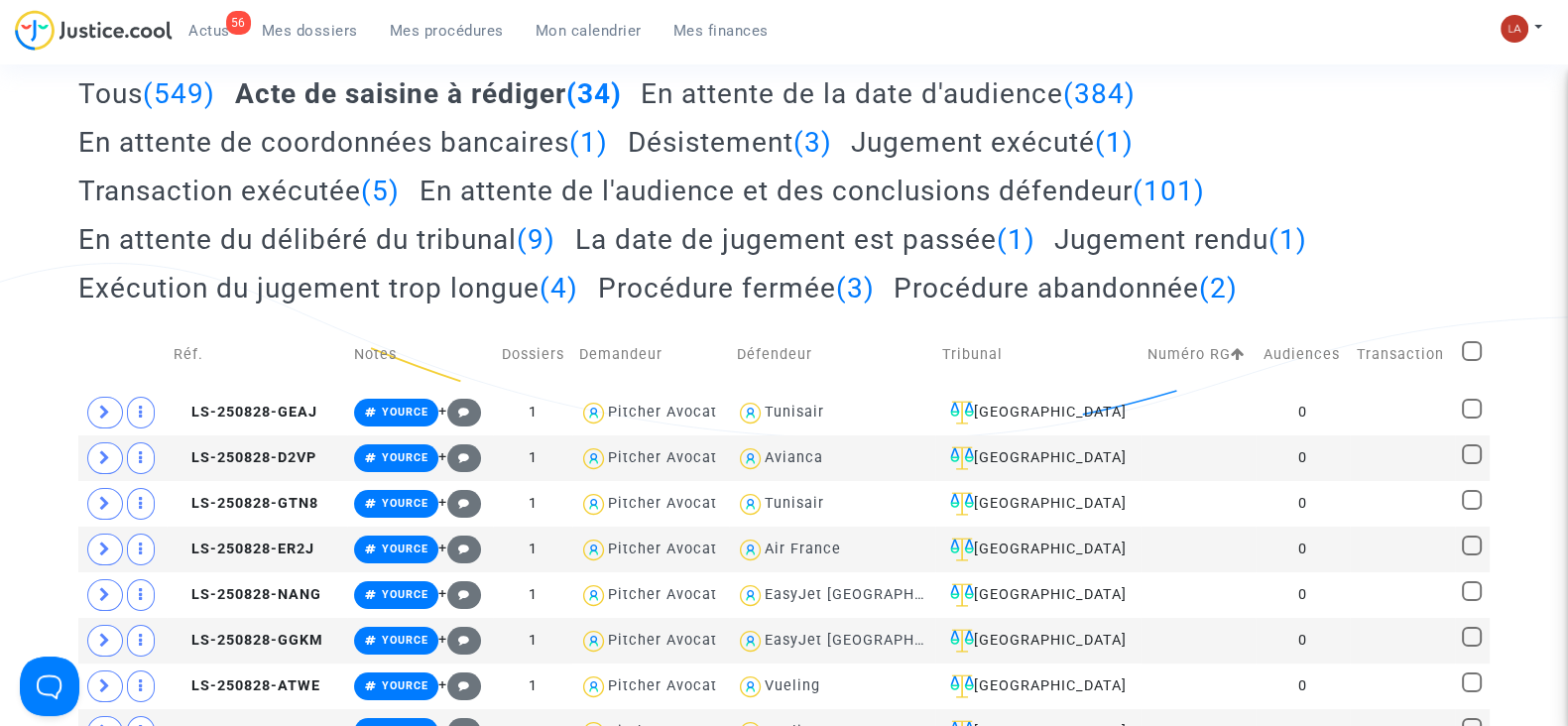
checkbox input "true"
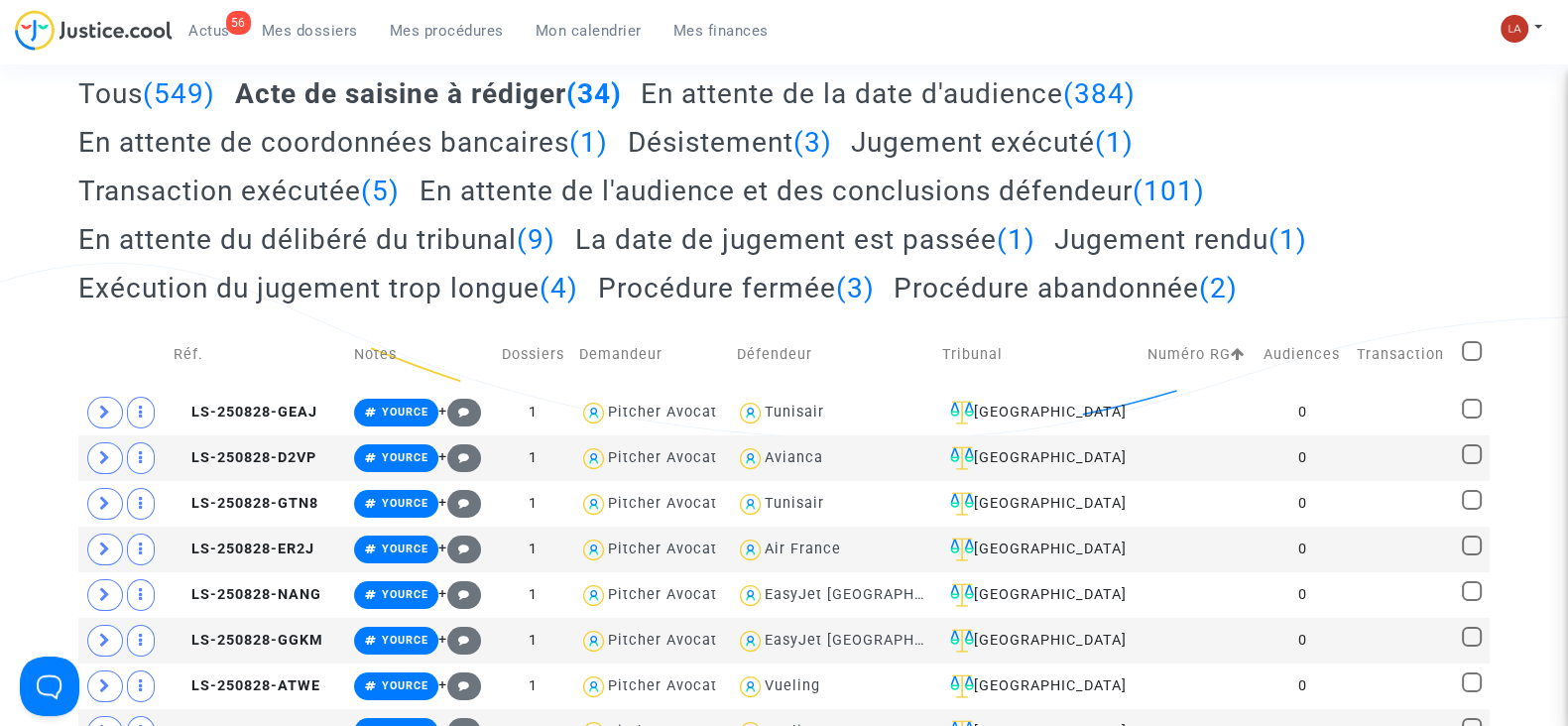
checkbox input "true"
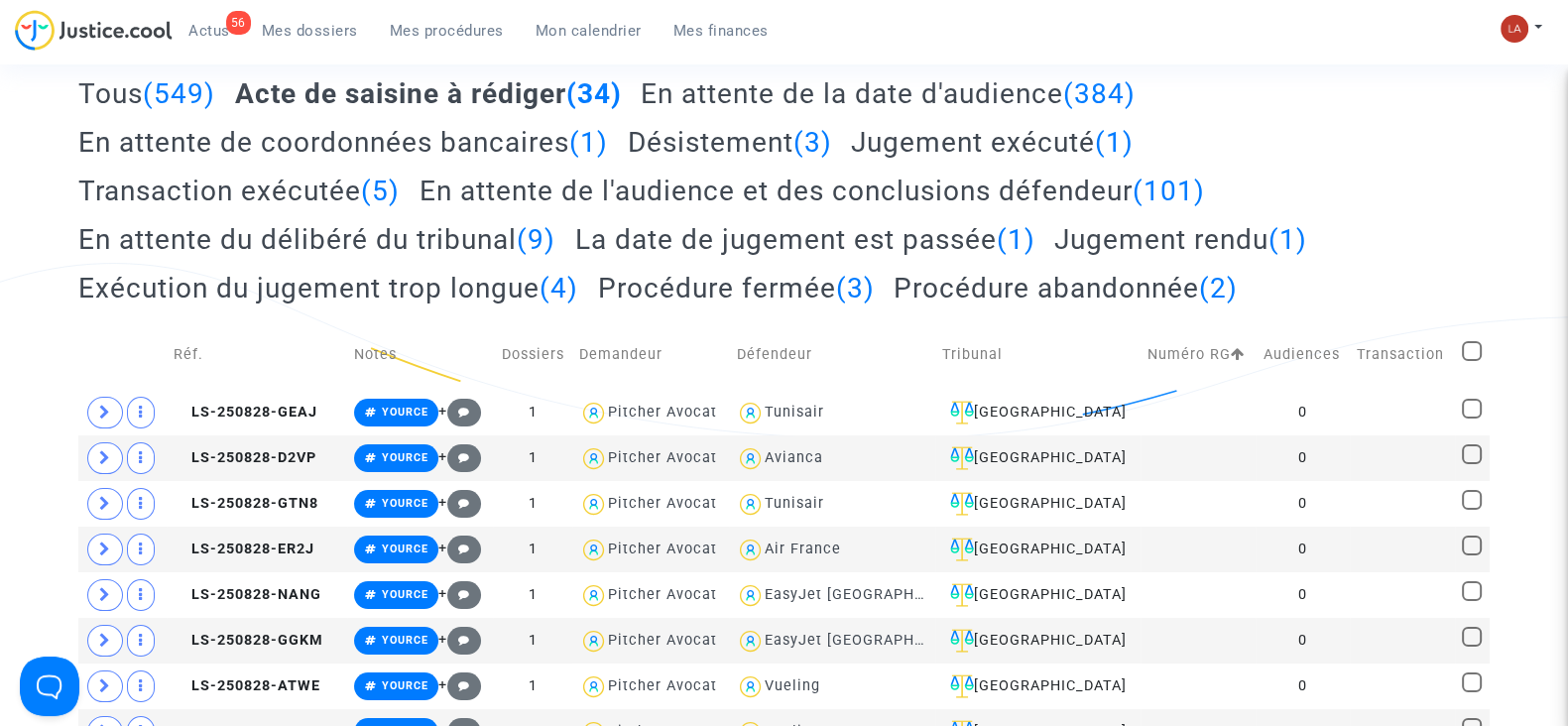
checkbox input "true"
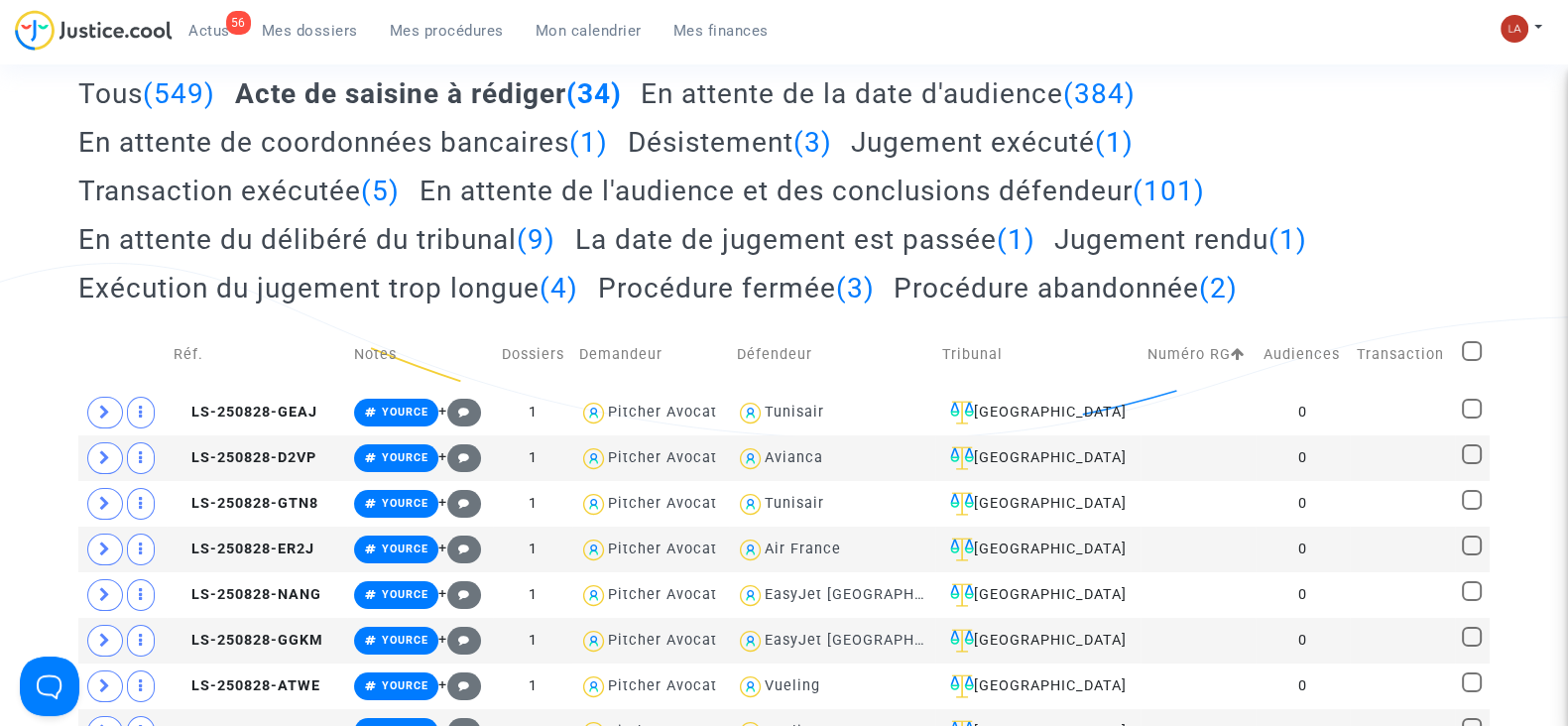
checkbox input "true"
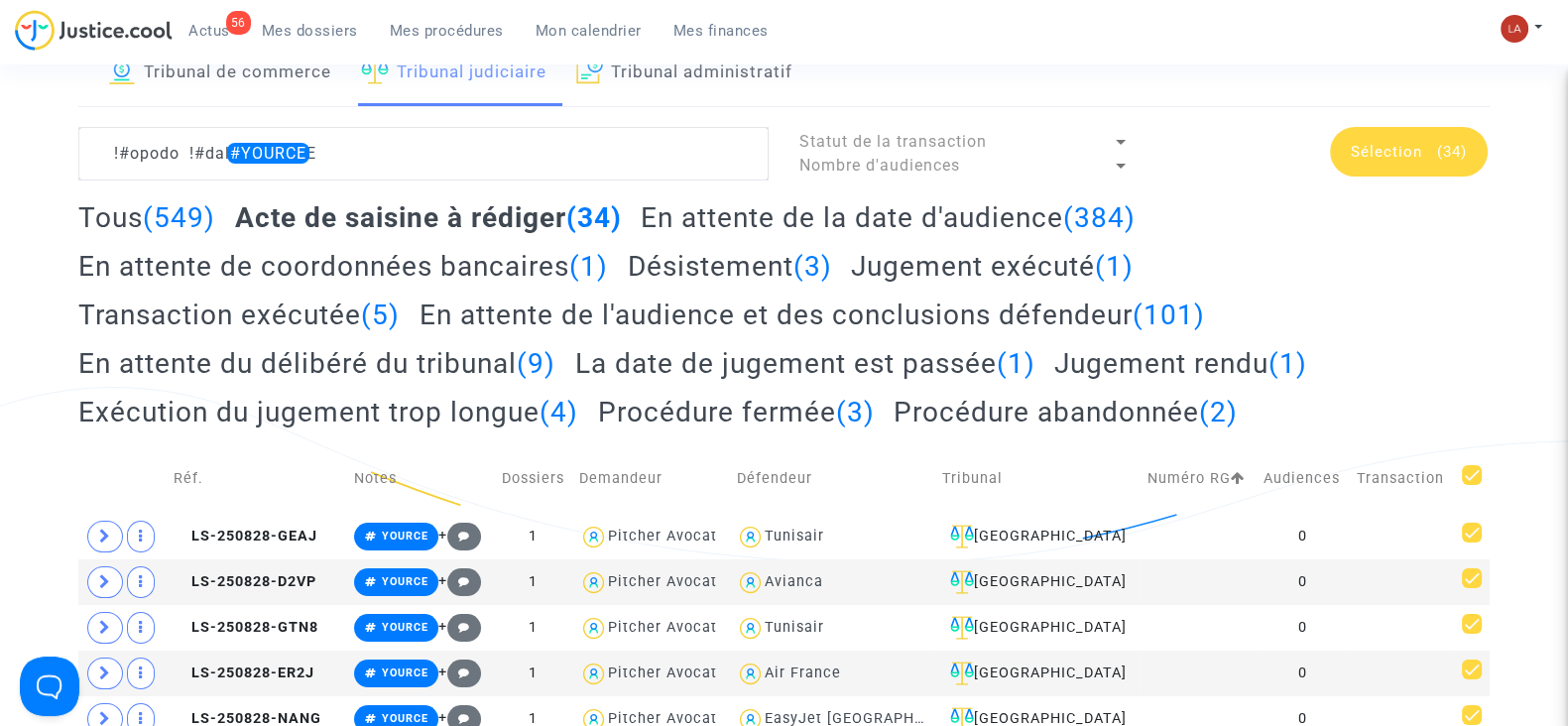
click at [1417, 143] on span "Sélection" at bounding box center [1387, 152] width 72 height 18
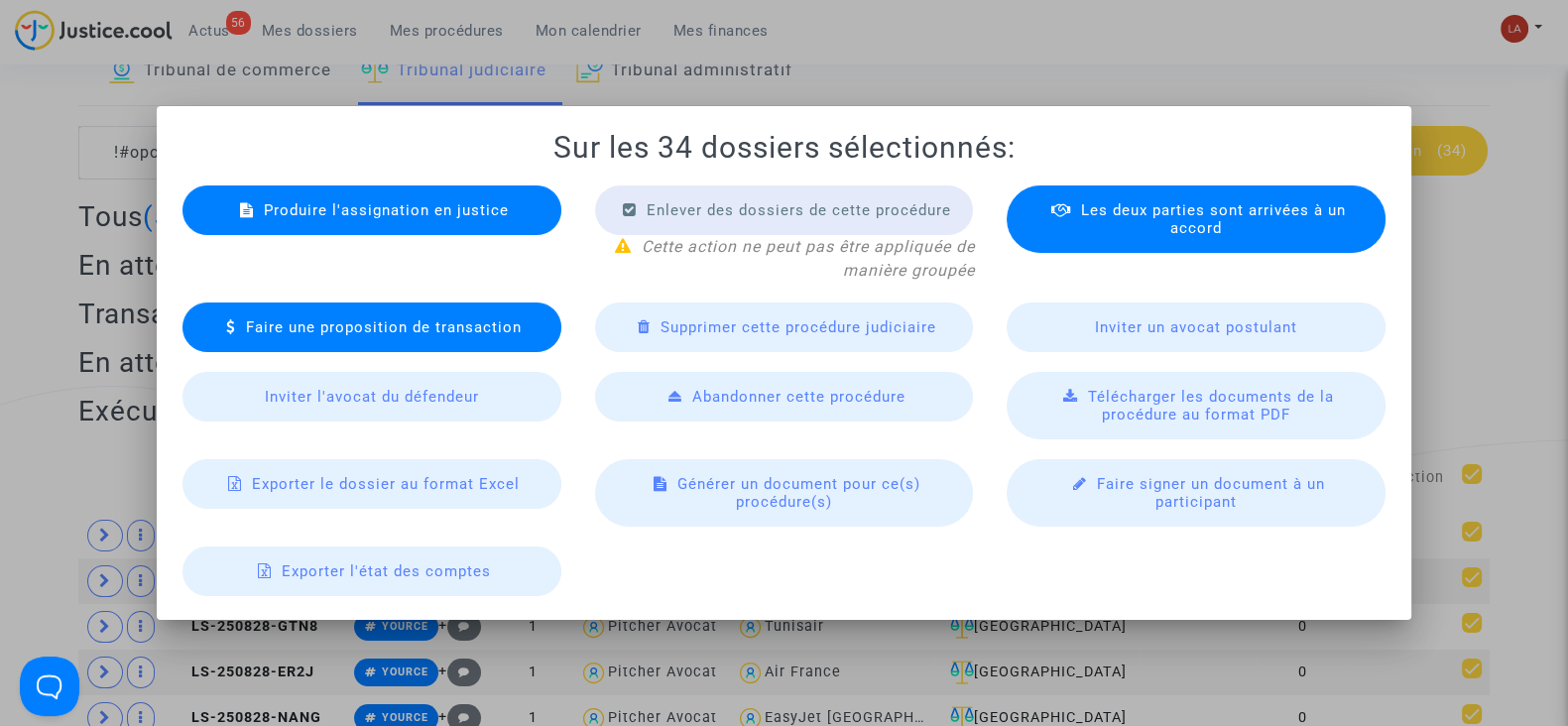
click at [319, 216] on span "Produire l'assignation en justice" at bounding box center [387, 211] width 245 height 18
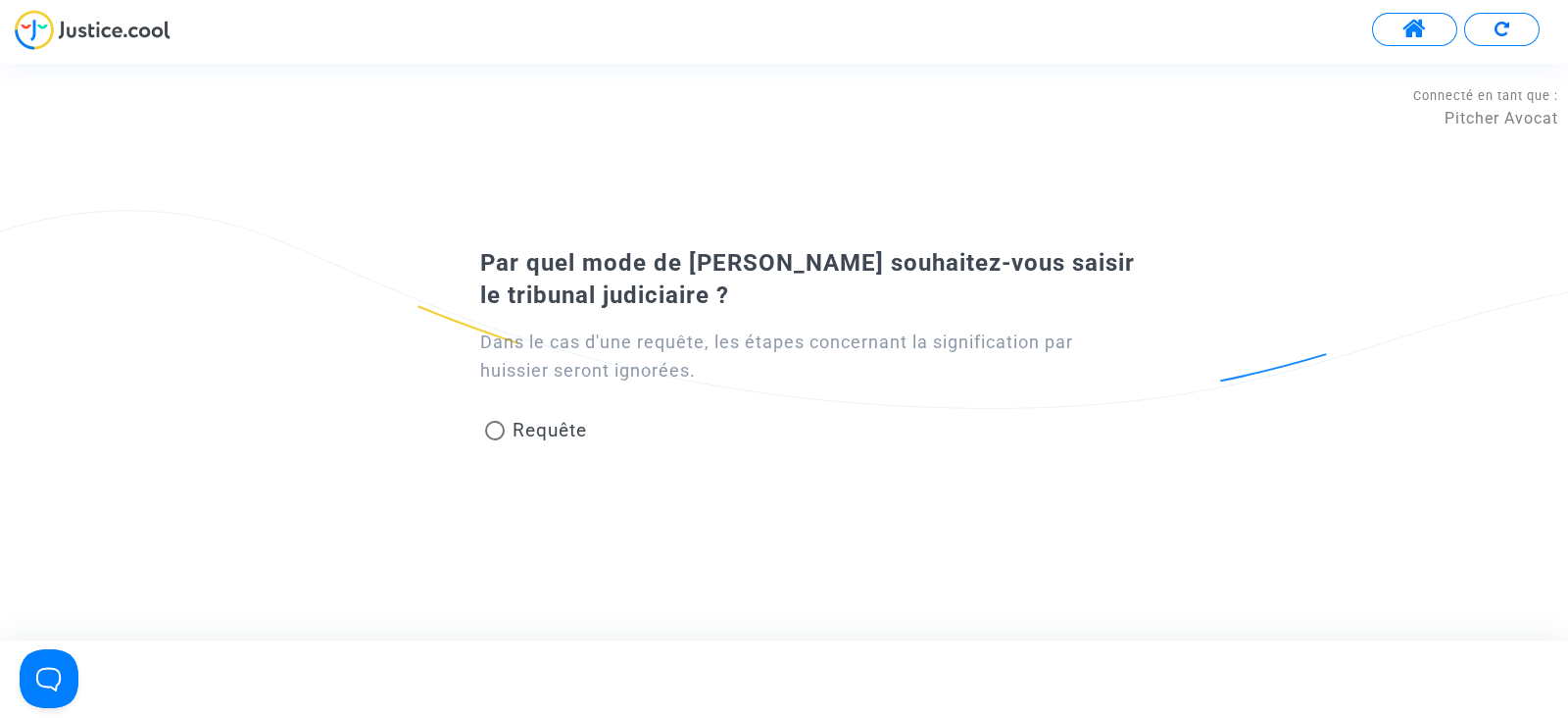
click at [510, 430] on span "Requête" at bounding box center [546, 429] width 82 height 27
click at [495, 440] on input "Requête" at bounding box center [494, 440] width 1 height 1
radio input "true"
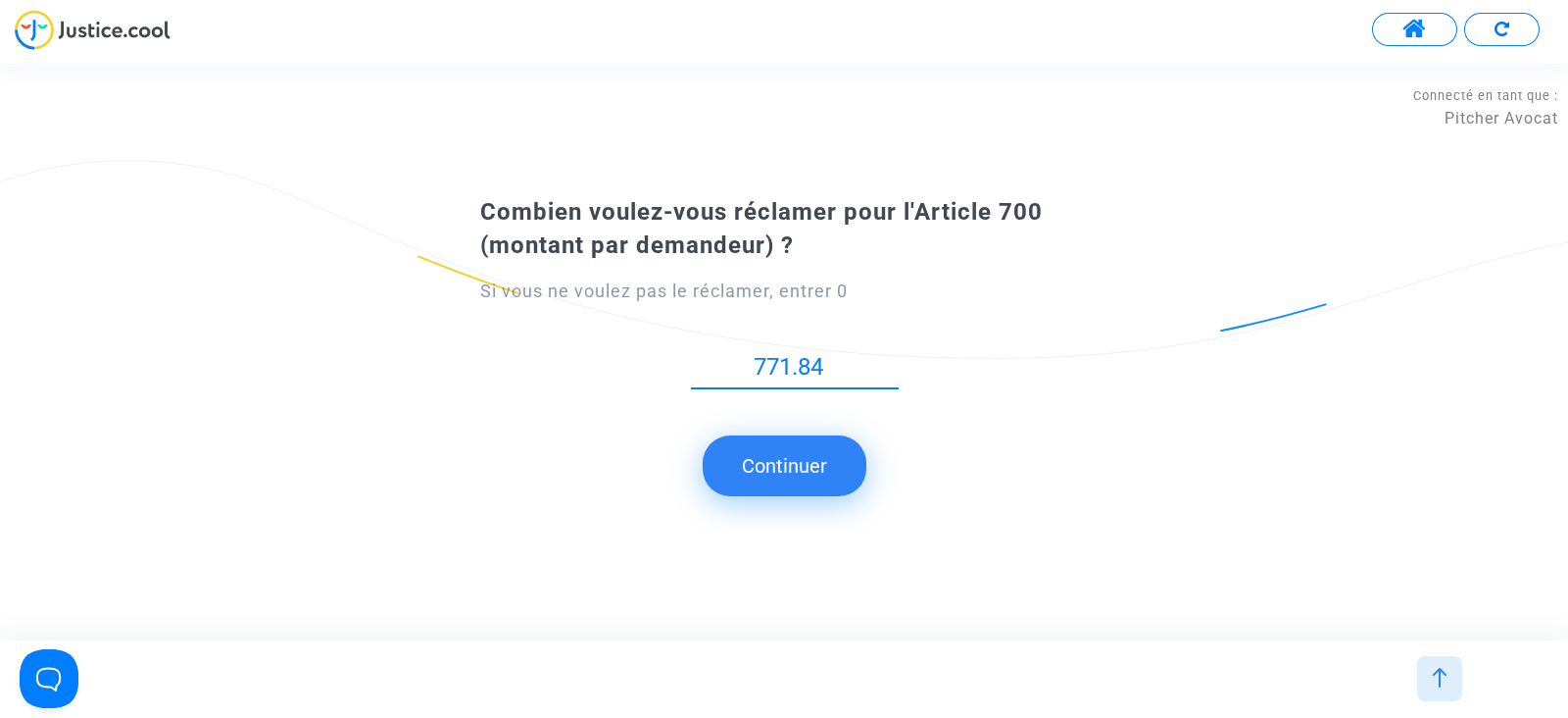
type input "771.84"
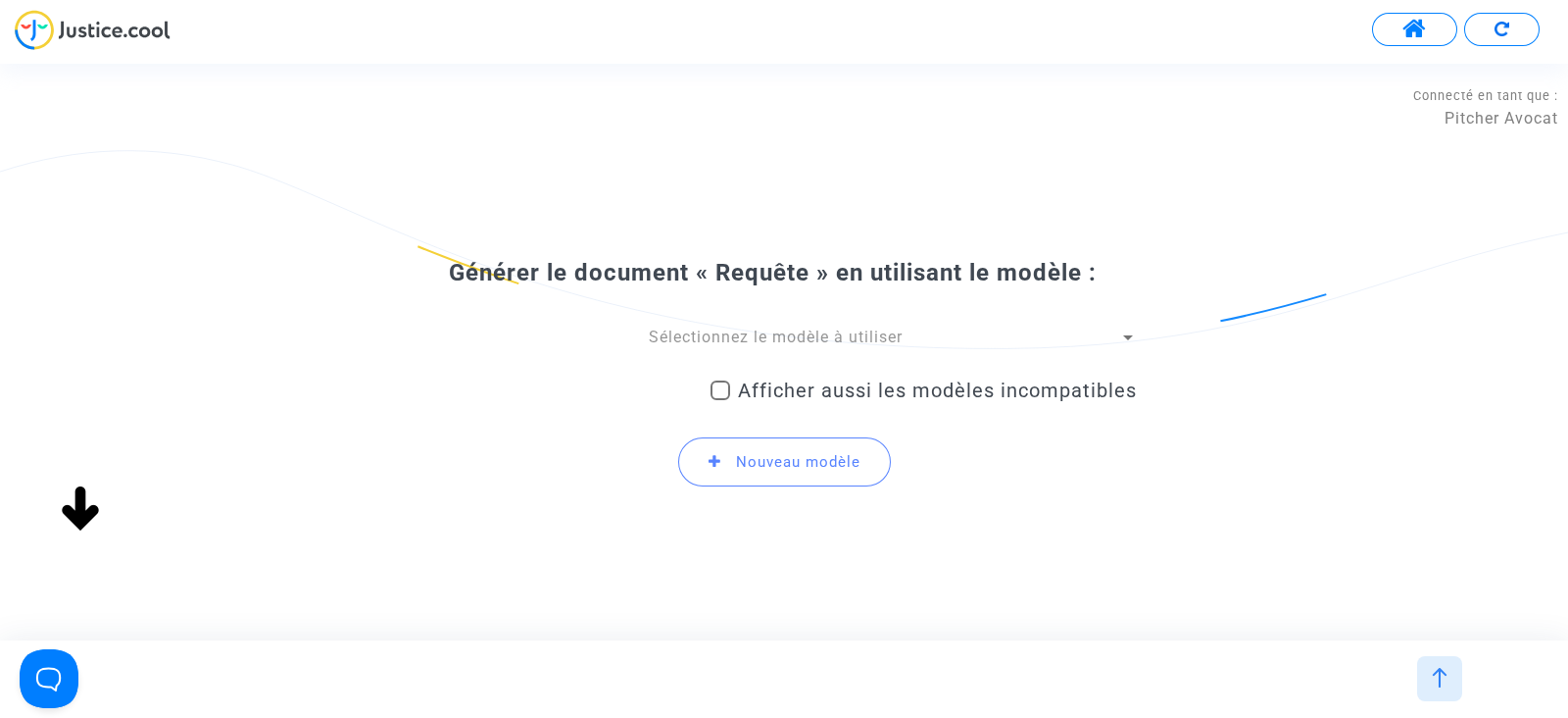
click at [764, 333] on span "Sélectionnez le modèle à utiliser" at bounding box center [776, 336] width 254 height 19
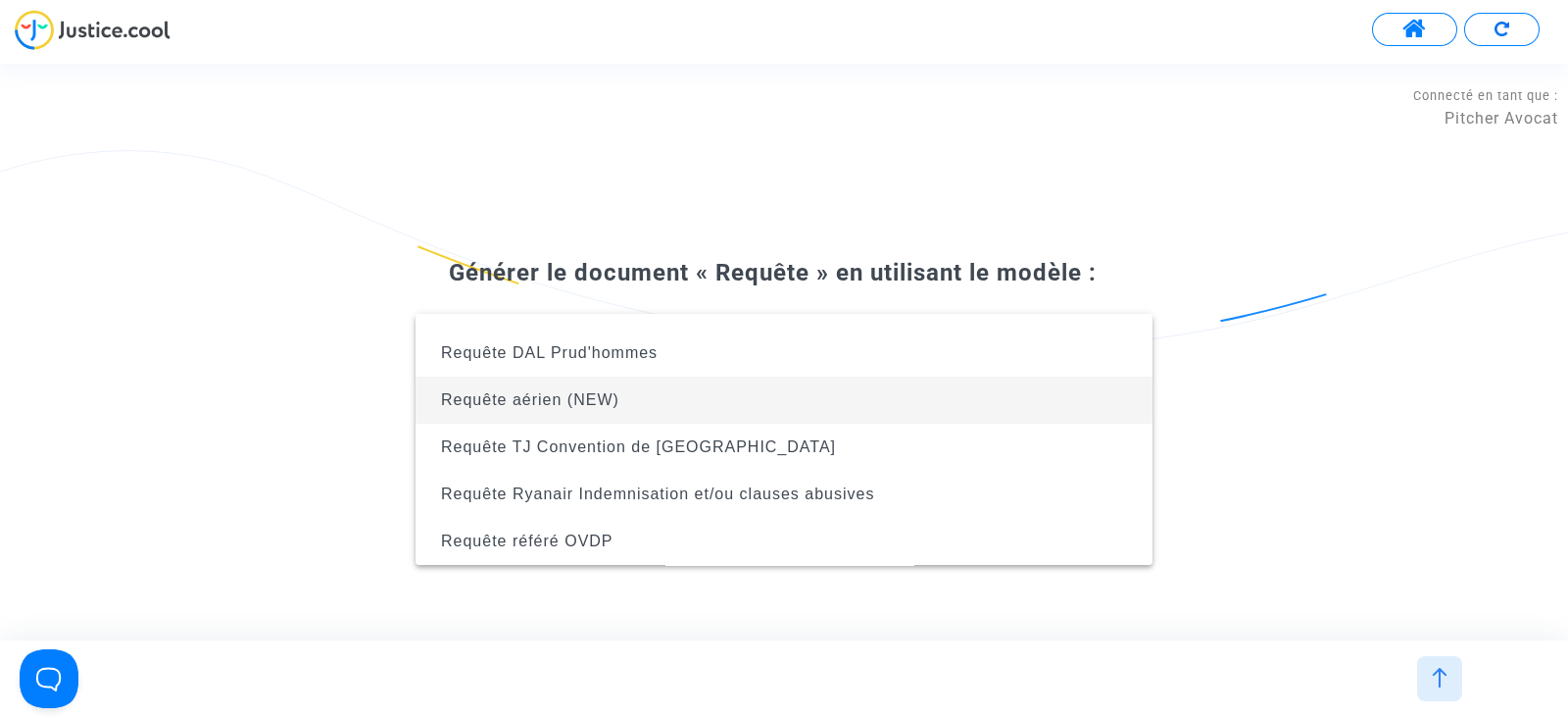
click at [678, 386] on span "Requête aérien (NEW)" at bounding box center [784, 400] width 706 height 47
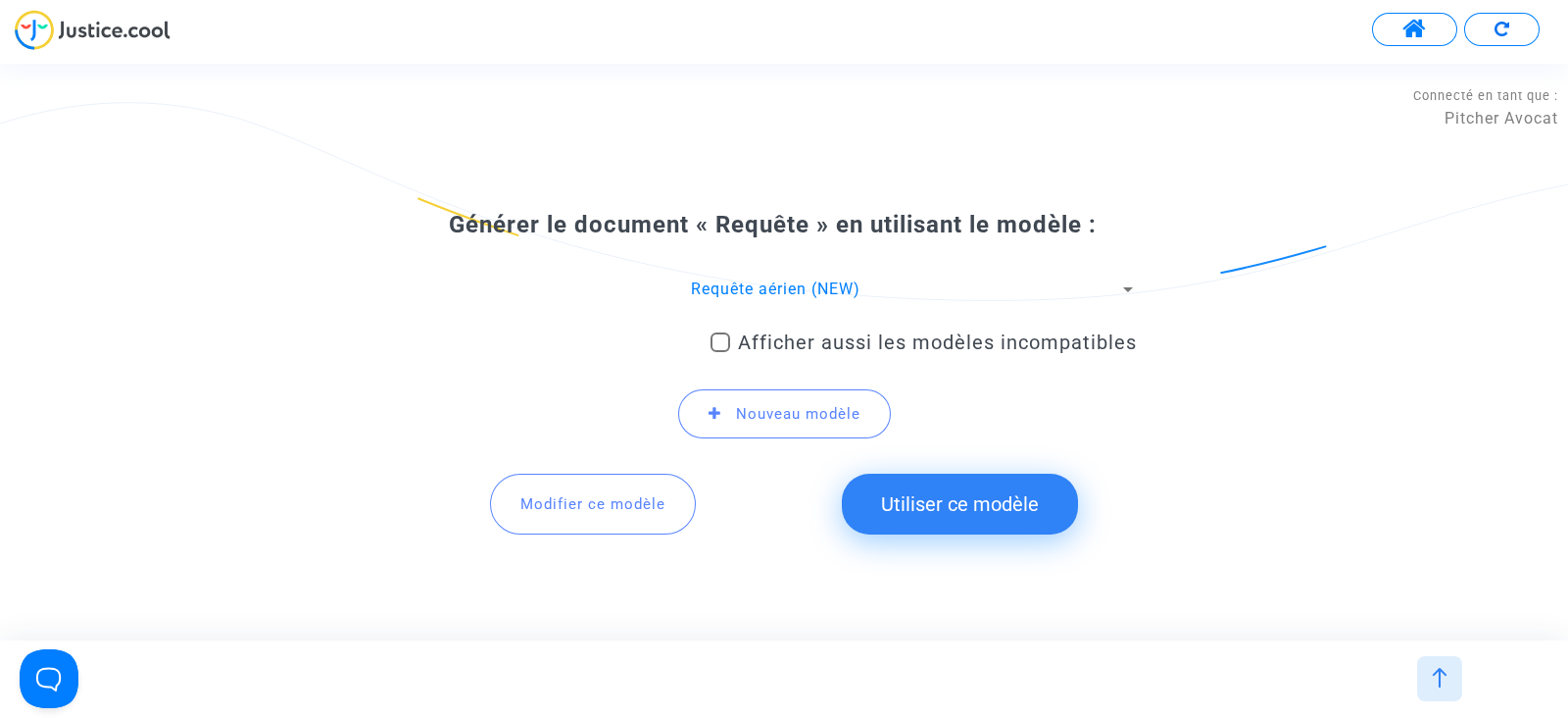
click at [938, 504] on button "Utiliser ce modèle" at bounding box center [959, 504] width 237 height 61
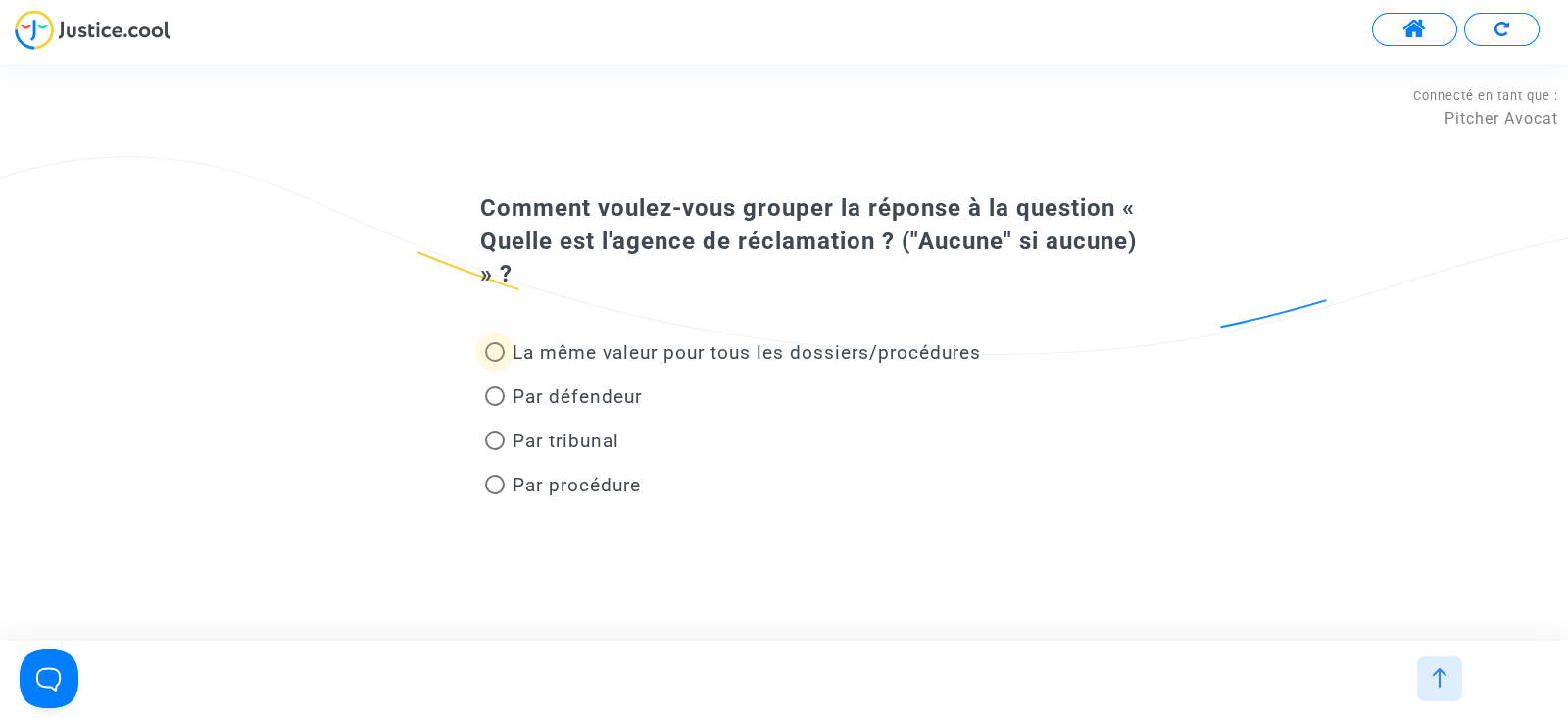
click at [629, 358] on span "La même valeur pour tous les dossiers/procédures" at bounding box center [746, 352] width 468 height 23
click at [495, 361] on input "La même valeur pour tous les dossiers/procédures" at bounding box center [494, 361] width 1 height 1
radio input "true"
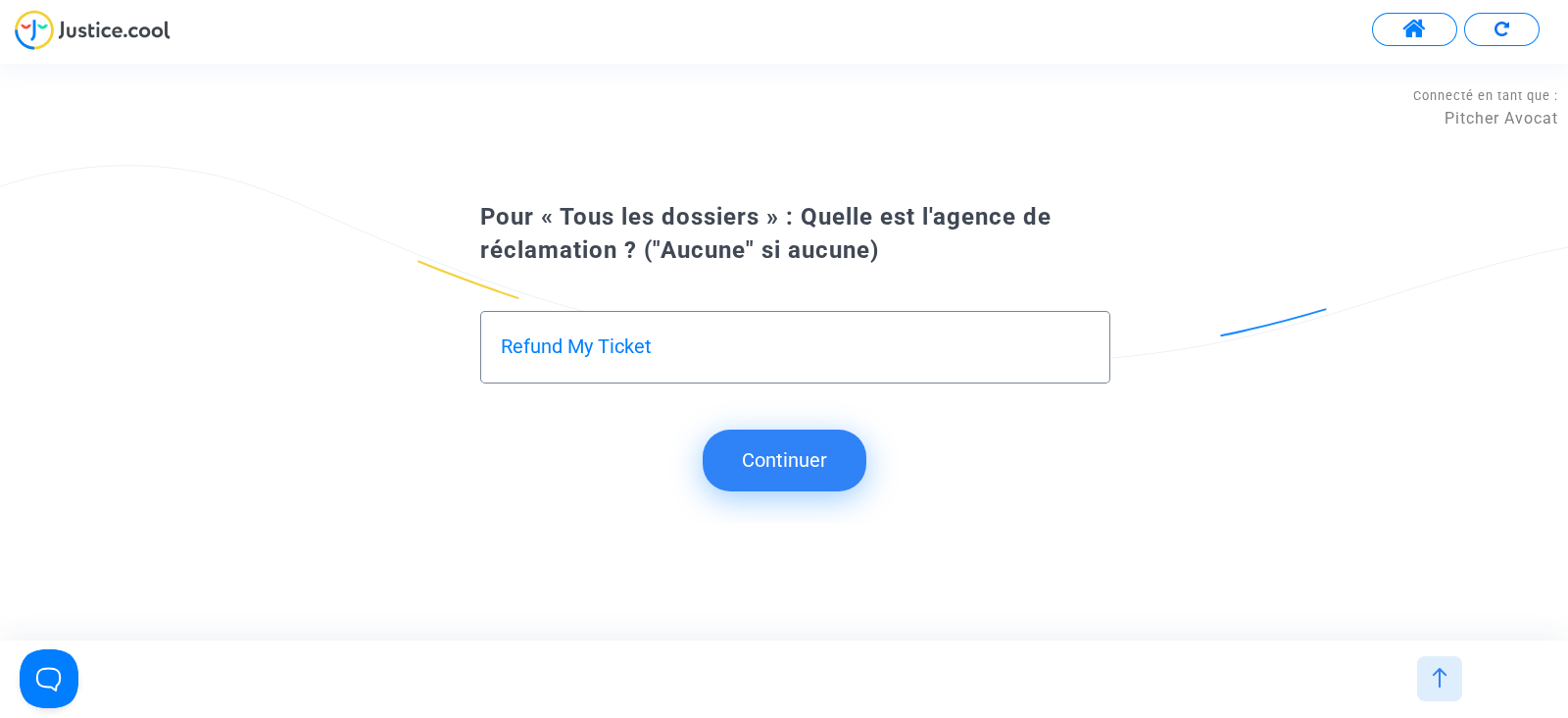
drag, startPoint x: 634, startPoint y: 336, endPoint x: 317, endPoint y: 320, distance: 317.4
click at [317, 320] on div "Pour « Tous les dossiers » : Quelle est l'agence de réclamation ? ("Aucune" si …" at bounding box center [784, 304] width 1568 height 218
type input "Yource"
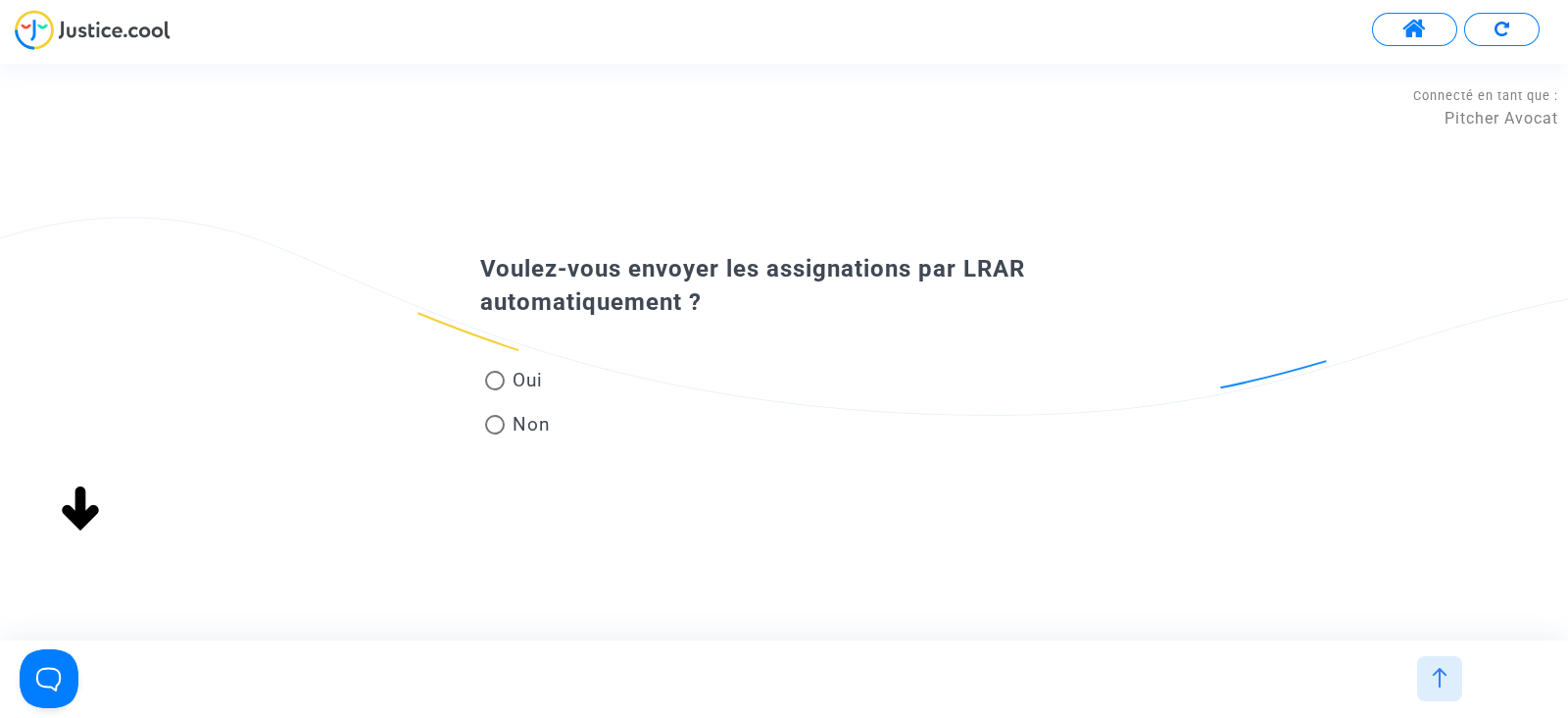
click at [520, 428] on span "Non" at bounding box center [527, 423] width 46 height 27
click at [495, 434] on input "Non" at bounding box center [494, 434] width 1 height 1
radio input "true"
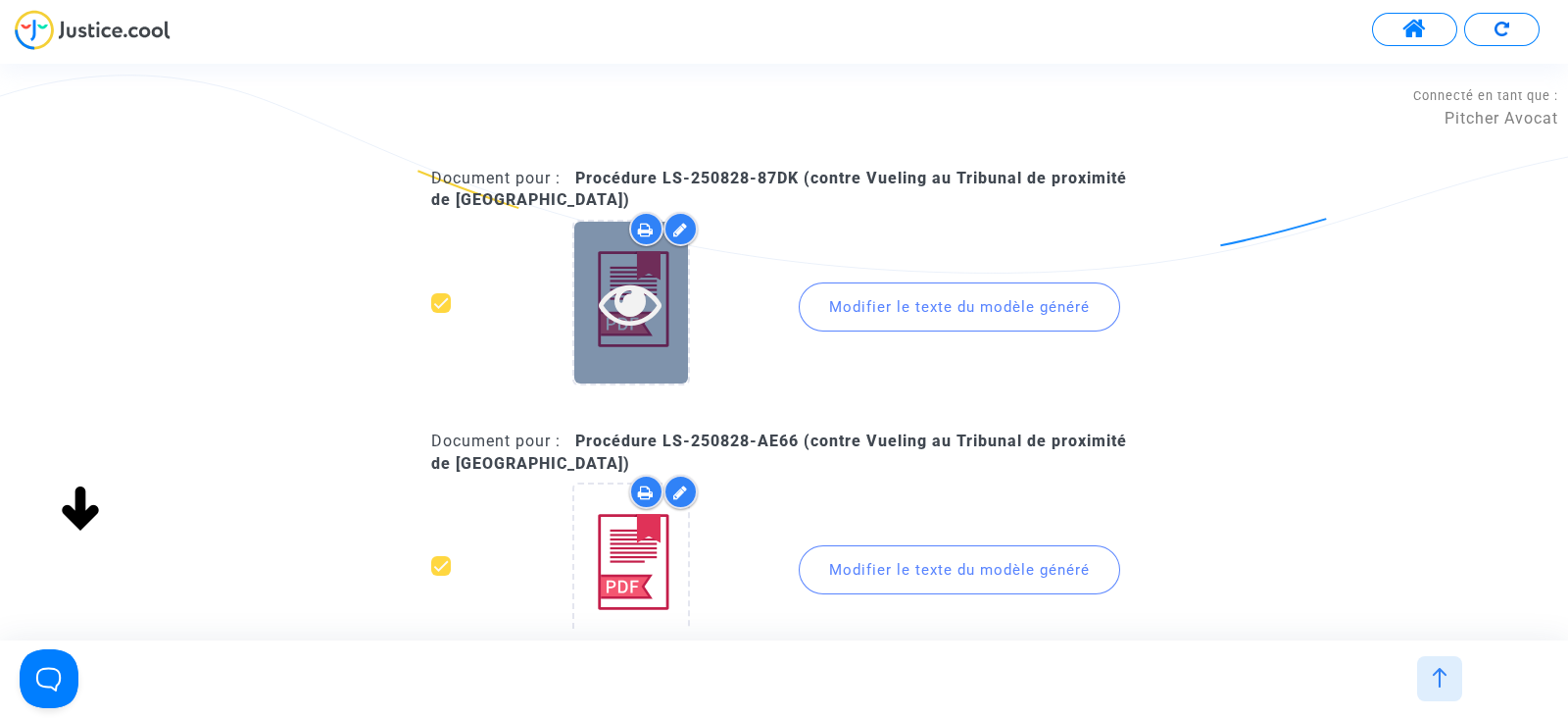
click at [598, 302] on div at bounding box center [631, 304] width 114 height 63
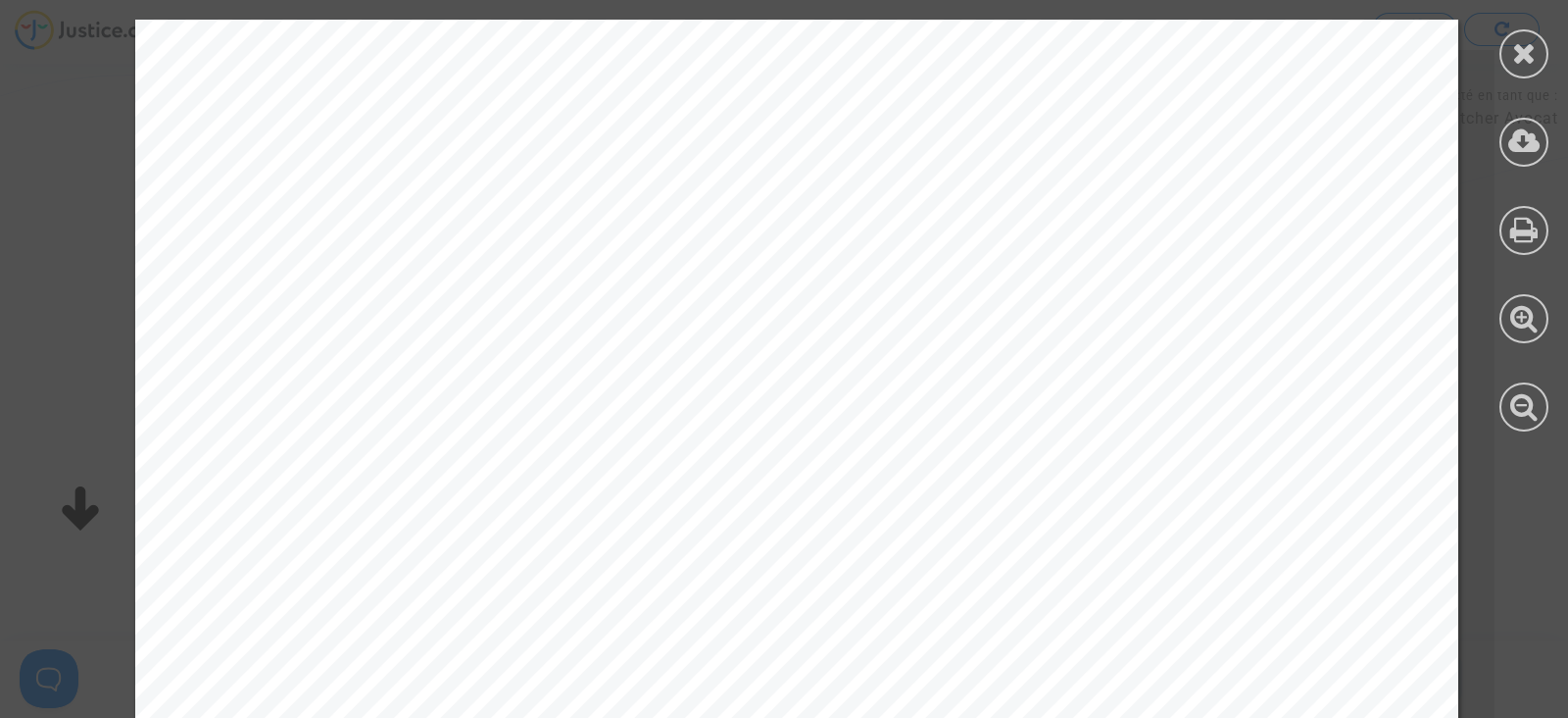
scroll to position [367, 0]
click at [1541, 51] on div at bounding box center [1524, 54] width 49 height 49
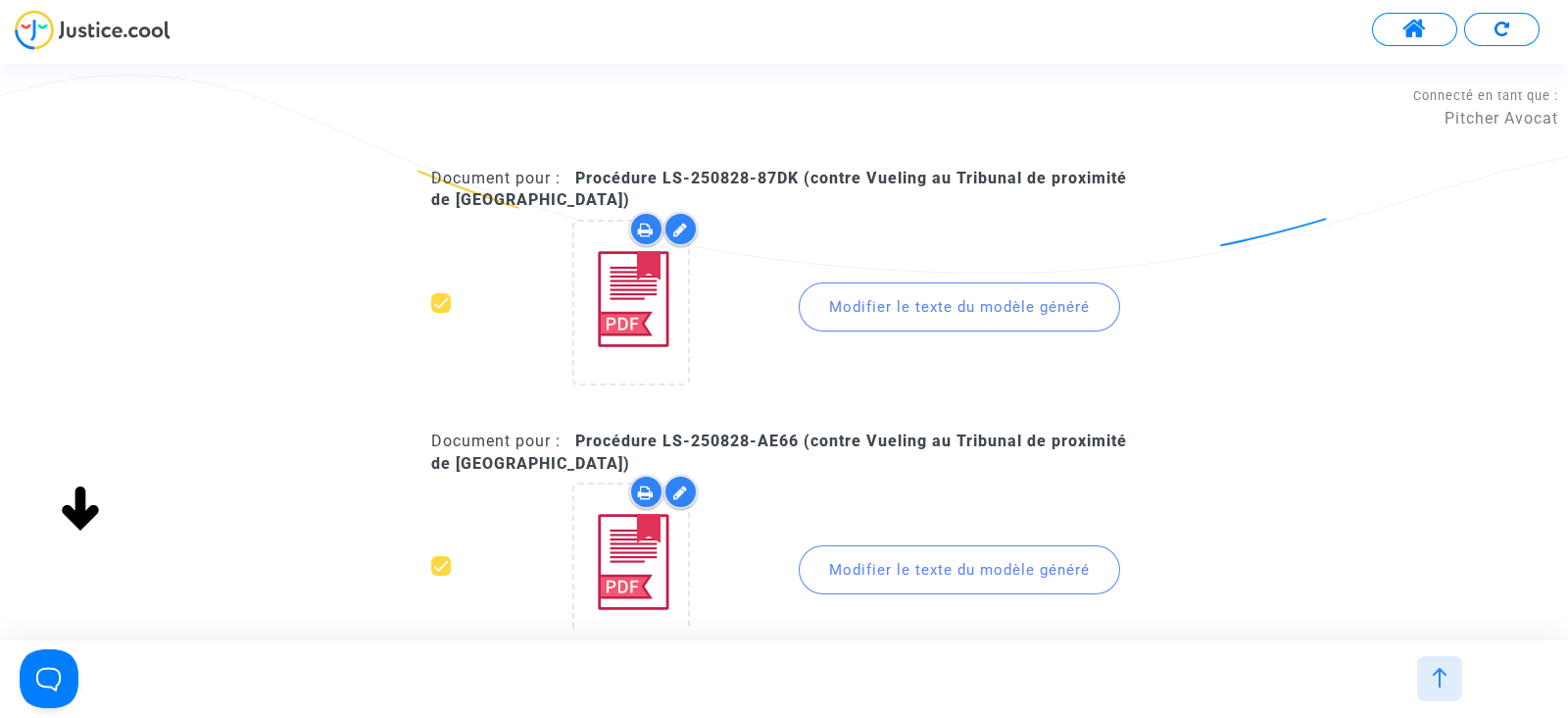
click at [868, 313] on div "Modifier le texte du modèle généré" at bounding box center [959, 306] width 321 height 49
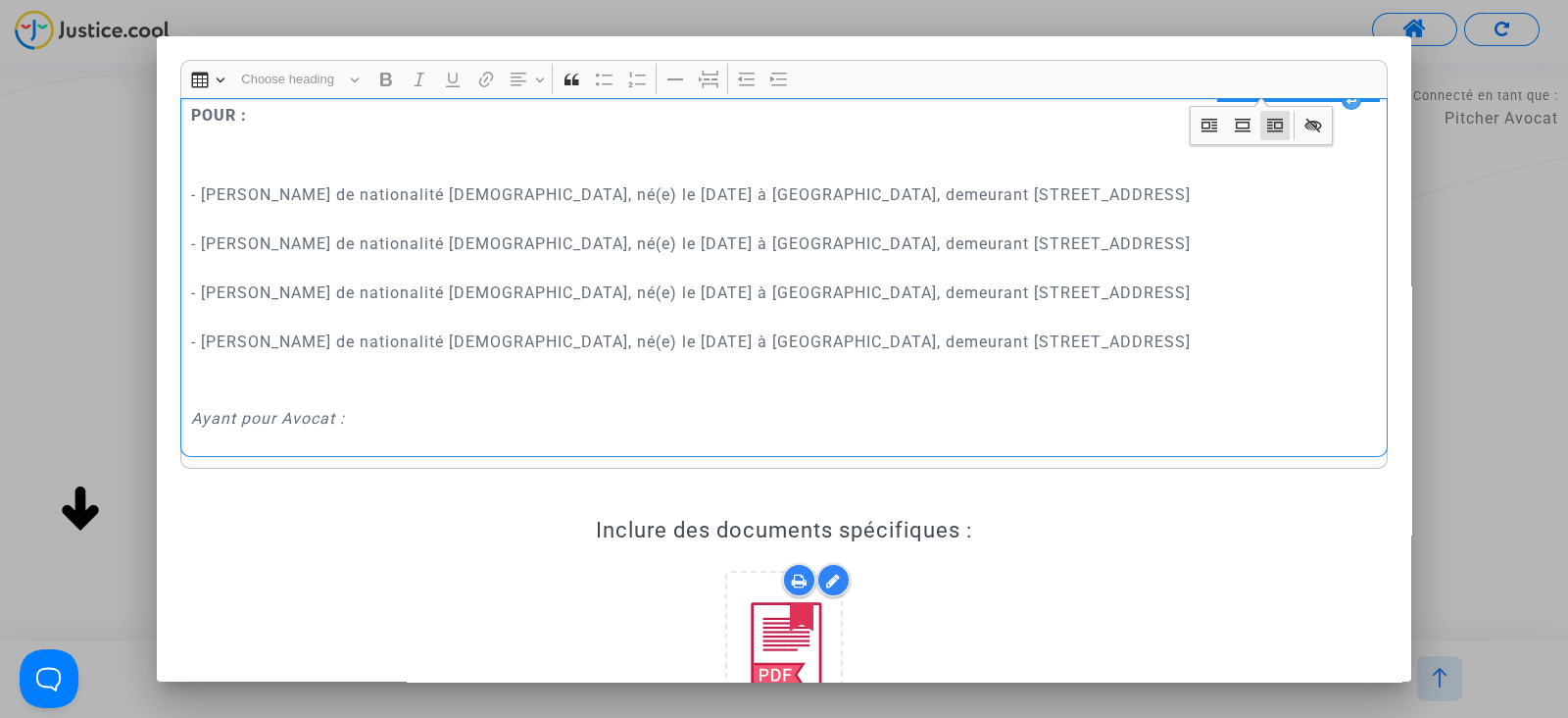
click at [819, 342] on p "- BATTINI olivier de nationalité française, né(e) le 30 septembre 1971 à Boulog…" at bounding box center [784, 281] width 1187 height 246
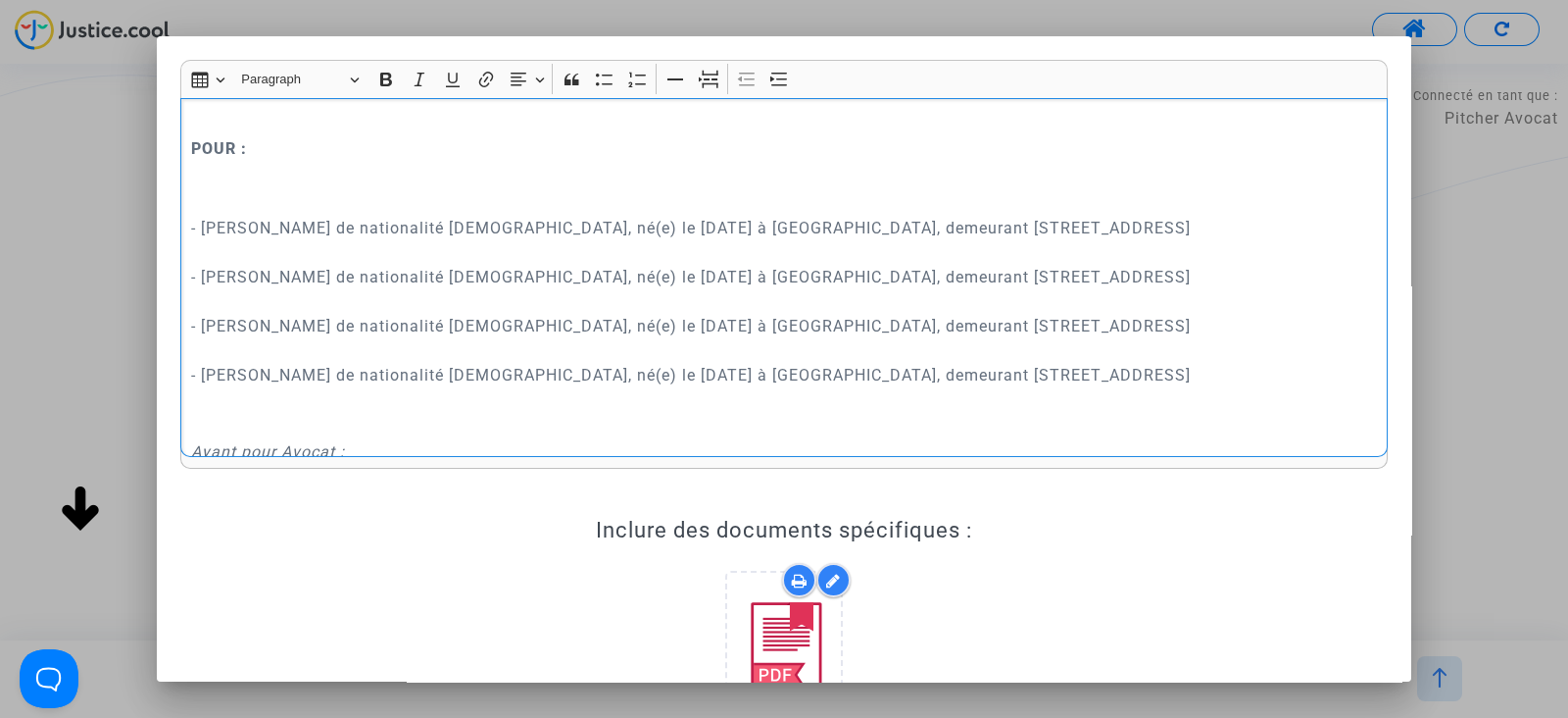
click at [819, 342] on p "- BATTINI olivier de nationalité française, né(e) le 30 septembre 1971 à Boulog…" at bounding box center [784, 314] width 1187 height 246
click at [762, 369] on p "- BATTINI olivier de nationalité française, né(e) le 30 septembre 1971 à Boulog…" at bounding box center [784, 314] width 1187 height 246
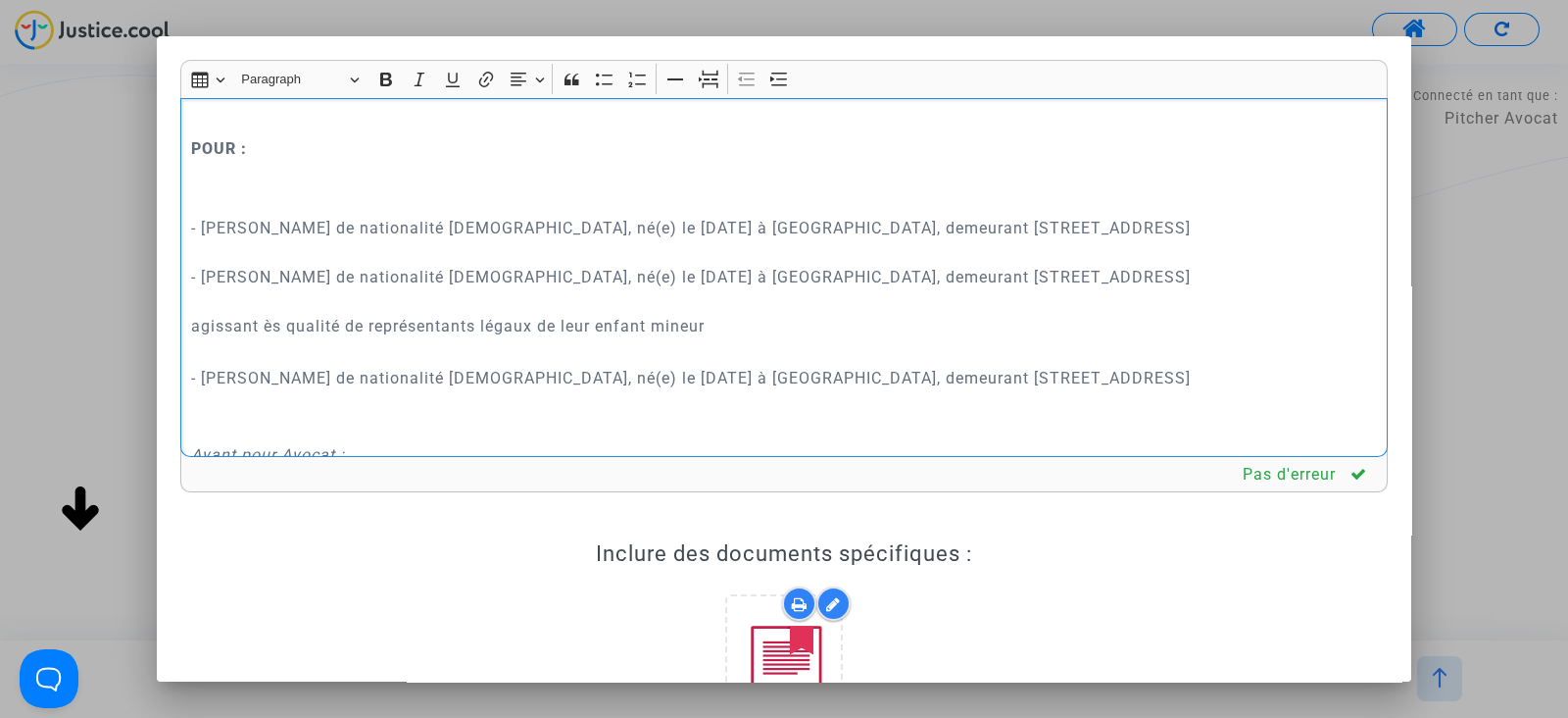
scroll to position [434, 0]
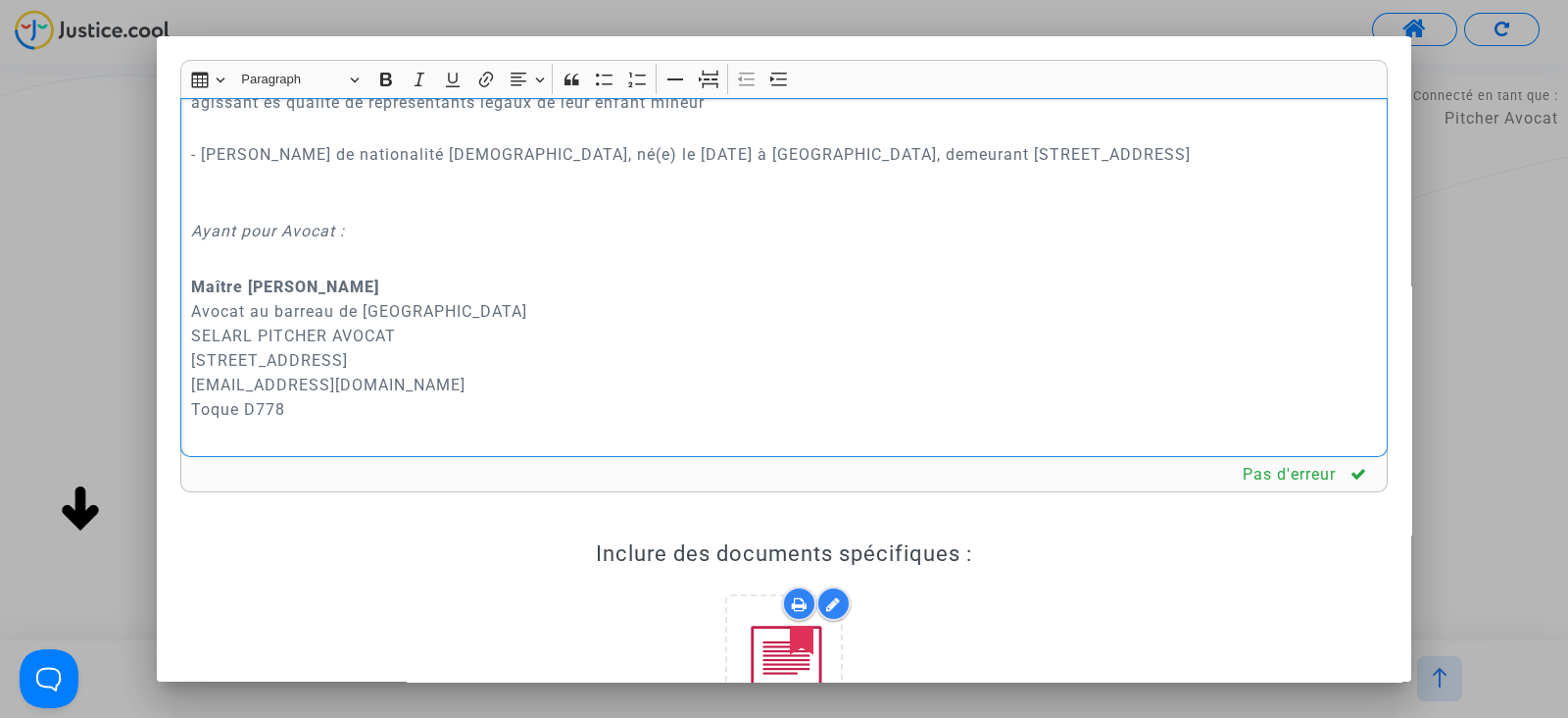
click at [367, 216] on p "​​​​​​​ - BATTINI alexandre de nationalité française, né(e) le 6 novembre 2007 …" at bounding box center [784, 167] width 1187 height 98
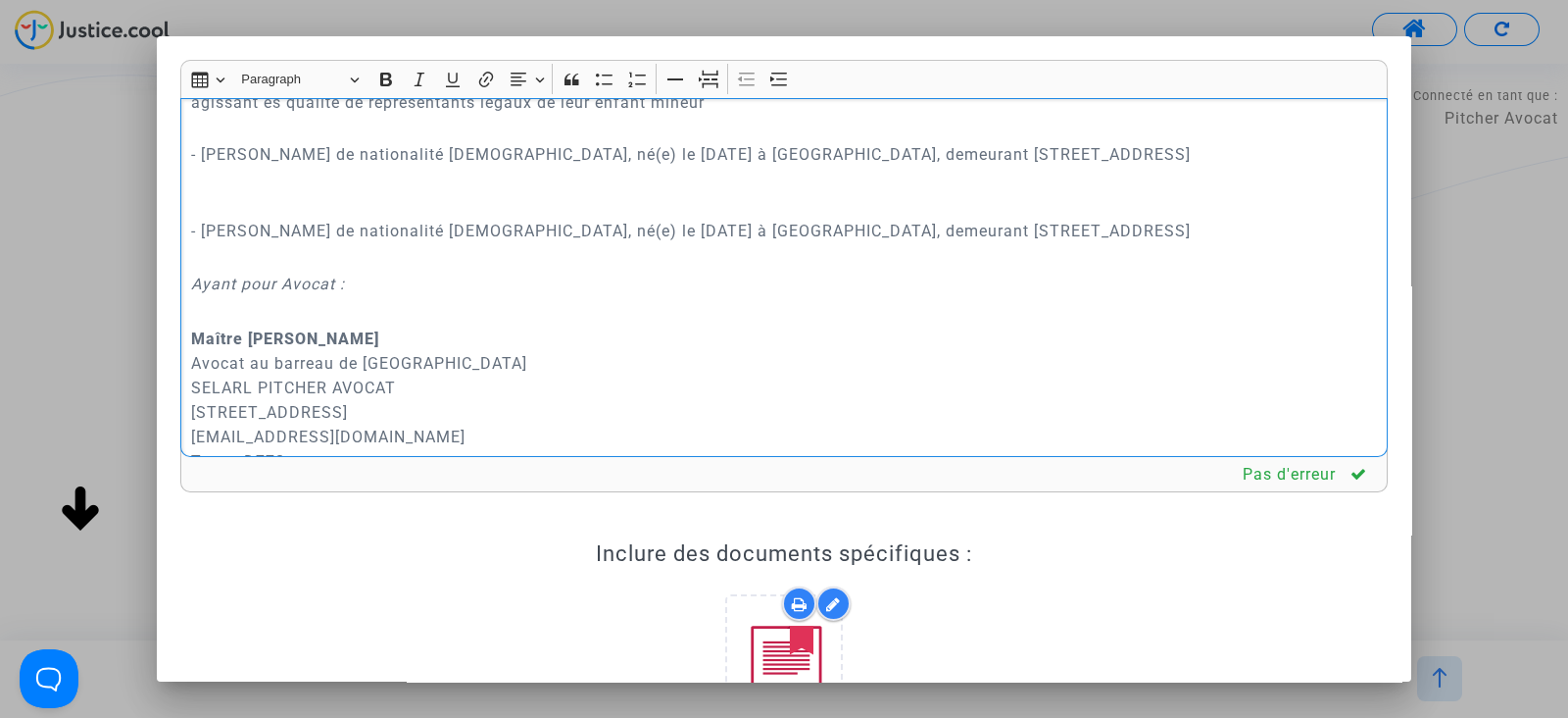
drag, startPoint x: 1314, startPoint y: 200, endPoint x: 189, endPoint y: 146, distance: 1126.3
click at [189, 146] on div "REQUÊTE AU GREFFE DEVANT LE TRIBUNAL DE PROXIMITÉ D'IVRY-SUR-SEINE POUR : - BAT…" at bounding box center [784, 277] width 1208 height 359
drag, startPoint x: 766, startPoint y: 78, endPoint x: 719, endPoint y: 104, distance: 53.7
click at [766, 76] on button "Increase indent Increase indent" at bounding box center [781, 80] width 29 height 29
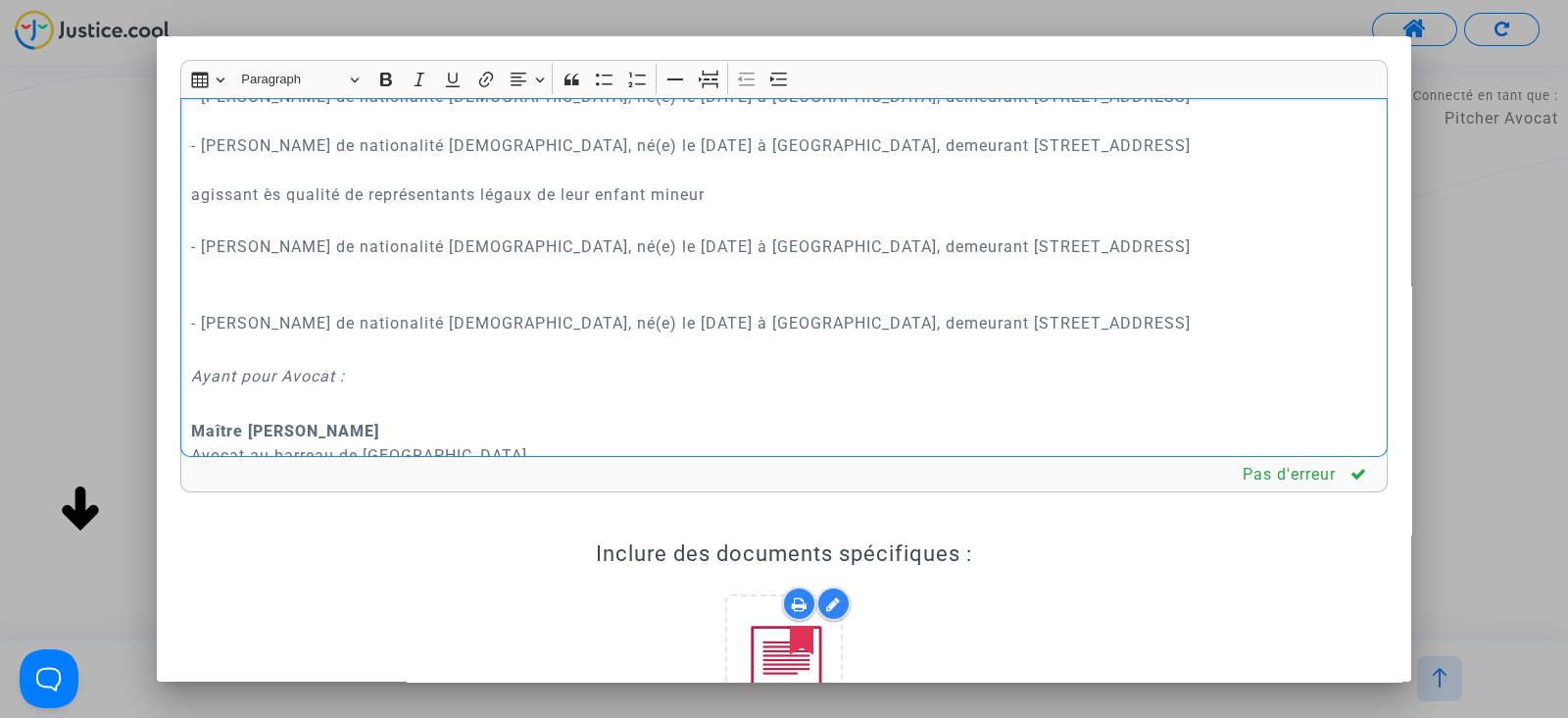
scroll to position [311, 0]
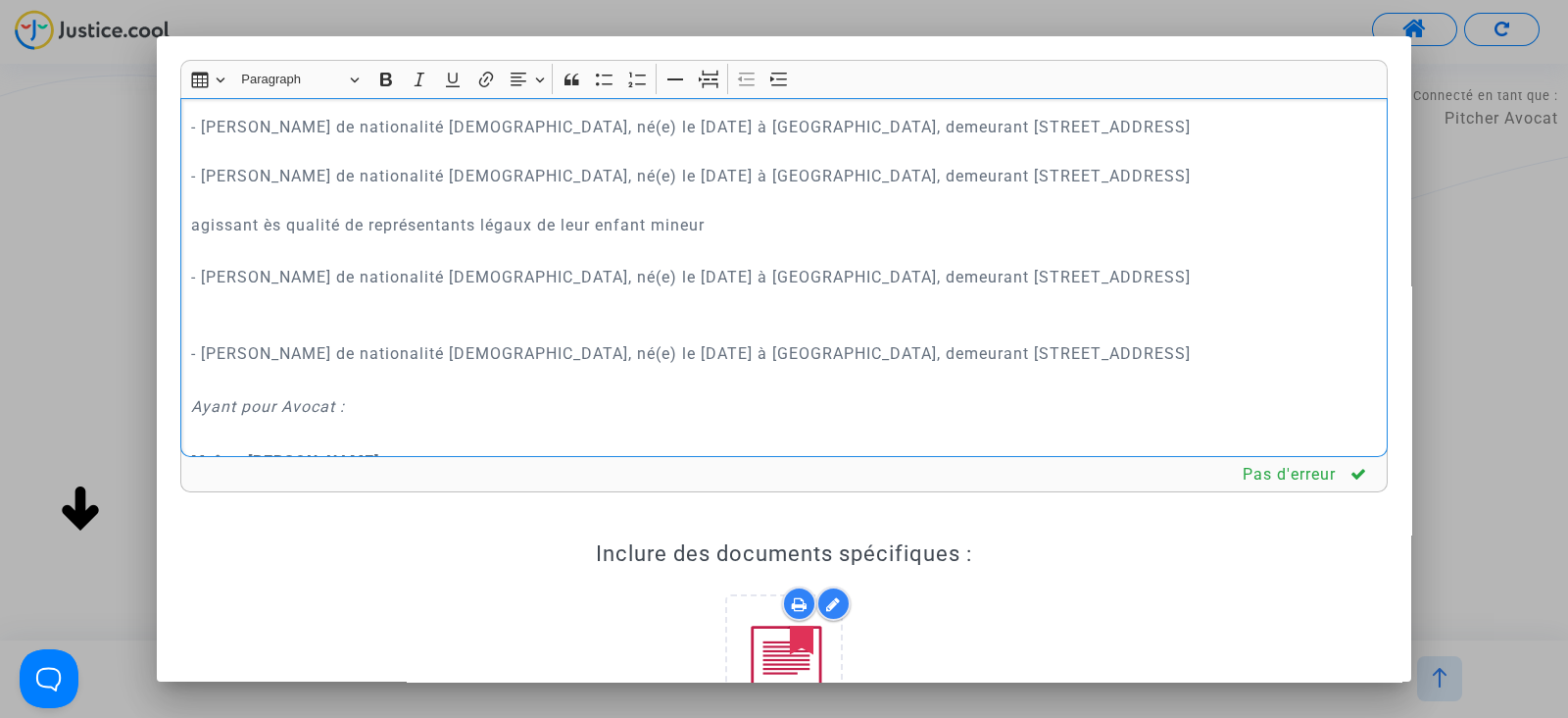
click at [316, 238] on p "- BATTINI olivier de nationalité française, né(e) le 30 septembre 1971 à Boulog…" at bounding box center [784, 164] width 1187 height 147
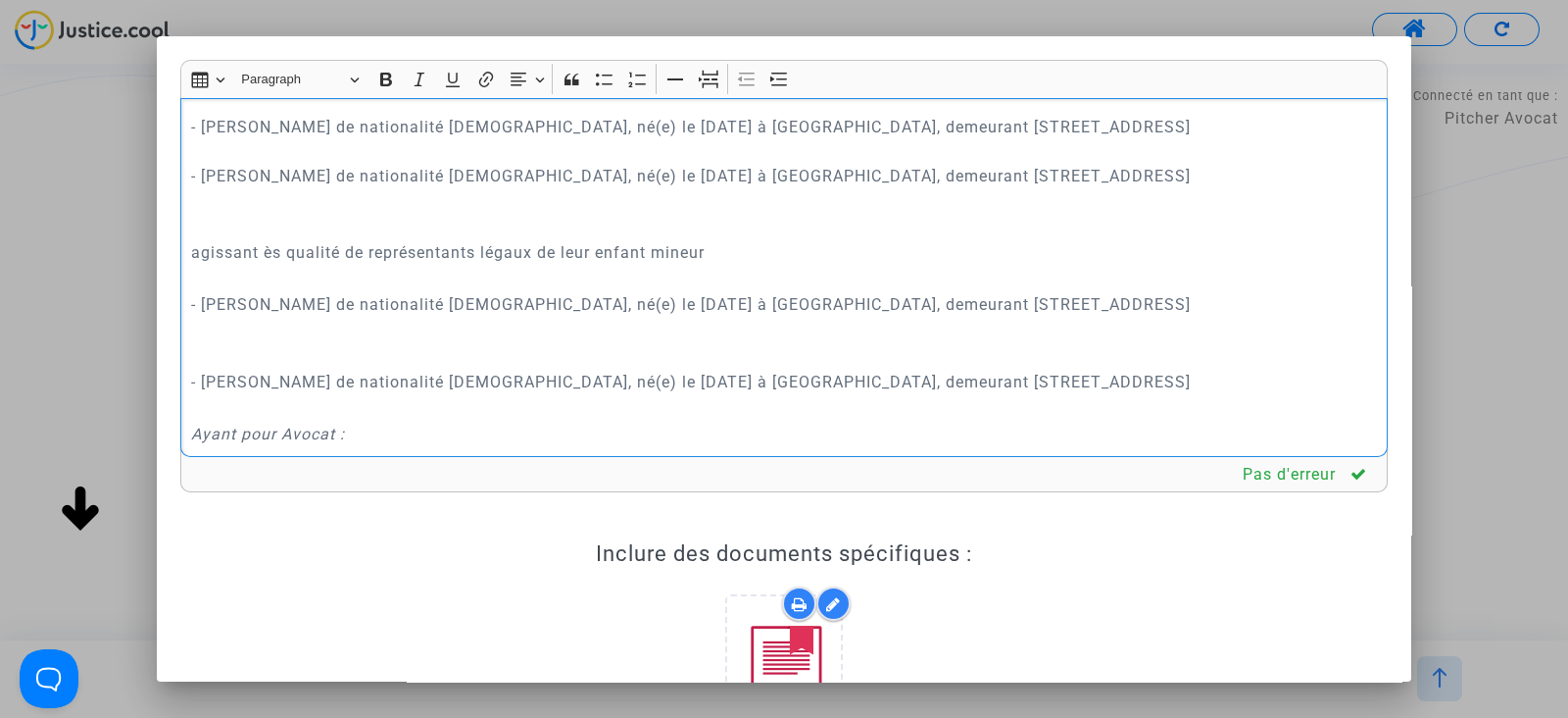
drag, startPoint x: 188, startPoint y: 301, endPoint x: 937, endPoint y: 220, distance: 753.4
click at [1306, 361] on div "REQUÊTE AU GREFFE DEVANT LE TRIBUNAL DE PROXIMITÉ D'IVRY-SUR-SEINE POUR : - BAT…" at bounding box center [784, 277] width 1208 height 359
drag, startPoint x: 788, startPoint y: 75, endPoint x: 573, endPoint y: 208, distance: 252.8
click at [784, 75] on button "Increase indent Increase indent" at bounding box center [781, 80] width 29 height 29
click at [432, 265] on p "agissant ès qualité de représentants légaux de leur enfant mineur" at bounding box center [804, 241] width 1148 height 49
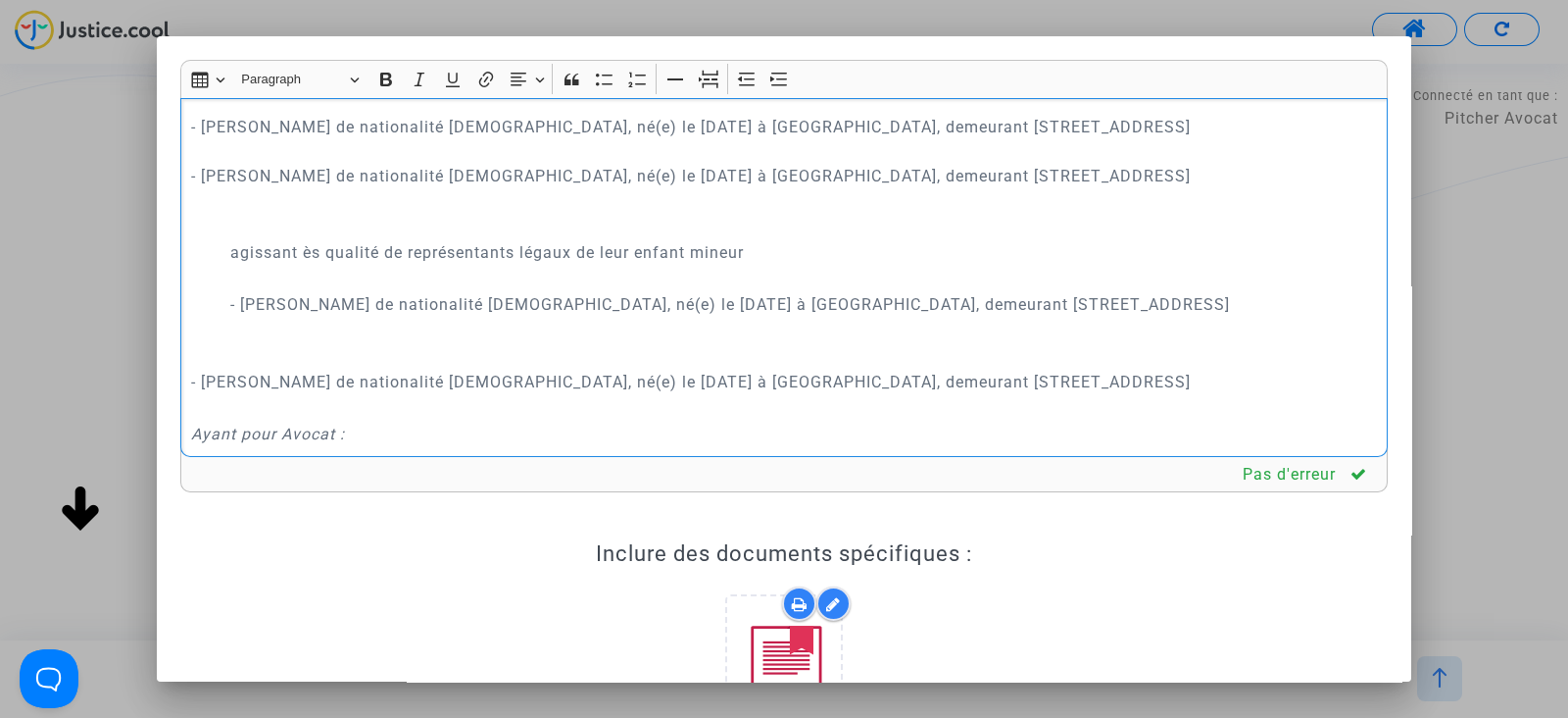
click at [432, 265] on p "agissant ès qualité de représentants légaux de leur enfant mineur" at bounding box center [804, 241] width 1148 height 49
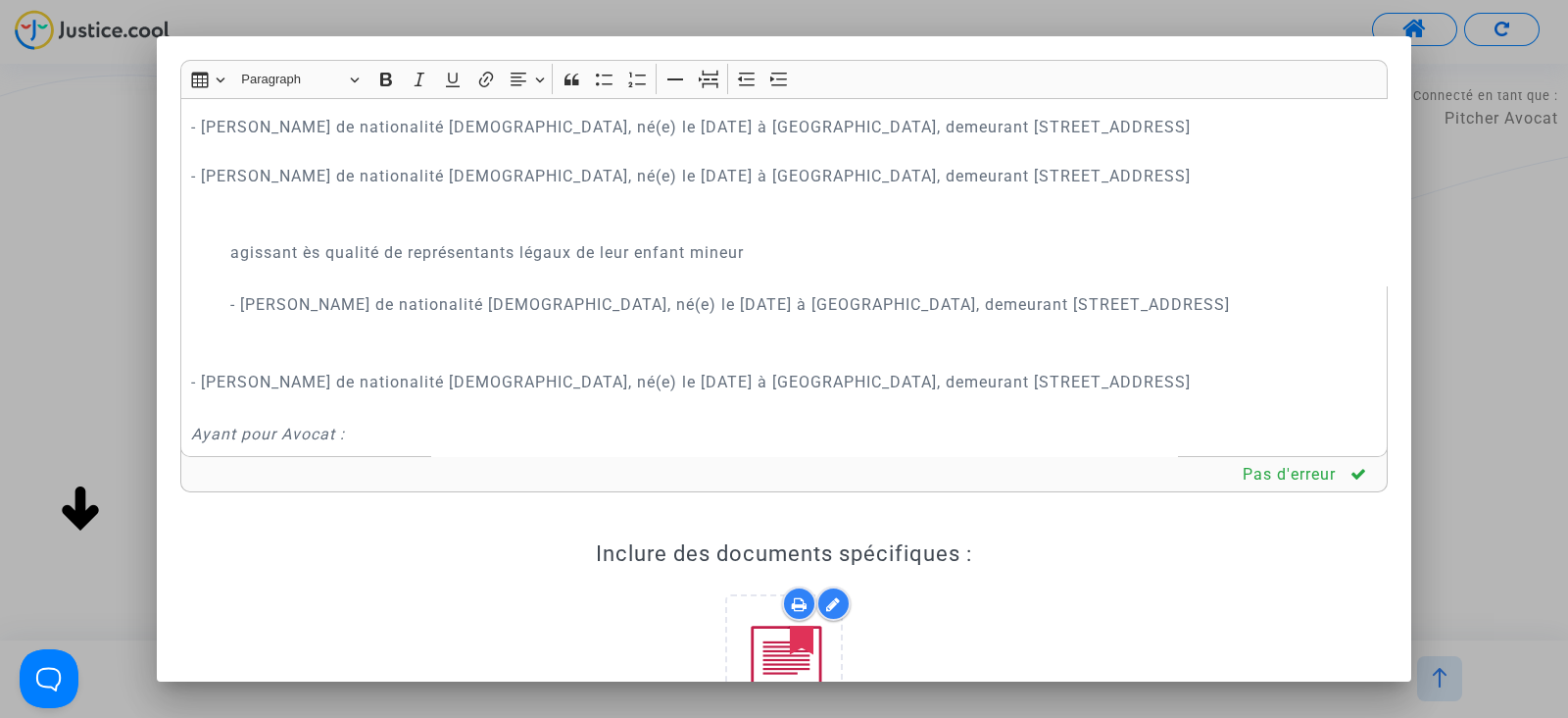
click at [409, 94] on div "Insert table Insert table Heading Paragraph Paragraph Heading 1 Heading 2 Headi…" at bounding box center [784, 80] width 1198 height 37
click at [412, 85] on icon "Editor toolbar" at bounding box center [419, 80] width 20 height 20
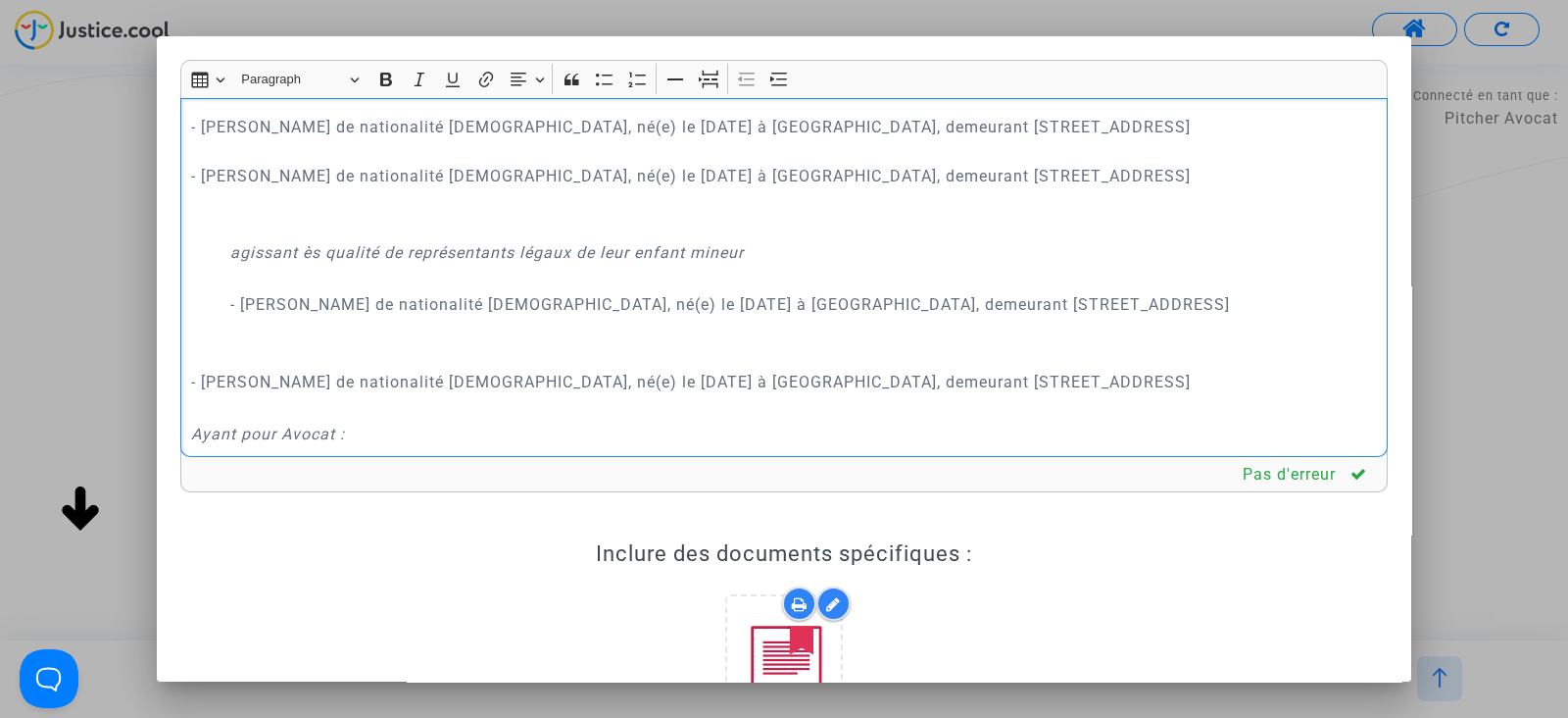
click at [355, 213] on p "- BATTINI olivier de nationalité française, né(e) le 30 septembre 1971 à Boulog…" at bounding box center [784, 151] width 1187 height 123
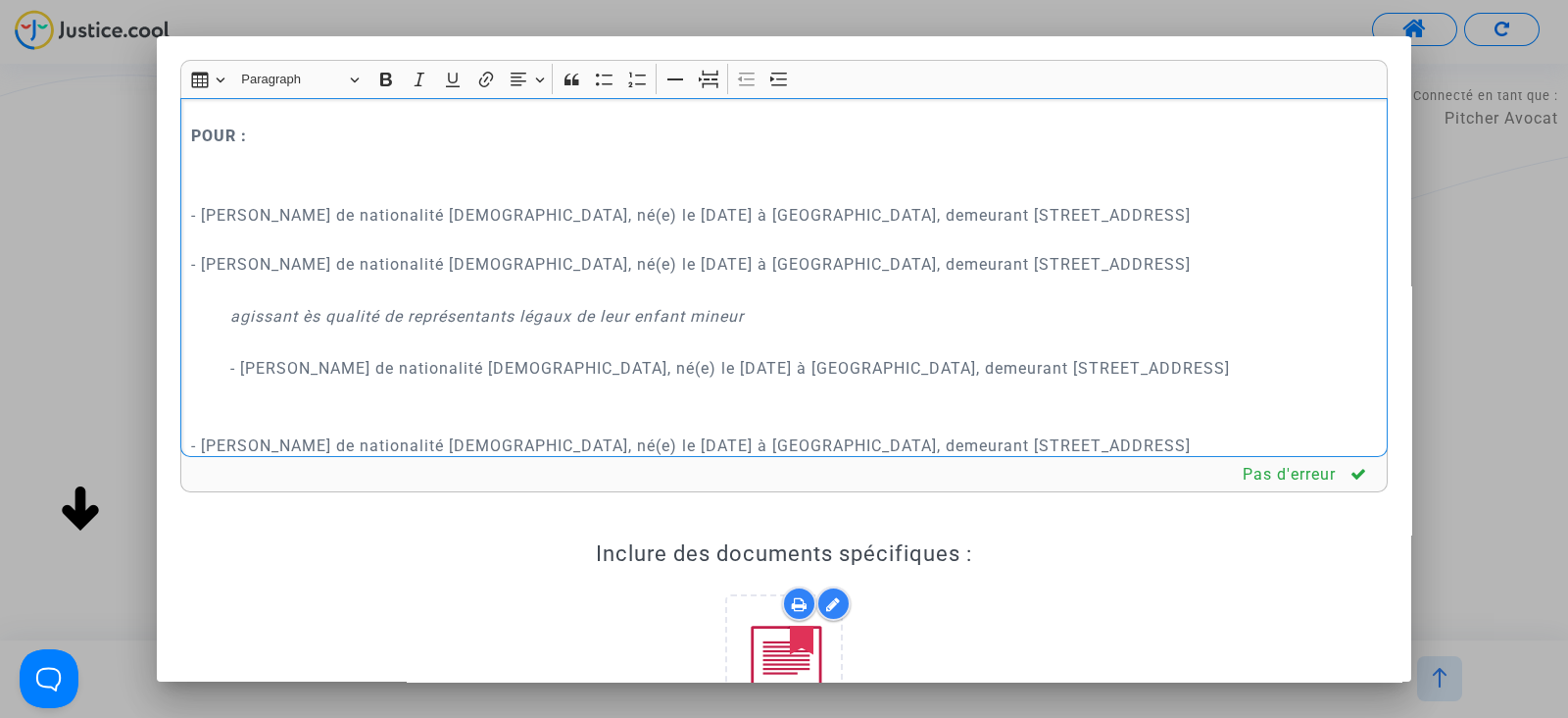
scroll to position [190, 0]
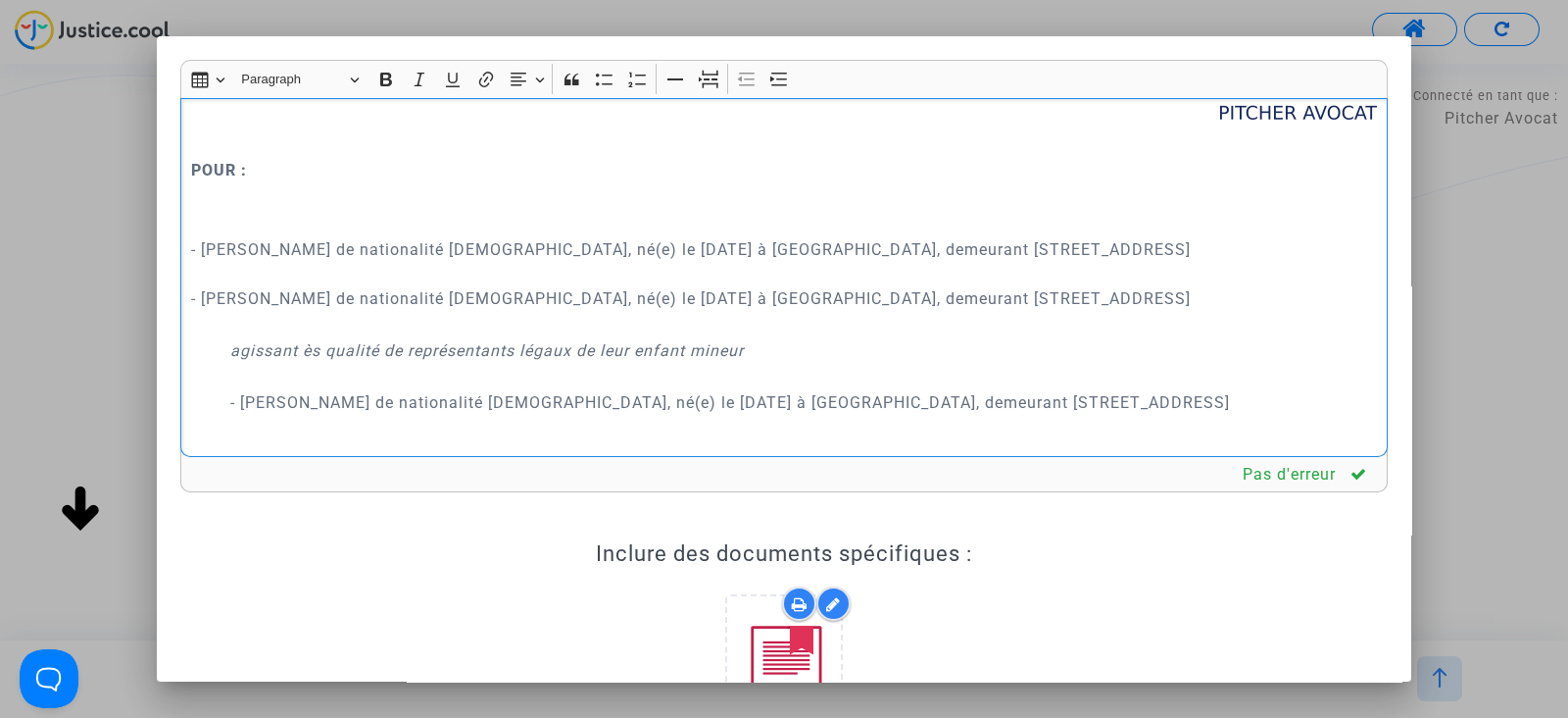
click at [270, 213] on p "- BATTINI olivier de nationalité française, né(e) le 30 septembre 1971 à Boulog…" at bounding box center [784, 262] width 1187 height 98
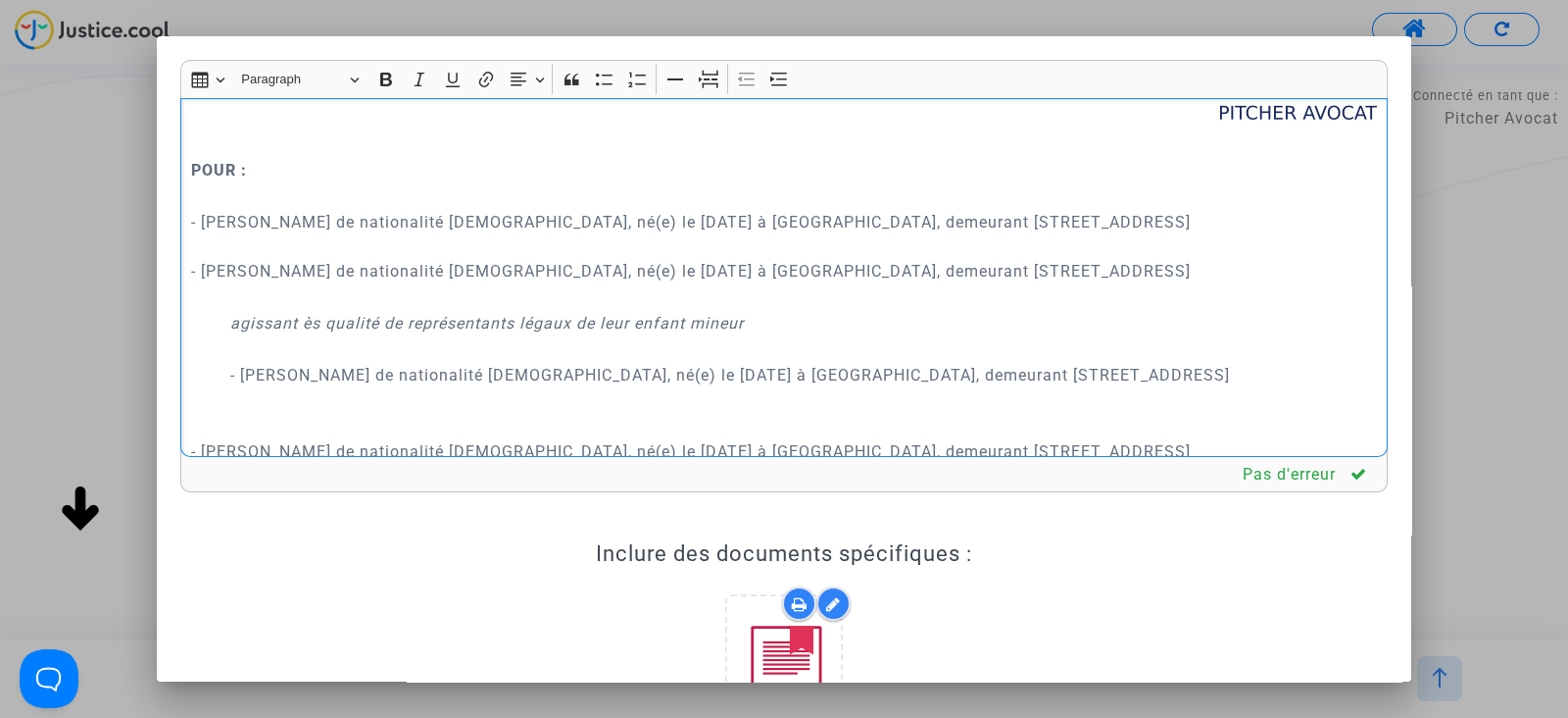
drag, startPoint x: 237, startPoint y: 146, endPoint x: 283, endPoint y: 165, distance: 49.8
click at [237, 145] on p "Rich Text Editor, main" at bounding box center [784, 130] width 1187 height 49
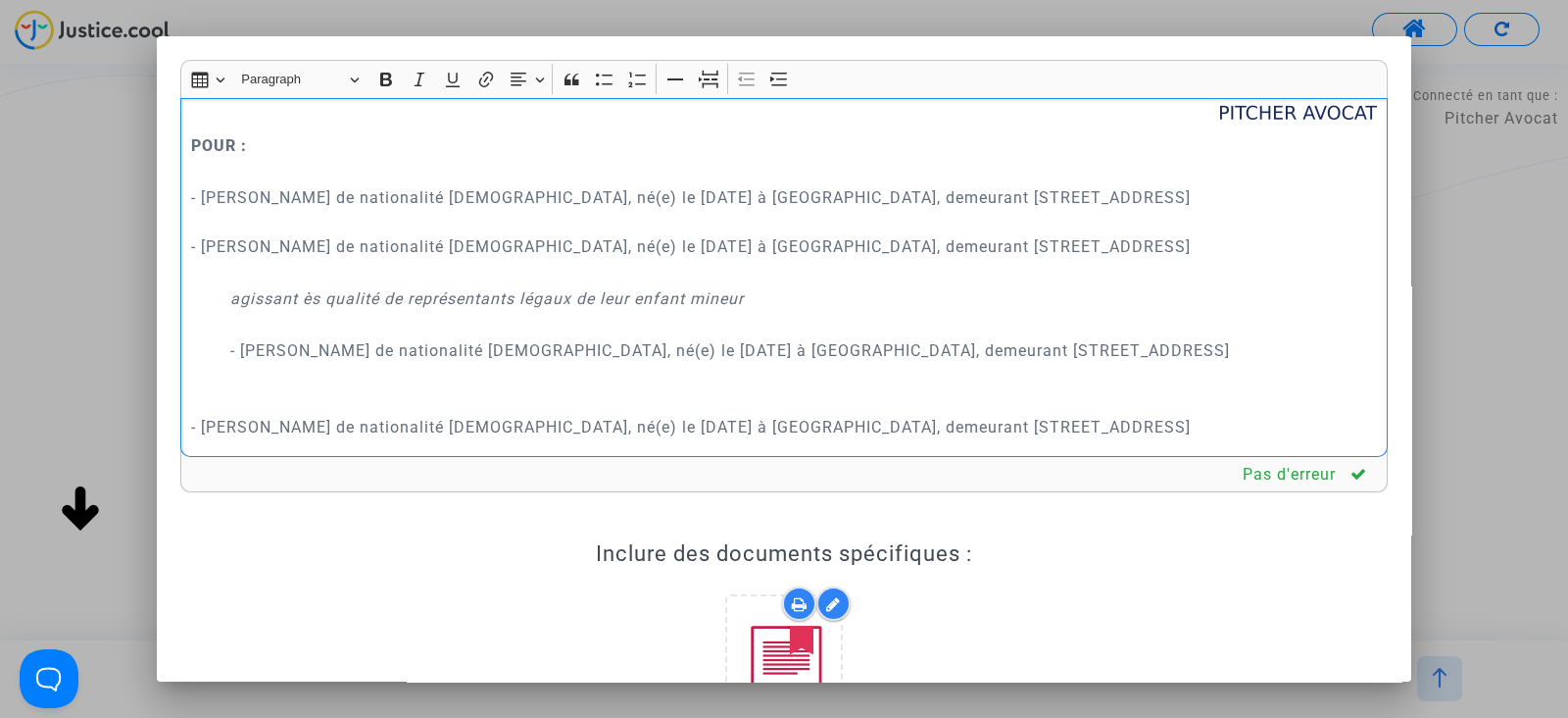
scroll to position [311, 0]
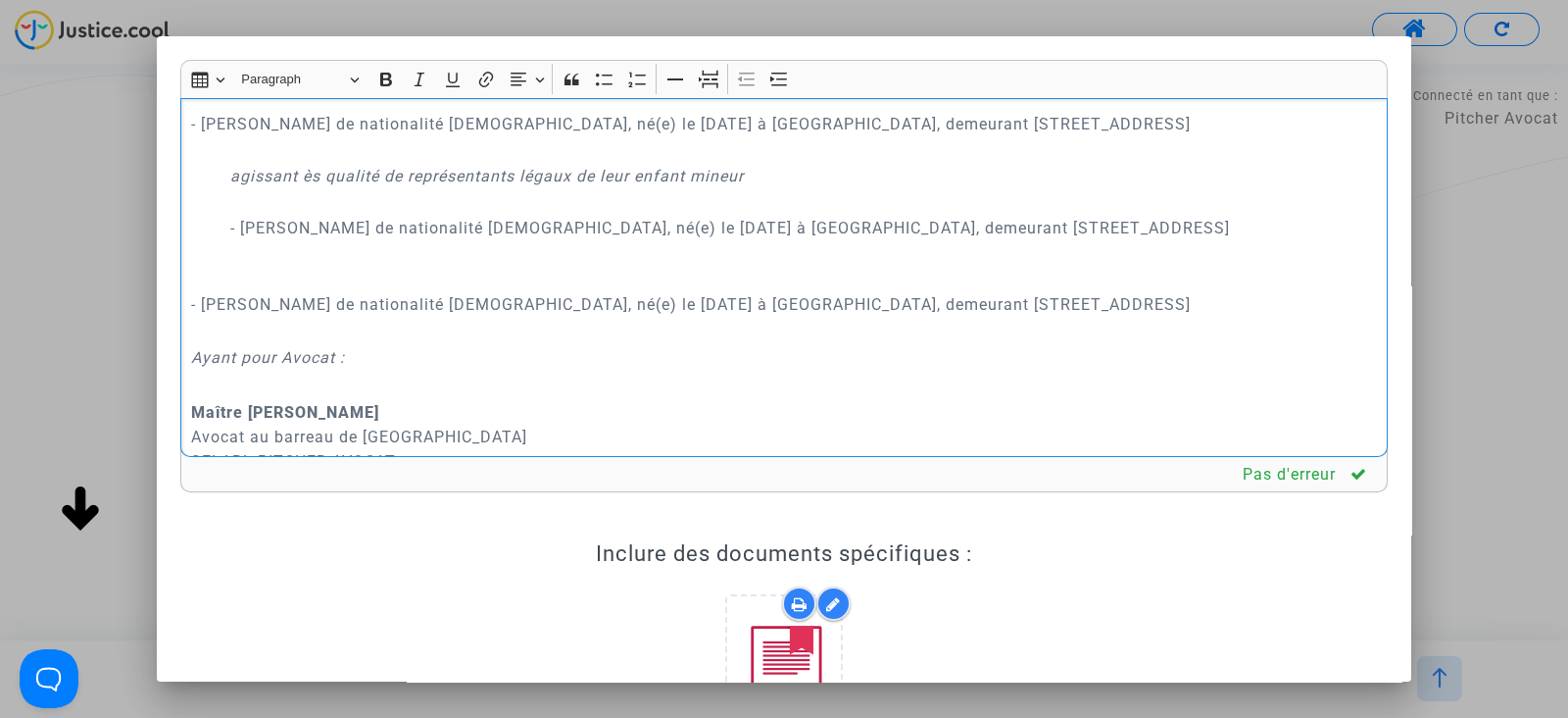
click at [324, 289] on p "- BATTINI alexandre de nationalité française, né(e) le 6 novembre 2007 à PARIS,…" at bounding box center [804, 241] width 1148 height 98
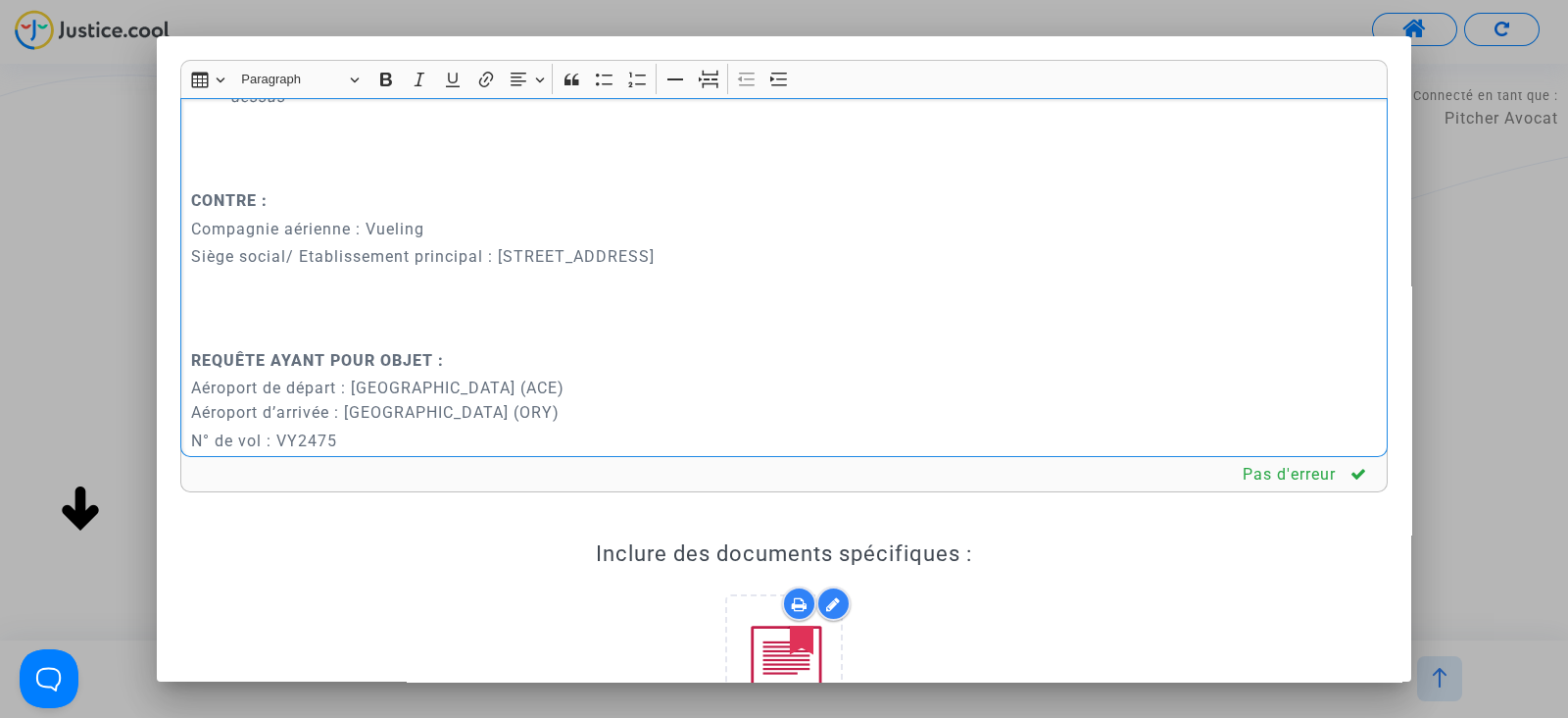
scroll to position [788, 0]
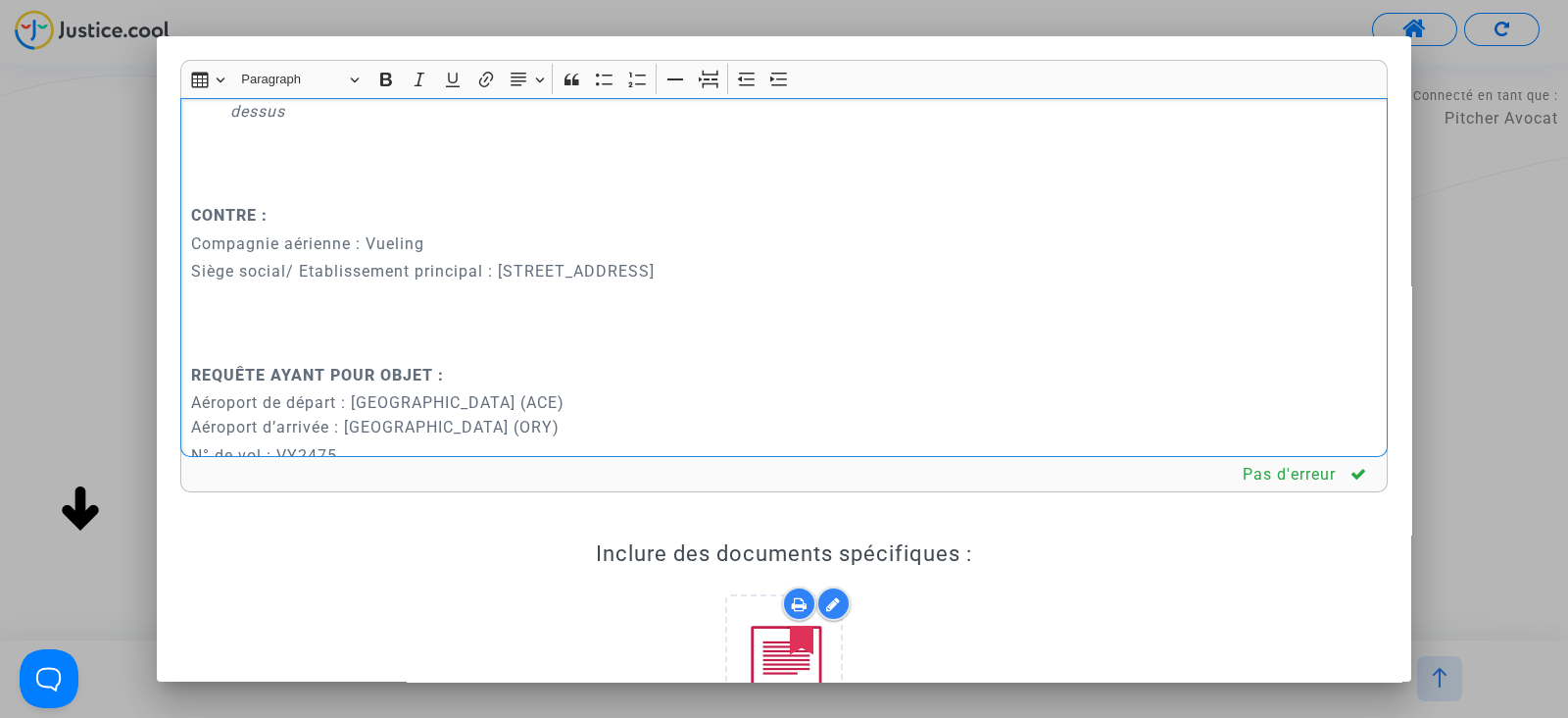
click at [275, 255] on div "REQUÊTE AU GREFFE DEVANT LE TRIBUNAL DE PROXIMITÉ D'IVRY-SUR-SEINE POUR : - BAT…" at bounding box center [784, 277] width 1208 height 359
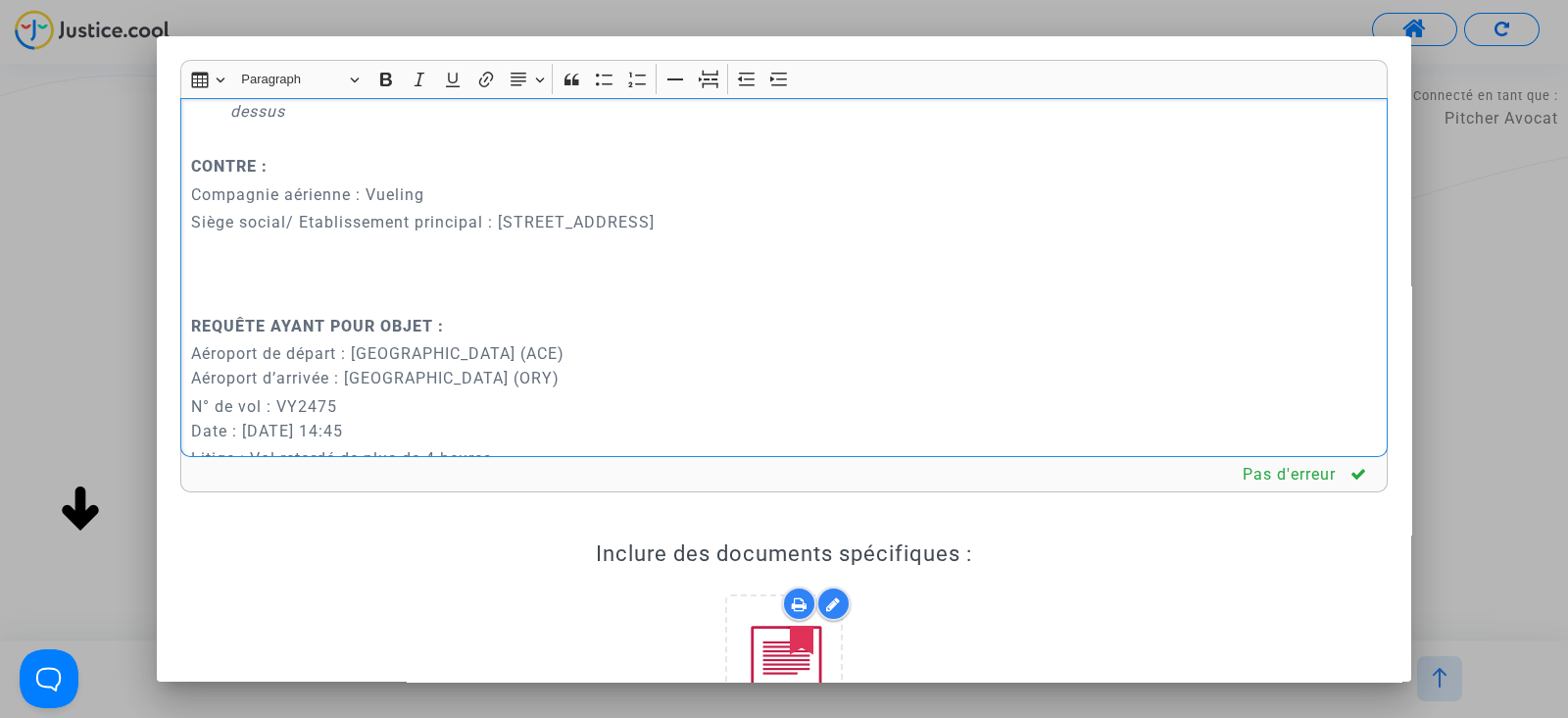
click at [242, 310] on p "Rich Text Editor, main" at bounding box center [784, 298] width 1187 height 25
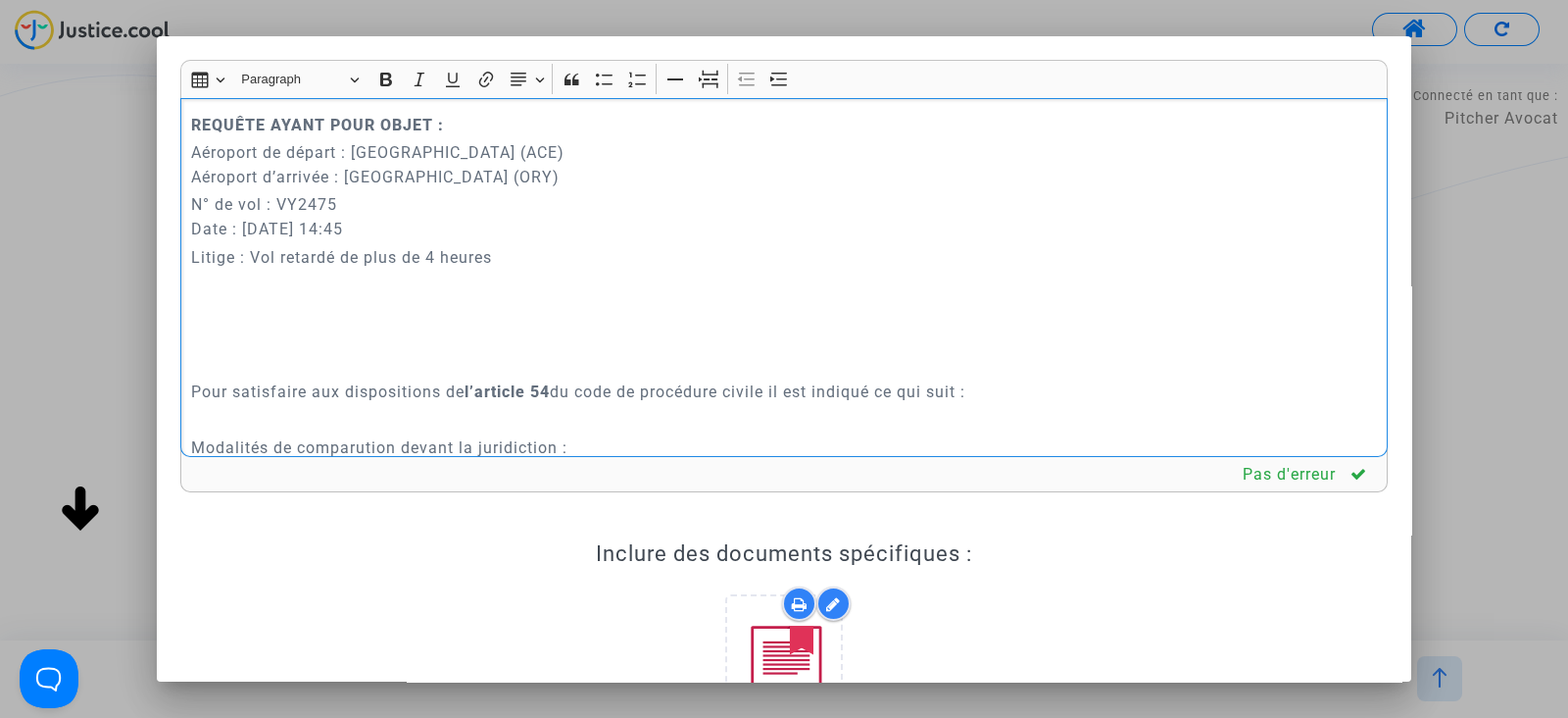
scroll to position [1032, 0]
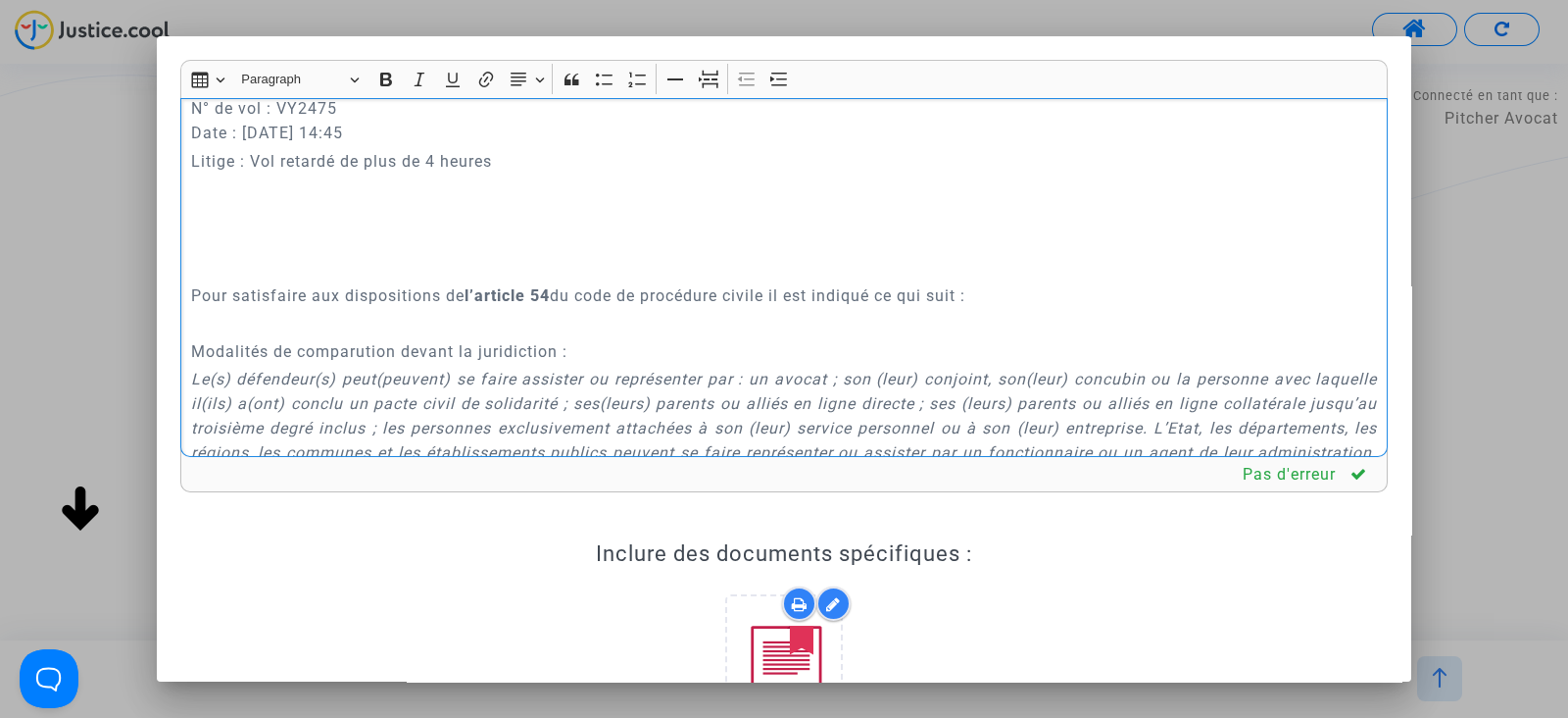
click at [249, 280] on p "Rich Text Editor, main" at bounding box center [784, 268] width 1187 height 25
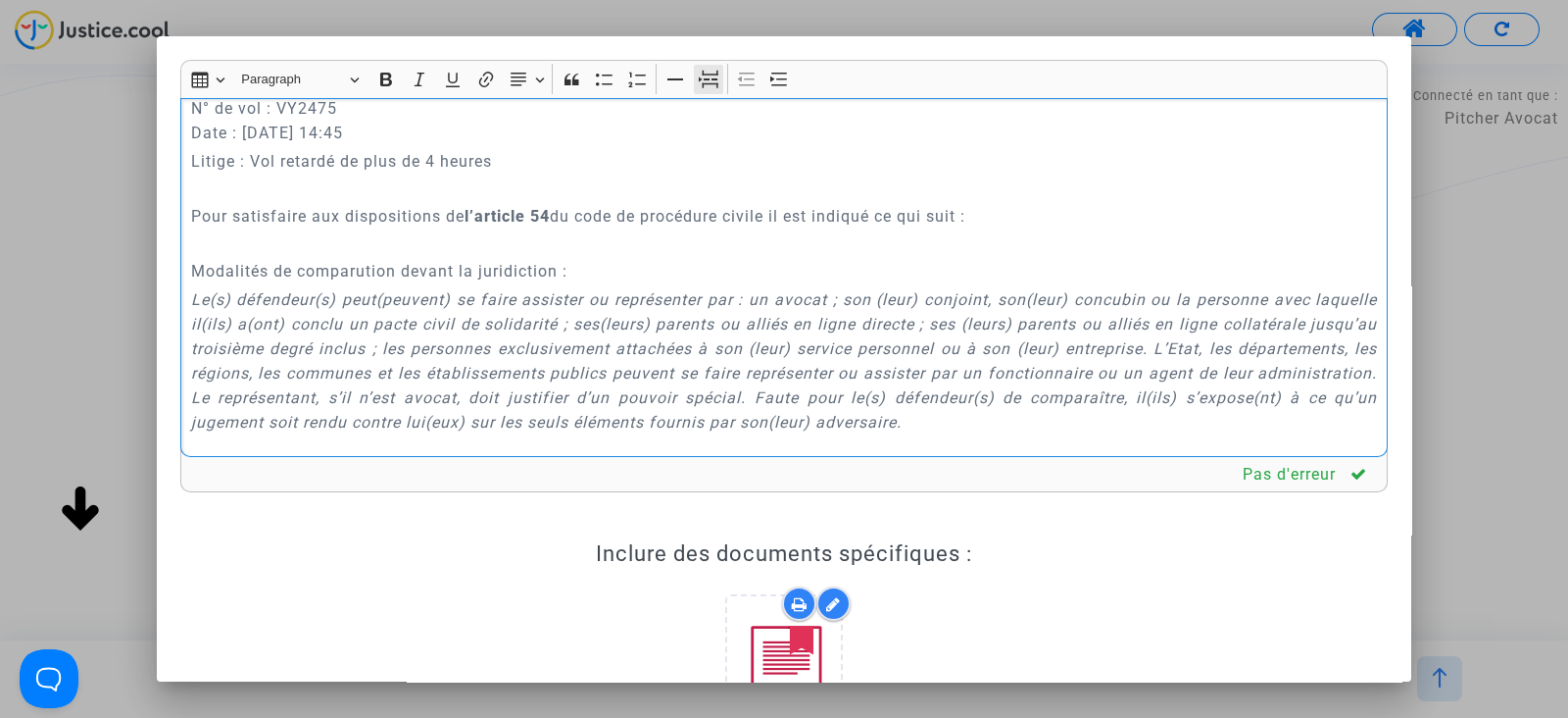
click at [711, 78] on icon "Editor toolbar" at bounding box center [709, 80] width 20 height 20
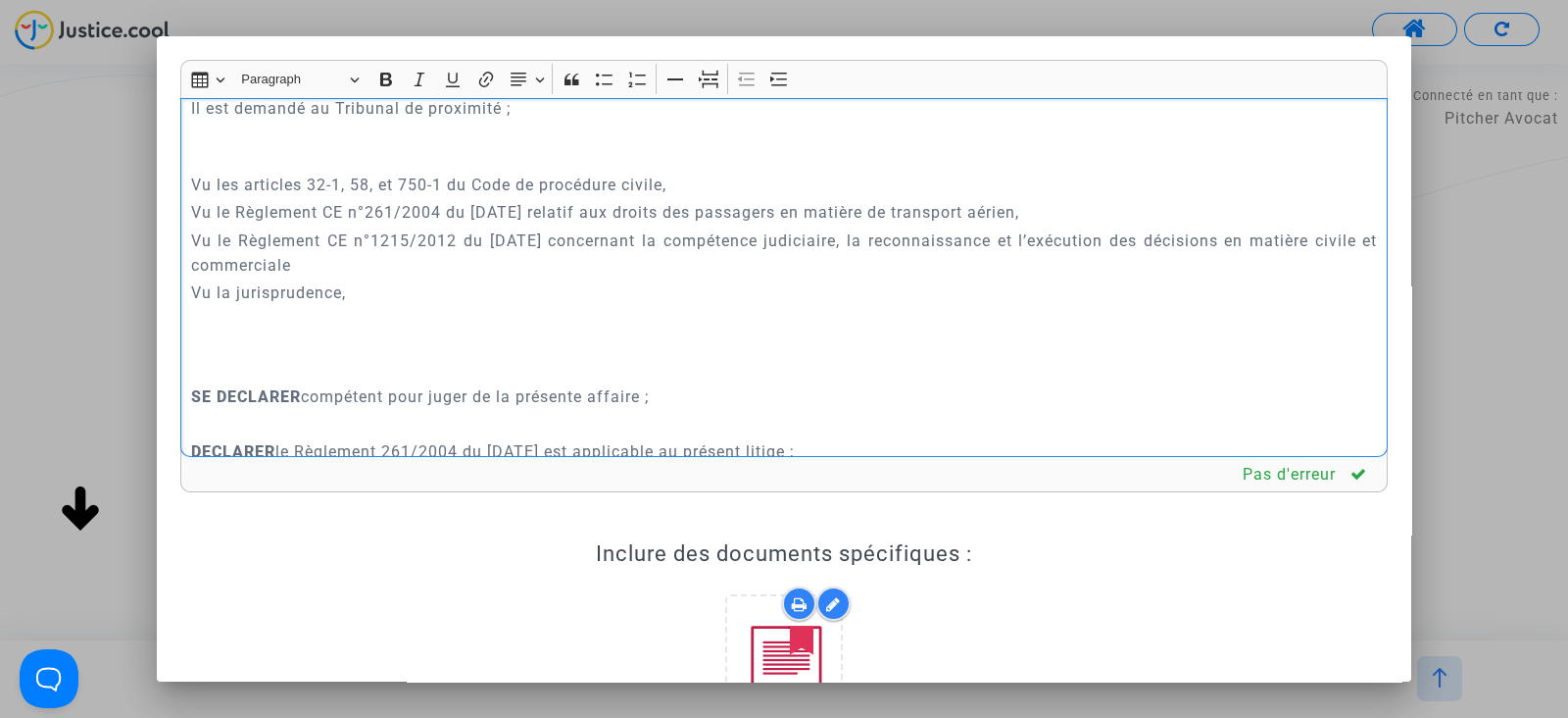
scroll to position [10838, 0]
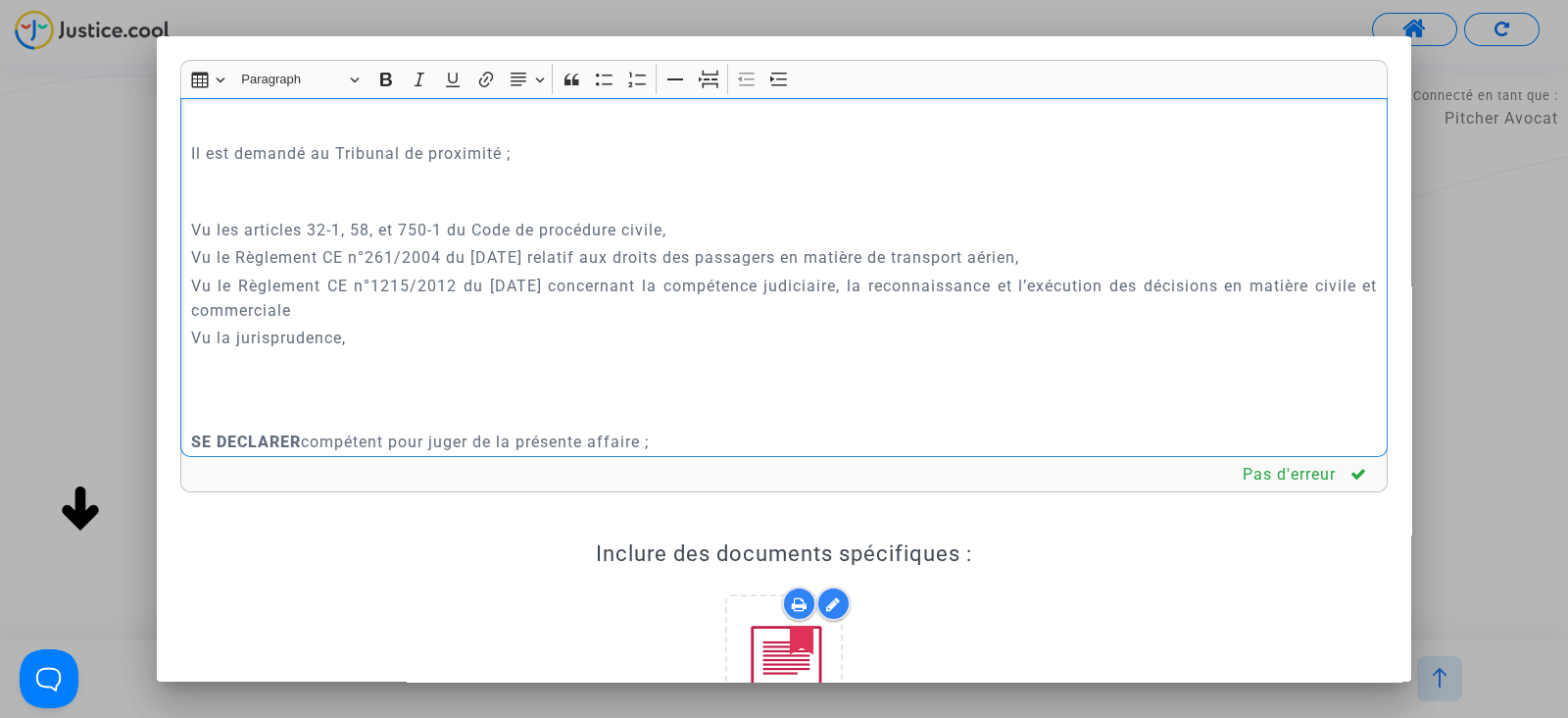
drag, startPoint x: 342, startPoint y: 242, endPoint x: 328, endPoint y: 350, distance: 108.9
click at [328, 350] on div "REQUÊTE AU GREFFE DEVANT LE TRIBUNAL DE PROXIMITÉ D'IVRY-SUR-SEINE POUR : - BAT…" at bounding box center [784, 277] width 1208 height 359
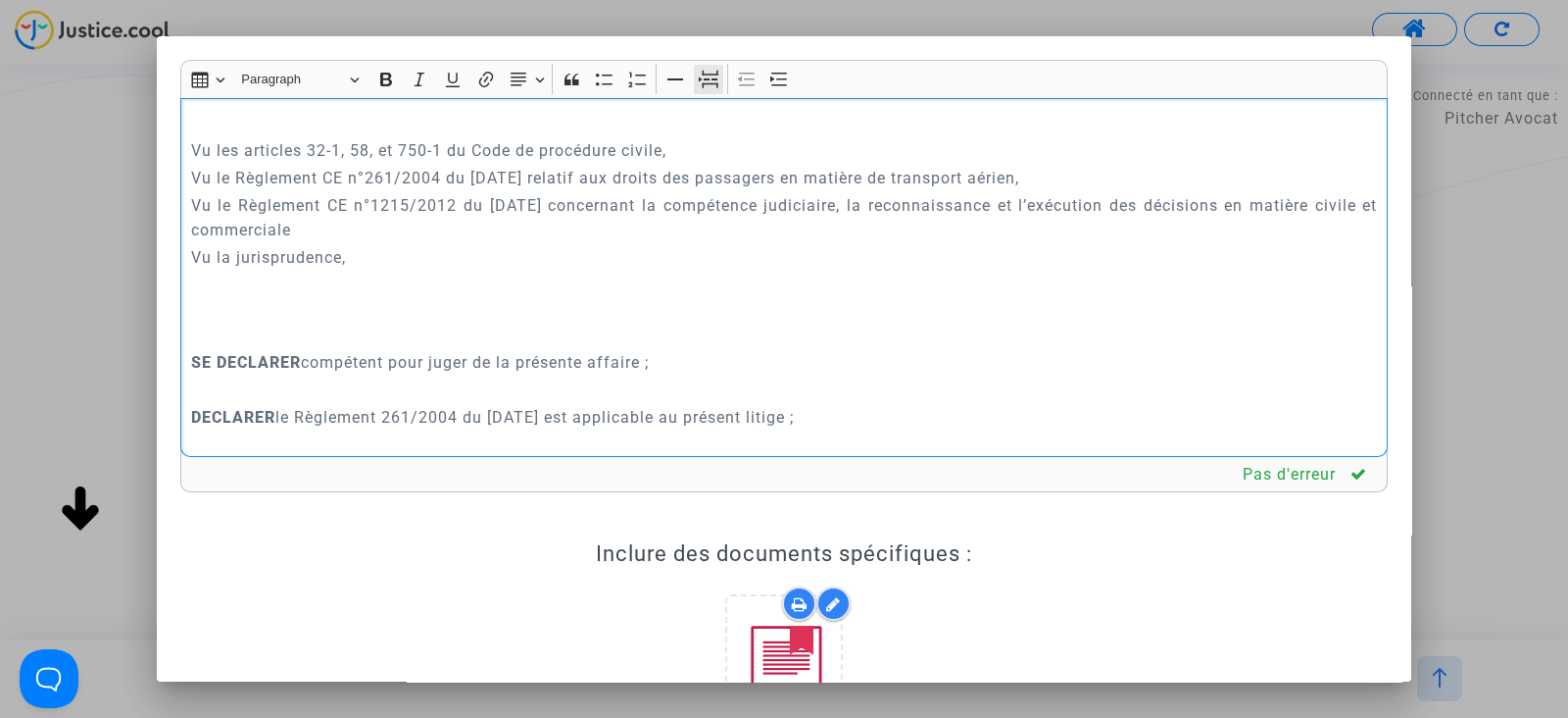
click at [699, 70] on icon "Editor toolbar" at bounding box center [709, 80] width 20 height 20
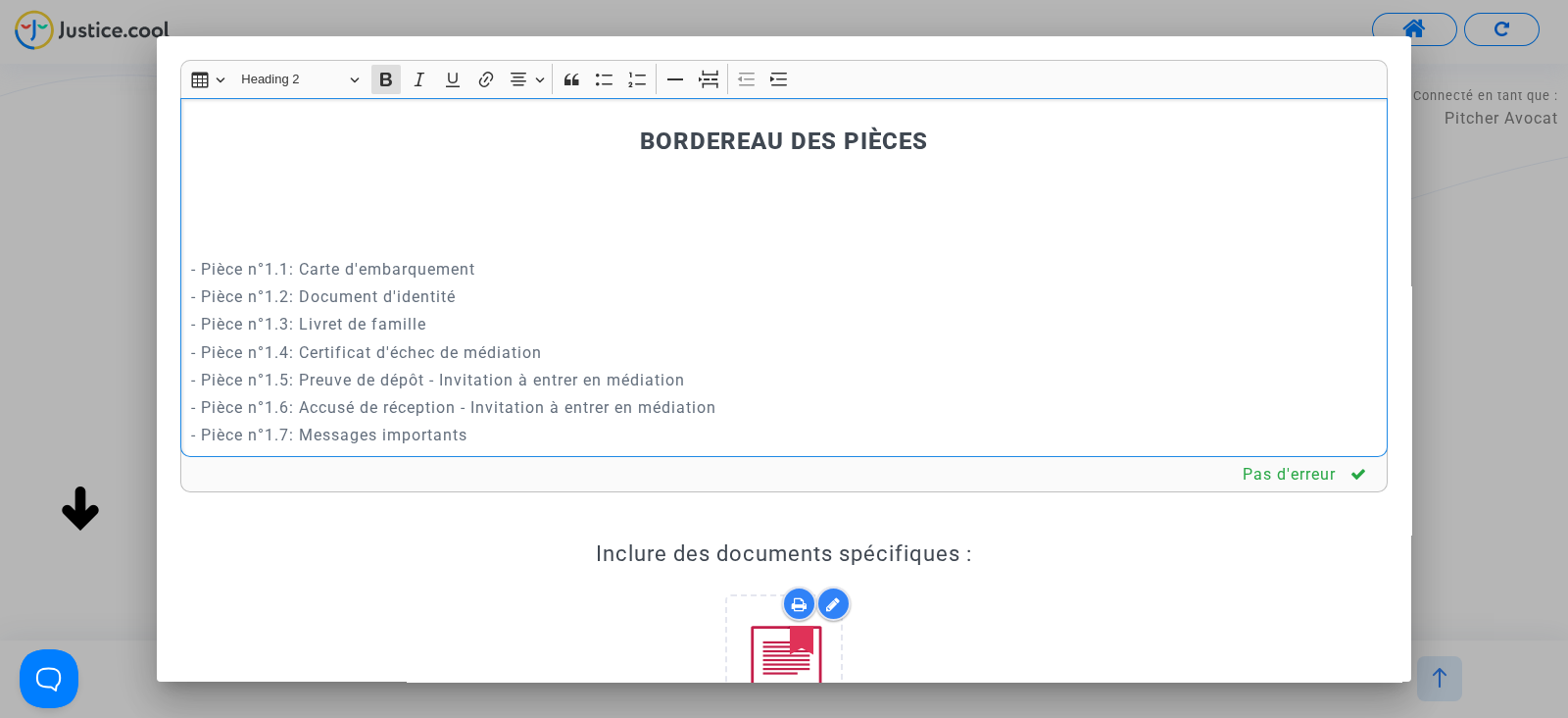
scroll to position [12431, 0]
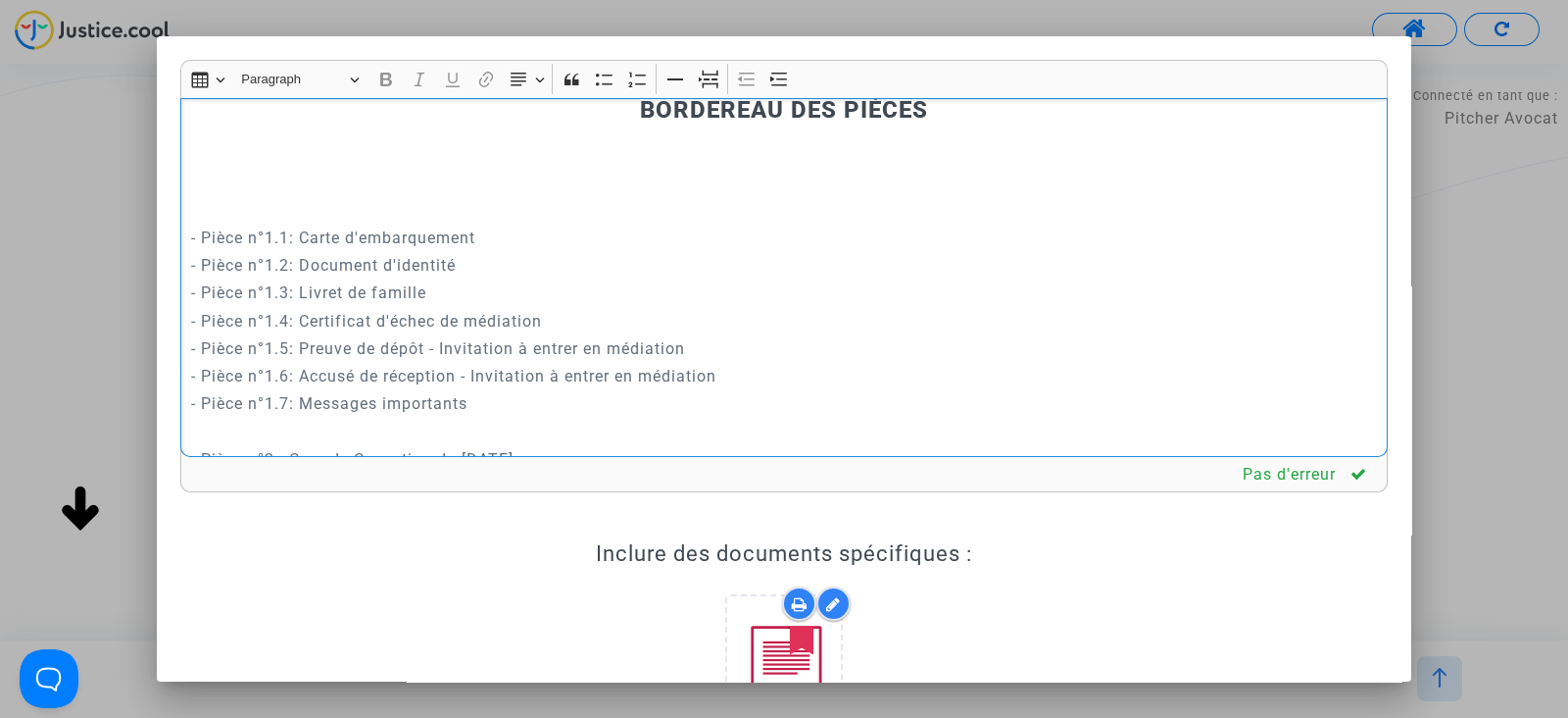
drag, startPoint x: 380, startPoint y: 135, endPoint x: 297, endPoint y: 401, distance: 278.6
click at [297, 401] on div "REQUÊTE AU GREFFE DEVANT LE TRIBUNAL DE PROXIMITÉ D'IVRY-SUR-SEINE POUR : - BAT…" at bounding box center [784, 277] width 1208 height 359
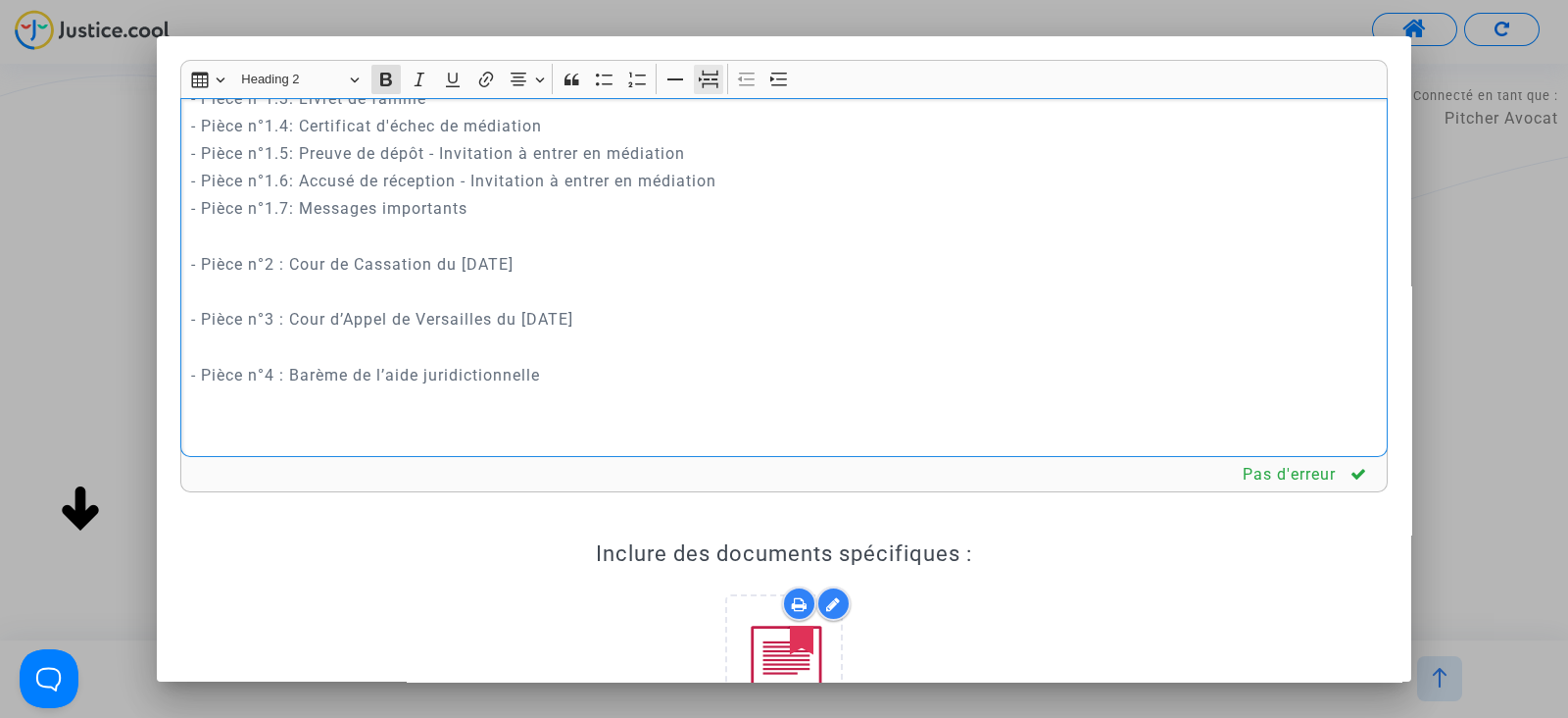
click at [705, 85] on icon "Editor toolbar" at bounding box center [709, 80] width 20 height 20
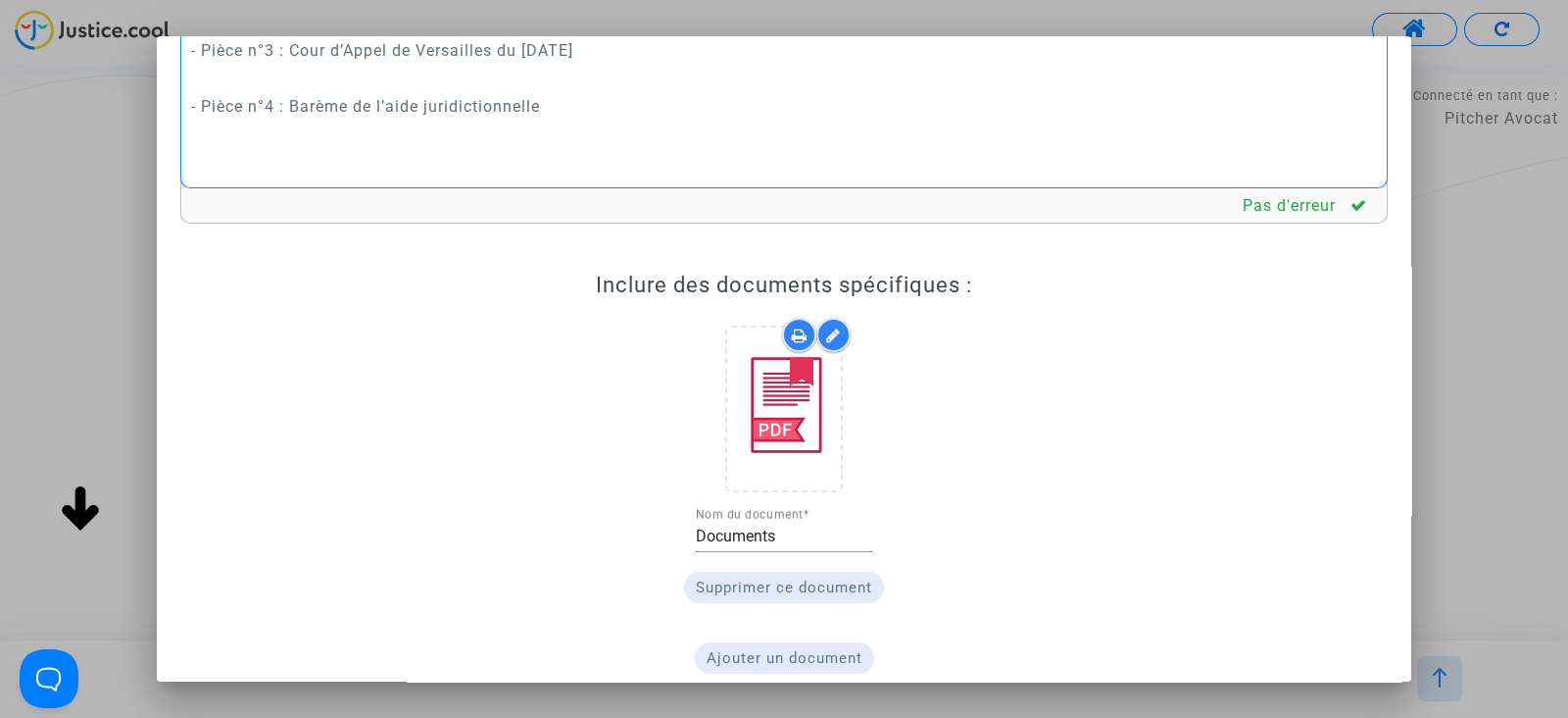
scroll to position [350, 0]
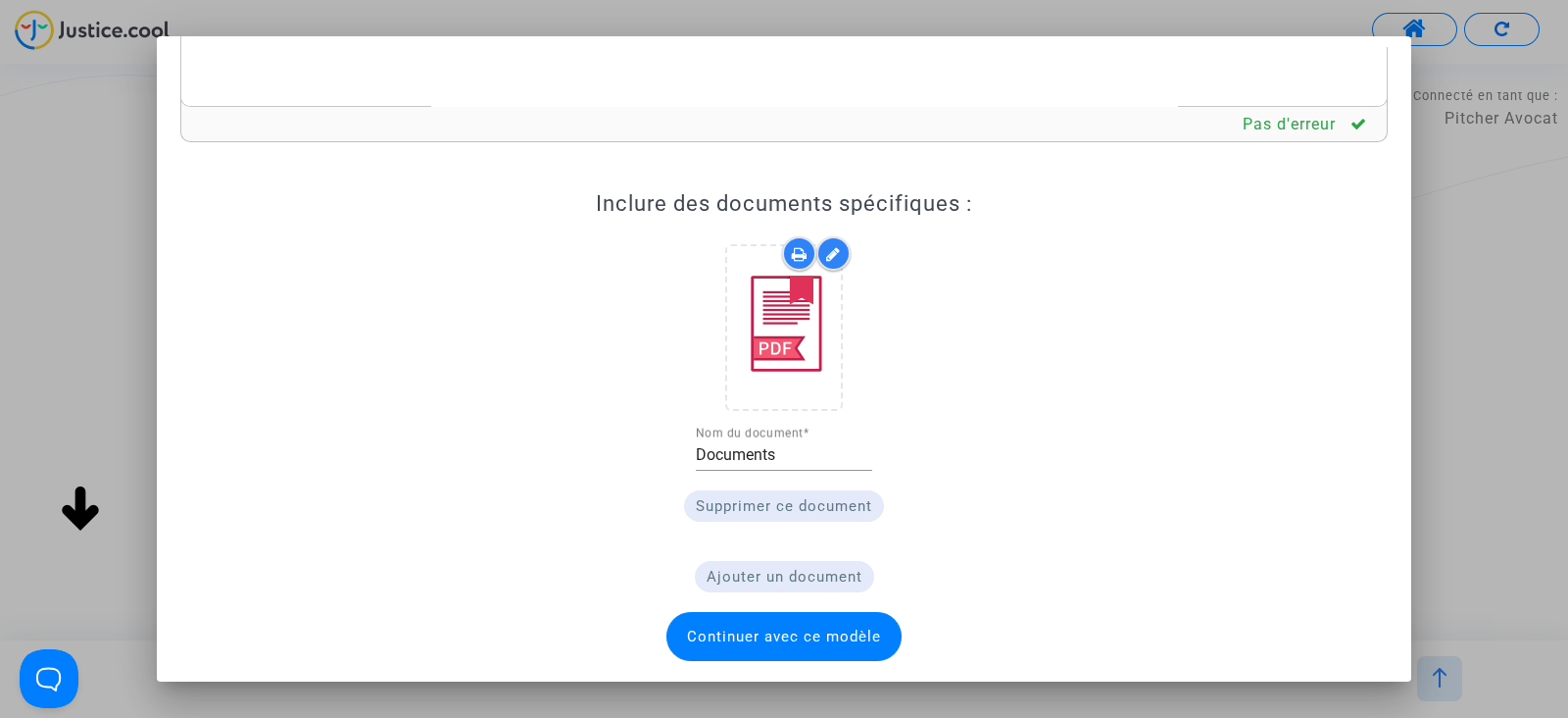
click at [806, 637] on span "Continuer avec ce modèle" at bounding box center [784, 636] width 194 height 18
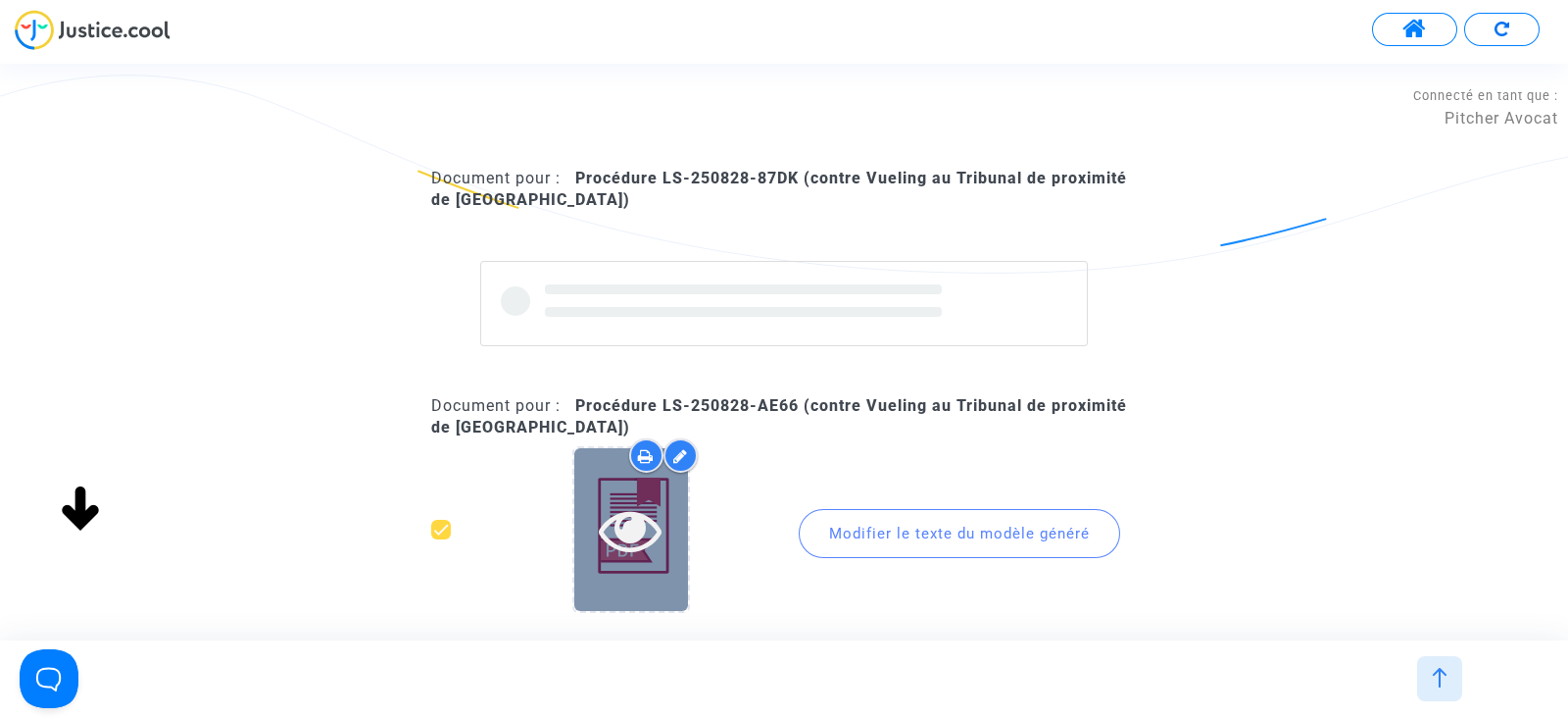
click at [662, 483] on div at bounding box center [631, 528] width 114 height 162
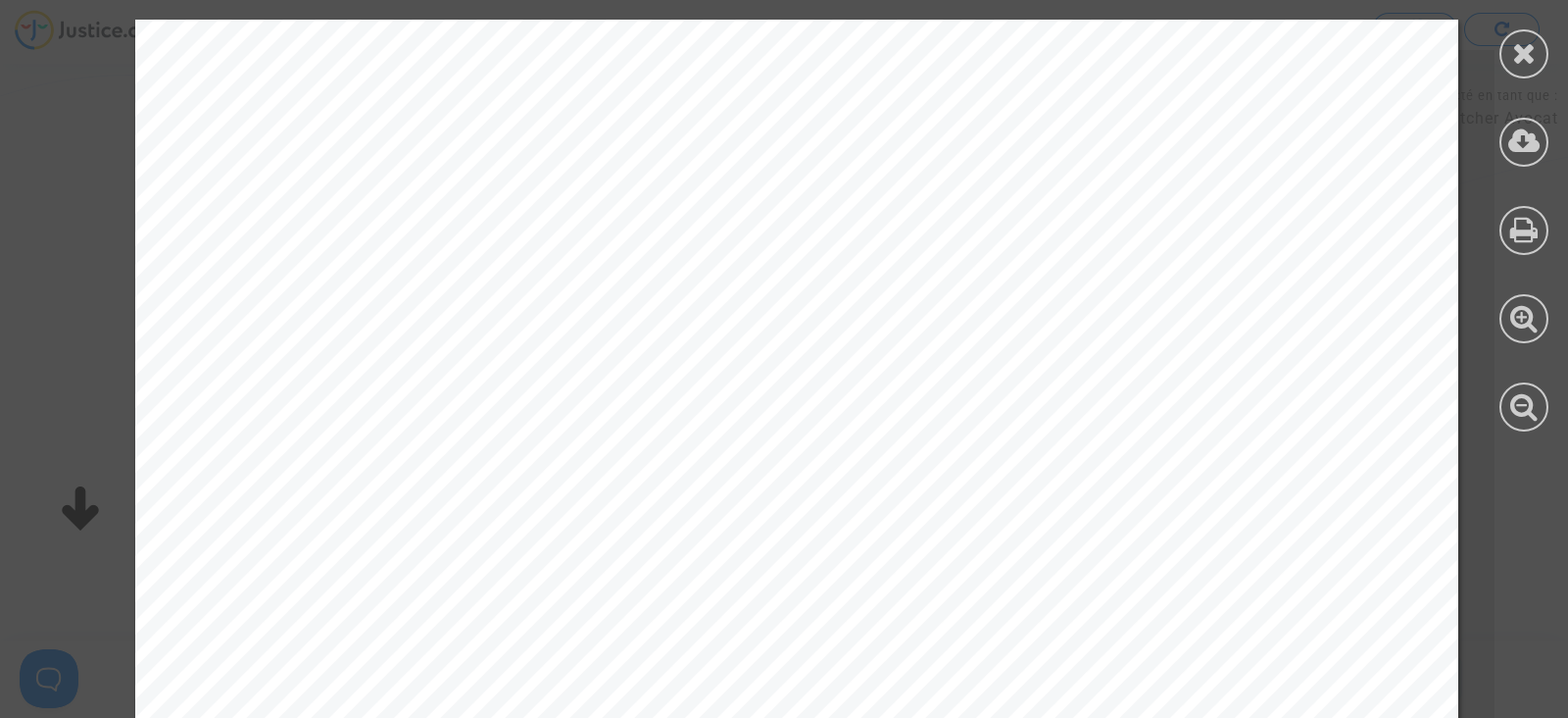
scroll to position [245, 0]
click at [1518, 43] on icon at bounding box center [1524, 53] width 25 height 29
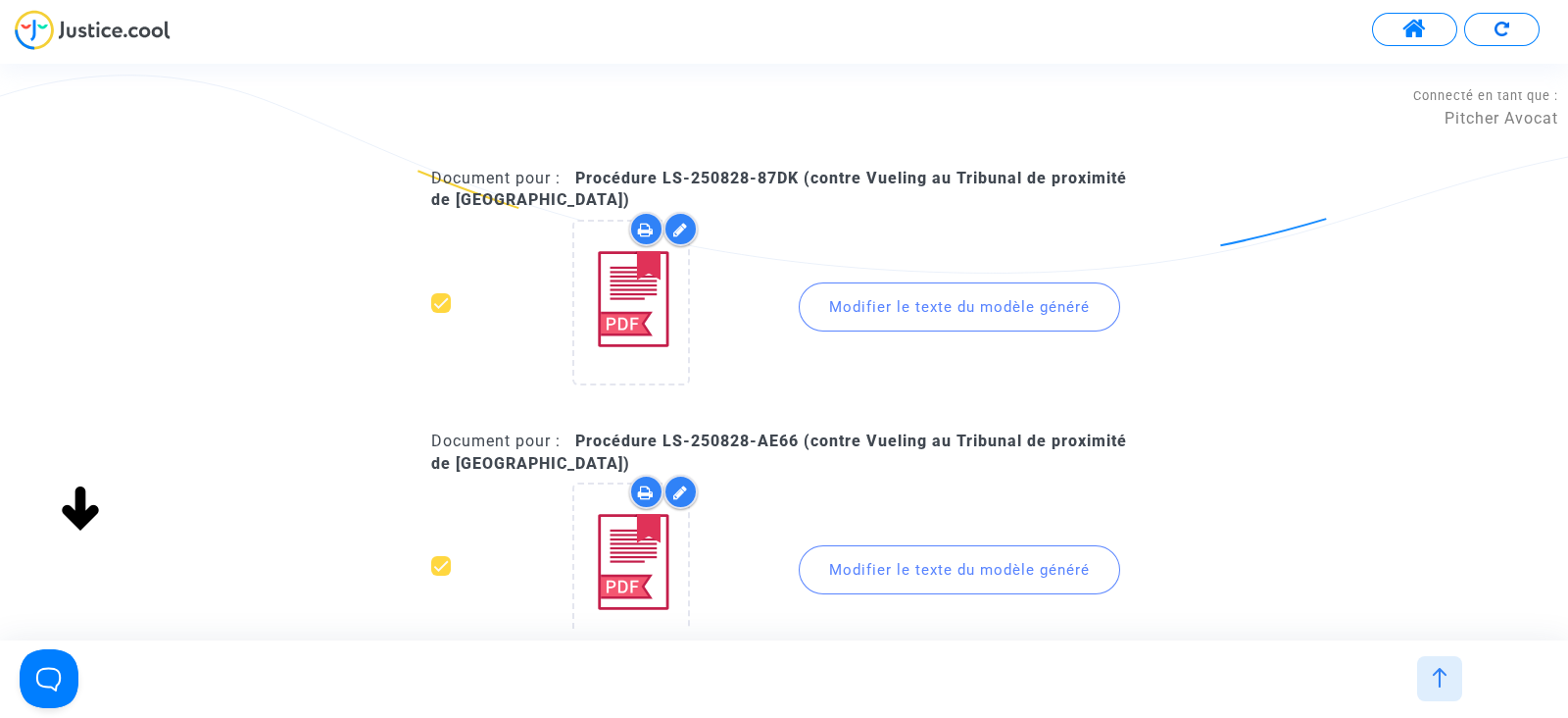
click at [844, 562] on div "Modifier le texte du modèle généré" at bounding box center [959, 570] width 321 height 49
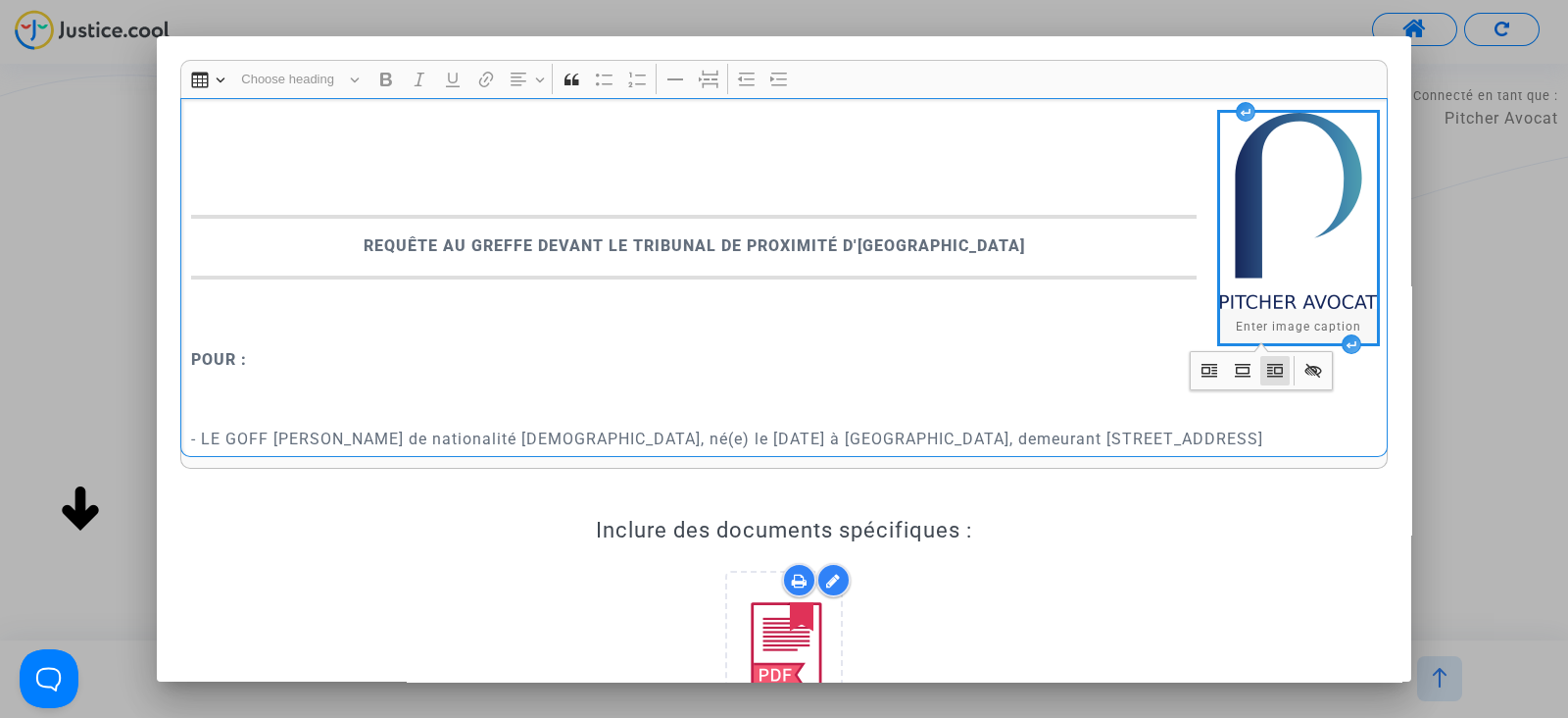
click at [543, 384] on p "Rich Text Editor, main" at bounding box center [784, 386] width 1187 height 25
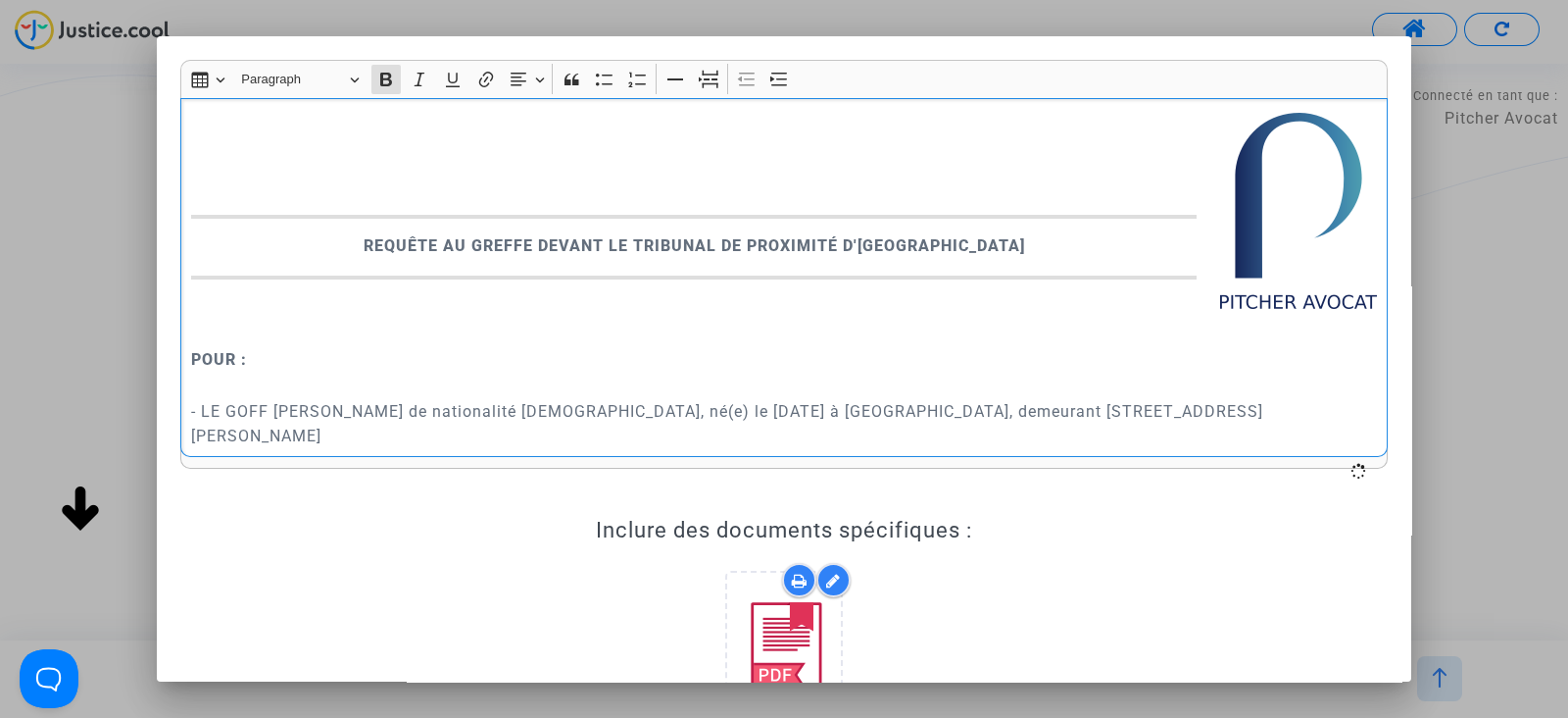
click at [475, 319] on p "Rich Text Editor, main" at bounding box center [784, 318] width 1187 height 49
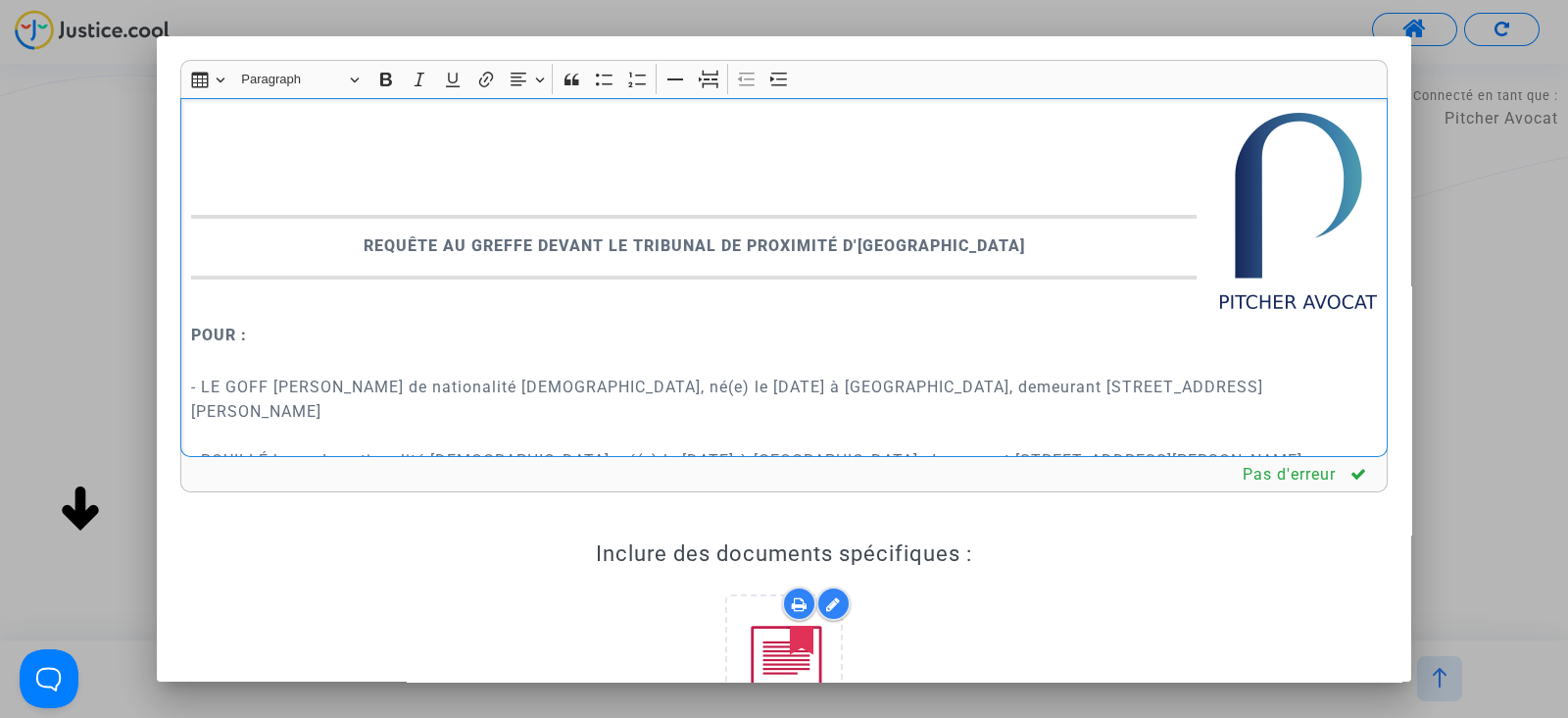
click at [375, 423] on p "- LE GOFF estelle de nationalité française, né(e) le 1 décembre 1979 à chambray…" at bounding box center [784, 460] width 1187 height 221
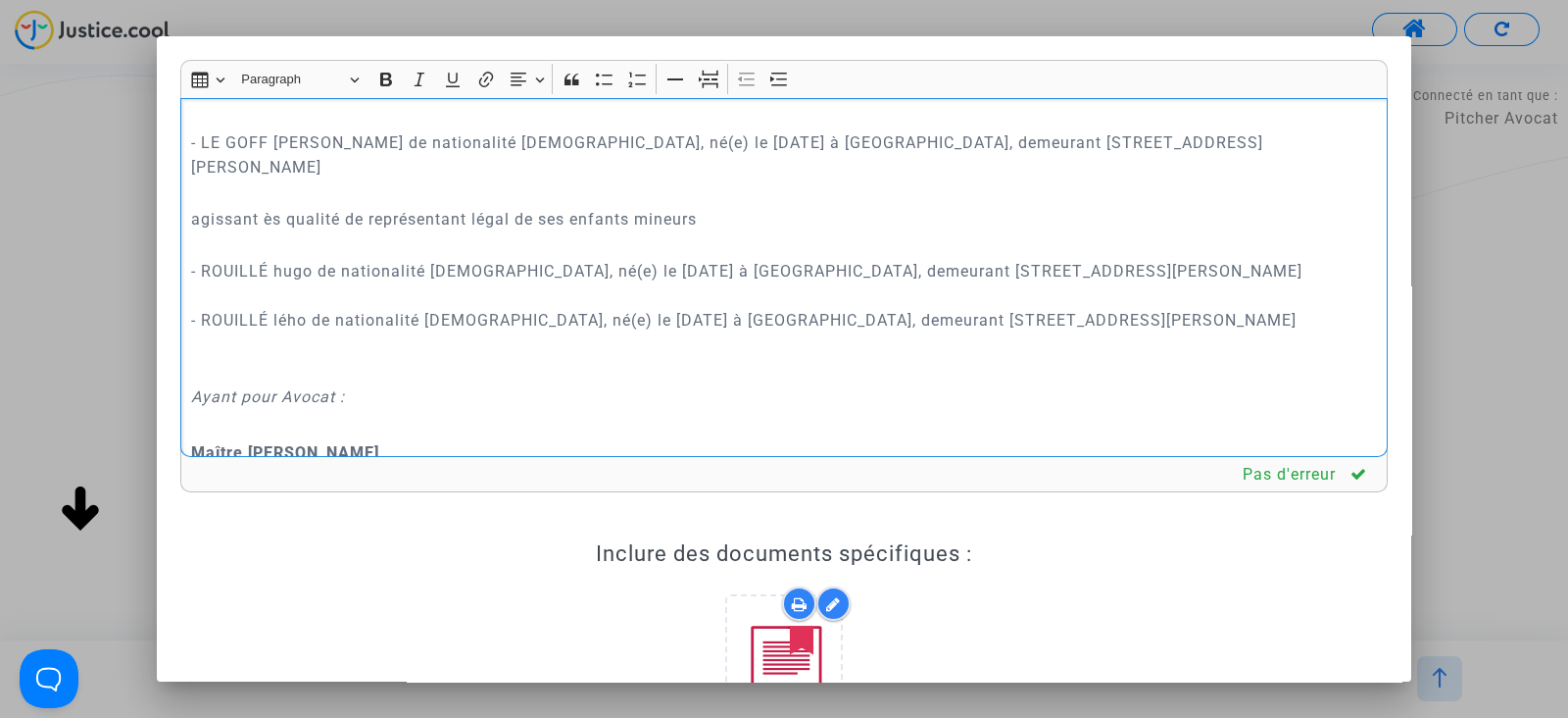
drag, startPoint x: 1351, startPoint y: 314, endPoint x: 177, endPoint y: 215, distance: 1178.2
click at [177, 215] on div "Rich Text Editor Insert table Insert table Heading Paragraph Paragraph Heading …" at bounding box center [784, 511] width 1237 height 902
click at [789, 85] on button "Increase indent Increase indent" at bounding box center [781, 80] width 29 height 29
click at [614, 200] on p "- LE GOFF estelle de nationalité française, né(e) le 1 décembre 1979 à chambray…" at bounding box center [784, 155] width 1187 height 98
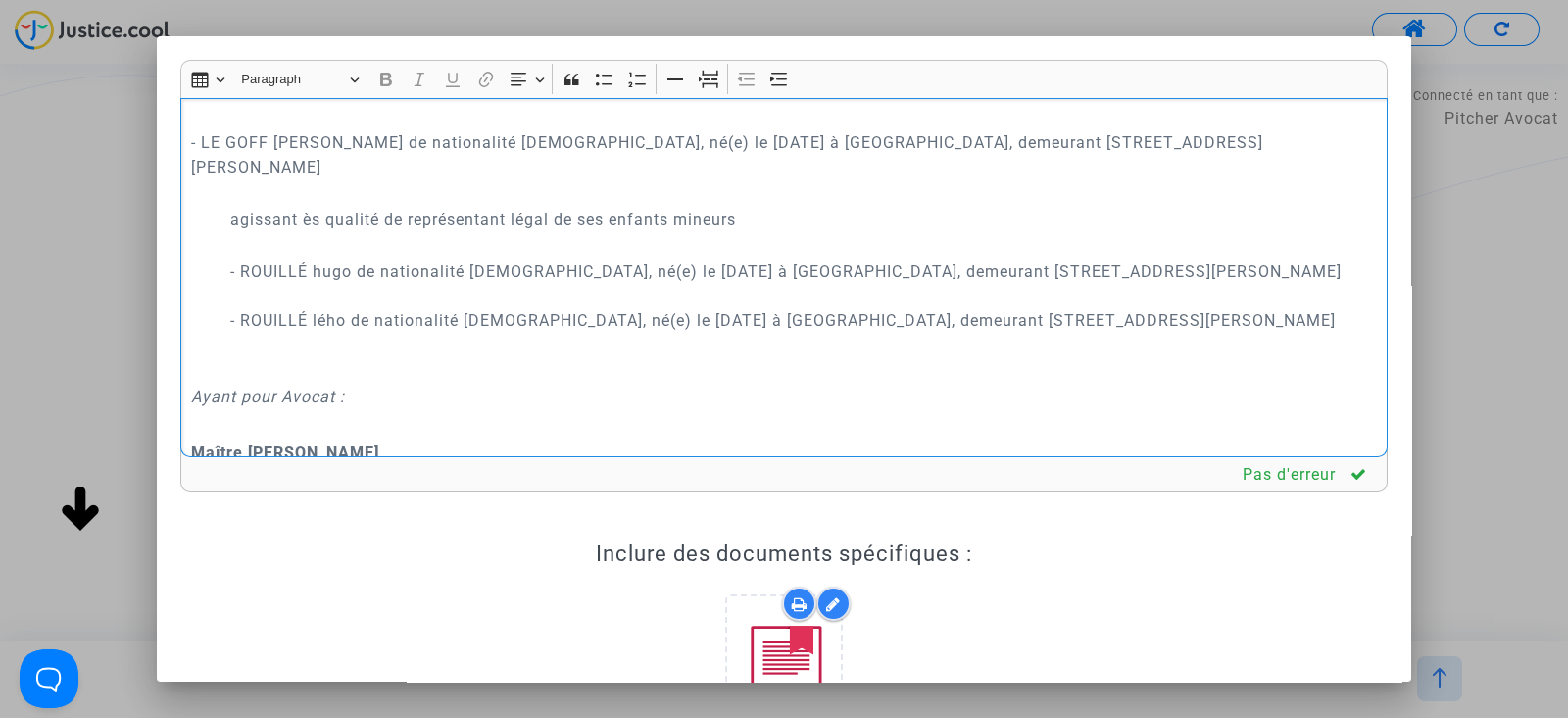
click at [614, 200] on p "- LE GOFF estelle de nationalité française, né(e) le 1 décembre 1979 à chambray…" at bounding box center [784, 155] width 1187 height 98
click at [608, 213] on p "agissant ès qualité de représentant légal de ses enfants mineurs" at bounding box center [804, 219] width 1148 height 25
click at [421, 82] on icon "Editor toolbar" at bounding box center [419, 80] width 20 height 20
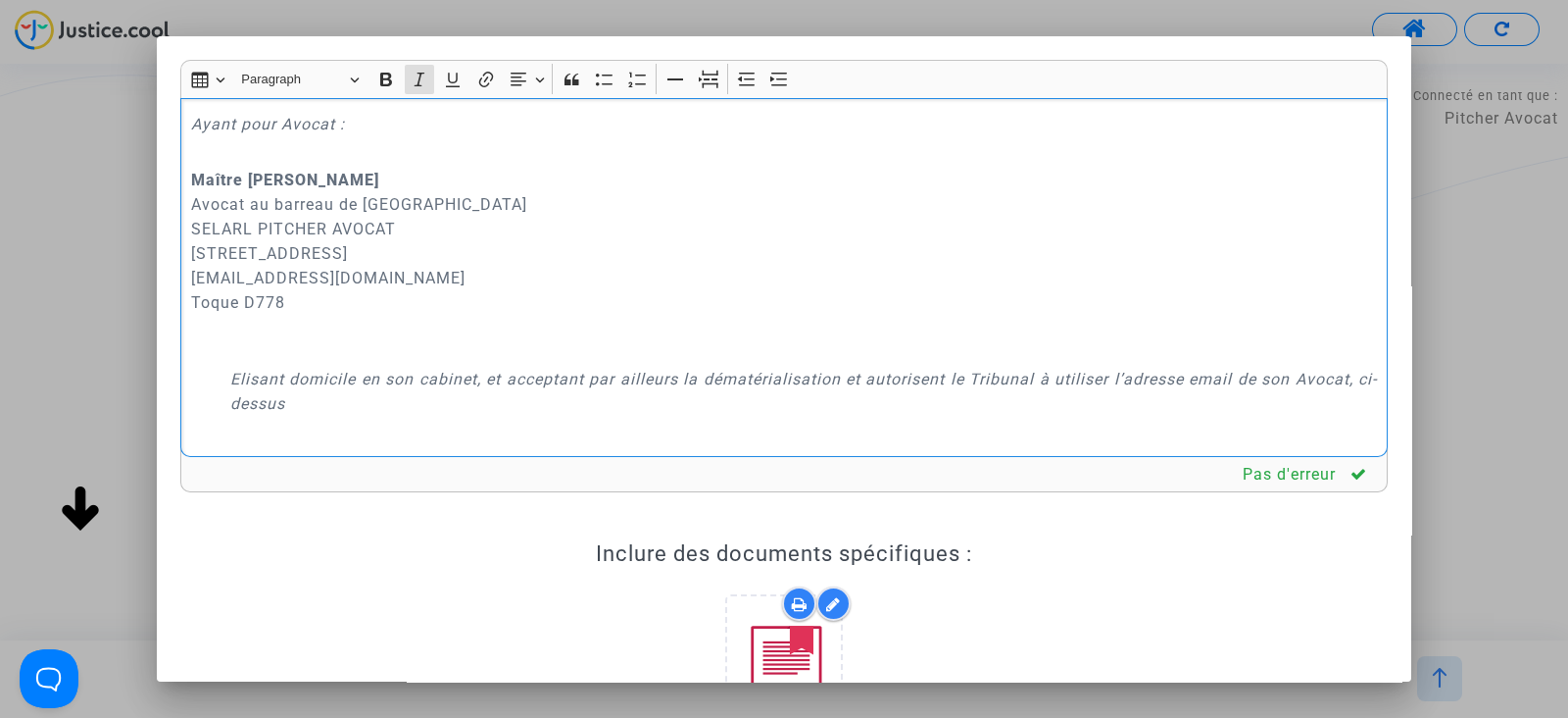
scroll to position [489, 0]
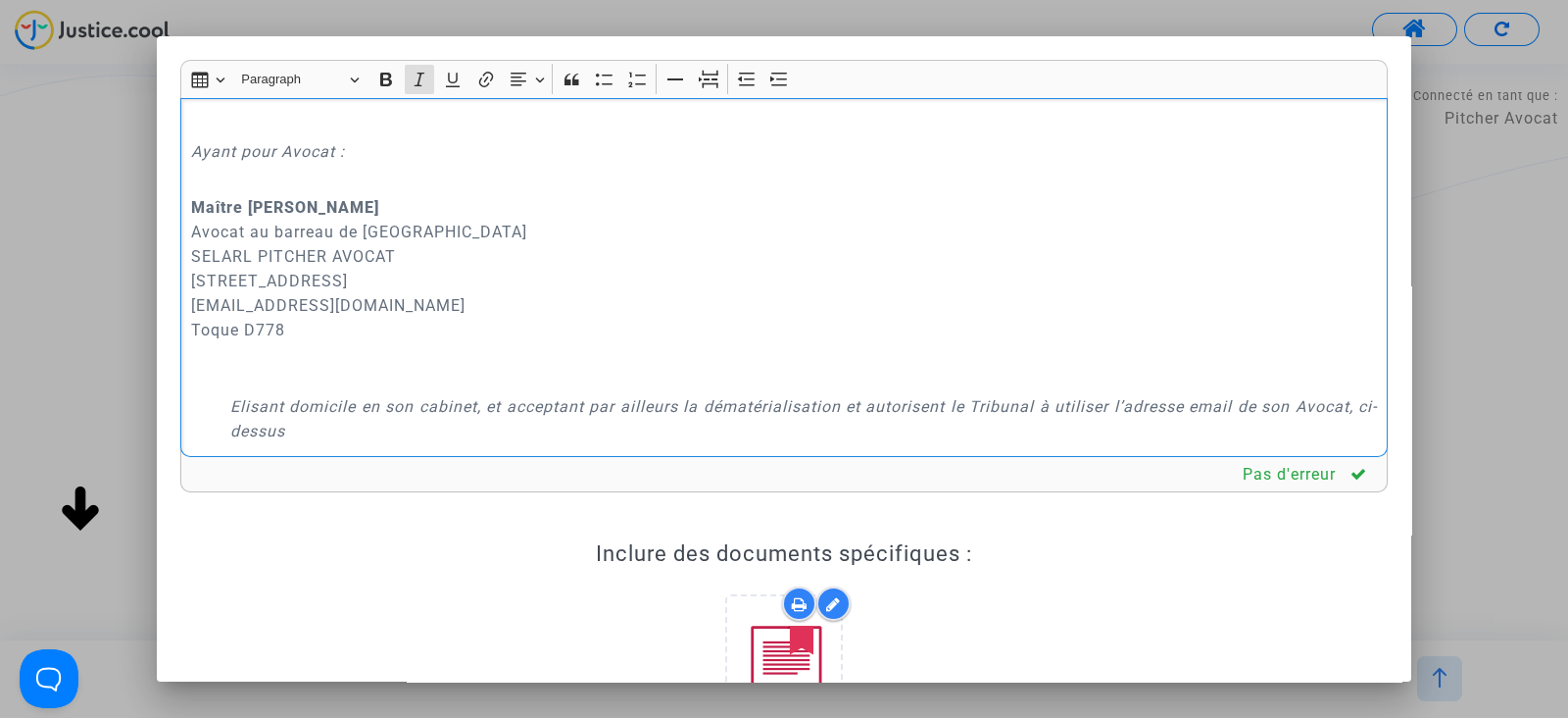
click at [271, 135] on p "- ROUILLÉ hugo de nationalité française, né(e) le 9 juillet 2008 à Versailles, …" at bounding box center [804, 63] width 1148 height 147
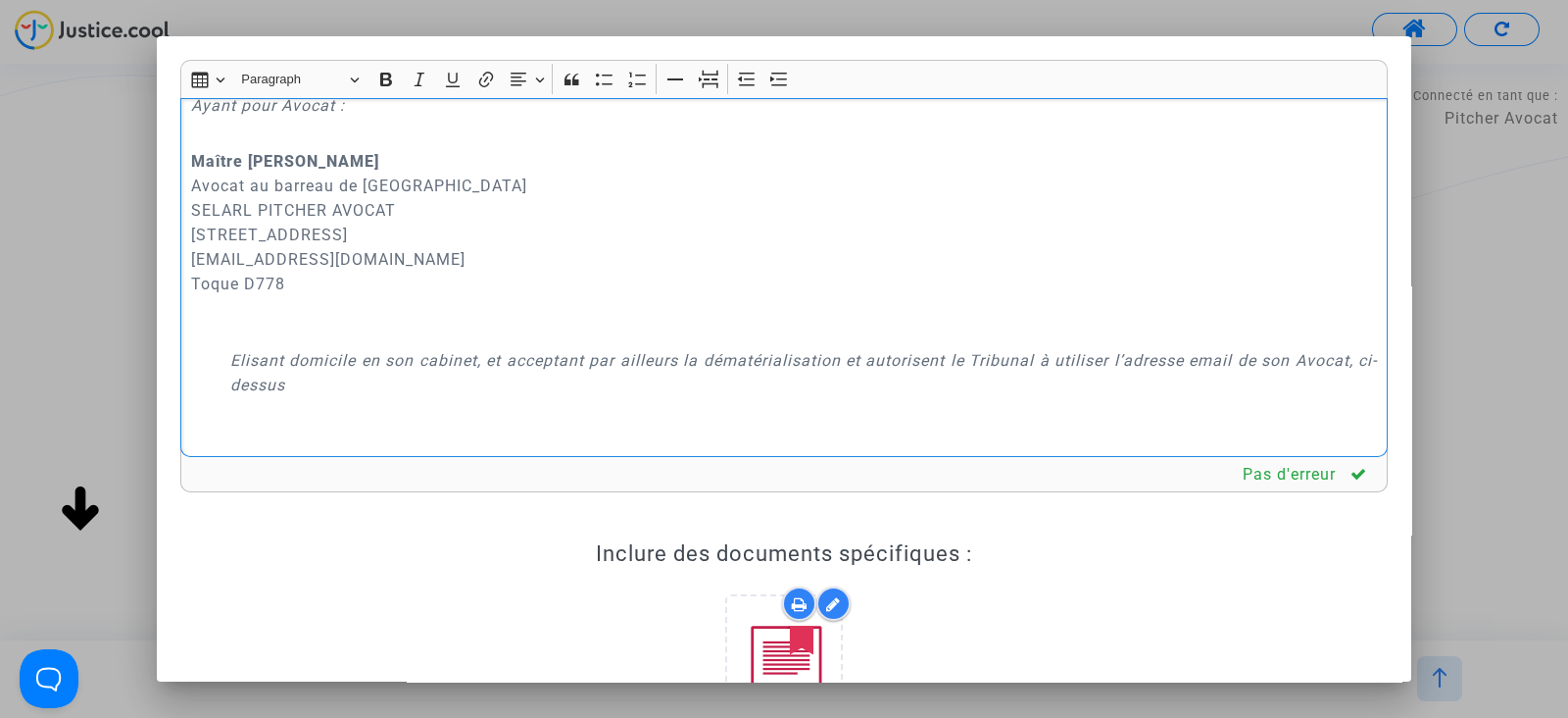
scroll to position [626, 0]
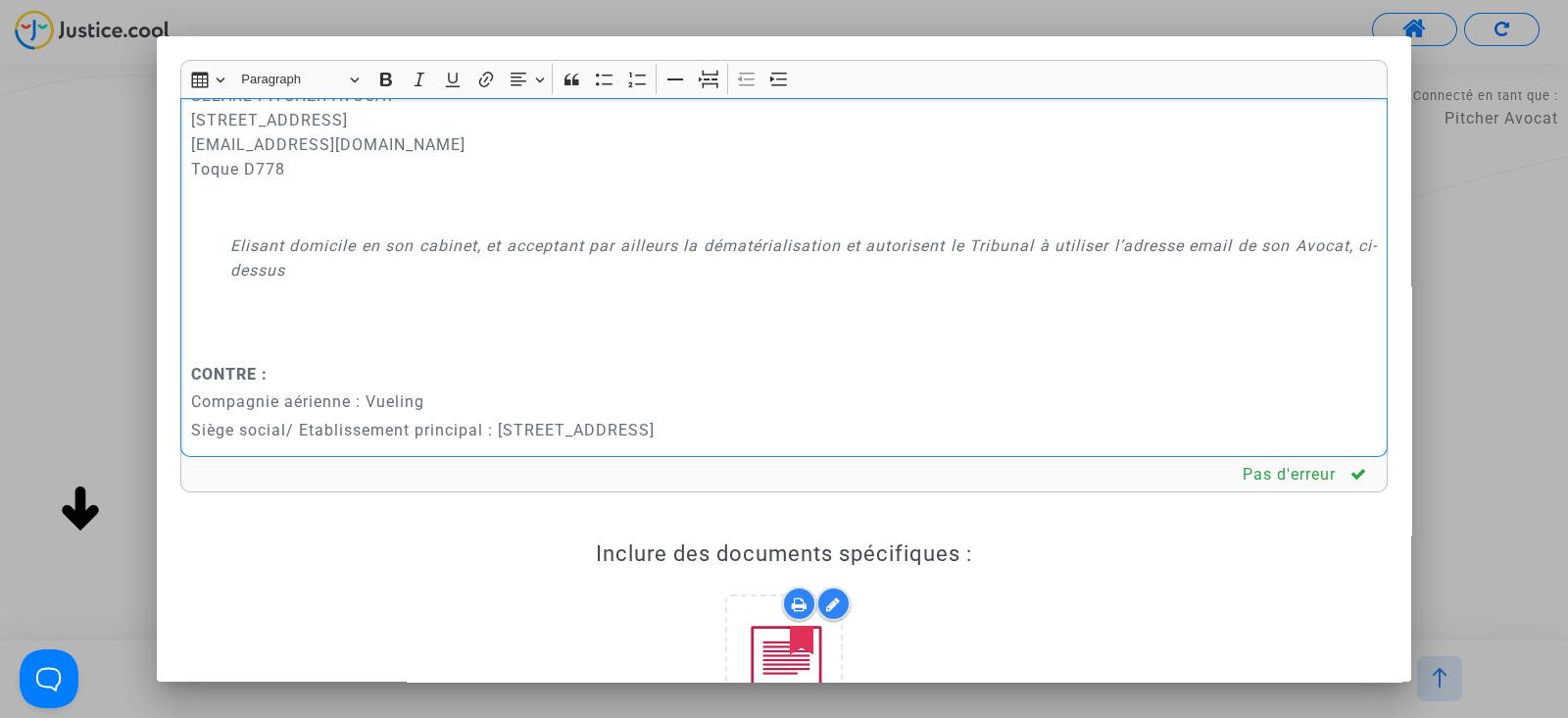
click at [261, 218] on p "Maître Joyce Pitcher Avocat au barreau de Paris SELARL PITCHER AVOCAT 201 rue d…" at bounding box center [784, 133] width 1187 height 196
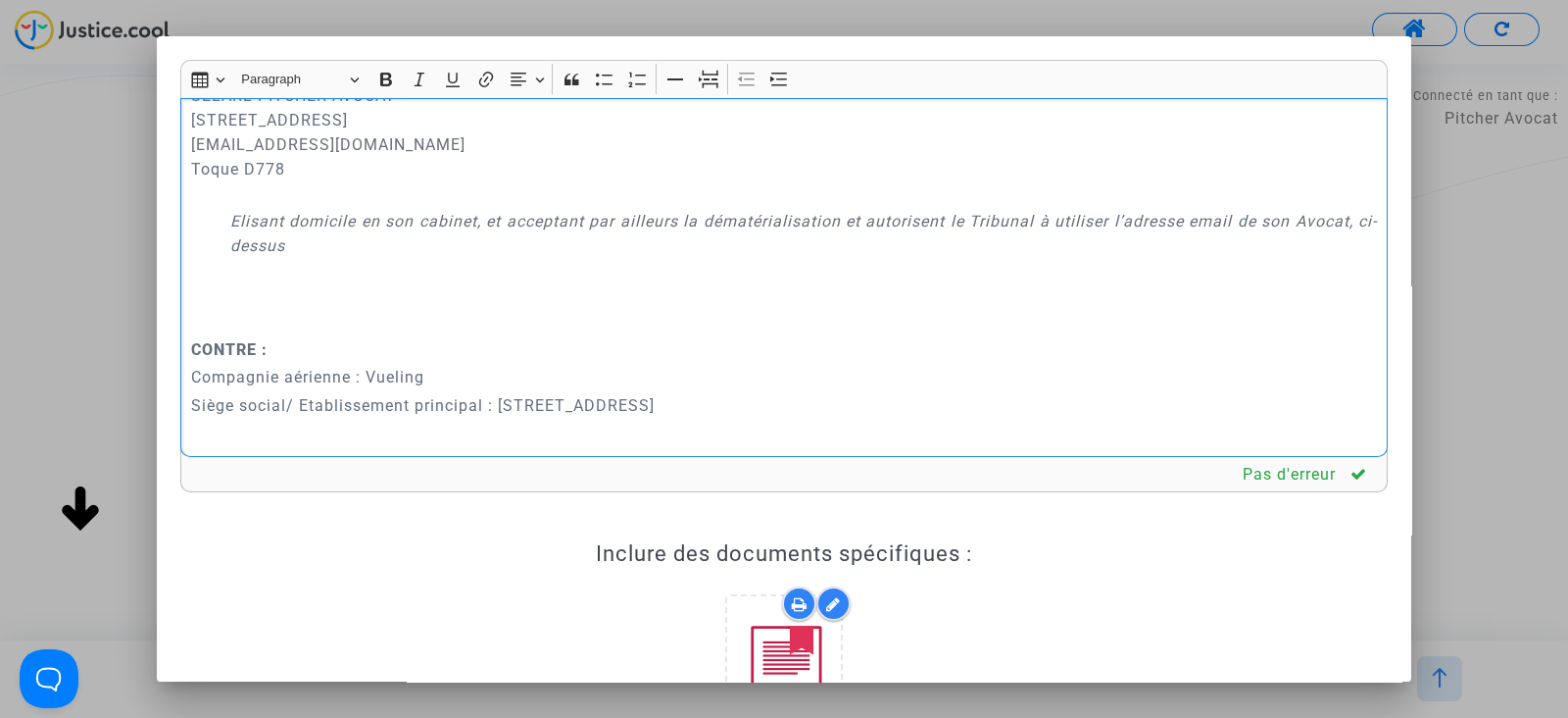
click at [280, 332] on div "REQUÊTE AU GREFFE DEVANT LE TRIBUNAL DE PROXIMITÉ D'IVRY-SUR-SEINE POUR : - LE …" at bounding box center [784, 277] width 1208 height 359
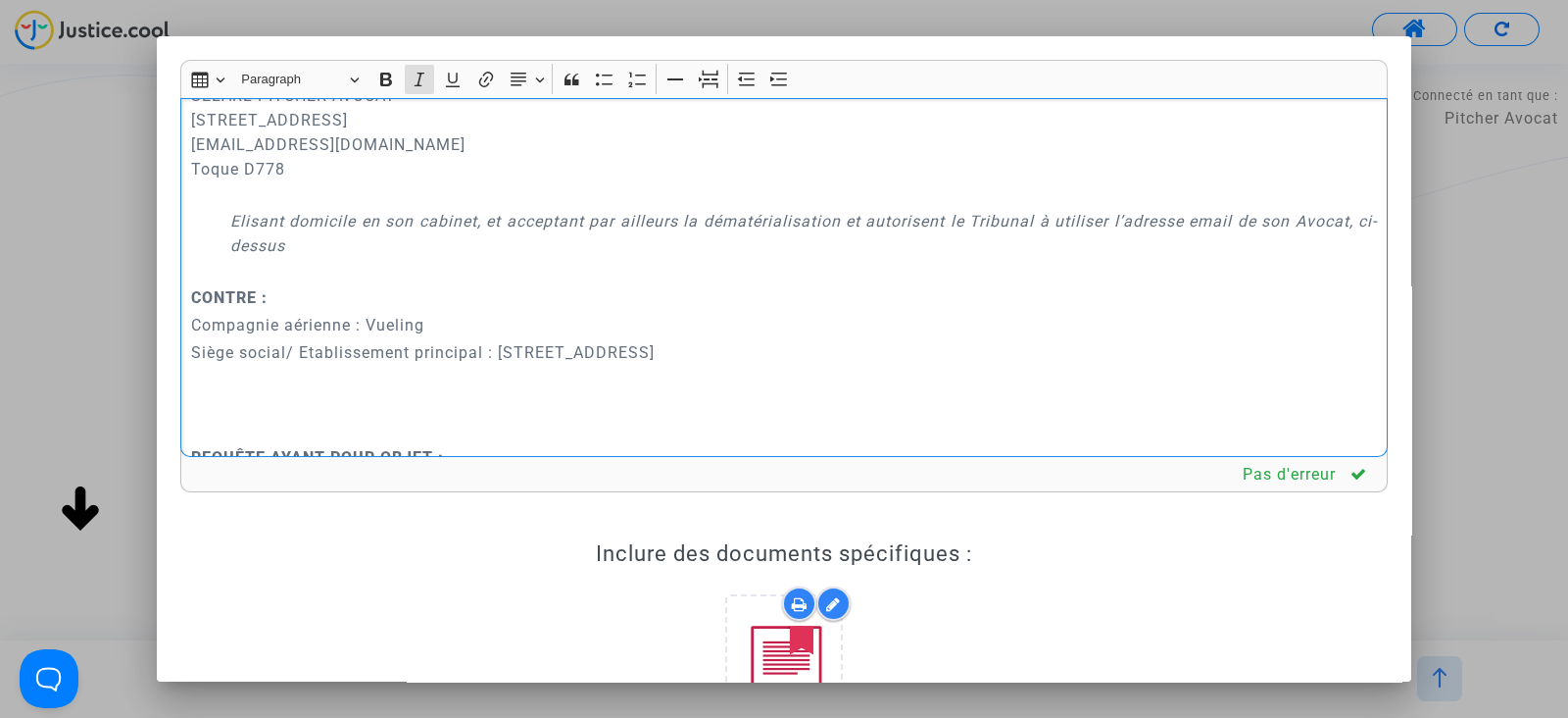
scroll to position [748, 0]
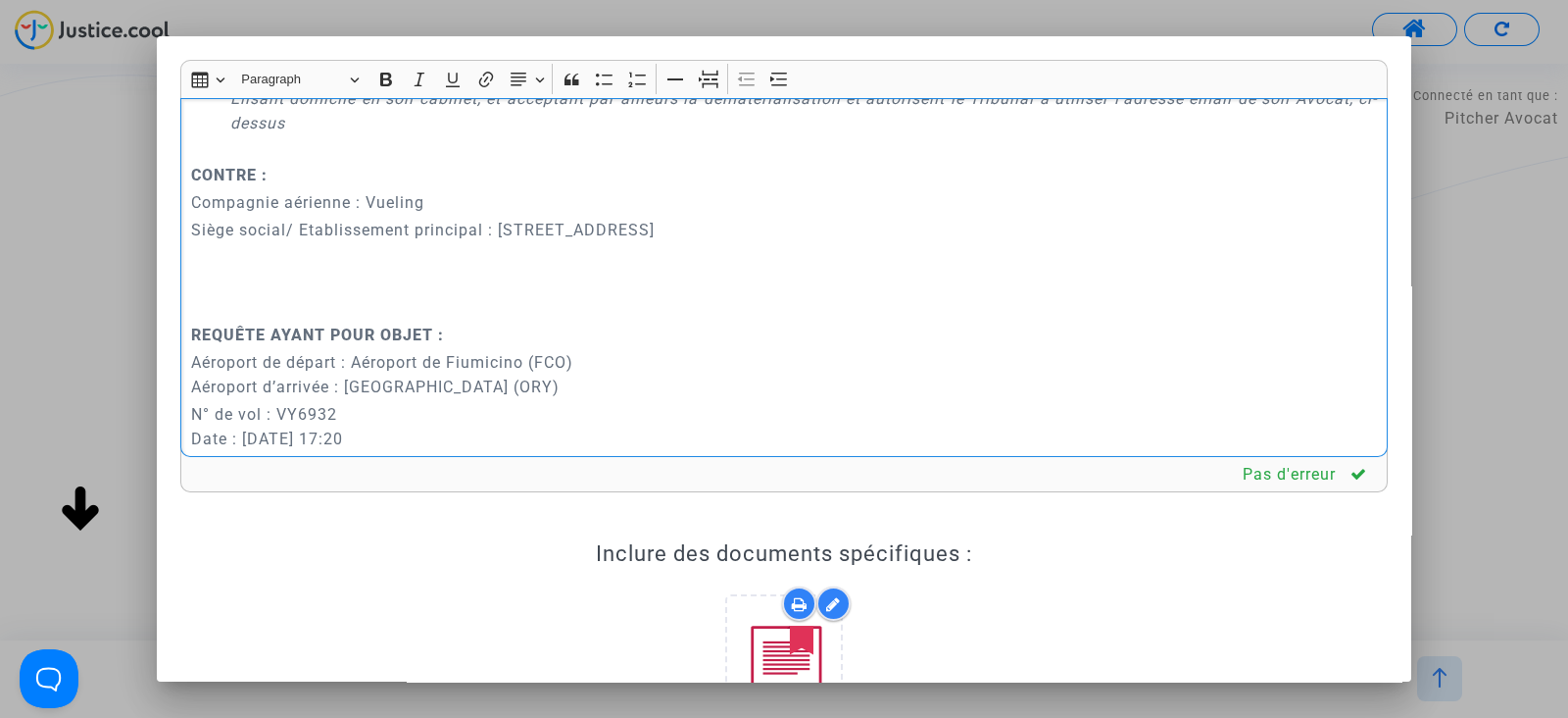
click at [251, 319] on p "Rich Text Editor, main" at bounding box center [784, 306] width 1187 height 25
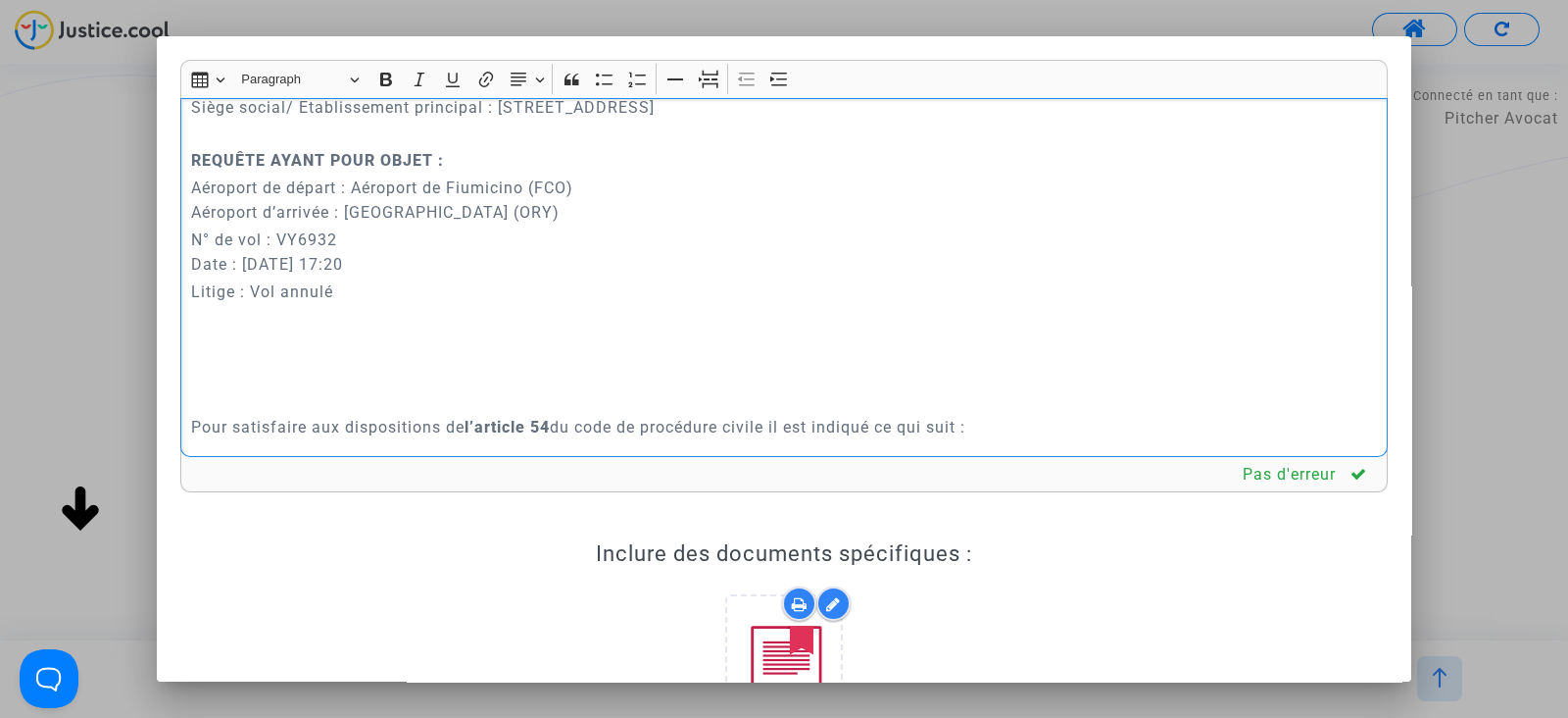
scroll to position [1116, 0]
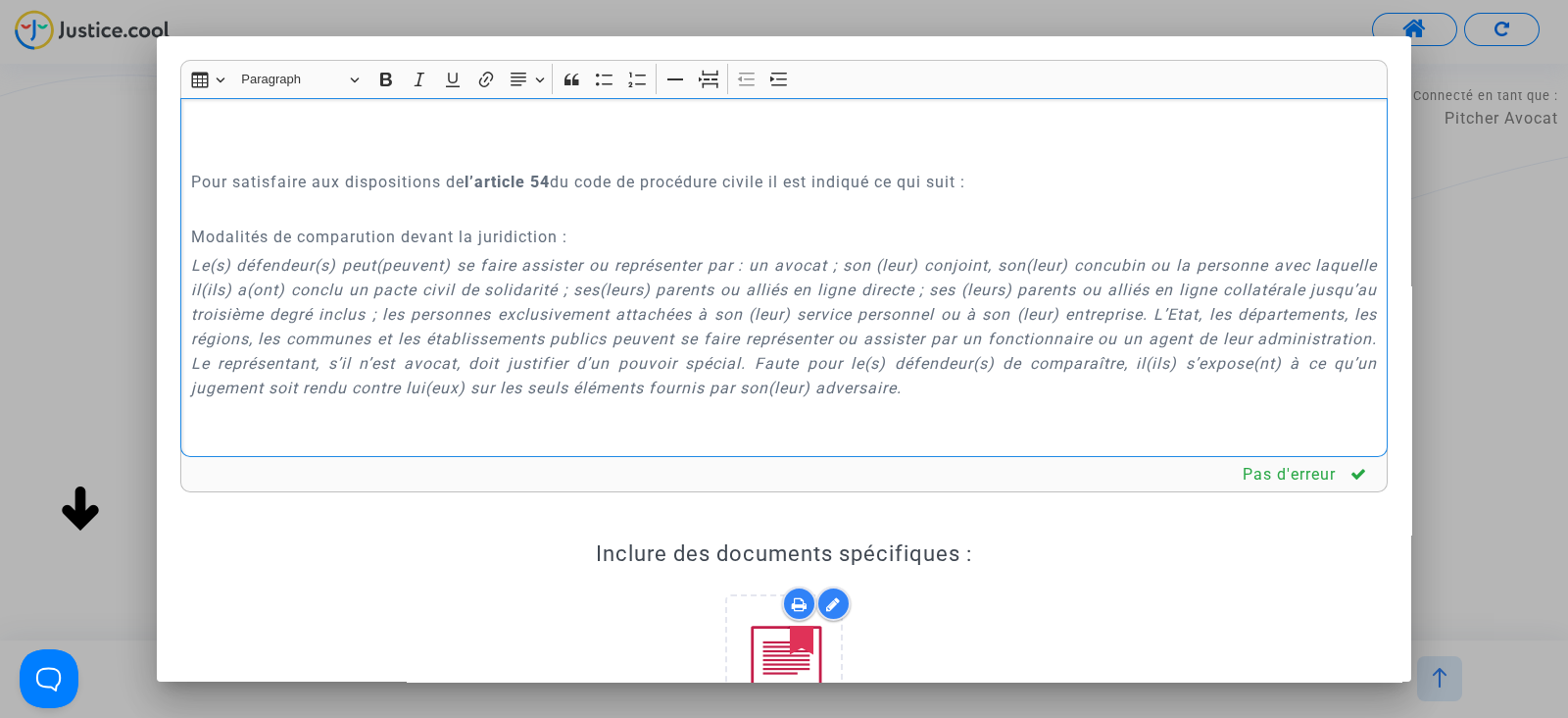
click at [210, 167] on p "Rich Text Editor, main" at bounding box center [784, 154] width 1187 height 25
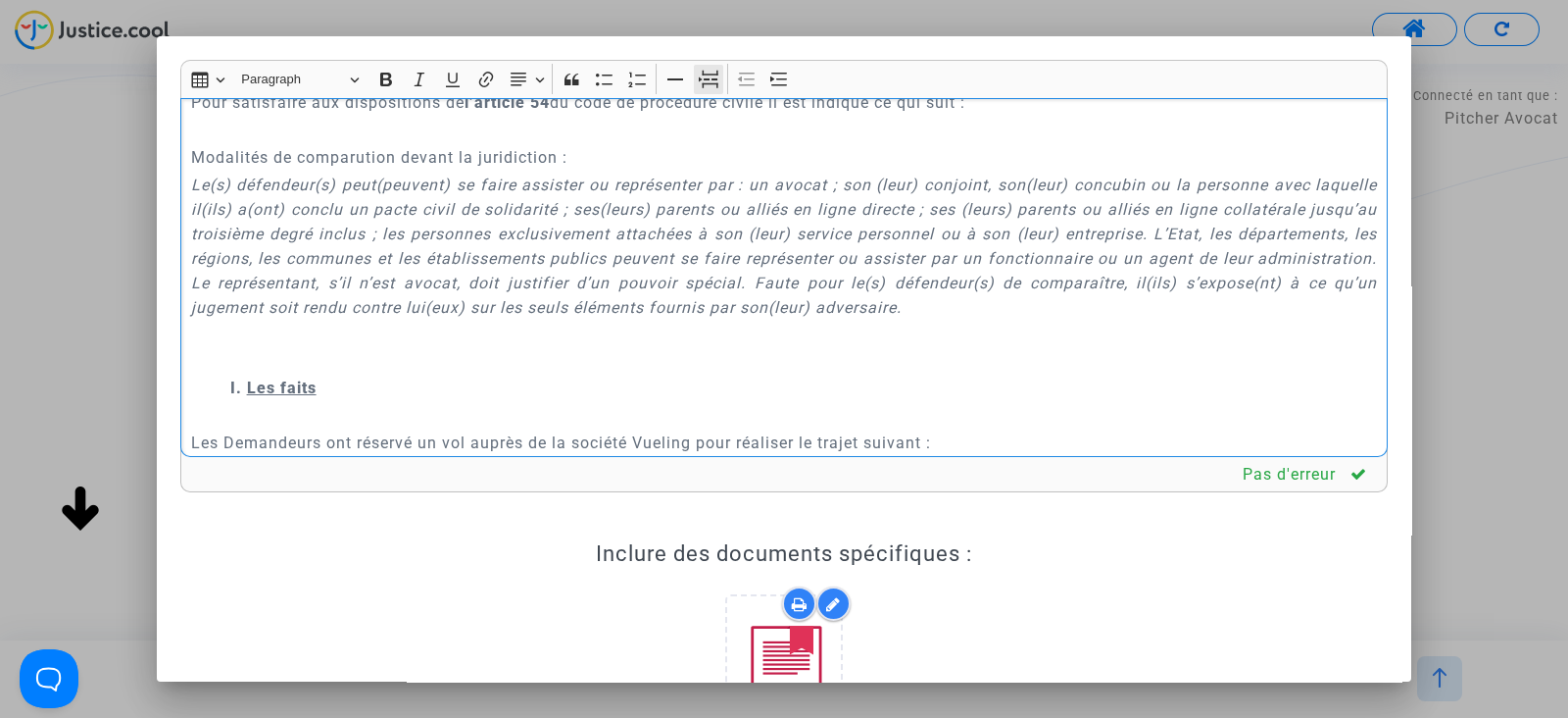
click at [709, 77] on icon "Editor toolbar" at bounding box center [709, 80] width 20 height 20
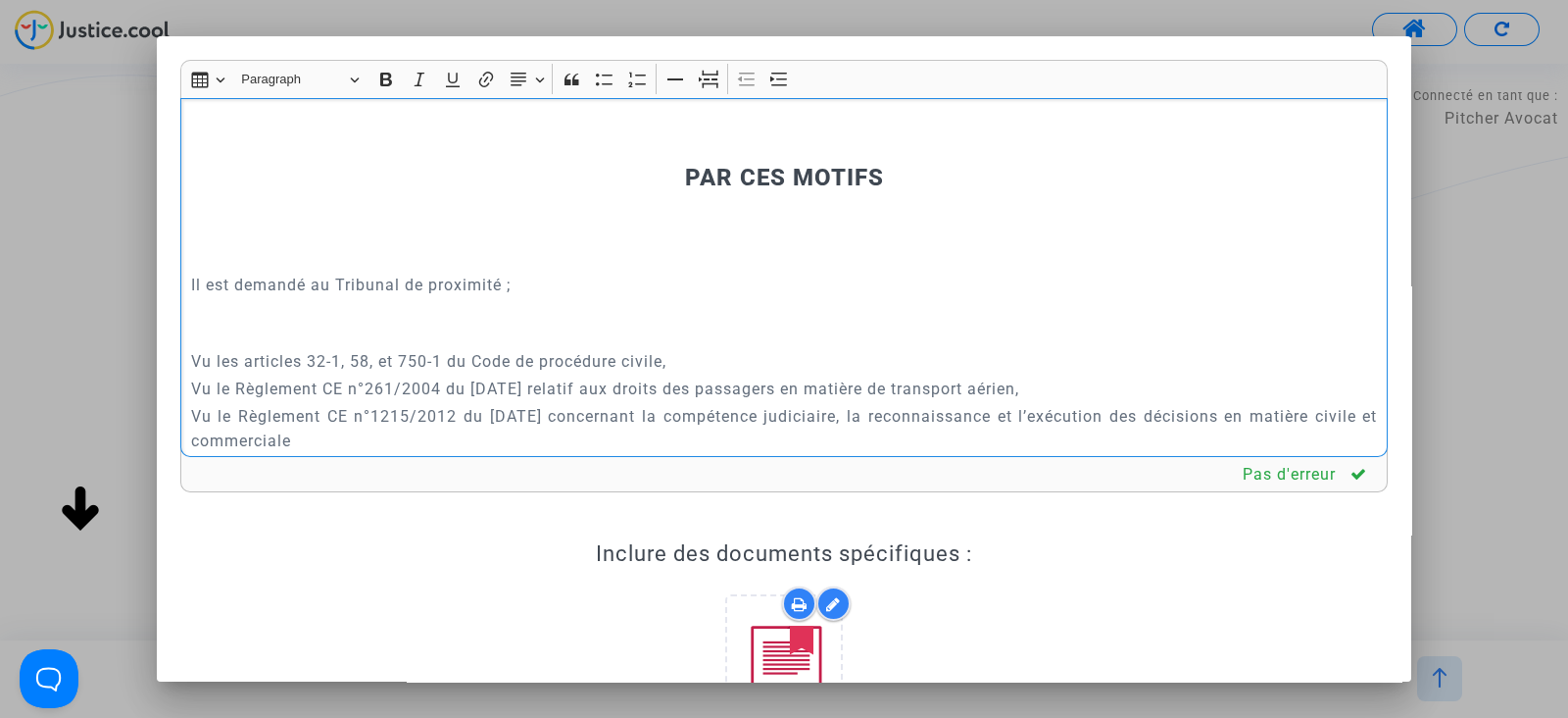
scroll to position [10676, 0]
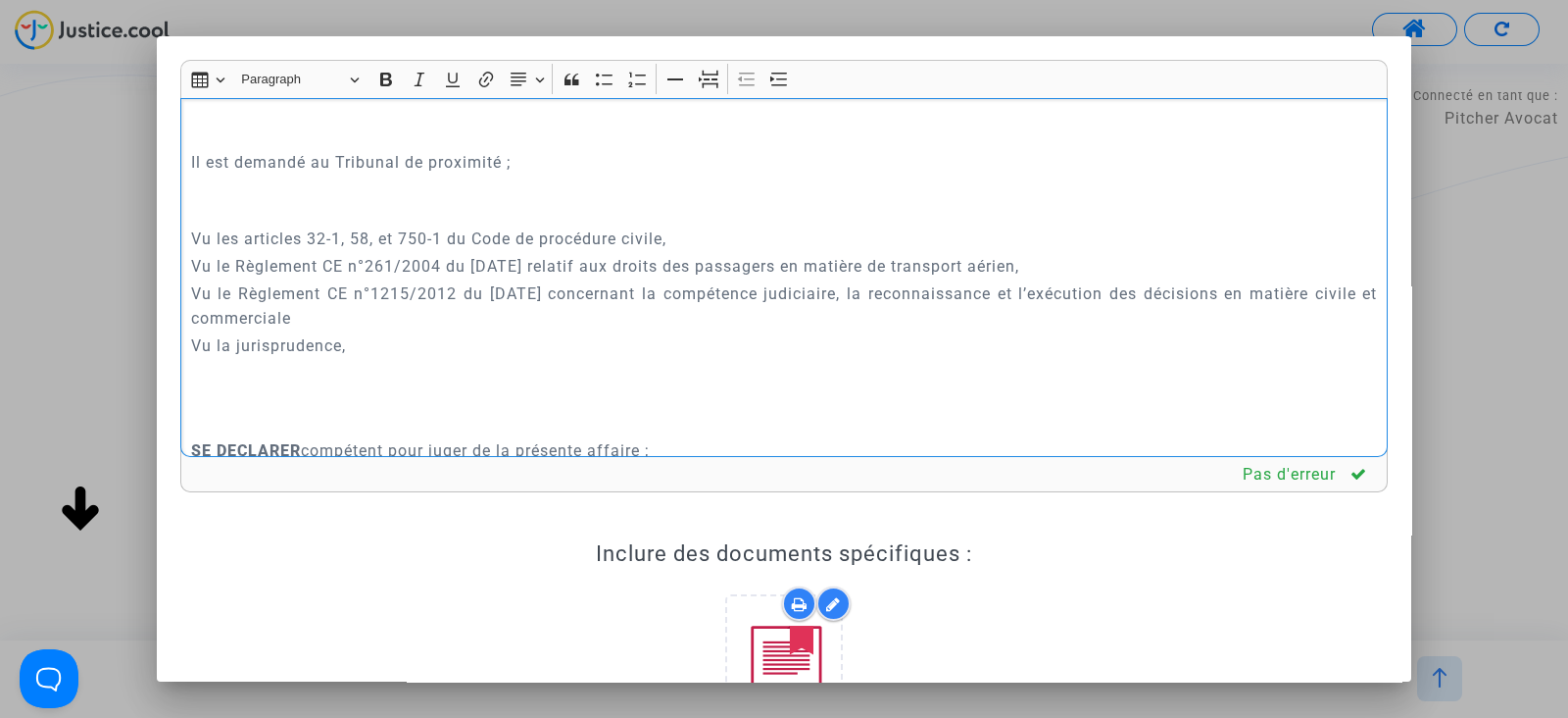
drag, startPoint x: 513, startPoint y: 186, endPoint x: 623, endPoint y: 260, distance: 132.6
click at [494, 302] on div "REQUÊTE AU GREFFE DEVANT LE TRIBUNAL DE PROXIMITÉ D'IVRY-SUR-SEINE POUR : - LE …" at bounding box center [784, 277] width 1208 height 359
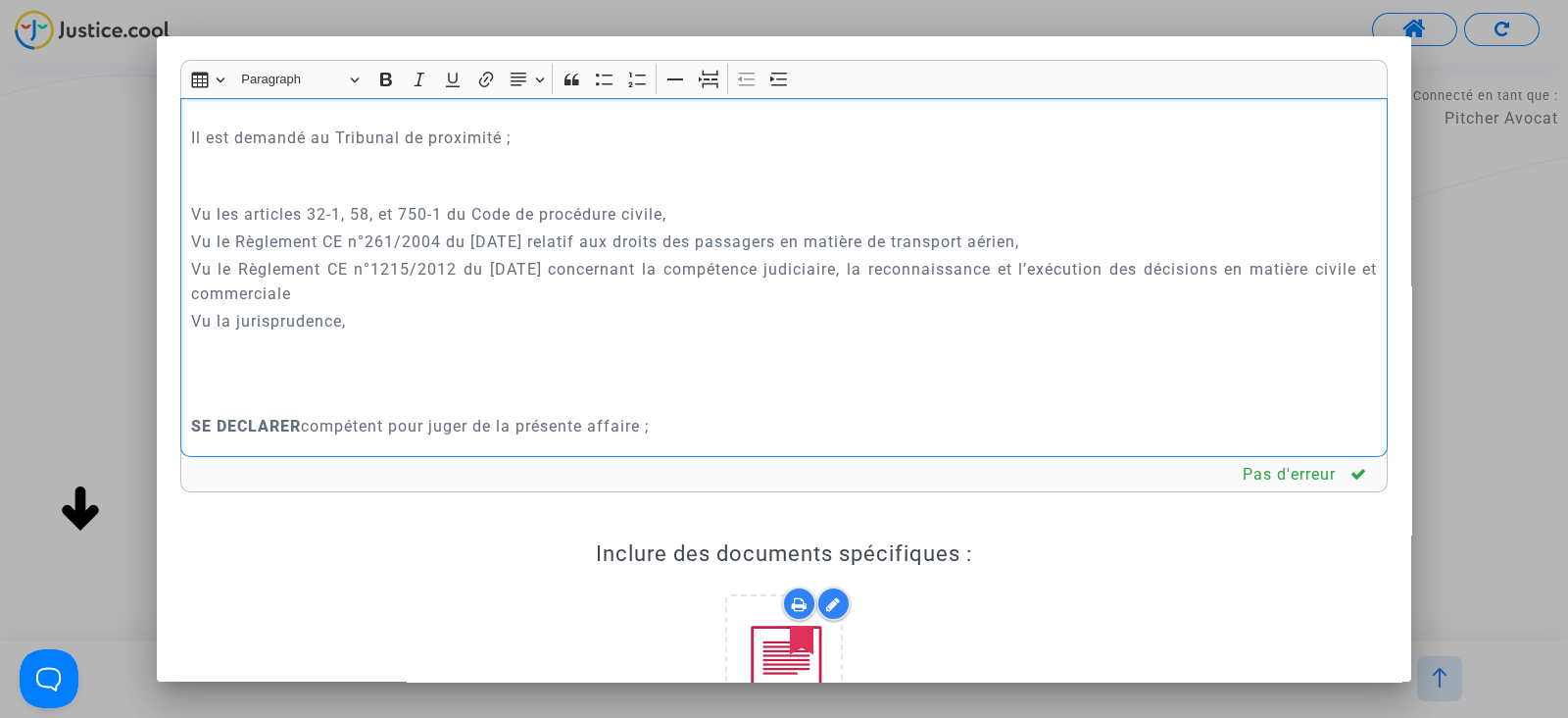
click at [631, 14] on p "Rich Text Editor, main" at bounding box center [784, 1] width 1187 height 25
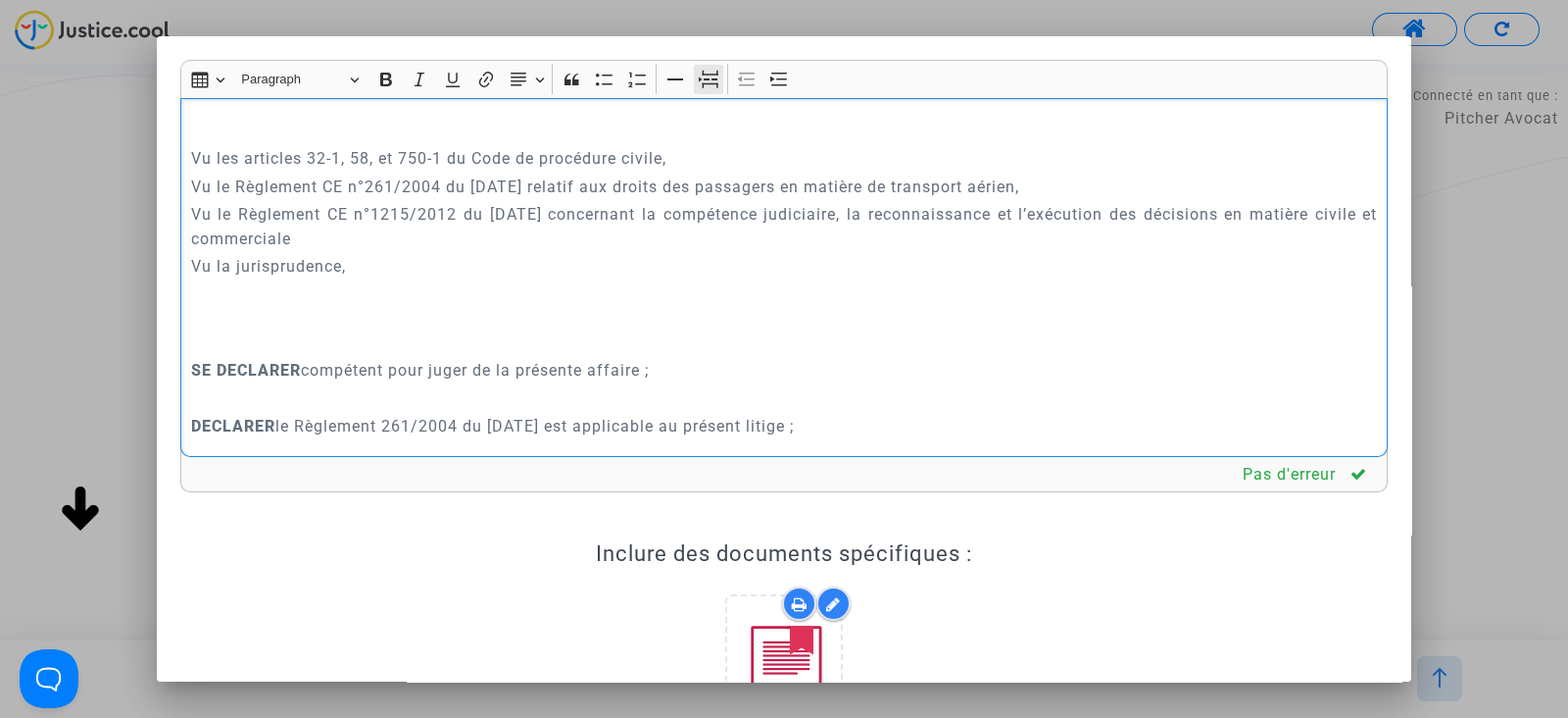
click at [706, 75] on icon "Editor toolbar" at bounding box center [711, 81] width 16 height 15
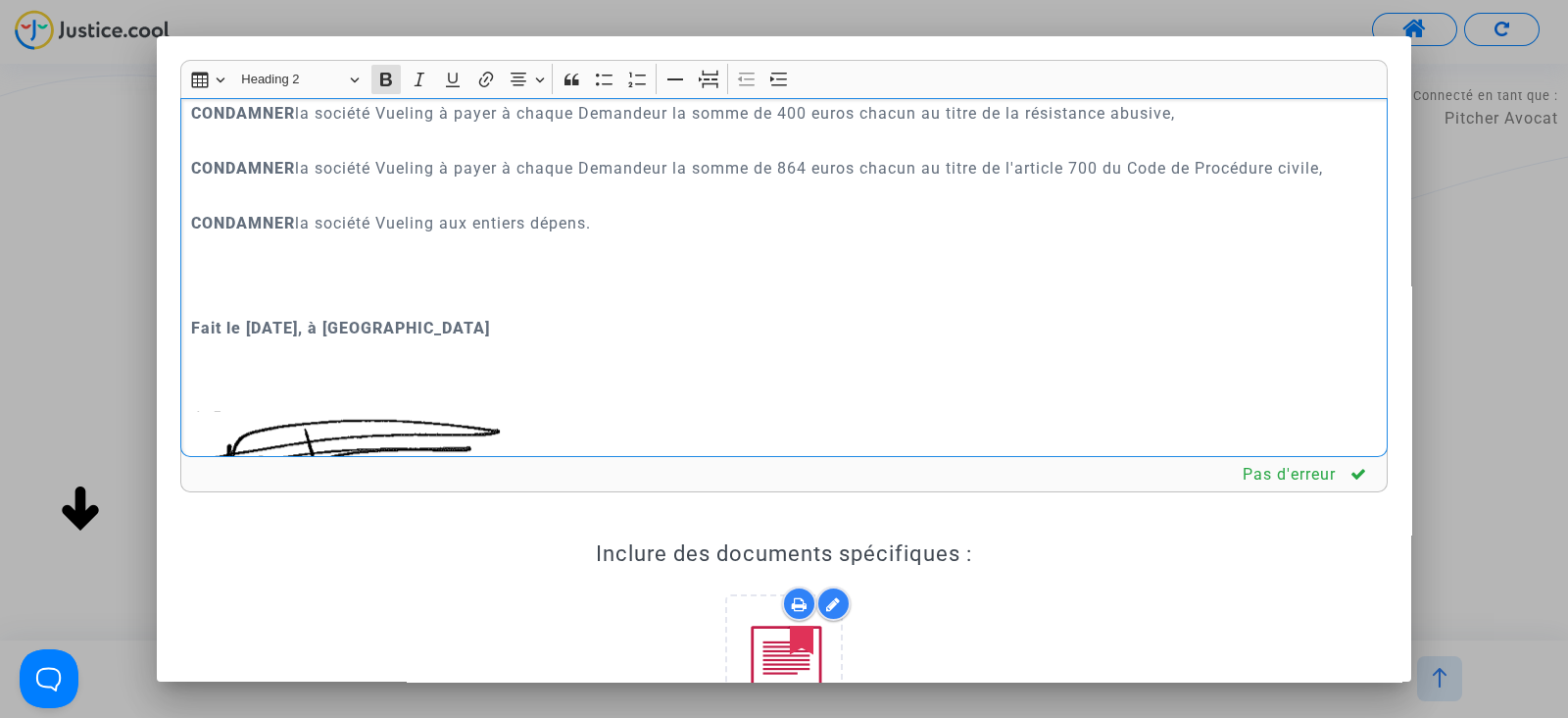
scroll to position [12146, 0]
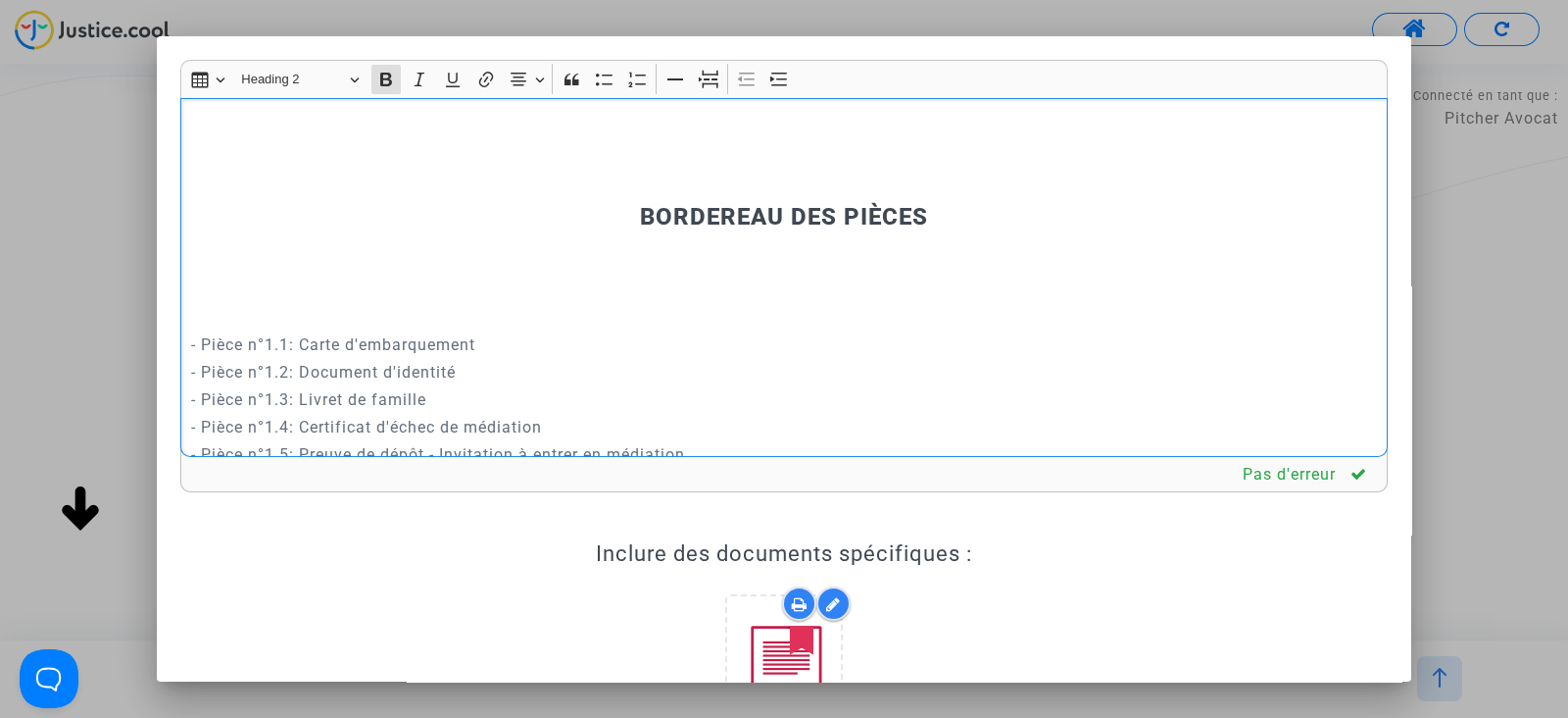
click at [527, 232] on h3 "BORDEREAU DES PIÈCES" at bounding box center [784, 217] width 1187 height 28
drag, startPoint x: 515, startPoint y: 432, endPoint x: 411, endPoint y: 206, distance: 248.8
click at [411, 206] on div "REQUÊTE AU GREFFE DEVANT LE TRIBUNAL DE PROXIMITÉ D'IVRY-SUR-SEINE POUR : - LE …" at bounding box center [784, 277] width 1208 height 359
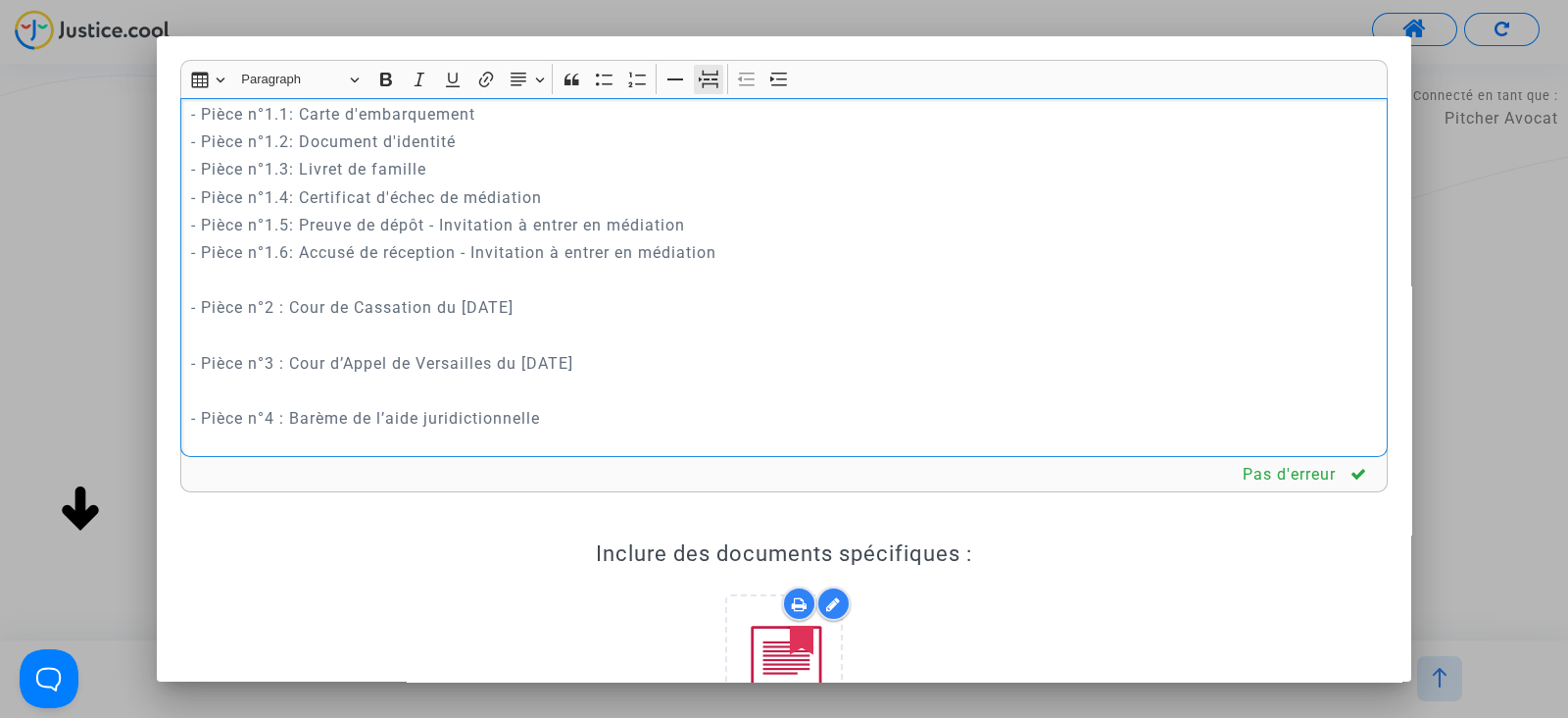
click at [711, 71] on icon "Editor toolbar" at bounding box center [709, 80] width 20 height 20
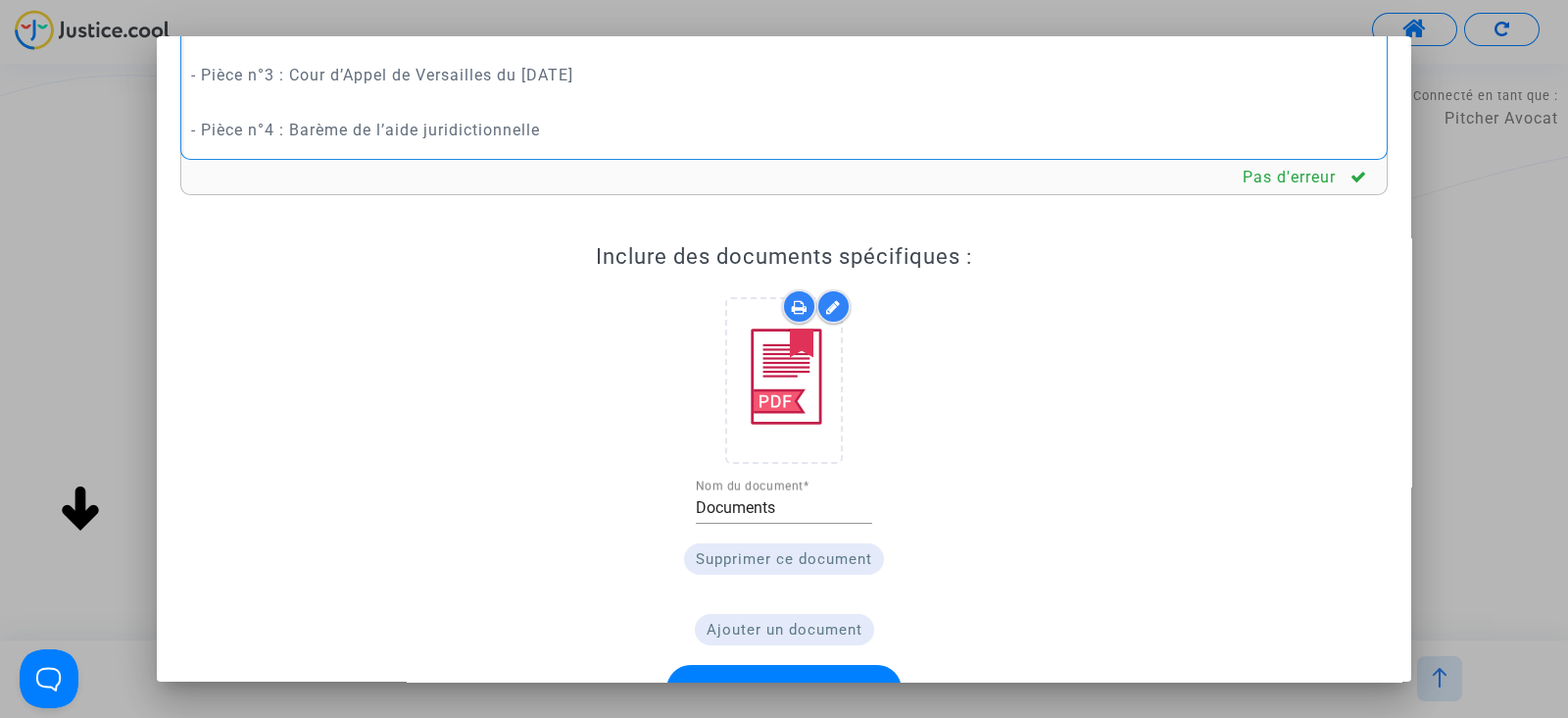
scroll to position [350, 0]
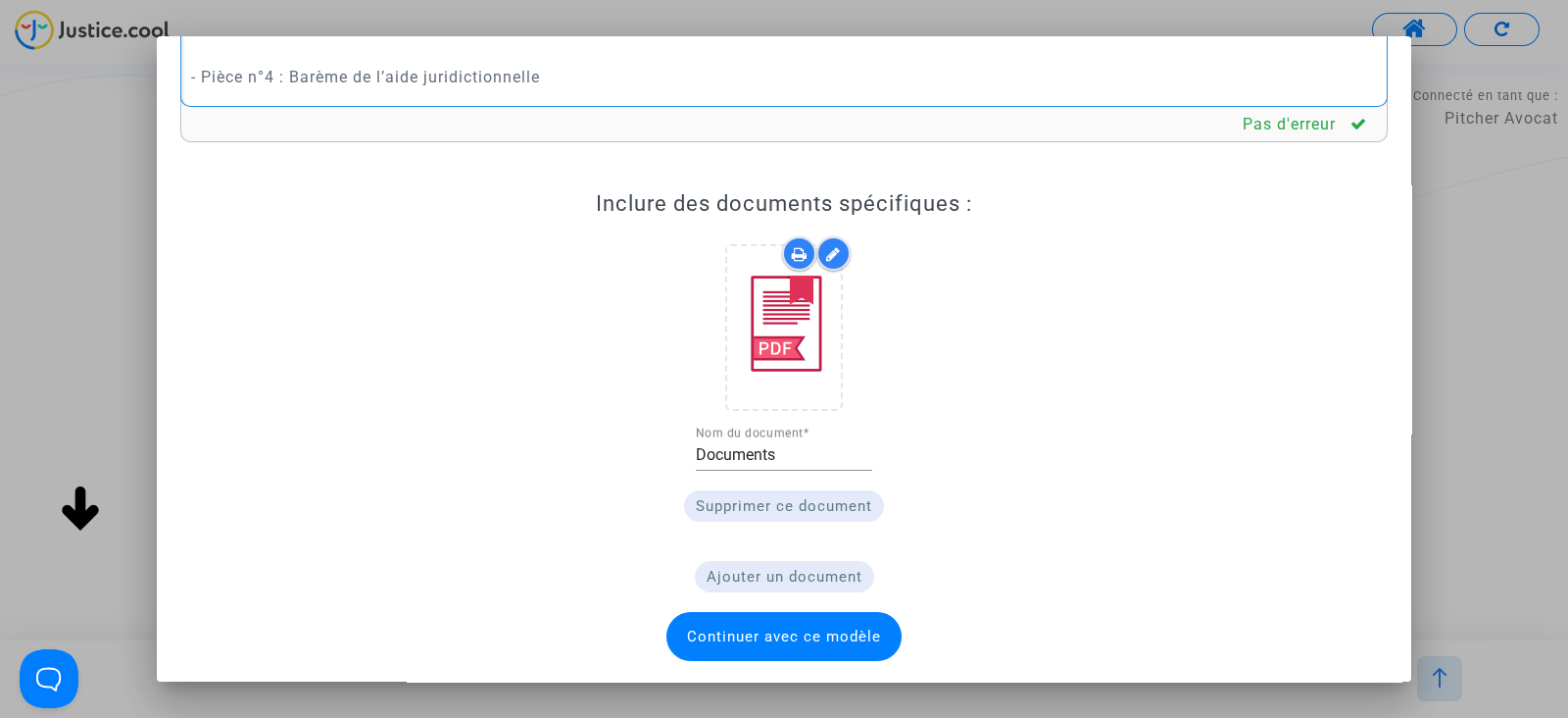
click at [802, 633] on span "Continuer avec ce modèle" at bounding box center [784, 636] width 194 height 18
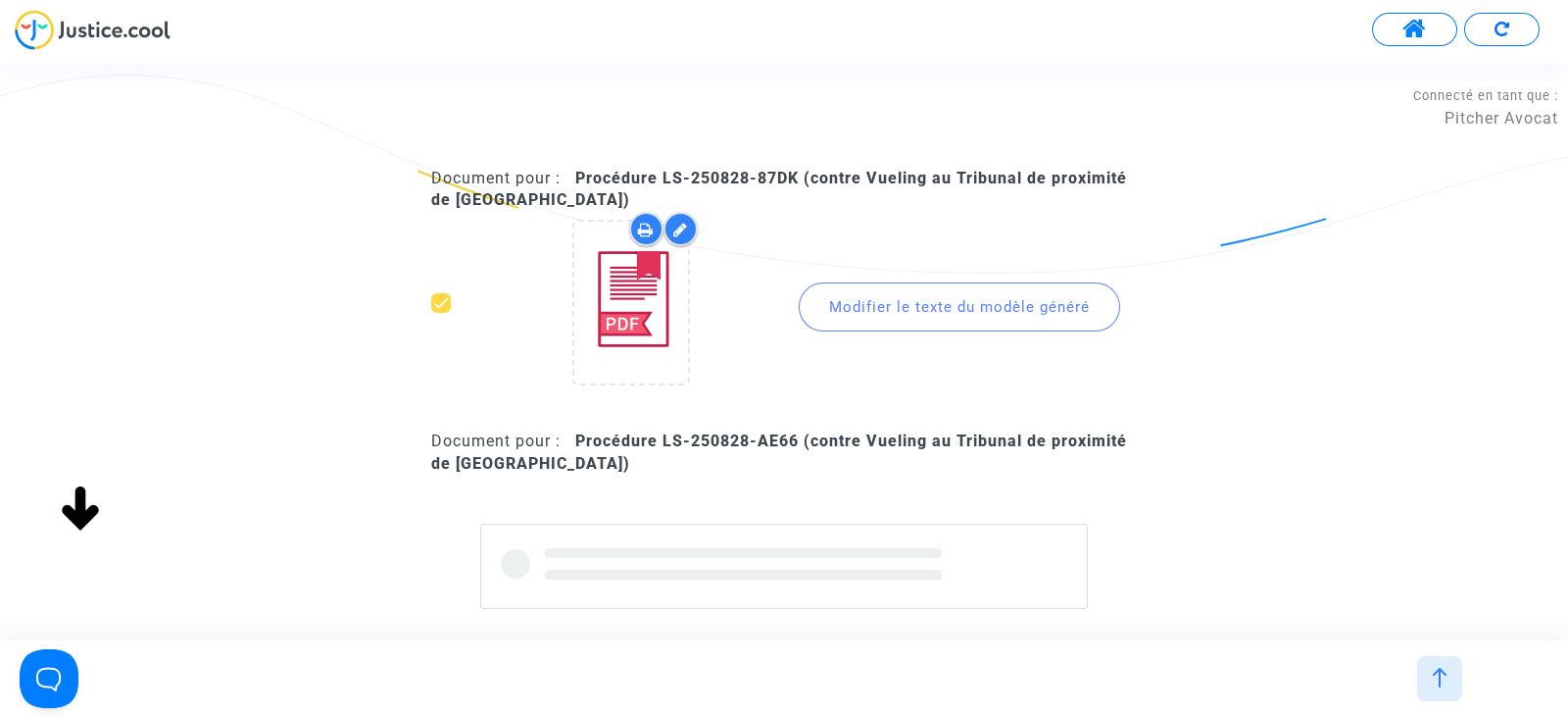
scroll to position [367, 0]
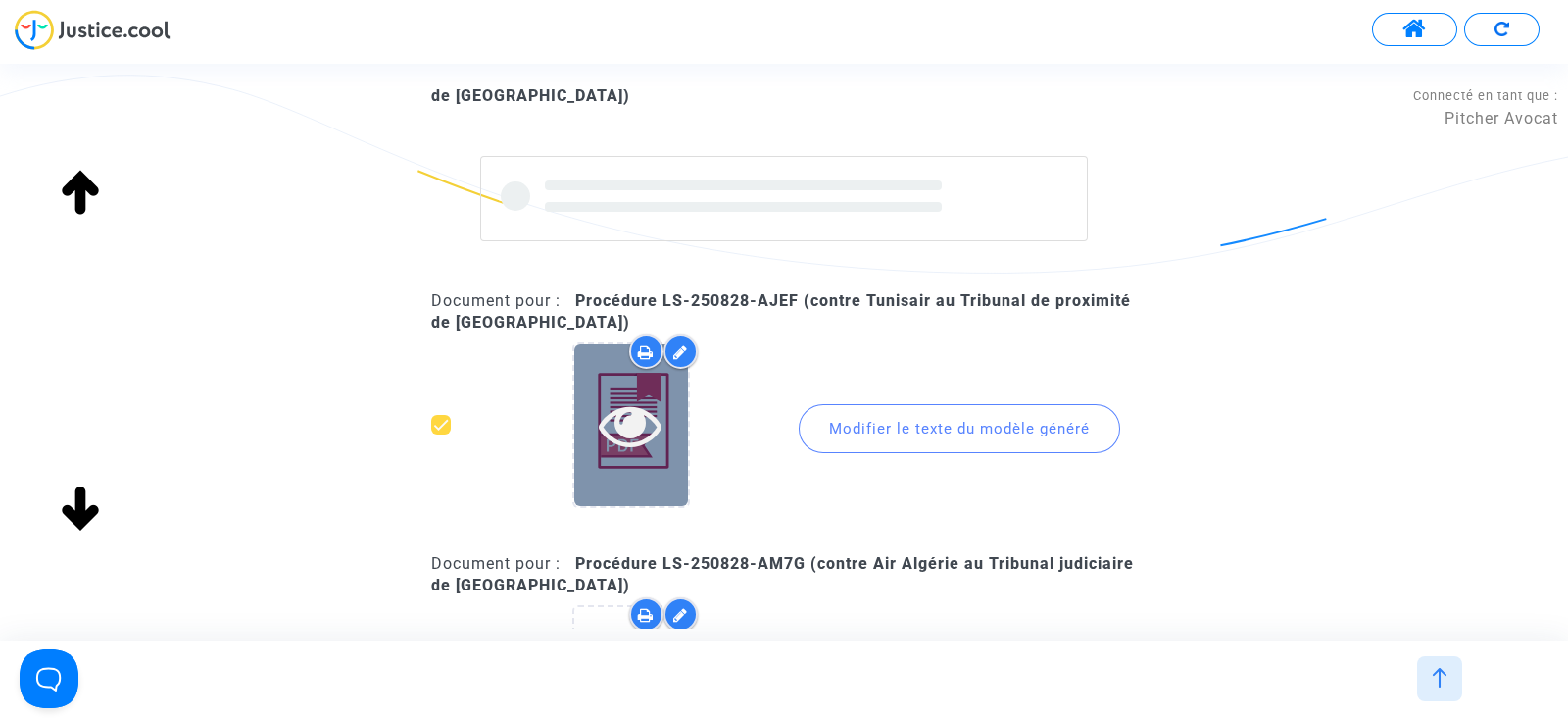
click at [604, 420] on icon at bounding box center [630, 424] width 64 height 63
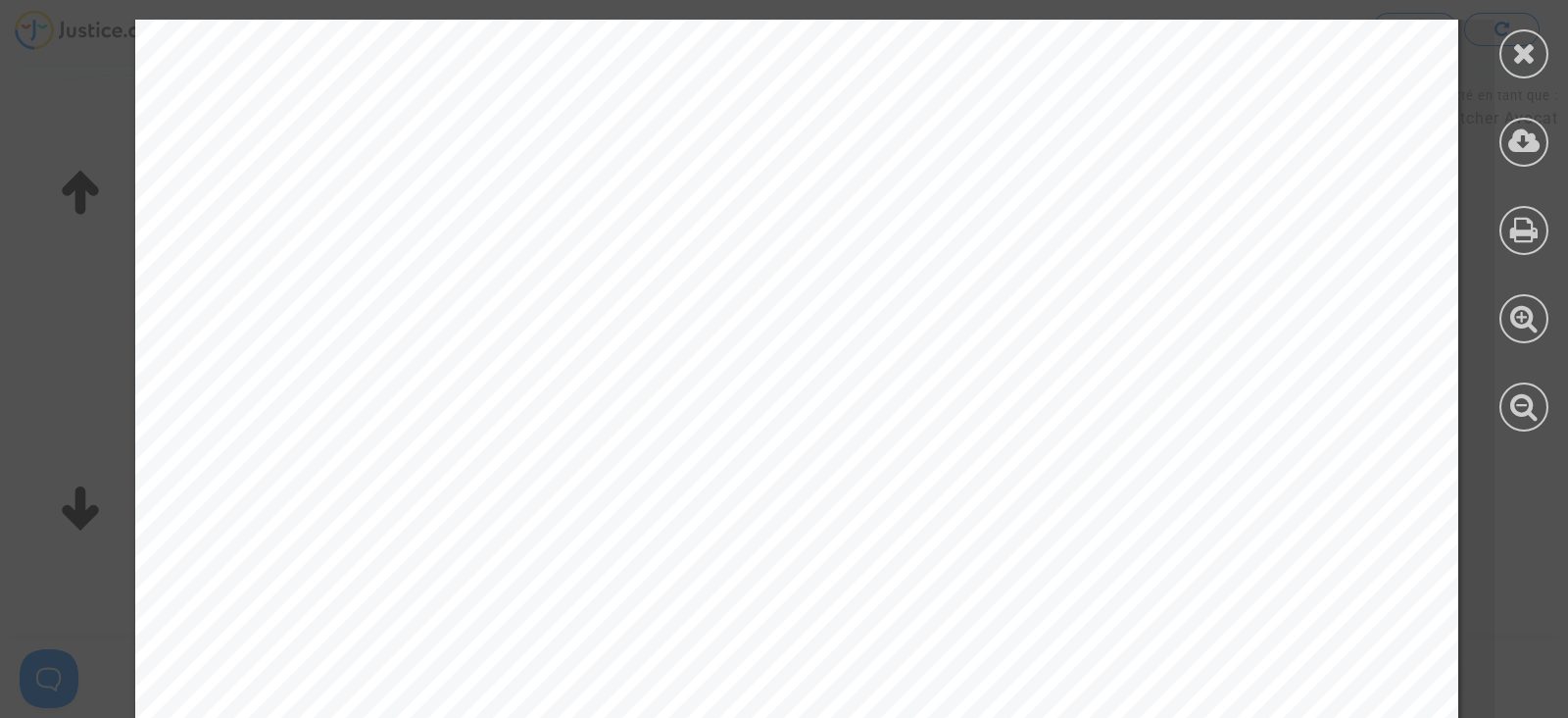
scroll to position [0, 0]
click at [1509, 63] on div at bounding box center [1524, 54] width 49 height 49
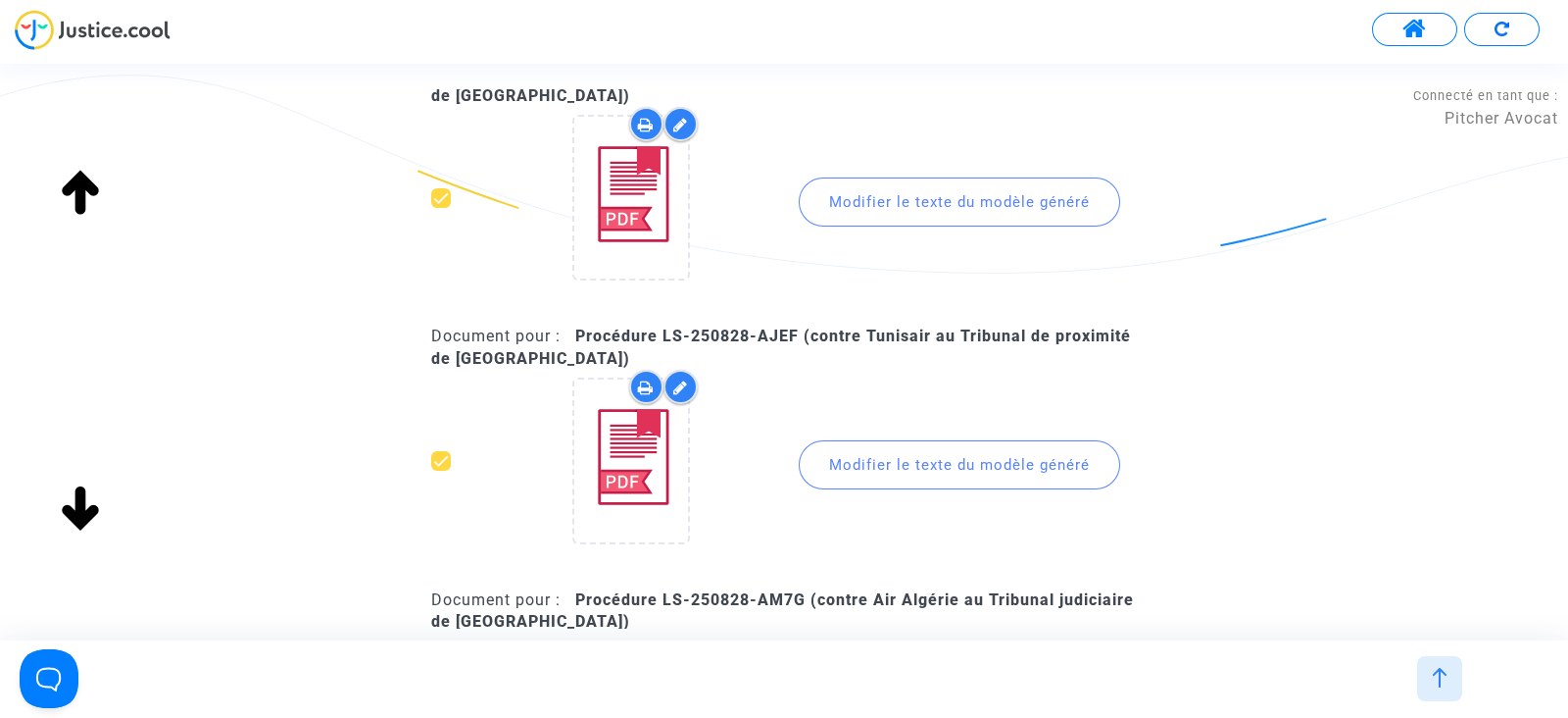
click at [1006, 469] on div "Modifier le texte du modèle généré" at bounding box center [959, 465] width 321 height 49
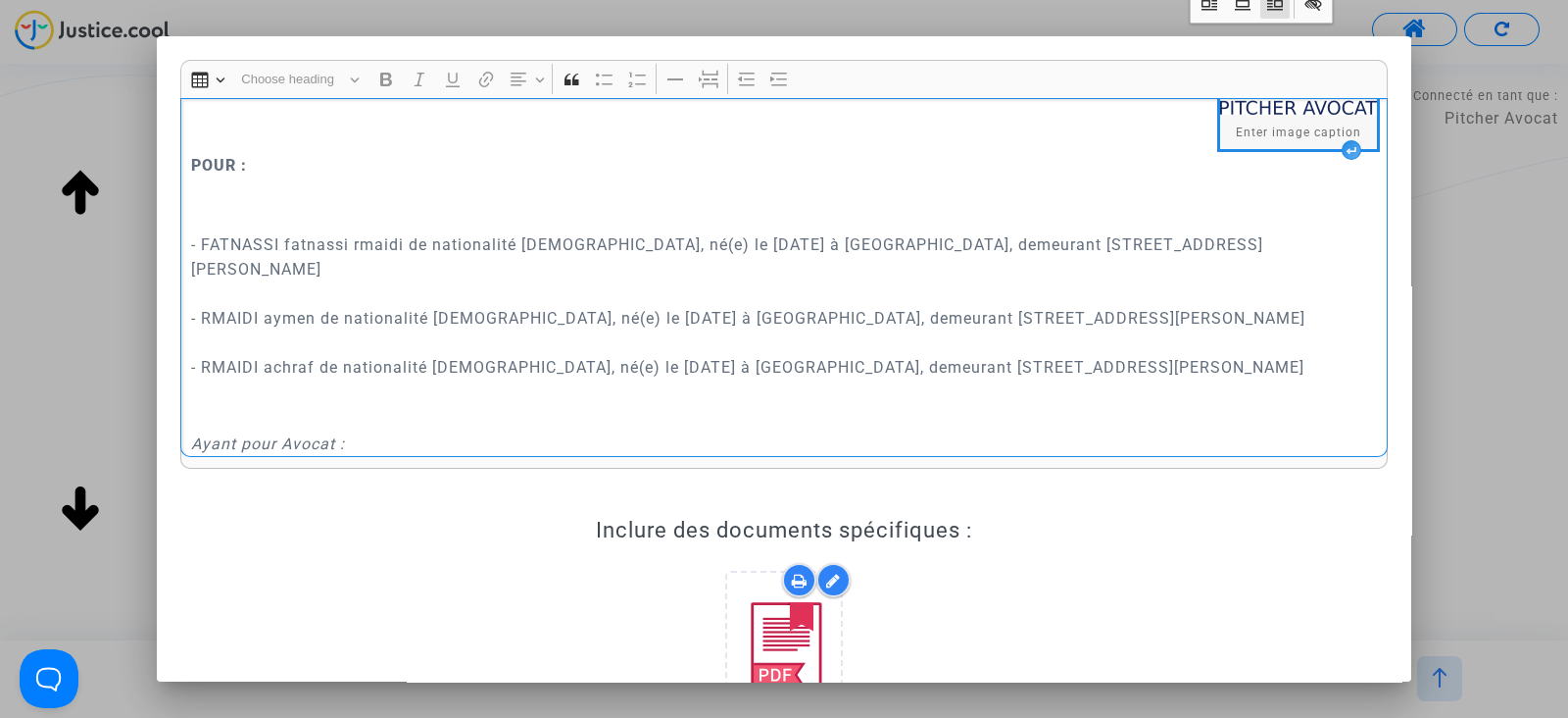
scroll to position [367, 0]
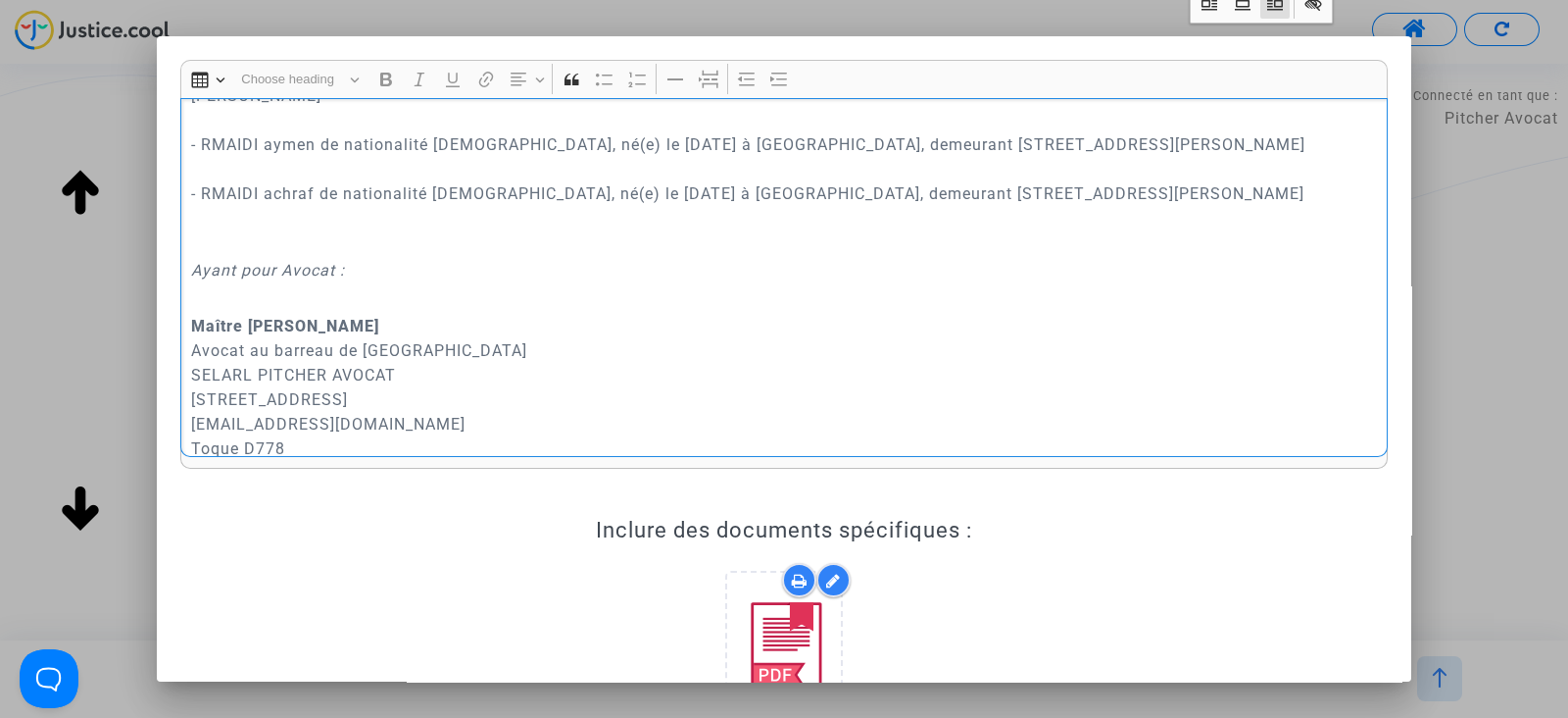
click at [577, 143] on p "- FATNASSI fatnassi rmaidi de nationalité française, né(e) le 18 novembre 1990 …" at bounding box center [784, 144] width 1187 height 221
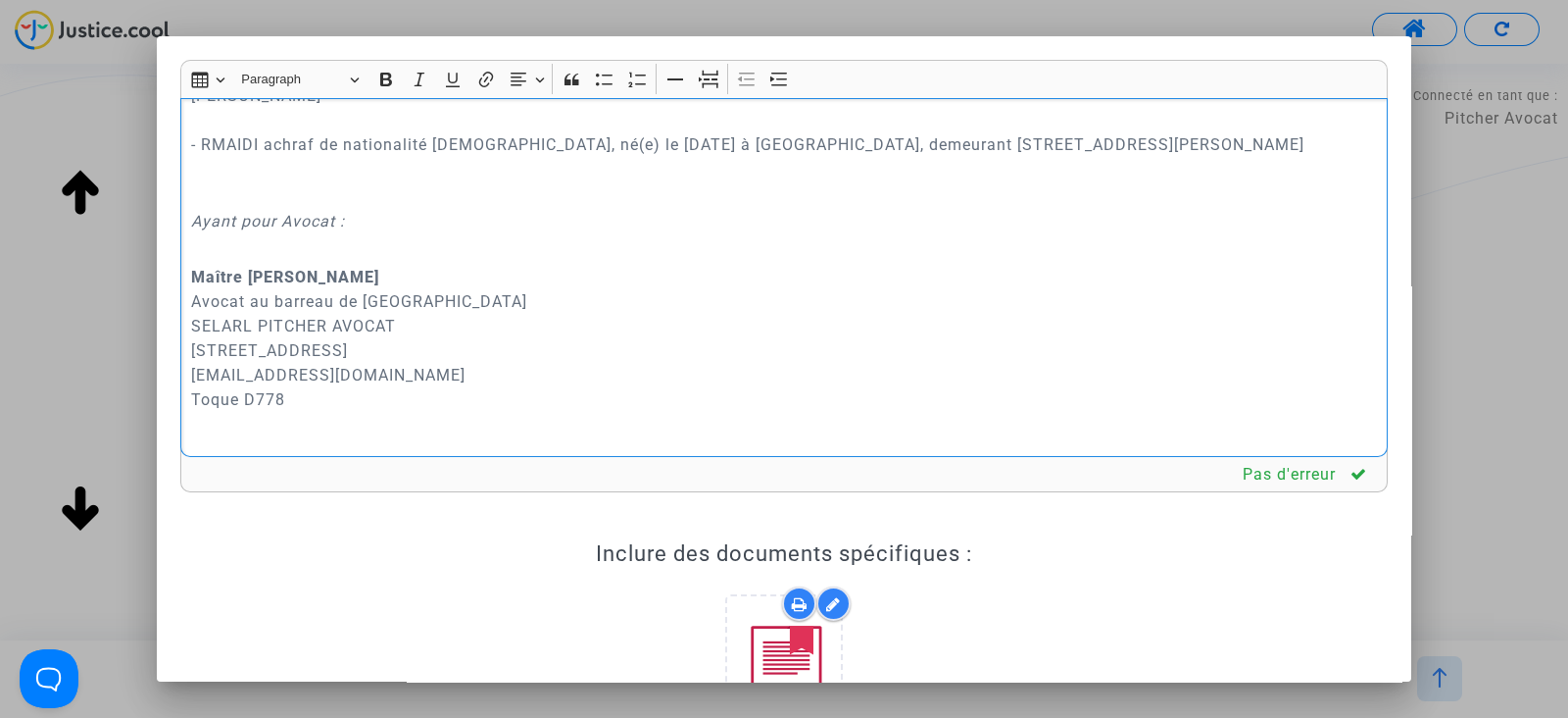
click at [527, 178] on p "- FATNASSI fatnassi rmaidi de nationalité française, né(e) le 18 novembre 1990 …" at bounding box center [784, 120] width 1187 height 172
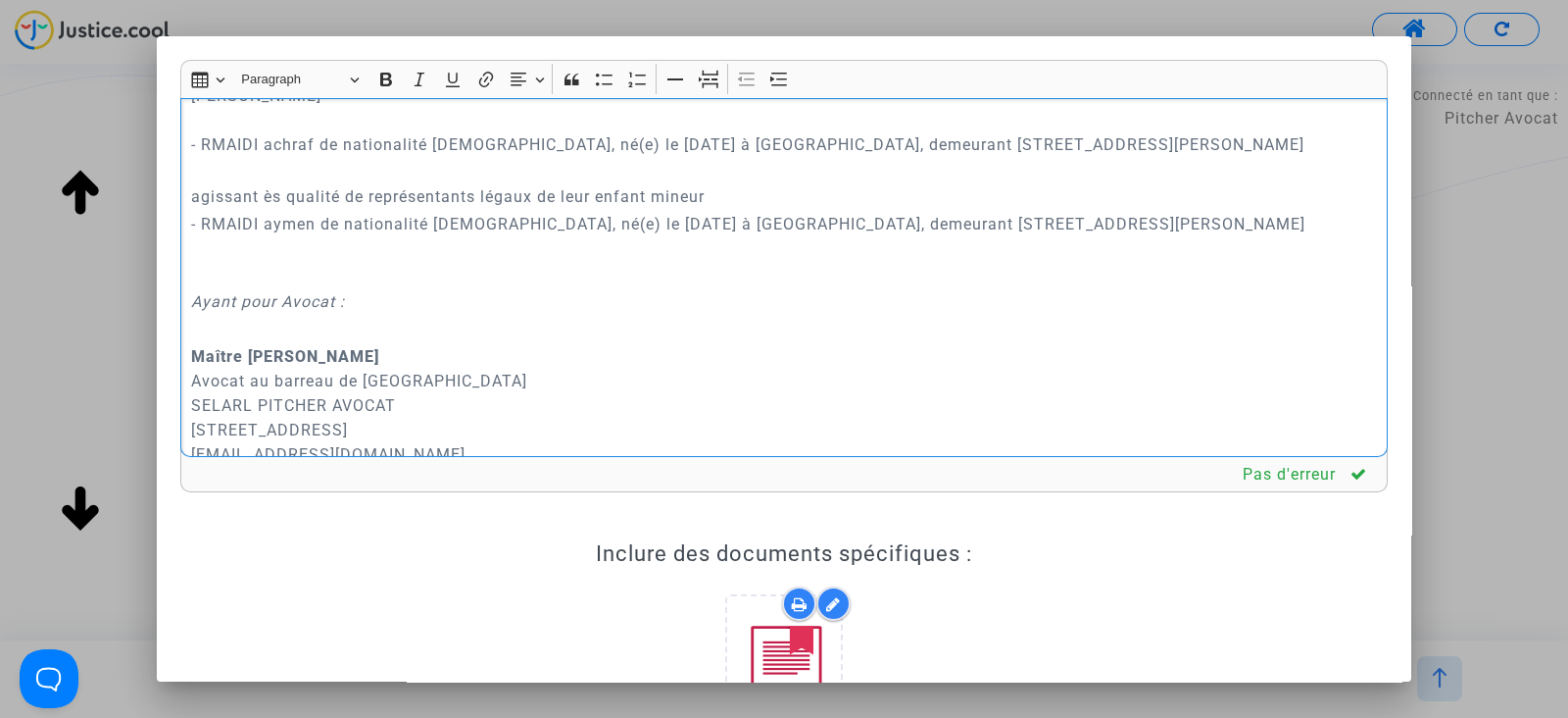
click at [749, 193] on p "agissant ès qualité de représentants légaux de leur enfant mineur" at bounding box center [784, 196] width 1187 height 25
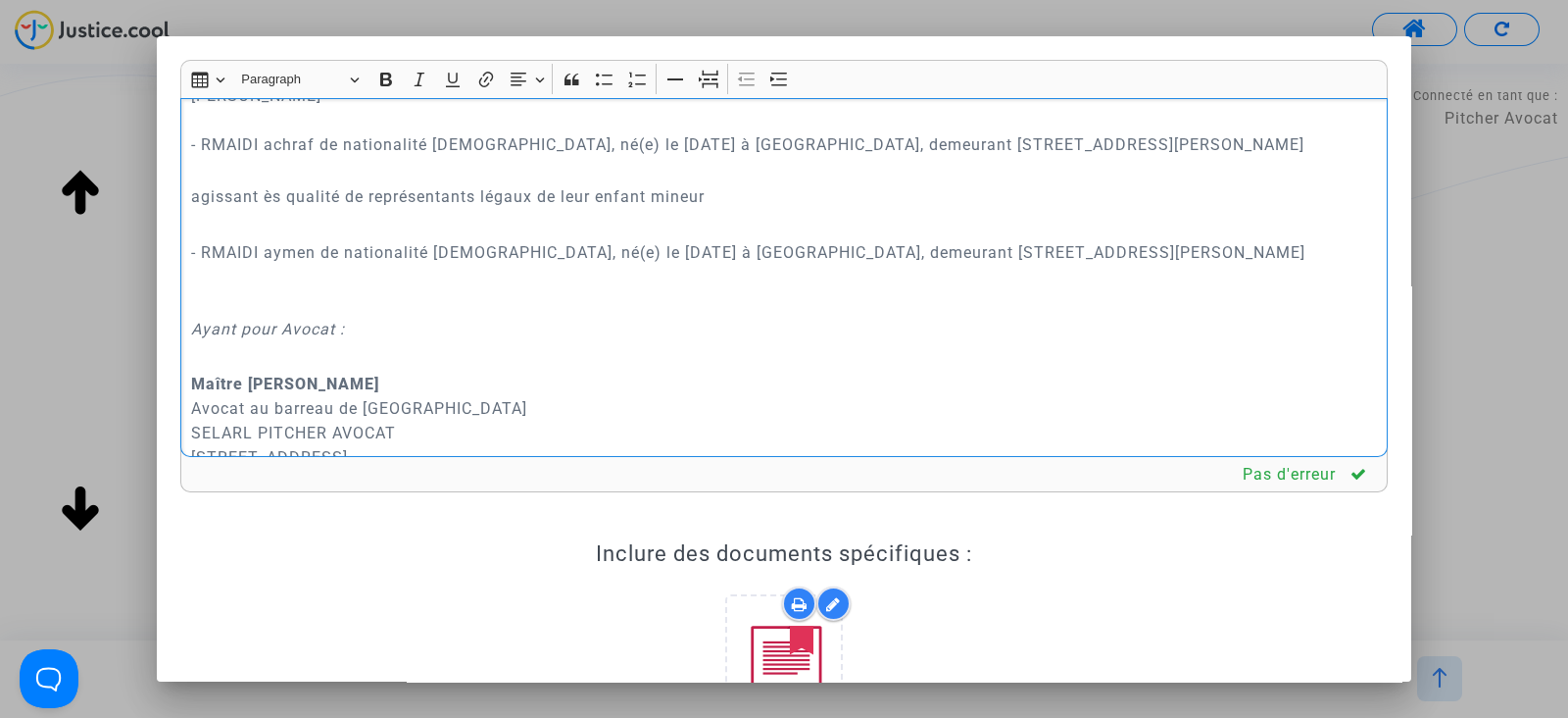
drag, startPoint x: 190, startPoint y: 193, endPoint x: 1246, endPoint y: 245, distance: 1057.3
click at [1246, 245] on div "REQUÊTE AU GREFFE DEVANT LE TRIBUNAL DE PROXIMITÉ D'IVRY-SUR-SEINE POUR : - FAT…" at bounding box center [784, 277] width 1208 height 359
click at [770, 66] on button "Increase indent Increase indent" at bounding box center [781, 80] width 29 height 29
click at [667, 199] on p "agissant ès qualité de représentants légaux de leur enfant mineur" at bounding box center [804, 196] width 1148 height 25
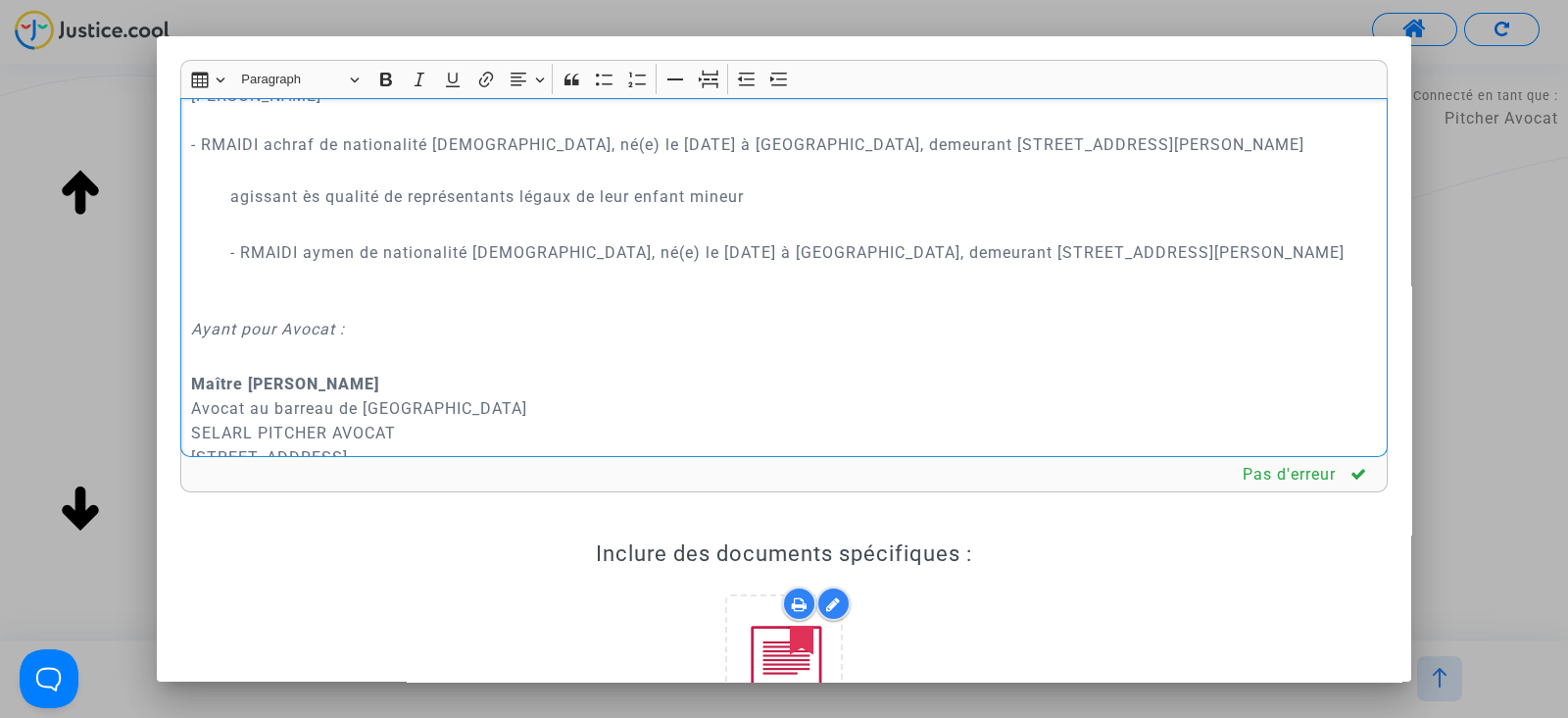
click at [667, 199] on p "agissant ès qualité de représentants légaux de leur enfant mineur" at bounding box center [804, 196] width 1148 height 25
click at [418, 89] on button "Italic (CTRL+I) Italic" at bounding box center [419, 80] width 29 height 29
click at [358, 285] on p "- RMAIDI aymen de nationalité française, né(e) le 16 septembre 2021 à Orly, dem…" at bounding box center [804, 277] width 1148 height 74
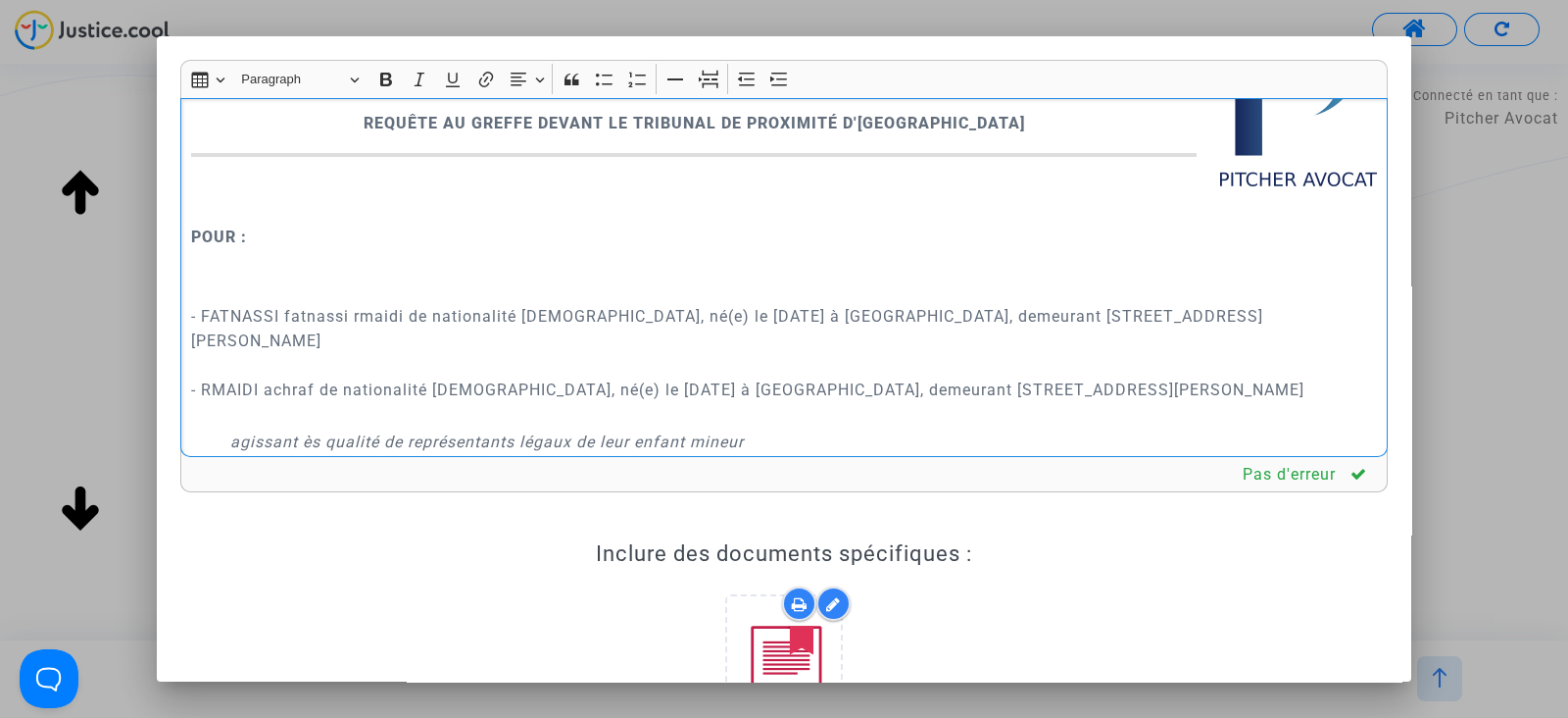
scroll to position [122, 0]
click at [235, 270] on p "Rich Text Editor, main" at bounding box center [784, 265] width 1187 height 25
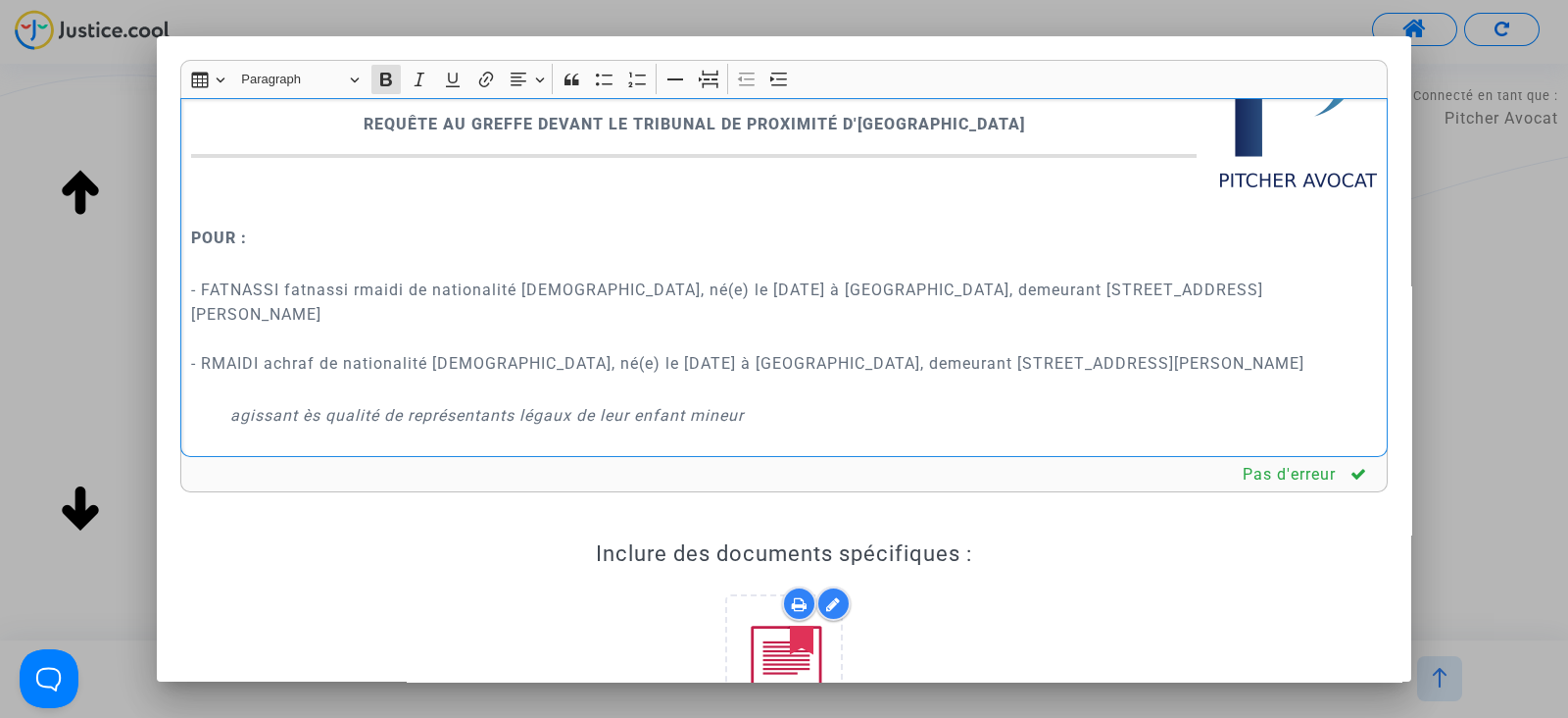
click at [234, 203] on p "Rich Text Editor, main" at bounding box center [784, 197] width 1187 height 49
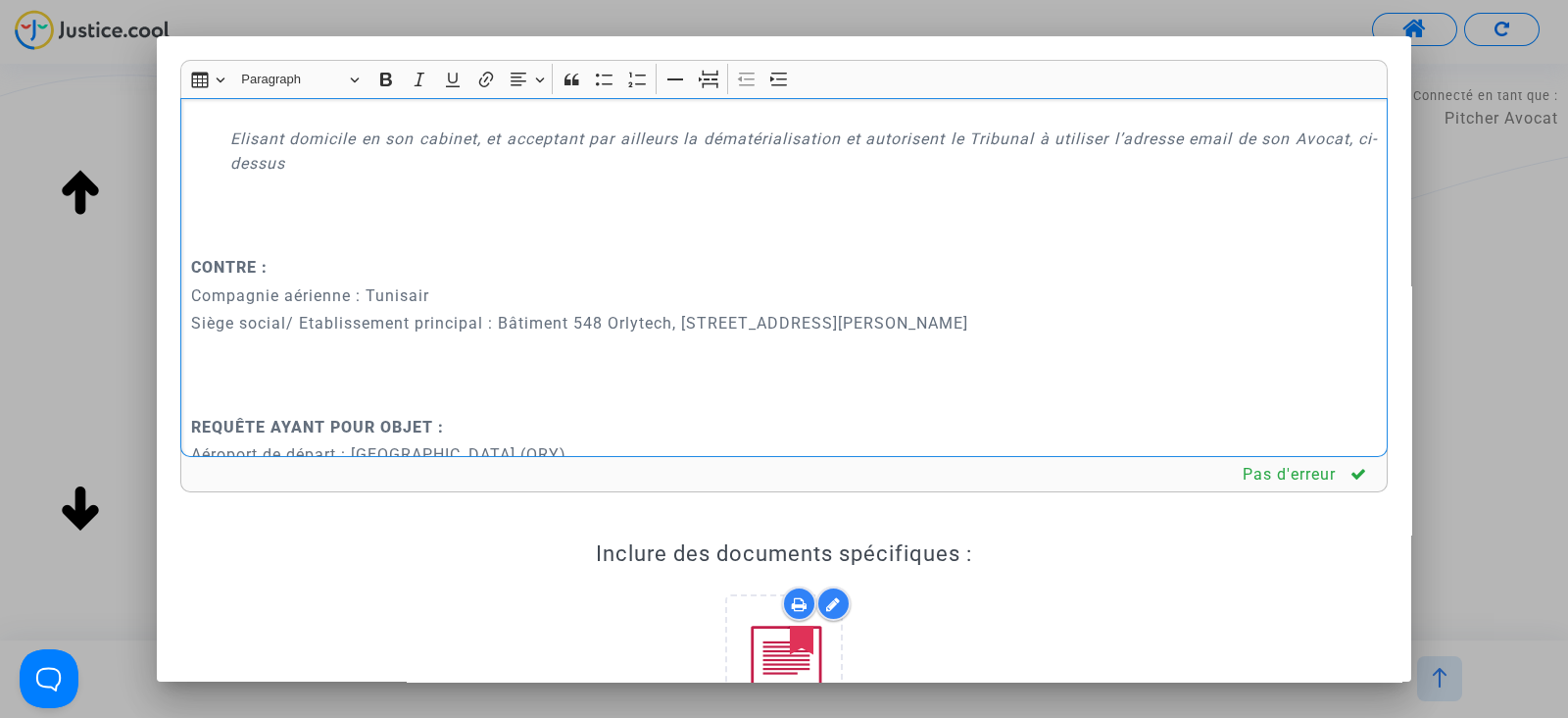
click at [256, 120] on p "Maître Joyce Pitcher Avocat au barreau de Paris SELARL PITCHER AVOCAT 201 rue d…" at bounding box center [784, 26] width 1187 height 196
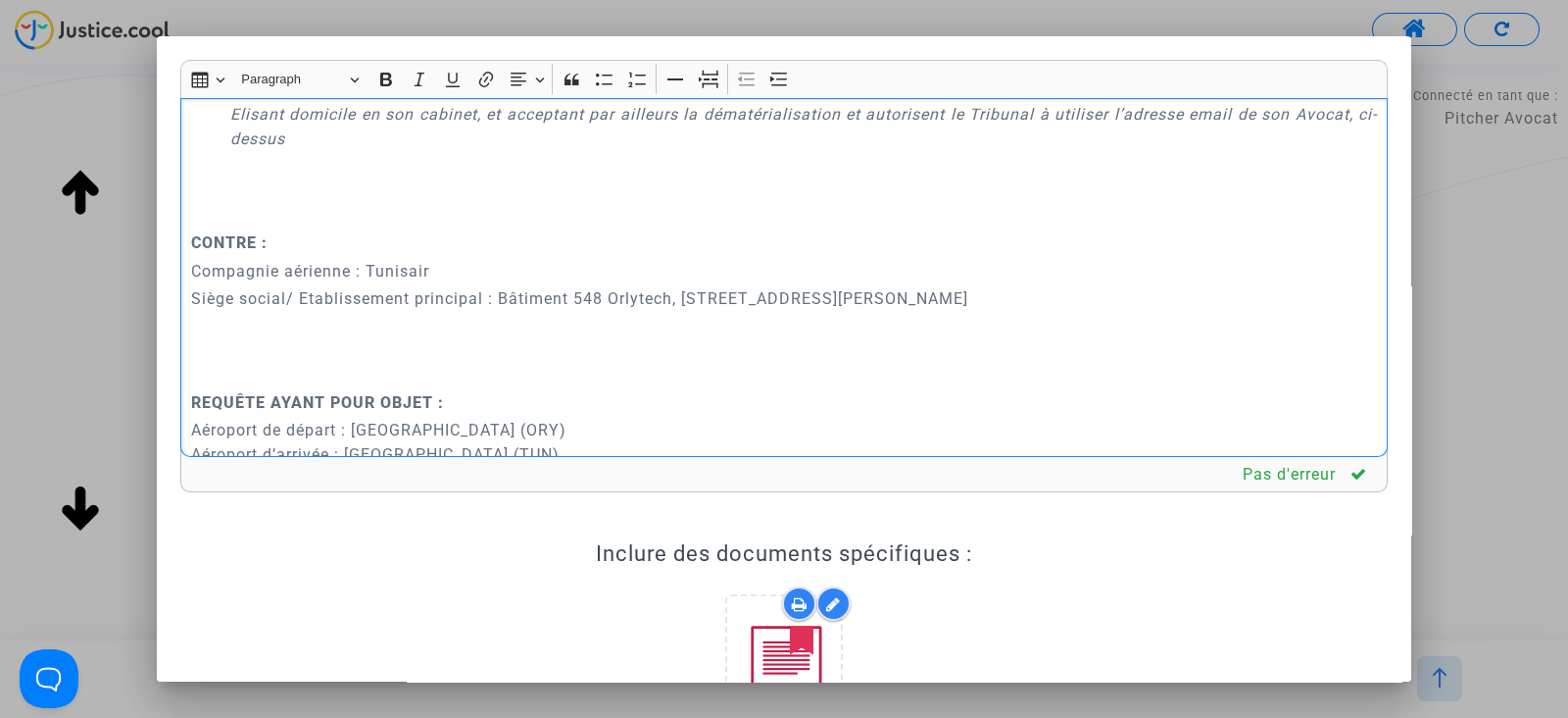
scroll to position [564, 0]
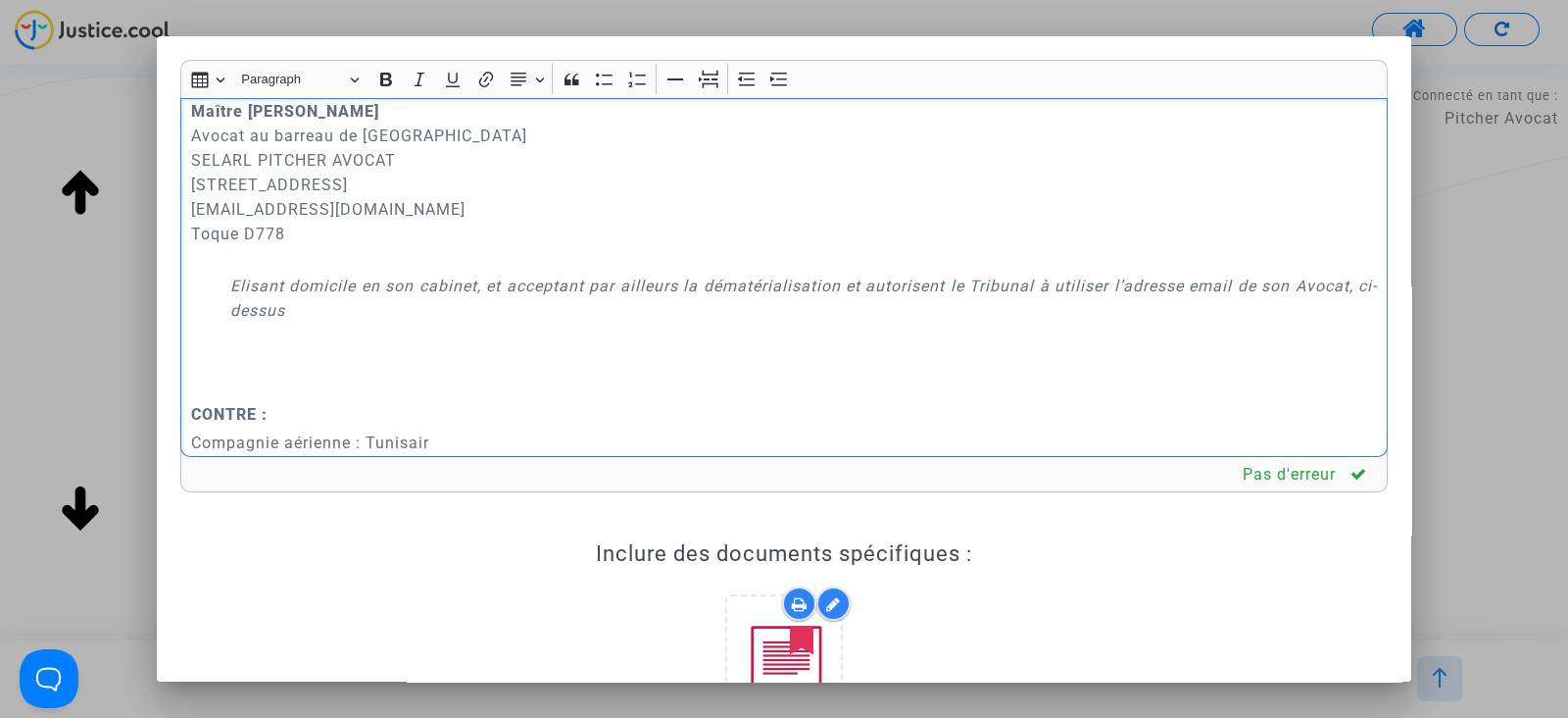
click at [265, 375] on div "REQUÊTE AU GREFFE DEVANT LE TRIBUNAL DE PROXIMITÉ D'IVRY-SUR-SEINE POUR : - FAT…" at bounding box center [784, 277] width 1208 height 359
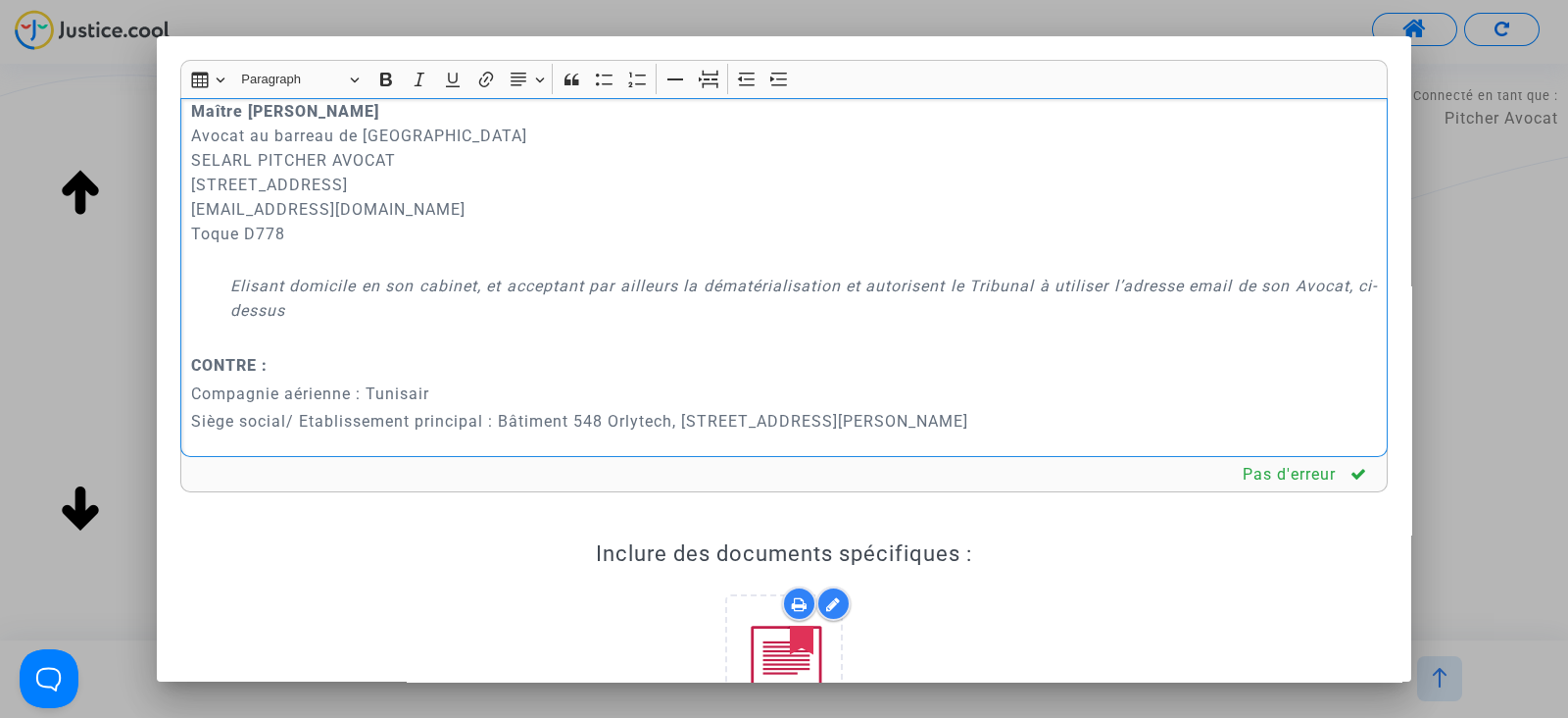
scroll to position [687, 0]
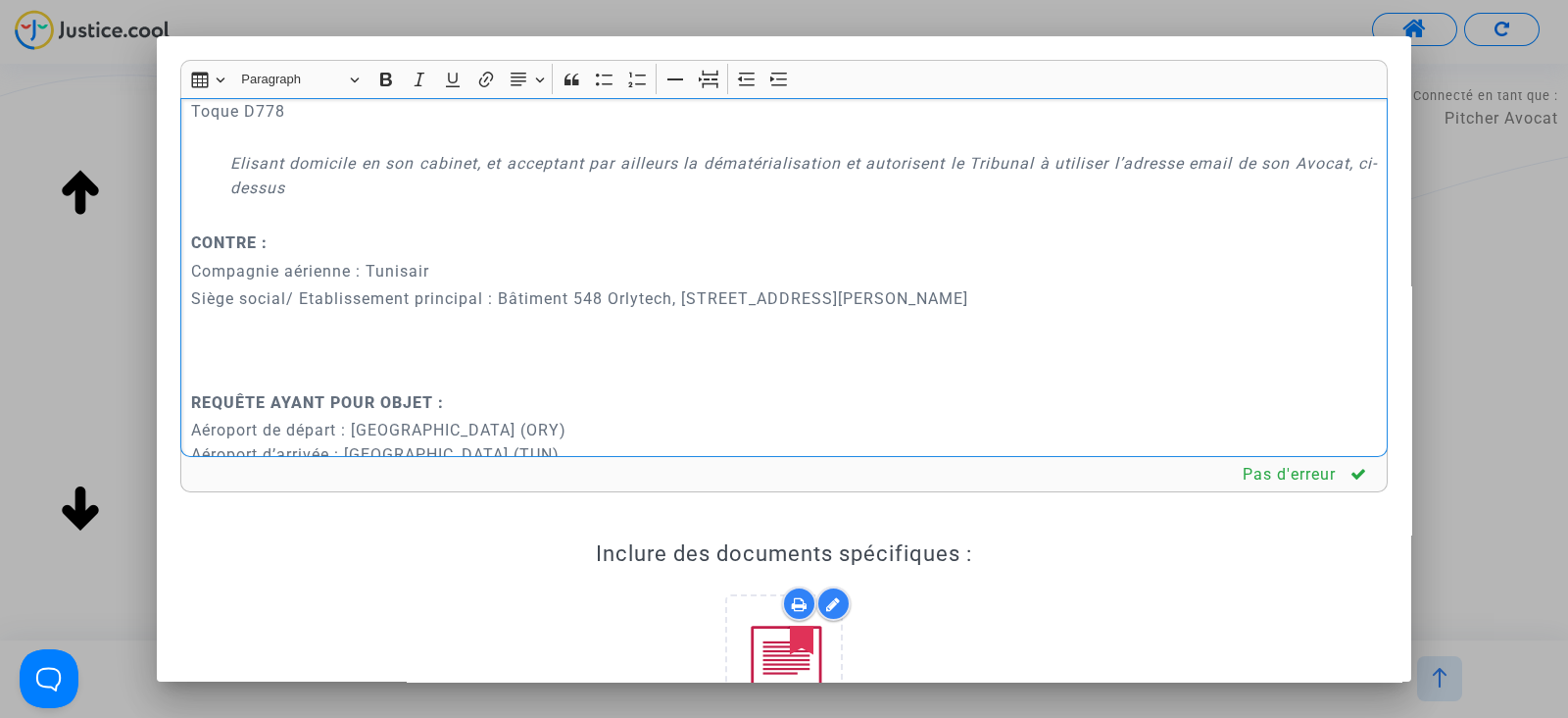
click at [305, 362] on p "Rich Text Editor, main" at bounding box center [784, 374] width 1187 height 25
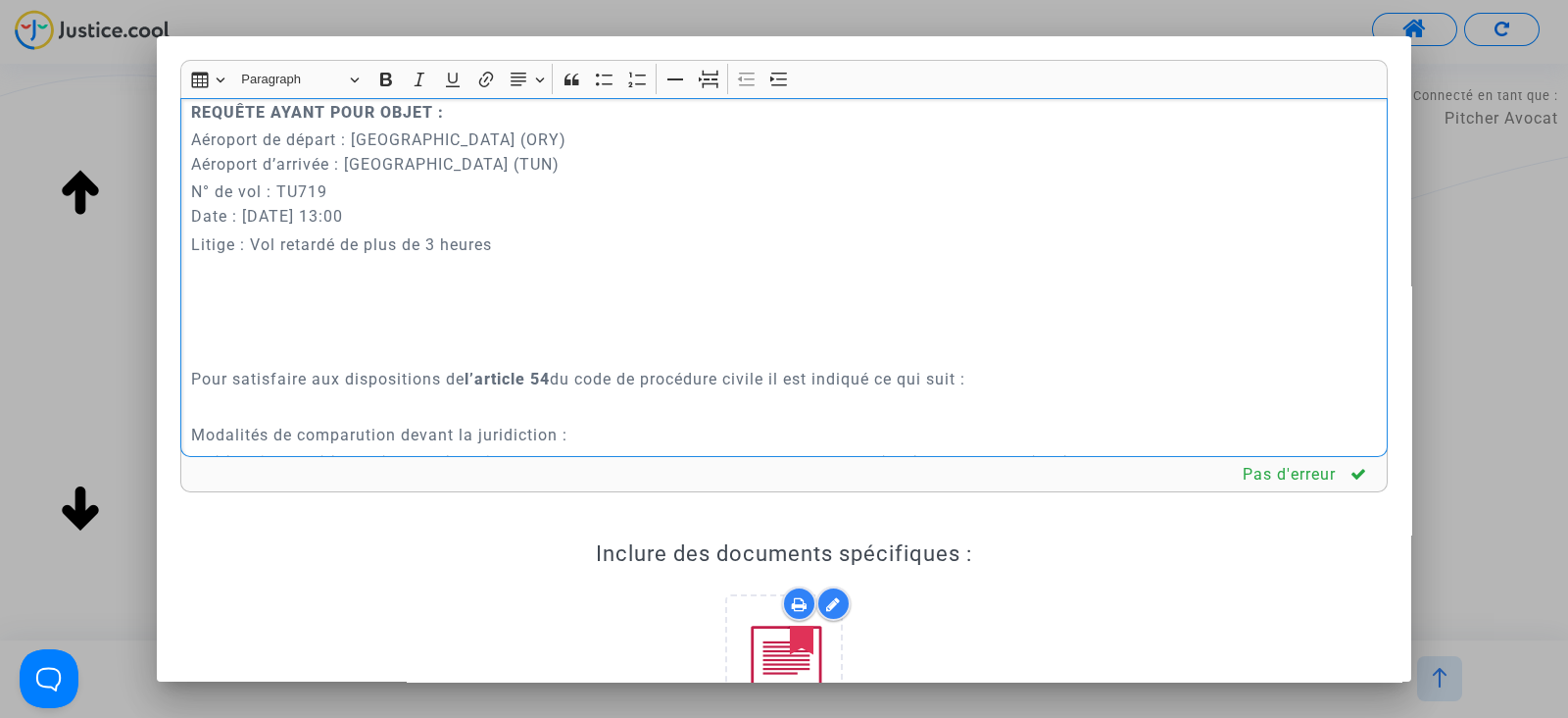
scroll to position [931, 0]
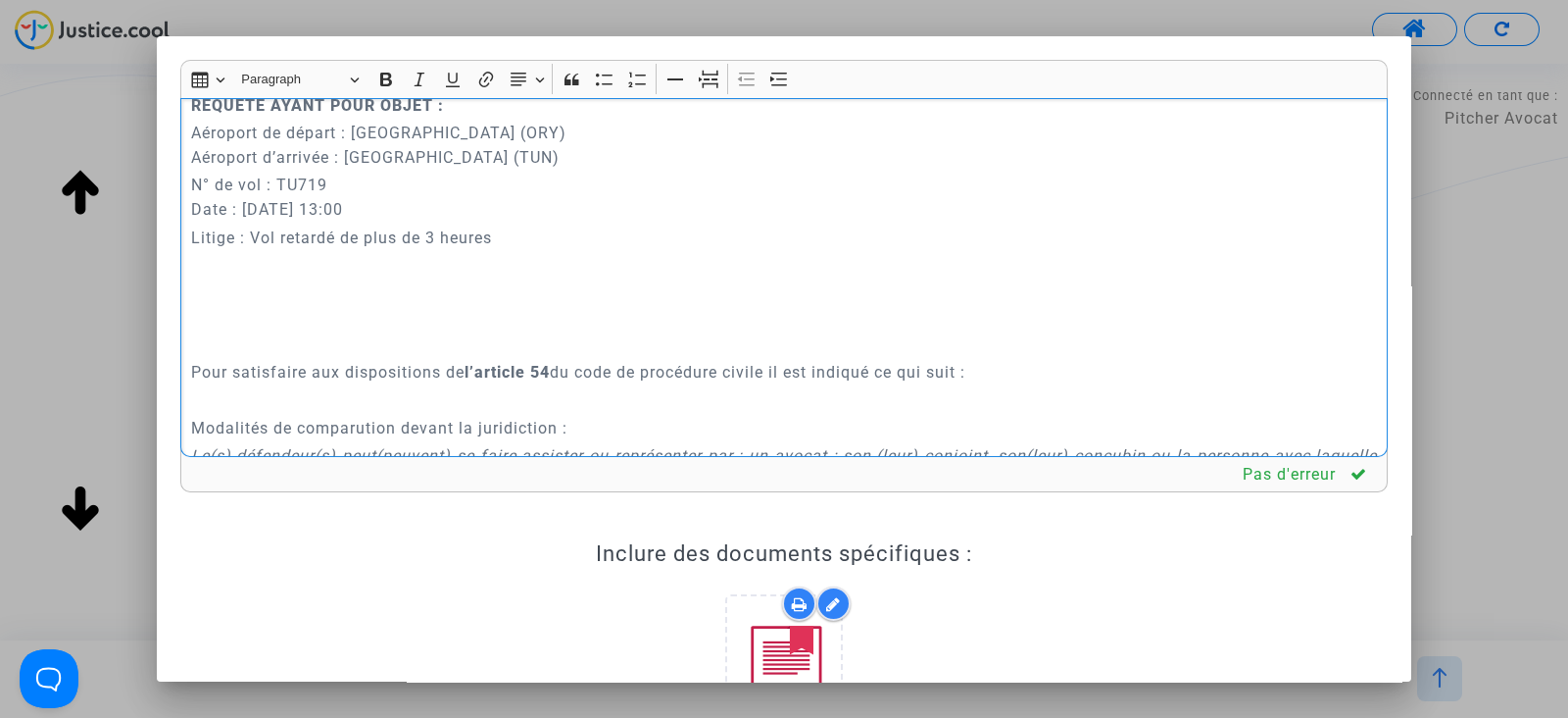
click at [288, 323] on p "Rich Text Editor, main" at bounding box center [784, 304] width 1187 height 49
click at [273, 344] on p "Rich Text Editor, main" at bounding box center [784, 344] width 1187 height 25
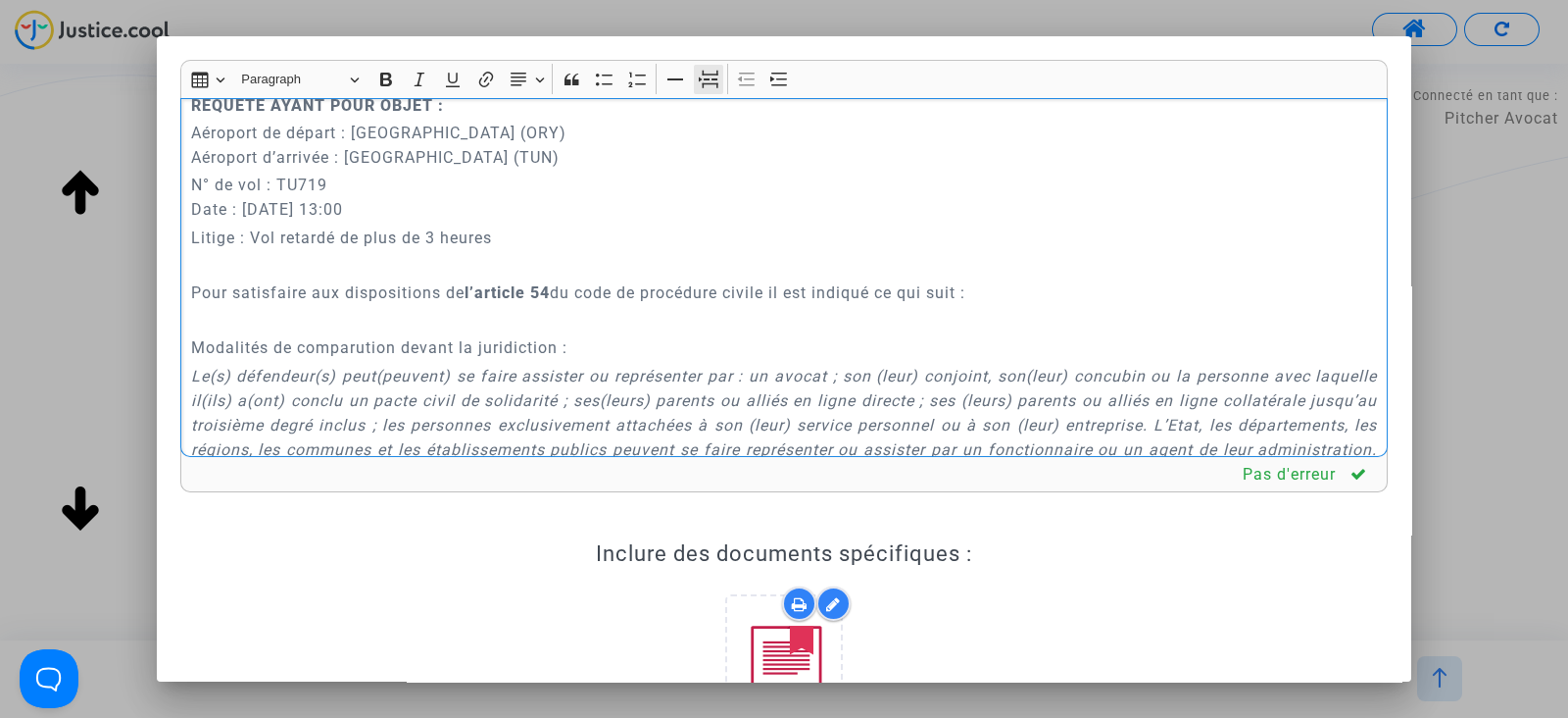
click at [702, 81] on icon "Editor toolbar" at bounding box center [709, 80] width 20 height 20
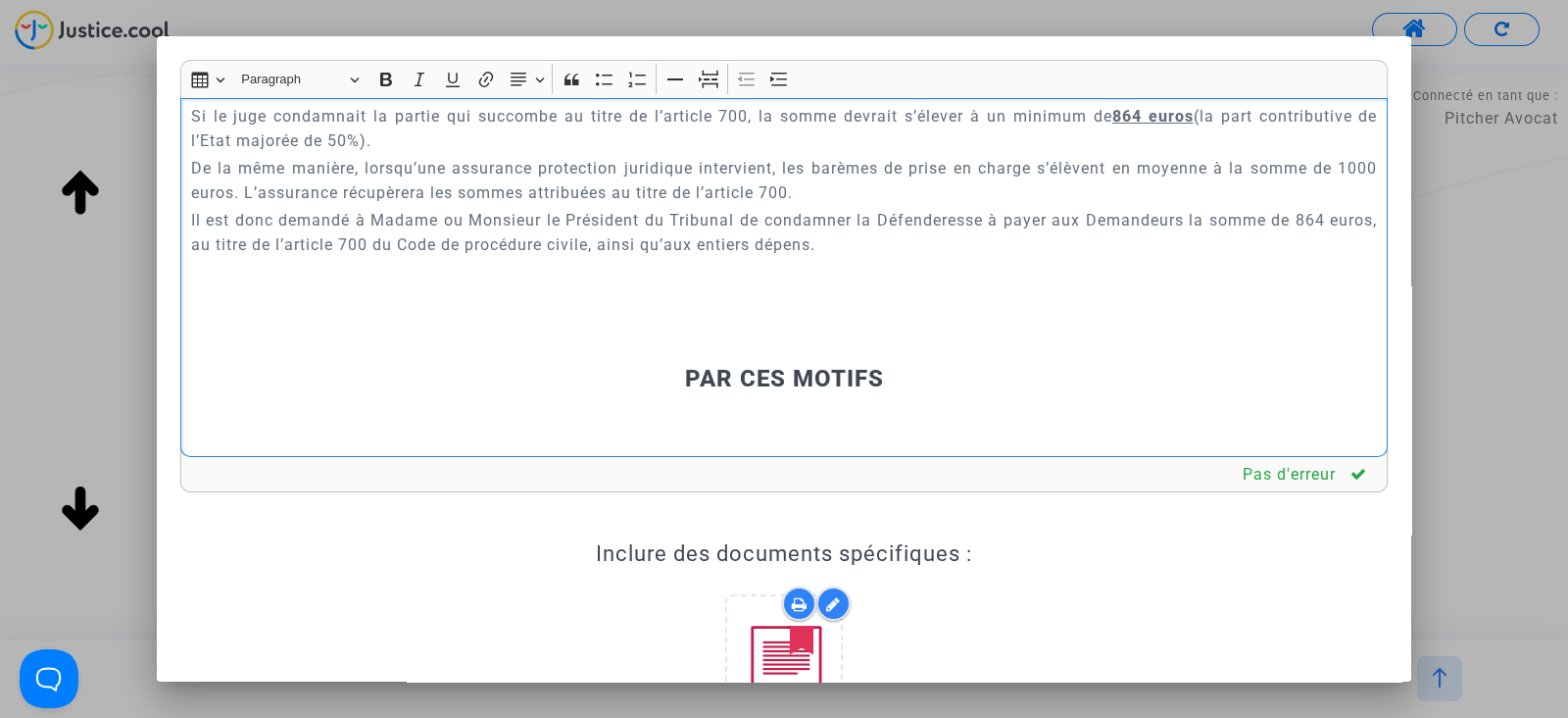
scroll to position [10491, 0]
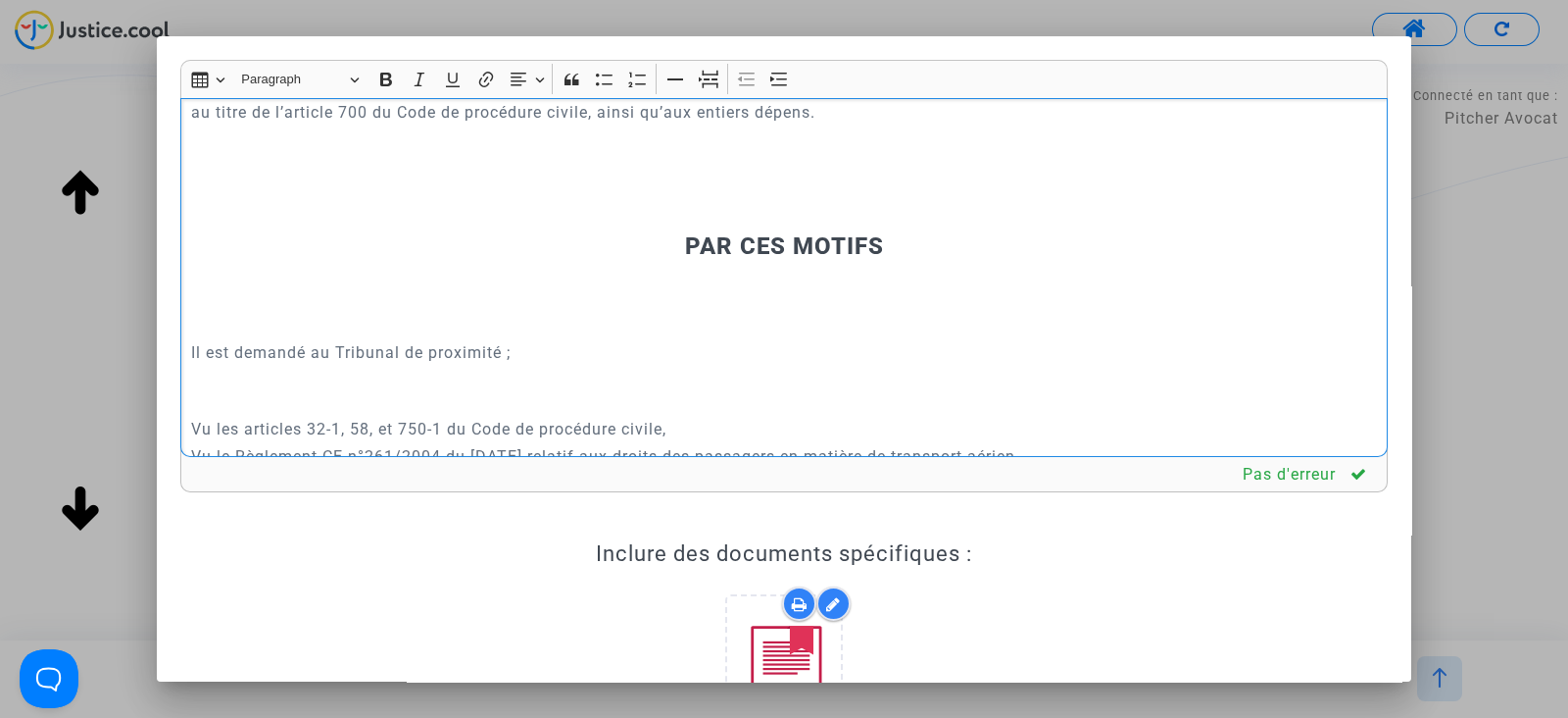
click at [582, 230] on p "Rich Text Editor, main" at bounding box center [784, 217] width 1187 height 25
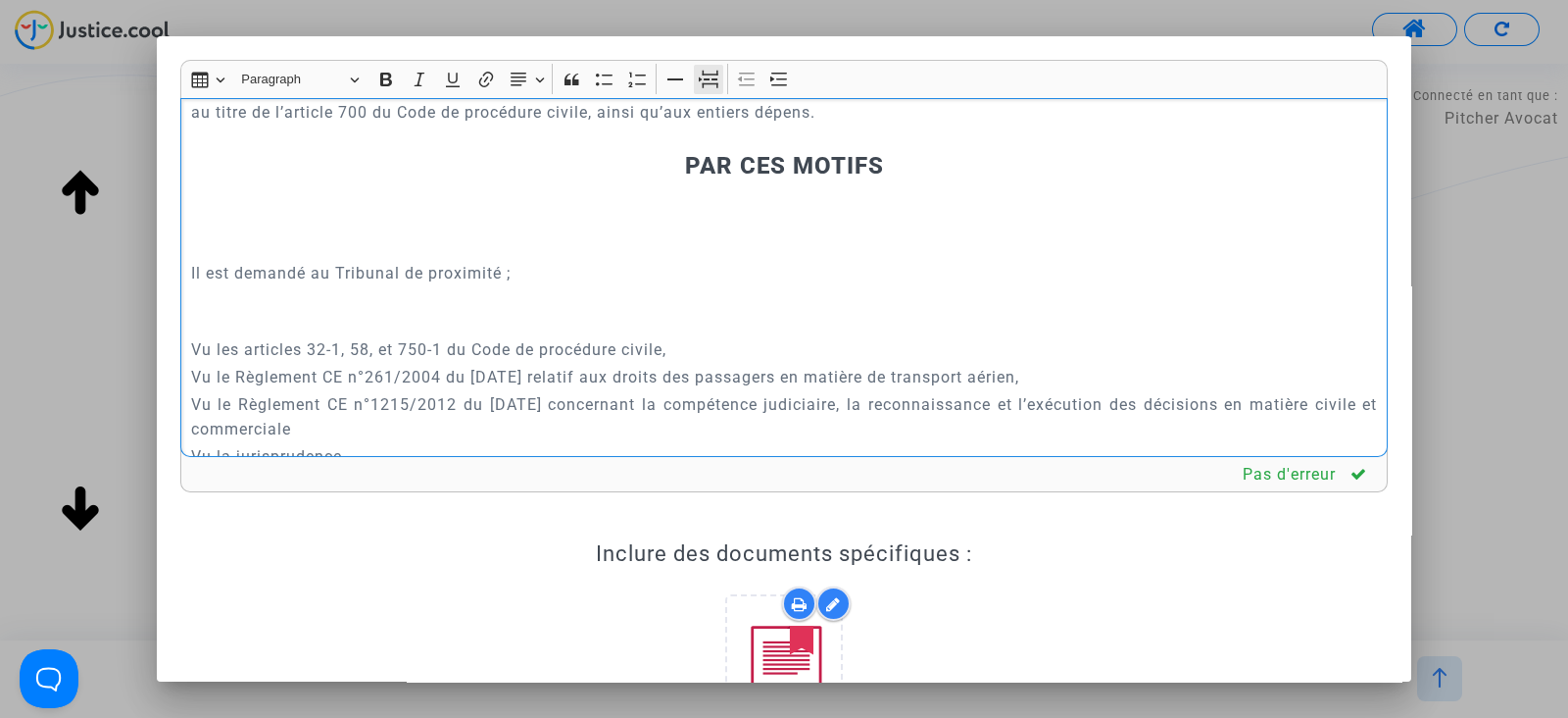
click at [701, 70] on icon "Editor toolbar" at bounding box center [709, 80] width 20 height 20
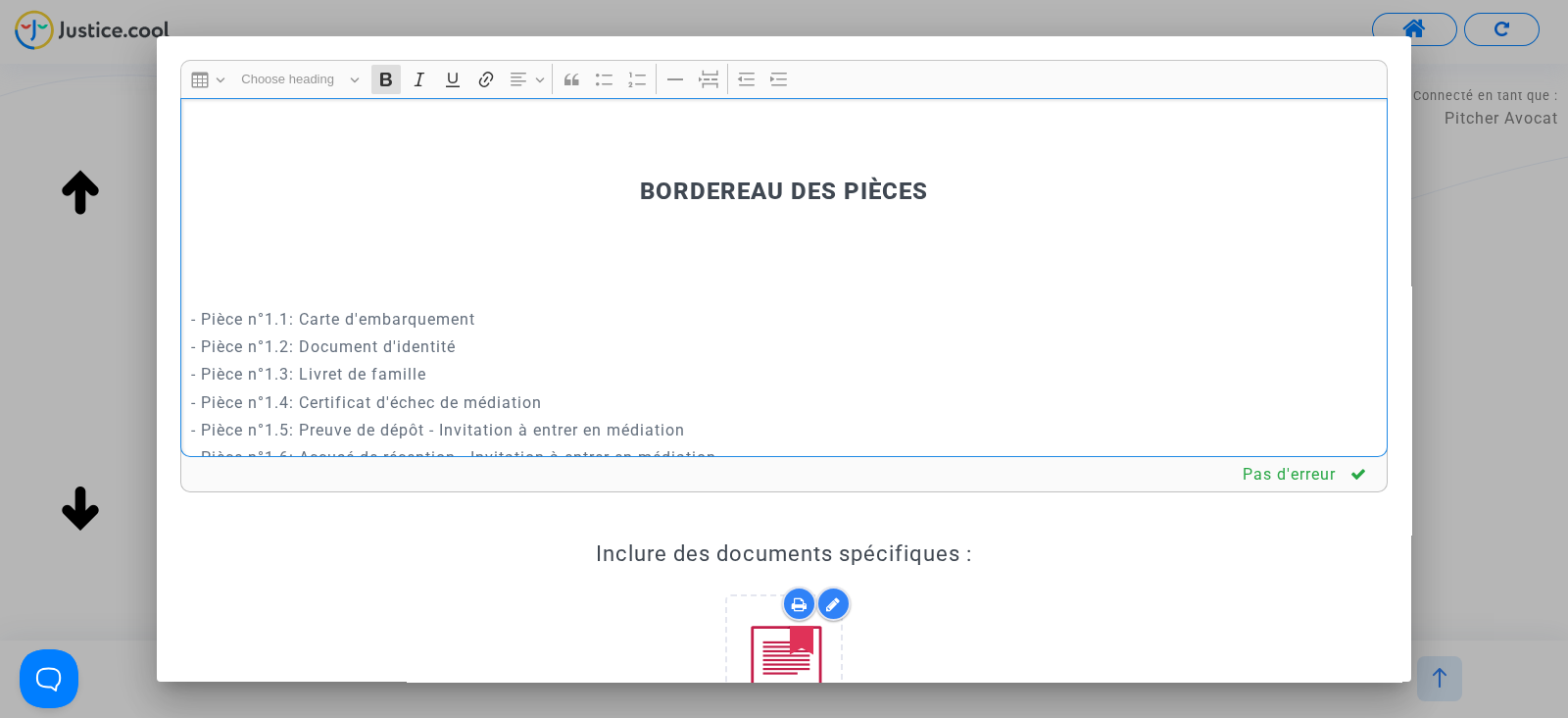
scroll to position [12267, 0]
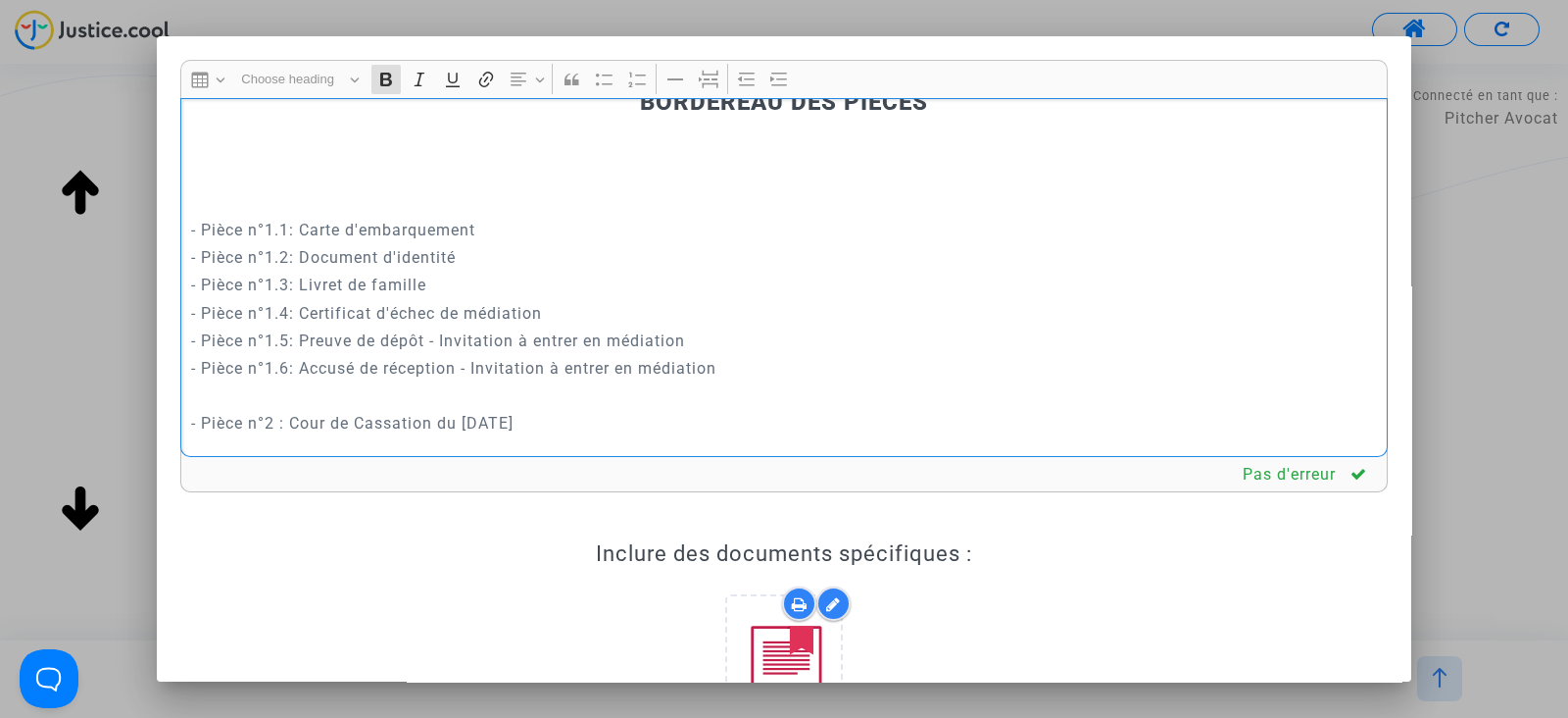
drag, startPoint x: 348, startPoint y: 233, endPoint x: 482, endPoint y: 306, distance: 152.6
click at [318, 314] on div "REQUÊTE AU GREFFE DEVANT LE TRIBUNAL DE PROXIMITÉ D'IVRY-SUR-SEINE POUR : - FAT…" at bounding box center [784, 277] width 1208 height 359
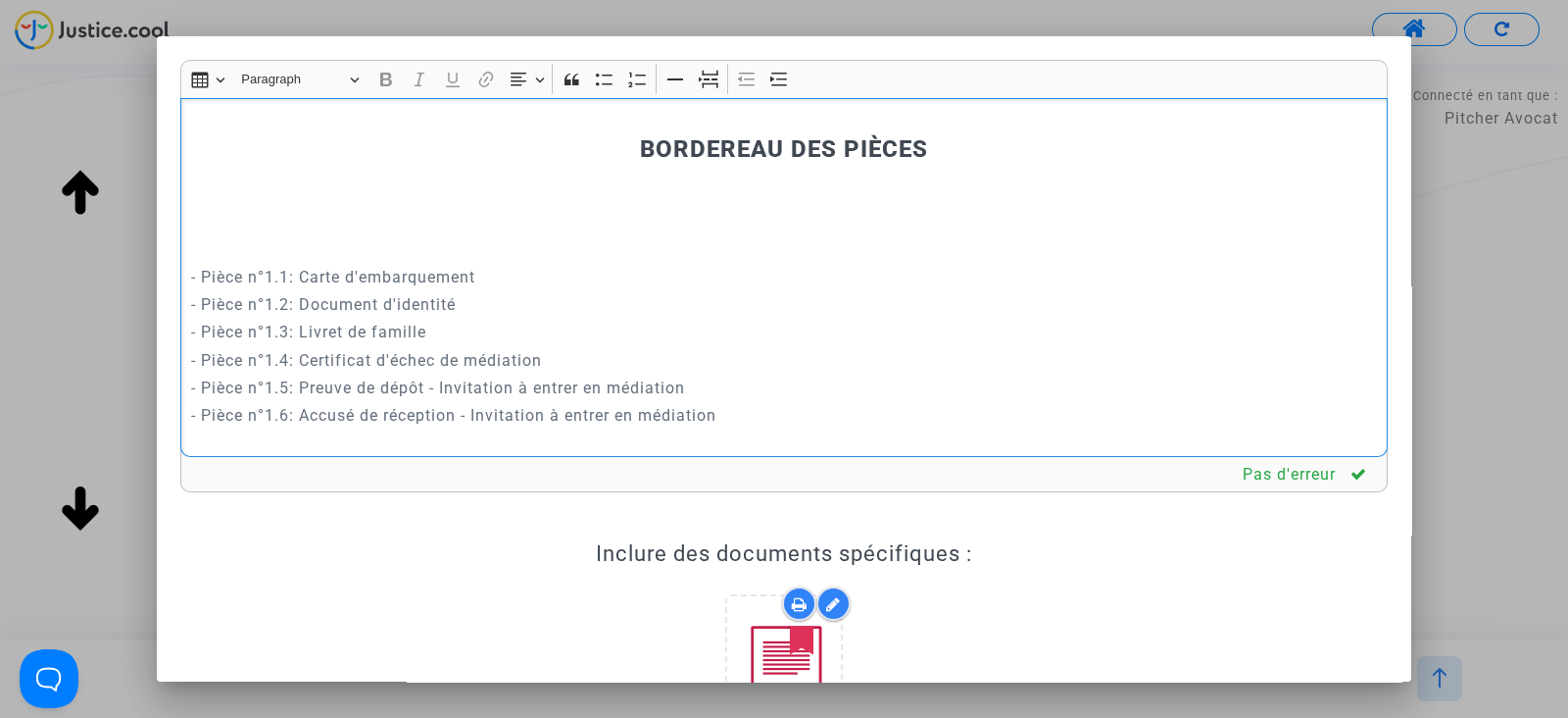
scroll to position [12181, 0]
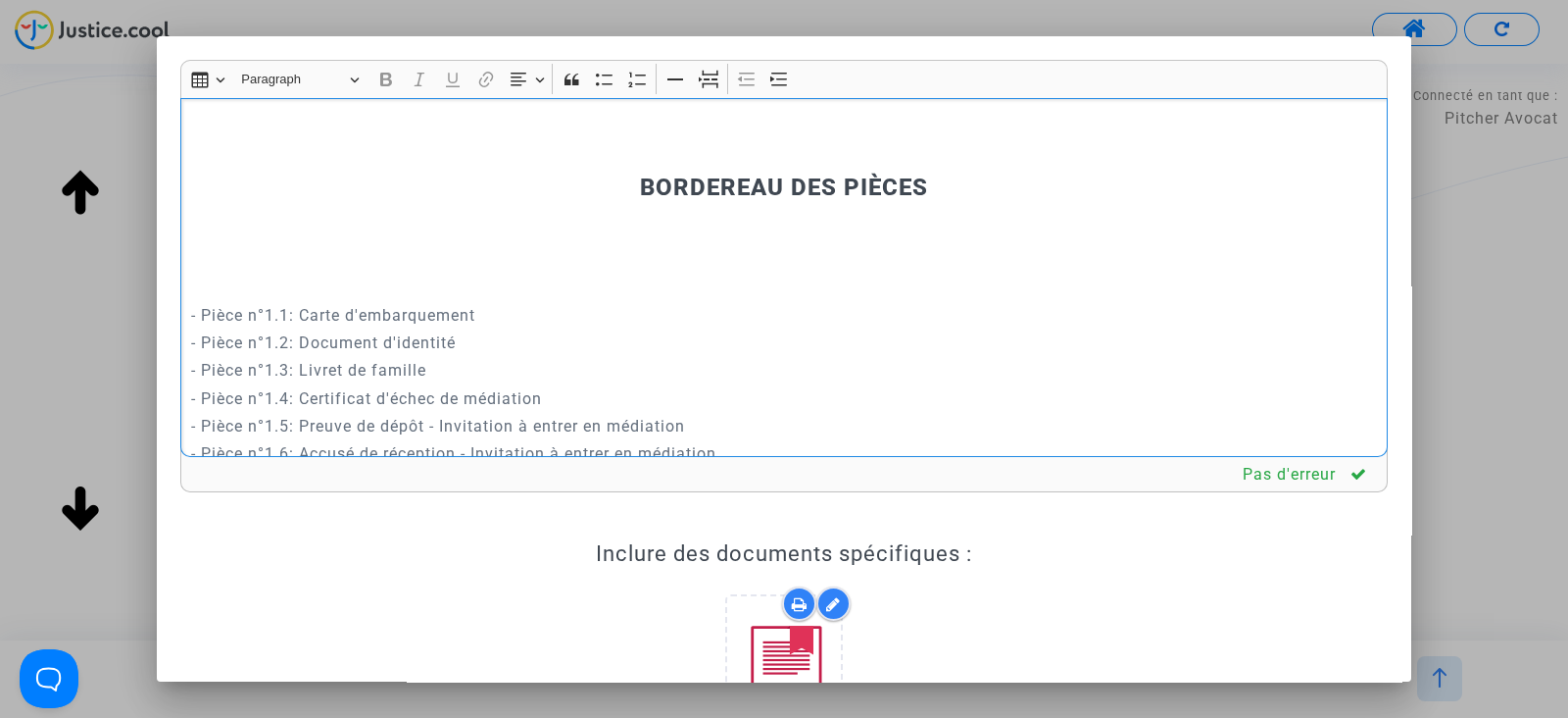
drag, startPoint x: 655, startPoint y: 299, endPoint x: 237, endPoint y: 181, distance: 434.3
click at [243, 191] on div "REQUÊTE AU GREFFE DEVANT LE TRIBUNAL DE PROXIMITÉ D'IVRY-SUR-SEINE POUR : - FAT…" at bounding box center [784, 277] width 1208 height 359
drag, startPoint x: 233, startPoint y: 169, endPoint x: 196, endPoint y: 139, distance: 47.6
drag, startPoint x: 196, startPoint y: 139, endPoint x: 178, endPoint y: 404, distance: 265.6
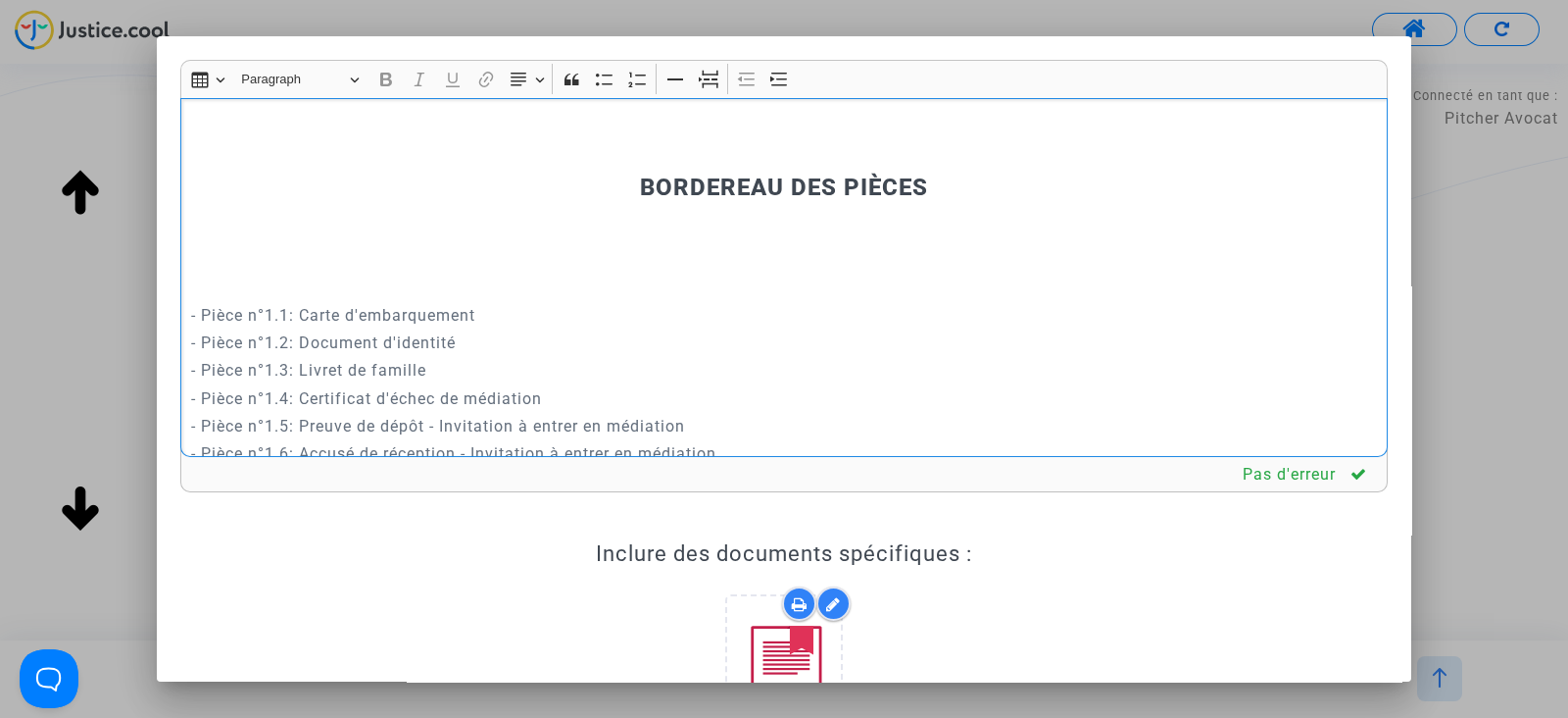
click at [178, 404] on div "Rich Text Editor Insert table Insert table Heading Paragraph Paragraph Heading …" at bounding box center [784, 511] width 1237 height 902
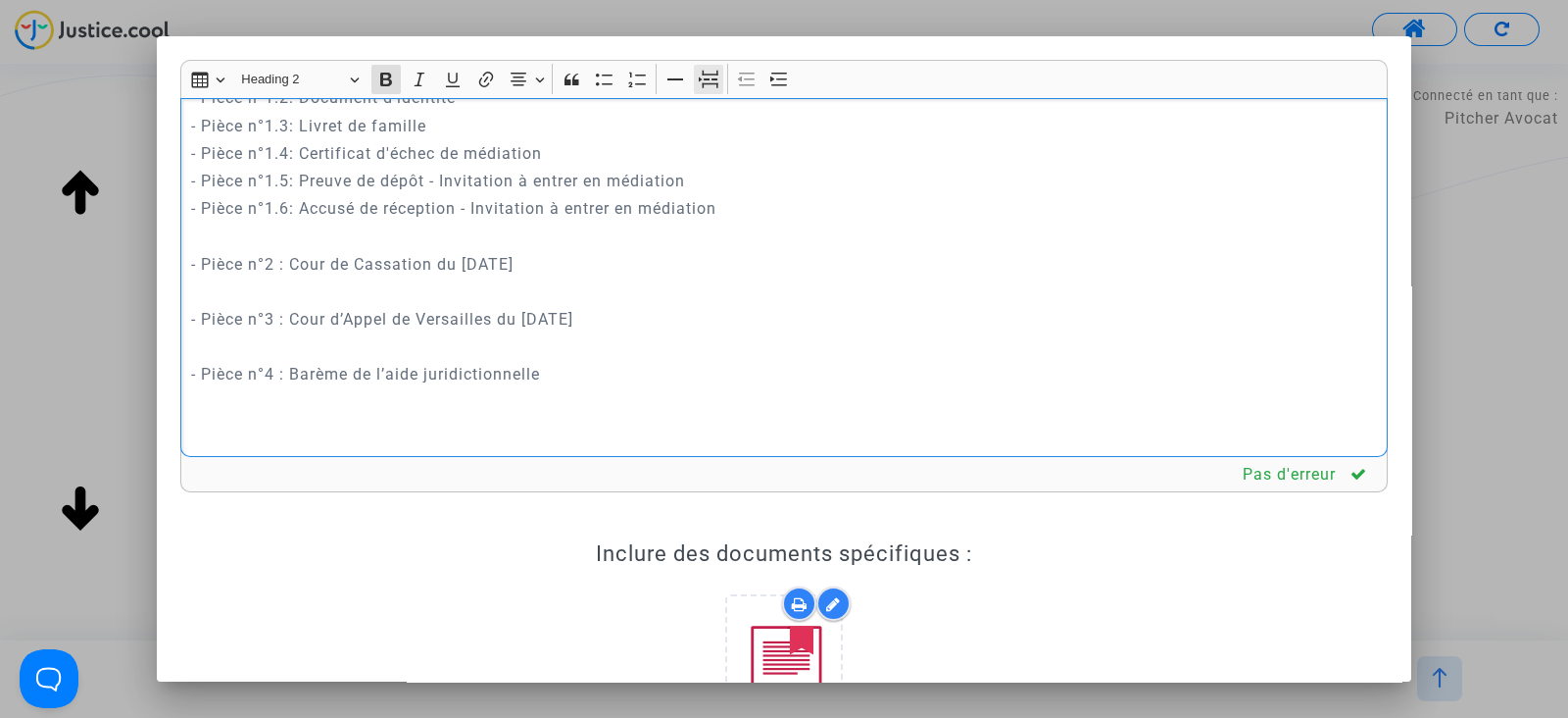
click at [709, 87] on icon "Editor toolbar" at bounding box center [709, 80] width 20 height 20
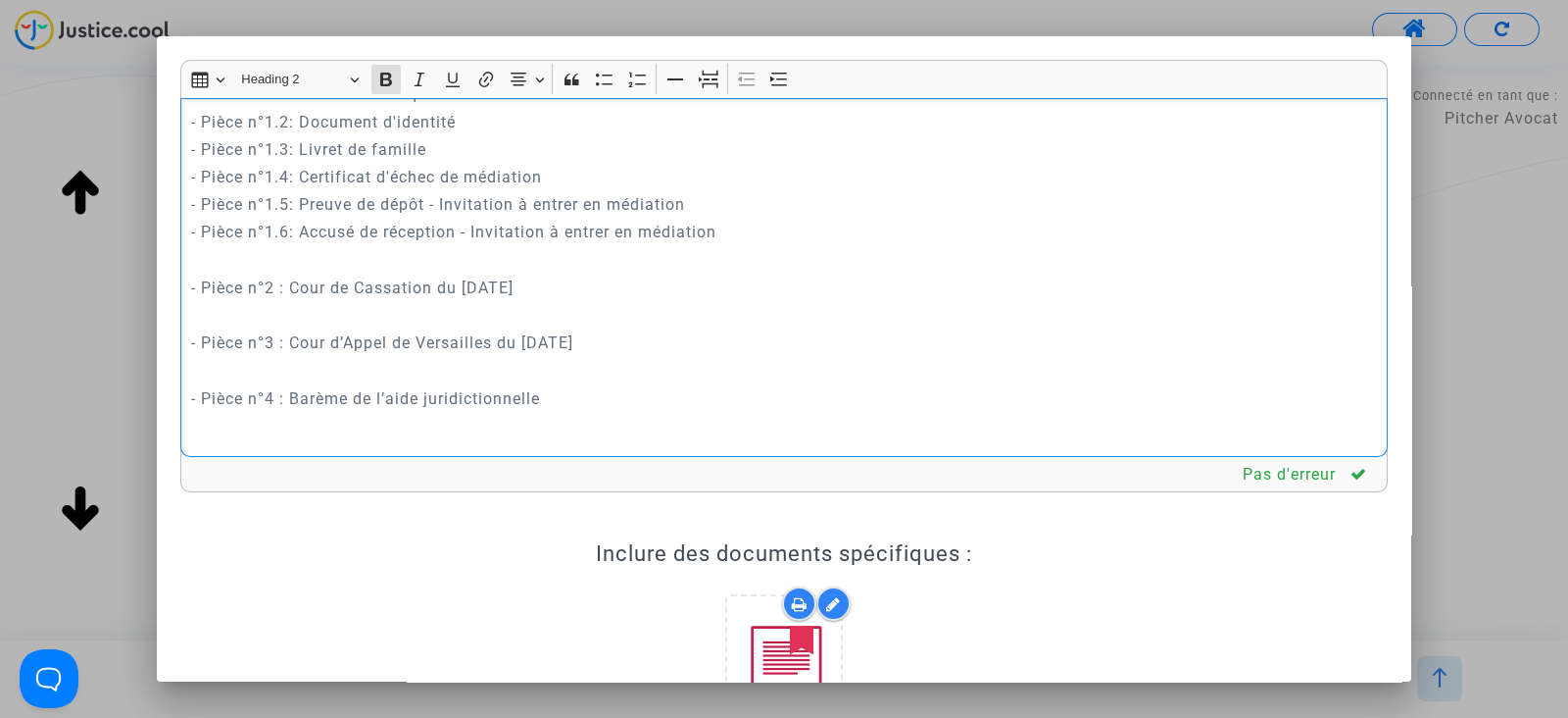
scroll to position [350, 0]
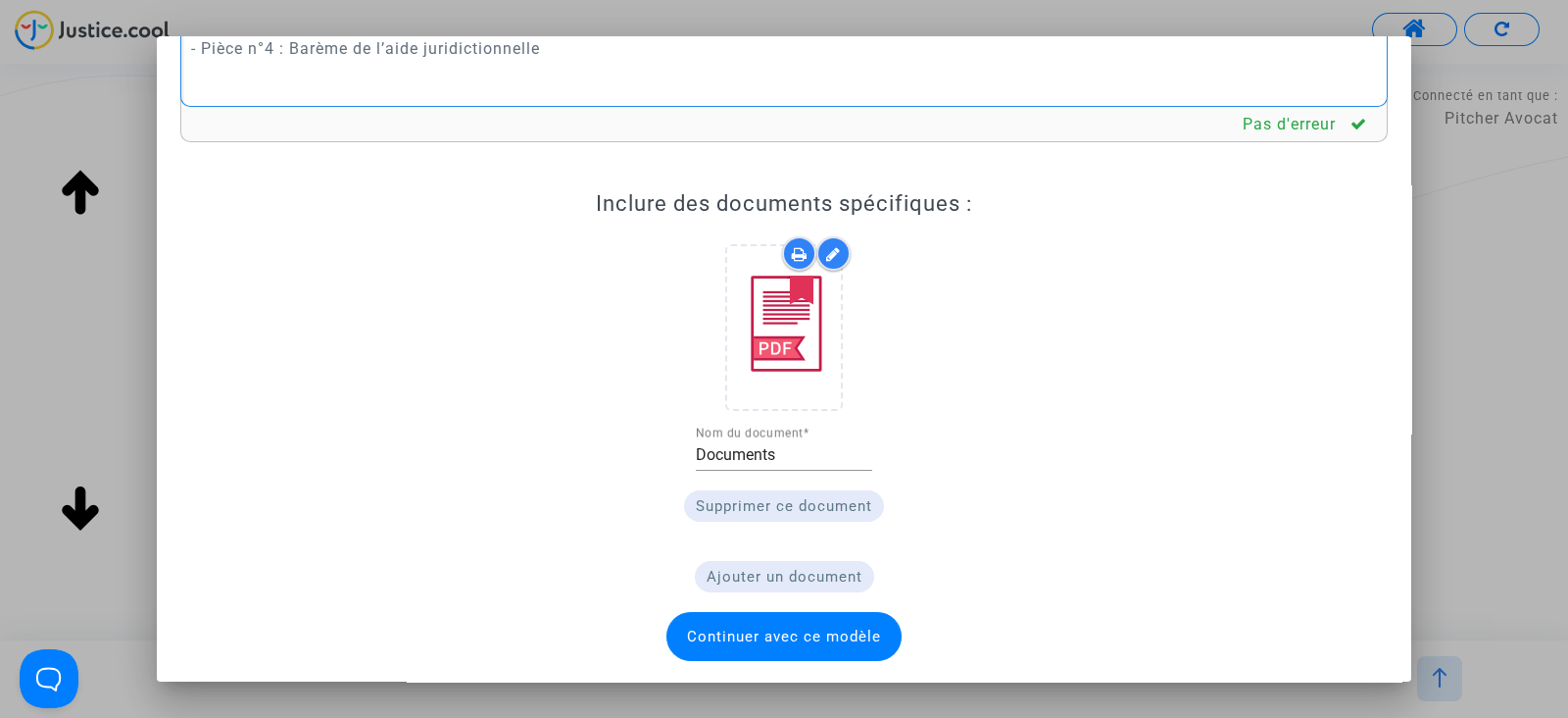
click at [829, 635] on span "Continuer avec ce modèle" at bounding box center [784, 636] width 194 height 18
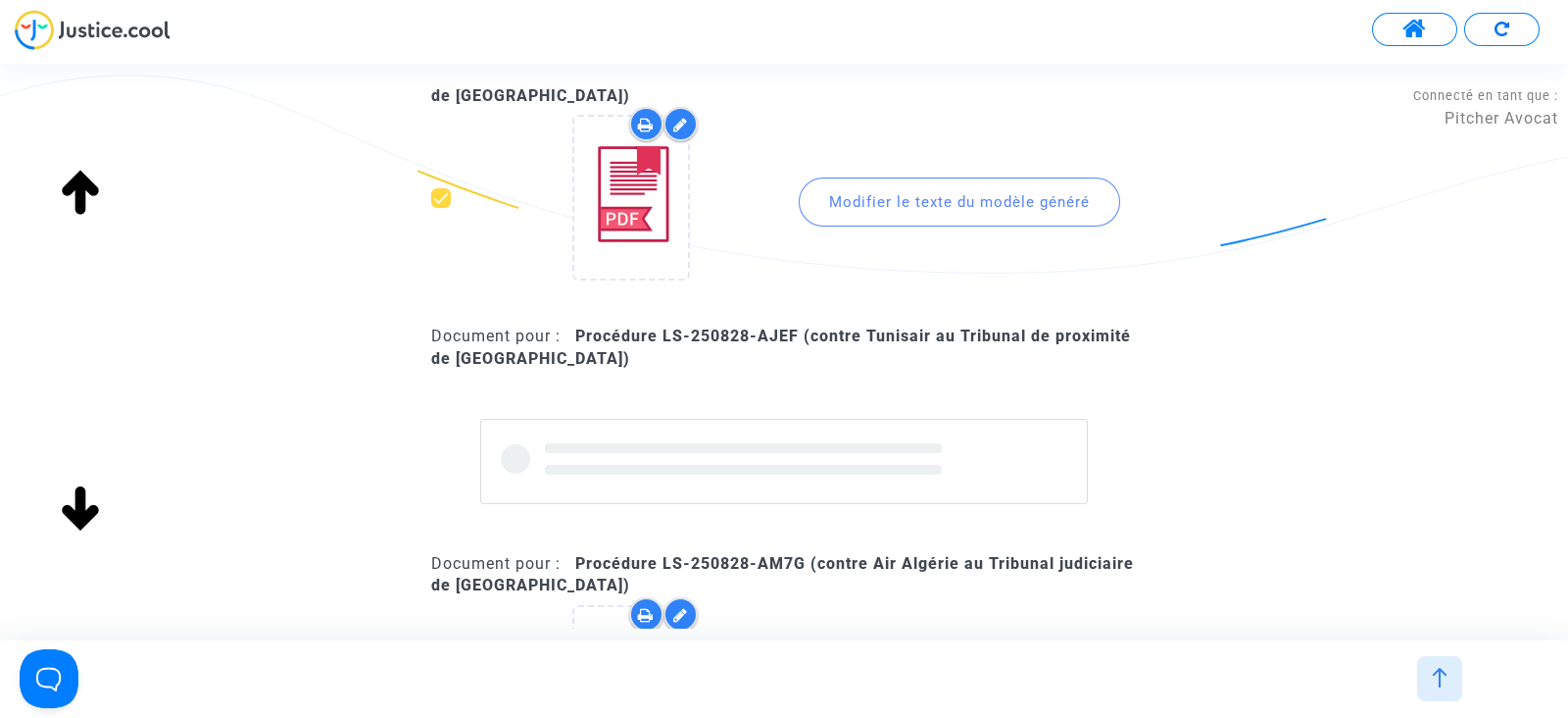
scroll to position [856, 0]
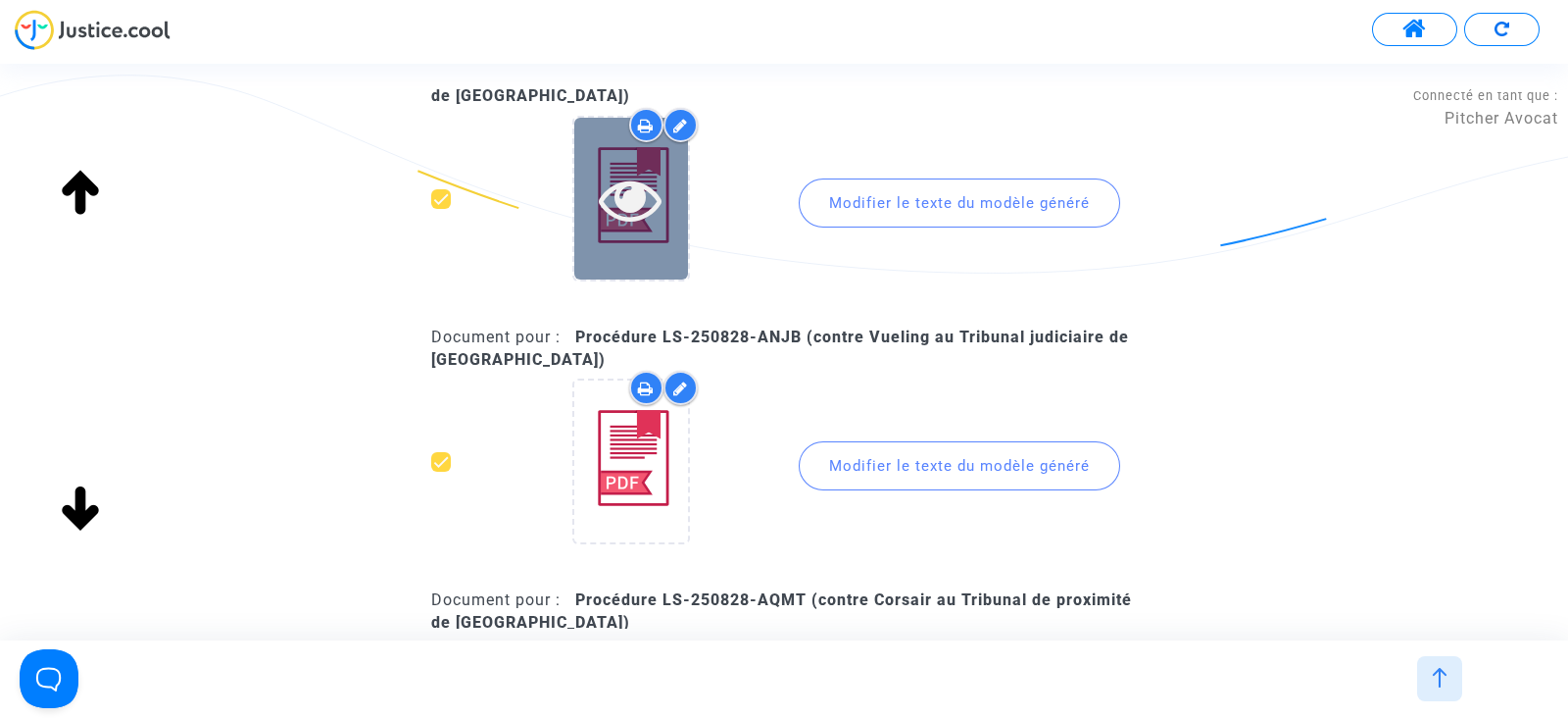
click at [613, 251] on div at bounding box center [631, 198] width 114 height 162
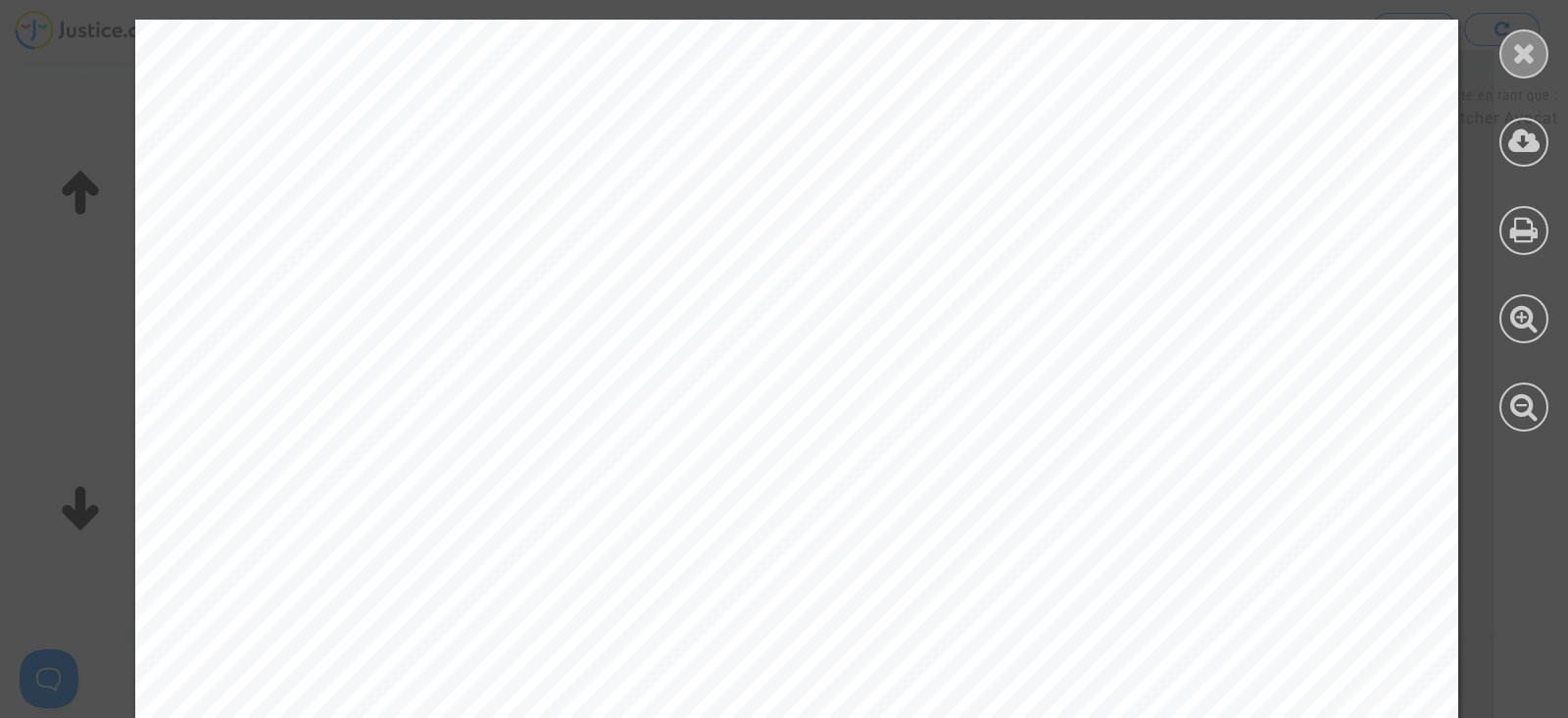
click at [1518, 55] on icon at bounding box center [1524, 53] width 25 height 29
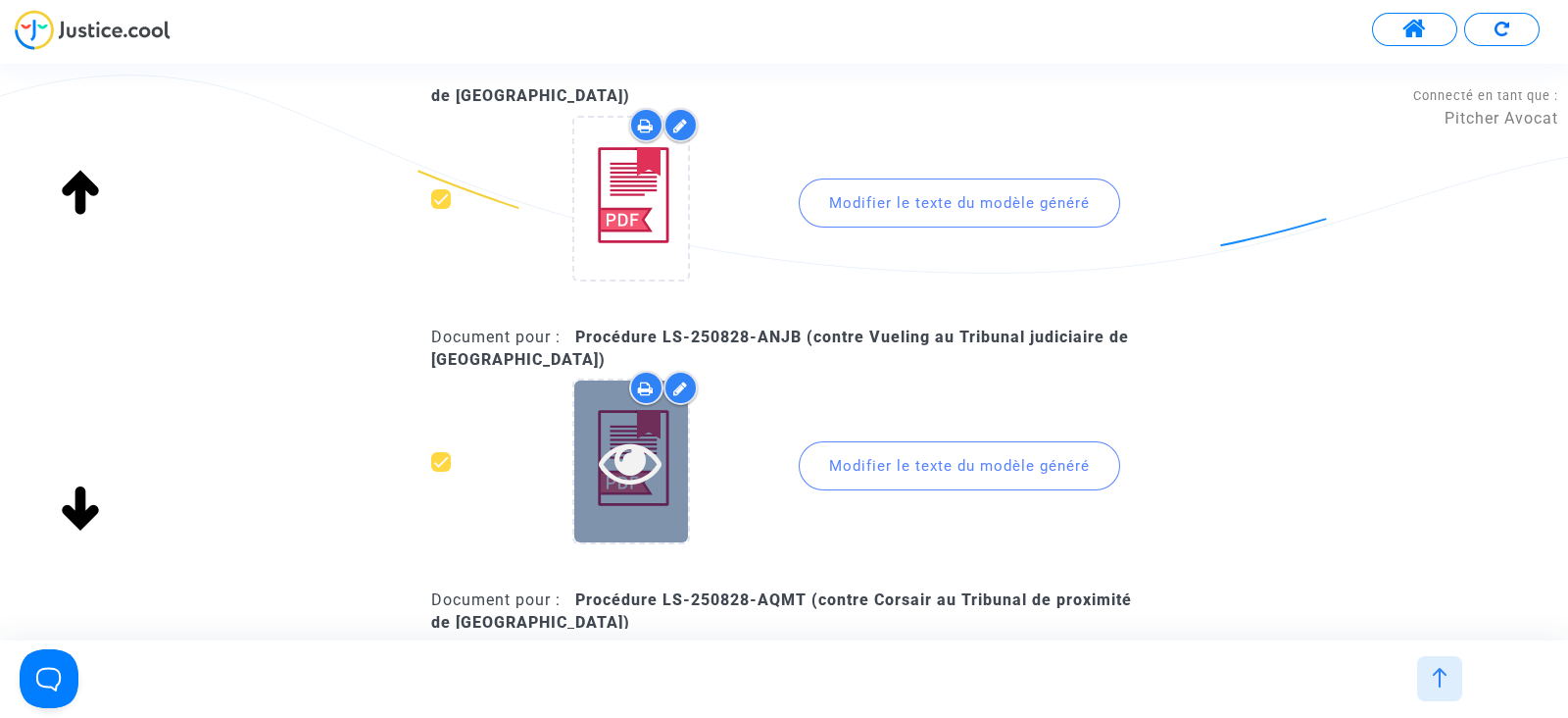
scroll to position [893, 0]
click at [632, 491] on div at bounding box center [631, 461] width 114 height 162
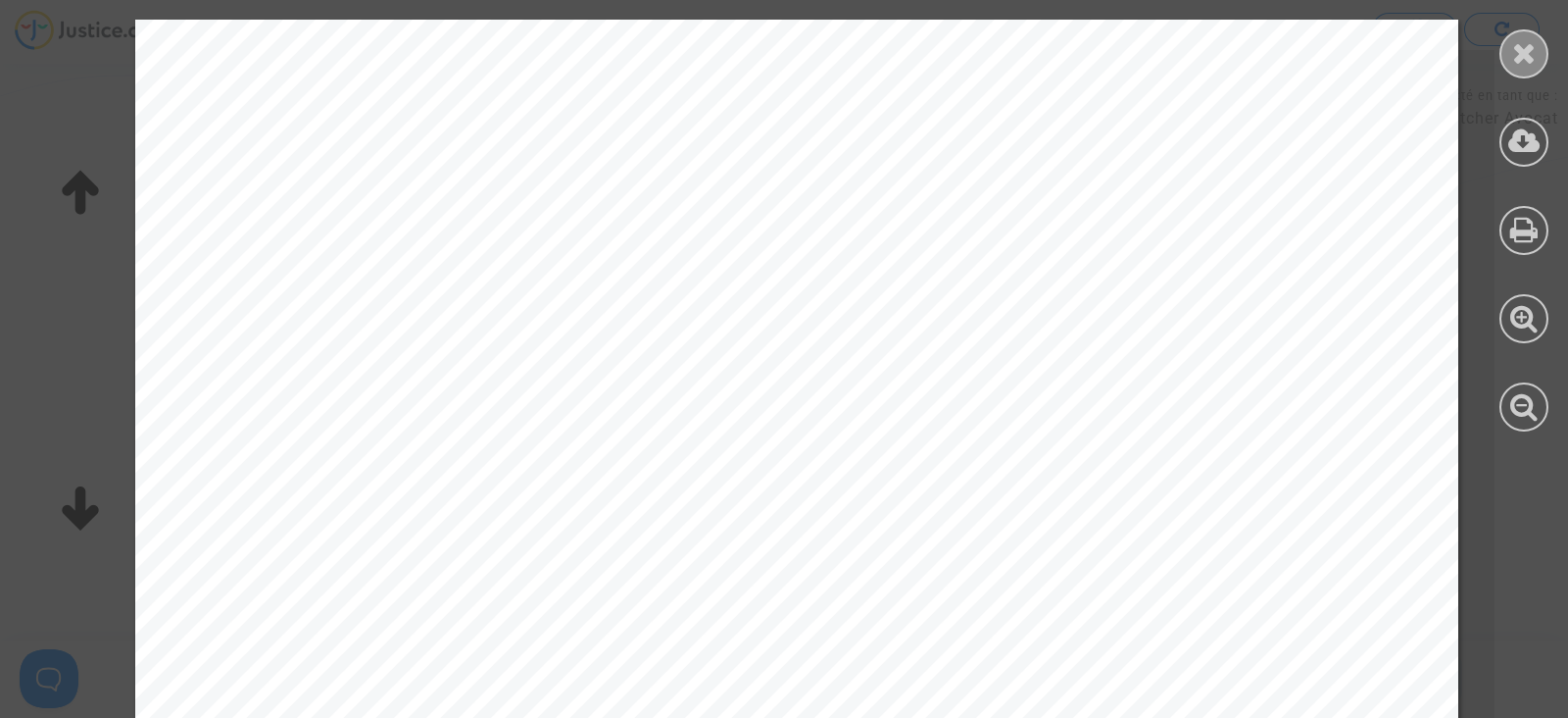
click at [1524, 58] on icon at bounding box center [1524, 53] width 25 height 29
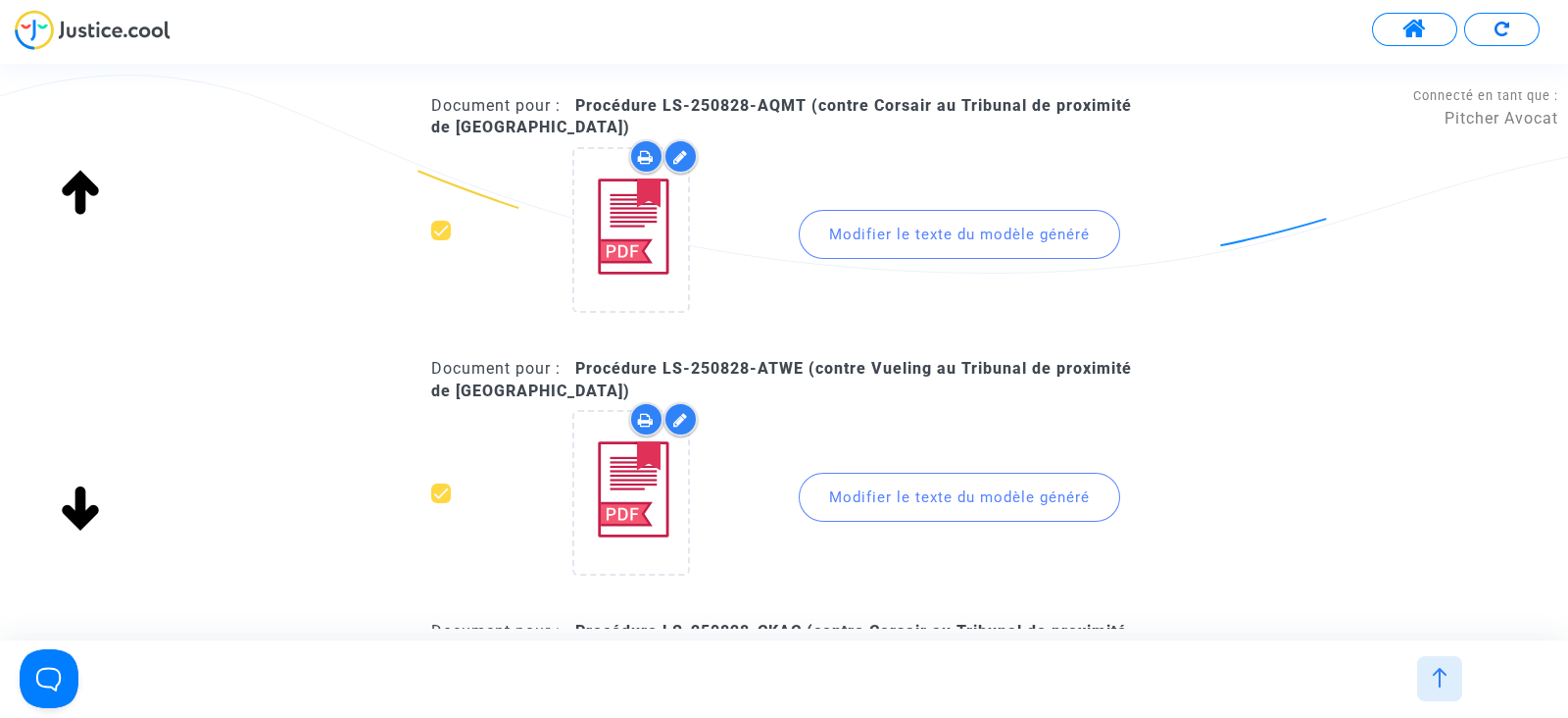
scroll to position [1261, 0]
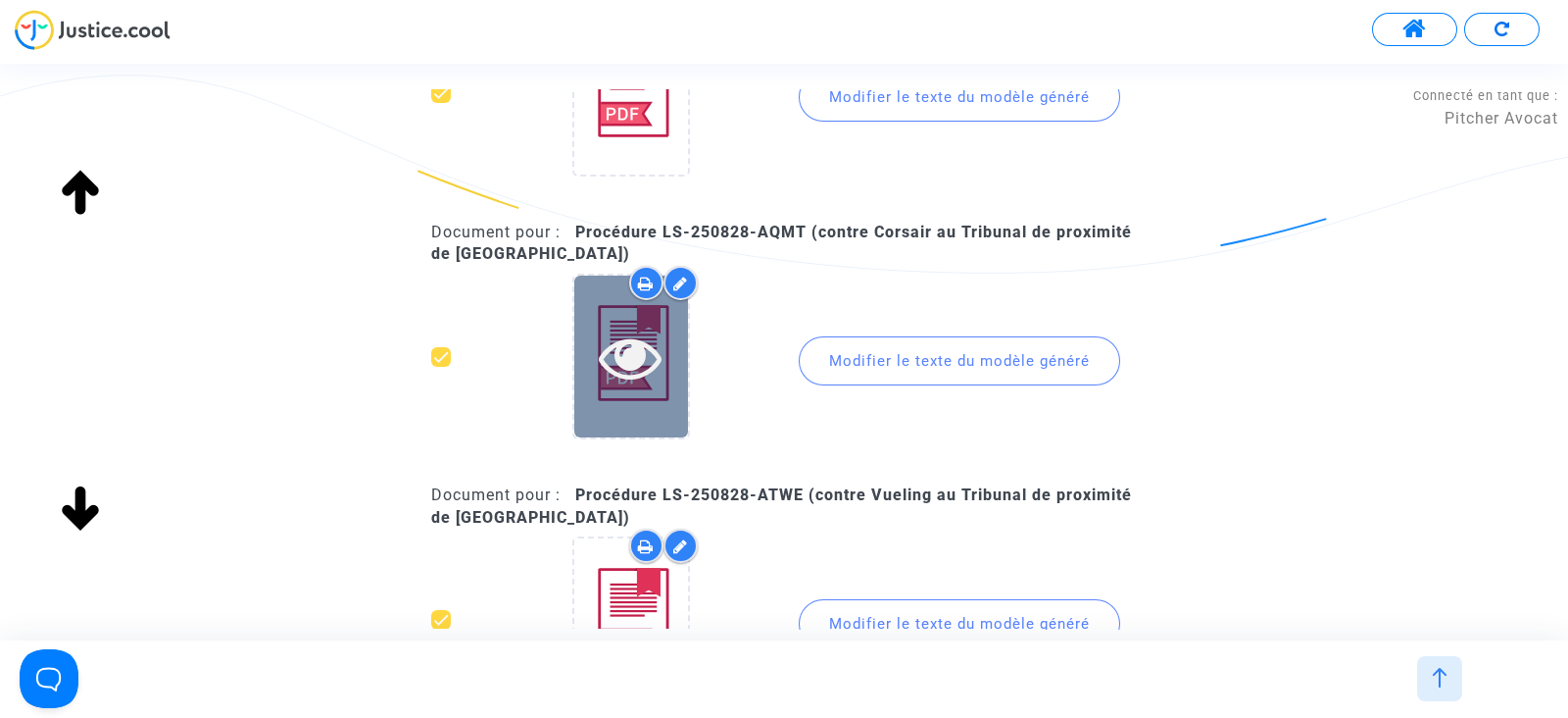
click at [655, 342] on icon at bounding box center [630, 357] width 64 height 63
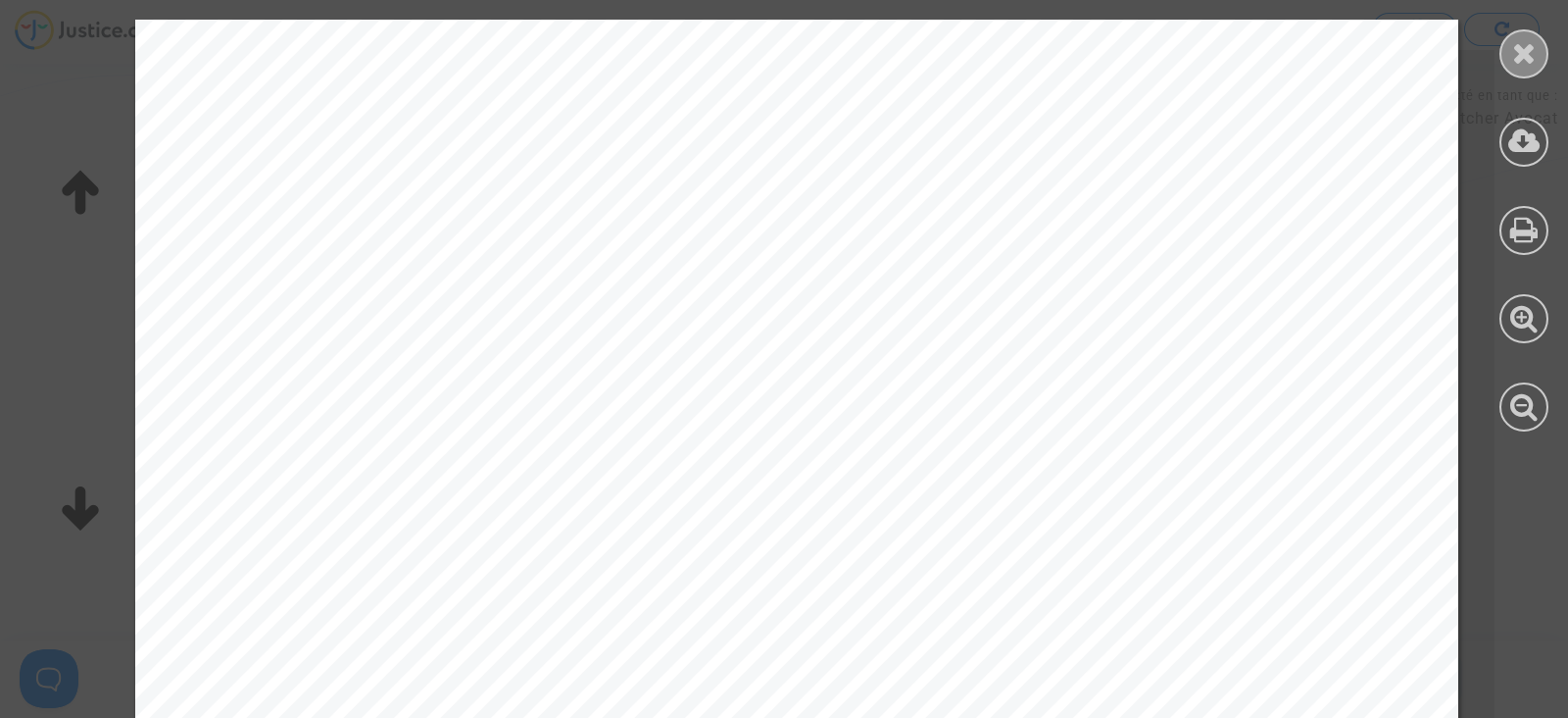
click at [1507, 63] on div at bounding box center [1524, 54] width 49 height 49
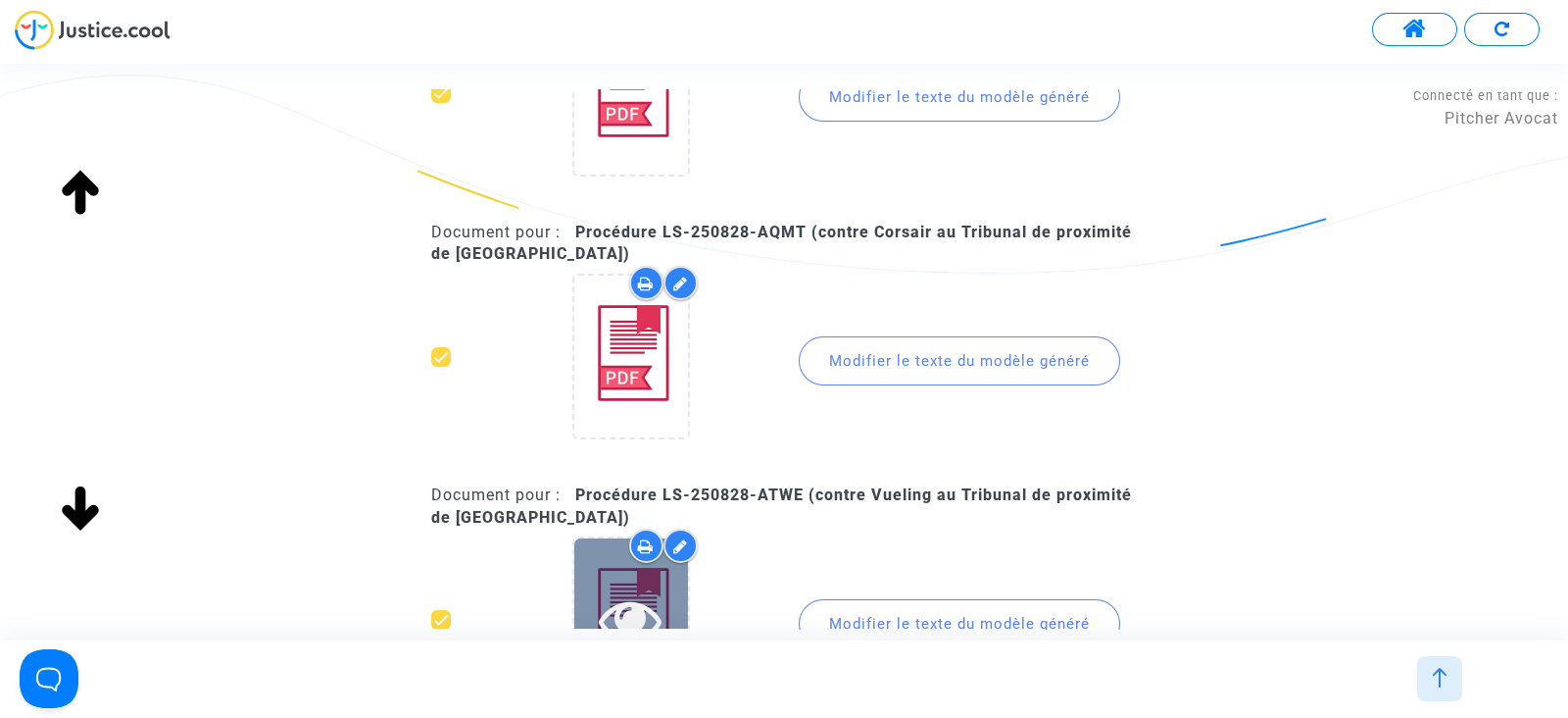
click at [616, 580] on div at bounding box center [631, 619] width 114 height 162
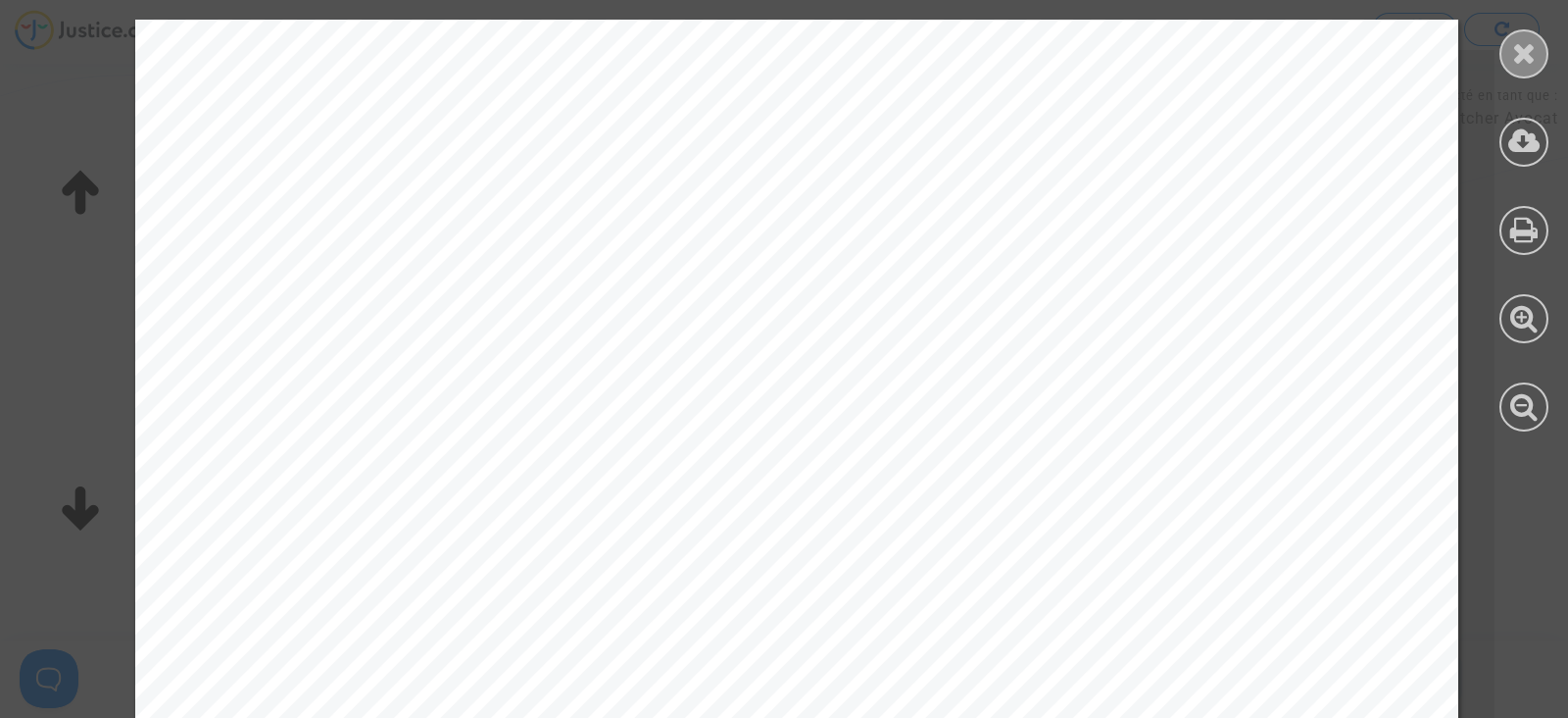
click at [1520, 69] on div at bounding box center [1524, 54] width 49 height 49
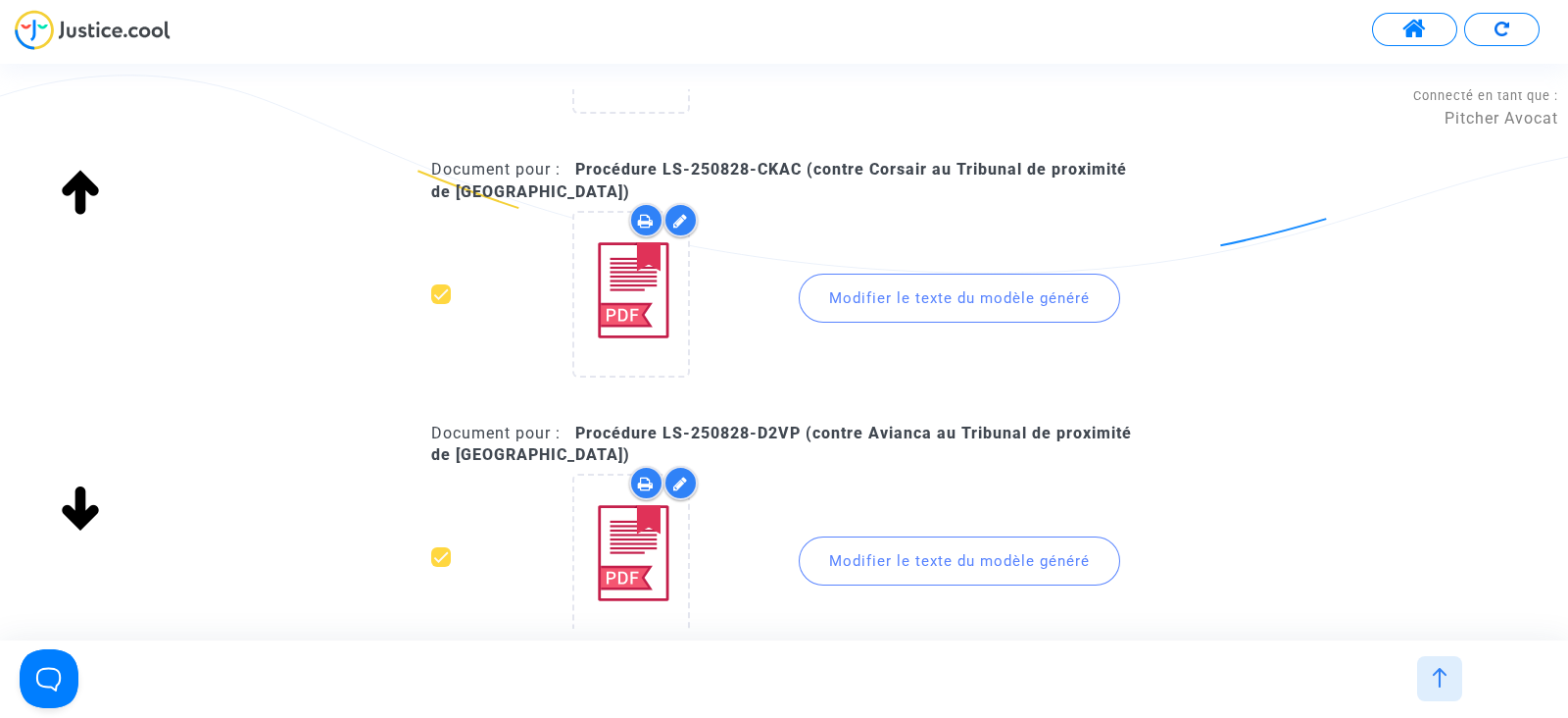
scroll to position [1874, 0]
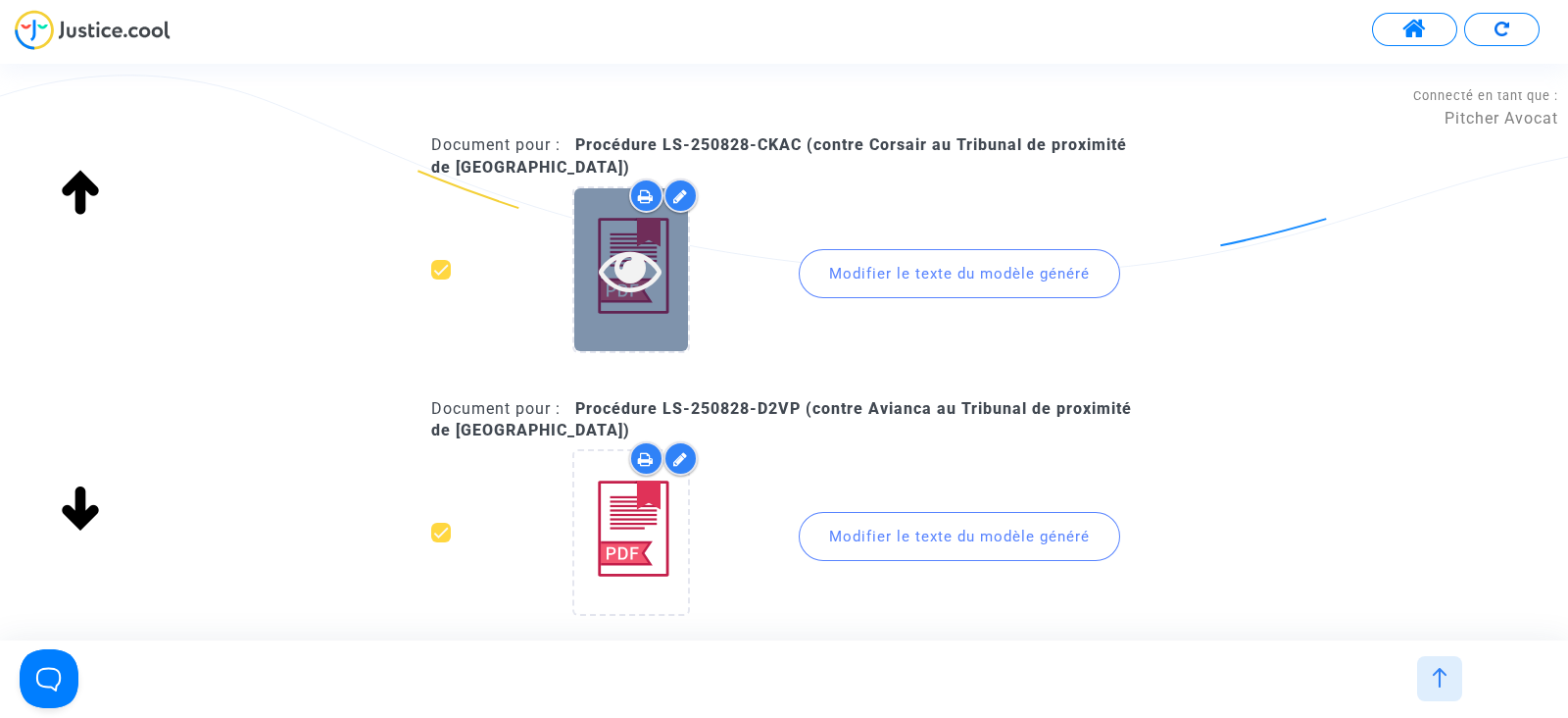
click at [674, 267] on div at bounding box center [631, 270] width 114 height 63
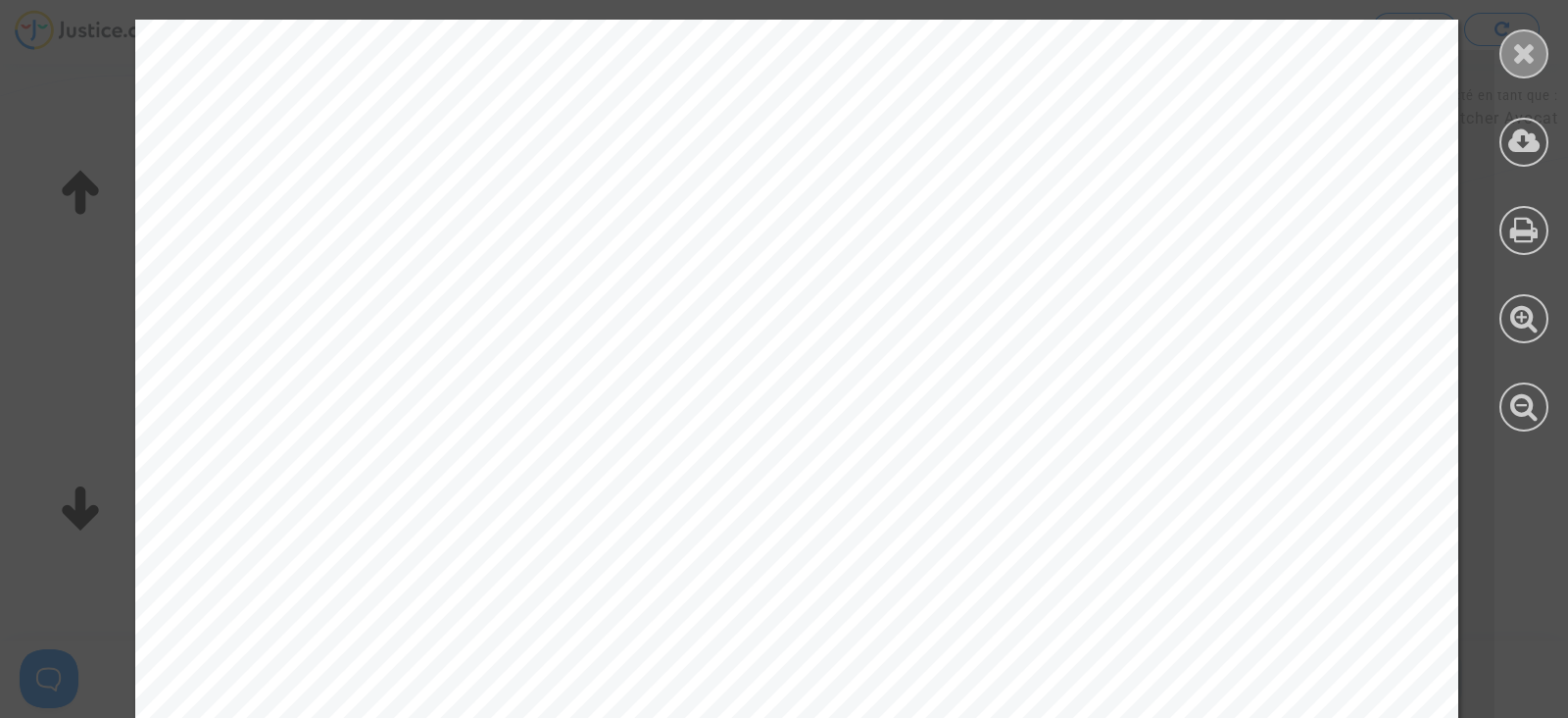
click at [1515, 55] on icon at bounding box center [1524, 53] width 25 height 29
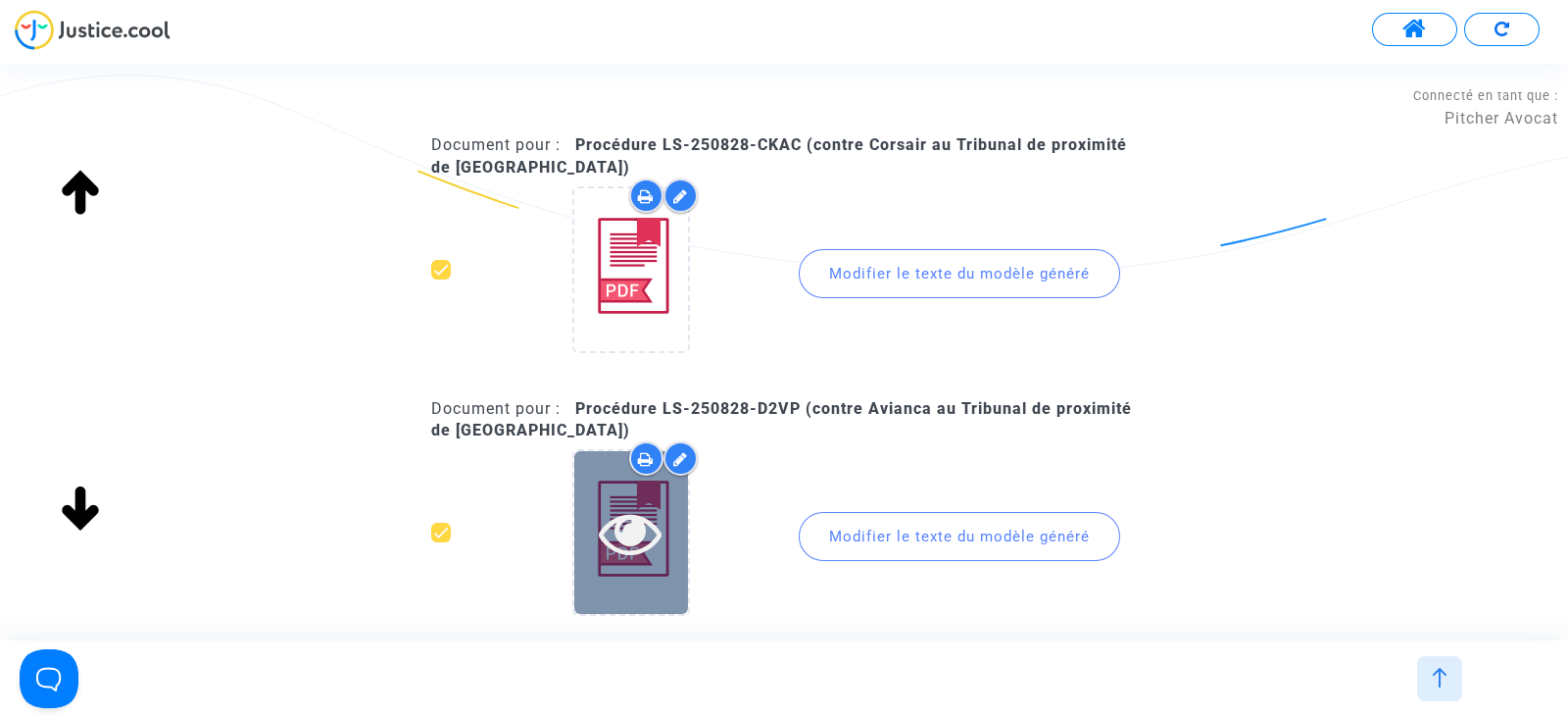
click at [618, 553] on icon at bounding box center [630, 532] width 64 height 63
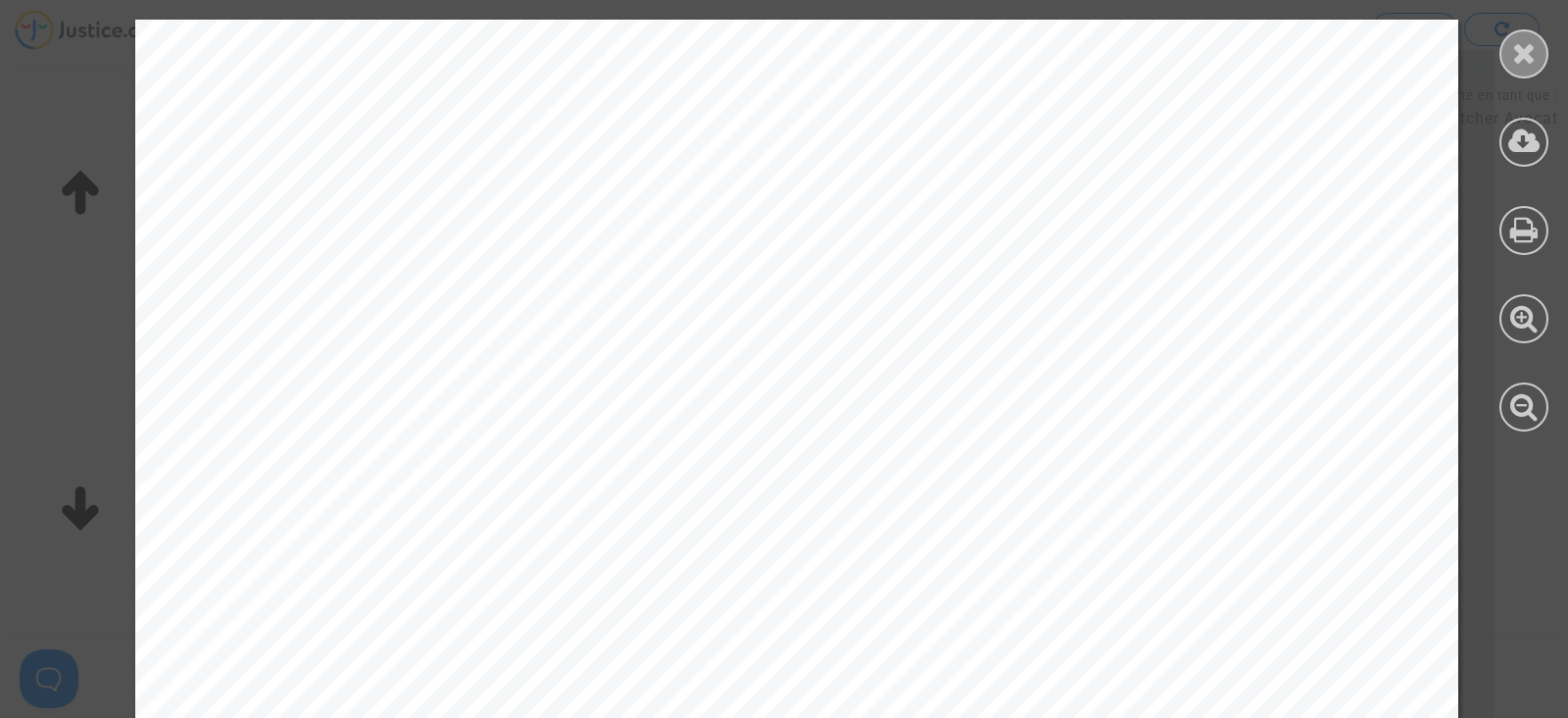
click at [1517, 70] on div at bounding box center [1524, 54] width 49 height 49
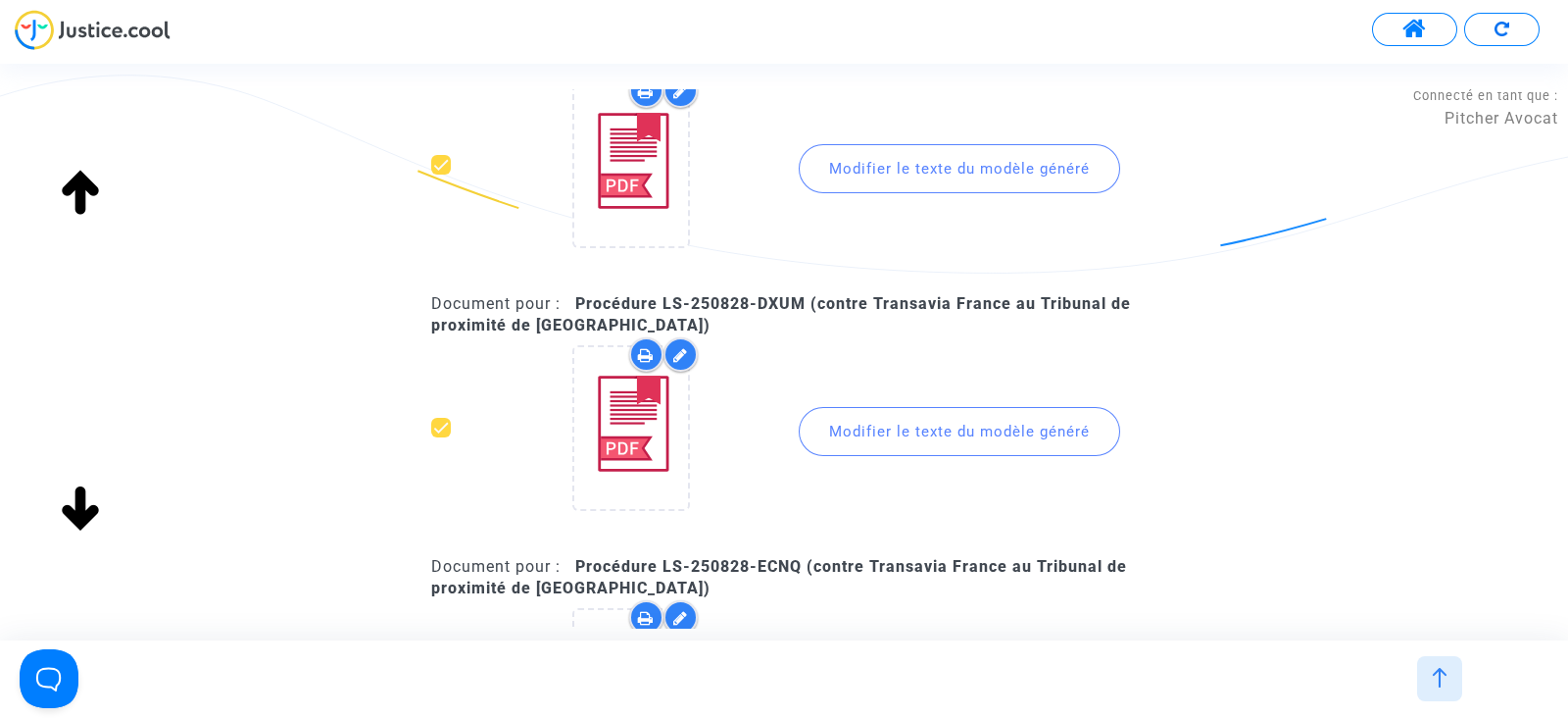
scroll to position [2364, 0]
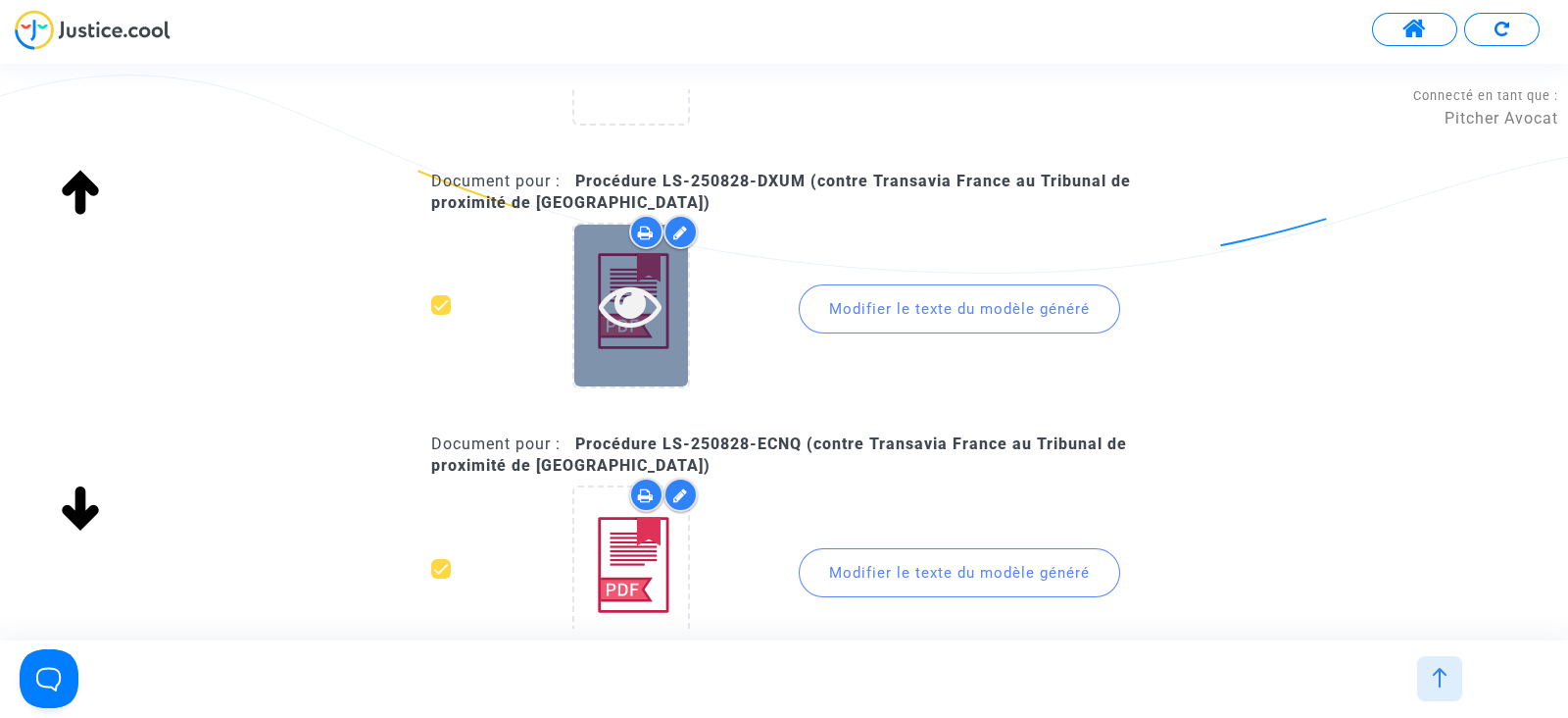
click at [638, 348] on div at bounding box center [631, 305] width 114 height 162
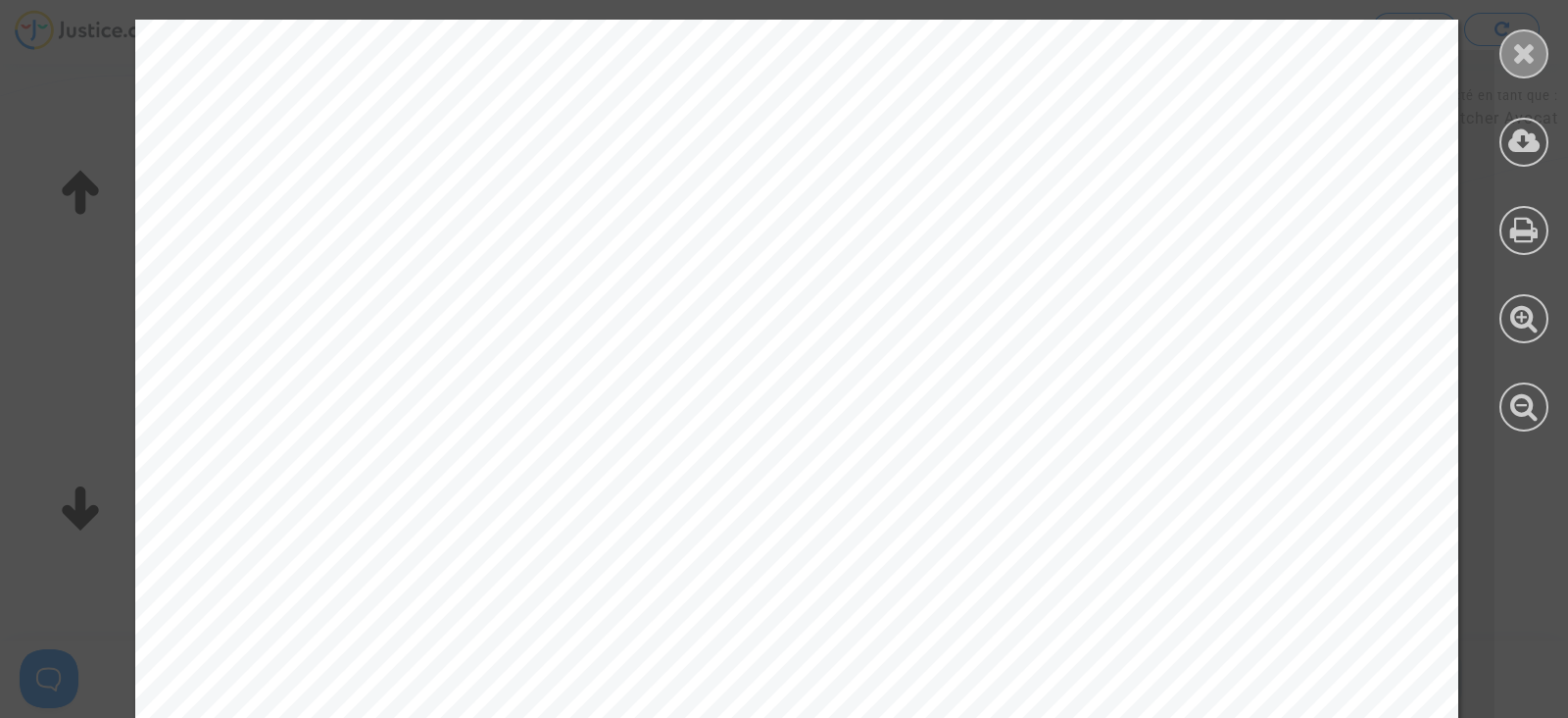
click at [1524, 48] on icon at bounding box center [1524, 53] width 25 height 29
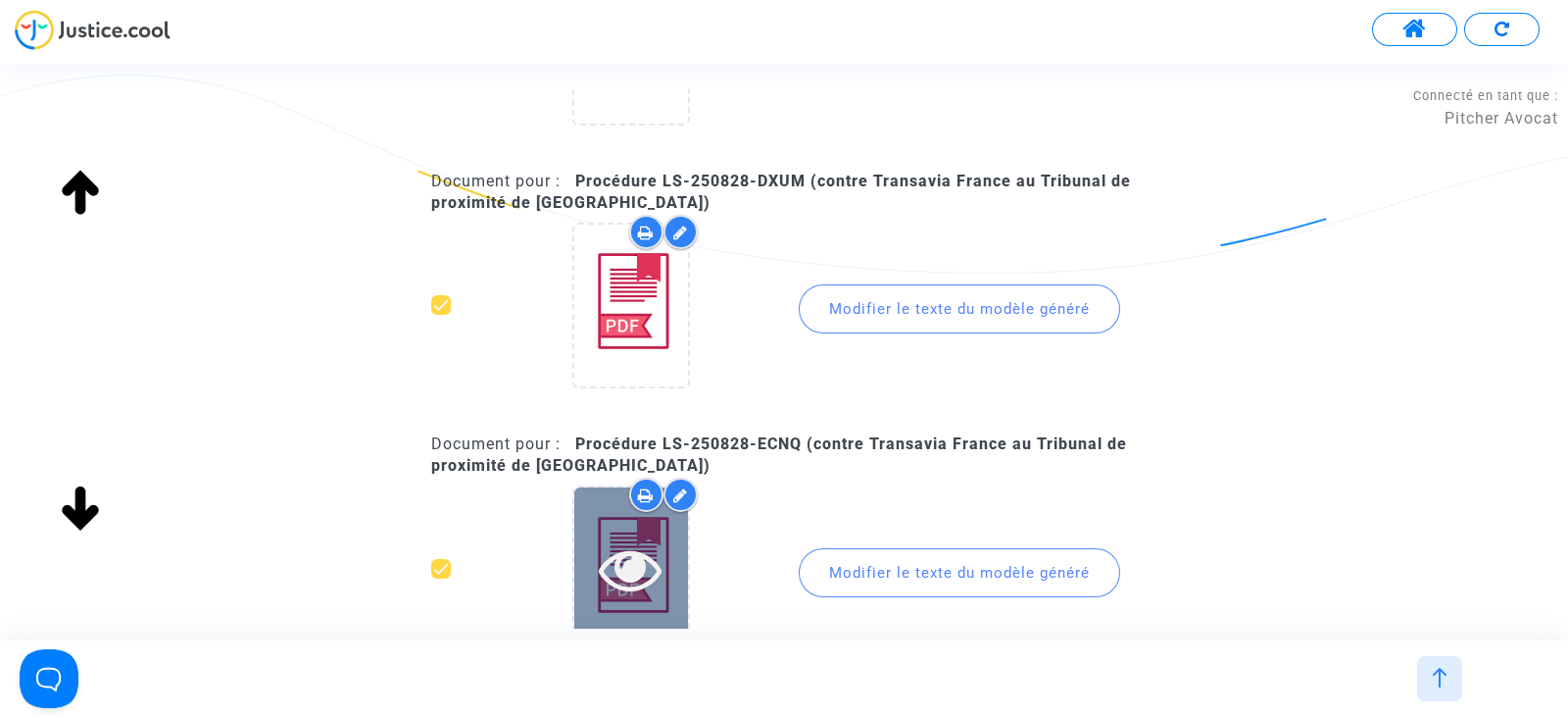
click at [677, 586] on div at bounding box center [631, 569] width 114 height 63
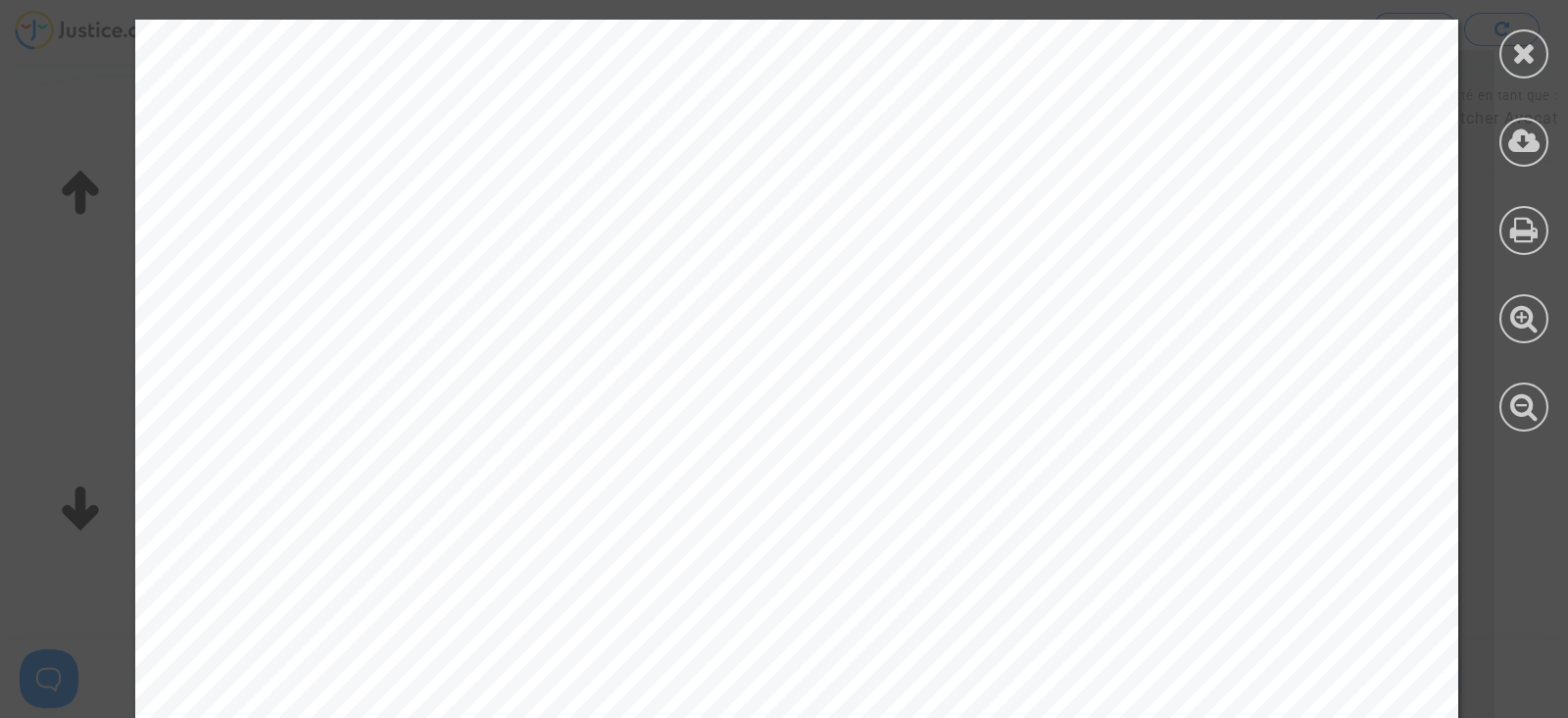
click at [1518, 52] on icon at bounding box center [1524, 53] width 25 height 29
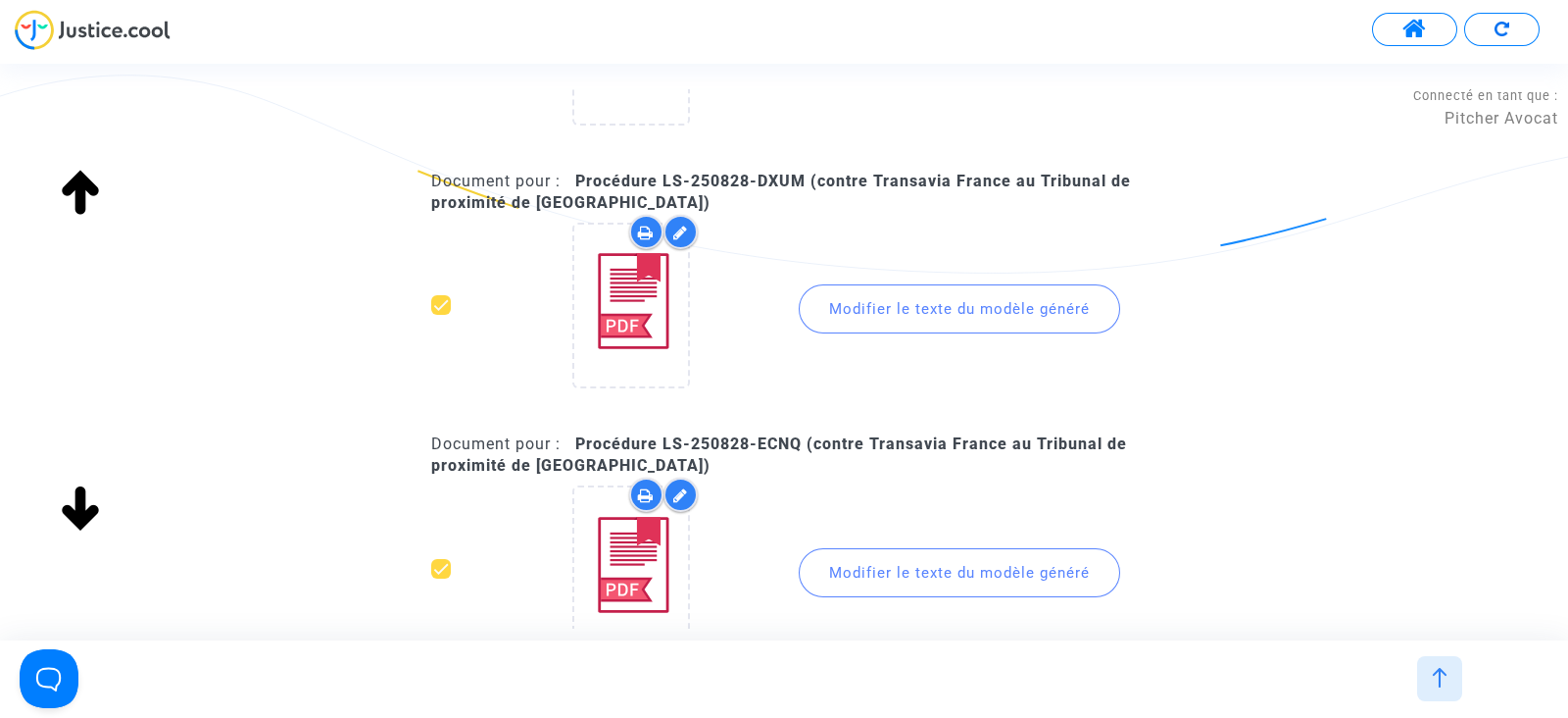
scroll to position [2854, 0]
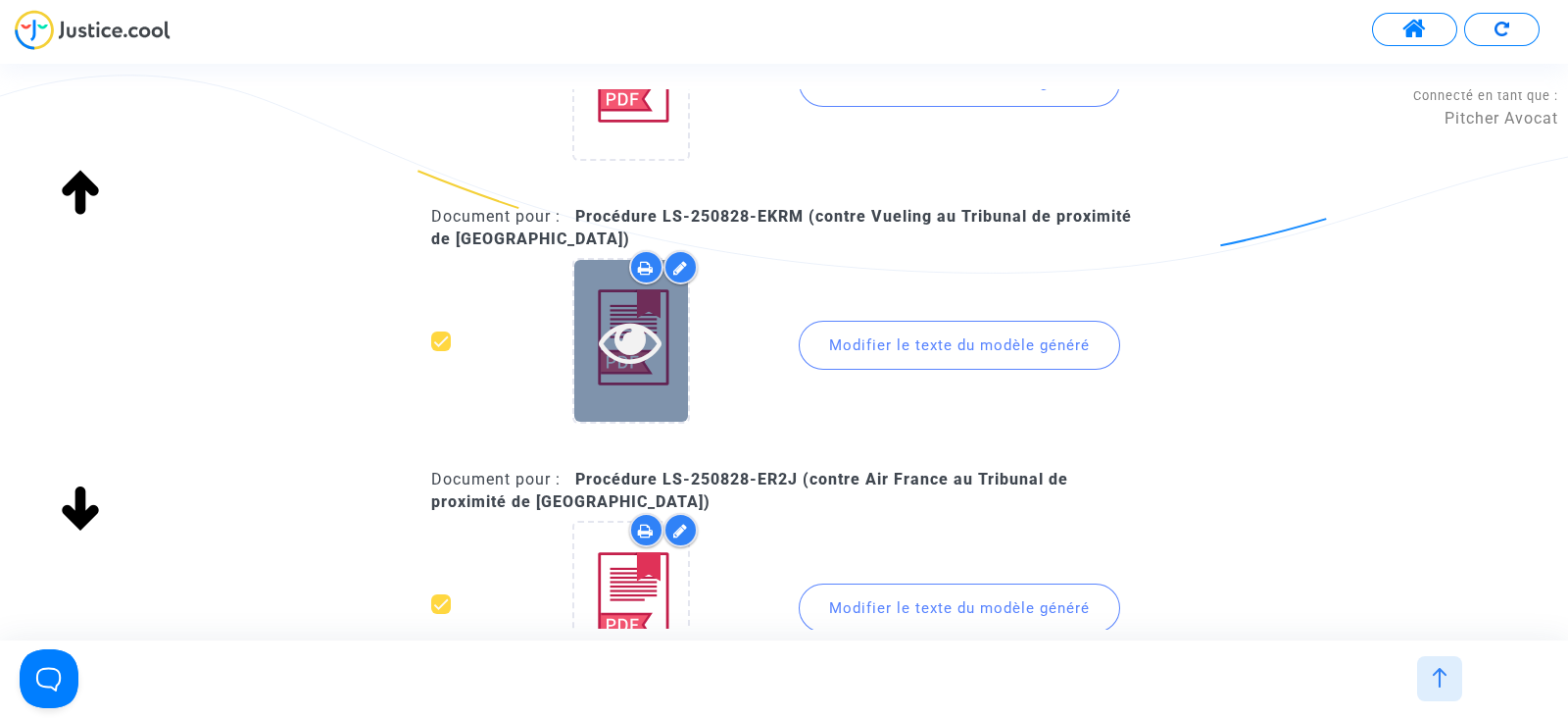
click at [647, 378] on div at bounding box center [631, 341] width 114 height 162
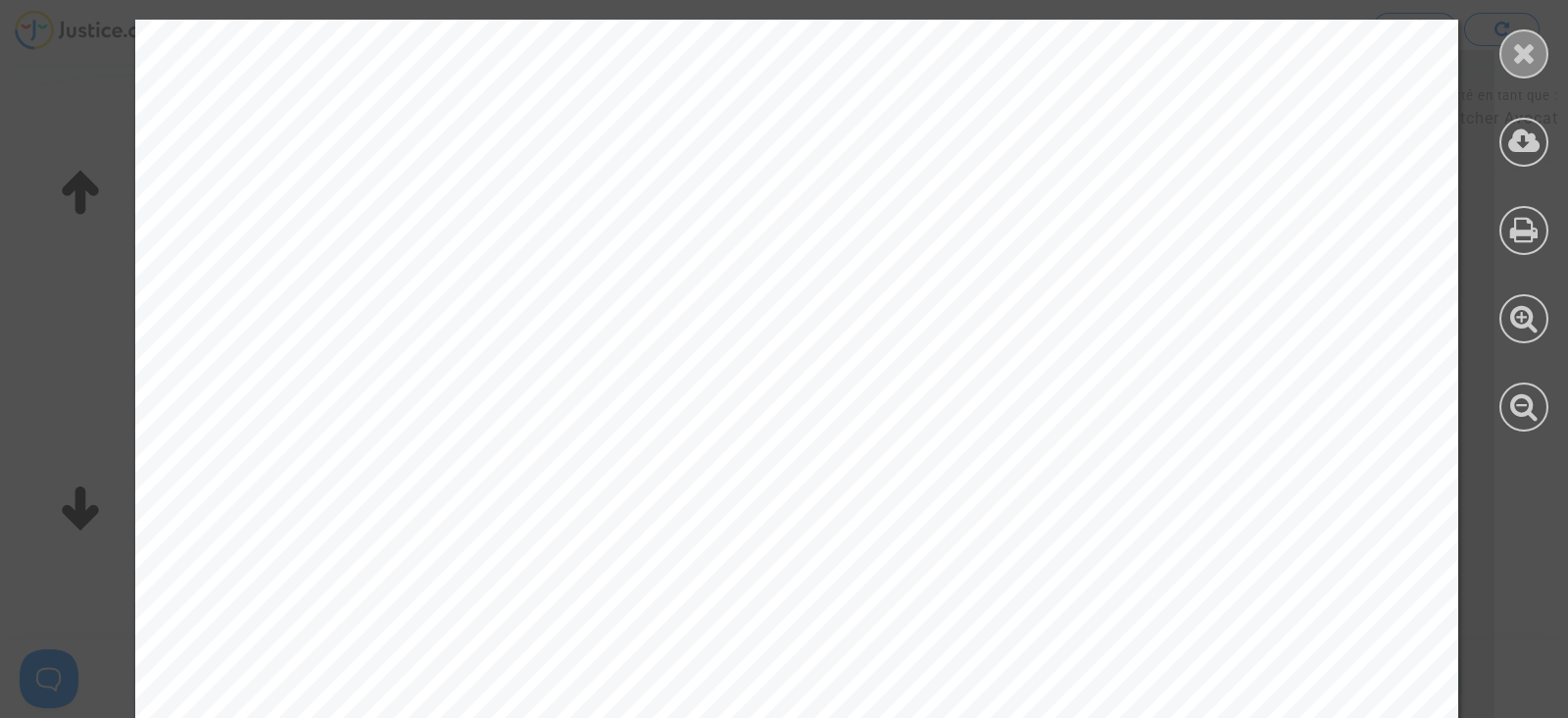
click at [1515, 71] on div at bounding box center [1524, 54] width 49 height 49
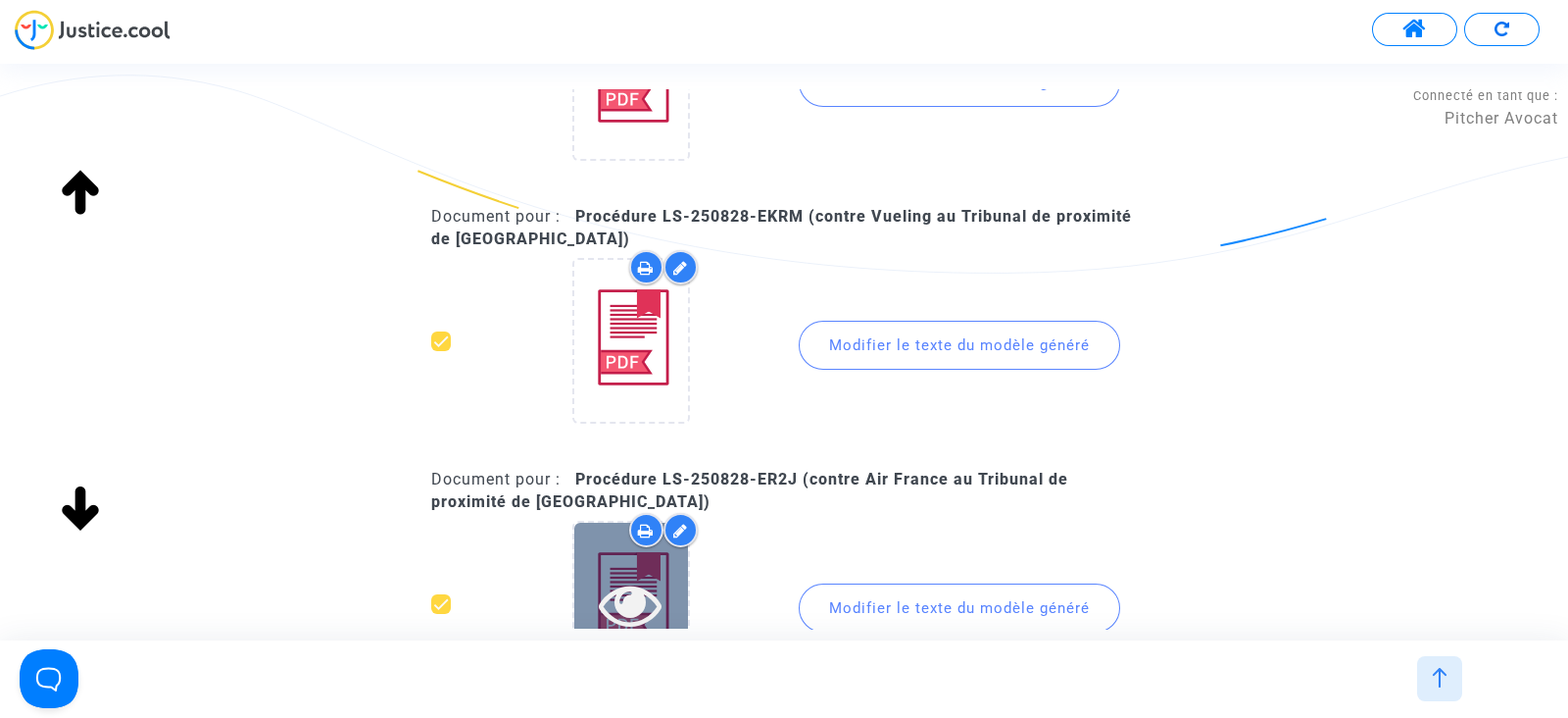
click at [636, 599] on icon at bounding box center [630, 604] width 64 height 63
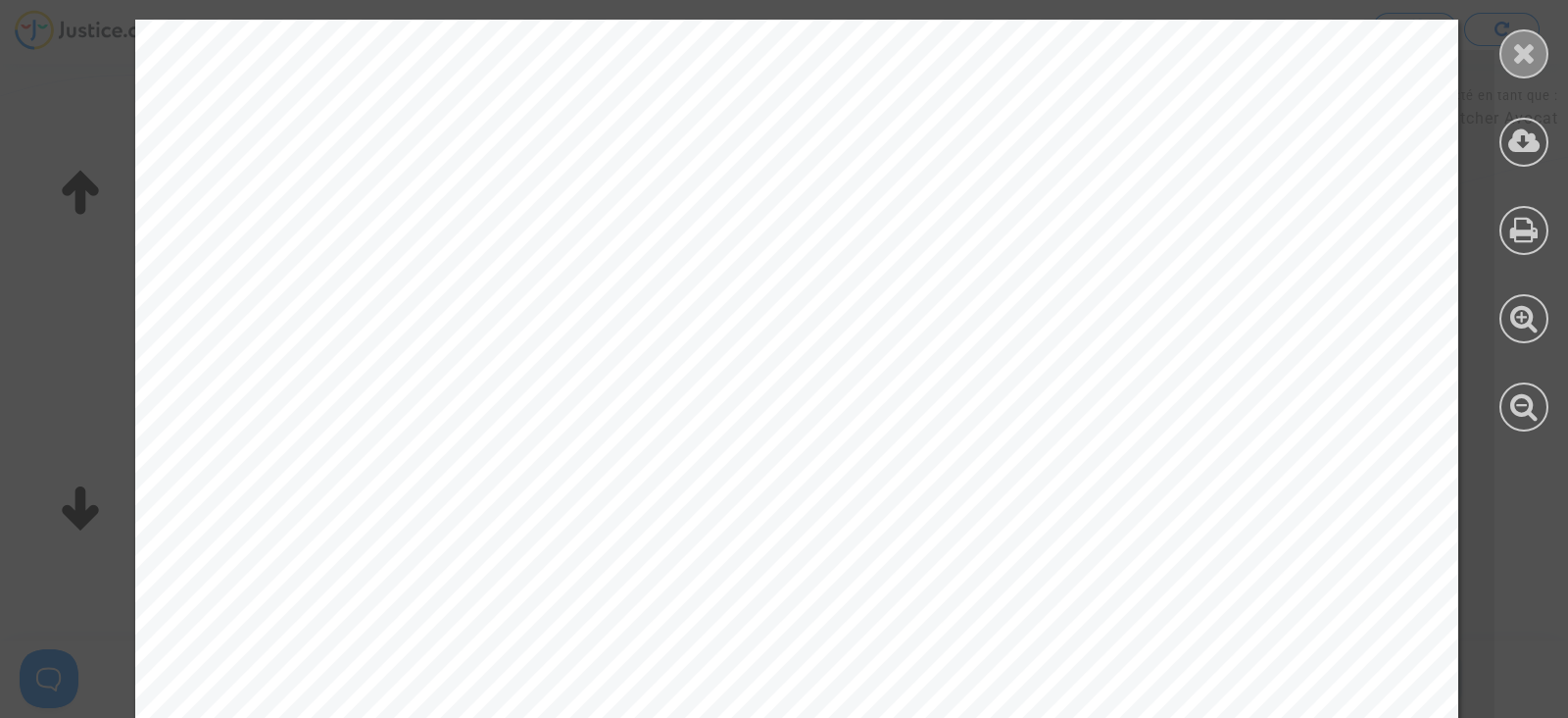
click at [1516, 43] on icon at bounding box center [1524, 53] width 25 height 29
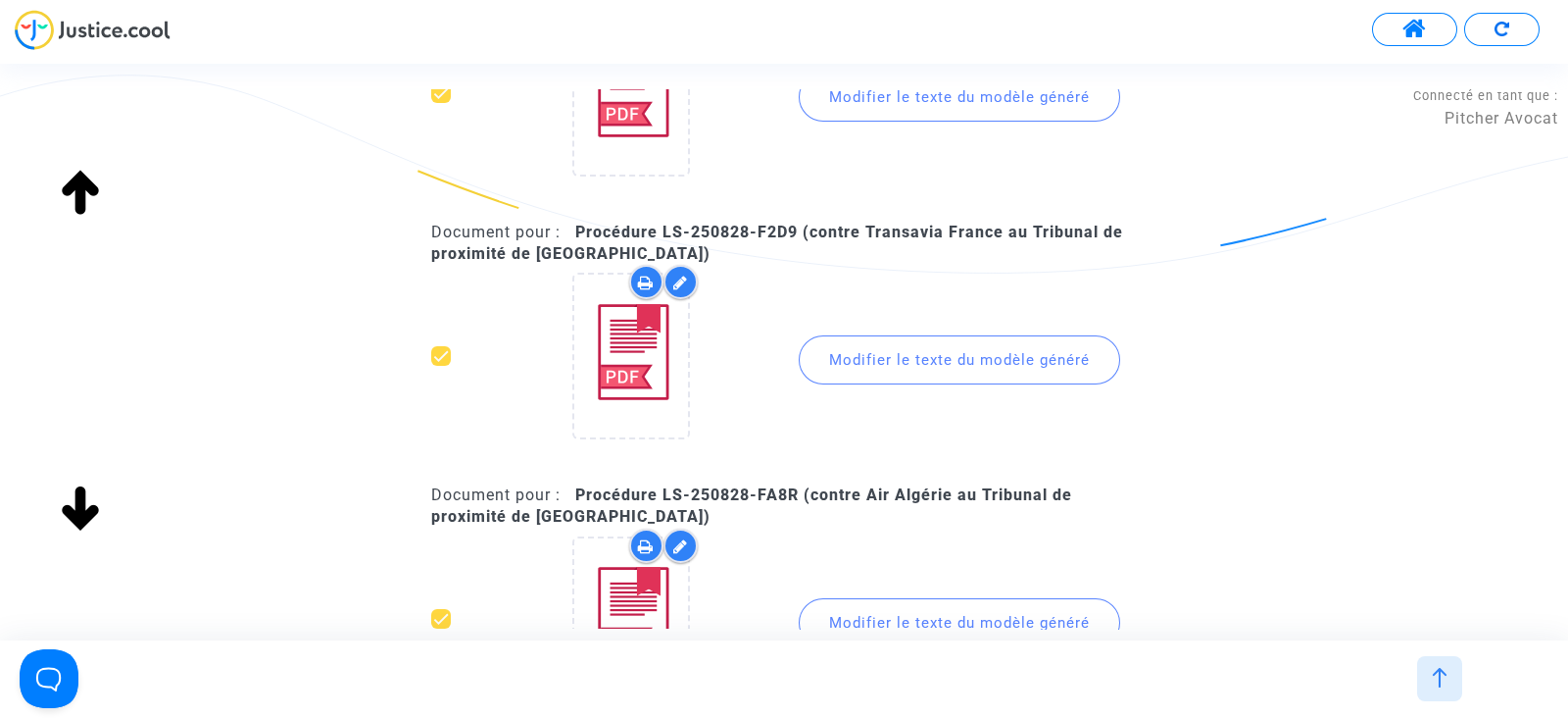
scroll to position [3467, 0]
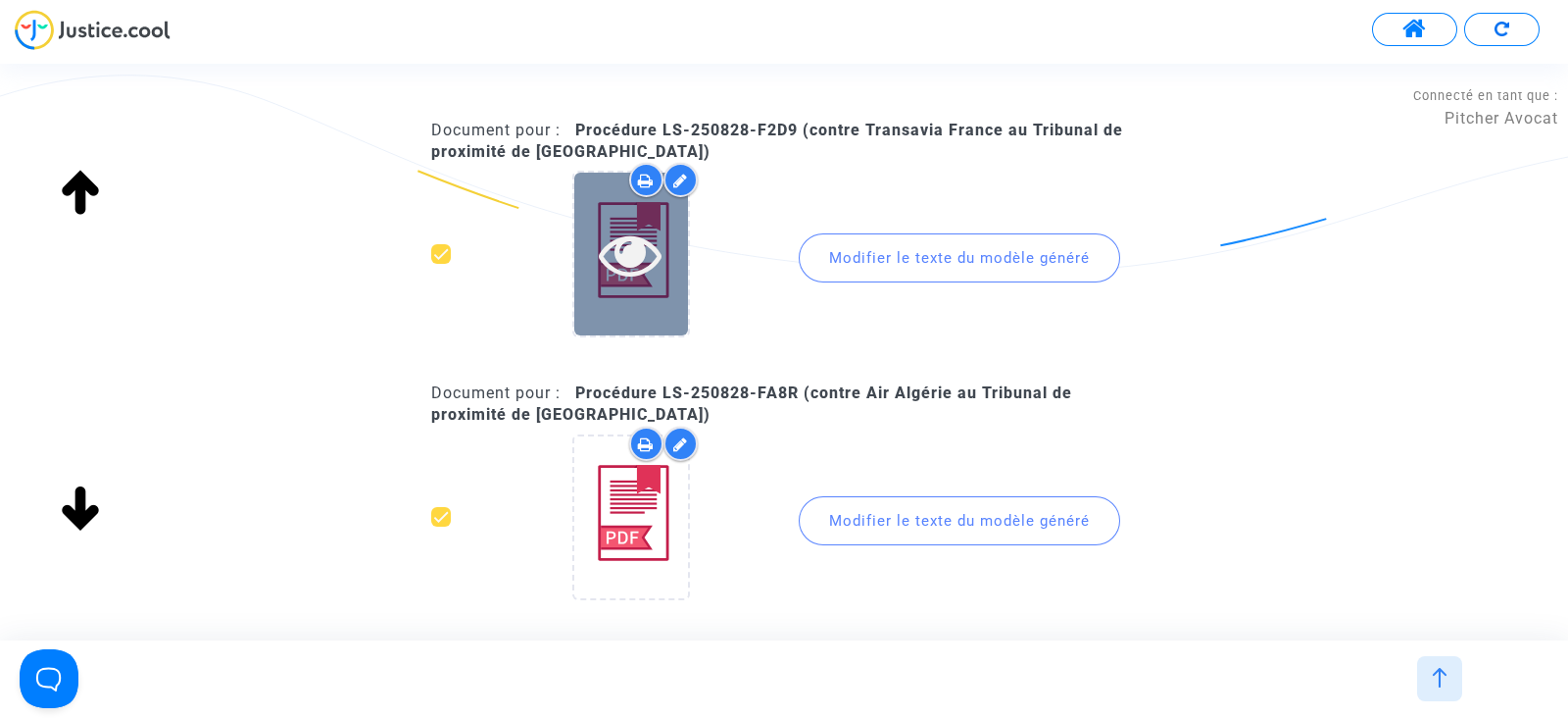
click at [647, 251] on icon at bounding box center [630, 254] width 64 height 63
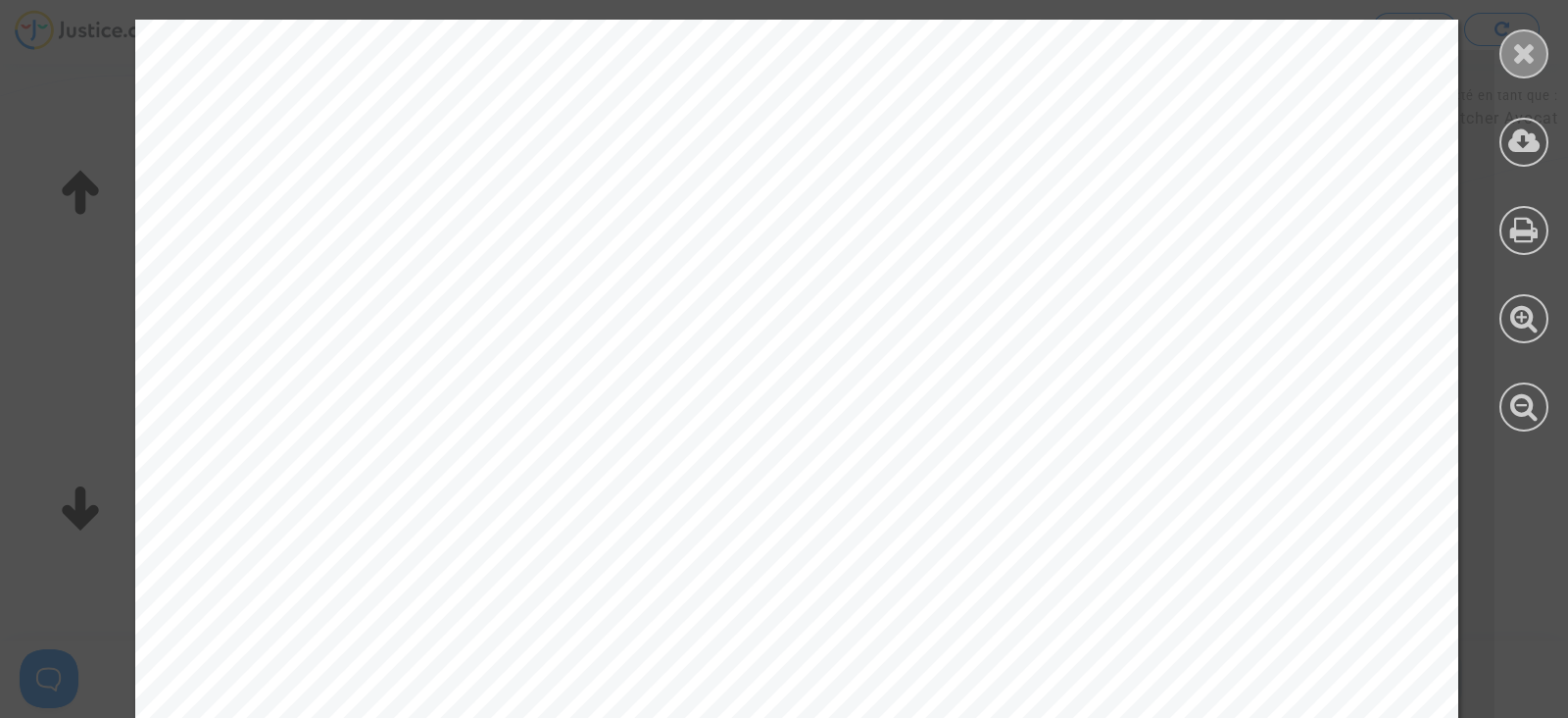
click at [1514, 61] on icon at bounding box center [1524, 53] width 25 height 29
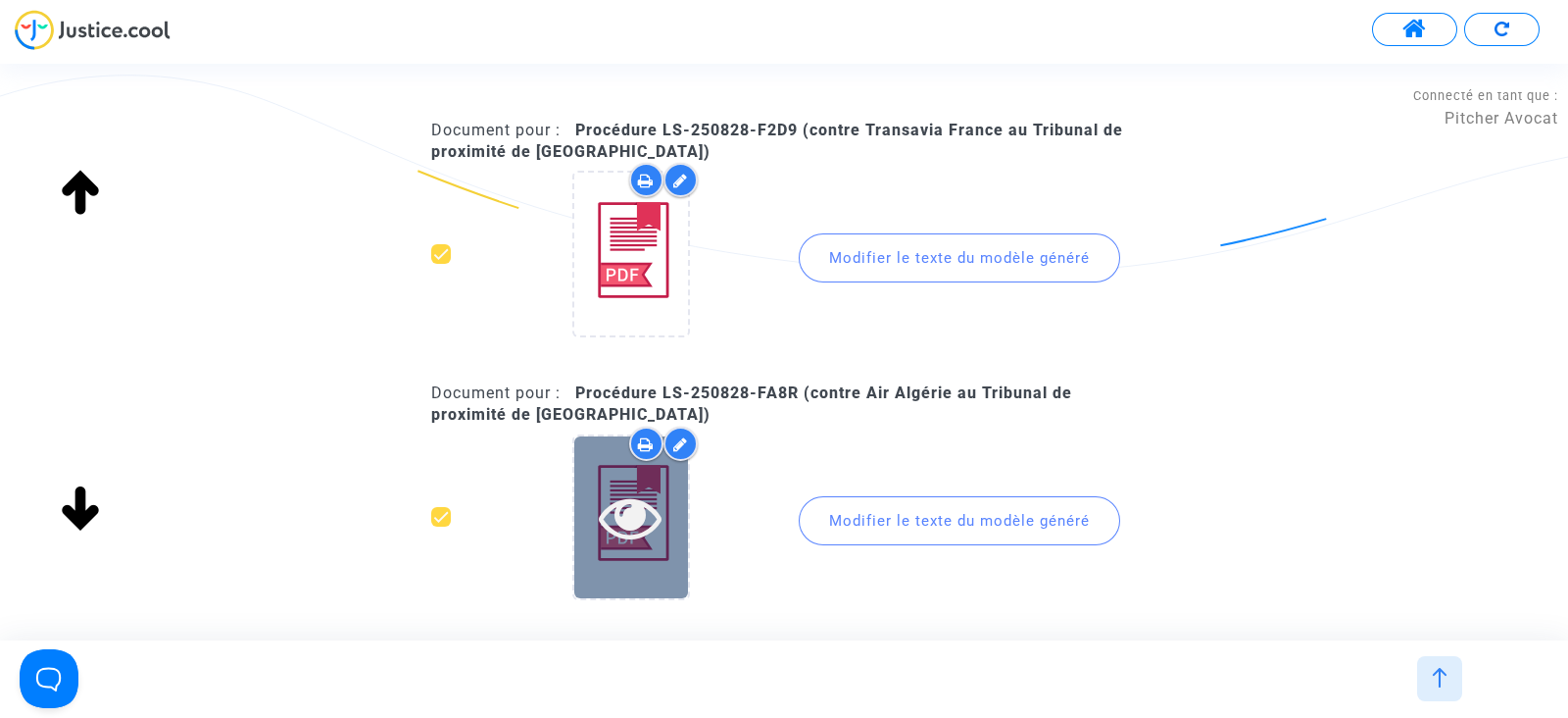
click at [600, 485] on icon at bounding box center [630, 517] width 64 height 63
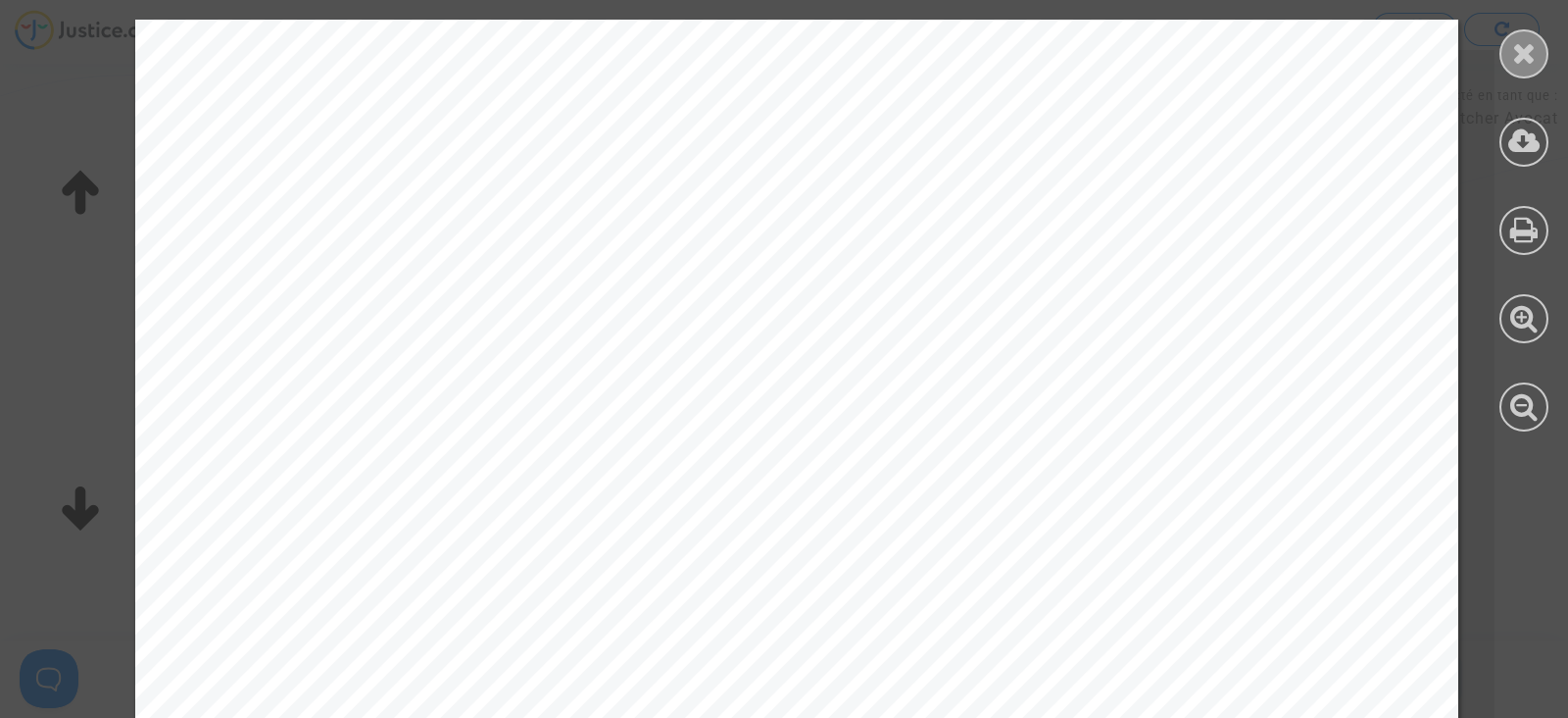
click at [1516, 55] on icon at bounding box center [1524, 53] width 25 height 29
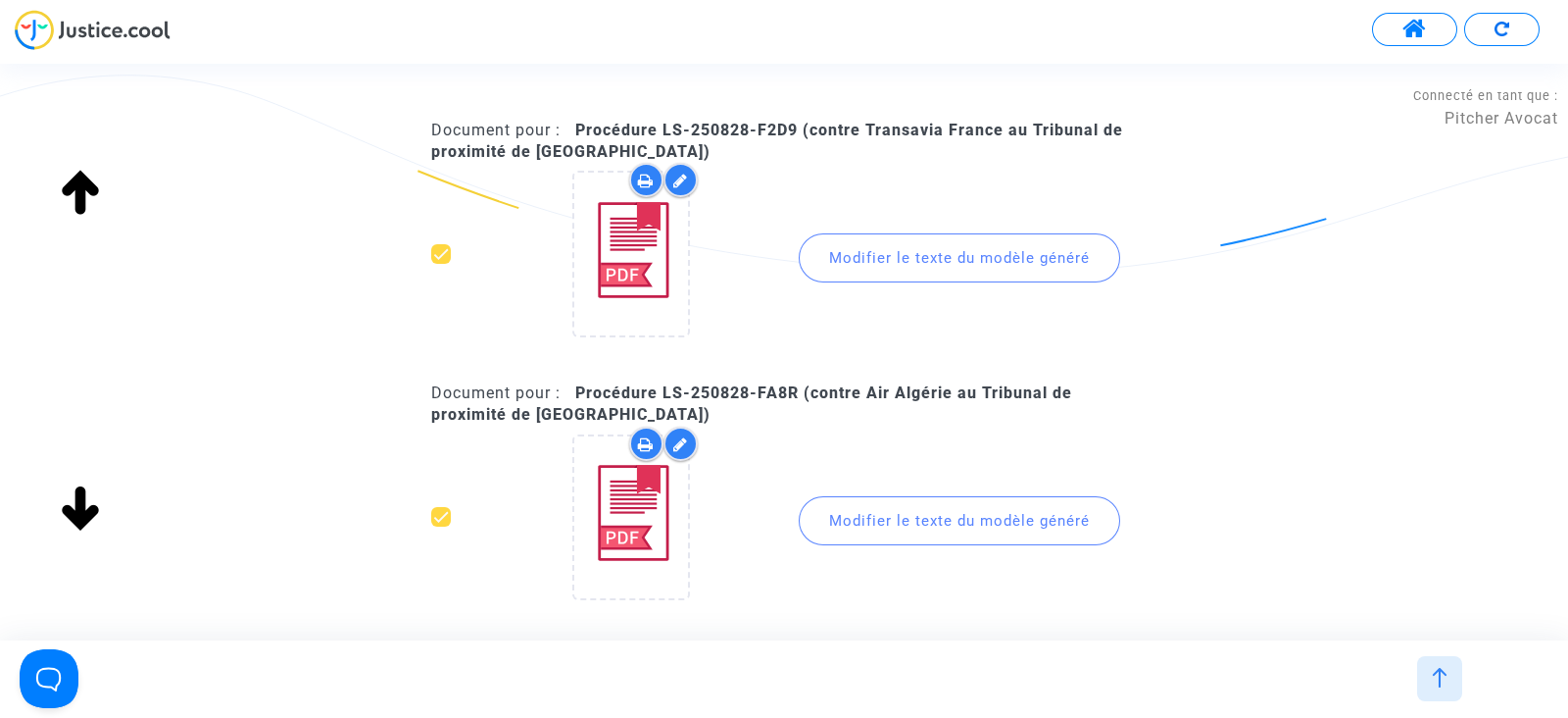
click at [947, 504] on div "Modifier le texte du modèle généré" at bounding box center [959, 521] width 321 height 49
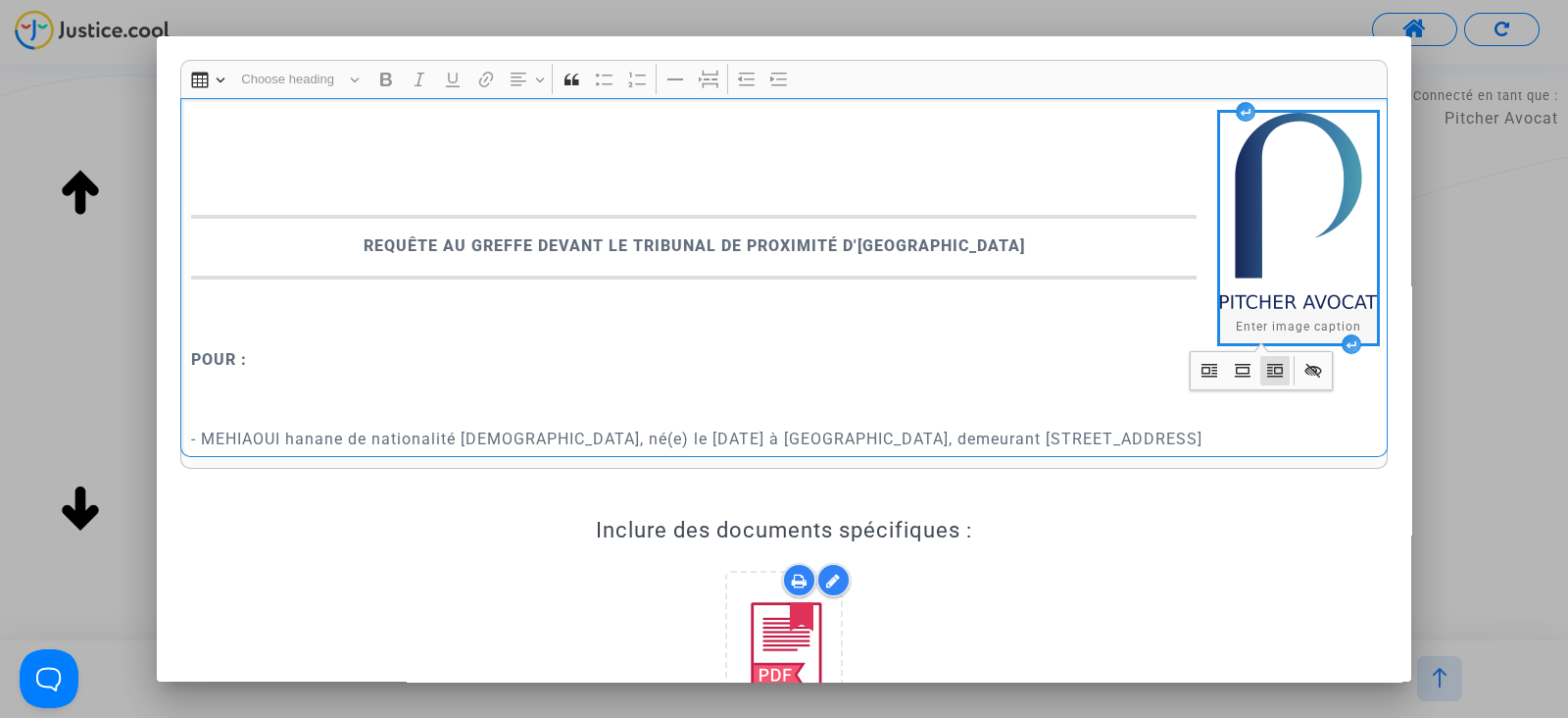
click at [367, 404] on p "- MEHIAOUI hanane de nationalité algérienne, né(e) le 24 mars 1992 à maghnia, d…" at bounding box center [784, 475] width 1187 height 147
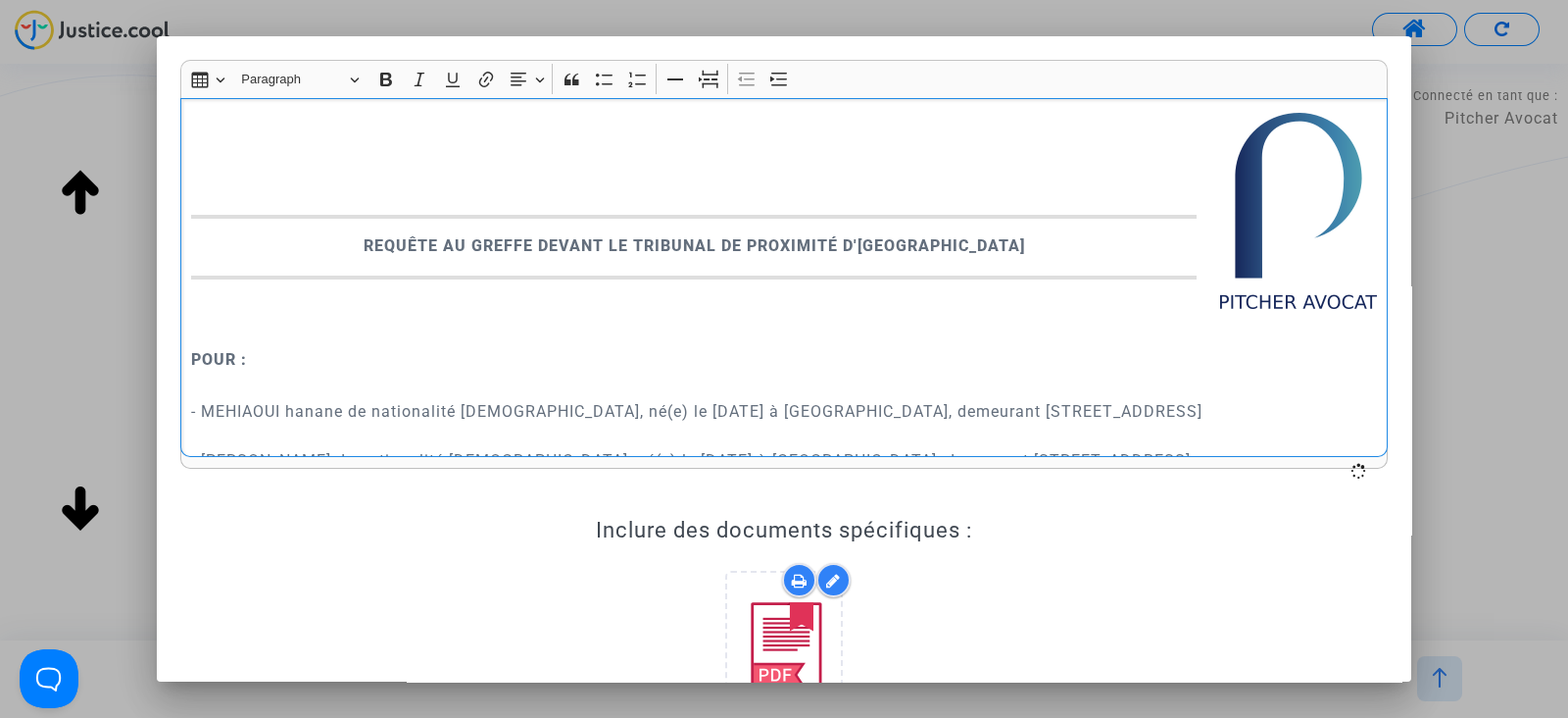
click at [330, 325] on p "Rich Text Editor, main" at bounding box center [784, 318] width 1187 height 49
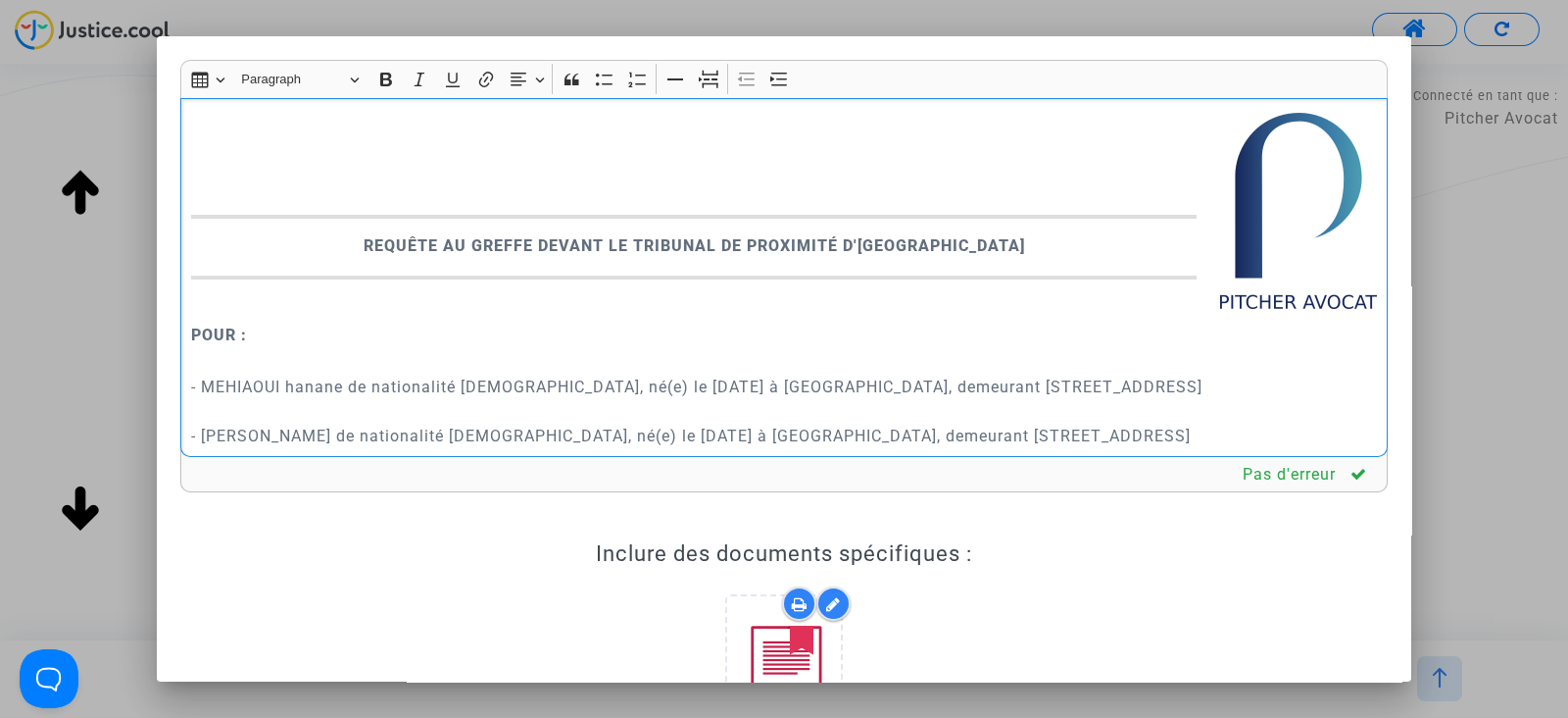
click at [280, 414] on p "- MEHIAOUI hanane de nationalité algérienne, né(e) le 24 mars 1992 à maghnia, d…" at bounding box center [784, 423] width 1187 height 147
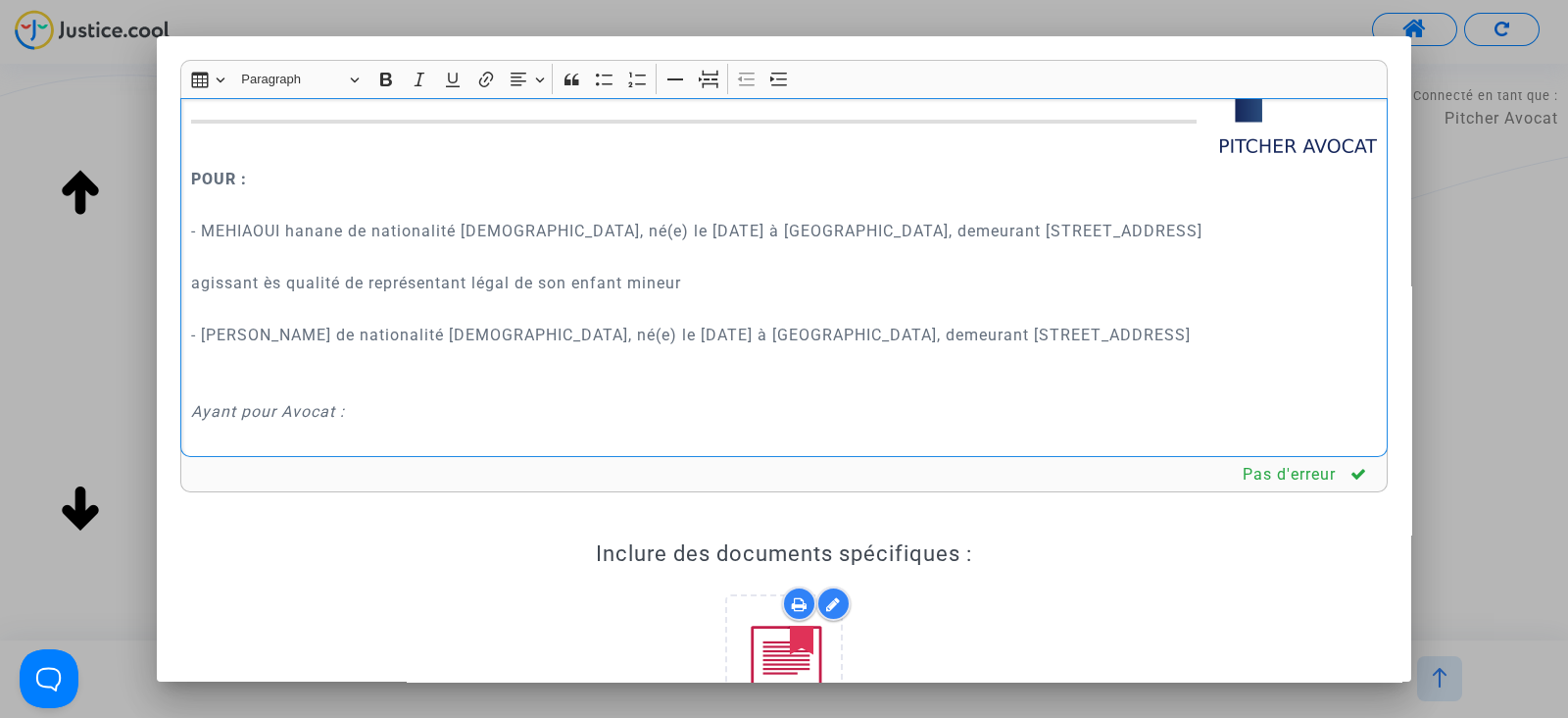
scroll to position [265, 0]
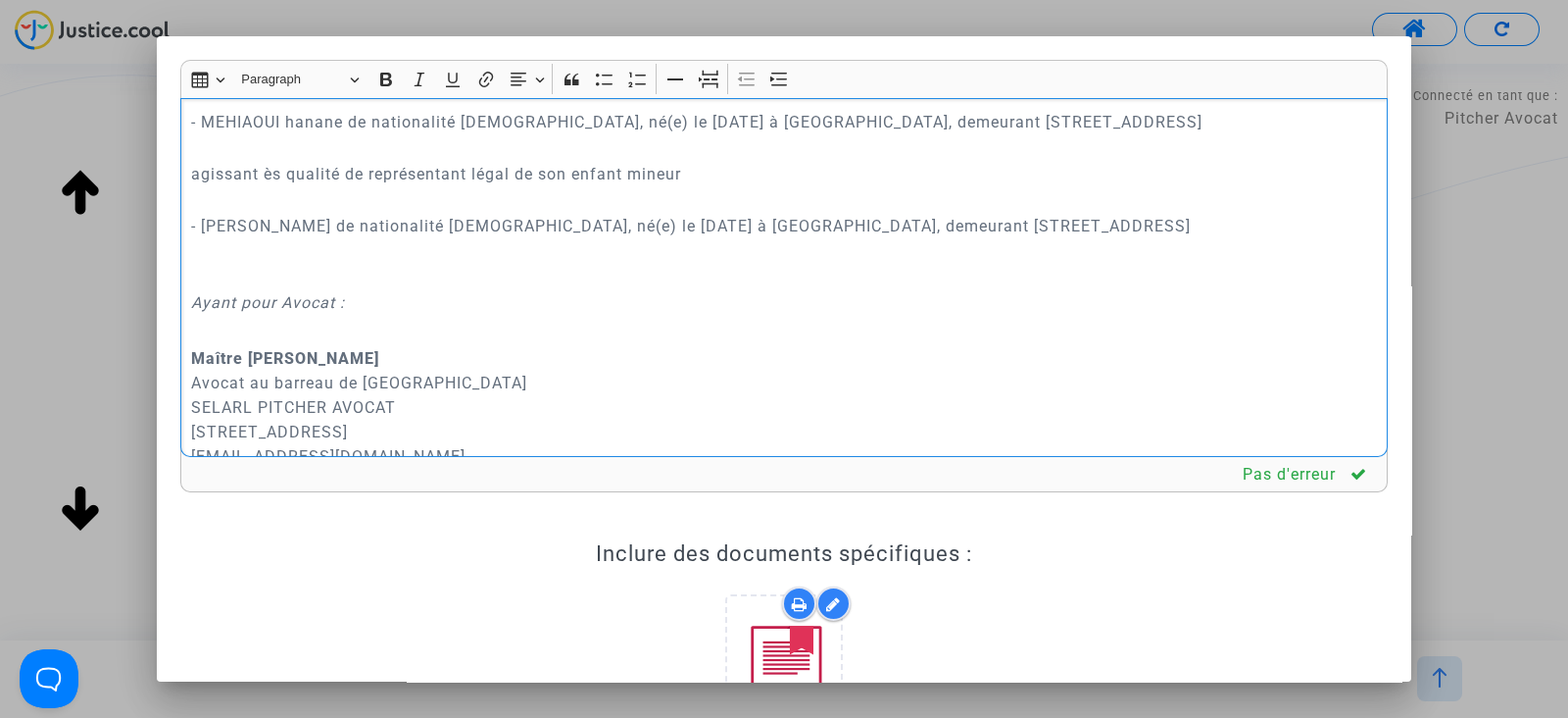
drag, startPoint x: 191, startPoint y: 169, endPoint x: 1280, endPoint y: 218, distance: 1090.1
click at [1280, 218] on div "REQUÊTE AU GREFFE DEVANT LE TRIBUNAL DE PROXIMITÉ D'IVRY-SUR-SEINE POUR : - MEH…" at bounding box center [784, 277] width 1208 height 359
click at [776, 70] on icon "Editor toolbar" at bounding box center [780, 80] width 20 height 20
click at [508, 170] on p "agissant ès qualité de représentant légal de son enfant mineur" at bounding box center [804, 174] width 1148 height 25
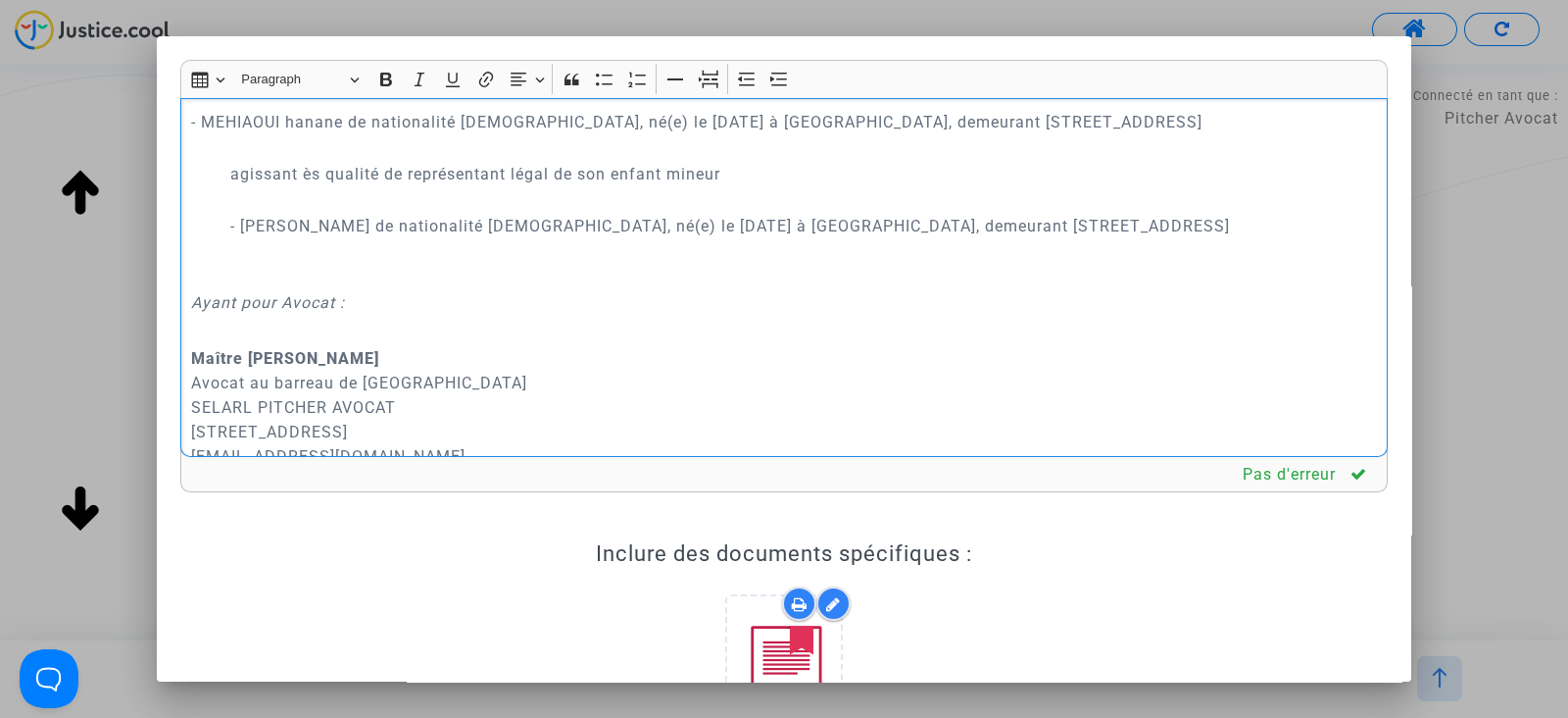
click at [508, 170] on p "agissant ès qualité de représentant légal de son enfant mineur" at bounding box center [804, 174] width 1148 height 25
click at [405, 73] on button "Italic (CTRL+I) Italic" at bounding box center [419, 80] width 29 height 29
click at [280, 298] on icon "Ayant pour Avocat :" at bounding box center [268, 302] width 154 height 19
click at [284, 277] on p "- MEHIAOUI joud mohamed de nationalité française, né(e) le 10 août 2016 à elbeu…" at bounding box center [804, 239] width 1148 height 98
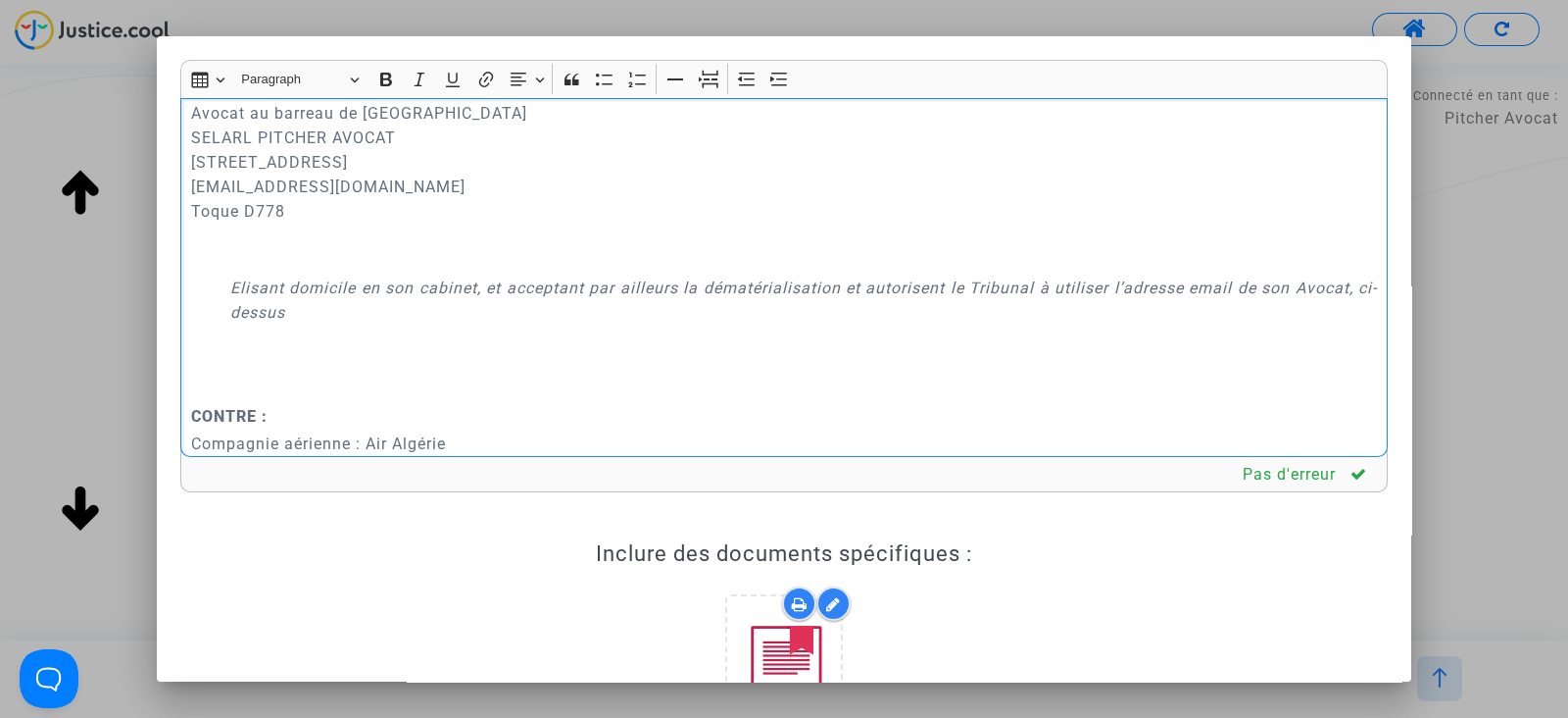
click at [284, 257] on p "Maître Joyce Pitcher Avocat au barreau de Paris SELARL PITCHER AVOCAT 201 rue d…" at bounding box center [784, 175] width 1187 height 196
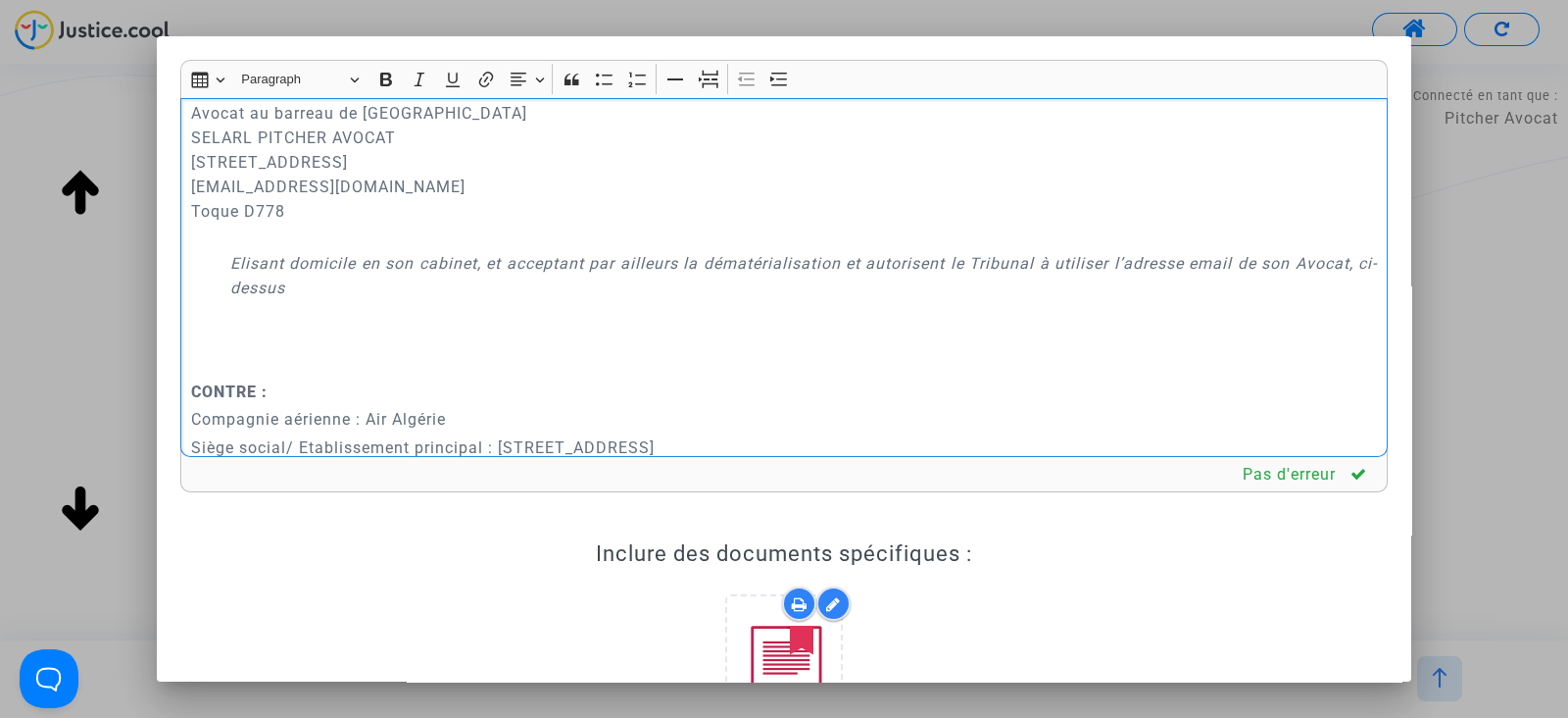
scroll to position [487, 0]
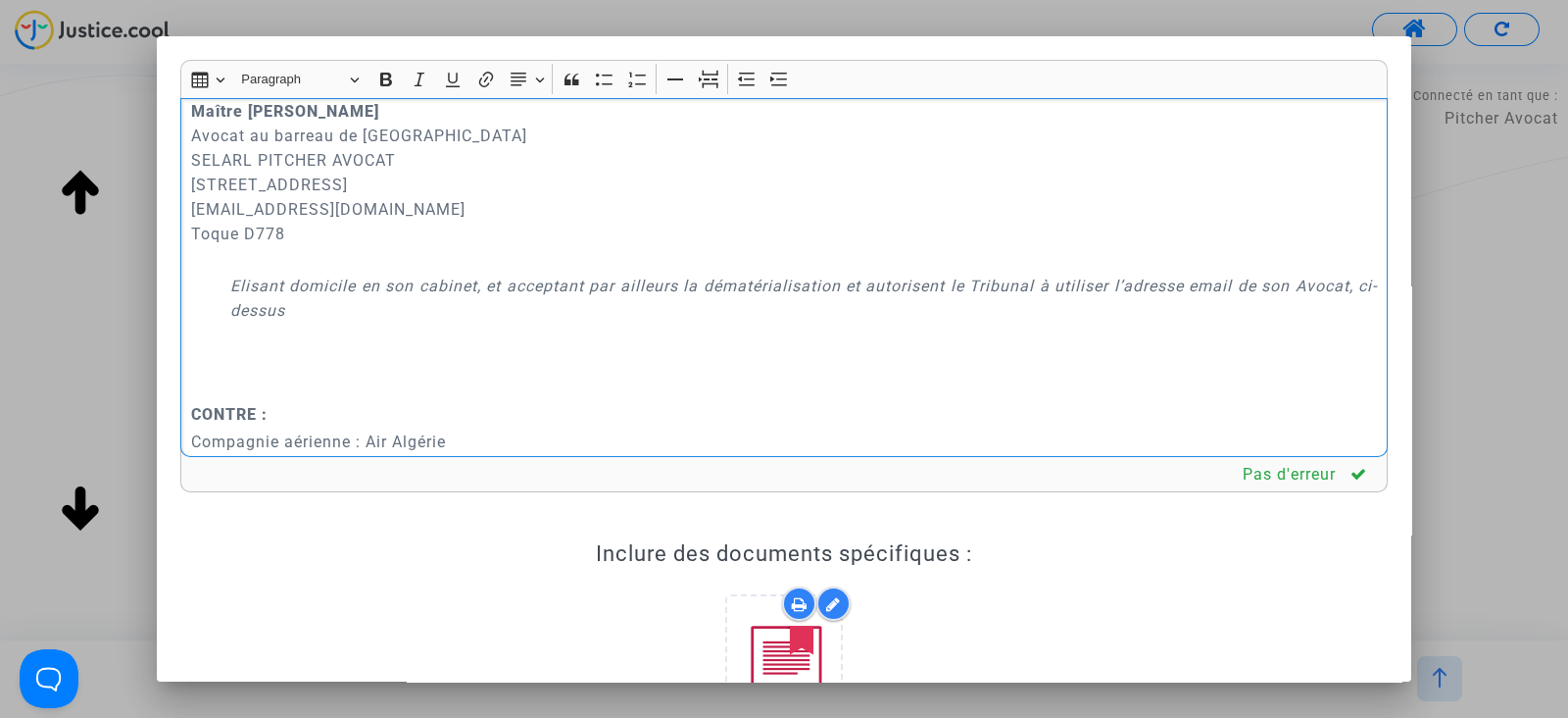
click at [244, 371] on div "REQUÊTE AU GREFFE DEVANT LE TRIBUNAL DE PROXIMITÉ D'IVRY-SUR-SEINE POUR : - MEH…" at bounding box center [784, 277] width 1208 height 359
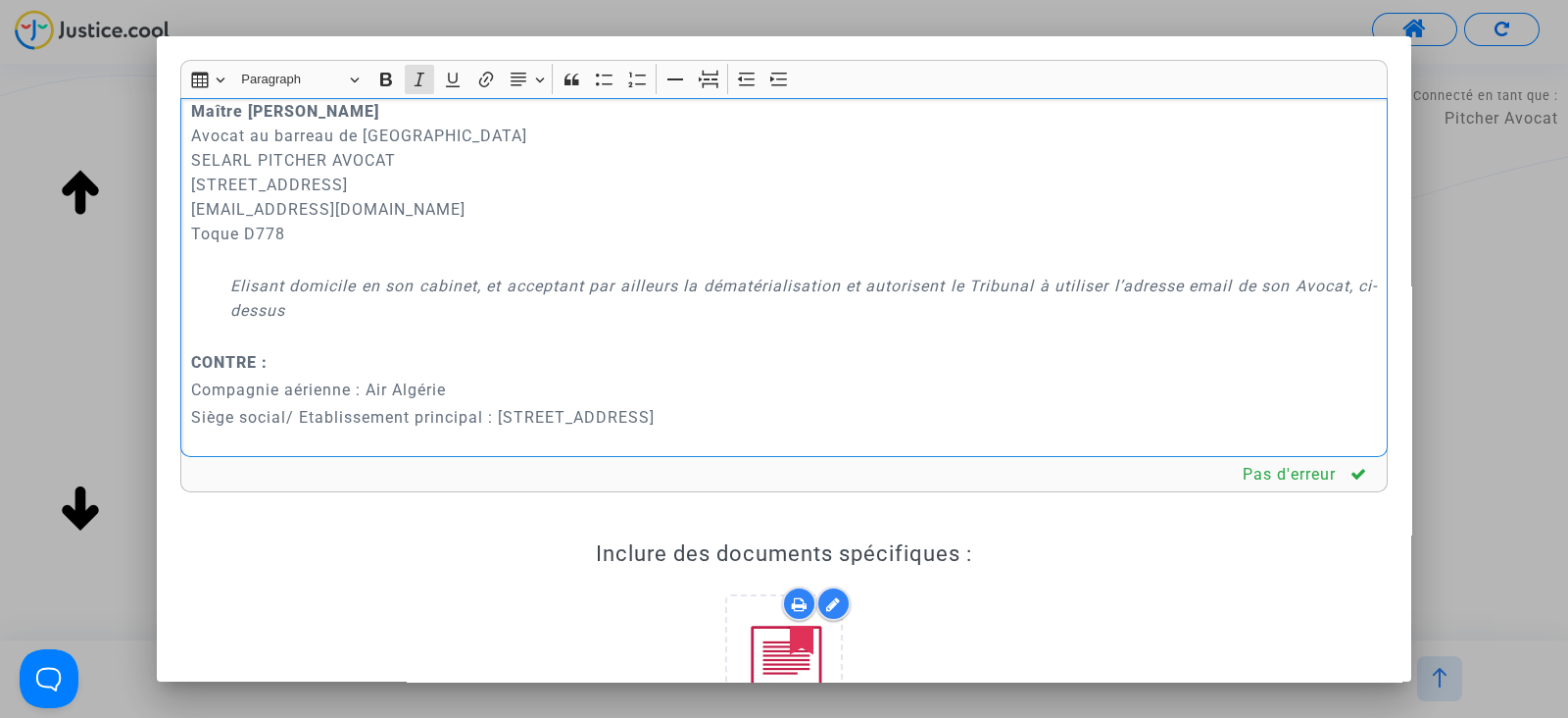
scroll to position [733, 0]
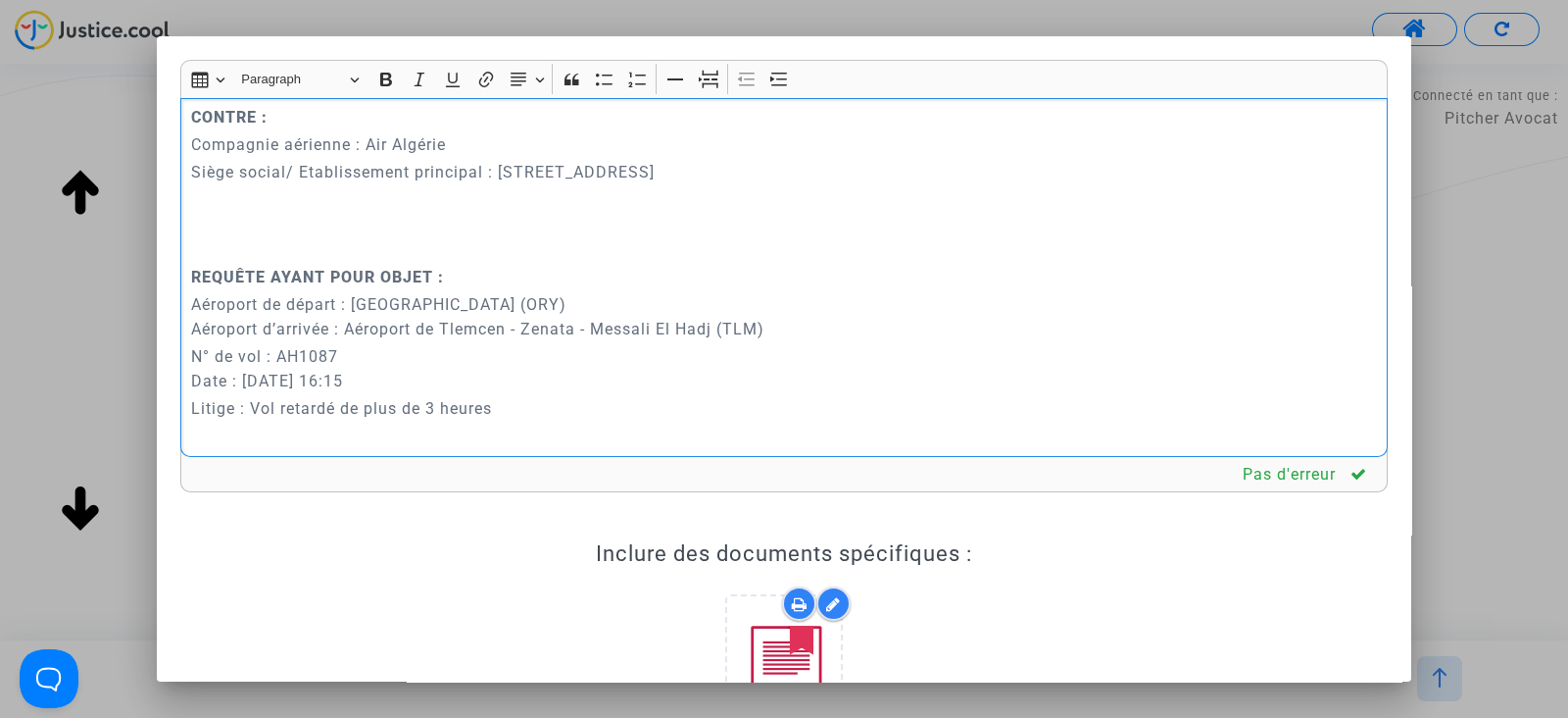
click at [246, 229] on p "Siège social/ Etablissement principal : 18 AVENUE DE L'OPÉRA, 75001 Paris, Fran…" at bounding box center [784, 196] width 1187 height 74
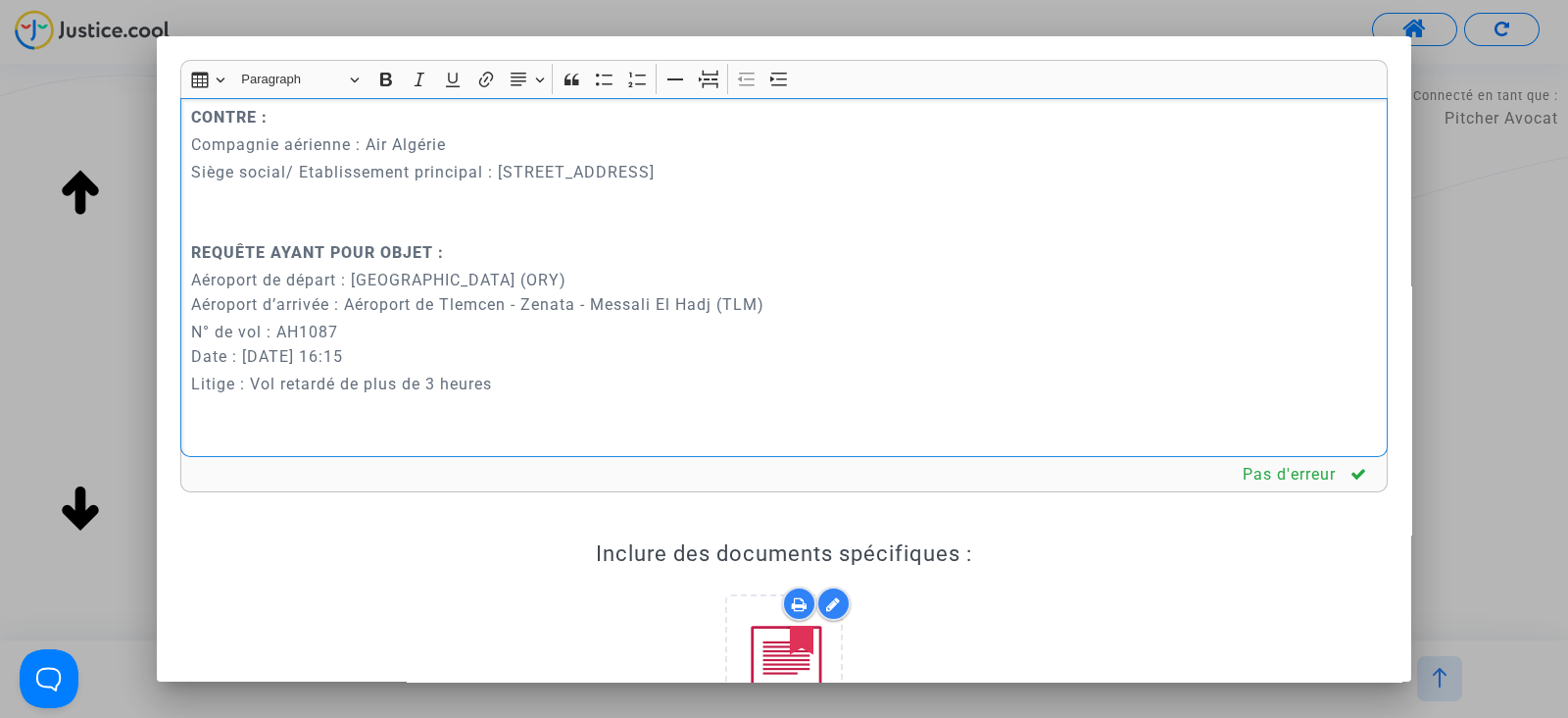
click at [241, 228] on p "Rich Text Editor, main" at bounding box center [784, 225] width 1187 height 25
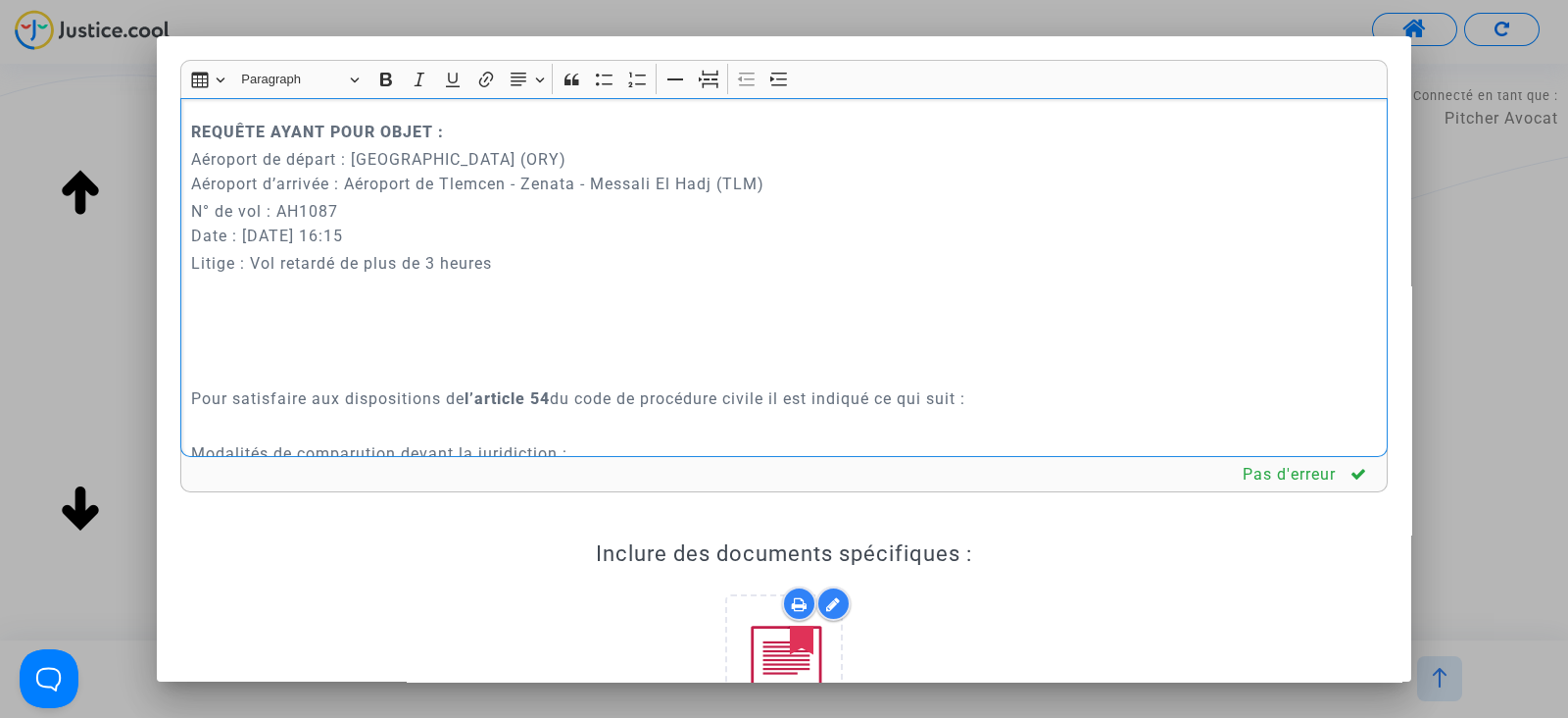
scroll to position [855, 0]
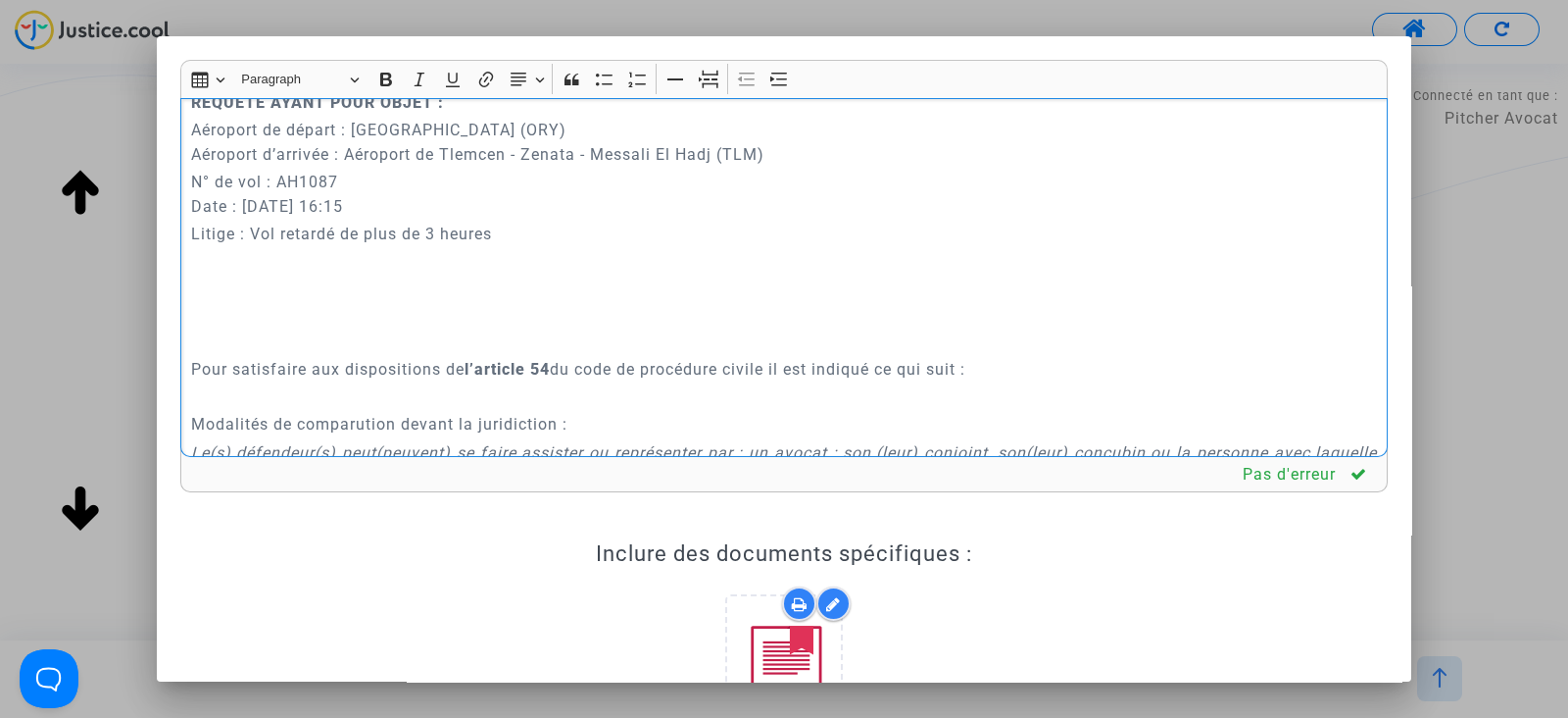
click at [260, 324] on p "Rich Text Editor, main" at bounding box center [784, 303] width 1187 height 49
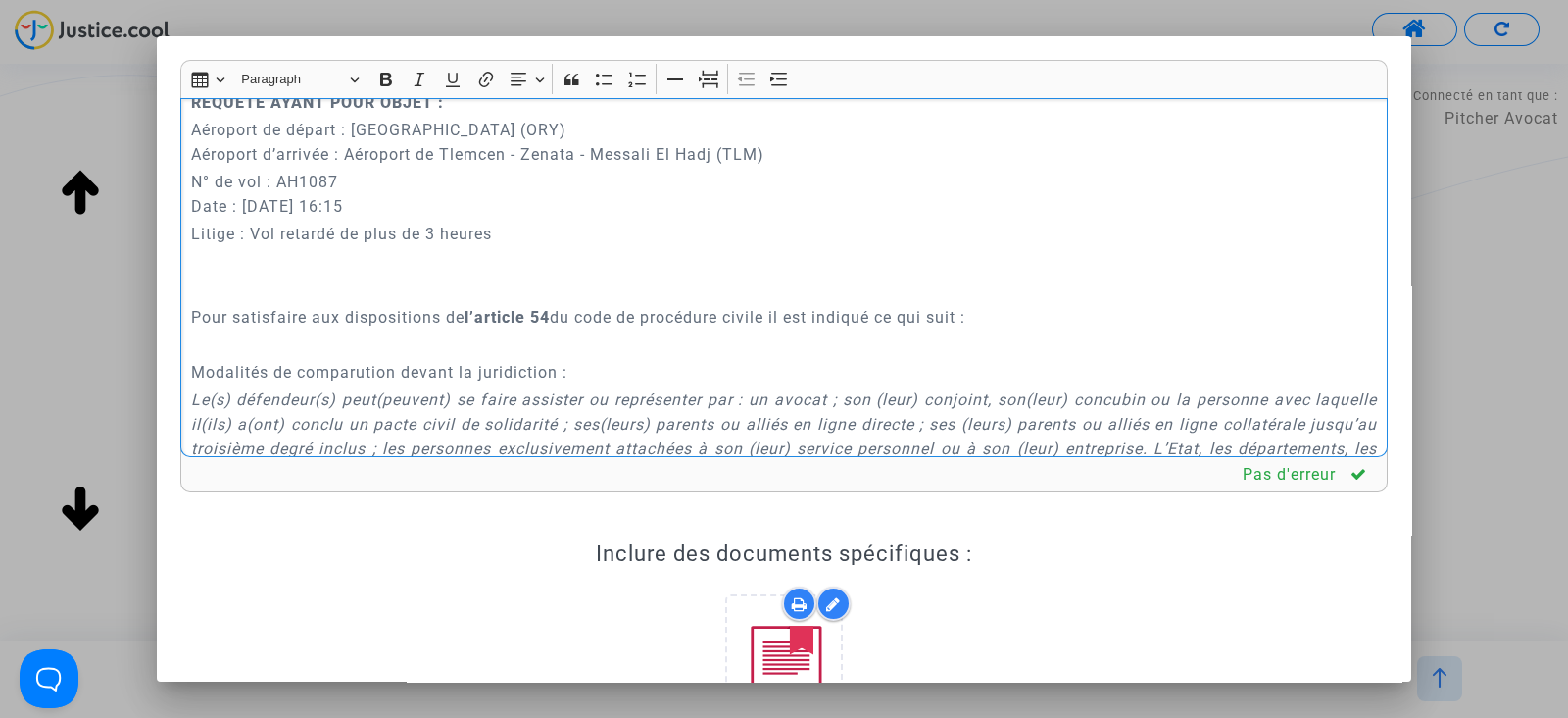
click at [241, 289] on p "Rich Text Editor, main" at bounding box center [784, 290] width 1187 height 25
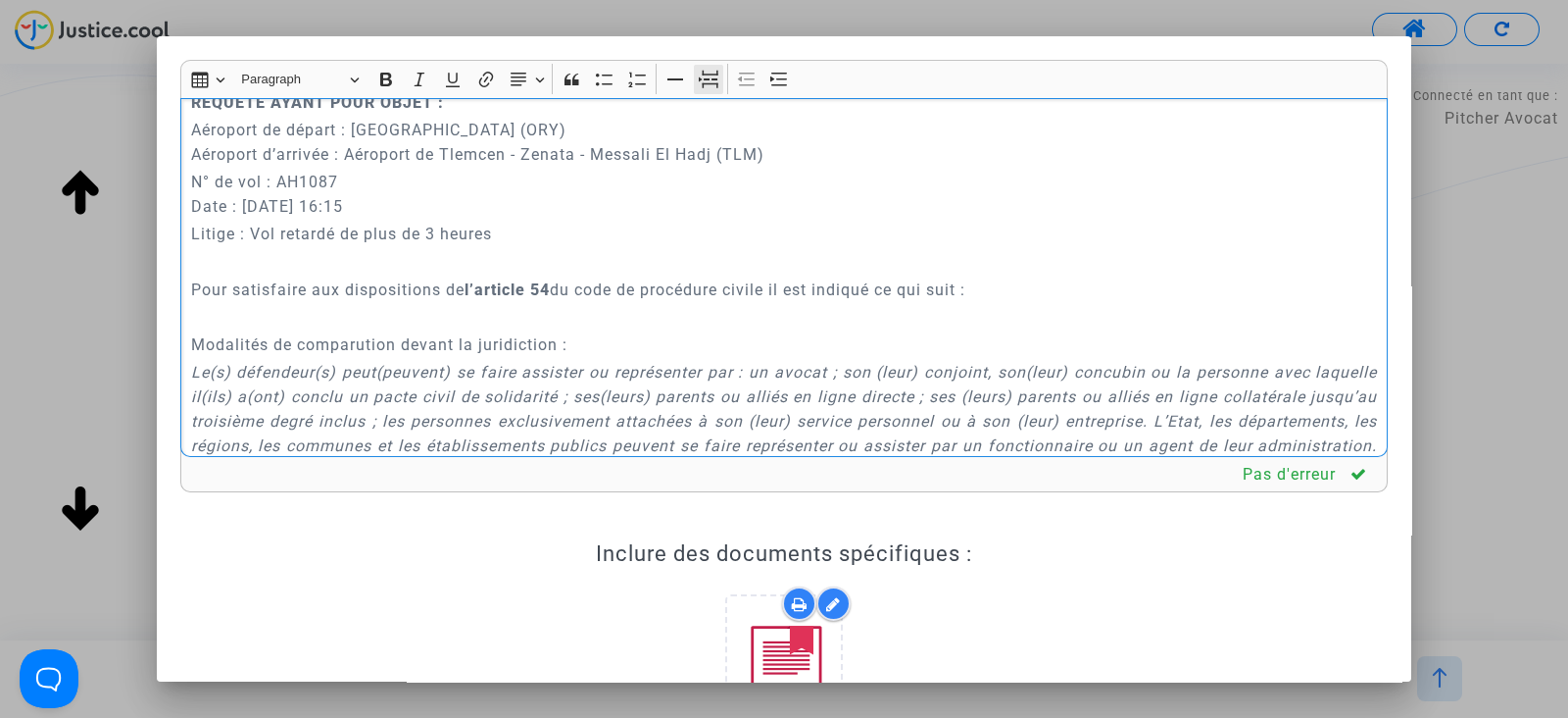
click at [704, 83] on icon "Editor toolbar" at bounding box center [709, 80] width 20 height 20
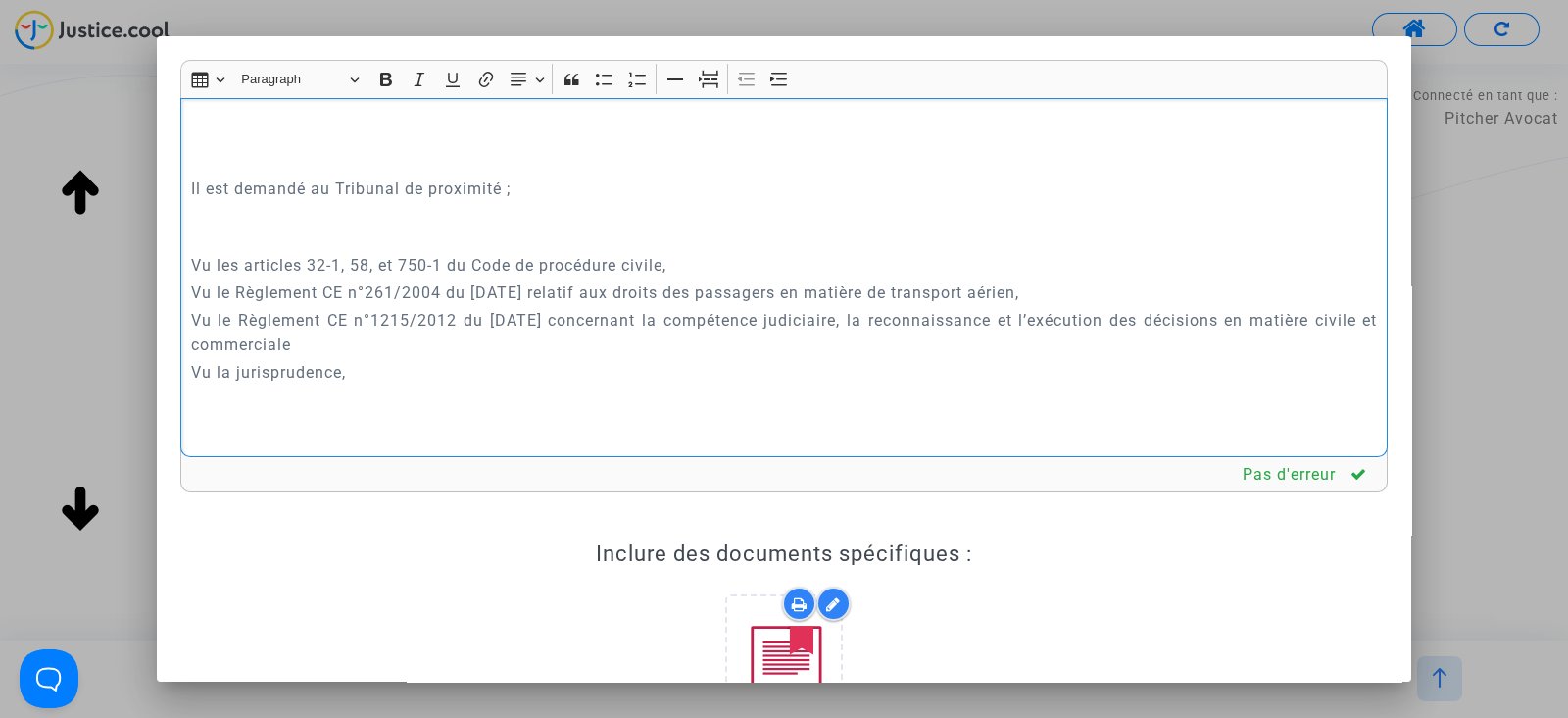
scroll to position [10537, 0]
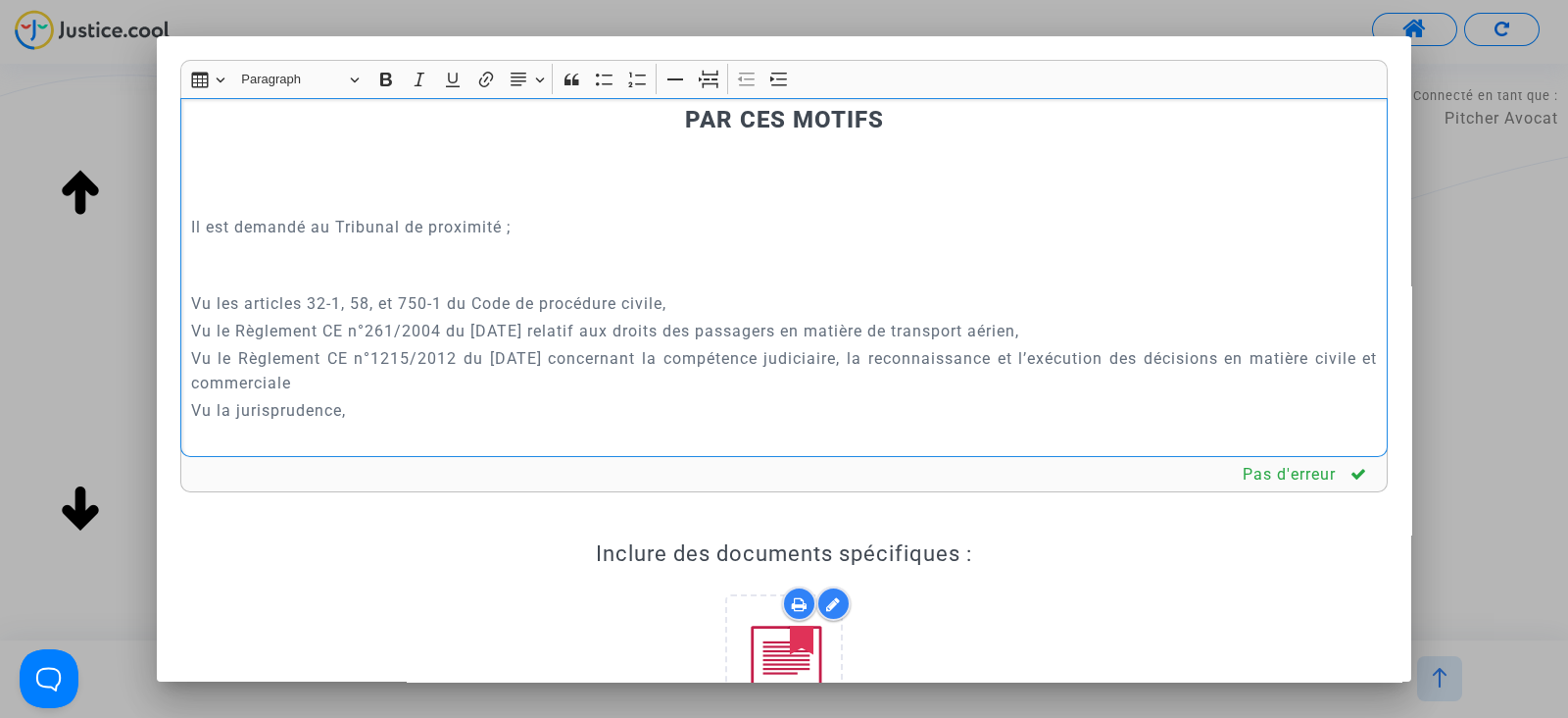
click at [682, 103] on p "Rich Text Editor, main" at bounding box center [784, 90] width 1187 height 25
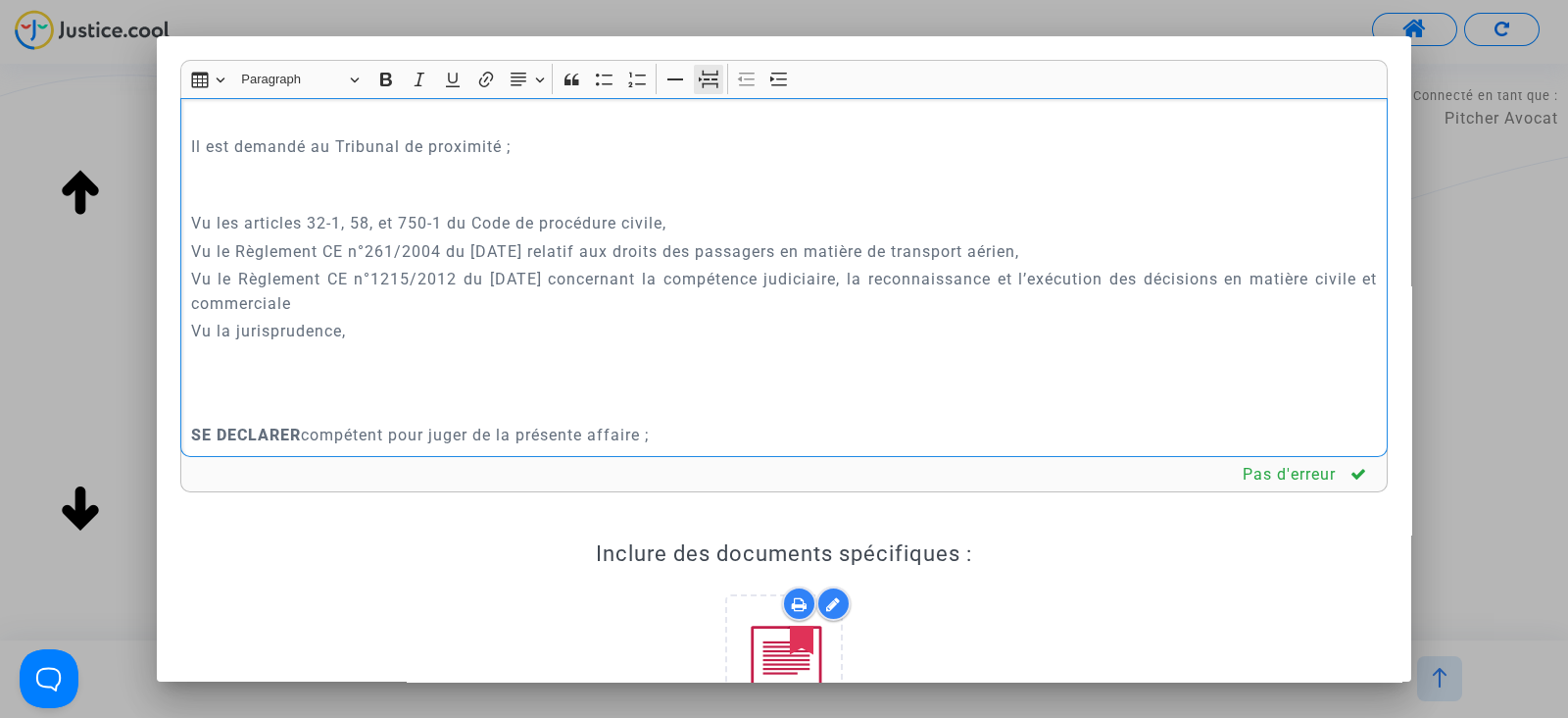
click at [721, 70] on button "Page break Page break" at bounding box center [709, 80] width 29 height 29
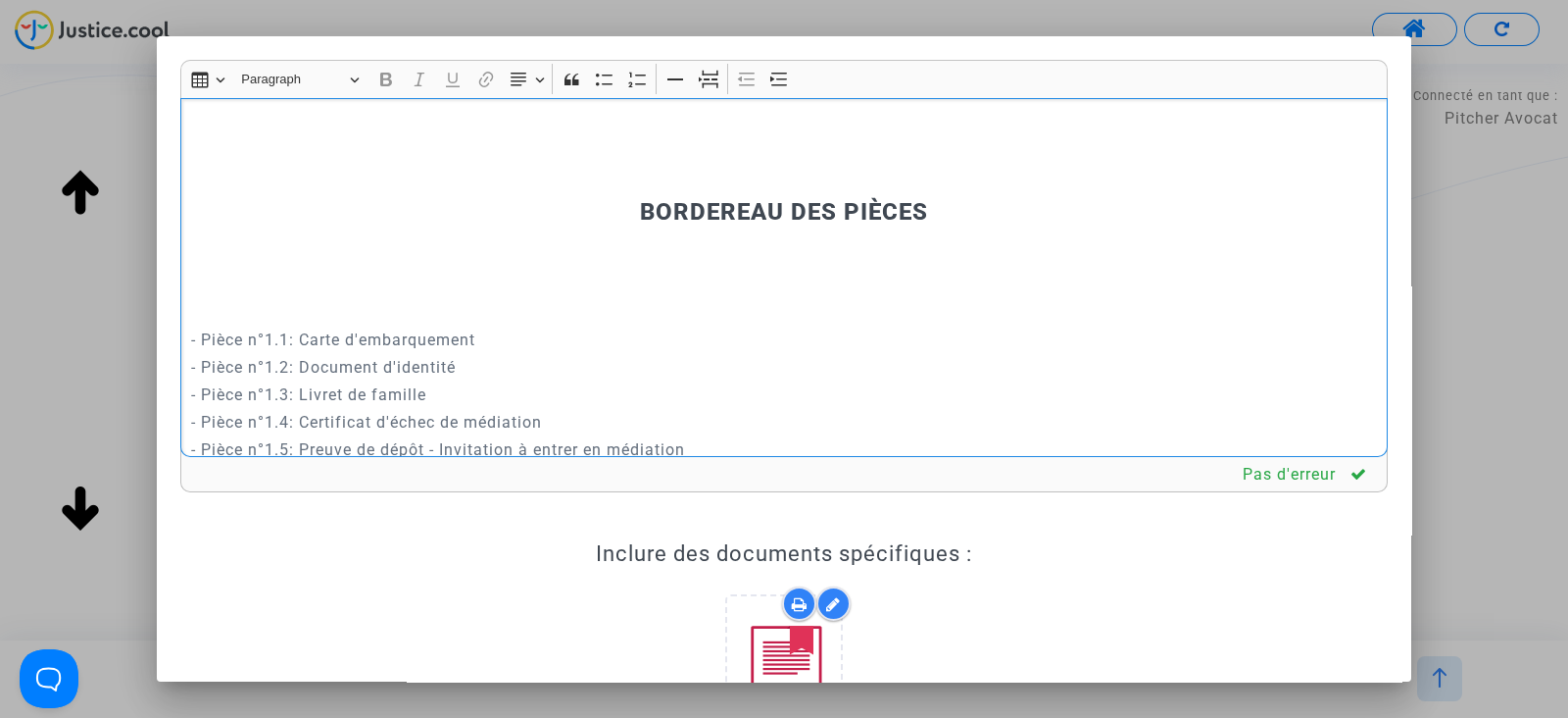
scroll to position [12112, 0]
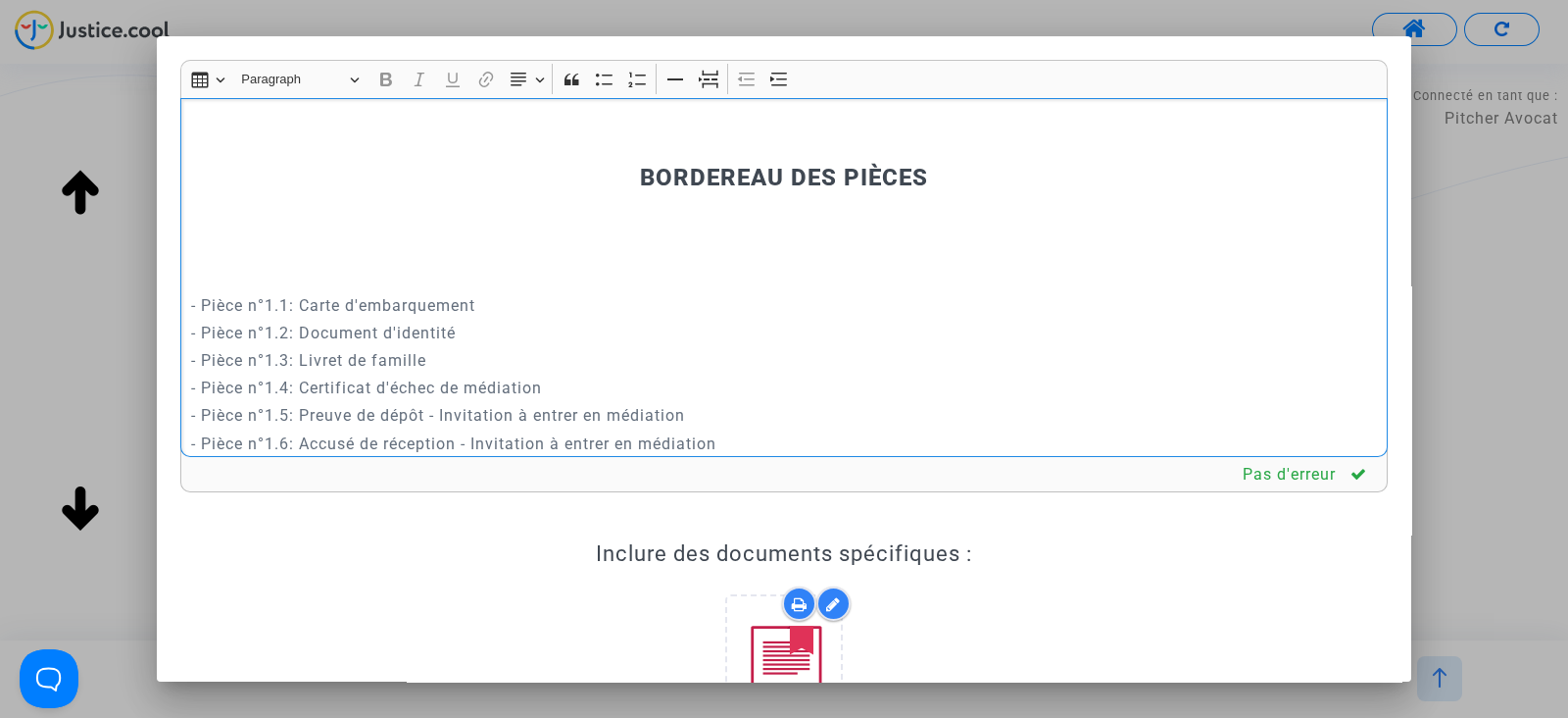
drag, startPoint x: 406, startPoint y: 231, endPoint x: 397, endPoint y: 390, distance: 159.3
click at [397, 390] on div "REQUÊTE AU GREFFE DEVANT LE TRIBUNAL DE PROXIMITÉ D'IVRY-SUR-SEINE POUR : - MEH…" at bounding box center [784, 277] width 1208 height 359
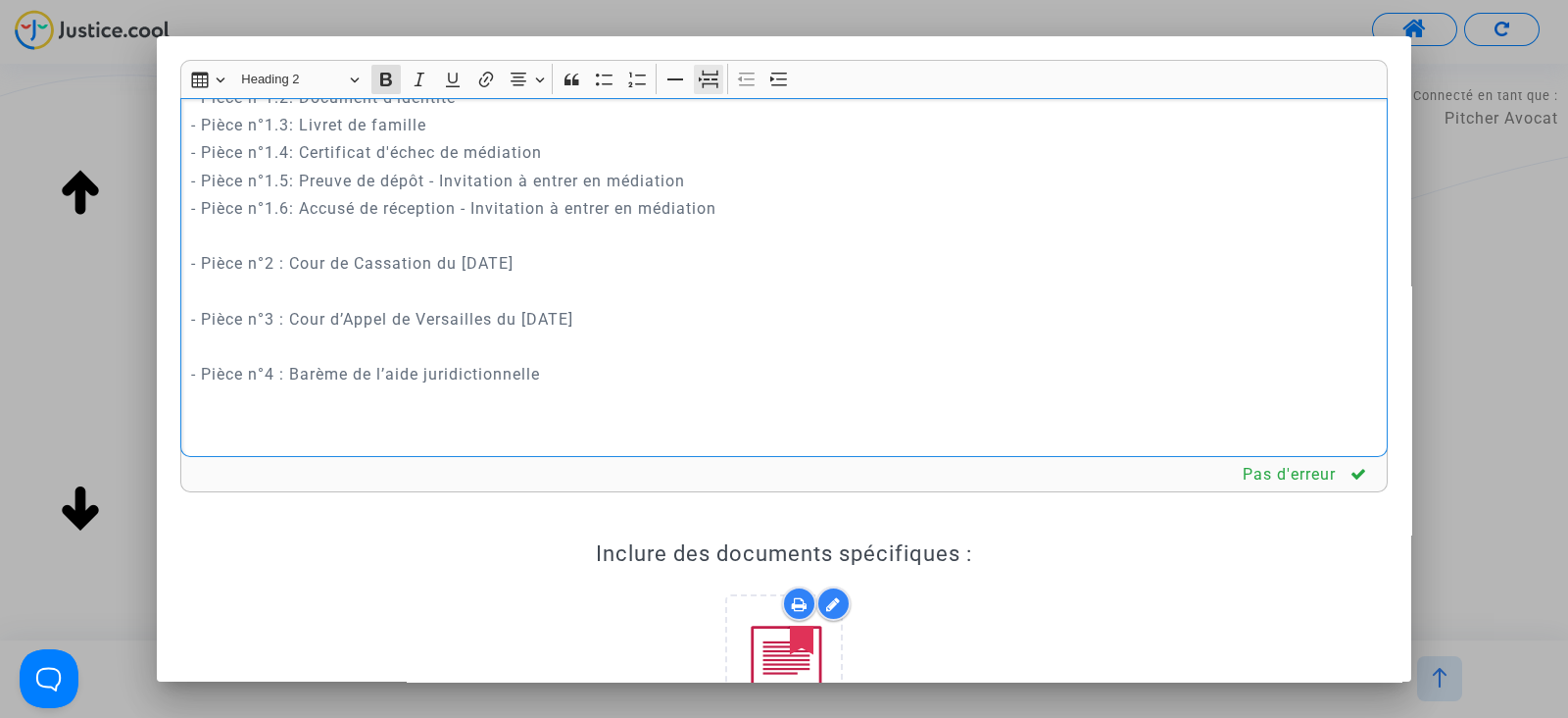
click at [711, 79] on icon "Editor toolbar" at bounding box center [709, 81] width 20 height 8
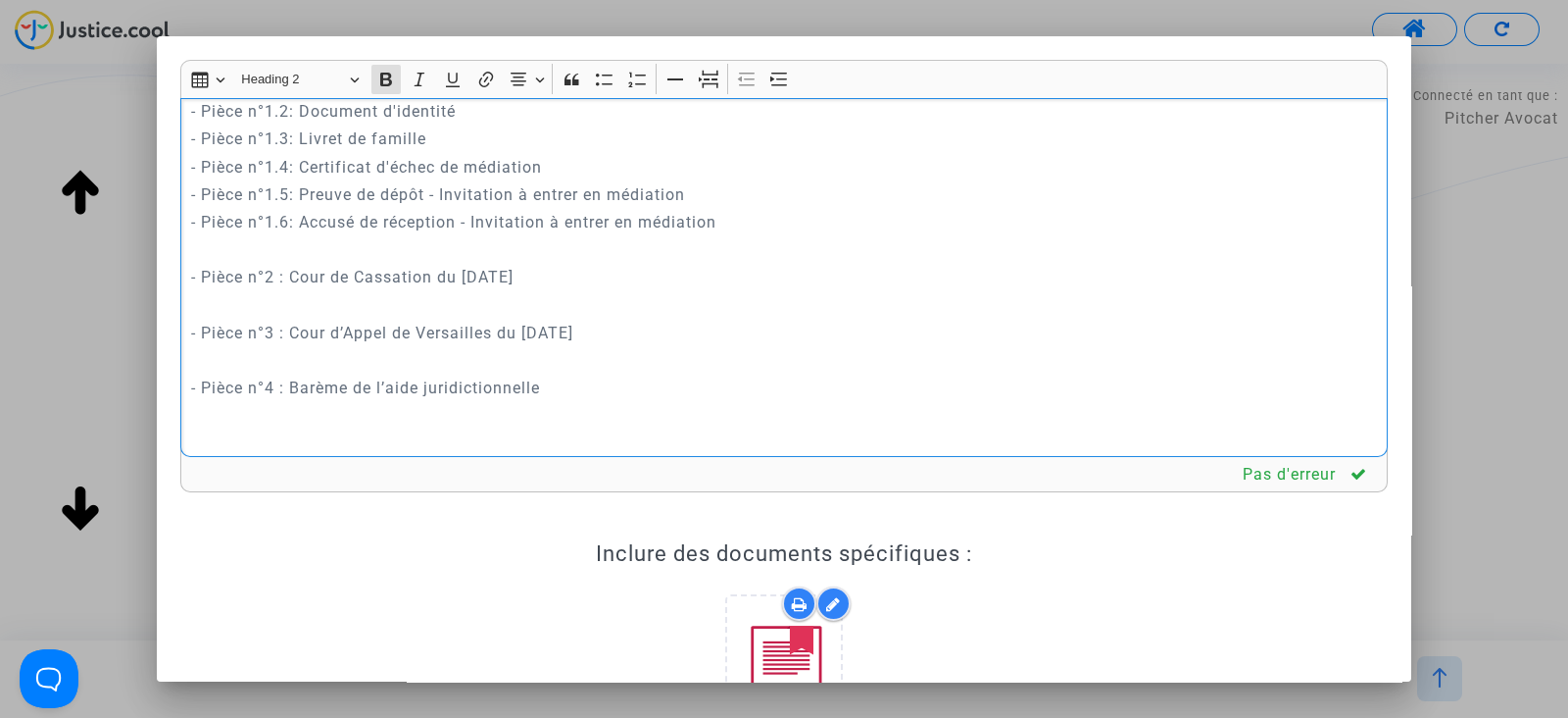
scroll to position [350, 0]
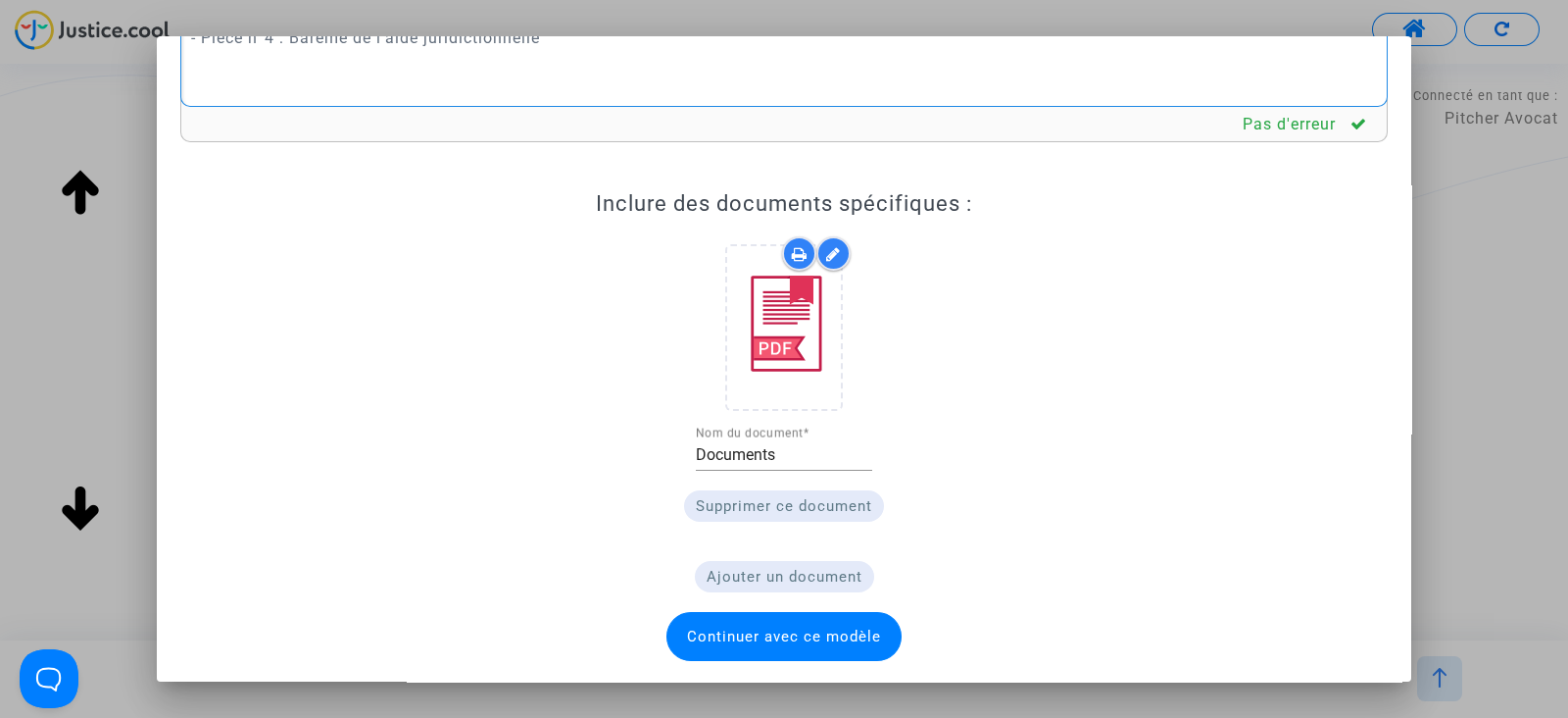
click at [794, 631] on span "Continuer avec ce modèle" at bounding box center [784, 636] width 194 height 18
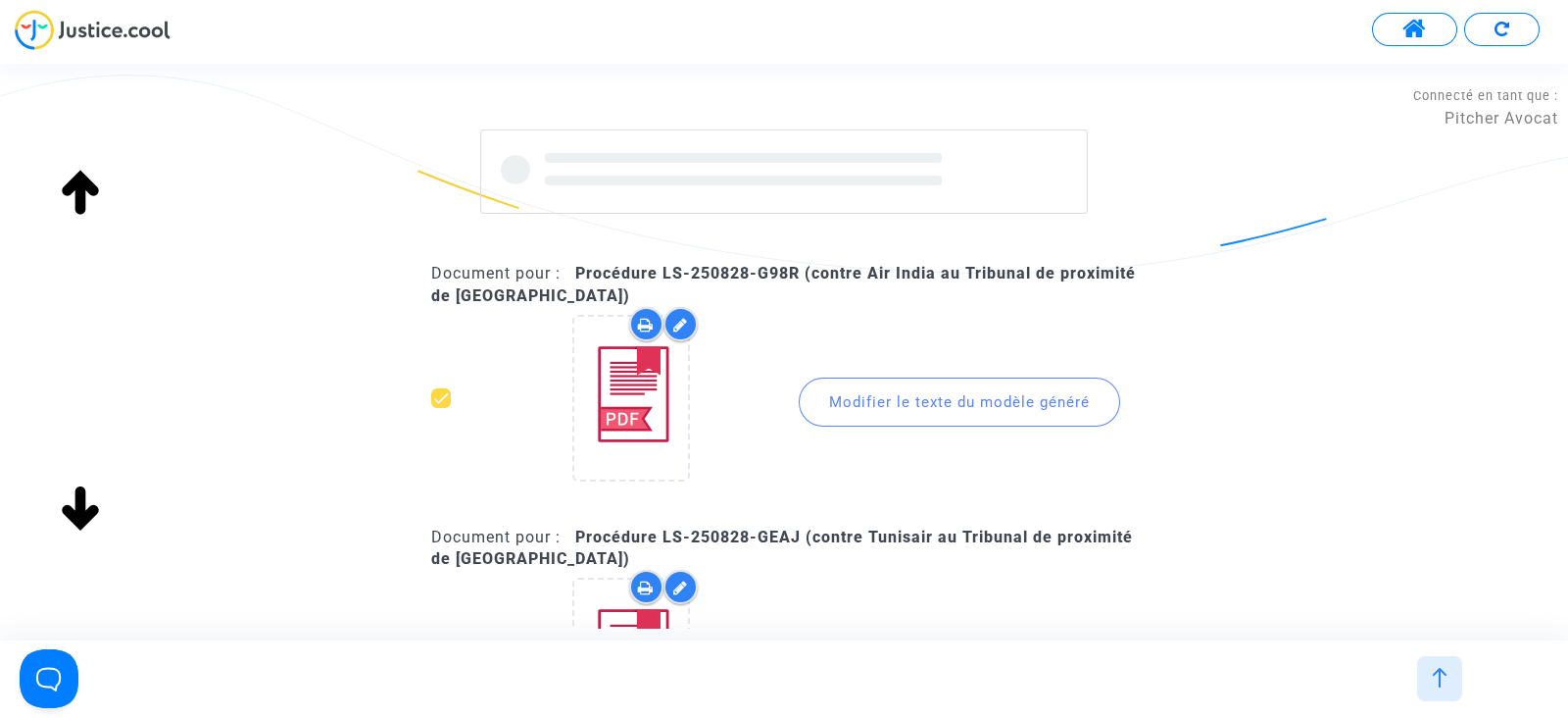
scroll to position [3835, 0]
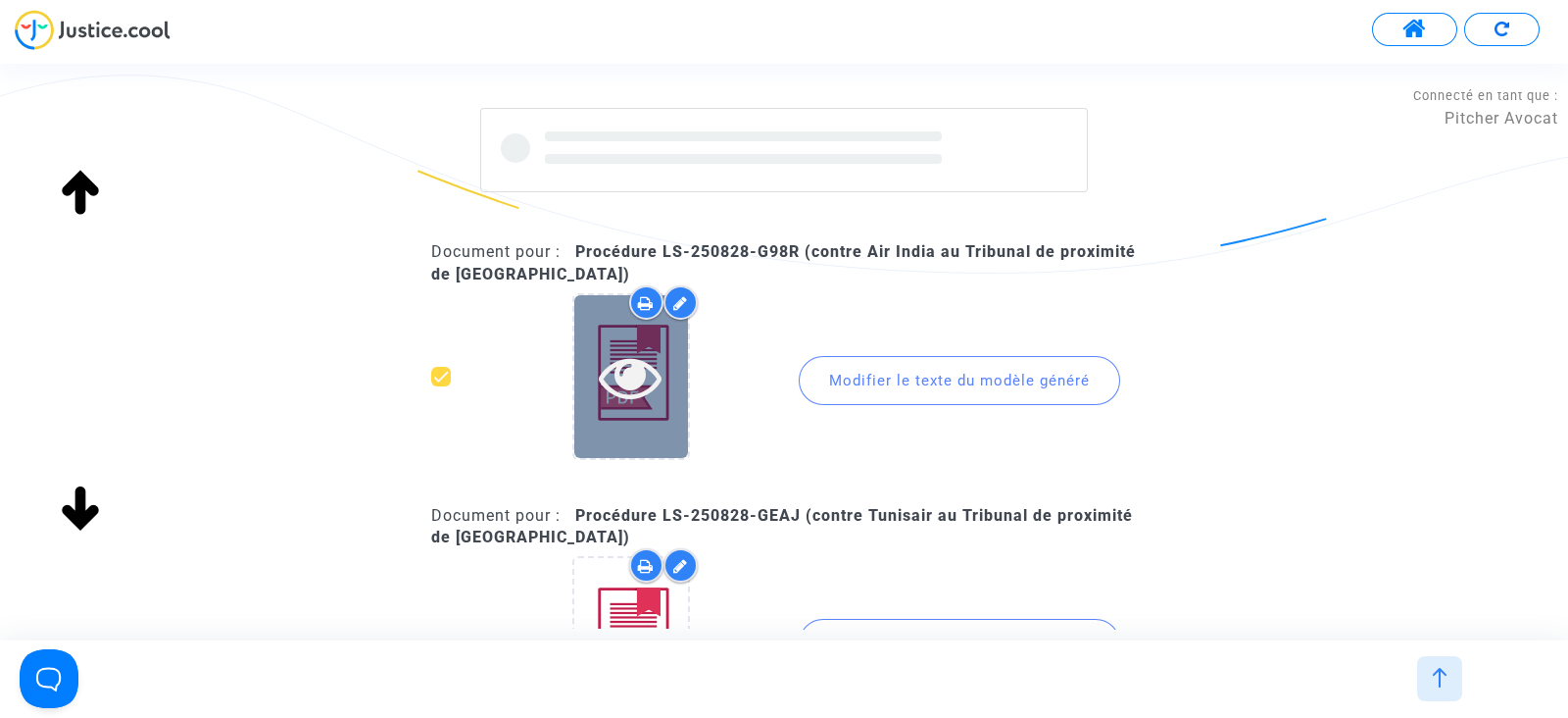
click at [627, 371] on icon at bounding box center [630, 376] width 64 height 63
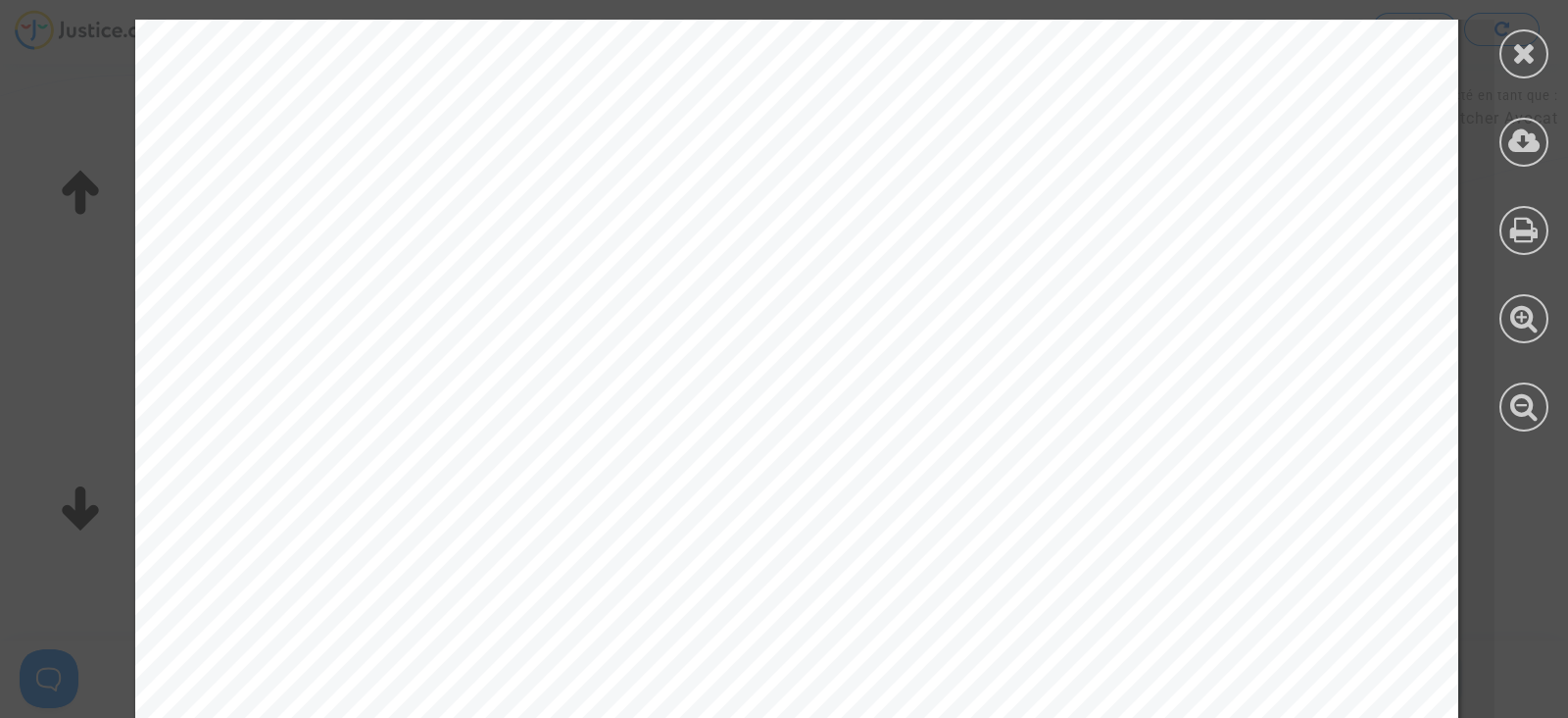
scroll to position [0, 0]
click at [1514, 46] on icon at bounding box center [1524, 53] width 25 height 29
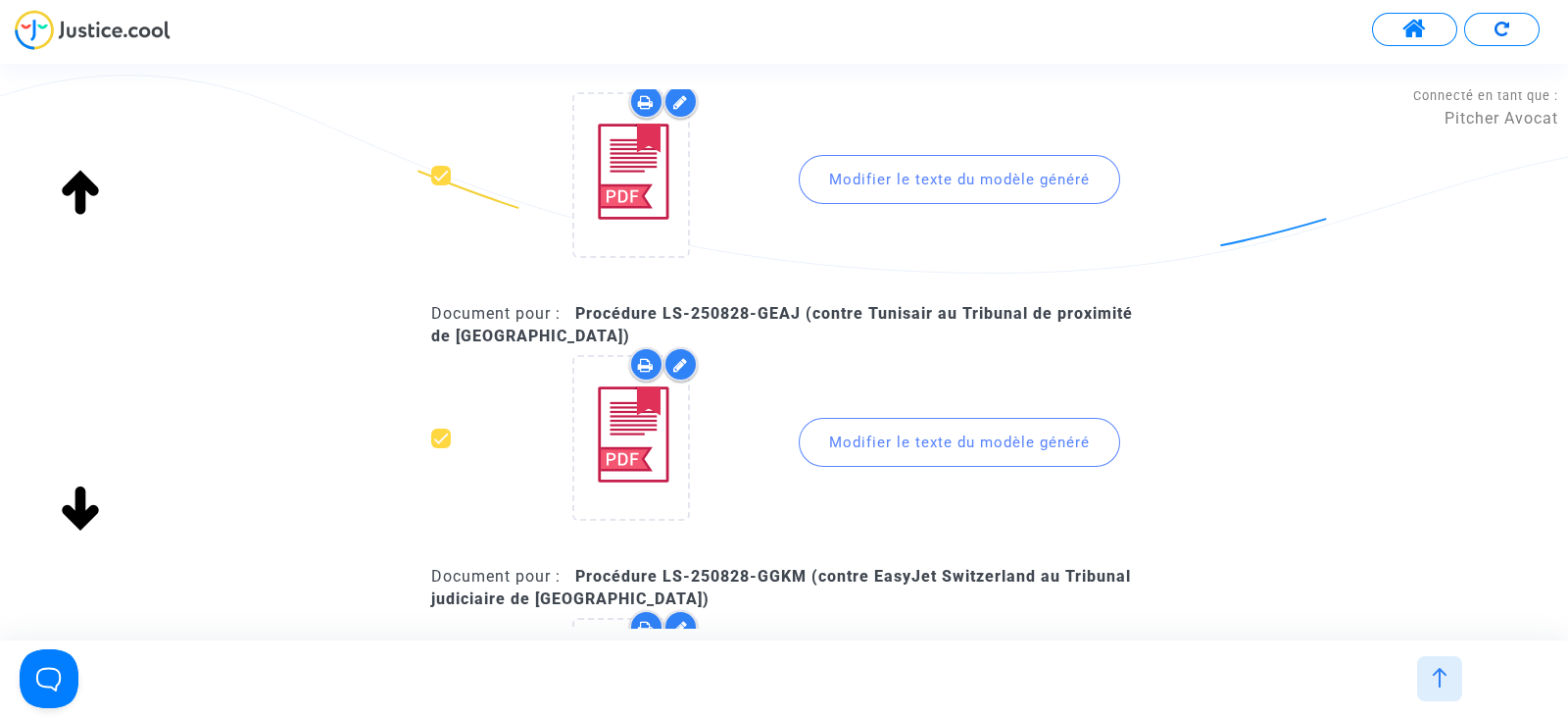
scroll to position [4203, 0]
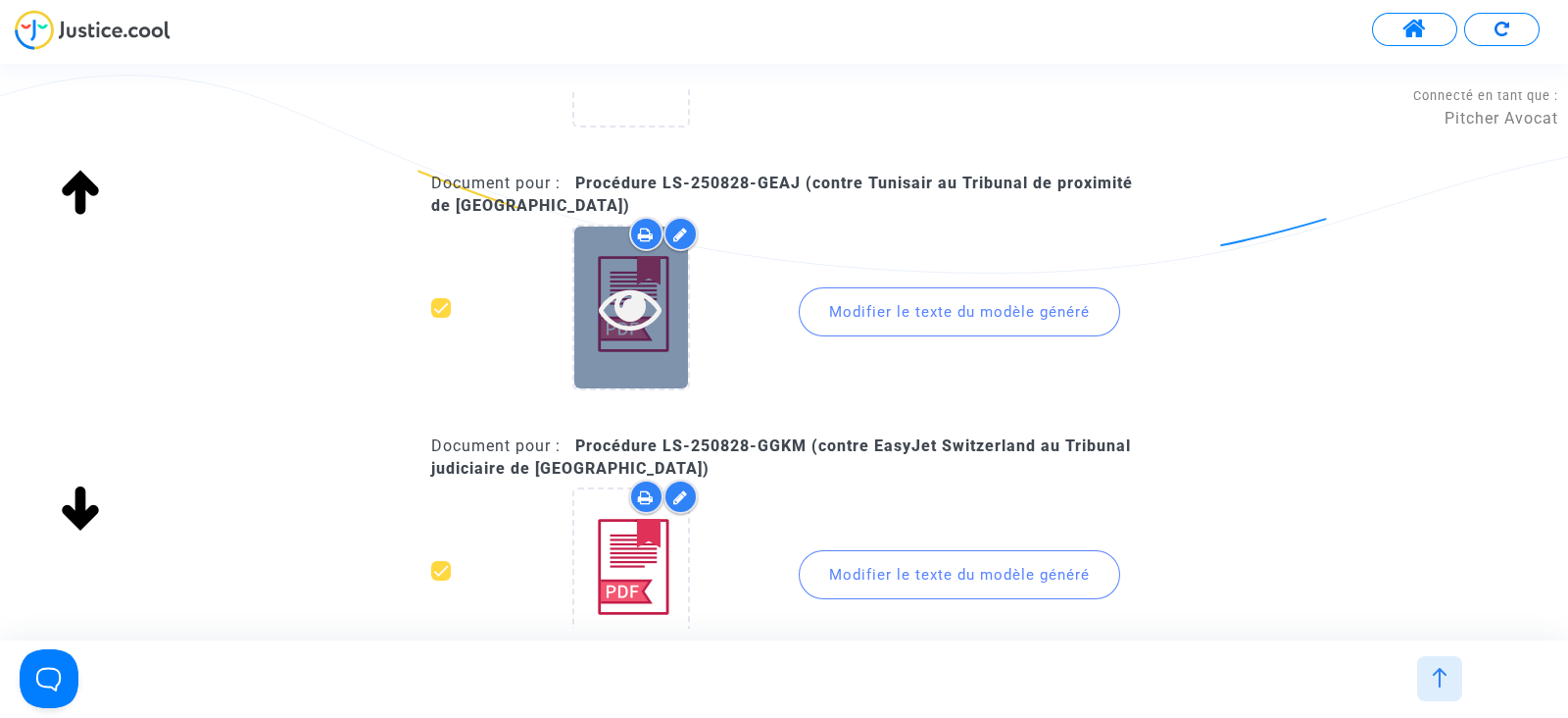
click at [637, 296] on icon at bounding box center [630, 308] width 64 height 63
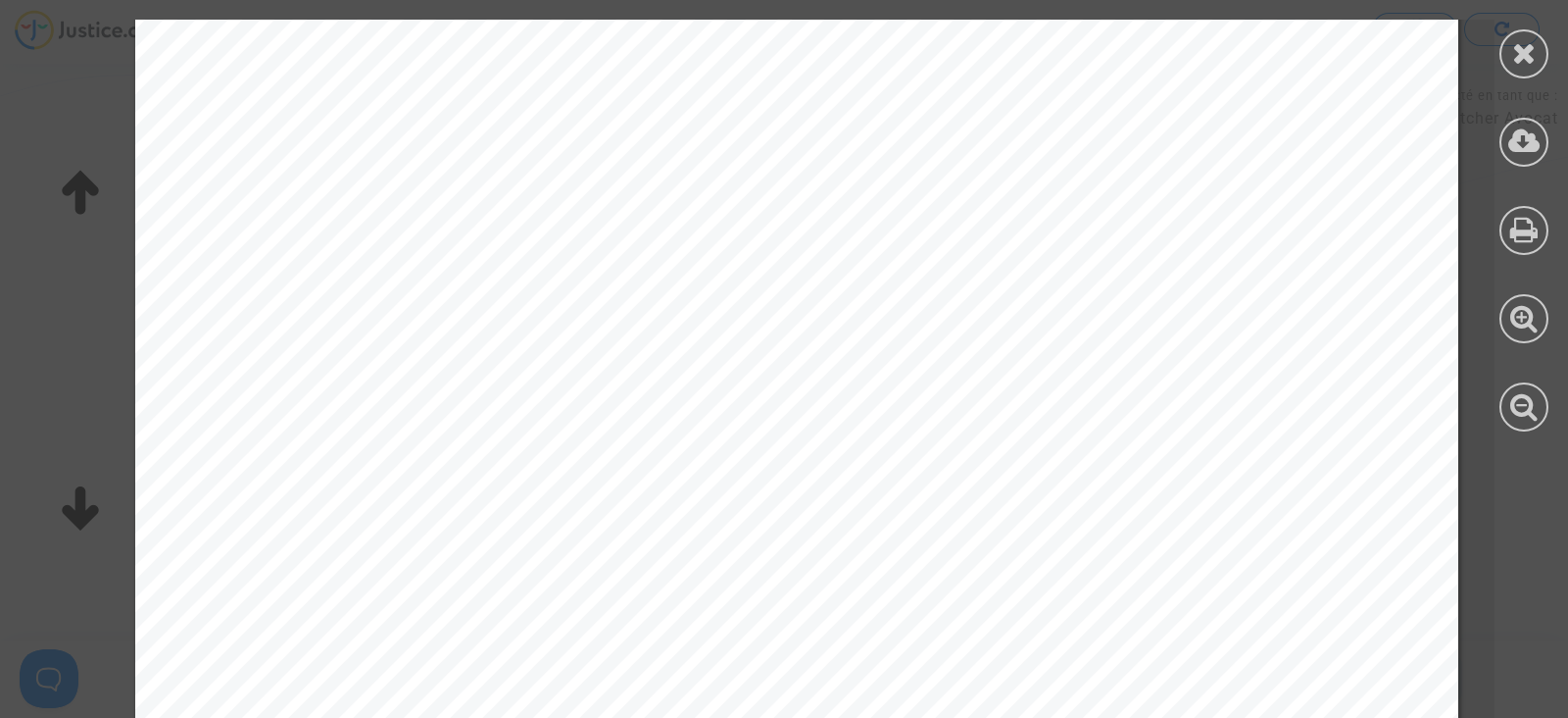
scroll to position [0, 0]
click at [1538, 42] on div at bounding box center [1524, 54] width 49 height 49
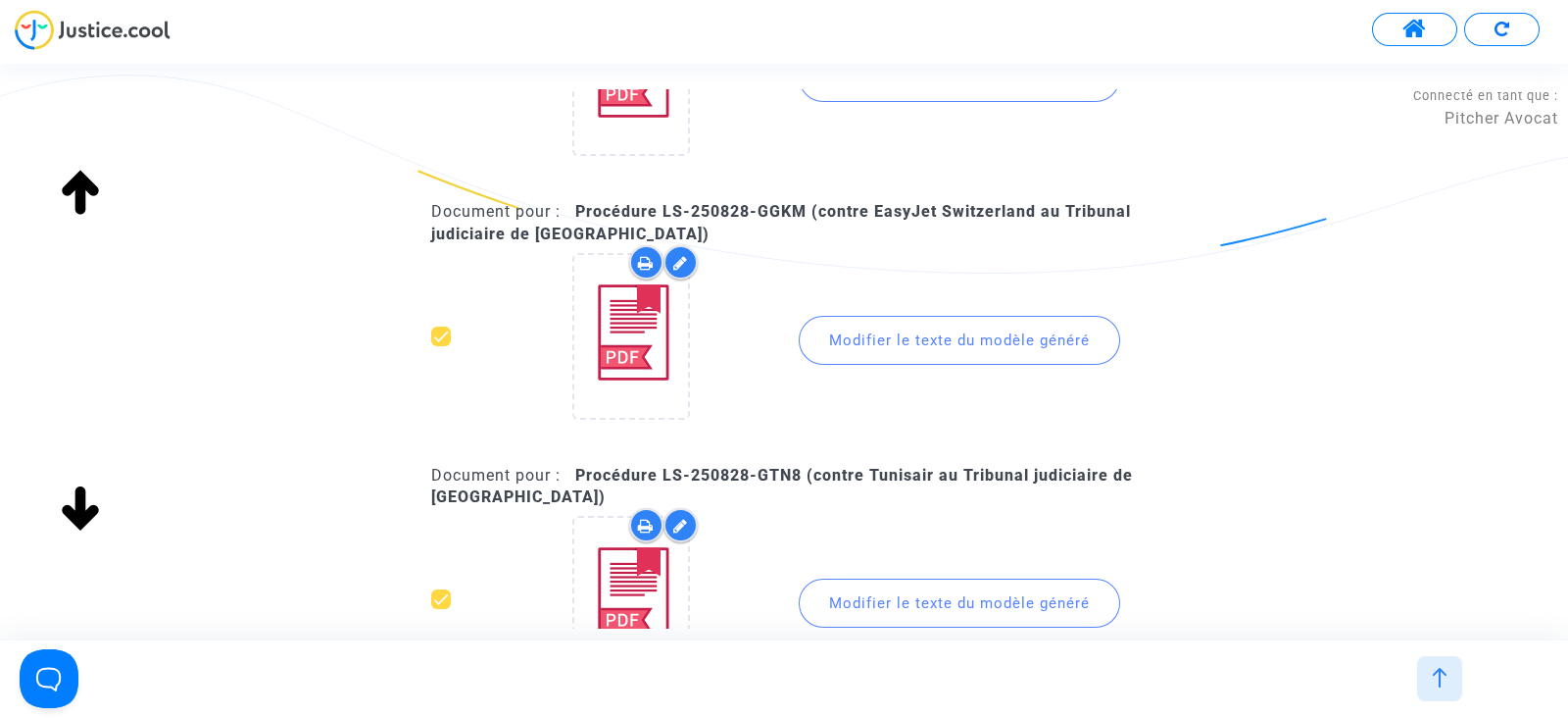
scroll to position [4447, 0]
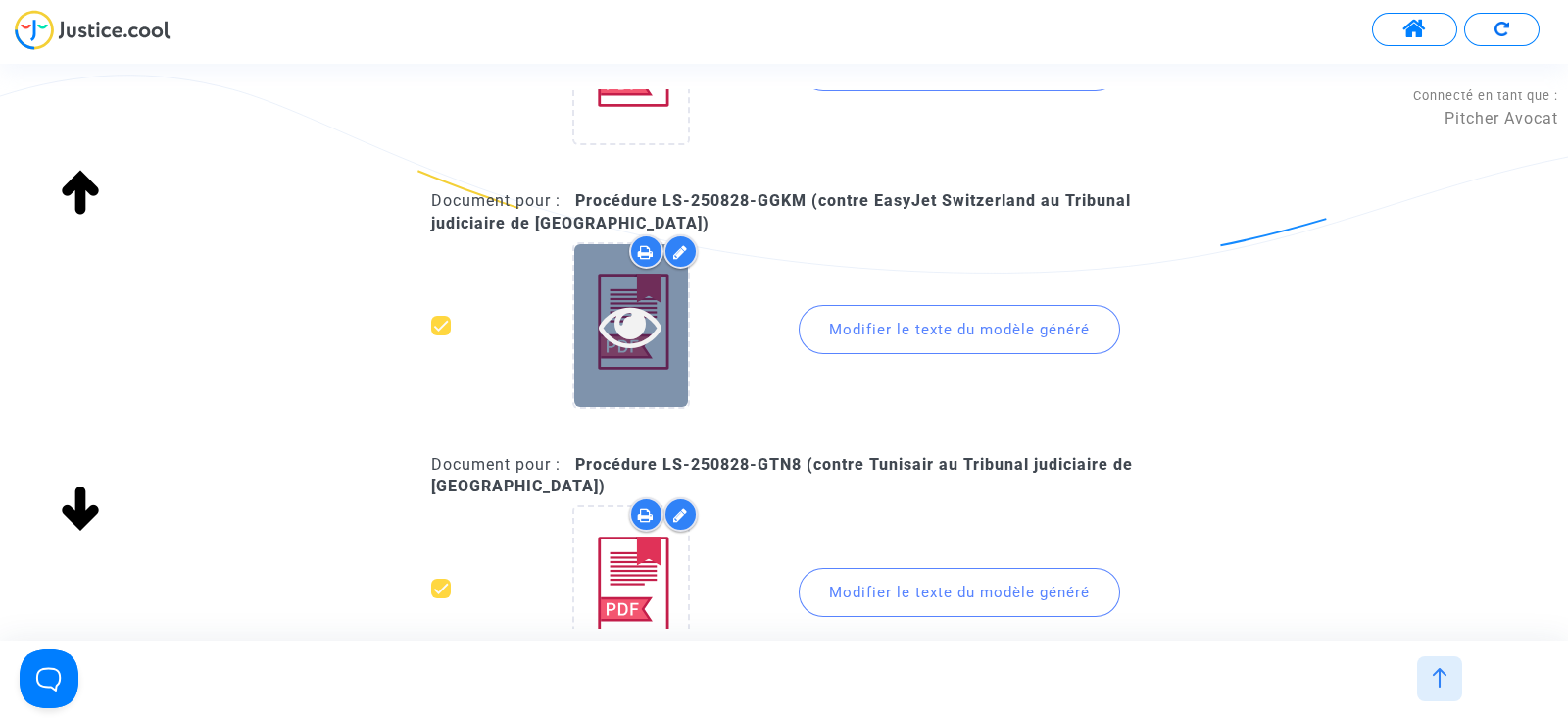
click at [632, 326] on icon at bounding box center [630, 325] width 64 height 63
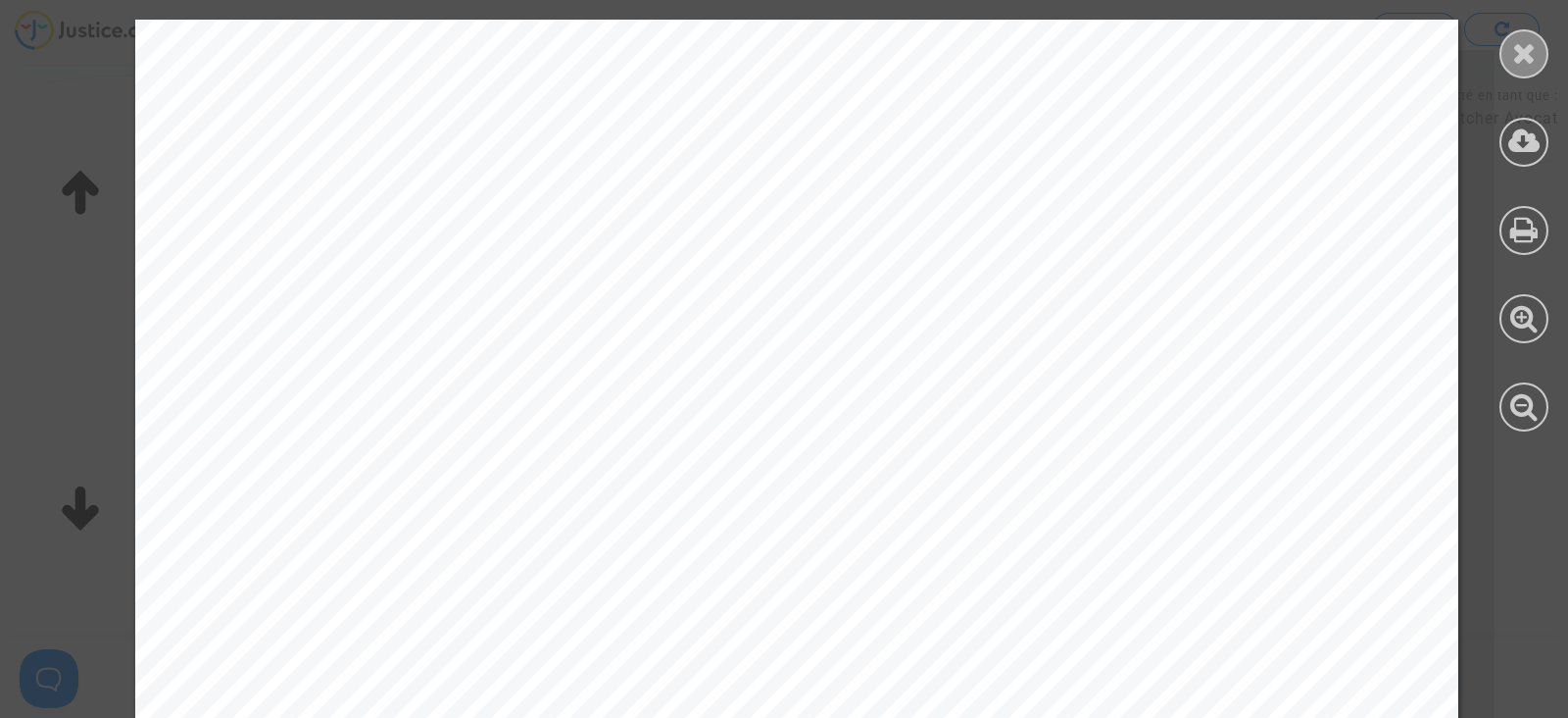
click at [1526, 57] on icon at bounding box center [1524, 53] width 25 height 29
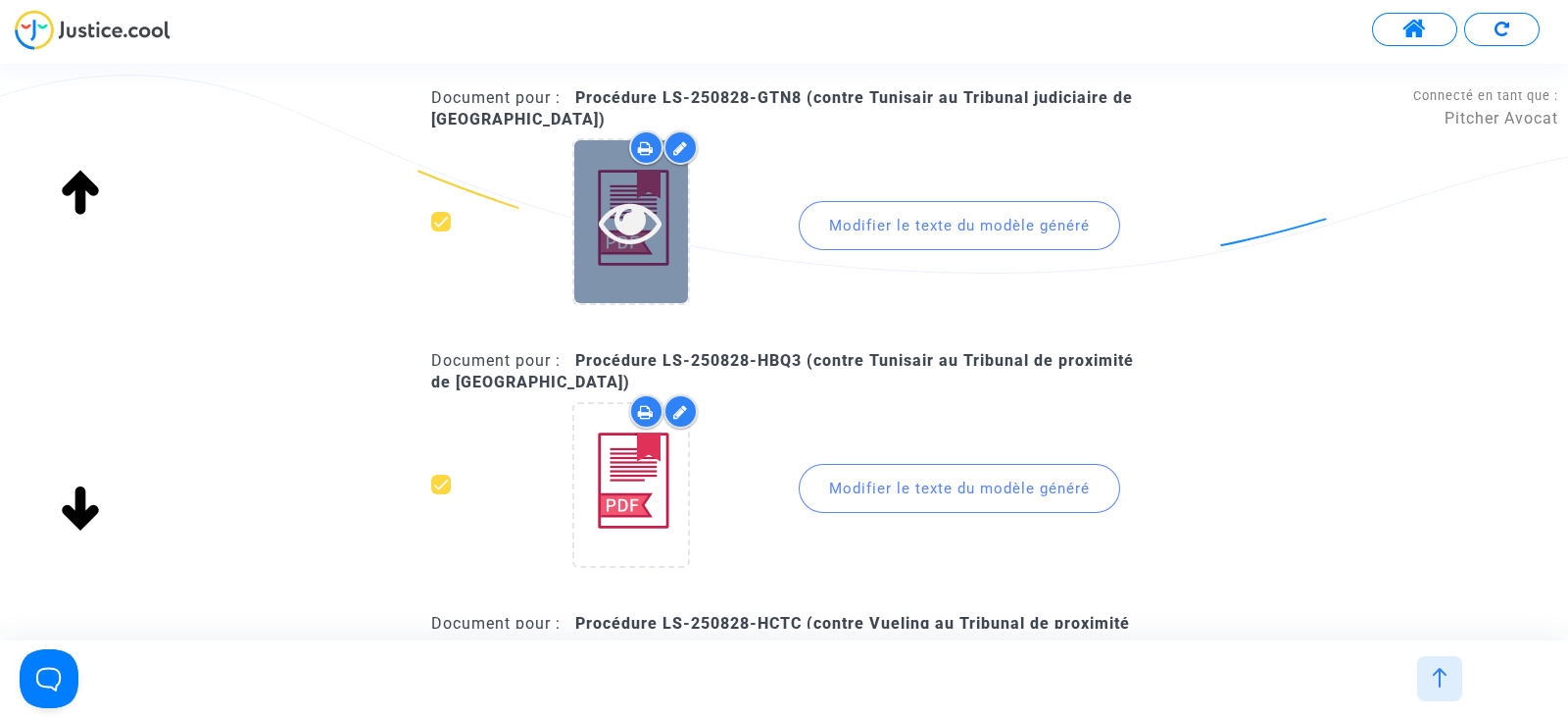
scroll to position [4815, 0]
click at [620, 257] on div at bounding box center [631, 220] width 114 height 162
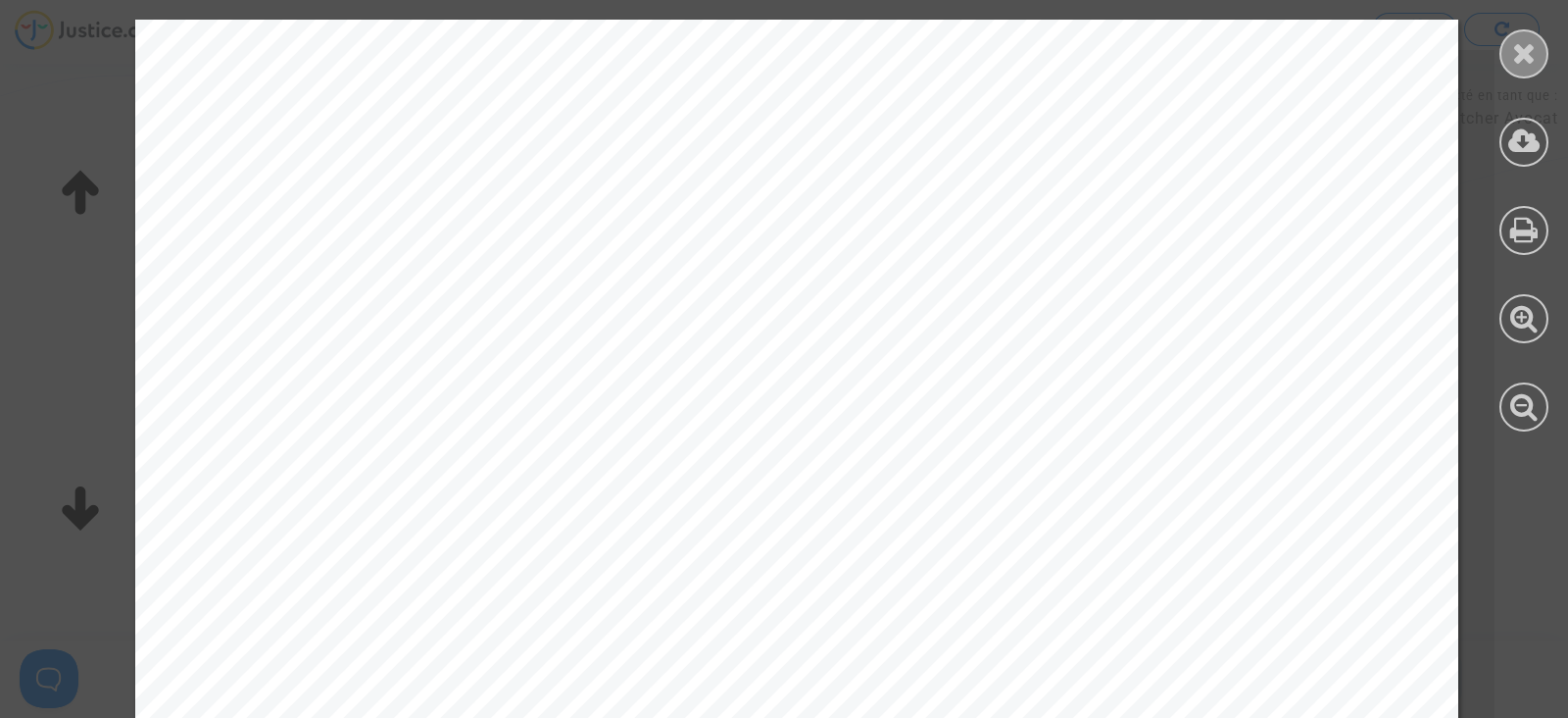
drag, startPoint x: 1512, startPoint y: 64, endPoint x: 918, endPoint y: 374, distance: 670.0
click at [1512, 63] on icon at bounding box center [1524, 53] width 25 height 29
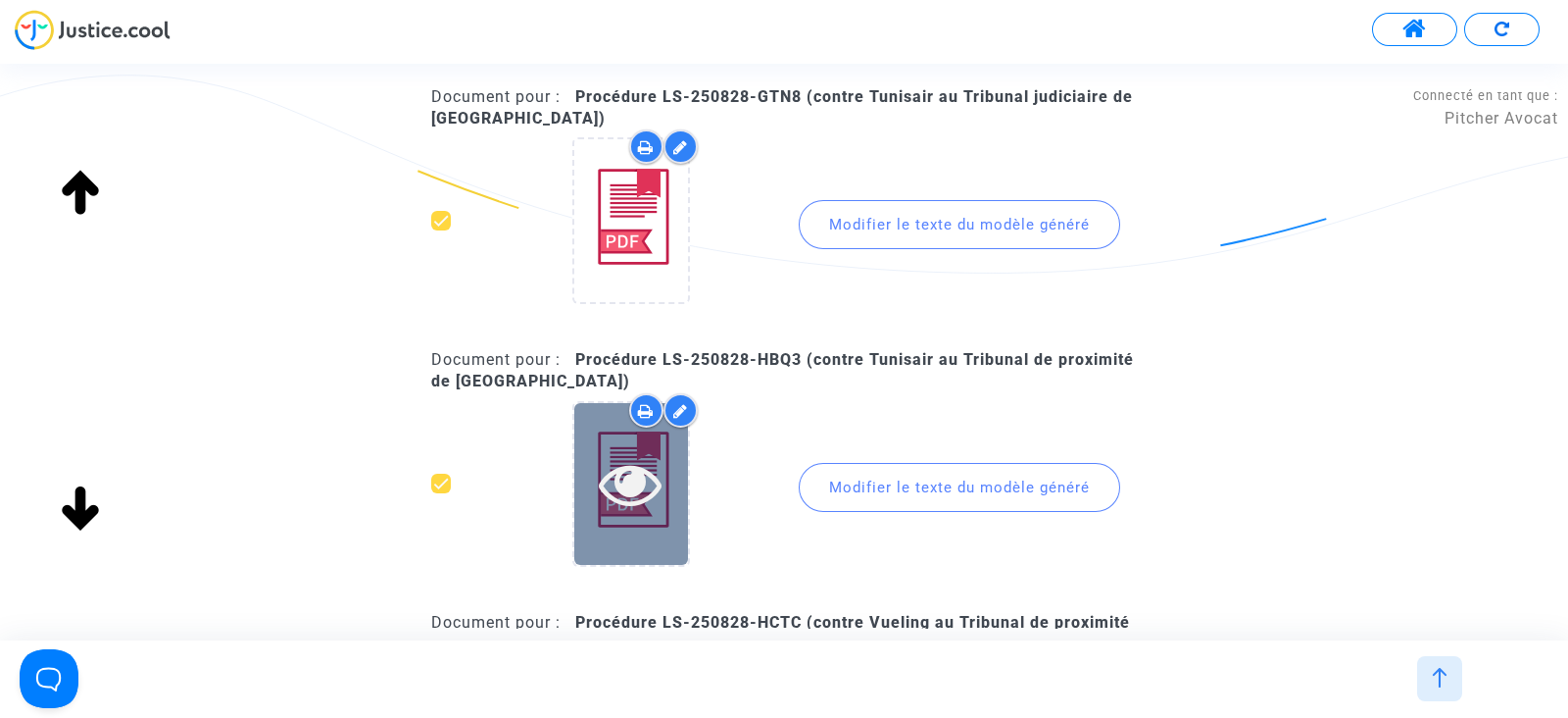
click at [628, 480] on icon at bounding box center [630, 483] width 64 height 63
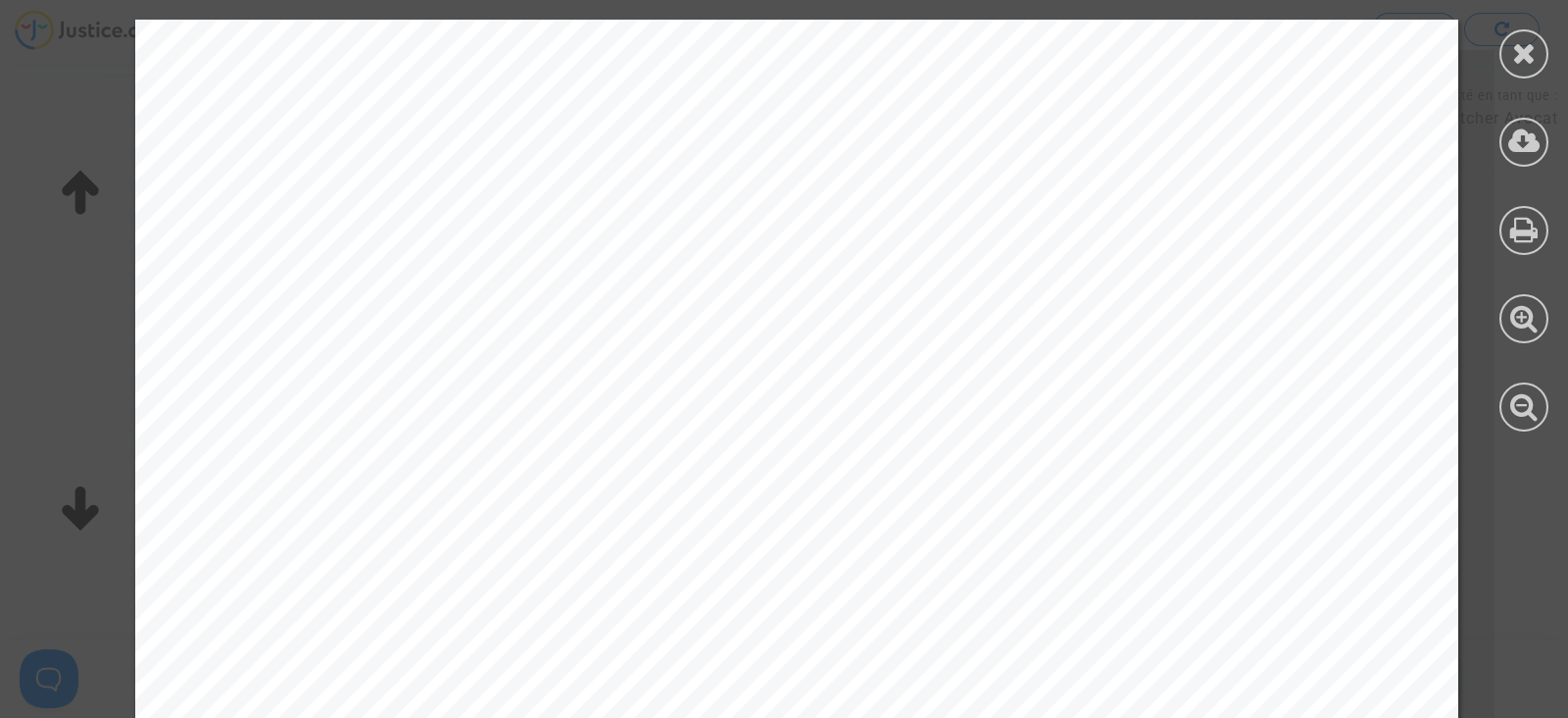
drag, startPoint x: 1510, startPoint y: 64, endPoint x: 1450, endPoint y: 92, distance: 66.2
click at [1509, 63] on div at bounding box center [1524, 54] width 49 height 49
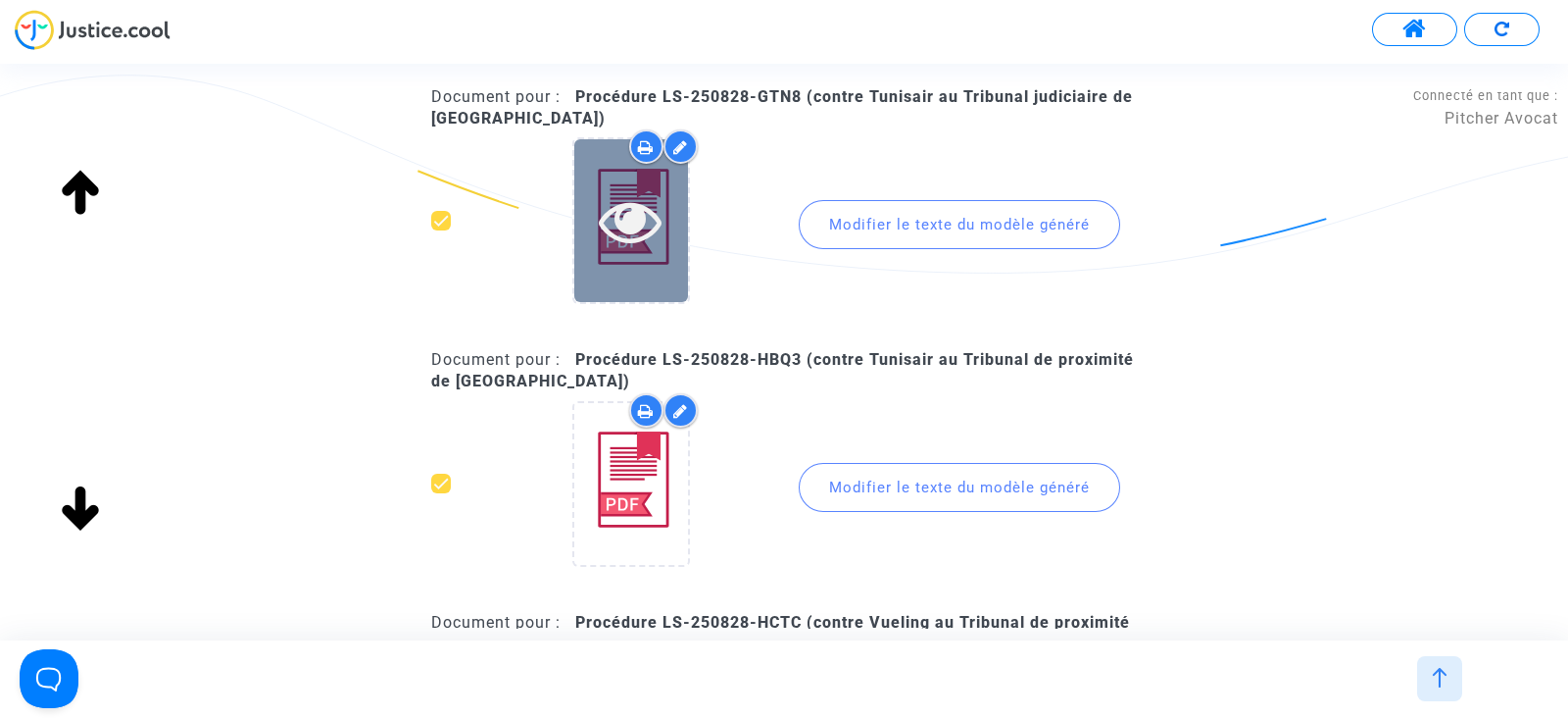
scroll to position [5183, 0]
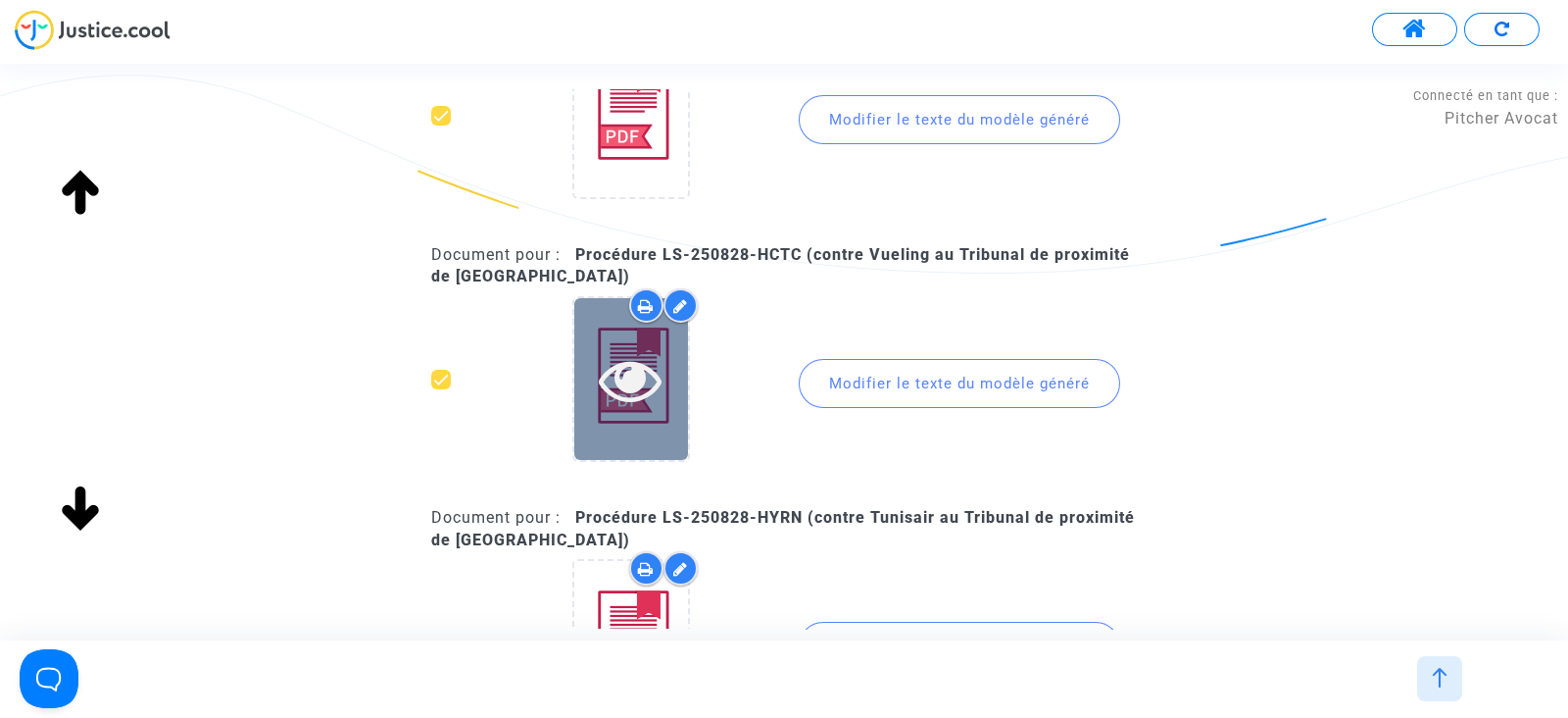
click at [618, 399] on div at bounding box center [631, 378] width 114 height 162
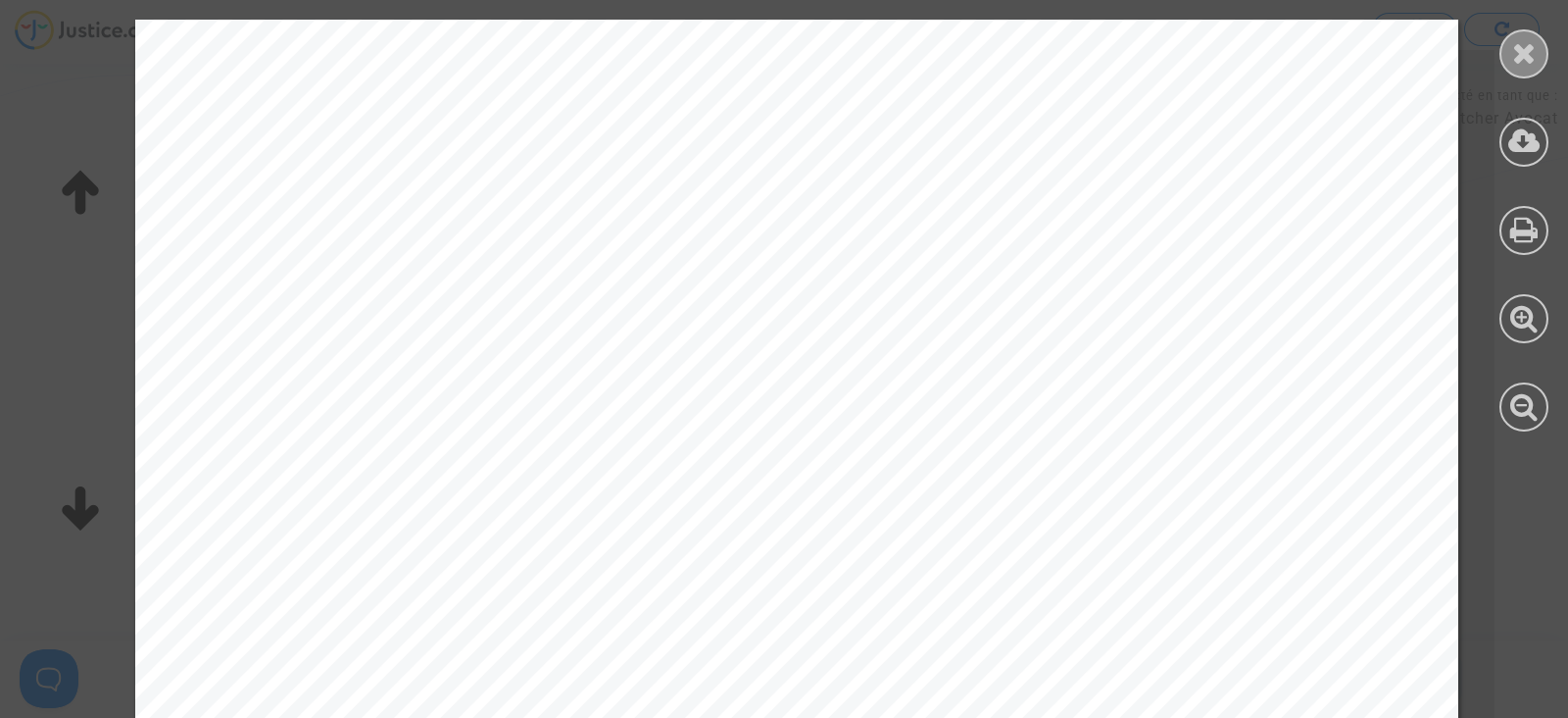
click at [1519, 38] on icon at bounding box center [1524, 53] width 25 height 29
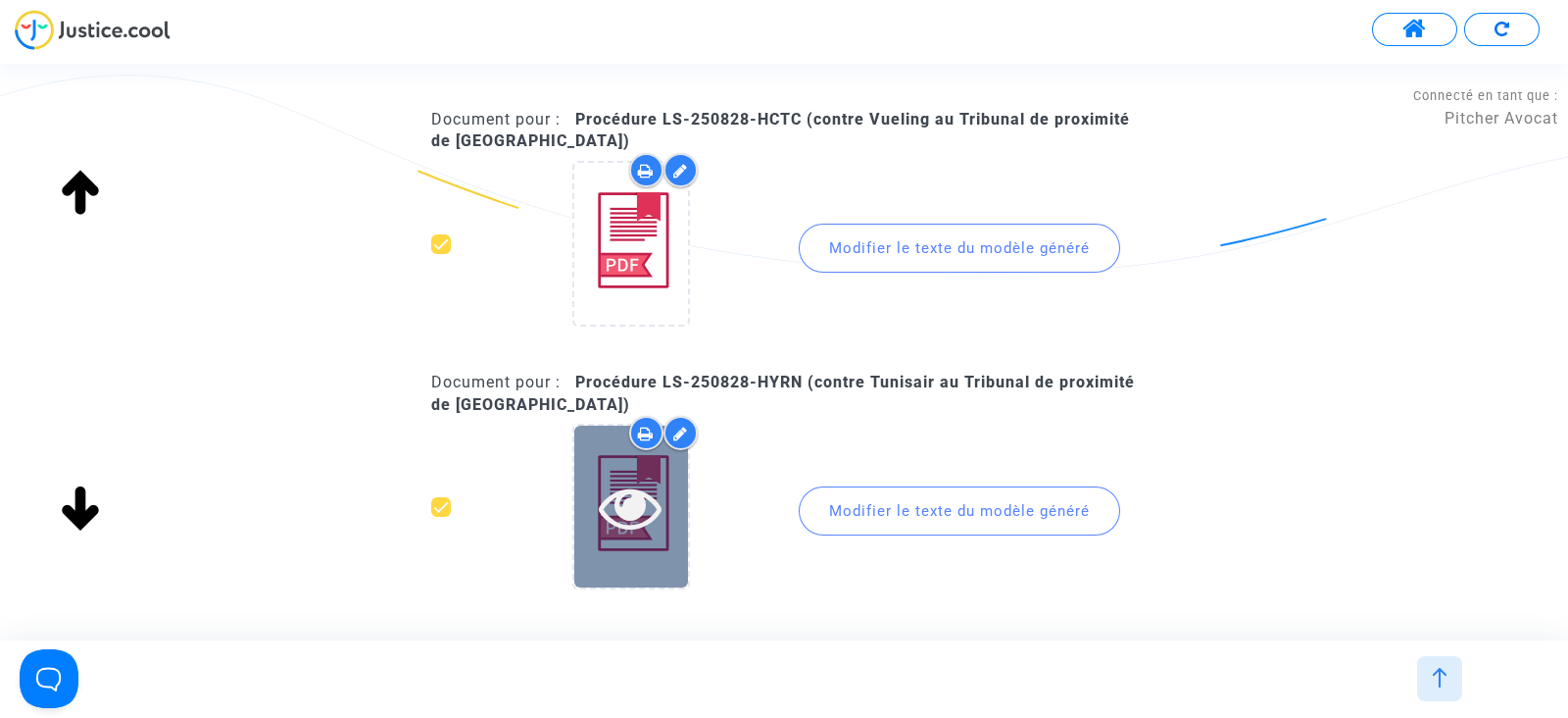
scroll to position [5428, 0]
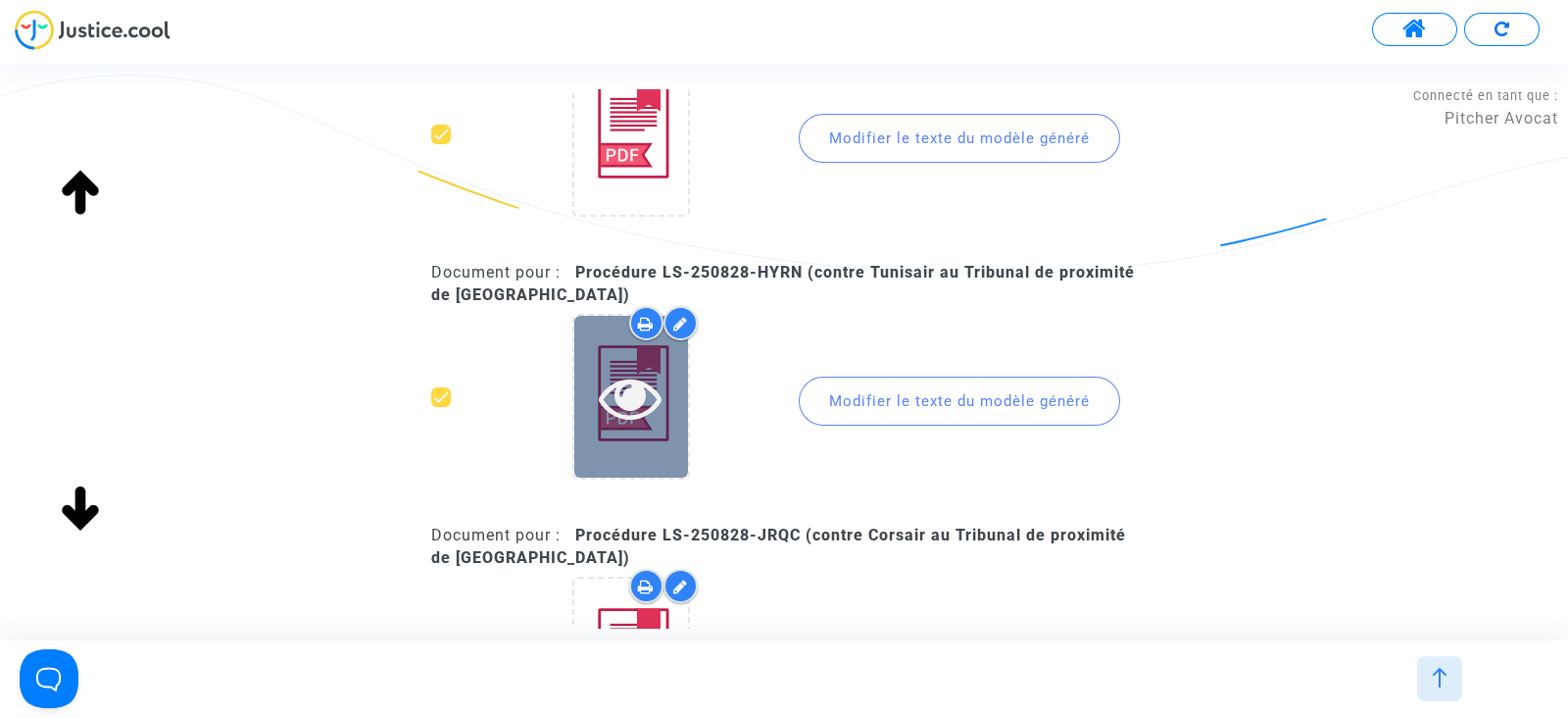
click at [585, 441] on div at bounding box center [631, 396] width 114 height 162
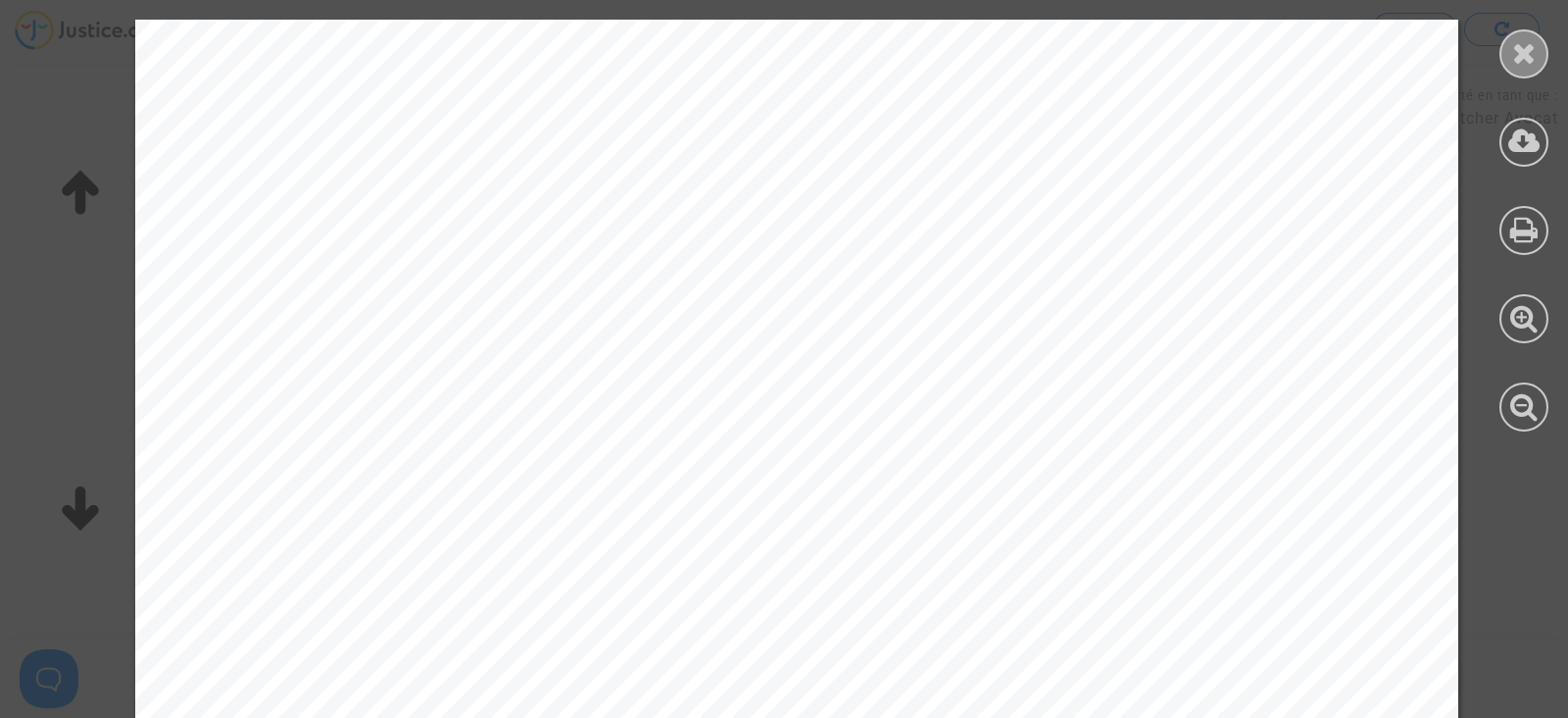
drag, startPoint x: 1516, startPoint y: 52, endPoint x: 806, endPoint y: 316, distance: 757.5
click at [1516, 51] on icon at bounding box center [1524, 53] width 25 height 29
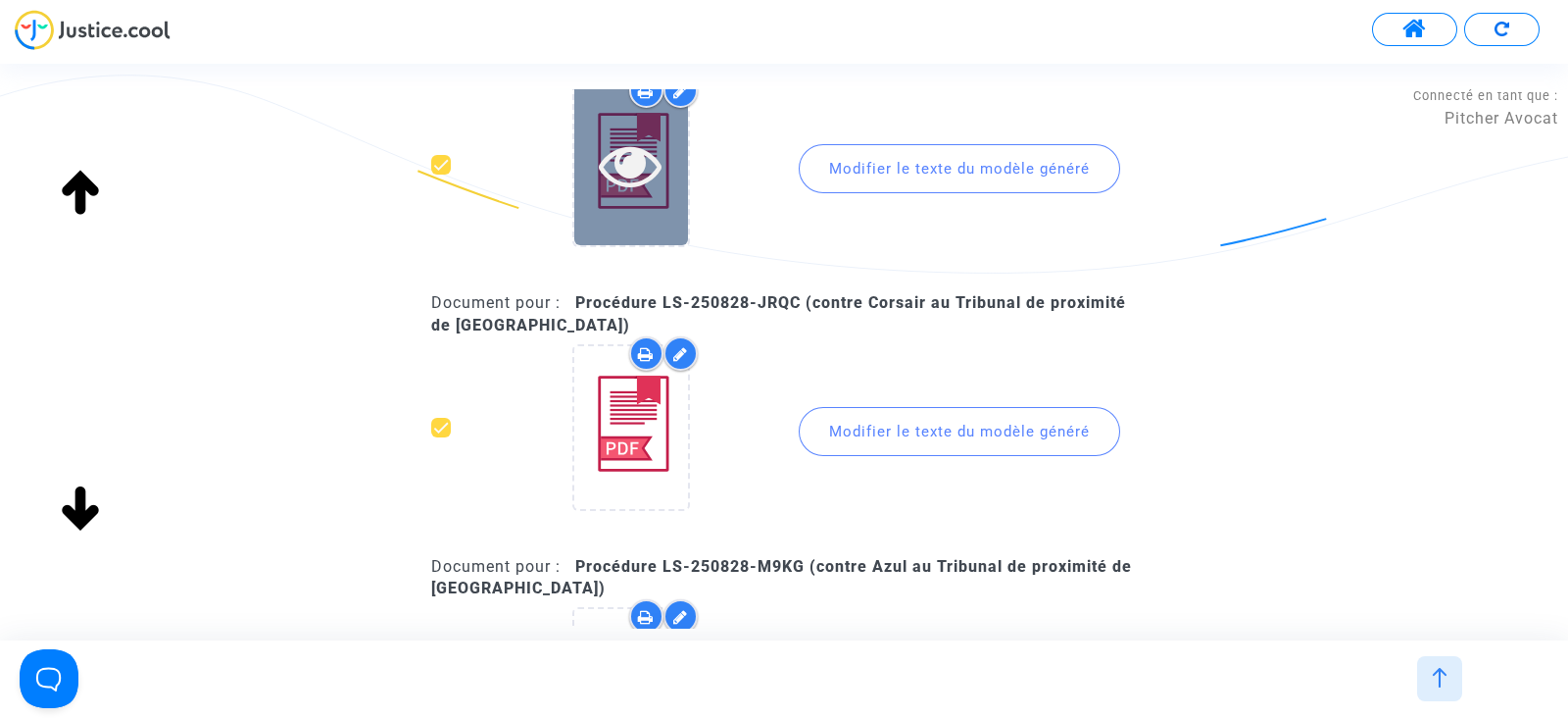
scroll to position [5796, 0]
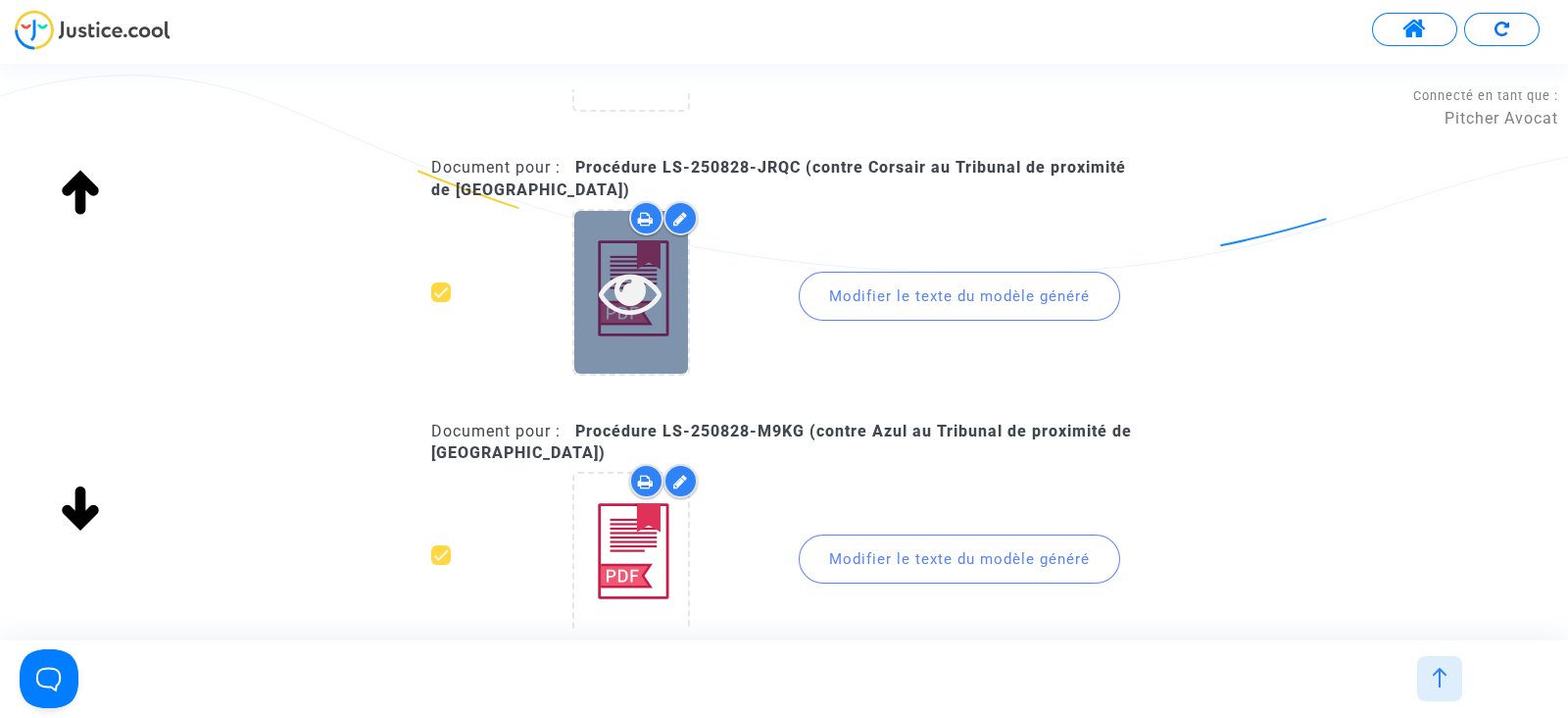
click at [613, 297] on icon at bounding box center [630, 293] width 64 height 63
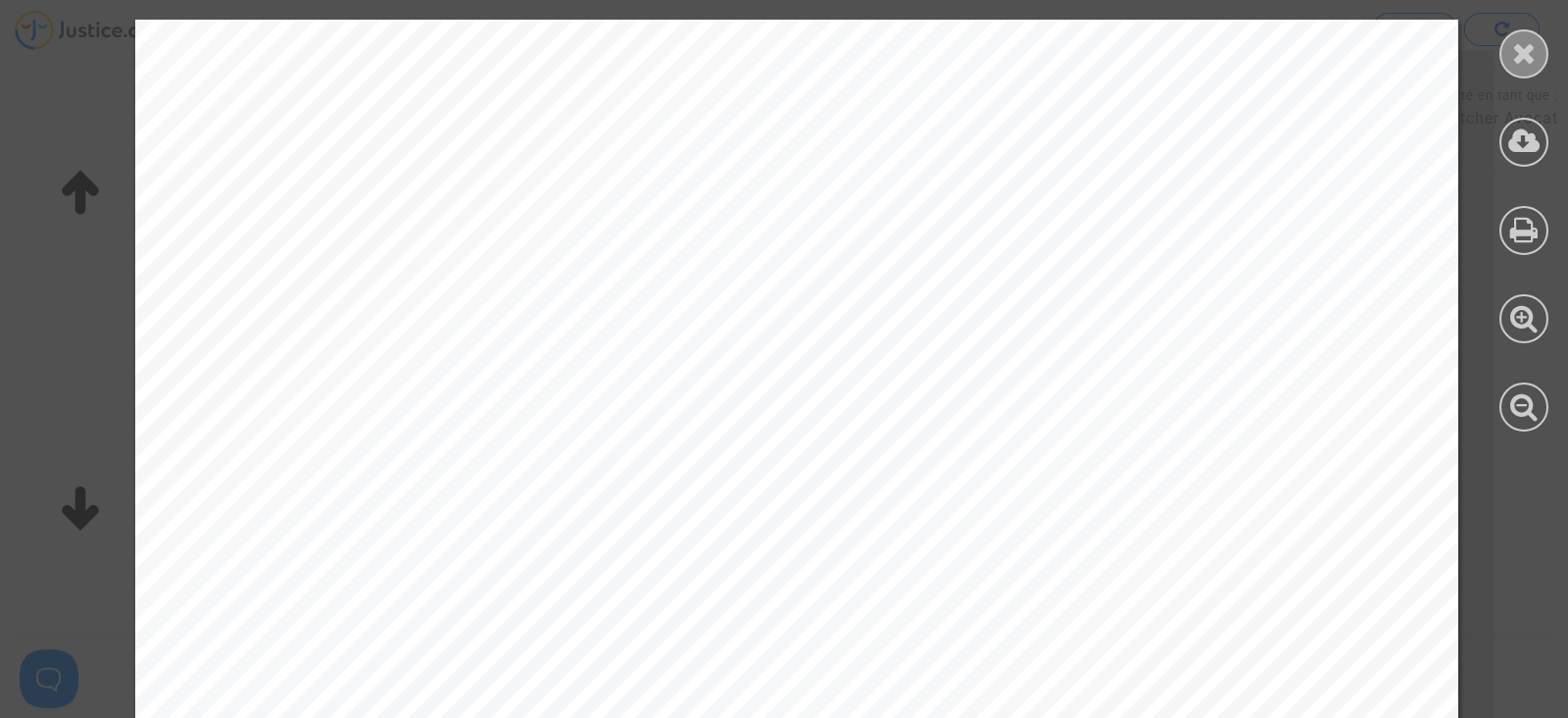
click at [1519, 46] on icon at bounding box center [1524, 53] width 25 height 29
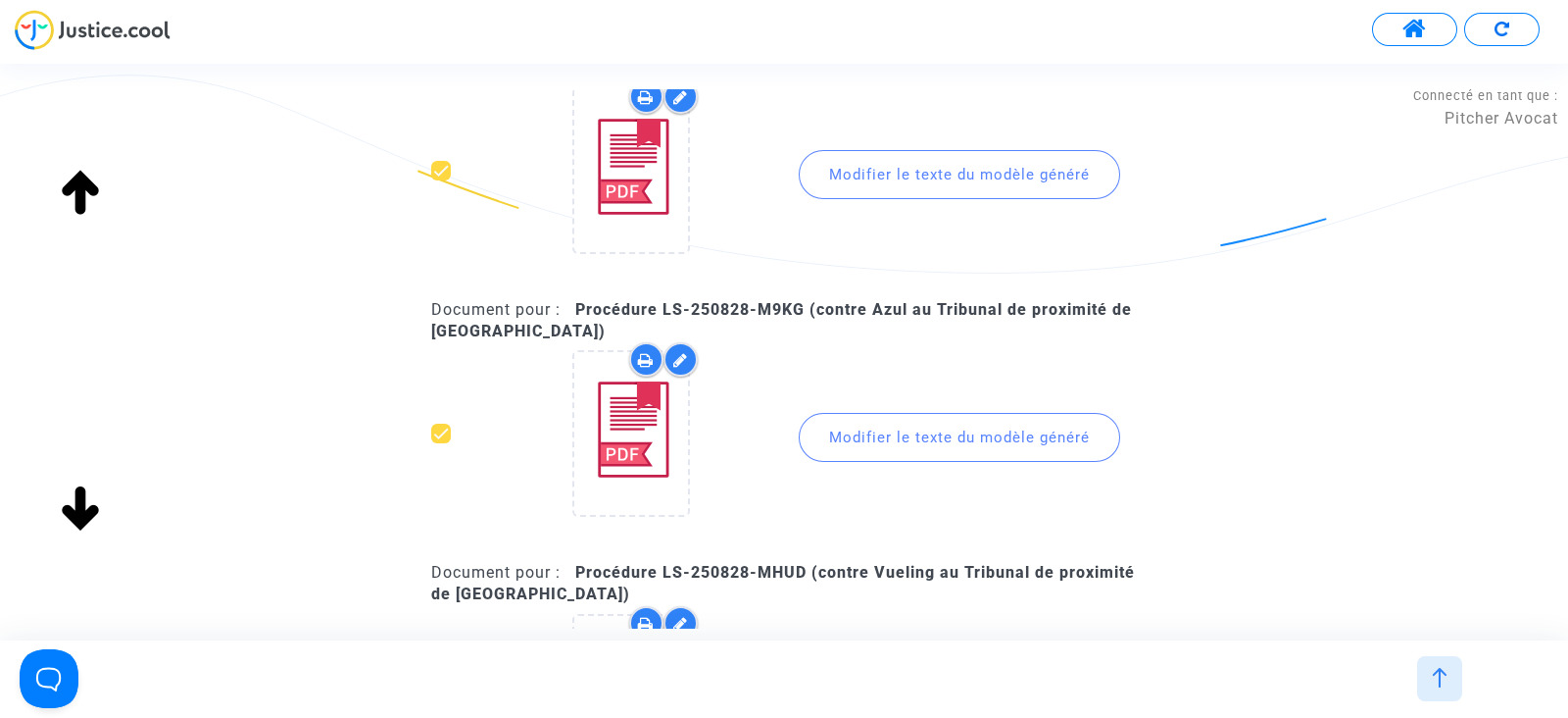
scroll to position [6041, 0]
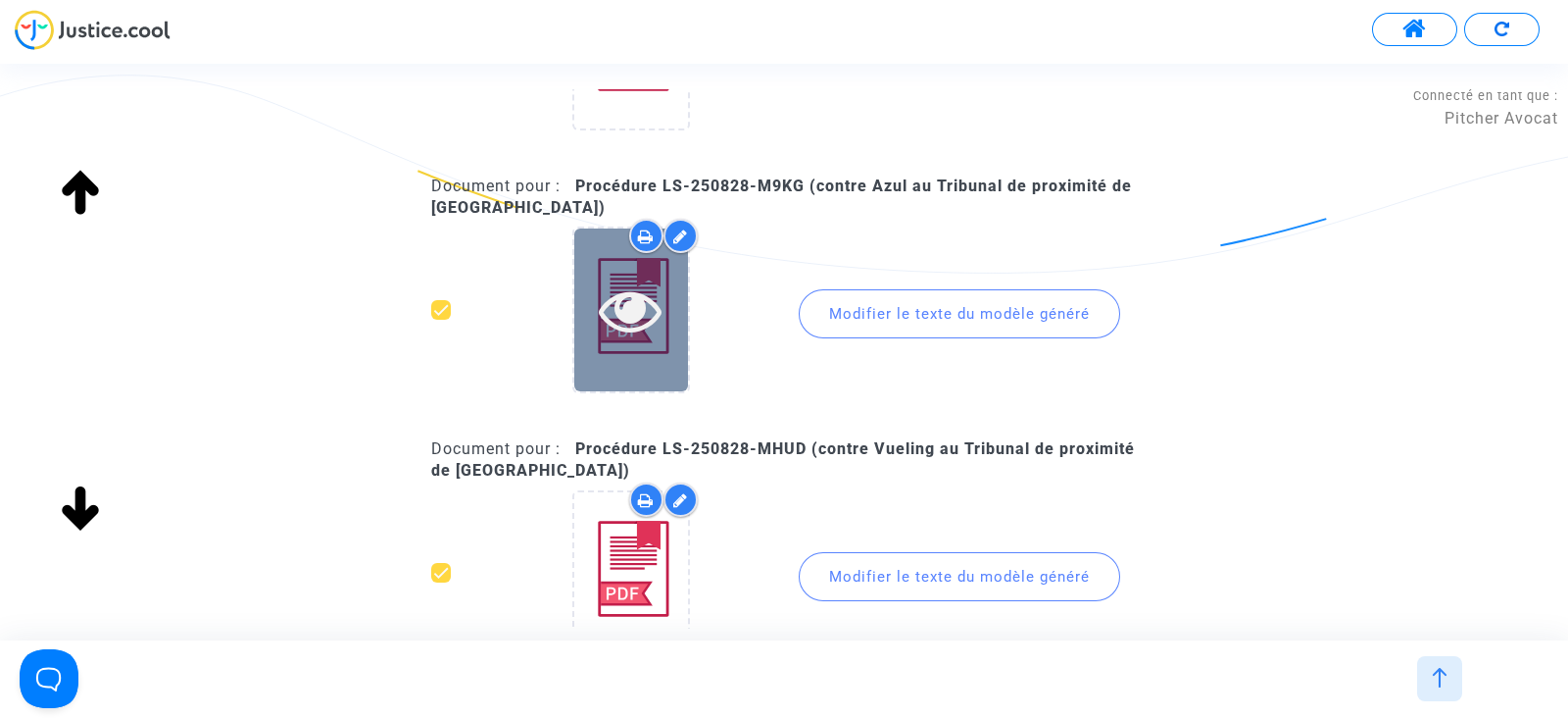
click at [663, 345] on div at bounding box center [631, 309] width 114 height 162
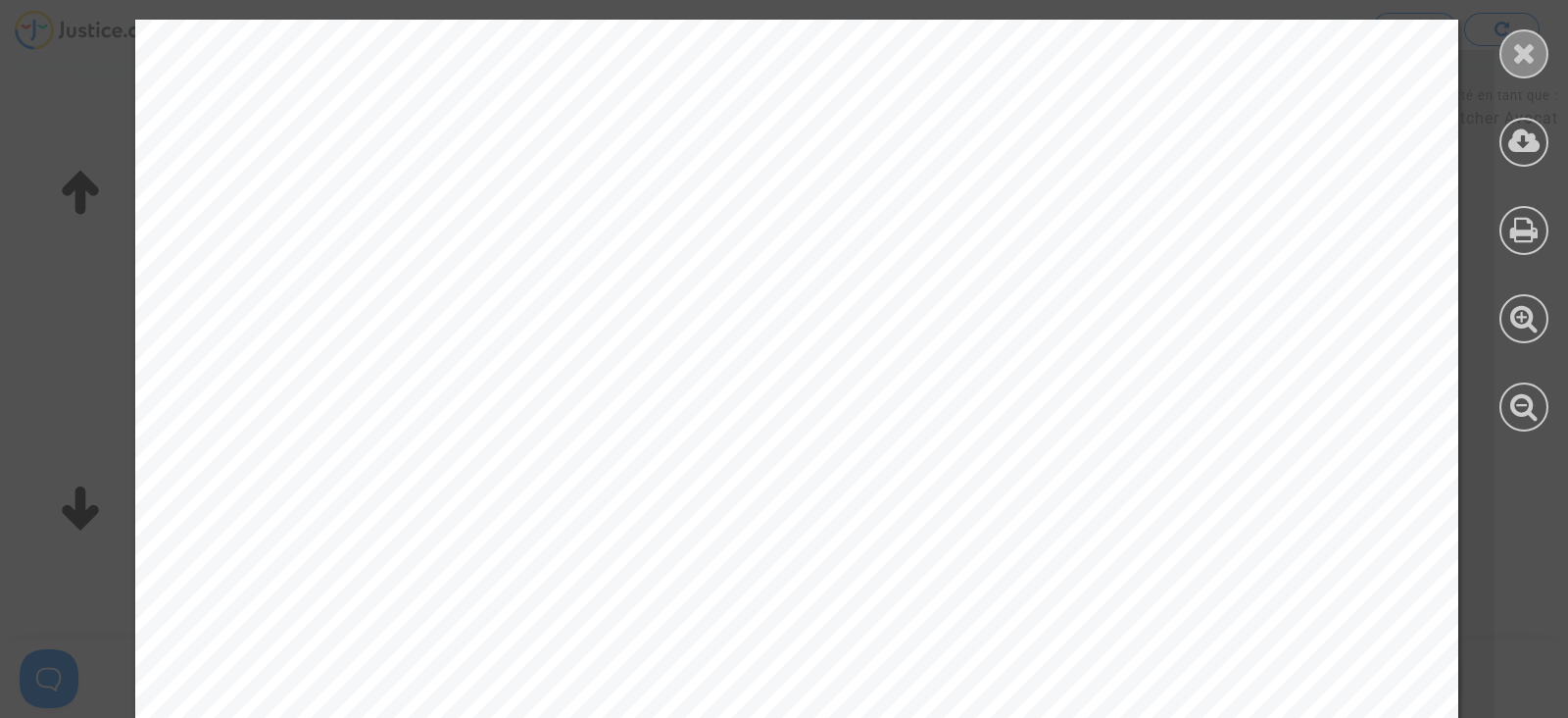
click at [1519, 46] on icon at bounding box center [1524, 53] width 25 height 29
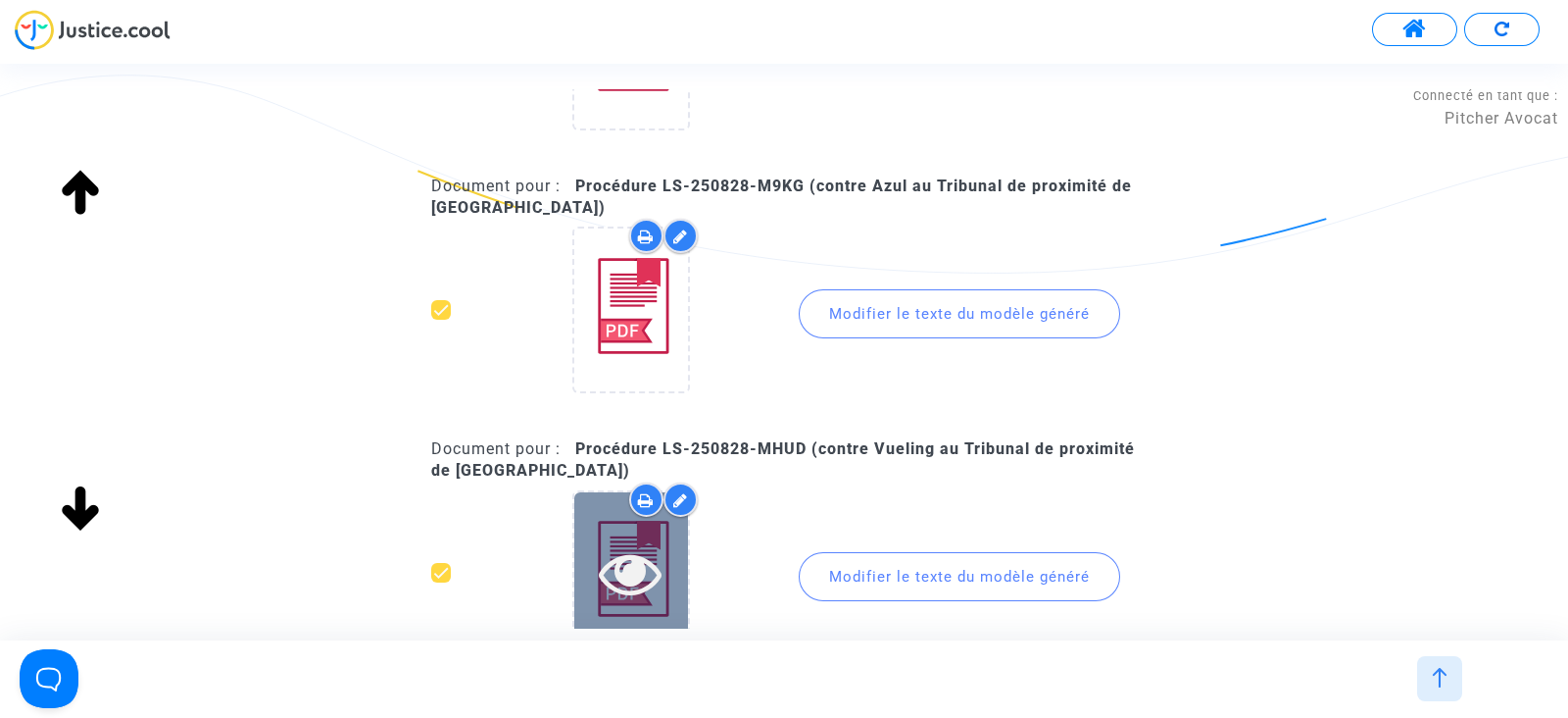
click at [657, 581] on icon at bounding box center [630, 573] width 64 height 63
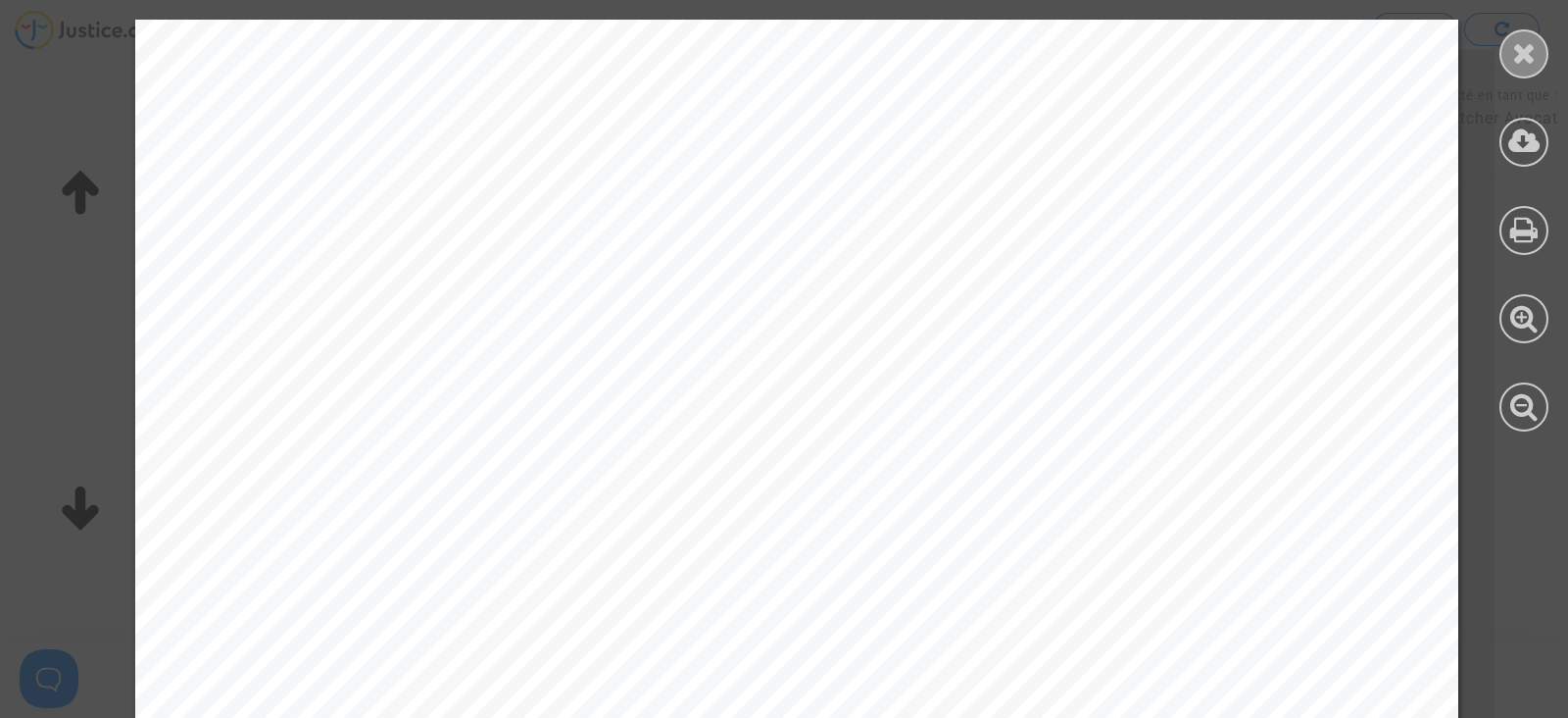
click at [1514, 48] on icon at bounding box center [1524, 53] width 25 height 29
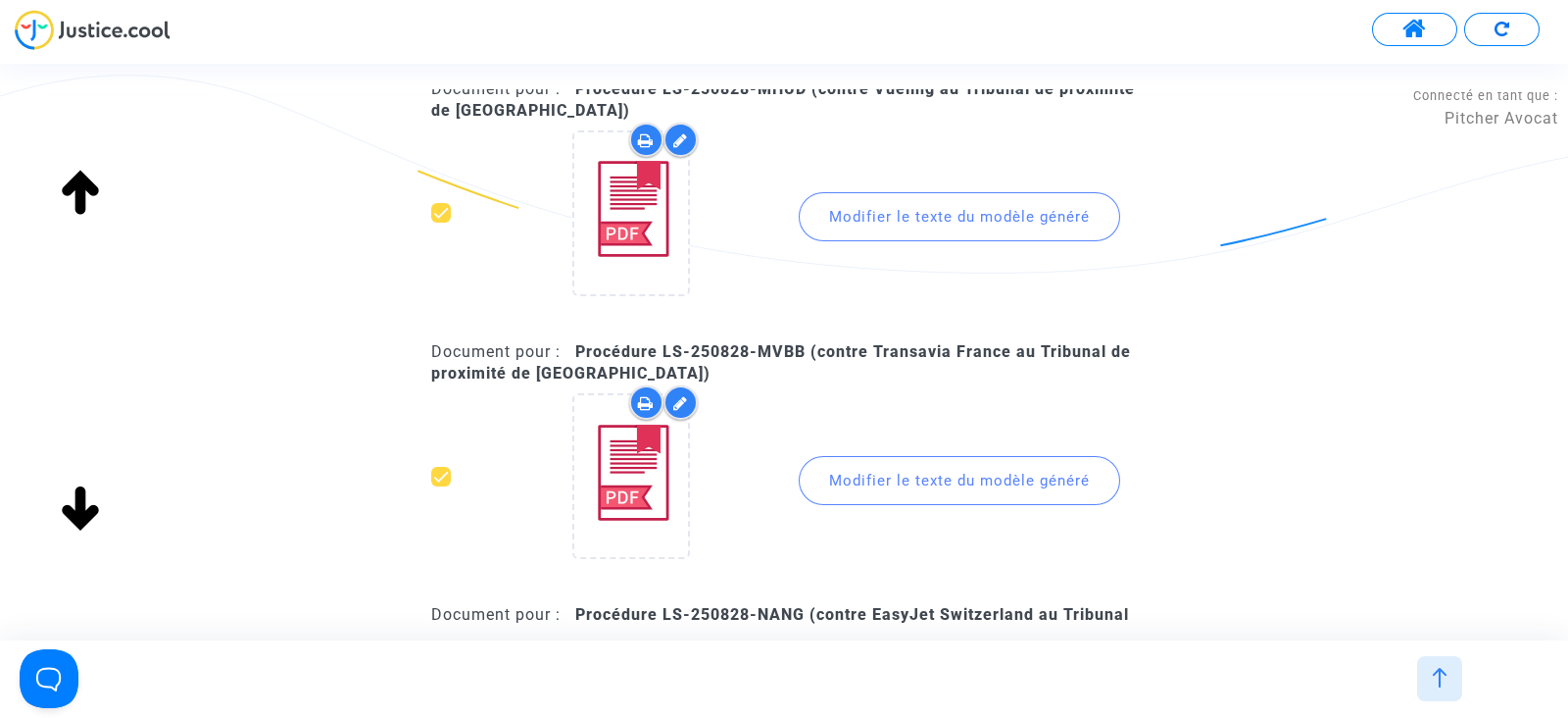
scroll to position [6409, 0]
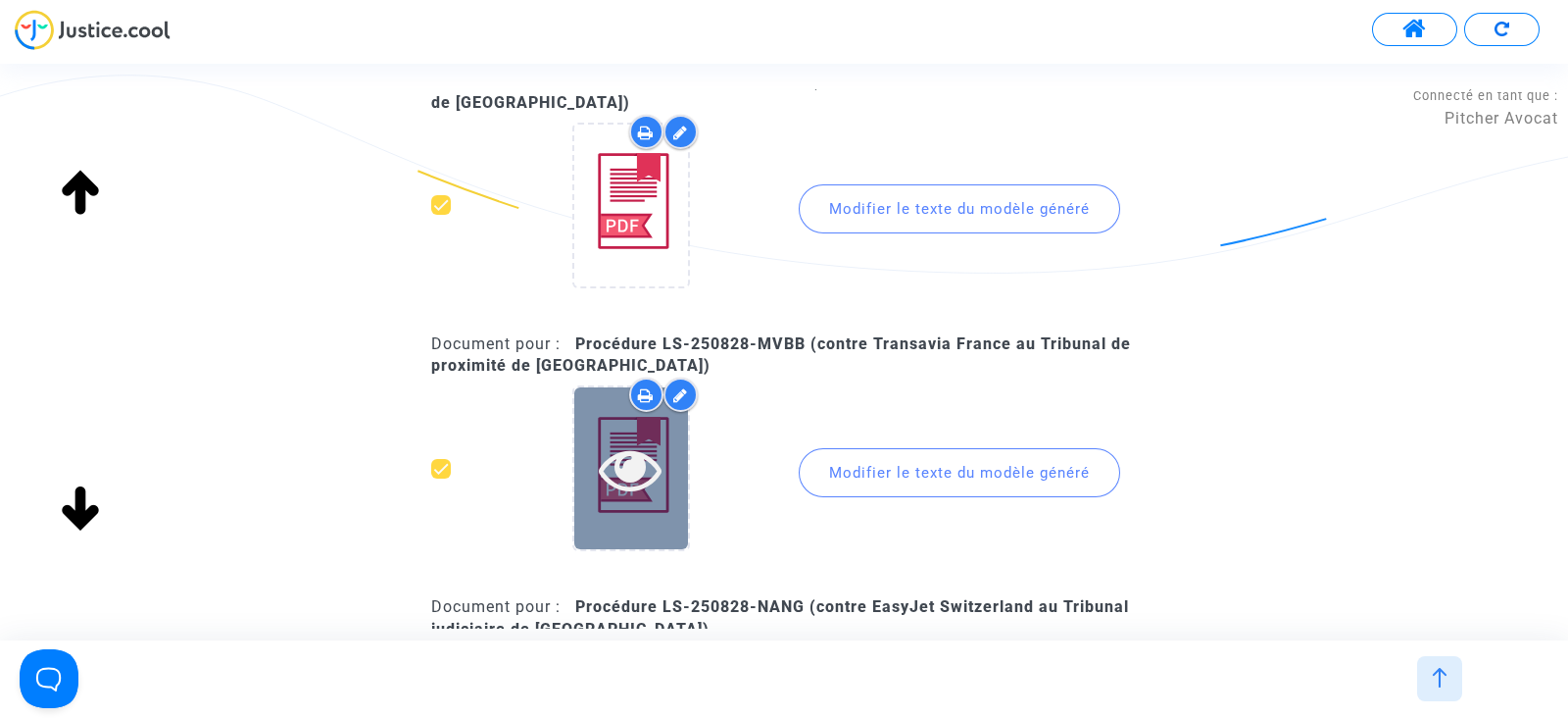
click at [622, 454] on icon at bounding box center [630, 469] width 64 height 63
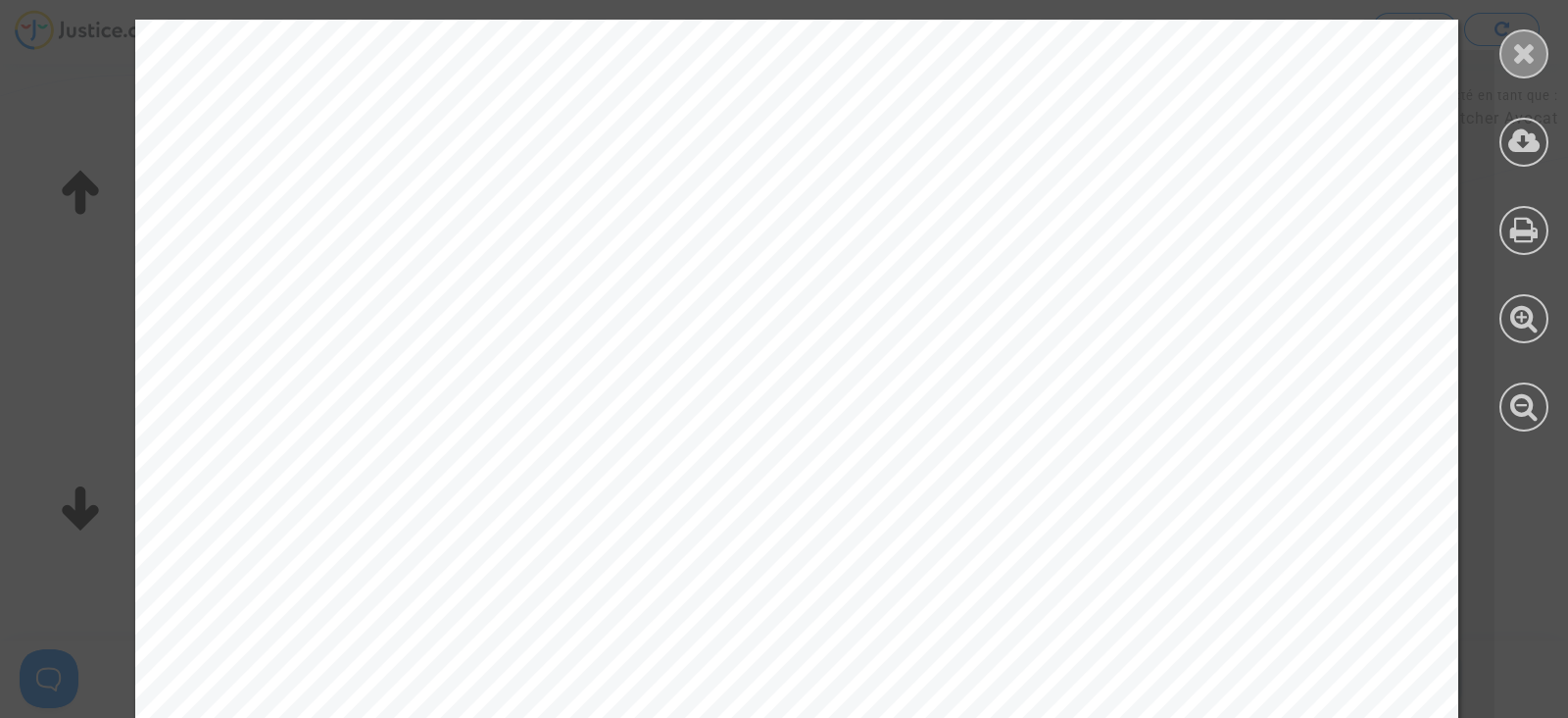
click at [1507, 63] on div at bounding box center [1524, 54] width 49 height 49
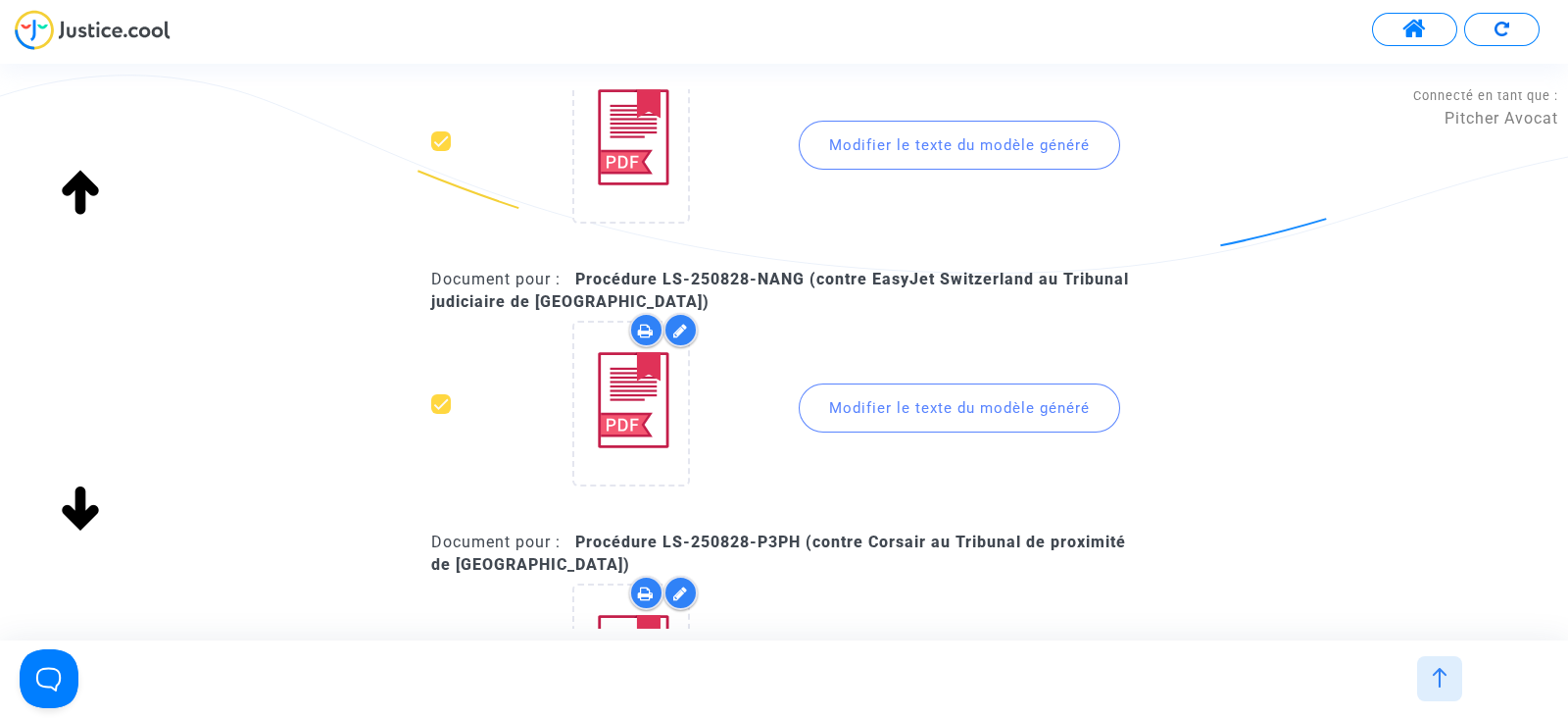
scroll to position [6899, 0]
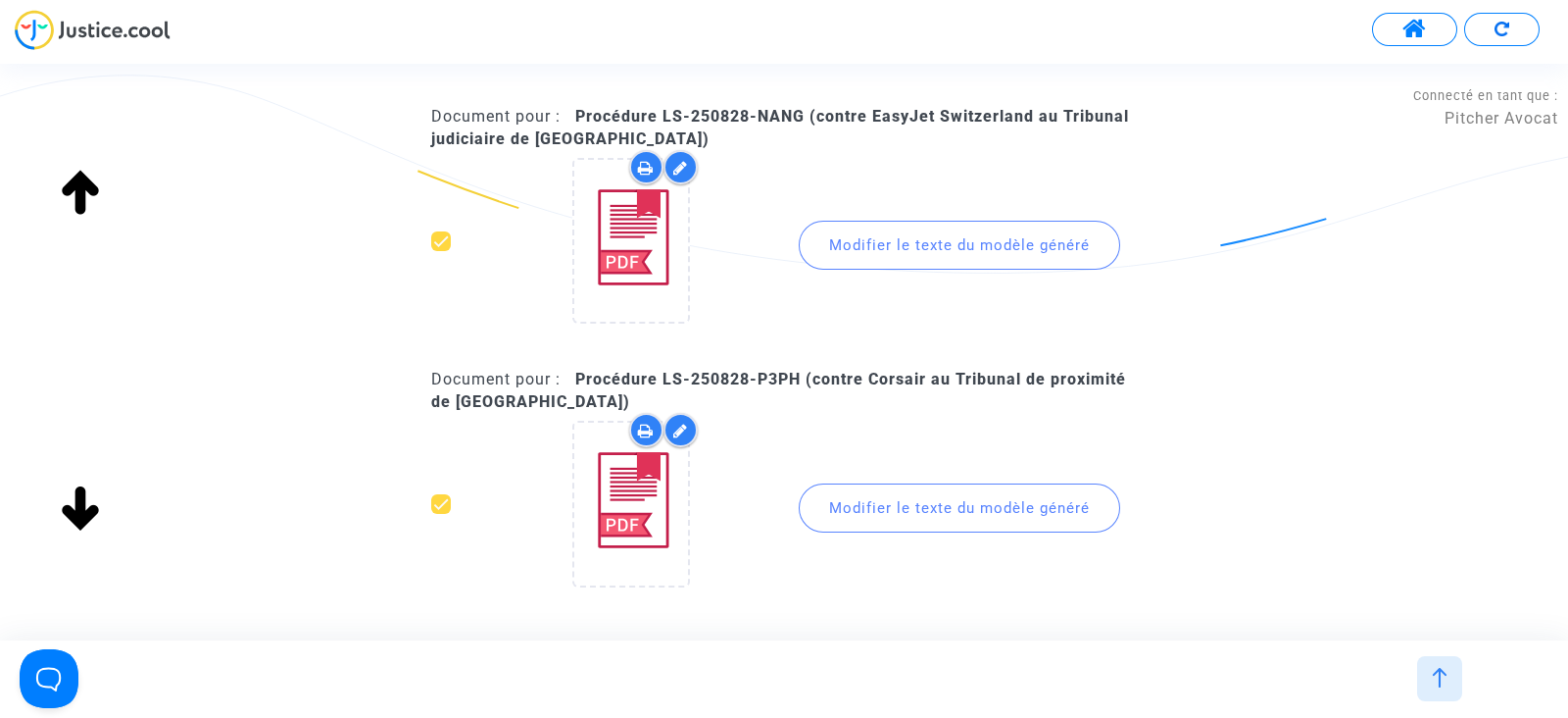
click at [572, 276] on div at bounding box center [631, 241] width 118 height 166
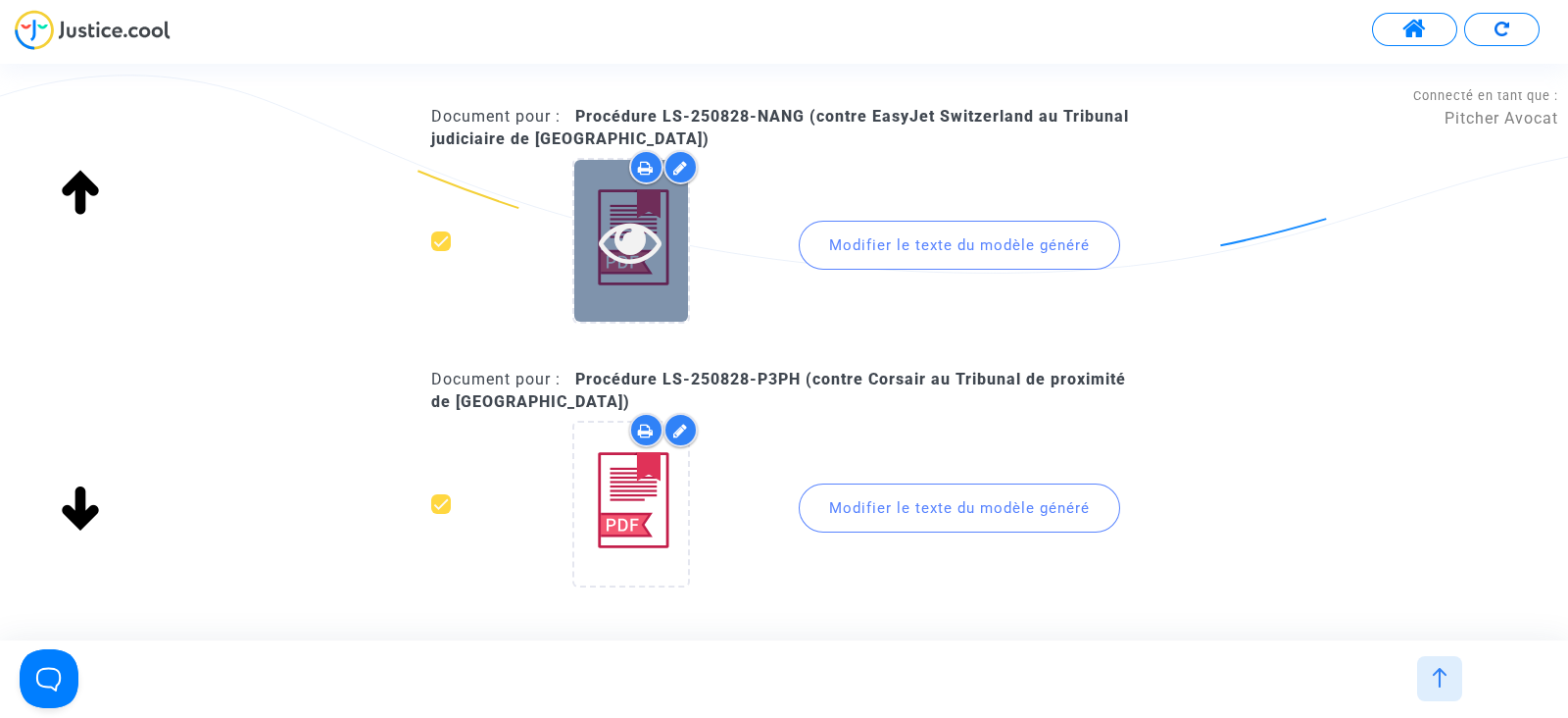
click at [619, 212] on icon at bounding box center [630, 242] width 64 height 63
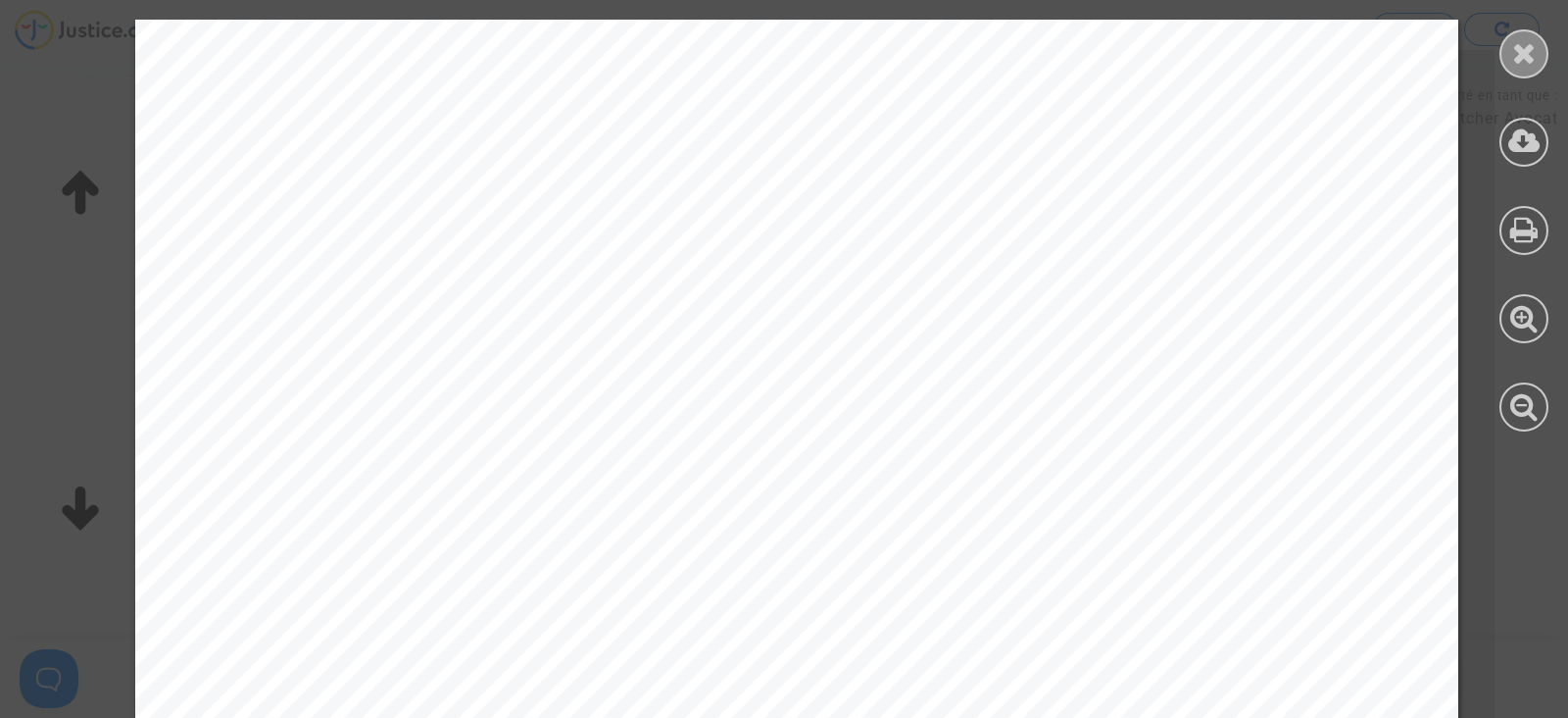
click at [1518, 65] on icon at bounding box center [1524, 53] width 25 height 29
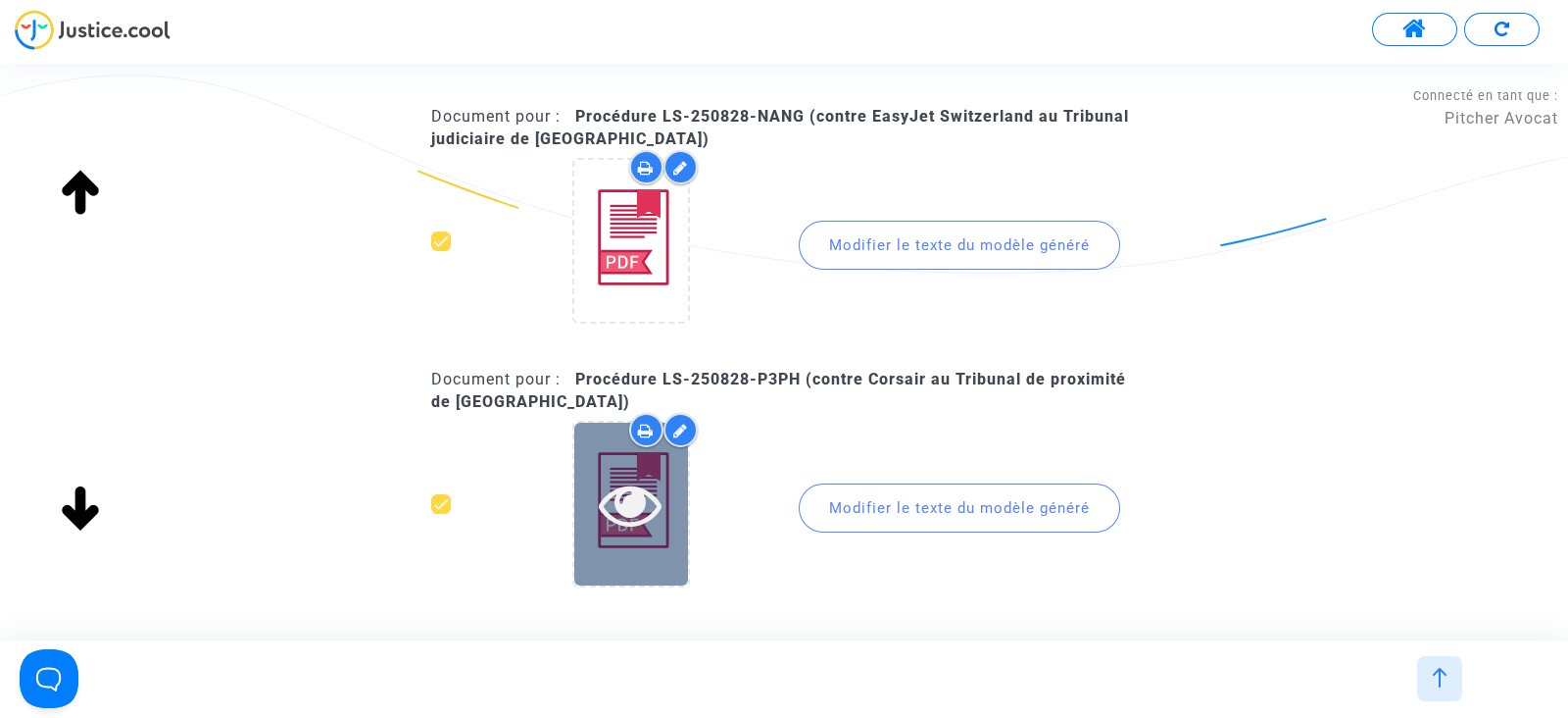
click at [640, 513] on icon at bounding box center [630, 504] width 64 height 63
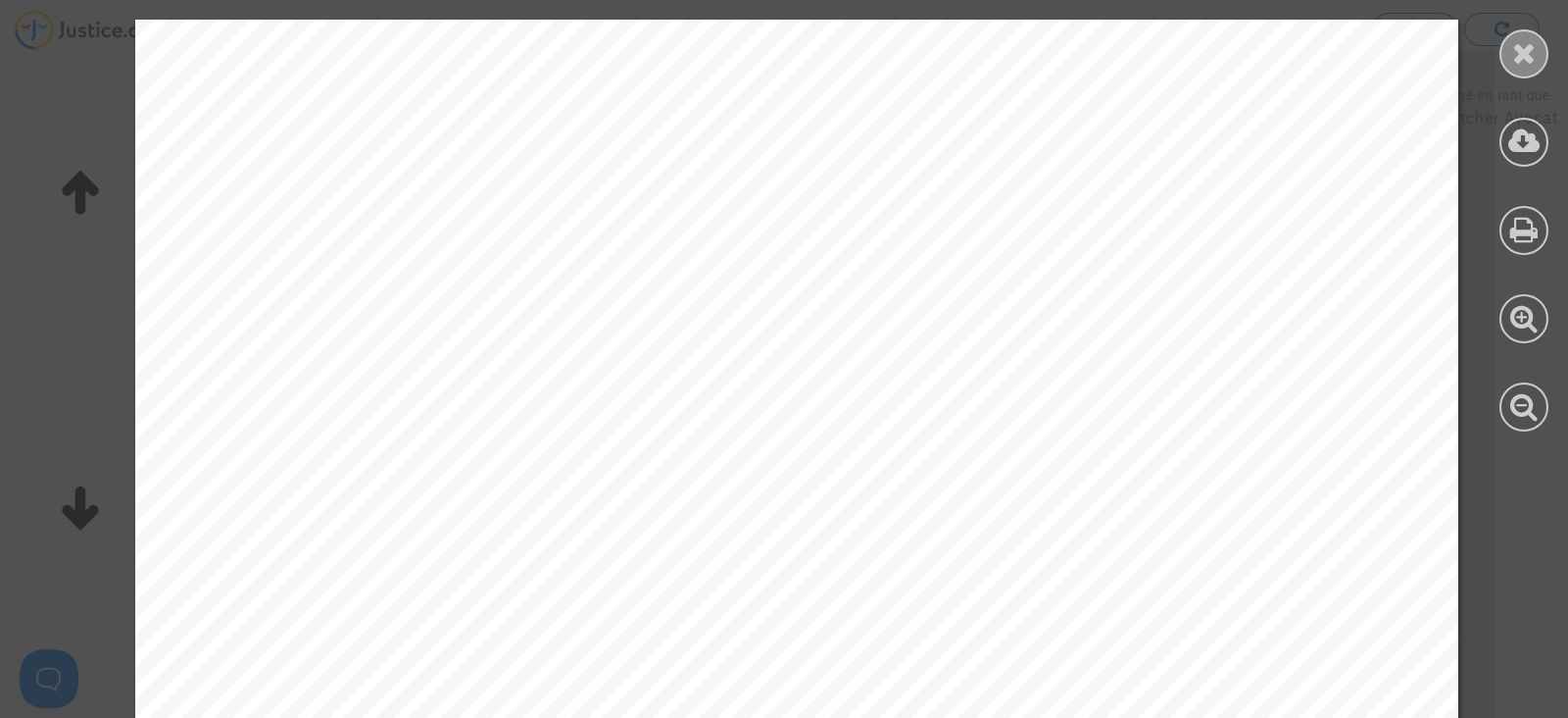
click at [1509, 63] on div at bounding box center [1524, 54] width 49 height 49
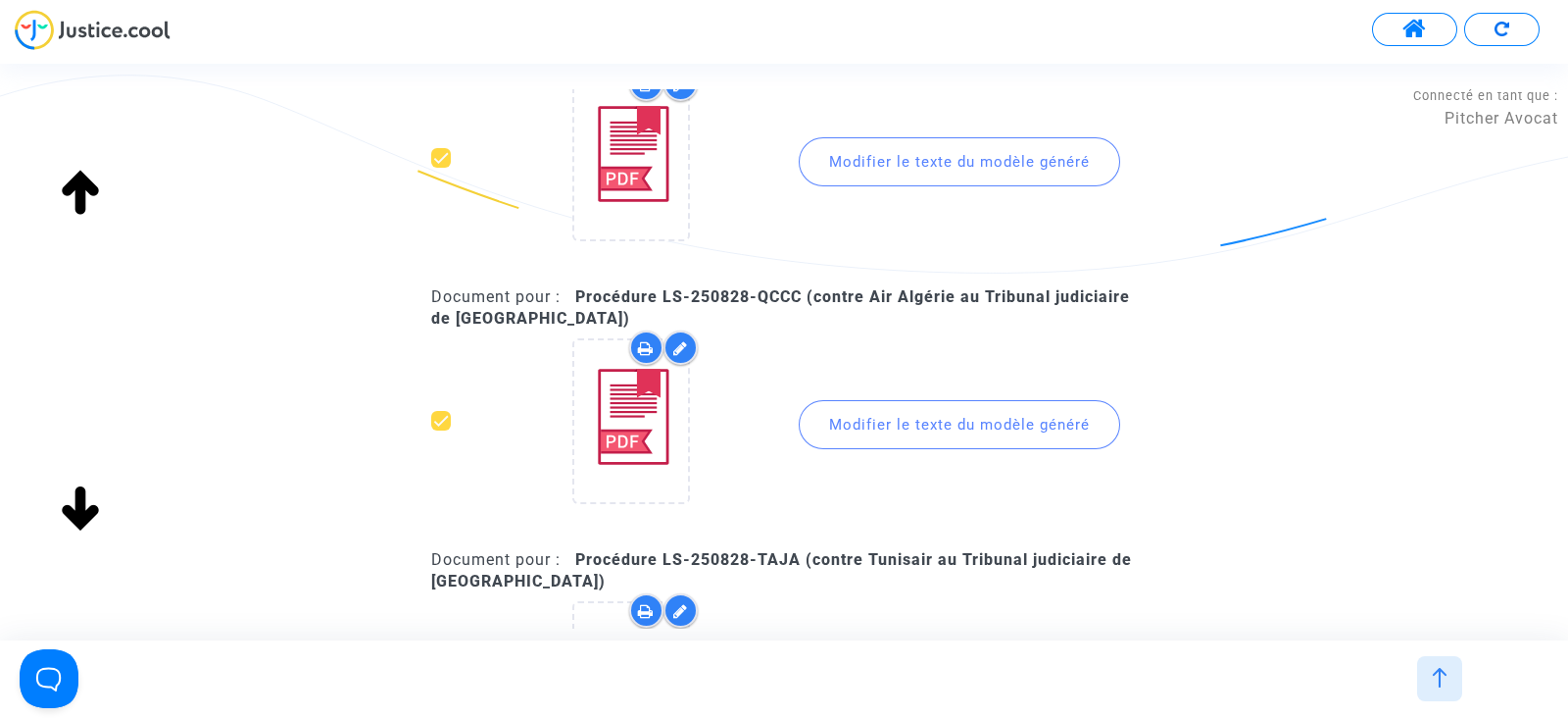
scroll to position [7266, 0]
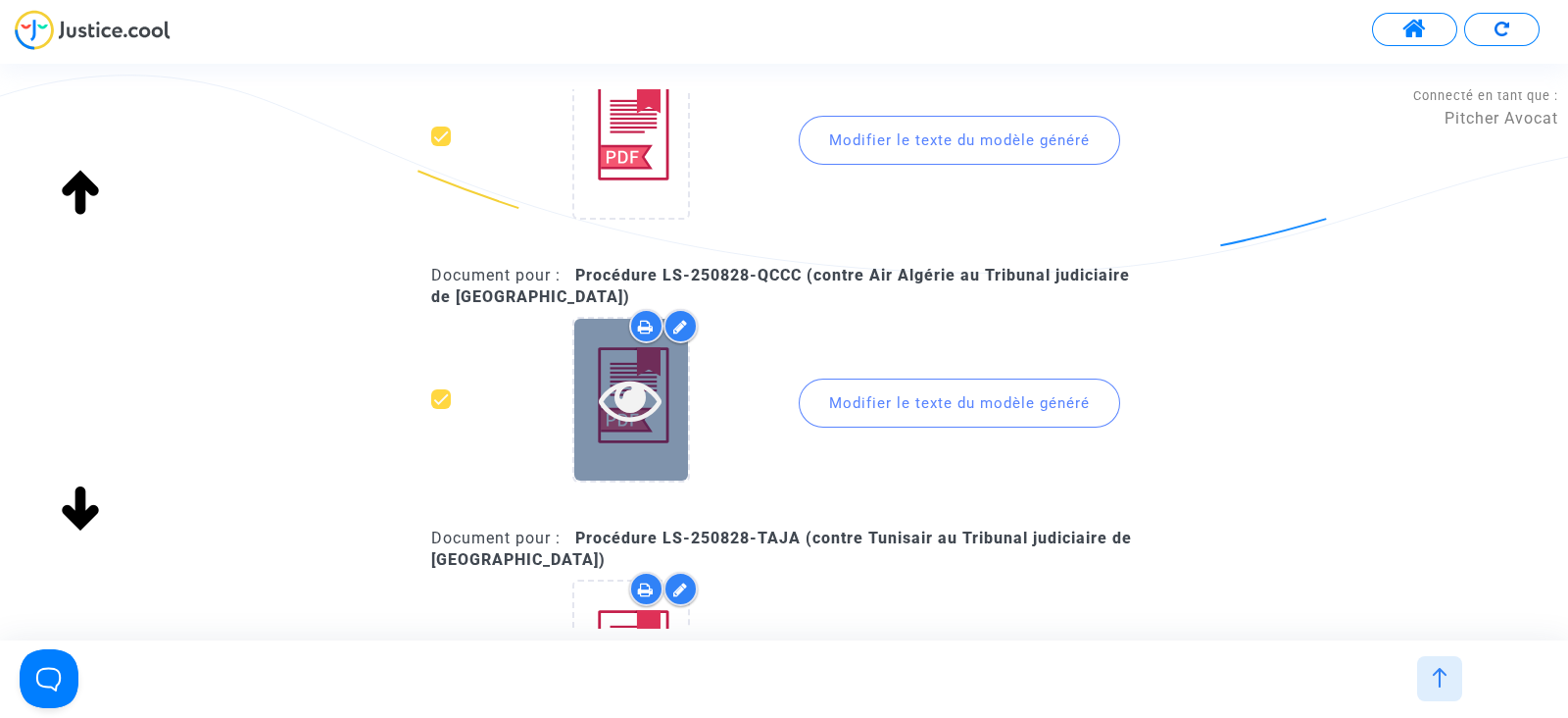
click at [650, 384] on icon at bounding box center [630, 399] width 64 height 63
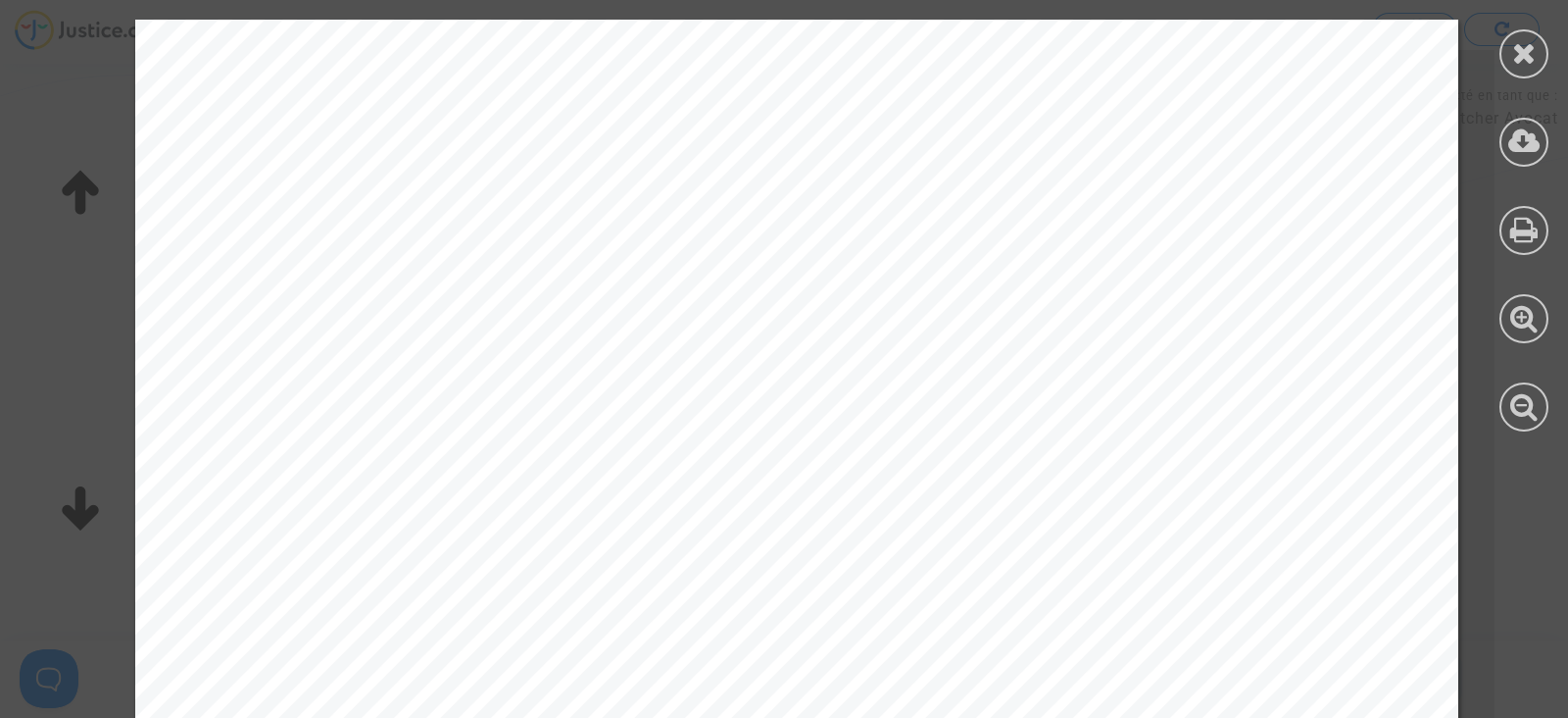
drag, startPoint x: 1527, startPoint y: 41, endPoint x: 1485, endPoint y: 83, distance: 59.4
click at [1527, 42] on icon at bounding box center [1524, 53] width 25 height 29
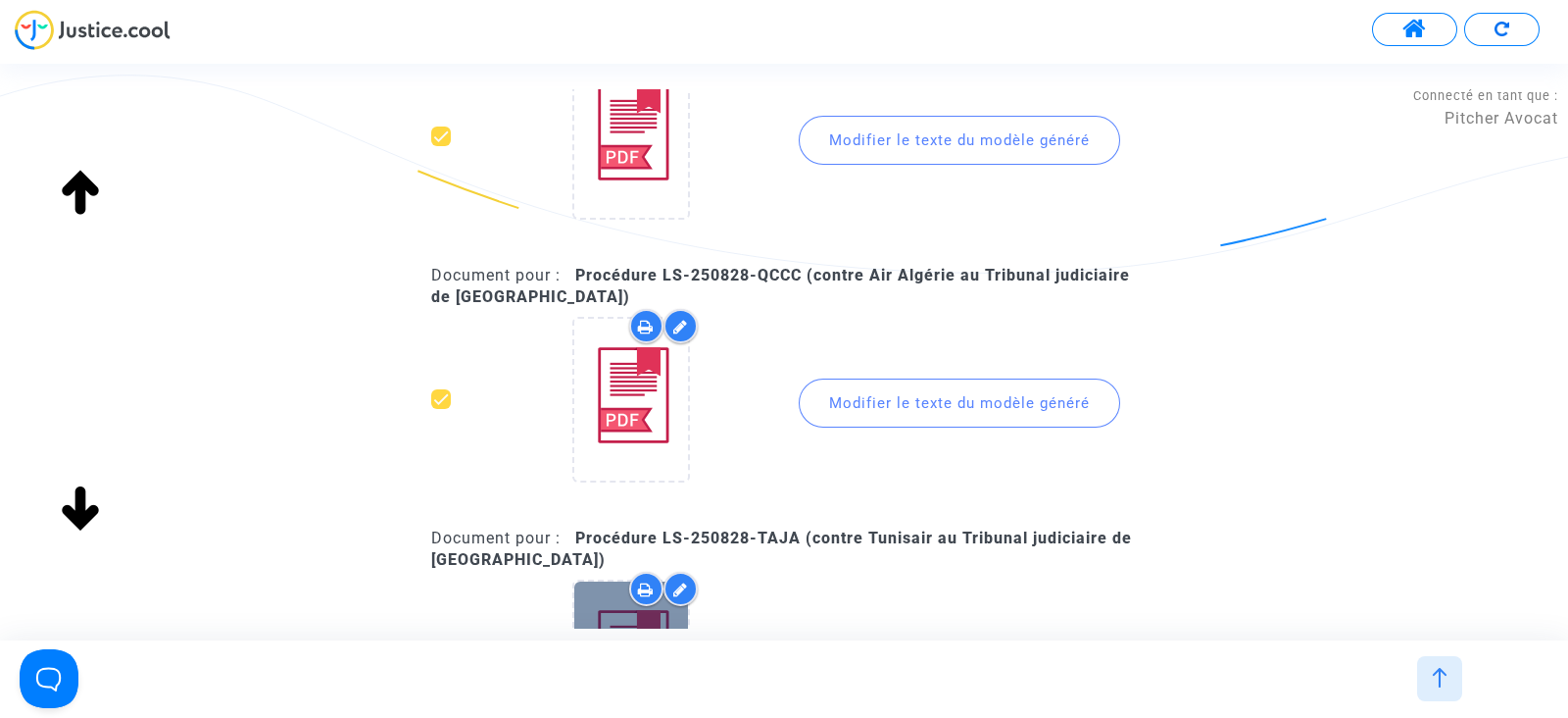
click at [614, 631] on icon at bounding box center [630, 662] width 64 height 63
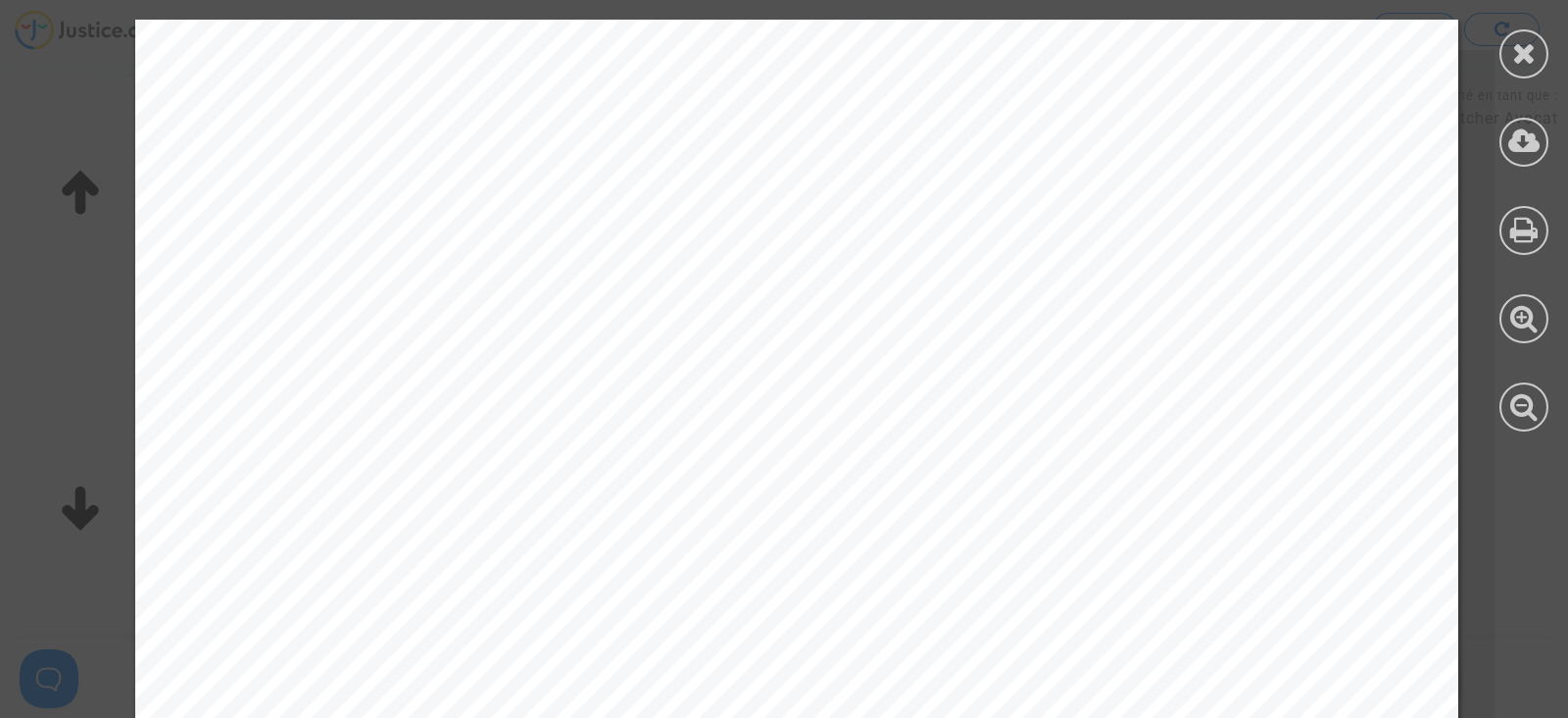
drag, startPoint x: 1536, startPoint y: 52, endPoint x: 1440, endPoint y: 71, distance: 97.9
click at [1535, 52] on div at bounding box center [1524, 54] width 49 height 49
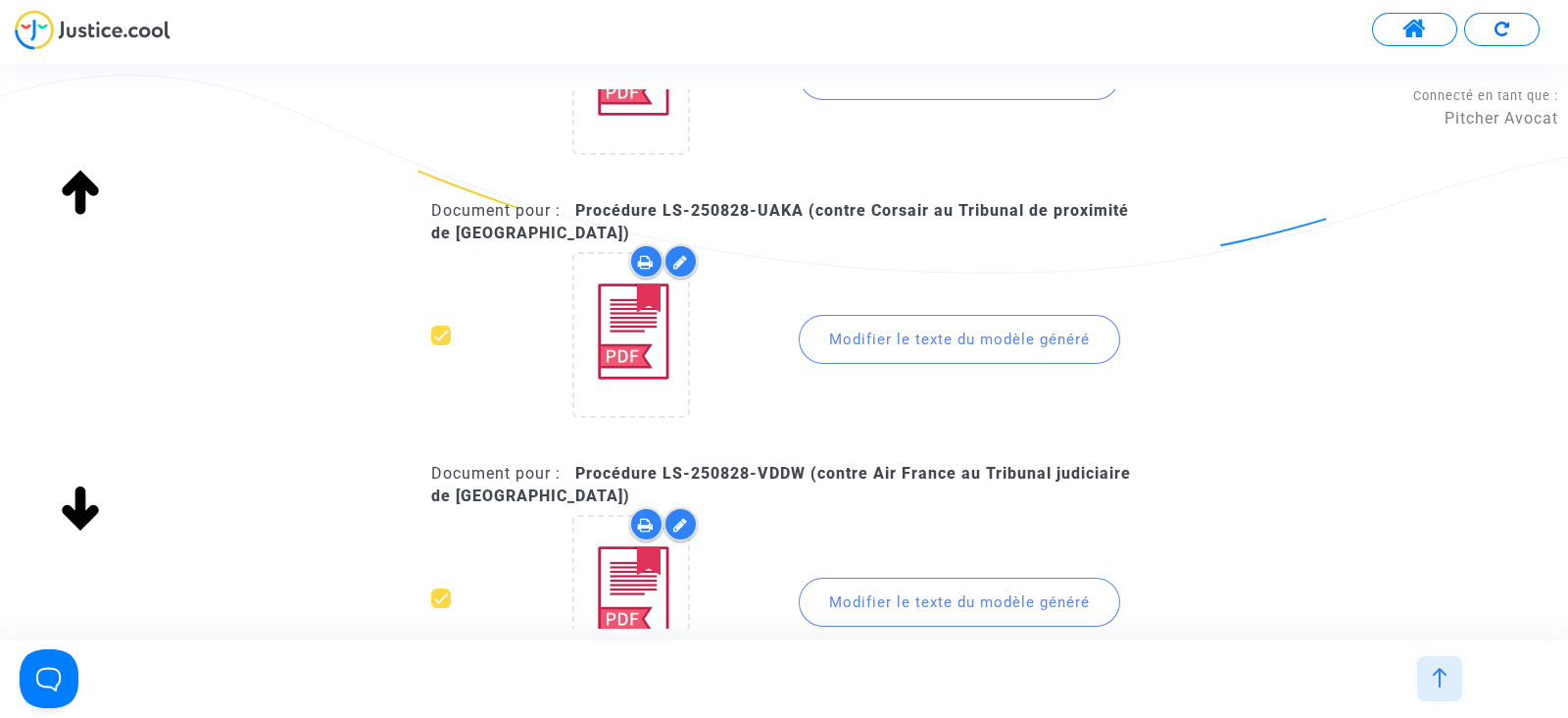
scroll to position [7879, 0]
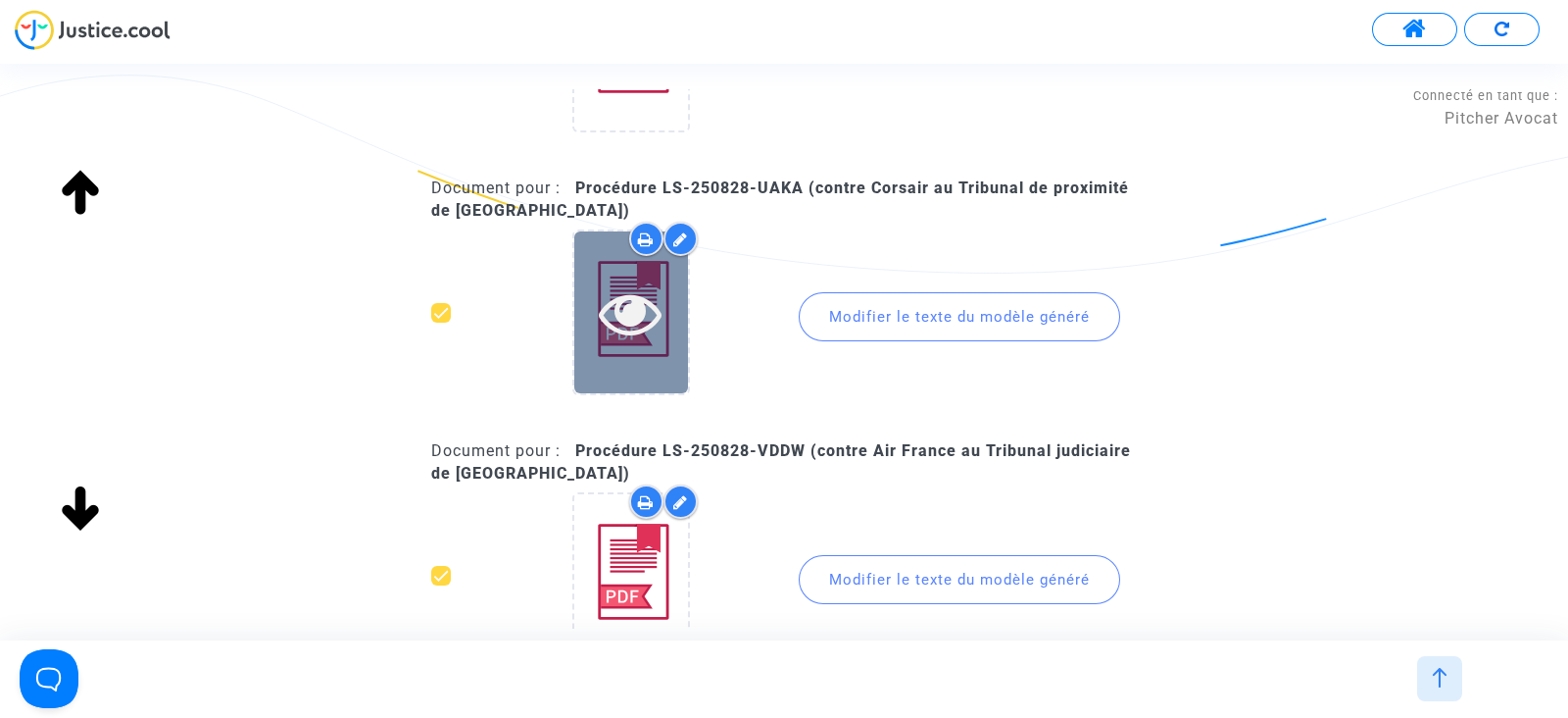
click at [642, 316] on icon at bounding box center [630, 312] width 64 height 63
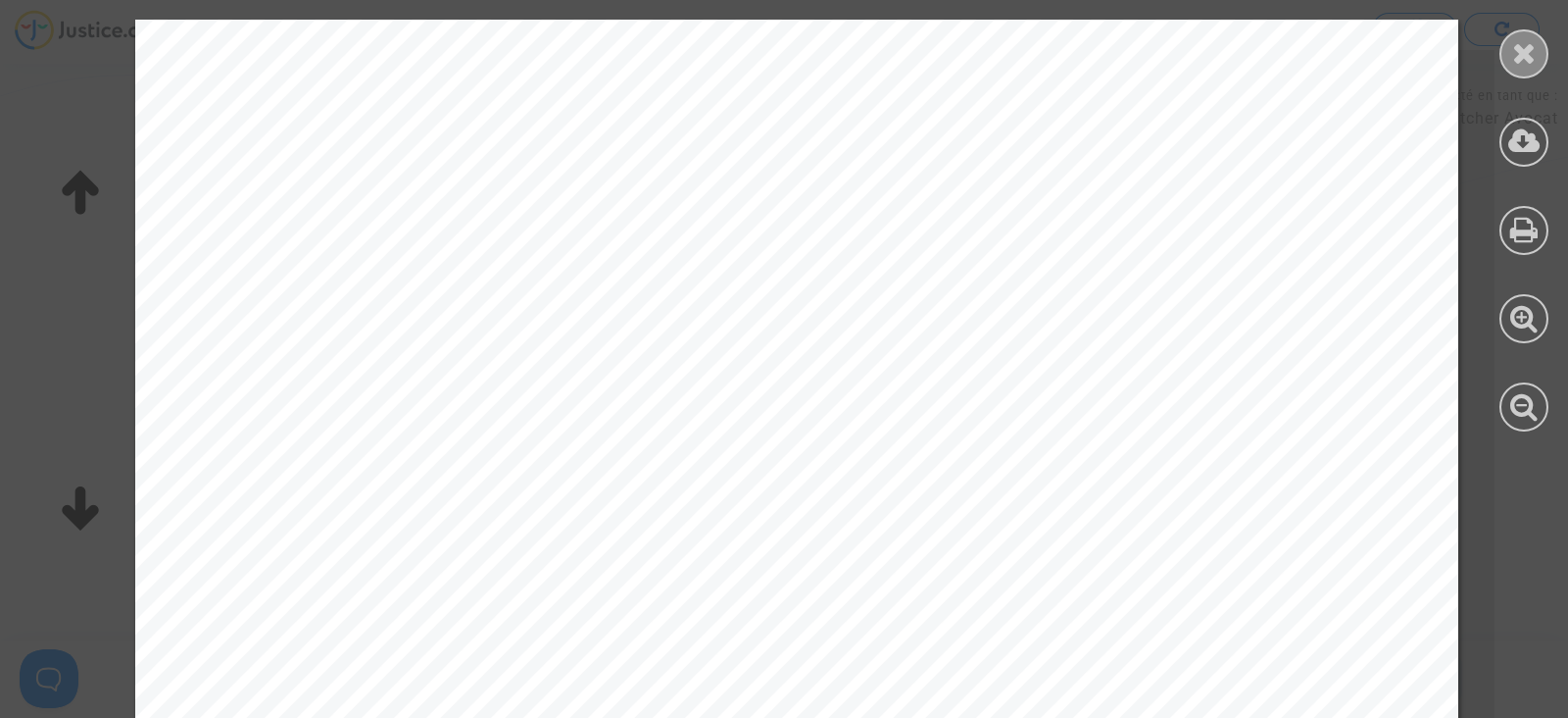
click at [1507, 64] on div at bounding box center [1524, 54] width 49 height 49
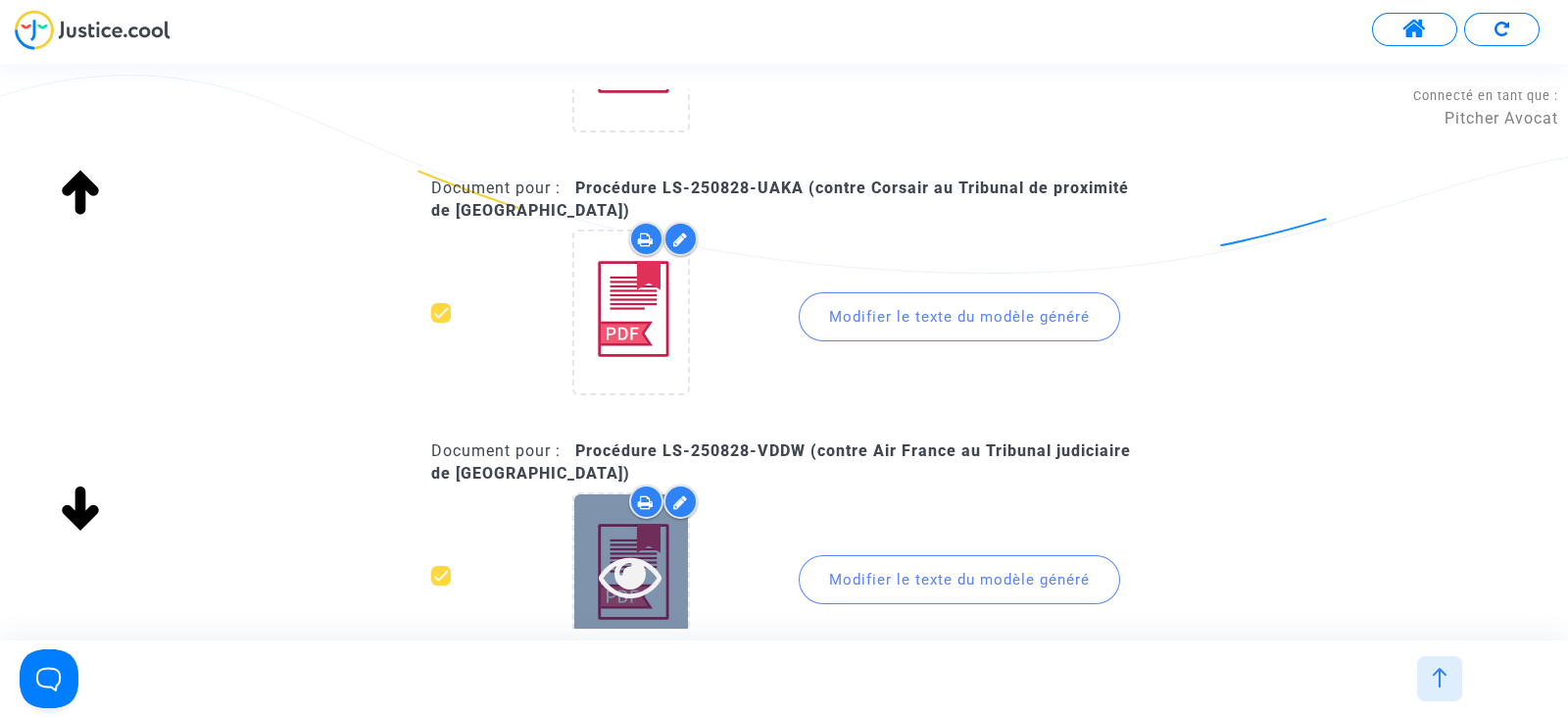
click at [599, 544] on icon at bounding box center [630, 576] width 64 height 63
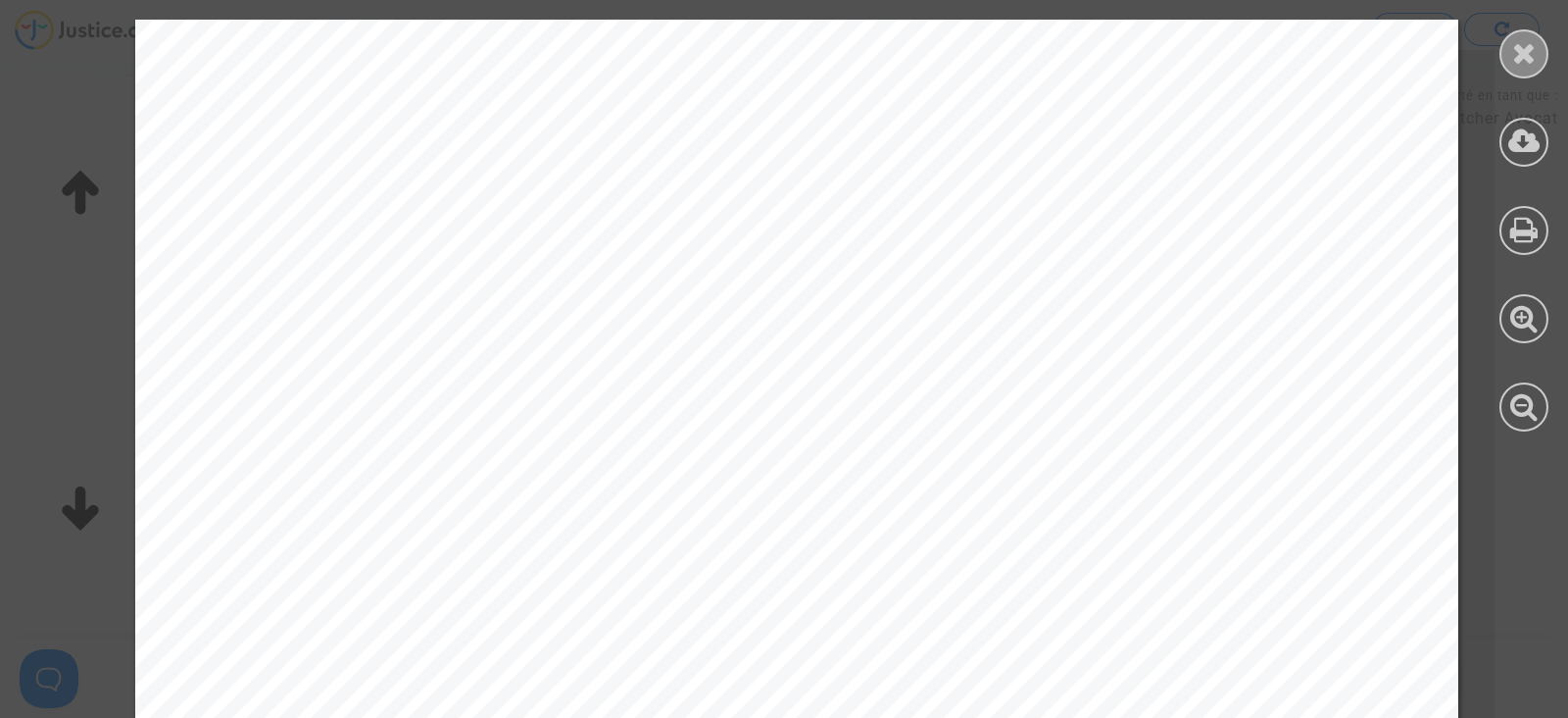
click at [1504, 59] on div at bounding box center [1524, 54] width 49 height 49
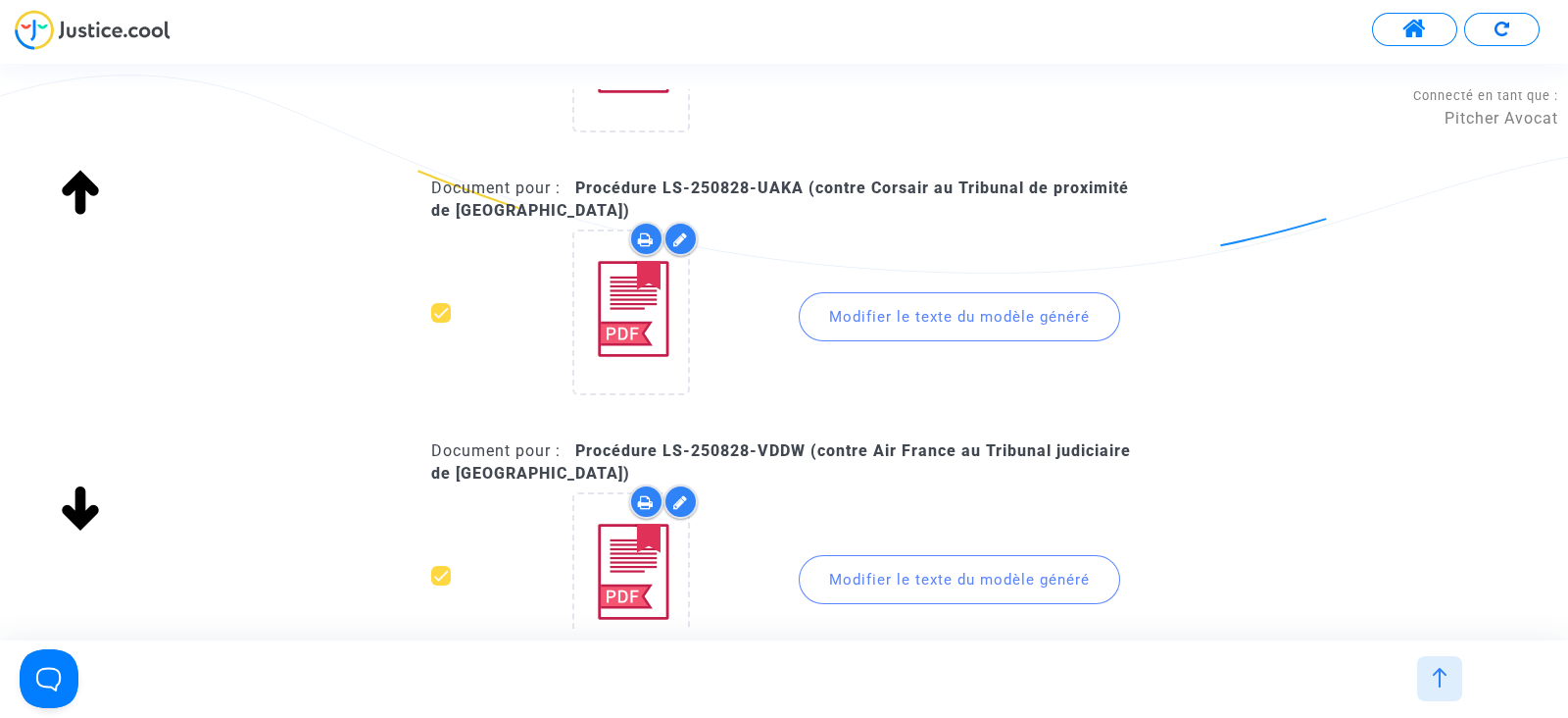
scroll to position [8125, 0]
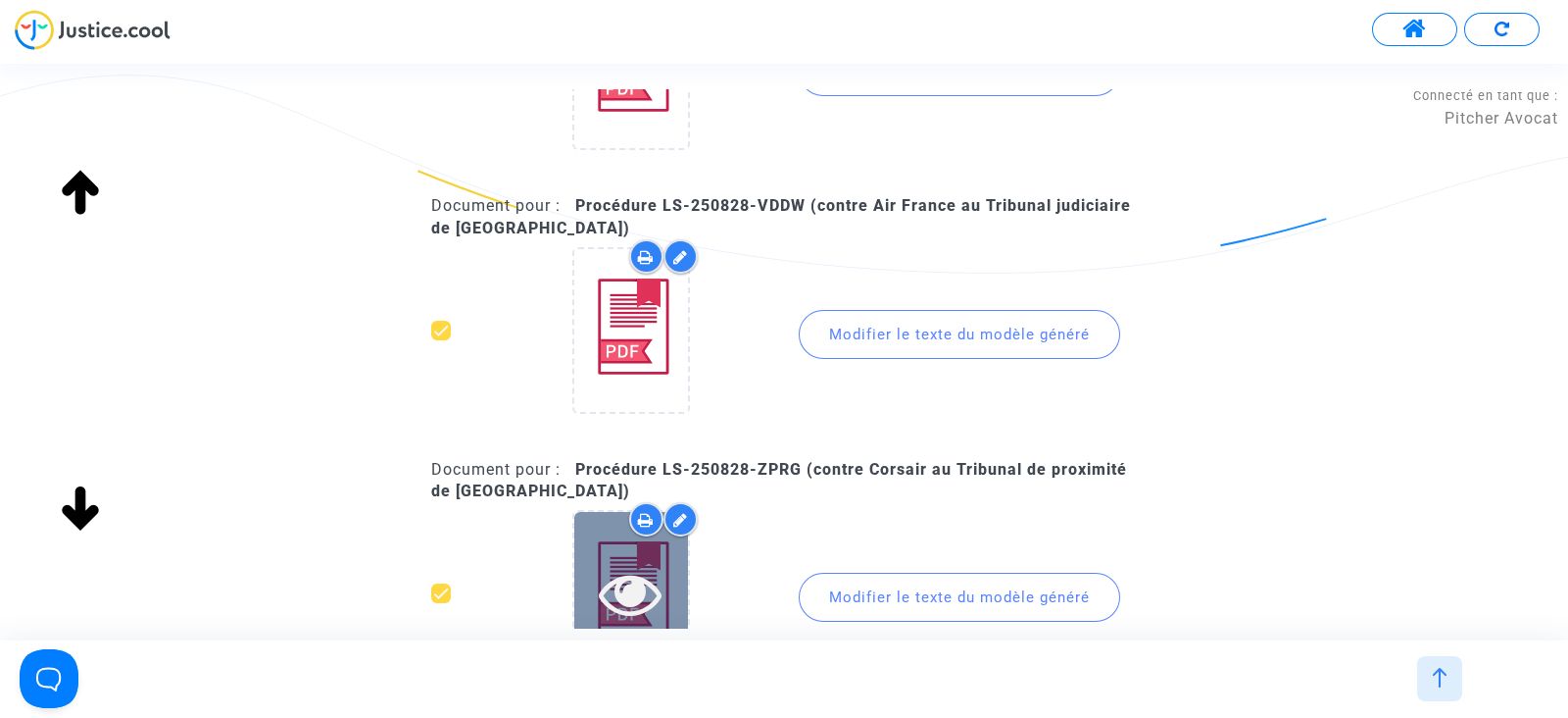
click at [588, 529] on div at bounding box center [631, 592] width 114 height 162
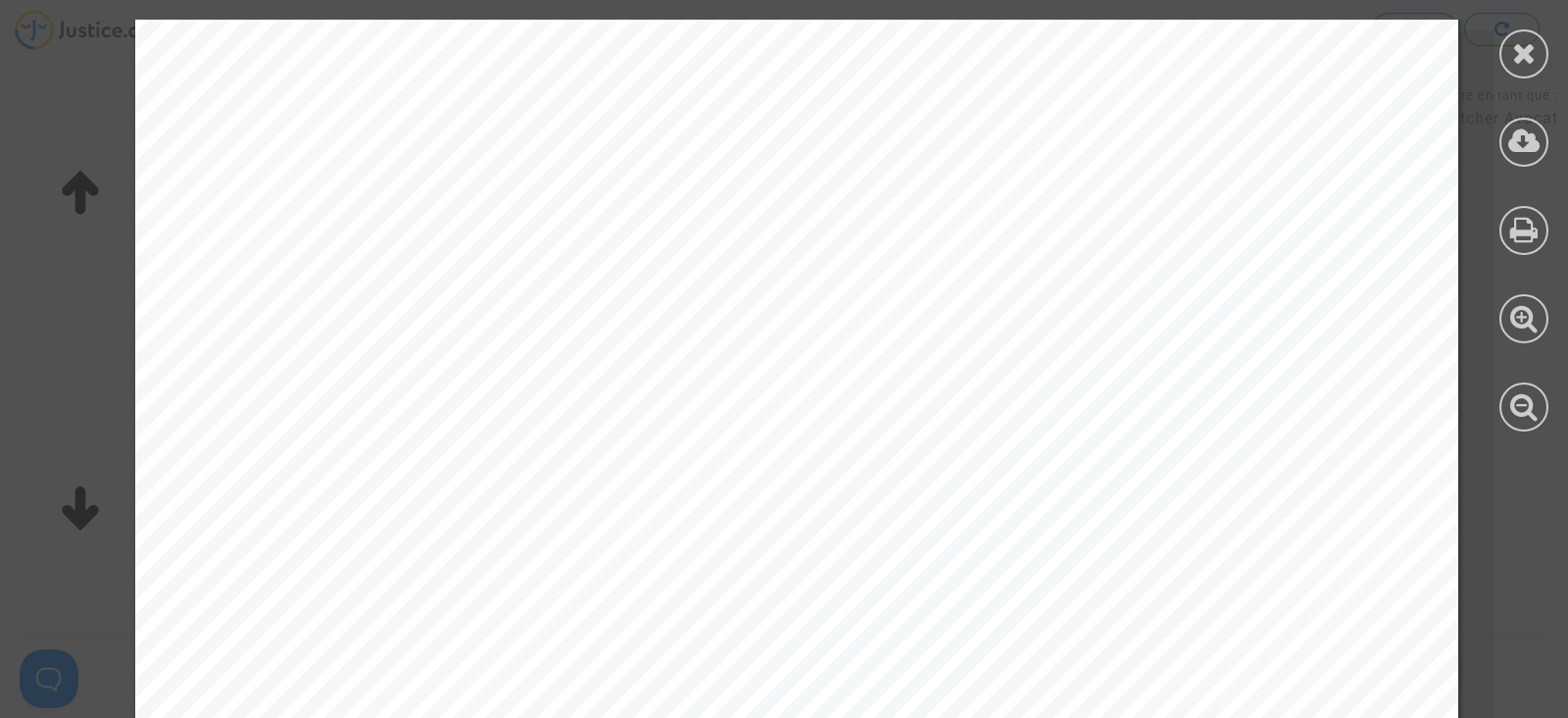
scroll to position [0, 0]
click at [1524, 62] on icon at bounding box center [1524, 53] width 25 height 29
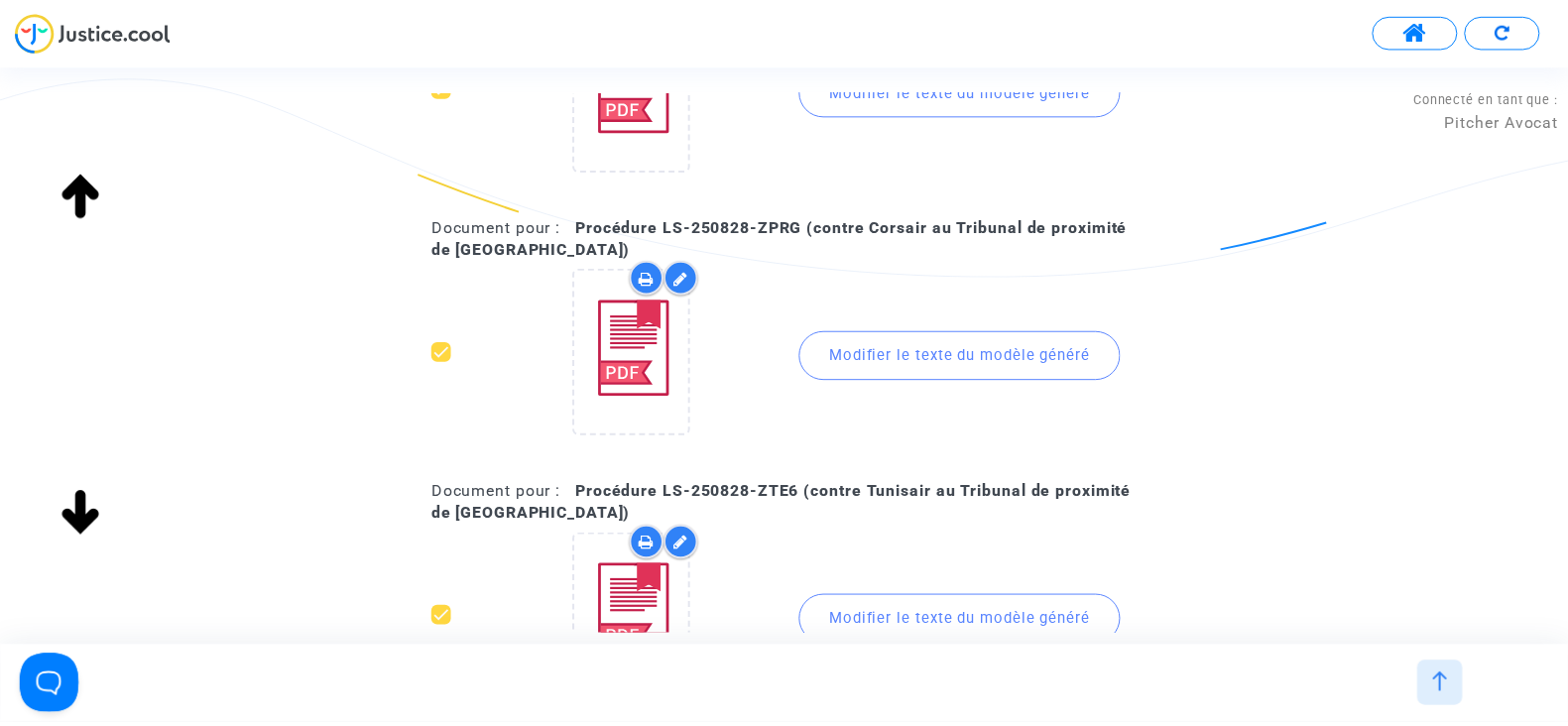
scroll to position [8711, 0]
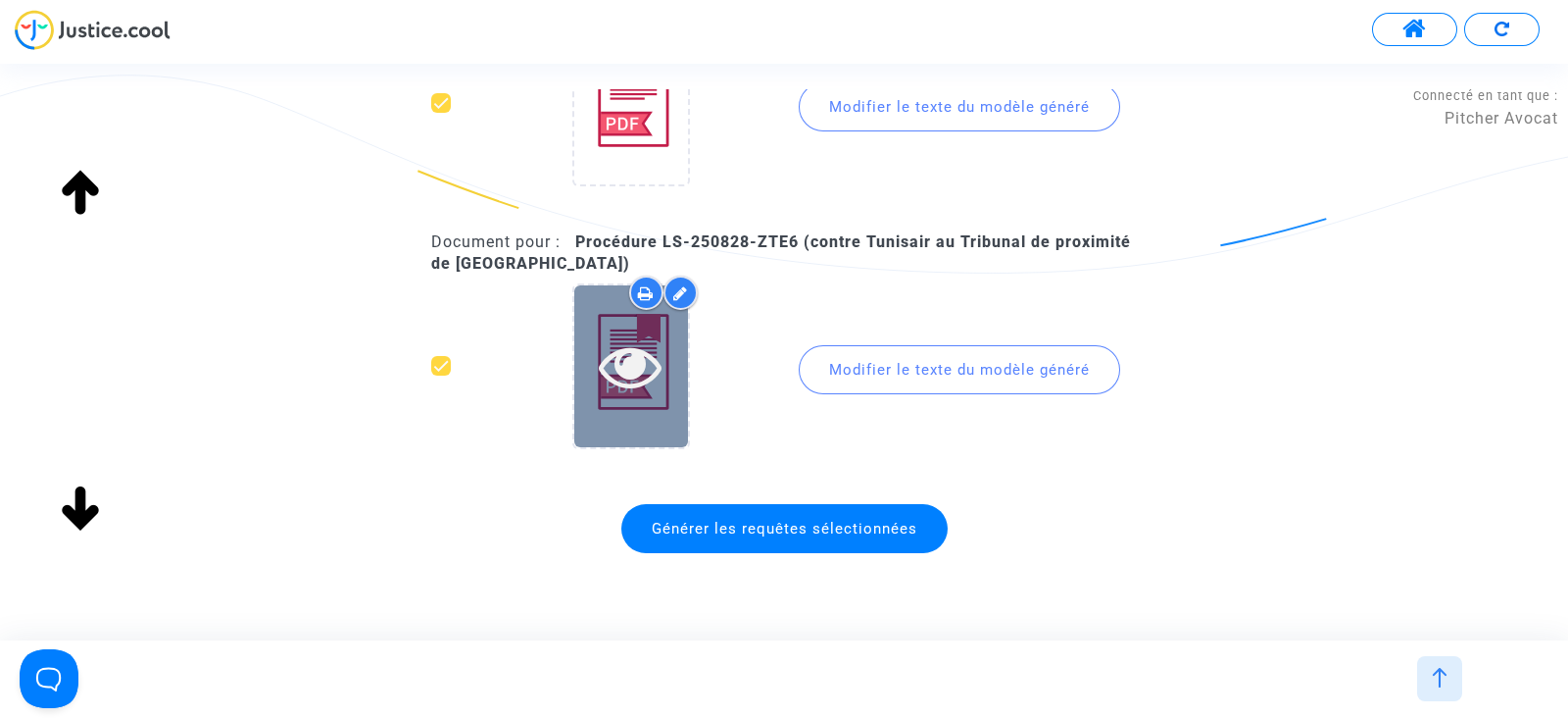
click at [626, 361] on icon at bounding box center [630, 365] width 64 height 63
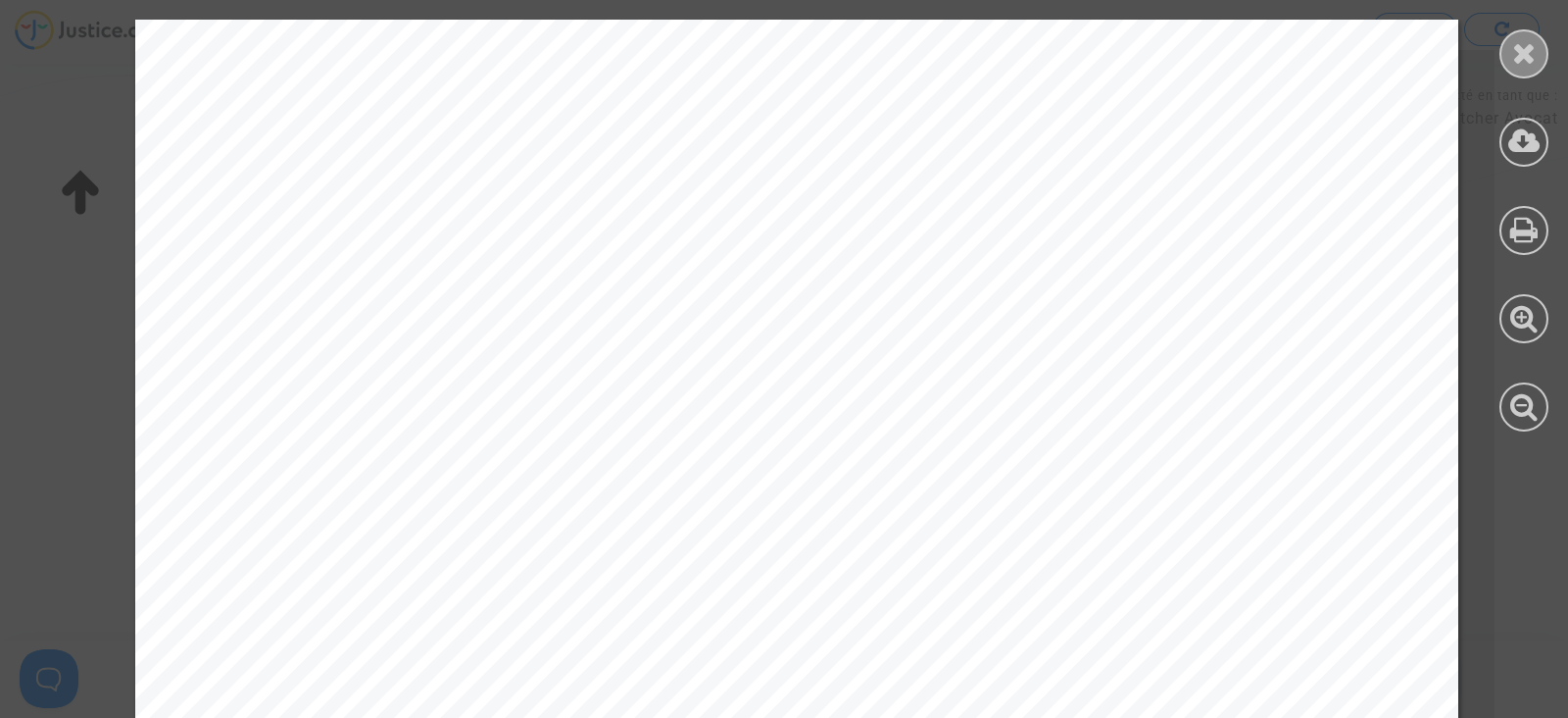
click at [1541, 47] on div at bounding box center [1524, 54] width 49 height 49
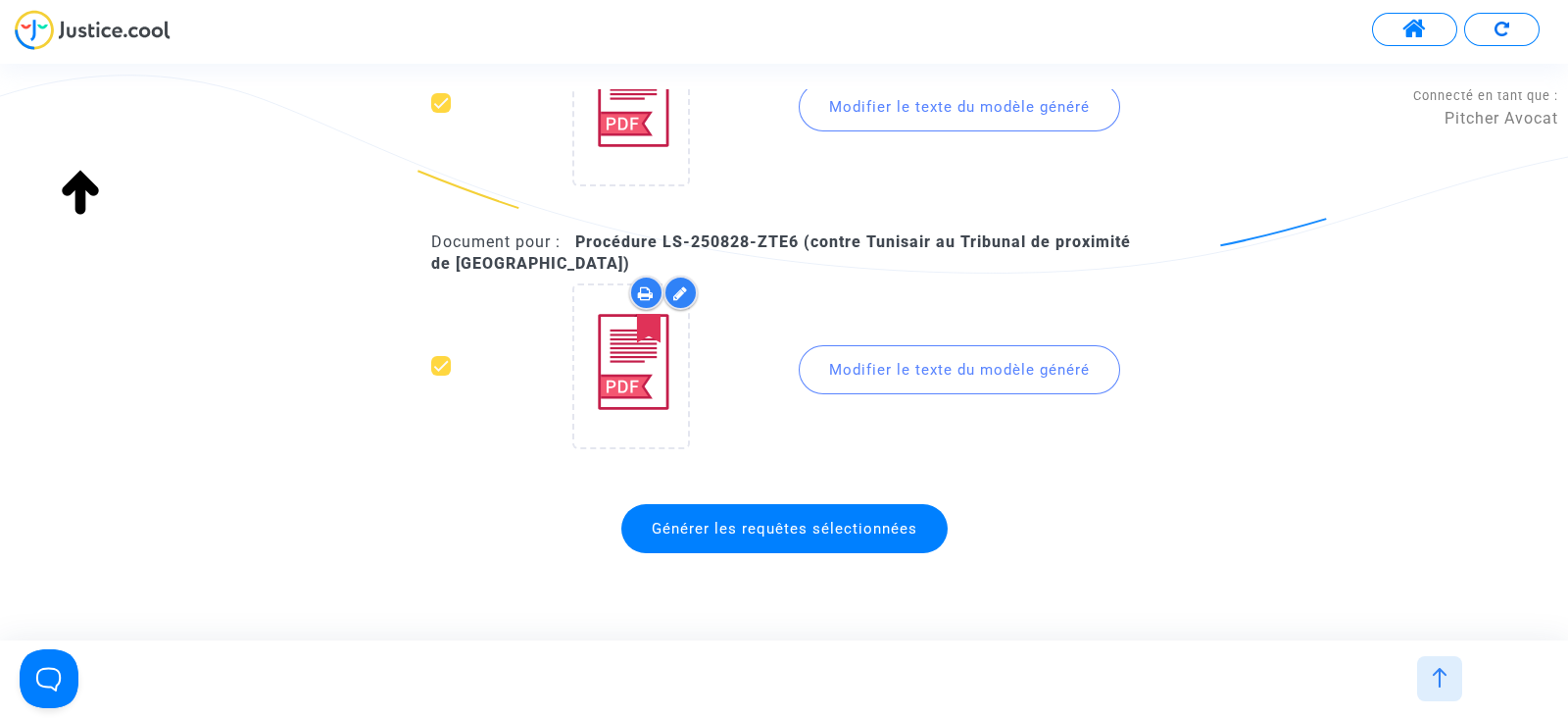
click at [784, 522] on span "Générer les requêtes sélectionnées" at bounding box center [784, 528] width 326 height 49
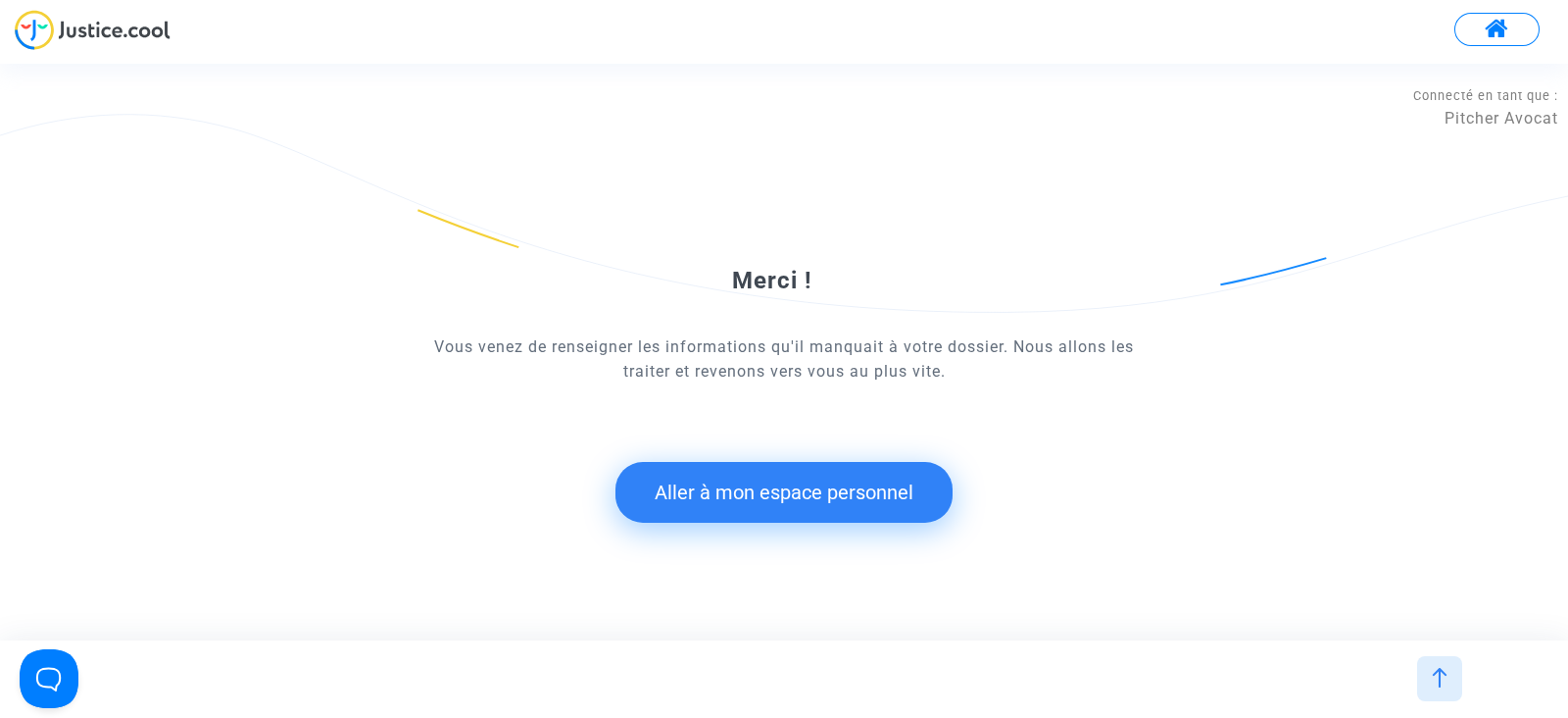
click at [744, 517] on button "Aller à mon espace personnel" at bounding box center [784, 492] width 337 height 61
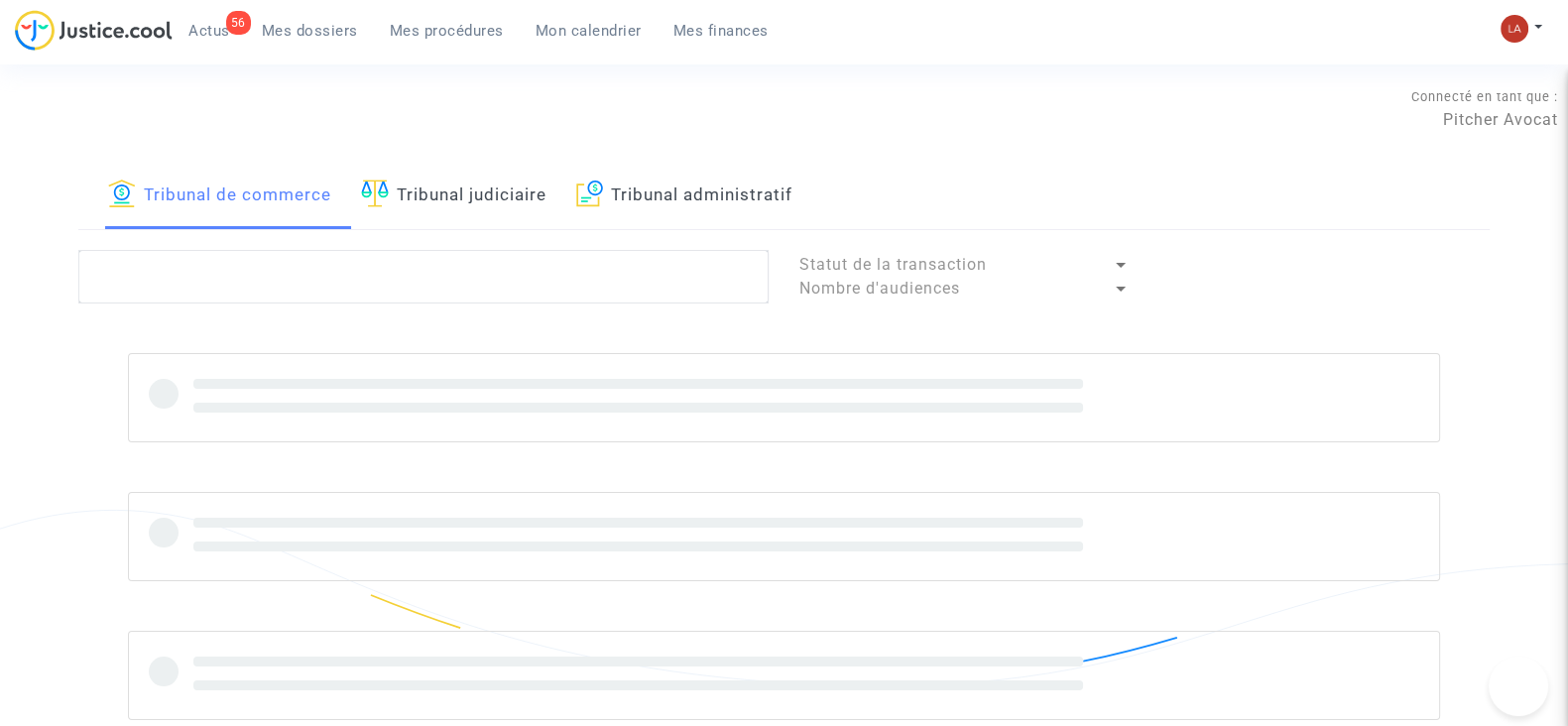
click at [417, 189] on link "Tribunal judiciaire" at bounding box center [453, 196] width 186 height 68
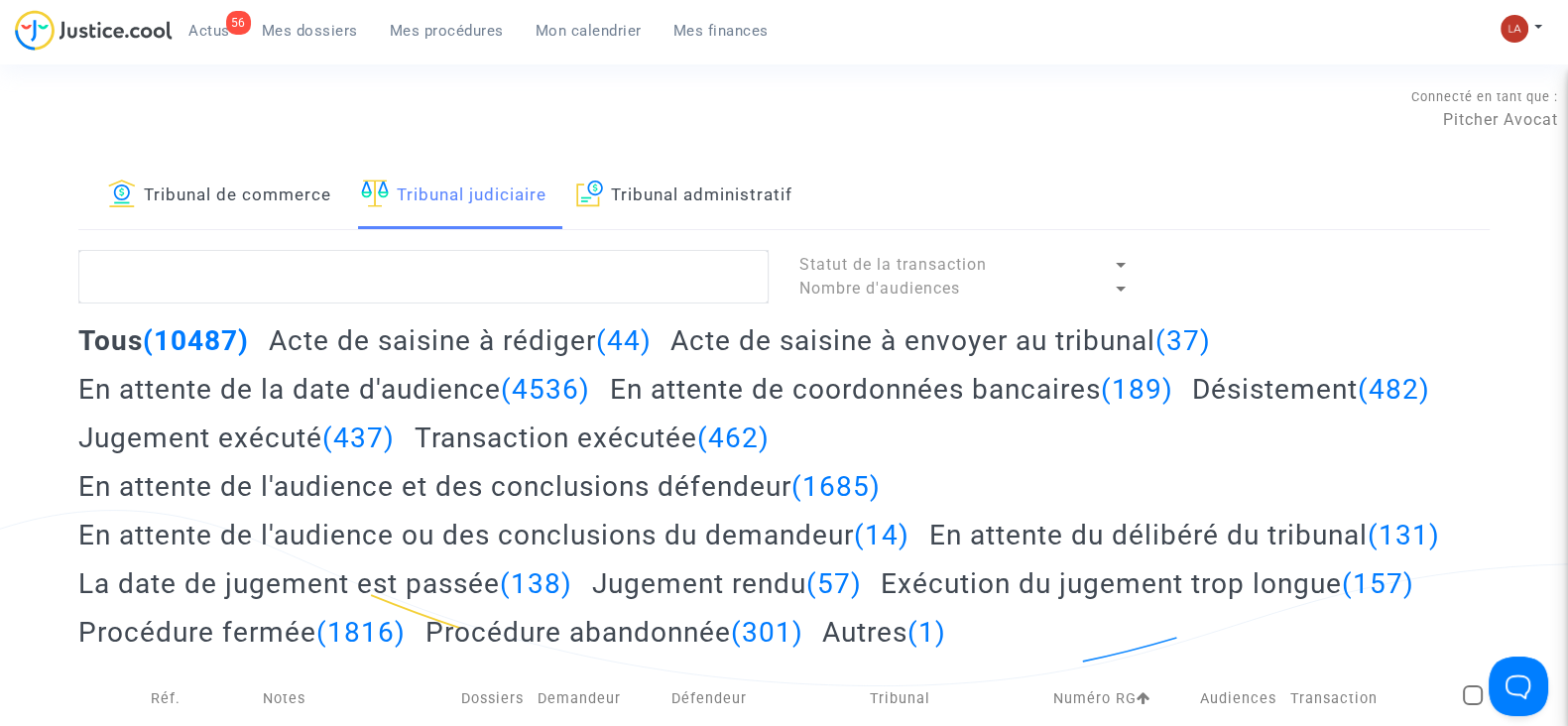
click at [435, 334] on h2 "Acte de saisine à rédiger (44)" at bounding box center [460, 340] width 383 height 35
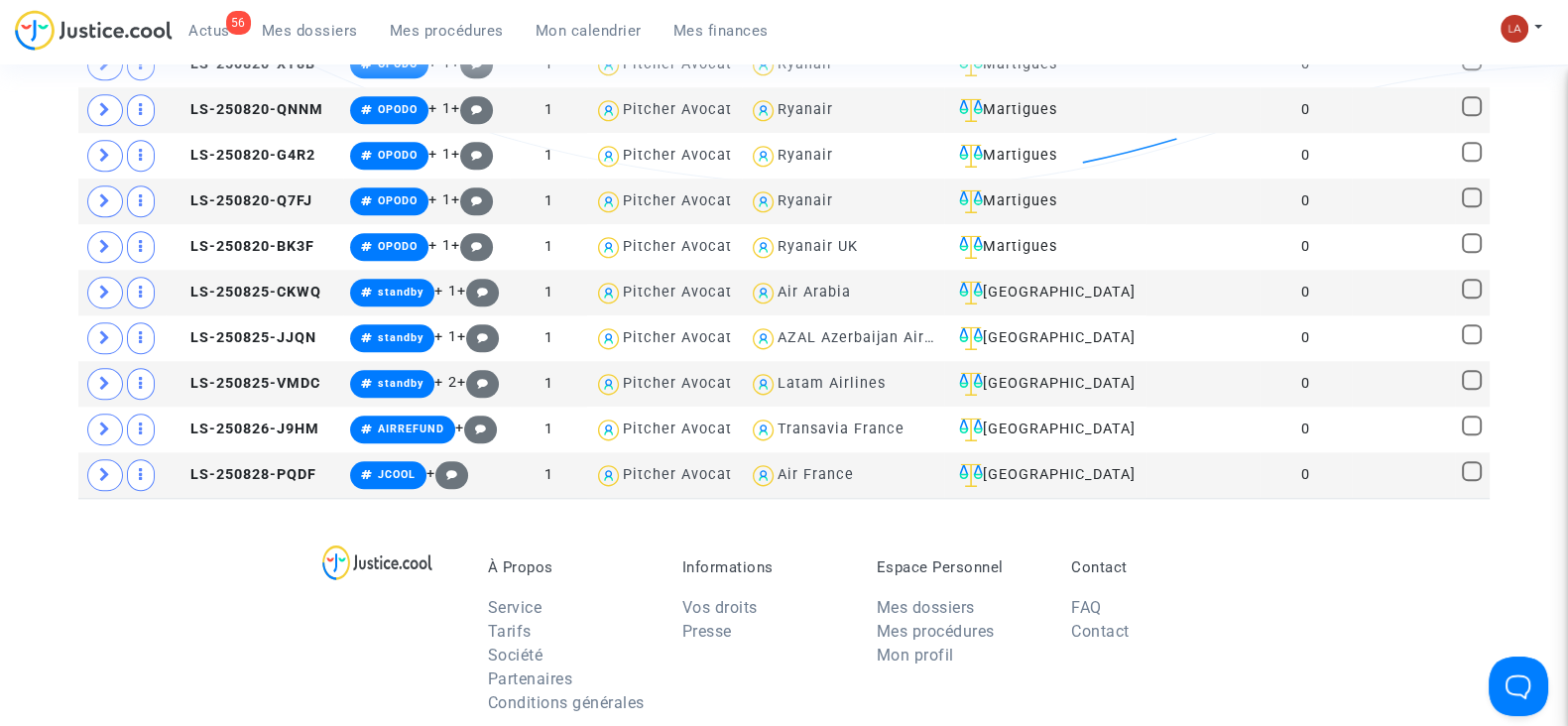
scroll to position [2602, 0]
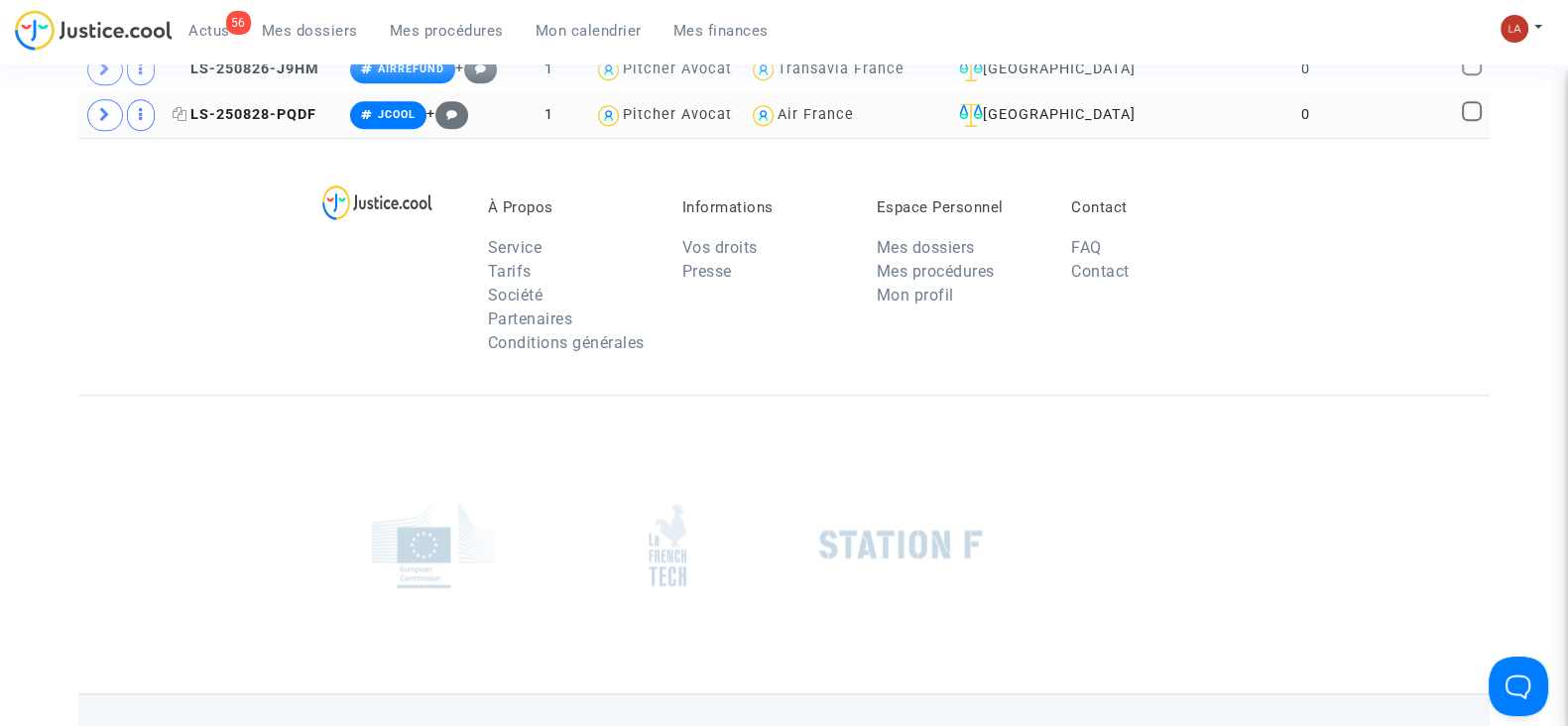
click at [247, 106] on span "LS-250828-PQDF" at bounding box center [244, 114] width 144 height 17
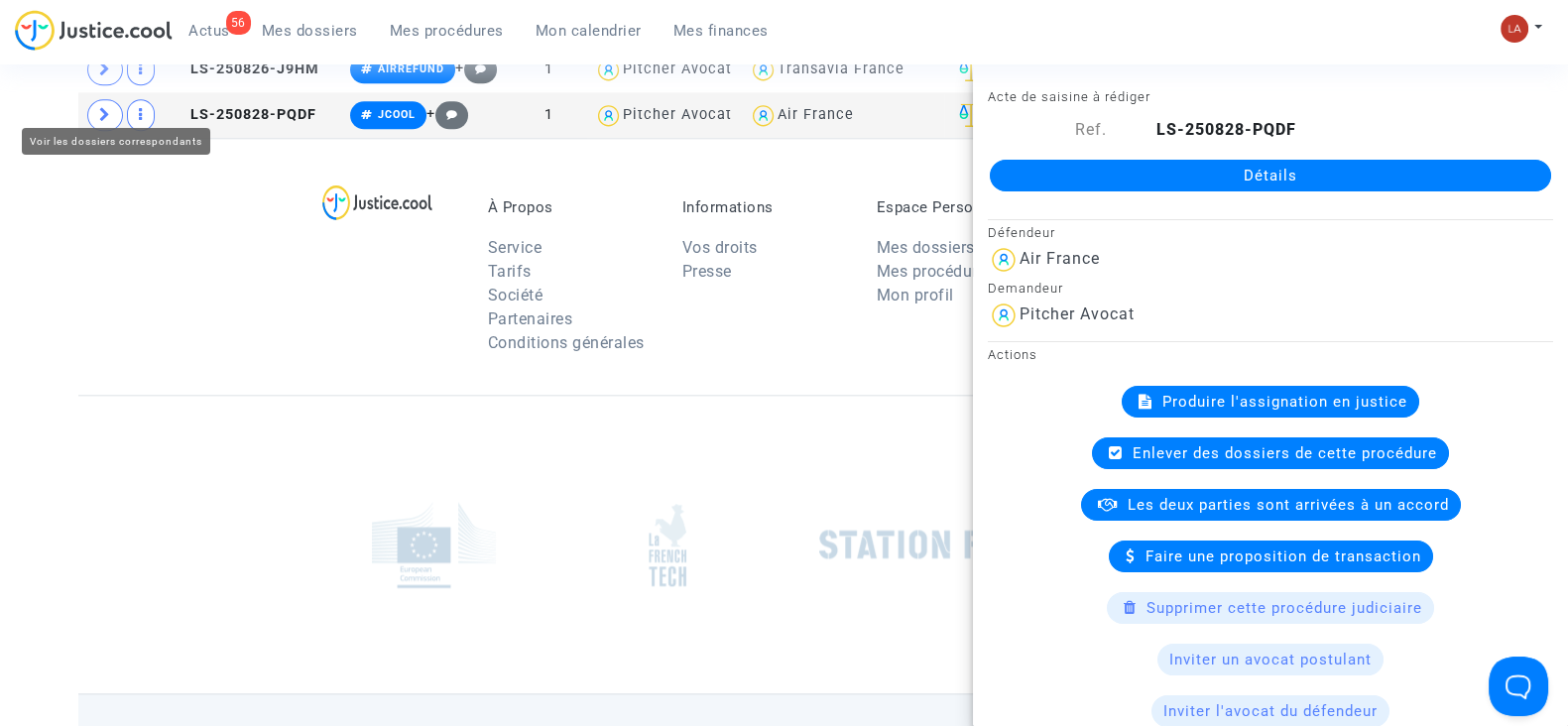
click at [96, 99] on span at bounding box center [105, 115] width 36 height 32
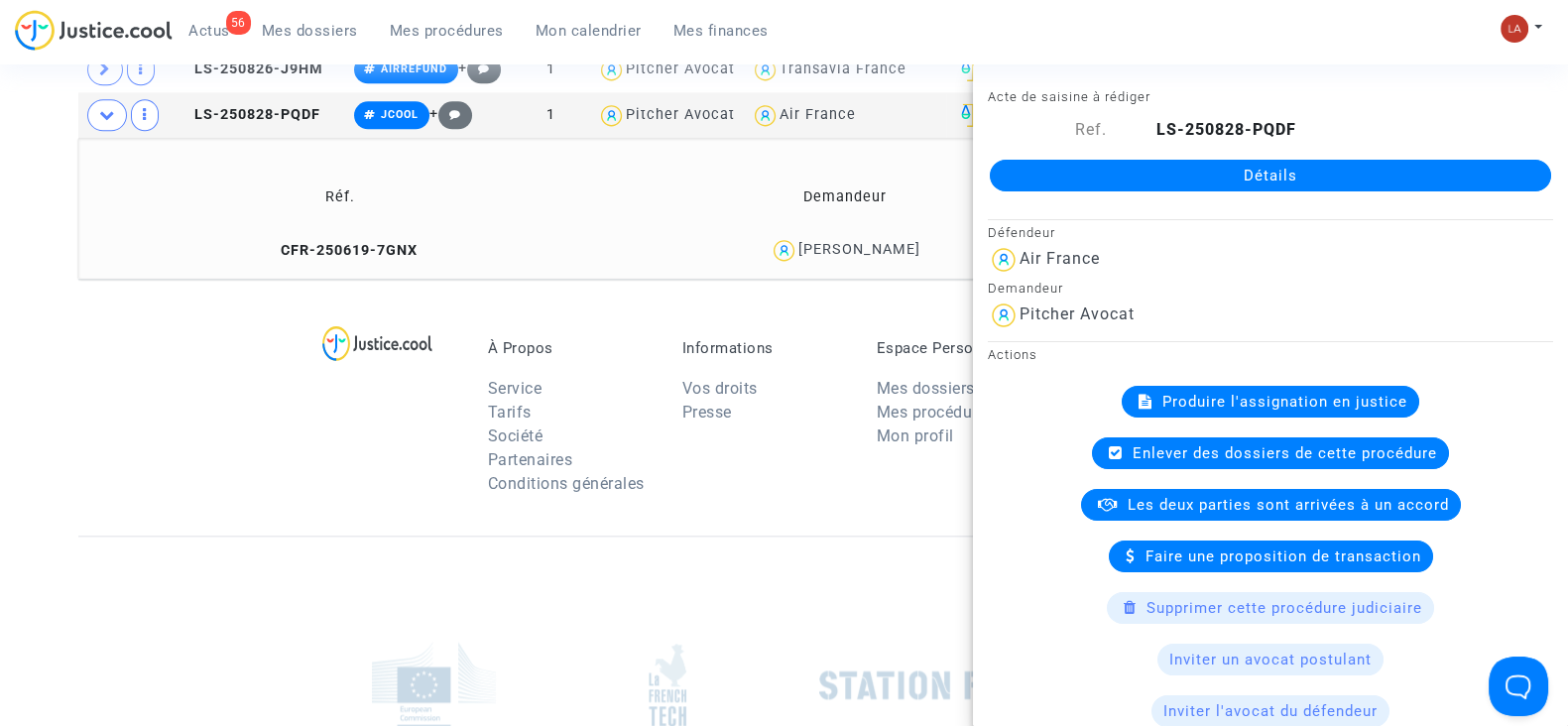
click at [78, 285] on div "À Propos Service Tarifs Société Partenaires Conditions générales Informations V…" at bounding box center [784, 407] width 1412 height 257
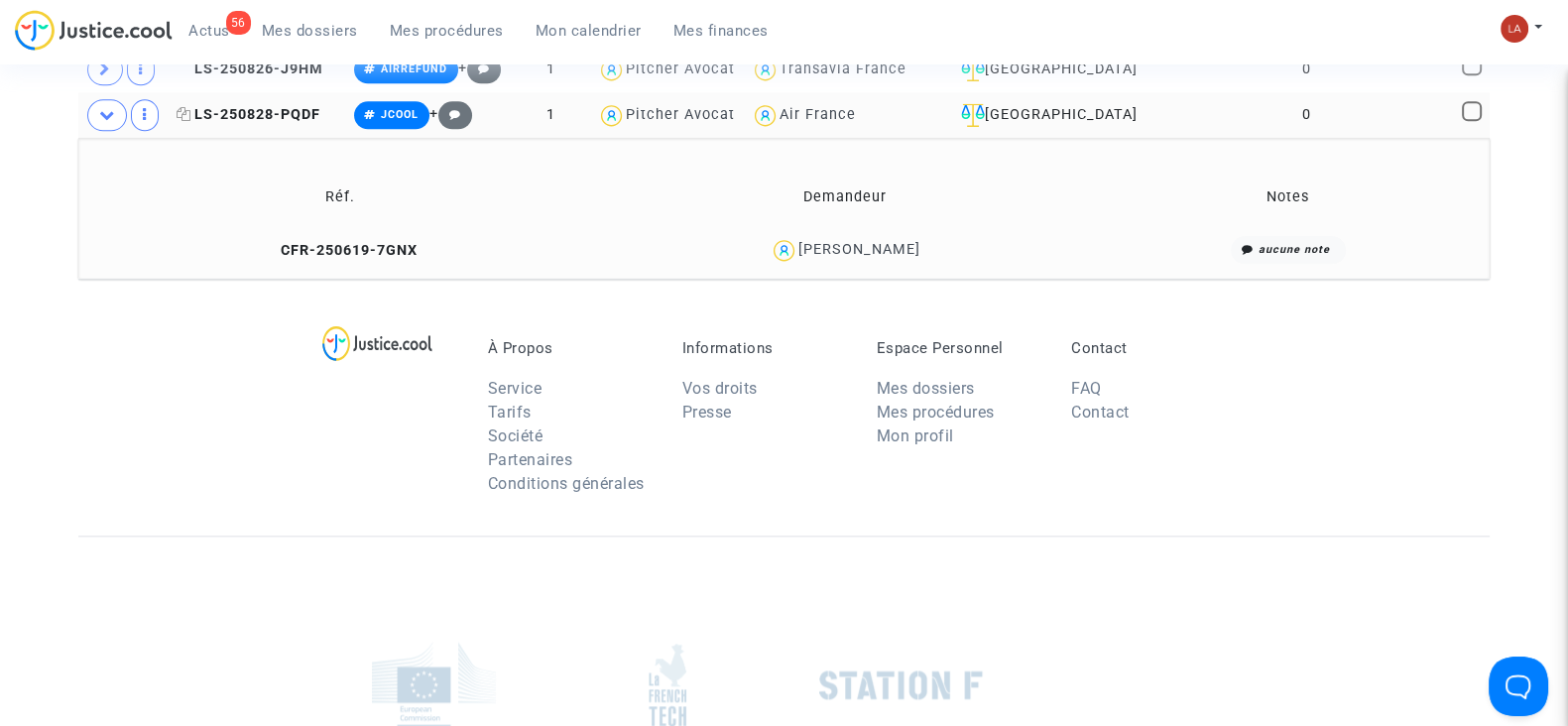
click at [261, 106] on span "LS-250828-PQDF" at bounding box center [248, 114] width 144 height 17
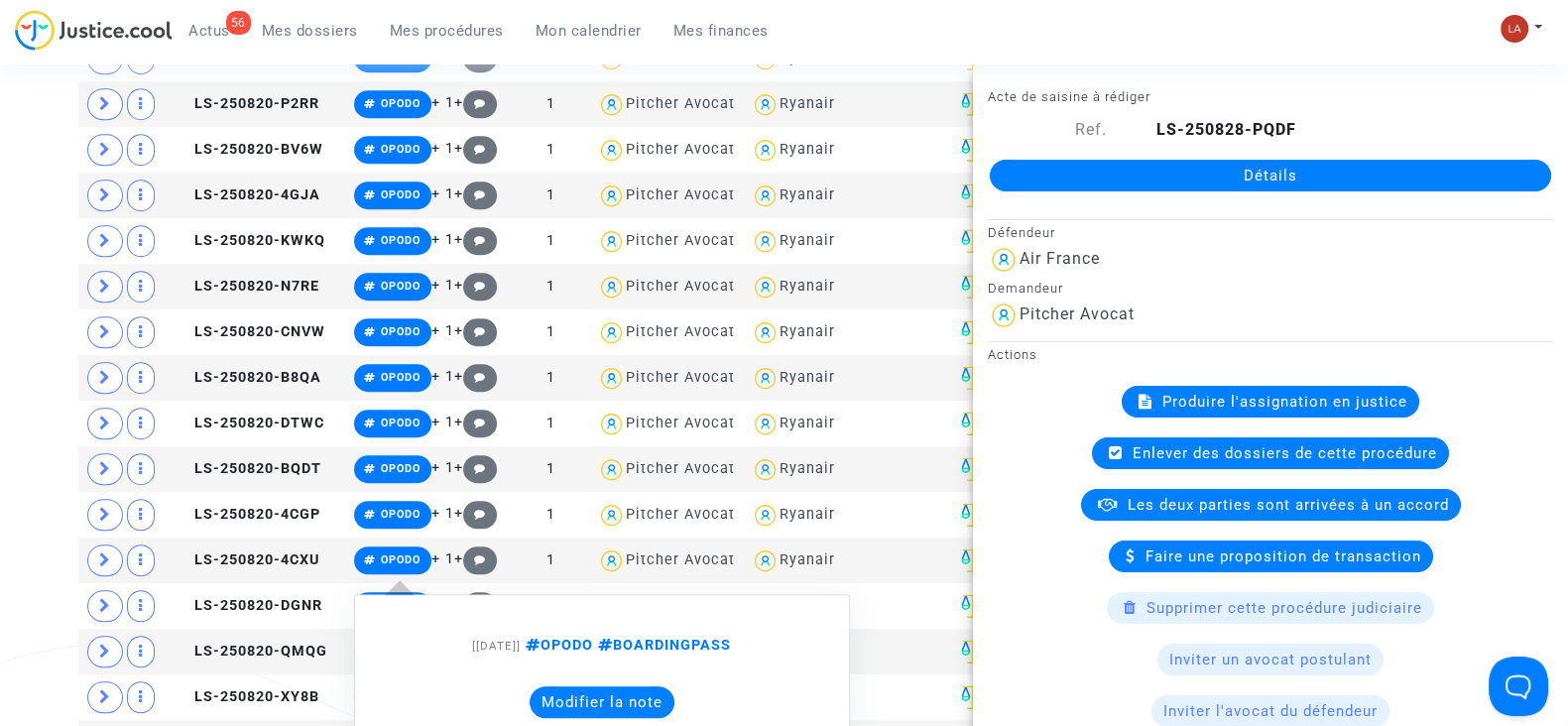
scroll to position [2231, 0]
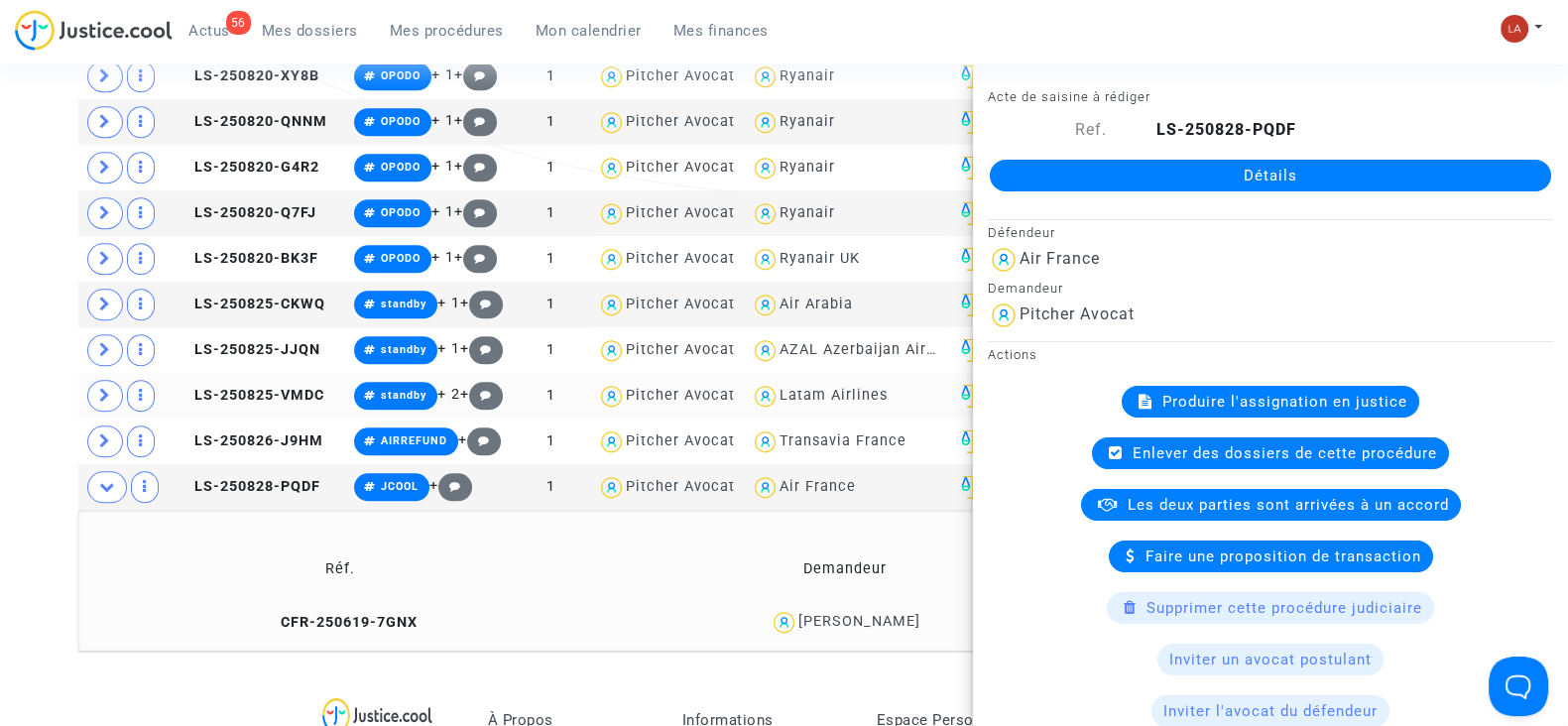
drag, startPoint x: 285, startPoint y: 427, endPoint x: 403, endPoint y: 398, distance: 121.5
click at [285, 432] on span "LS-250826-J9HM" at bounding box center [250, 440] width 147 height 17
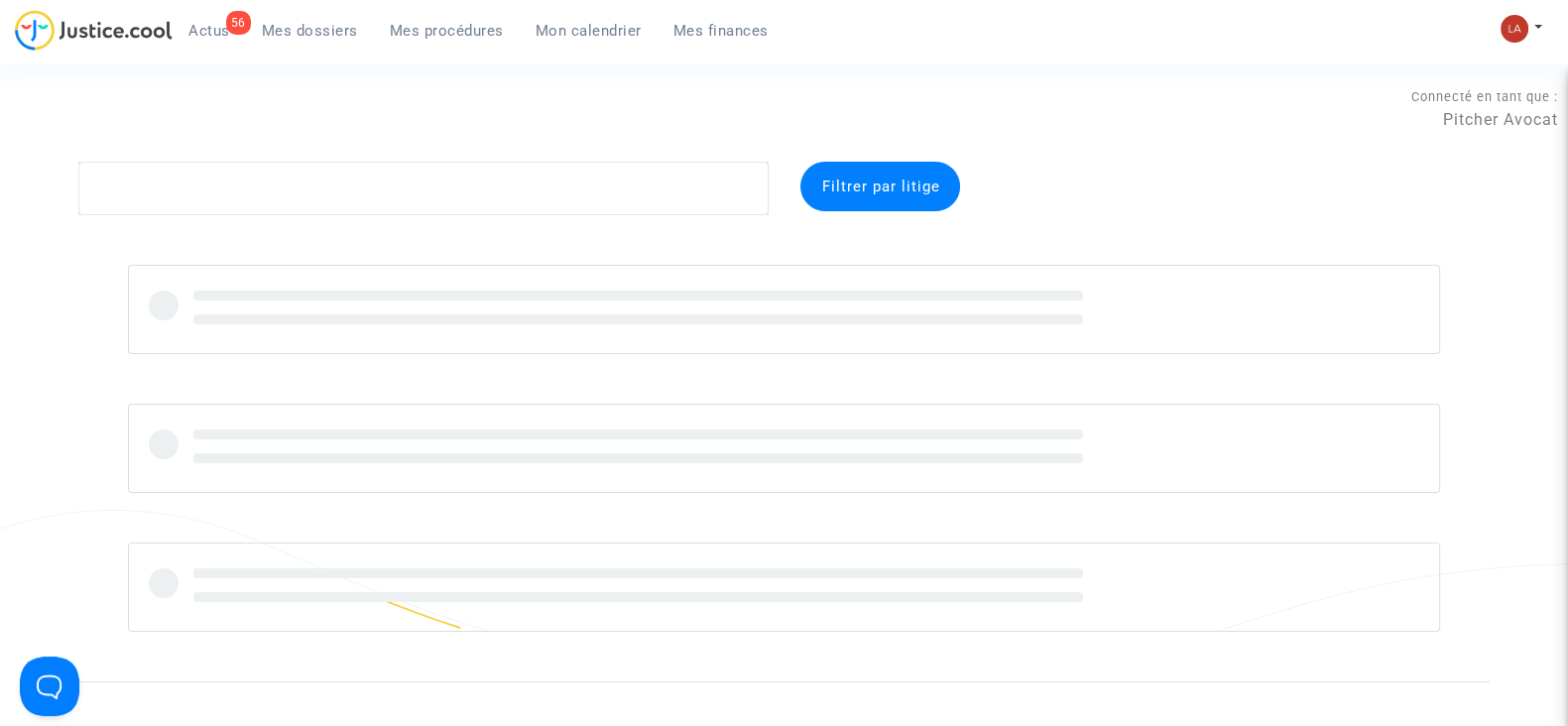
click at [424, 27] on span "Mes procédures" at bounding box center [446, 31] width 114 height 18
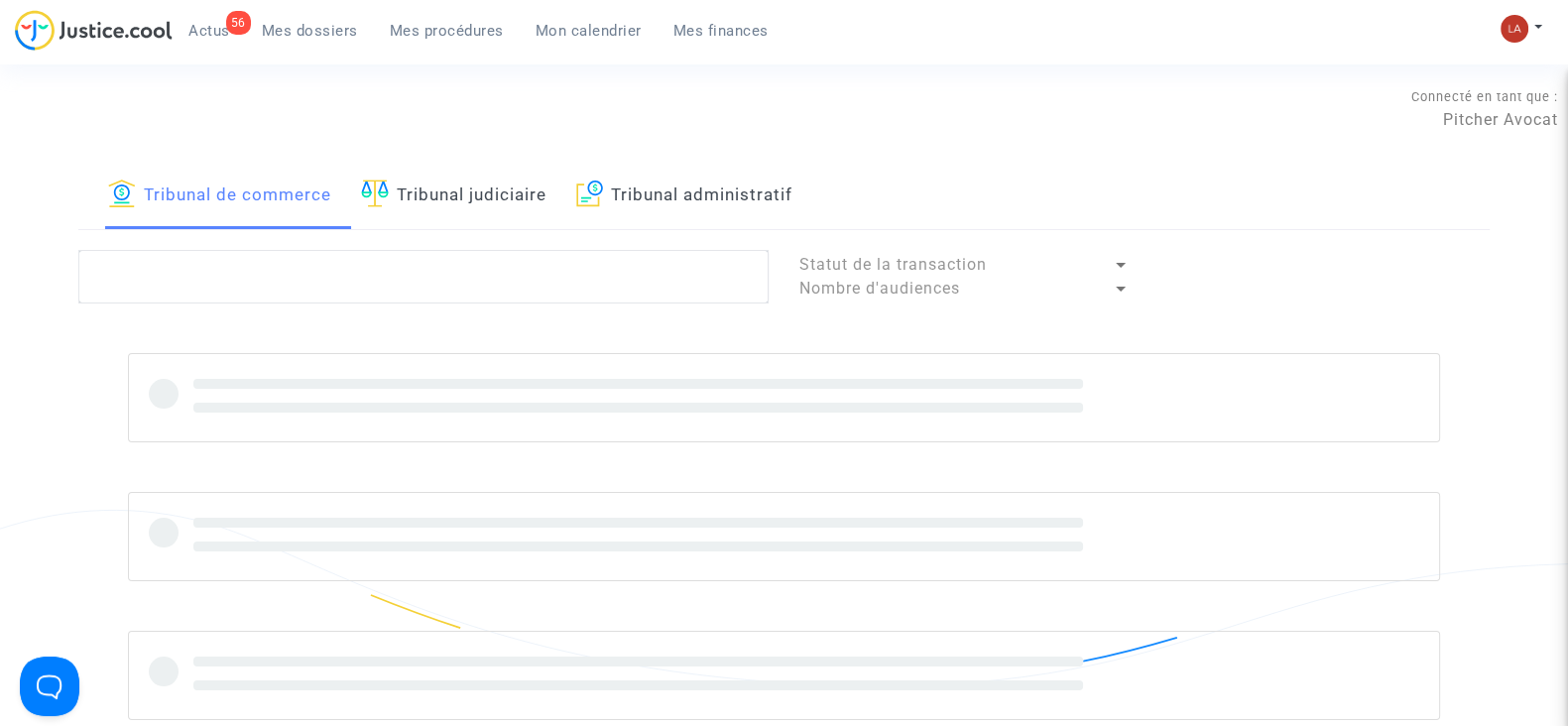
click at [491, 211] on link "Tribunal judiciaire" at bounding box center [453, 196] width 186 height 68
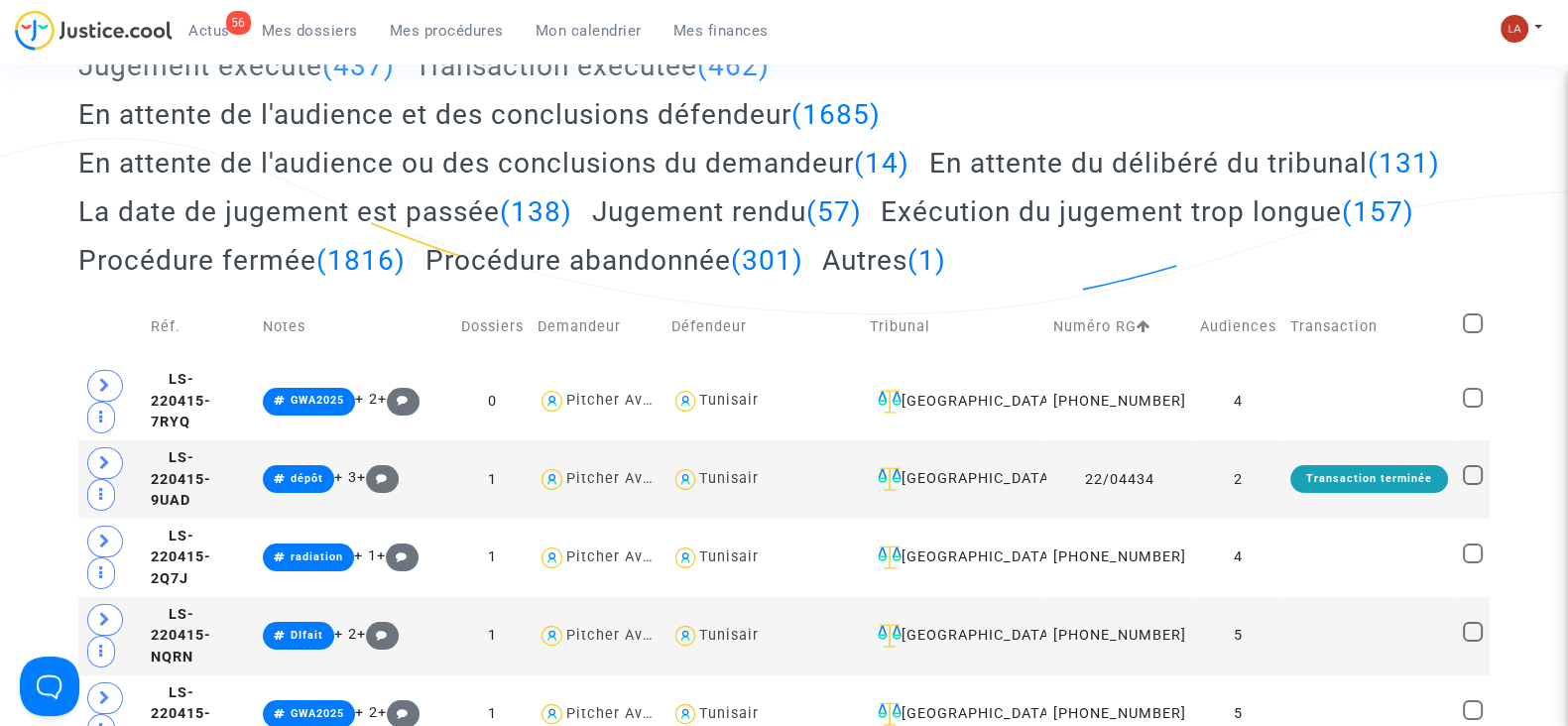
scroll to position [123, 0]
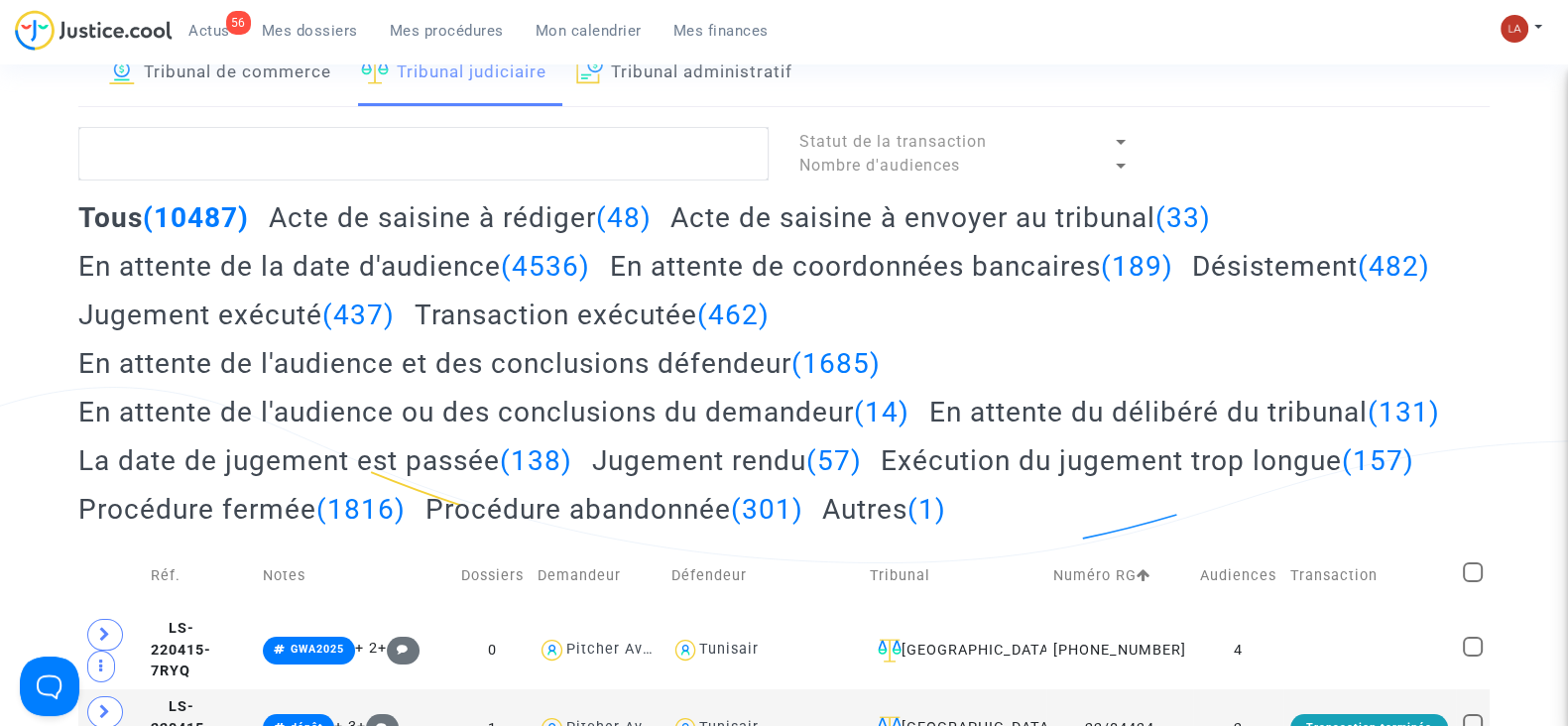
click at [493, 218] on h2 "Acte de saisine à rédiger (48)" at bounding box center [460, 218] width 383 height 35
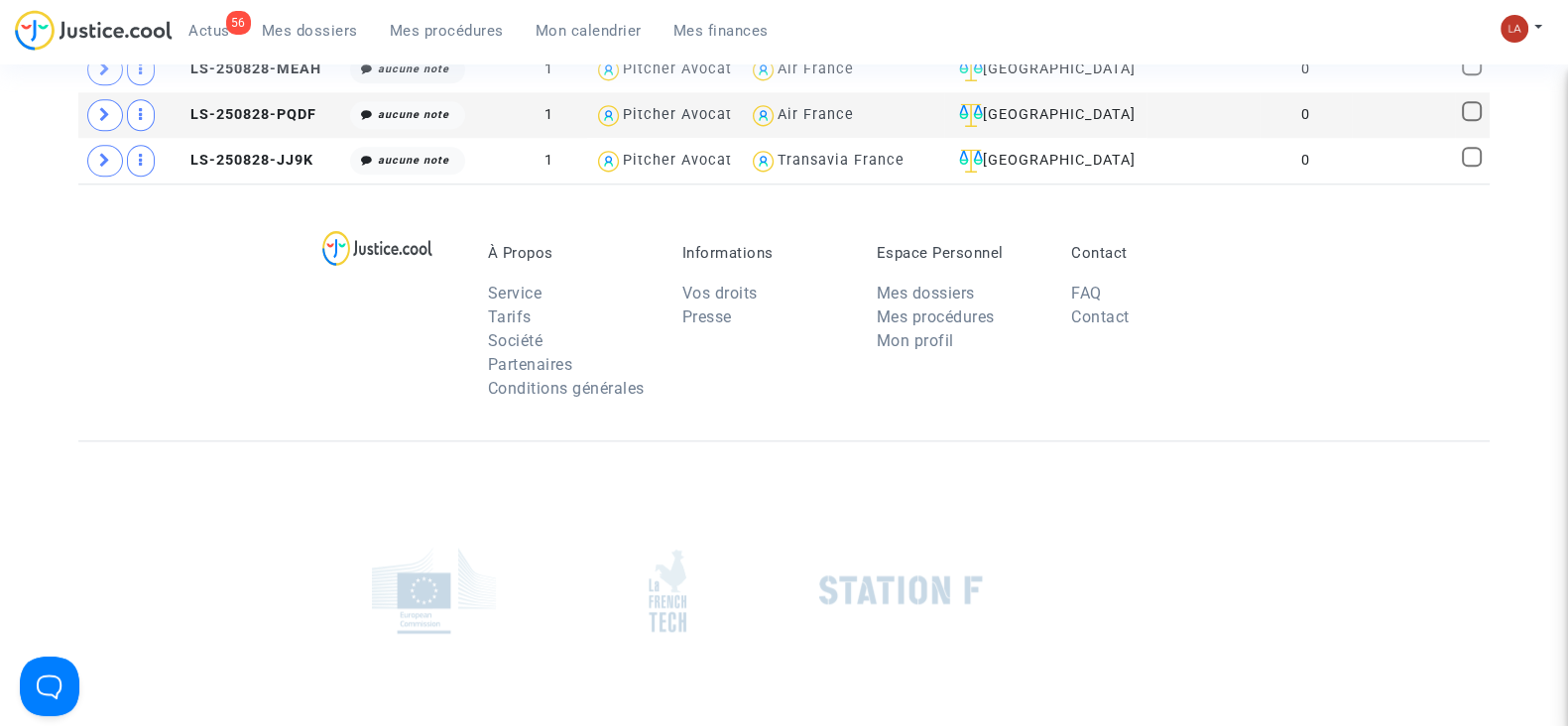
scroll to position [2621, 0]
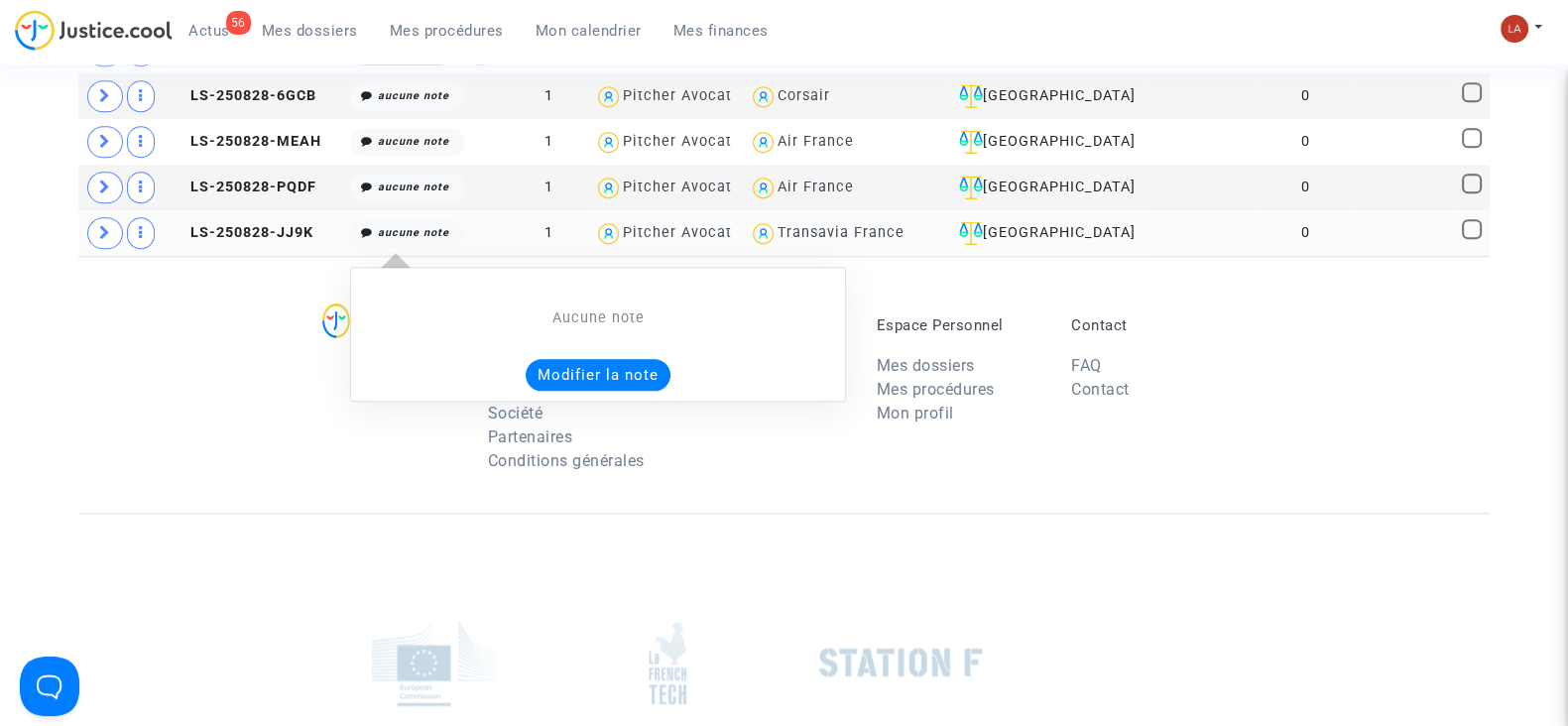
click at [585, 359] on button "Modifier la note" at bounding box center [598, 374] width 145 height 32
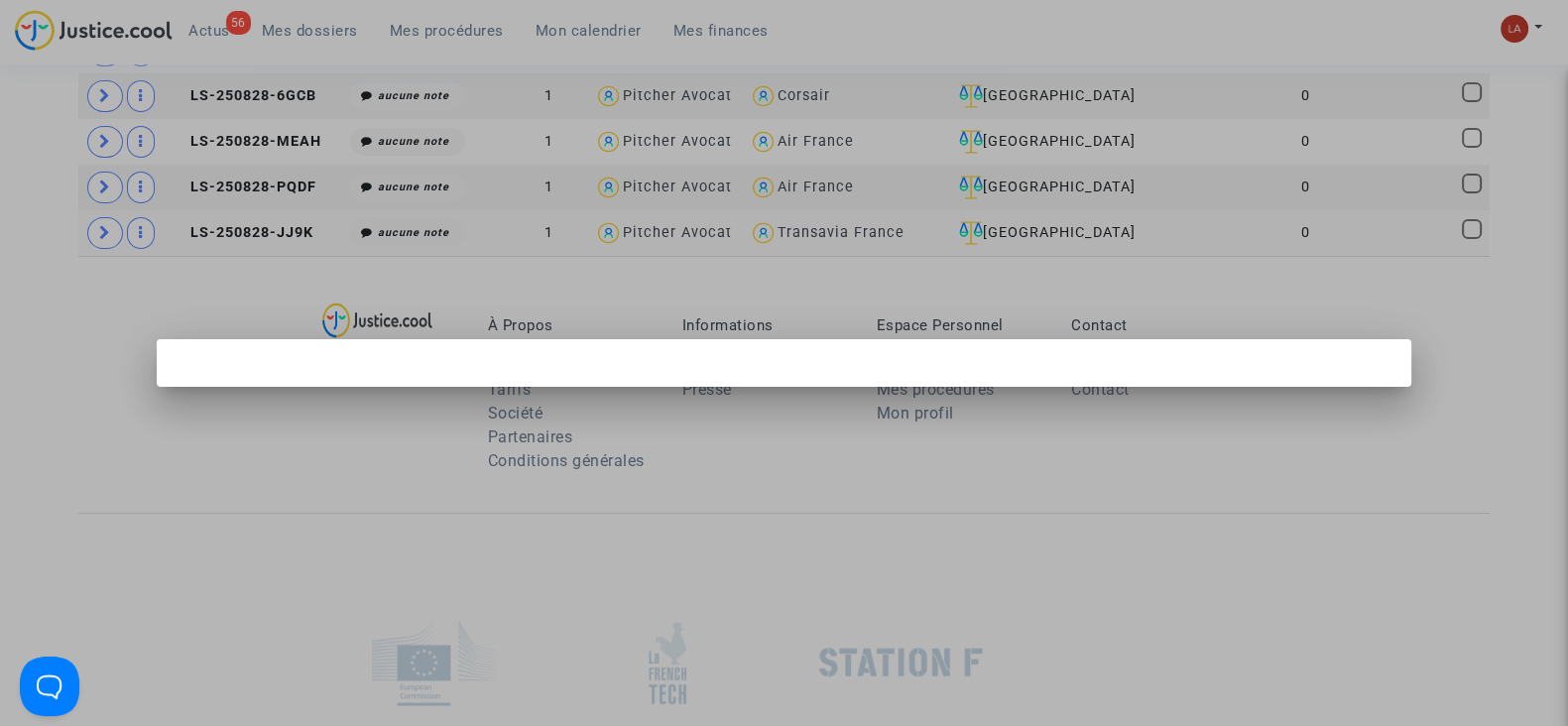
scroll to position [0, 0]
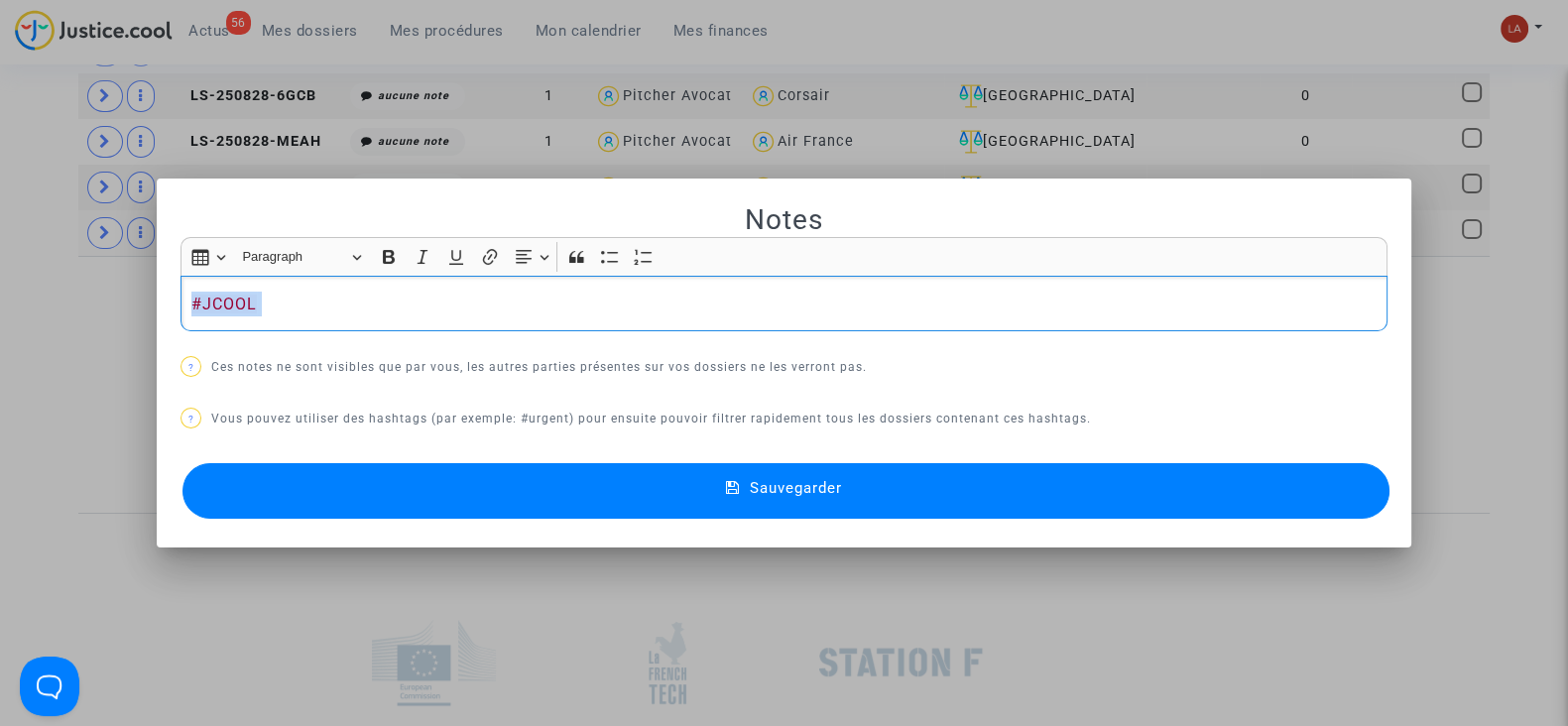
copy p "#JCOOL"
drag, startPoint x: 486, startPoint y: 479, endPoint x: 496, endPoint y: 483, distance: 10.8
click at [486, 483] on button "Sauvegarder" at bounding box center [786, 491] width 1207 height 56
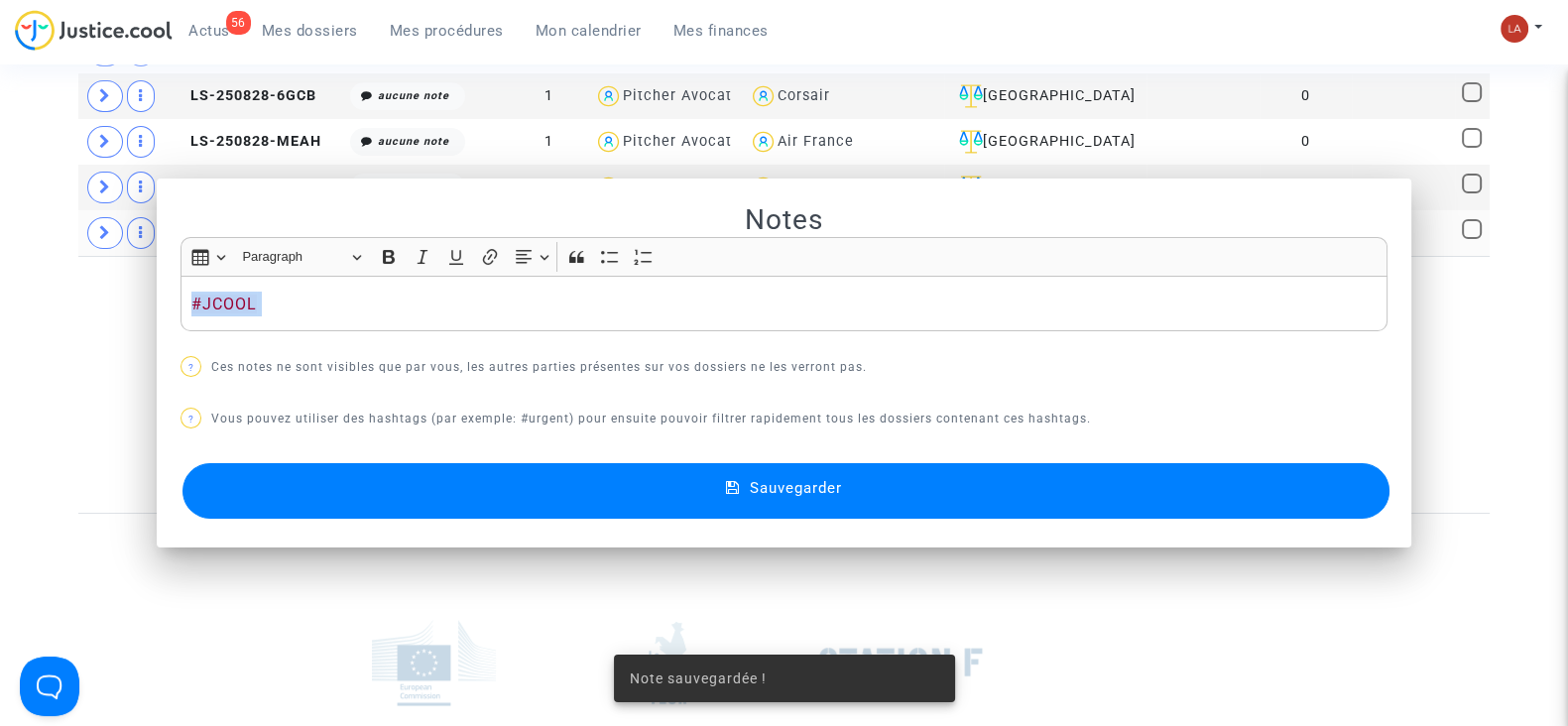
scroll to position [2621, 0]
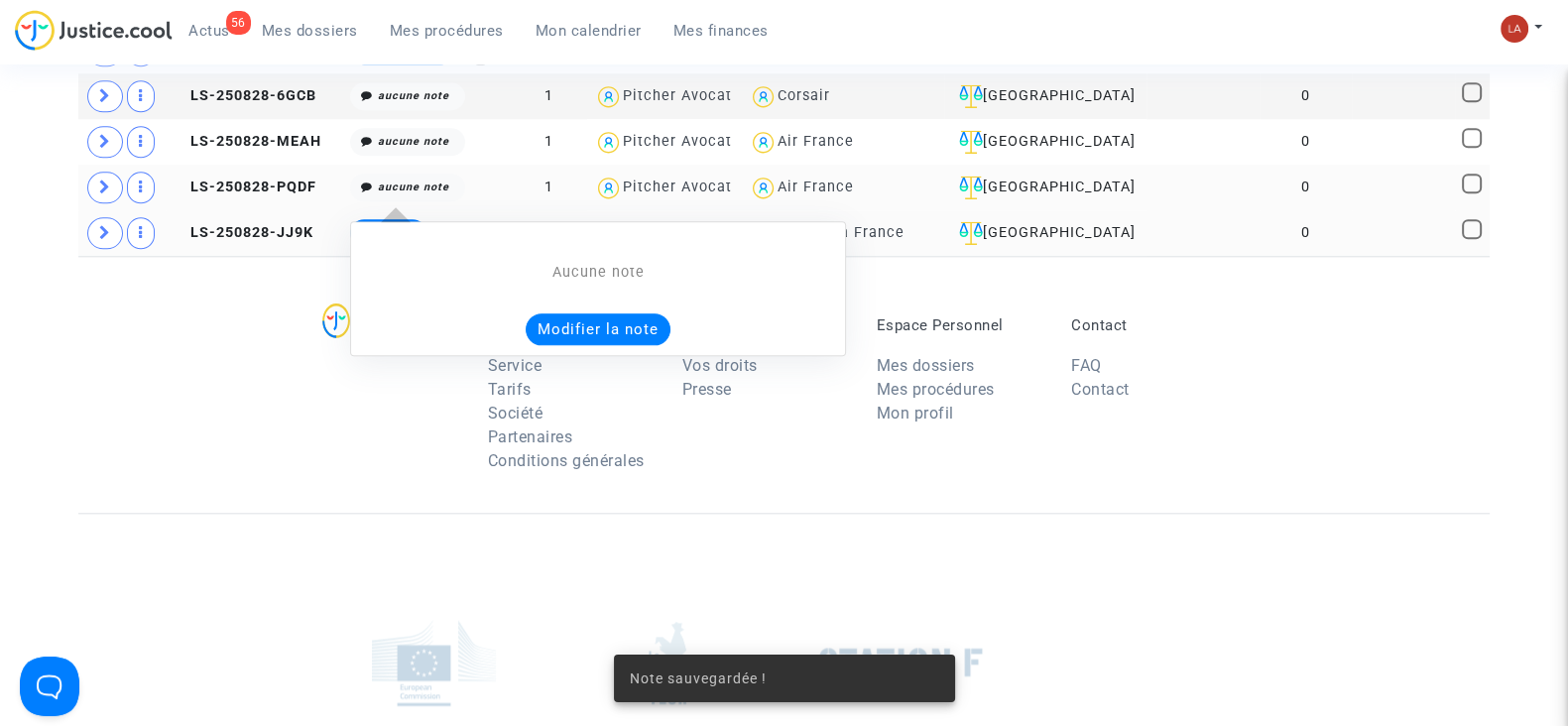
click at [583, 313] on button "Modifier la note" at bounding box center [598, 329] width 145 height 32
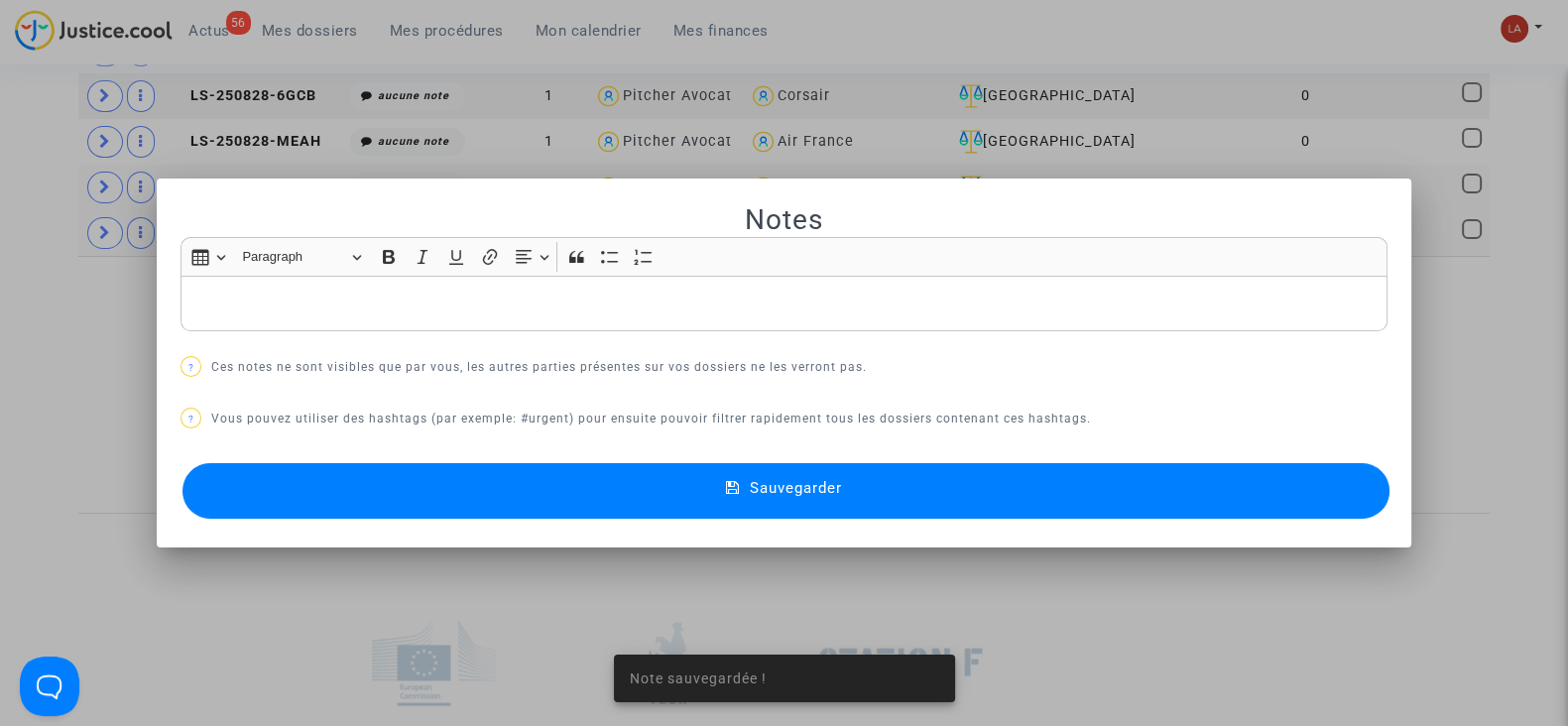
scroll to position [0, 0]
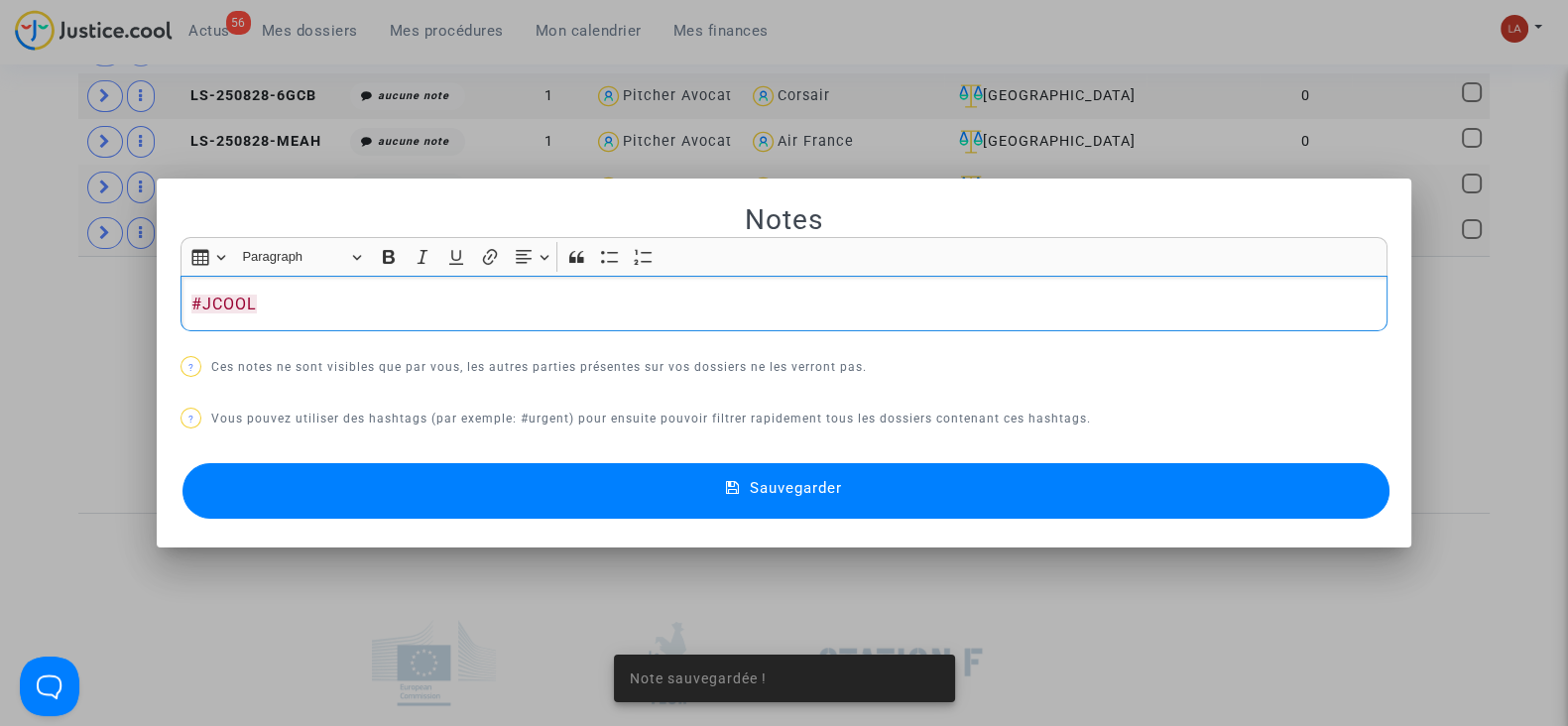
click at [513, 499] on button "Sauvegarder" at bounding box center [786, 491] width 1207 height 56
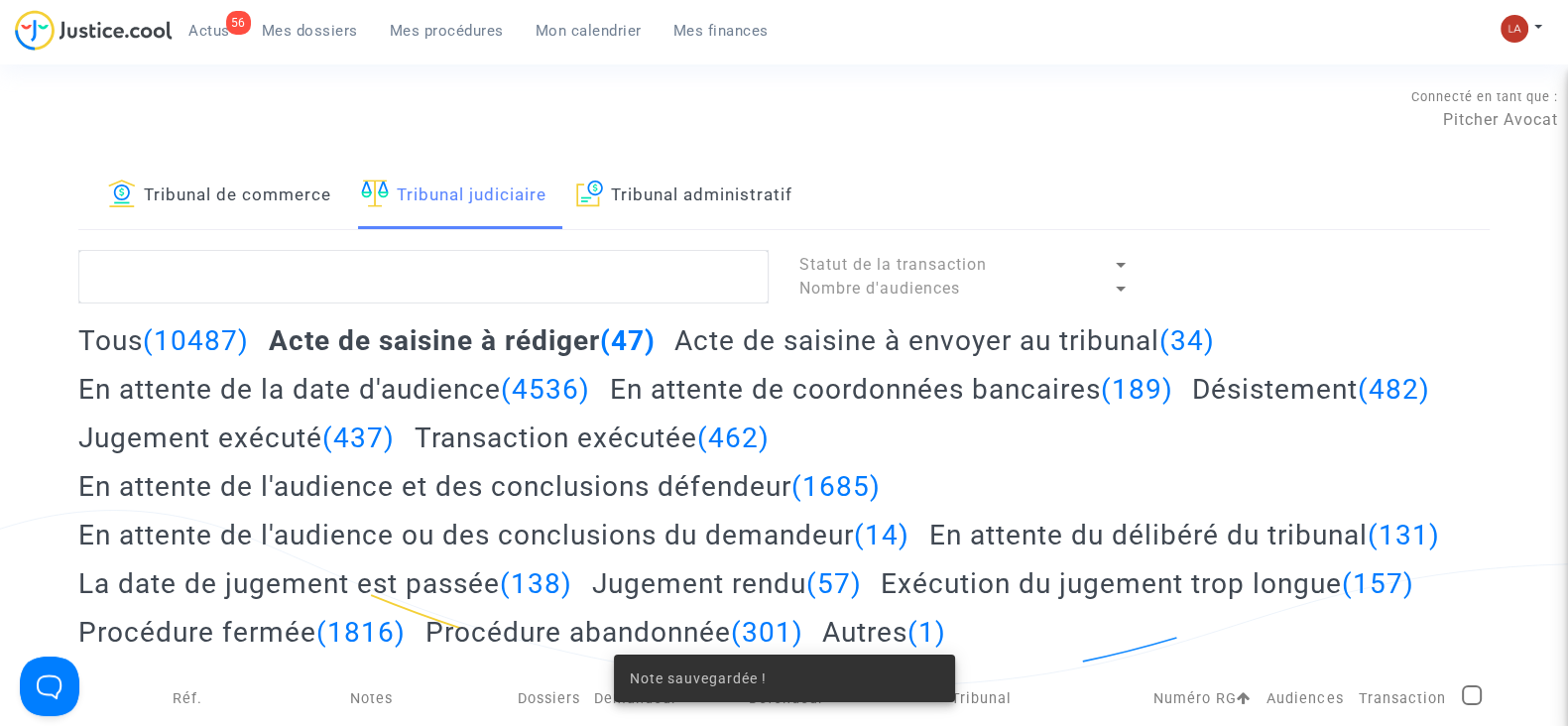
scroll to position [2621, 0]
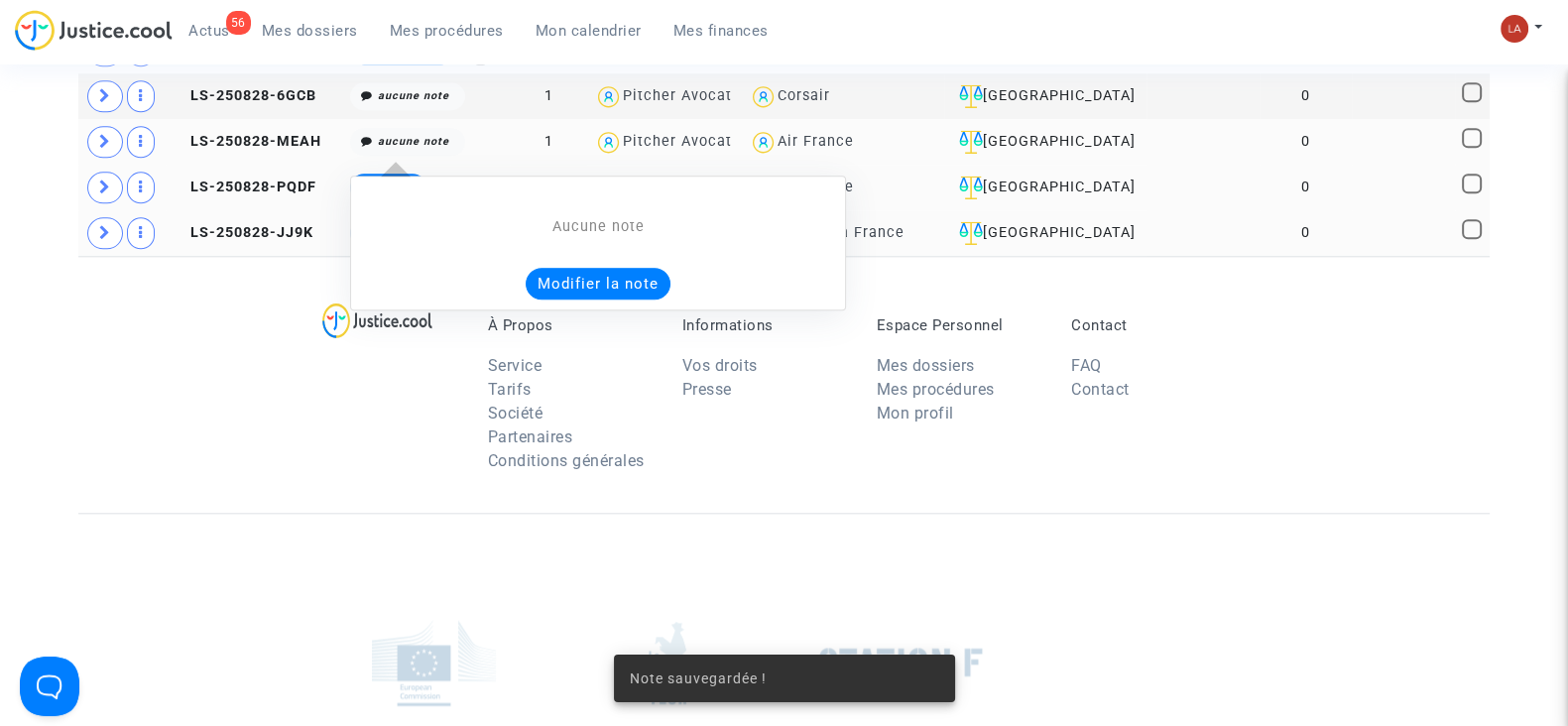
click at [561, 268] on button "Modifier la note" at bounding box center [598, 284] width 145 height 32
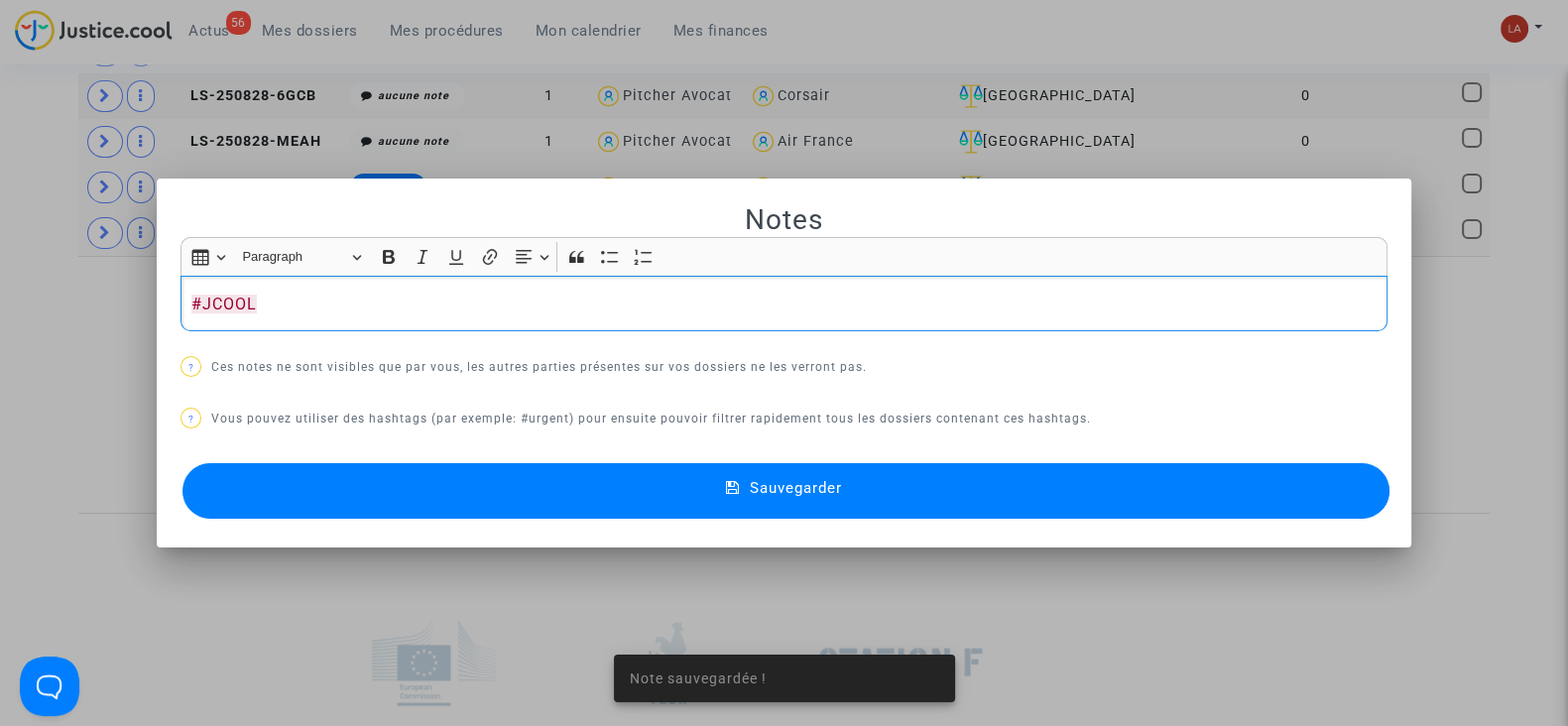
click at [541, 478] on button "Sauvegarder" at bounding box center [786, 491] width 1207 height 56
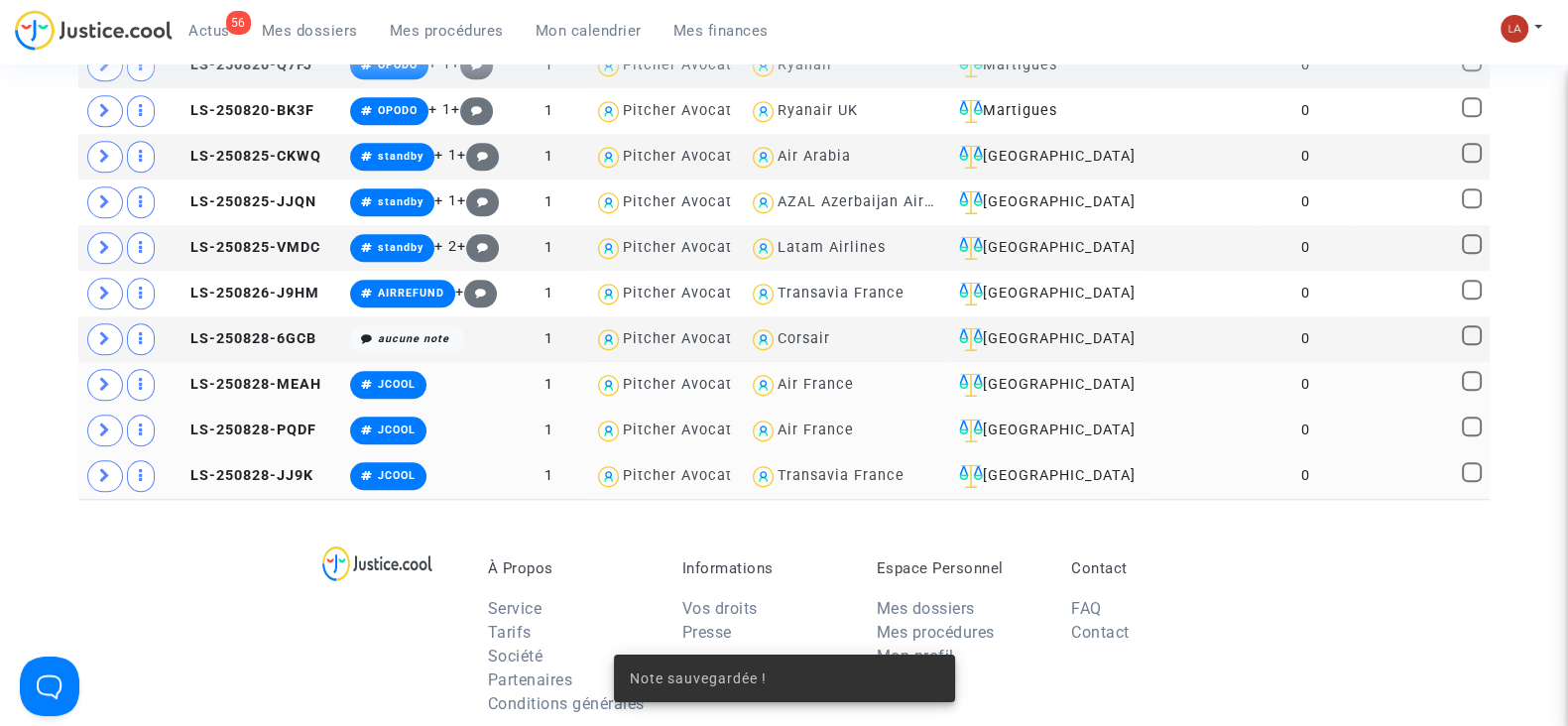
scroll to position [2374, 0]
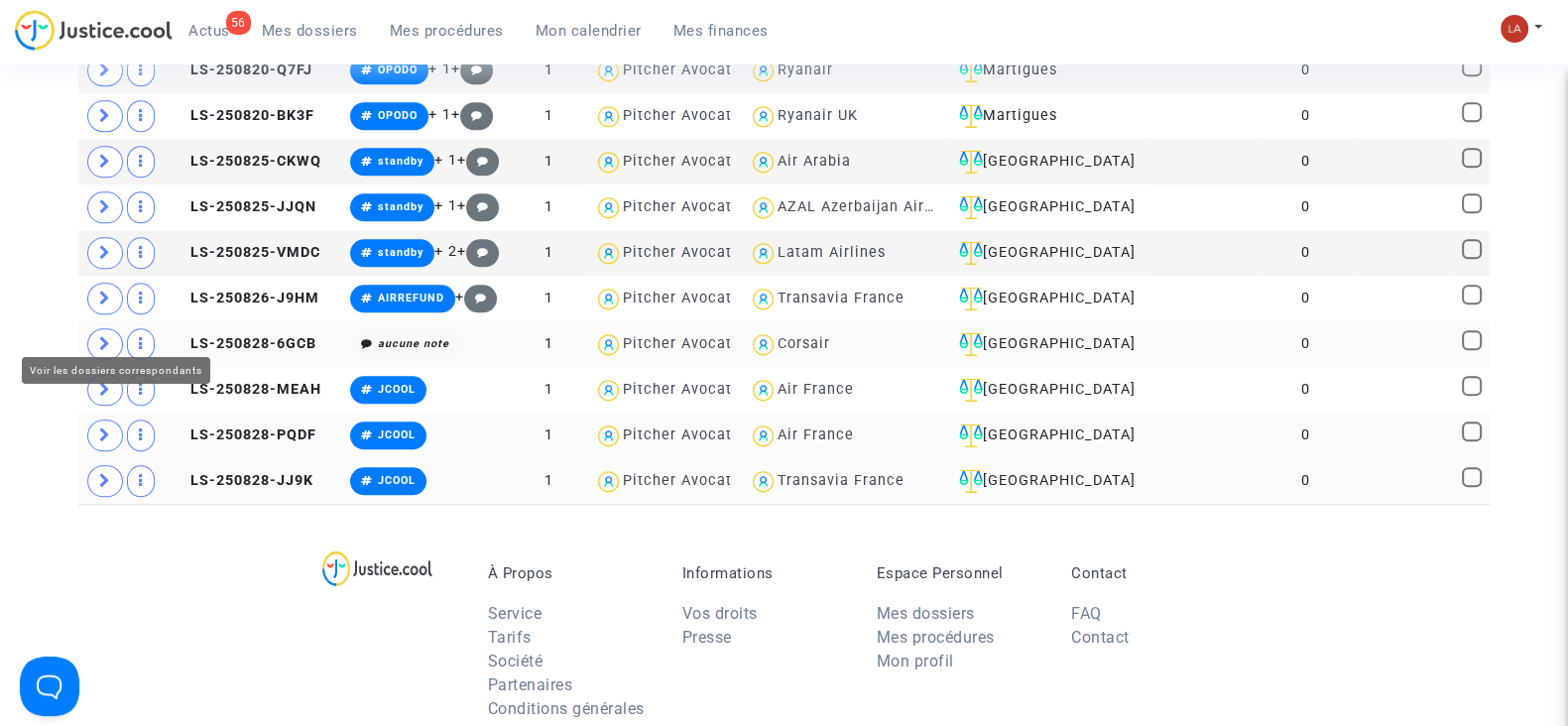
click at [102, 336] on icon at bounding box center [105, 343] width 12 height 15
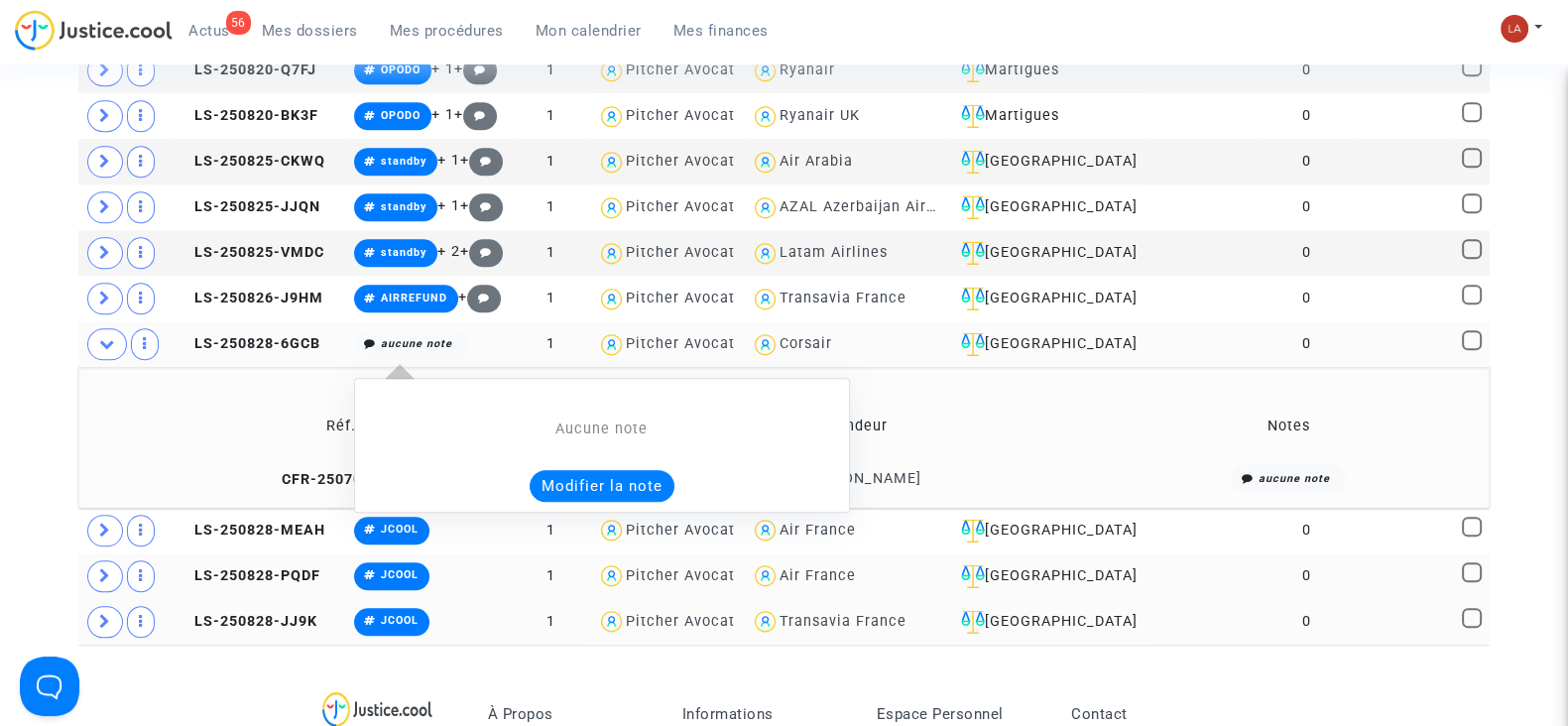
click at [595, 470] on button "Modifier la note" at bounding box center [602, 486] width 145 height 32
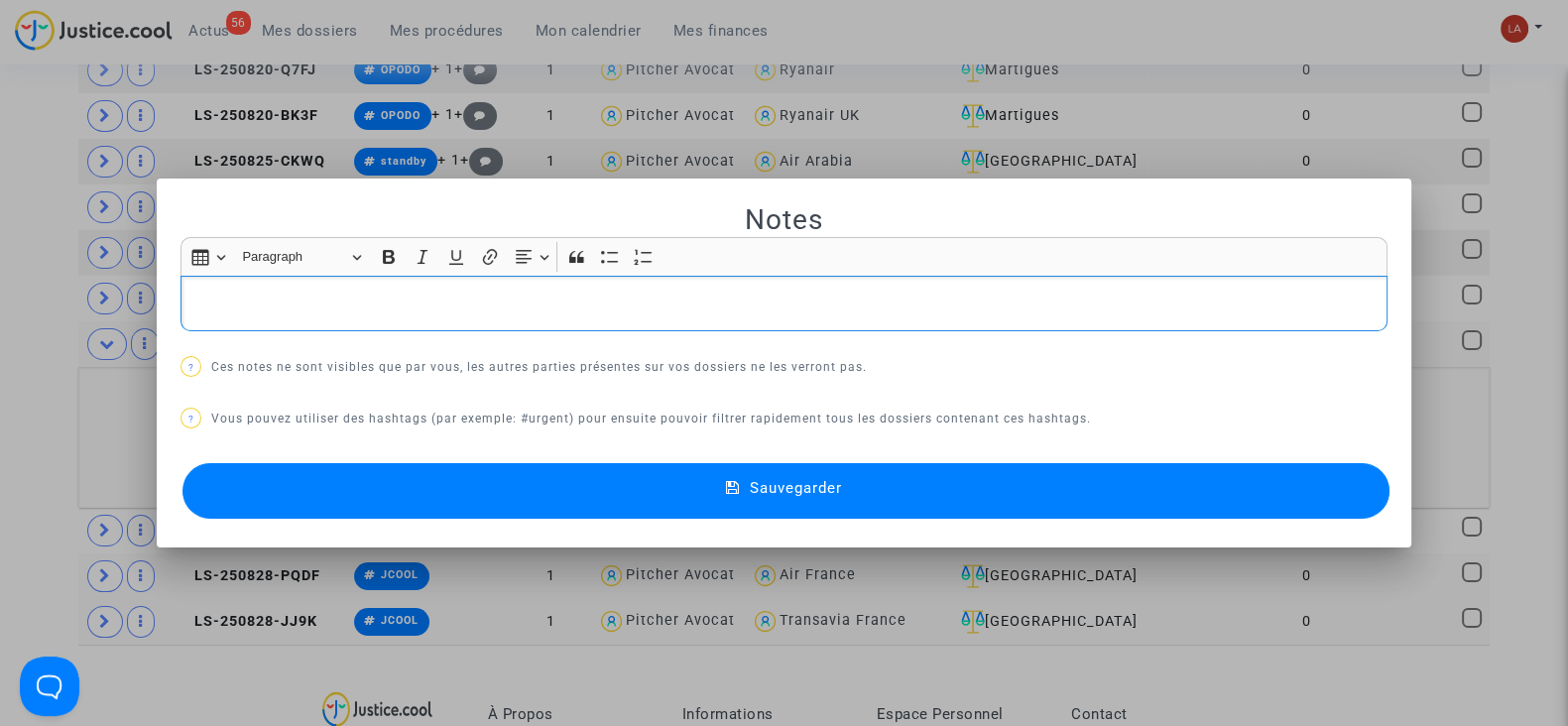
scroll to position [0, 0]
click at [473, 472] on button "Sauvegarder" at bounding box center [786, 491] width 1207 height 56
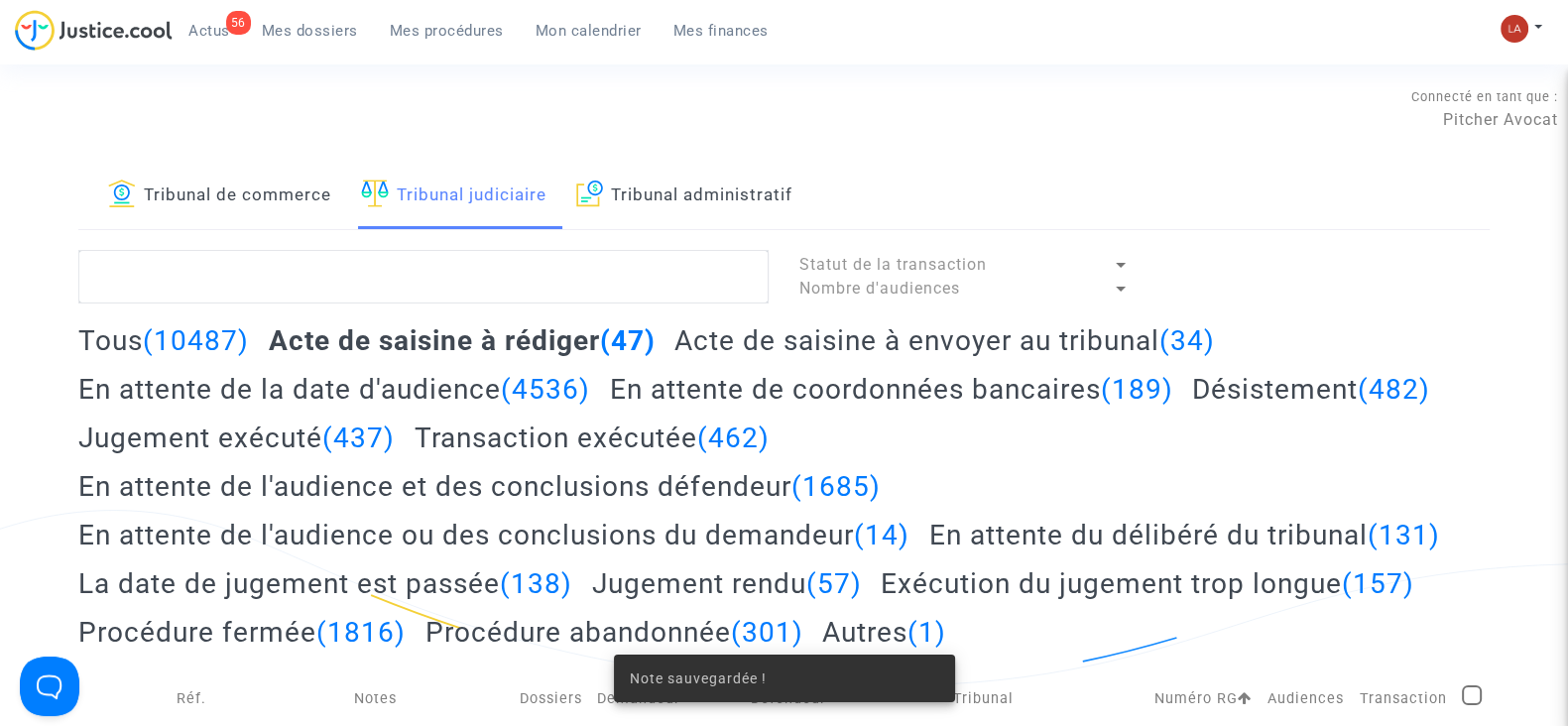
scroll to position [2374, 0]
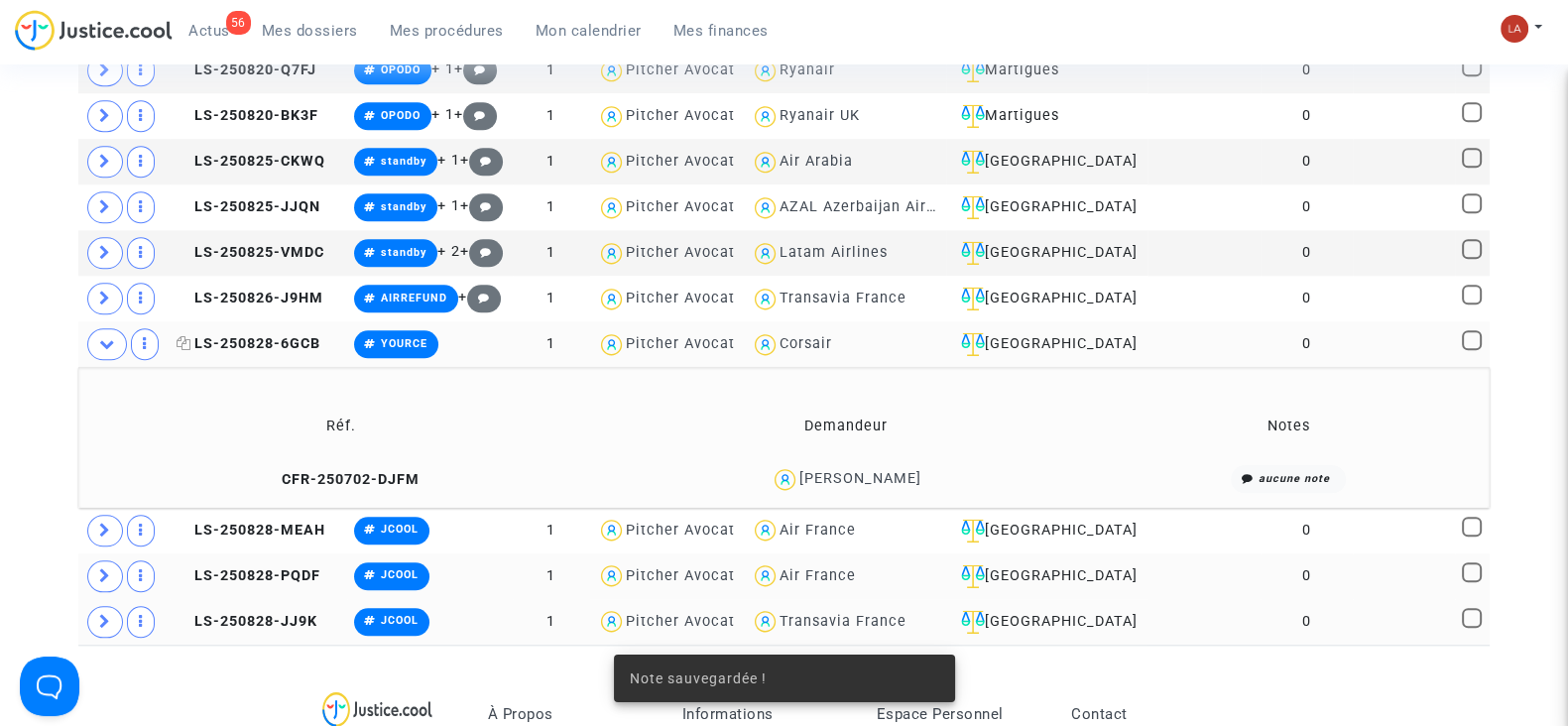
click at [260, 335] on span "LS-250828-6GCB" at bounding box center [248, 343] width 144 height 17
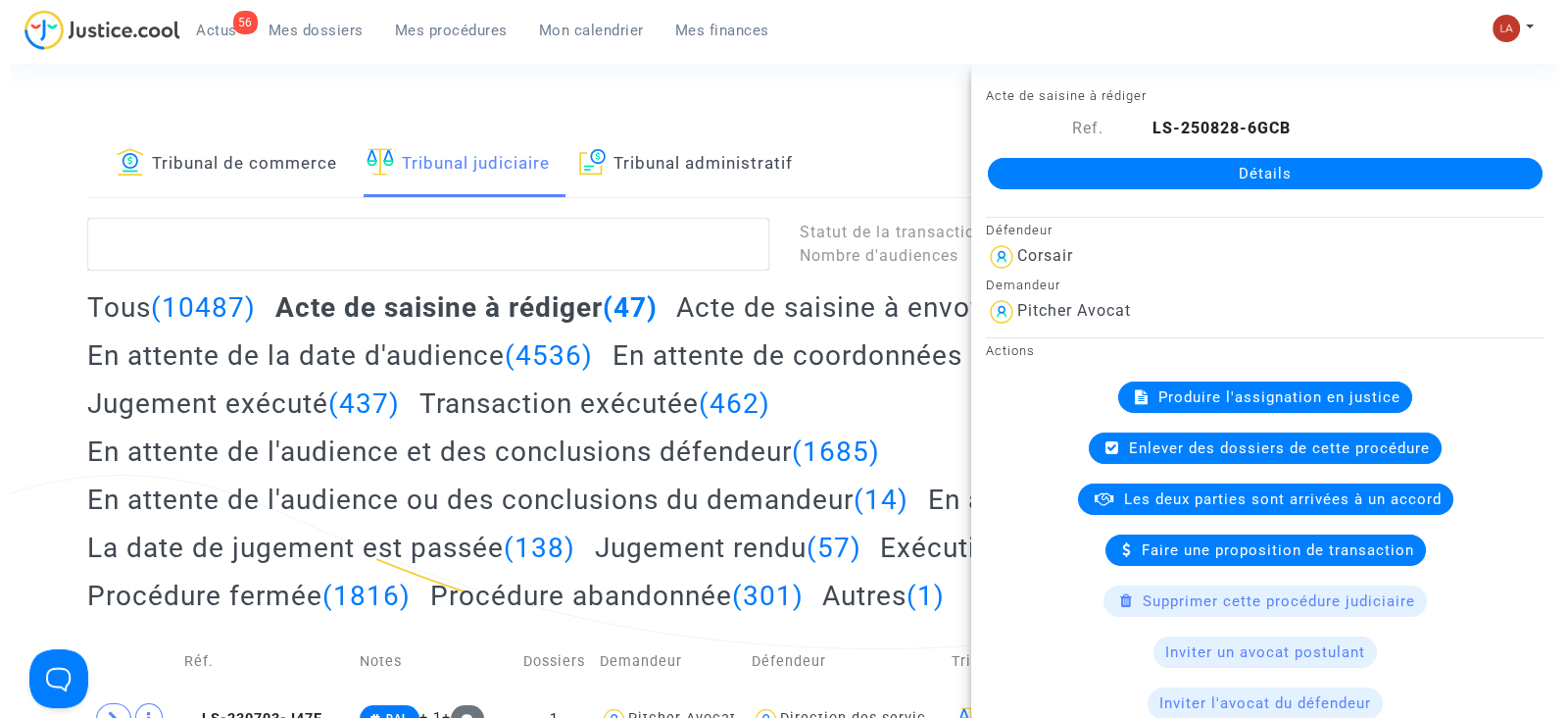
scroll to position [0, 0]
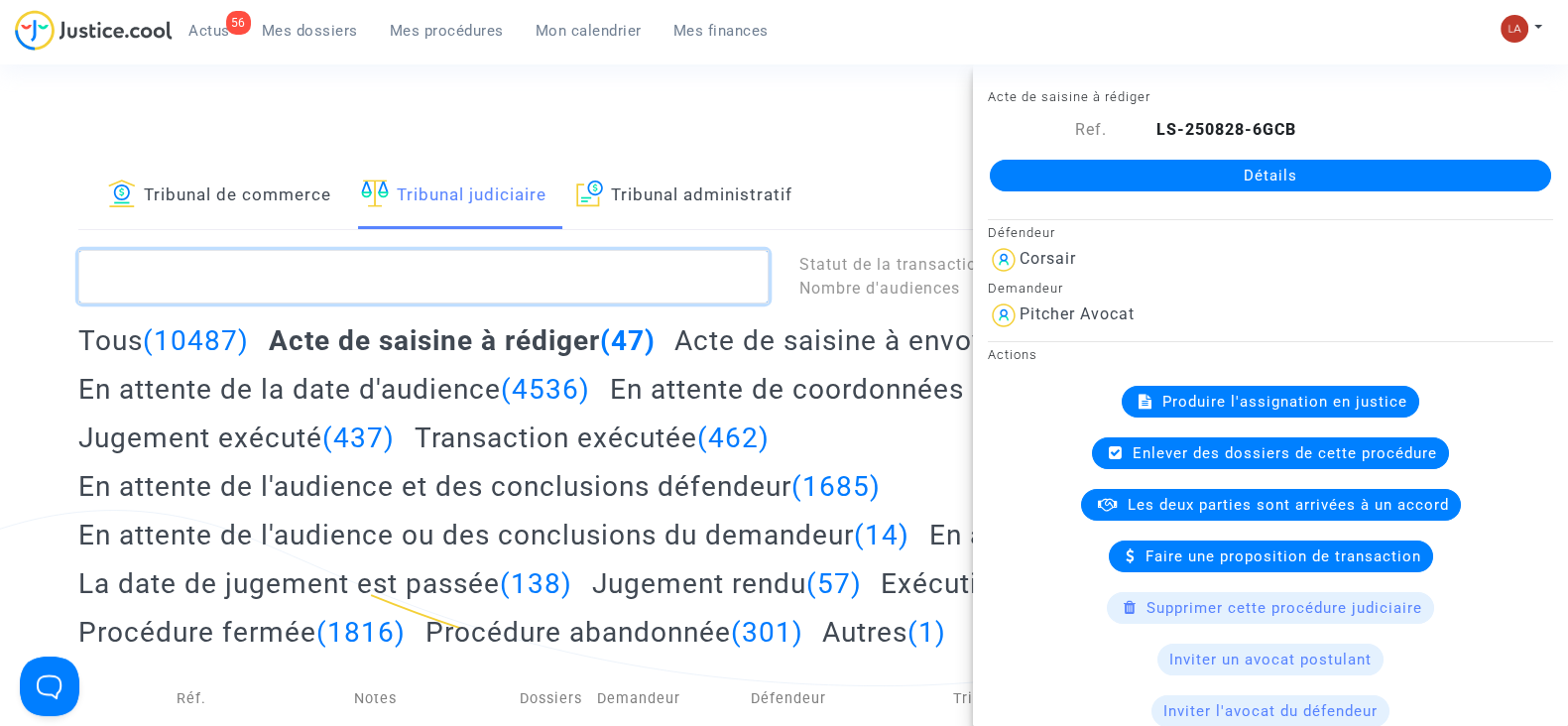
click at [344, 274] on textarea at bounding box center [423, 277] width 691 height 54
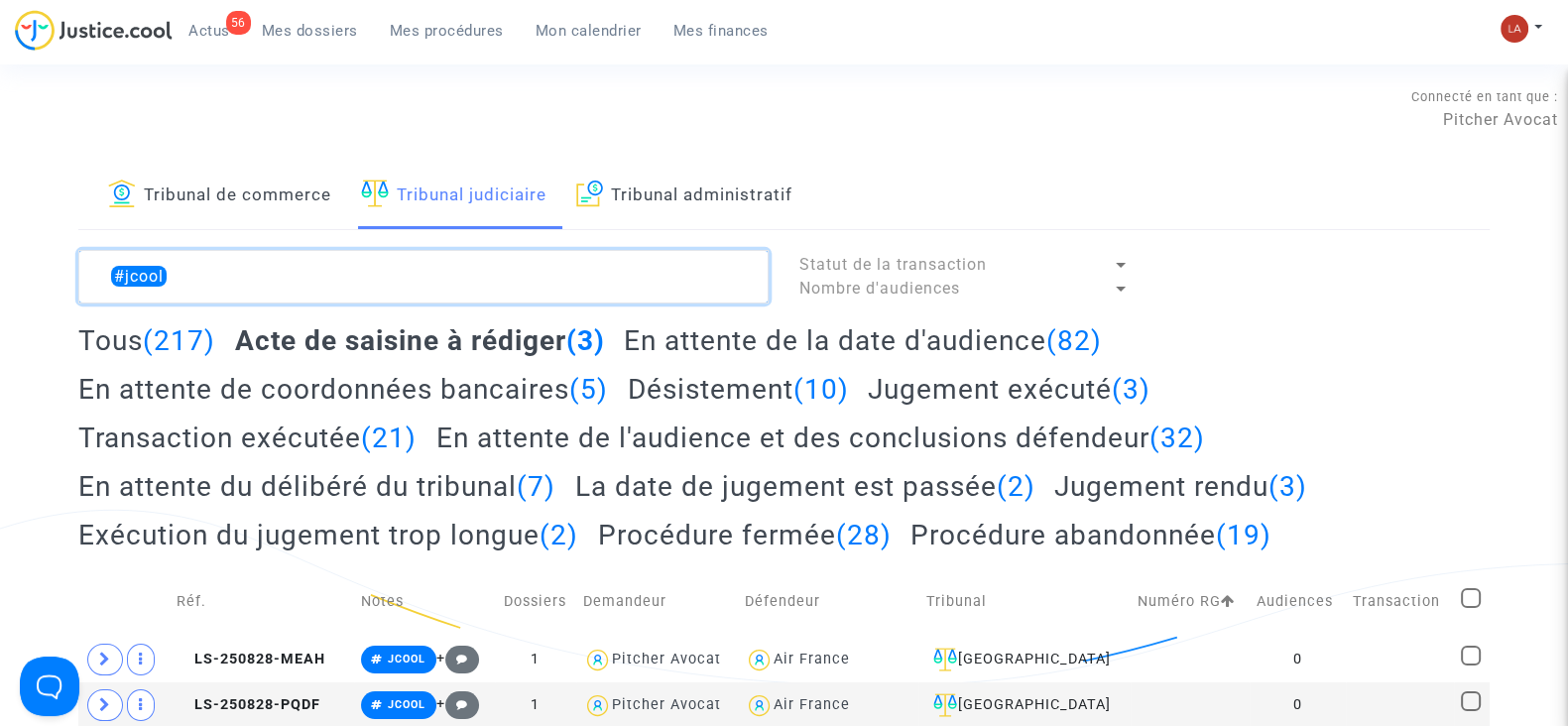
type textarea "#jcool"
click at [1478, 613] on mat-checkbox at bounding box center [1471, 602] width 20 height 28
click at [1472, 595] on span at bounding box center [1471, 598] width 20 height 20
click at [1471, 608] on input "checkbox" at bounding box center [1470, 608] width 1 height 1
checkbox input "true"
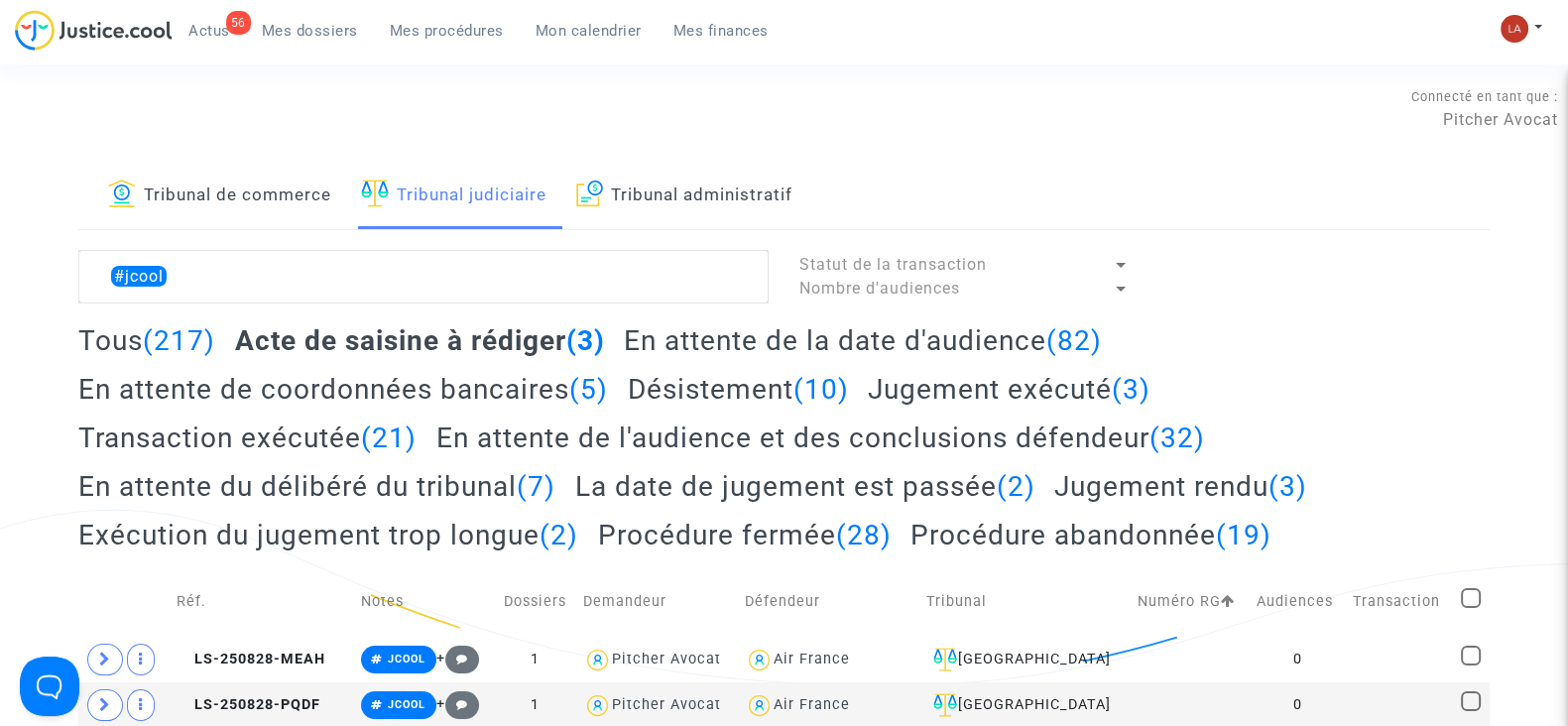
checkbox input "true"
click at [1402, 316] on lawsuits-list "#jcool Statut de la transaction Nombre d'audiences Sélection (3) Tous (217) Act…" at bounding box center [784, 511] width 1412 height 523
click at [1394, 268] on span "Sélection" at bounding box center [1396, 275] width 72 height 18
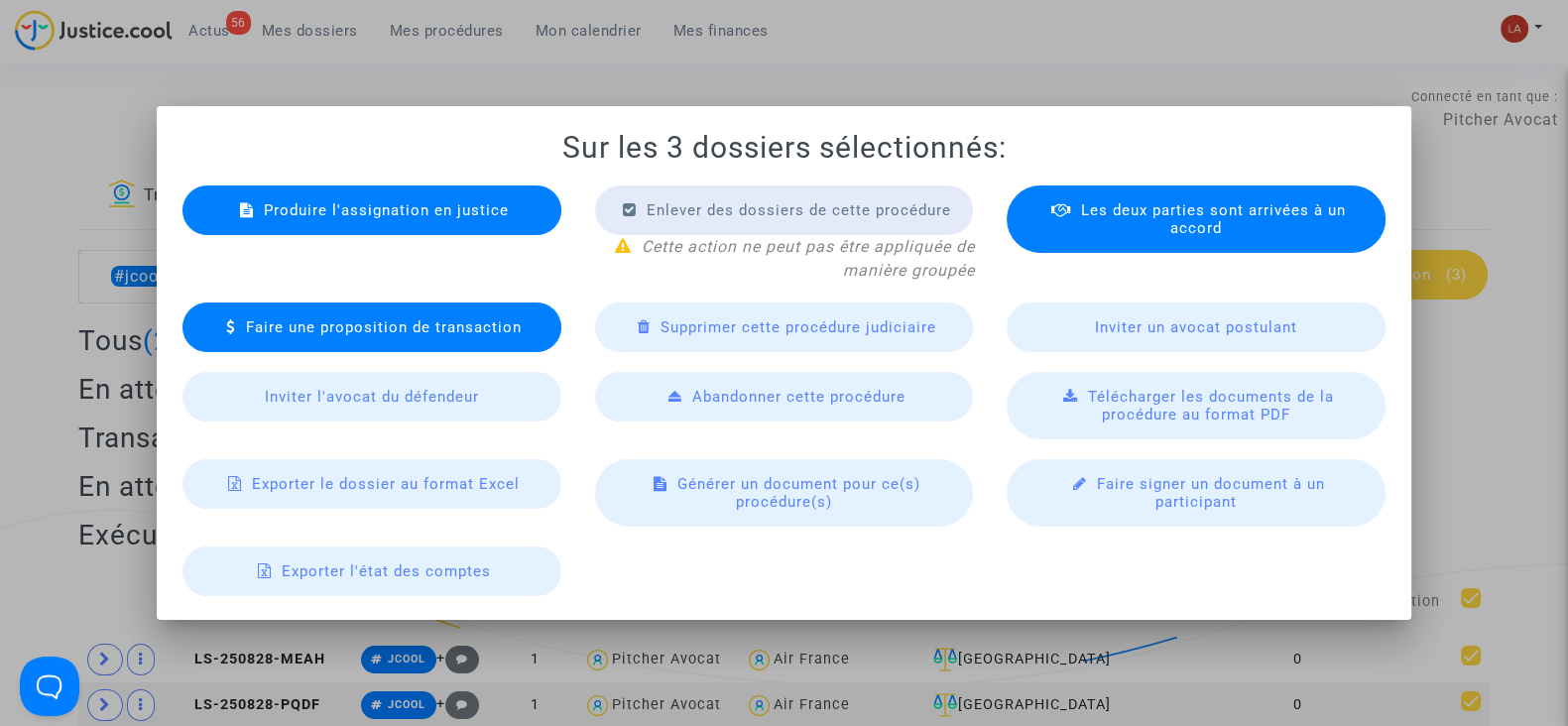
click at [421, 202] on span "Produire l'assignation en justice" at bounding box center [387, 211] width 245 height 18
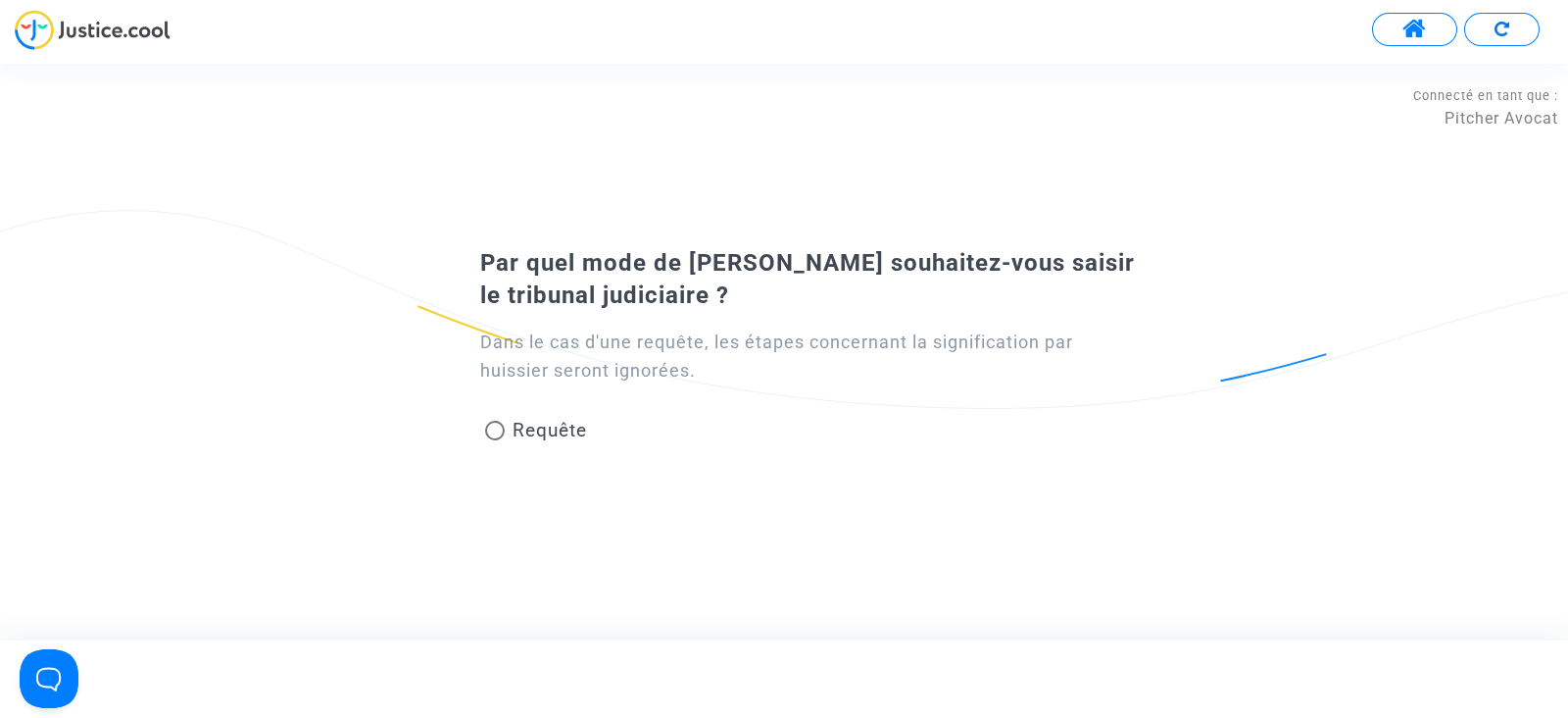
click at [549, 436] on span "Requête" at bounding box center [550, 429] width 75 height 23
click at [495, 440] on input "Requête" at bounding box center [494, 440] width 1 height 1
radio input "true"
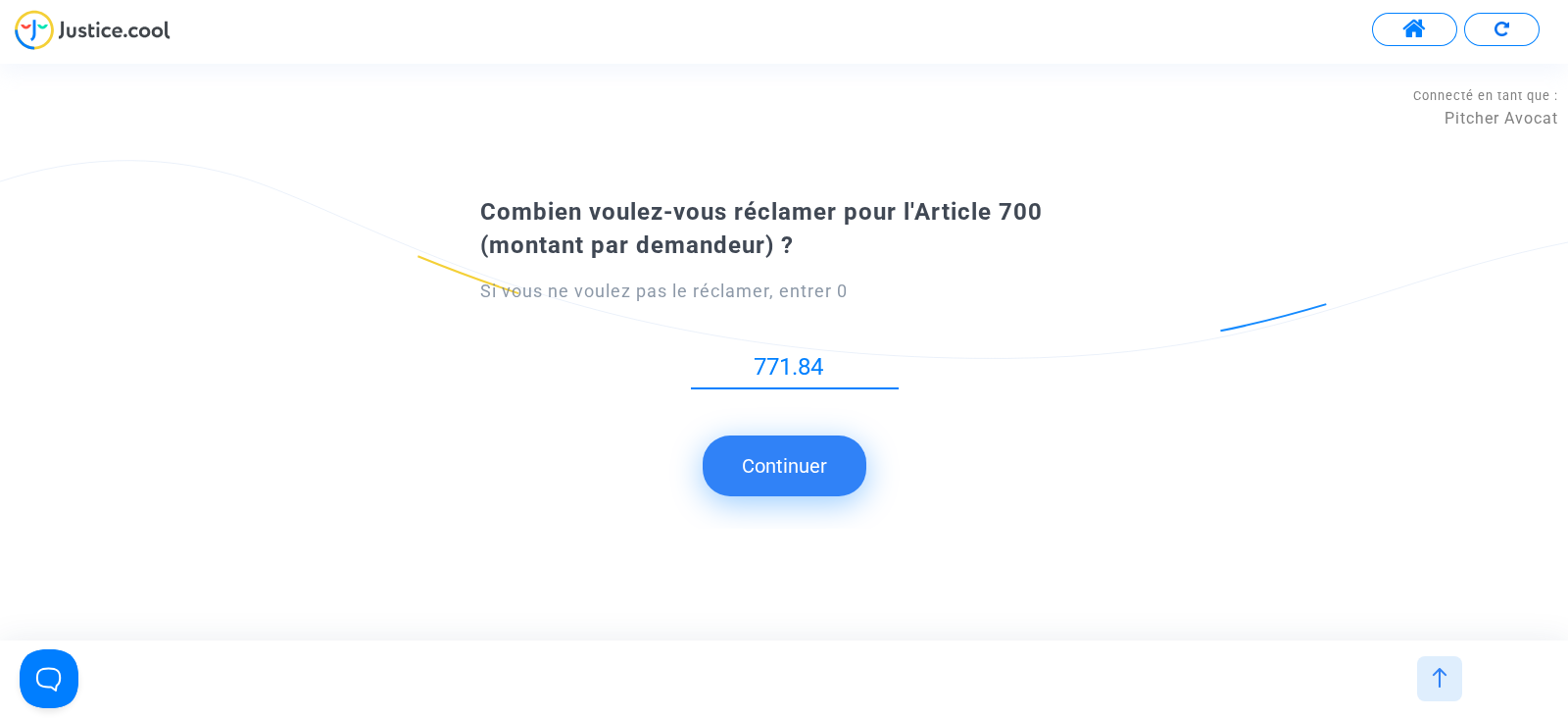
type input "771.84"
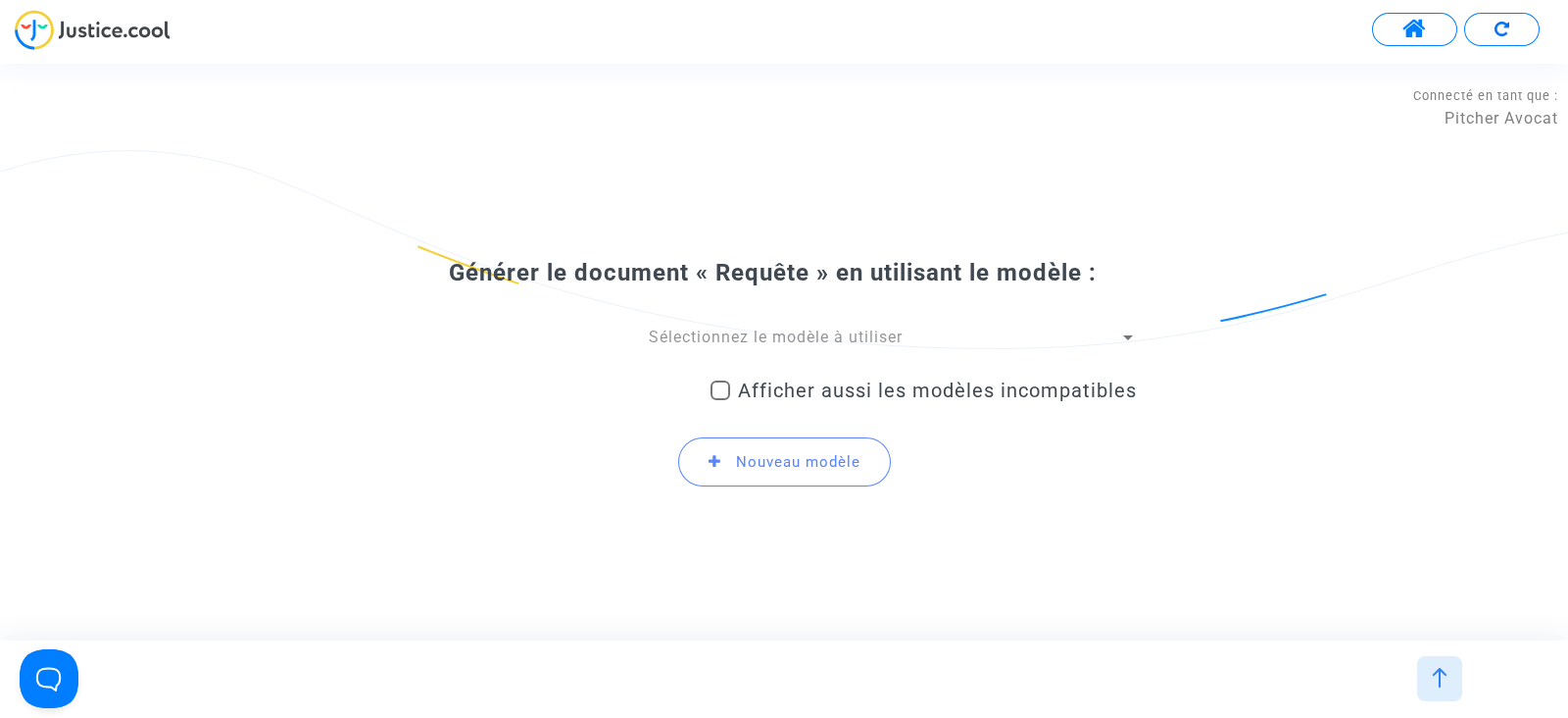
click at [699, 325] on div "Générer le document « Requête » en utilisant le modèle : Sélectionnez le modèle…" at bounding box center [784, 381] width 706 height 246
click at [698, 333] on span "Sélectionnez le modèle à utiliser" at bounding box center [776, 336] width 254 height 19
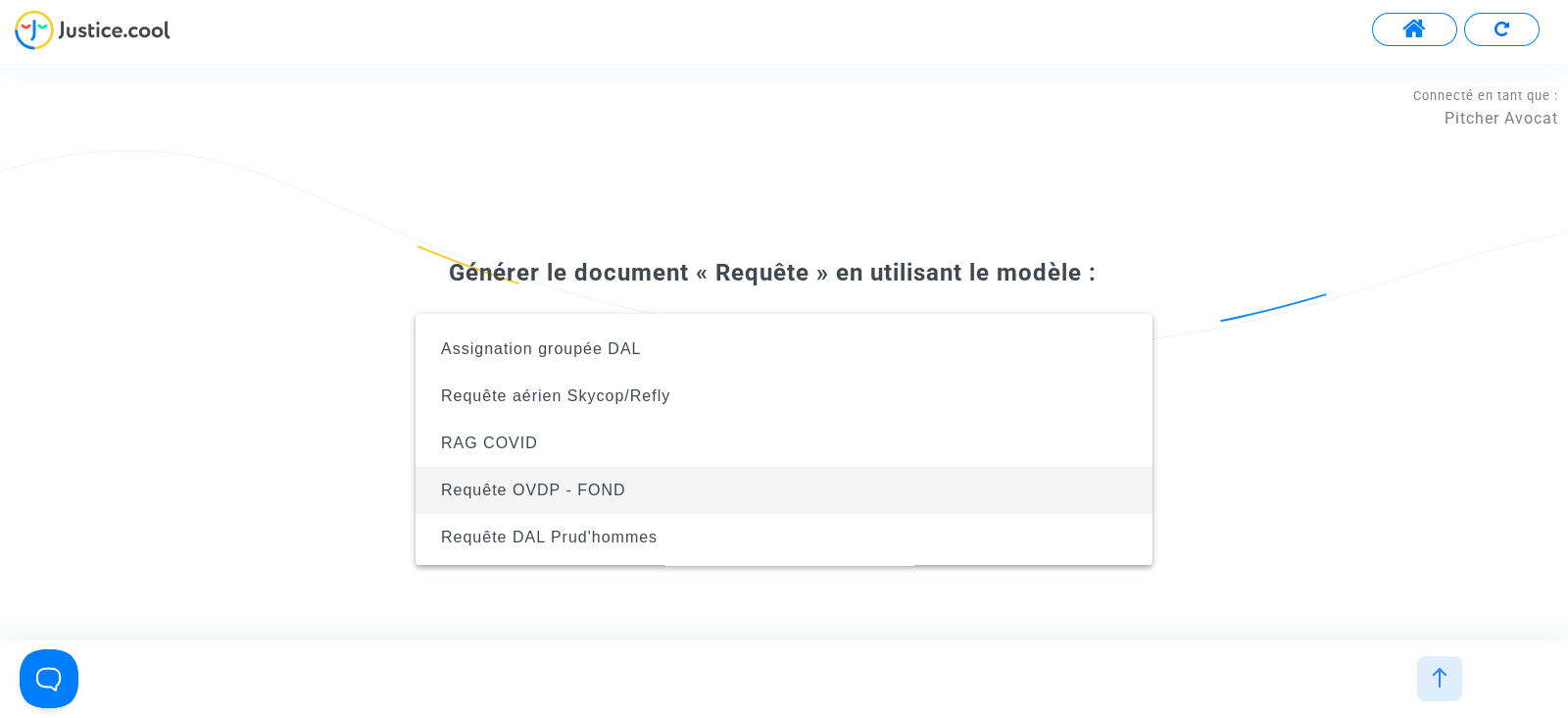
scroll to position [245, 0]
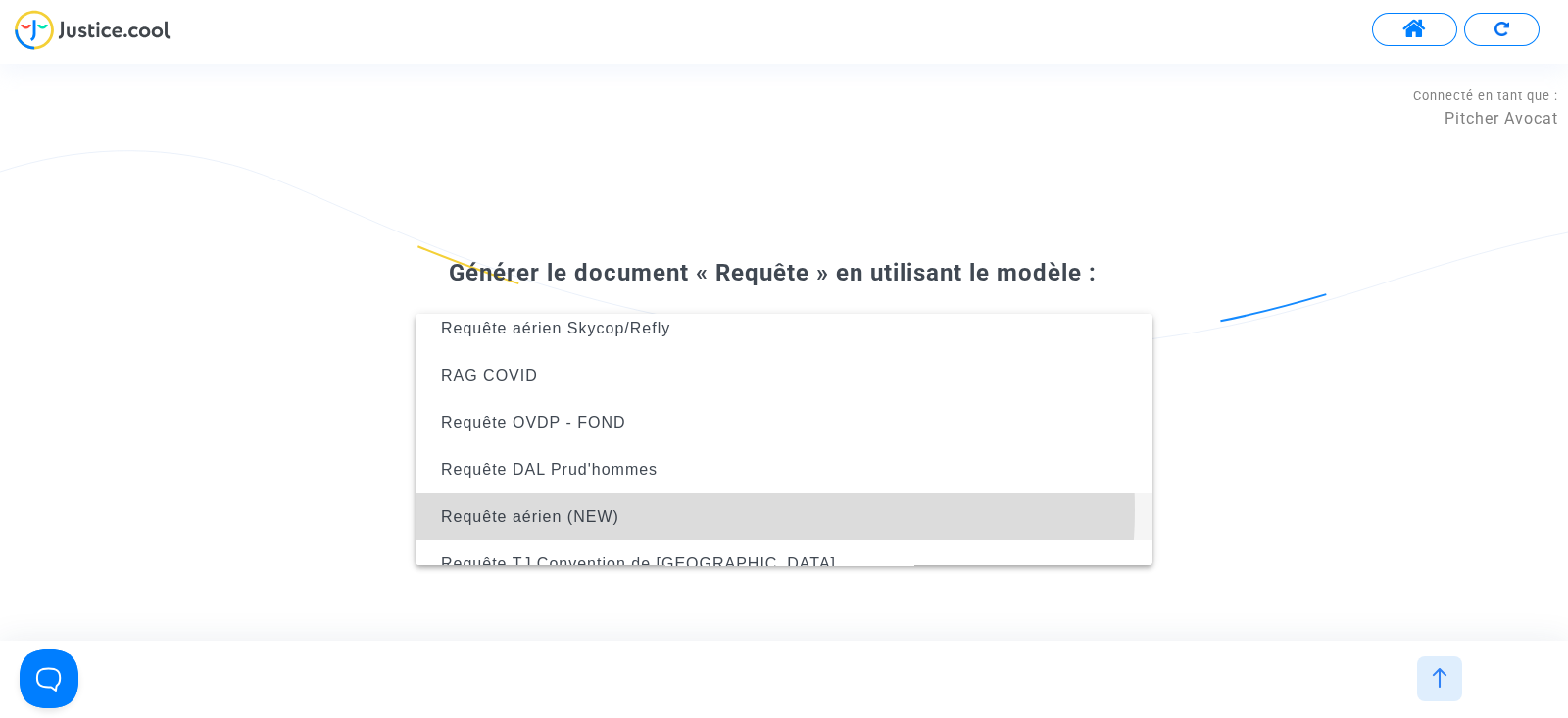
drag, startPoint x: 701, startPoint y: 509, endPoint x: 725, endPoint y: 507, distance: 24.1
click at [725, 507] on span "Requête aérien (NEW)" at bounding box center [784, 517] width 706 height 47
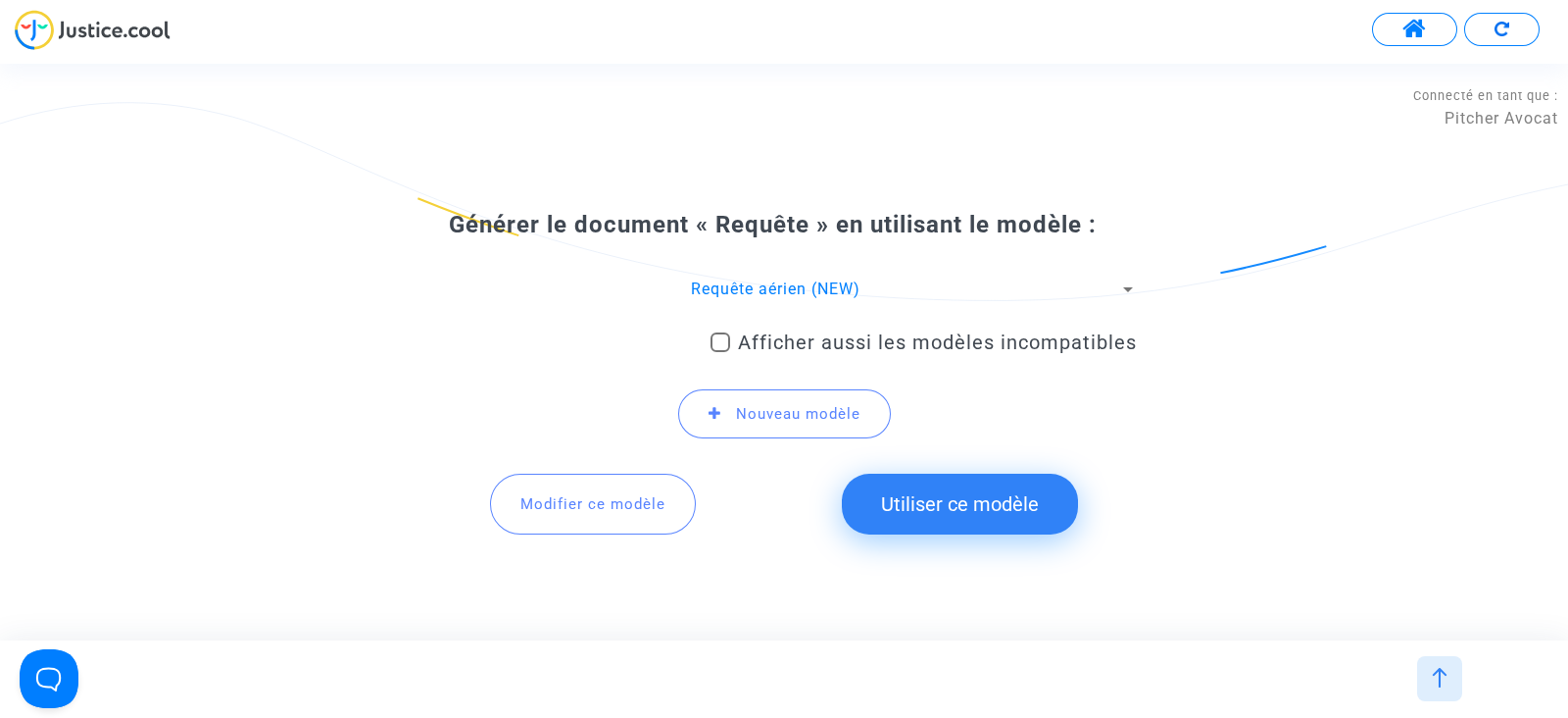
click at [1017, 498] on button "Utiliser ce modèle" at bounding box center [959, 504] width 237 height 61
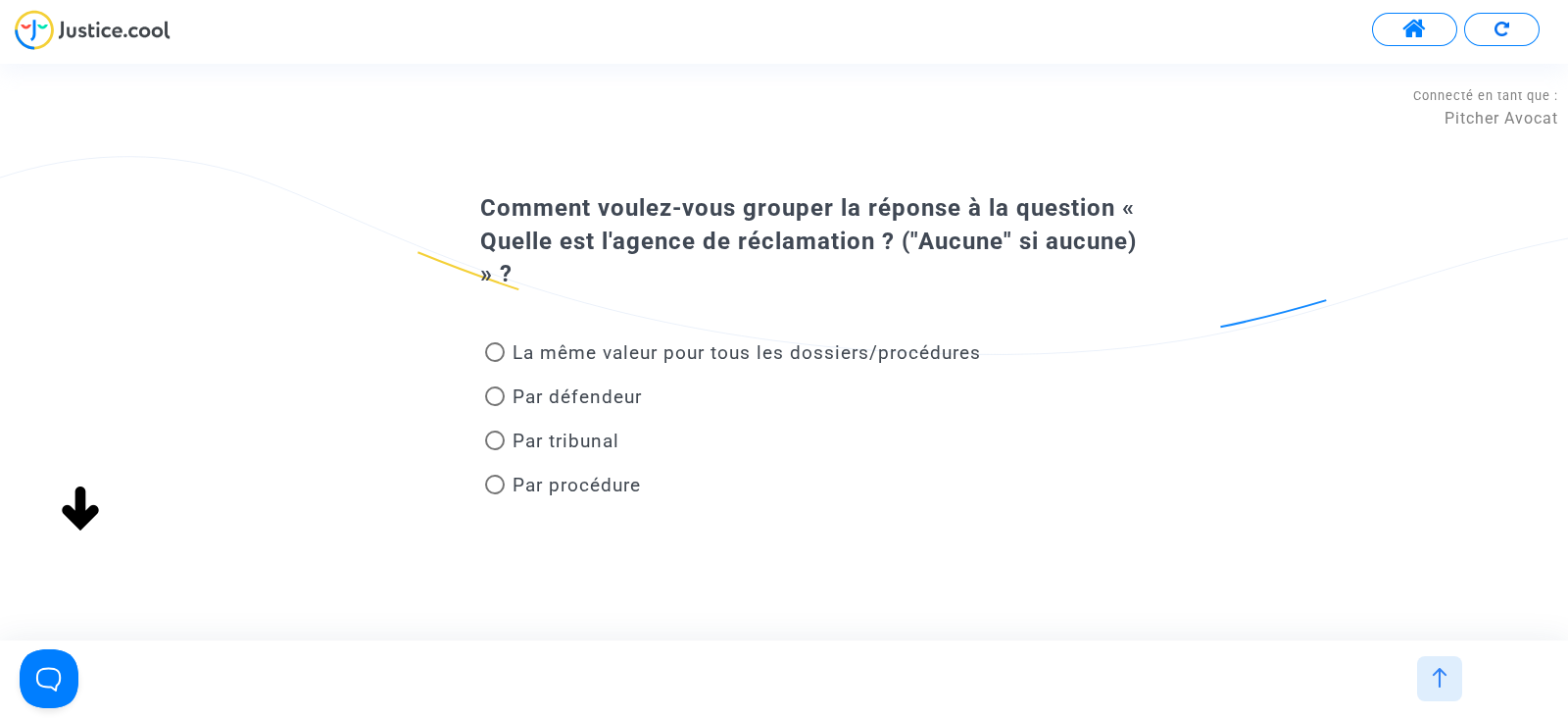
click at [573, 361] on span "La même valeur pour tous les dossiers/procédures" at bounding box center [746, 352] width 468 height 23
click at [495, 361] on input "La même valeur pour tous les dossiers/procédures" at bounding box center [494, 361] width 1 height 1
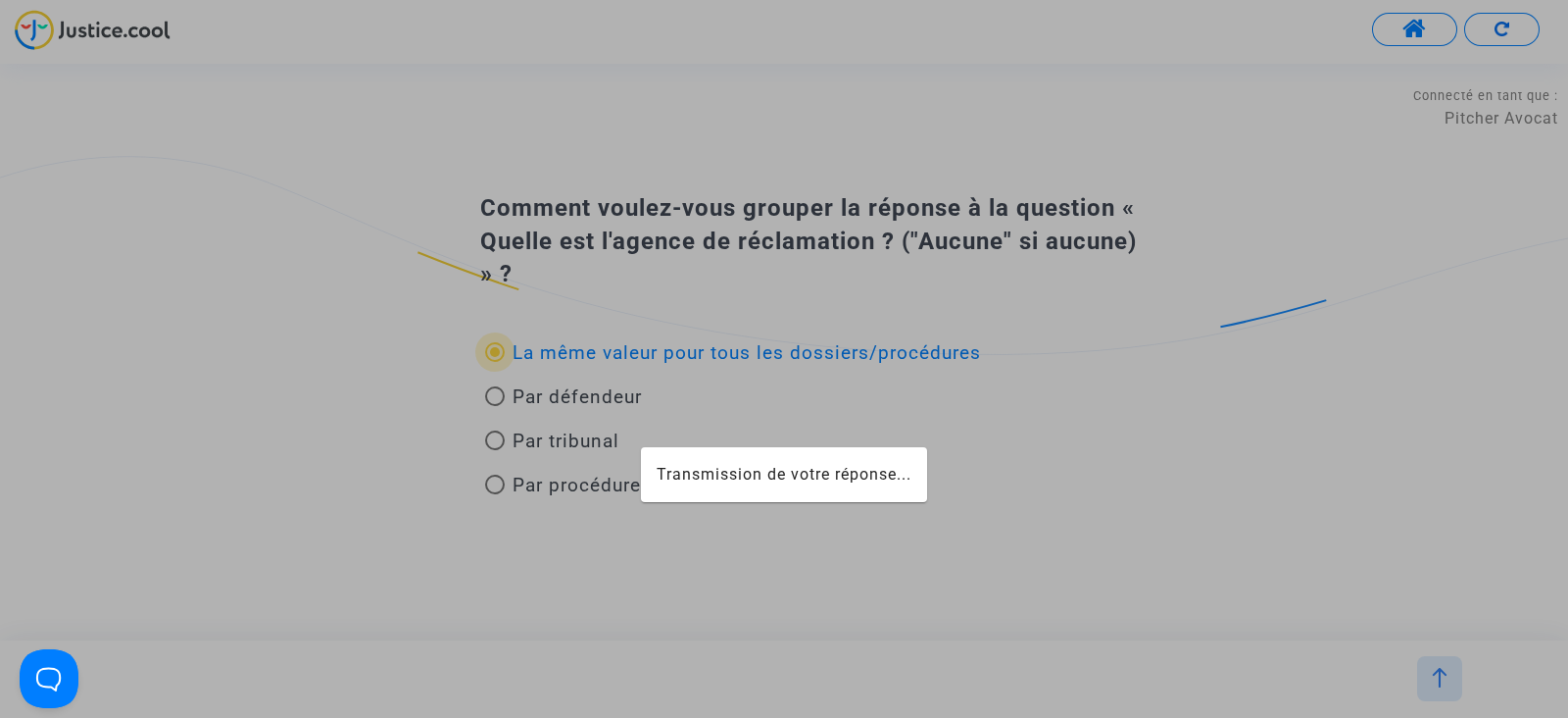
radio input "true"
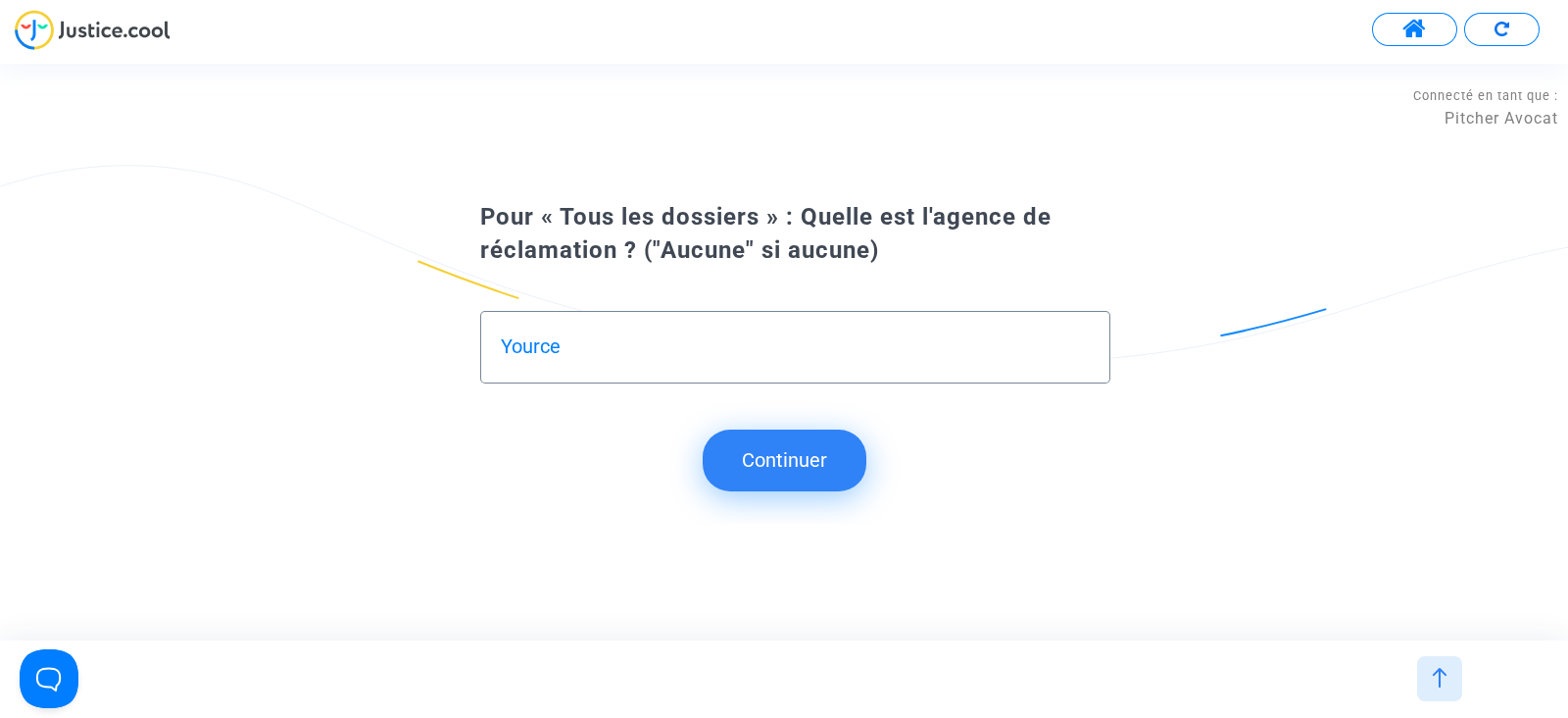
drag, startPoint x: 519, startPoint y: 339, endPoint x: 440, endPoint y: 330, distance: 79.5
click at [440, 330] on div "Yource" at bounding box center [784, 337] width 706 height 138
type input "a"
type input "Aucune"
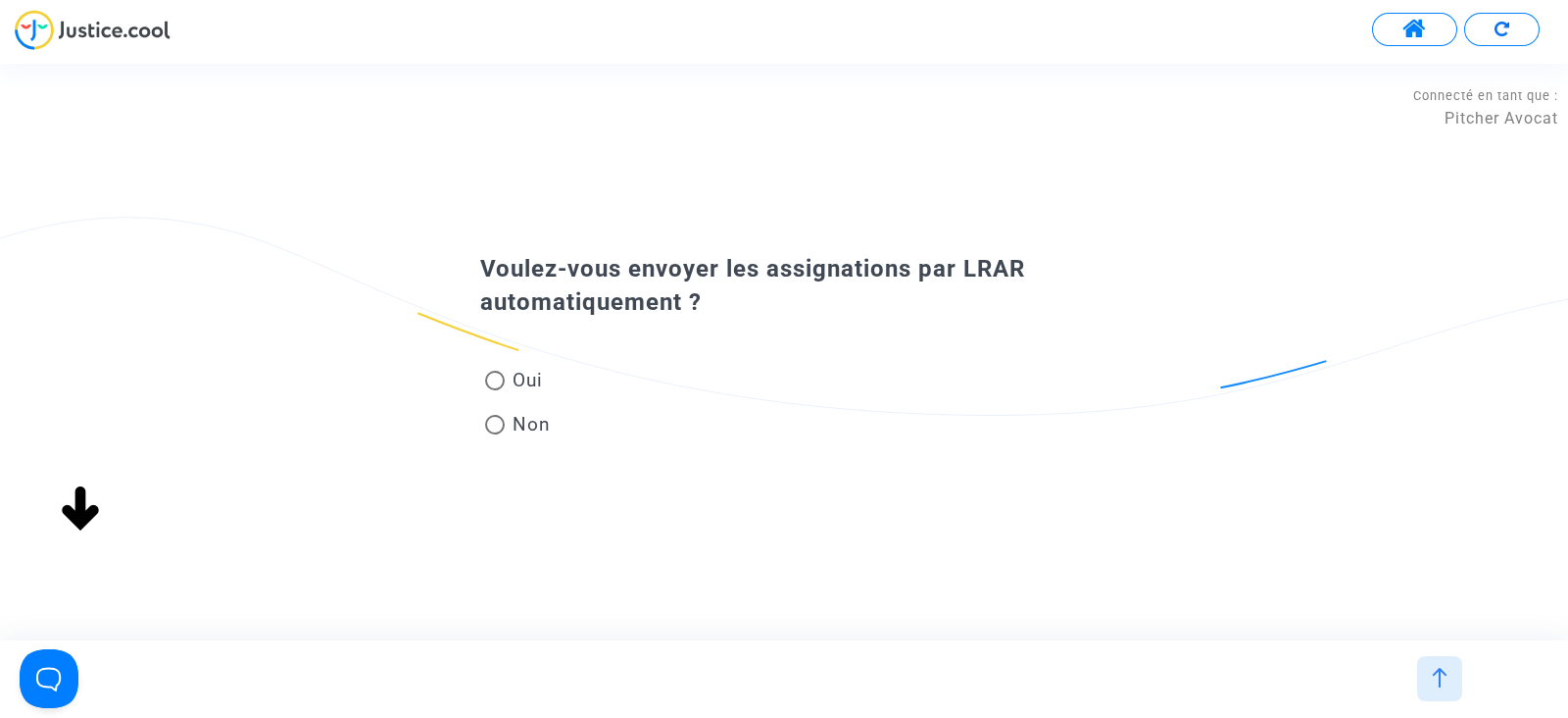
click at [539, 416] on span "Non" at bounding box center [527, 423] width 46 height 27
click at [495, 434] on input "Non" at bounding box center [494, 434] width 1 height 1
radio input "true"
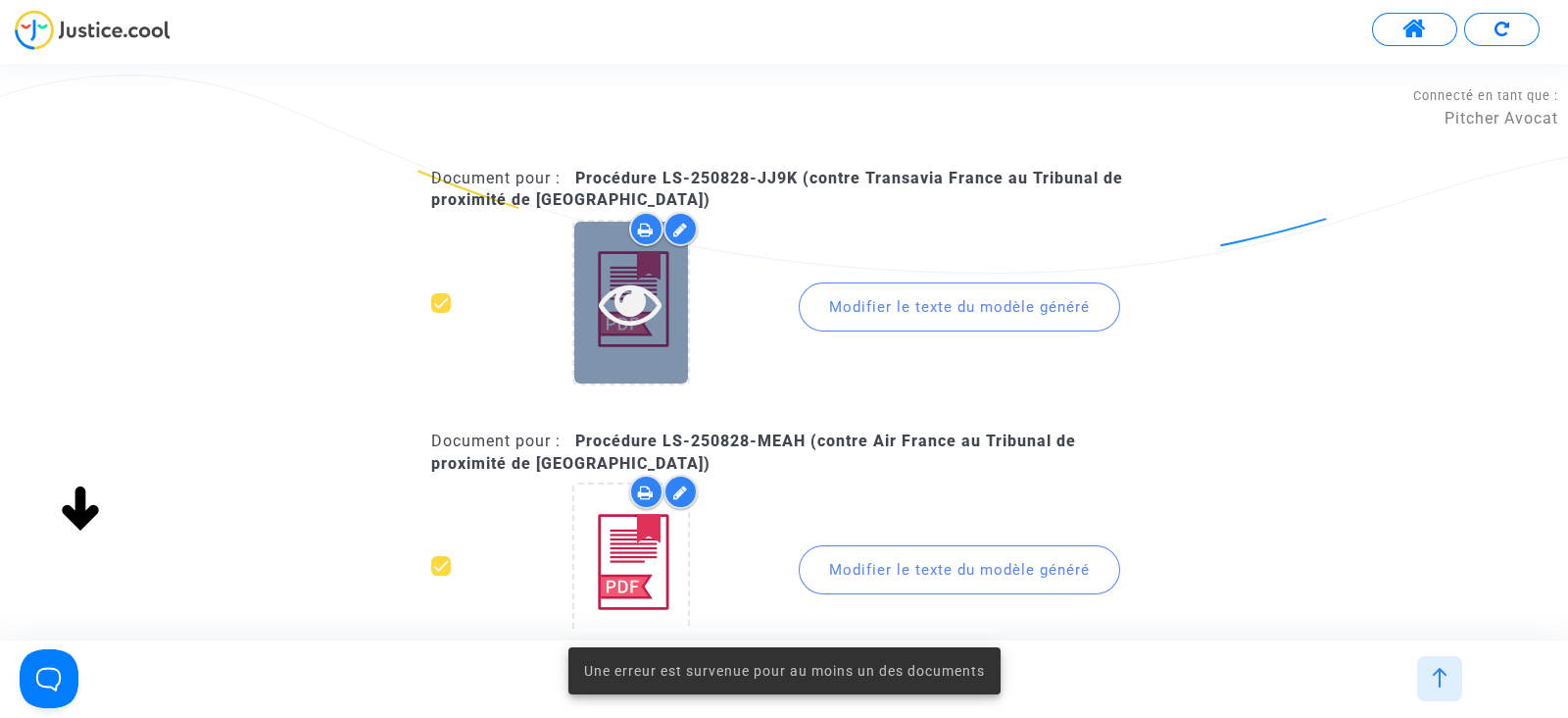
click at [628, 333] on div at bounding box center [631, 303] width 114 height 162
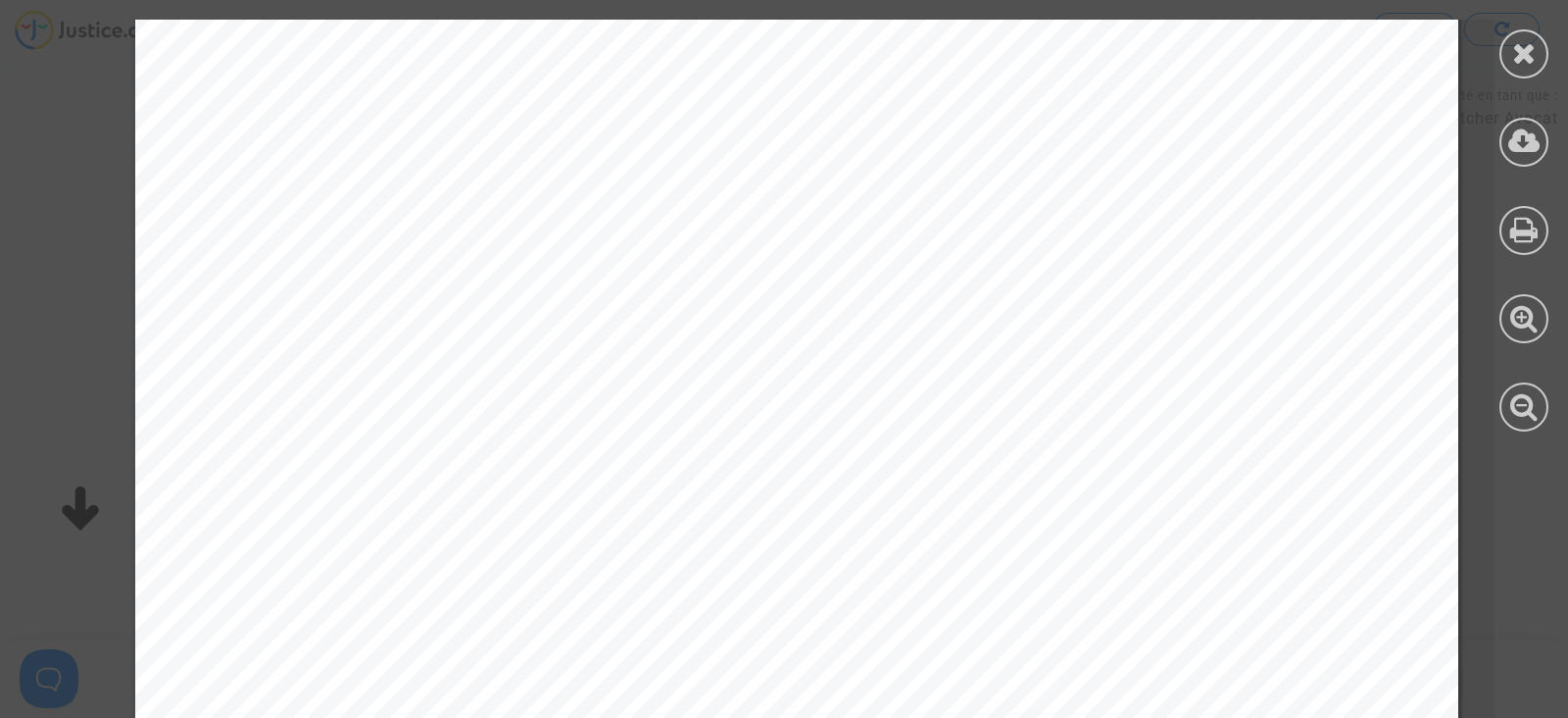
scroll to position [367, 0]
click at [1524, 50] on icon at bounding box center [1524, 53] width 25 height 29
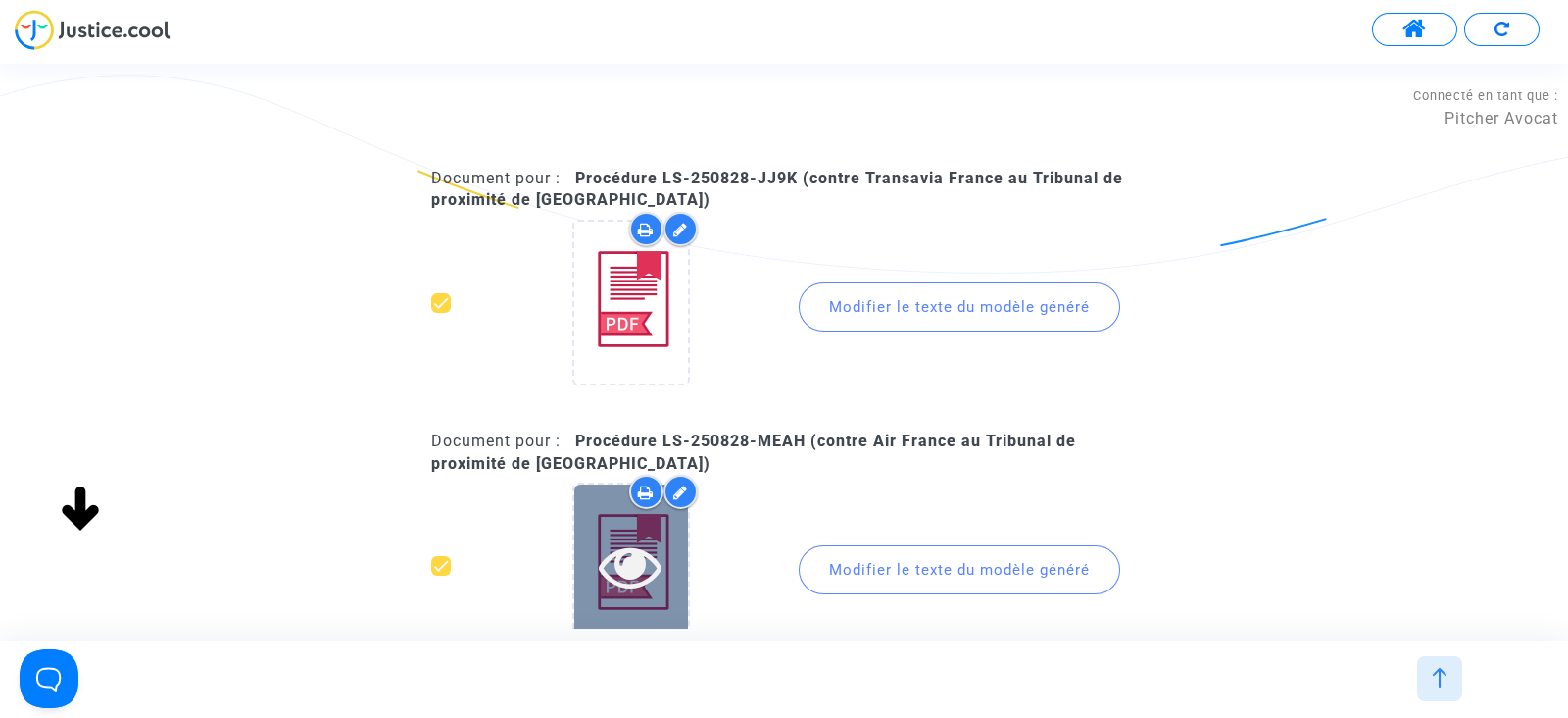
click at [666, 557] on div at bounding box center [631, 566] width 114 height 63
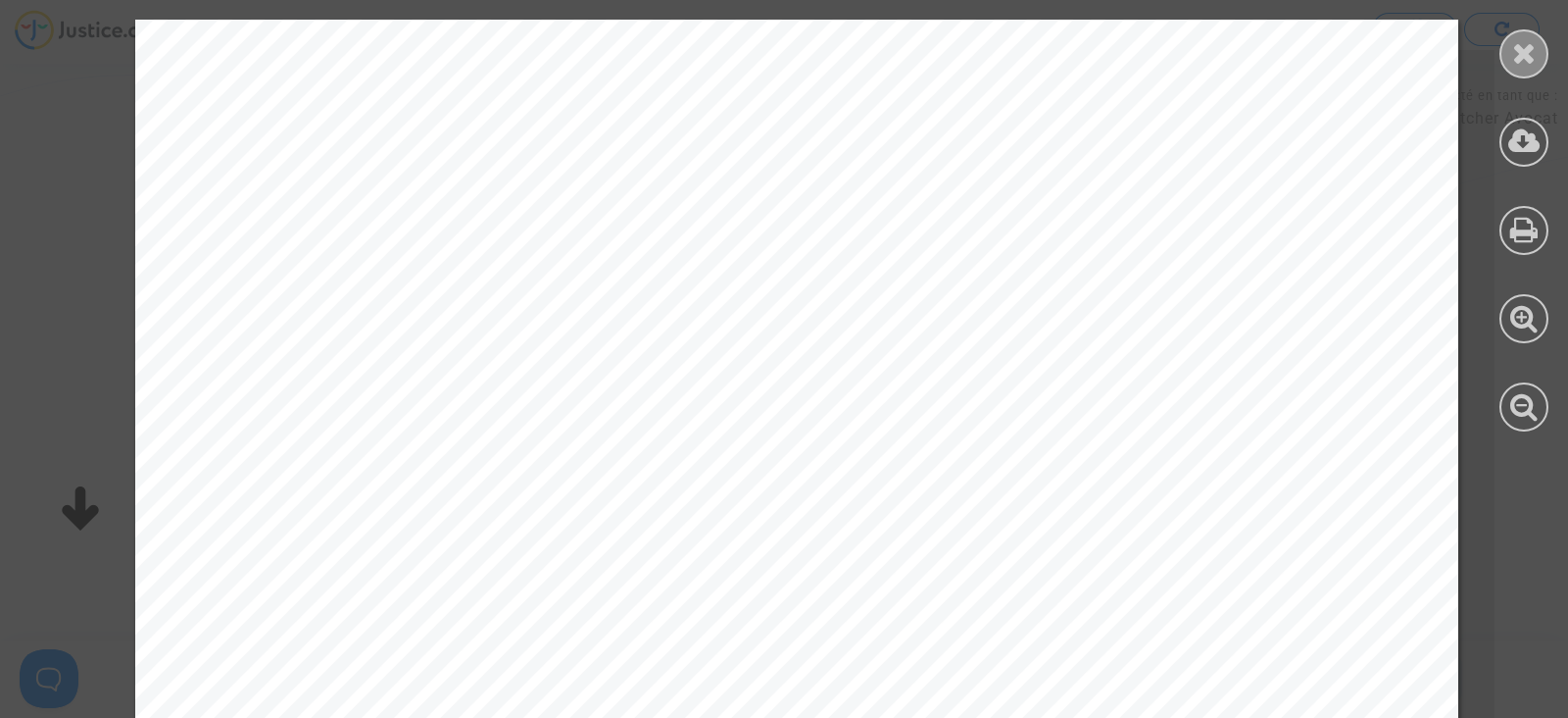
click at [1527, 64] on icon at bounding box center [1524, 53] width 25 height 29
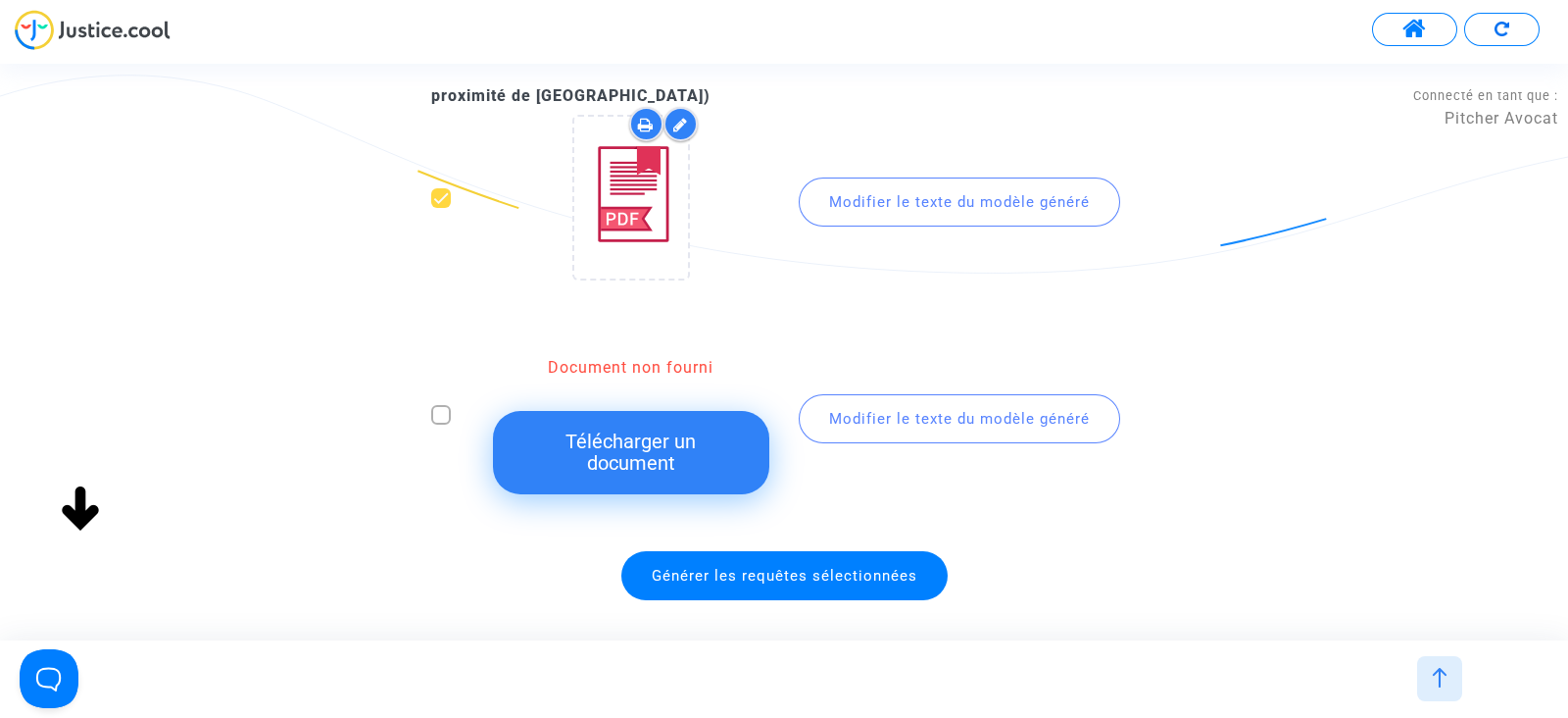
click at [436, 410] on span at bounding box center [441, 414] width 20 height 20
click at [448, 409] on span at bounding box center [441, 414] width 20 height 20
click at [448, 411] on span at bounding box center [441, 414] width 20 height 20
click at [441, 412] on span at bounding box center [441, 414] width 20 height 20
click at [706, 560] on span "Générer les requêtes sélectionnées" at bounding box center [784, 576] width 326 height 49
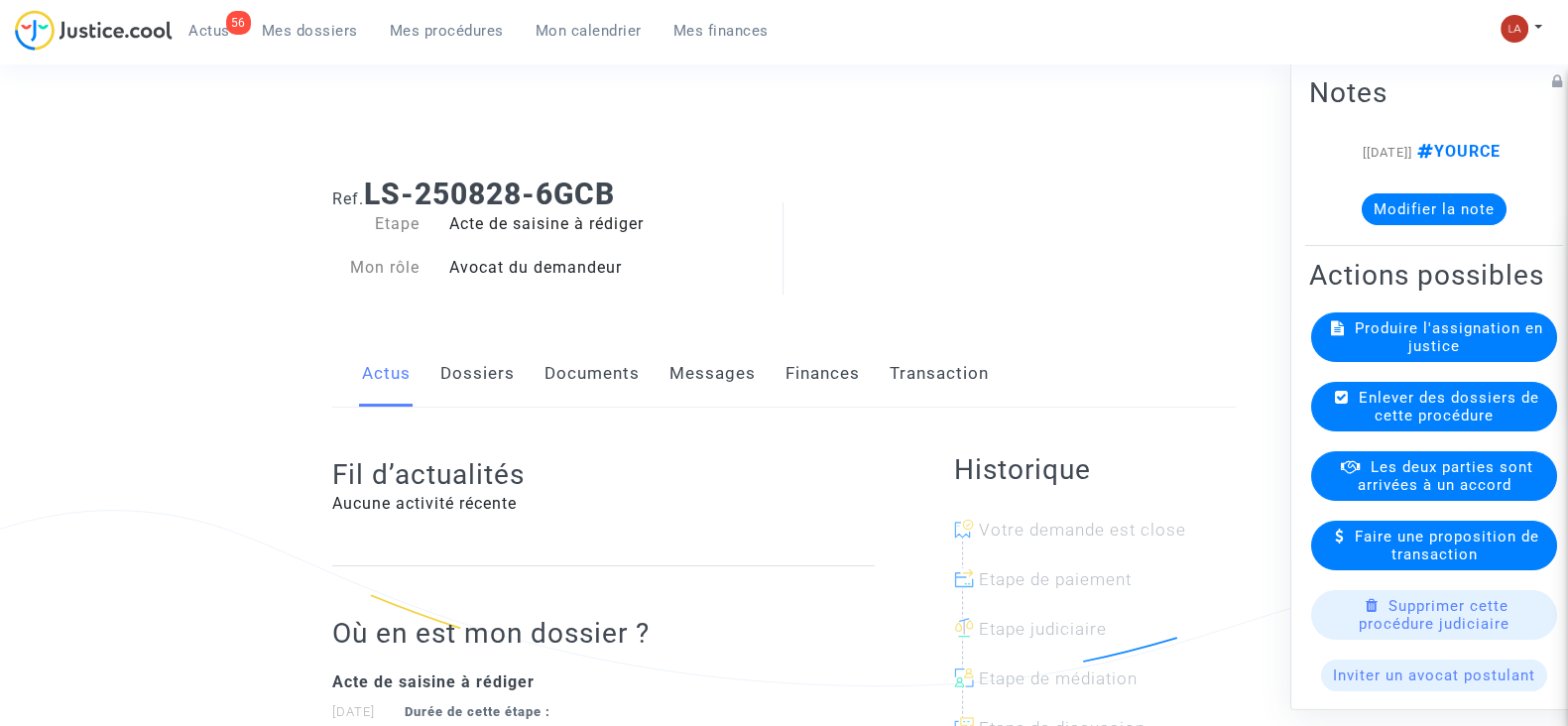
click at [1354, 362] on div "Produire l'assignation en justice" at bounding box center [1435, 337] width 246 height 50
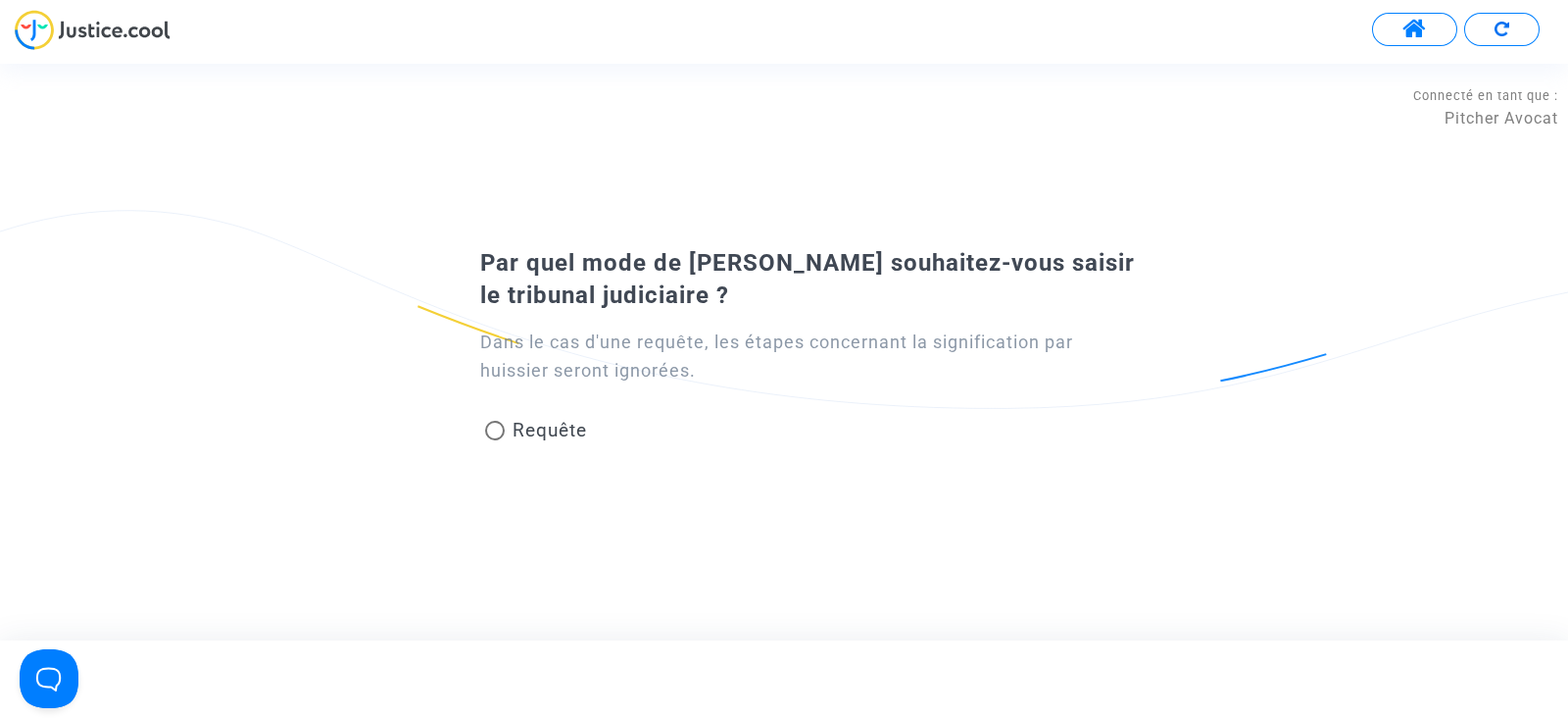
click at [545, 436] on span "Requête" at bounding box center [550, 429] width 75 height 23
click at [495, 440] on input "Requête" at bounding box center [494, 440] width 1 height 1
radio input "true"
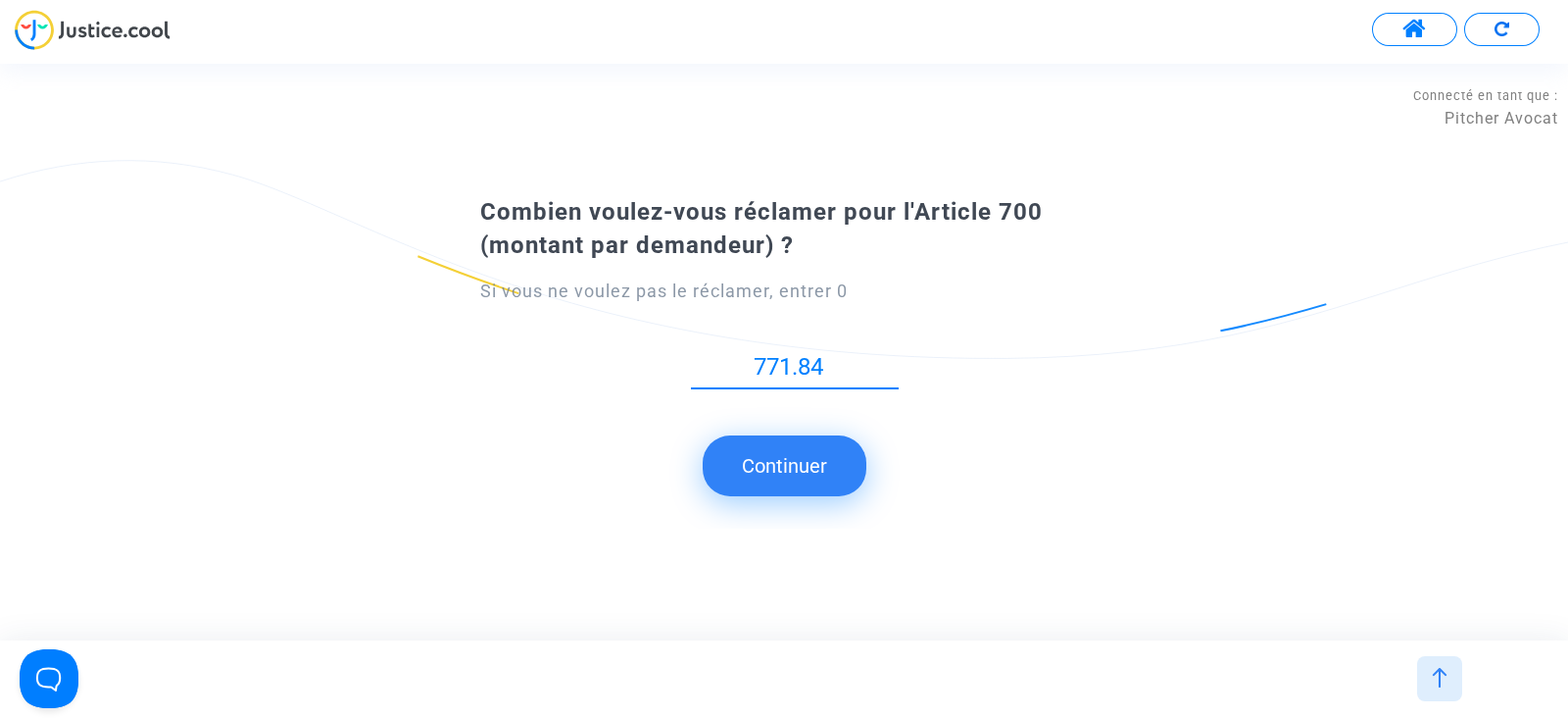
type input "771.84"
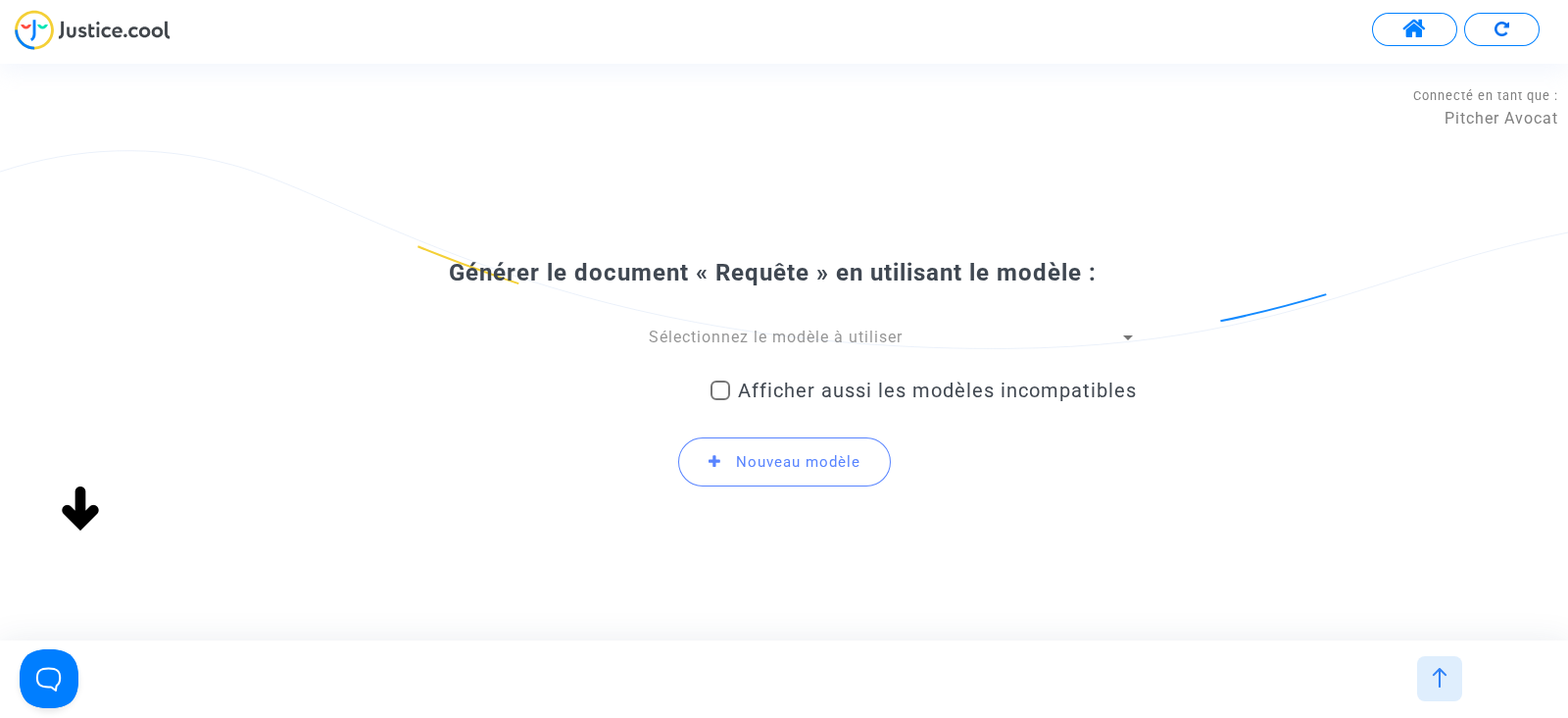
click at [707, 345] on span "Sélectionnez le modèle à utiliser" at bounding box center [776, 336] width 254 height 19
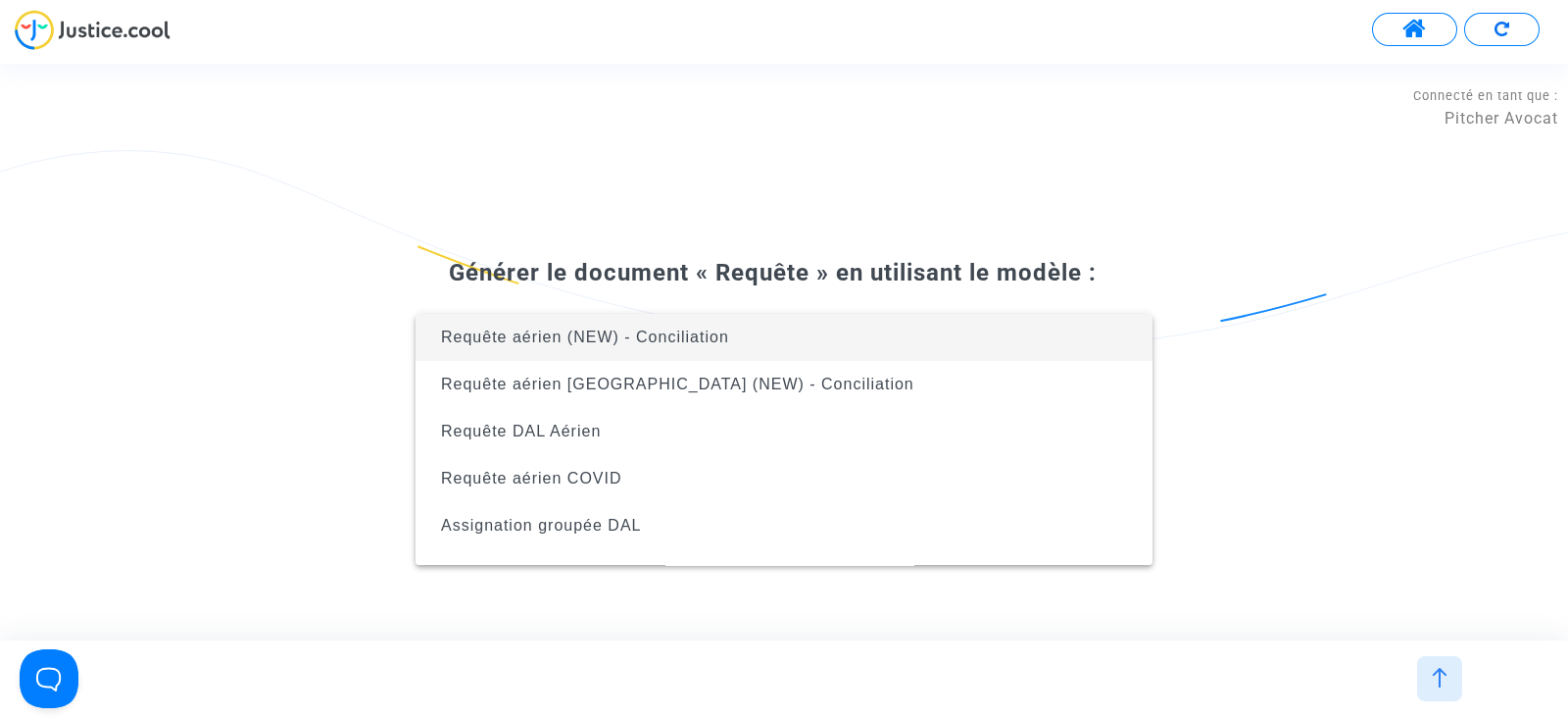
scroll to position [360, 0]
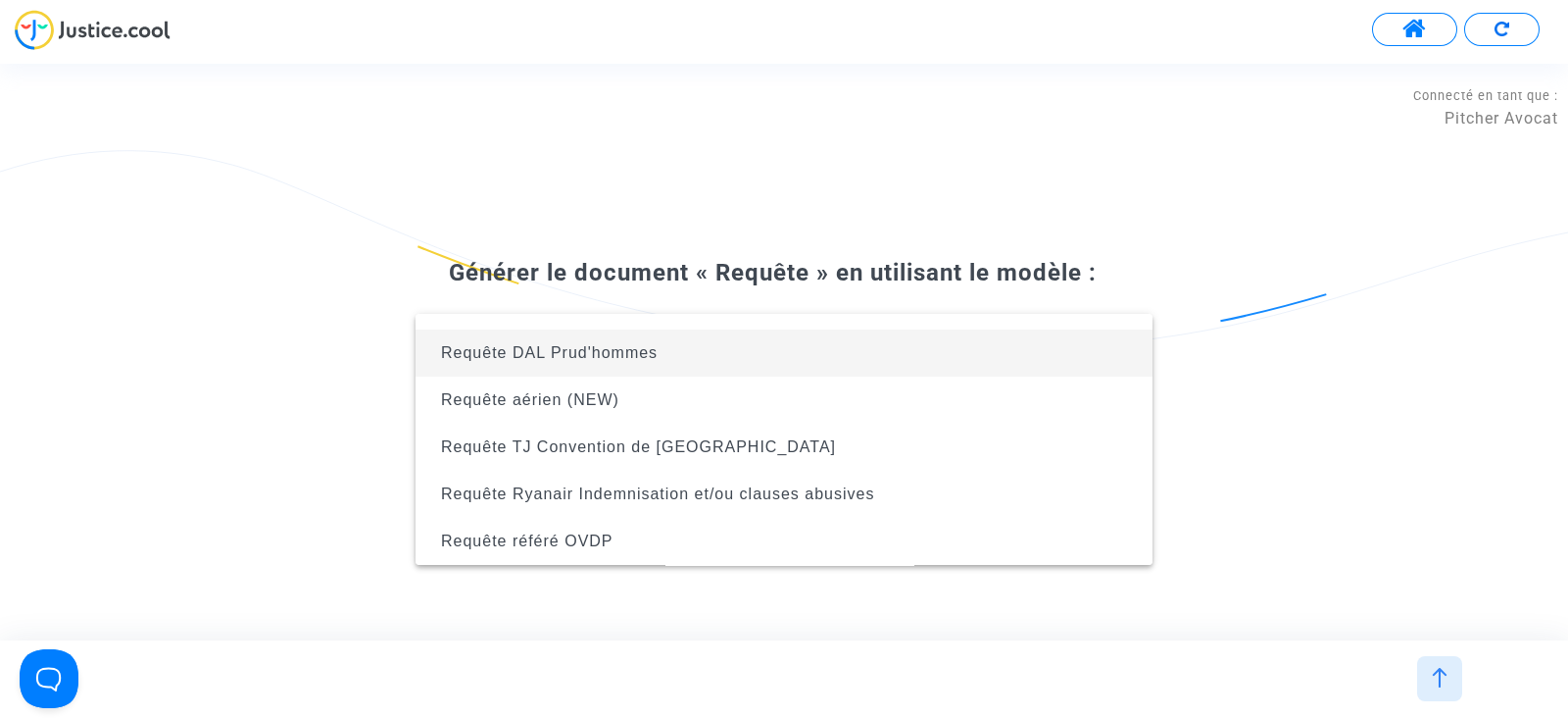
click at [658, 367] on span "Requête DAL Prud'hommes" at bounding box center [784, 353] width 706 height 47
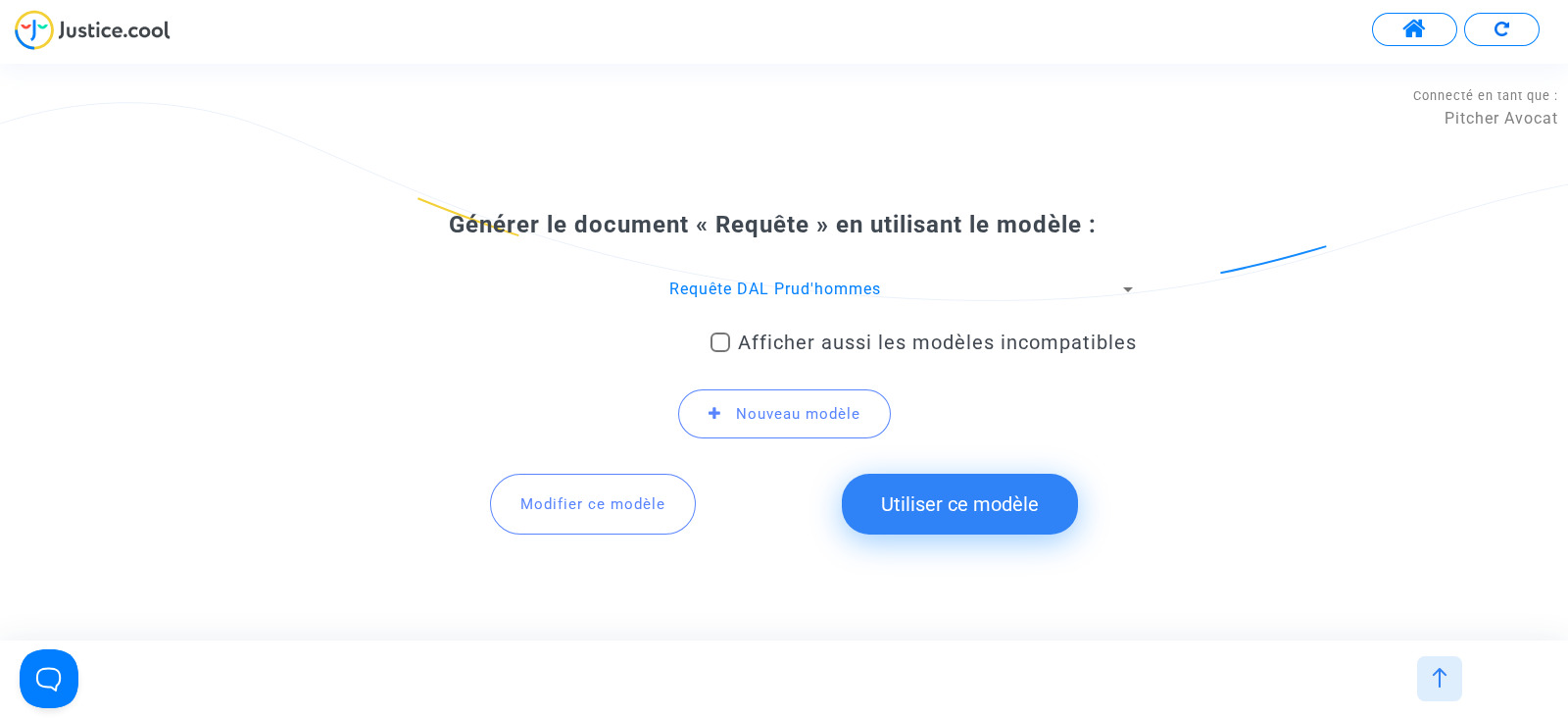
click at [756, 292] on span "Requête DAL Prud'hommes" at bounding box center [776, 289] width 212 height 19
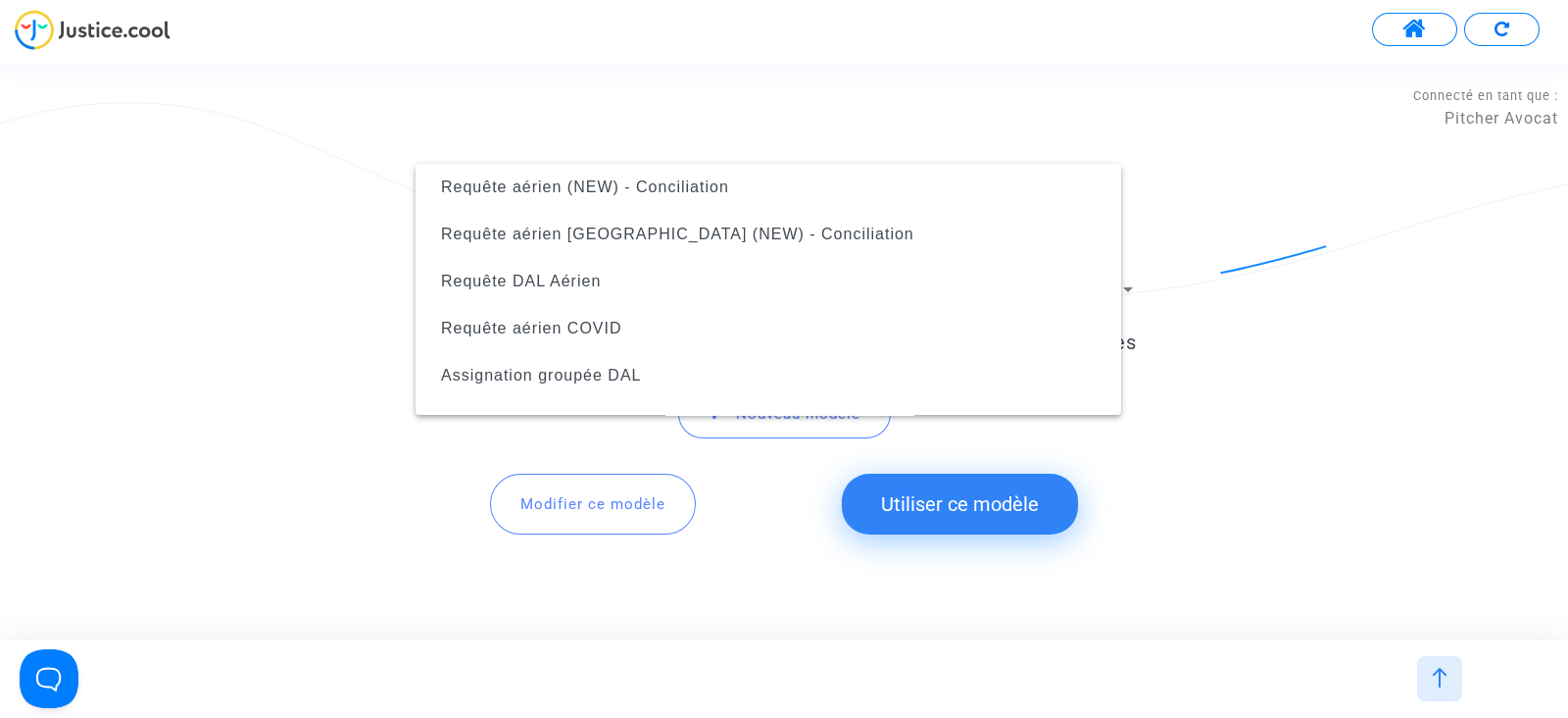
scroll to position [275, 0]
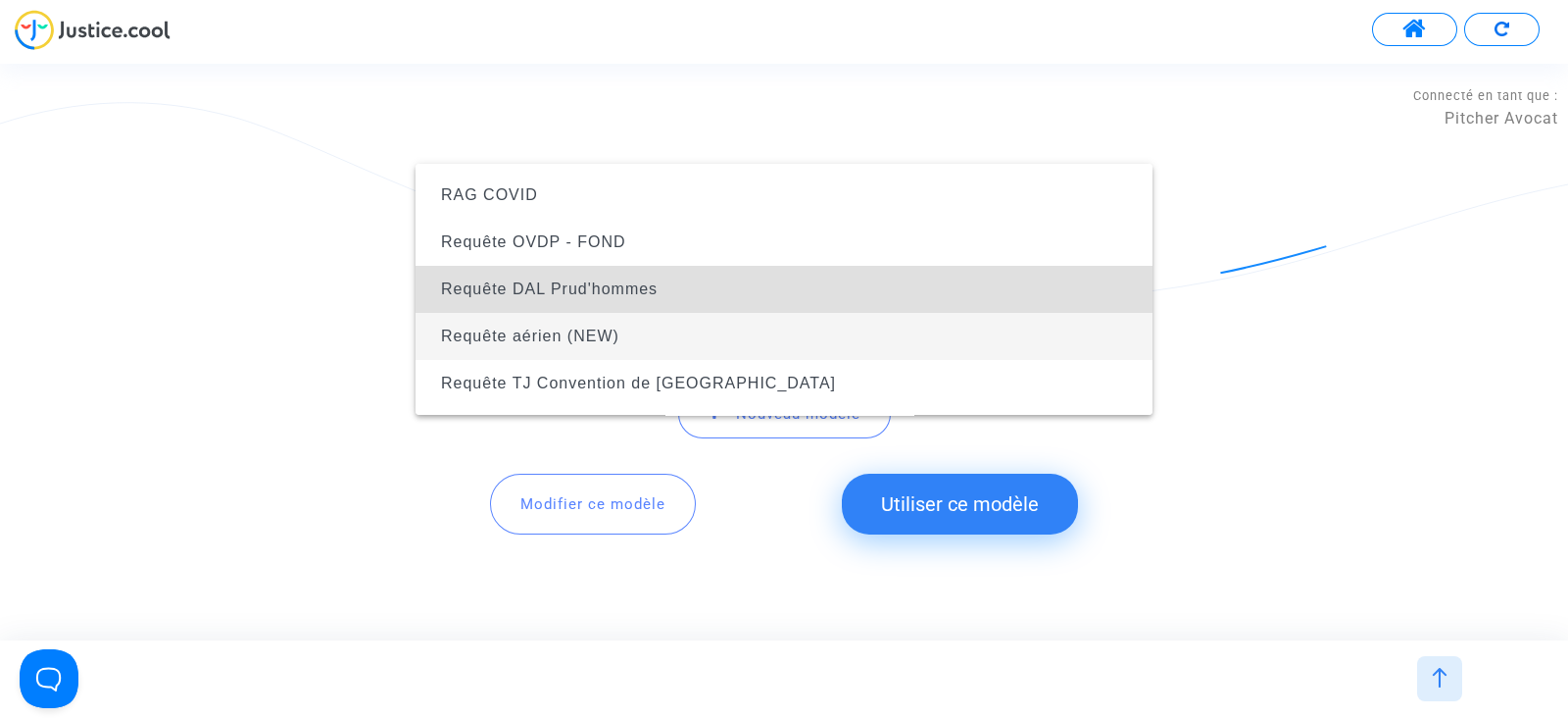
click at [645, 340] on span "Requête aérien (NEW)" at bounding box center [784, 336] width 706 height 47
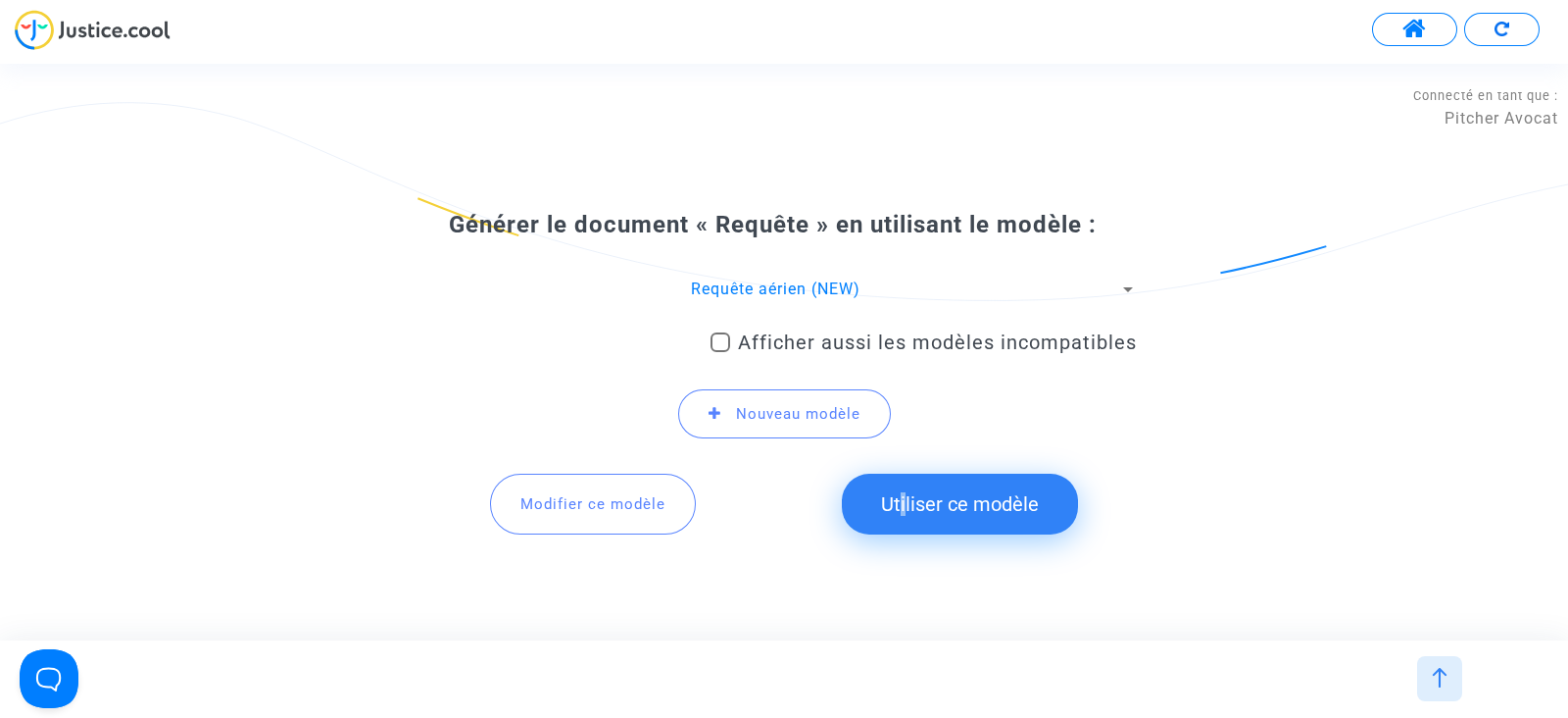
click at [897, 503] on button "Utiliser ce modèle" at bounding box center [959, 504] width 237 height 61
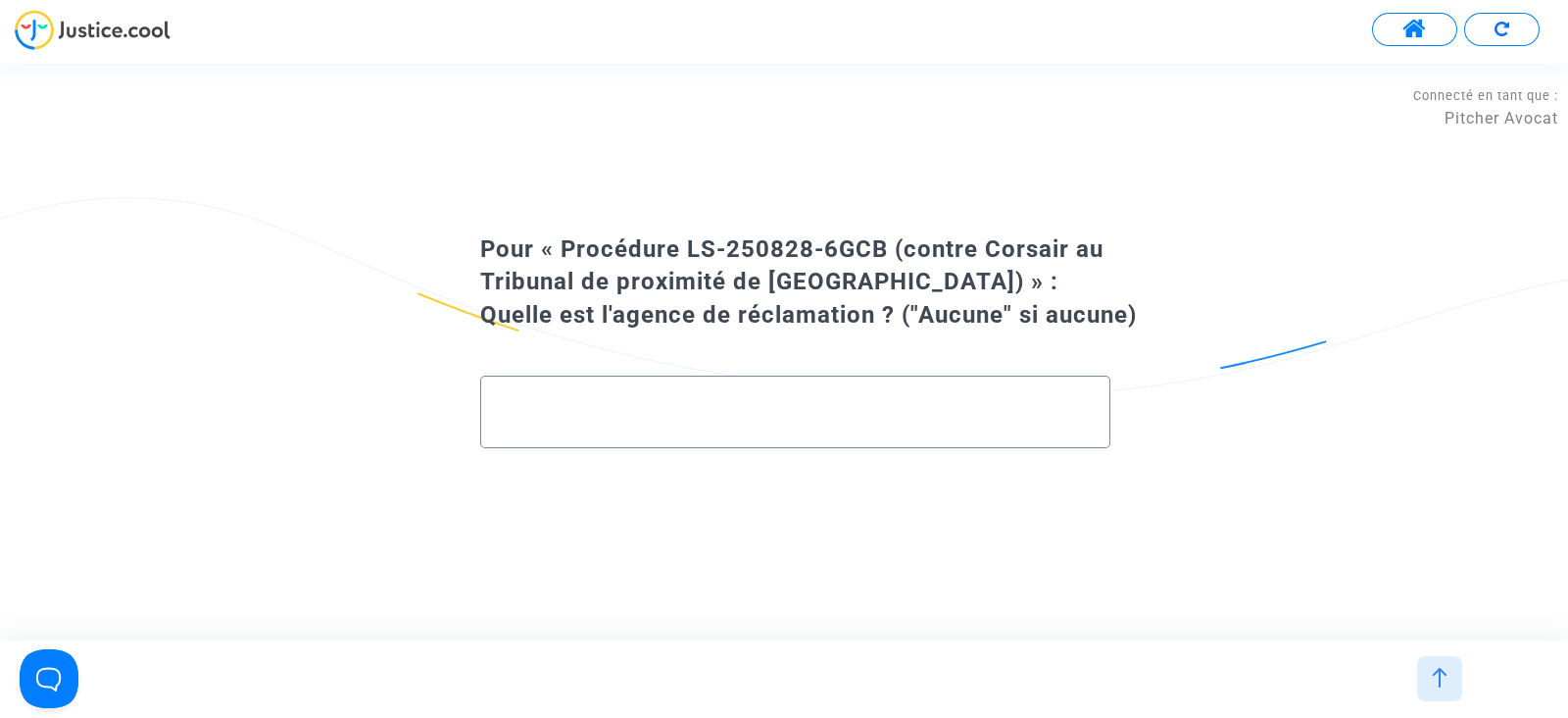
type input "R"
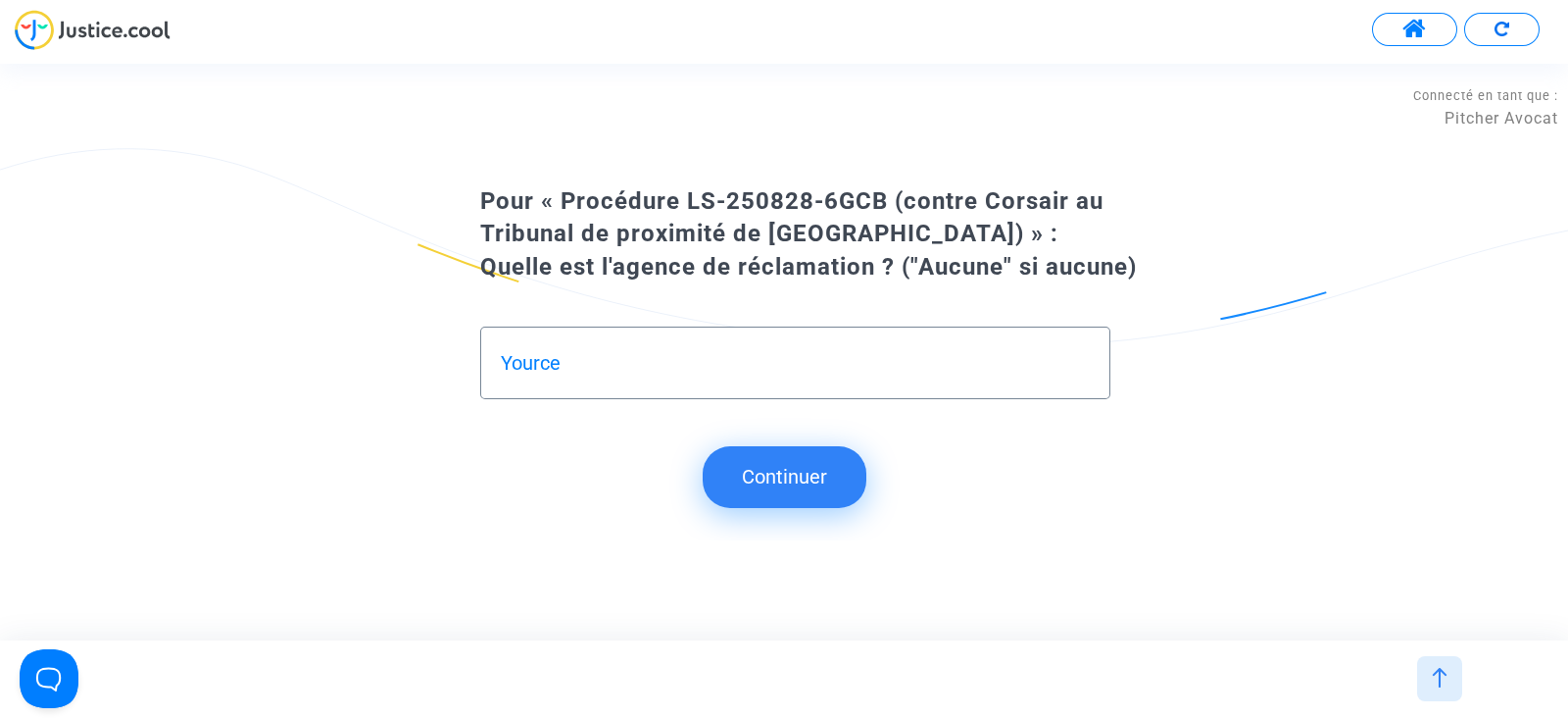
type input "Yource"
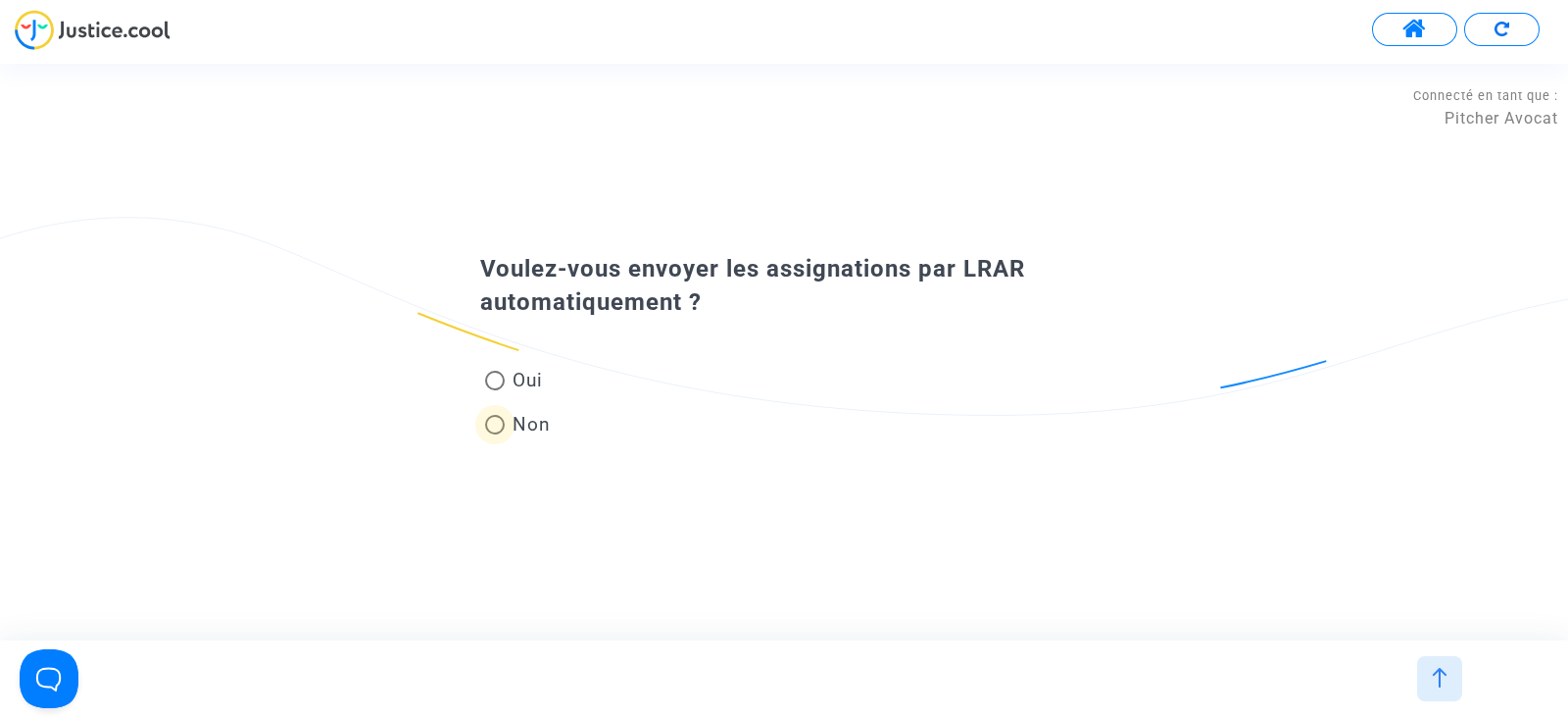
click at [519, 423] on span "Non" at bounding box center [527, 423] width 46 height 27
click at [495, 434] on input "Non" at bounding box center [494, 434] width 1 height 1
radio input "true"
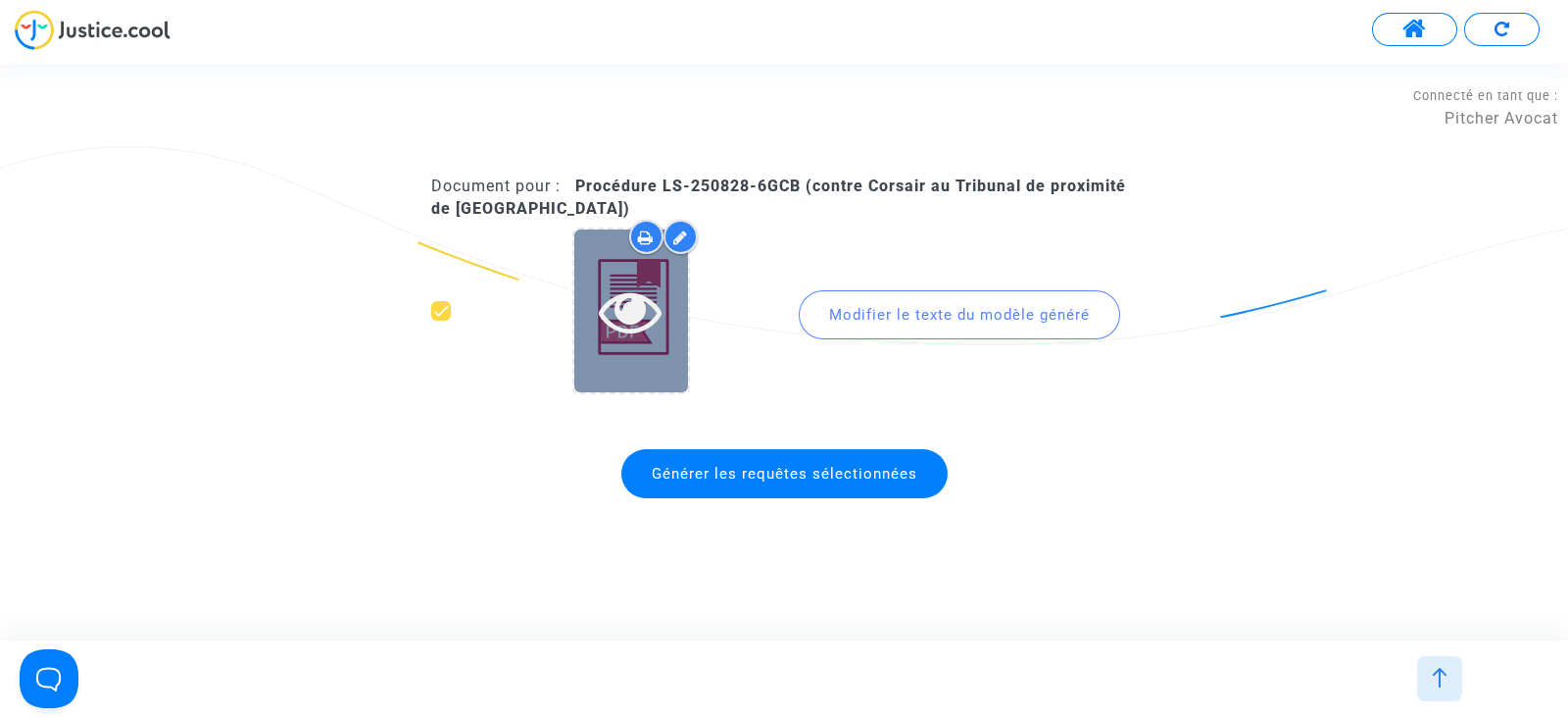
click at [627, 264] on div at bounding box center [631, 310] width 114 height 162
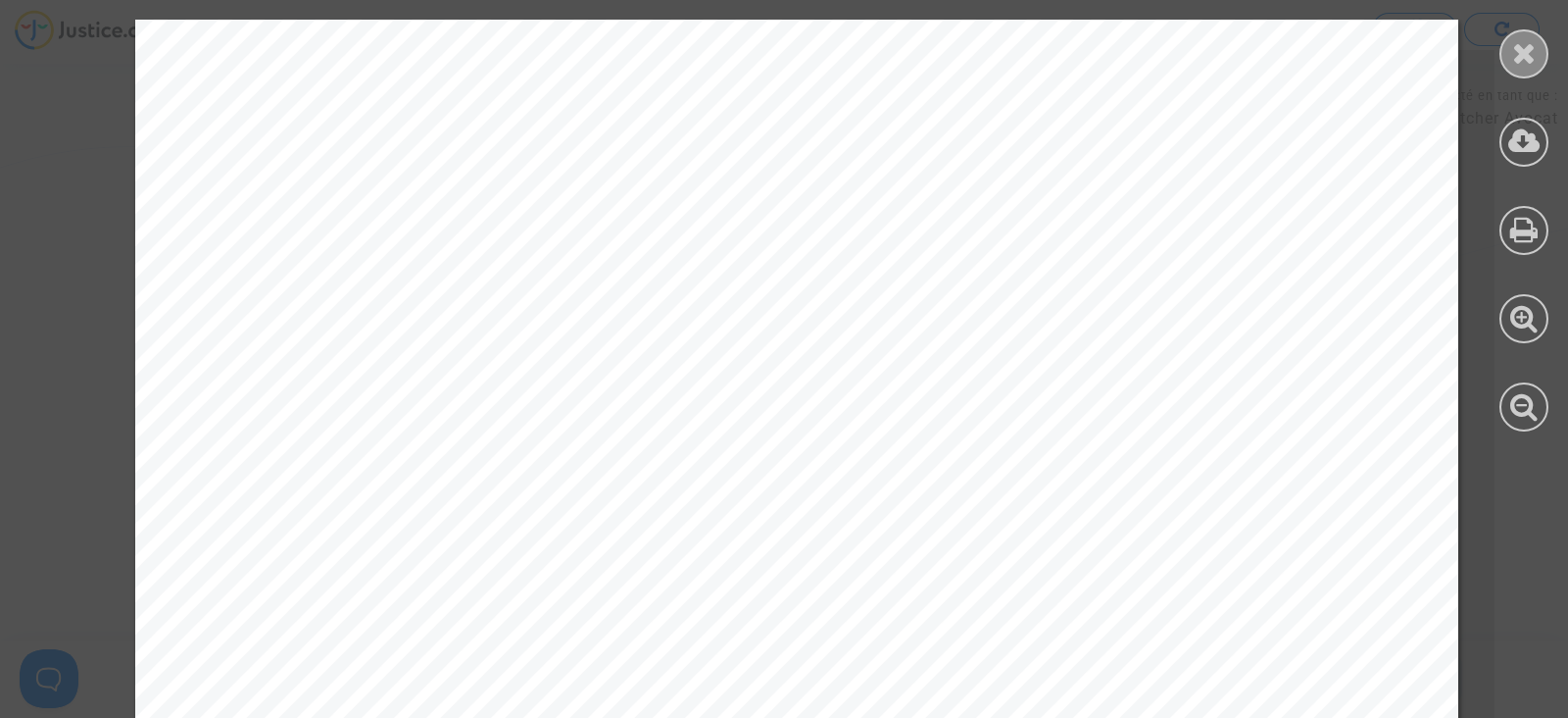
click at [1527, 56] on icon at bounding box center [1524, 53] width 25 height 29
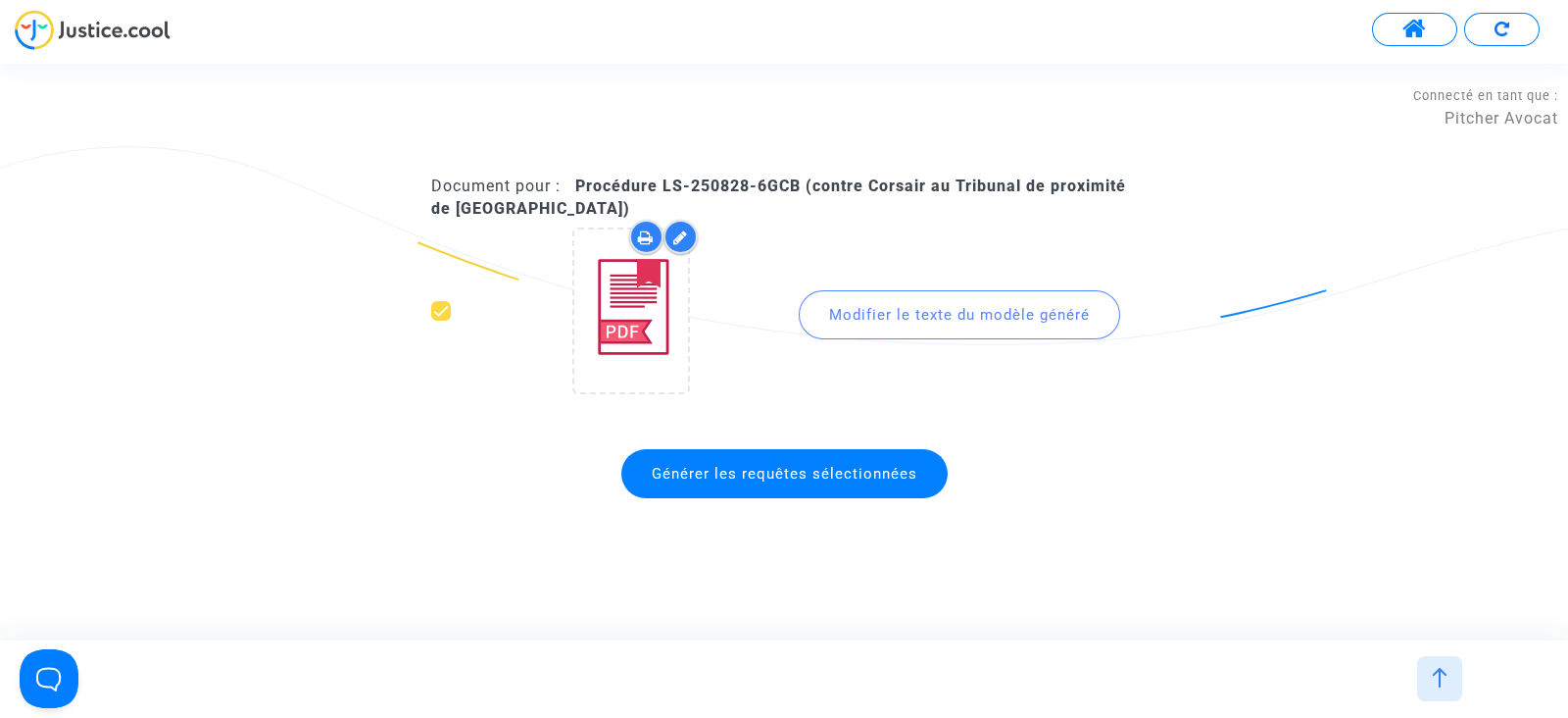
click at [749, 483] on span "Générer les requêtes sélectionnées" at bounding box center [784, 473] width 326 height 49
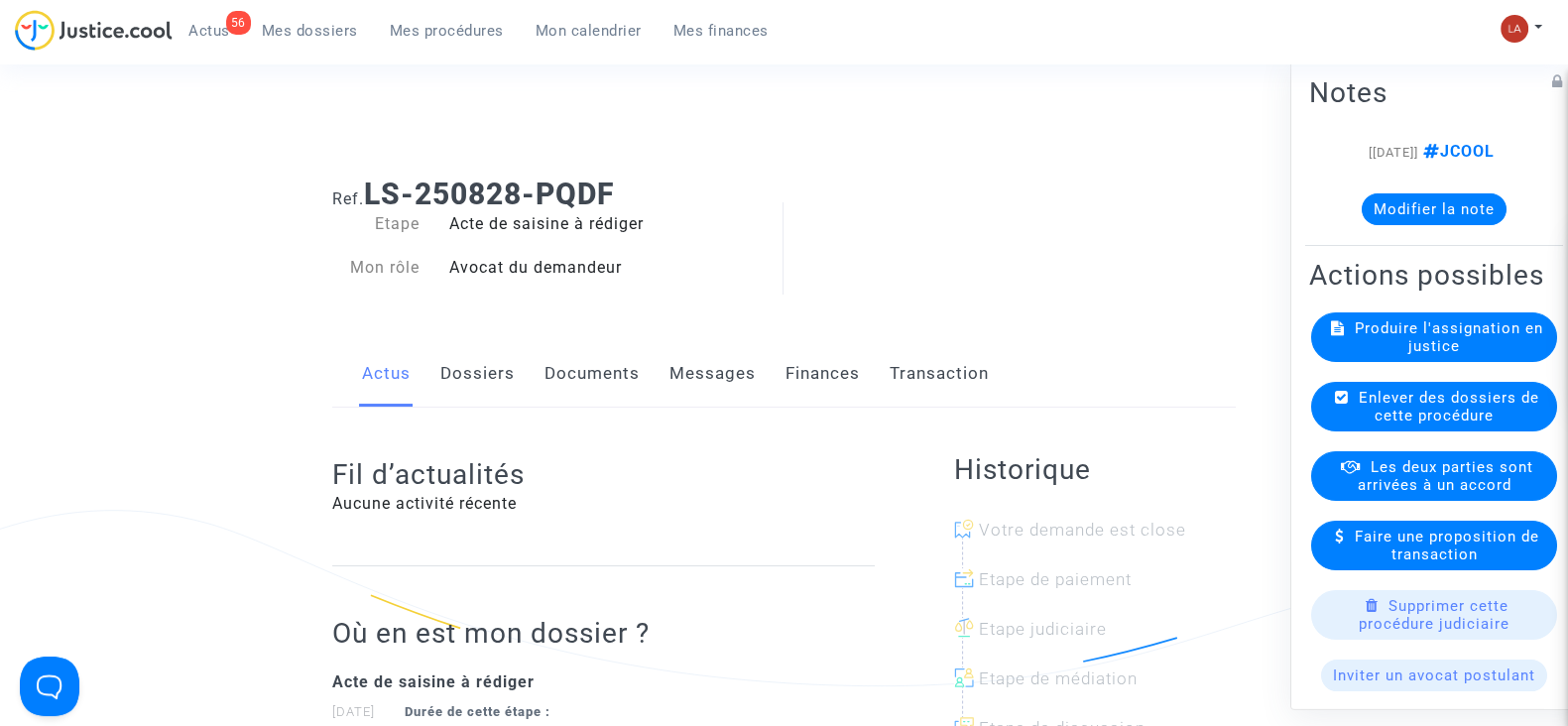
click at [448, 386] on link "Dossiers" at bounding box center [477, 373] width 75 height 66
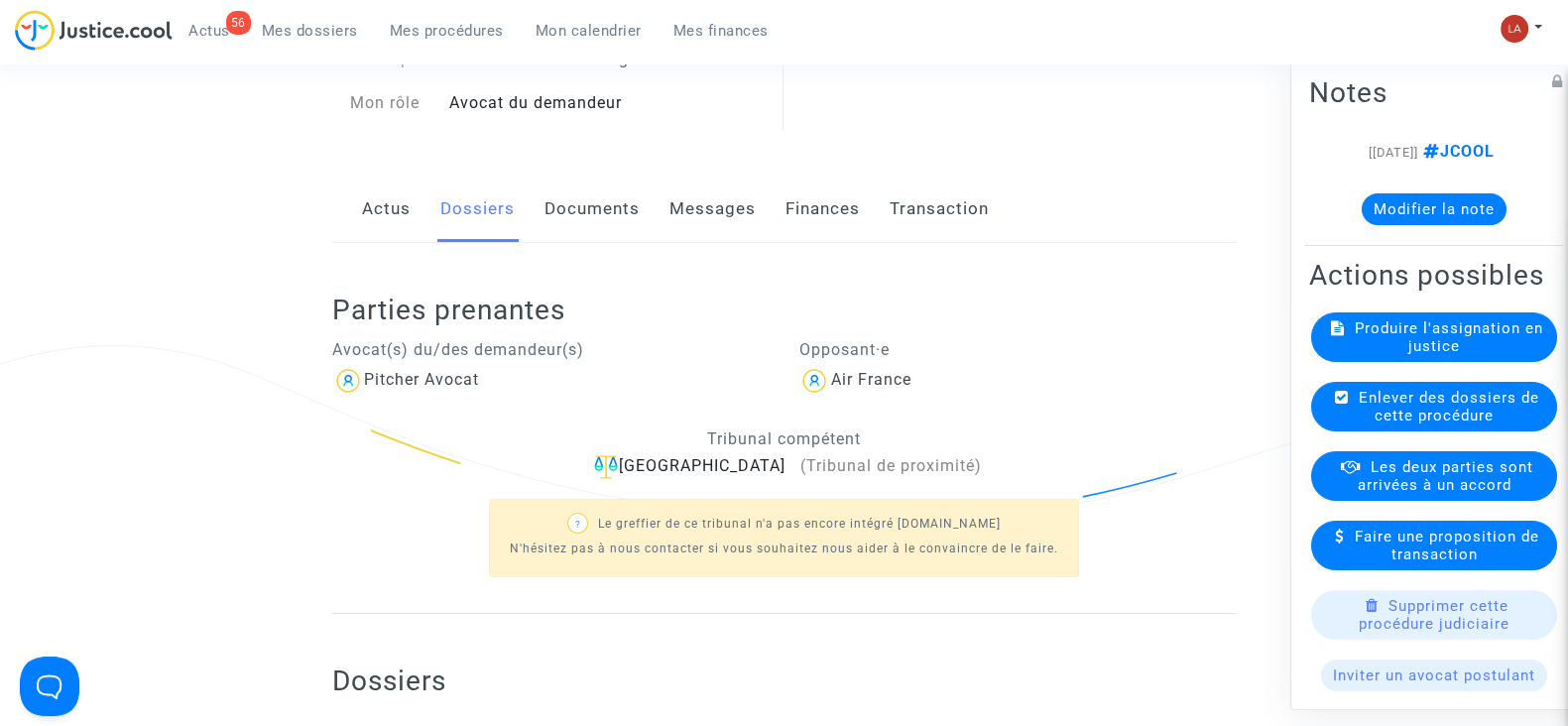
scroll to position [371, 0]
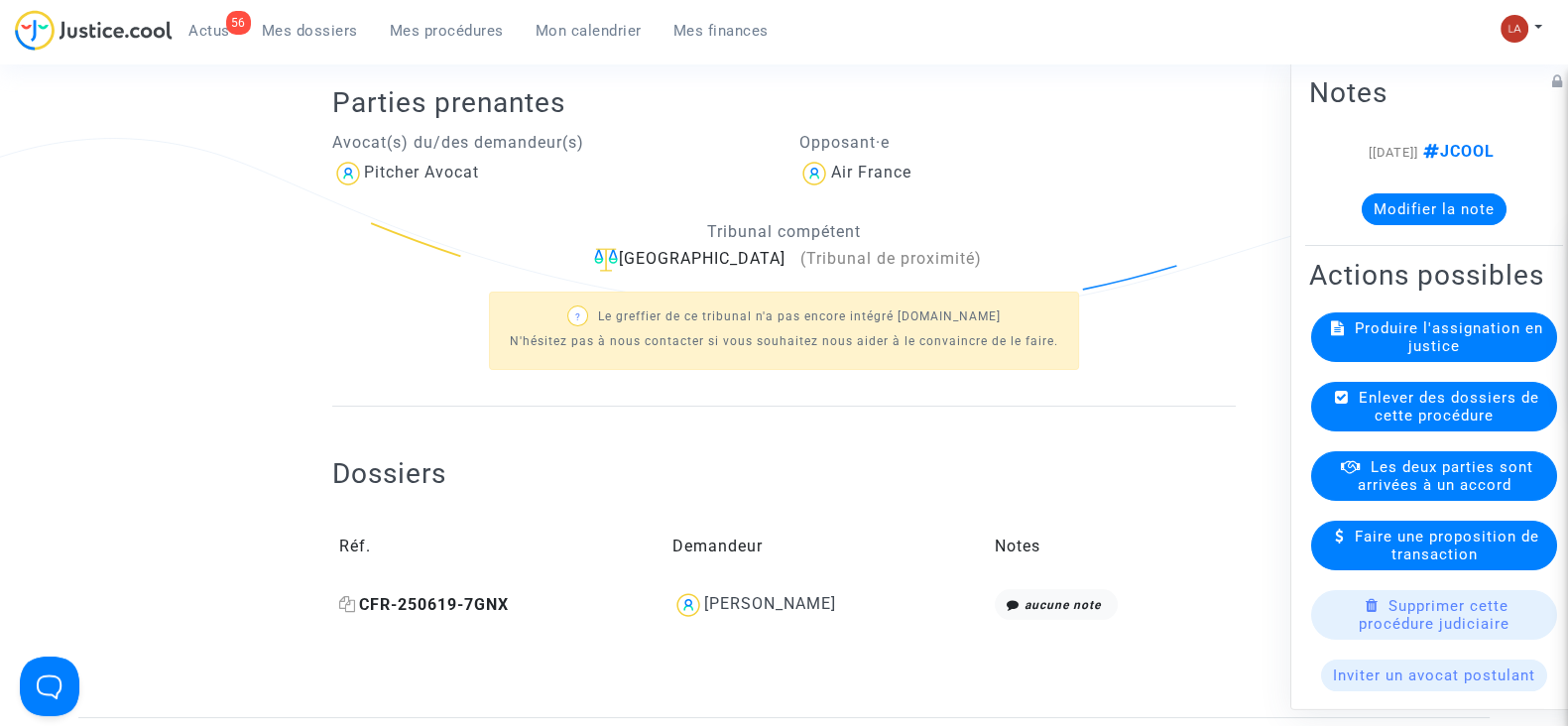
click at [445, 603] on span "CFR-250619-7GNX" at bounding box center [423, 604] width 170 height 19
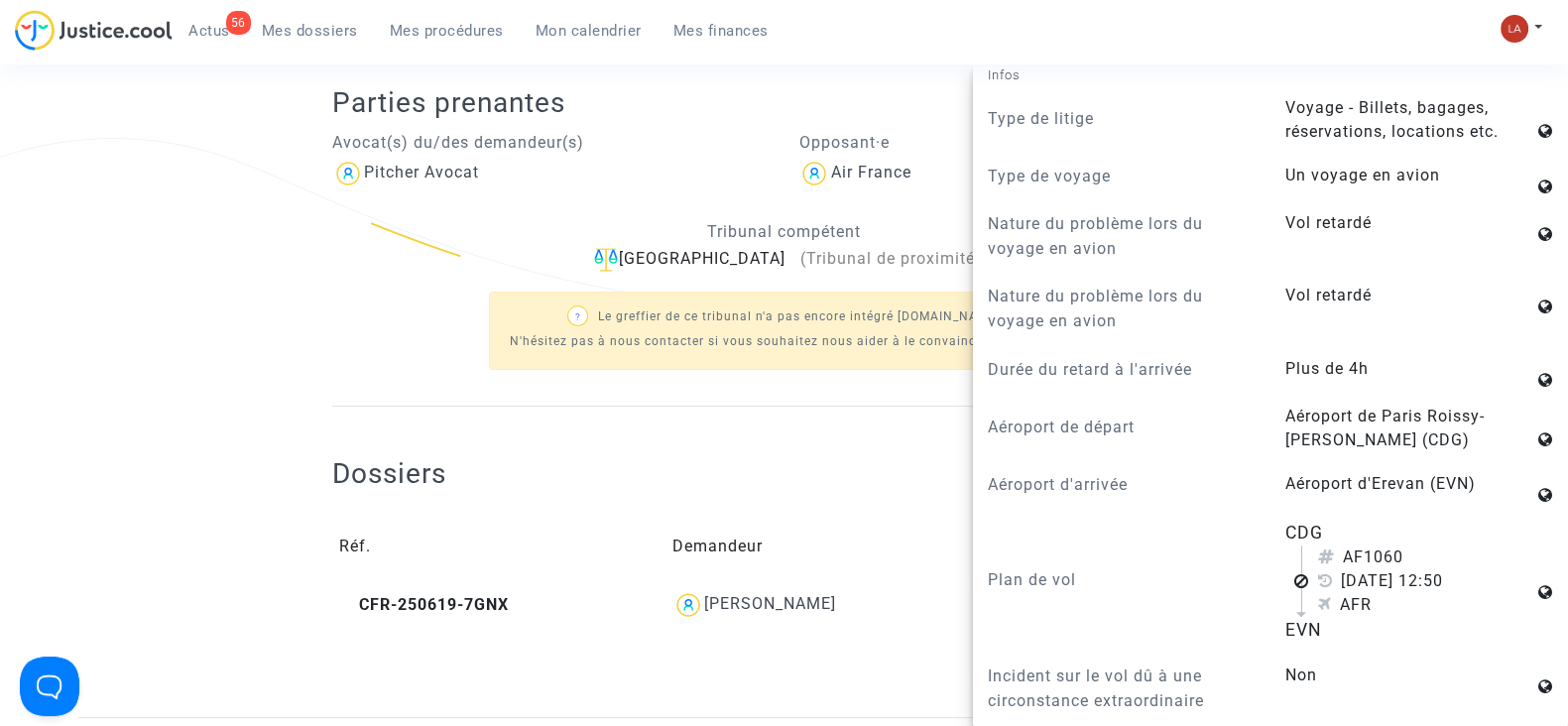
scroll to position [990, 0]
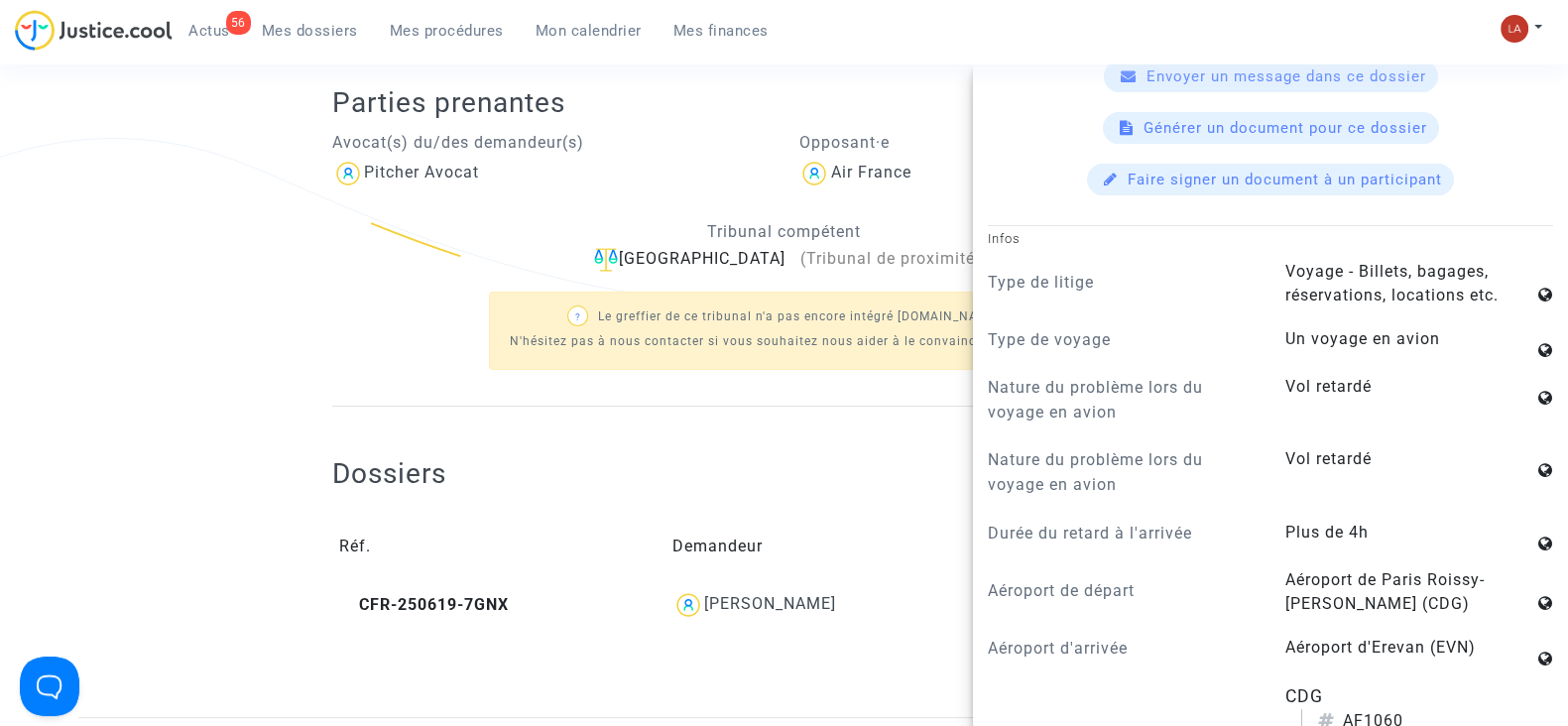
click at [278, 318] on ng-component "Ref. LS-250828-PQDF Etape Acte de saisine à rédiger Mon rôle Avocat du demandeu…" at bounding box center [784, 252] width 1412 height 927
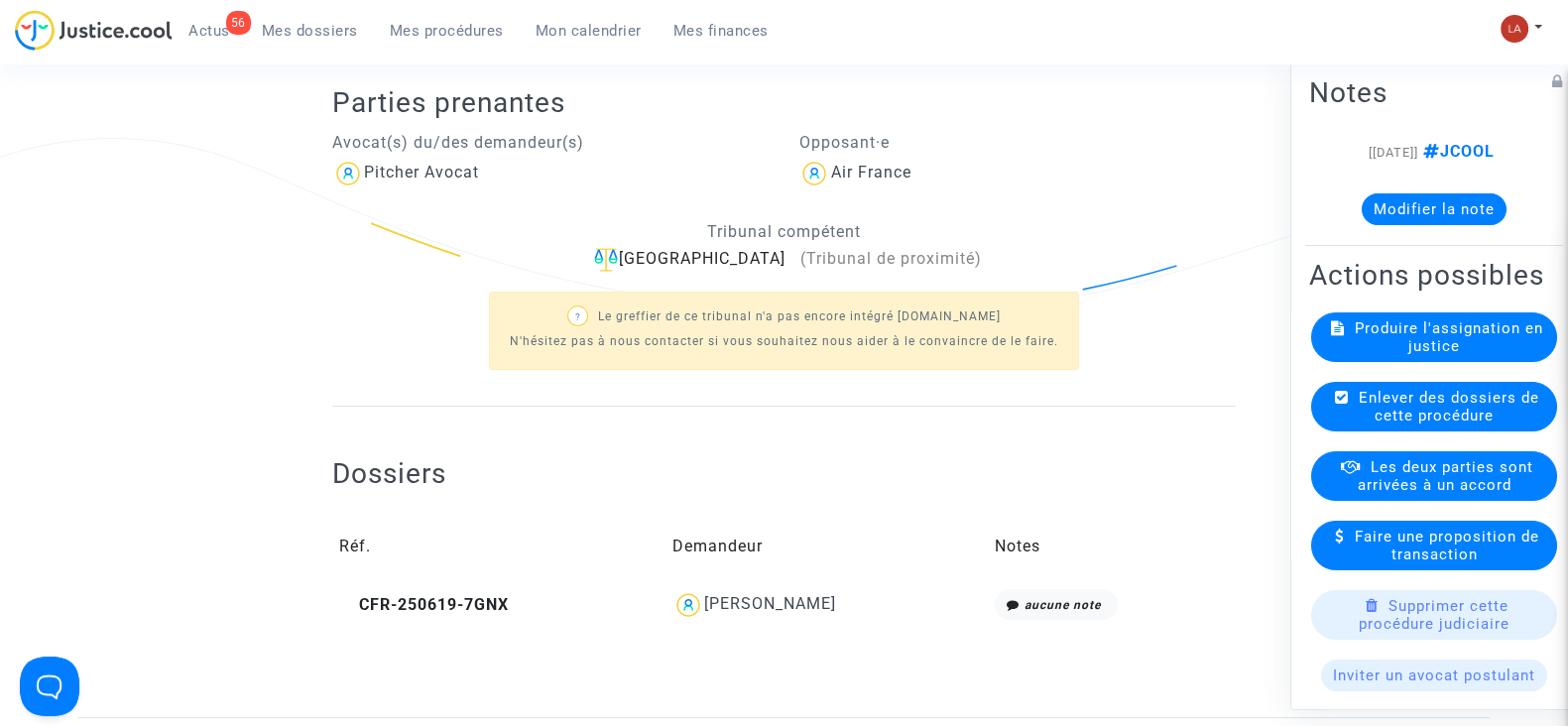
scroll to position [0, 0]
click at [1386, 362] on div "Produire l'assignation en justice" at bounding box center [1435, 337] width 246 height 50
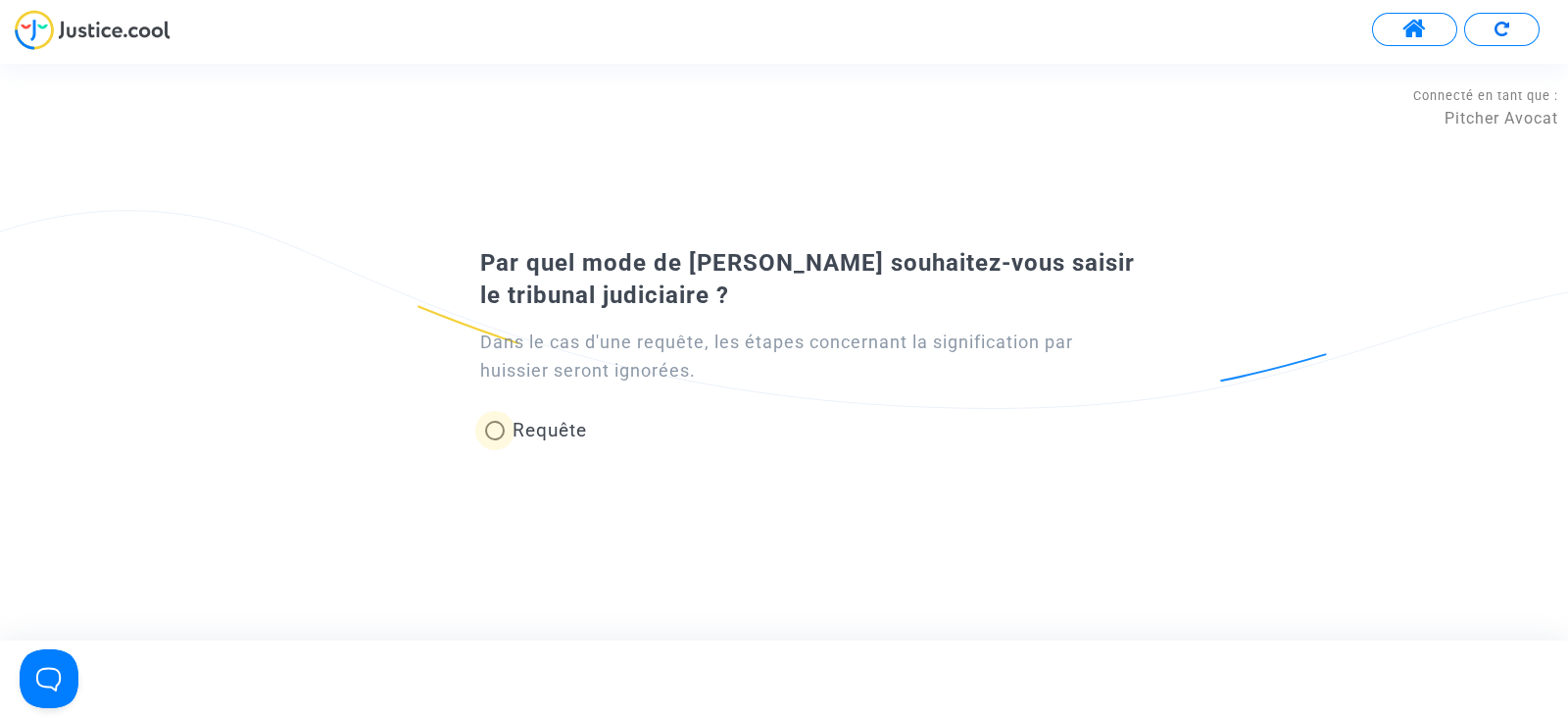
click at [549, 429] on span "Requête" at bounding box center [550, 429] width 75 height 23
click at [495, 440] on input "Requête" at bounding box center [494, 440] width 1 height 1
radio input "true"
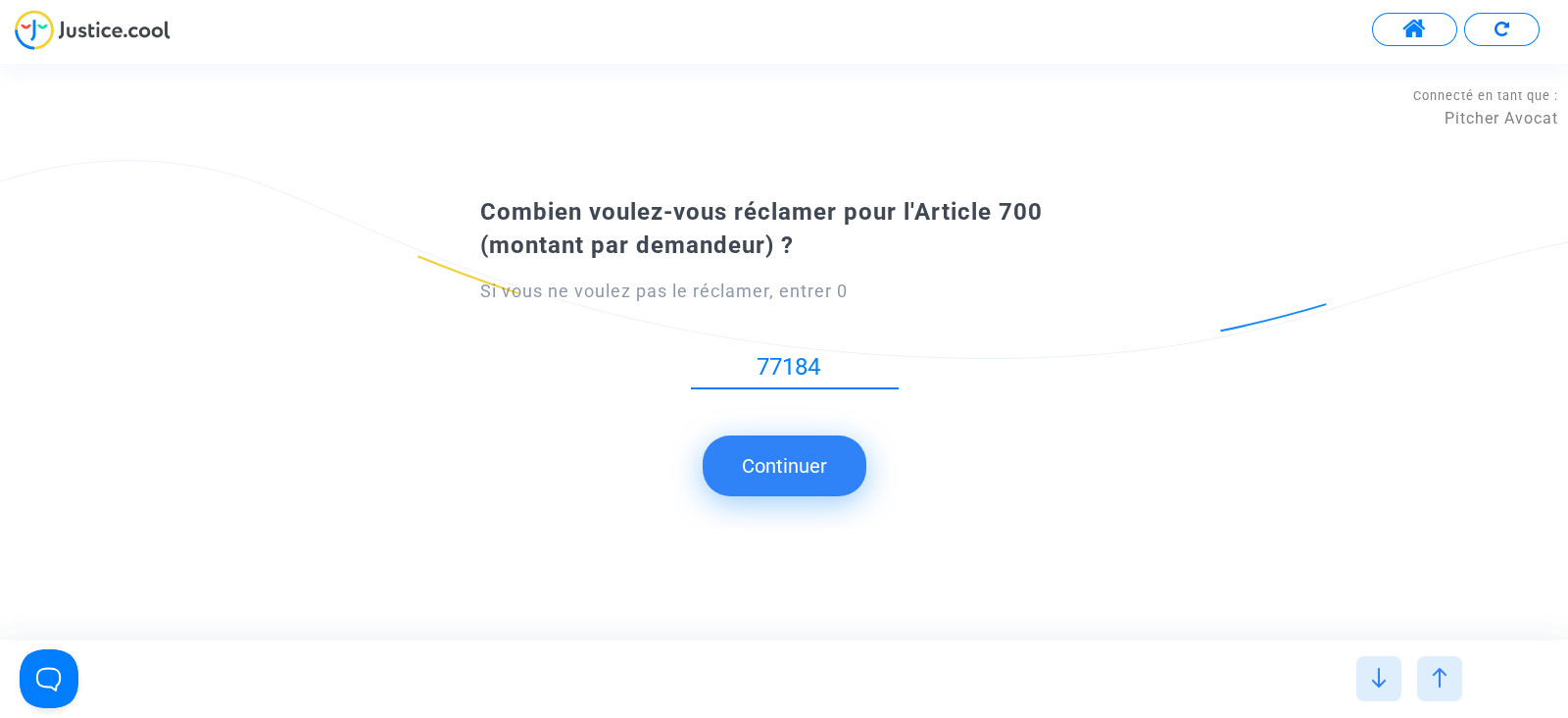
click at [792, 368] on input "77184" at bounding box center [795, 366] width 208 height 27
type input "771.84"
click at [809, 458] on button "Continuer" at bounding box center [784, 466] width 164 height 61
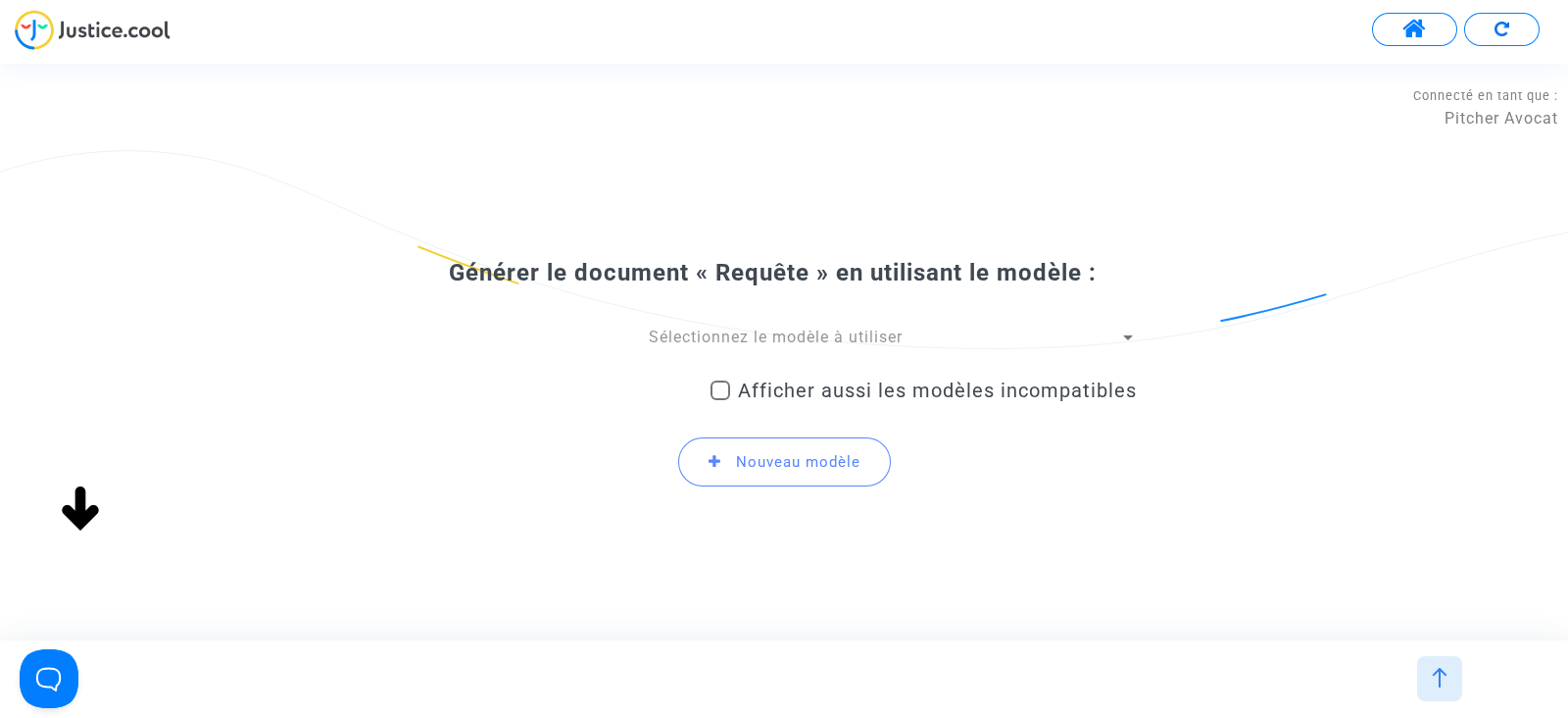
click at [724, 327] on span "Sélectionnez le modèle à utiliser" at bounding box center [776, 336] width 254 height 19
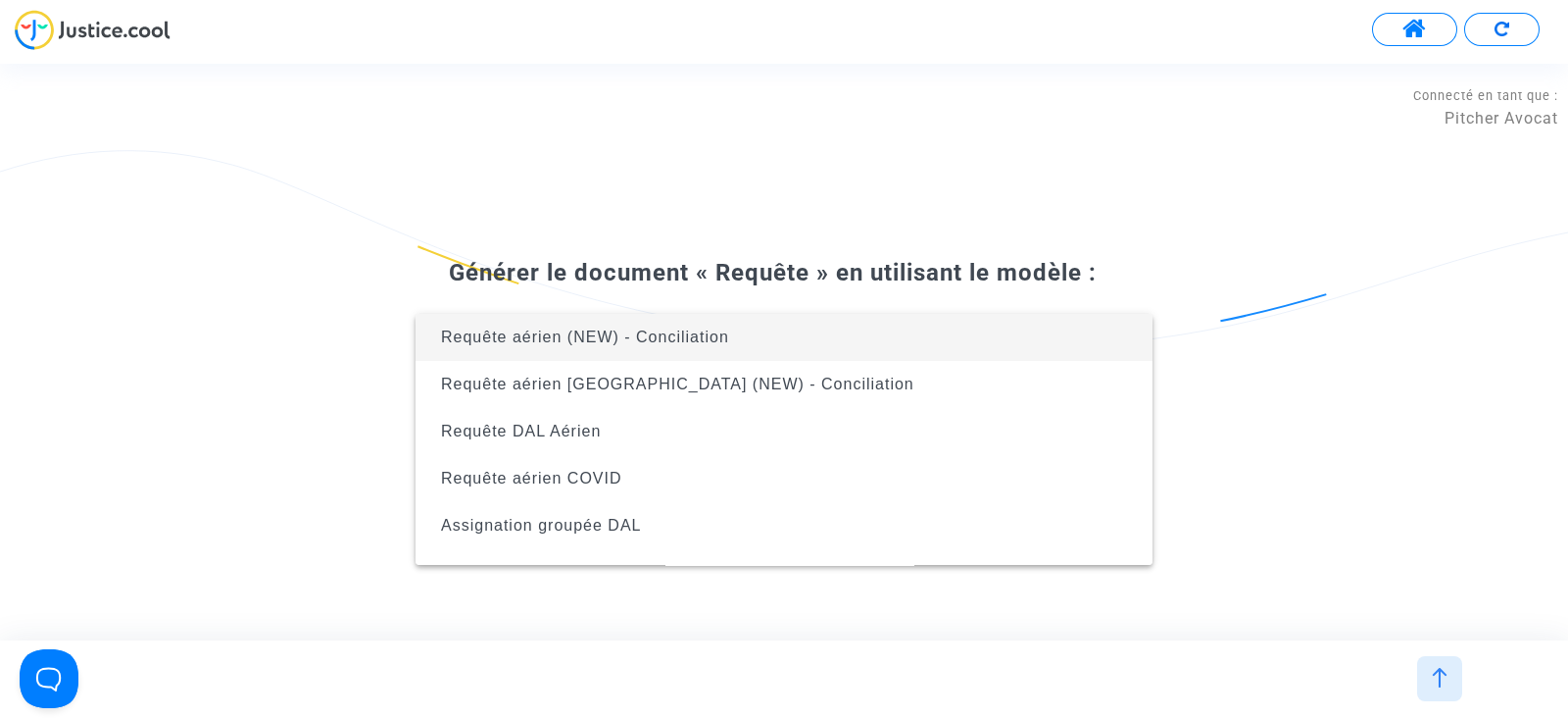
scroll to position [360, 0]
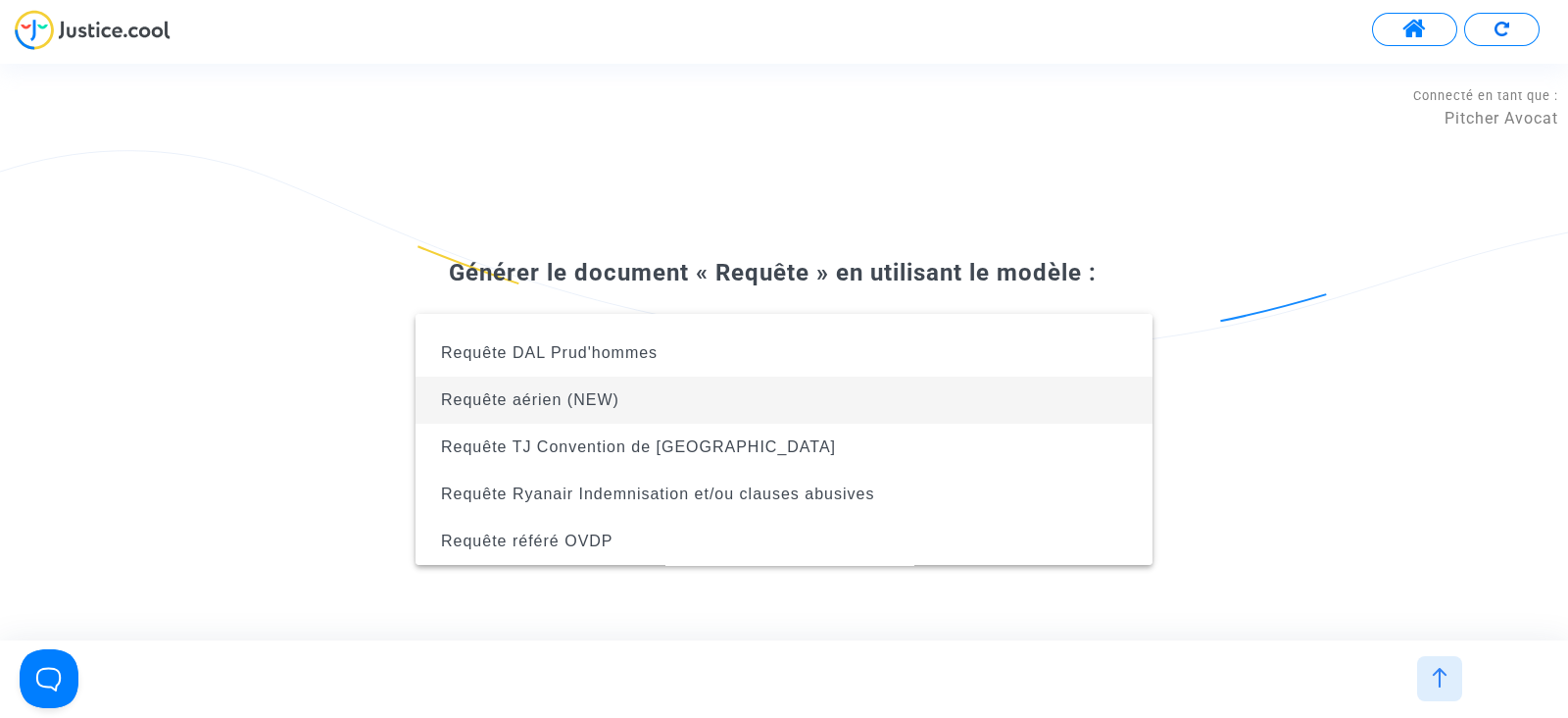
click at [699, 415] on span "Requête aérien (NEW)" at bounding box center [784, 400] width 706 height 47
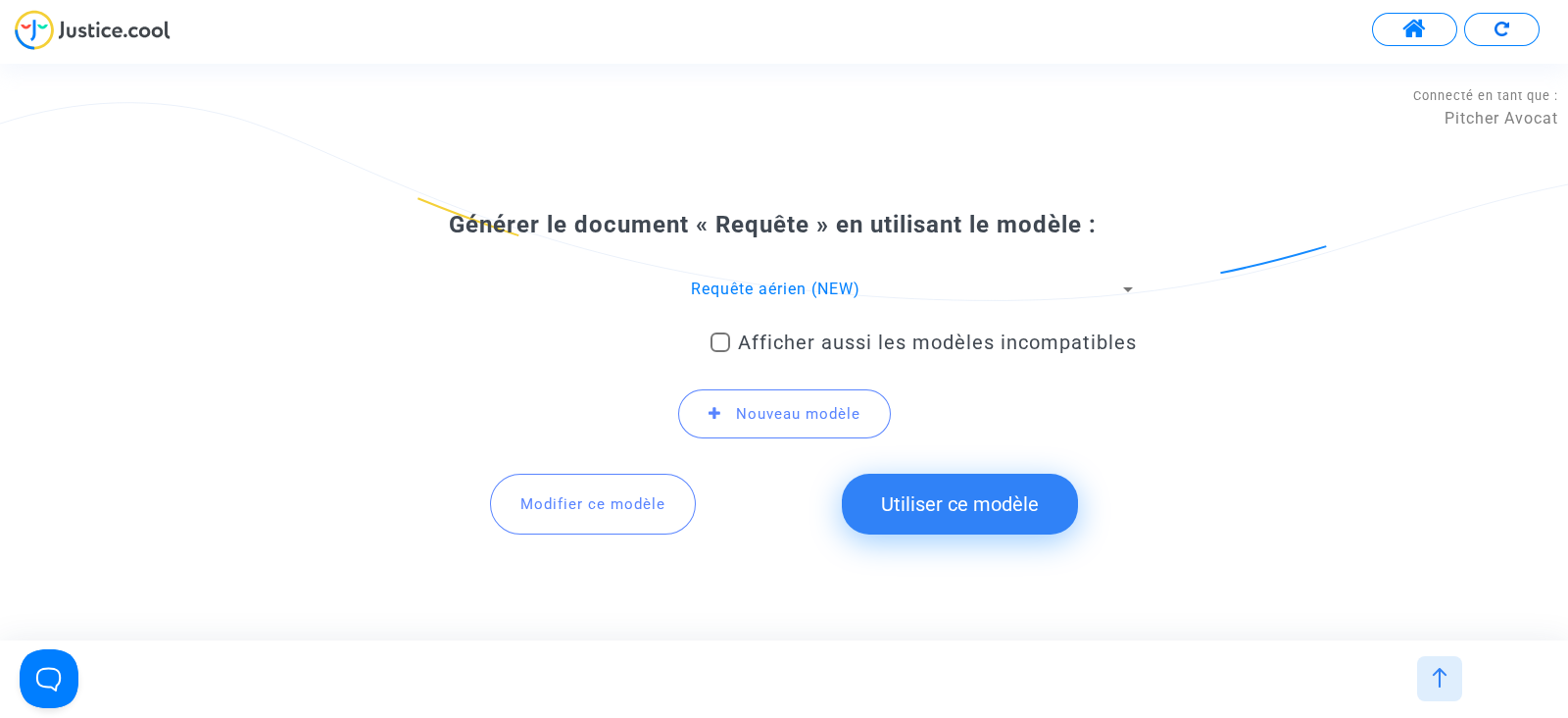
click at [942, 515] on button "Utiliser ce modèle" at bounding box center [959, 504] width 237 height 61
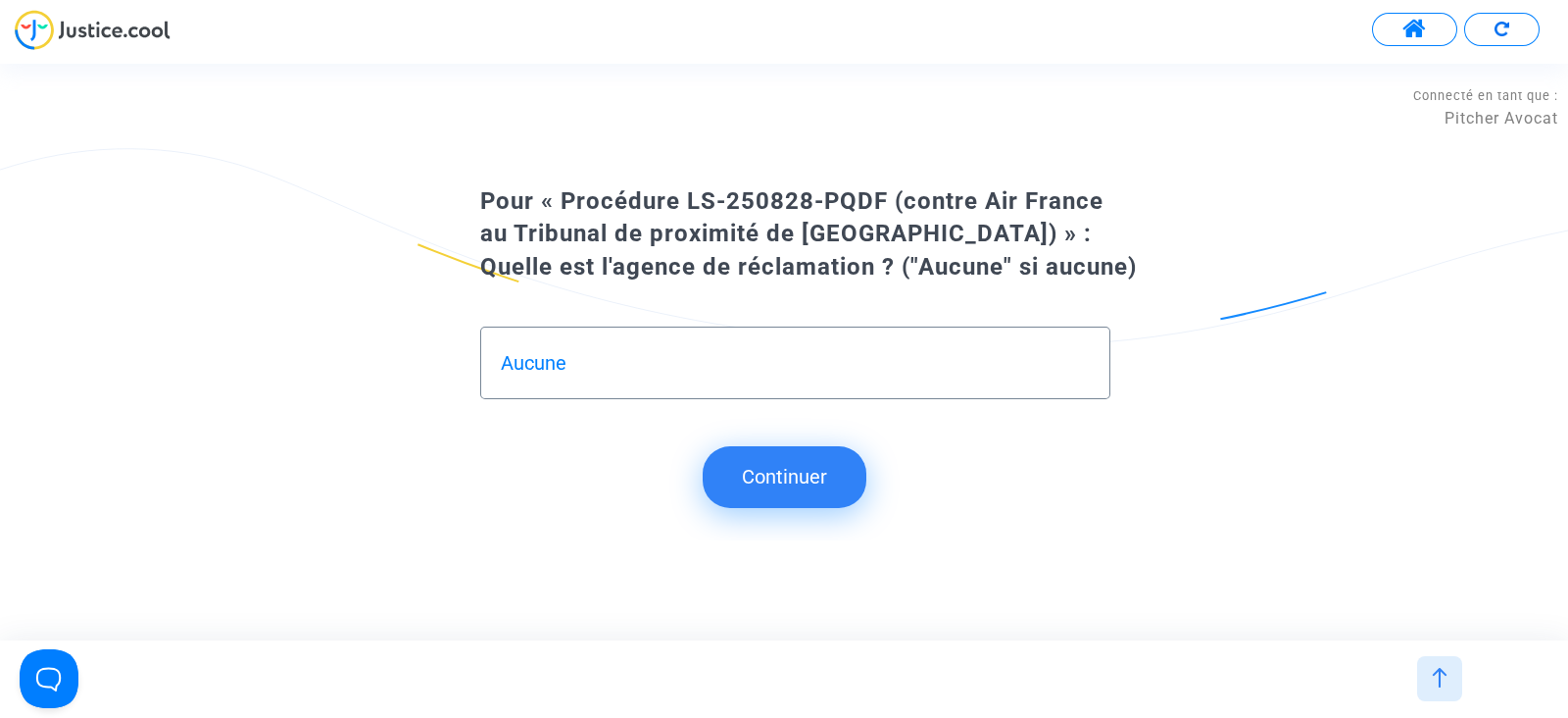
type input "Aucune"
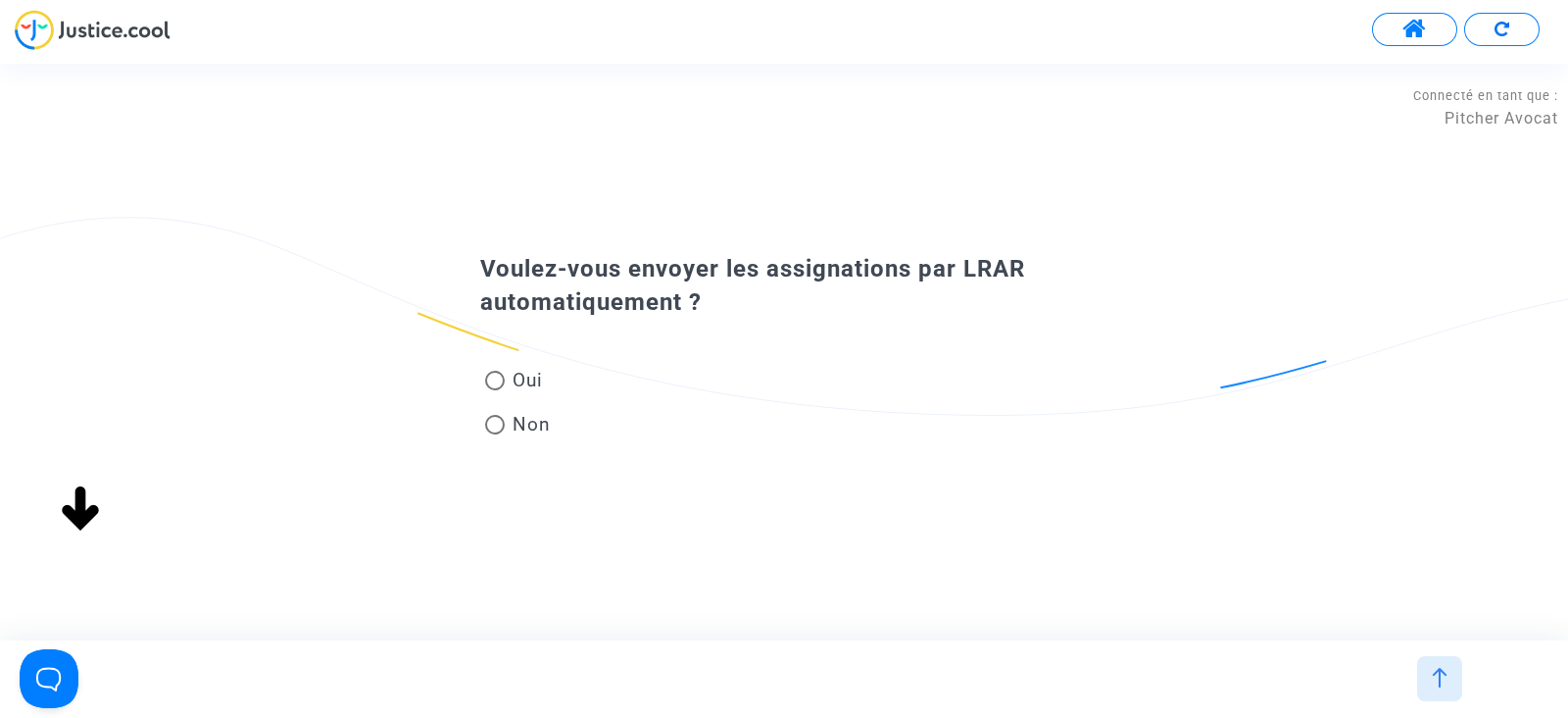
click at [514, 427] on span "Non" at bounding box center [527, 423] width 46 height 27
click at [495, 434] on input "Non" at bounding box center [494, 434] width 1 height 1
radio input "true"
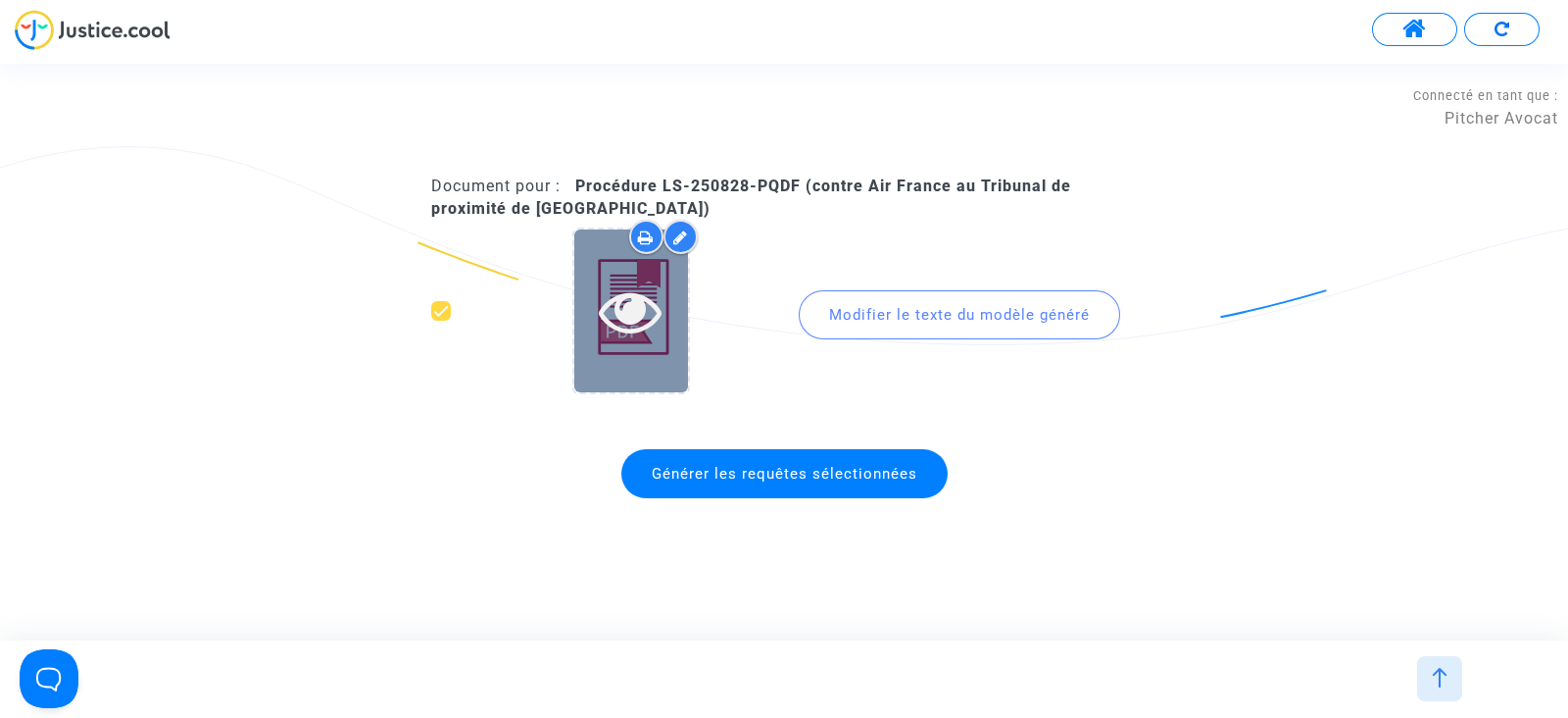
click at [653, 367] on div at bounding box center [631, 310] width 114 height 162
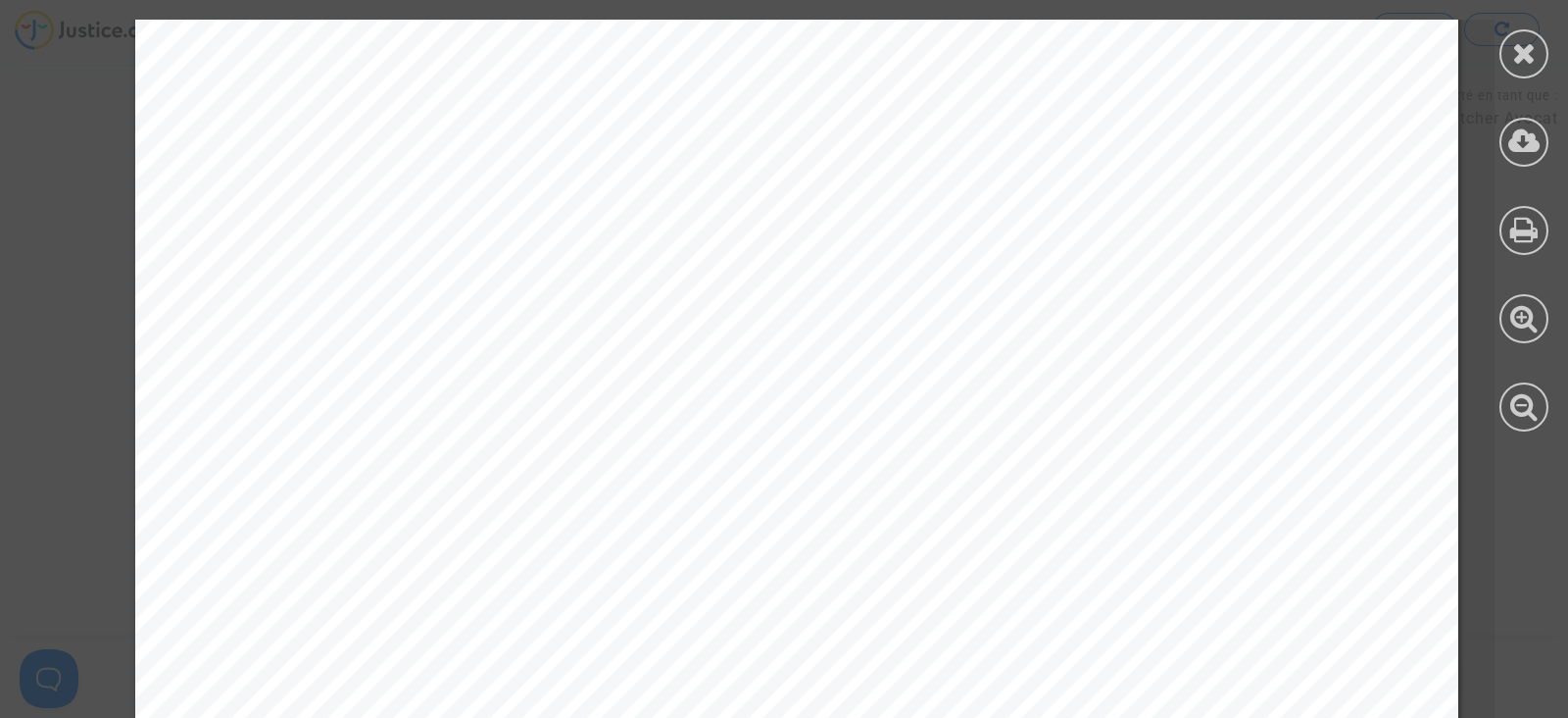
scroll to position [245, 0]
click at [1532, 52] on icon at bounding box center [1524, 53] width 25 height 29
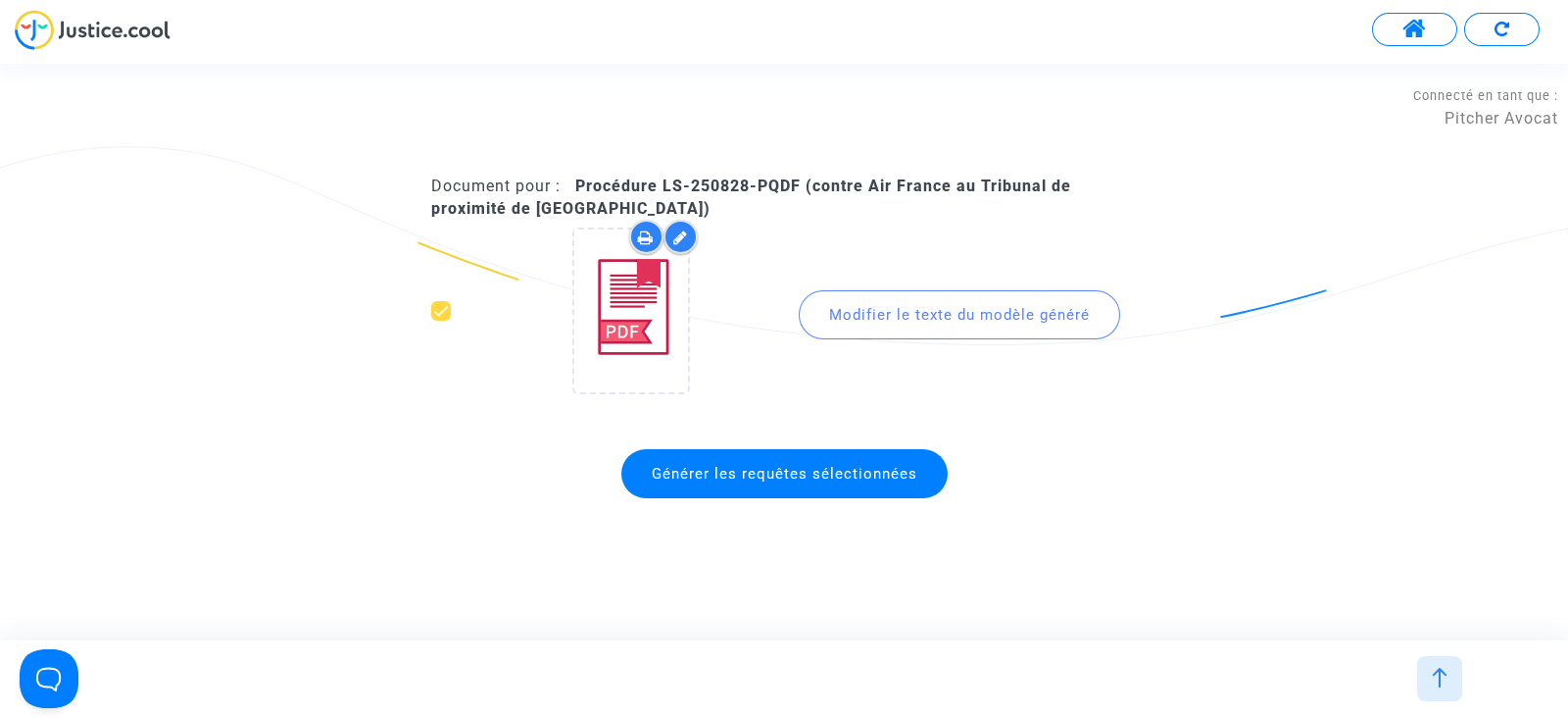
click at [790, 461] on span "Générer les requêtes sélectionnées" at bounding box center [784, 473] width 326 height 49
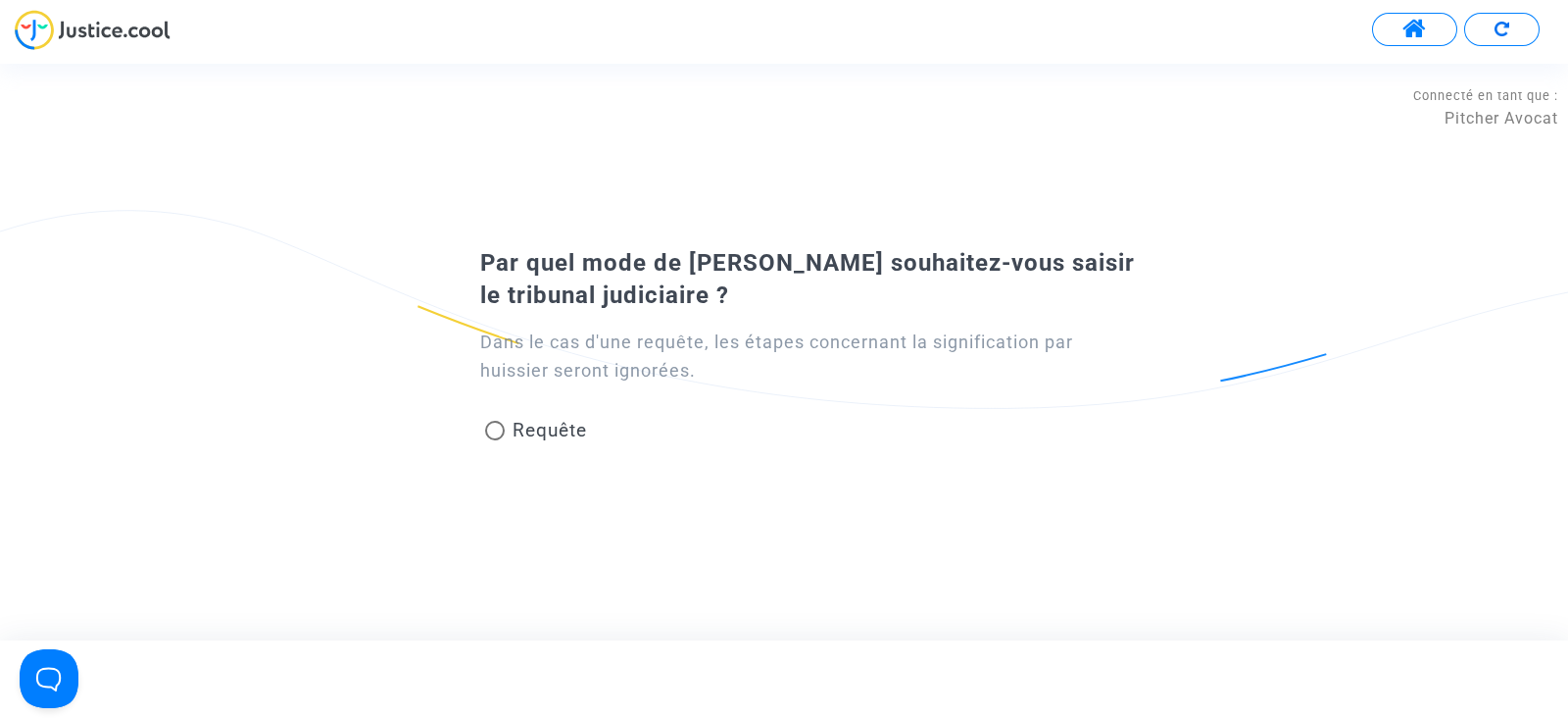
click at [501, 431] on span at bounding box center [495, 430] width 20 height 20
click at [495, 440] on input "Requête" at bounding box center [494, 440] width 1 height 1
radio input "true"
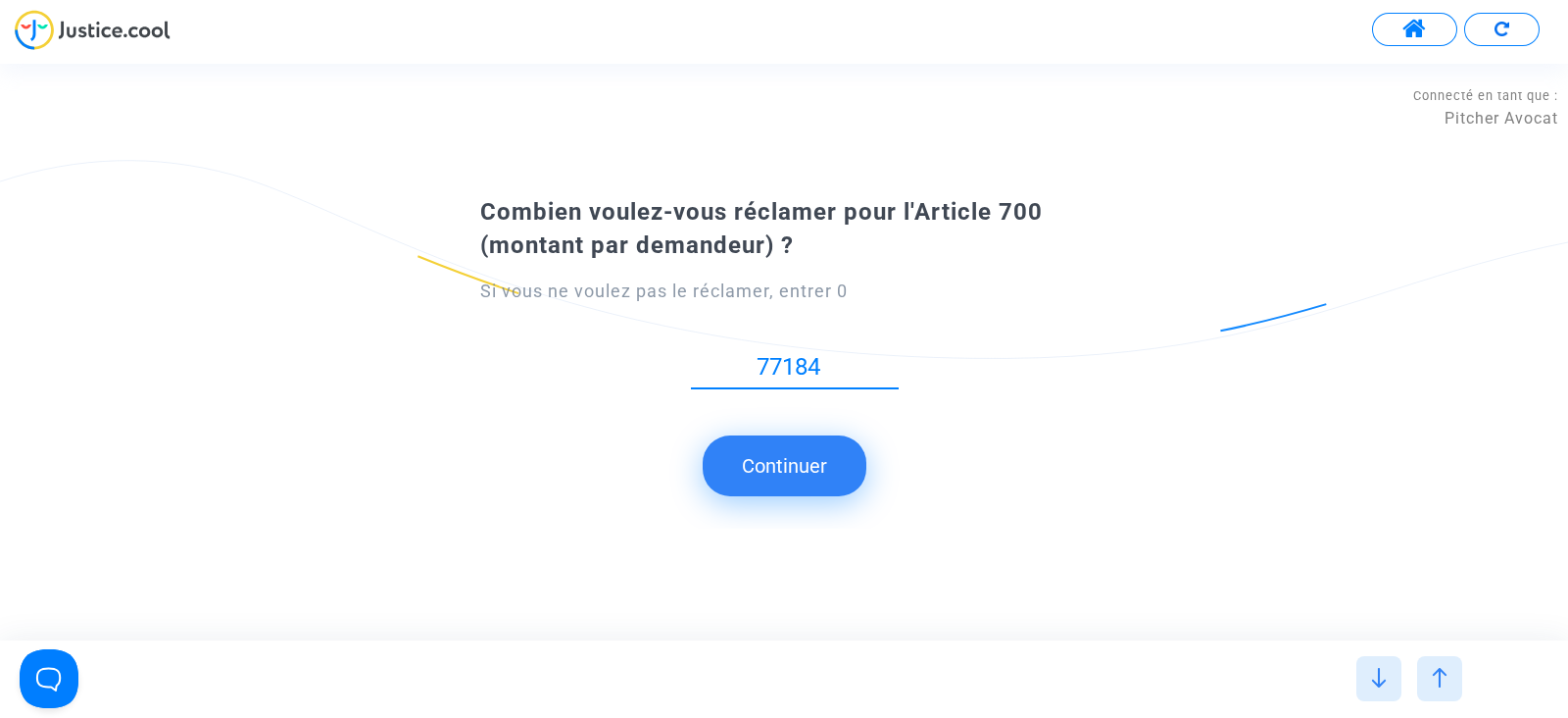
click at [788, 373] on input "77184" at bounding box center [795, 366] width 208 height 27
type input "771.84"
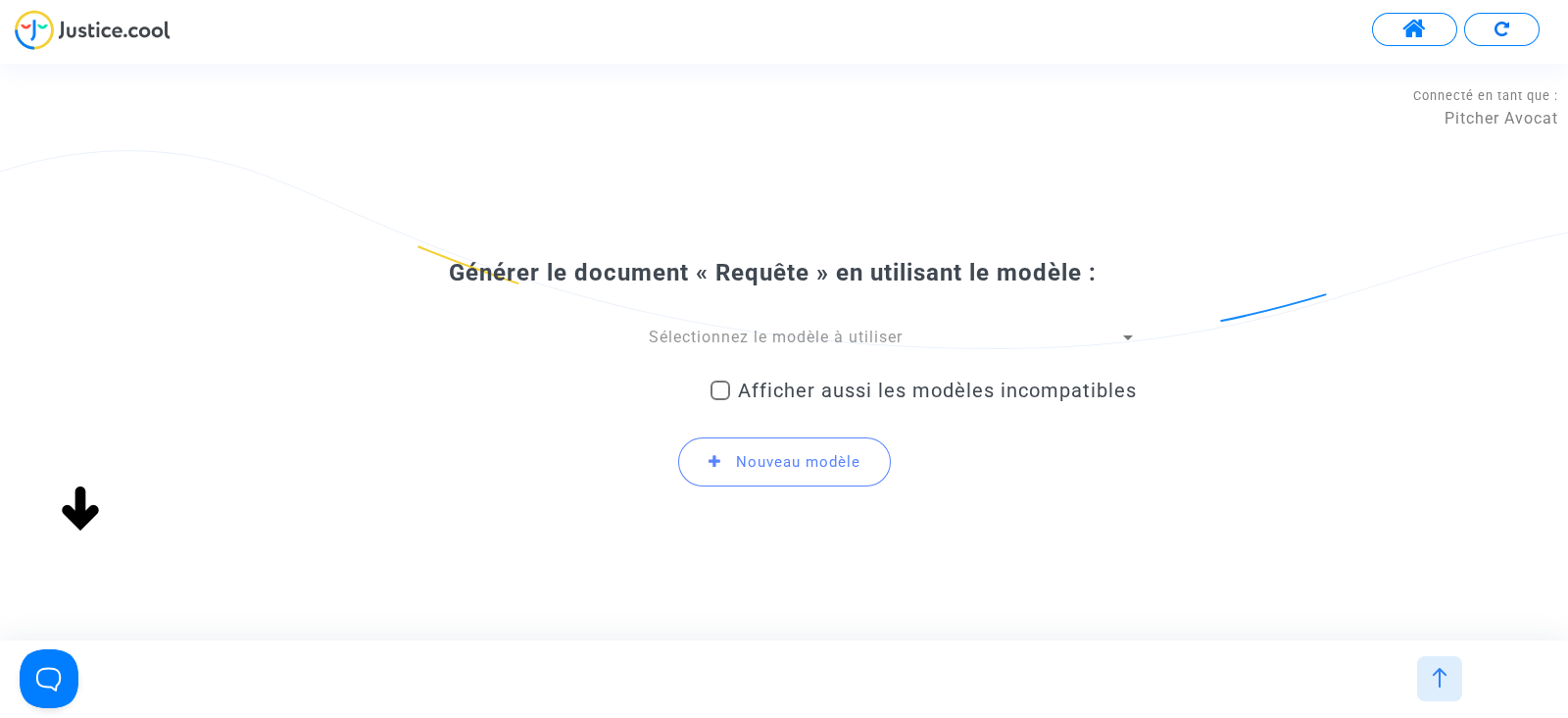
click at [813, 327] on span "Sélectionnez le modèle à utiliser" at bounding box center [776, 336] width 254 height 19
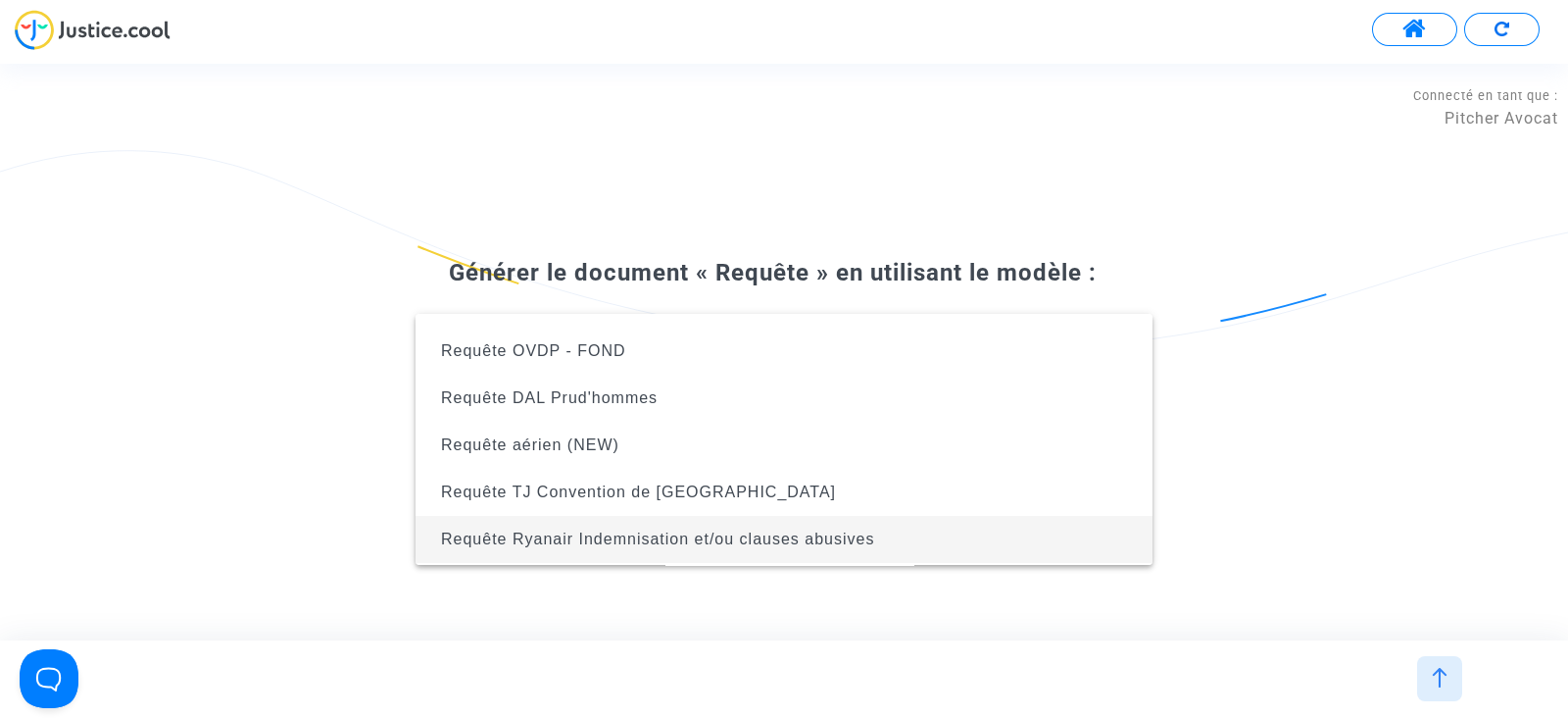
scroll to position [360, 0]
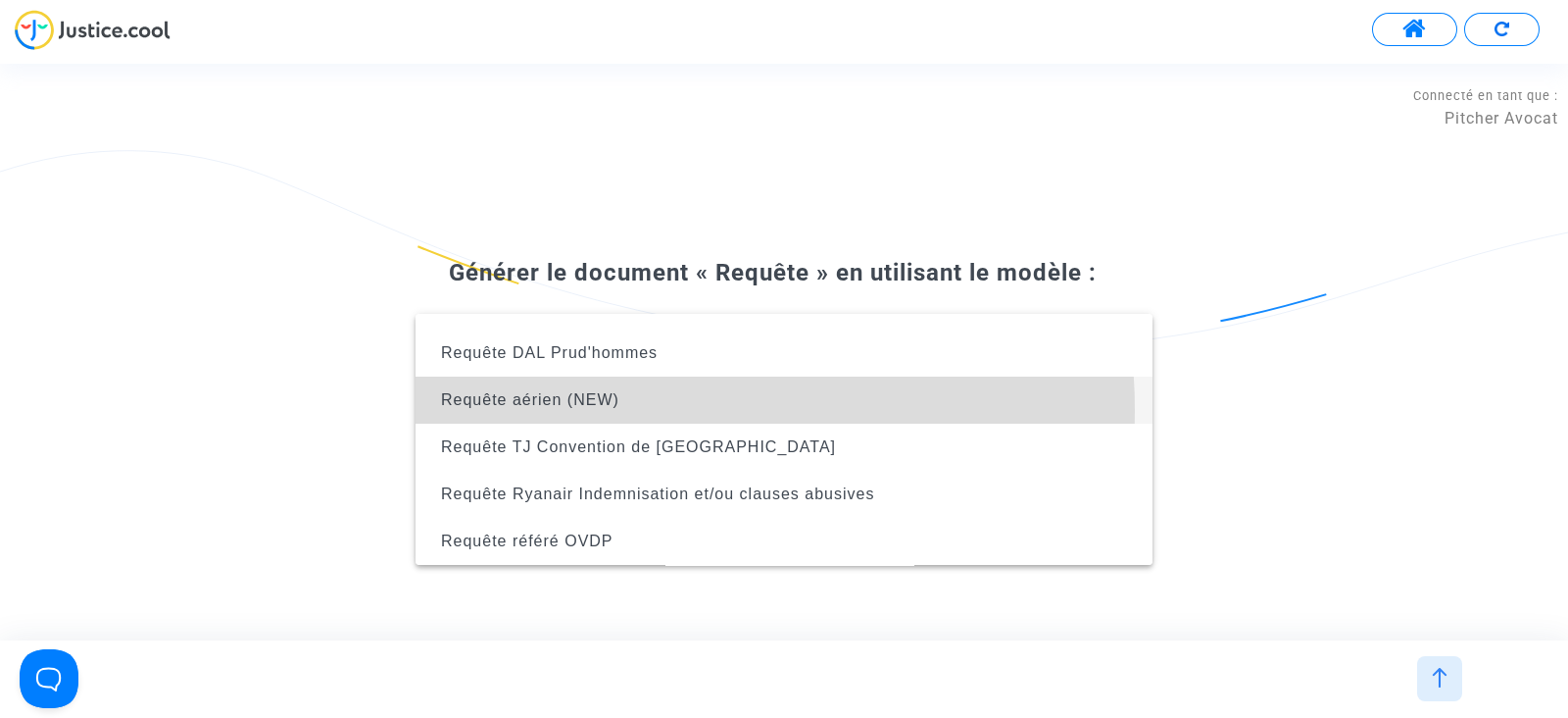
click at [633, 409] on span "Requête aérien (NEW)" at bounding box center [784, 400] width 706 height 47
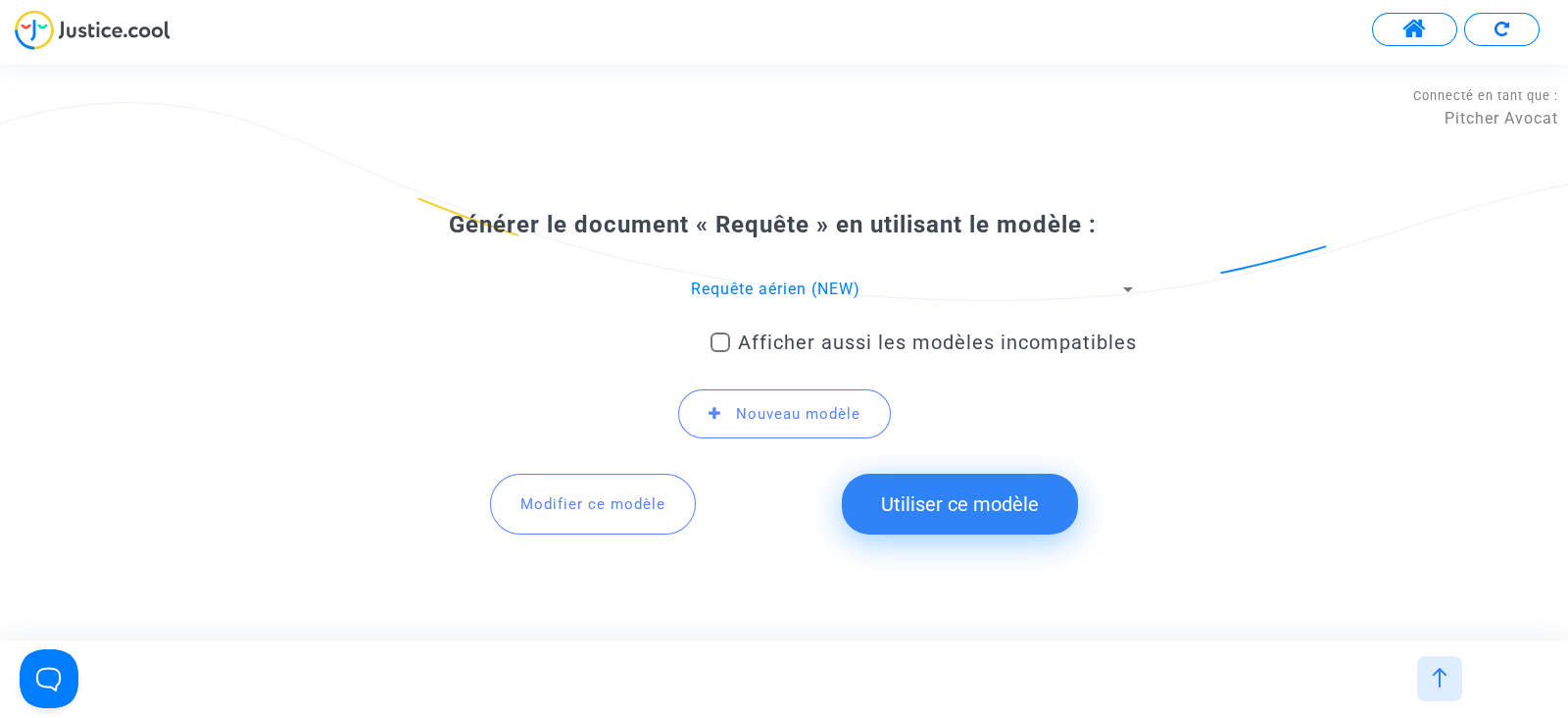
click at [917, 521] on button "Utiliser ce modèle" at bounding box center [959, 504] width 237 height 61
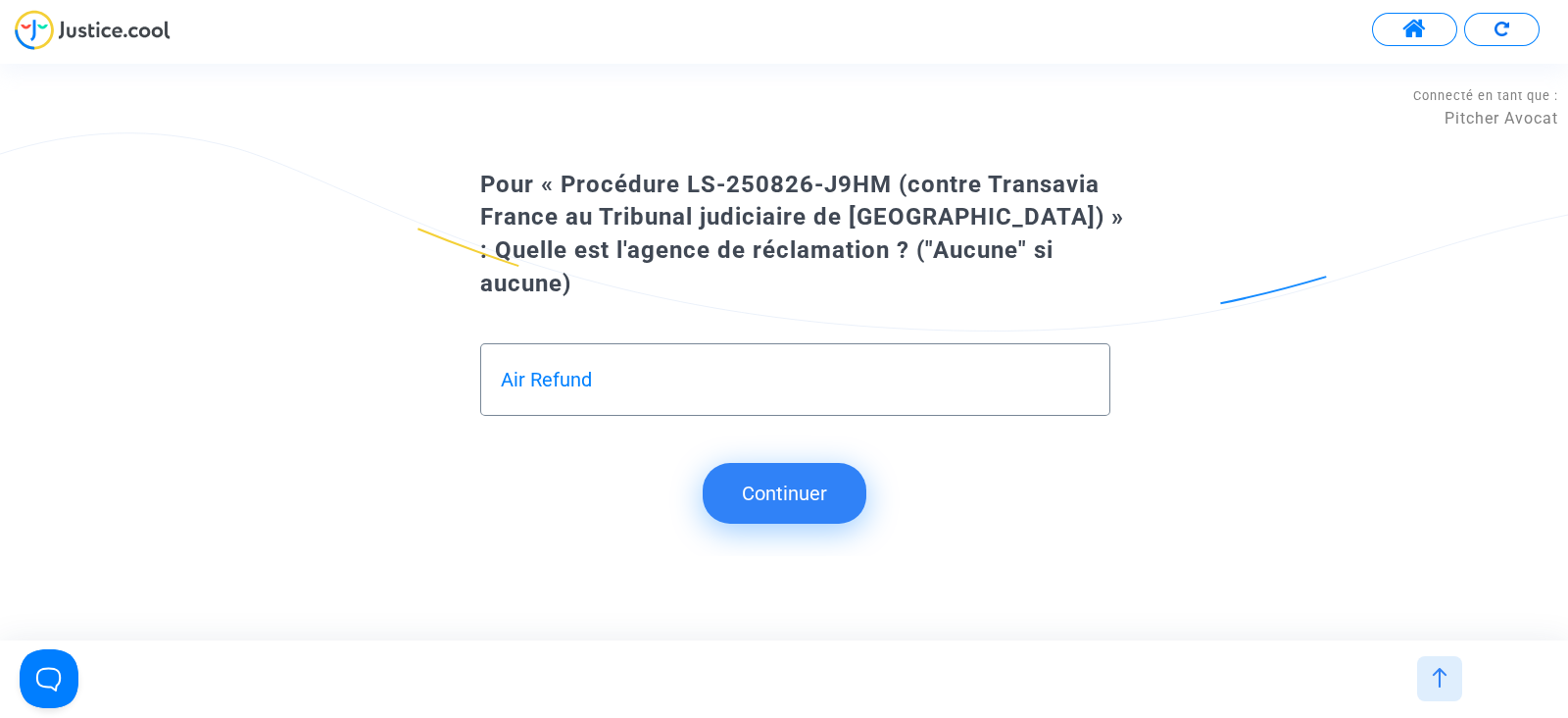
click at [846, 469] on button "Continuer" at bounding box center [784, 493] width 164 height 61
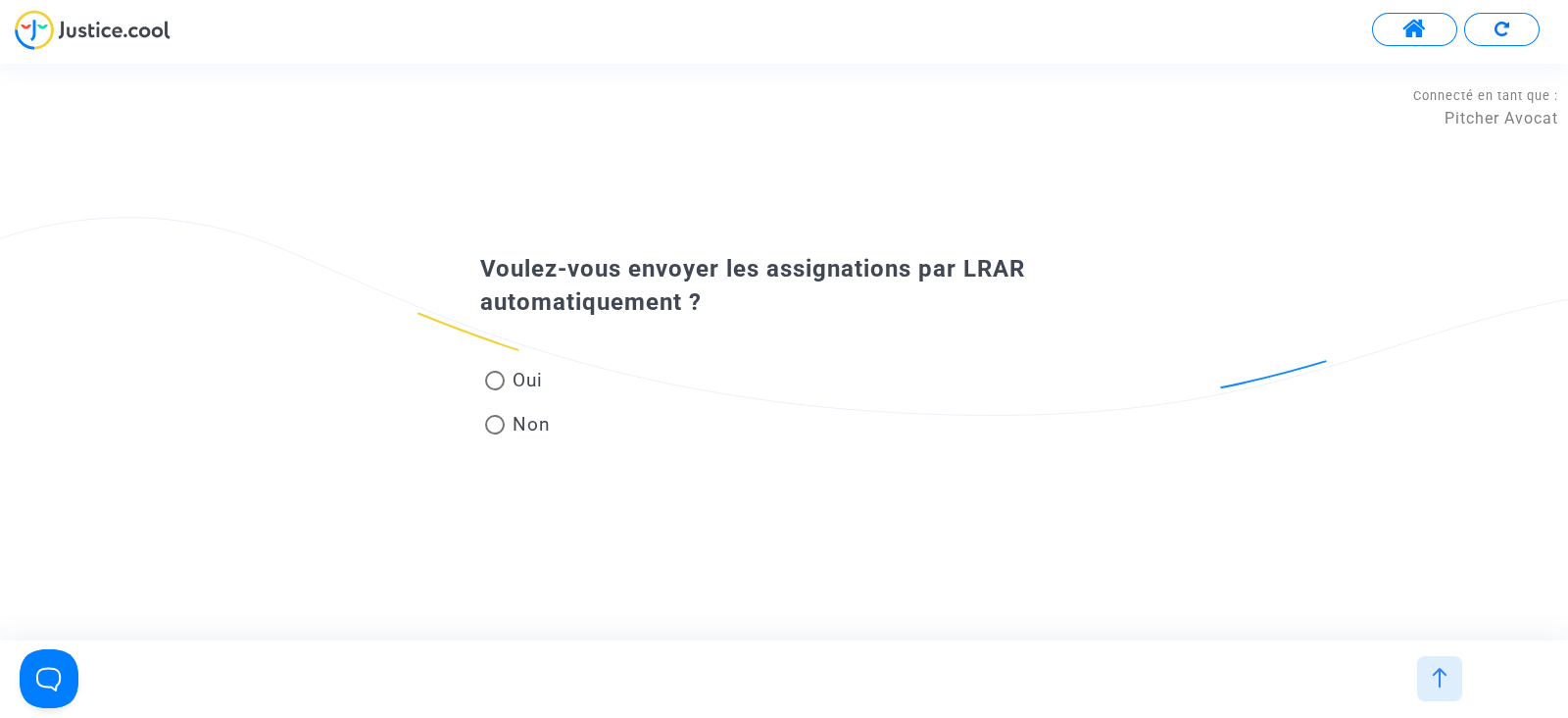
click at [522, 416] on span "Non" at bounding box center [527, 423] width 46 height 27
click at [495, 434] on input "Non" at bounding box center [494, 434] width 1 height 1
radio input "true"
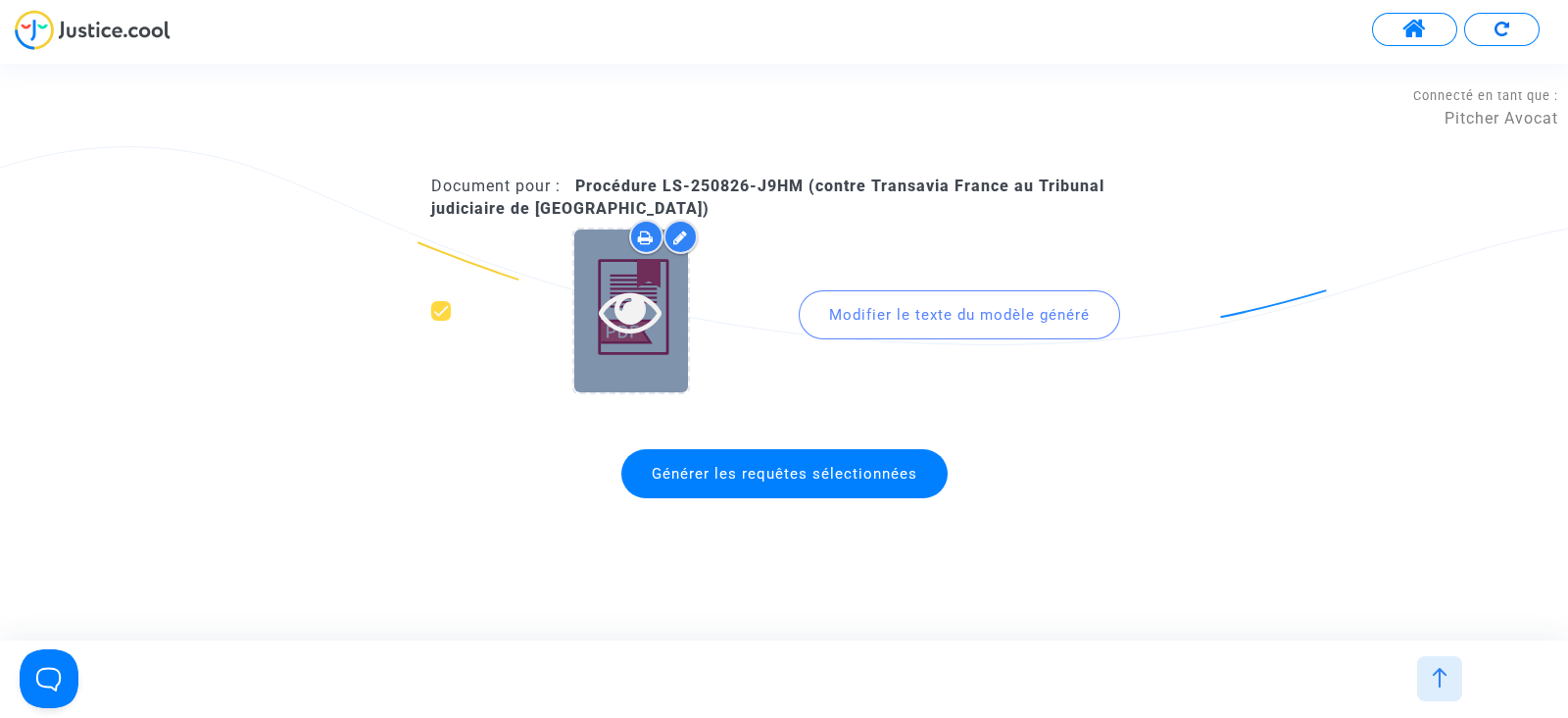
click at [637, 327] on icon at bounding box center [630, 311] width 64 height 63
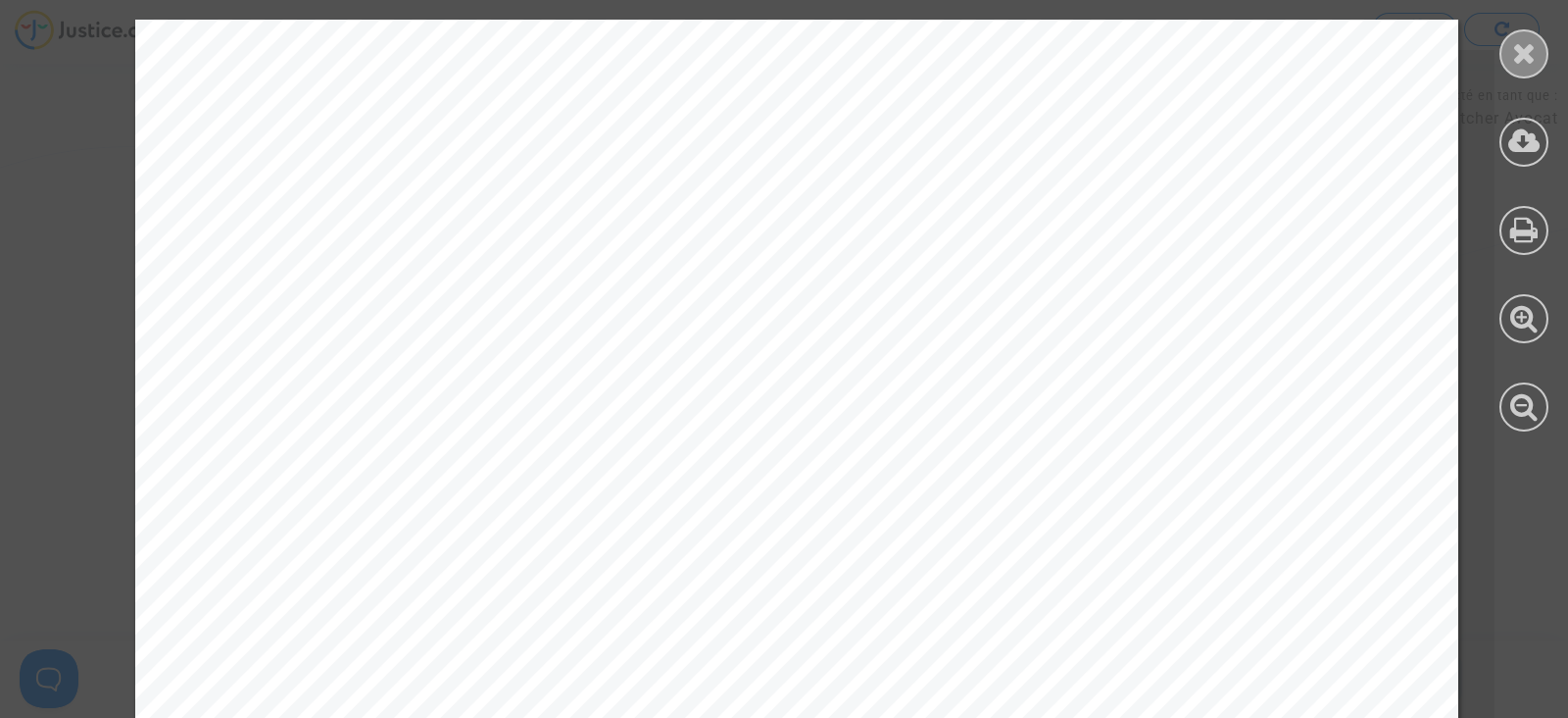
click at [1519, 38] on icon at bounding box center [1524, 53] width 25 height 29
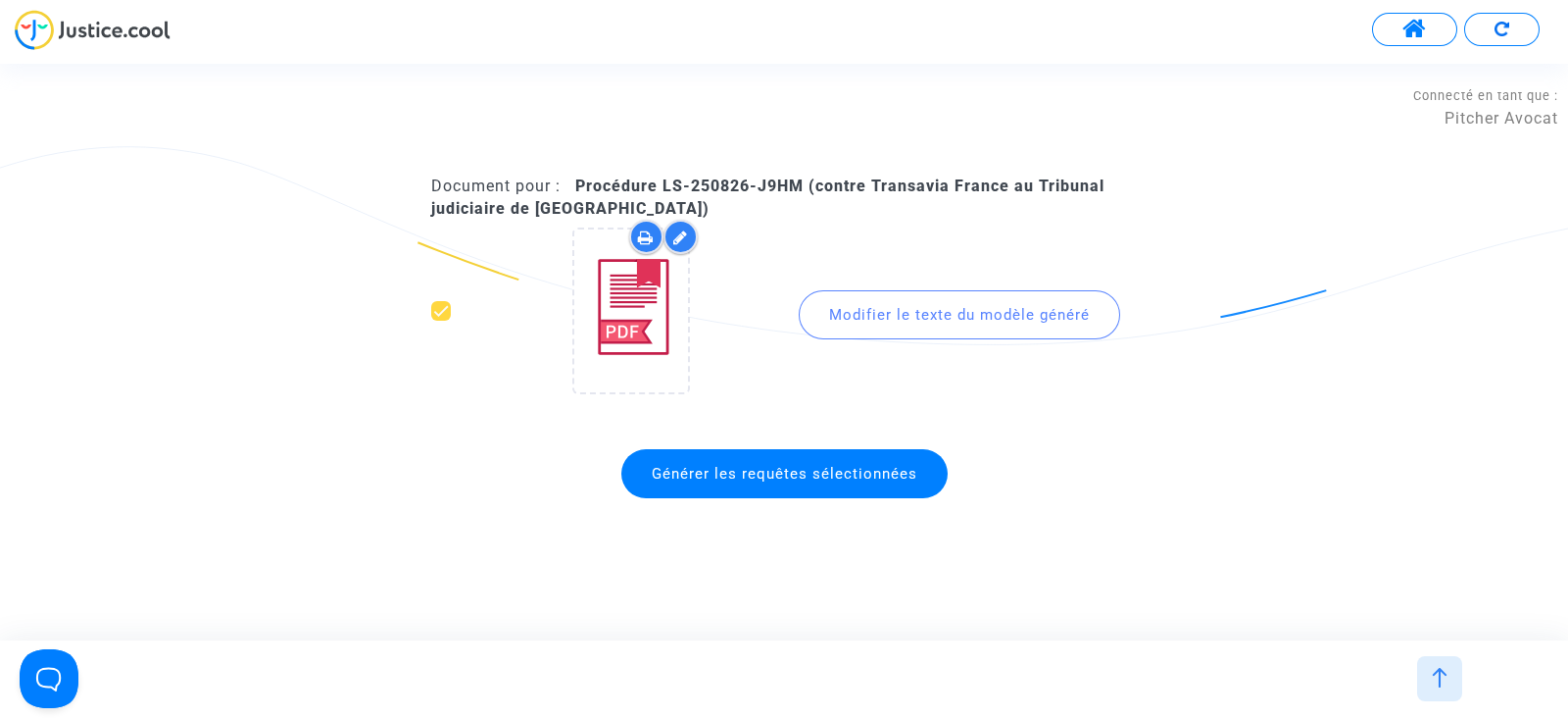
click at [892, 305] on div "Modifier le texte du modèle généré" at bounding box center [959, 314] width 321 height 49
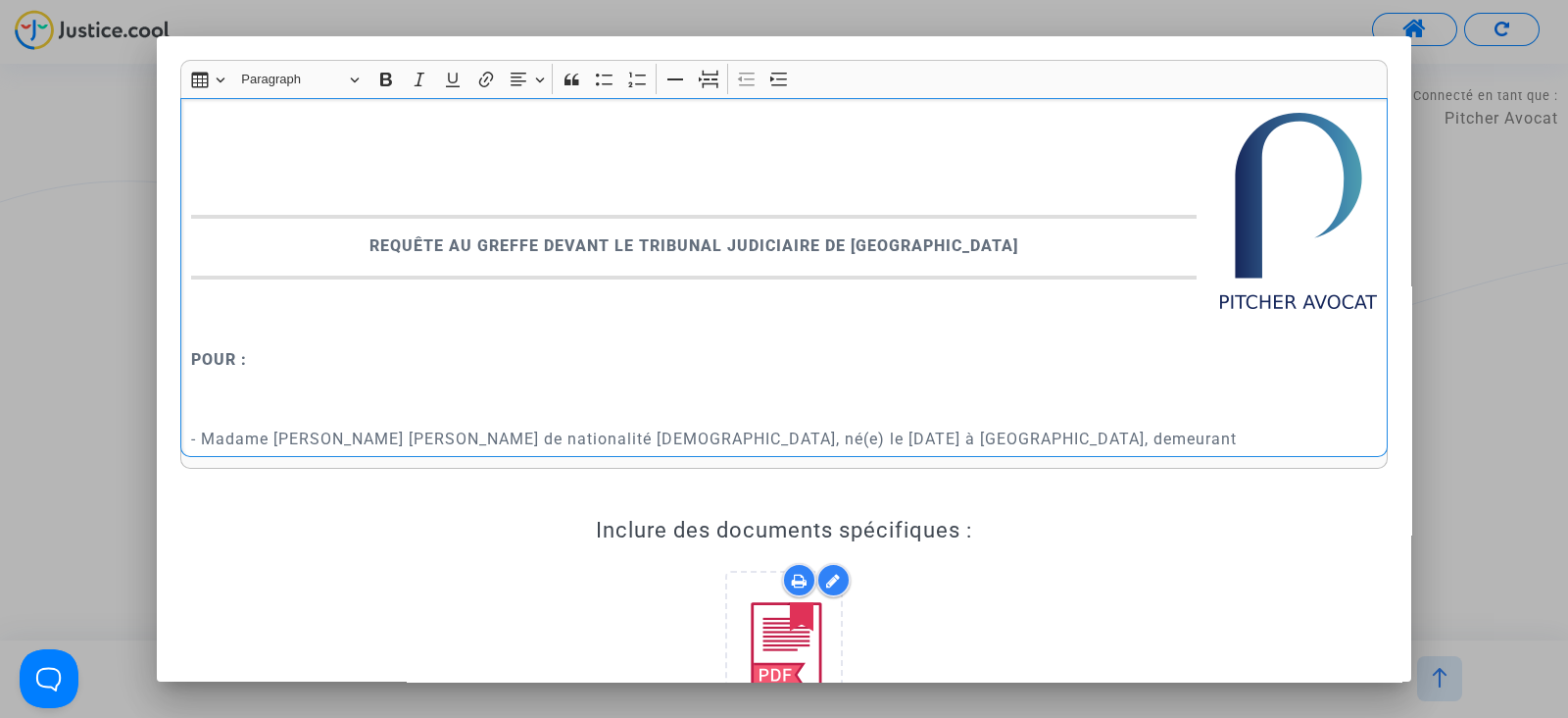
click at [243, 382] on p "Rich Text Editor, main" at bounding box center [784, 386] width 1187 height 25
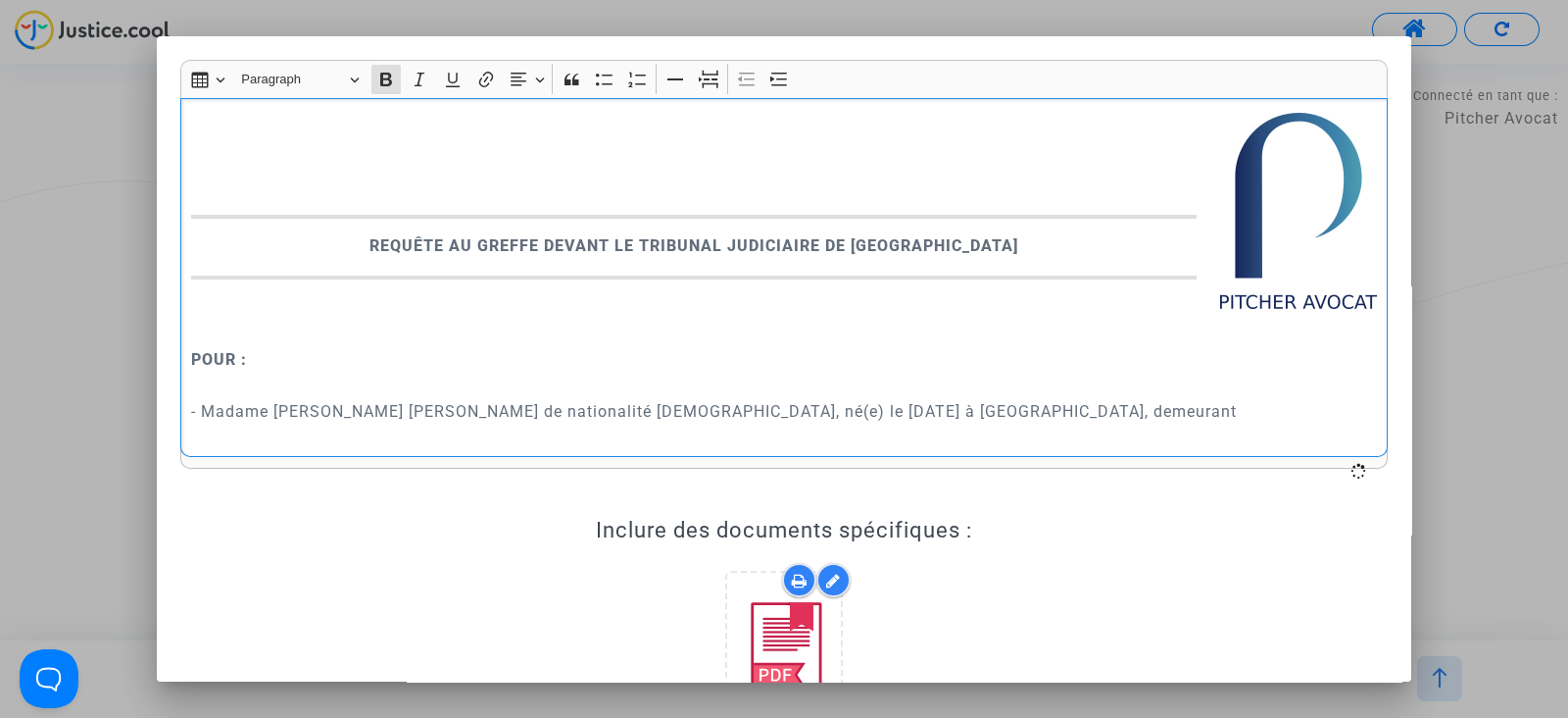
click at [238, 318] on p "Rich Text Editor, main" at bounding box center [784, 318] width 1187 height 49
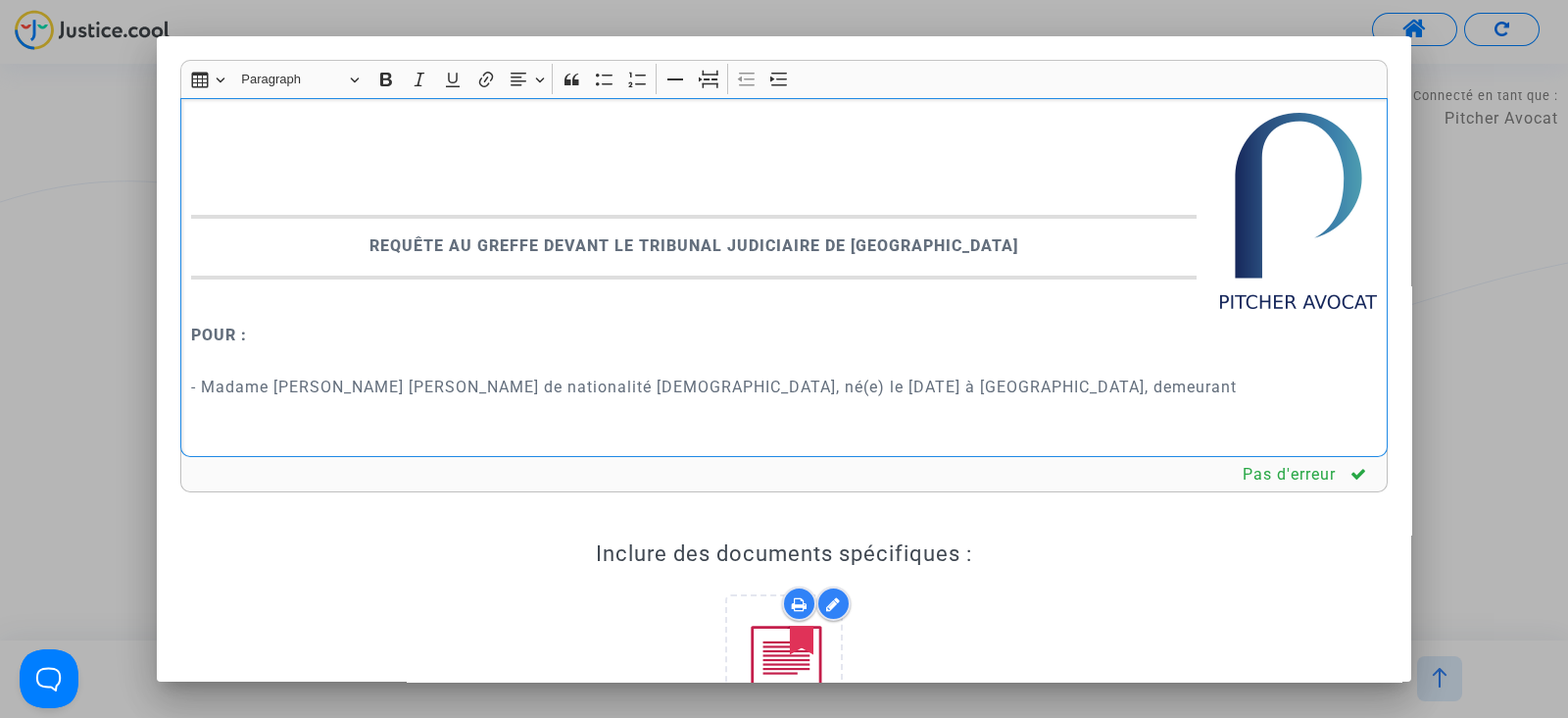
click at [1000, 391] on p "- Madame NESSUS emilie de nationalité française, né(e) le 10 mars 1987 à Maxévi…" at bounding box center [784, 399] width 1187 height 98
click at [922, 433] on p "- Madame NESSUS emilie de nationalité française, né(e) le 10 mars 1987 à Maxévi…" at bounding box center [784, 411] width 1187 height 123
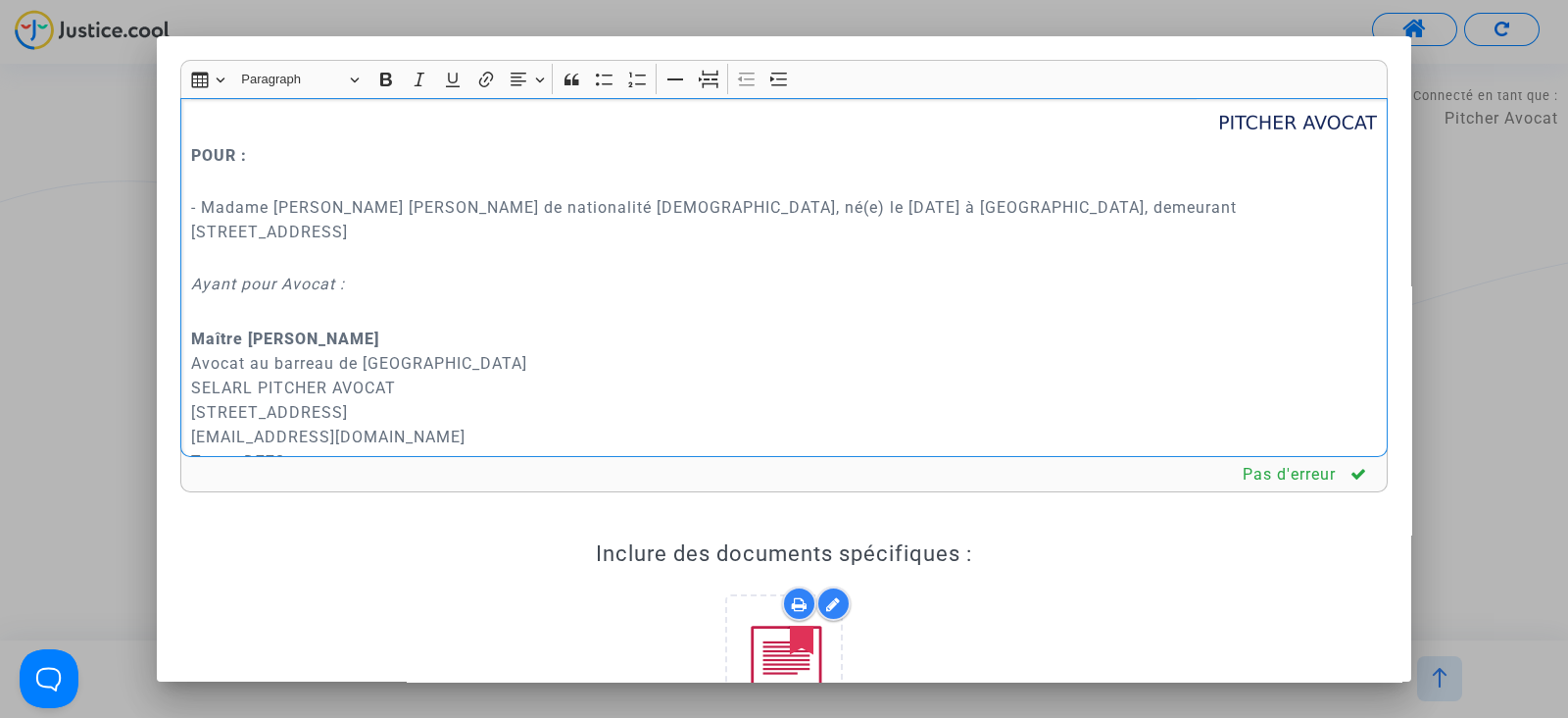
scroll to position [245, 0]
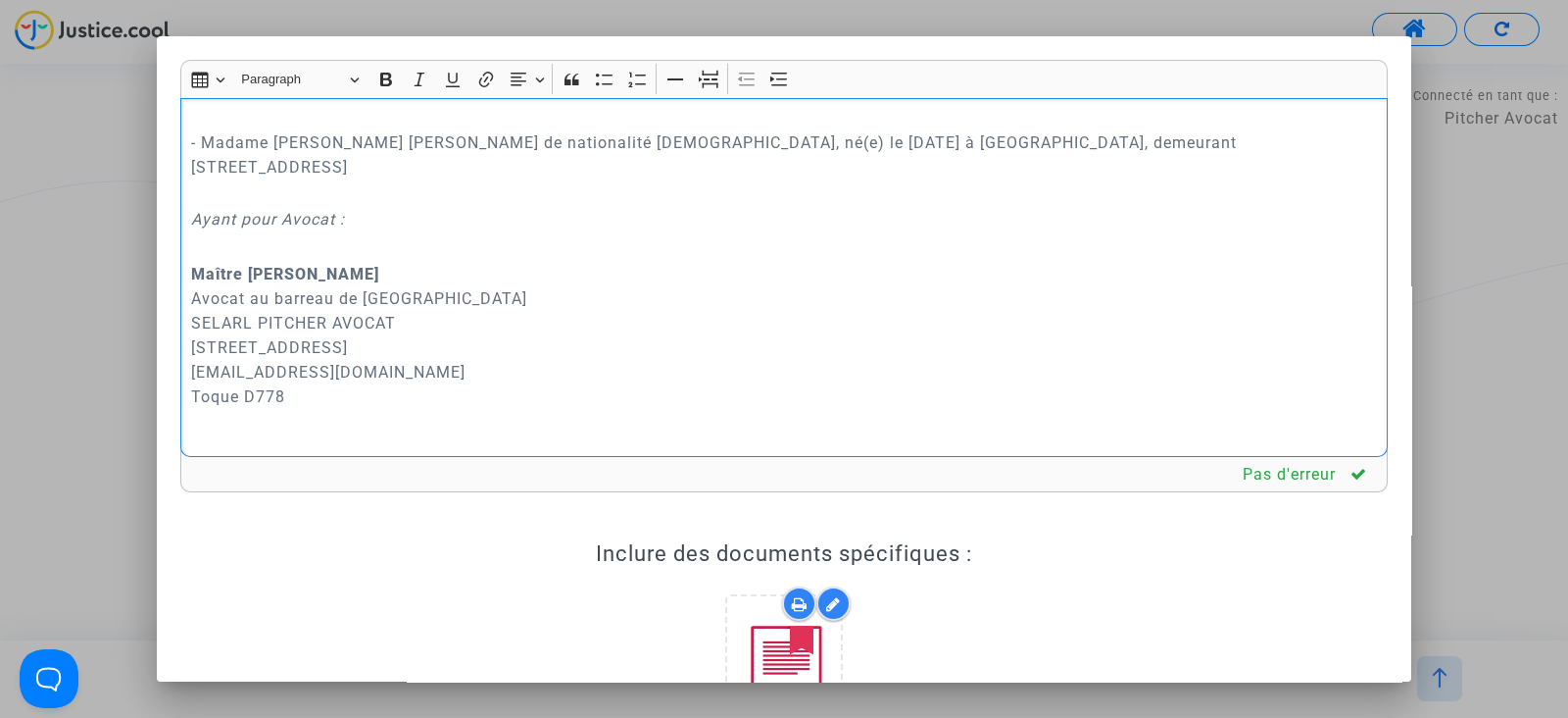
drag, startPoint x: 358, startPoint y: 373, endPoint x: 350, endPoint y: 394, distance: 22.5
click at [355, 386] on p "Maître Joyce Pitcher Avocat au barreau de Paris SELARL PITCHER AVOCAT 201 rue d…" at bounding box center [784, 360] width 1187 height 196
click at [344, 409] on p "Maître Joyce Pitcher Avocat au barreau de Paris SELARL PITCHER AVOCAT 201 rue d…" at bounding box center [784, 360] width 1187 height 196
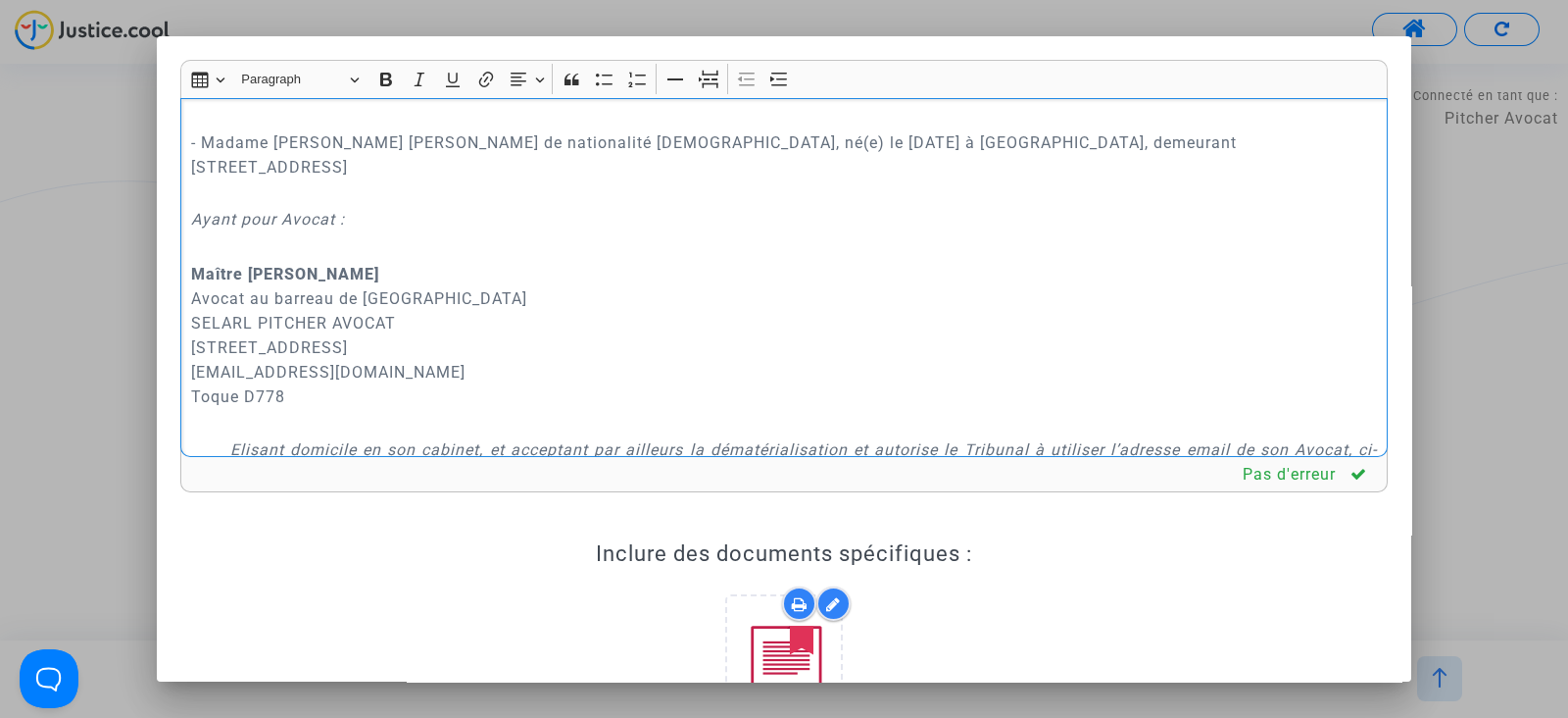
scroll to position [489, 0]
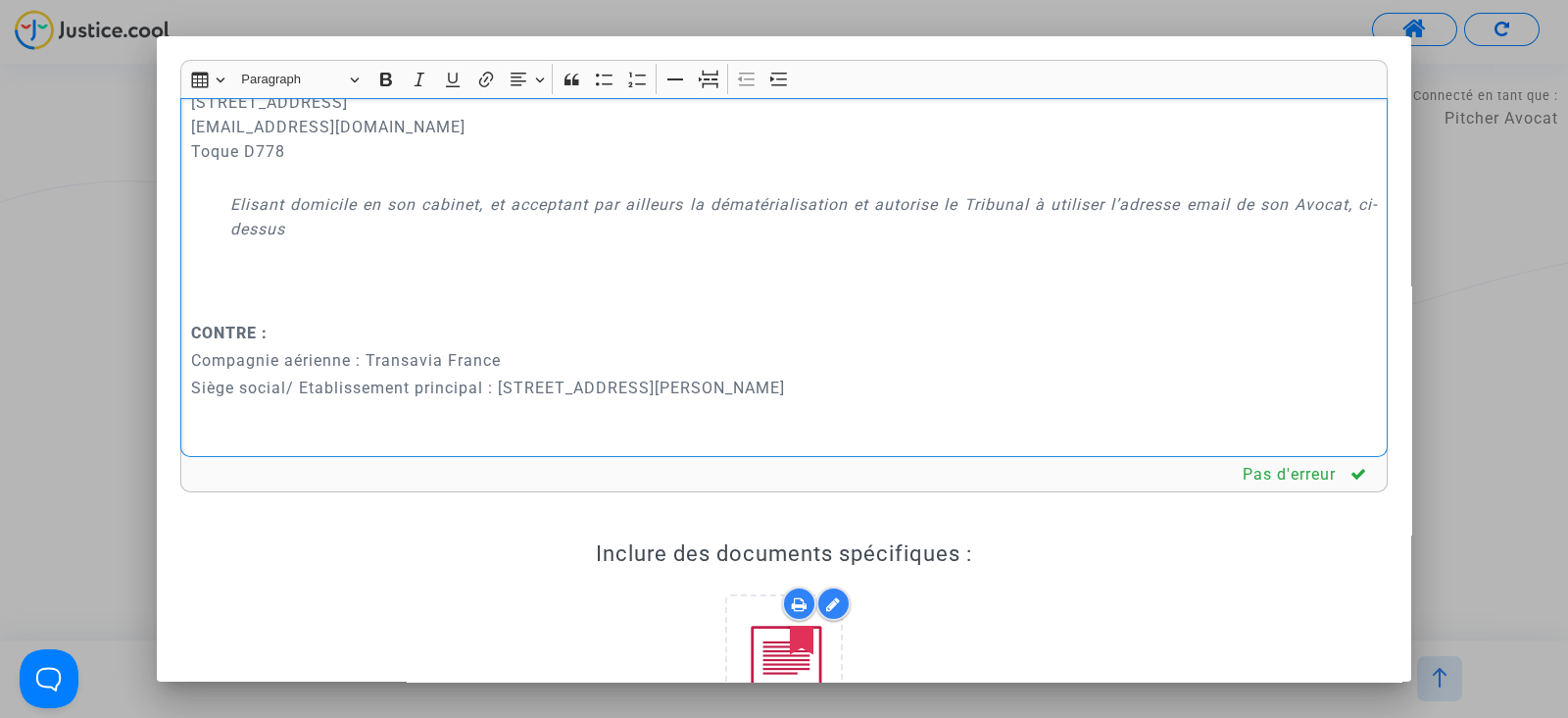
click at [284, 267] on p "Rich Text Editor, main" at bounding box center [830, 281] width 1094 height 74
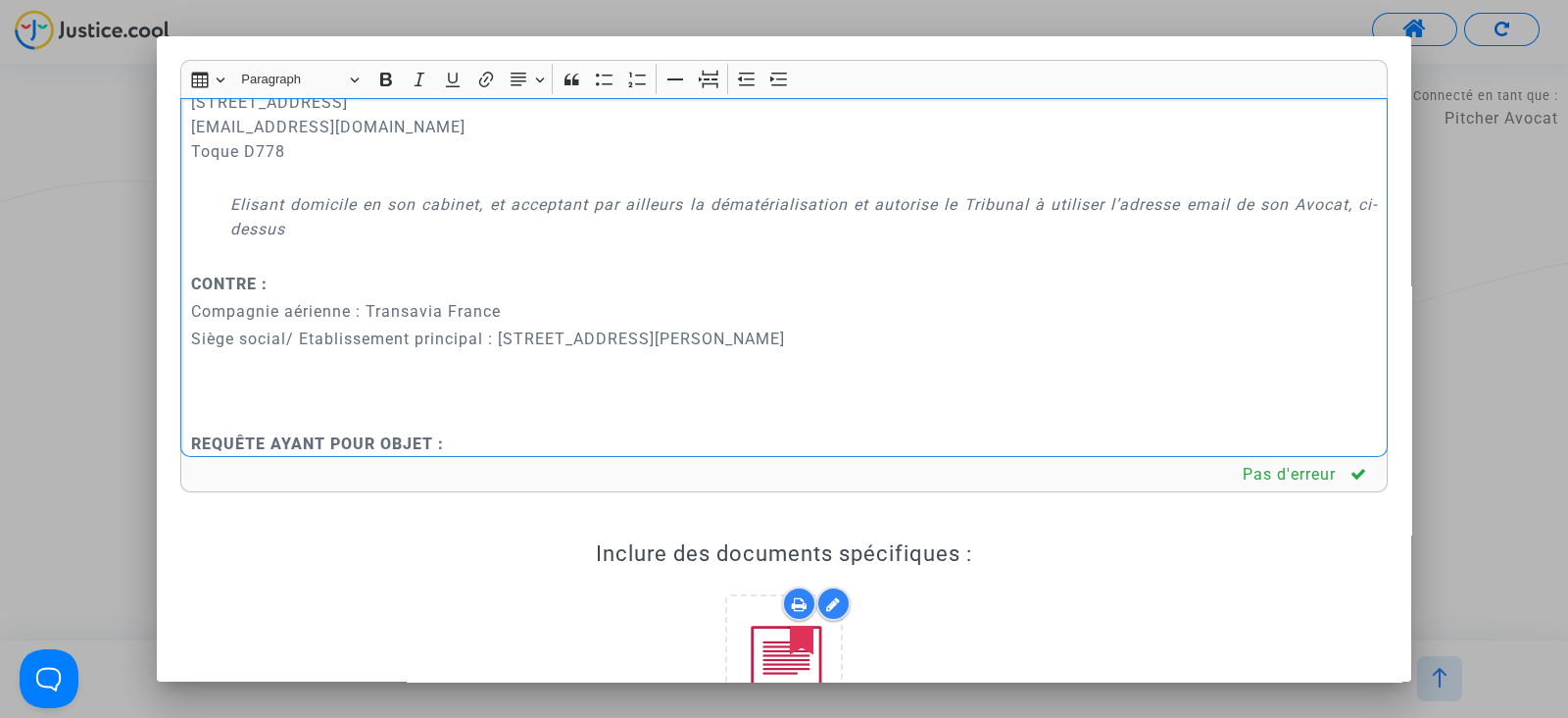
click at [254, 403] on p "Rich Text Editor, main" at bounding box center [784, 414] width 1187 height 25
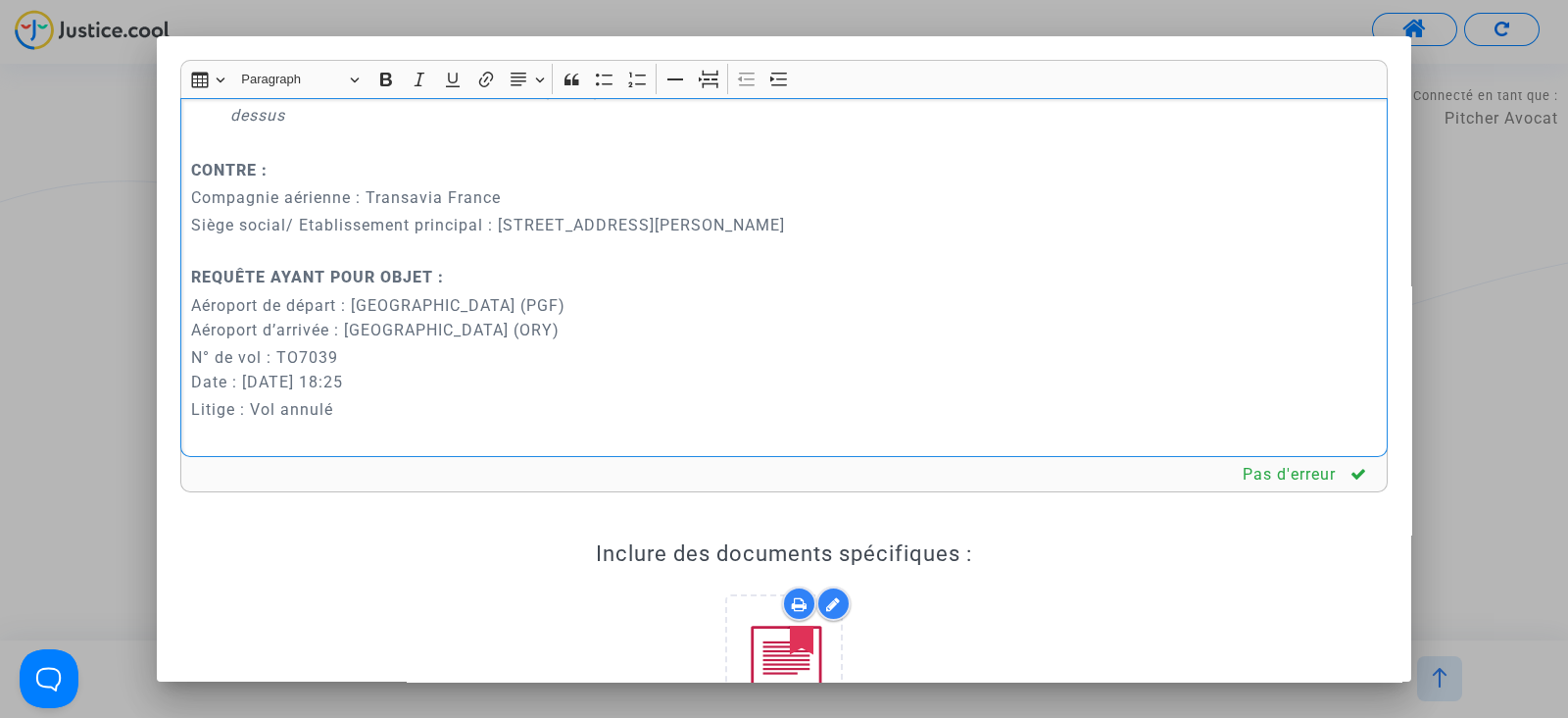
scroll to position [736, 0]
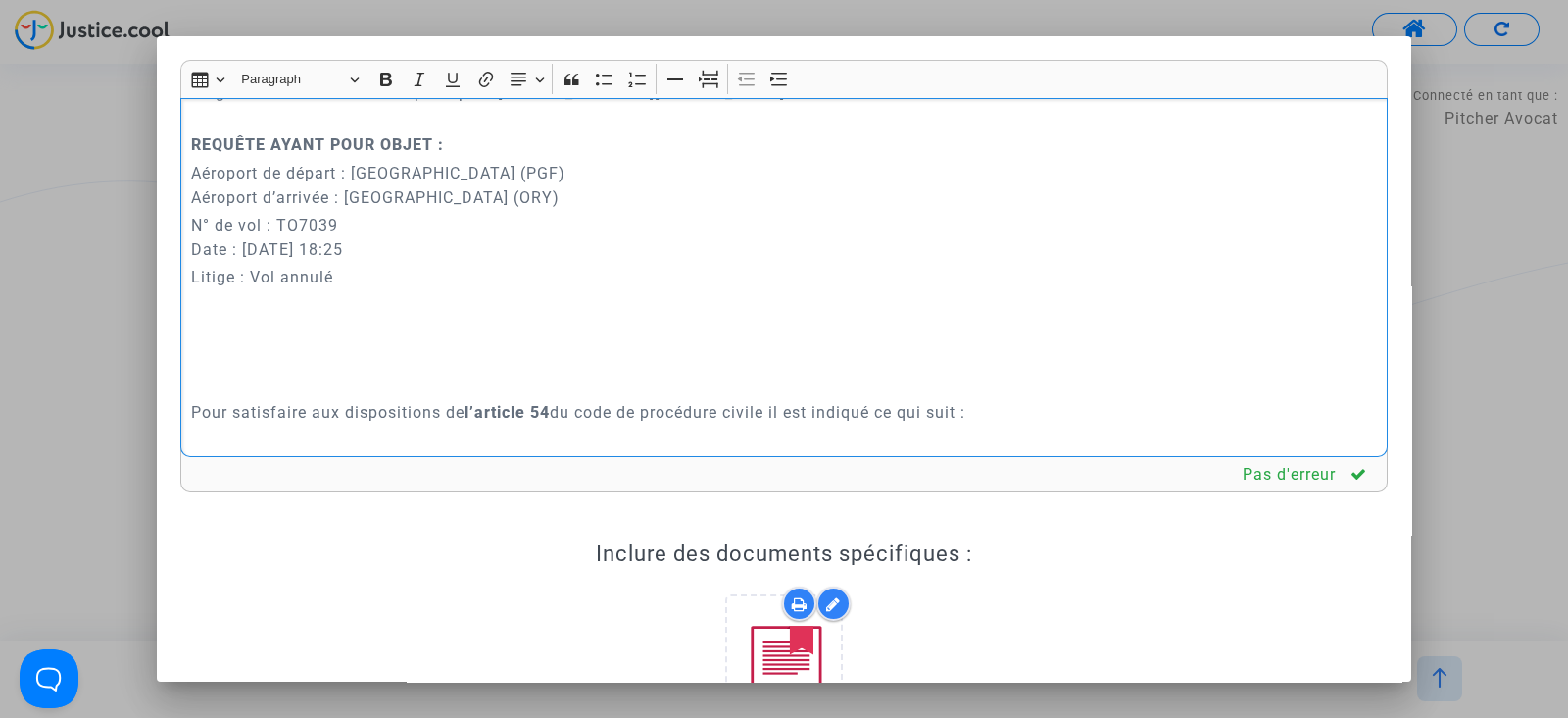
click at [269, 400] on p "Pour satisfaire aux dispositions de l’article 54 du code de procédure civile il…" at bounding box center [784, 412] width 1187 height 25
click at [266, 372] on p "Rich Text Editor, main" at bounding box center [784, 384] width 1187 height 25
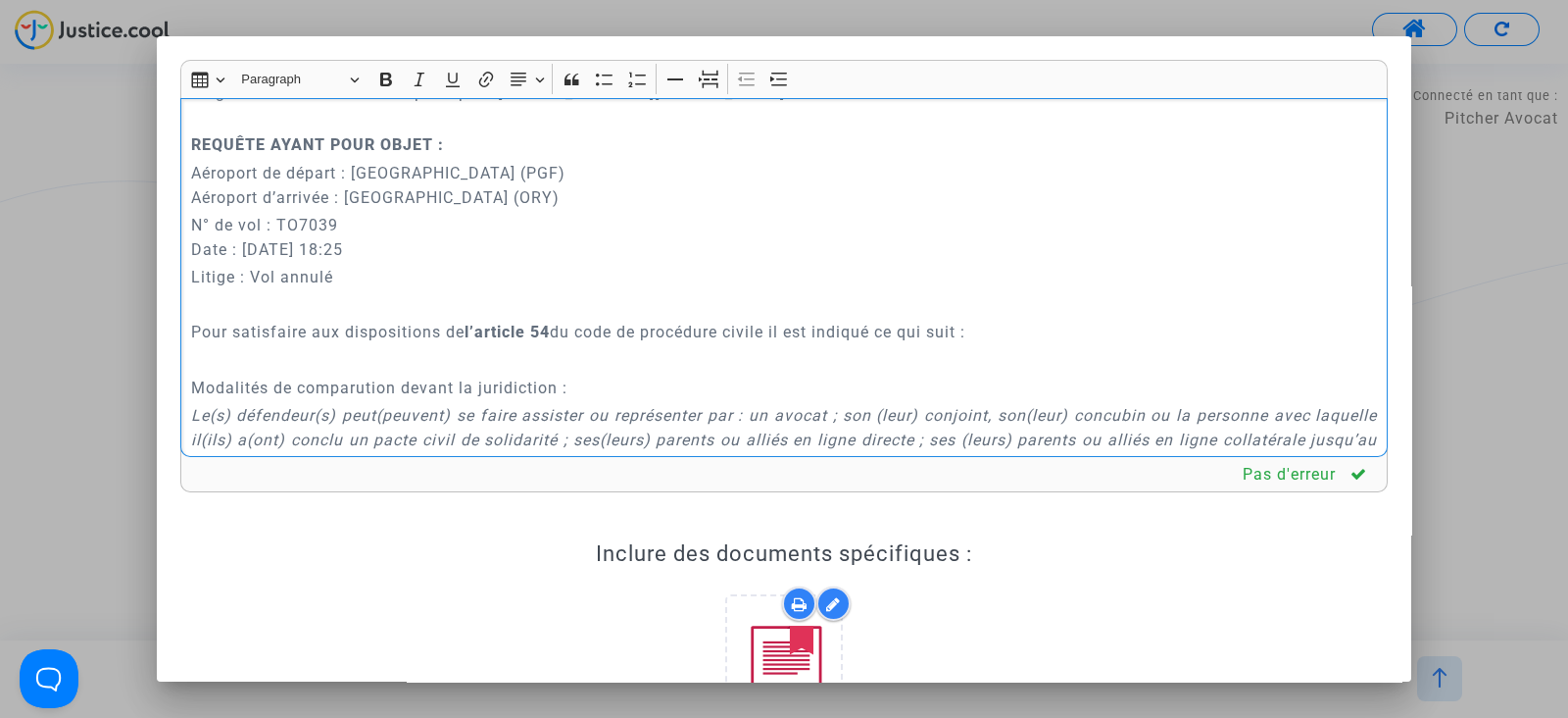
drag, startPoint x: 707, startPoint y: 76, endPoint x: 723, endPoint y: 98, distance: 27.2
click at [707, 75] on icon "Editor toolbar" at bounding box center [709, 80] width 20 height 20
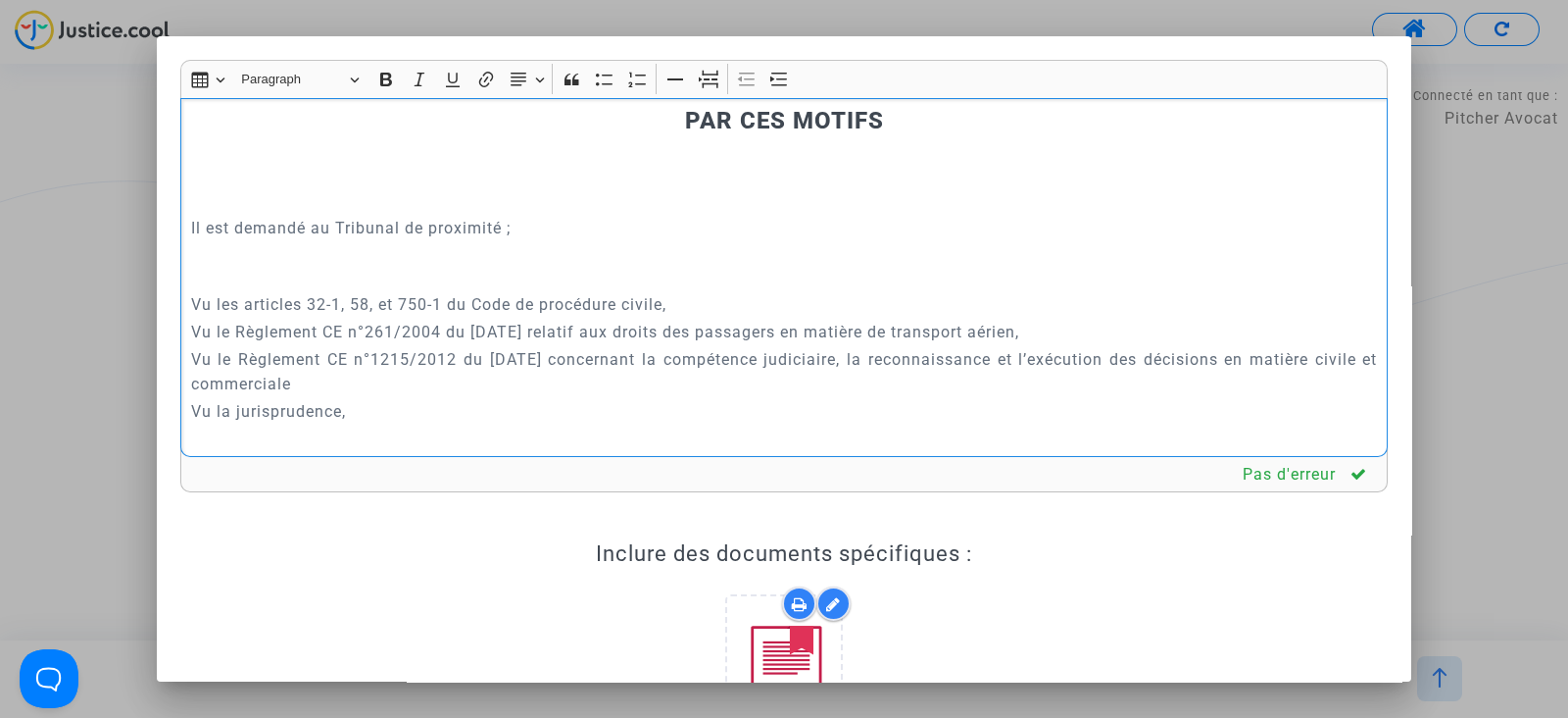
scroll to position [10417, 0]
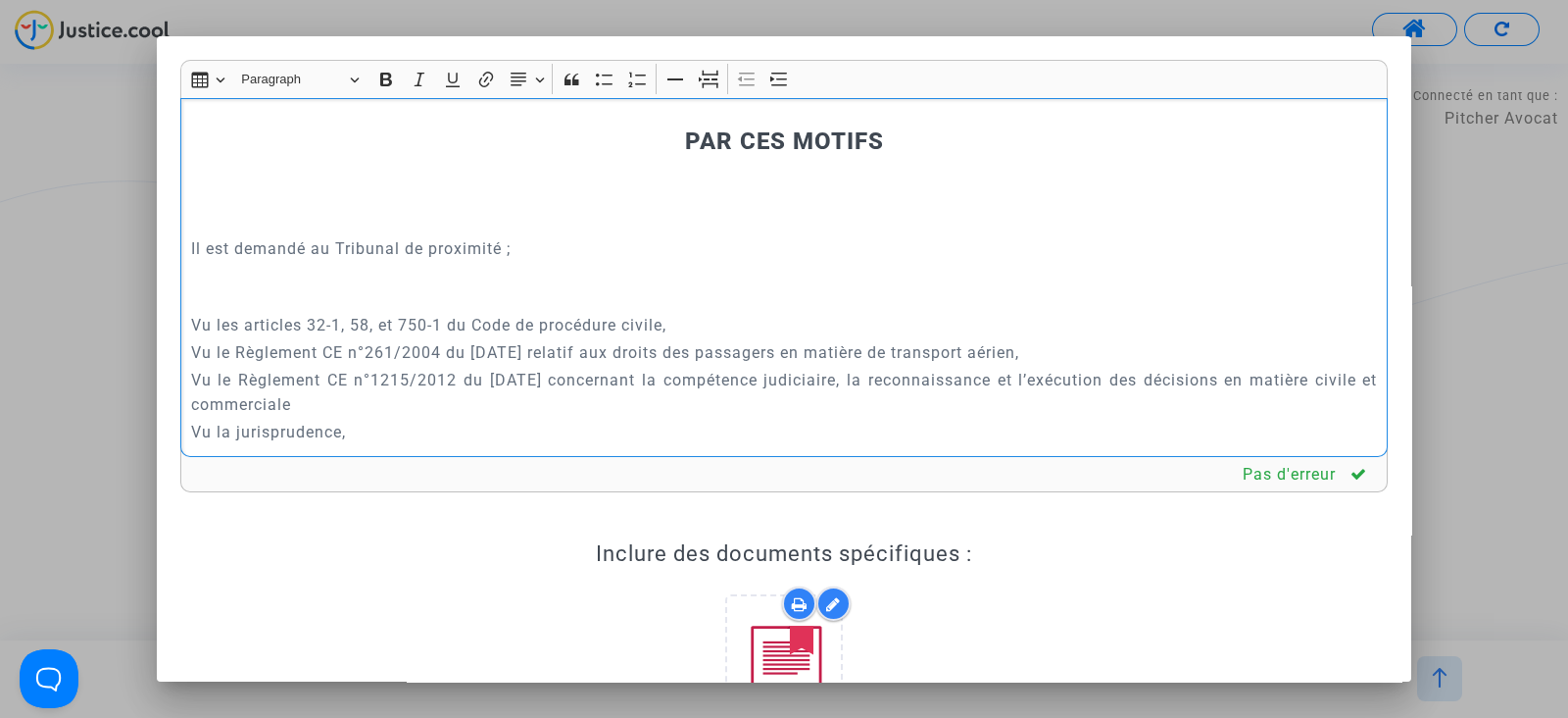
click at [636, 156] on h3 "PAR CES MOTIFS" at bounding box center [784, 141] width 1187 height 28
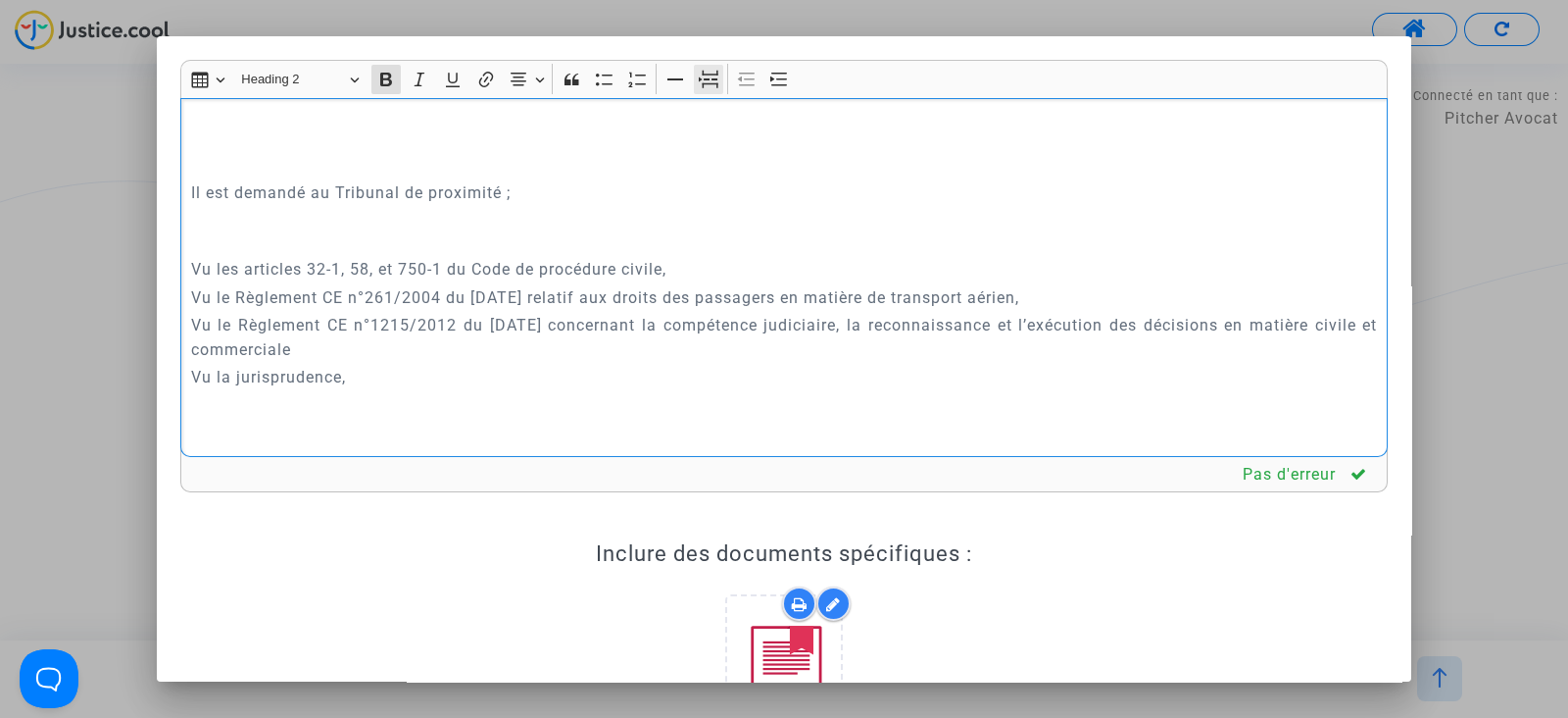
click at [711, 83] on icon "Editor toolbar" at bounding box center [709, 80] width 20 height 20
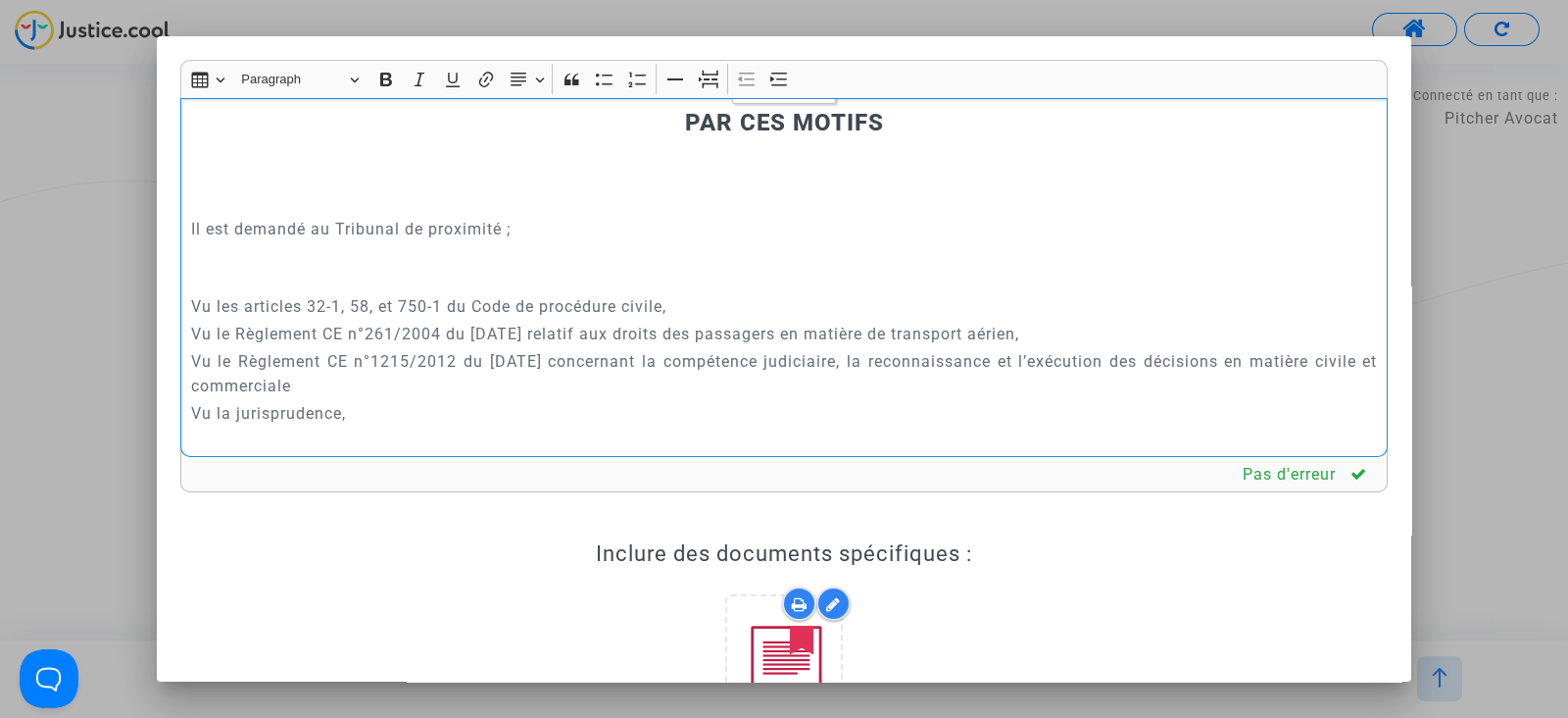
click at [699, 70] on p "Il est donc demandé à Madame ou Monsieur le Président du Tribunal de condamner …" at bounding box center [784, 21] width 1187 height 98
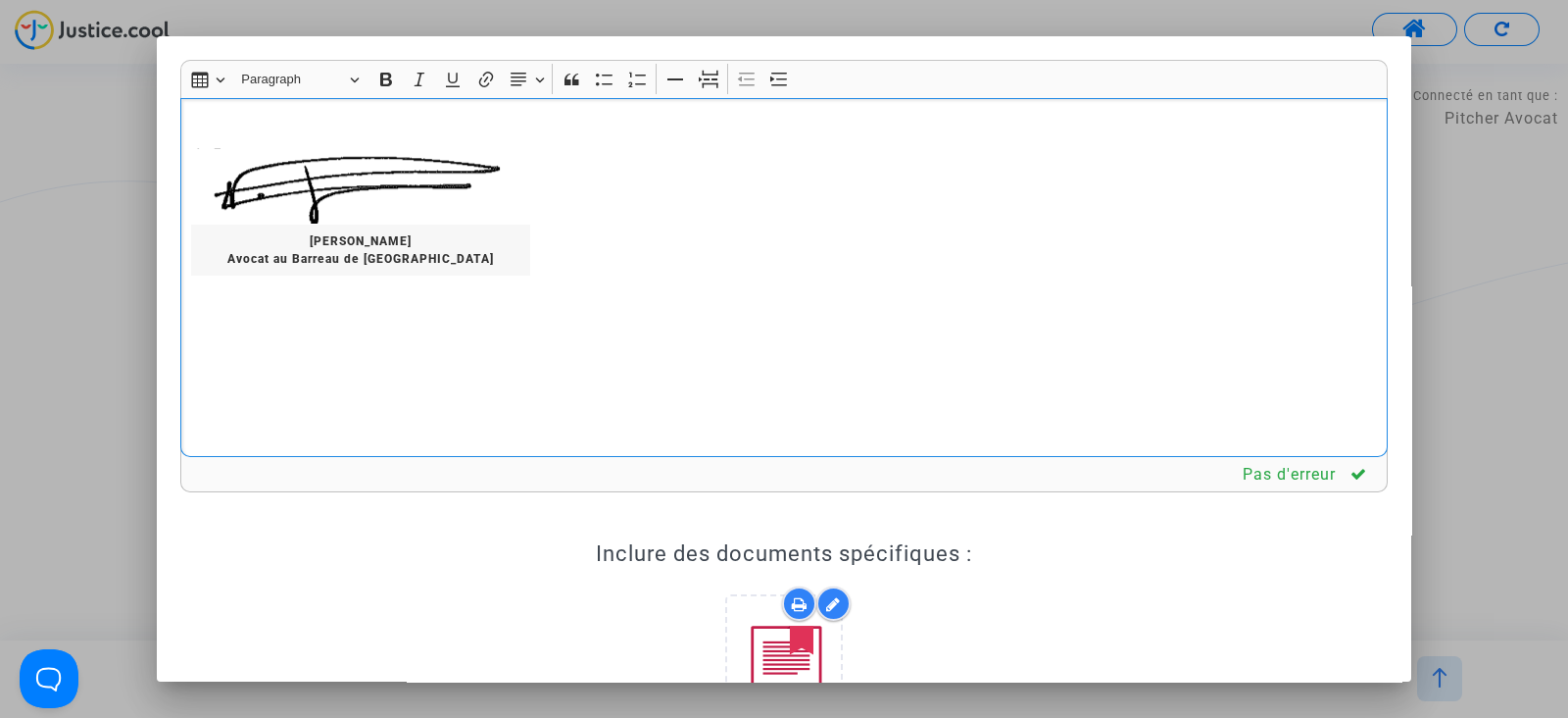
scroll to position [11889, 0]
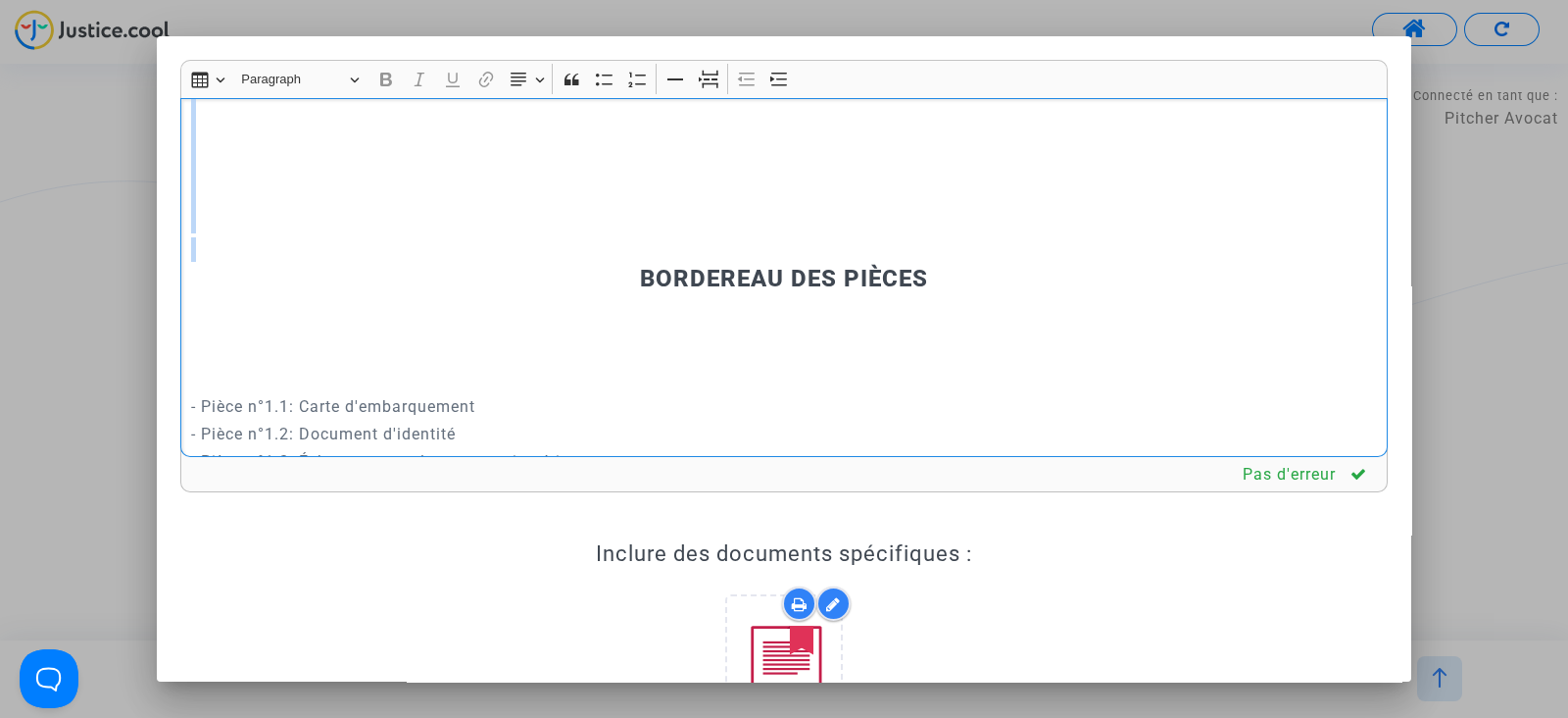
drag, startPoint x: 394, startPoint y: 154, endPoint x: 379, endPoint y: 415, distance: 261.4
click at [379, 415] on div "REQUÊTE AU GREFFE DEVANT LE TRIBUNAL JUDICIAIRE DE PERPIGNAN POUR : - Madame NE…" at bounding box center [784, 277] width 1208 height 359
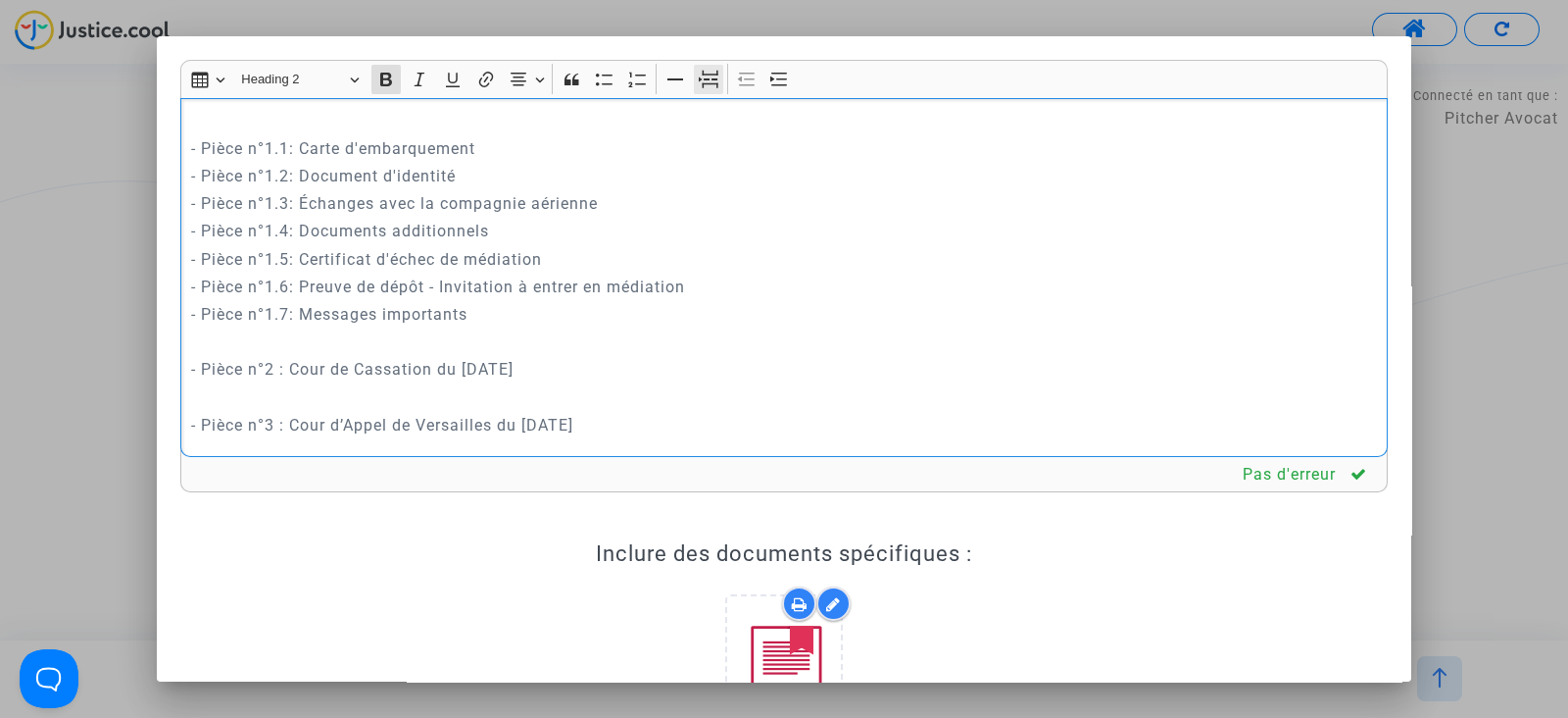
click at [709, 70] on icon "Editor toolbar" at bounding box center [709, 80] width 20 height 20
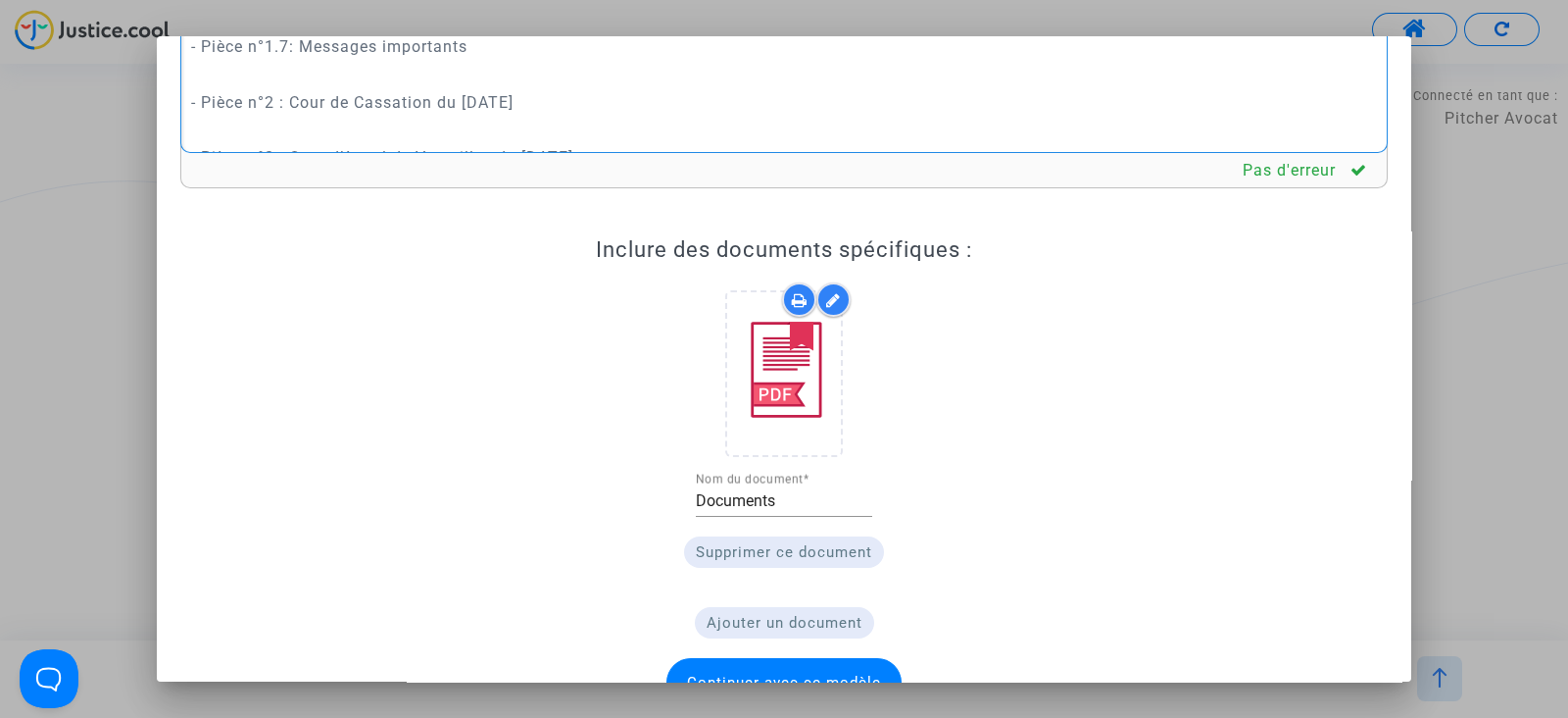
scroll to position [350, 0]
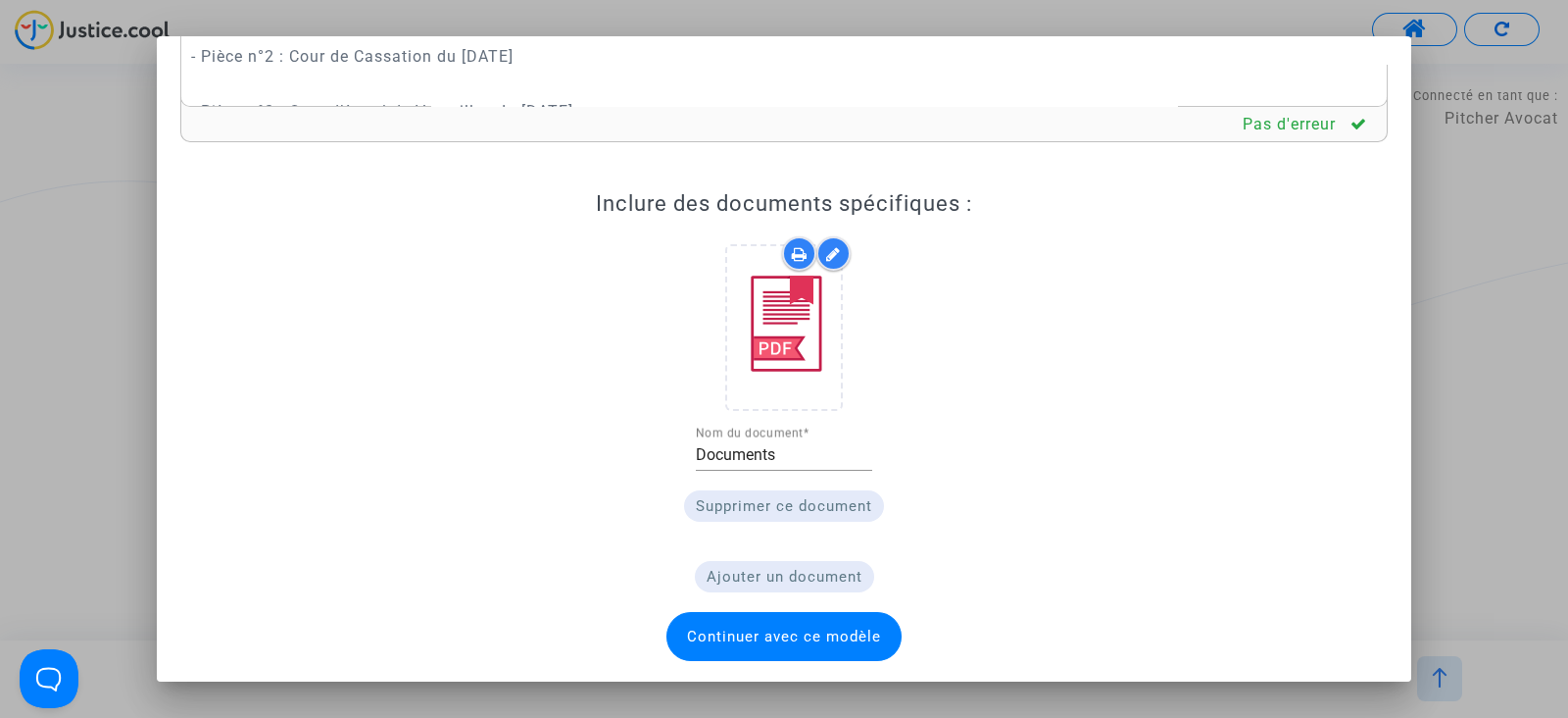
drag, startPoint x: 829, startPoint y: 621, endPoint x: 825, endPoint y: 588, distance: 33.2
click at [828, 622] on span "Continuer avec ce modèle" at bounding box center [784, 636] width 236 height 49
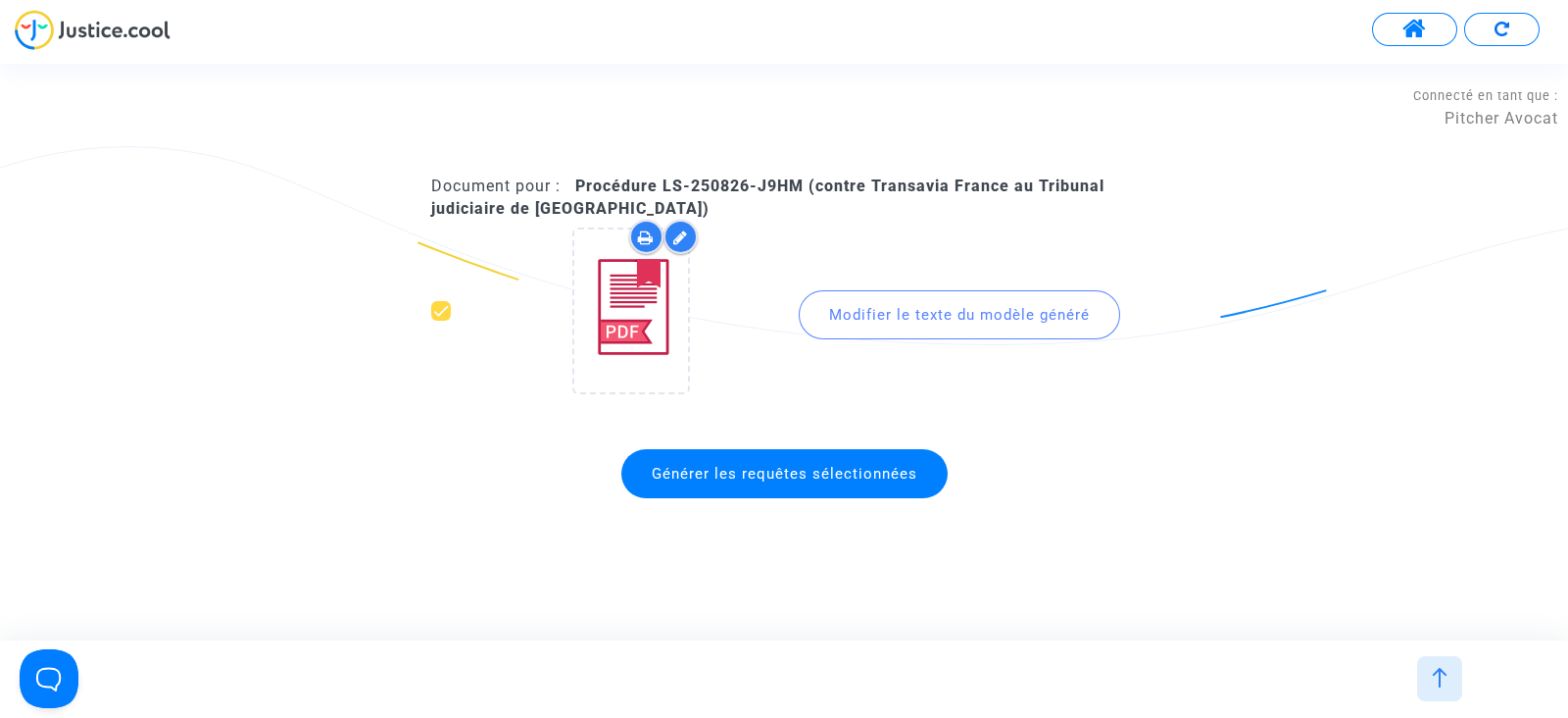
click at [742, 434] on templated-content-previewer "Document pour : Procédure LS-250826-J9HM (contre Transavia France au Tribunal j…" at bounding box center [784, 341] width 706 height 331
click at [745, 459] on span "Générer les requêtes sélectionnées" at bounding box center [784, 473] width 326 height 49
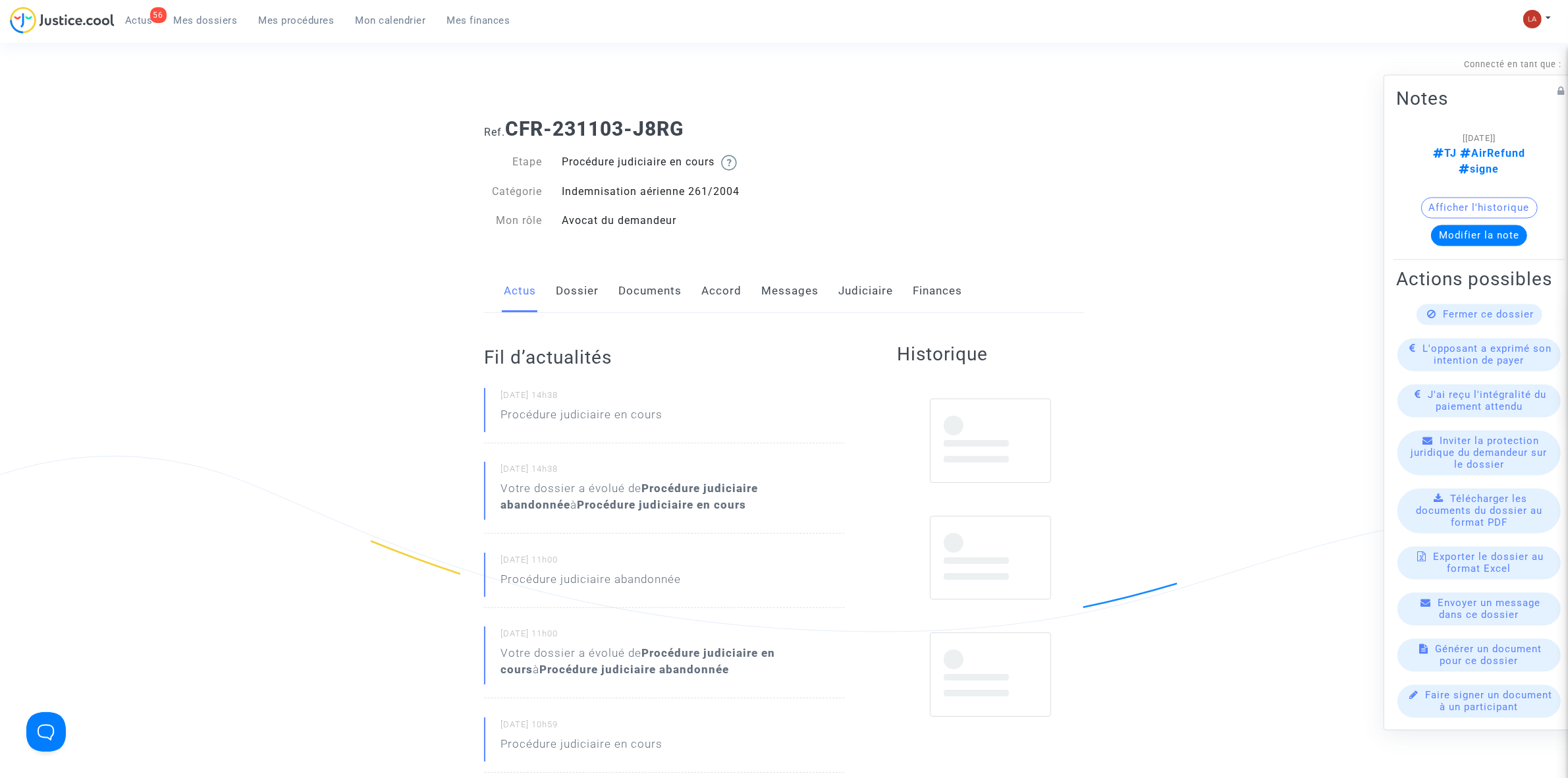
drag, startPoint x: 640, startPoint y: 291, endPoint x: 649, endPoint y: 295, distance: 9.8
click at [640, 291] on link "Documents" at bounding box center [650, 291] width 63 height 44
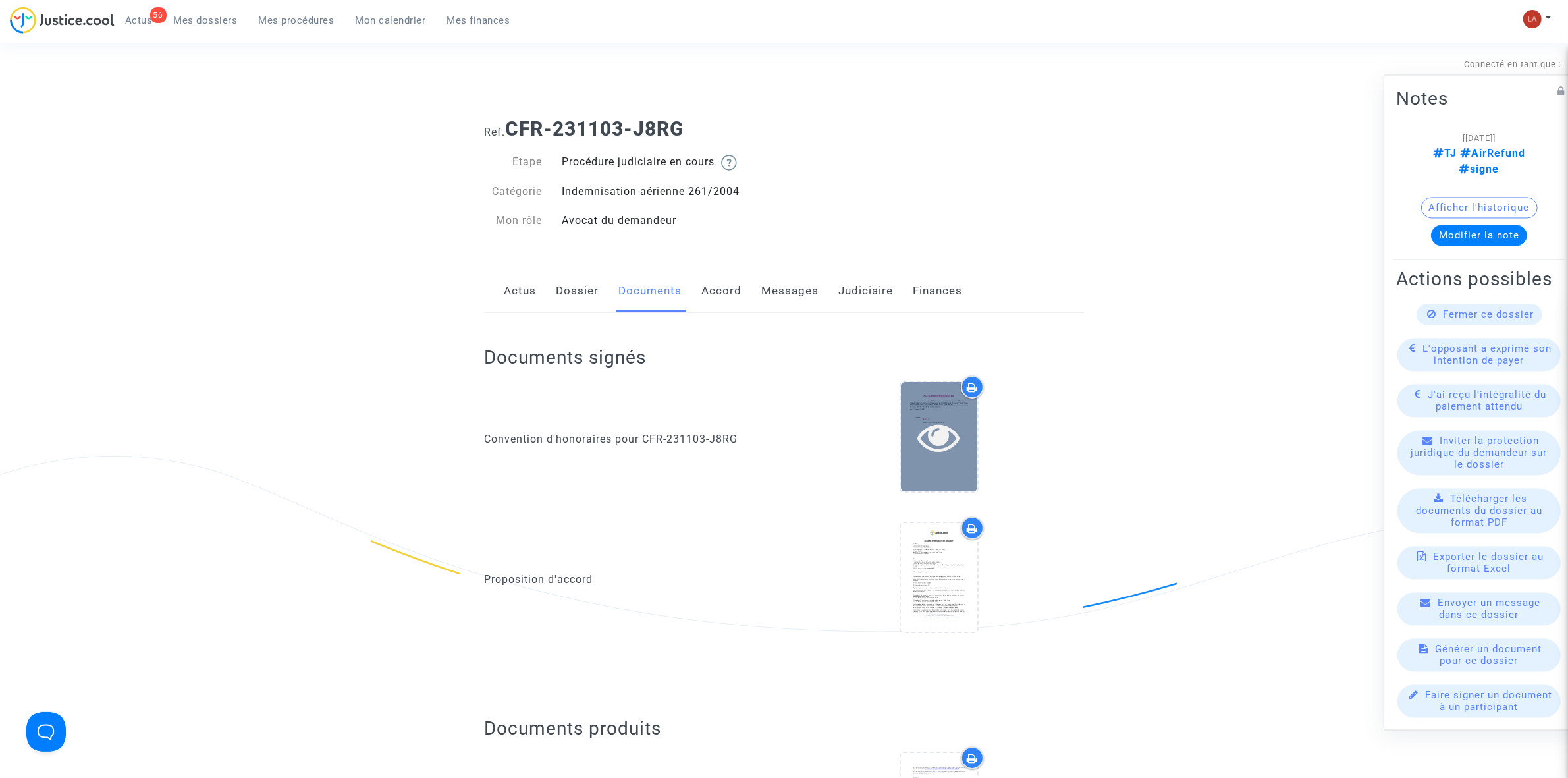
click at [949, 423] on icon at bounding box center [939, 437] width 43 height 42
